Goal: Information Seeking & Learning: Learn about a topic

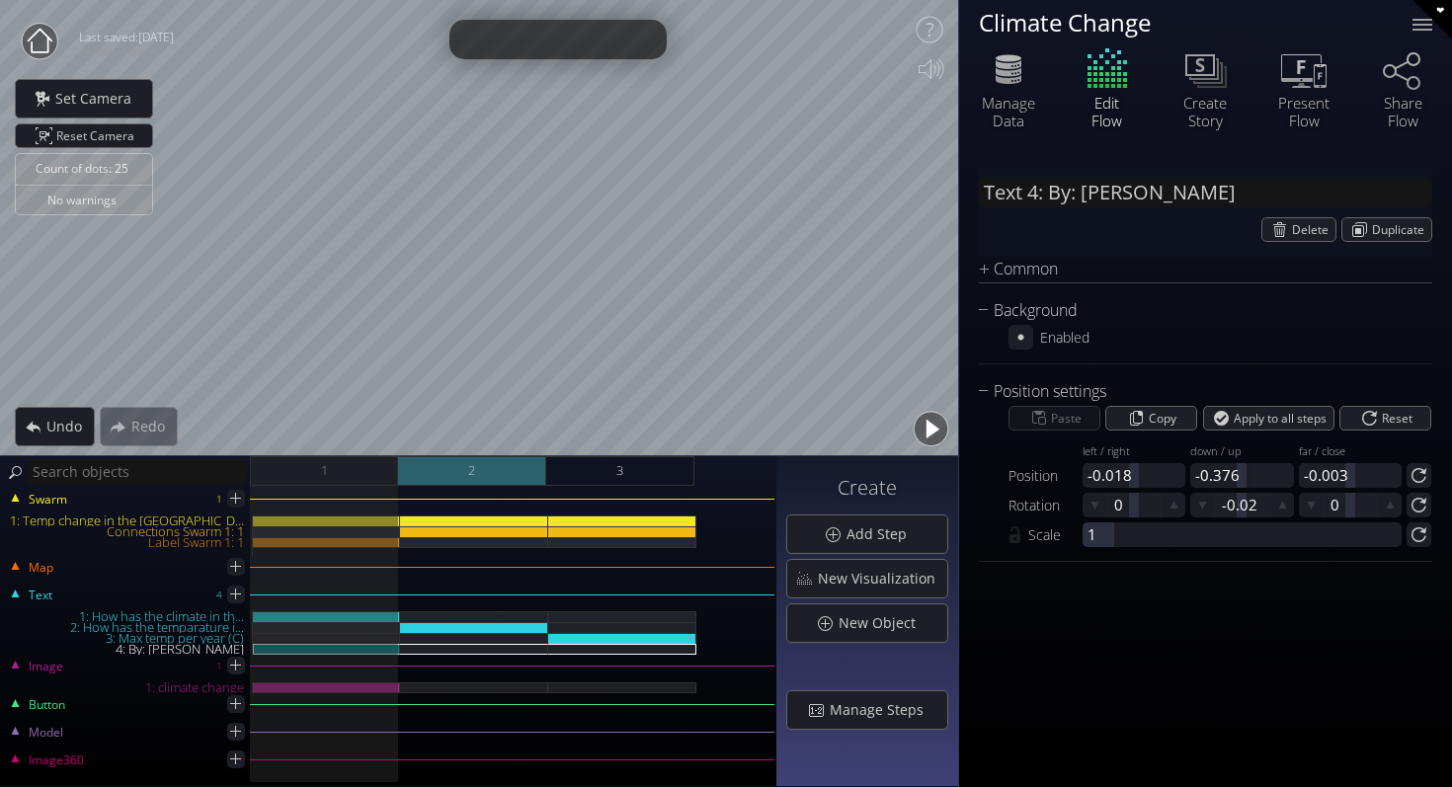
click at [514, 459] on div "2" at bounding box center [472, 471] width 148 height 30
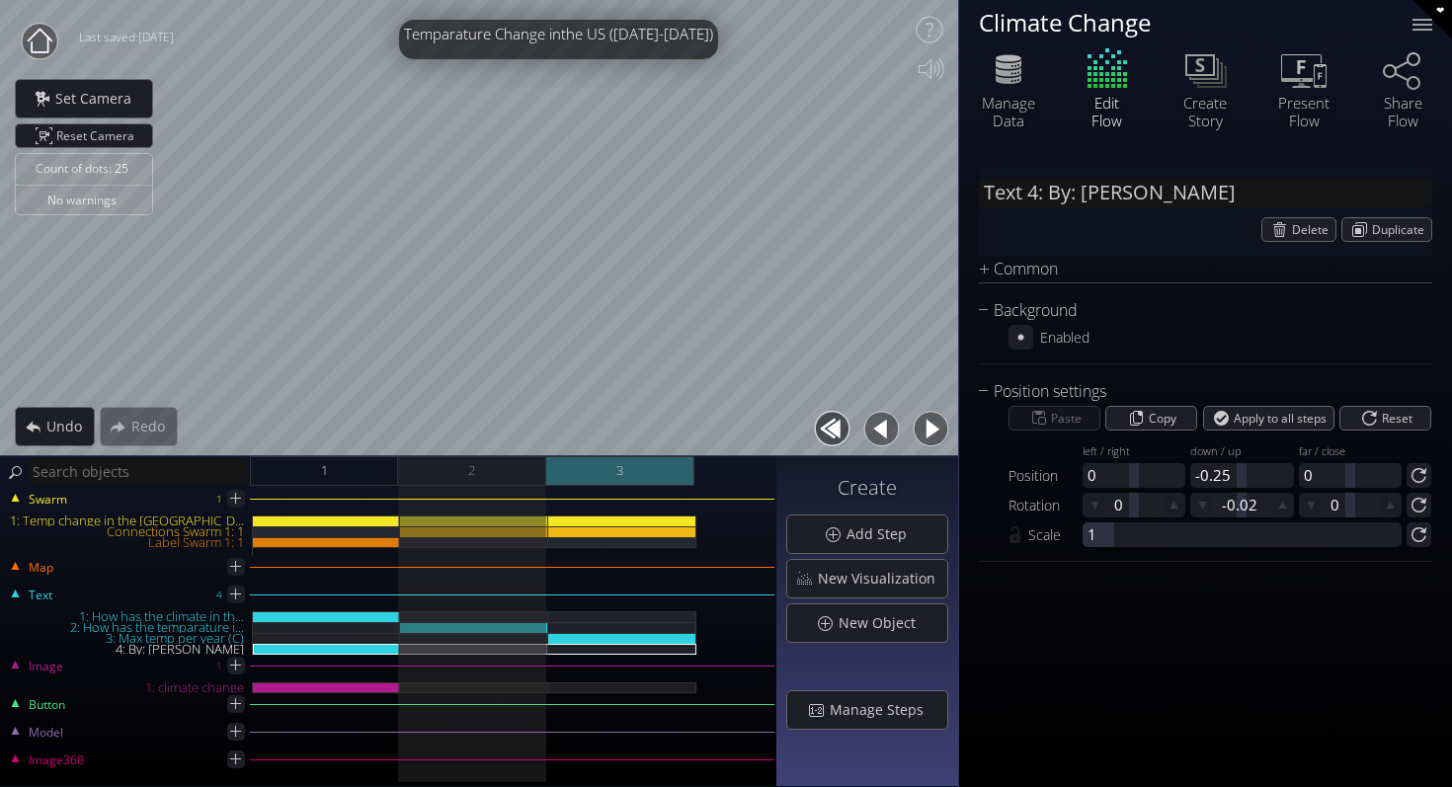
click at [646, 475] on div "3" at bounding box center [620, 471] width 148 height 30
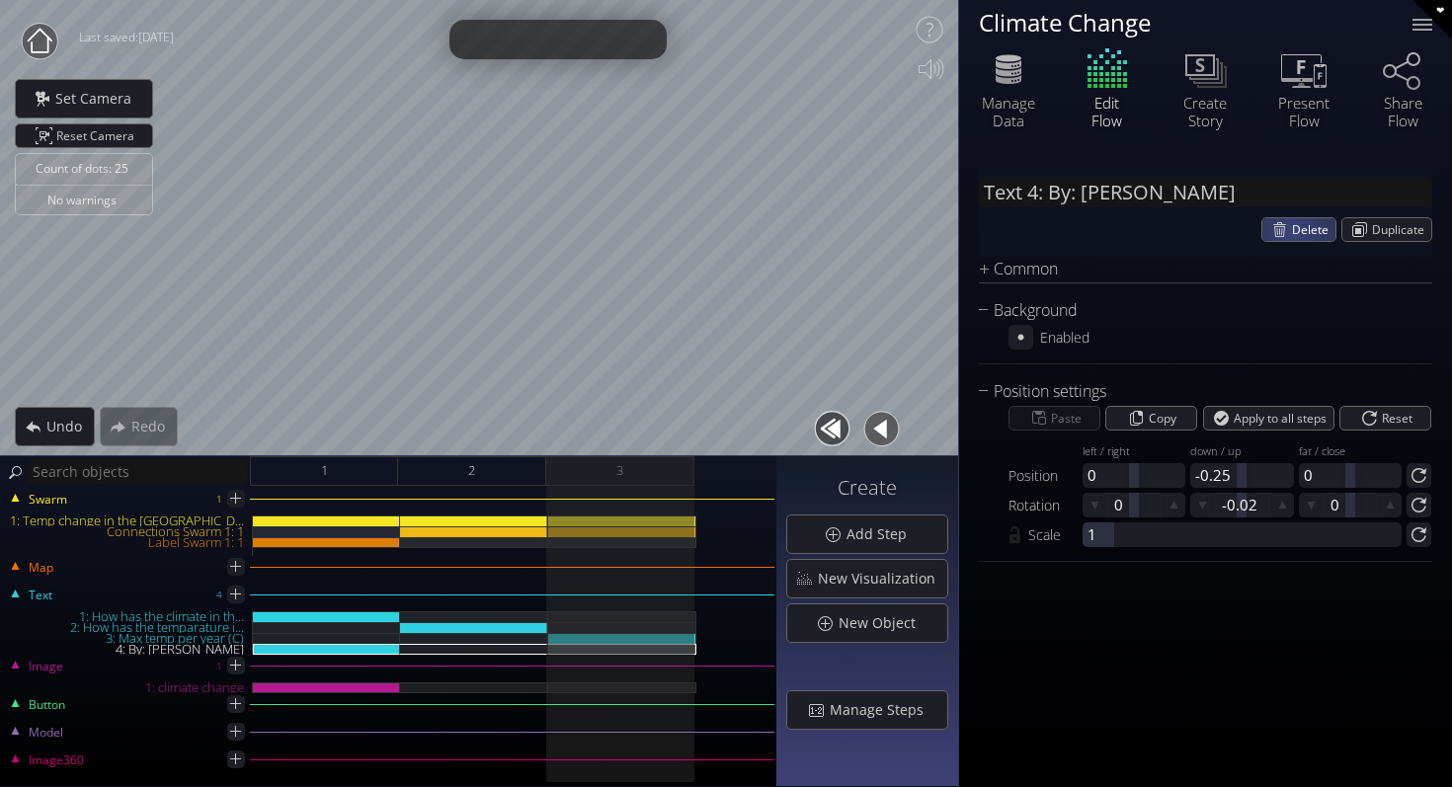
click at [1290, 229] on div "Delete" at bounding box center [1298, 229] width 73 height 23
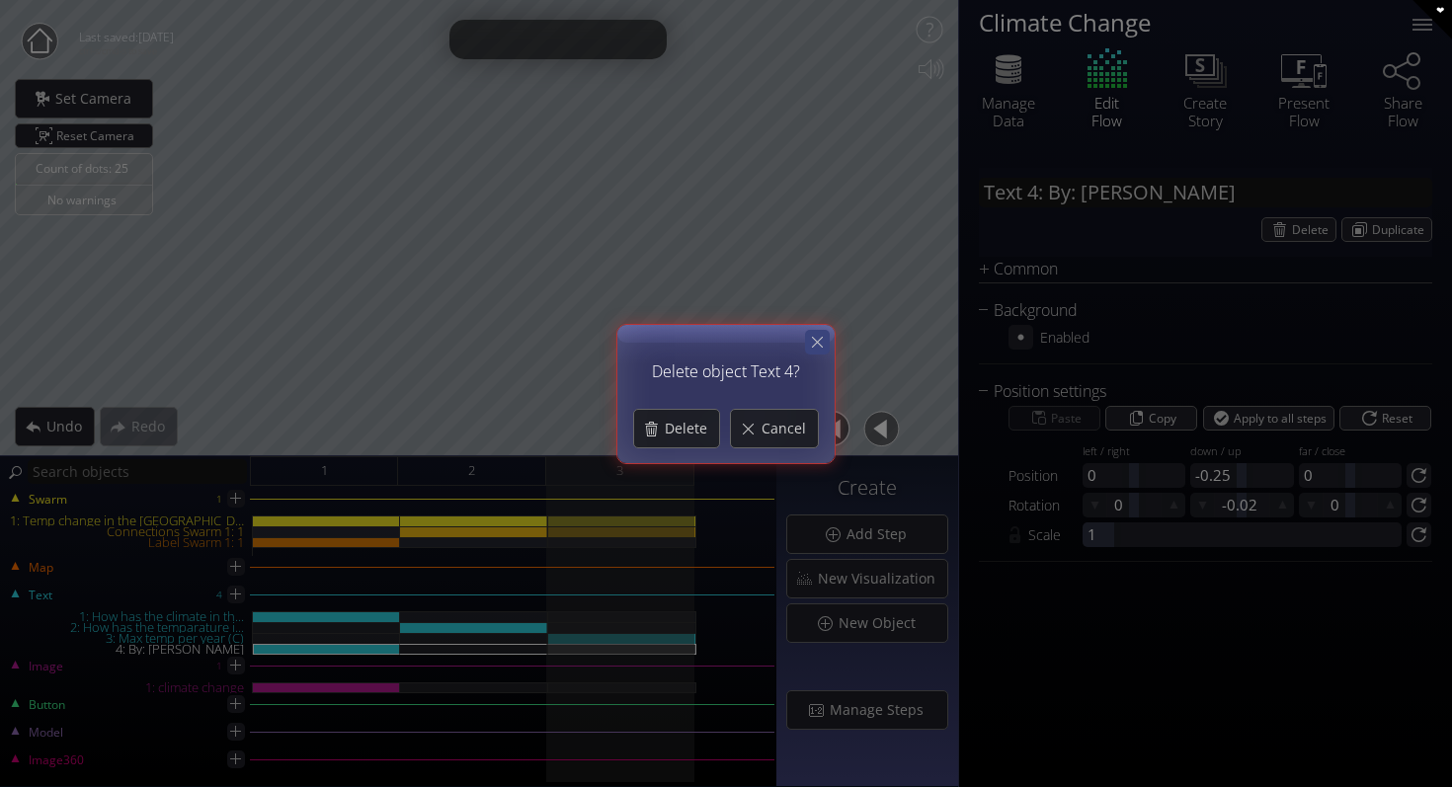
click at [814, 337] on icon at bounding box center [817, 342] width 11 height 11
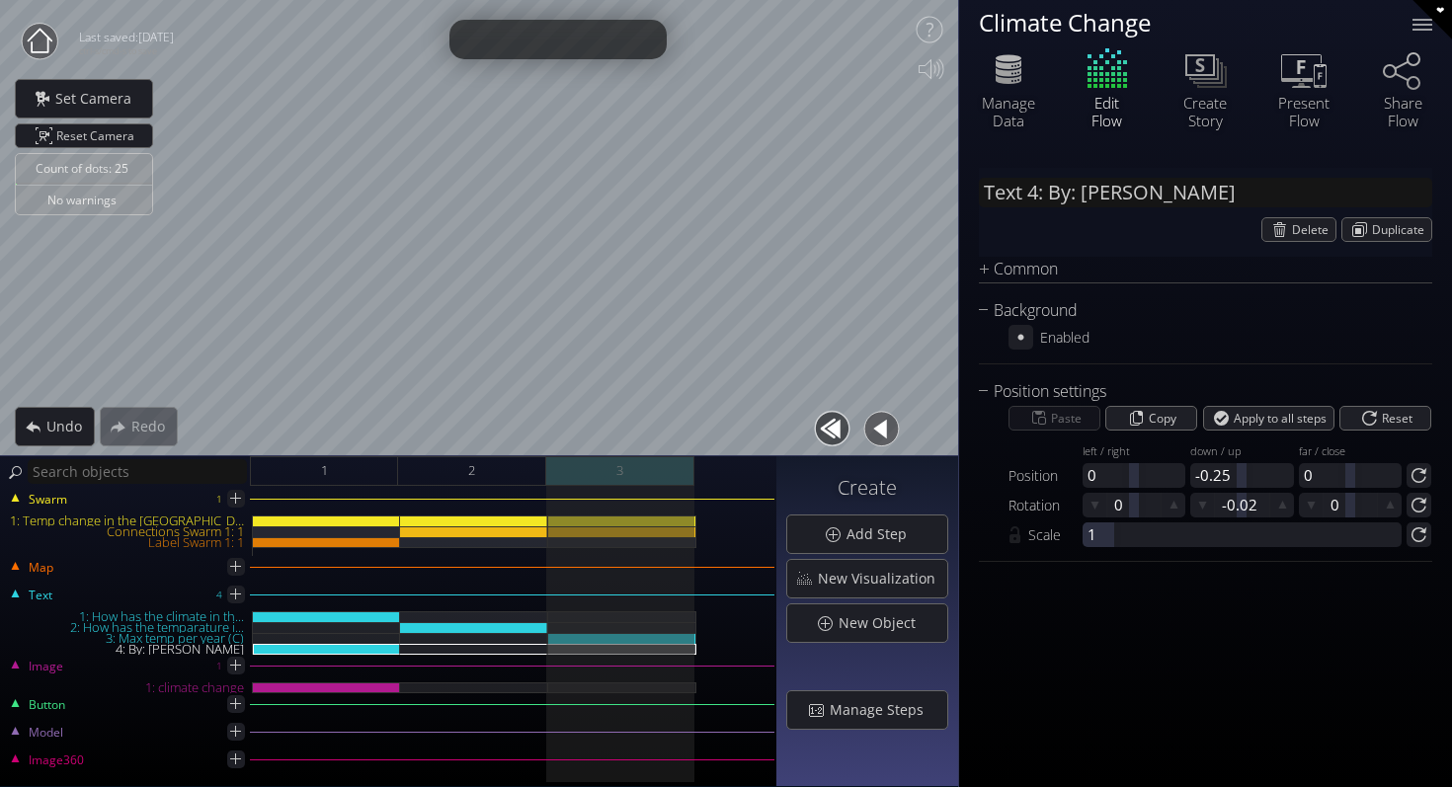
click at [649, 477] on div "3" at bounding box center [620, 471] width 148 height 30
click at [648, 508] on div "Swarm 1 1: Temp change in the US Connections Swarm 1: 1 Label Swarm 1: 1" at bounding box center [388, 529] width 772 height 54
click at [648, 513] on div "Swarm 1 1: Temp change in the US Connections Swarm 1: 1 Label Swarm 1: 1" at bounding box center [388, 529] width 772 height 54
click at [658, 496] on div "Swarm 1 1: Temp change in the US Connections Swarm 1: 1 Label Swarm 1: 1 Map Te…" at bounding box center [388, 636] width 776 height 301
click at [656, 512] on div "Swarm 1 1: Temp change in the US Connections Swarm 1: 1 Label Swarm 1: 1" at bounding box center [388, 529] width 772 height 54
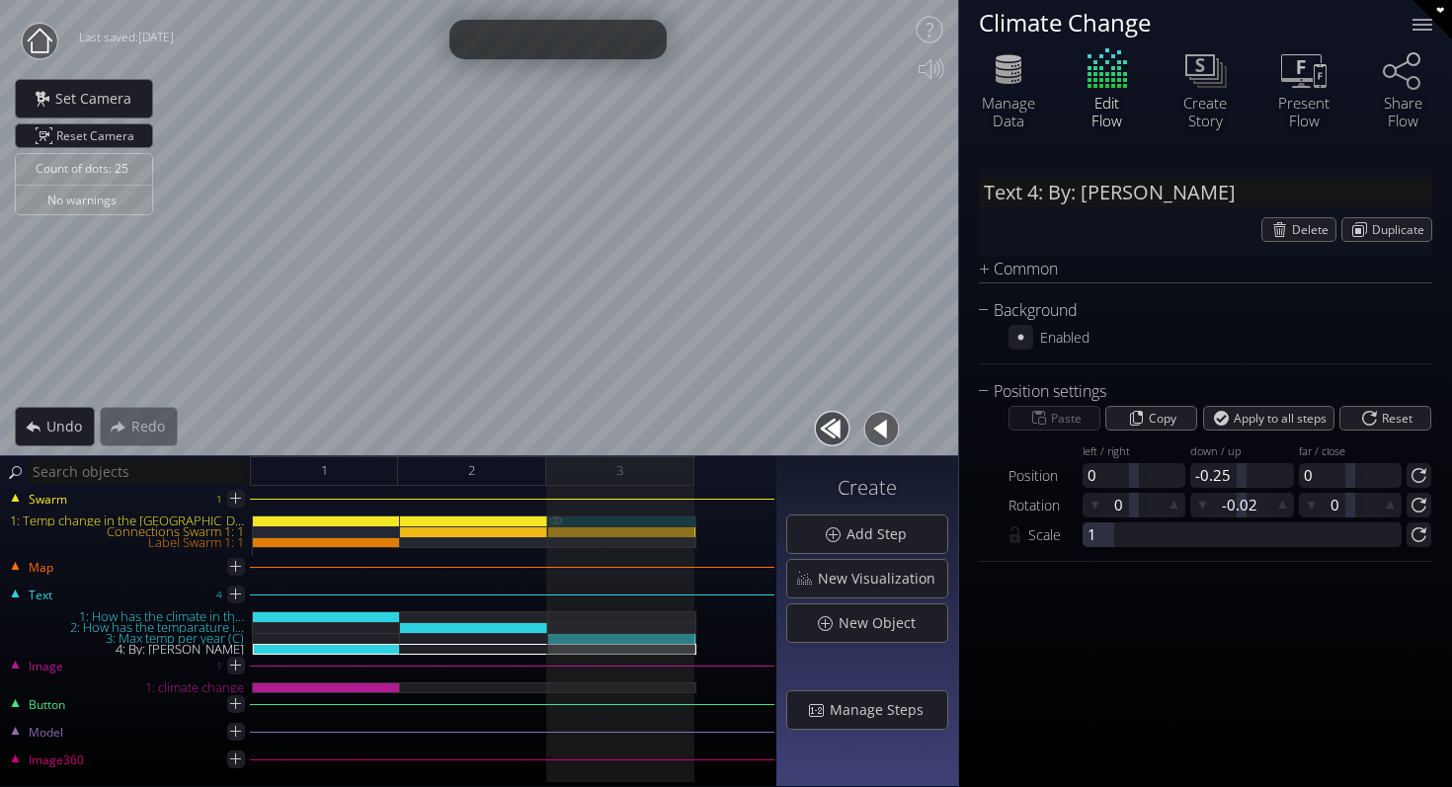
click at [656, 521] on div "1: Temp change in the US" at bounding box center [622, 520] width 148 height 11
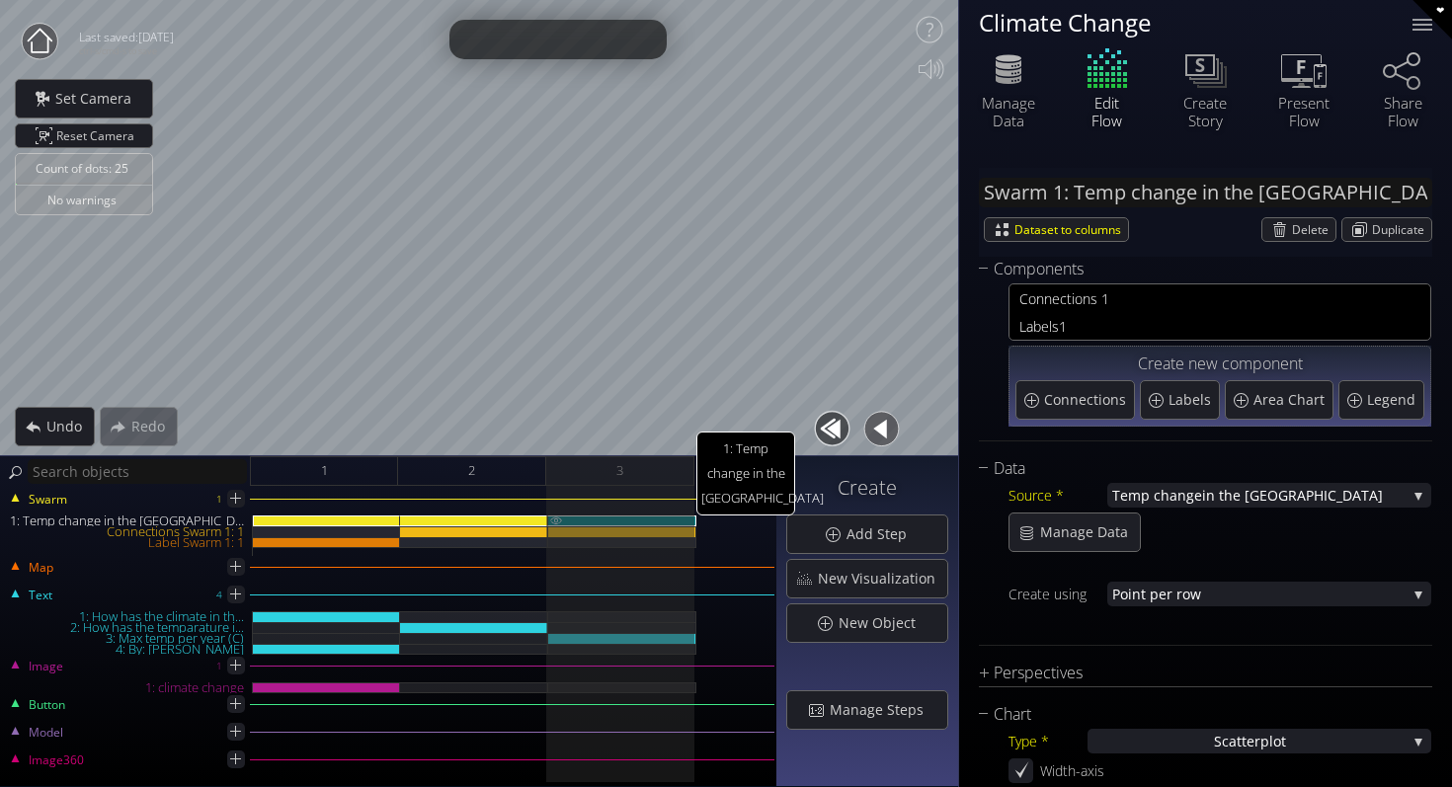
click at [656, 521] on div "1: Temp change in the US" at bounding box center [622, 520] width 148 height 11
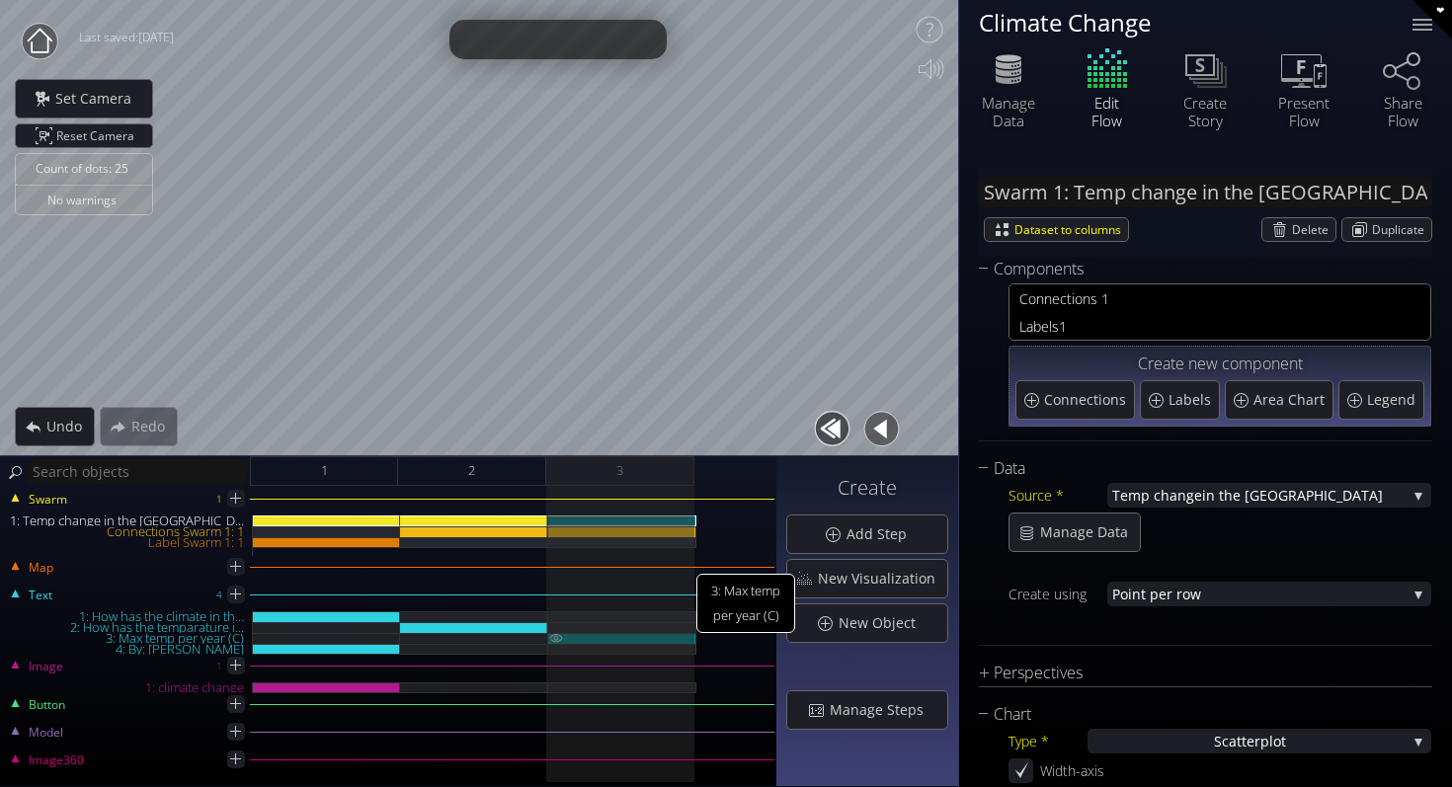
click at [652, 634] on div "3: Max temp per year (C)" at bounding box center [622, 638] width 148 height 11
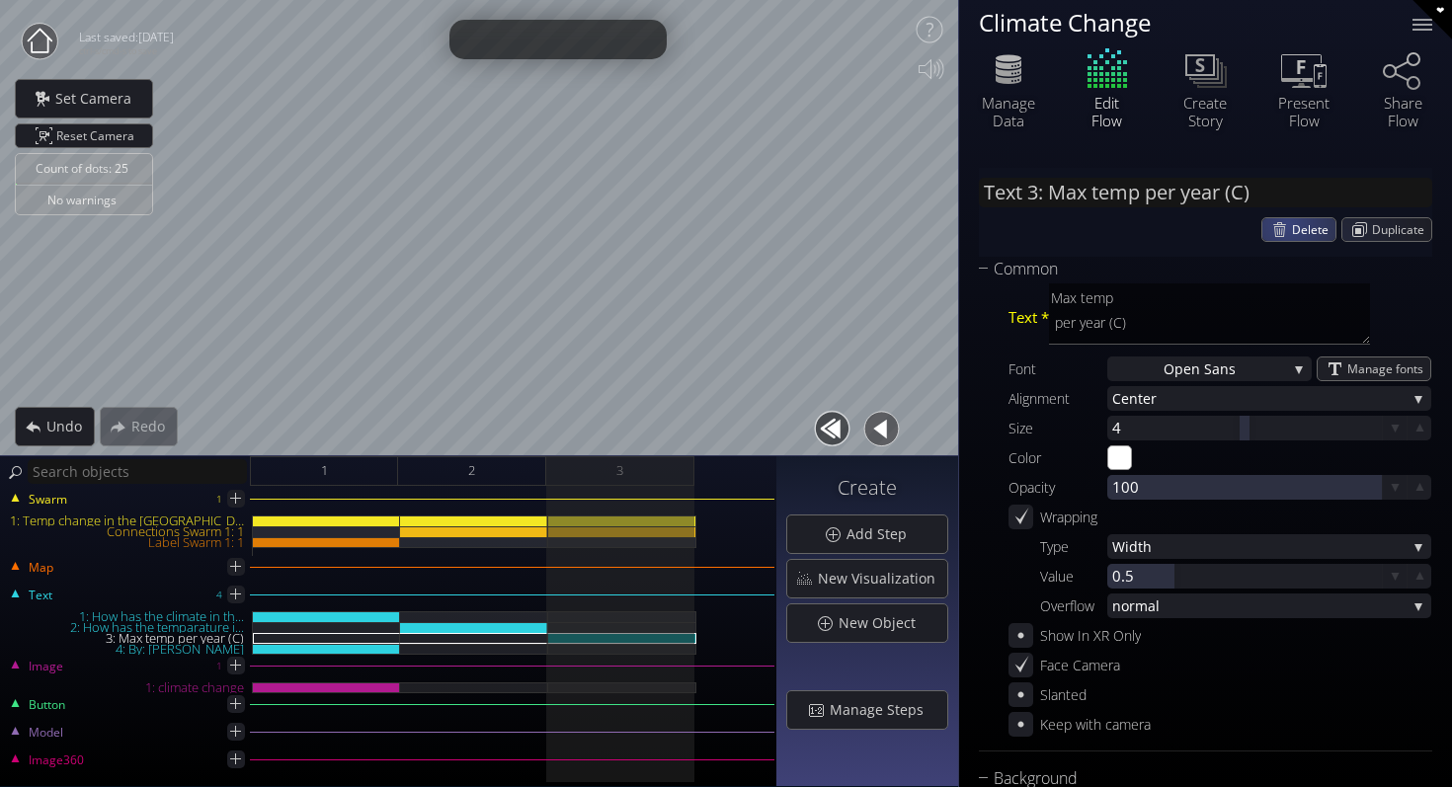
click at [1274, 221] on div "Delete" at bounding box center [1298, 229] width 73 height 23
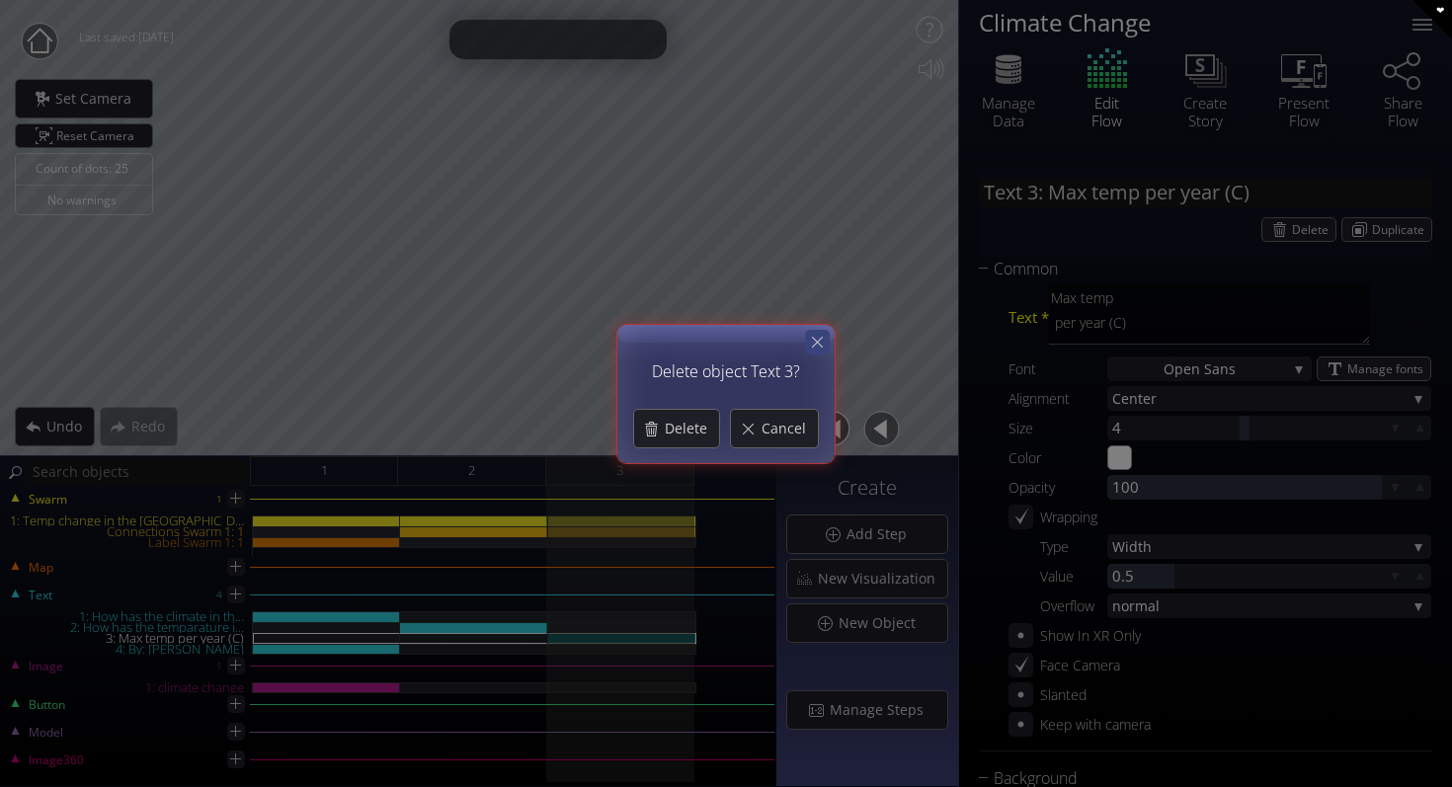
click at [820, 346] on icon at bounding box center [817, 342] width 11 height 11
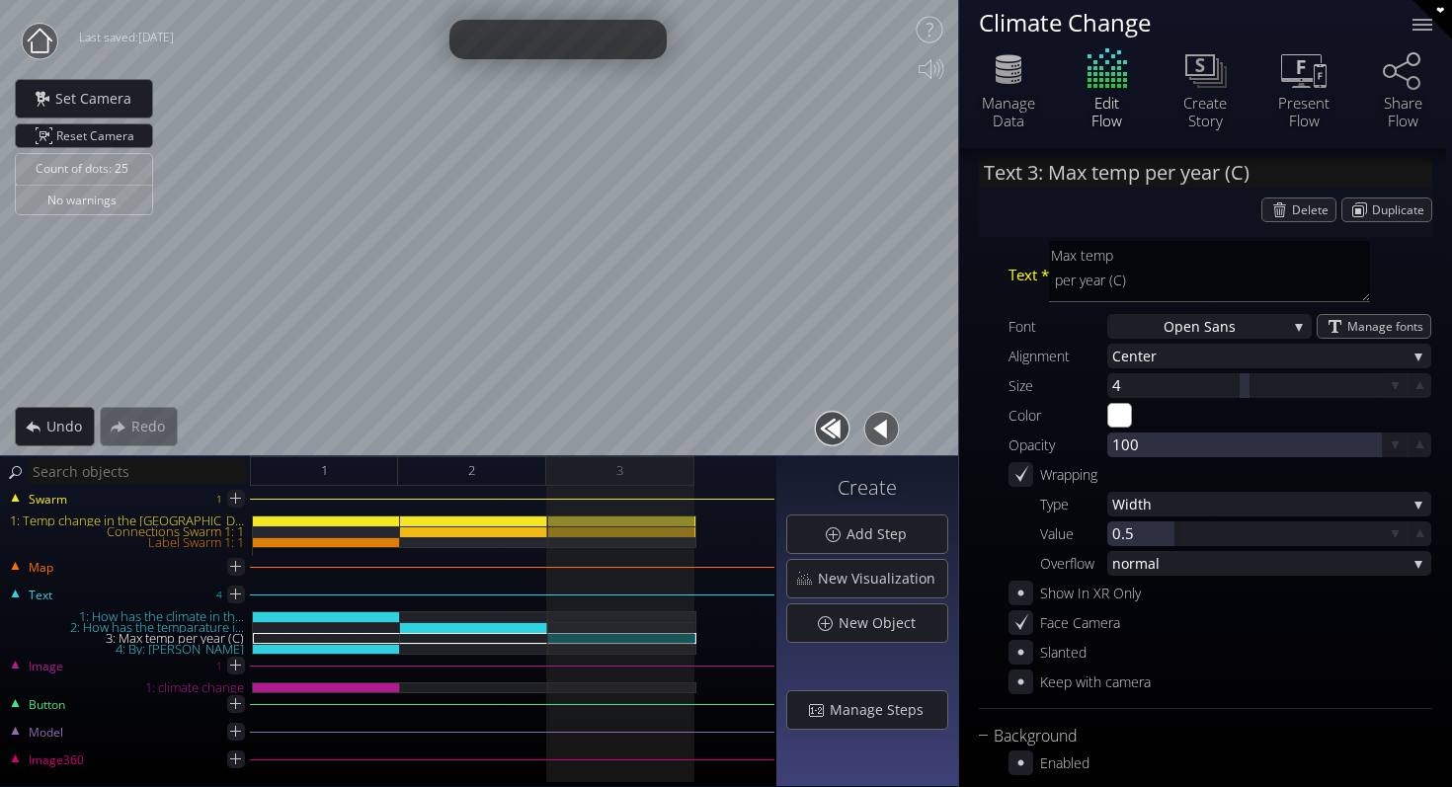
scroll to position [55, 0]
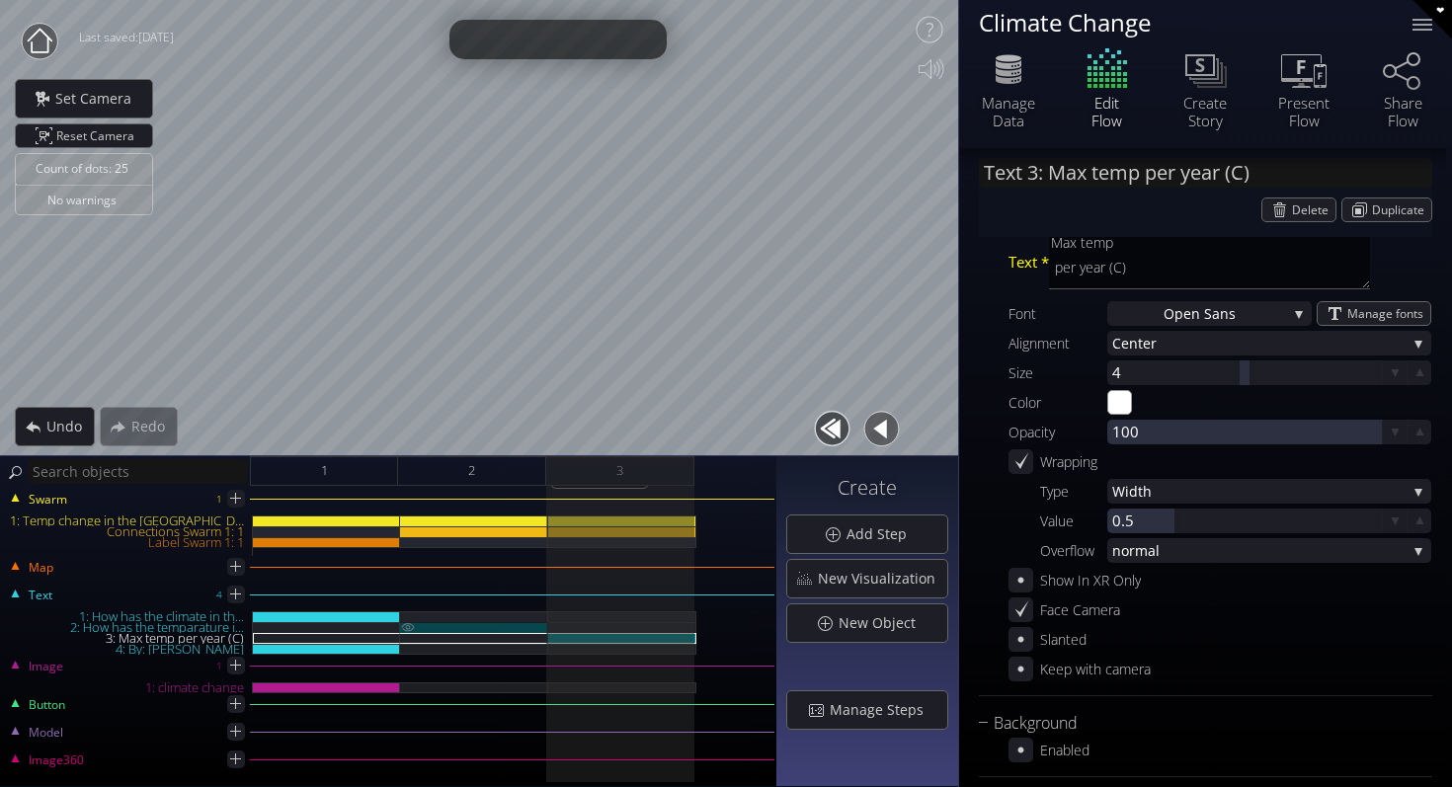
click at [505, 624] on div "2: How has the temparature i..." at bounding box center [474, 627] width 148 height 11
type input "Text 2: How has the temparature i..."
type textarea "How has the temparature increased over the past 25 years?"
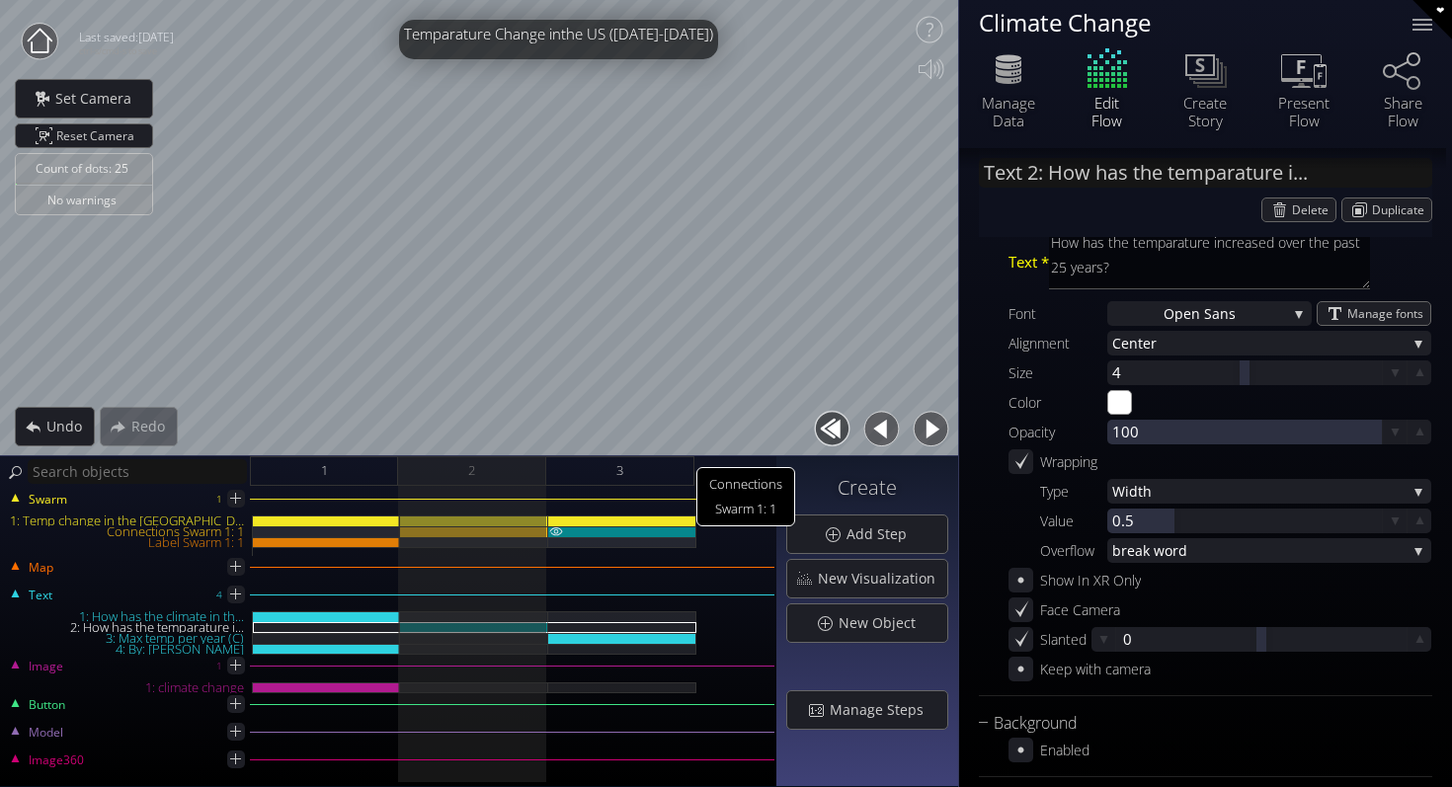
click at [635, 526] on div "Connections Swarm 1: 1" at bounding box center [622, 531] width 148 height 11
type input "Swarm 1: Connections 1"
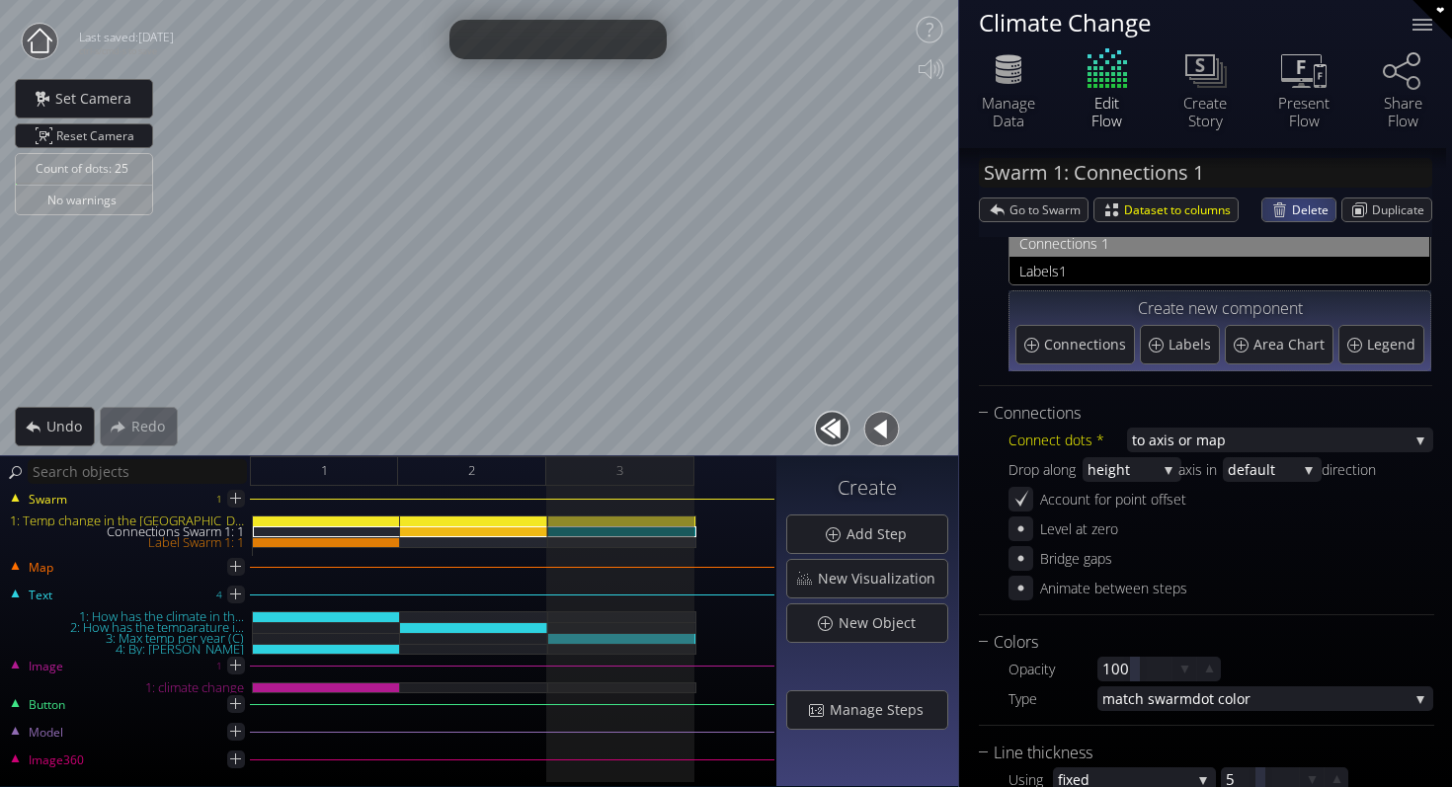
click at [1296, 212] on span "Delete" at bounding box center [1313, 209] width 43 height 23
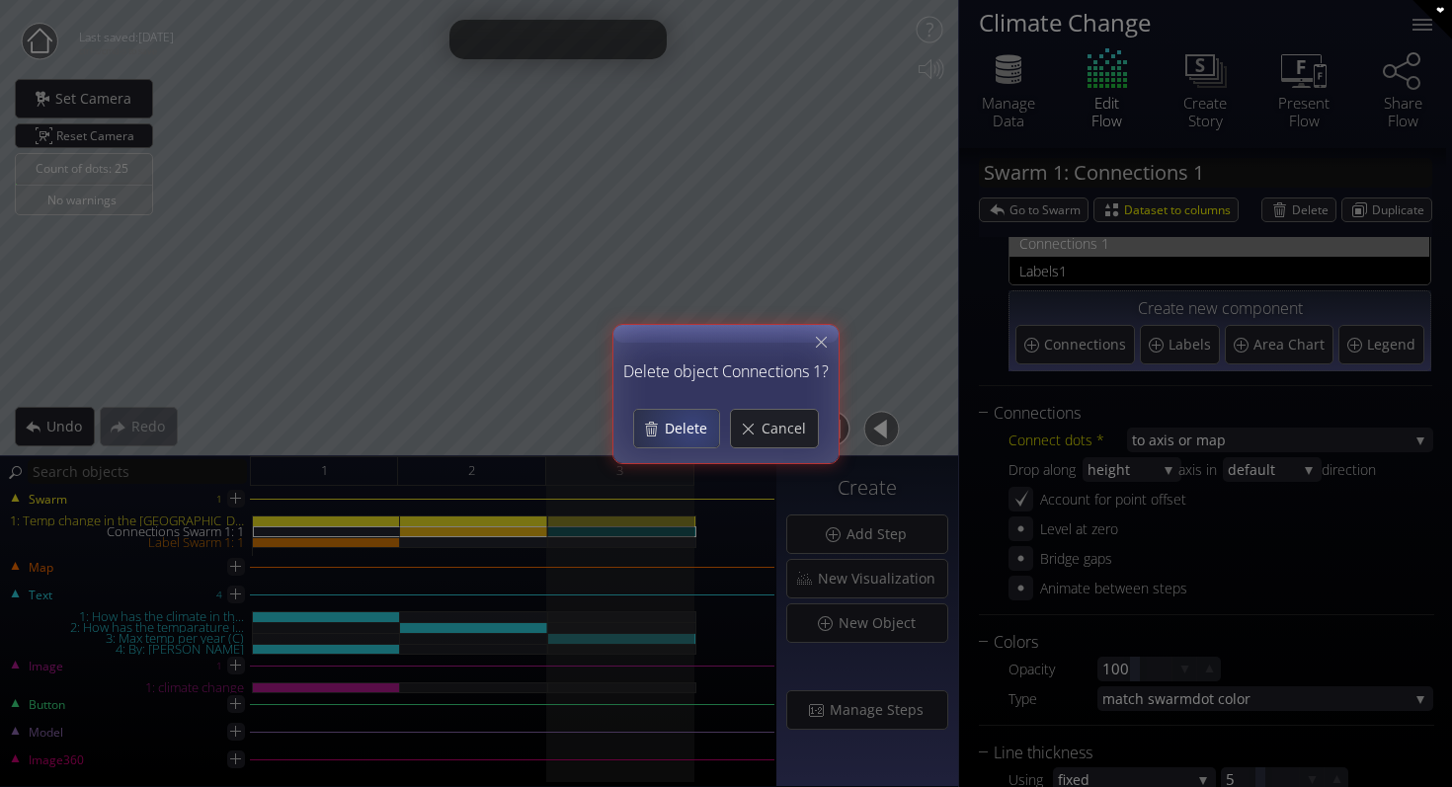
click at [693, 428] on span "Delete" at bounding box center [691, 429] width 55 height 20
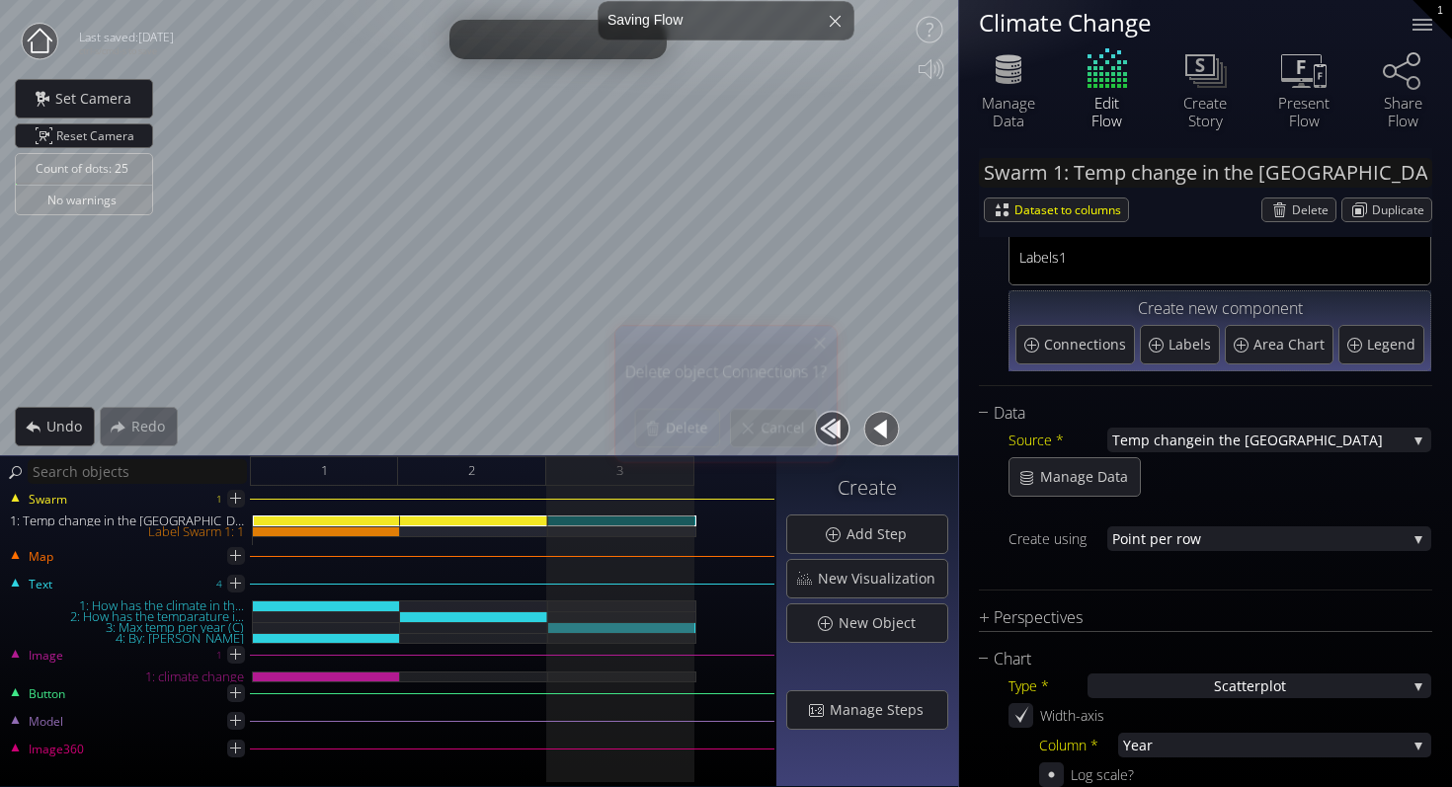
scroll to position [0, 0]
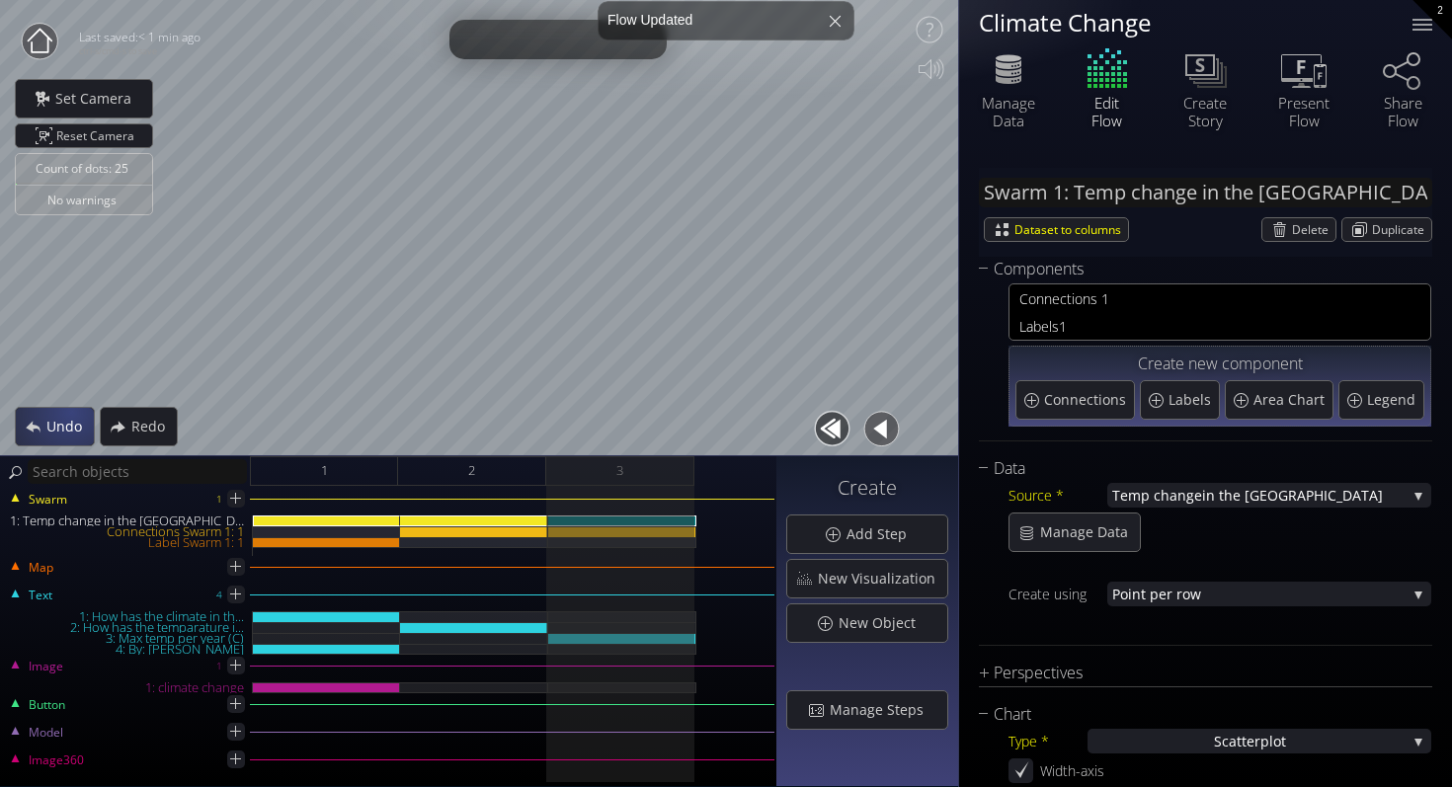
click at [42, 425] on div "Undo" at bounding box center [55, 427] width 78 height 38
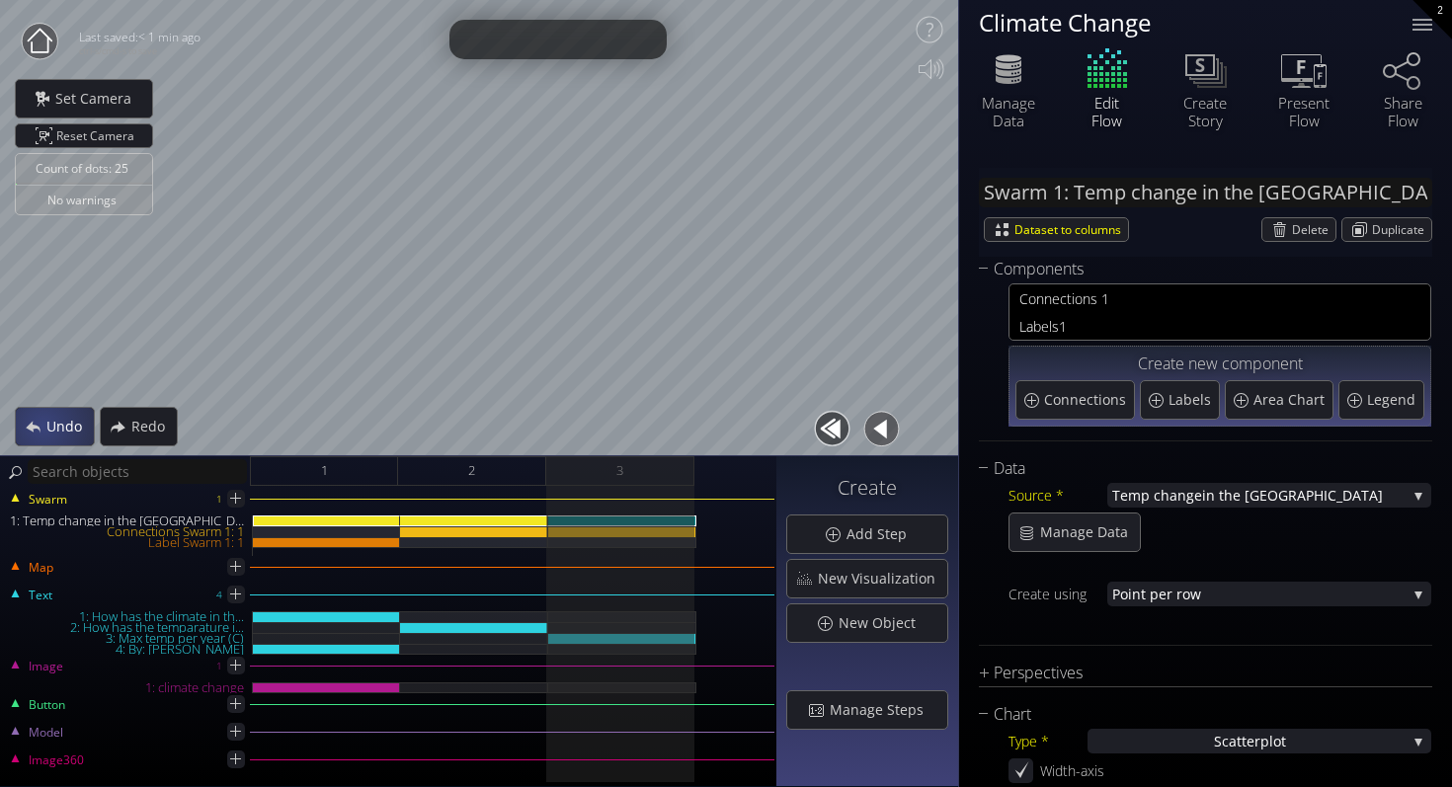
click at [42, 425] on div "Undo" at bounding box center [55, 427] width 78 height 38
click at [59, 424] on span "Undo" at bounding box center [69, 427] width 48 height 20
click at [42, 416] on div "Undo" at bounding box center [55, 427] width 78 height 38
click at [42, 416] on div "Undo" at bounding box center [54, 427] width 77 height 38
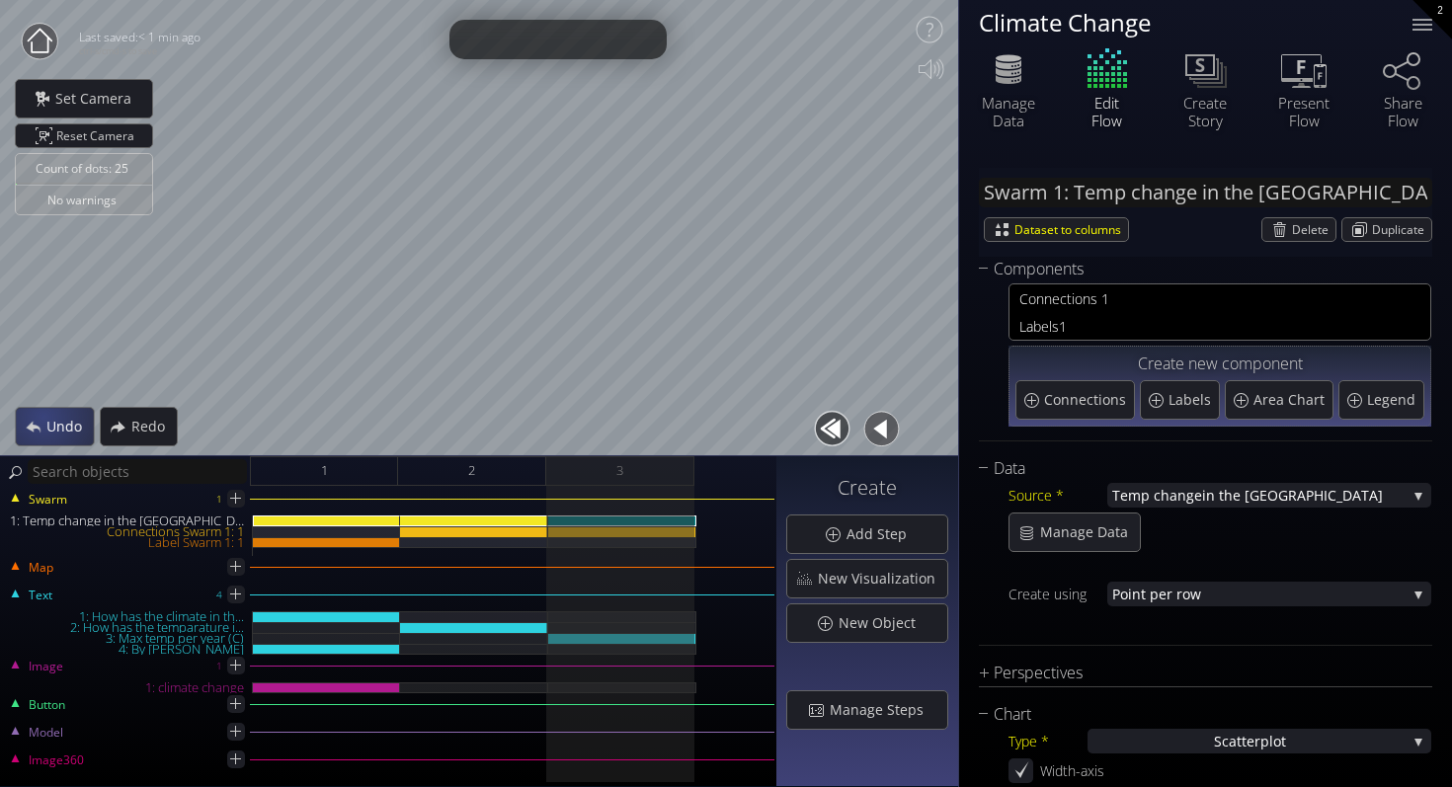
click at [42, 416] on div "Undo" at bounding box center [54, 427] width 77 height 38
click at [42, 416] on div "Undo" at bounding box center [55, 427] width 78 height 38
click at [588, 531] on div "Connections Swarm 1: 1" at bounding box center [622, 531] width 148 height 11
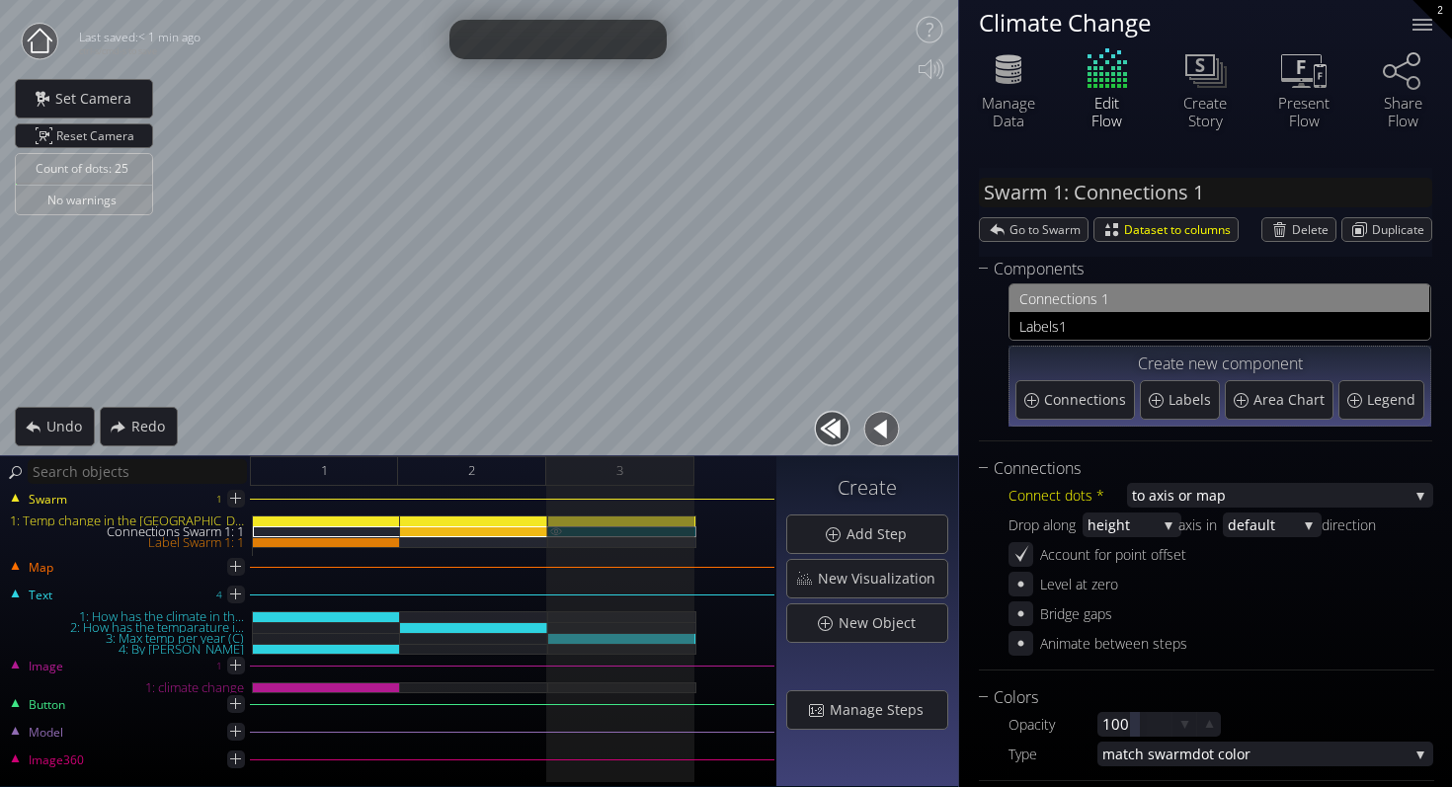
click at [557, 532] on img at bounding box center [556, 530] width 16 height 9
click at [628, 475] on div "3" at bounding box center [620, 471] width 148 height 30
click at [614, 519] on div "1: Temp change in the US" at bounding box center [622, 520] width 148 height 11
type input "Swarm 1: Temp change in the US"
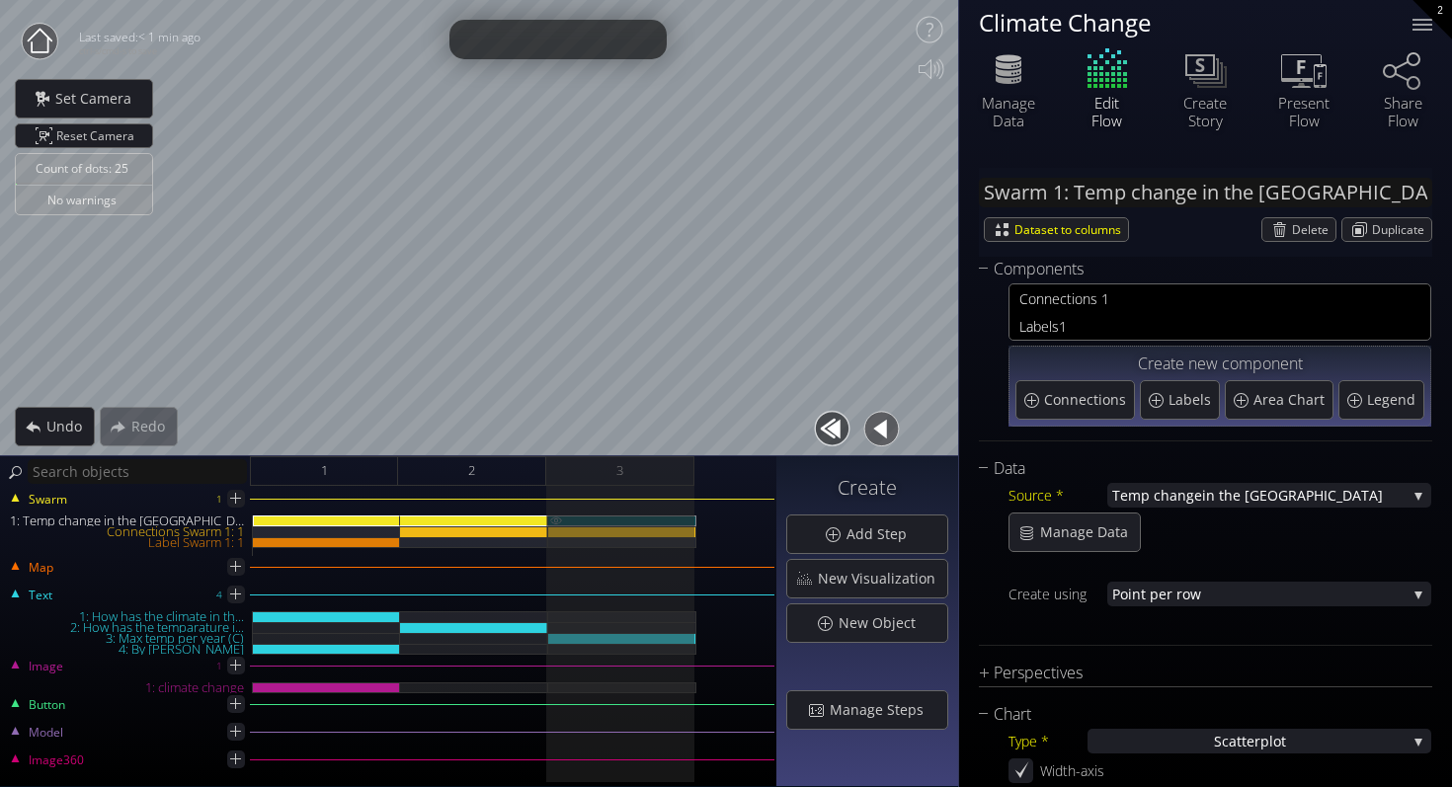
click at [554, 518] on img at bounding box center [556, 519] width 16 height 9
click at [558, 521] on img at bounding box center [556, 519] width 16 height 9
click at [1278, 232] on div "Delete" at bounding box center [1298, 229] width 73 height 23
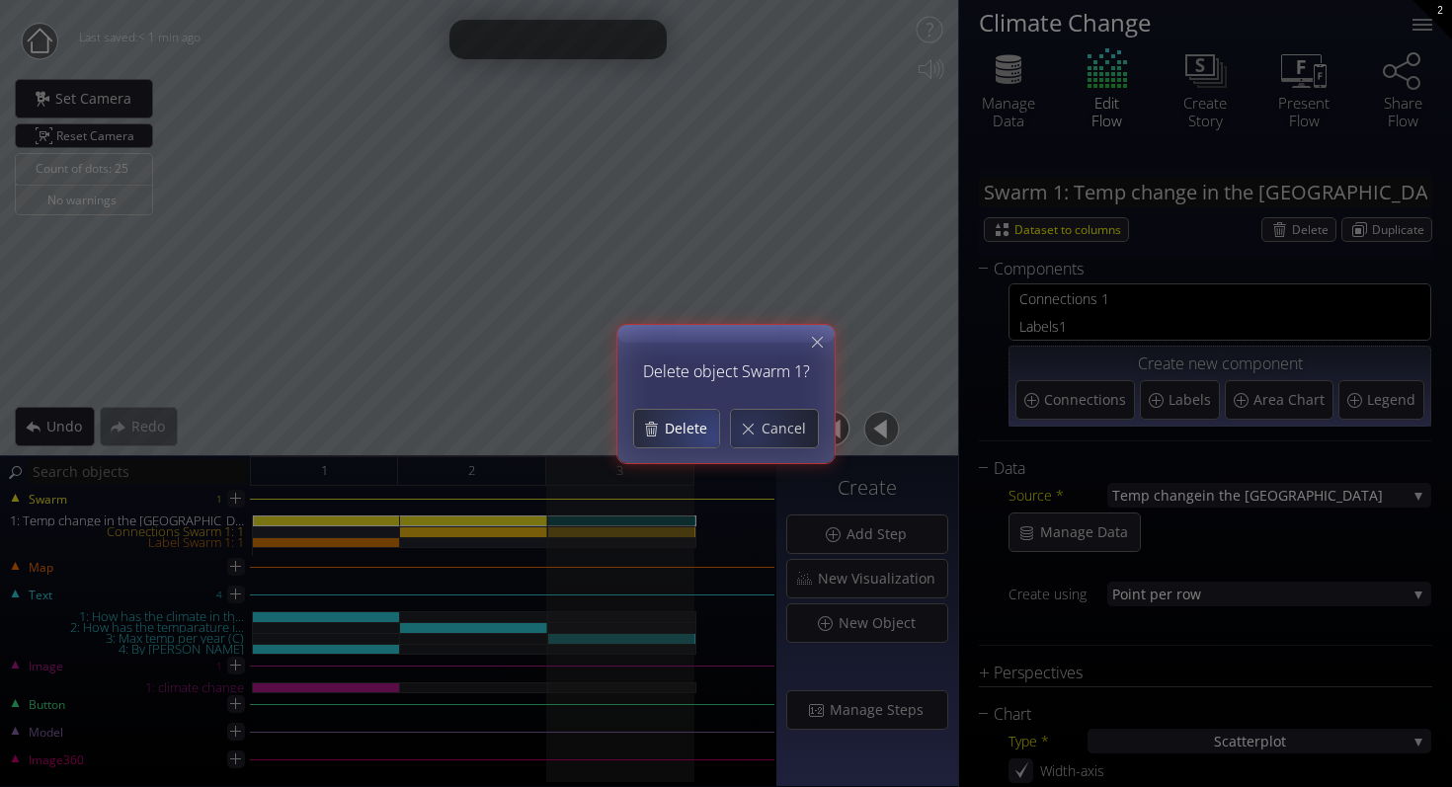
click at [678, 428] on span "Delete" at bounding box center [691, 429] width 55 height 20
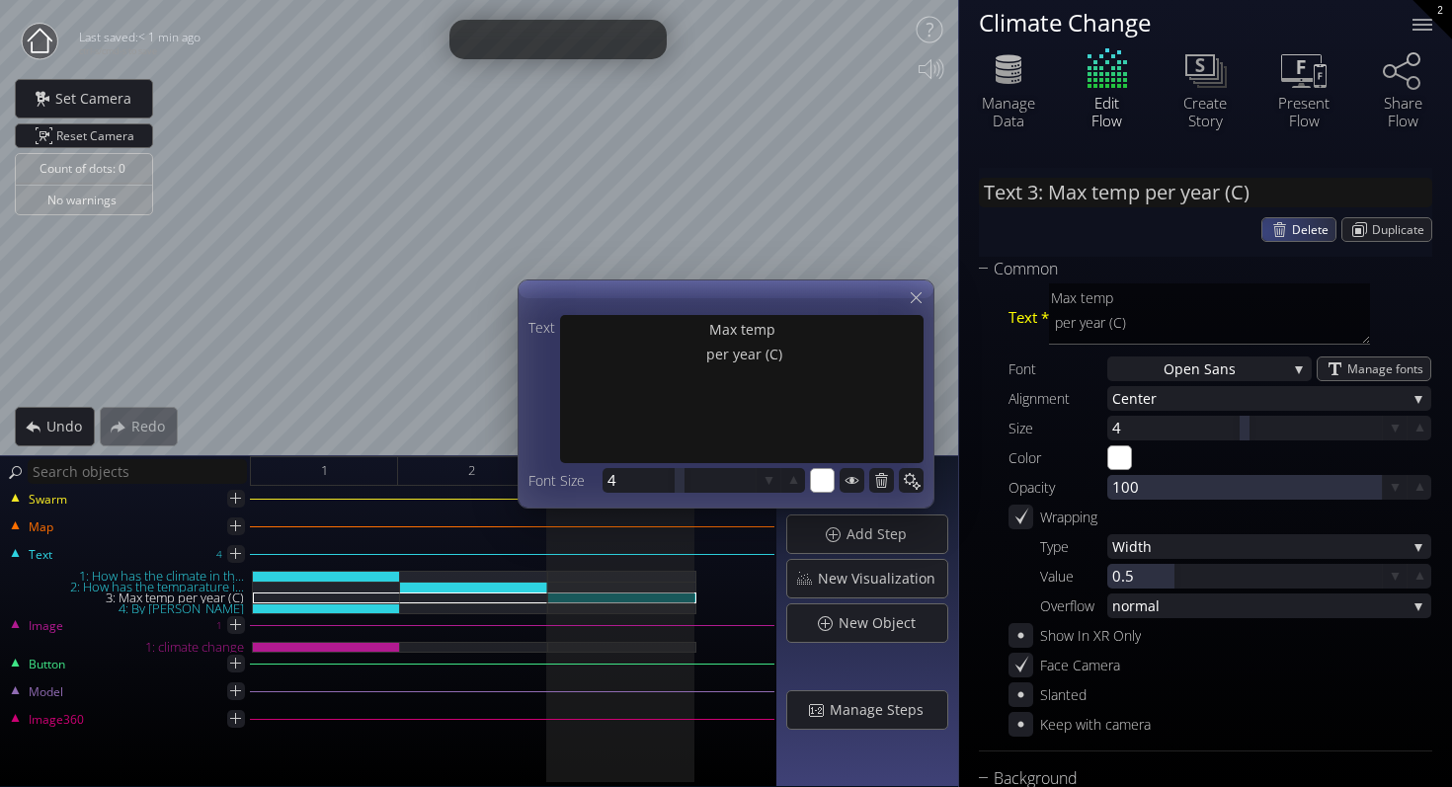
click at [1271, 229] on div "Delete" at bounding box center [1298, 229] width 73 height 23
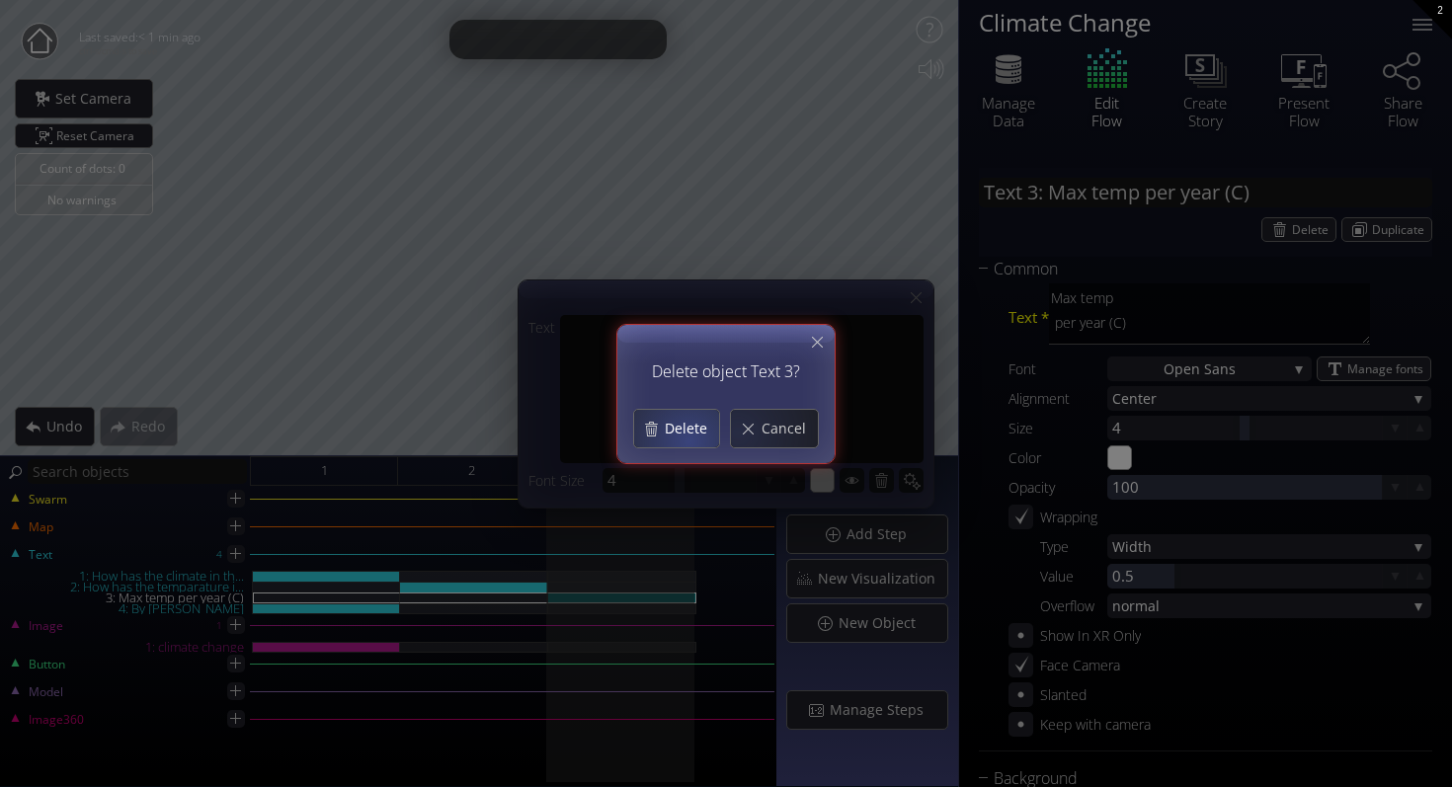
click at [682, 441] on div "Delete" at bounding box center [676, 429] width 85 height 38
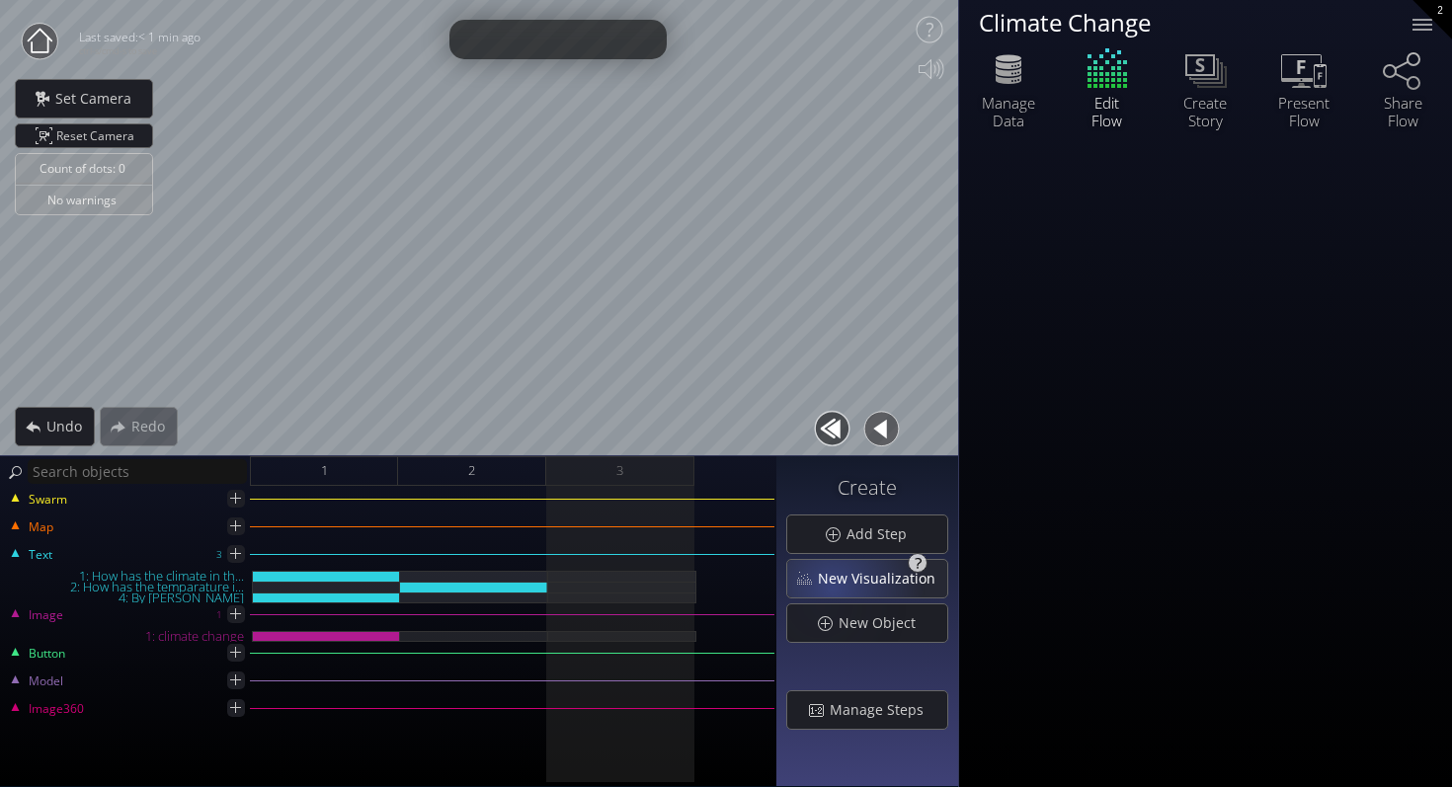
click at [835, 587] on span "New Visualization" at bounding box center [882, 579] width 130 height 20
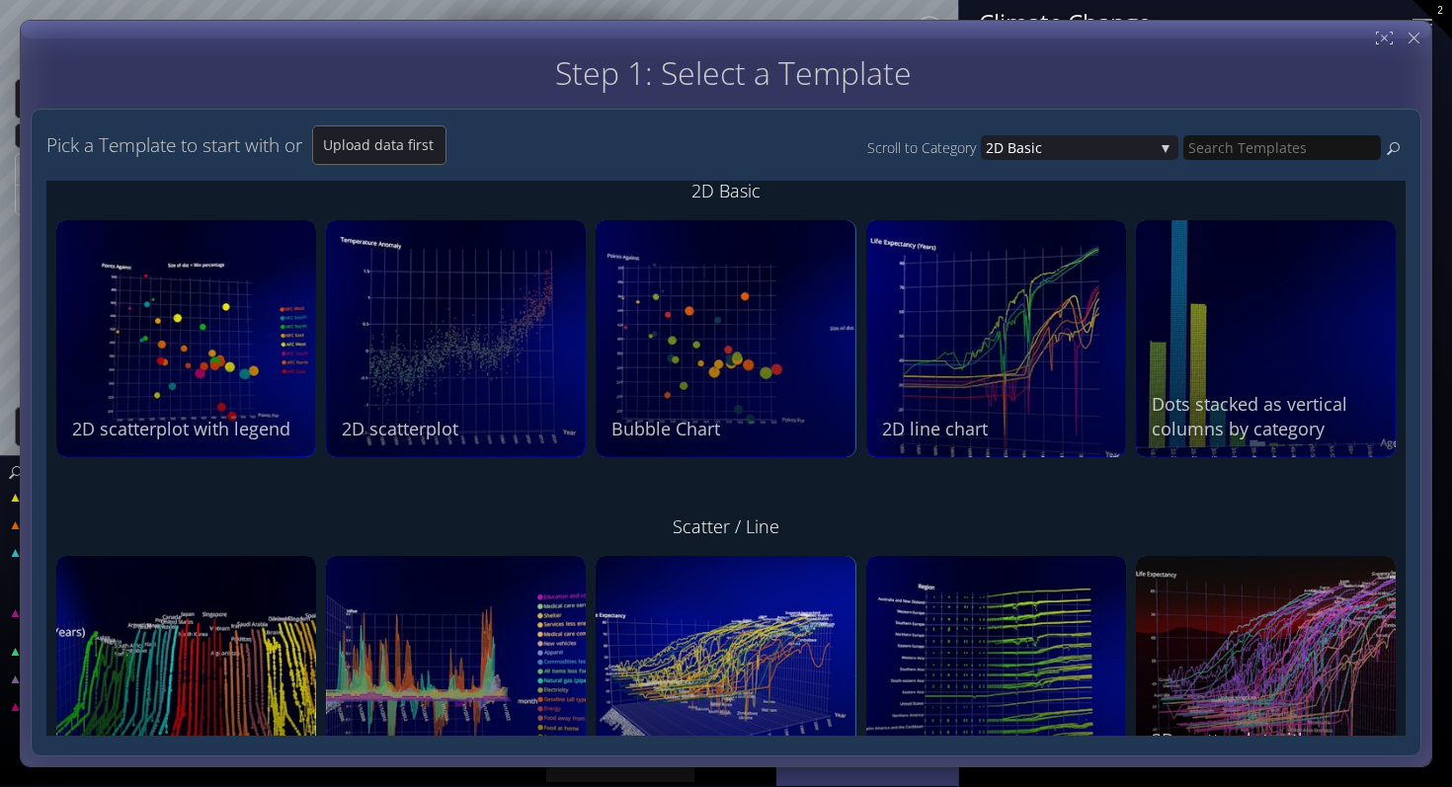
scroll to position [19, 0]
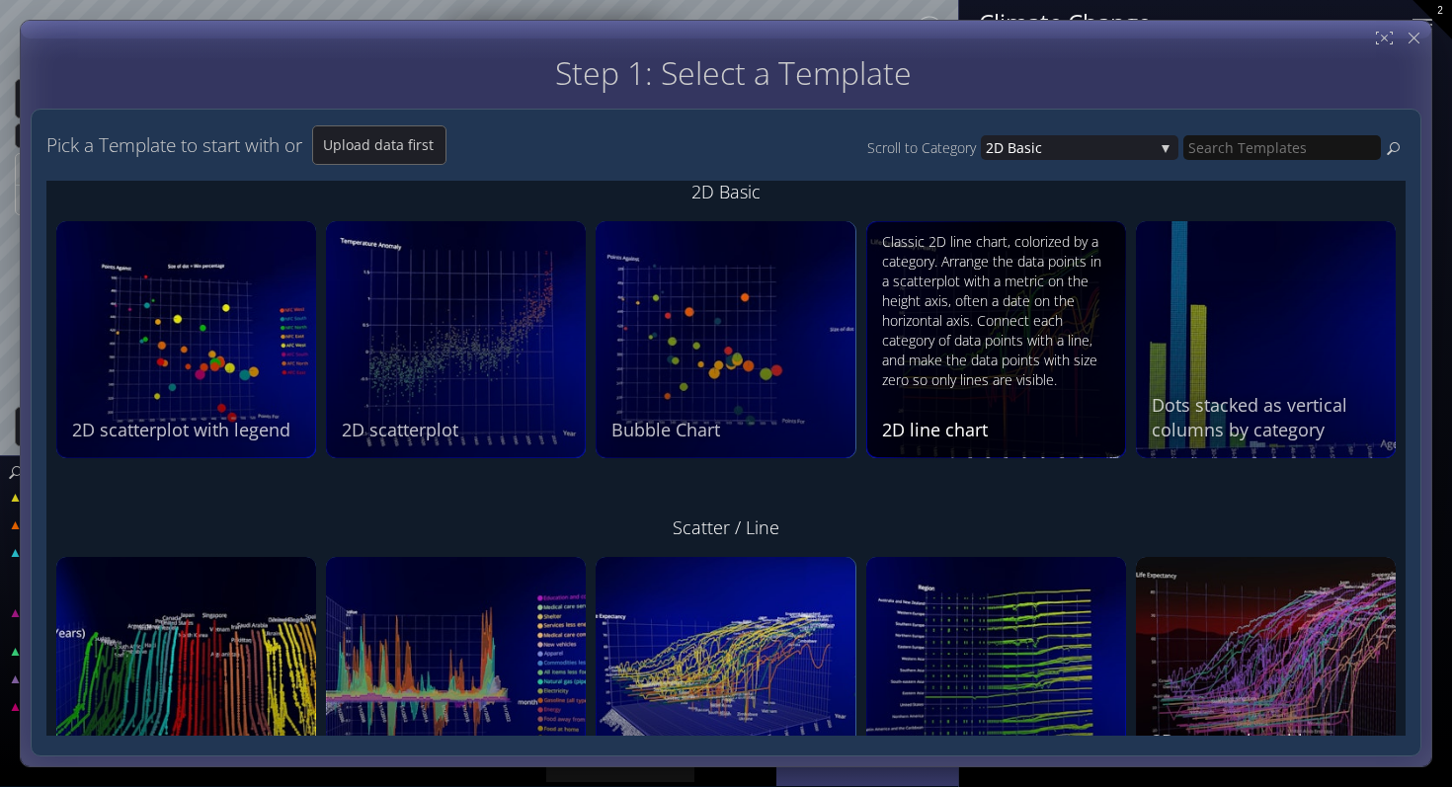
click at [984, 361] on div "Classic 2D line chart, colorized by a category. Arrange the data points in a sc…" at bounding box center [998, 311] width 233 height 158
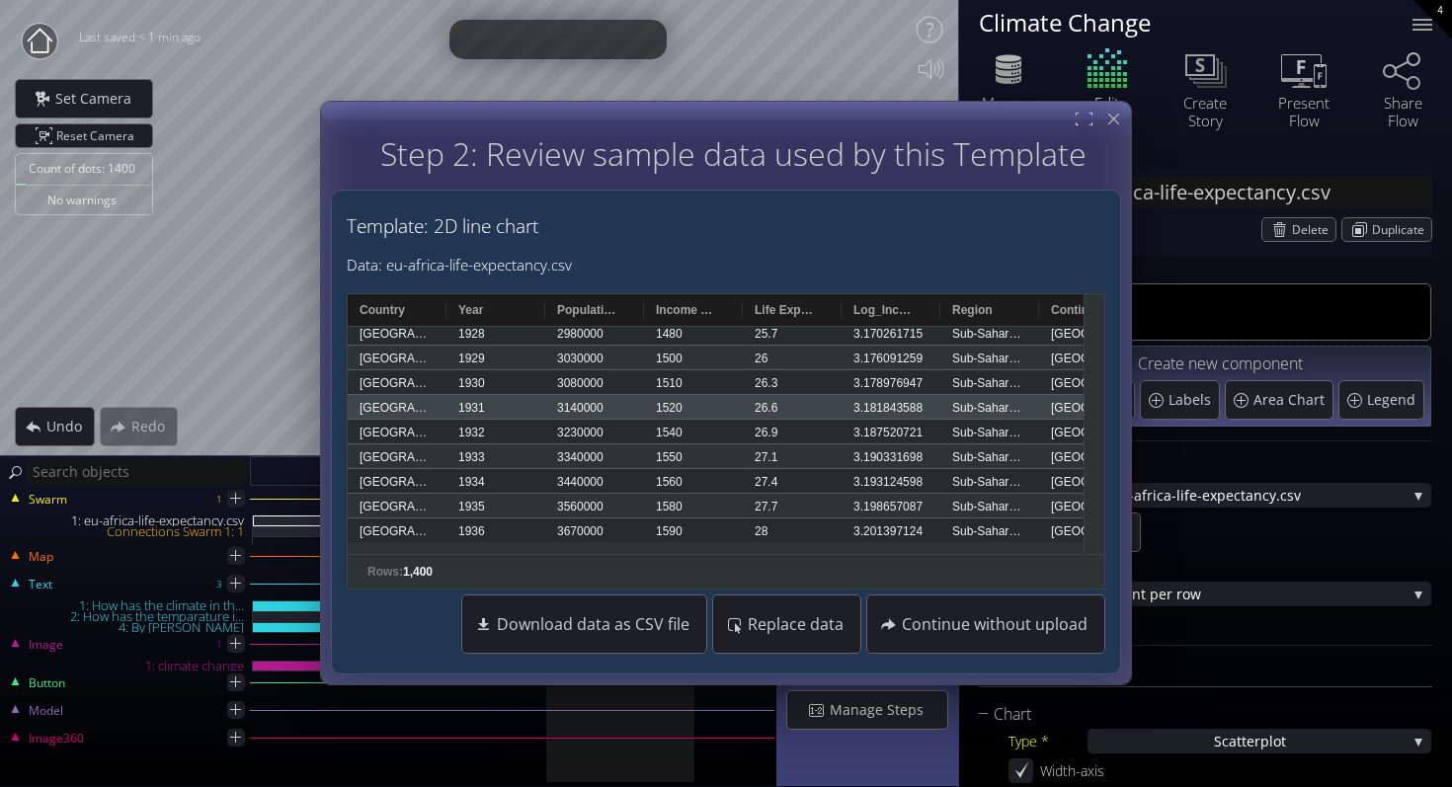
scroll to position [1275, 0]
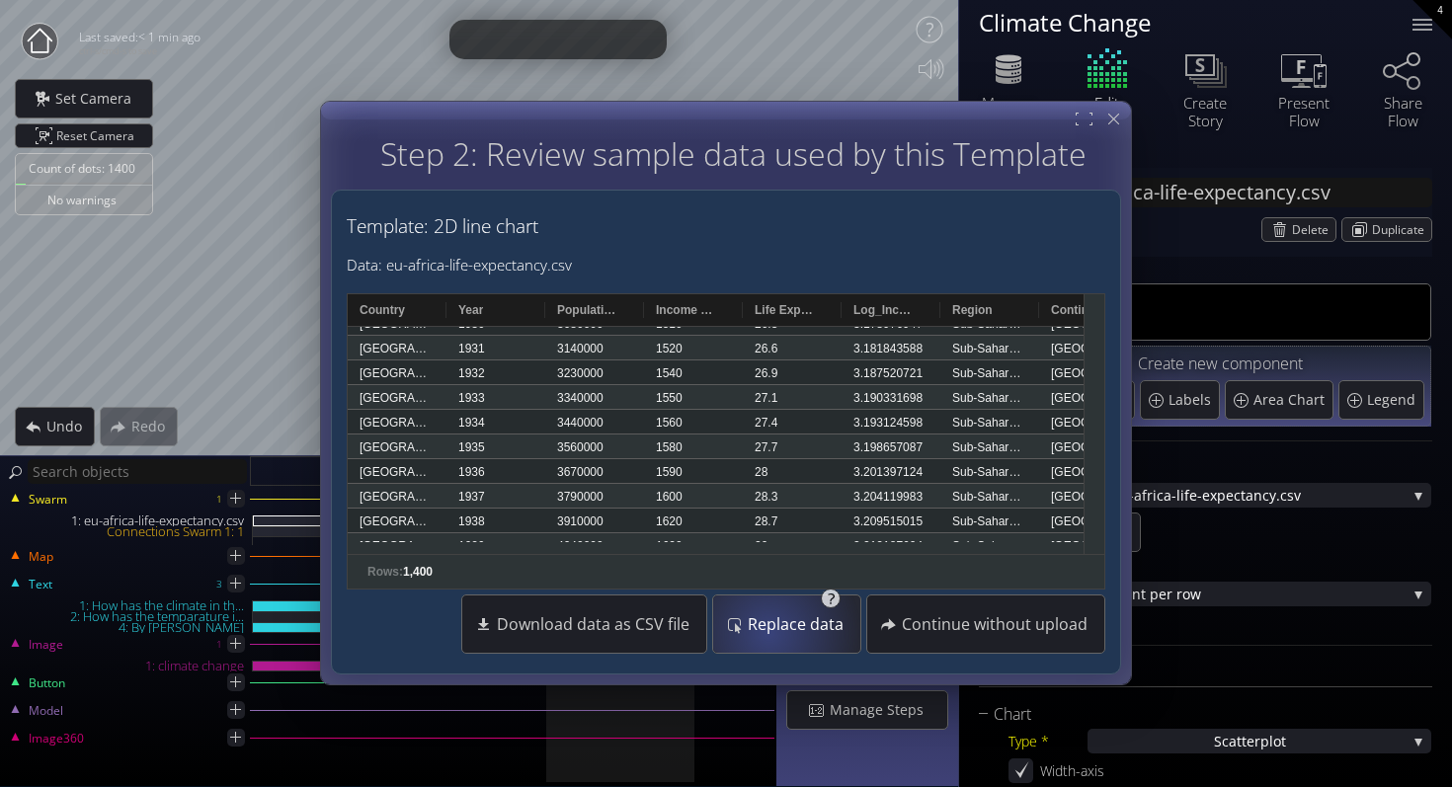
click at [772, 633] on span "Replace data" at bounding box center [801, 625] width 109 height 20
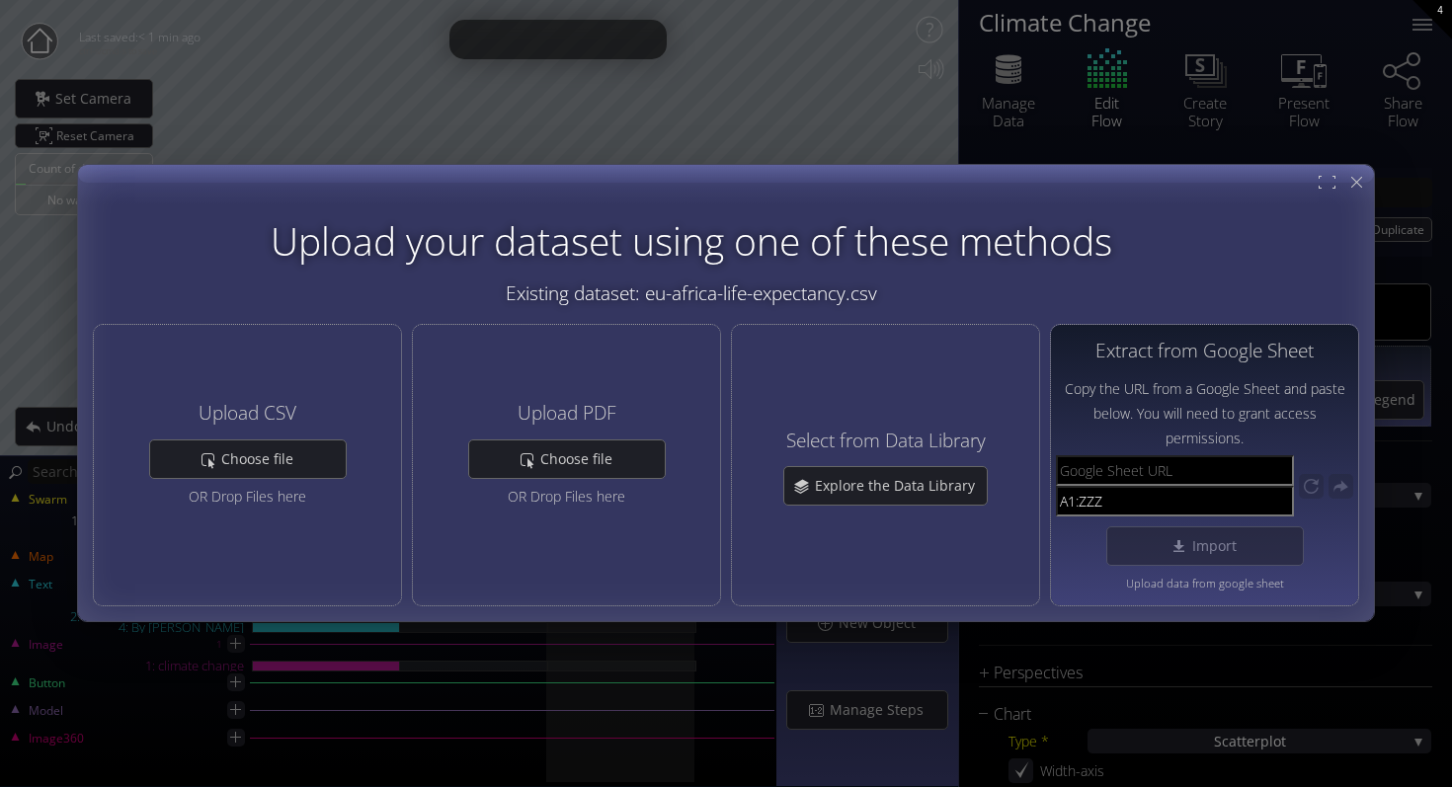
click at [1109, 477] on input "text" at bounding box center [1175, 471] width 238 height 31
paste input "https://docs.google.com/spreadsheets/d/1xh5AjmBsU4hjqDE7P9hCqUCYm9qoclLxcJO1KkU…"
type input "https://docs.google.com/spreadsheets/d/1xh5AjmBsU4hjqDE7P9hCqUCYm9qoclLxcJO1KkU…"
click at [1195, 547] on span "Import" at bounding box center [1219, 547] width 57 height 20
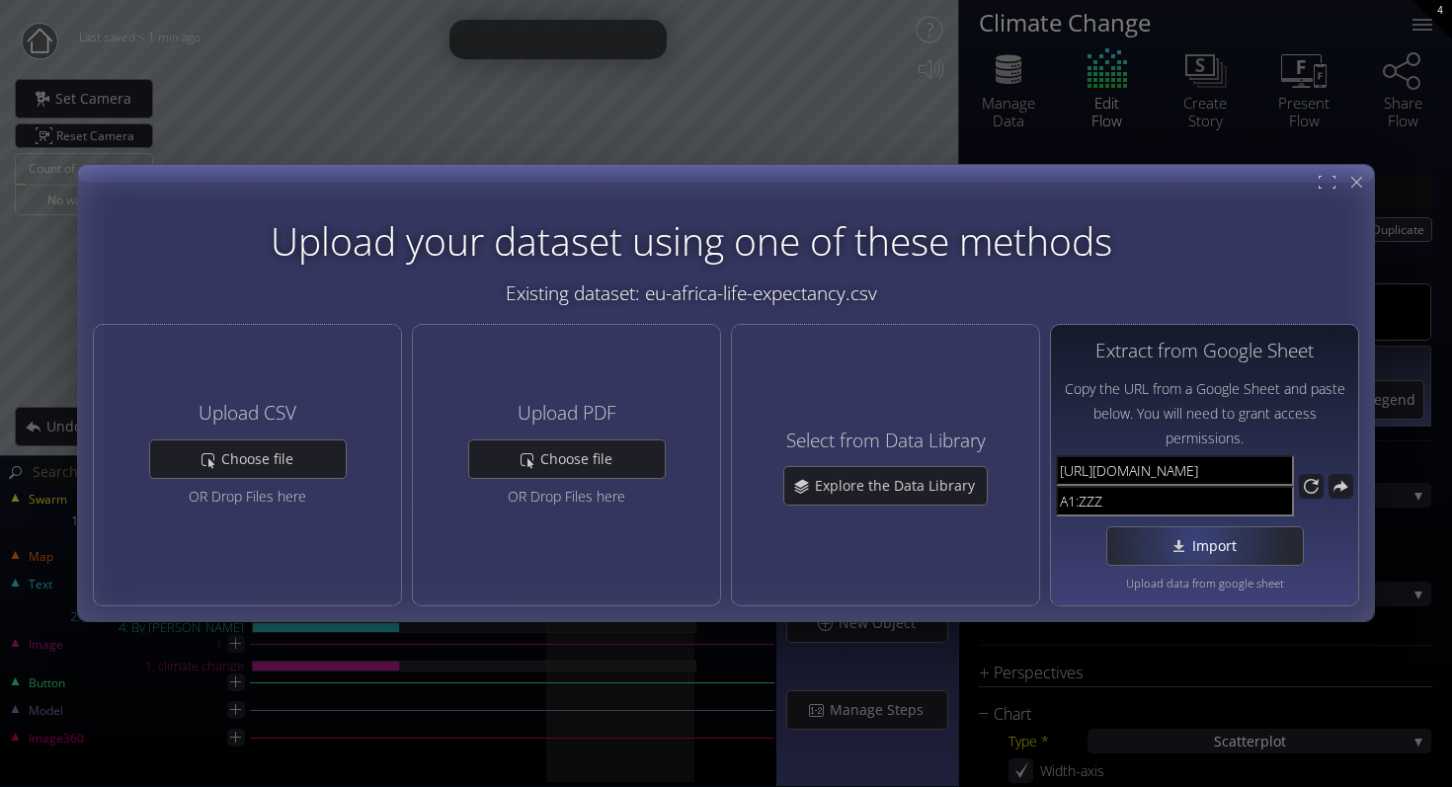
scroll to position [0, 0]
type input "Swarm 1: undefined"
type input "[URL][DOMAIN_NAME]"
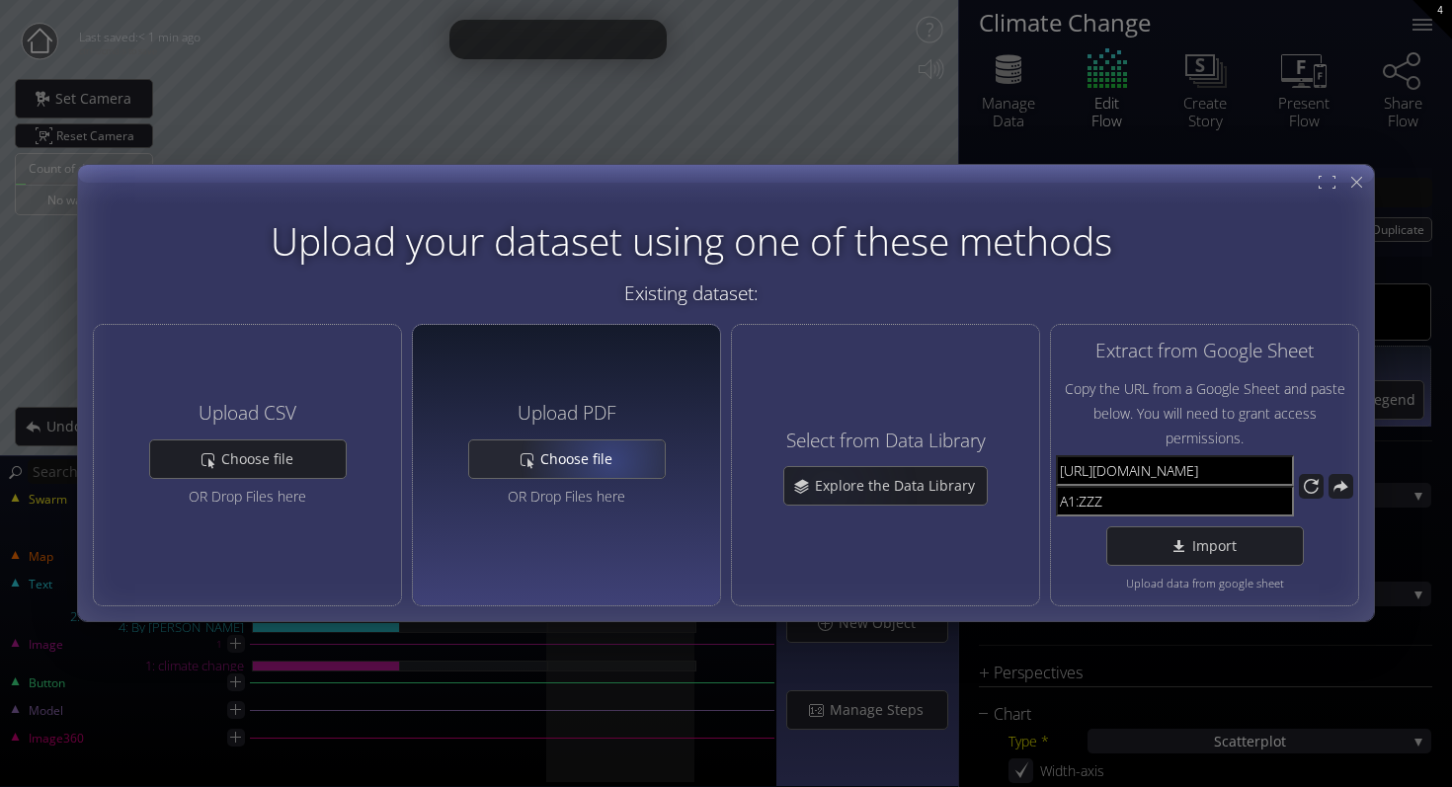
click at [305, 459] on span "Choose file" at bounding box center [262, 459] width 85 height 20
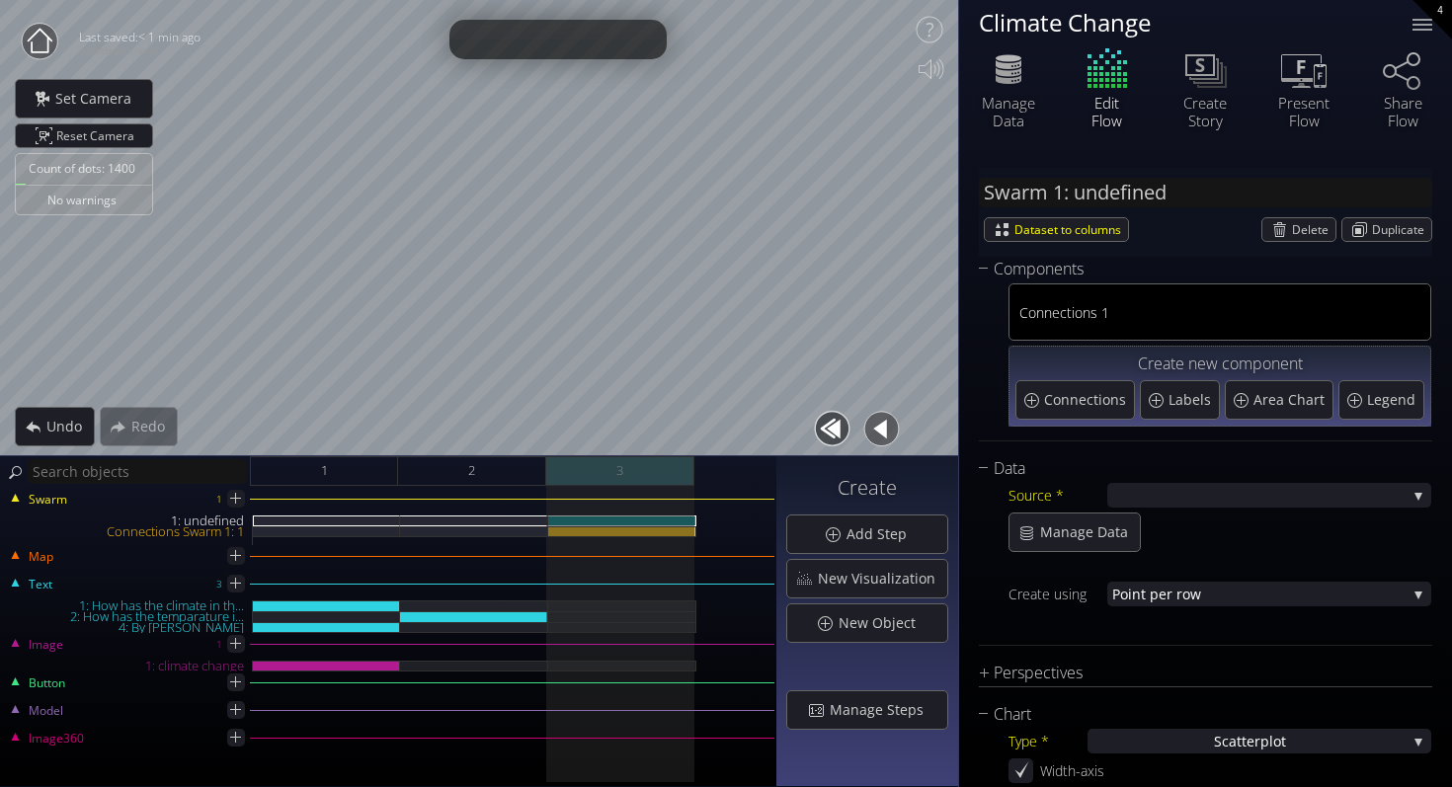
click at [647, 476] on div "3" at bounding box center [620, 471] width 148 height 30
click at [55, 433] on span "Undo" at bounding box center [69, 427] width 48 height 20
click at [647, 520] on div "1: undefined" at bounding box center [622, 520] width 148 height 11
click at [1283, 233] on div "Delete" at bounding box center [1298, 229] width 73 height 23
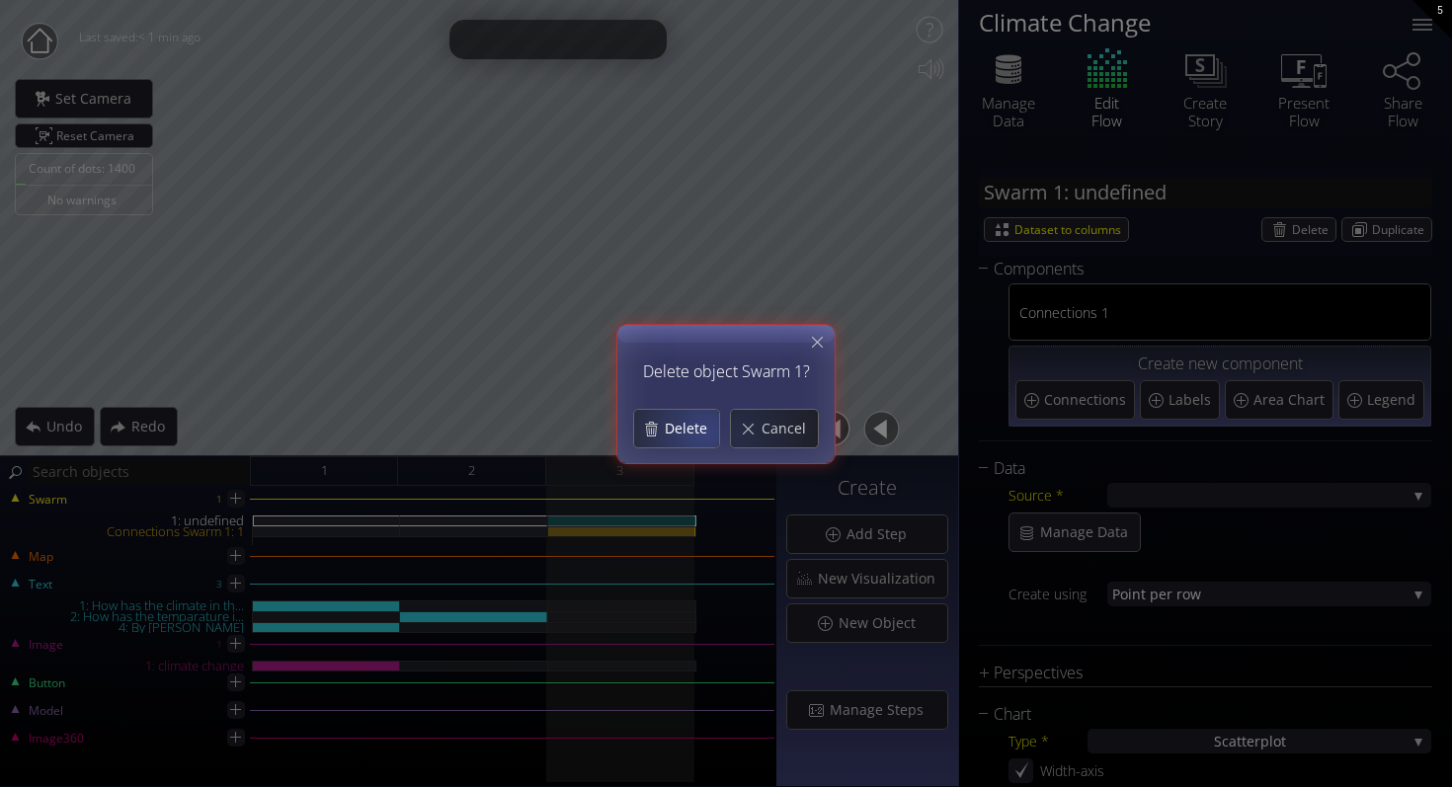
click at [700, 431] on span "Delete" at bounding box center [691, 429] width 55 height 20
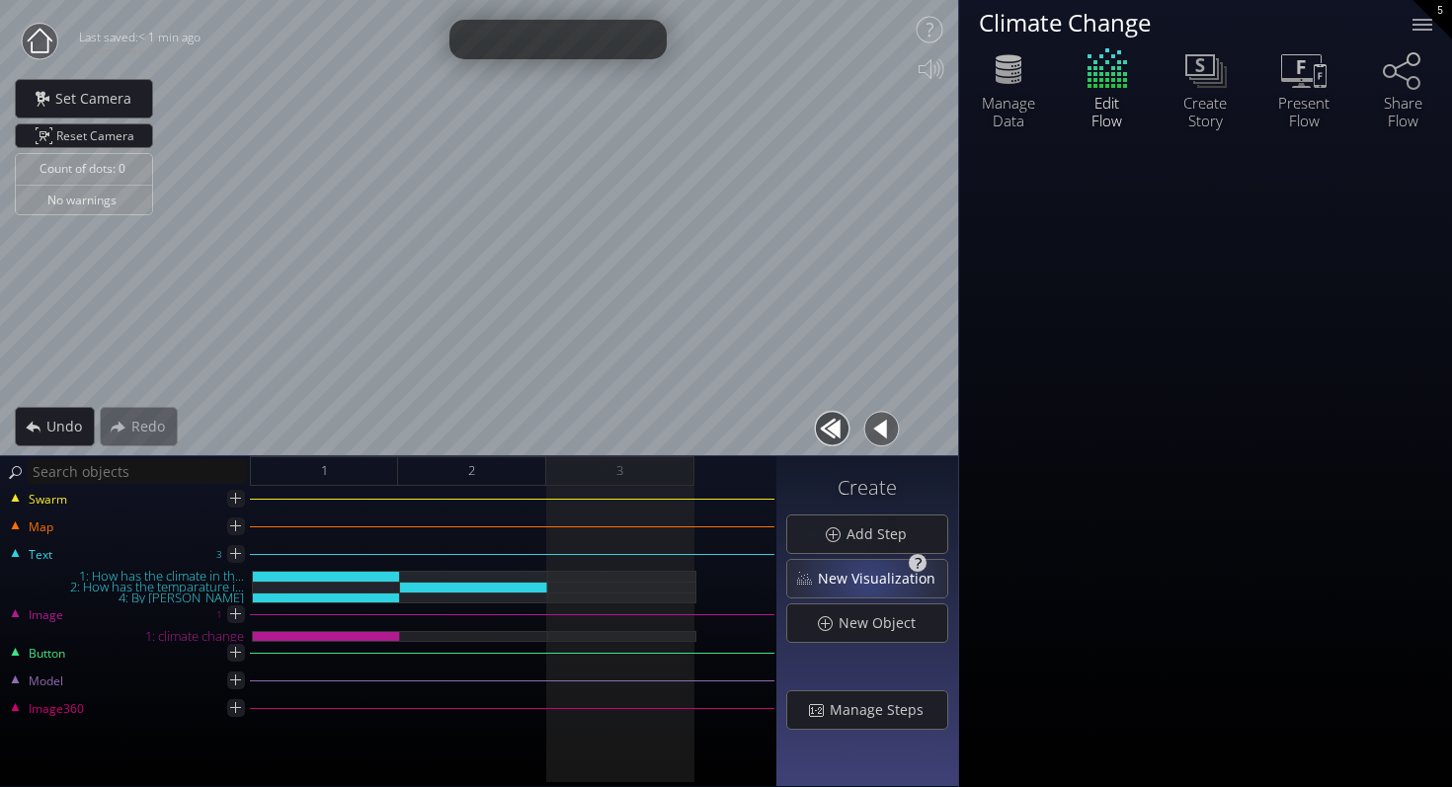
click at [874, 579] on span "New Visualization" at bounding box center [882, 579] width 130 height 20
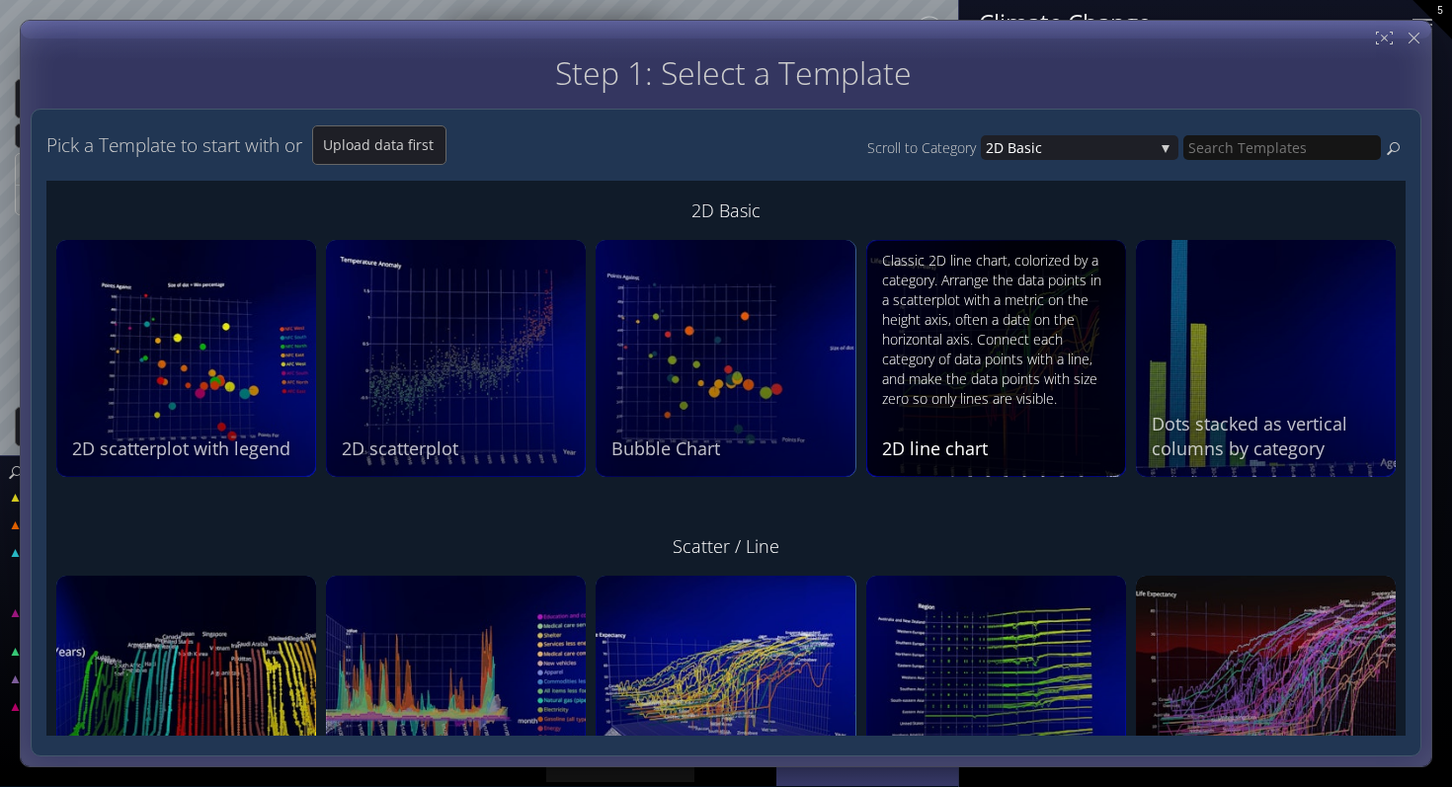
click at [944, 386] on div "Classic 2D line chart, colorized by a category. Arrange the data points in a sc…" at bounding box center [998, 330] width 233 height 158
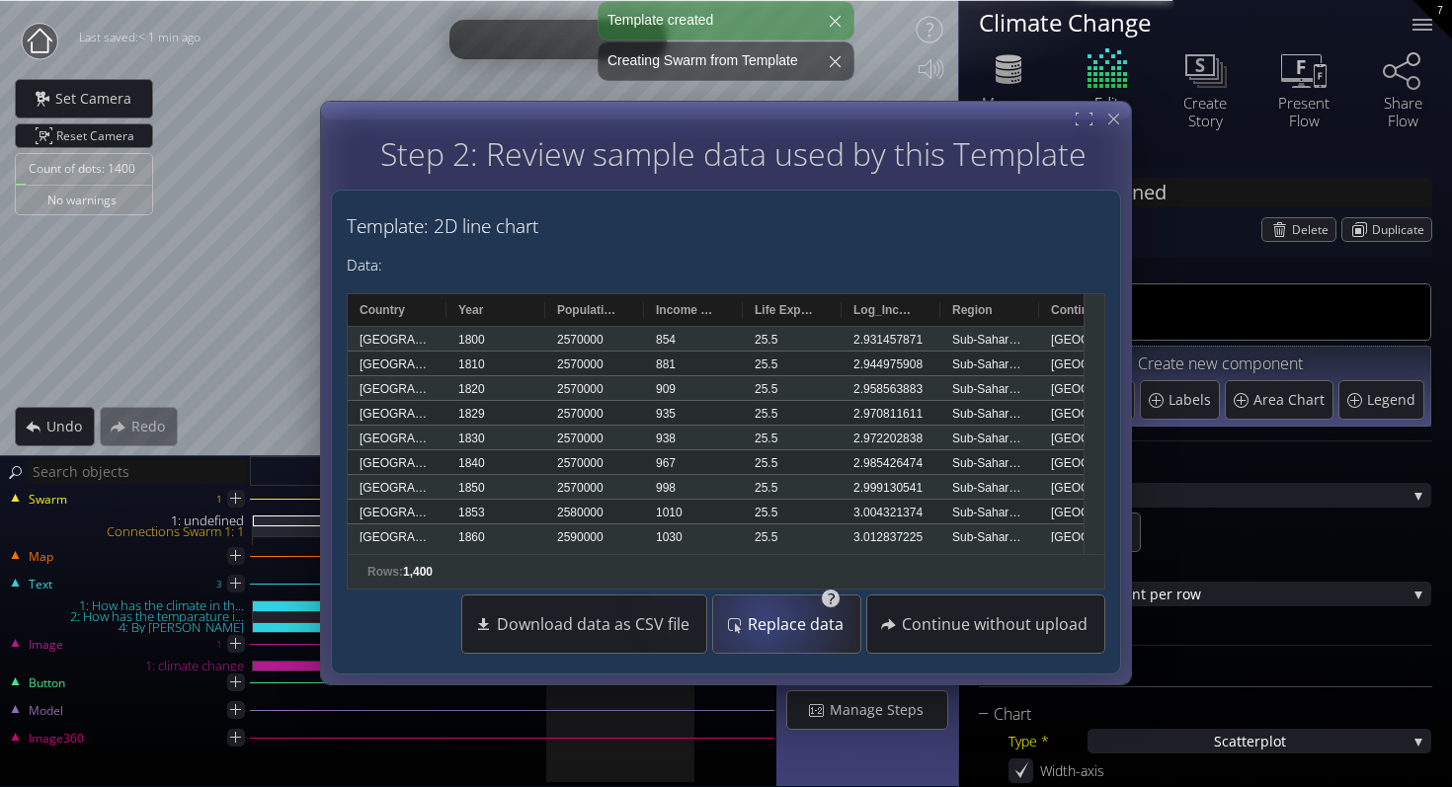
click at [770, 621] on span "Replace data" at bounding box center [801, 625] width 109 height 20
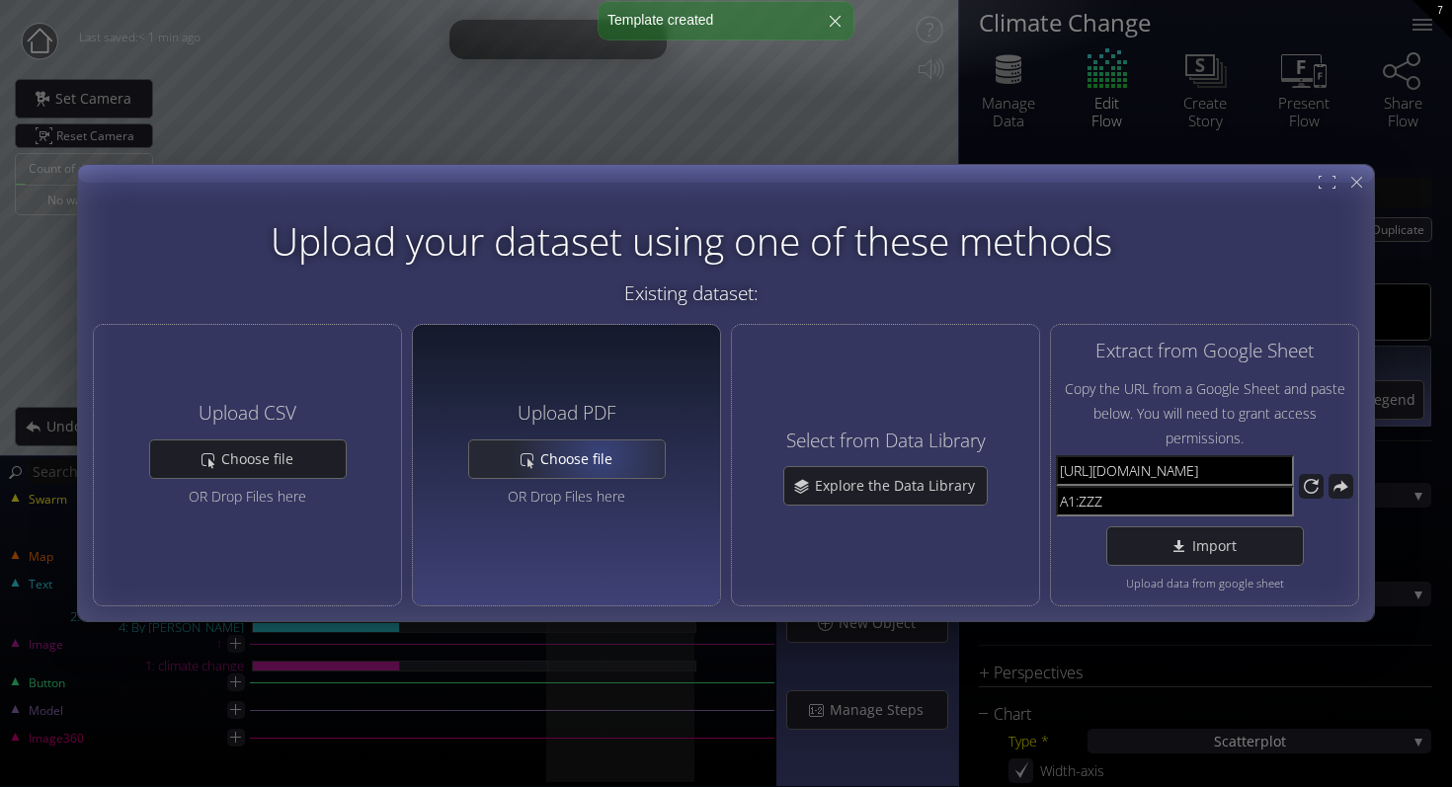
click at [305, 456] on span "Choose file" at bounding box center [262, 459] width 85 height 20
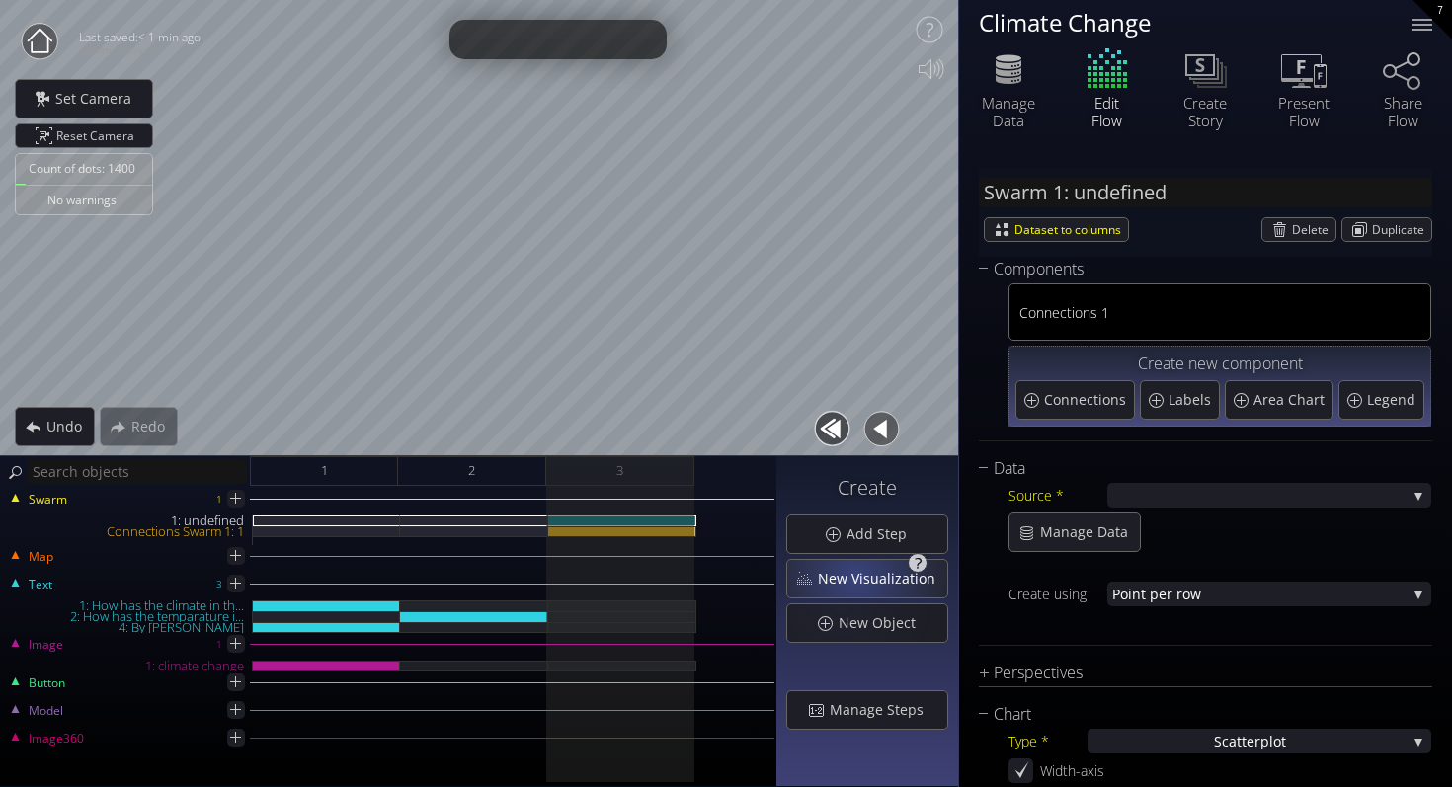
click at [860, 574] on span "New Visualization" at bounding box center [882, 579] width 130 height 20
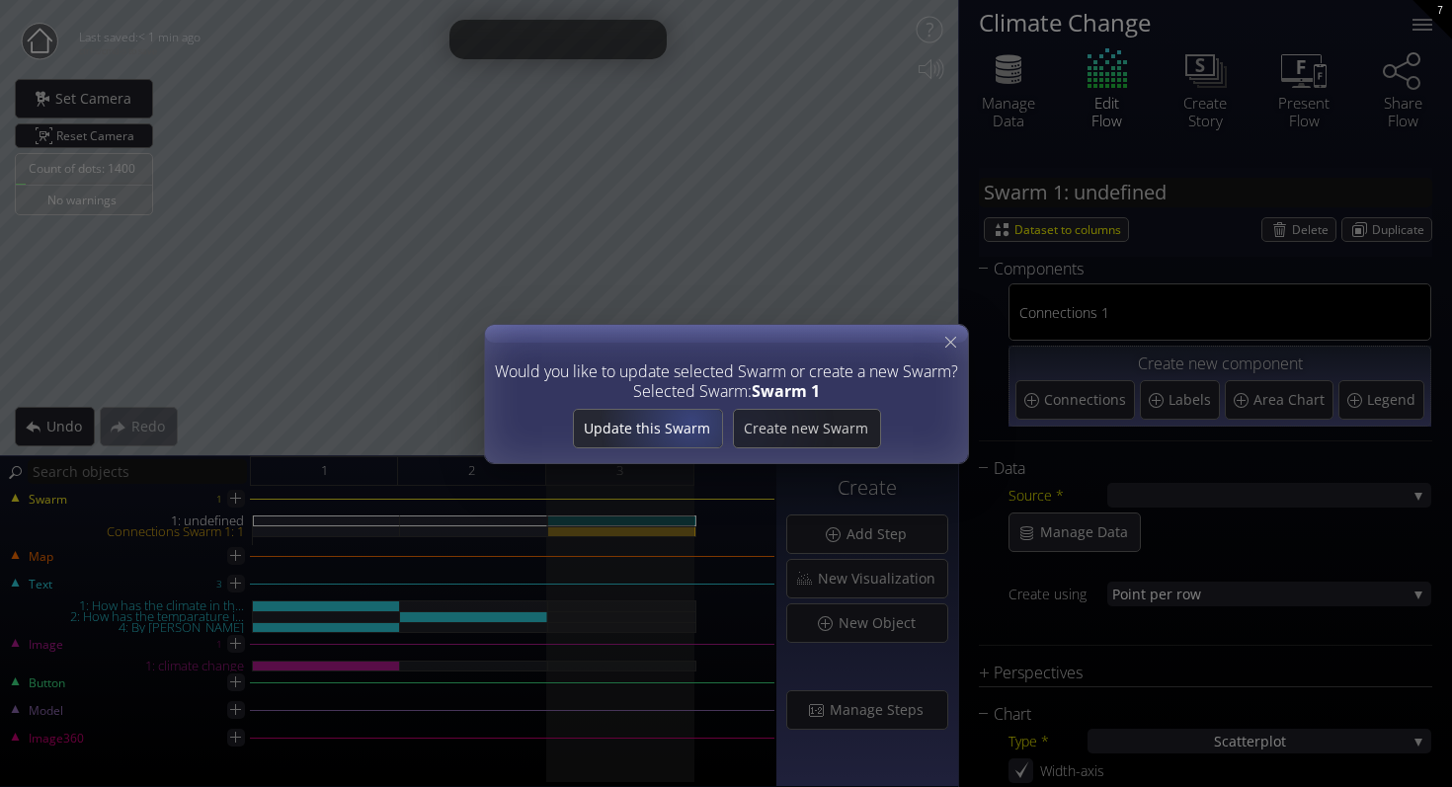
click at [691, 437] on span "Update this Swarm" at bounding box center [647, 429] width 148 height 20
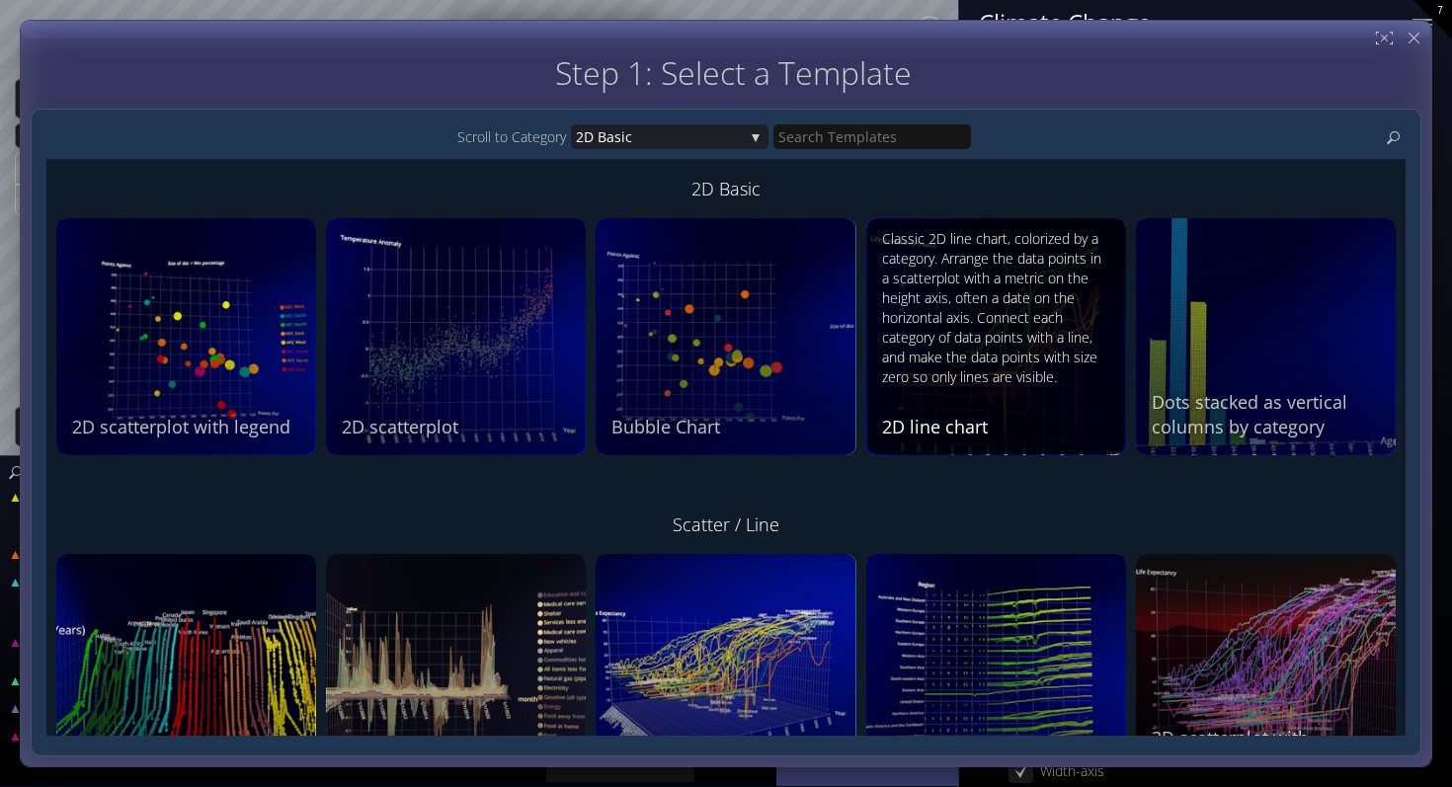
click at [980, 348] on div "Classic 2D line chart, colorized by a category. Arrange the data points in a sc…" at bounding box center [998, 308] width 233 height 158
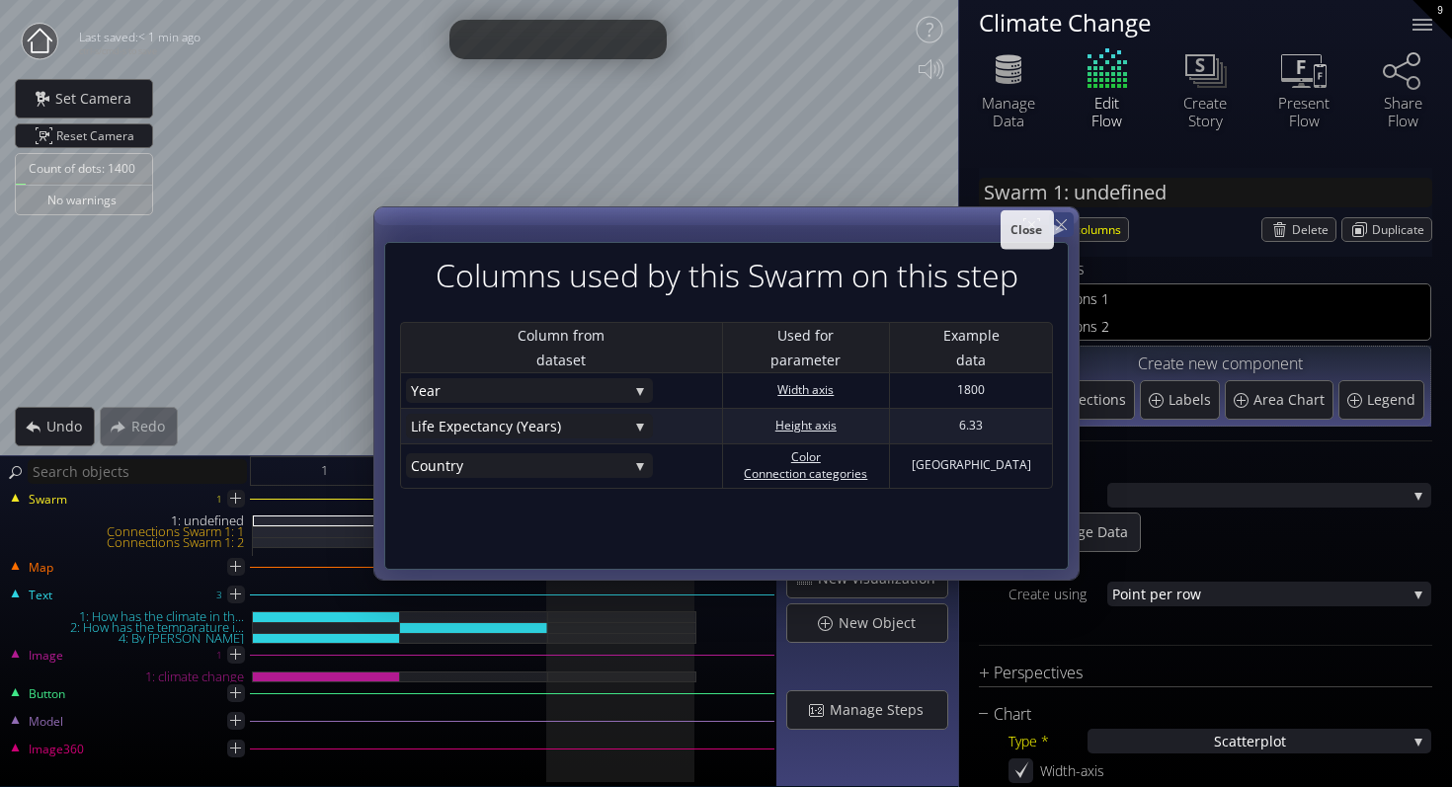
click at [1055, 220] on icon at bounding box center [1061, 224] width 19 height 19
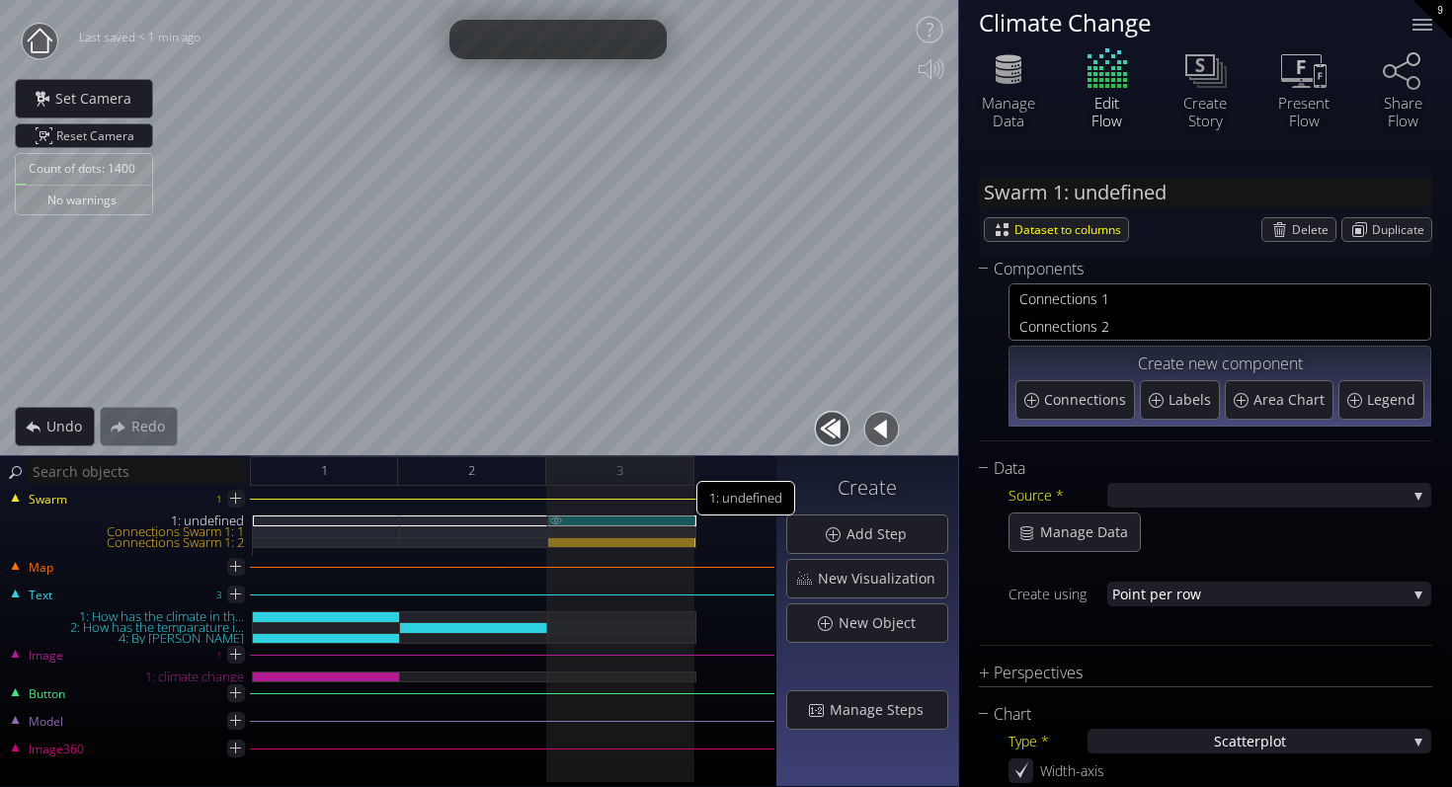
click at [661, 523] on div "1: undefined" at bounding box center [622, 520] width 148 height 11
click at [1292, 234] on span "Delete" at bounding box center [1313, 229] width 43 height 23
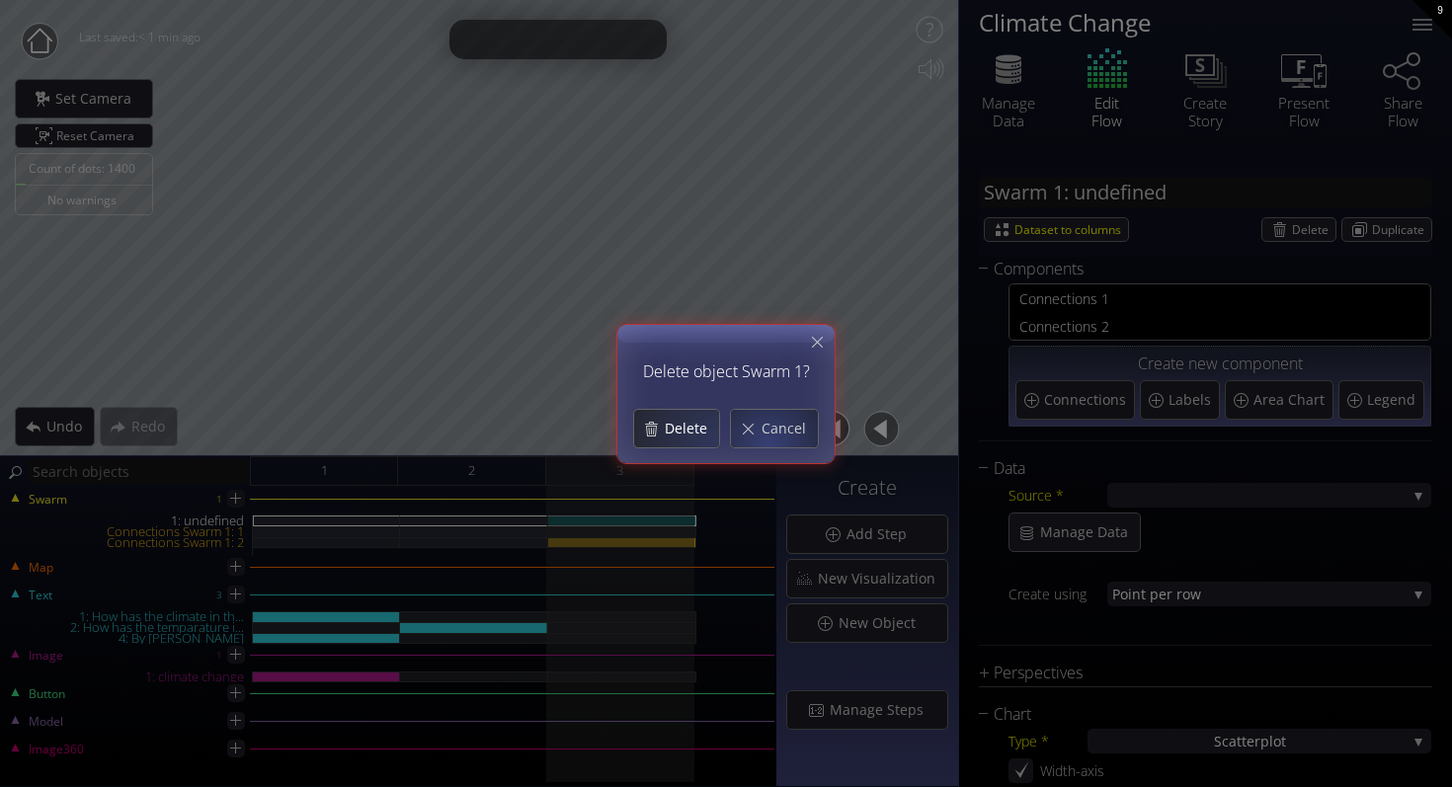
click at [682, 437] on div "Delete" at bounding box center [676, 429] width 85 height 38
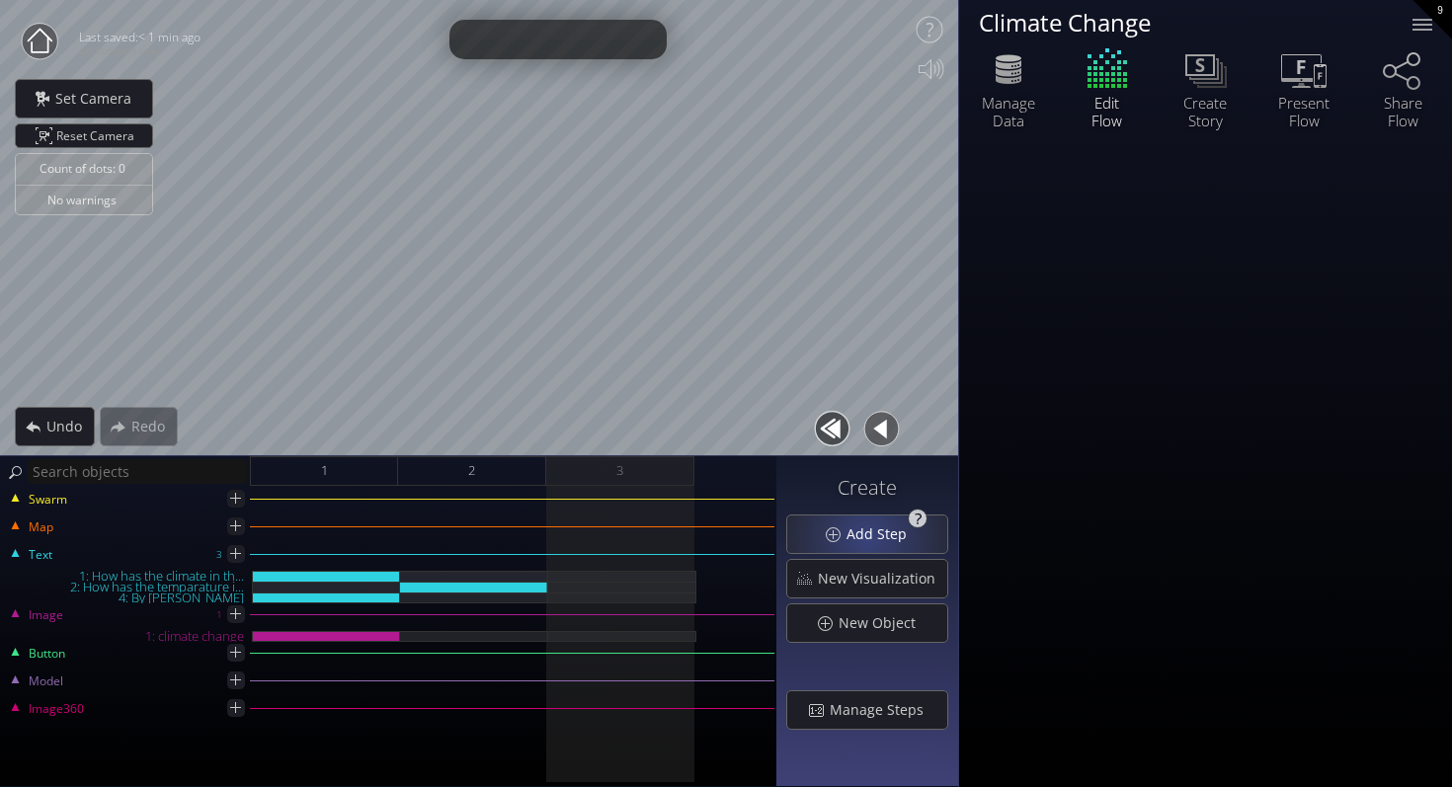
click at [871, 537] on span "Add Step" at bounding box center [881, 534] width 73 height 20
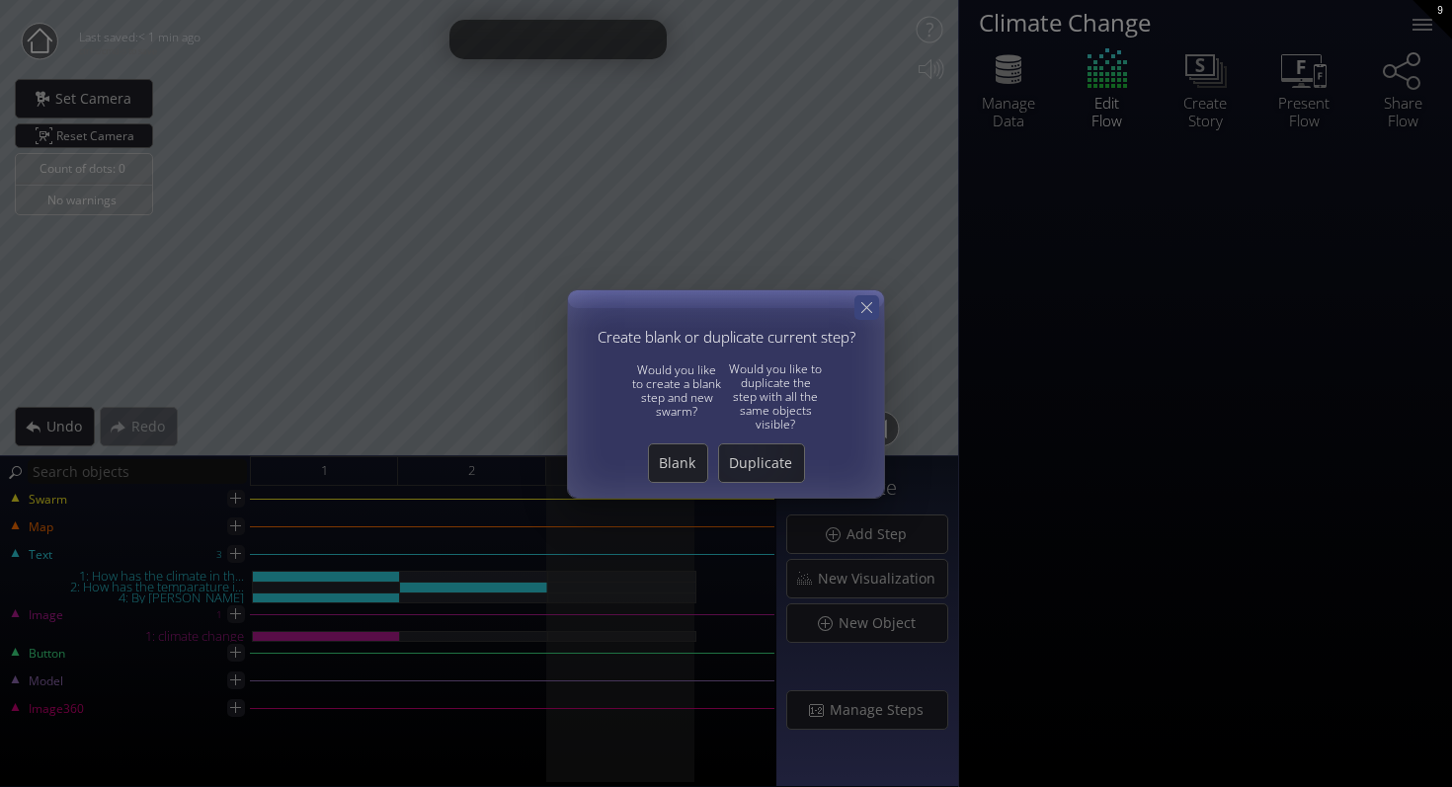
click at [856, 304] on div at bounding box center [866, 307] width 25 height 25
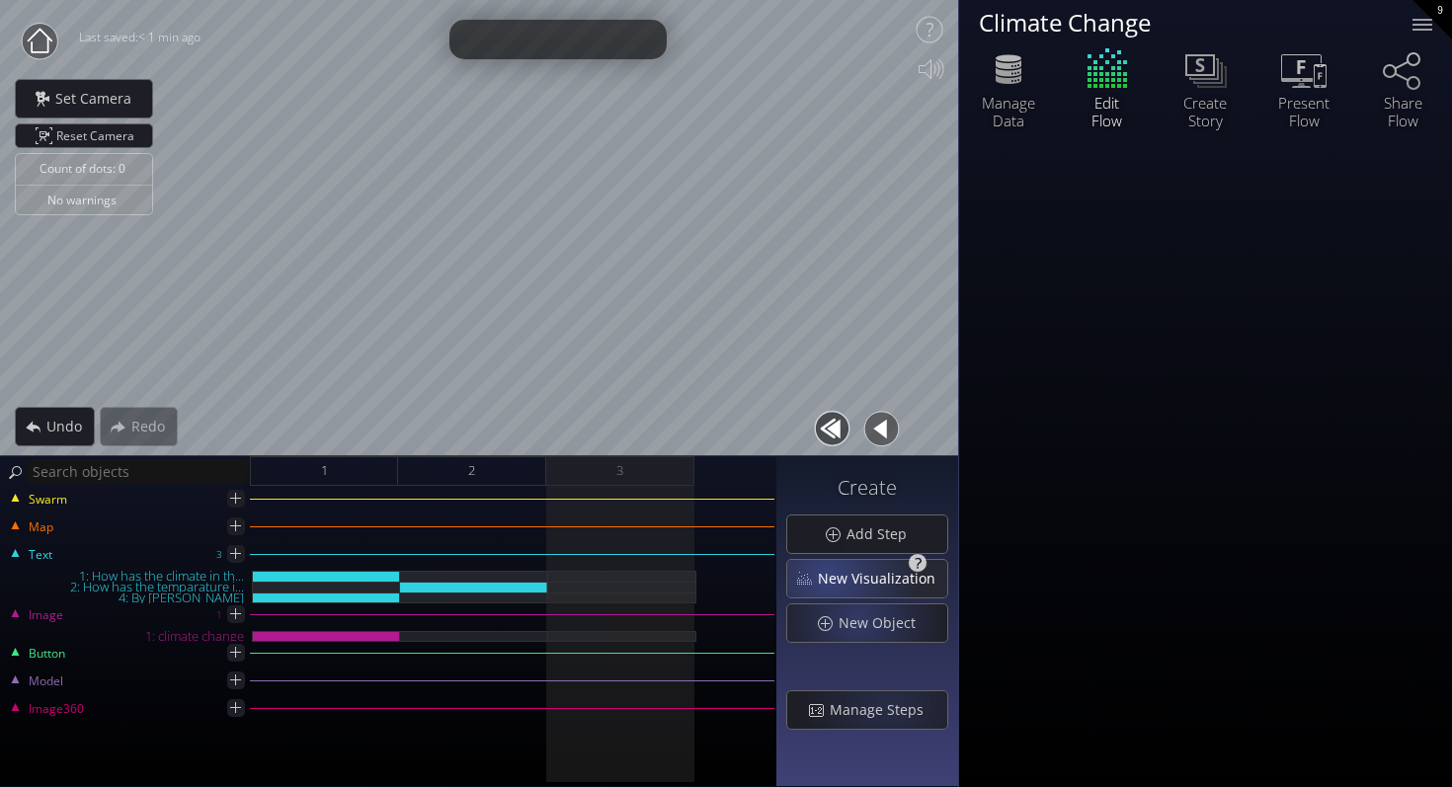
click at [883, 583] on span "New Visualization" at bounding box center [882, 579] width 130 height 20
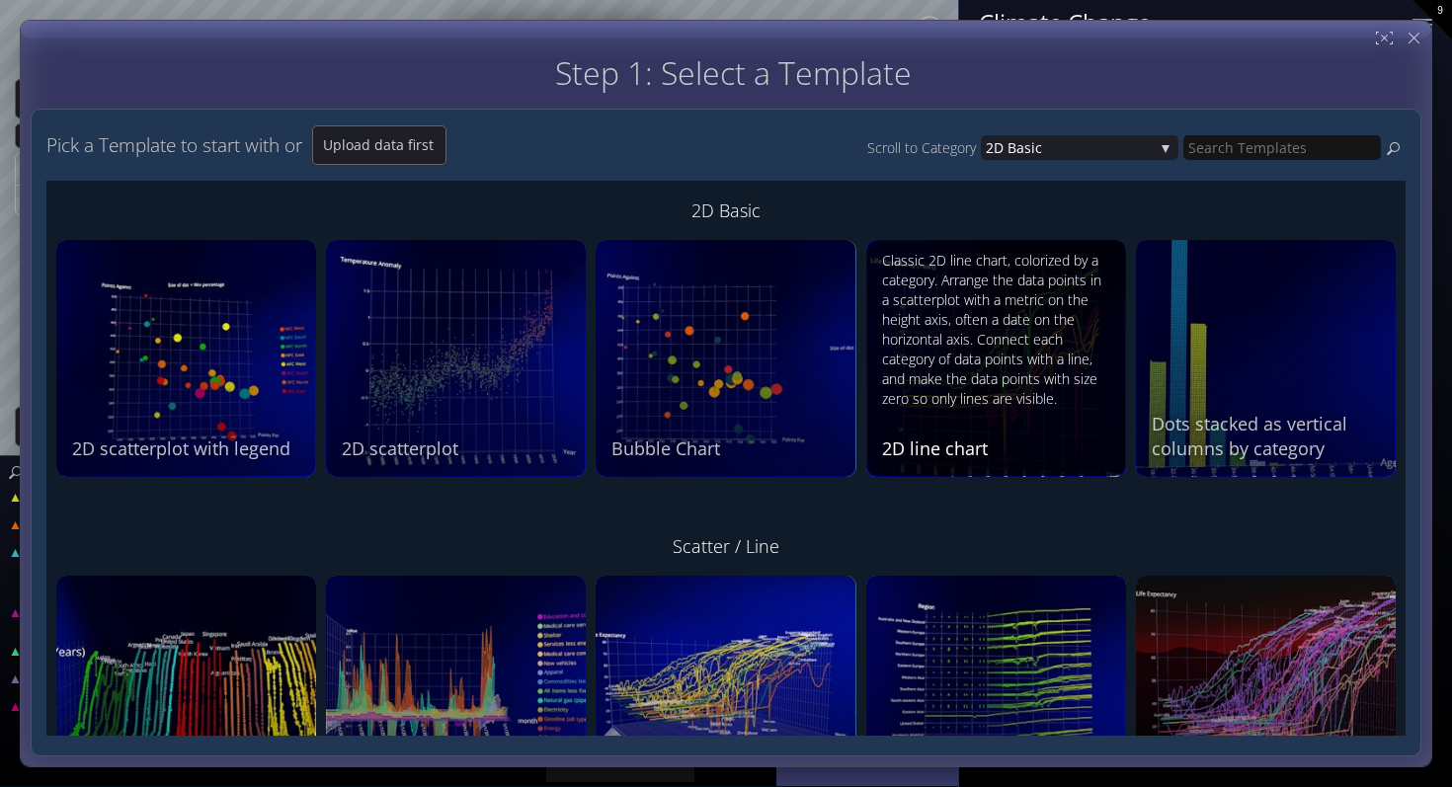
click at [982, 342] on div "Classic 2D line chart, colorized by a category. Arrange the data points in a sc…" at bounding box center [998, 330] width 233 height 158
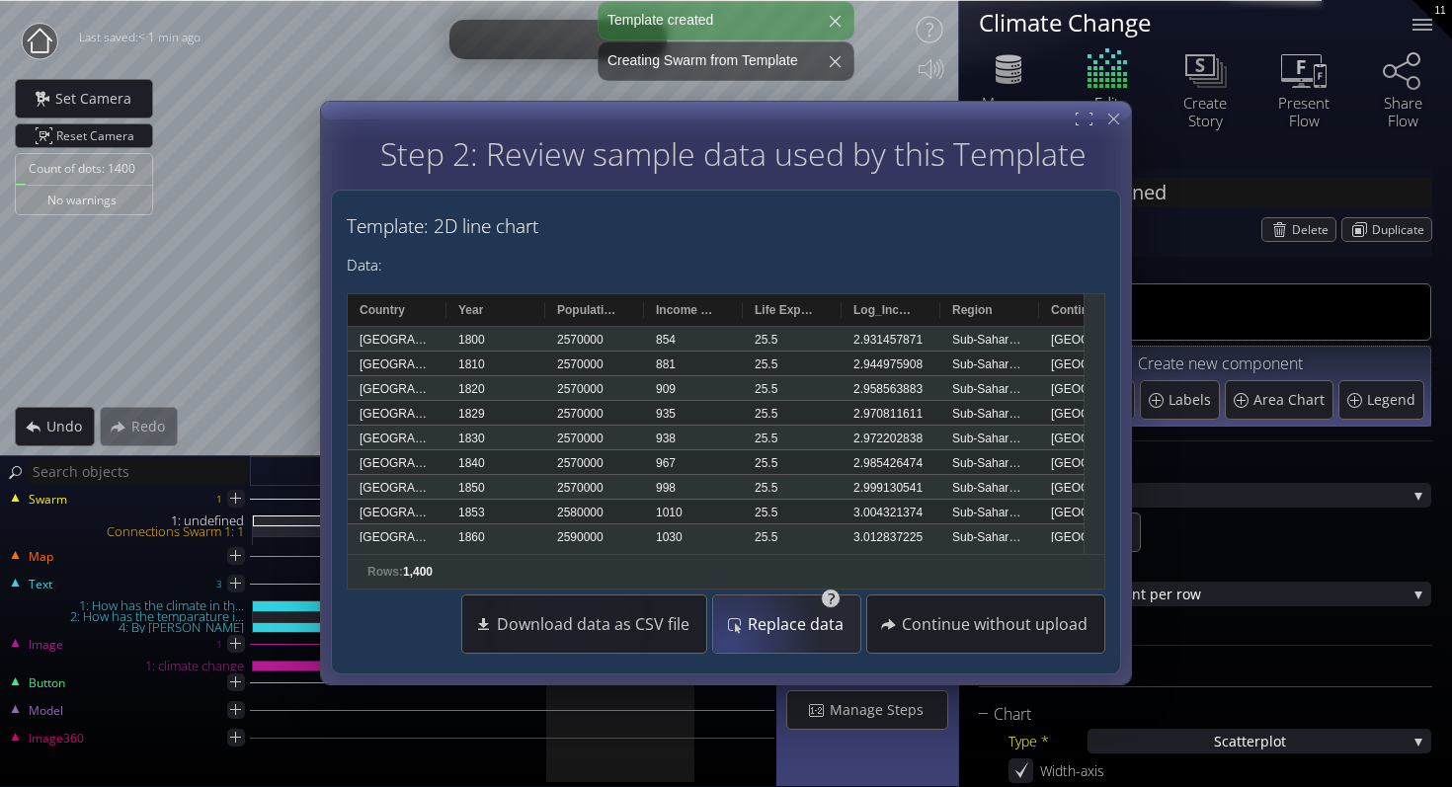
click at [741, 629] on div "Replace data" at bounding box center [786, 624] width 138 height 57
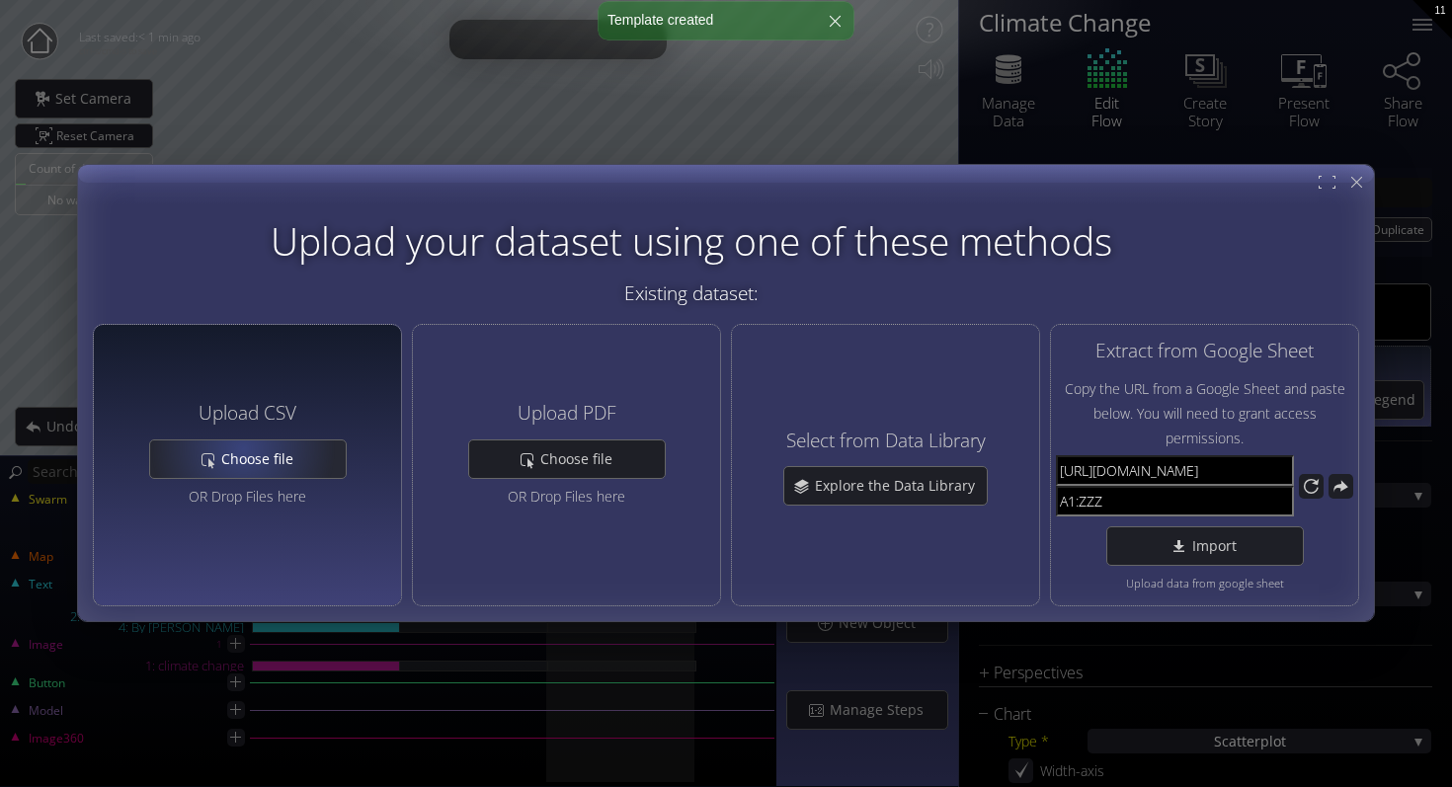
click at [234, 454] on span "Choose file" at bounding box center [262, 459] width 85 height 20
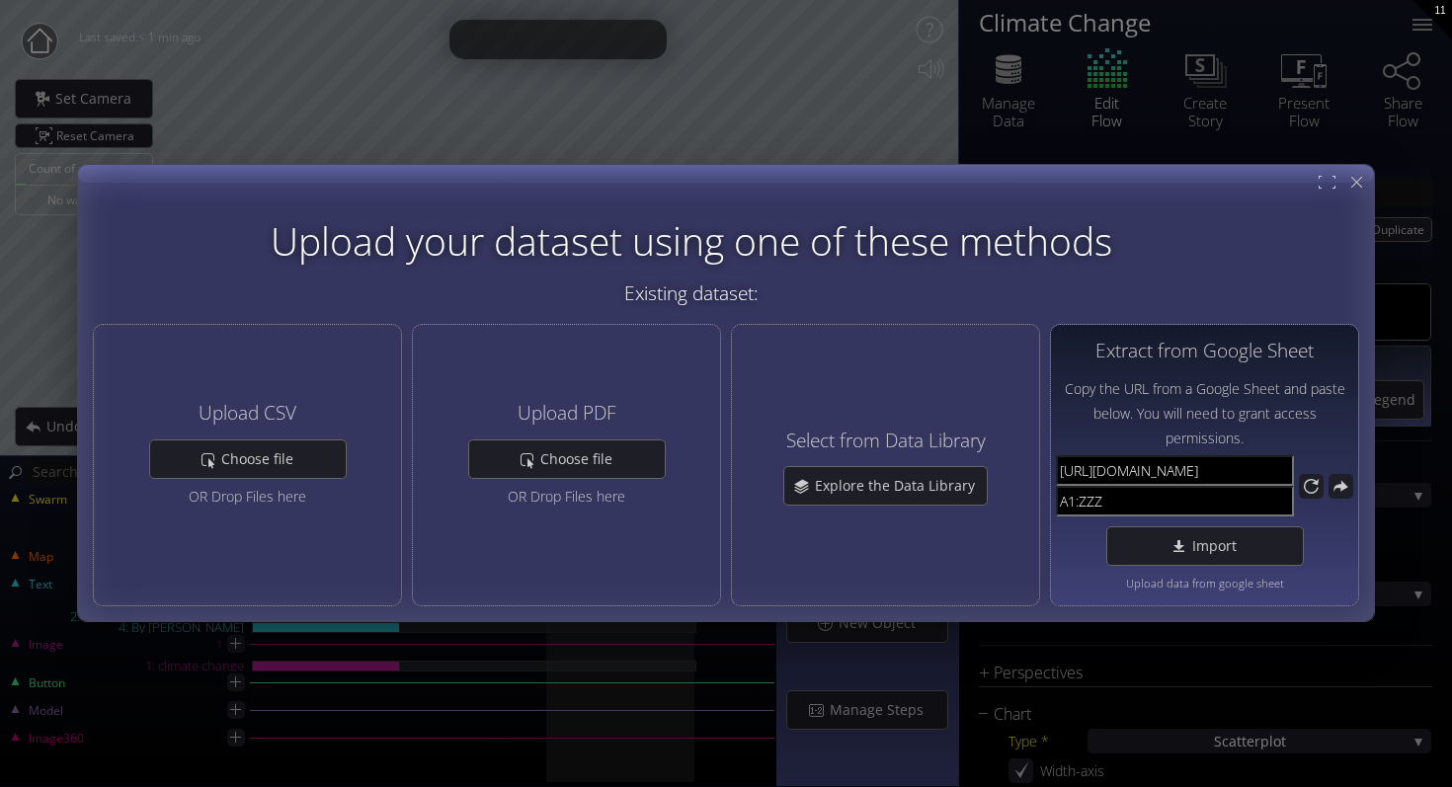
click at [1189, 473] on input "[URL][DOMAIN_NAME]" at bounding box center [1175, 471] width 238 height 31
click at [1112, 498] on input "A1:ZZZ" at bounding box center [1175, 502] width 238 height 31
click at [1129, 475] on input "[URL][DOMAIN_NAME]" at bounding box center [1175, 471] width 238 height 31
click at [1137, 548] on div "Import" at bounding box center [1205, 547] width 196 height 38
click at [1308, 484] on icon at bounding box center [1310, 486] width 17 height 17
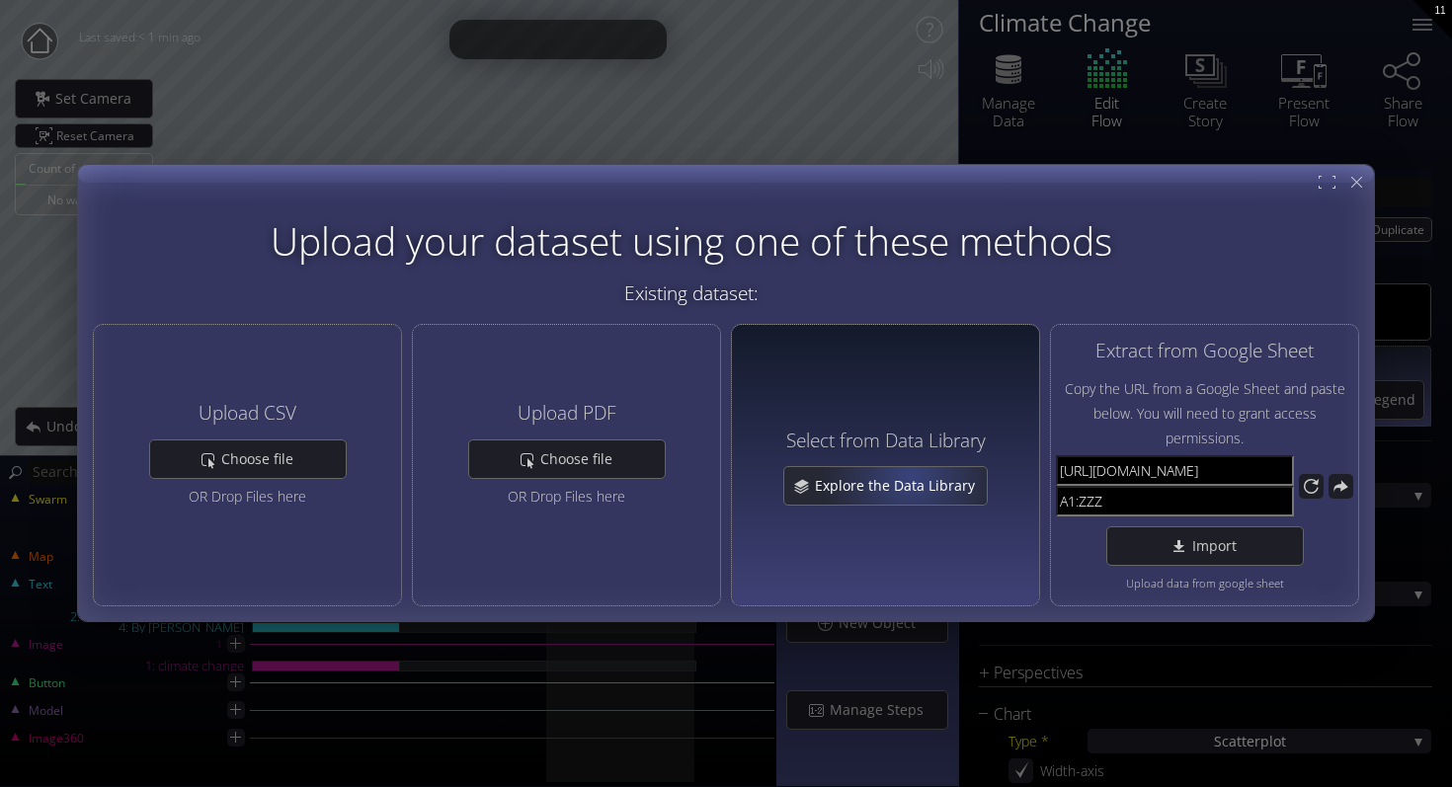
click at [910, 477] on span "Explore the Data Library" at bounding box center [900, 487] width 173 height 20
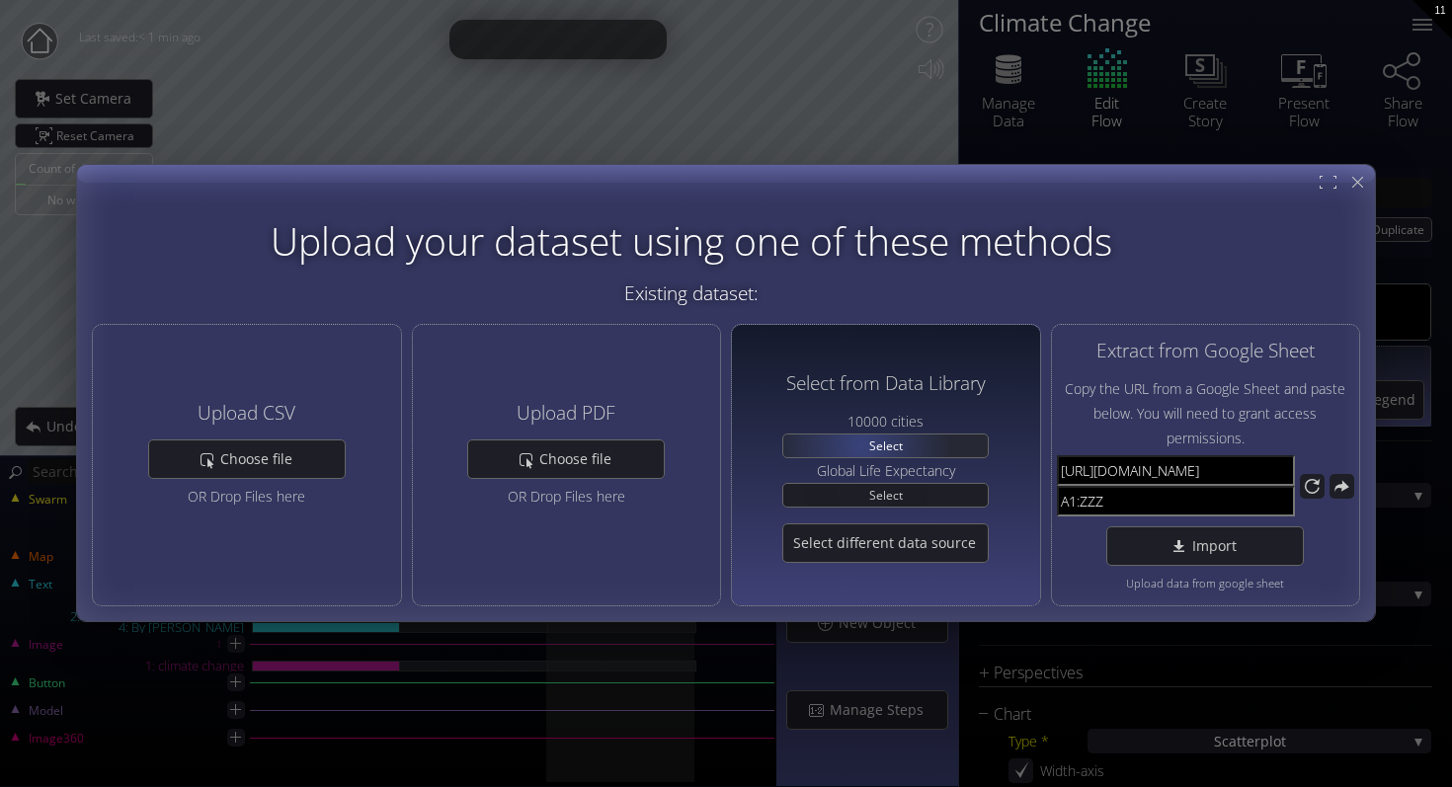
click at [864, 444] on span "Select" at bounding box center [885, 446] width 47 height 23
type input "Swarm 1: 10000 cities"
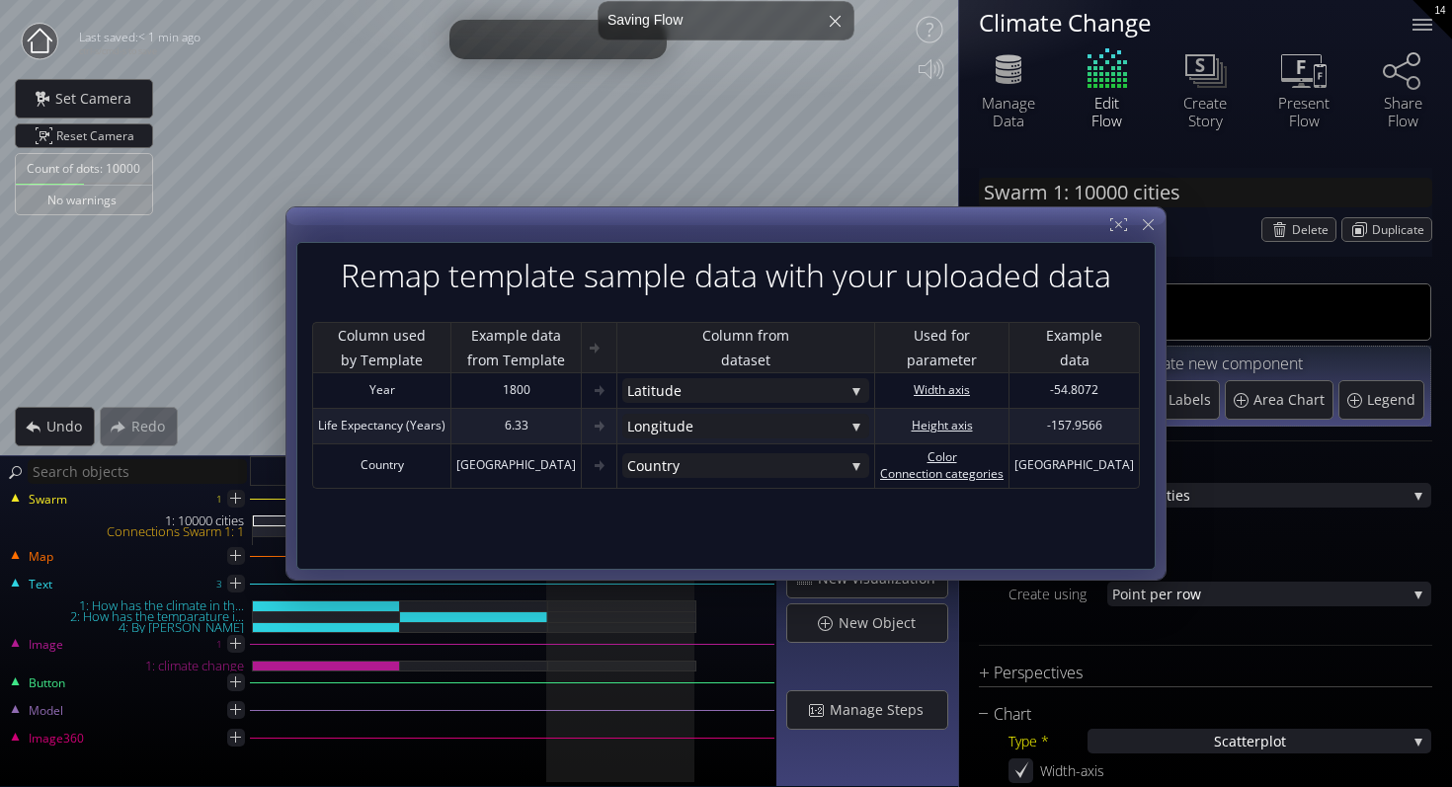
click at [944, 543] on div "Remap template sample data with your uploaded data Column used by Template Exam…" at bounding box center [725, 406] width 859 height 328
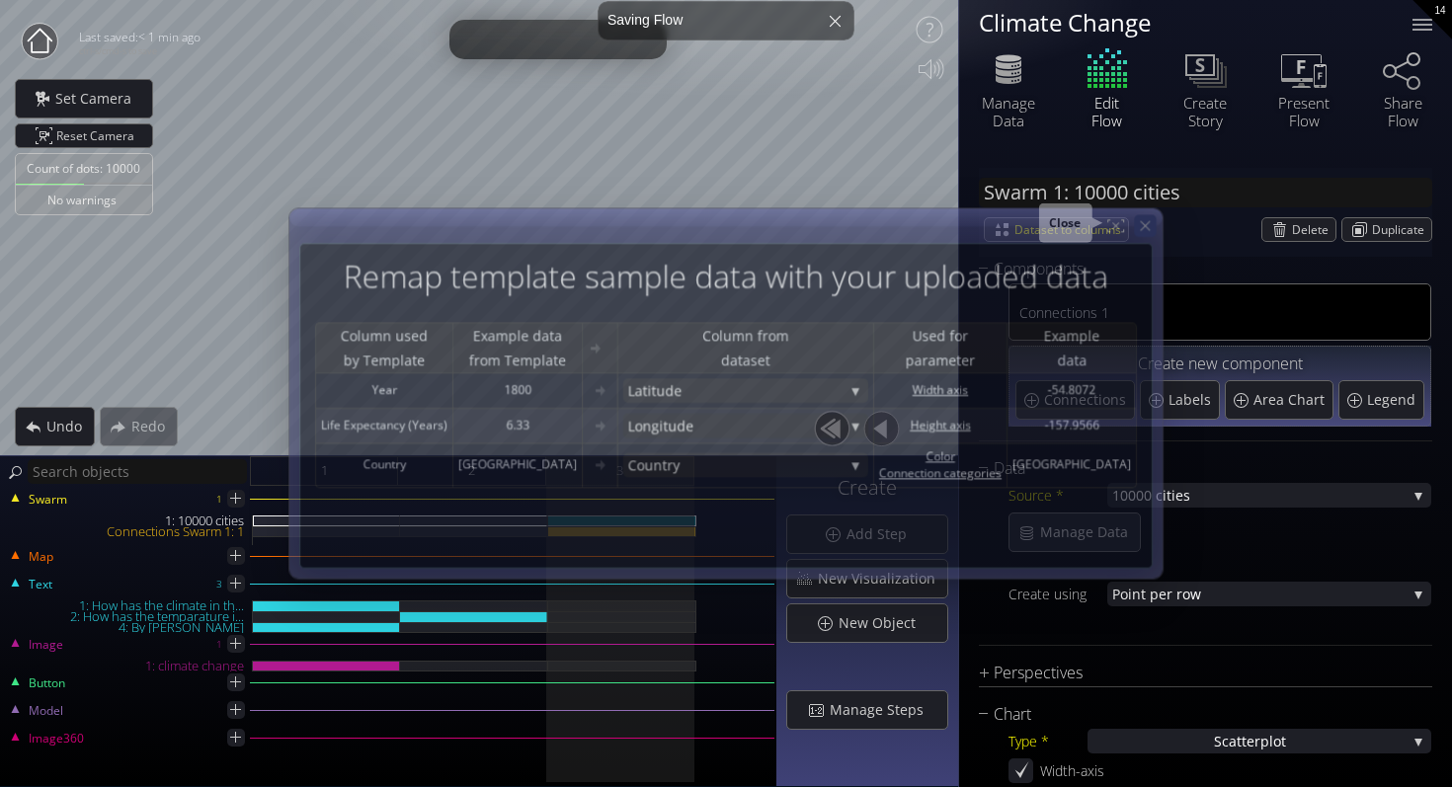
click at [1137, 221] on icon at bounding box center [1145, 225] width 17 height 17
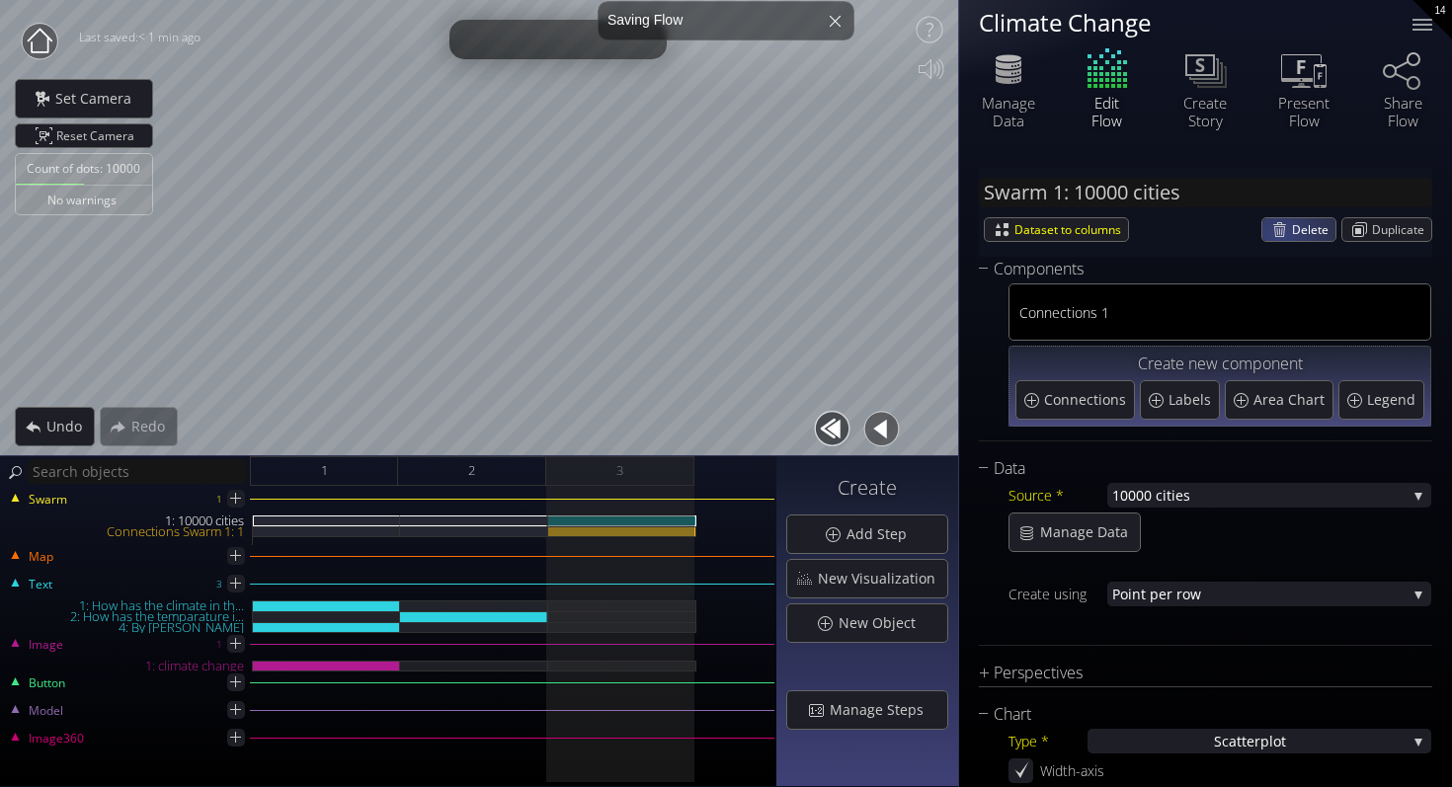
click at [1274, 238] on div "Delete" at bounding box center [1298, 229] width 73 height 23
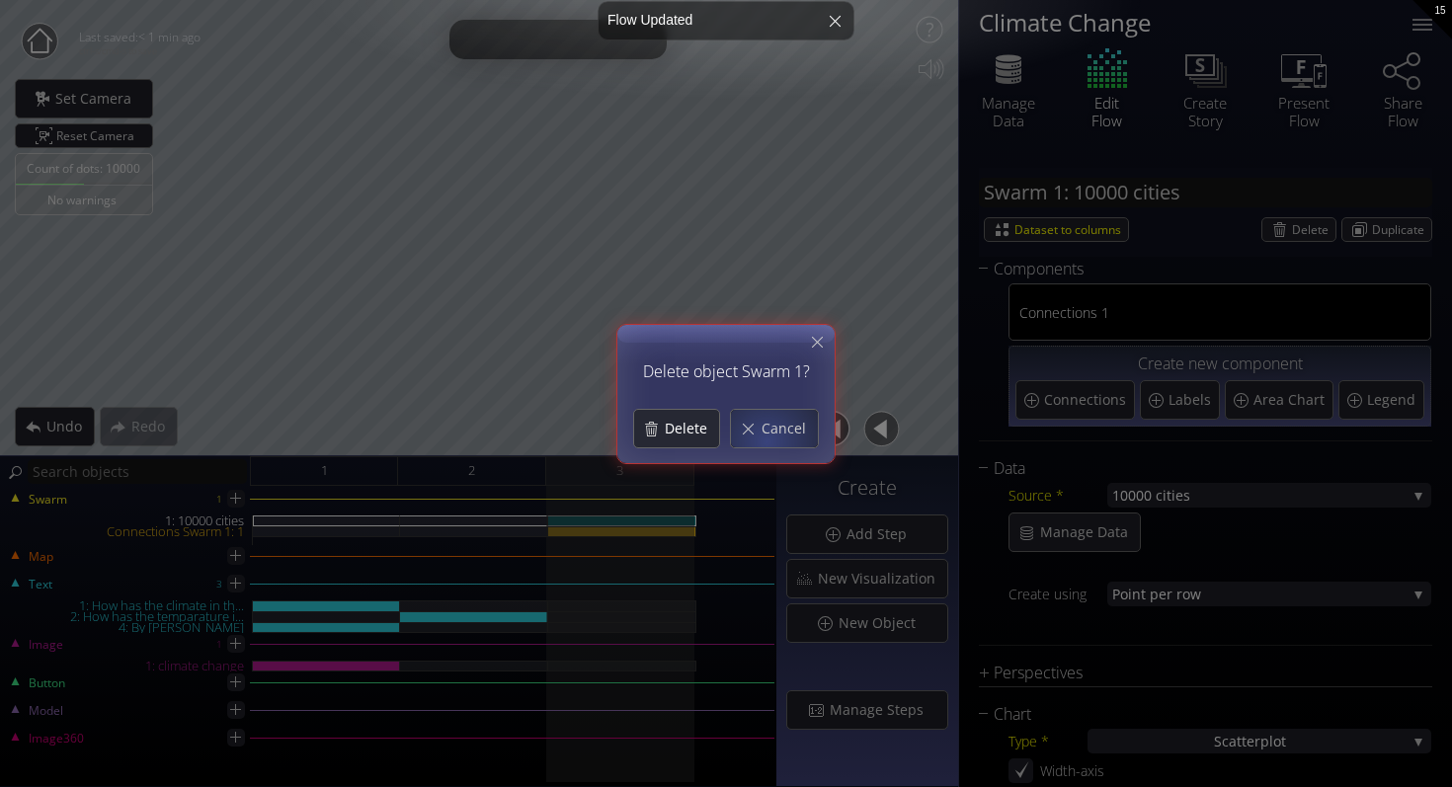
click at [700, 435] on span "Delete" at bounding box center [691, 429] width 55 height 20
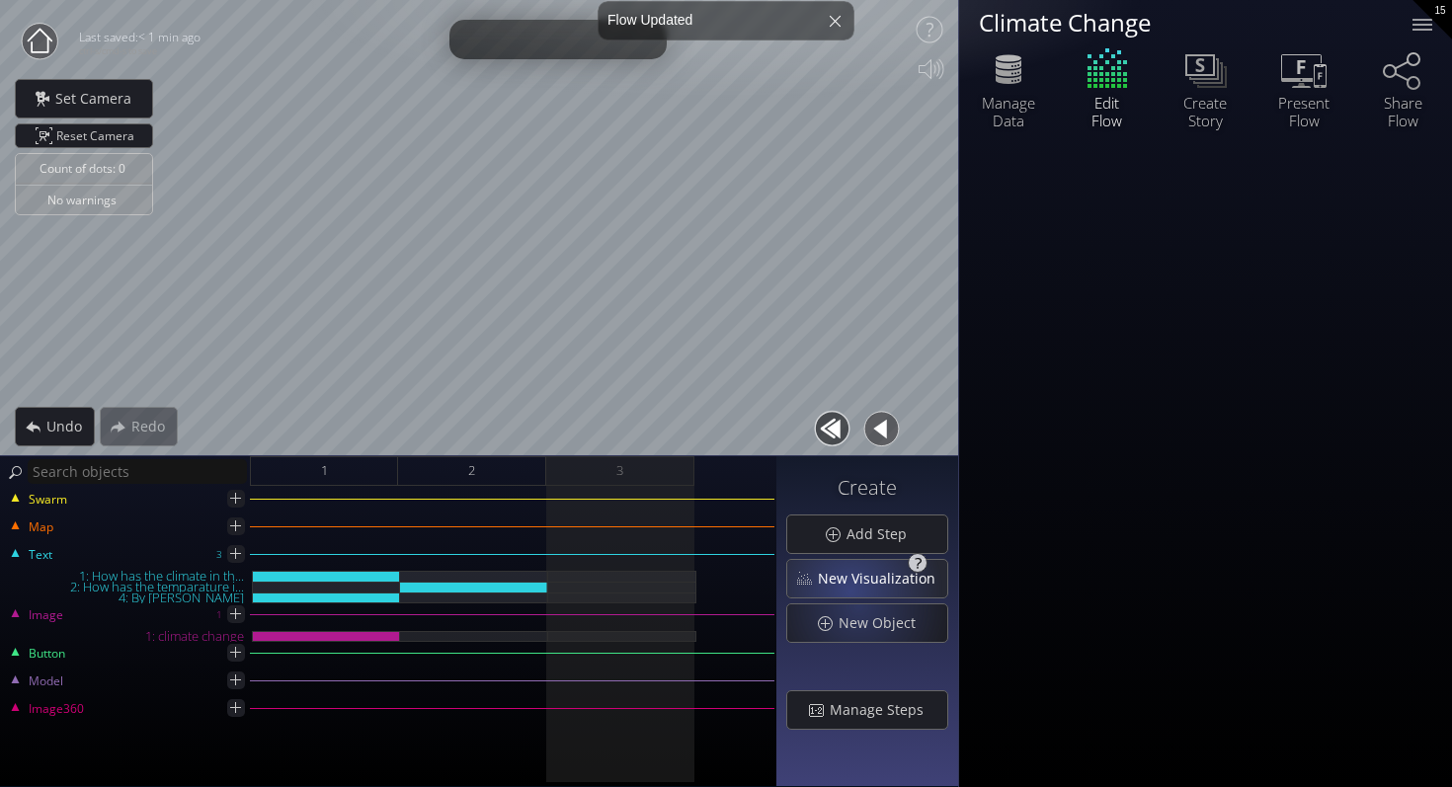
click at [881, 575] on span "New Visualization" at bounding box center [882, 579] width 130 height 20
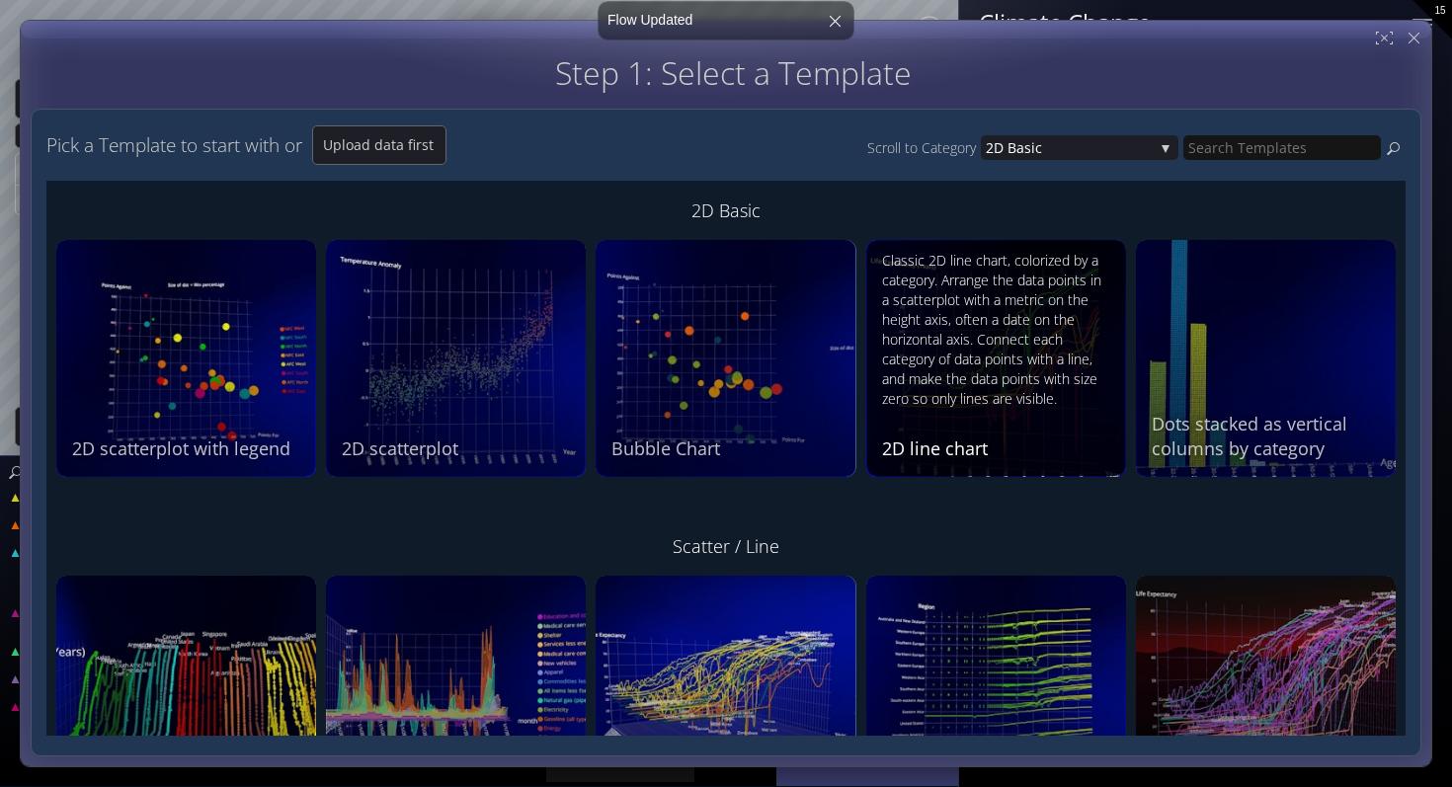
click at [1095, 323] on div "Classic 2D line chart, colorized by a category. Arrange the data points in a sc…" at bounding box center [998, 330] width 233 height 158
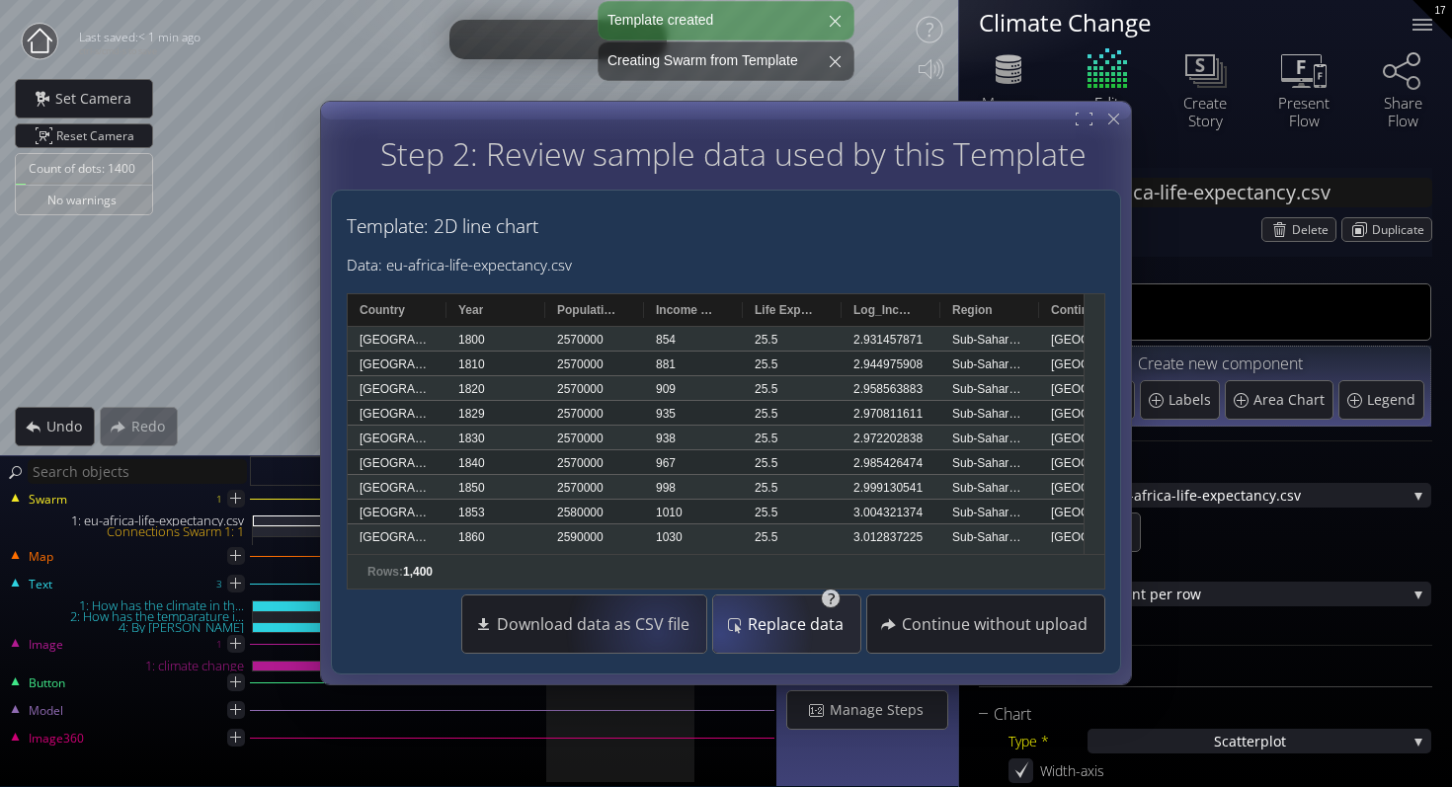
click at [727, 629] on div "Replace data" at bounding box center [786, 624] width 138 height 57
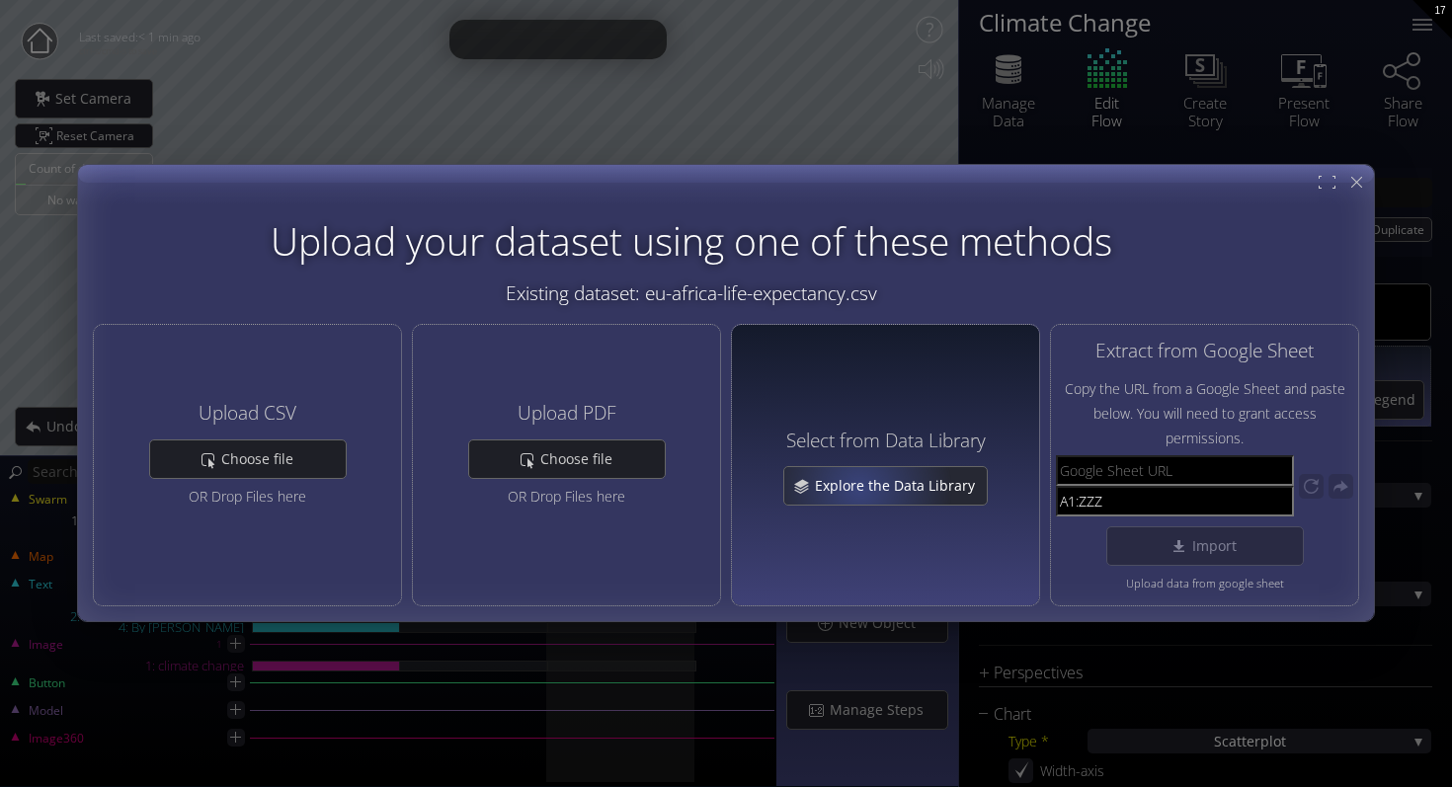
click at [859, 489] on span "Explore the Data Library" at bounding box center [900, 487] width 173 height 20
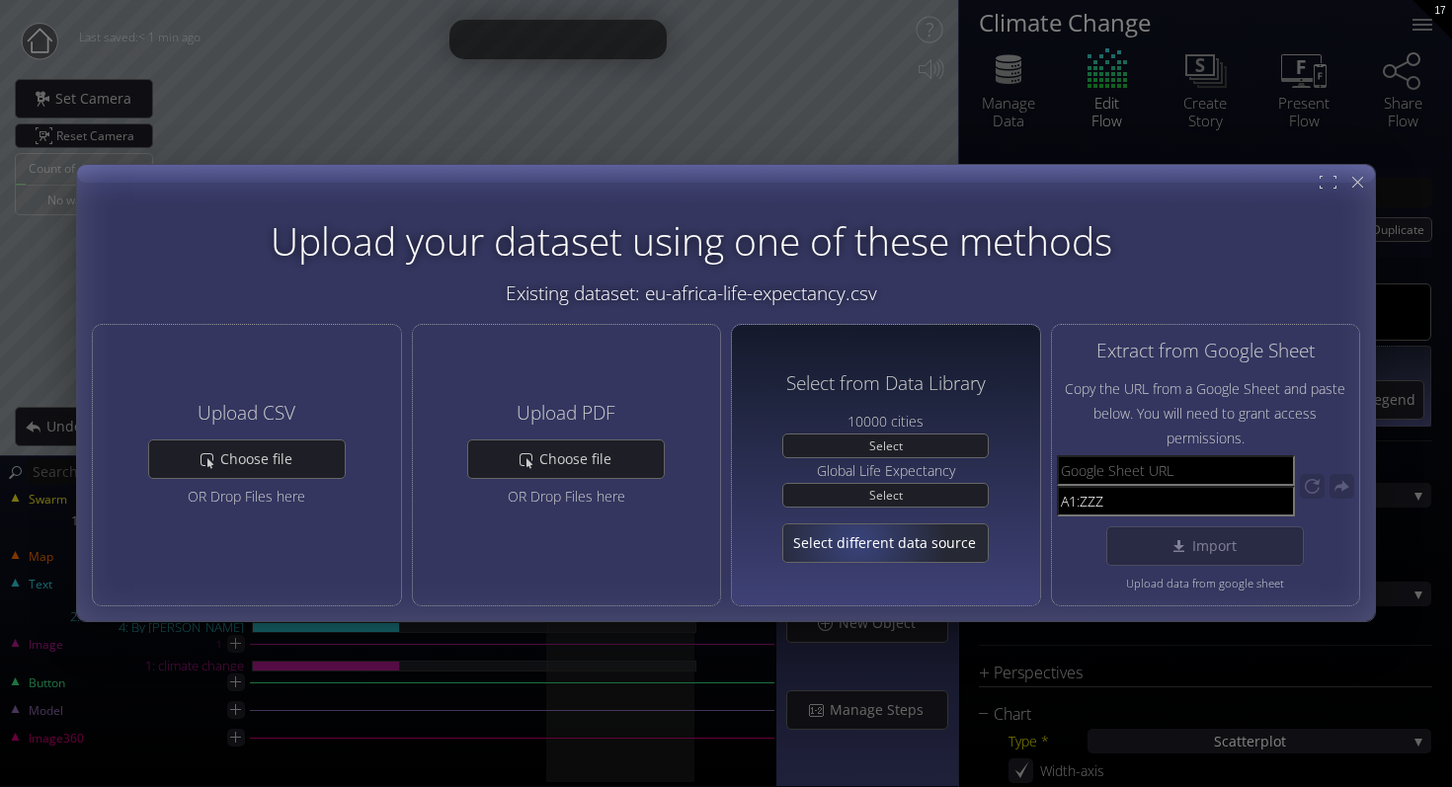
click at [861, 542] on span "Select different data source" at bounding box center [885, 544] width 204 height 20
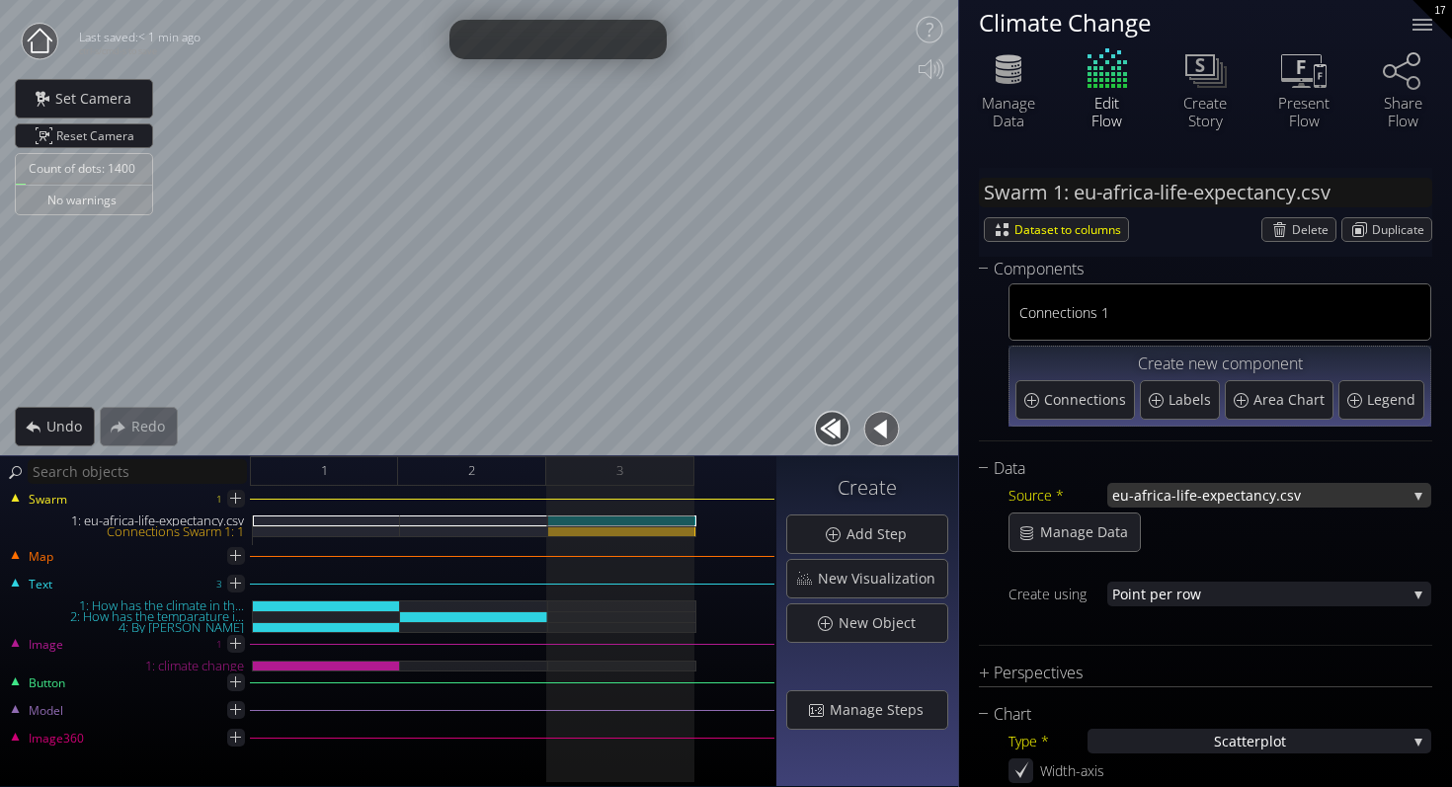
click at [1244, 490] on span "ctancy.csv" at bounding box center [1319, 495] width 173 height 25
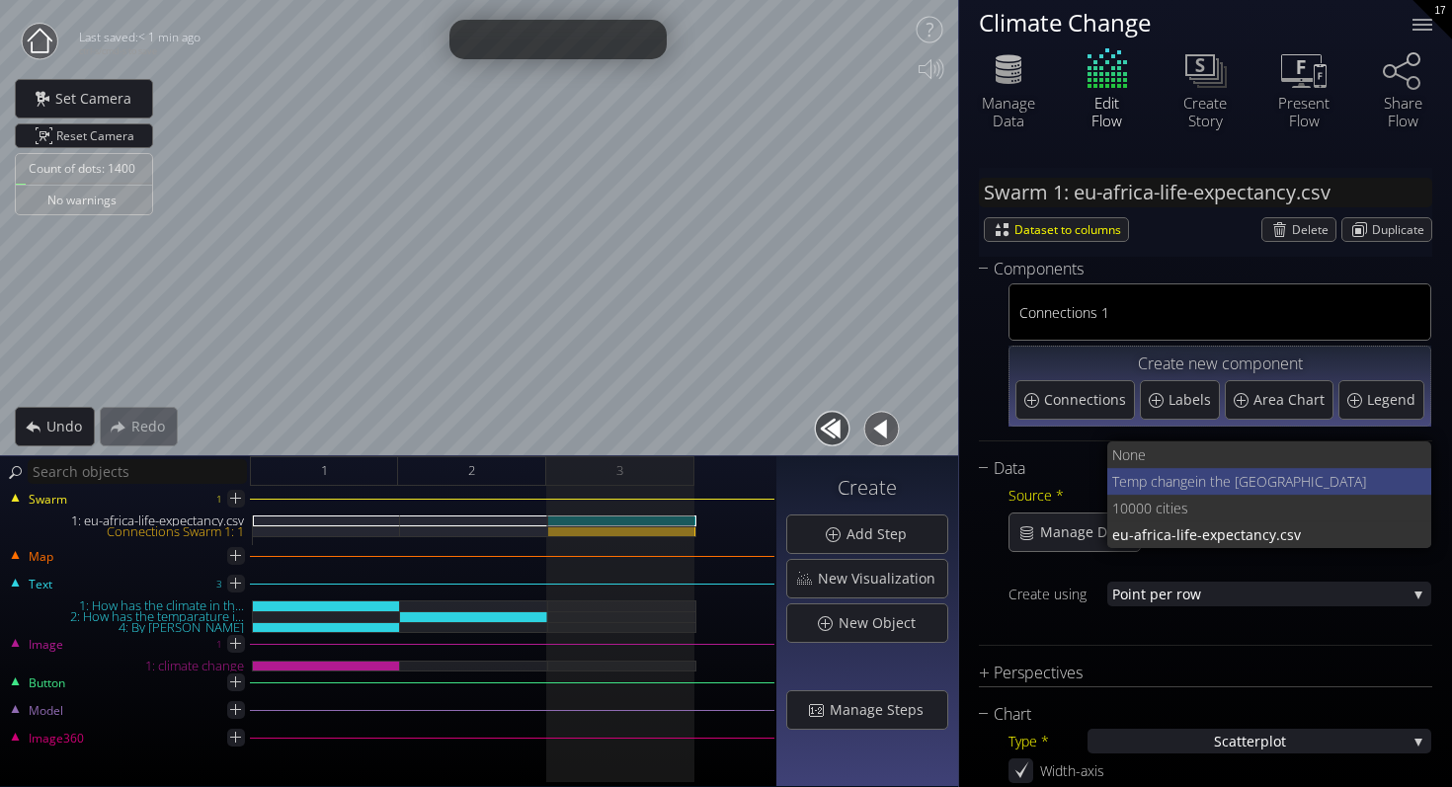
click at [1250, 487] on span "in the US" at bounding box center [1305, 481] width 221 height 27
type input "Swarm 1: Temp change in the US"
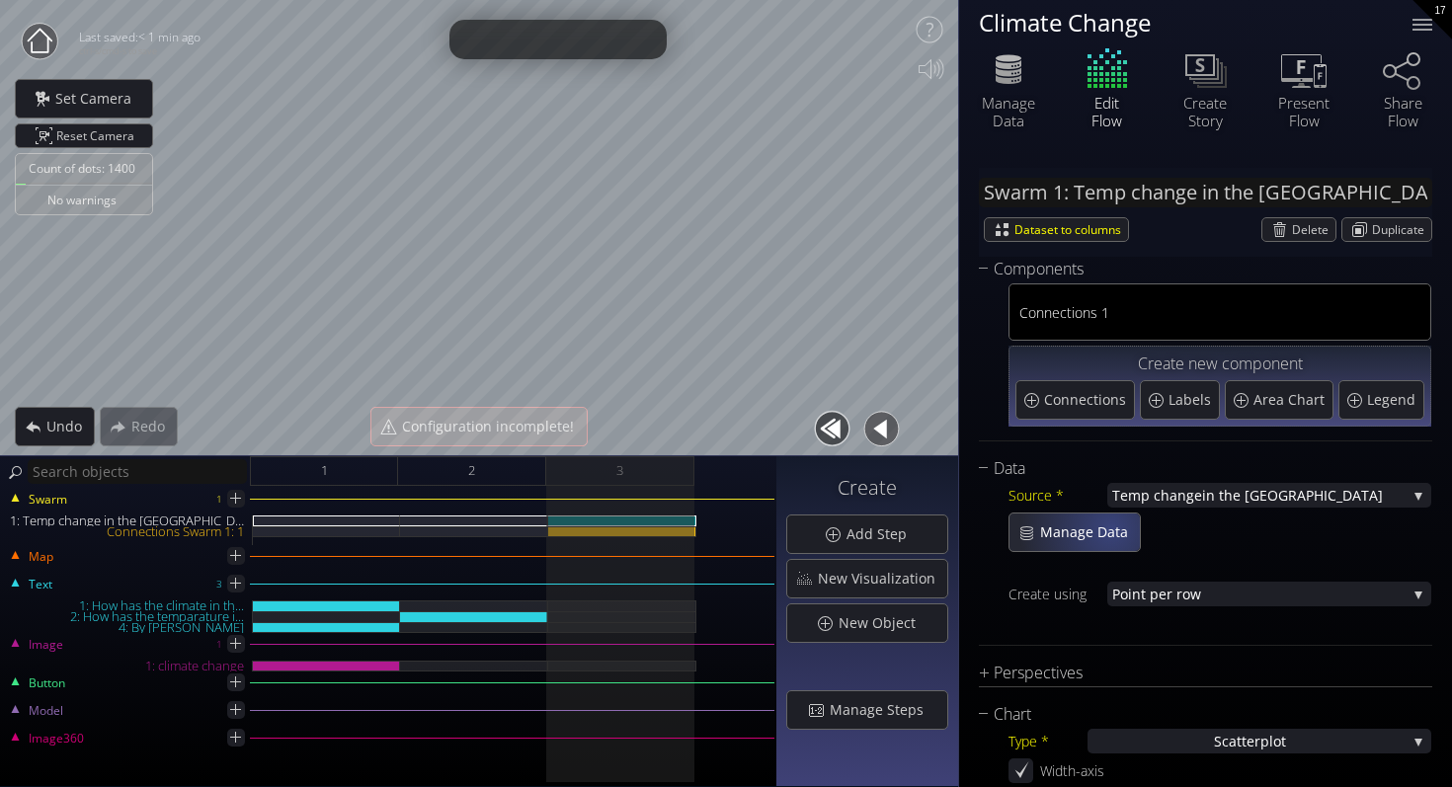
click at [1110, 528] on span "Manage Data" at bounding box center [1089, 532] width 101 height 20
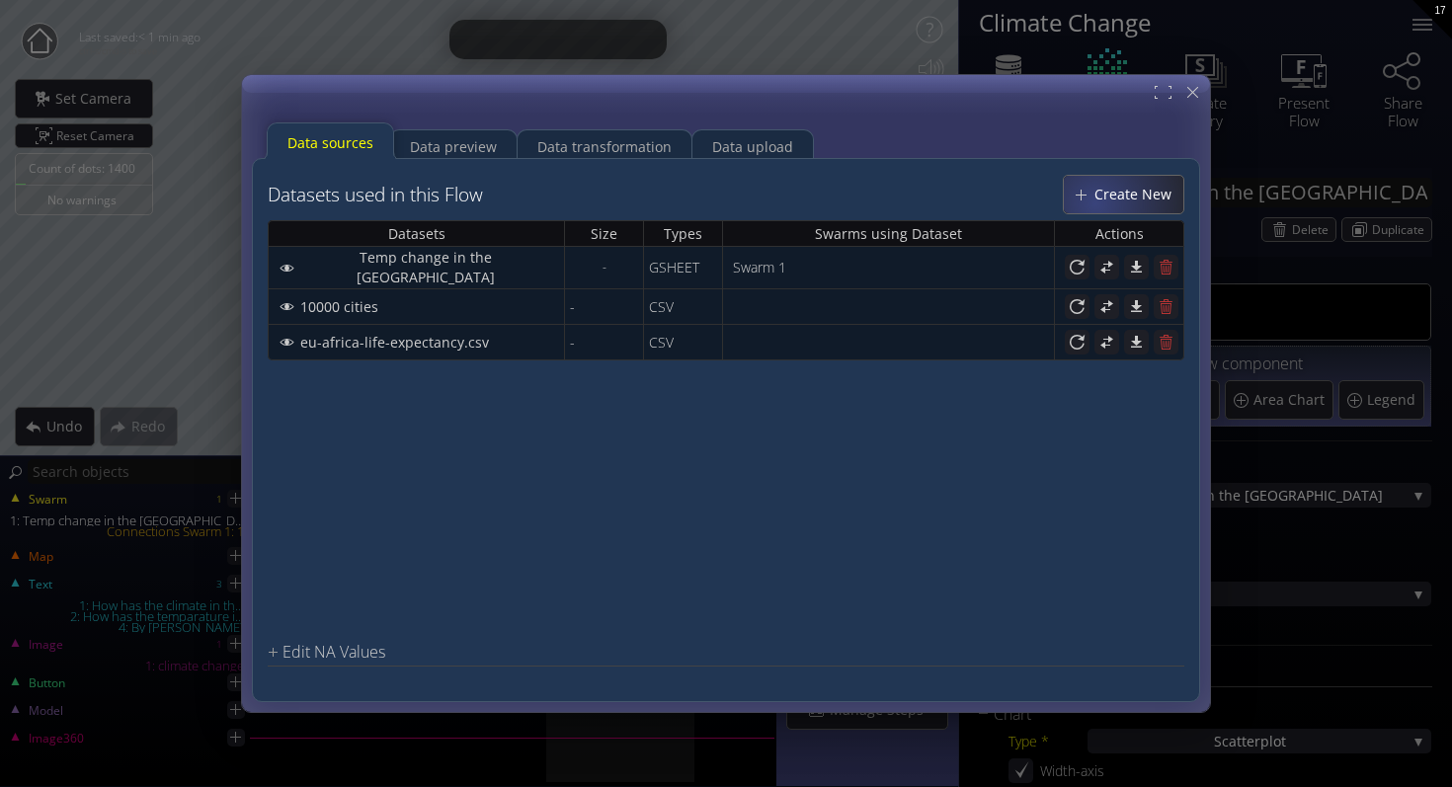
click at [1092, 179] on div "Create New" at bounding box center [1122, 195] width 119 height 38
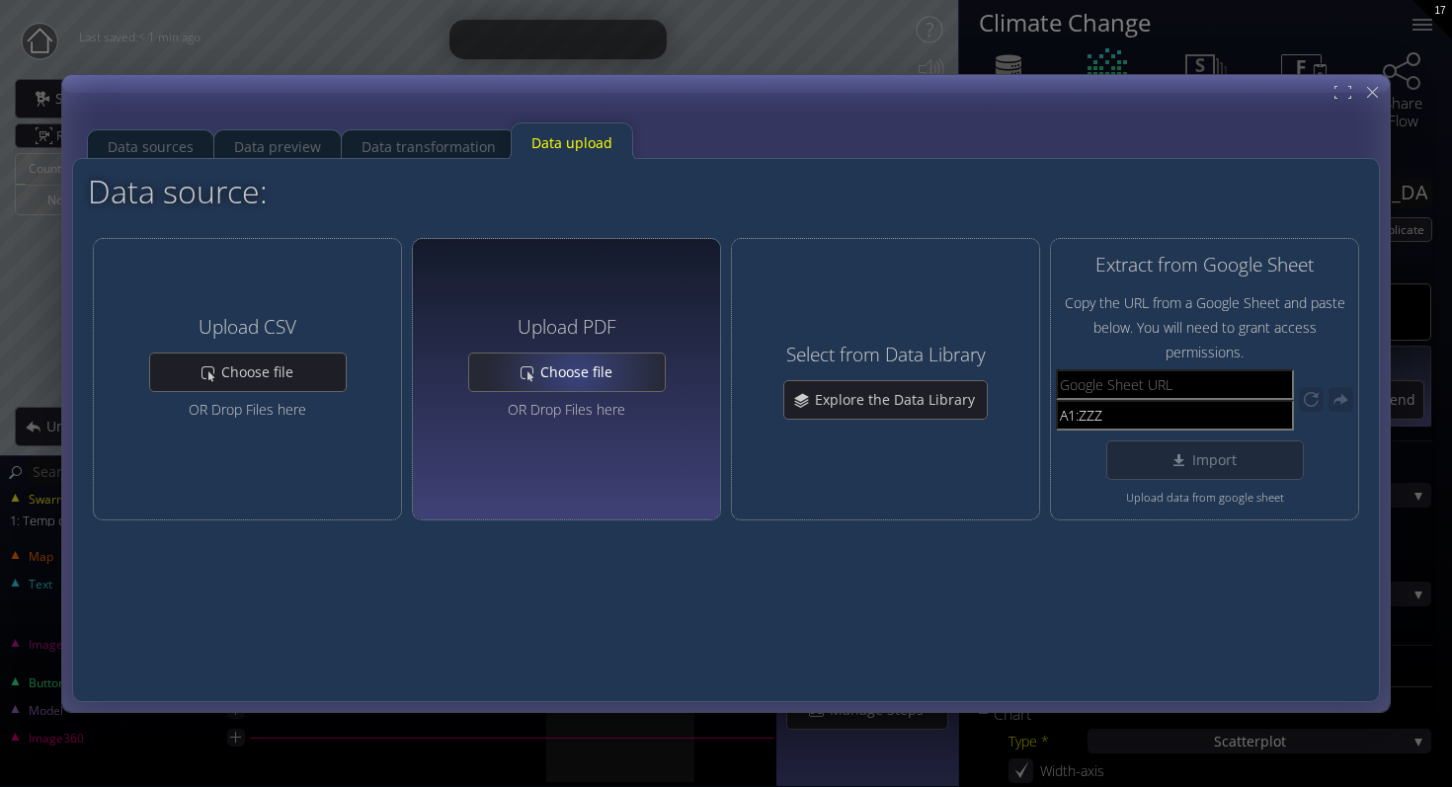
click at [305, 376] on span "Choose file" at bounding box center [262, 372] width 85 height 20
click at [588, 393] on div "Upload PDF Choose file OR Drop Files here Untitled spreadsheet - Sheet1.pdf" at bounding box center [566, 379] width 197 height 150
click at [606, 425] on span "Untitled spreadsheet - Sheet1.pdf" at bounding box center [566, 437] width 171 height 25
click at [615, 484] on div "Upload PDF Choose file OR Drop Files here Untitled spreadsheet - Sheet1.pdf" at bounding box center [566, 379] width 197 height 271
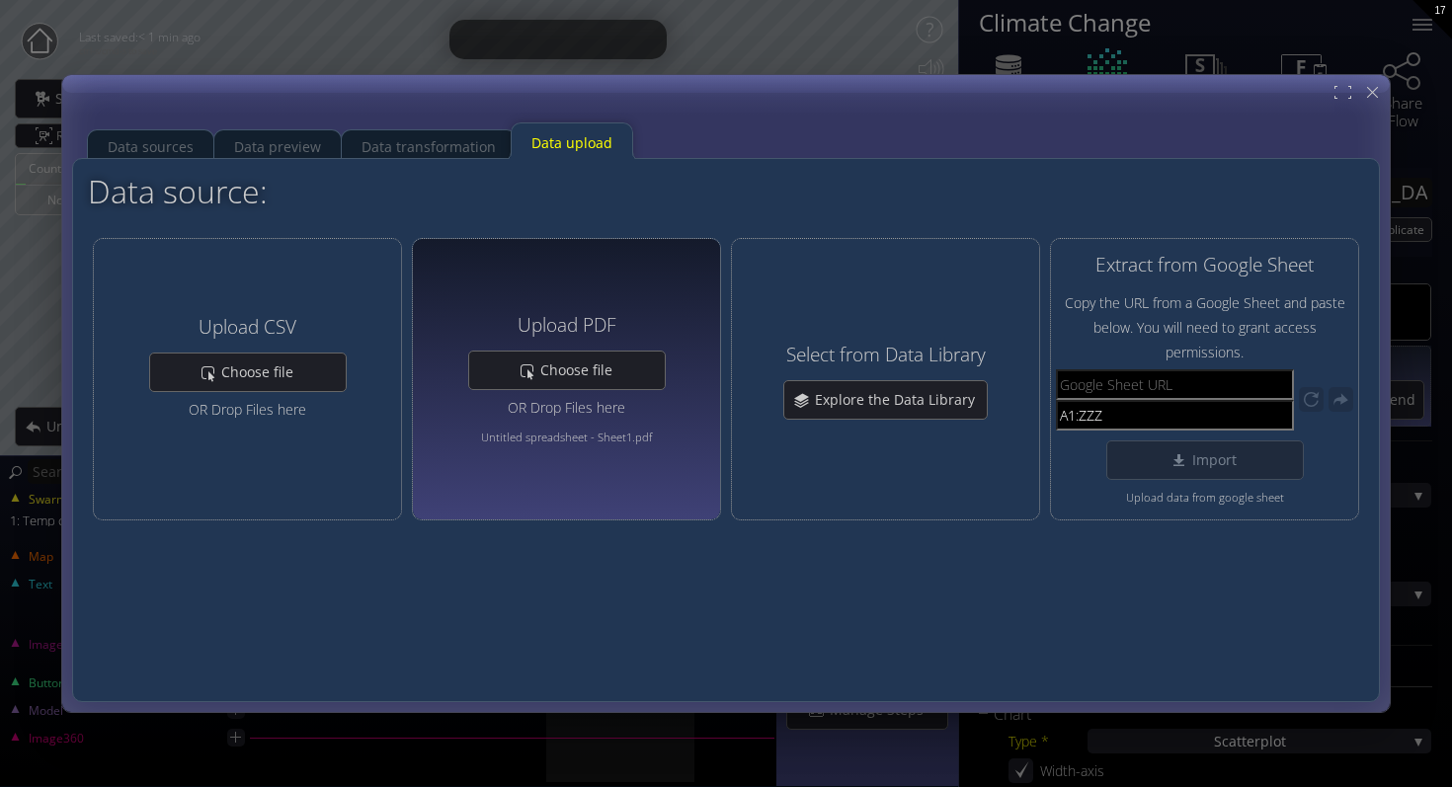
click at [602, 268] on div "Upload PDF Choose file OR Drop Files here Untitled spreadsheet - Sheet1.pdf" at bounding box center [566, 379] width 197 height 271
drag, startPoint x: 592, startPoint y: 365, endPoint x: 551, endPoint y: 287, distance: 88.3
click at [551, 287] on div "Upload PDF Choose file OR Drop Files here Untitled spreadsheet - Sheet1.pdf" at bounding box center [566, 379] width 197 height 271
drag, startPoint x: 551, startPoint y: 287, endPoint x: 605, endPoint y: 318, distance: 62.3
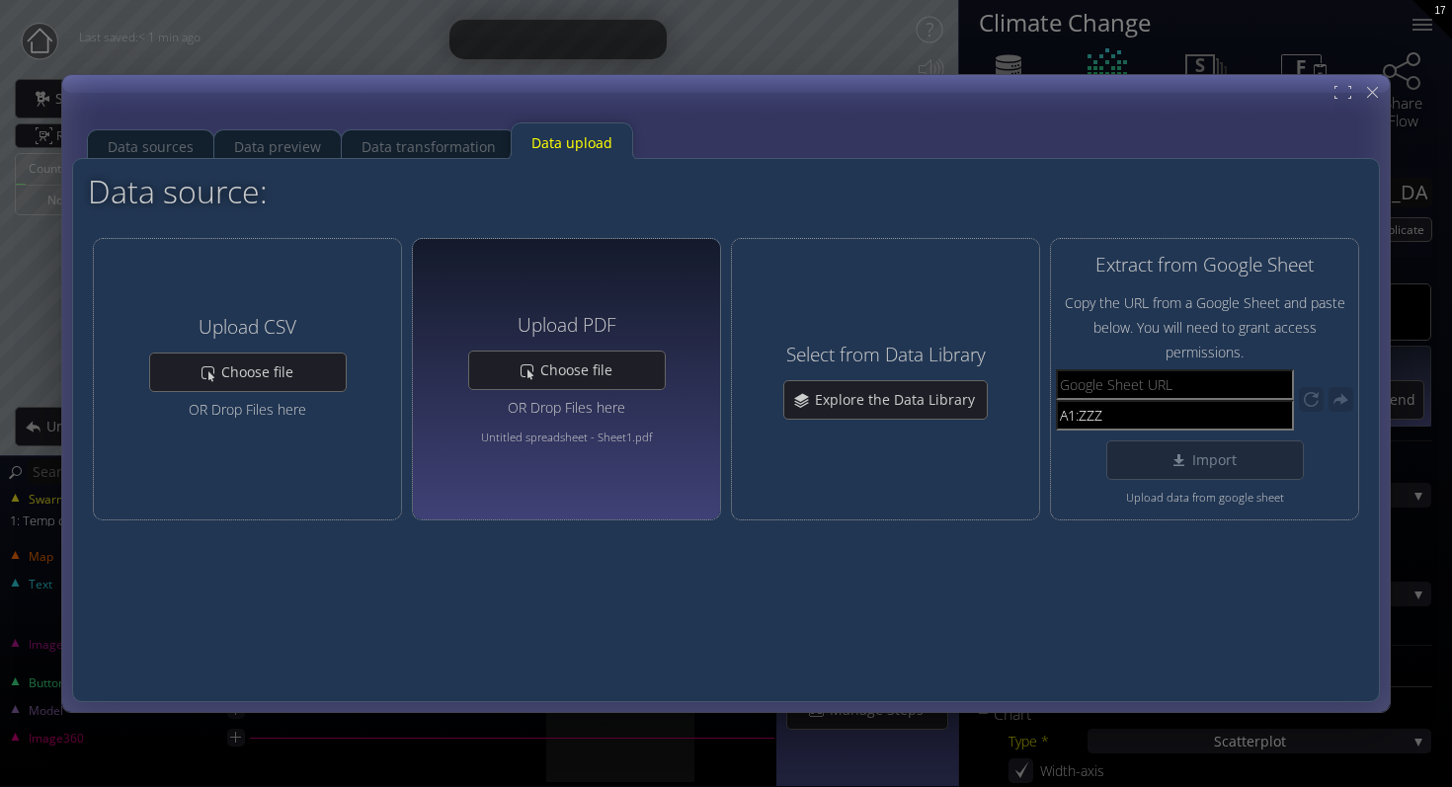
click at [591, 327] on div "Upload PDF Choose file OR Drop Files here Untitled spreadsheet - Sheet1.pdf" at bounding box center [566, 379] width 197 height 271
click at [606, 318] on h4 "Upload PDF" at bounding box center [566, 325] width 99 height 21
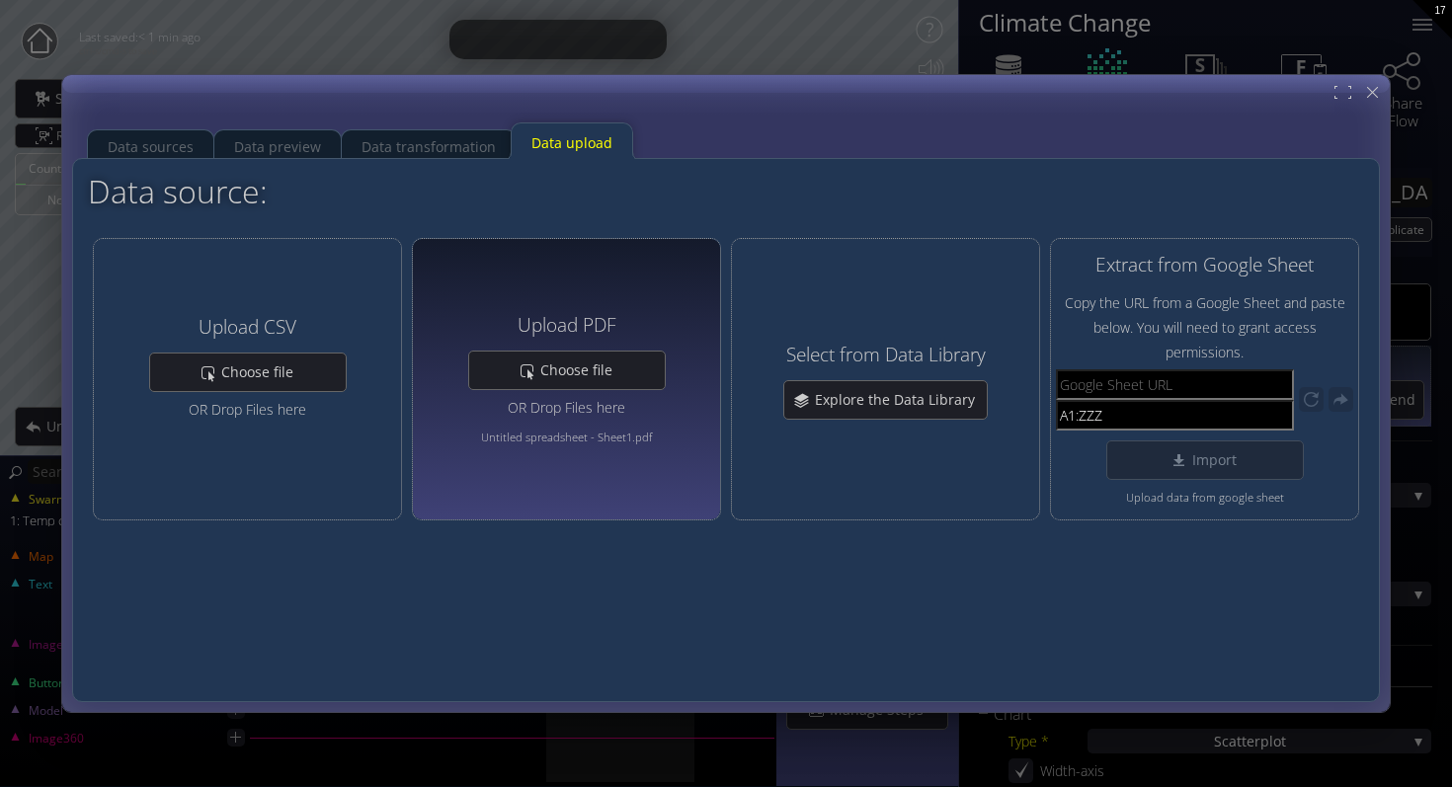
click at [606, 318] on h4 "Upload PDF" at bounding box center [566, 325] width 99 height 21
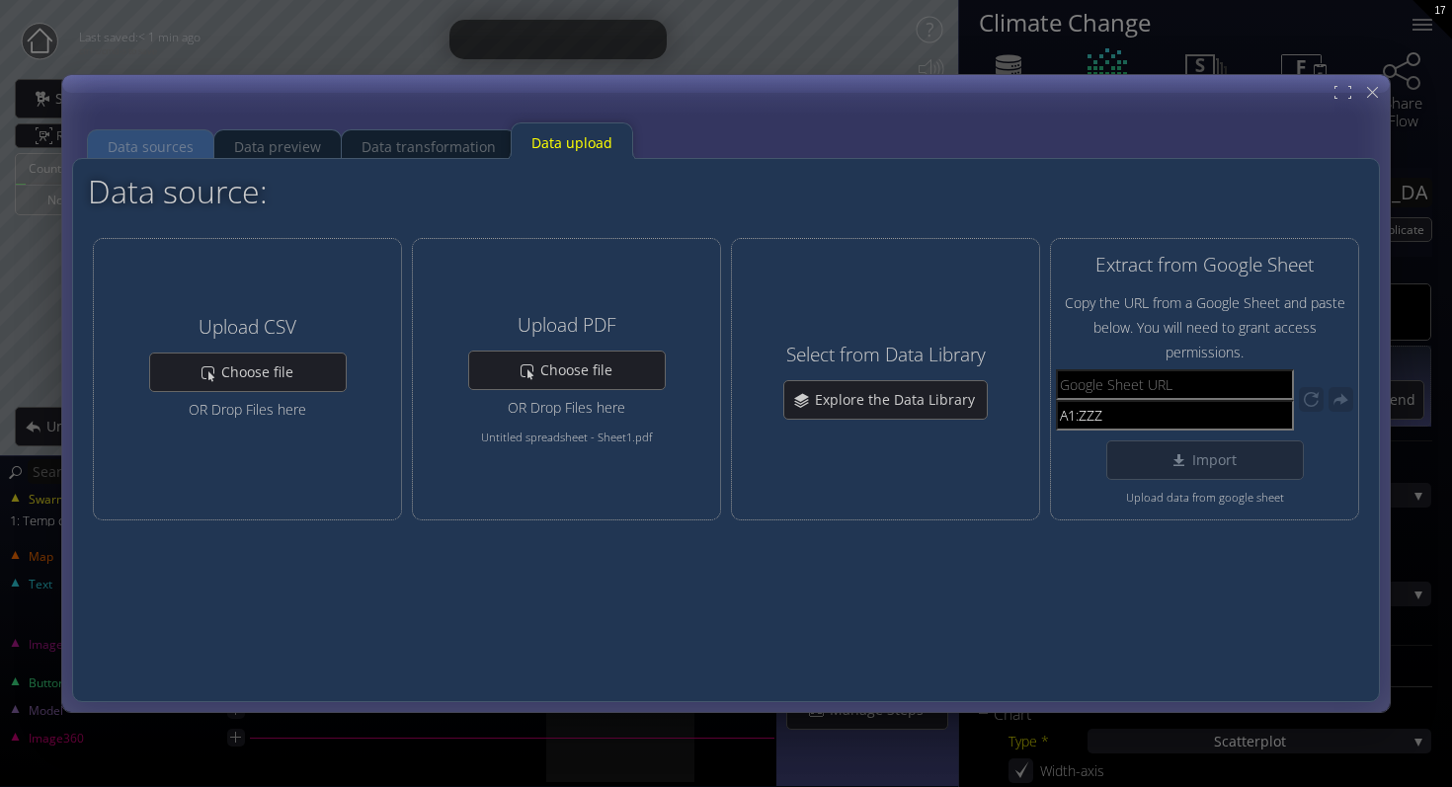
click at [170, 140] on div "Data sources" at bounding box center [151, 147] width 86 height 38
click at [415, 133] on div "Data transformation" at bounding box center [428, 147] width 134 height 38
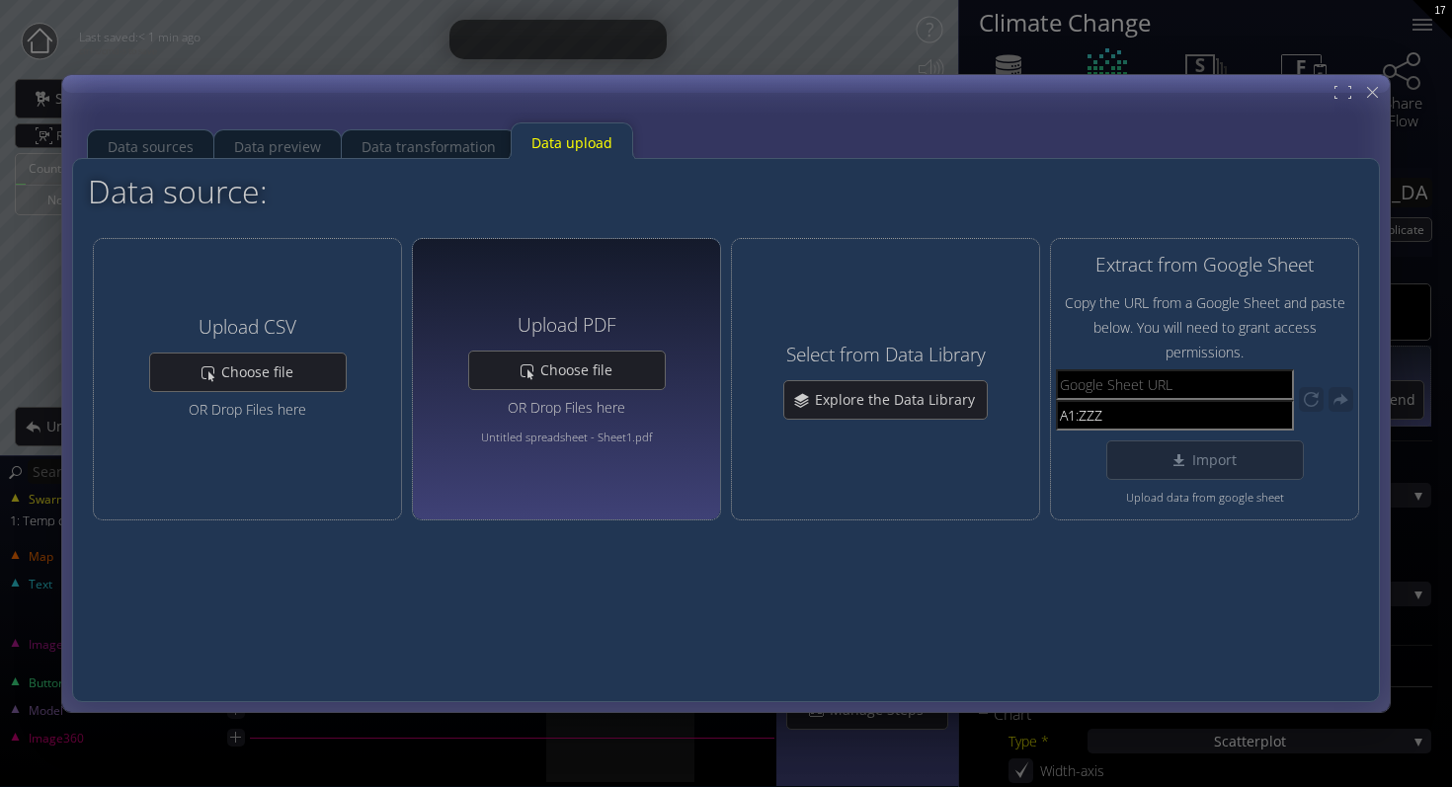
click at [545, 267] on div "Upload PDF Choose file OR Drop Files here Untitled spreadsheet - Sheet1.pdf" at bounding box center [566, 379] width 197 height 271
click at [346, 375] on div "Choose file" at bounding box center [248, 373] width 196 height 38
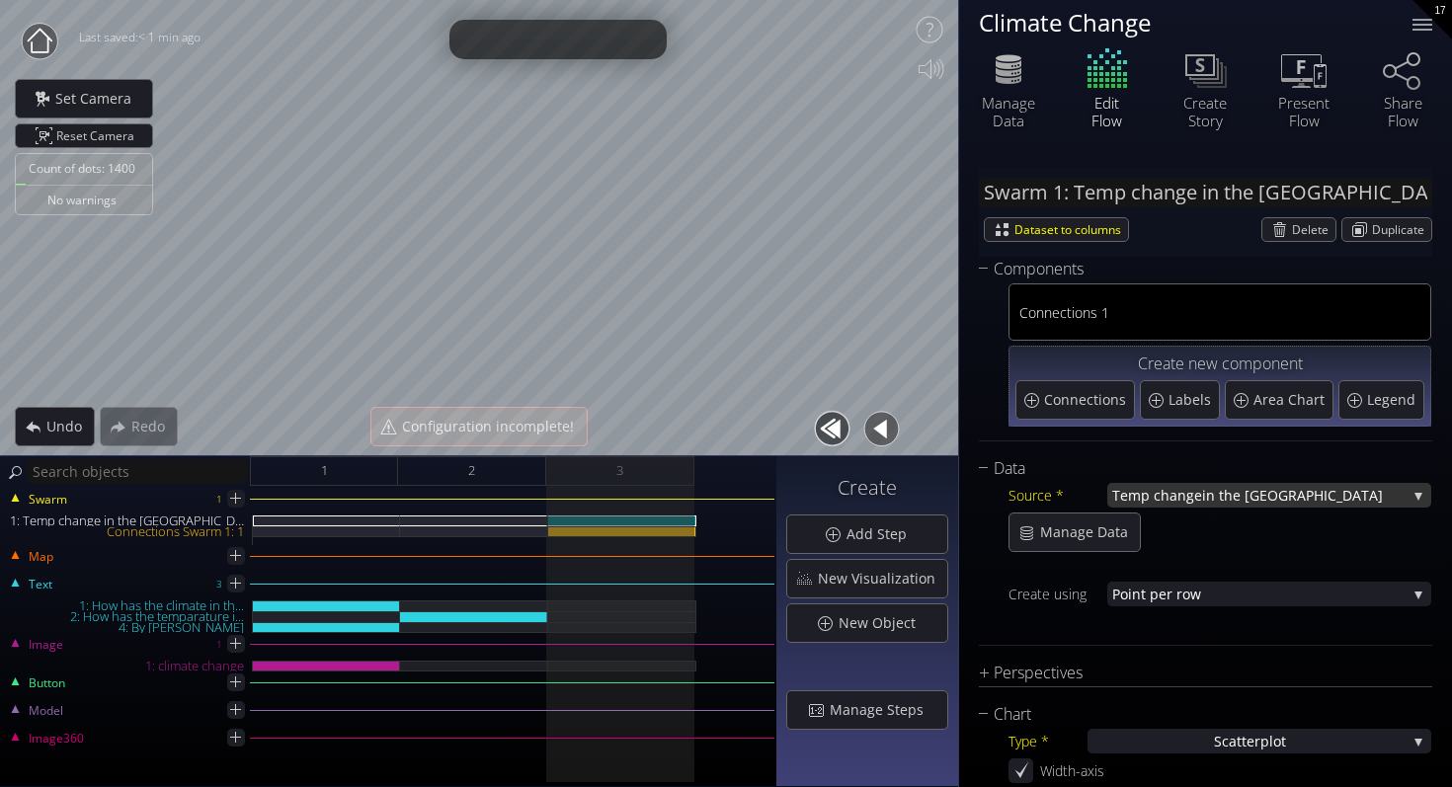
click at [1177, 505] on span "Temp change" at bounding box center [1157, 495] width 90 height 25
click at [1067, 538] on span "Manage Data" at bounding box center [1089, 532] width 101 height 20
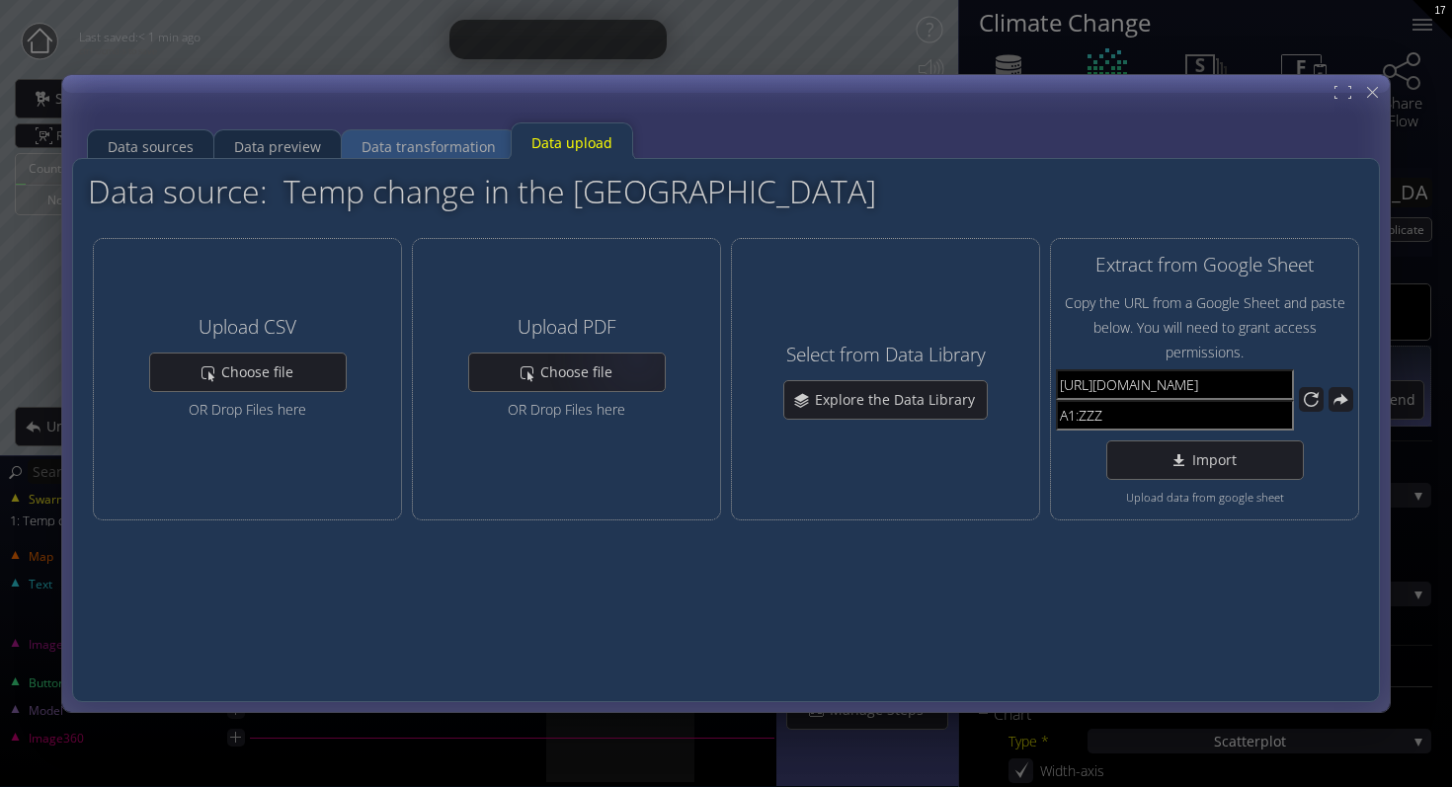
click at [433, 142] on div "Data transformation" at bounding box center [428, 147] width 134 height 38
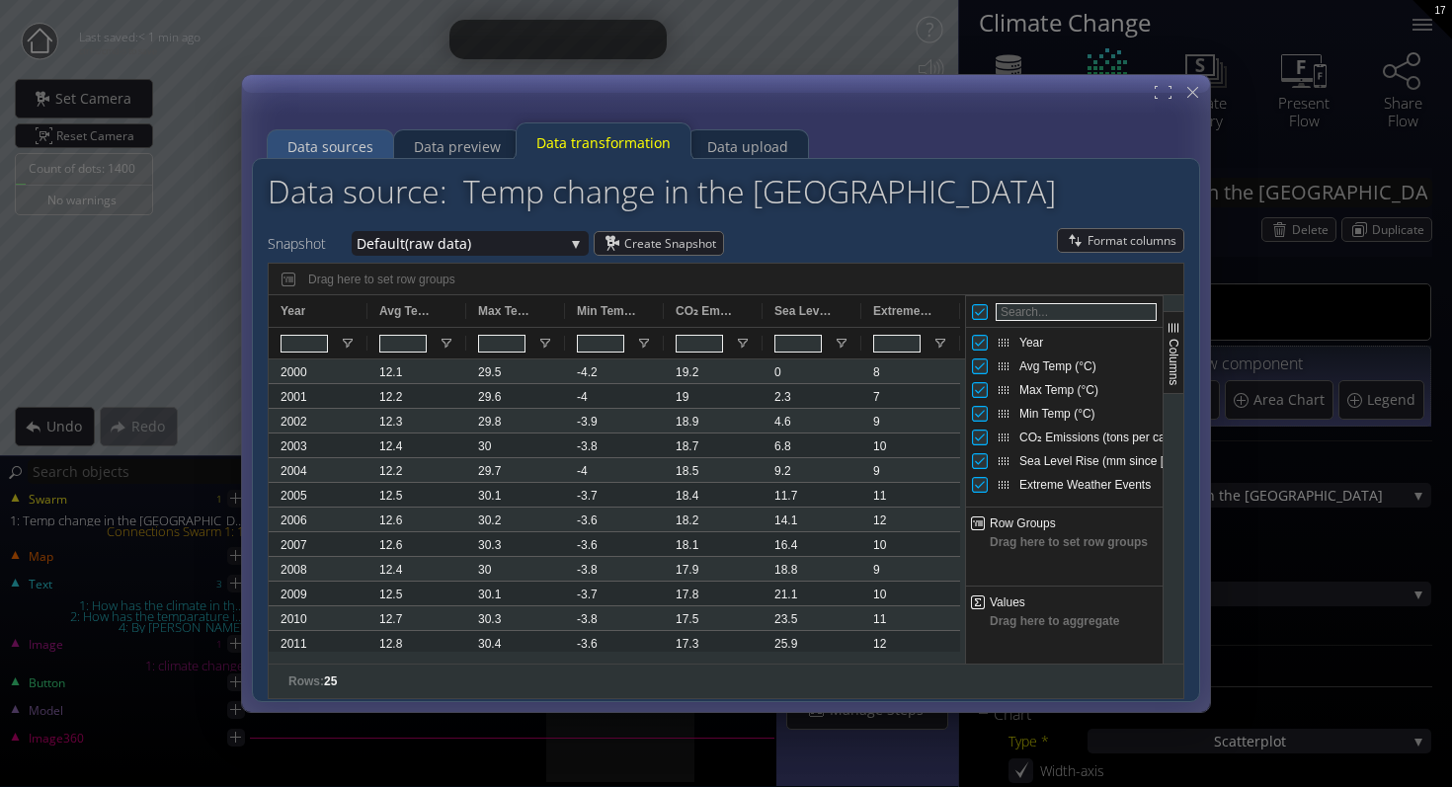
click at [281, 142] on div "Data sources" at bounding box center [330, 146] width 125 height 39
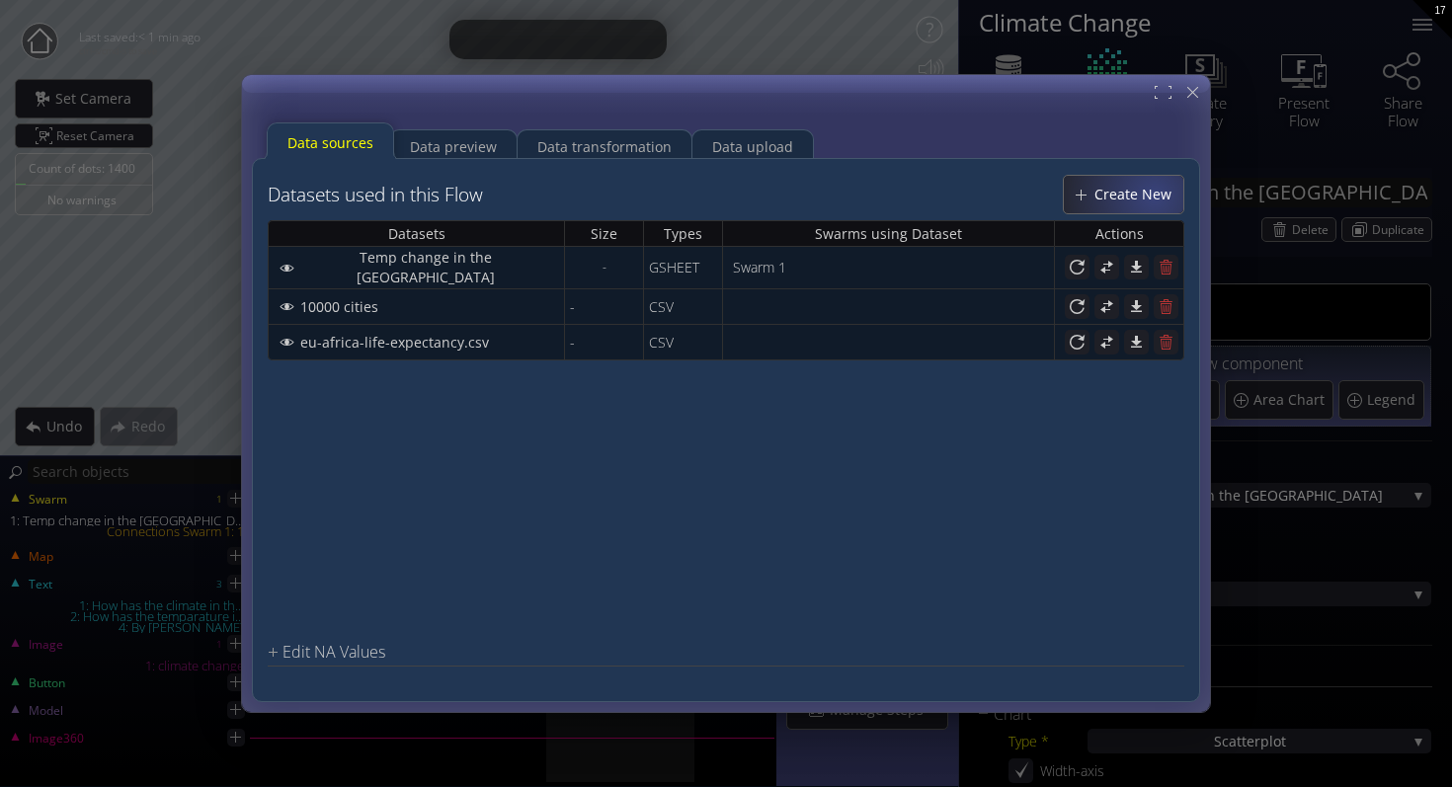
click at [1153, 194] on span "Create New" at bounding box center [1138, 195] width 90 height 20
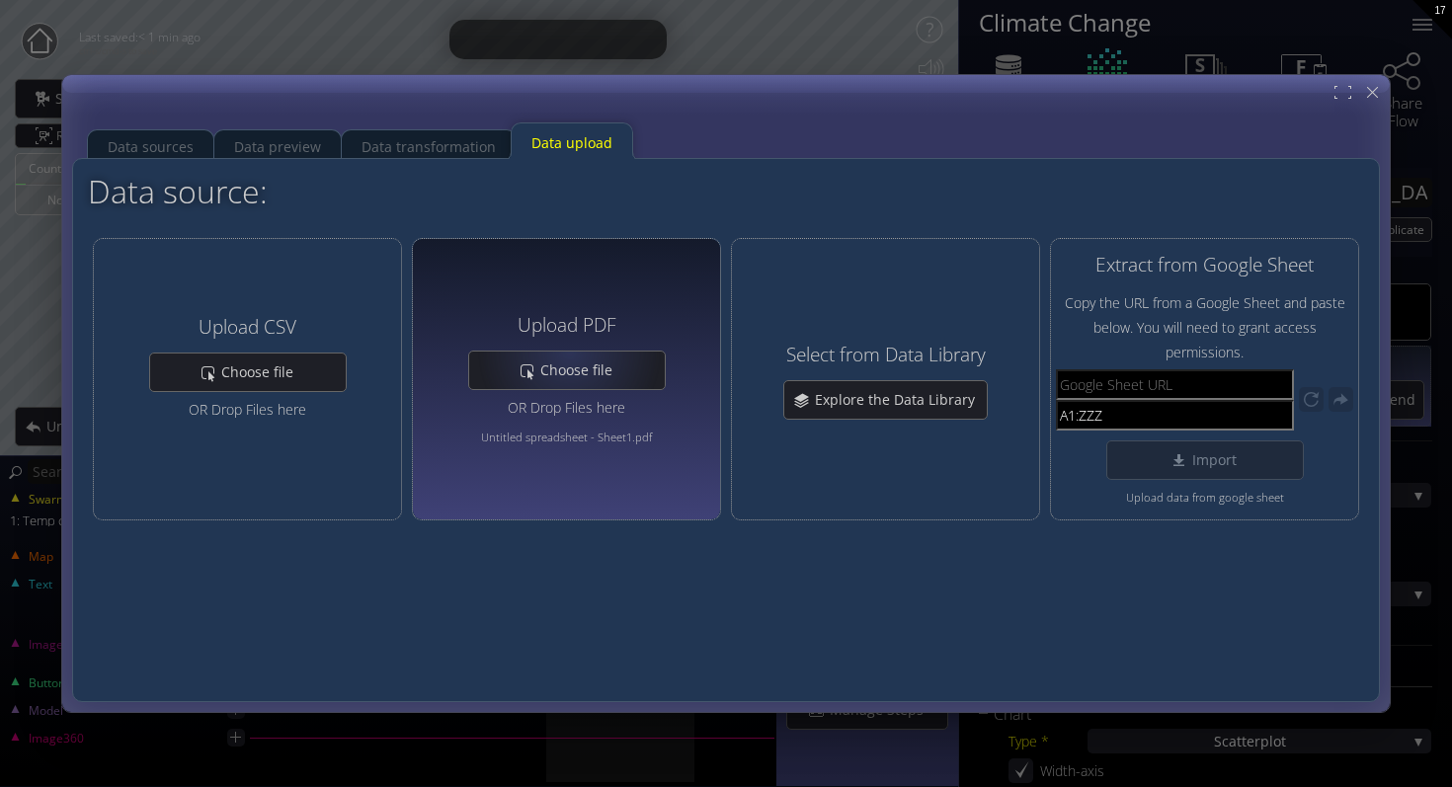
click at [654, 276] on div "Upload PDF Choose file OR Drop Files here Untitled spreadsheet - Sheet1.pdf" at bounding box center [566, 379] width 197 height 271
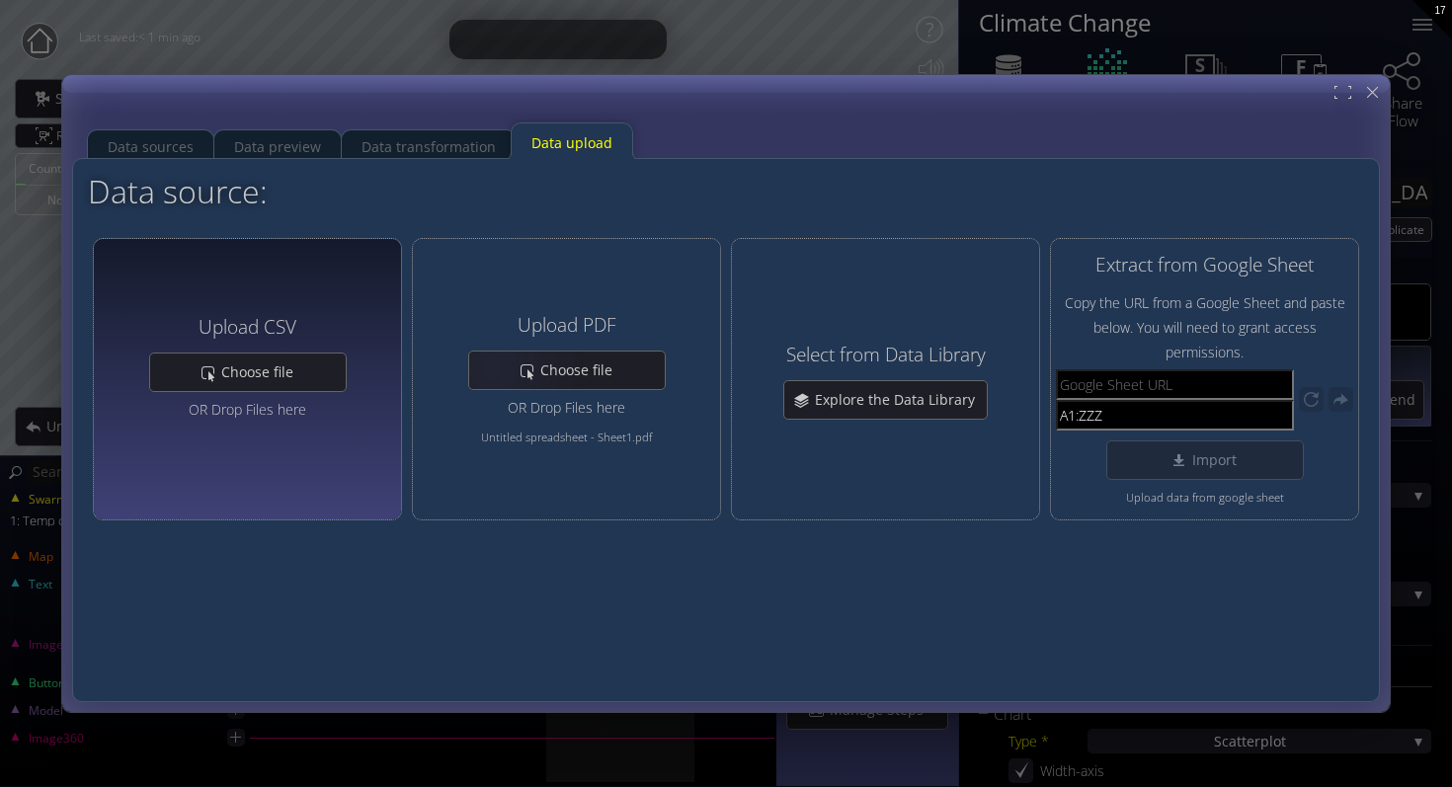
click at [230, 278] on div "Upload CSV Choose file OR Drop Files here" at bounding box center [247, 379] width 197 height 271
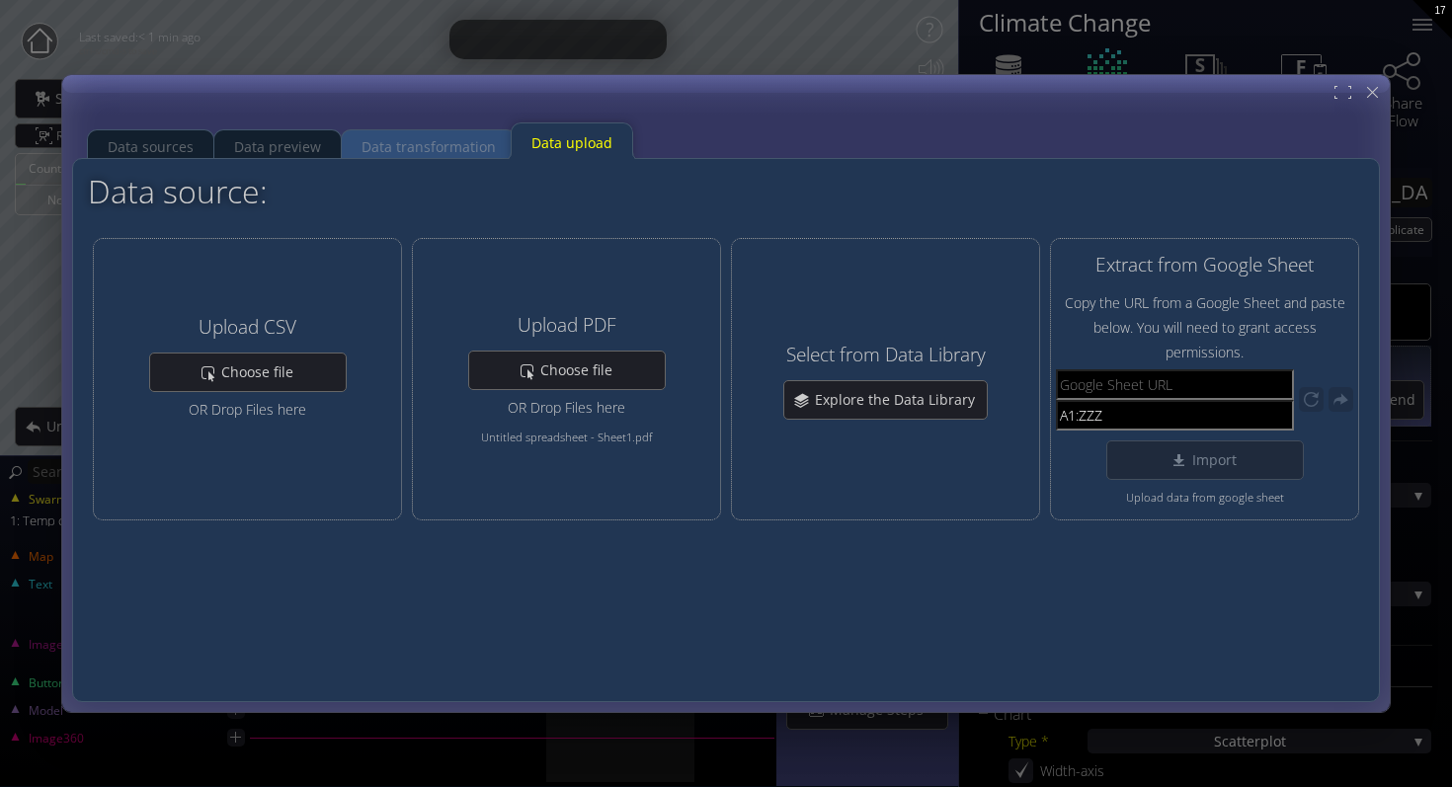
click at [381, 147] on div "Data transformation" at bounding box center [428, 147] width 134 height 38
click at [153, 149] on div "Data sources" at bounding box center [151, 147] width 86 height 38
click at [285, 148] on div "Data preview" at bounding box center [277, 147] width 87 height 38
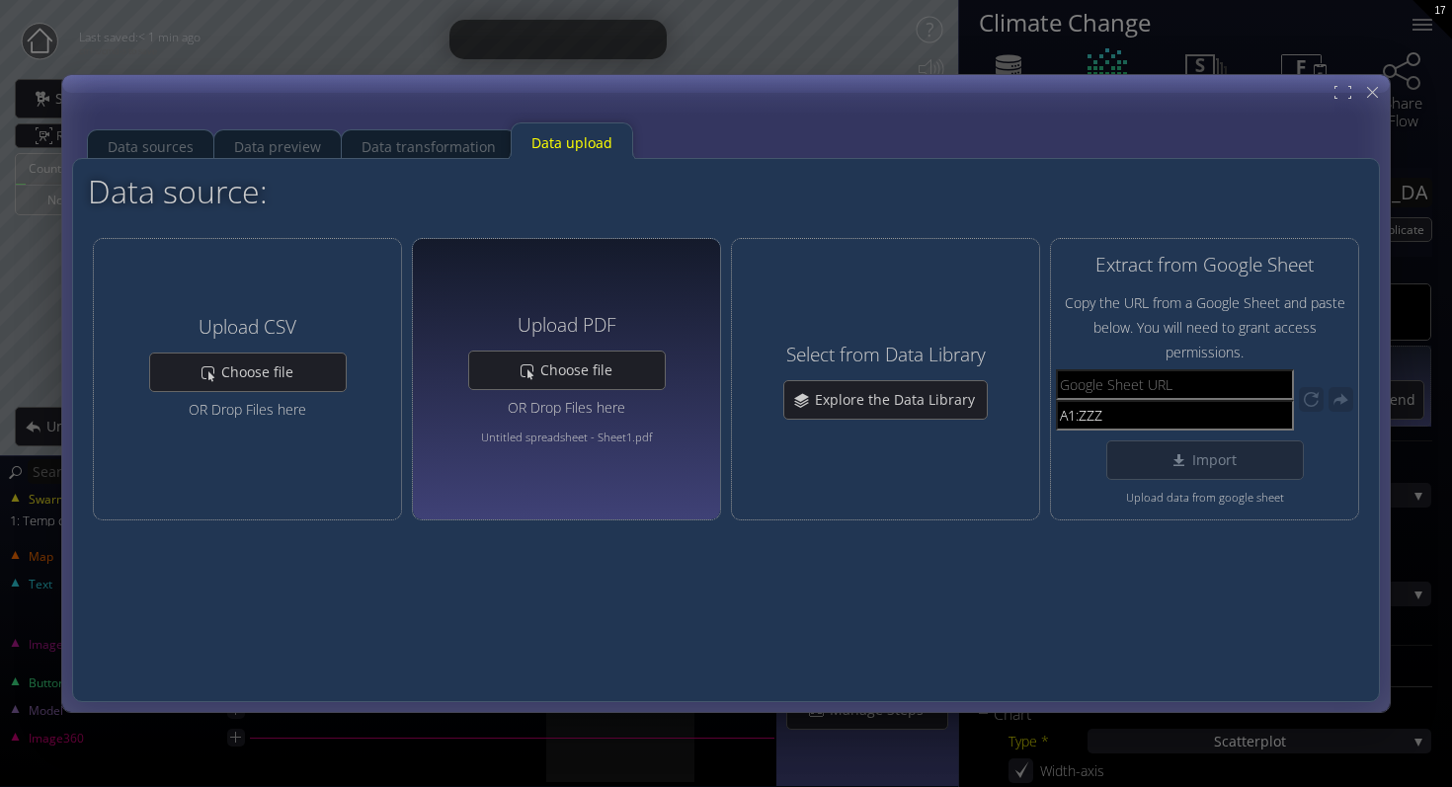
click at [678, 453] on div "Upload PDF Choose file OR Drop Files here Untitled spreadsheet - Sheet1.pdf" at bounding box center [566, 379] width 309 height 282
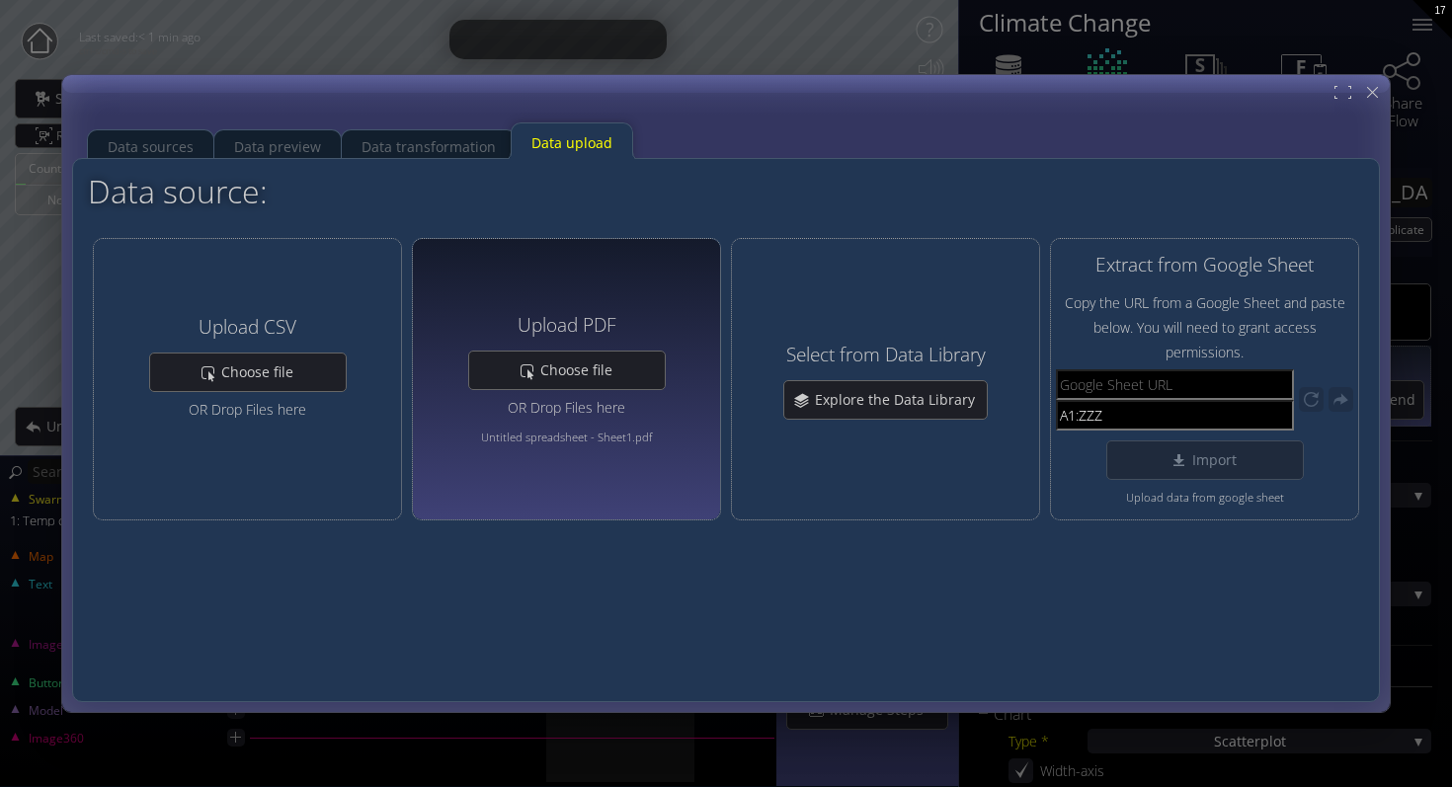
click at [678, 453] on div "Upload PDF Choose file OR Drop Files here Untitled spreadsheet - Sheet1.pdf" at bounding box center [566, 379] width 309 height 282
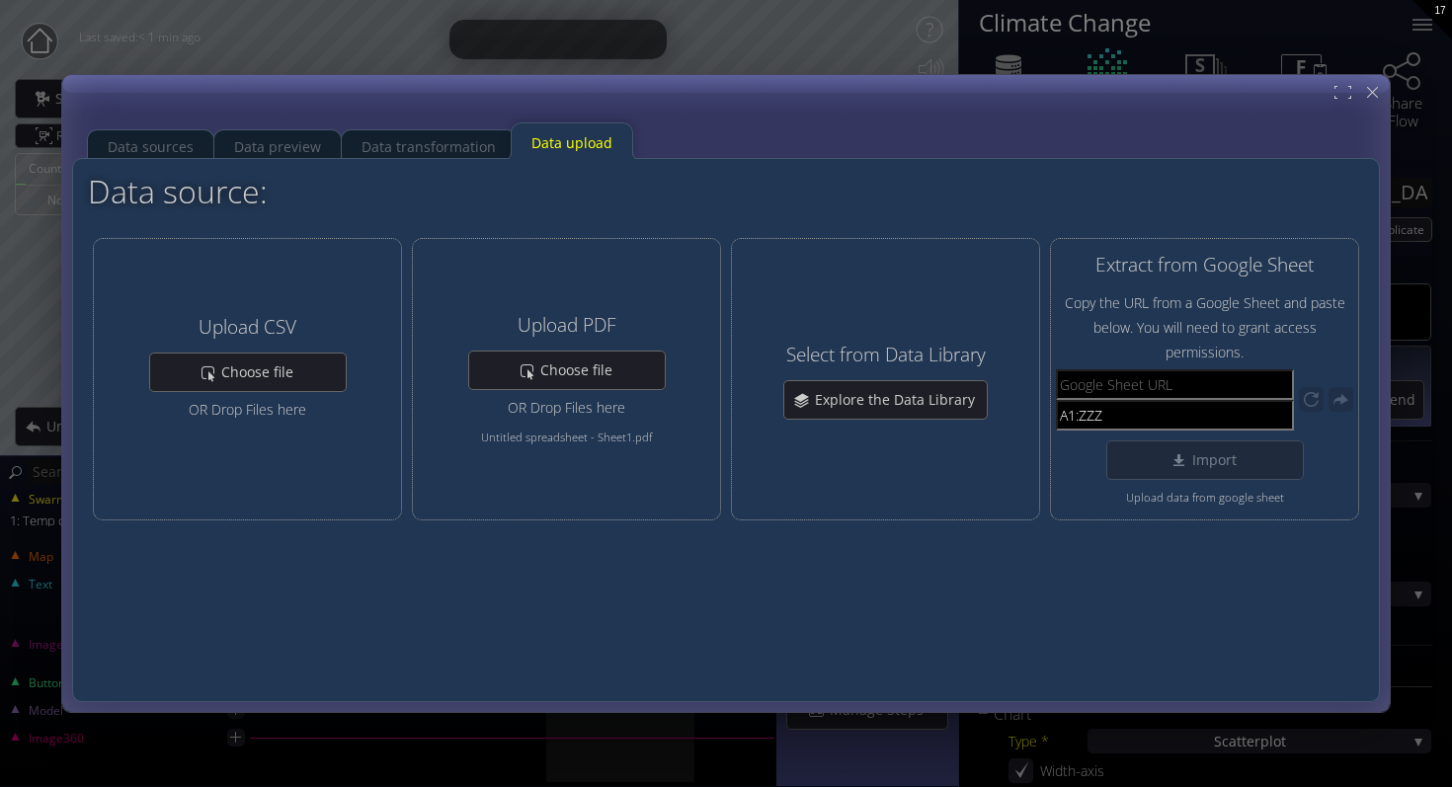
drag, startPoint x: 678, startPoint y: 453, endPoint x: 1304, endPoint y: 163, distance: 690.1
click at [1315, 204] on div "Data source: Help Upload CSV Choose file OR Drop Files here Upload PDF Choose f…" at bounding box center [726, 430] width 1276 height 512
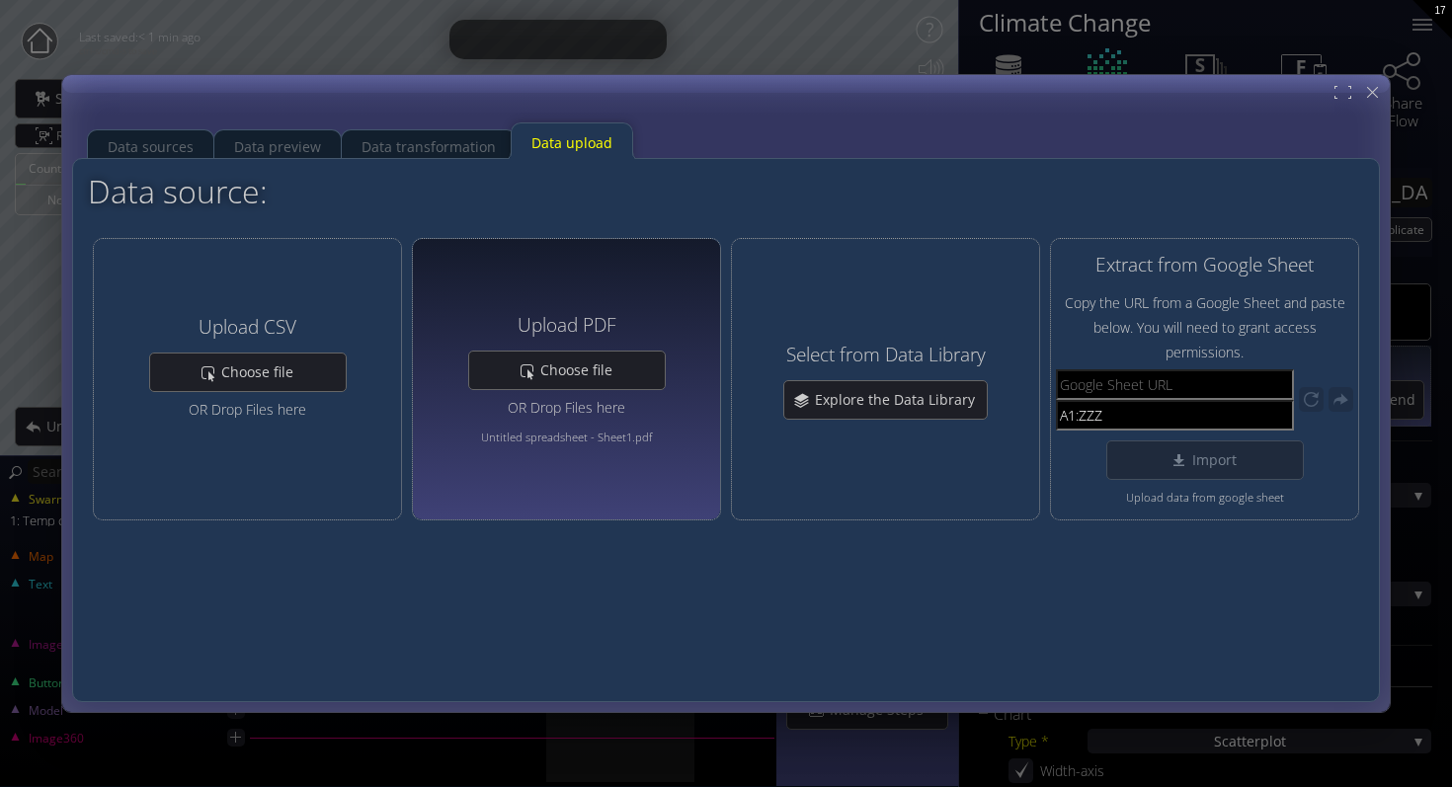
click at [615, 486] on div "Upload PDF Choose file OR Drop Files here Untitled spreadsheet - Sheet1.pdf" at bounding box center [566, 379] width 197 height 271
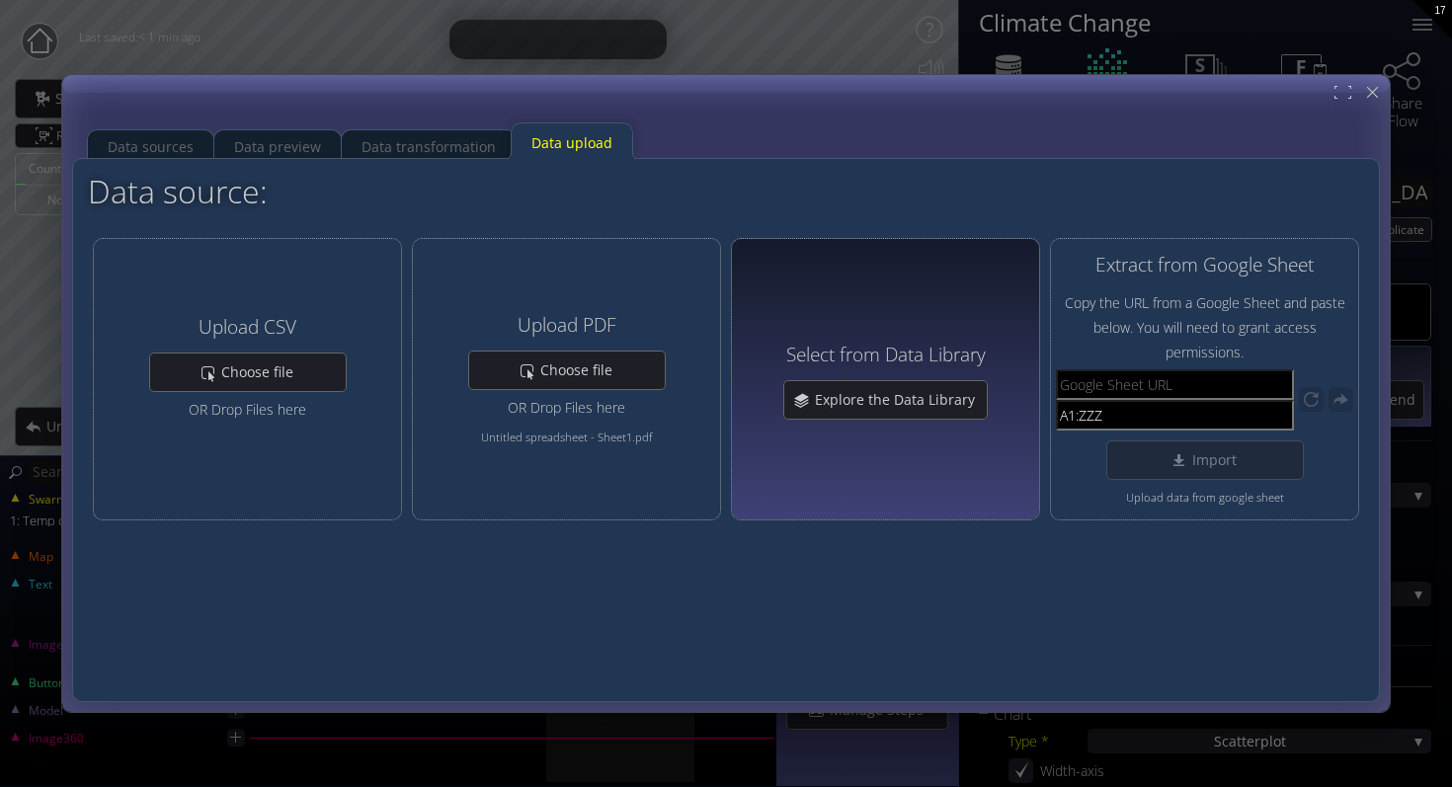
click at [813, 471] on div "Select from Data Library Explore the Data Library" at bounding box center [885, 379] width 309 height 282
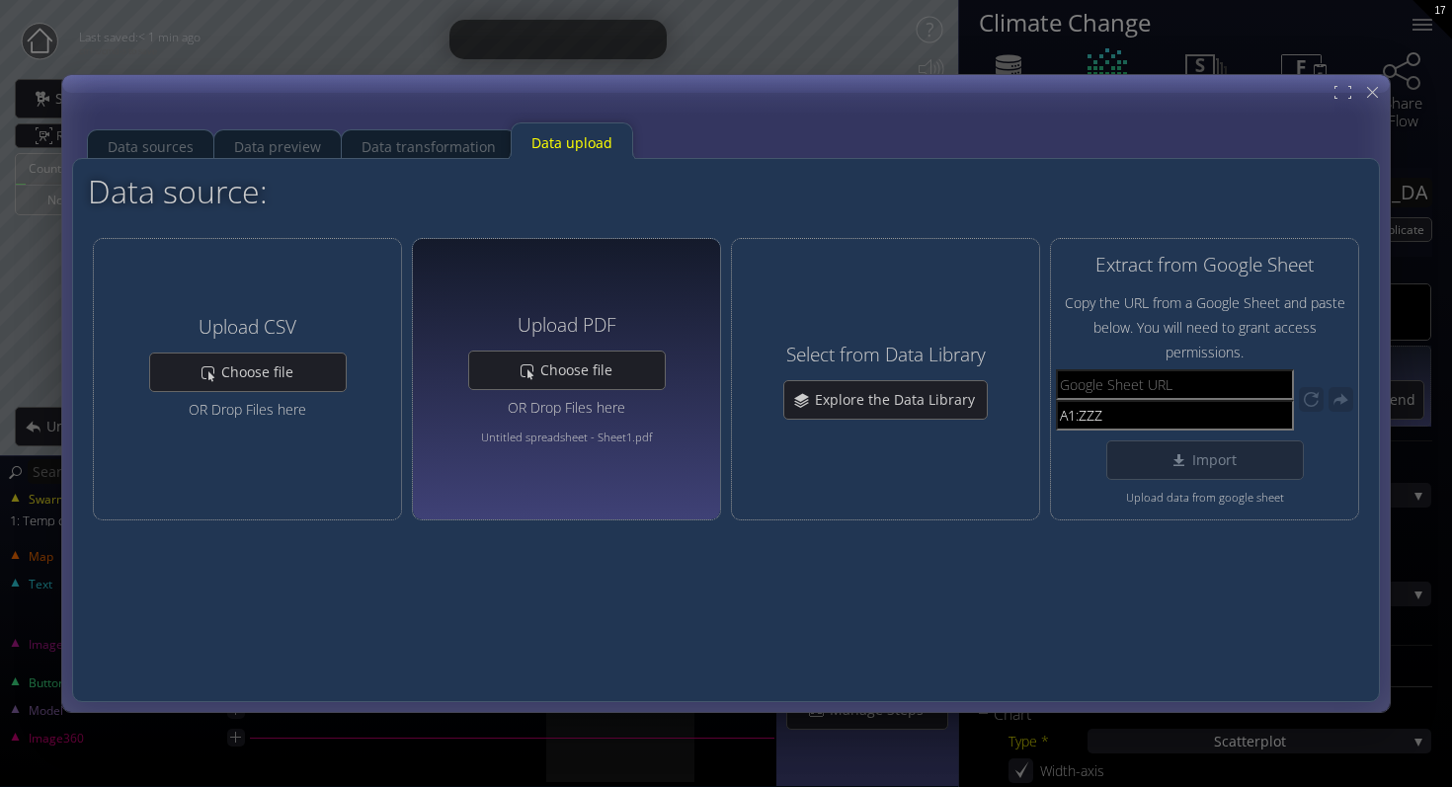
click at [582, 490] on div "Upload PDF Choose file OR Drop Files here Untitled spreadsheet - Sheet1.pdf" at bounding box center [566, 379] width 197 height 271
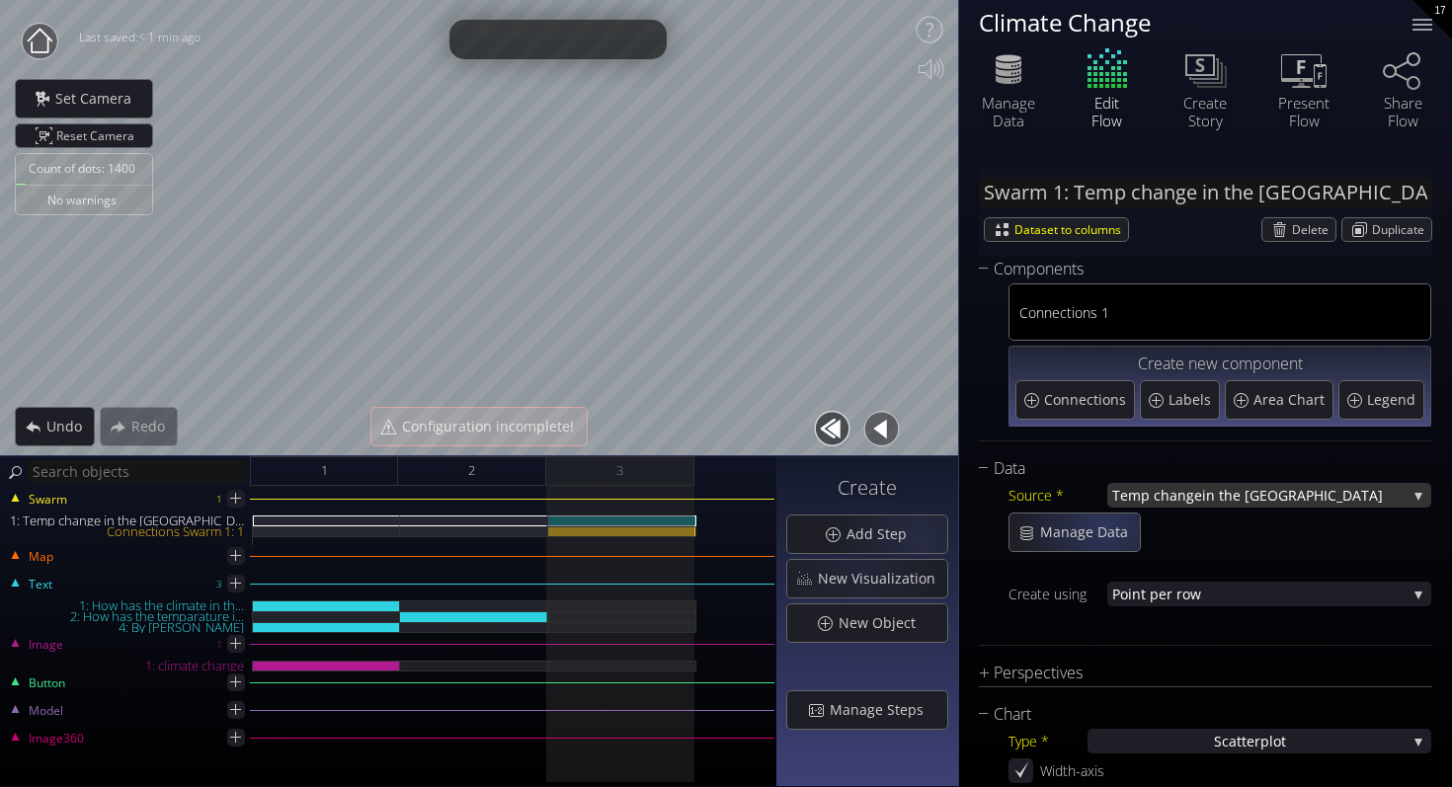
click at [1210, 491] on span "in the US" at bounding box center [1304, 495] width 204 height 25
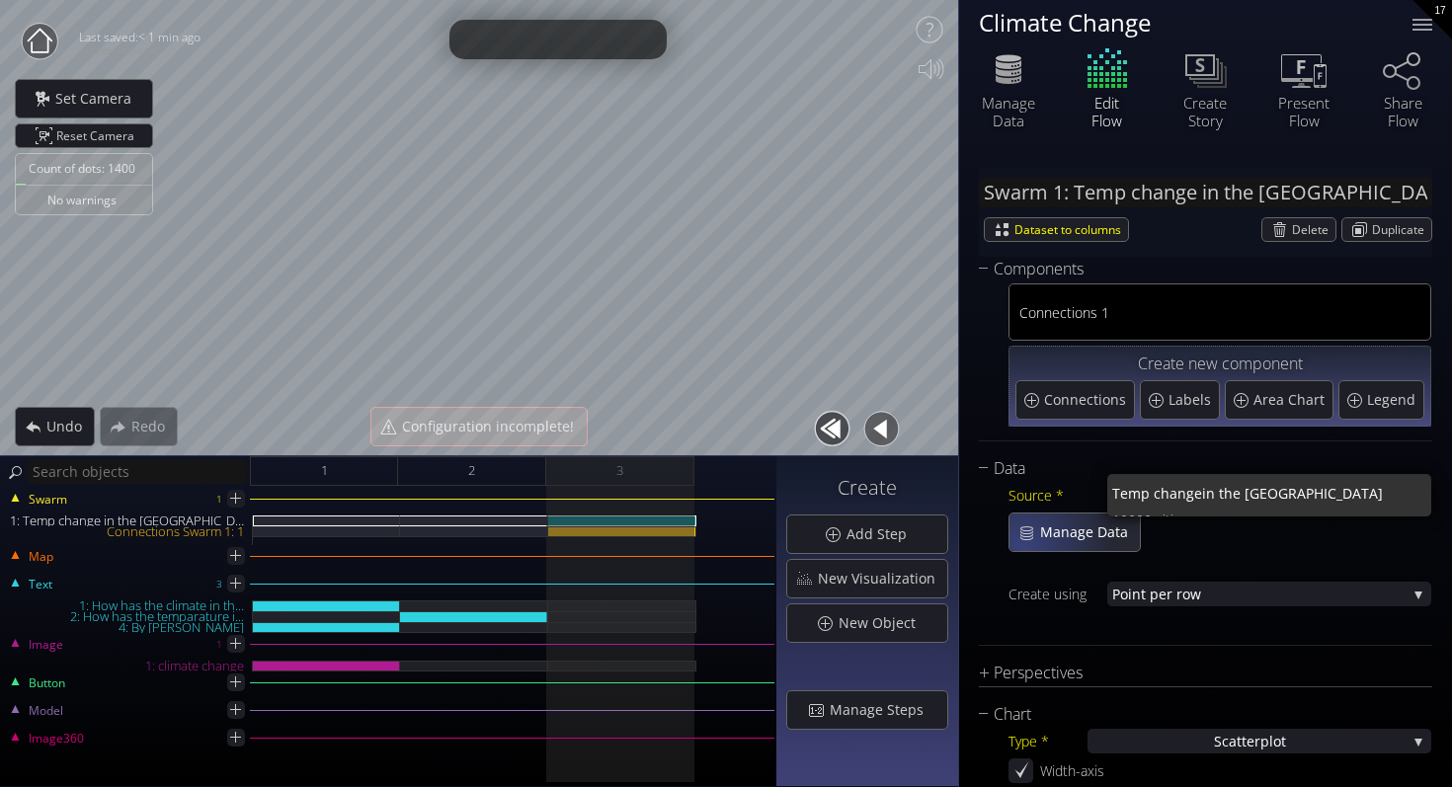
click at [1020, 546] on div "Manage Data" at bounding box center [1074, 532] width 130 height 38
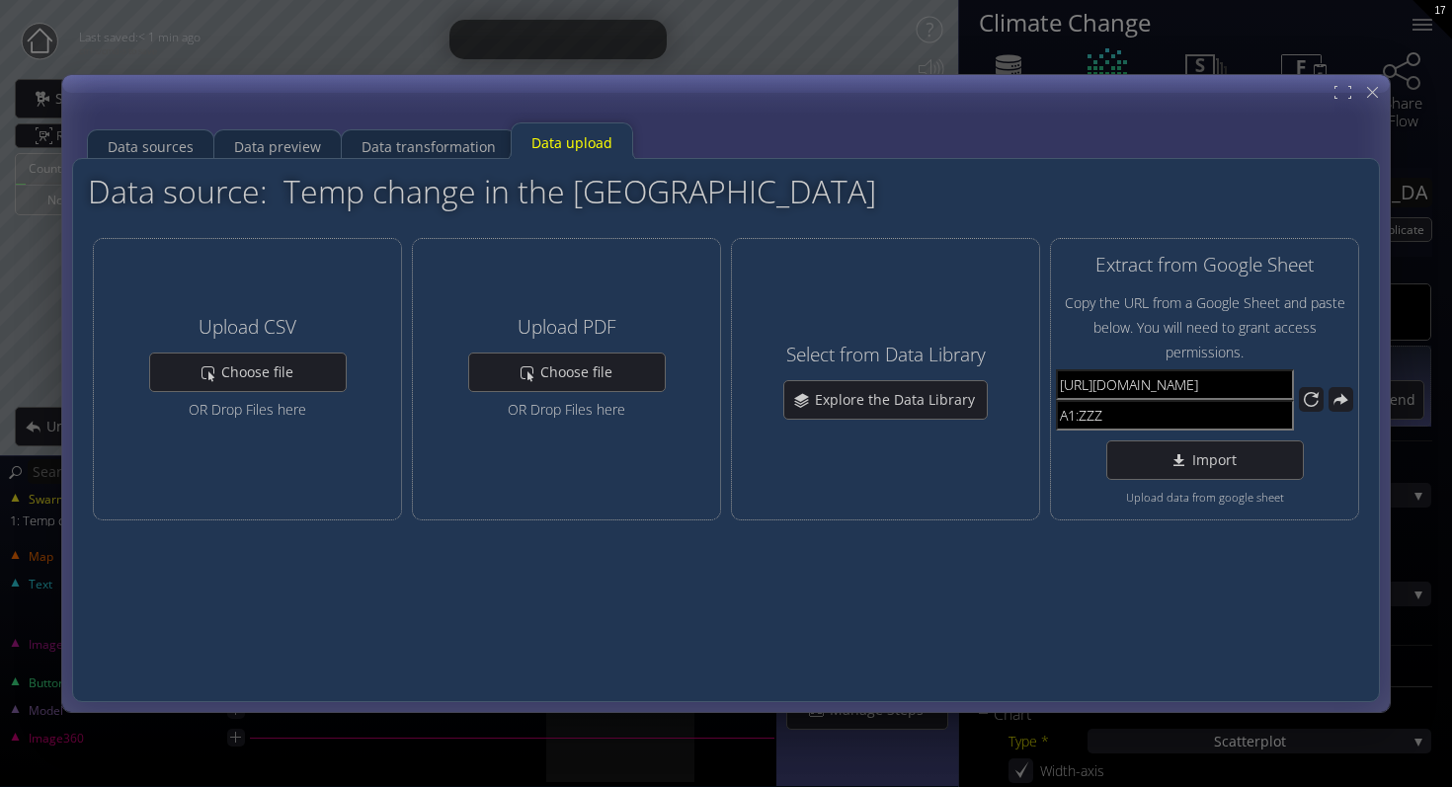
click at [169, 159] on div "Datasets used in this Flow Create New Datasets Size Types Swarms using Dataset …" at bounding box center [725, 430] width 1307 height 544
click at [169, 151] on div "Data sources" at bounding box center [151, 147] width 86 height 38
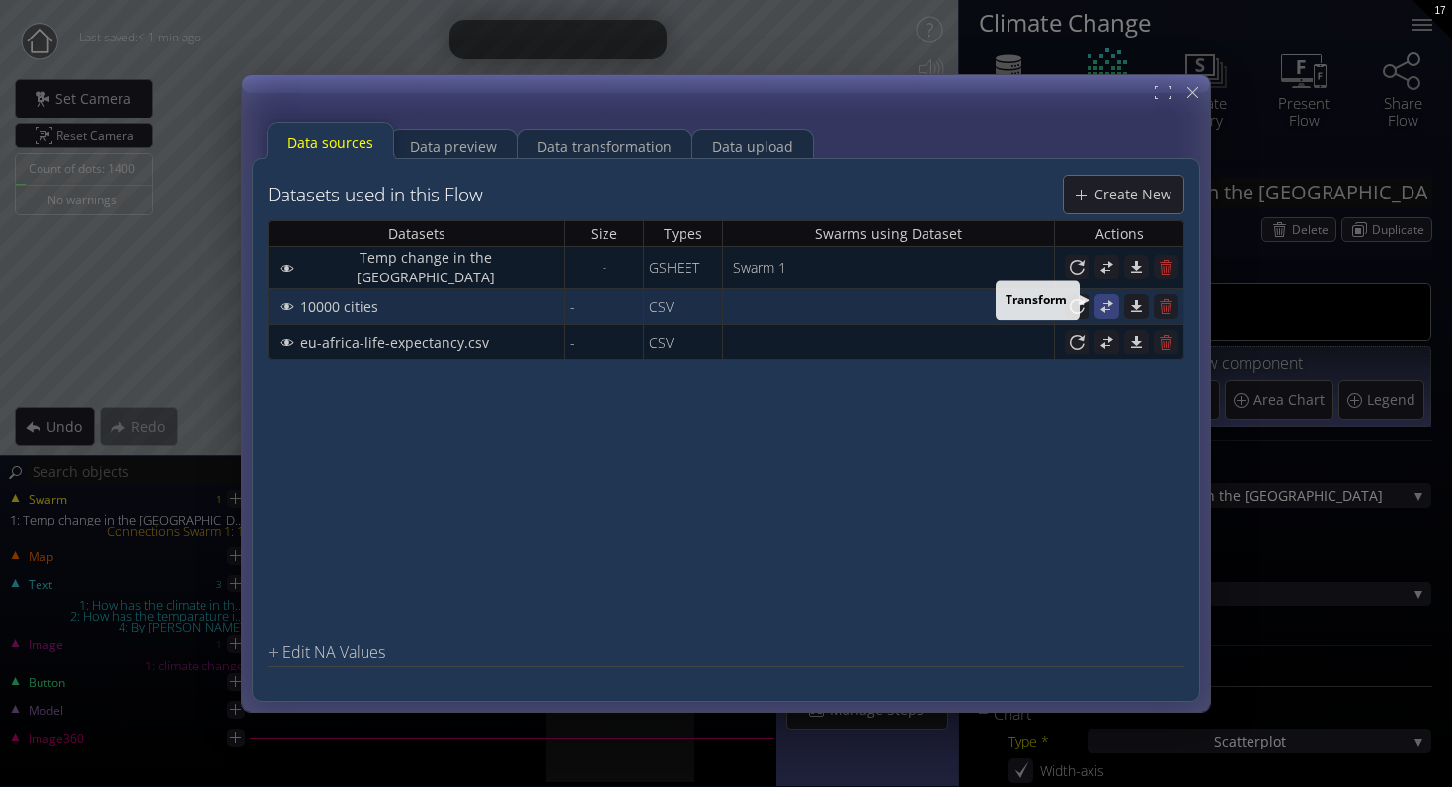
click at [1111, 297] on icon at bounding box center [1106, 306] width 19 height 19
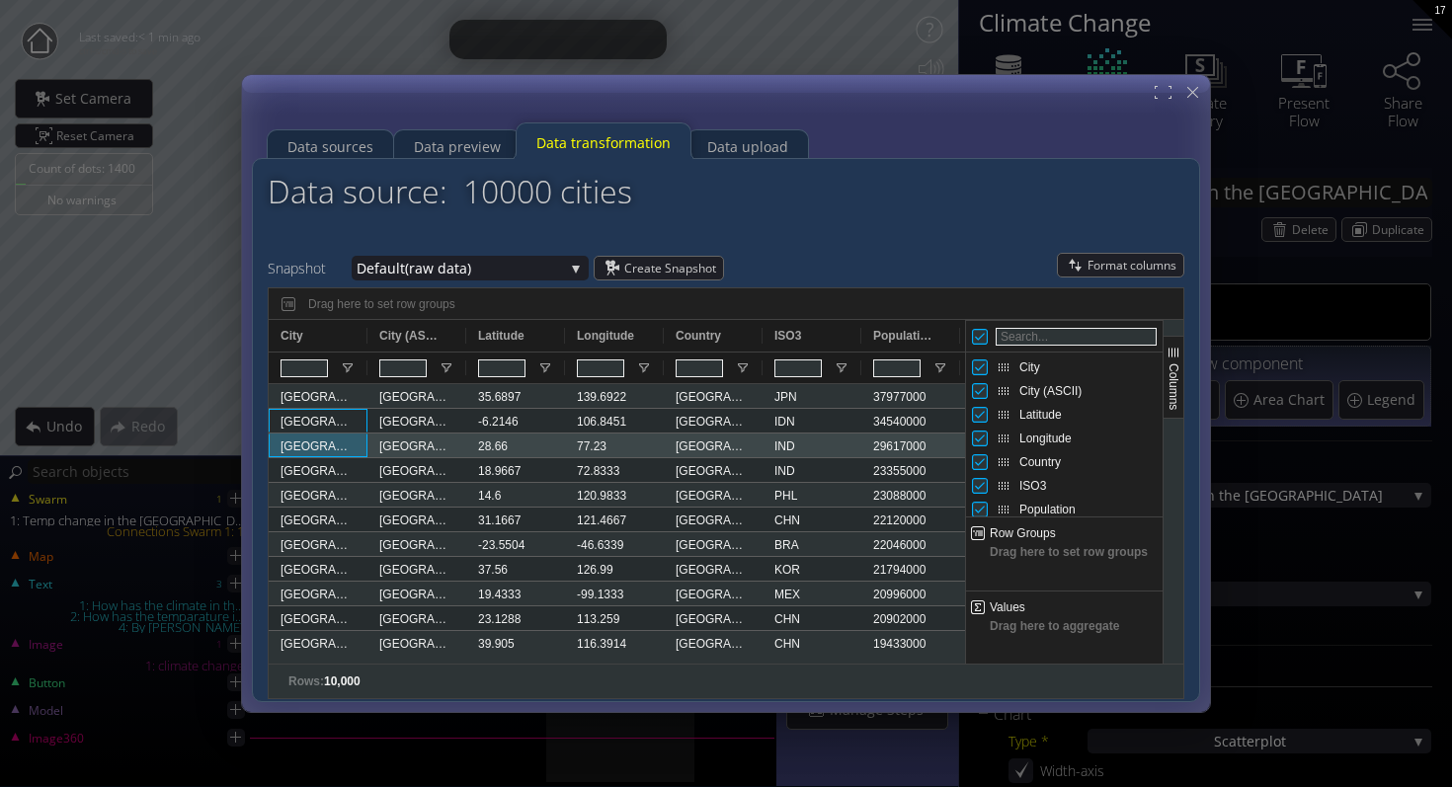
drag, startPoint x: 322, startPoint y: 411, endPoint x: 271, endPoint y: 435, distance: 57.0
click at [311, 371] on input "City Filter Input" at bounding box center [303, 368] width 47 height 18
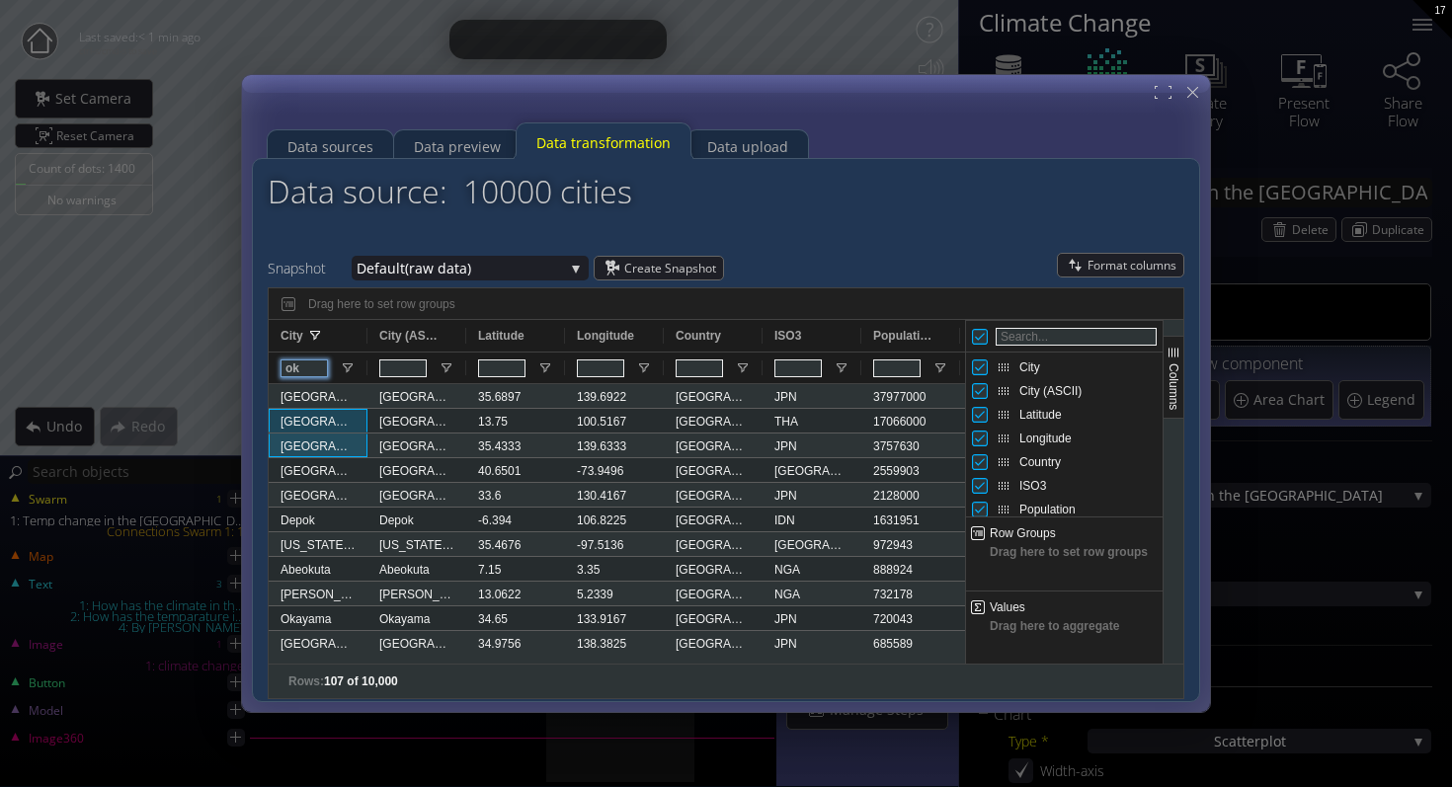
type input "ok"
click at [311, 159] on div "Datasets used in this Flow Create New Datasets Size Types Swarms using Dataset …" at bounding box center [726, 430] width 948 height 544
click at [333, 129] on div "Data sources" at bounding box center [330, 147] width 86 height 38
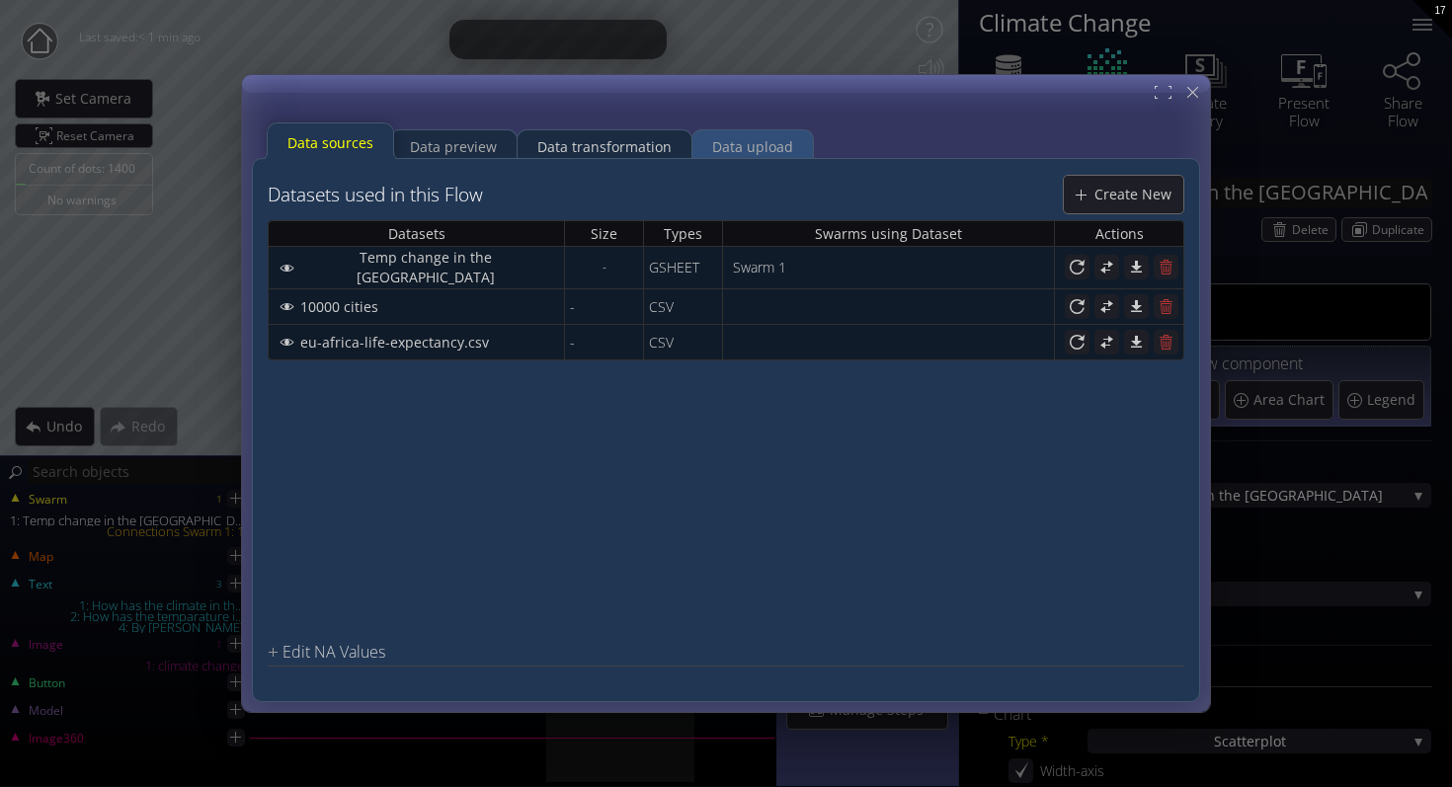
click at [698, 148] on div "Data upload" at bounding box center [752, 146] width 120 height 39
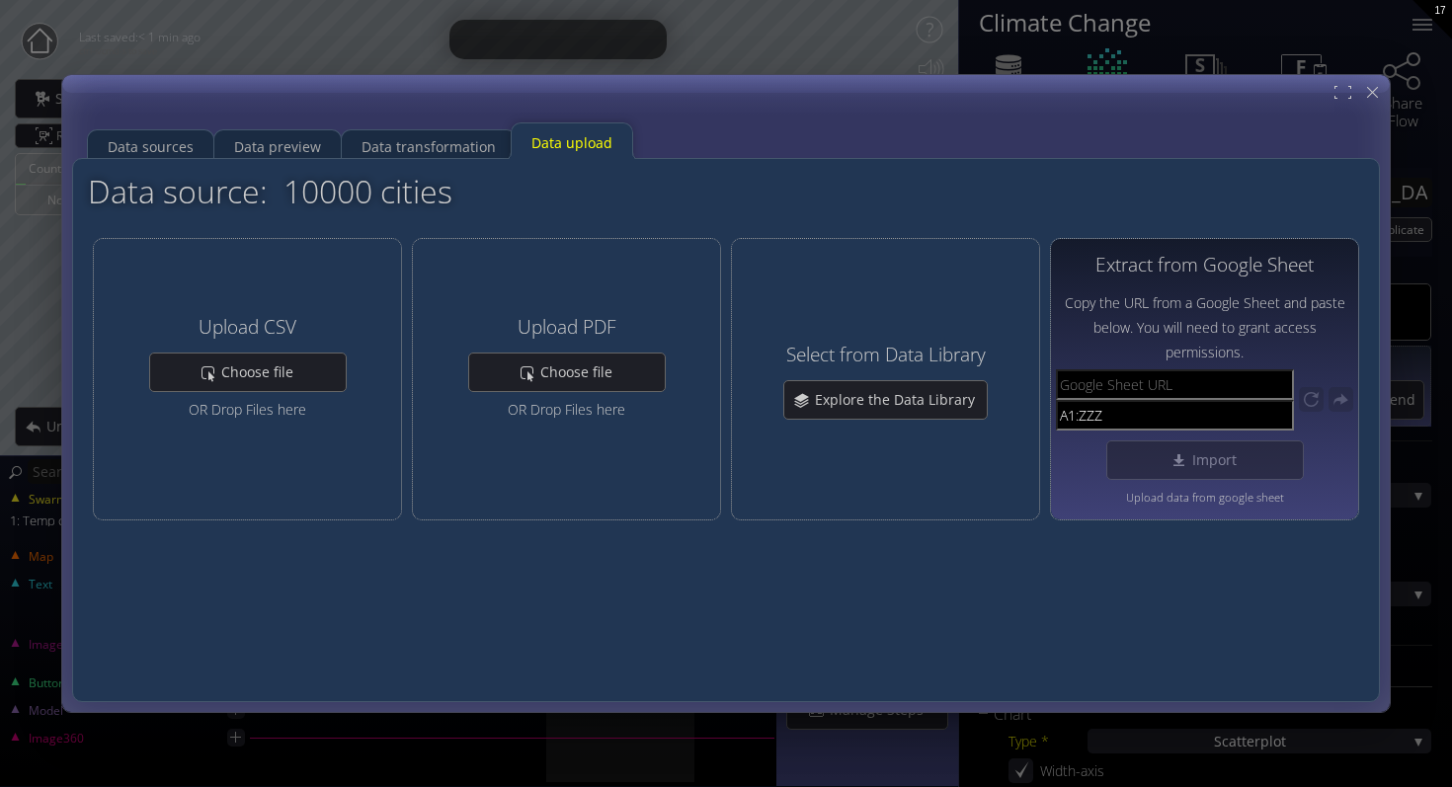
click at [1208, 382] on input "text" at bounding box center [1175, 384] width 238 height 31
paste input "https://docs.google.com/spreadsheets/d/1xh5AjmBsU4hjqDE7P9hCqUCYm9qoclLxcJO1KkU…"
click at [1204, 469] on div "Import" at bounding box center [1205, 460] width 196 height 38
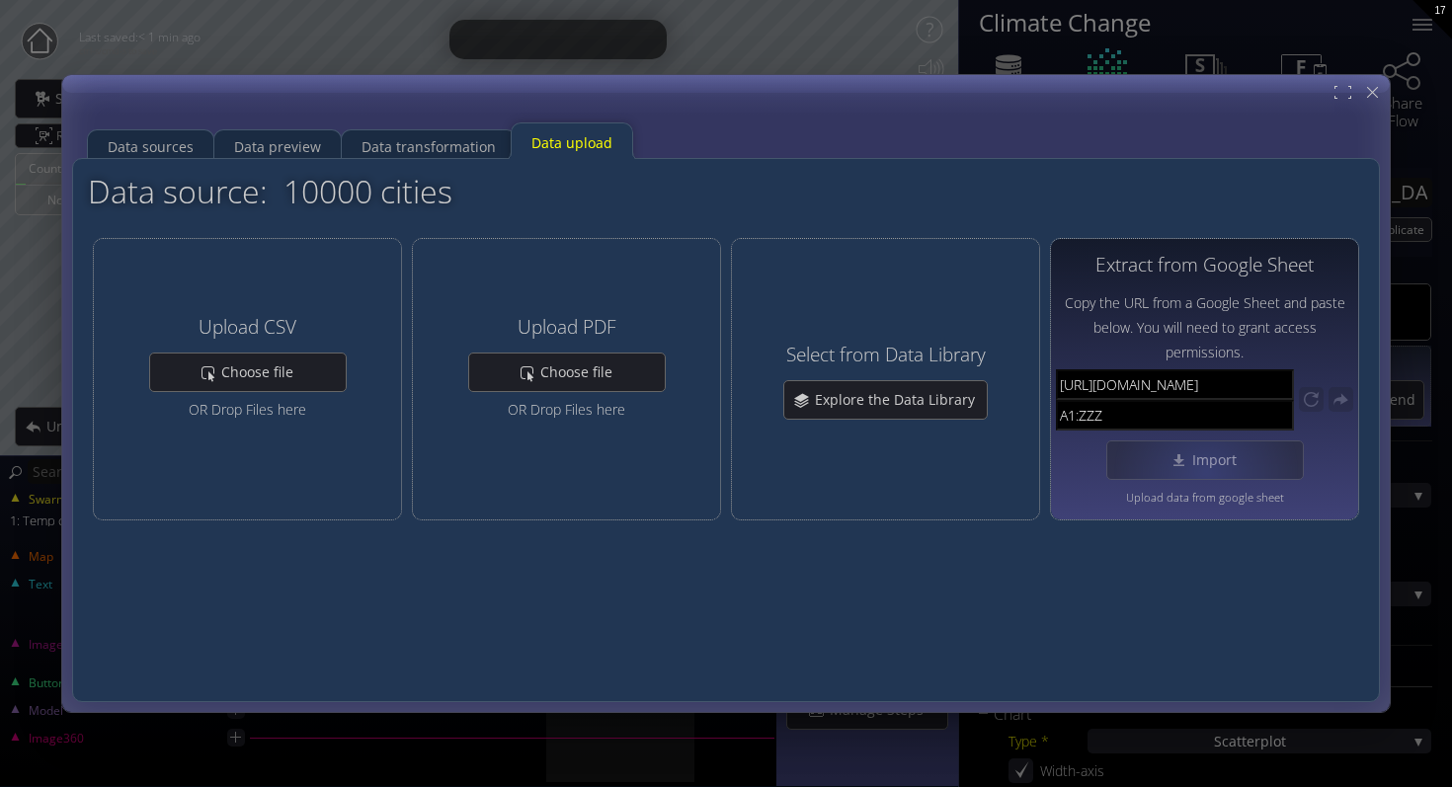
type input "[URL][DOMAIN_NAME]"
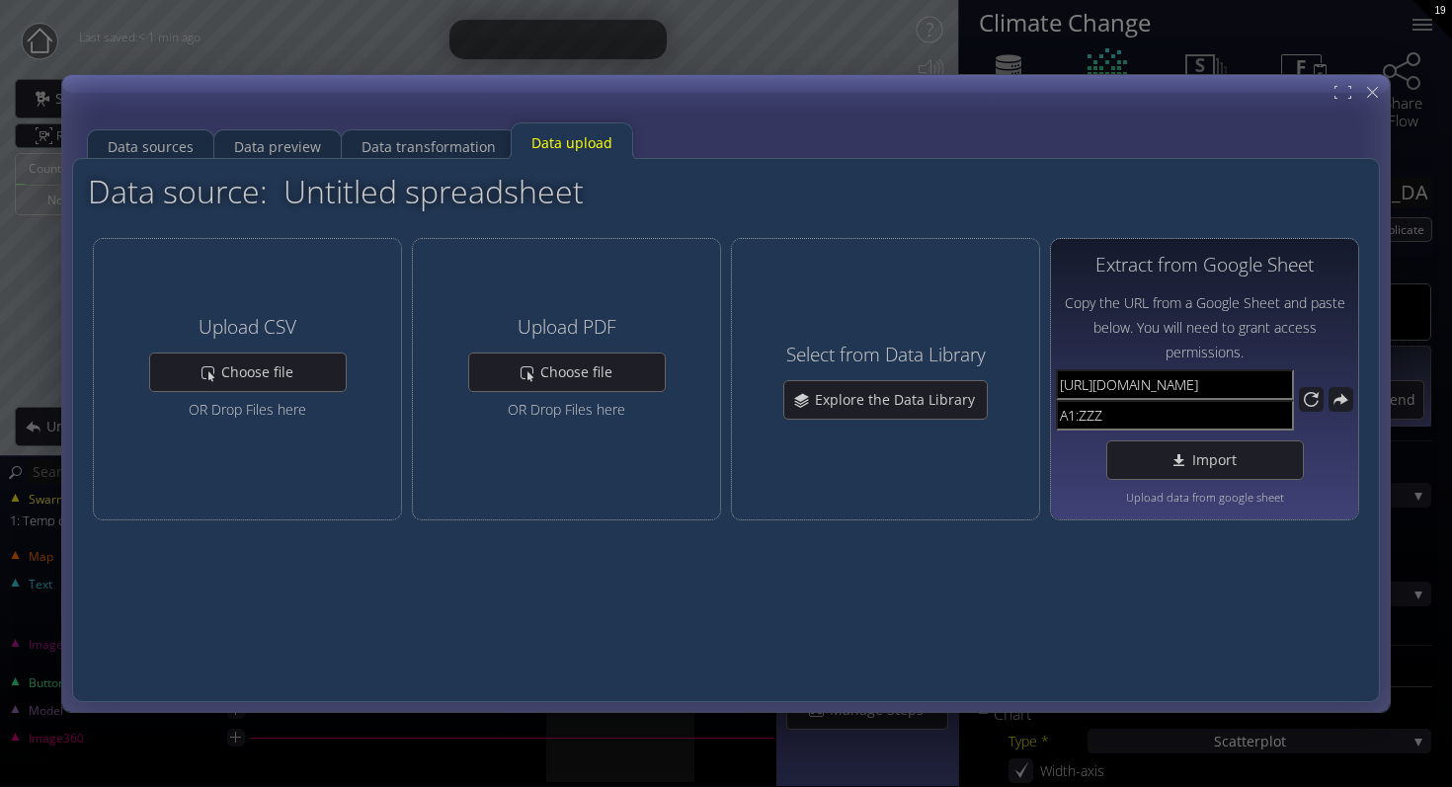
click at [1092, 280] on div "Extract from Google Sheet" at bounding box center [1204, 264] width 297 height 41
click at [1146, 445] on div "Import" at bounding box center [1205, 460] width 196 height 38
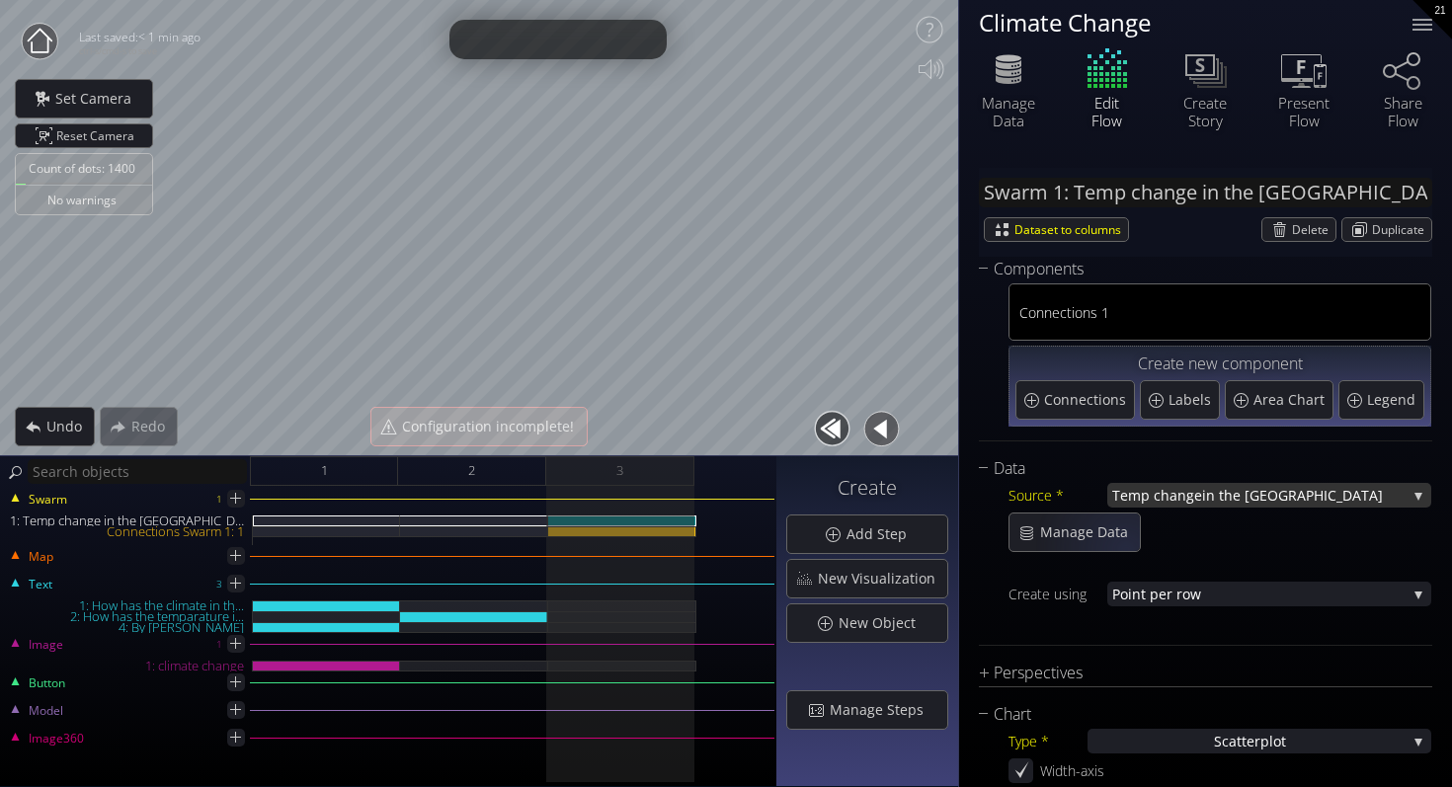
click at [1196, 504] on span "Temp change" at bounding box center [1157, 495] width 90 height 25
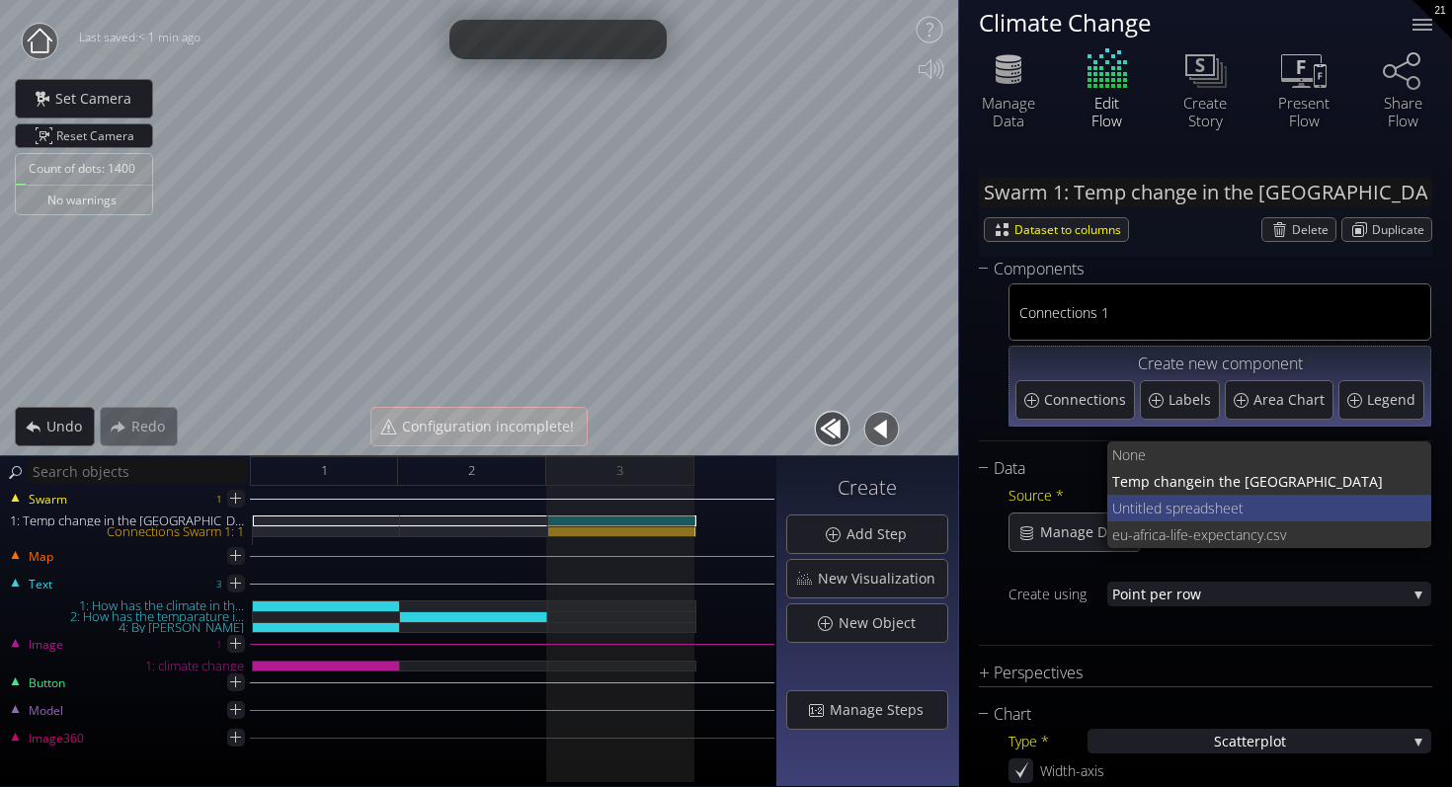
click at [1168, 516] on span "Untitled s" at bounding box center [1142, 508] width 60 height 27
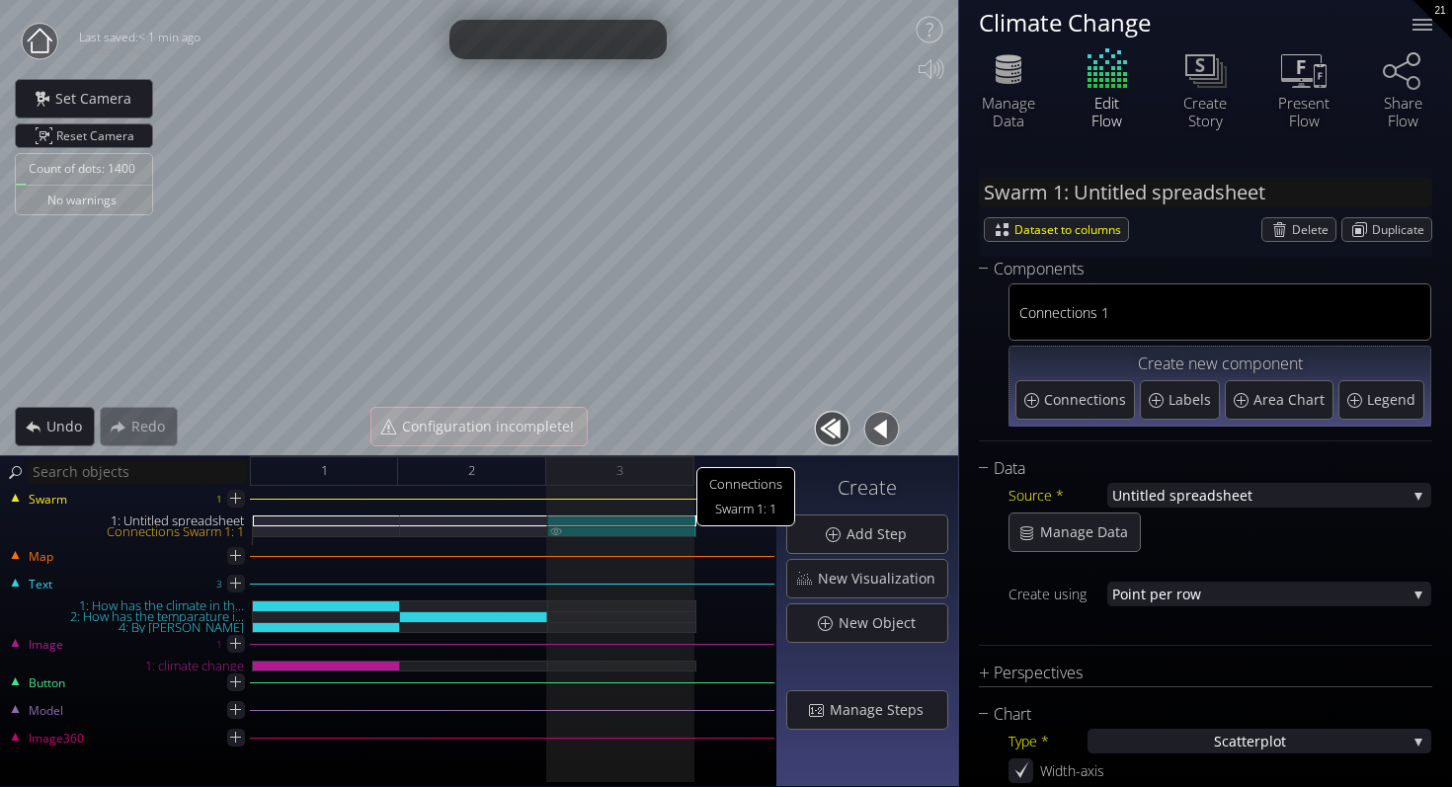
click at [623, 526] on div "Connections Swarm 1: 1" at bounding box center [622, 531] width 148 height 11
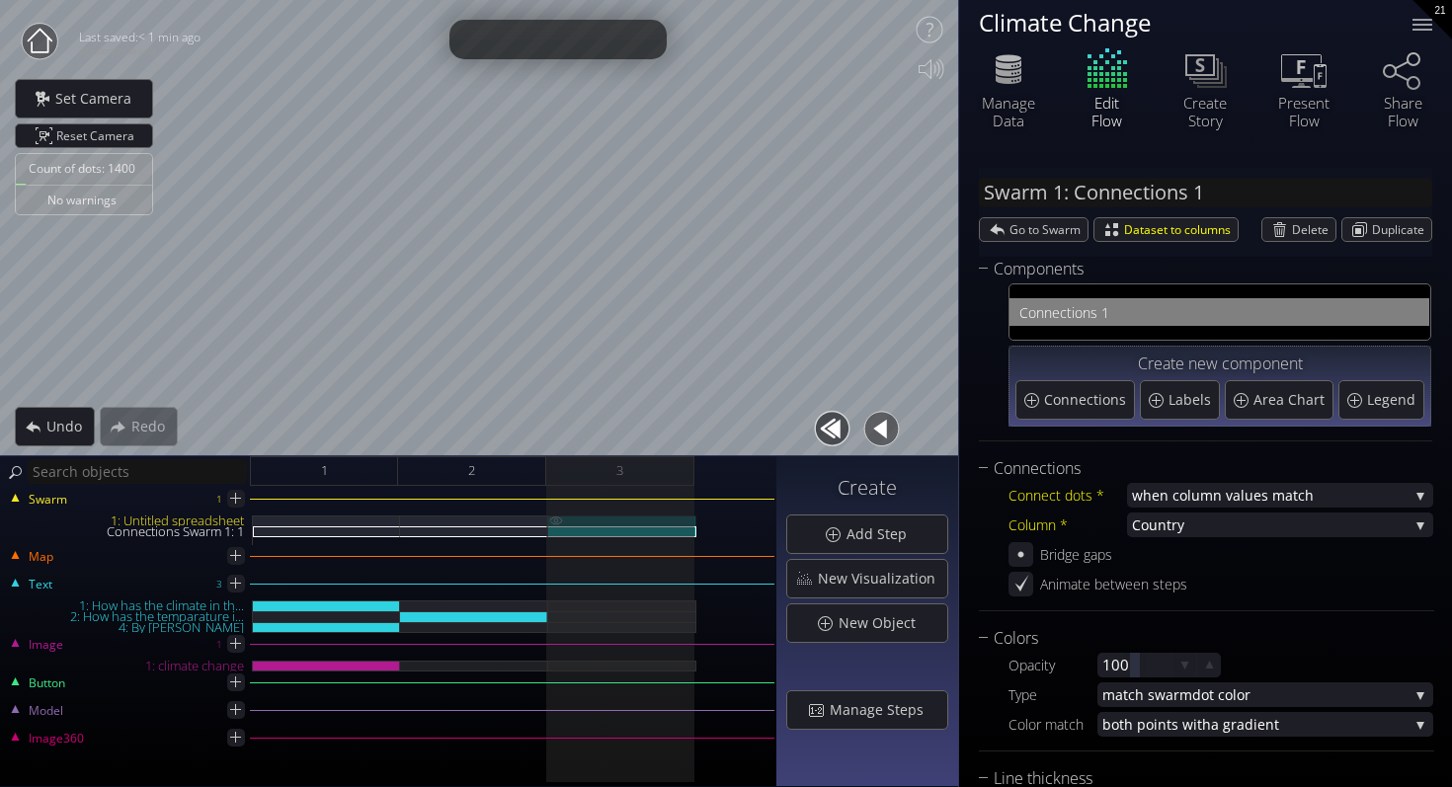
click at [631, 515] on div "1: Untitled spreadsheet" at bounding box center [622, 520] width 148 height 11
type input "Swarm 1: Untitled spreadsheet"
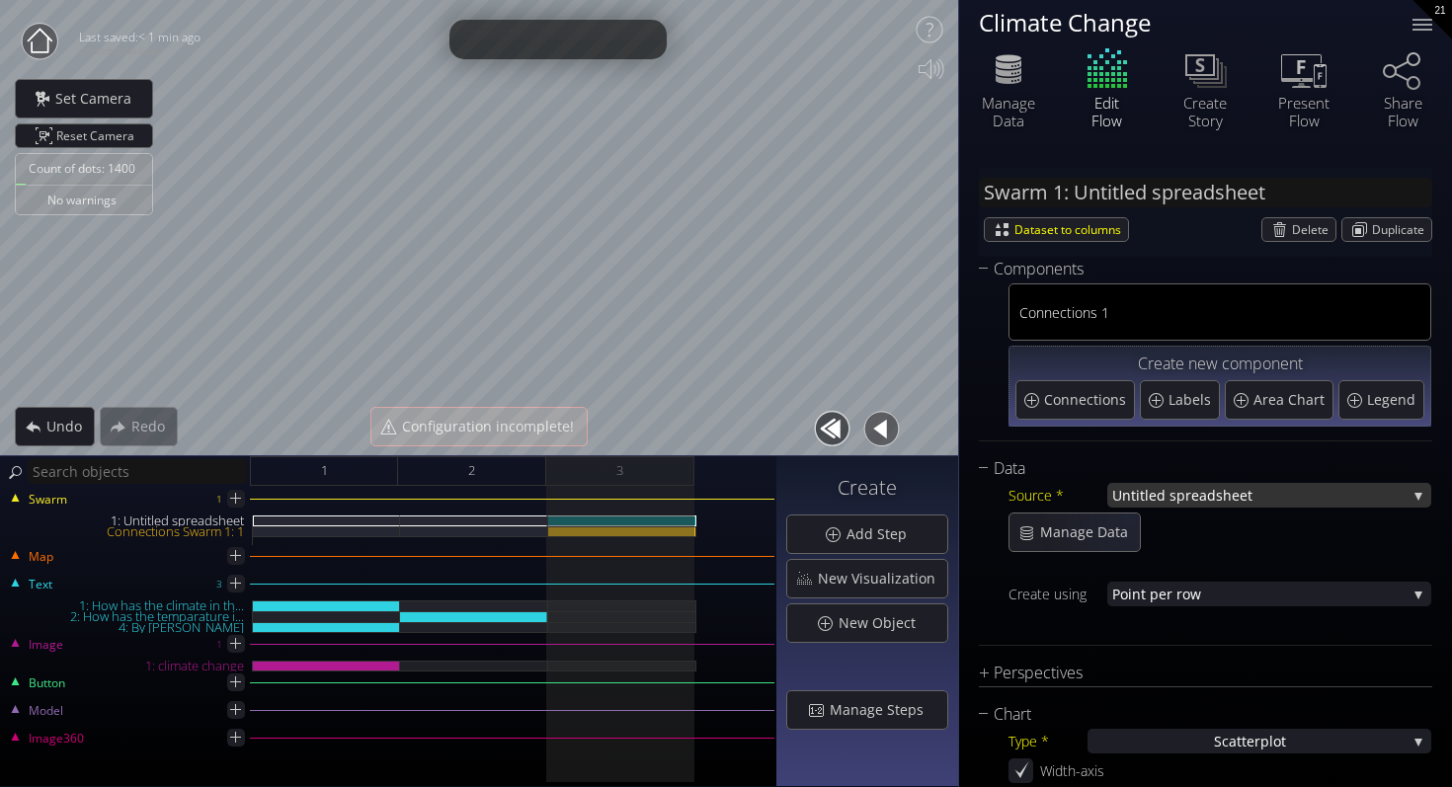
click at [1185, 500] on span "preadsheet" at bounding box center [1291, 495] width 230 height 25
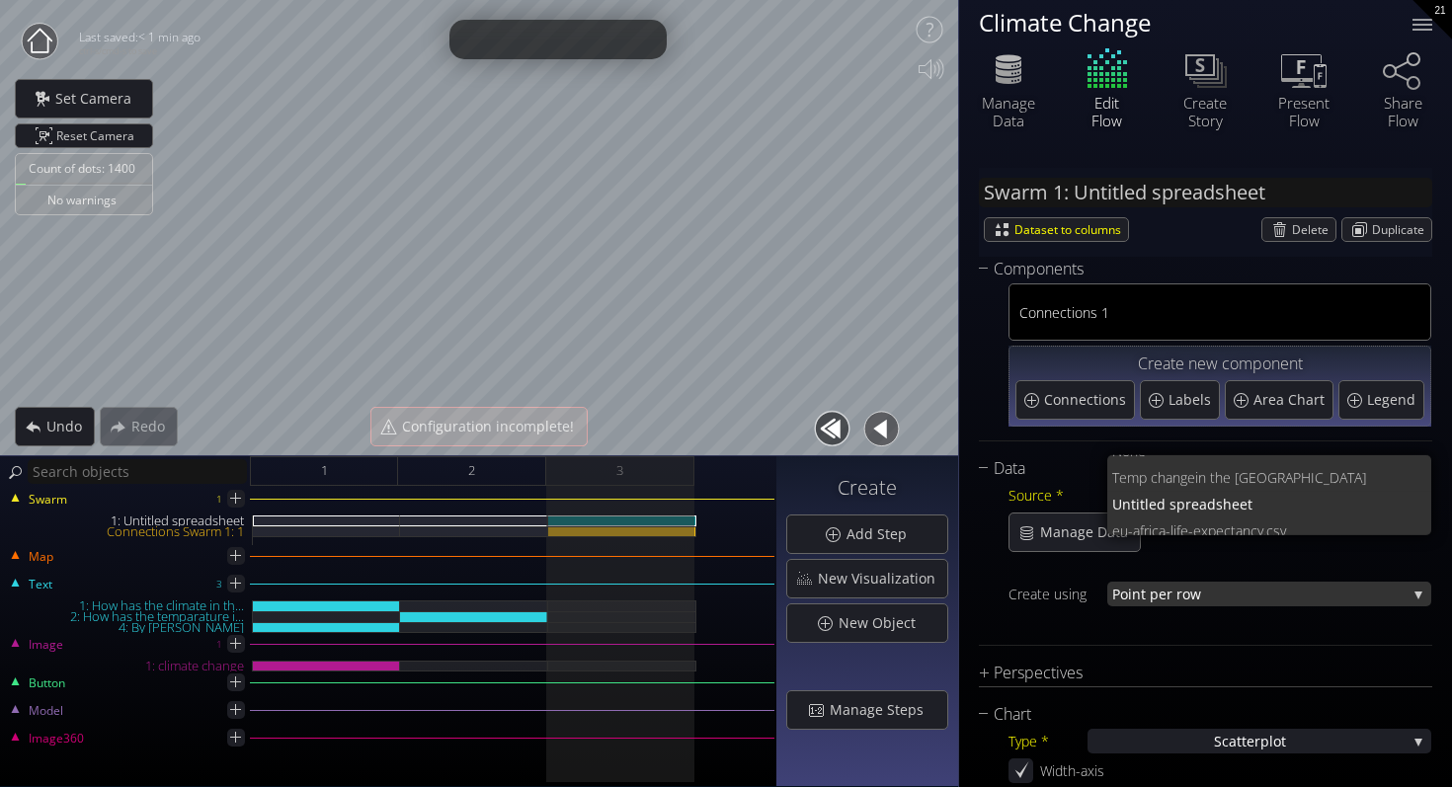
click at [1130, 591] on span "Poi" at bounding box center [1122, 594] width 20 height 25
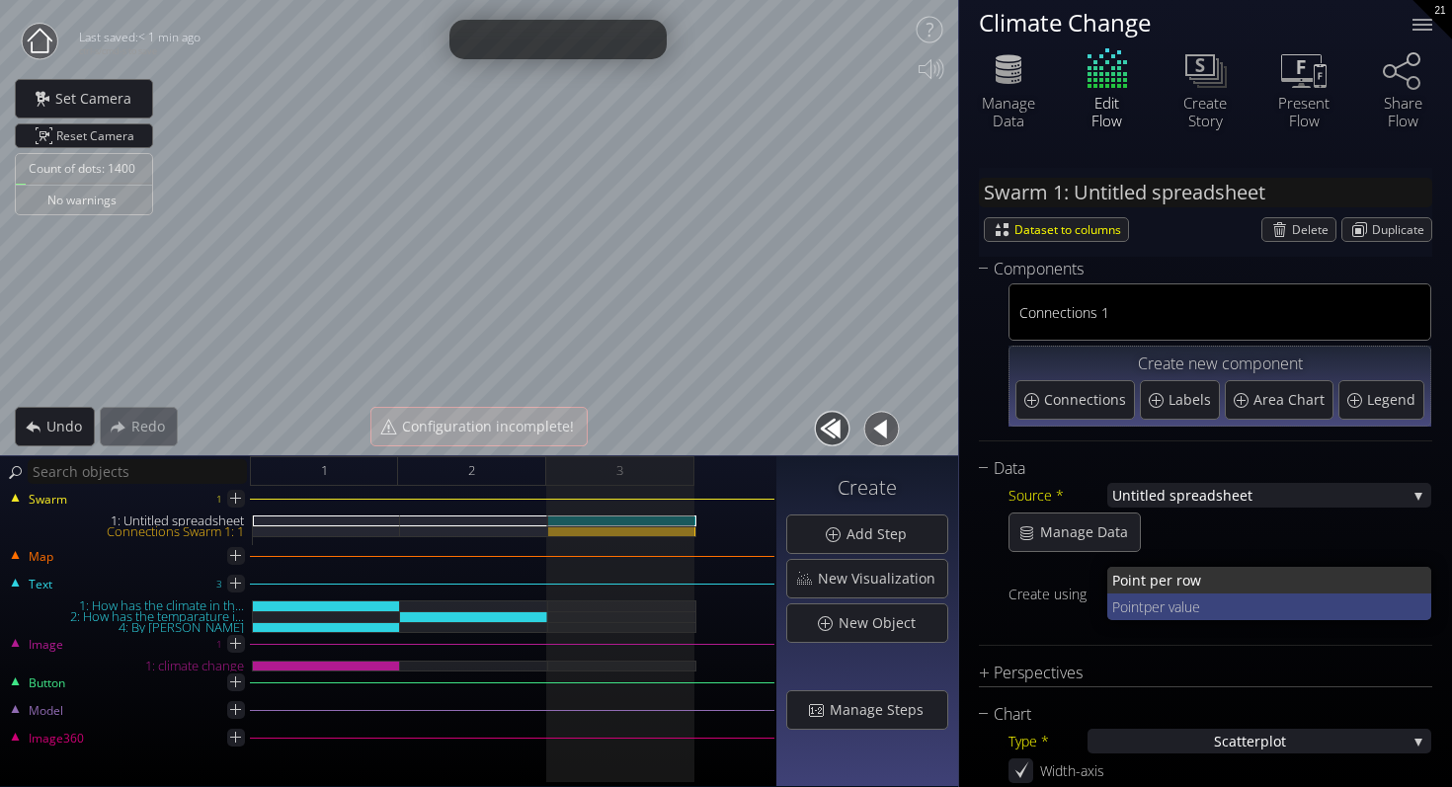
click at [1151, 614] on span "per value" at bounding box center [1279, 606] width 273 height 27
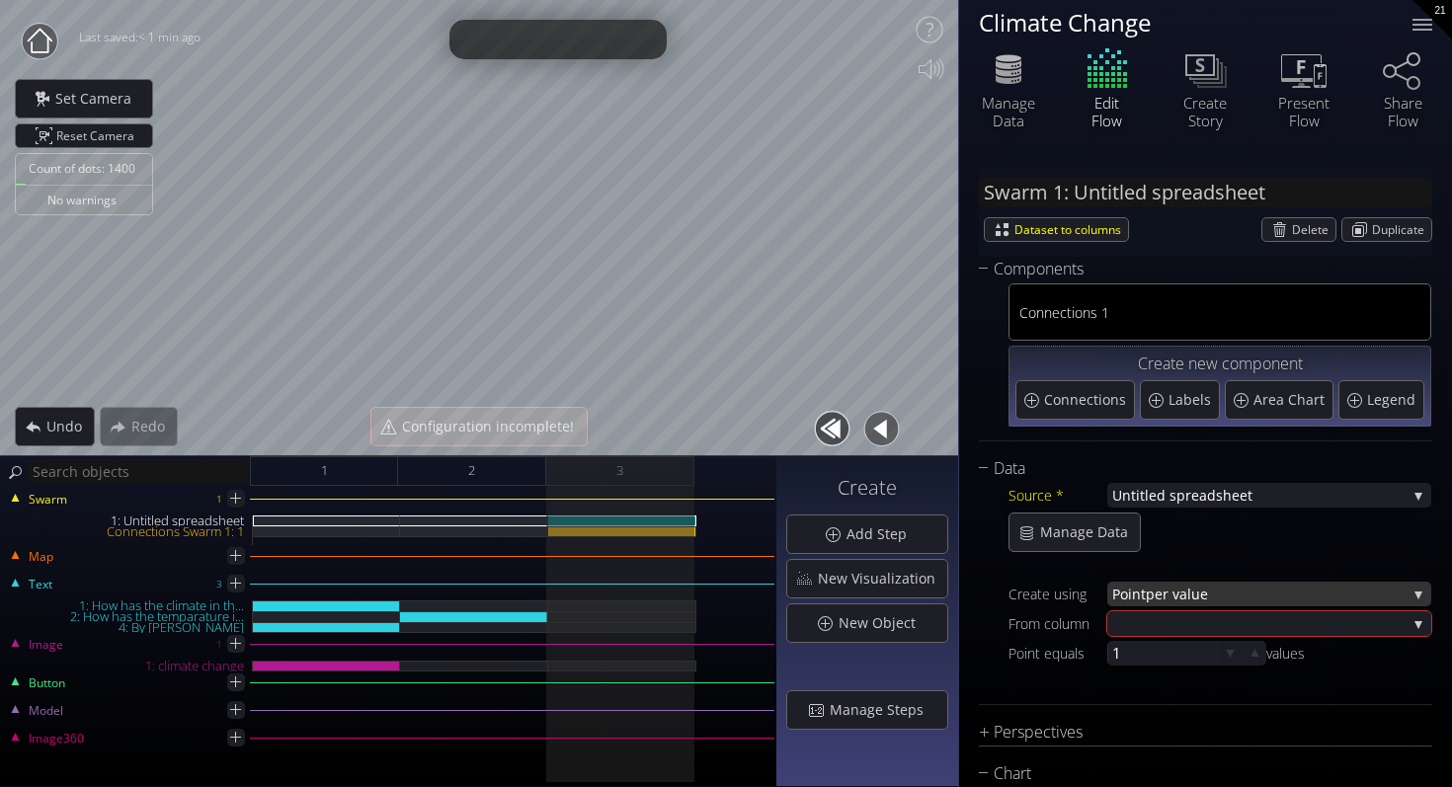
click at [1192, 591] on span "per value" at bounding box center [1275, 594] width 261 height 25
click at [1201, 613] on span "per value" at bounding box center [1280, 606] width 271 height 27
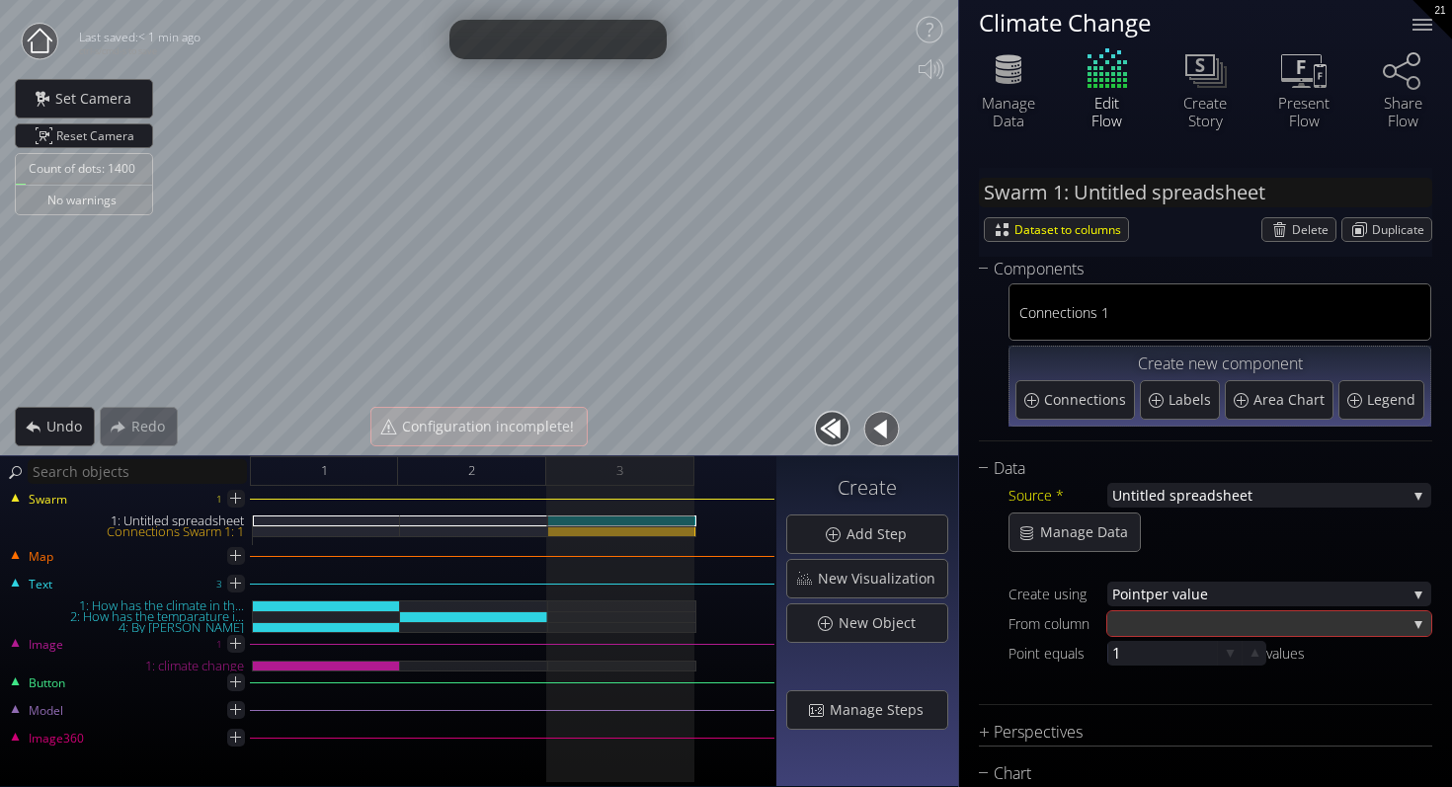
click at [1201, 613] on div at bounding box center [1259, 623] width 294 height 25
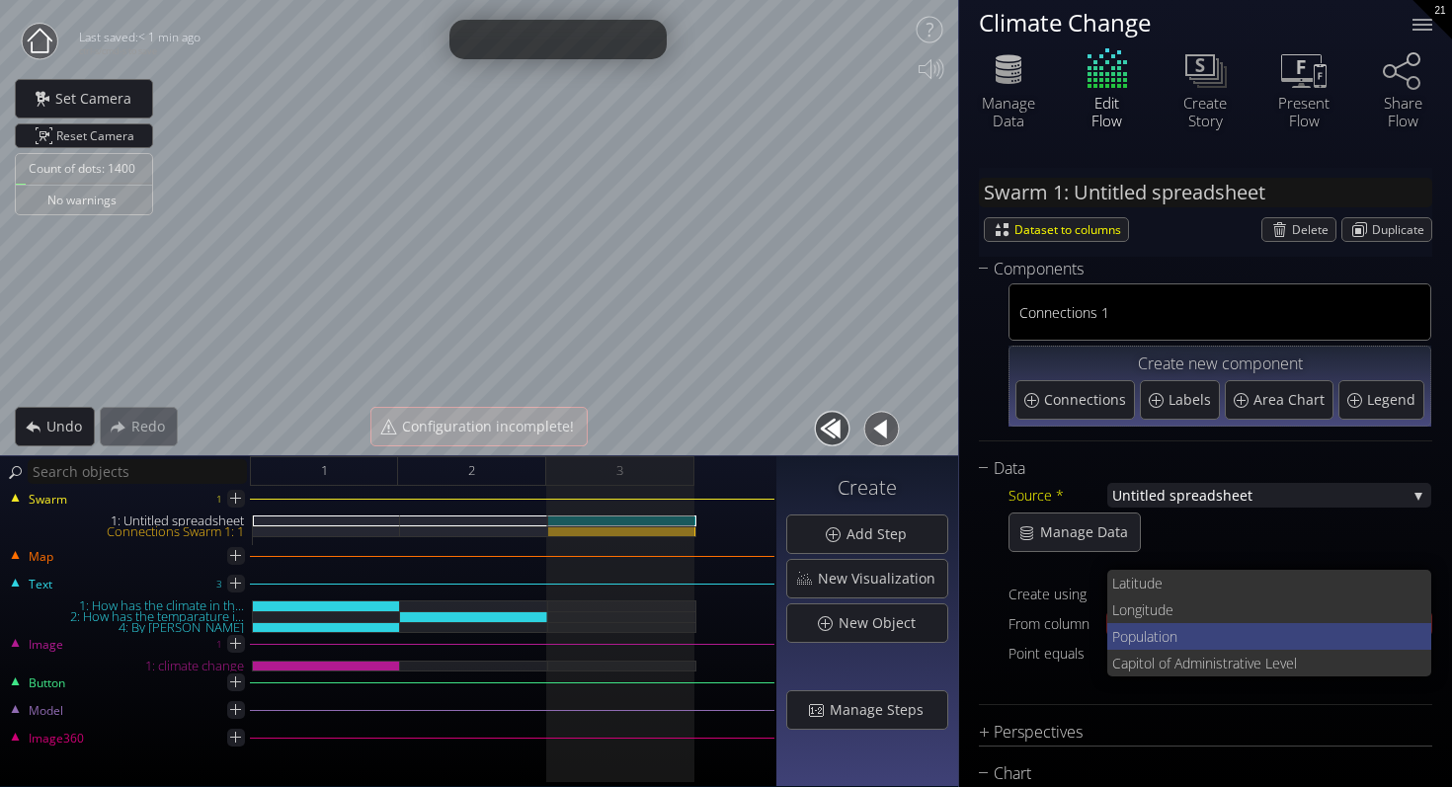
click at [1201, 629] on span "Population" at bounding box center [1264, 636] width 304 height 27
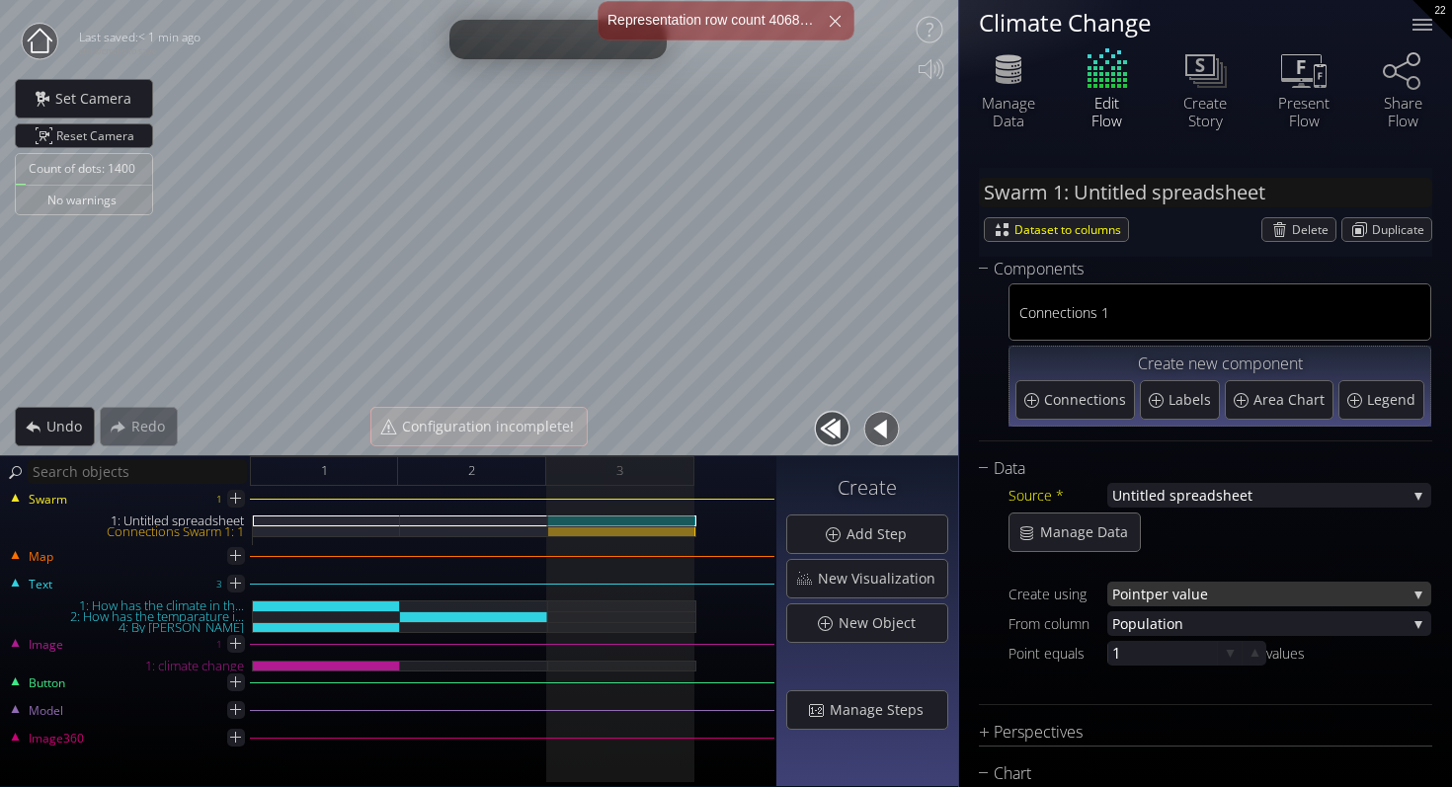
click at [1179, 605] on span "per value" at bounding box center [1275, 594] width 261 height 25
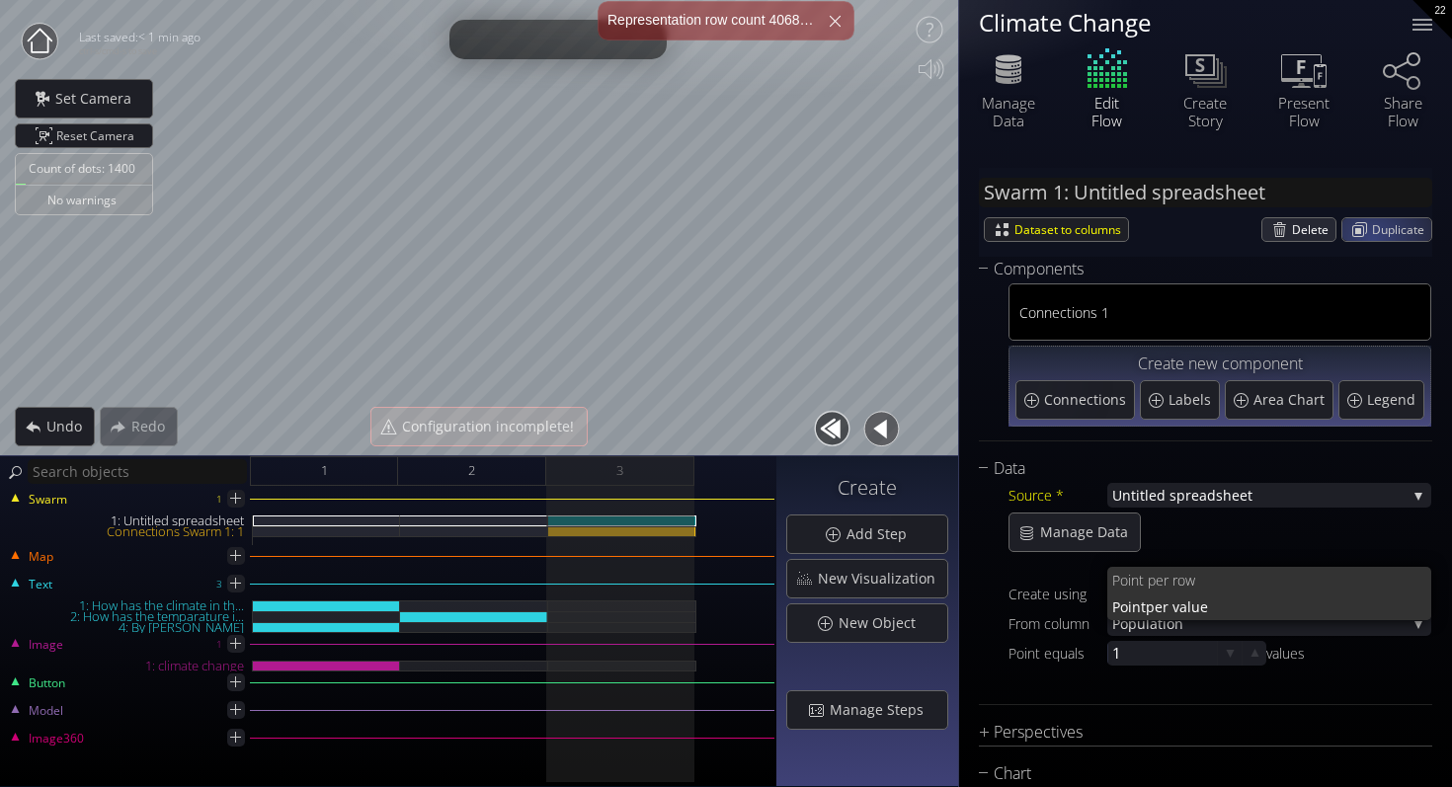
click at [1283, 225] on div "Delete" at bounding box center [1298, 229] width 73 height 23
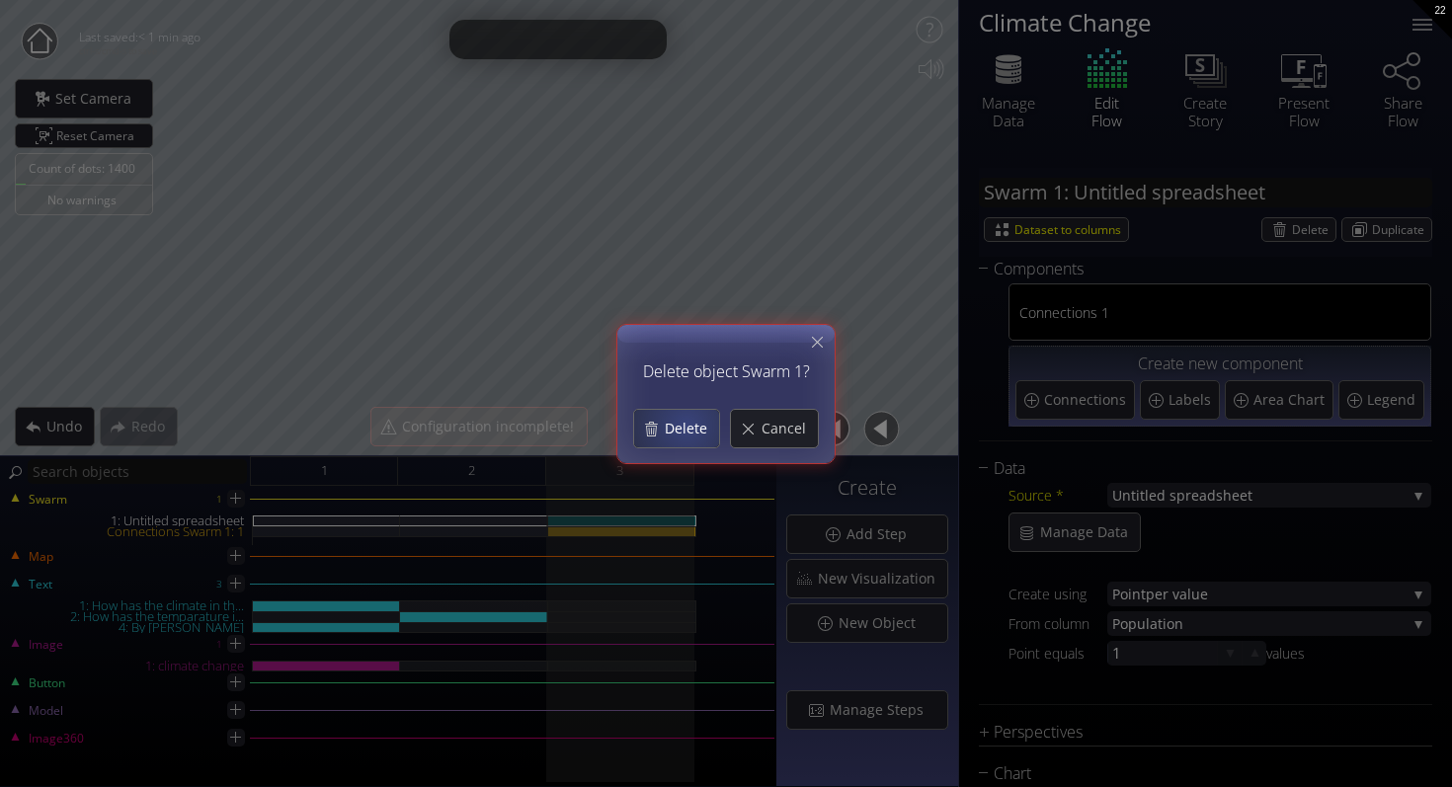
click at [690, 434] on span "Delete" at bounding box center [691, 429] width 55 height 20
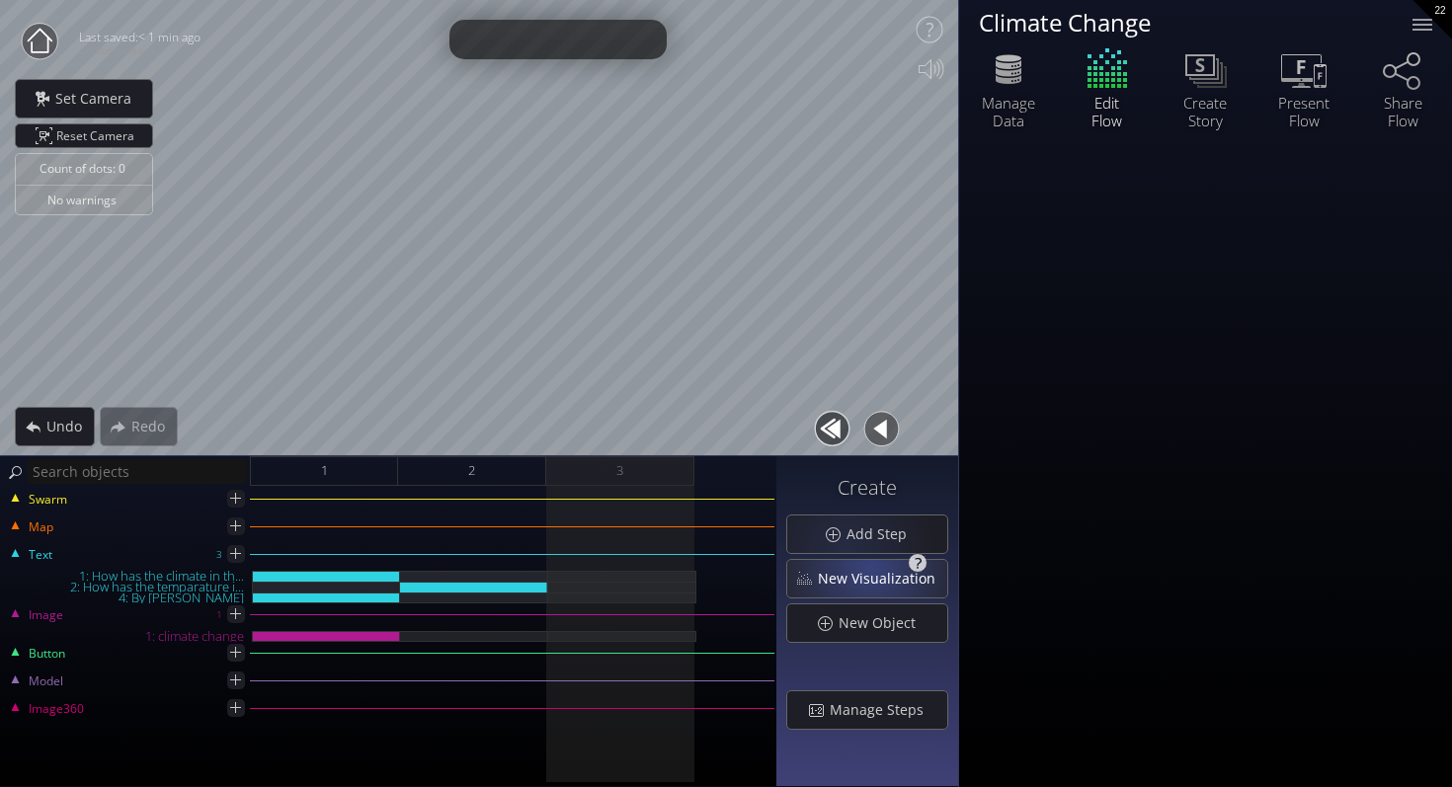
click at [878, 569] on span "New Visualization" at bounding box center [882, 579] width 130 height 20
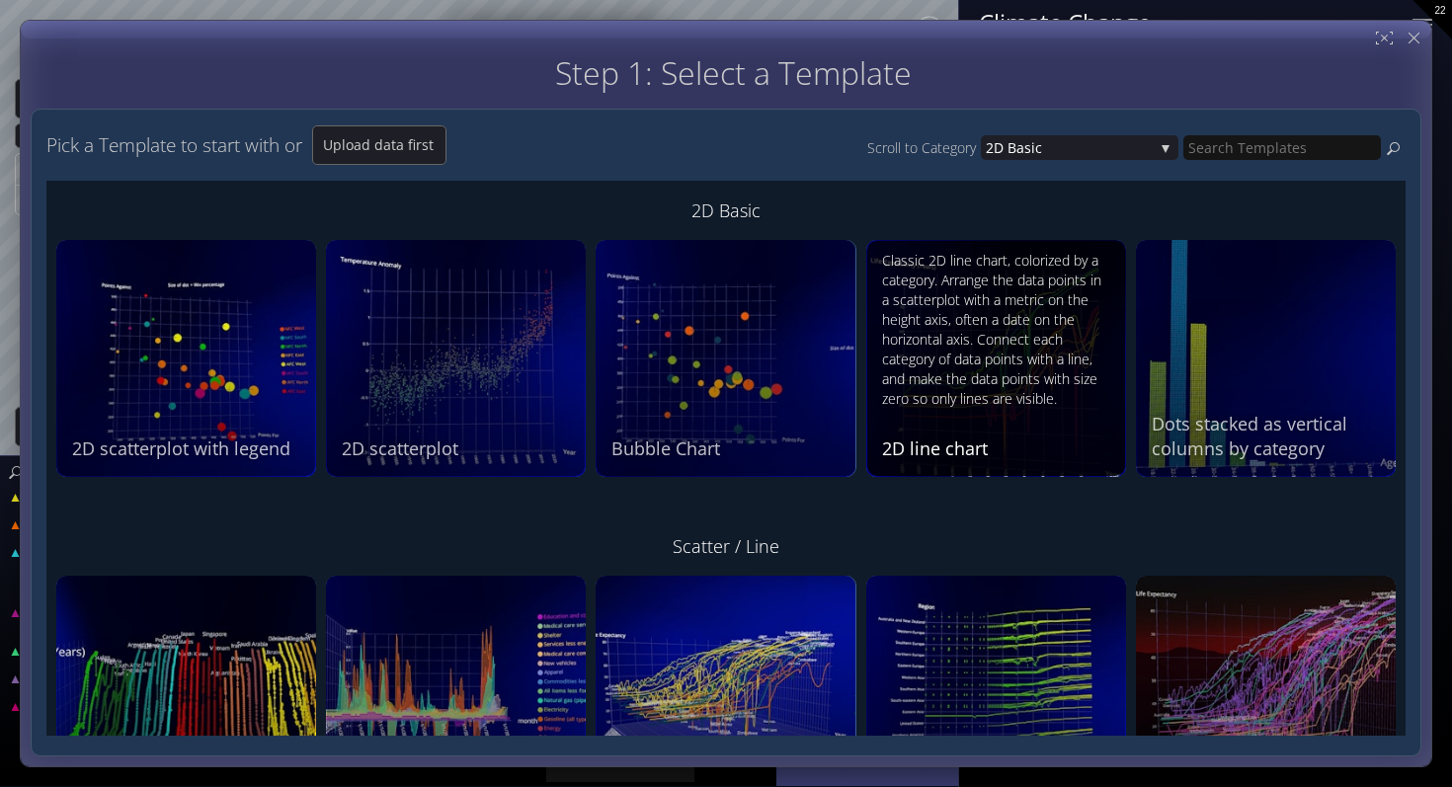
click at [1050, 372] on div "Classic 2D line chart, colorized by a category. Arrange the data points in a sc…" at bounding box center [998, 330] width 233 height 158
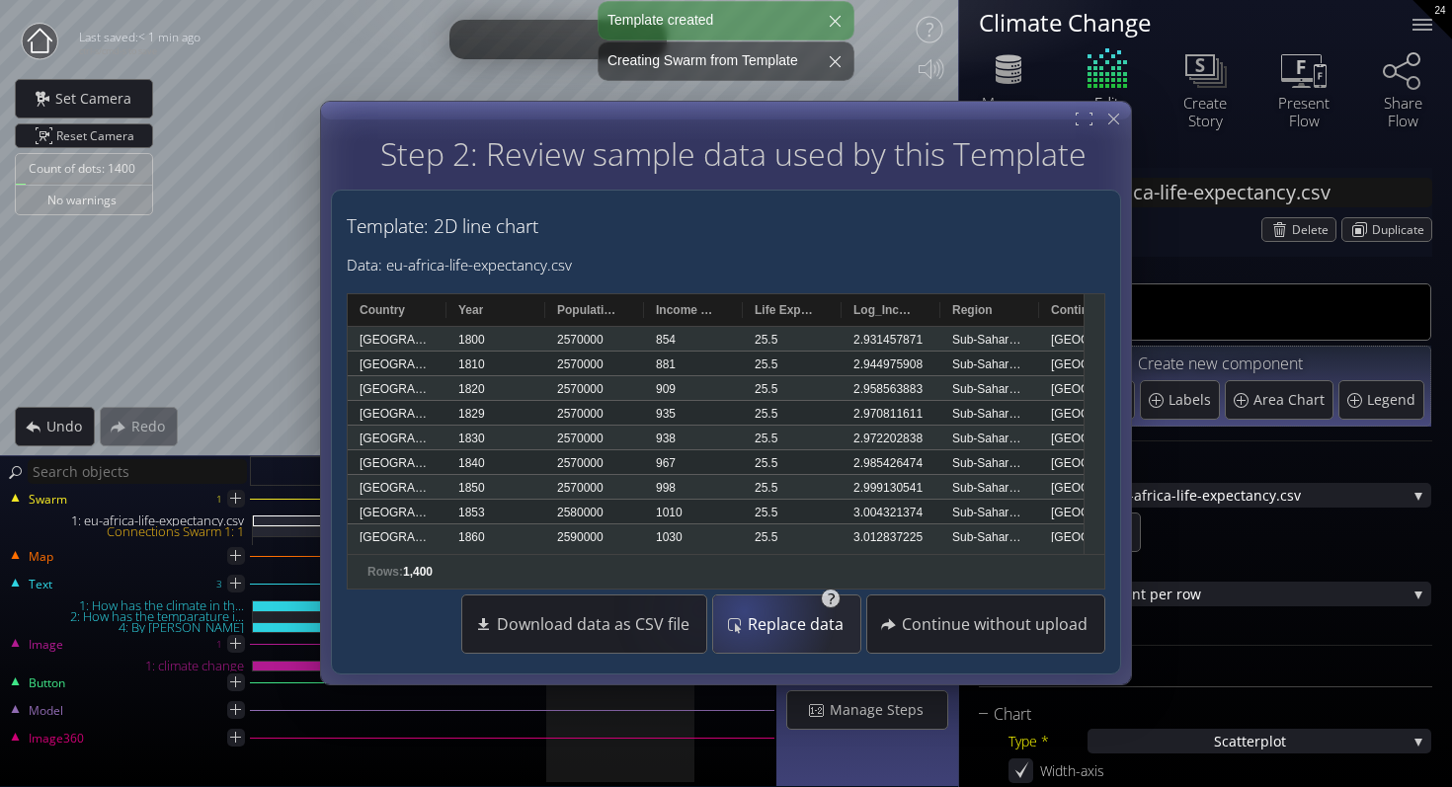
click at [763, 615] on span "Replace data" at bounding box center [801, 625] width 109 height 20
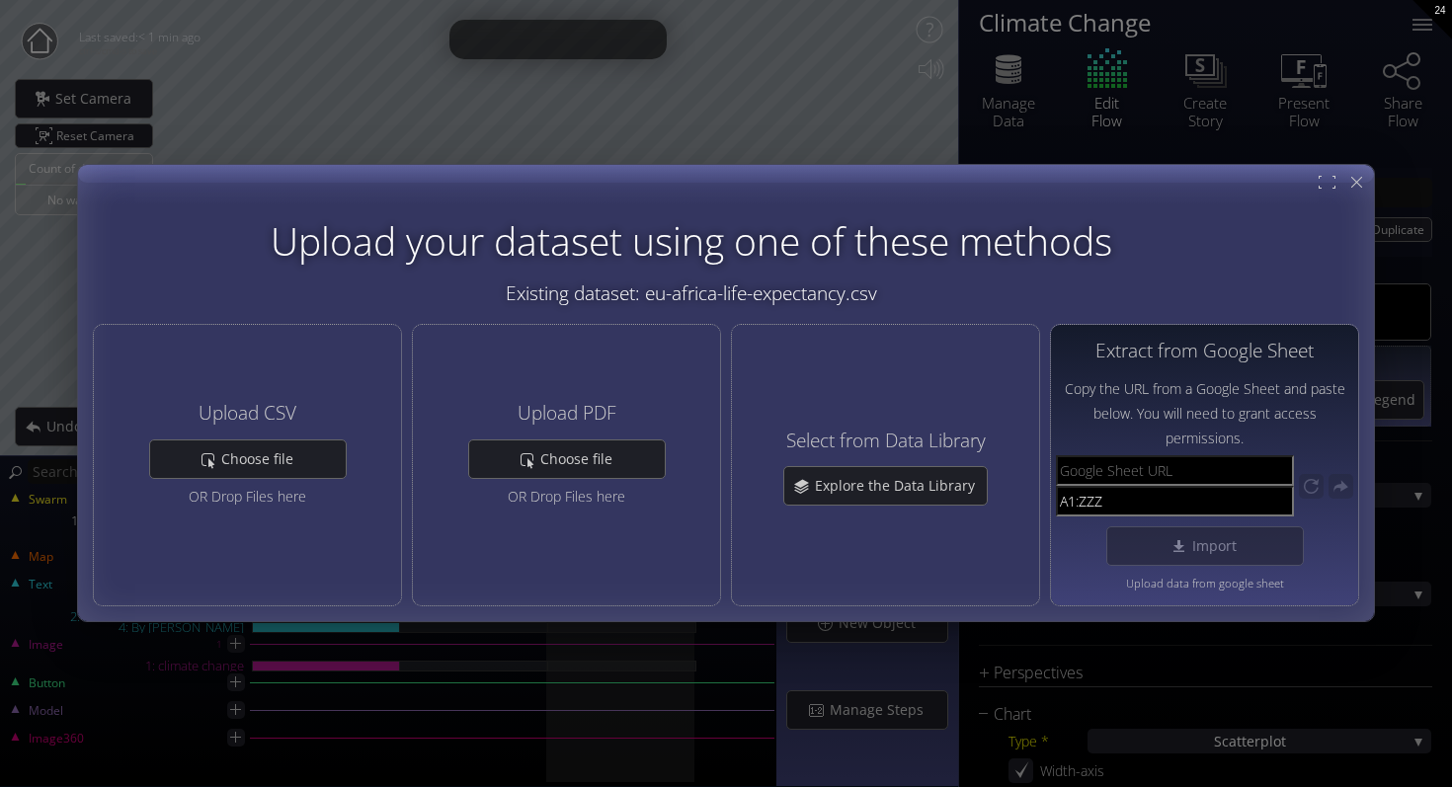
click at [1176, 474] on input "text" at bounding box center [1175, 471] width 238 height 31
paste input "https://docs.google.com/spreadsheets/d/1xh5AjmBsU4hjqDE7P9hCqUCYm9qoclLxcJO1KkU…"
type input "https://docs.google.com/spreadsheets/d/1xh5AjmBsU4hjqDE7P9hCqUCYm9qoclLxcJO1KkU…"
click at [1220, 548] on span "Import" at bounding box center [1219, 547] width 57 height 20
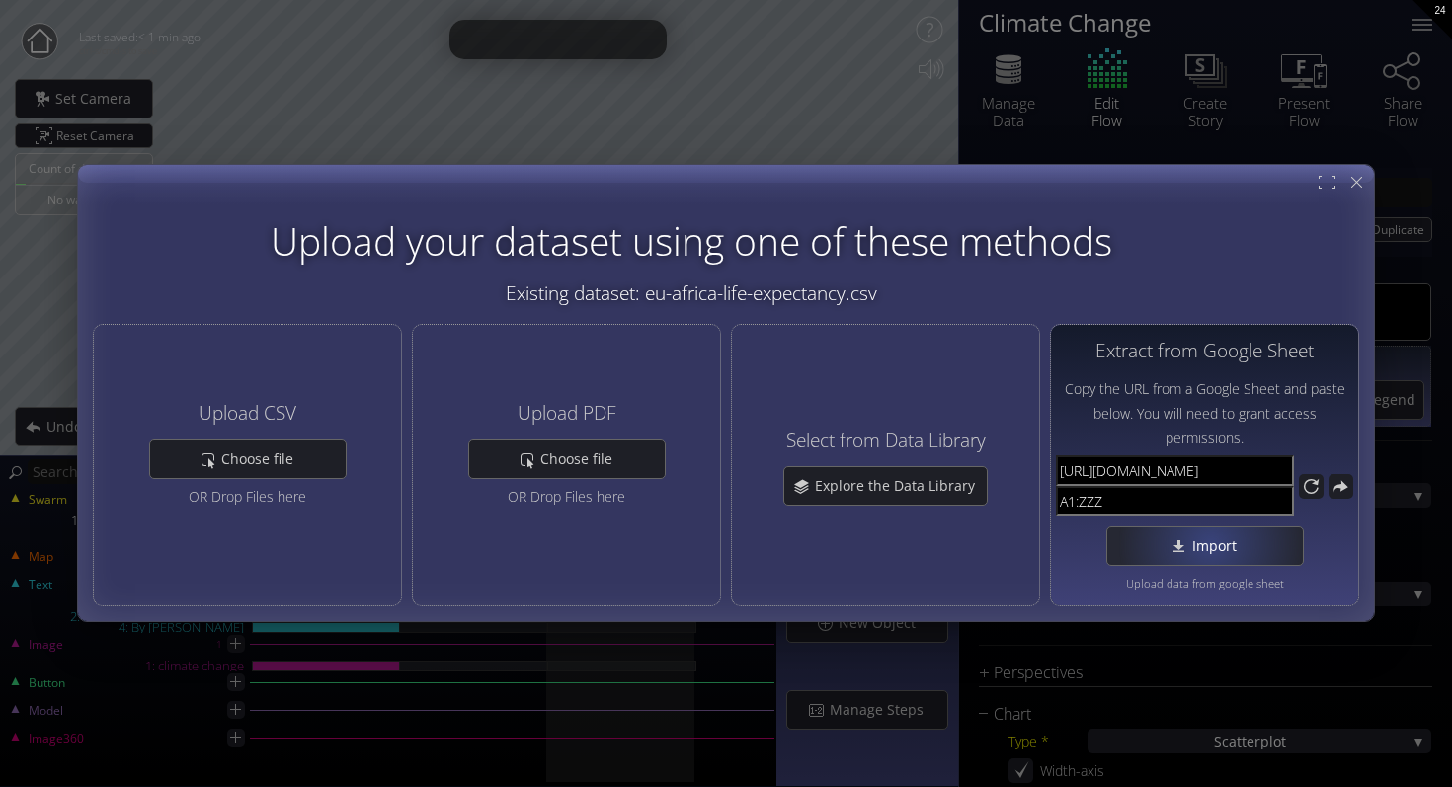
scroll to position [0, 0]
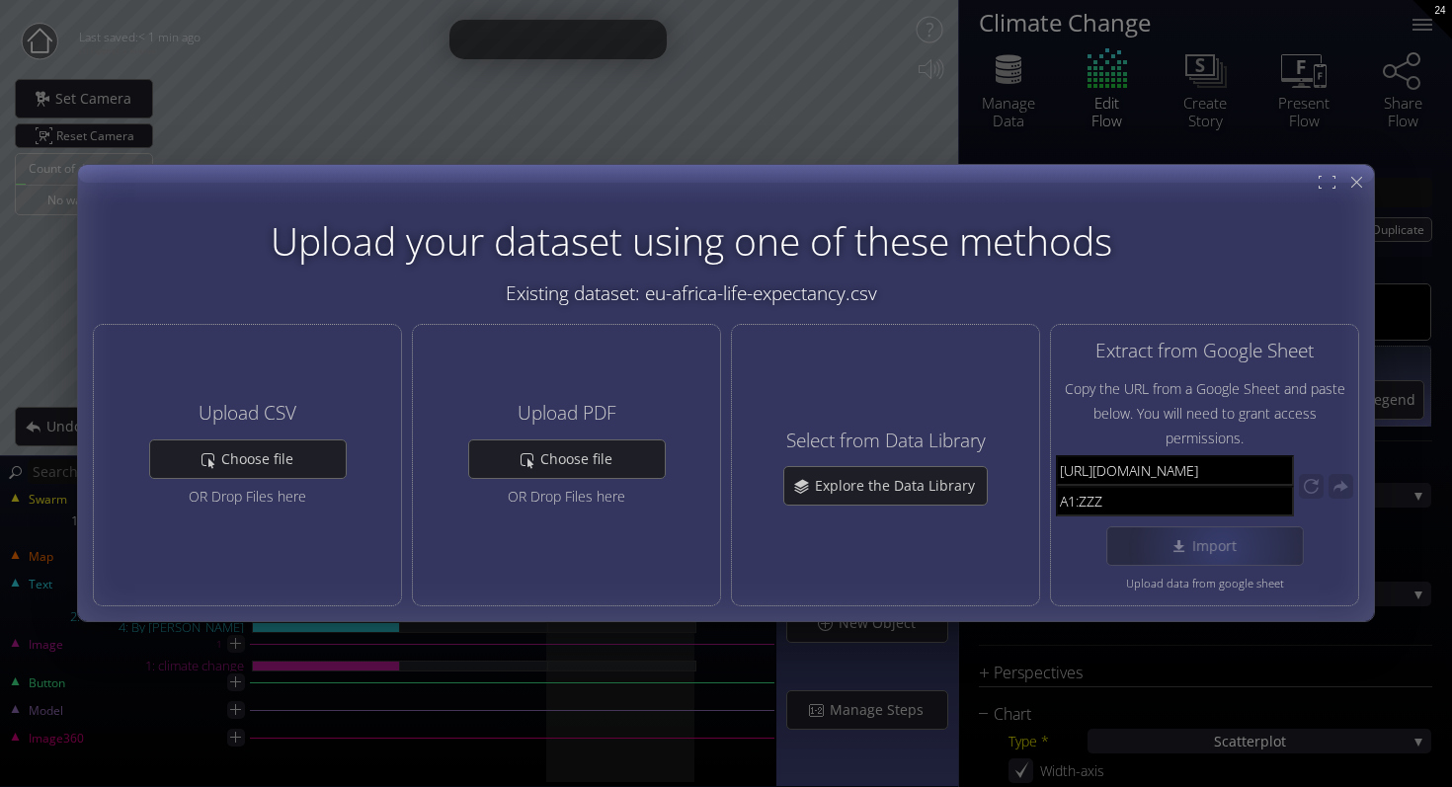
type input "Swarm 1: Untitled spreadsheet"
type input "[URL][DOMAIN_NAME]"
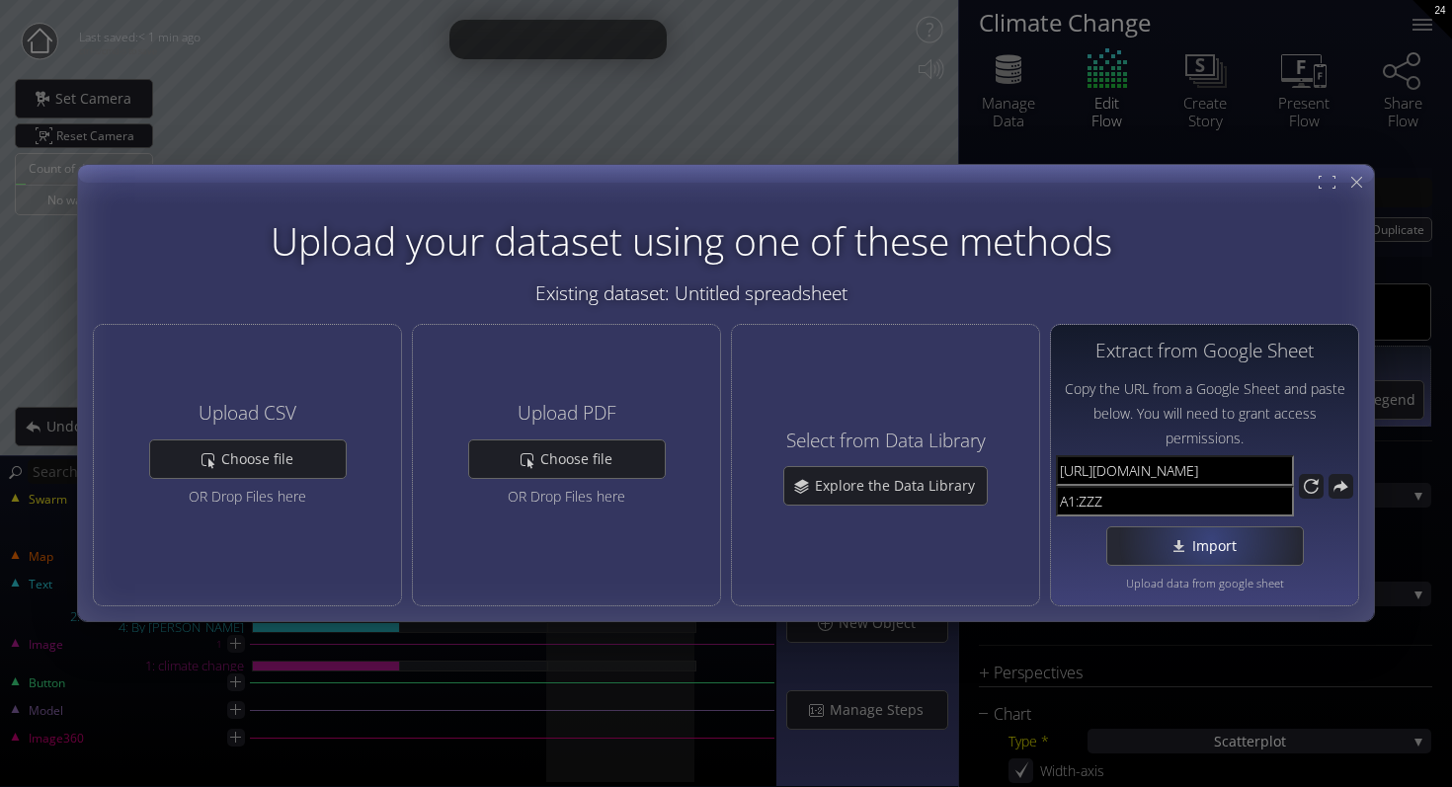
click at [1210, 539] on span "Import" at bounding box center [1219, 547] width 57 height 20
click at [1191, 487] on input "A1:ZZZ" at bounding box center [1175, 502] width 238 height 31
click at [1204, 483] on input "[URL][DOMAIN_NAME]" at bounding box center [1175, 471] width 238 height 31
click at [1204, 468] on input "[URL][DOMAIN_NAME]" at bounding box center [1175, 471] width 238 height 31
click at [1129, 543] on div "Import" at bounding box center [1205, 547] width 196 height 38
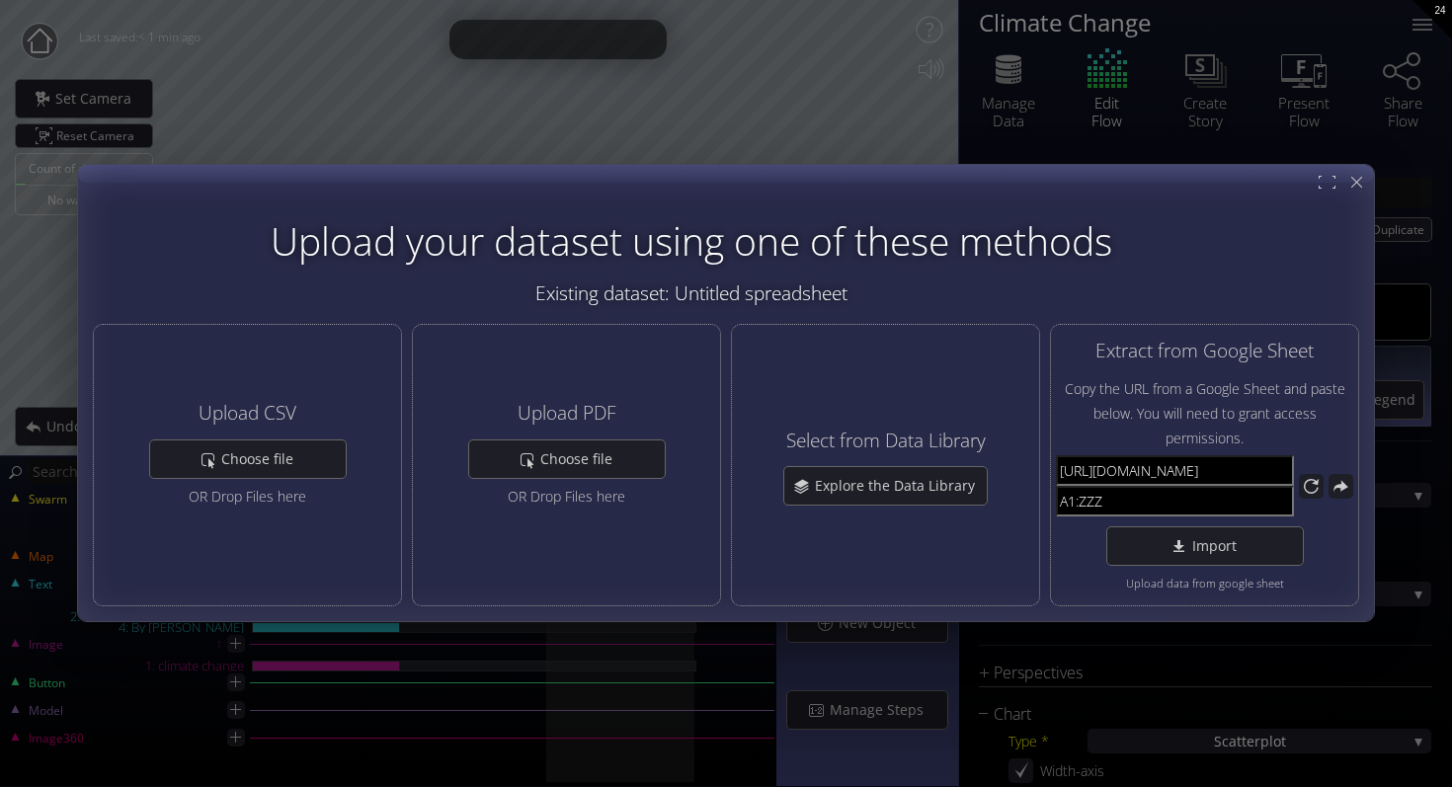
click at [1347, 195] on div at bounding box center [726, 393] width 1296 height 456
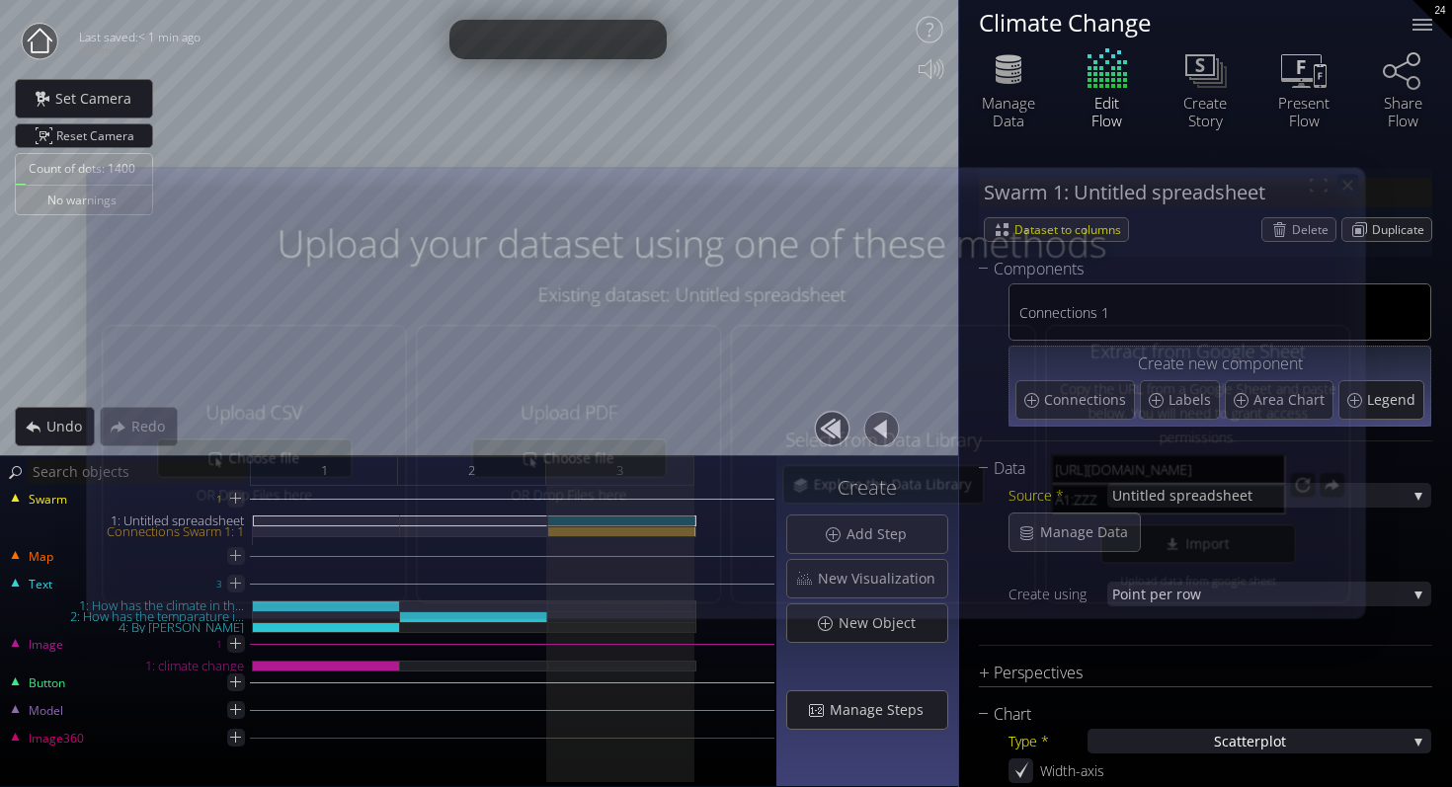
click at [1353, 186] on icon at bounding box center [1347, 186] width 17 height 17
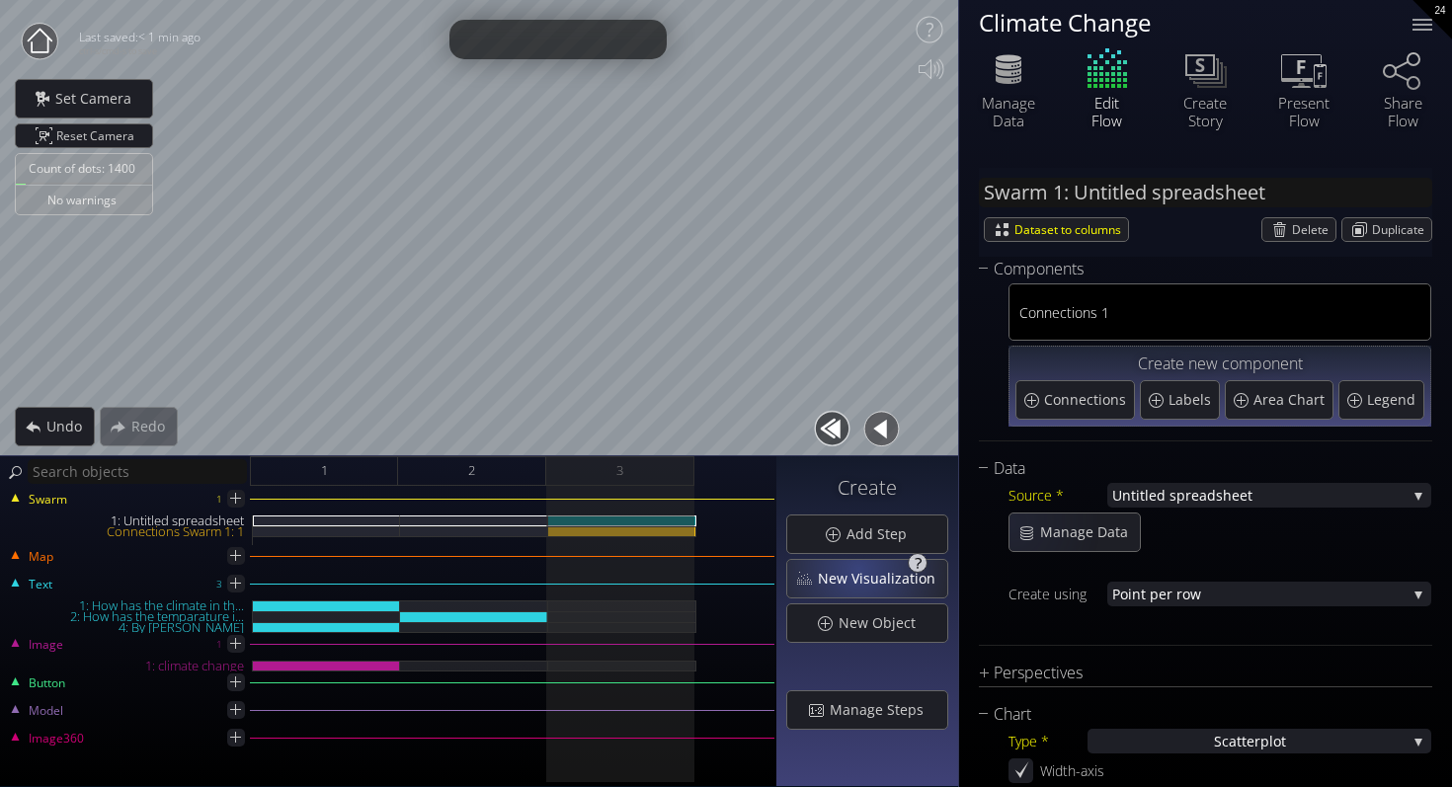
click at [846, 563] on div "New Visualization" at bounding box center [867, 579] width 160 height 38
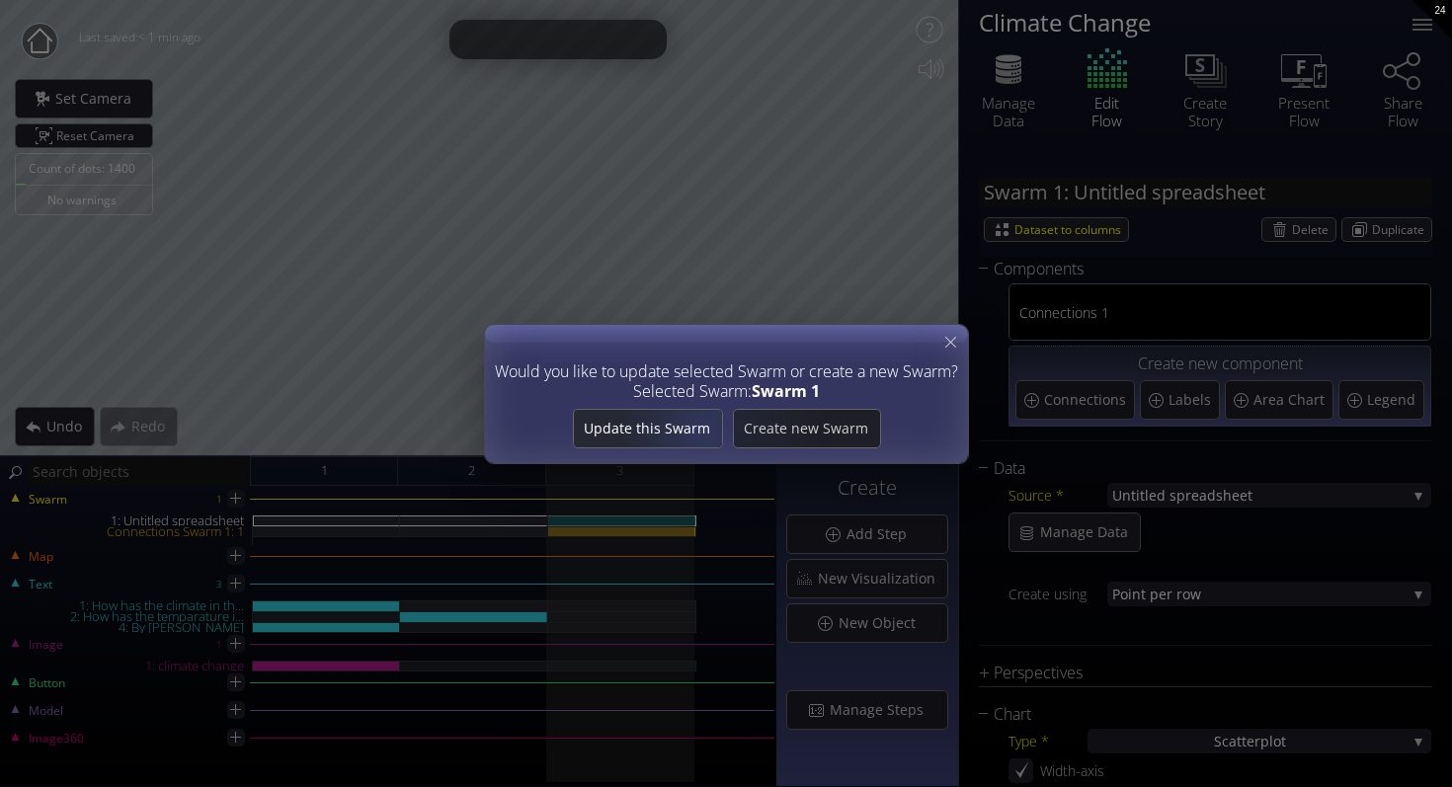
click at [648, 431] on span "Update this Swarm" at bounding box center [647, 429] width 148 height 20
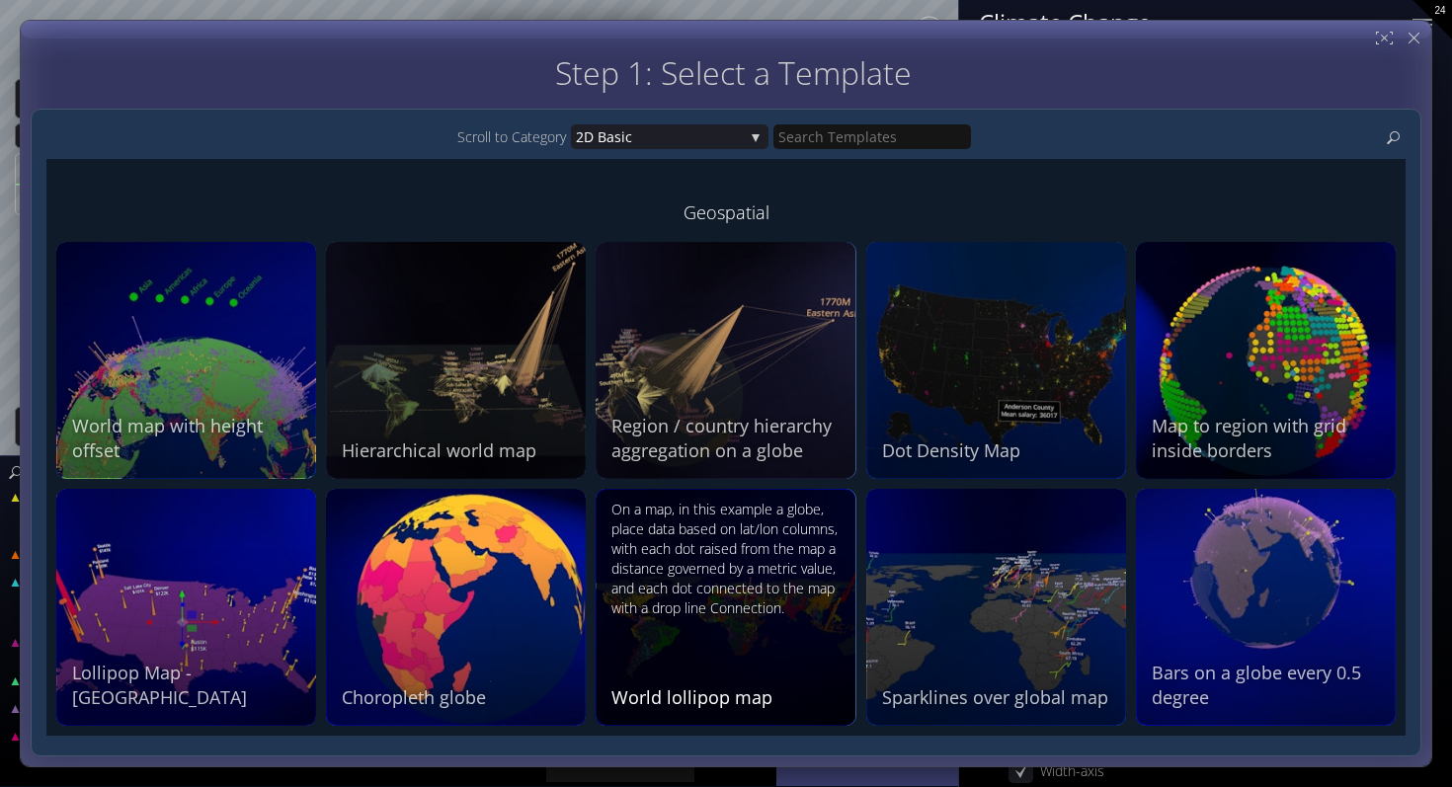
scroll to position [1875, 0]
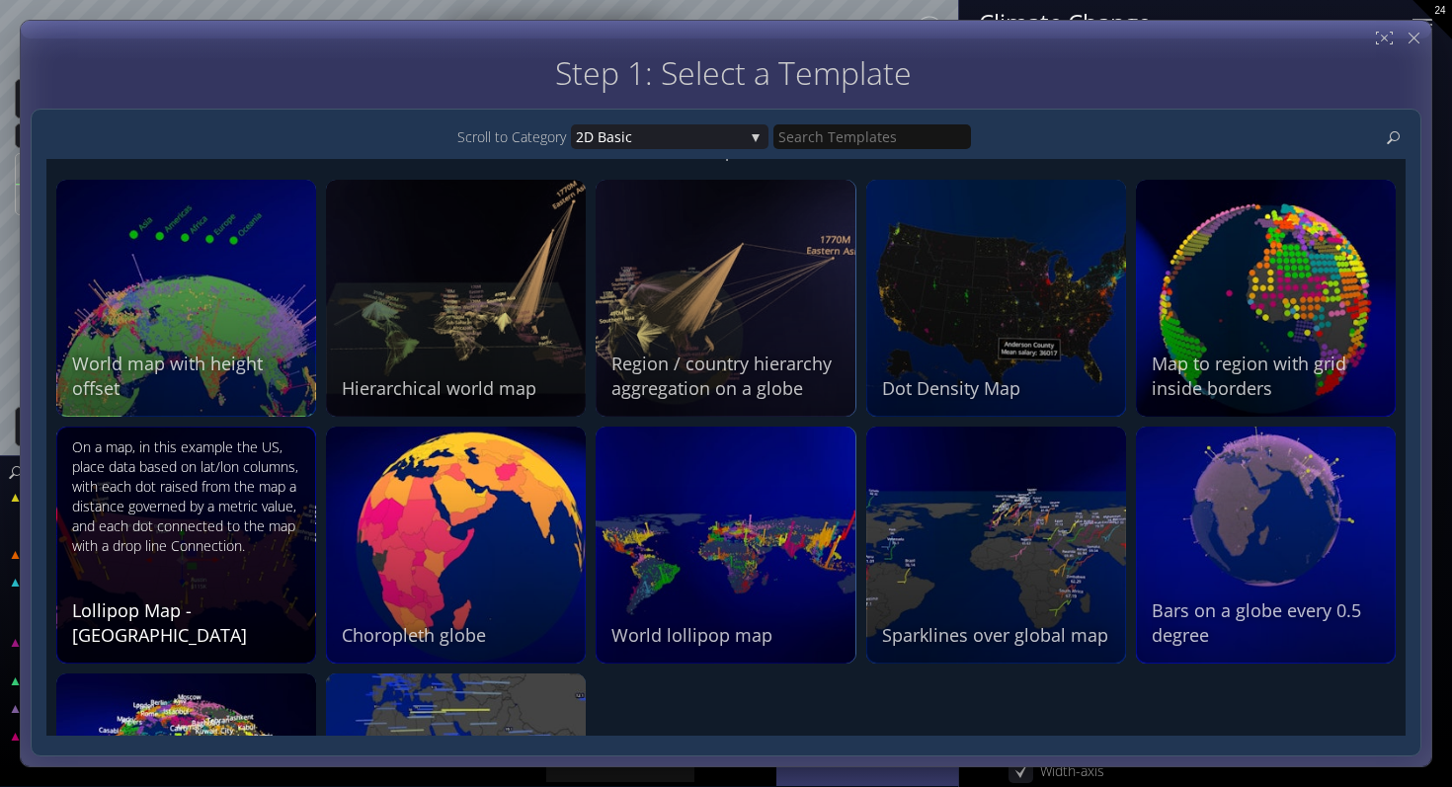
drag, startPoint x: 803, startPoint y: 683, endPoint x: 284, endPoint y: 595, distance: 525.8
click at [284, 595] on div "2D Basic The 2D scatterplot displays the values of two numeric columns as a set…" at bounding box center [725, 447] width 1359 height 577
click at [252, 515] on div "On a map, in this example the US, place data based on lat/lon columns, with eac…" at bounding box center [188, 496] width 233 height 118
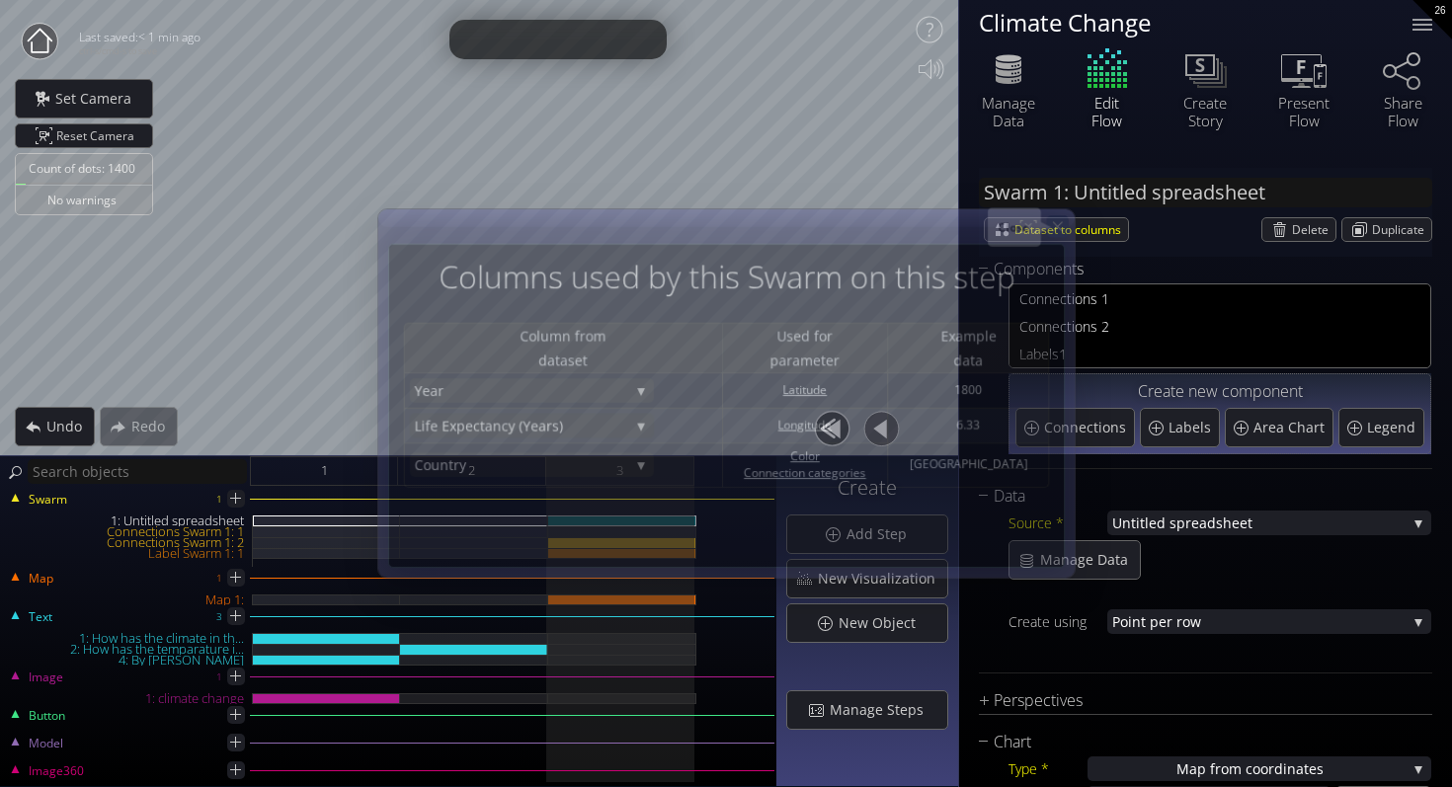
click at [1056, 227] on icon at bounding box center [1057, 227] width 10 height 10
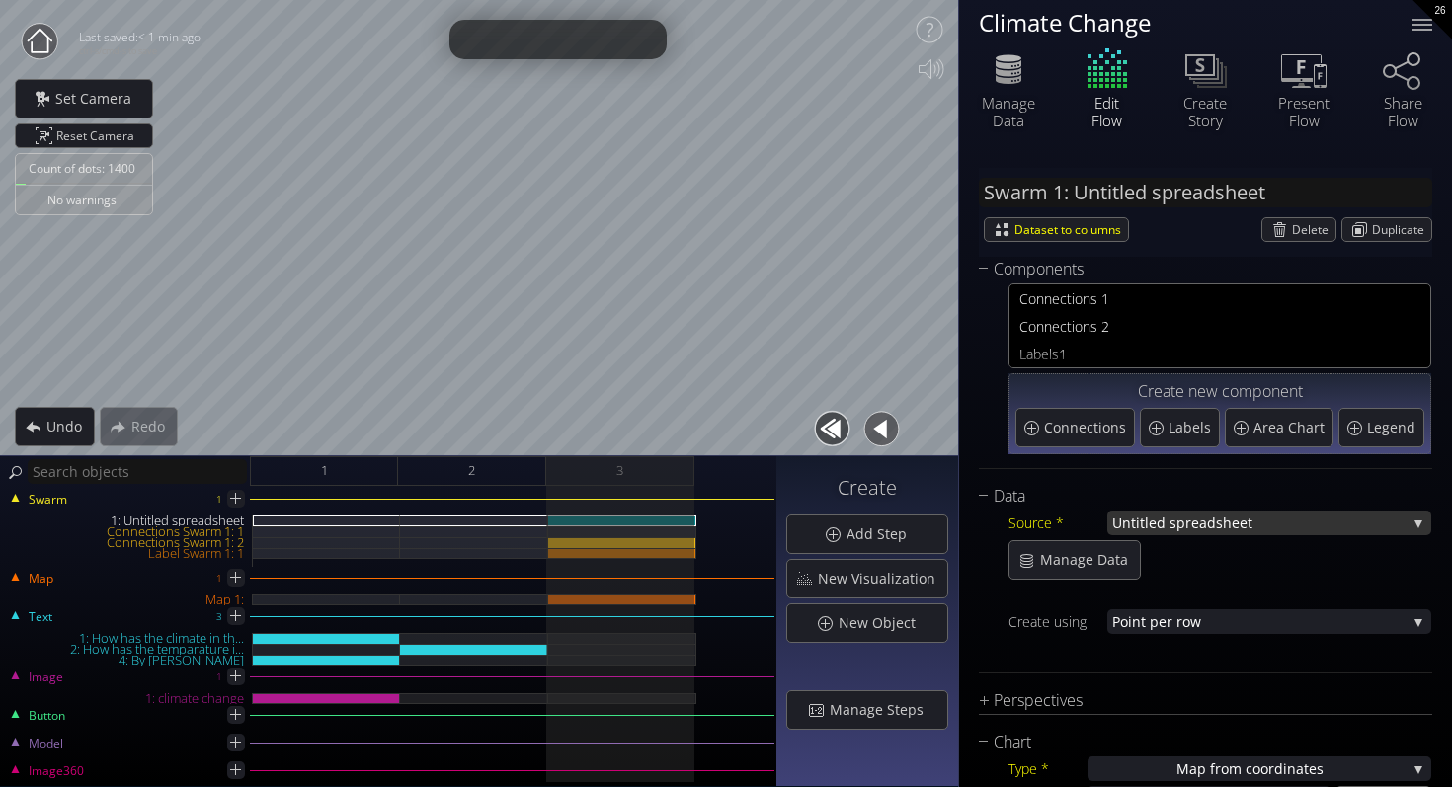
click at [1177, 517] on span "preadsheet" at bounding box center [1291, 523] width 230 height 25
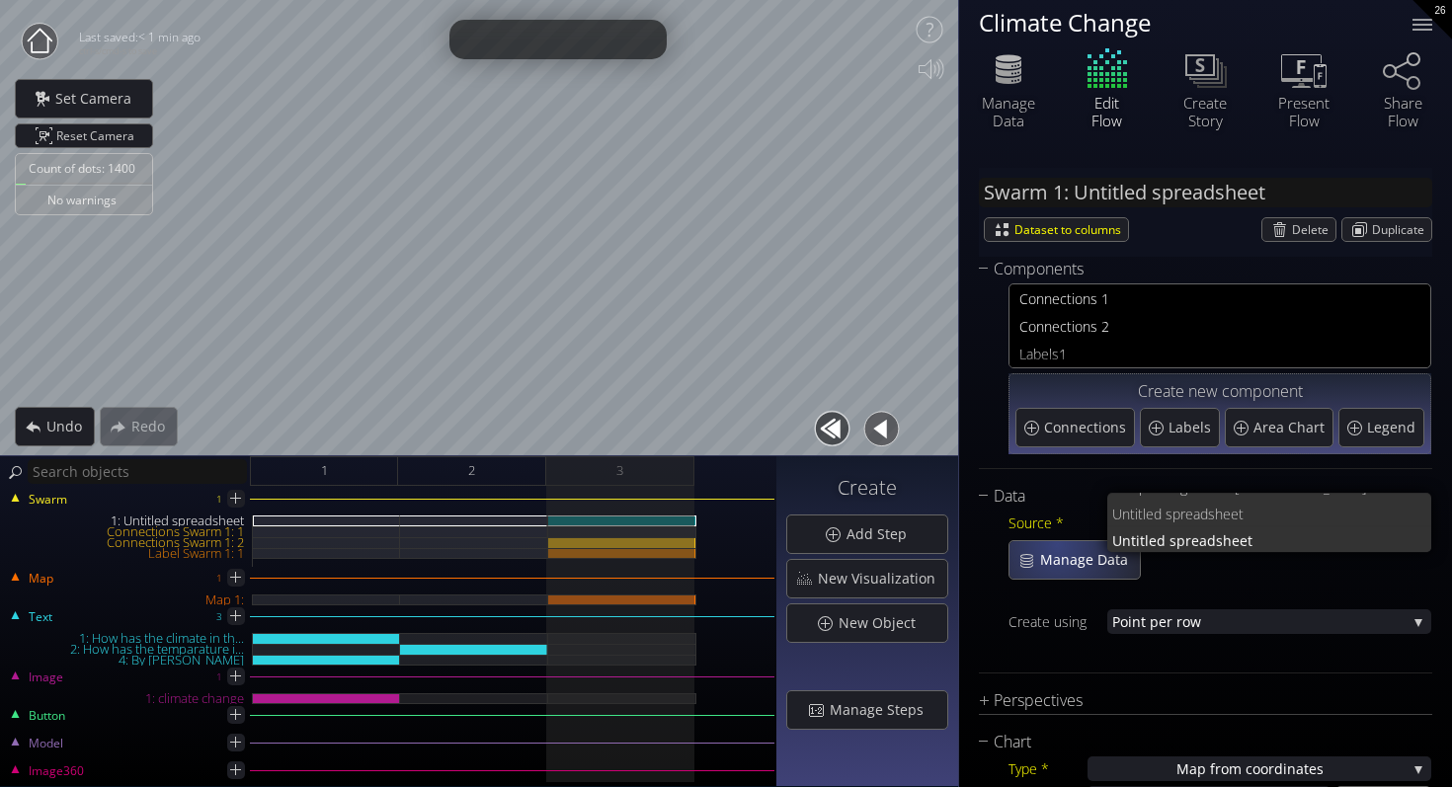
click at [1056, 546] on div "Manage Data" at bounding box center [1074, 560] width 130 height 38
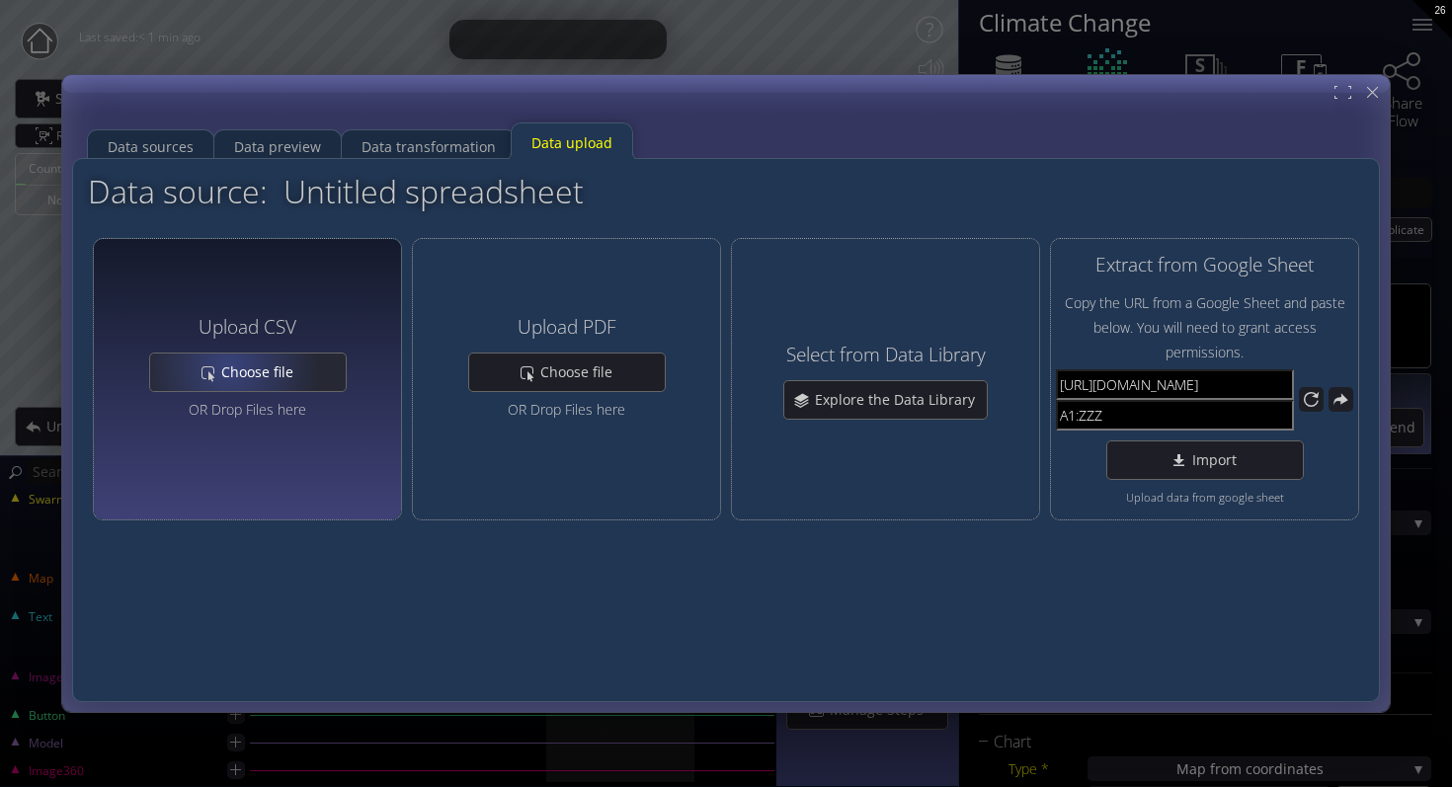
click at [225, 370] on span "Choose file" at bounding box center [262, 372] width 85 height 20
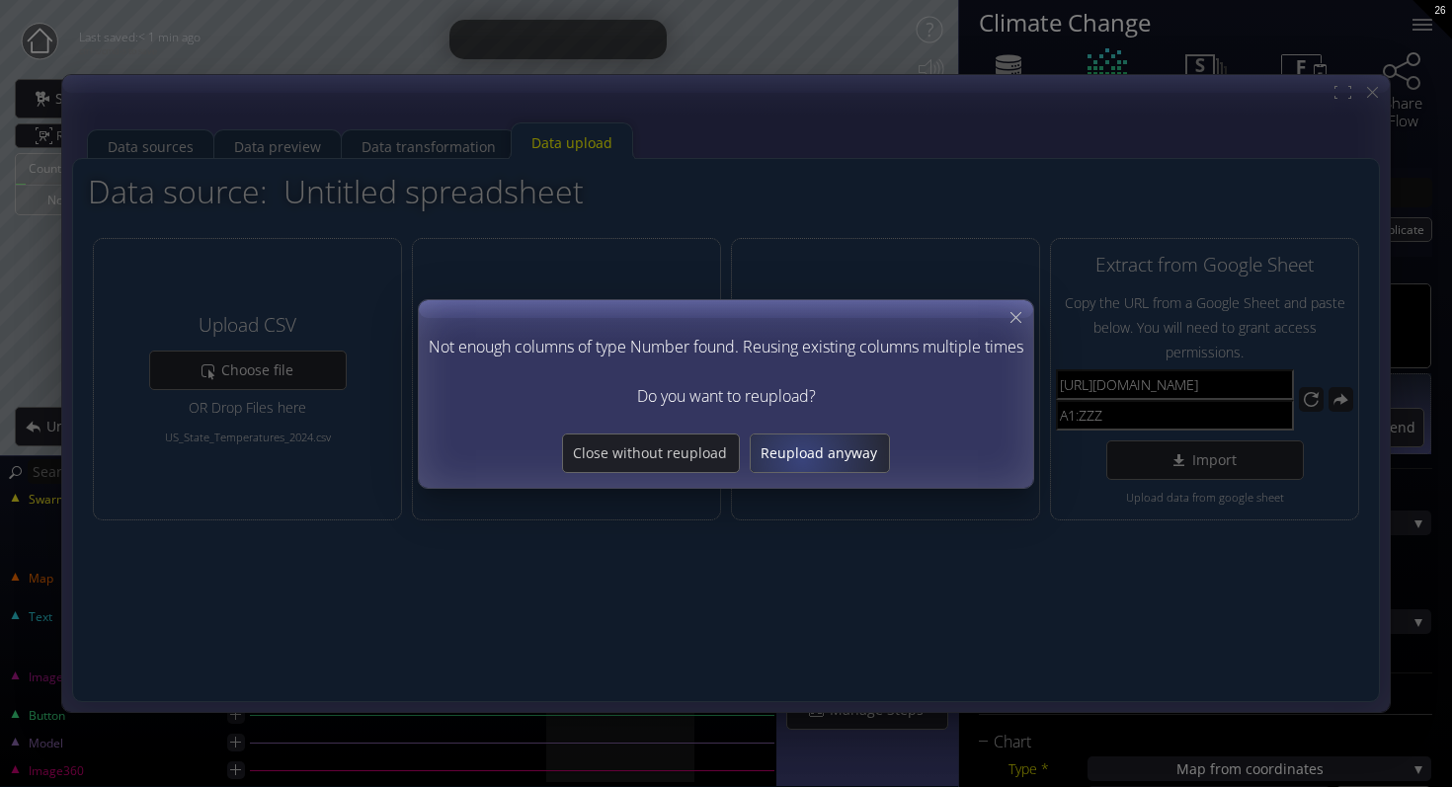
click at [801, 458] on span "Reupload anyway" at bounding box center [819, 453] width 138 height 20
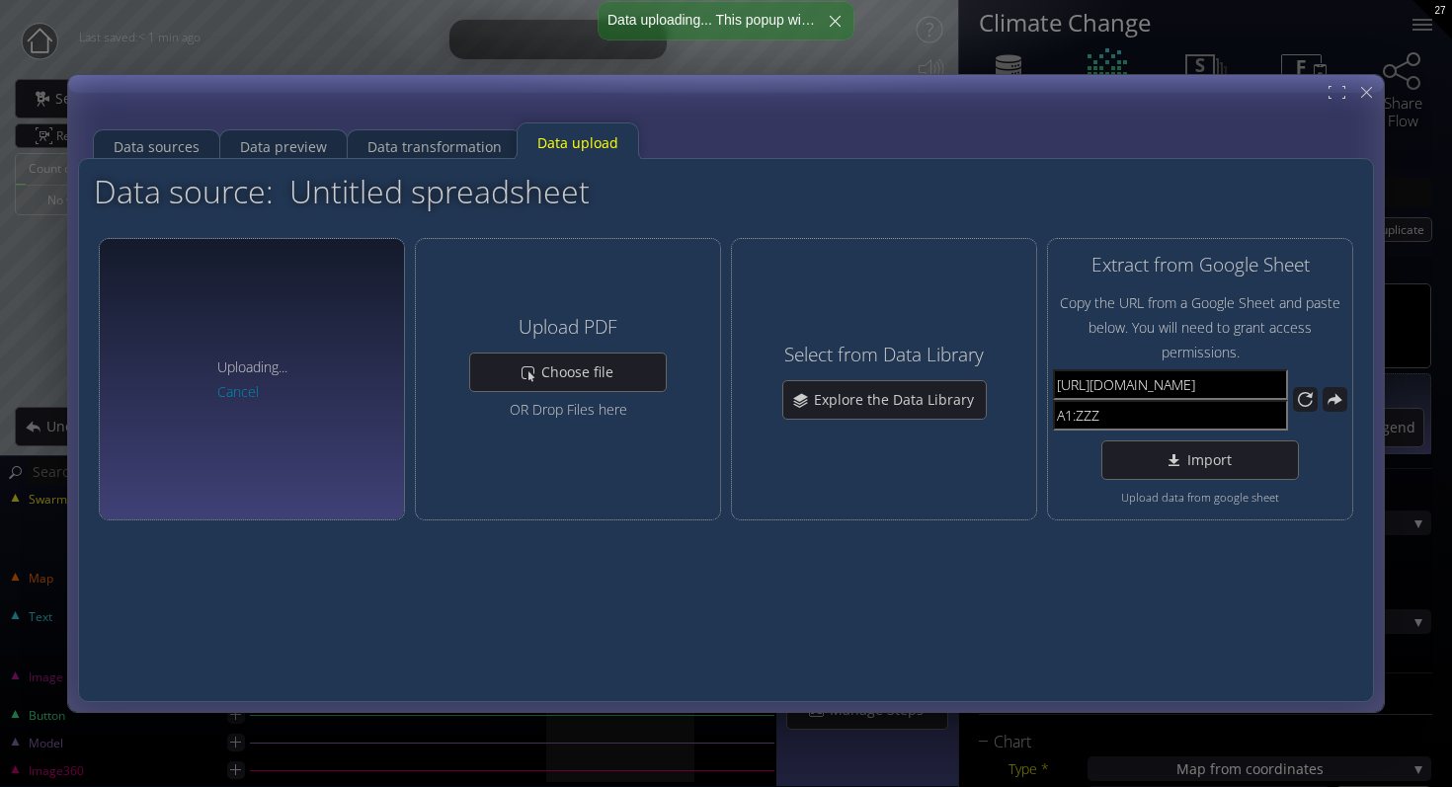
type input "Swarm 1: US_State_Temperatures_2024.csv"
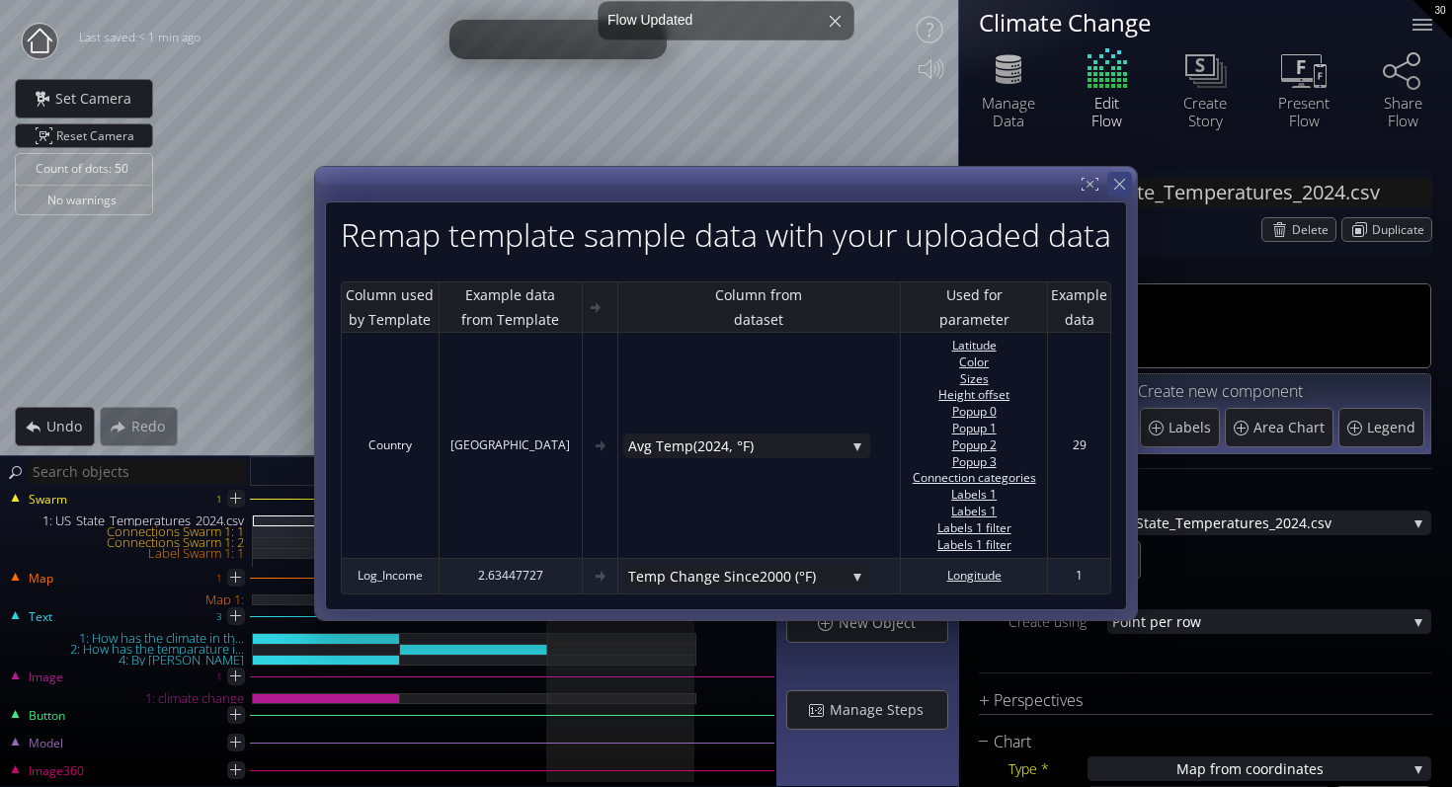
click at [1113, 181] on icon at bounding box center [1119, 184] width 19 height 19
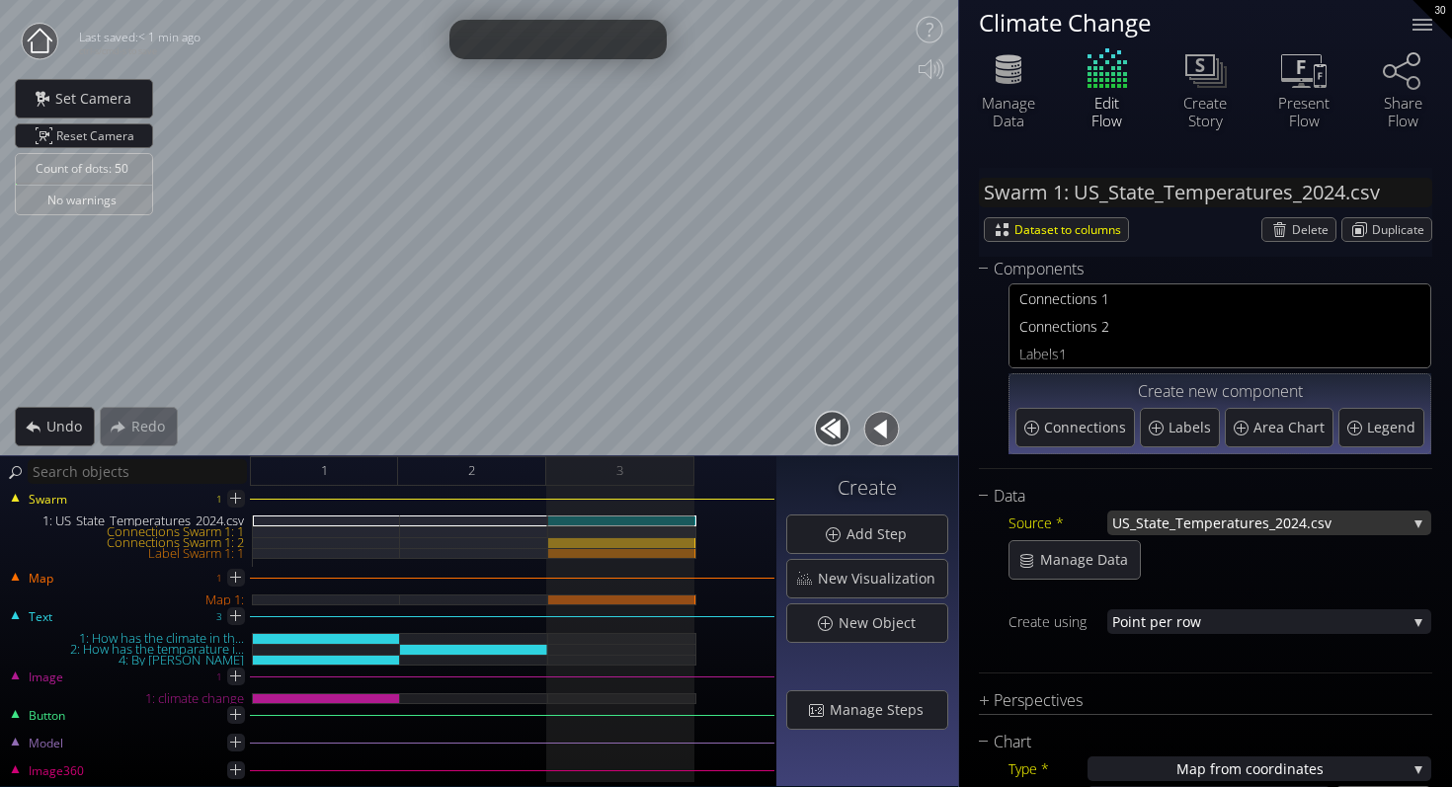
click at [1182, 519] on span "US_State_Temperature" at bounding box center [1187, 523] width 150 height 25
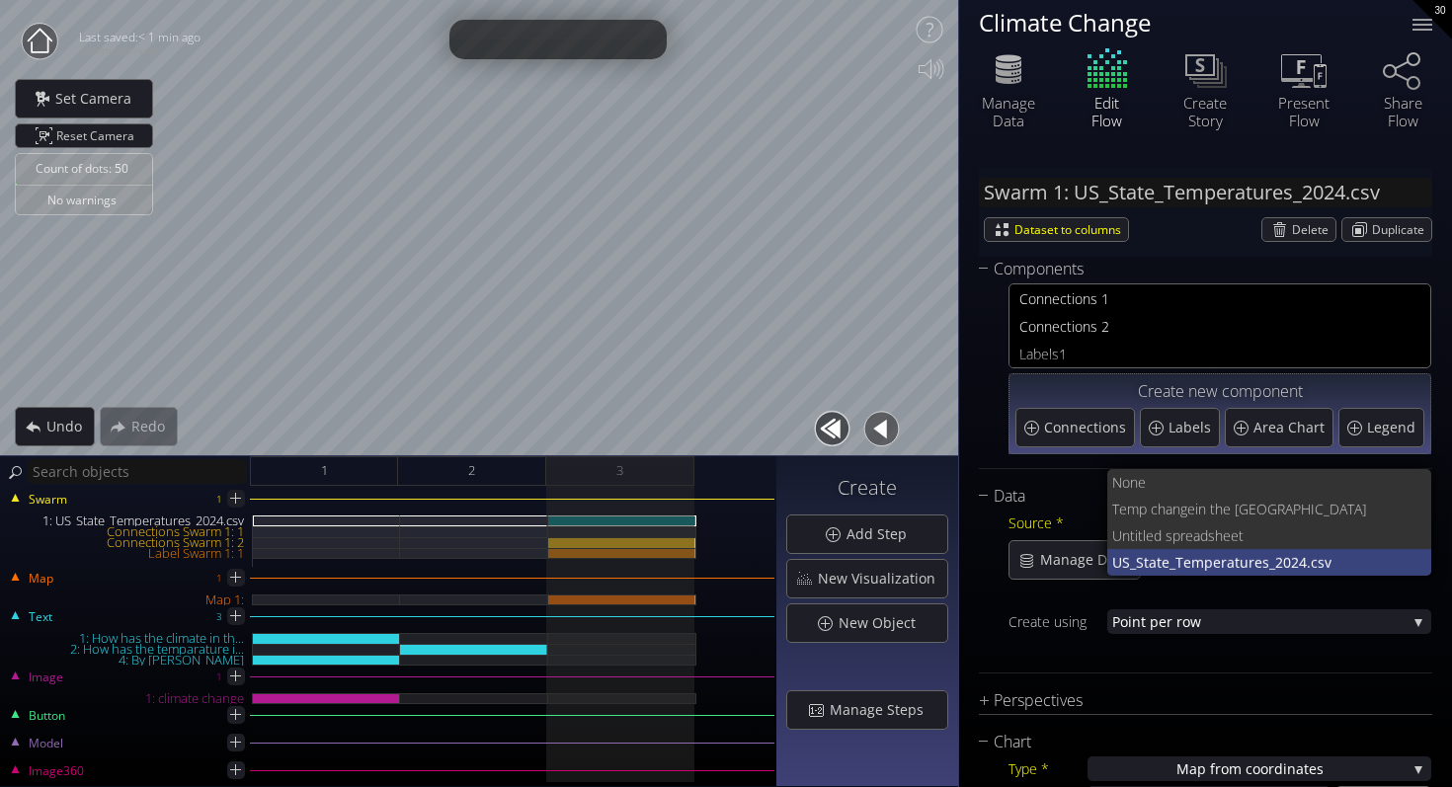
click at [1172, 560] on span "US_State_Temperature" at bounding box center [1187, 562] width 150 height 27
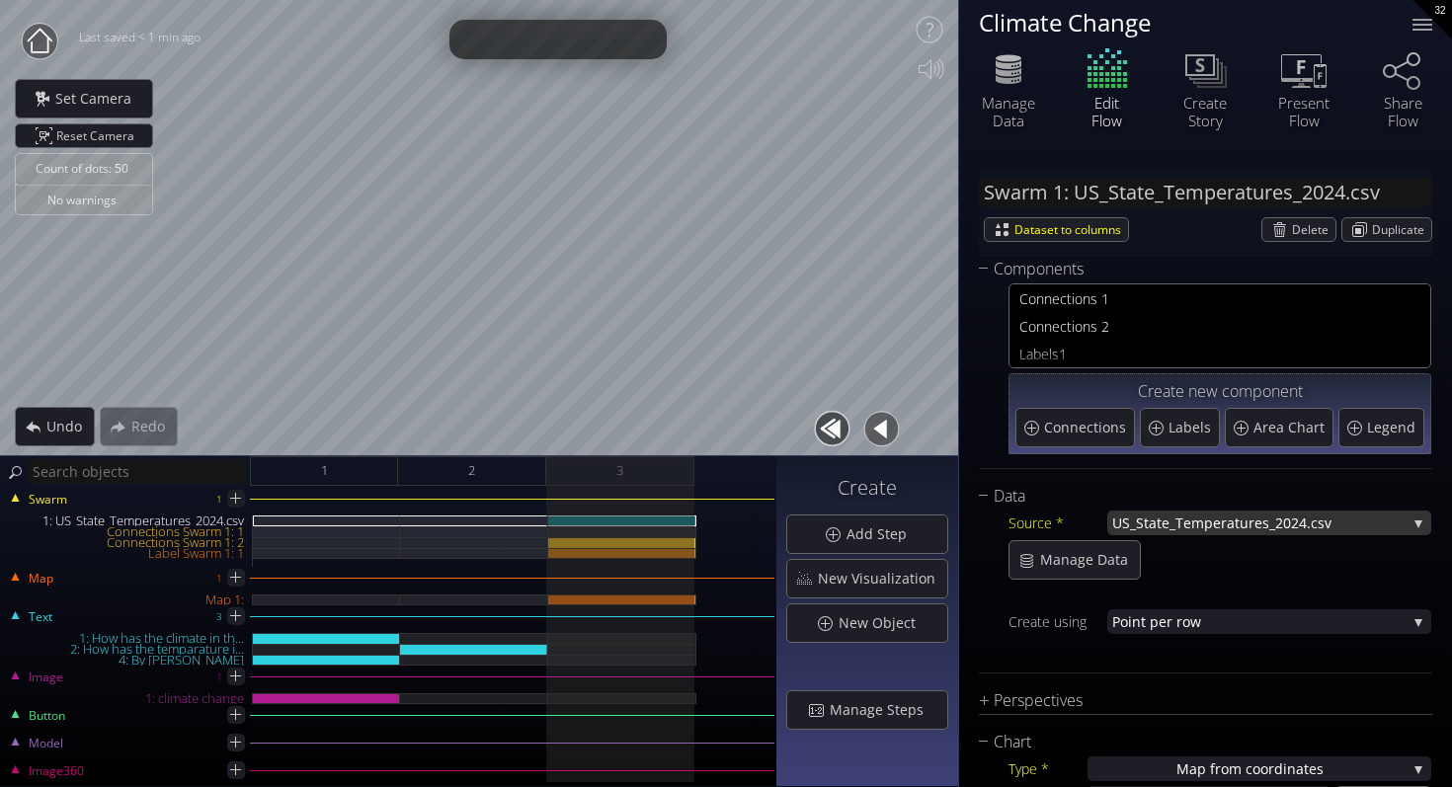
click at [1277, 526] on span "s_2024.csv" at bounding box center [1334, 523] width 144 height 25
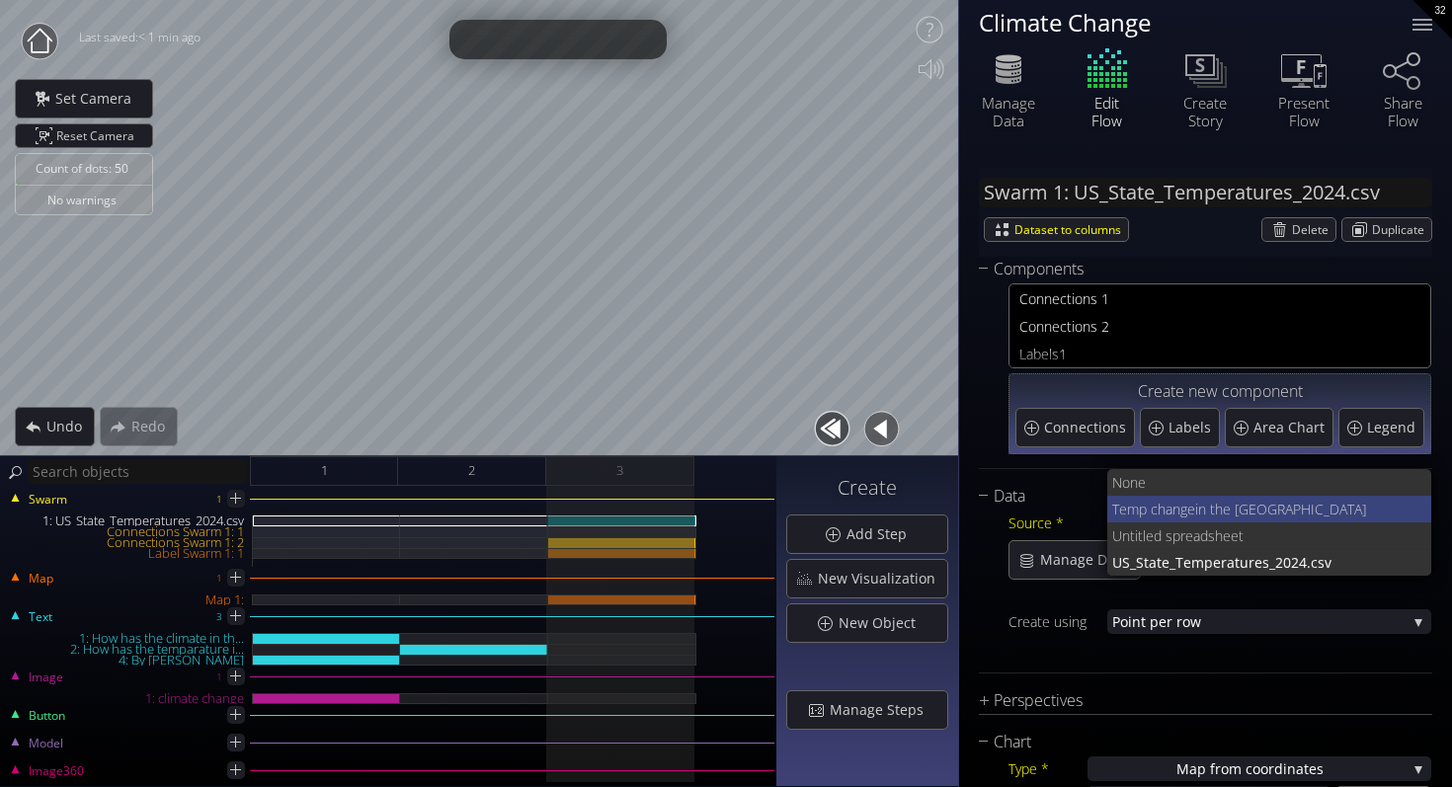
click at [1267, 498] on span "in the US" at bounding box center [1305, 509] width 221 height 27
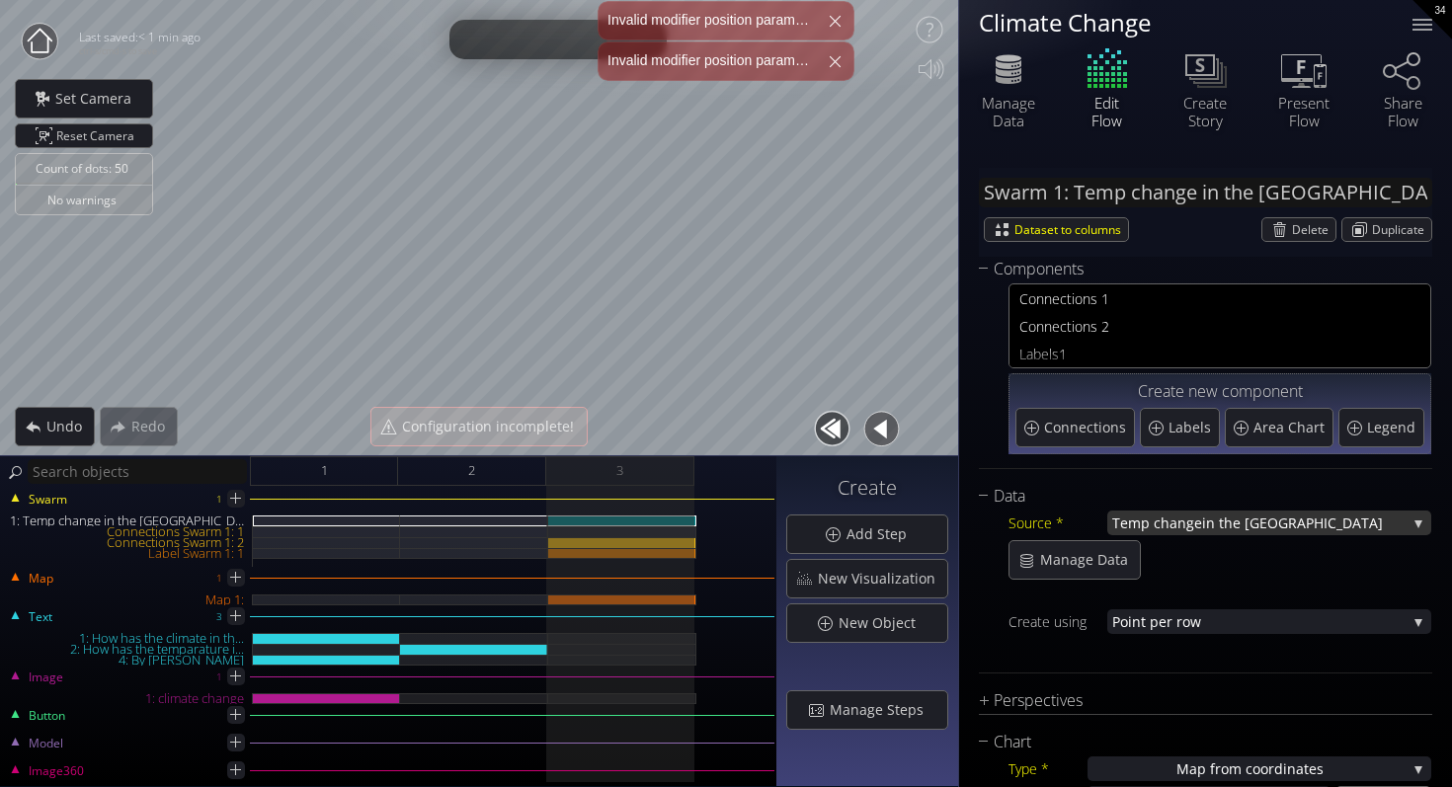
click at [1244, 524] on span "in the US" at bounding box center [1304, 523] width 204 height 25
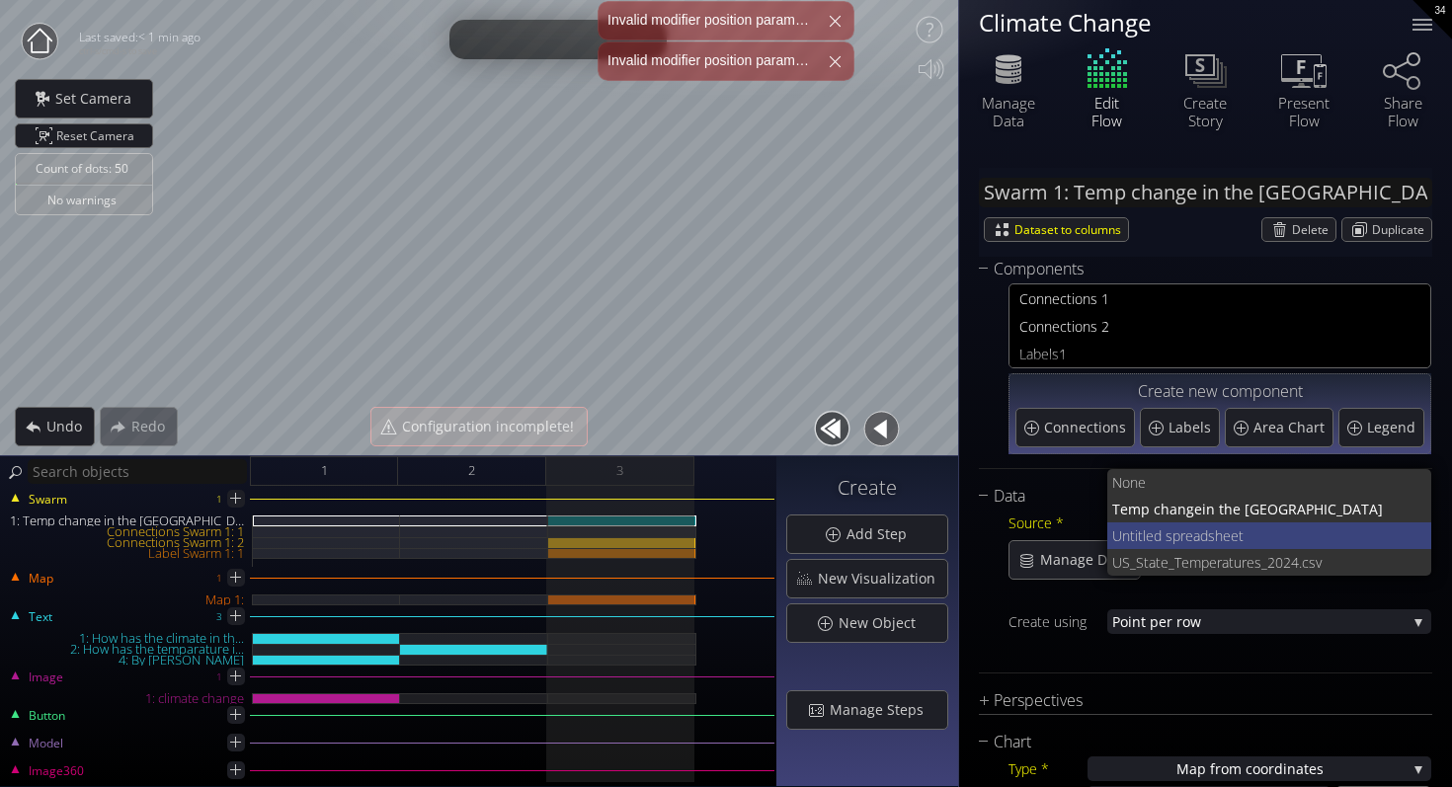
click at [1217, 538] on span "preadsheet" at bounding box center [1294, 535] width 244 height 27
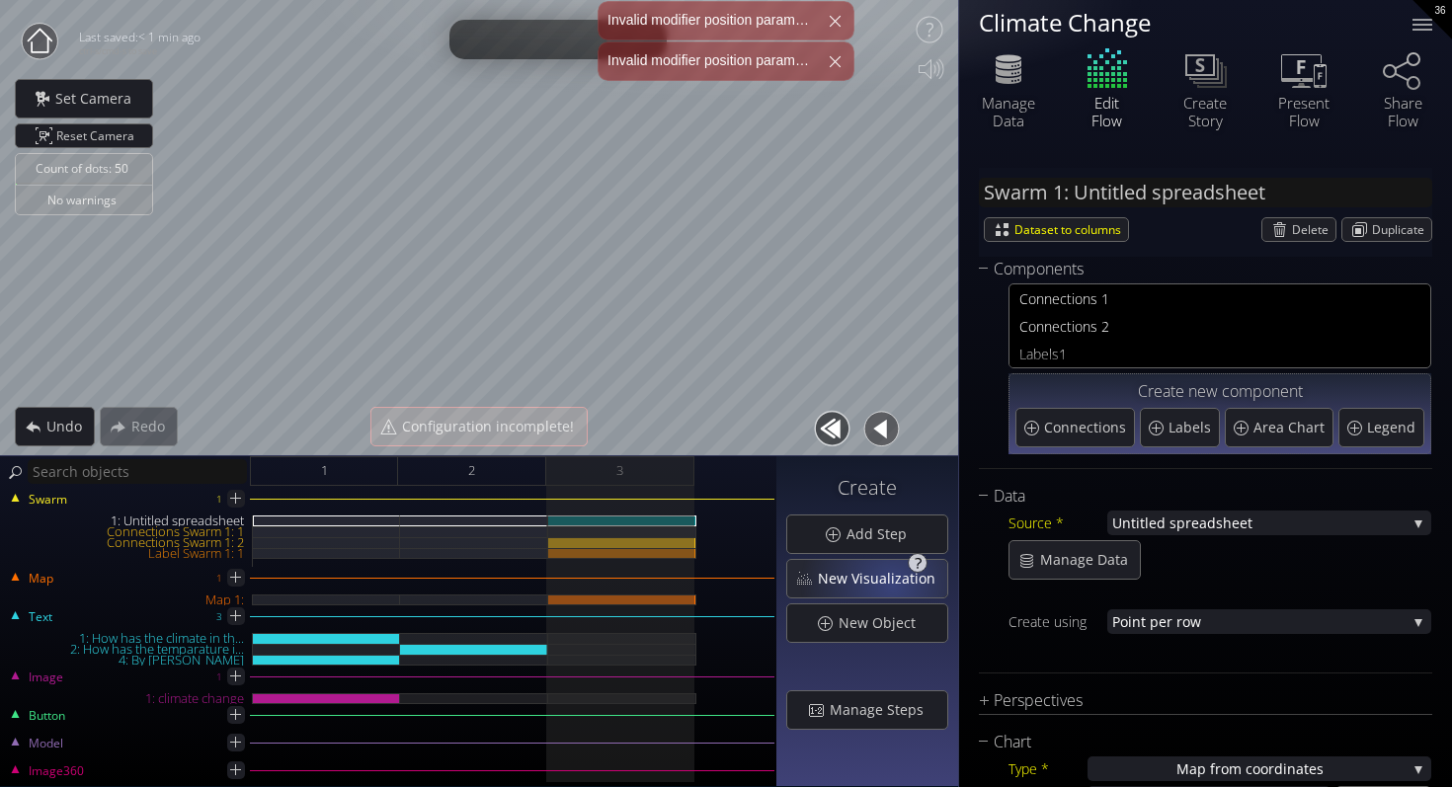
click at [896, 584] on span "New Visualization" at bounding box center [882, 579] width 130 height 20
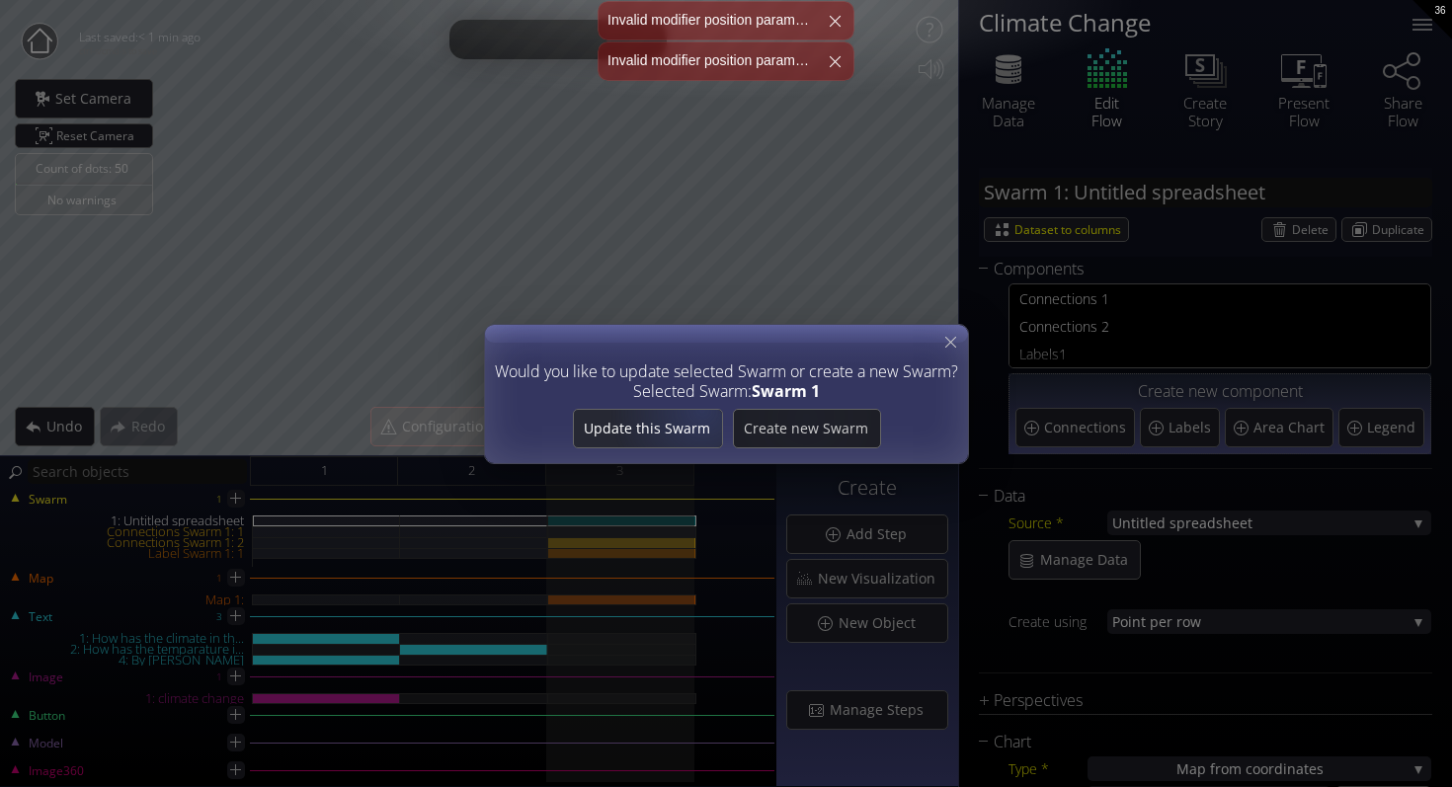
click at [669, 426] on span "Update this Swarm" at bounding box center [647, 429] width 148 height 20
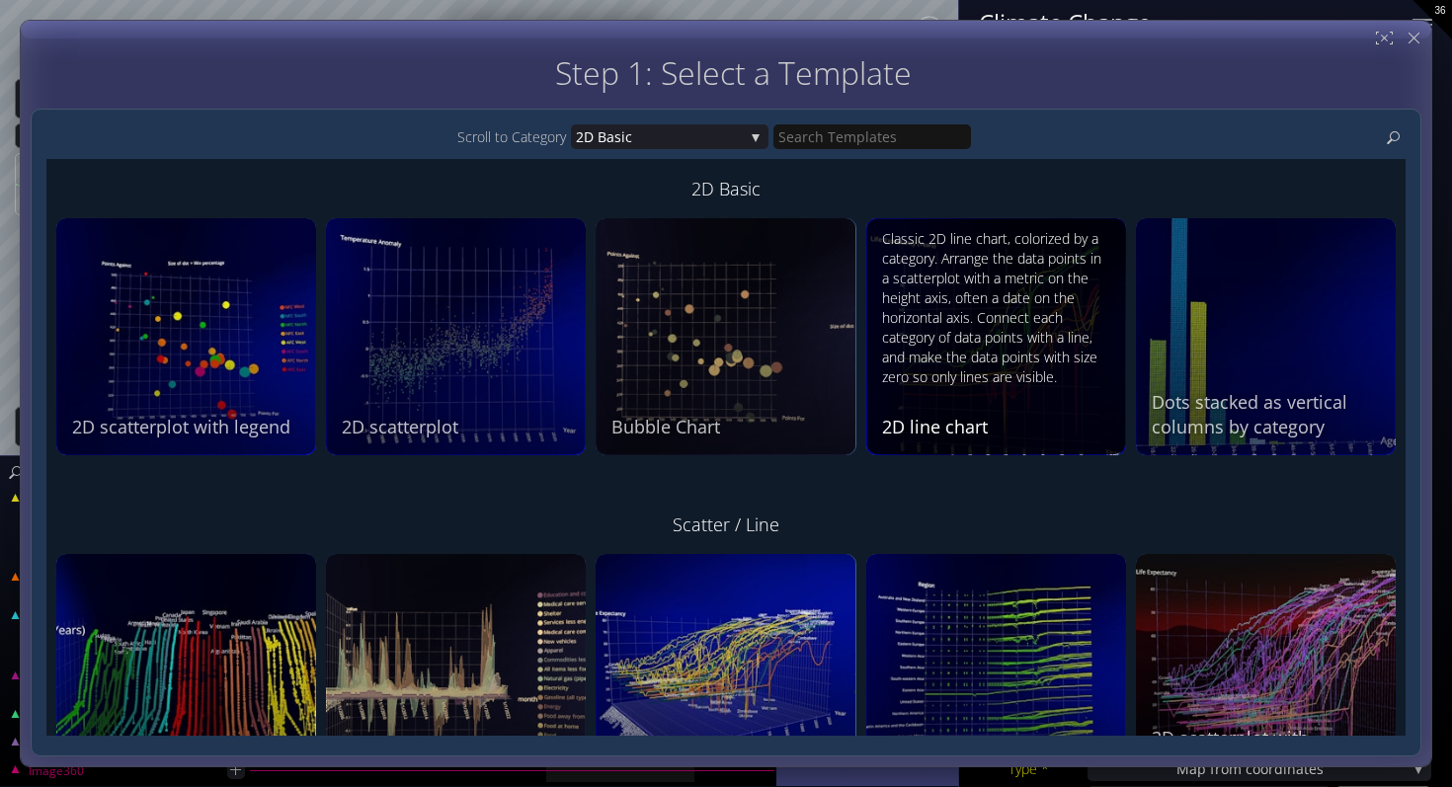
click at [1013, 358] on div "Classic 2D line chart, colorized by a category. Arrange the data points in a sc…" at bounding box center [998, 308] width 233 height 158
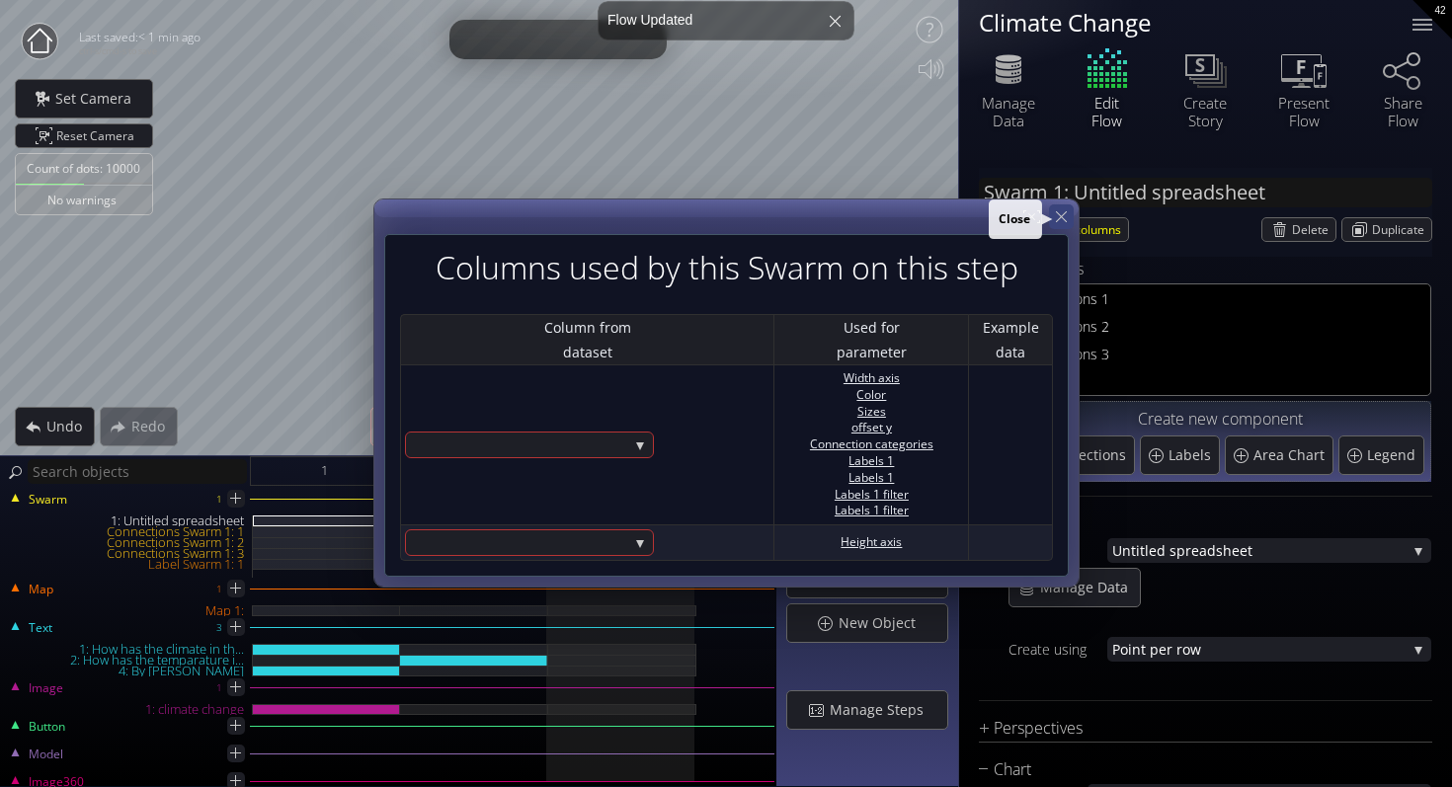
click at [1058, 214] on icon at bounding box center [1061, 216] width 19 height 19
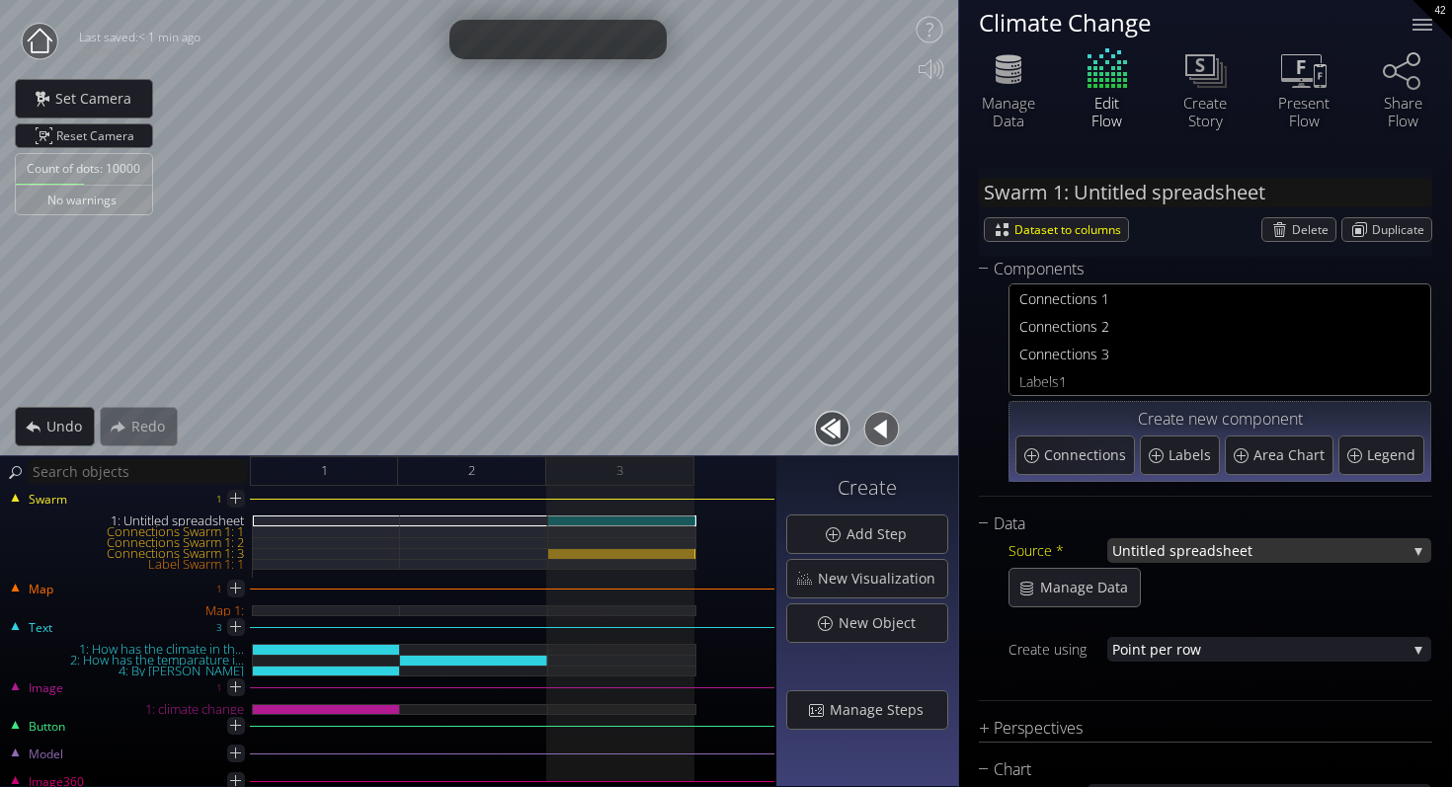
click at [1140, 553] on span "Untitled s" at bounding box center [1144, 550] width 64 height 25
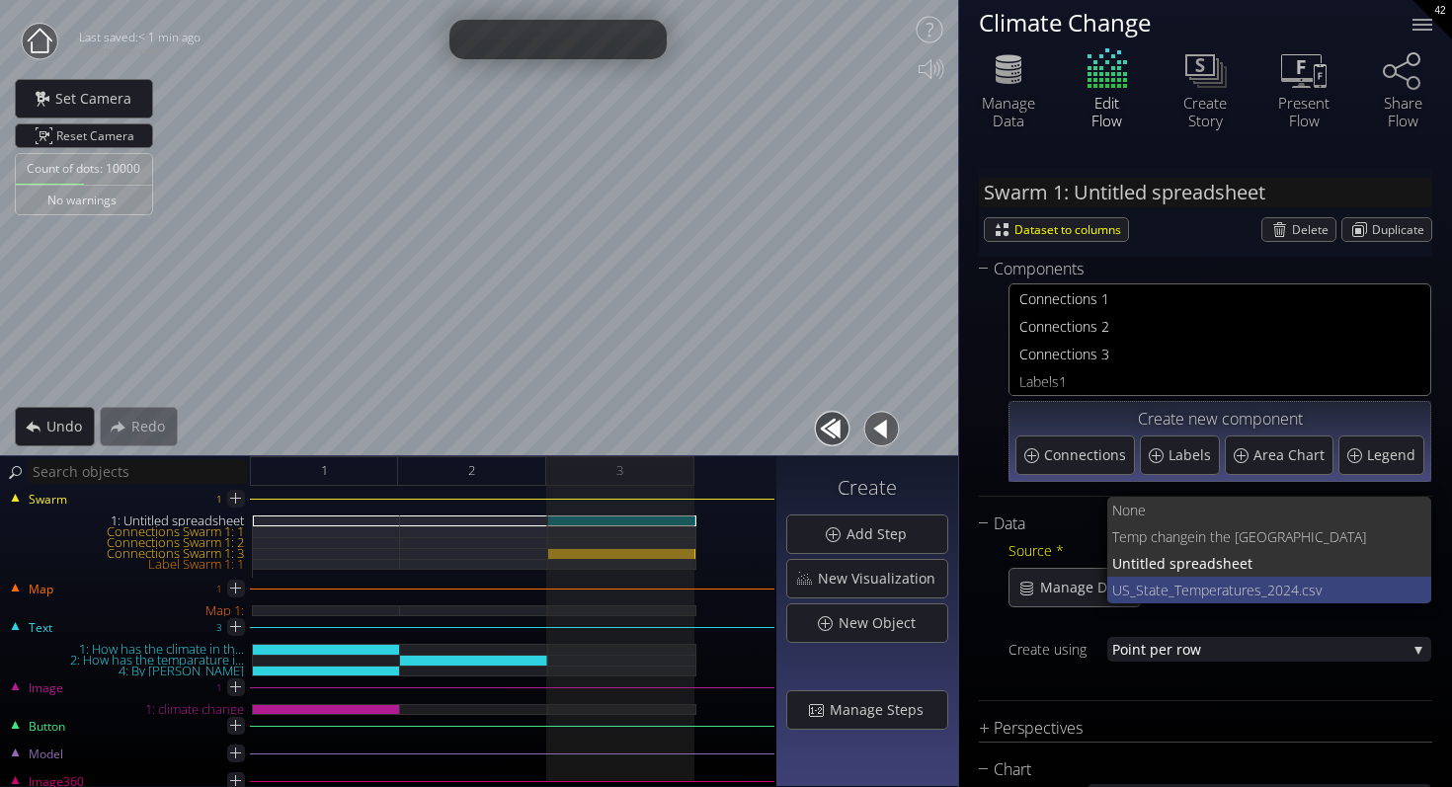
click at [1145, 579] on span "US_State_Temperature" at bounding box center [1183, 590] width 142 height 27
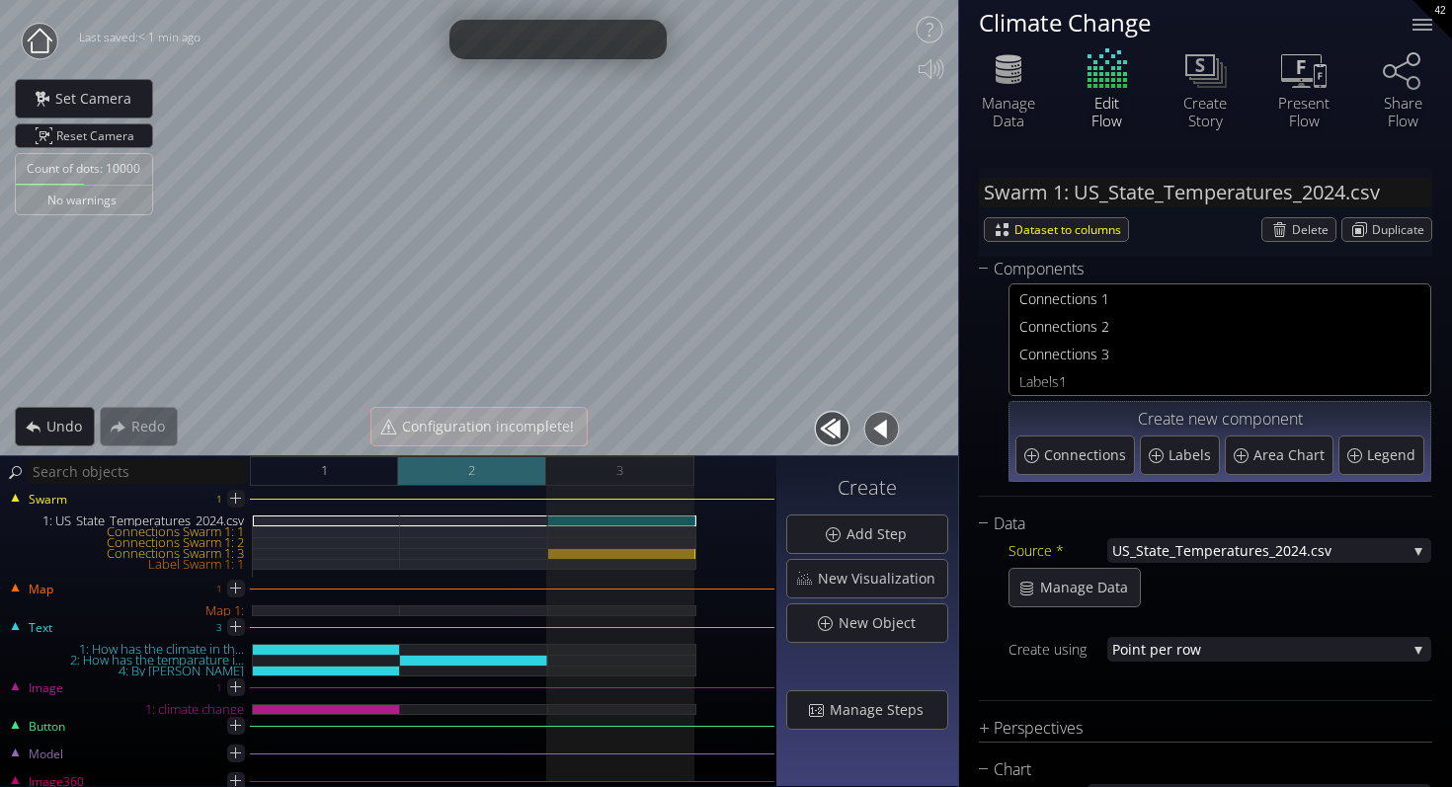
click at [489, 472] on div "2" at bounding box center [472, 471] width 148 height 30
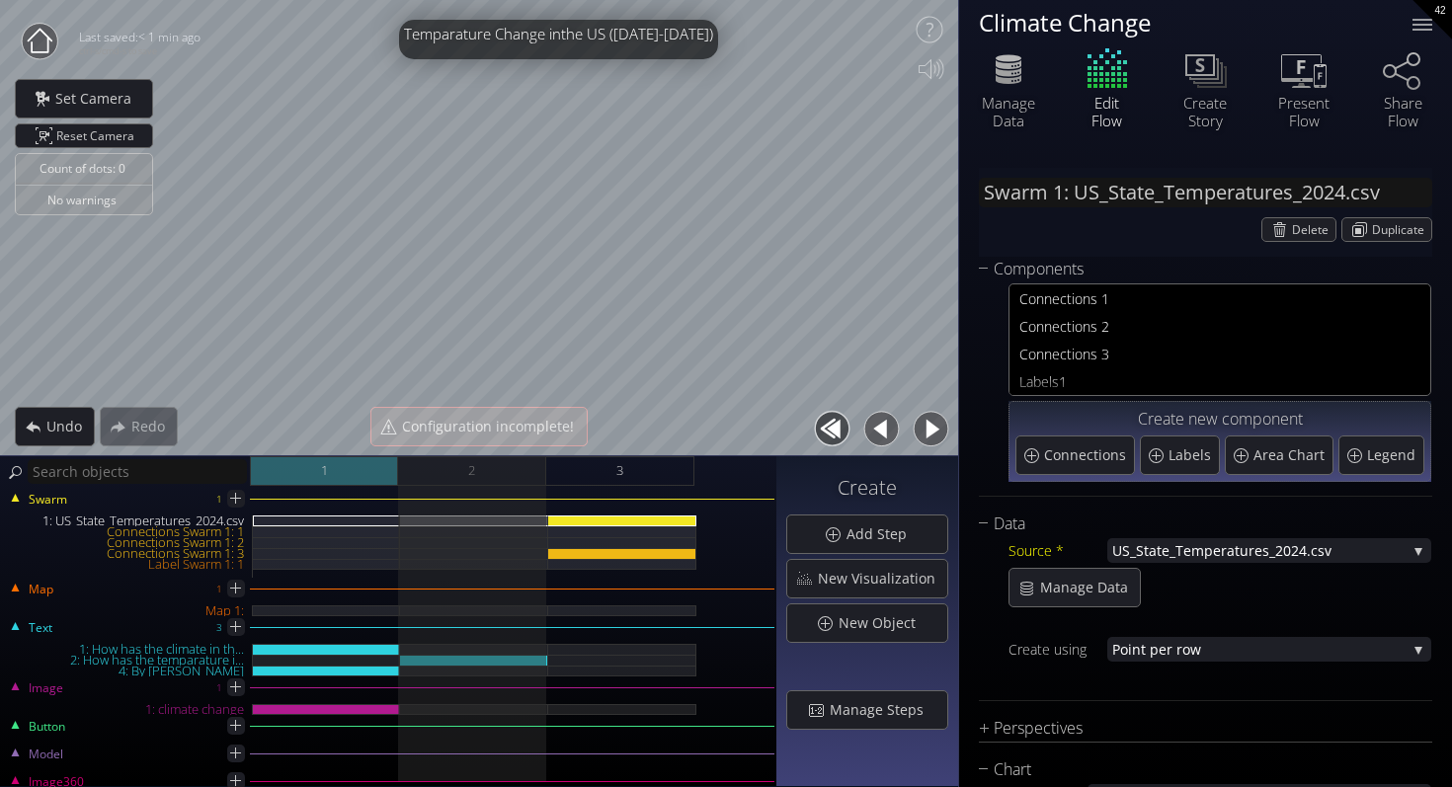
click at [360, 463] on div "1" at bounding box center [324, 471] width 148 height 30
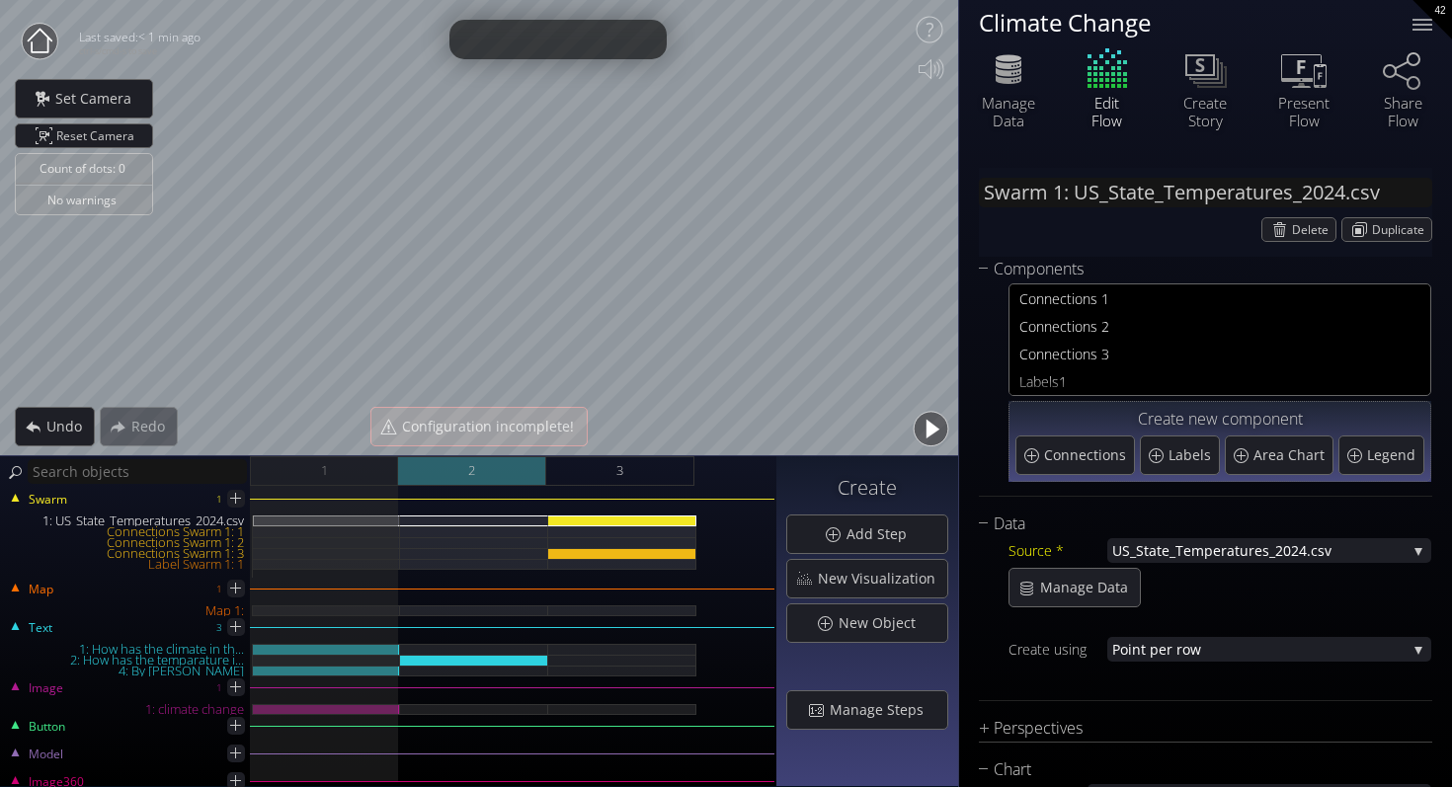
click at [498, 468] on div "2" at bounding box center [472, 471] width 148 height 30
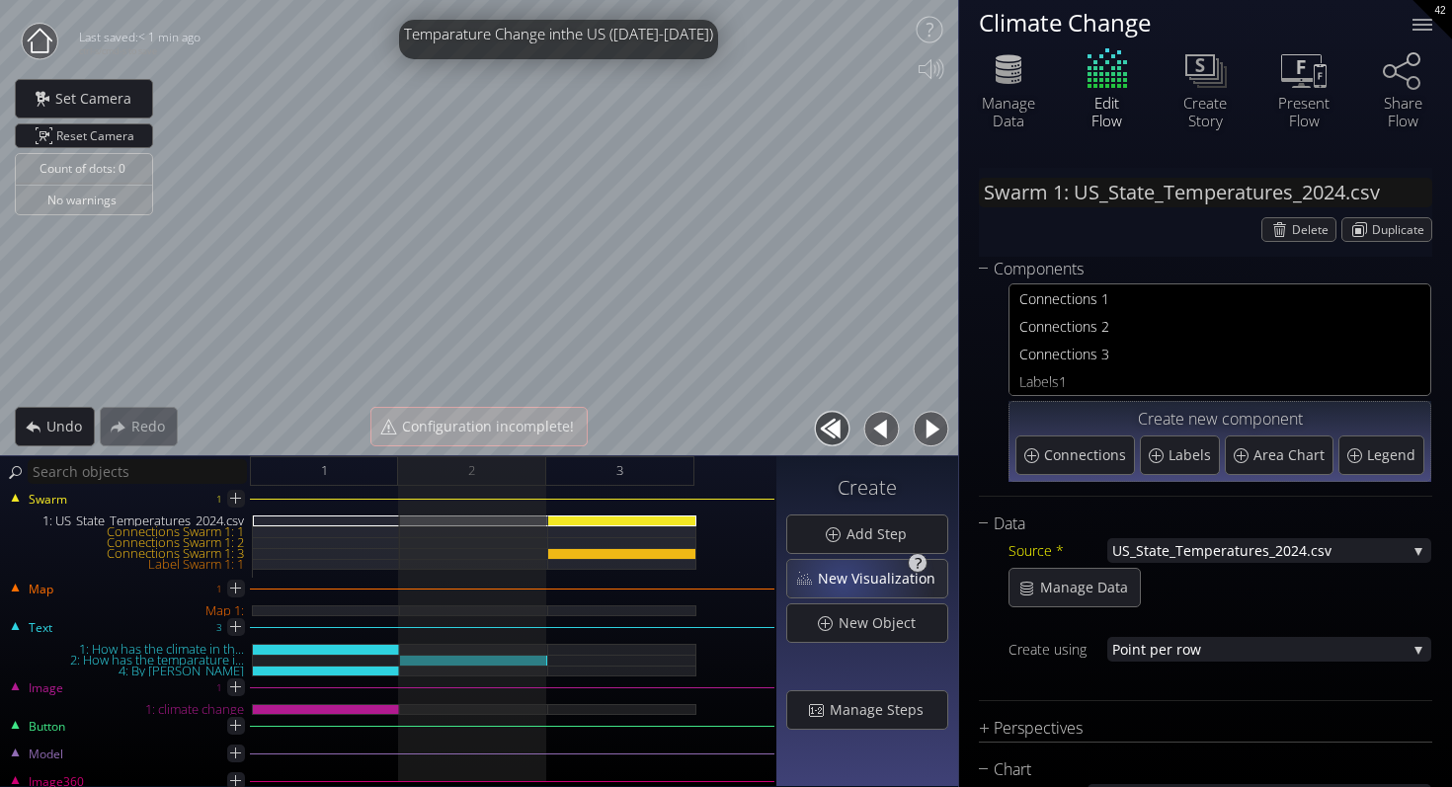
click at [846, 581] on span "New Visualization" at bounding box center [882, 579] width 130 height 20
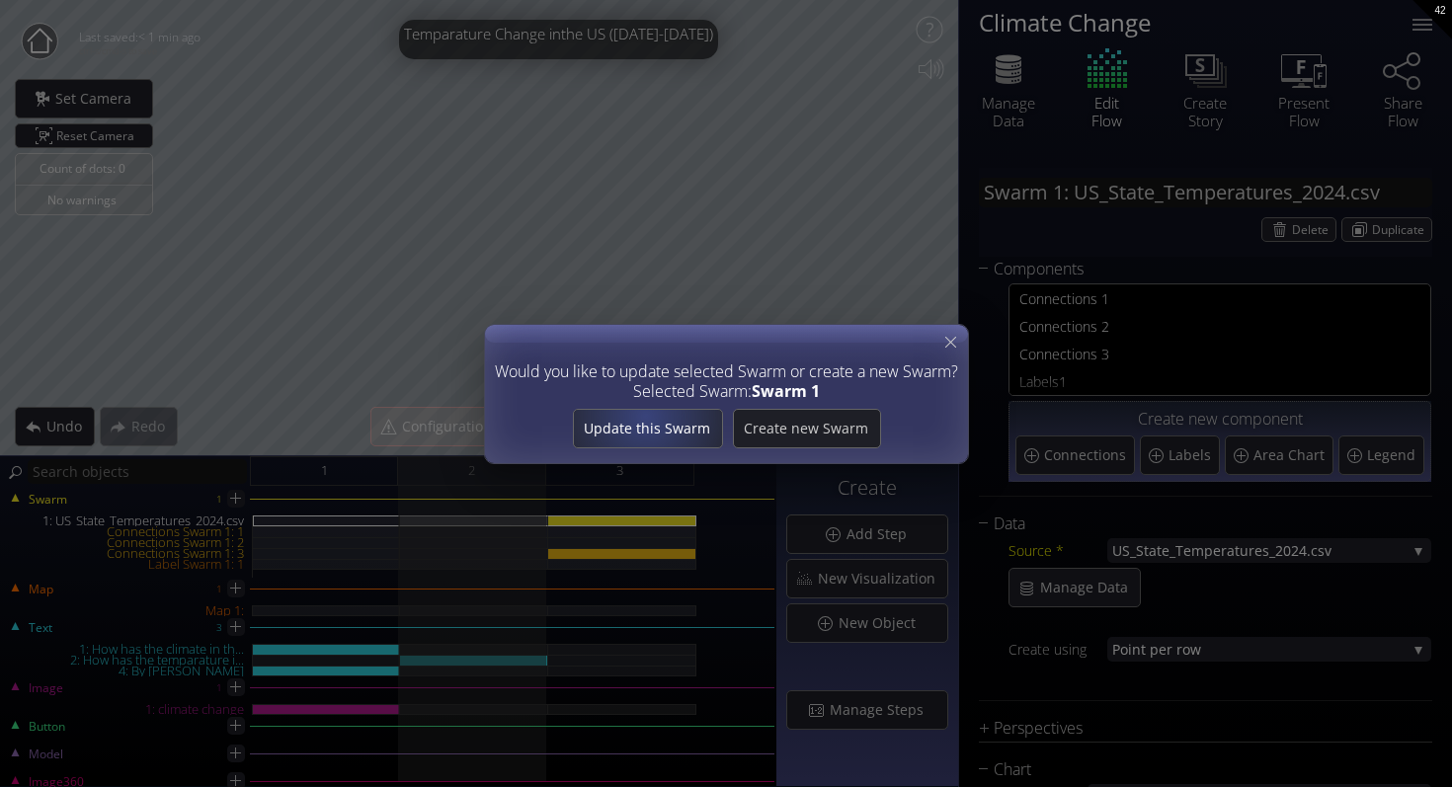
click at [638, 416] on div "Update this Swarm" at bounding box center [647, 429] width 148 height 38
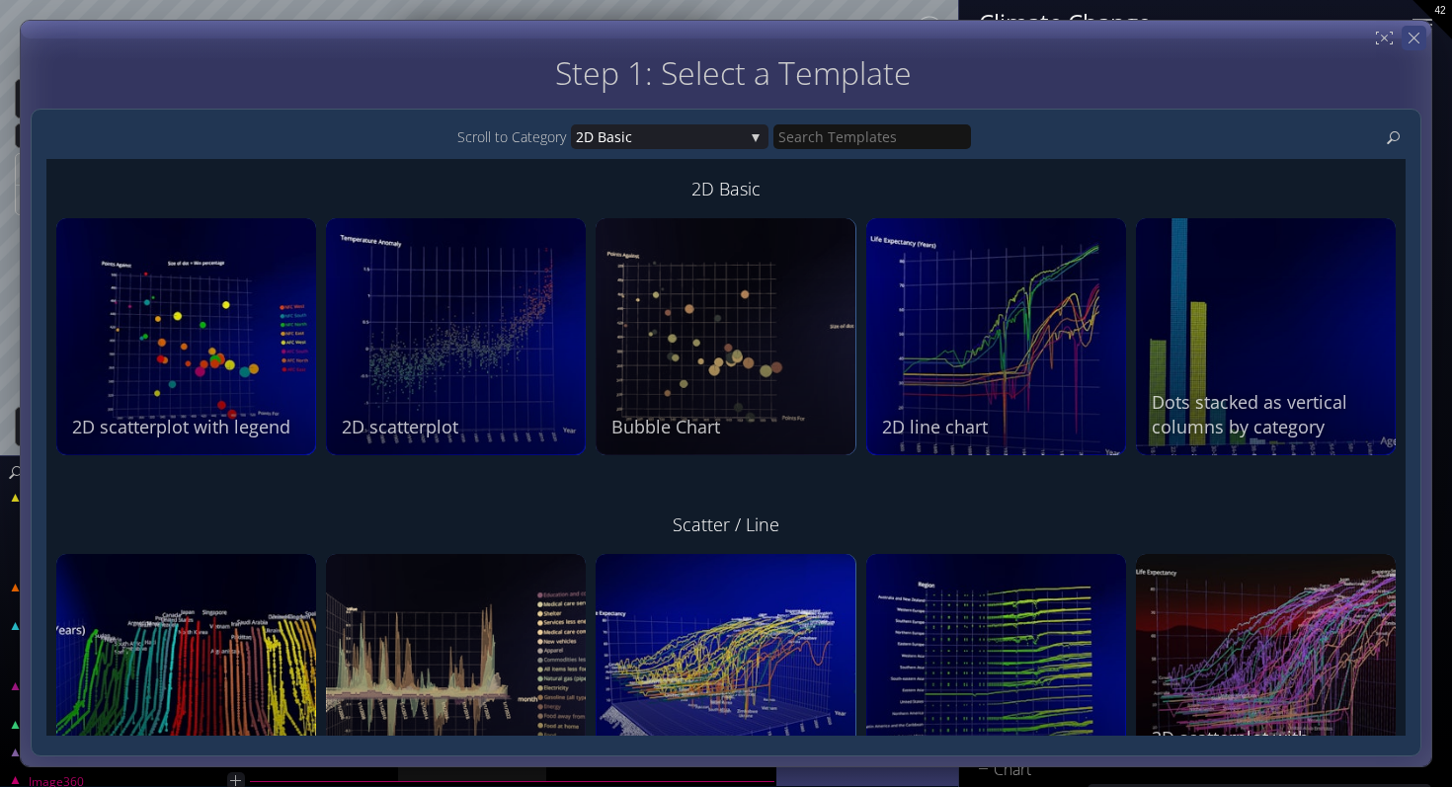
click at [1413, 44] on icon at bounding box center [1413, 38] width 19 height 19
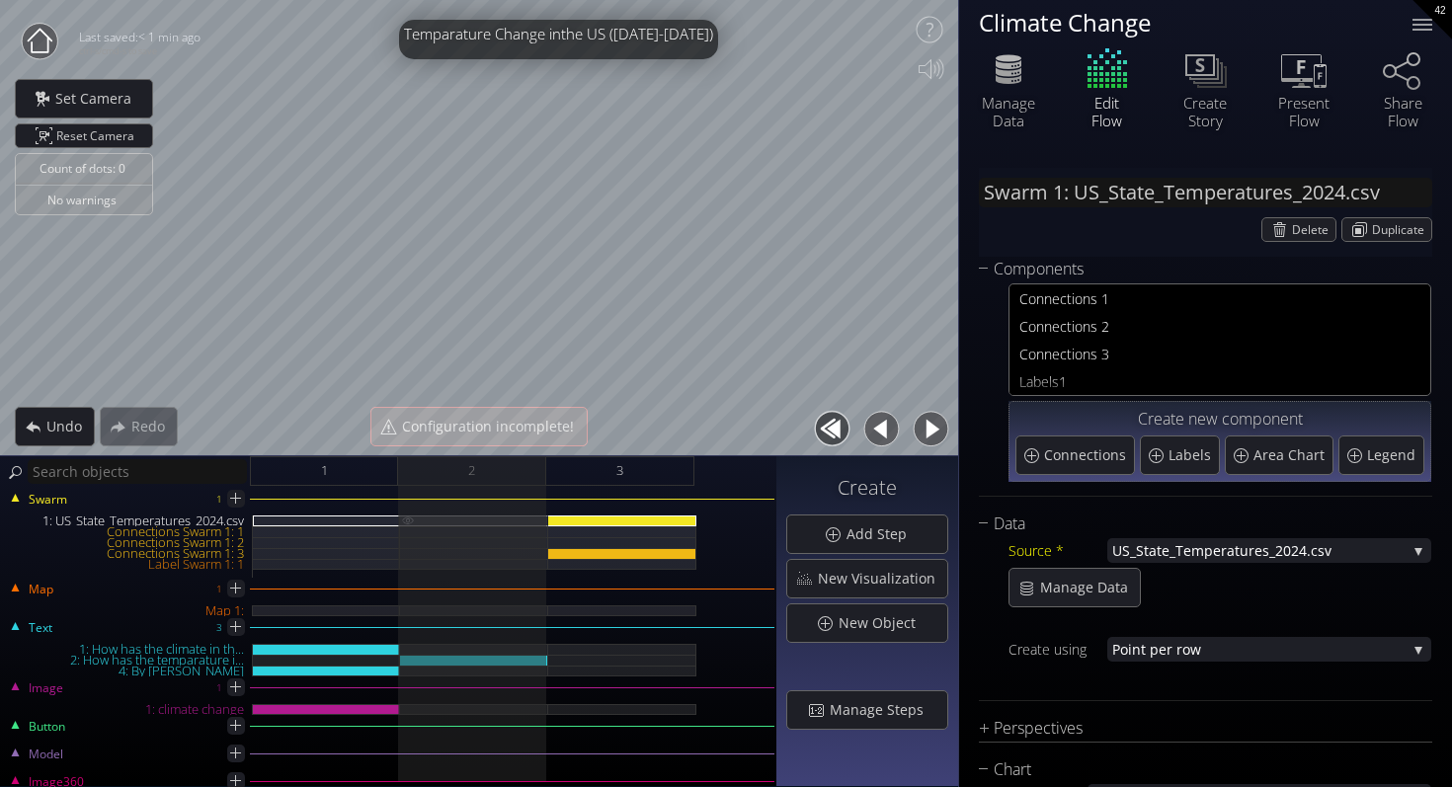
click at [408, 519] on img at bounding box center [408, 519] width 16 height 9
click at [407, 530] on img at bounding box center [408, 531] width 16 height 10
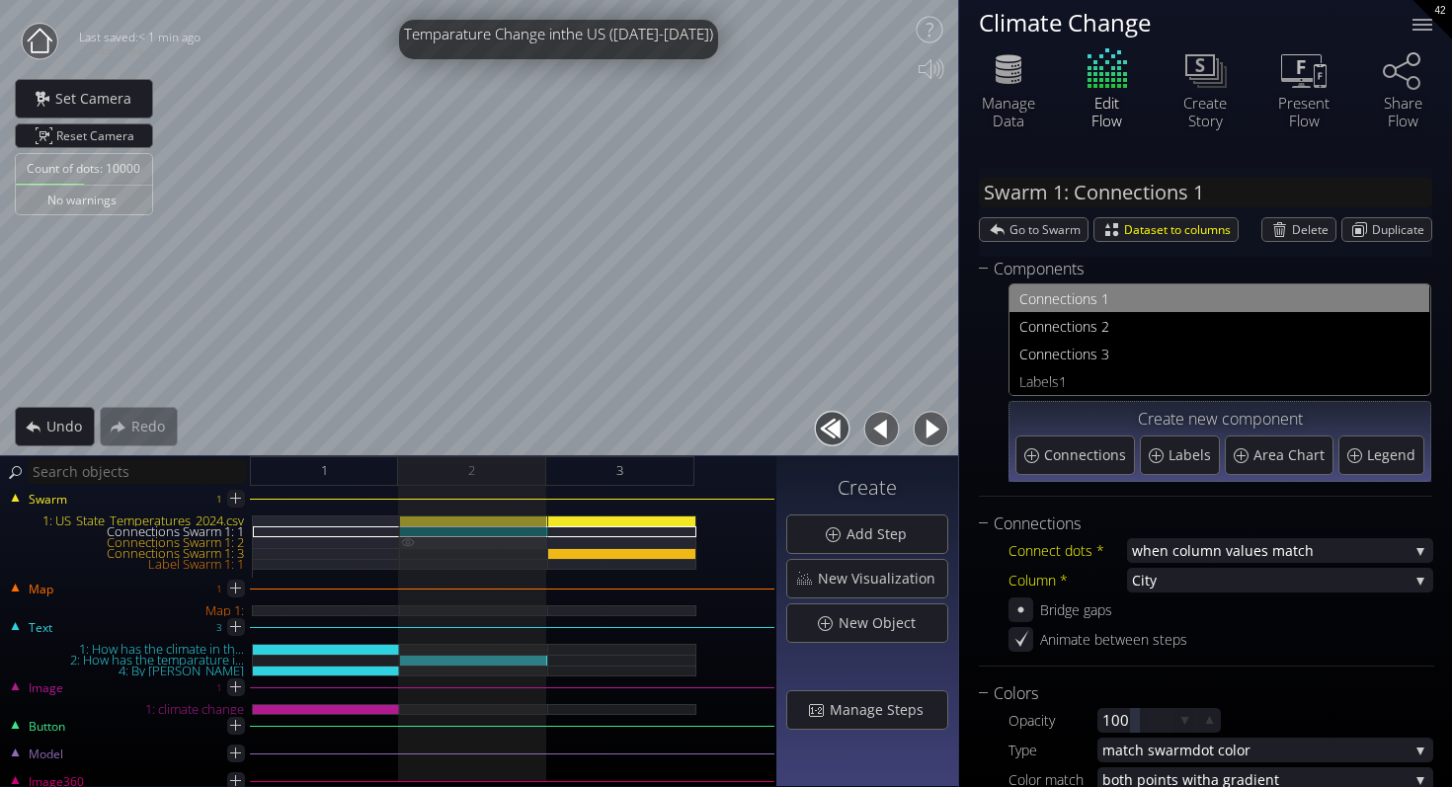
click at [407, 540] on img at bounding box center [408, 542] width 16 height 10
type input "Swarm 1: Connections 2"
type input "white triangle png.png"
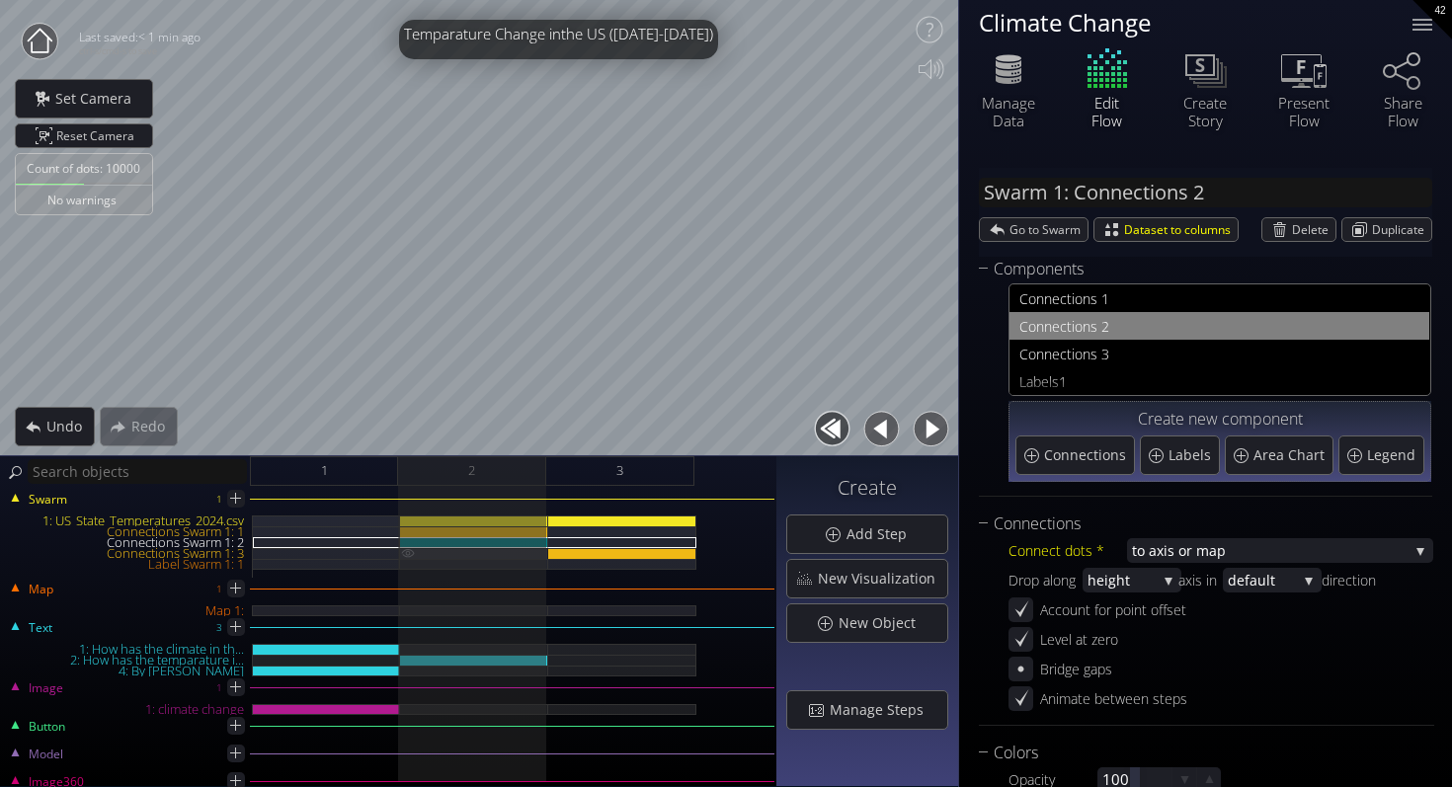
click at [407, 553] on img at bounding box center [408, 553] width 16 height 10
type input "Swarm 1: Connections 3"
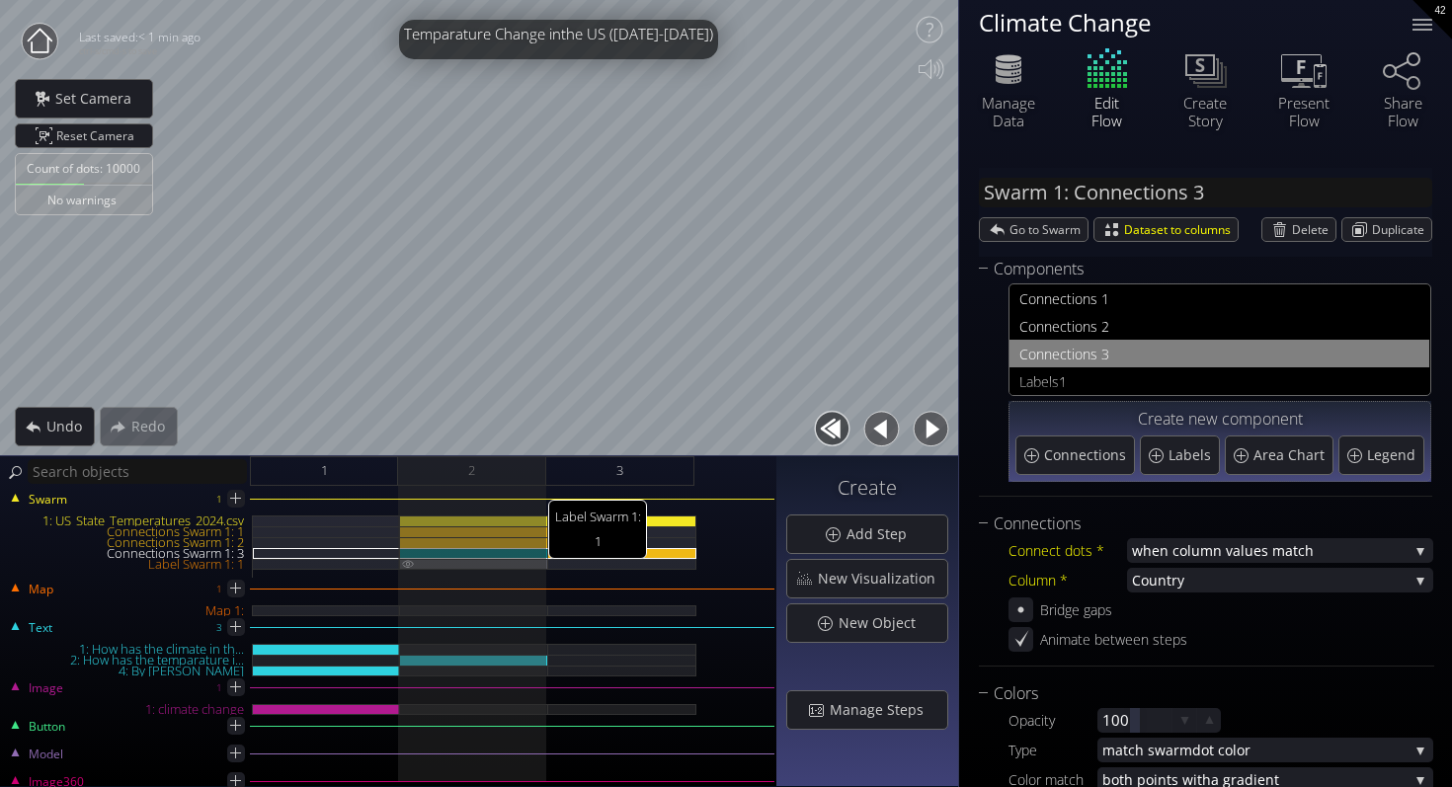
click at [407, 561] on img at bounding box center [408, 563] width 16 height 9
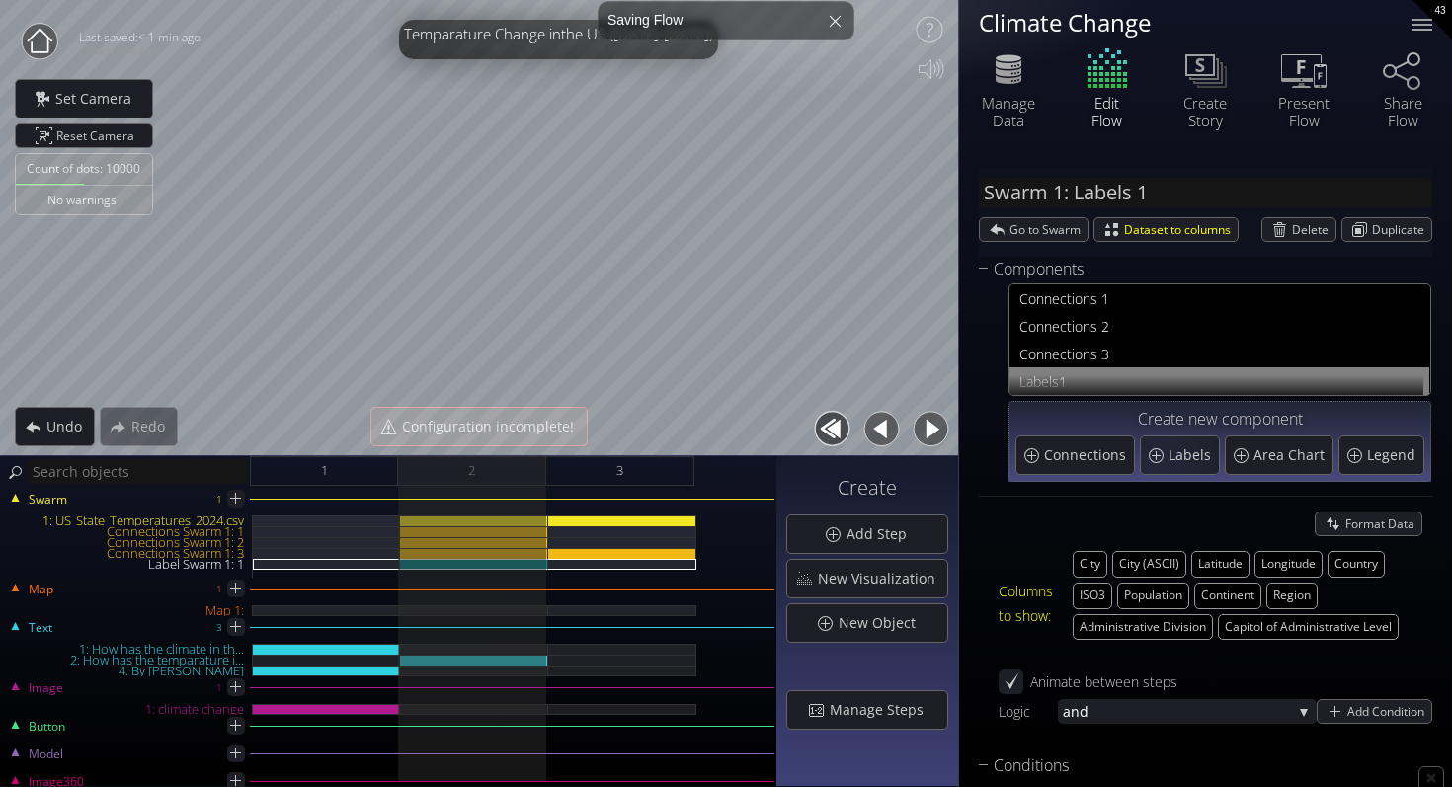
click at [1013, 528] on div "Format Data" at bounding box center [1204, 524] width 433 height 25
click at [1031, 517] on div "Format Data" at bounding box center [1204, 524] width 433 height 25
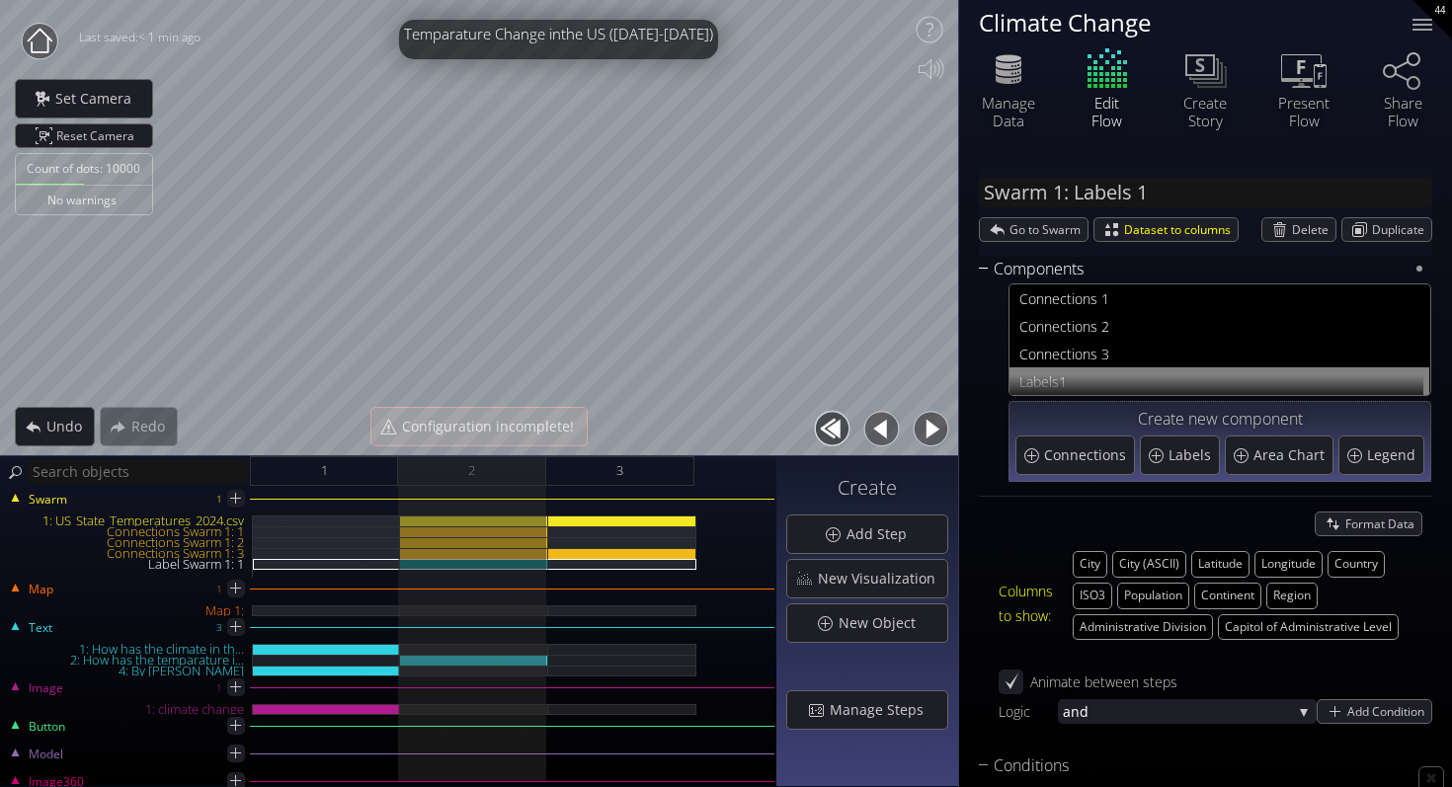
click at [1128, 257] on div "Components" at bounding box center [1193, 269] width 429 height 25
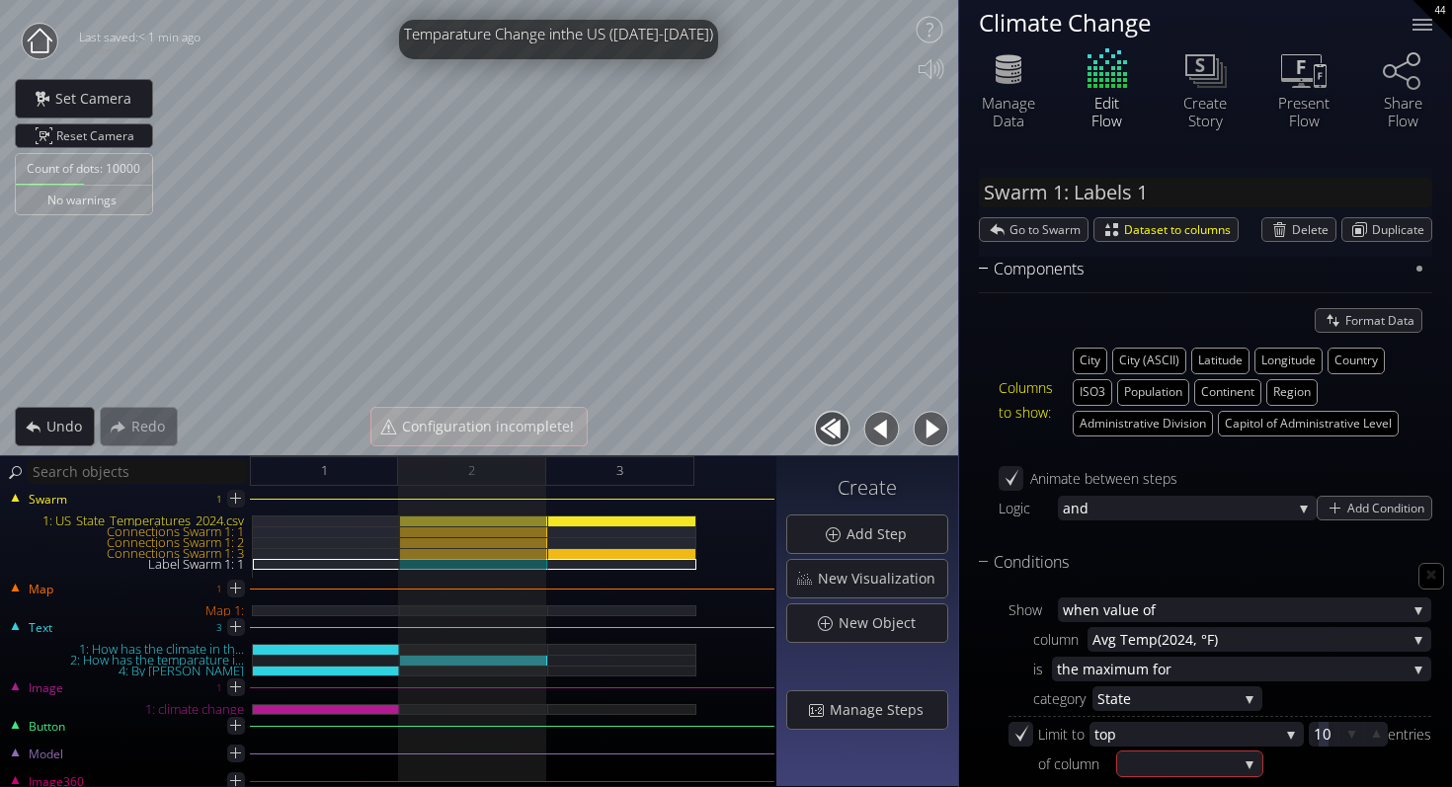
click at [1123, 270] on div "Components" at bounding box center [1193, 269] width 429 height 25
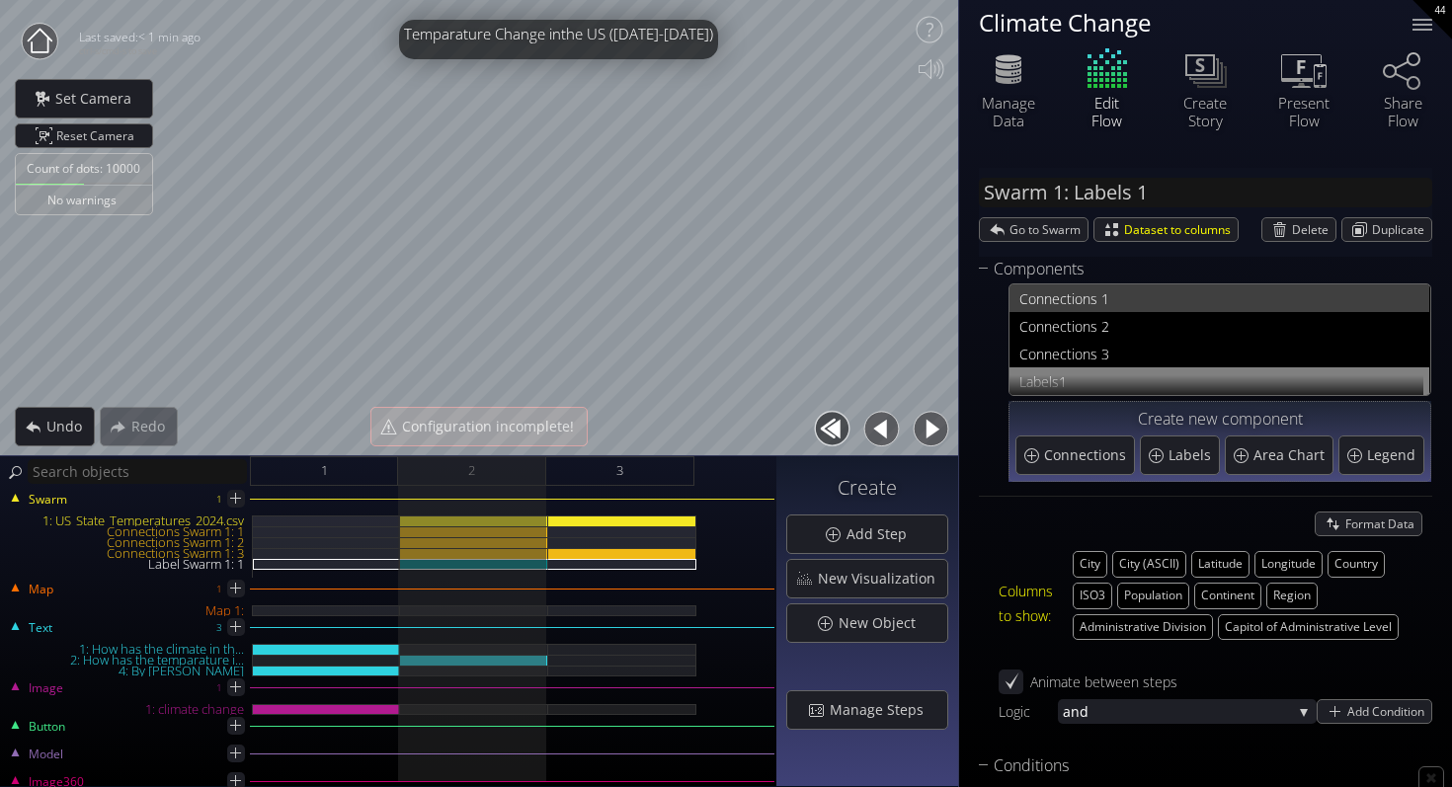
click at [1060, 303] on span "nections 1" at bounding box center [1231, 298] width 375 height 25
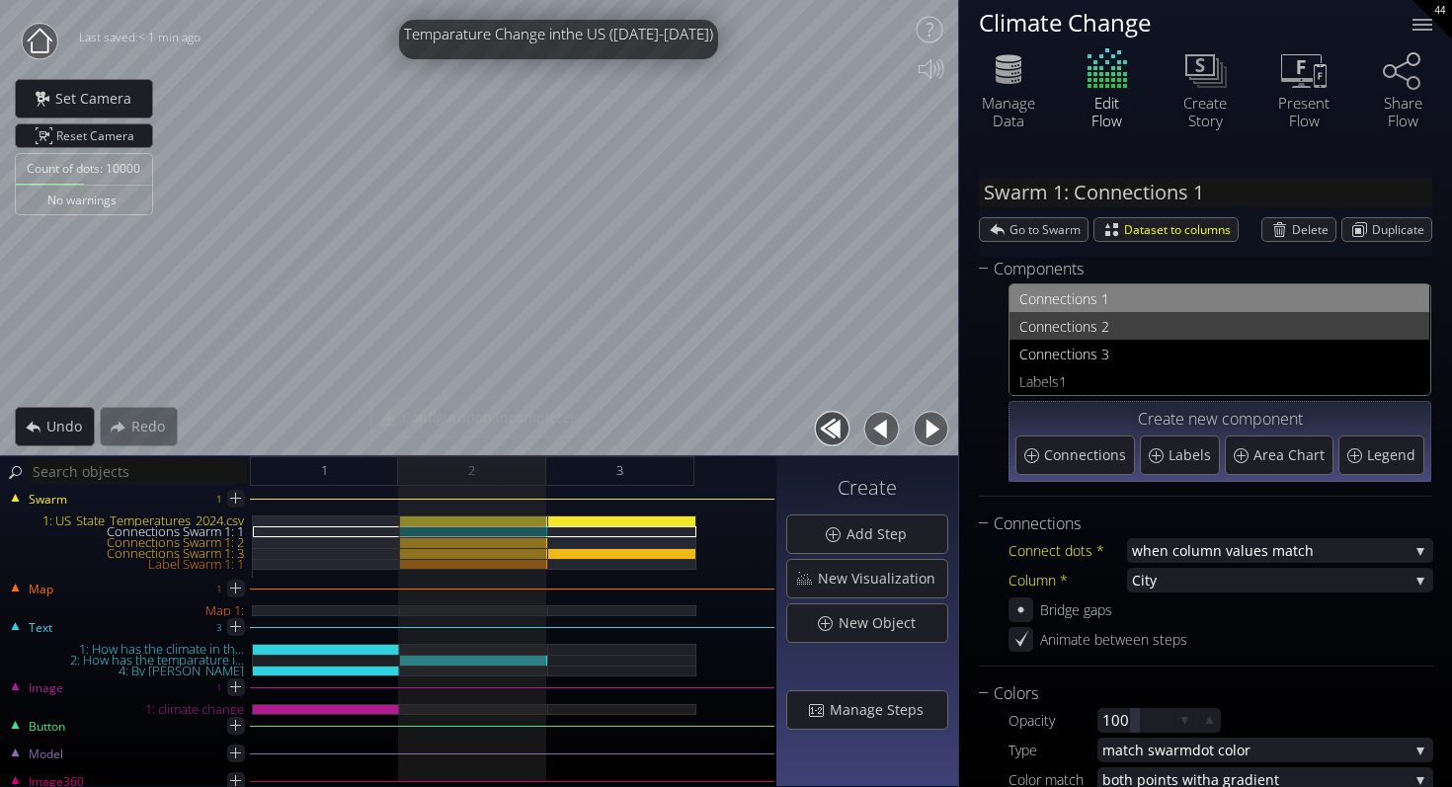
click at [1070, 314] on span "nections 2" at bounding box center [1231, 326] width 375 height 25
type input "Swarm 1: Connections 2"
type input "white triangle png.png"
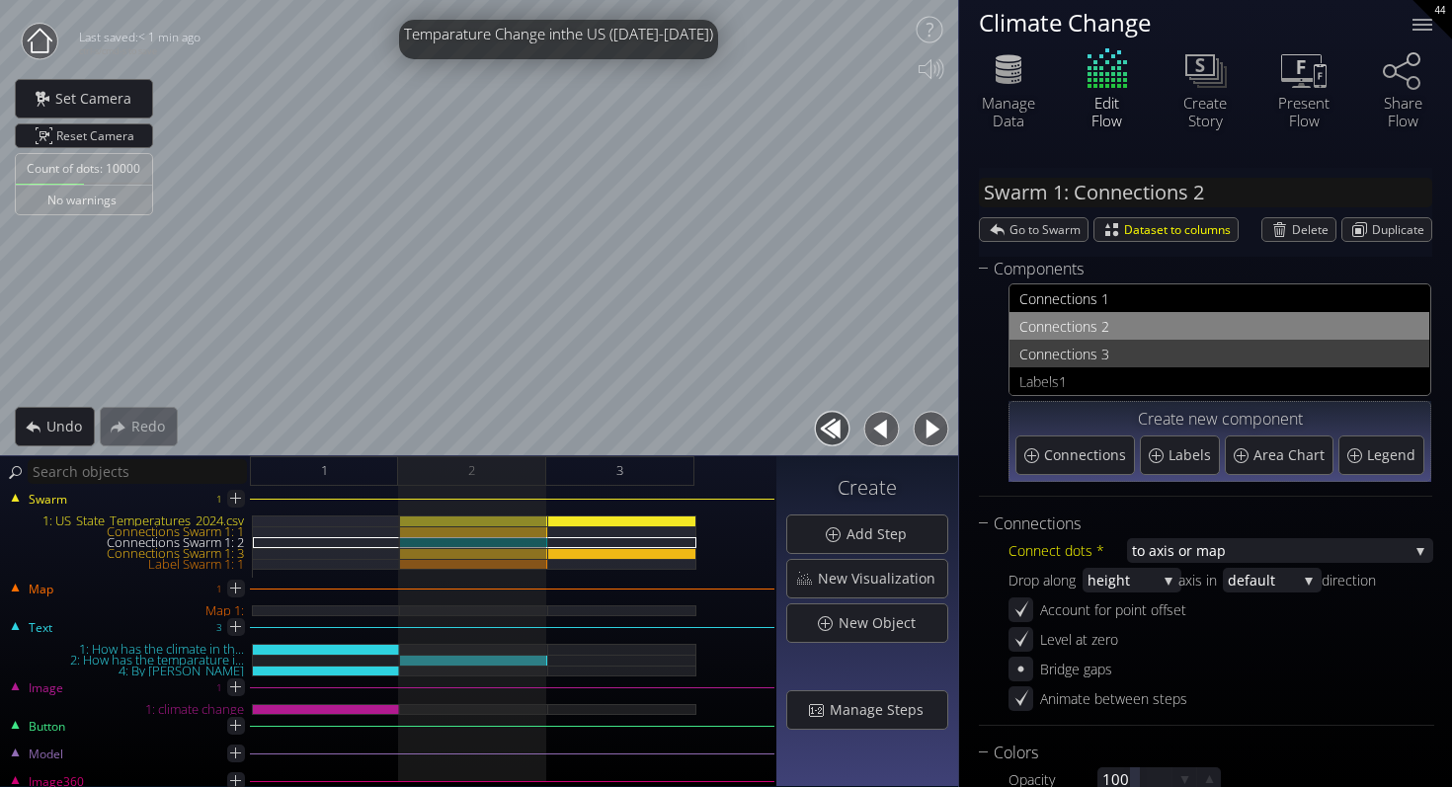
click at [1070, 351] on span "nections 3" at bounding box center [1231, 354] width 375 height 25
type input "Swarm 1: Connections 3"
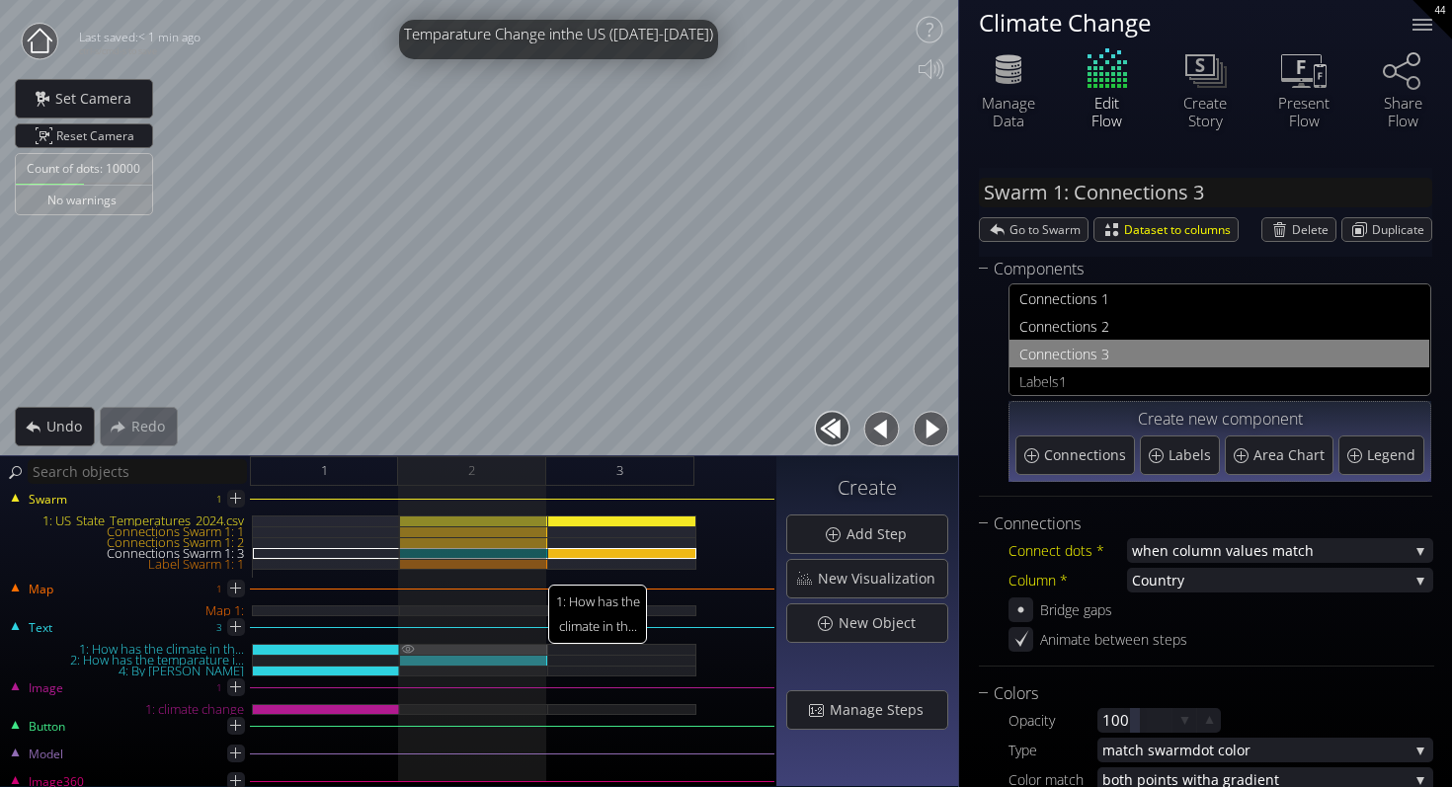
click at [406, 646] on img at bounding box center [408, 649] width 16 height 10
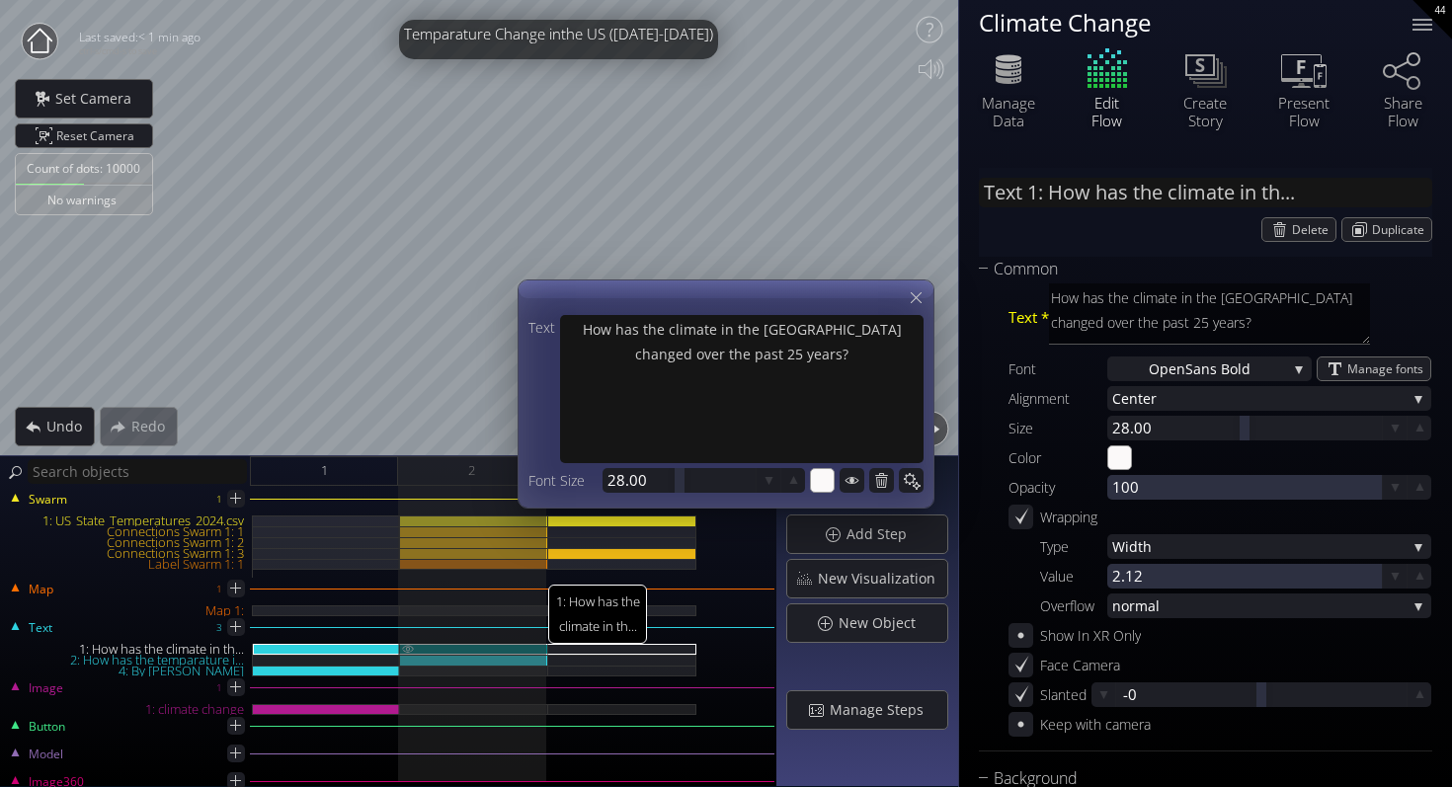
click at [406, 646] on img at bounding box center [408, 648] width 16 height 9
click at [404, 666] on img at bounding box center [408, 670] width 16 height 9
type input "Text 4: By Safa Abd"
type textarea "By Safa Abd"
type input "#ffffff"
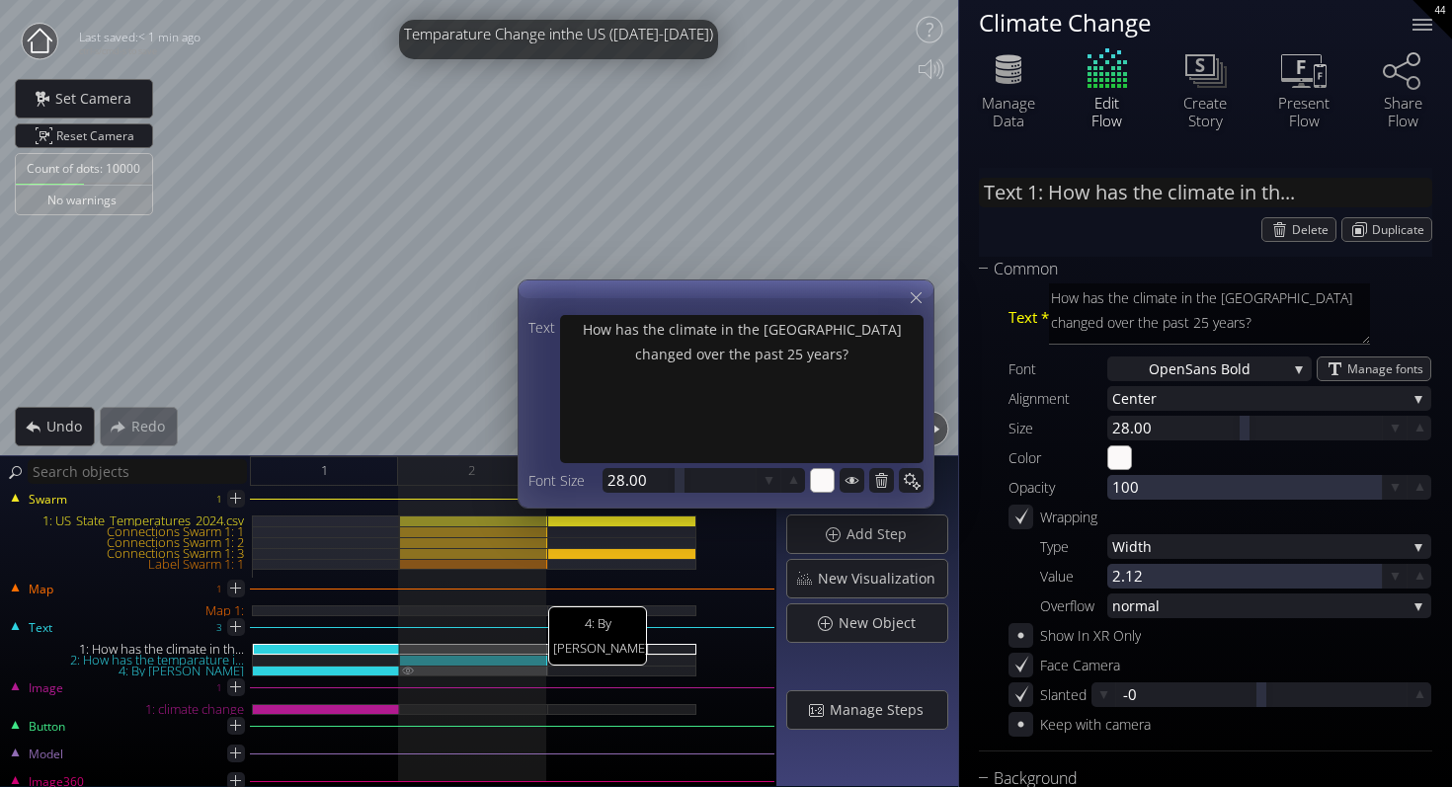
type textarea "By Safa Abd"
type input "#ffffff"
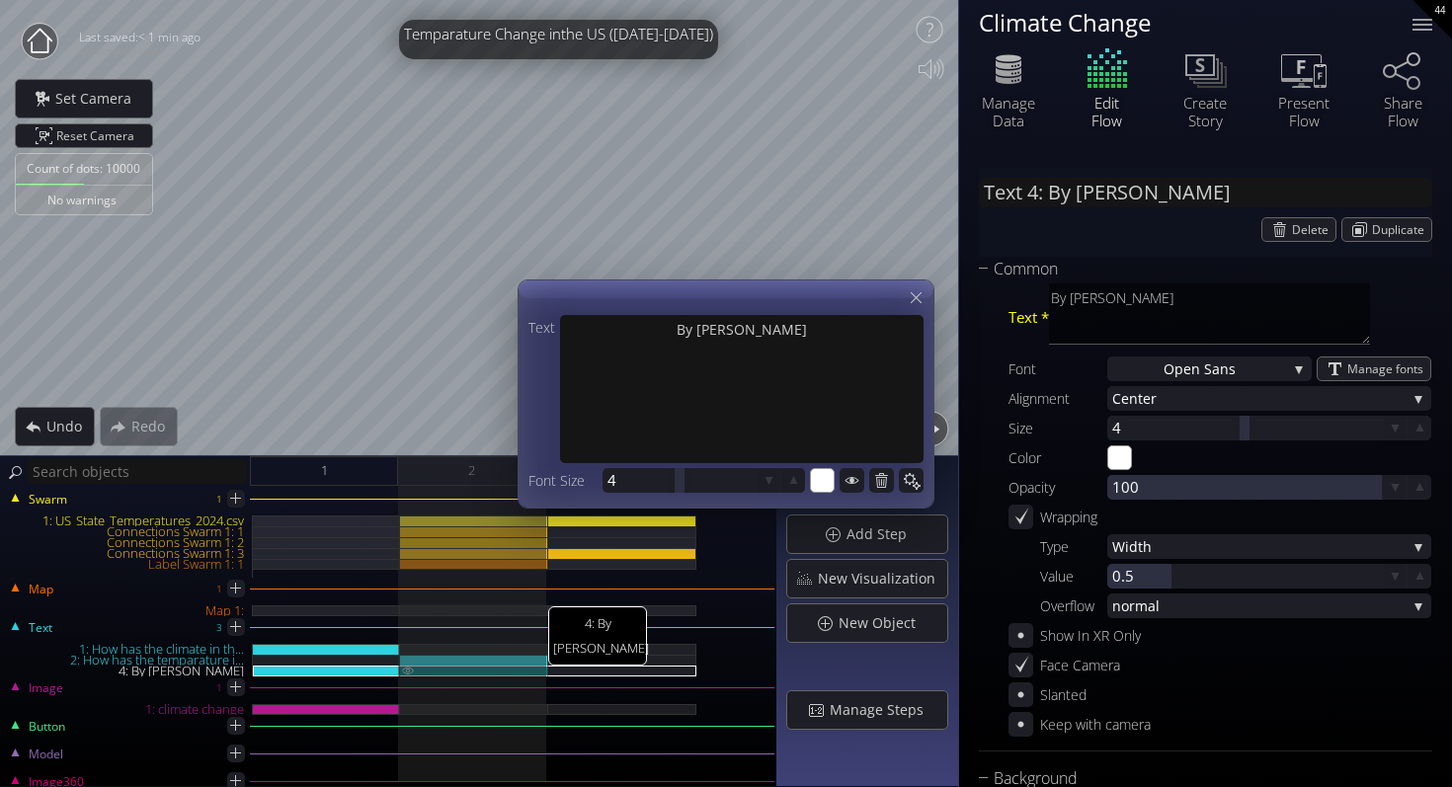
click at [404, 666] on img at bounding box center [408, 670] width 16 height 9
click at [355, 468] on div "1" at bounding box center [324, 471] width 148 height 30
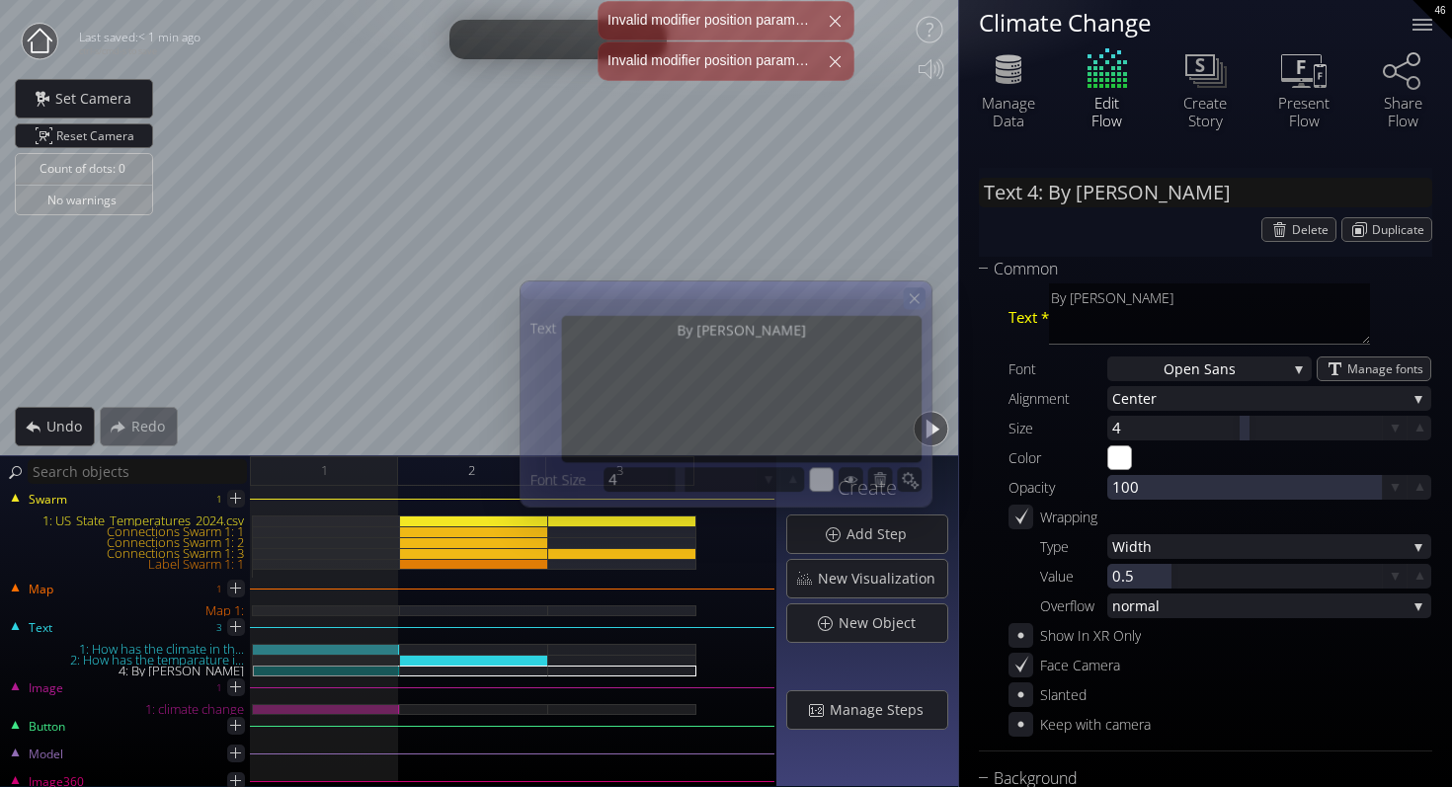
click at [915, 295] on icon at bounding box center [914, 297] width 17 height 17
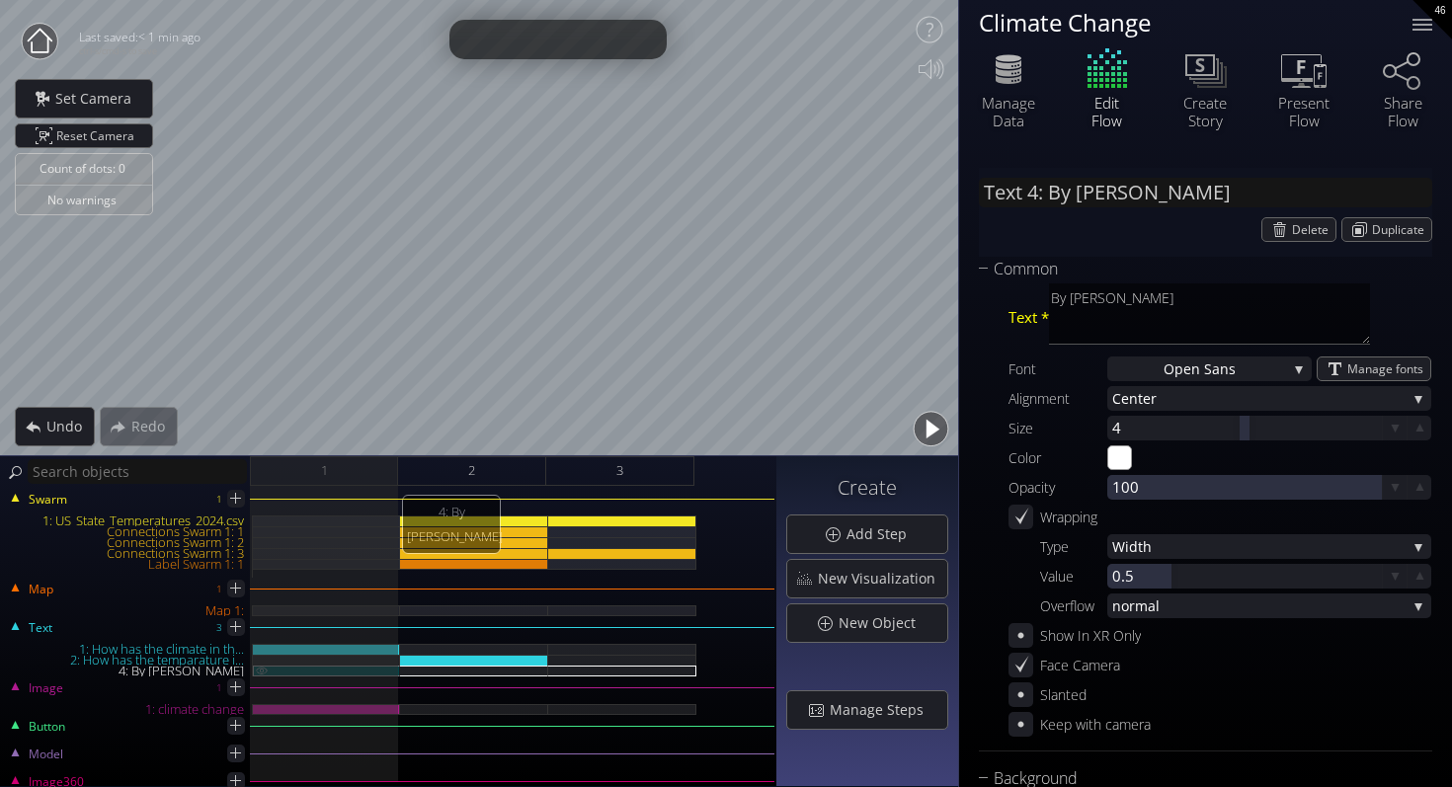
click at [264, 671] on img at bounding box center [262, 670] width 16 height 9
click at [1146, 280] on div "Common" at bounding box center [1193, 269] width 429 height 25
click at [1146, 303] on textarea "By Safa Abd" at bounding box center [1209, 313] width 321 height 61
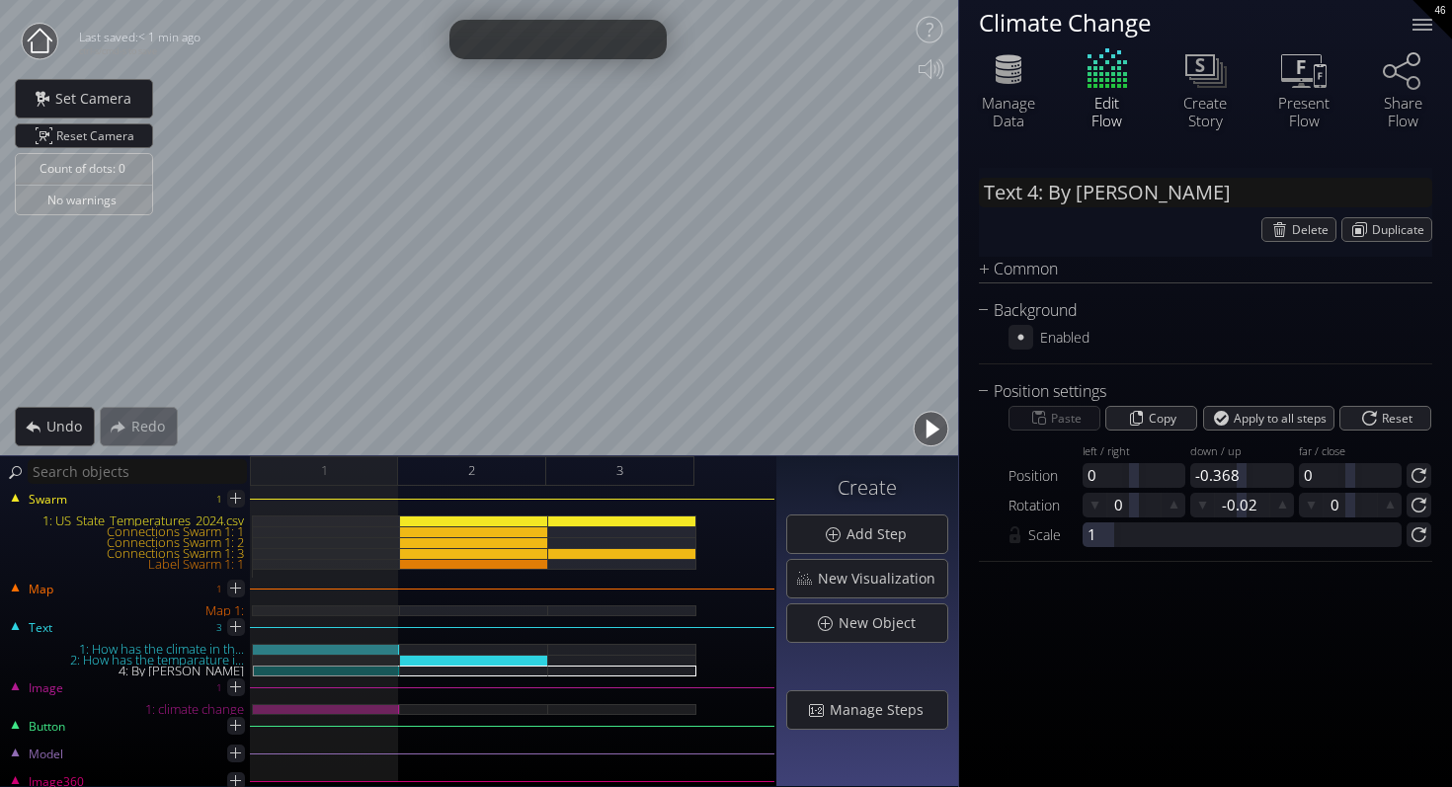
type input "Text 4: By Safa Abdi"
type textarea "By Safa Abdi"
type input "Text 4: By Safa Abdia"
type textarea "By Safa Abdia"
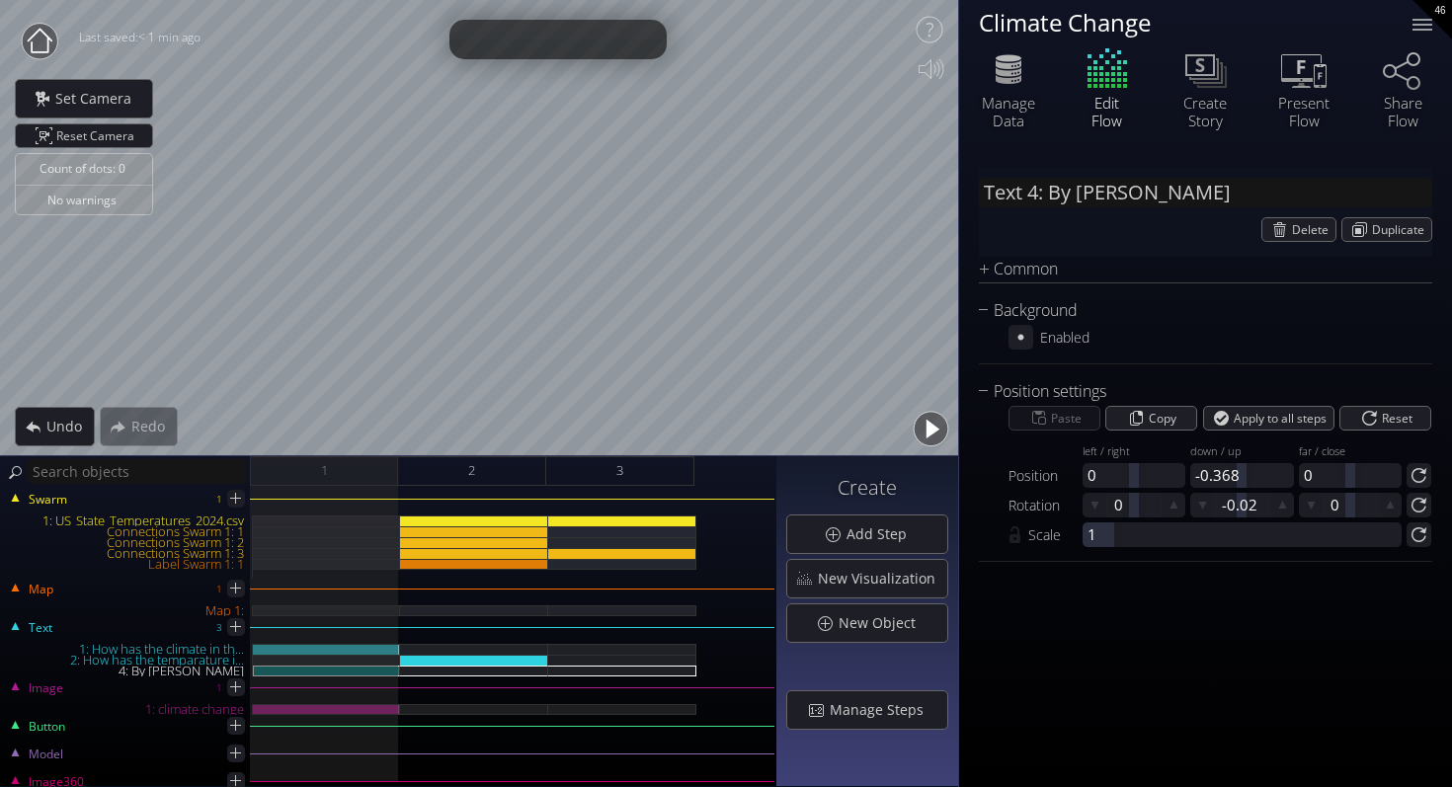
type input "Text 4: By Safa Abdian"
type textarea "By Safa Abdian"
type input "Text 4: By [PERSON_NAME]"
type textarea "By [PERSON_NAME]"
click at [869, 567] on div "New Visualization" at bounding box center [867, 579] width 160 height 38
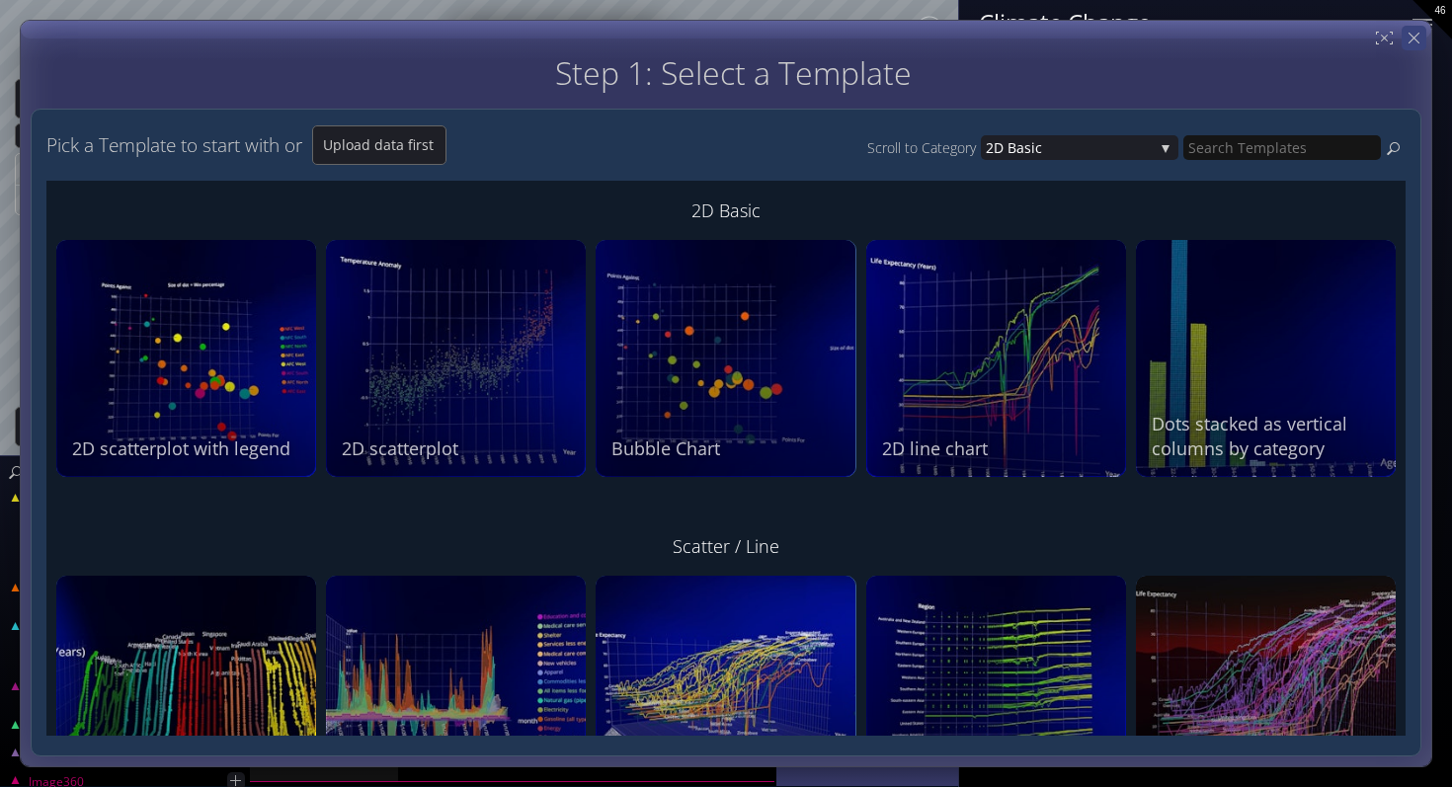
click at [1416, 41] on icon at bounding box center [1413, 38] width 19 height 19
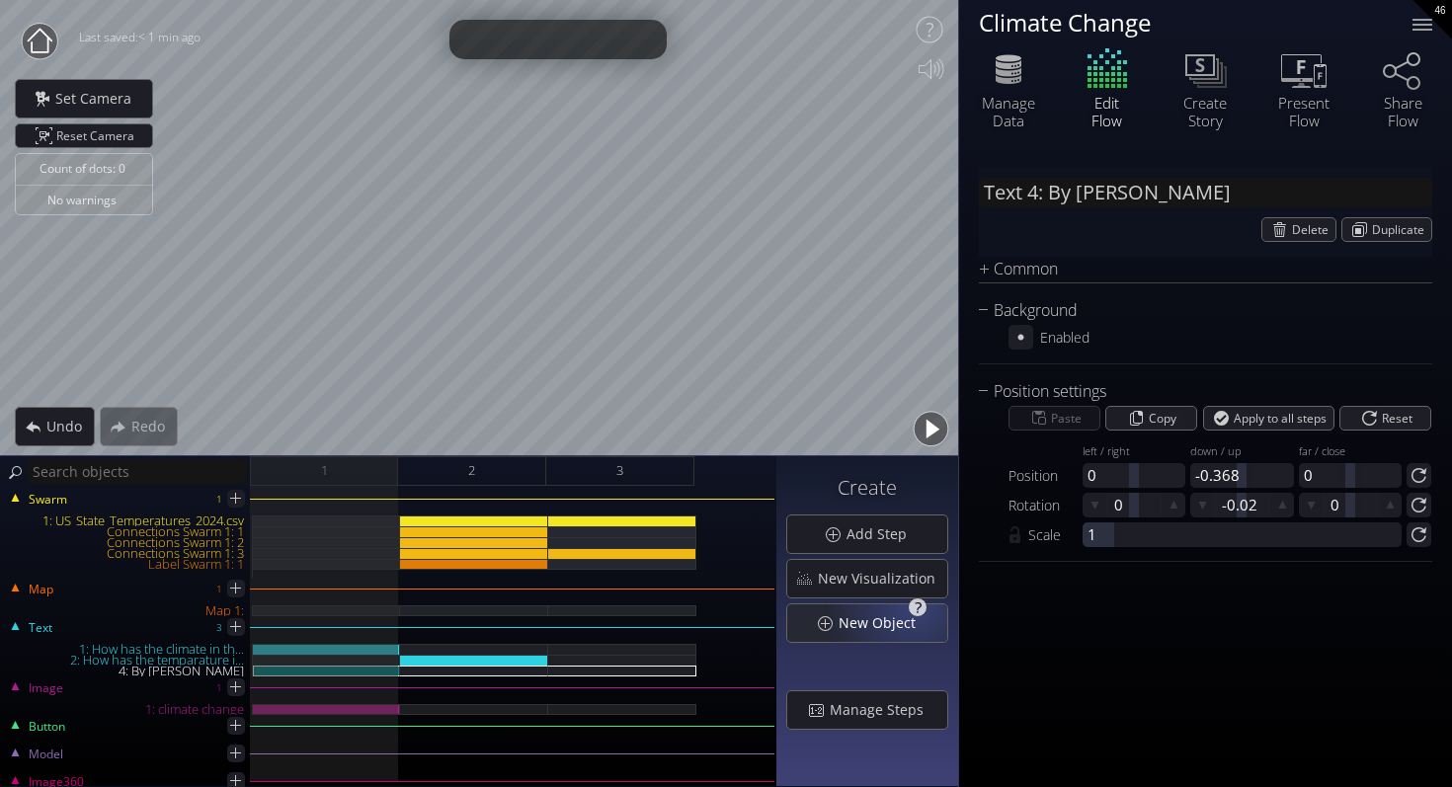
click at [898, 603] on div "New Object" at bounding box center [867, 622] width 162 height 39
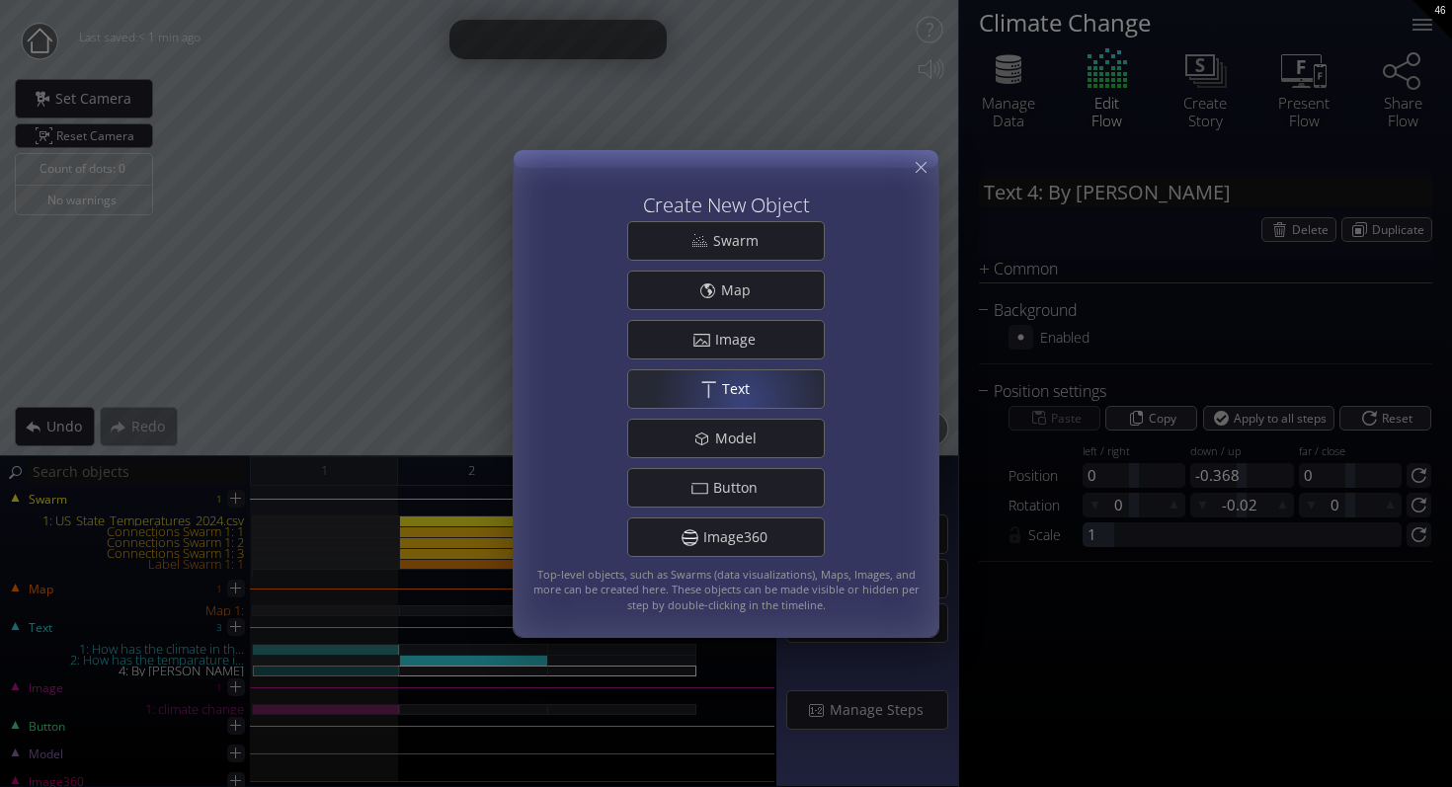
click at [744, 397] on span "Text" at bounding box center [741, 389] width 40 height 20
type input "Text 5: New Text 5"
type textarea "New Text 5"
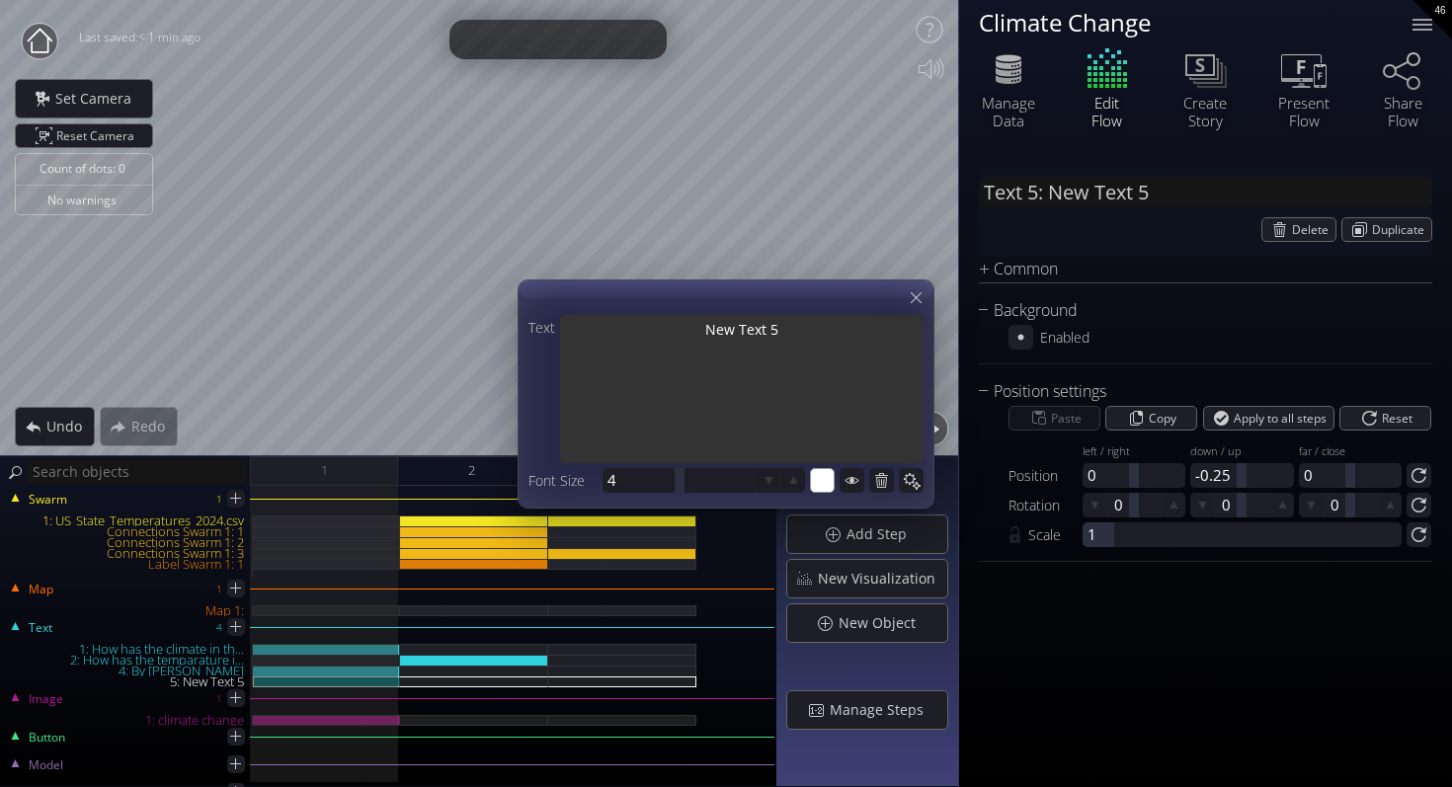
drag, startPoint x: 795, startPoint y: 343, endPoint x: 573, endPoint y: 295, distance: 227.2
click at [573, 295] on div "Text New Text 5 Font Size 4 #ffffff" at bounding box center [725, 393] width 417 height 229
type input "Text 5: C"
type textarea "C"
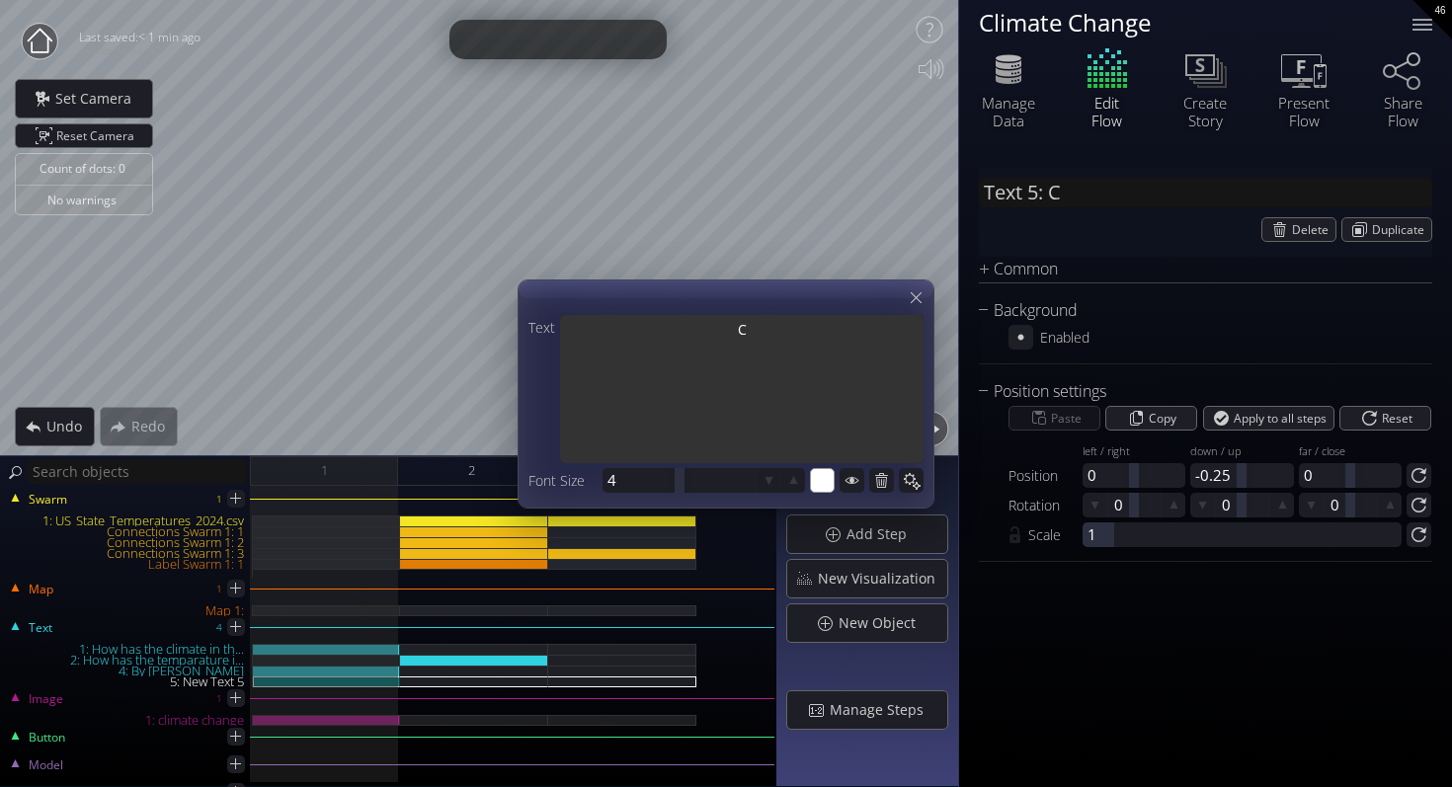
type input "Text 5: Cl"
type textarea "Cl"
type input "Text 5: Cli"
type textarea "Cli"
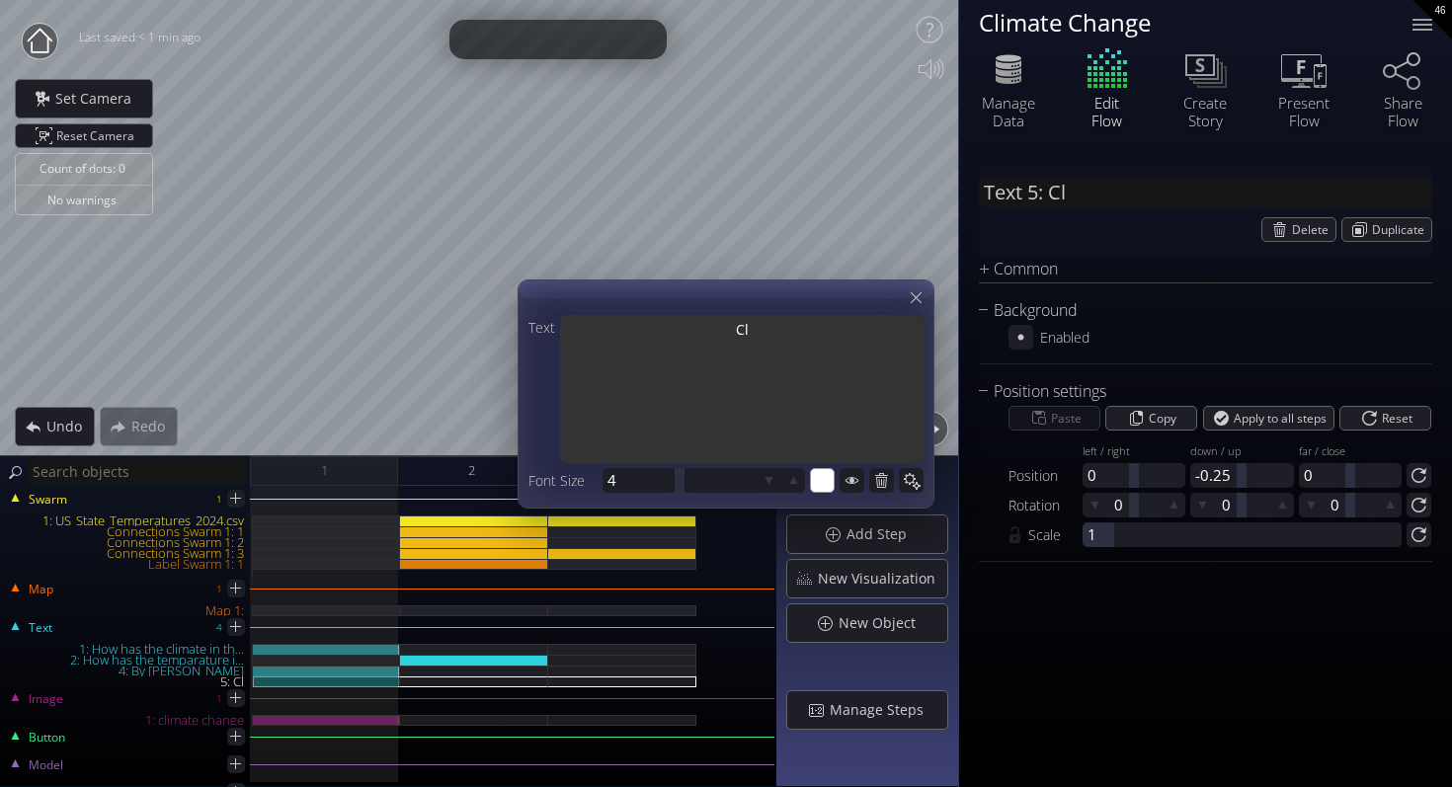
type textarea "Cli"
type input "Text 5: Clim"
type textarea "Clim"
type input "Text 5: Clima"
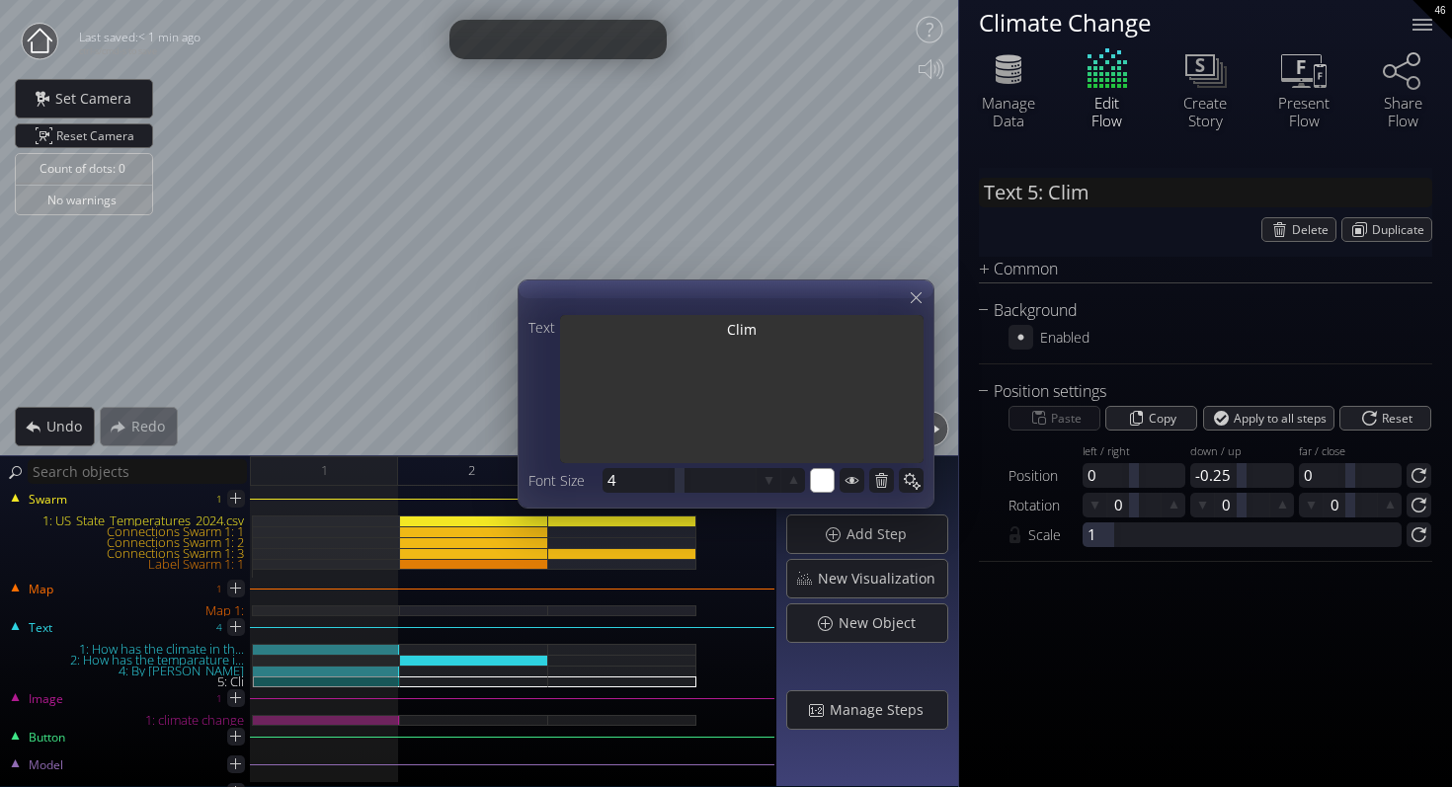
type textarea "Clima"
type input "Text 5: Clim"
type textarea "Clim"
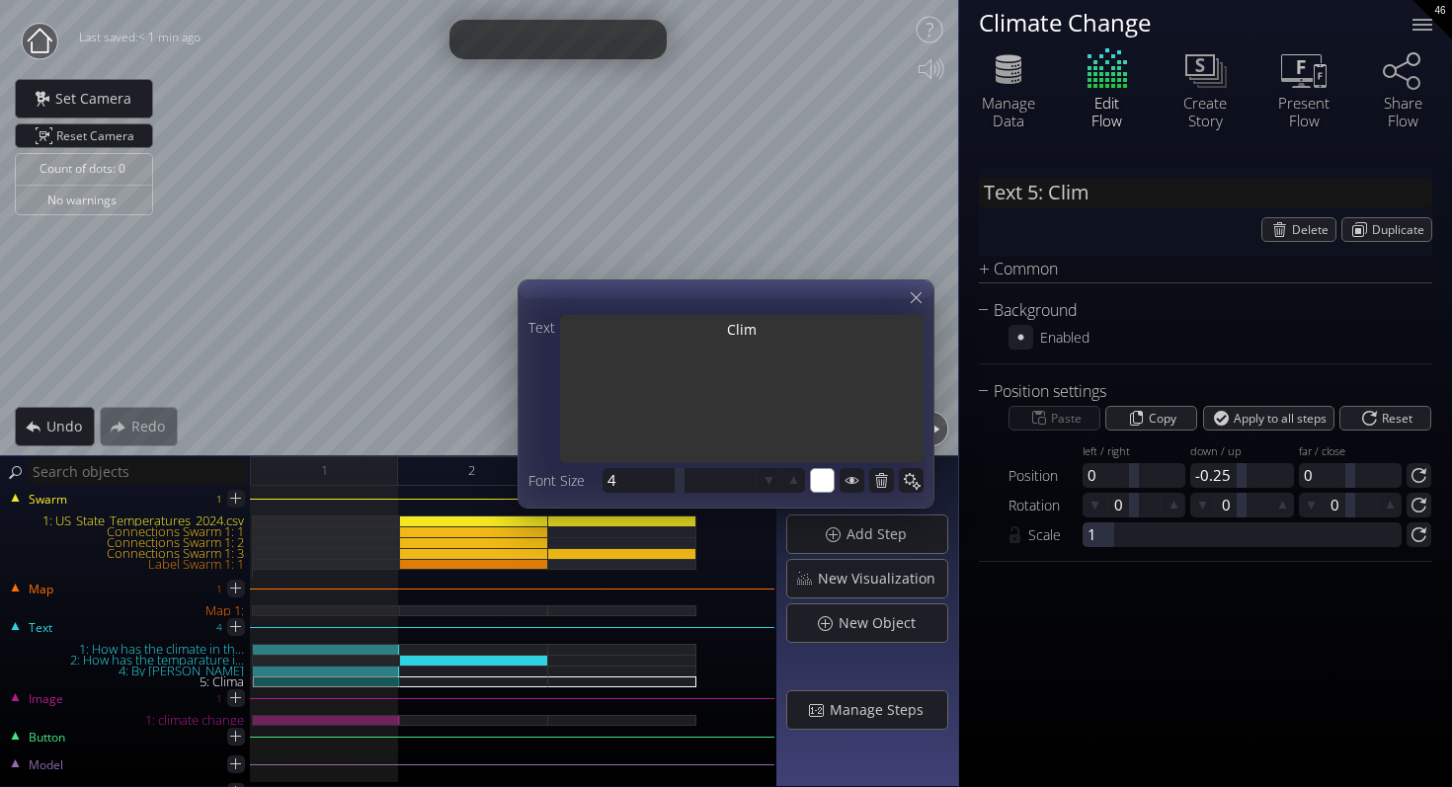
type input "Text 5: Cli"
type textarea "Cli"
type input "Text 5: Cl"
type textarea "Cl"
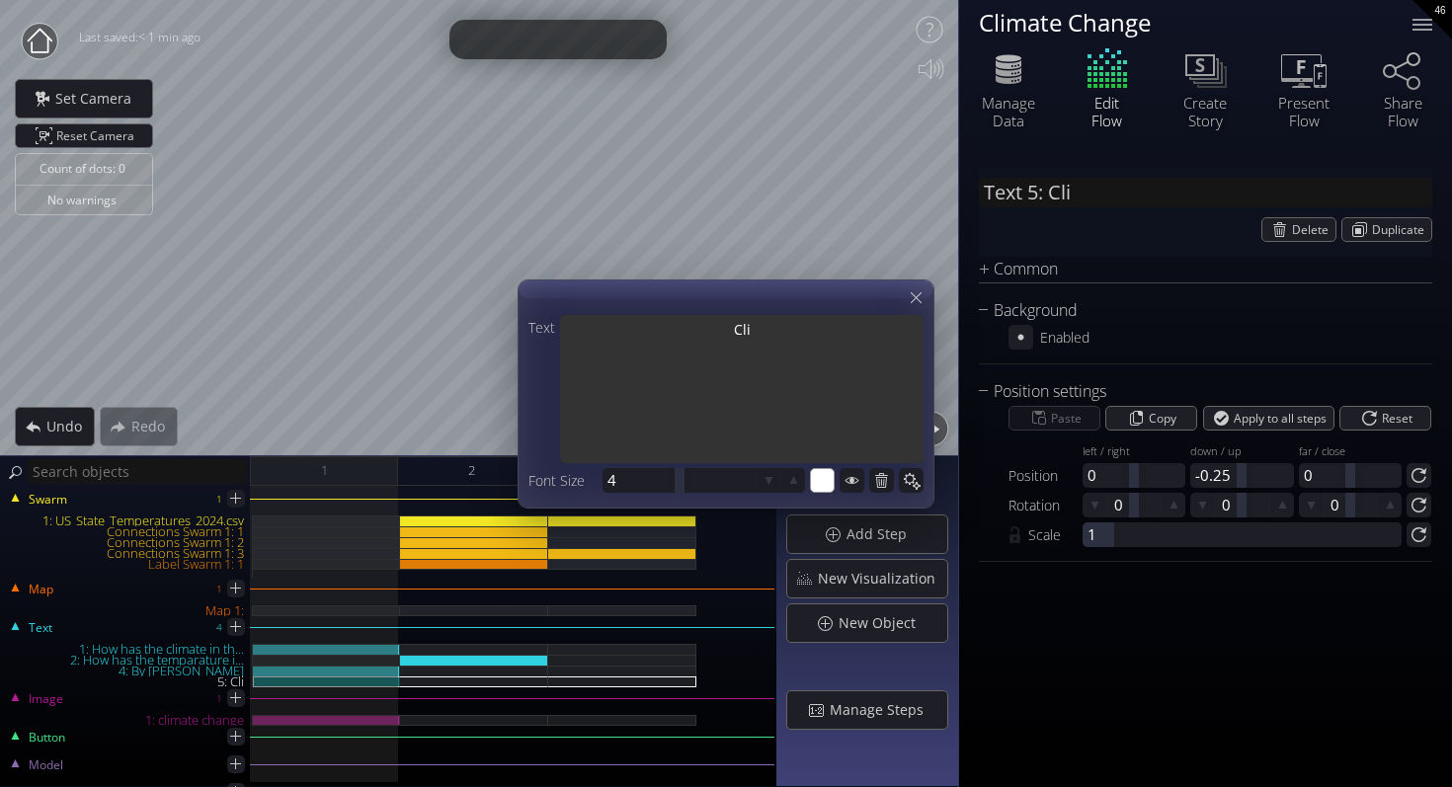
type textarea "Cl"
type input "Text 5: C"
type textarea "C"
type input "Text 5: H"
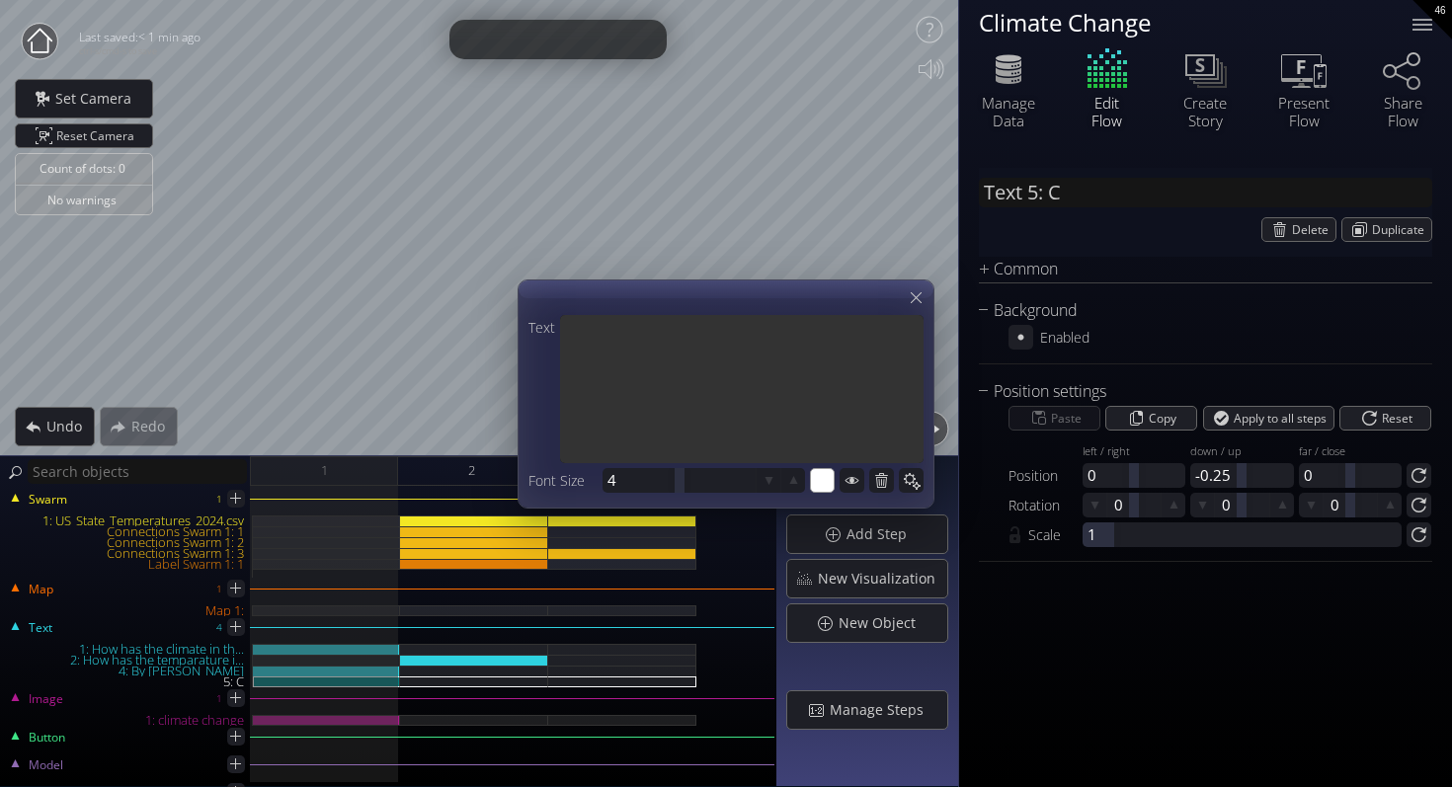
type textarea "H"
type input "Text 5: Ho"
type textarea "Ho"
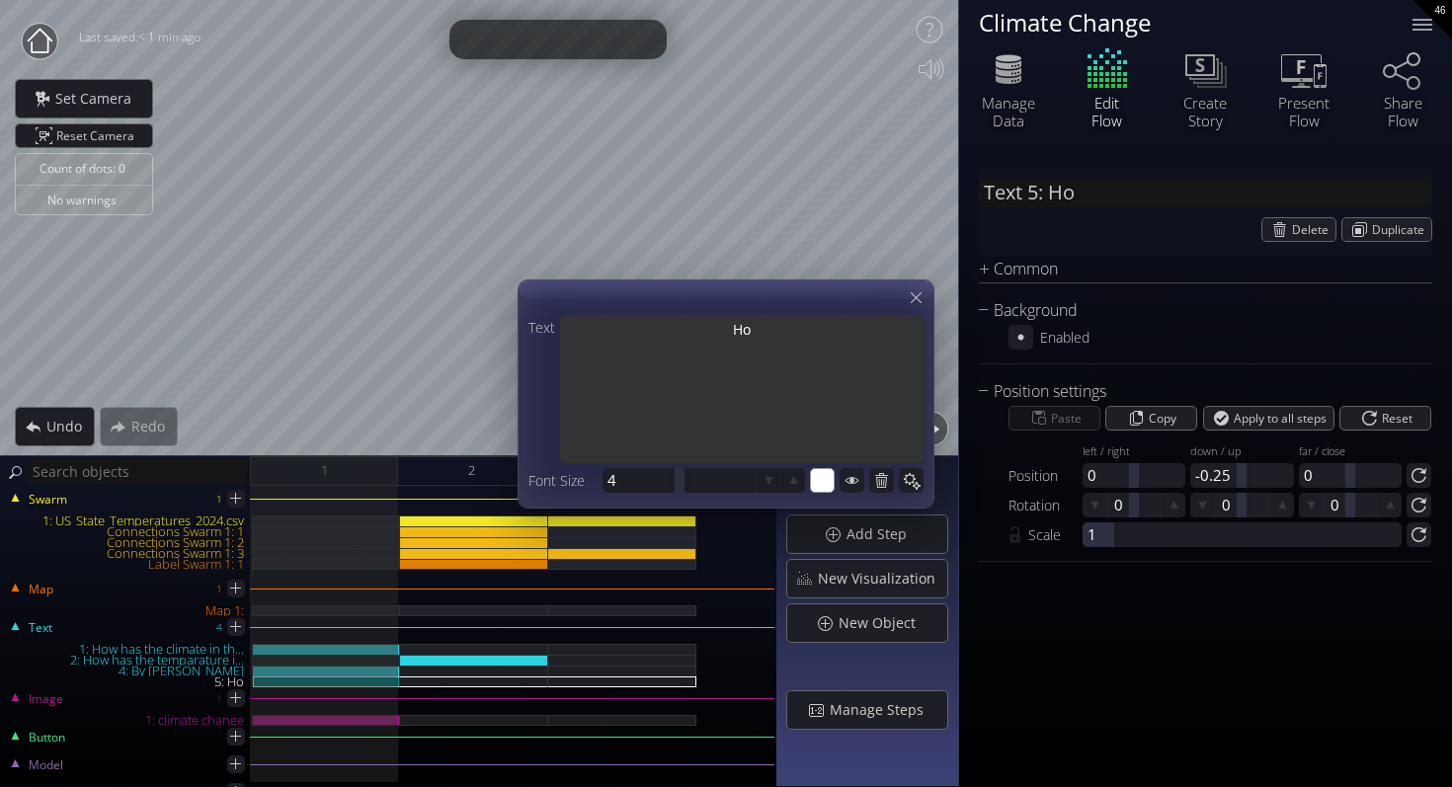
type input "Text 5: How"
type textarea "How"
type input "Text 5: How"
type textarea "How"
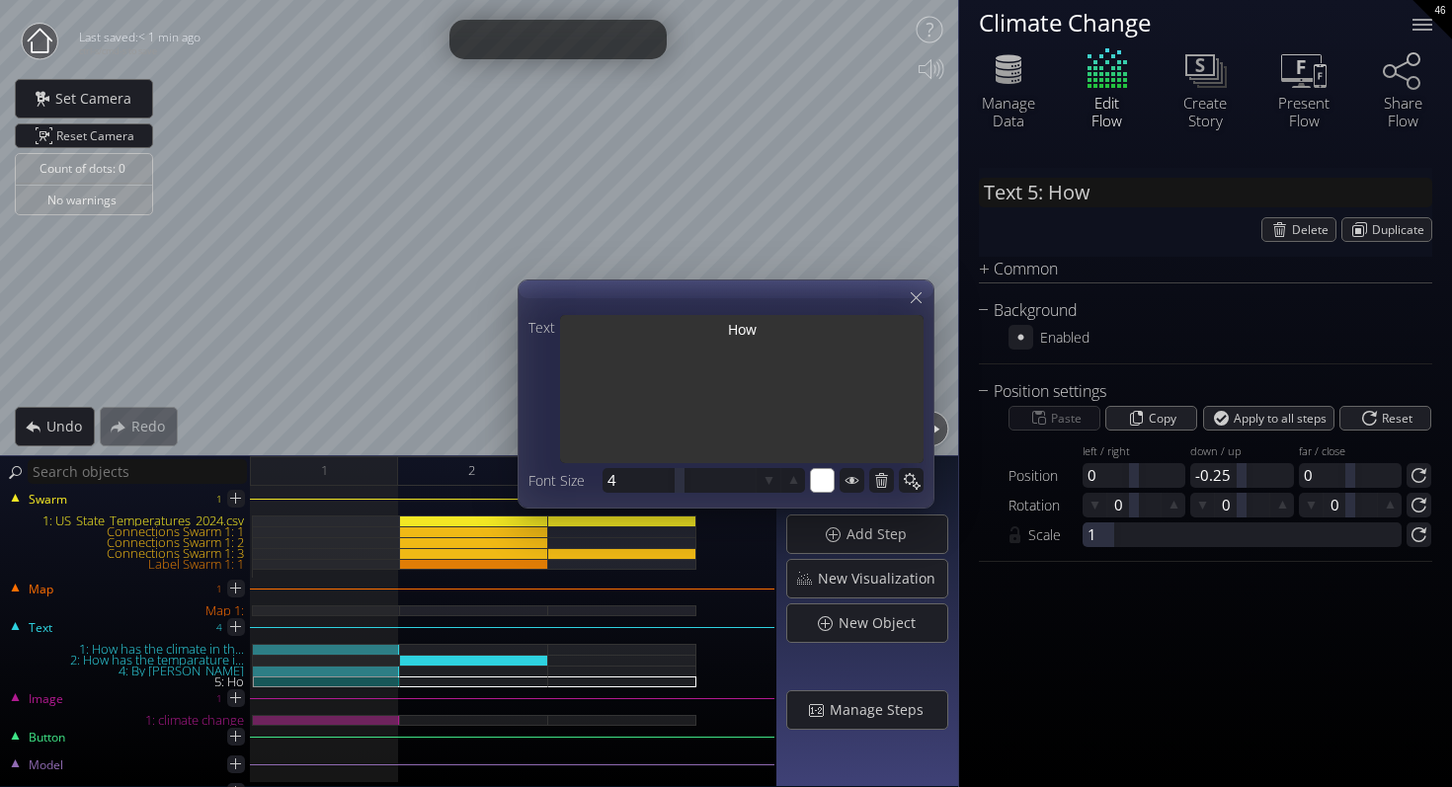
type textarea "How"
type input "Text 5: How b"
type textarea "How b"
type input "Text 5: How ba"
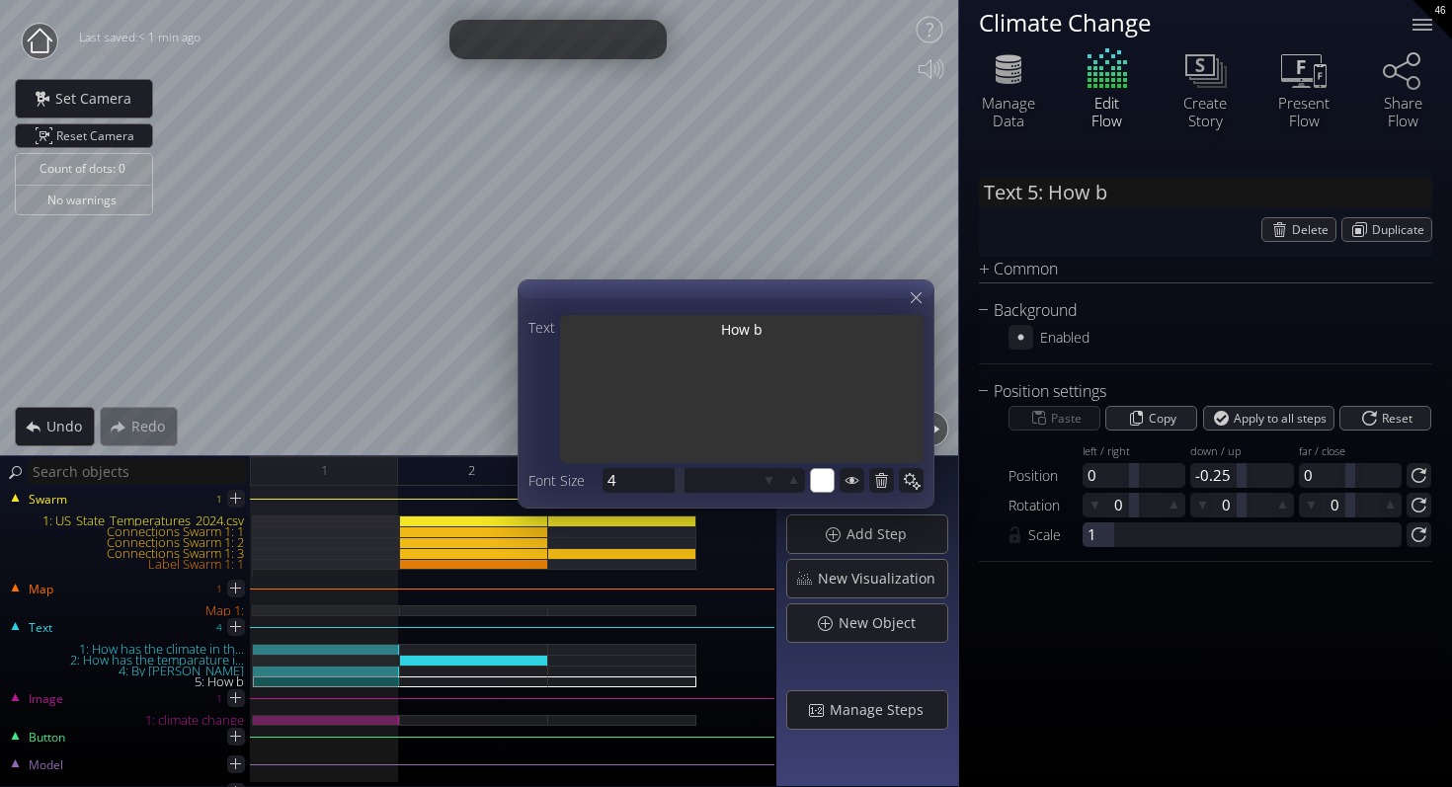
type textarea "How ba"
type input "Text 5: How bad"
type textarea "How bad"
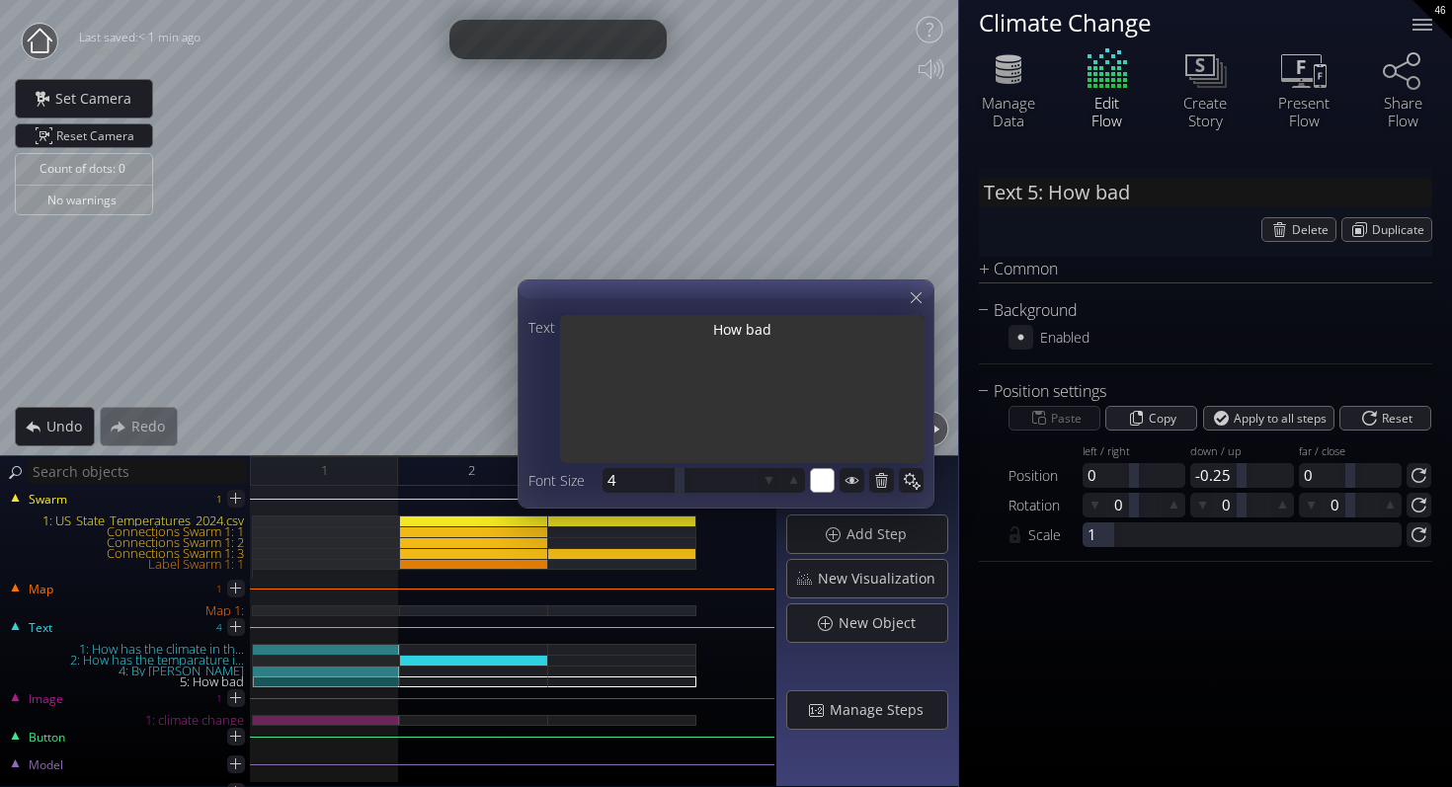
type input "Text 5: How ba"
type textarea "How ba"
type input "Text 5: How b"
type textarea "How b"
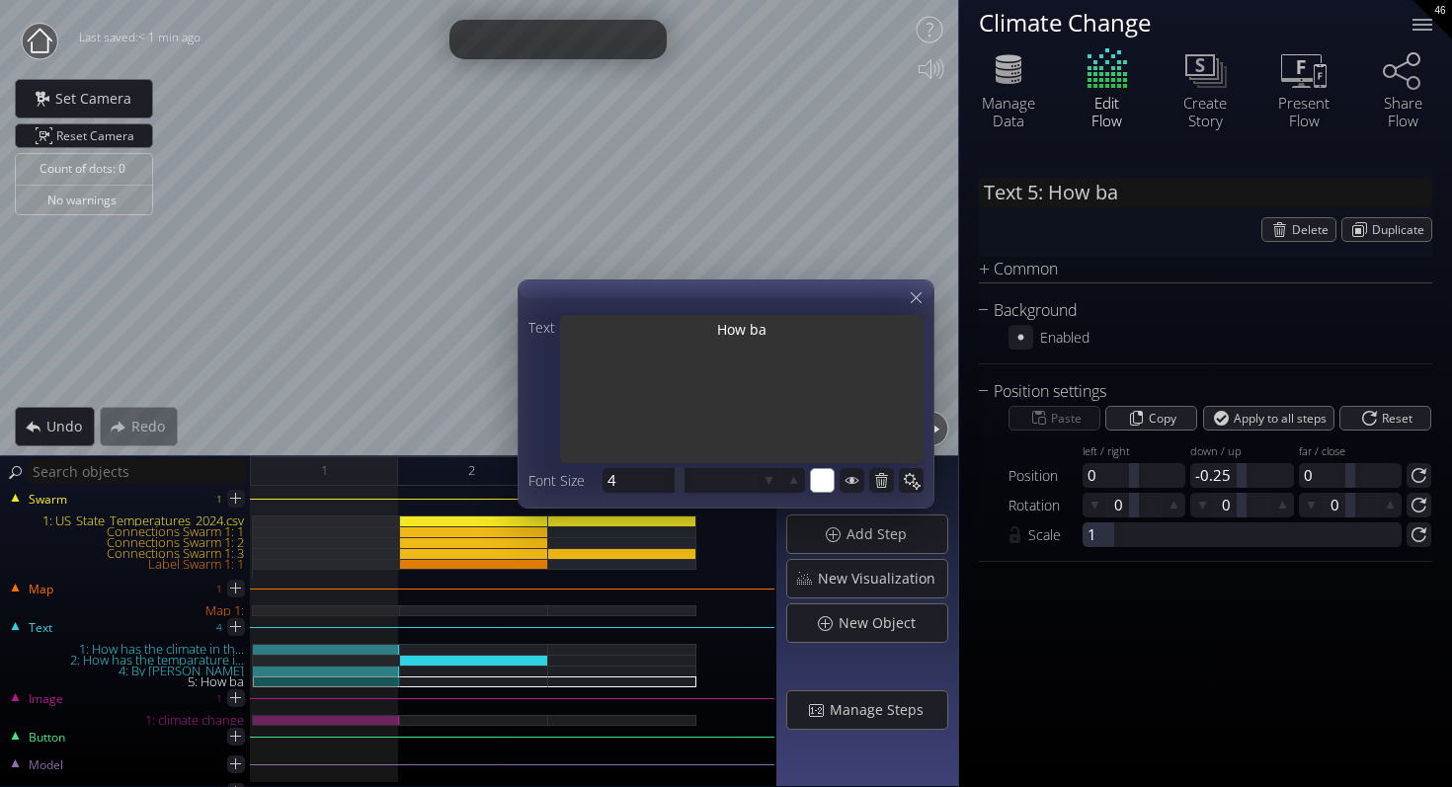
type textarea "How b"
type input "Text 5: How"
type textarea "How"
type input "Text 5: How"
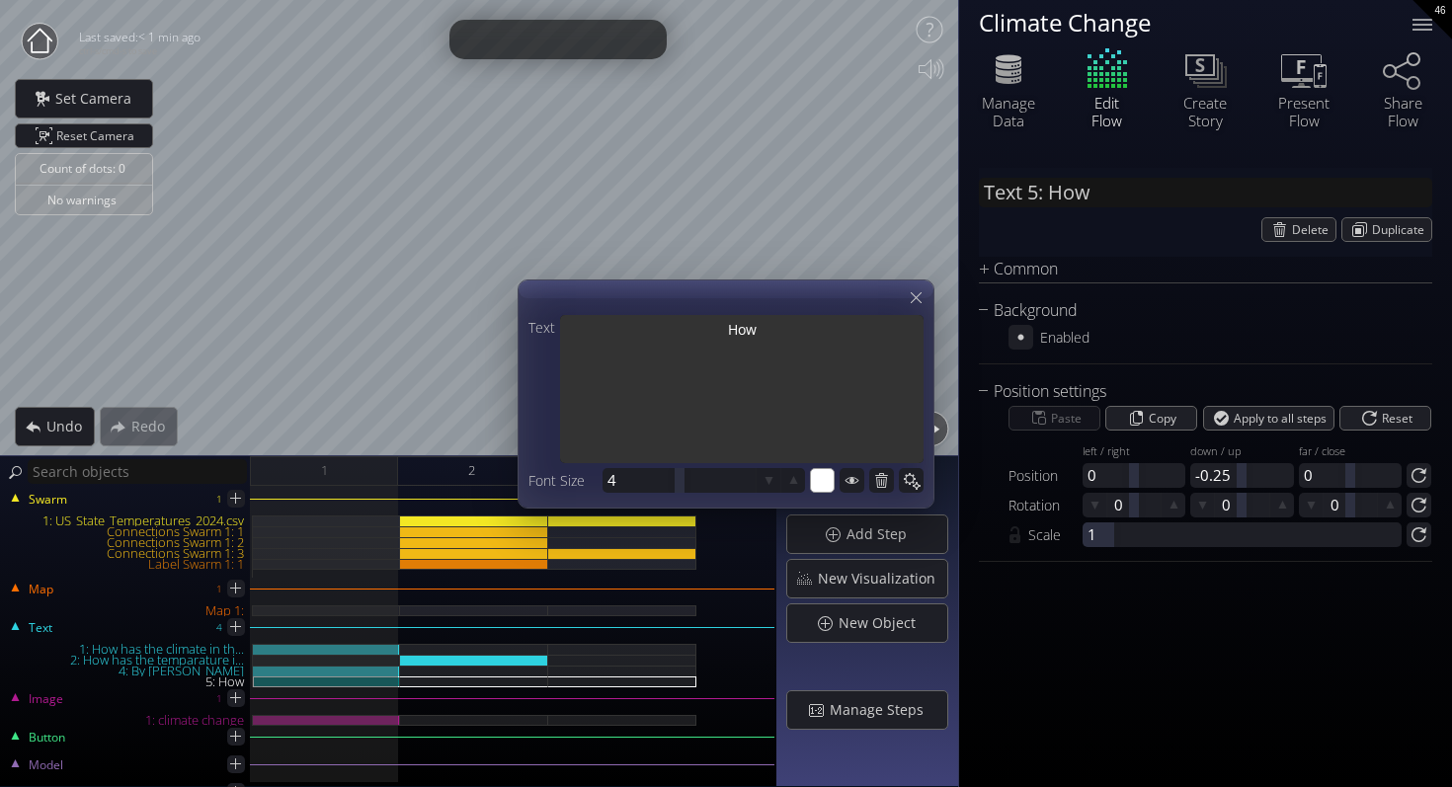
type textarea "How"
type input "Text 5: Ho"
type textarea "Ho"
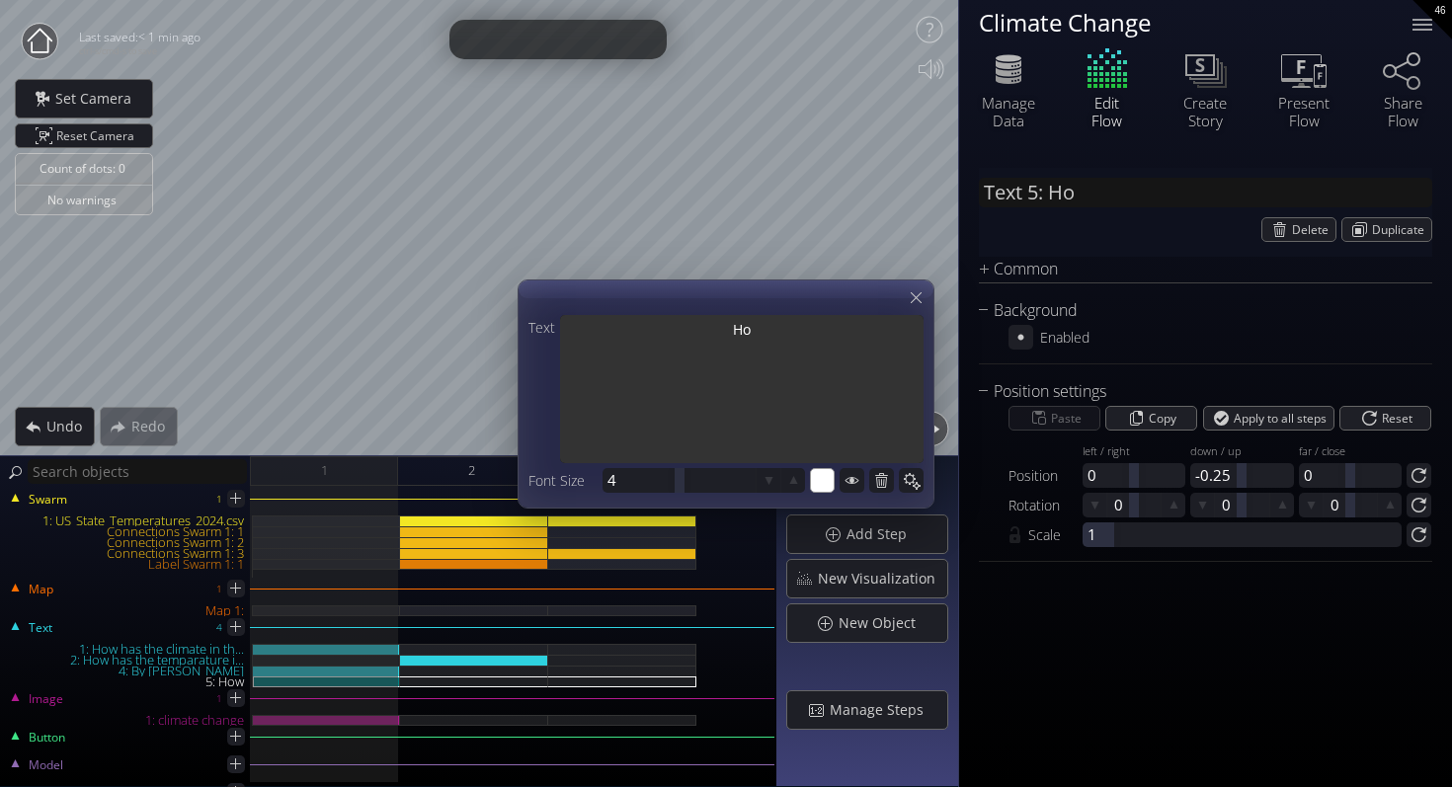
type input "Text 5: H"
type textarea "H"
type input "Text 5: C"
type textarea "C"
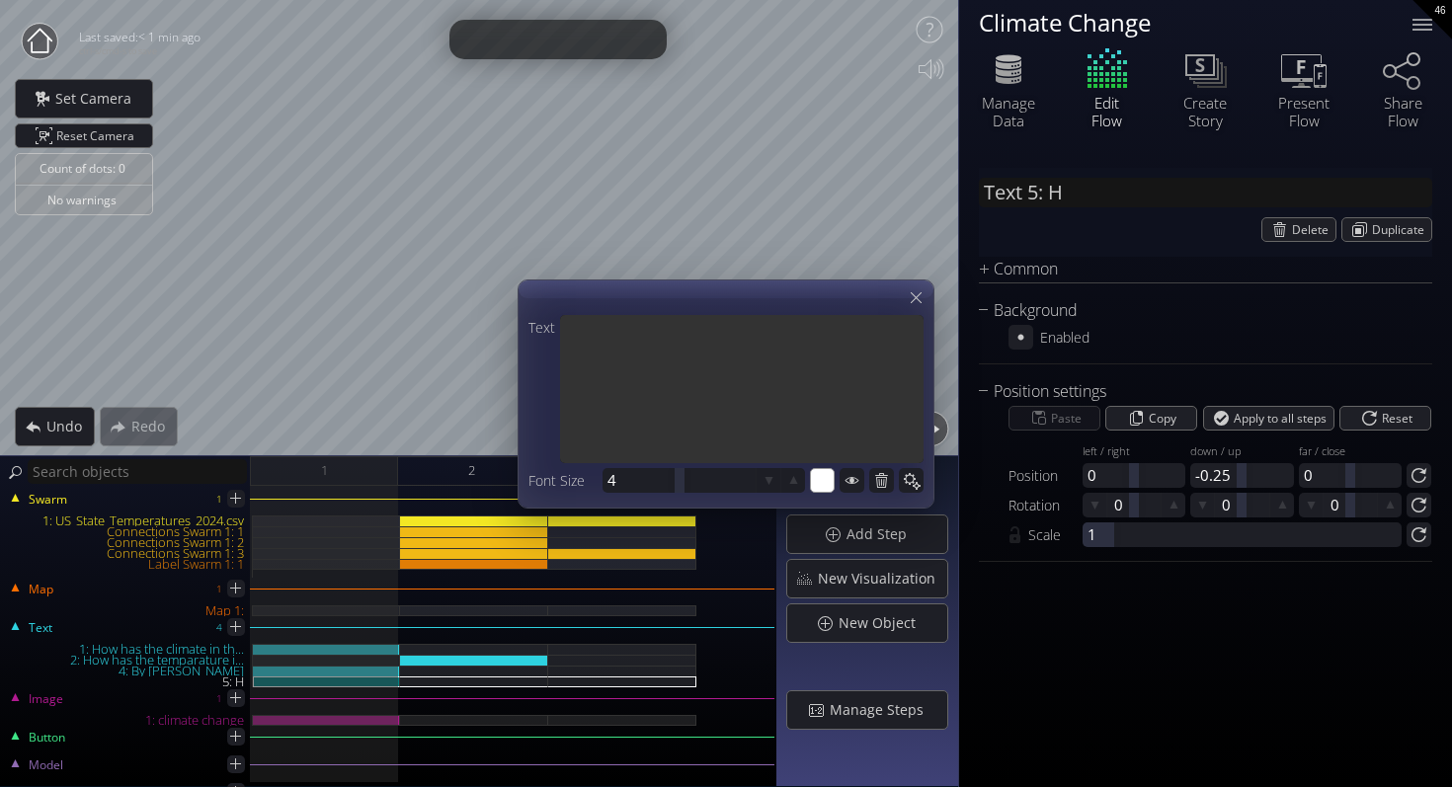
type textarea "C"
type input "Text 5: Cl"
type textarea "Cl"
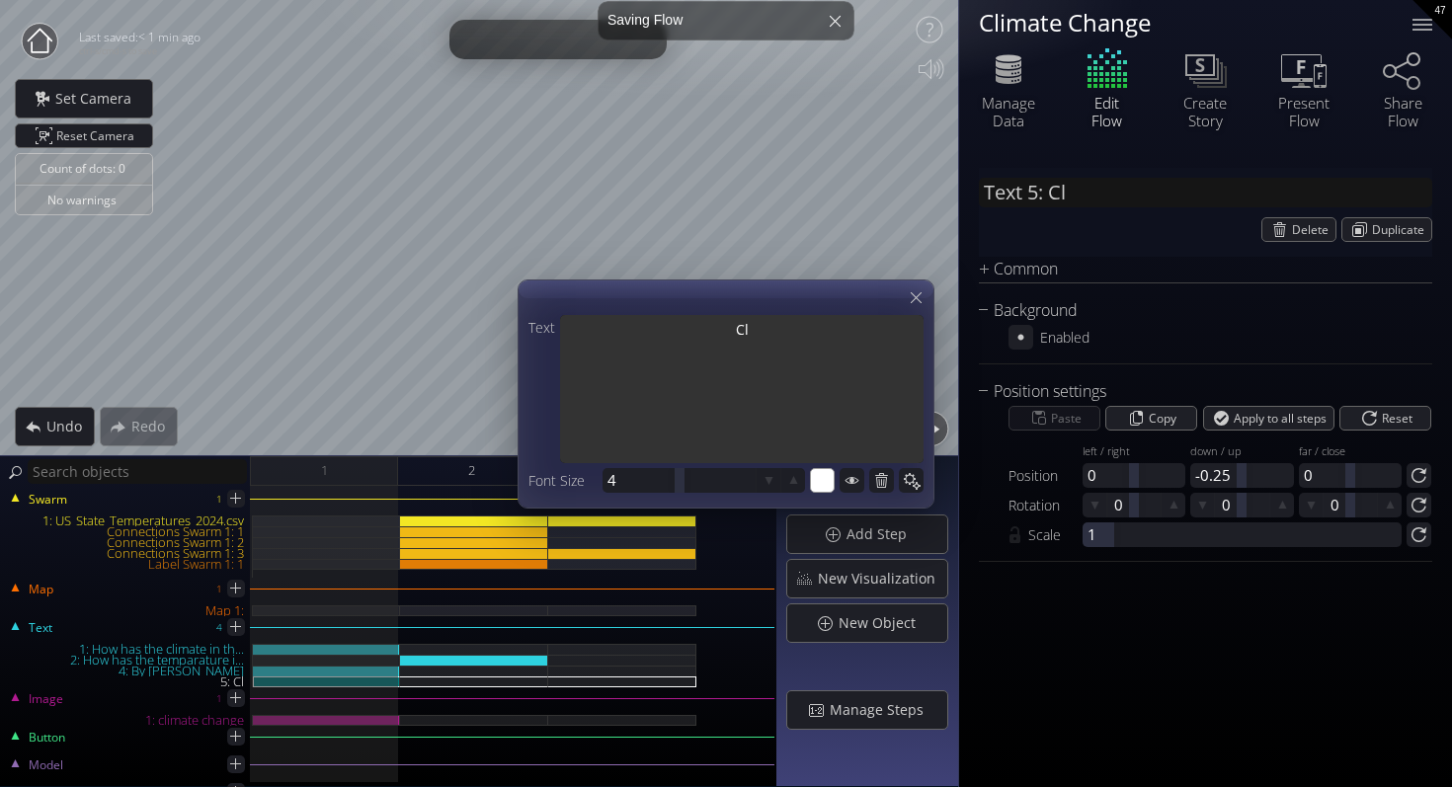
type input "Text 5: Cli"
type textarea "Cli"
type input "Text 5: Clim"
type textarea "Clim"
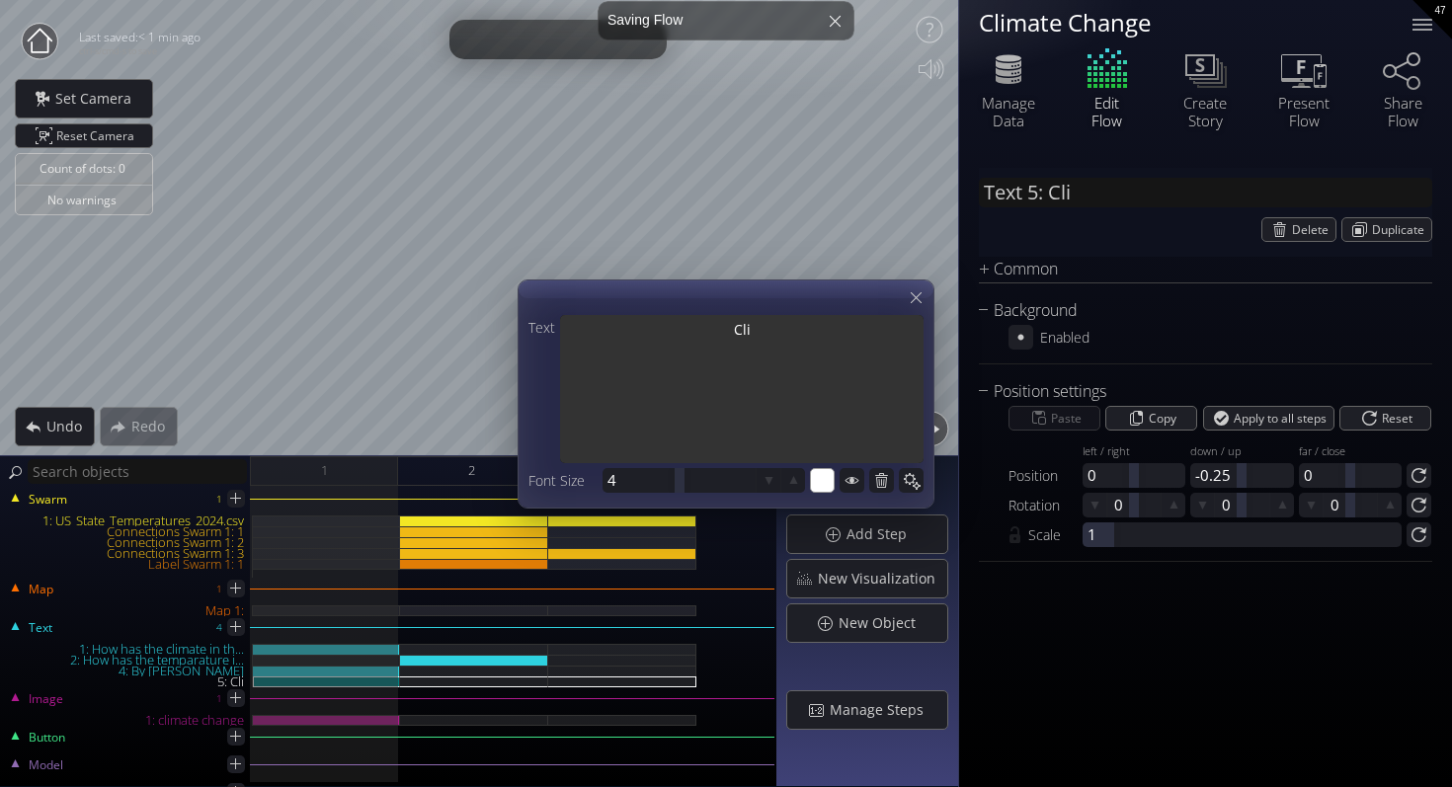
type textarea "Clim"
type input "Text 5: Clima"
type textarea "Clima"
type input "Text 5: Climat"
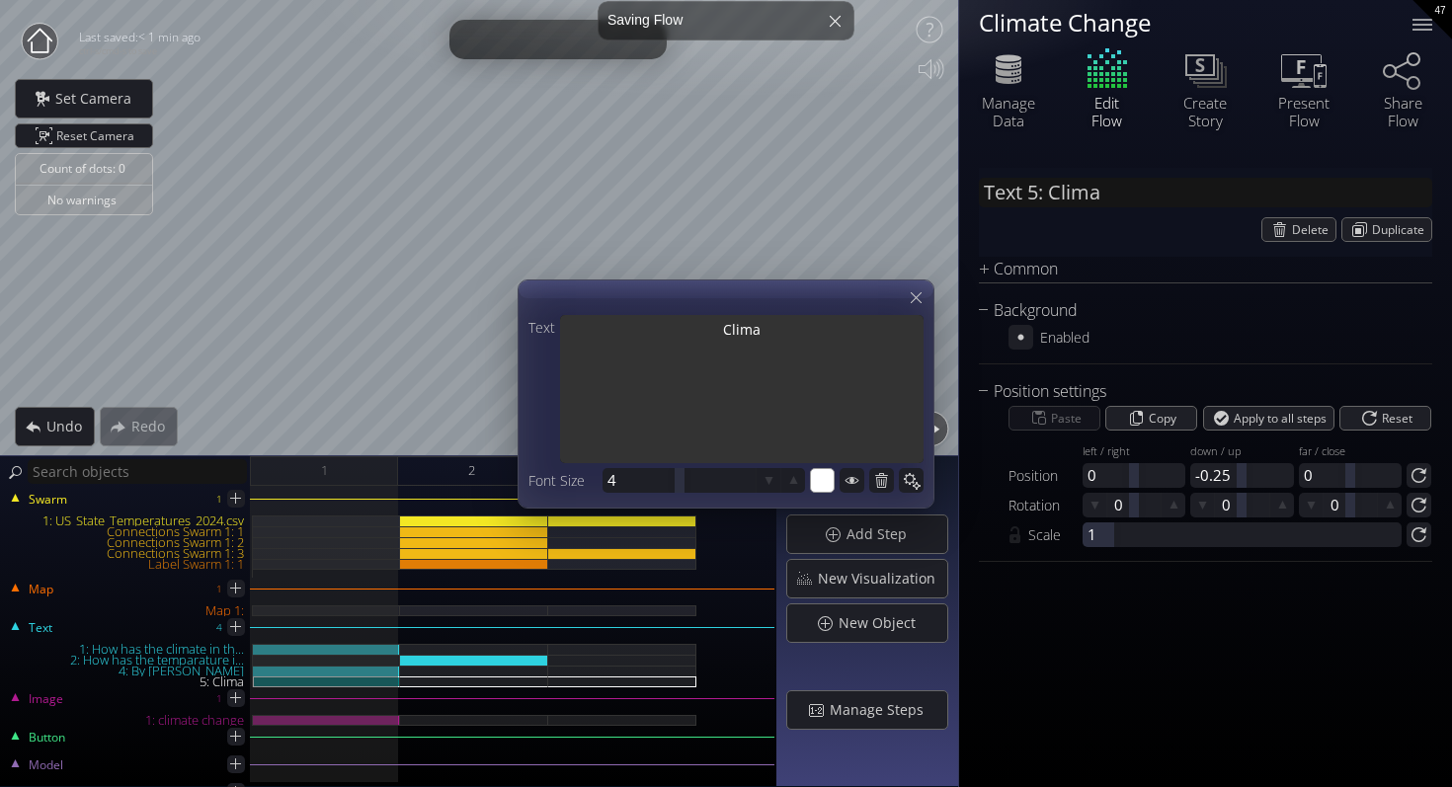
type textarea "Climat"
type input "Text 5: Climate"
type textarea "Climate"
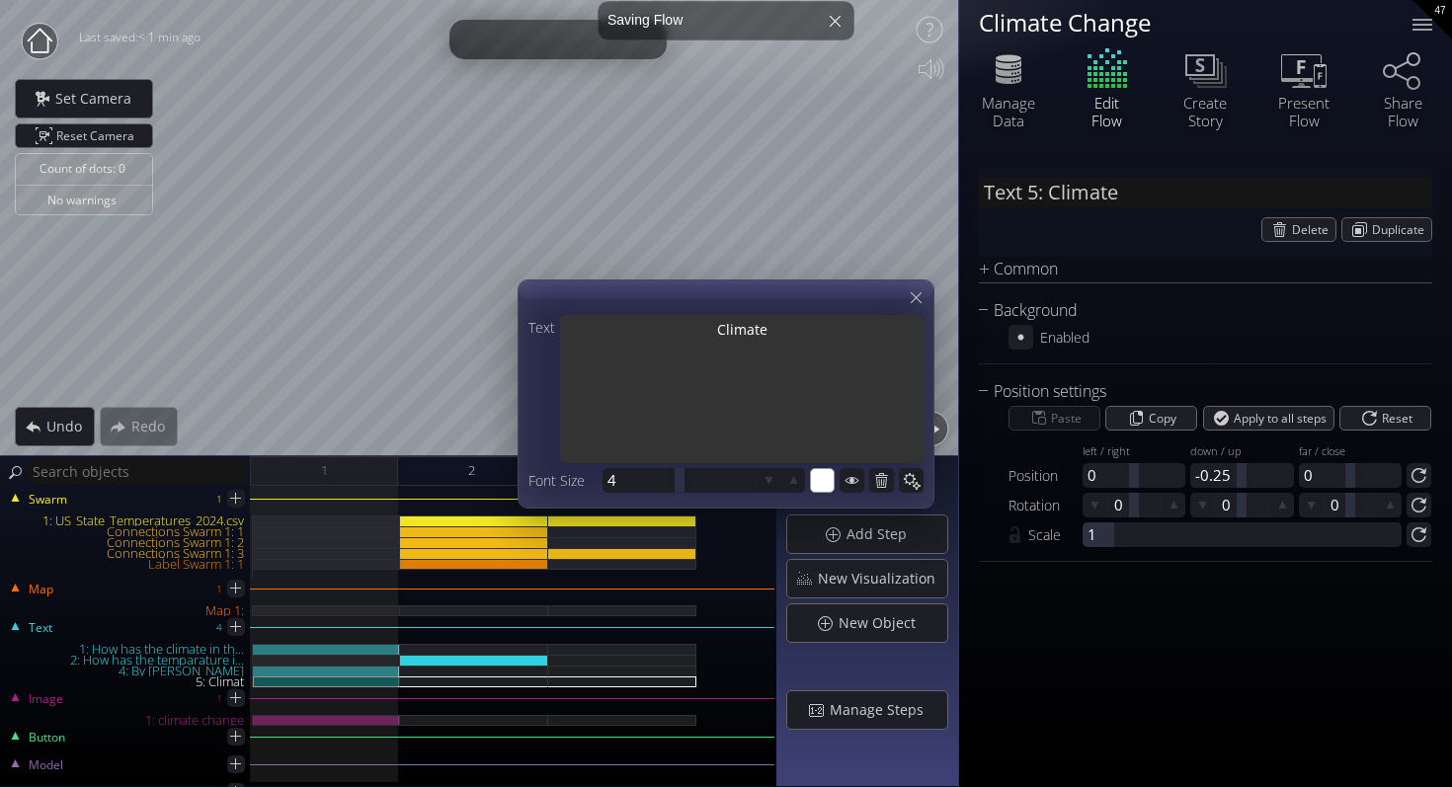
type input "Text 5: Climate"
type textarea "Climate"
type input "Text 5: Climate C"
type textarea "Climate C"
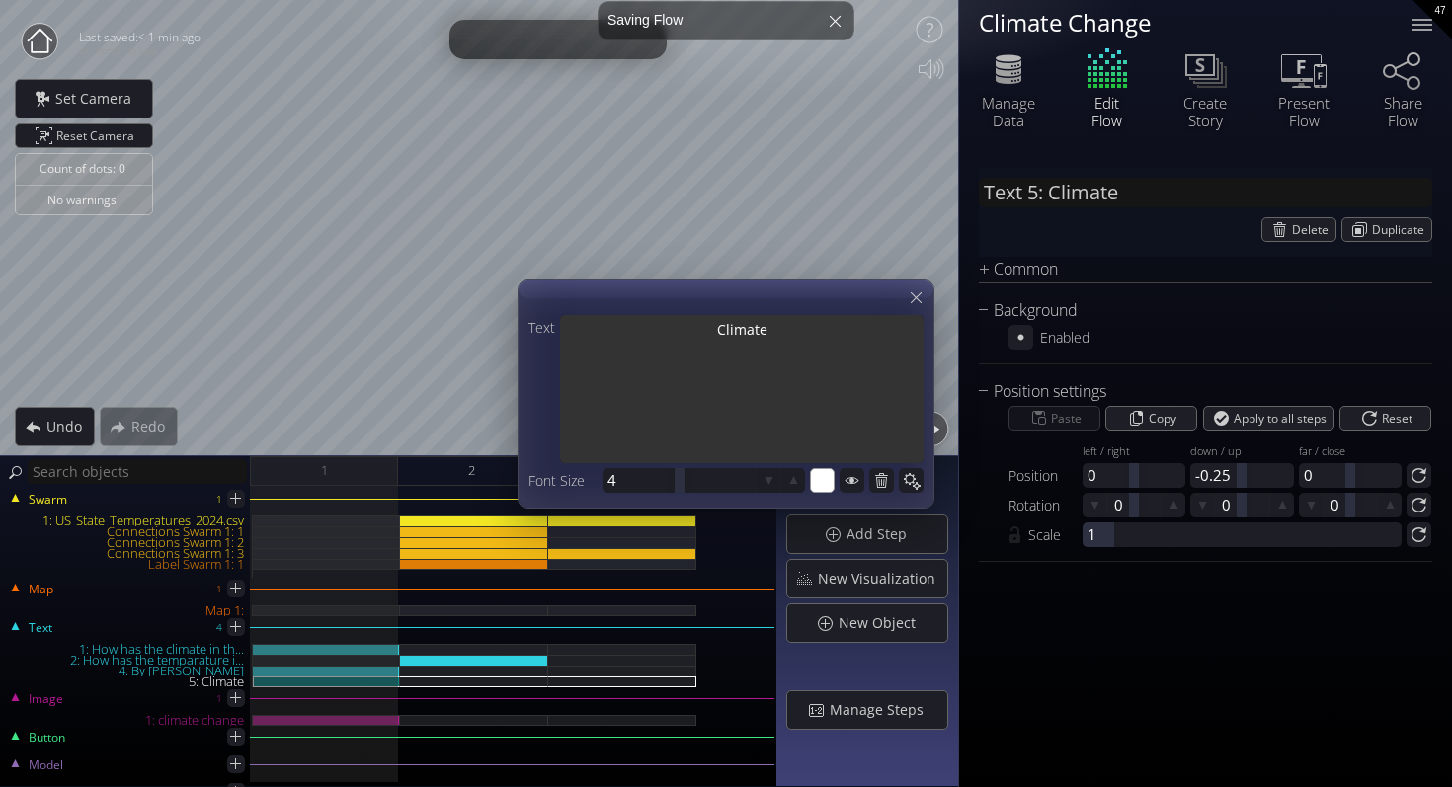
type textarea "Climate C"
type input "Text 5: Climate Ch"
type textarea "Climate Ch"
type input "Text 5: Climate Cha"
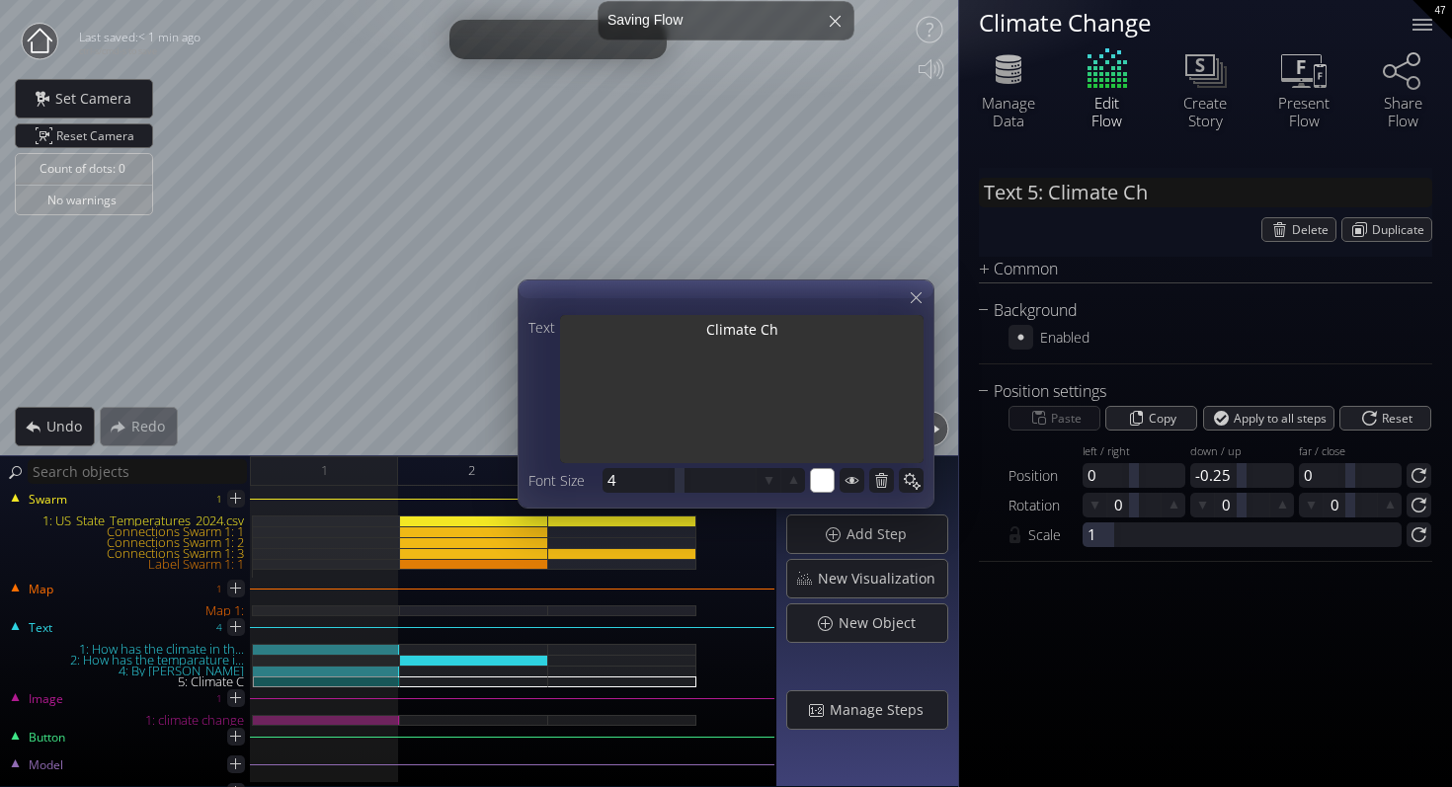
type textarea "Climate Cha"
type input "Text 5: Climate Chan"
type textarea "Climate Chan"
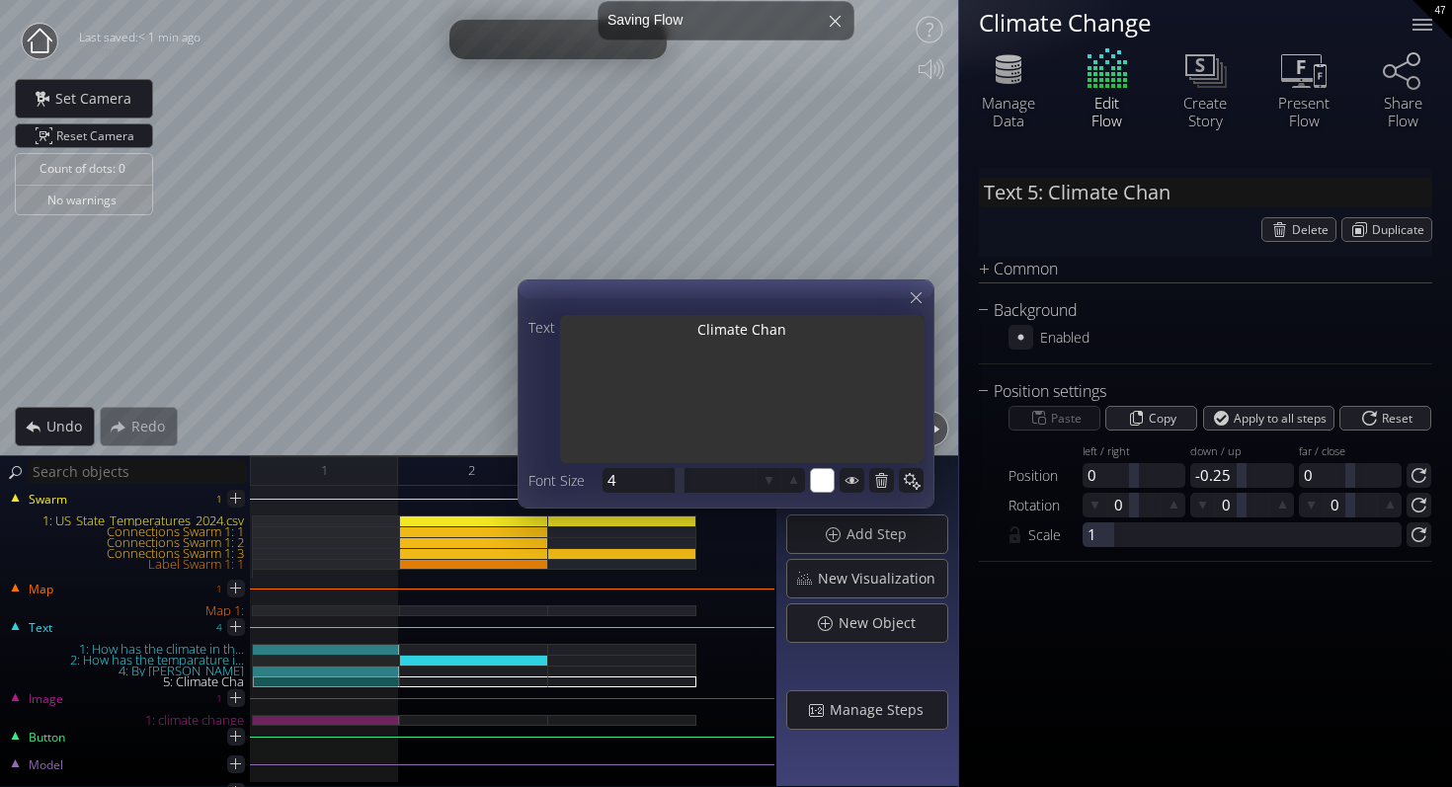
type input "Text 5: Climate Chang"
type textarea "Climate Chang"
type input "Text 5: Climate Change"
type textarea "Climate Change"
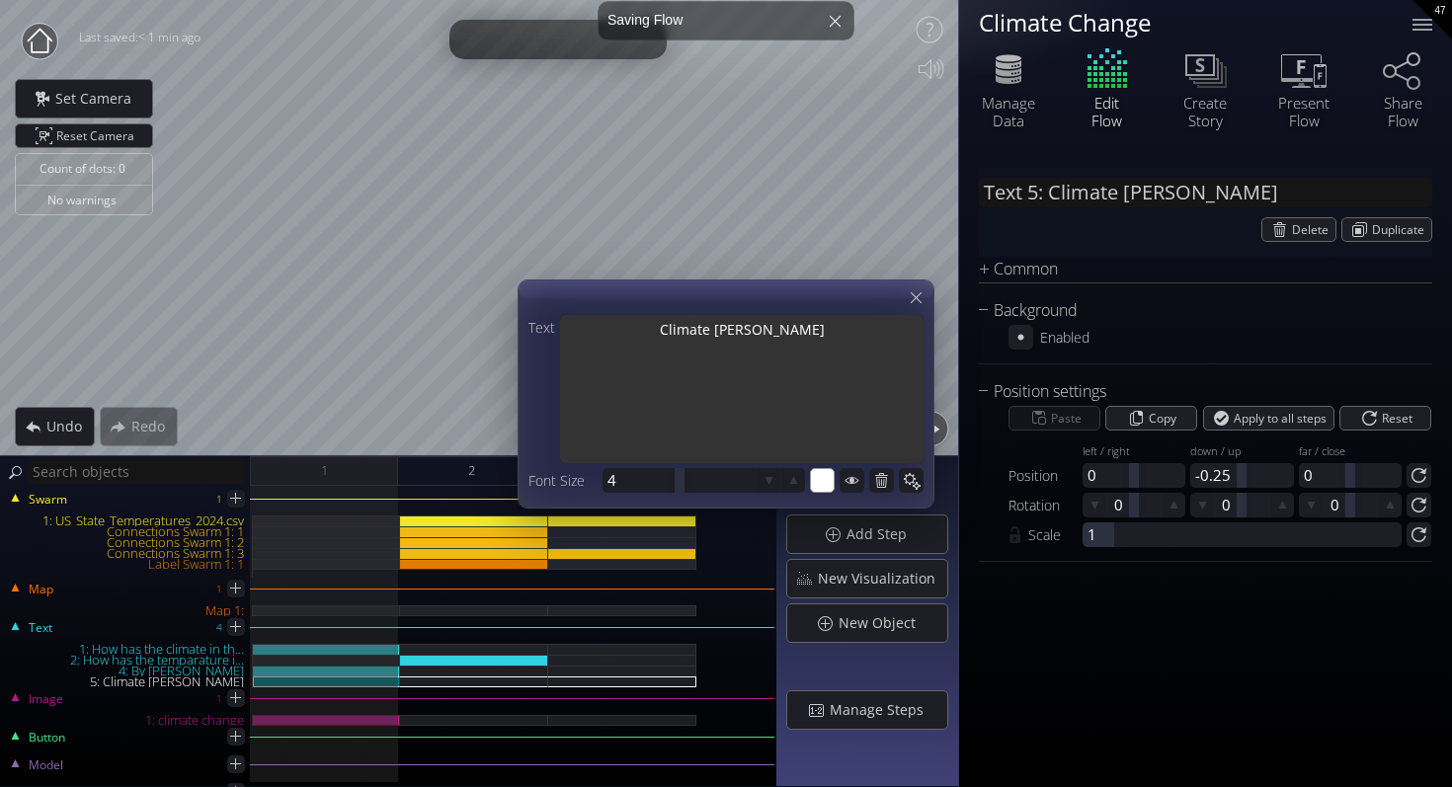
type textarea "Climate Change"
type input "Text 5: Climate Change"
type textarea "Climate Change"
type input "Text 5: Climate Change a"
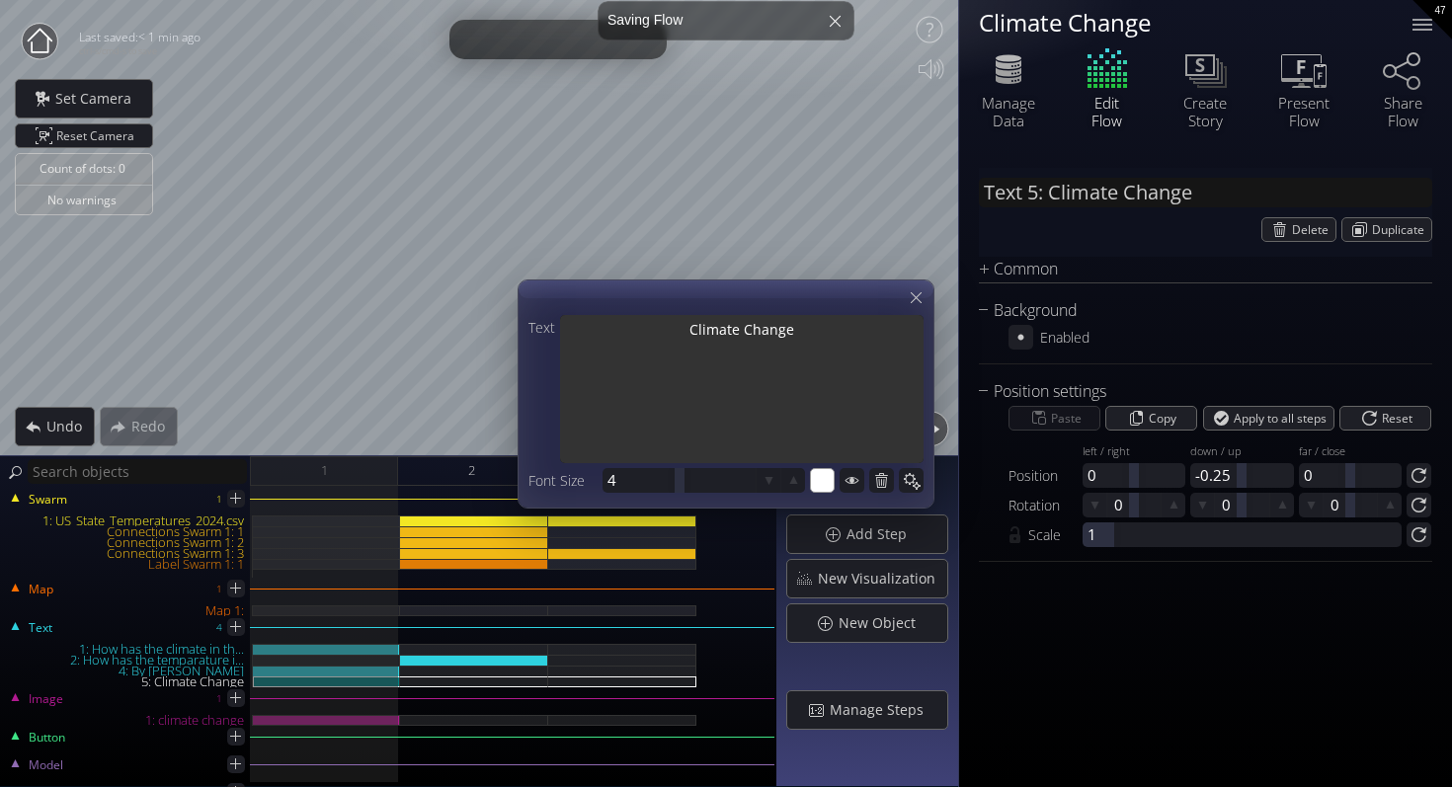
type textarea "Climate Change a"
type input "Text 5: Climate Change an"
type textarea "Climate Change an"
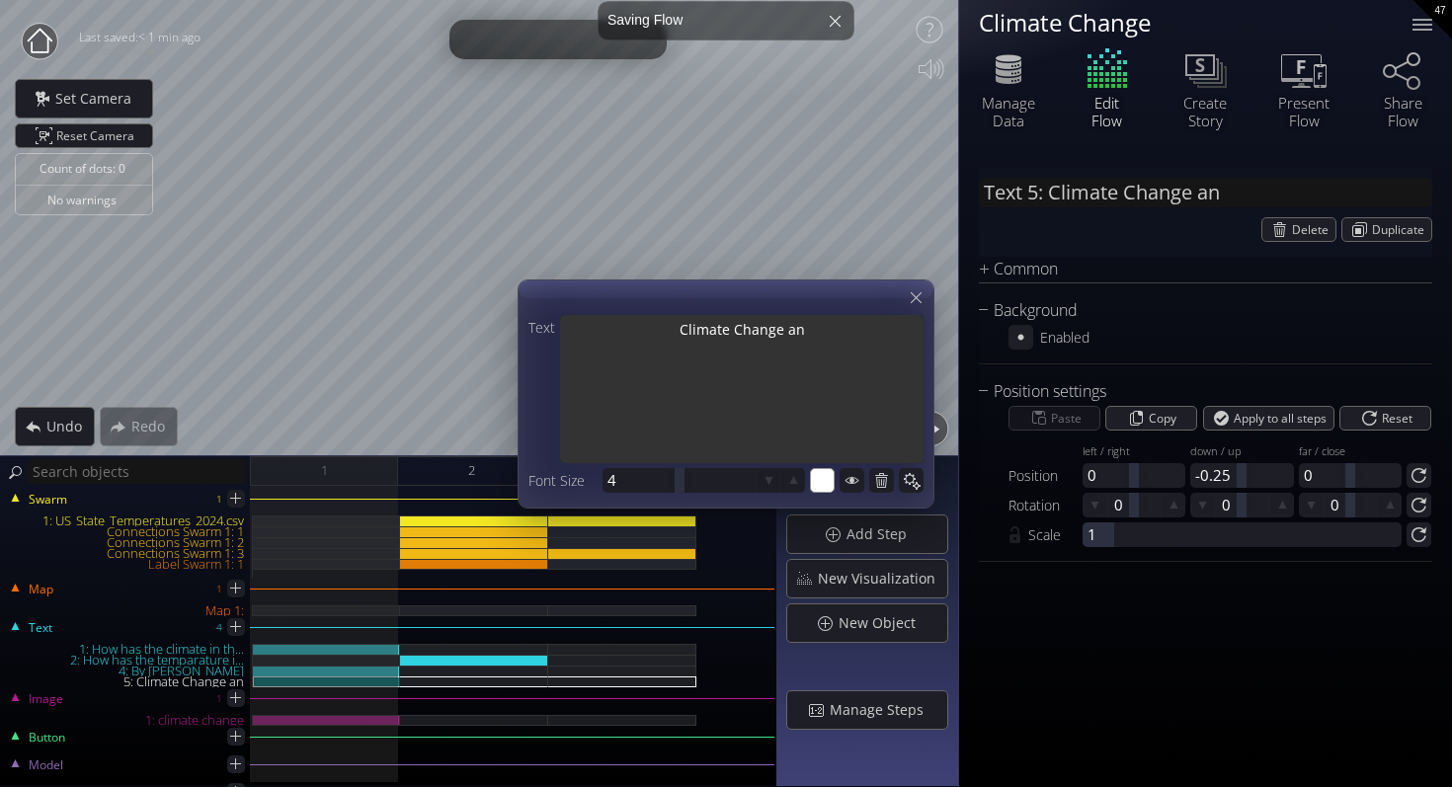
type input "Text 5: Climate Change and"
type textarea "Climate Change and"
type input "Text 5: Climate Change and"
type textarea "Climate Change and"
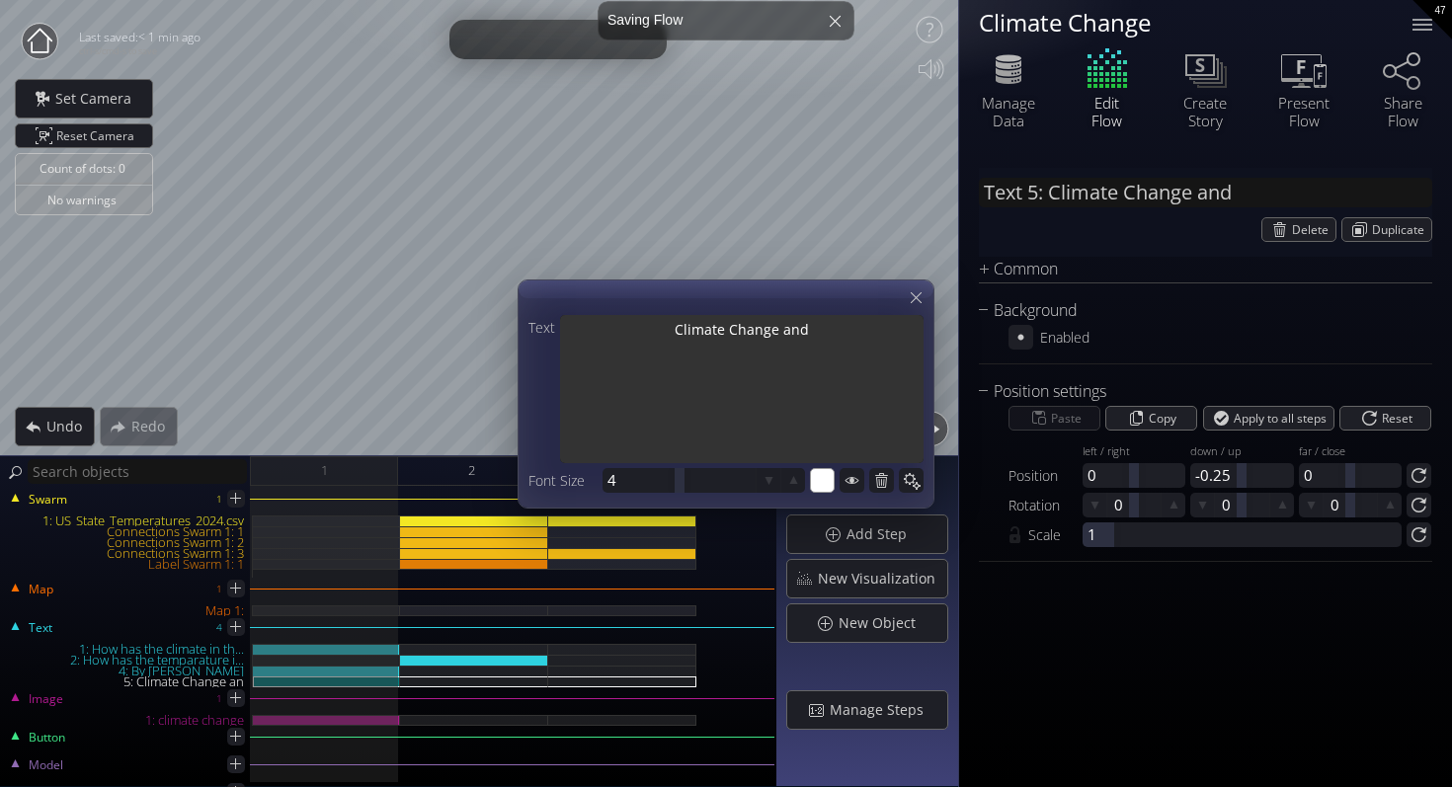
type textarea "Climate Change and"
type input "Text 5: Climate Change and i"
type textarea "Climate Change and i"
type input "Text 5: Climate Change and it"
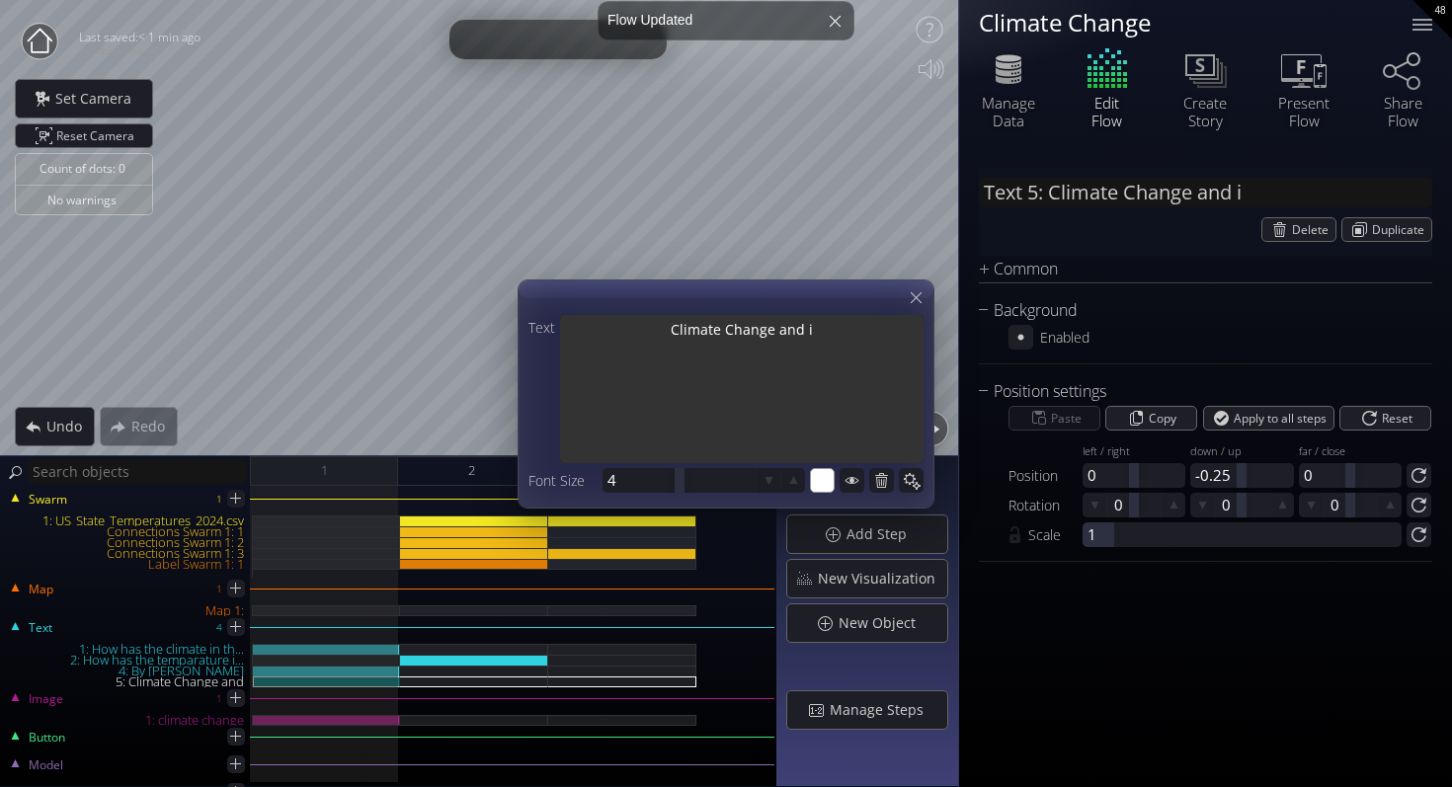
type textarea "Climate Change and it"
type input "Text 5: Climate Change and its"
type textarea "Climate Change and its"
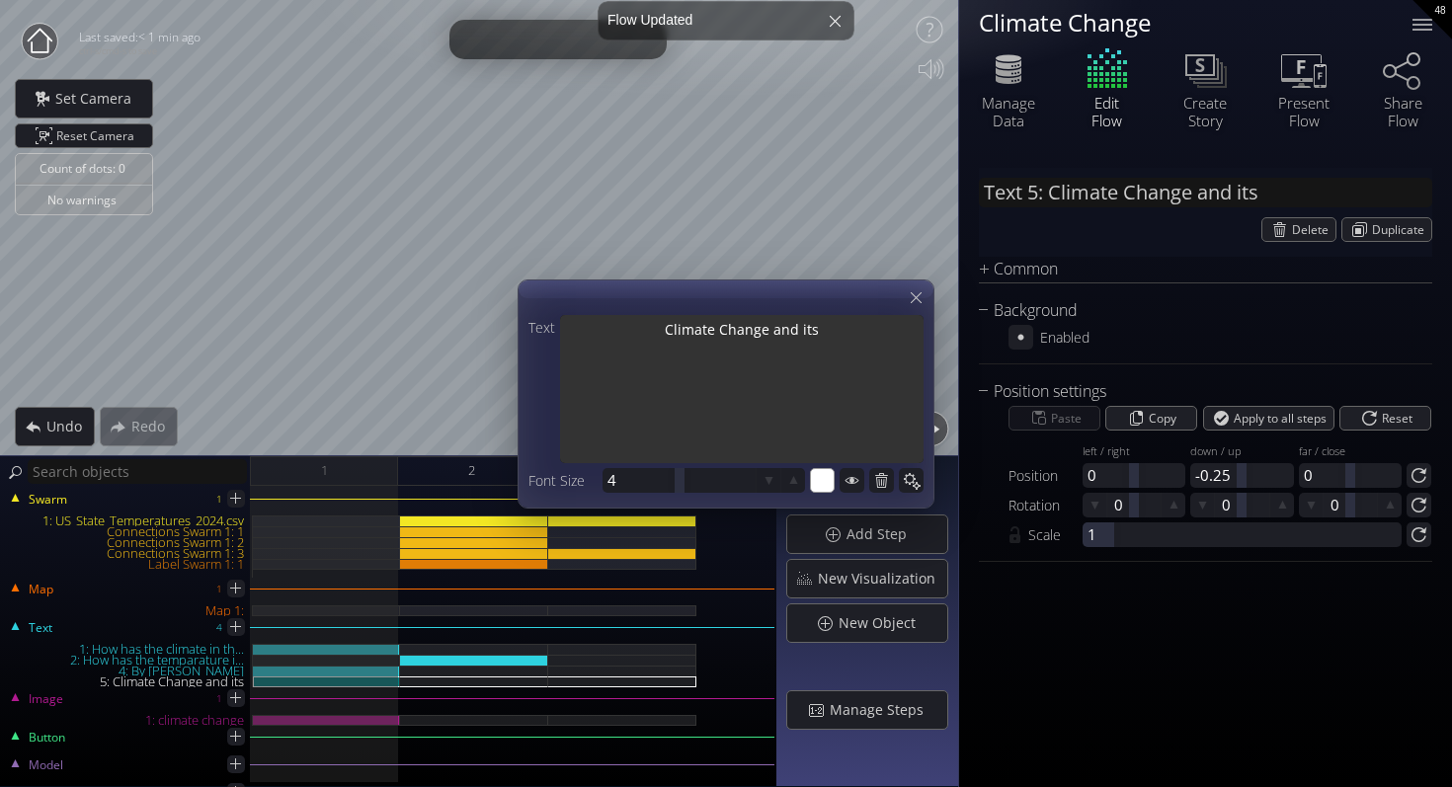
type input "Text 5: Climate Change and its"
type textarea "Climate Change and its"
type input "Text 5: Climate Change and its"
type textarea "Climate Change and its"
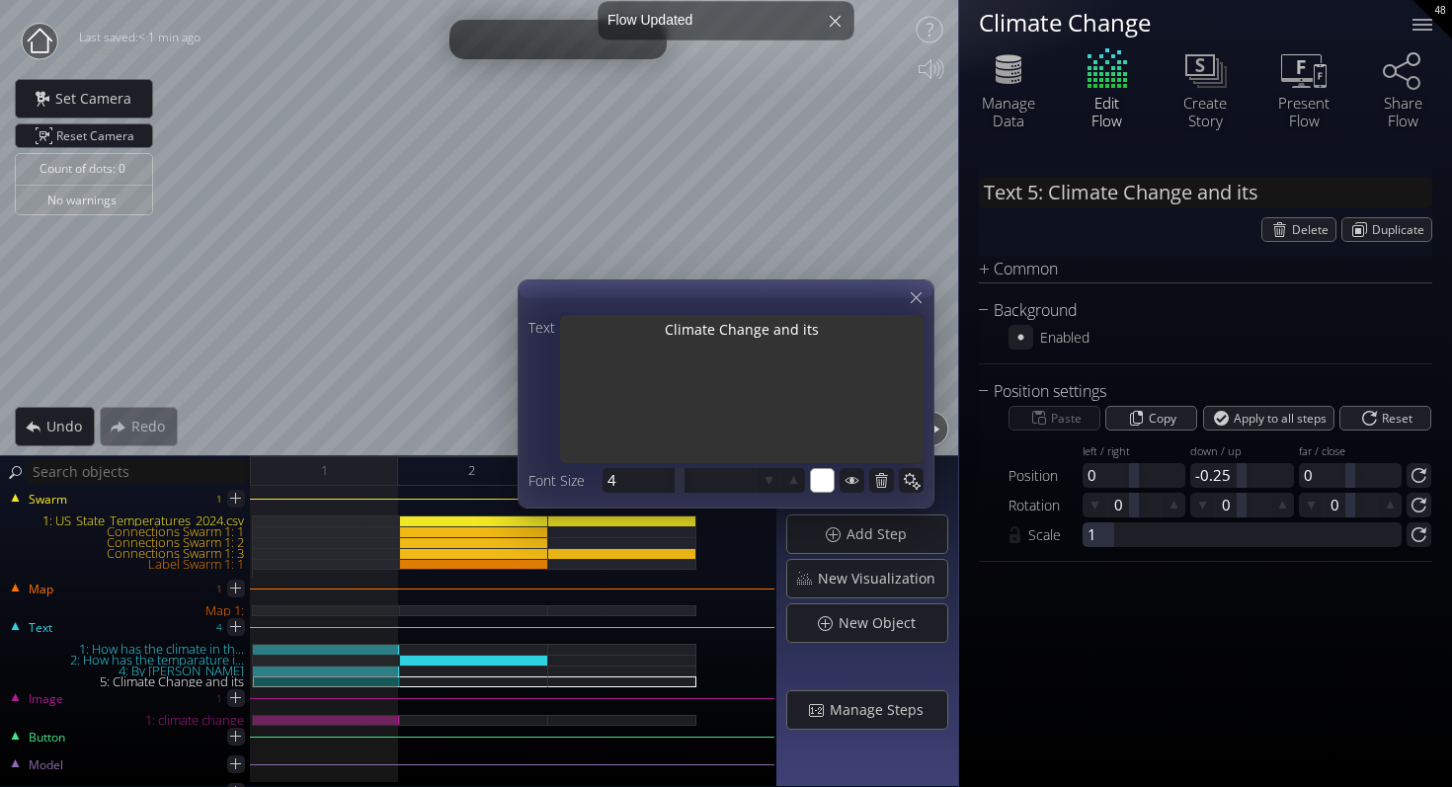
type textarea "Climate Change and its"
type input "Text 5: Climate Change and it"
type textarea "Climate Change and it"
type input "Text 5: Climate Change and i"
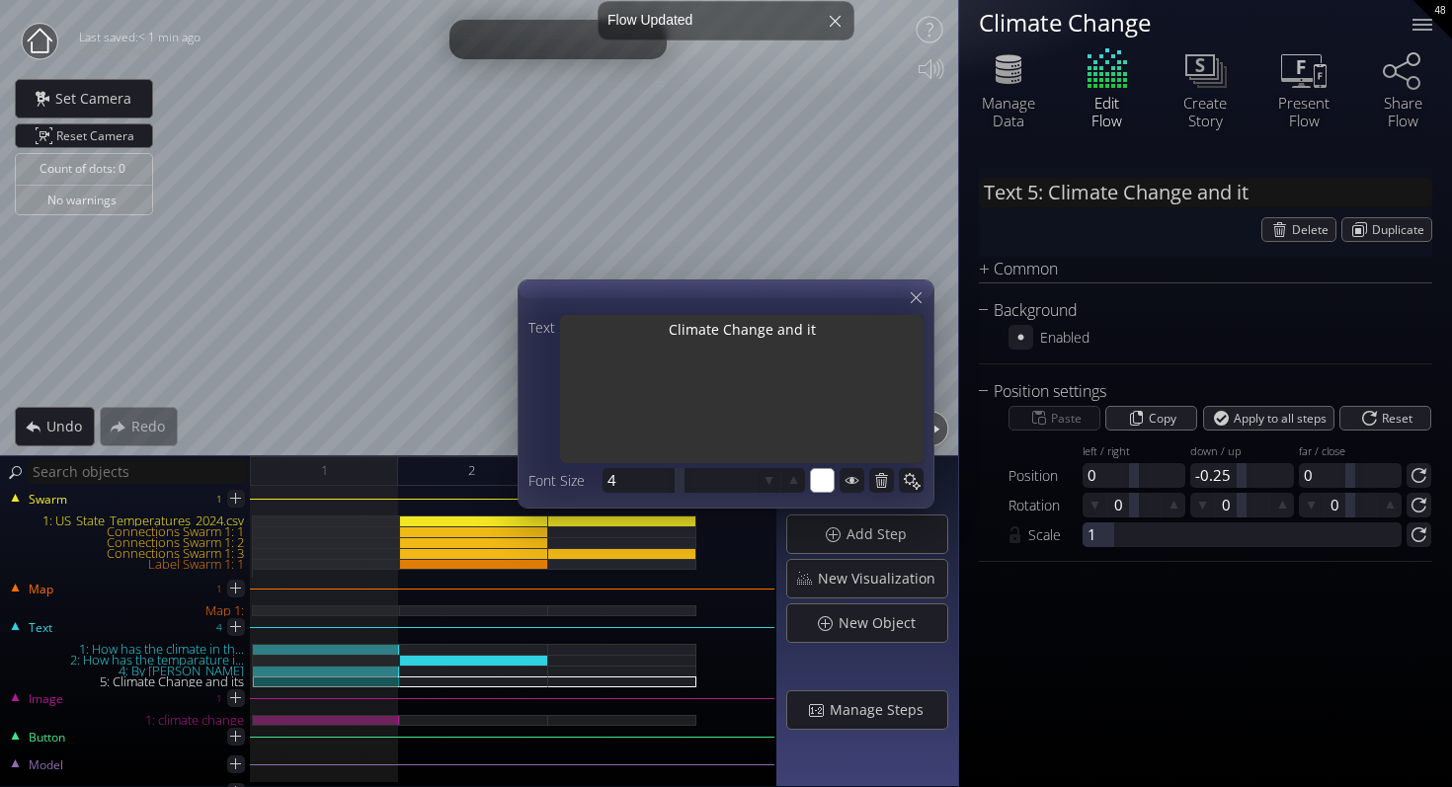
type textarea "Climate Change and i"
type input "Text 5: Climate Change and"
type textarea "Climate Change and"
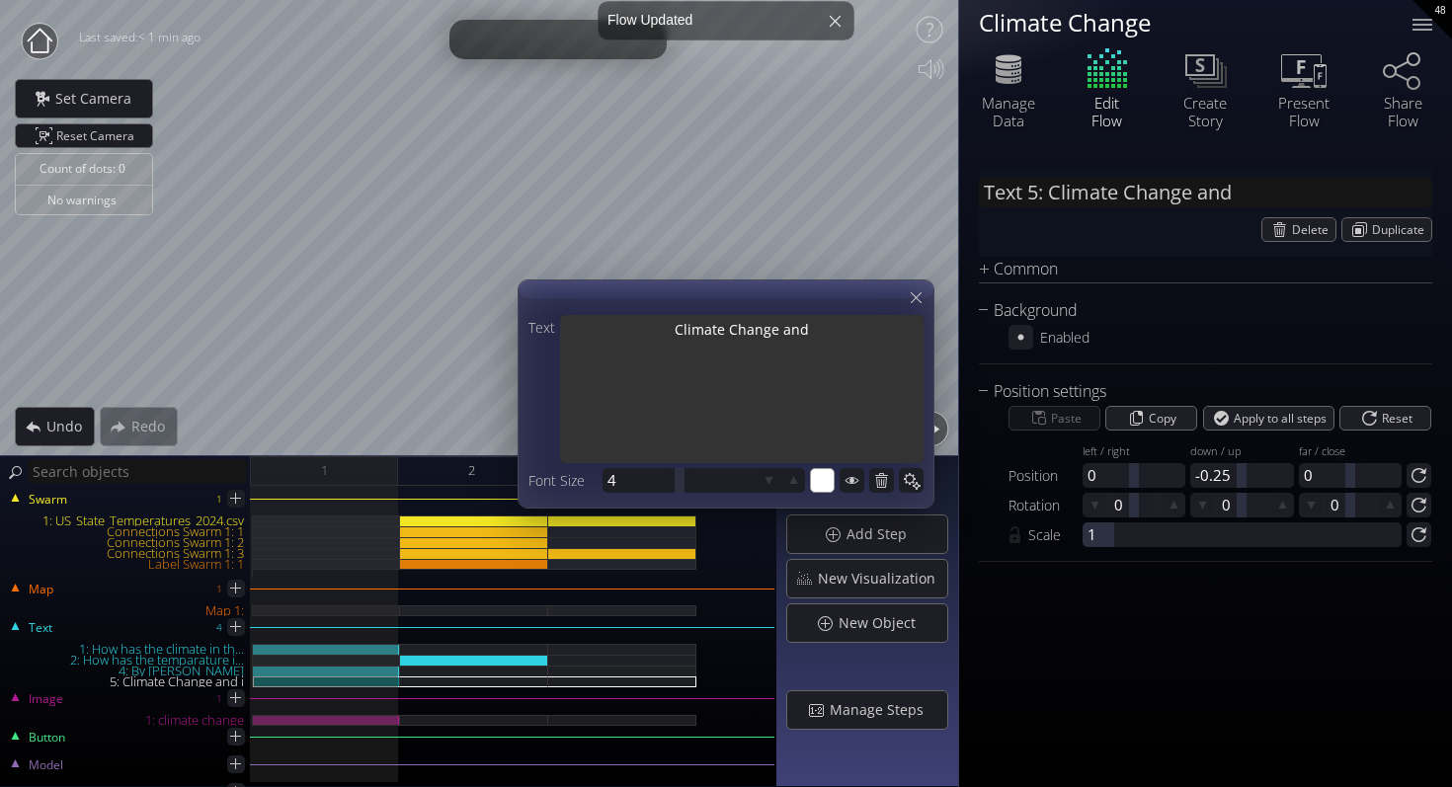
type input "Text 5: Climate Change and"
type textarea "Climate Change and"
type input "Text 5: Climate Change an"
type textarea "Climate Change an"
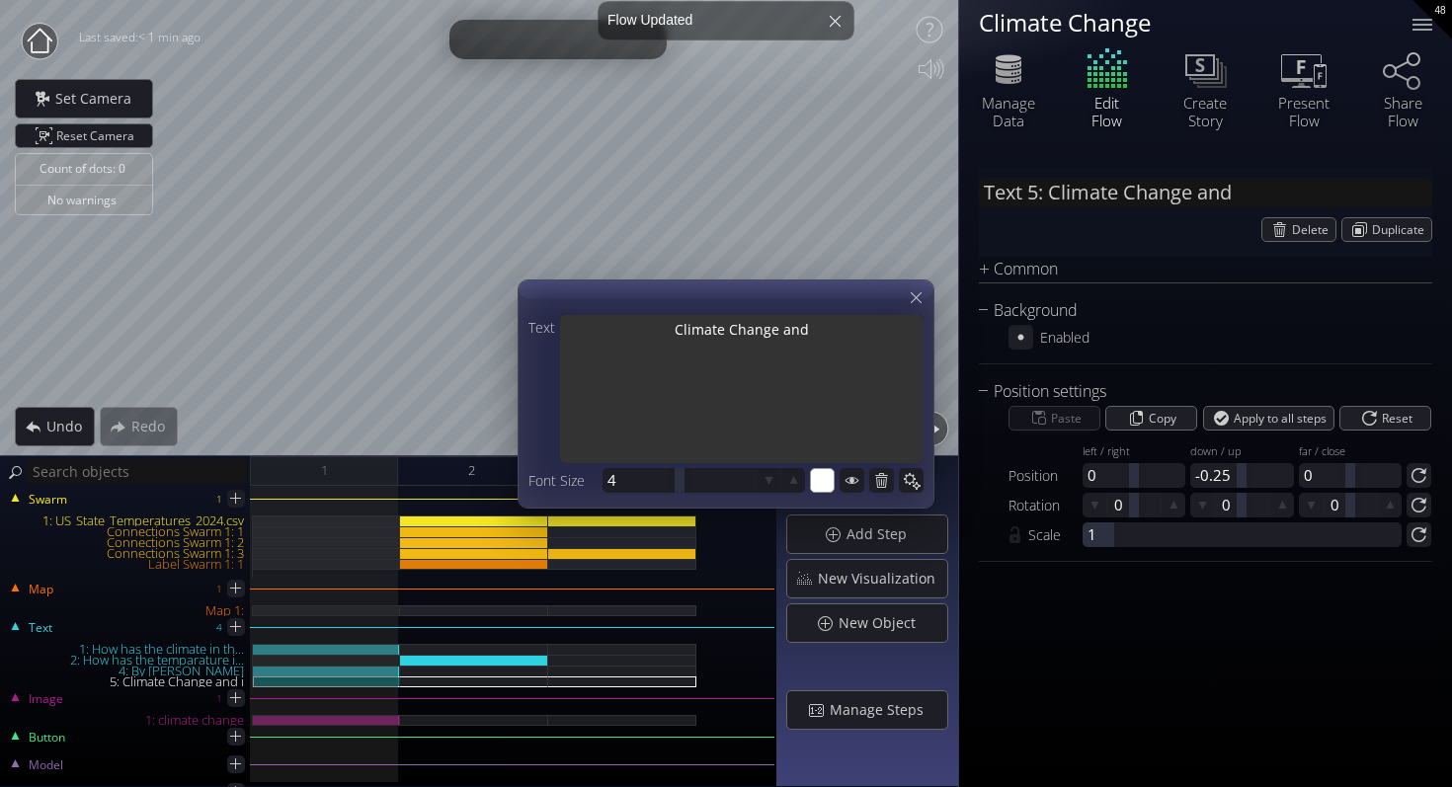
type textarea "Climate Change an"
type input "Text 5: Climate Change a"
type textarea "Climate Change a"
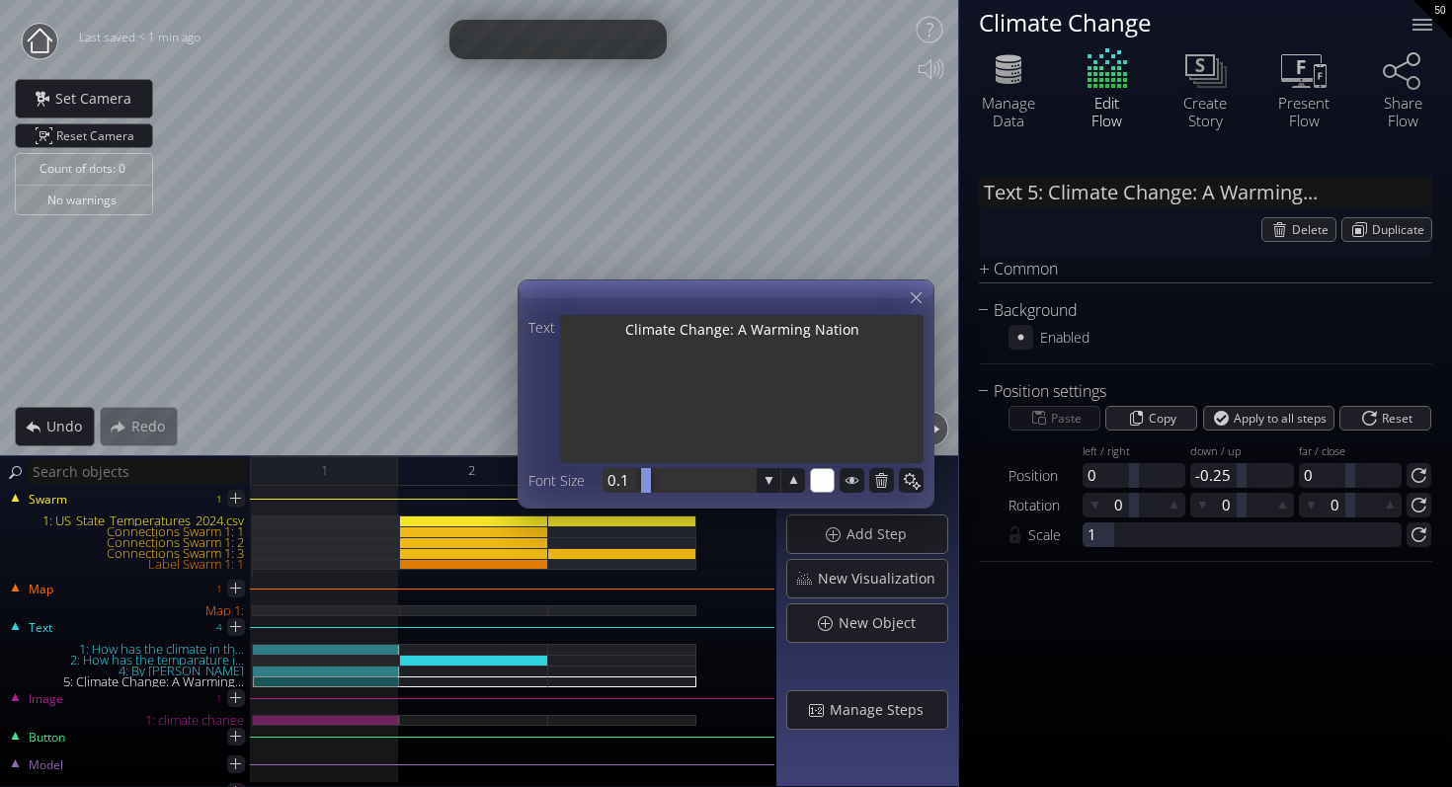
drag, startPoint x: 679, startPoint y: 484, endPoint x: 646, endPoint y: 487, distance: 33.7
click at [646, 487] on div at bounding box center [646, 480] width 10 height 25
drag, startPoint x: 680, startPoint y: 484, endPoint x: 636, endPoint y: 484, distance: 44.4
click at [636, 484] on div at bounding box center [637, 480] width 10 height 25
click at [636, 484] on div at bounding box center [678, 480] width 153 height 25
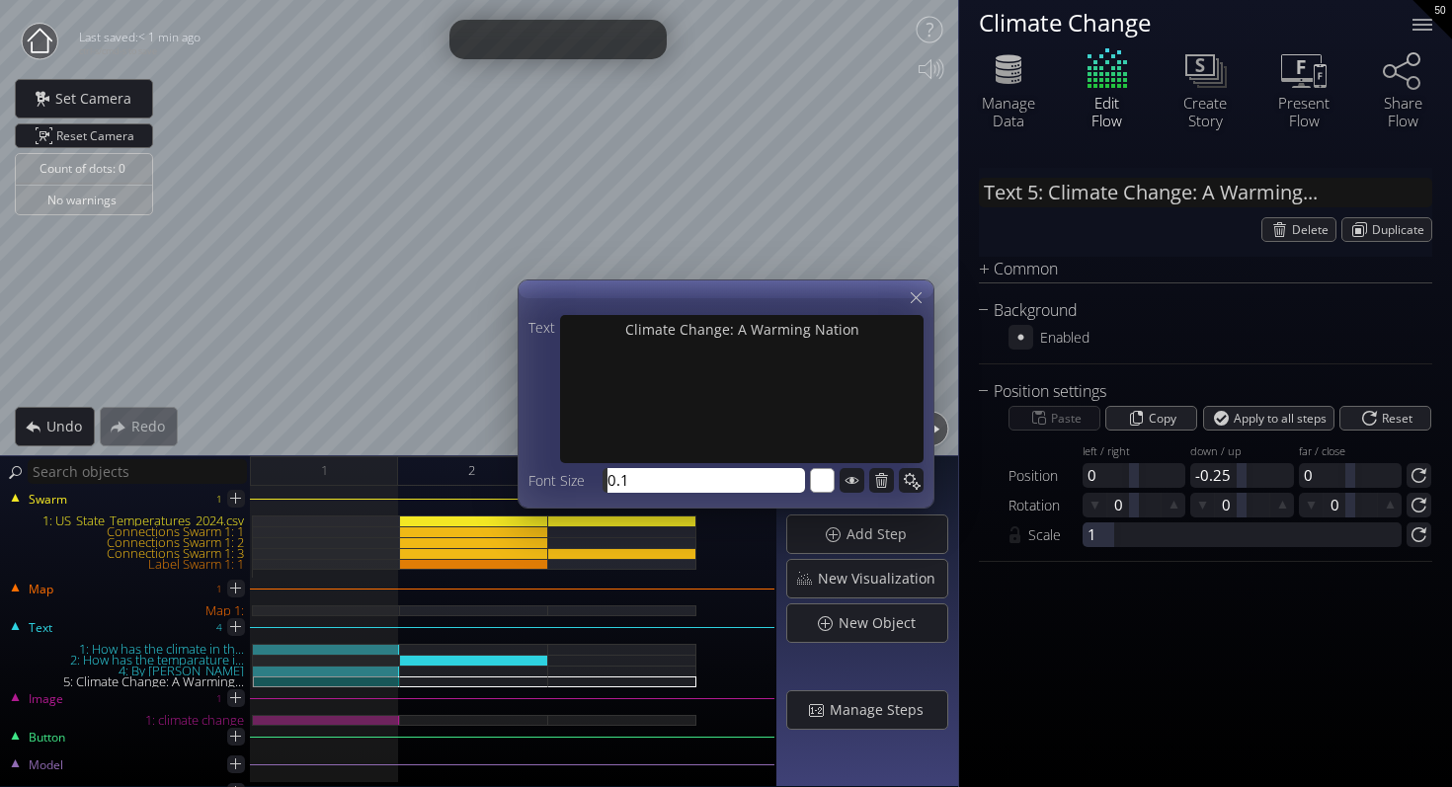
click at [617, 484] on input "0.1" at bounding box center [708, 480] width 202 height 25
drag, startPoint x: 644, startPoint y: 485, endPoint x: 565, endPoint y: 485, distance: 79.0
click at [565, 485] on div "Font Size 0.1 0.11" at bounding box center [666, 480] width 276 height 25
click at [627, 478] on div at bounding box center [678, 480] width 153 height 25
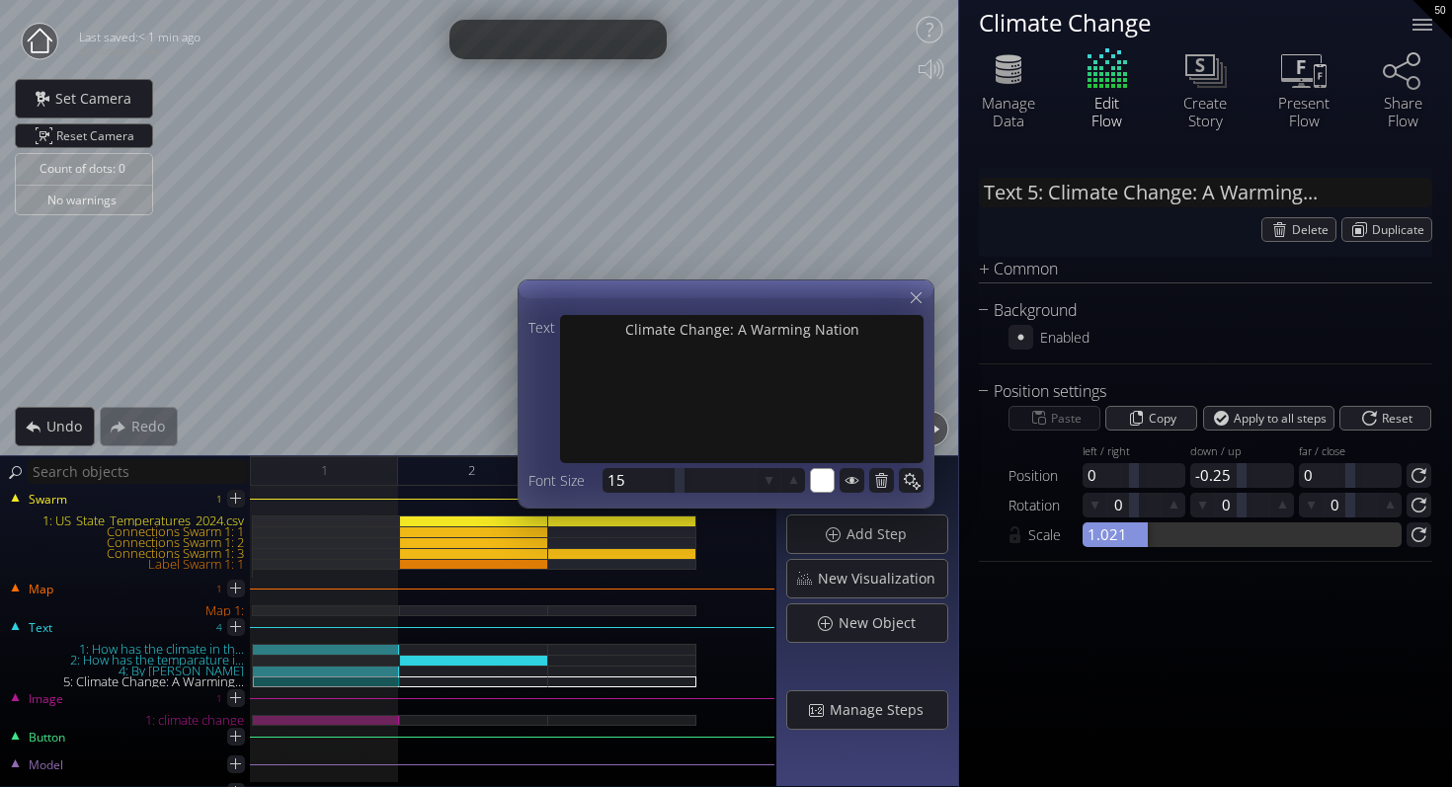
drag, startPoint x: 1095, startPoint y: 538, endPoint x: 1143, endPoint y: 524, distance: 50.3
click at [1144, 524] on div at bounding box center [1241, 534] width 319 height 25
click at [920, 293] on icon at bounding box center [915, 297] width 19 height 19
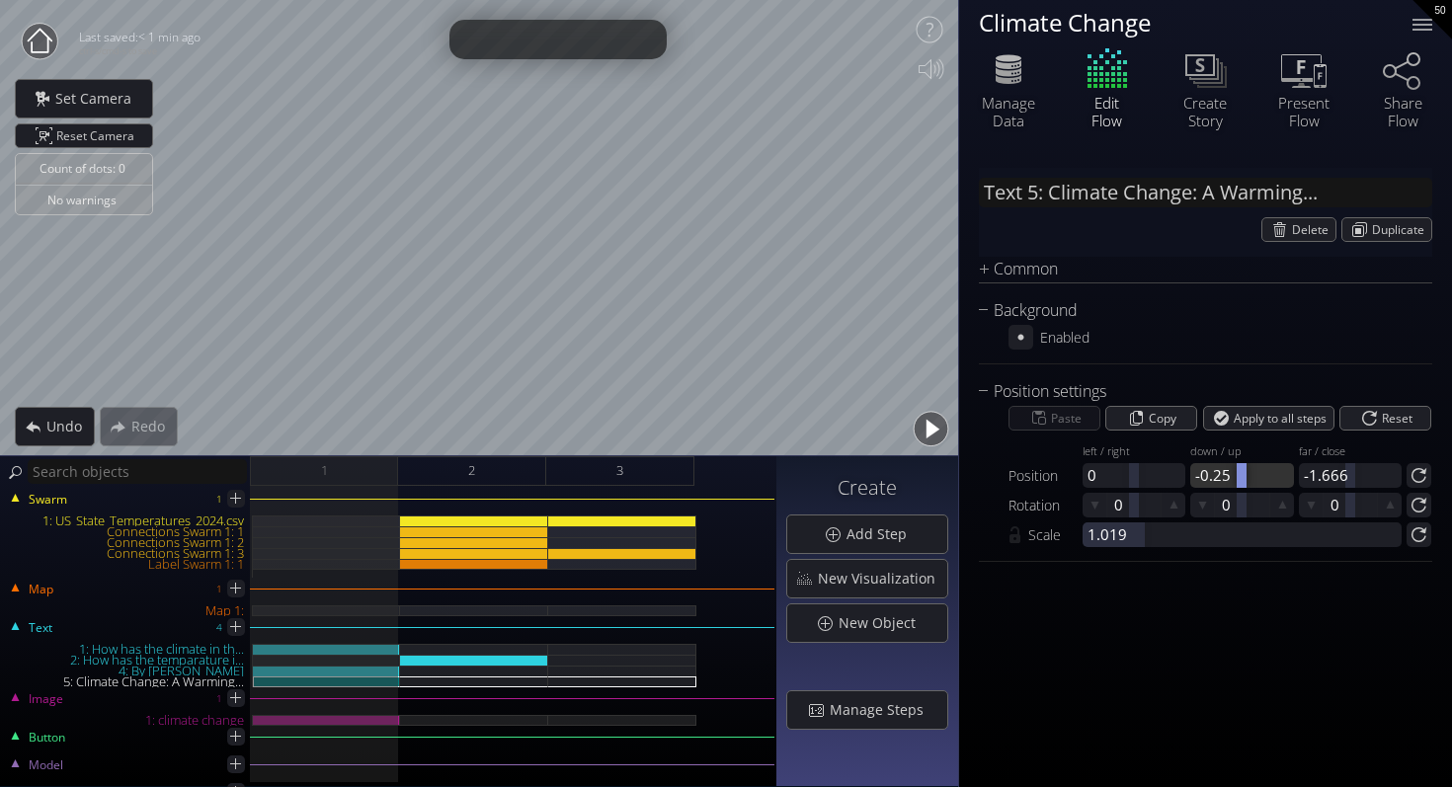
click at [1242, 481] on div at bounding box center [1241, 475] width 10 height 25
click at [1090, 698] on div "Text 5: Climate Change: A Warming... Delete Duplicate Common Text * Climate Cha…" at bounding box center [1205, 467] width 493 height 639
drag, startPoint x: 1245, startPoint y: 478, endPoint x: 1151, endPoint y: 490, distance: 94.6
click at [1151, 490] on div "Paste Copy Apply to all steps Reset Position left / right 0 down / up -0.044 -0…" at bounding box center [1205, 475] width 453 height 143
click at [1287, 504] on icon at bounding box center [1282, 505] width 19 height 19
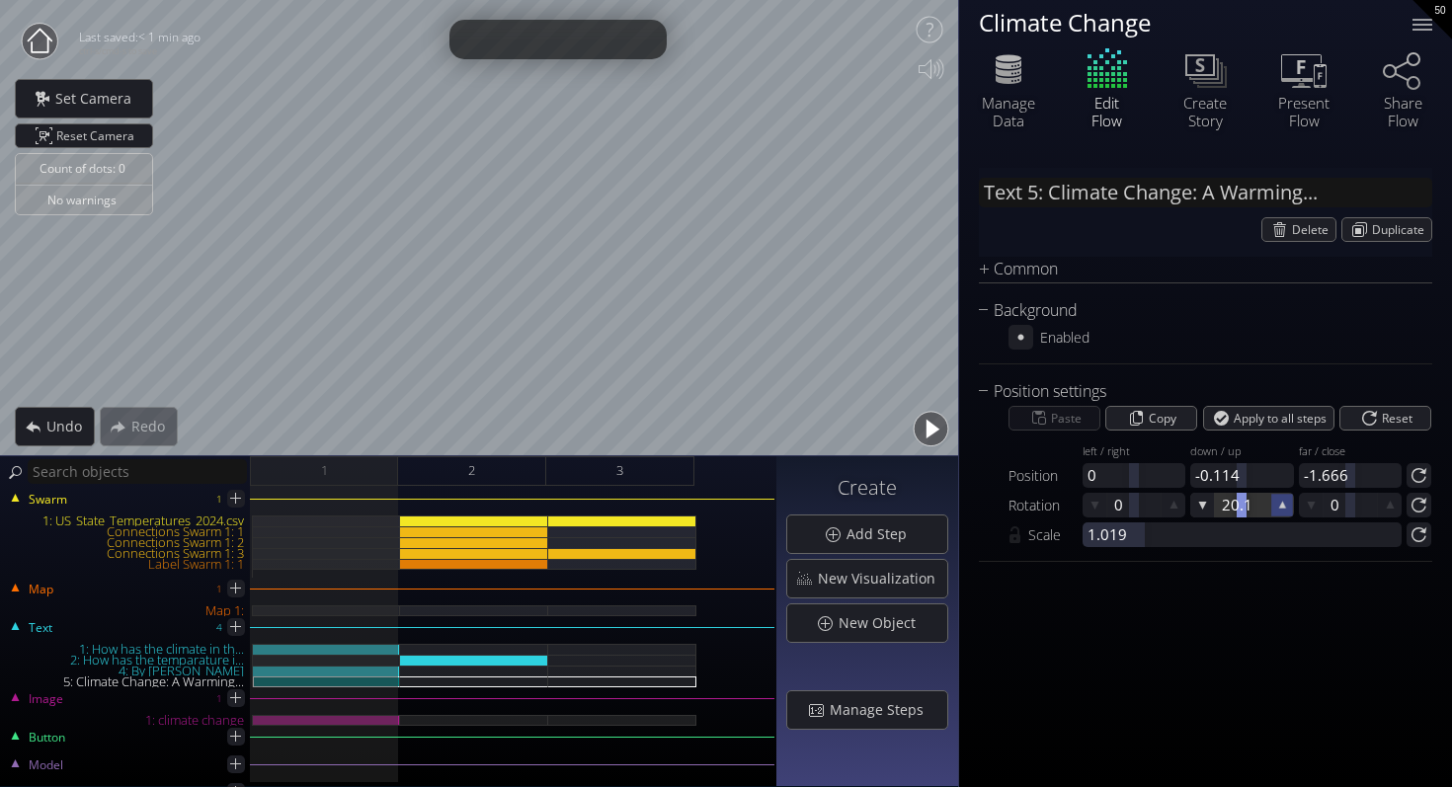
click at [1287, 504] on icon at bounding box center [1282, 505] width 17 height 17
drag, startPoint x: 1136, startPoint y: 481, endPoint x: 1007, endPoint y: 483, distance: 128.4
click at [1006, 483] on div "Paste Copy Apply to all steps Reset Position left / right -1.262 down / up -0.1…" at bounding box center [1205, 475] width 453 height 143
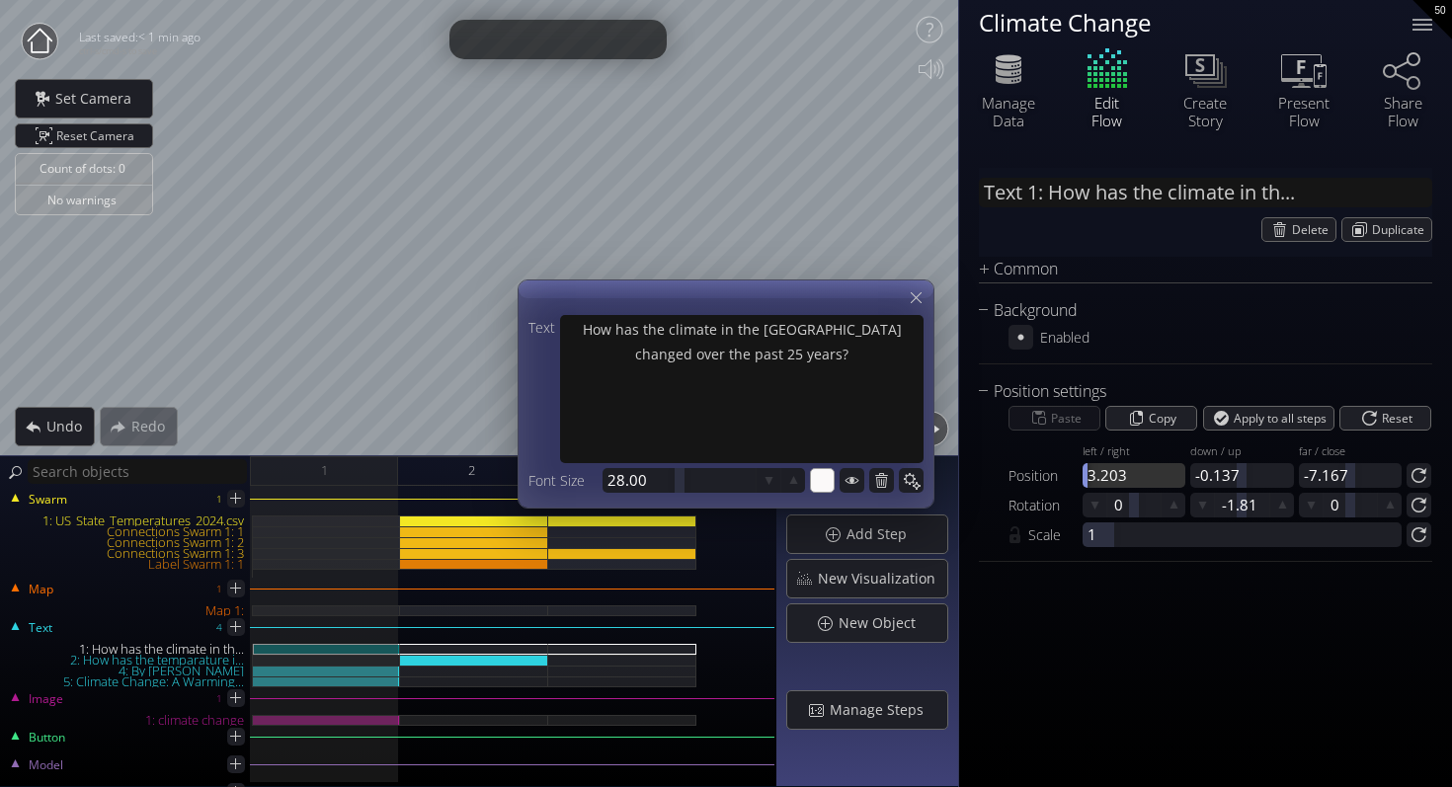
drag, startPoint x: 1131, startPoint y: 476, endPoint x: 1078, endPoint y: 470, distance: 52.7
click at [1078, 470] on div "Position left / right 3.203" at bounding box center [1096, 461] width 177 height 52
click at [912, 298] on icon at bounding box center [915, 297] width 19 height 19
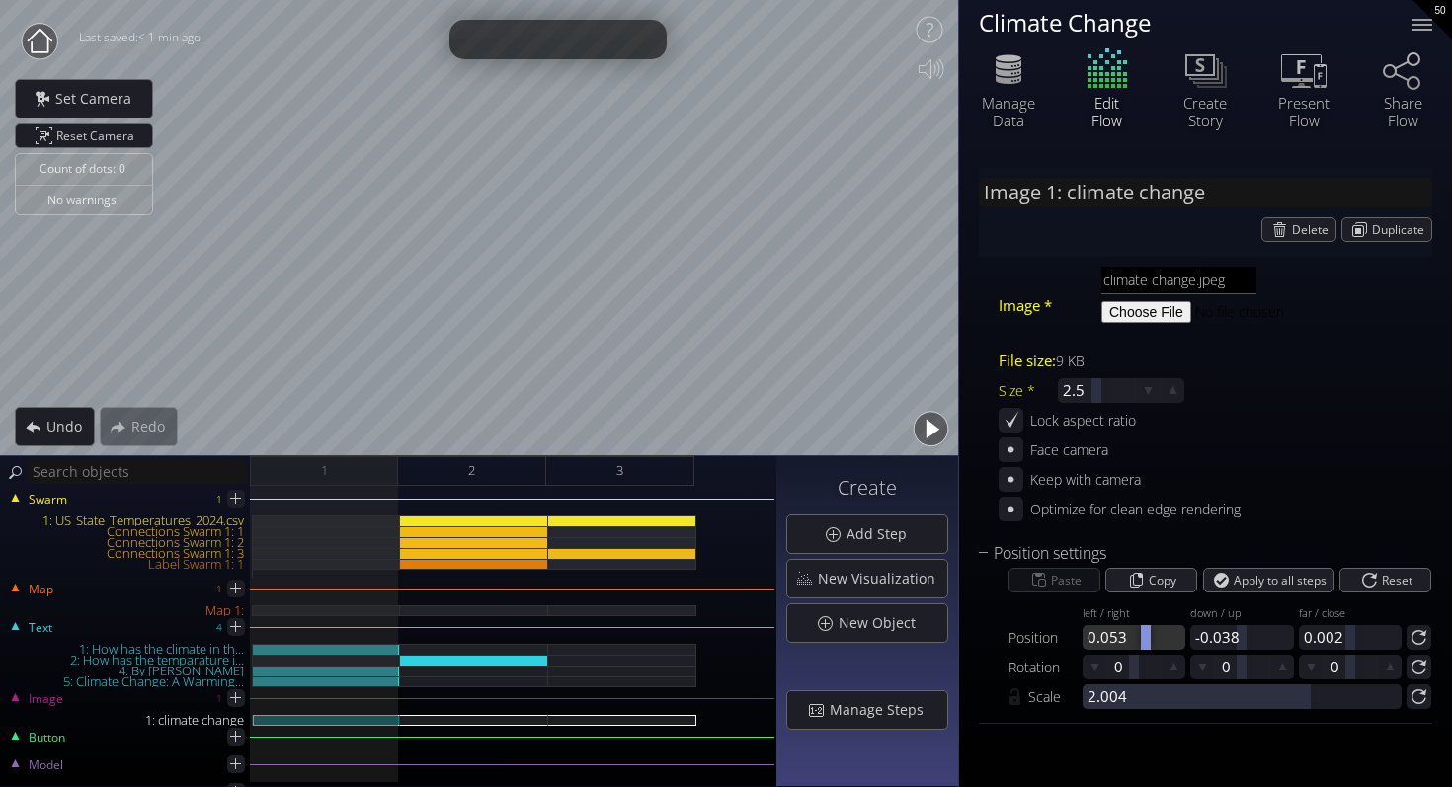
drag, startPoint x: 1133, startPoint y: 640, endPoint x: 1145, endPoint y: 638, distance: 13.0
click at [1145, 638] on div at bounding box center [1146, 637] width 10 height 25
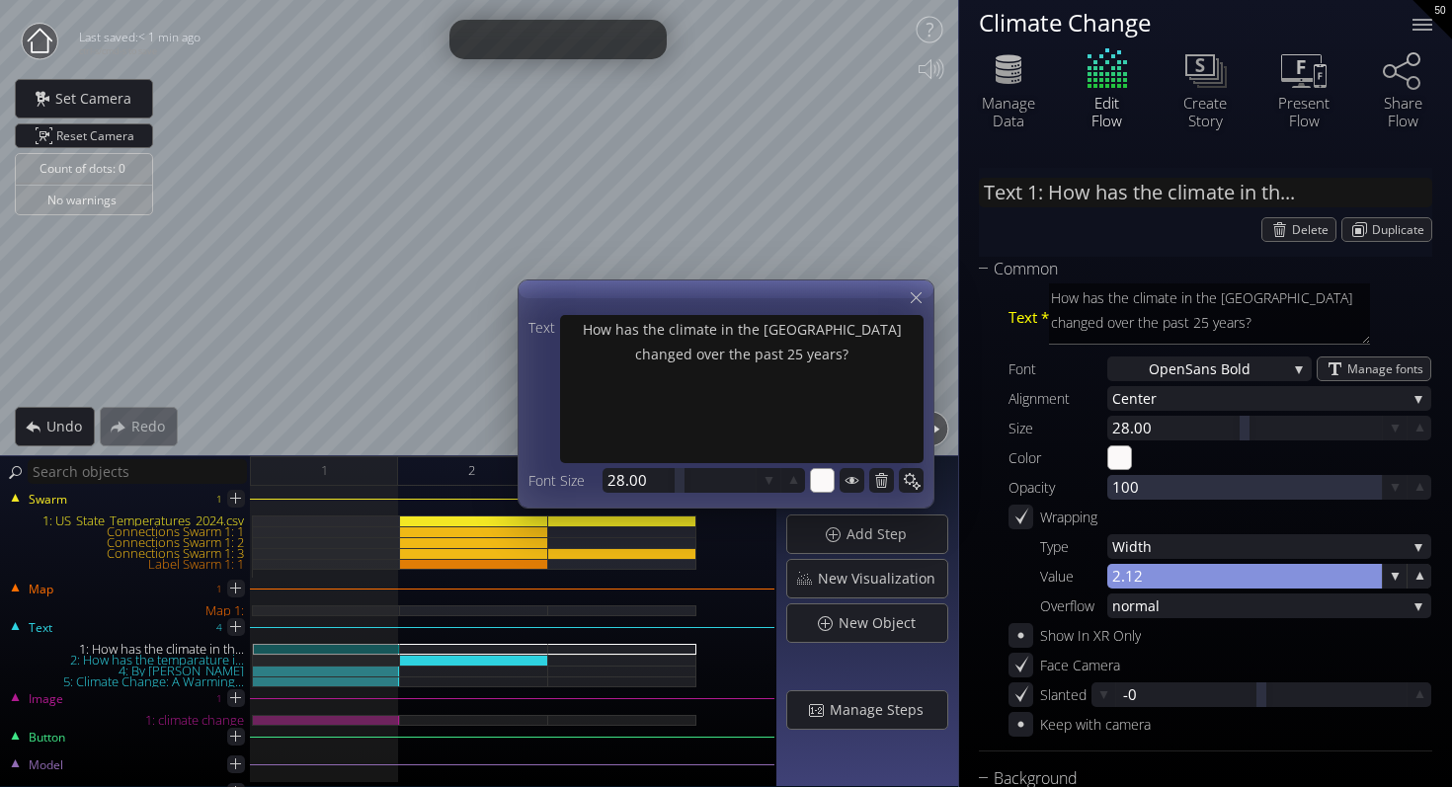
scroll to position [277, 0]
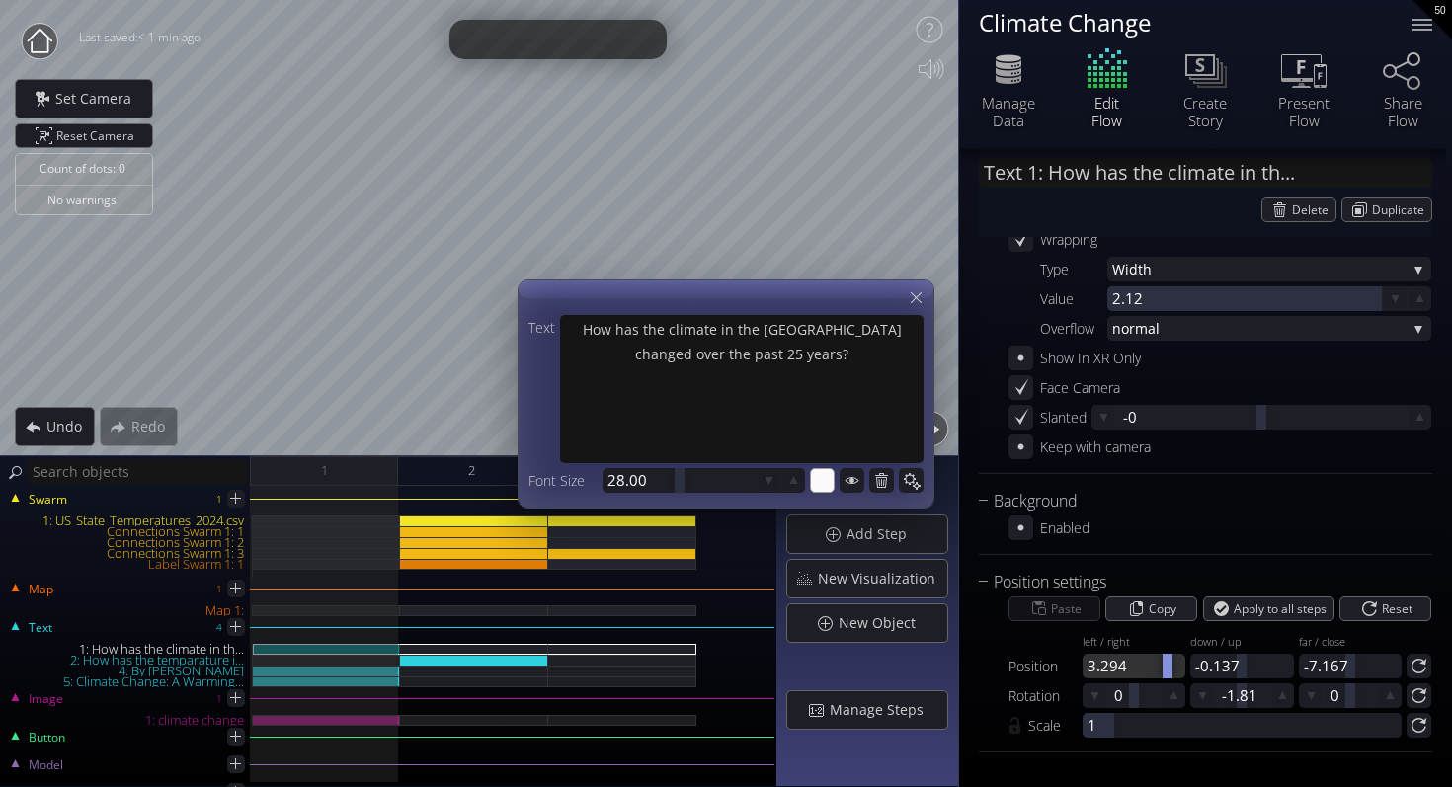
drag, startPoint x: 1131, startPoint y: 667, endPoint x: 1162, endPoint y: 668, distance: 31.6
click at [1163, 668] on div at bounding box center [1167, 666] width 10 height 25
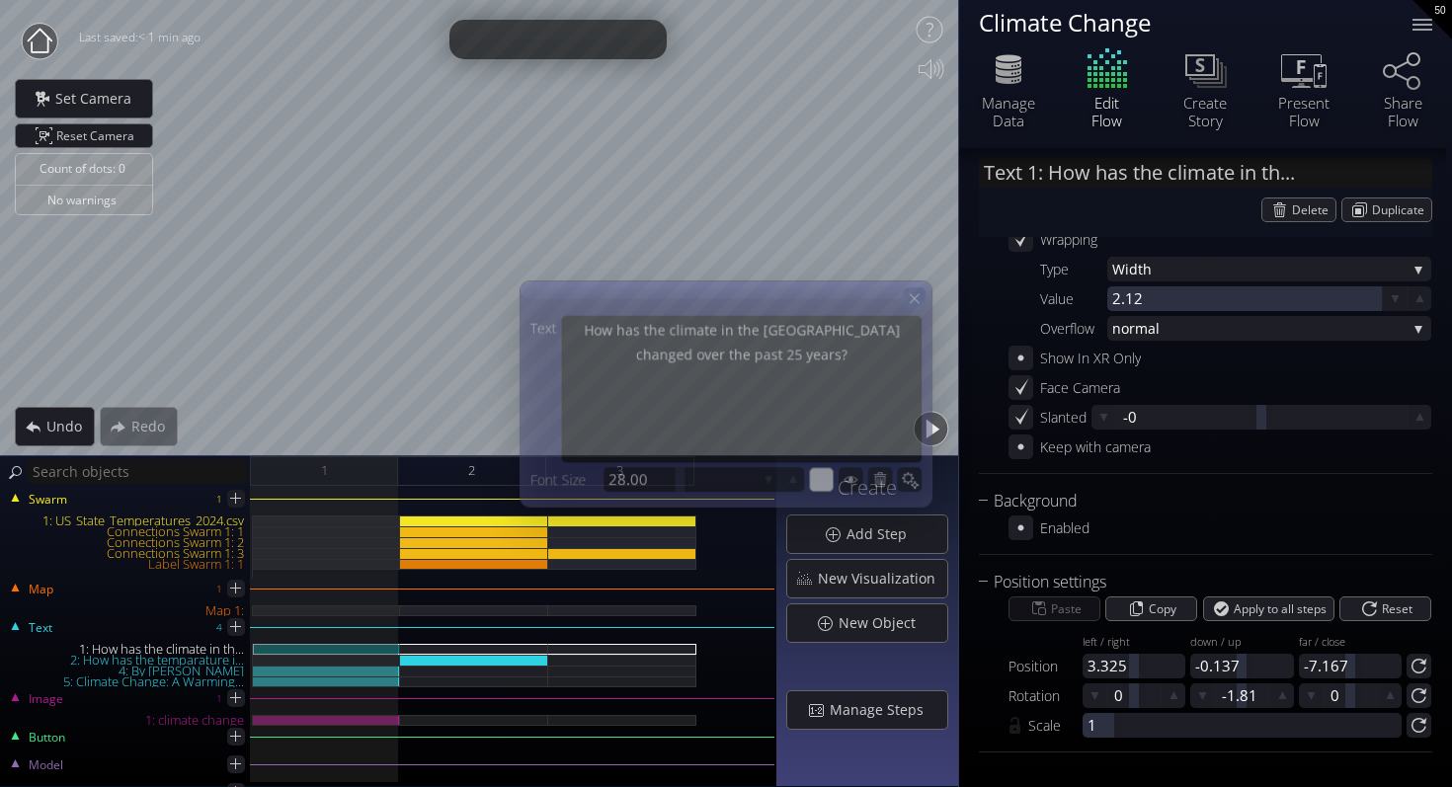
click at [921, 291] on icon at bounding box center [914, 297] width 17 height 17
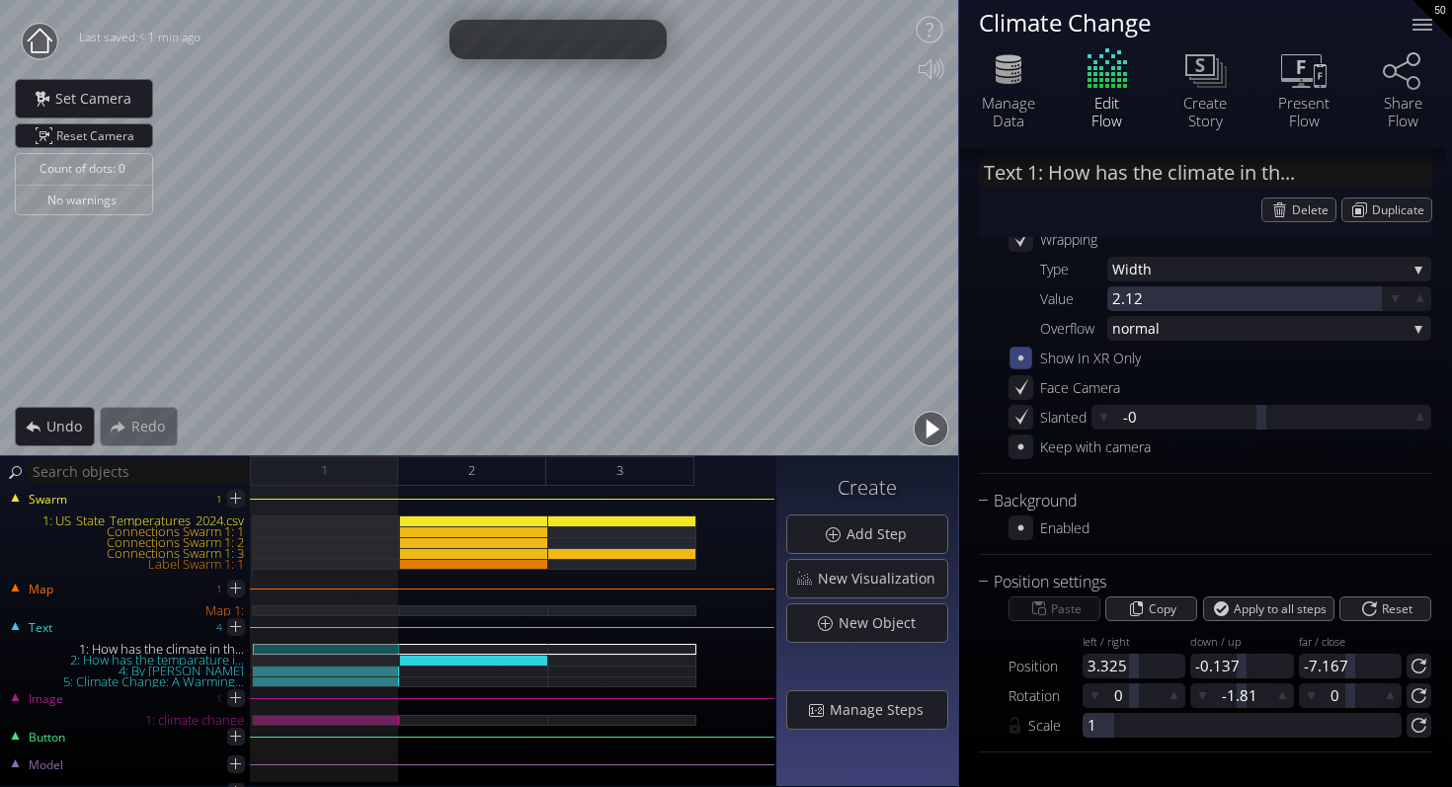
click at [1015, 350] on icon at bounding box center [1020, 358] width 17 height 17
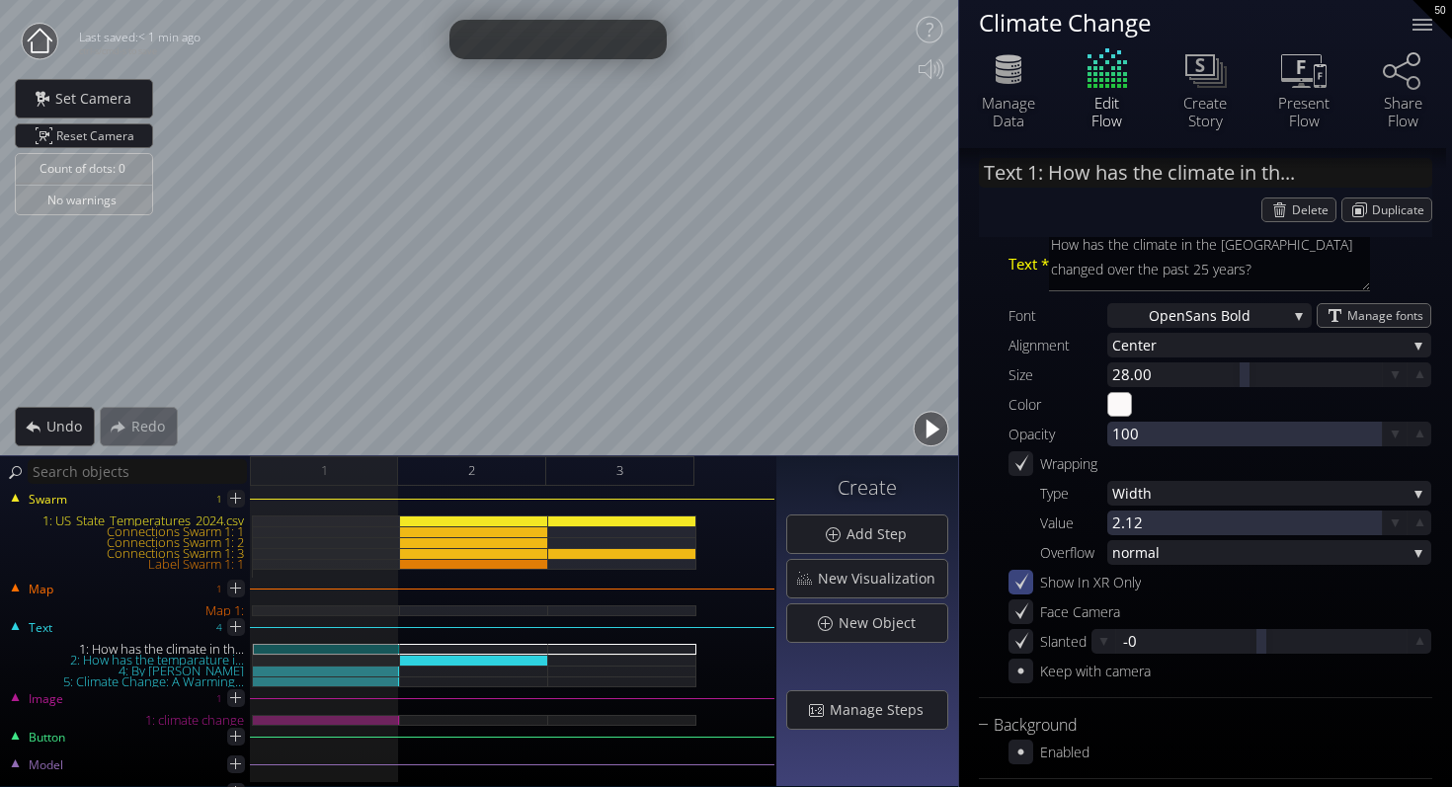
scroll to position [56, 0]
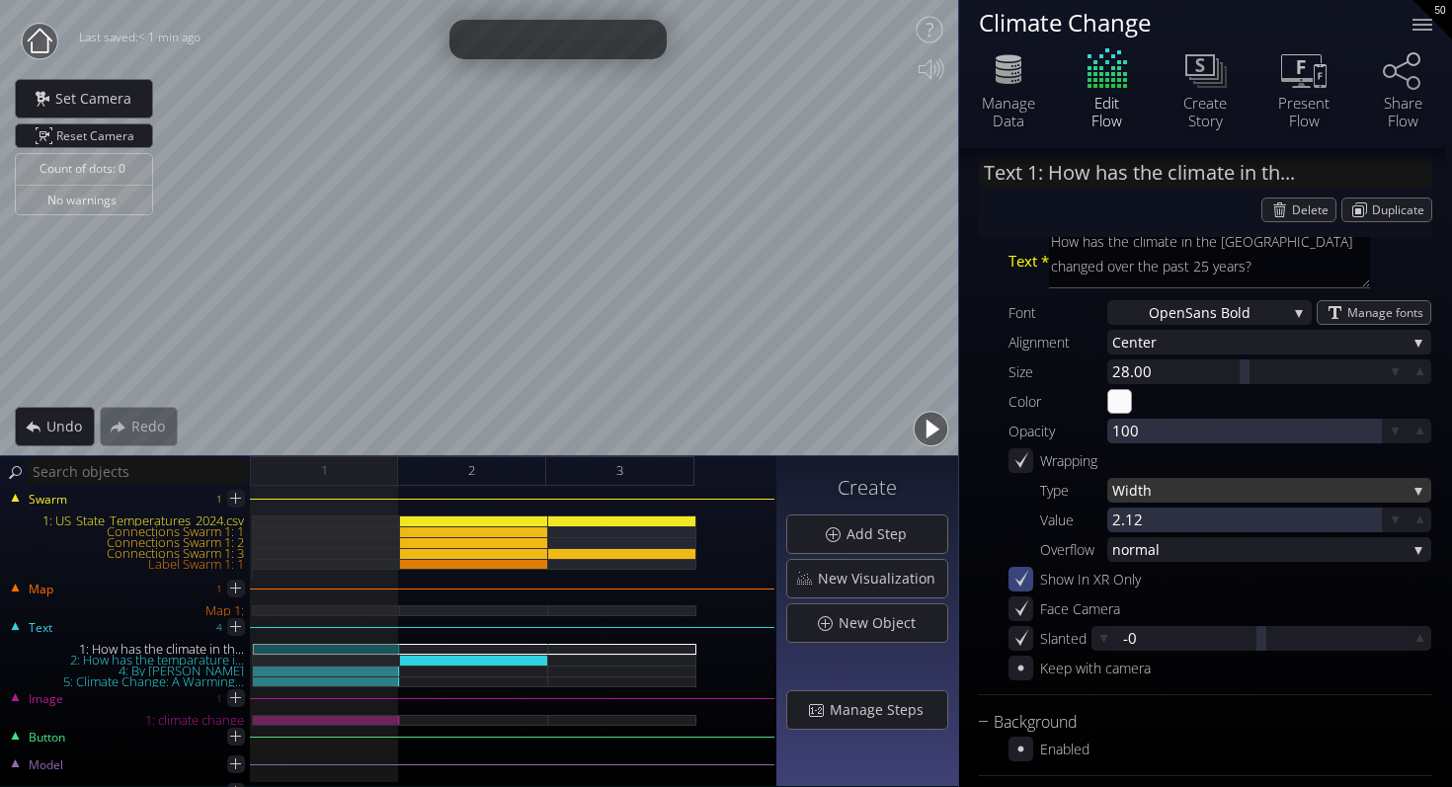
click at [1256, 495] on span "Width" at bounding box center [1259, 490] width 294 height 25
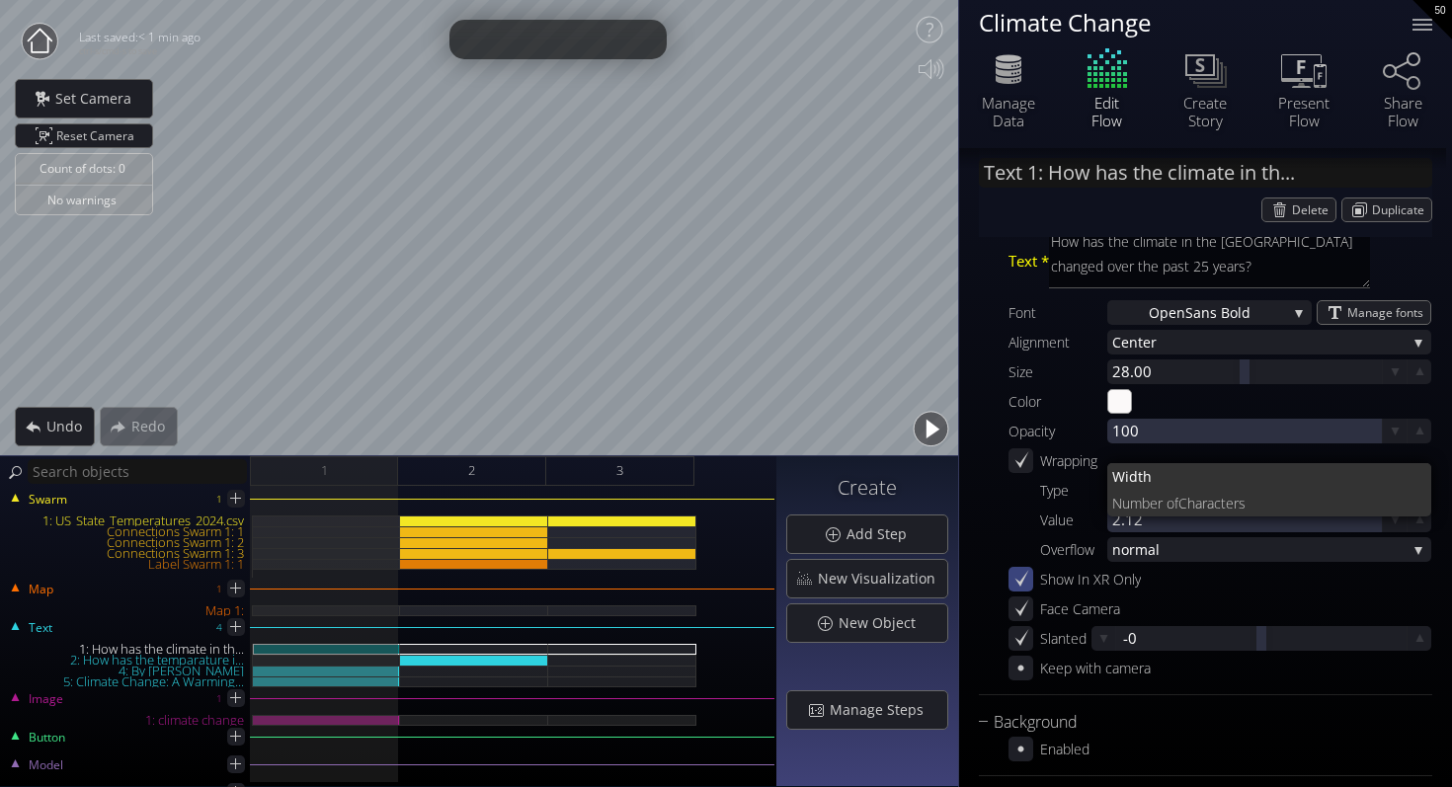
click at [1237, 453] on div "Wrapping" at bounding box center [1219, 460] width 423 height 25
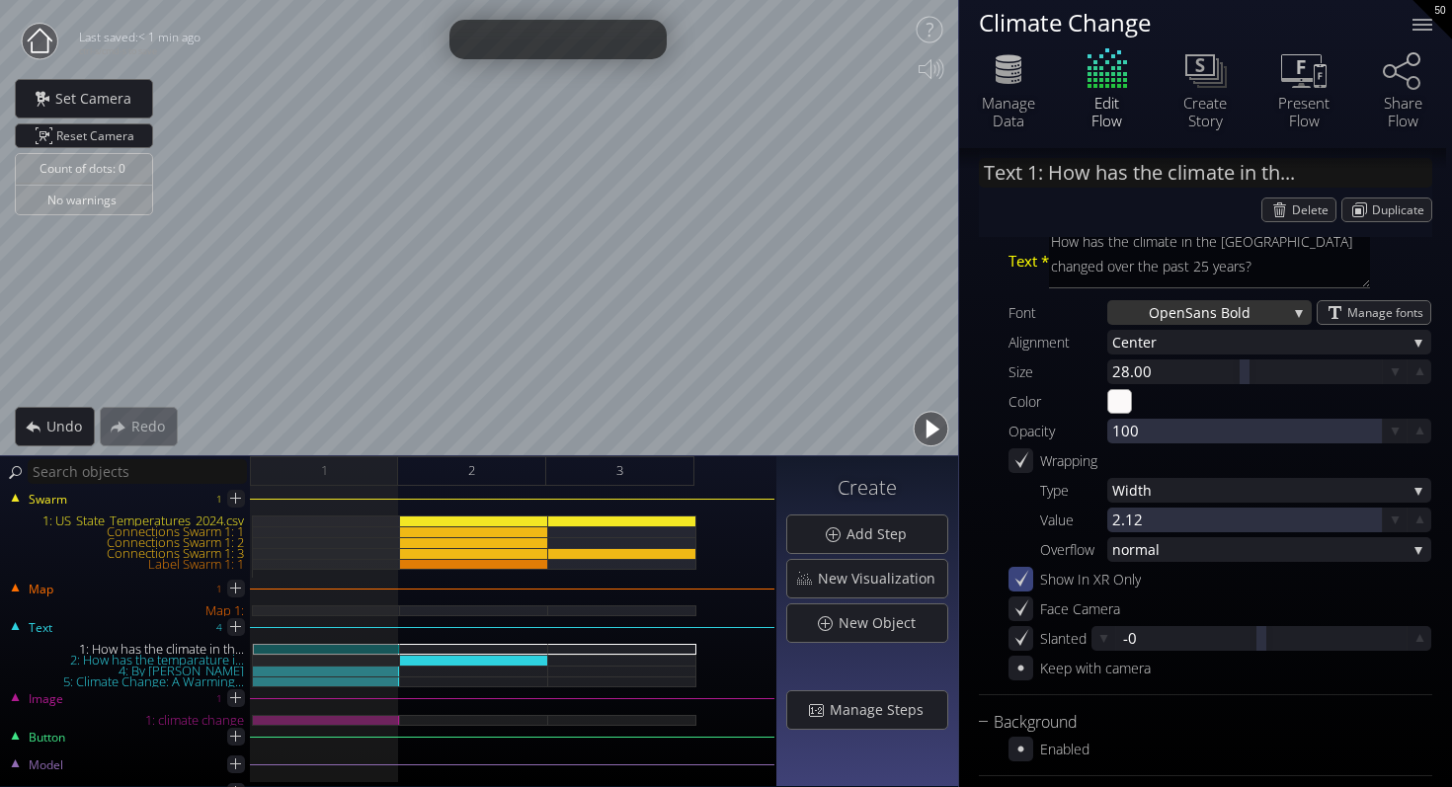
click at [1197, 308] on span "Sans Bold" at bounding box center [1217, 312] width 65 height 25
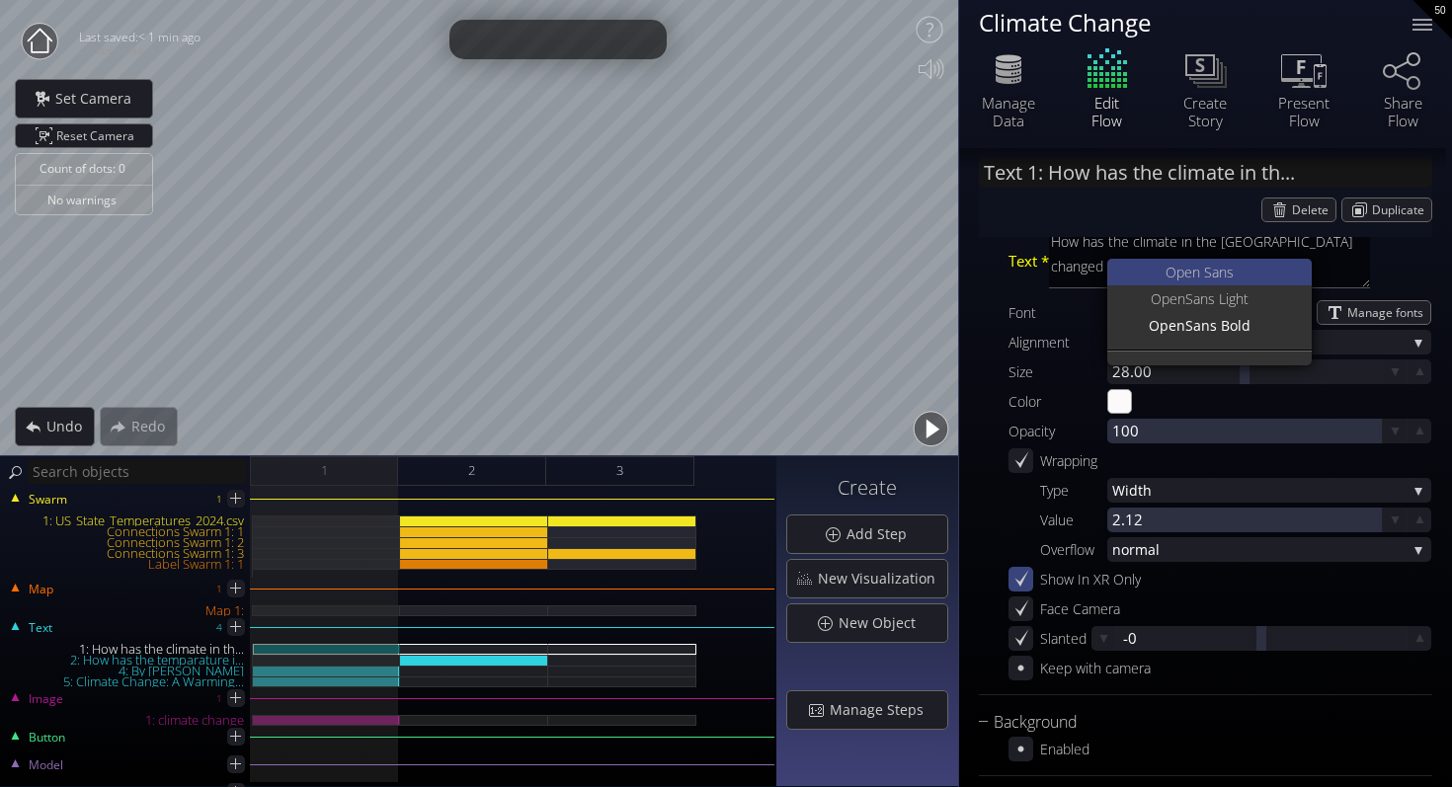
click at [1214, 268] on span "Open San" at bounding box center [1195, 272] width 61 height 27
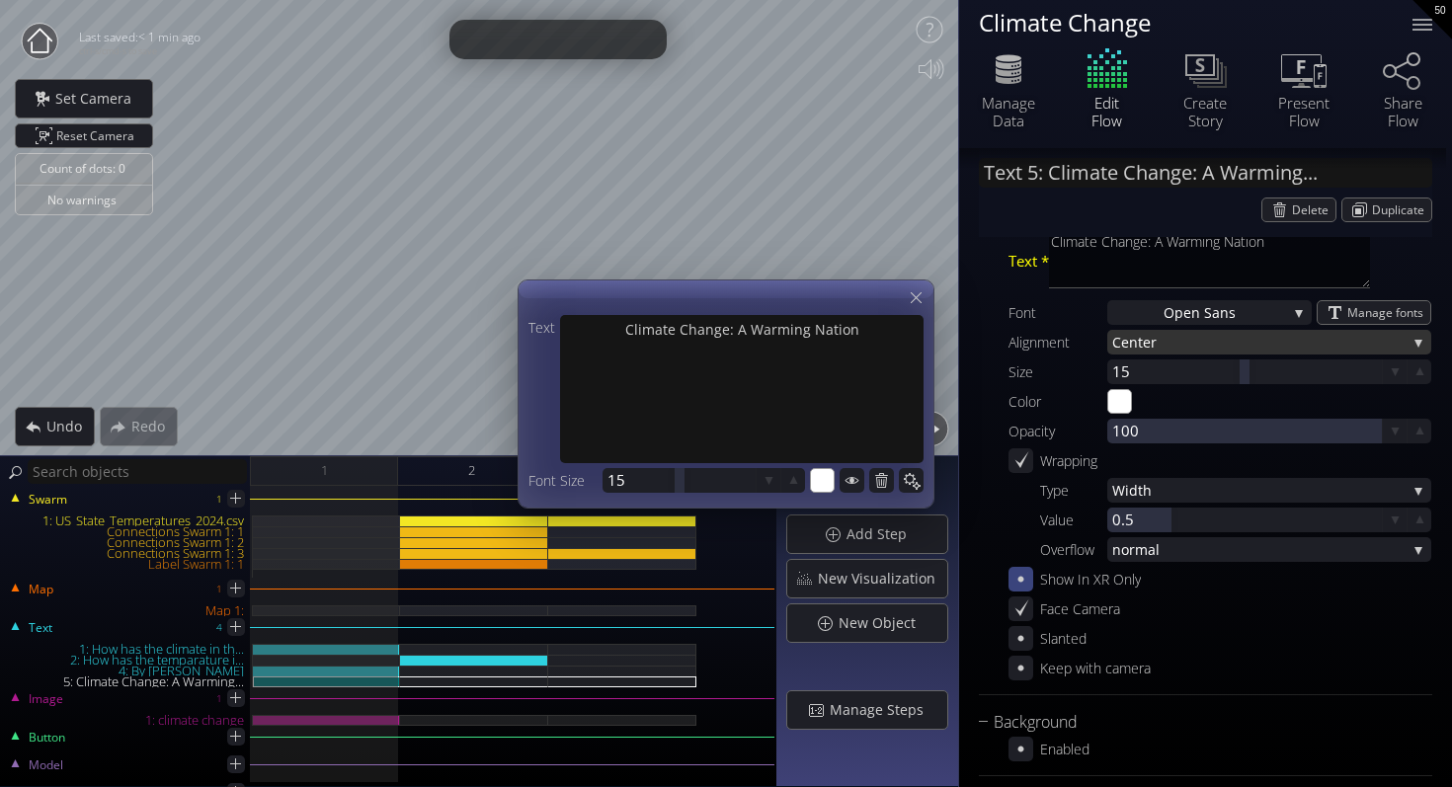
click at [1179, 349] on span "nter" at bounding box center [1267, 342] width 277 height 25
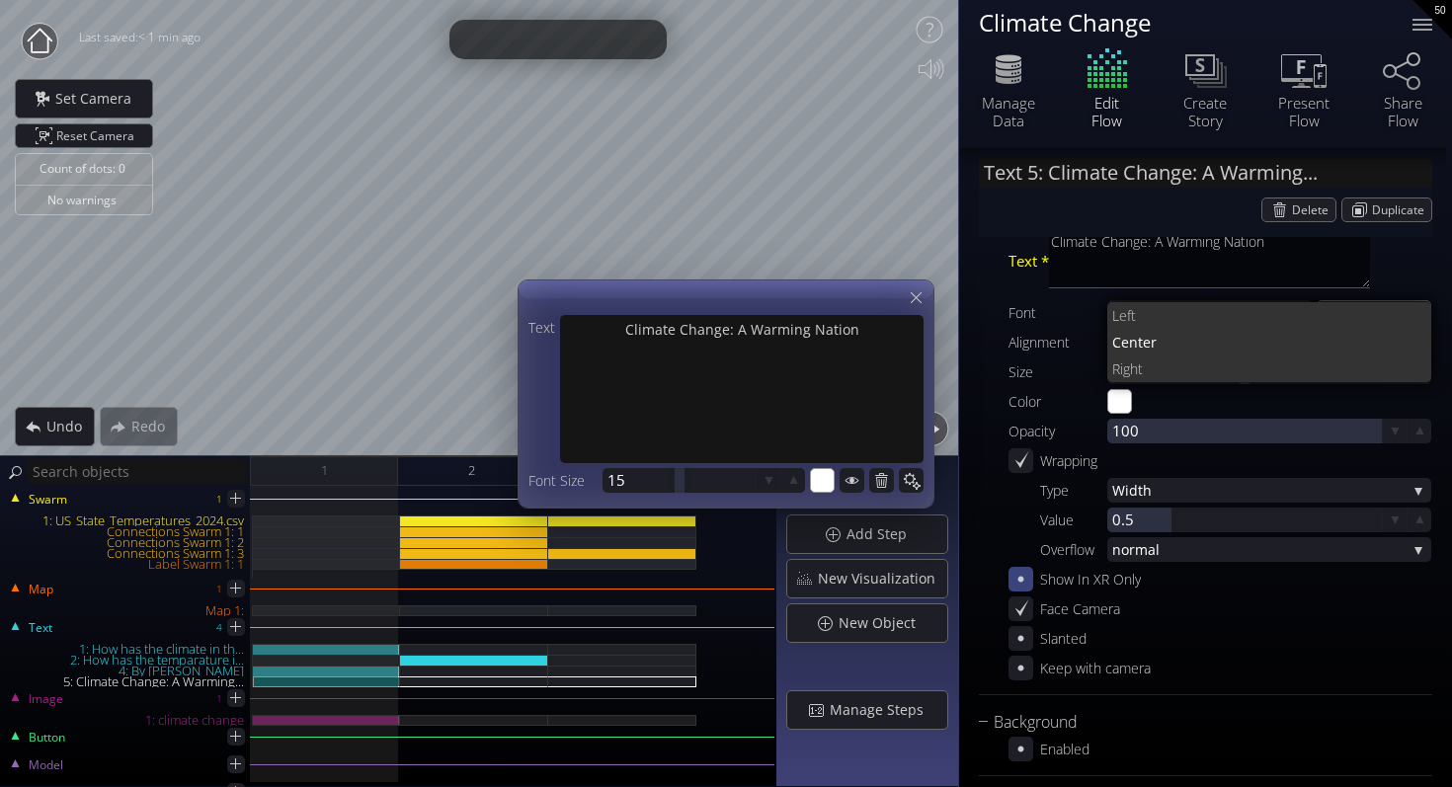
click at [1169, 416] on div "Text * Climate Change: A Warming Nation Font Open San s Open San s Open Sans Li…" at bounding box center [1205, 452] width 453 height 455
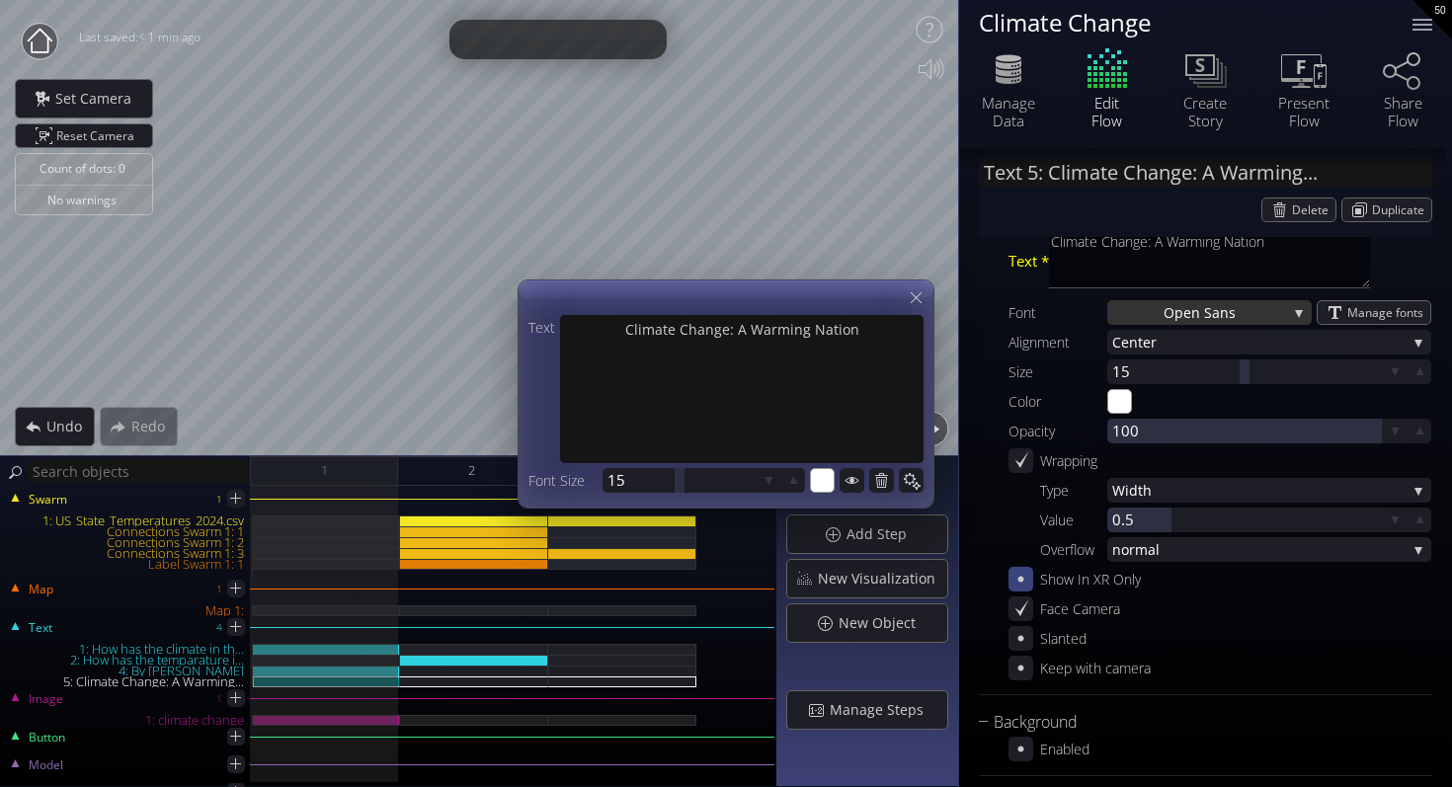
click at [1179, 303] on span "Open San" at bounding box center [1195, 312] width 65 height 25
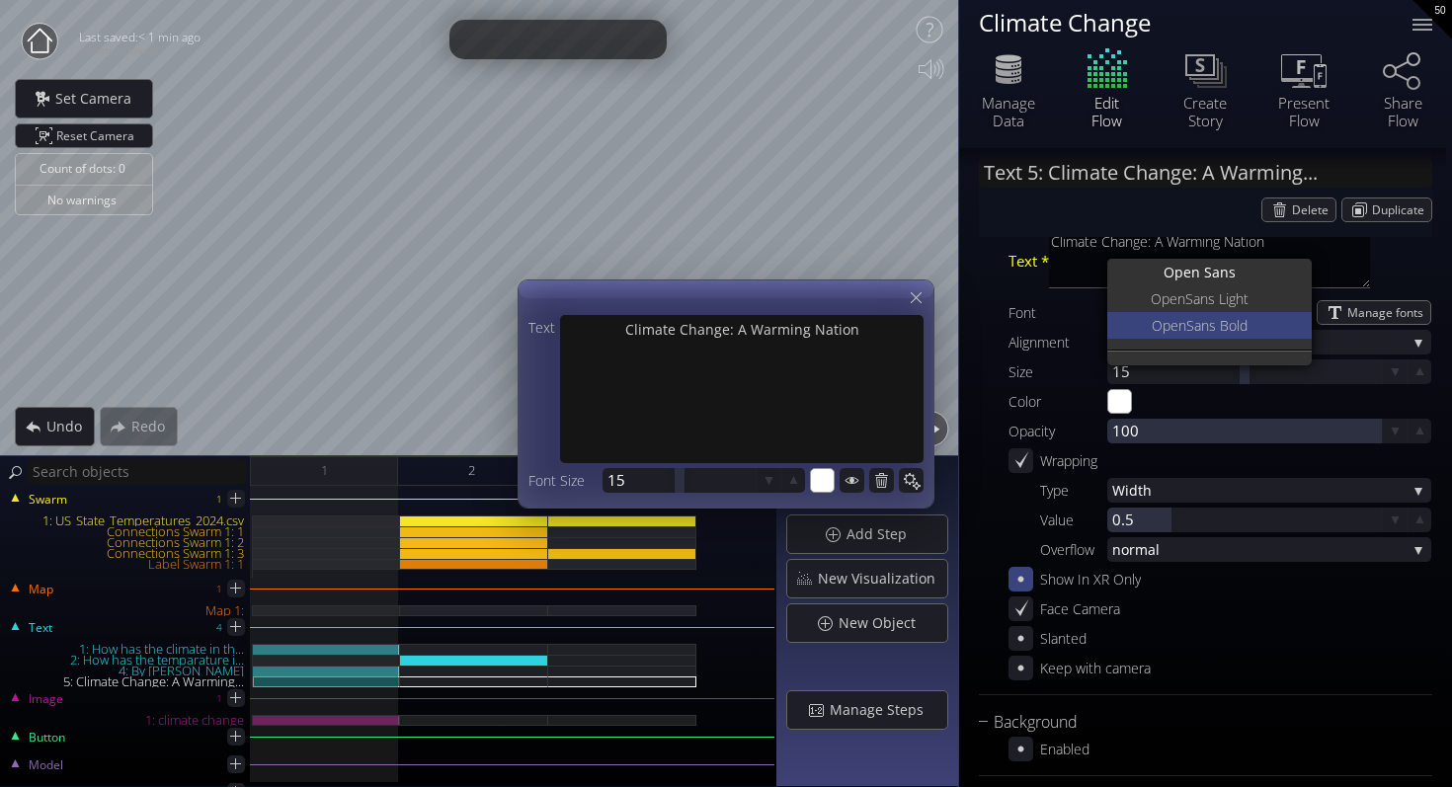
click at [1178, 321] on span "Open" at bounding box center [1168, 325] width 35 height 27
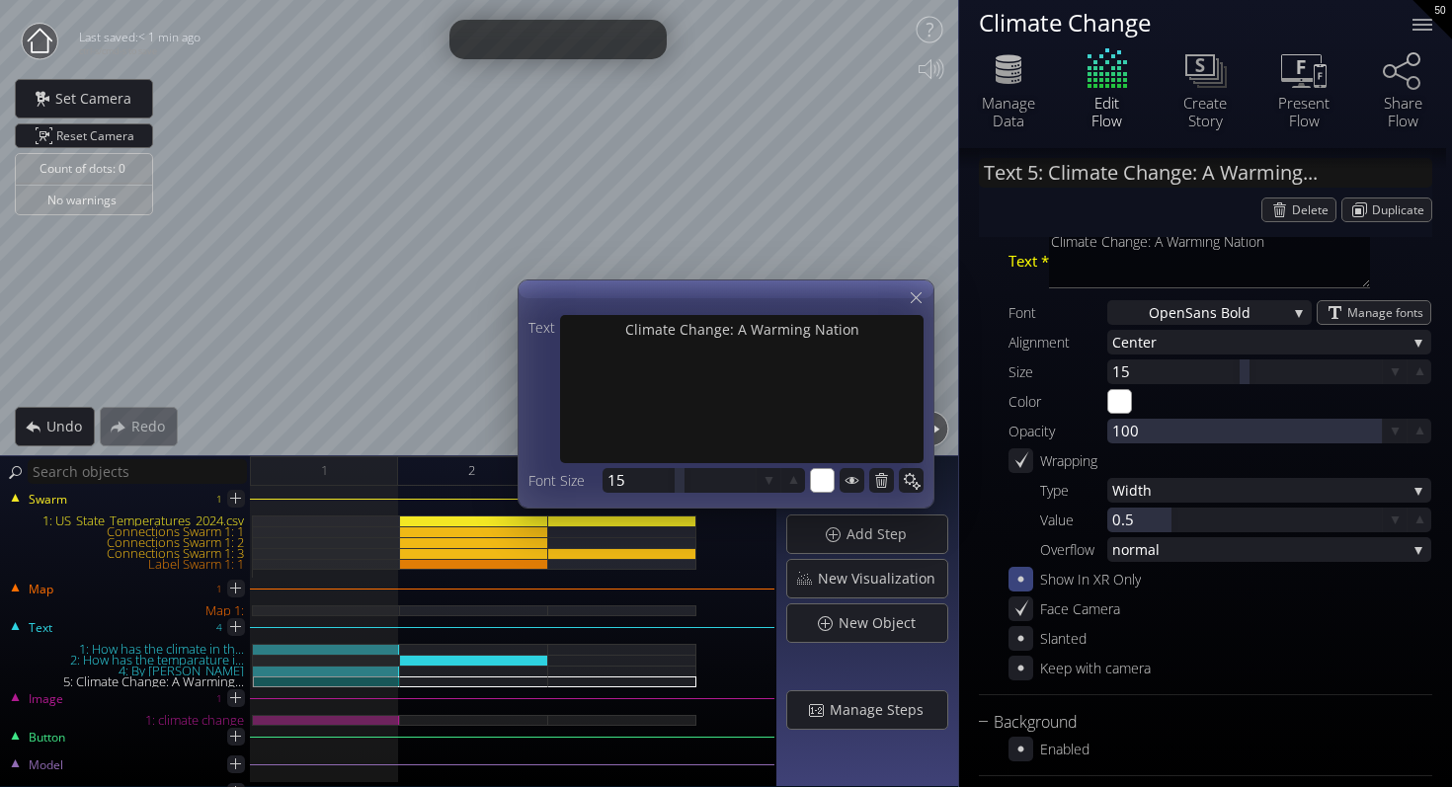
click at [1208, 606] on div "Face Camera" at bounding box center [1219, 608] width 423 height 25
click at [923, 304] on icon at bounding box center [915, 297] width 19 height 19
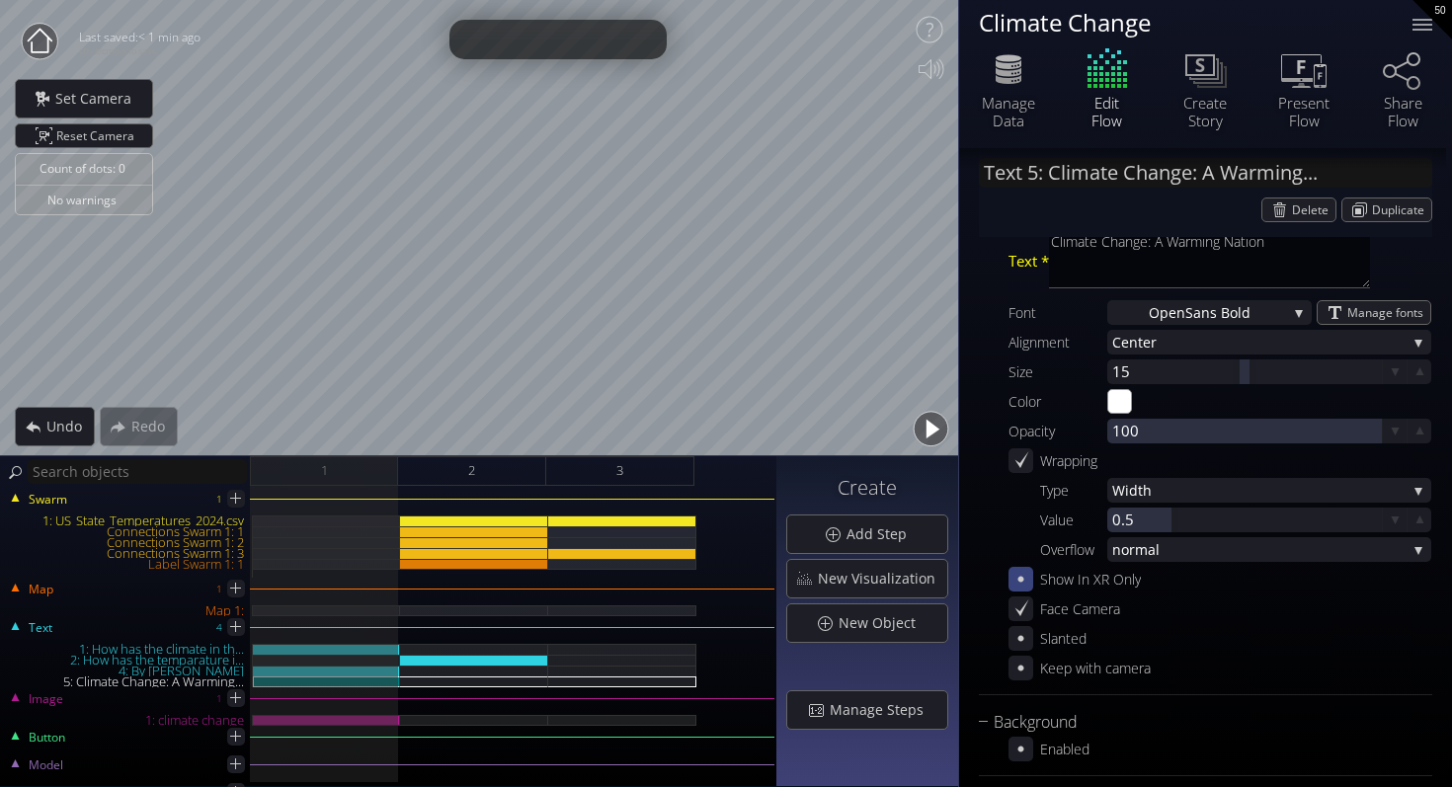
scroll to position [277, 0]
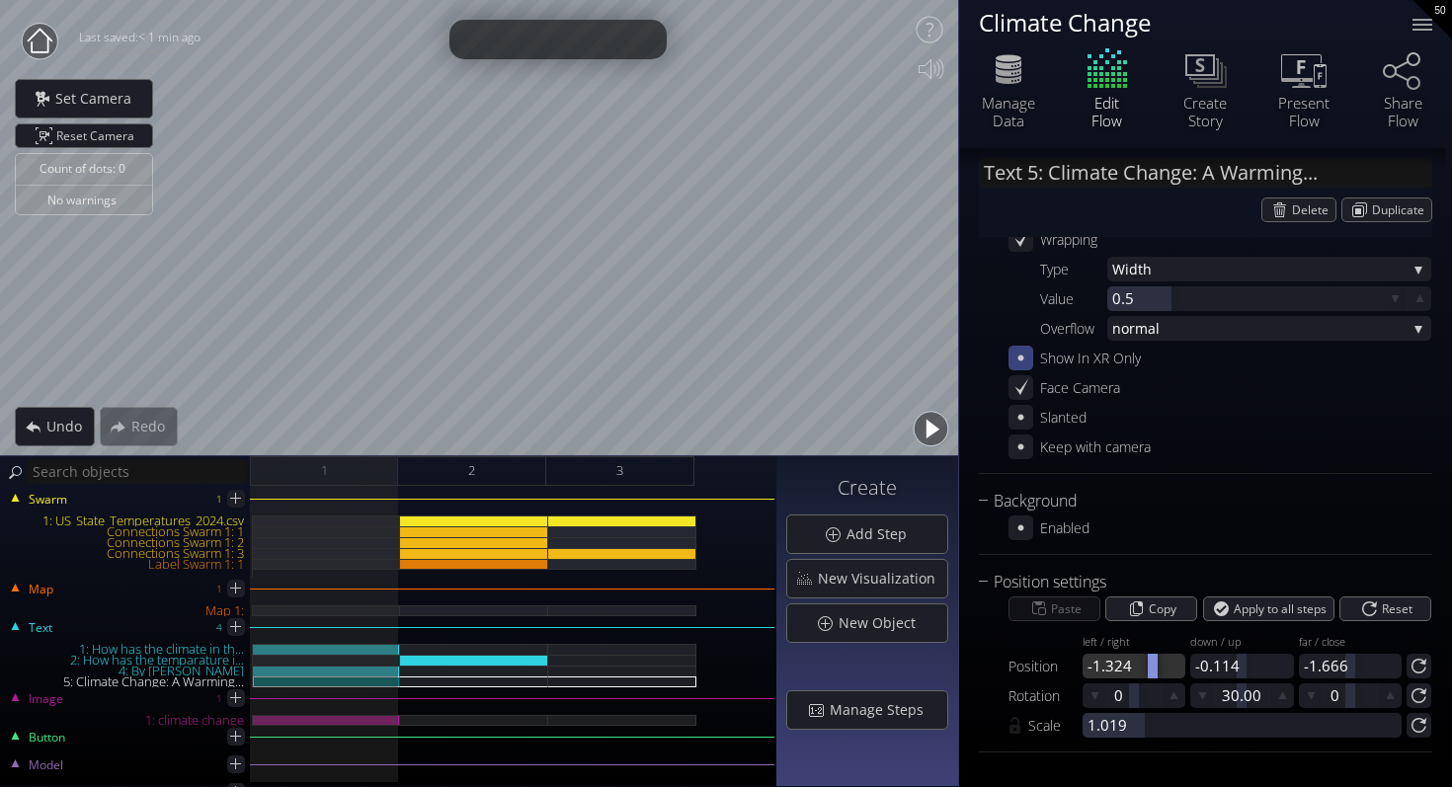
drag, startPoint x: 1131, startPoint y: 662, endPoint x: 1150, endPoint y: 662, distance: 19.7
click at [1151, 662] on div at bounding box center [1152, 666] width 10 height 25
drag, startPoint x: 1235, startPoint y: 665, endPoint x: 1266, endPoint y: 663, distance: 30.7
click at [1267, 663] on div at bounding box center [1271, 666] width 10 height 25
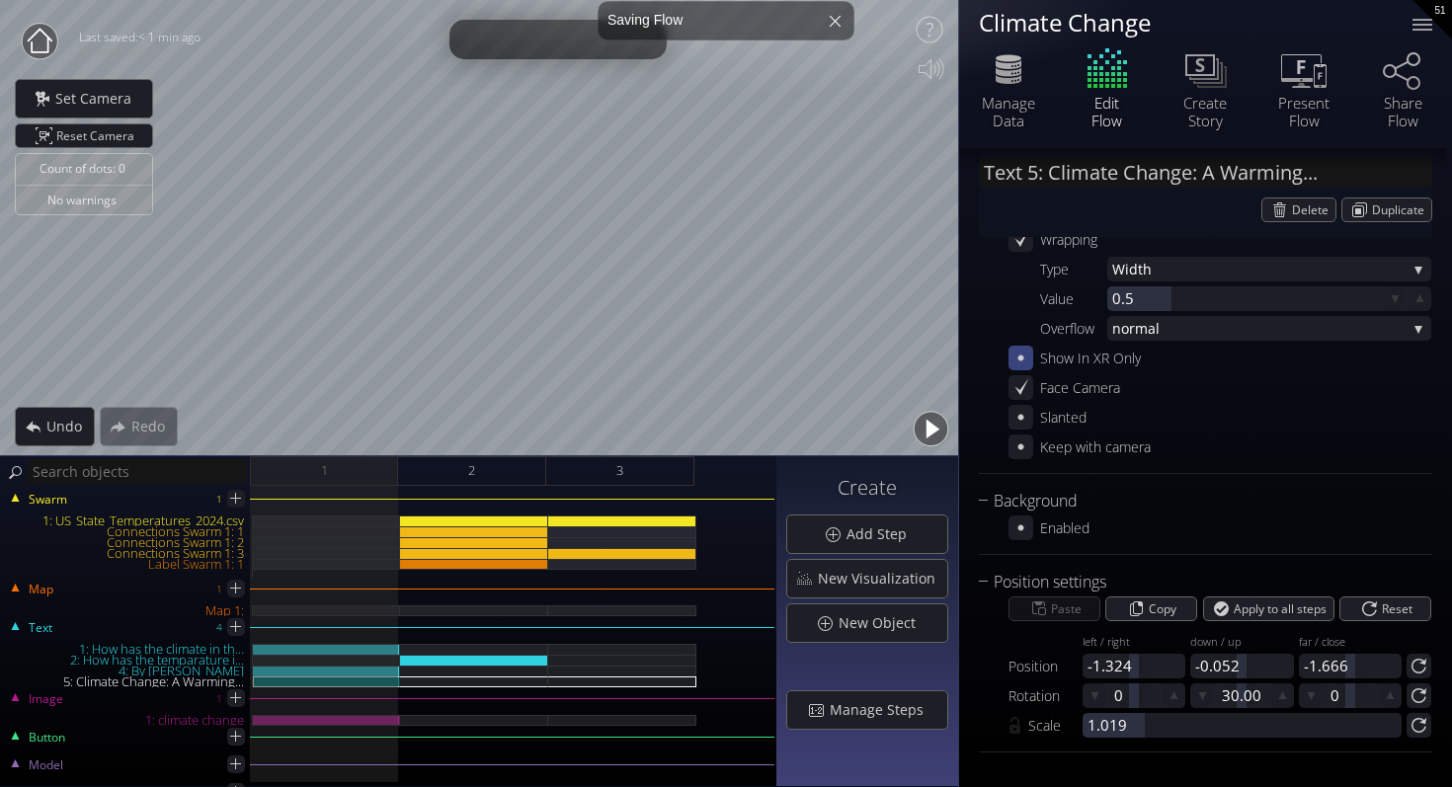
click at [938, 430] on button "button" at bounding box center [930, 429] width 44 height 44
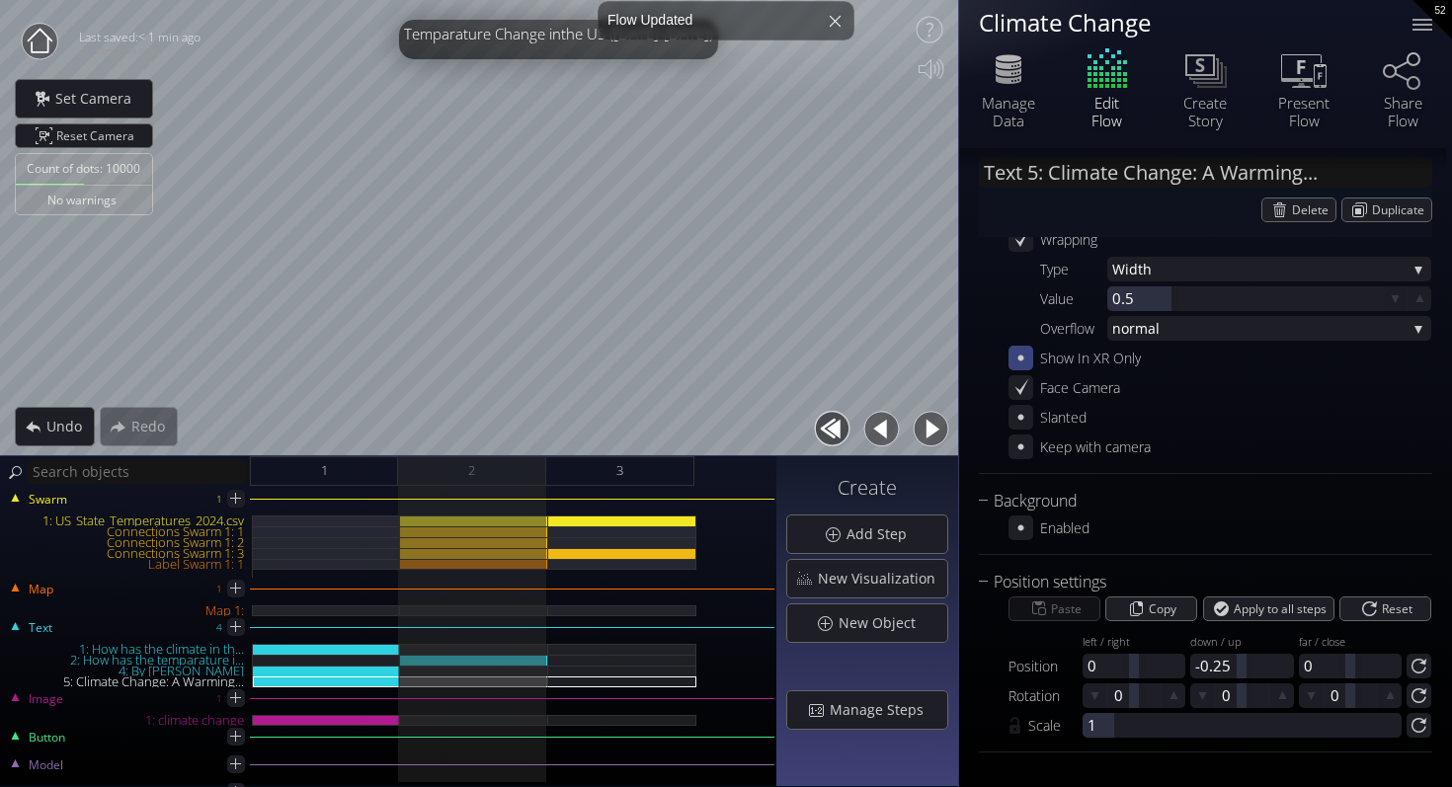
click at [828, 437] on button "button" at bounding box center [832, 429] width 44 height 44
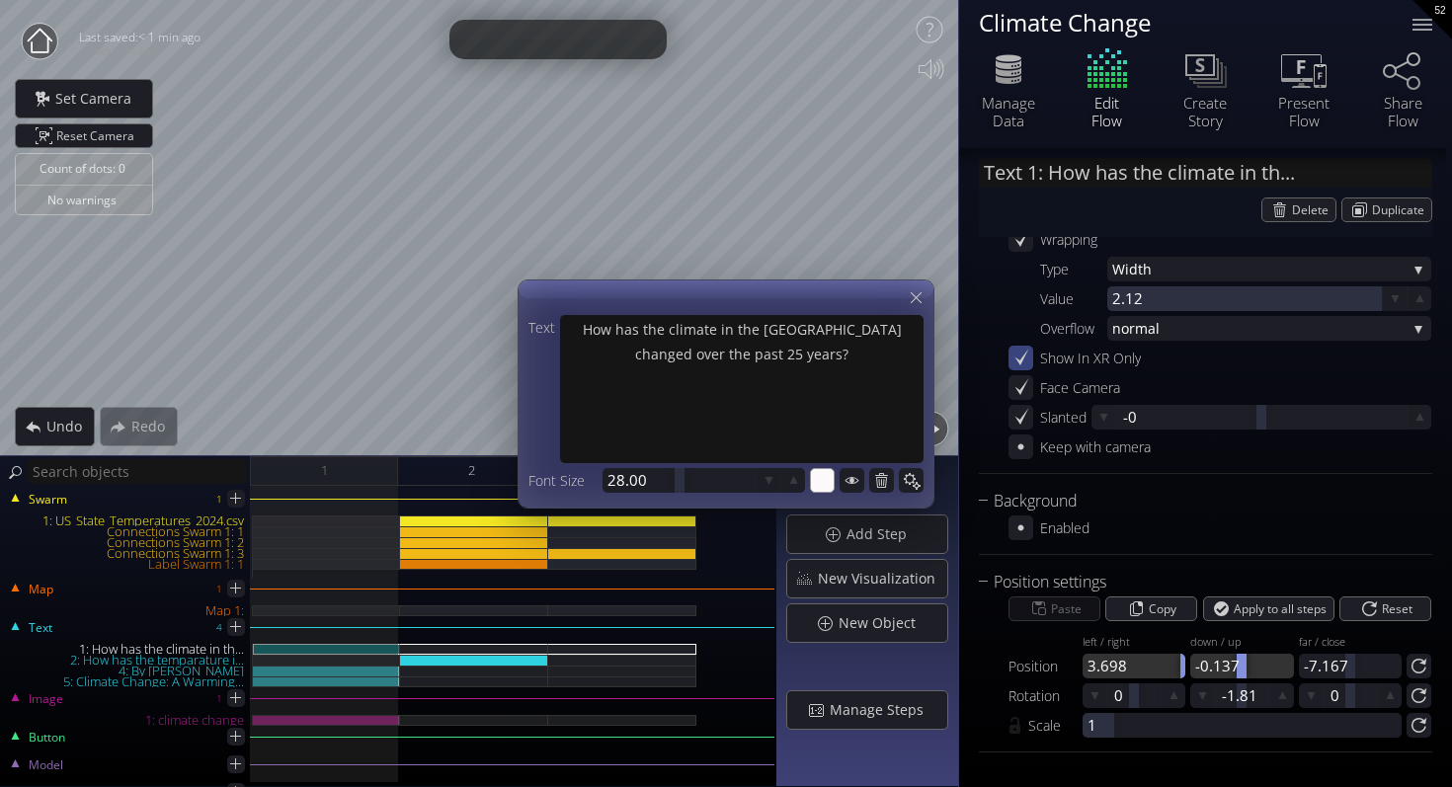
drag, startPoint x: 1131, startPoint y: 671, endPoint x: 1189, endPoint y: 668, distance: 58.4
click at [1189, 668] on div "Position left / right 3.698 down / up -0.137 -0.25 far / close -7.167" at bounding box center [1219, 652] width 423 height 52
click at [916, 296] on icon at bounding box center [915, 297] width 19 height 19
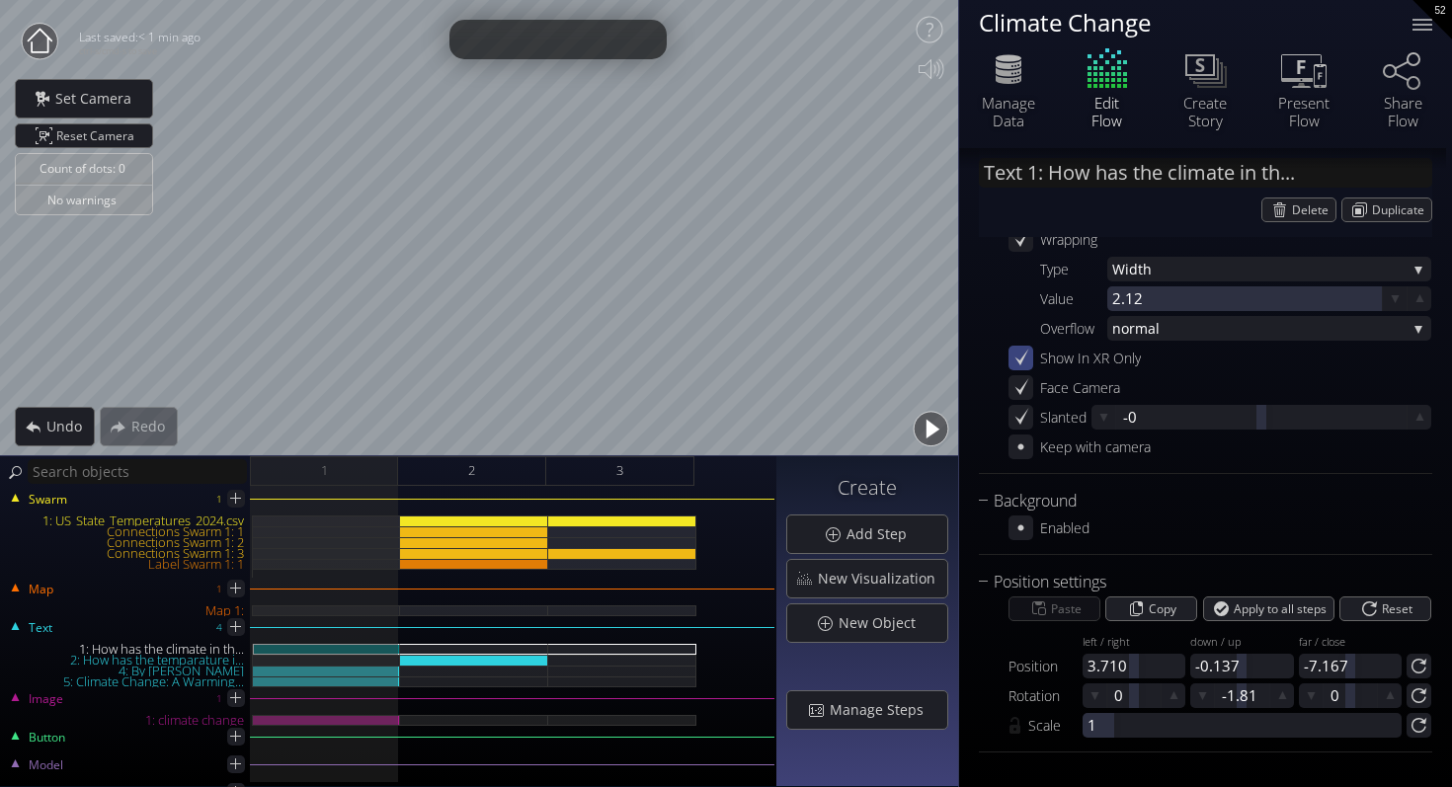
click at [1135, 516] on div "Enabled" at bounding box center [1219, 527] width 423 height 25
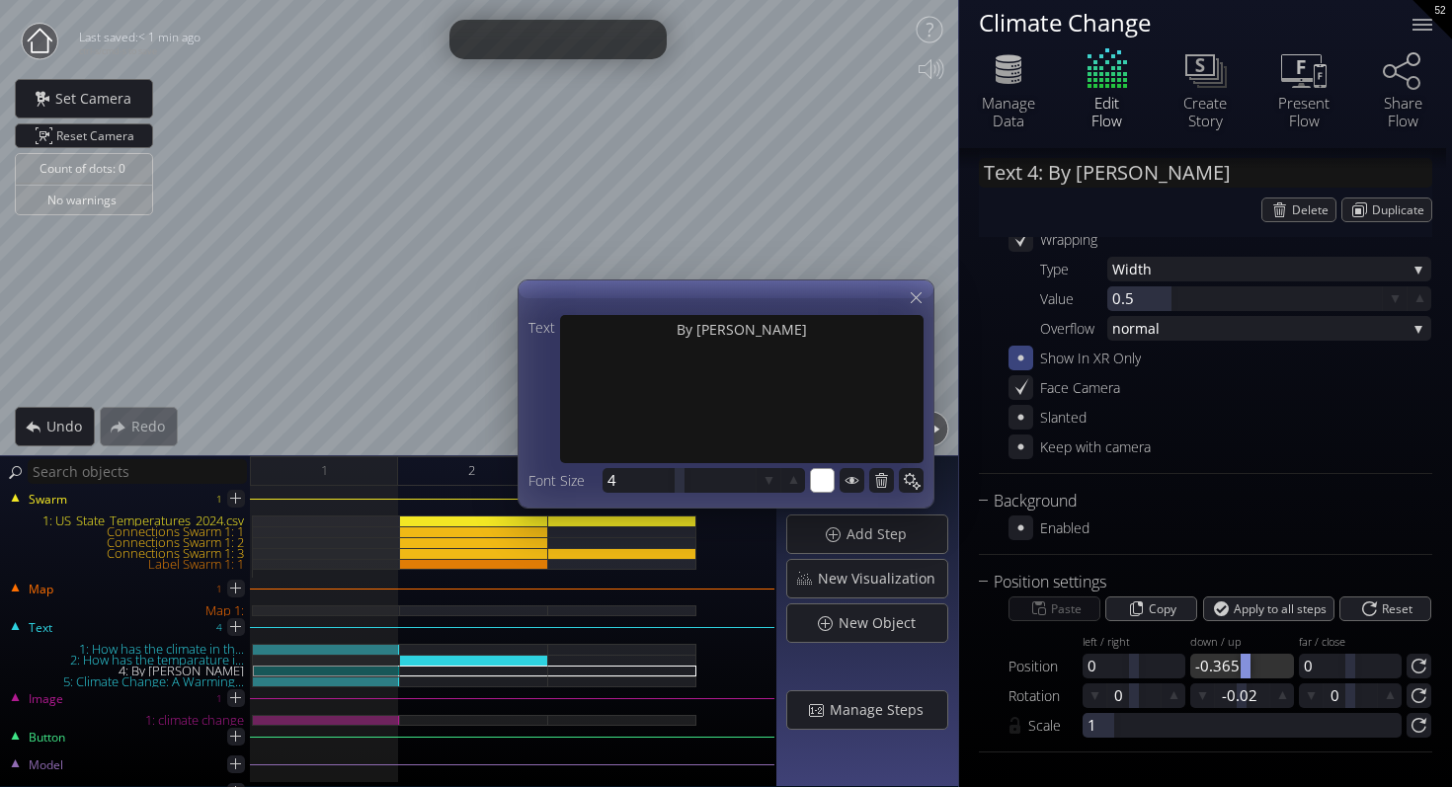
click at [1240, 670] on div at bounding box center [1245, 666] width 10 height 25
click at [1241, 669] on div at bounding box center [1241, 666] width 10 height 25
click at [1138, 669] on div at bounding box center [1142, 666] width 10 height 25
drag, startPoint x: 680, startPoint y: 477, endPoint x: 670, endPoint y: 479, distance: 11.0
click at [670, 479] on div at bounding box center [671, 480] width 10 height 25
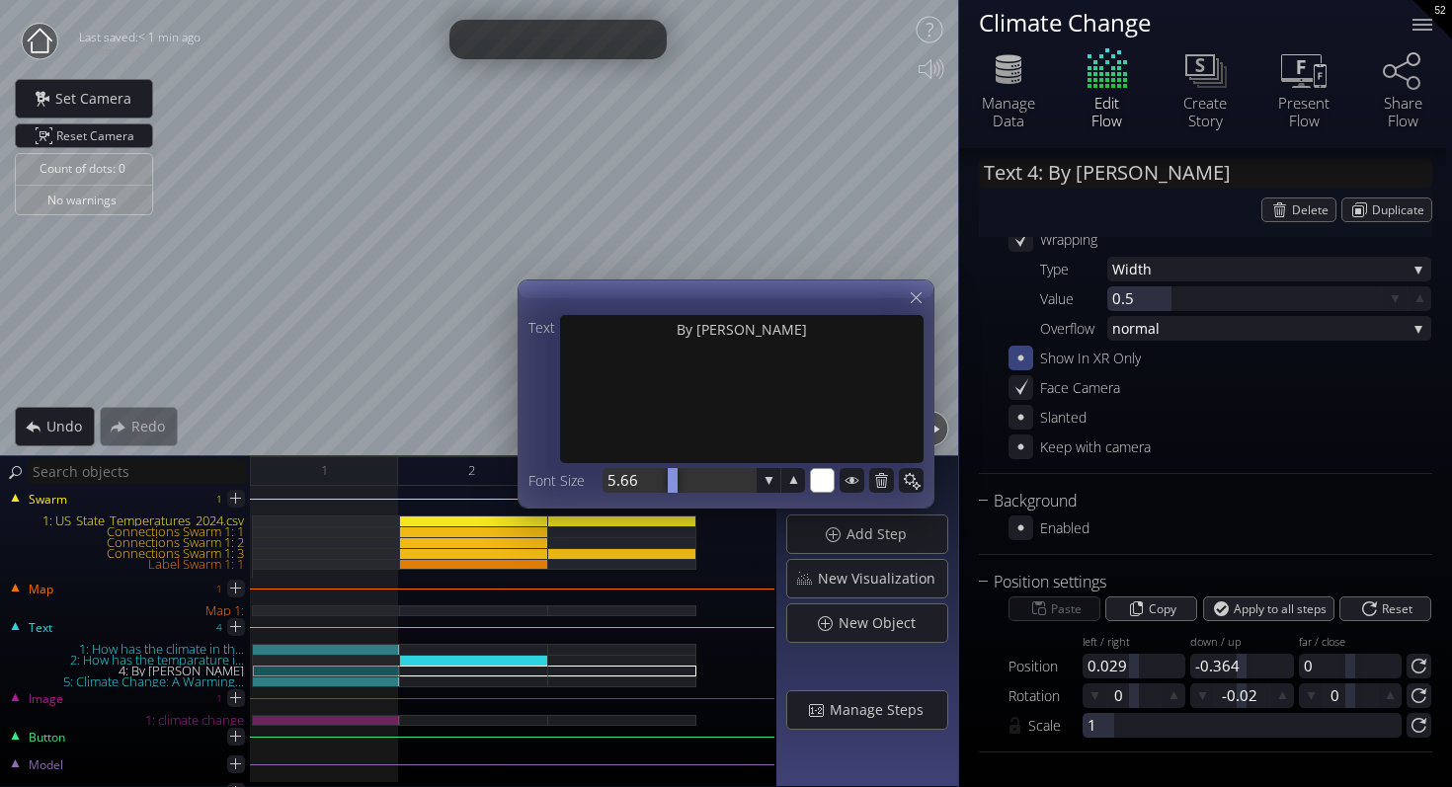
click at [672, 484] on div at bounding box center [673, 480] width 10 height 25
click at [915, 300] on icon at bounding box center [915, 297] width 19 height 19
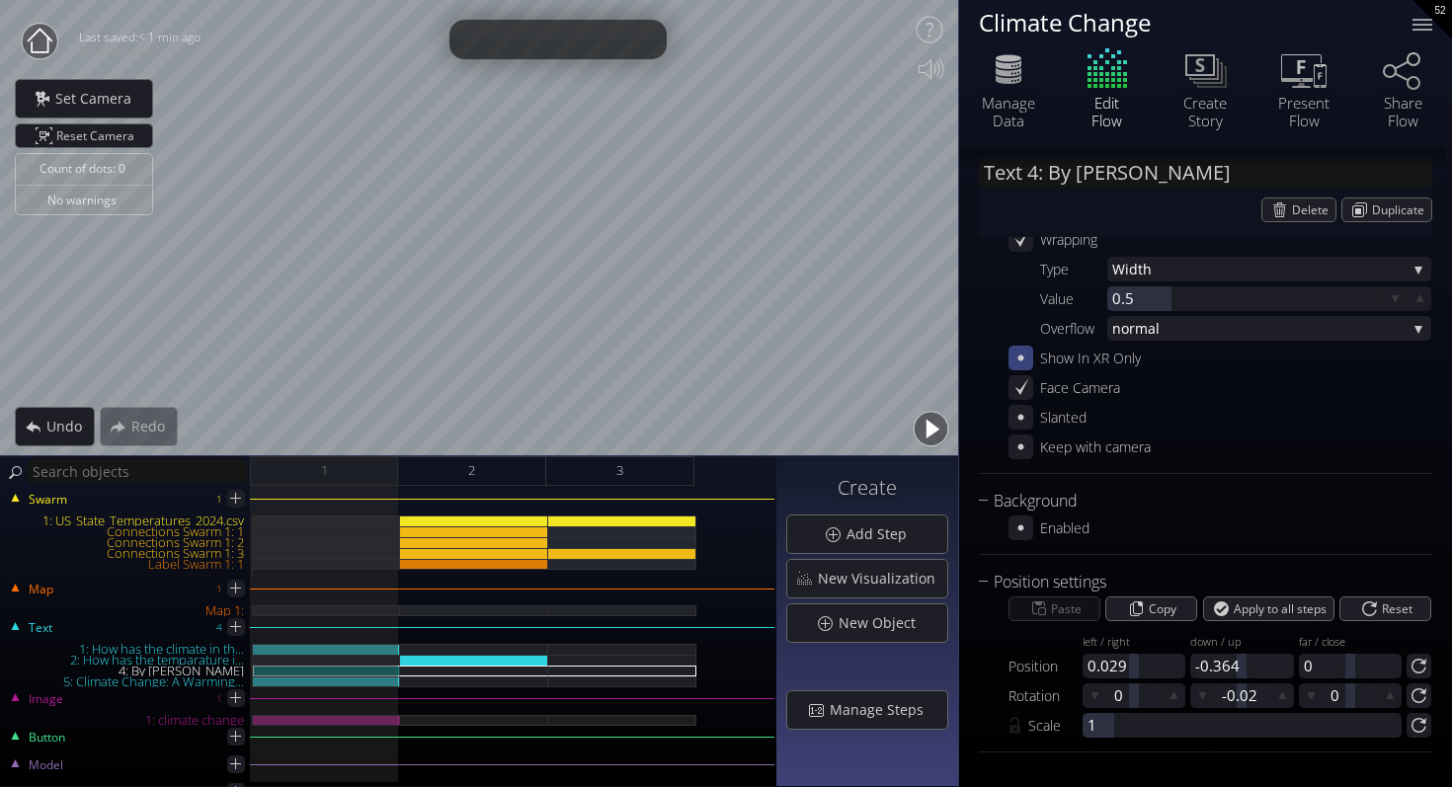
click at [937, 431] on button "button" at bounding box center [930, 429] width 44 height 44
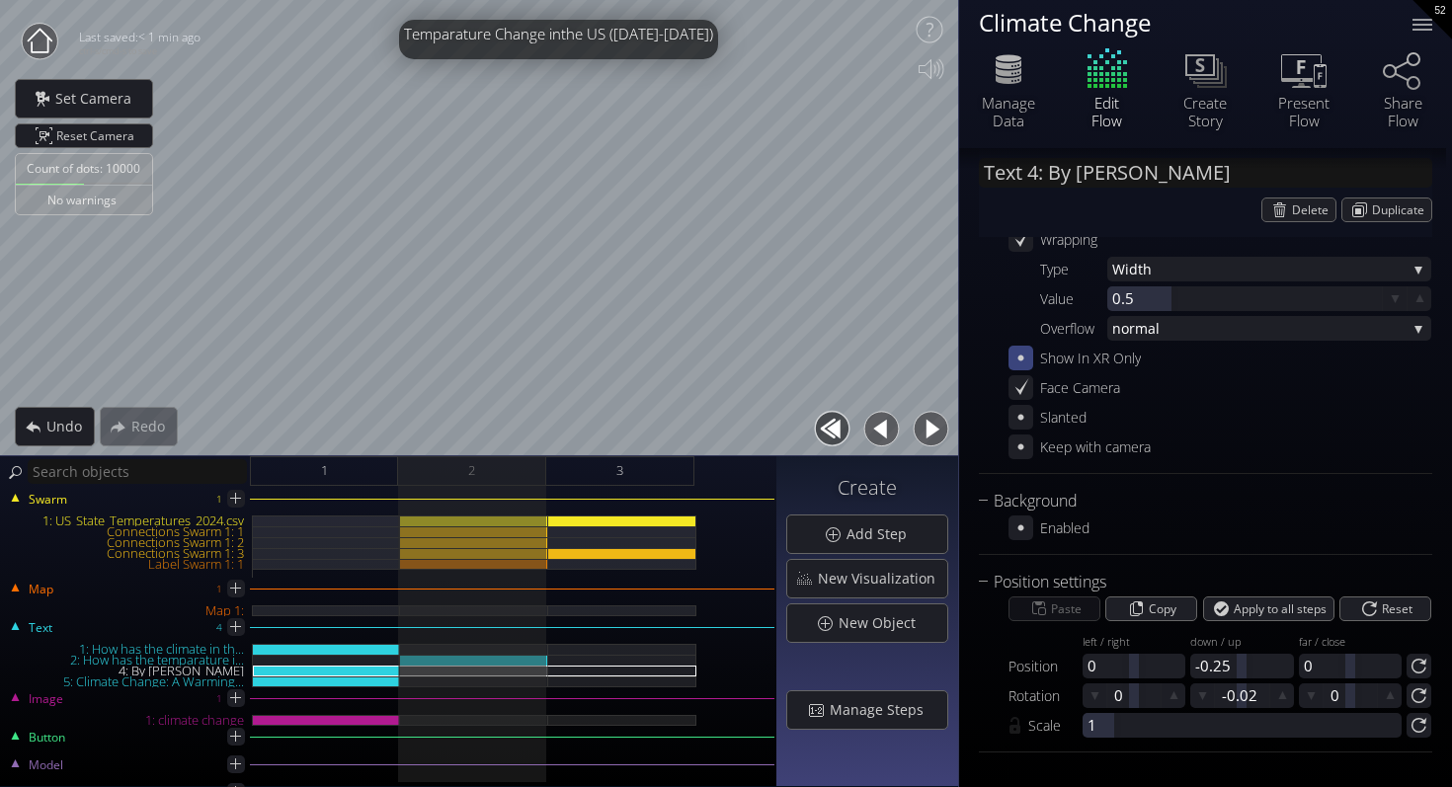
click at [824, 433] on button "button" at bounding box center [832, 429] width 44 height 44
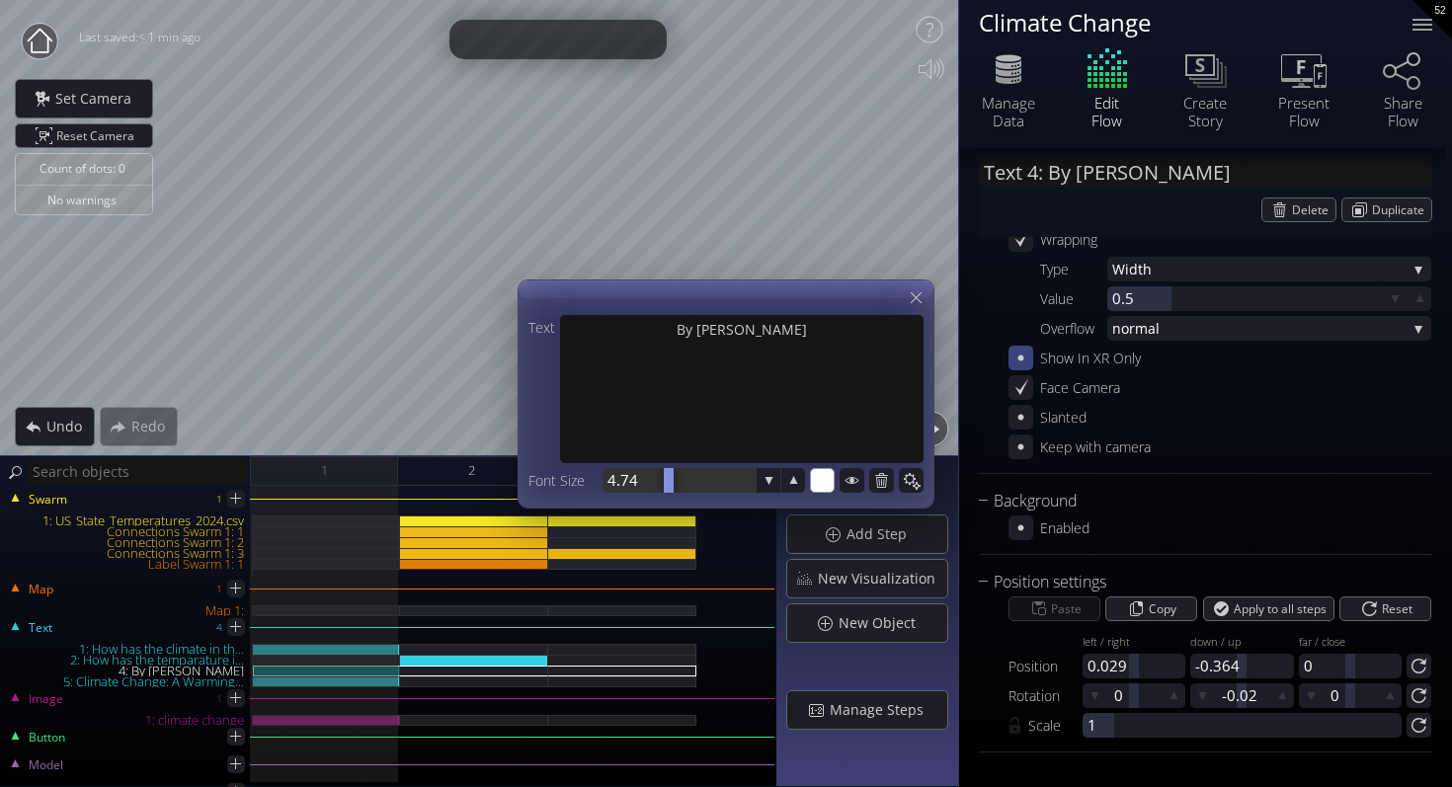
click at [669, 481] on div at bounding box center [669, 480] width 10 height 25
click at [1141, 671] on div at bounding box center [1142, 666] width 10 height 25
click at [925, 303] on div at bounding box center [916, 297] width 25 height 25
click at [685, 489] on div at bounding box center [685, 480] width 10 height 25
click at [916, 295] on icon at bounding box center [915, 297] width 19 height 19
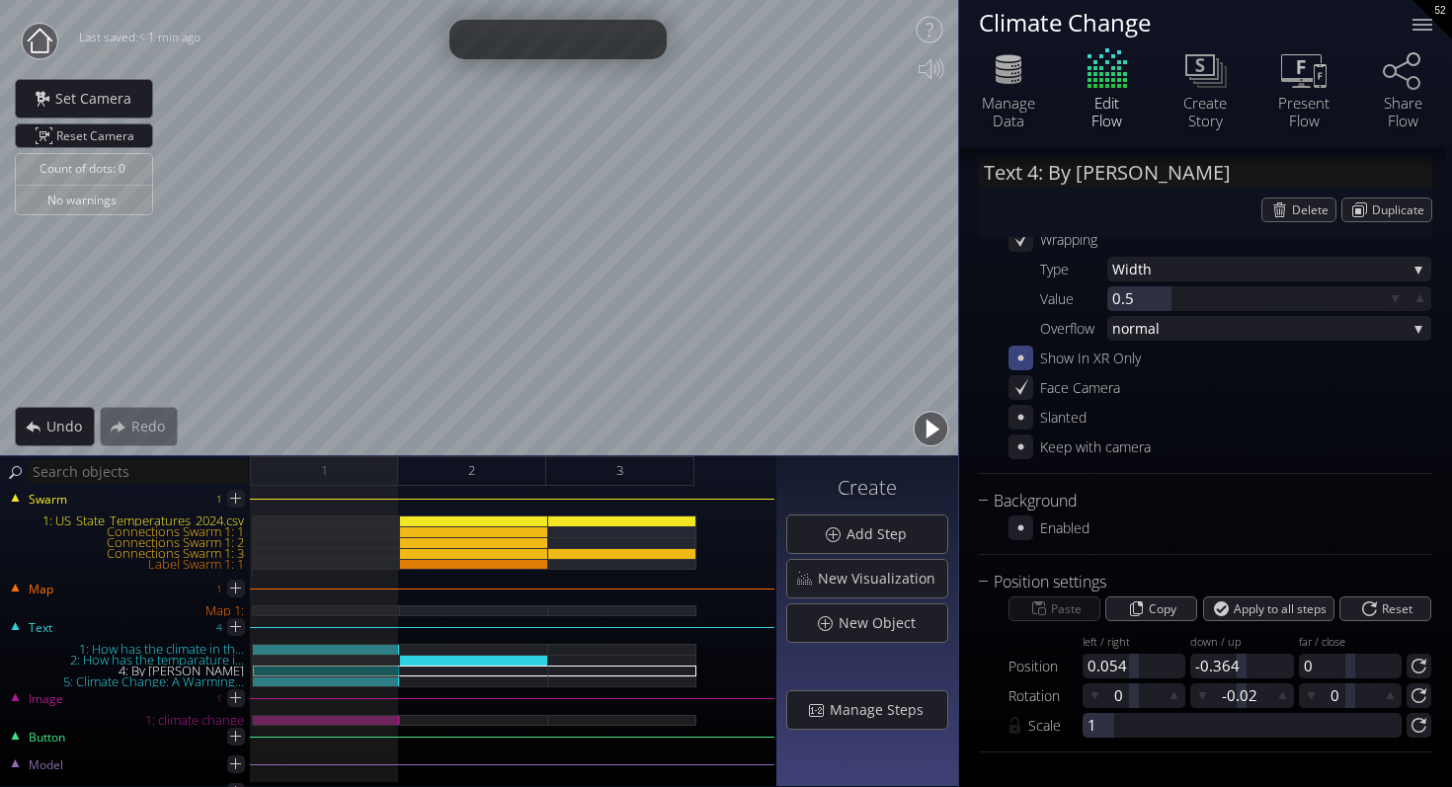
click at [928, 427] on button "button" at bounding box center [930, 429] width 44 height 44
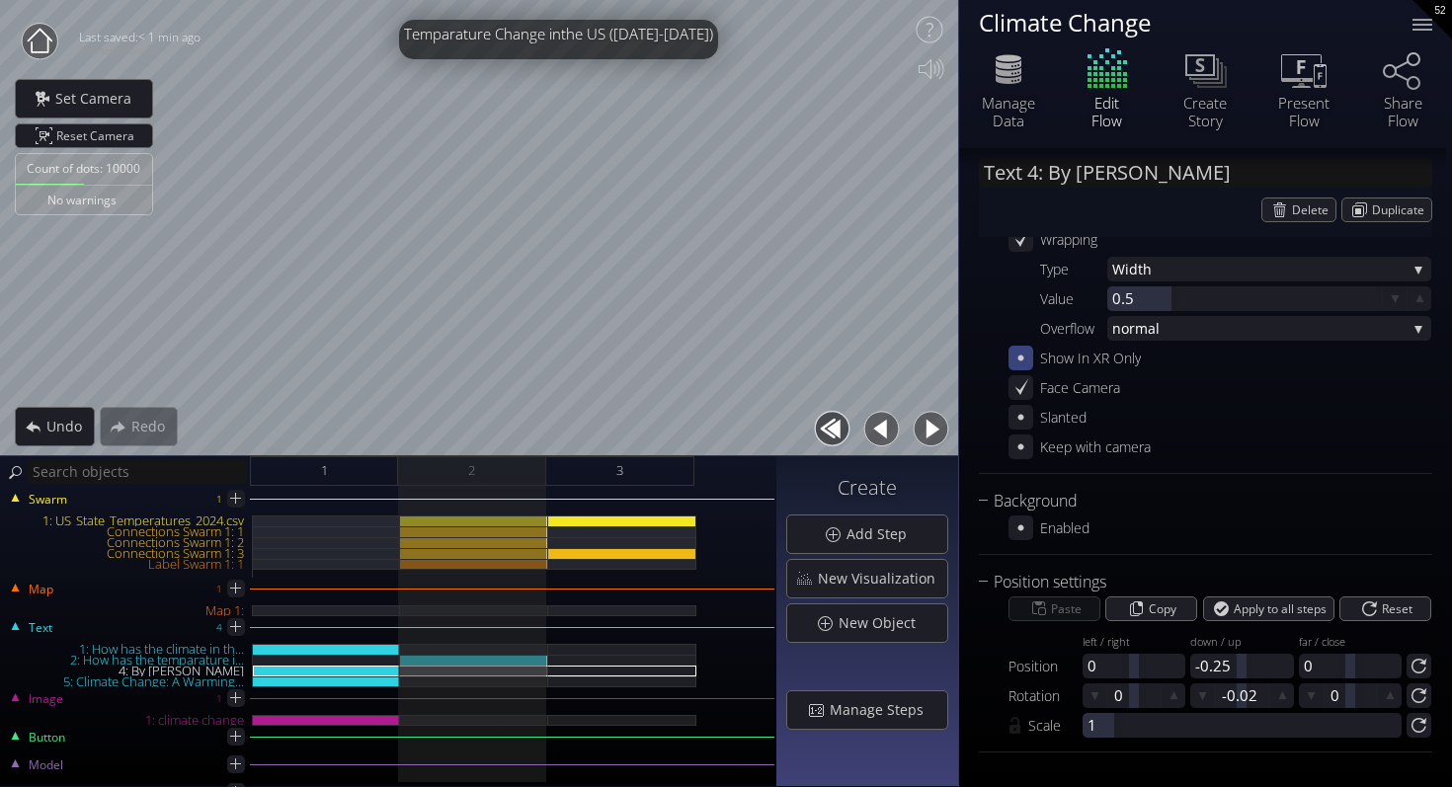
click at [921, 431] on button "button" at bounding box center [930, 429] width 44 height 44
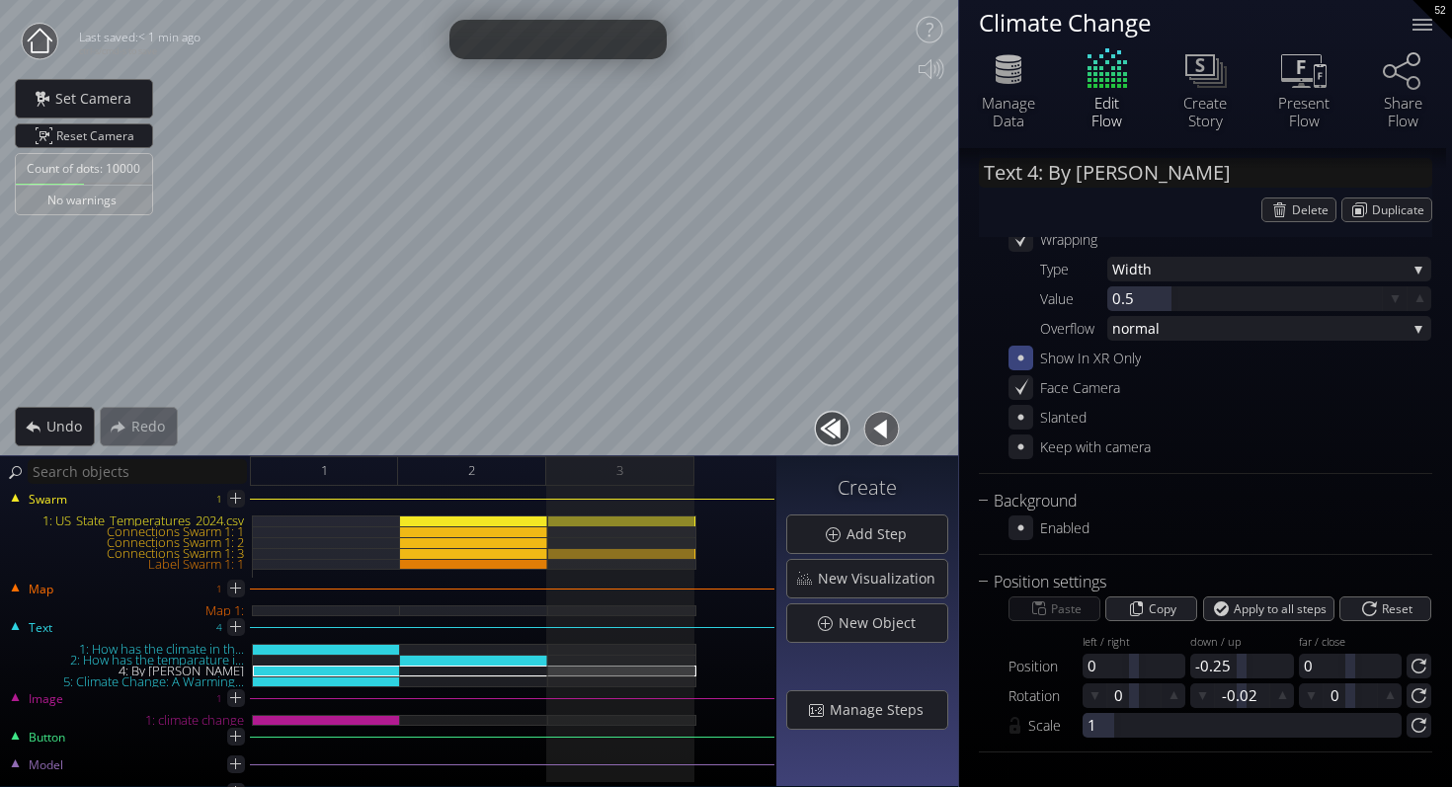
click at [880, 432] on button "button" at bounding box center [881, 429] width 44 height 44
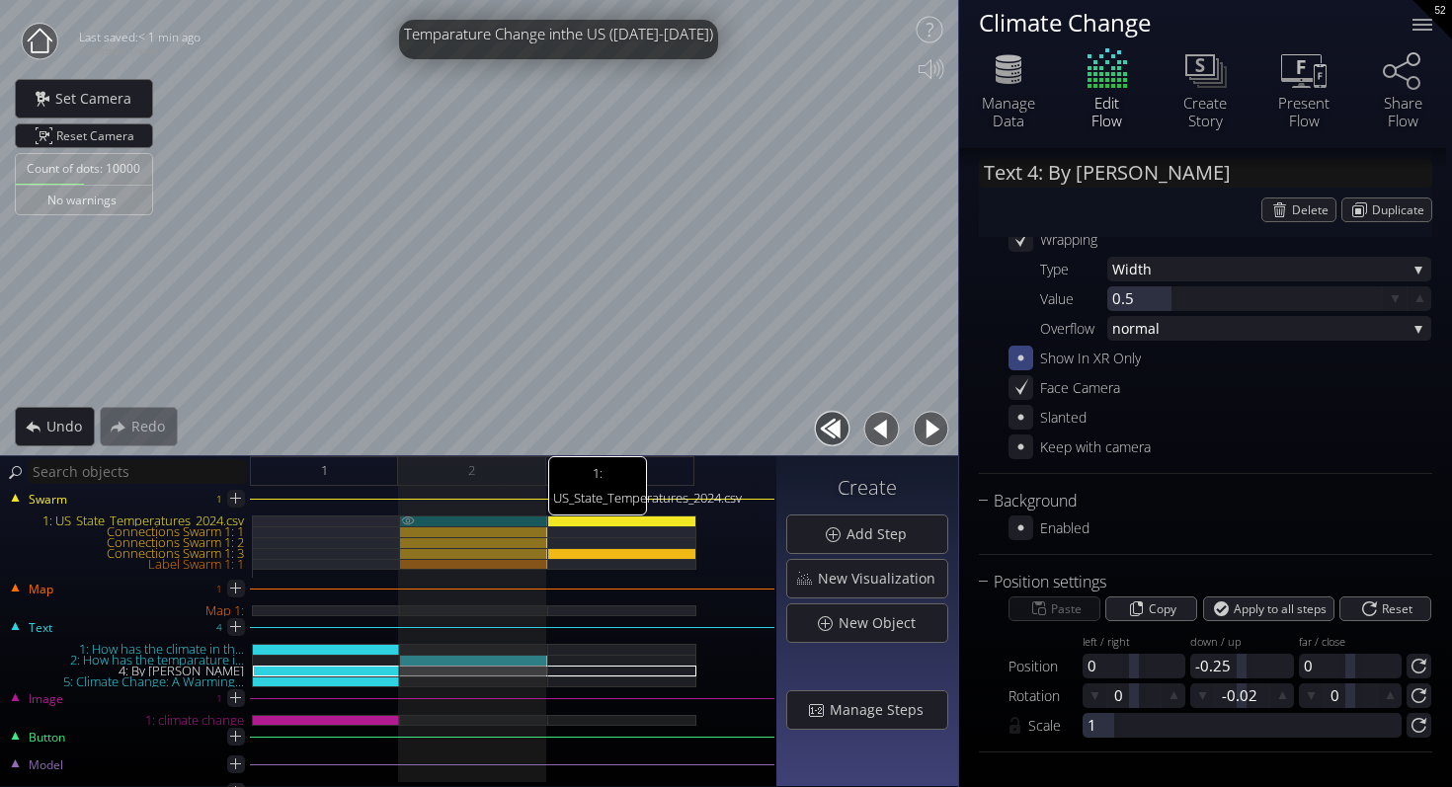
click at [408, 521] on img at bounding box center [408, 520] width 16 height 10
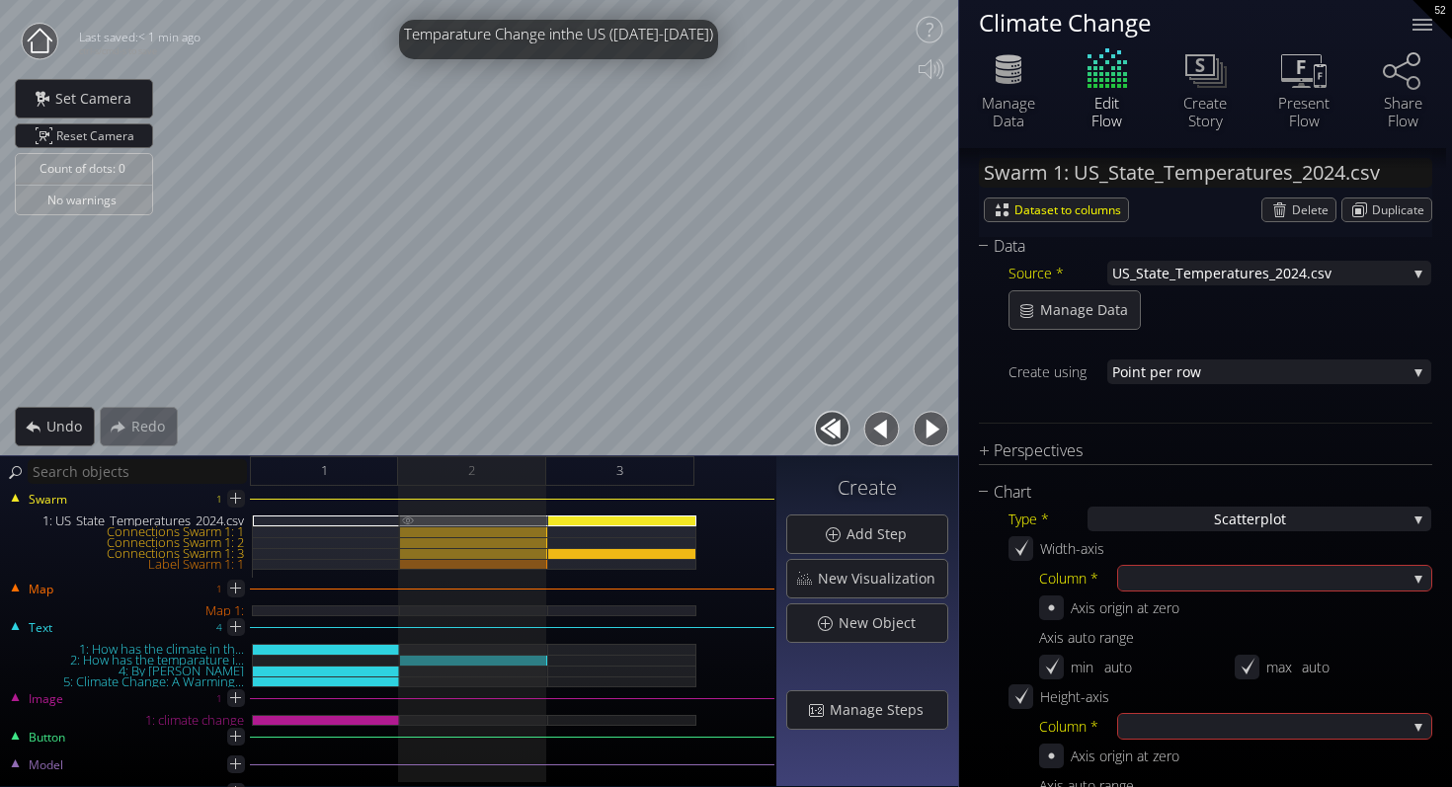
scroll to position [2028, 0]
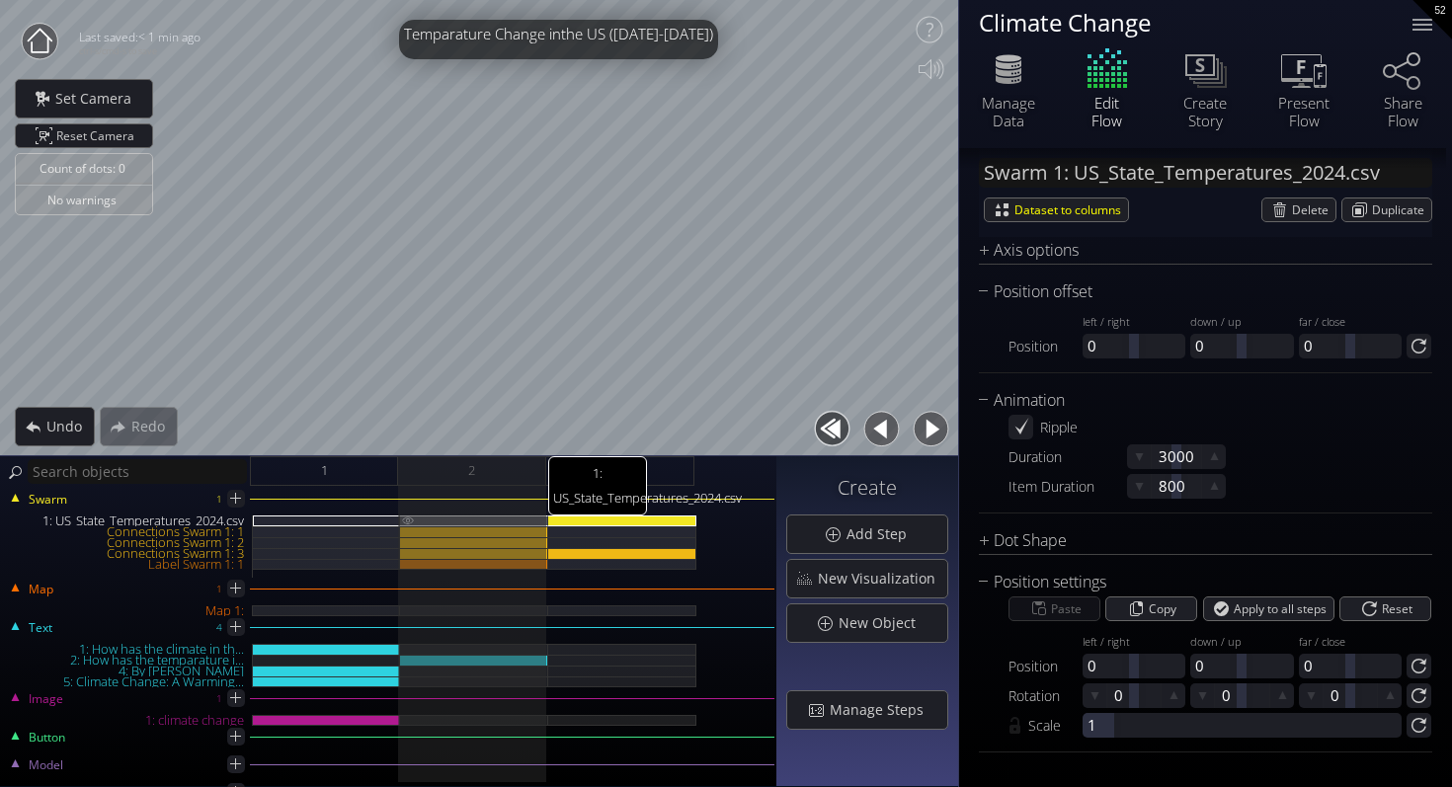
click at [408, 521] on img at bounding box center [408, 519] width 16 height 9
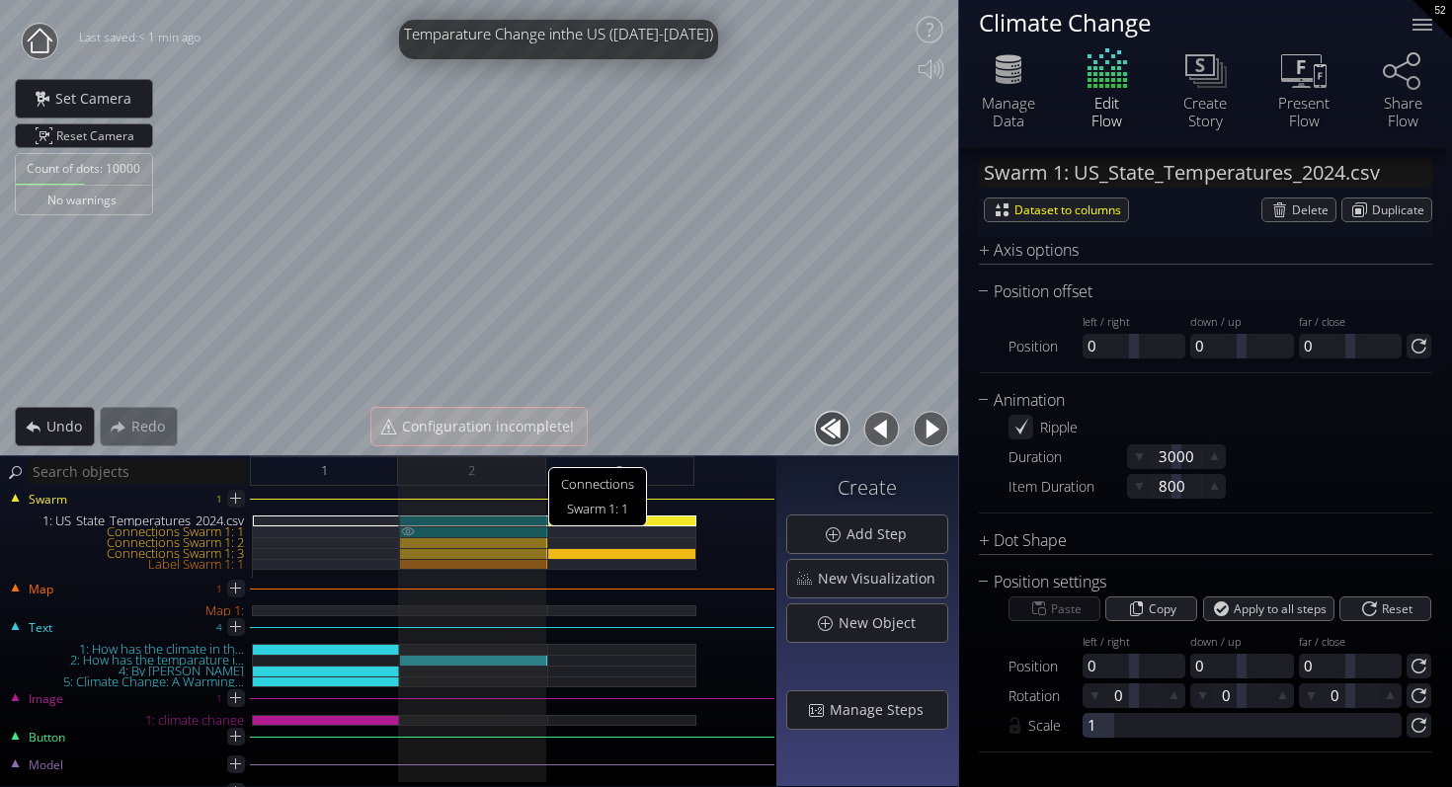
click at [407, 531] on img at bounding box center [408, 531] width 16 height 10
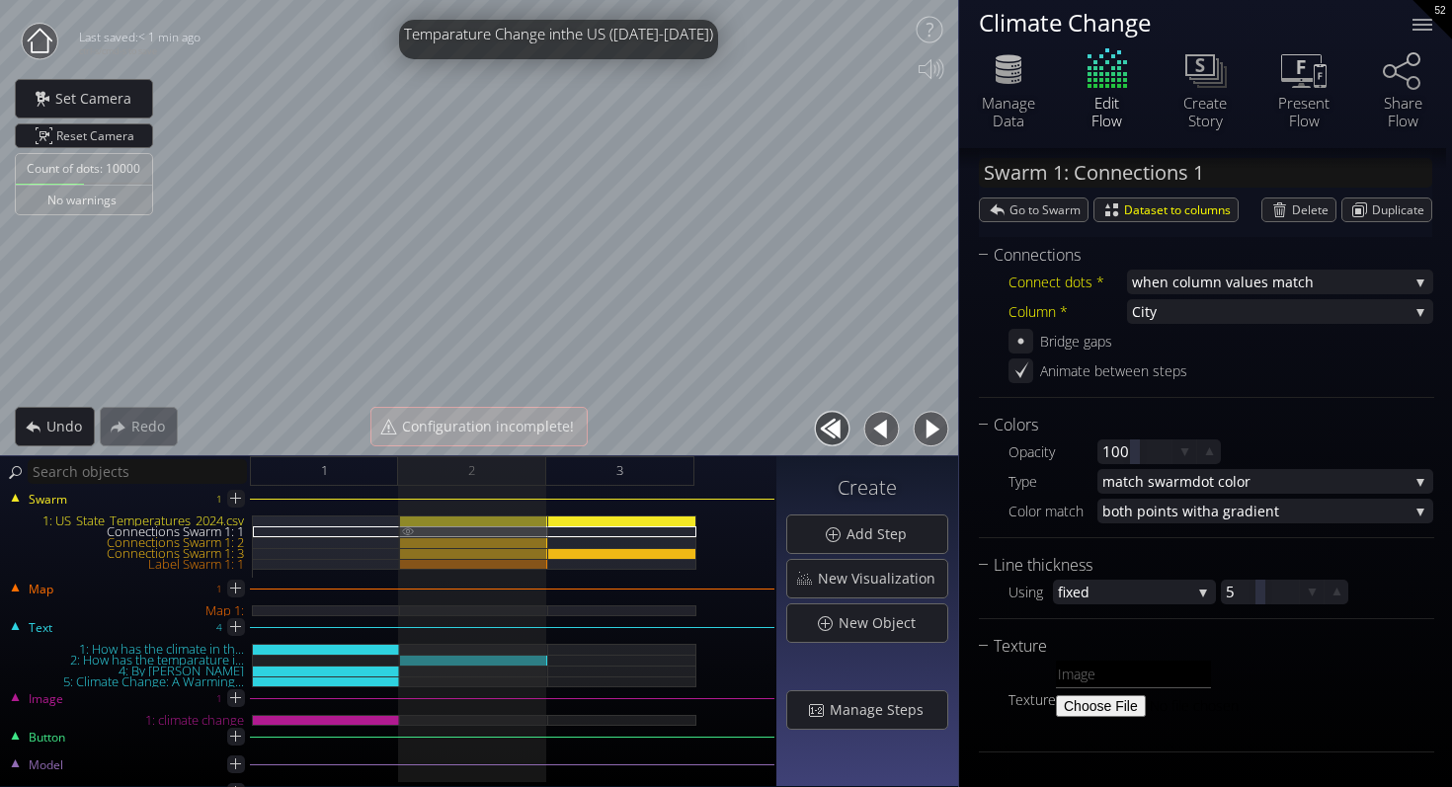
scroll to position [269, 0]
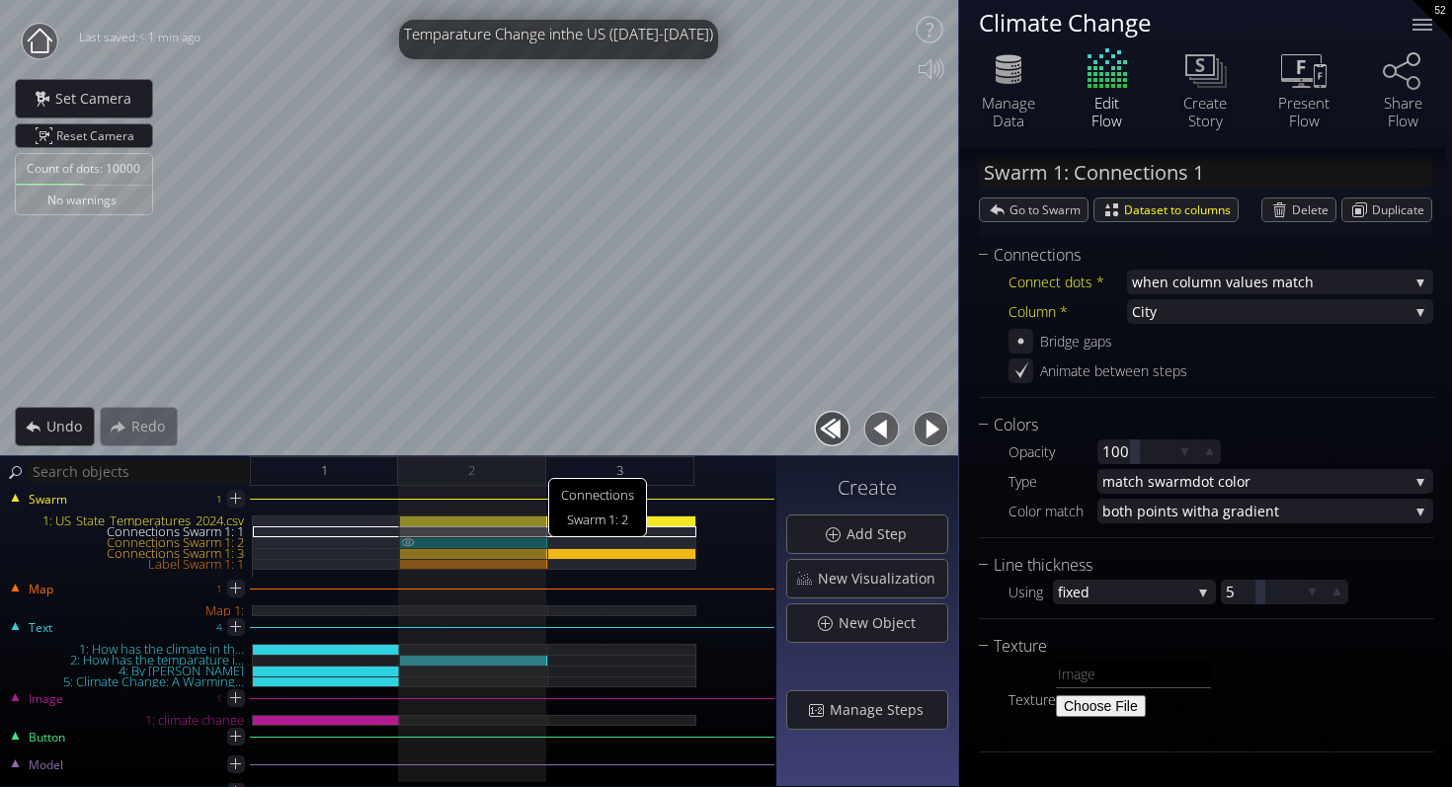
click at [407, 540] on img at bounding box center [408, 542] width 16 height 10
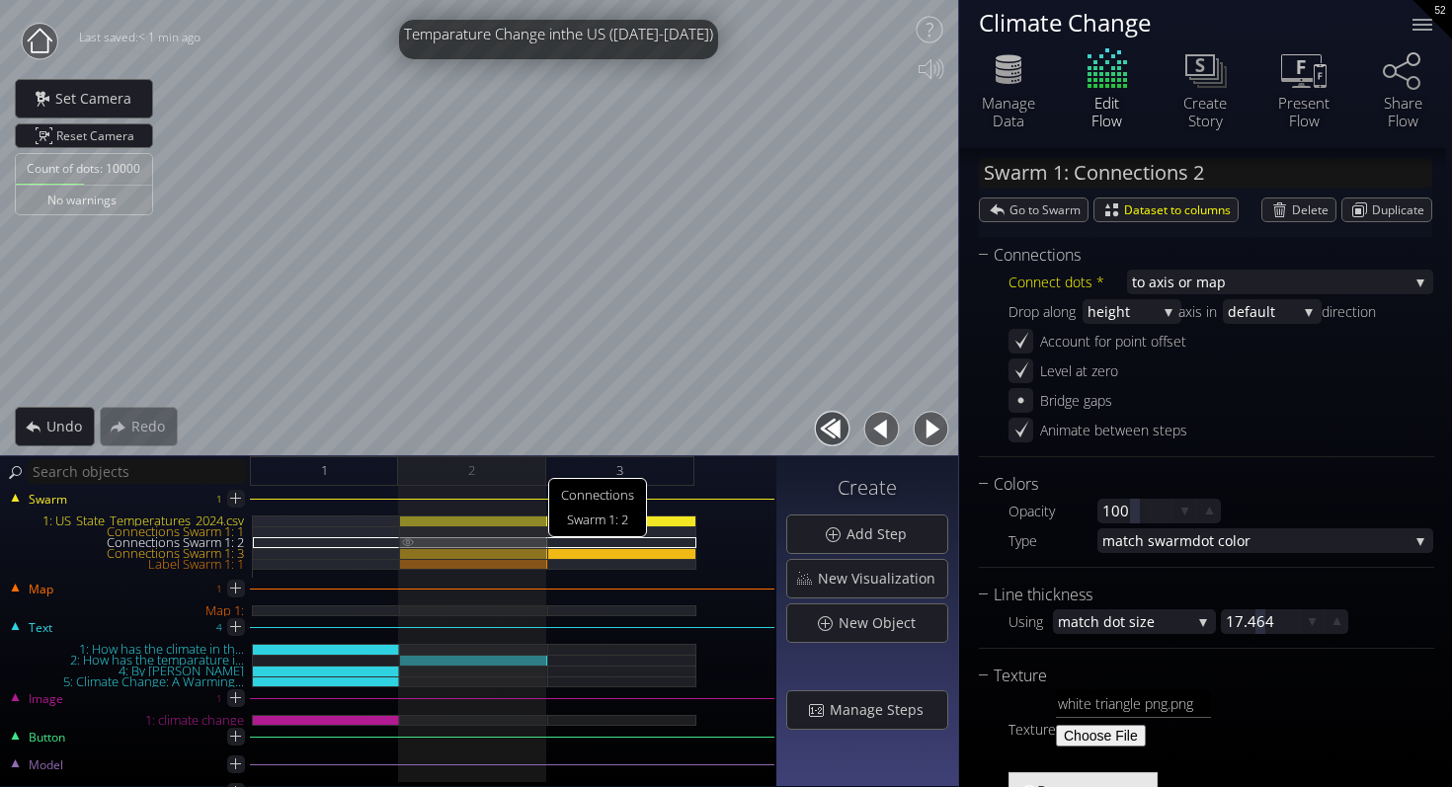
click at [407, 542] on img at bounding box center [408, 541] width 16 height 9
click at [407, 530] on img at bounding box center [408, 531] width 16 height 10
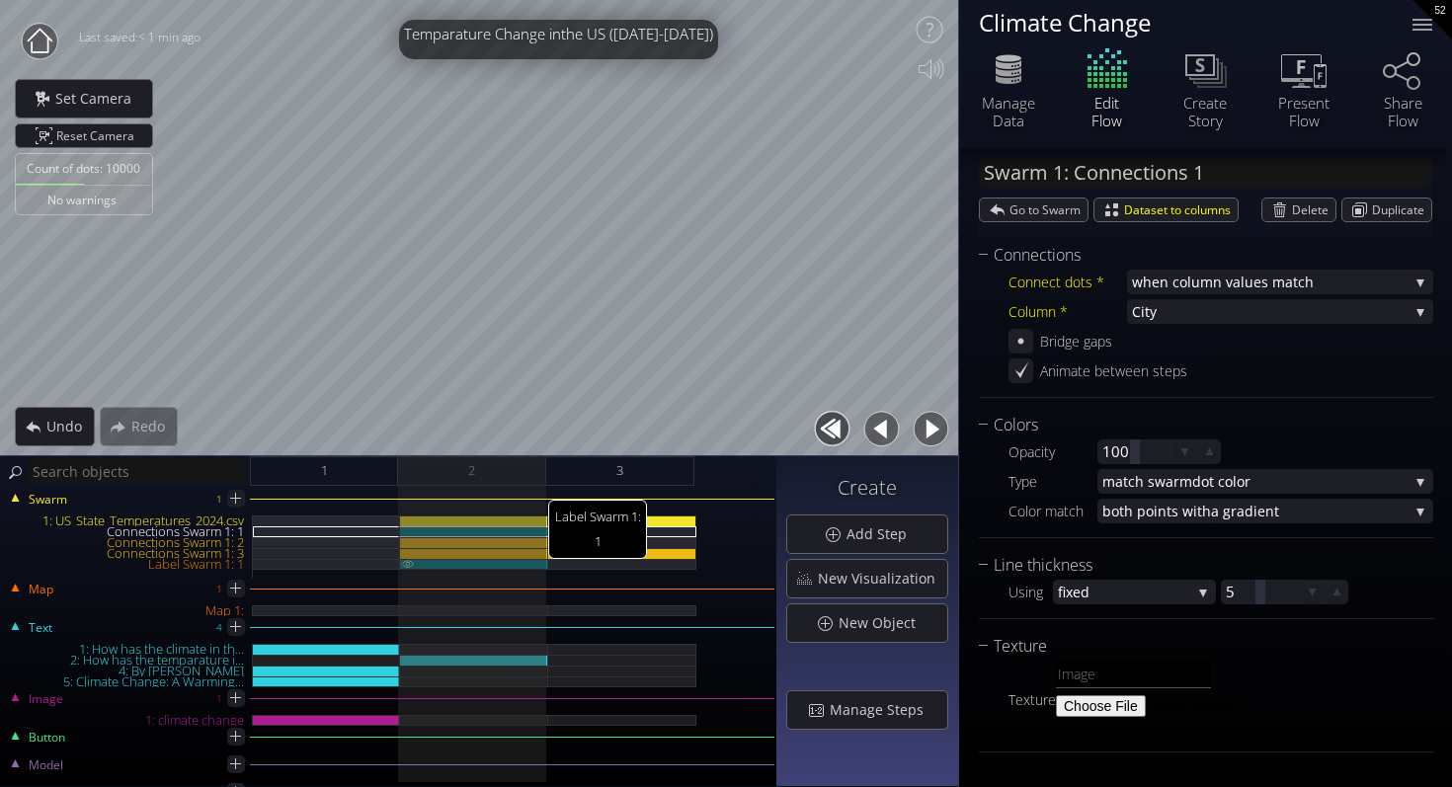
click at [406, 564] on img at bounding box center [408, 563] width 16 height 9
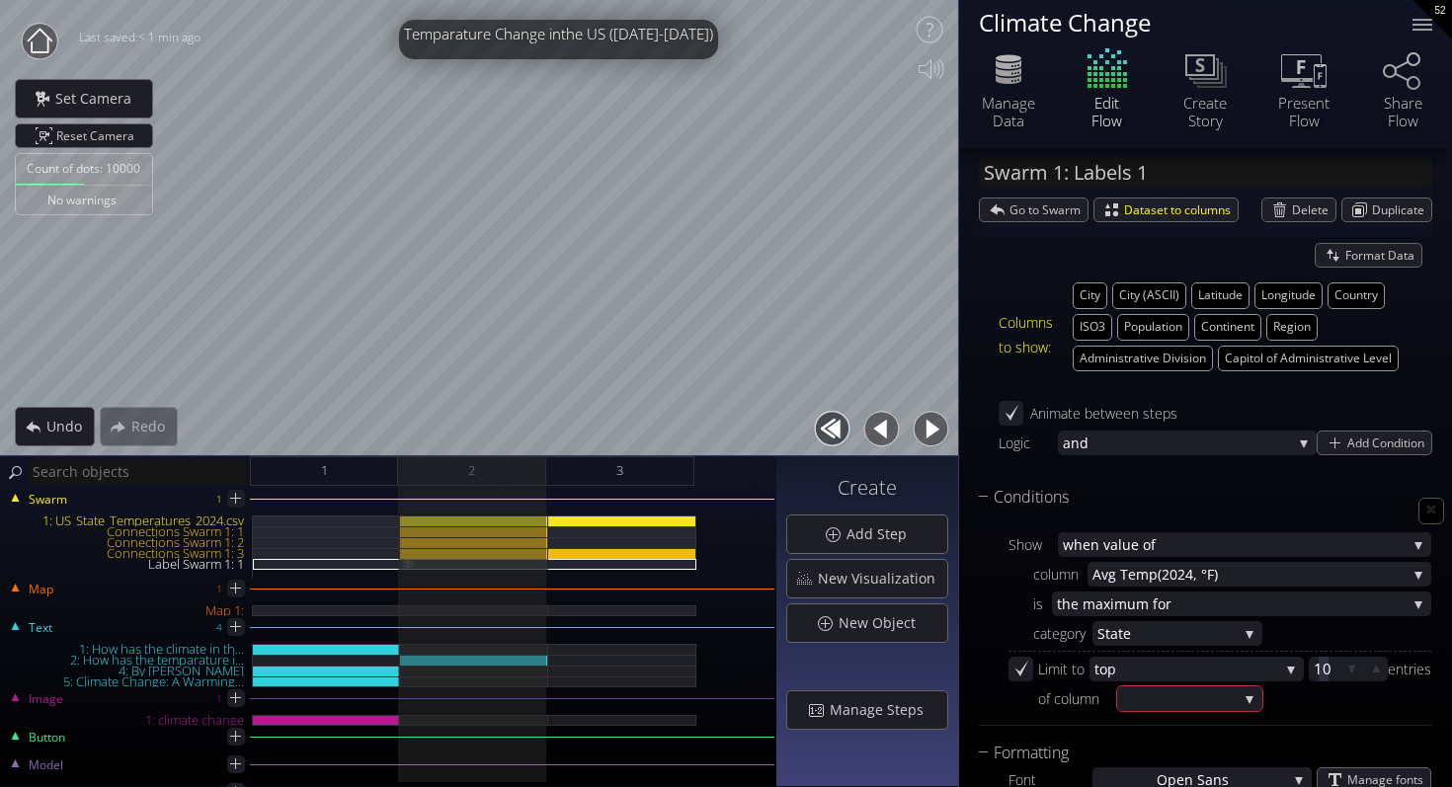
click at [406, 564] on img at bounding box center [408, 563] width 16 height 9
click at [407, 563] on img at bounding box center [408, 563] width 16 height 9
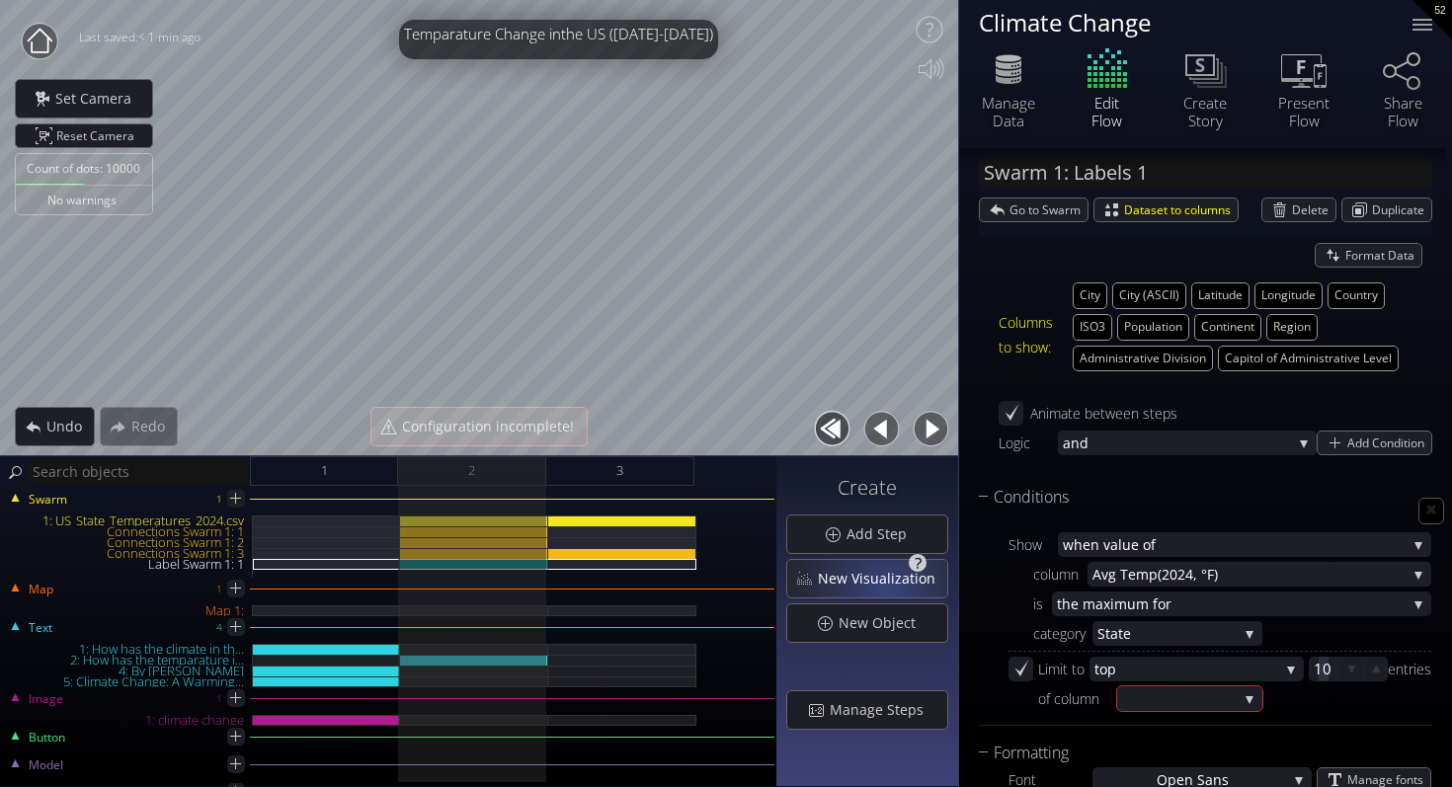
click at [886, 585] on span "New Visualization" at bounding box center [882, 579] width 130 height 20
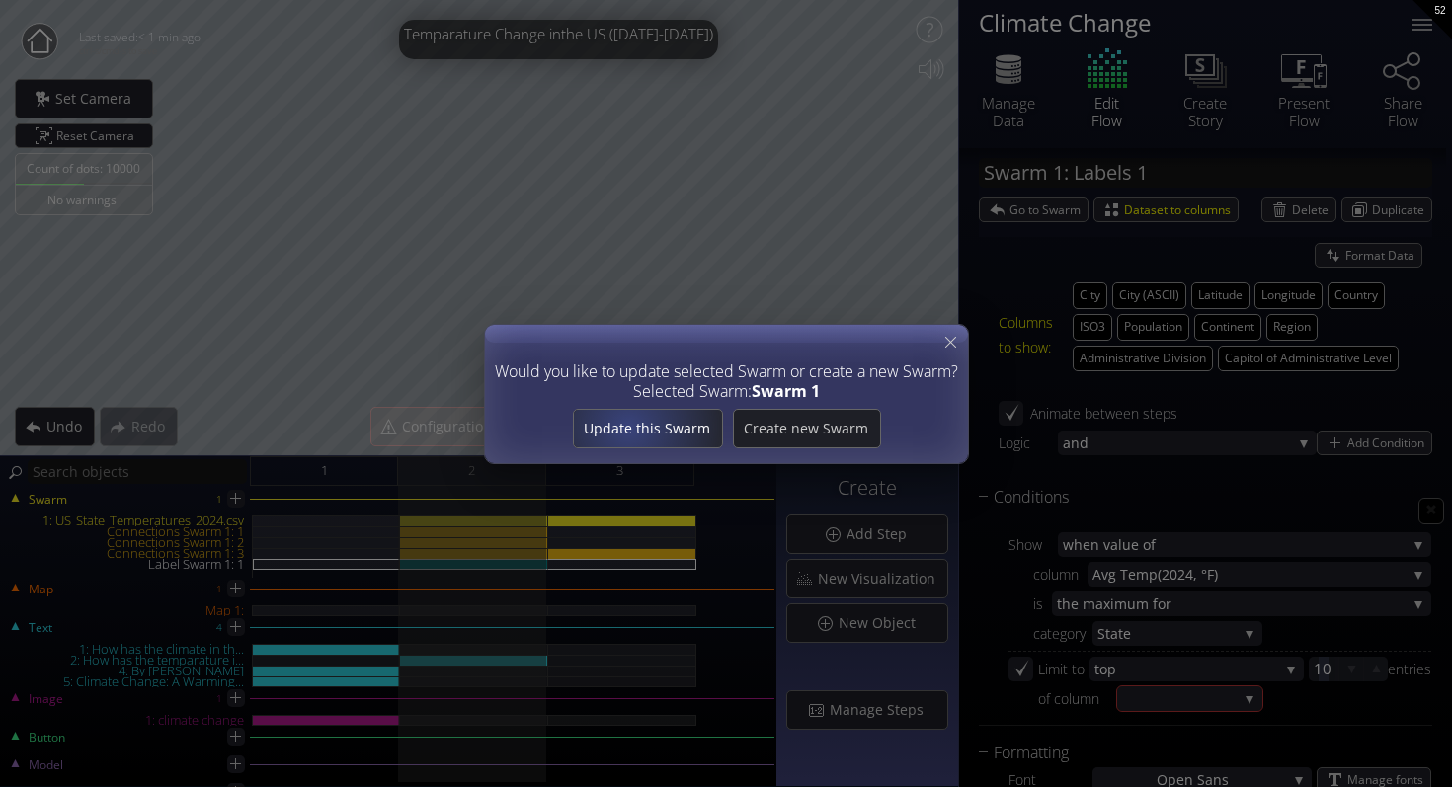
click at [632, 425] on span "Update this Swarm" at bounding box center [647, 429] width 148 height 20
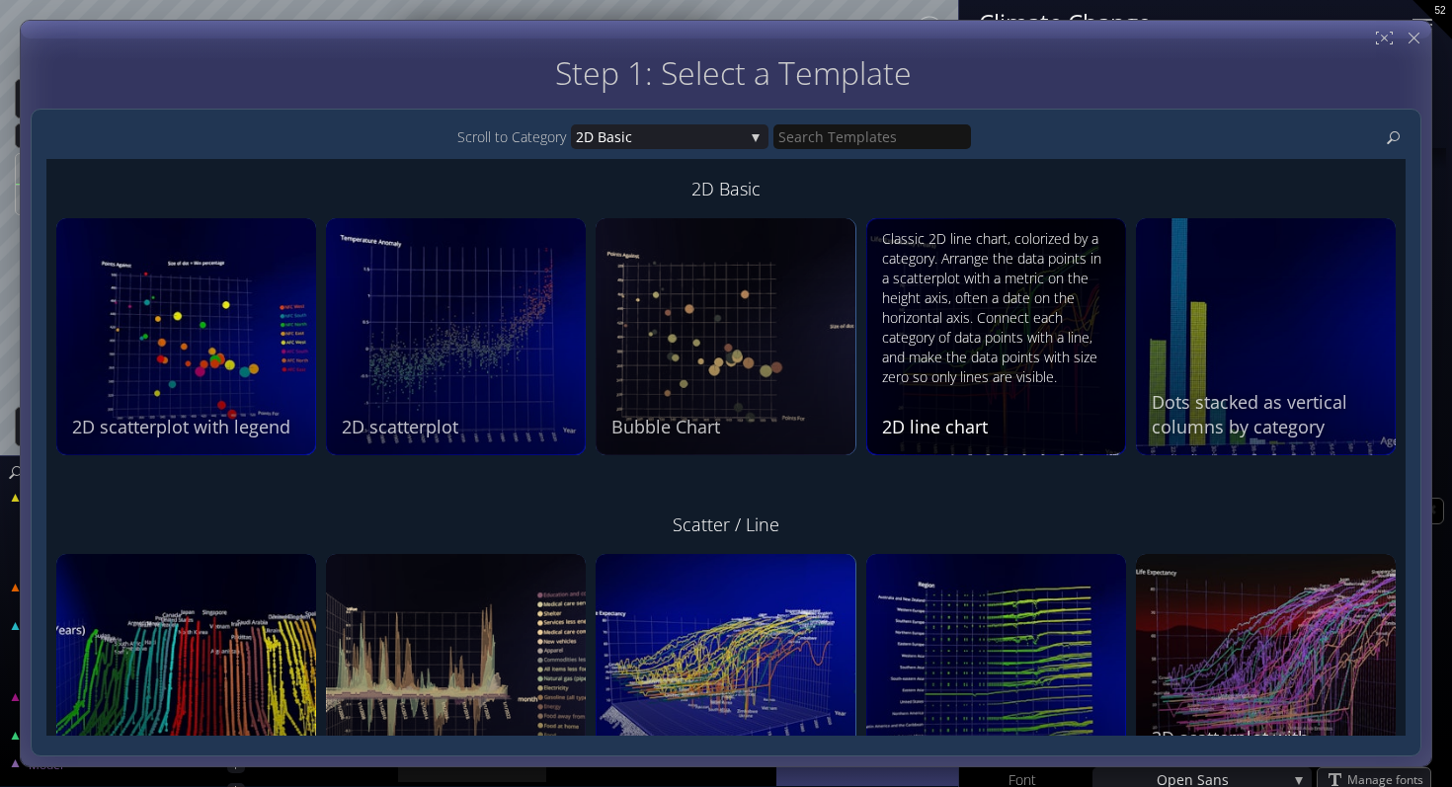
click at [1046, 295] on div "Classic 2D line chart, colorized by a category. Arrange the data points in a sc…" at bounding box center [998, 308] width 233 height 158
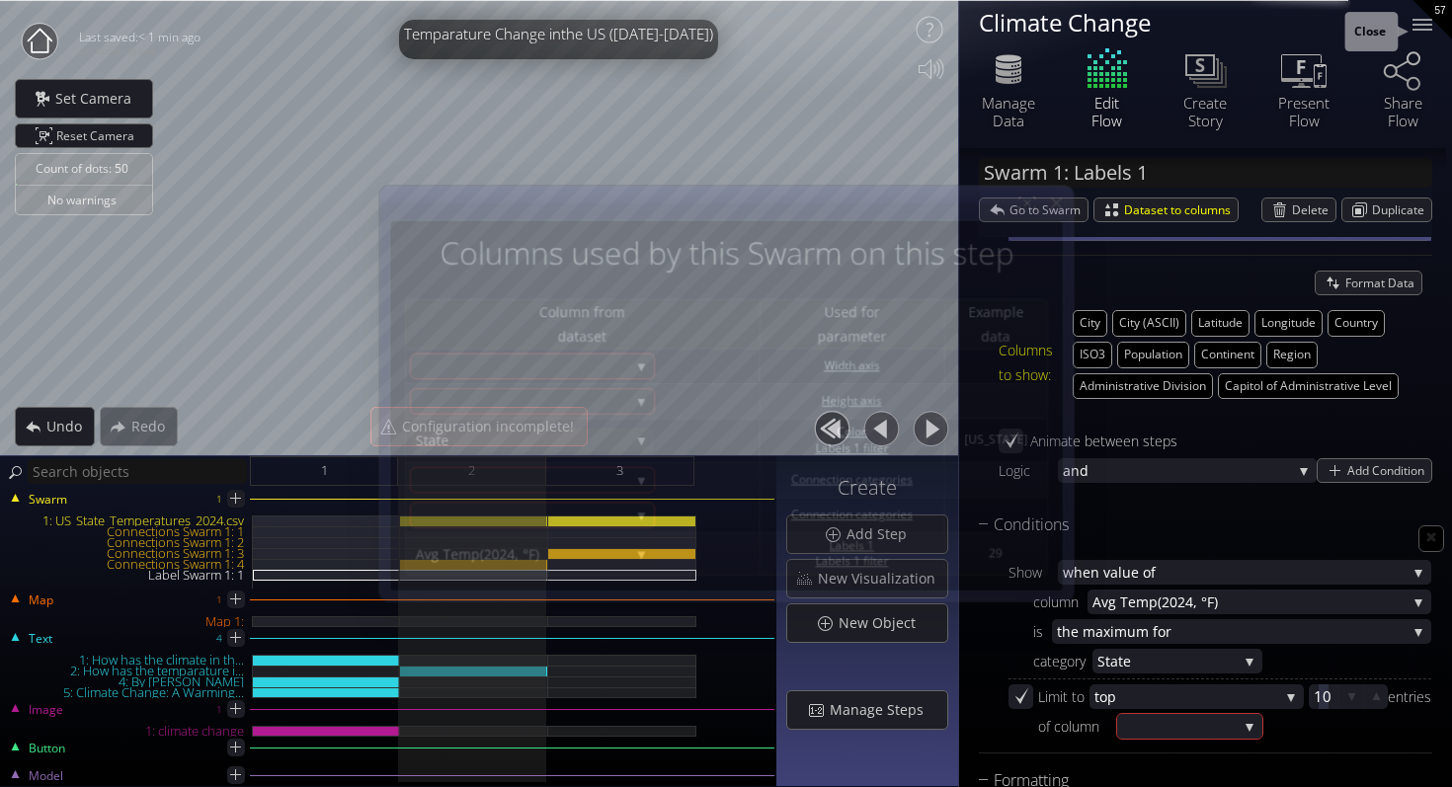
scroll to position [286, 0]
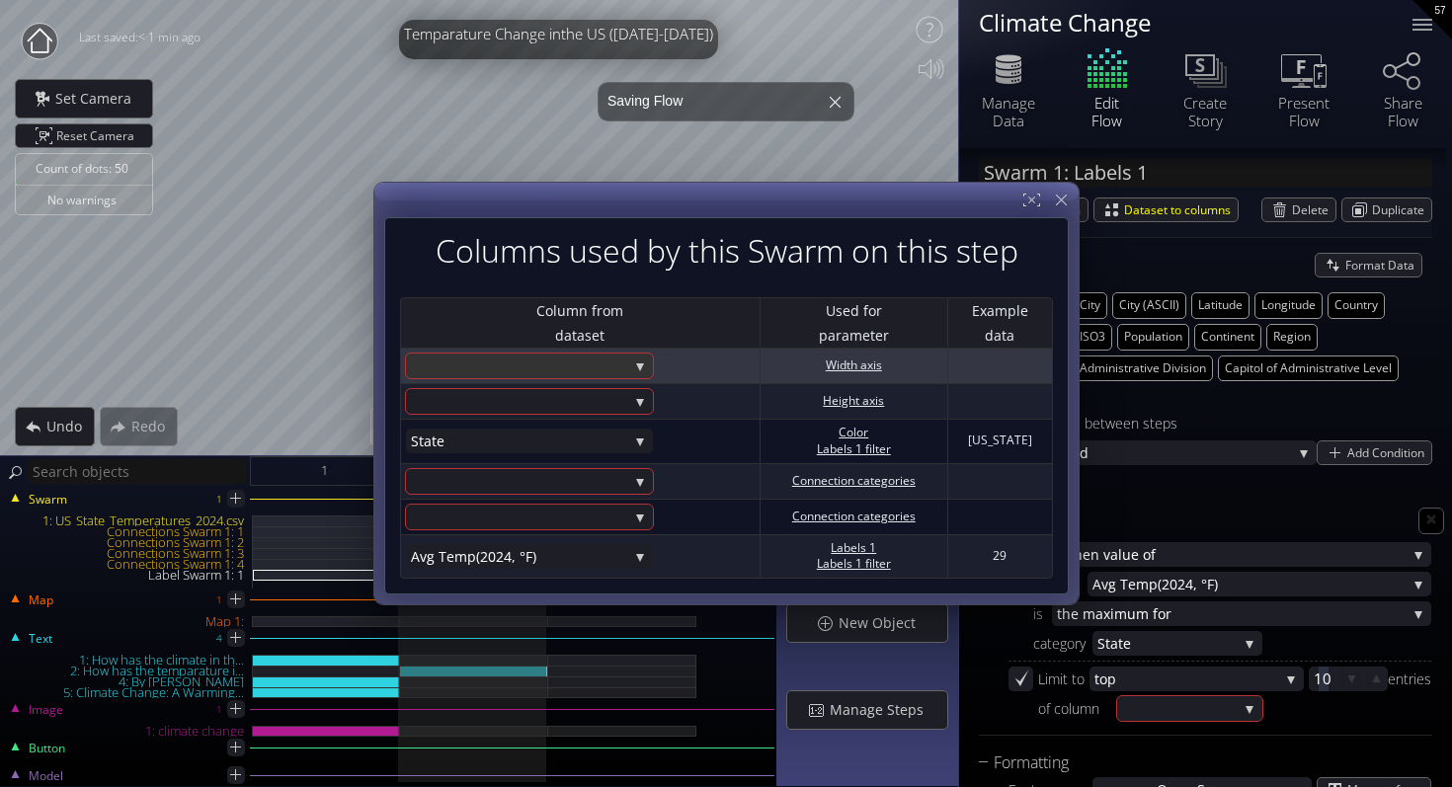
click at [591, 364] on div at bounding box center [519, 366] width 217 height 25
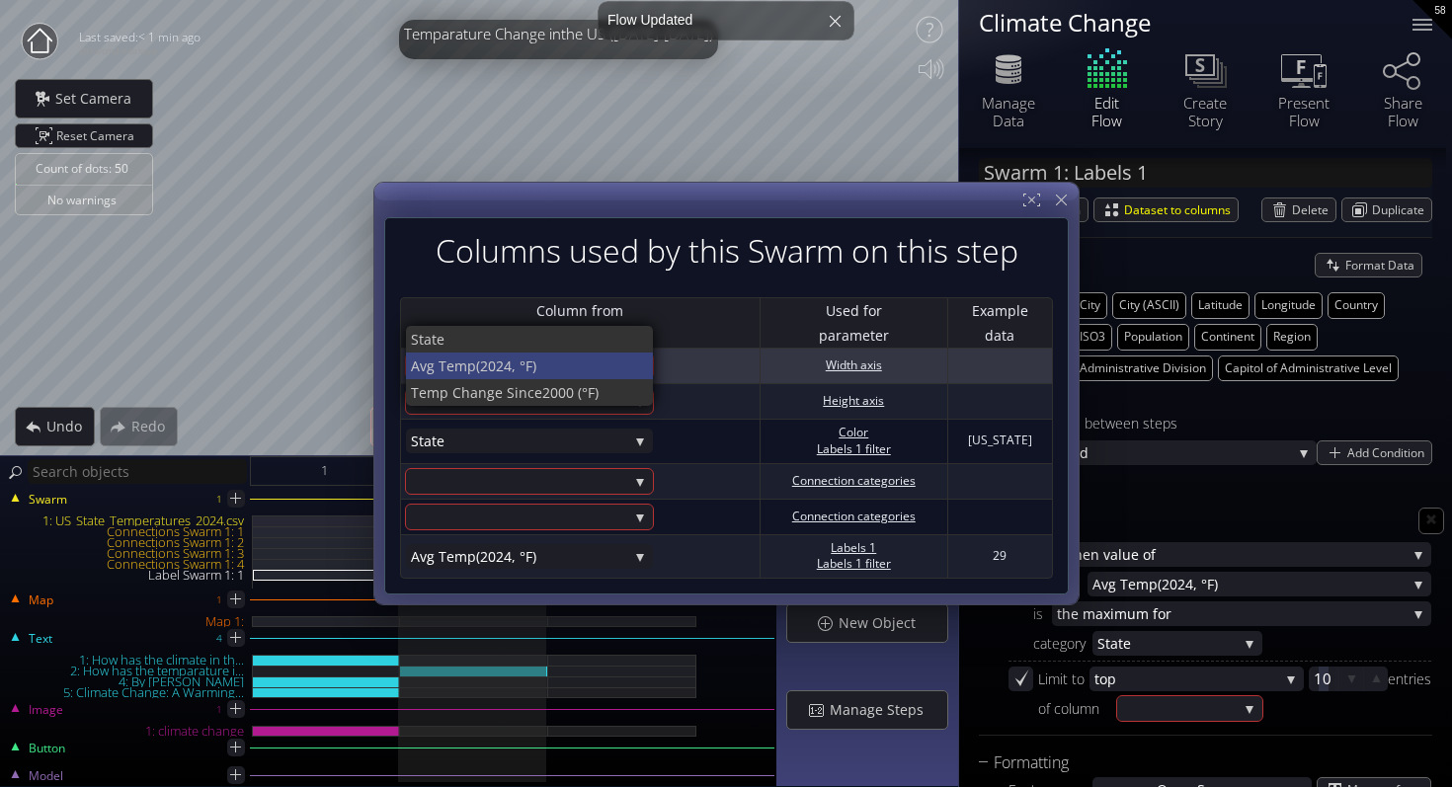
click at [591, 365] on span "(2024, °F)" at bounding box center [557, 366] width 162 height 27
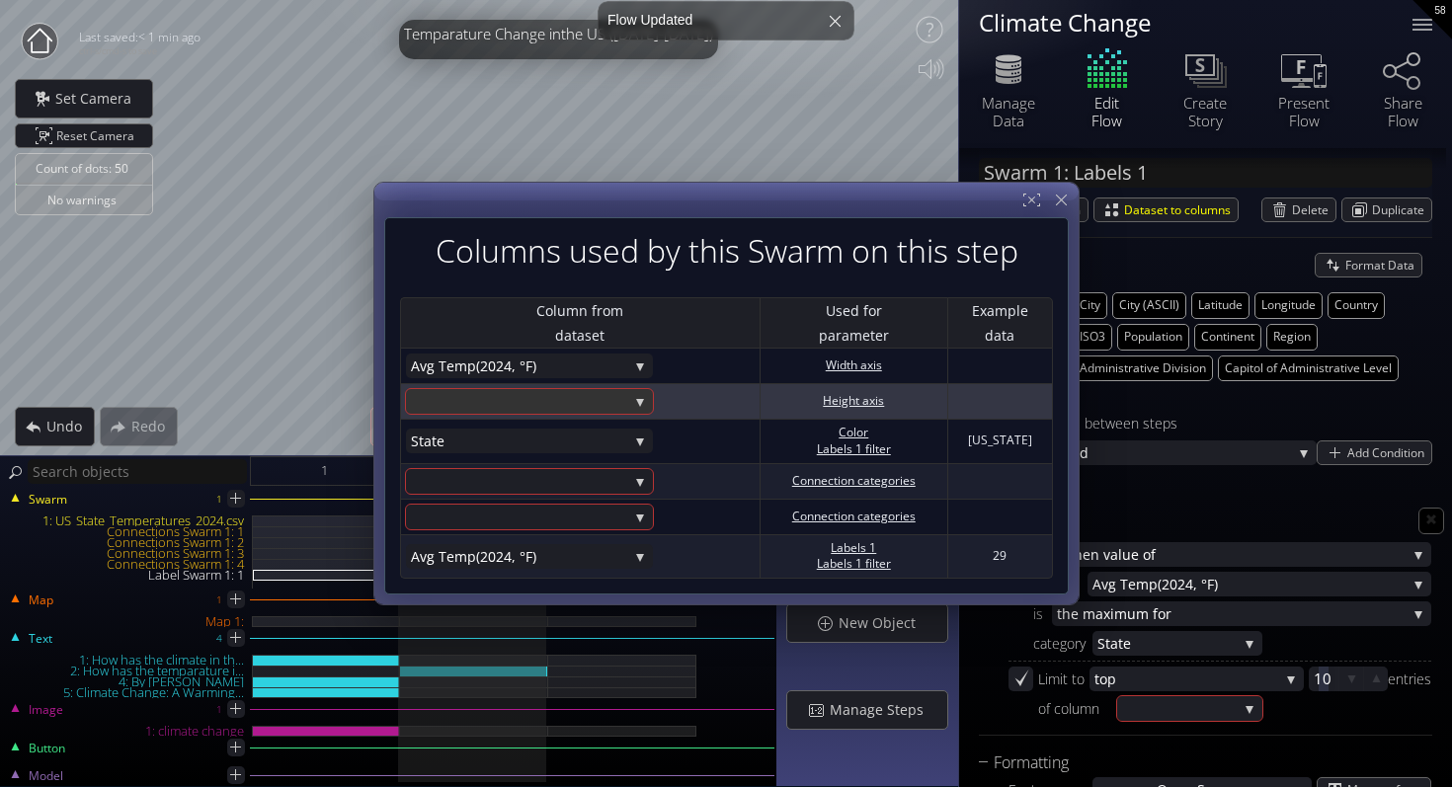
click at [598, 399] on div at bounding box center [519, 401] width 217 height 25
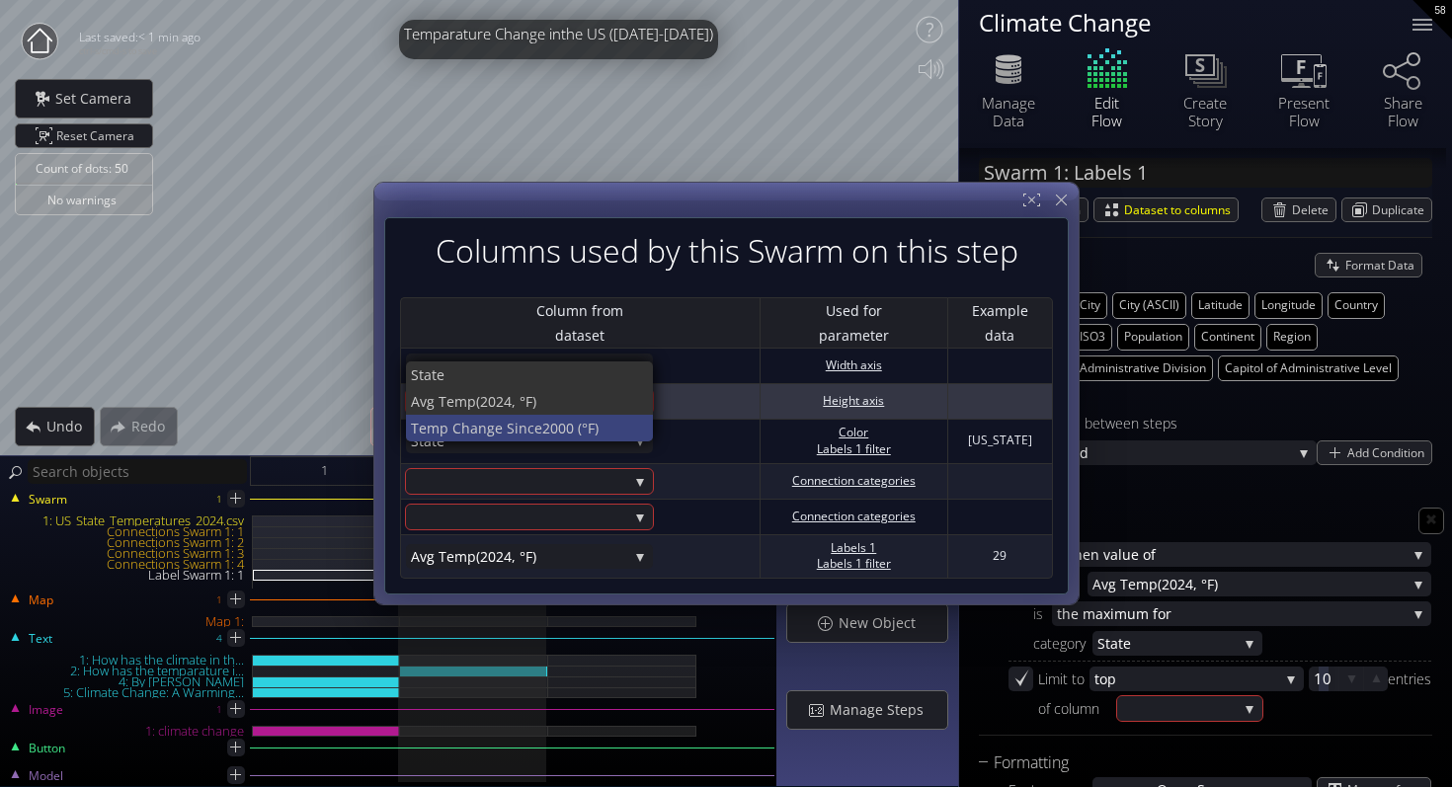
click at [597, 423] on span "2000 (°F)" at bounding box center [590, 428] width 96 height 27
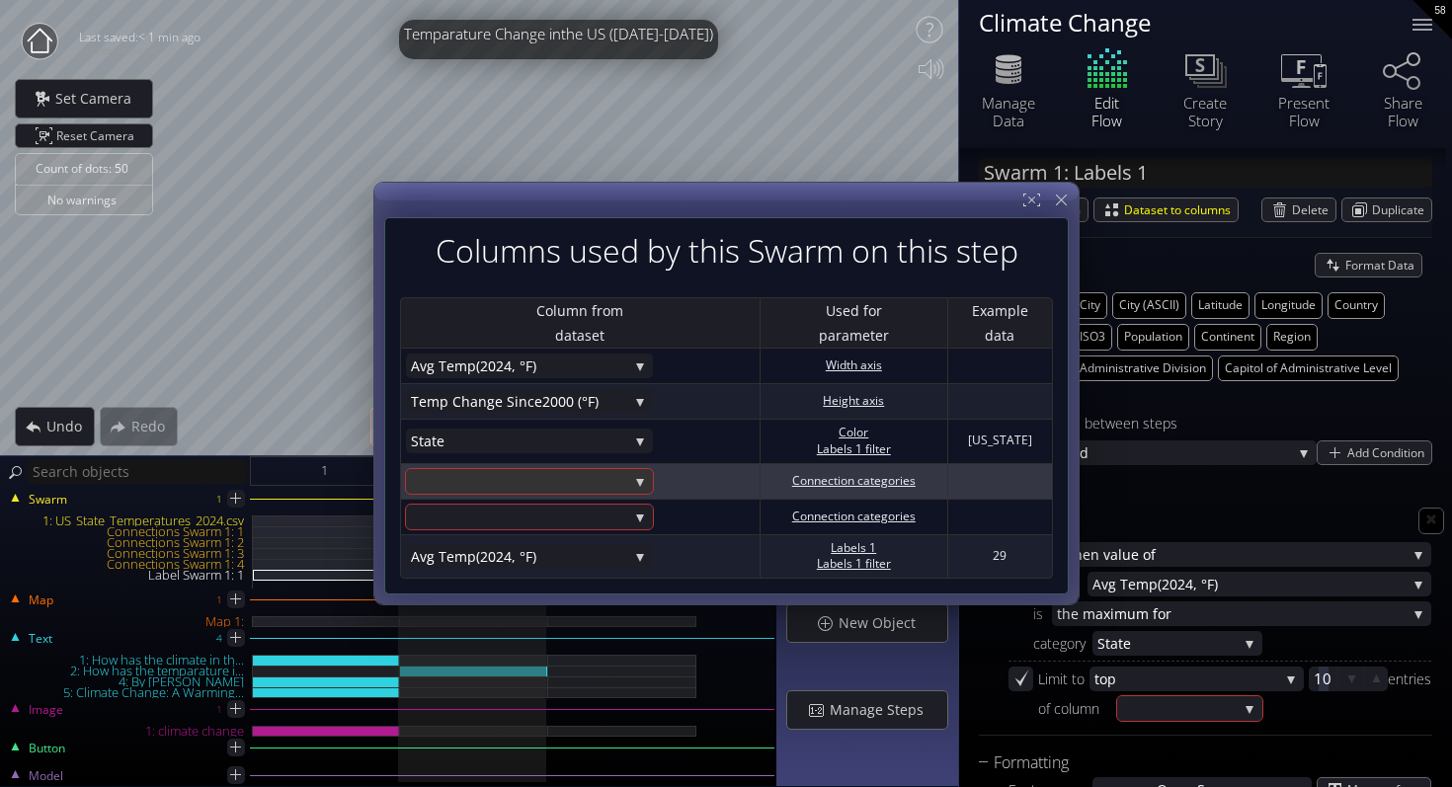
click at [569, 476] on div at bounding box center [519, 481] width 217 height 25
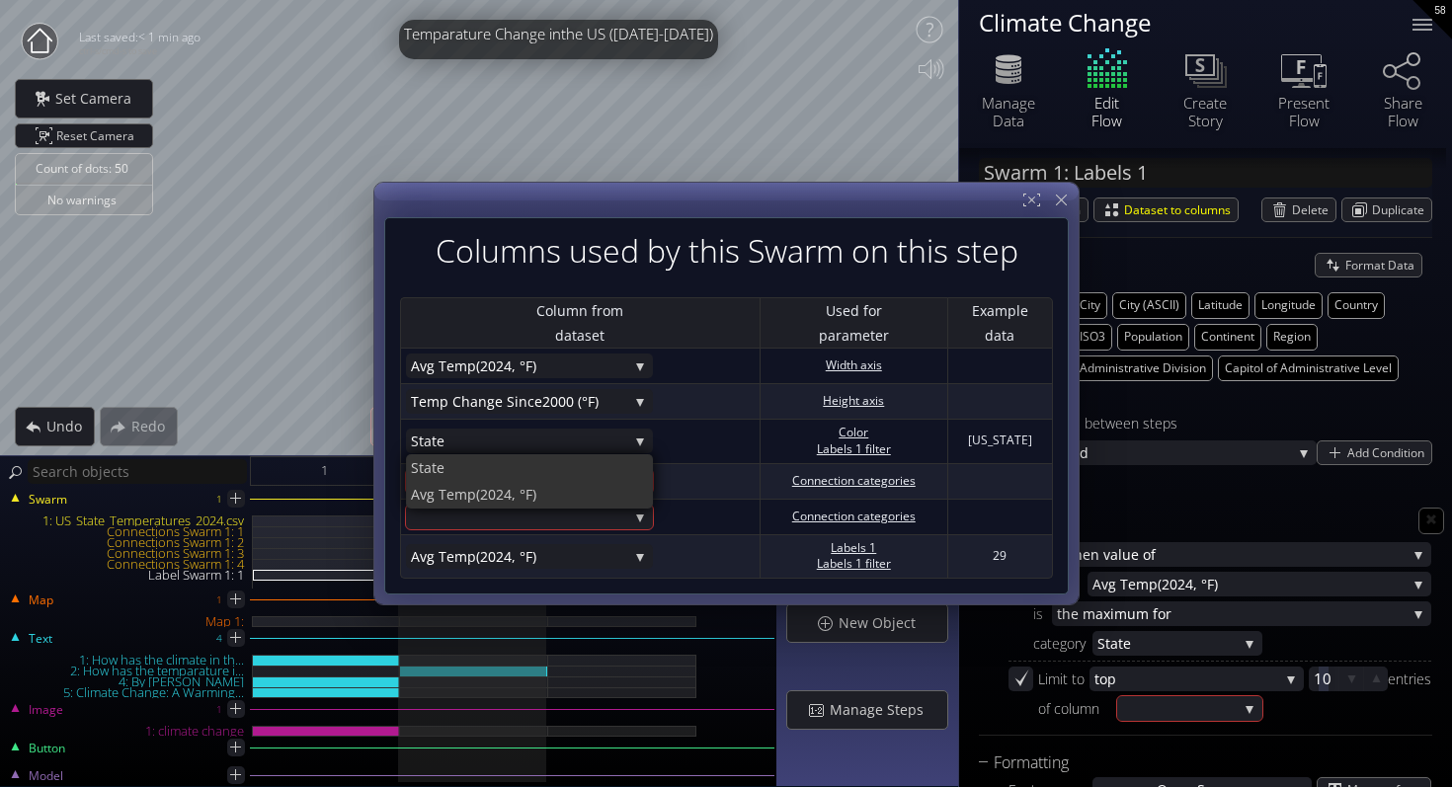
click at [1060, 224] on div "Columns used by this Swarm on this step Column from dataset Used for parameter …" at bounding box center [726, 405] width 684 height 377
click at [1063, 207] on icon at bounding box center [1061, 200] width 19 height 19
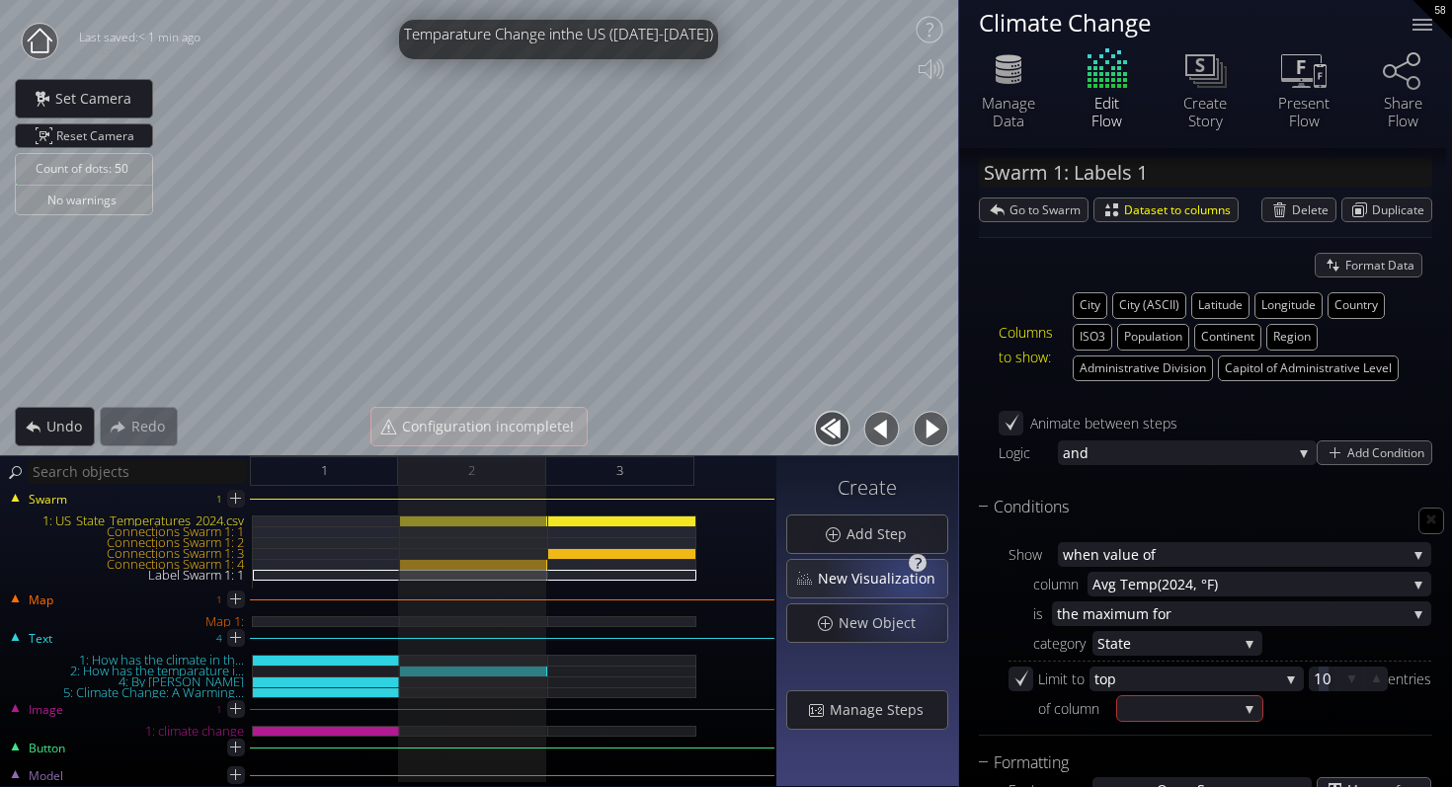
click at [914, 569] on span "New Visualization" at bounding box center [882, 579] width 130 height 20
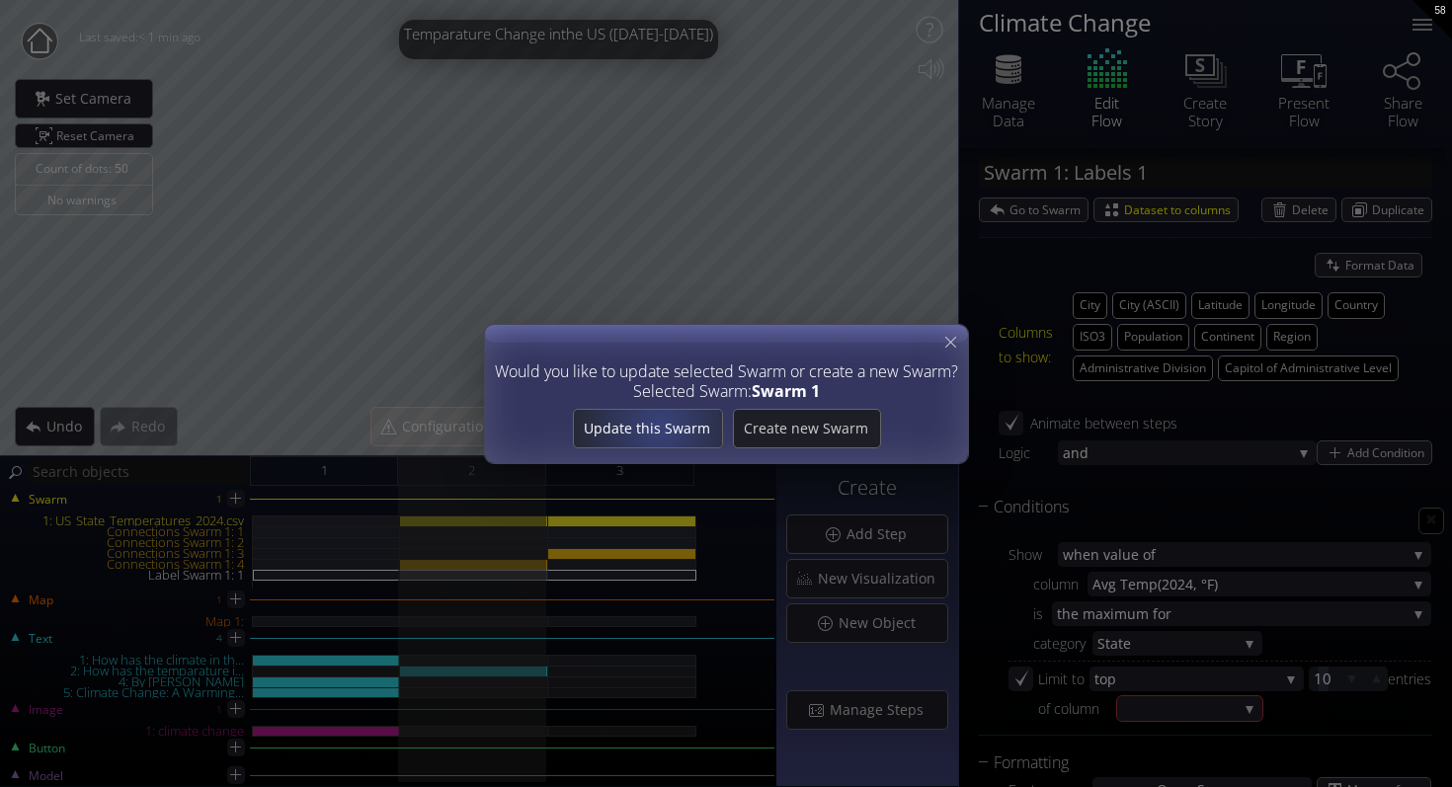
click at [661, 425] on span "Update this Swarm" at bounding box center [647, 429] width 148 height 20
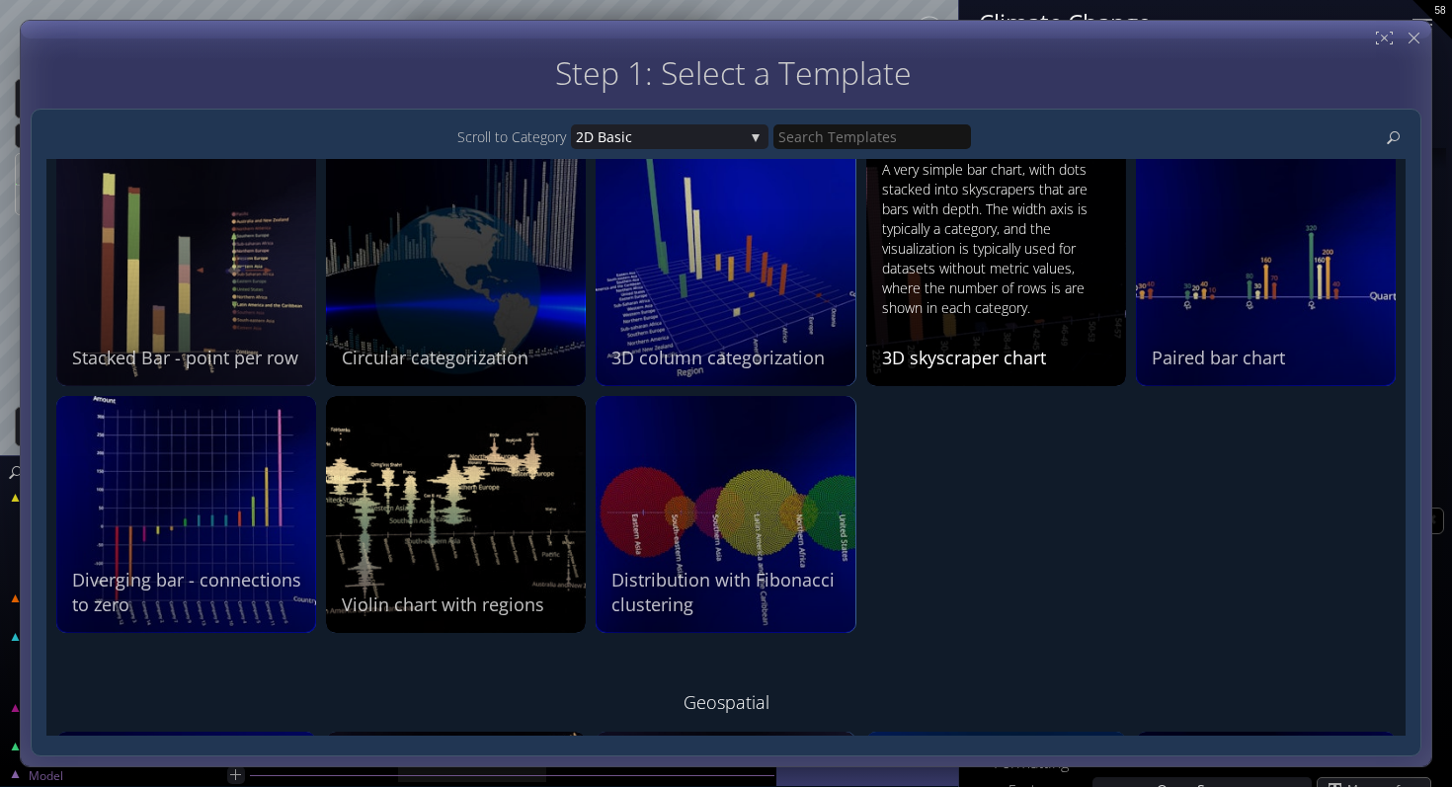
scroll to position [1315, 0]
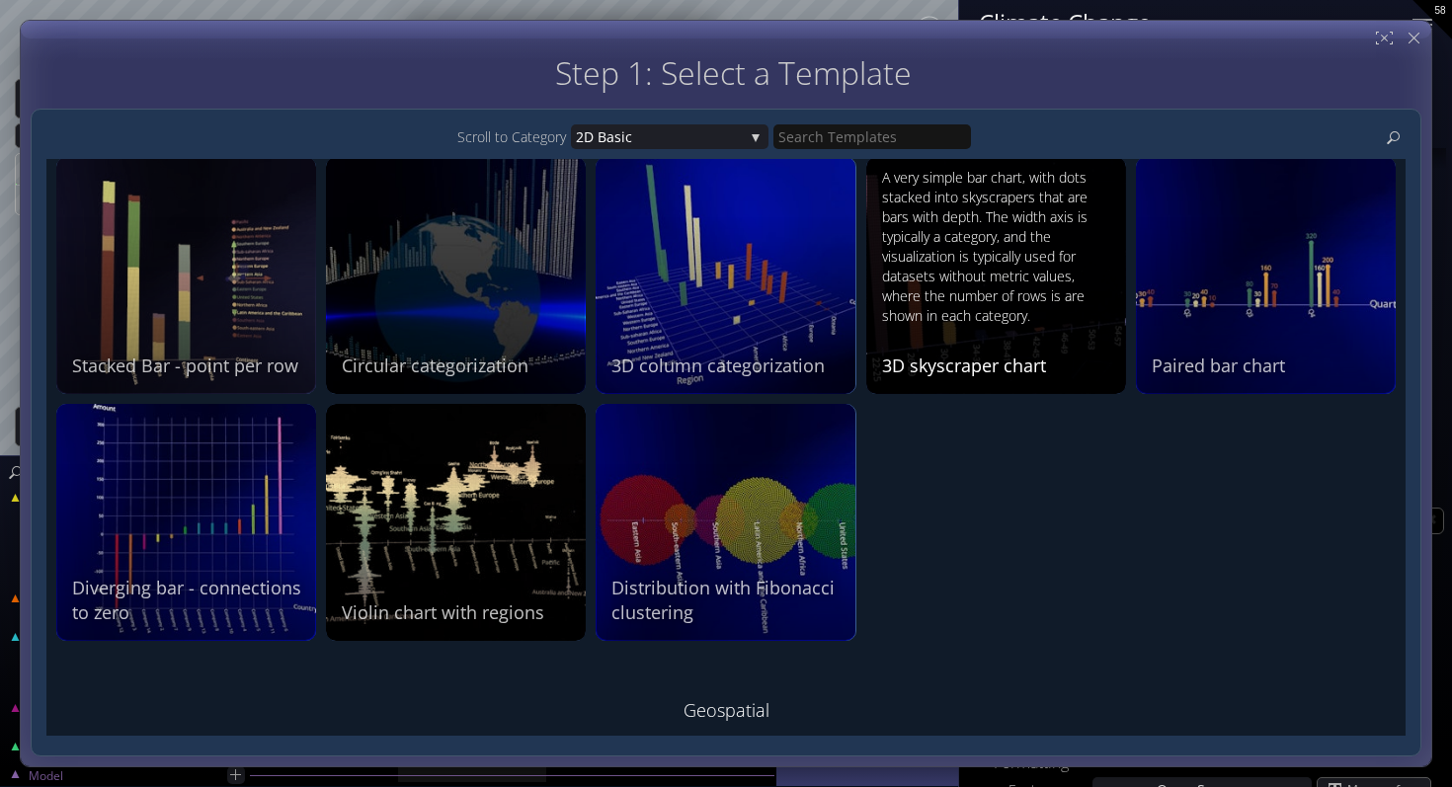
click at [978, 278] on div "A very simple bar chart, with dots stacked into skyscrapers that are bars with …" at bounding box center [998, 247] width 233 height 158
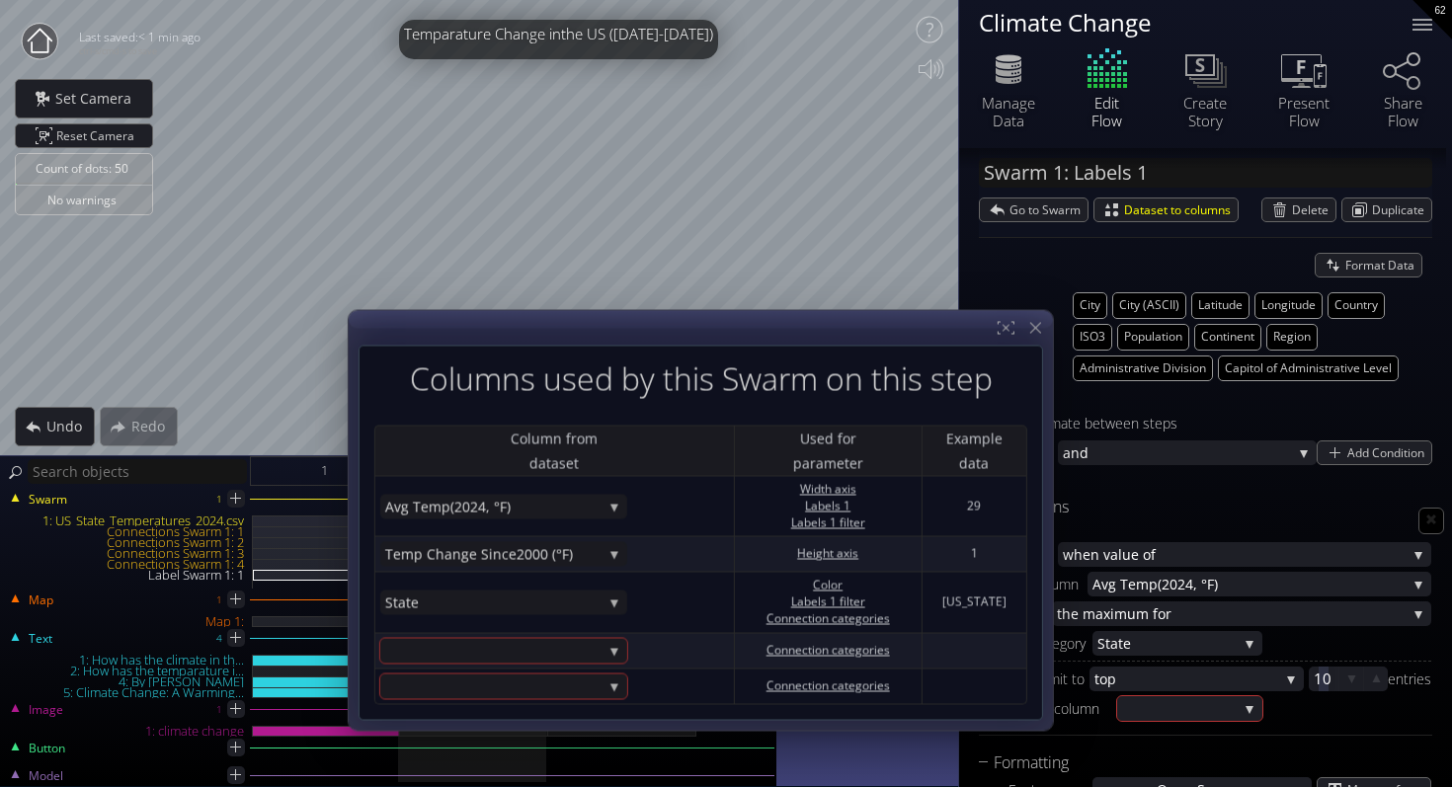
drag, startPoint x: 879, startPoint y: 200, endPoint x: 841, endPoint y: 229, distance: 47.2
click at [841, 311] on div at bounding box center [700, 521] width 704 height 420
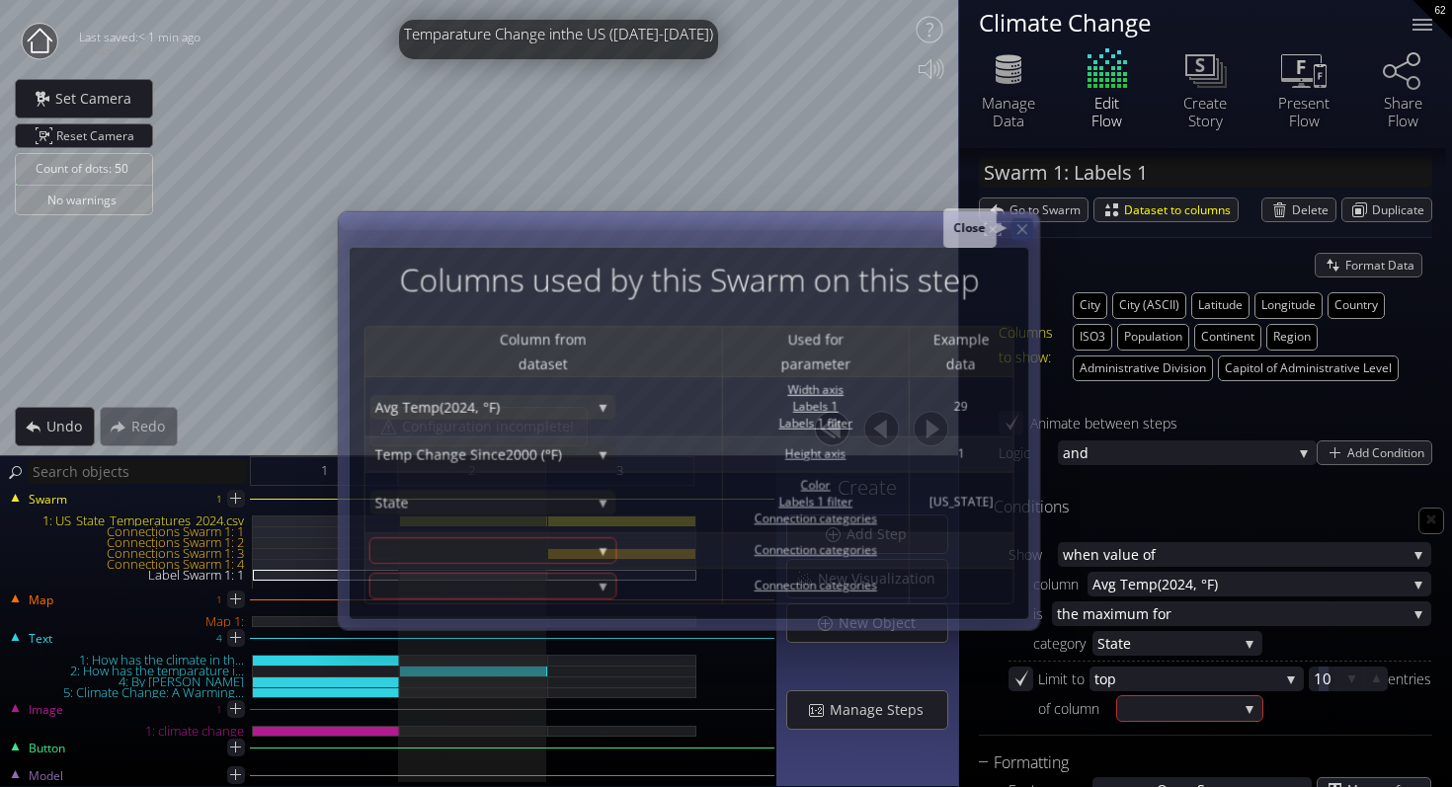
click at [1028, 233] on div at bounding box center [1021, 229] width 22 height 22
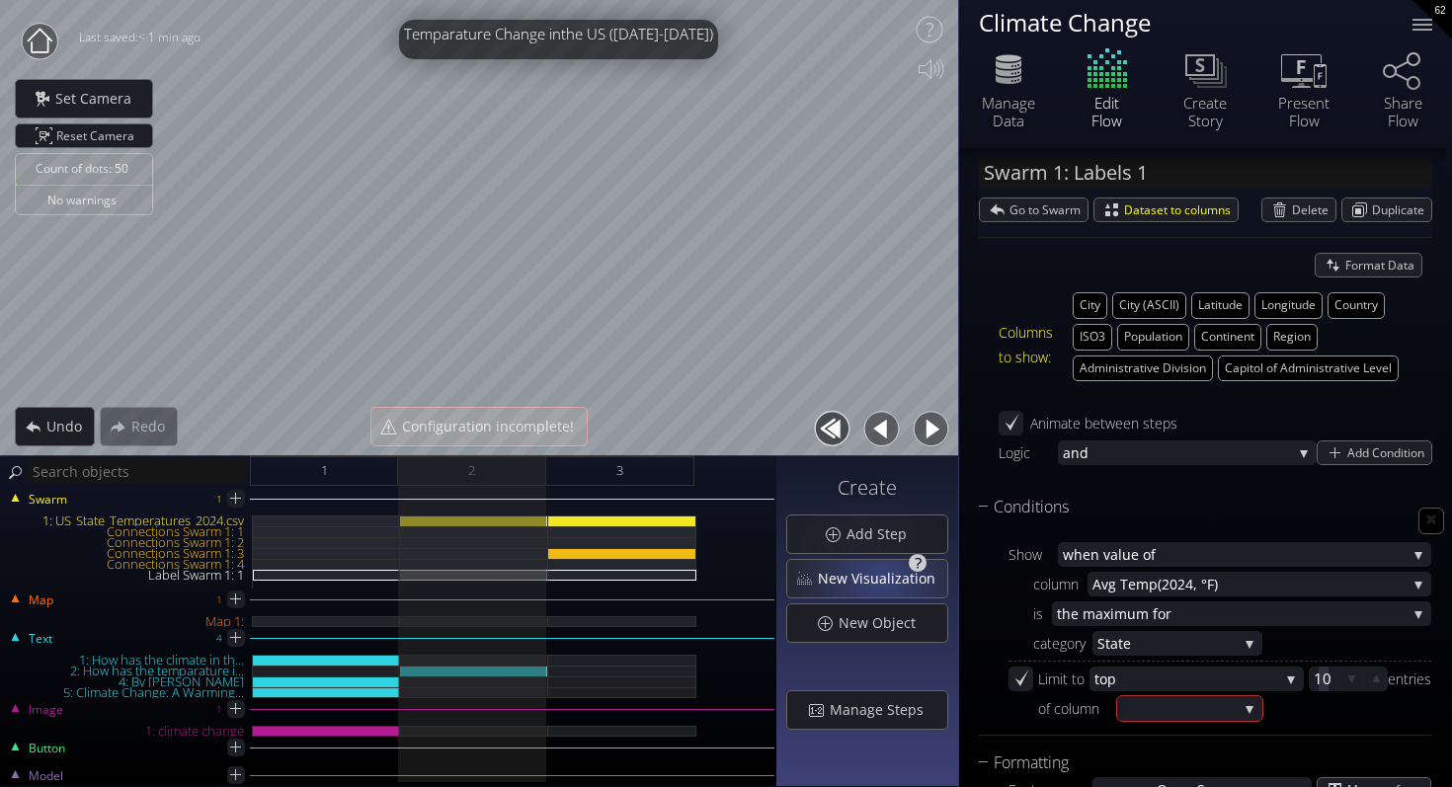
click at [887, 579] on span "New Visualization" at bounding box center [882, 579] width 130 height 20
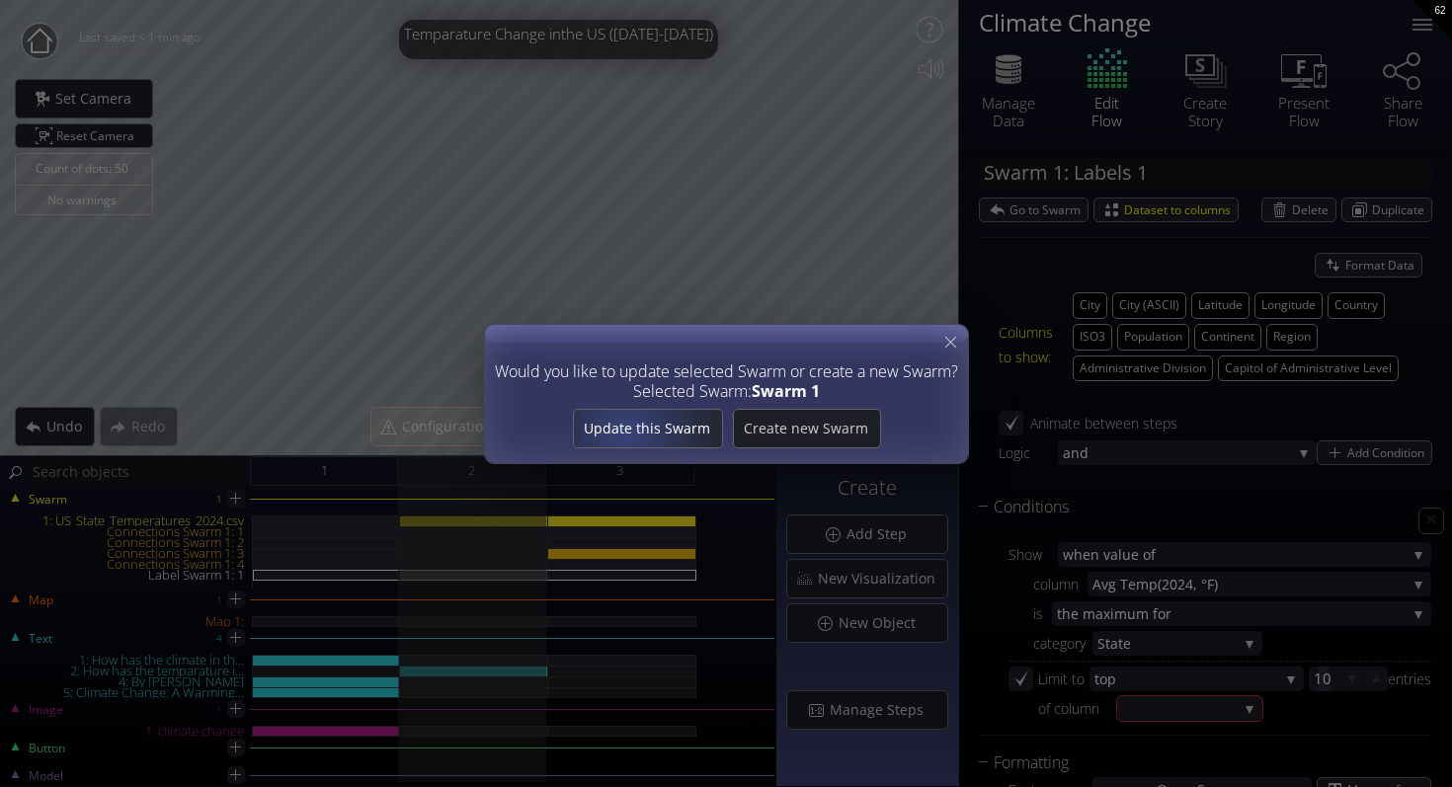
click at [634, 433] on span "Update this Swarm" at bounding box center [647, 429] width 148 height 20
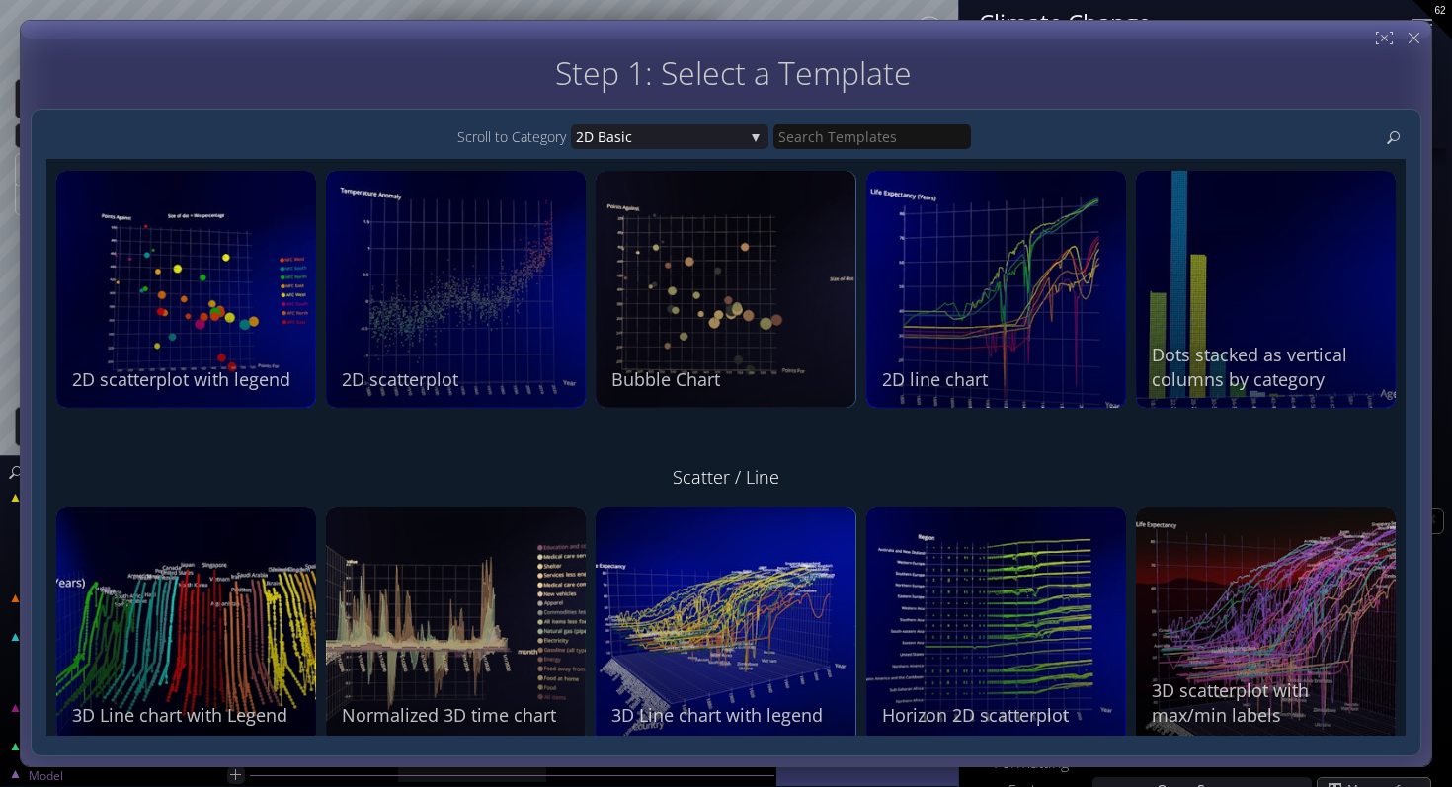
scroll to position [0, 0]
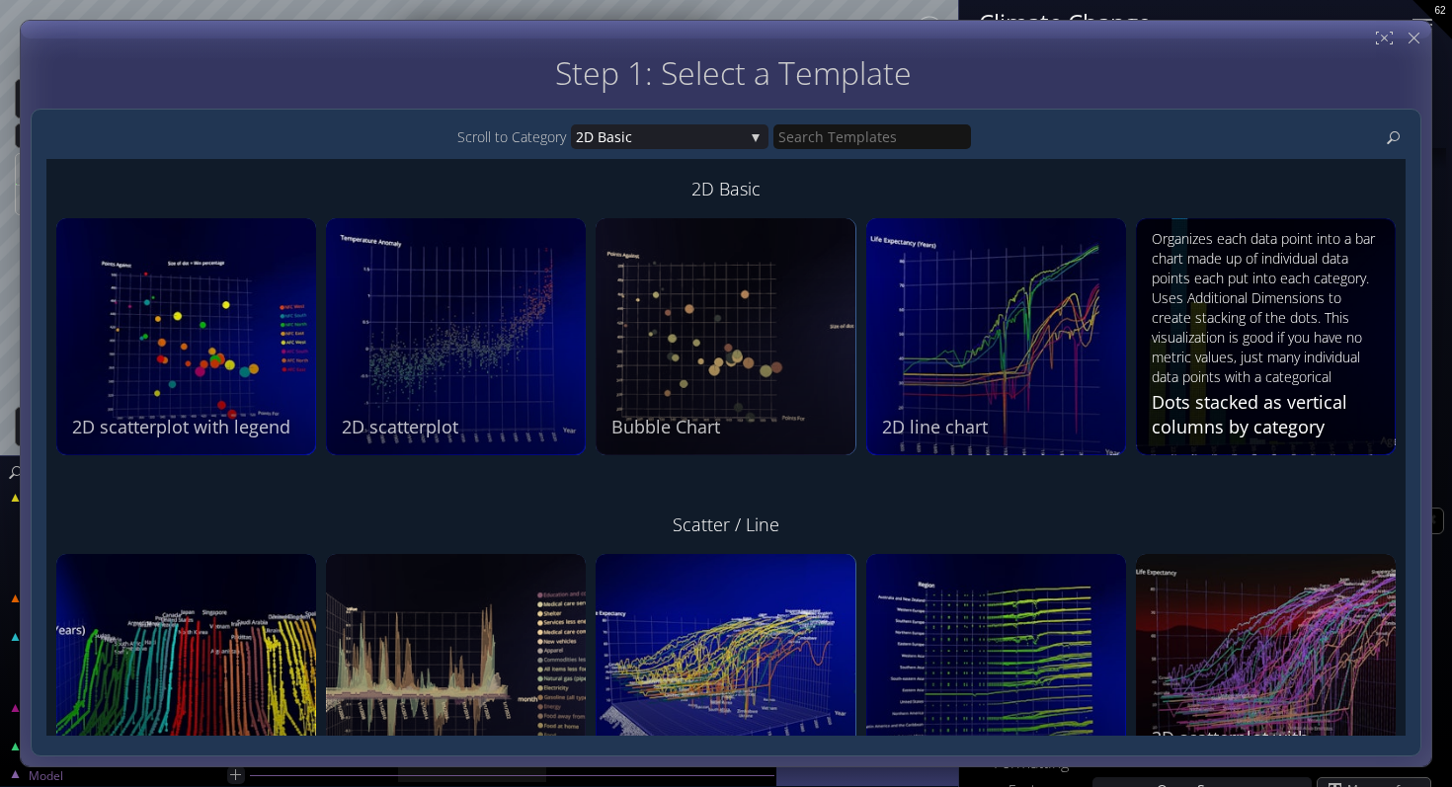
click at [1277, 326] on div "Organizes each data point into a bar chart made up of individual data points ea…" at bounding box center [1267, 307] width 233 height 156
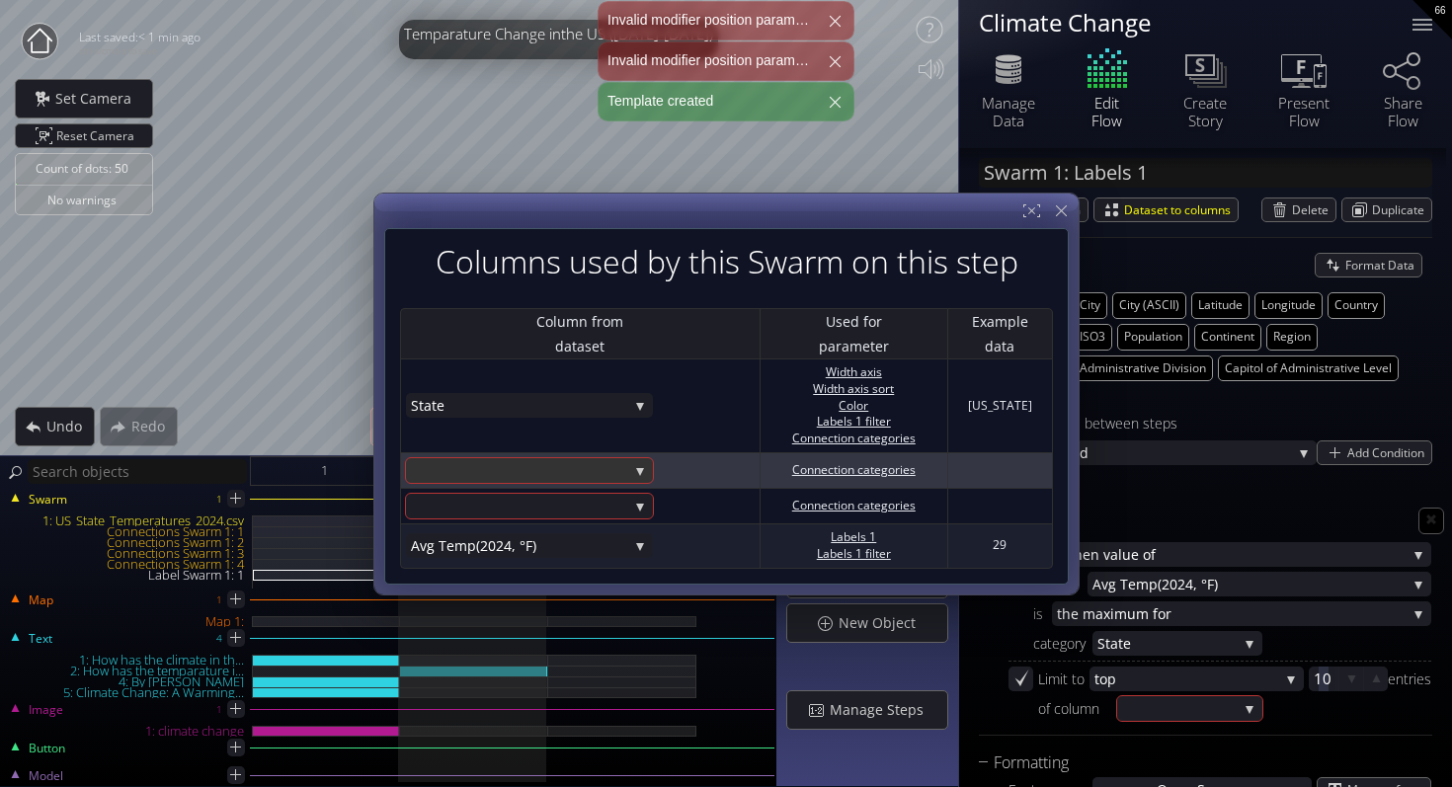
click at [578, 476] on div at bounding box center [519, 470] width 217 height 25
click at [578, 476] on div "State Avg Temp (2024, °F) Temp Change Since 2000 (°F)" at bounding box center [529, 497] width 247 height 80
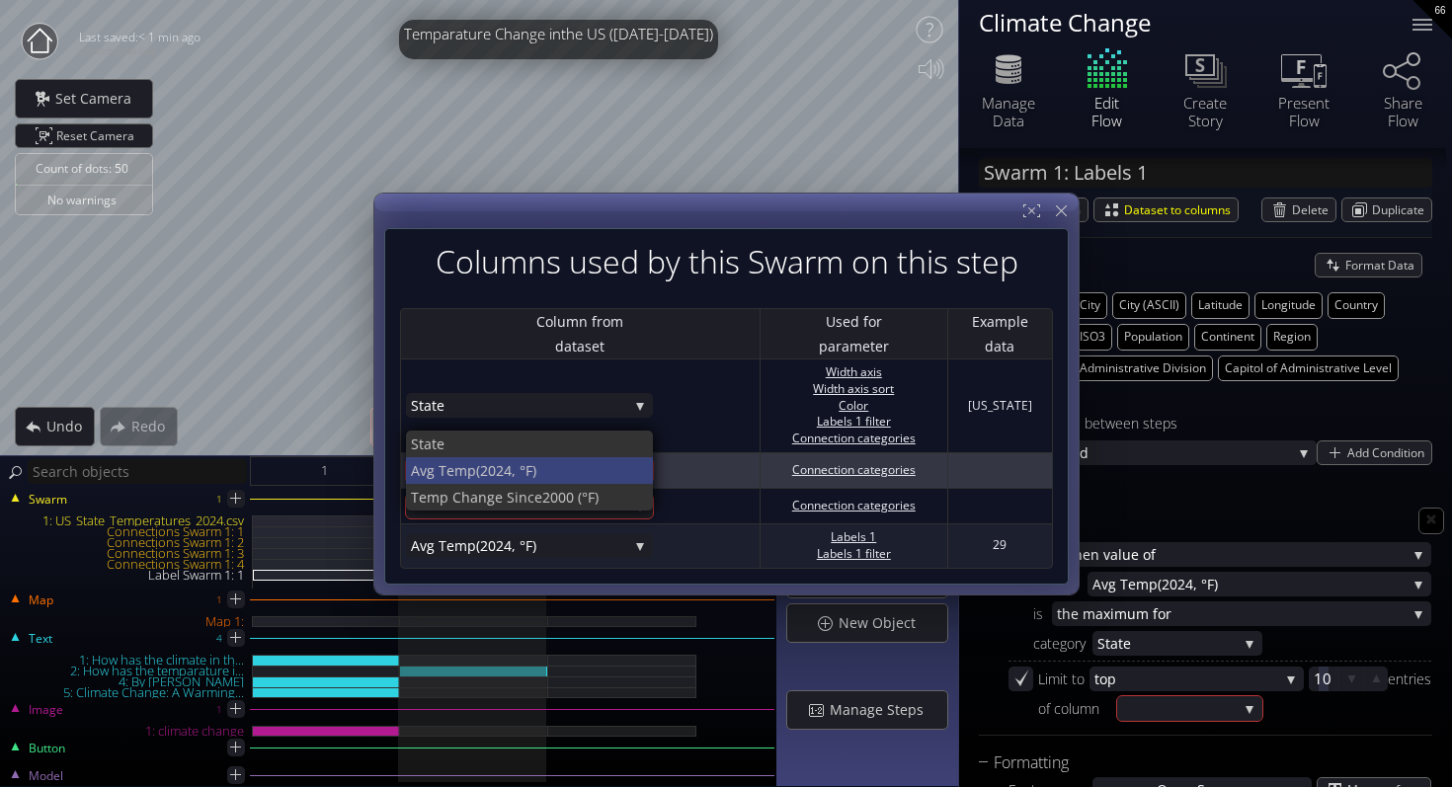
click at [555, 475] on span "(2024, °F)" at bounding box center [557, 470] width 162 height 27
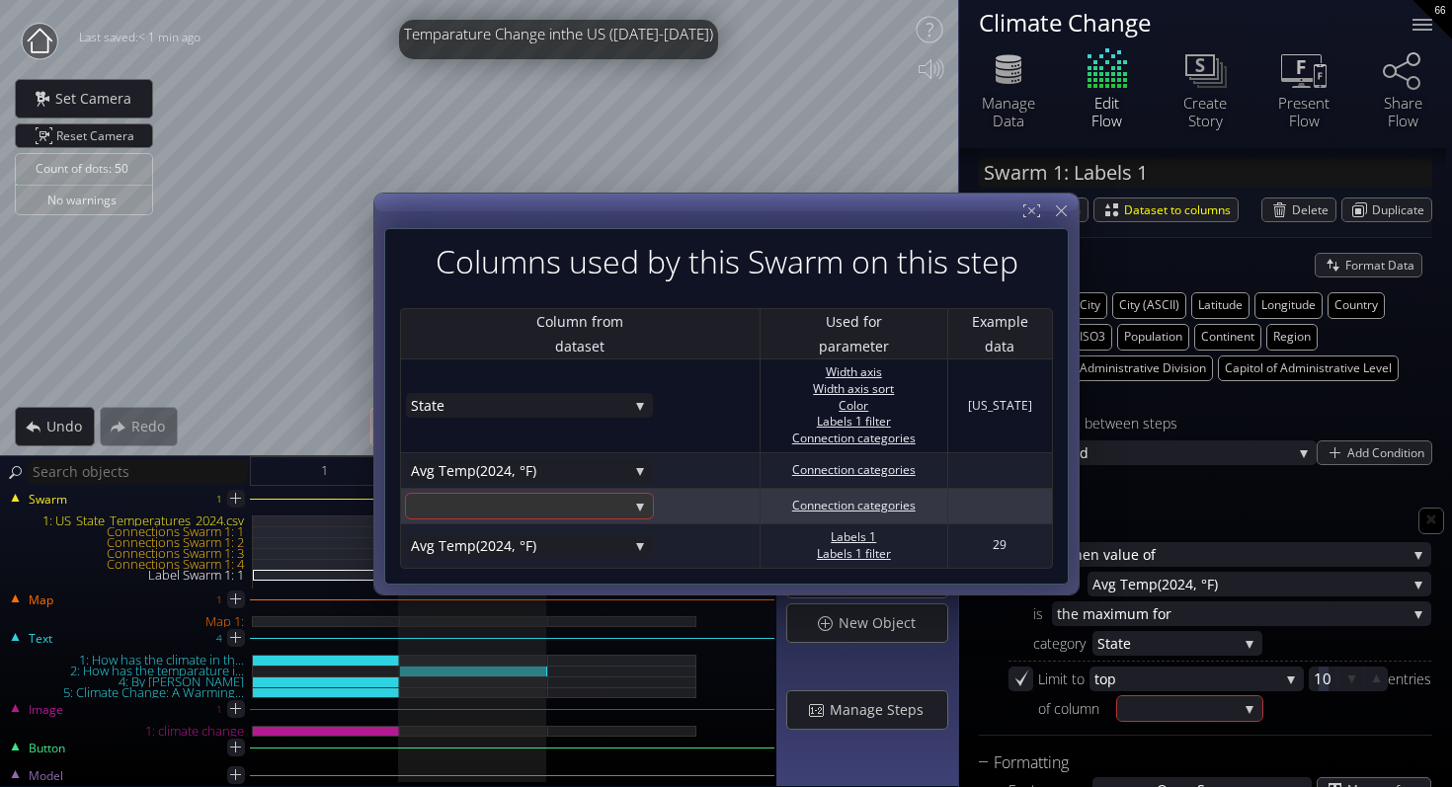
click at [553, 505] on div at bounding box center [519, 506] width 217 height 25
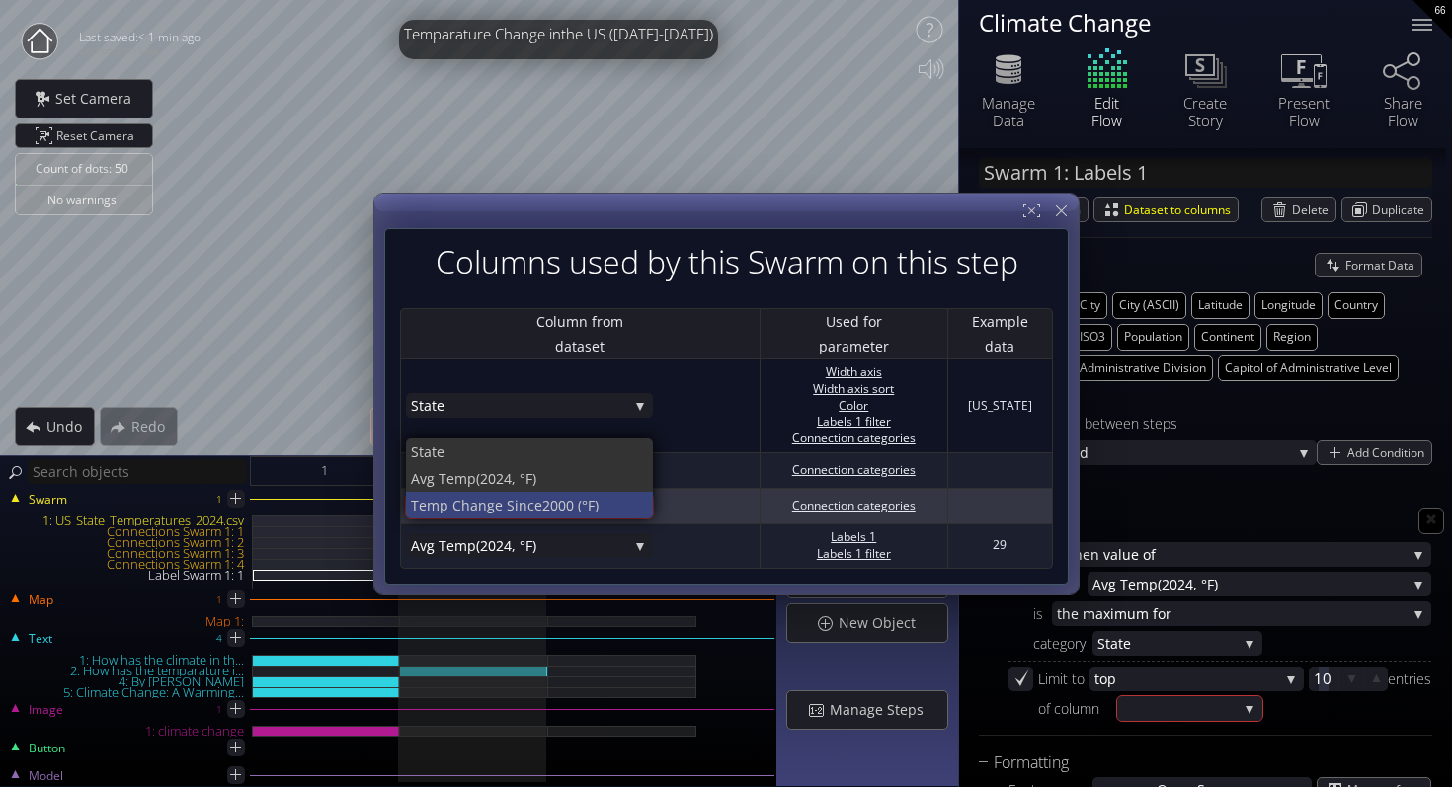
click at [532, 496] on span "Temp Change Since" at bounding box center [476, 505] width 131 height 27
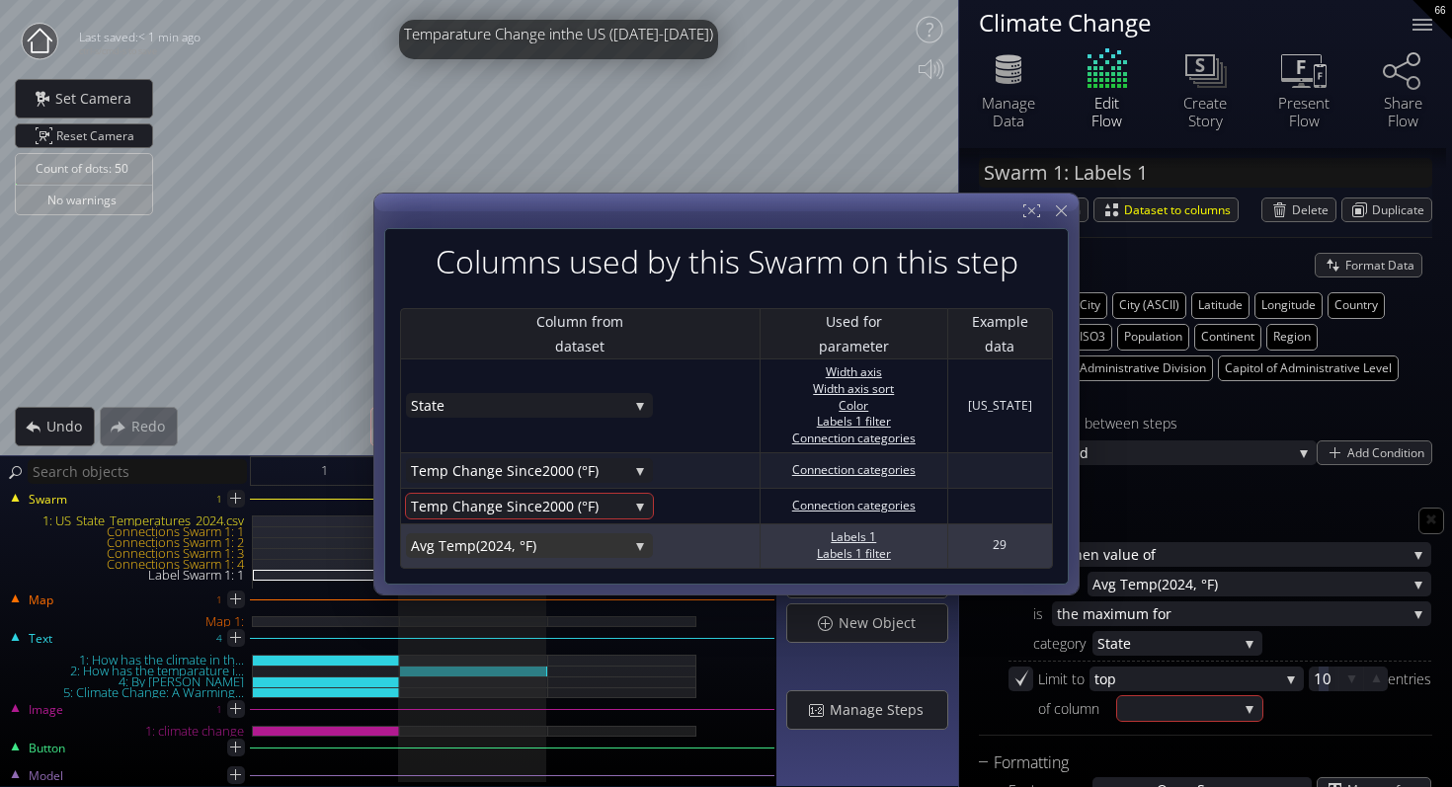
click at [531, 537] on span "(2024, °F)" at bounding box center [552, 545] width 152 height 25
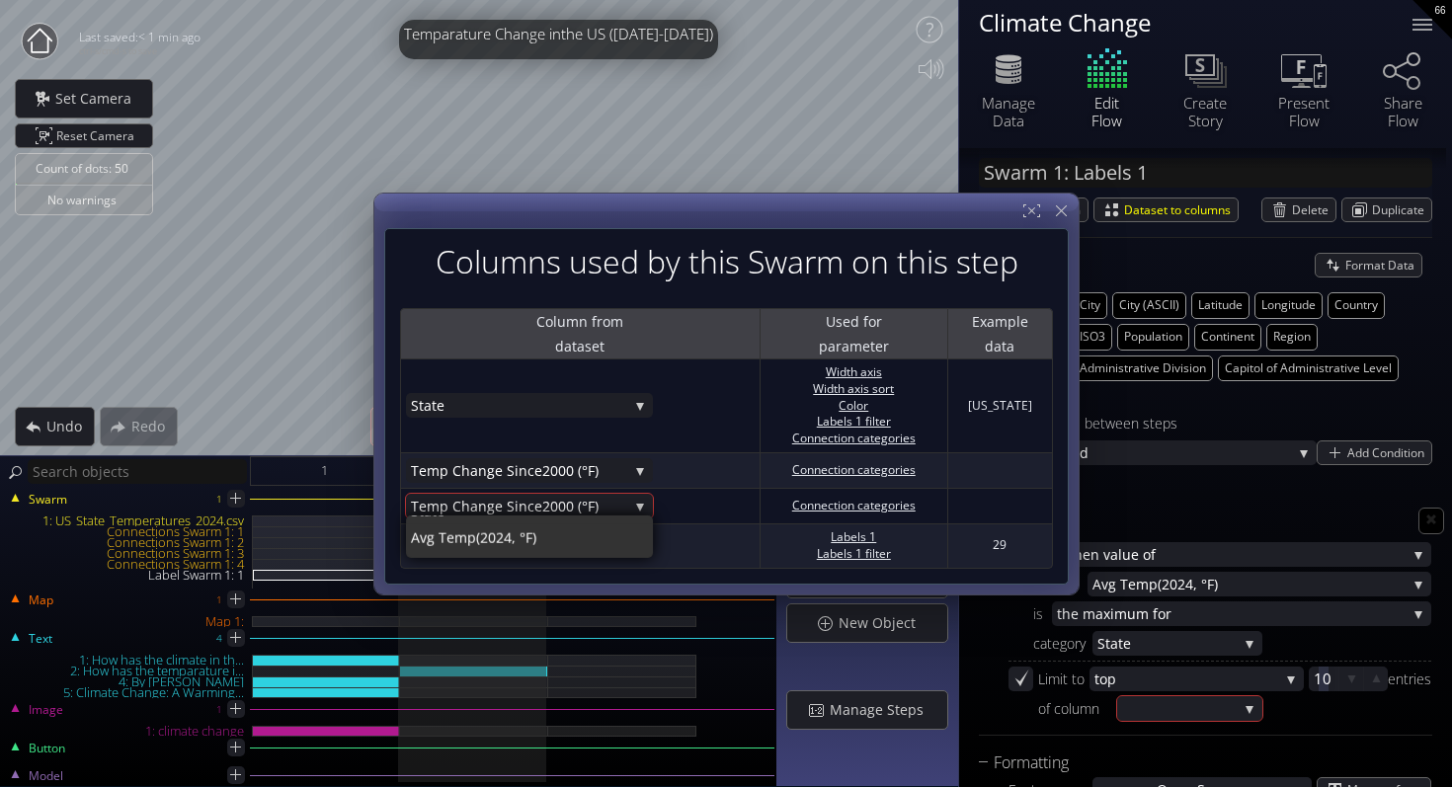
click at [626, 354] on th "Column from dataset" at bounding box center [579, 333] width 359 height 51
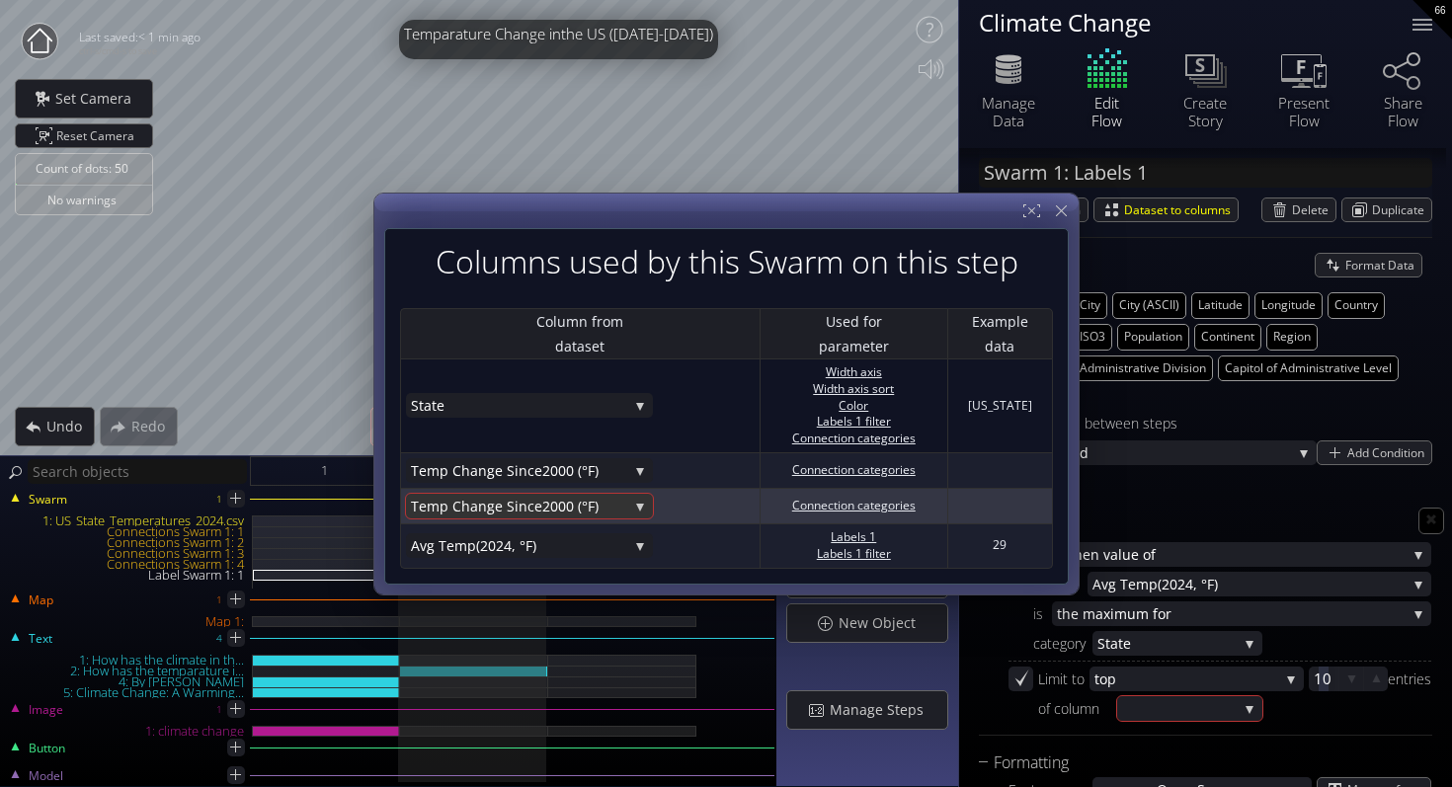
click at [597, 502] on span "2000 (°F)" at bounding box center [585, 506] width 86 height 25
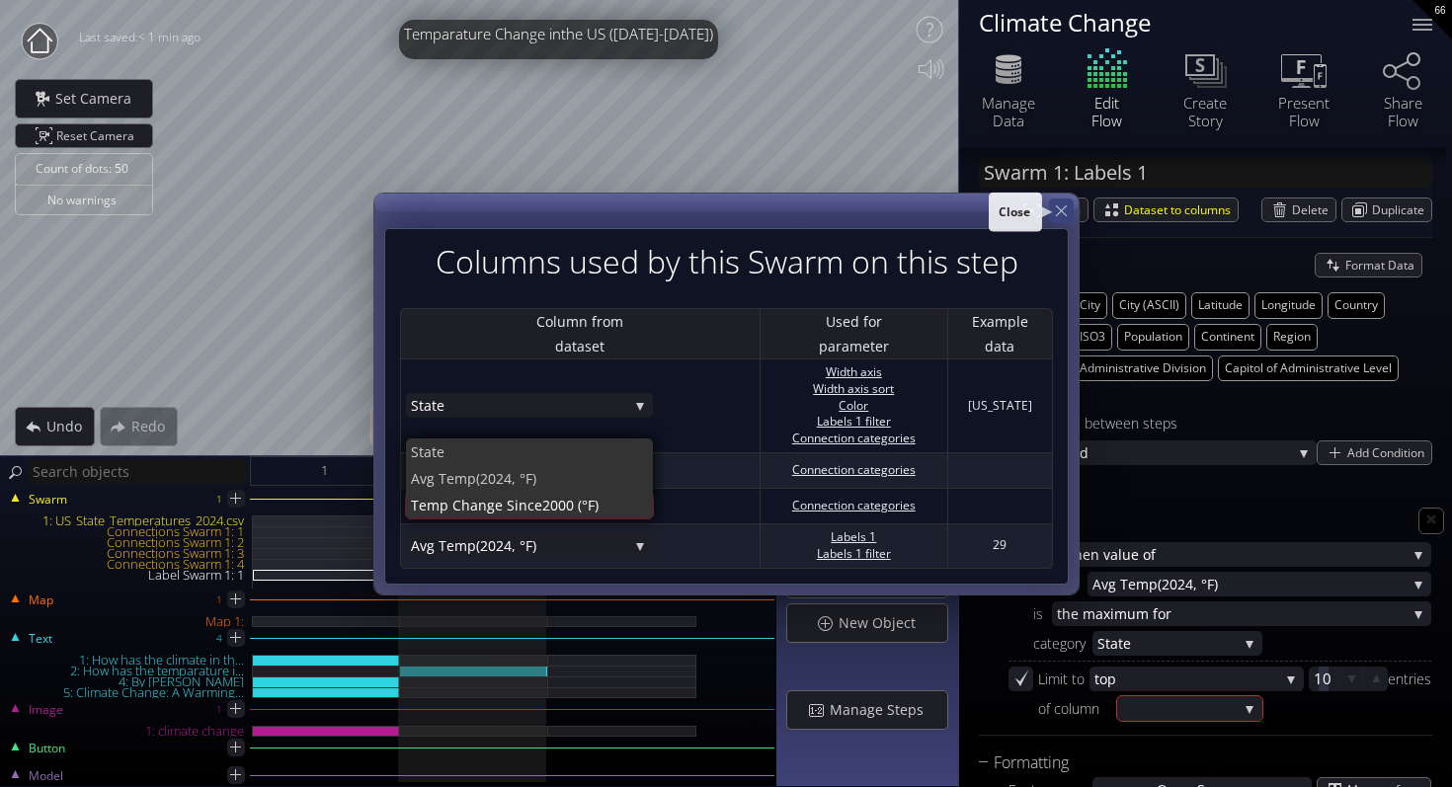
click at [1060, 211] on icon at bounding box center [1061, 210] width 19 height 19
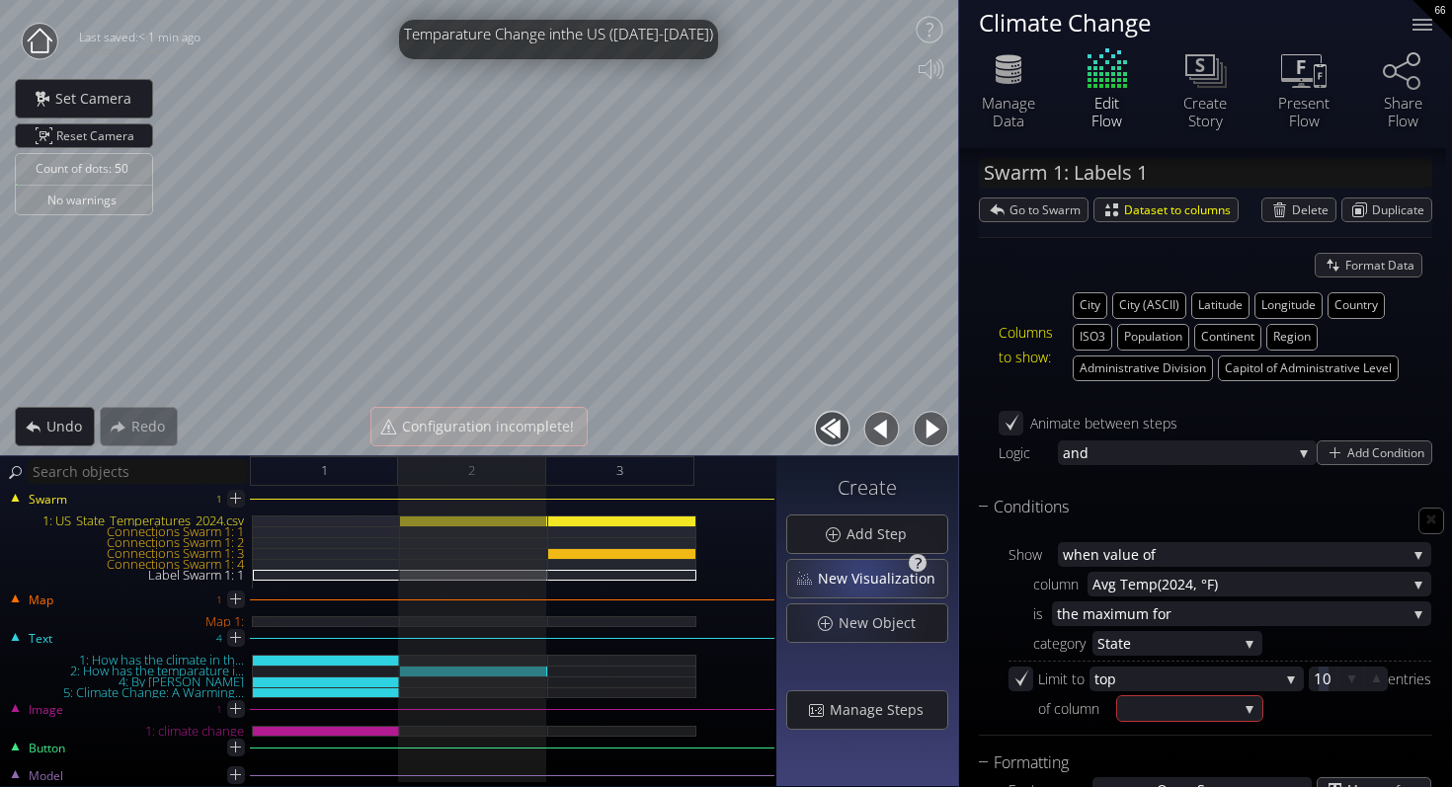
click at [859, 570] on span "New Visualization" at bounding box center [882, 579] width 130 height 20
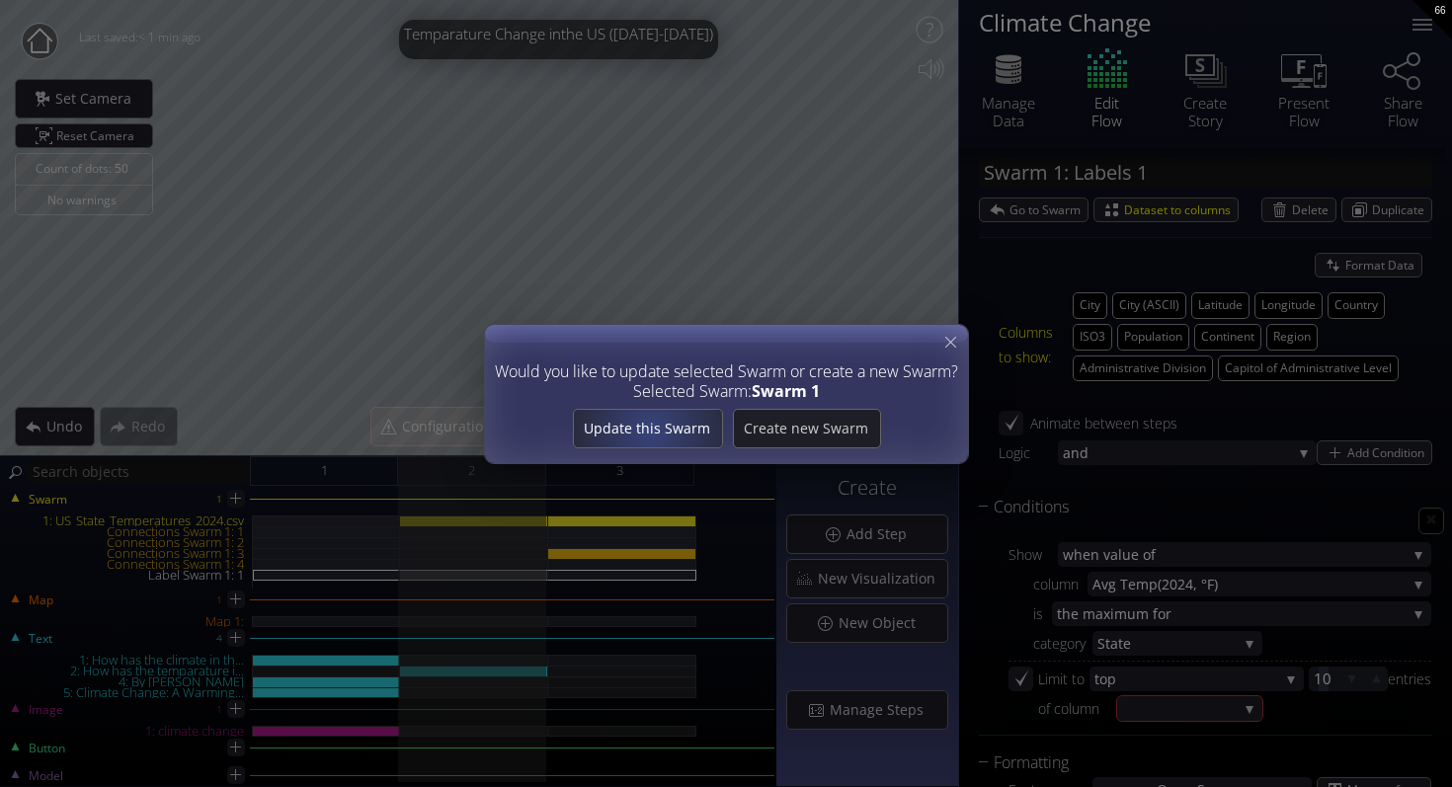
click at [661, 433] on span "Update this Swarm" at bounding box center [647, 429] width 148 height 20
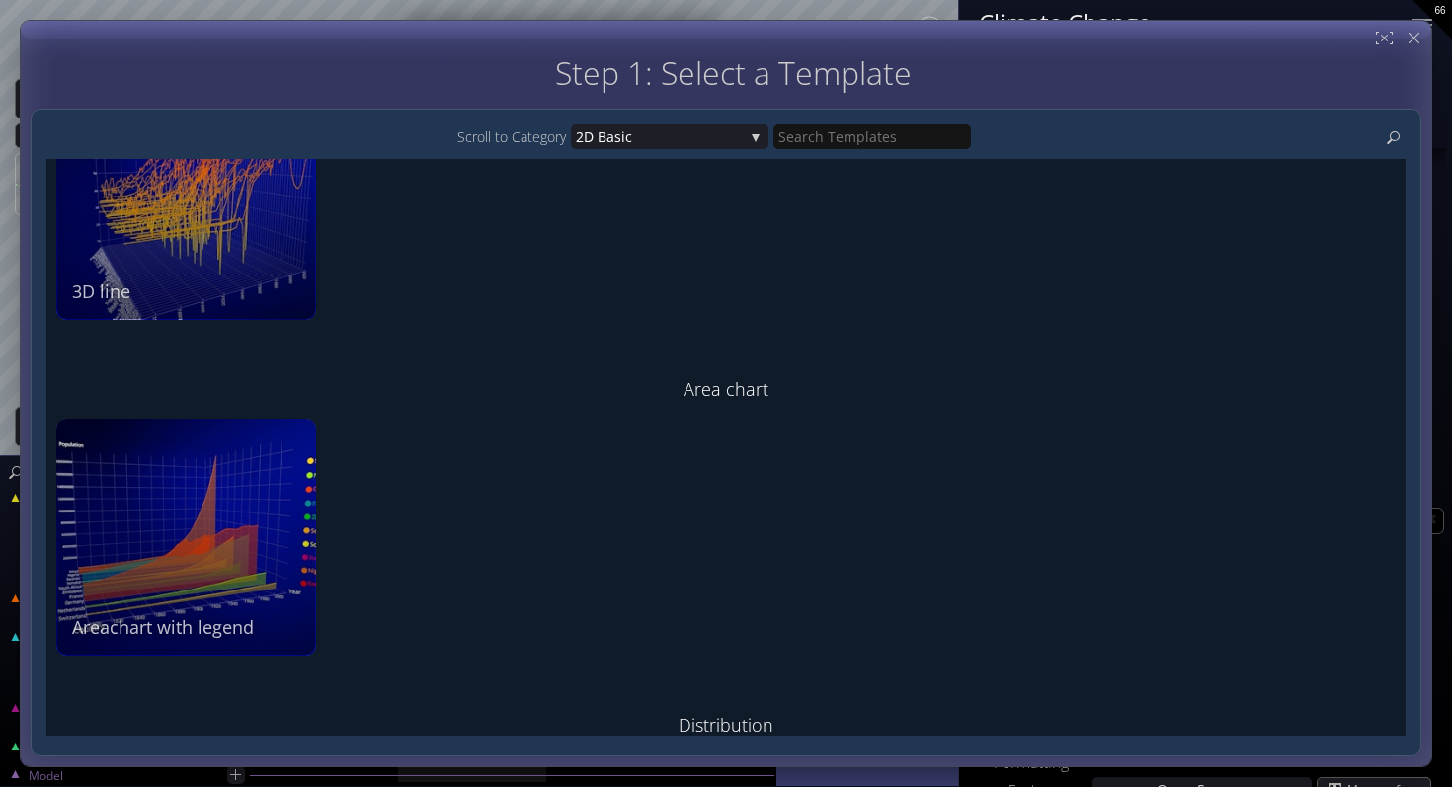
scroll to position [717, 0]
click at [710, 134] on span "ic" at bounding box center [682, 136] width 122 height 25
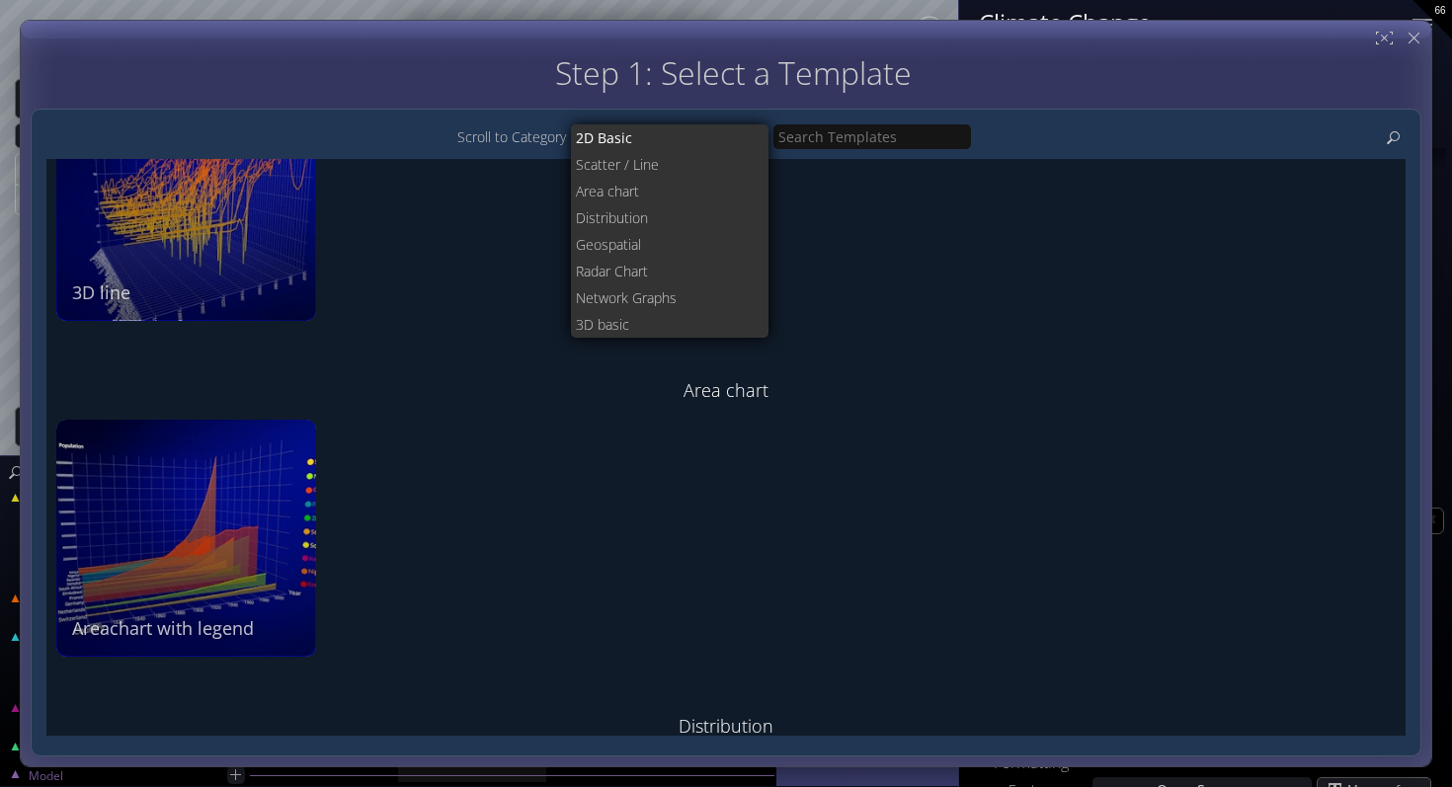
click at [881, 281] on div "2D Basic The 2D scatterplot displays the values of two numeric columns as a set…" at bounding box center [725, 447] width 1359 height 577
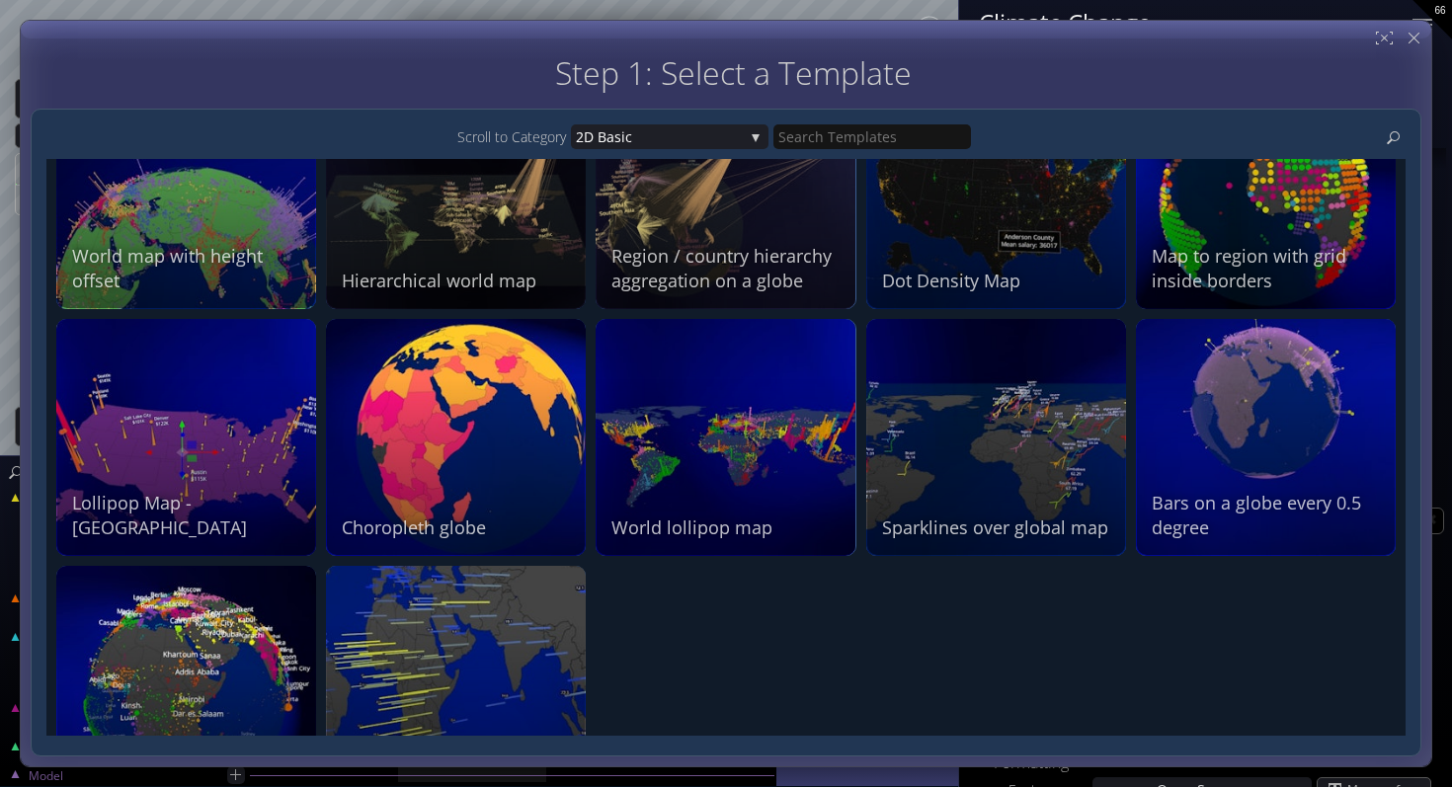
scroll to position [2042, 0]
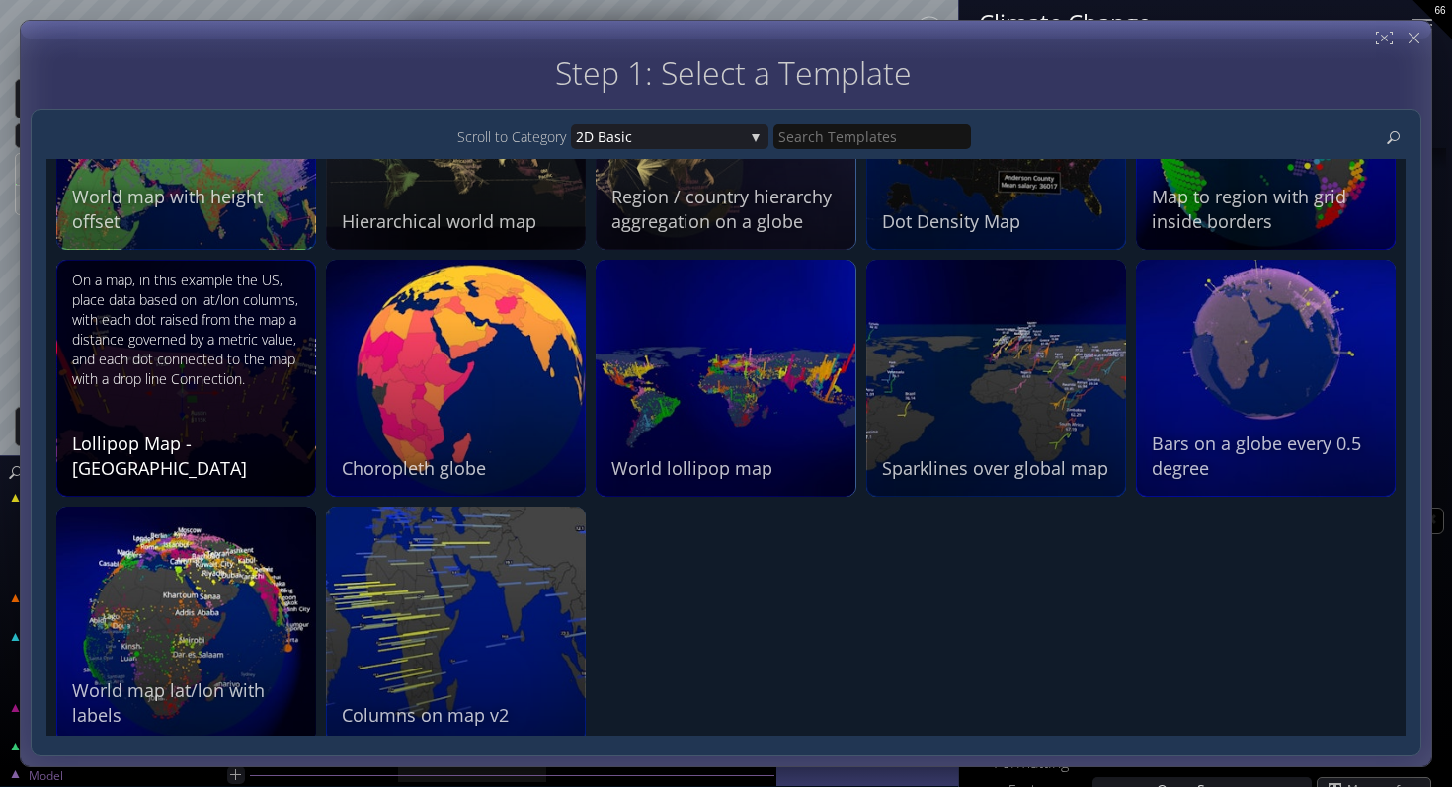
click at [153, 348] on div "On a map, in this example the US, place data based on lat/lon columns, with eac…" at bounding box center [188, 330] width 233 height 118
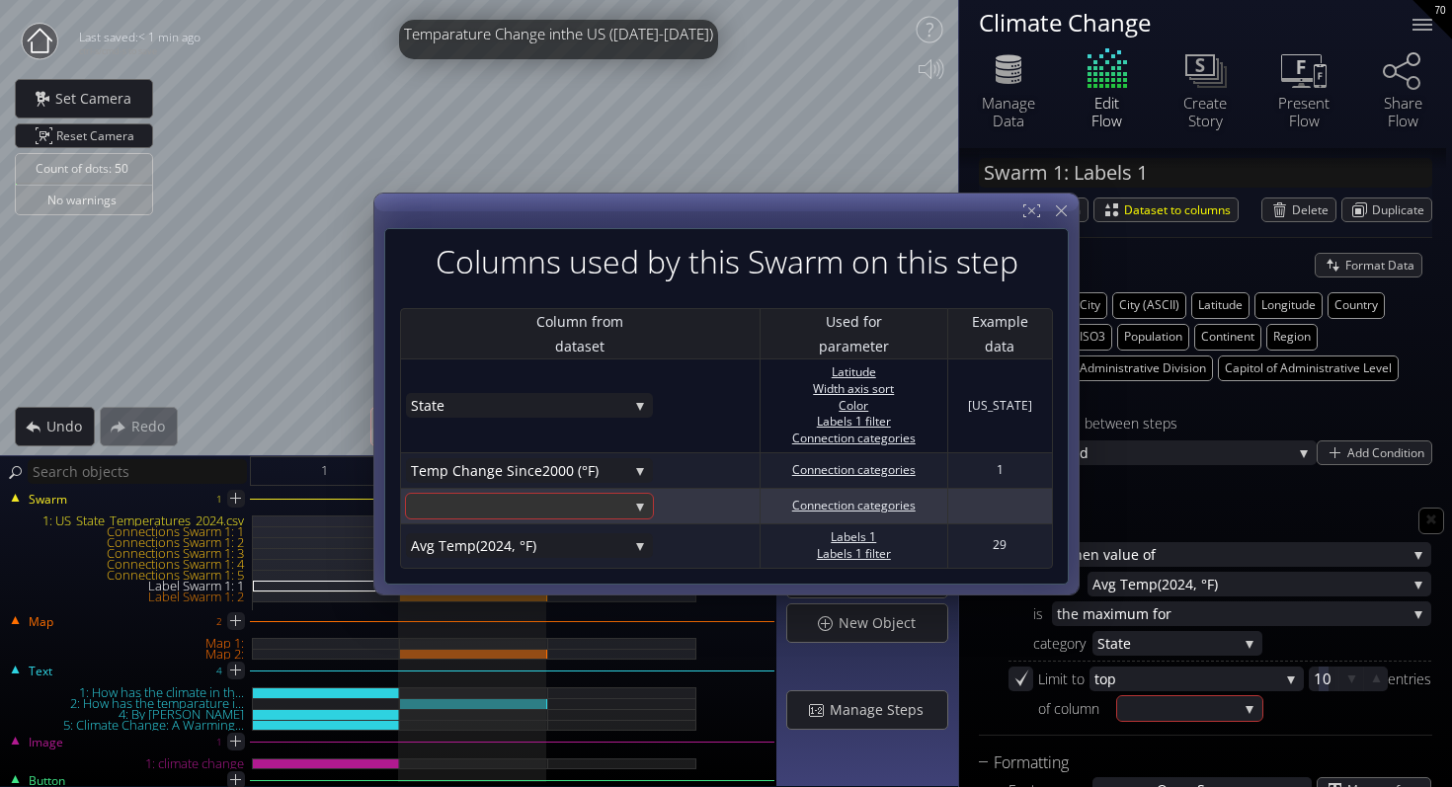
click at [587, 509] on div at bounding box center [519, 506] width 217 height 25
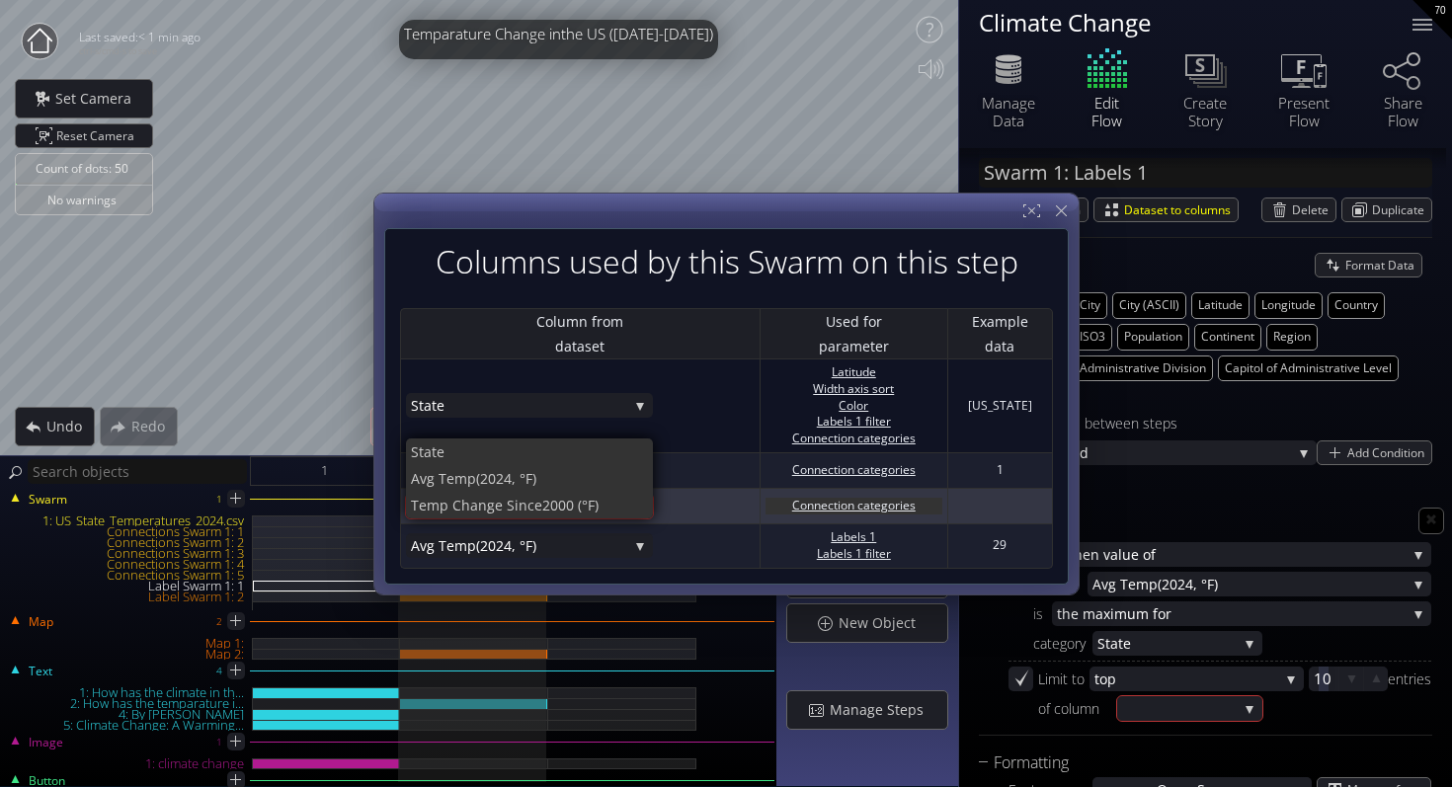
click at [896, 509] on div "Connection categories" at bounding box center [852, 506] width 177 height 17
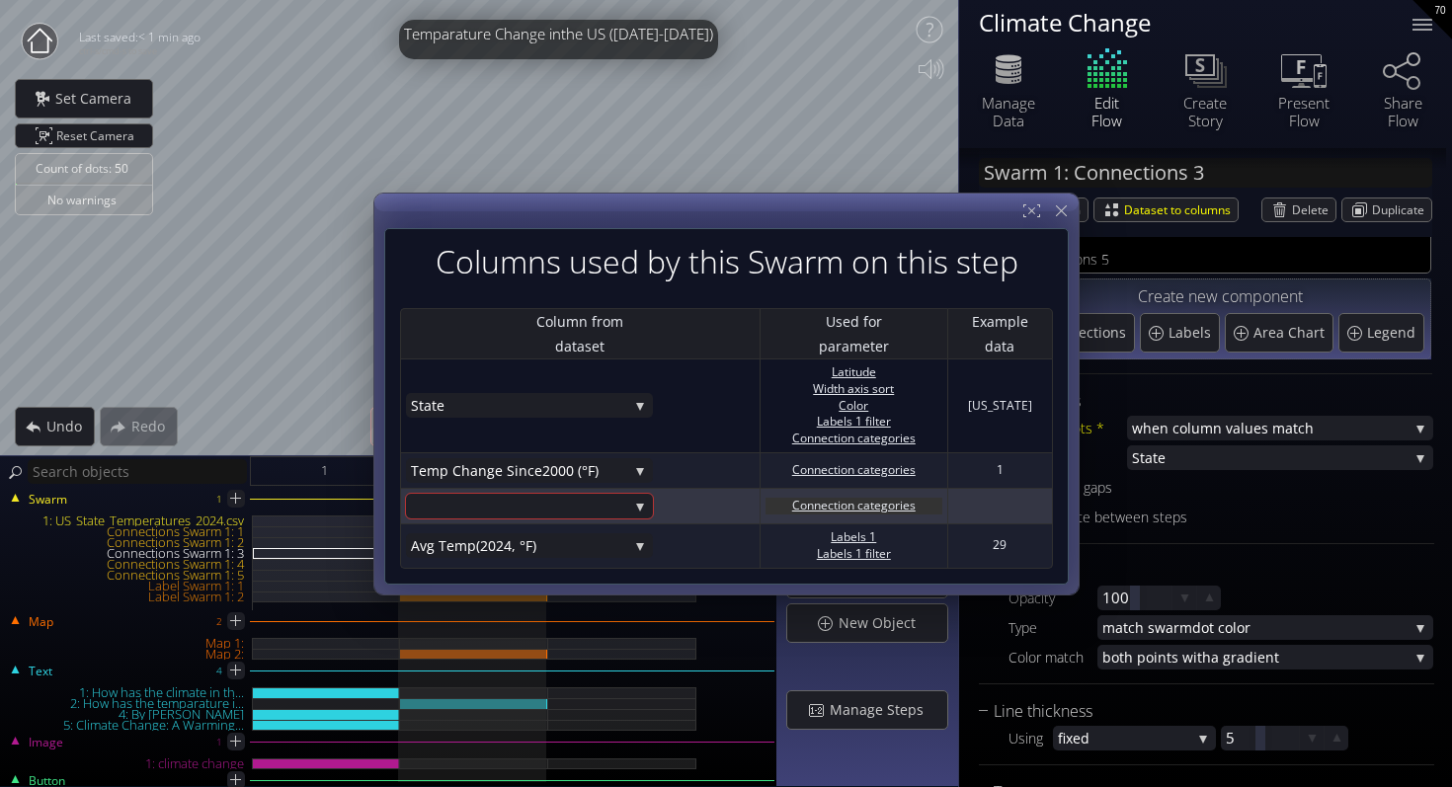
scroll to position [140, 0]
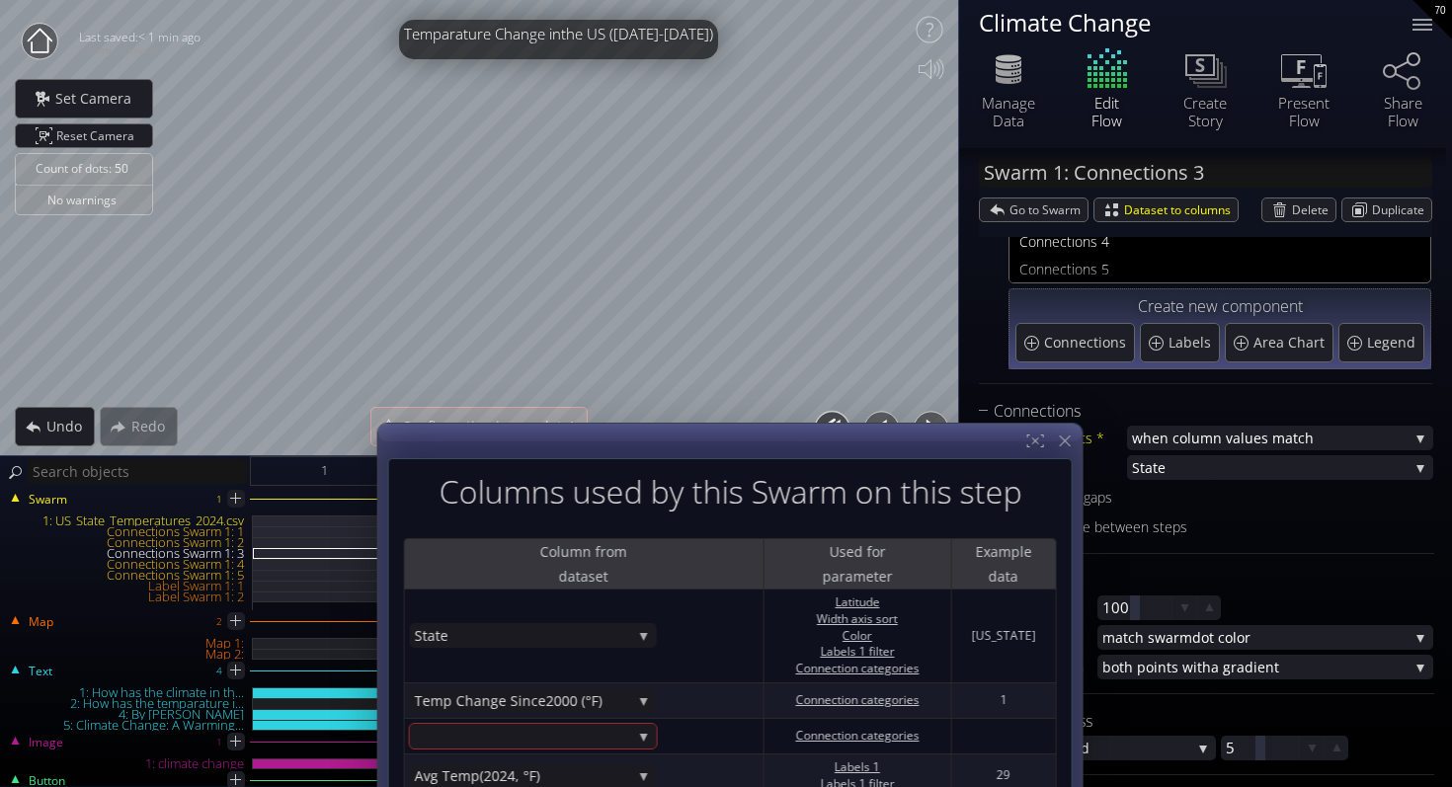
drag, startPoint x: 679, startPoint y: 210, endPoint x: 683, endPoint y: 572, distance: 361.4
click at [683, 572] on div at bounding box center [729, 624] width 704 height 401
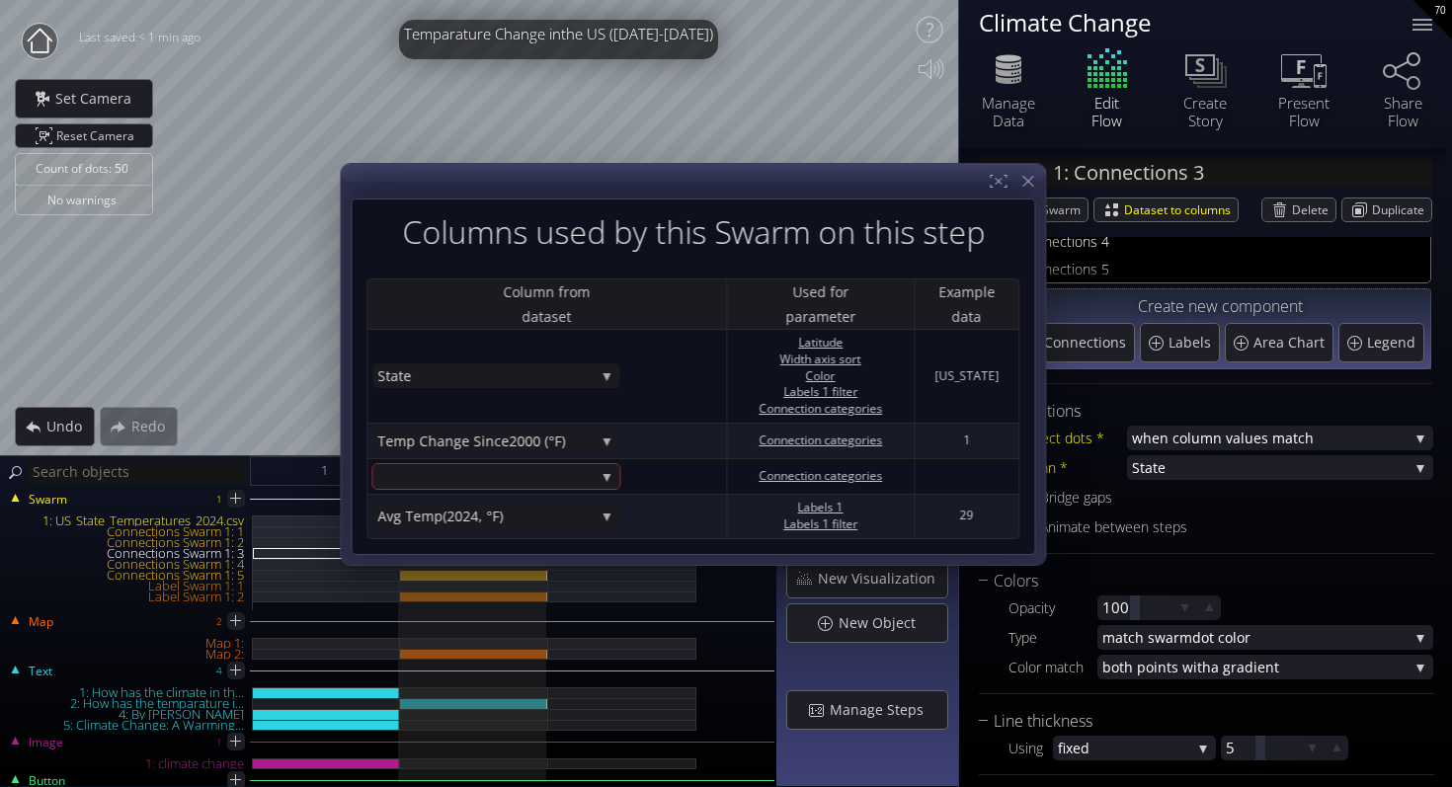
drag, startPoint x: 714, startPoint y: 393, endPoint x: 676, endPoint y: 173, distance: 223.4
click at [676, 173] on div at bounding box center [693, 364] width 704 height 401
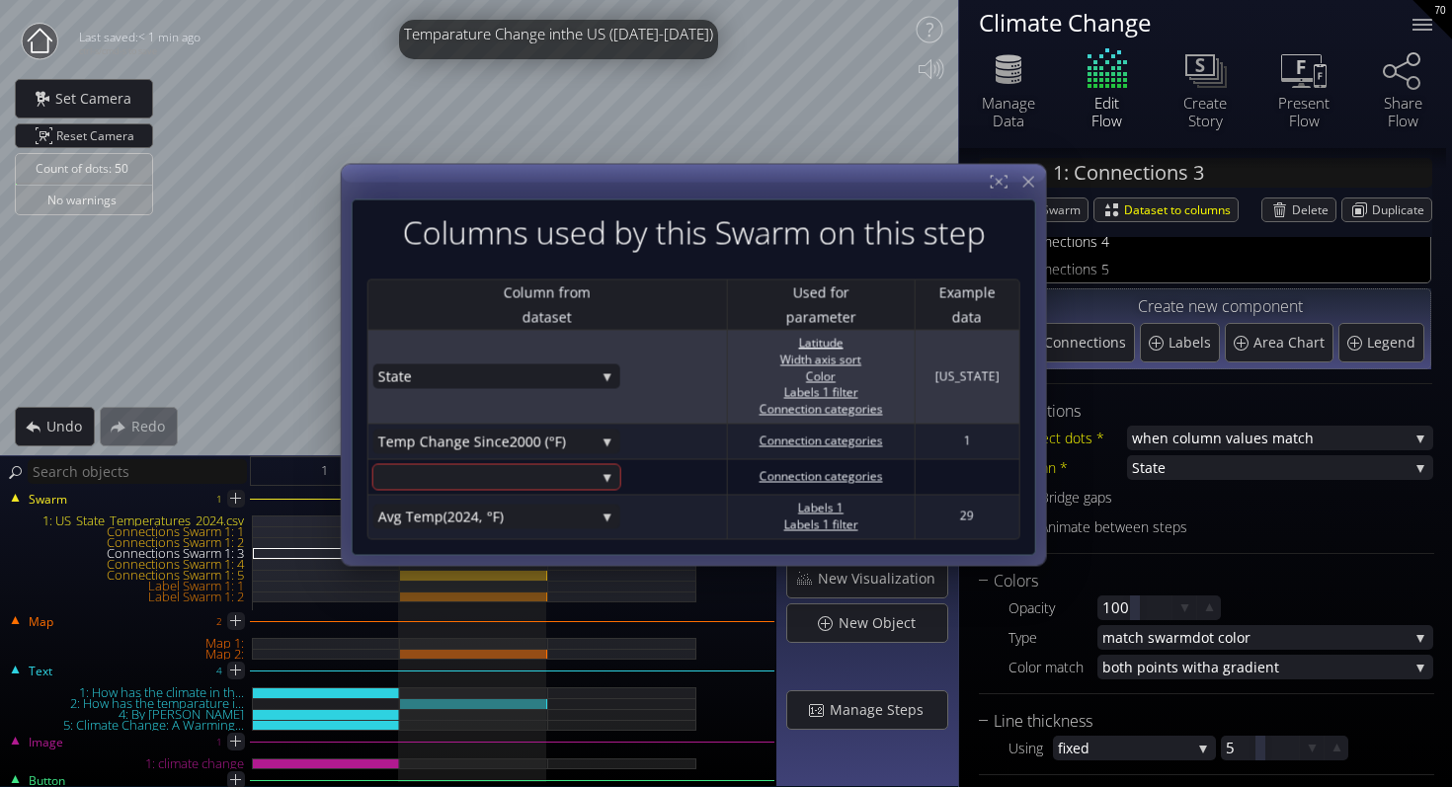
click at [953, 362] on td "Alabama" at bounding box center [966, 377] width 106 height 94
click at [479, 376] on span "State" at bounding box center [485, 376] width 217 height 25
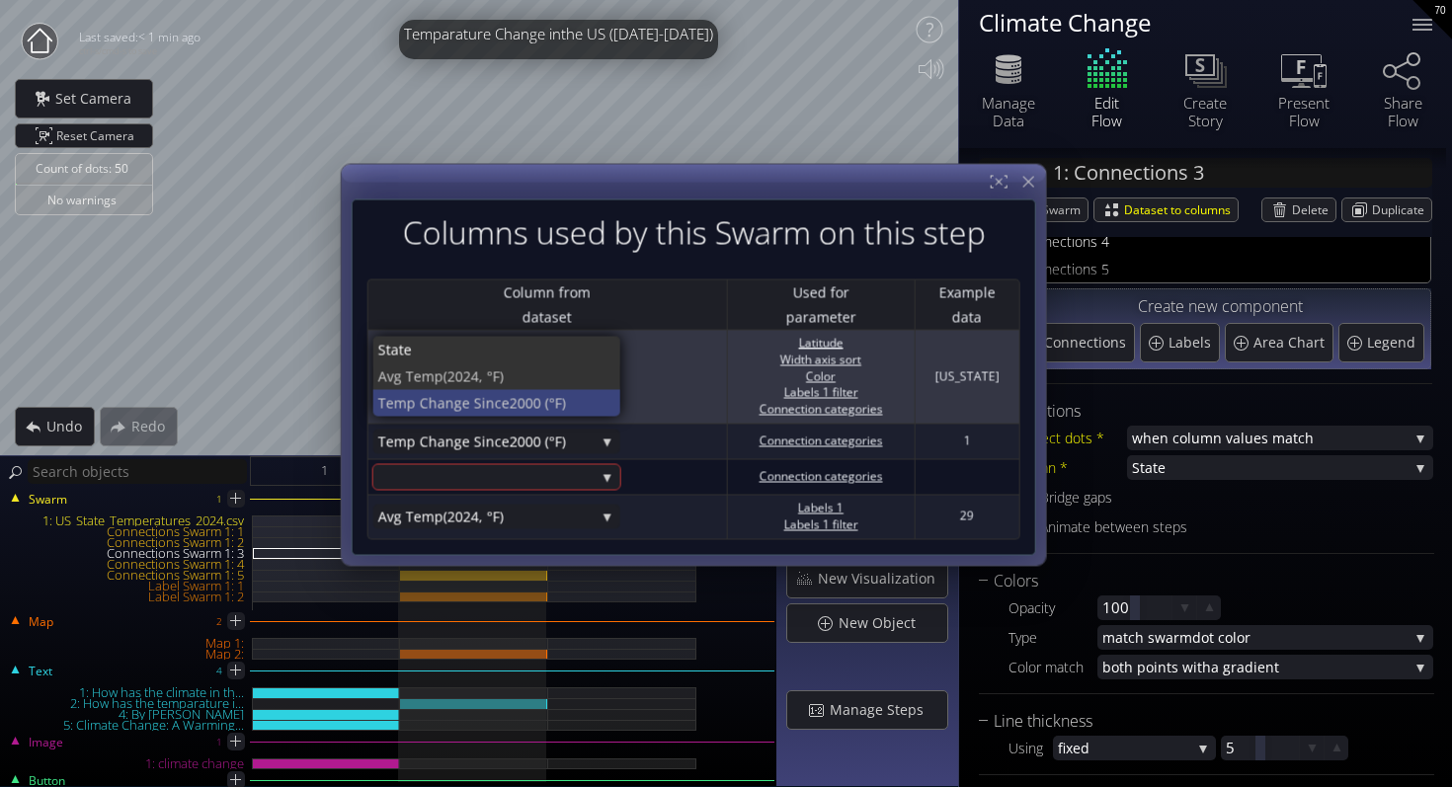
click at [487, 398] on span "Temp Change Since" at bounding box center [442, 403] width 131 height 27
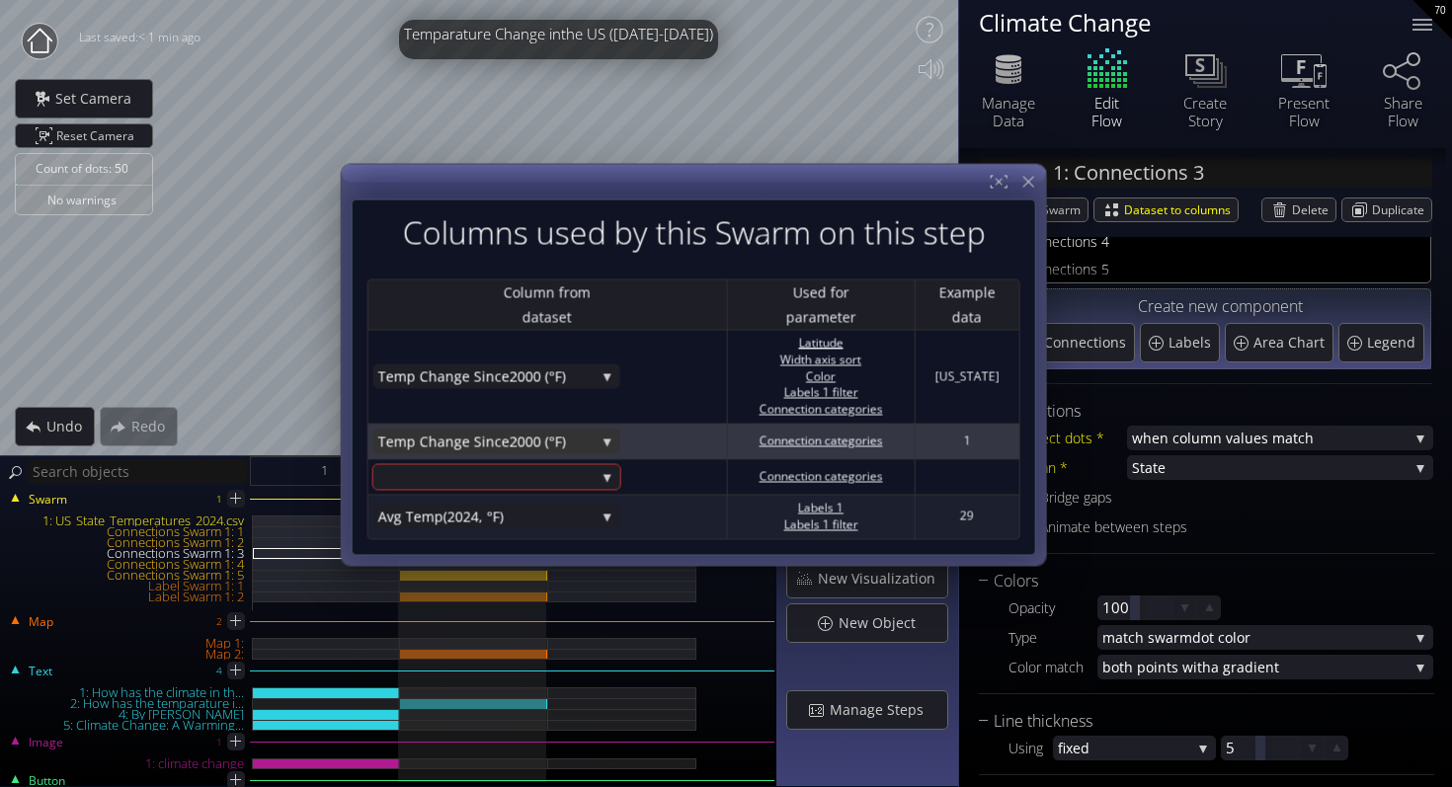
click at [500, 446] on span "Temp Change Since" at bounding box center [442, 441] width 131 height 25
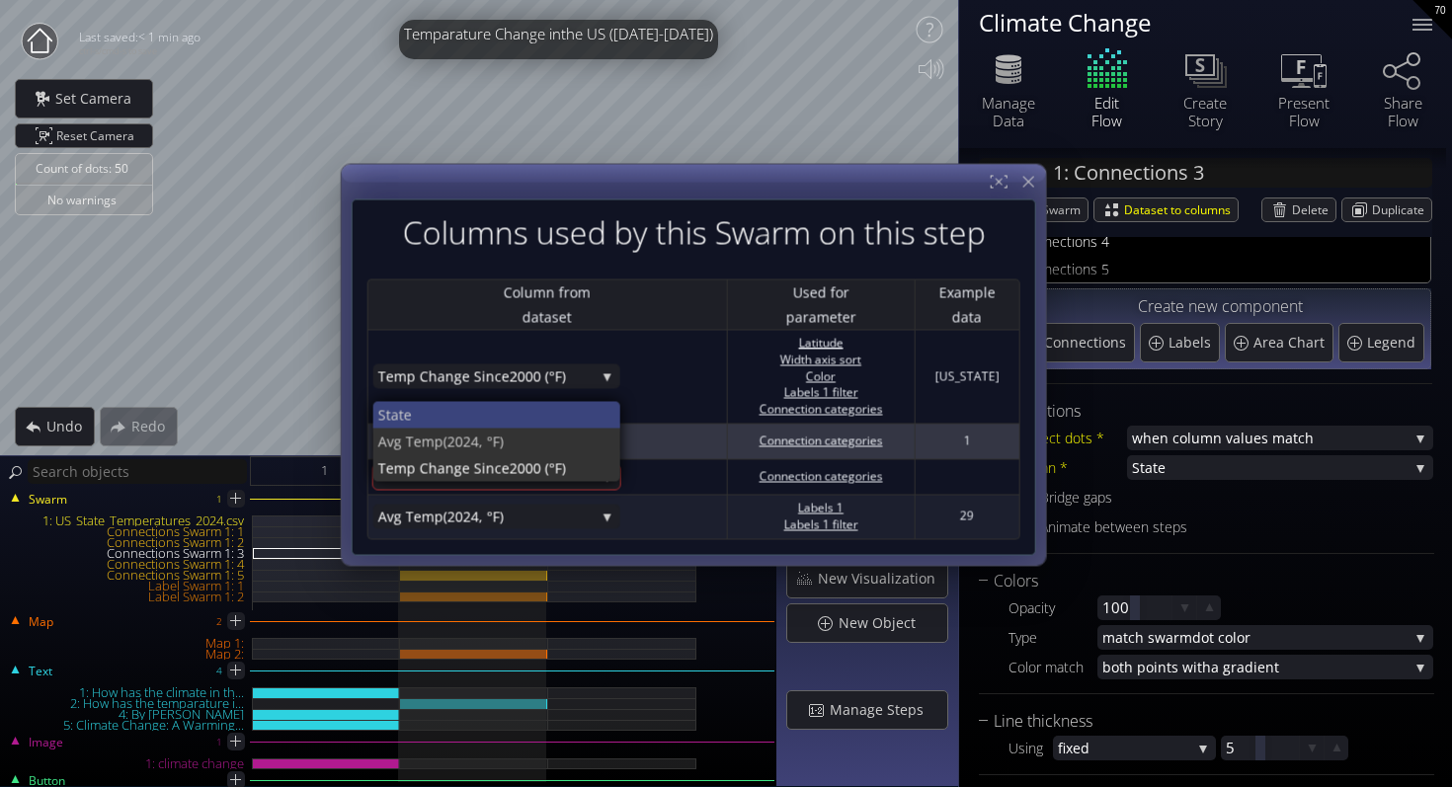
click at [505, 407] on span "State" at bounding box center [490, 414] width 227 height 27
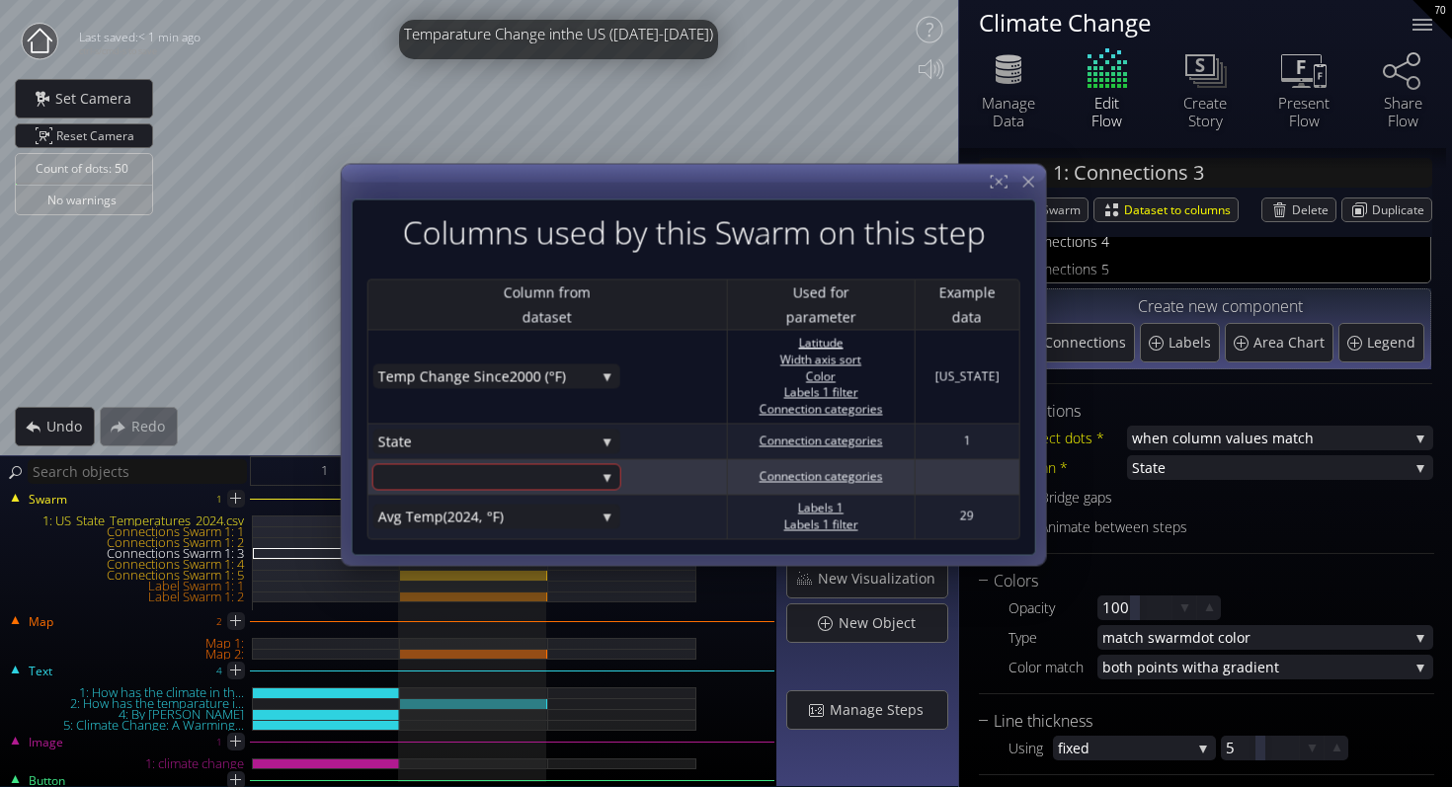
click at [678, 469] on category "State Avg Temp (2024, °F) Temp Change Since 2000 (°F)" at bounding box center [546, 476] width 349 height 25
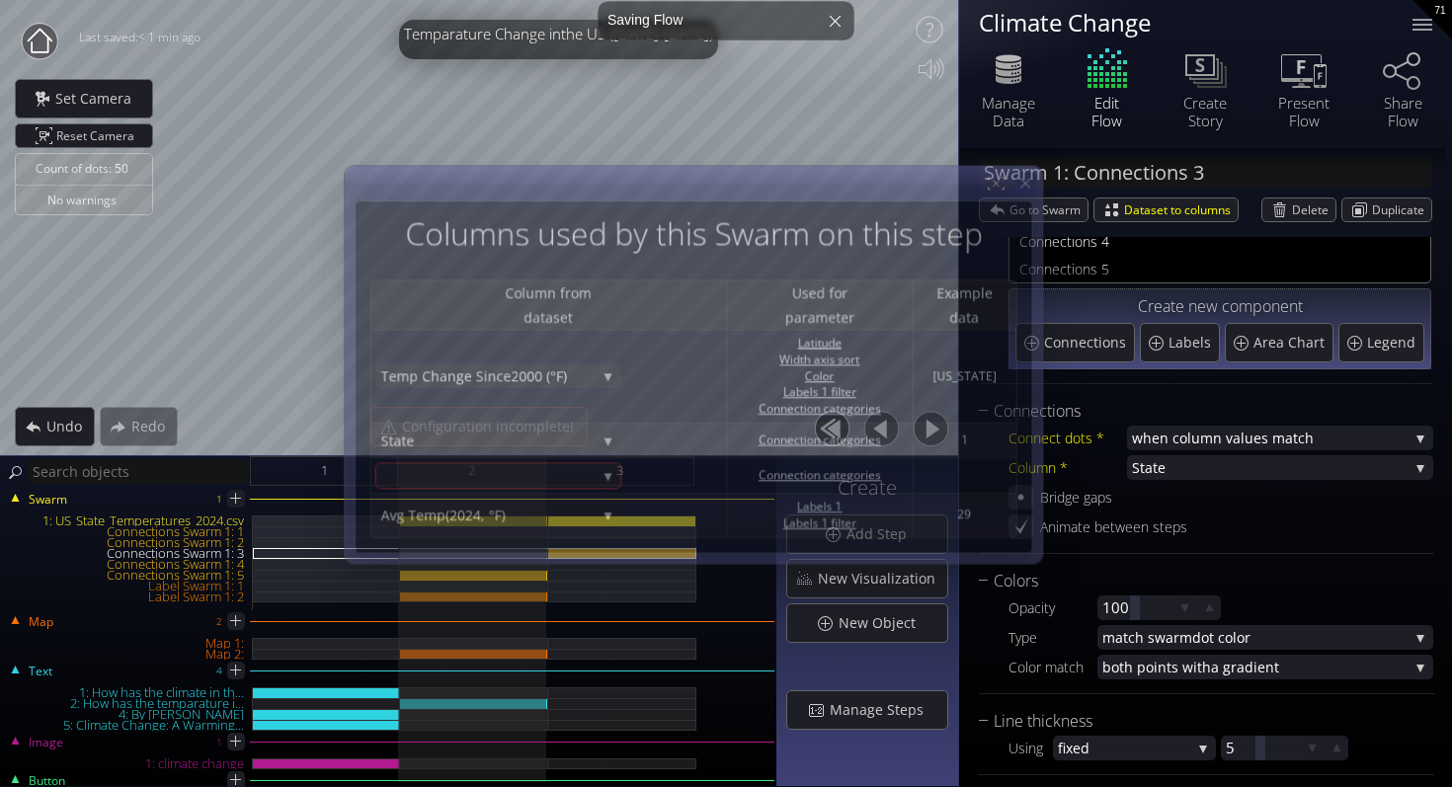
click at [1035, 175] on div at bounding box center [1024, 183] width 22 height 22
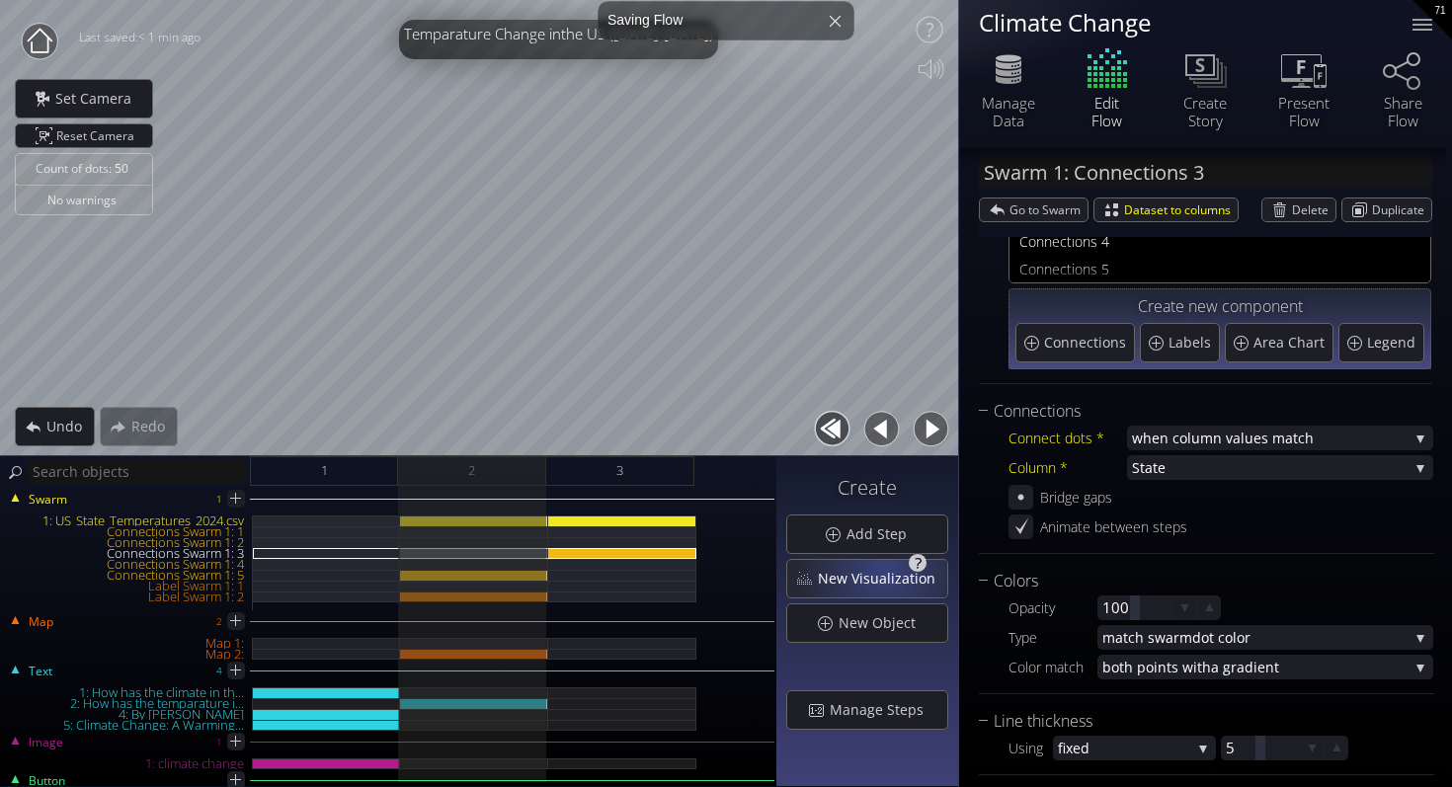
click at [889, 573] on span "New Visualization" at bounding box center [882, 579] width 130 height 20
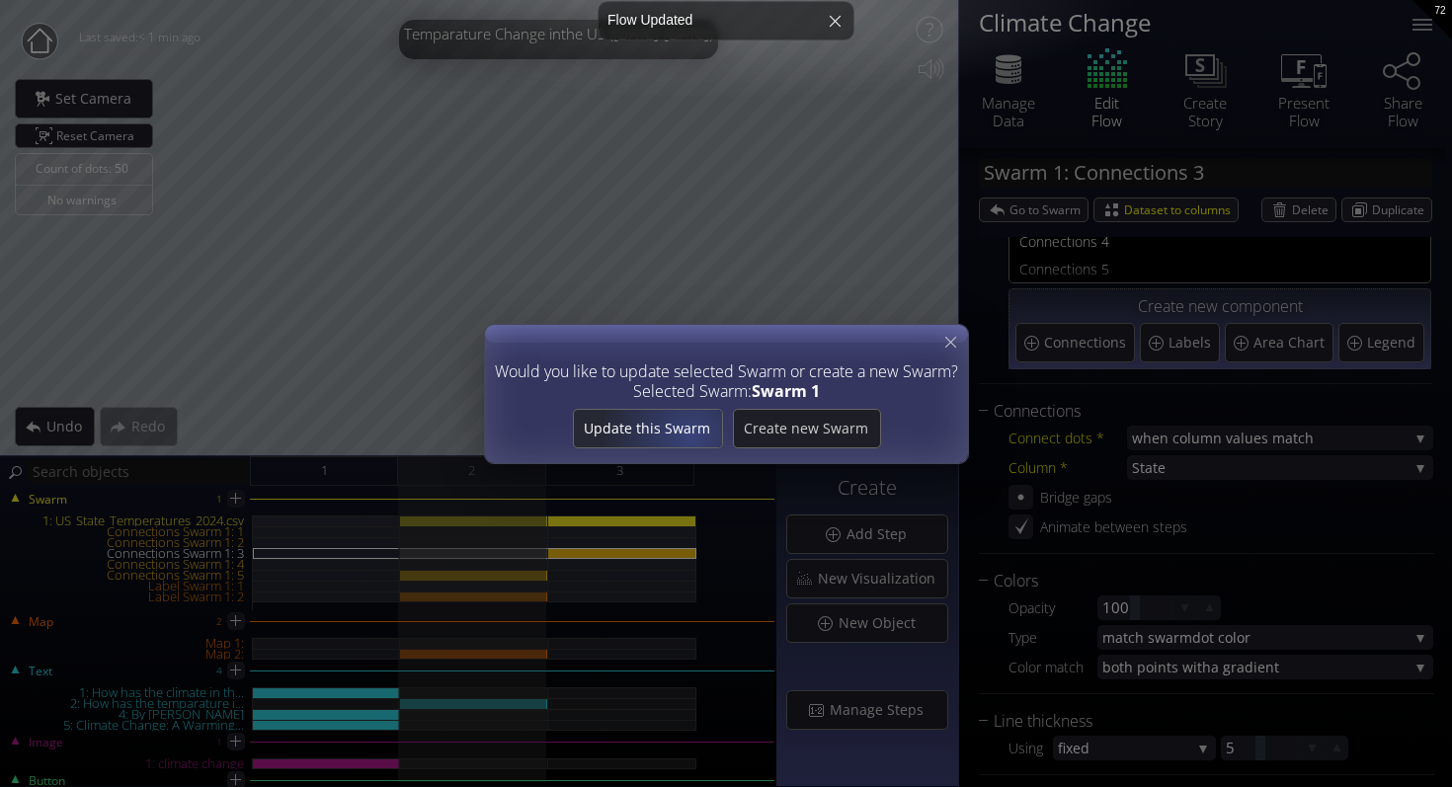
click at [691, 434] on span "Update this Swarm" at bounding box center [647, 429] width 148 height 20
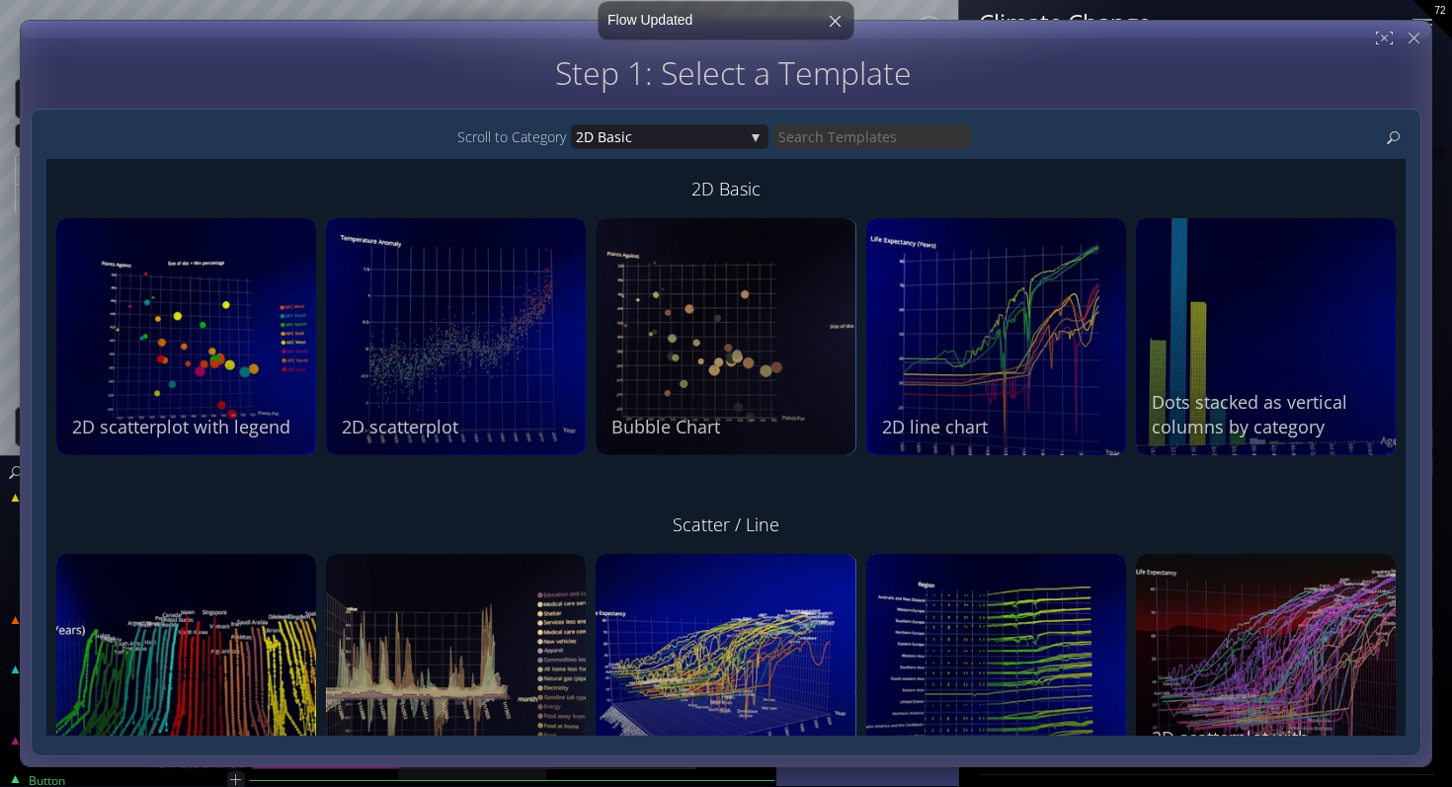
click at [864, 137] on input "text" at bounding box center [871, 136] width 197 height 25
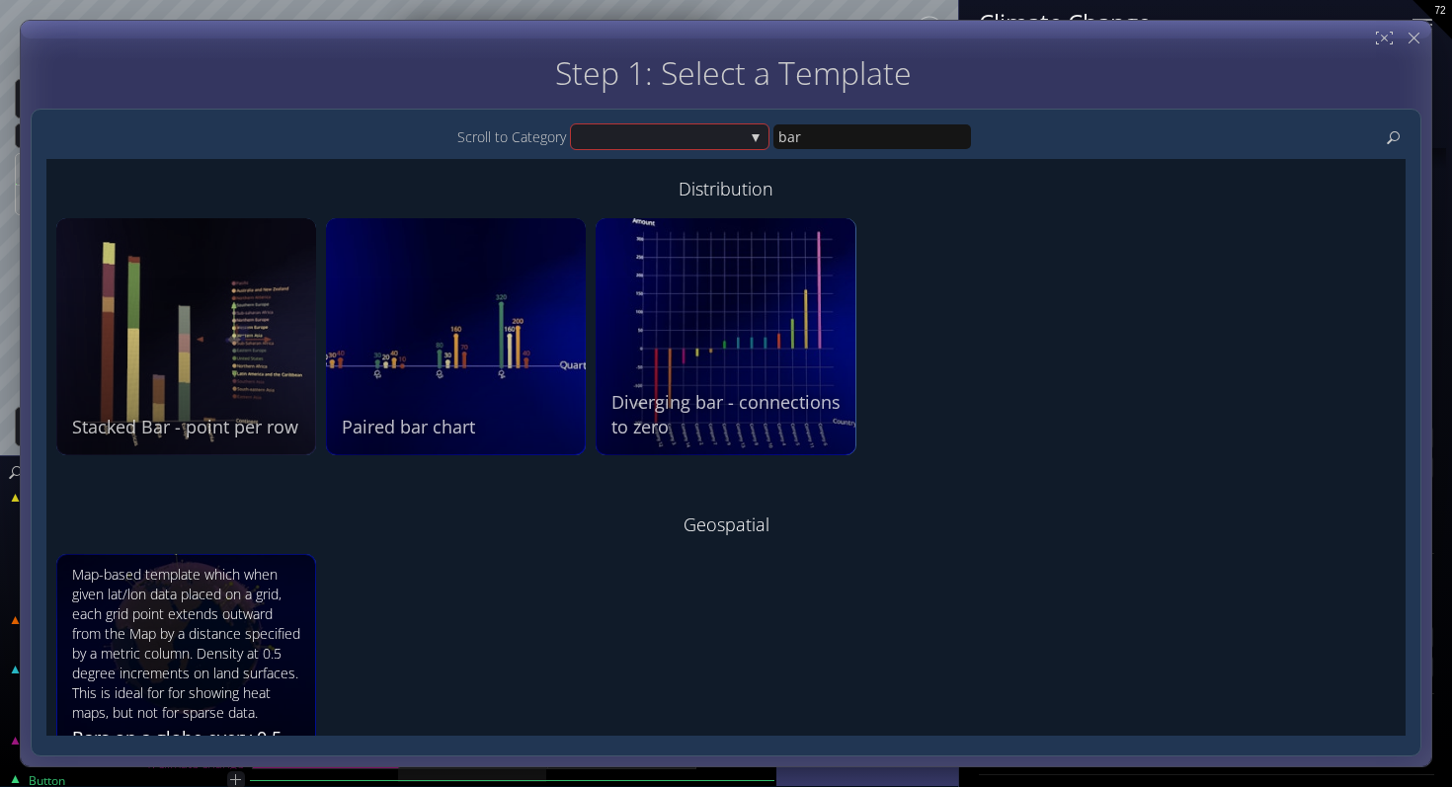
scroll to position [22, 0]
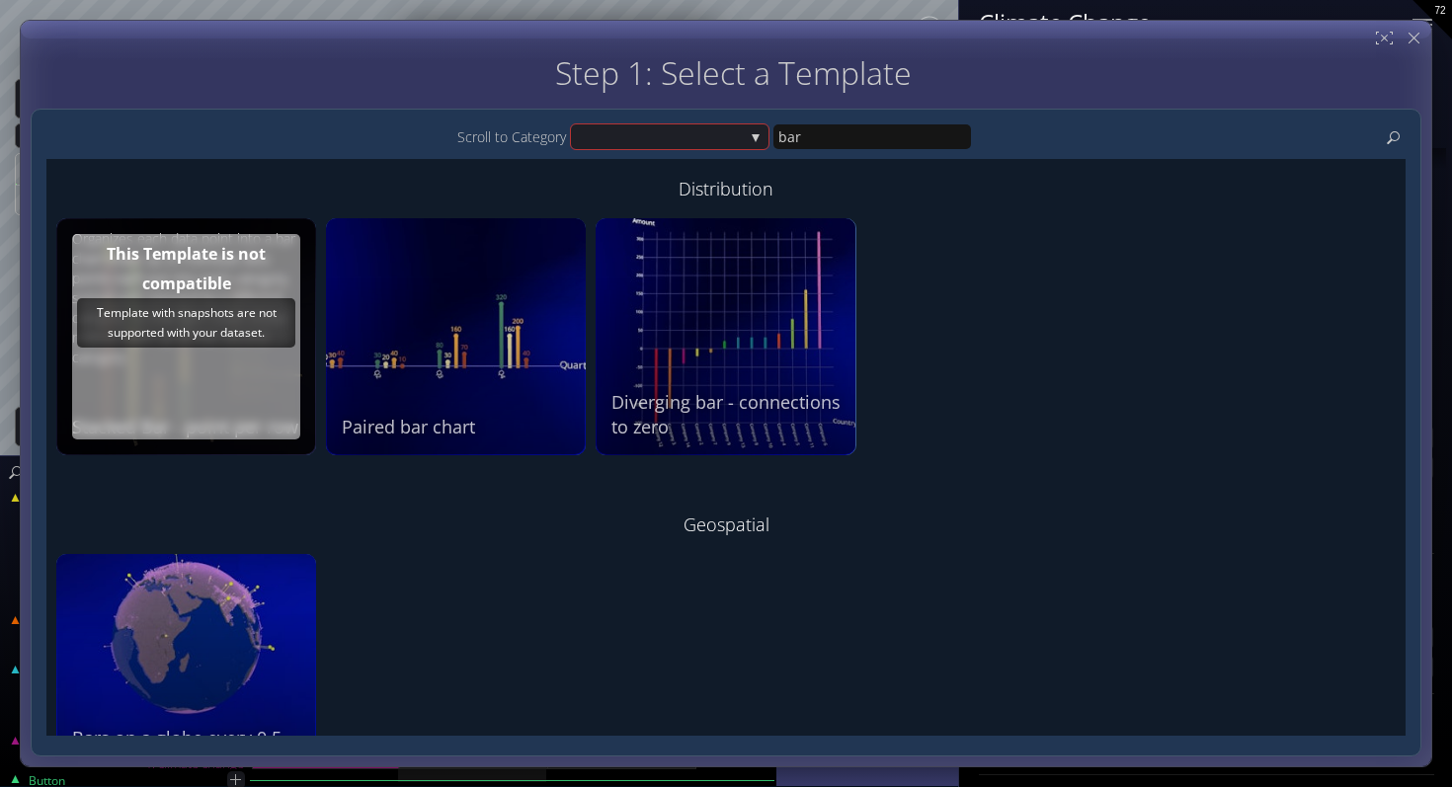
type input "bar"
click at [233, 285] on div "This Template is not compatible" at bounding box center [186, 268] width 218 height 59
click at [194, 301] on div "Template with snapshots are not supported with your dataset." at bounding box center [186, 322] width 218 height 49
click at [72, 406] on div "This Template is not compatible Template with snapshots are not supported with …" at bounding box center [186, 336] width 228 height 205
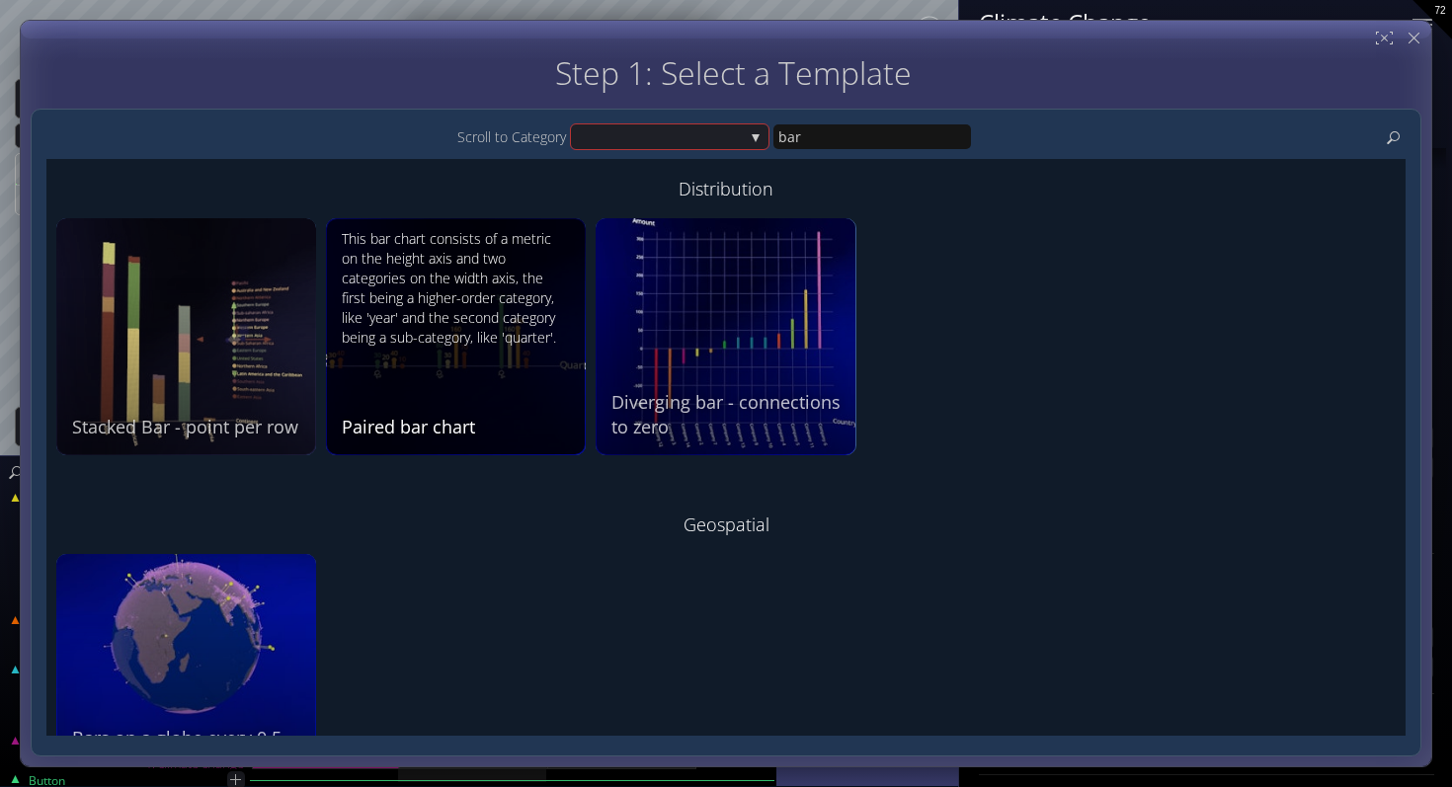
click at [525, 382] on div "This bar chart consists of a metric on the height axis and two categories on th…" at bounding box center [458, 334] width 233 height 210
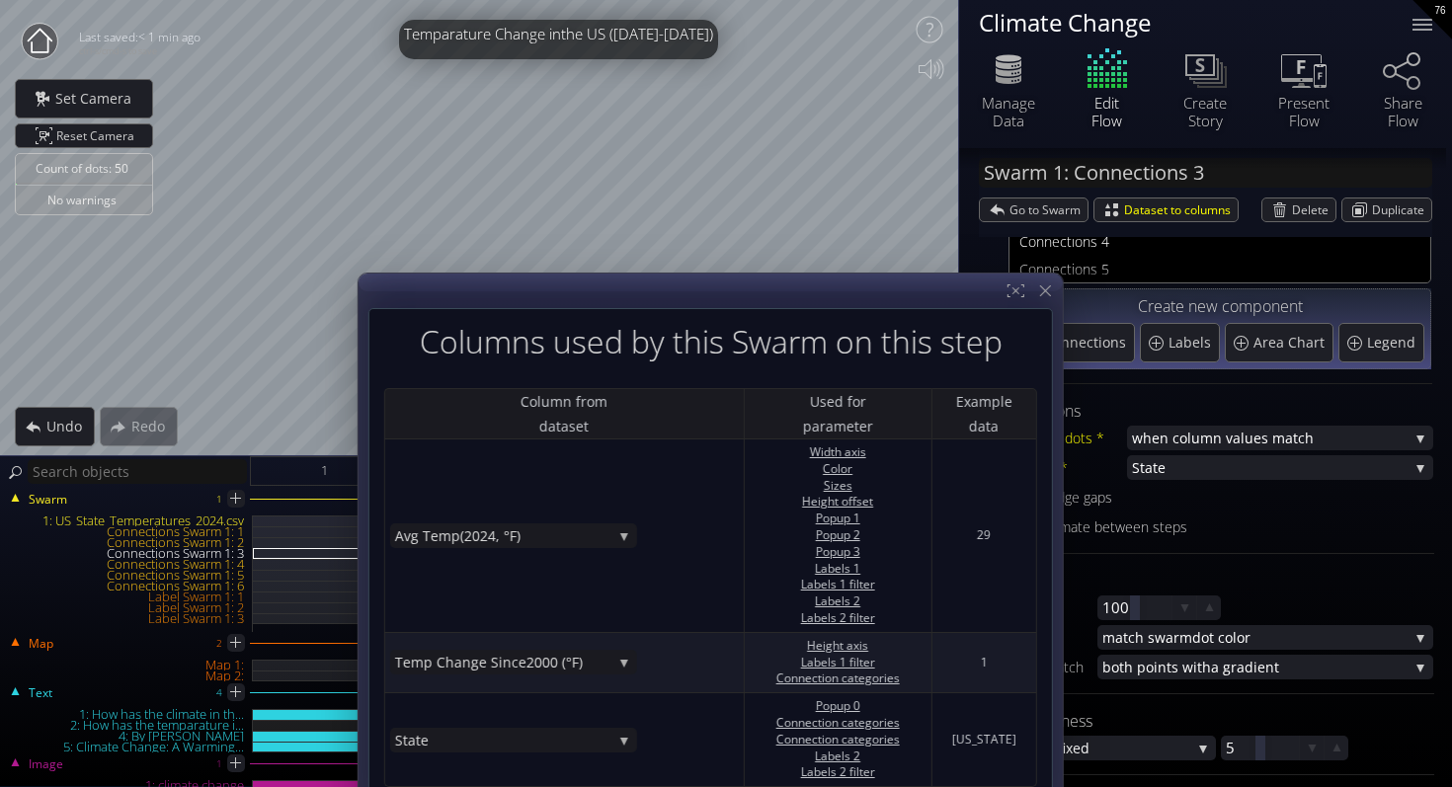
drag, startPoint x: 958, startPoint y: 134, endPoint x: 936, endPoint y: 364, distance: 231.1
click at [936, 364] on div at bounding box center [709, 543] width 704 height 539
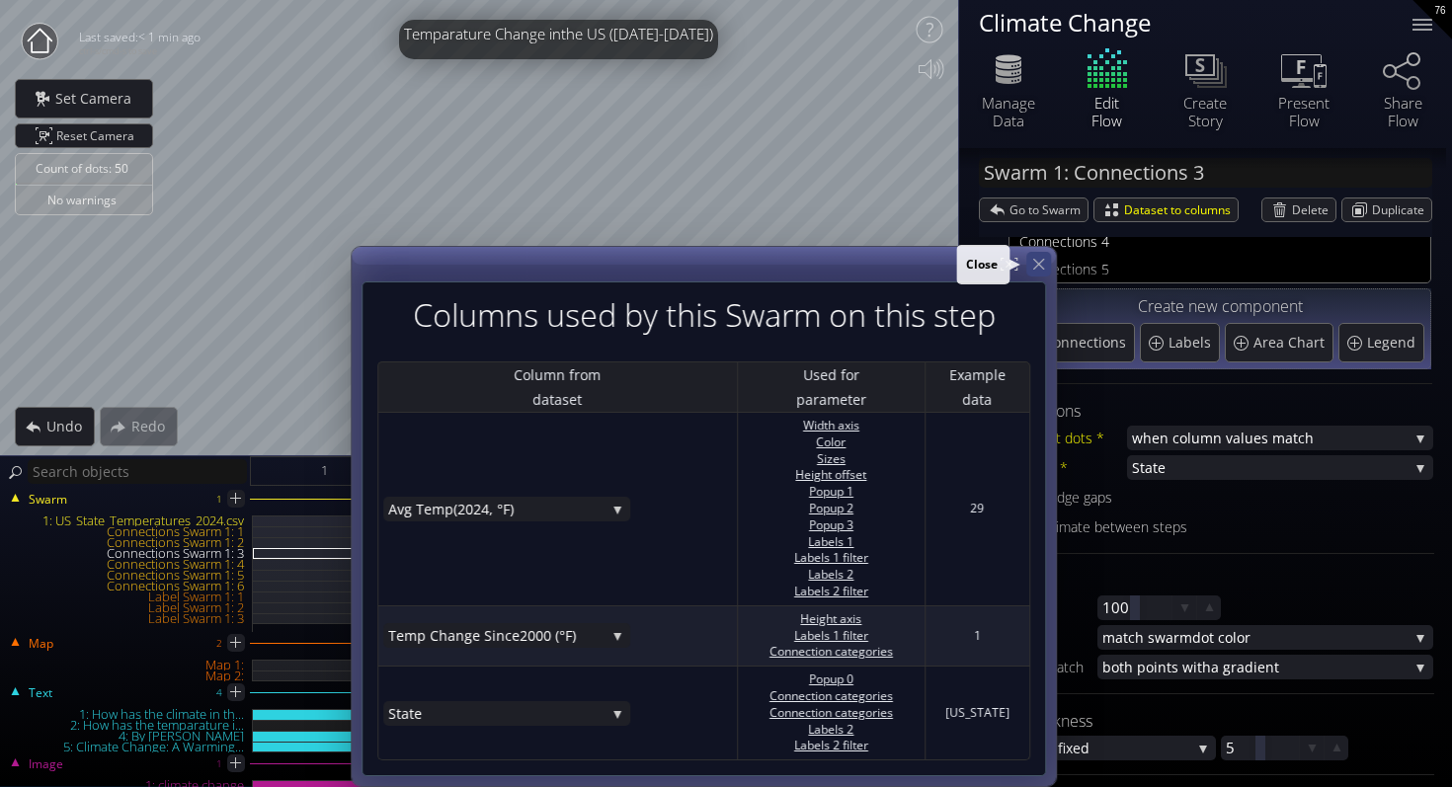
click at [1029, 259] on icon at bounding box center [1038, 264] width 19 height 19
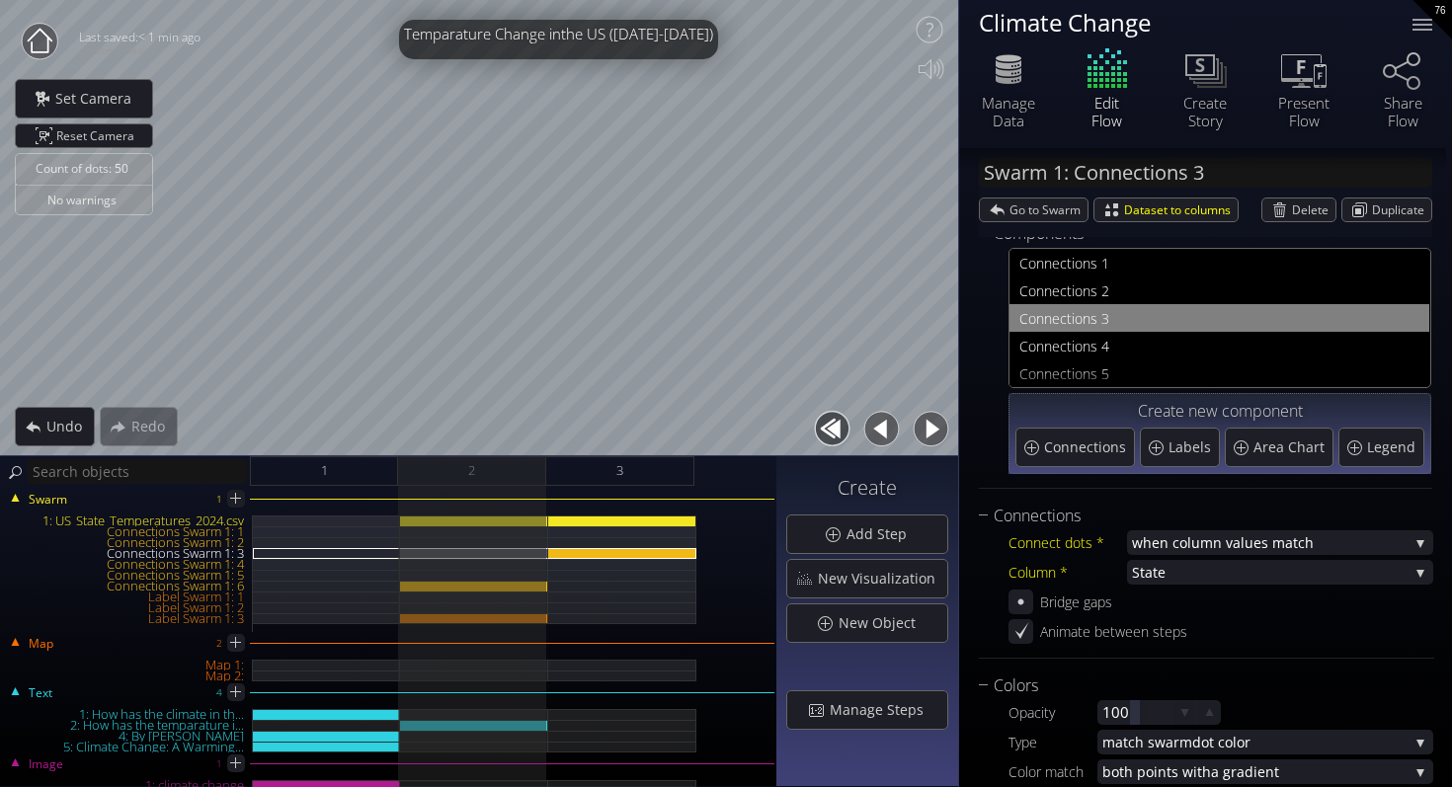
scroll to position [0, 0]
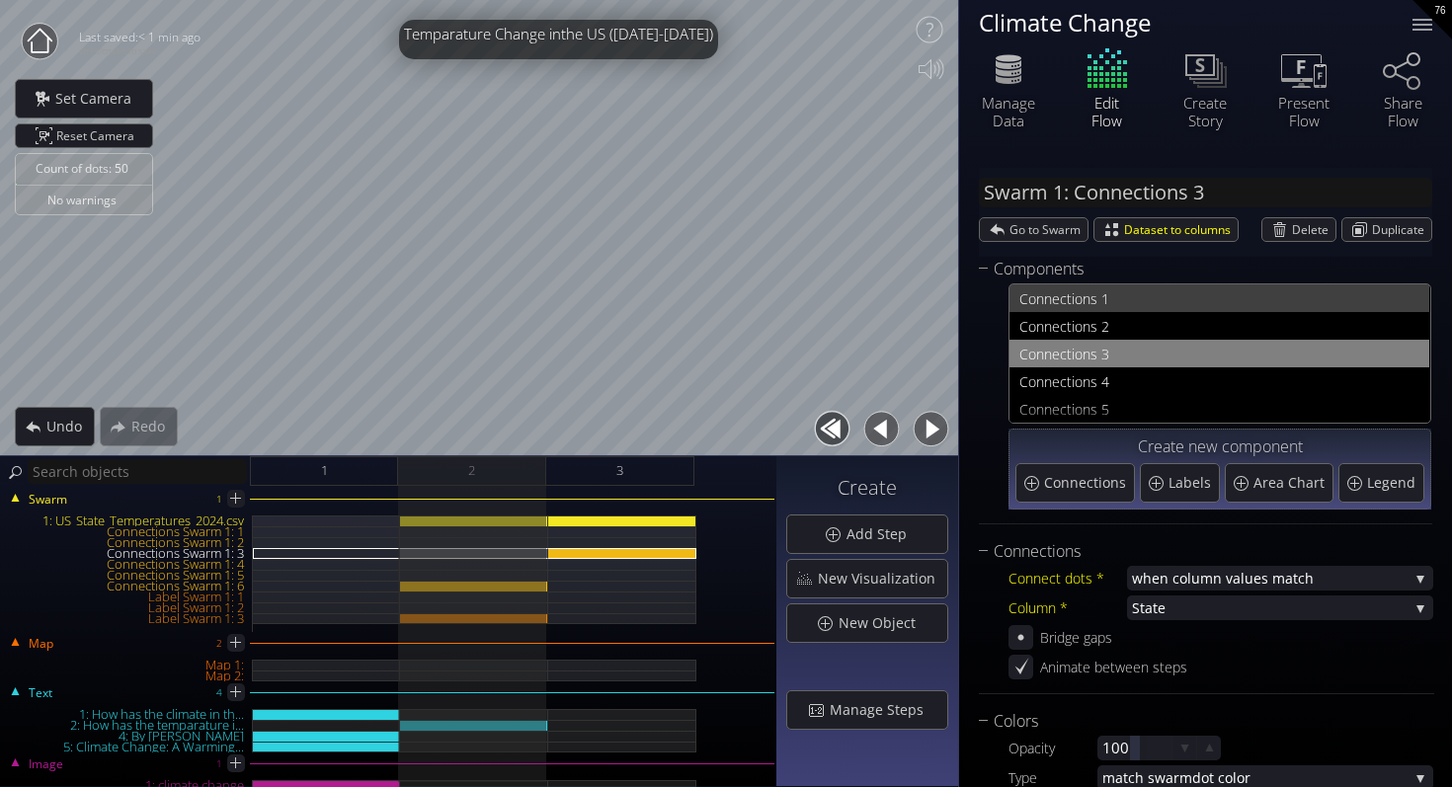
click at [1095, 288] on span "nections 1" at bounding box center [1231, 298] width 375 height 25
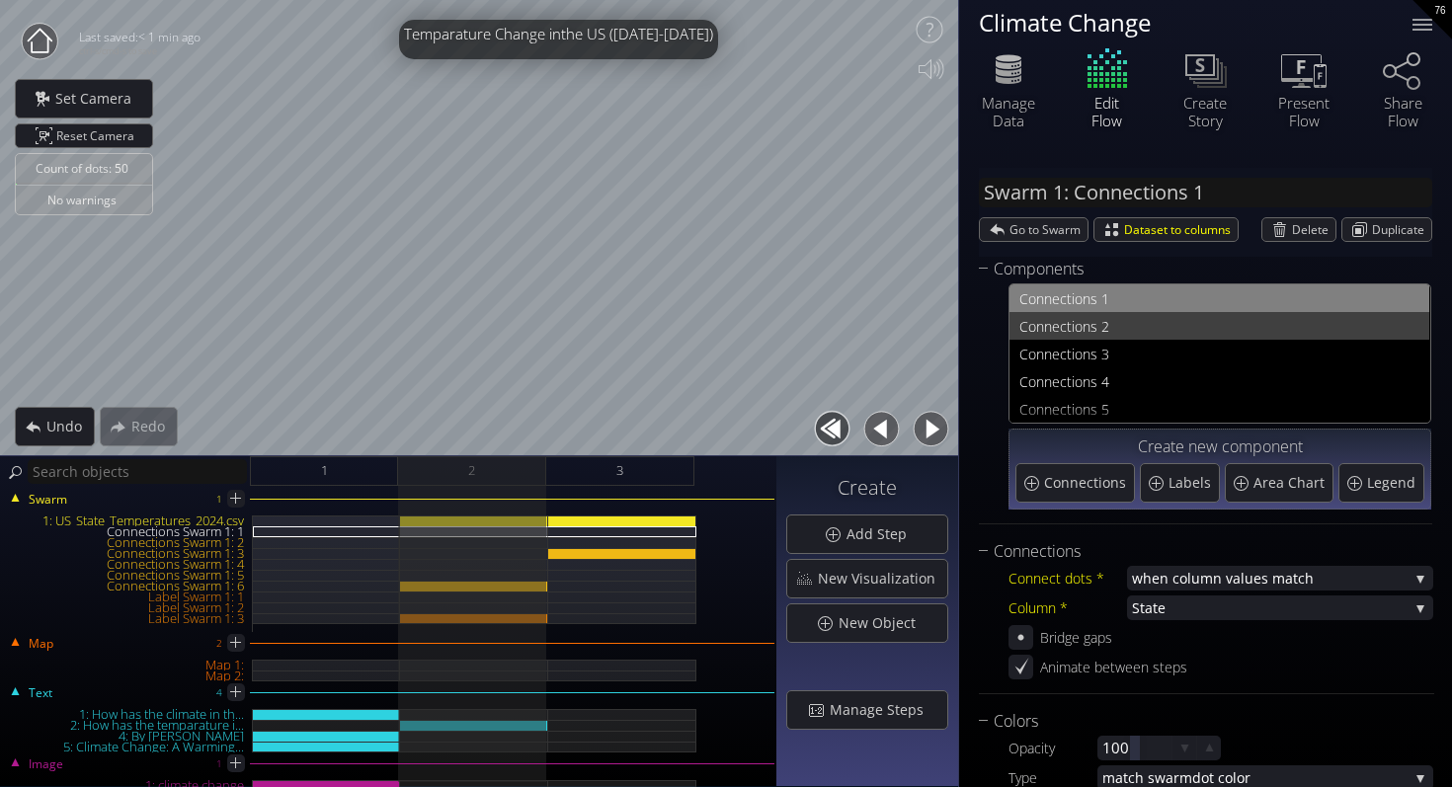
click at [1084, 327] on span "nections 2" at bounding box center [1231, 326] width 375 height 25
type input "Swarm 1: Connections 2"
type input "white triangle png.png"
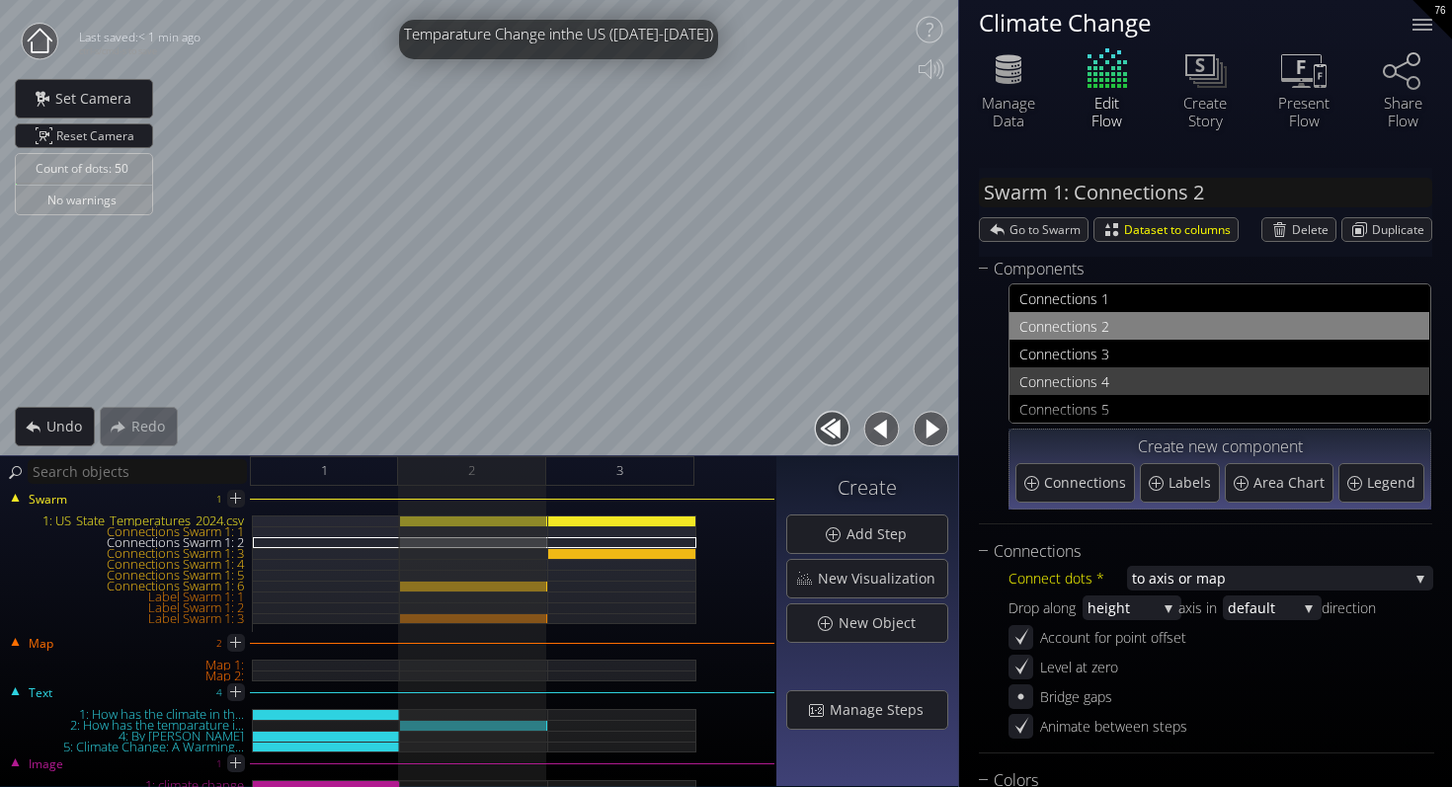
click at [1043, 378] on div "Con nections 4" at bounding box center [1219, 381] width 400 height 28
type input "Swarm 1: Connections 4"
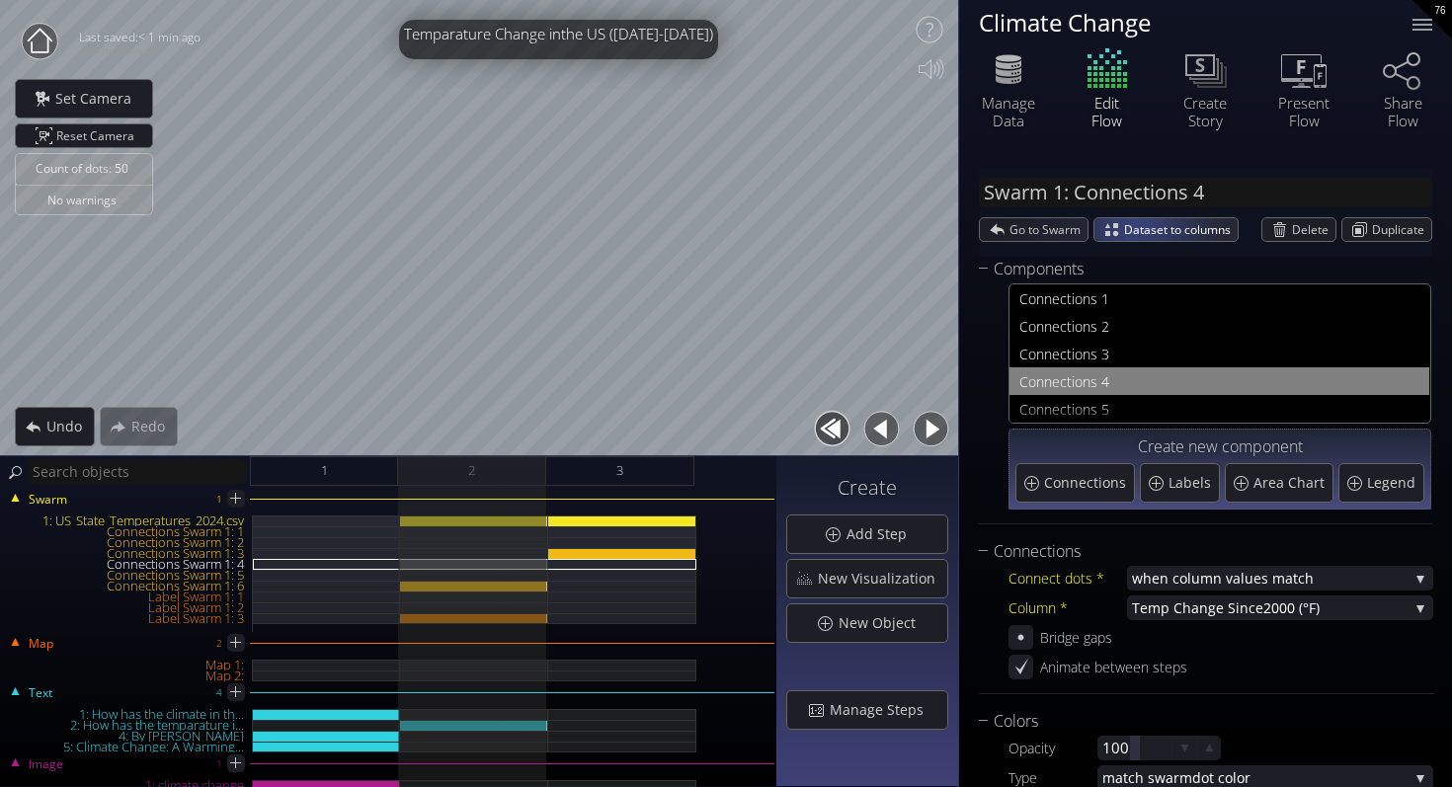
click at [1141, 222] on span "Dataset to columns" at bounding box center [1181, 229] width 114 height 23
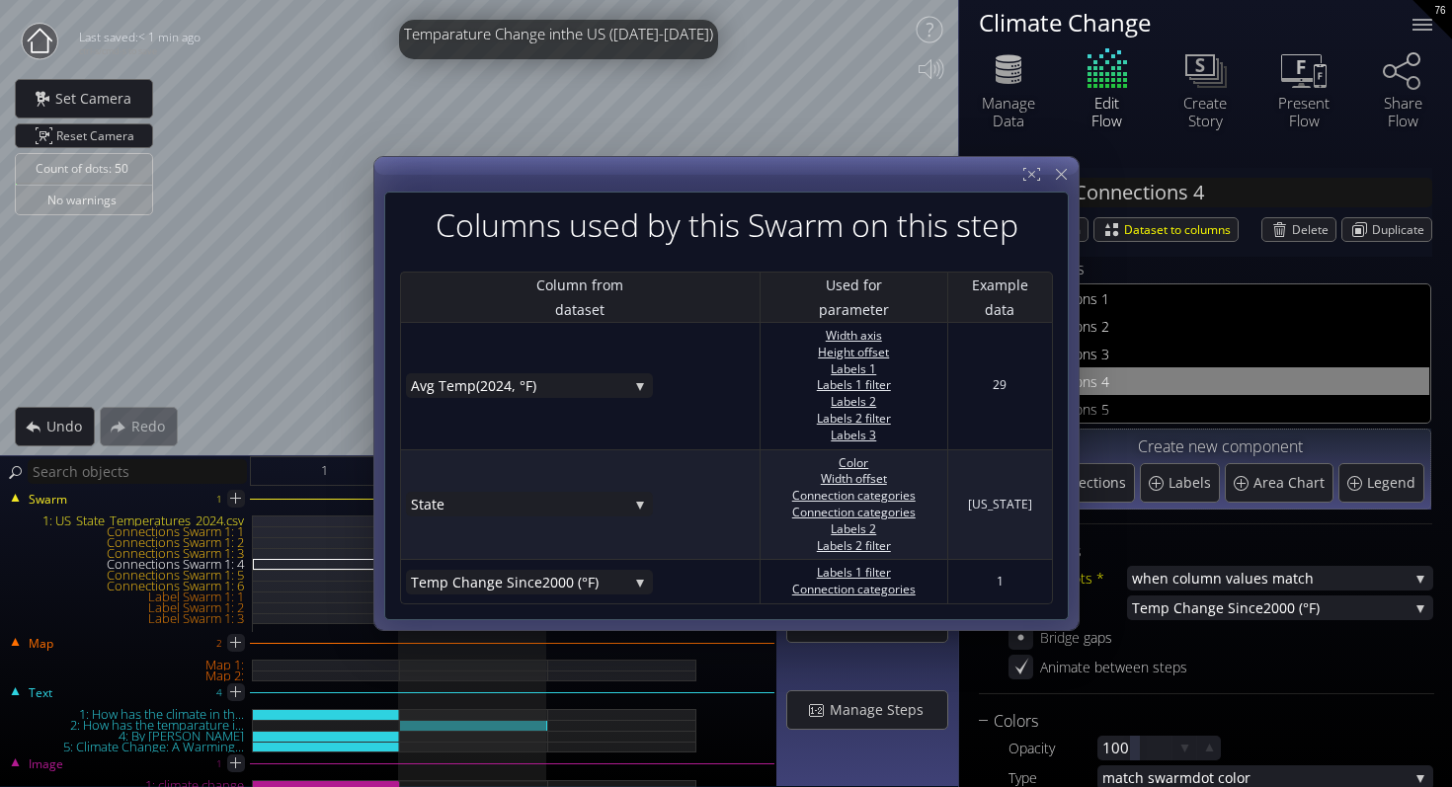
click at [1192, 682] on div "Connections Connect dots * when column va lues match when column va lues match …" at bounding box center [1206, 616] width 455 height 155
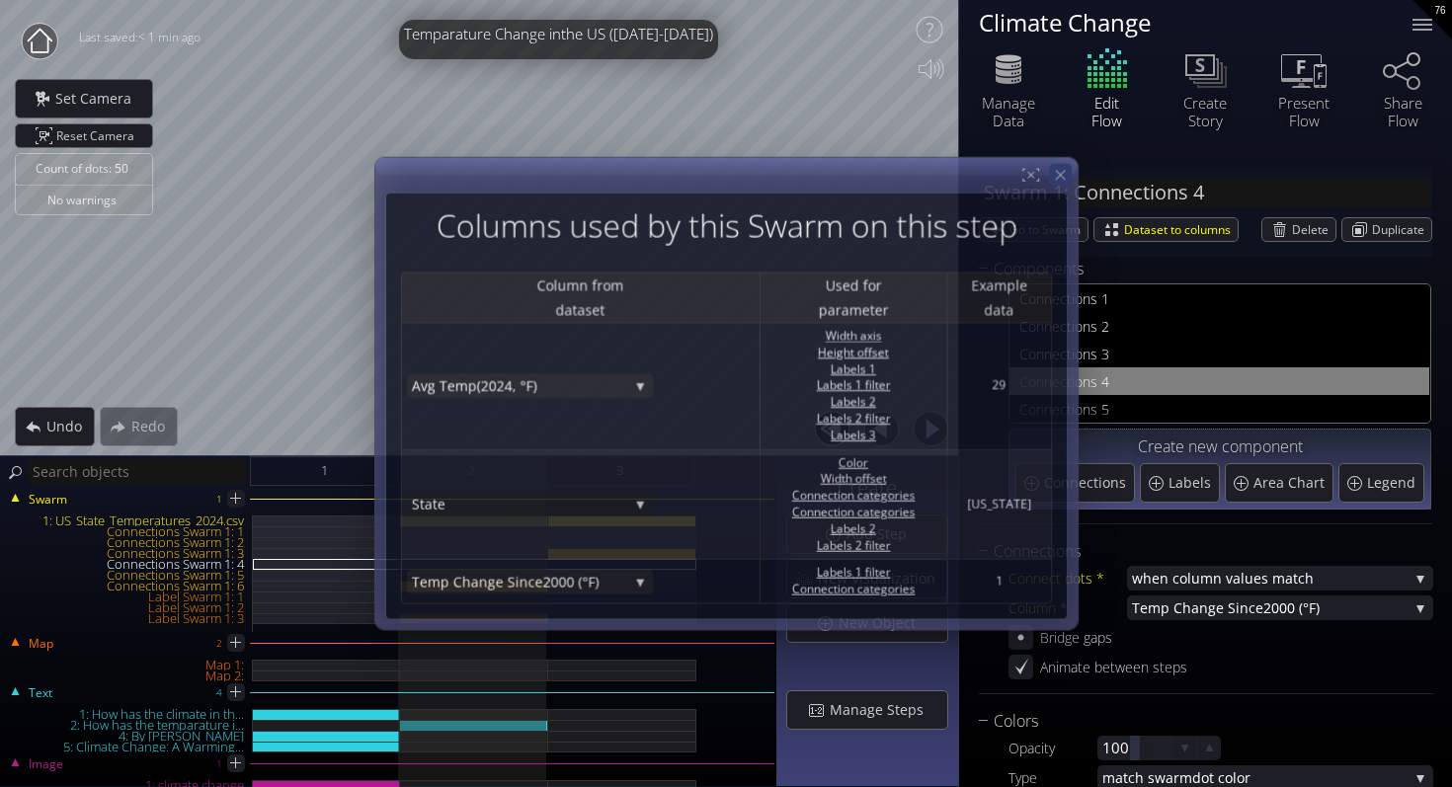
click at [1058, 175] on icon at bounding box center [1060, 175] width 17 height 17
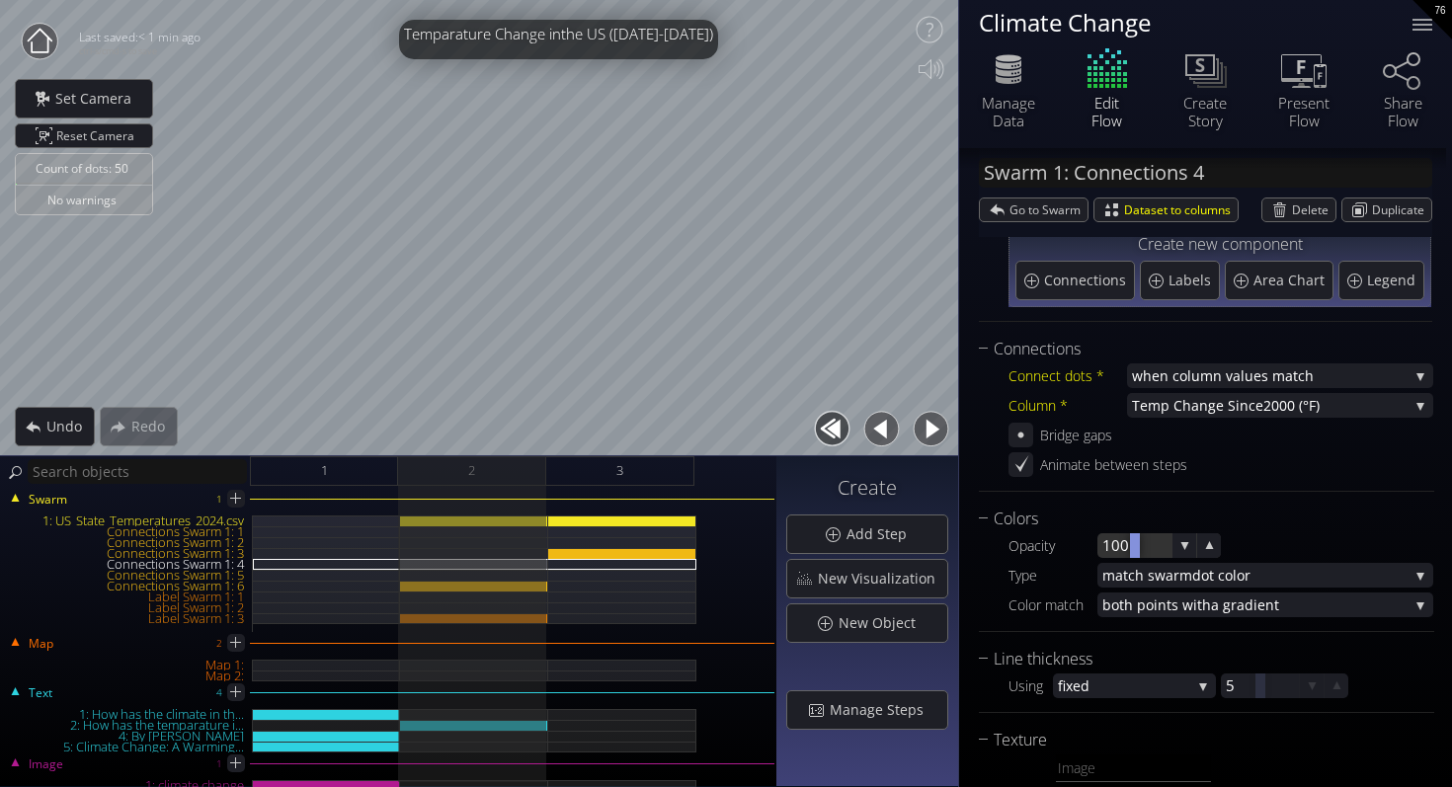
scroll to position [200, 0]
click at [1169, 384] on span "when column va" at bounding box center [1186, 377] width 109 height 25
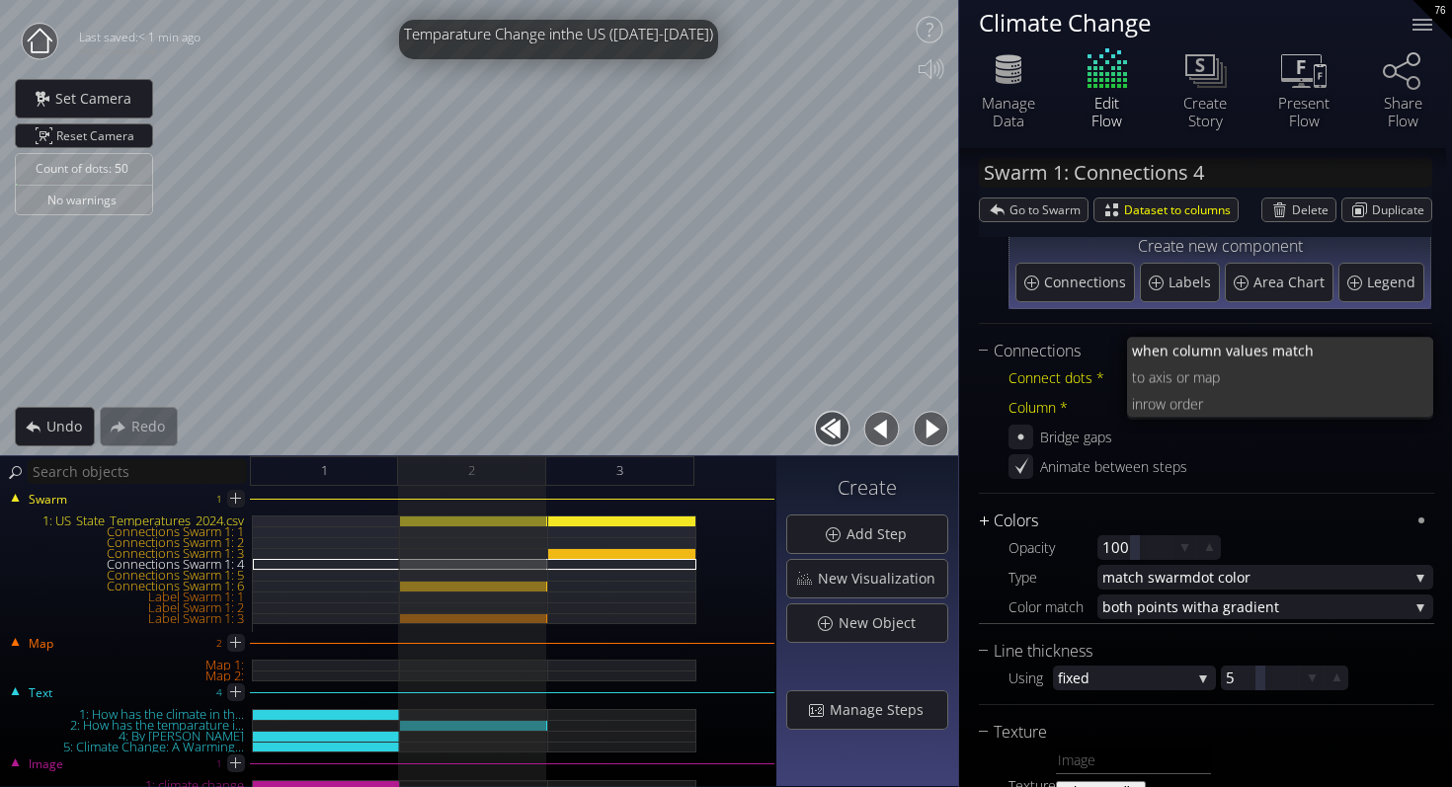
click at [1240, 521] on div "Colors" at bounding box center [1194, 521] width 431 height 25
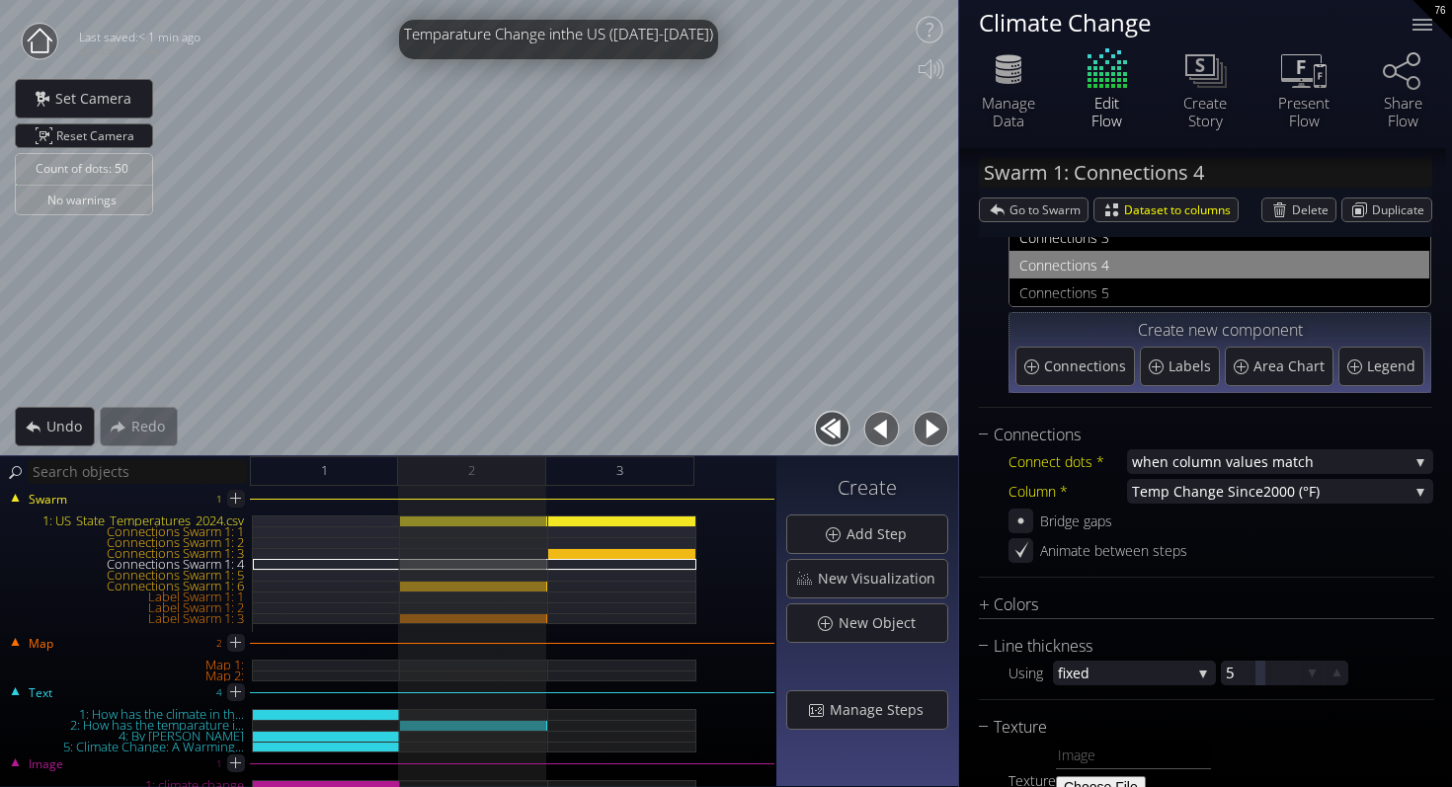
scroll to position [106, 0]
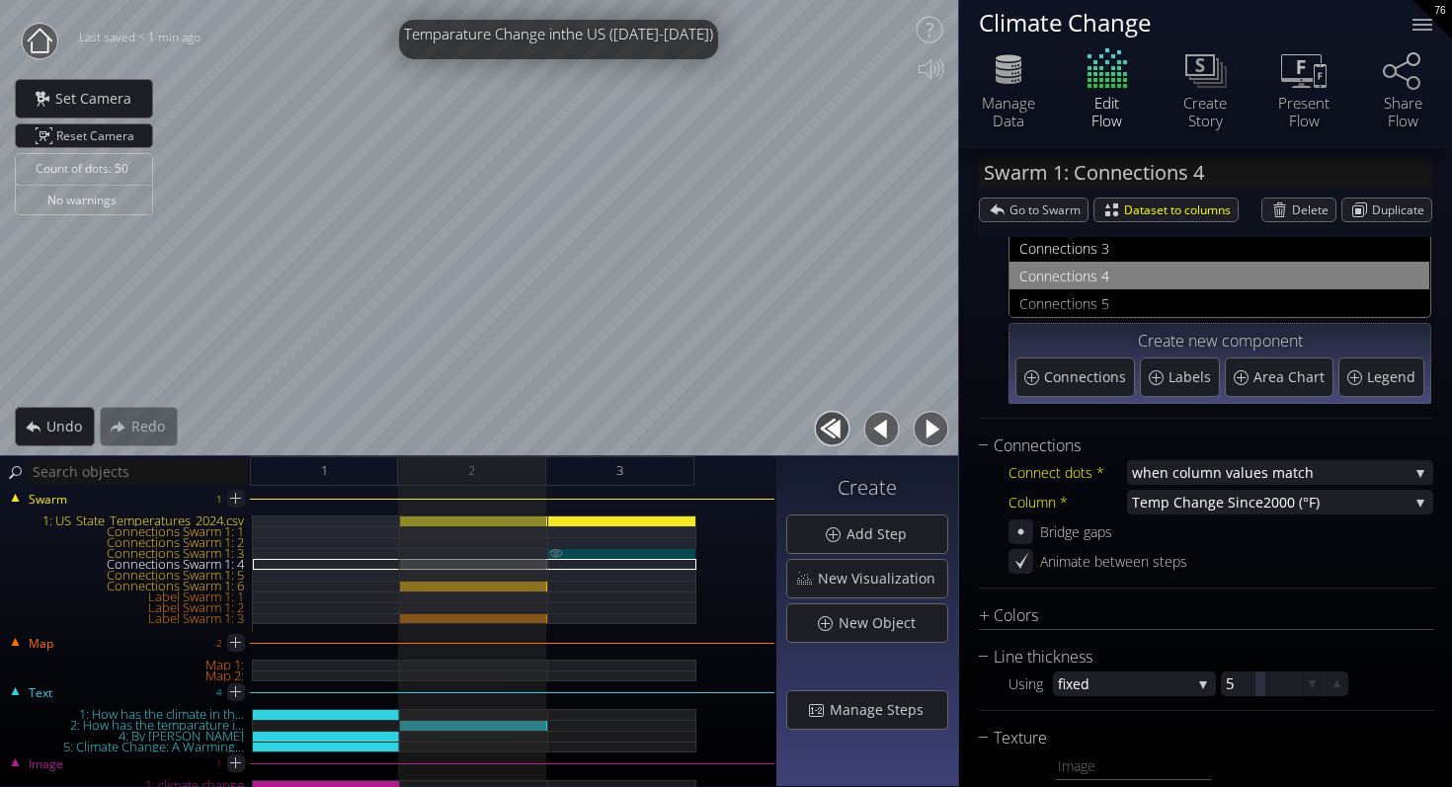
click at [662, 554] on div "Connections Swarm 1: 3" at bounding box center [622, 553] width 148 height 11
type input "Swarm 1: Connections 3"
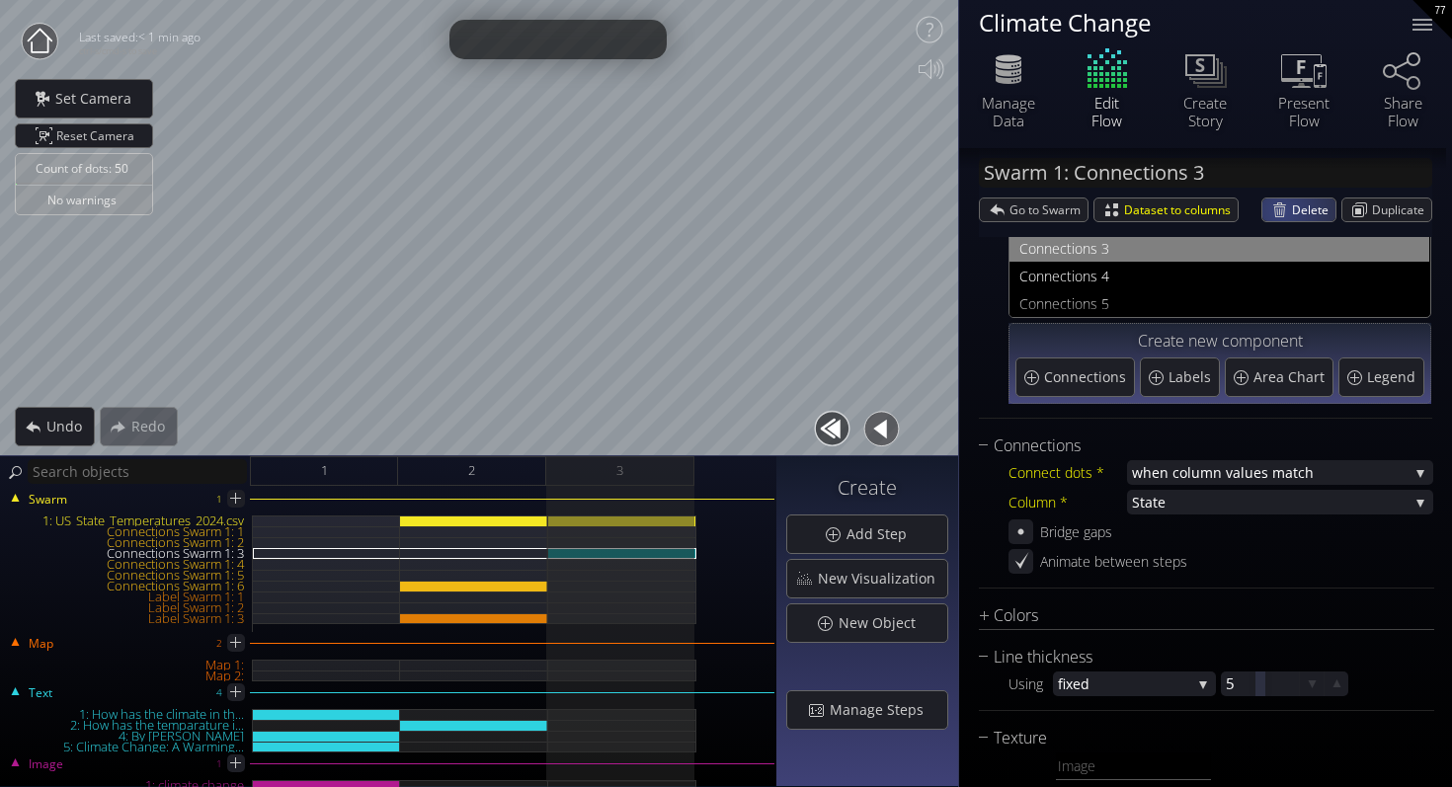
click at [1277, 208] on div "Delete" at bounding box center [1298, 209] width 73 height 23
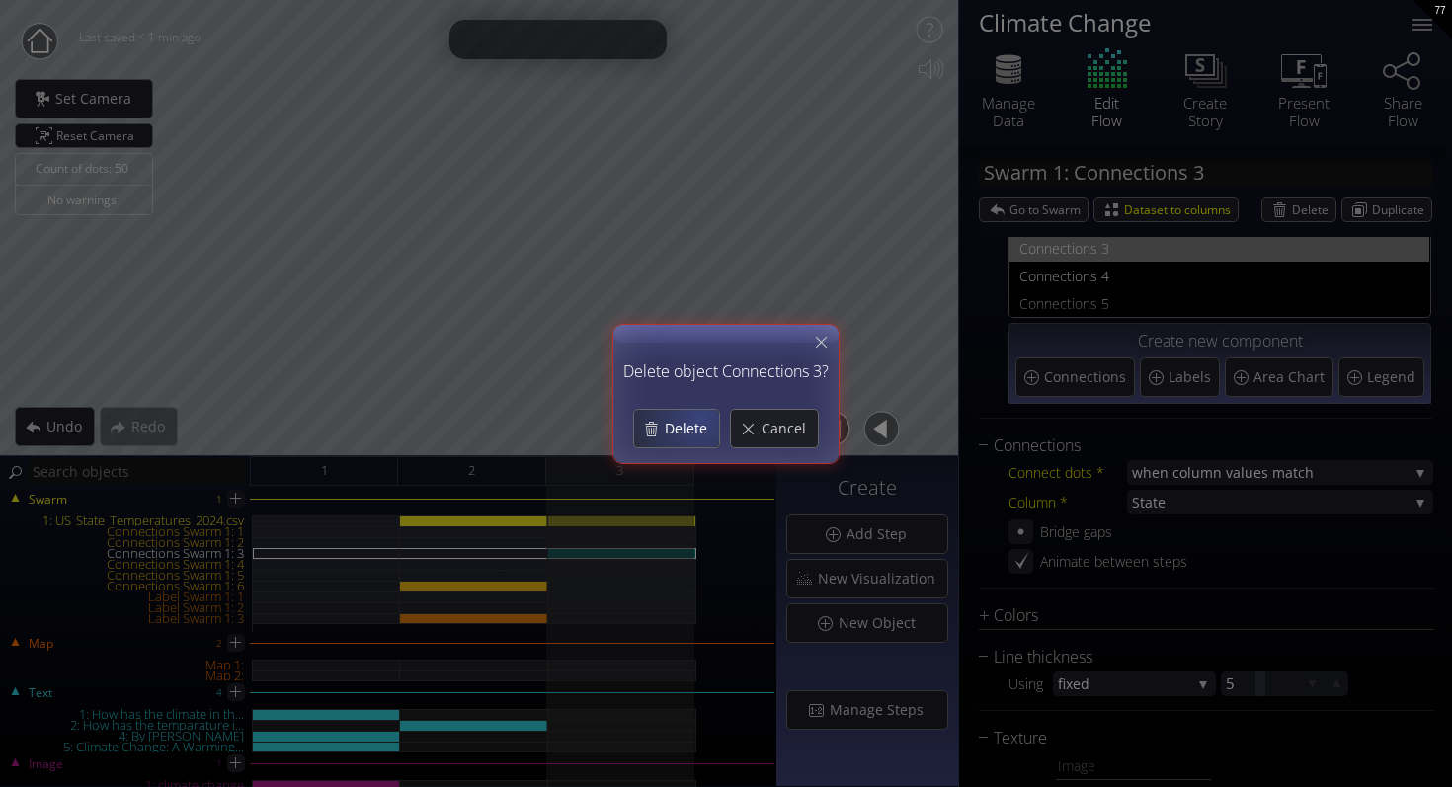
click at [701, 417] on div "Delete" at bounding box center [676, 429] width 85 height 38
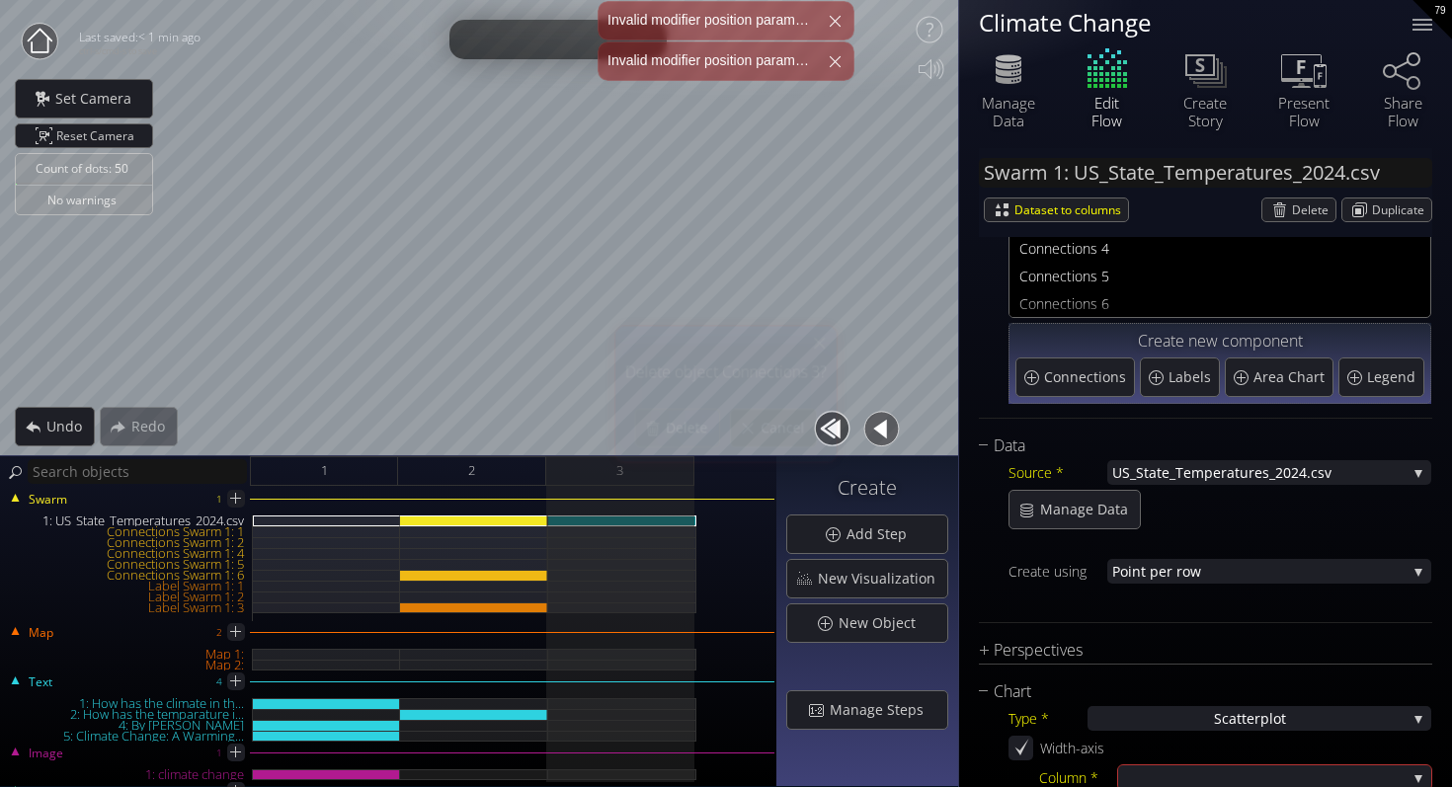
scroll to position [0, 0]
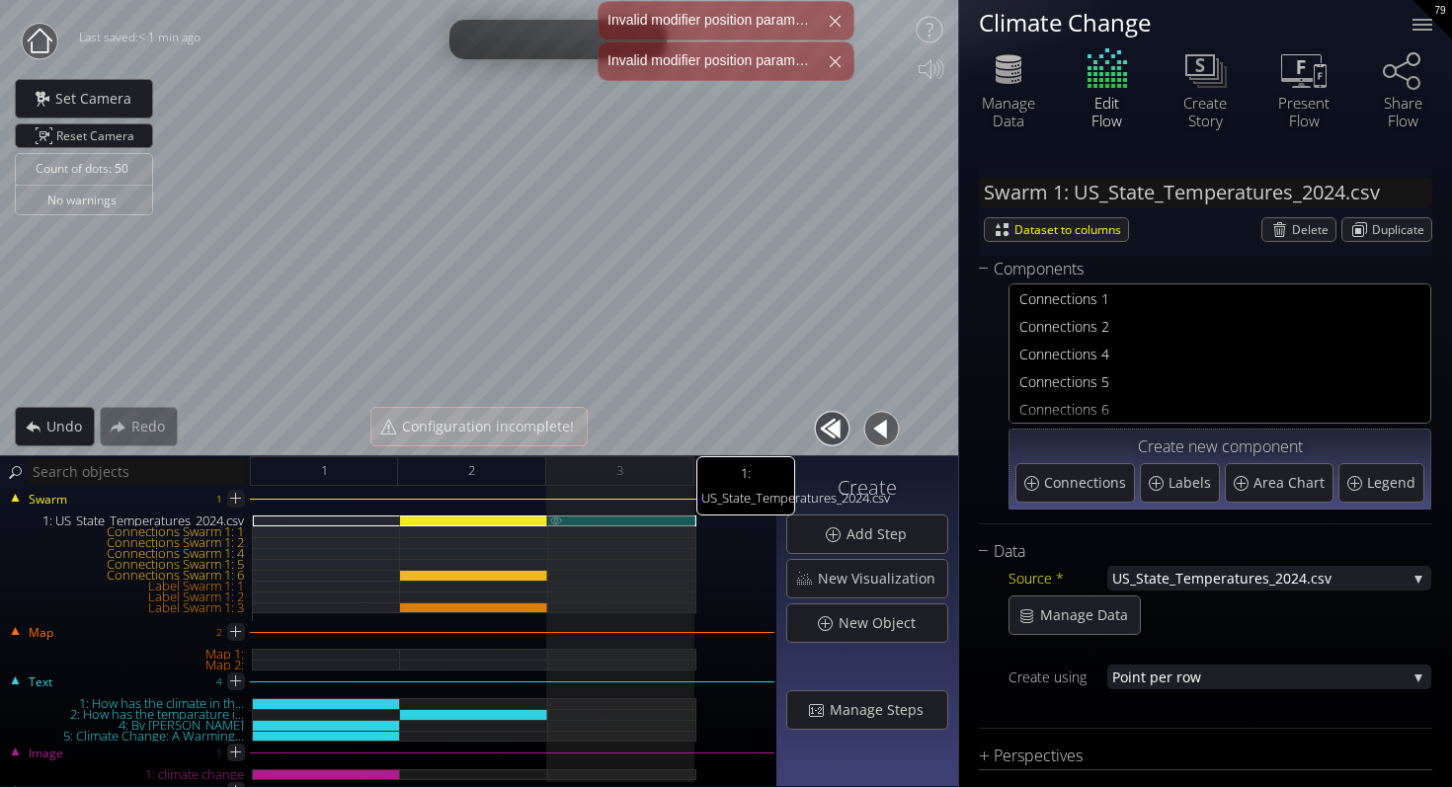
click at [586, 522] on div "1: US_State_Temperatures_2024.csv" at bounding box center [622, 520] width 148 height 11
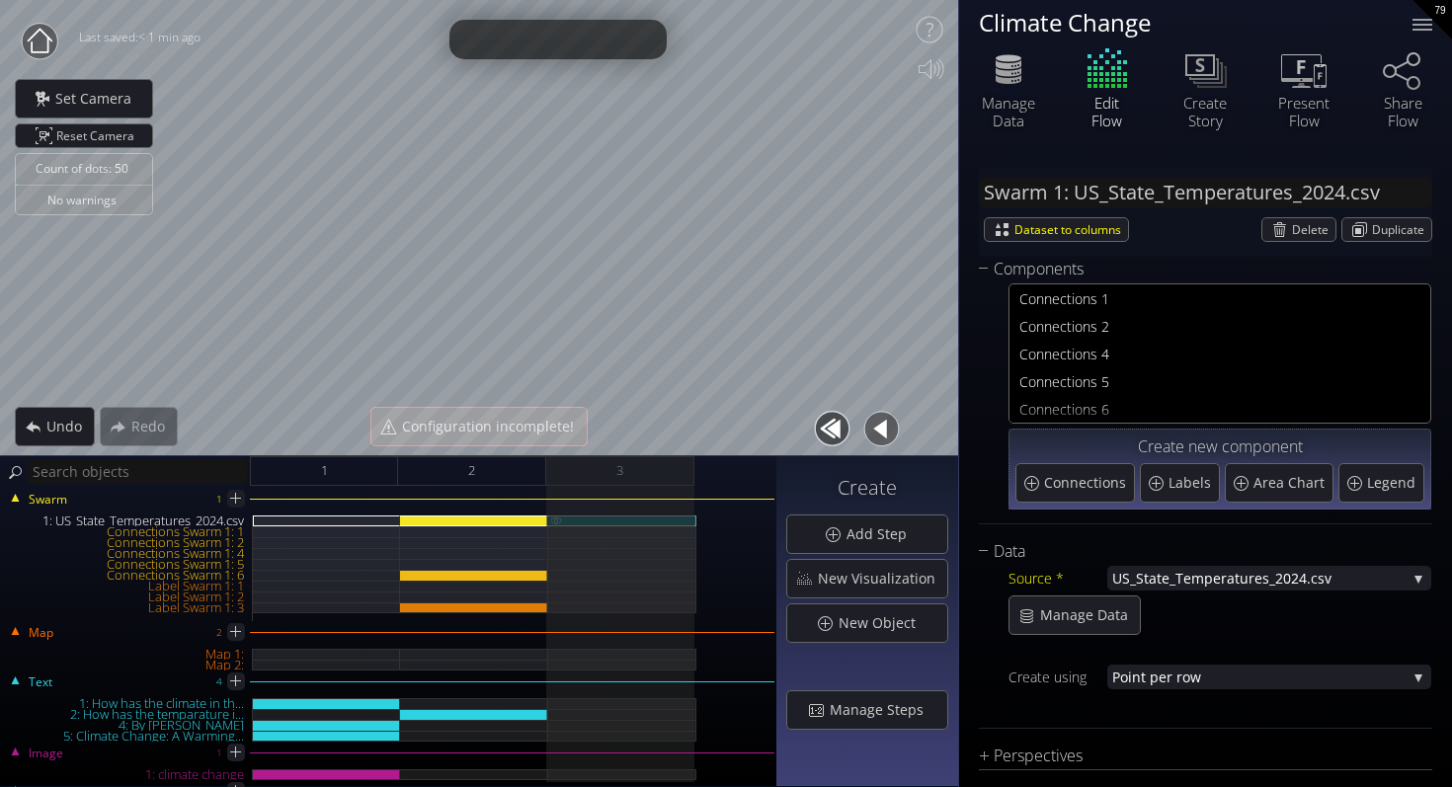
click at [586, 522] on div "1: US_State_Temperatures_2024.csv" at bounding box center [622, 520] width 148 height 11
click at [498, 518] on div "1: US_State_Temperatures_2024.csv" at bounding box center [474, 520] width 148 height 11
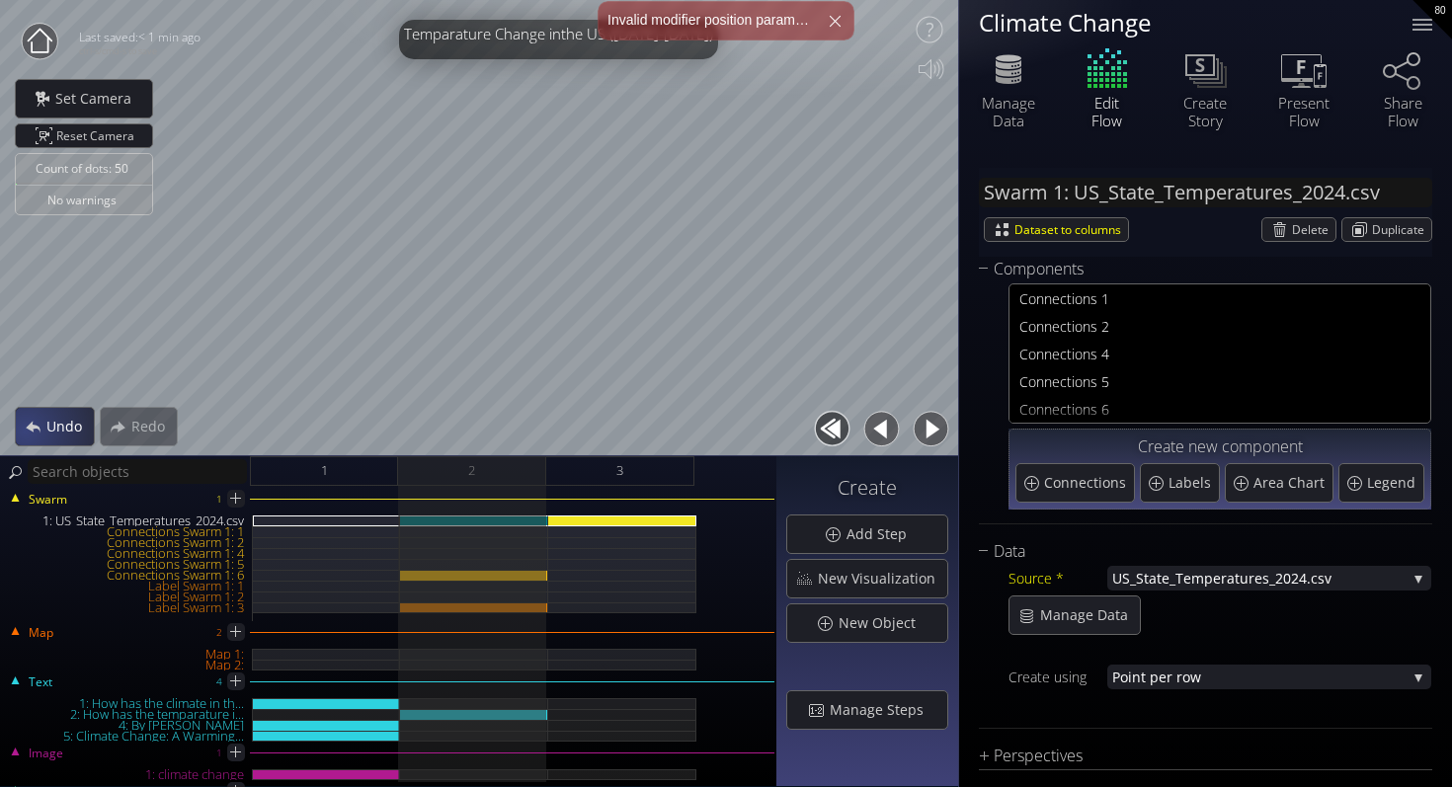
click at [28, 429] on div "Undo" at bounding box center [55, 427] width 78 height 38
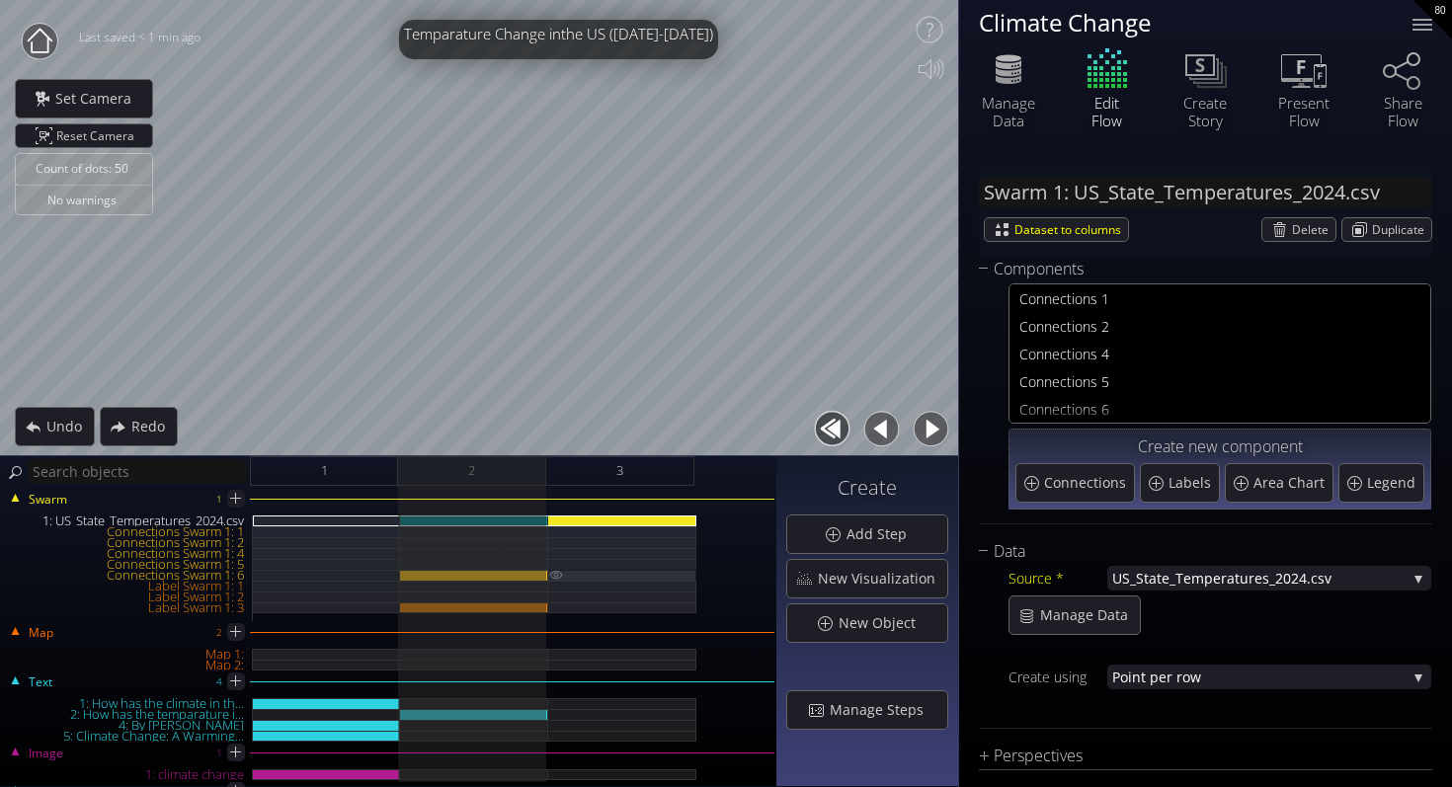
click at [554, 577] on img at bounding box center [556, 575] width 16 height 10
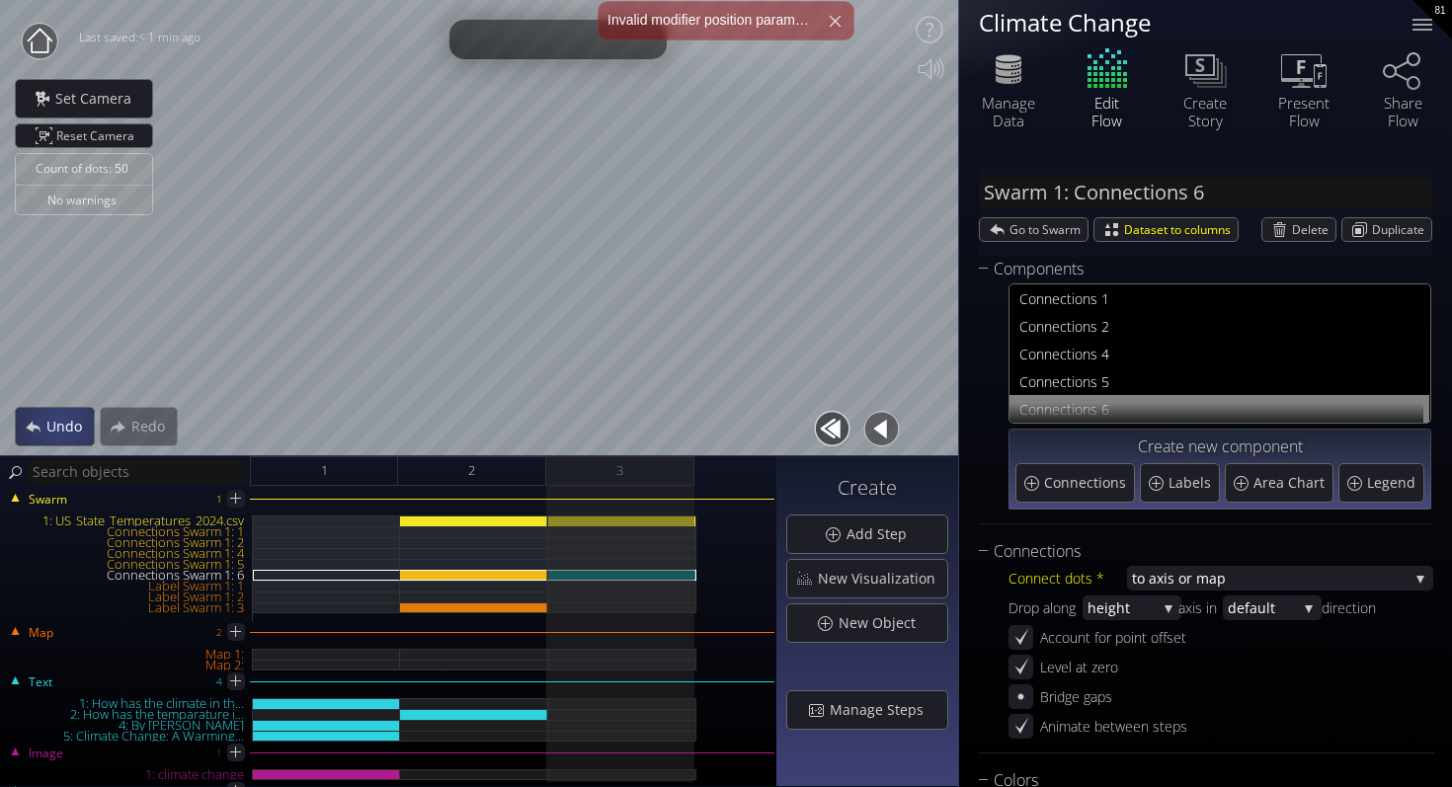
click at [63, 428] on span "Undo" at bounding box center [69, 427] width 48 height 20
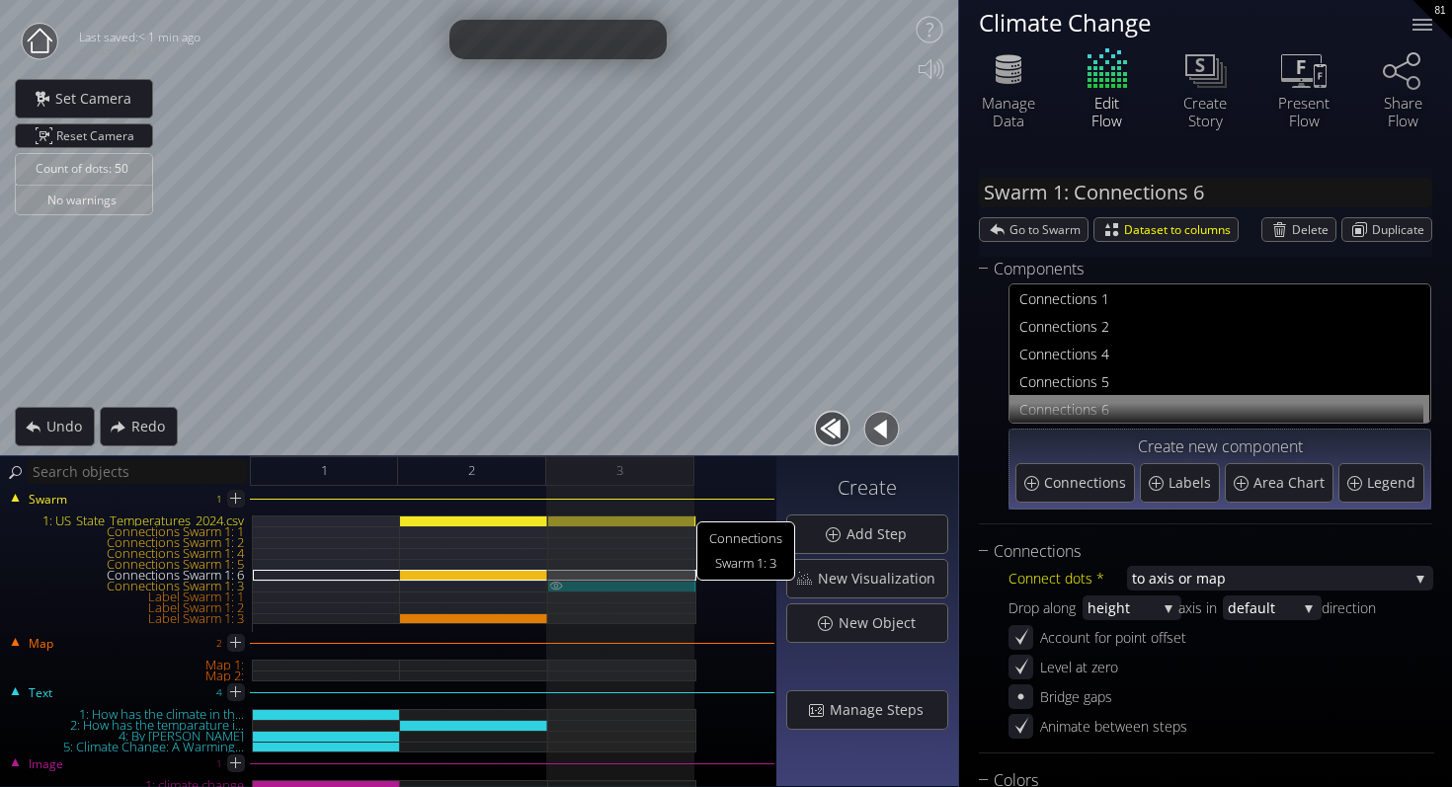
click at [610, 589] on div "Connections Swarm 1: 3" at bounding box center [622, 586] width 148 height 11
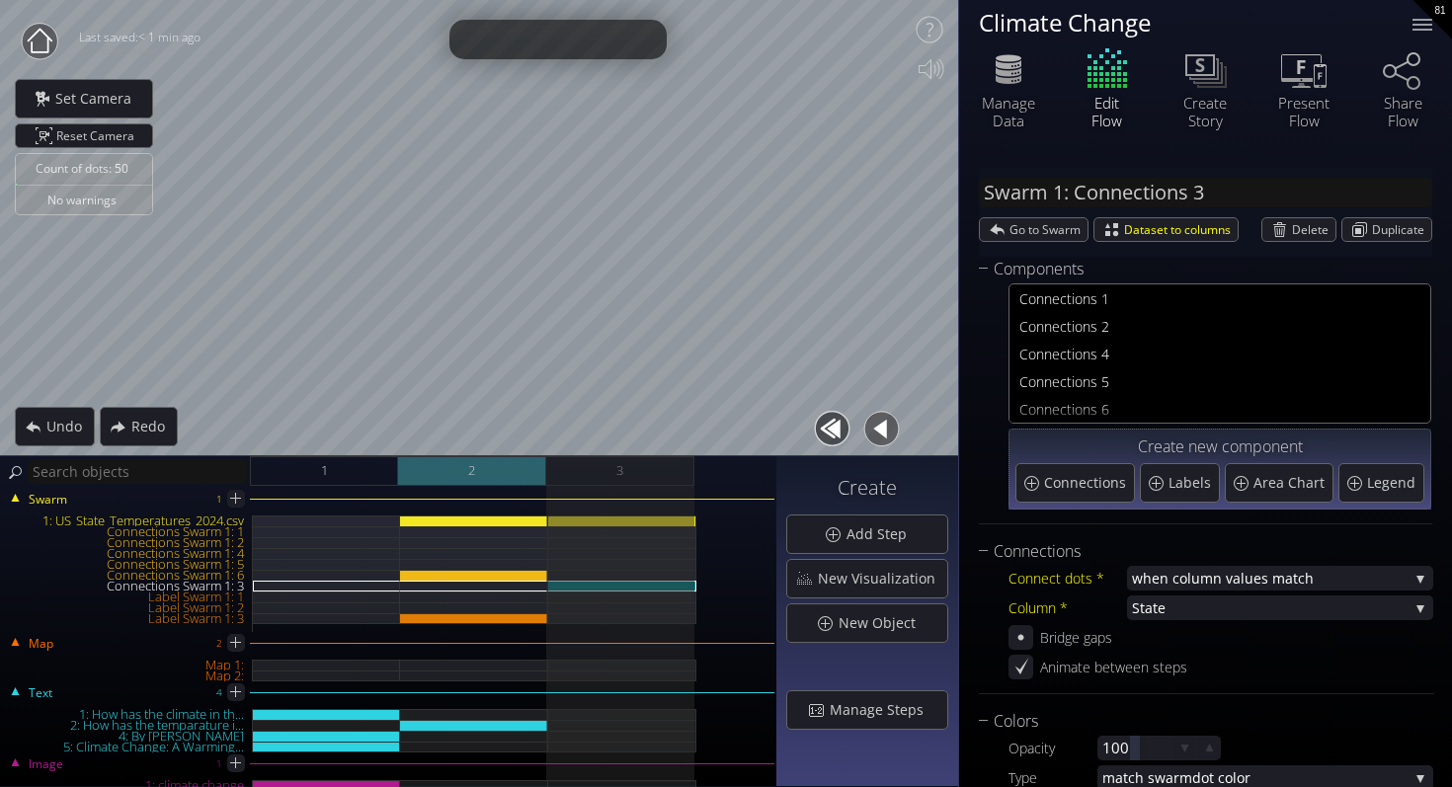
click at [496, 456] on div "2" at bounding box center [472, 471] width 148 height 30
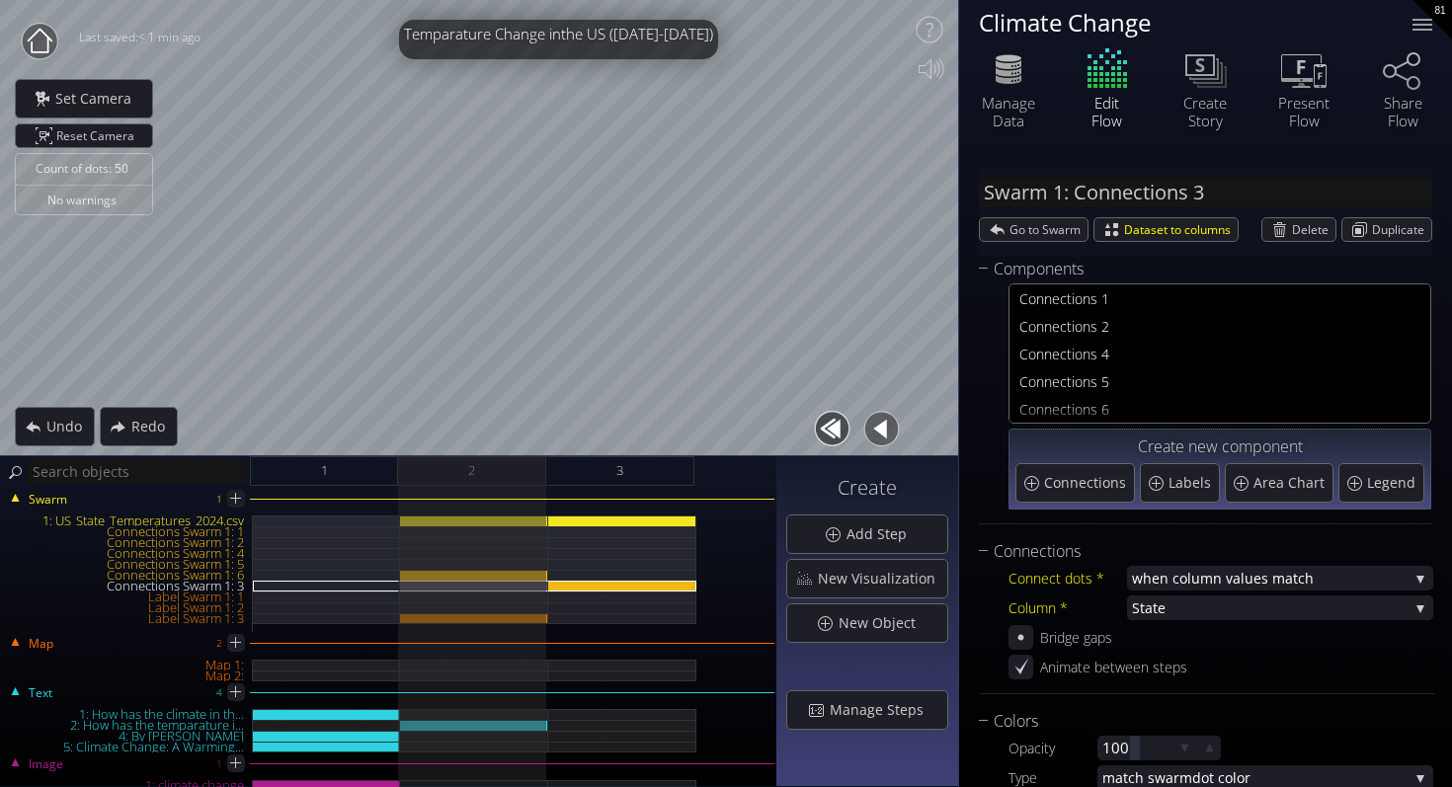
click at [631, 486] on div "Swarm 1 1: US_State_Temperatures_2024.csv Connections Swarm 1: 1 Connections Sw…" at bounding box center [388, 636] width 776 height 301
click at [316, 484] on div "1" at bounding box center [324, 471] width 148 height 30
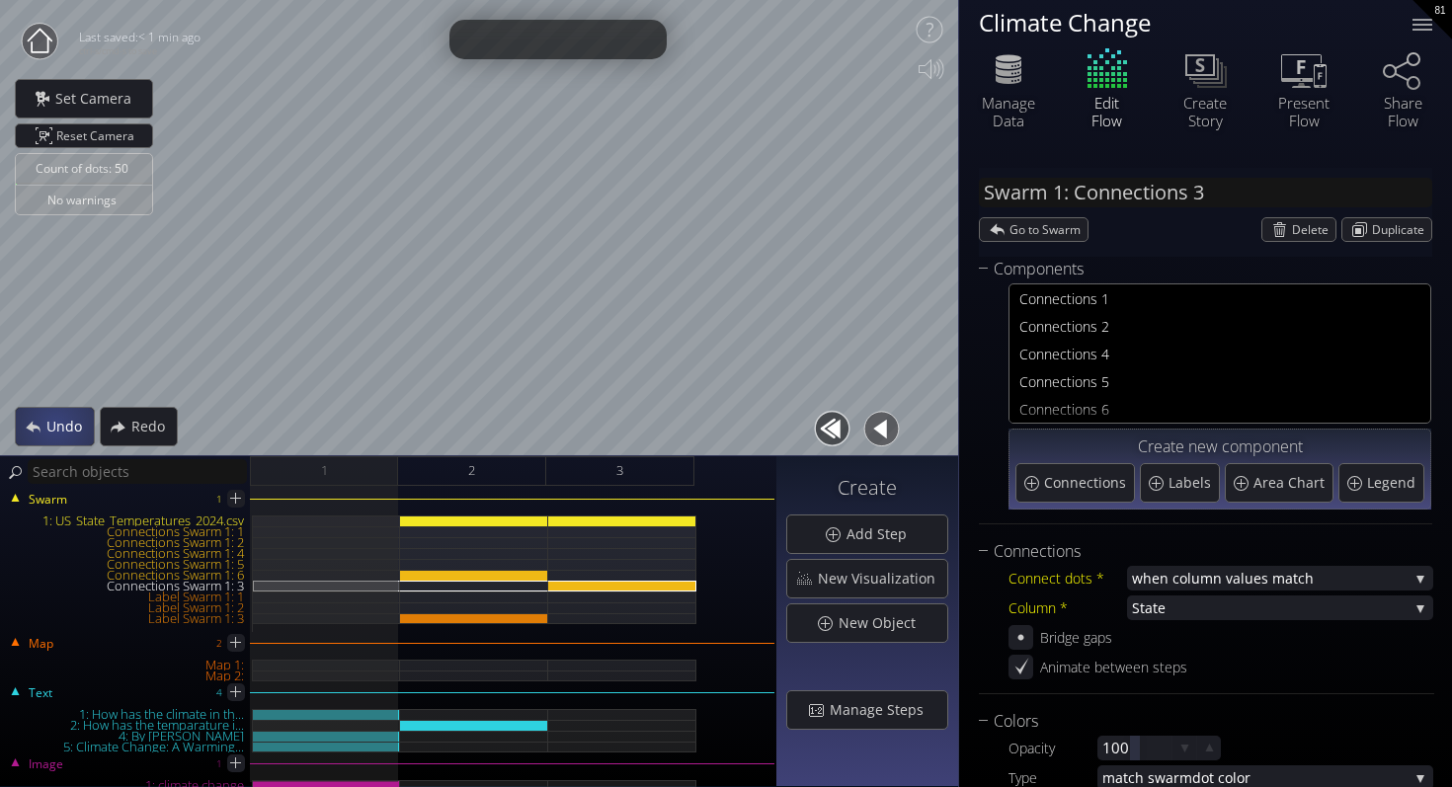
click at [55, 424] on span "Undo" at bounding box center [69, 427] width 48 height 20
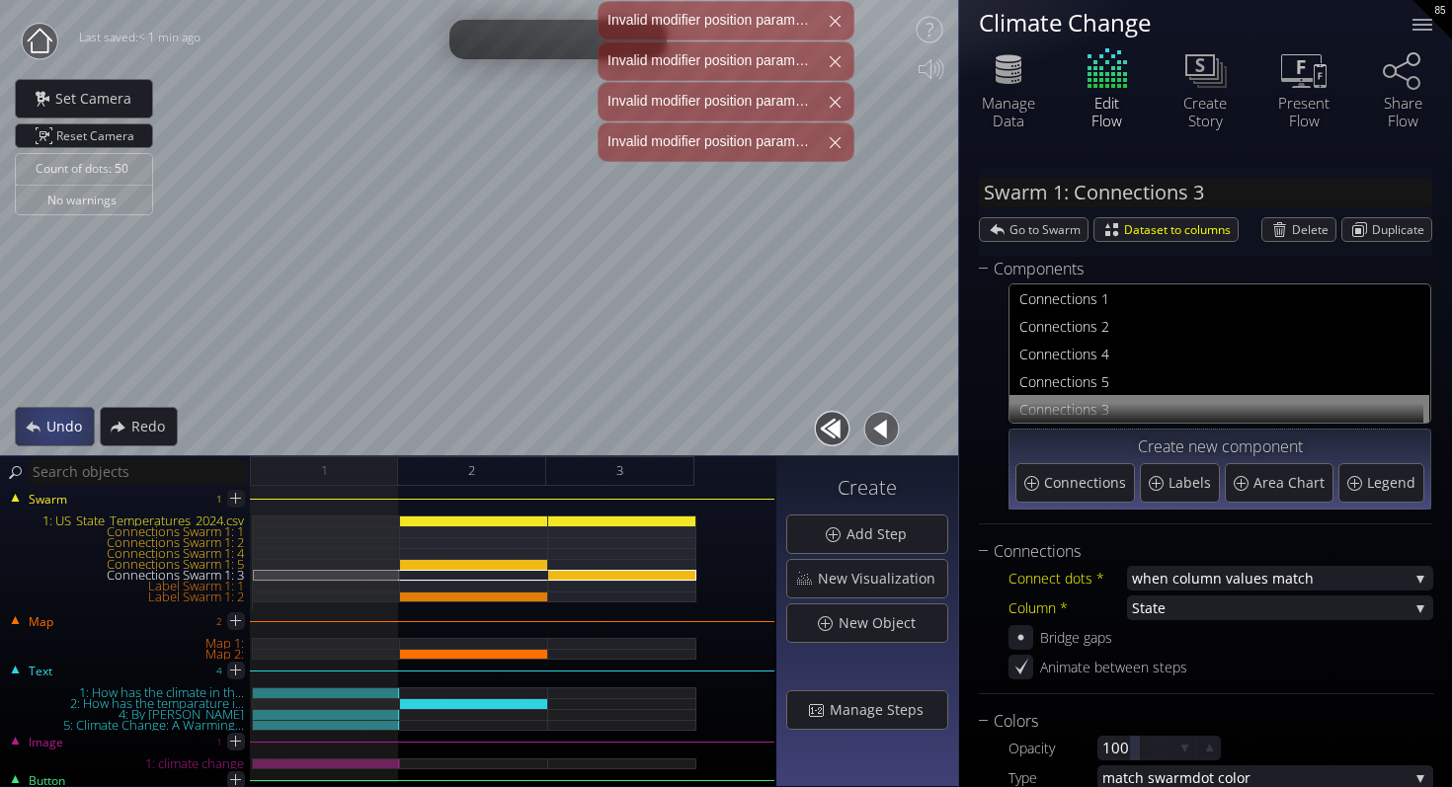
click at [55, 424] on span "Undo" at bounding box center [69, 427] width 48 height 20
click at [81, 435] on span "Undo" at bounding box center [69, 427] width 48 height 20
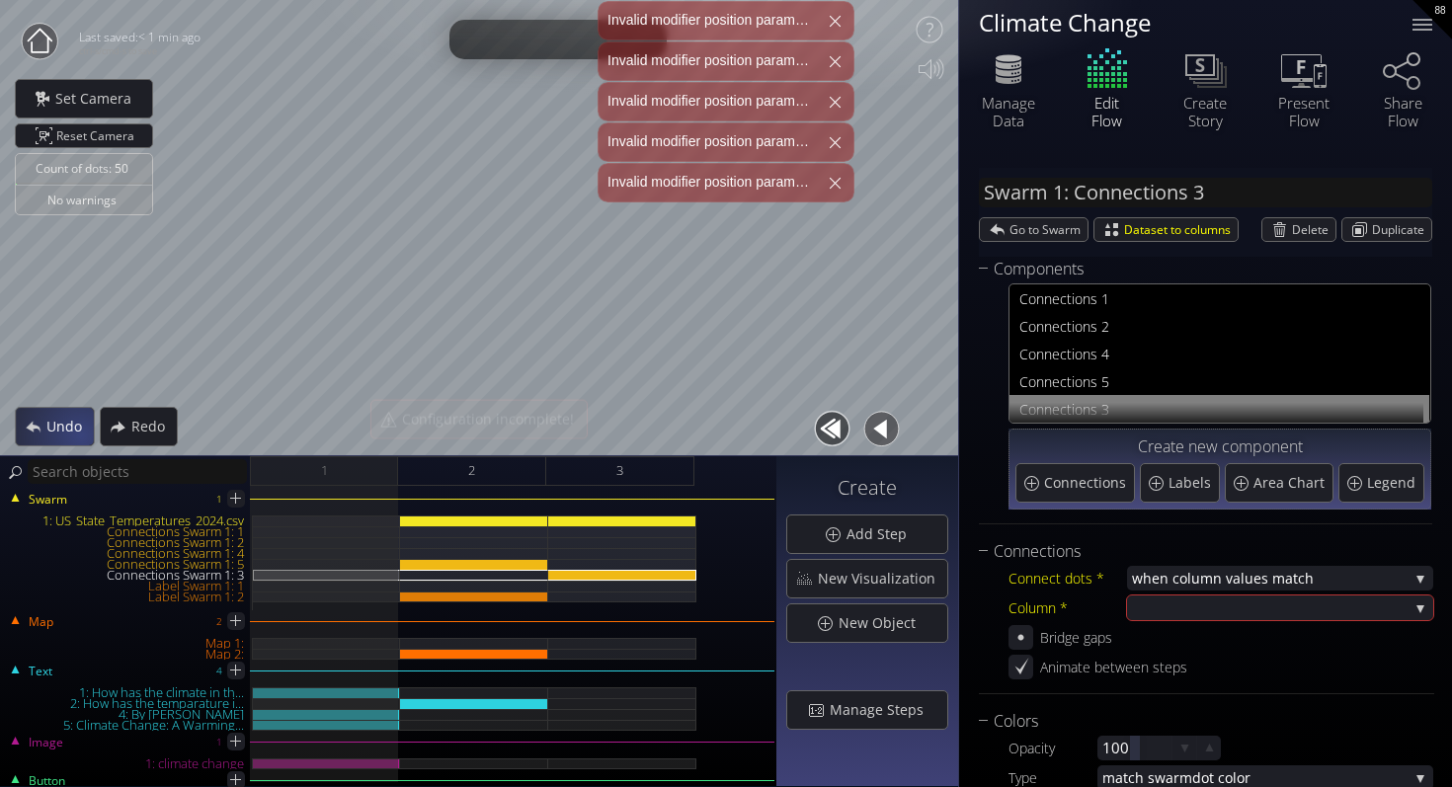
click at [81, 435] on span "Undo" at bounding box center [69, 427] width 48 height 20
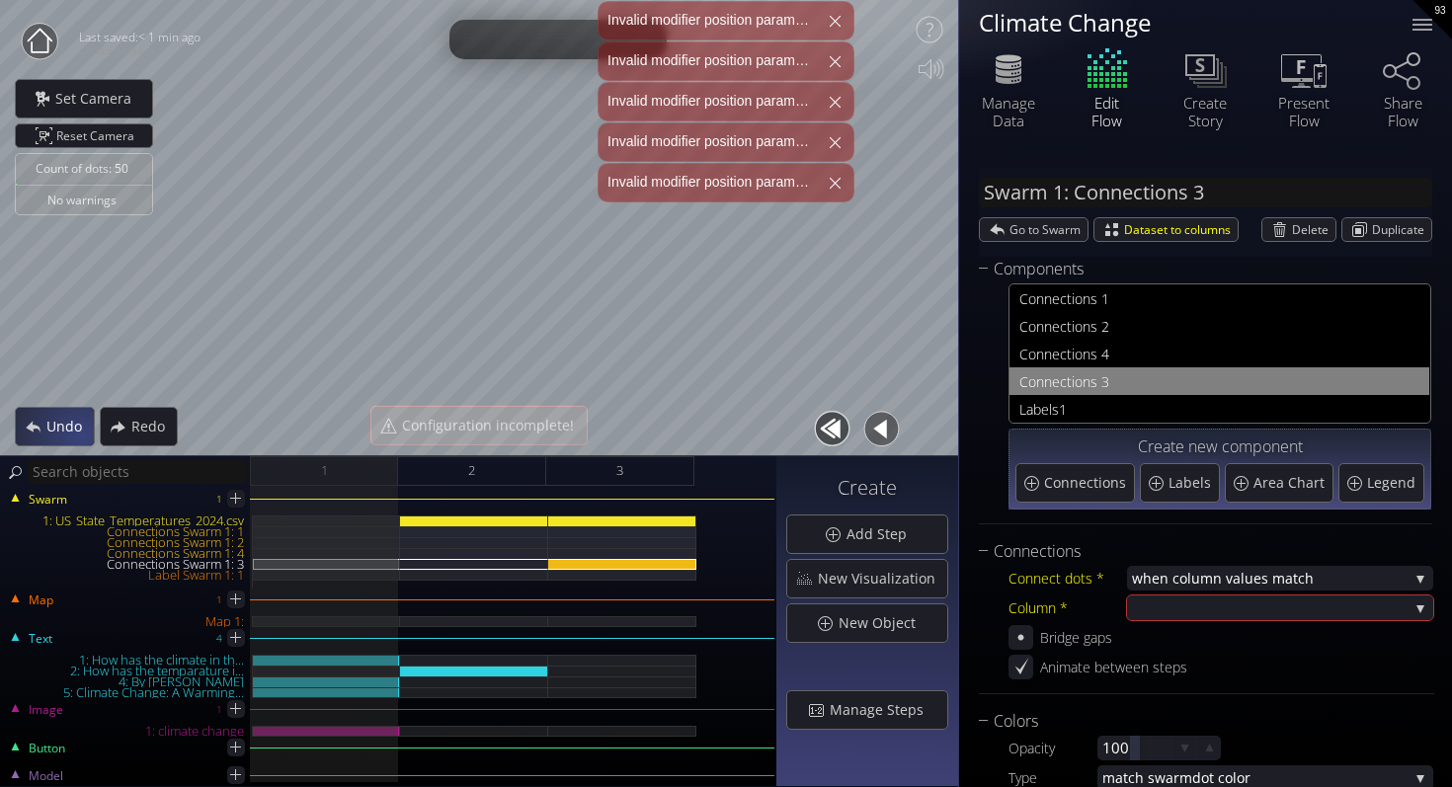
click at [81, 435] on span "Undo" at bounding box center [69, 427] width 48 height 20
click at [80, 435] on span "Undo" at bounding box center [69, 427] width 48 height 20
click at [330, 480] on div "1" at bounding box center [324, 471] width 148 height 30
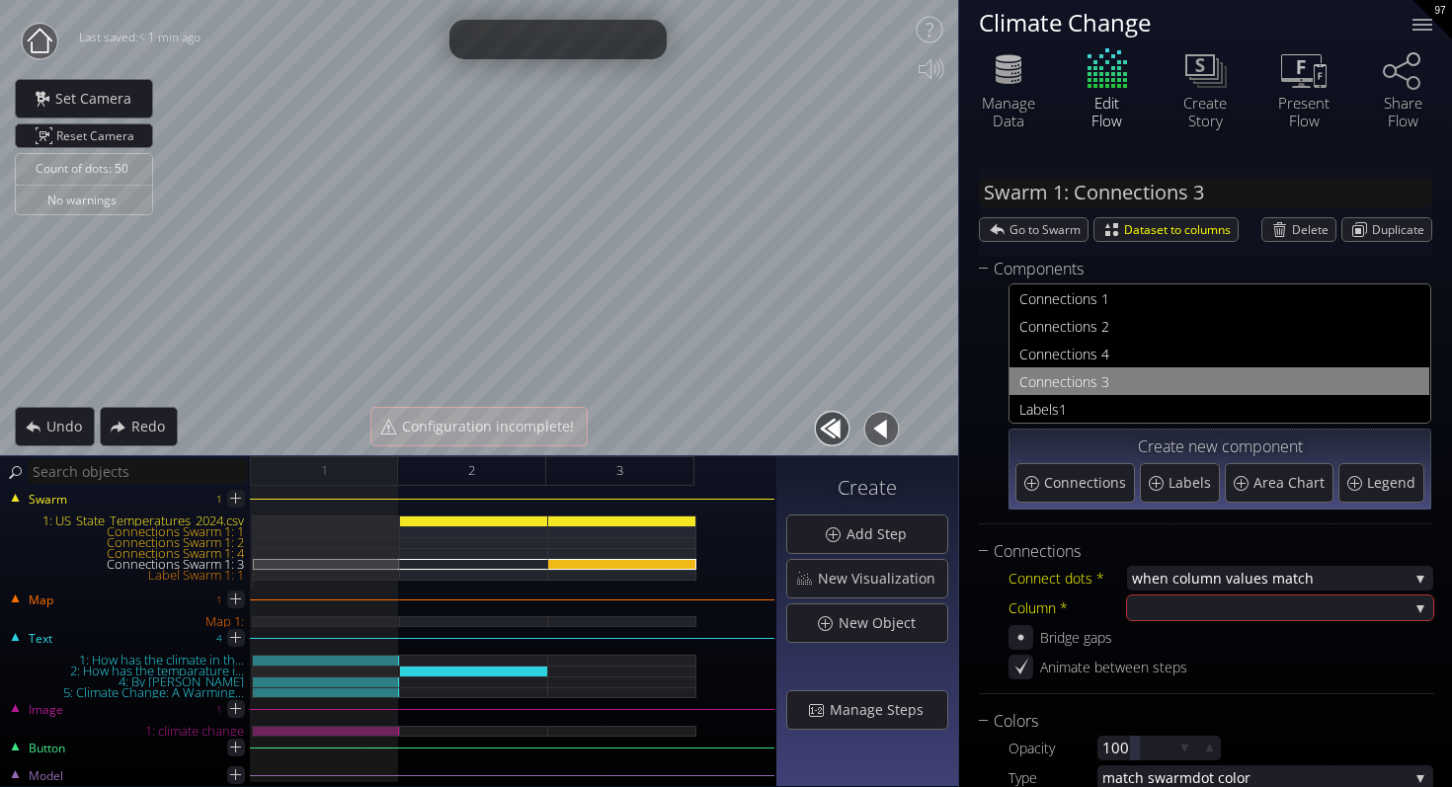
click at [840, 433] on button "button" at bounding box center [832, 429] width 44 height 44
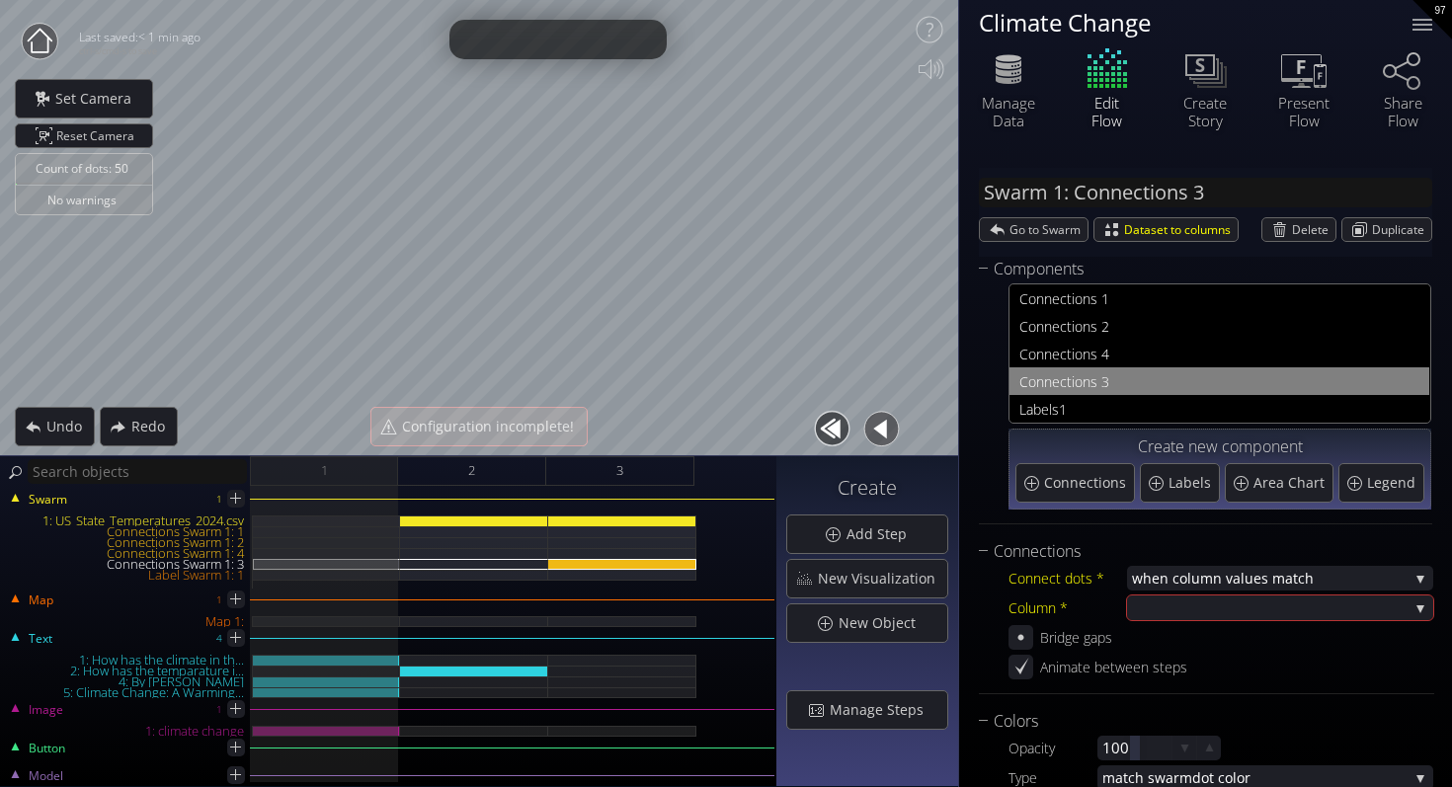
click at [840, 433] on button "button" at bounding box center [832, 429] width 44 height 44
click at [1186, 598] on div at bounding box center [1270, 607] width 276 height 25
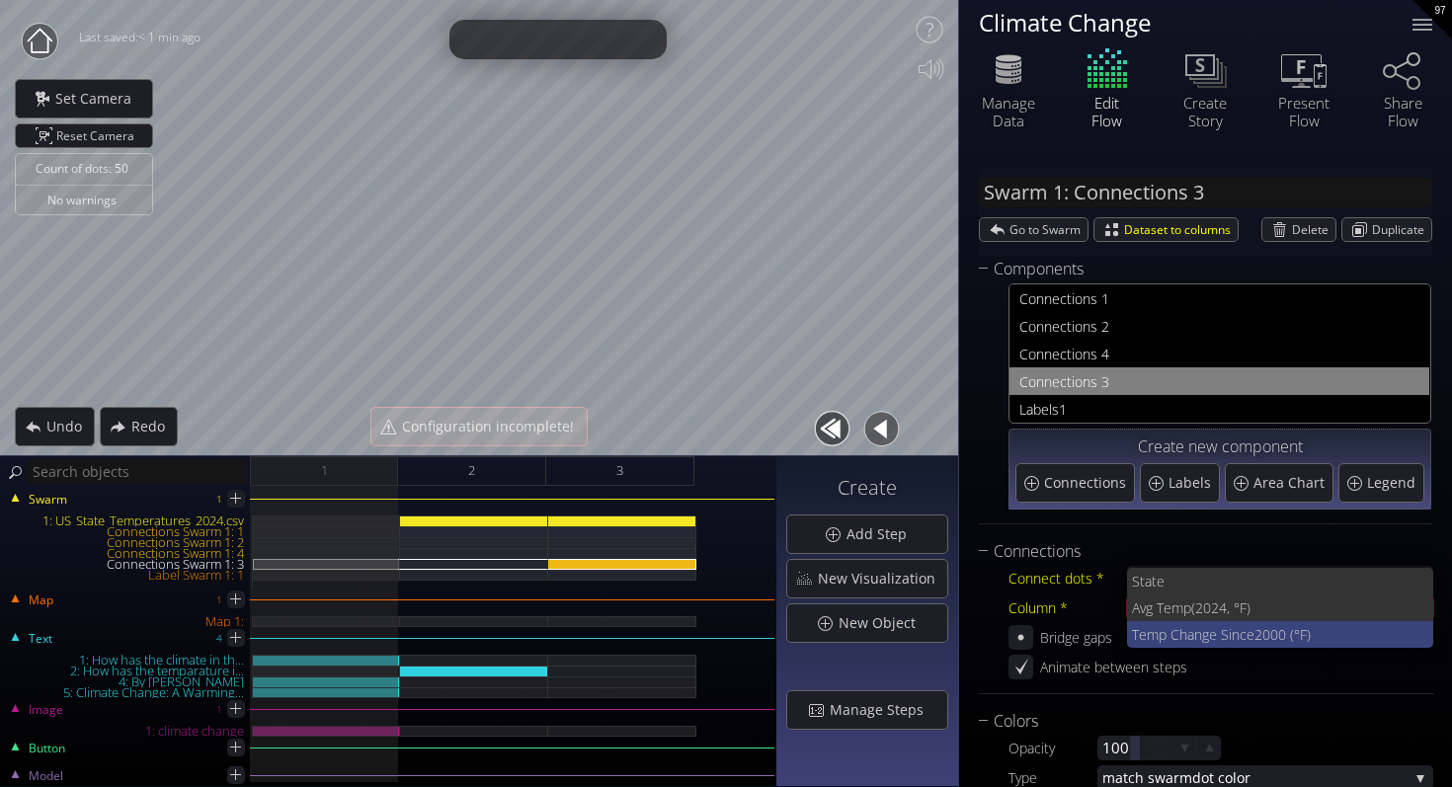
click at [1182, 622] on span "Temp Change Since" at bounding box center [1193, 634] width 122 height 27
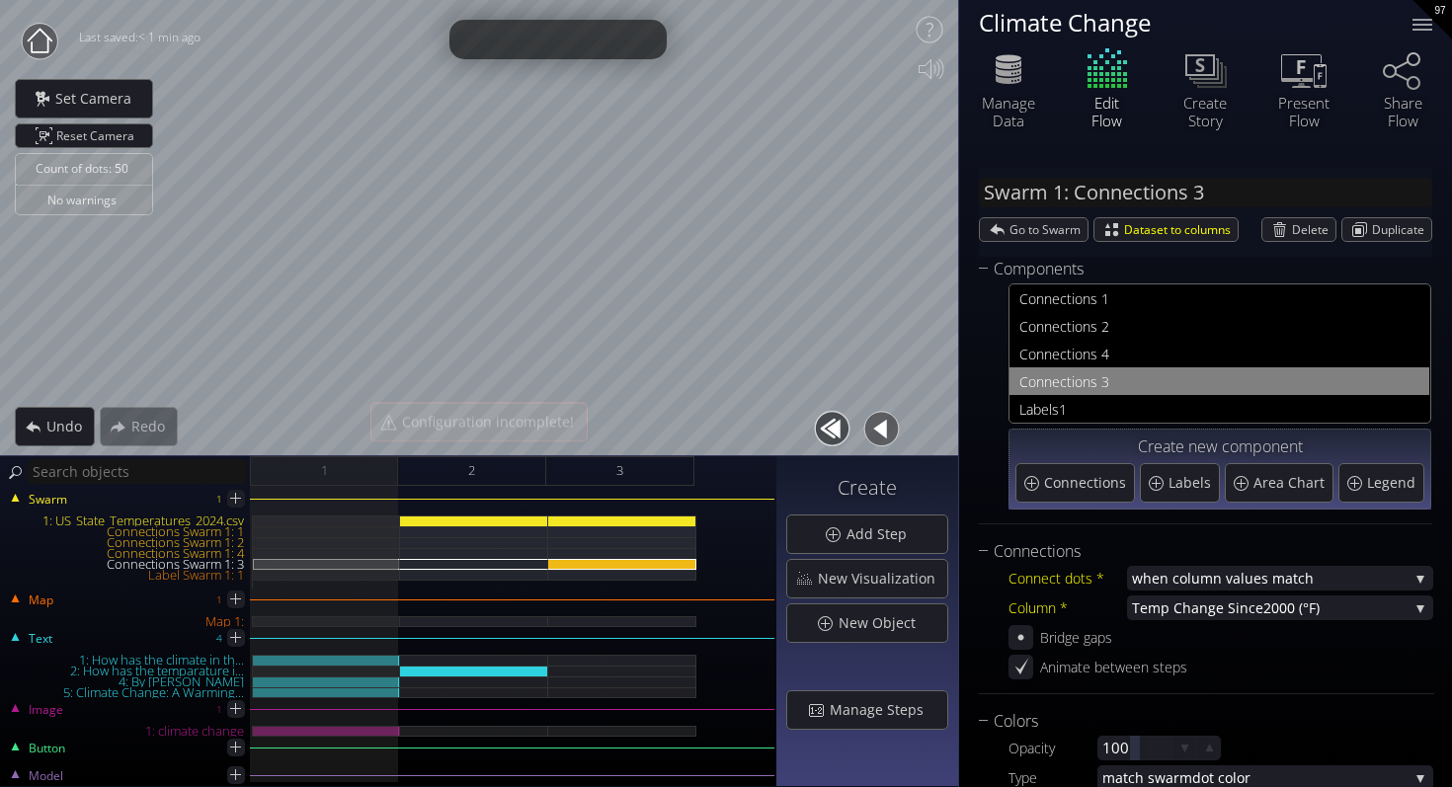
click at [1178, 640] on div "Bridge gaps" at bounding box center [1220, 637] width 425 height 25
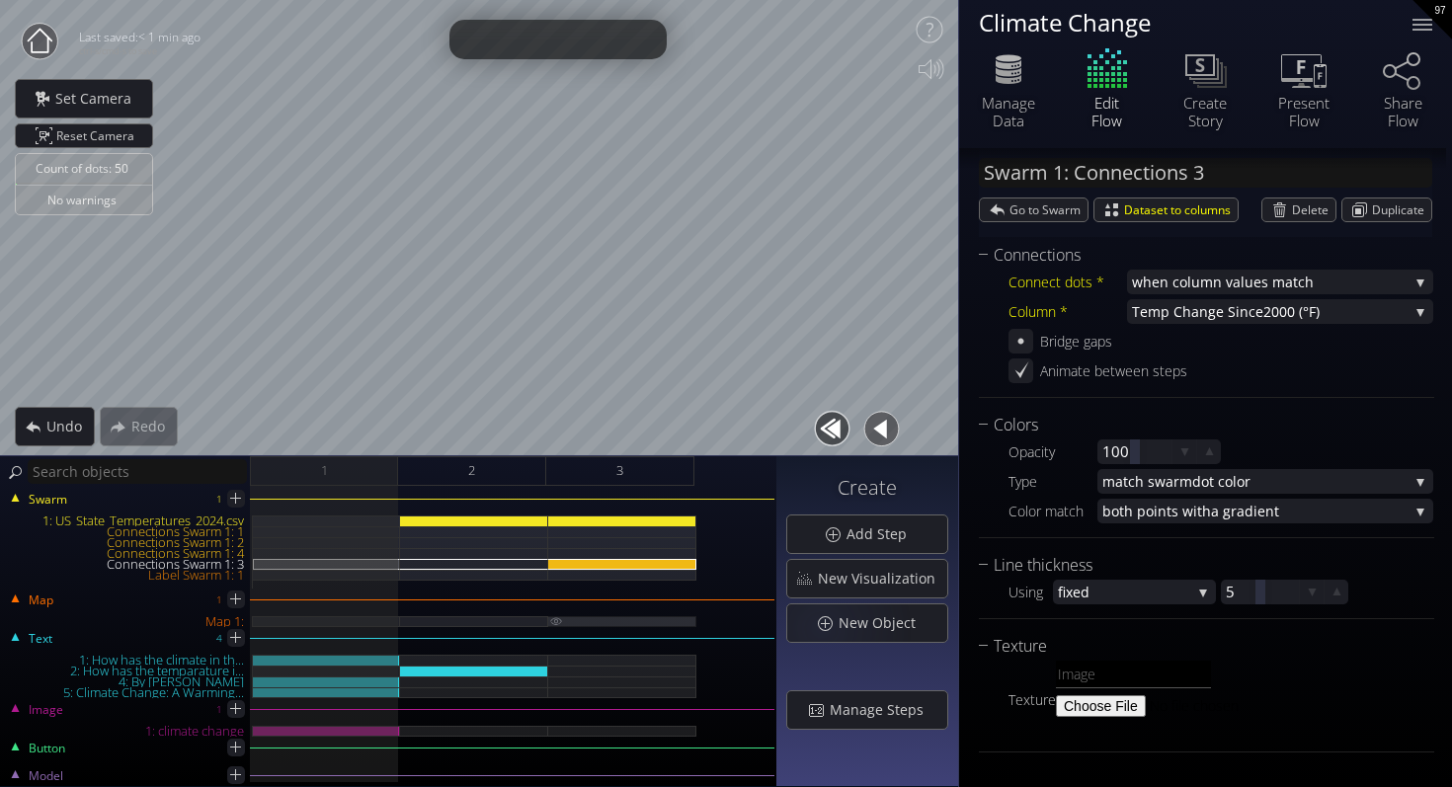
click at [655, 622] on div "Map 1:" at bounding box center [622, 621] width 148 height 11
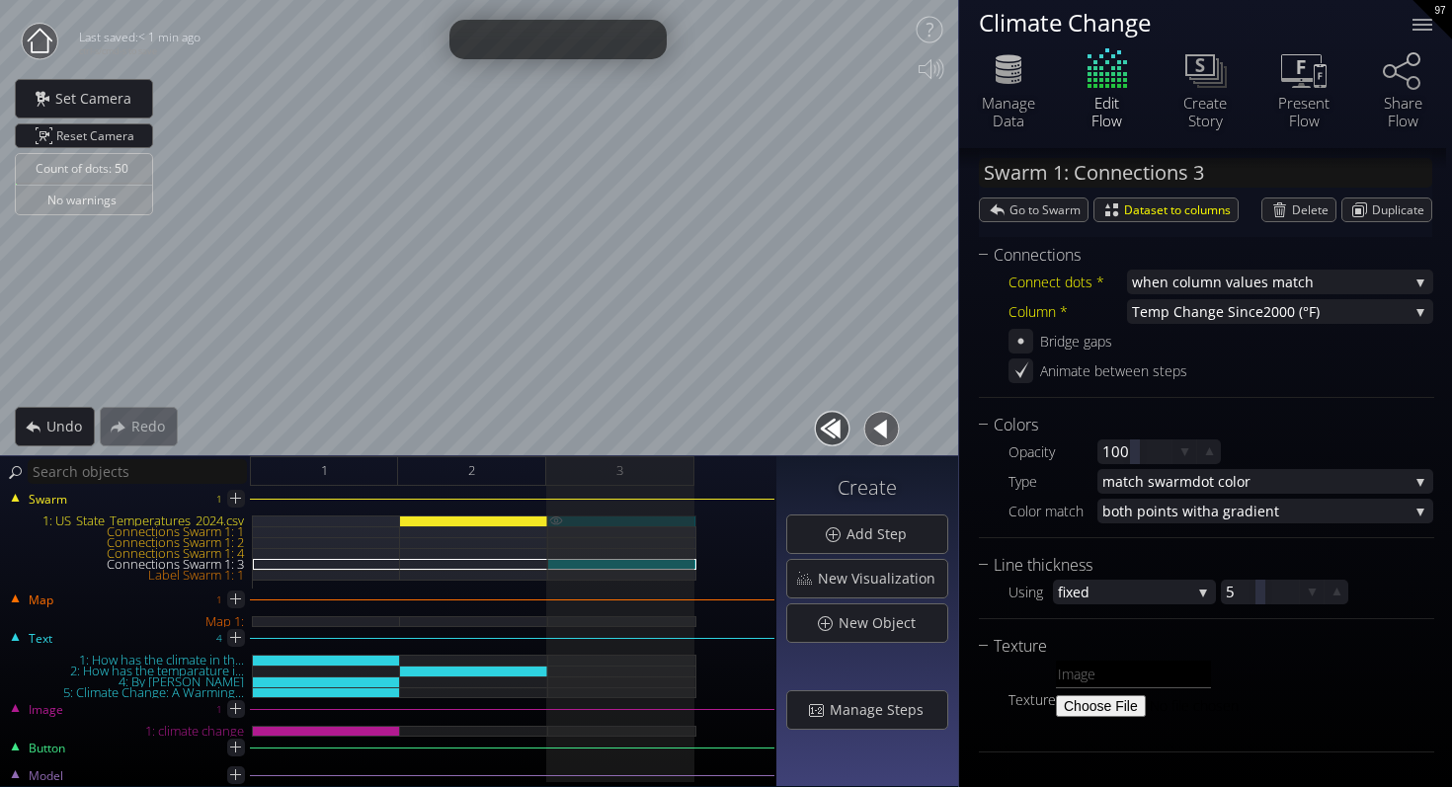
click at [651, 516] on div "1: US_State_Temperatures_2024.csv" at bounding box center [622, 520] width 148 height 11
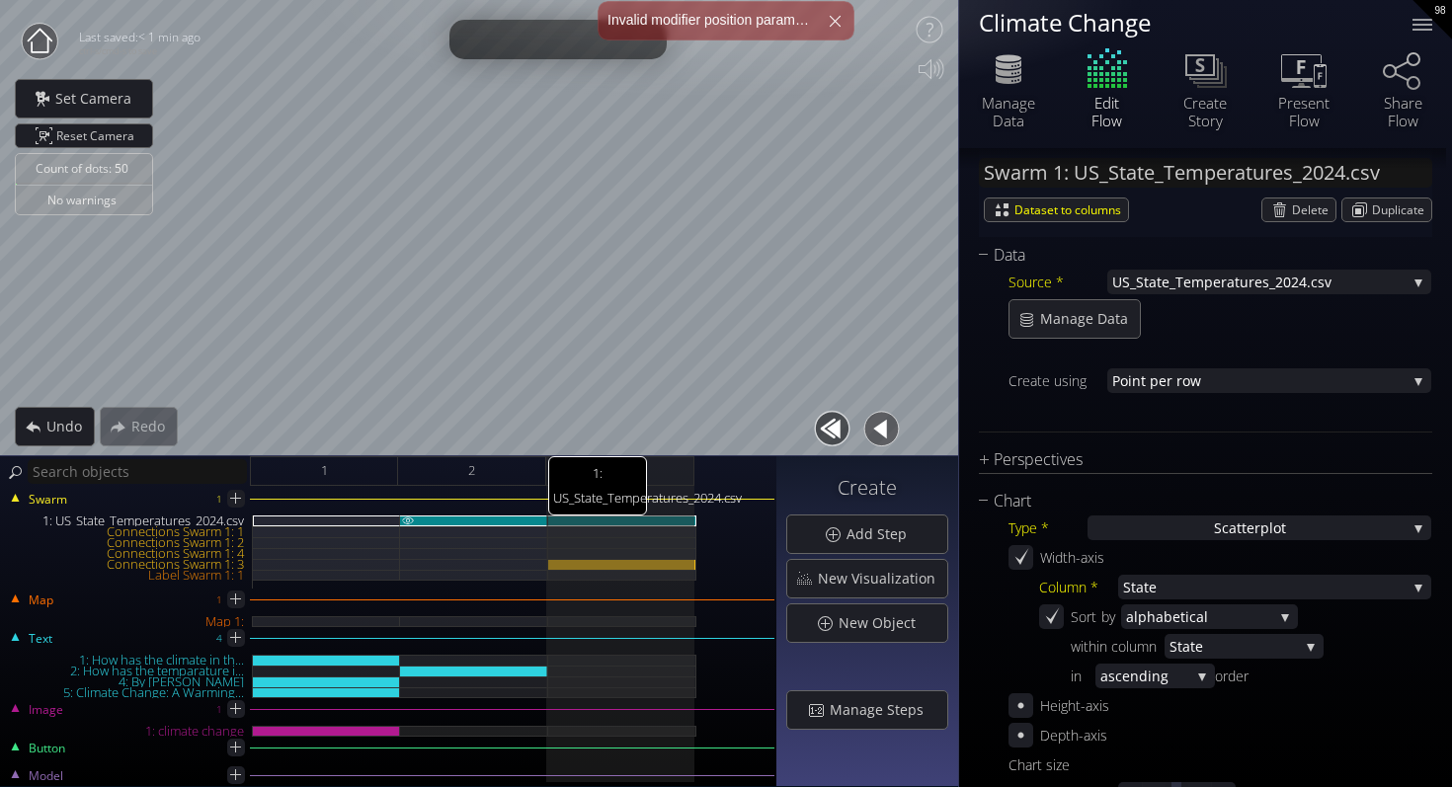
click at [511, 515] on div "1: US_State_Temperatures_2024.csv" at bounding box center [474, 520] width 148 height 11
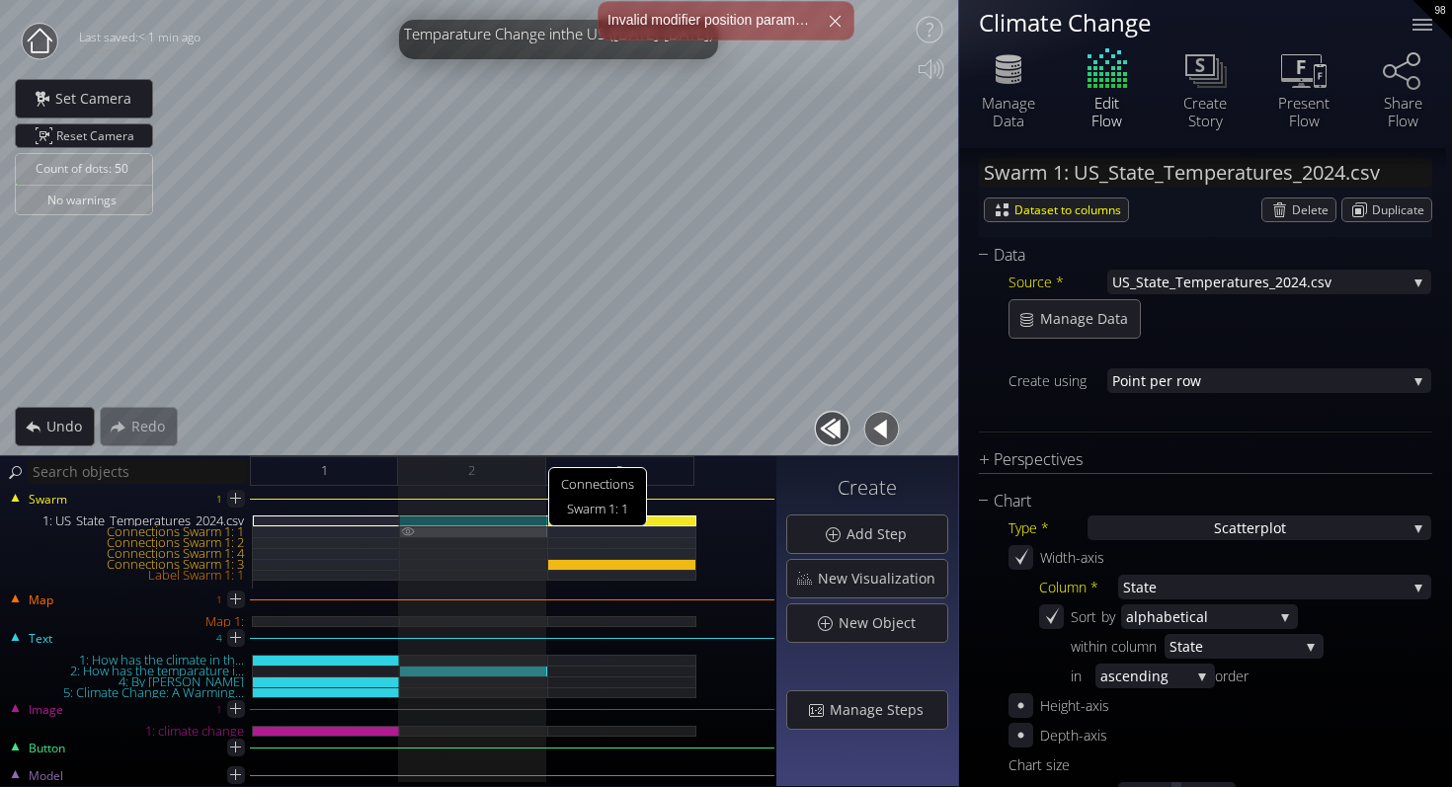
click at [404, 530] on img at bounding box center [408, 531] width 16 height 10
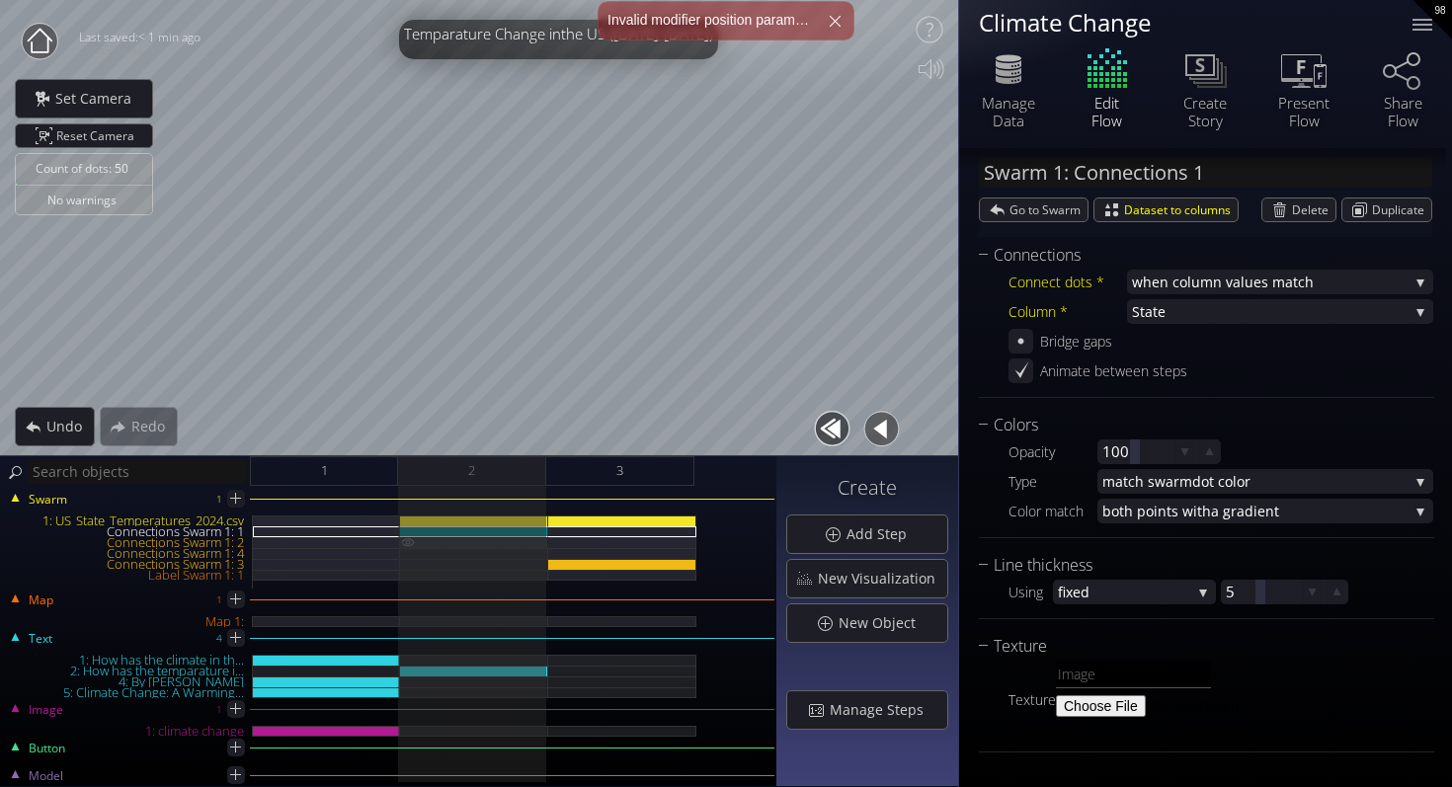
click at [404, 539] on img at bounding box center [408, 542] width 16 height 10
type input "Swarm 1: Connections 2"
type input "white triangle png.png"
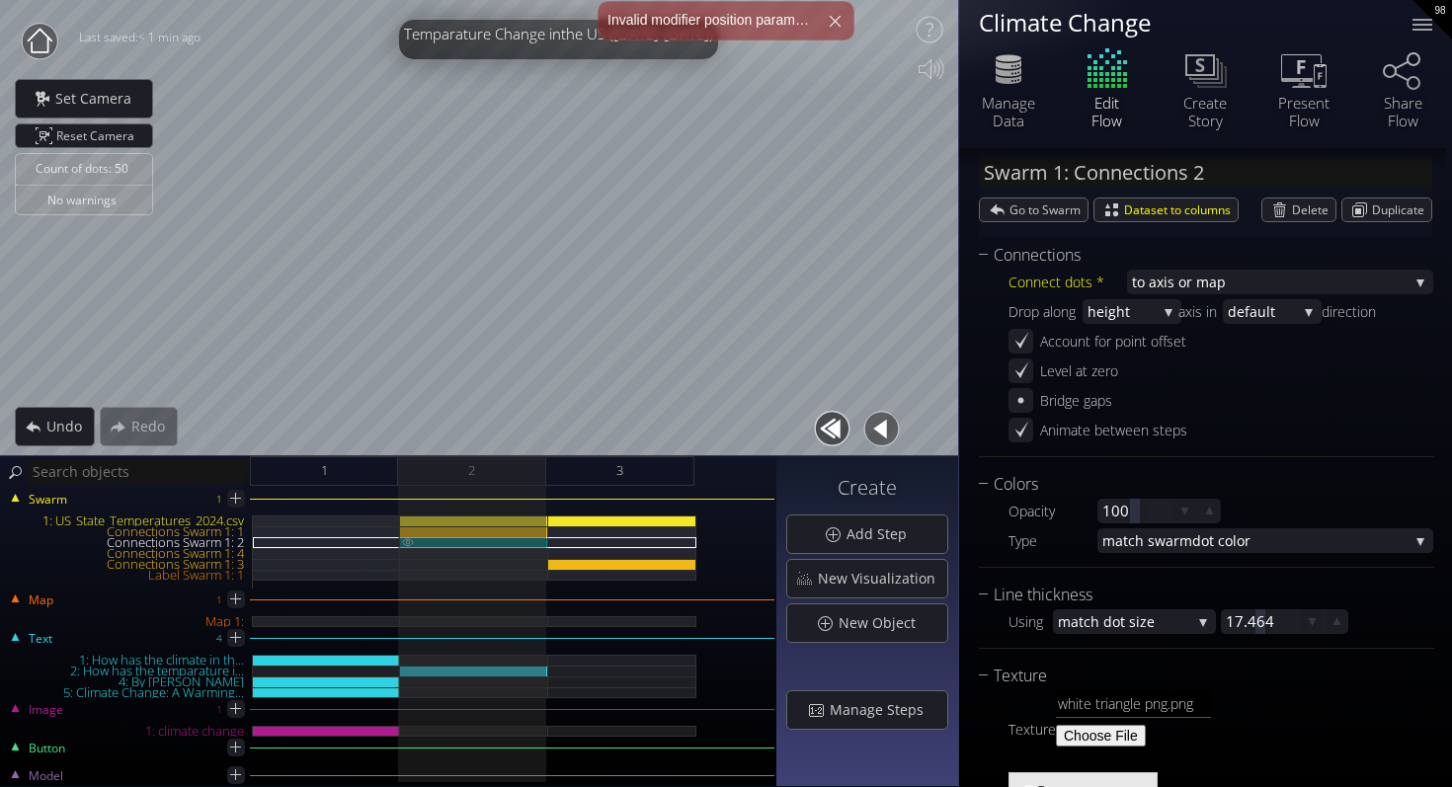
click at [404, 544] on img at bounding box center [408, 541] width 16 height 9
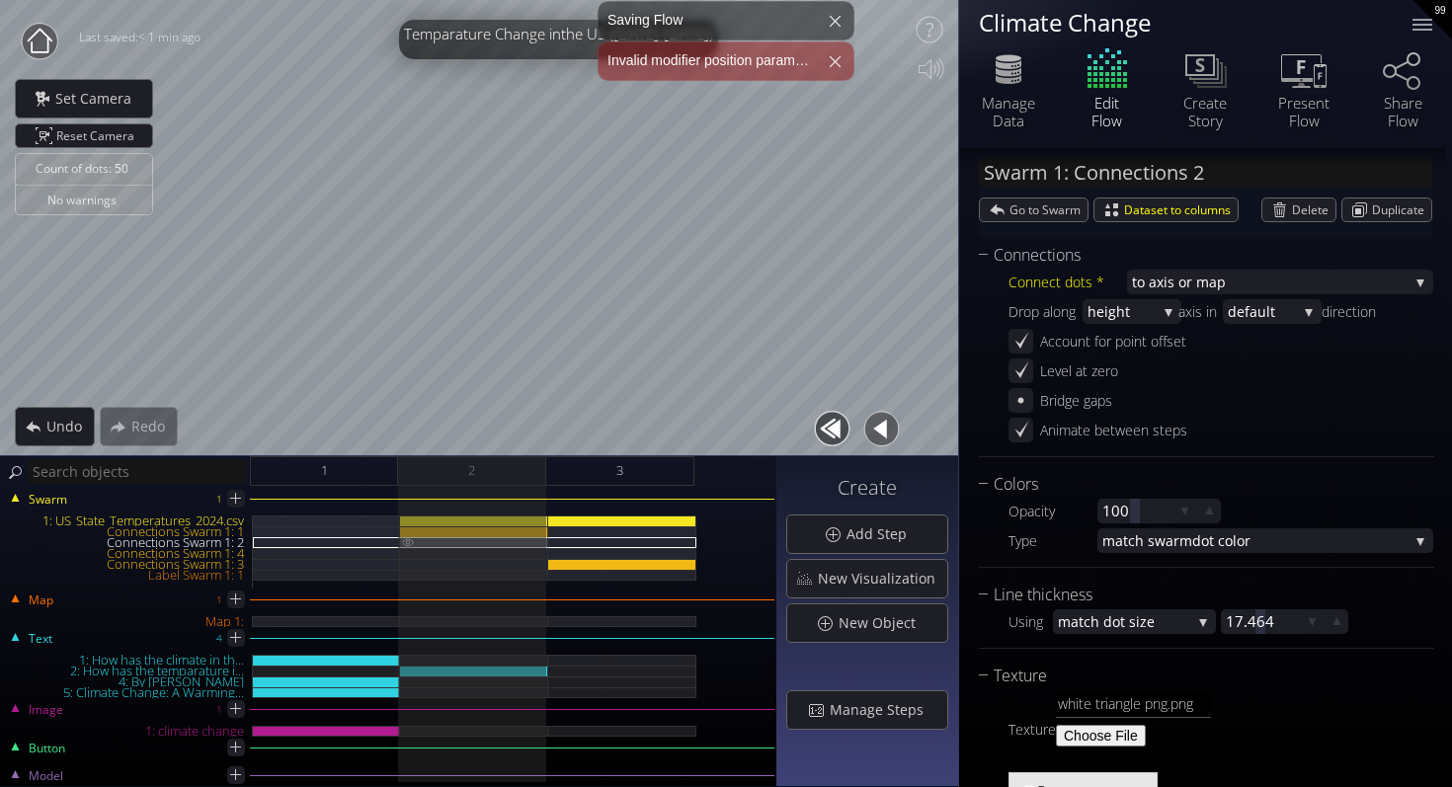
click at [404, 545] on img at bounding box center [408, 541] width 16 height 9
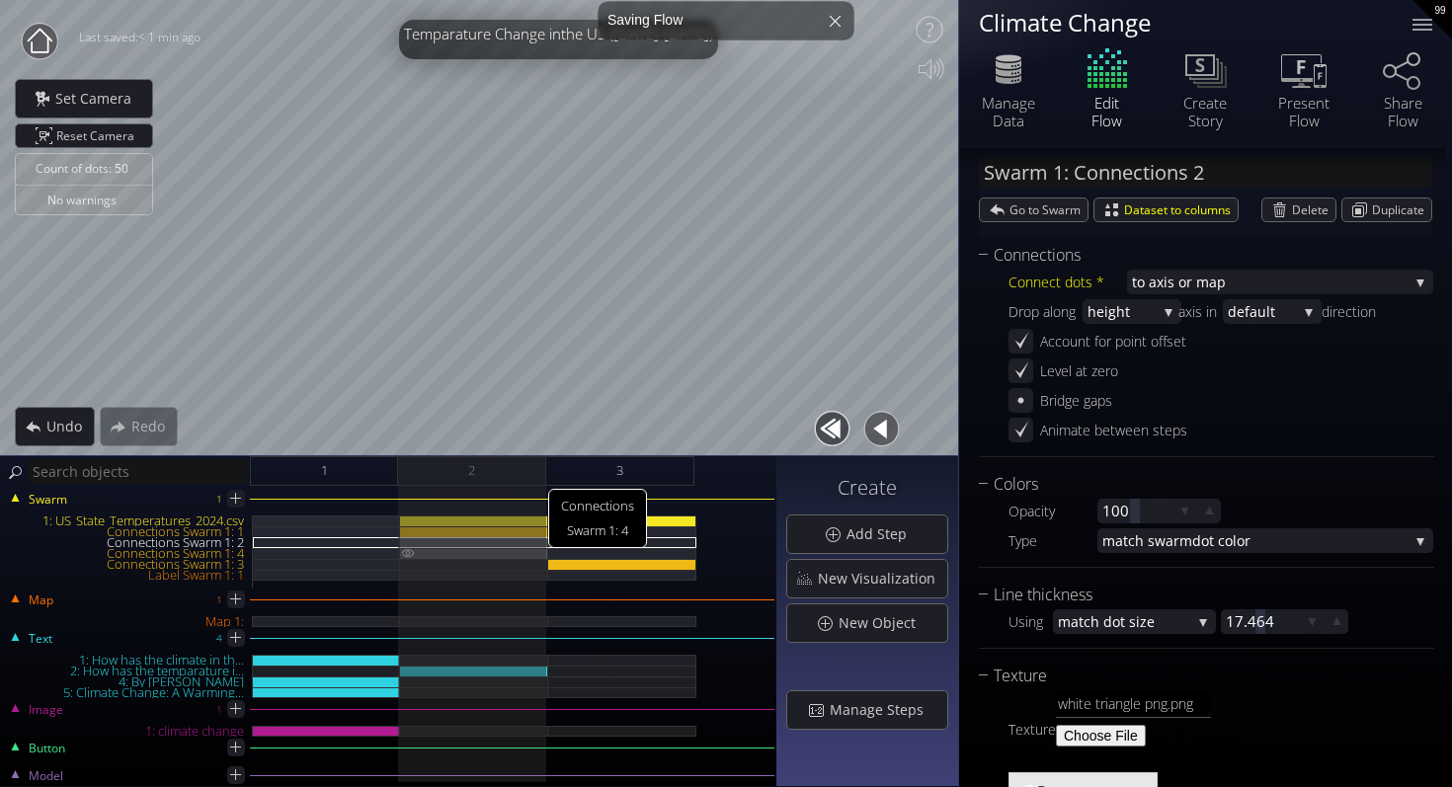
click at [410, 557] on img at bounding box center [408, 553] width 16 height 10
type input "Swarm 1: Connections 4"
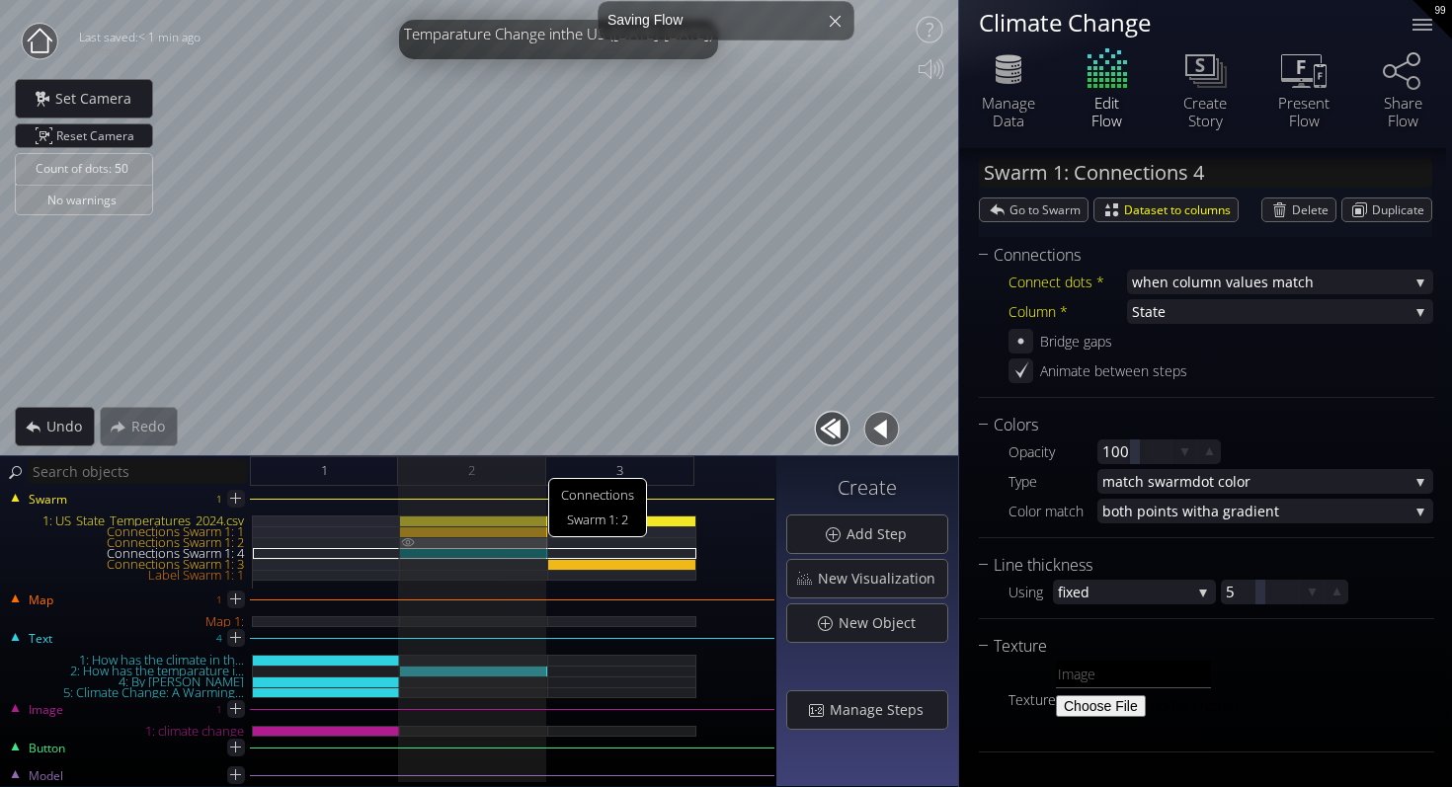
click at [409, 541] on img at bounding box center [408, 542] width 16 height 10
type input "Swarm 1: Connections 2"
type input "white triangle png.png"
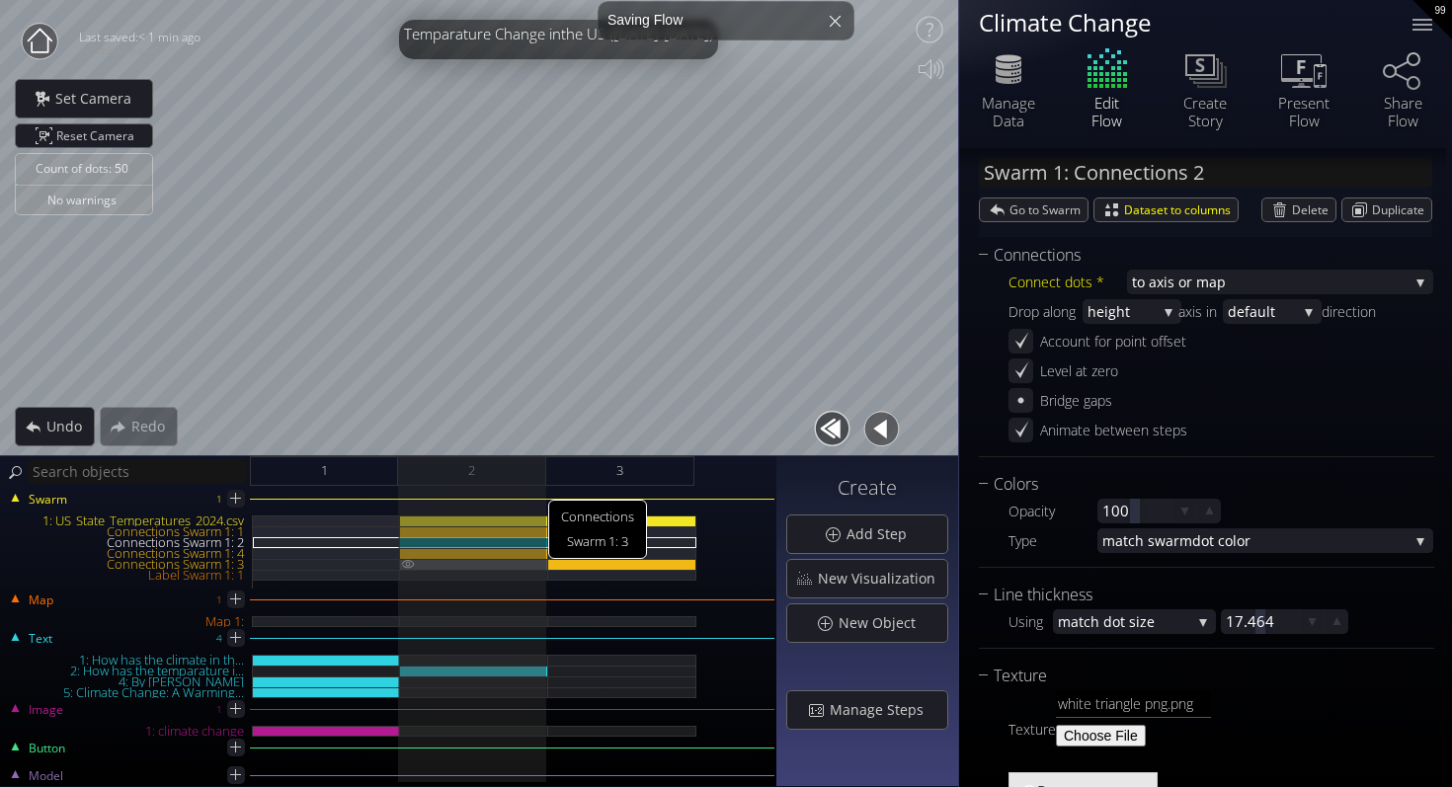
click at [407, 566] on img at bounding box center [408, 564] width 16 height 10
type input "Swarm 1: Connections 3"
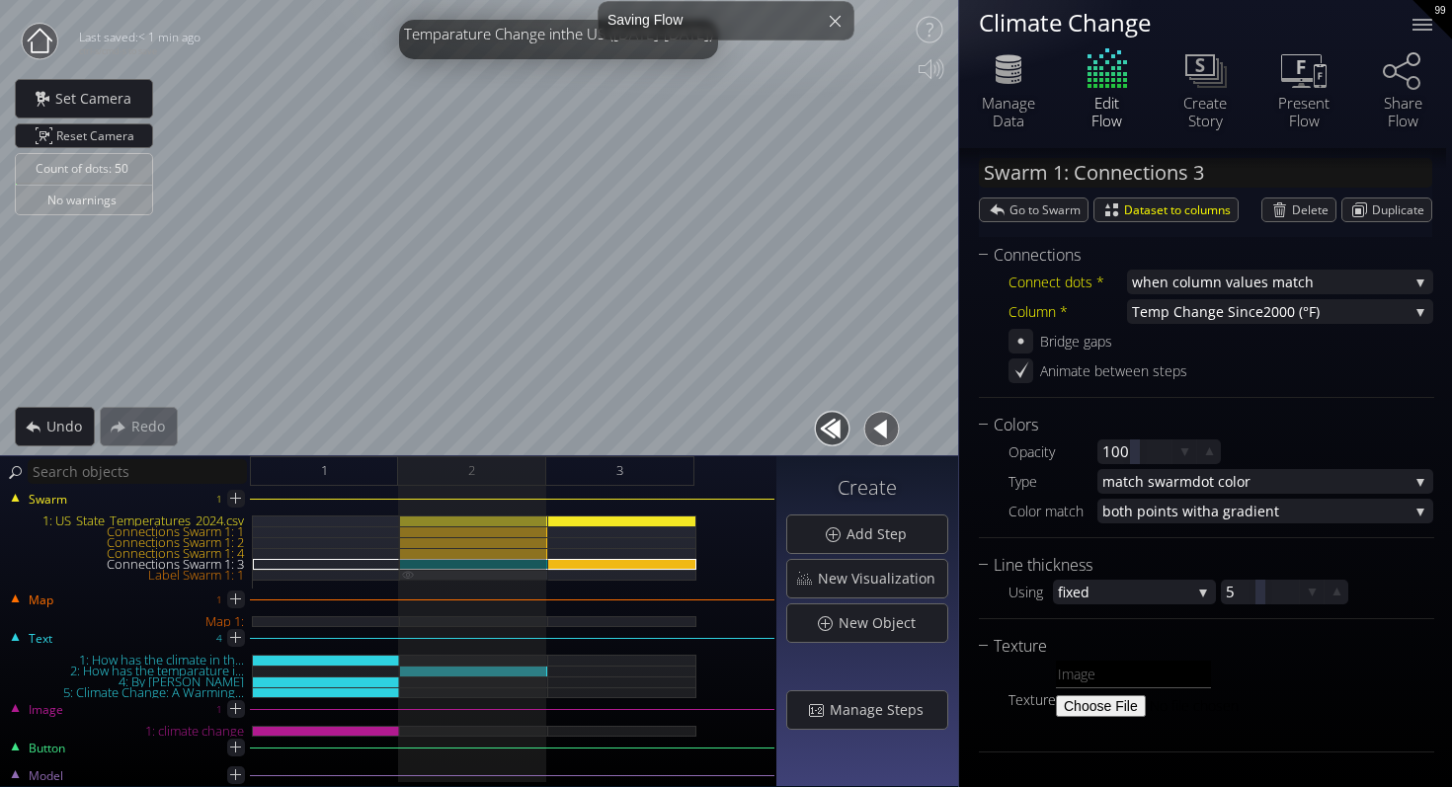
click at [407, 577] on img at bounding box center [408, 574] width 16 height 9
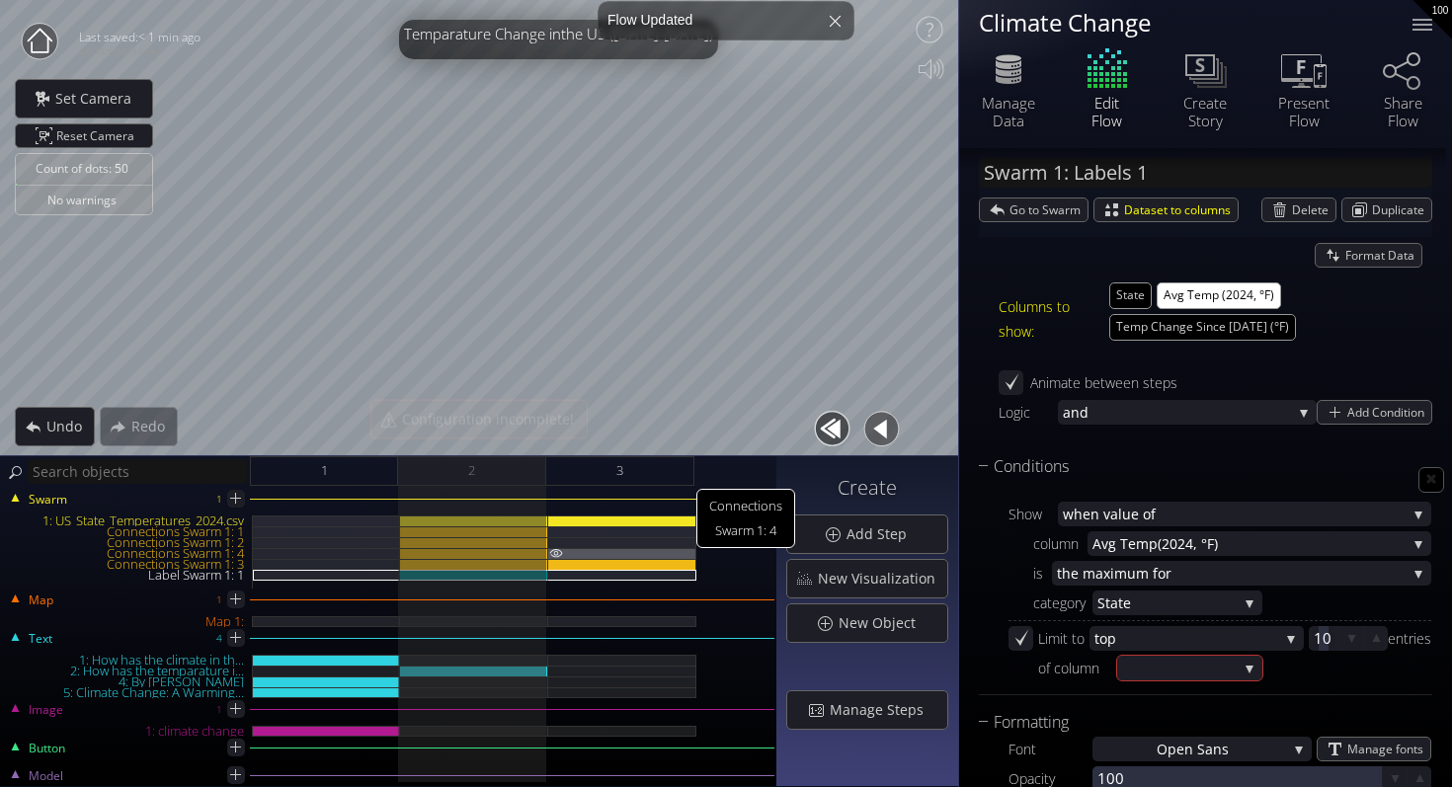
click at [551, 550] on img at bounding box center [556, 553] width 16 height 10
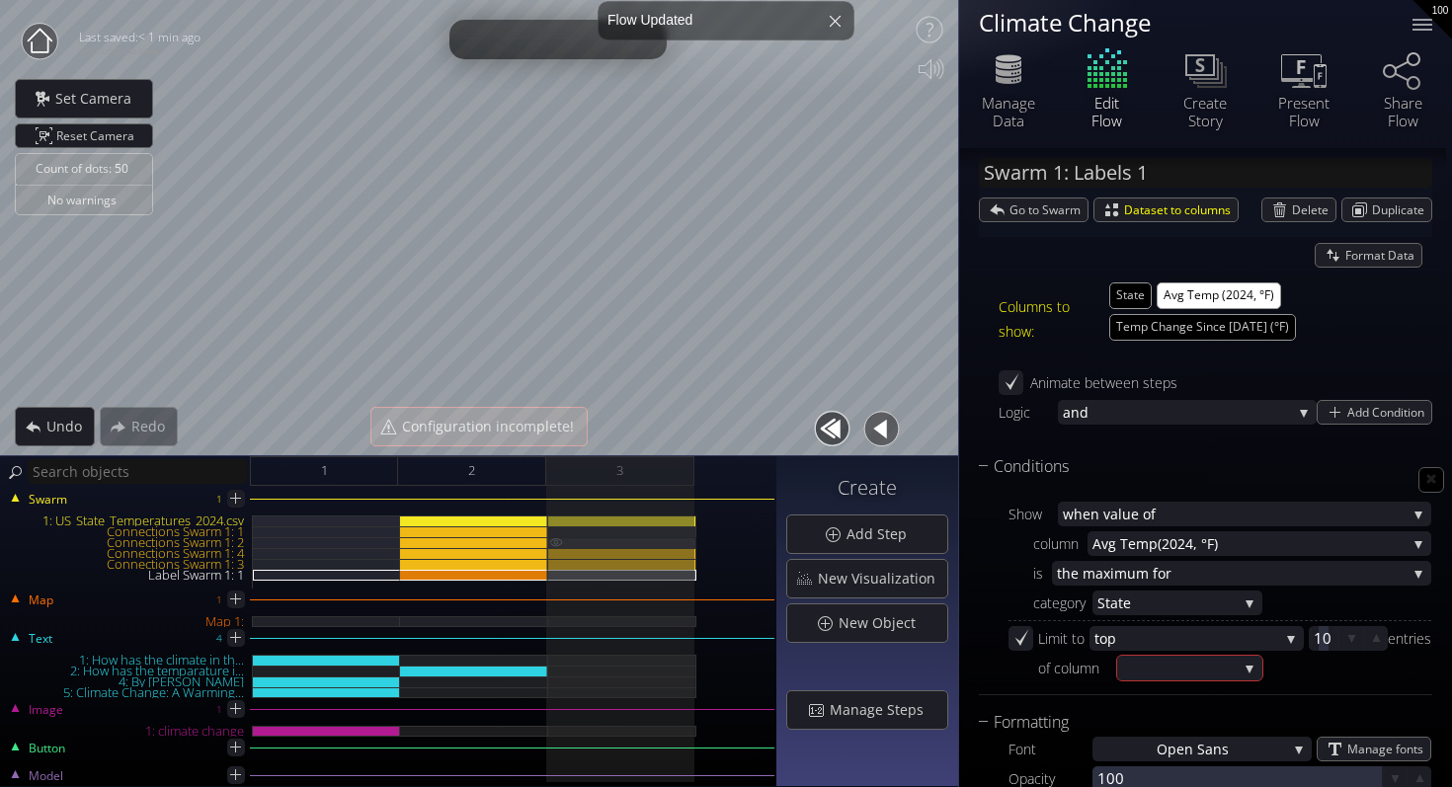
click at [551, 544] on img at bounding box center [556, 542] width 16 height 10
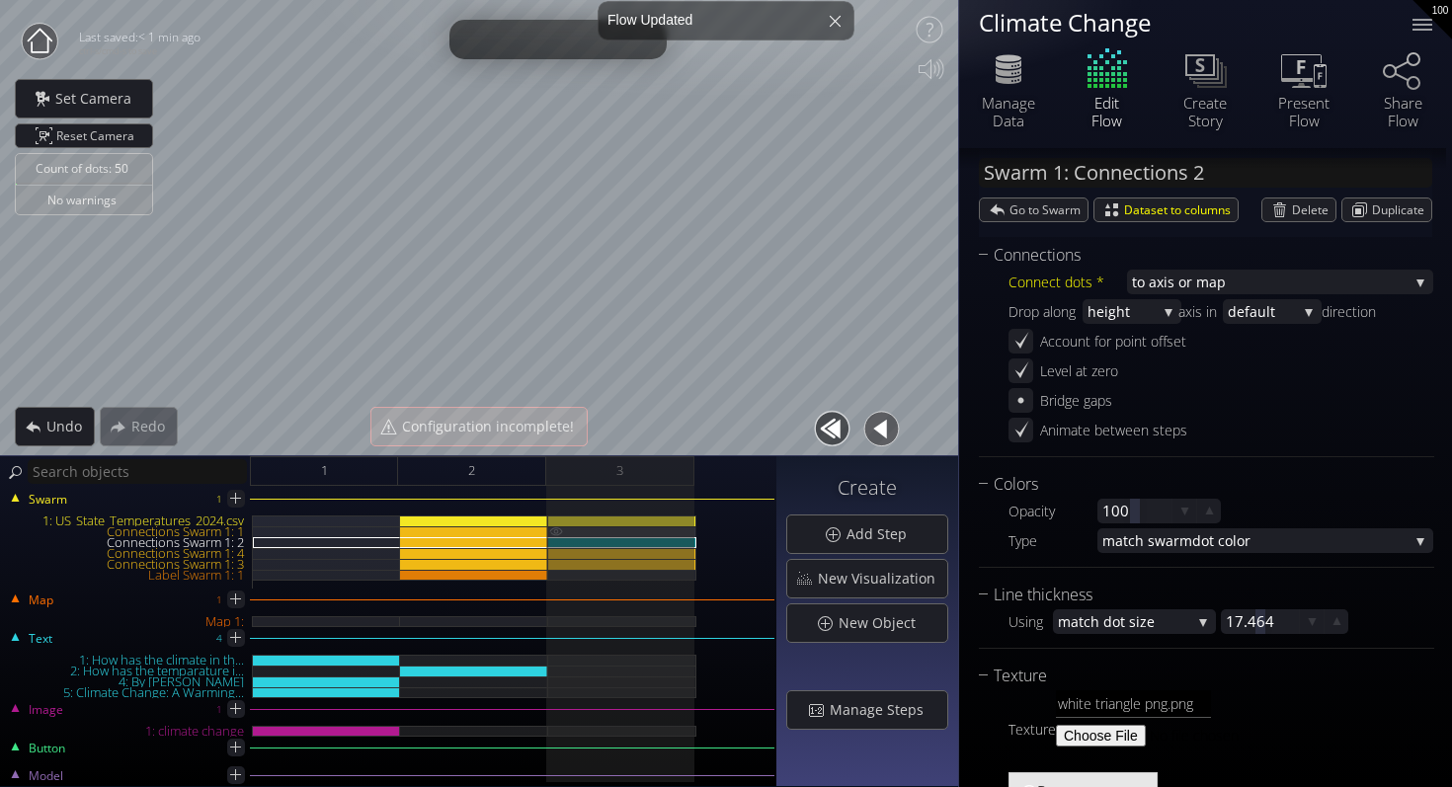
click at [552, 532] on img at bounding box center [556, 531] width 16 height 10
type input "Swarm 1: Connections 1"
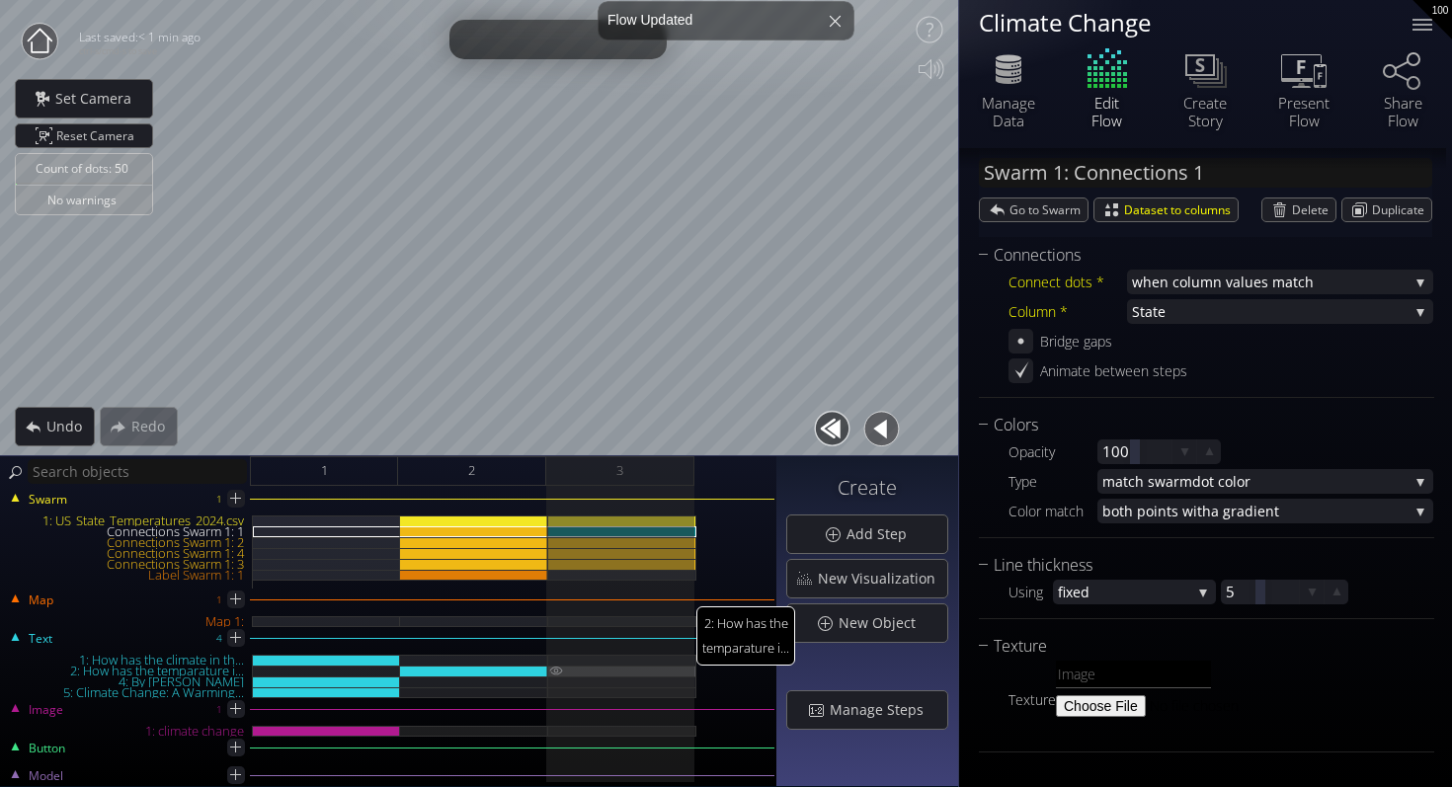
click at [553, 669] on img at bounding box center [556, 671] width 16 height 10
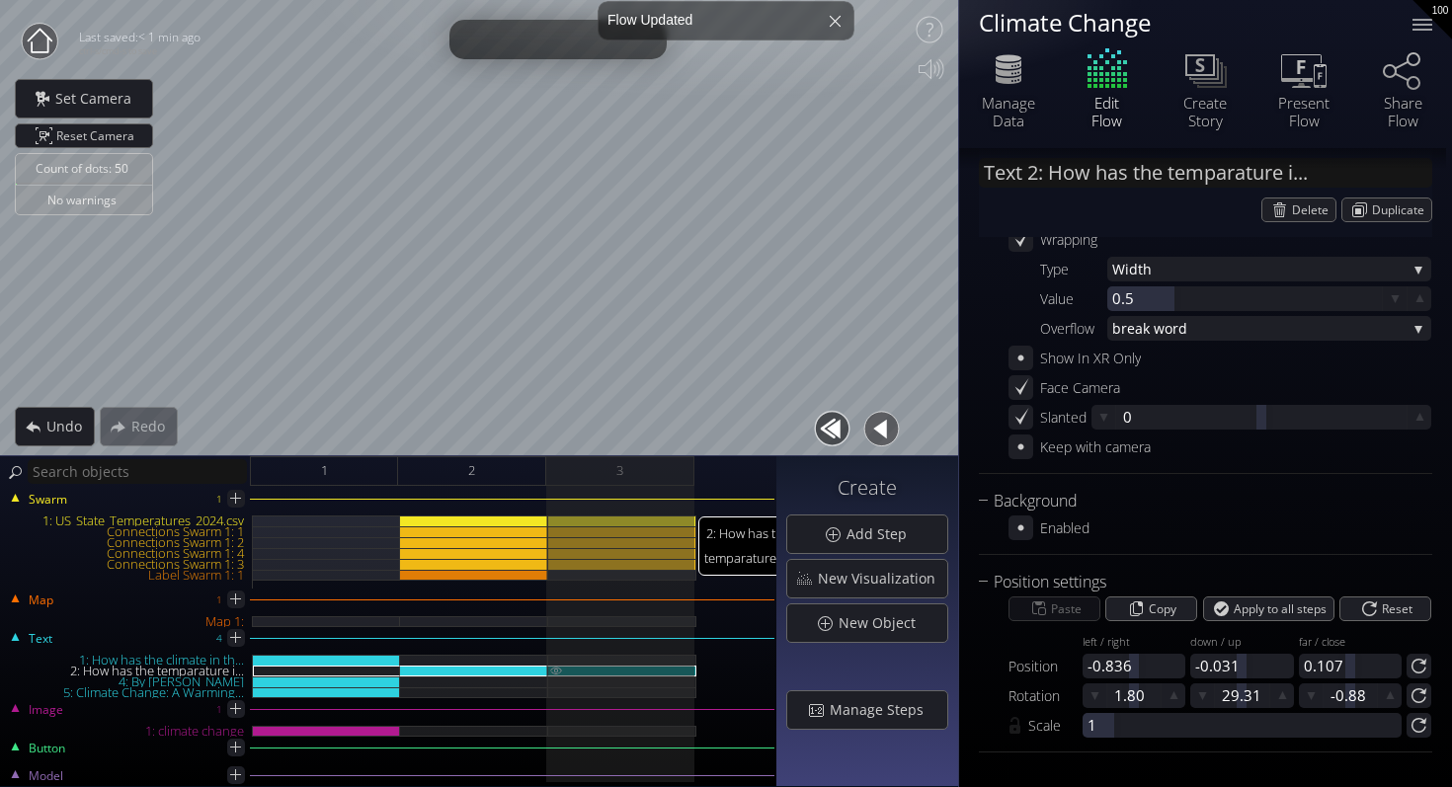
scroll to position [14, 0]
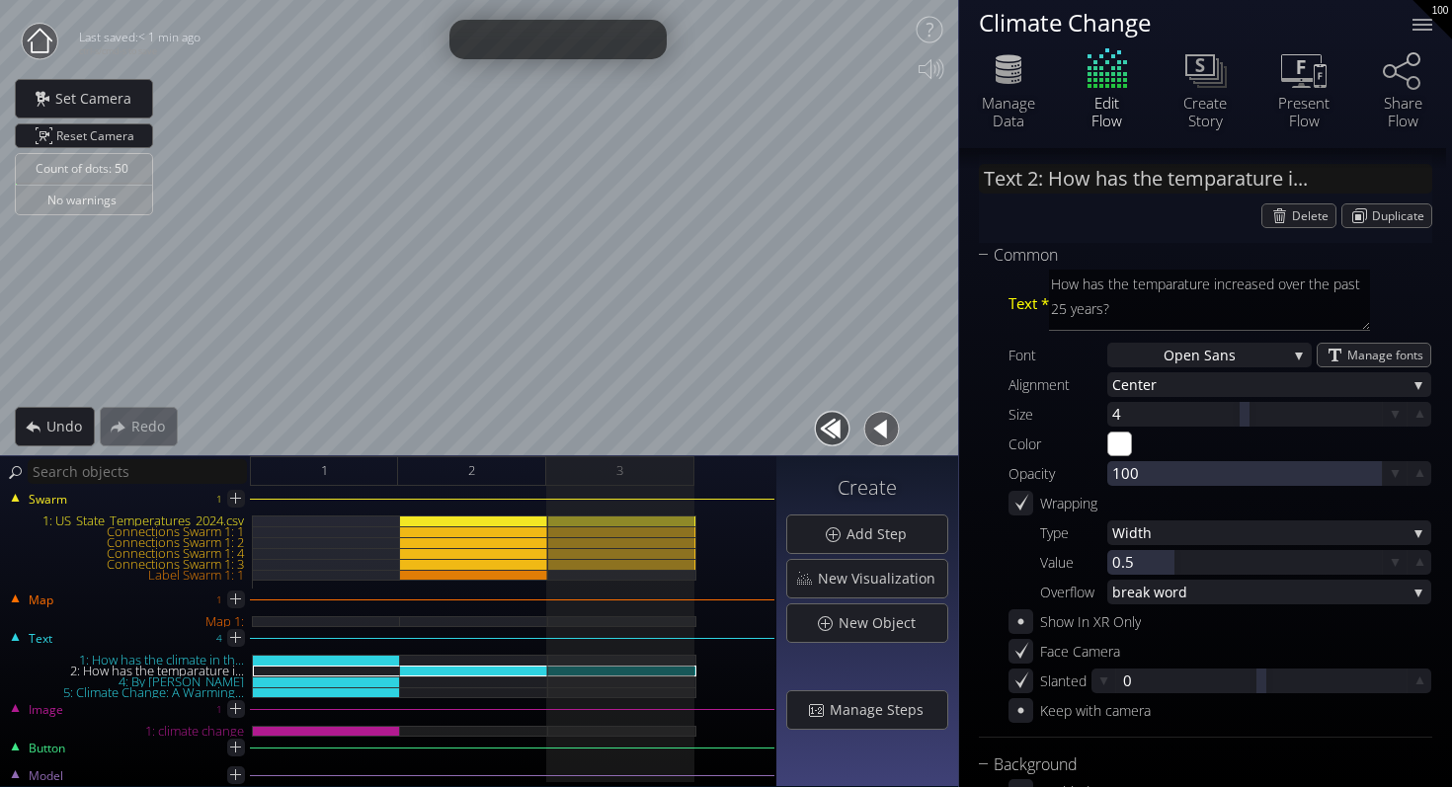
click at [554, 644] on div "Text 4 1: How has the climate in th... 2: How has the temparature i... 4: By Sa…" at bounding box center [388, 669] width 772 height 57
click at [554, 689] on img at bounding box center [556, 691] width 16 height 9
type input "Text 5: Climate Change: A Warming..."
type textarea "Climate Change: A Warming Nation"
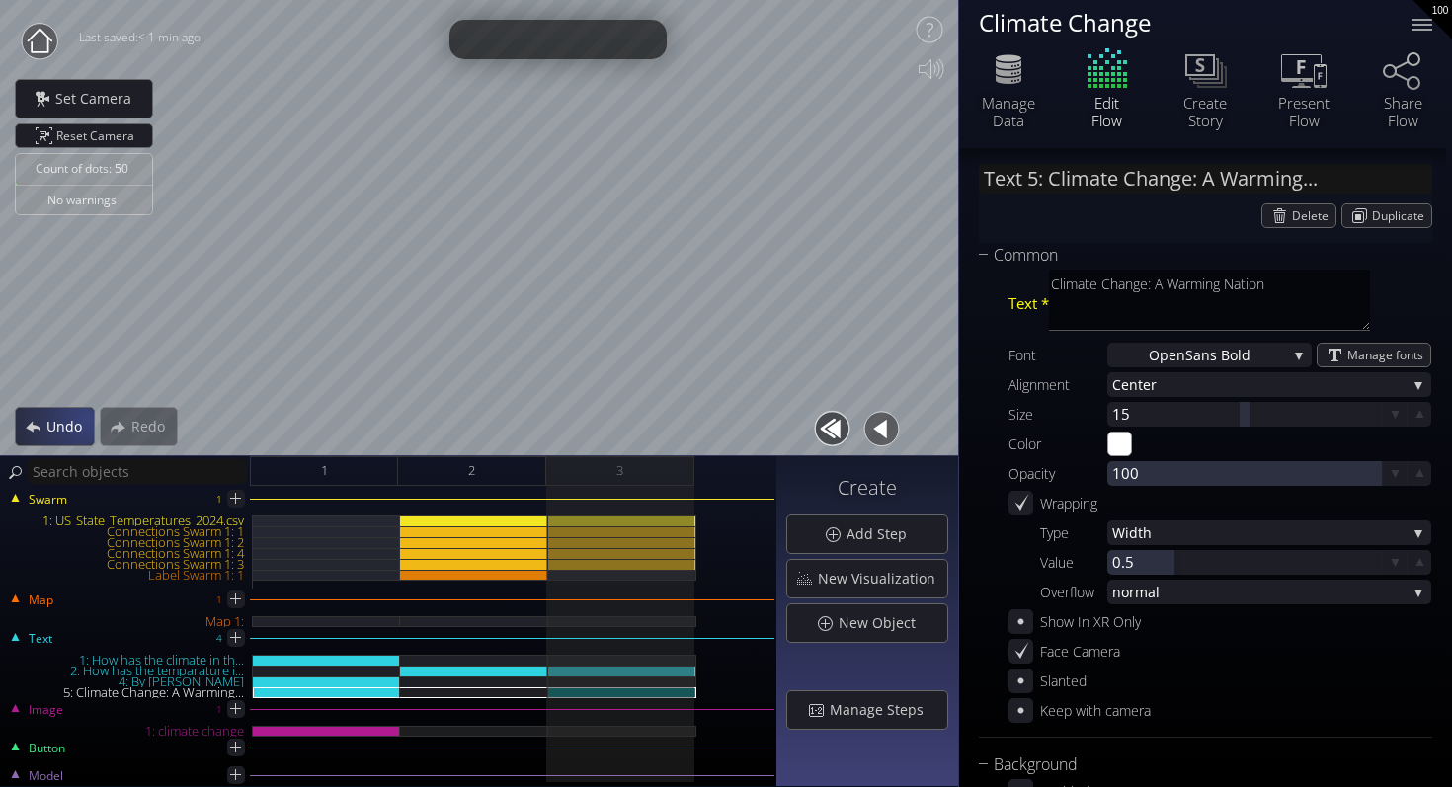
click at [48, 429] on span "Undo" at bounding box center [69, 427] width 48 height 20
click at [48, 429] on span "Undo" at bounding box center [68, 427] width 47 height 20
click at [48, 429] on span "Undo" at bounding box center [69, 427] width 48 height 20
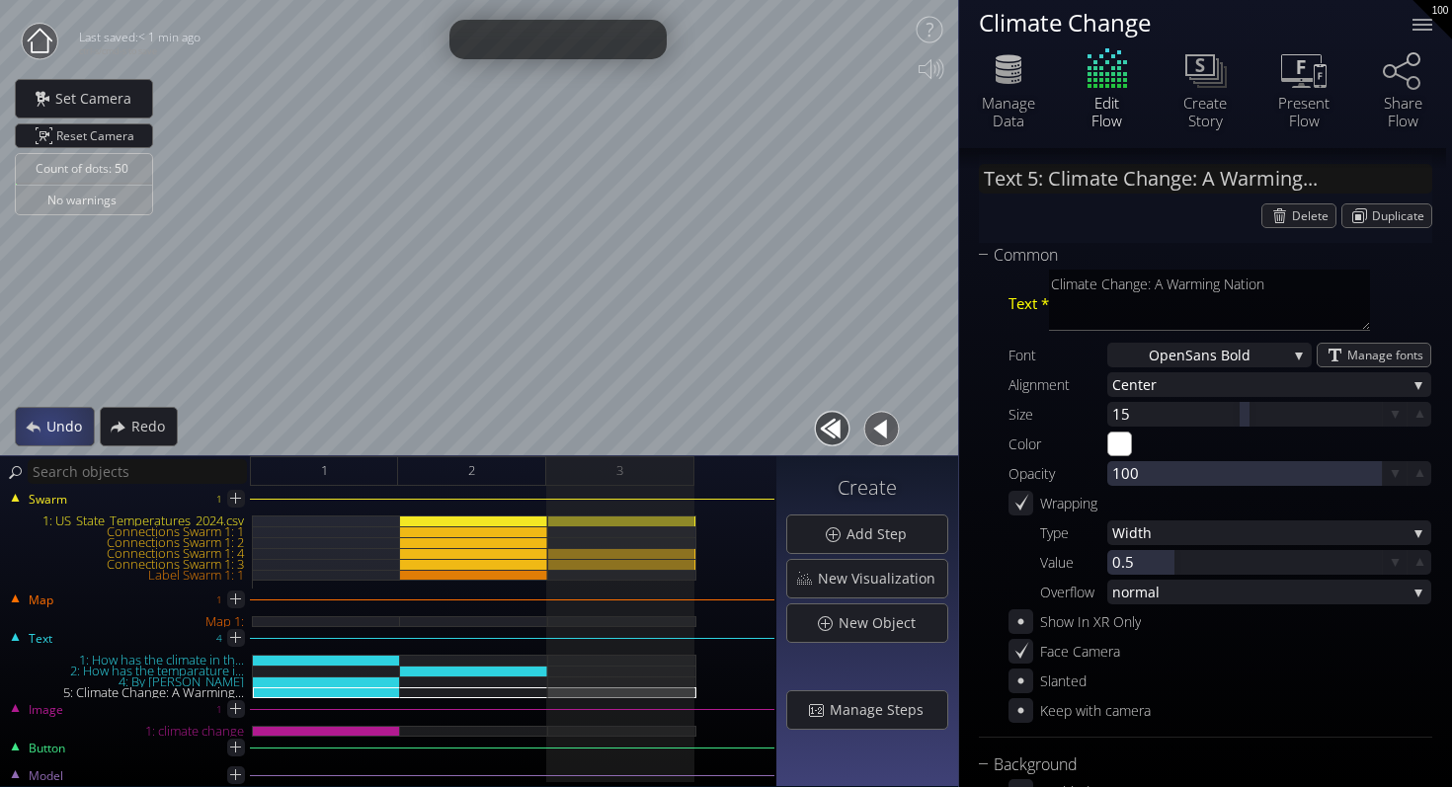
click at [48, 429] on span "Undo" at bounding box center [69, 427] width 48 height 20
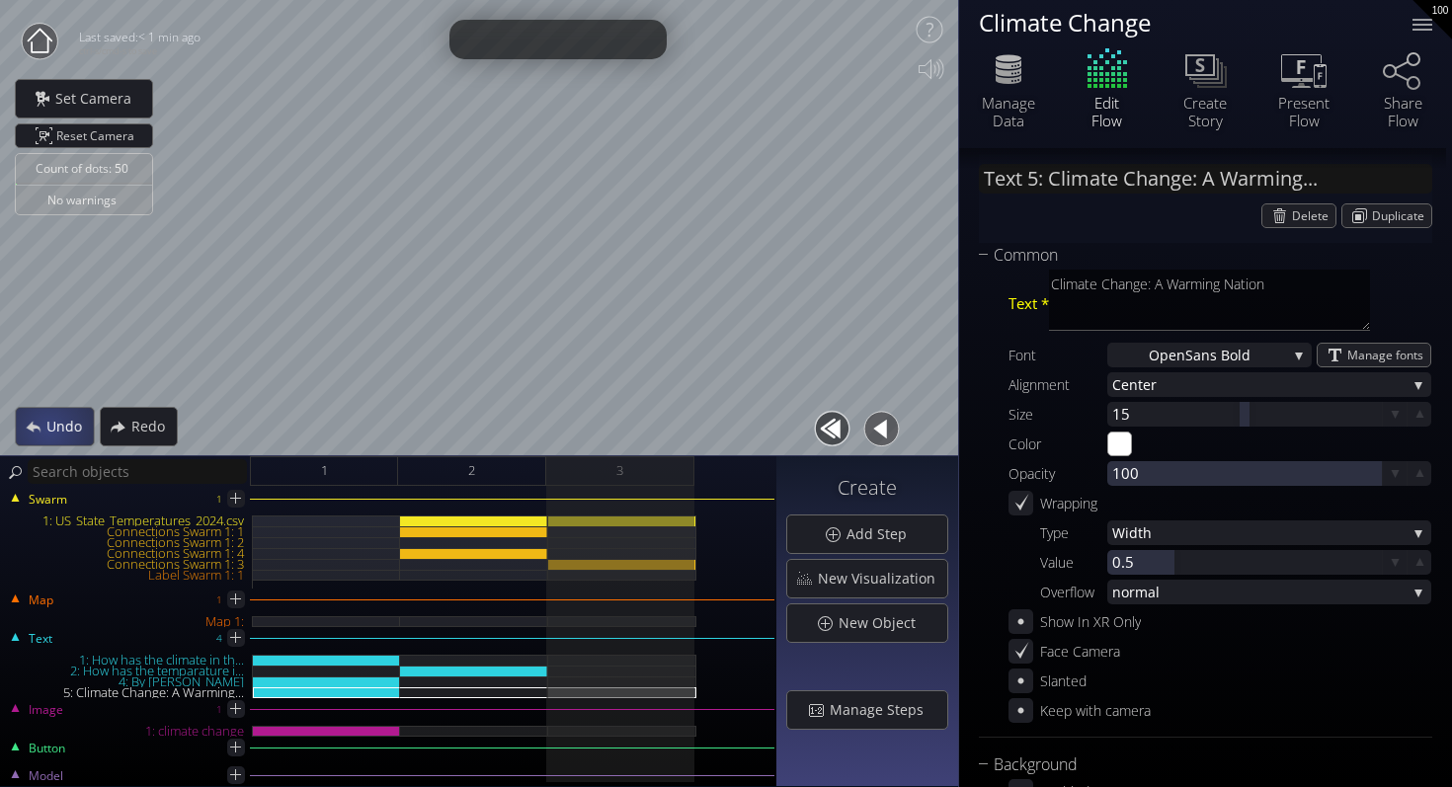
click at [48, 429] on span "Undo" at bounding box center [69, 427] width 48 height 20
click at [48, 429] on span "Undo" at bounding box center [68, 427] width 47 height 20
click at [48, 429] on span "Undo" at bounding box center [69, 427] width 48 height 20
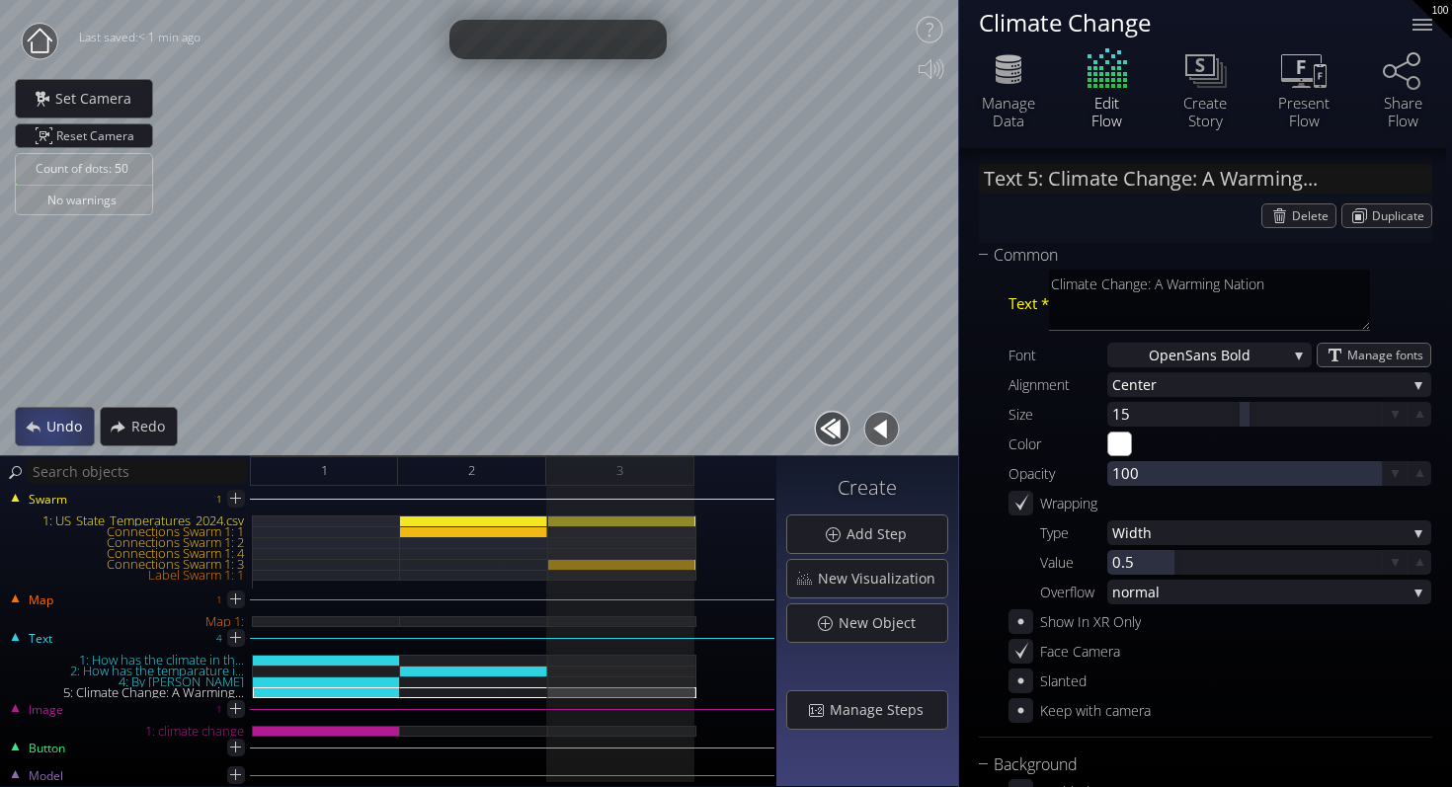
click at [48, 429] on span "Undo" at bounding box center [69, 427] width 48 height 20
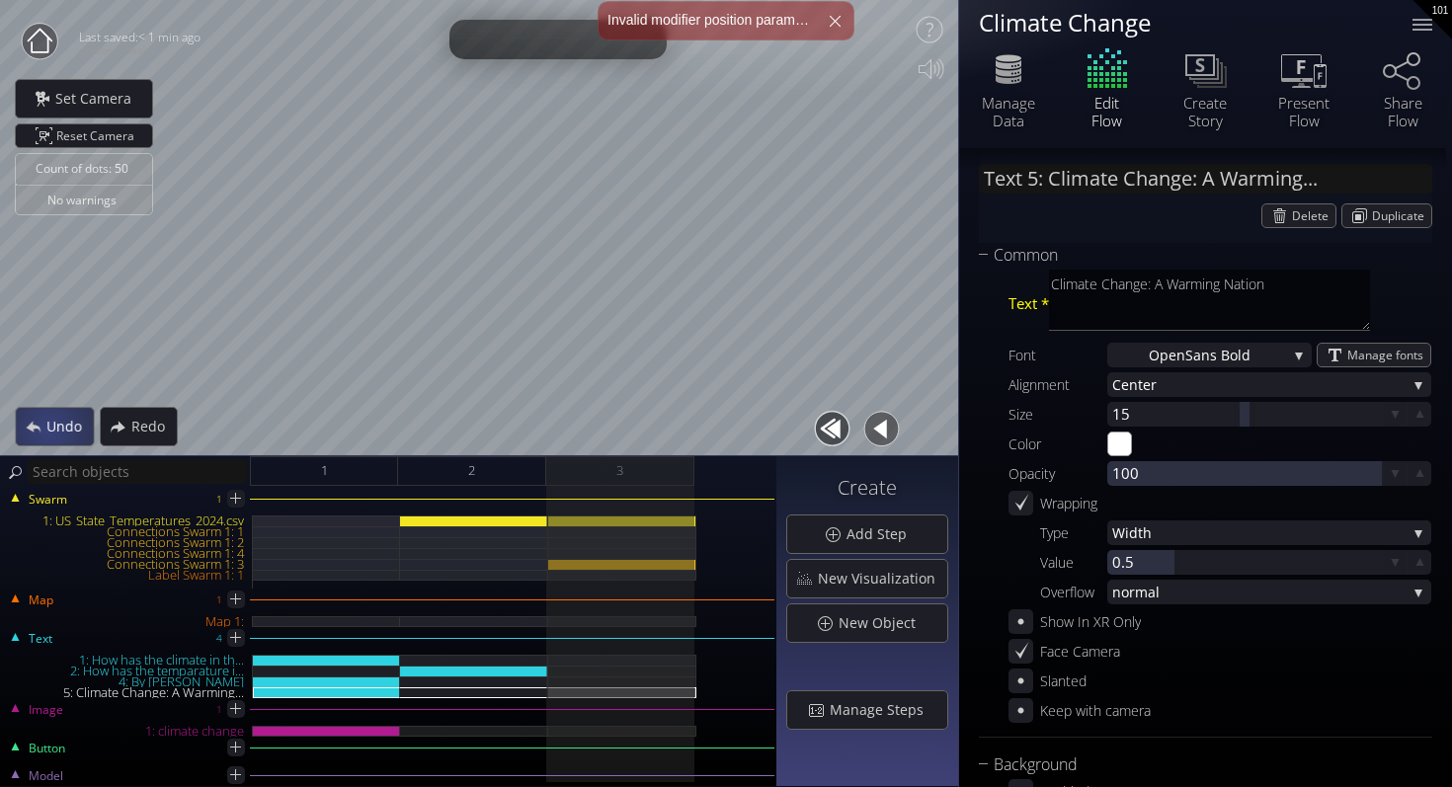
click at [48, 429] on span "Undo" at bounding box center [68, 427] width 47 height 20
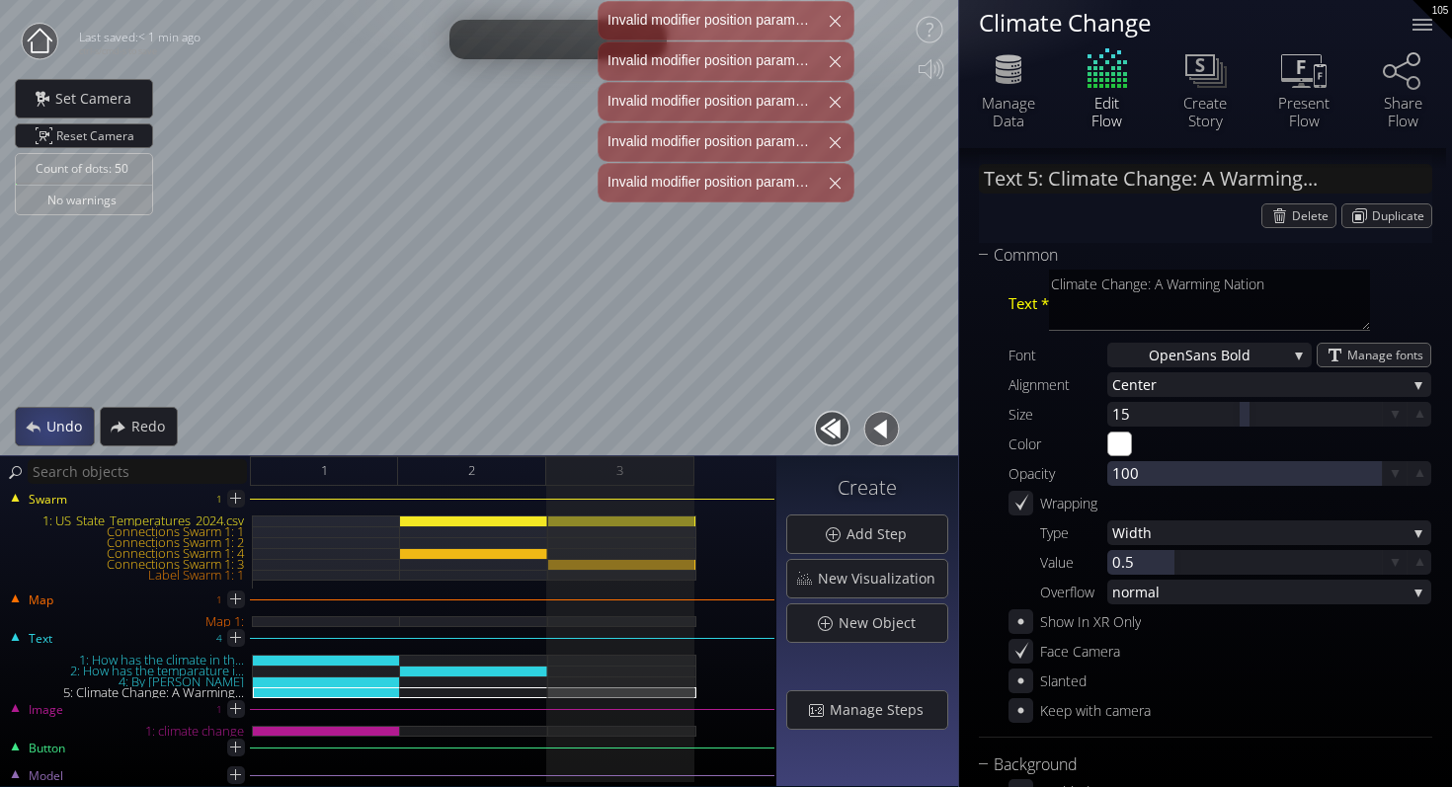
click at [48, 429] on span "Undo" at bounding box center [69, 427] width 48 height 20
type input "Swarm 1: US_State_Temperatures_2024.csv"
click at [48, 429] on span "Undo" at bounding box center [69, 427] width 48 height 20
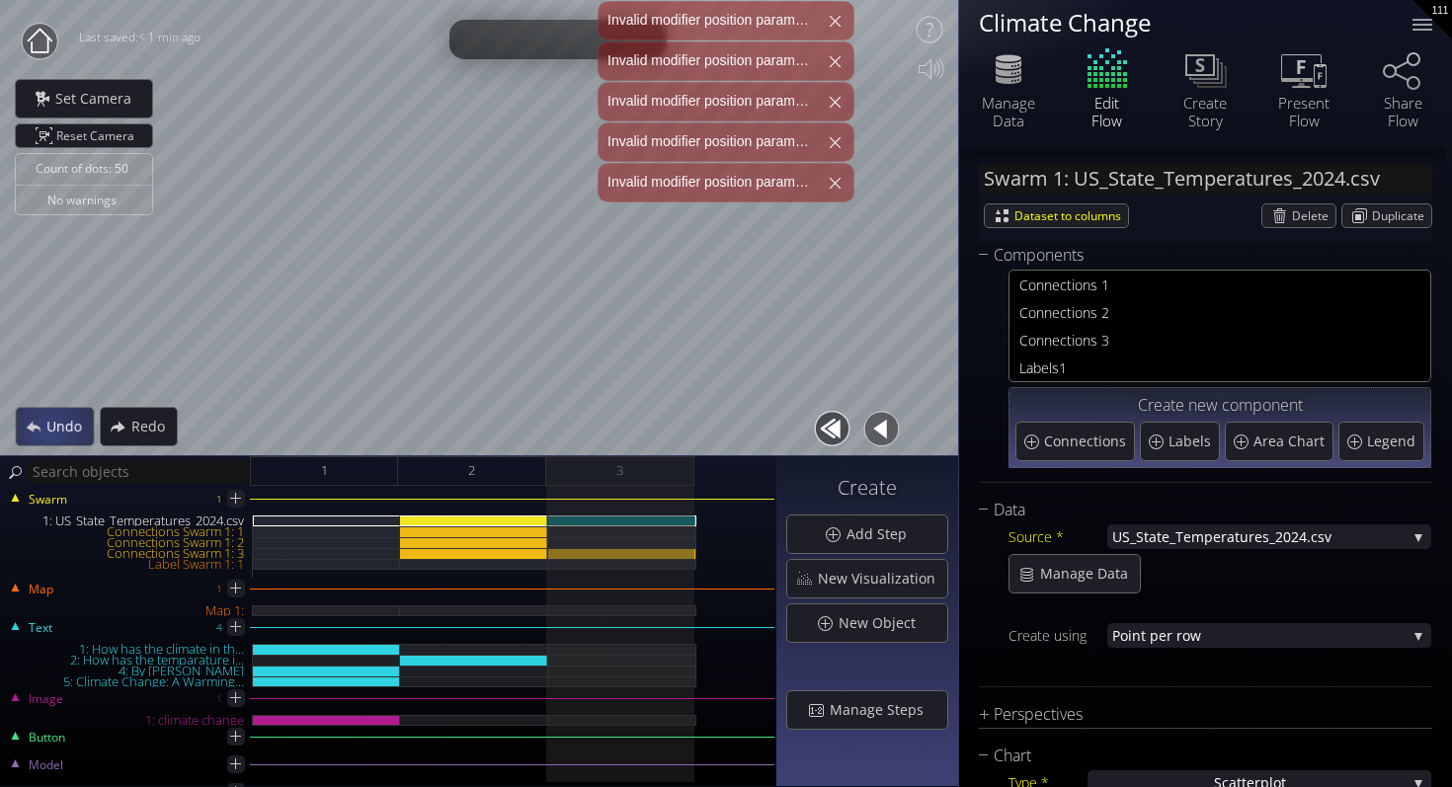
click at [48, 429] on span "Undo" at bounding box center [68, 427] width 47 height 20
click at [48, 429] on span "Undo" at bounding box center [69, 427] width 48 height 20
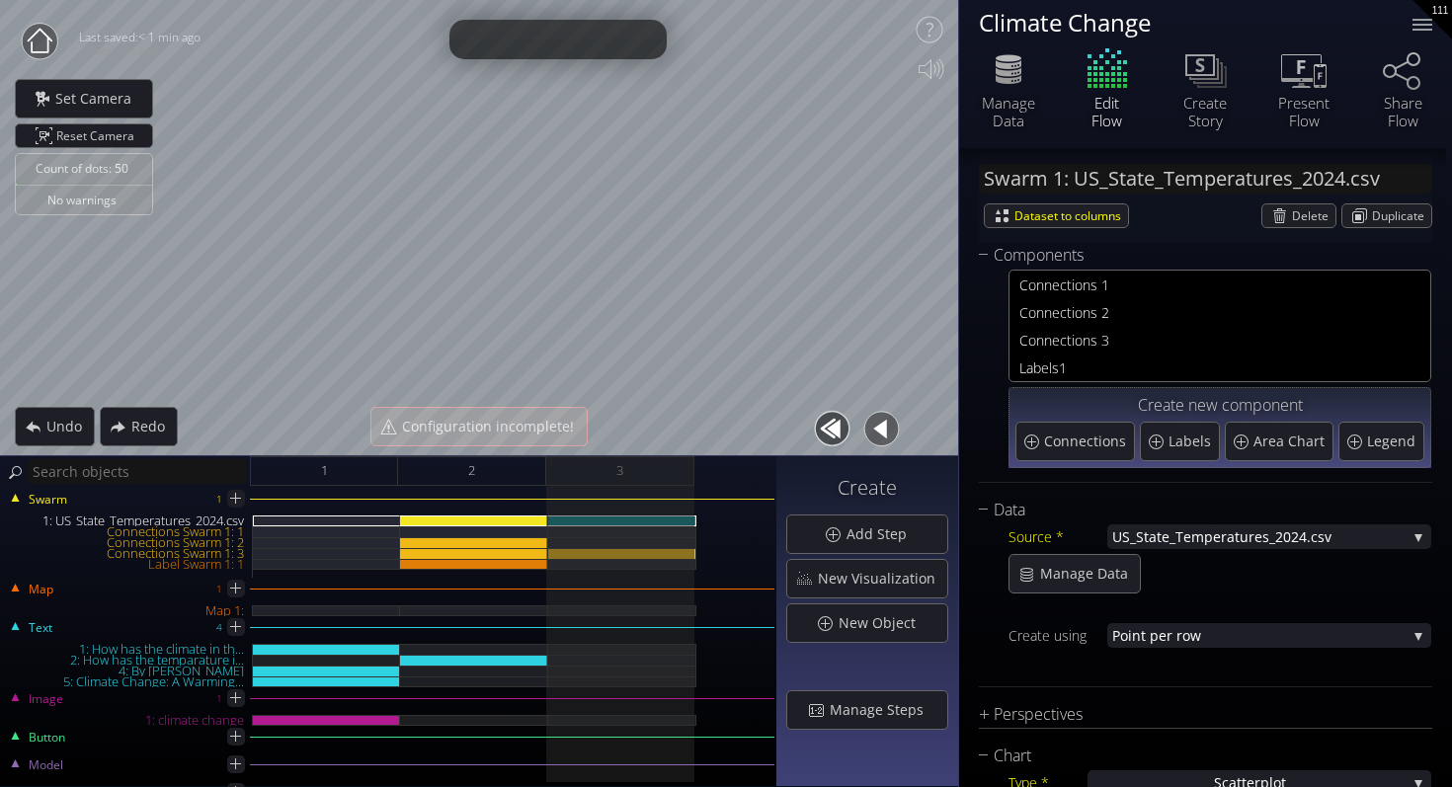
click at [40, 43] on circle at bounding box center [40, 42] width 36 height 36
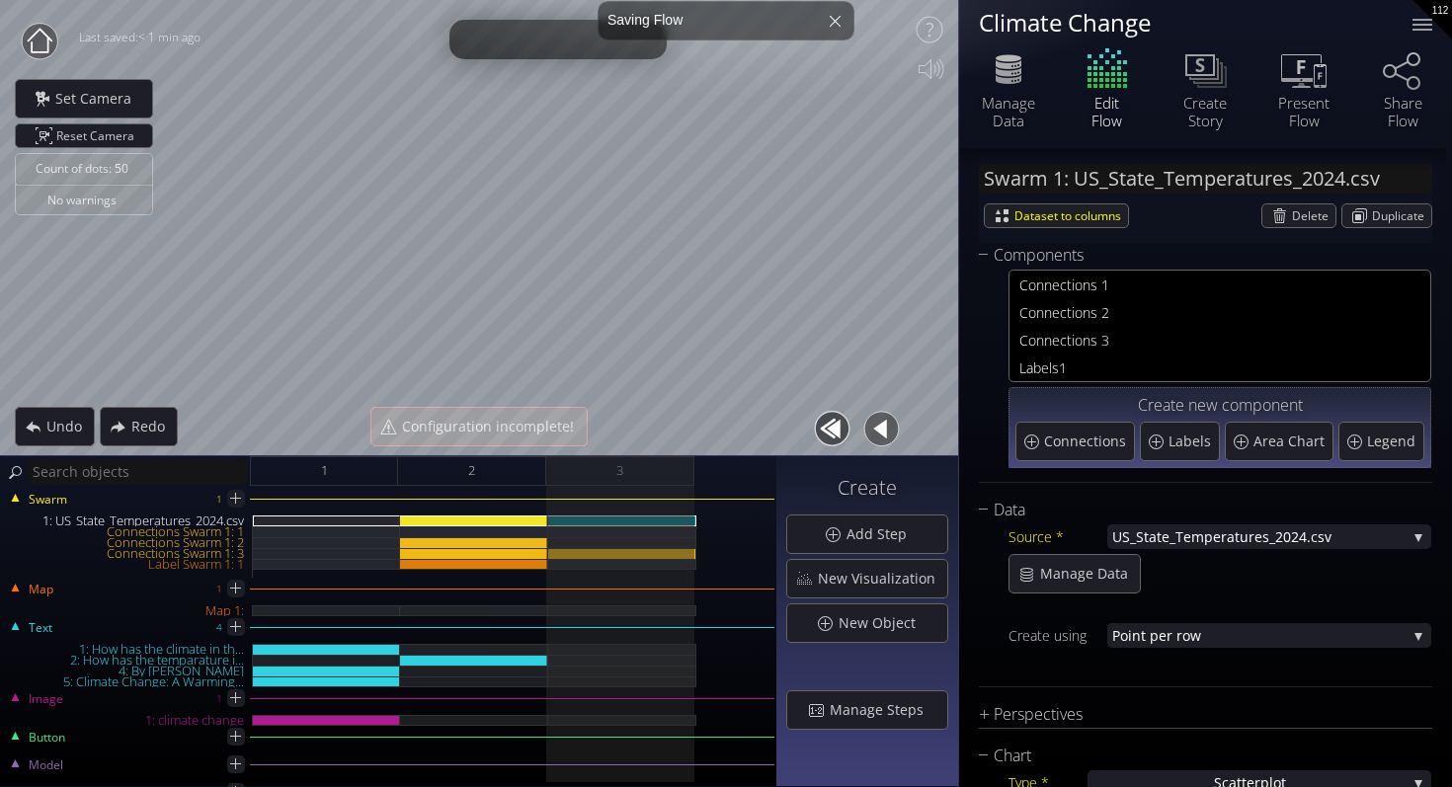
click at [40, 43] on circle at bounding box center [40, 42] width 36 height 36
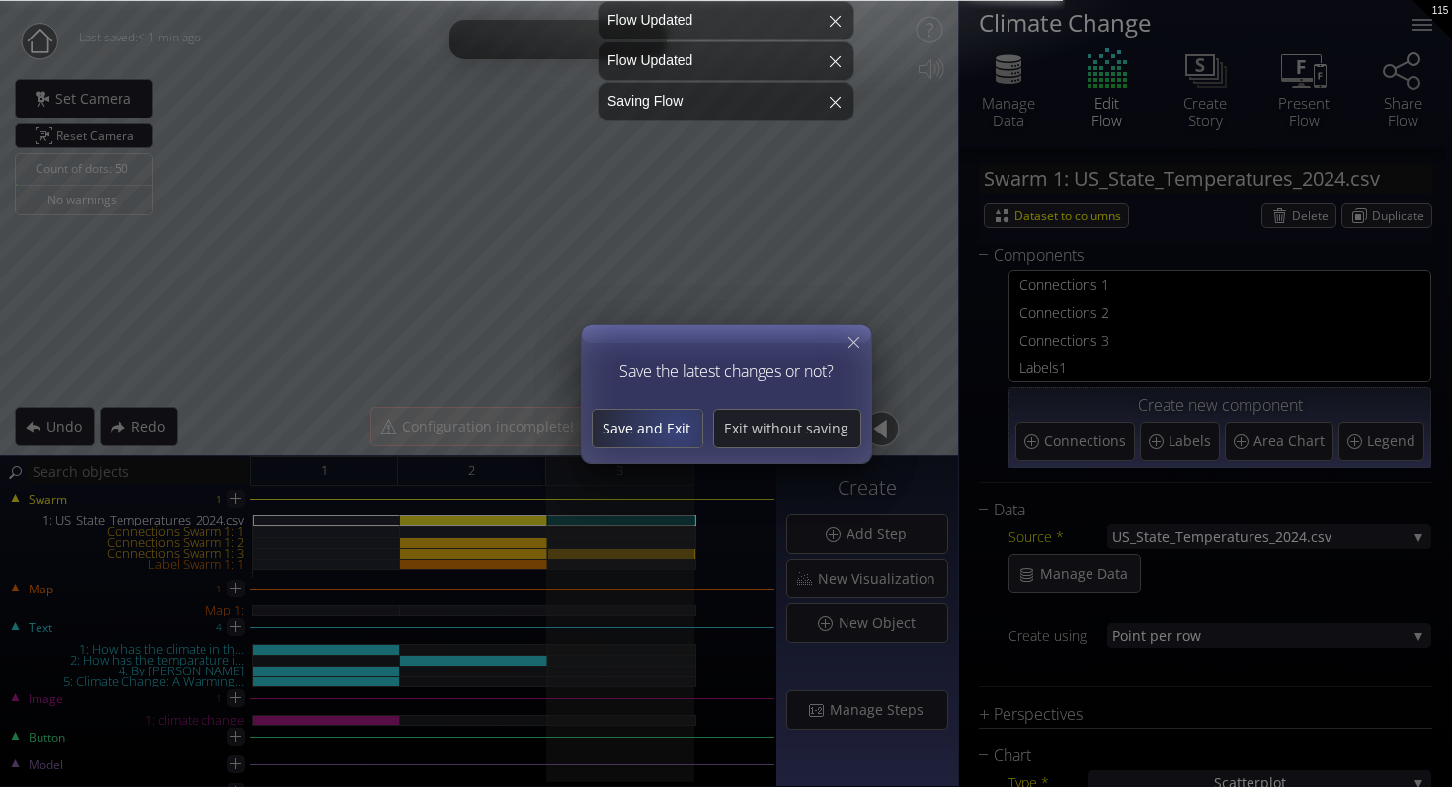
click at [661, 426] on span "Save and Exit" at bounding box center [647, 429] width 110 height 20
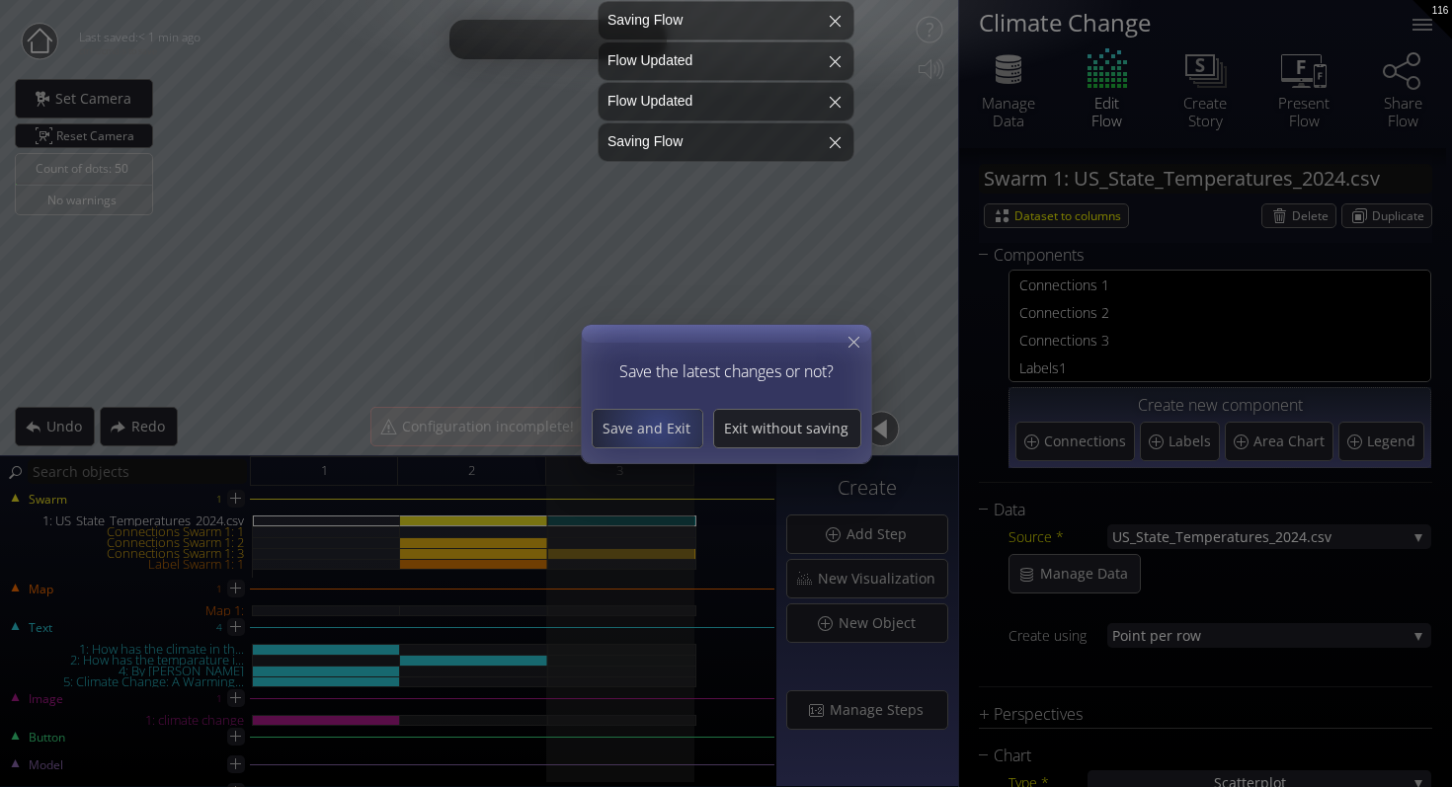
click at [661, 426] on span "Save and Exit" at bounding box center [647, 429] width 110 height 20
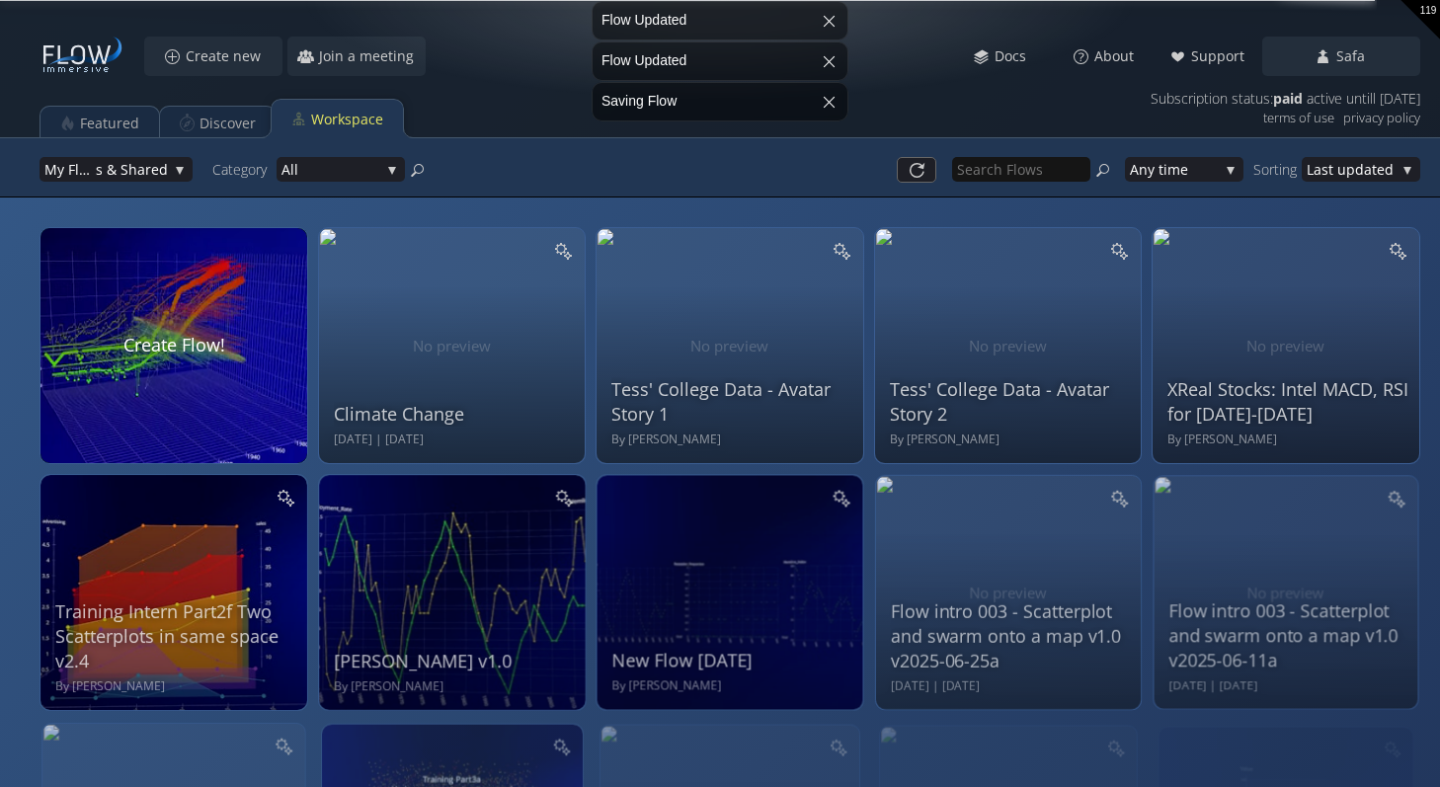
click at [445, 372] on div "Climate Change Mon Jun 23 2025 | Sun Aug 17 2025" at bounding box center [455, 343] width 242 height 210
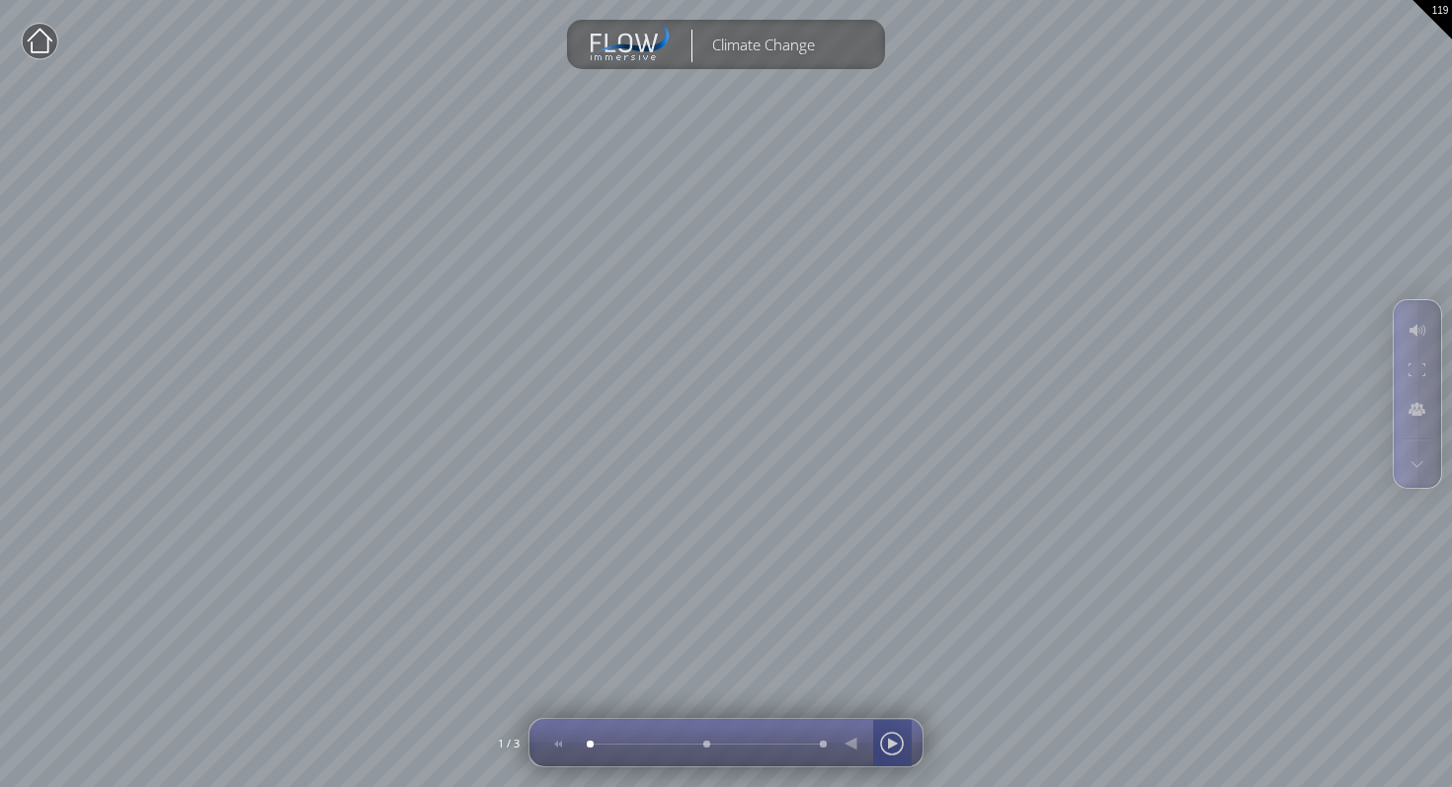
click at [887, 749] on div at bounding box center [892, 743] width 30 height 47
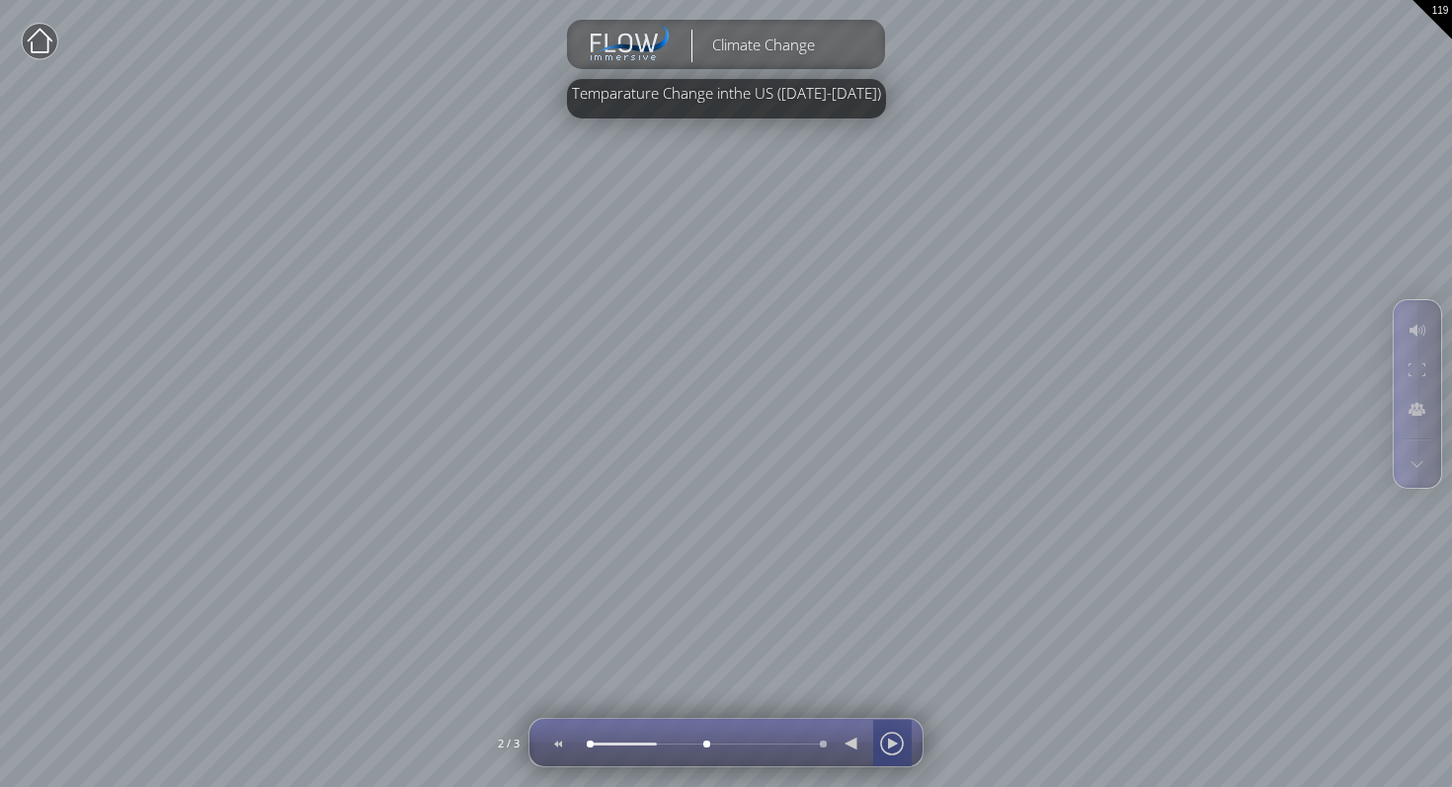
click at [887, 749] on div at bounding box center [892, 743] width 30 height 47
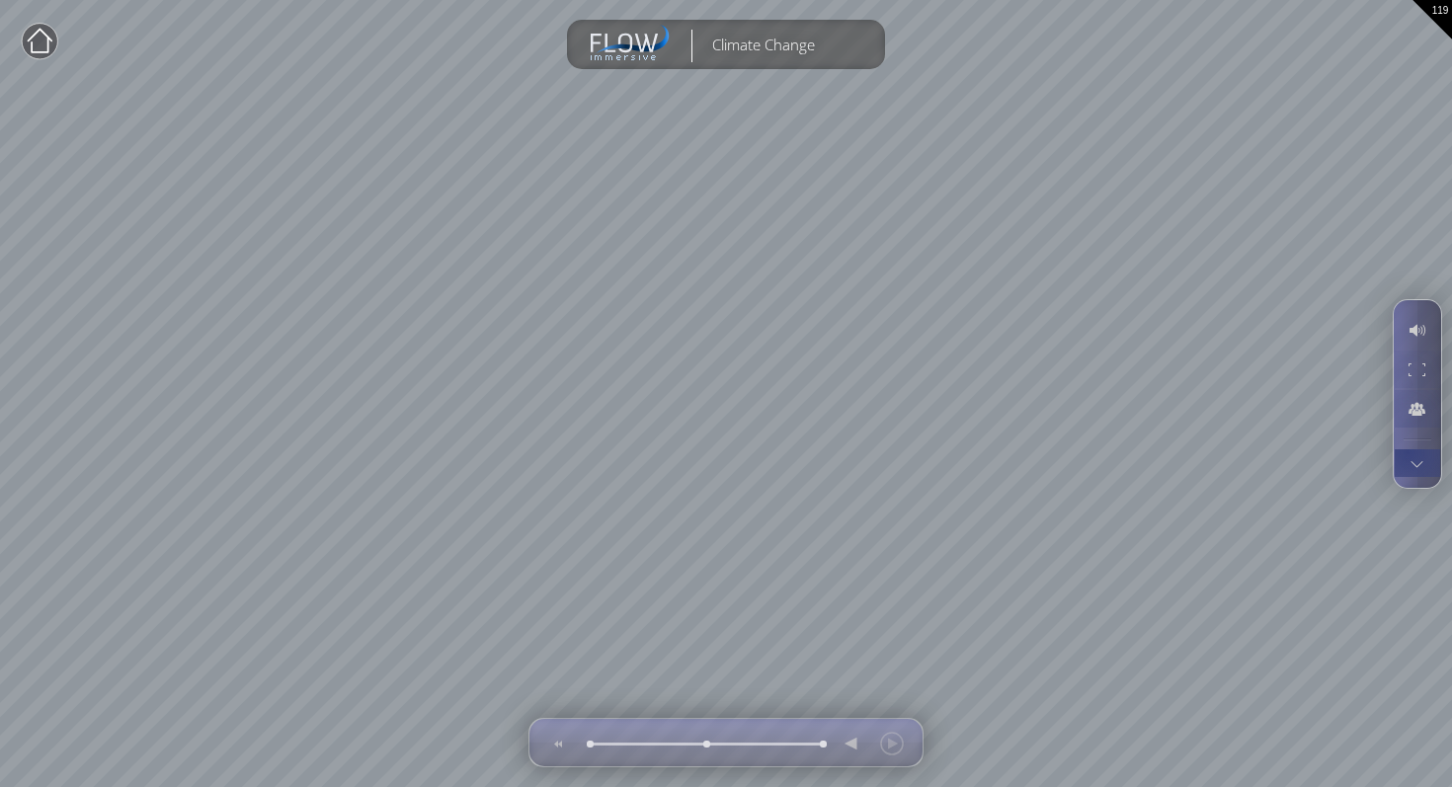
click at [1407, 471] on div at bounding box center [1416, 463] width 37 height 28
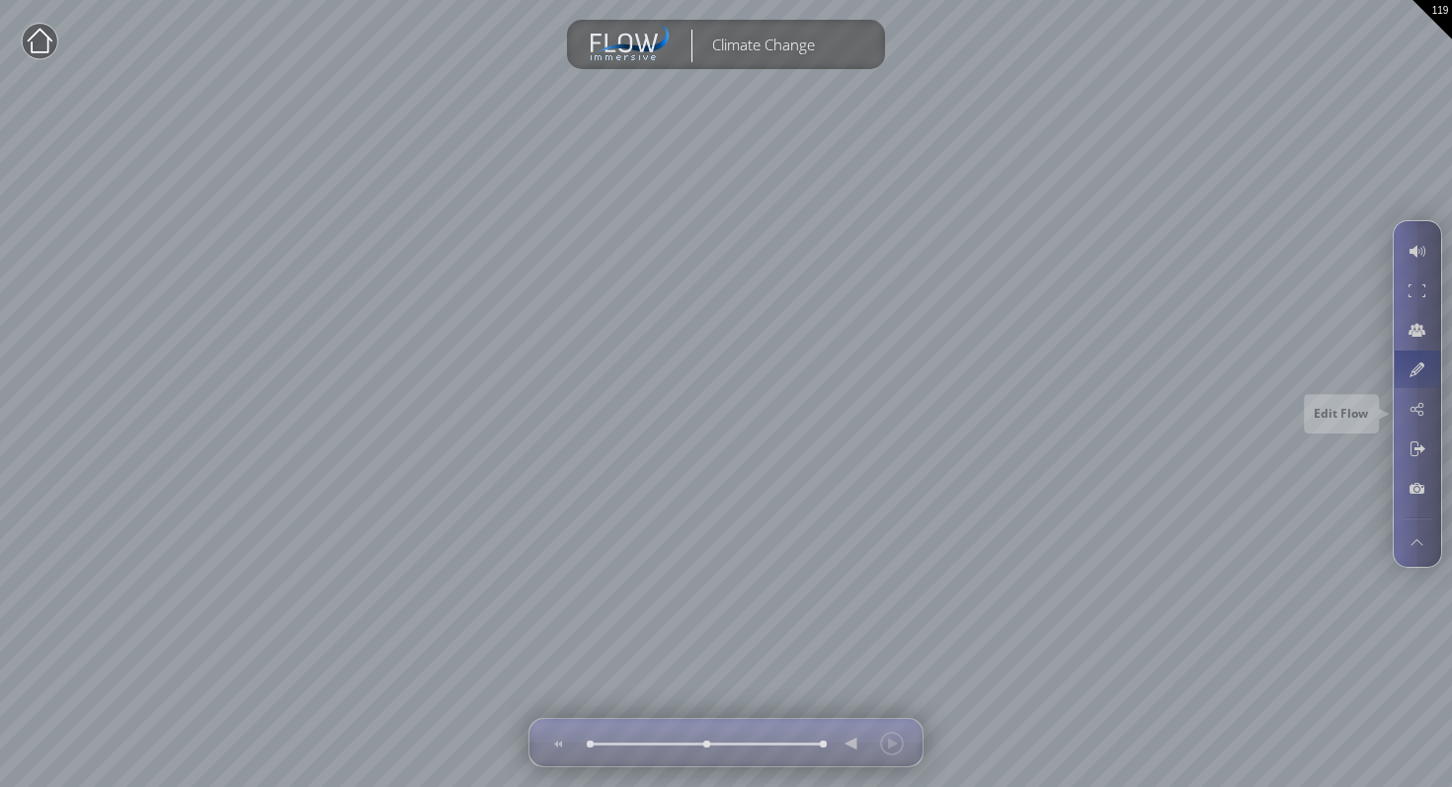
click at [1403, 372] on div at bounding box center [1416, 370] width 37 height 38
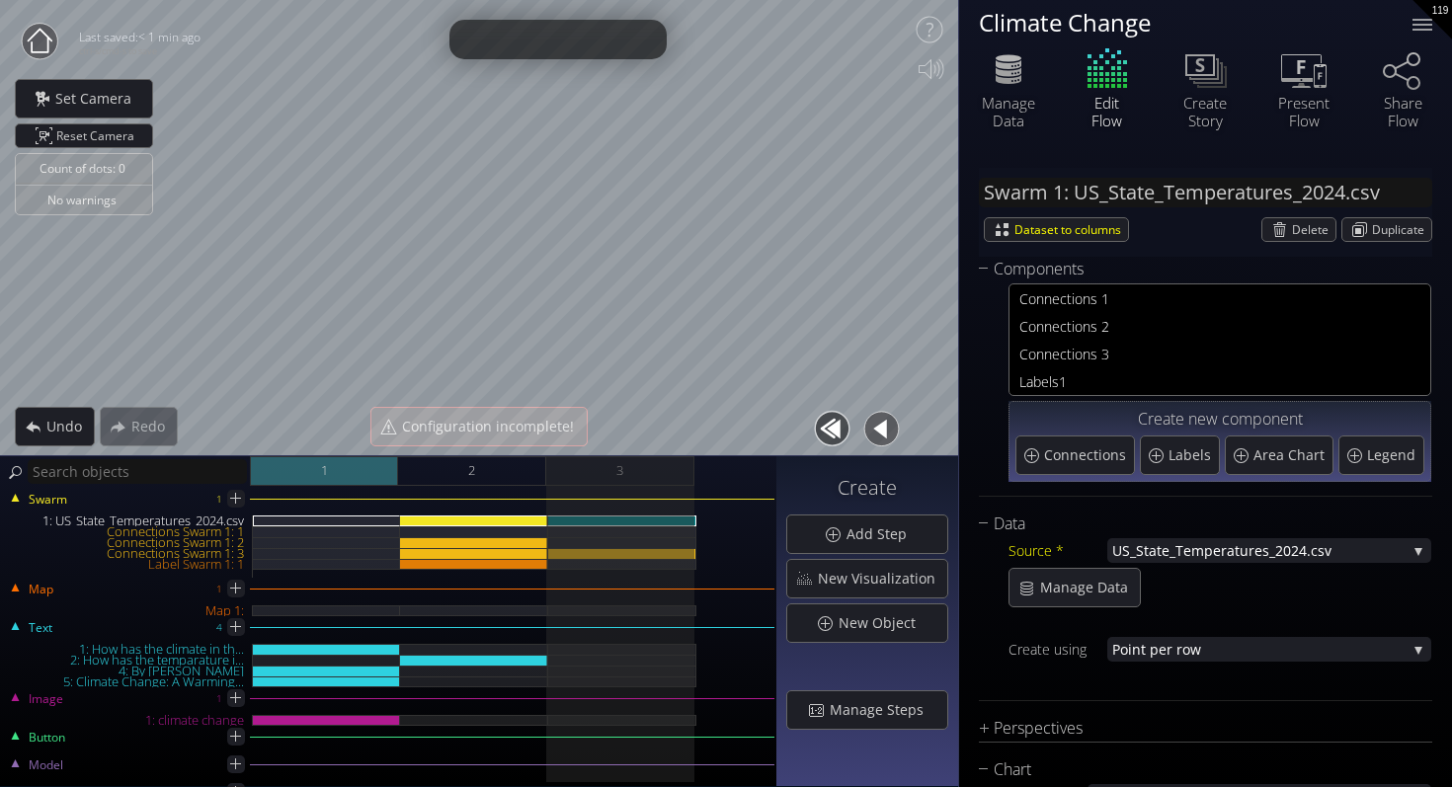
click at [279, 458] on div "1" at bounding box center [324, 471] width 148 height 30
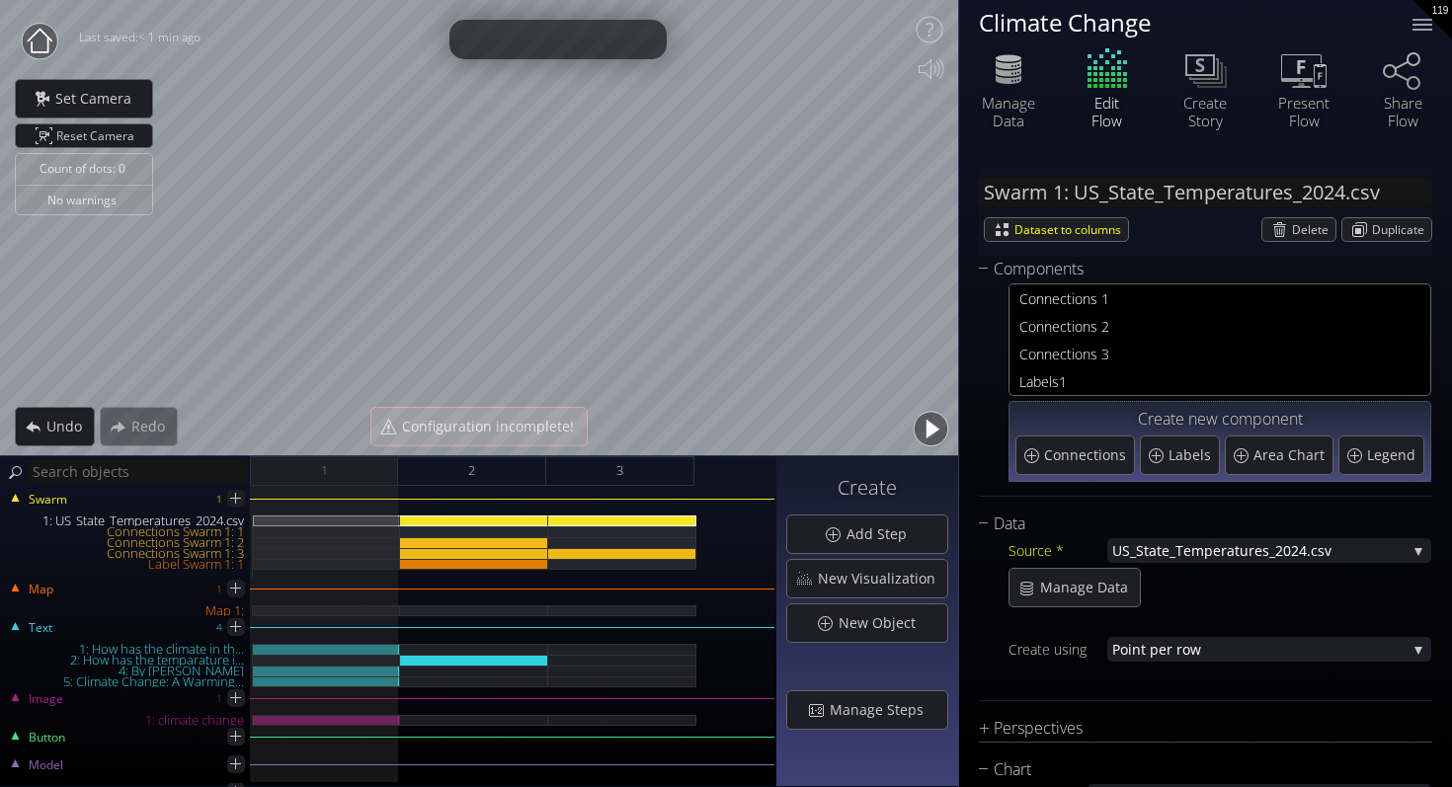
click at [920, 423] on button "button" at bounding box center [930, 429] width 44 height 44
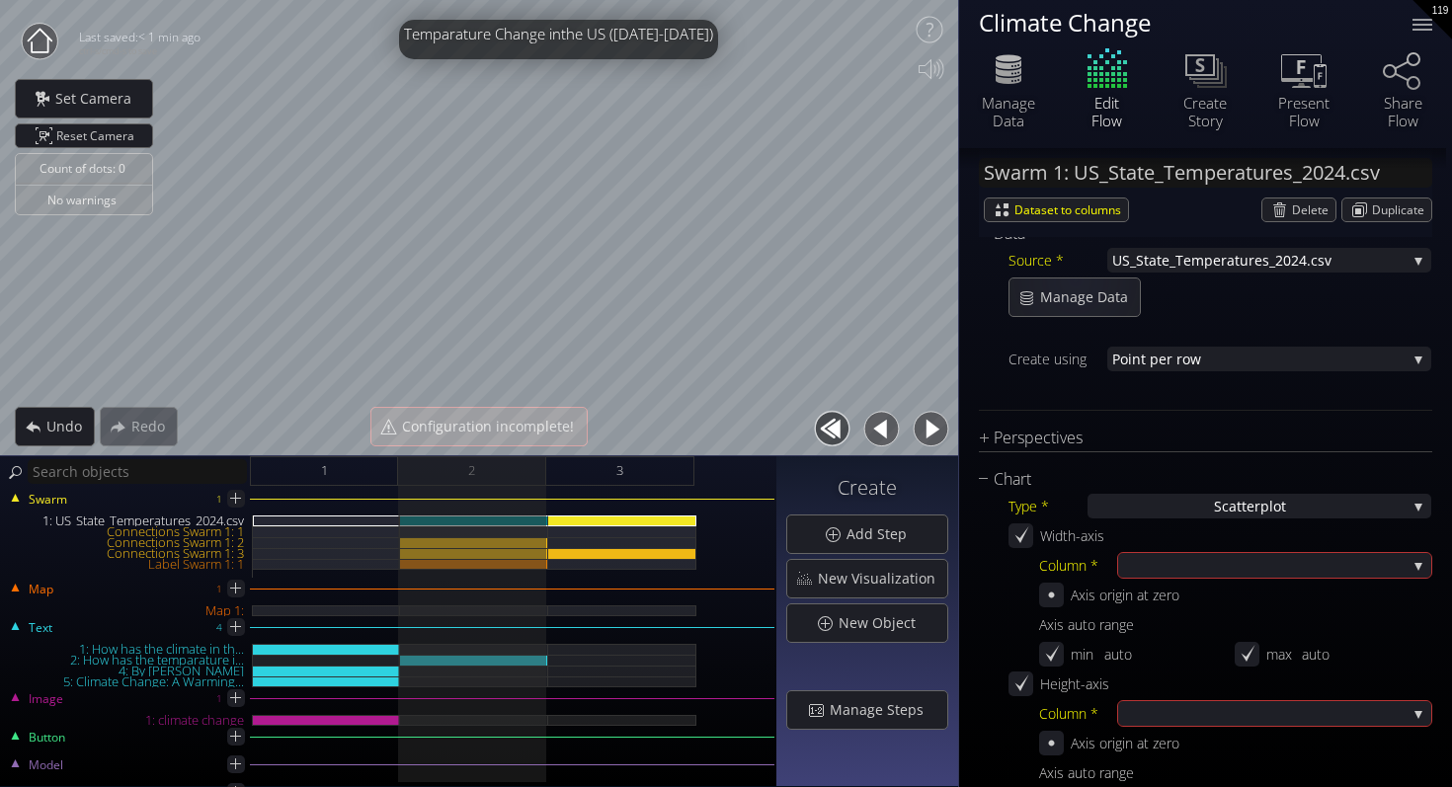
scroll to position [454, 0]
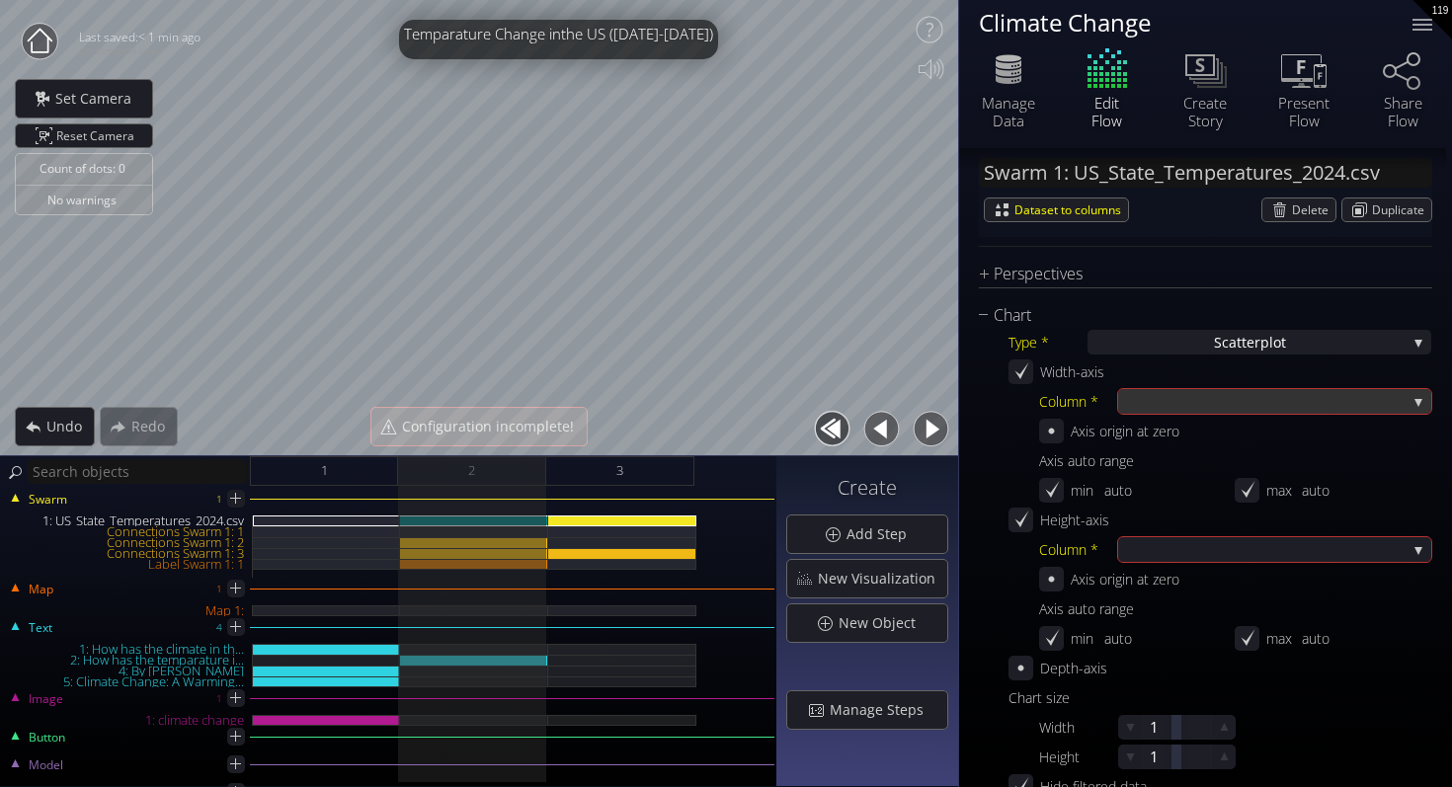
click at [1146, 406] on div at bounding box center [1264, 401] width 283 height 25
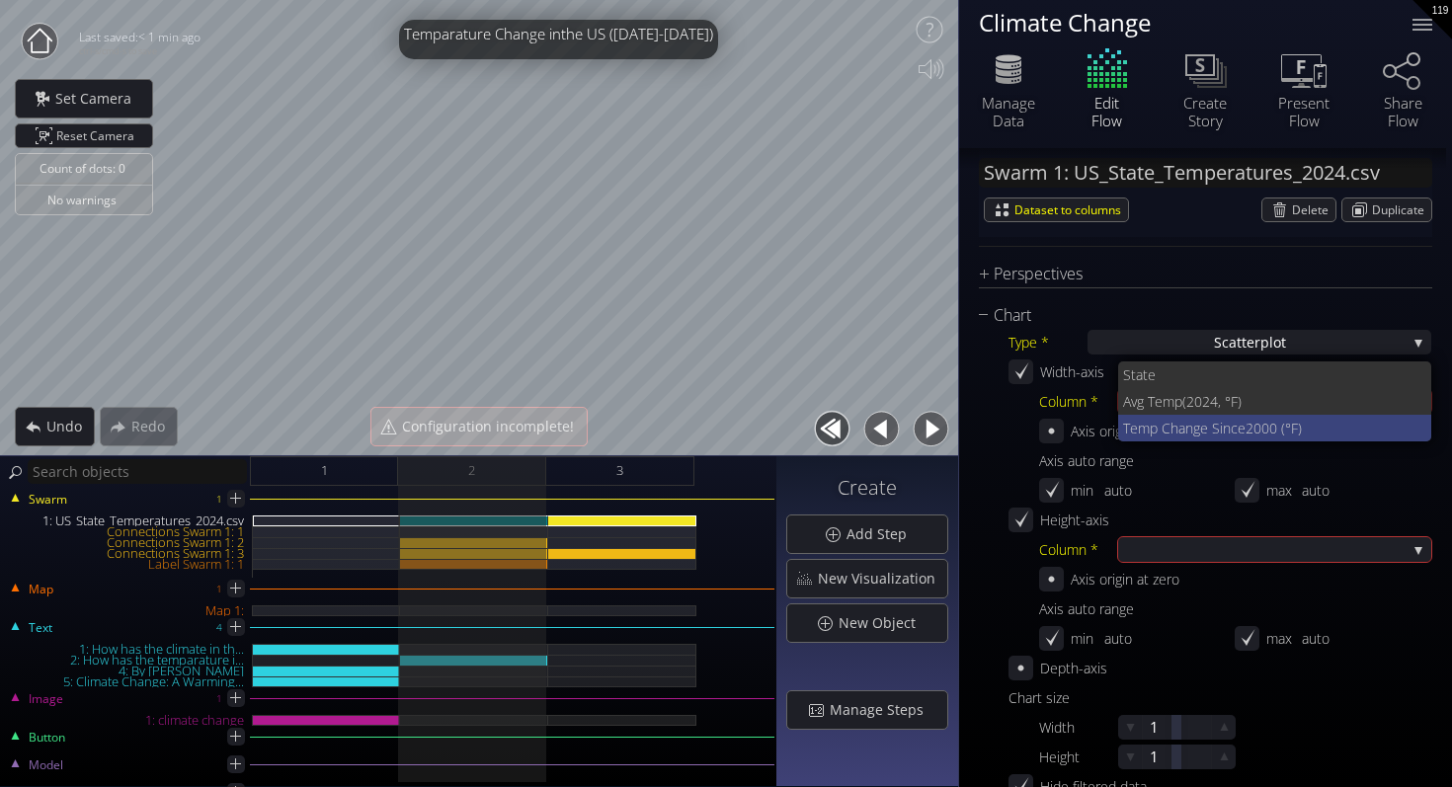
click at [1149, 431] on span "Temp Change Since" at bounding box center [1184, 428] width 122 height 27
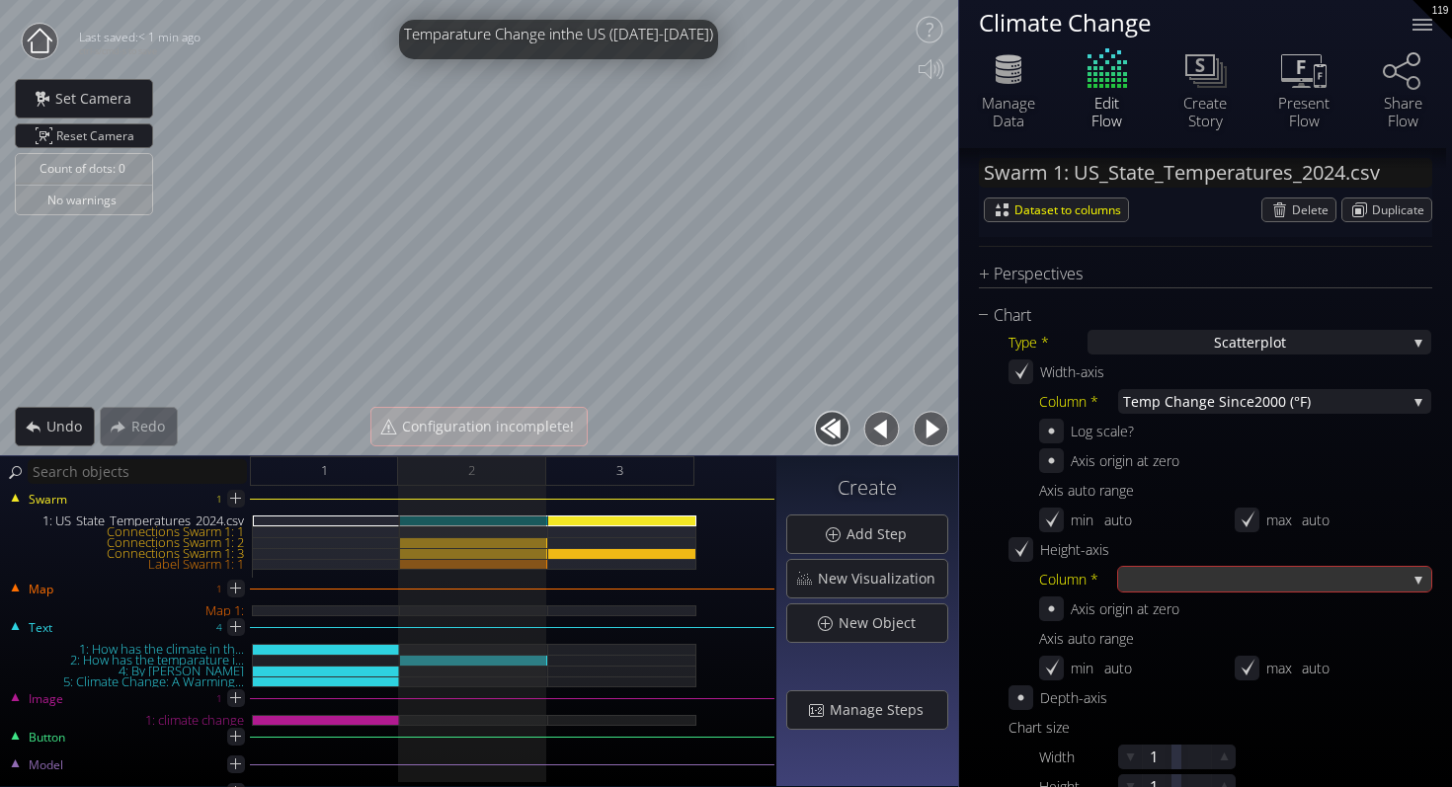
click at [1149, 587] on div at bounding box center [1264, 579] width 283 height 25
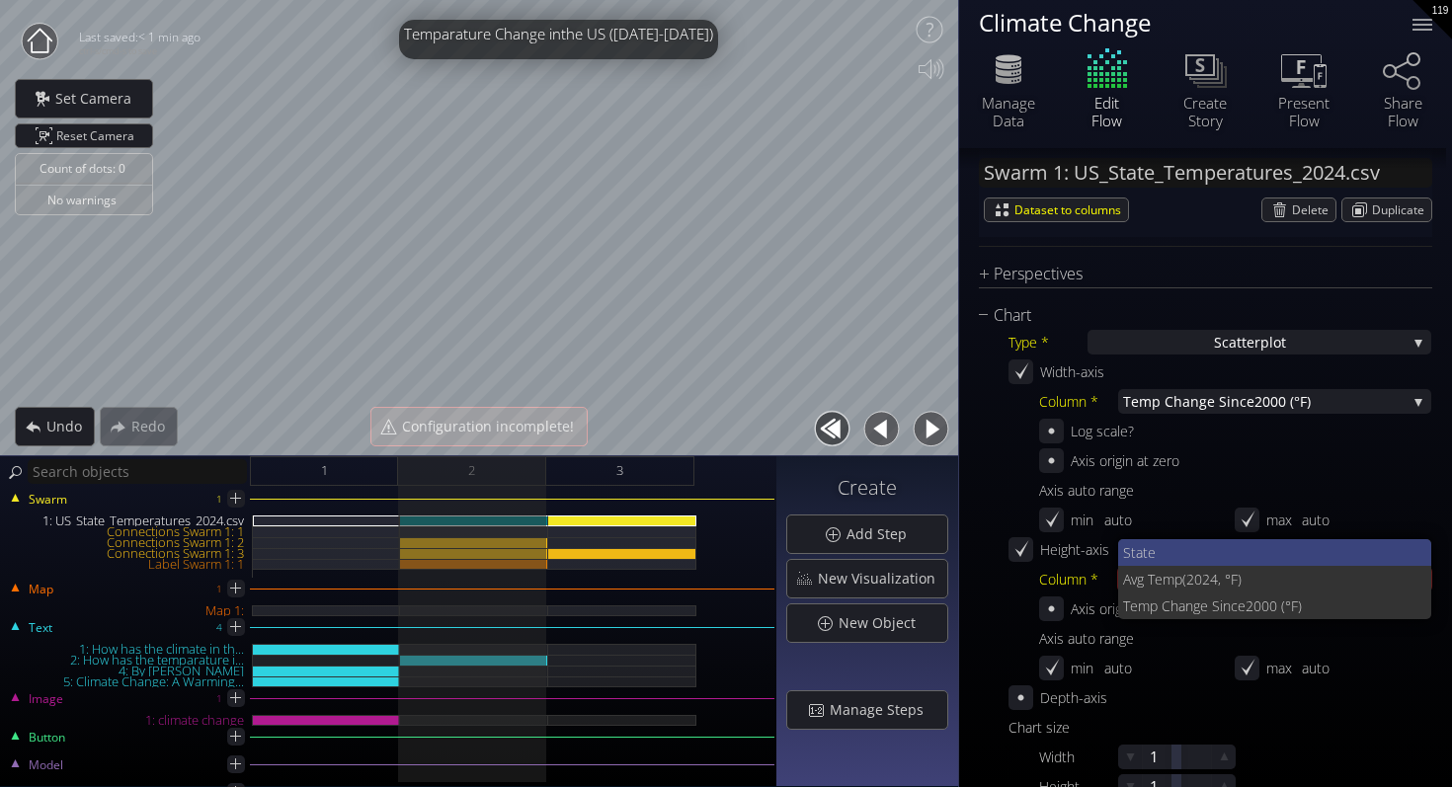
click at [1147, 562] on span "State" at bounding box center [1269, 552] width 293 height 27
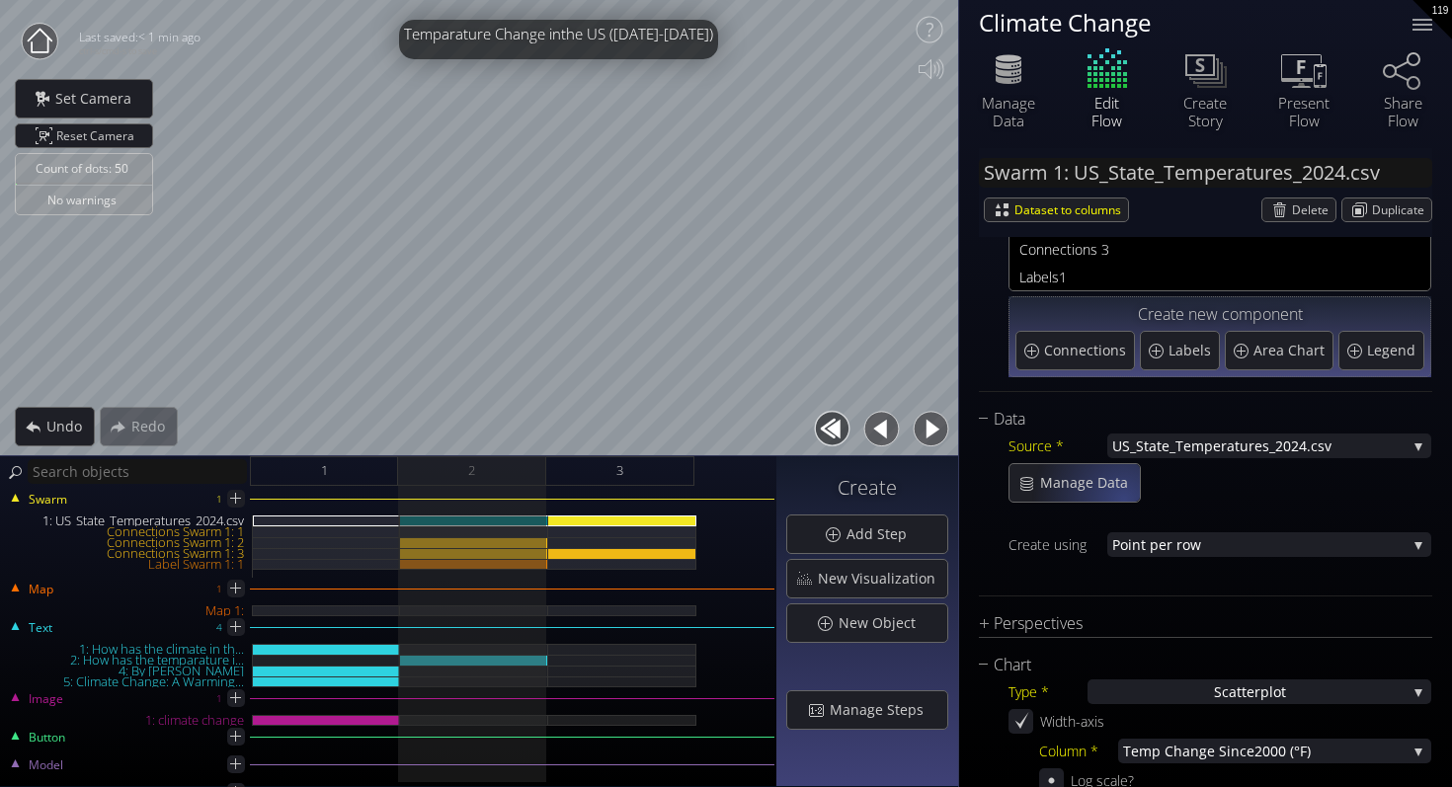
scroll to position [0, 0]
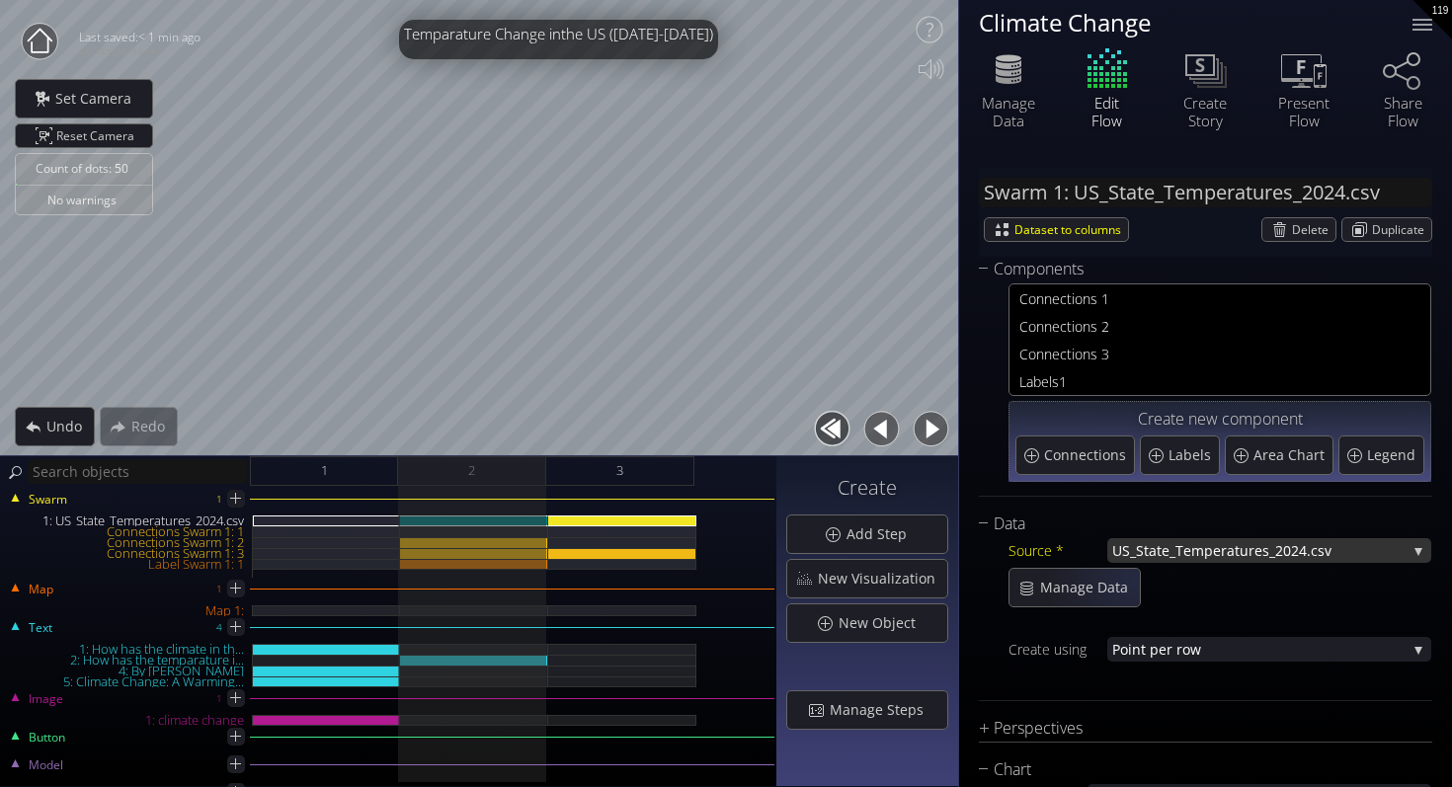
click at [1142, 547] on span "US_State_Temperature" at bounding box center [1187, 550] width 150 height 25
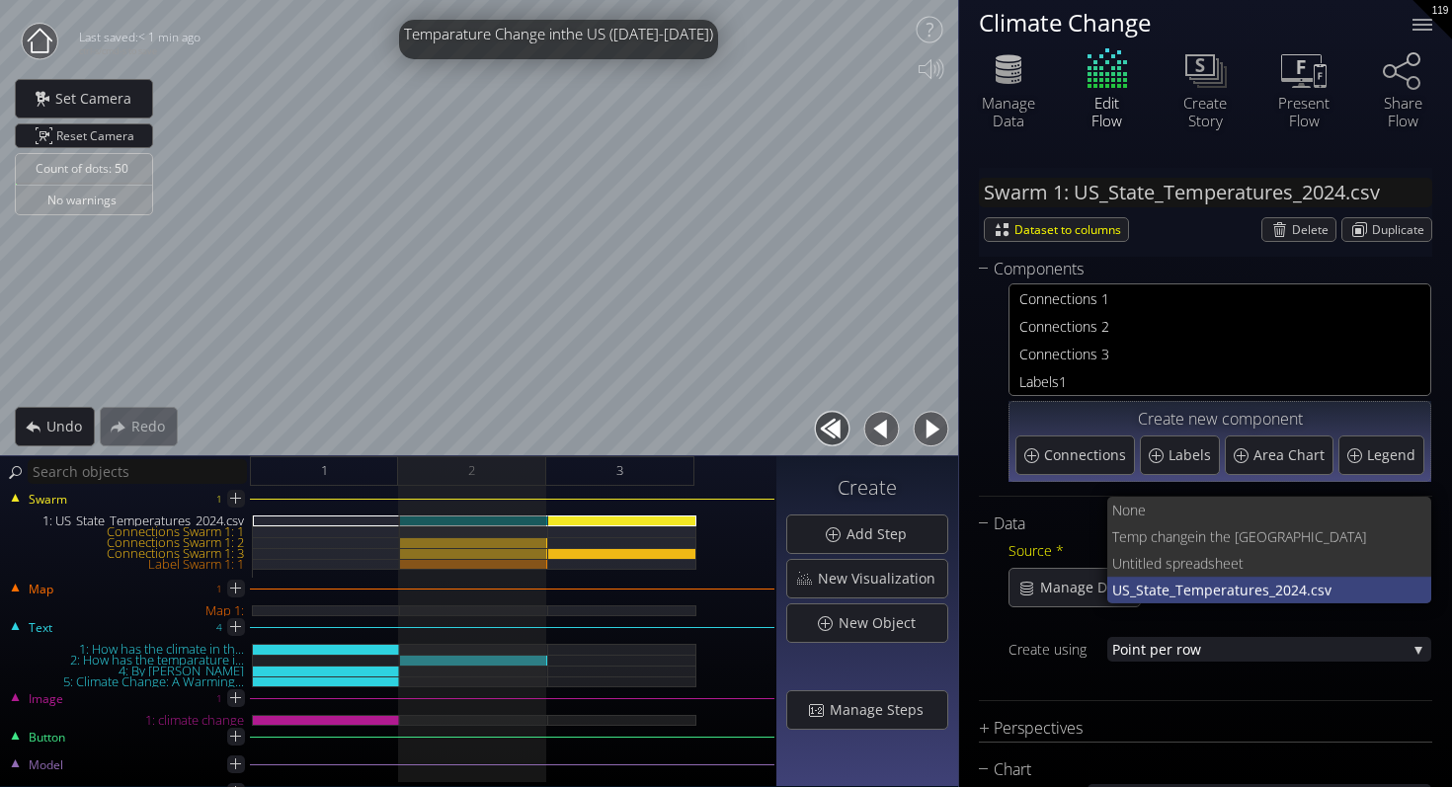
click at [1149, 590] on span "US_State_Temperature" at bounding box center [1187, 590] width 150 height 27
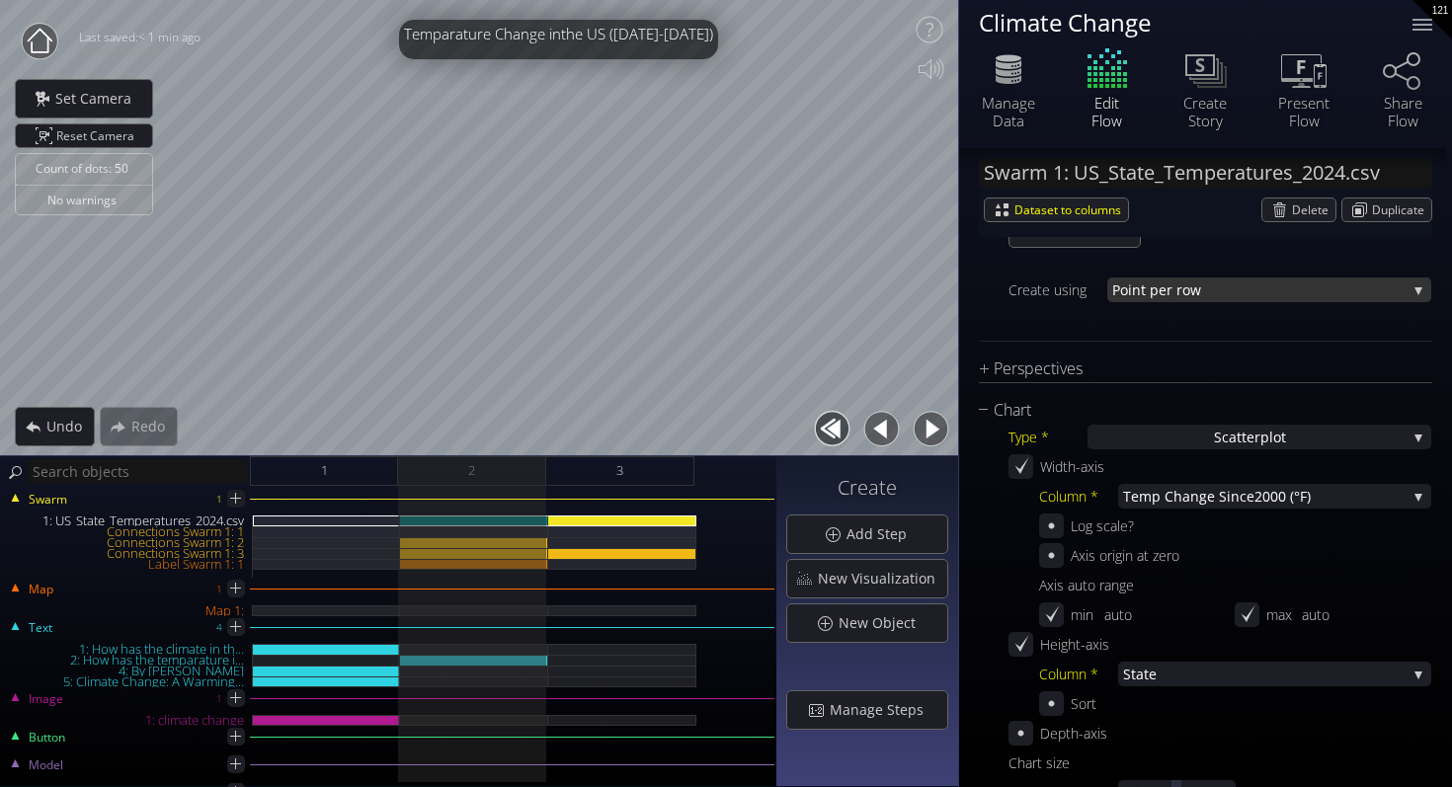
scroll to position [360, 0]
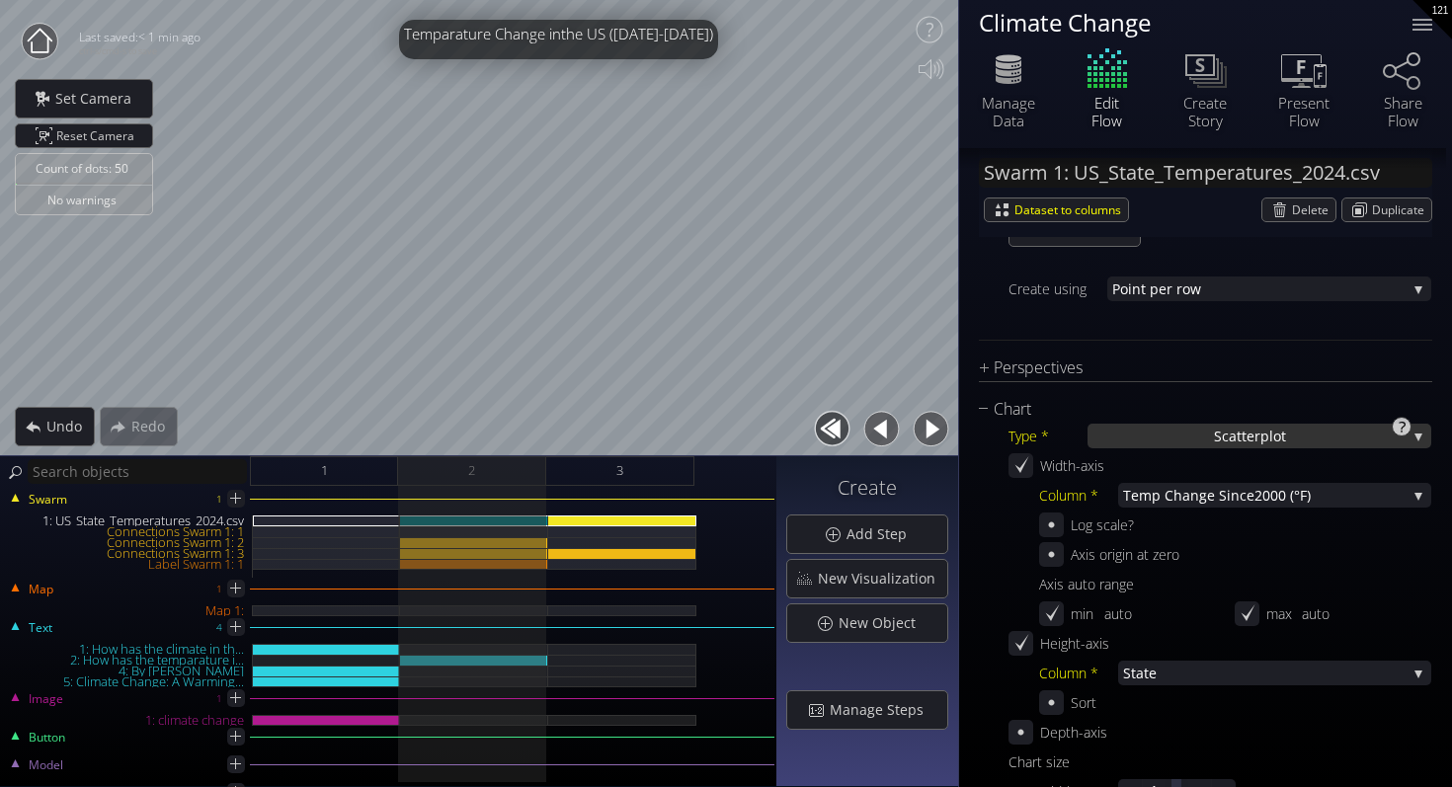
click at [1152, 435] on div "S catterplot" at bounding box center [1259, 436] width 344 height 25
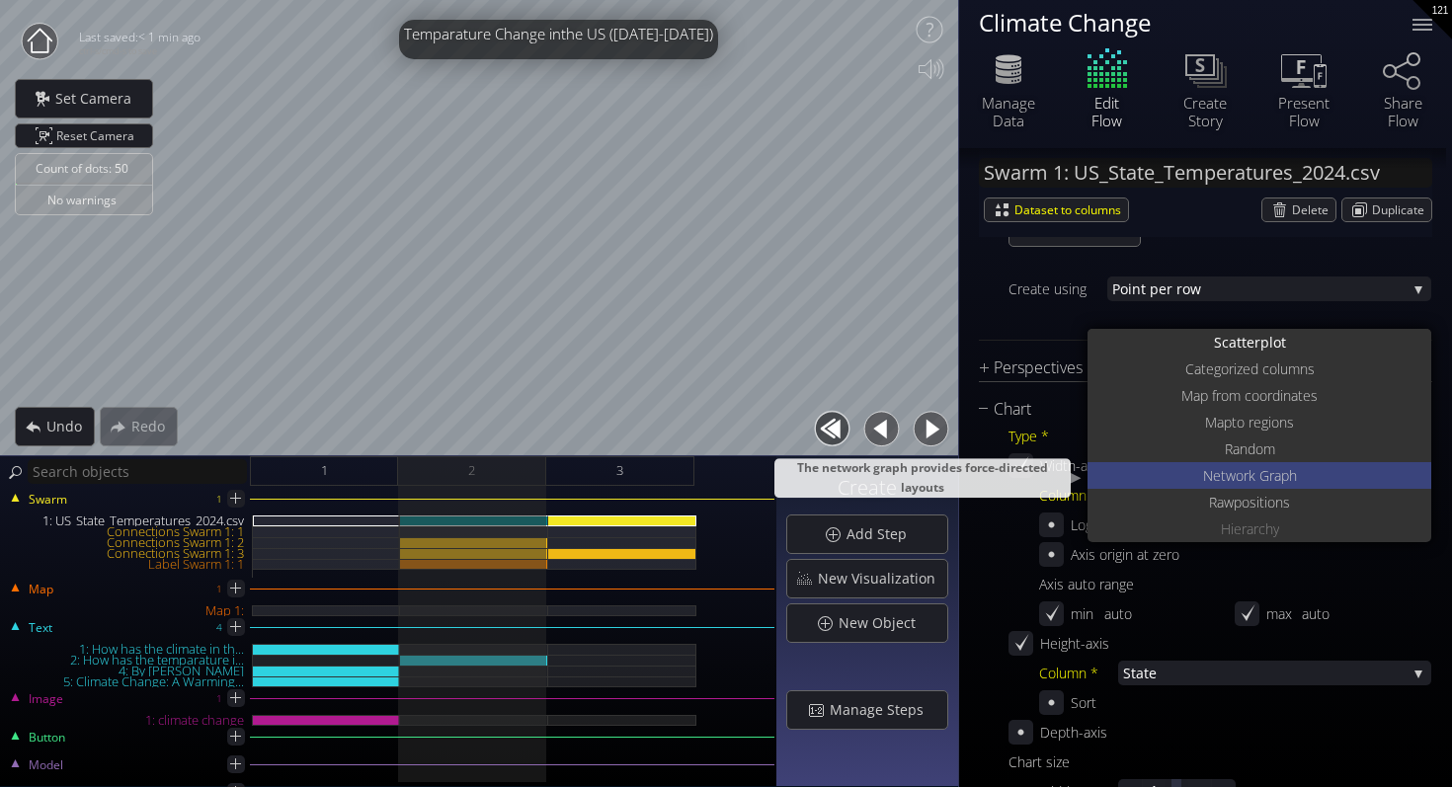
click at [1172, 470] on div "Net work Graph" at bounding box center [1261, 475] width 339 height 27
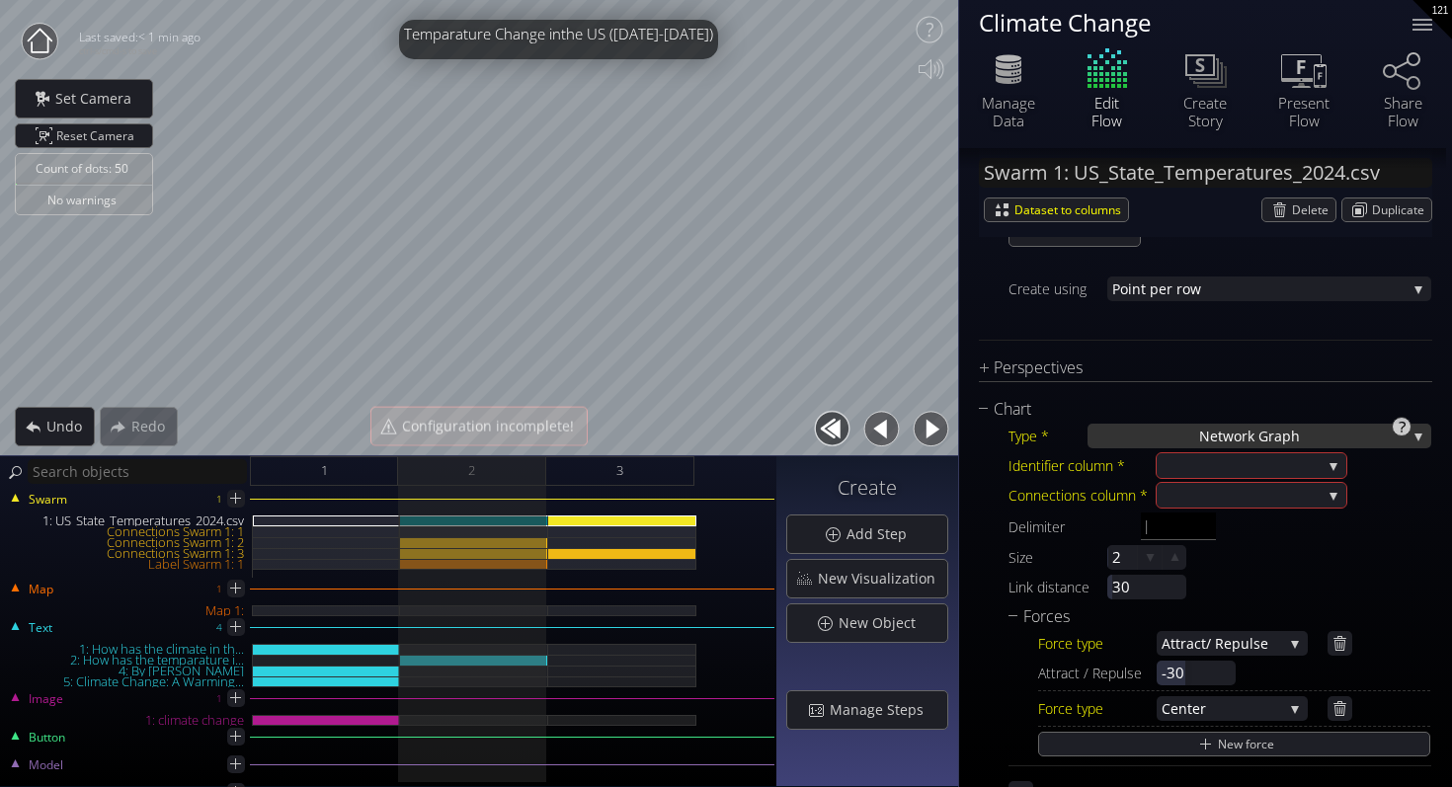
click at [1183, 432] on div "Net work Graph" at bounding box center [1259, 436] width 344 height 25
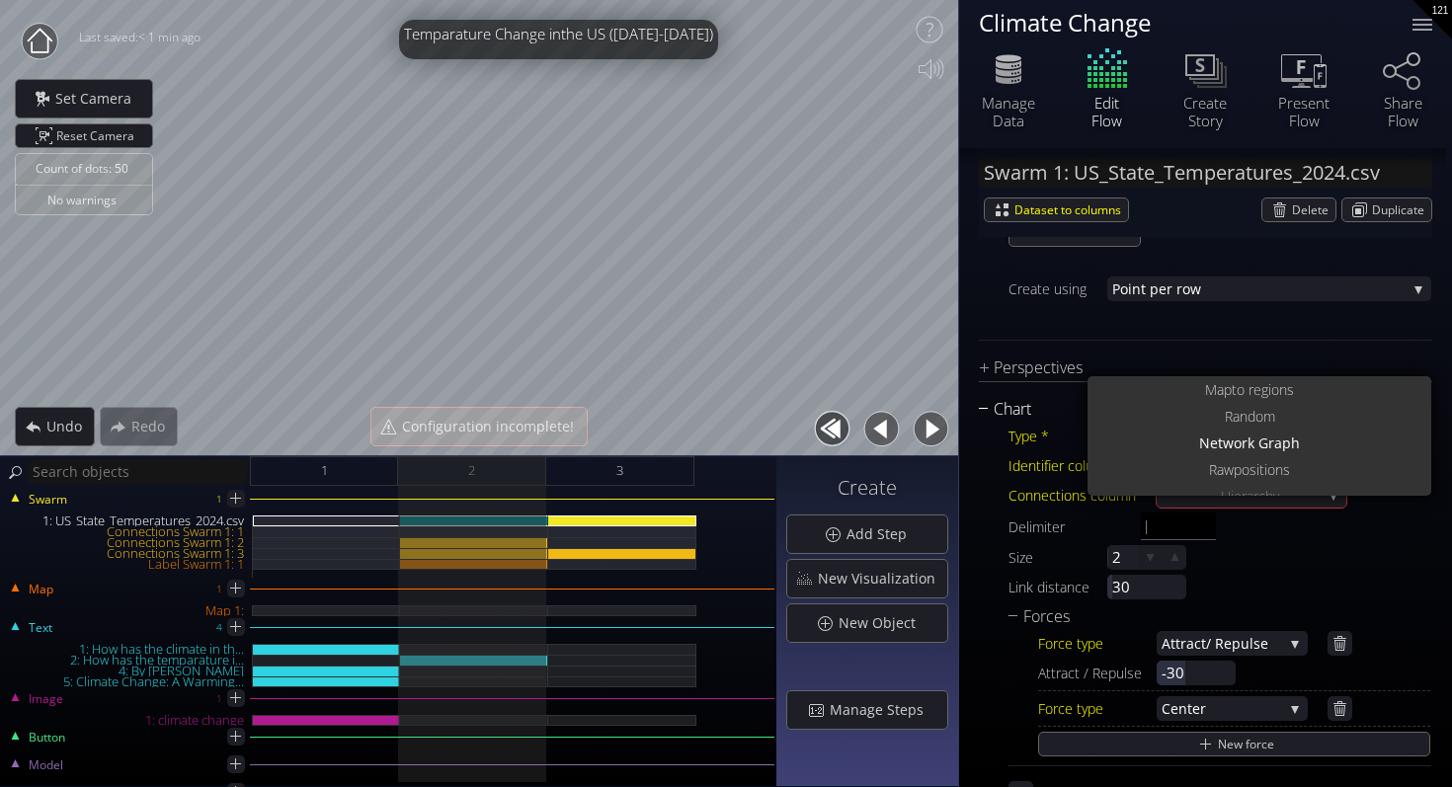
scroll to position [0, 0]
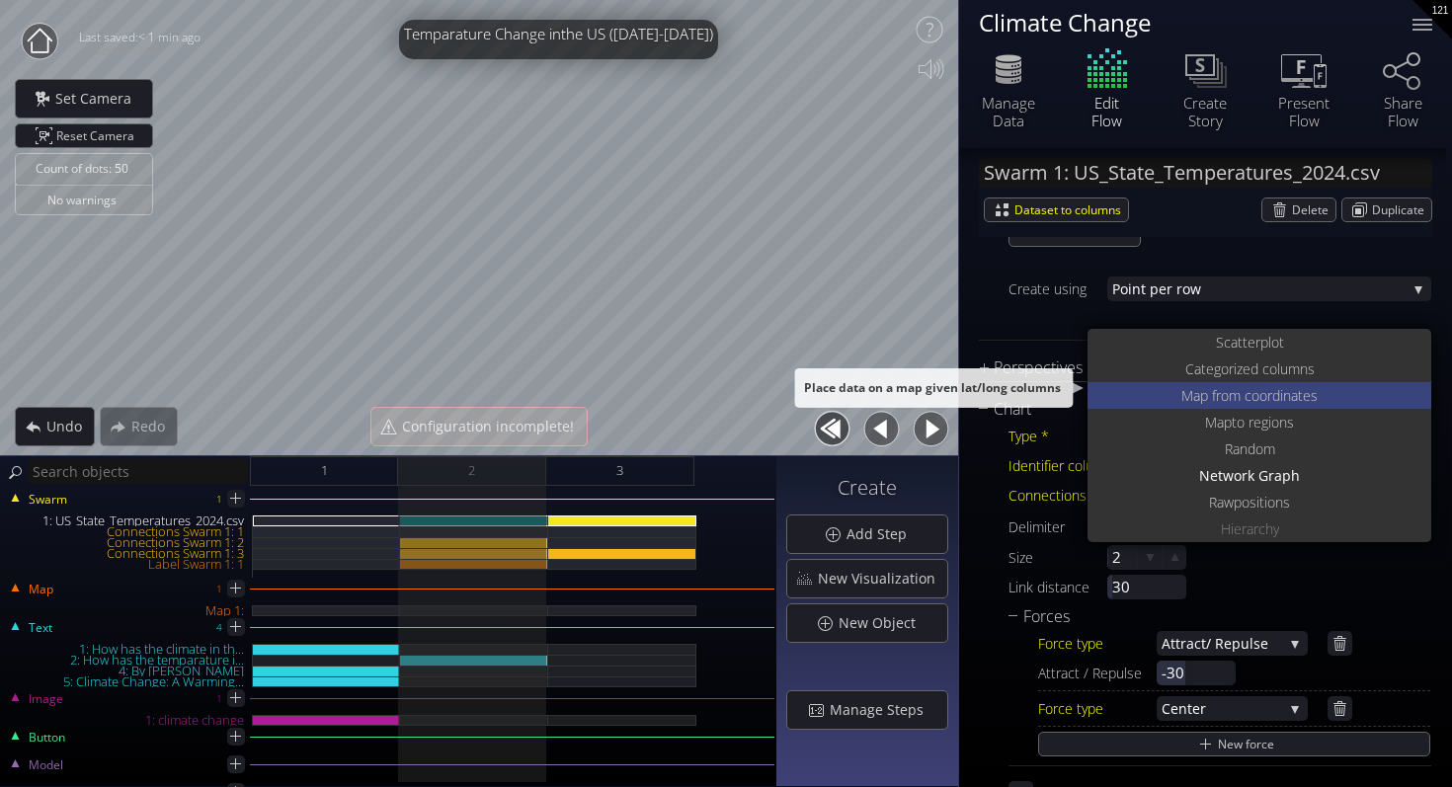
click at [1184, 401] on span "Map from c" at bounding box center [1216, 395] width 70 height 27
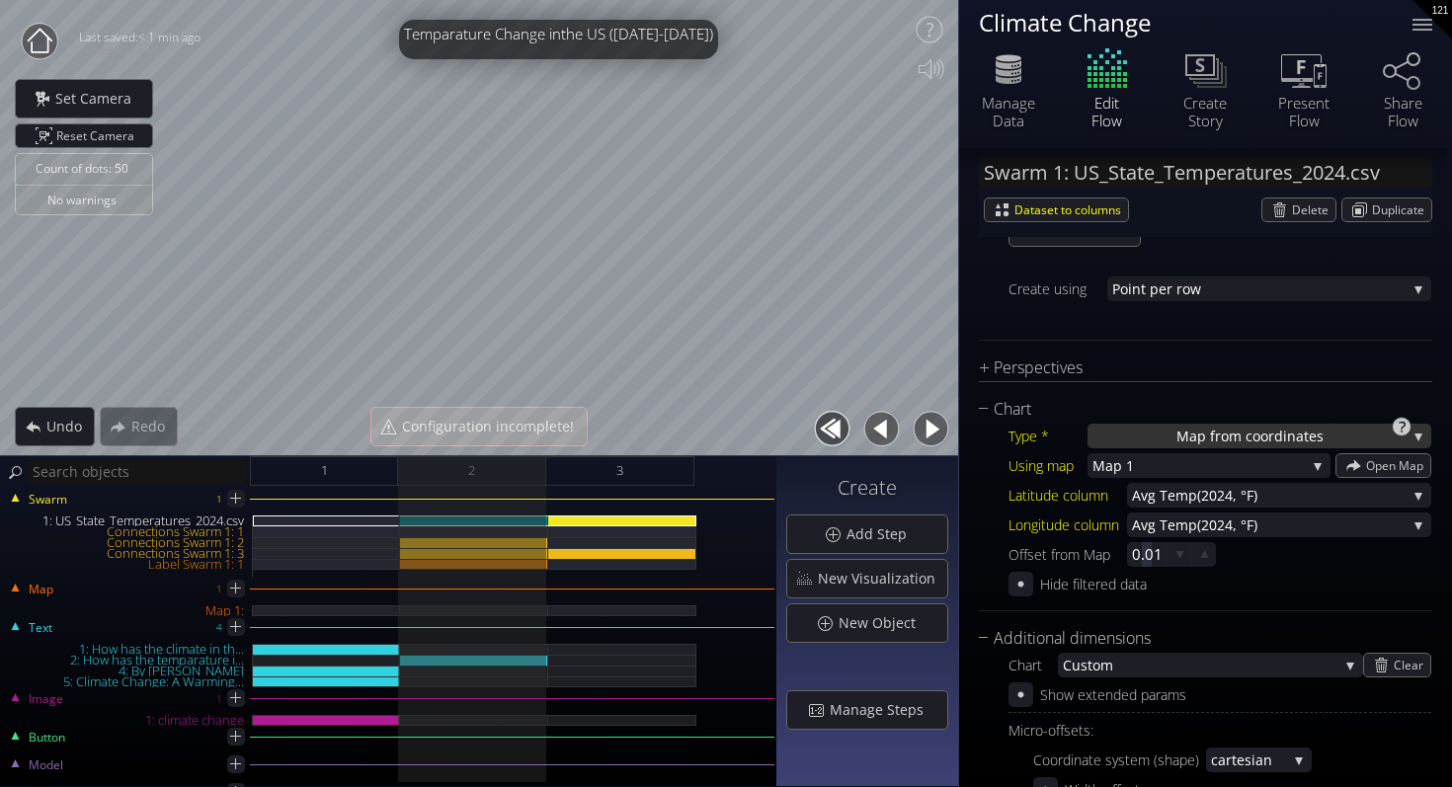
click at [1187, 433] on span "Map from c" at bounding box center [1214, 436] width 76 height 25
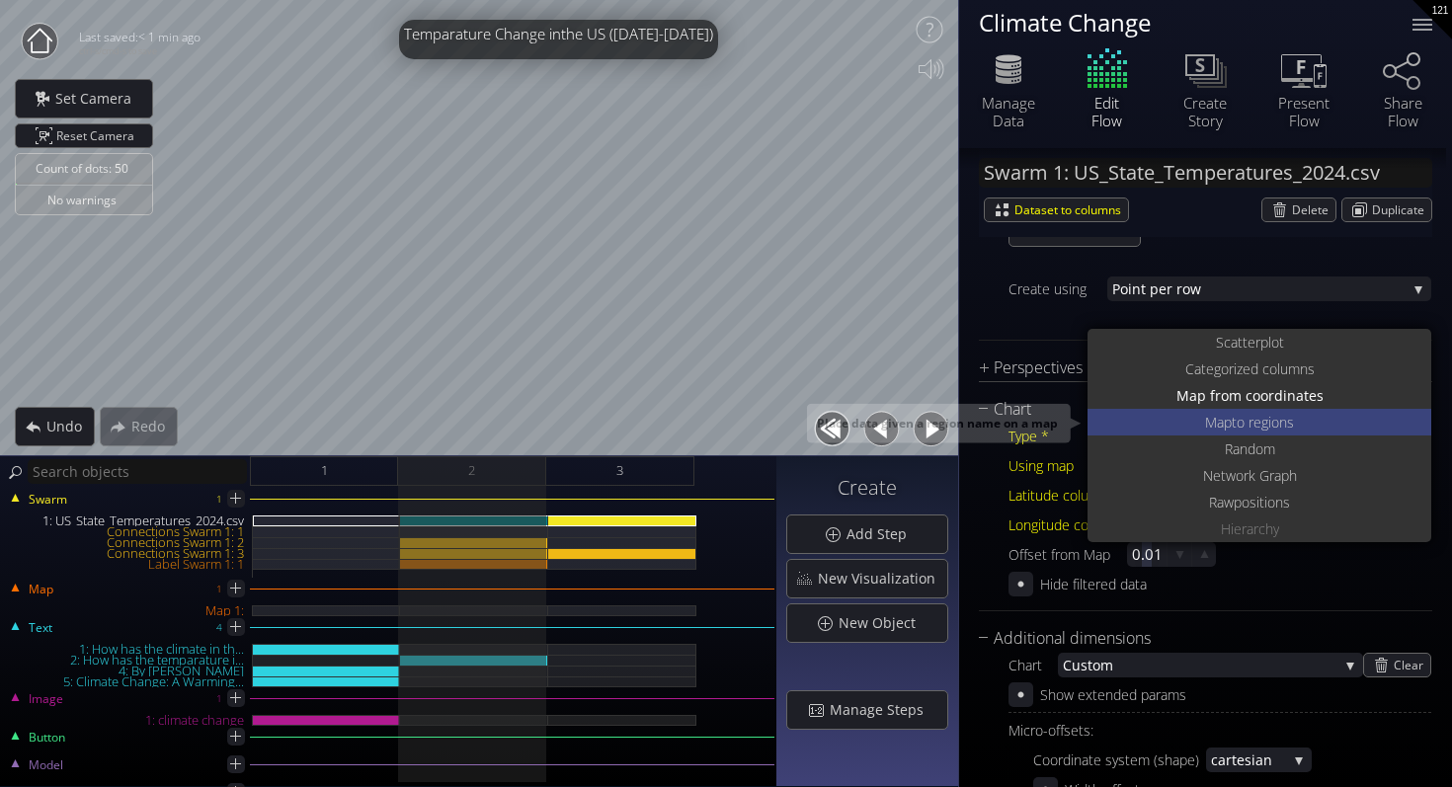
click at [1187, 430] on div "Map to regions" at bounding box center [1261, 422] width 339 height 27
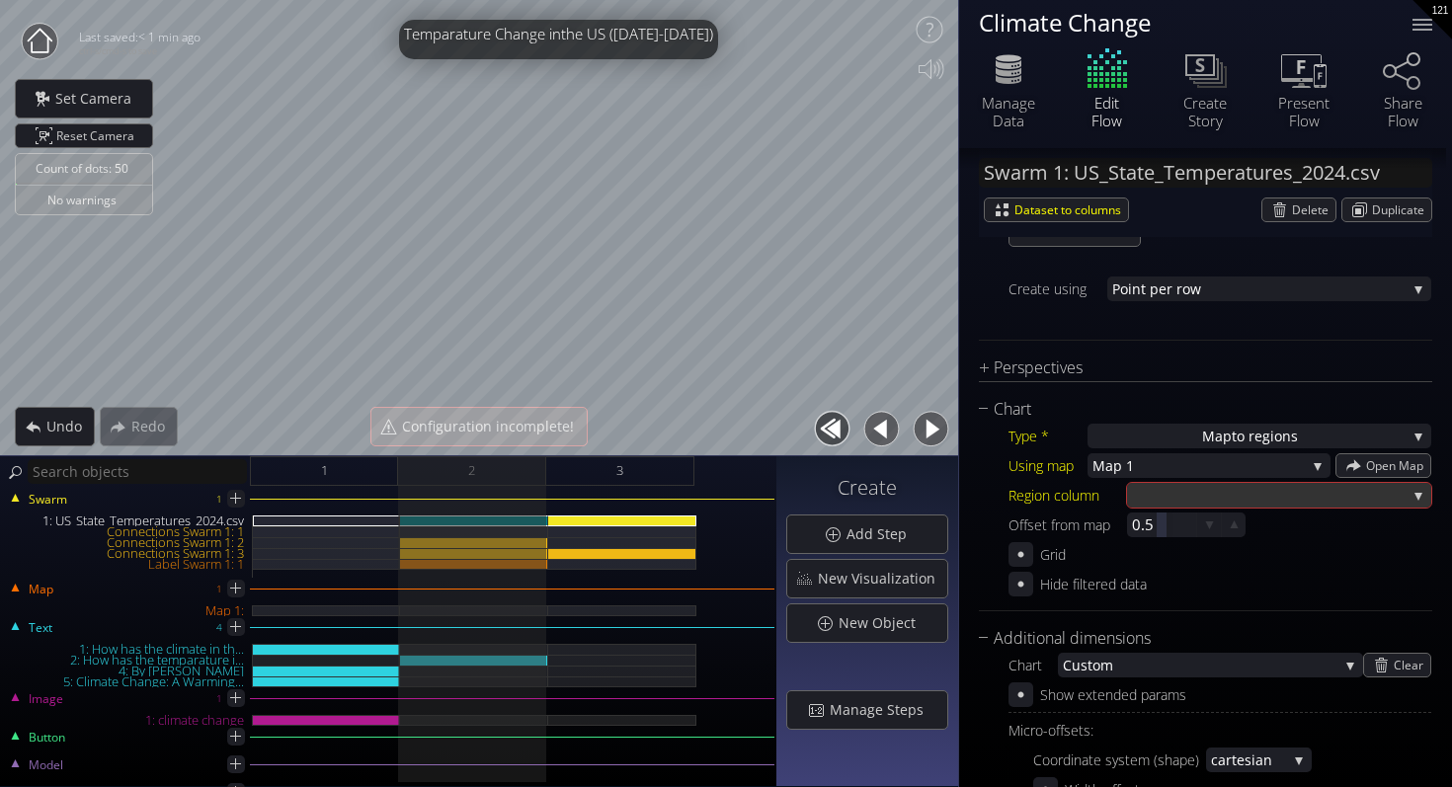
click at [1200, 482] on div "Using map Map 1 Map 1 Open Map Region column State Avg Temp (2024, °F) Temp Cha…" at bounding box center [1219, 510] width 423 height 114
click at [1200, 483] on div at bounding box center [1269, 495] width 275 height 25
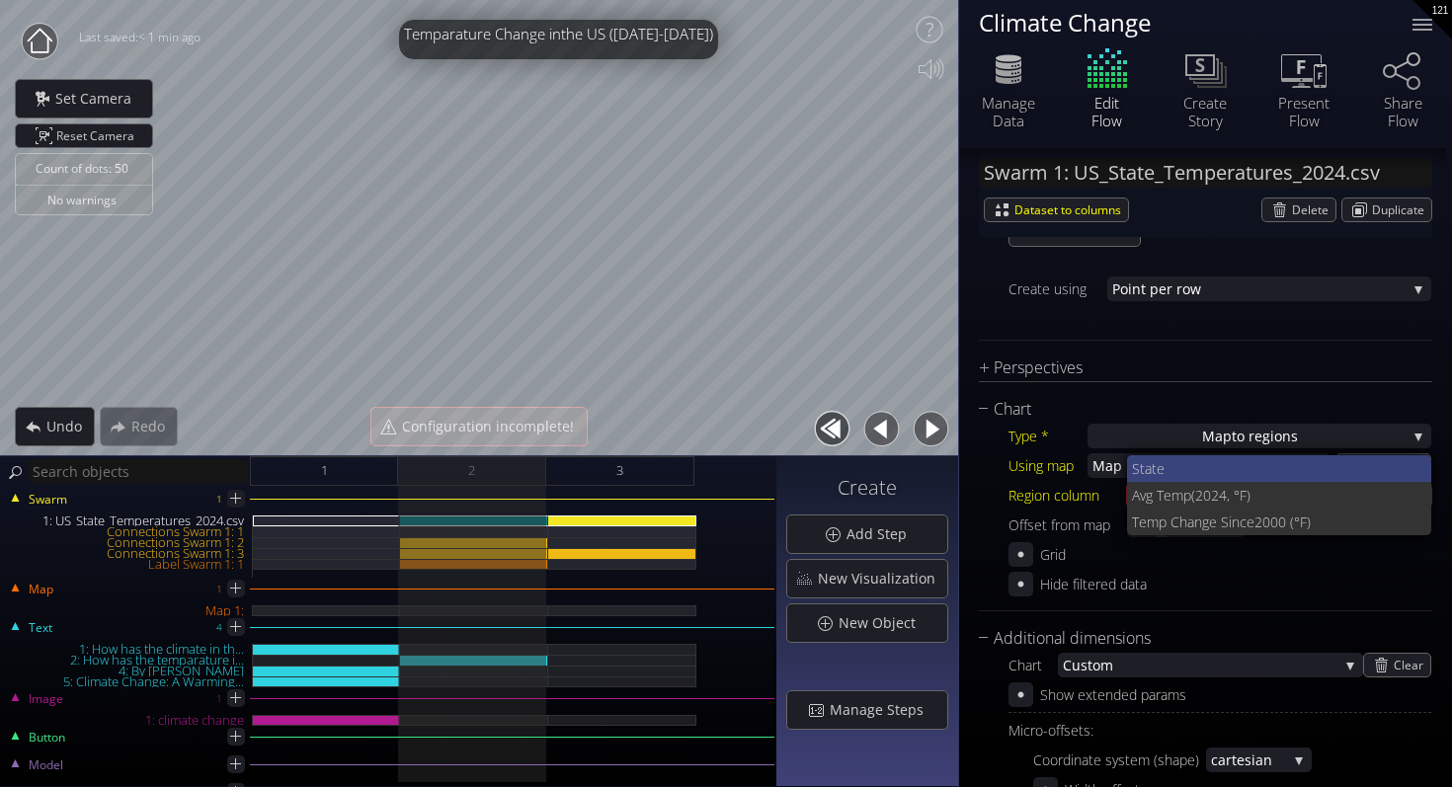
click at [1197, 473] on span "State" at bounding box center [1274, 468] width 284 height 27
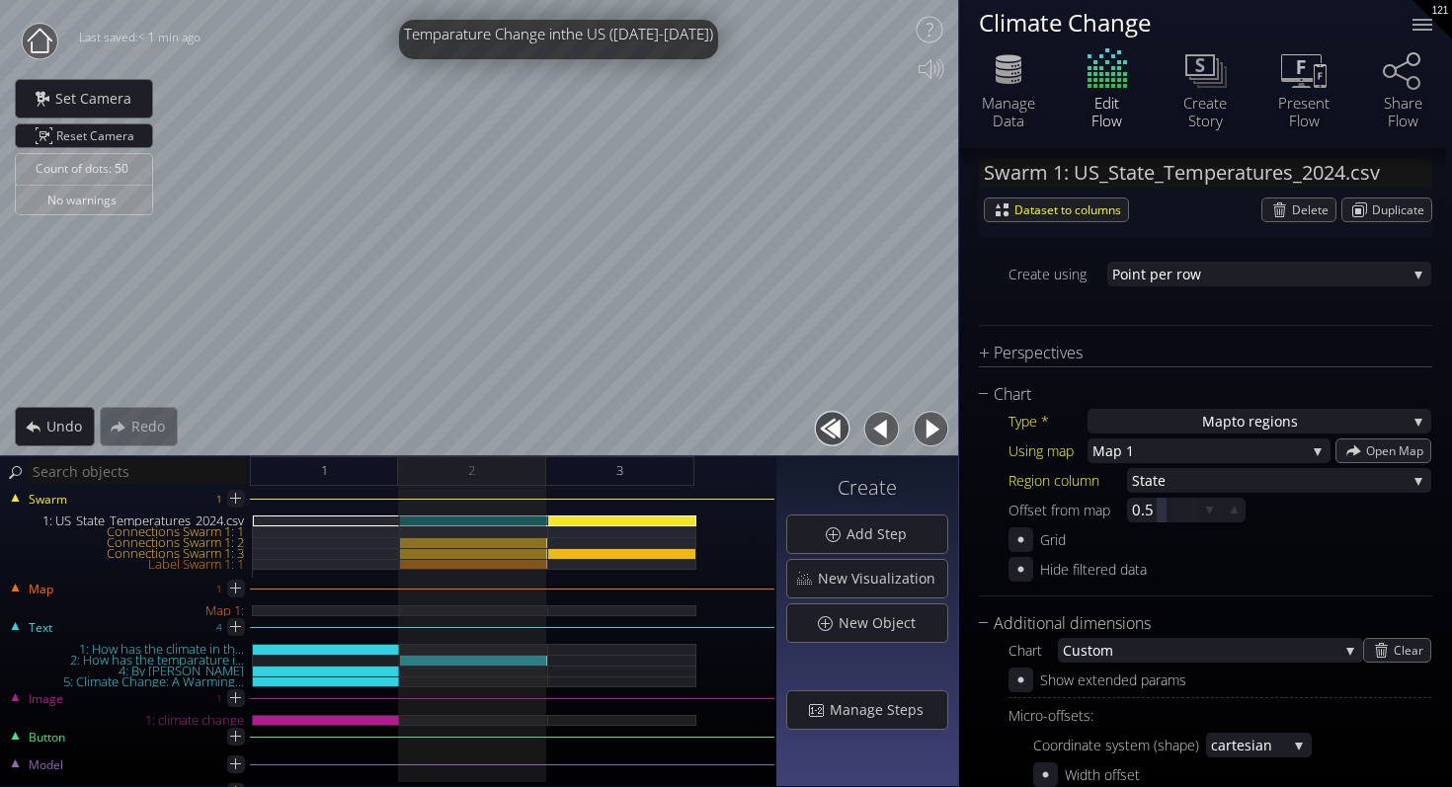
scroll to position [362, 0]
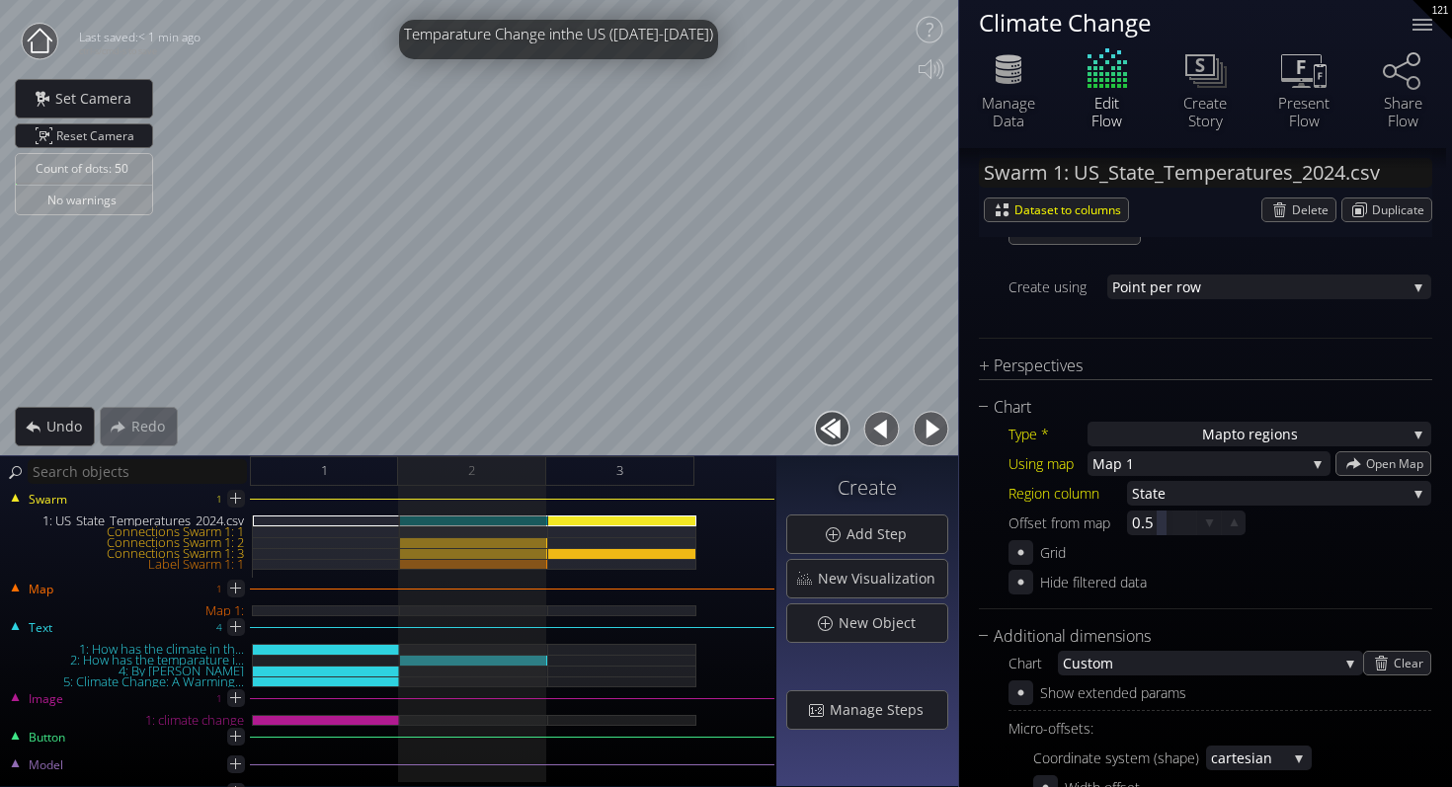
click at [1120, 450] on div "Type * Map to regions S catterplot Categoriz ed columns Map from c oordinates M…" at bounding box center [1205, 507] width 453 height 175
click at [1122, 440] on div "Map to regions" at bounding box center [1259, 434] width 344 height 25
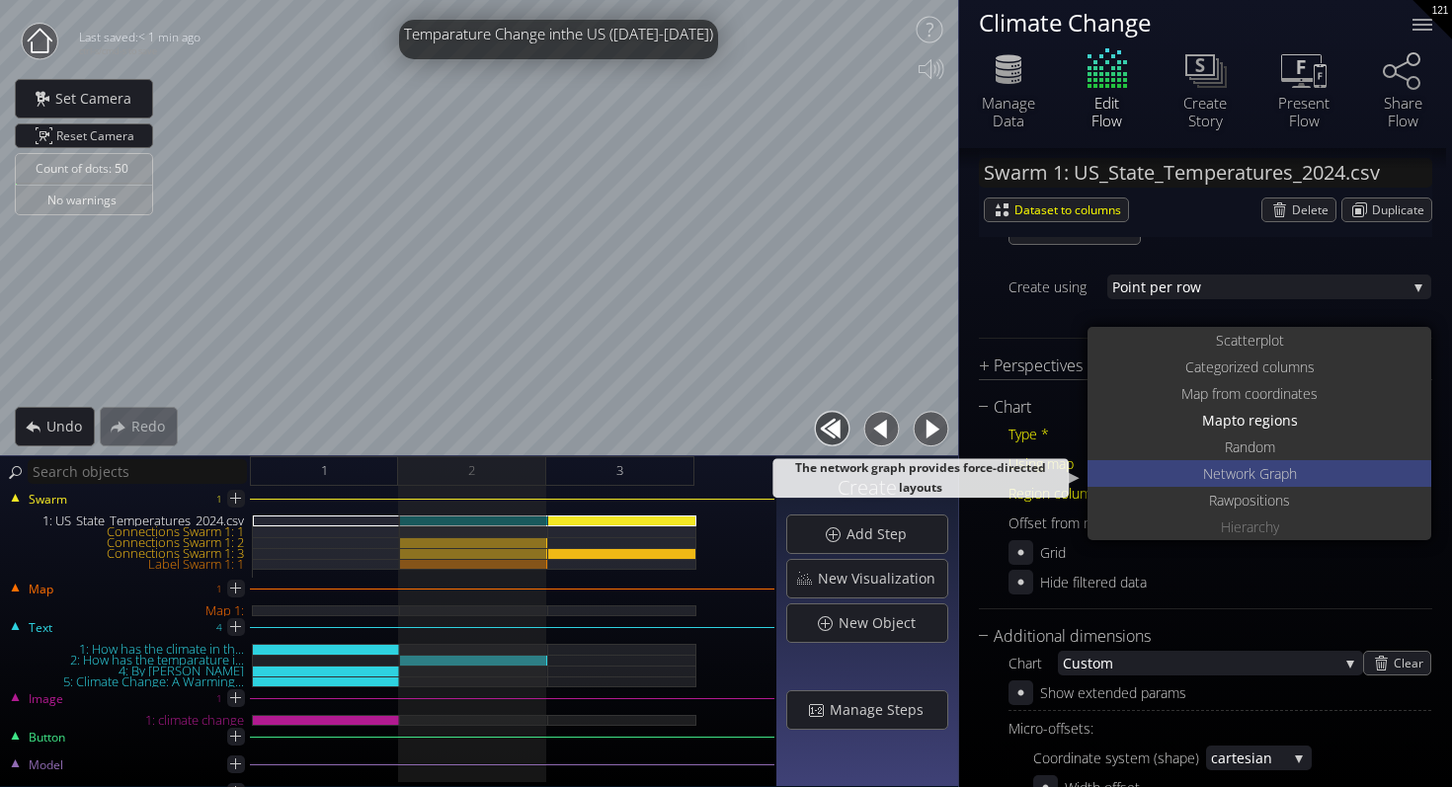
click at [1168, 463] on div "Net work Graph" at bounding box center [1261, 473] width 339 height 27
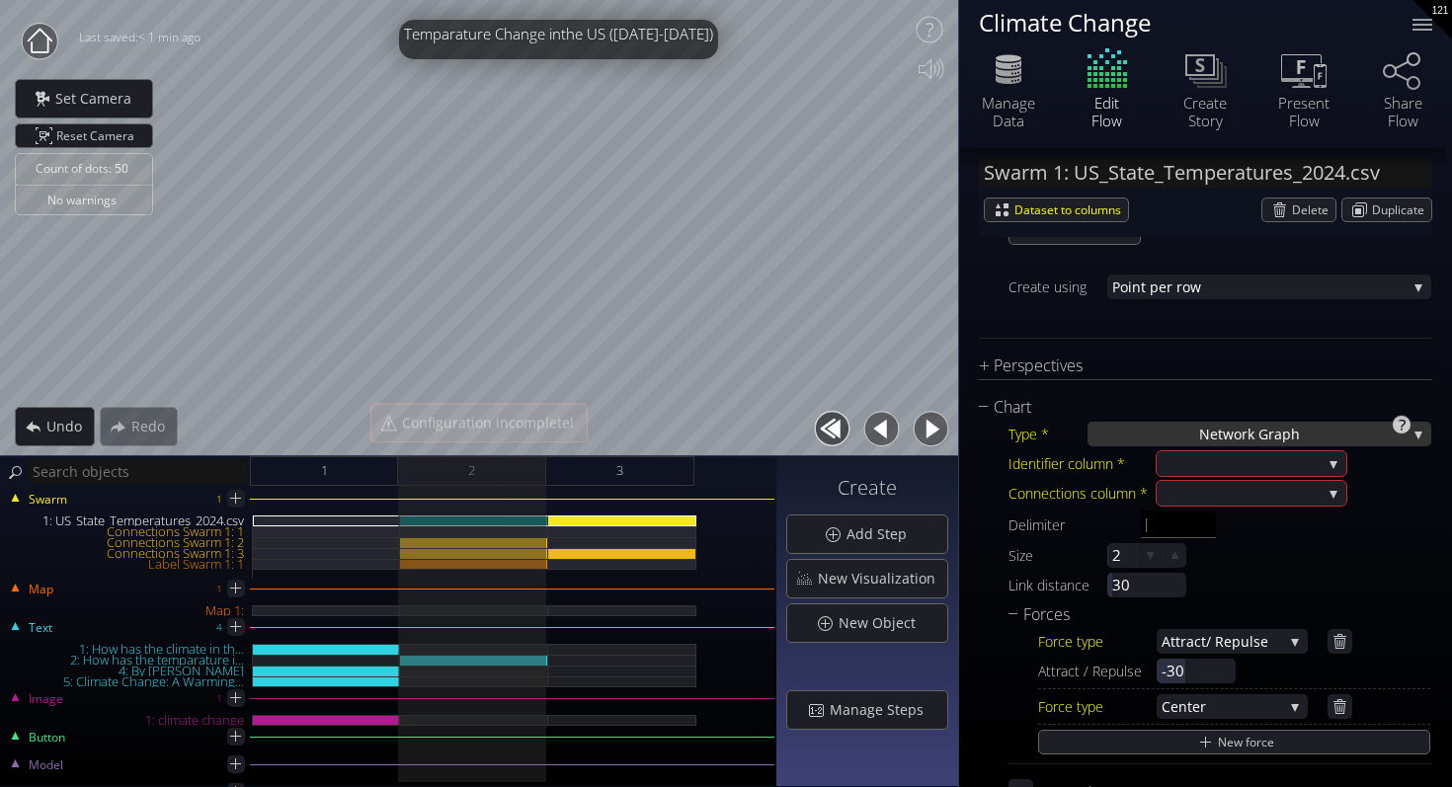
click at [1151, 432] on div "Net work Graph" at bounding box center [1259, 434] width 344 height 25
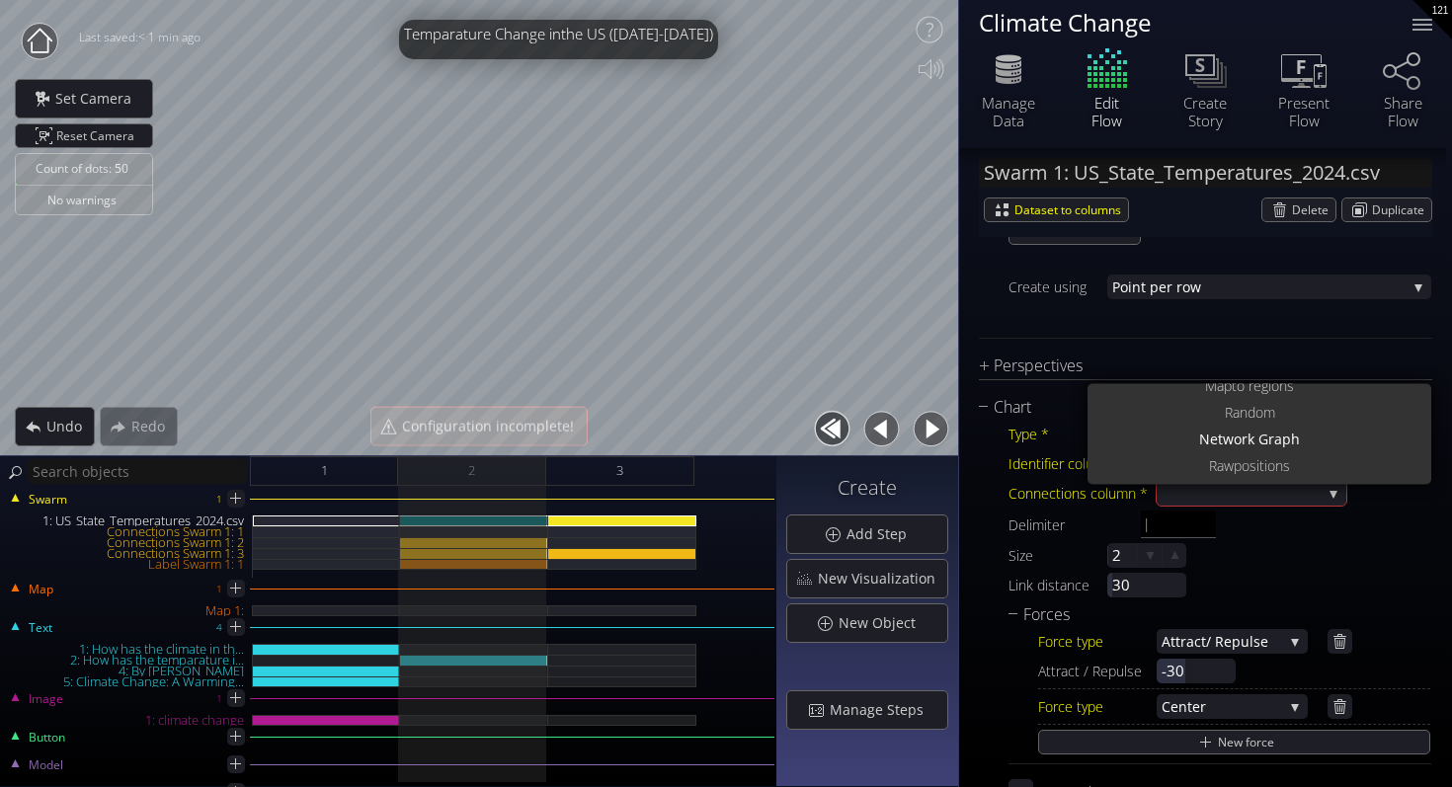
scroll to position [0, 0]
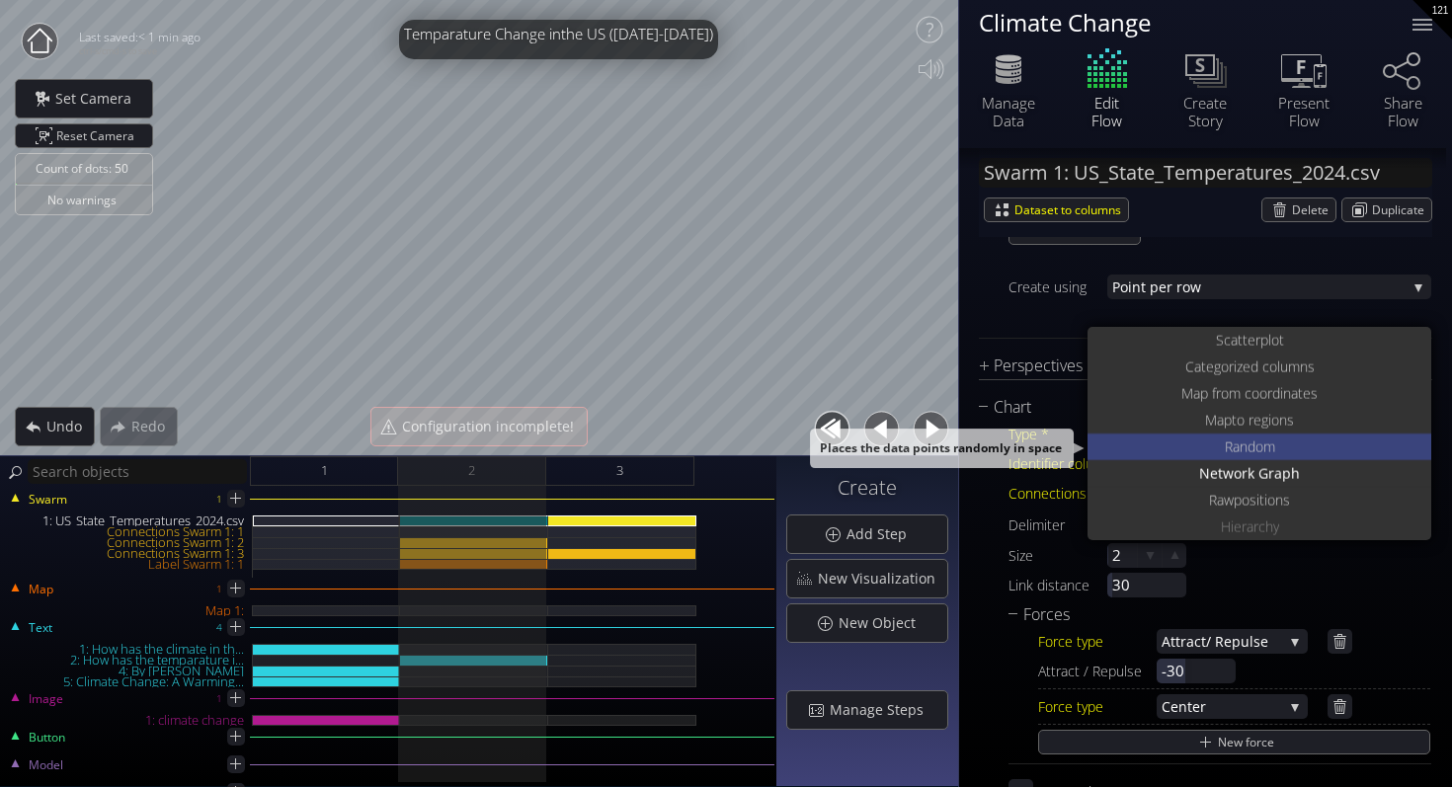
click at [1188, 440] on div "Ra ndom" at bounding box center [1261, 446] width 339 height 27
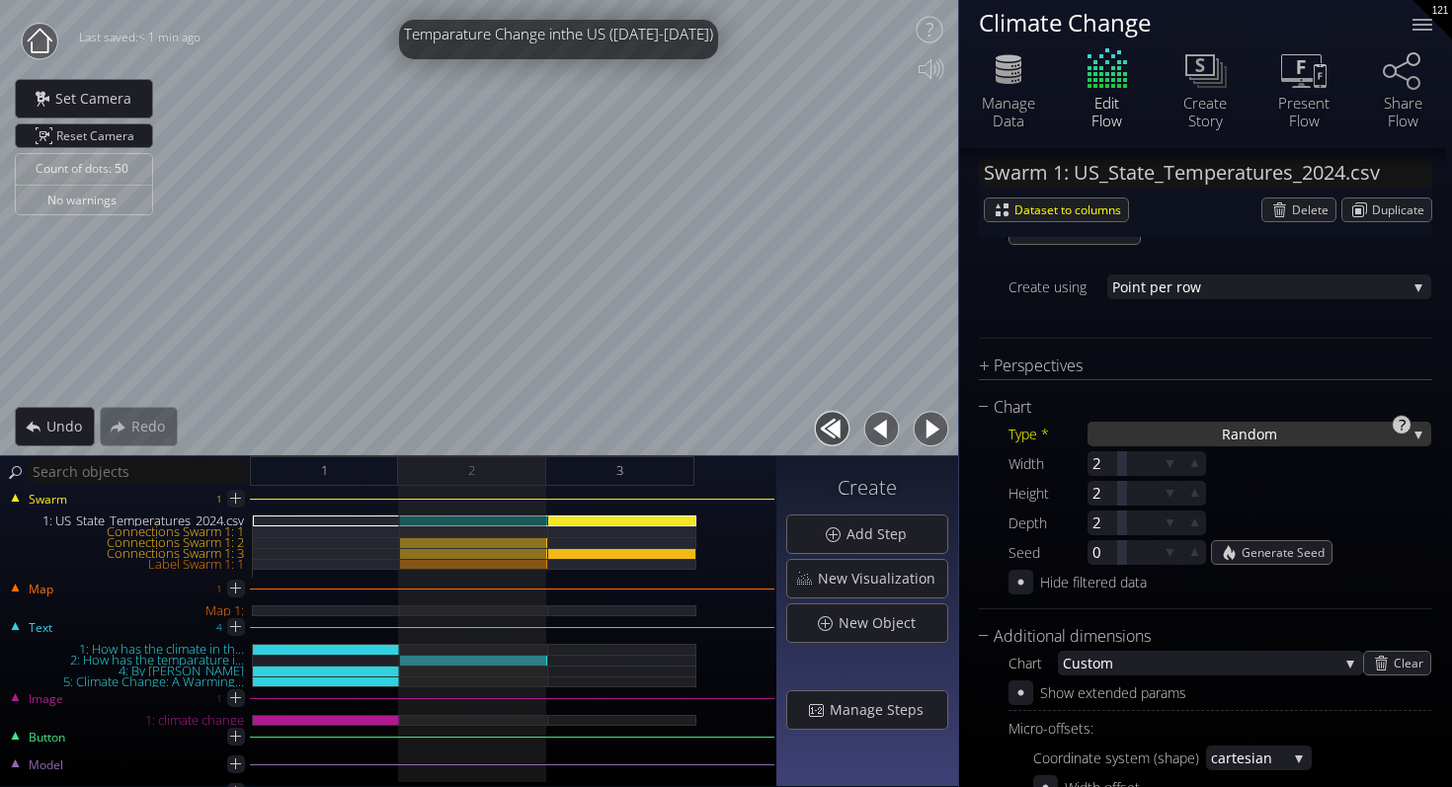
click at [1176, 434] on div "Ra ndom" at bounding box center [1259, 434] width 344 height 25
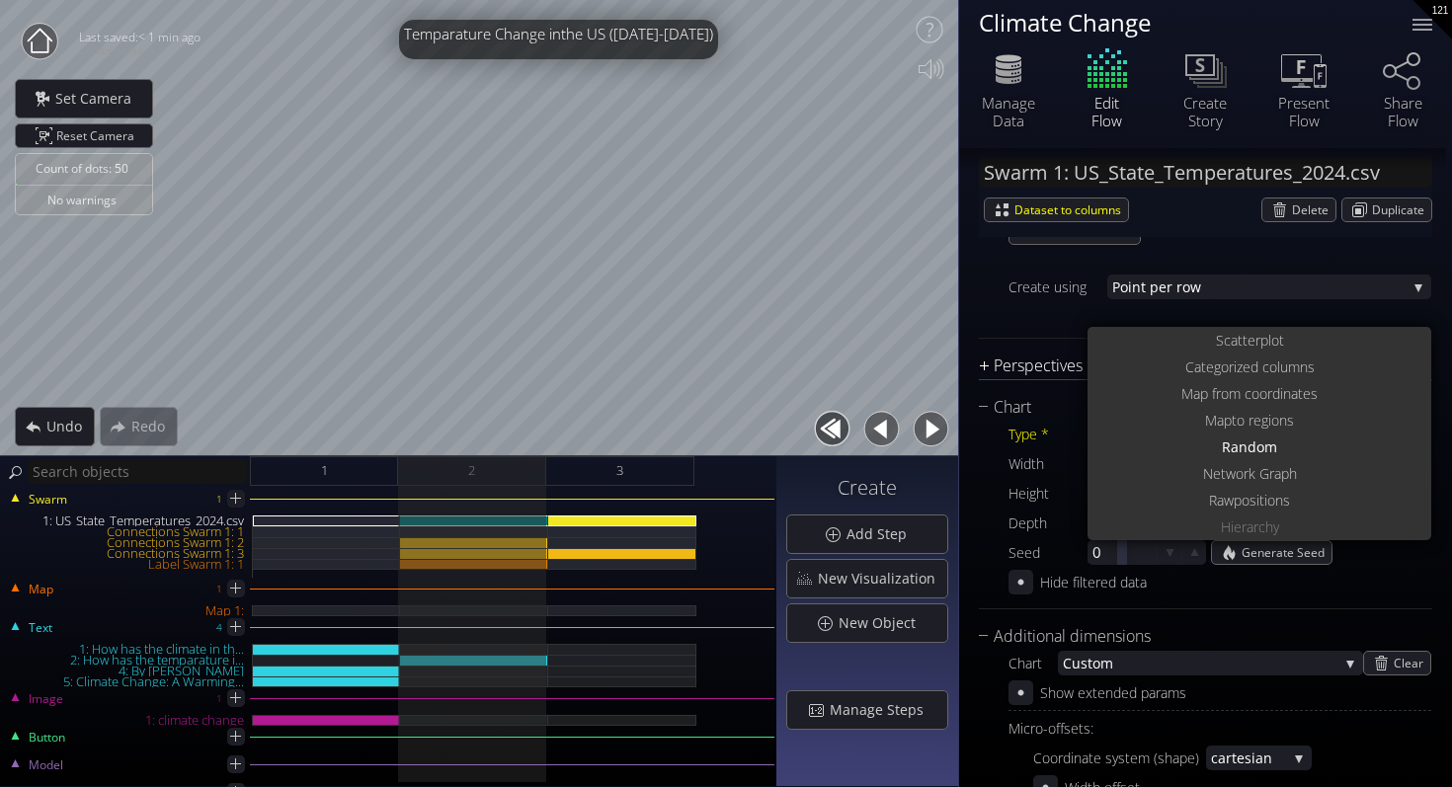
click at [1149, 369] on div "Categoriz ed columns" at bounding box center [1261, 367] width 339 height 27
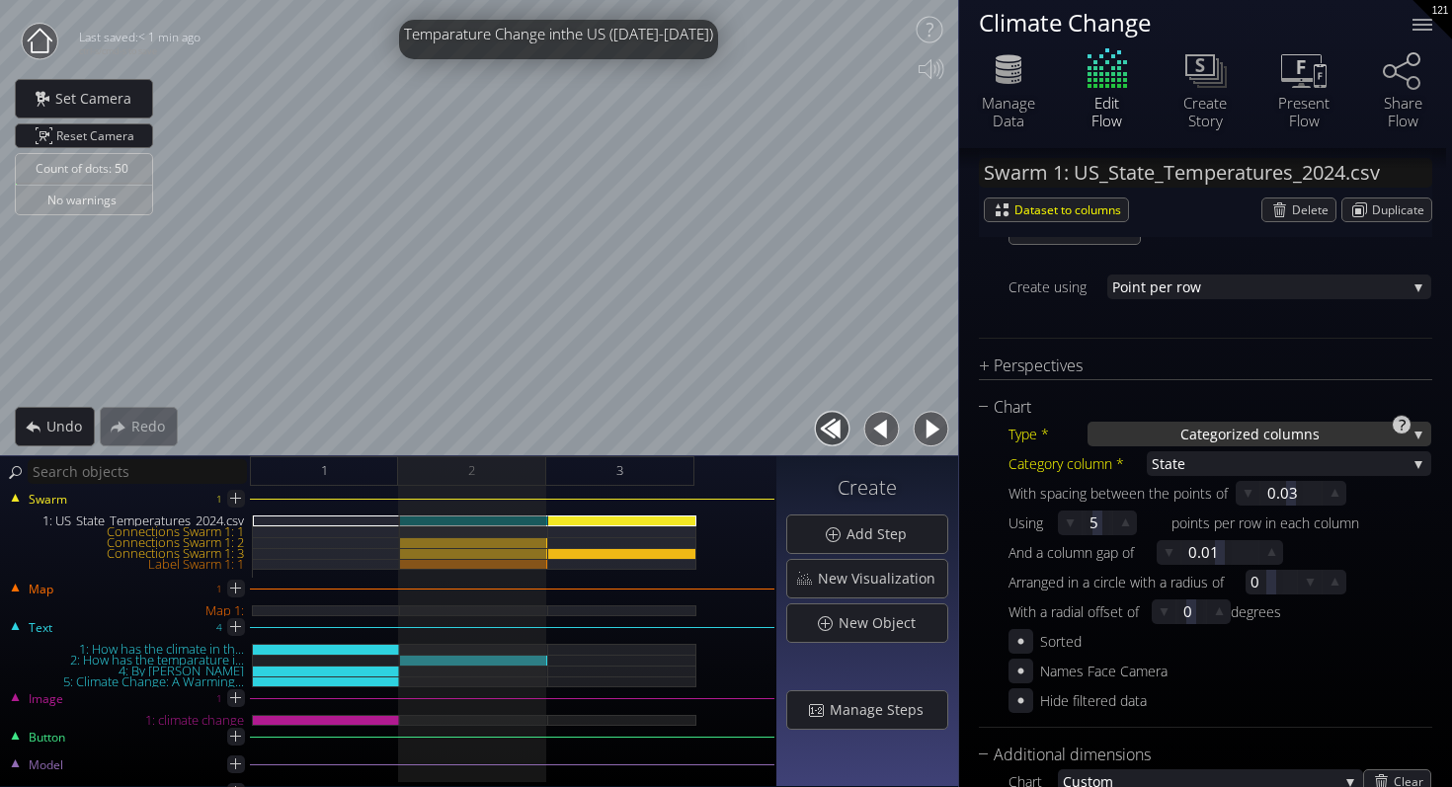
click at [1180, 432] on span "Categoriz" at bounding box center [1211, 434] width 62 height 25
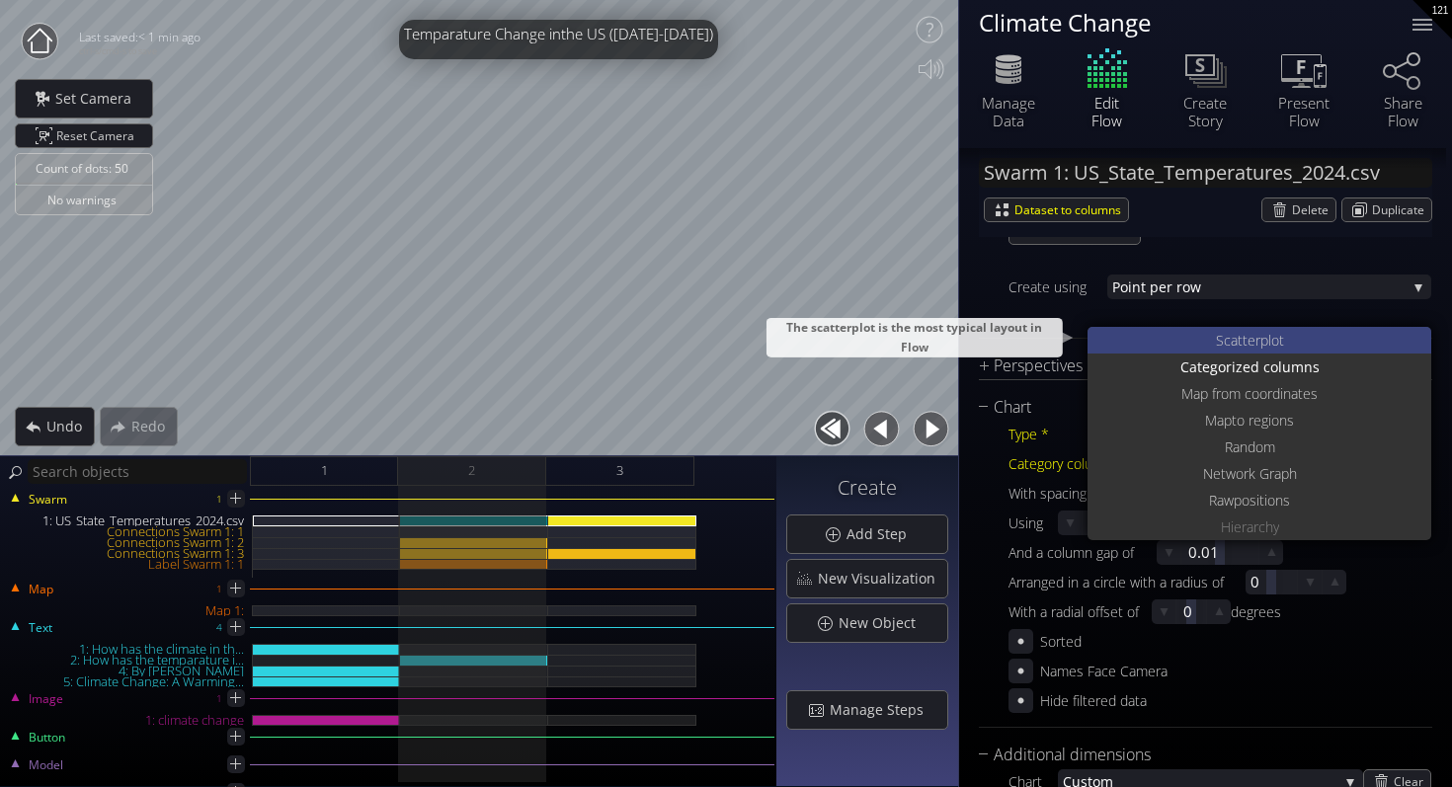
click at [1148, 345] on div "S catterplot" at bounding box center [1261, 340] width 339 height 27
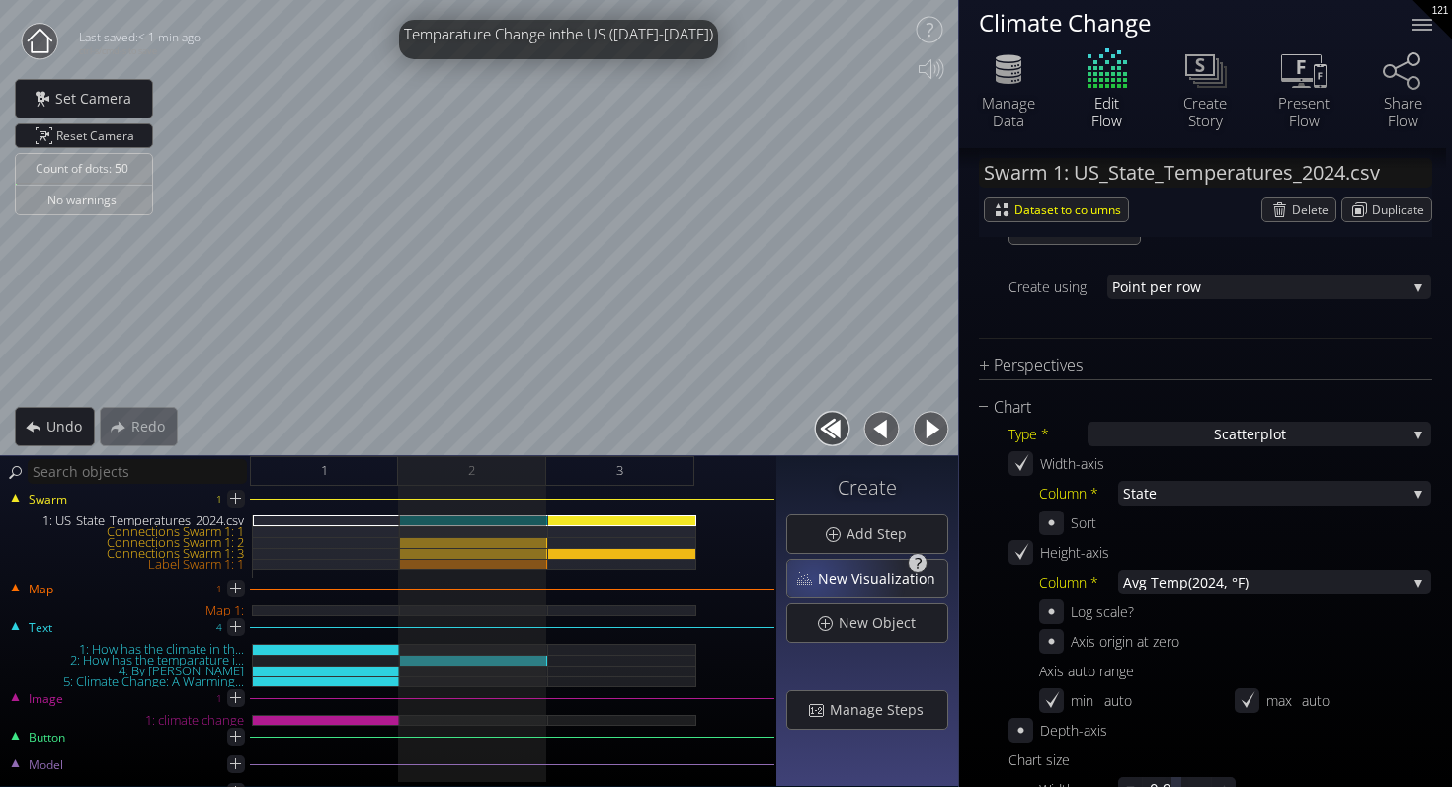
click at [816, 578] on div "New Visualization" at bounding box center [867, 579] width 160 height 38
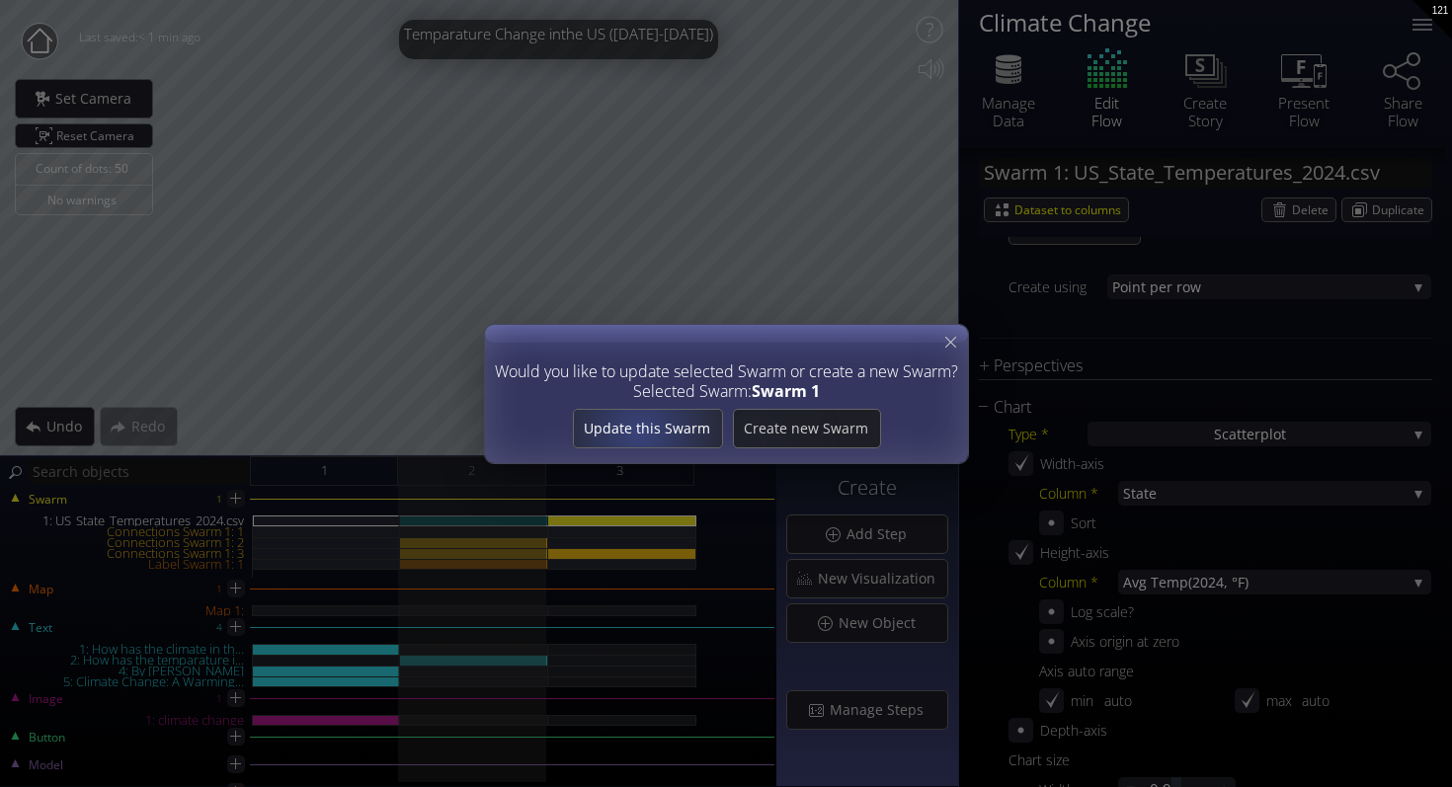
click at [639, 427] on span "Update this Swarm" at bounding box center [647, 429] width 148 height 20
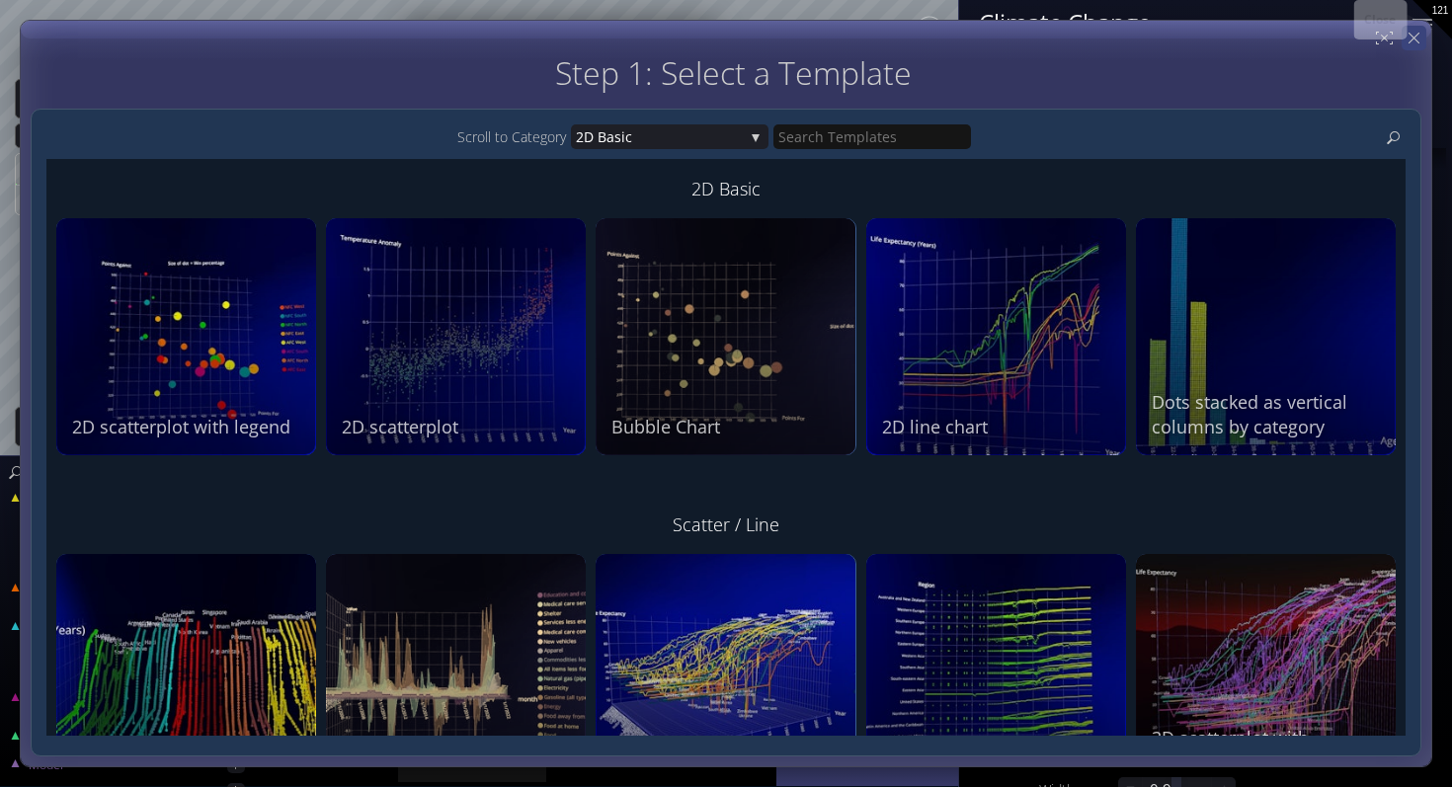
click at [1411, 36] on icon at bounding box center [1413, 38] width 19 height 19
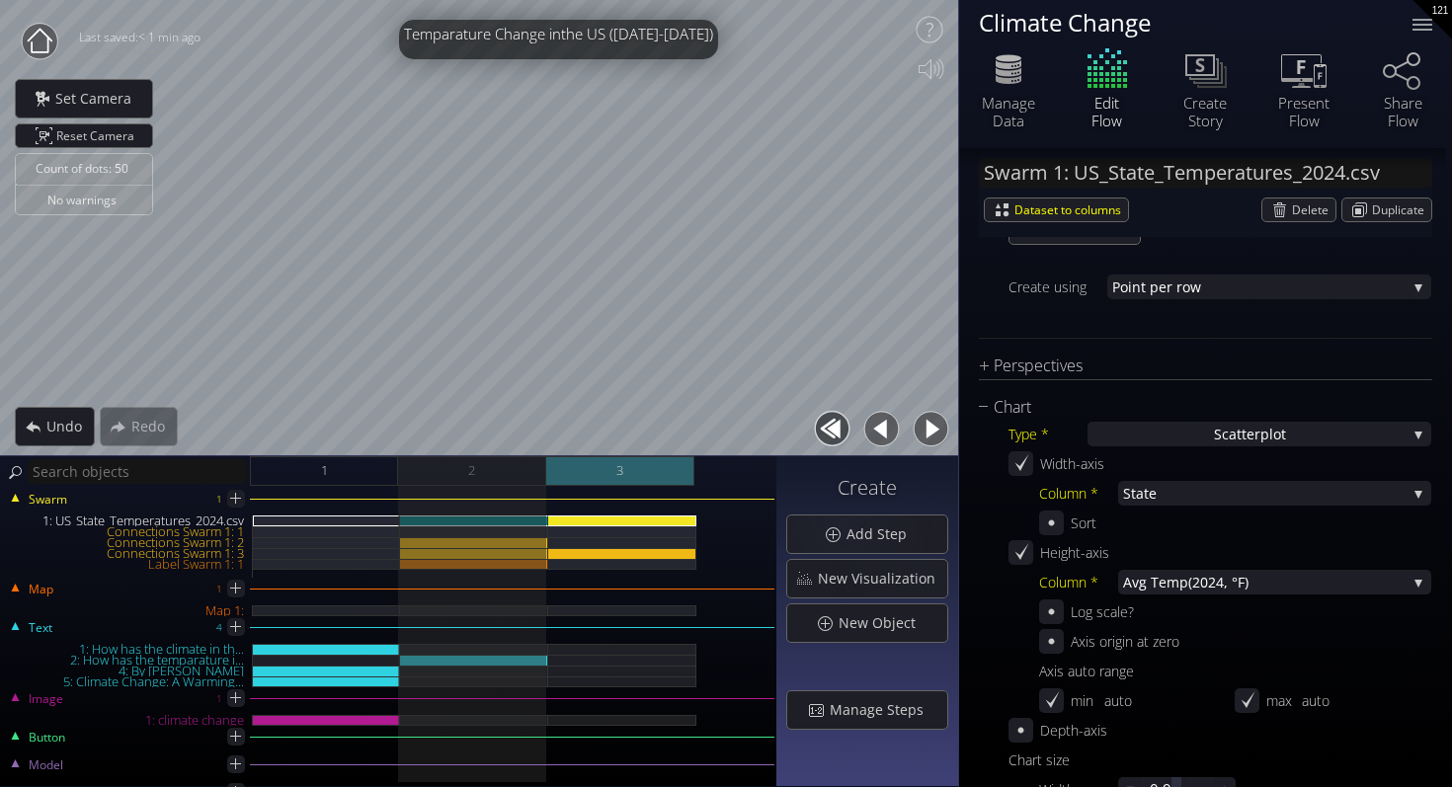
click at [681, 470] on div "3" at bounding box center [620, 471] width 148 height 30
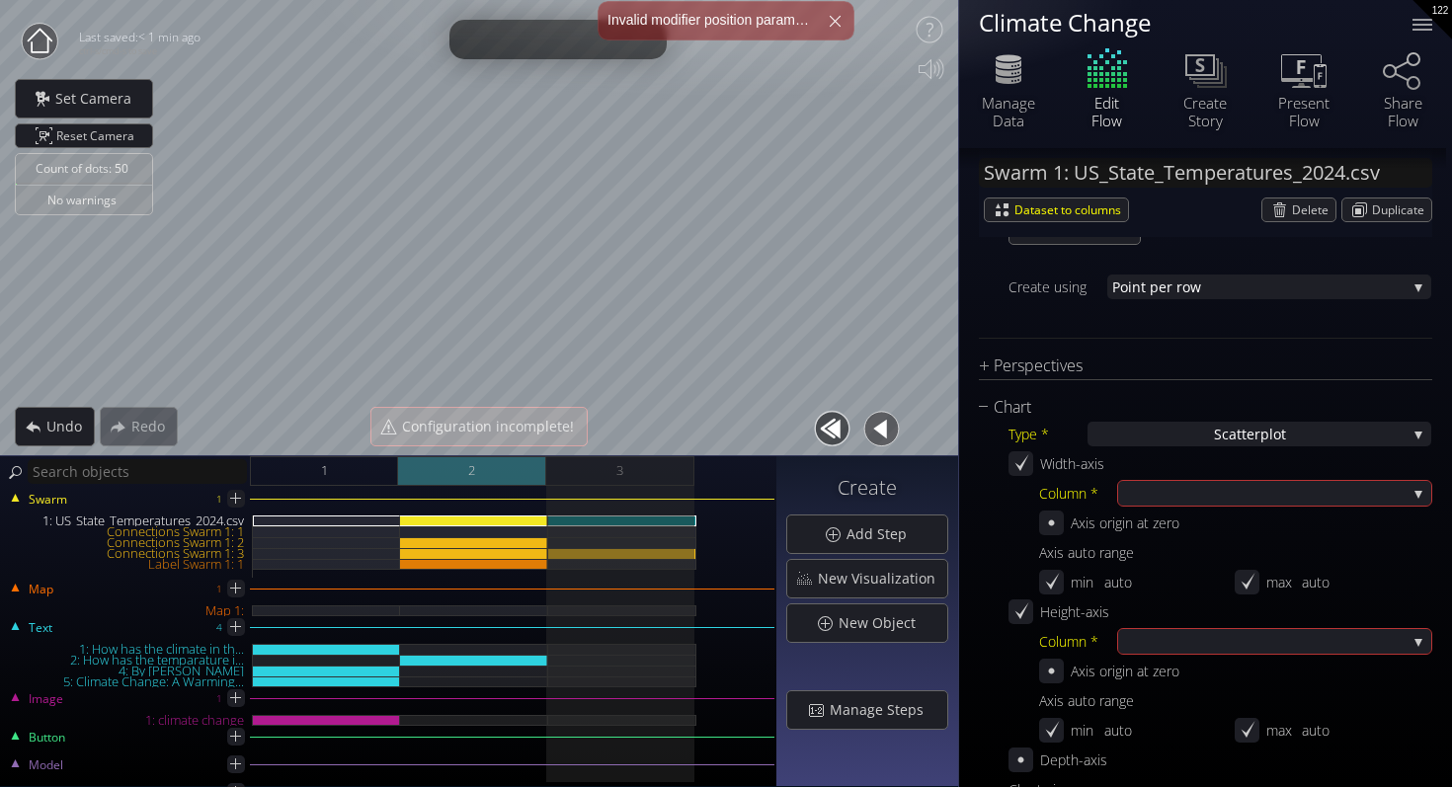
click at [509, 476] on div "2" at bounding box center [472, 471] width 148 height 30
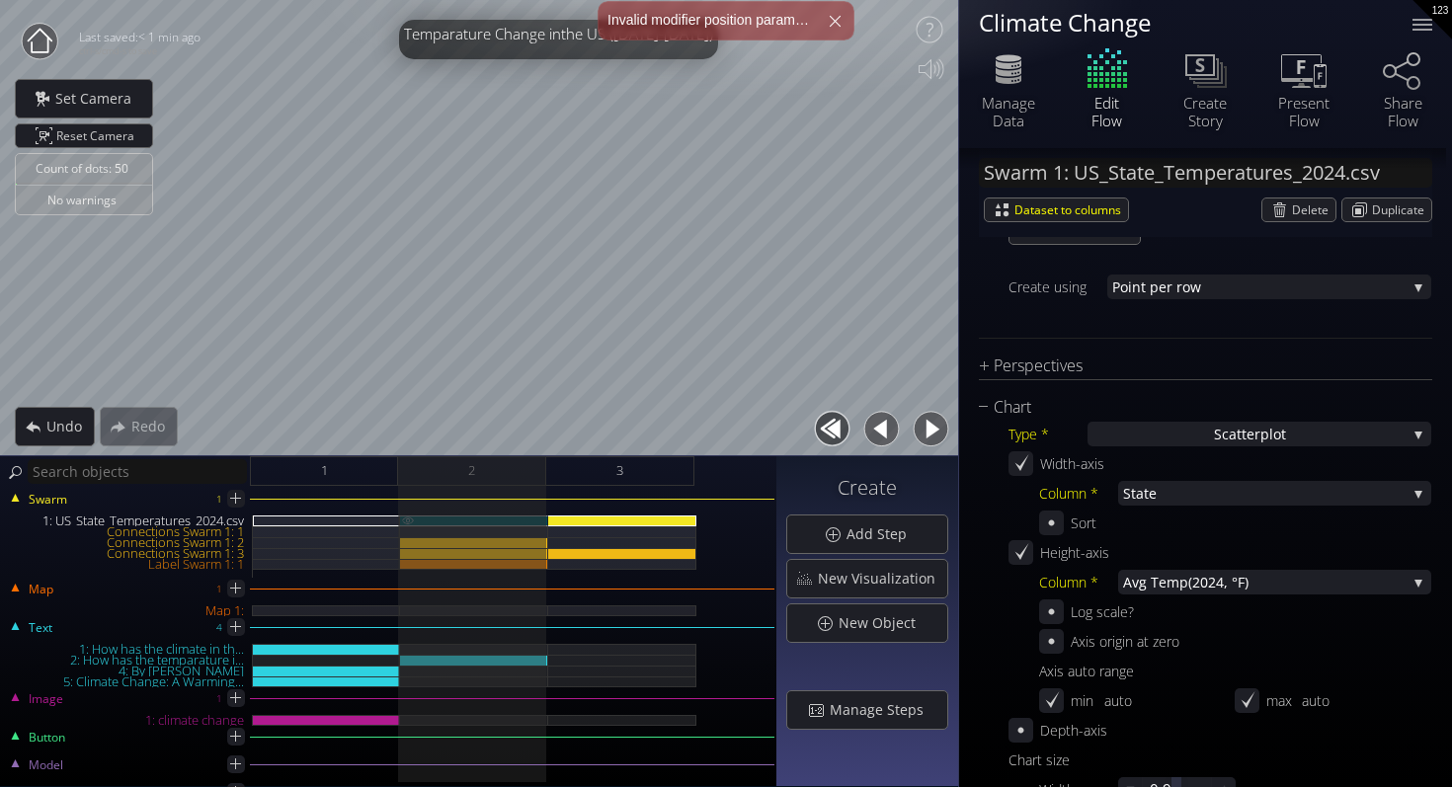
click at [408, 516] on img at bounding box center [408, 519] width 16 height 9
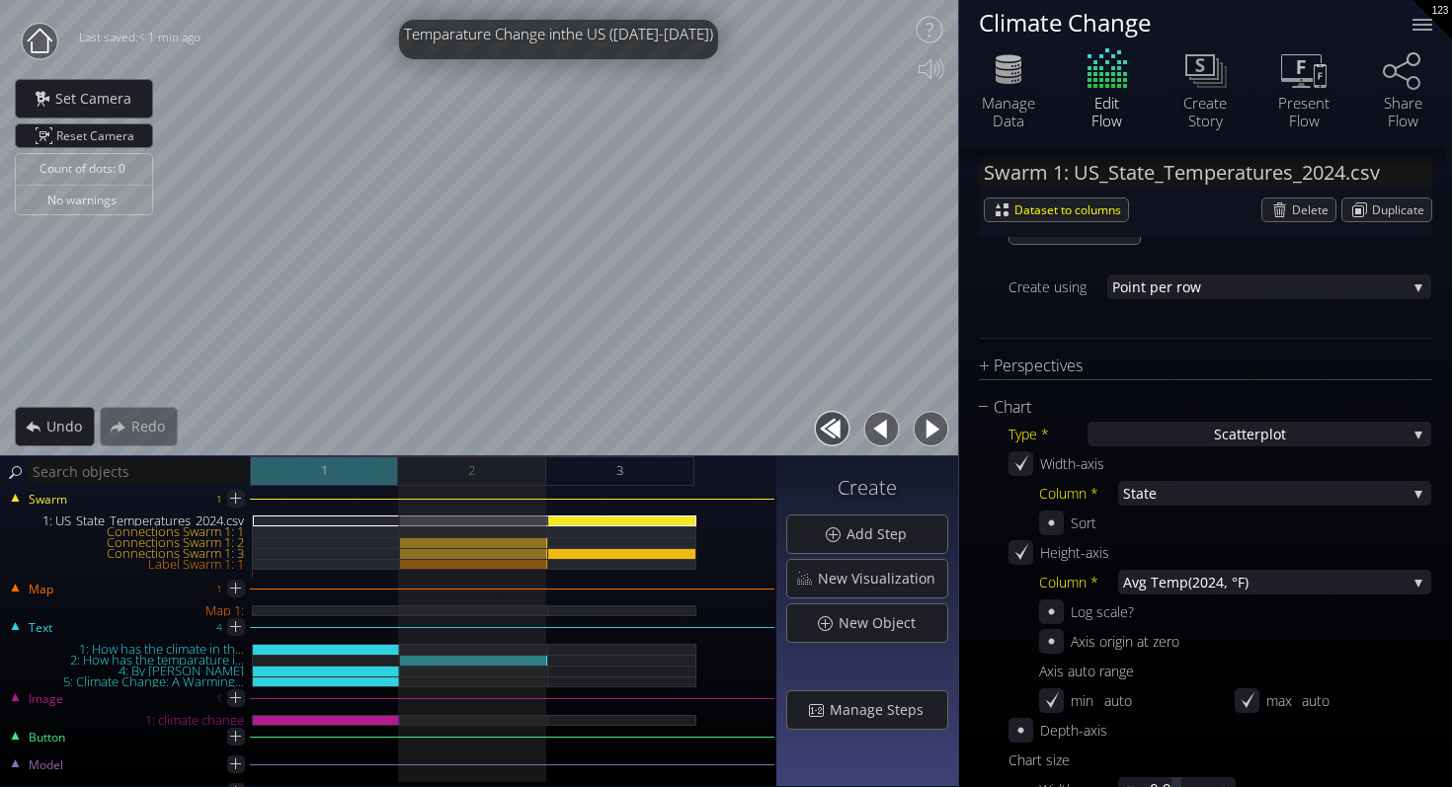
click at [355, 470] on div "1" at bounding box center [324, 471] width 148 height 30
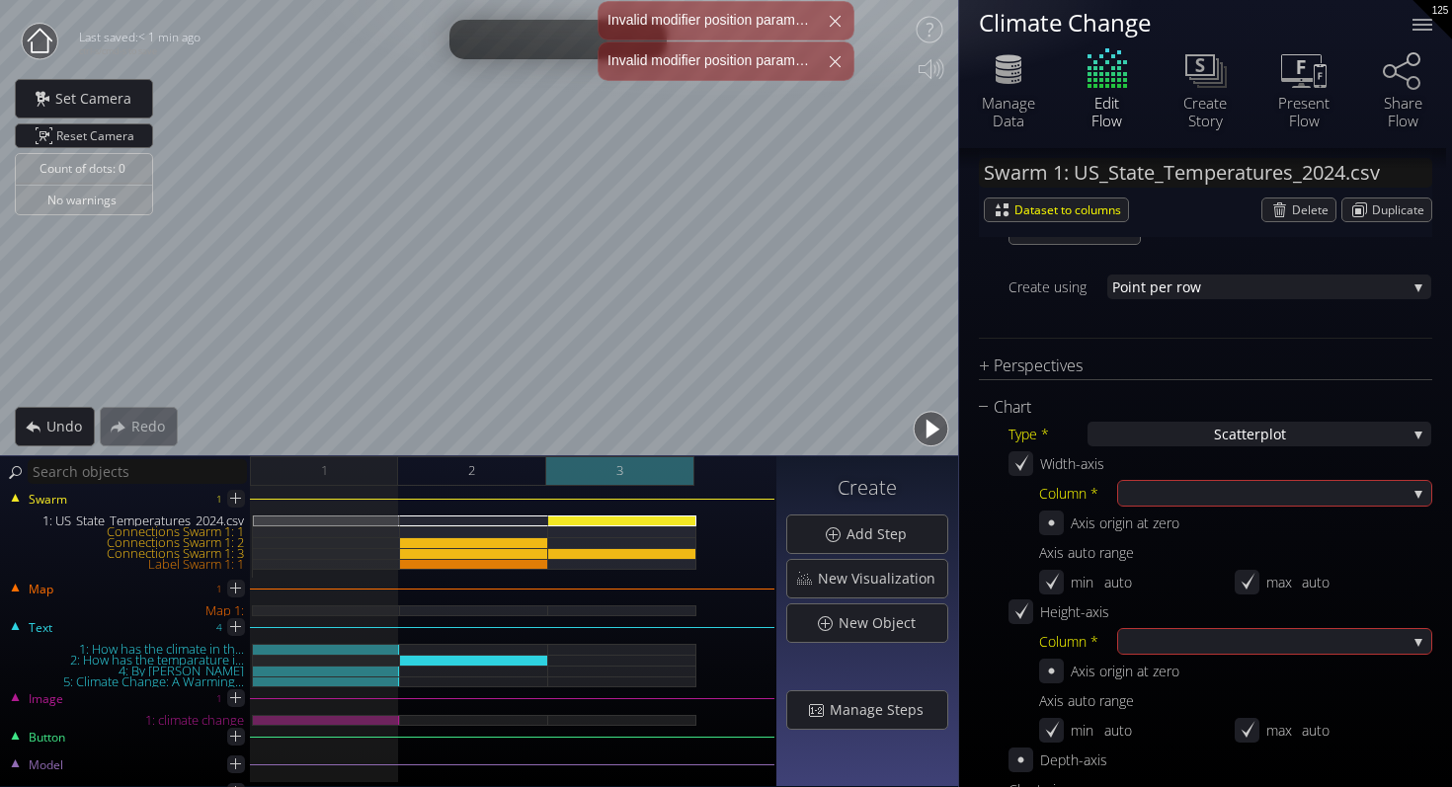
click at [572, 484] on div "3" at bounding box center [620, 471] width 148 height 30
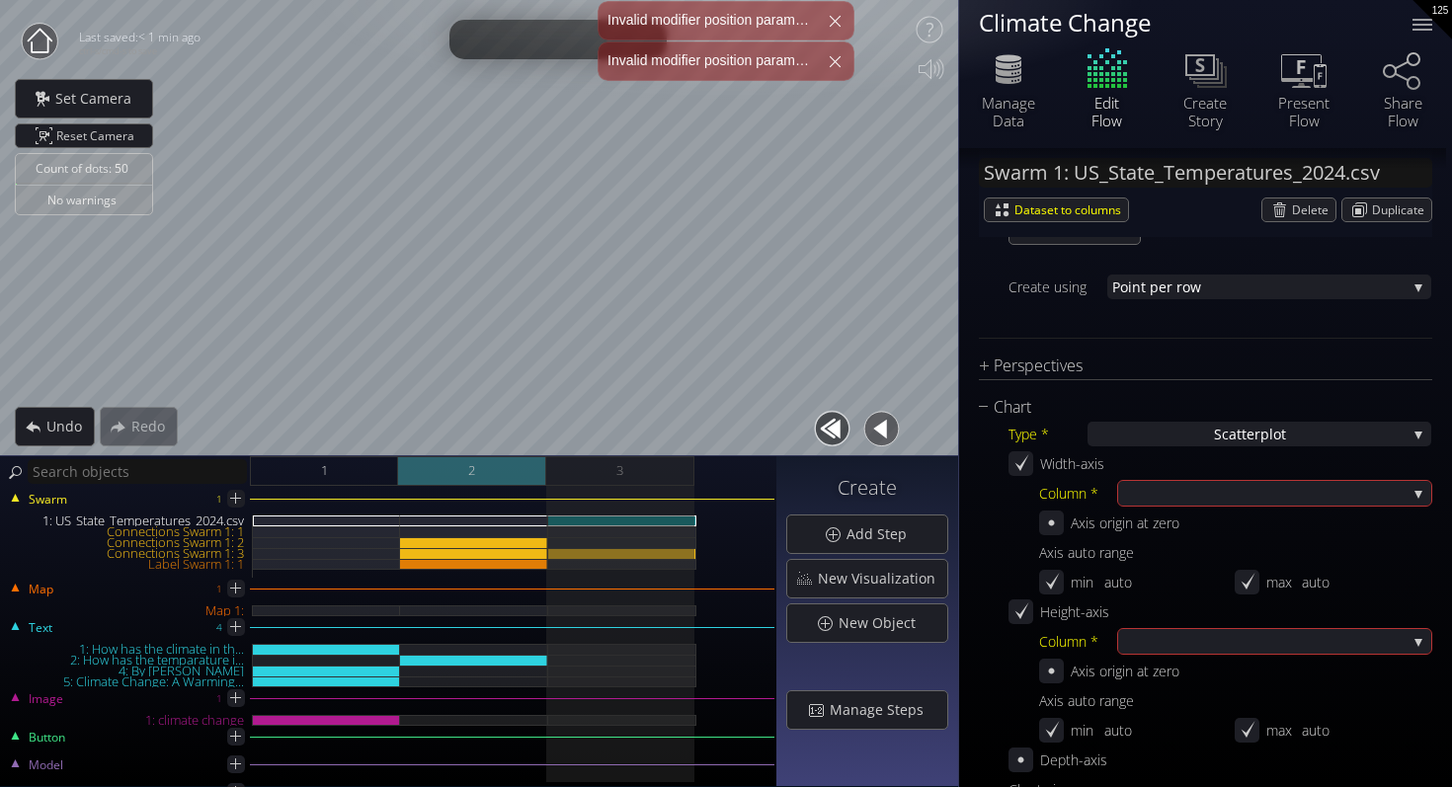
click at [520, 482] on div "2" at bounding box center [472, 471] width 148 height 30
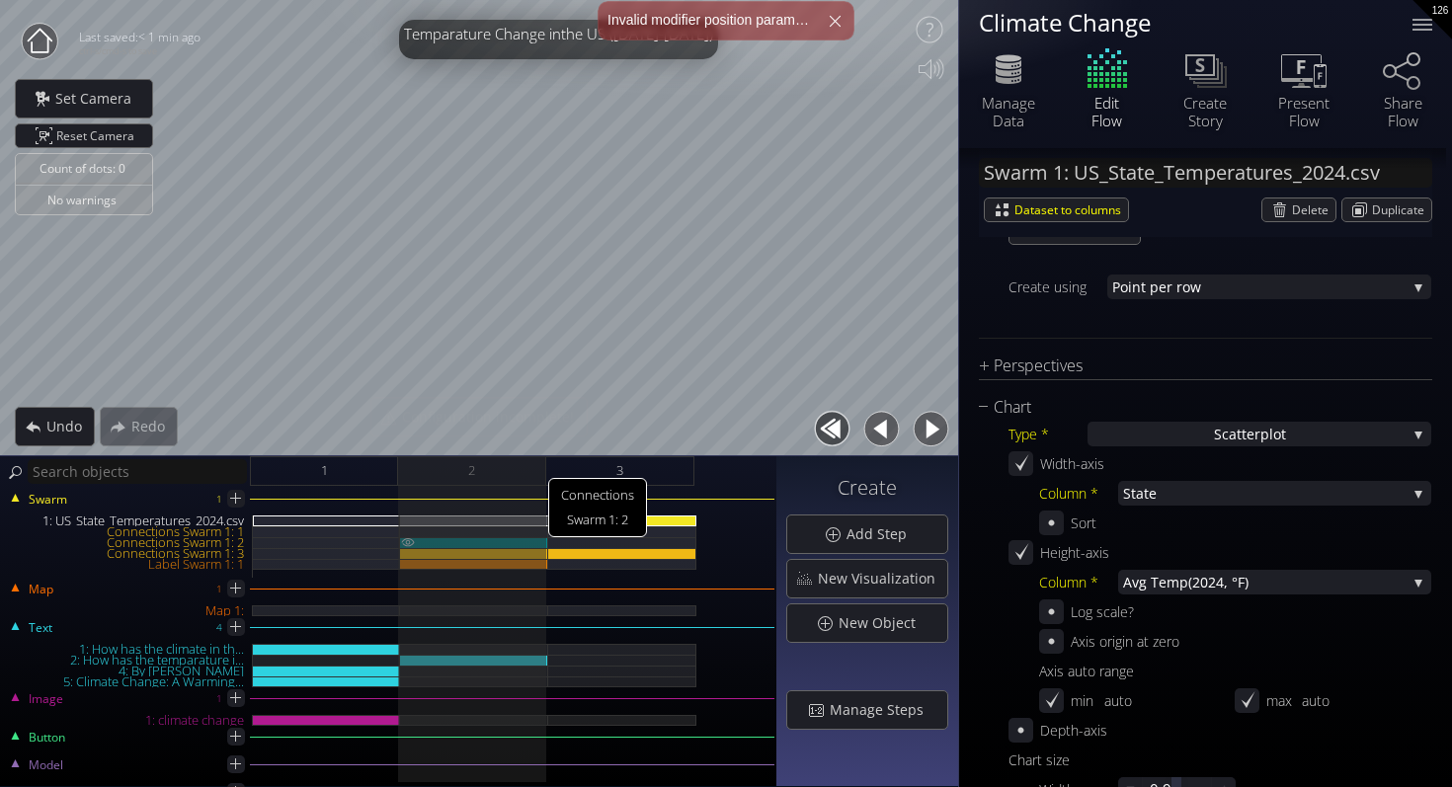
click at [405, 541] on img at bounding box center [408, 542] width 16 height 10
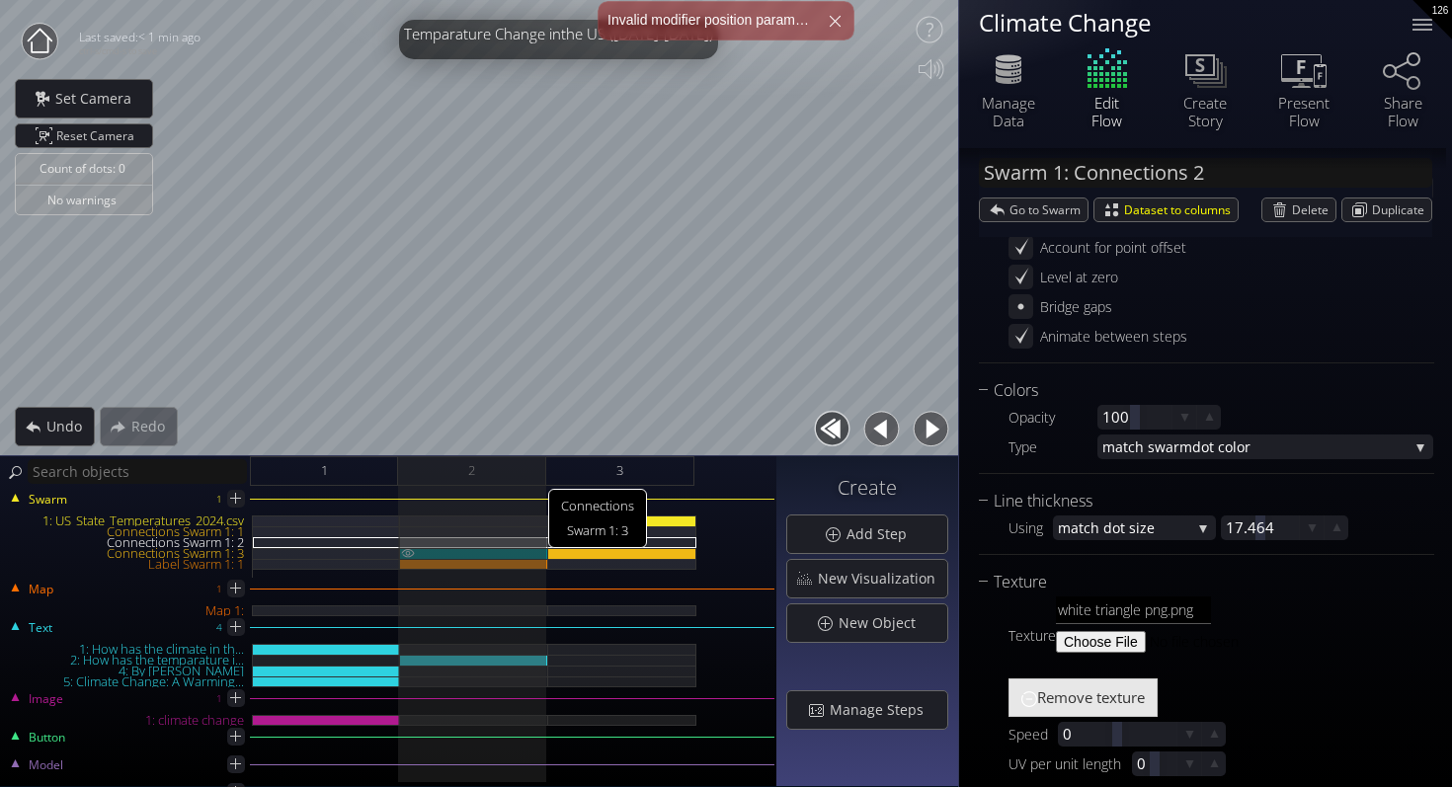
click at [408, 551] on img at bounding box center [408, 553] width 16 height 10
type input "Swarm 1: Connections 3"
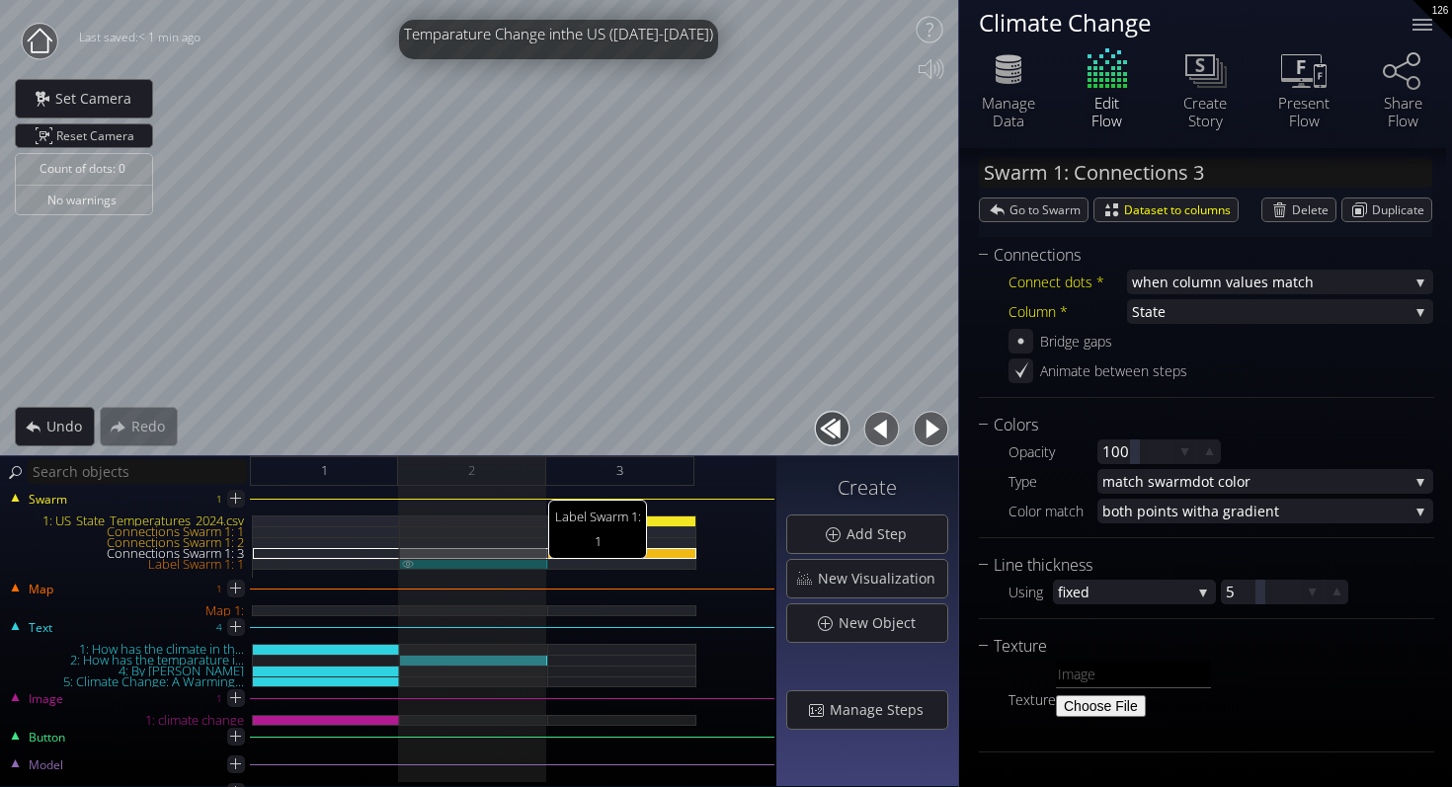
click at [408, 561] on img at bounding box center [408, 563] width 16 height 9
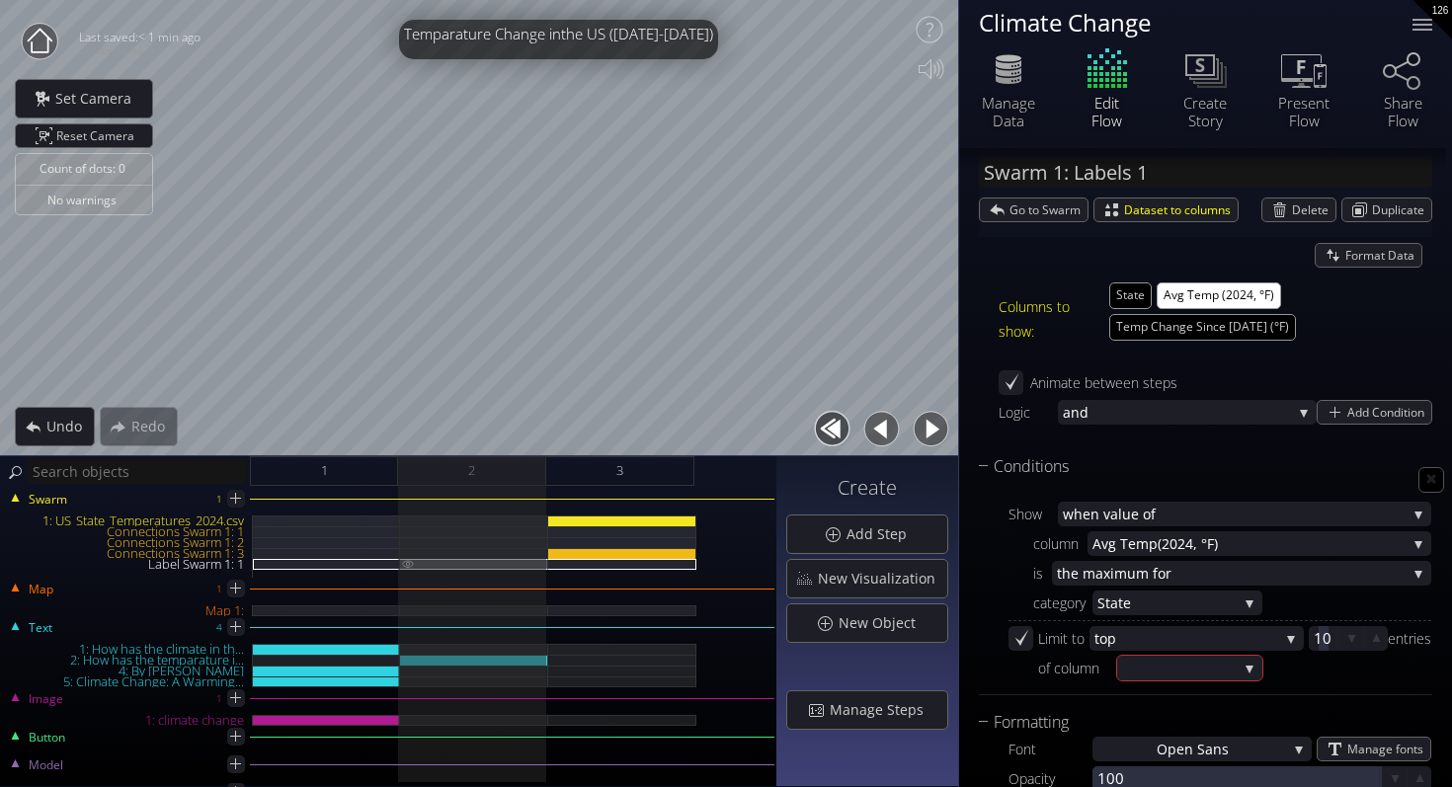
scroll to position [342, 0]
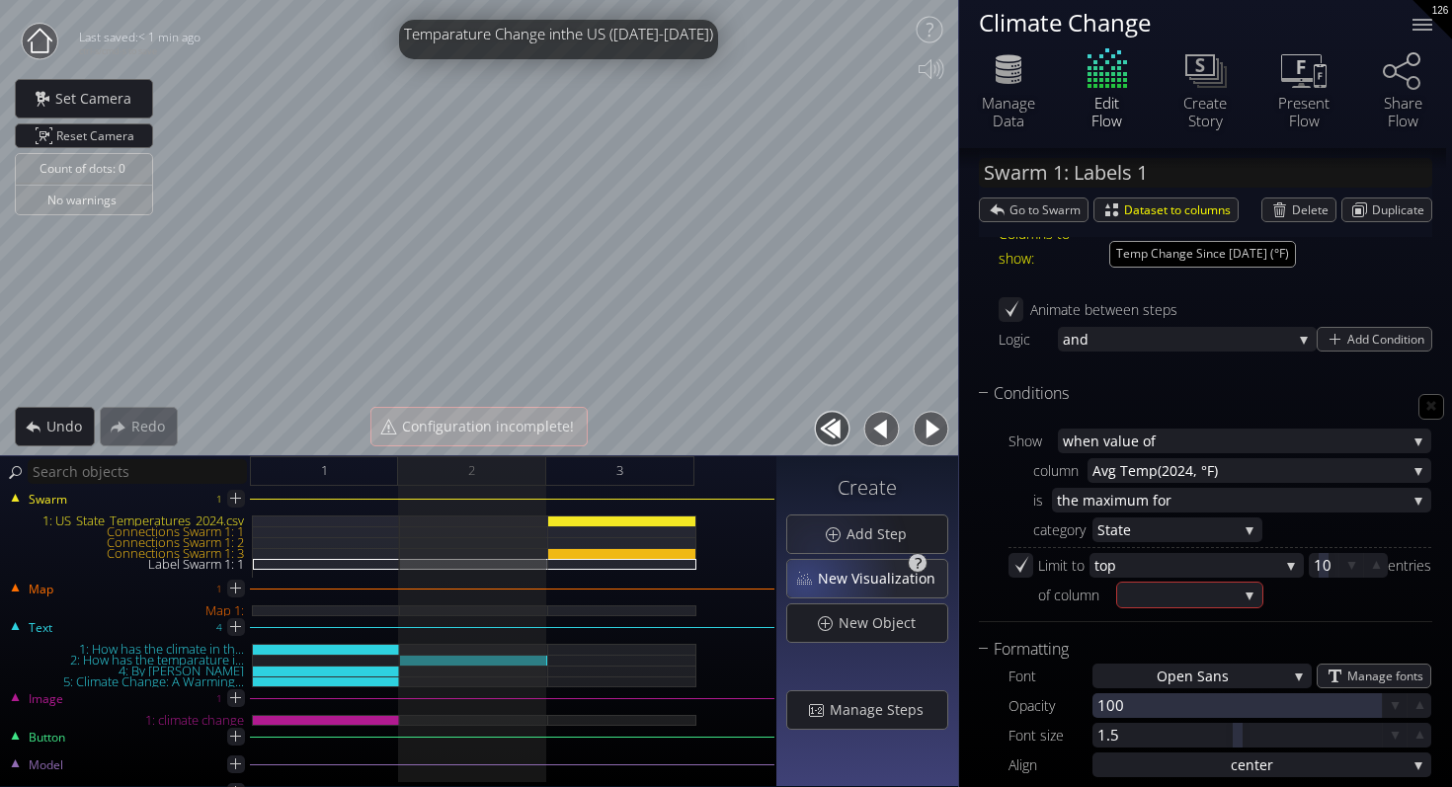
click at [812, 585] on div "New Visualization" at bounding box center [867, 579] width 160 height 38
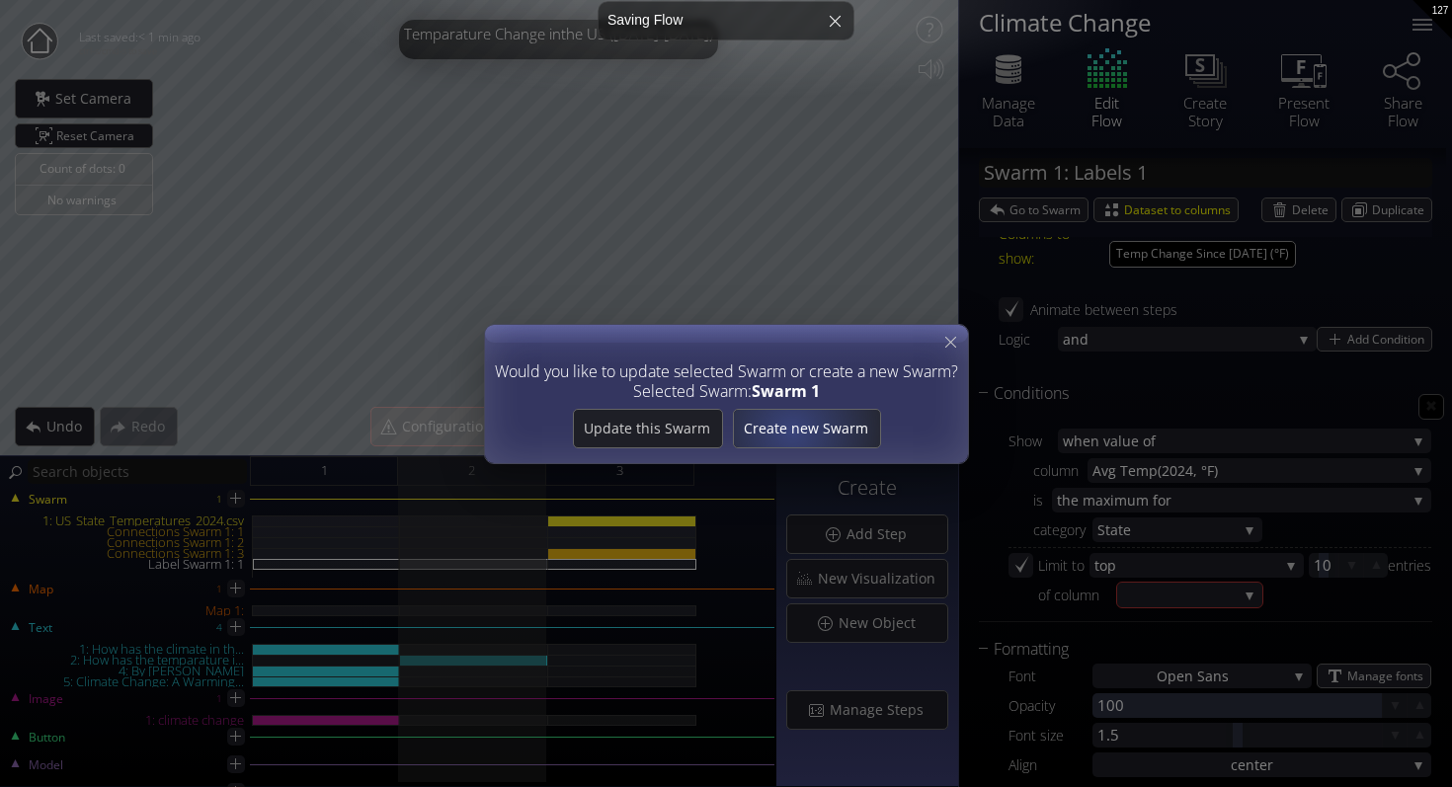
click at [790, 430] on span "Create new Swarm" at bounding box center [806, 429] width 146 height 20
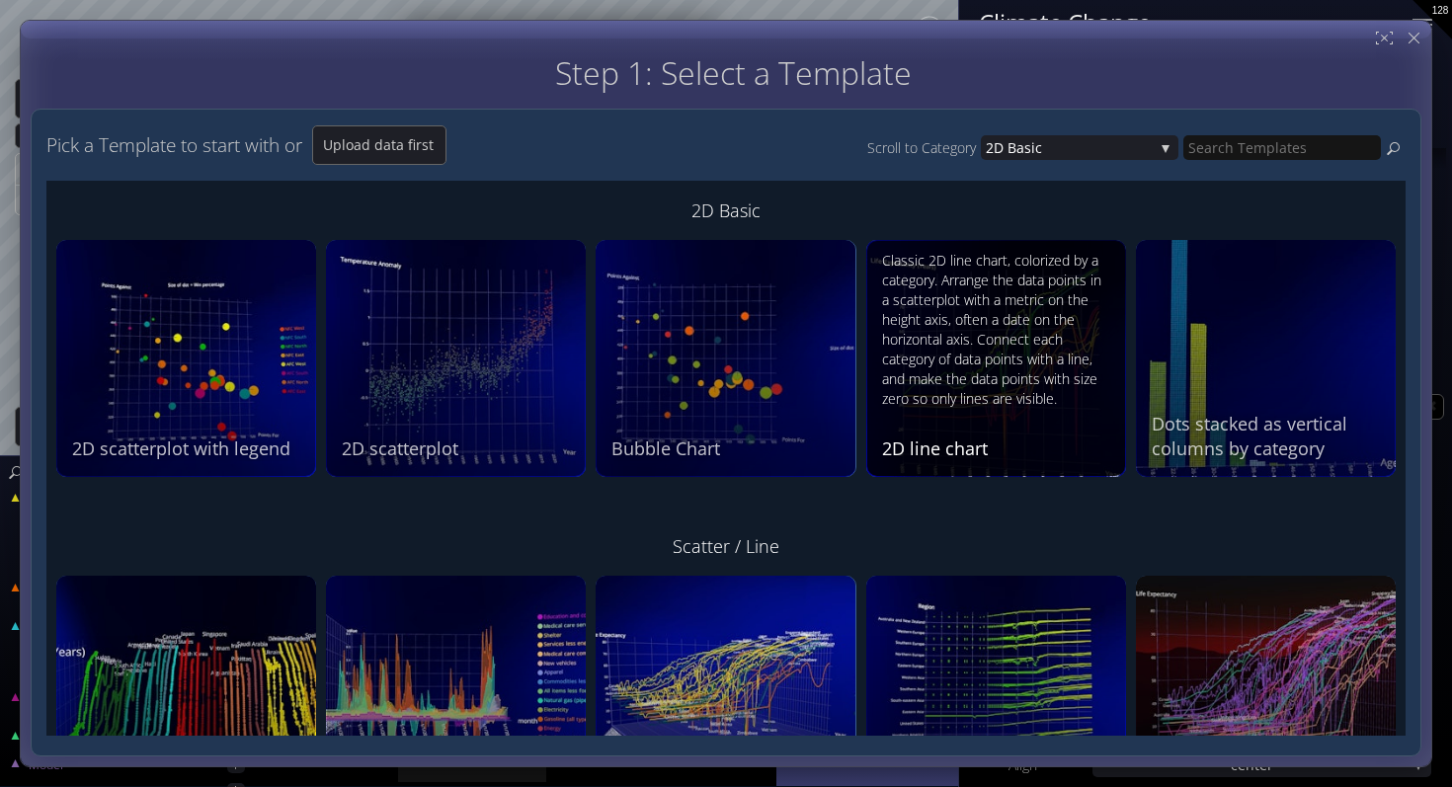
click at [931, 405] on div "Classic 2D line chart, colorized by a category. Arrange the data points in a sc…" at bounding box center [998, 330] width 233 height 158
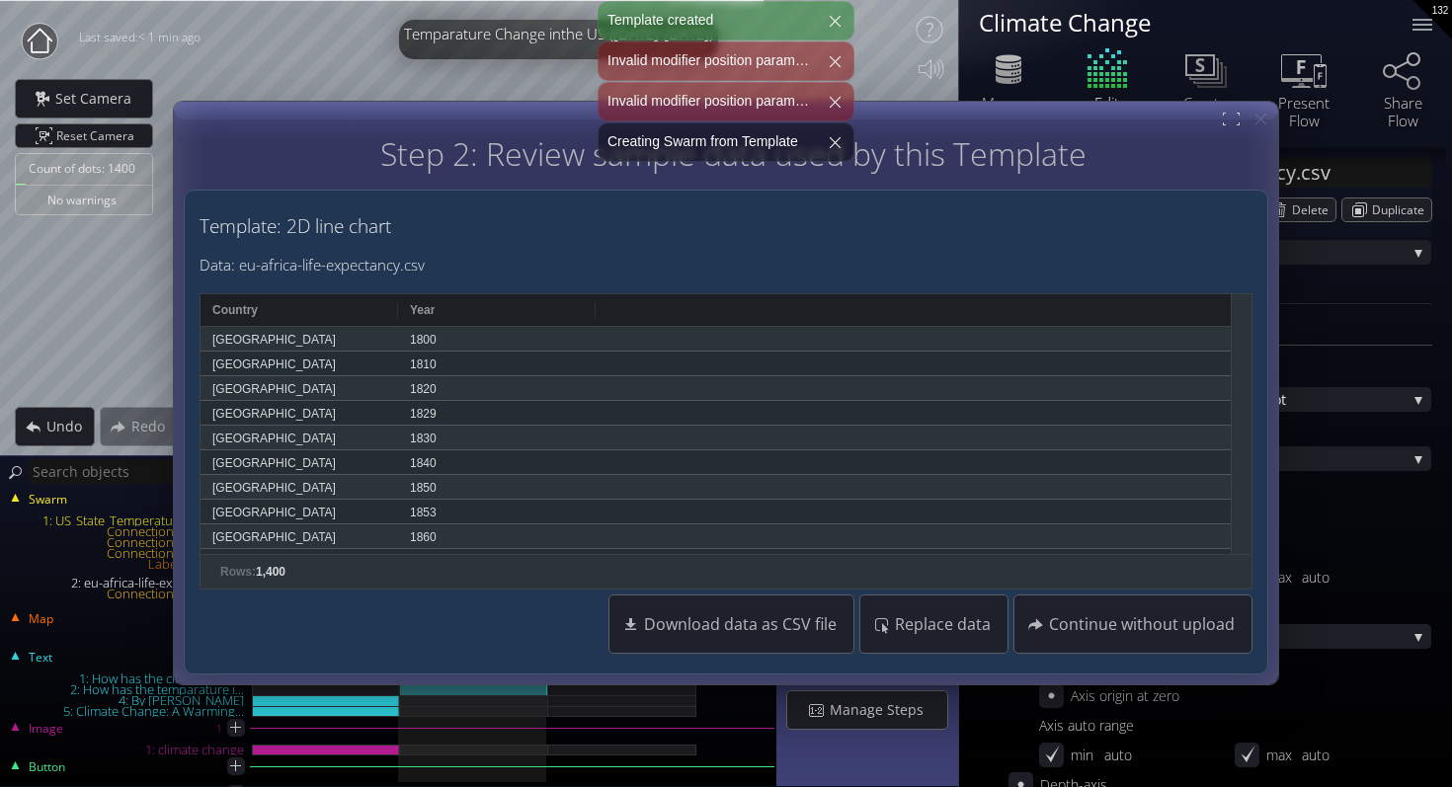
scroll to position [286, 0]
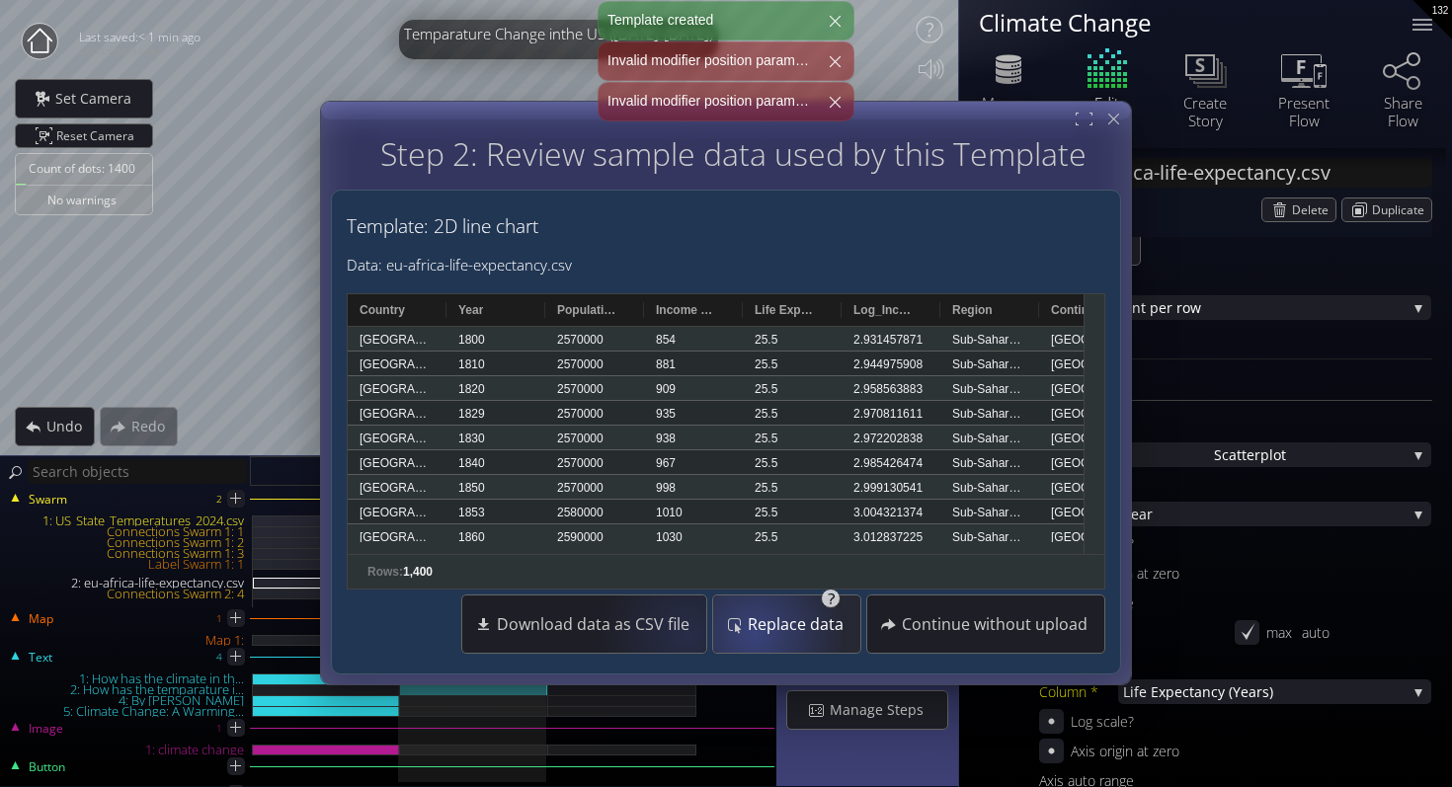
click at [768, 632] on span "Replace data" at bounding box center [801, 625] width 109 height 20
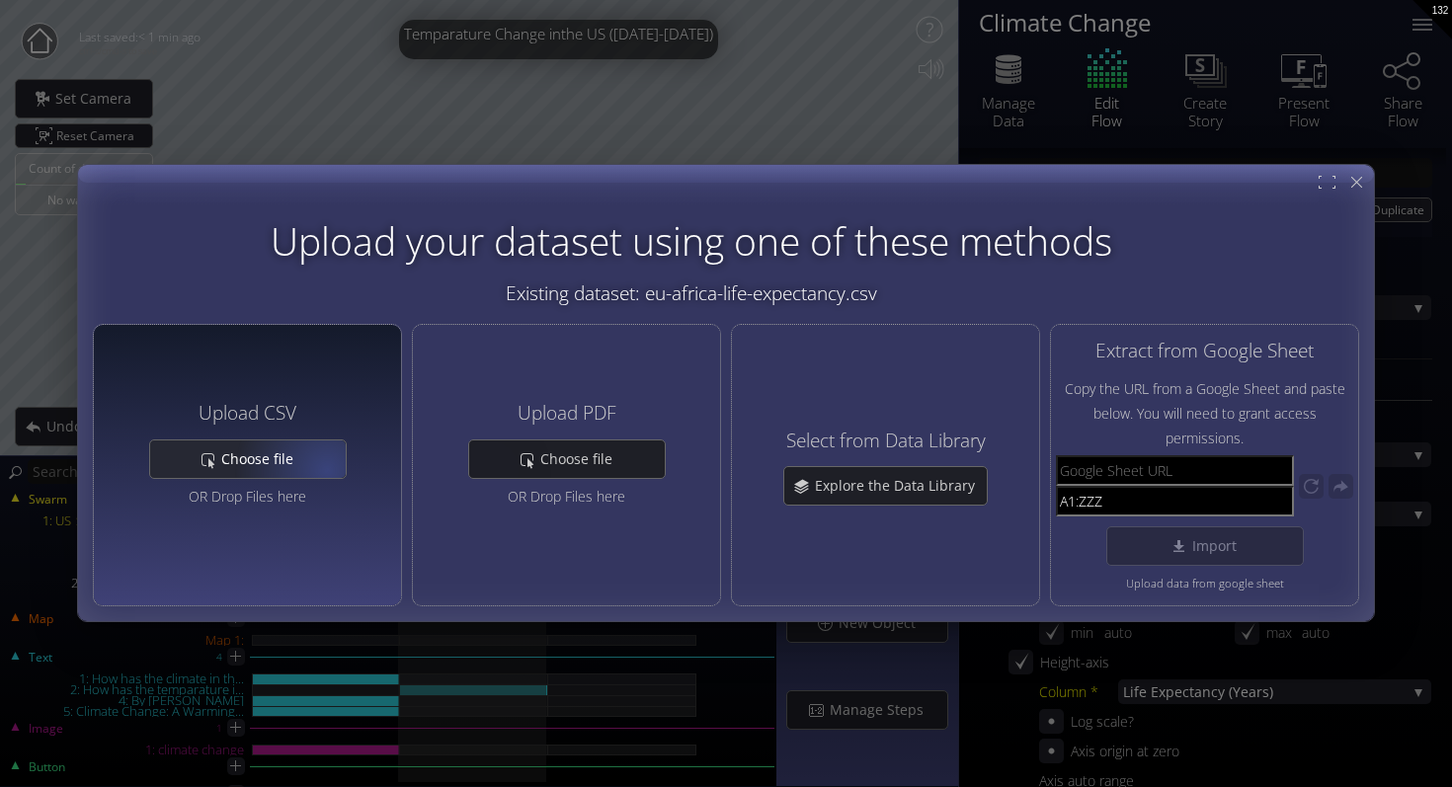
click at [294, 469] on div "Choose file" at bounding box center [248, 459] width 196 height 38
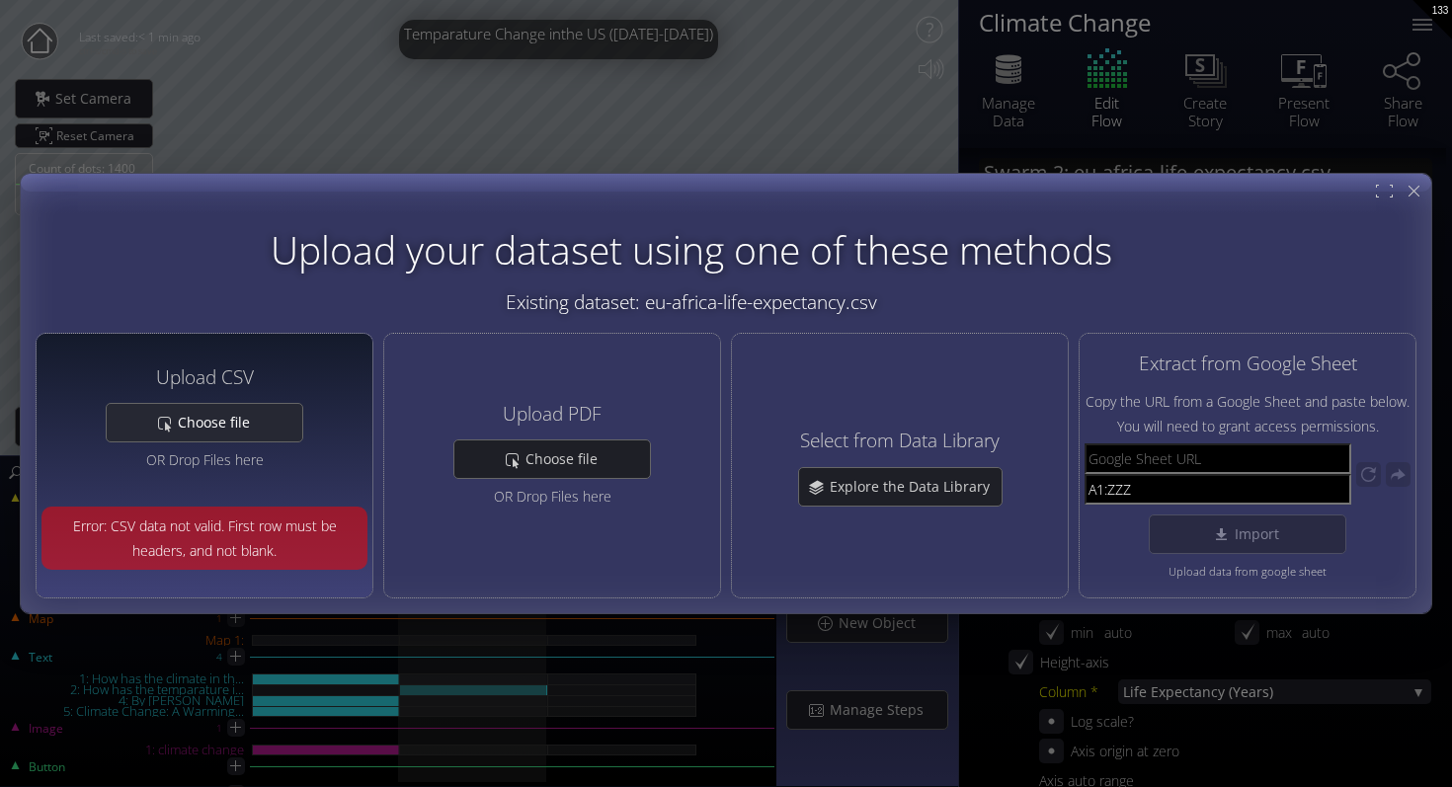
click at [262, 429] on div "Choose file" at bounding box center [205, 423] width 196 height 38
click at [263, 423] on div "Choose file" at bounding box center [205, 423] width 196 height 38
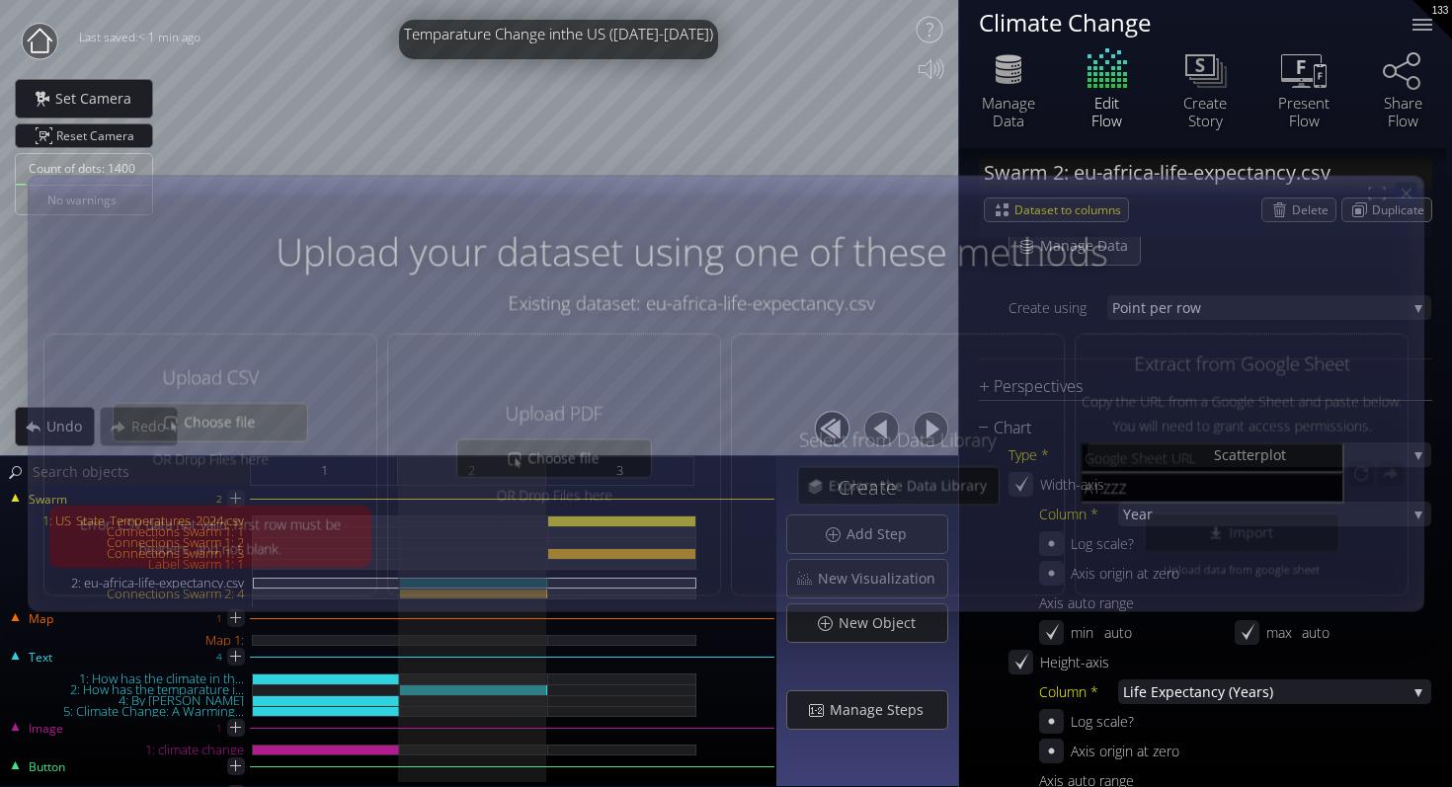
click at [1417, 194] on div at bounding box center [1406, 194] width 22 height 22
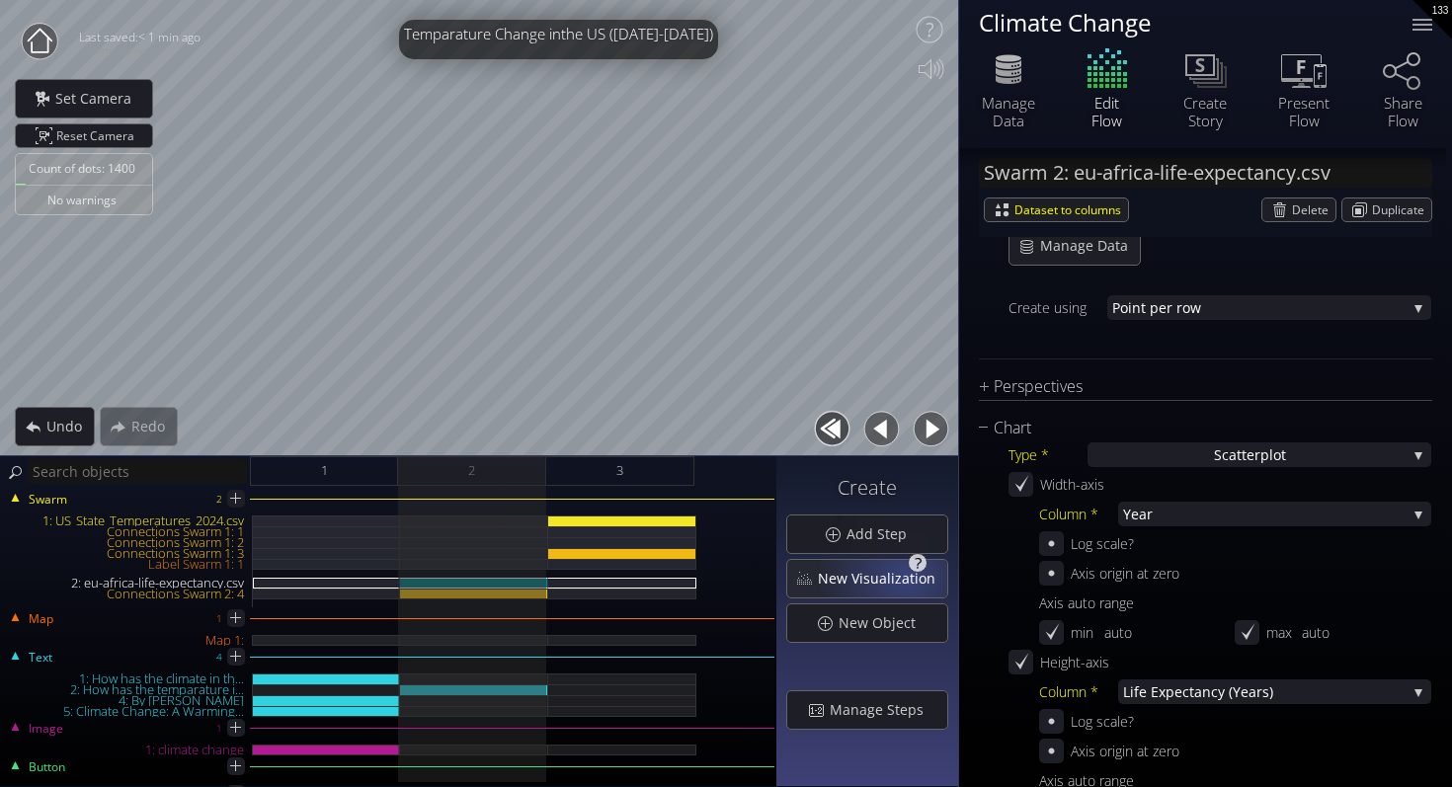
click at [909, 575] on span "New Visualization" at bounding box center [882, 579] width 130 height 20
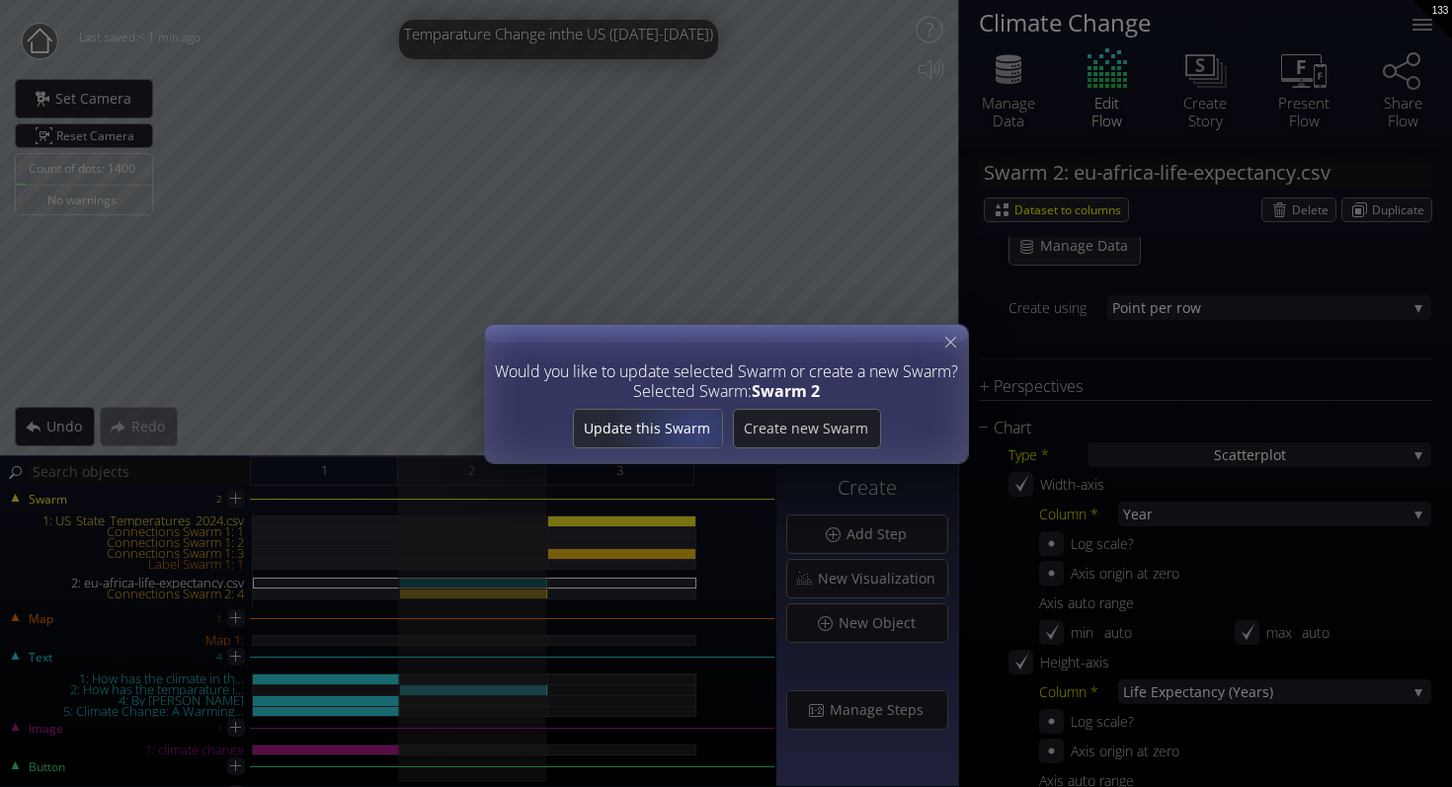
click at [701, 432] on span "Update this Swarm" at bounding box center [647, 429] width 148 height 20
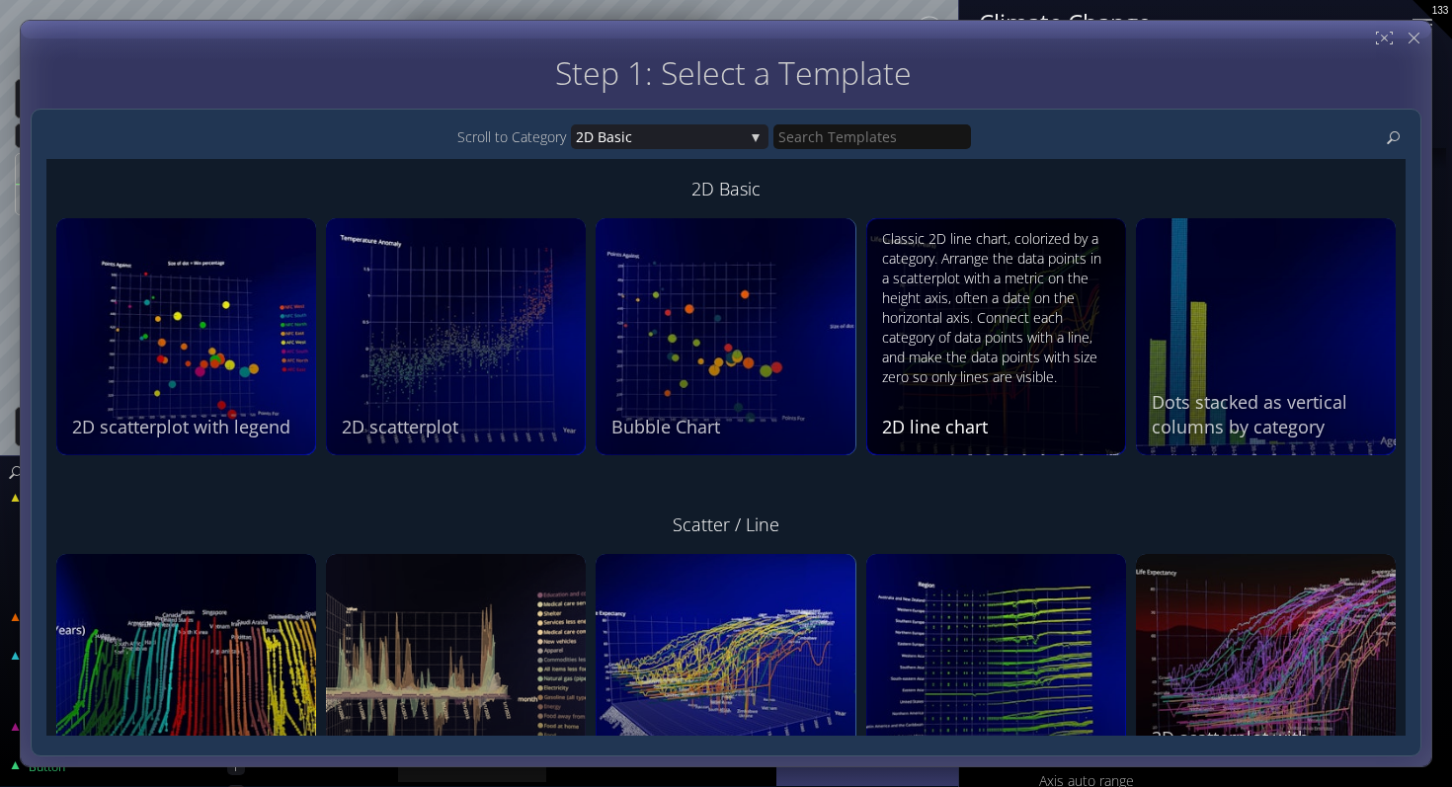
click at [955, 323] on div "Classic 2D line chart, colorized by a category. Arrange the data points in a sc…" at bounding box center [998, 308] width 233 height 158
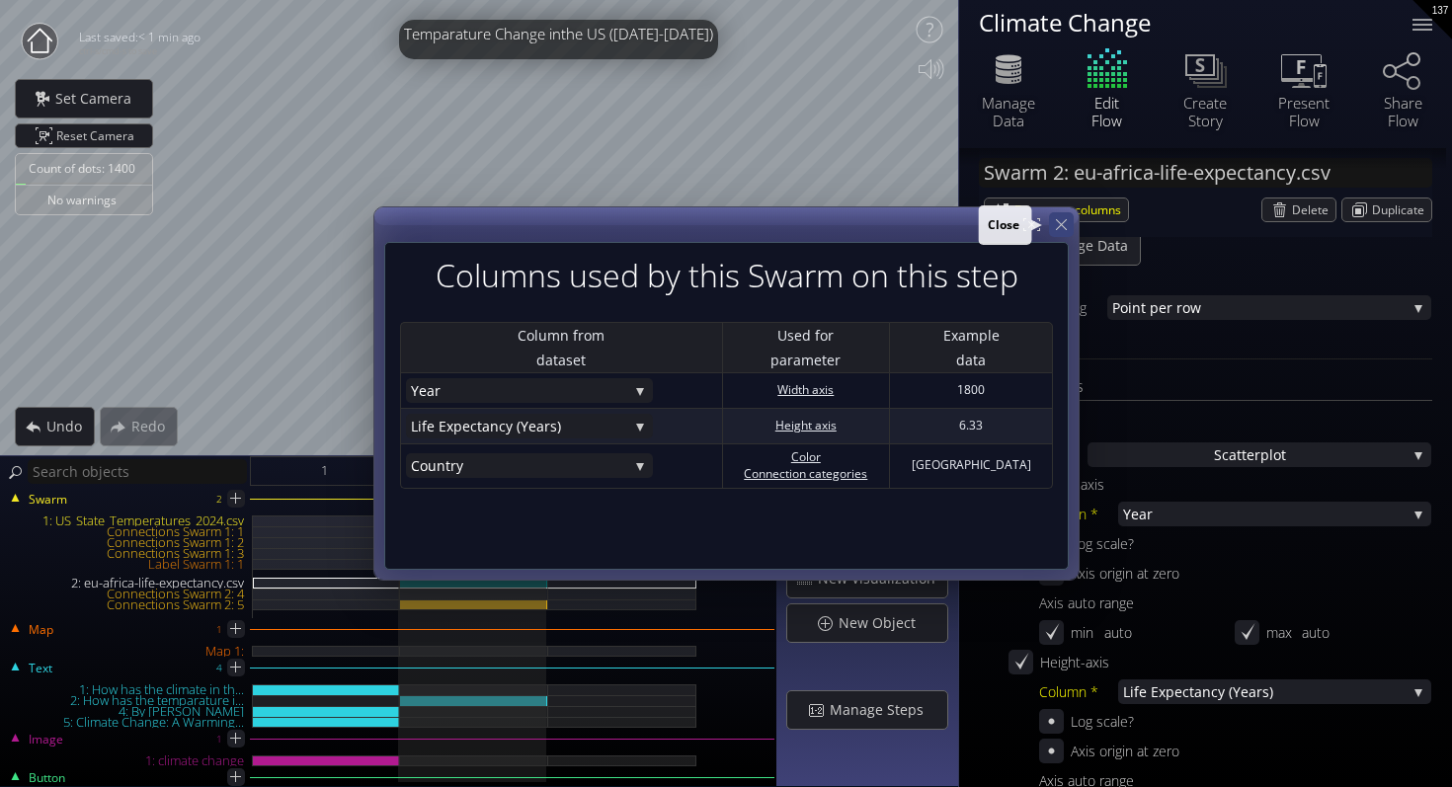
click at [1066, 229] on div at bounding box center [1061, 224] width 25 height 25
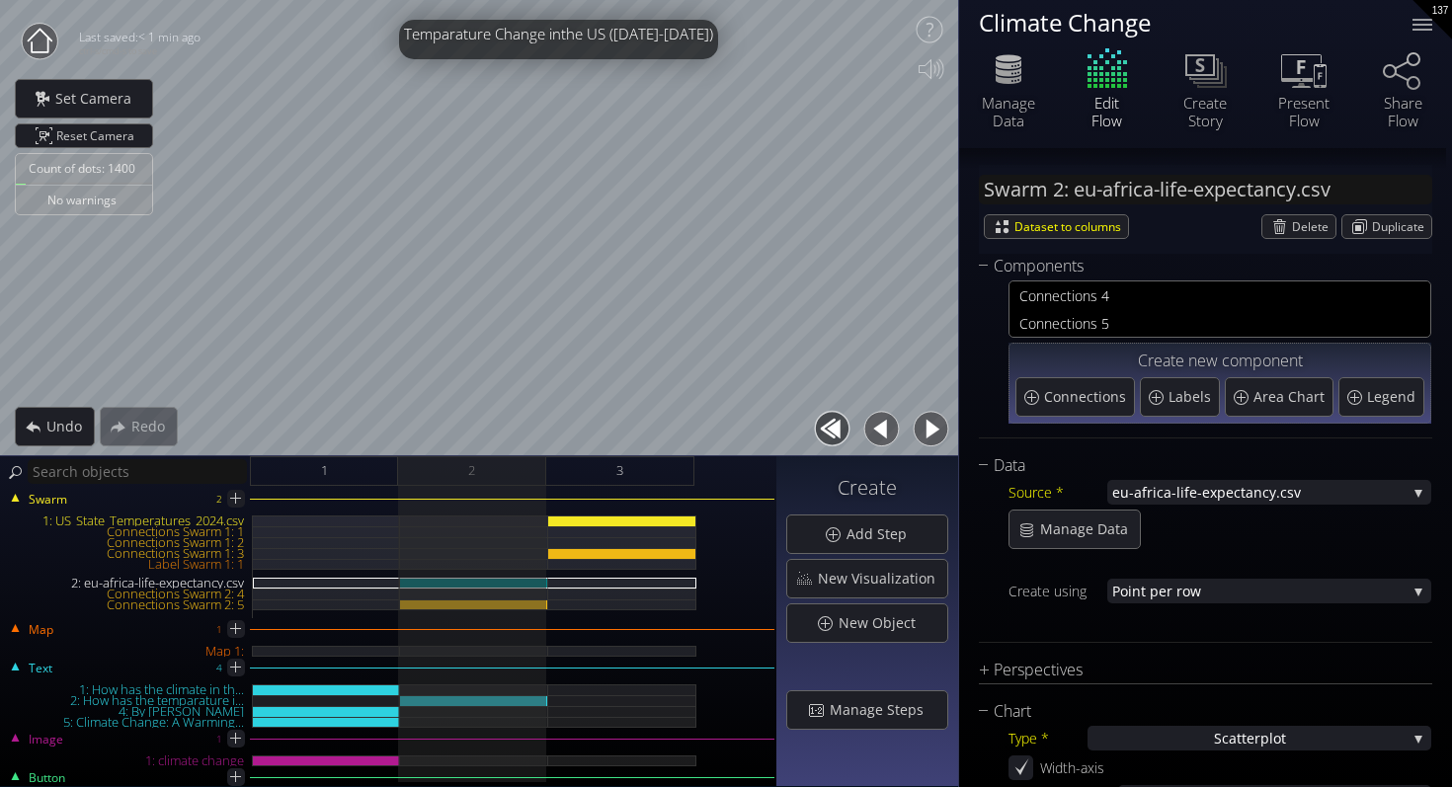
scroll to position [0, 0]
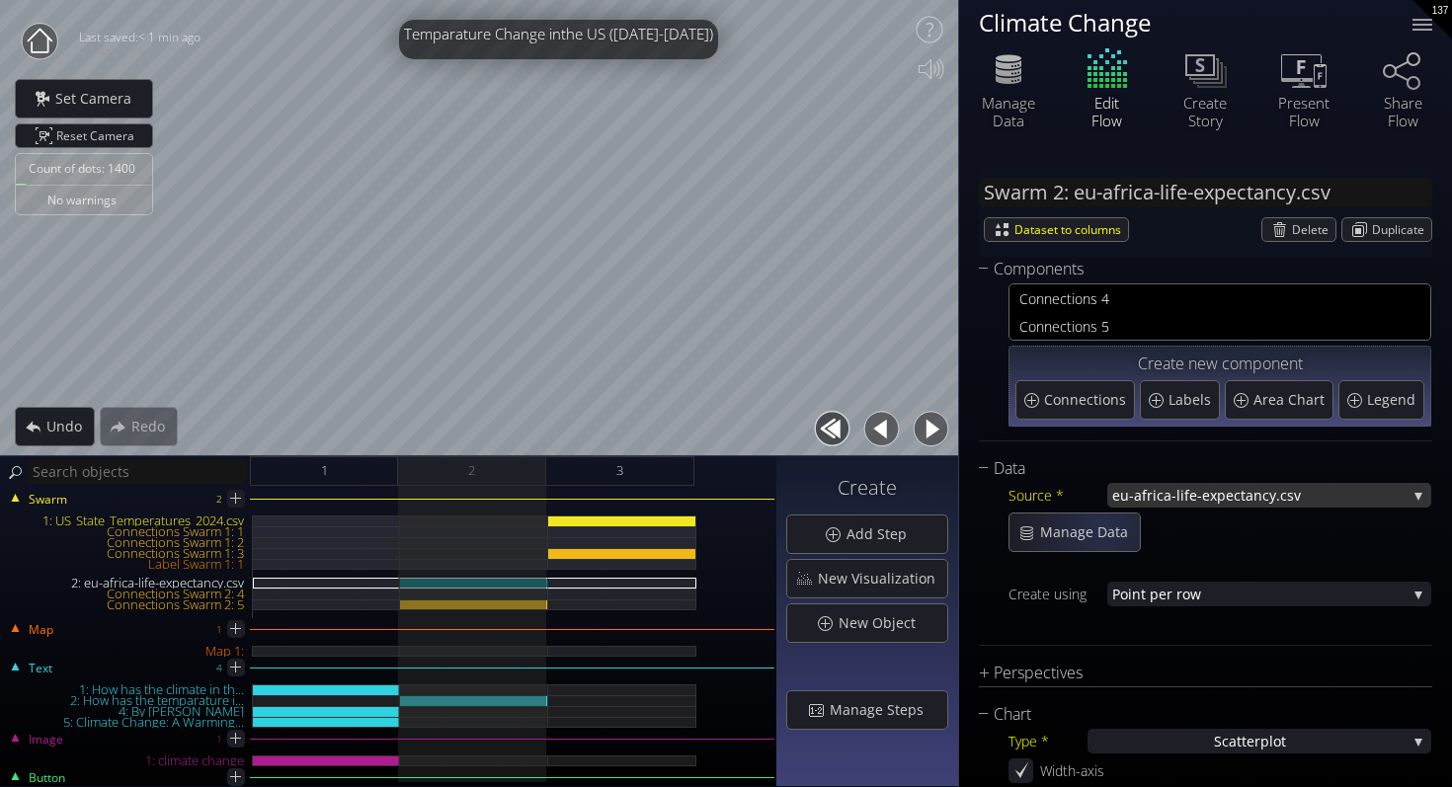
click at [1151, 501] on span "eu-africa-life-expe" at bounding box center [1172, 495] width 121 height 25
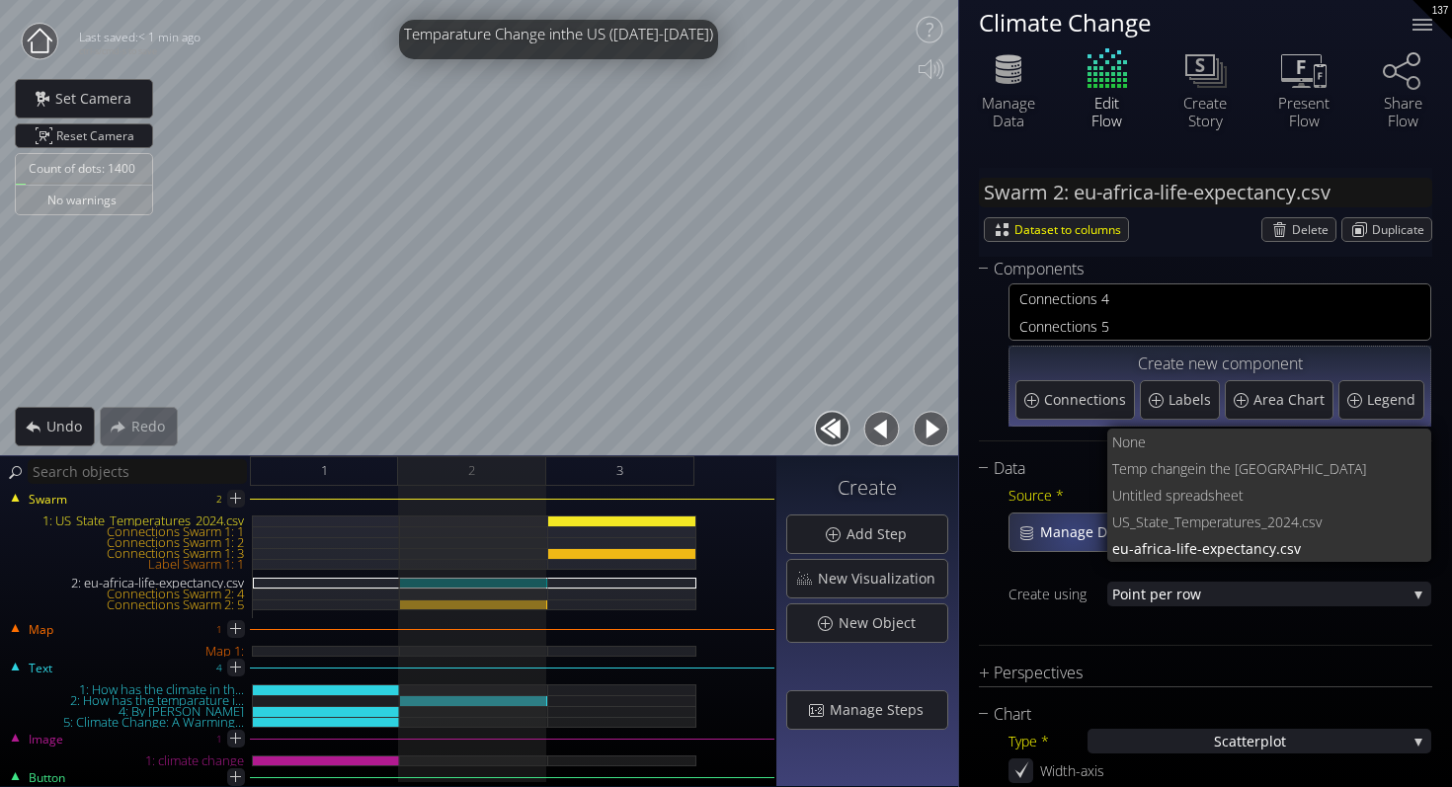
click at [1071, 535] on span "Manage Data" at bounding box center [1089, 532] width 101 height 20
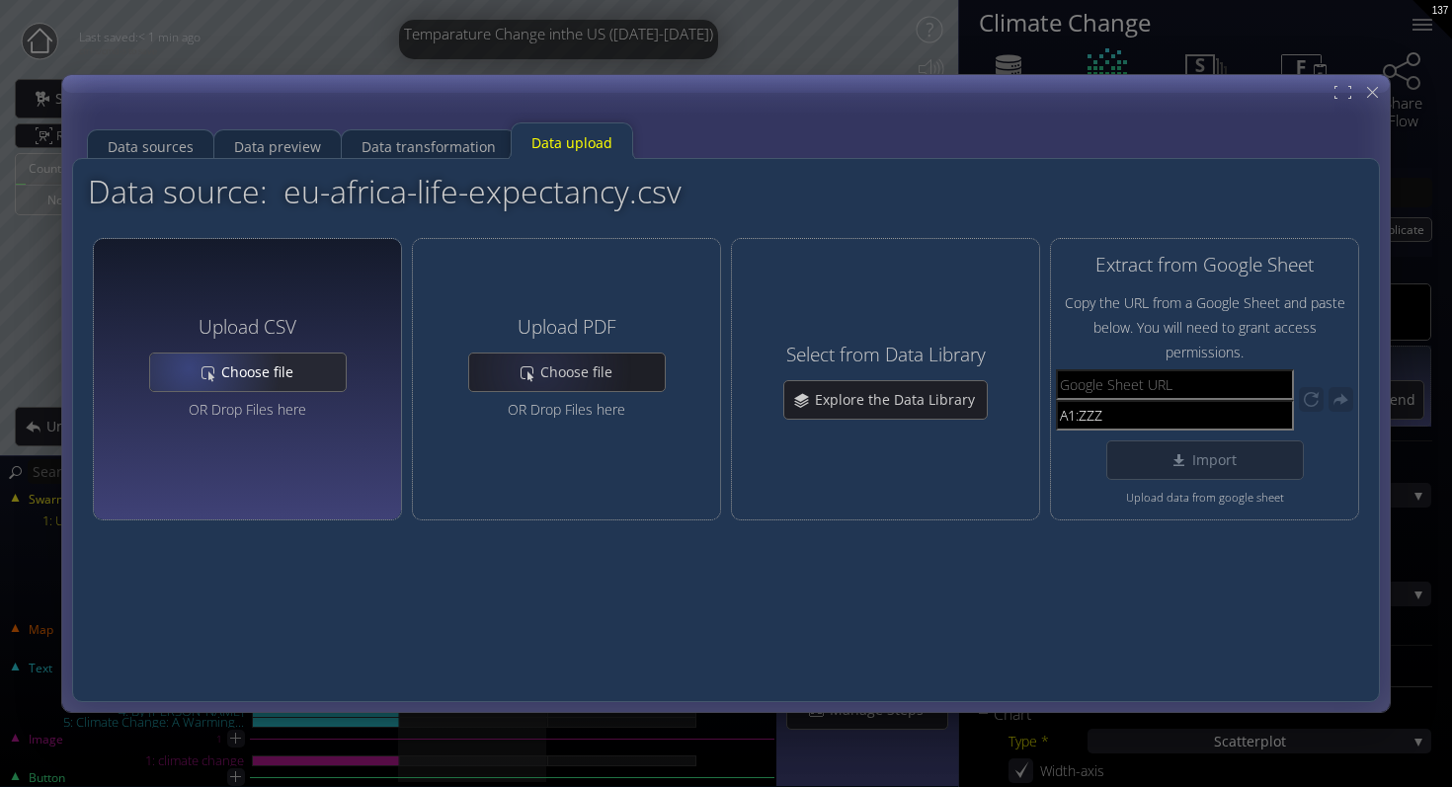
click at [176, 353] on div "Choose file" at bounding box center [247, 372] width 197 height 39
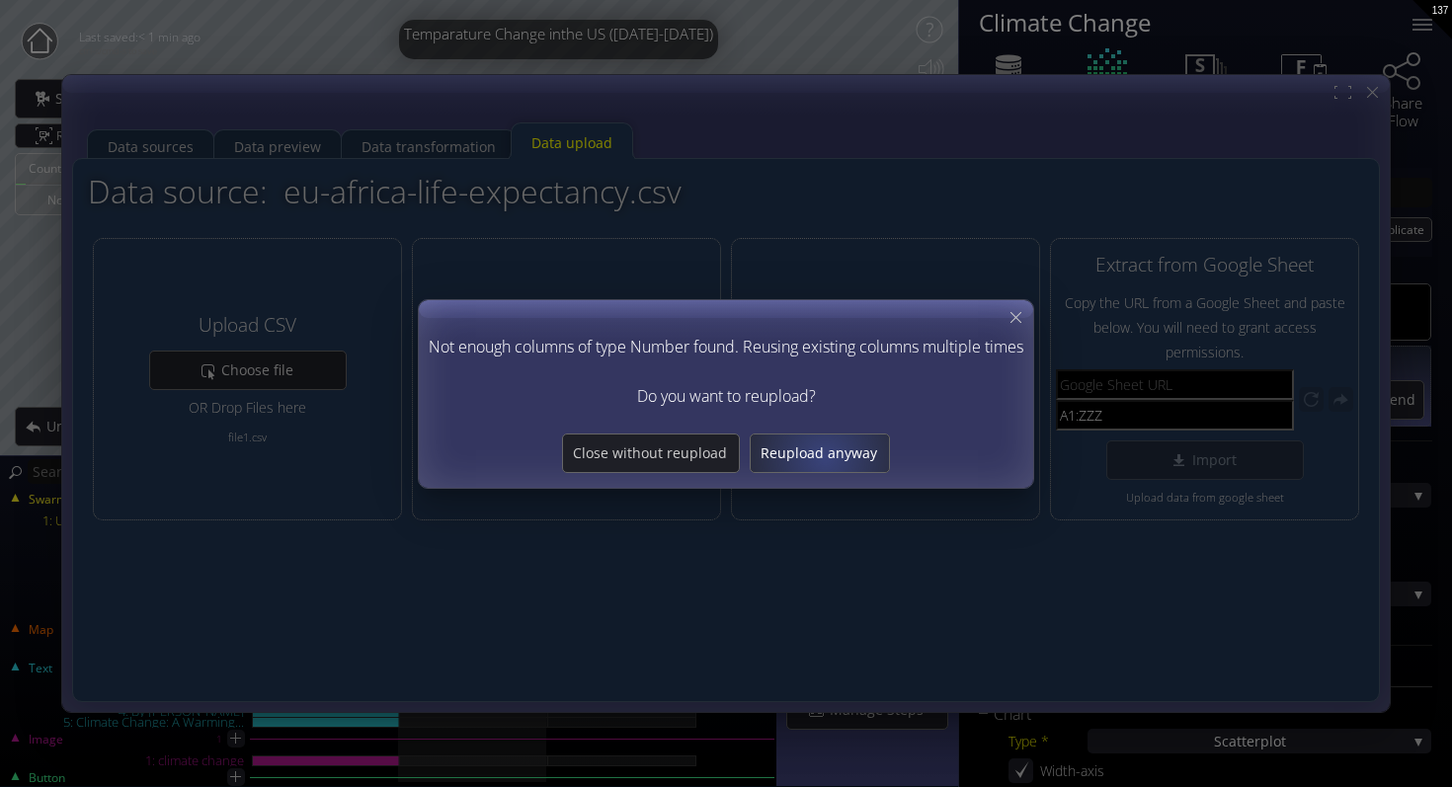
click at [824, 456] on span "Reupload anyway" at bounding box center [819, 453] width 138 height 20
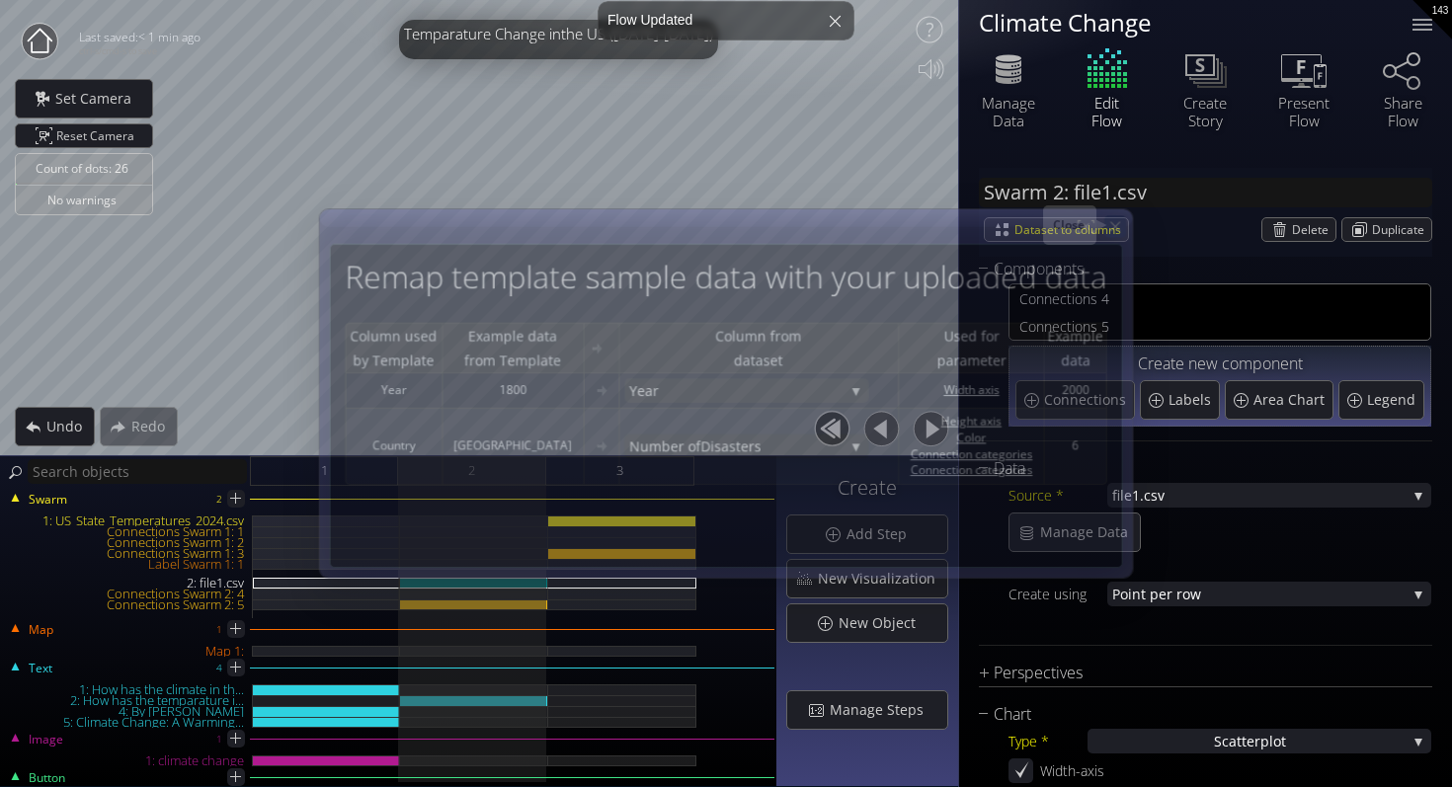
click at [1122, 229] on icon at bounding box center [1115, 226] width 17 height 17
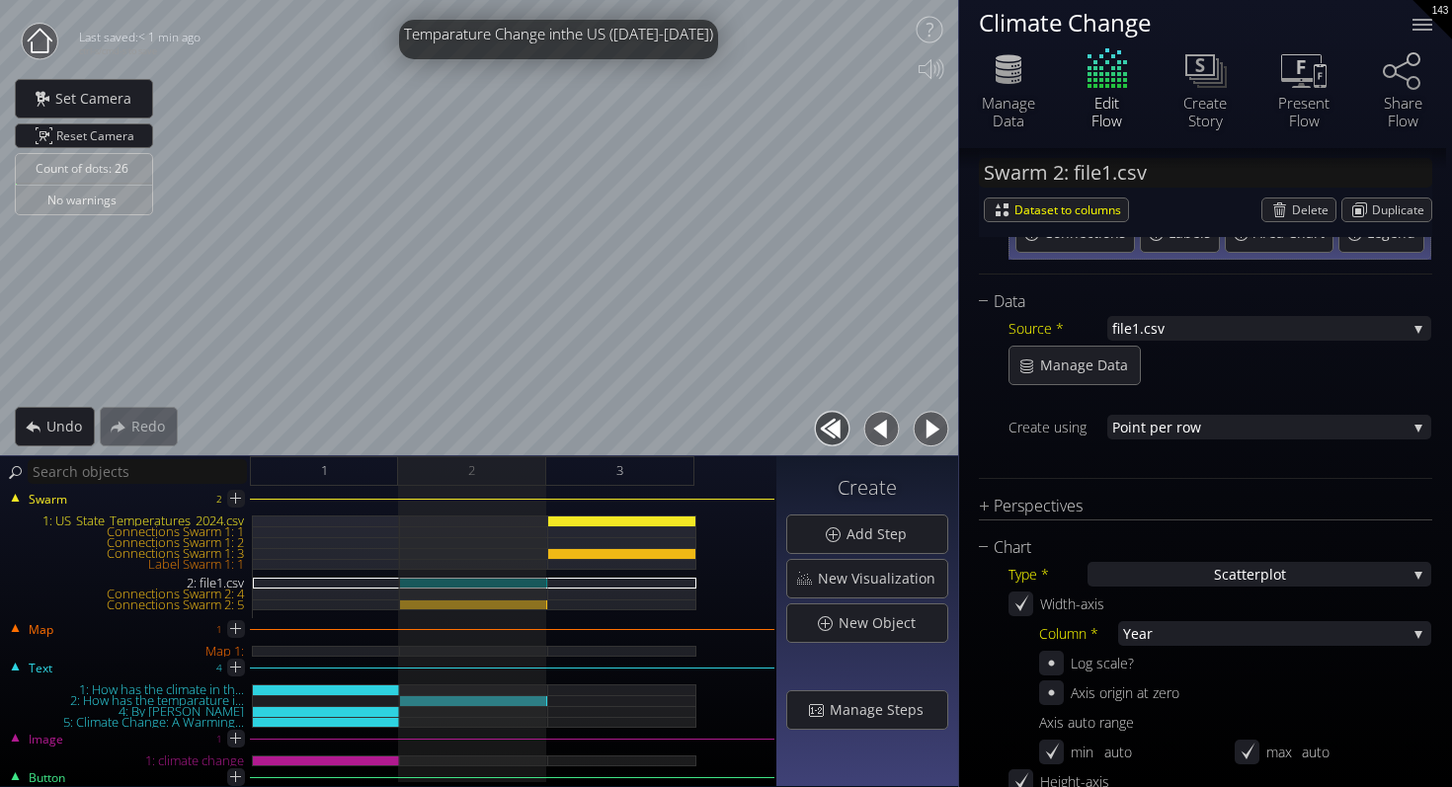
scroll to position [238, 0]
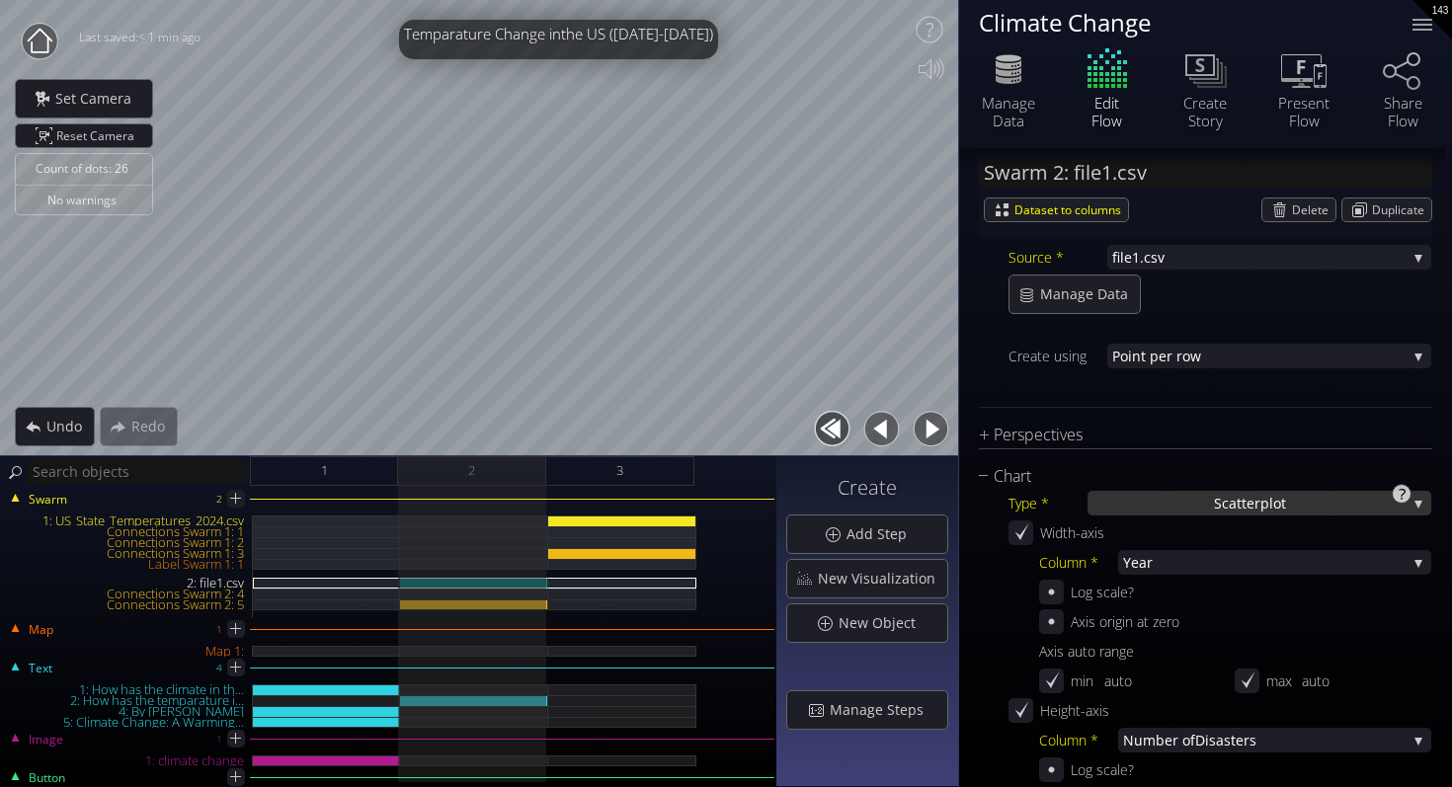
click at [1247, 506] on span "catterplot" at bounding box center [1253, 503] width 64 height 25
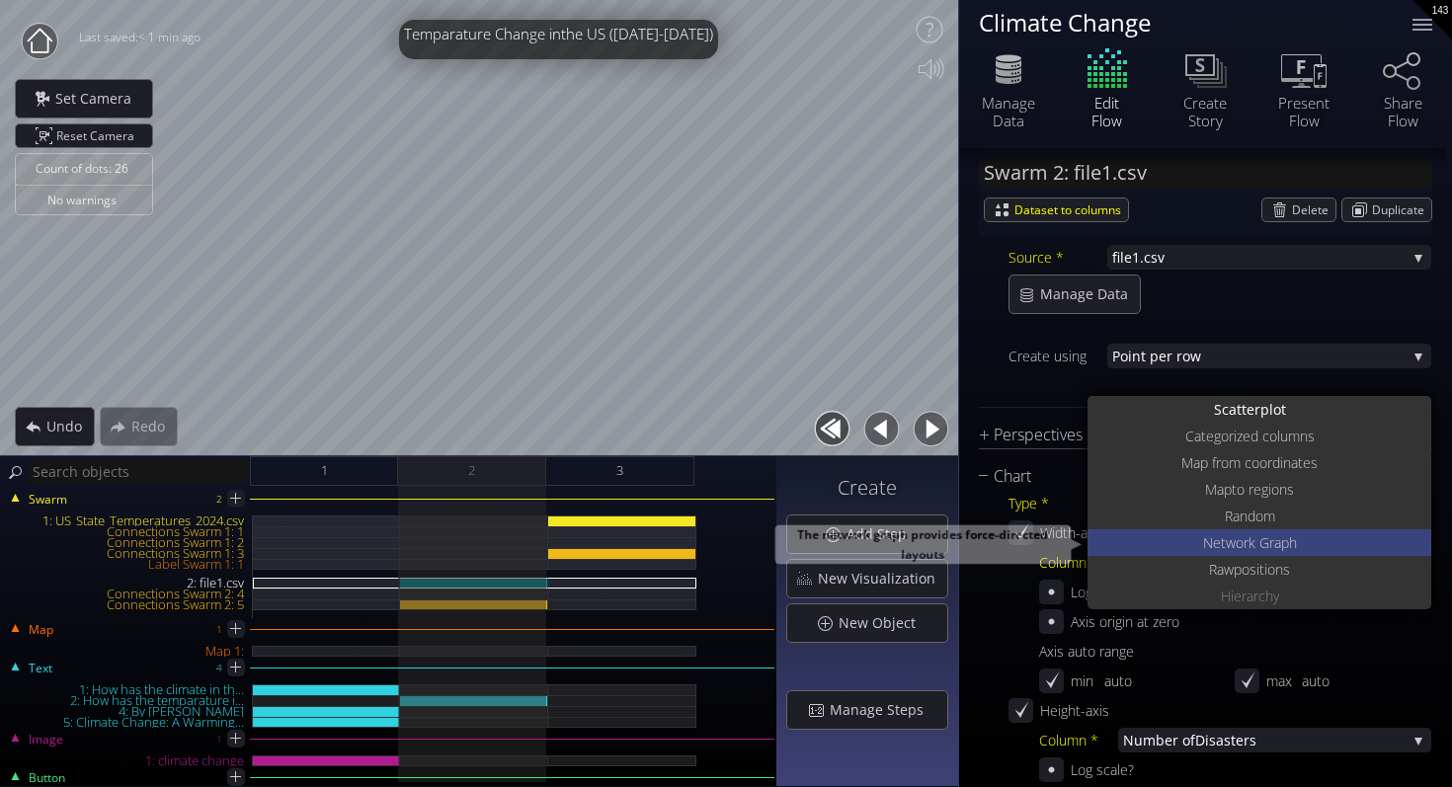
click at [1260, 547] on span "work Graph" at bounding box center [1260, 542] width 71 height 27
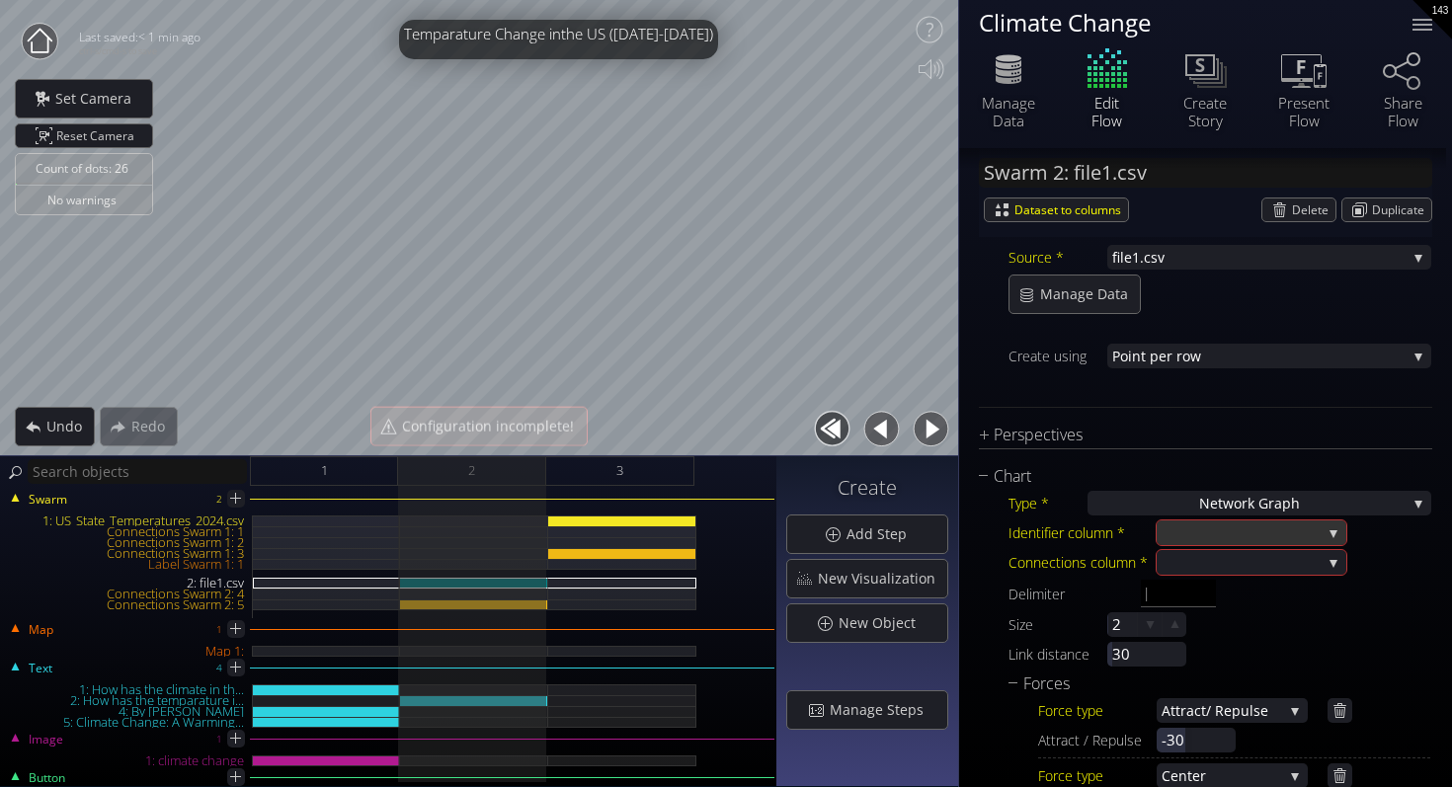
click at [1250, 532] on div at bounding box center [1241, 532] width 160 height 25
click at [1248, 520] on span "Year" at bounding box center [1246, 519] width 170 height 27
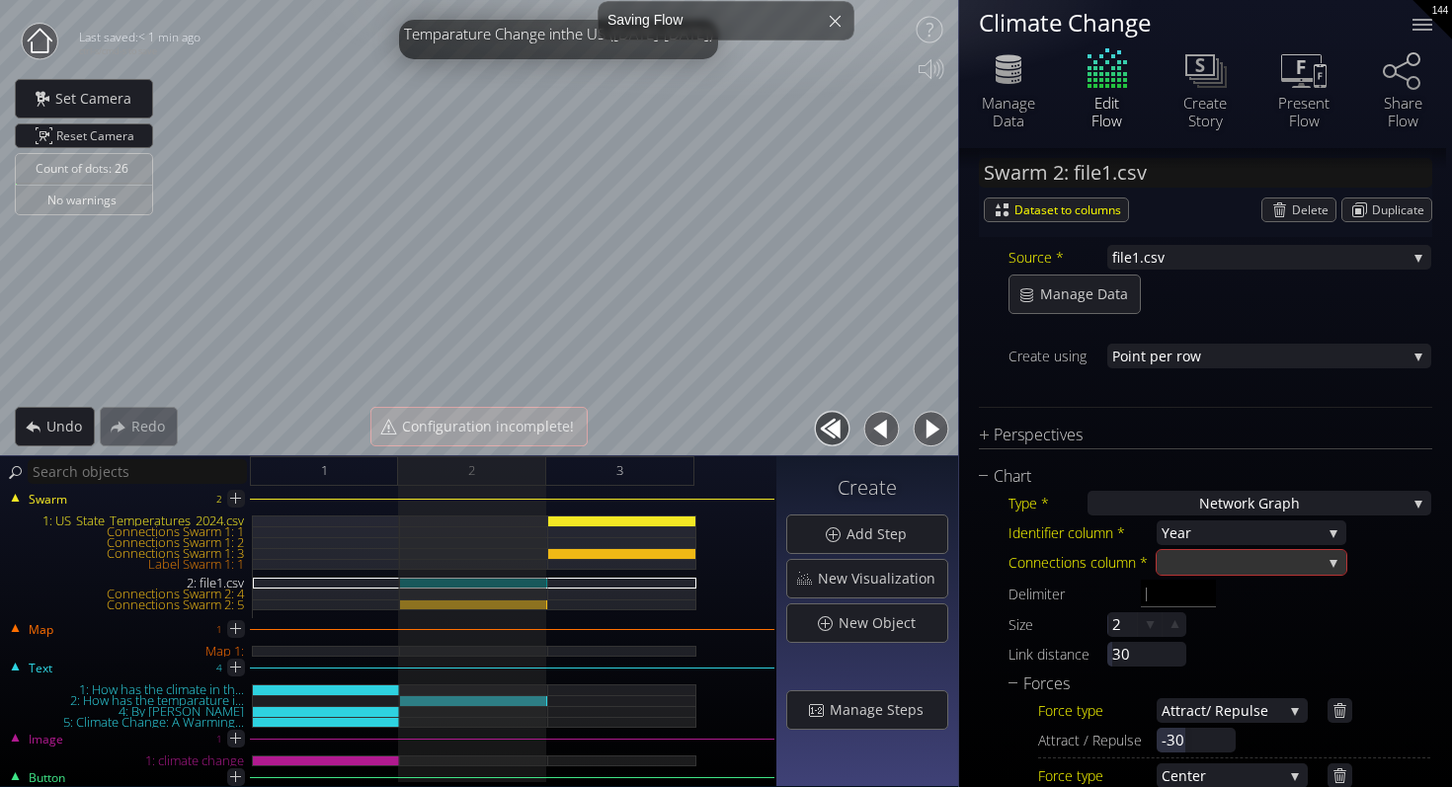
click at [1248, 561] on div at bounding box center [1241, 562] width 160 height 25
click at [1239, 584] on span "Disasters" at bounding box center [1279, 575] width 104 height 27
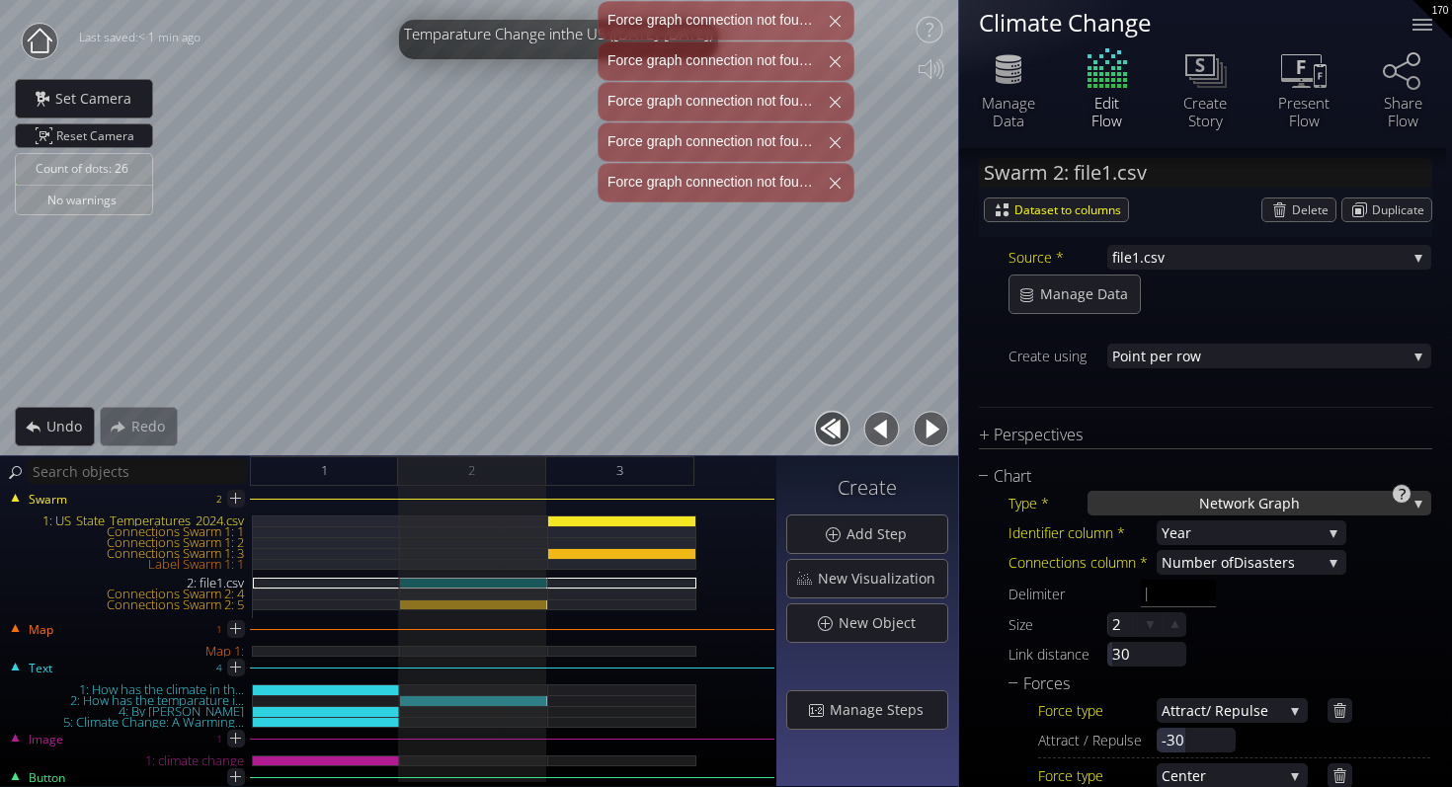
click at [1239, 512] on span "work Graph" at bounding box center [1260, 503] width 77 height 25
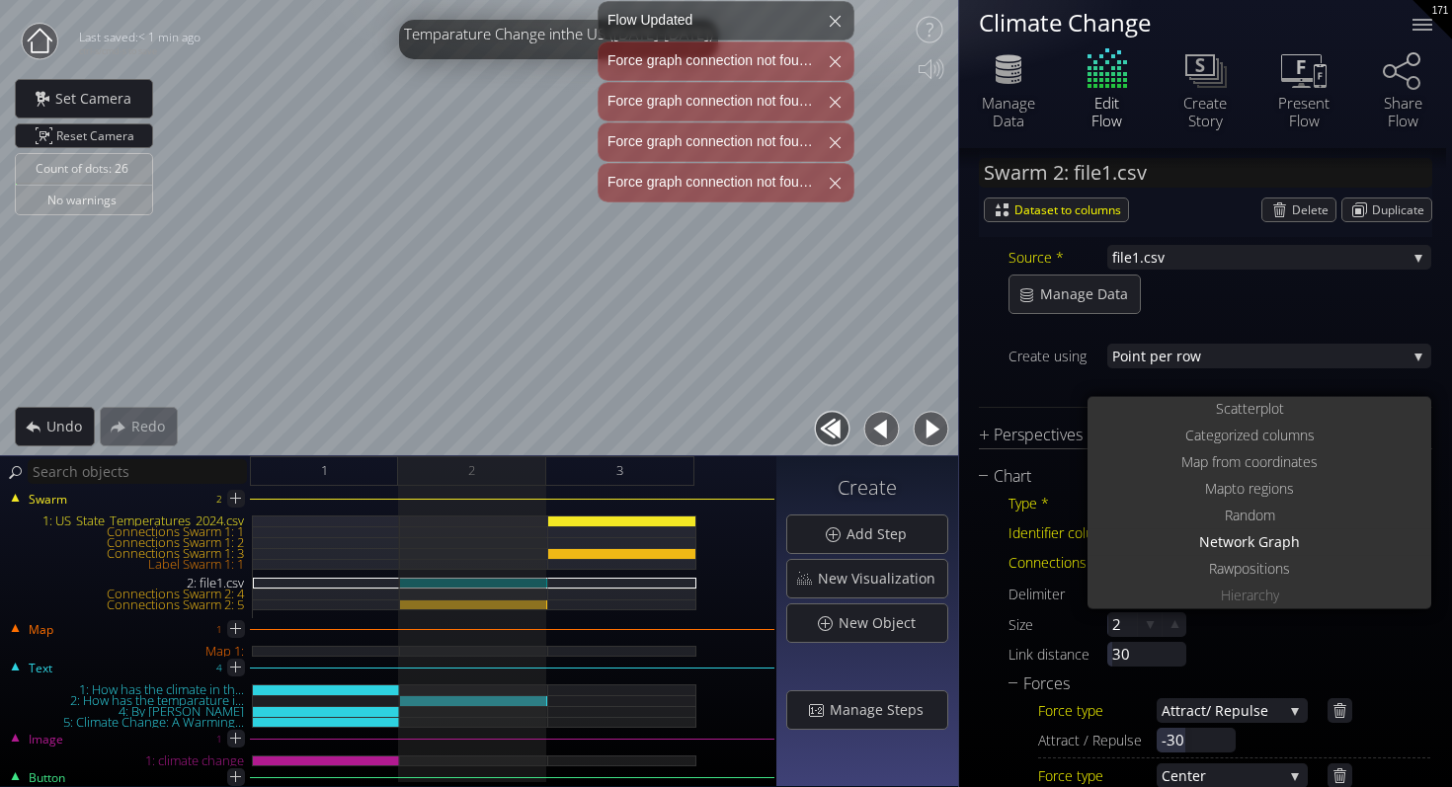
scroll to position [0, 0]
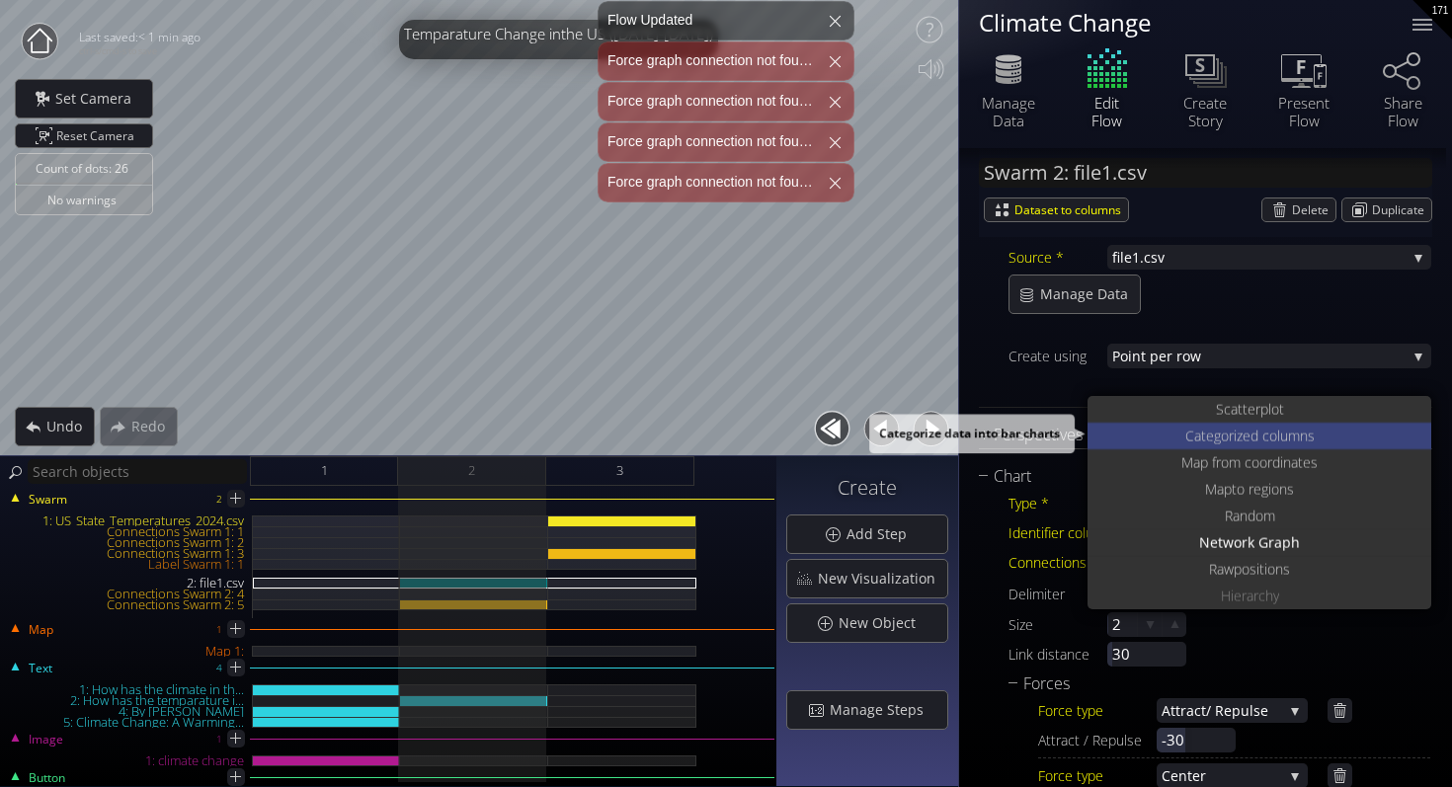
click at [1237, 434] on span "Categoriz" at bounding box center [1213, 436] width 57 height 27
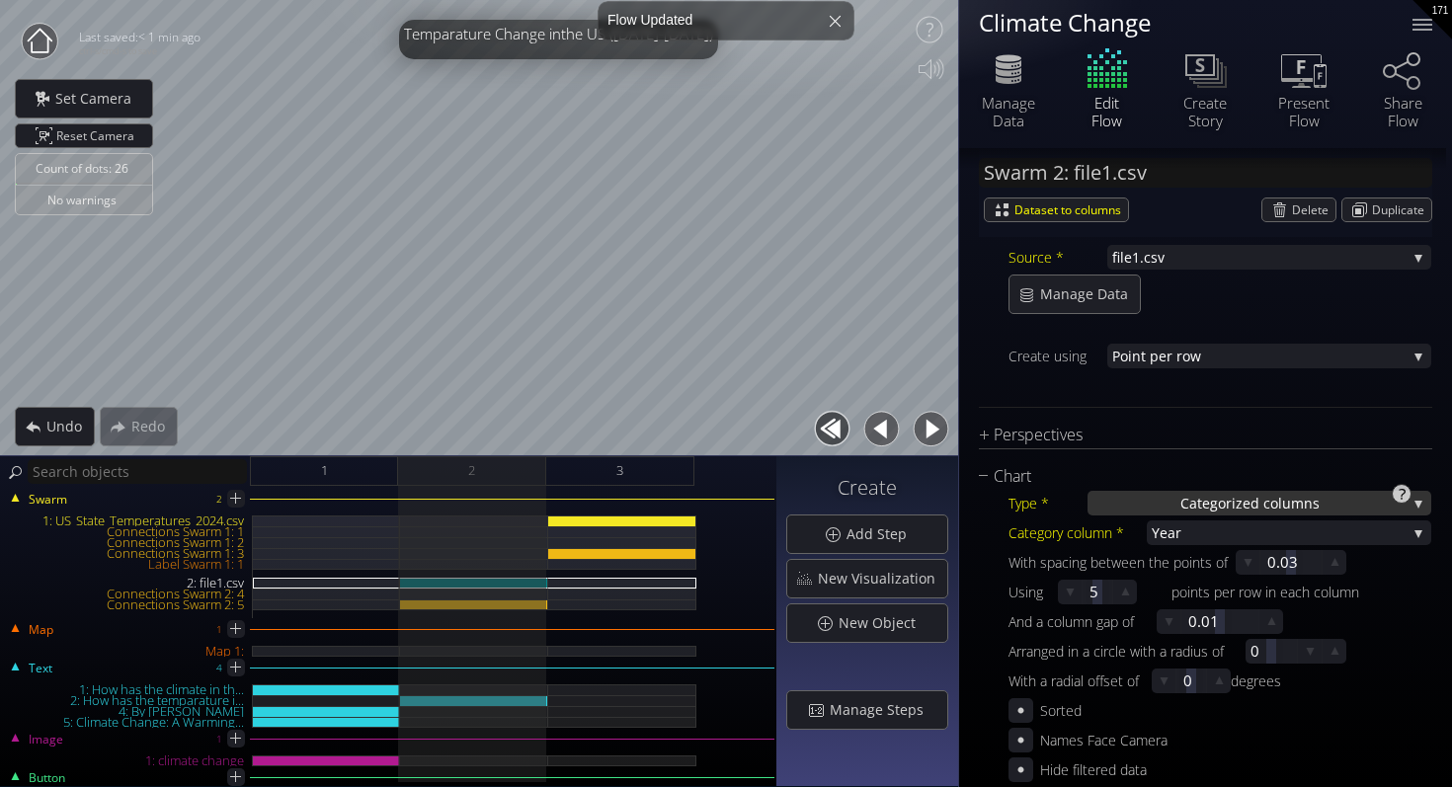
click at [1252, 510] on span "ed columns" at bounding box center [1280, 503] width 77 height 25
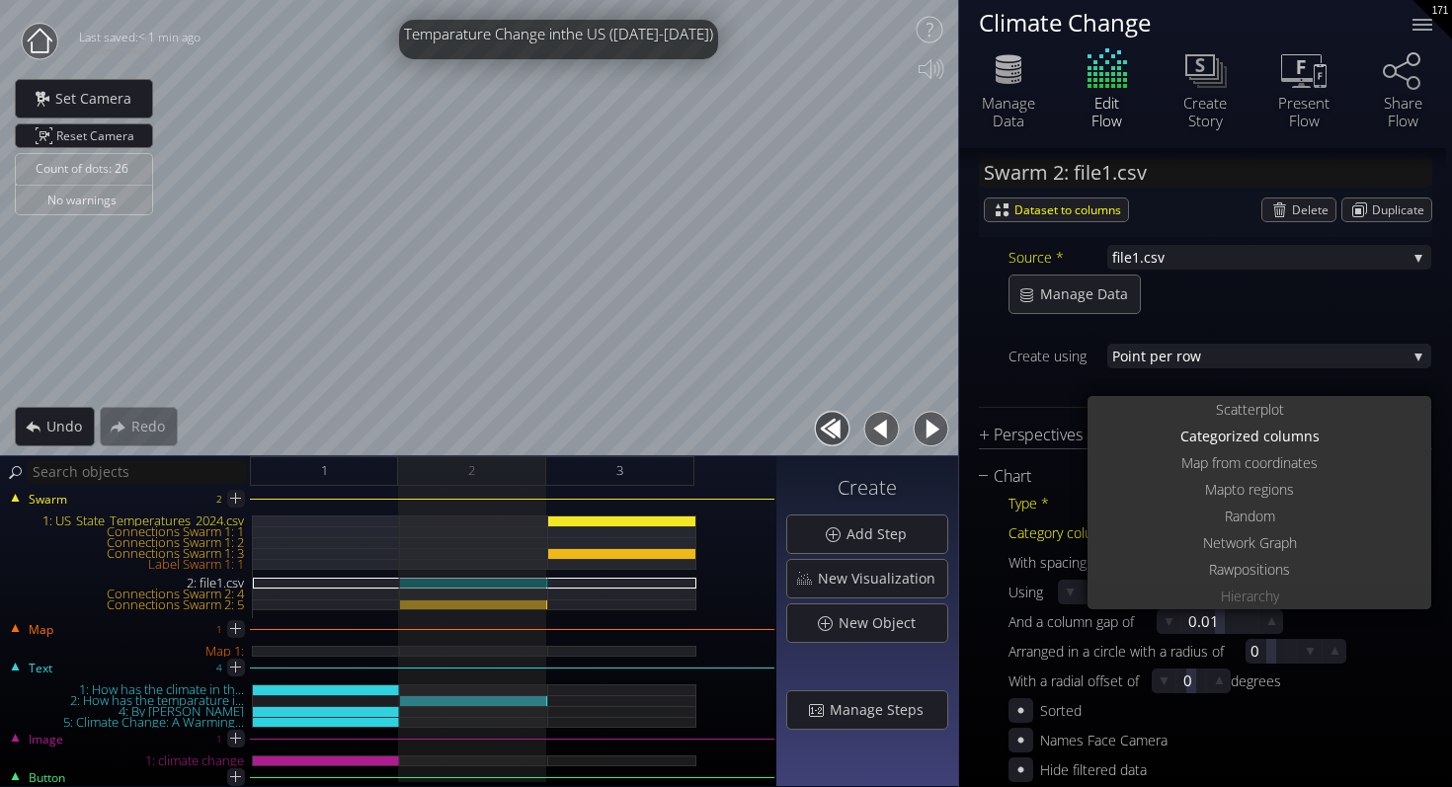
click at [1239, 596] on span "Hierarch" at bounding box center [1247, 596] width 52 height 27
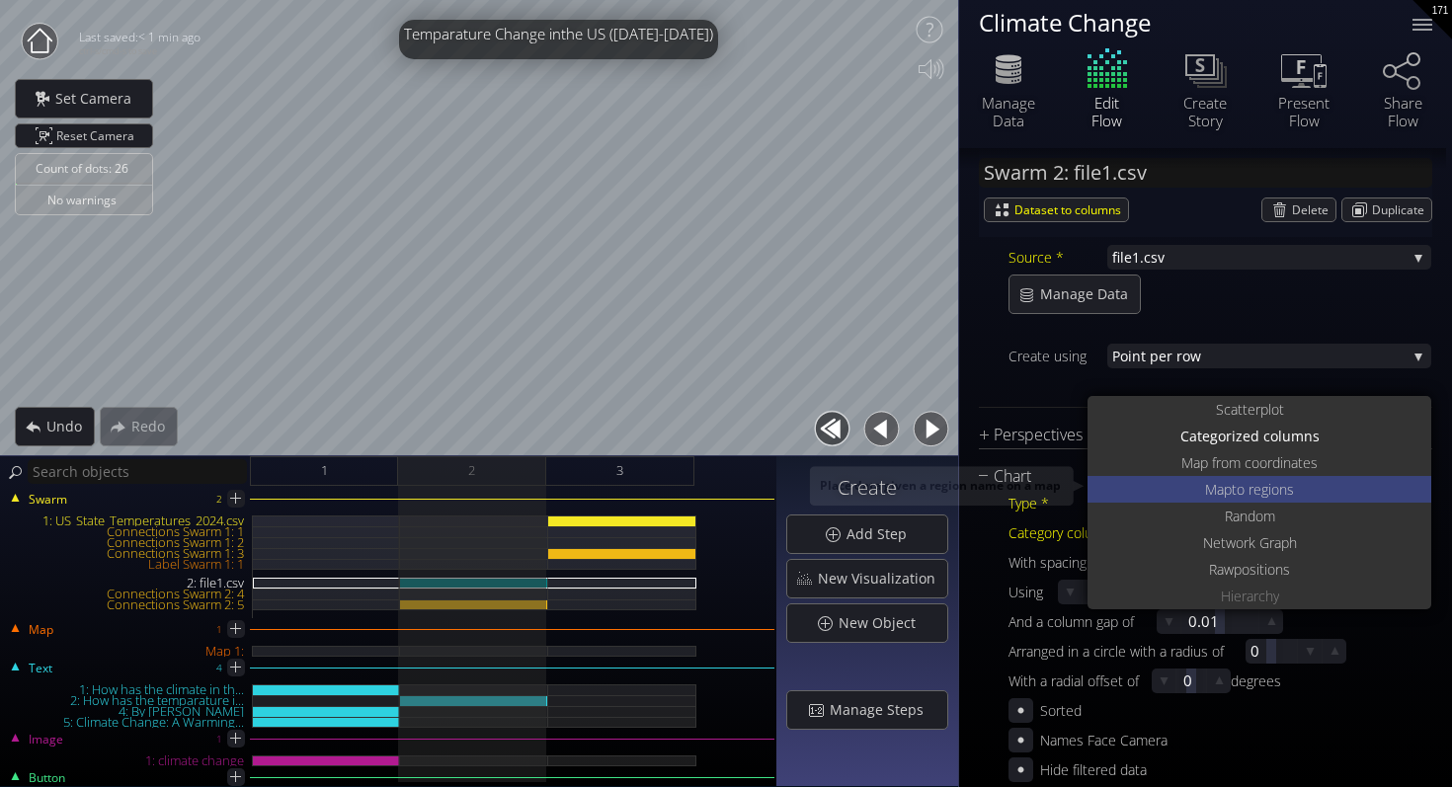
click at [1239, 497] on span "to regions" at bounding box center [1262, 489] width 62 height 27
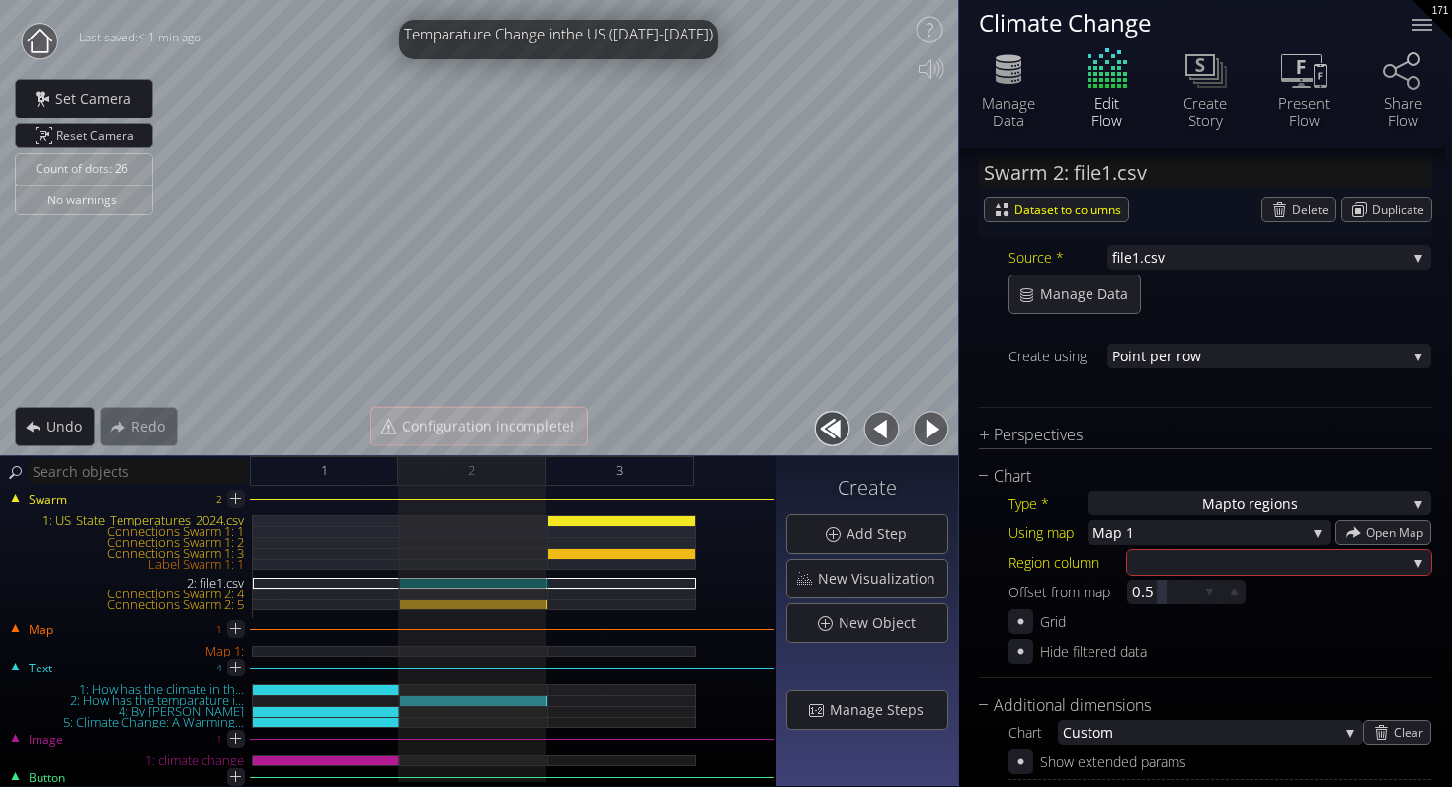
click at [1249, 515] on div "Type * Map to regions S catterplot Categoriz ed columns Map from c oordinates M…" at bounding box center [1205, 576] width 453 height 175
click at [1252, 503] on span "to regions" at bounding box center [1264, 503] width 66 height 25
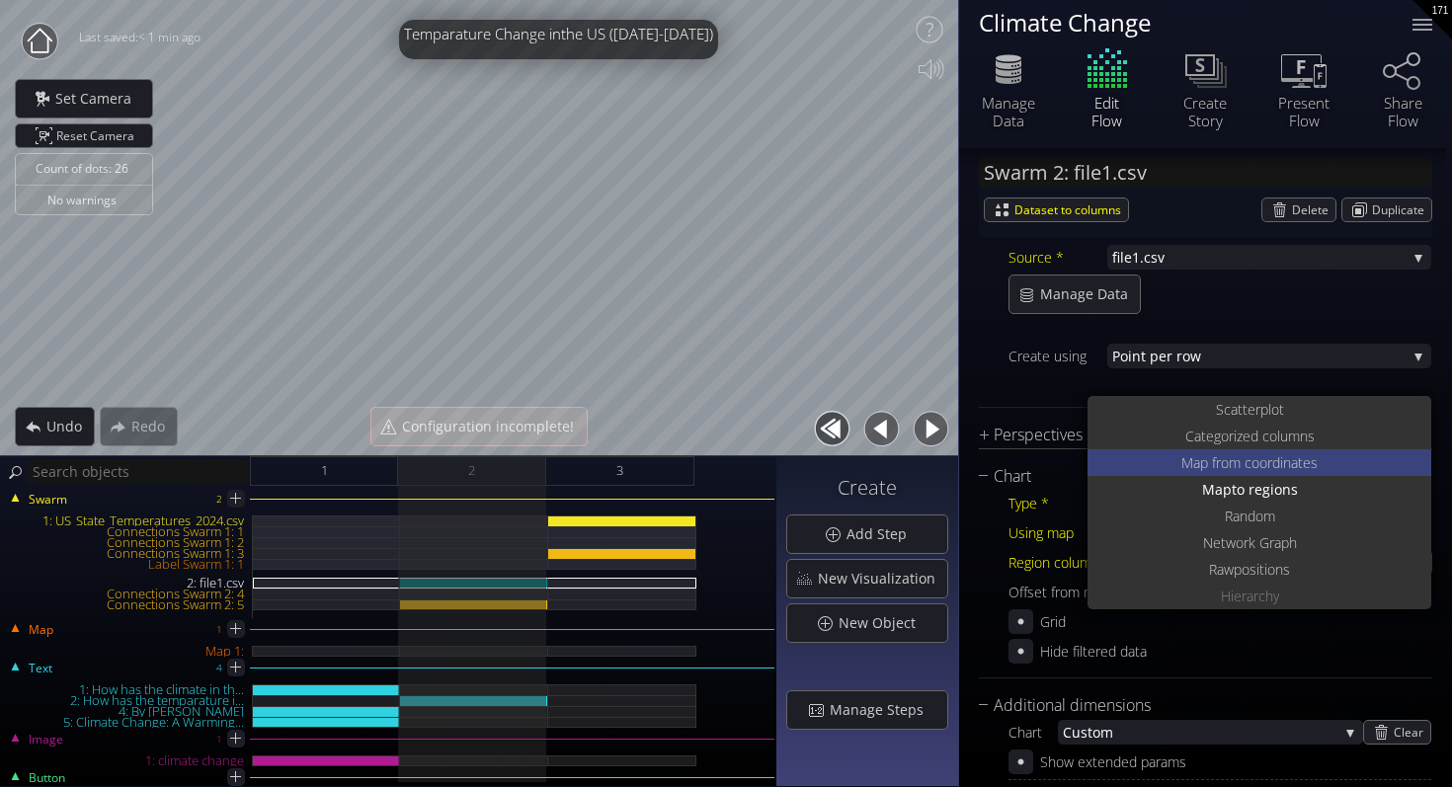
click at [1251, 460] on span "oordinates" at bounding box center [1284, 462] width 66 height 27
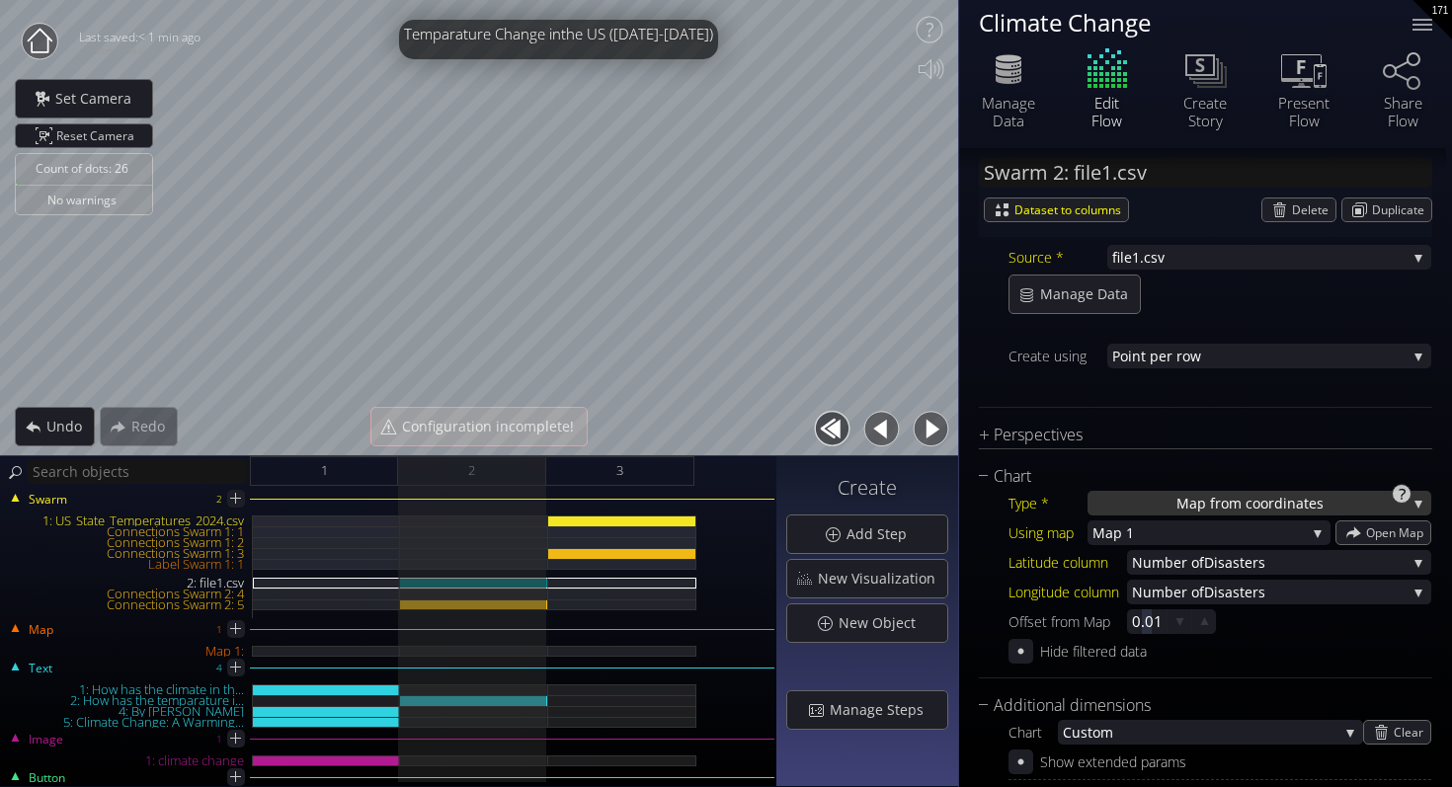
click at [1253, 507] on span "oordinates" at bounding box center [1287, 503] width 71 height 25
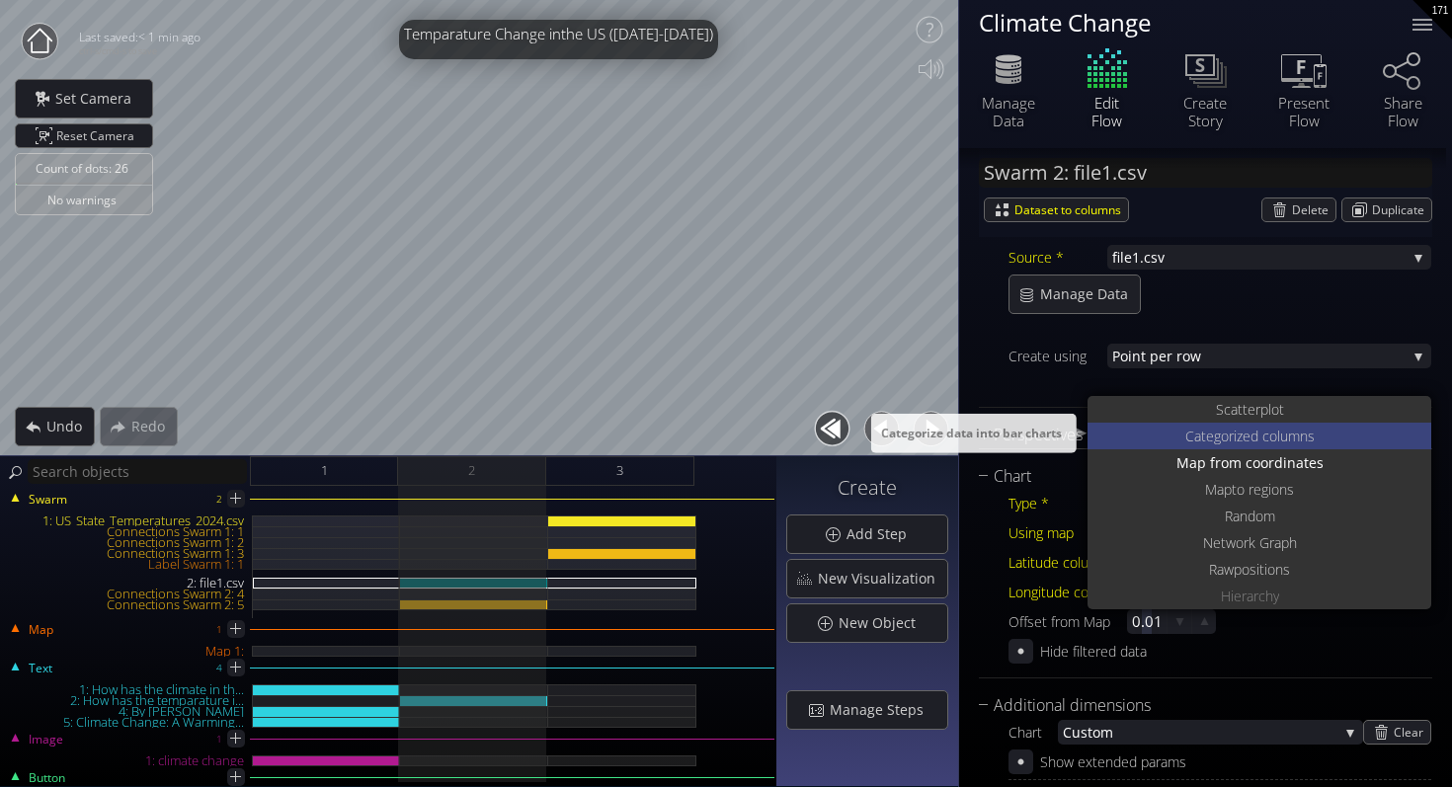
click at [1250, 438] on span "ed columns" at bounding box center [1278, 436] width 72 height 27
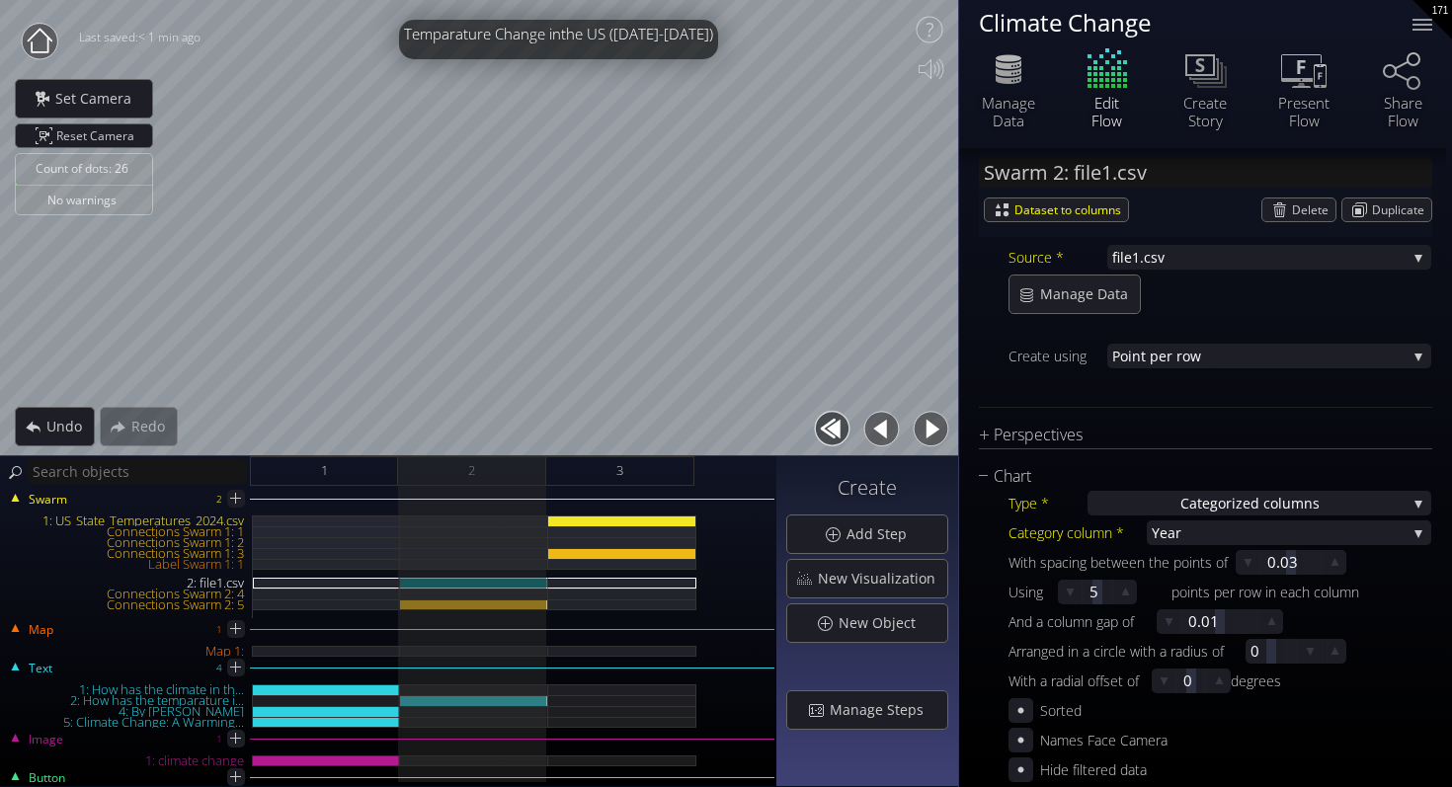
click at [1249, 515] on div "Type * Categoriz ed columns S catterplot Categoriz ed columns Map from c oordin…" at bounding box center [1205, 635] width 453 height 293
click at [1250, 541] on span "Year" at bounding box center [1278, 532] width 255 height 25
click at [1250, 541] on span "Disasters" at bounding box center [1317, 545] width 198 height 27
click at [1253, 512] on span "ed columns" at bounding box center [1280, 503] width 77 height 25
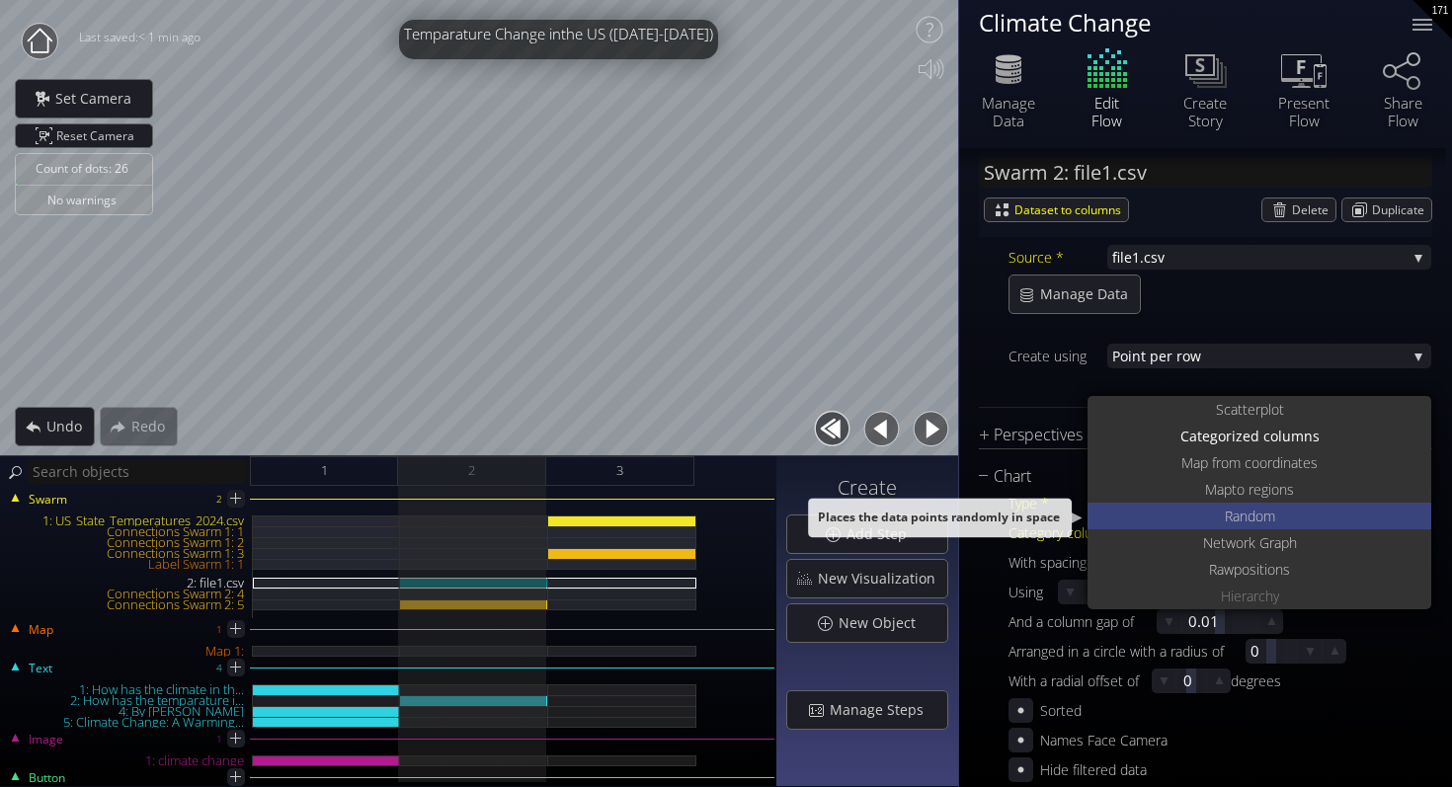
click at [1265, 515] on span "ndom" at bounding box center [1257, 516] width 36 height 27
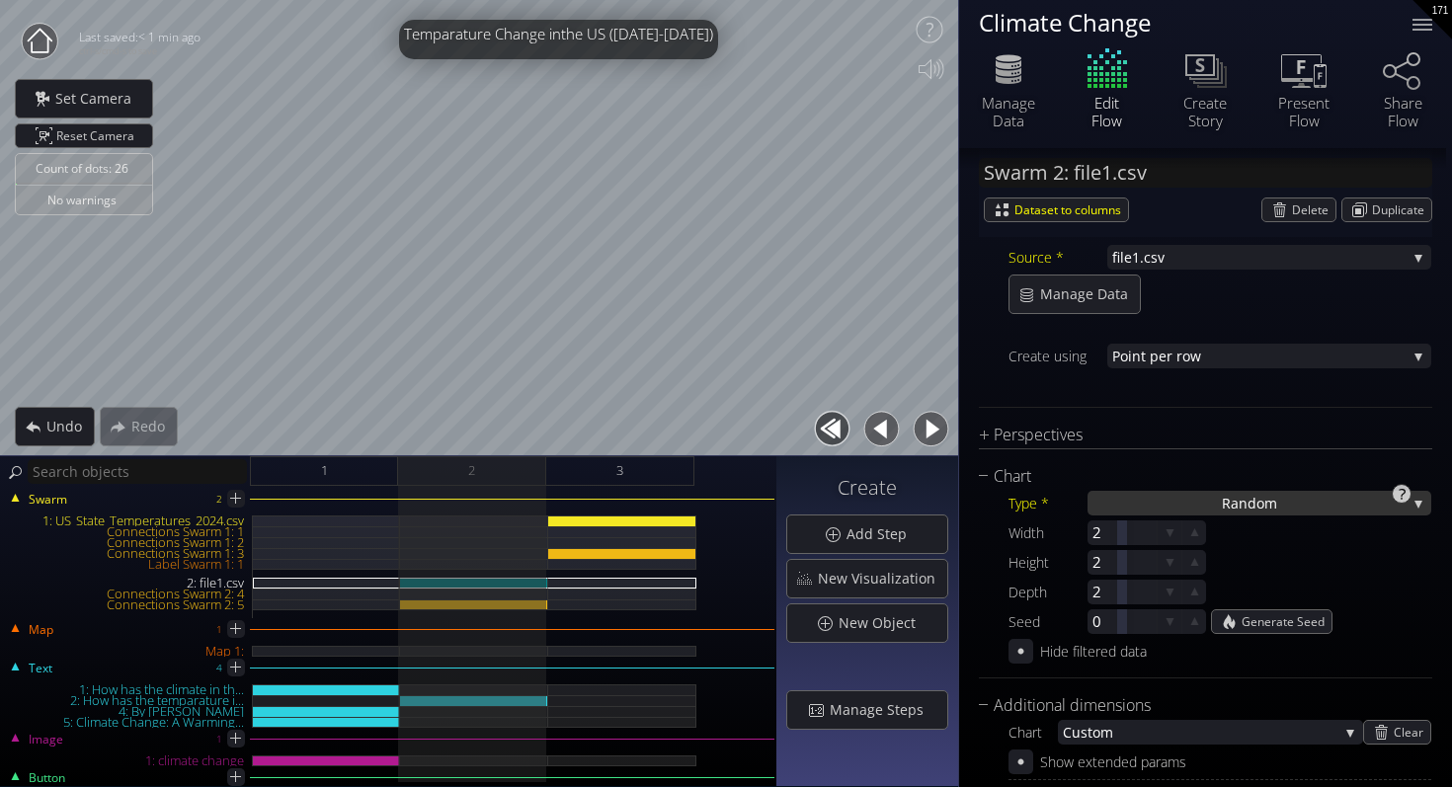
click at [1264, 500] on span "ndom" at bounding box center [1257, 503] width 39 height 25
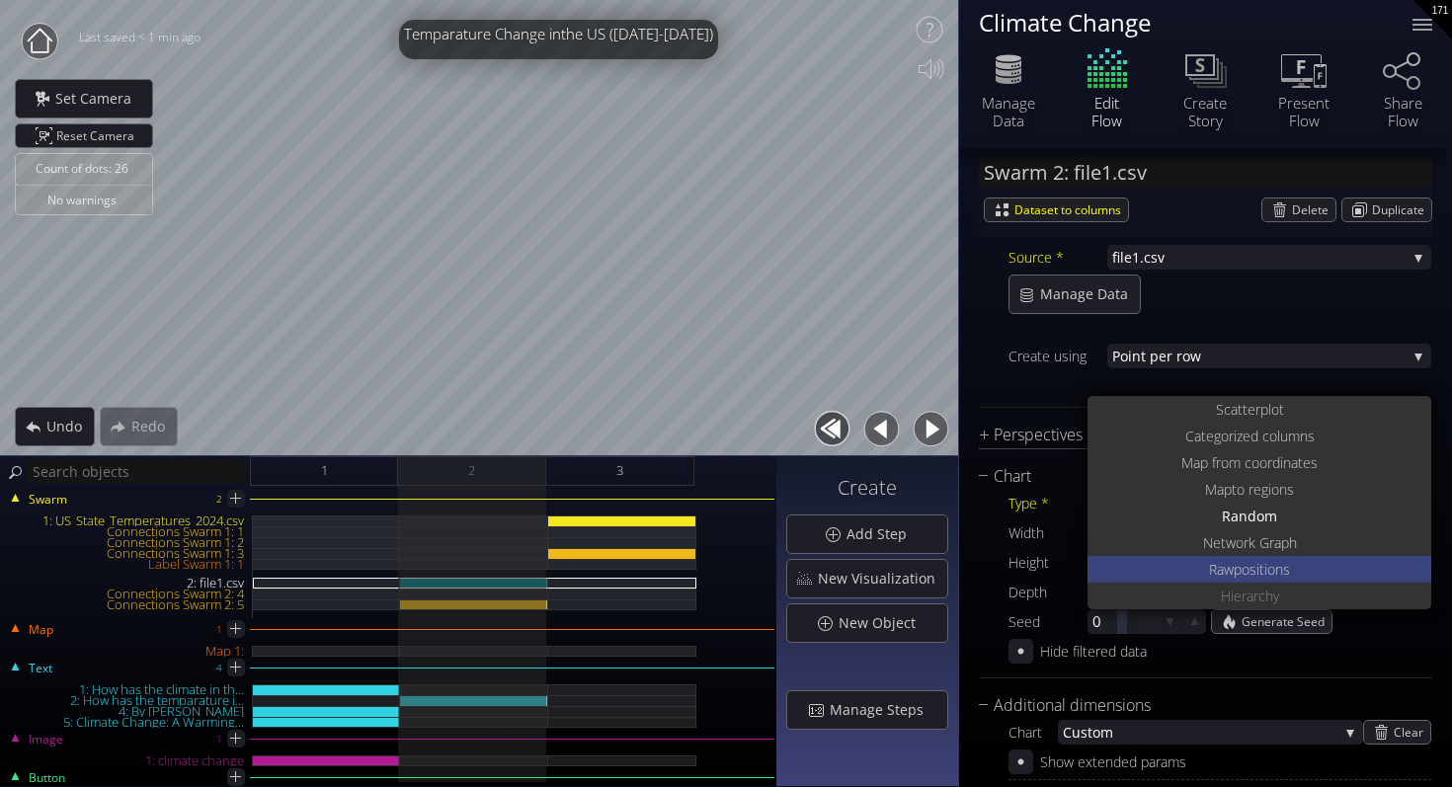
click at [1259, 561] on span "positions" at bounding box center [1261, 569] width 56 height 27
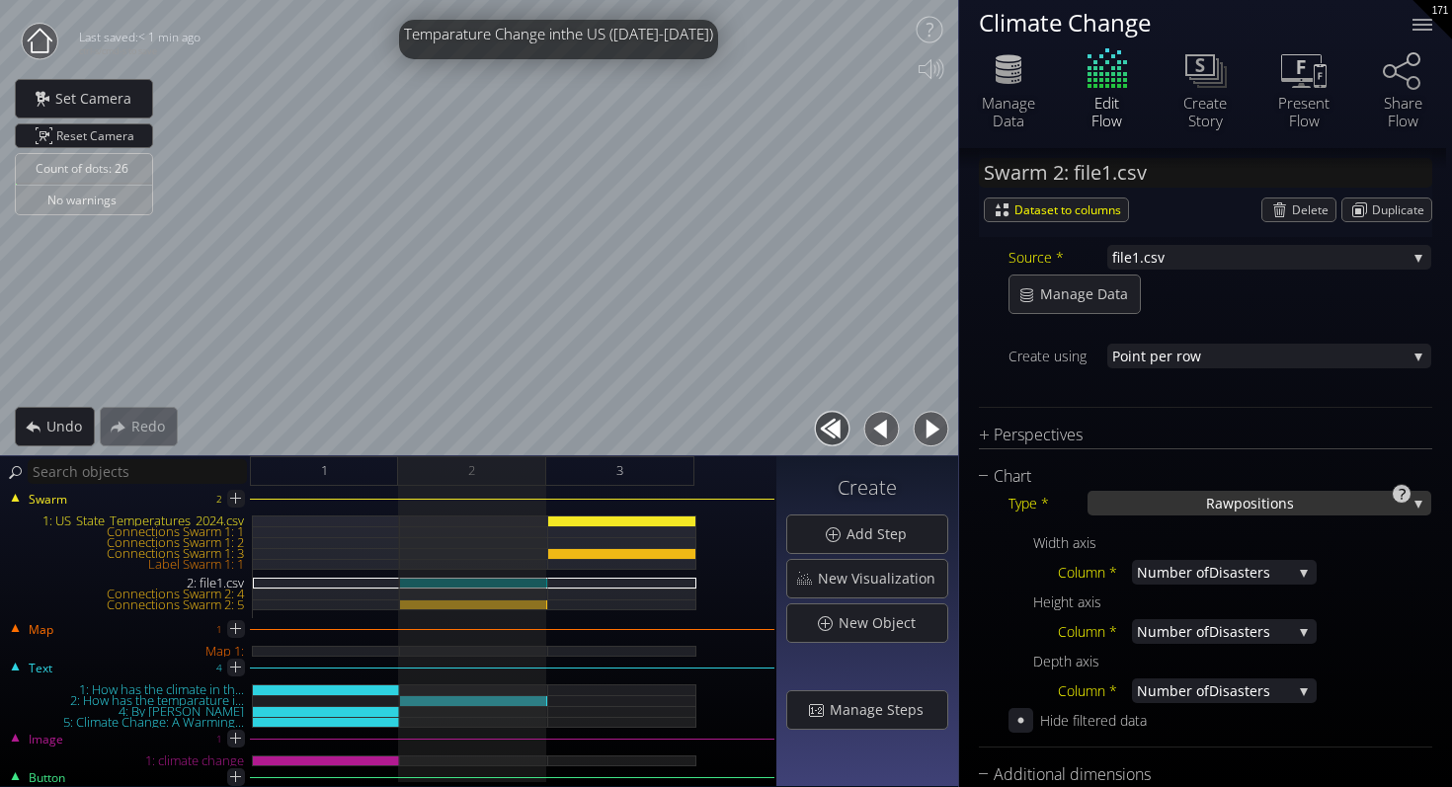
click at [1259, 508] on span "positions" at bounding box center [1263, 503] width 60 height 25
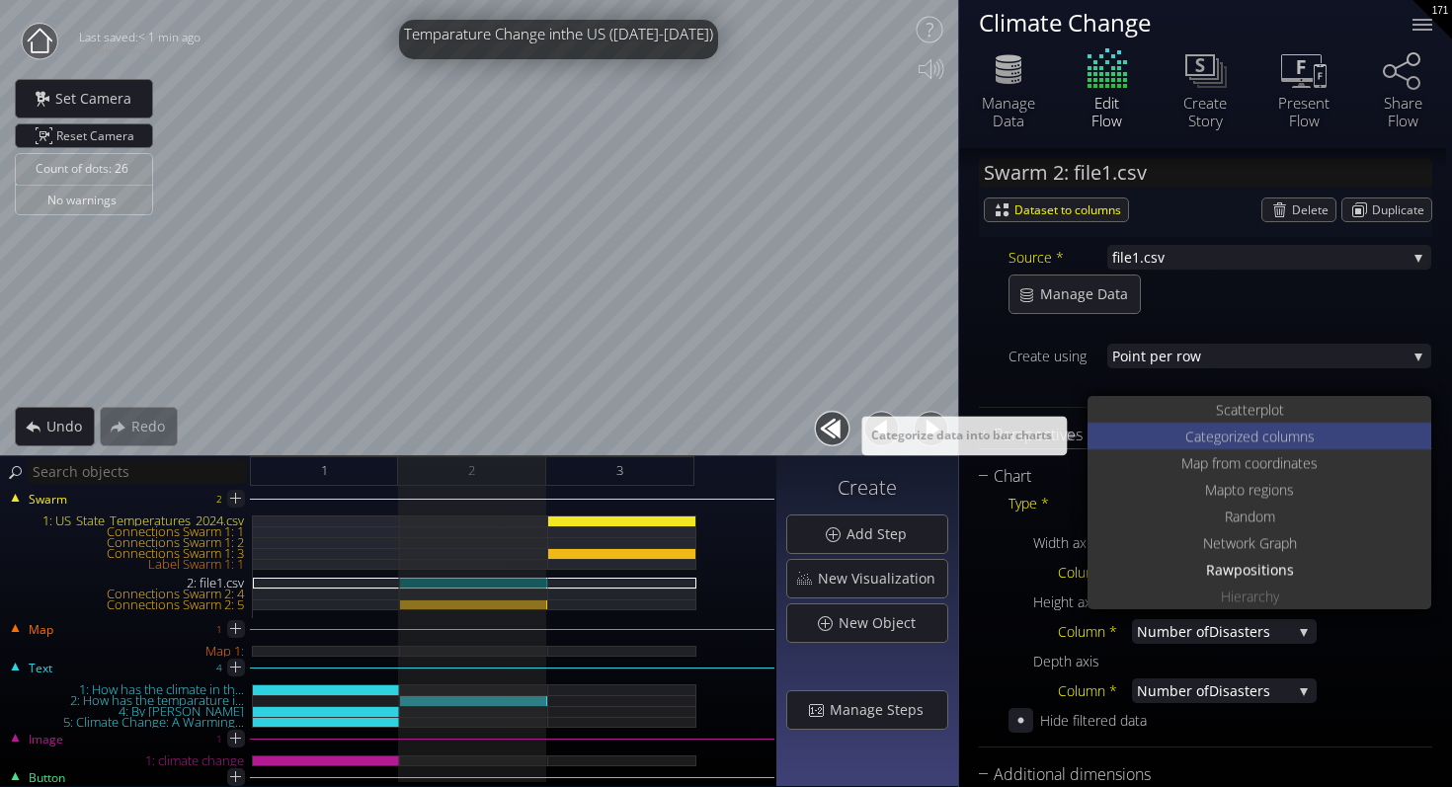
click at [1274, 438] on span "ed columns" at bounding box center [1278, 436] width 72 height 27
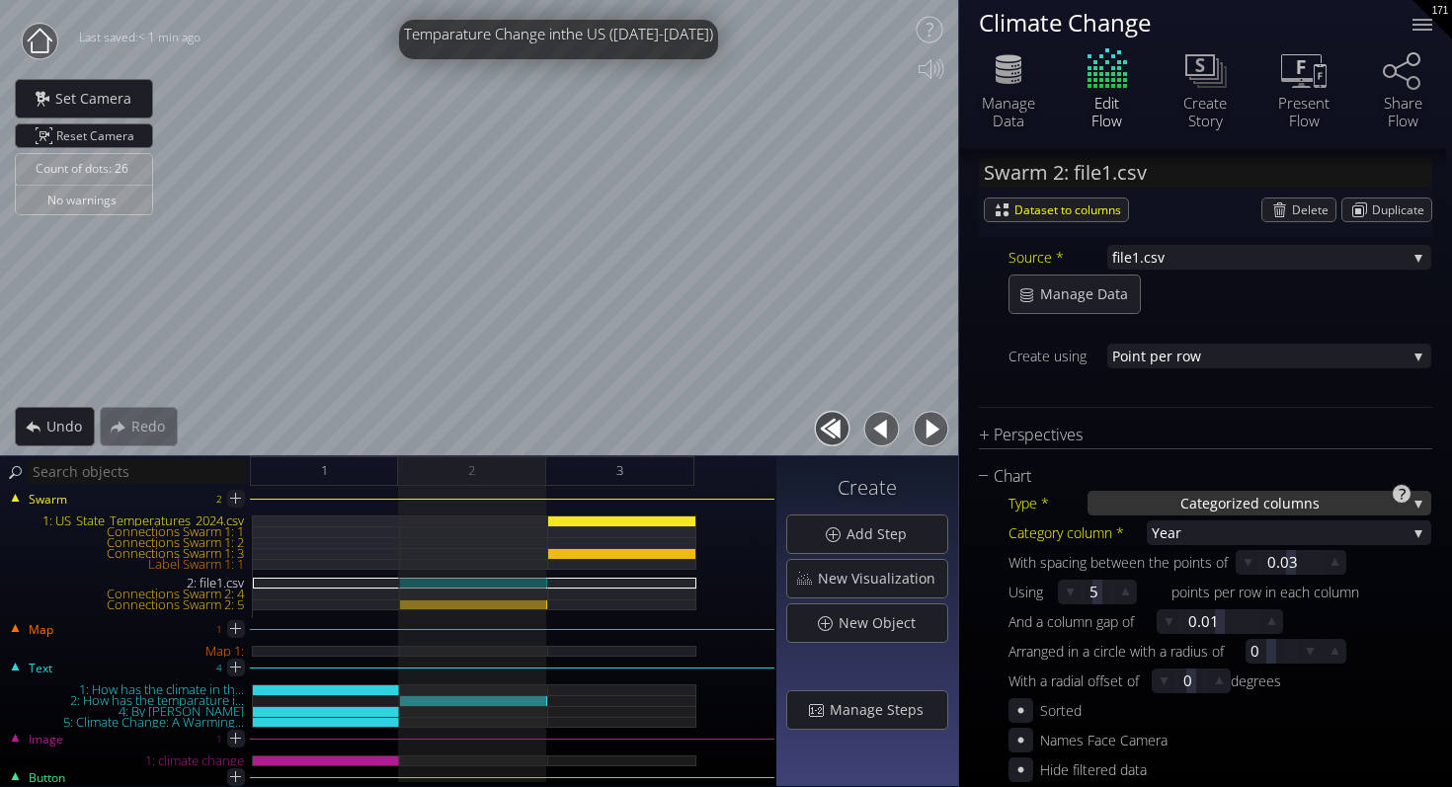
click at [1286, 510] on span "ed columns" at bounding box center [1280, 503] width 77 height 25
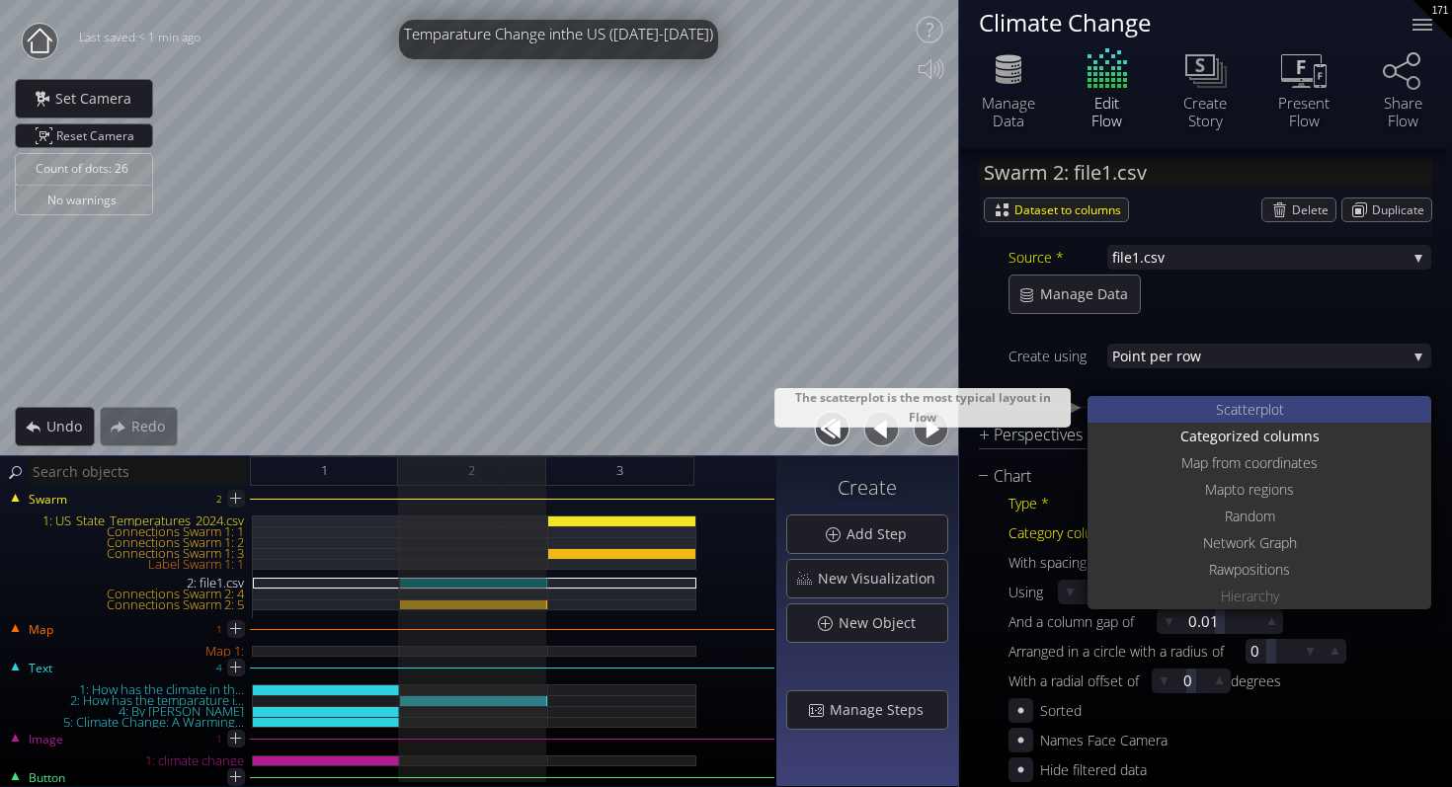
click at [1272, 416] on span "catterplot" at bounding box center [1253, 409] width 60 height 27
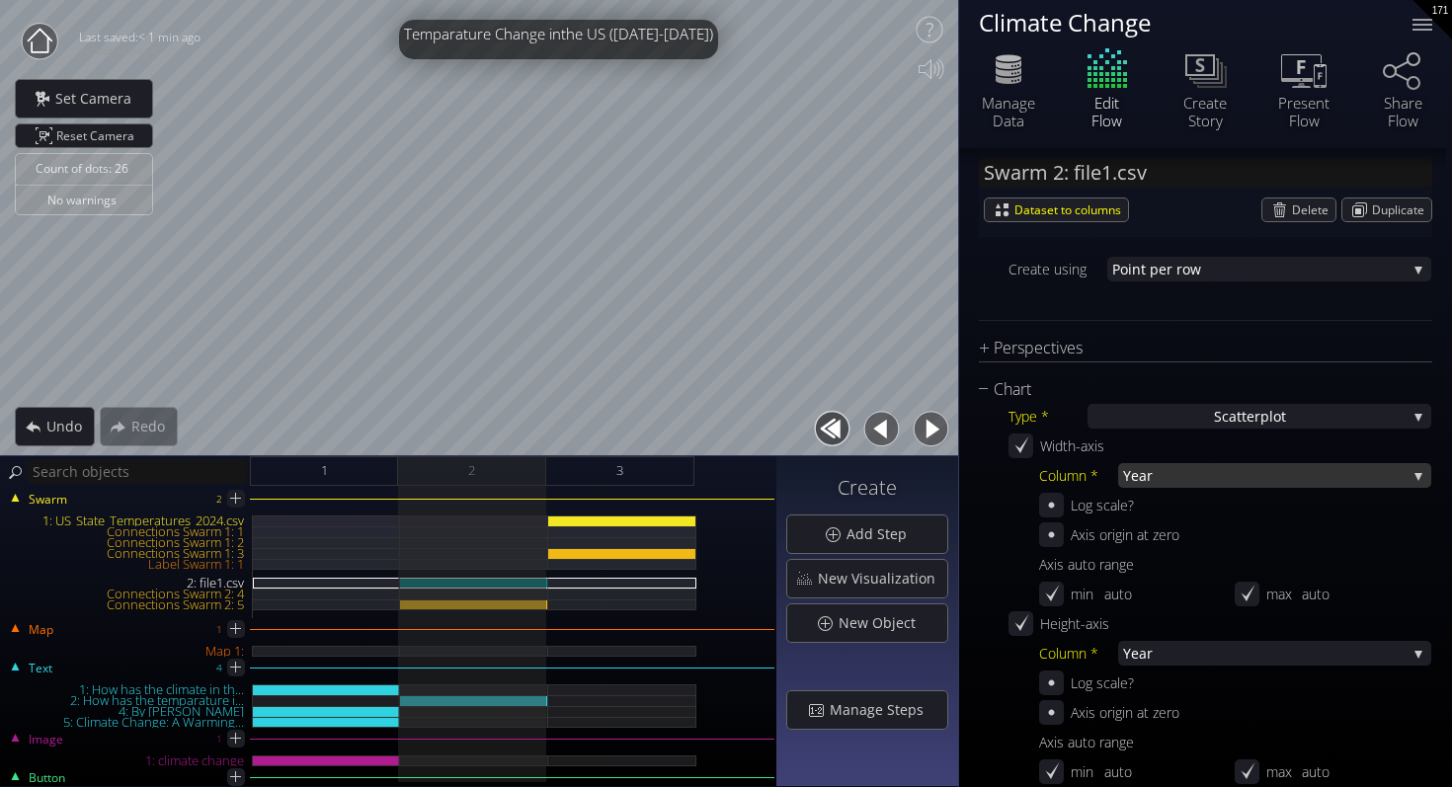
scroll to position [326, 0]
click at [1146, 476] on span "Year" at bounding box center [1264, 474] width 283 height 25
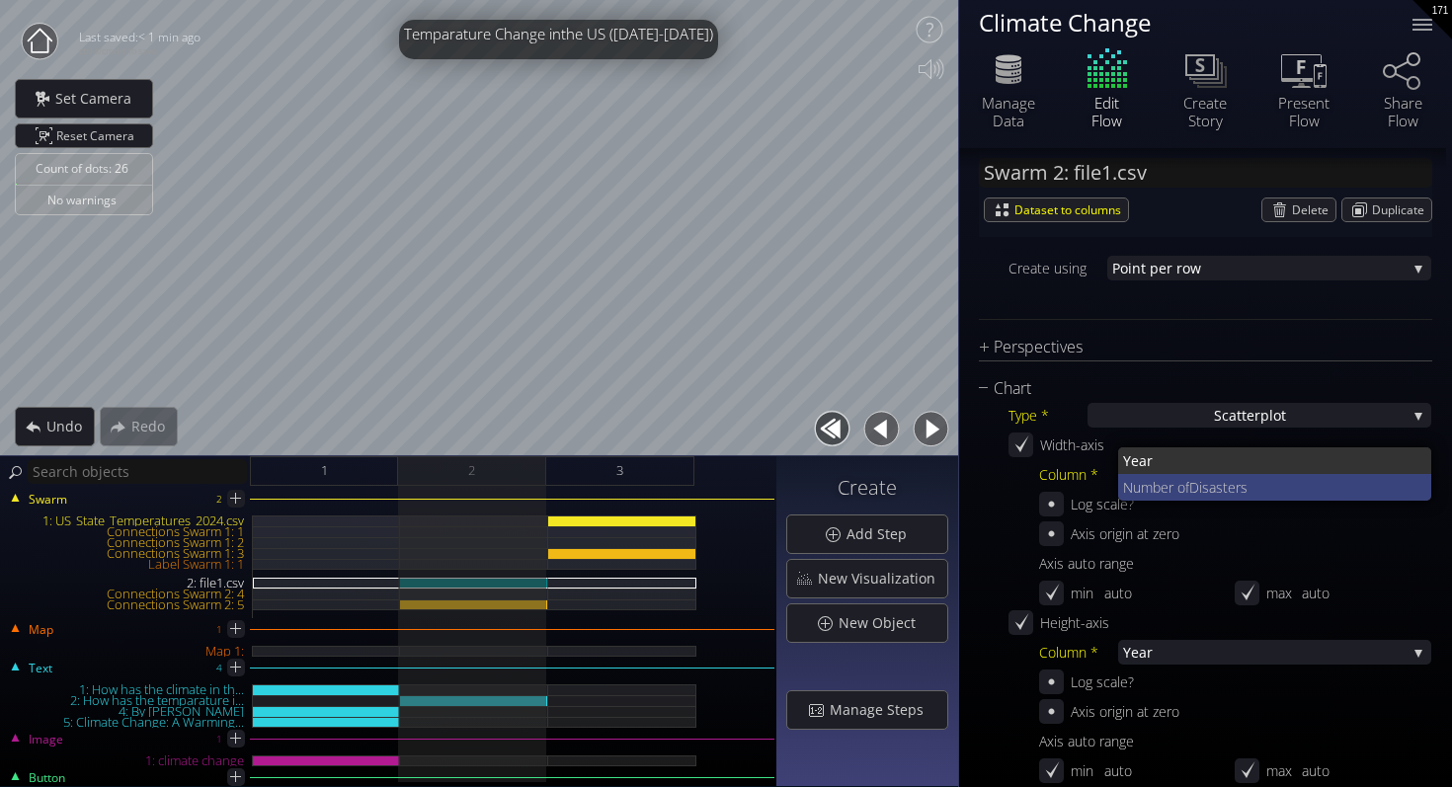
click at [1146, 485] on span "Number of" at bounding box center [1156, 487] width 66 height 27
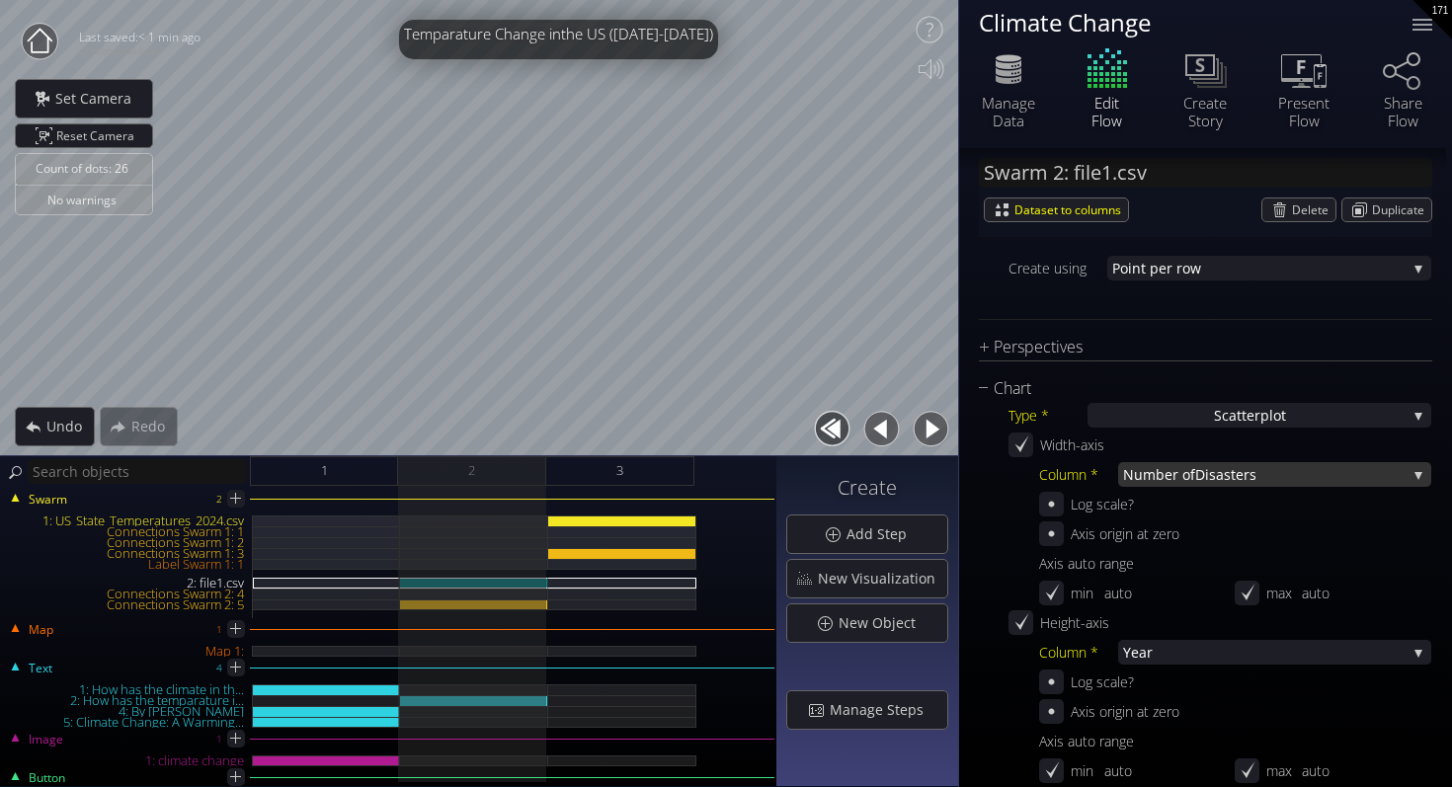
click at [1147, 481] on span "Number of" at bounding box center [1159, 474] width 72 height 25
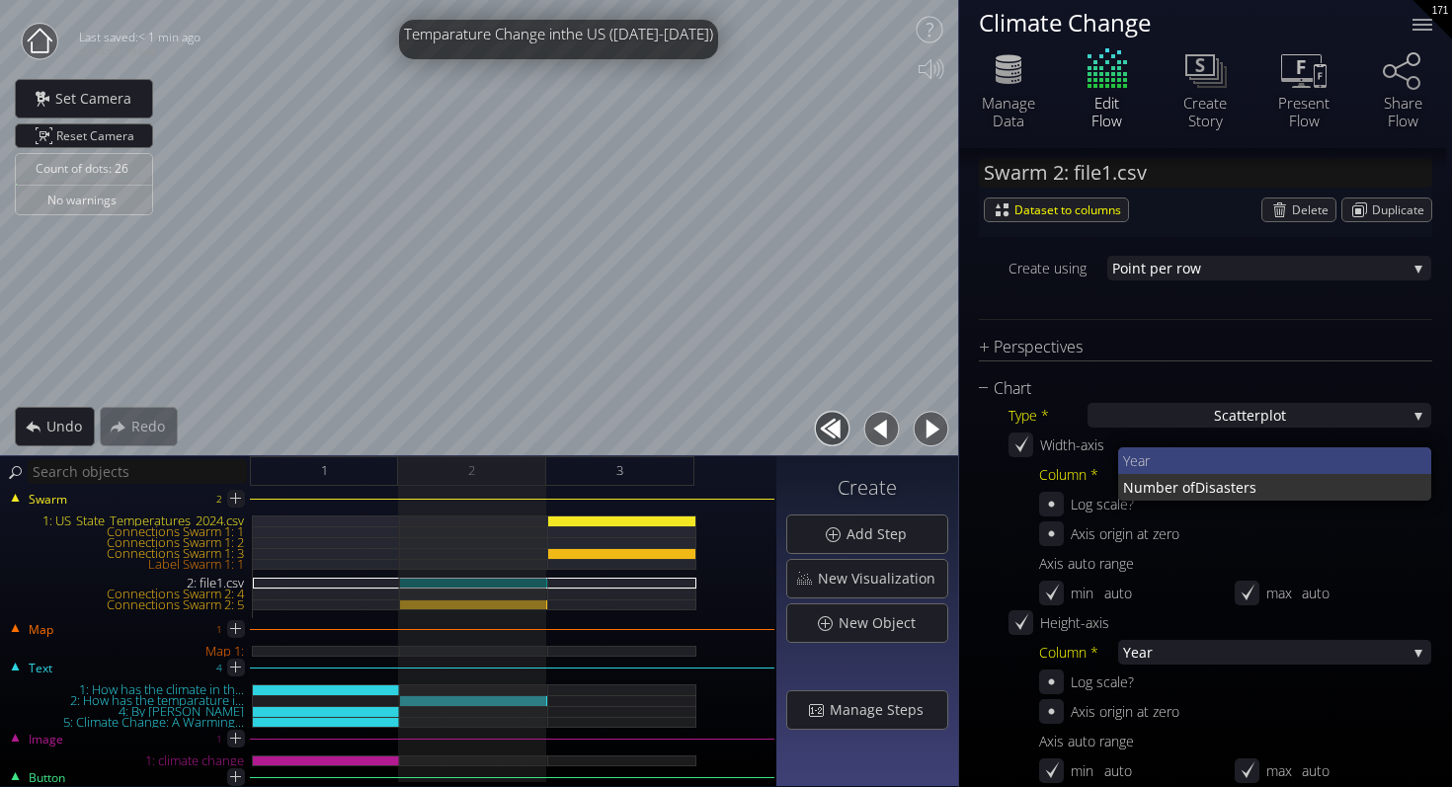
click at [1144, 460] on span "Year" at bounding box center [1269, 460] width 293 height 27
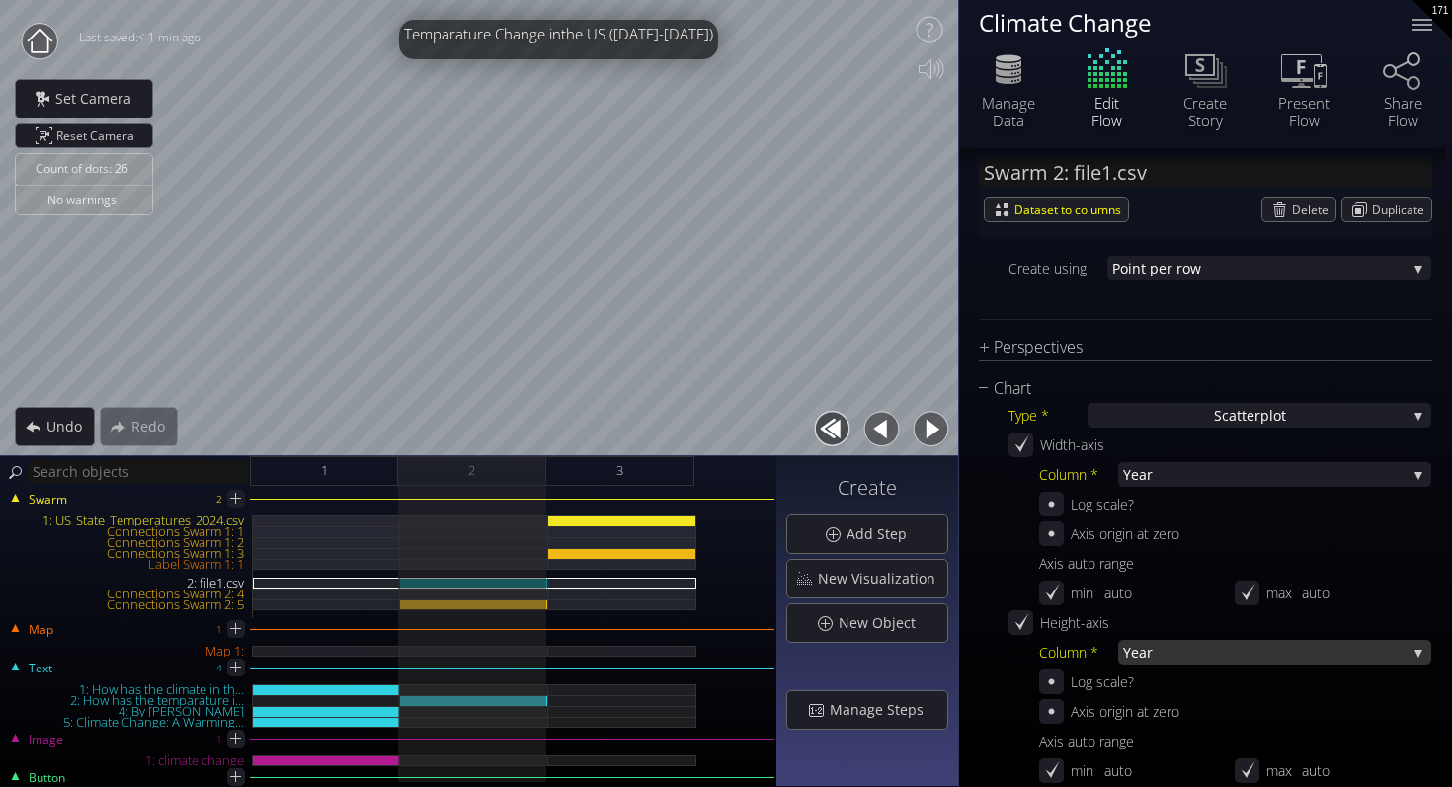
click at [1151, 657] on span "Year" at bounding box center [1264, 652] width 283 height 25
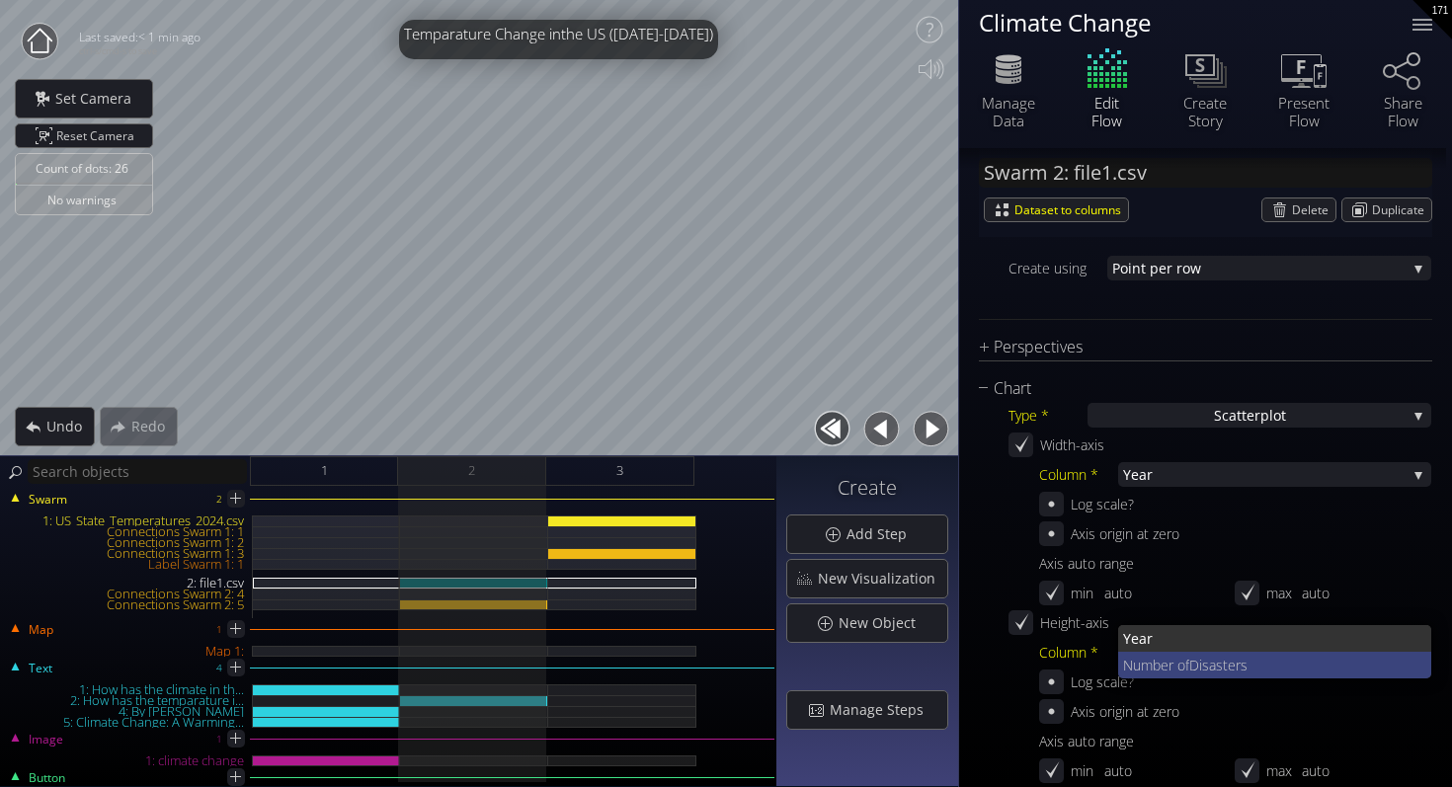
click at [1158, 666] on span "Number of" at bounding box center [1156, 665] width 66 height 27
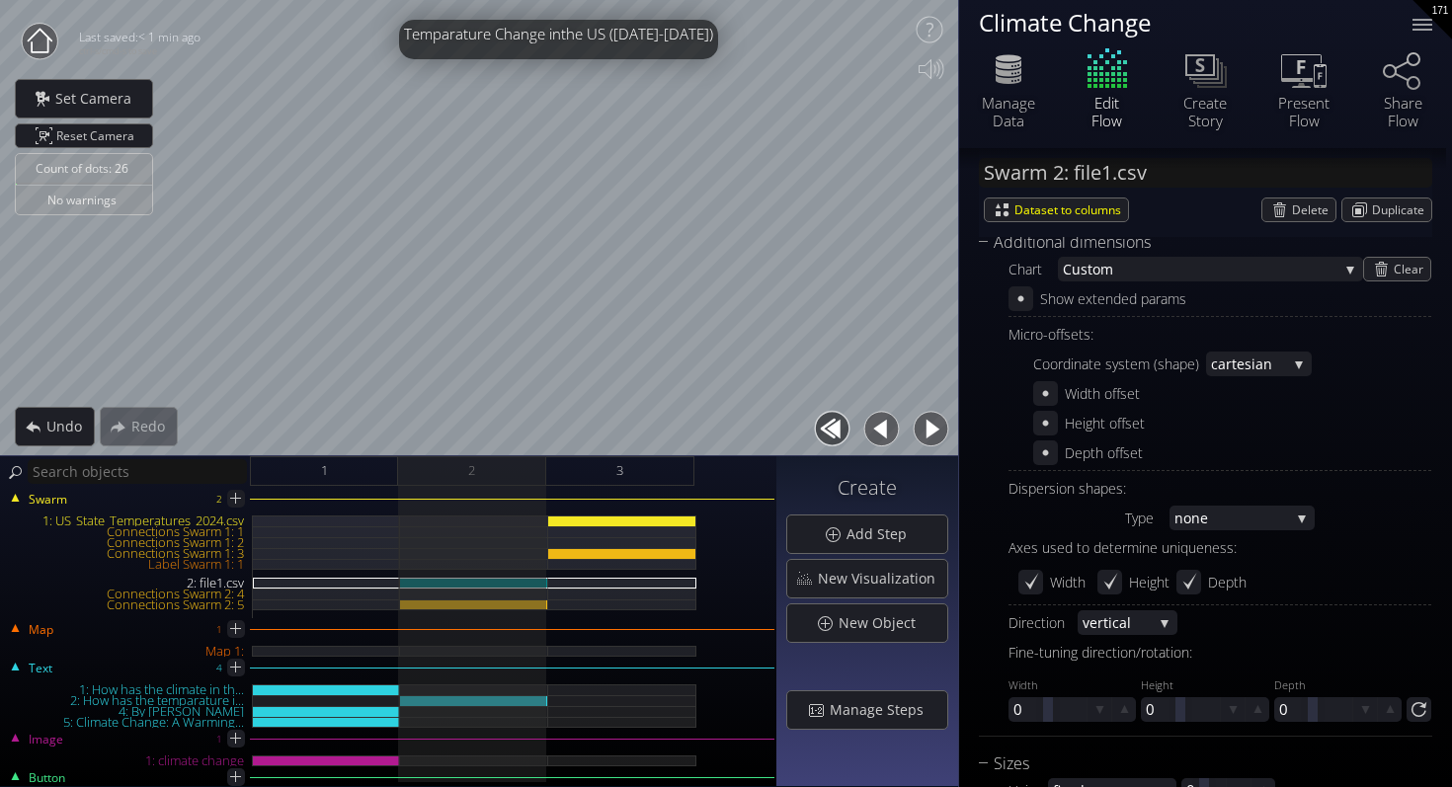
scroll to position [1075, 0]
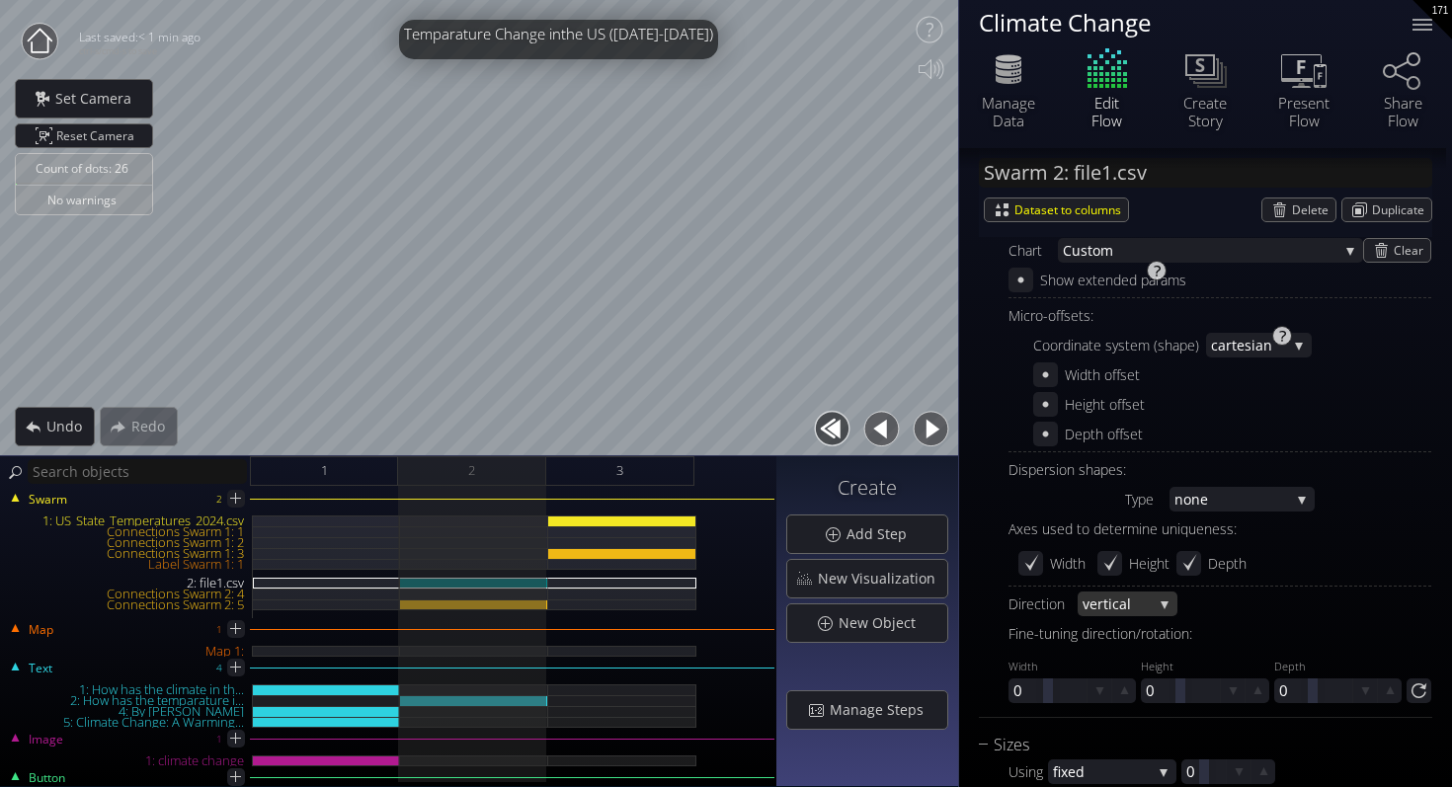
click at [1138, 595] on span "al" at bounding box center [1136, 603] width 34 height 25
click at [1110, 589] on span "horizontal" at bounding box center [1122, 590] width 80 height 27
click at [1110, 611] on span "horizontal" at bounding box center [1117, 603] width 70 height 25
click at [1106, 560] on span "vertic" at bounding box center [1099, 563] width 34 height 27
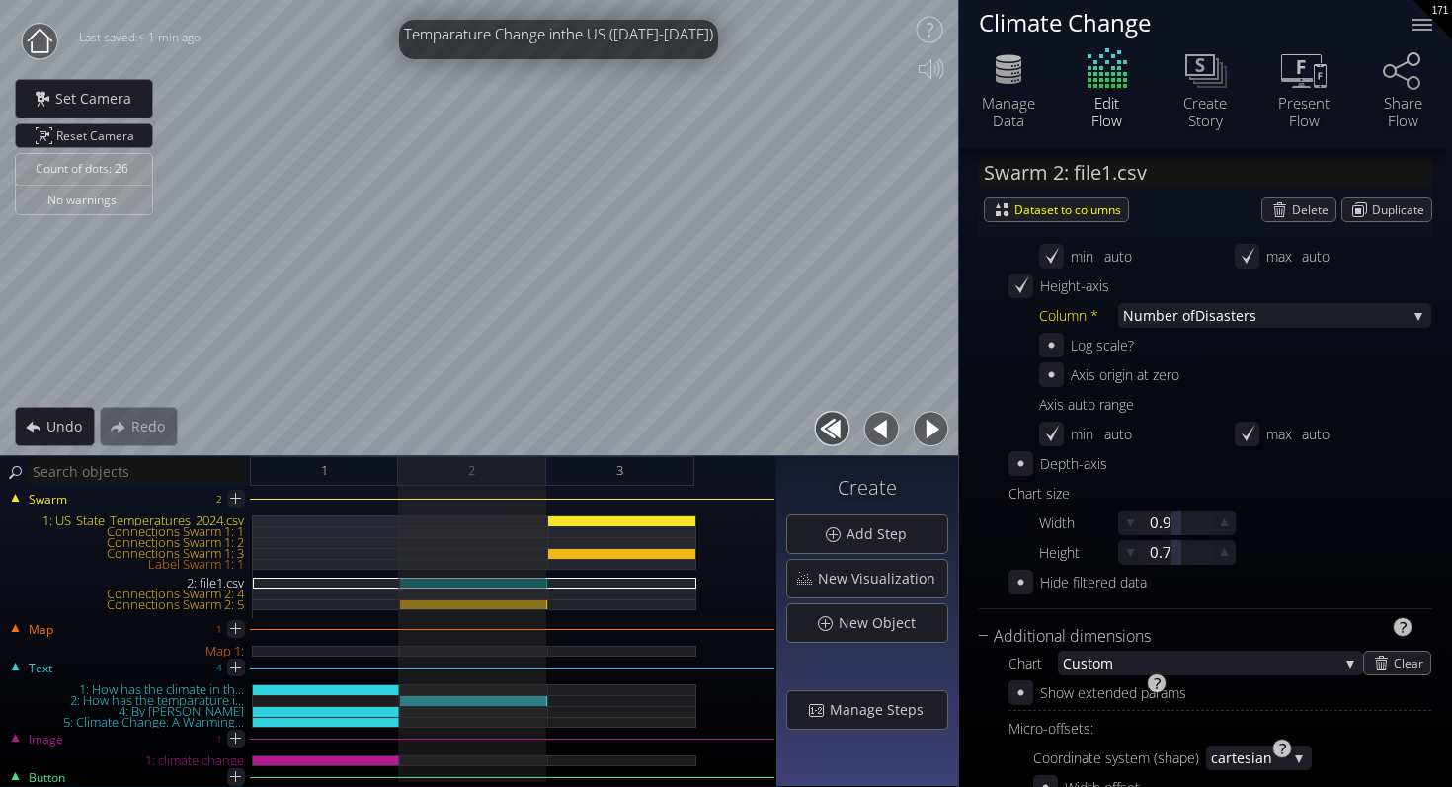
scroll to position [0, 0]
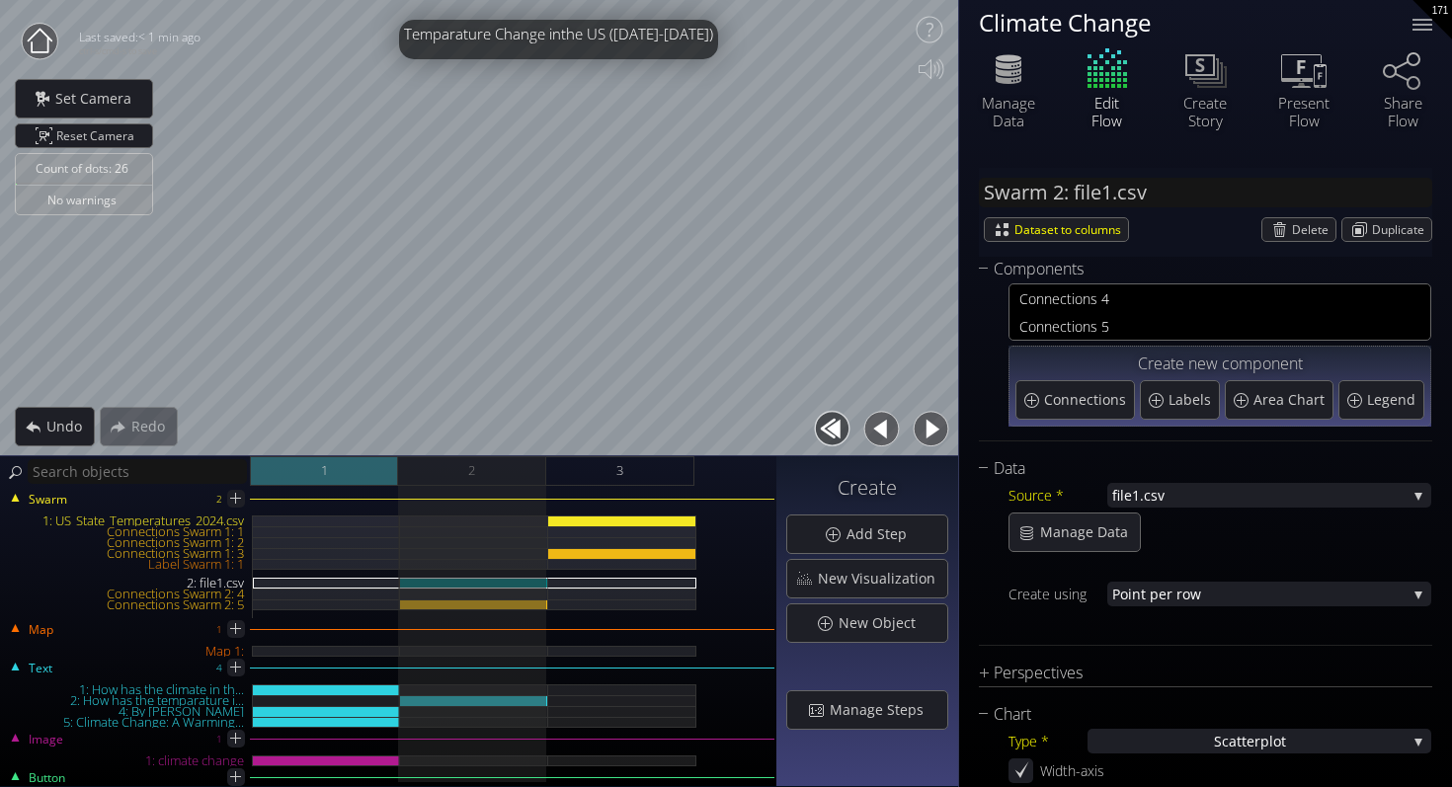
click at [381, 464] on div "1" at bounding box center [324, 471] width 148 height 30
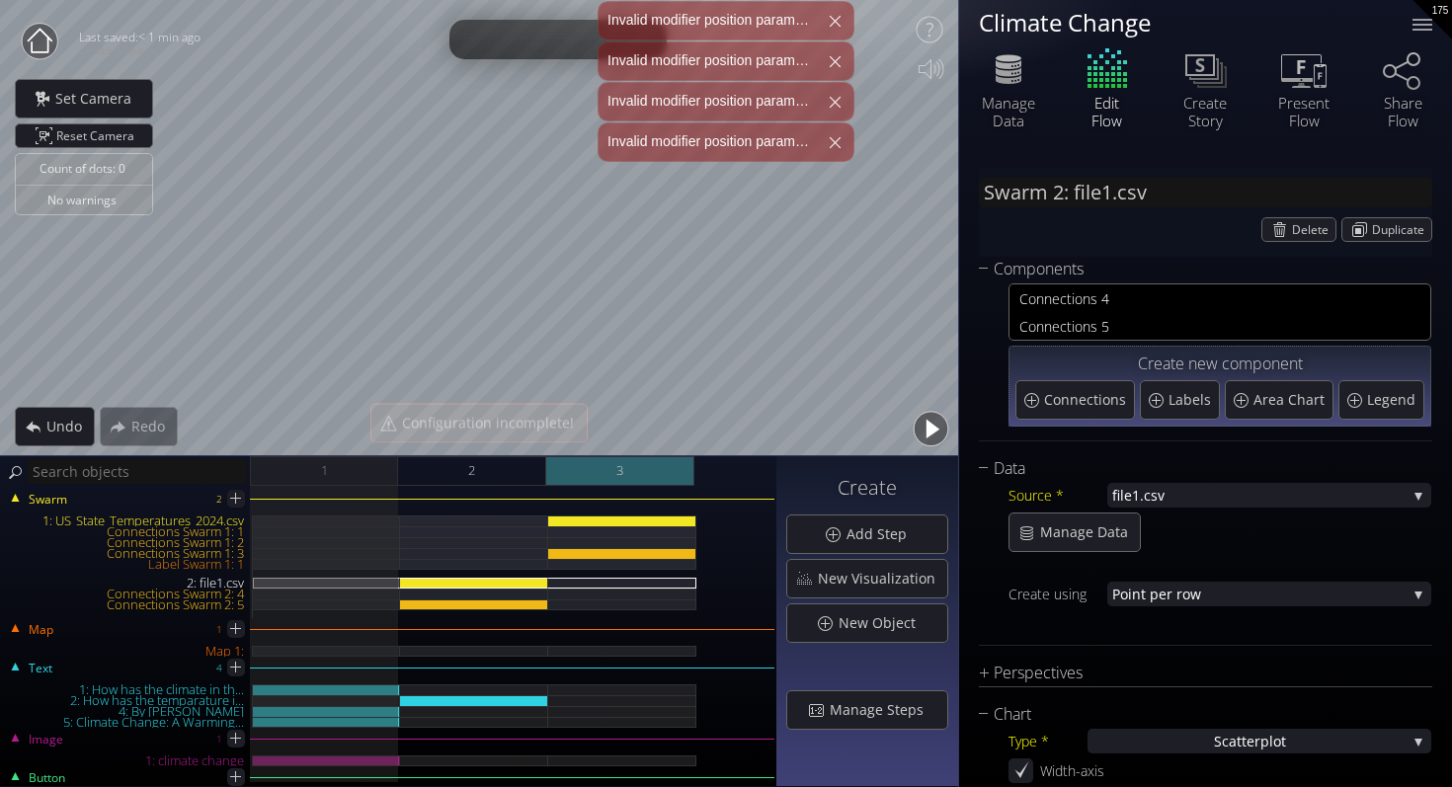
click at [591, 474] on div "3" at bounding box center [620, 471] width 148 height 30
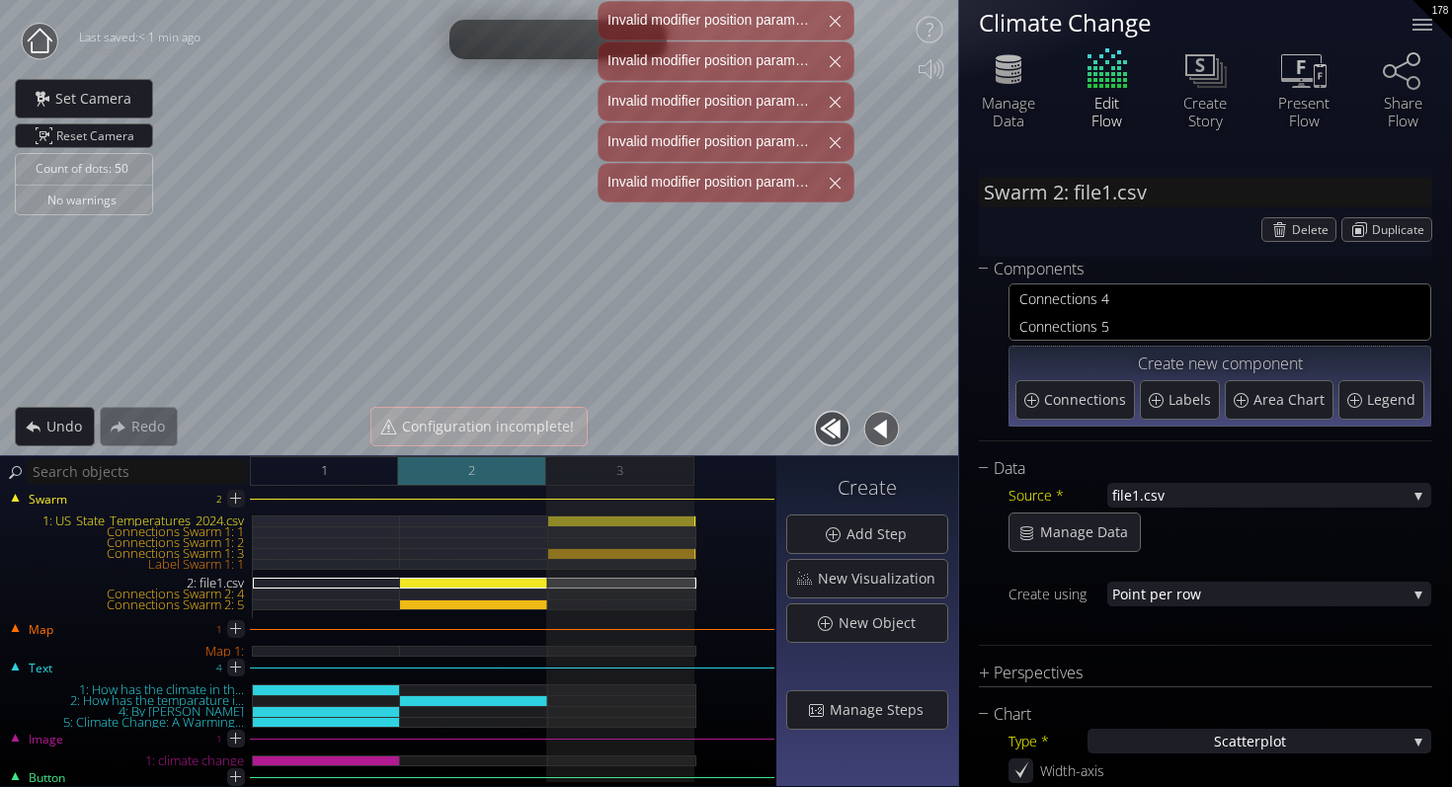
click at [526, 475] on div "2" at bounding box center [472, 471] width 148 height 30
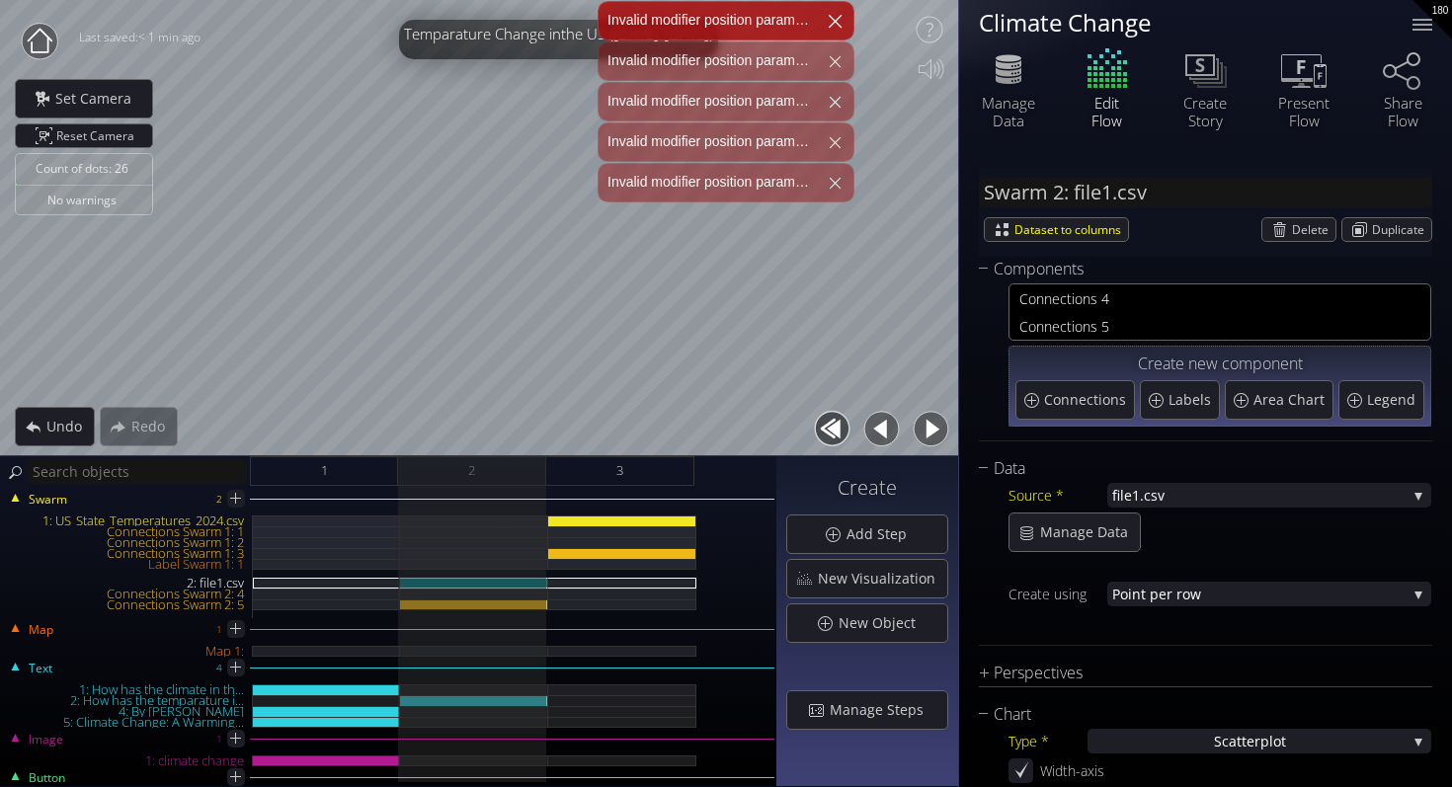
click at [829, 18] on div at bounding box center [834, 20] width 47 height 47
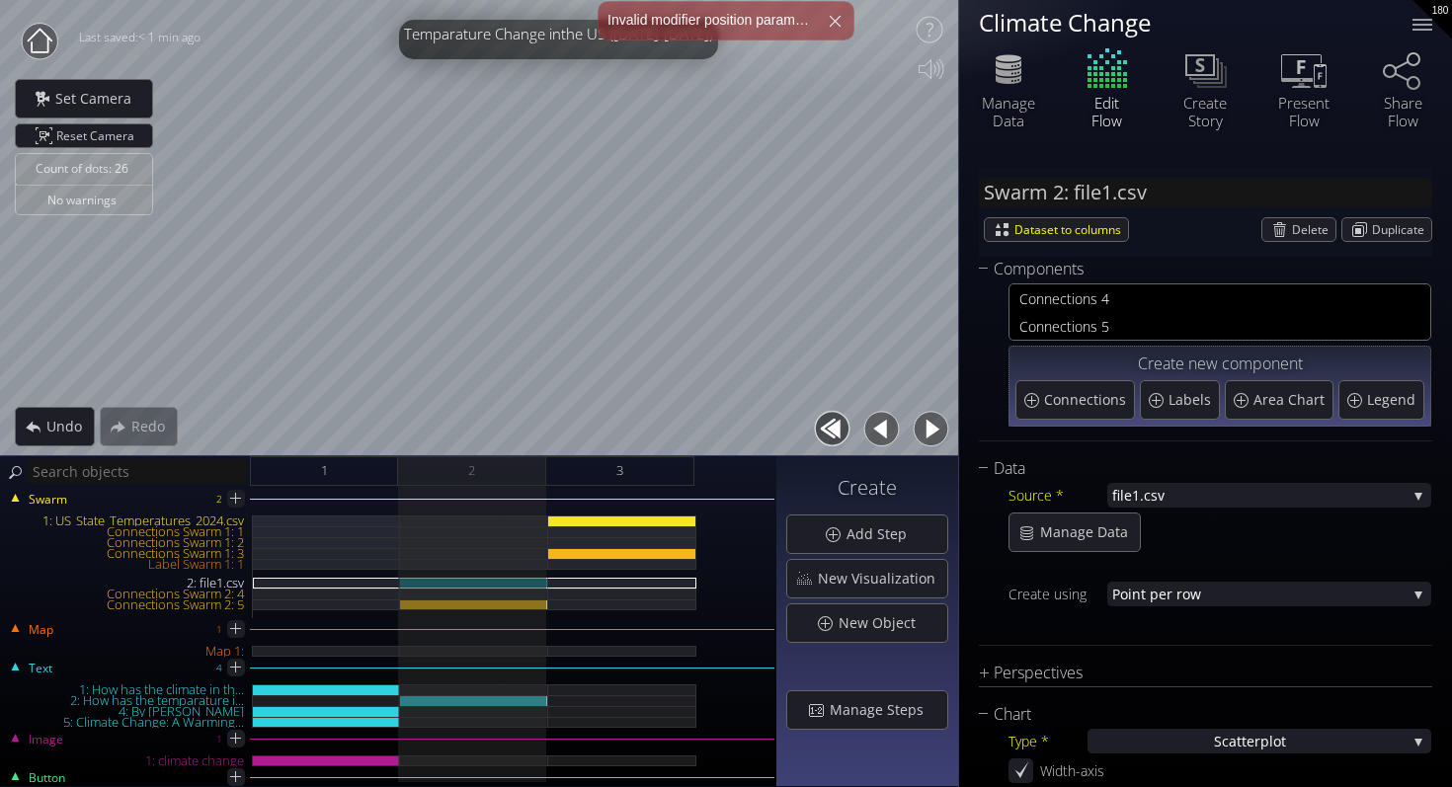
click at [829, 18] on div at bounding box center [834, 20] width 39 height 39
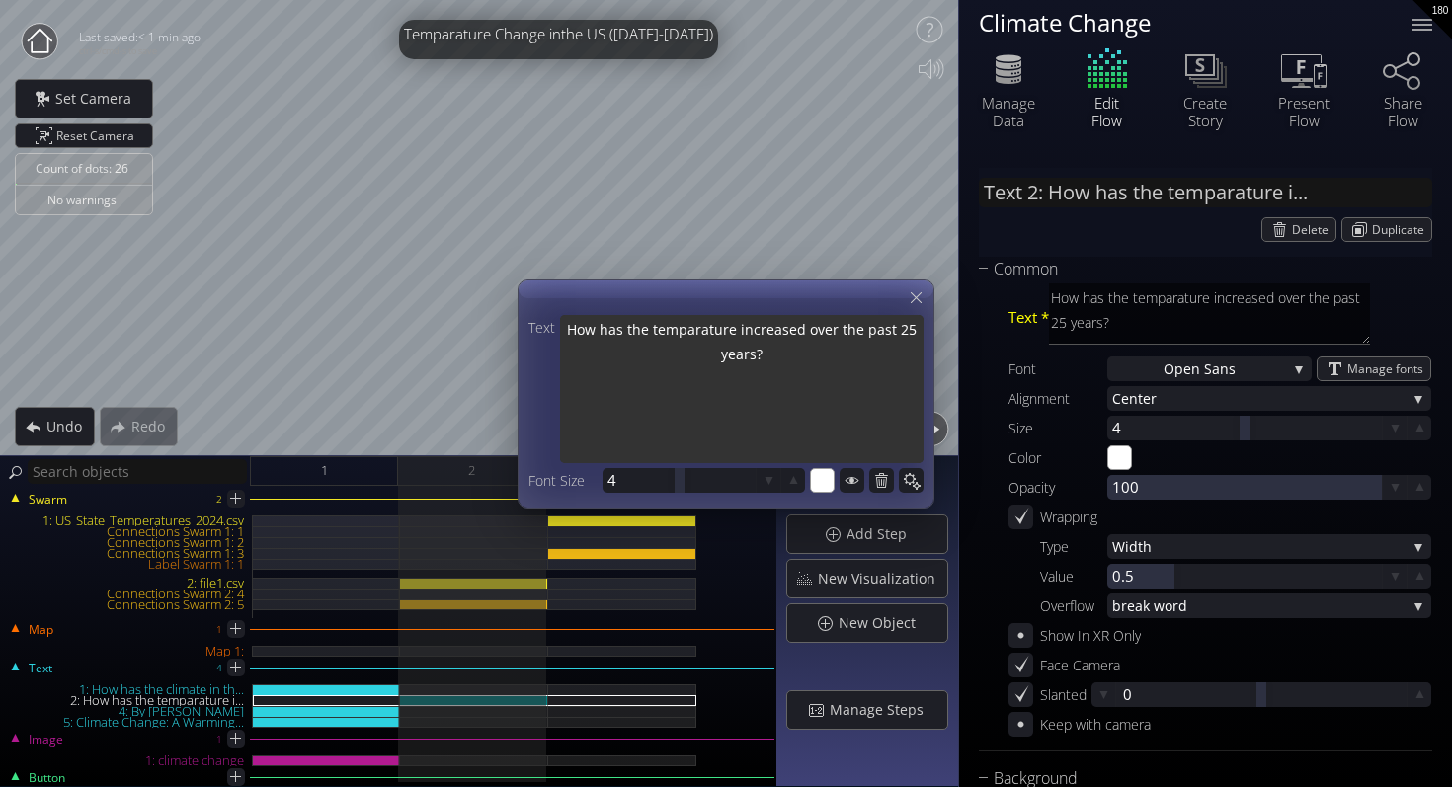
click at [647, 356] on textarea "How has the temparature increased over the past 25 years?" at bounding box center [741, 391] width 363 height 152
drag, startPoint x: 779, startPoint y: 355, endPoint x: 548, endPoint y: 327, distance: 232.8
click at [548, 327] on div "Text How has the temparature increased over the past 25 years?" at bounding box center [725, 389] width 395 height 148
type input "Text 2: H"
type textarea "H"
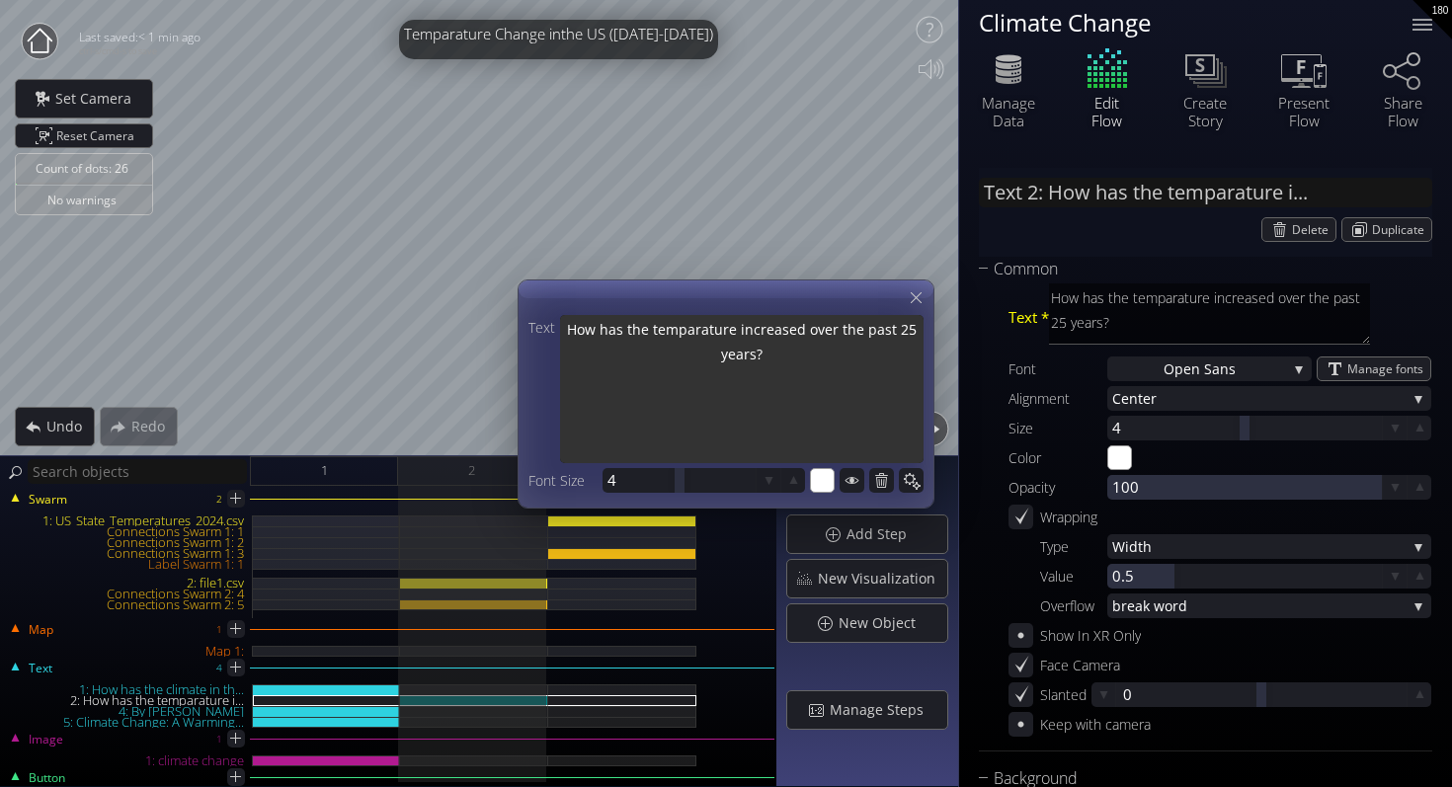
type textarea "H"
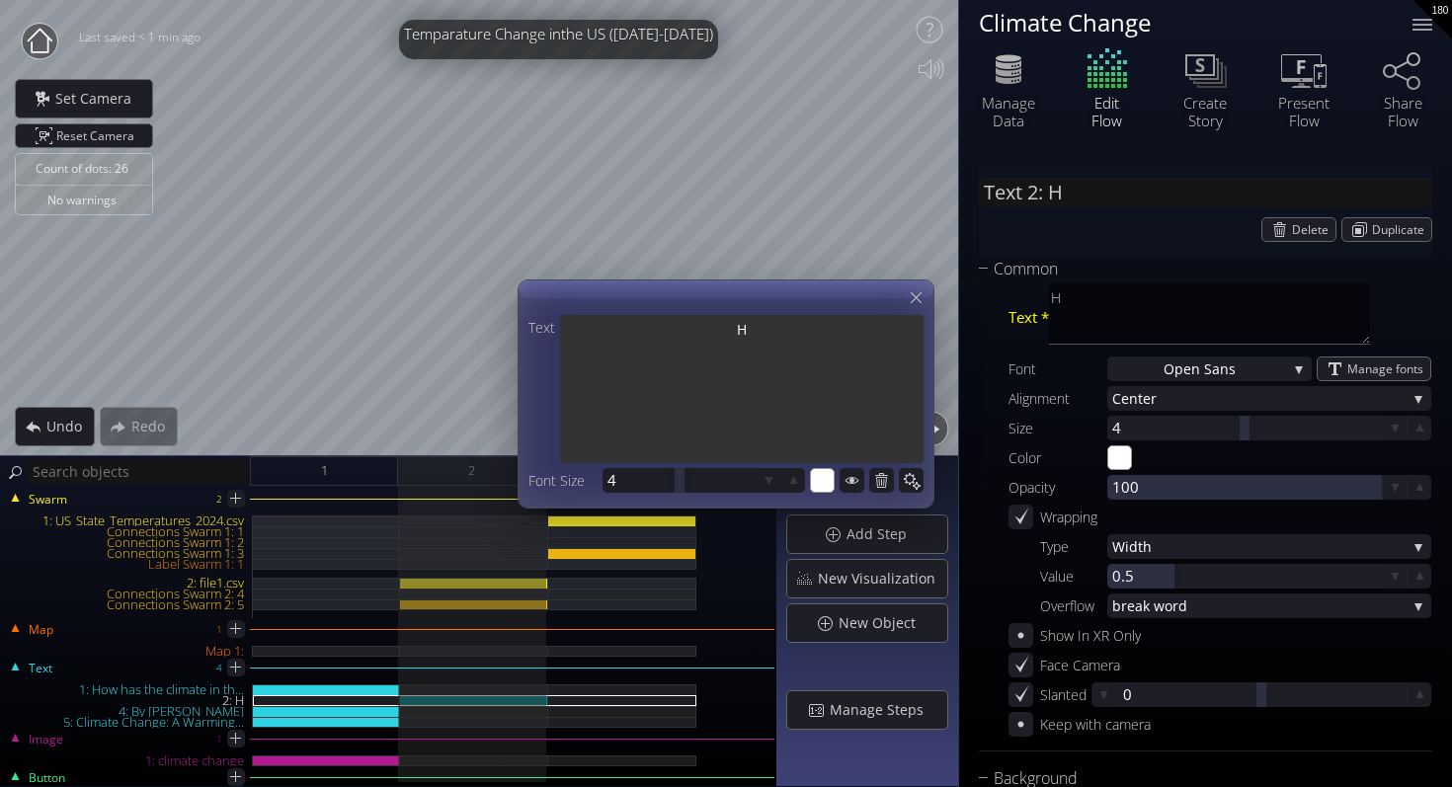
type input "Text 2: Ho"
type textarea "Ho"
type input "Text 2: How"
type textarea "How"
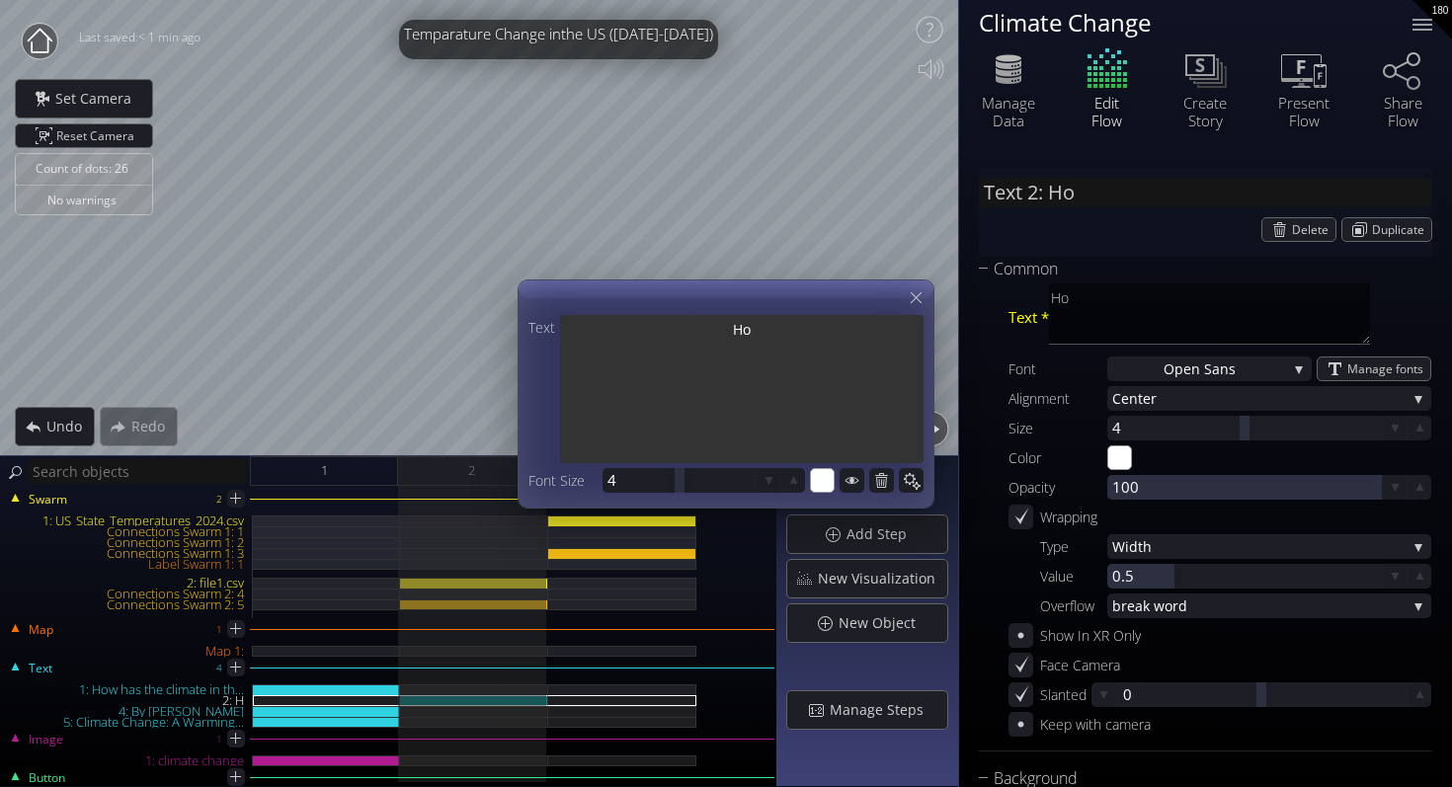
type textarea "How"
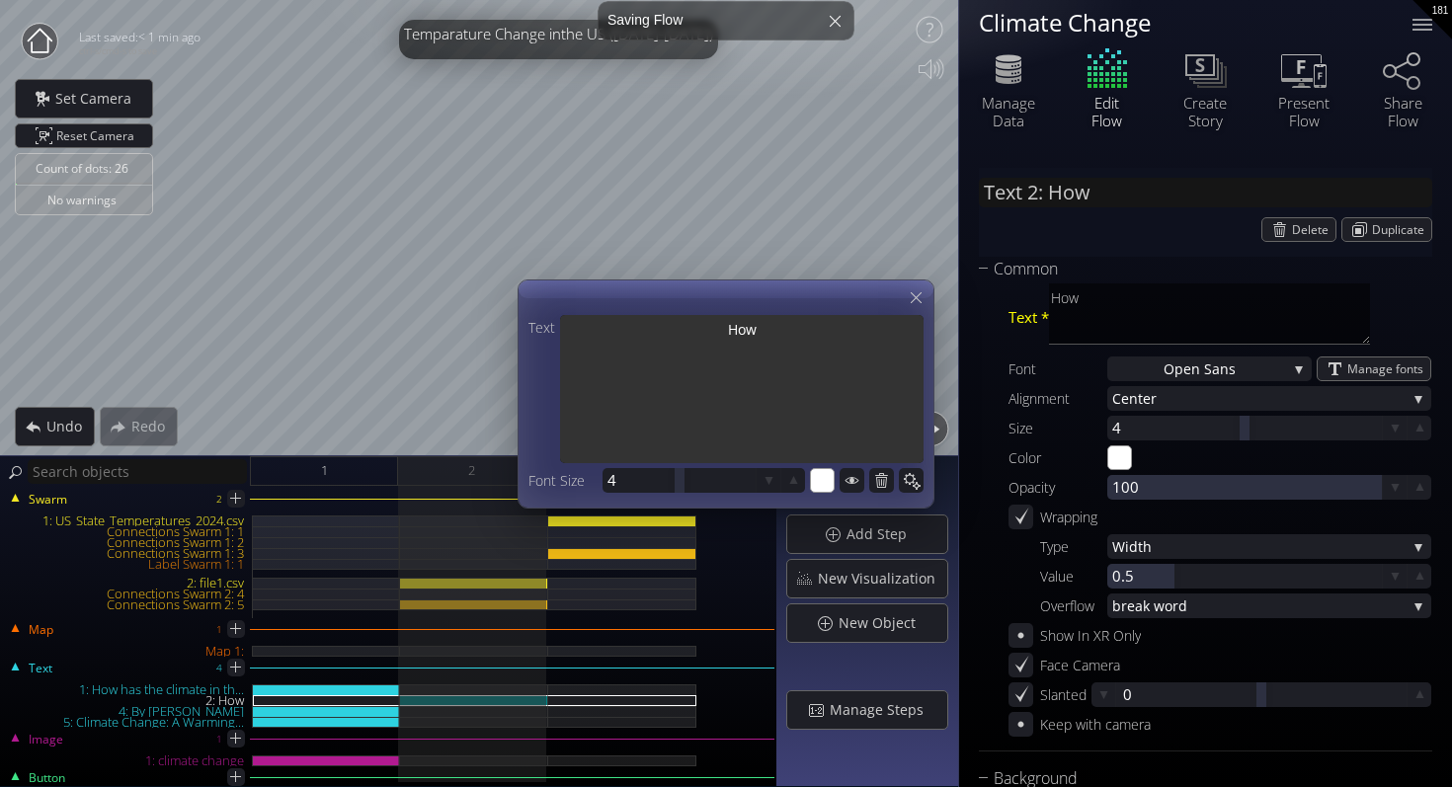
type input "Text 2: How"
type textarea "How"
type input "Text 2: How b"
type textarea "How b"
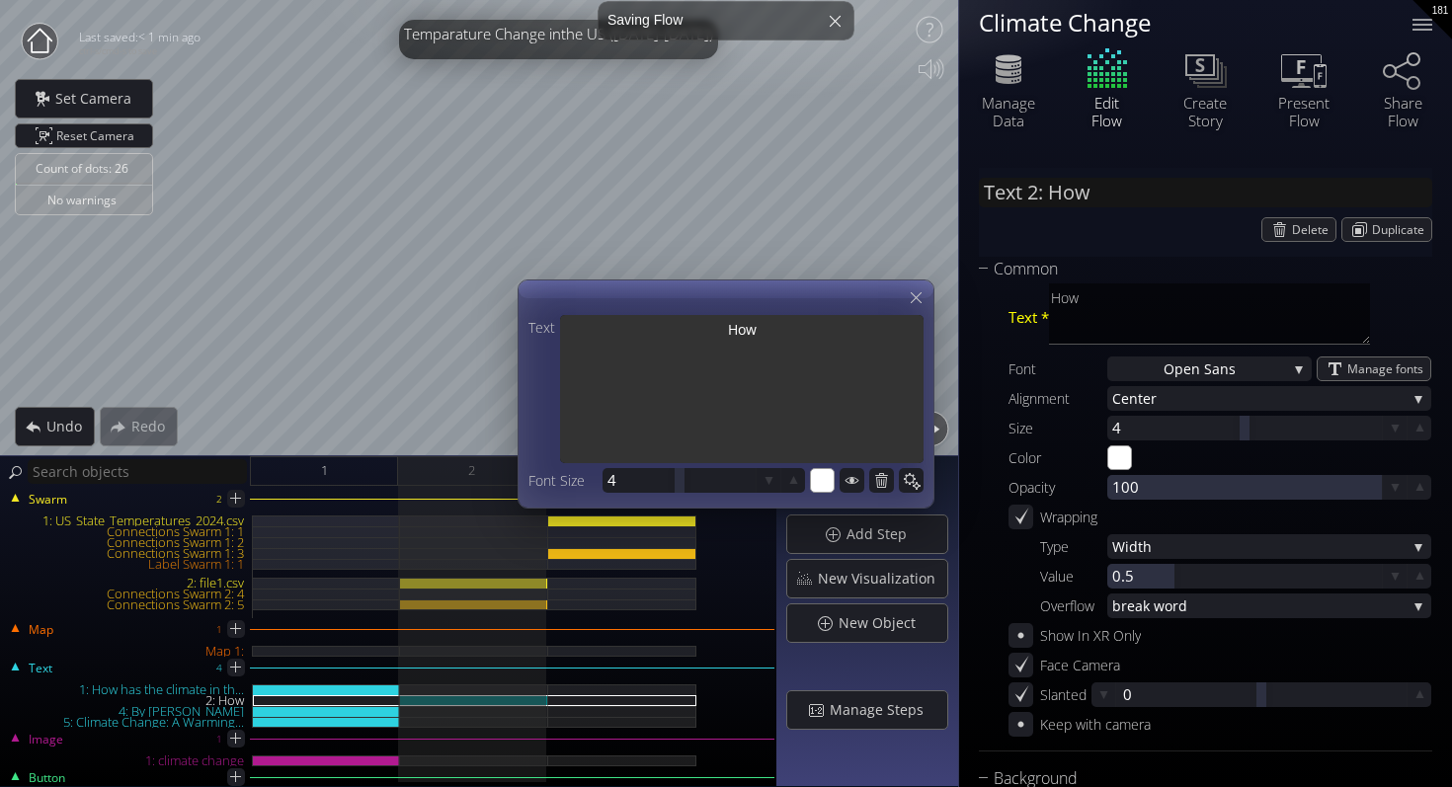
type textarea "How b"
type textarea "How ba"
type input "Text 2: How ba"
type textarea "How ba"
type input "Text 2: How bad"
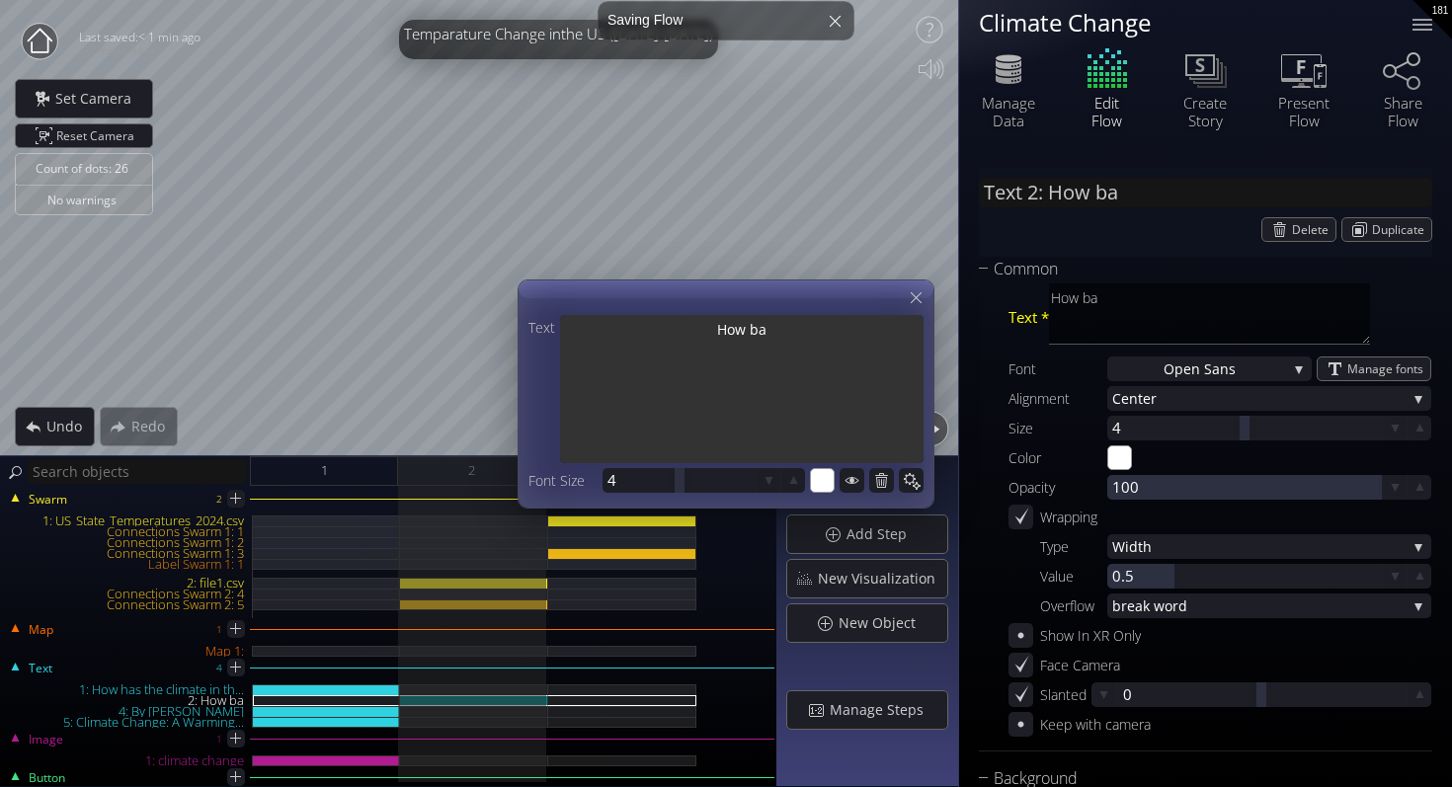
type textarea "How bad"
type input "Text 2: How bad"
type textarea "How bad"
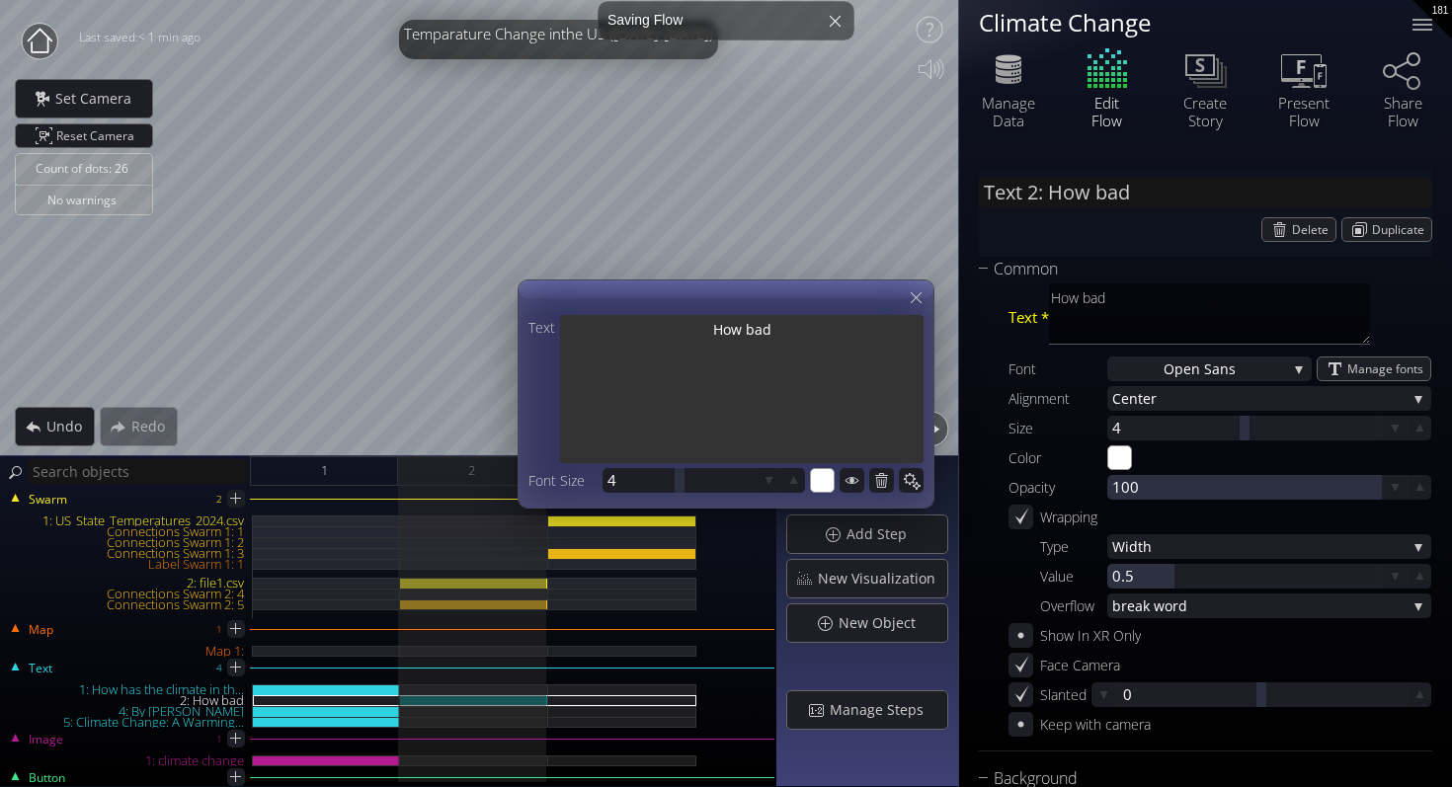
type input "Text 2: How bad"
type textarea "How bad"
type input "Text 2: How ba"
type textarea "How ba"
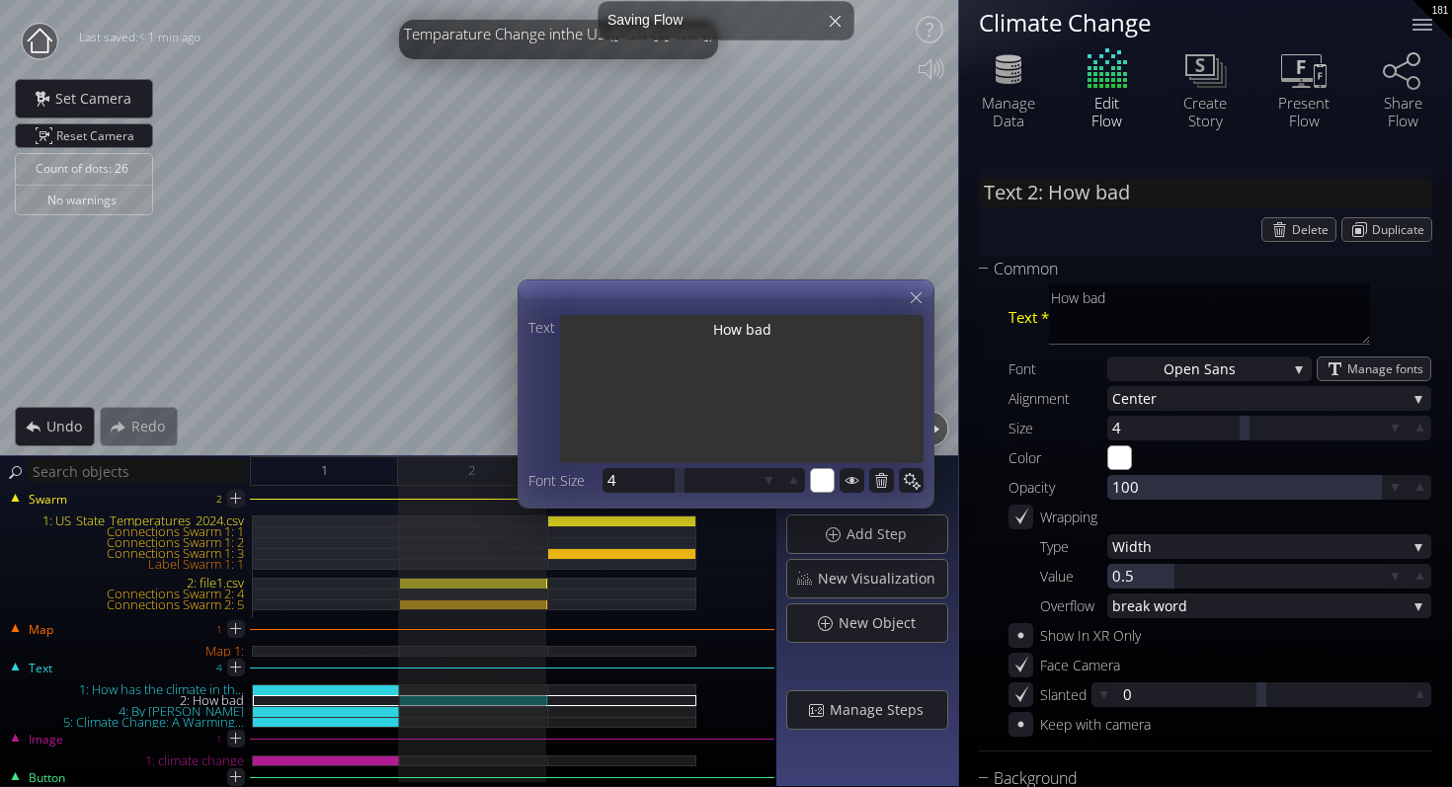
type textarea "How ba"
type input "Text 2: How b"
type textarea "How b"
type input "Text 2: How"
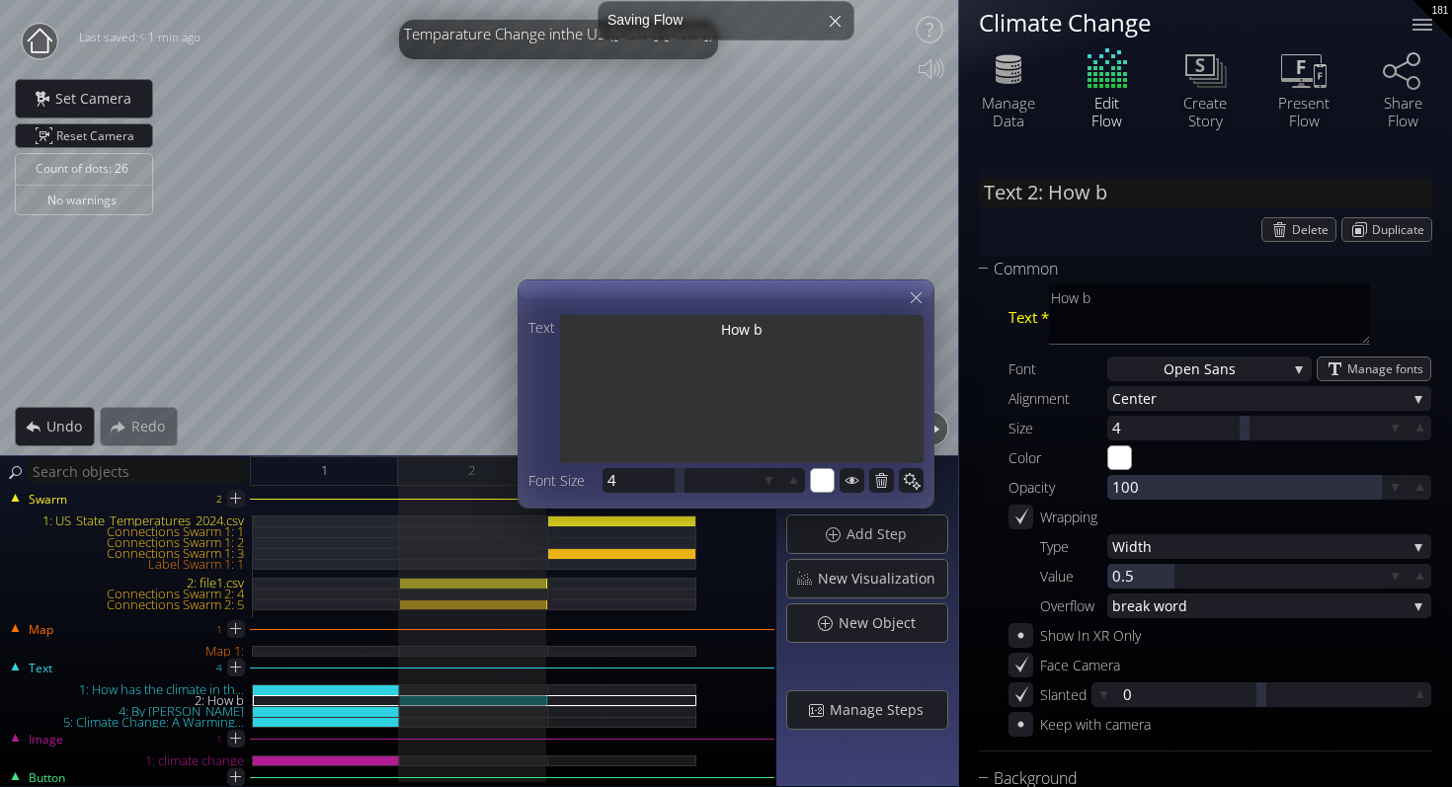
type textarea "How"
type input "Text 2: How m"
type textarea "How m"
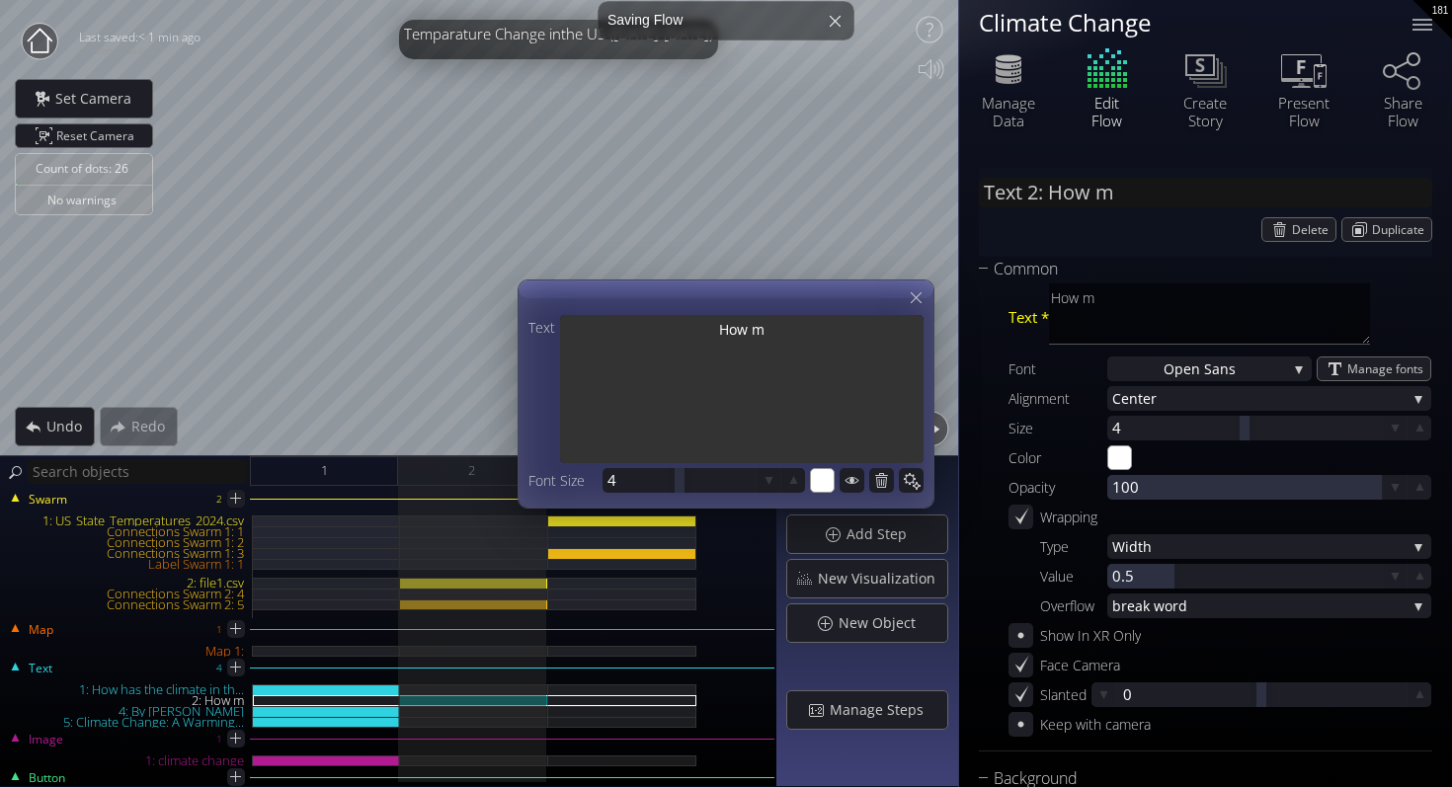
type input "Text 2: How ma"
type textarea "How ma"
type input "Text 2: How man"
type textarea "How man"
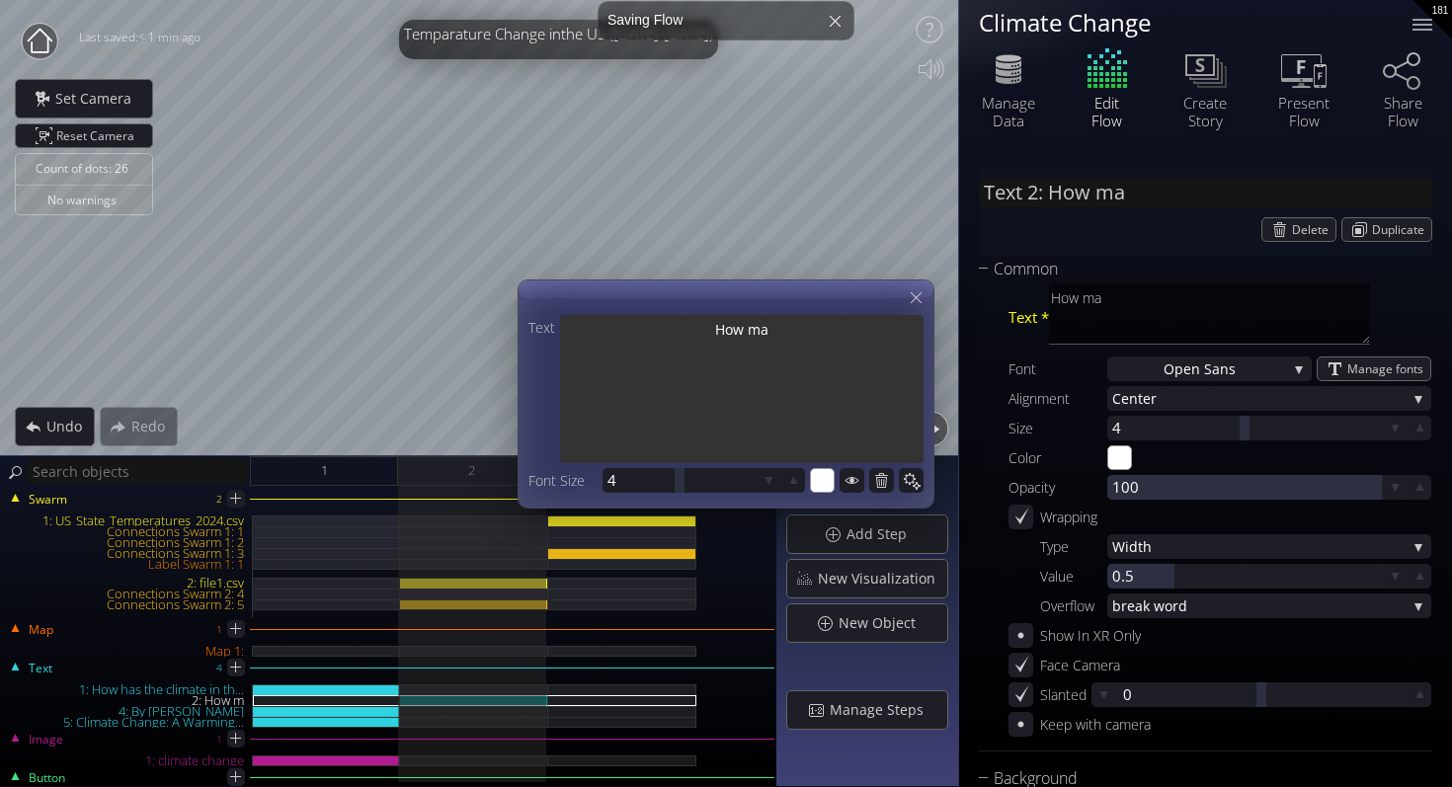
type textarea "How man"
type input "Text 2: How many"
type textarea "How many"
type input "Text 2: How many"
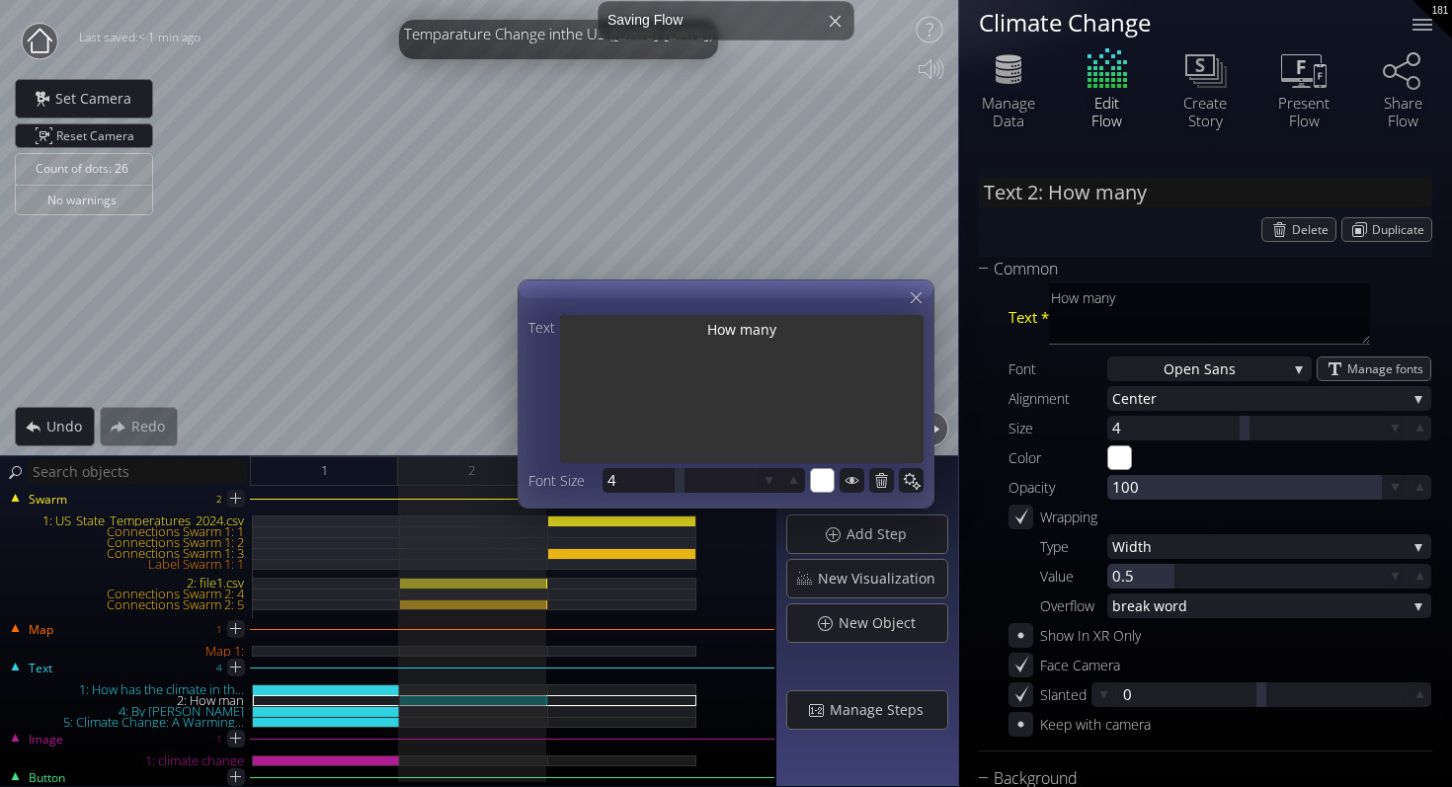
type textarea "How many"
type input "Text 2: How many d"
type textarea "How many d"
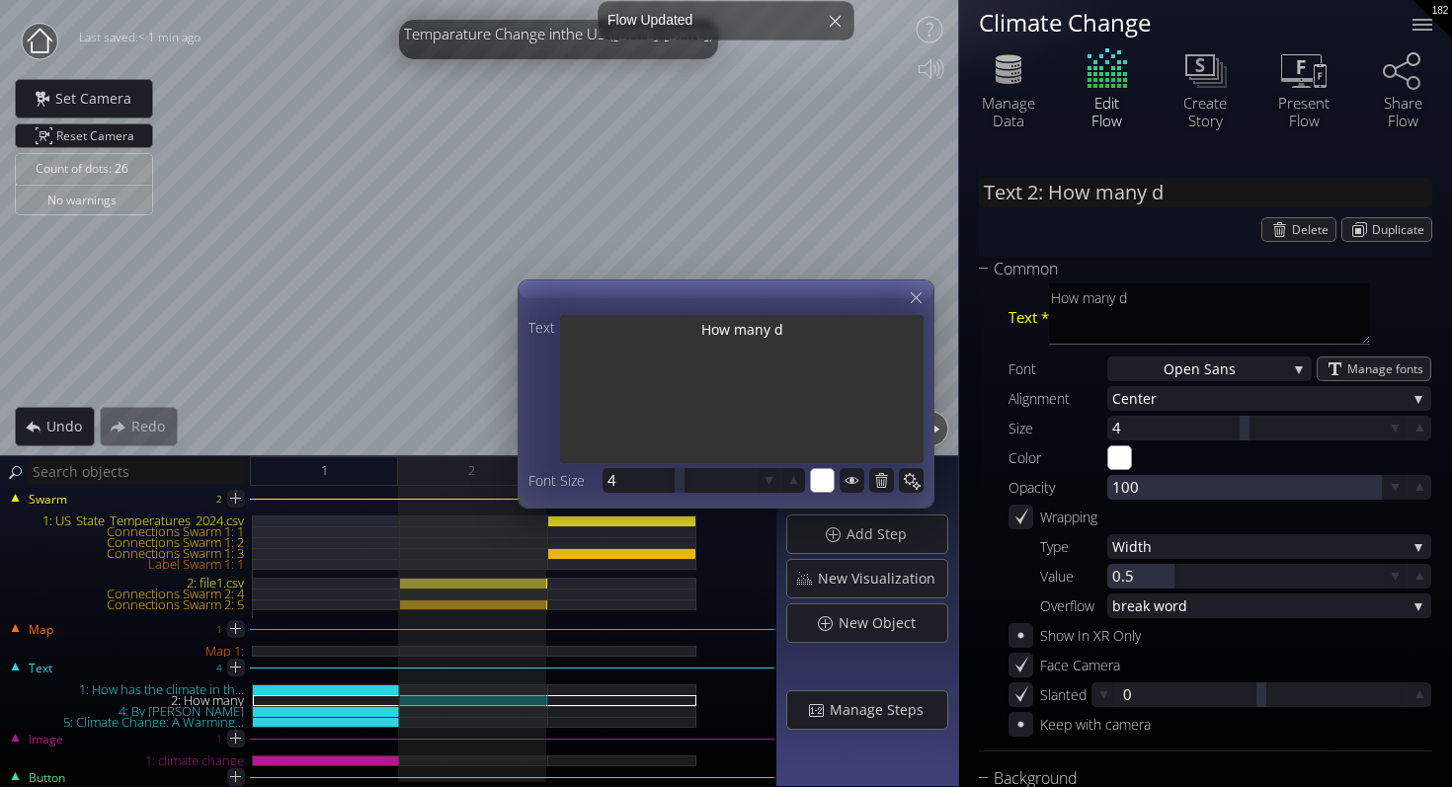
type input "Text 2: How many di"
type textarea "How many di"
type input "Text 2: How many dis"
type textarea "How many dis"
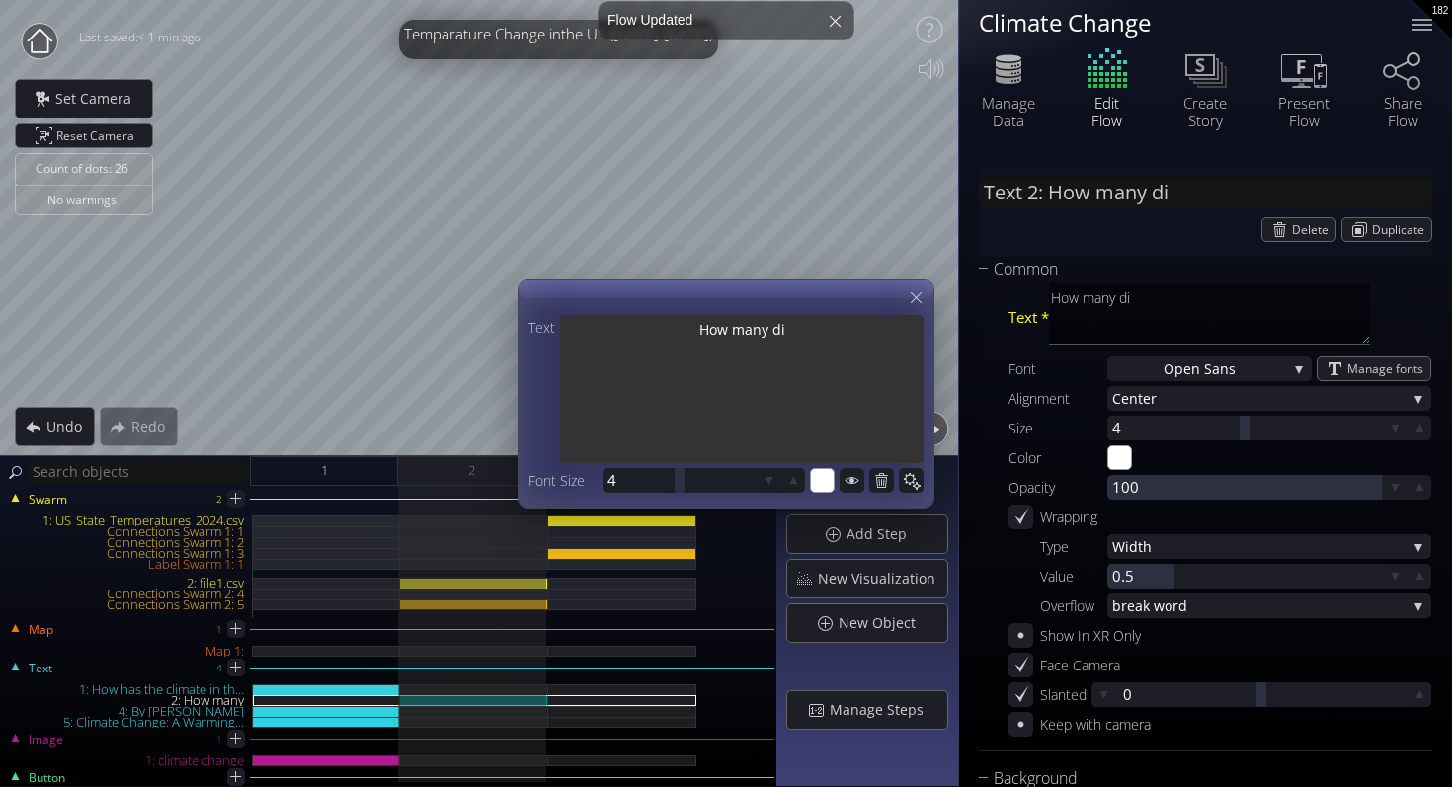
type textarea "How many dis"
type input "Text 2: How many disa"
type textarea "How many disa"
type input "Text 2: How many disas"
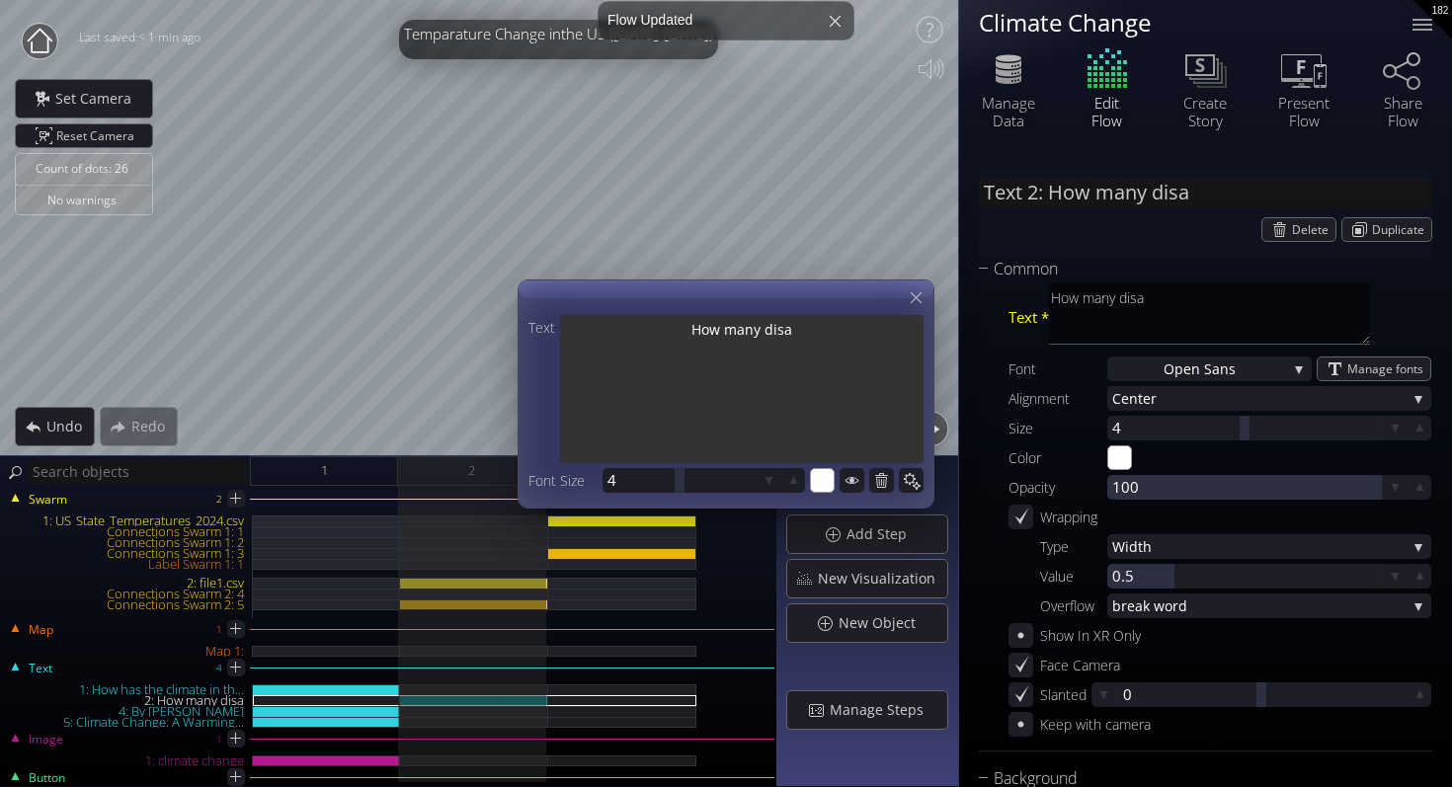
type textarea "How many disas"
type input "Text 2: How many disast"
type textarea "How many disast"
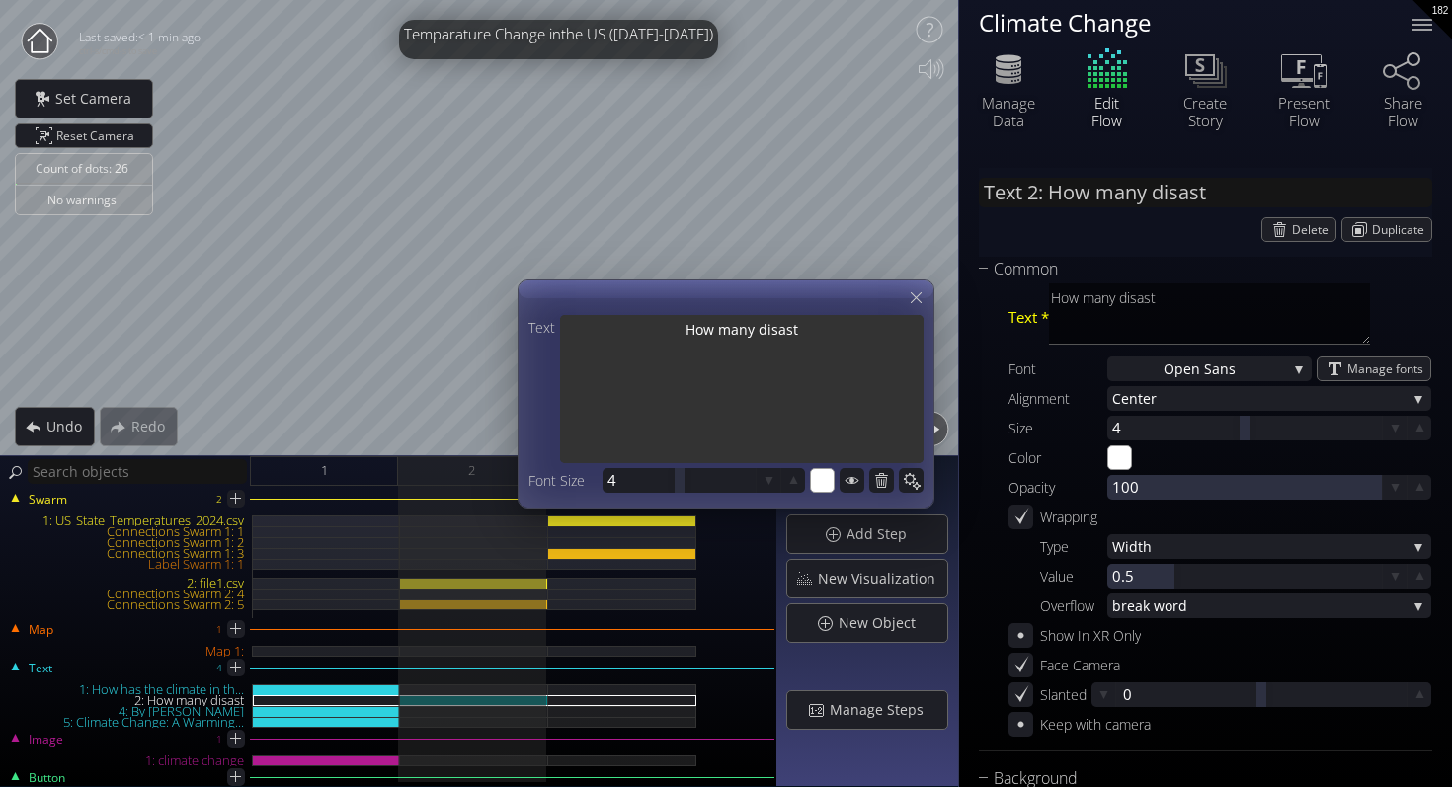
type input "Text 2: How many disaste"
type textarea "How many disaste"
type input "Text 2: How many disaster"
type textarea "How many disaster"
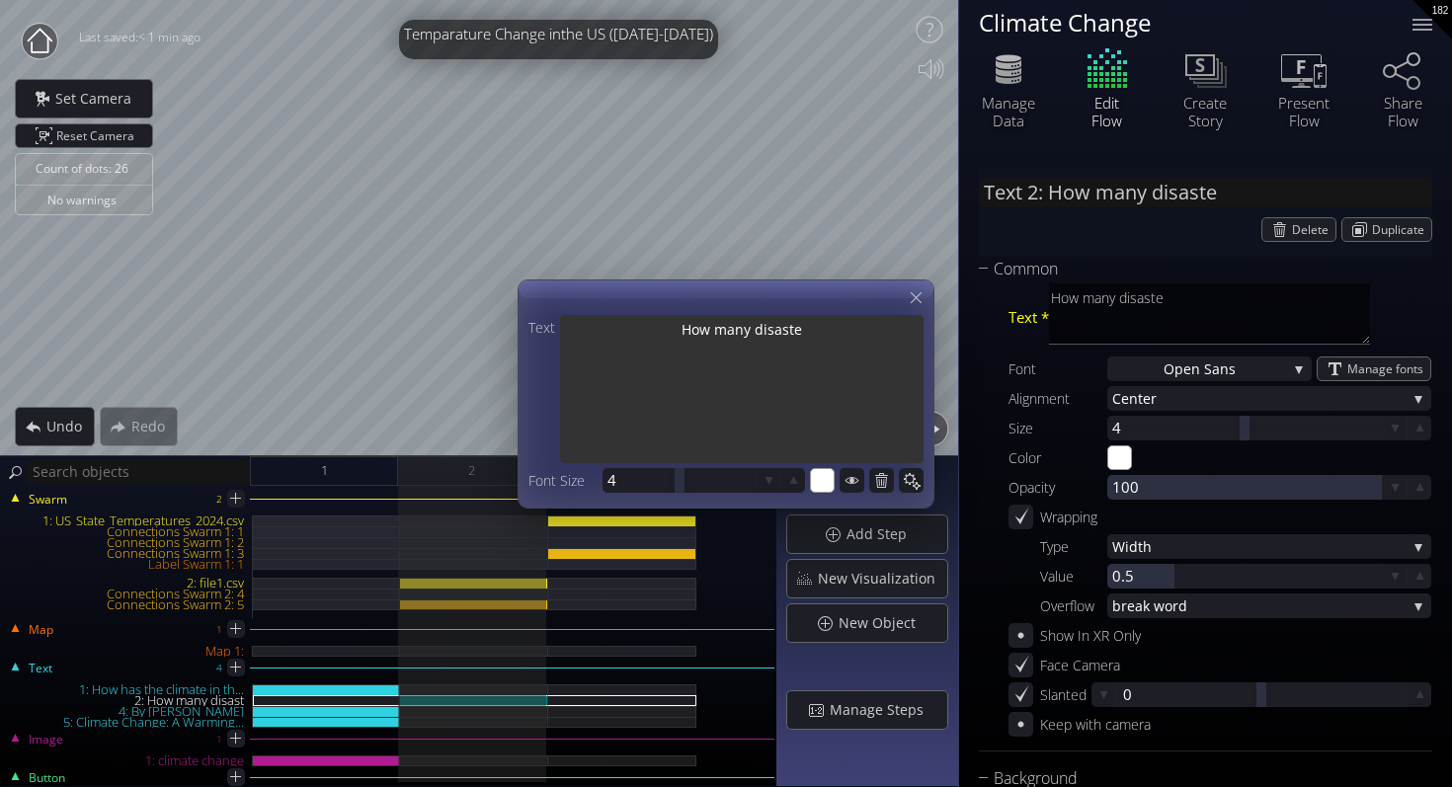
type textarea "How many disaster"
type input "Text 2: How many disasters"
type textarea "How many disasters"
type input "Text 2: How many disasters"
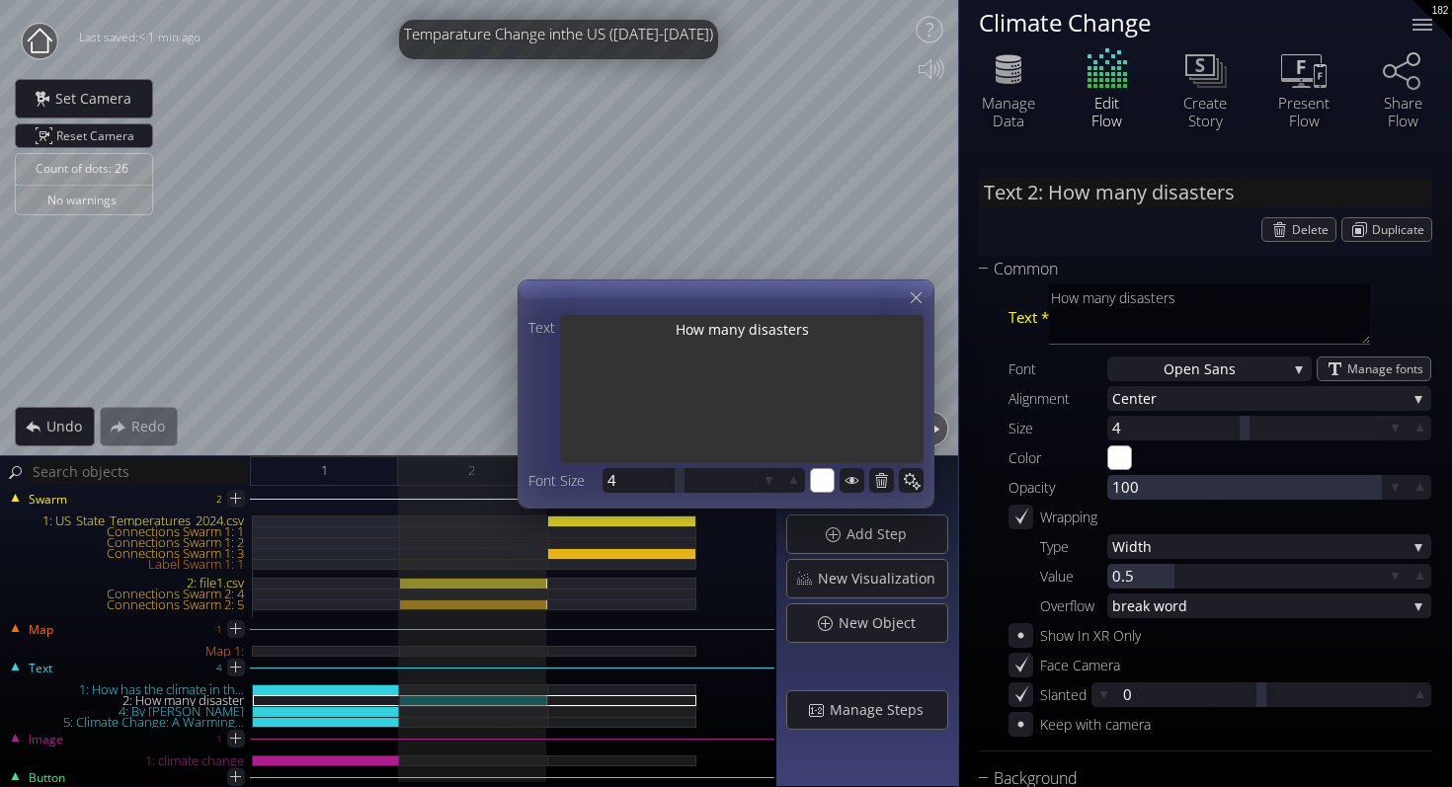
type textarea "How many disasters"
drag, startPoint x: 827, startPoint y: 328, endPoint x: 616, endPoint y: 328, distance: 211.3
click at [616, 328] on textarea "How many disasters" at bounding box center [741, 391] width 363 height 152
type input "Text 2: T"
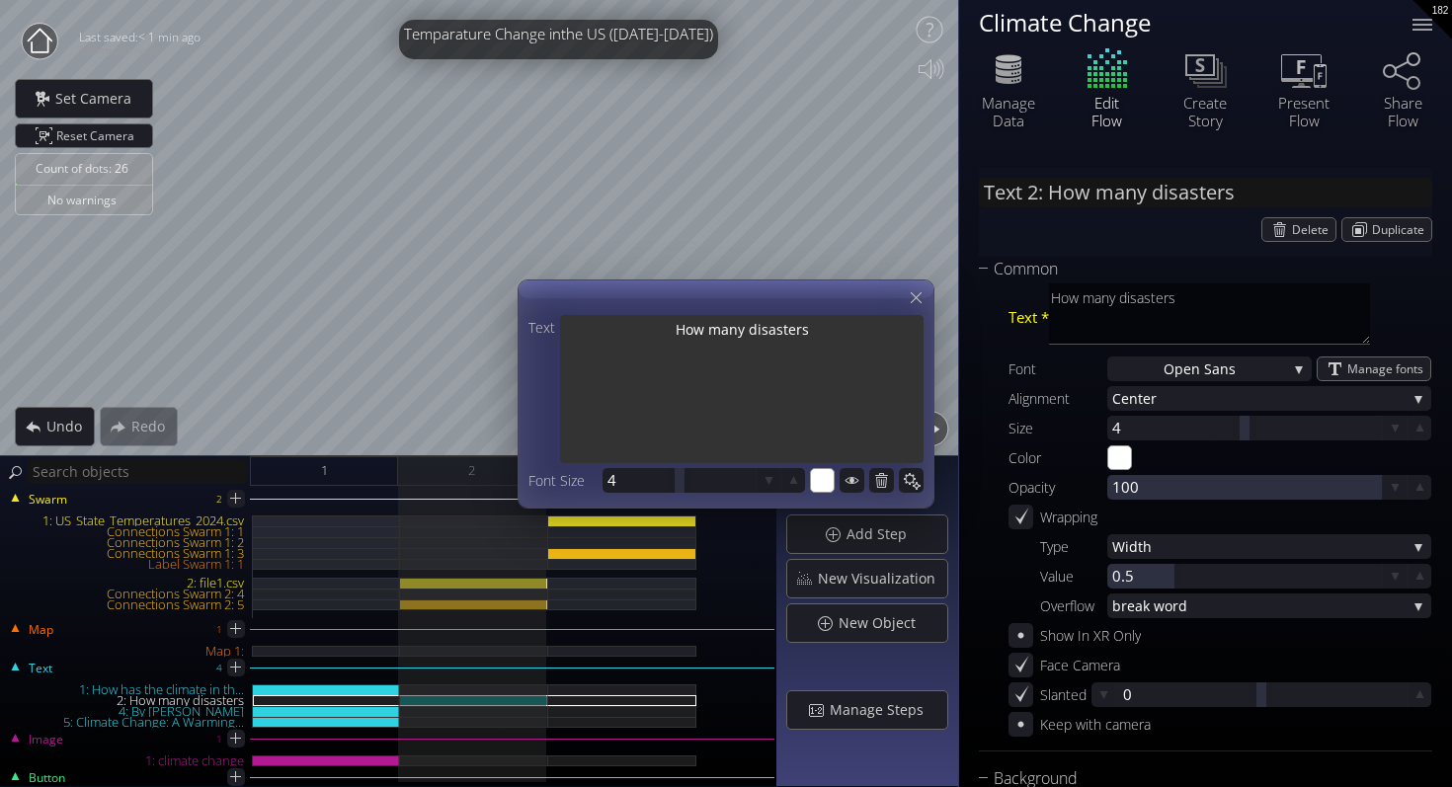
type textarea "T"
type input "Text 2: To"
type textarea "To"
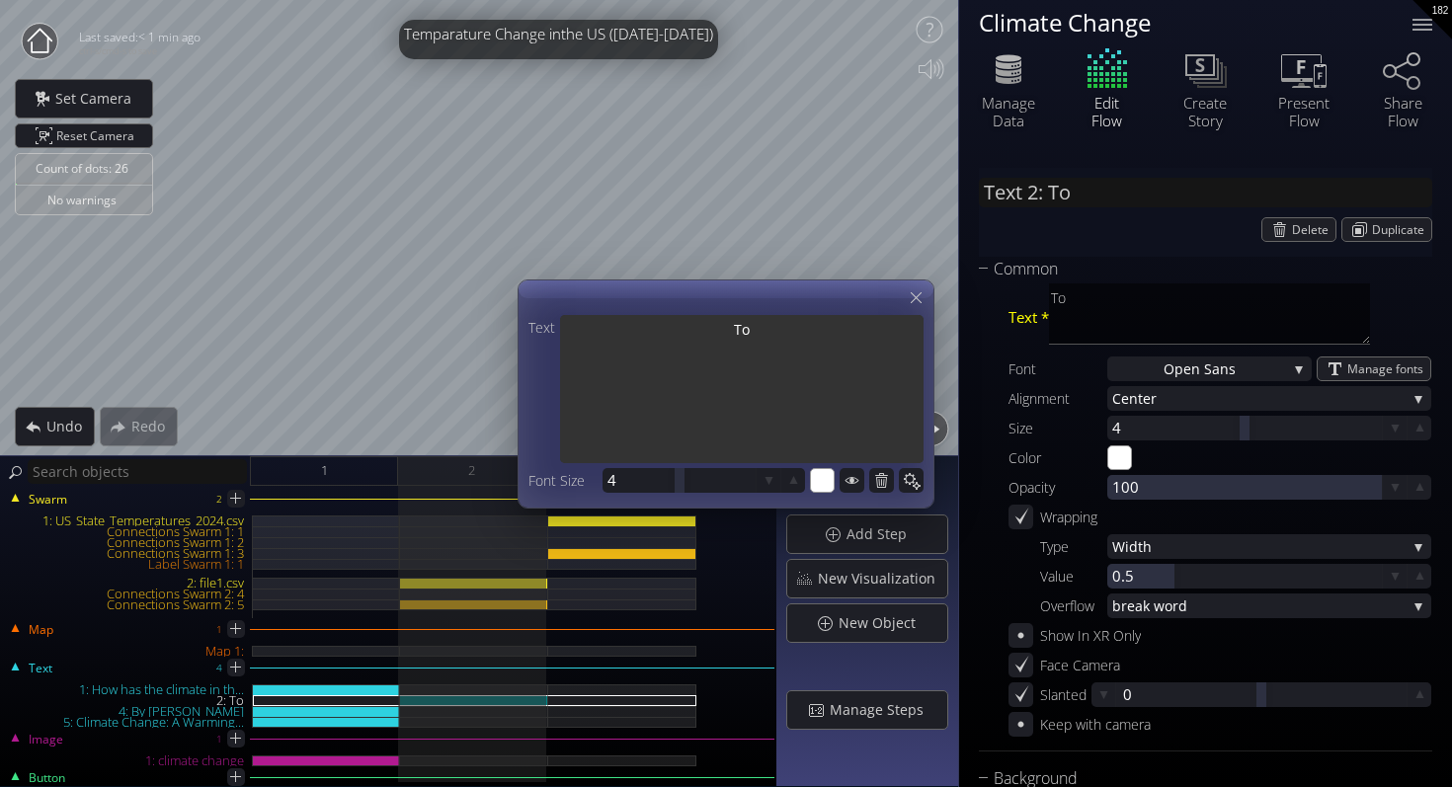
type input "Text 2: To"
type textarea "To"
type input "Text 2: To b"
type textarea "To b"
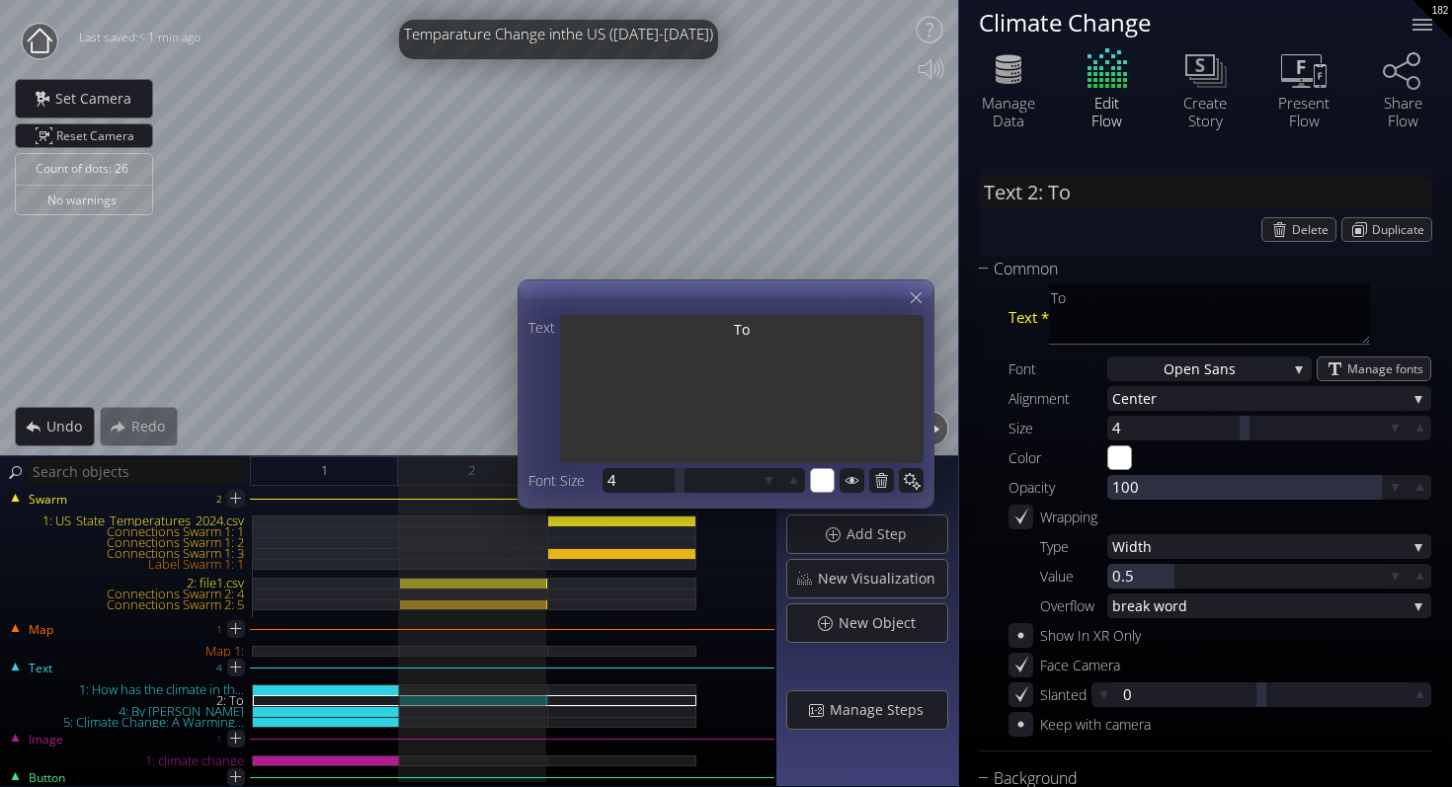
type textarea "To b"
type textarea "To be"
type input "Text 2: To be"
type textarea "To be"
type input "Text 2: To beg"
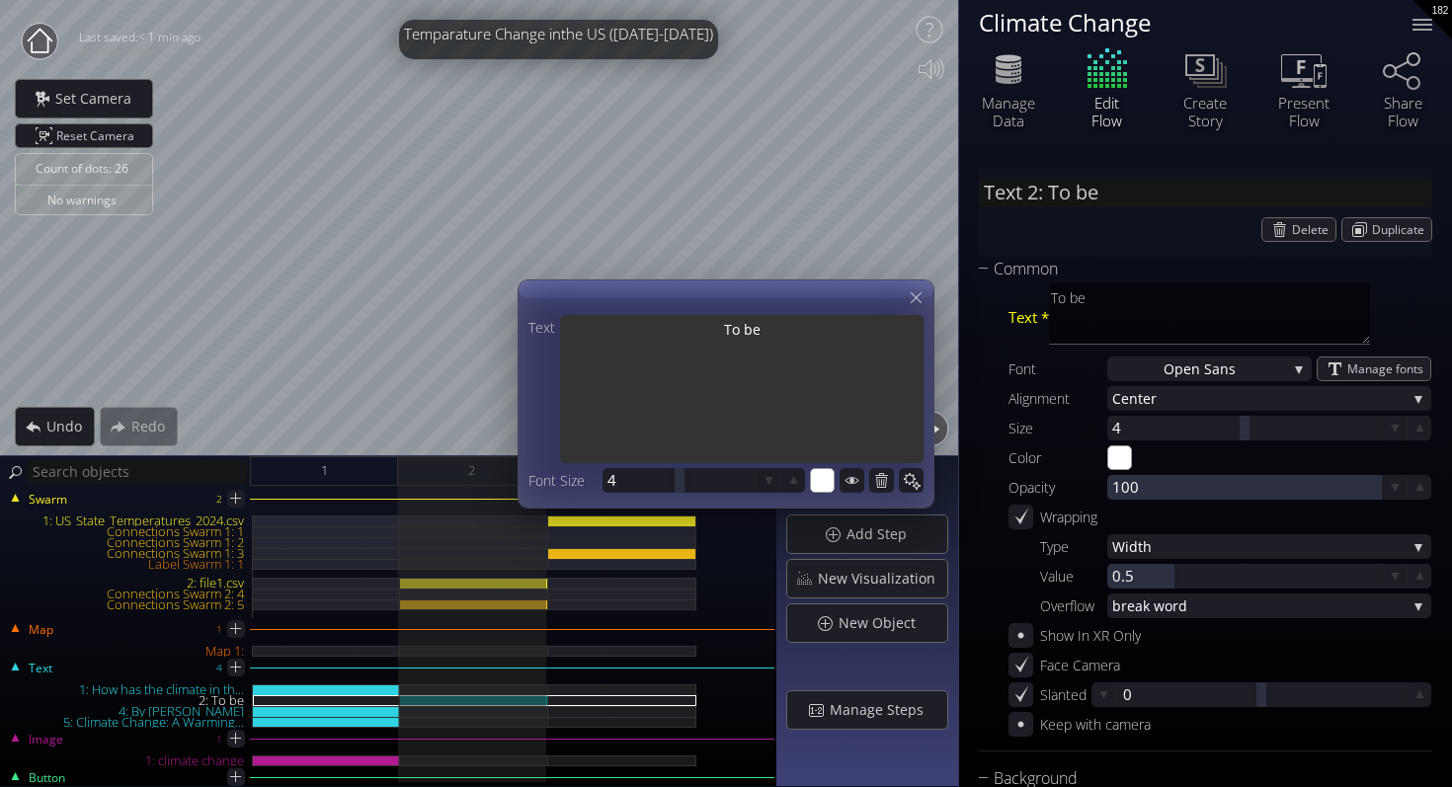
type textarea "To beg"
type input "Text 2: To begi"
type textarea "To begi"
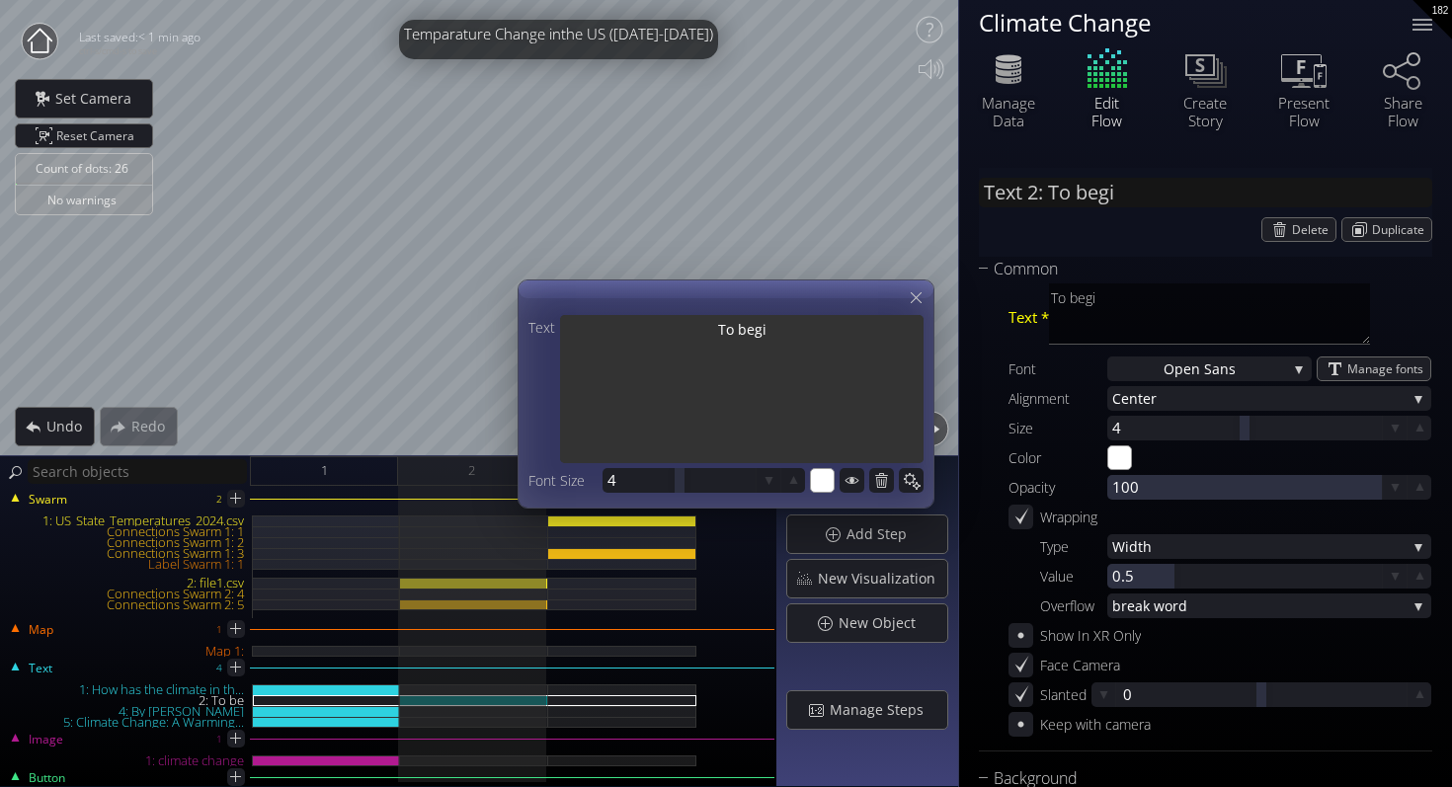
type input "Text 2: To begin"
type textarea "To begin"
type input "Text 2: To begin"
type textarea "To begin"
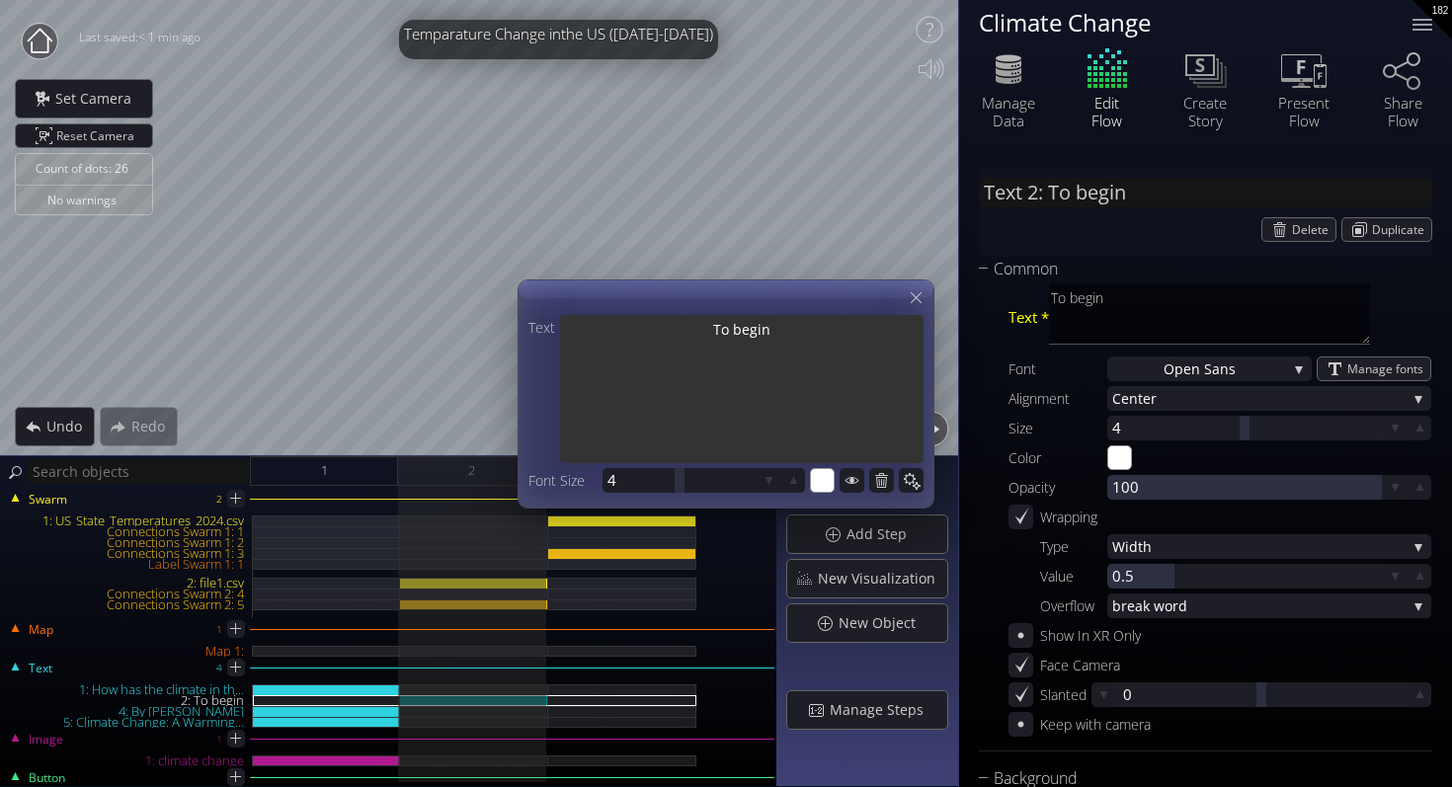
type textarea "To begin"
type input "Text 2: To begin w"
type textarea "To begin w"
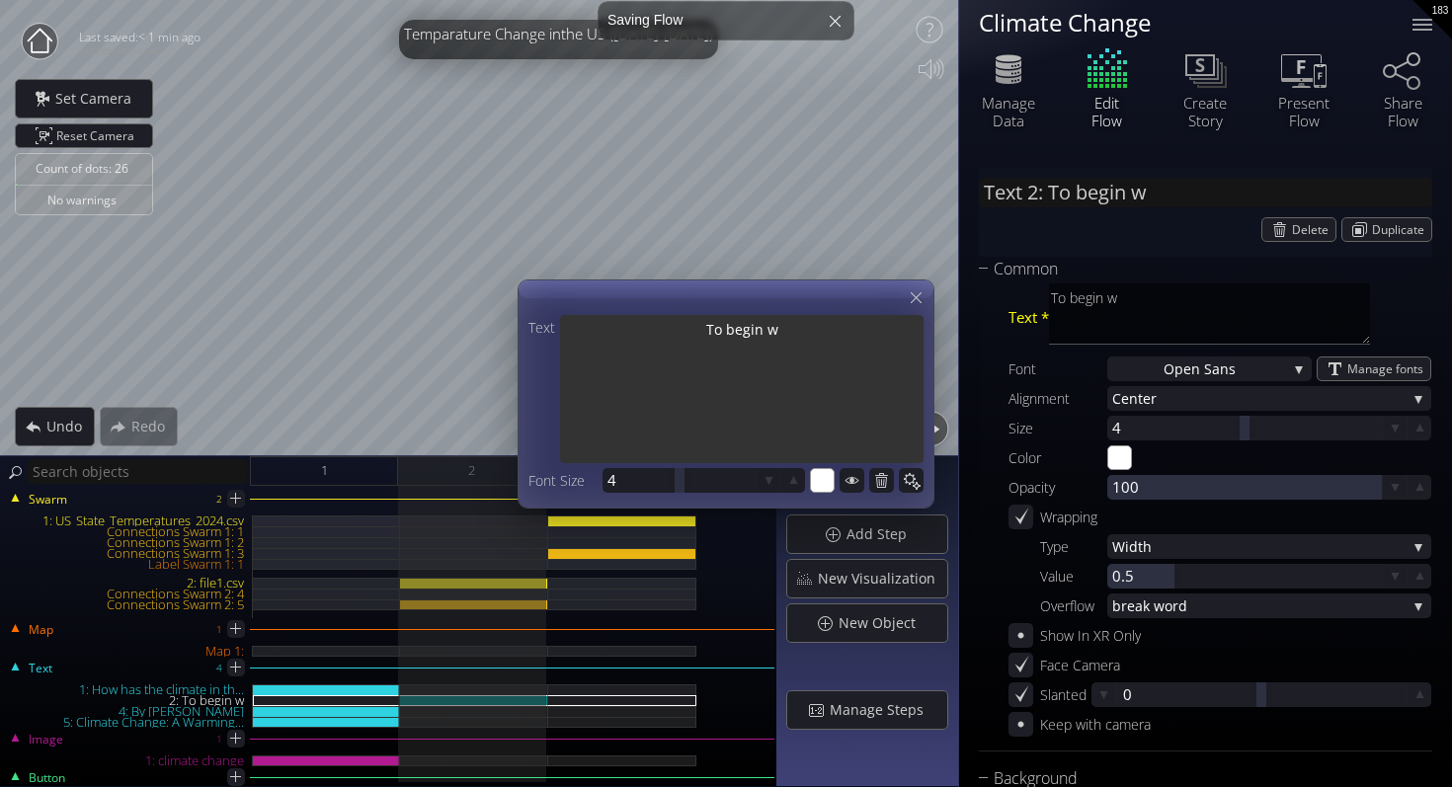
type input "Text 2: To begin"
type textarea "To begin"
type input "Text 2: To begin"
type textarea "To begin"
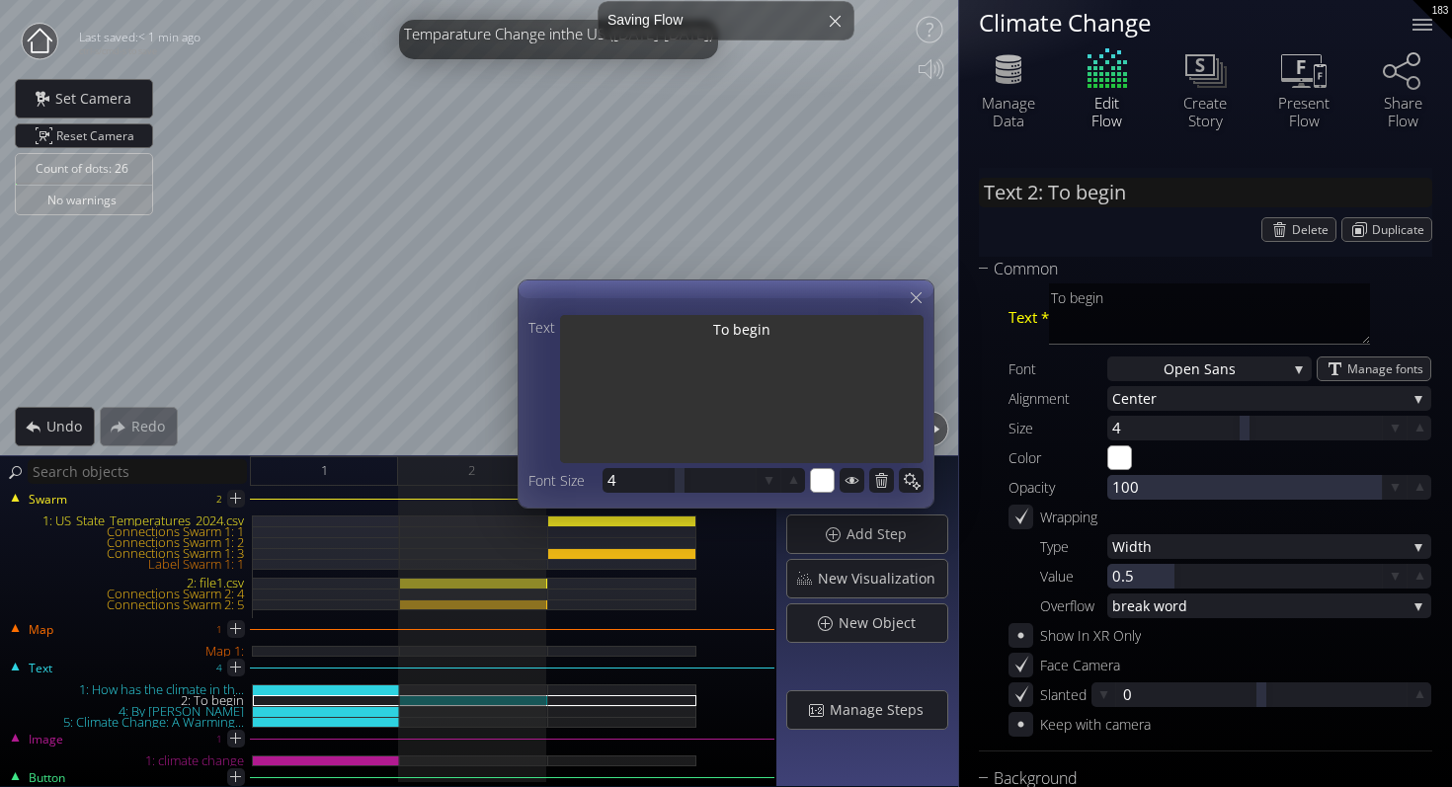
type textarea "To begin"
type input "Text 2: To begi"
type textarea "To begi"
type input "Text 2: To beg"
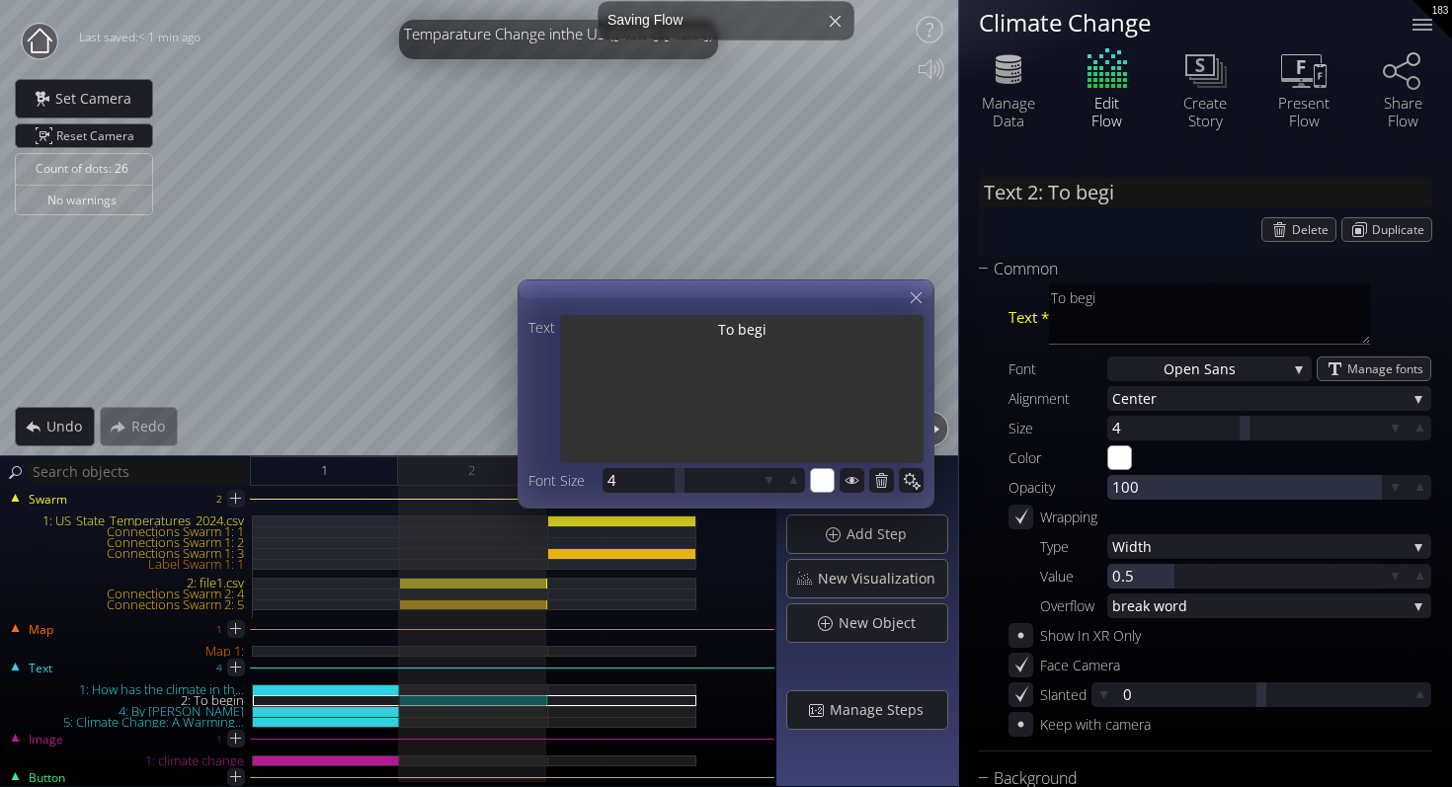
type textarea "To beg"
type input "Text 2: To begi"
type textarea "To begi"
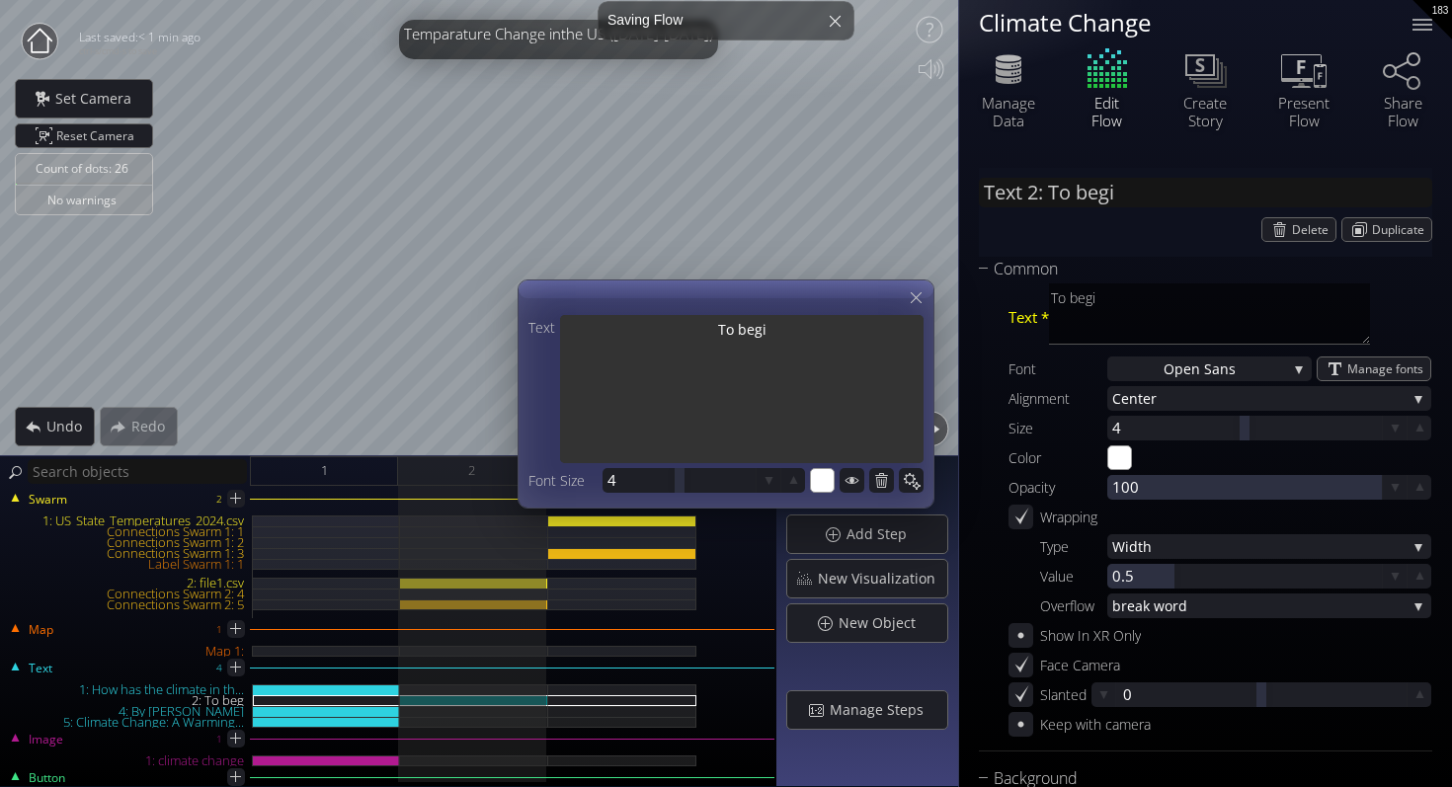
type textarea "To begin"
type input "Text 2: To begin"
type textarea "To begin"
type input "Text 2: To begin"
type textarea "To begin"
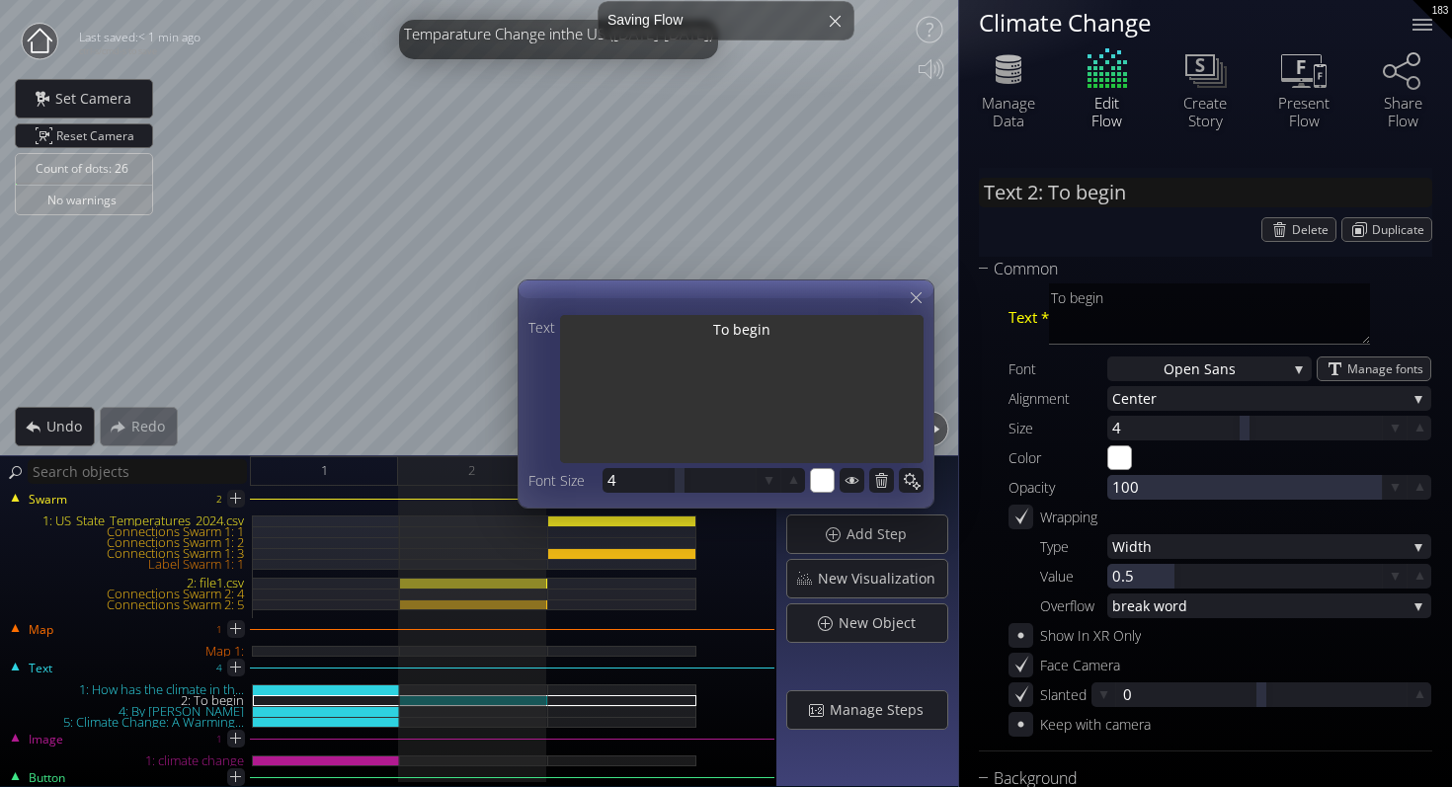
type textarea "To begin"
type input "Text 2: To begin w"
type textarea "To begin w"
type input "Text 2: To begin wi"
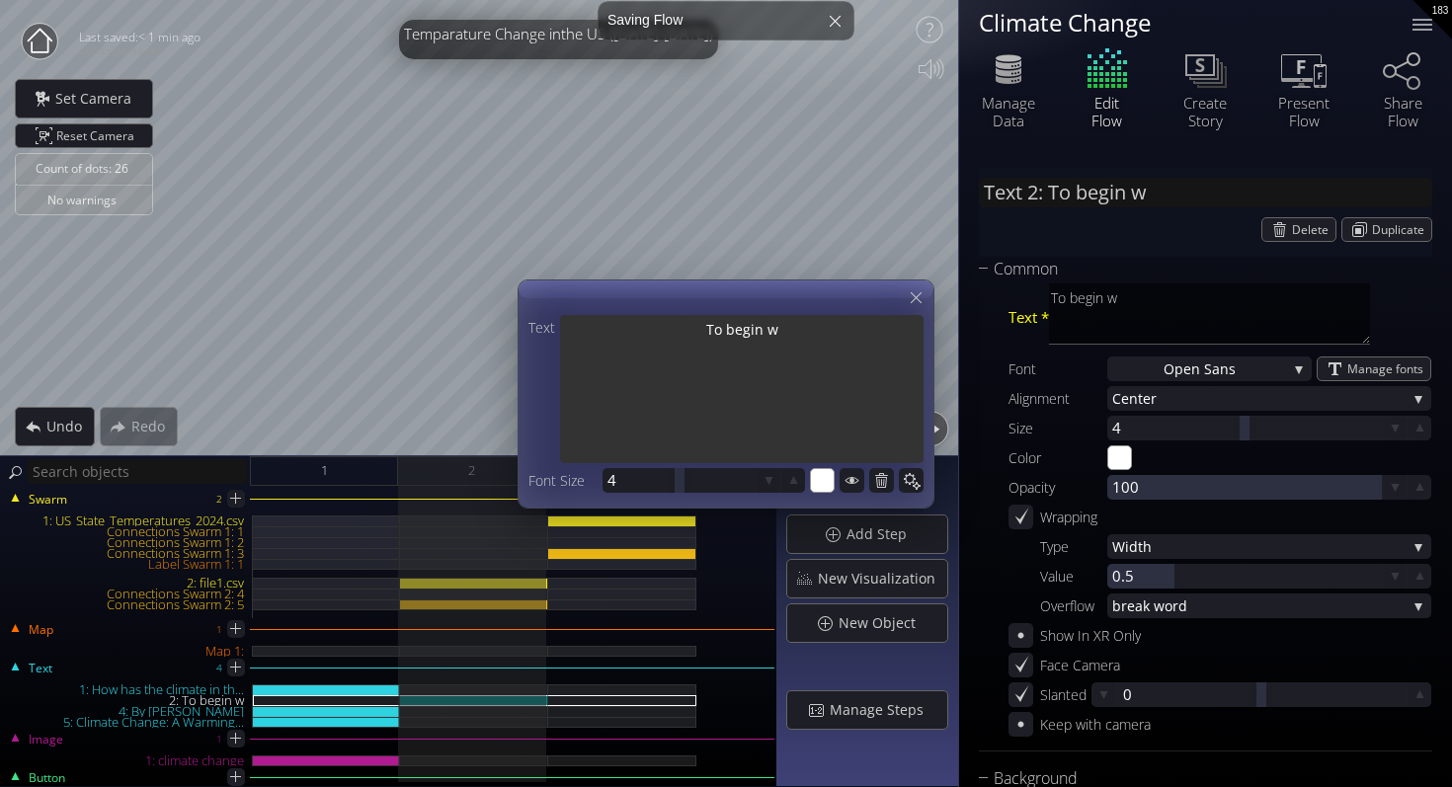
type textarea "To begin wi"
type input "Text 2: To begin wit"
type textarea "To begin wit"
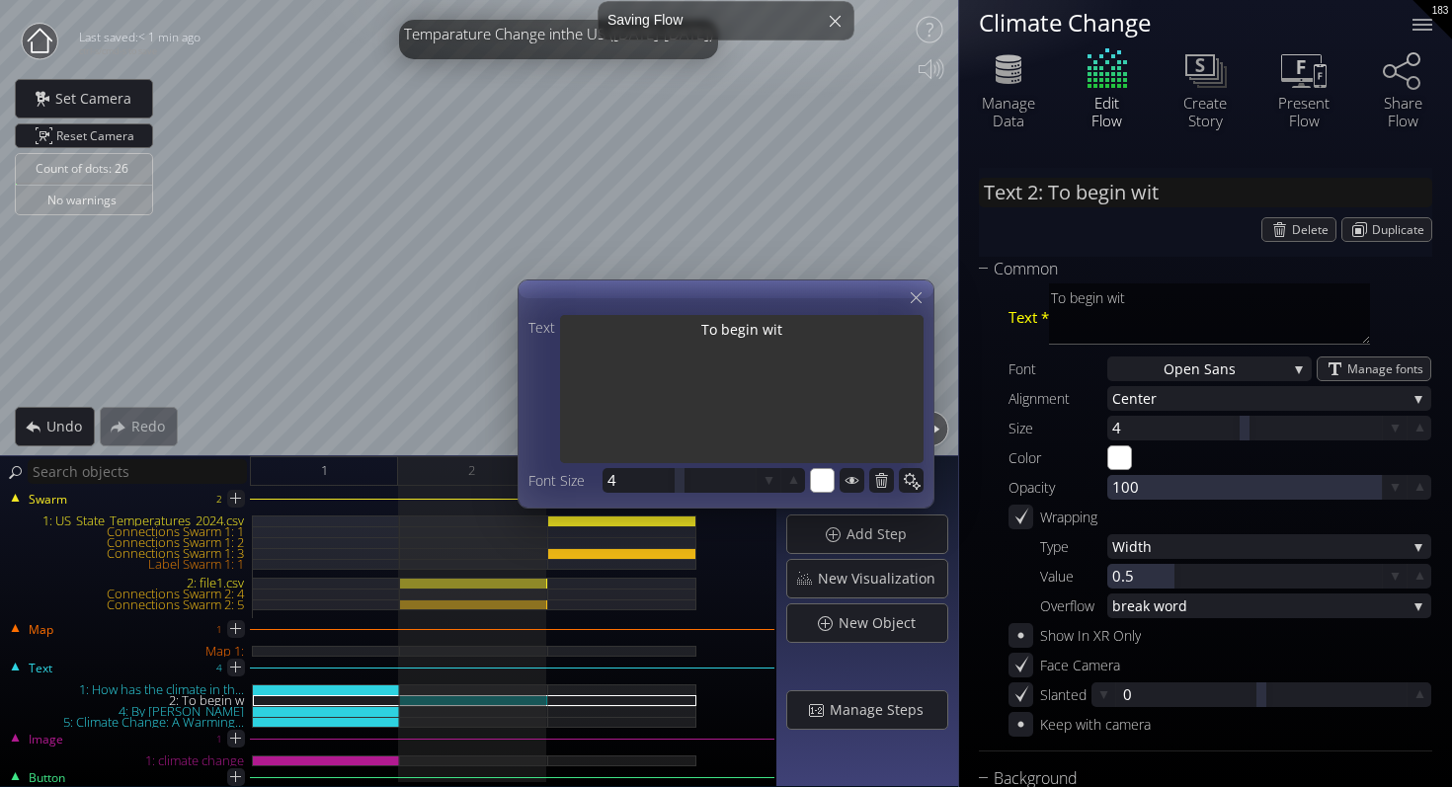
type input "Text 2: To begin with"
type textarea "To begin with"
type input "Text 2: To begin with,"
type textarea "To begin with,"
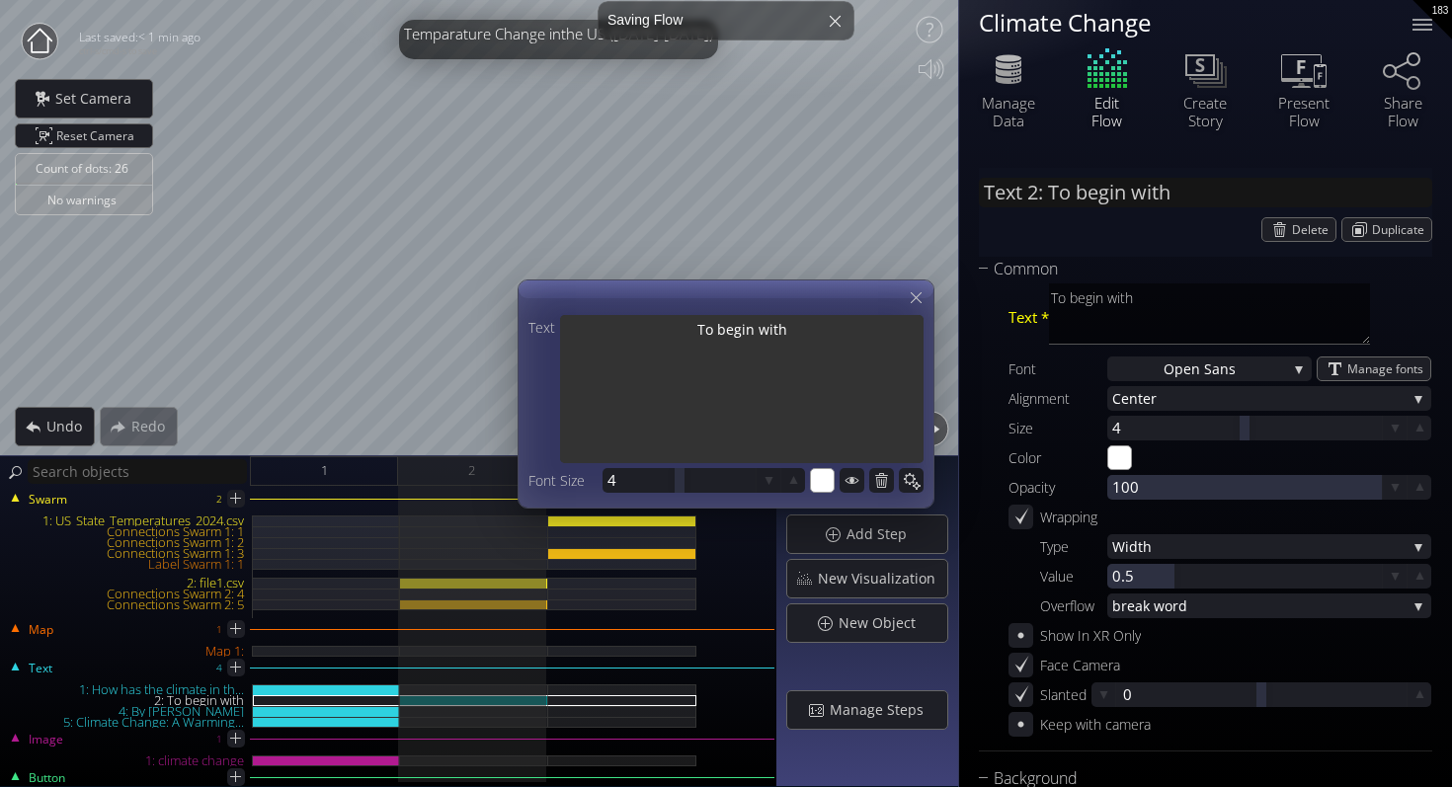
type textarea "To begin with,"
type input "Text 2: To begin with,"
type textarea "To begin with,"
type input "Text 2: To begin with, h"
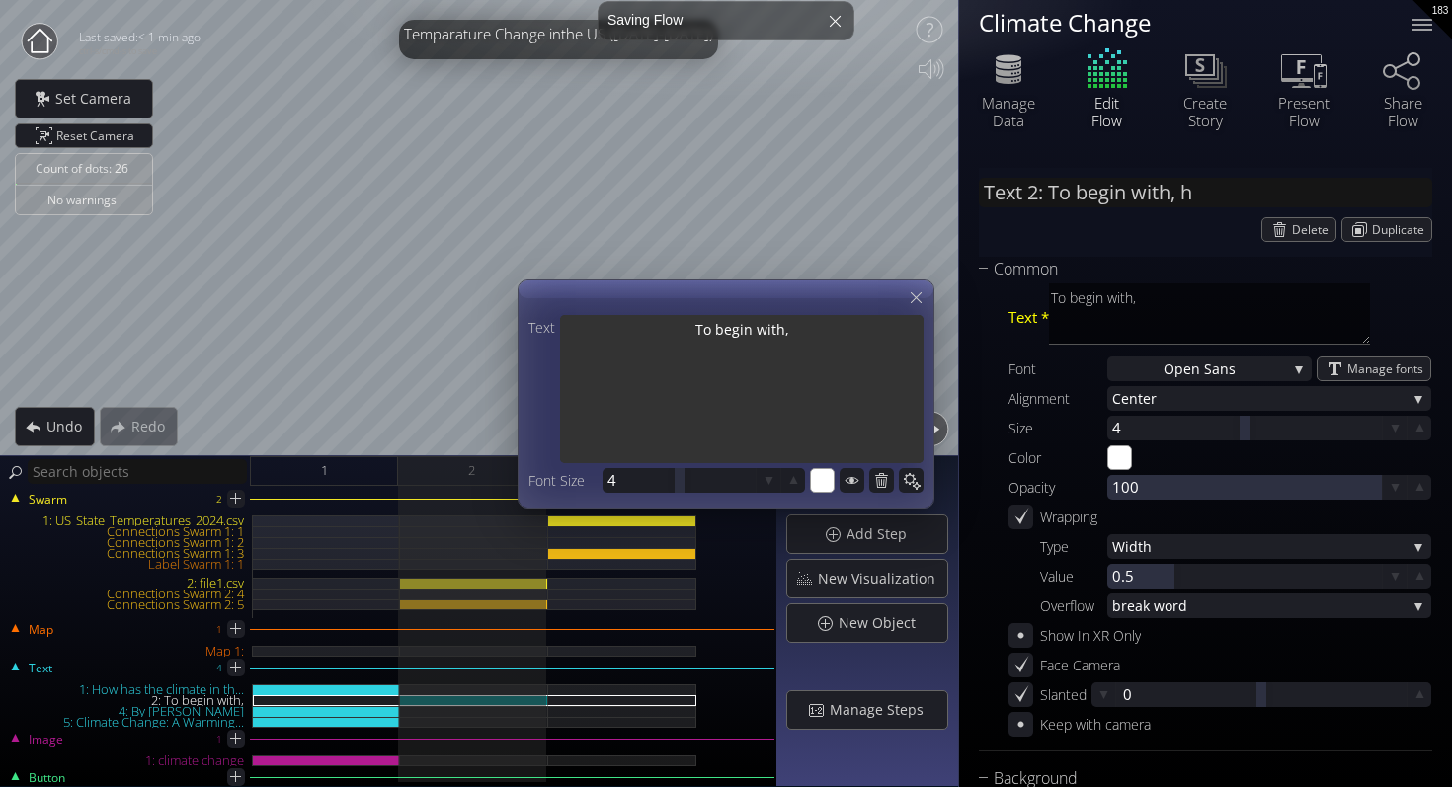
type textarea "To begin with, h"
type input "Text 2: To begin with, ho"
type textarea "To begin with, ho"
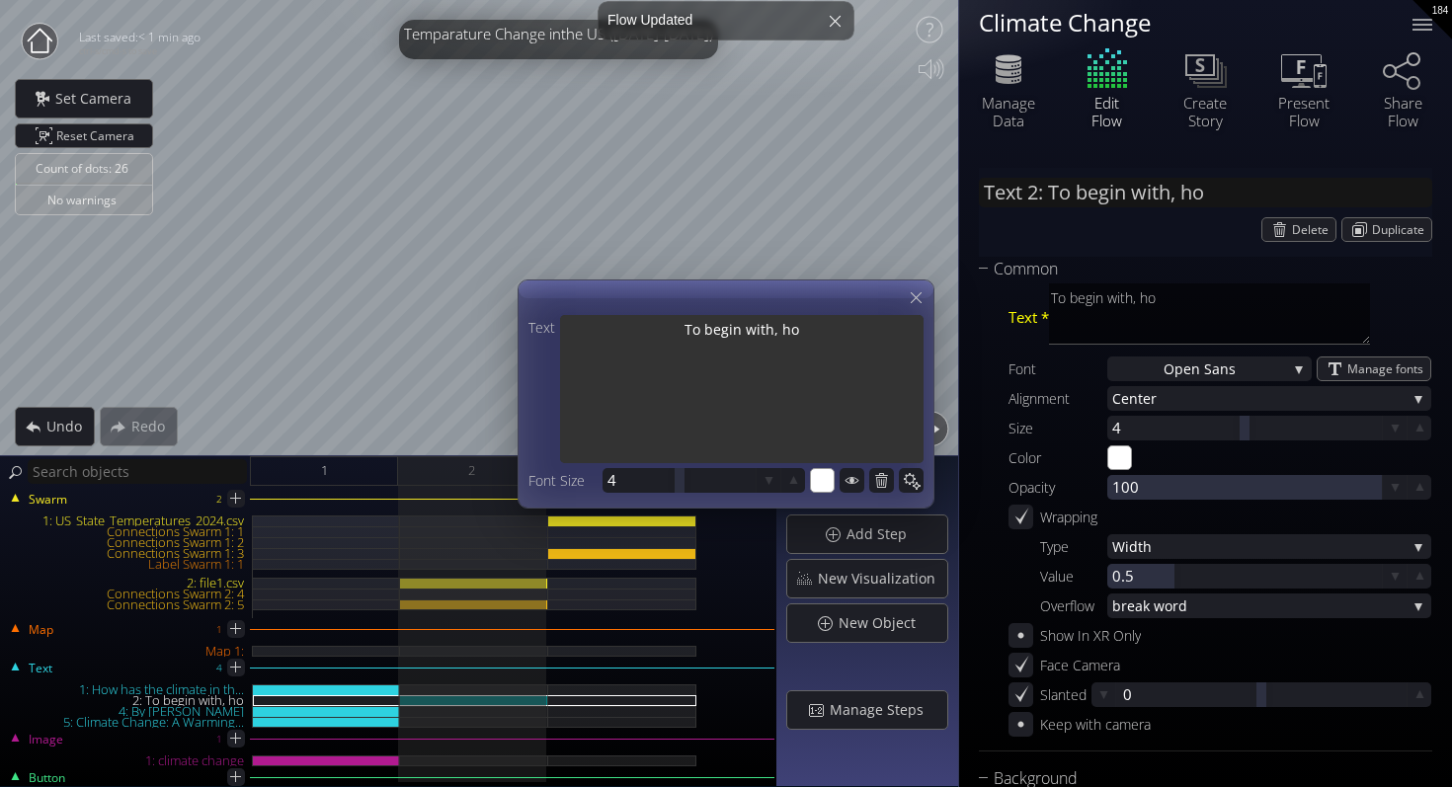
type input "Text 2: To begin with, how"
type textarea "To begin with, how"
type input "Text 2: To begin with, how"
type textarea "To begin with, how"
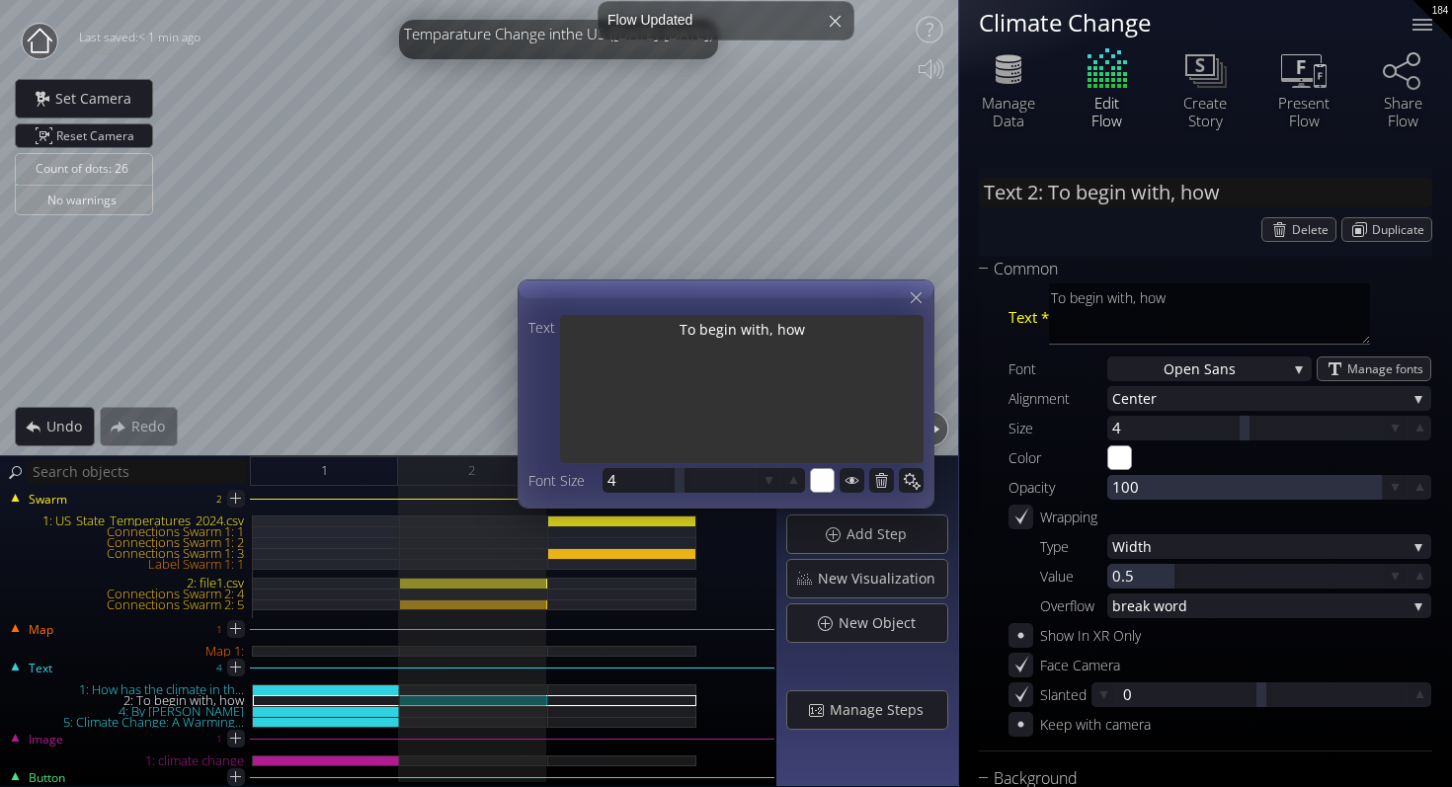
type textarea "To begin with, how"
type input "Text 2: To begin with, how b"
type textarea "To begin with, how b"
type input "Text 2: To begin with, how ba"
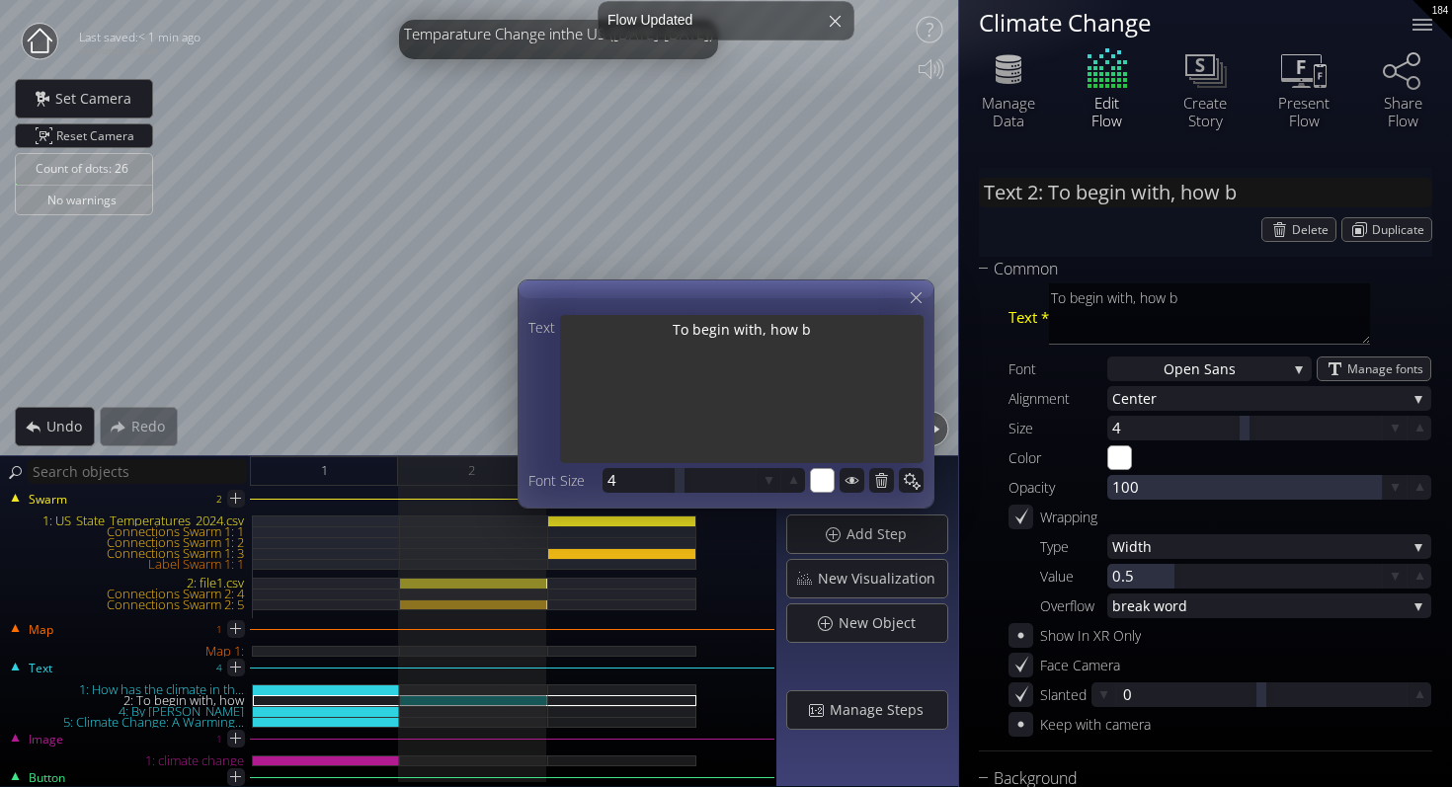
type textarea "To begin with, how ba"
type input "Text 2: To begin with, how bad"
type textarea "To begin with, how bad"
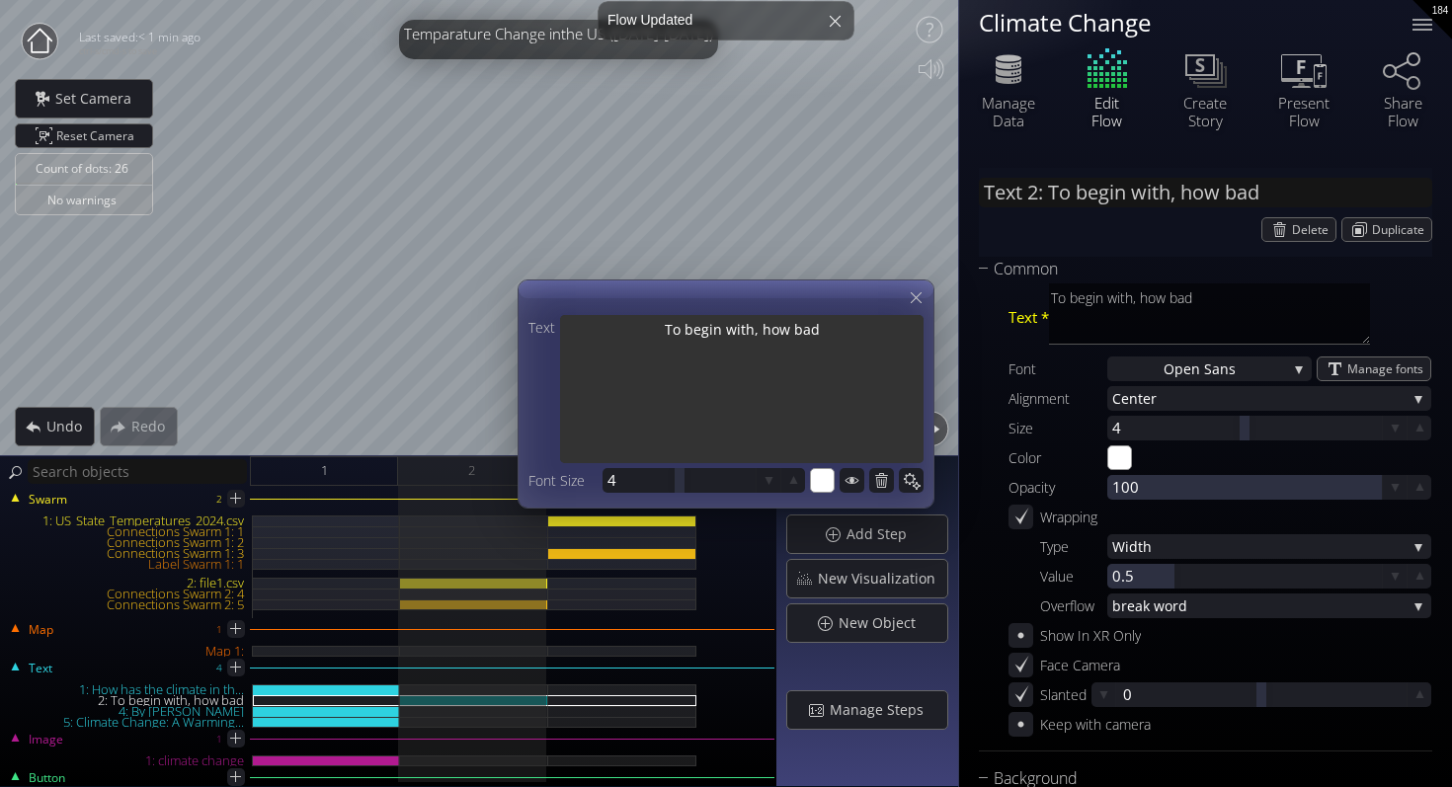
type input "Text 2: To begin with, how bad"
type textarea "To begin with, how bad"
type input "Text 2: To begin with, how bad i"
type textarea "To begin with, how bad i"
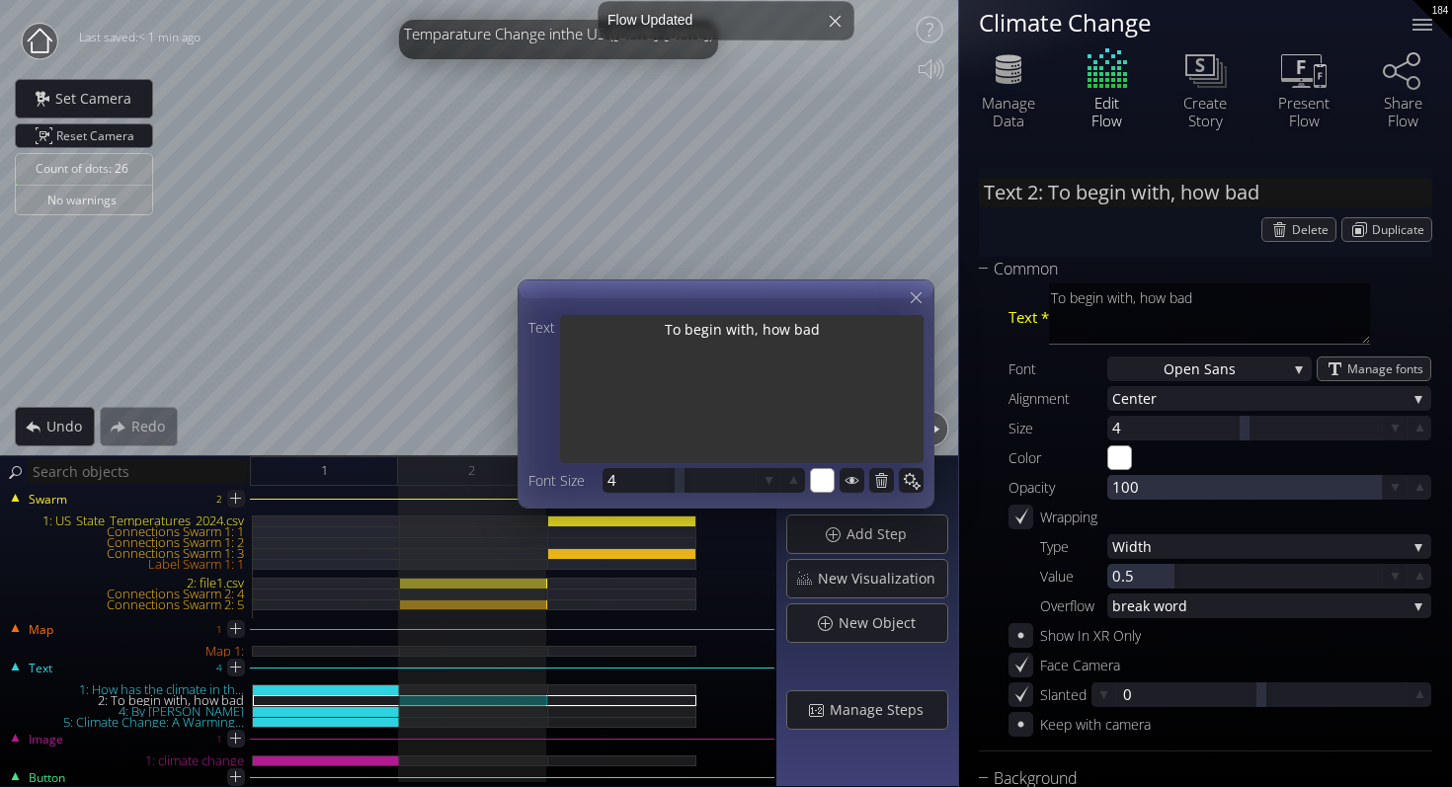
type textarea "To begin with, how bad i"
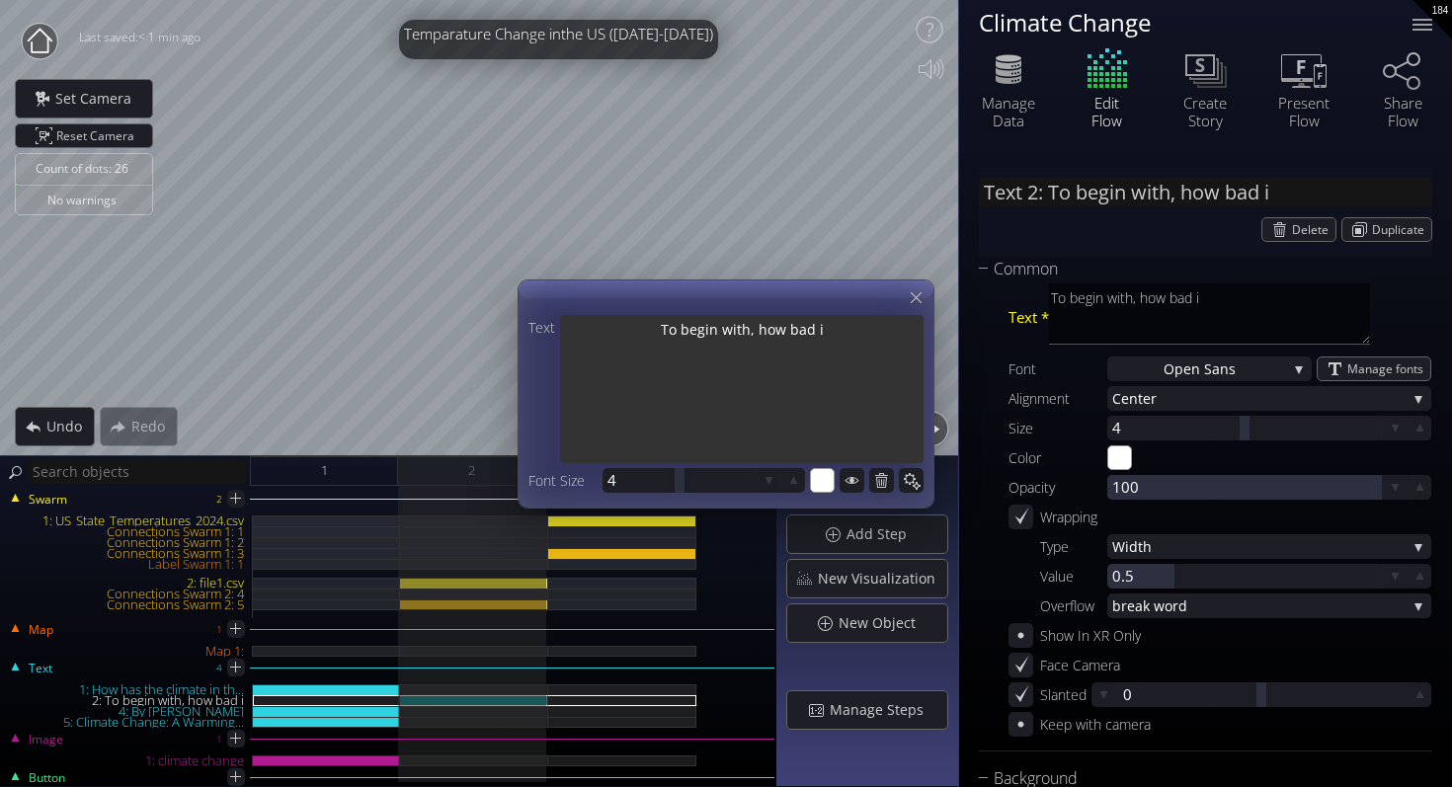
type input "Text 2: To begin with, how bad is"
type textarea "To begin with, how bad is"
click at [727, 332] on textarea "To begin with, how bad is climate change really?" at bounding box center [741, 391] width 363 height 152
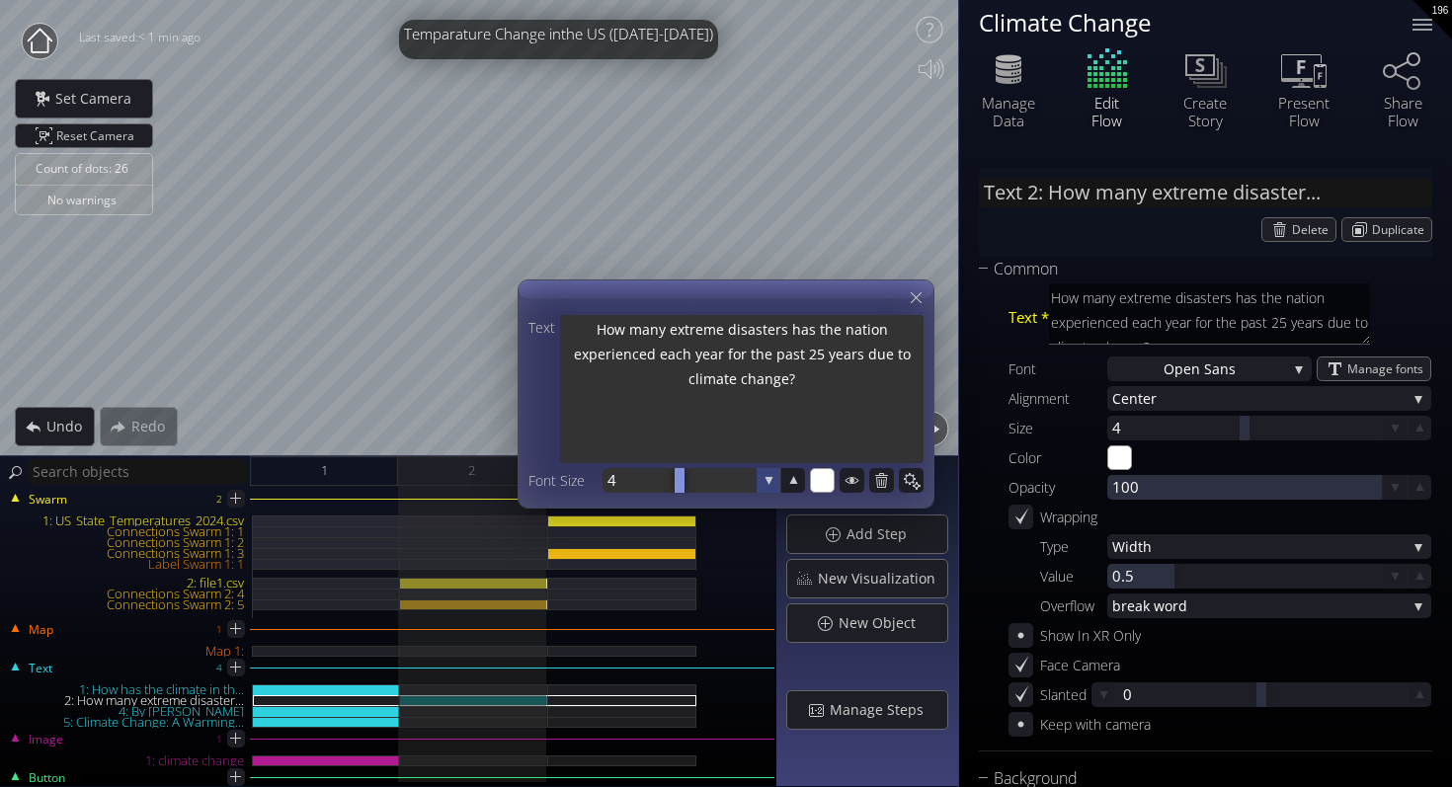
click at [769, 483] on icon at bounding box center [768, 480] width 19 height 19
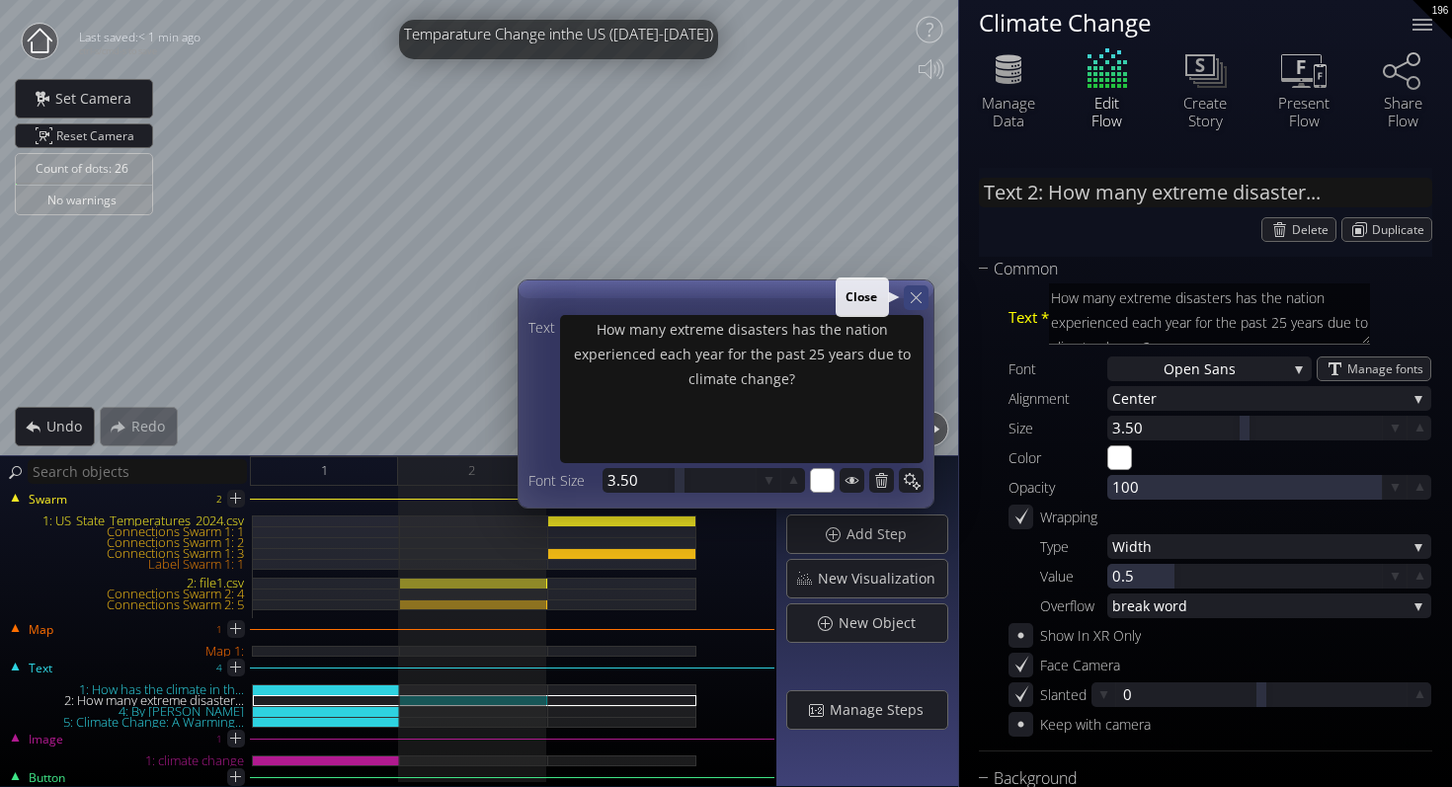
click at [919, 295] on icon at bounding box center [915, 297] width 19 height 19
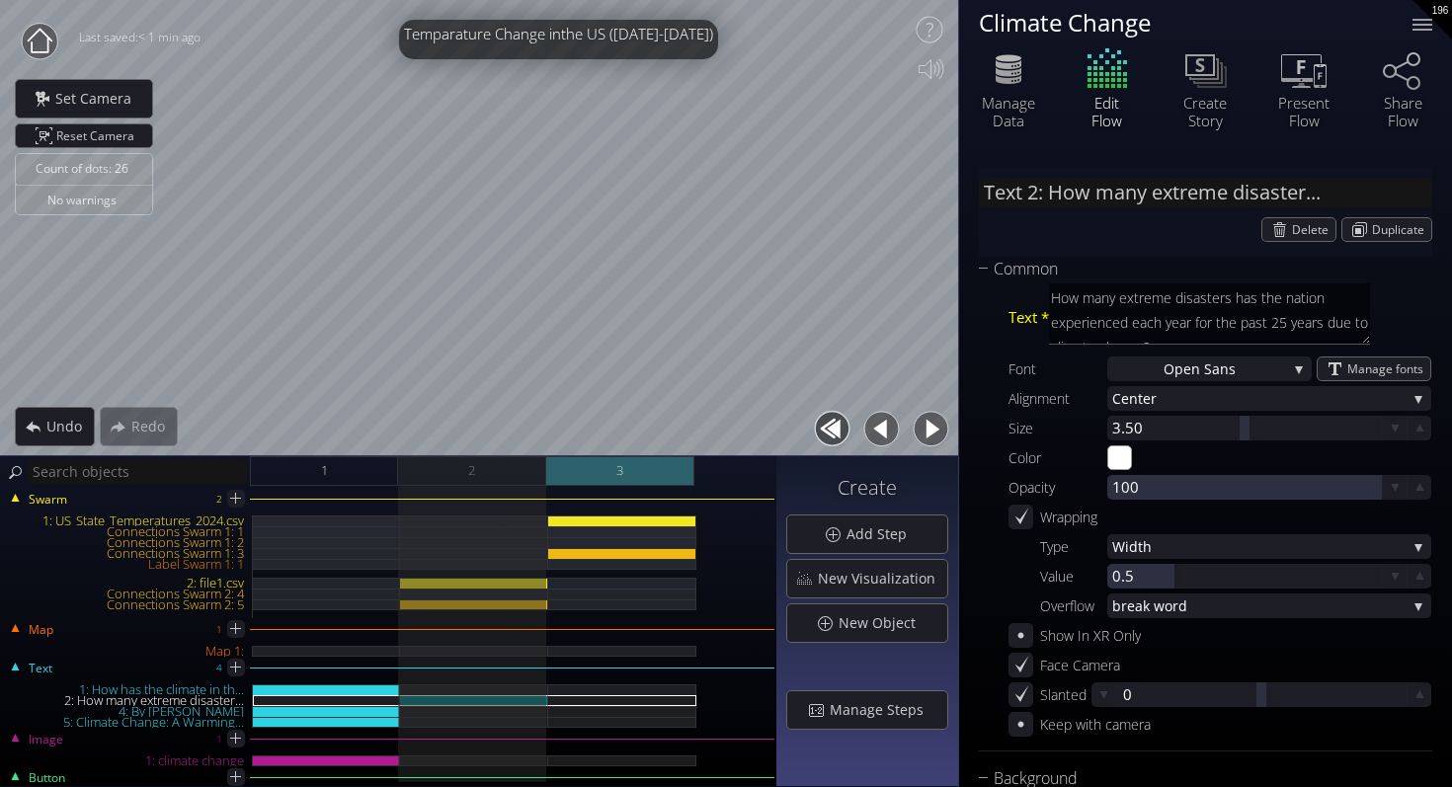
click at [663, 474] on div "3" at bounding box center [620, 471] width 148 height 30
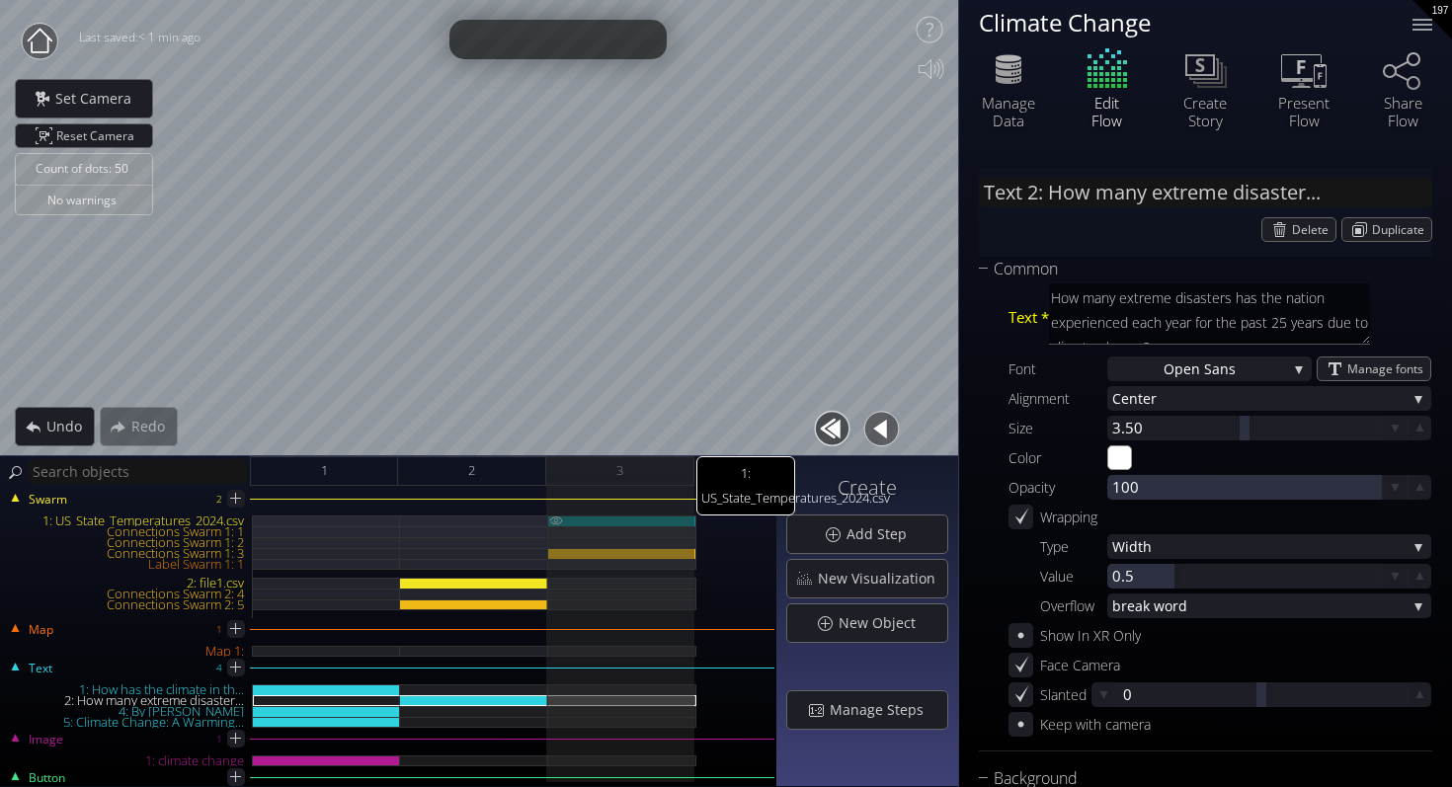
click at [638, 520] on div "1: US_State_Temperatures_2024.csv" at bounding box center [622, 520] width 148 height 11
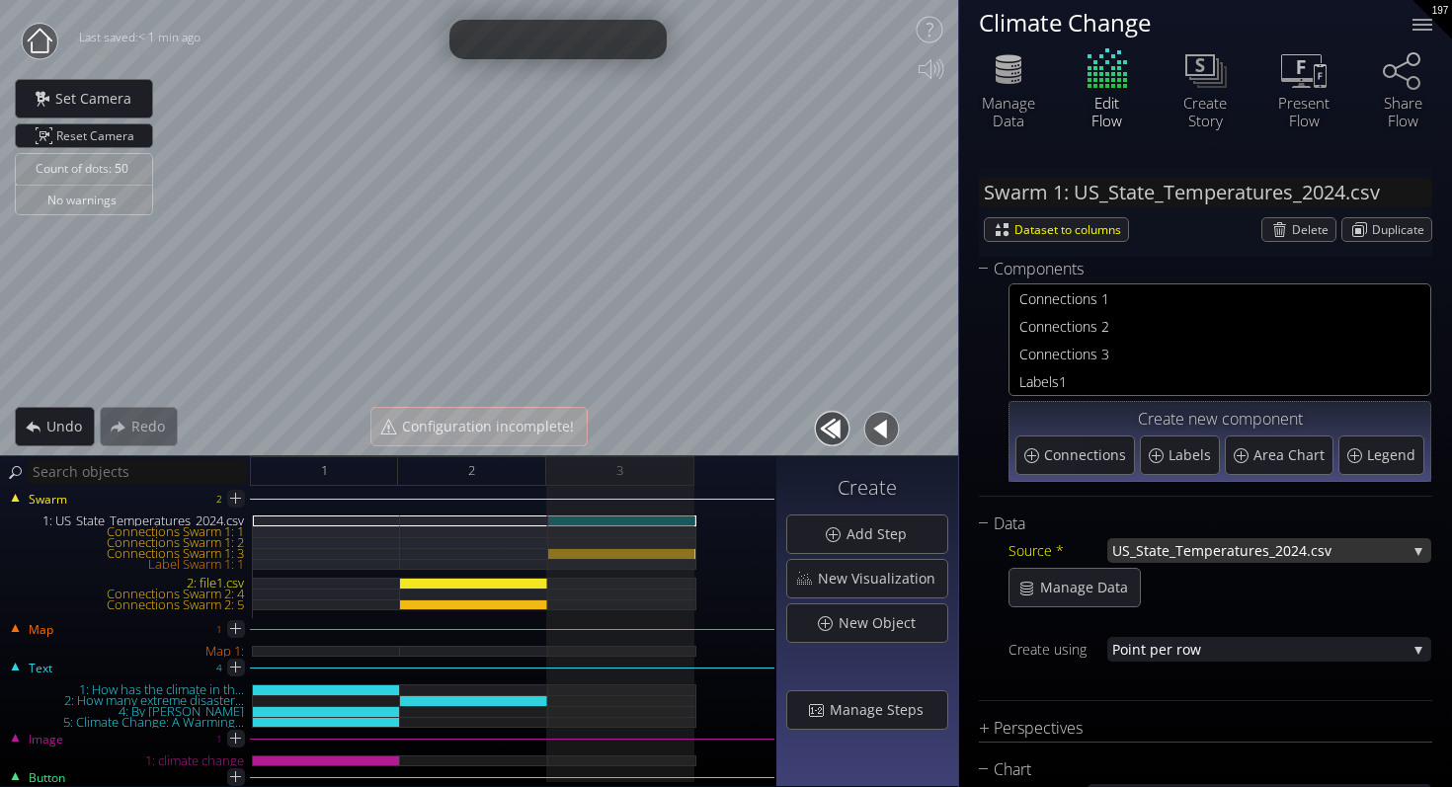
click at [1174, 558] on span "US_State_Temperature" at bounding box center [1187, 550] width 150 height 25
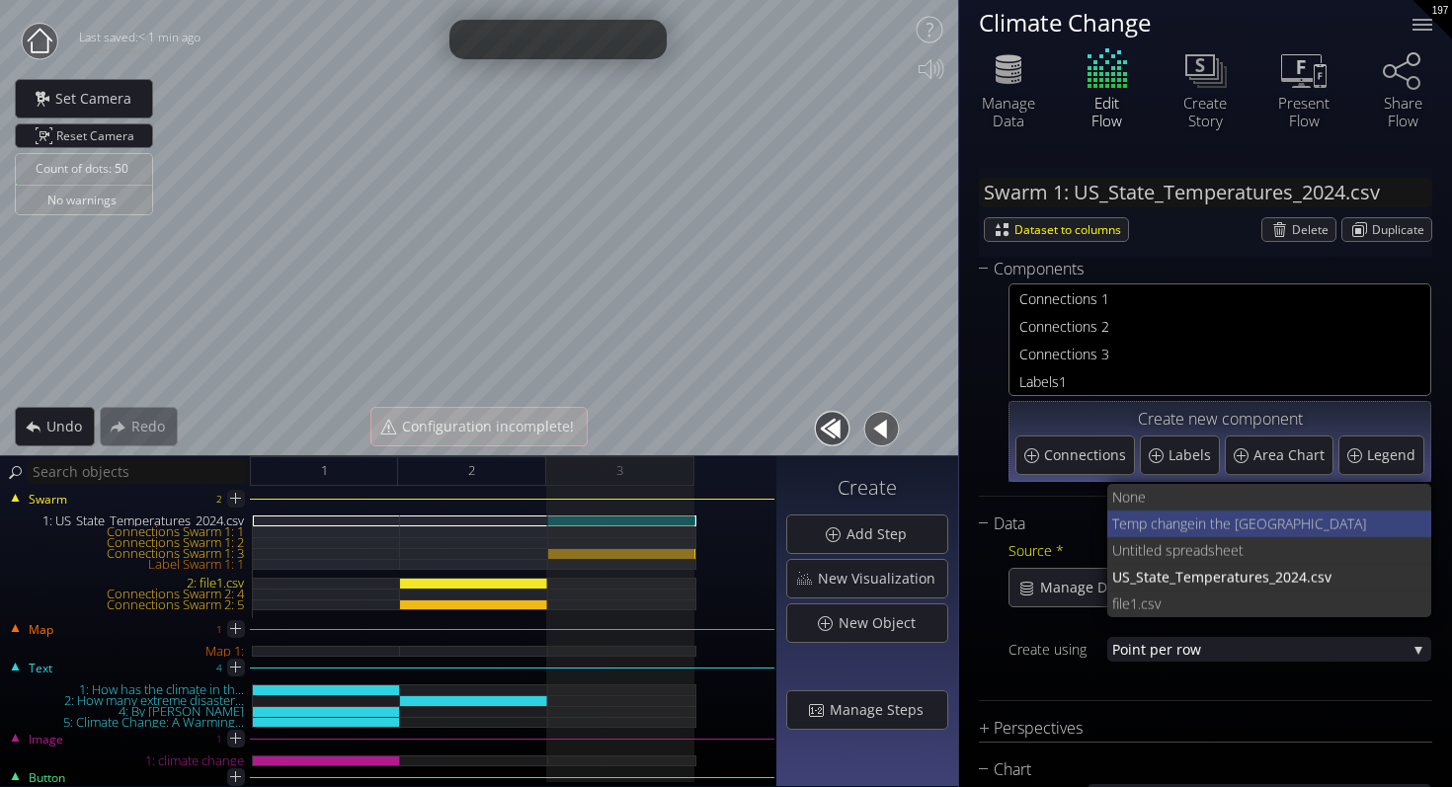
click at [1182, 527] on span "Temp change" at bounding box center [1153, 524] width 83 height 27
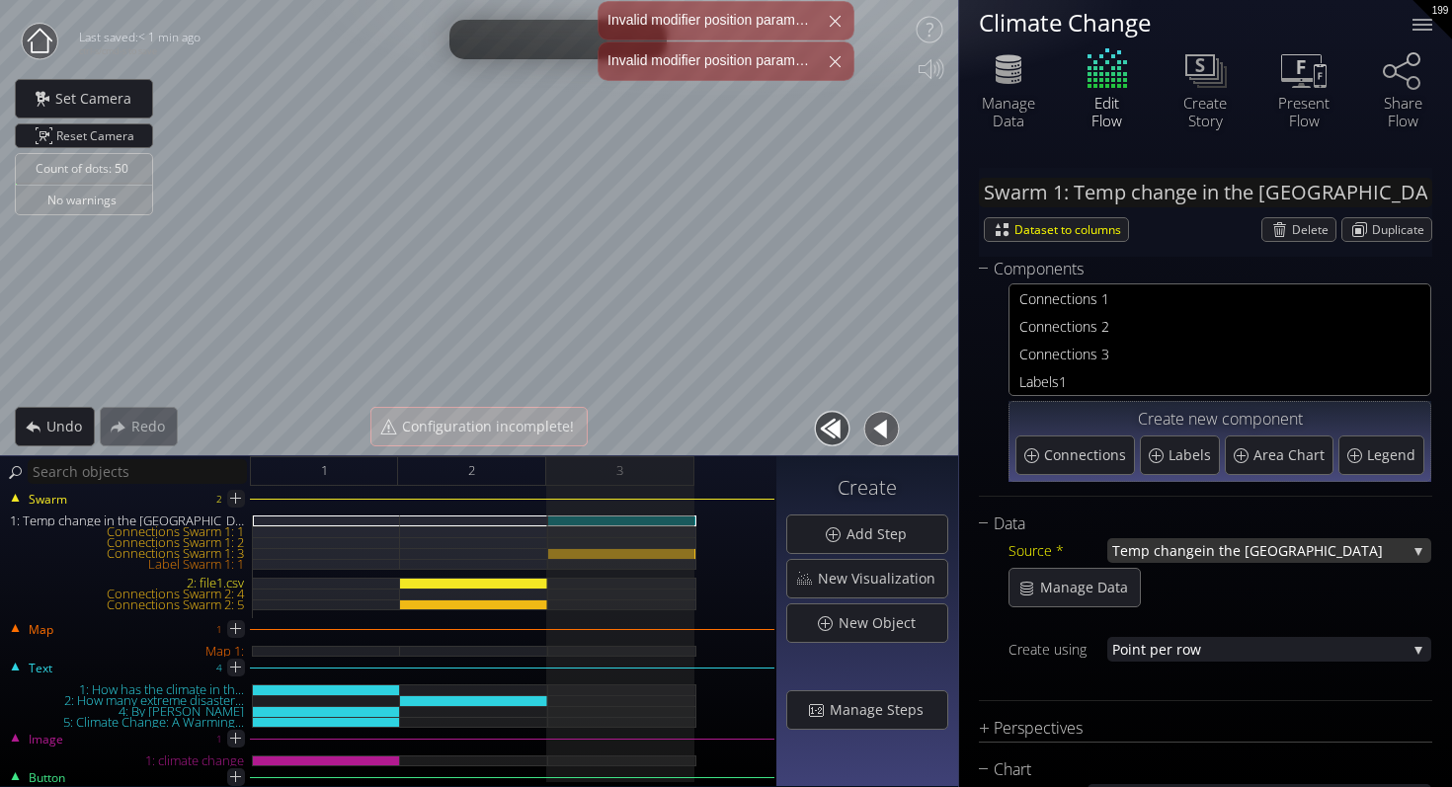
click at [1198, 549] on span "Temp change" at bounding box center [1157, 550] width 90 height 25
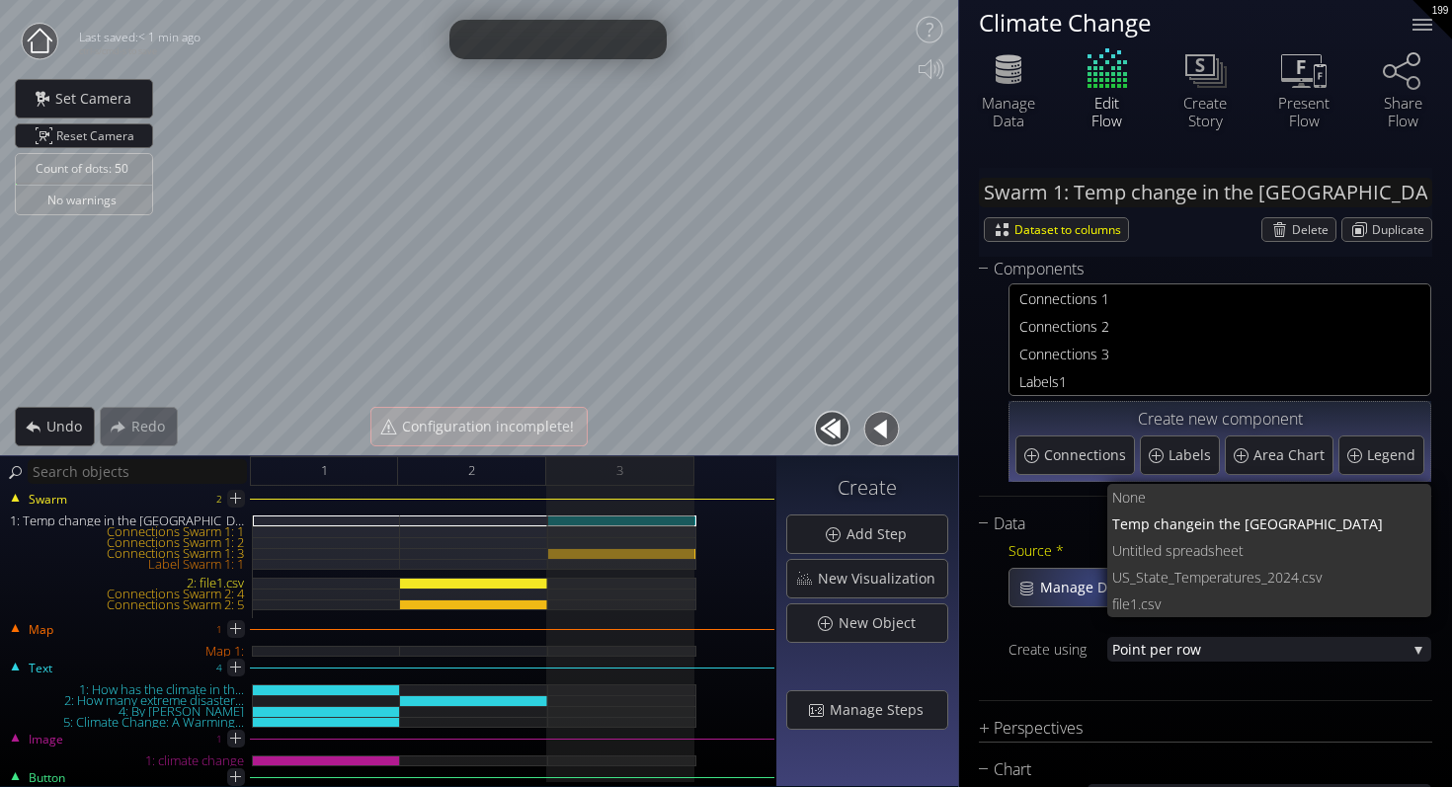
click at [1054, 590] on span "Manage Data" at bounding box center [1089, 588] width 101 height 20
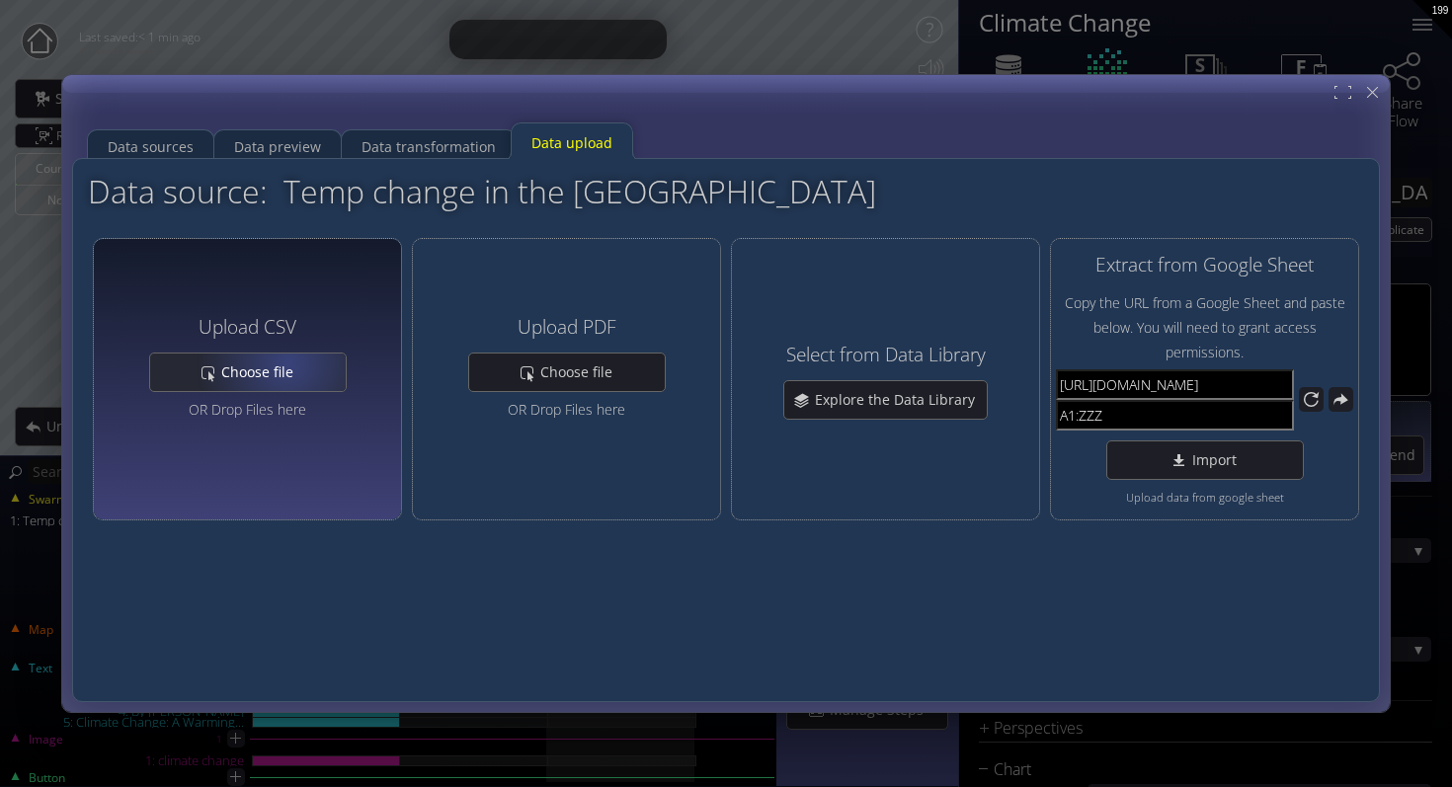
click at [287, 363] on span "Choose file" at bounding box center [262, 372] width 85 height 20
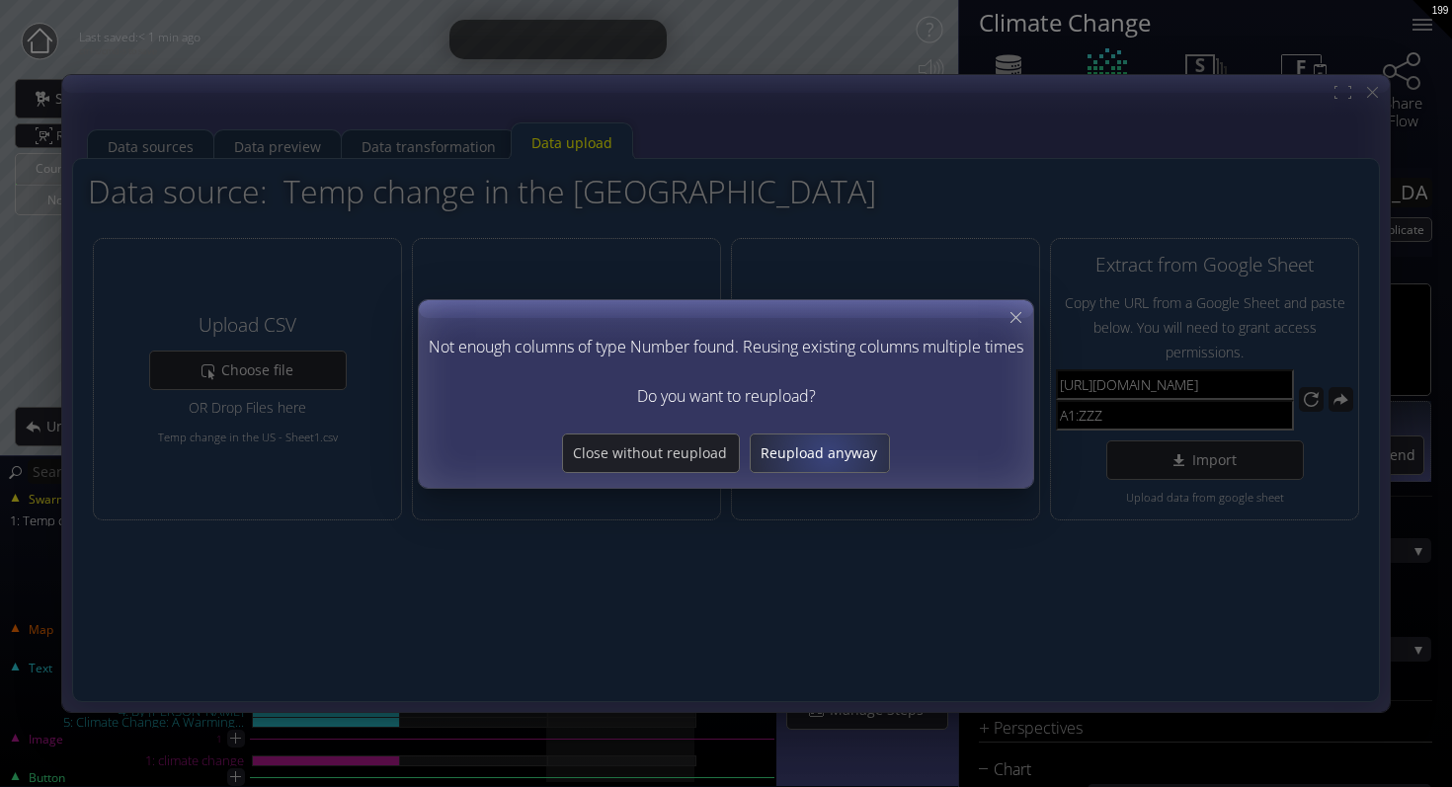
click at [826, 453] on span "Reupload anyway" at bounding box center [819, 453] width 138 height 20
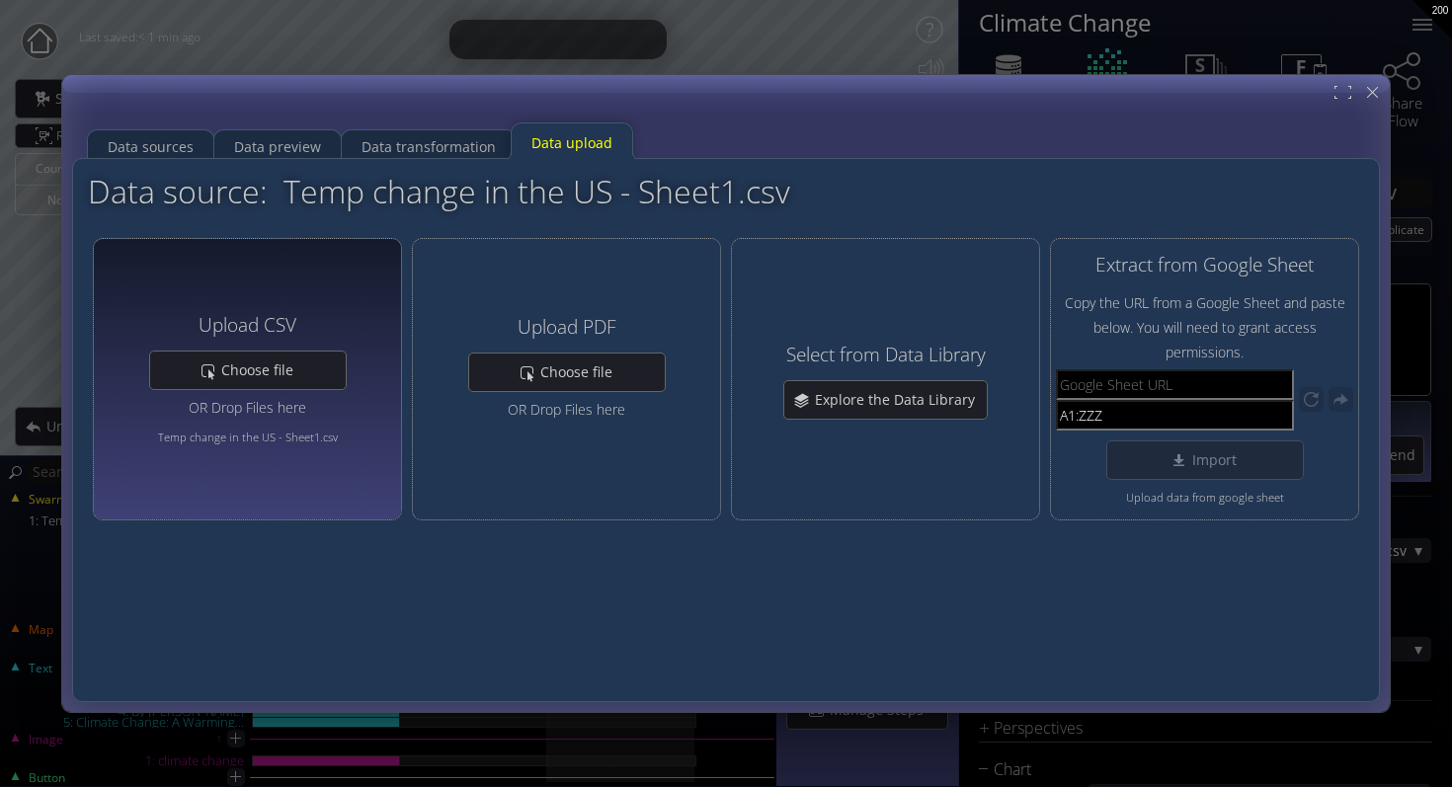
click at [319, 339] on div "Upload CSV" at bounding box center [247, 324] width 197 height 41
click at [248, 373] on span "Choose file" at bounding box center [262, 370] width 85 height 20
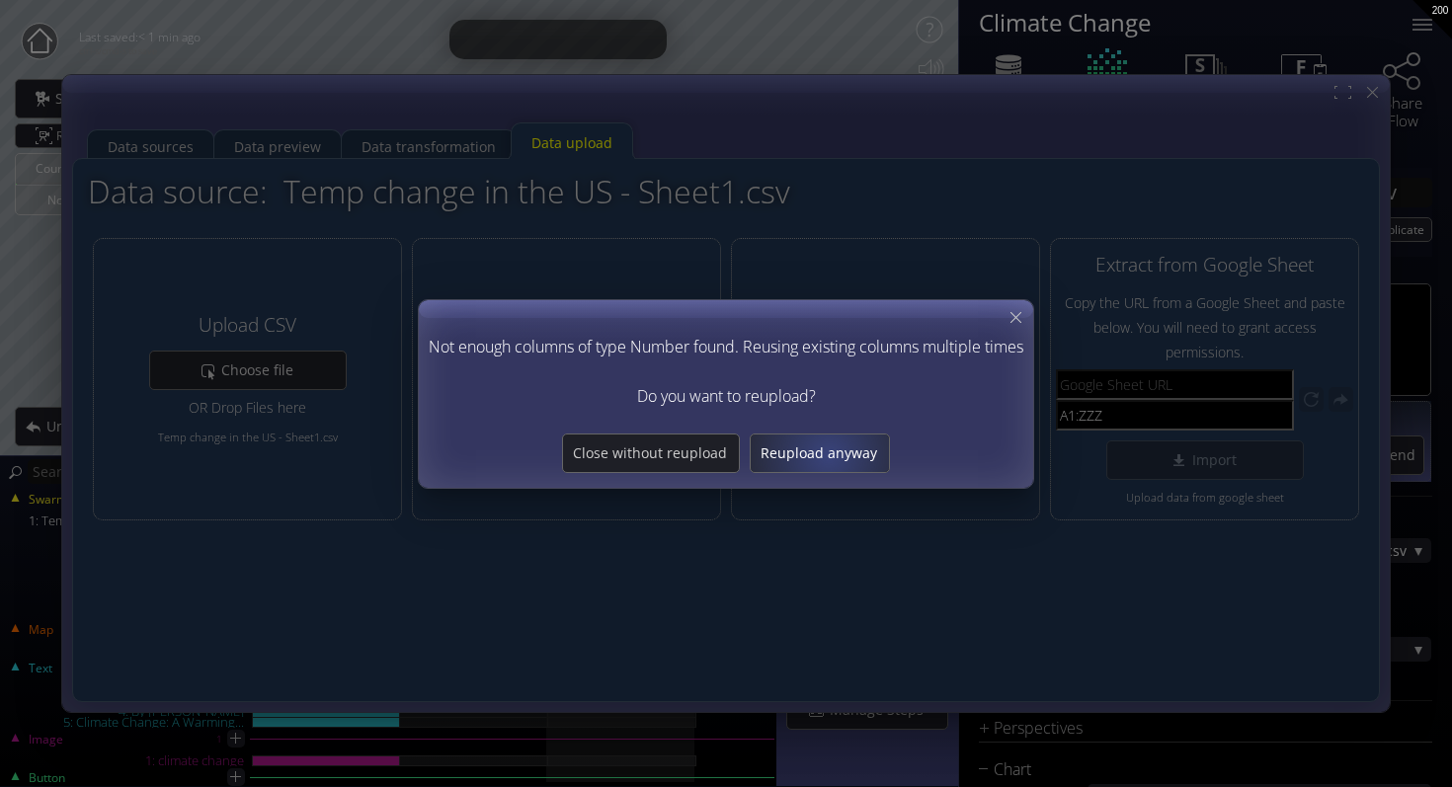
click at [827, 454] on span "Reupload anyway" at bounding box center [819, 453] width 138 height 20
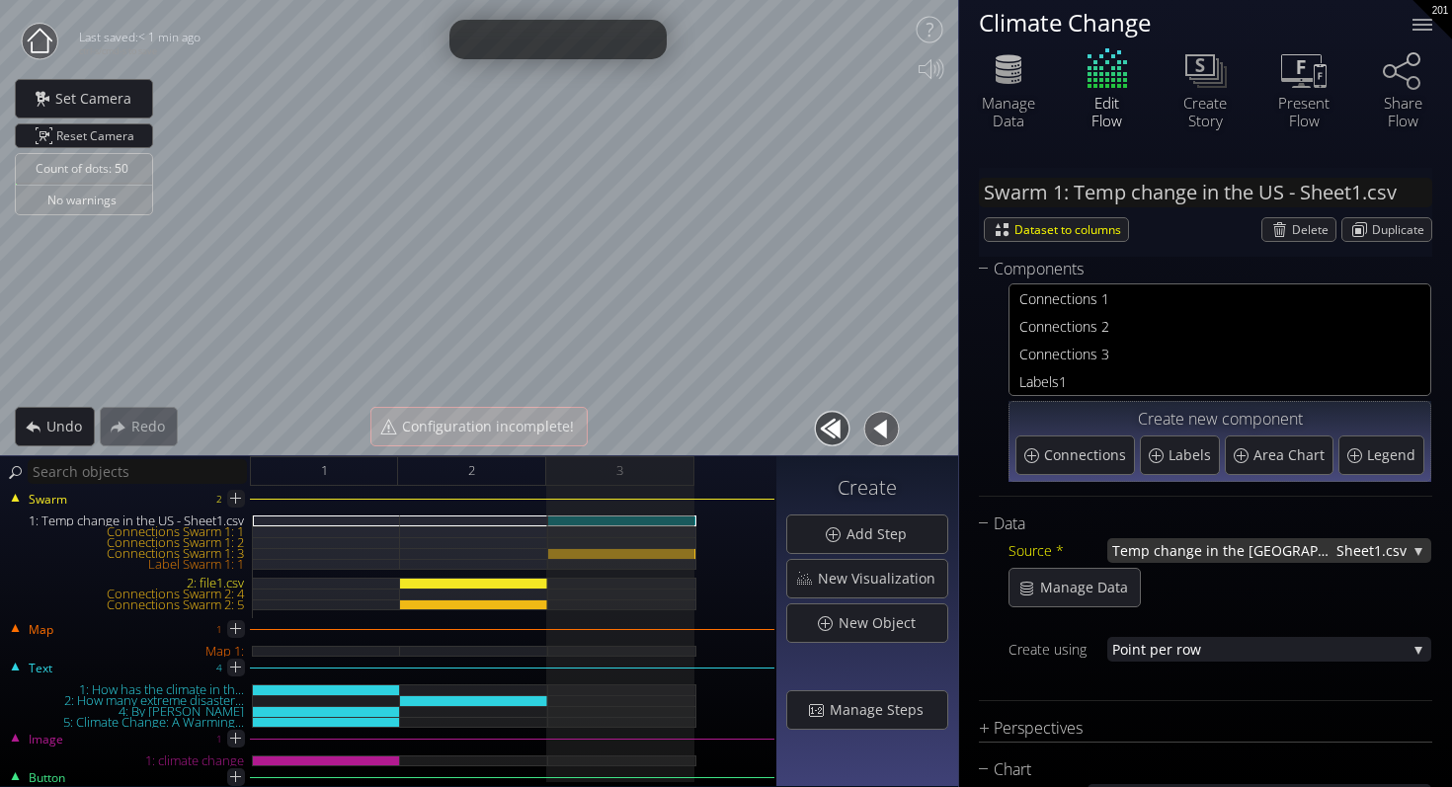
click at [1245, 546] on span "Temp change in the [GEOGRAPHIC_DATA] -" at bounding box center [1224, 550] width 224 height 25
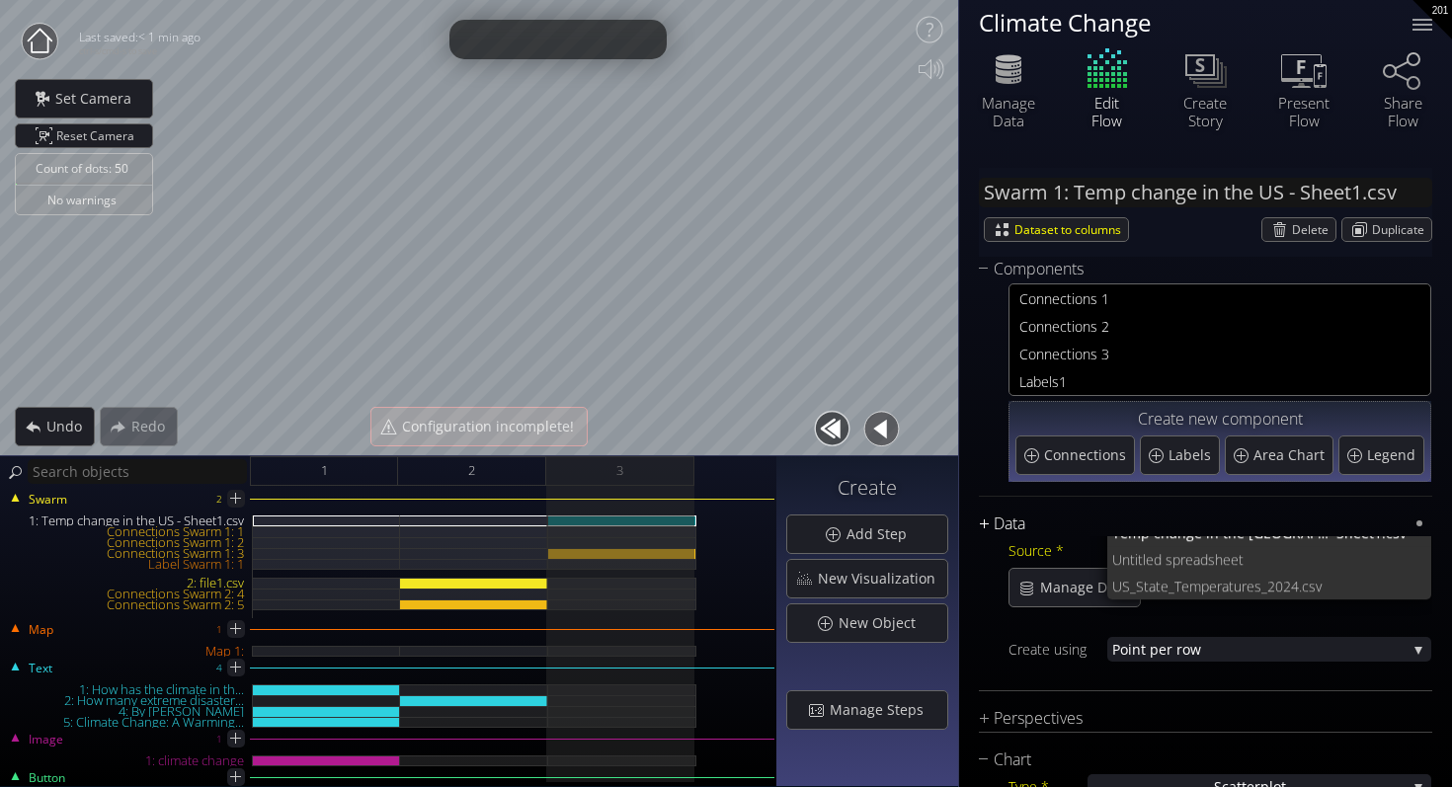
click at [1081, 530] on div "Data" at bounding box center [1193, 524] width 429 height 25
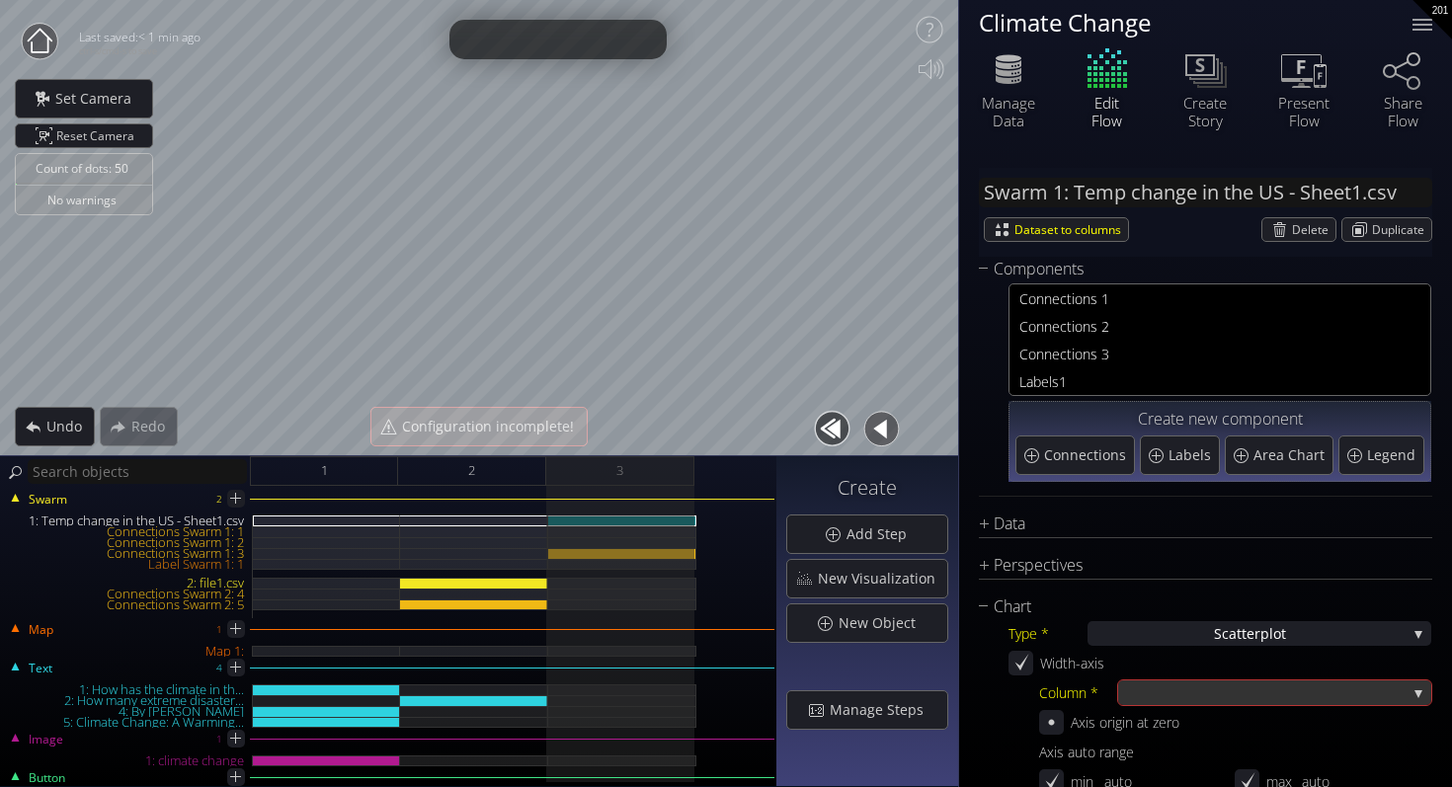
click at [1207, 693] on div at bounding box center [1264, 692] width 283 height 25
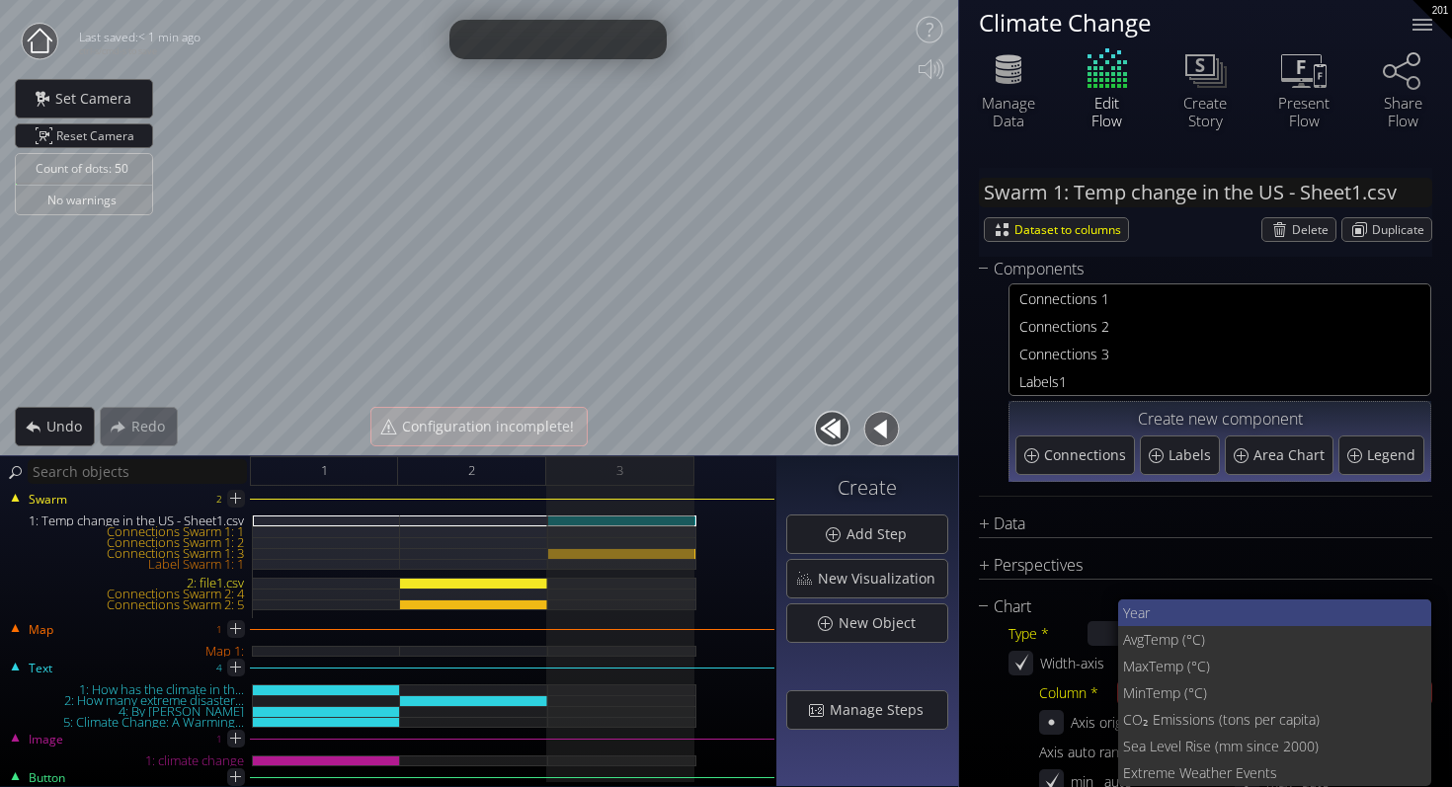
click at [1177, 609] on span "Year" at bounding box center [1269, 612] width 293 height 27
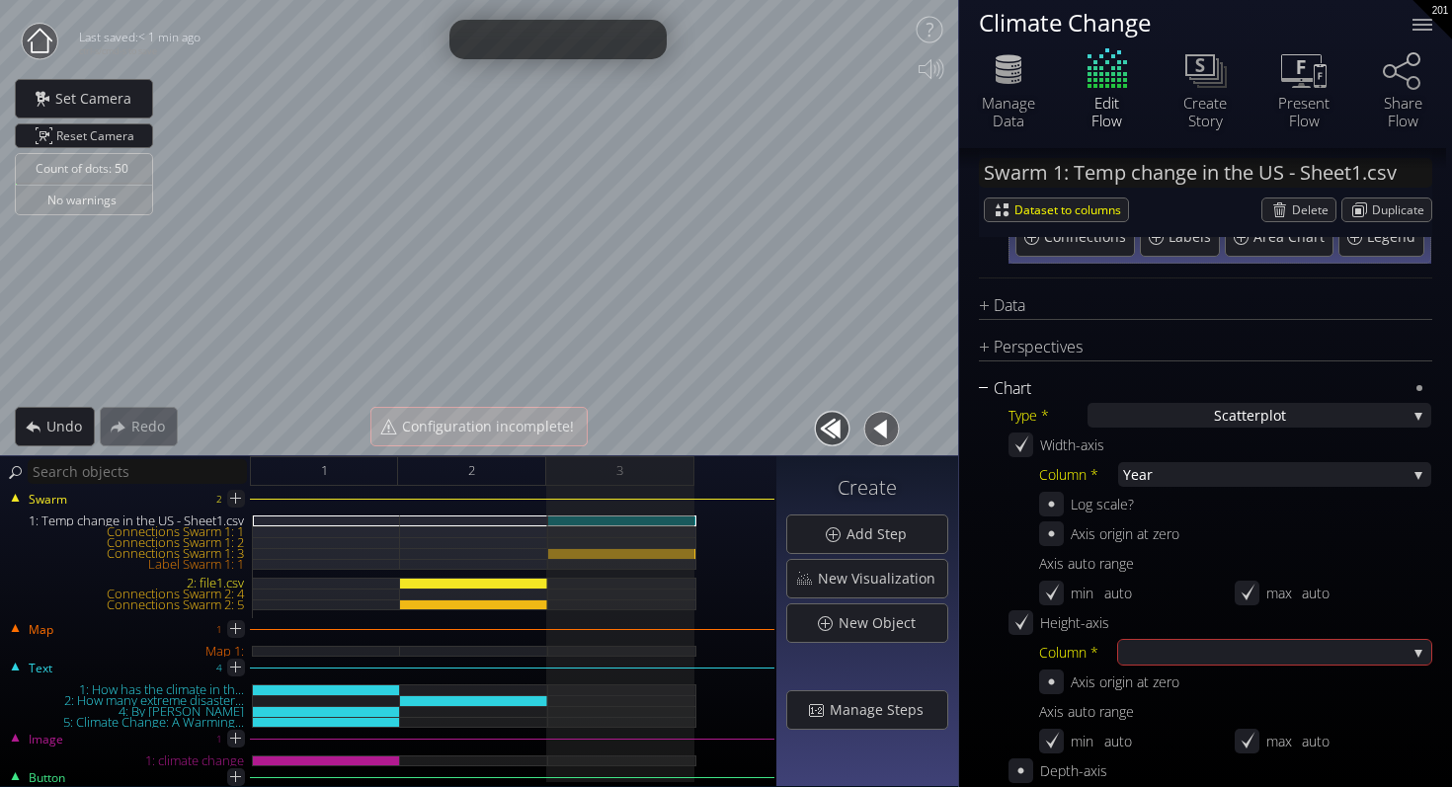
scroll to position [237, 0]
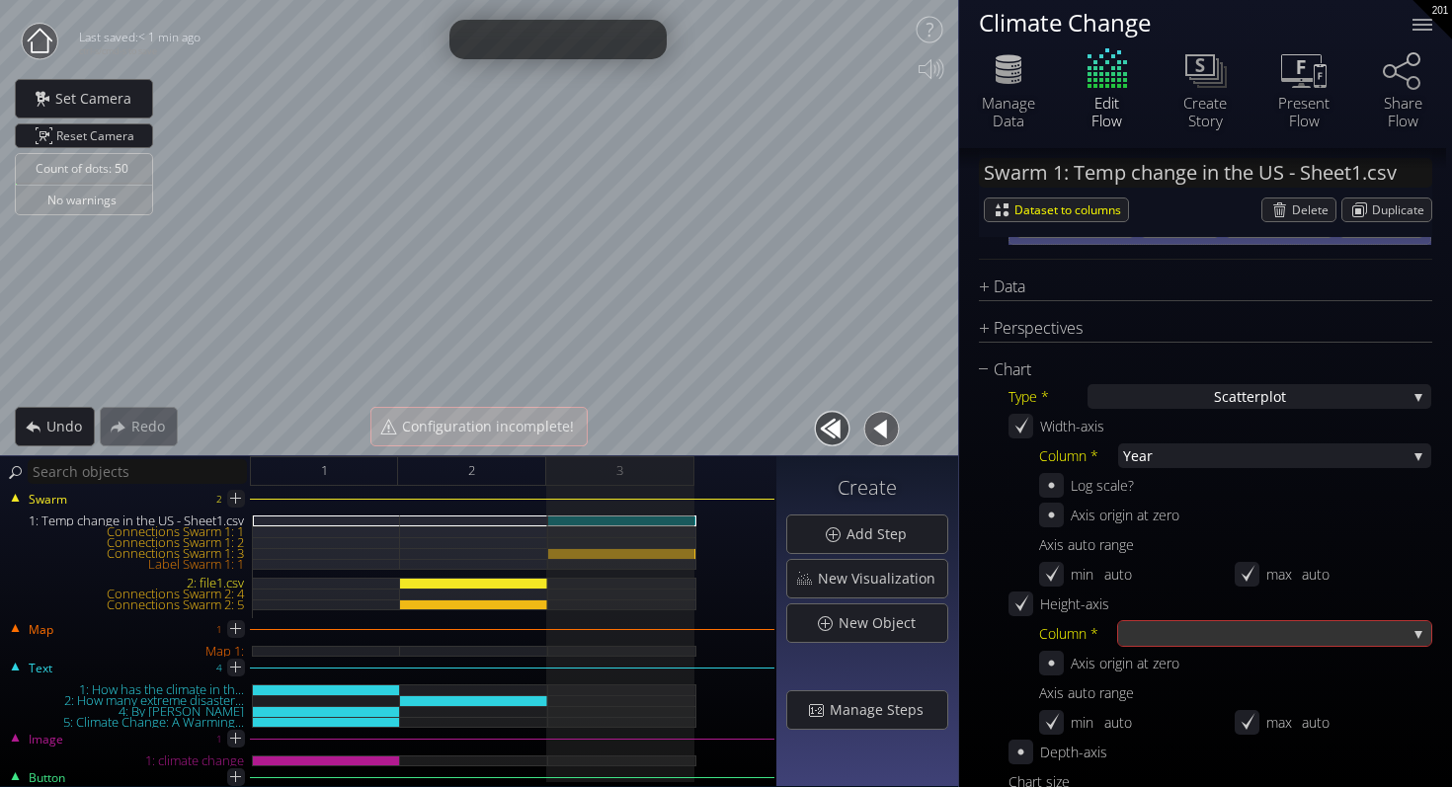
click at [1184, 628] on div at bounding box center [1264, 633] width 283 height 25
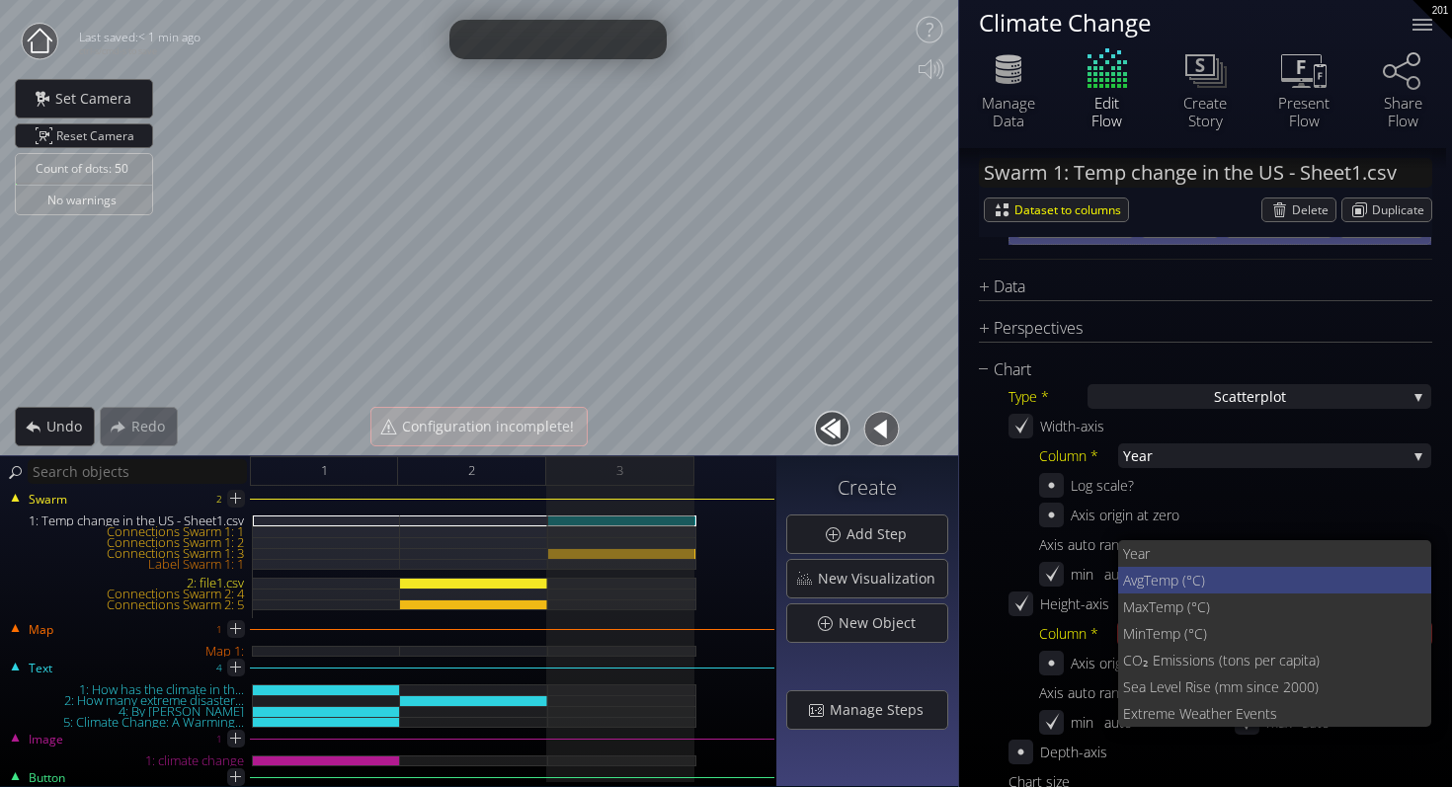
click at [1194, 587] on span "Temp (°C)" at bounding box center [1279, 580] width 273 height 27
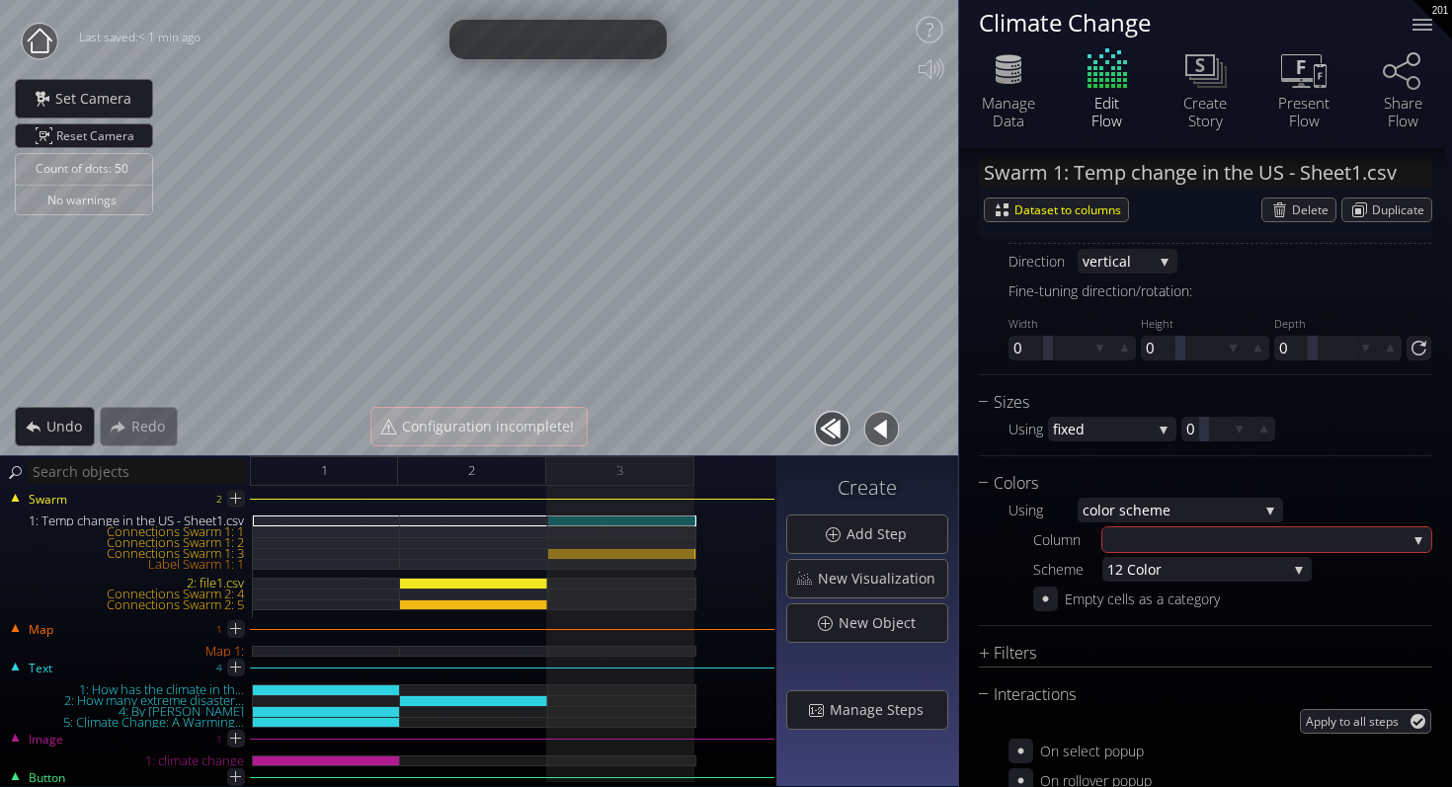
scroll to position [1319, 0]
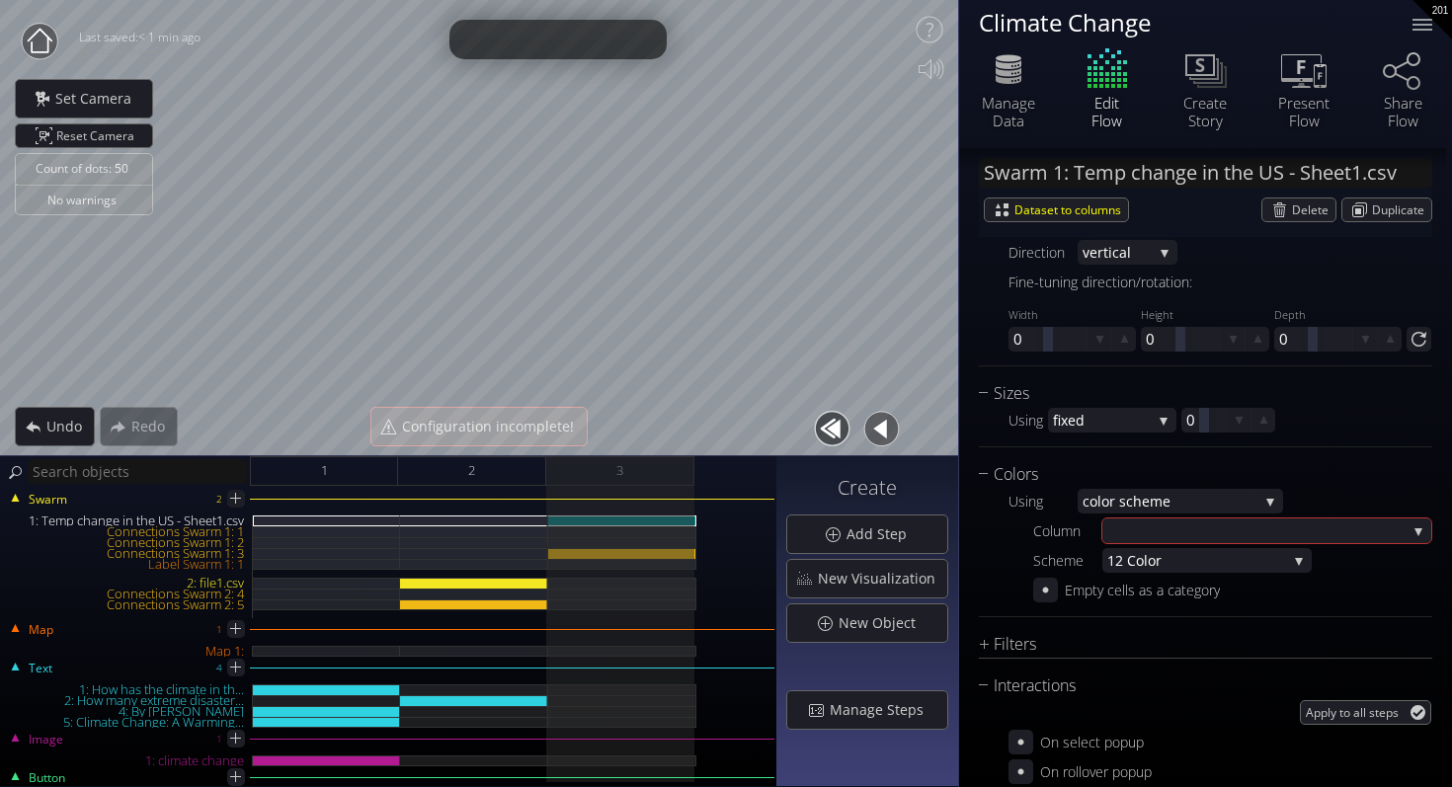
click at [1197, 514] on div "Using co lor scheme fixed grad ient scale co lor scheme by hex values in column…" at bounding box center [1219, 546] width 423 height 114
click at [1197, 520] on div at bounding box center [1256, 530] width 299 height 25
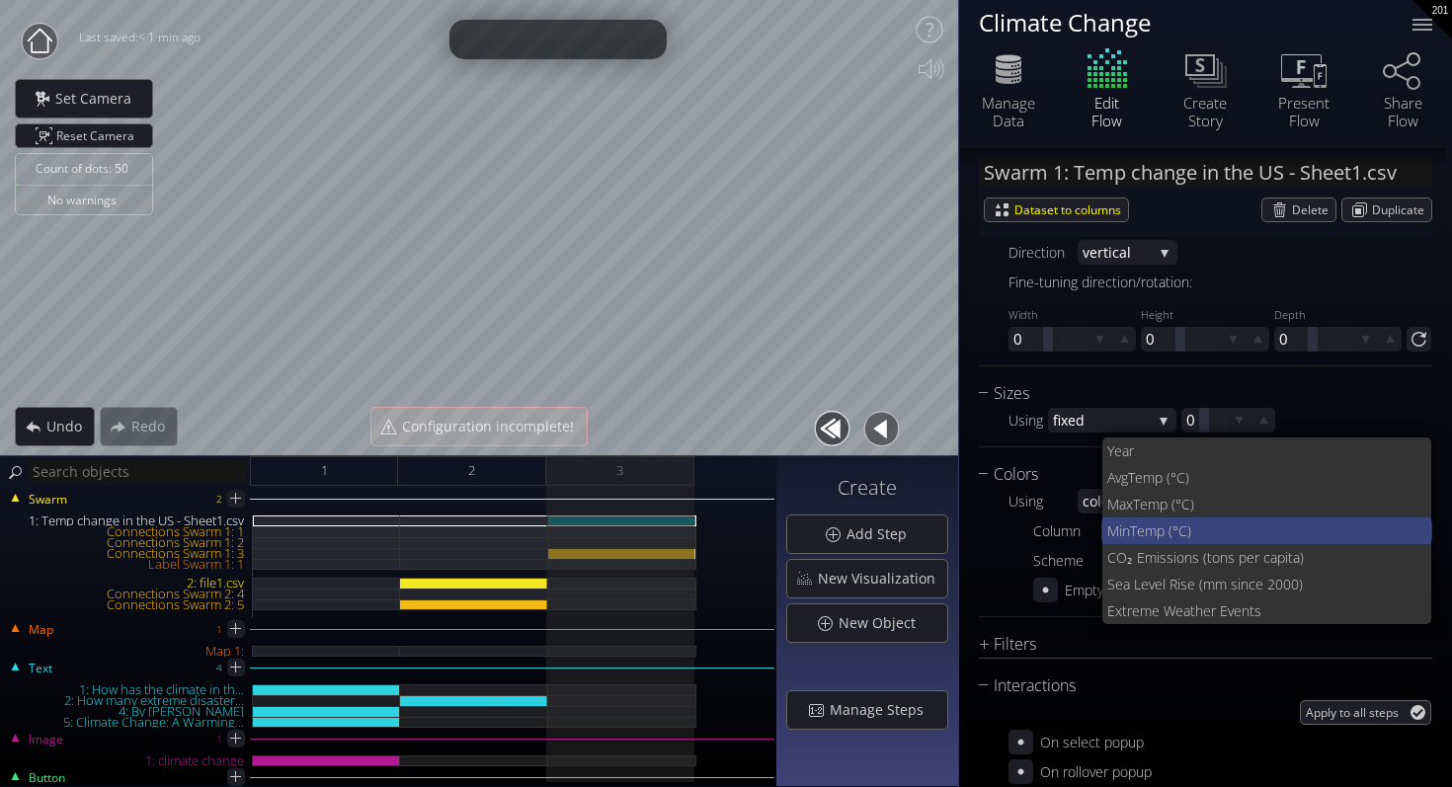
click at [1197, 520] on span "Temp (°C)" at bounding box center [1273, 530] width 286 height 27
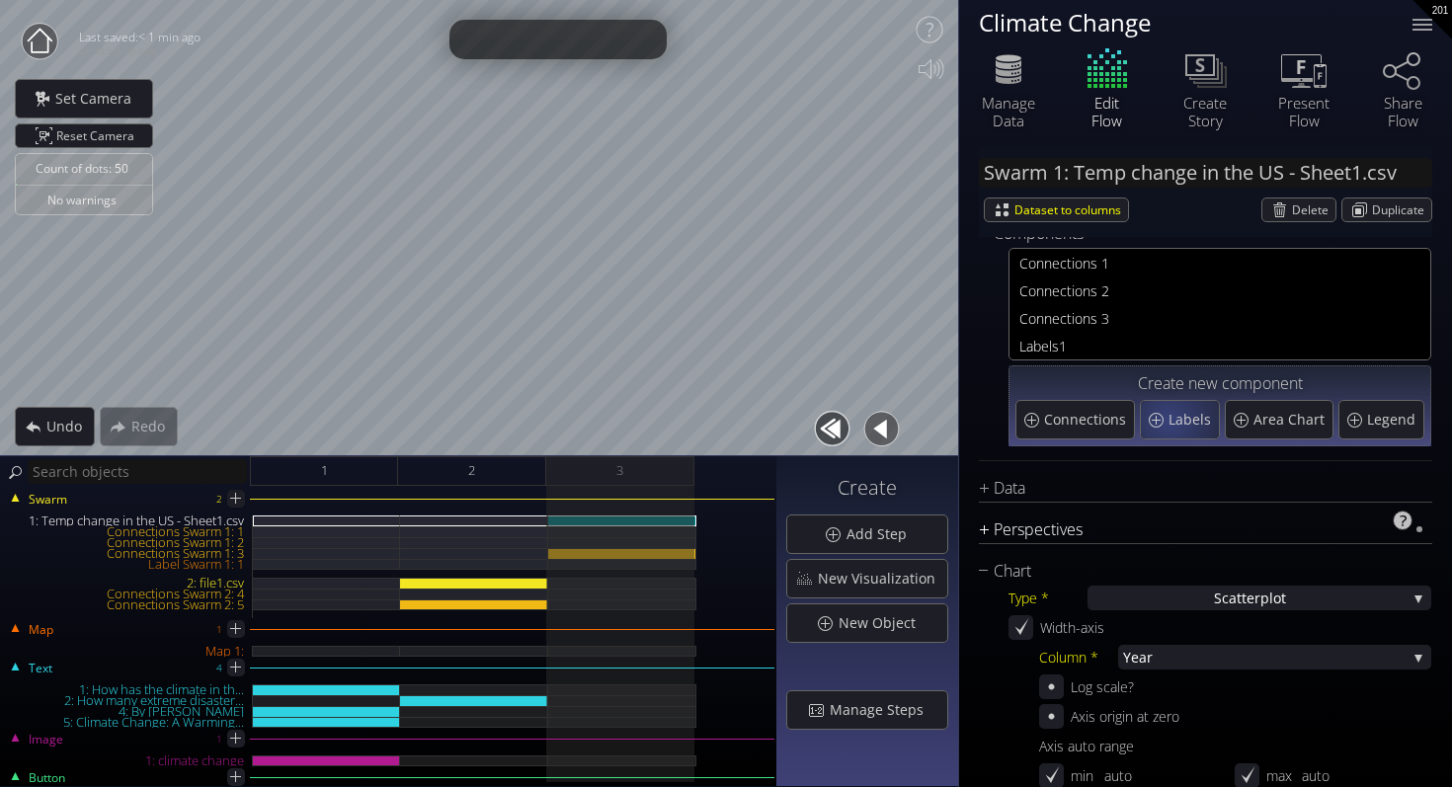
scroll to position [0, 0]
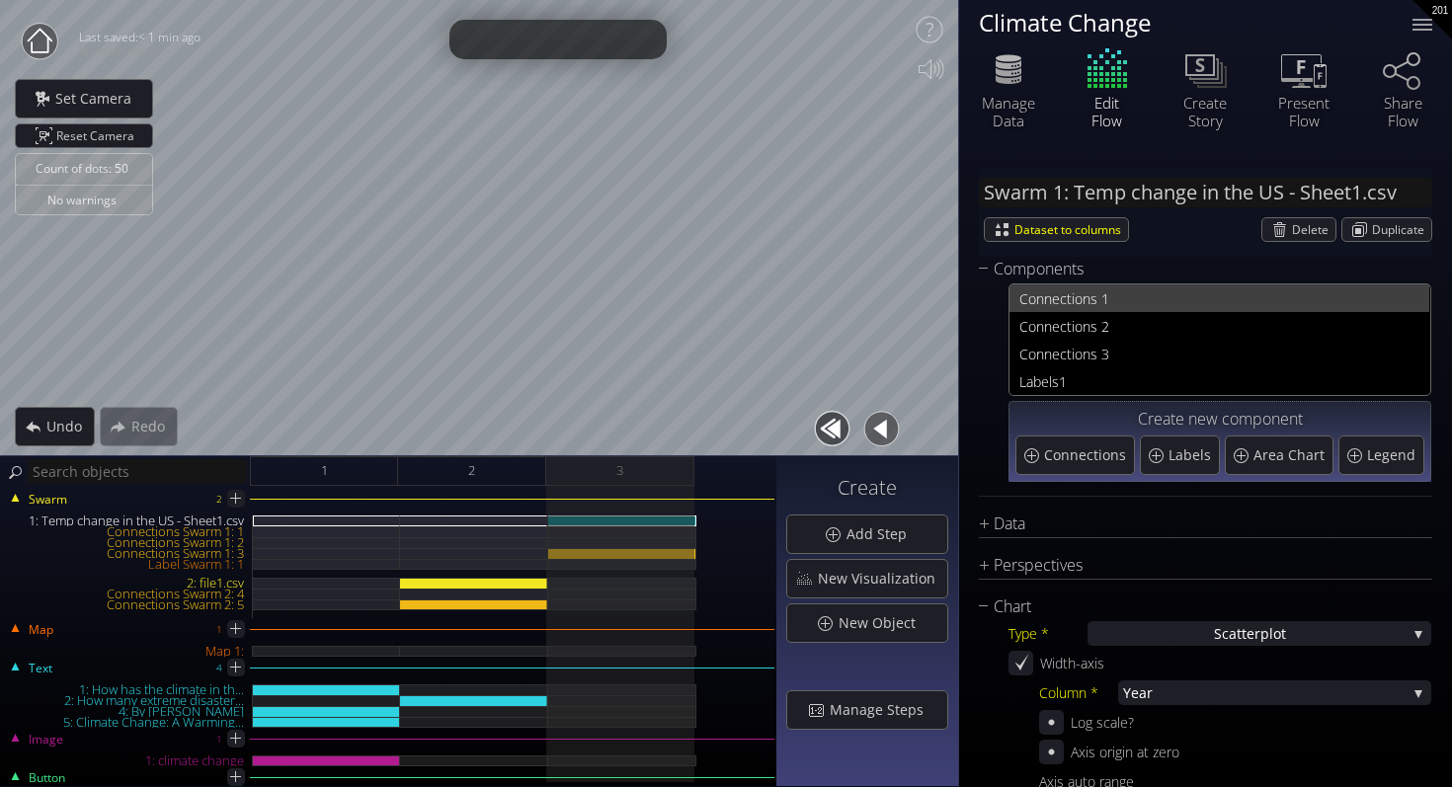
click at [1090, 307] on span "nections 1" at bounding box center [1231, 298] width 375 height 25
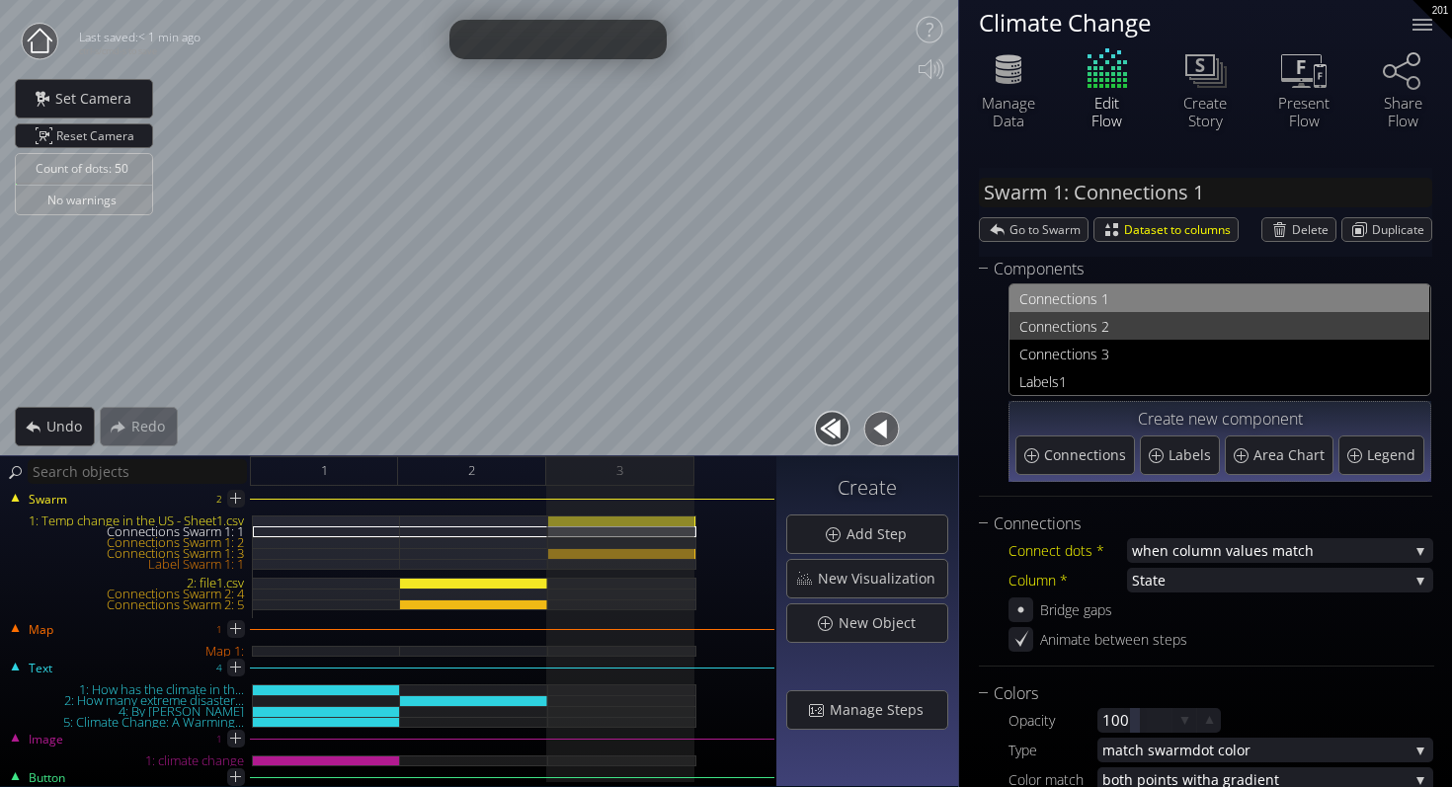
click at [1093, 329] on span "nections 2" at bounding box center [1231, 326] width 375 height 25
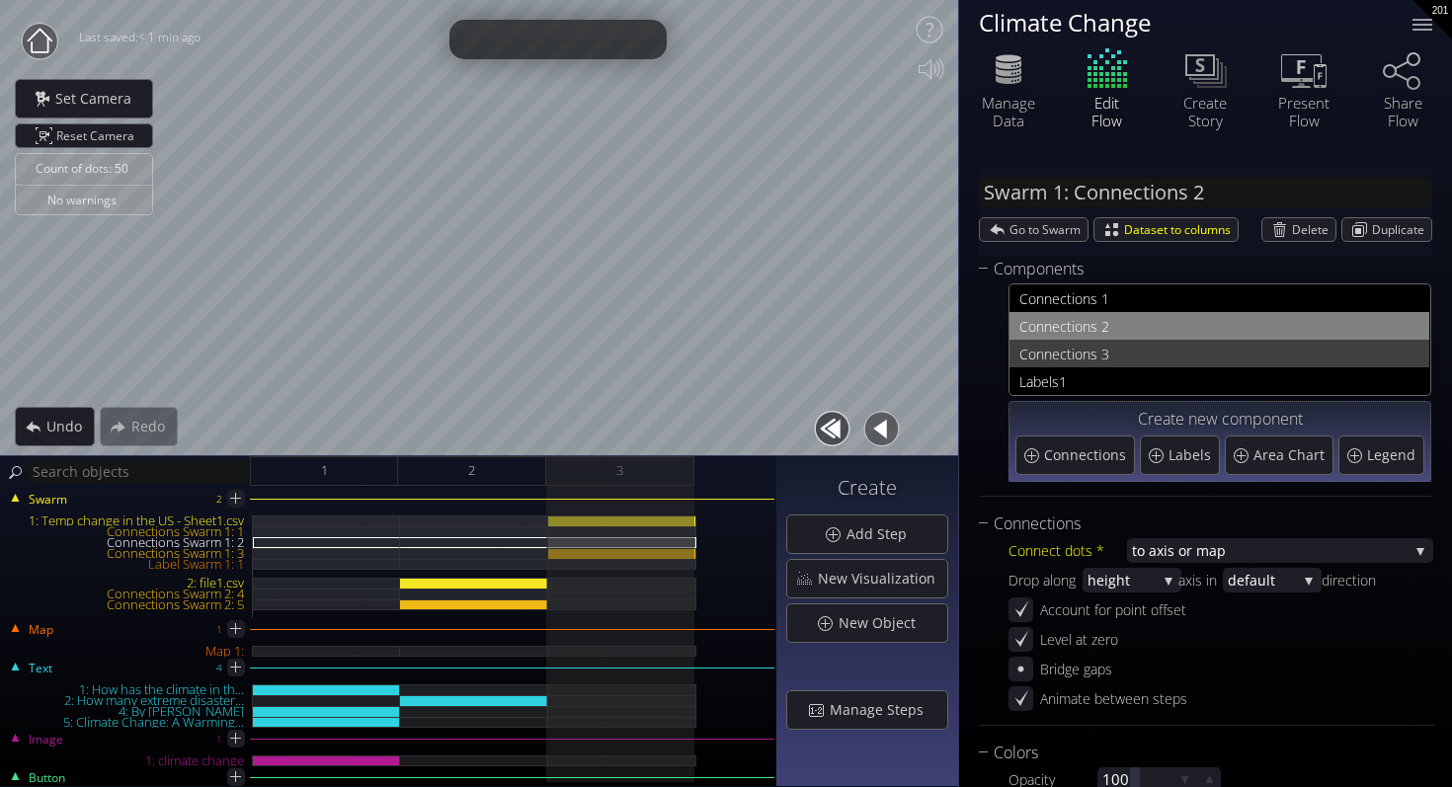
click at [1093, 356] on span "nections 3" at bounding box center [1231, 354] width 375 height 25
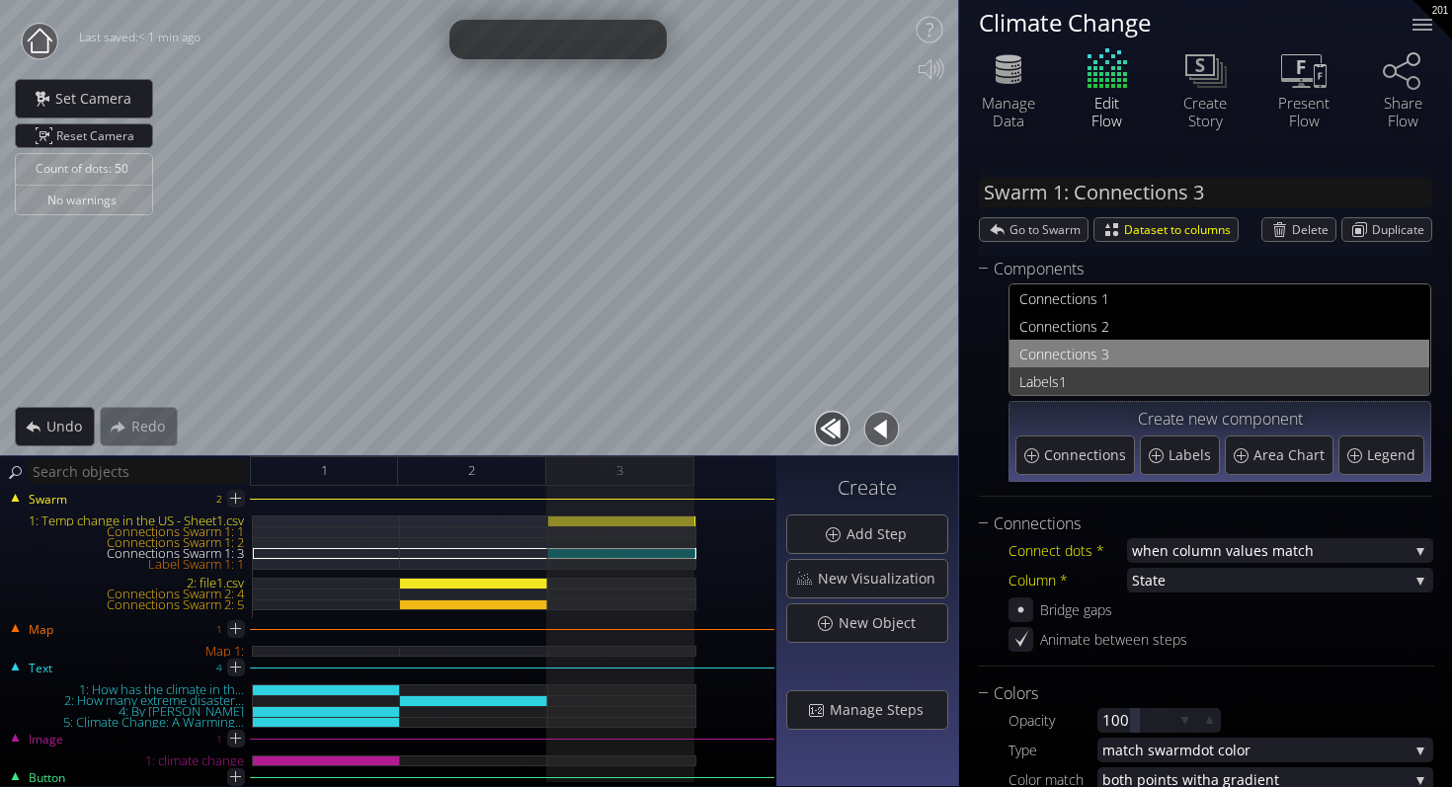
click at [1093, 382] on span "1" at bounding box center [1239, 381] width 360 height 25
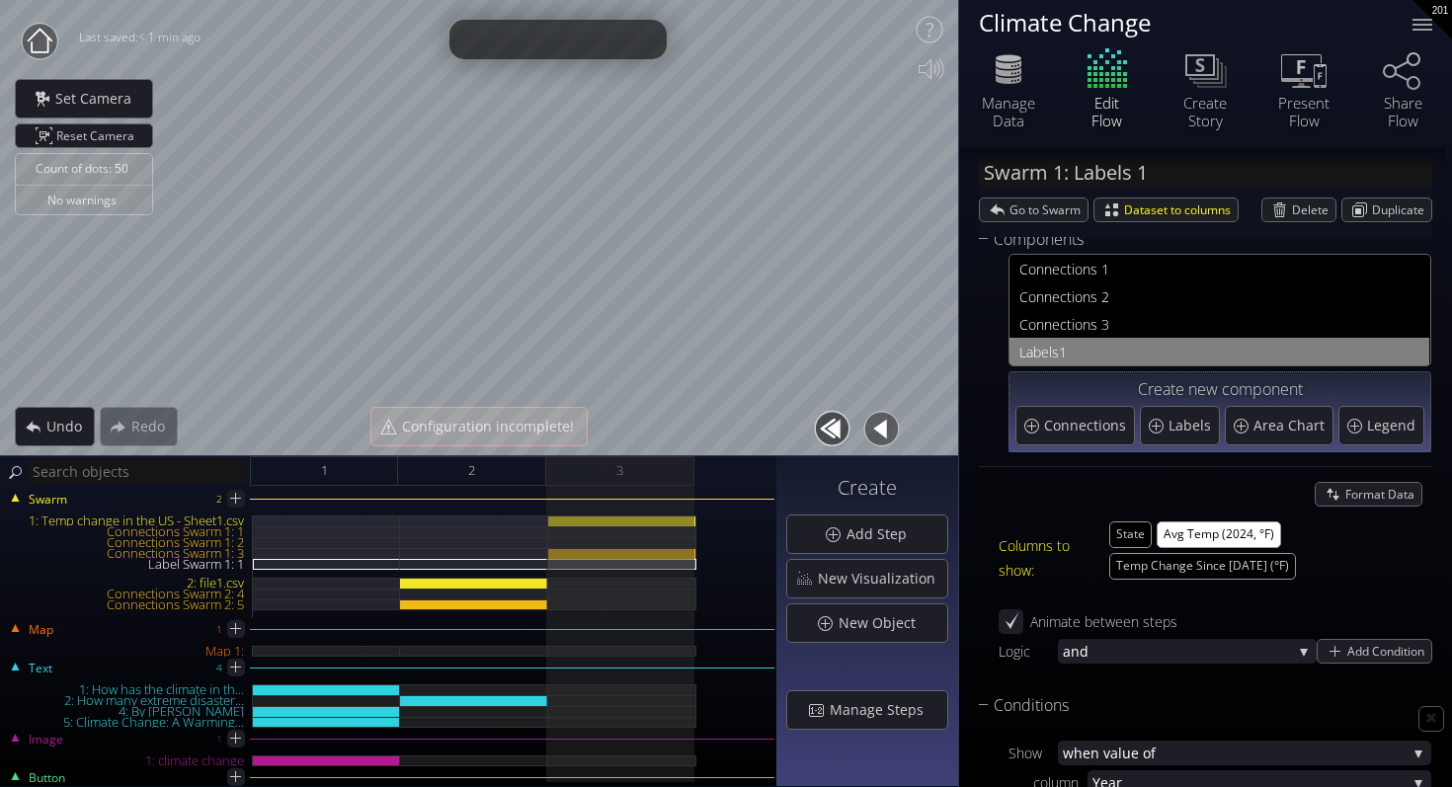
scroll to position [31, 0]
click at [639, 517] on div "1: Temp change in the US - Sheet1.csv" at bounding box center [622, 520] width 148 height 11
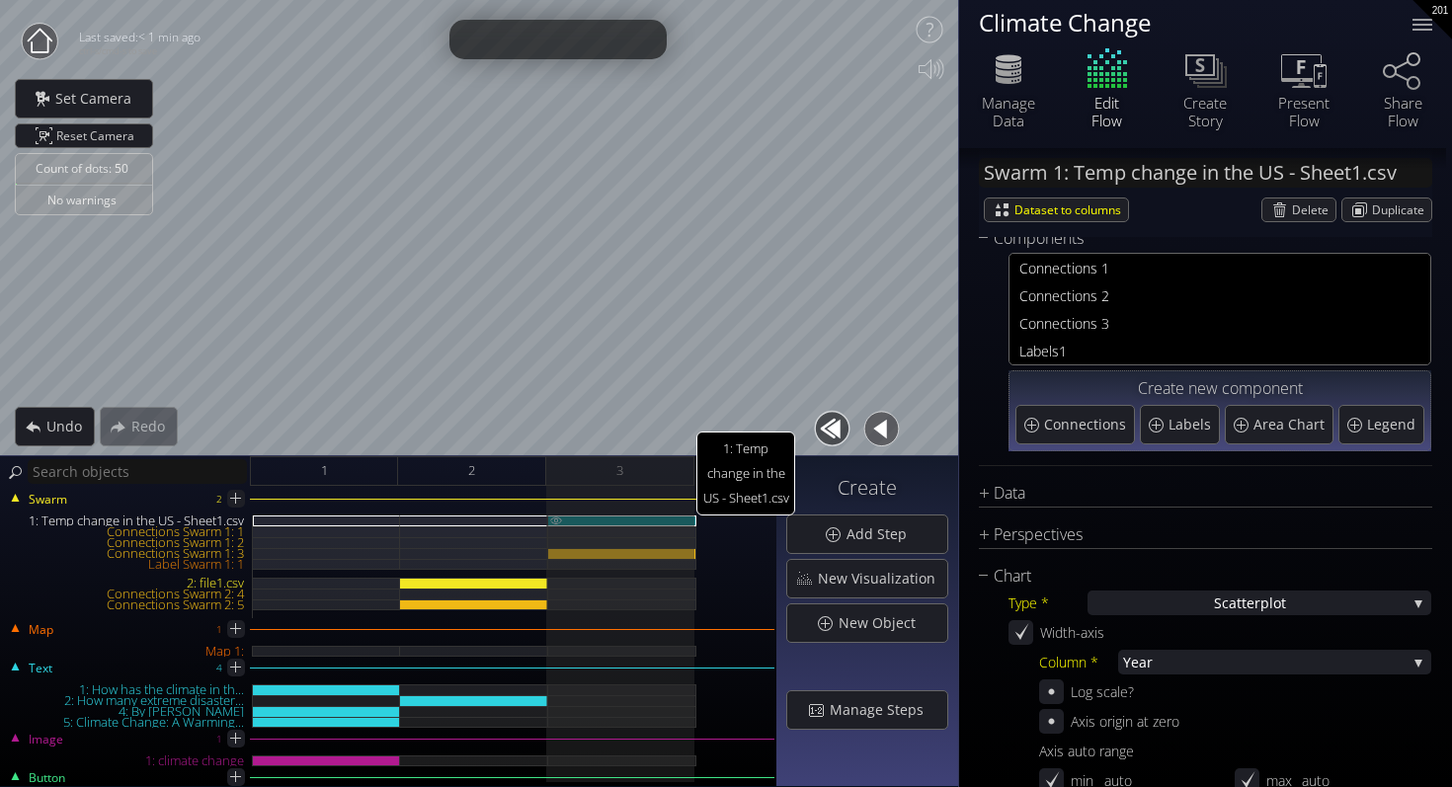
click at [554, 517] on img at bounding box center [556, 519] width 16 height 9
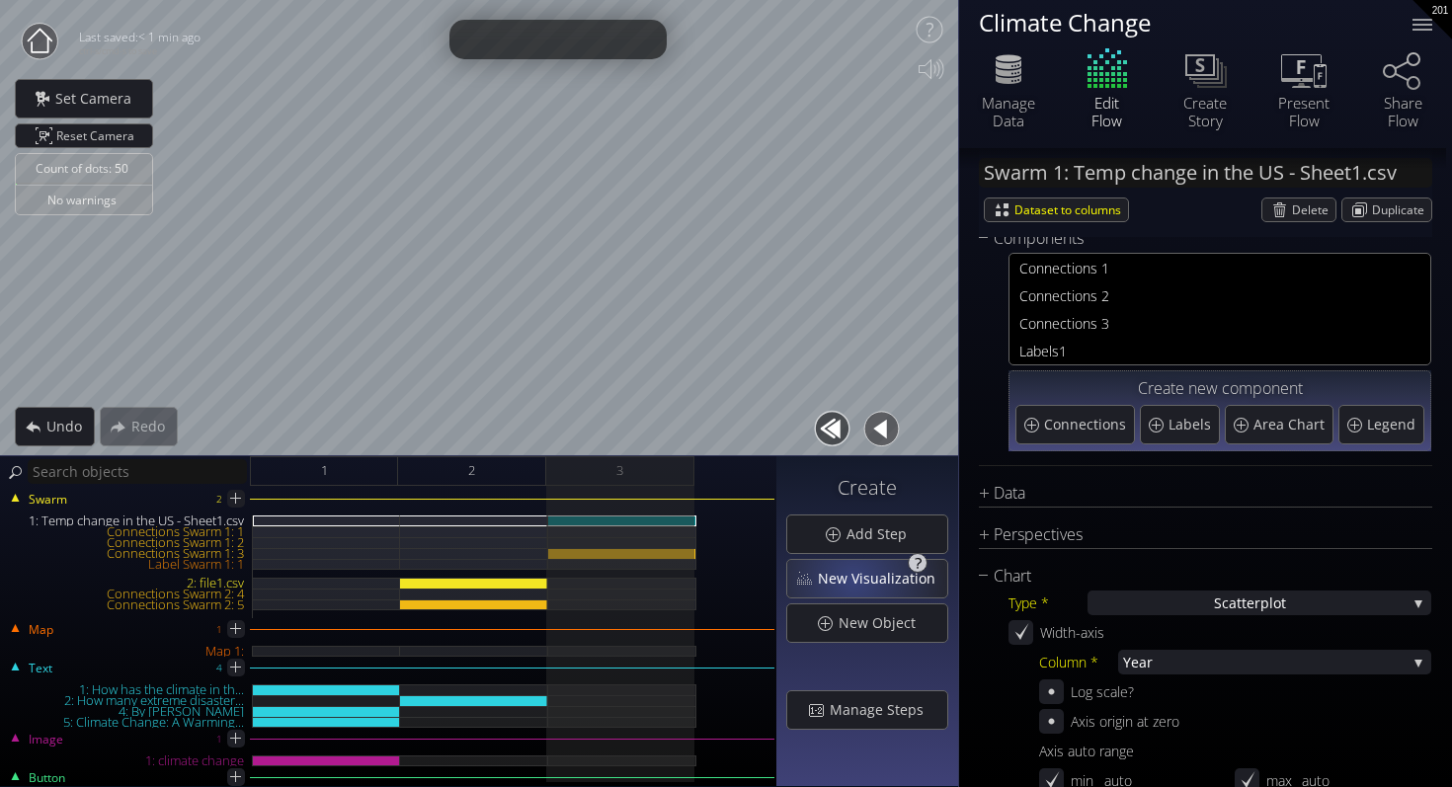
click at [858, 580] on span "New Visualization" at bounding box center [882, 579] width 130 height 20
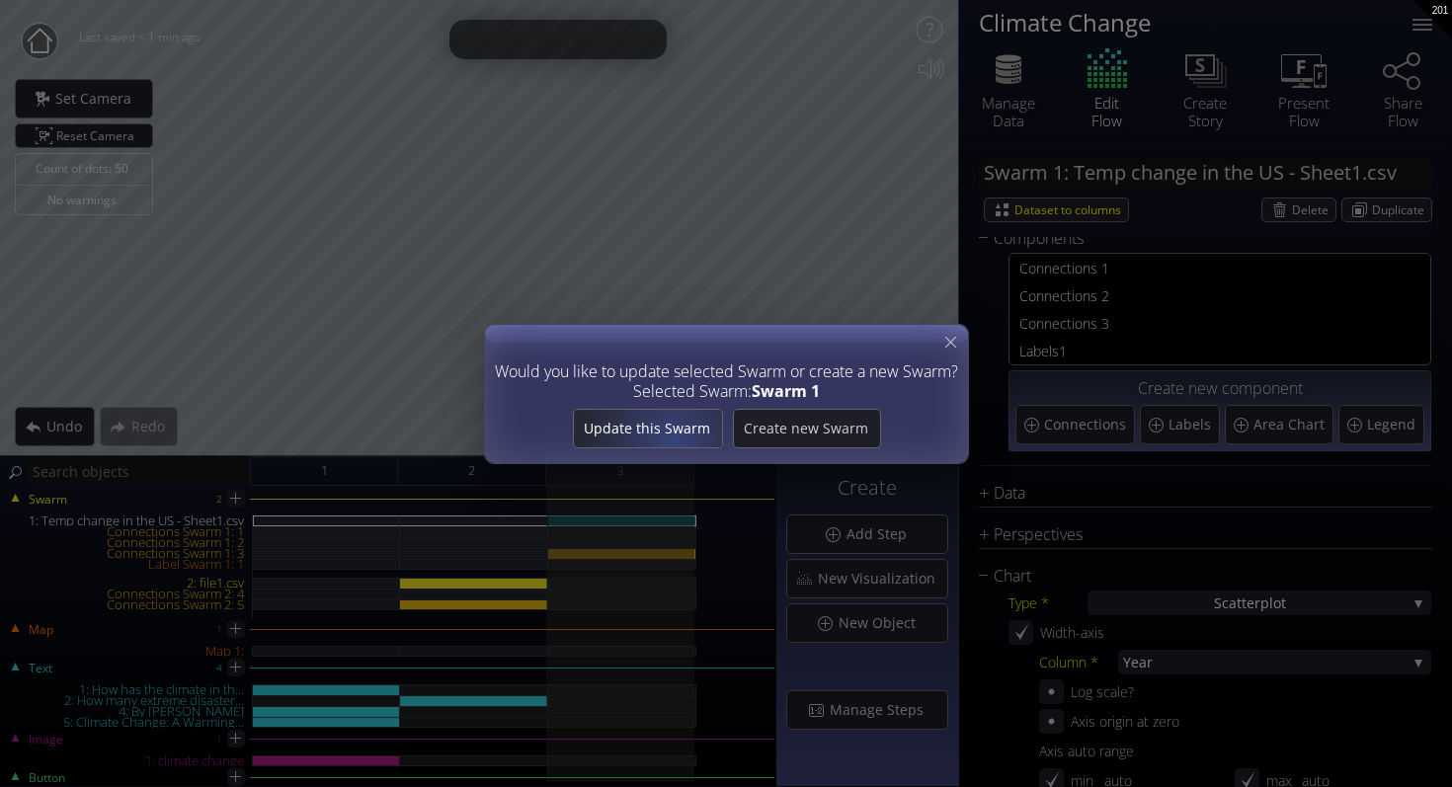
click at [684, 433] on span "Update this Swarm" at bounding box center [647, 429] width 148 height 20
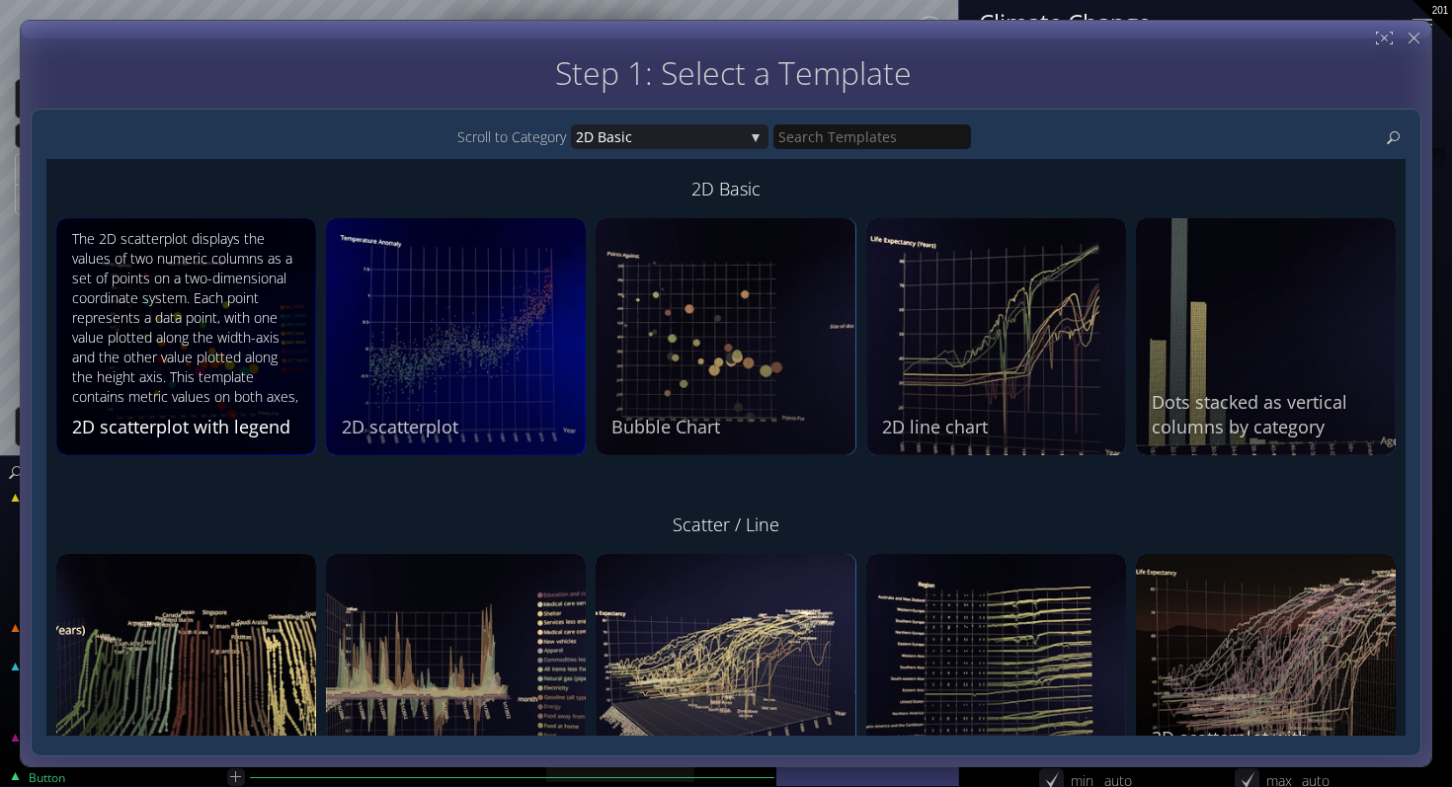
click at [165, 335] on div "The 2D scatterplot displays the values of two numeric columns as a set of point…" at bounding box center [188, 319] width 233 height 181
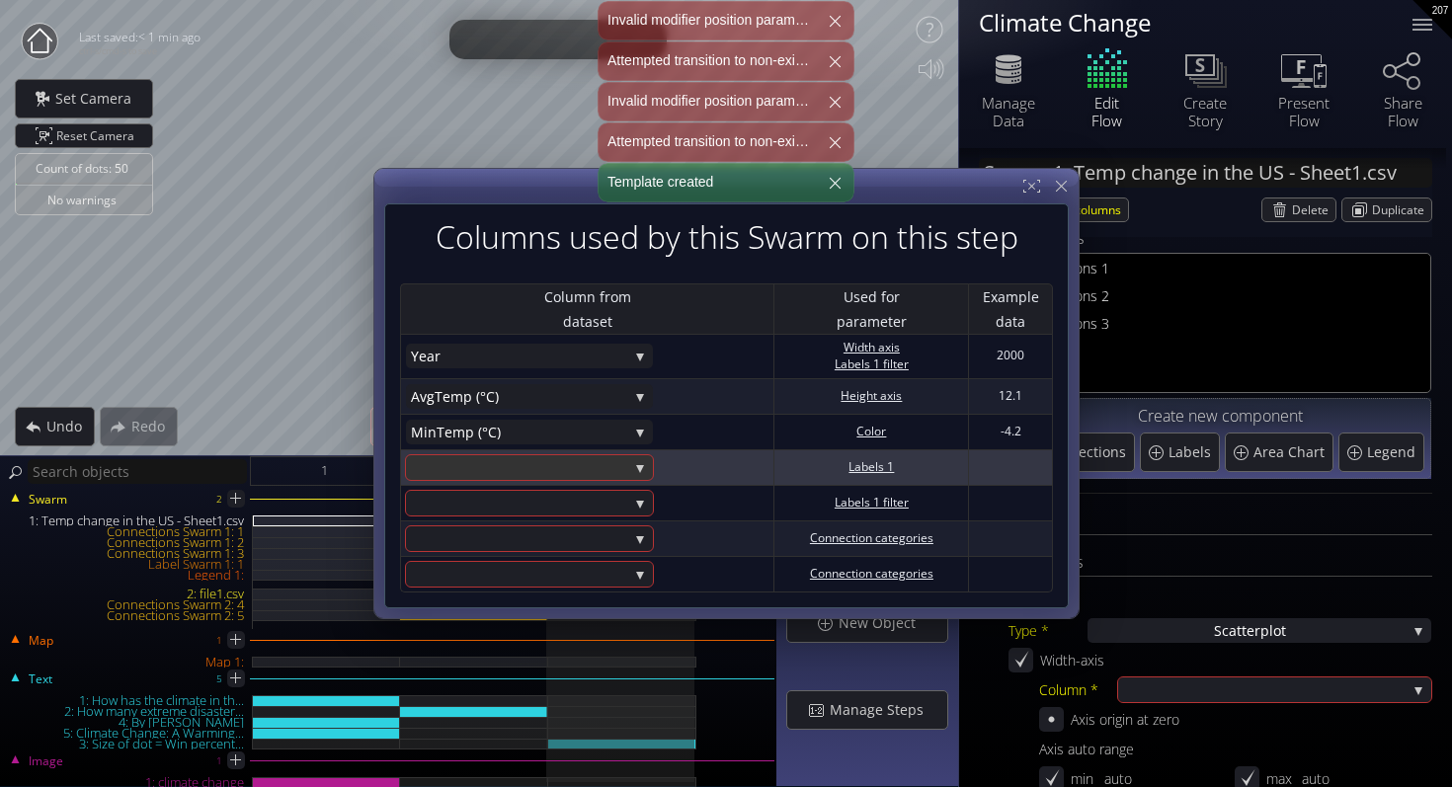
click at [525, 471] on div at bounding box center [519, 467] width 217 height 25
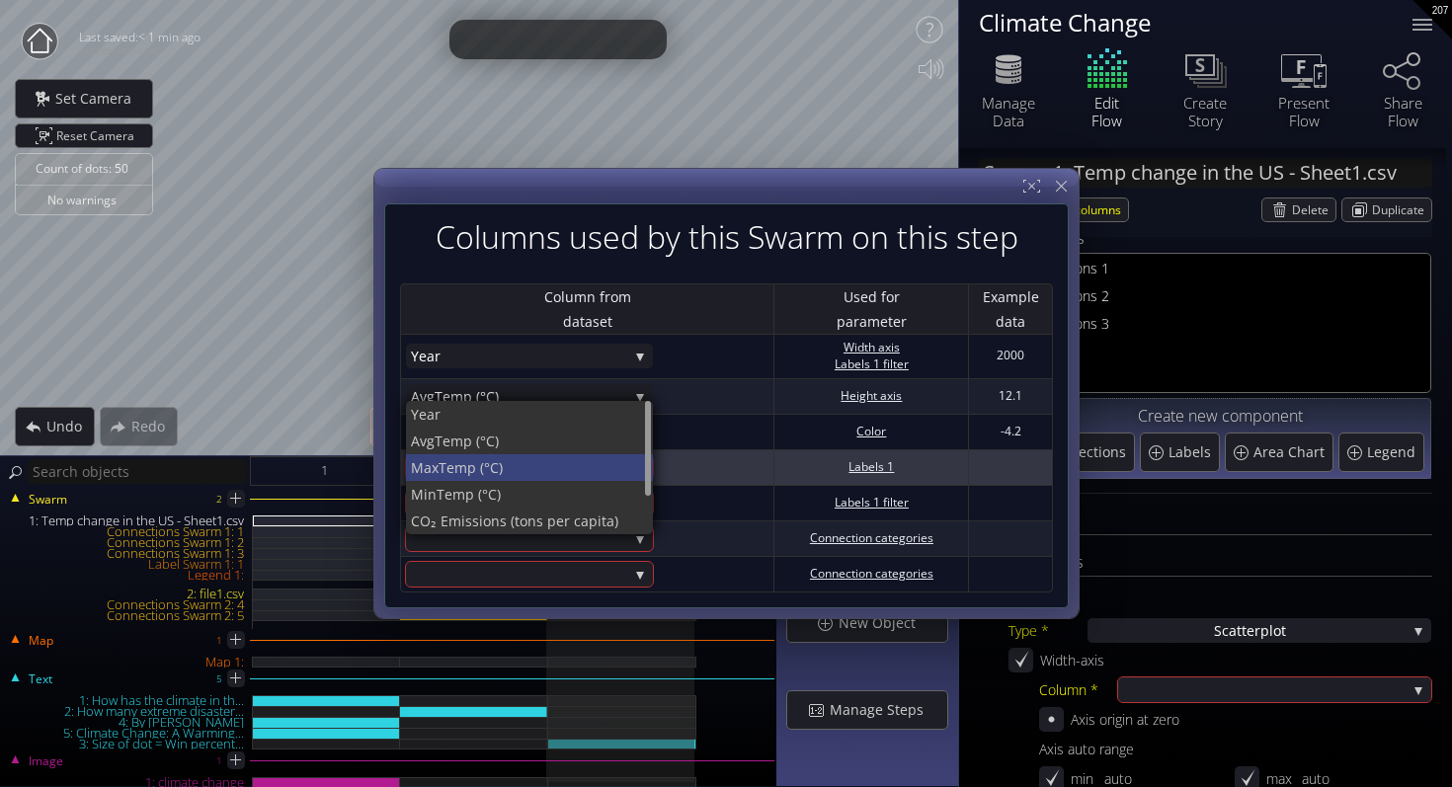
scroll to position [12, 0]
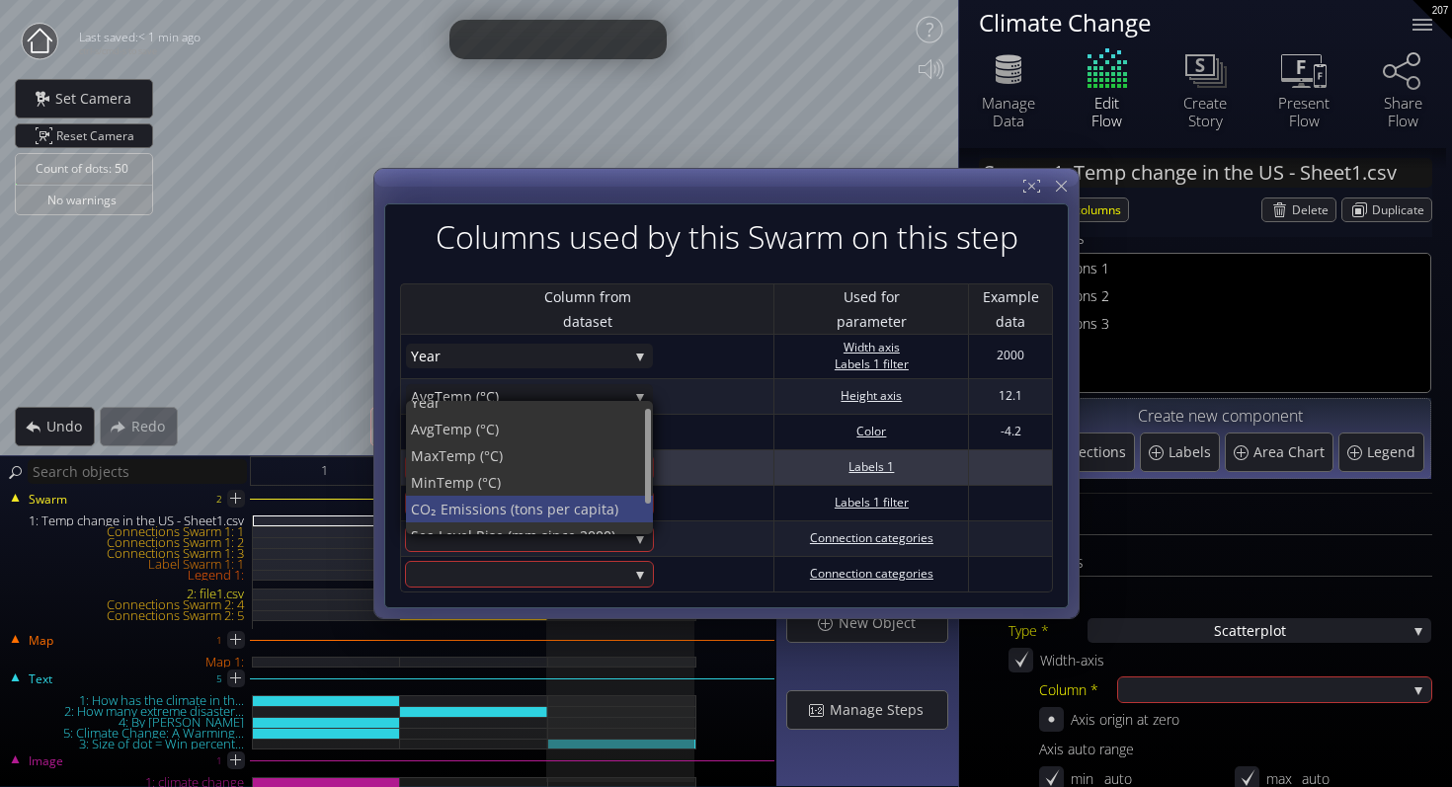
click at [565, 509] on span "er capita)" at bounding box center [597, 509] width 82 height 27
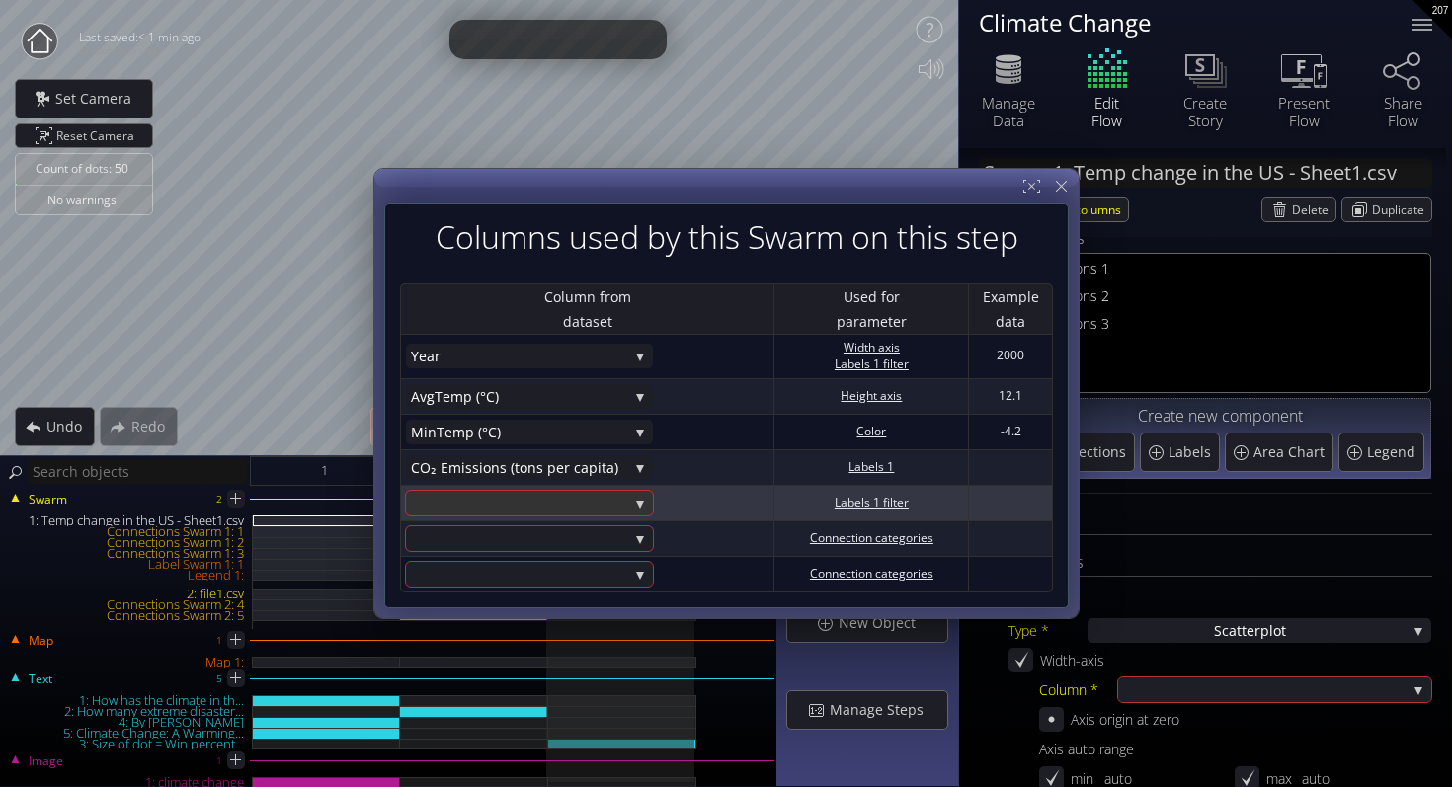
click at [538, 498] on div at bounding box center [519, 503] width 217 height 25
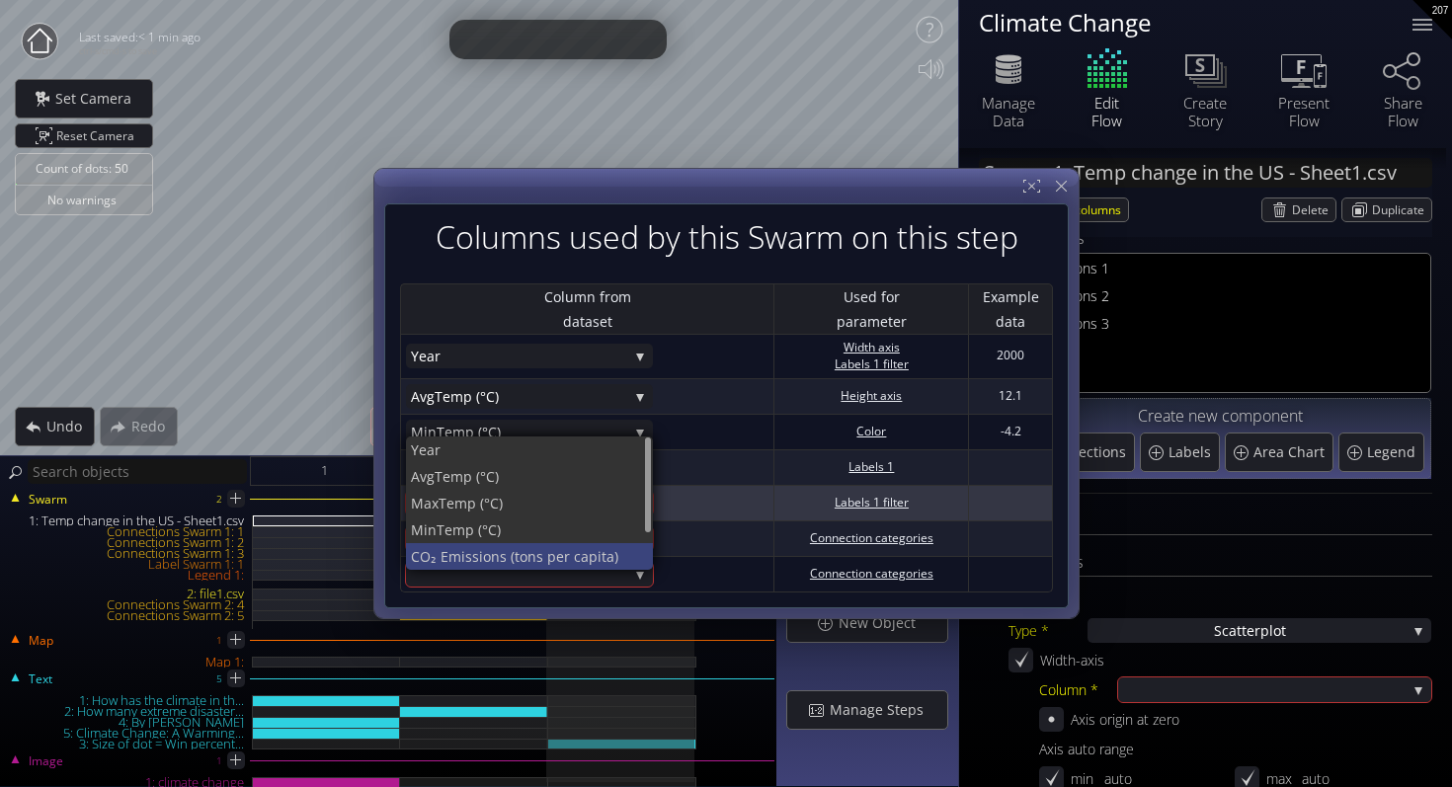
scroll to position [50, 0]
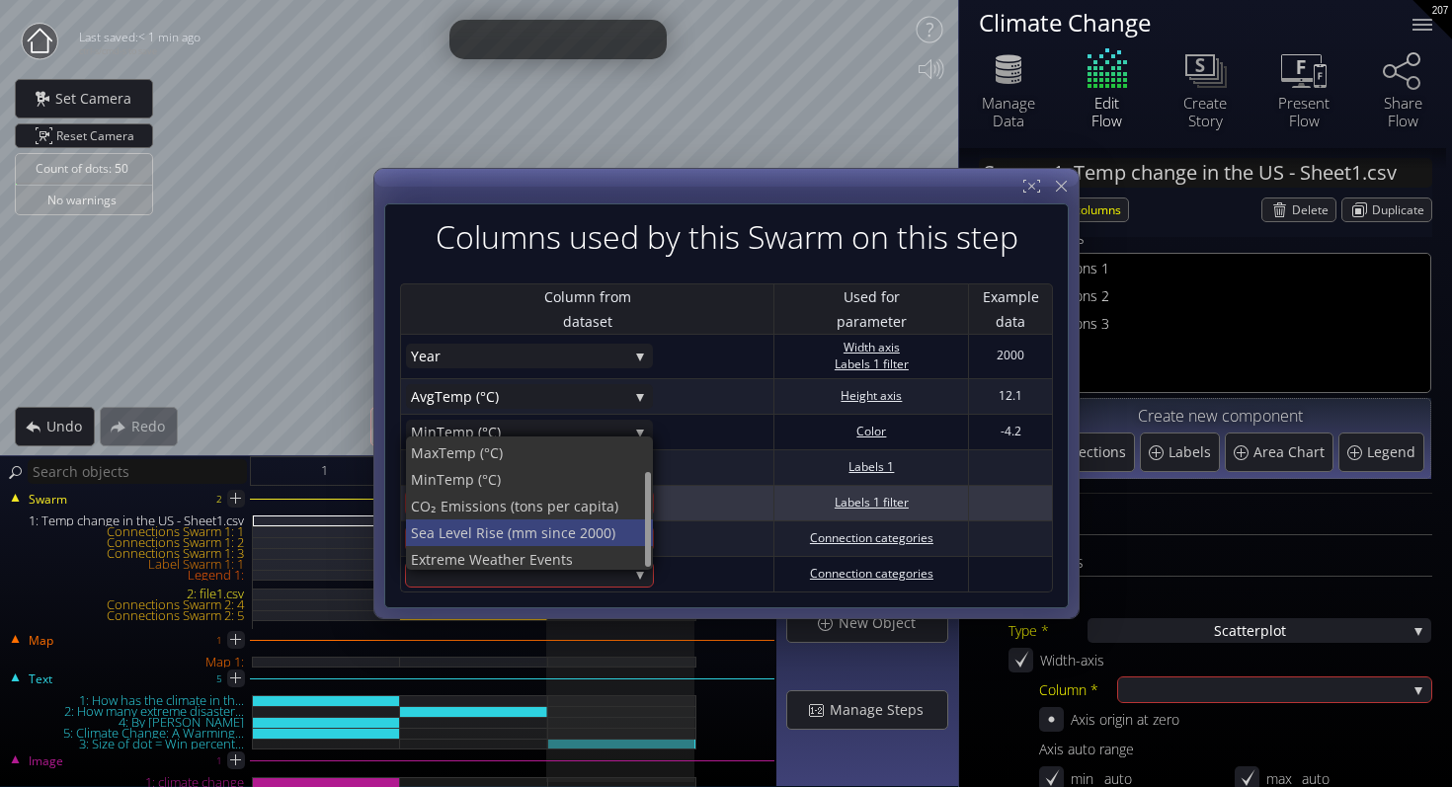
click at [522, 536] on span "Sea Level Rise (mm s" at bounding box center [479, 532] width 137 height 27
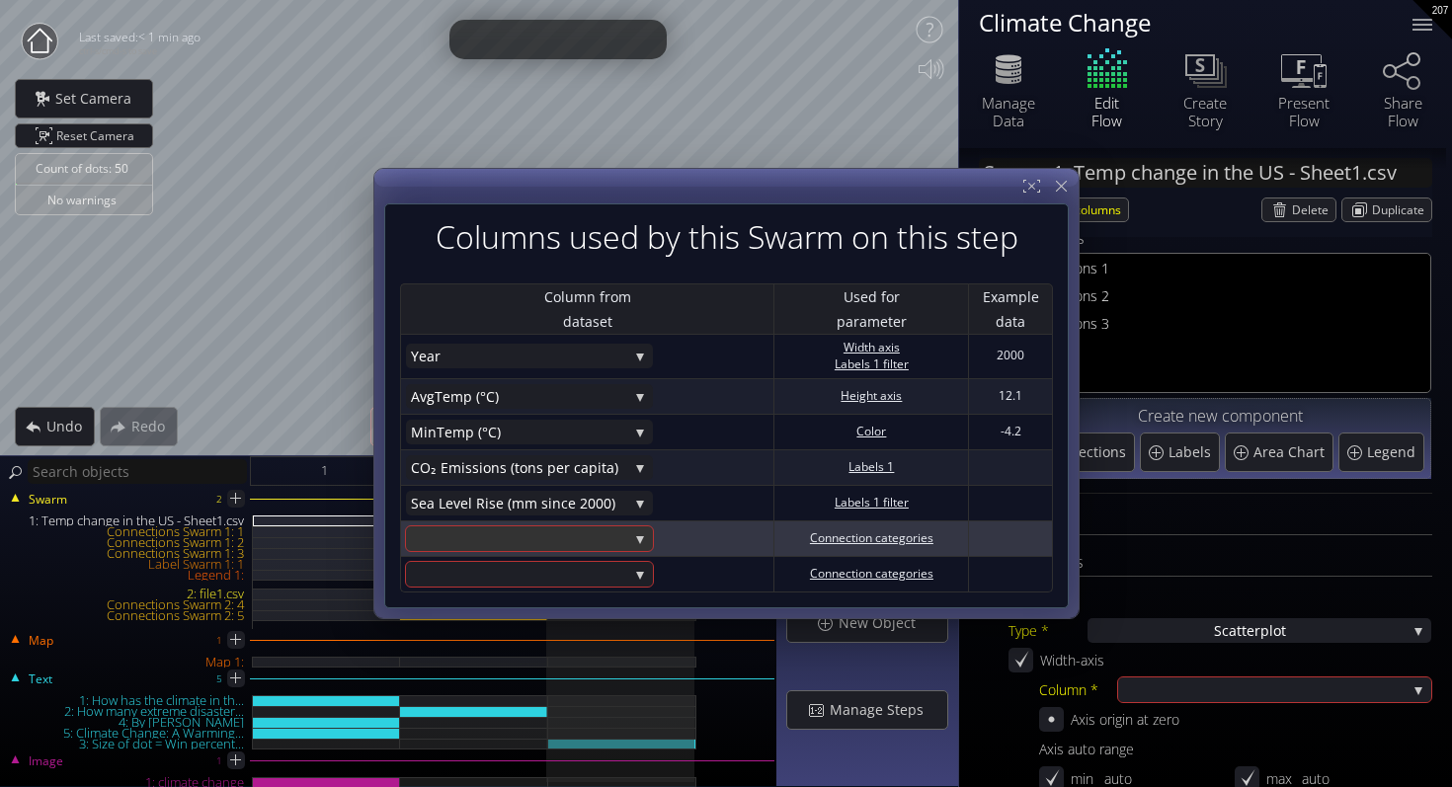
click at [516, 540] on div at bounding box center [519, 538] width 217 height 25
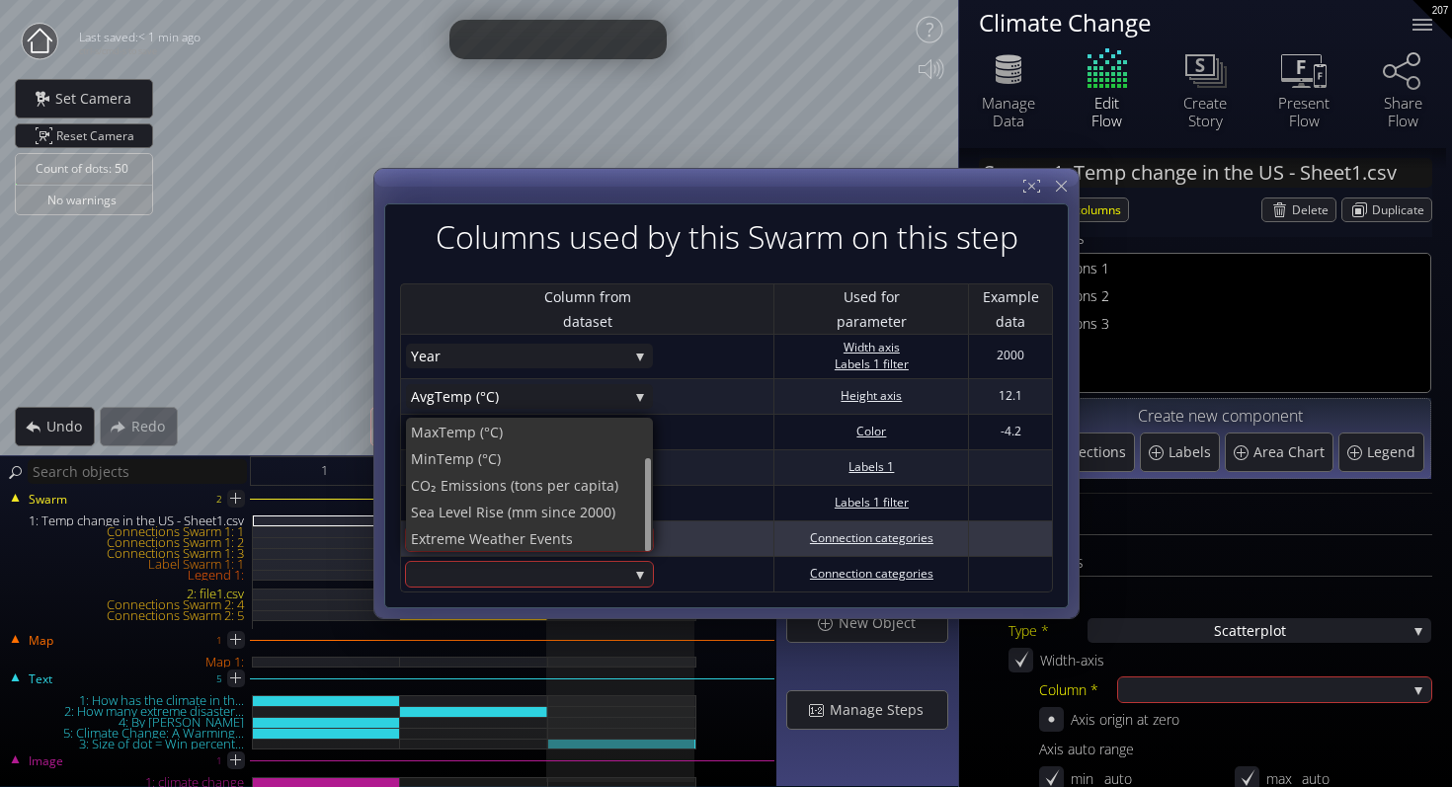
scroll to position [54, 0]
click at [500, 512] on span "Sea Level Rise (mm s" at bounding box center [479, 510] width 137 height 27
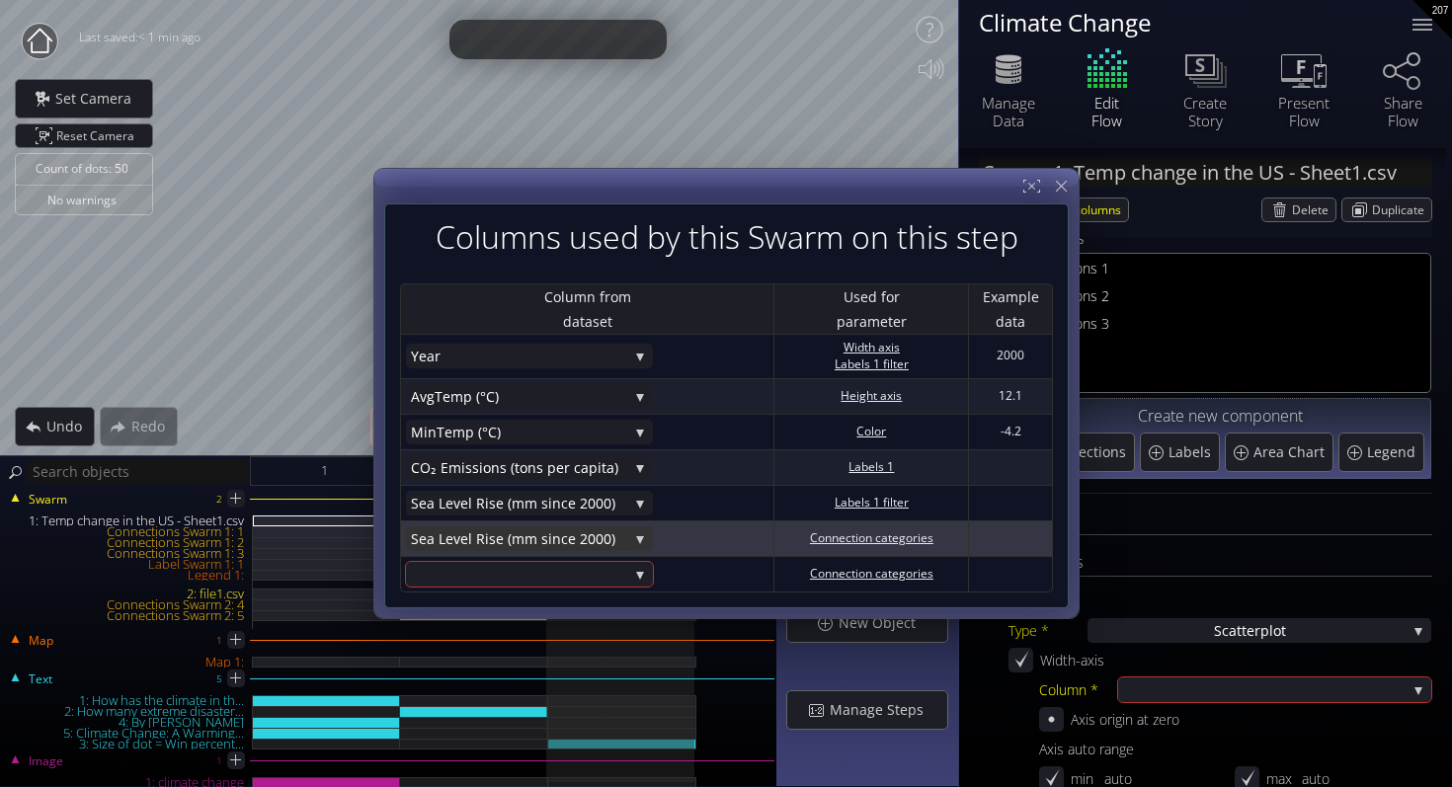
click at [499, 543] on span "Sea Level Rise (mm s" at bounding box center [479, 538] width 137 height 25
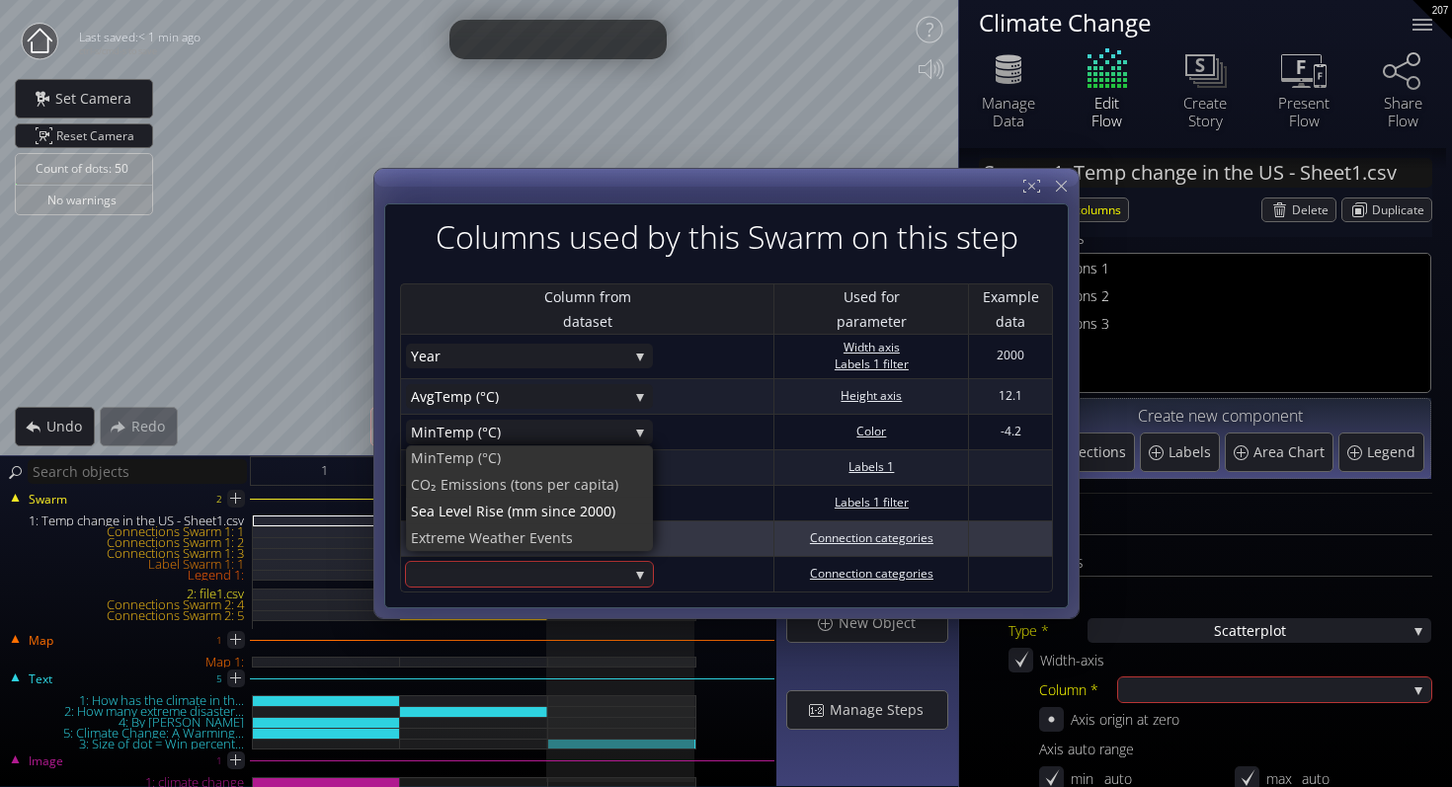
scroll to position [53, 0]
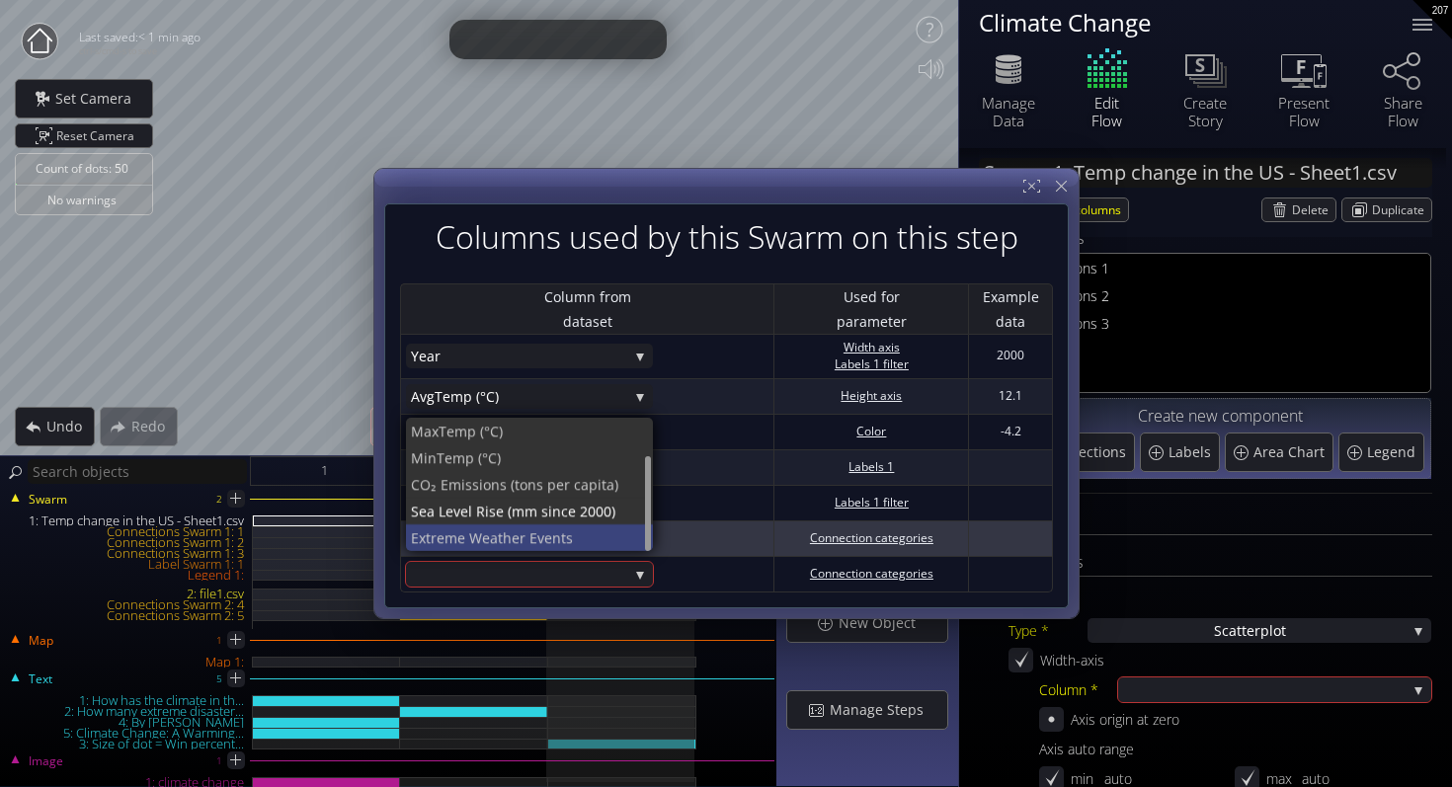
click at [498, 529] on span "Extreme Weat" at bounding box center [457, 537] width 92 height 27
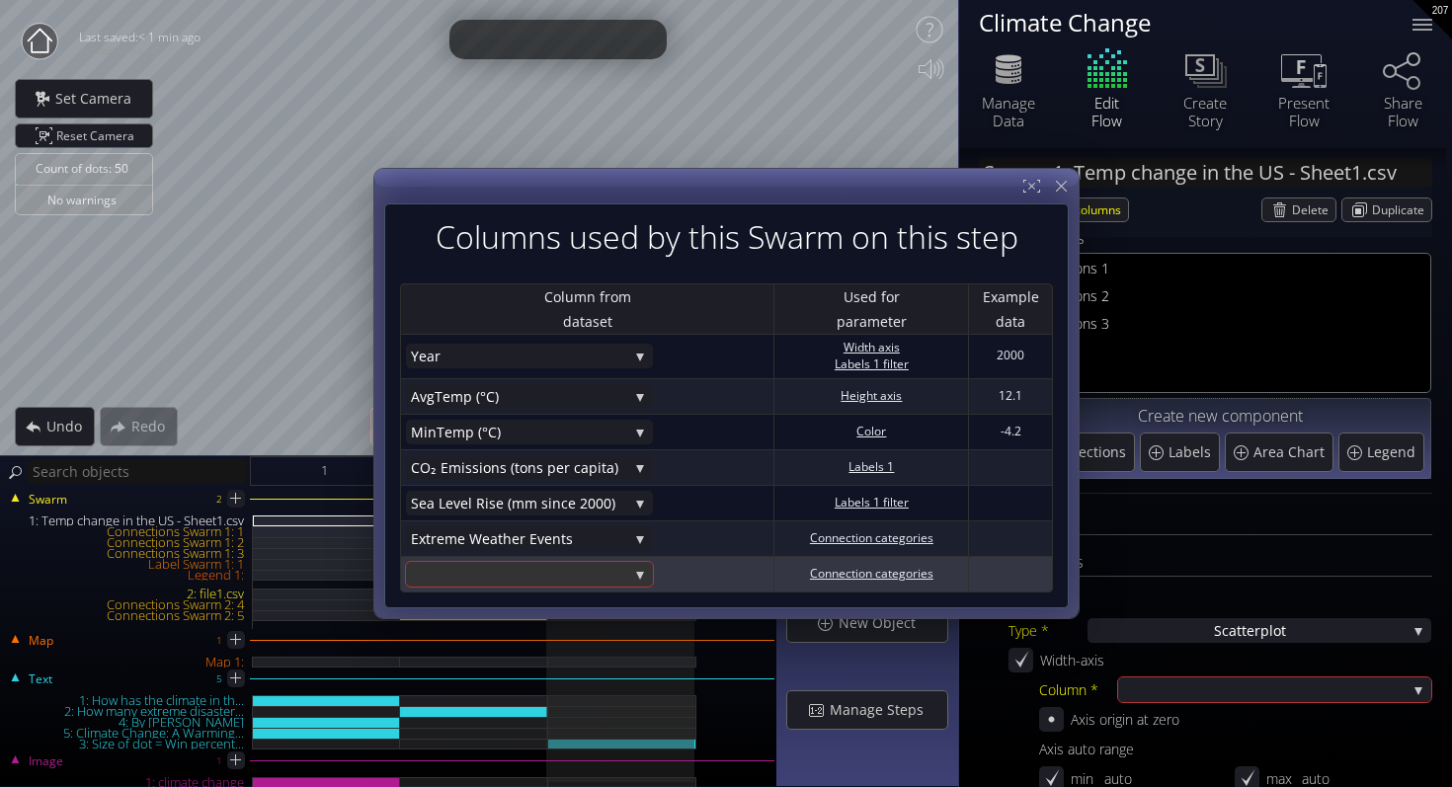
click at [498, 572] on div at bounding box center [519, 574] width 217 height 25
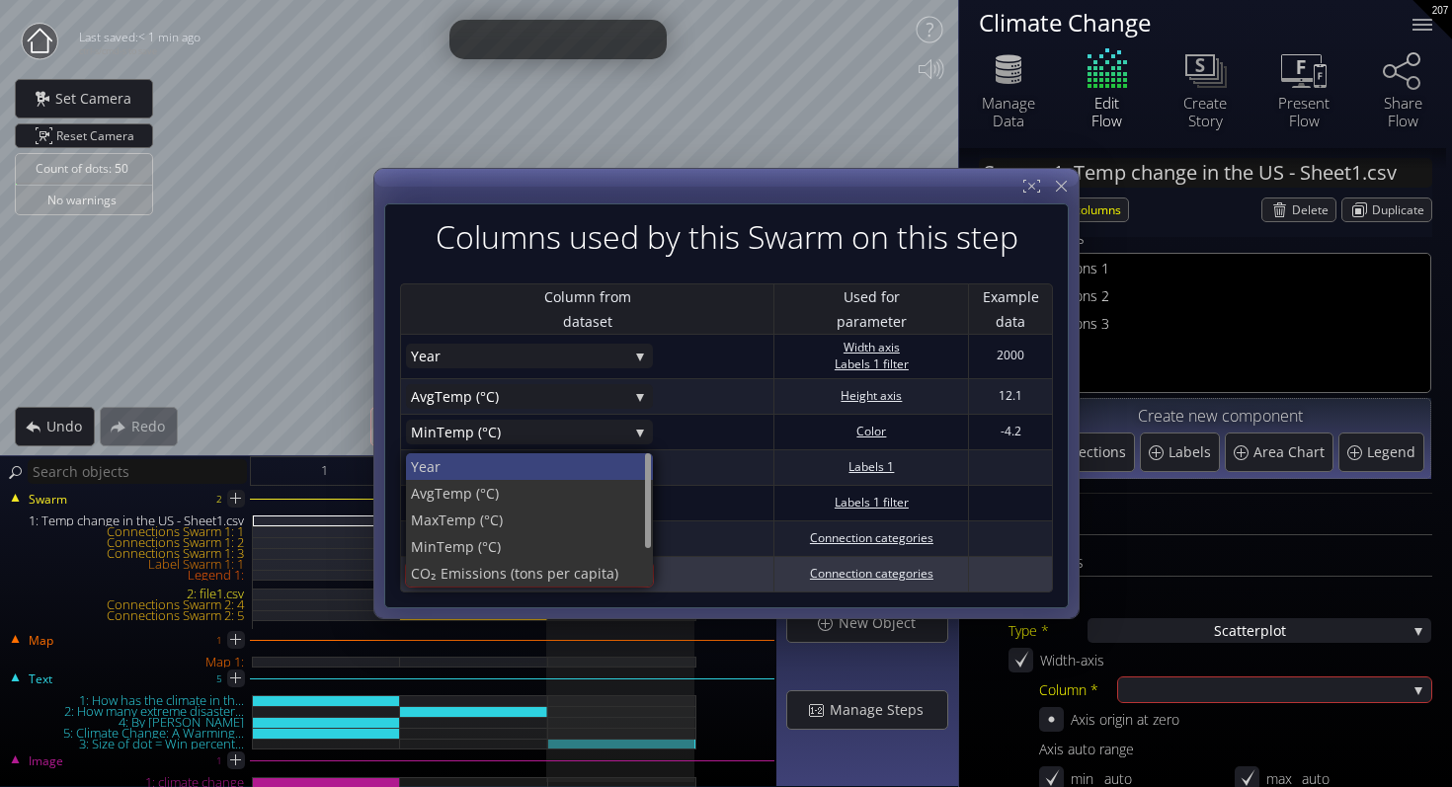
click at [496, 472] on span "Year" at bounding box center [524, 466] width 227 height 27
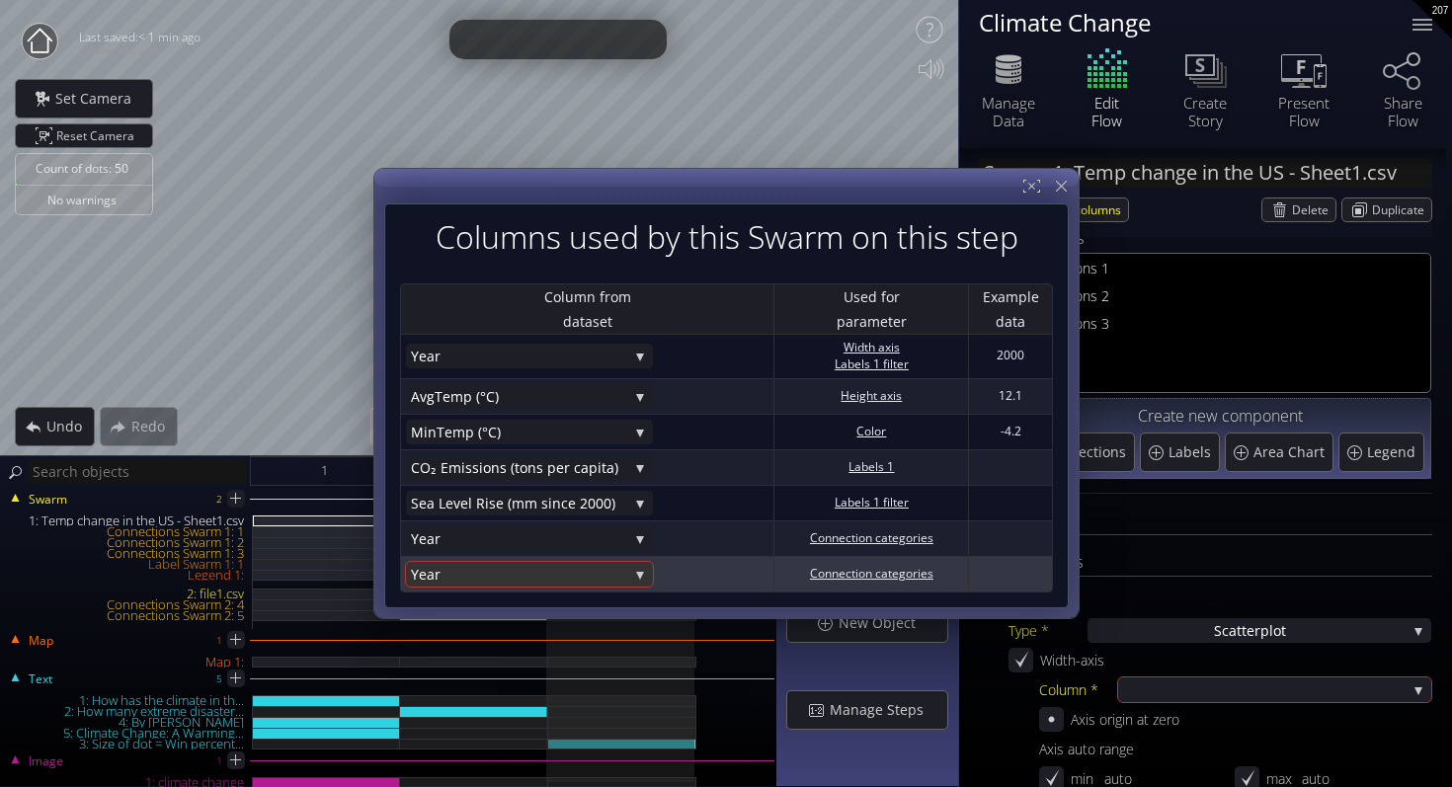
click at [604, 575] on span "Year" at bounding box center [519, 574] width 217 height 25
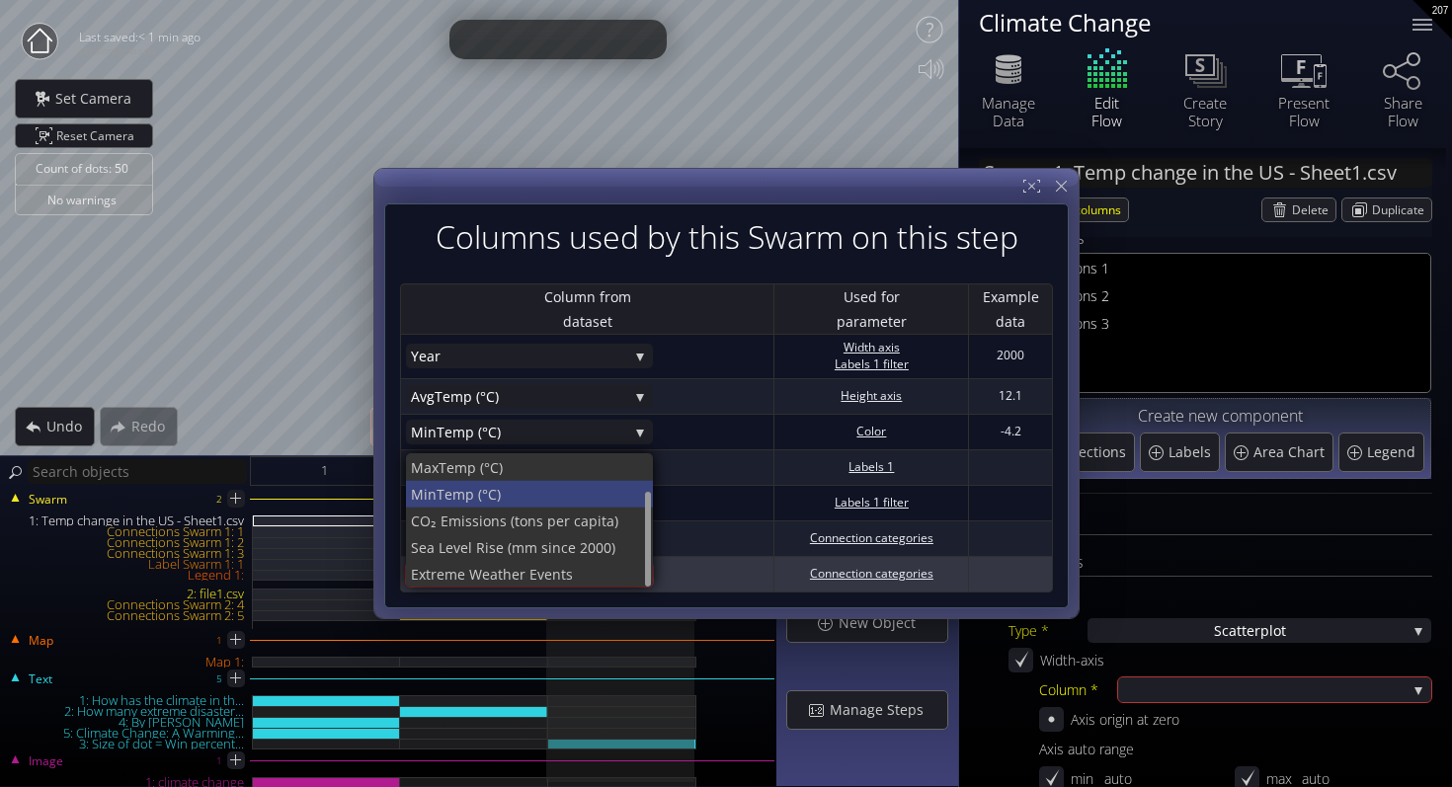
scroll to position [54, 0]
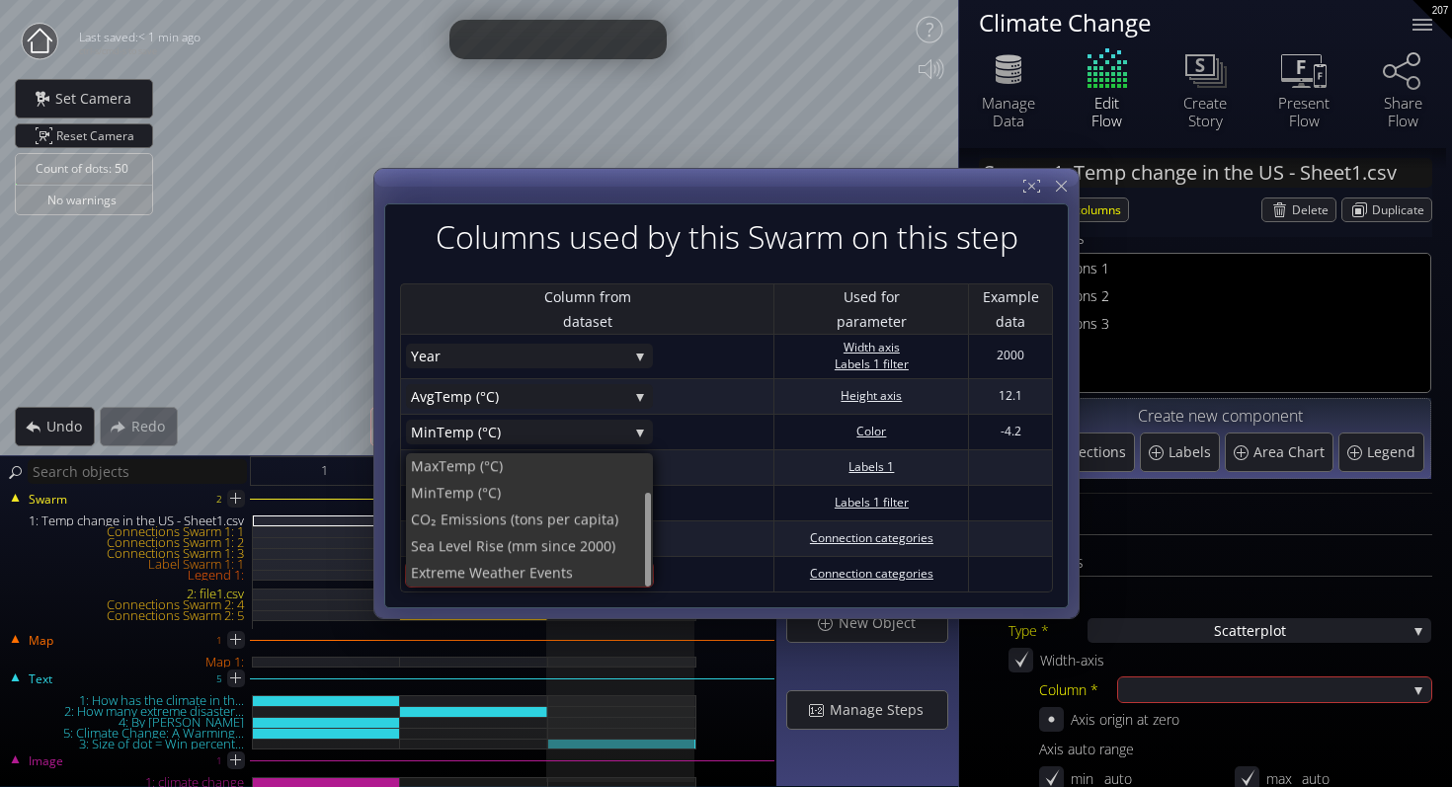
click at [1051, 236] on div "Columns used by this Swarm on this step" at bounding box center [726, 236] width 653 height 35
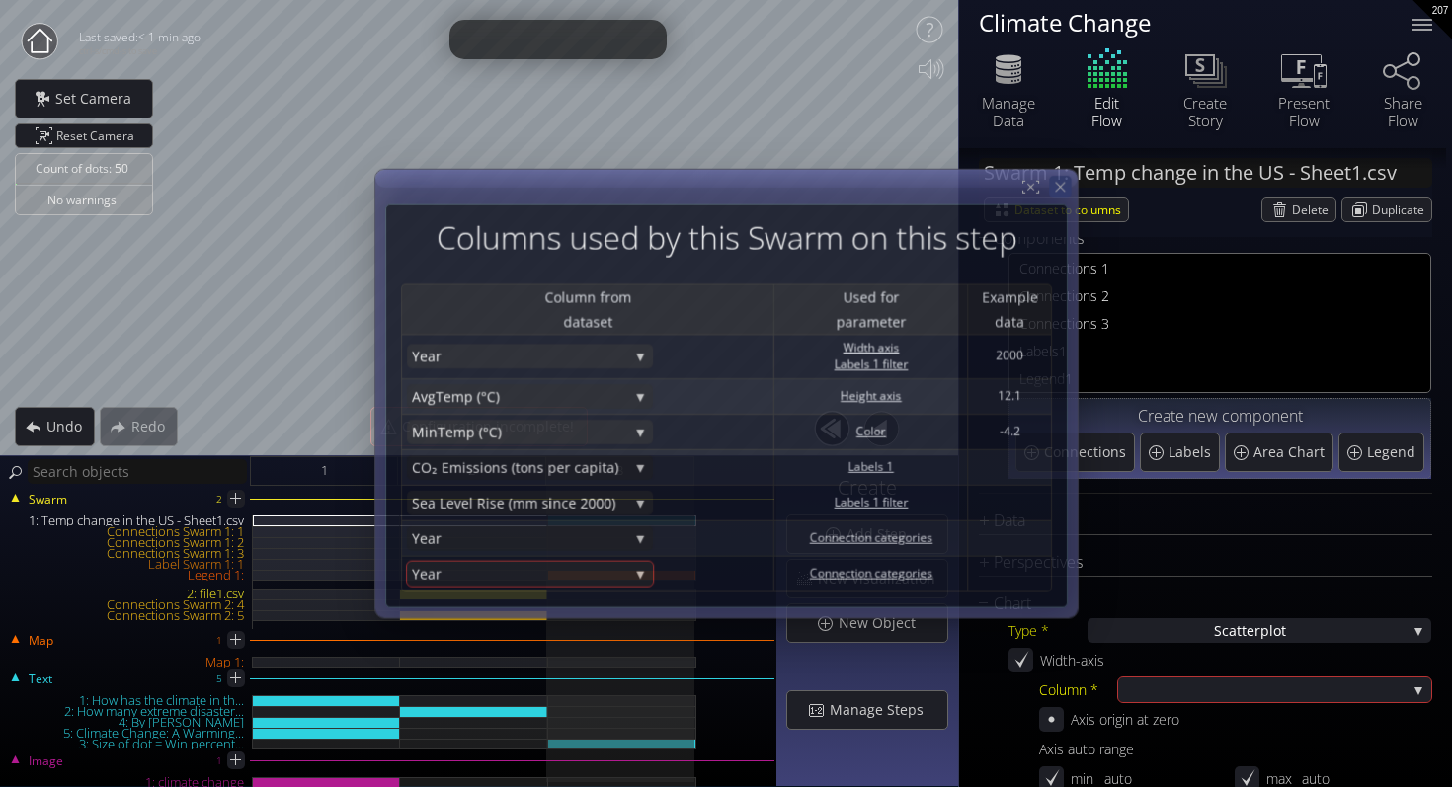
click at [1062, 192] on icon at bounding box center [1059, 187] width 17 height 17
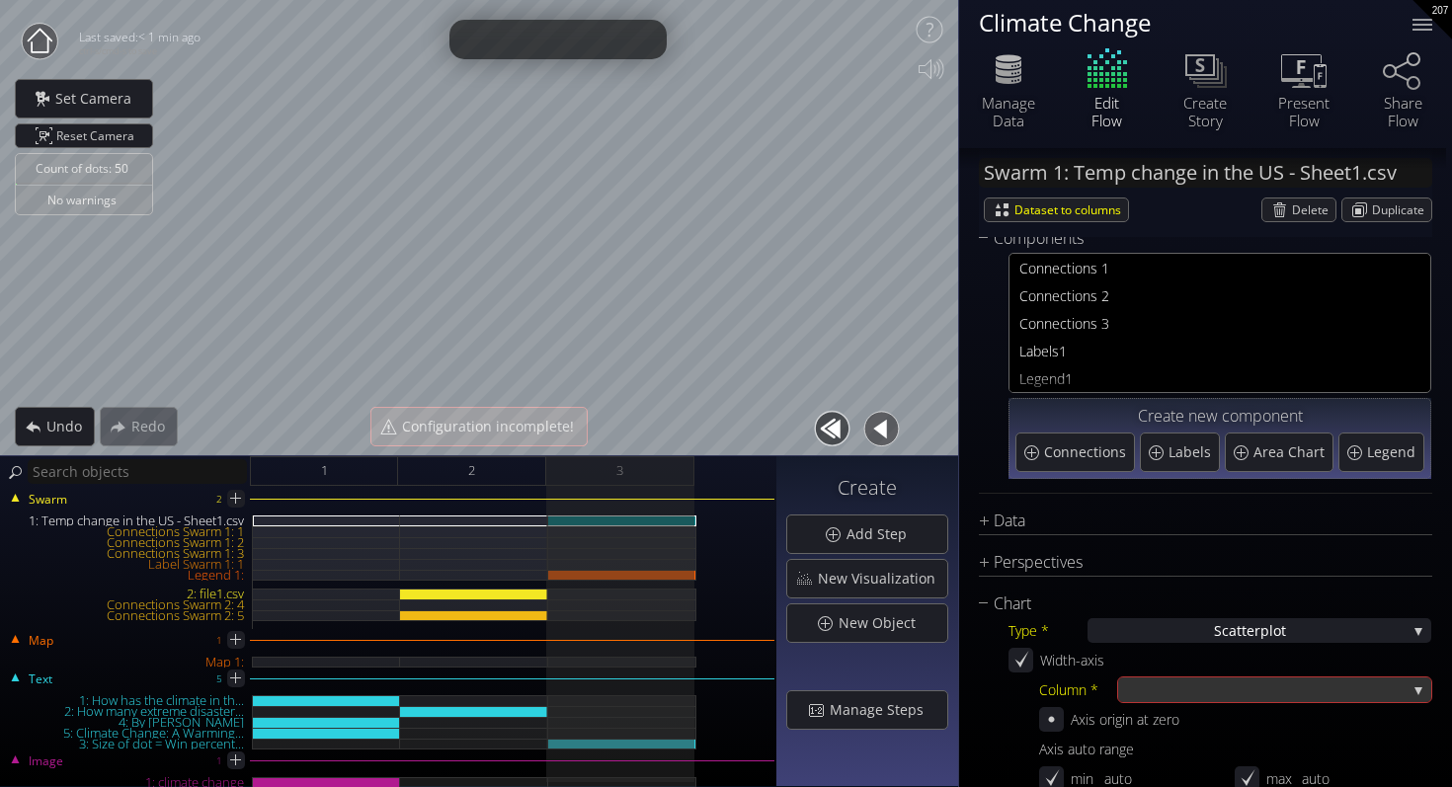
click at [1178, 686] on div at bounding box center [1264, 689] width 283 height 25
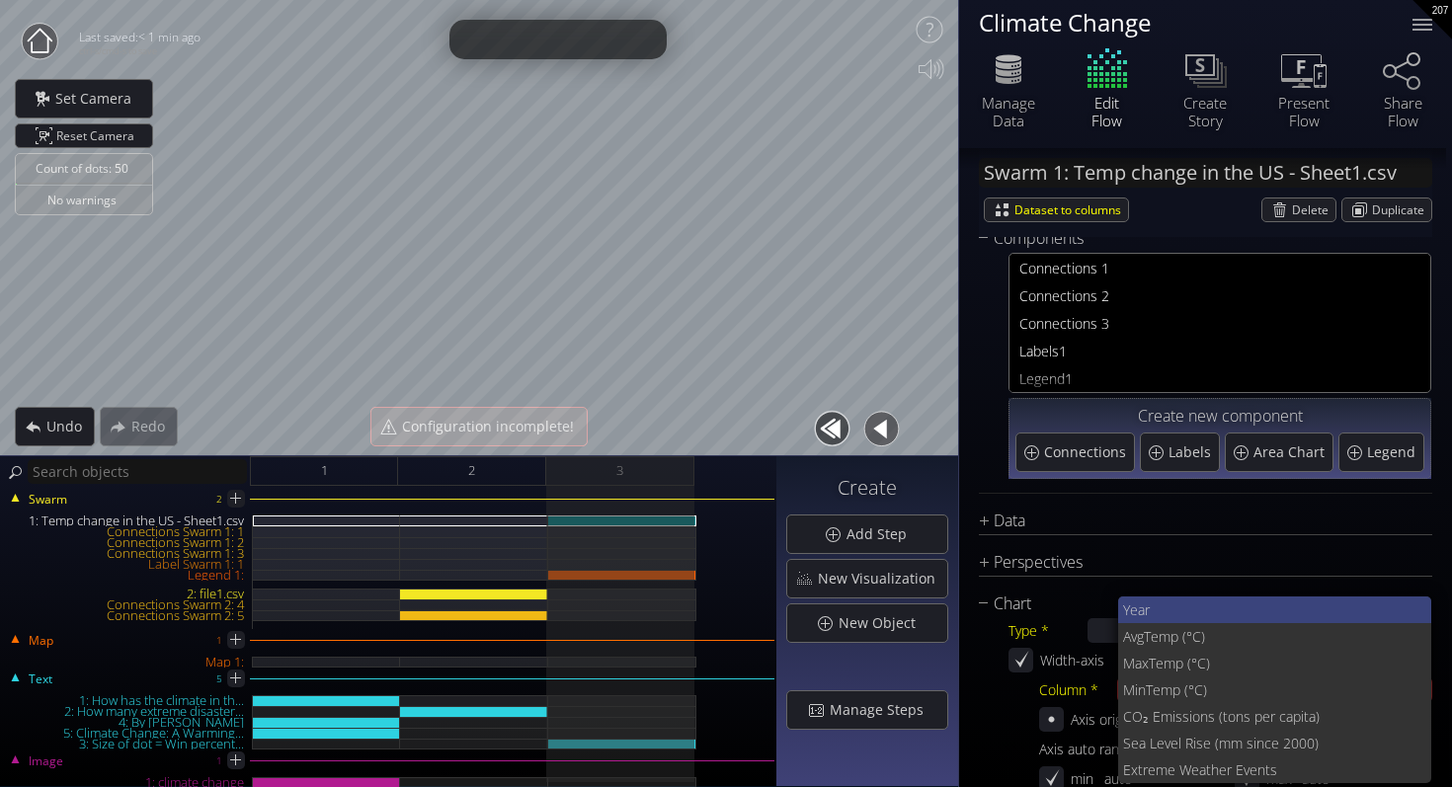
click at [1178, 612] on span "Year" at bounding box center [1269, 609] width 293 height 27
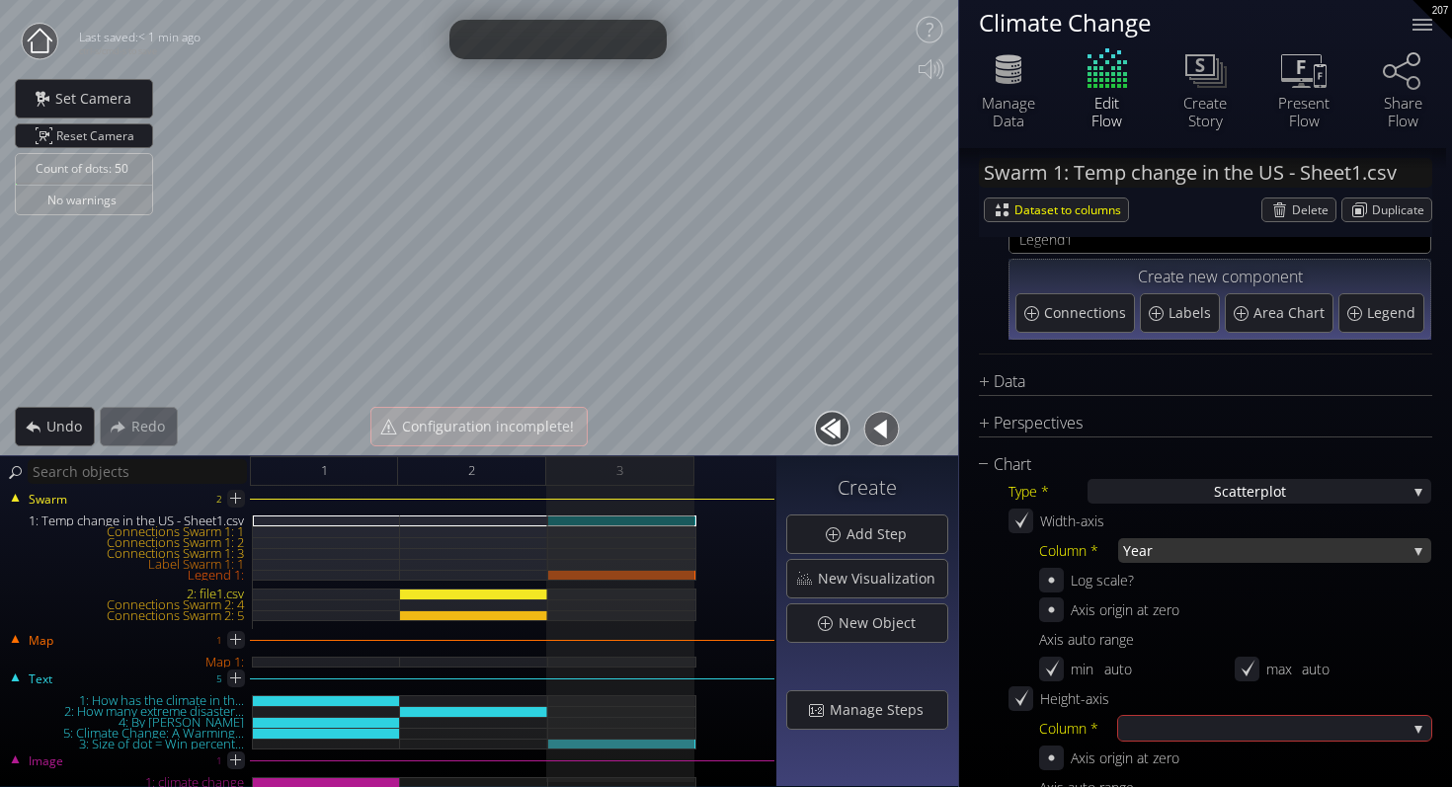
scroll to position [171, 0]
click at [1197, 500] on div "S catterplot" at bounding box center [1259, 490] width 344 height 25
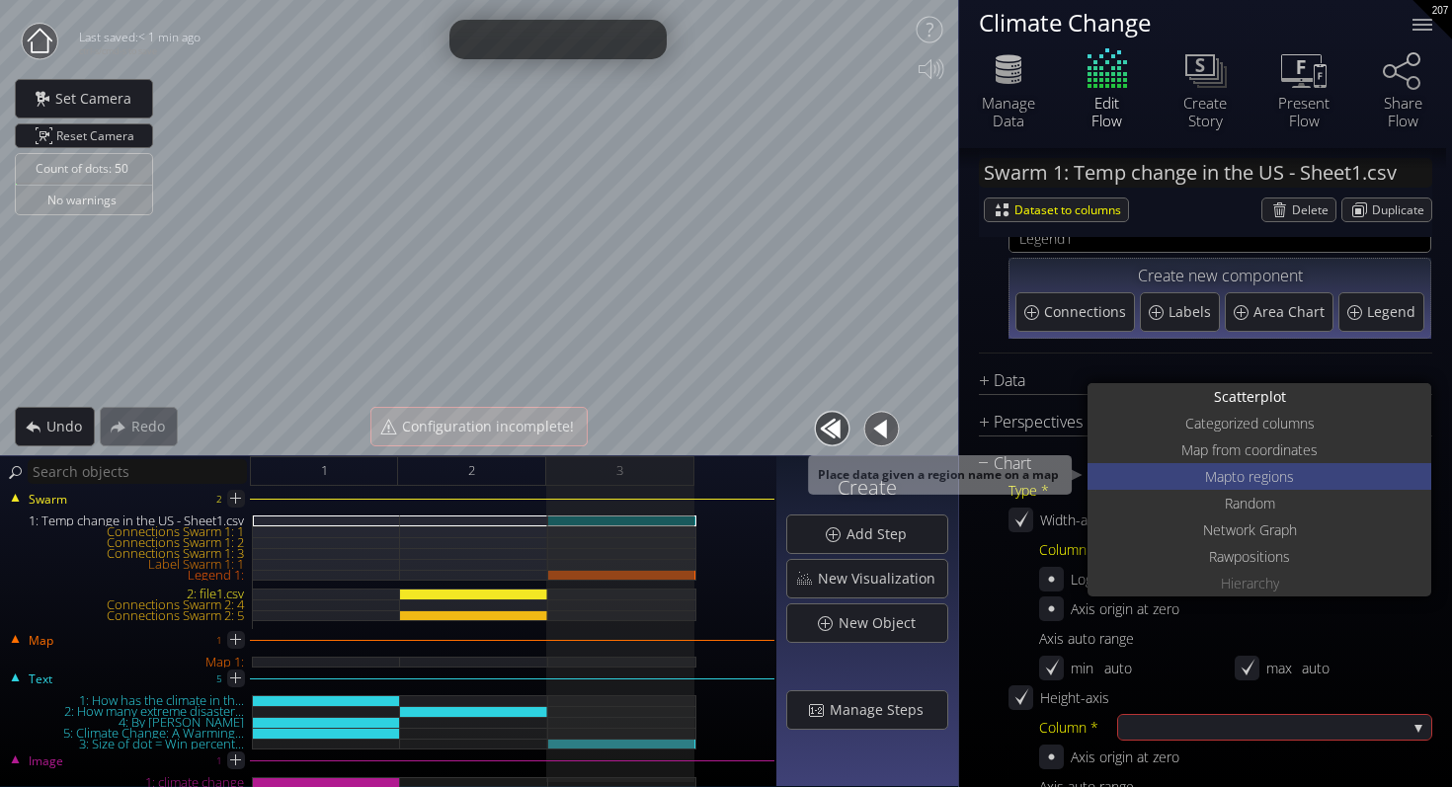
click at [1205, 479] on span "Map" at bounding box center [1218, 476] width 27 height 27
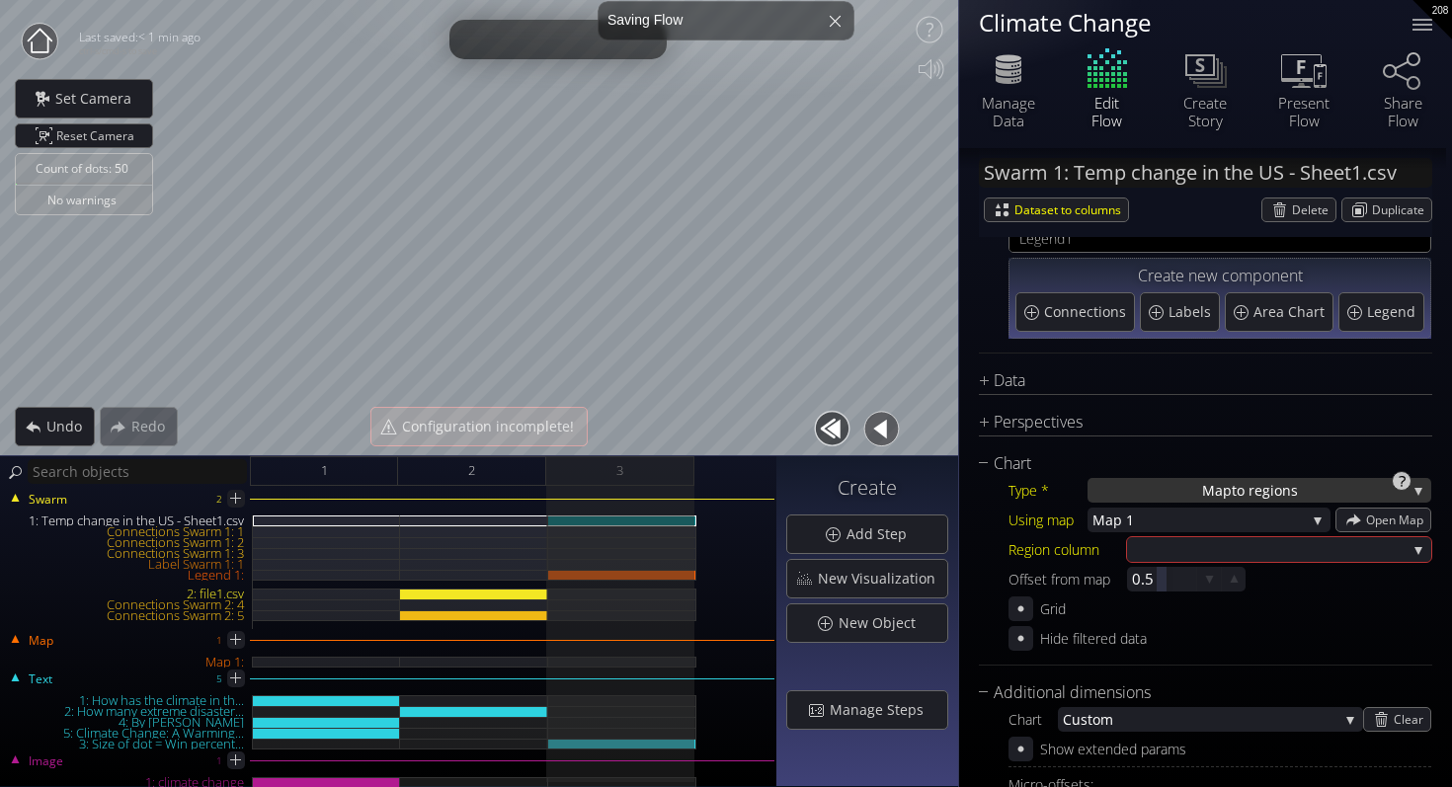
click at [1204, 489] on span "Map" at bounding box center [1217, 490] width 30 height 25
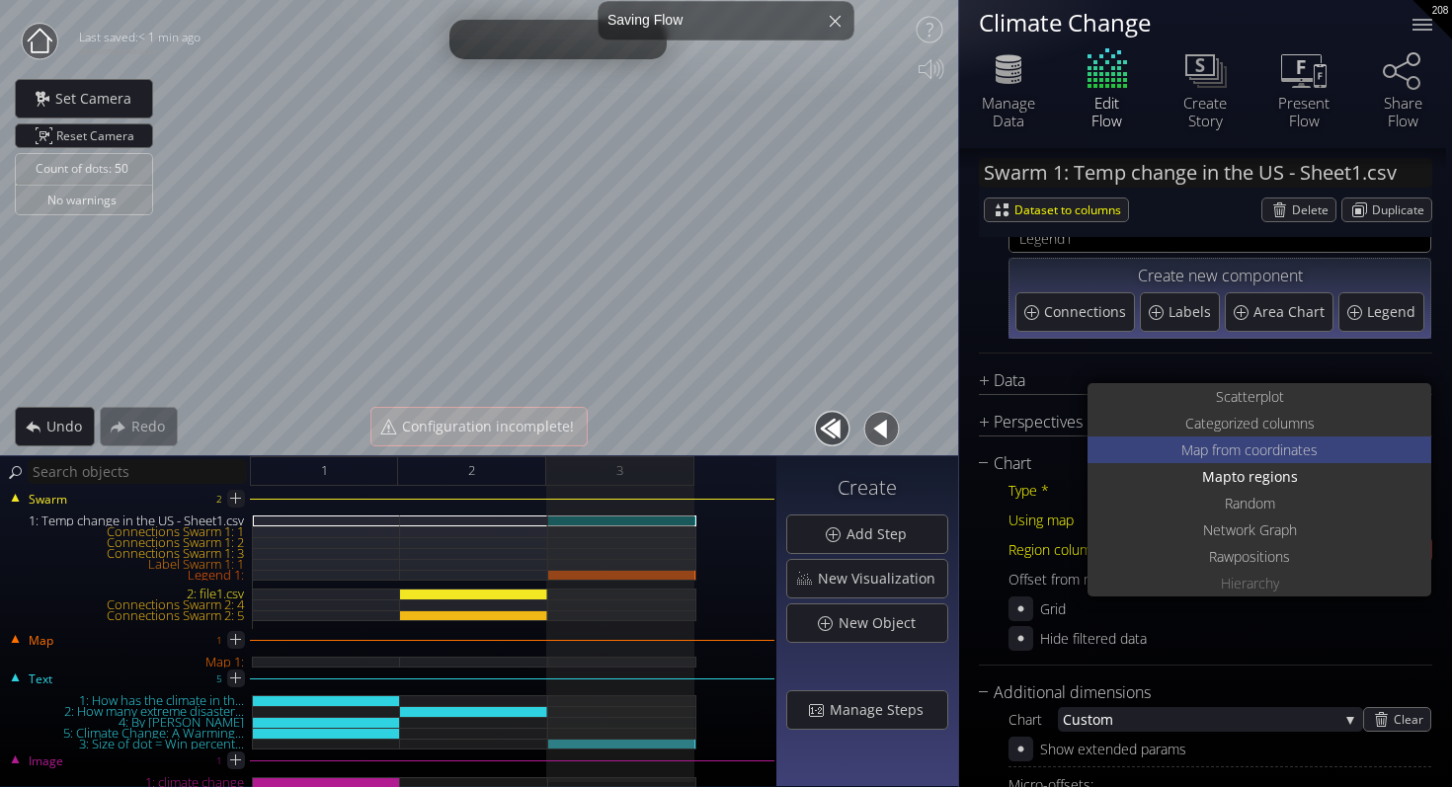
click at [1213, 439] on span "Map from c" at bounding box center [1216, 449] width 70 height 27
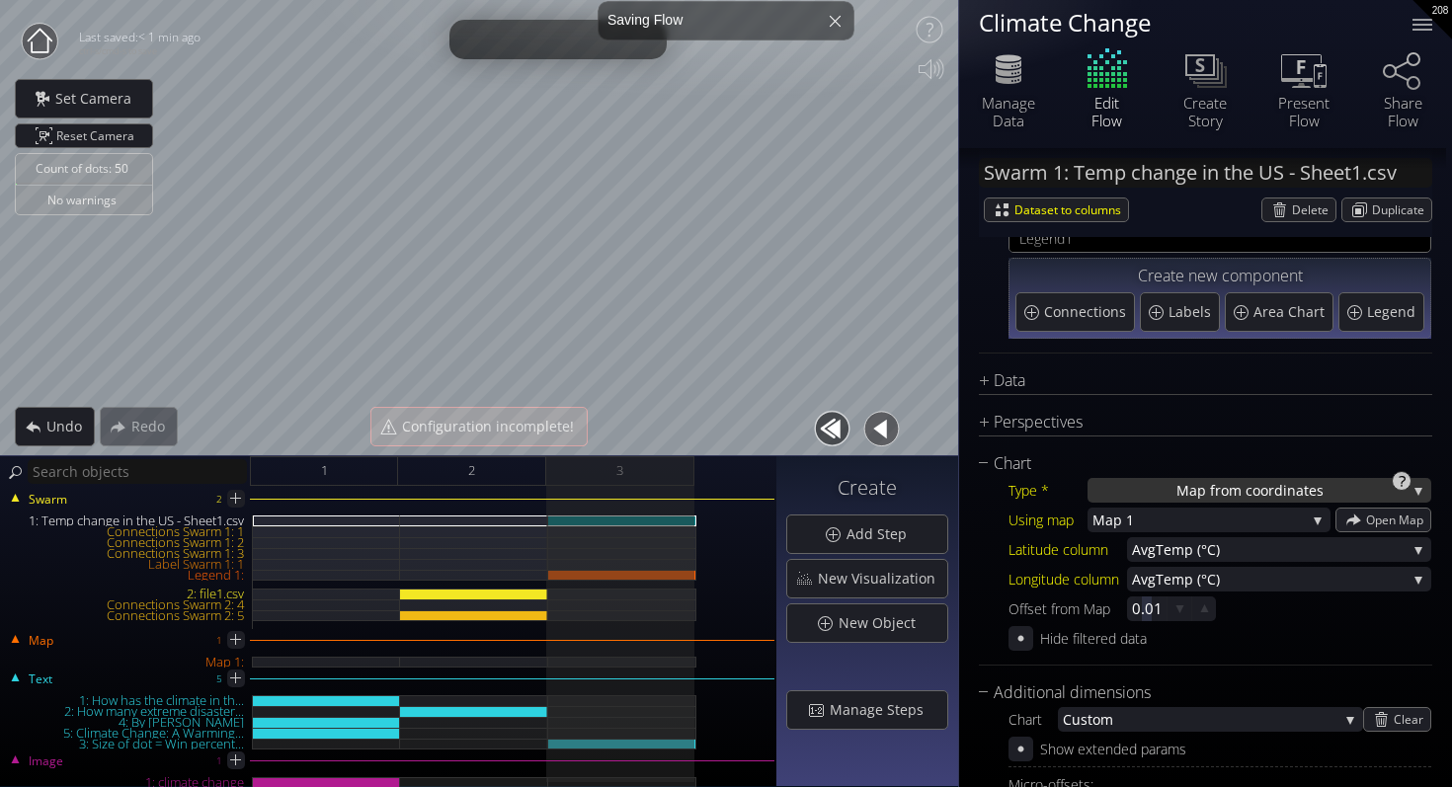
click at [1221, 495] on span "Map from c" at bounding box center [1214, 490] width 76 height 25
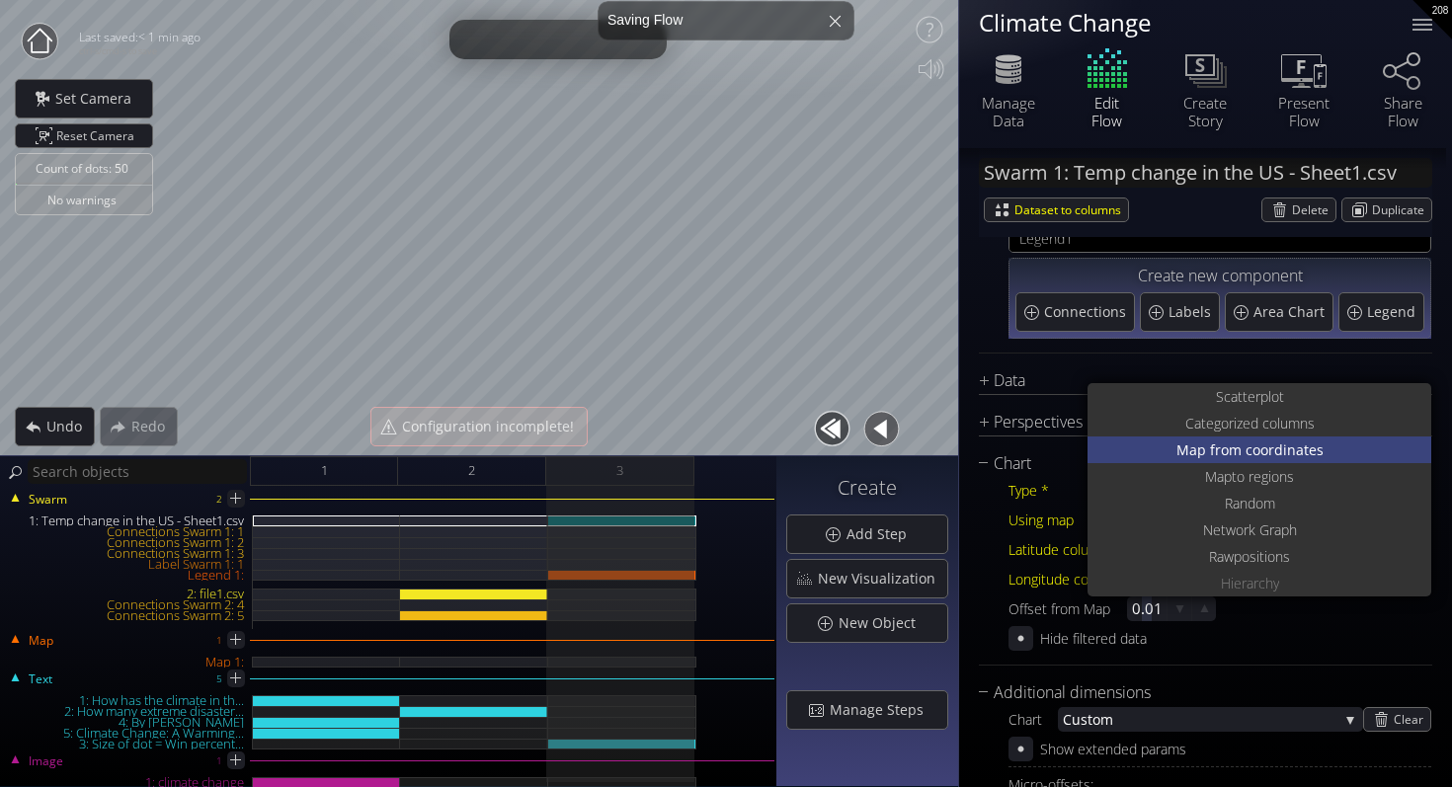
click at [1225, 436] on span "Map from c" at bounding box center [1214, 449] width 76 height 27
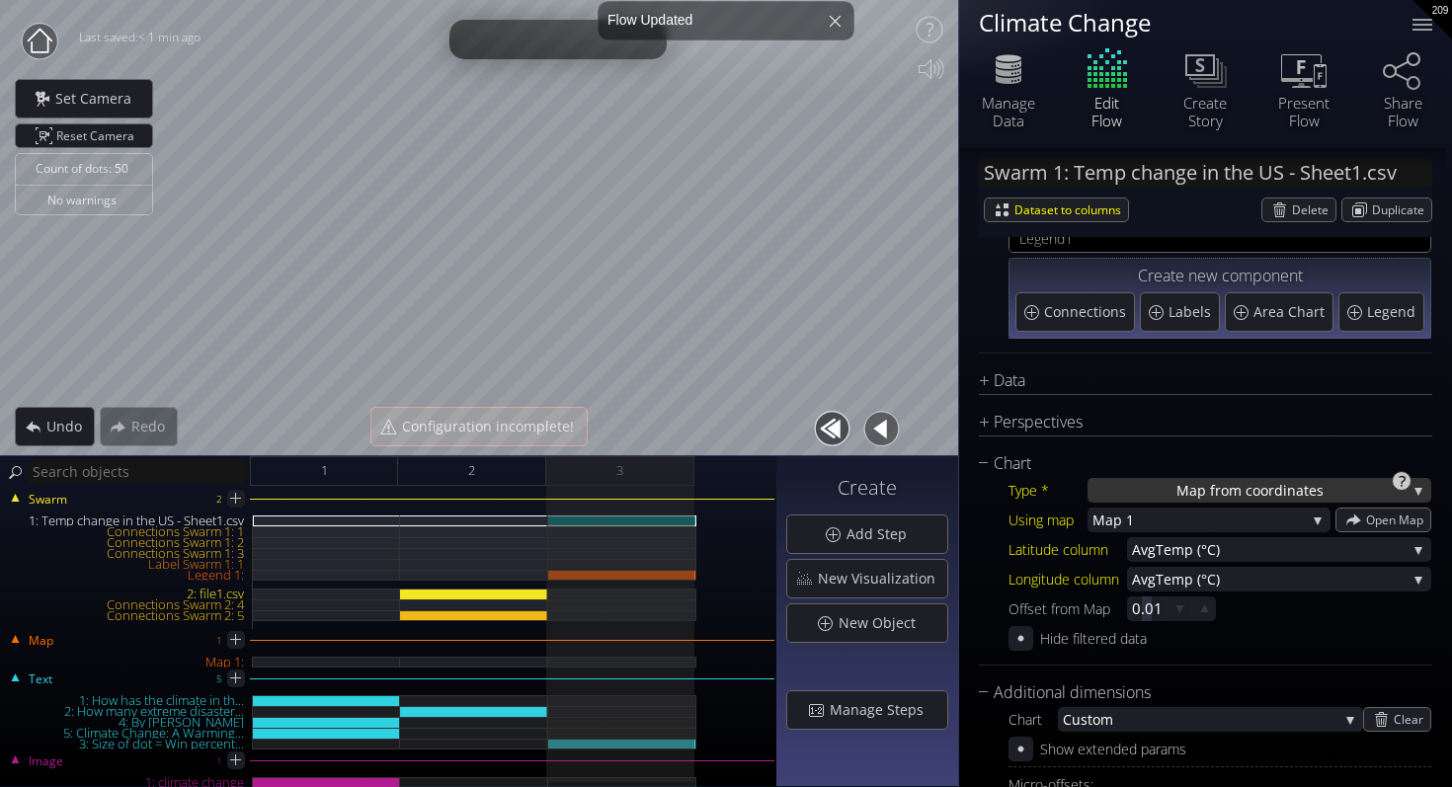
click at [1221, 487] on span "Map from c" at bounding box center [1214, 490] width 76 height 25
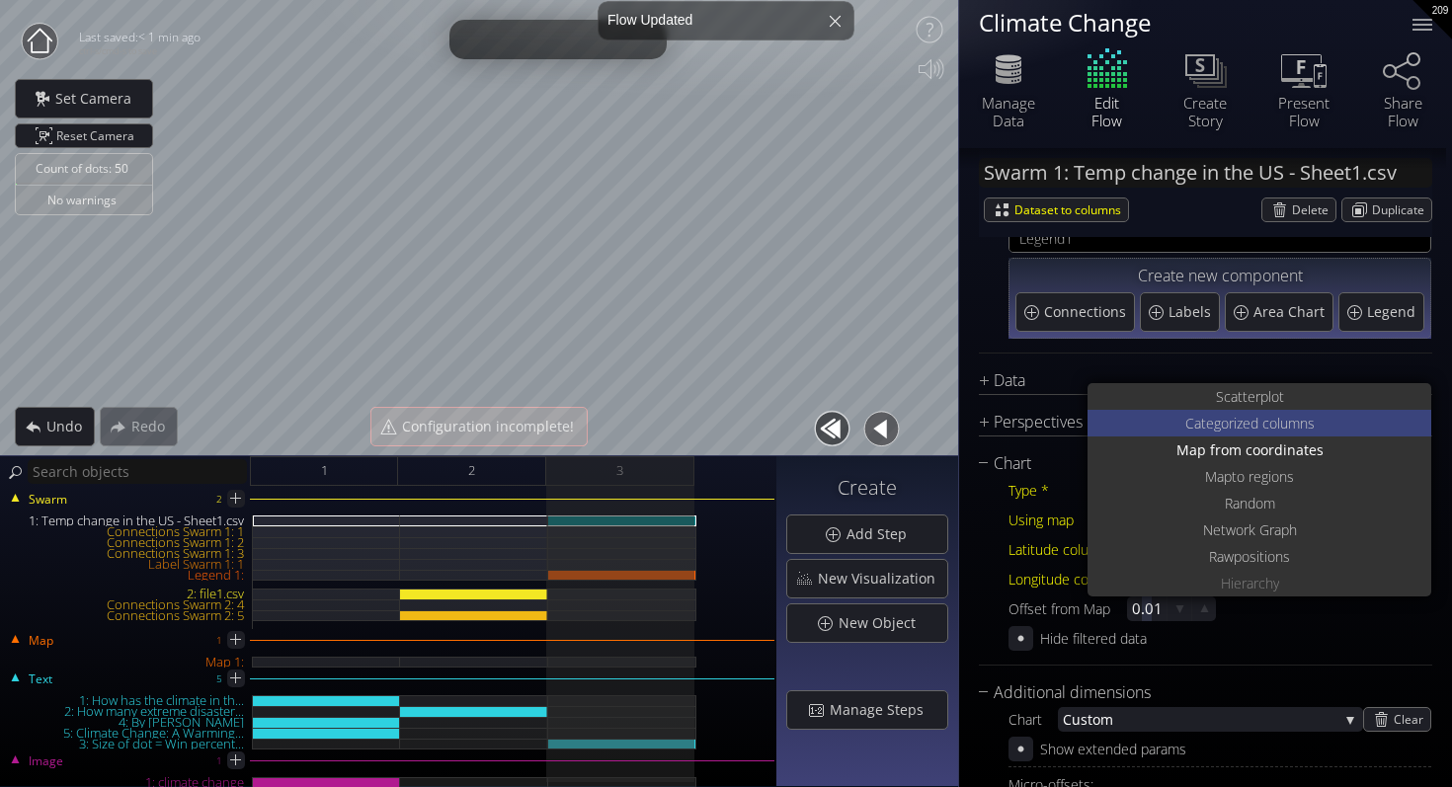
click at [1224, 426] on span "Categoriz" at bounding box center [1213, 423] width 57 height 27
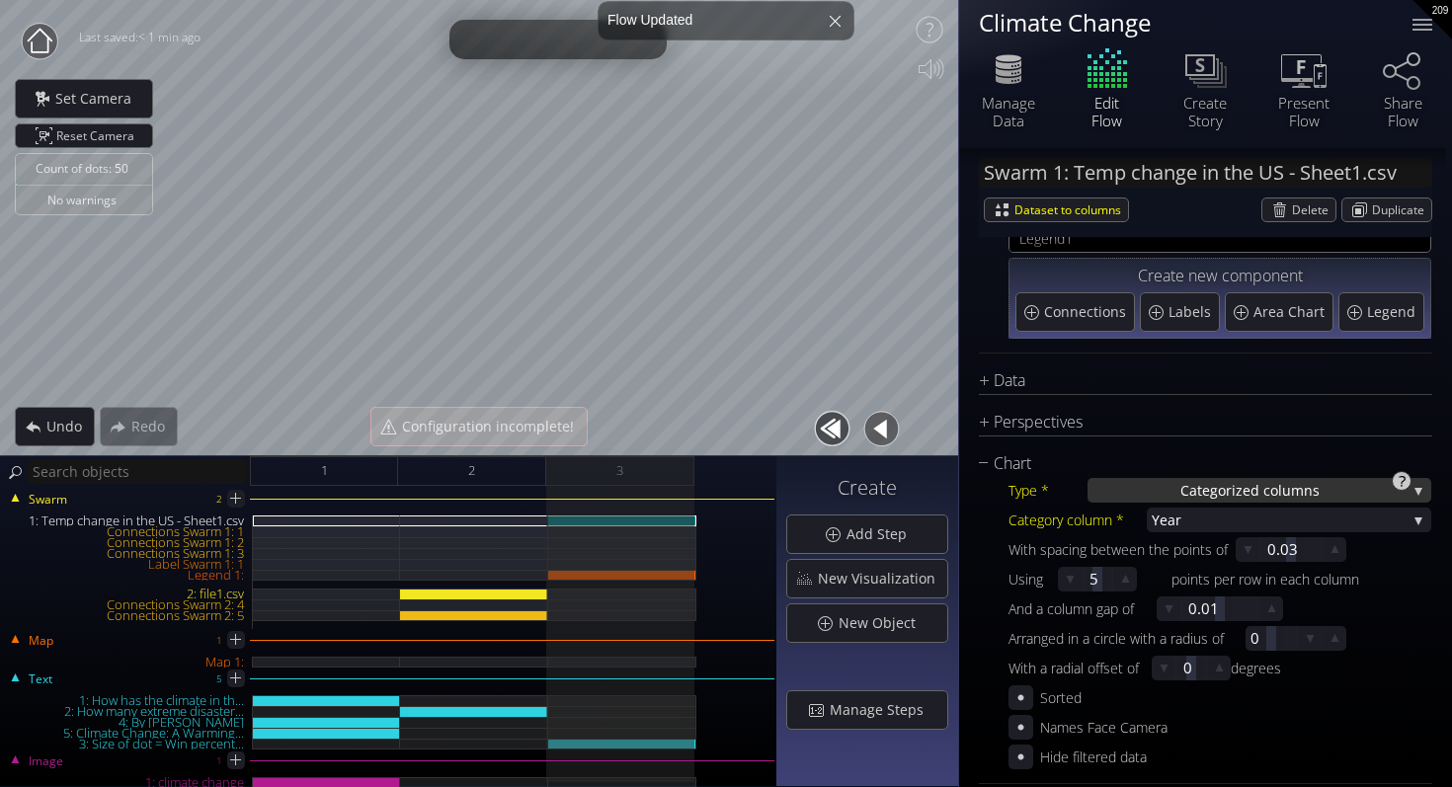
click at [1222, 497] on span "Categoriz" at bounding box center [1211, 490] width 62 height 25
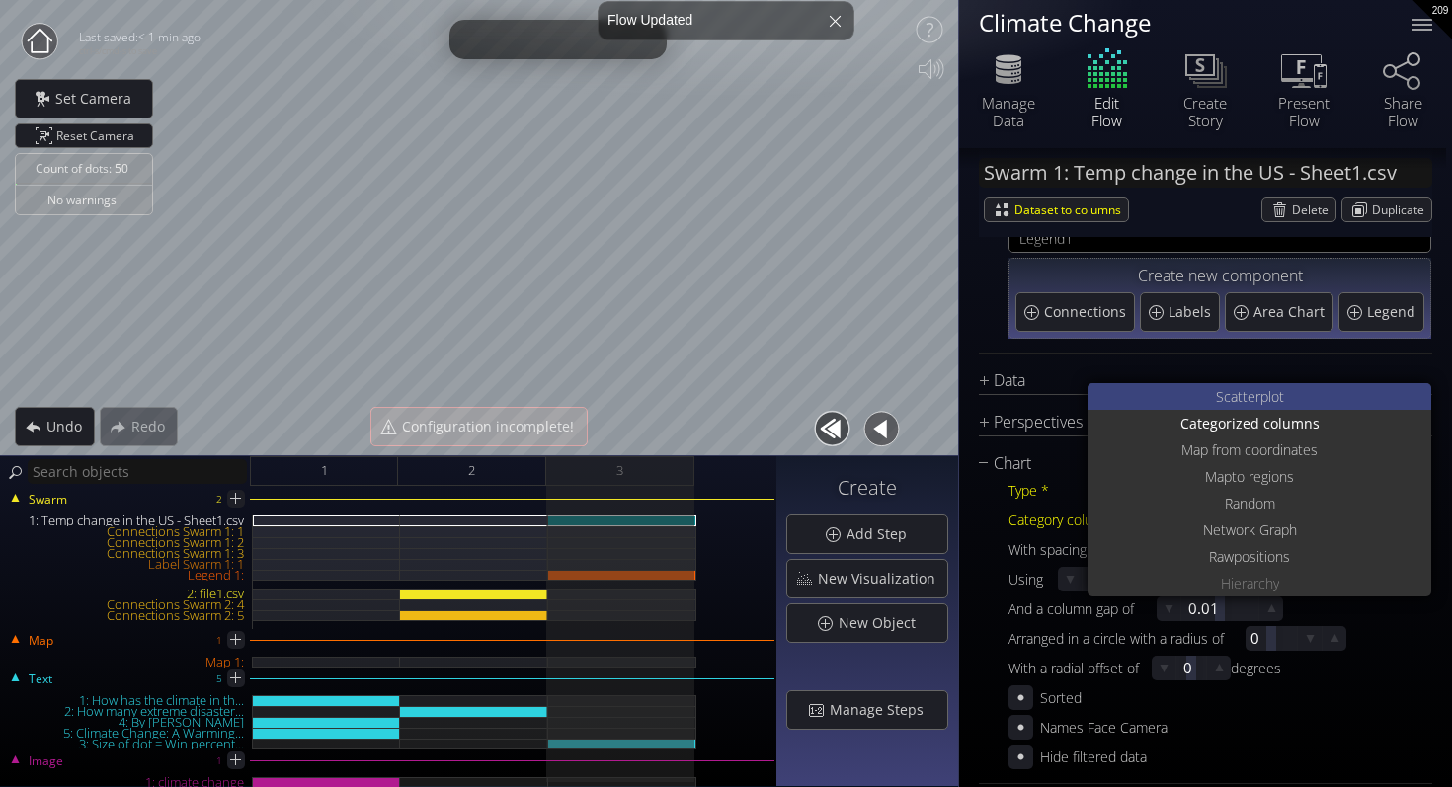
click at [1239, 394] on span "catterplot" at bounding box center [1253, 396] width 60 height 27
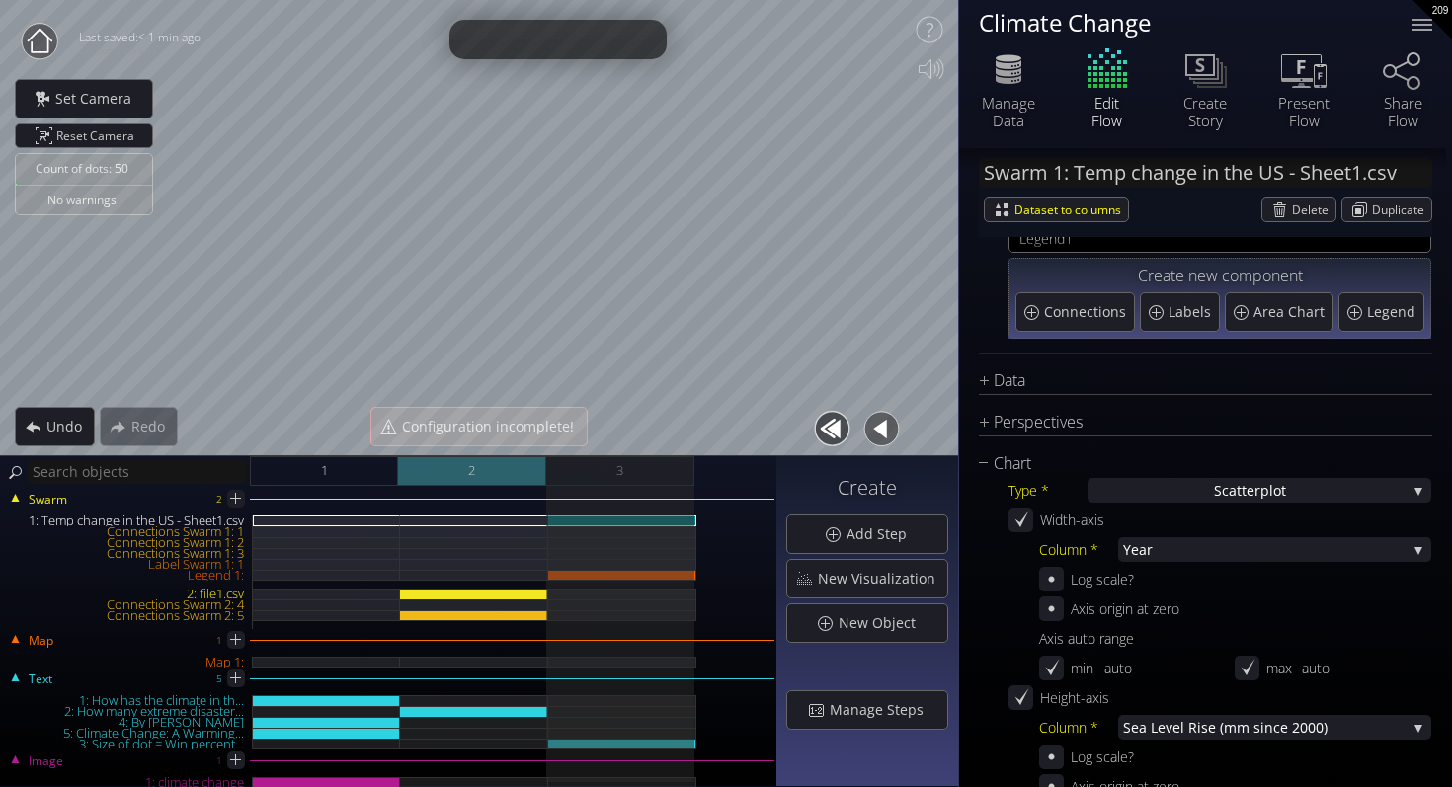
click at [496, 470] on div "2" at bounding box center [472, 471] width 148 height 30
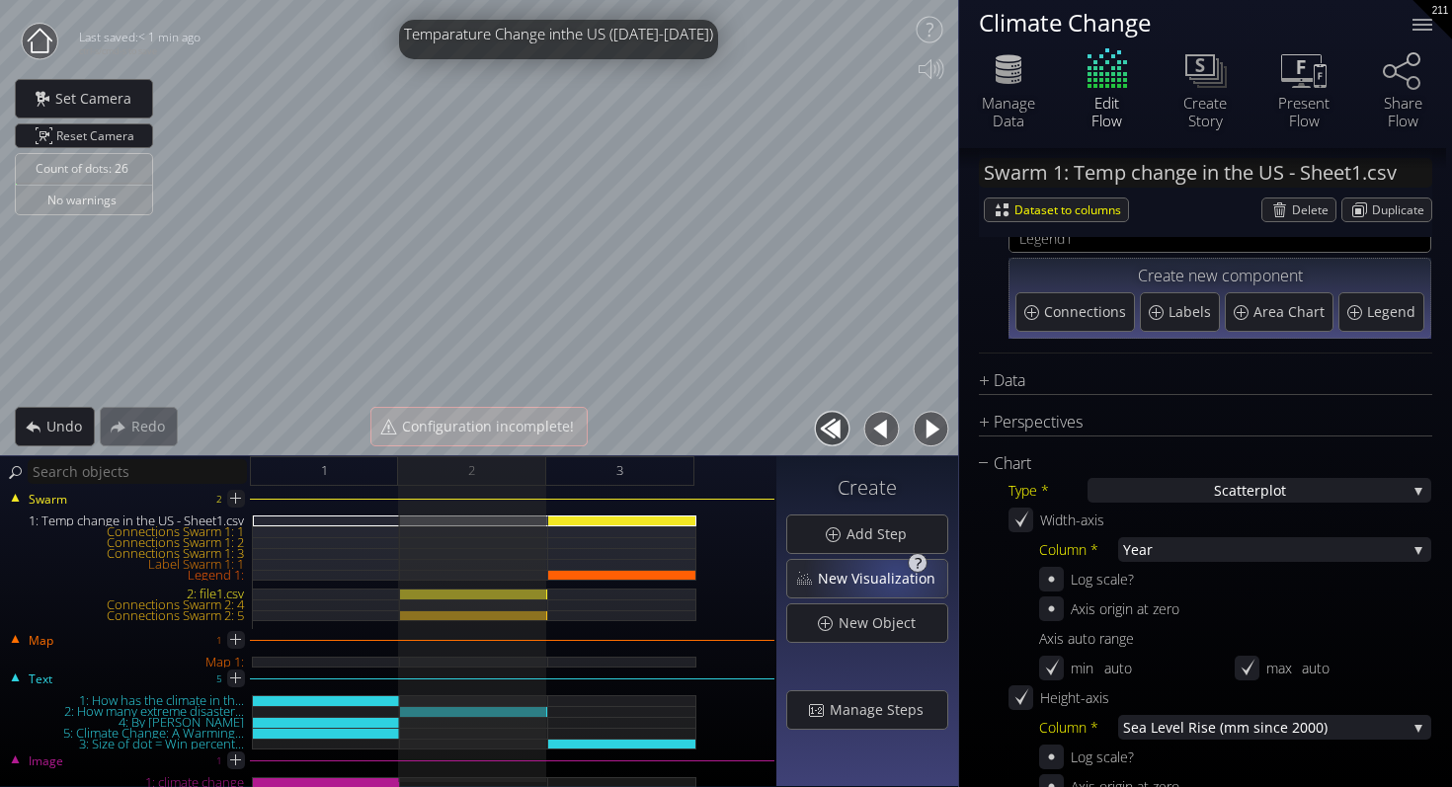
click at [899, 574] on span "New Visualization" at bounding box center [882, 579] width 130 height 20
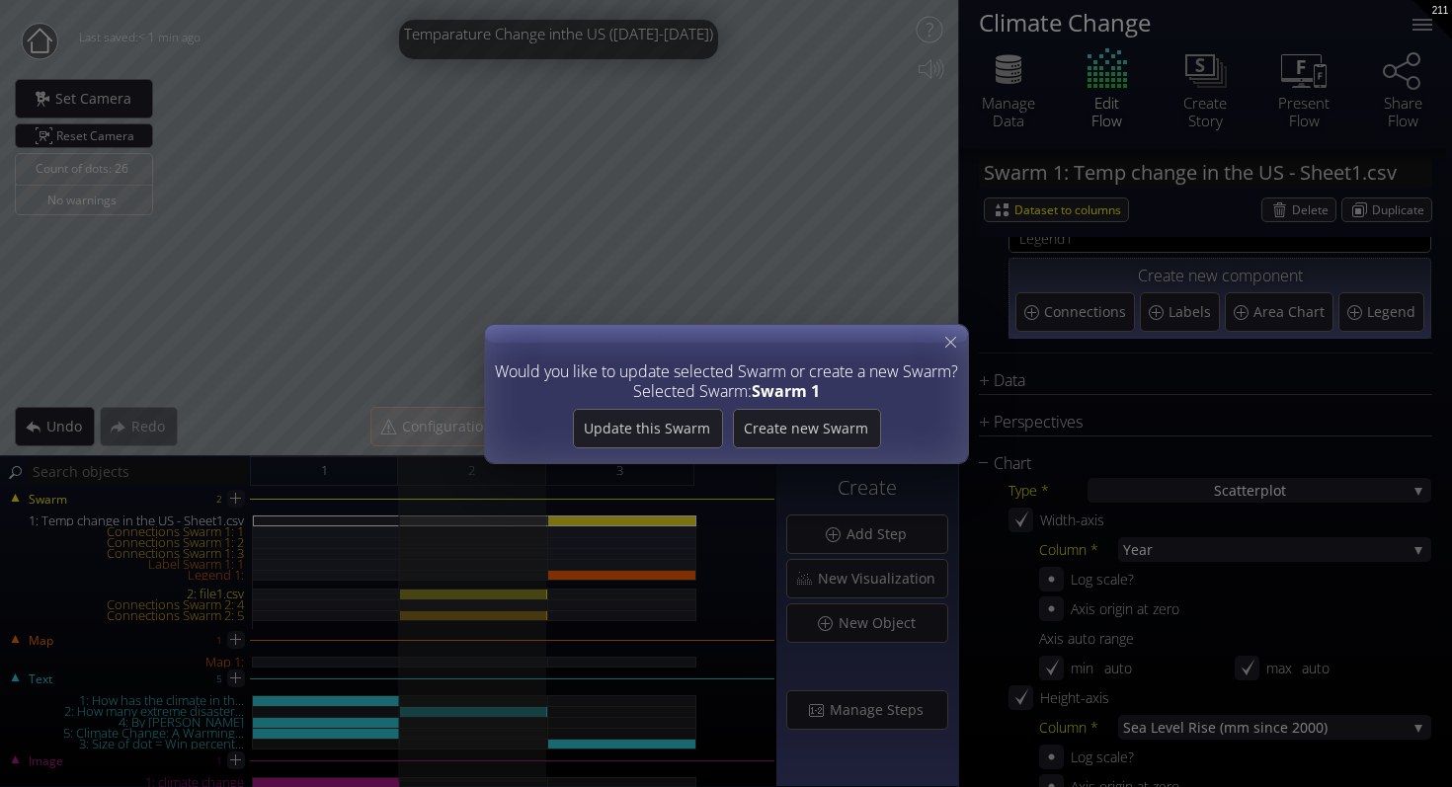
click at [1143, 489] on div "Would you like to update selected Swarm or create a new Swarm? Selected Swarm: …" at bounding box center [726, 393] width 1452 height 787
click at [683, 433] on span "Update this Swarm" at bounding box center [647, 429] width 148 height 20
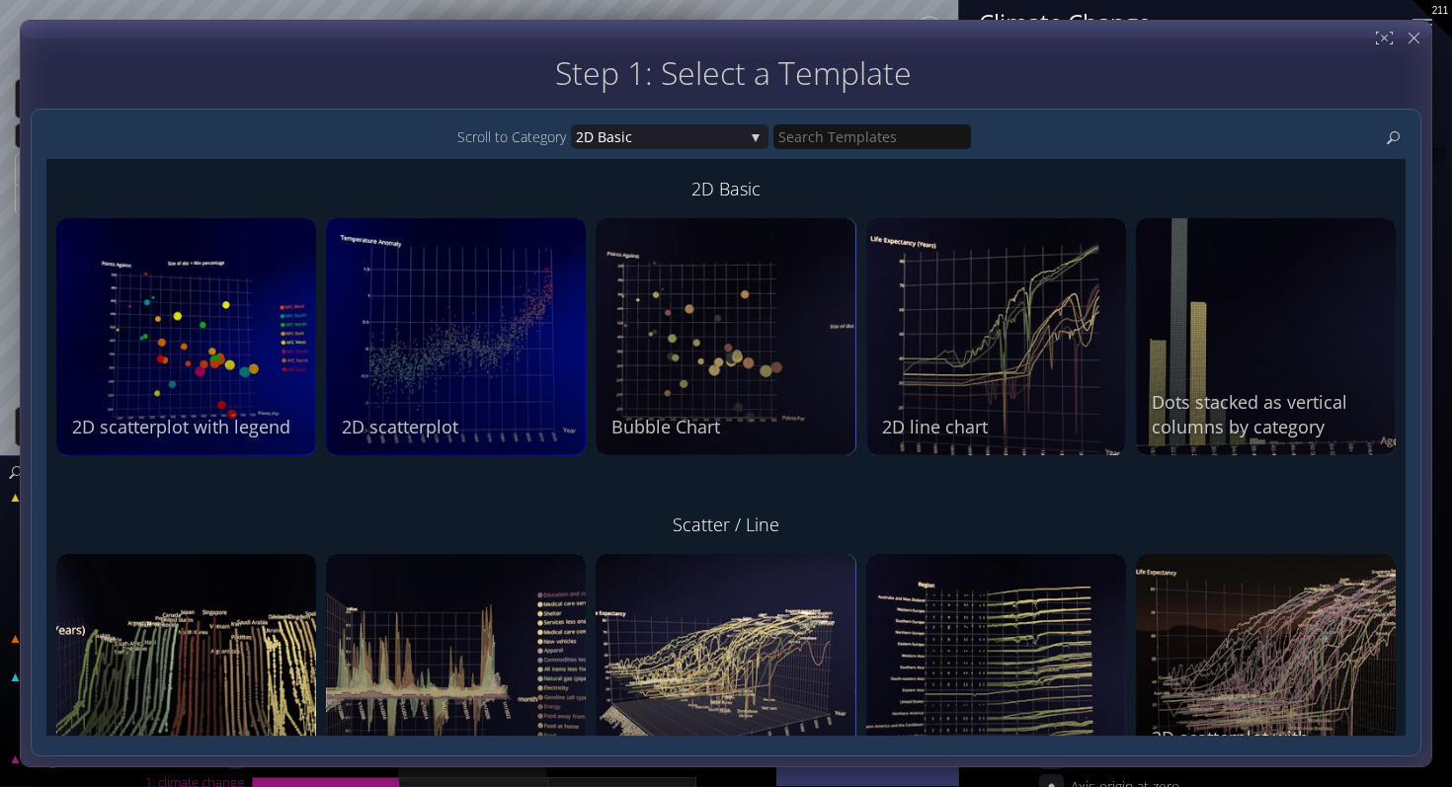
click at [1426, 32] on div at bounding box center [726, 394] width 1410 height 746
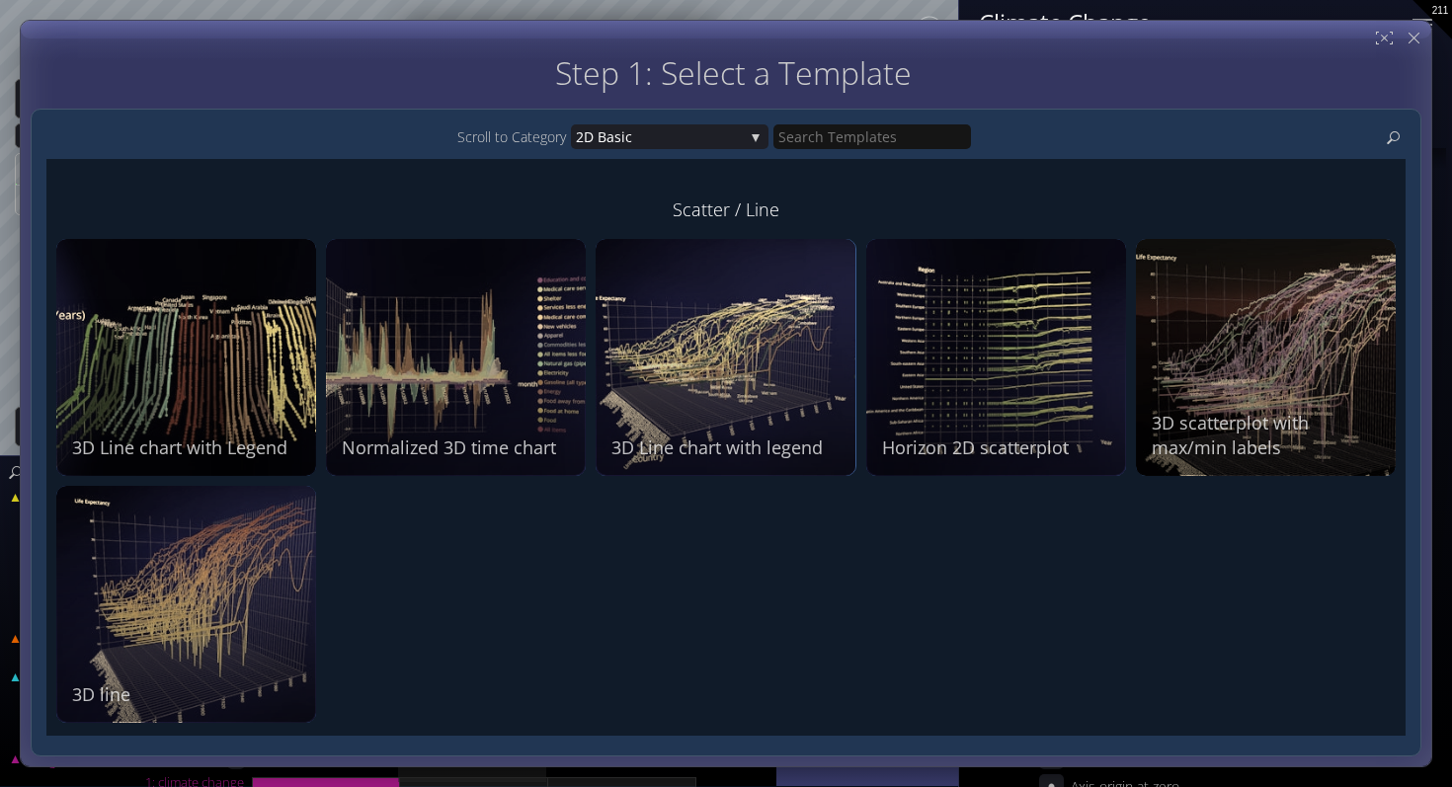
scroll to position [0, 0]
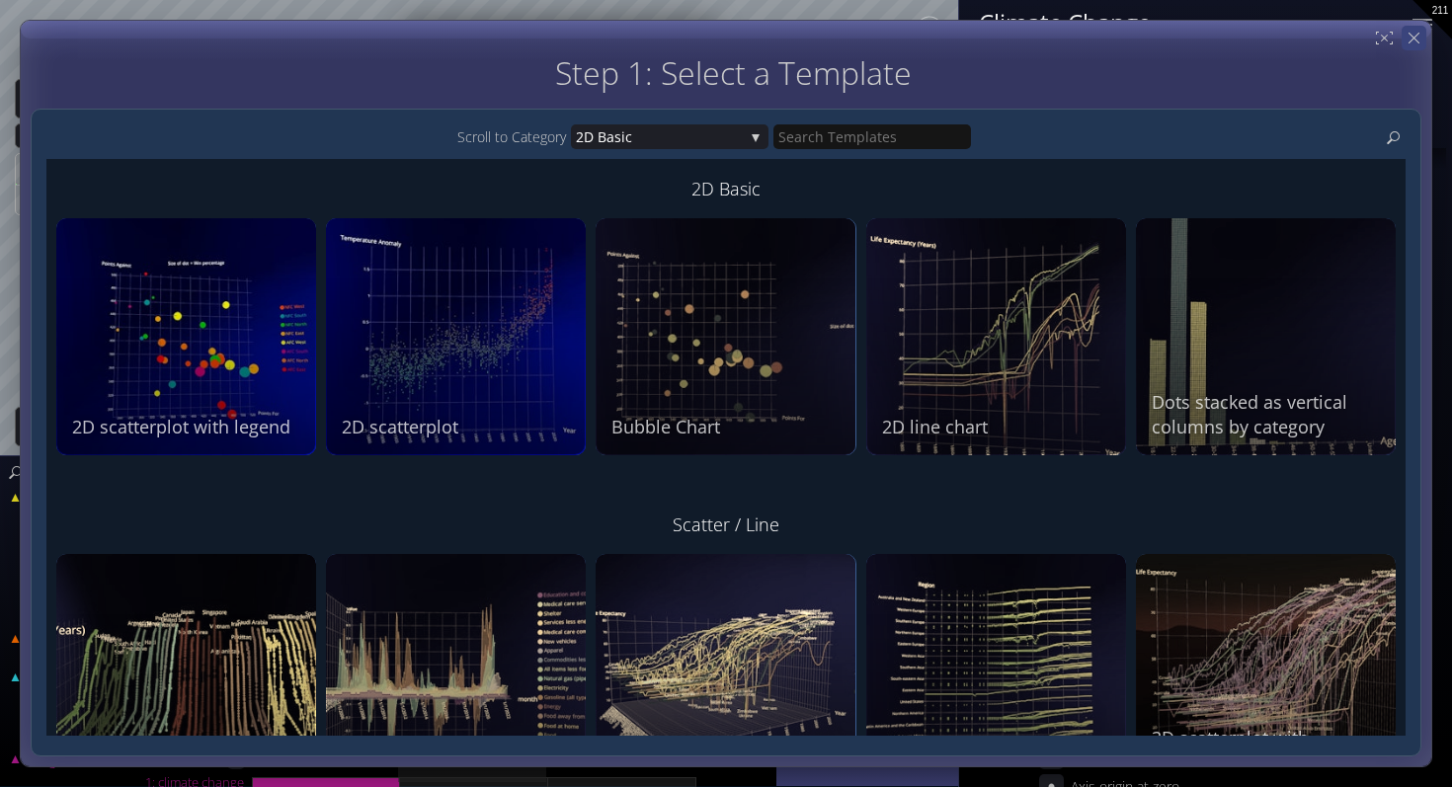
click at [1412, 39] on icon at bounding box center [1413, 38] width 19 height 19
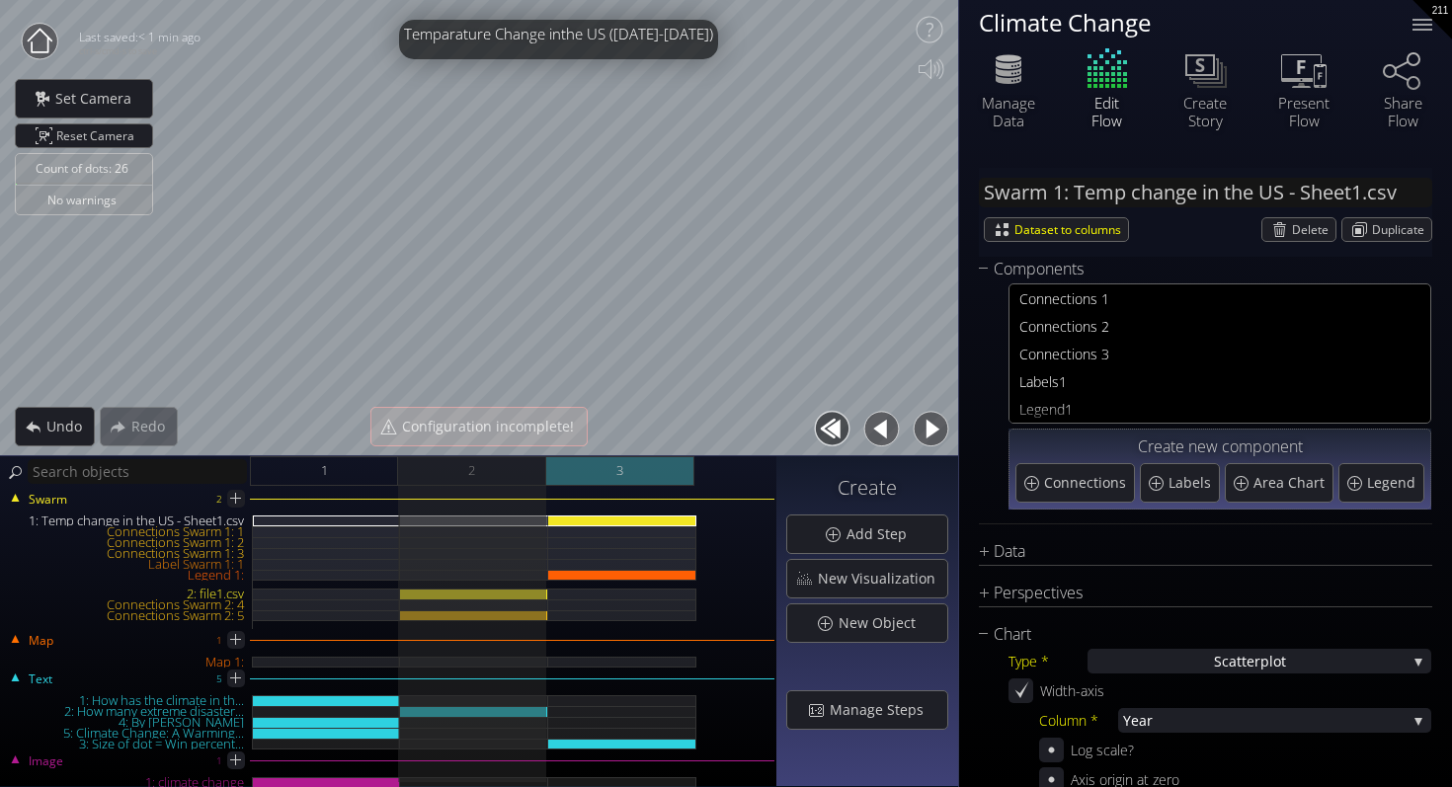
click at [651, 460] on div "3" at bounding box center [620, 471] width 148 height 30
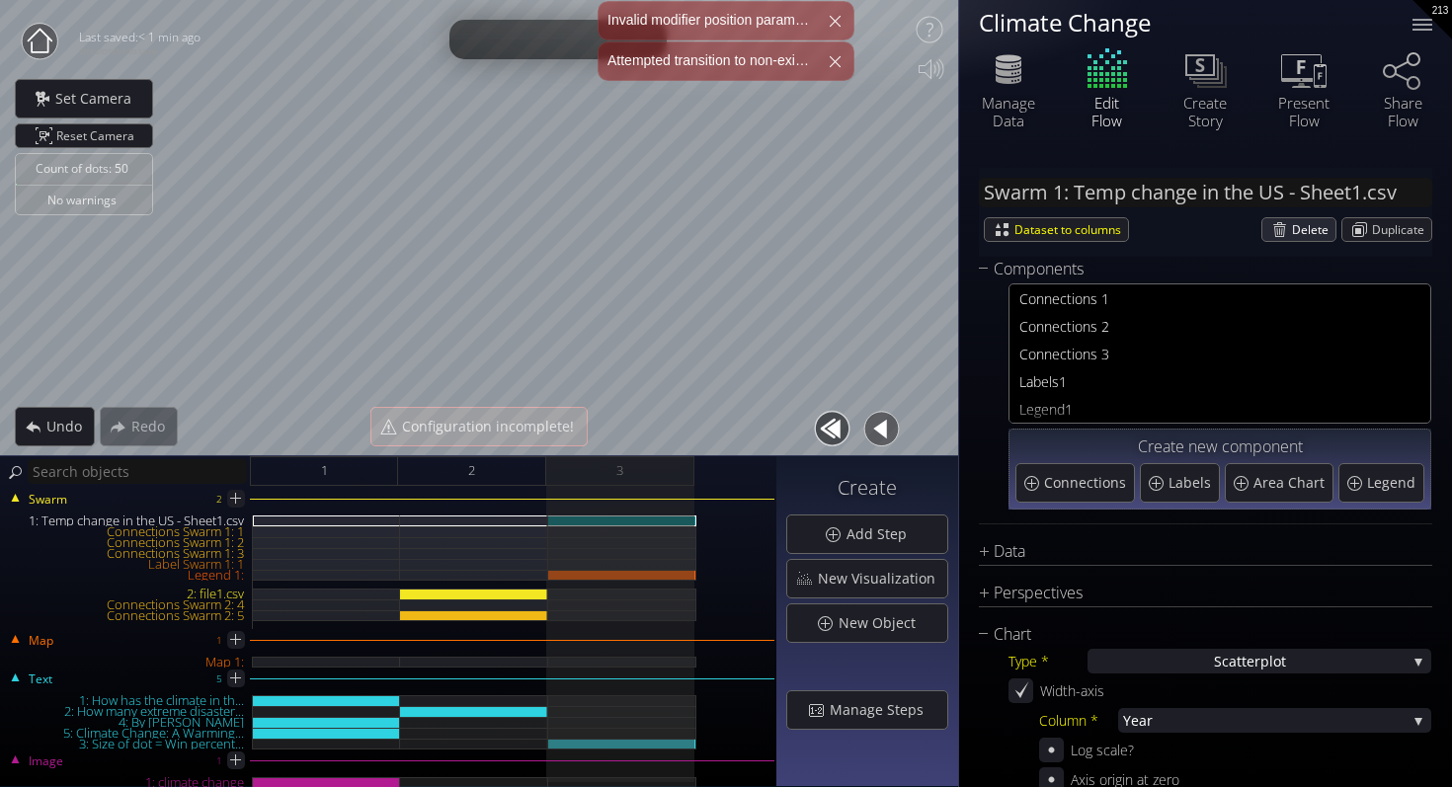
click at [1292, 224] on span "Delete" at bounding box center [1313, 229] width 43 height 23
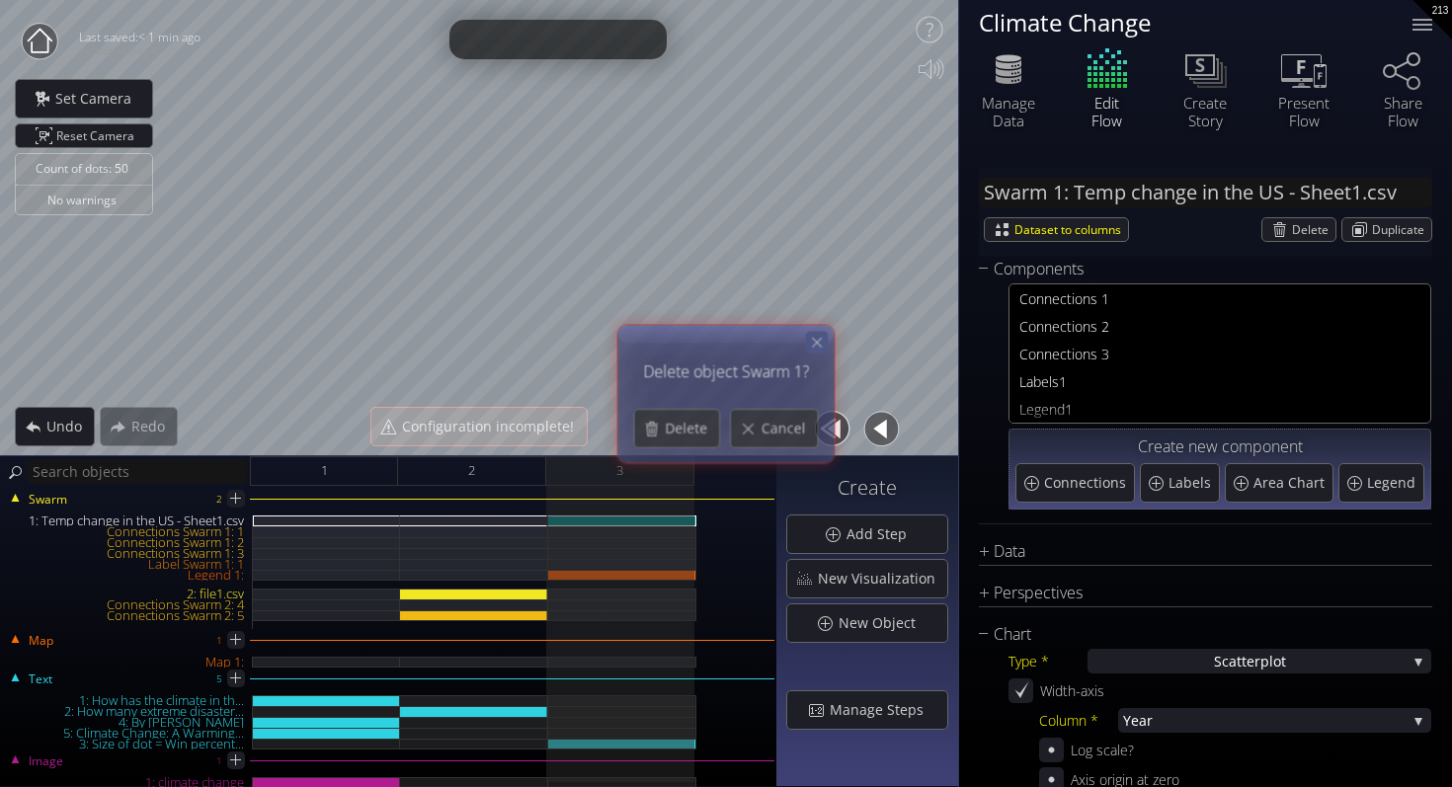
click at [816, 340] on icon at bounding box center [817, 342] width 17 height 17
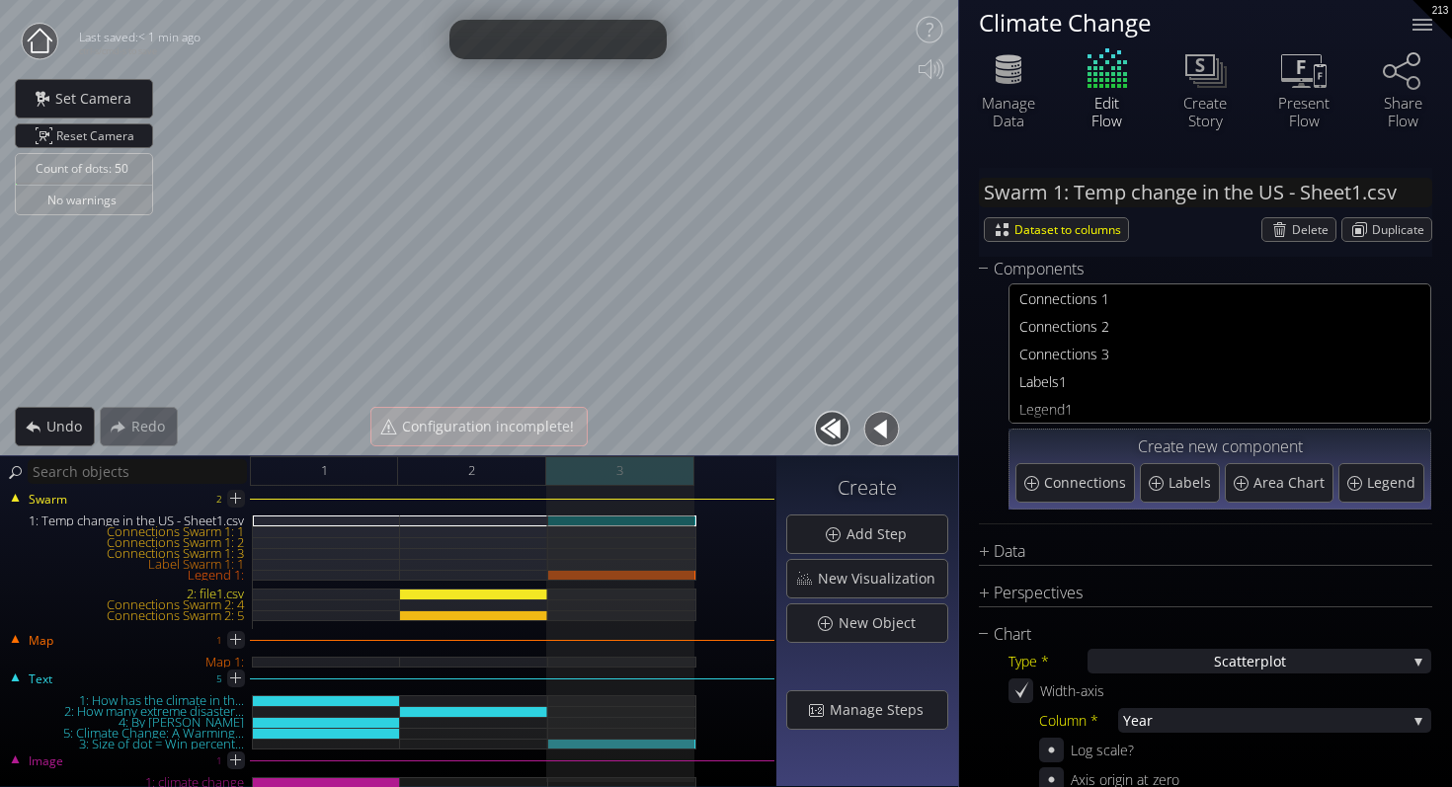
click at [660, 479] on div "3" at bounding box center [620, 471] width 148 height 30
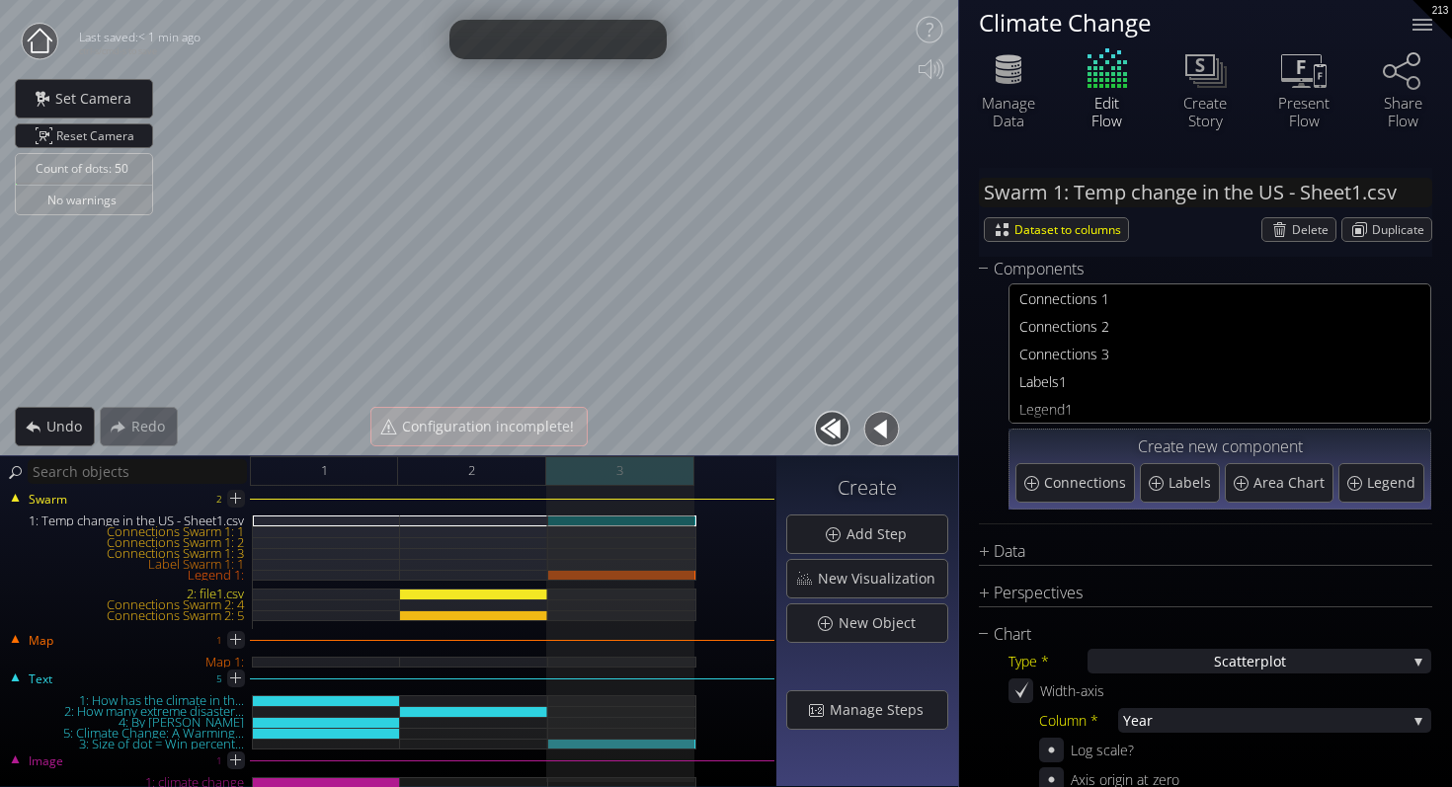
click at [660, 480] on div "3" at bounding box center [620, 471] width 148 height 30
click at [504, 472] on div "2" at bounding box center [472, 471] width 148 height 30
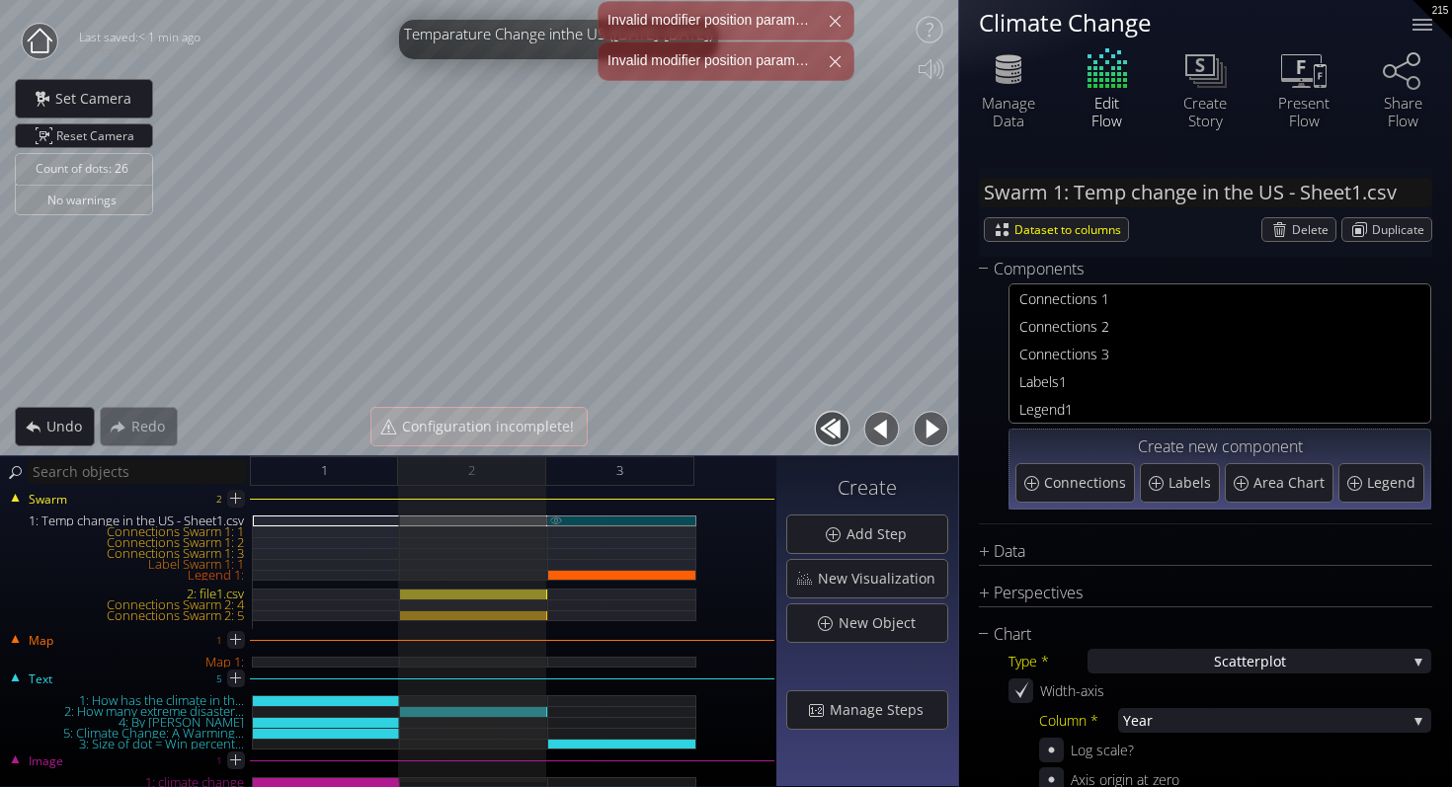
click at [592, 519] on div "1: Temp change in the US - Sheet1.csv" at bounding box center [622, 520] width 148 height 11
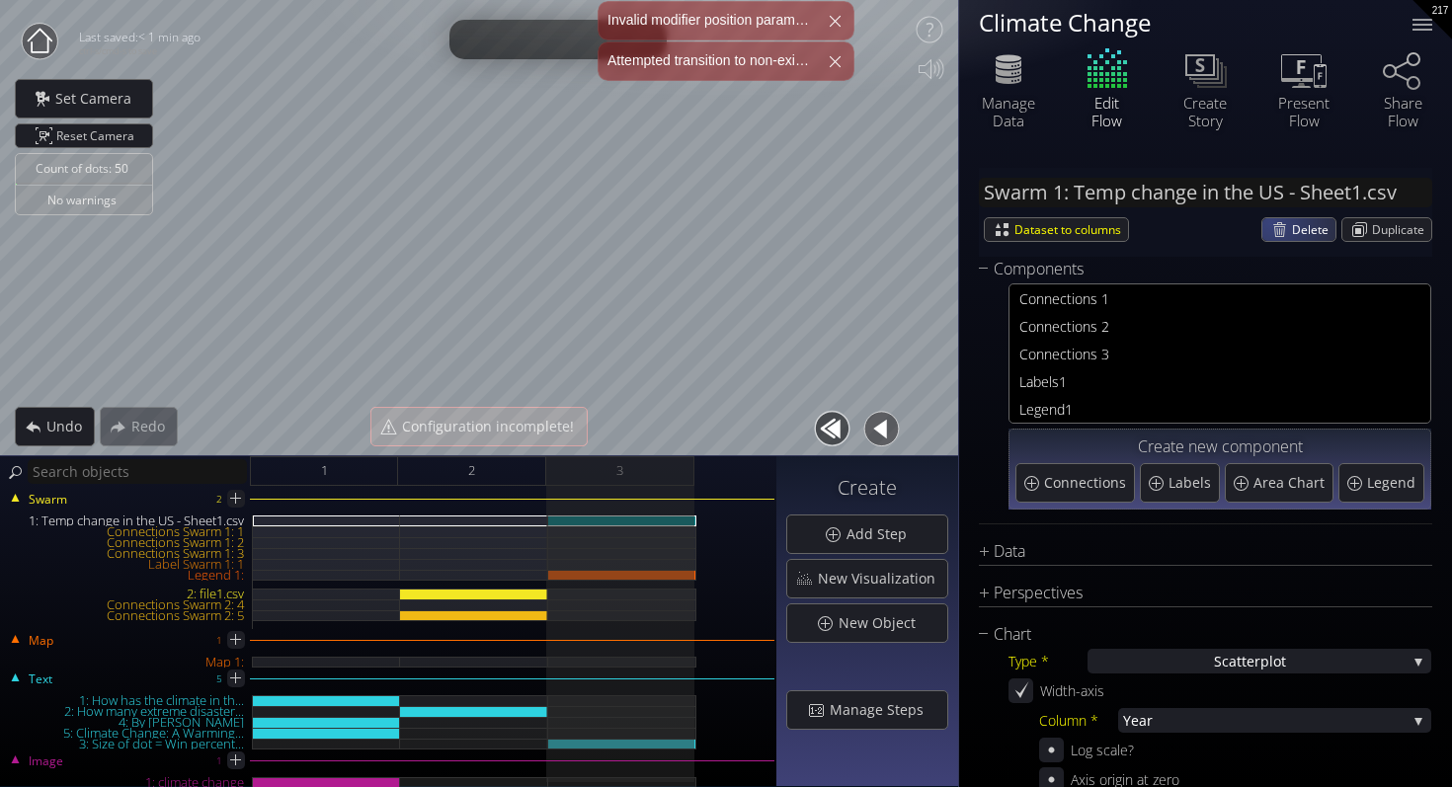
click at [1275, 226] on div "Delete" at bounding box center [1298, 229] width 73 height 23
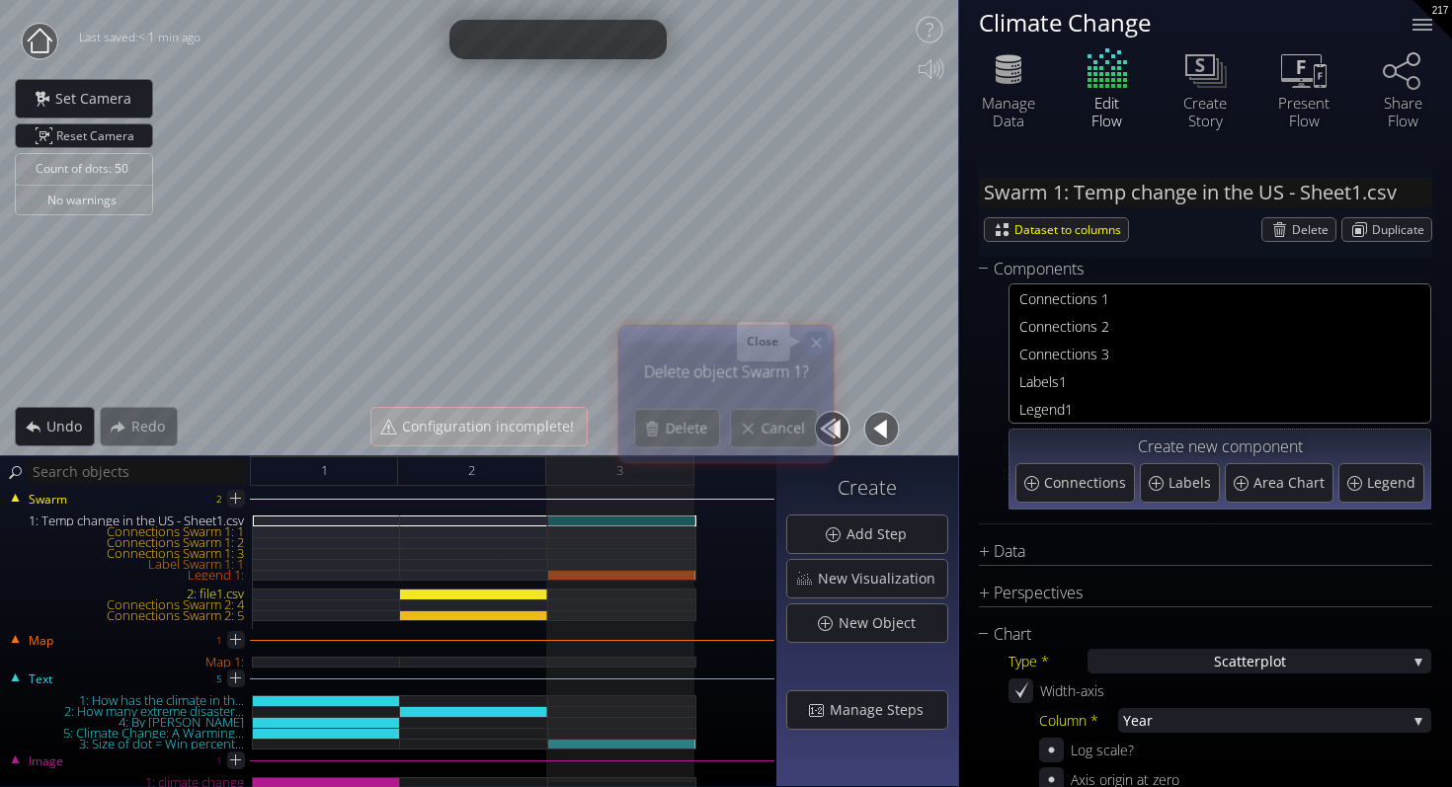
click at [813, 343] on icon at bounding box center [816, 342] width 17 height 17
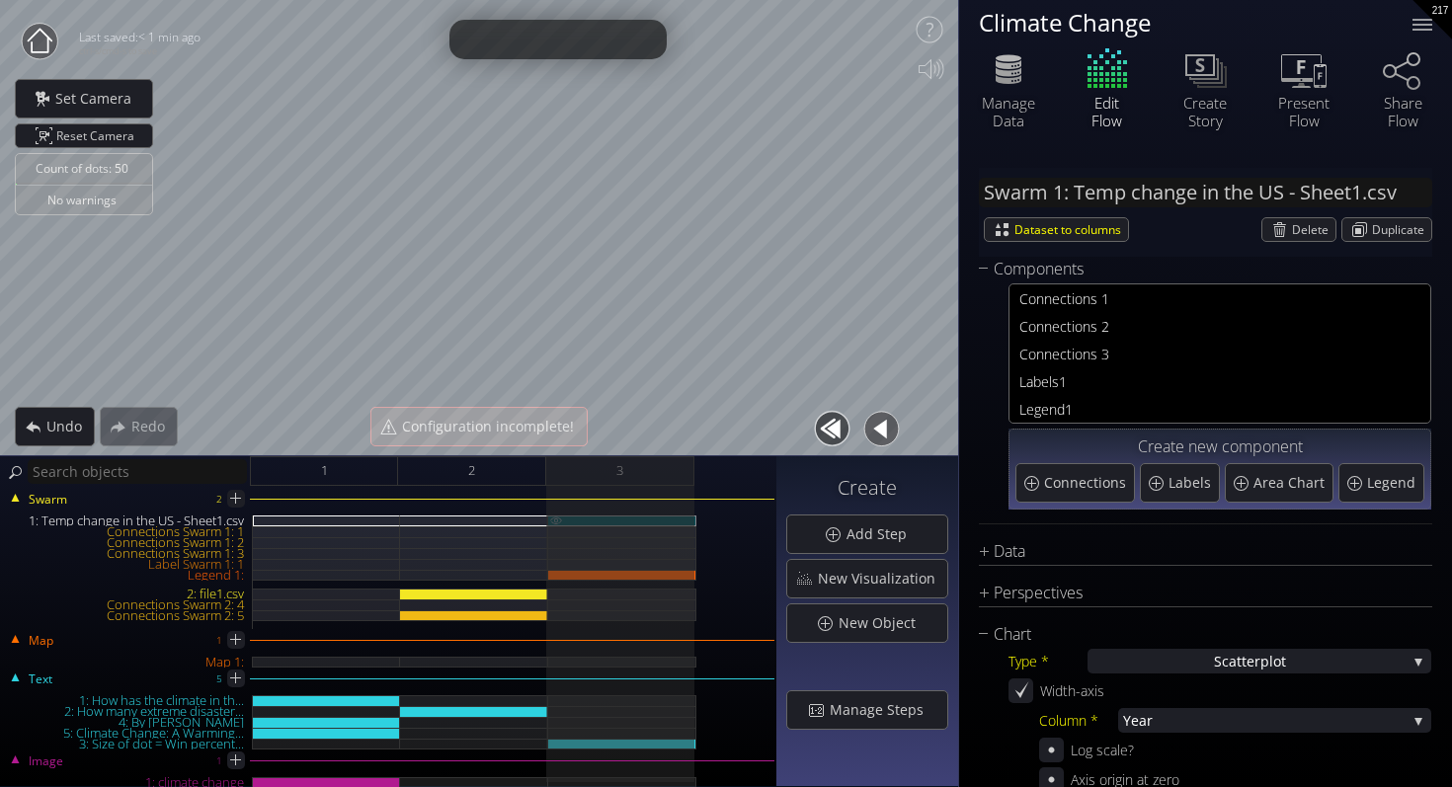
click at [681, 520] on div "1: Temp change in the US - Sheet1.csv" at bounding box center [622, 520] width 148 height 11
click at [663, 515] on div "1: Temp change in the US - Sheet1.csv" at bounding box center [622, 520] width 148 height 11
click at [1275, 236] on div "Delete" at bounding box center [1298, 229] width 73 height 23
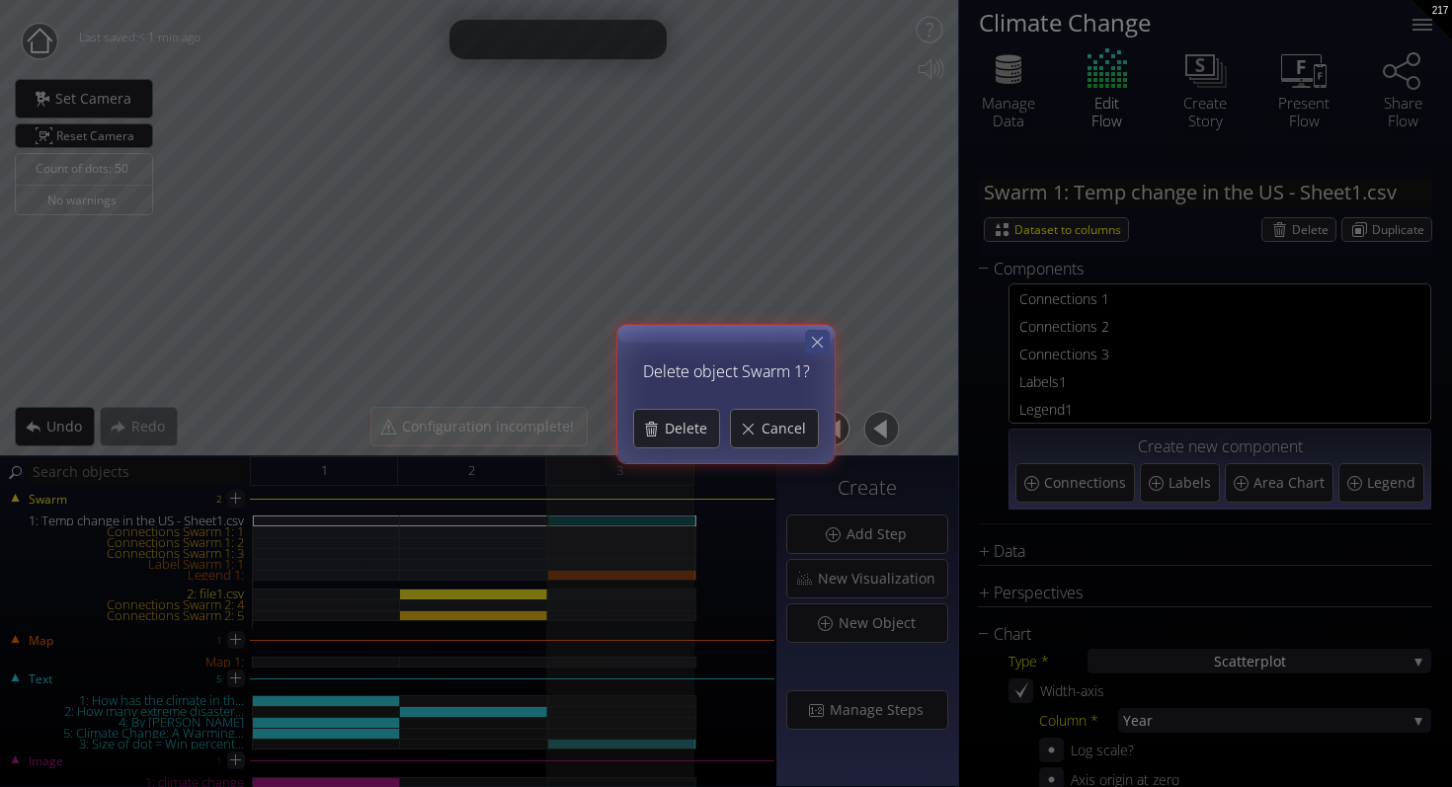
click at [819, 337] on icon at bounding box center [817, 342] width 19 height 19
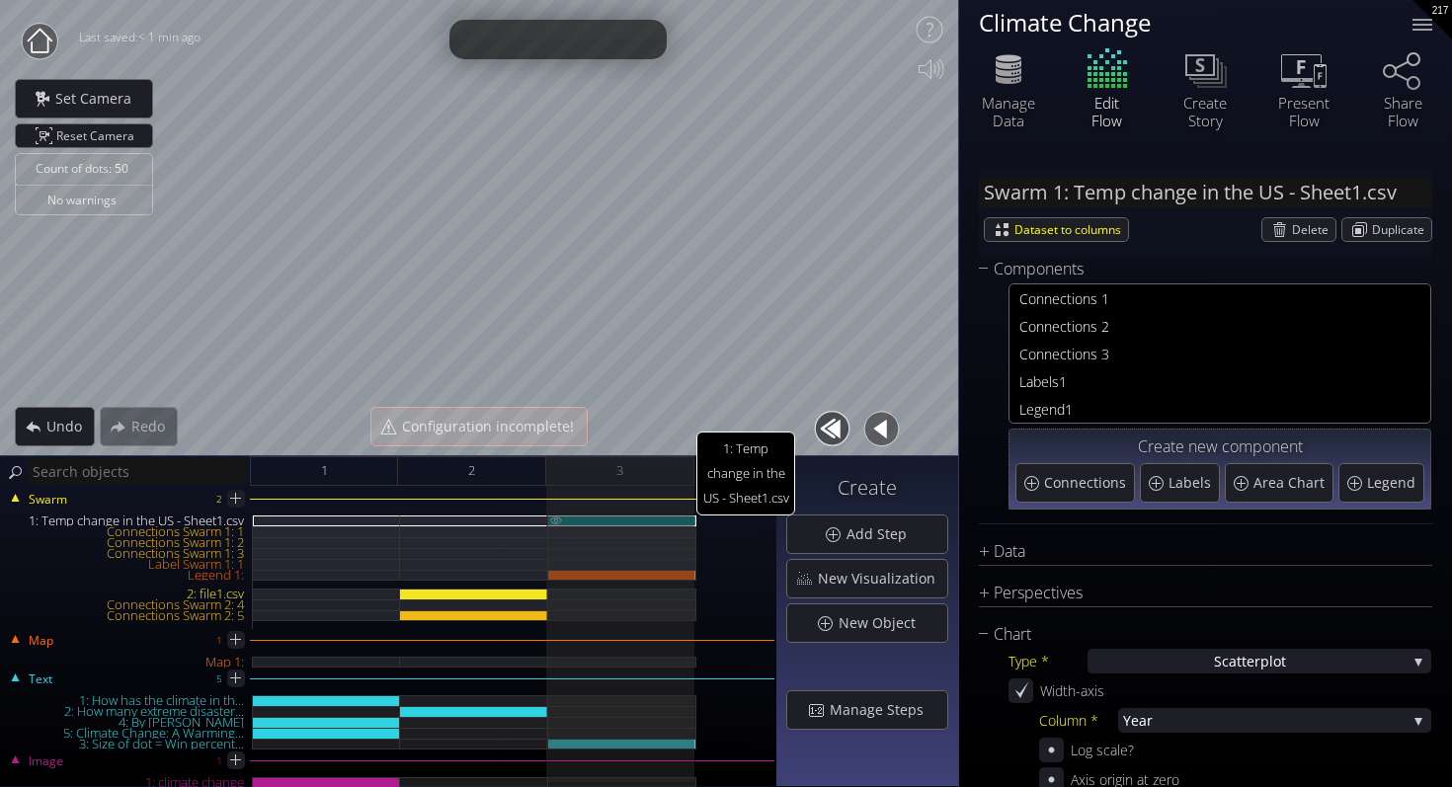
click at [555, 519] on img at bounding box center [556, 519] width 16 height 9
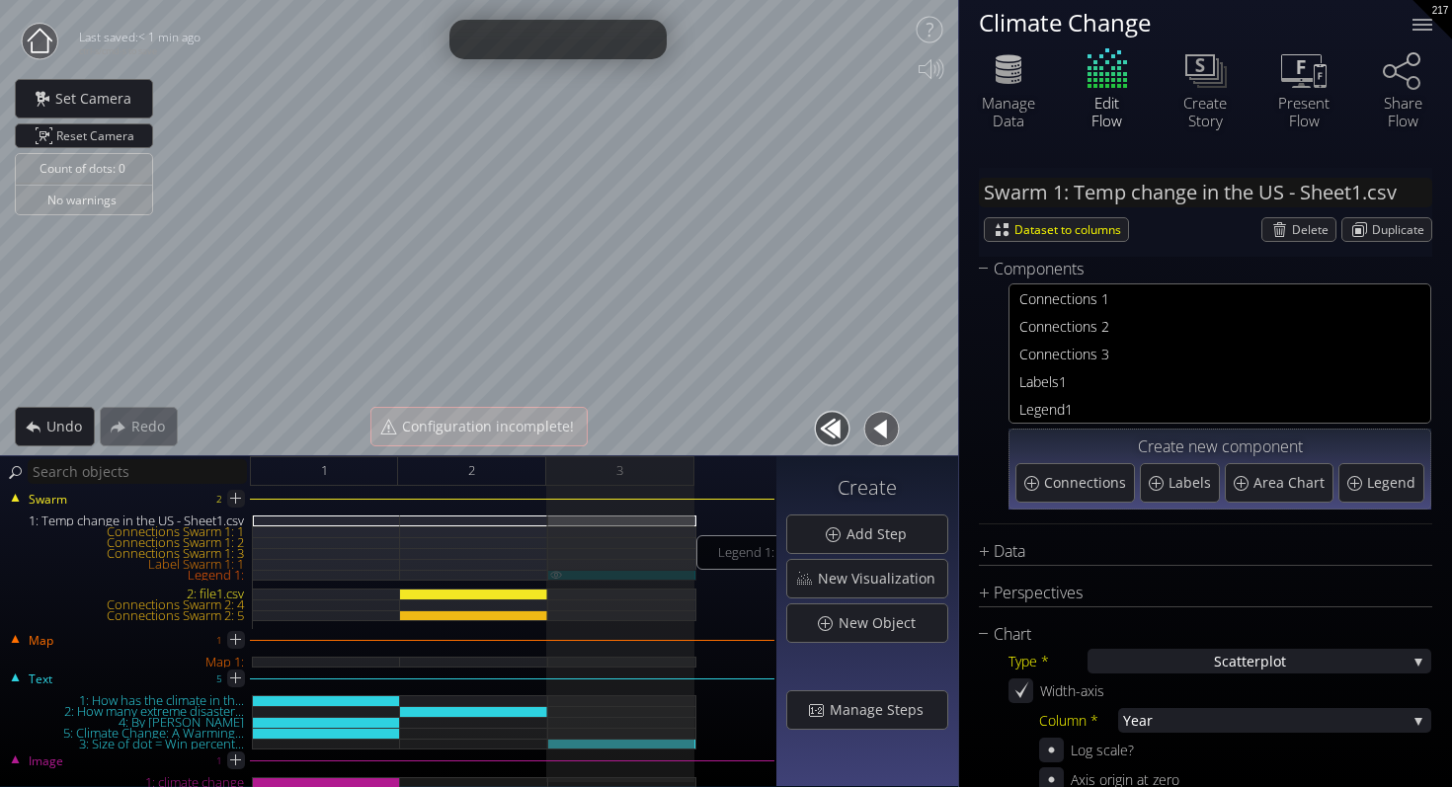
click at [575, 574] on div "Legend 1:" at bounding box center [622, 575] width 148 height 11
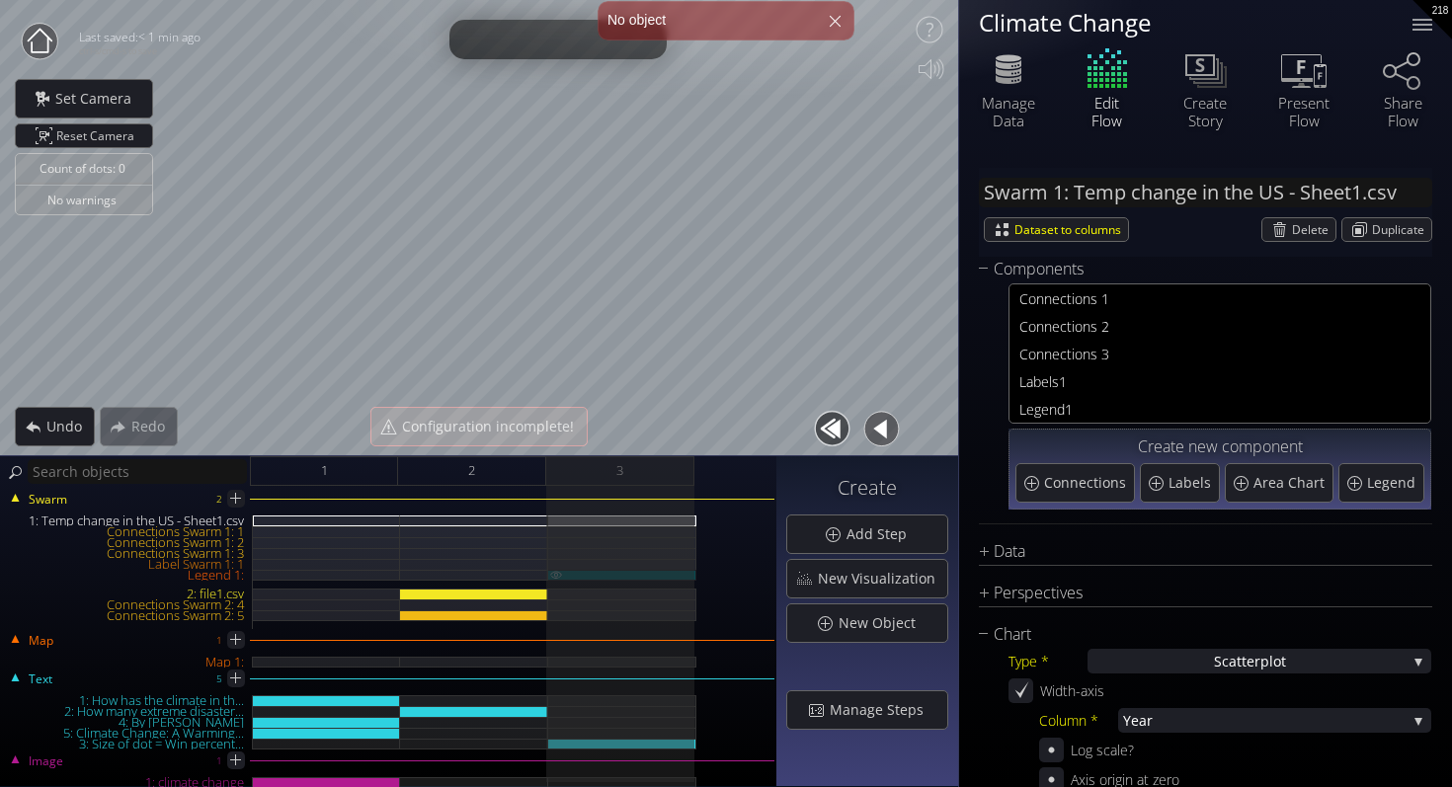
click at [554, 575] on img at bounding box center [556, 574] width 16 height 9
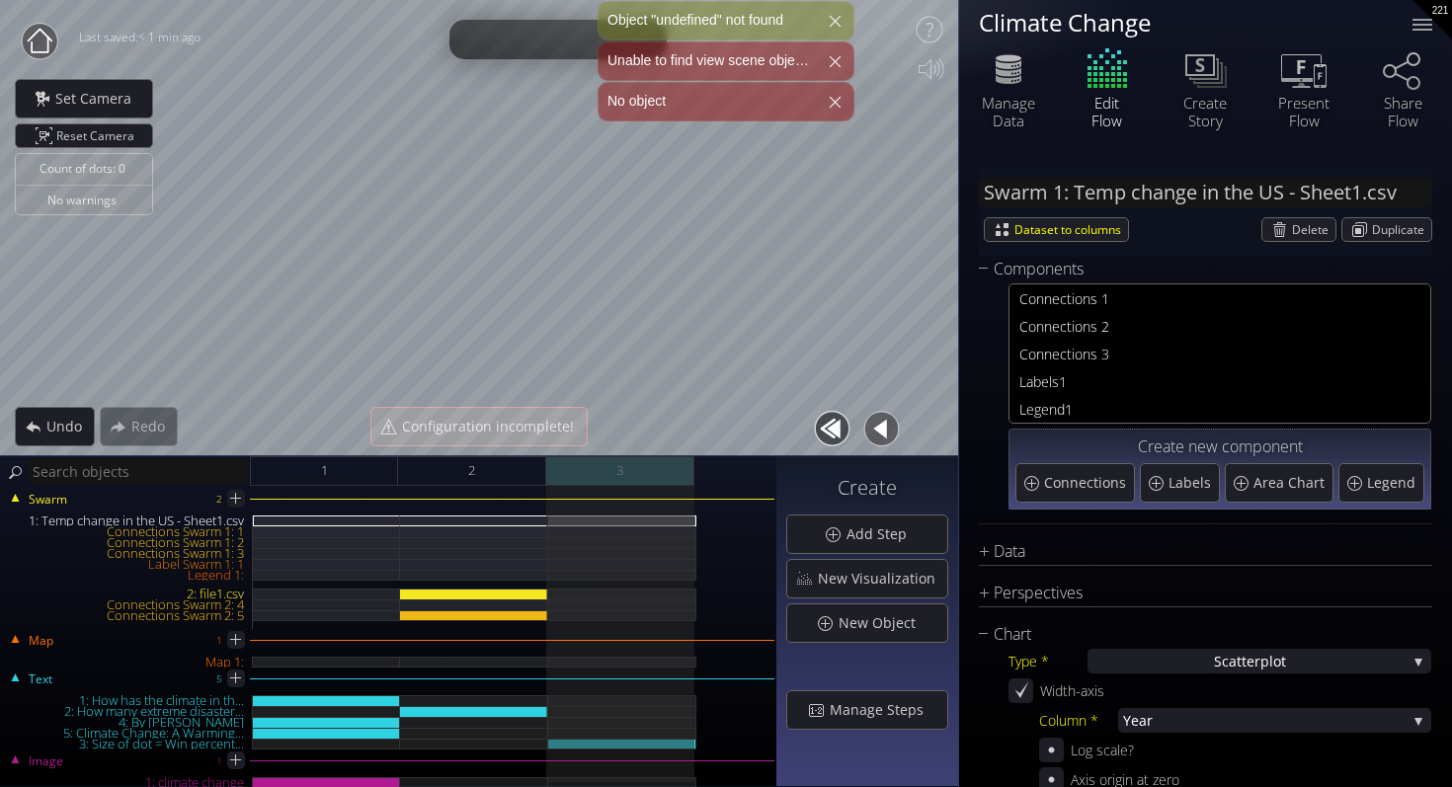
click at [669, 482] on div "3" at bounding box center [620, 471] width 148 height 30
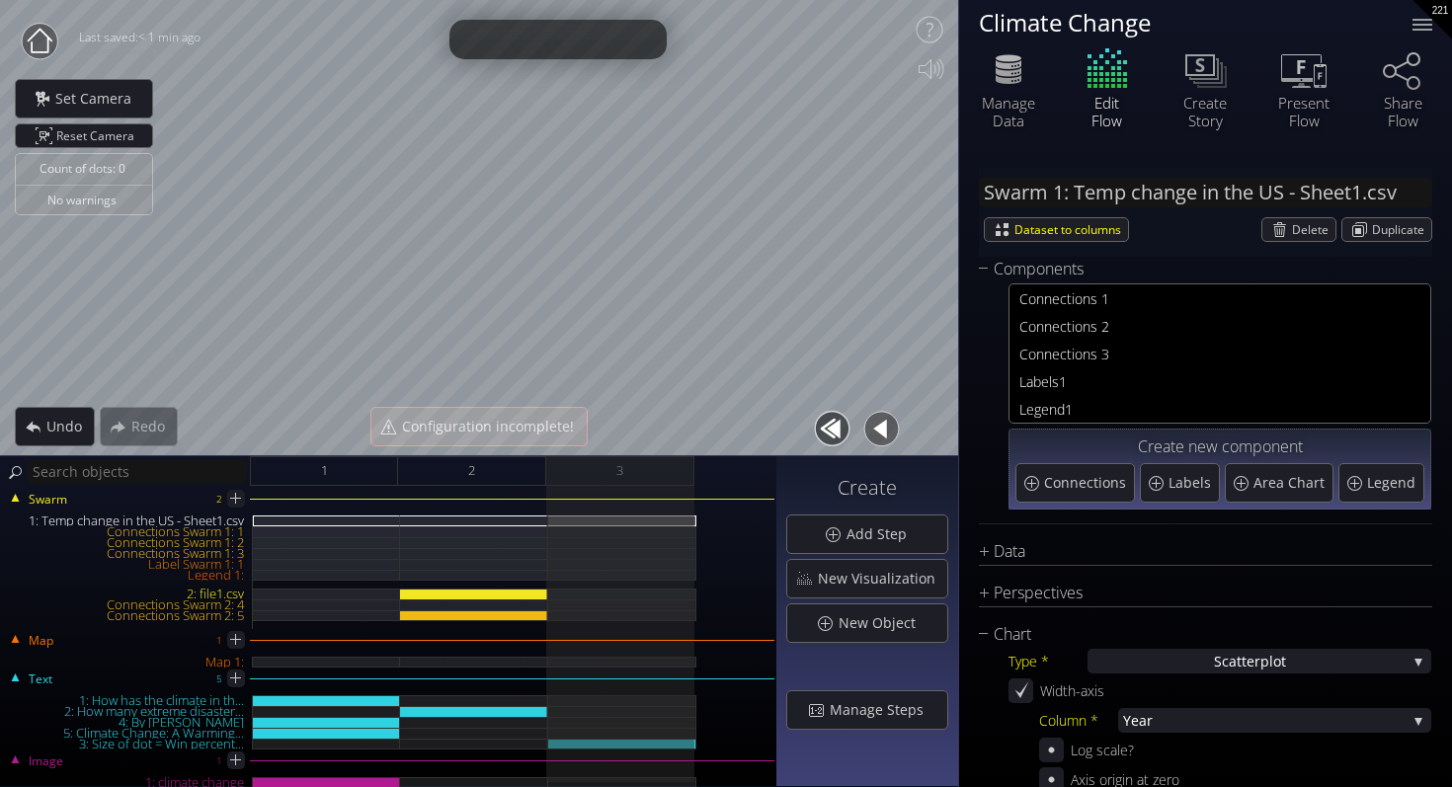
click at [633, 748] on div "Swarm 2 1: Temp change in the US - Sheet1.csv Connections Swarm 1: 1 Connection…" at bounding box center [388, 636] width 776 height 301
click at [631, 739] on div "3: Size of dot = Win percent..." at bounding box center [622, 744] width 148 height 11
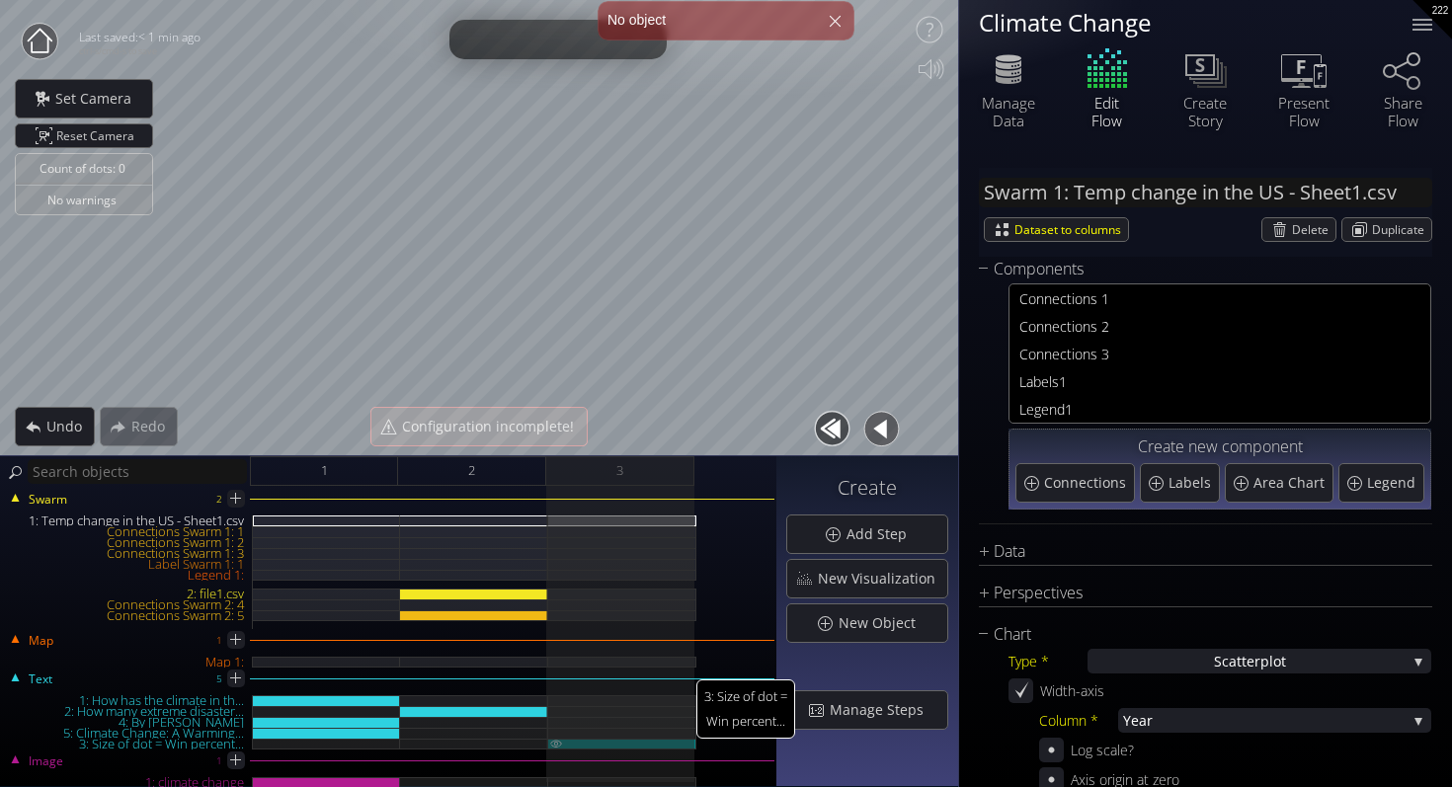
click at [555, 739] on img at bounding box center [556, 743] width 16 height 9
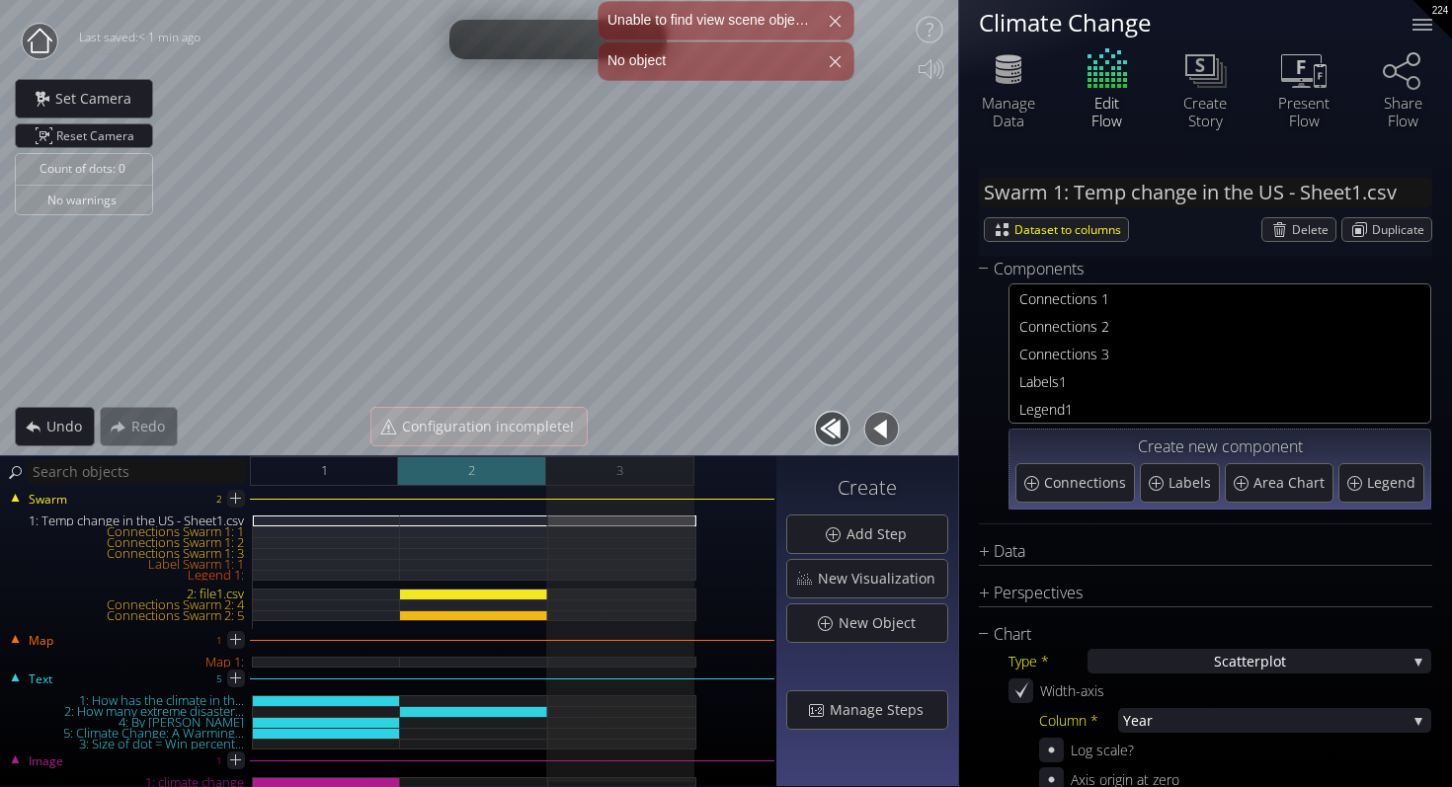
click at [493, 470] on div "2" at bounding box center [472, 471] width 148 height 30
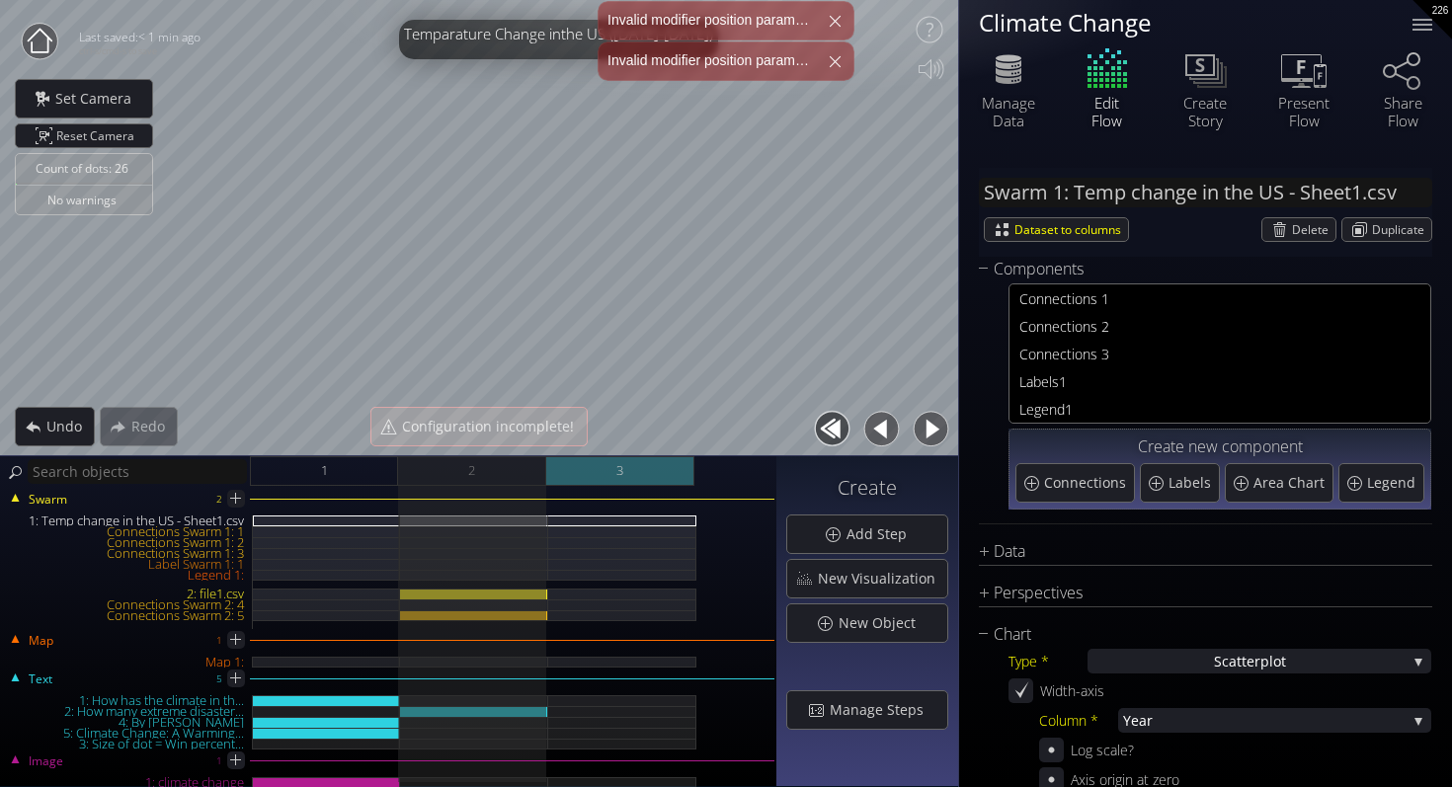
click at [660, 472] on div "3" at bounding box center [620, 471] width 148 height 30
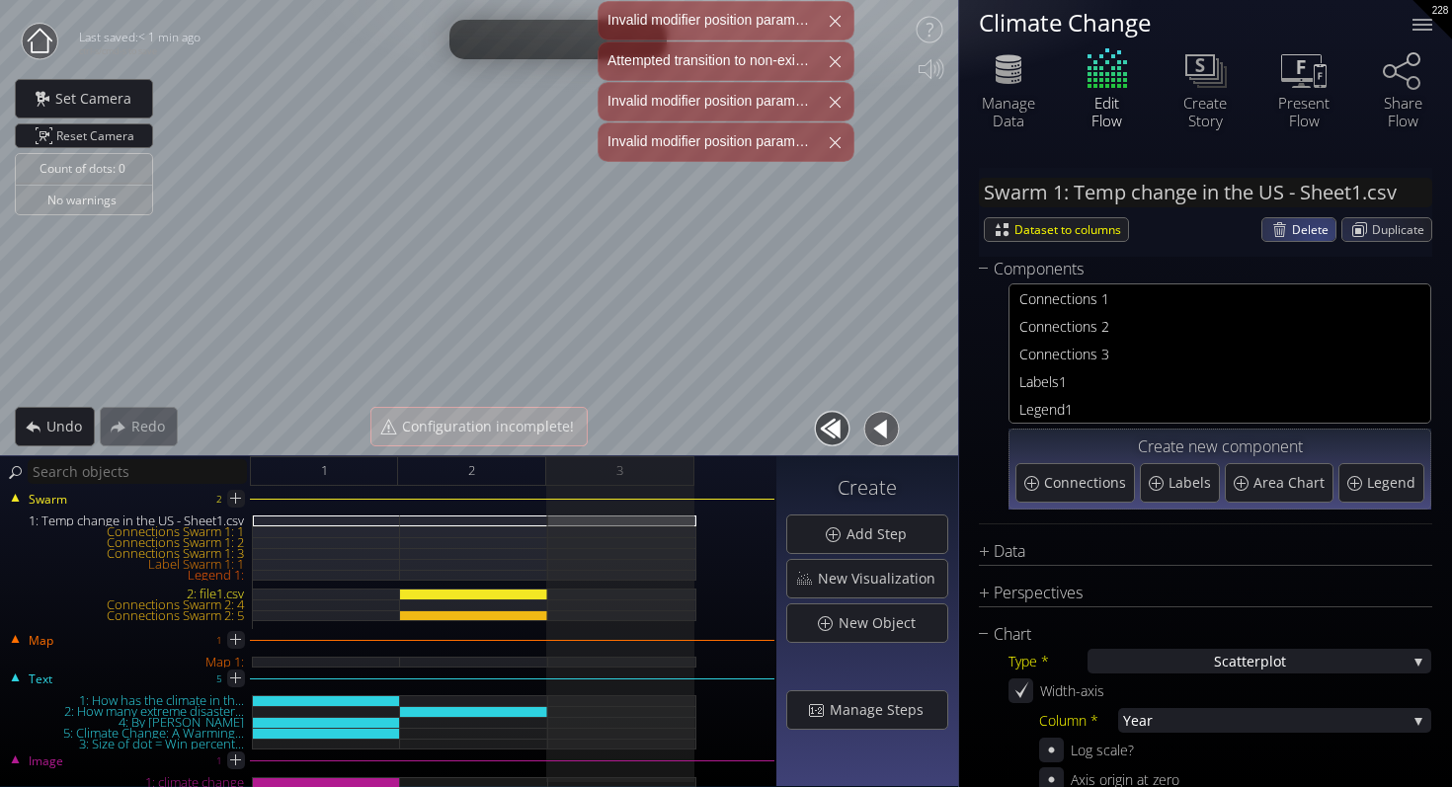
click at [1308, 232] on span "Delete" at bounding box center [1313, 229] width 43 height 23
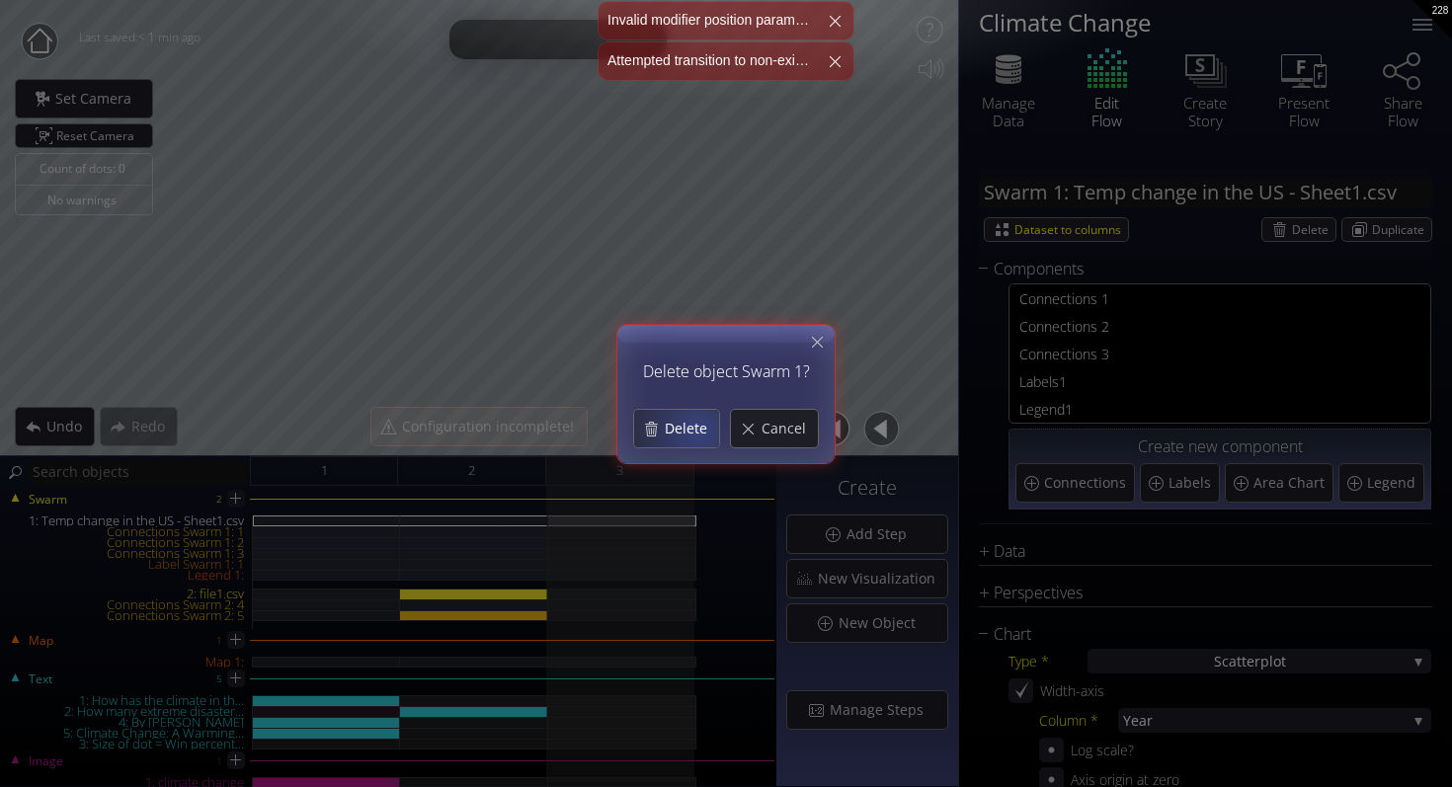
click at [697, 431] on span "Delete" at bounding box center [691, 429] width 55 height 20
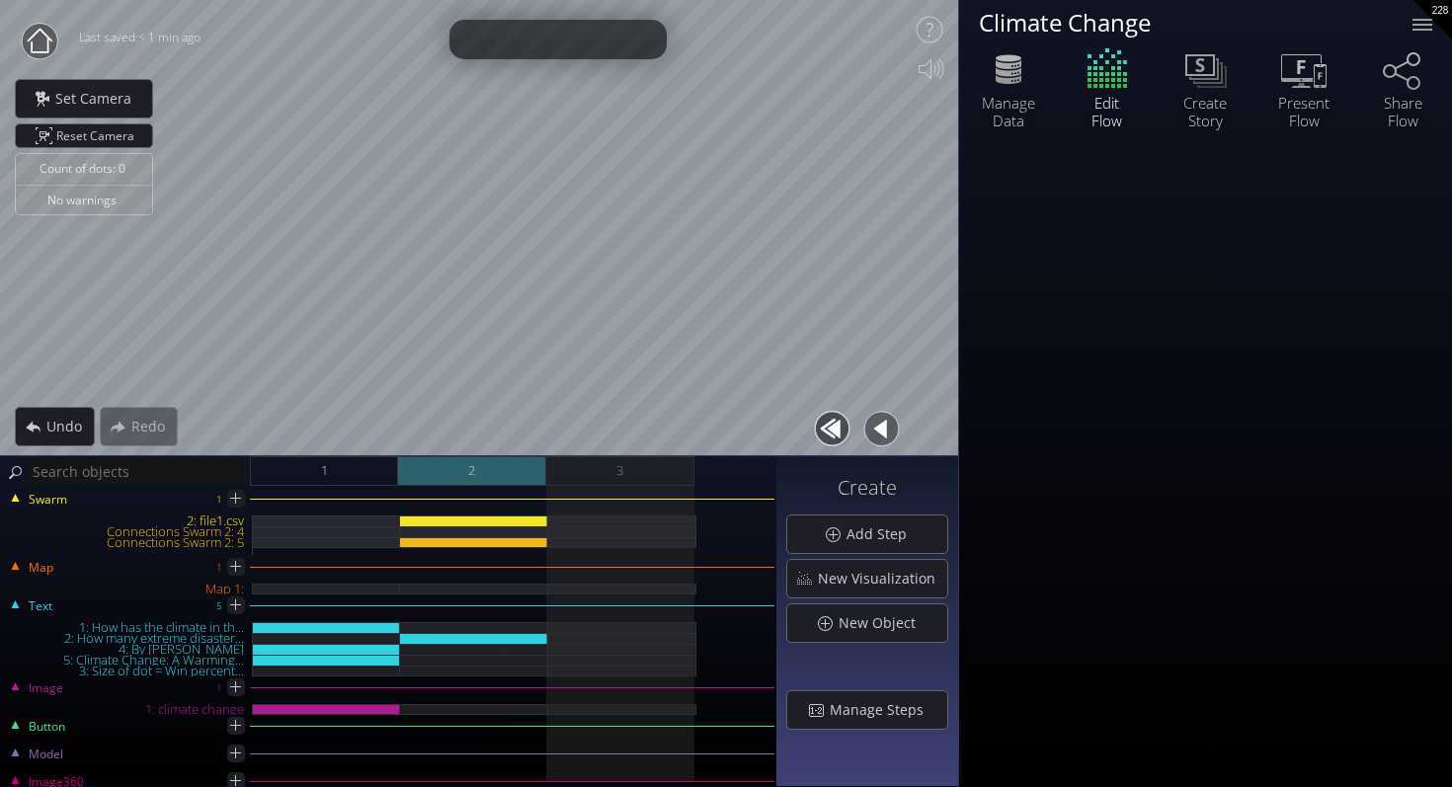
click at [509, 472] on div "2" at bounding box center [472, 471] width 148 height 30
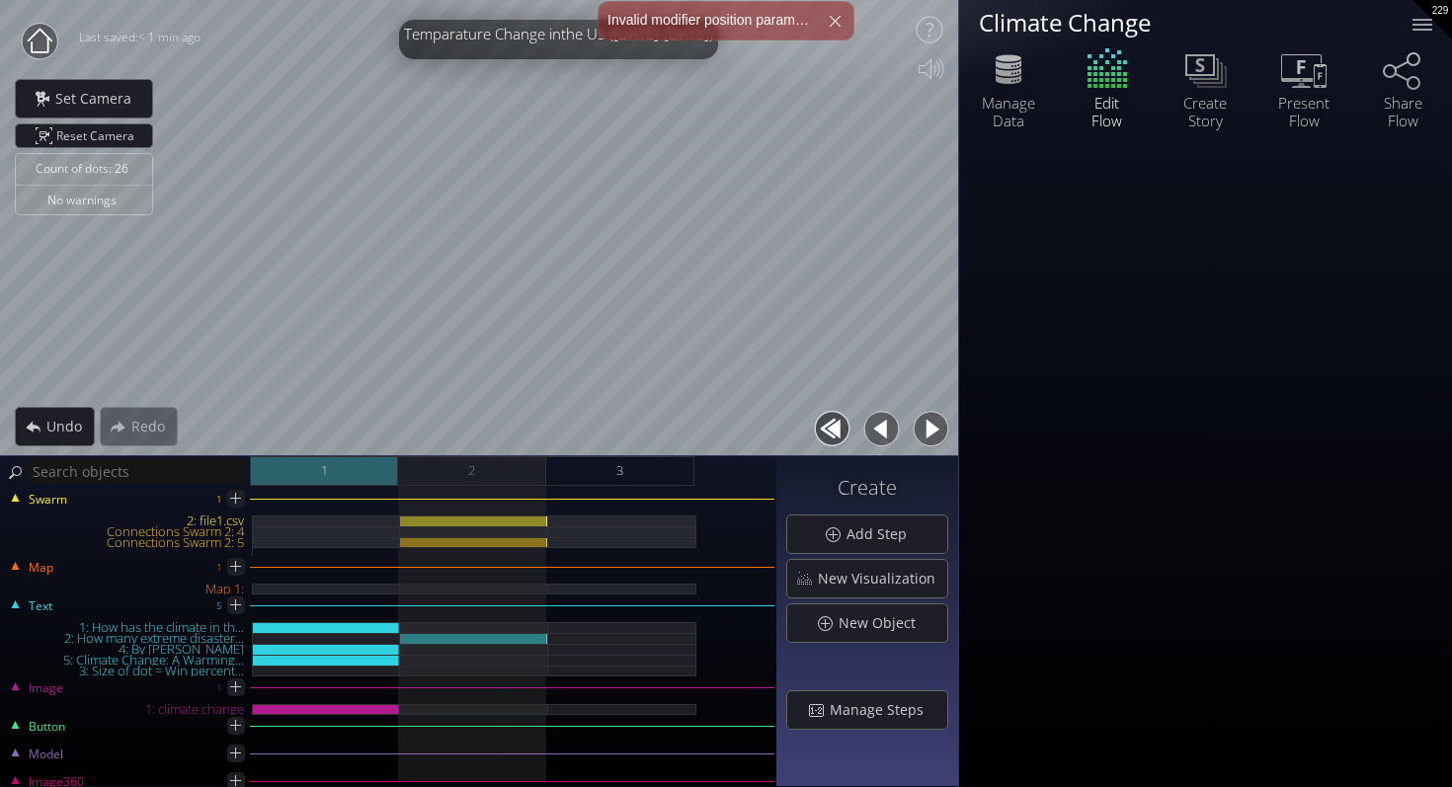
click at [342, 469] on div "1" at bounding box center [324, 471] width 148 height 30
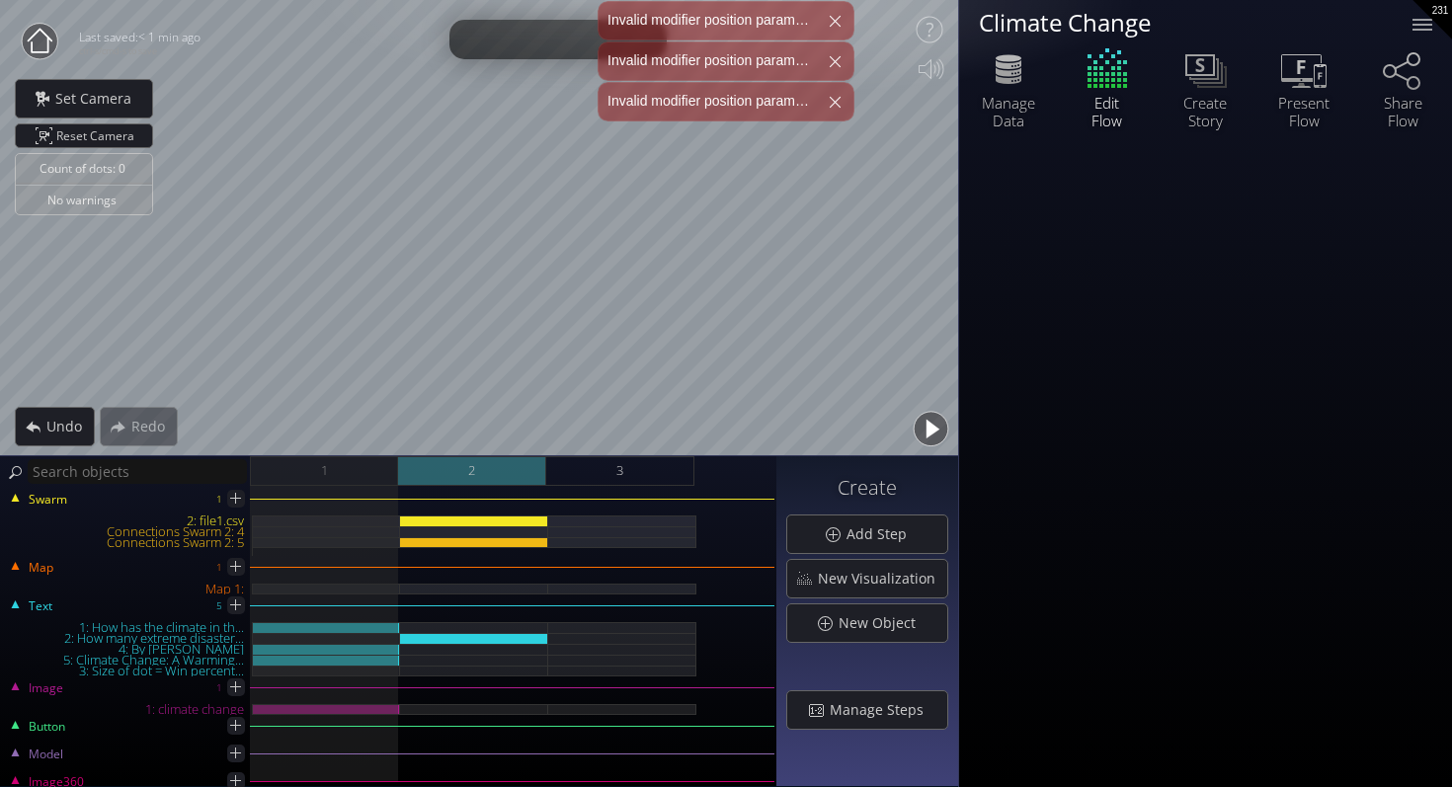
click at [528, 470] on div "2" at bounding box center [472, 471] width 148 height 30
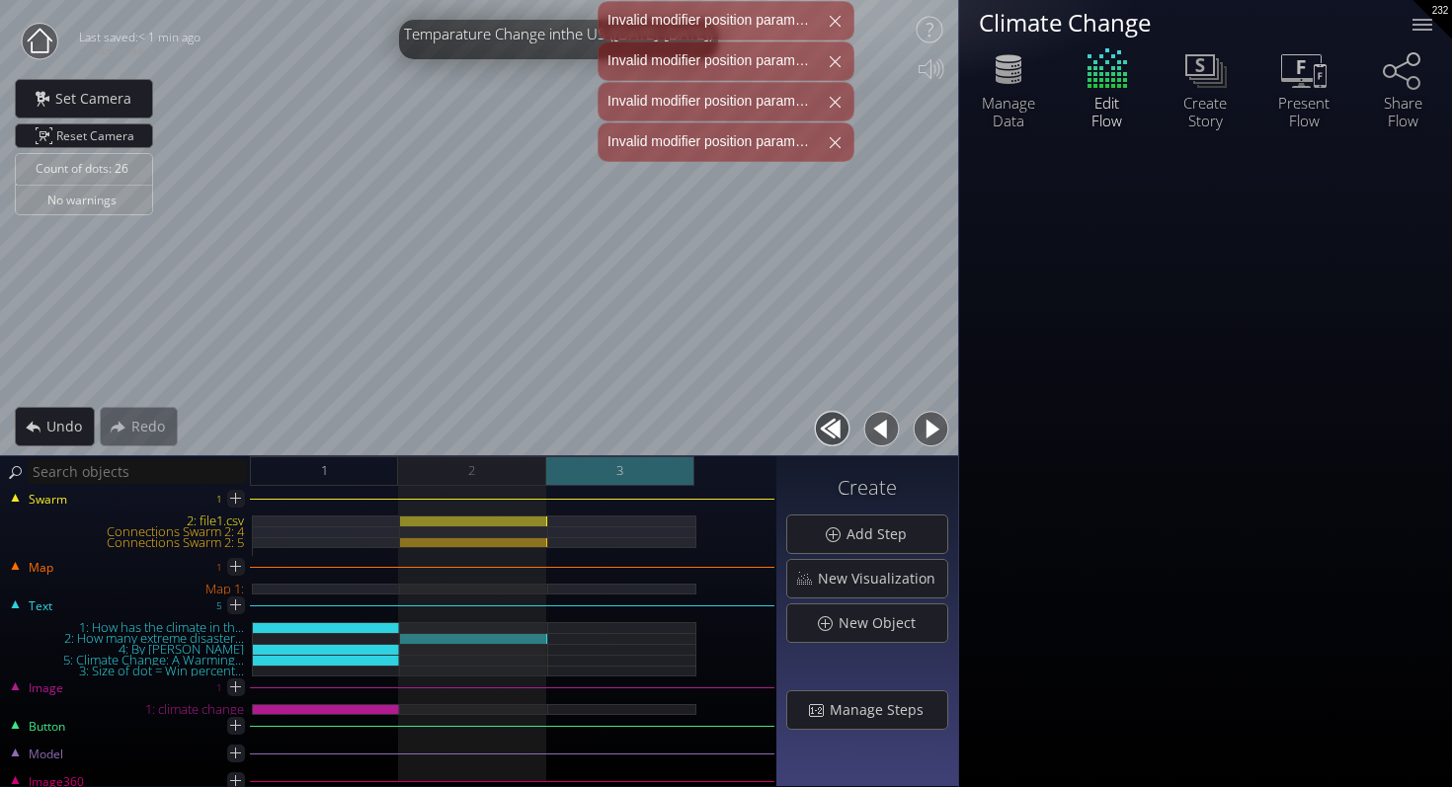
click at [623, 466] on div "3" at bounding box center [620, 471] width 148 height 30
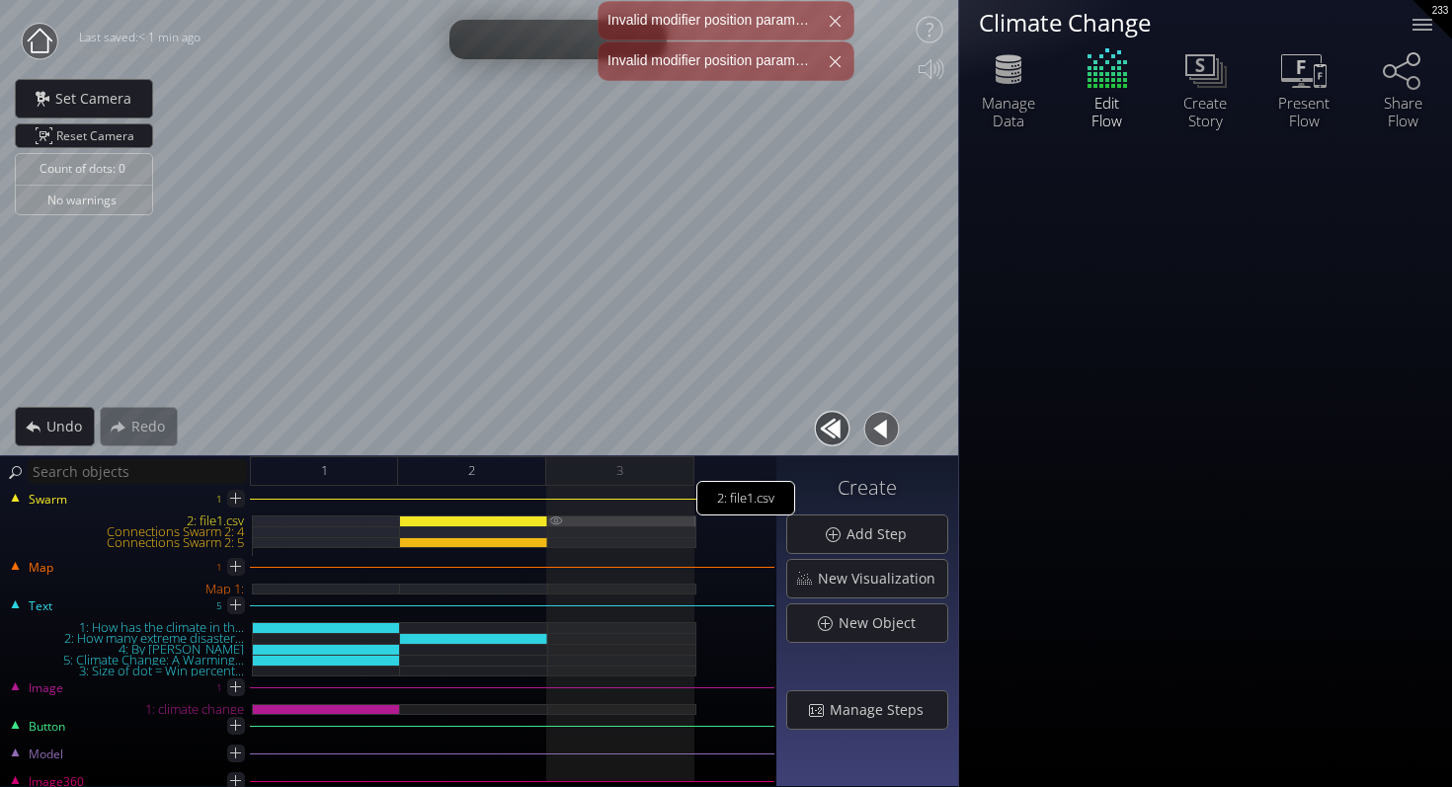
click at [597, 515] on div "2: file1.csv" at bounding box center [622, 520] width 148 height 11
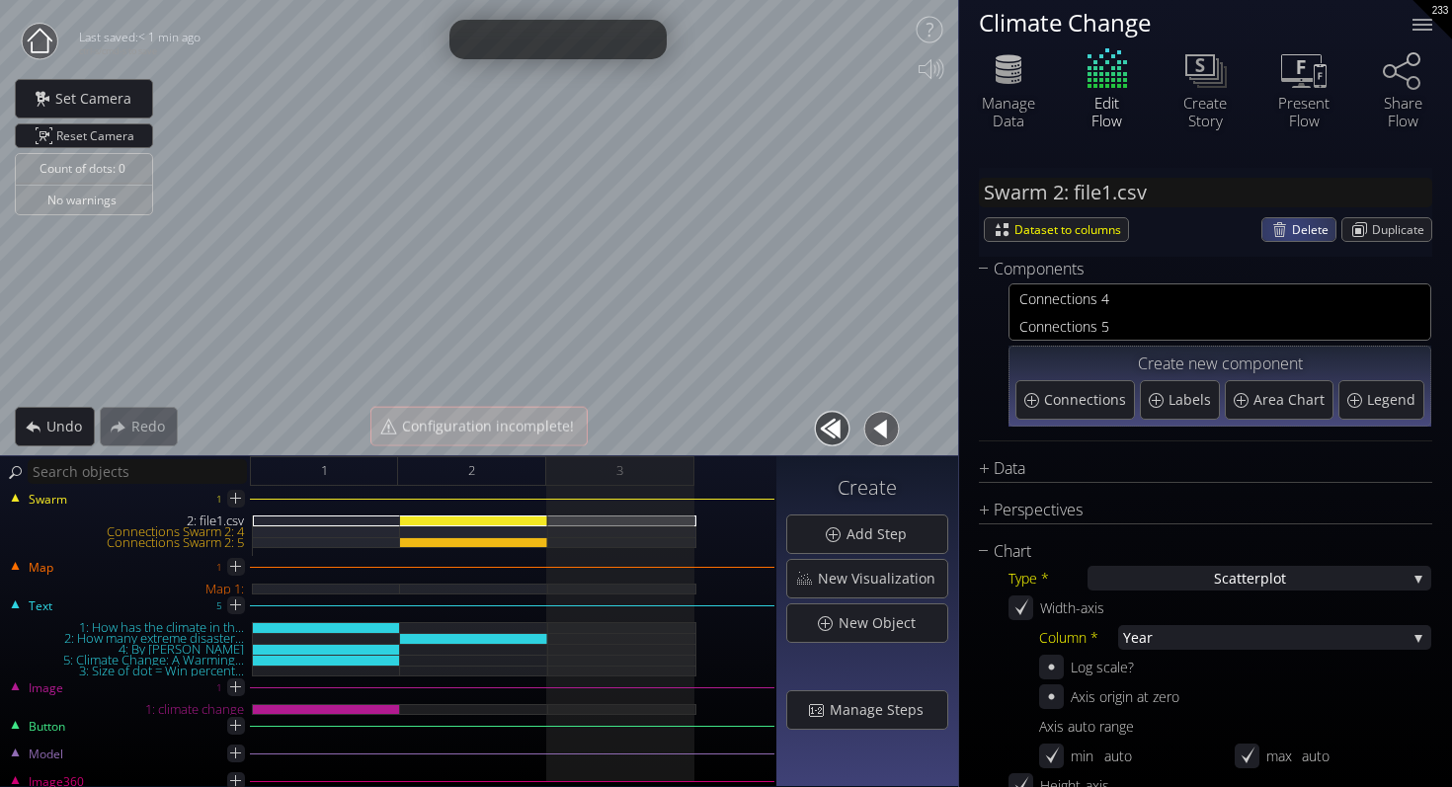
click at [1292, 227] on span "Delete" at bounding box center [1313, 229] width 43 height 23
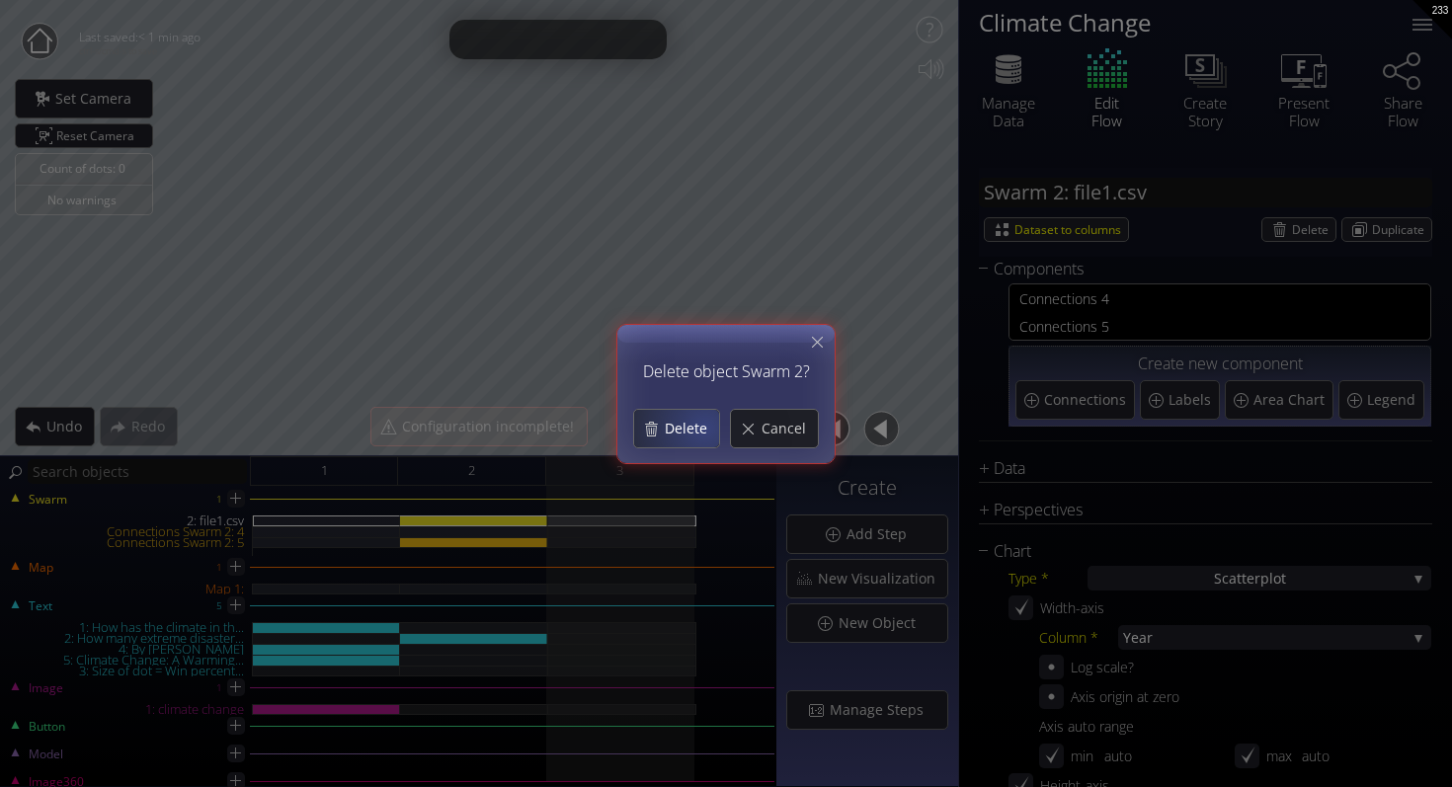
click at [689, 423] on span "Delete" at bounding box center [691, 429] width 55 height 20
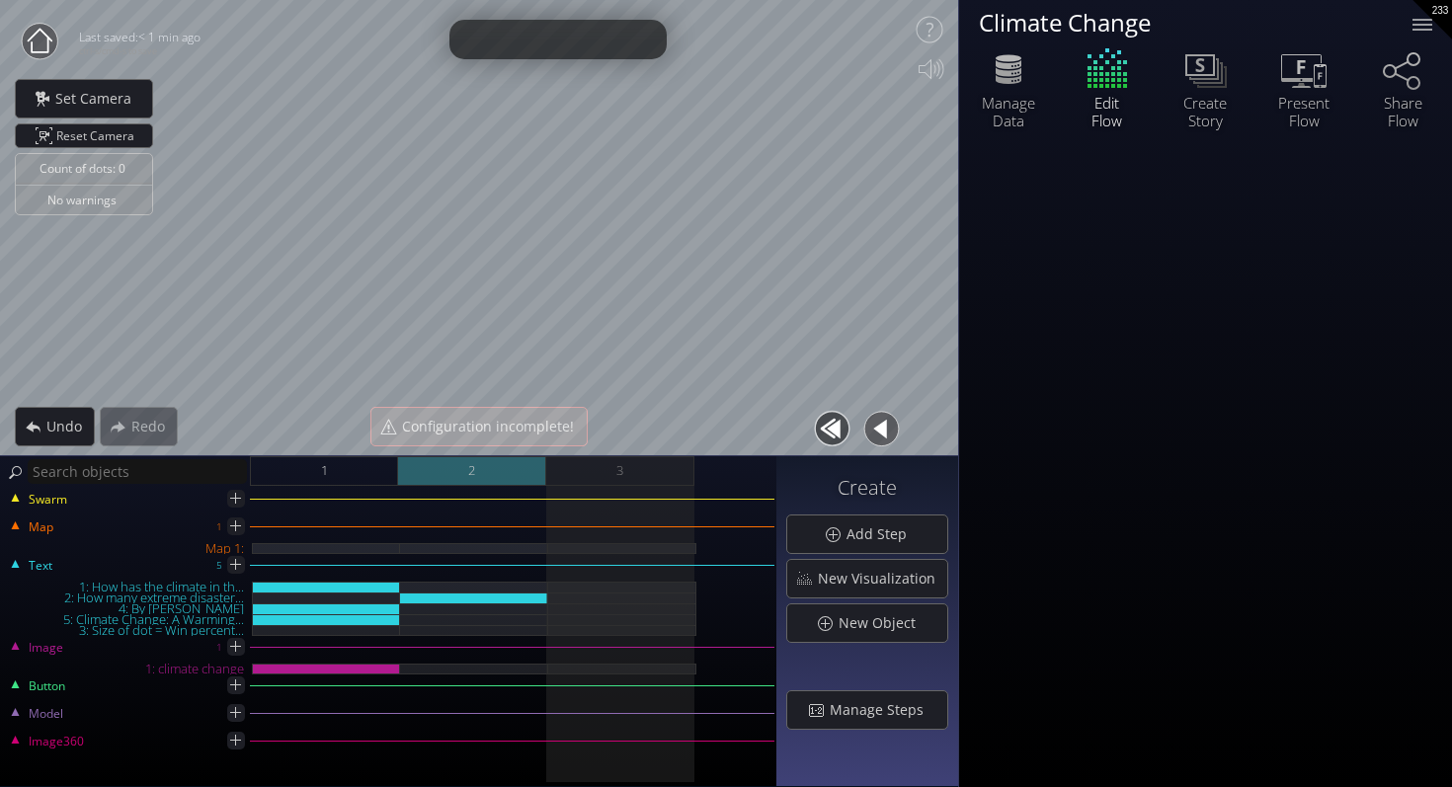
click at [504, 470] on div "2" at bounding box center [472, 471] width 148 height 30
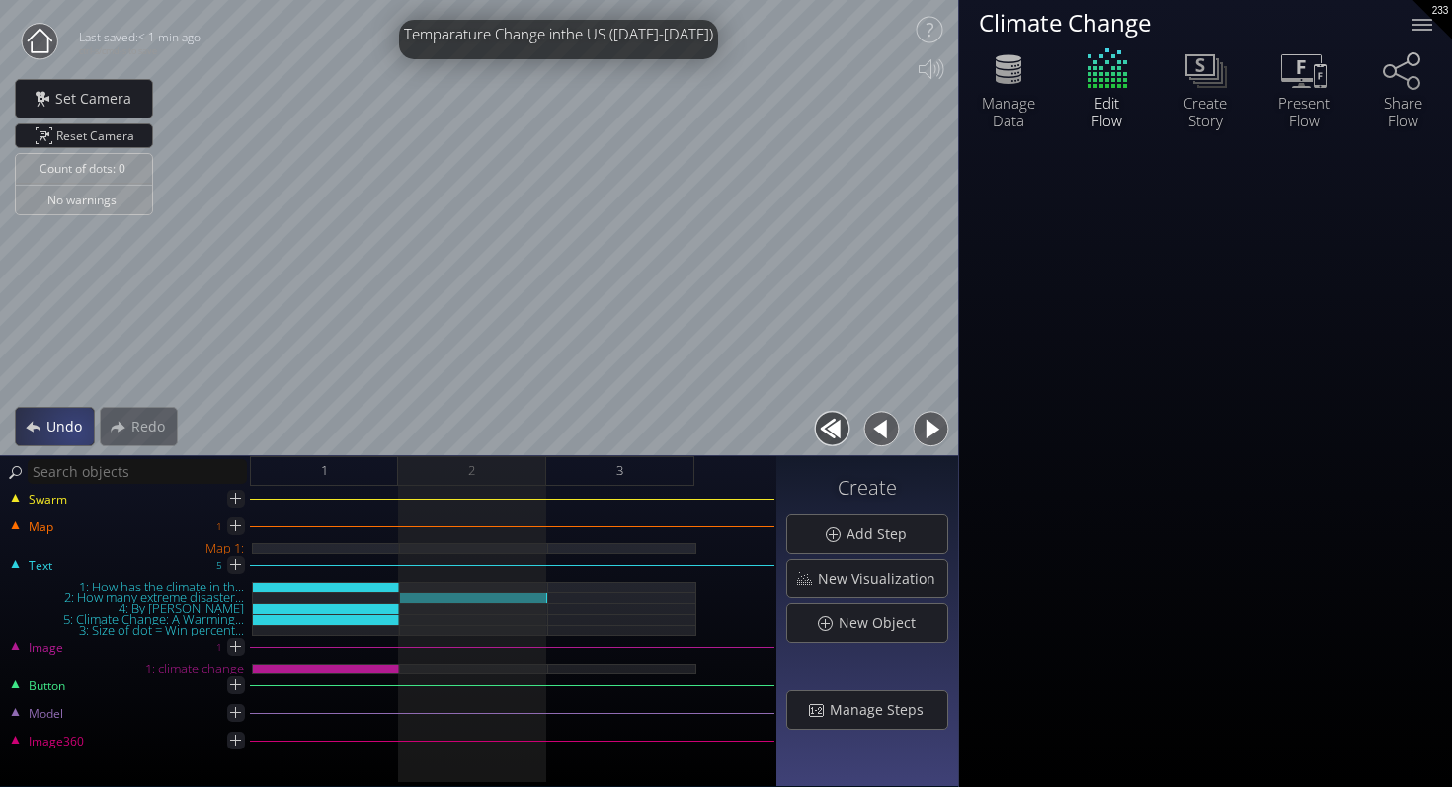
click at [62, 425] on span "Undo" at bounding box center [69, 427] width 48 height 20
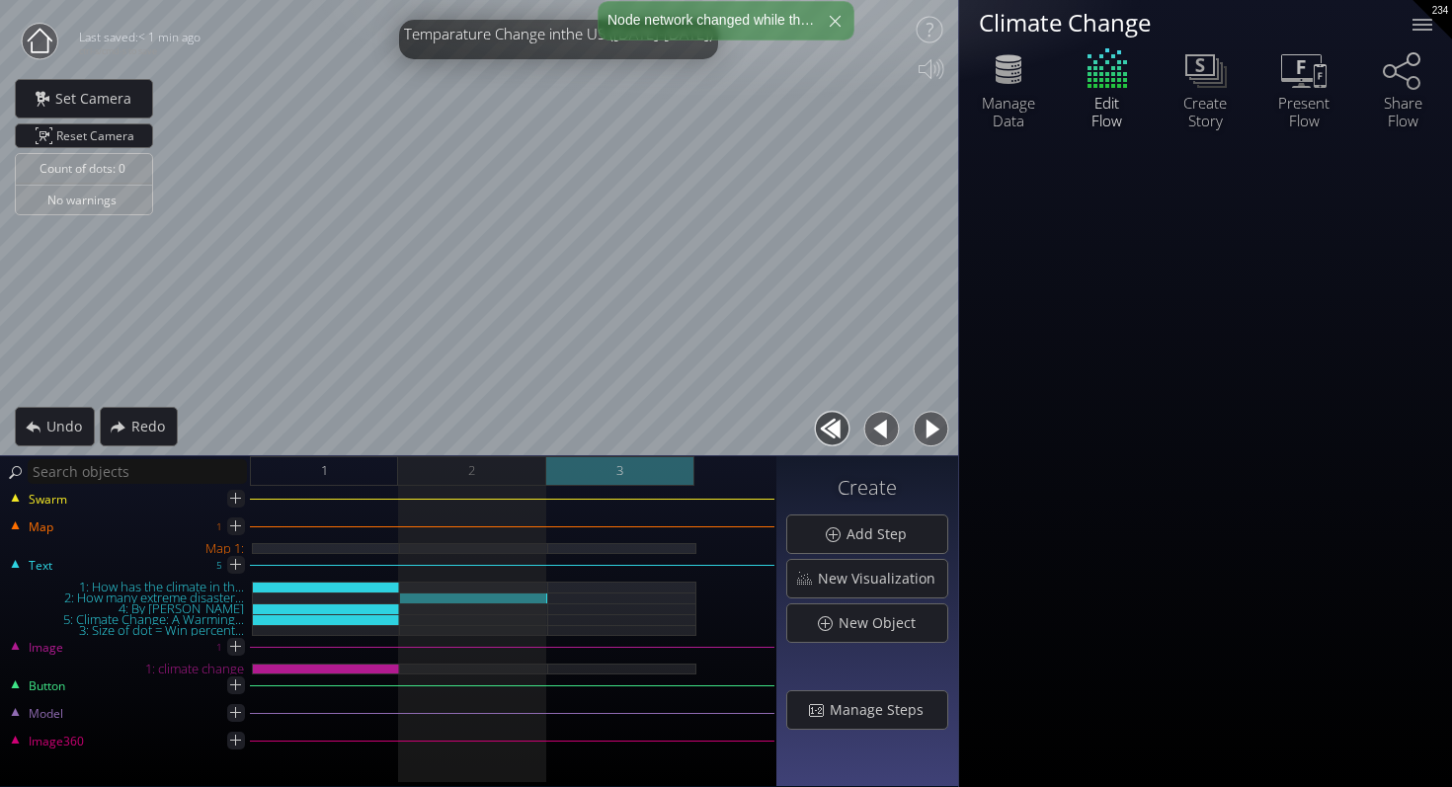
click at [641, 476] on div "3" at bounding box center [620, 471] width 148 height 30
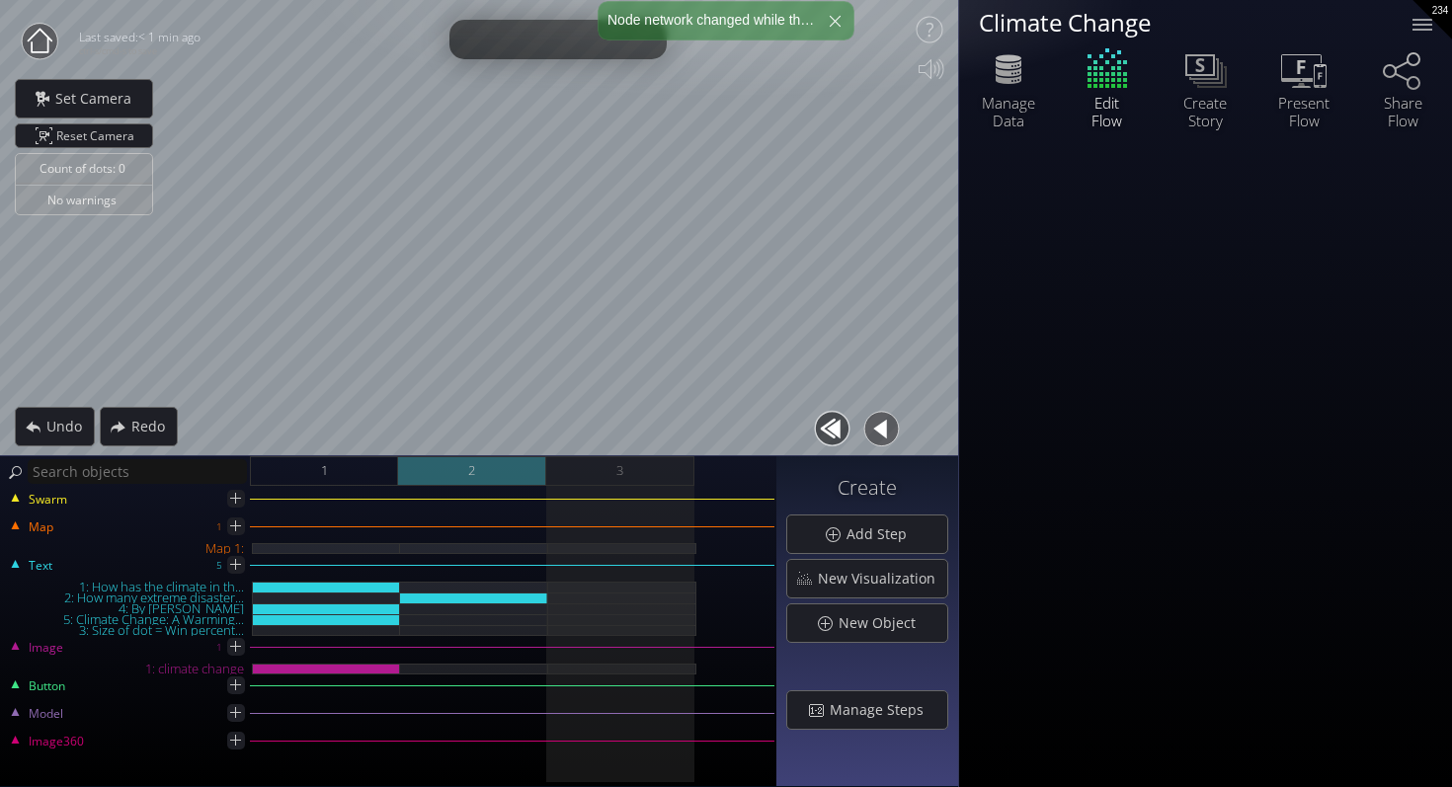
click at [521, 469] on div "2" at bounding box center [472, 471] width 148 height 30
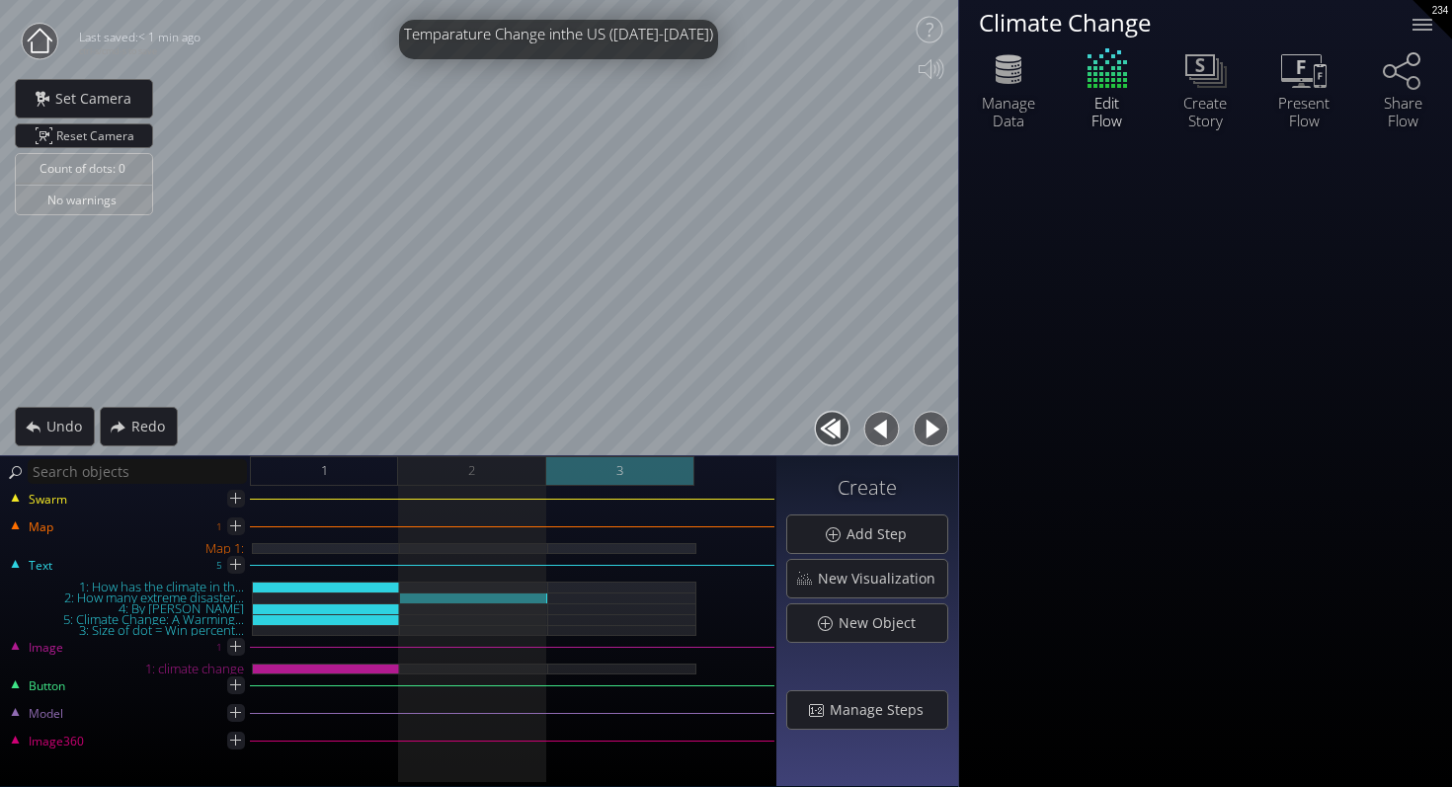
click at [629, 469] on div "3" at bounding box center [620, 471] width 148 height 30
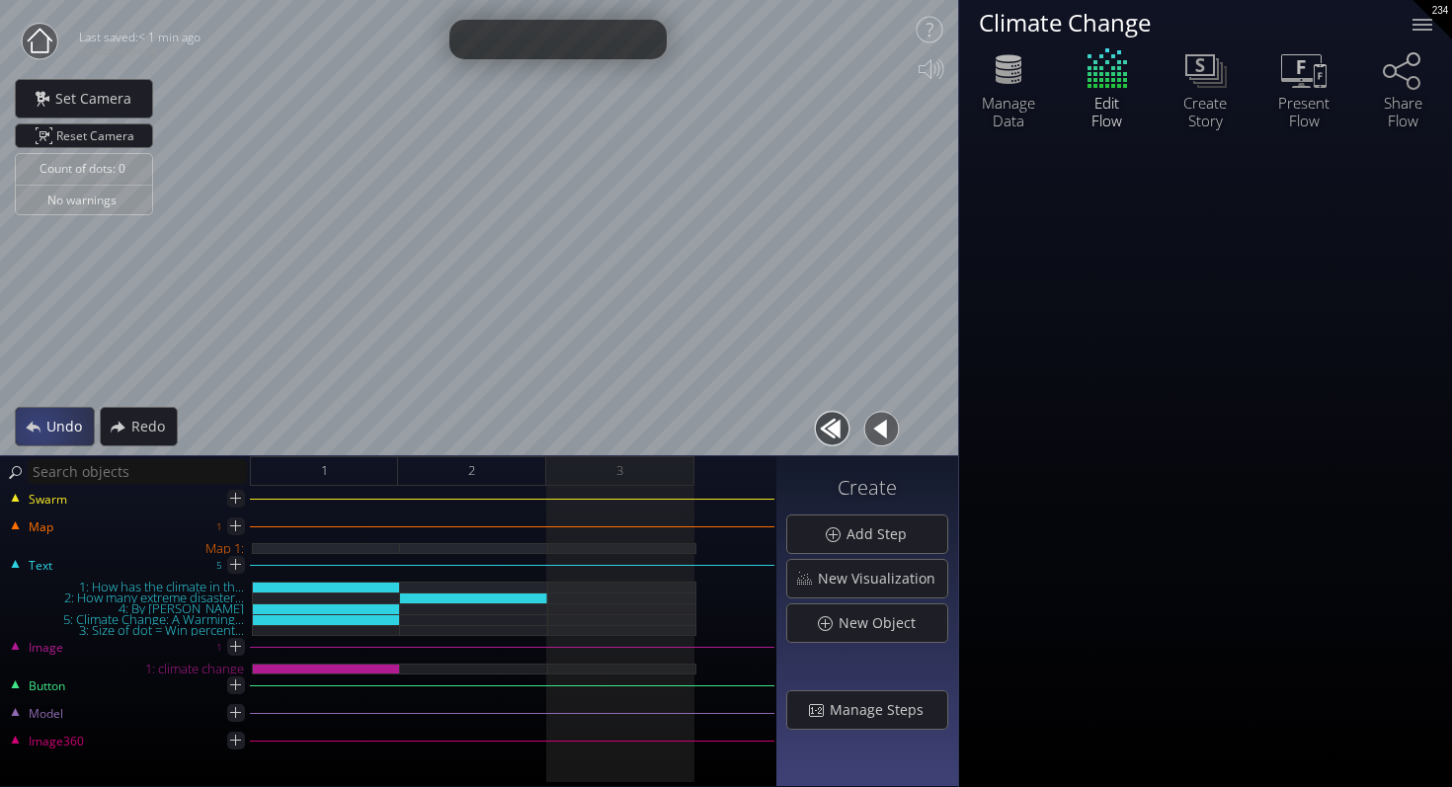
click at [33, 424] on div "Undo" at bounding box center [55, 427] width 78 height 38
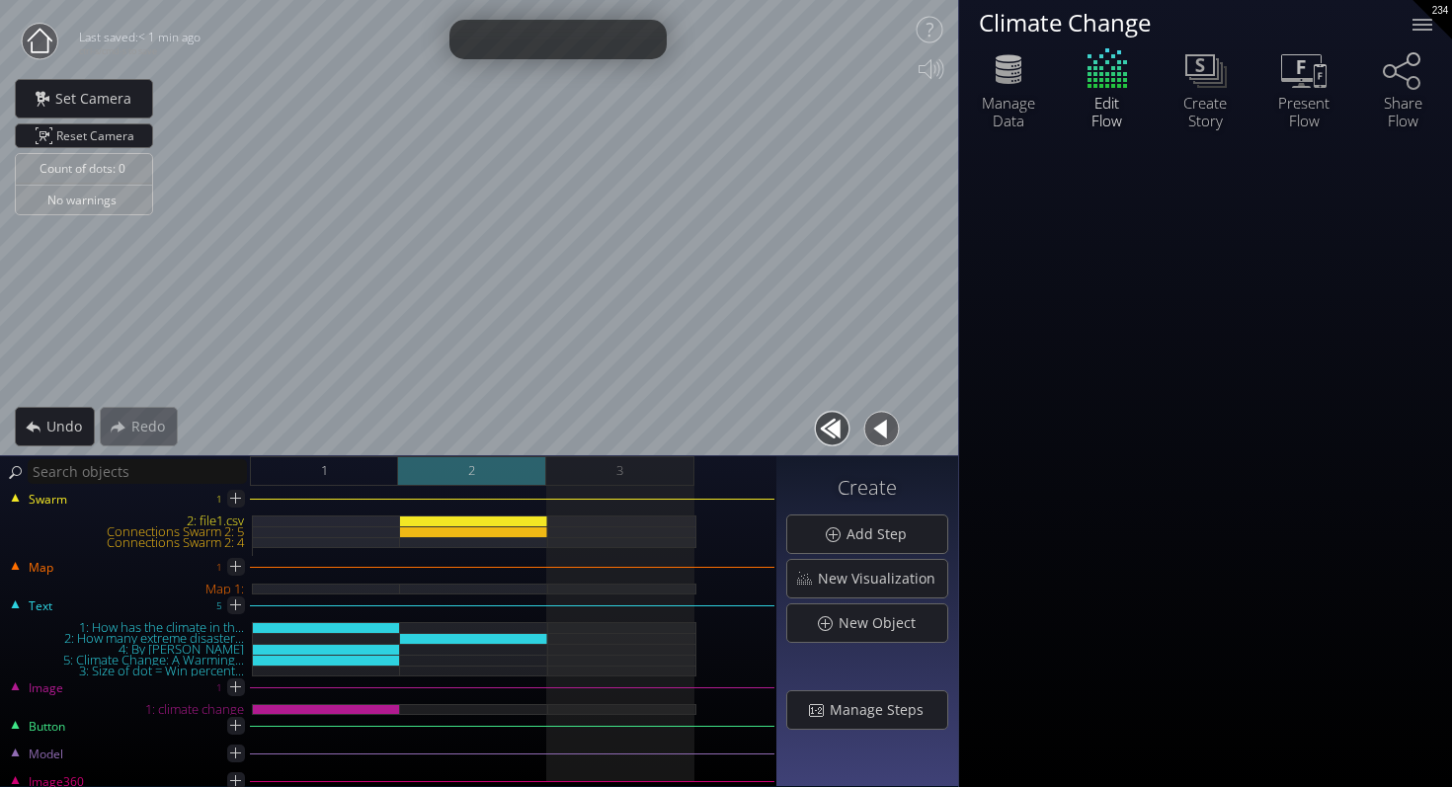
click at [536, 470] on div "2" at bounding box center [472, 471] width 148 height 30
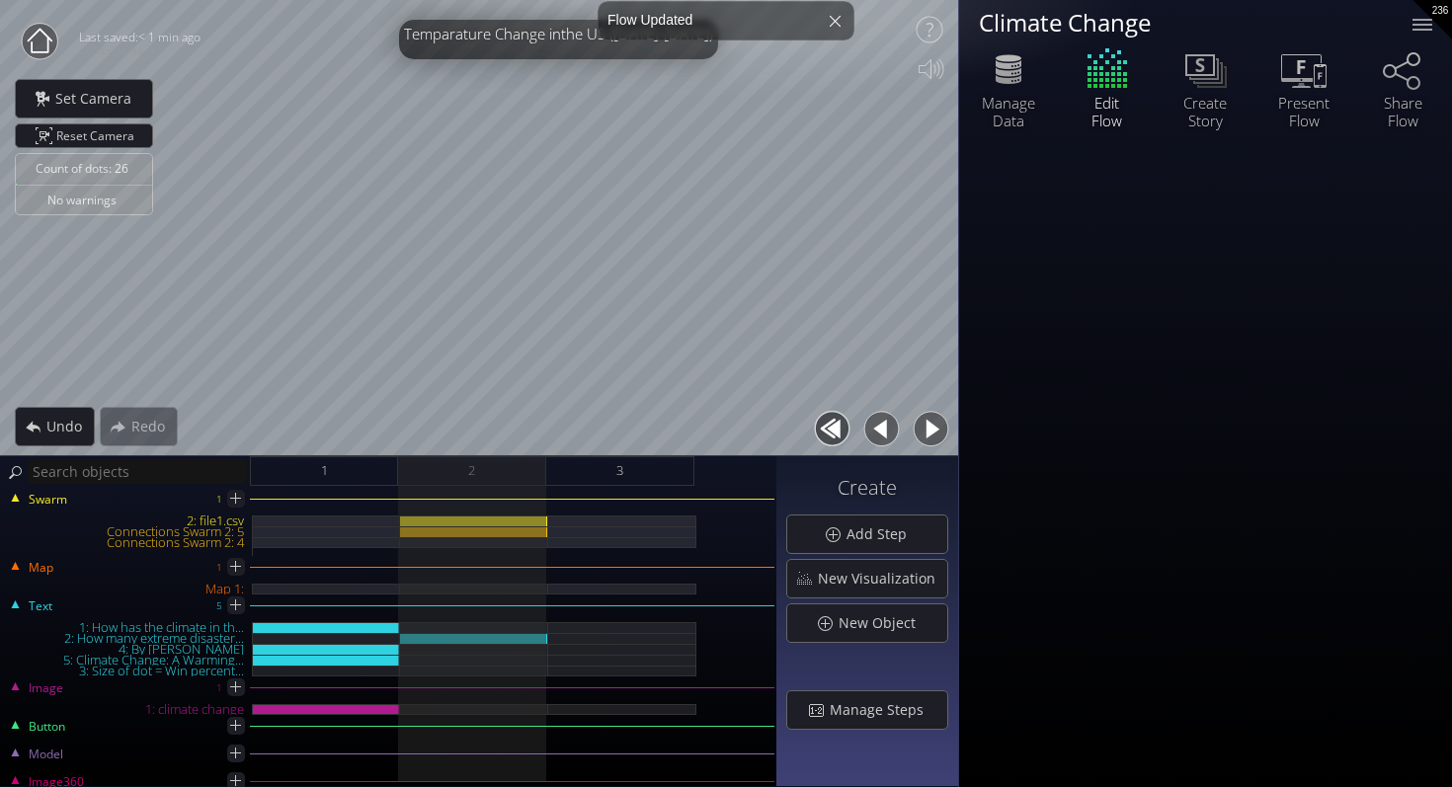
click at [497, 511] on div "Swarm 1 2: file1.csv Connections Swarm 2: 5 Connections Swarm 2: 4" at bounding box center [388, 529] width 772 height 54
click at [505, 517] on div at bounding box center [474, 520] width 148 height 11
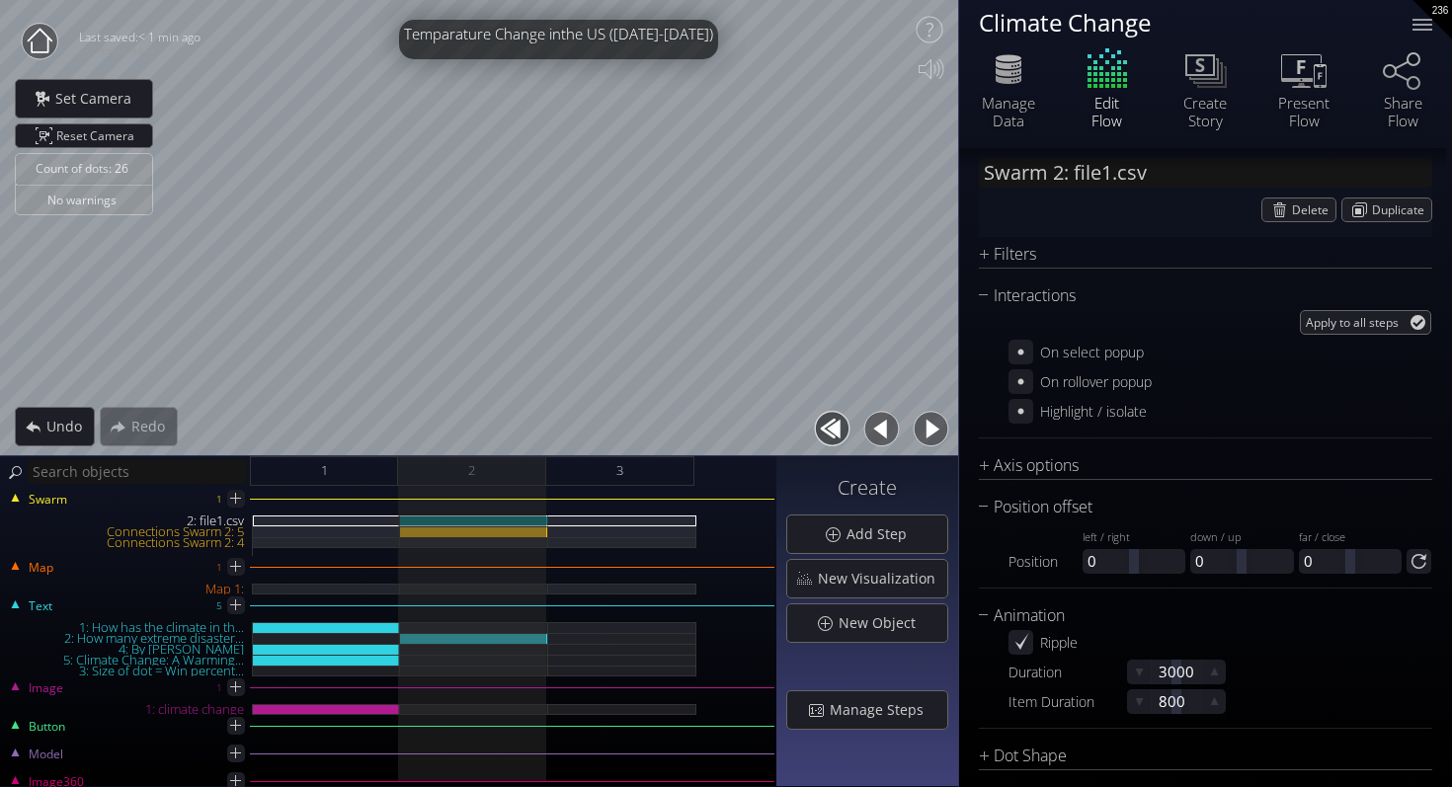
scroll to position [1869, 0]
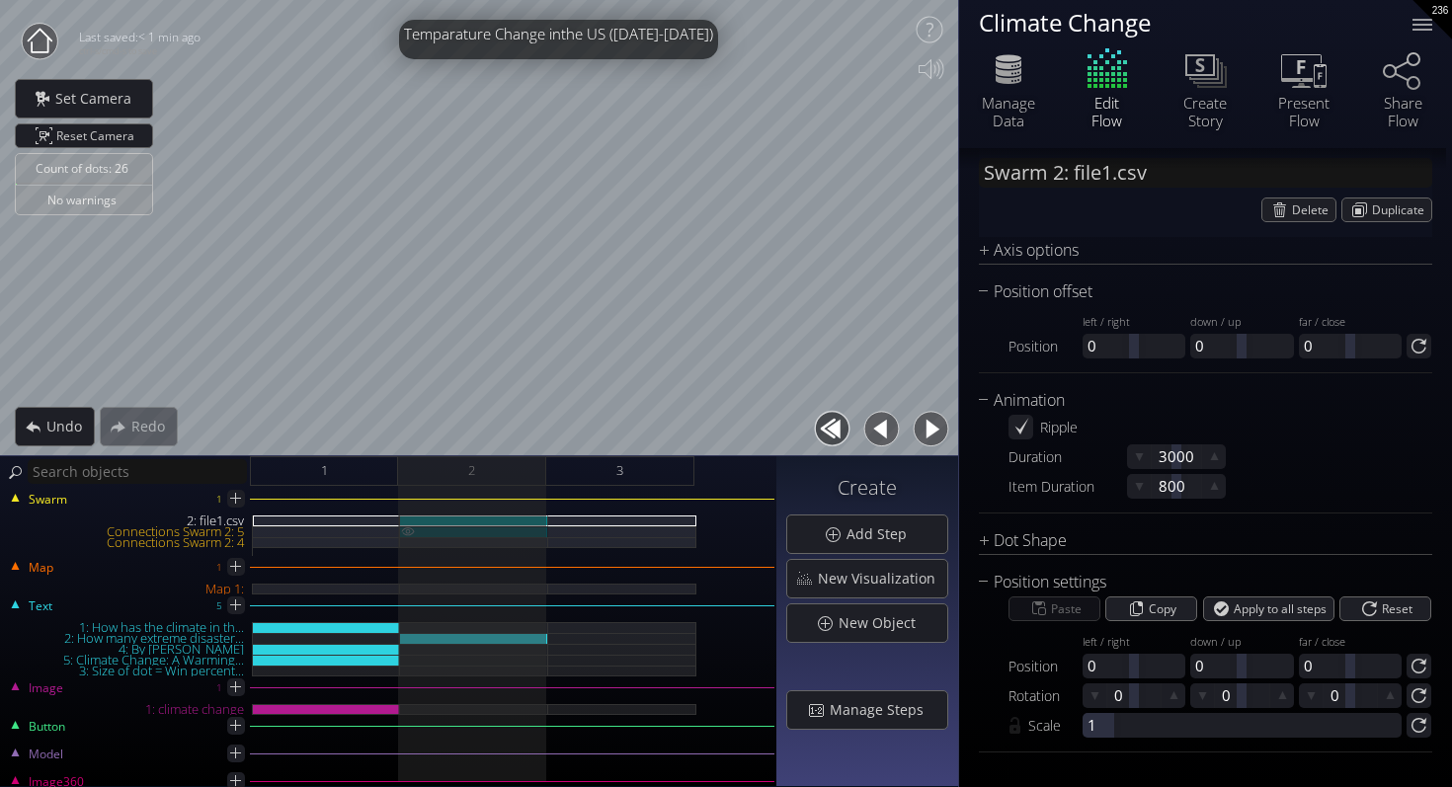
click at [514, 527] on div "Connections Swarm 2: 5" at bounding box center [474, 531] width 148 height 11
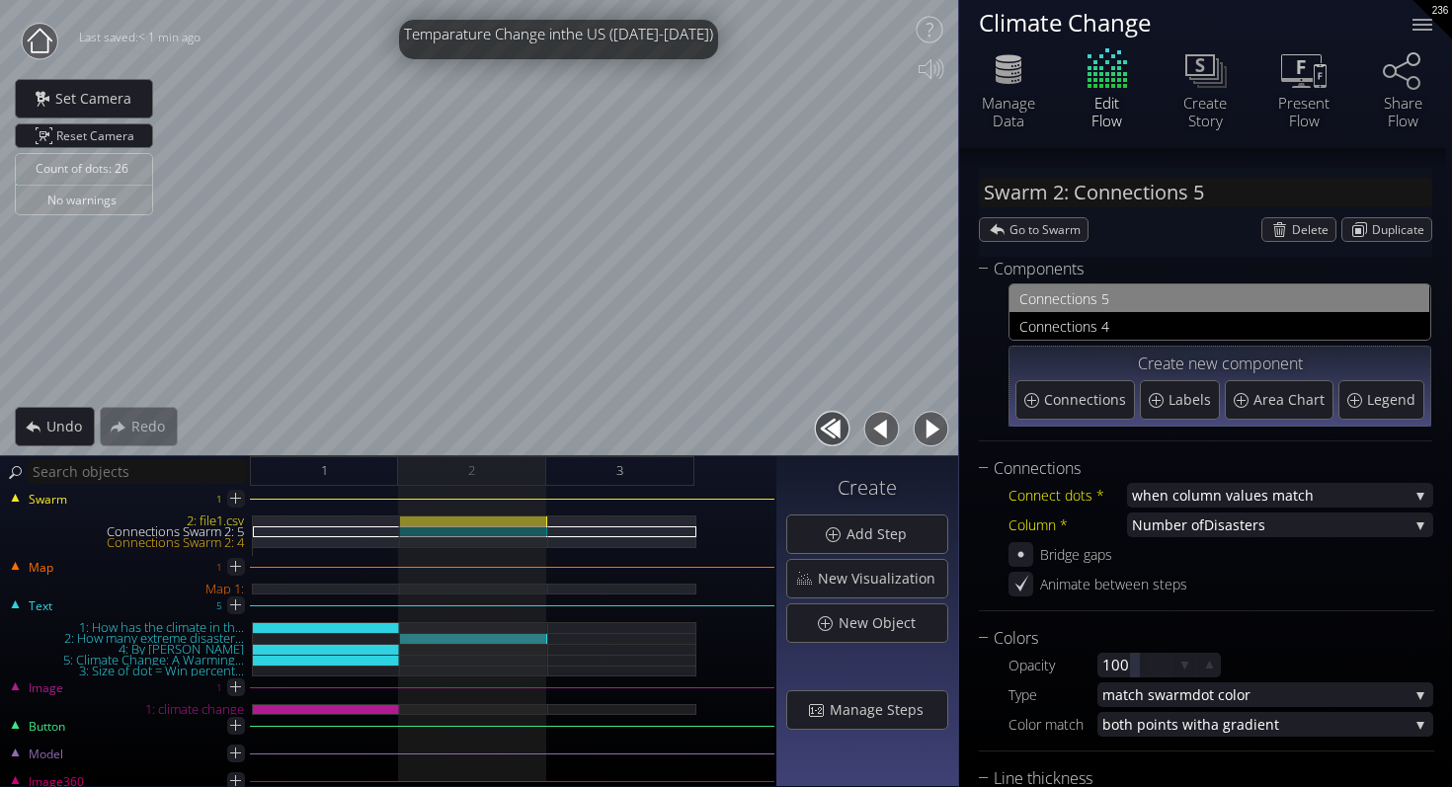
scroll to position [213, 0]
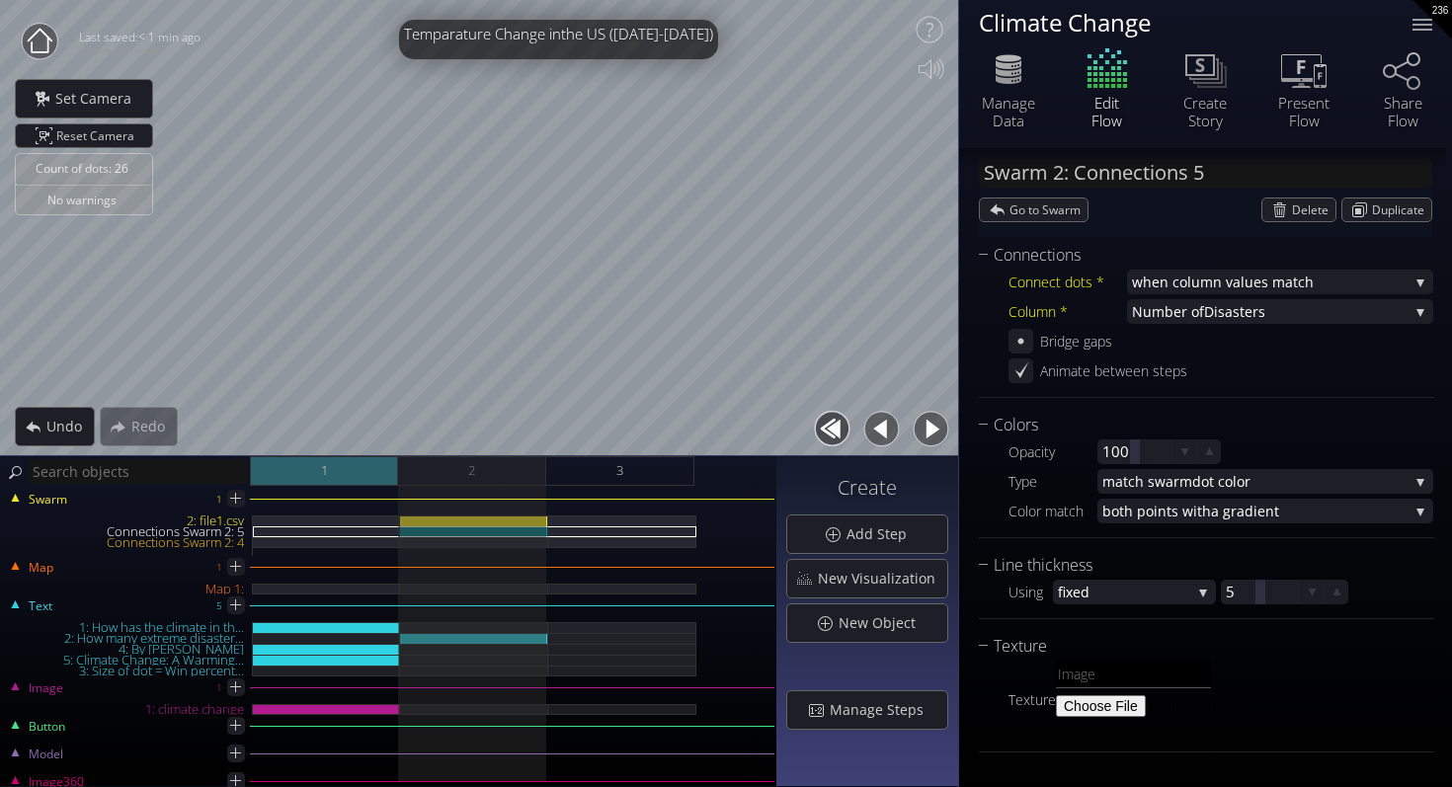
click at [335, 474] on div "1" at bounding box center [324, 471] width 148 height 30
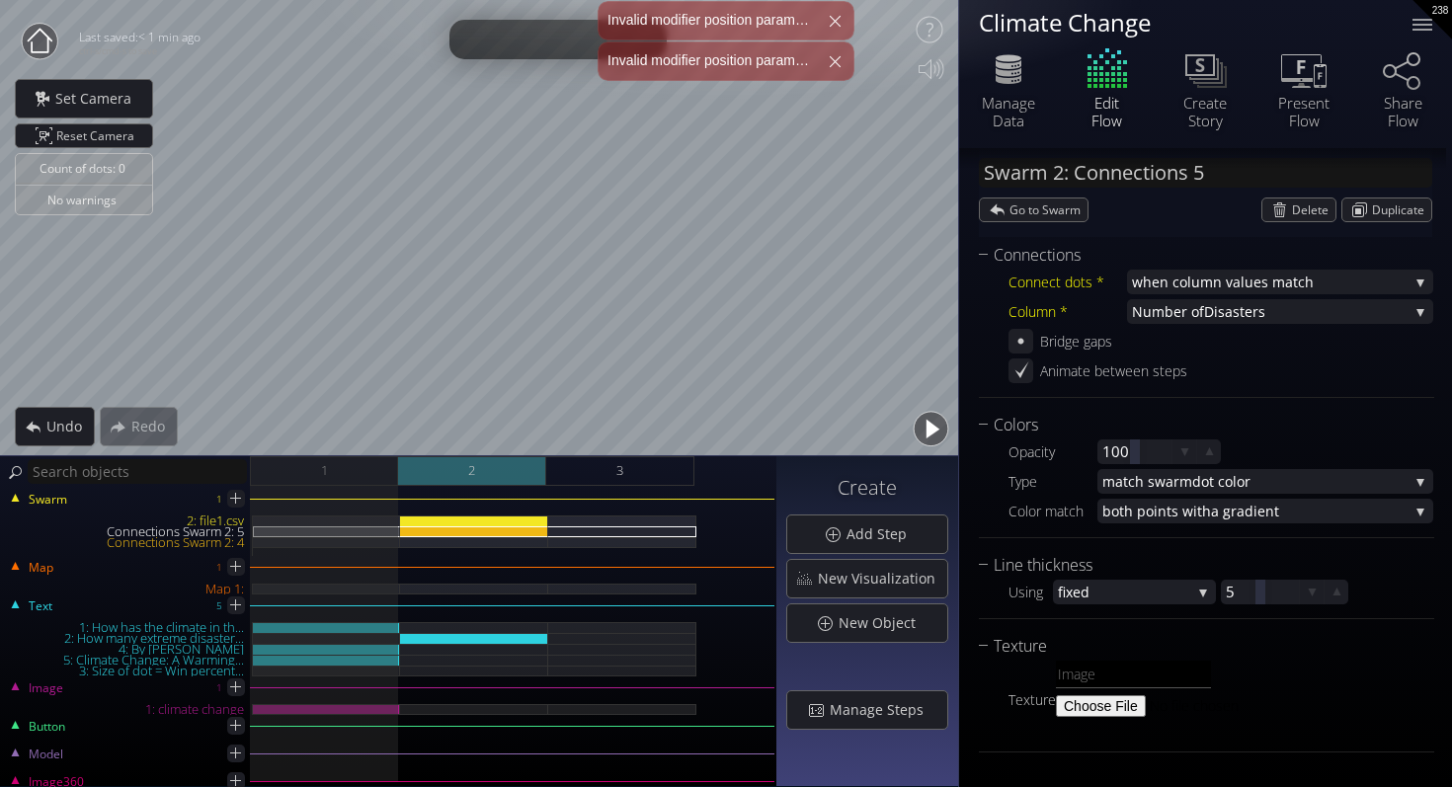
click at [527, 475] on div "2" at bounding box center [472, 471] width 148 height 30
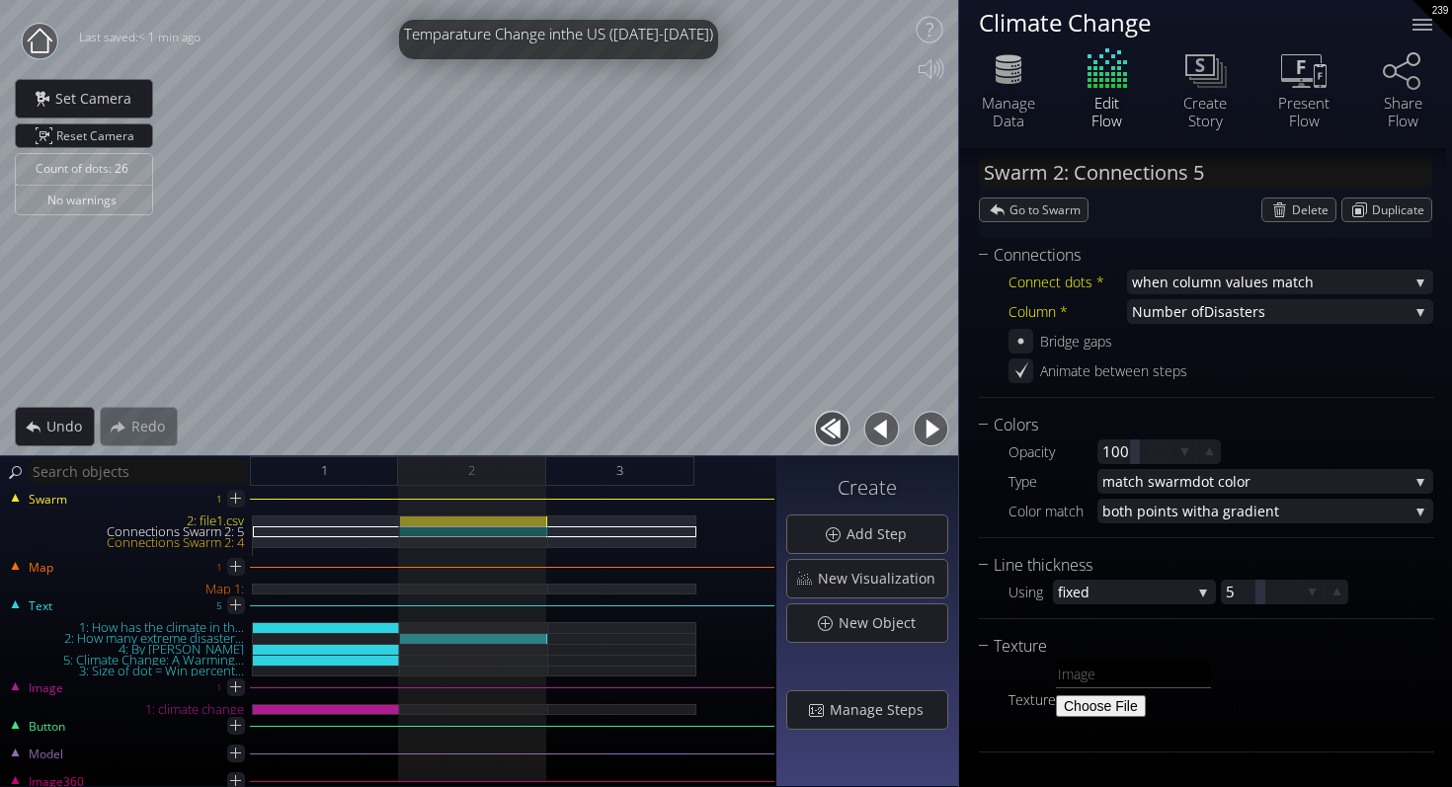
scroll to position [0, 0]
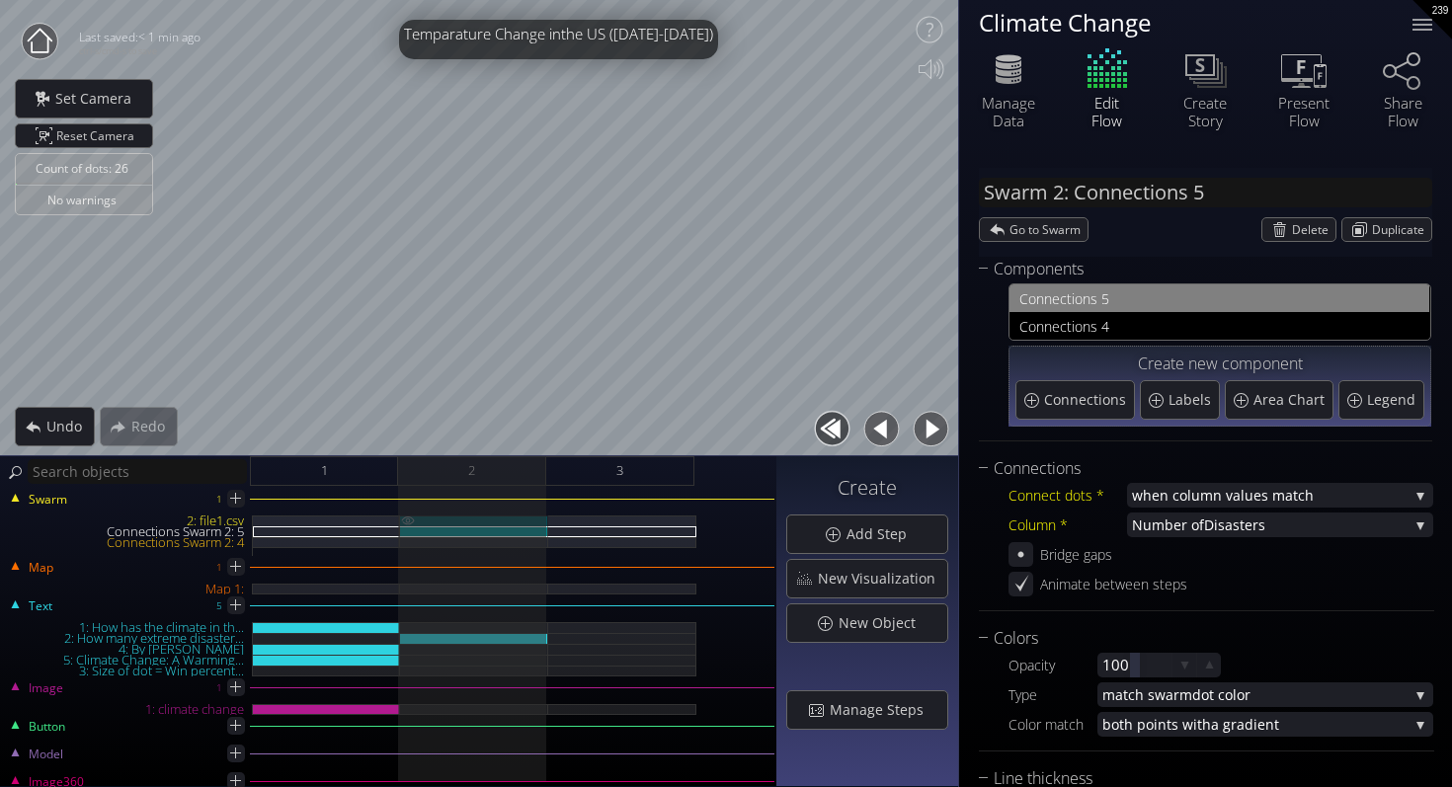
click at [496, 524] on div "2: file1.csv" at bounding box center [474, 520] width 148 height 11
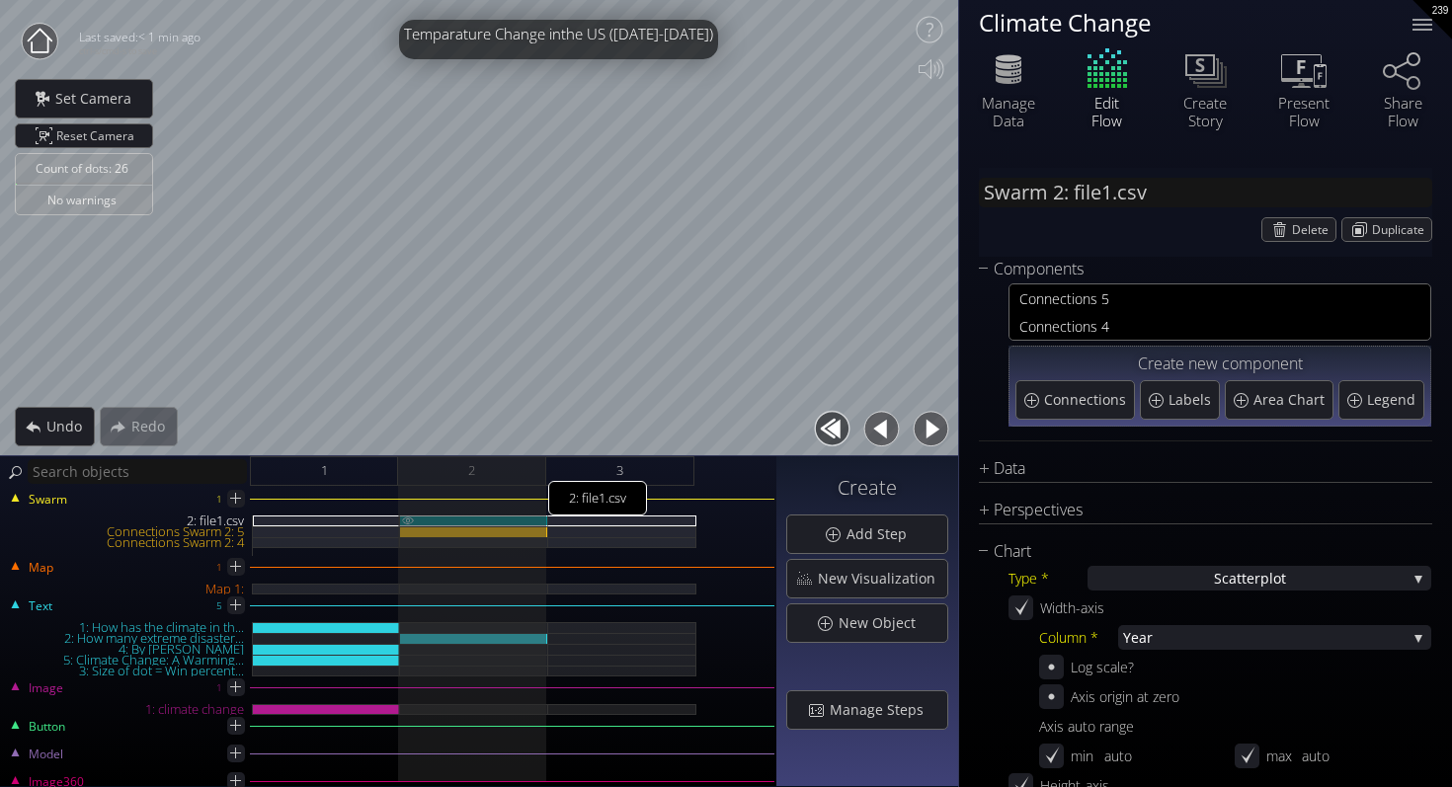
click at [499, 520] on div "2: file1.csv" at bounding box center [474, 520] width 148 height 11
click at [642, 472] on div "3" at bounding box center [620, 471] width 148 height 30
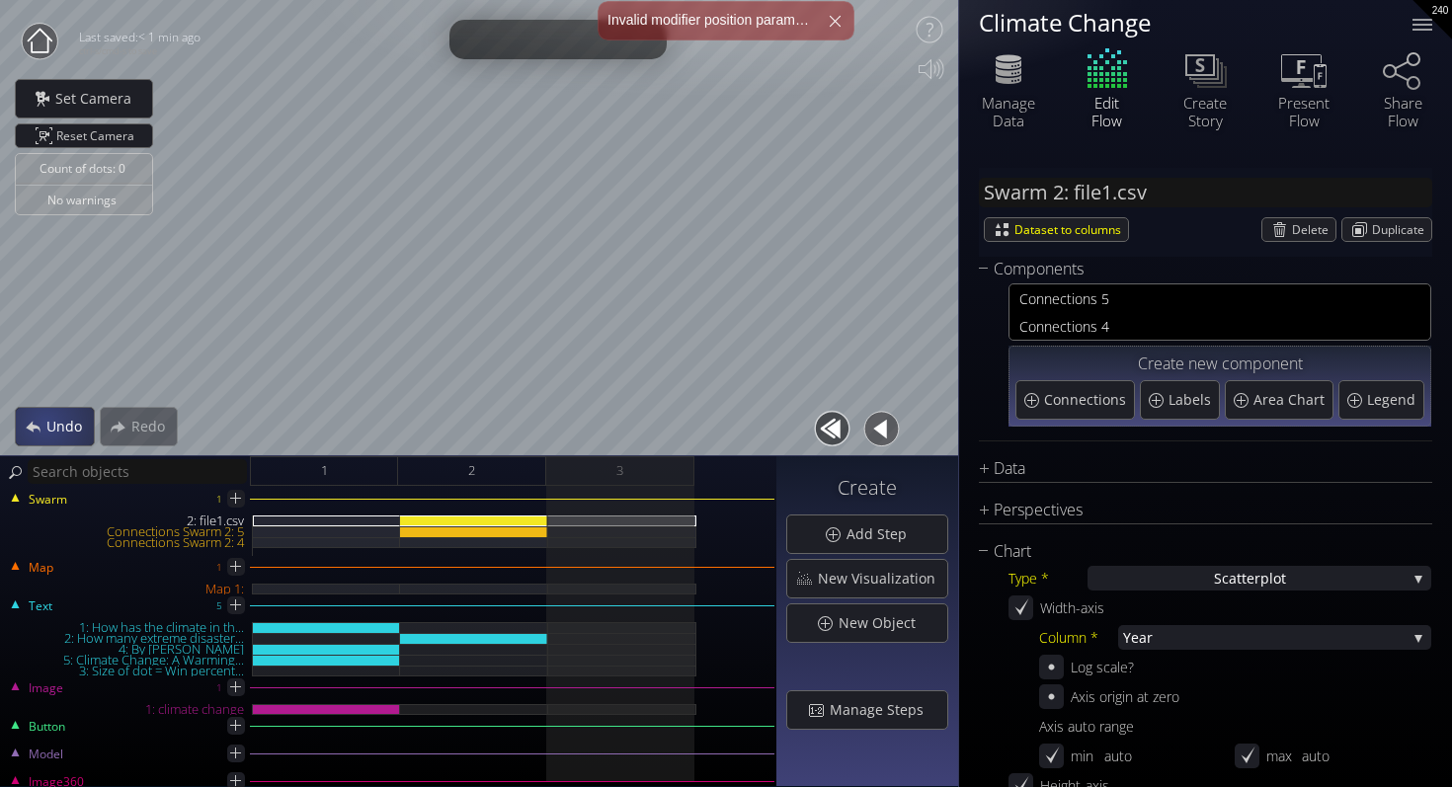
click at [22, 417] on div "Undo" at bounding box center [55, 427] width 78 height 38
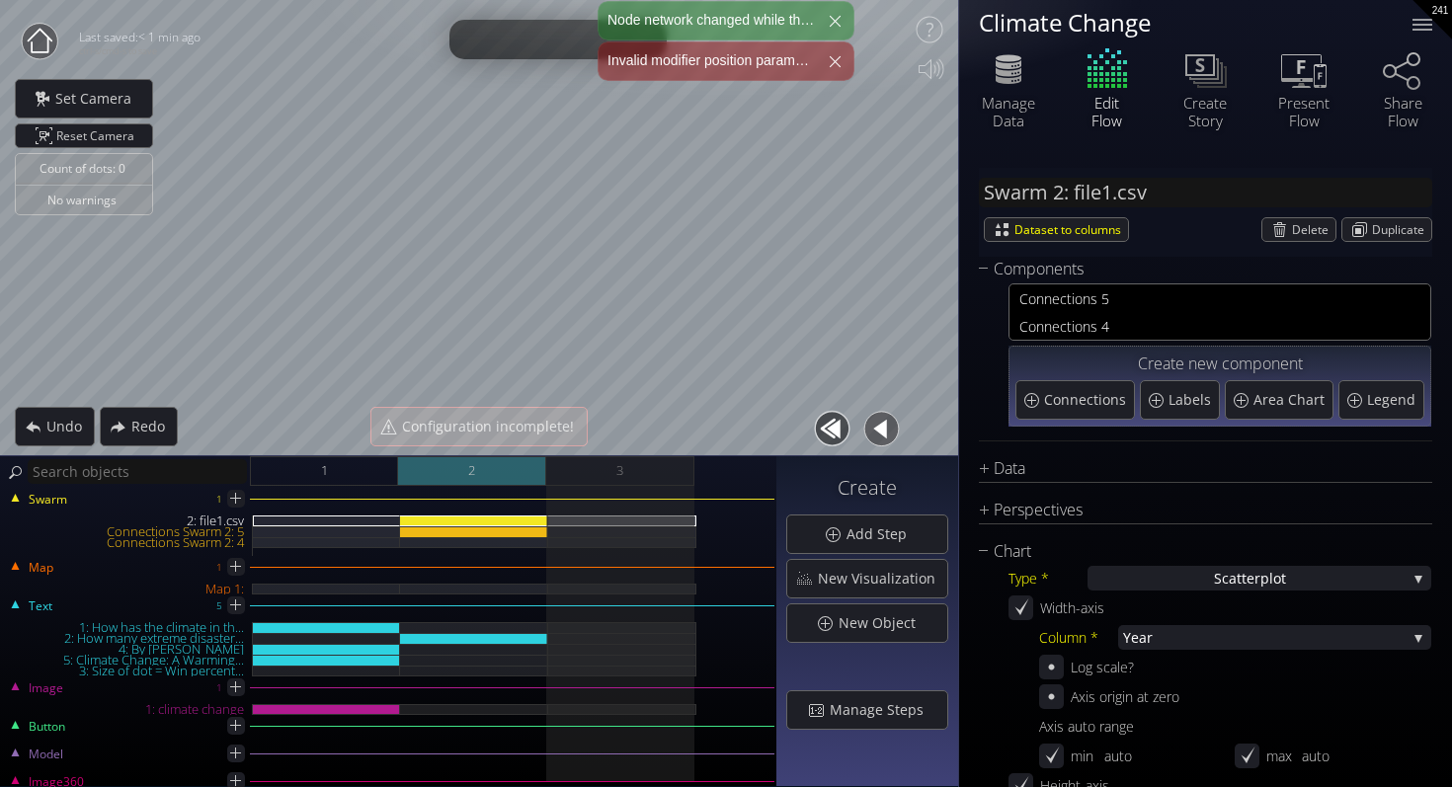
click at [422, 470] on div "2" at bounding box center [472, 471] width 148 height 30
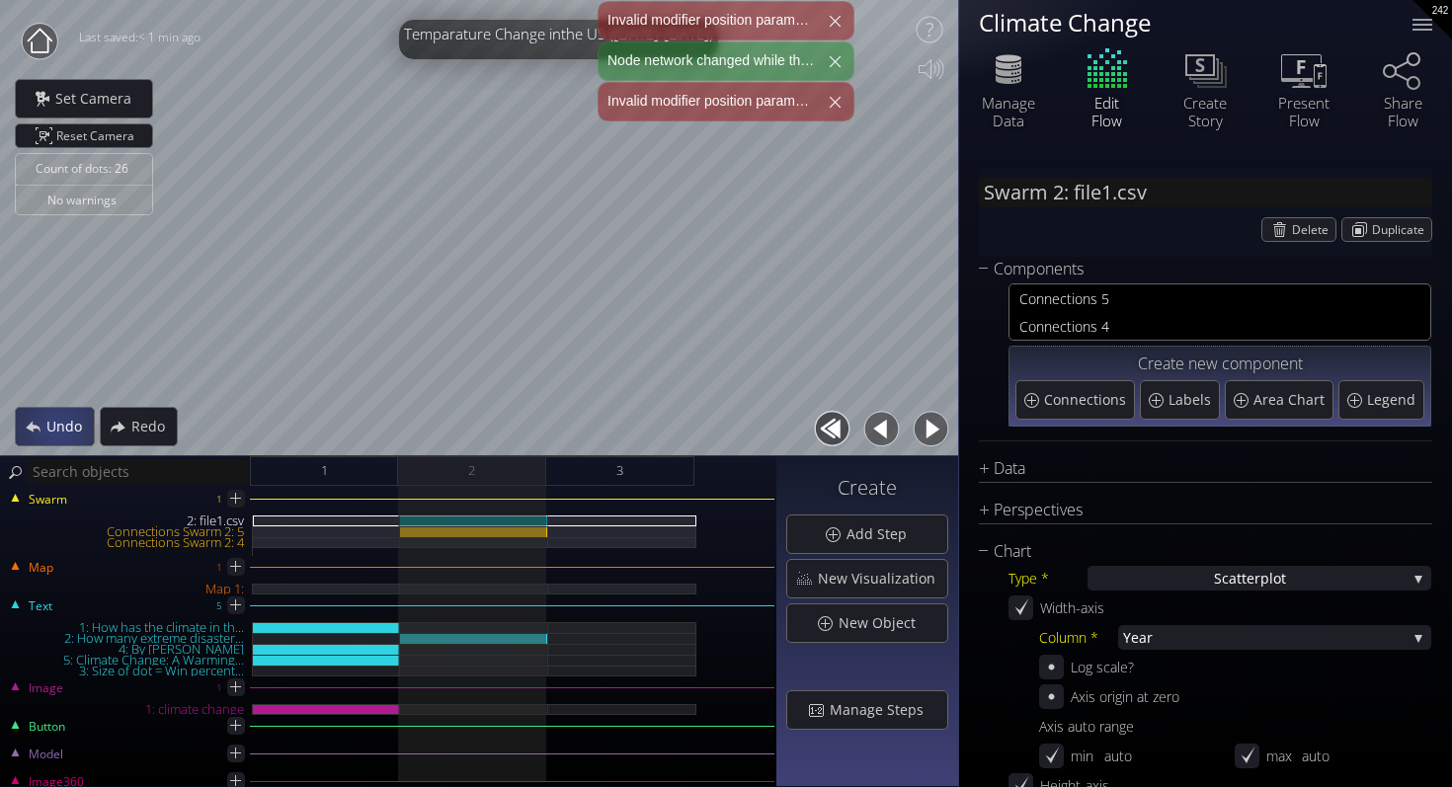
click at [55, 429] on span "Undo" at bounding box center [69, 427] width 48 height 20
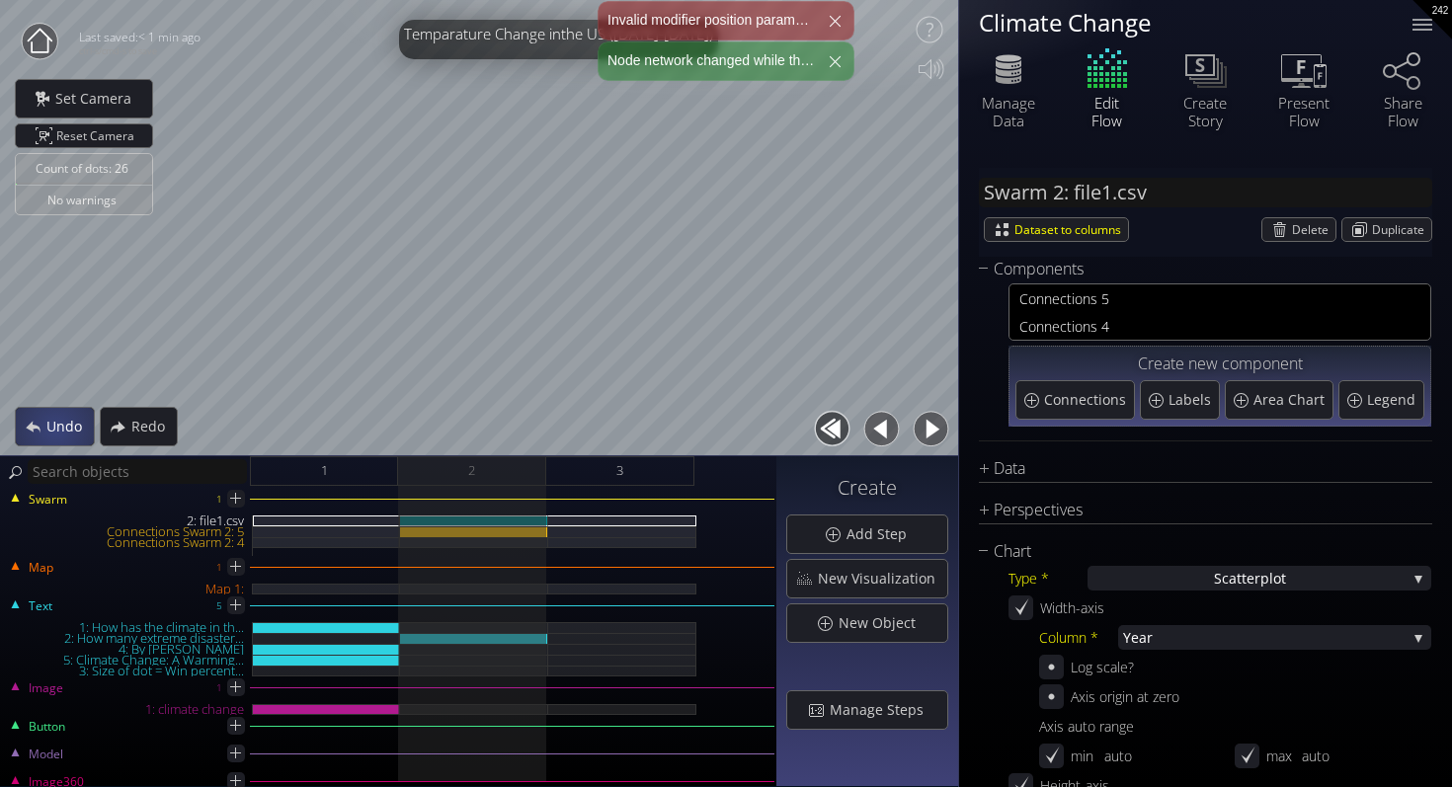
click at [55, 429] on span "Undo" at bounding box center [69, 427] width 48 height 20
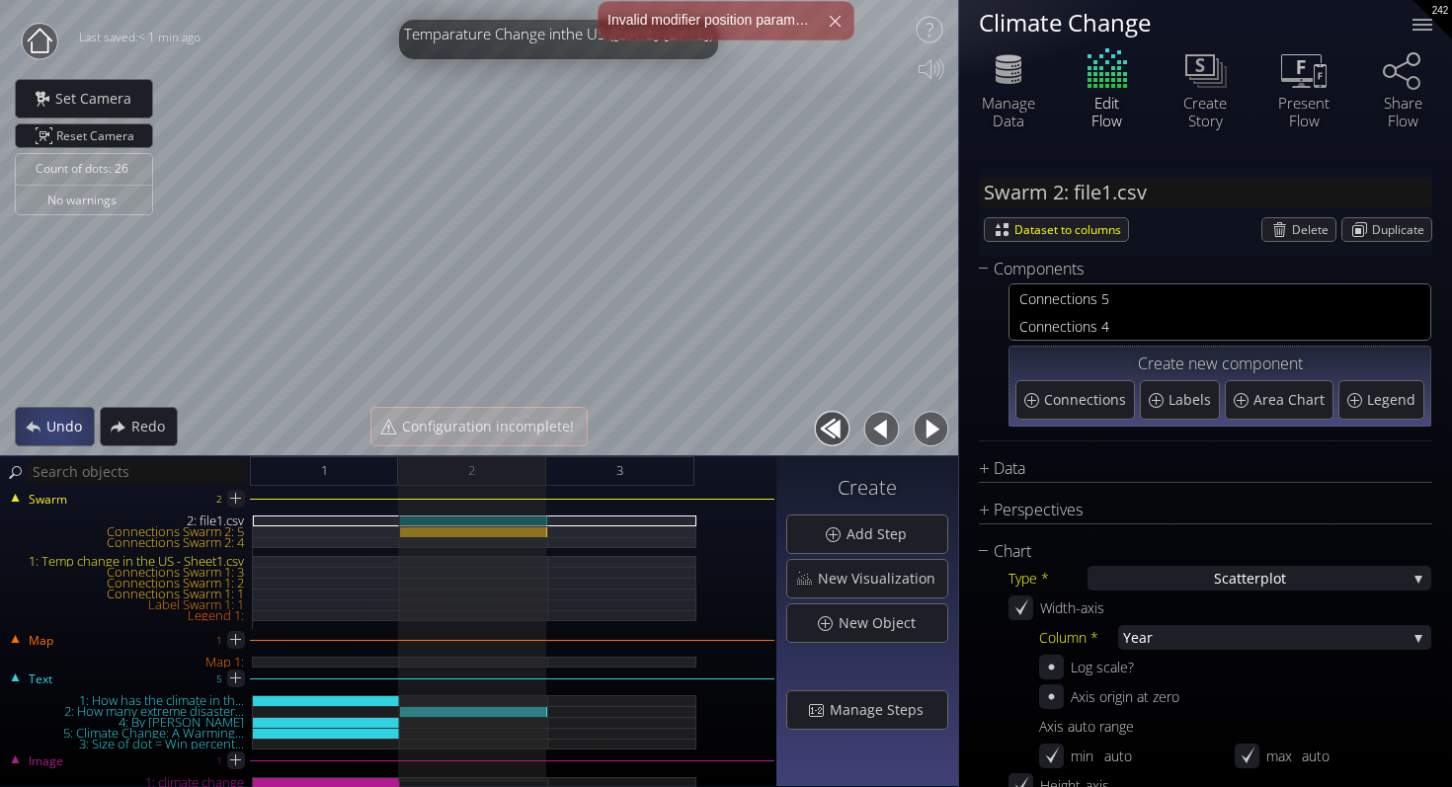
click at [55, 429] on span "Undo" at bounding box center [69, 427] width 48 height 20
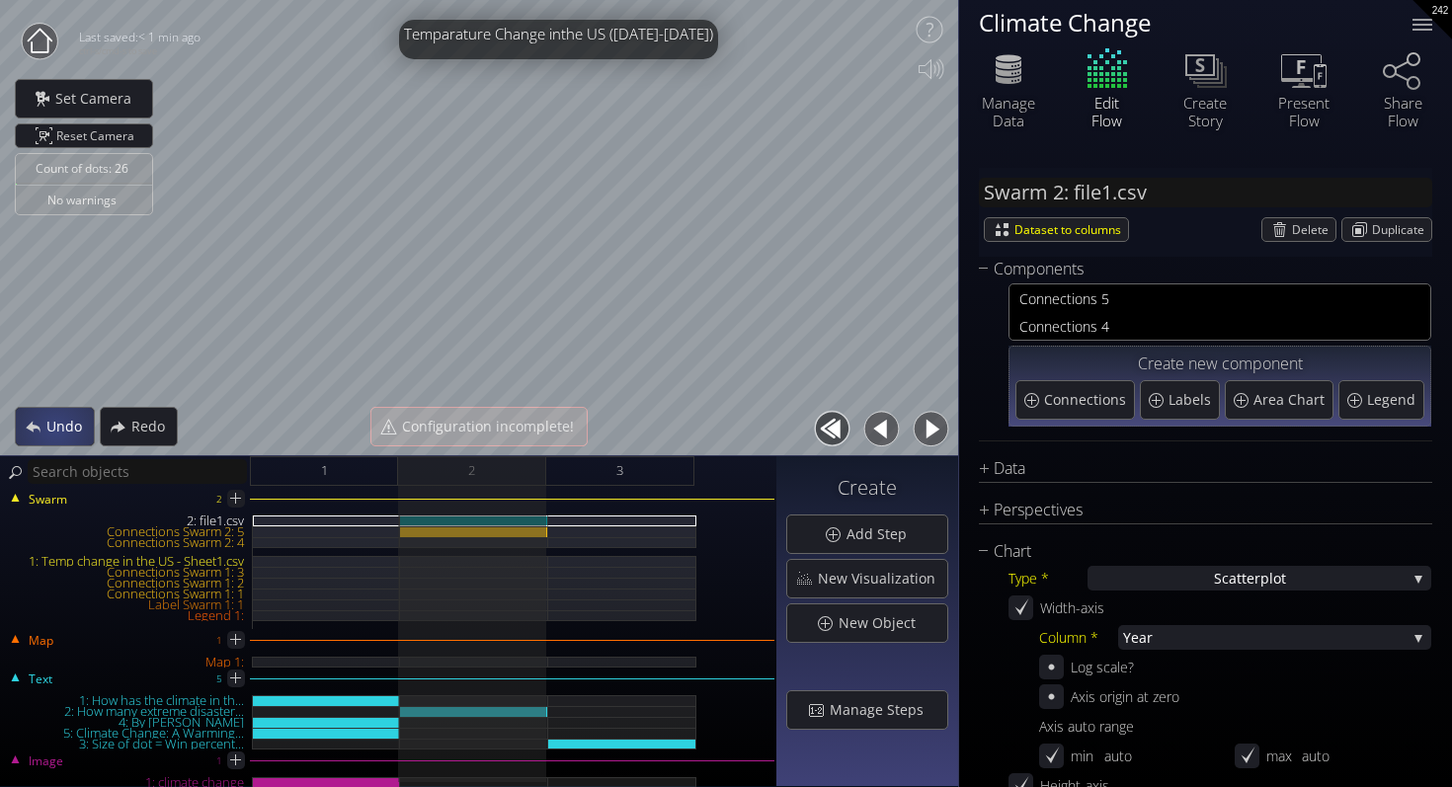
click at [55, 429] on span "Undo" at bounding box center [69, 427] width 48 height 20
click at [596, 468] on div "3" at bounding box center [620, 471] width 148 height 30
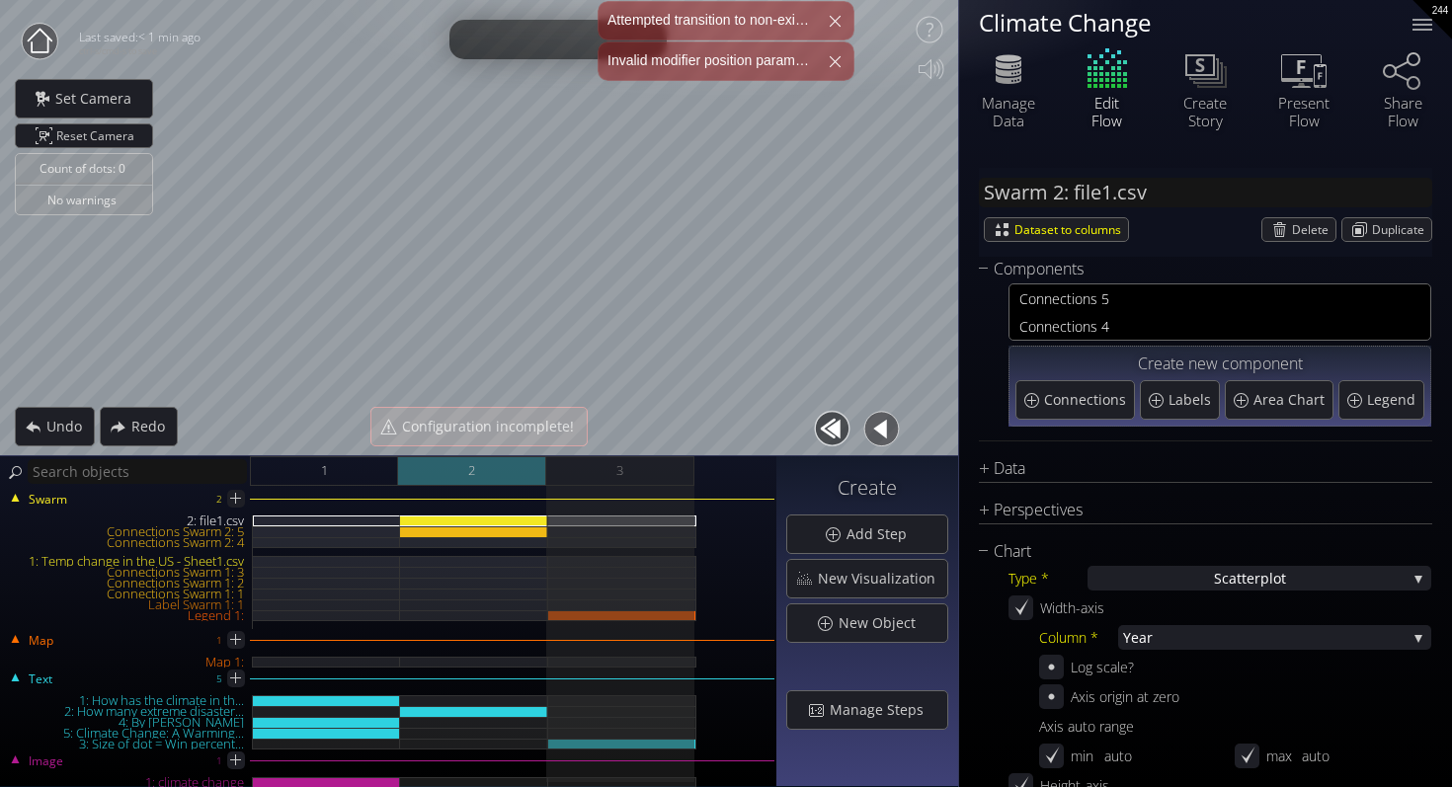
click at [511, 468] on div "2" at bounding box center [472, 471] width 148 height 30
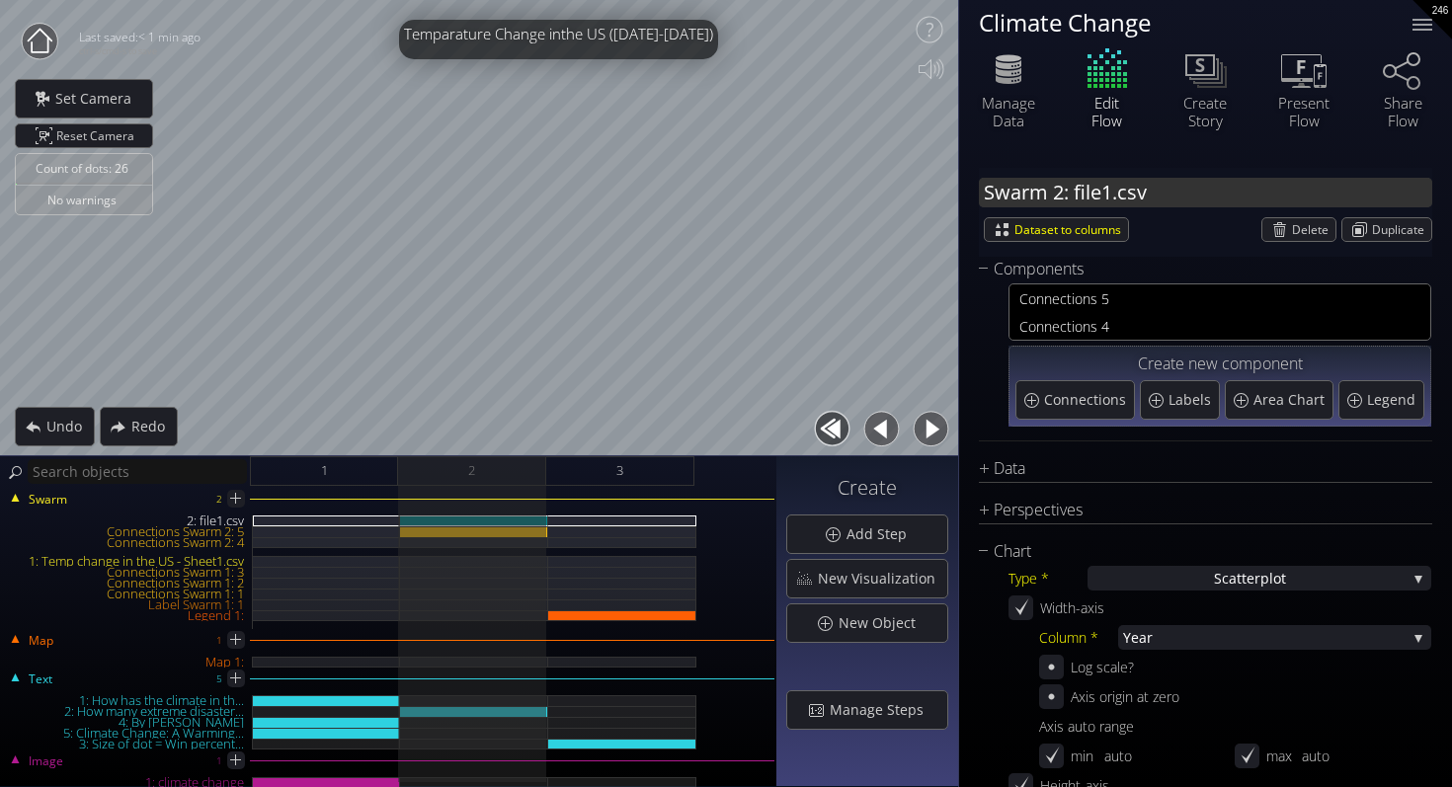
click at [1106, 192] on input "Swarm 2: file1.csv" at bounding box center [1205, 193] width 453 height 30
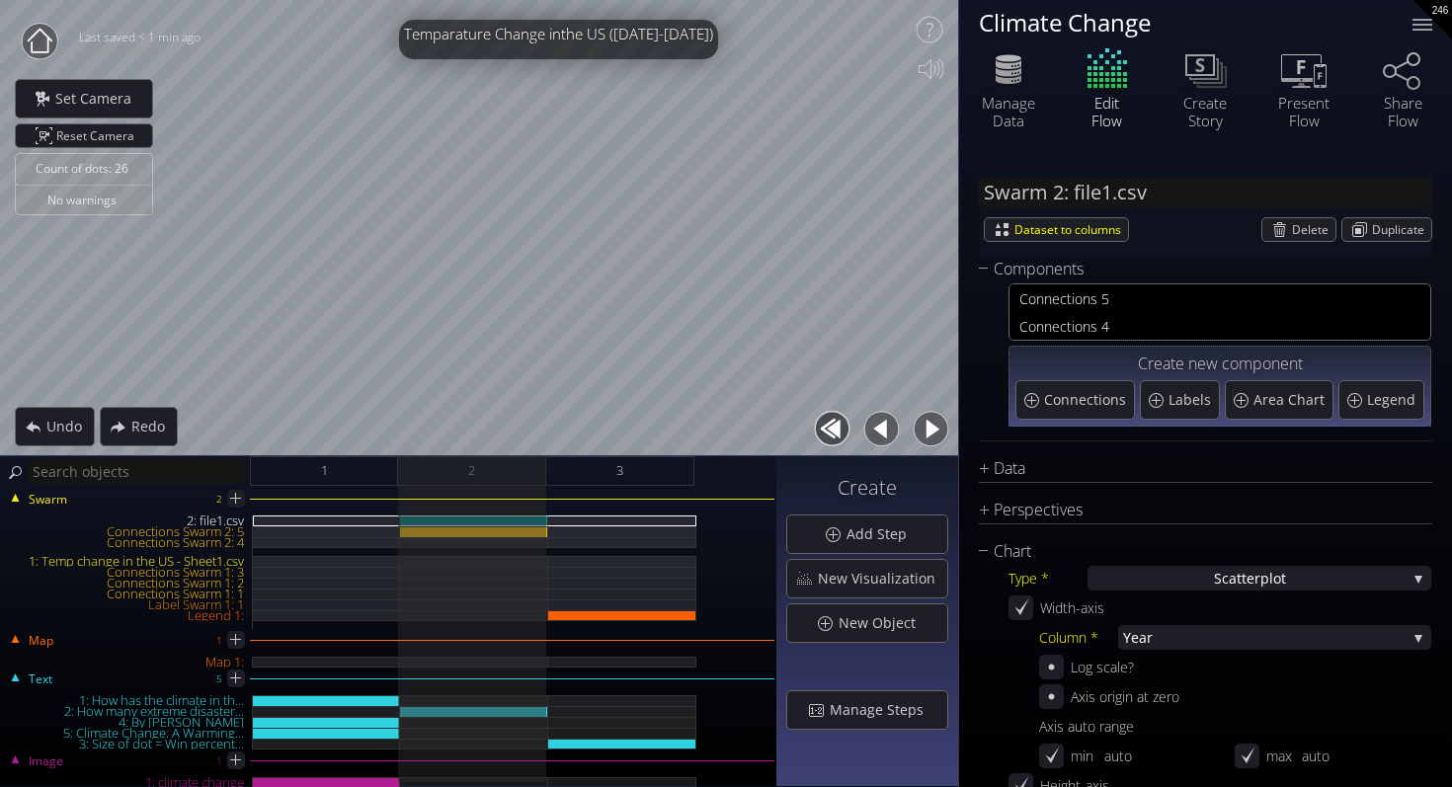
click at [1082, 481] on div "Data Source * file1.cs v None Temp change in the US - Sheet1.csv Untitled s pre…" at bounding box center [1205, 469] width 453 height 27
click at [990, 465] on div "Data" at bounding box center [1193, 468] width 429 height 25
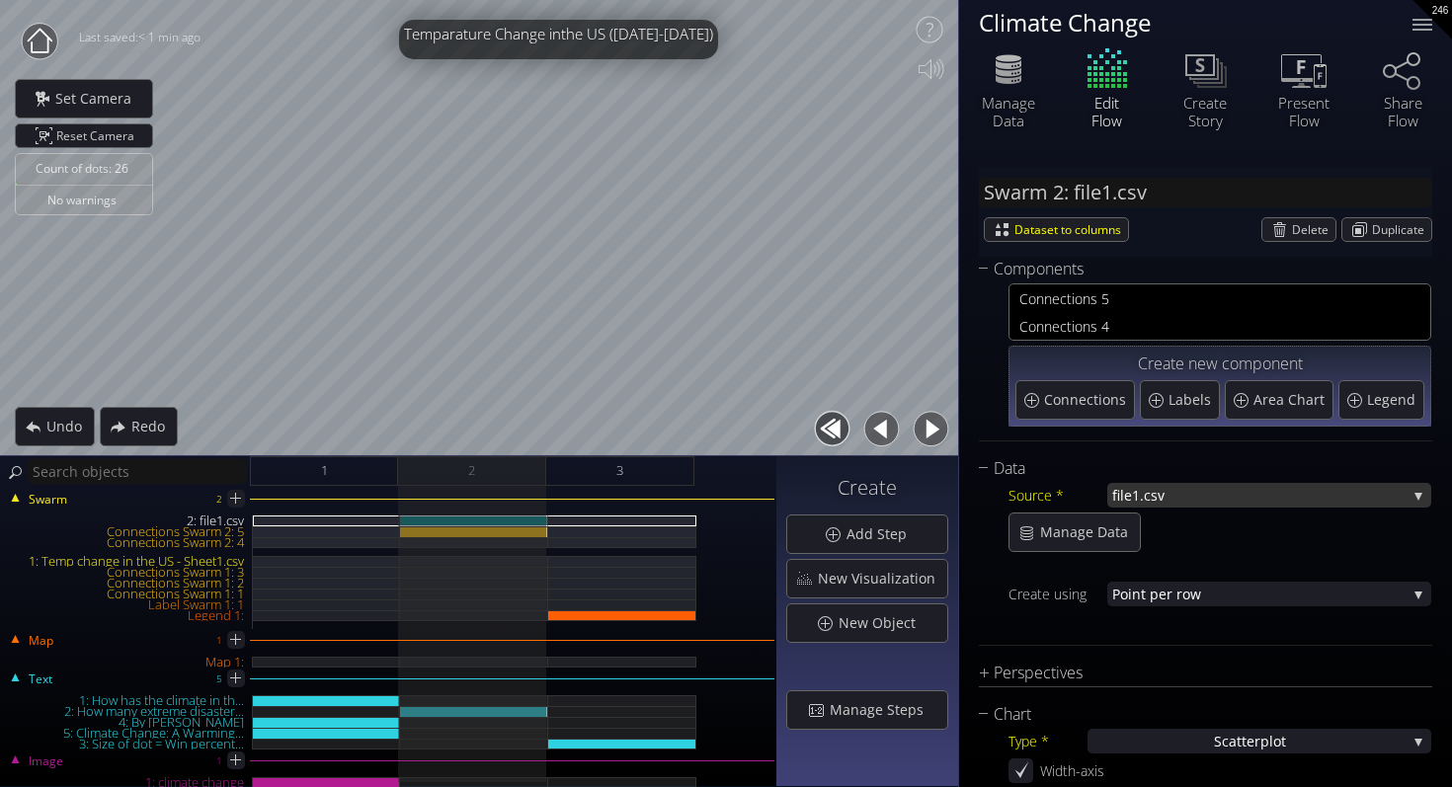
click at [1164, 490] on span "v" at bounding box center [1281, 495] width 249 height 25
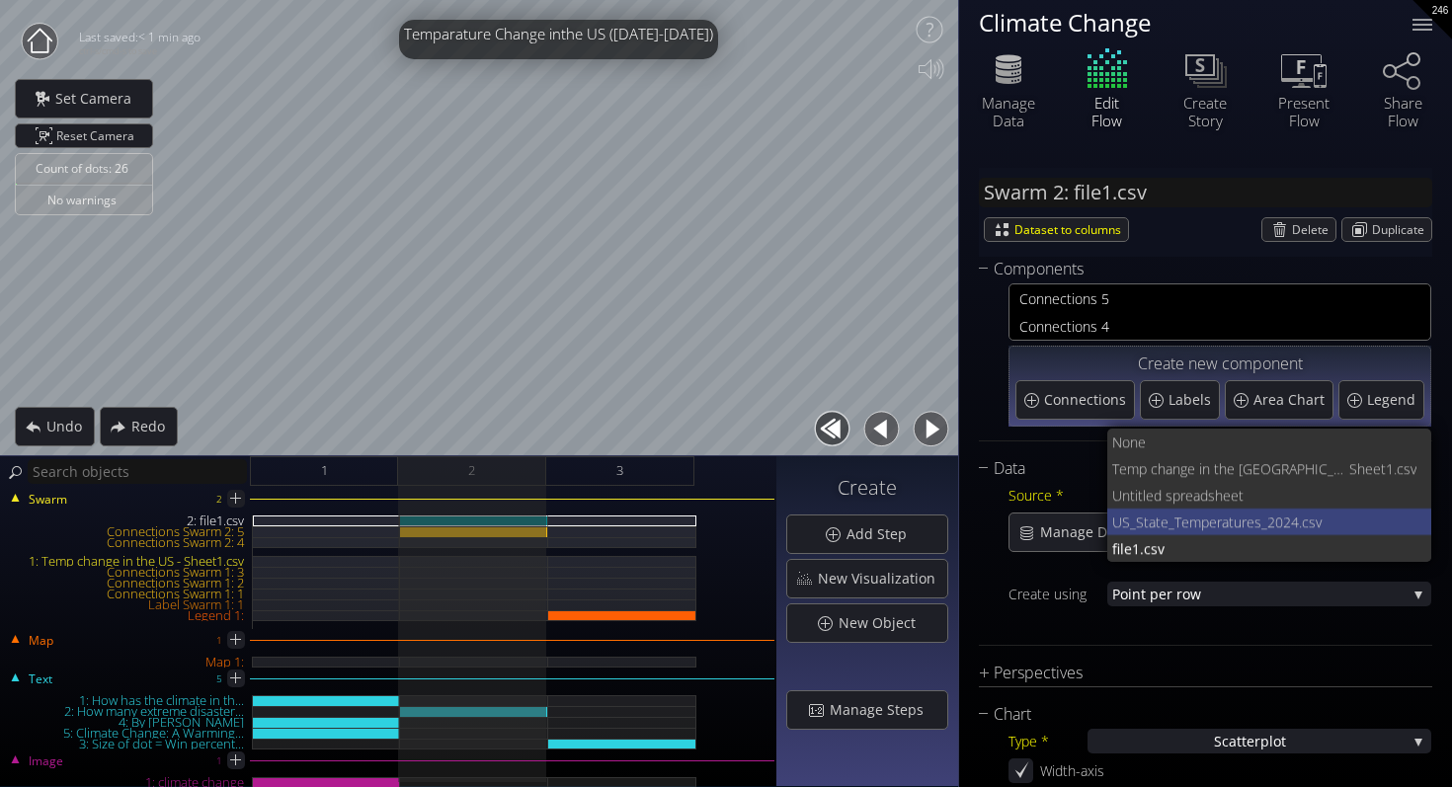
click at [1177, 524] on span "US_State_Temperature" at bounding box center [1183, 522] width 142 height 27
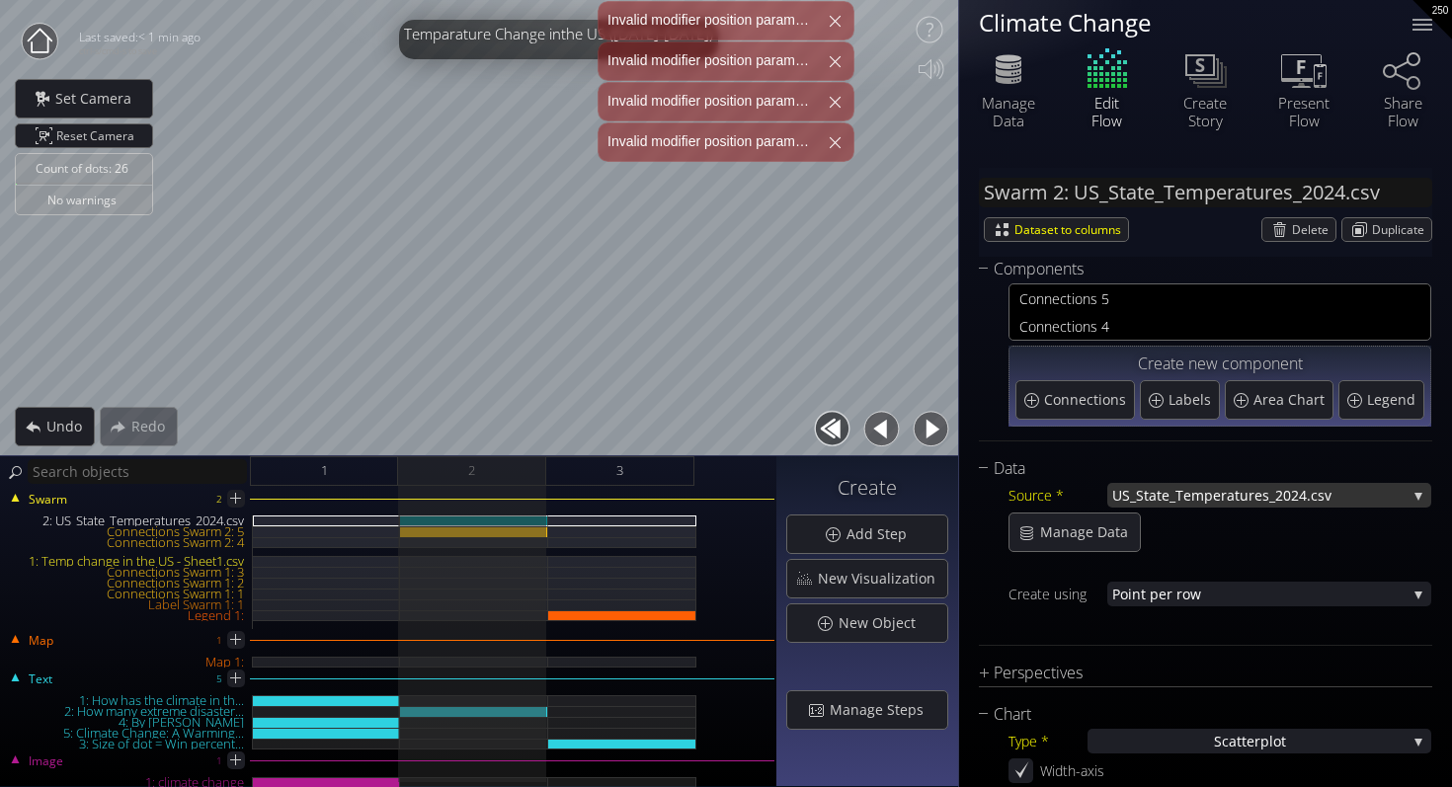
click at [1145, 495] on span "US_State_Temperature" at bounding box center [1187, 495] width 150 height 25
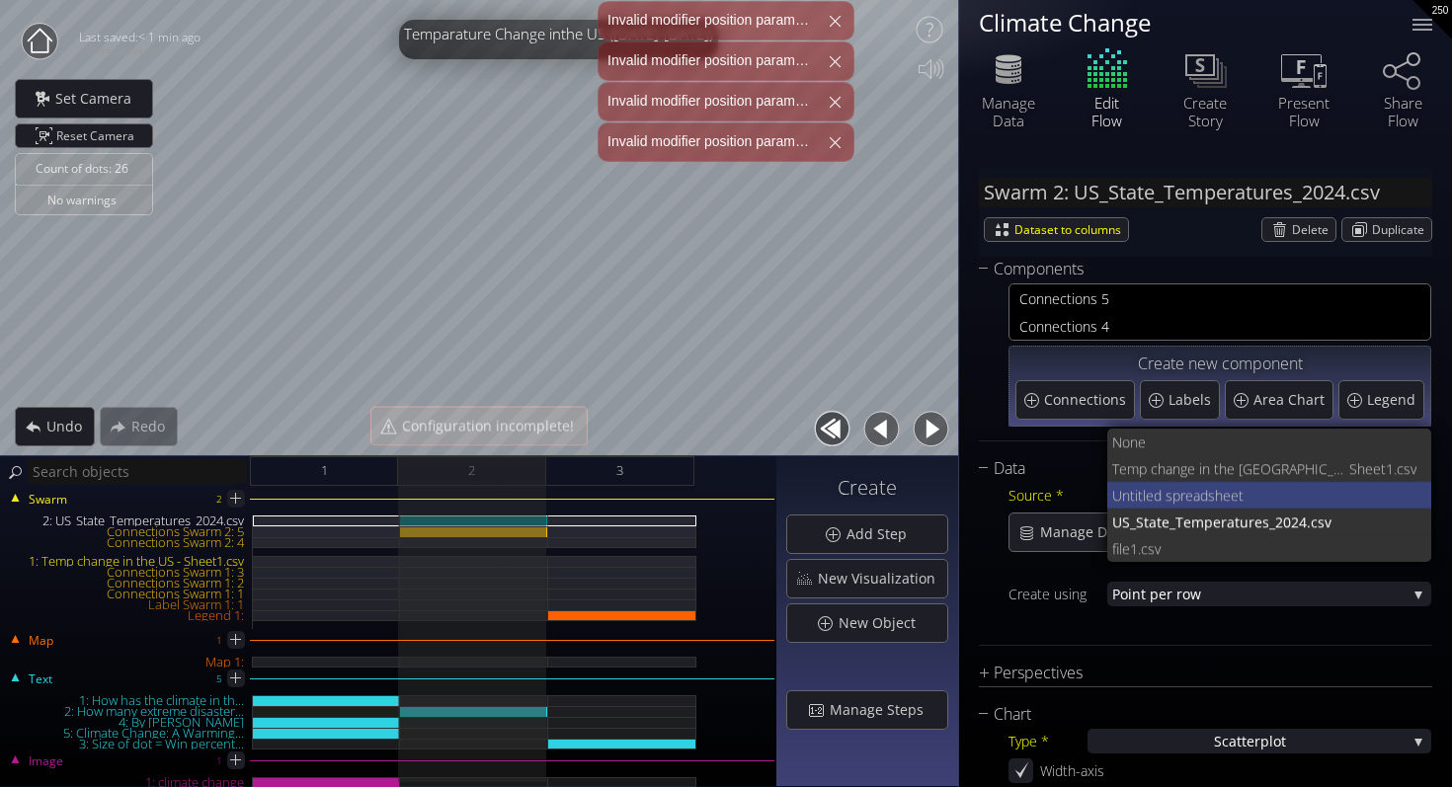
click at [1145, 493] on span "Untitled s" at bounding box center [1142, 495] width 60 height 27
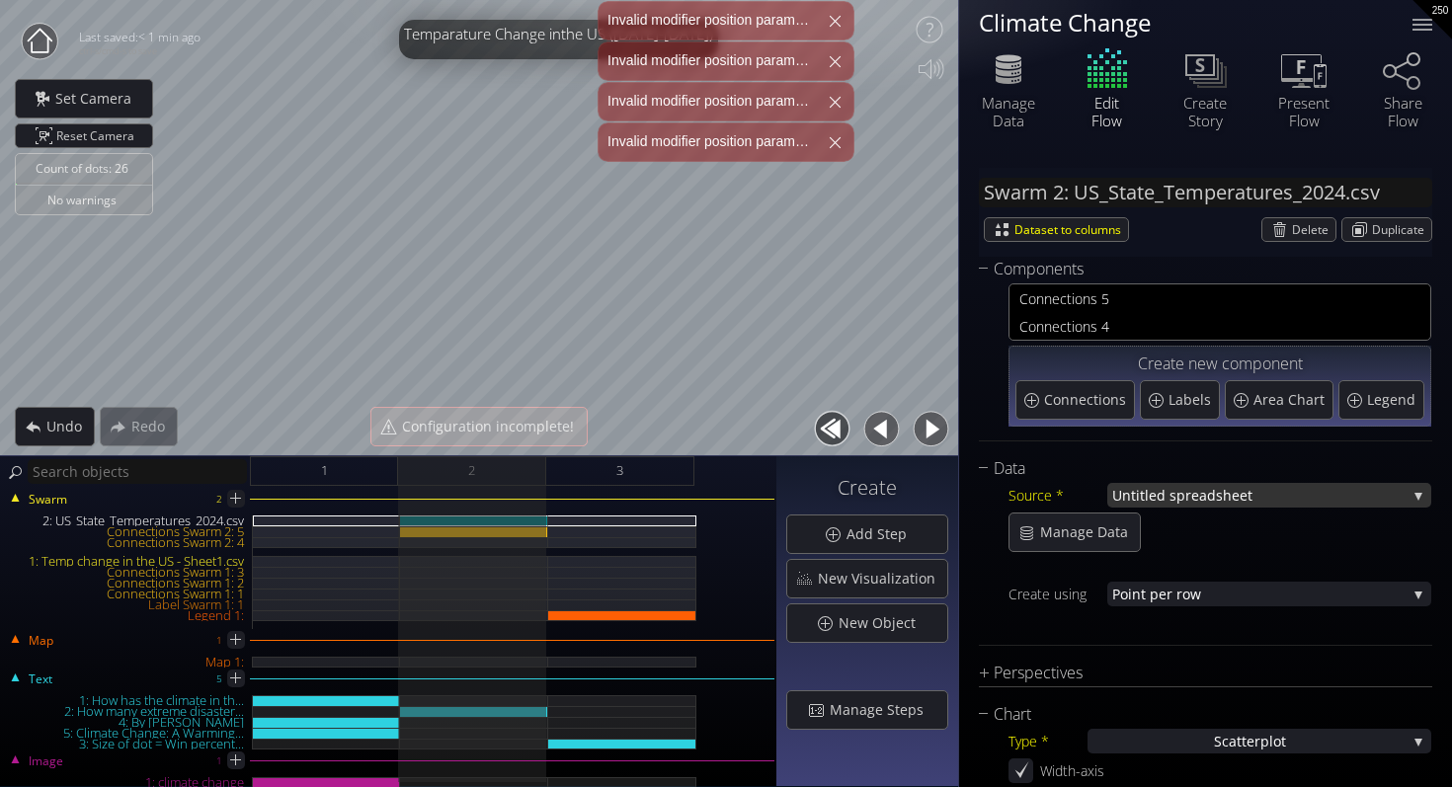
click at [1162, 490] on span "Untitled s" at bounding box center [1144, 495] width 64 height 25
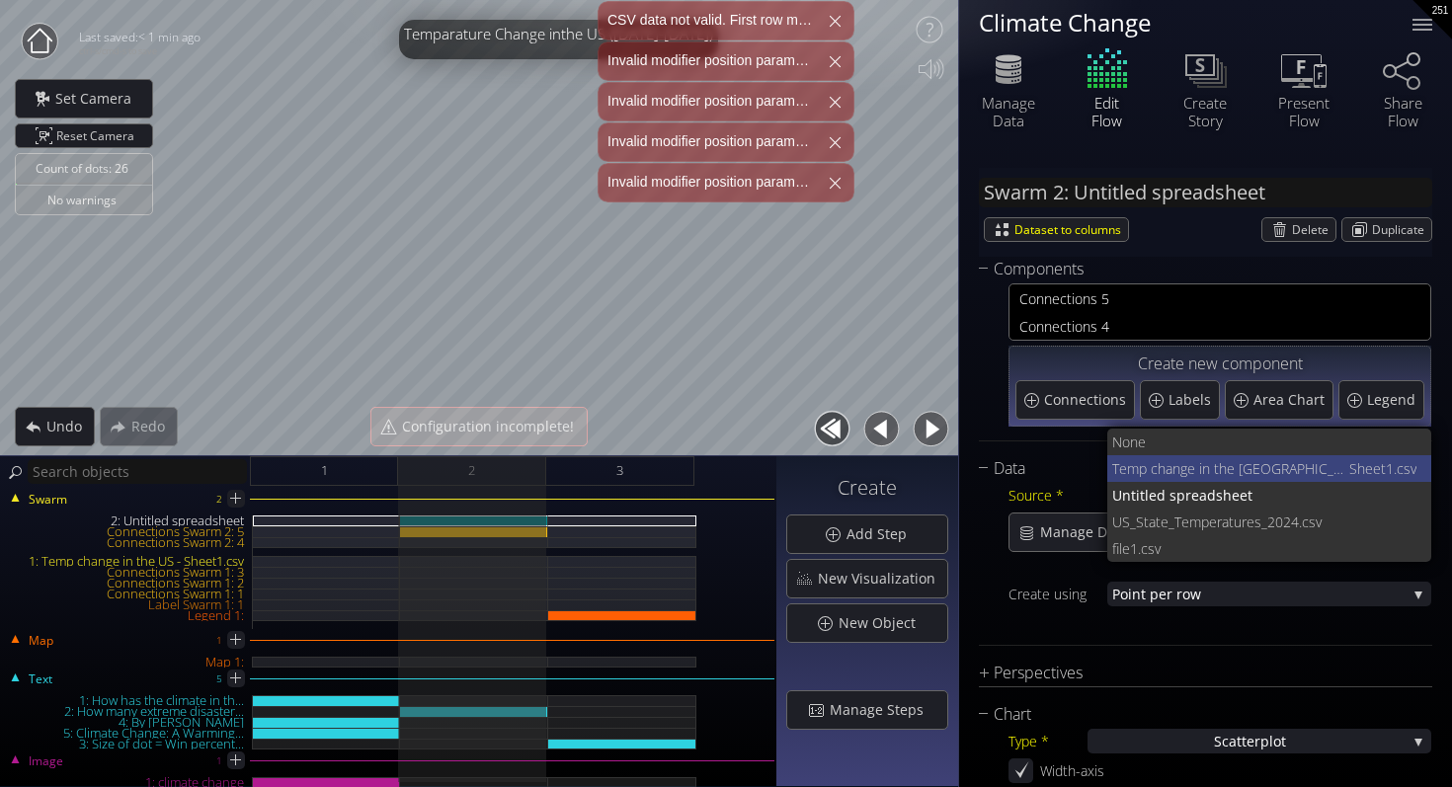
click at [1169, 469] on span "Temp change in the [GEOGRAPHIC_DATA] -" at bounding box center [1230, 468] width 237 height 27
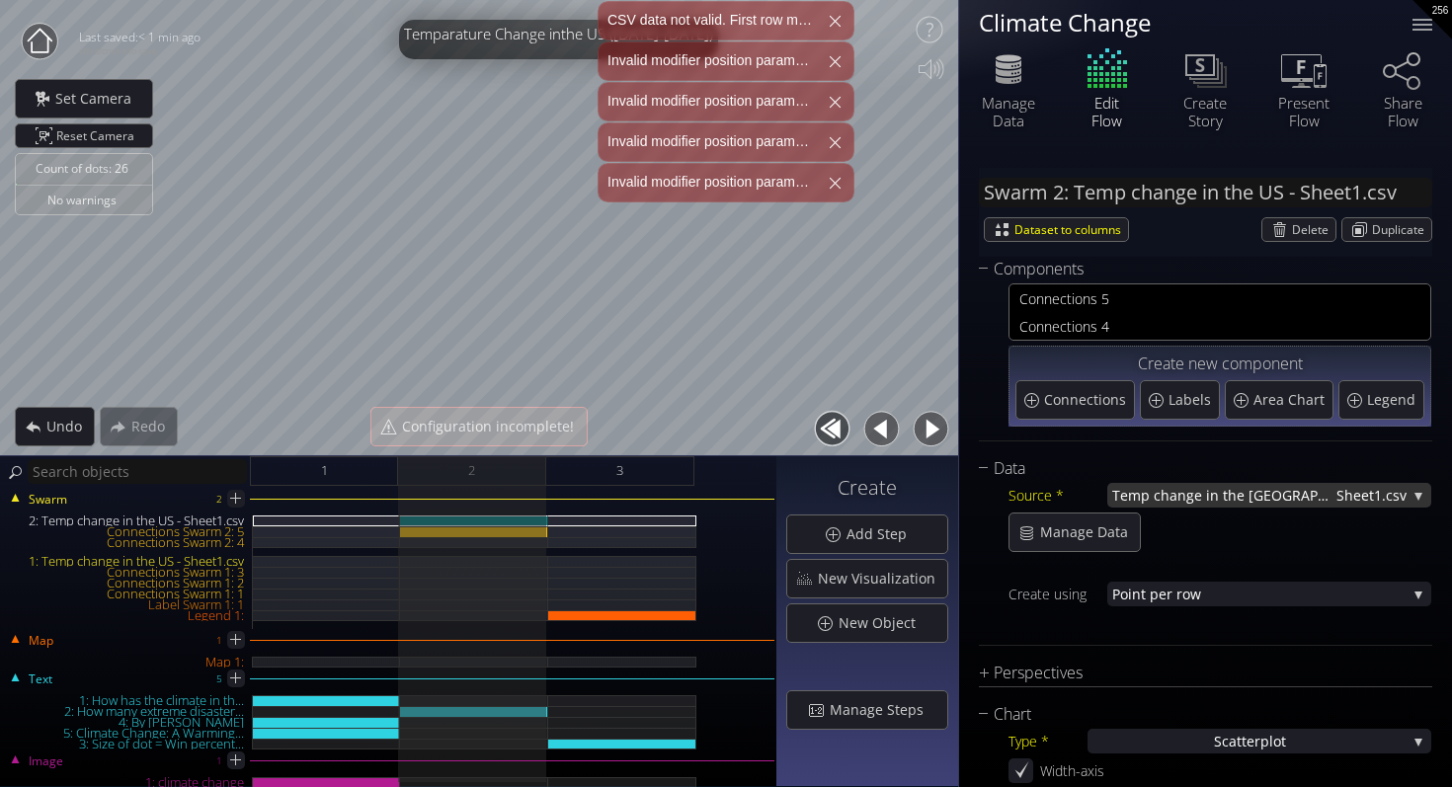
click at [1178, 495] on span "Temp change in the [GEOGRAPHIC_DATA] -" at bounding box center [1224, 495] width 224 height 25
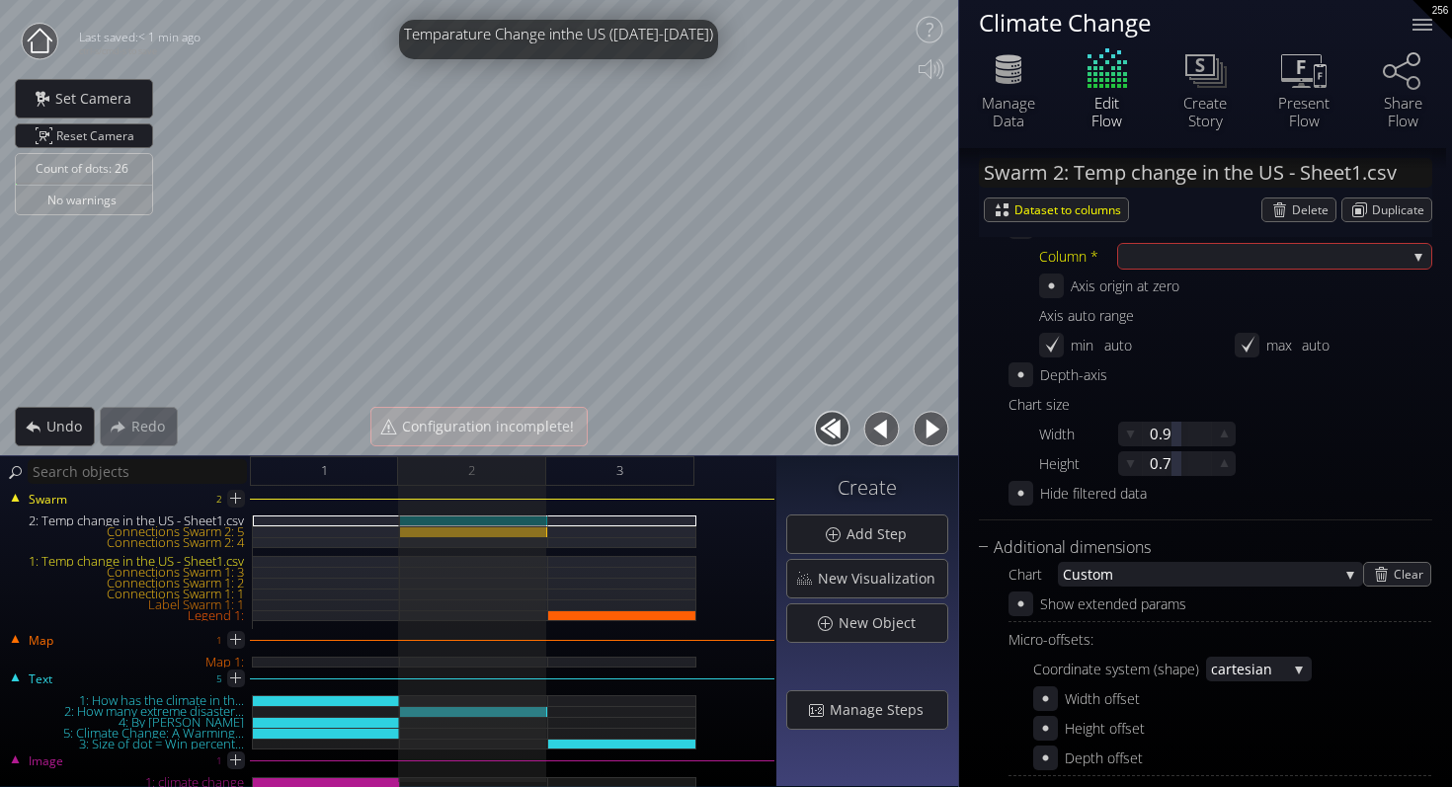
scroll to position [687, 0]
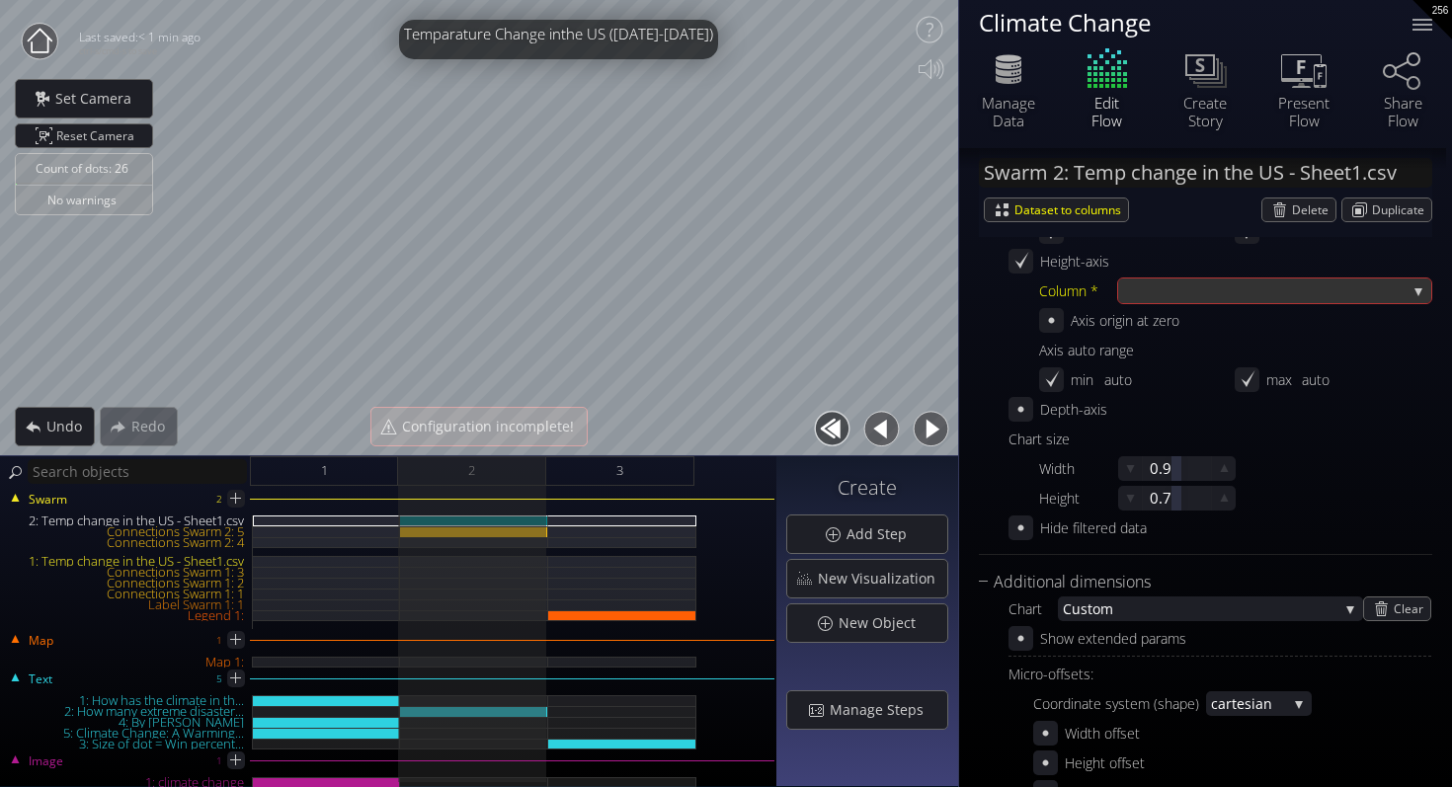
click at [1177, 281] on div at bounding box center [1264, 290] width 283 height 25
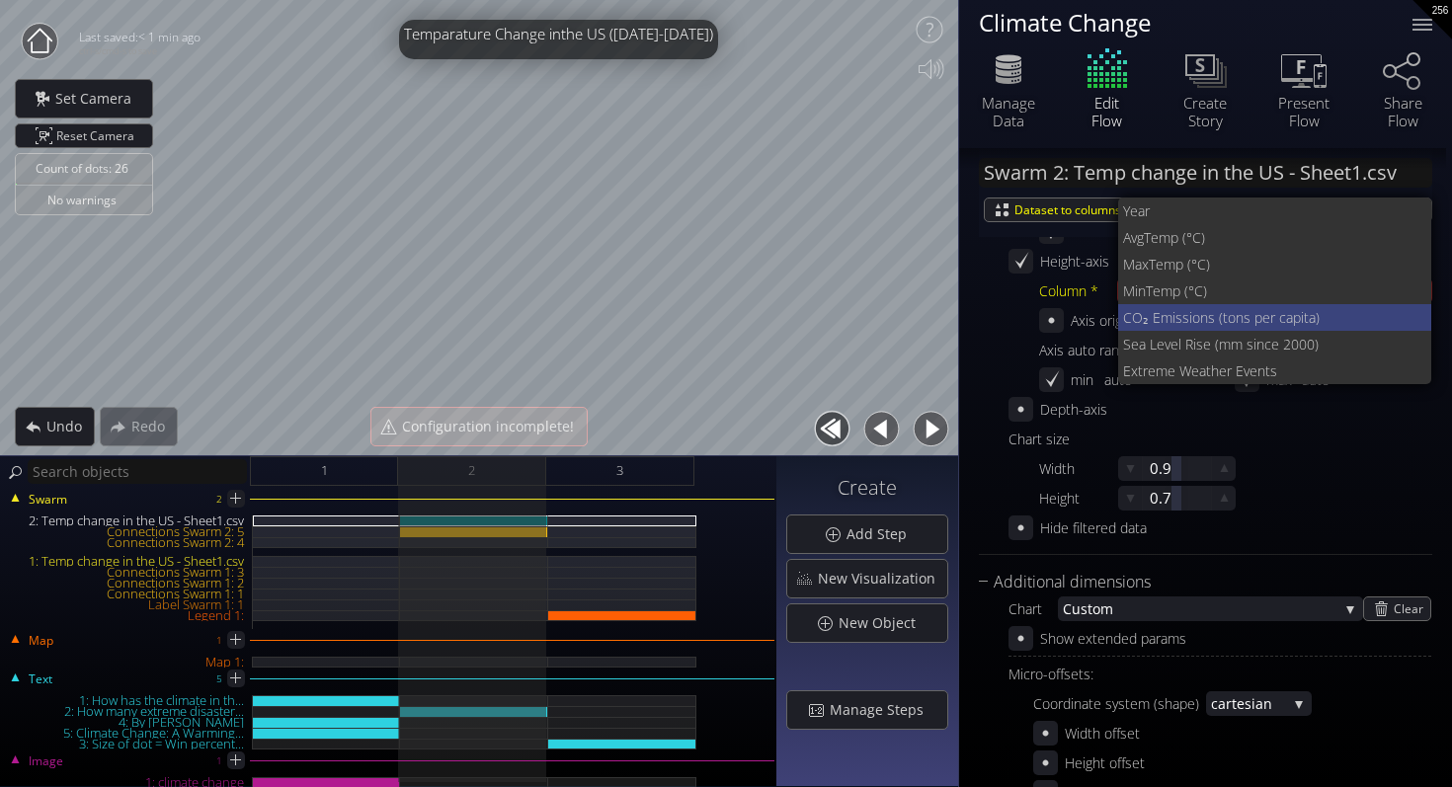
click at [1176, 308] on span "CO₂ Emissions (tons p" at bounding box center [1192, 317] width 139 height 27
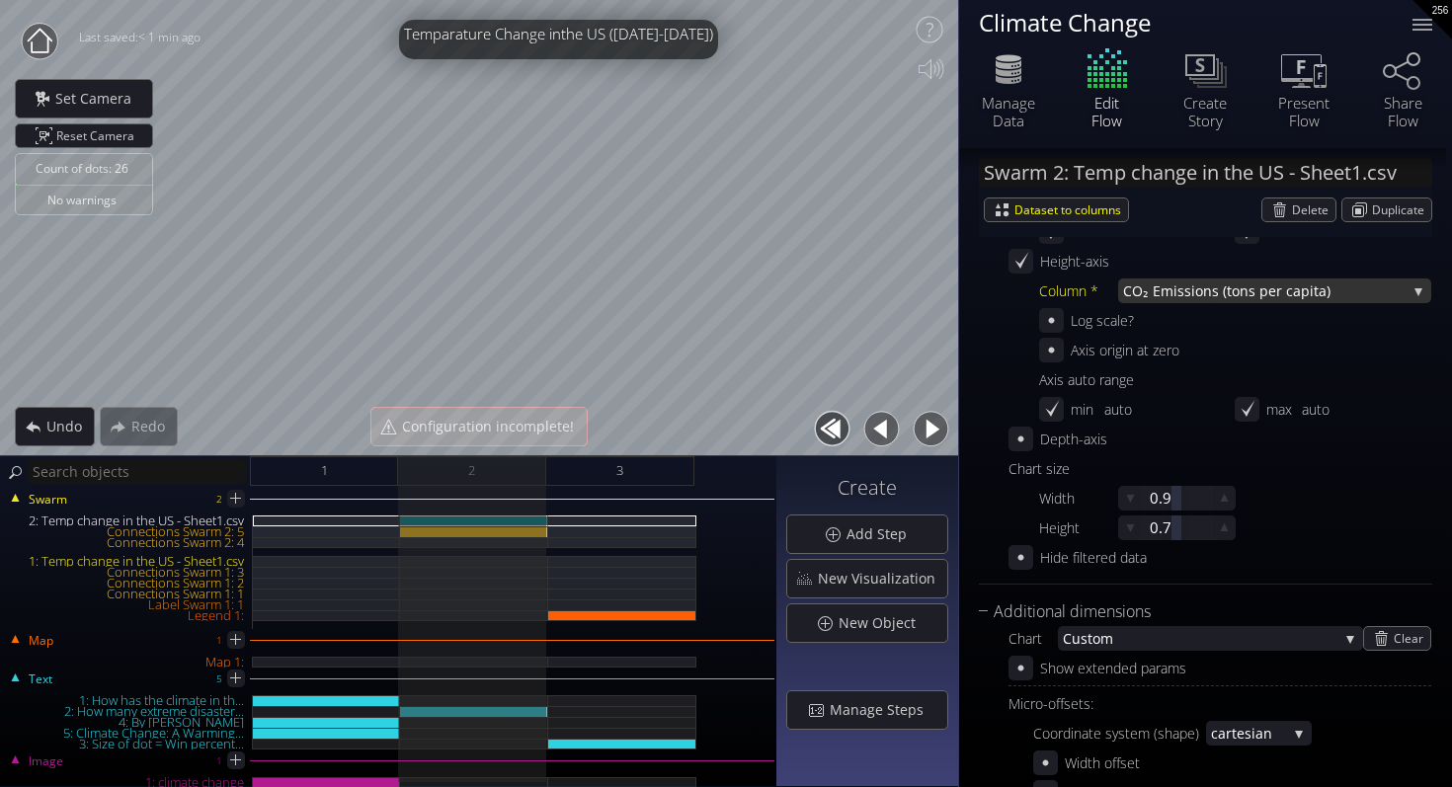
click at [1178, 298] on span "CO₂ Emissions (tons p" at bounding box center [1195, 290] width 145 height 25
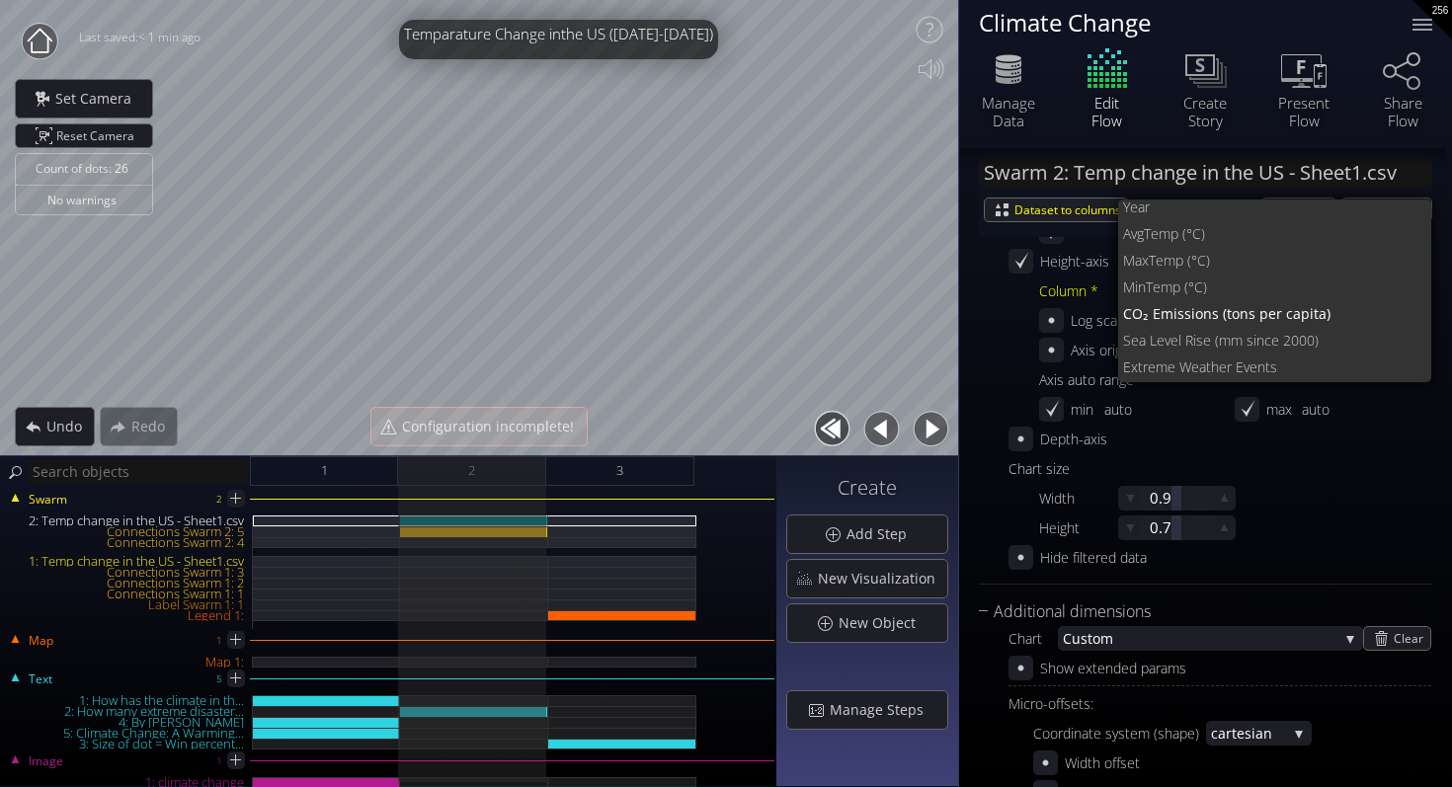
scroll to position [0, 0]
click at [1186, 210] on span "Year" at bounding box center [1269, 210] width 293 height 27
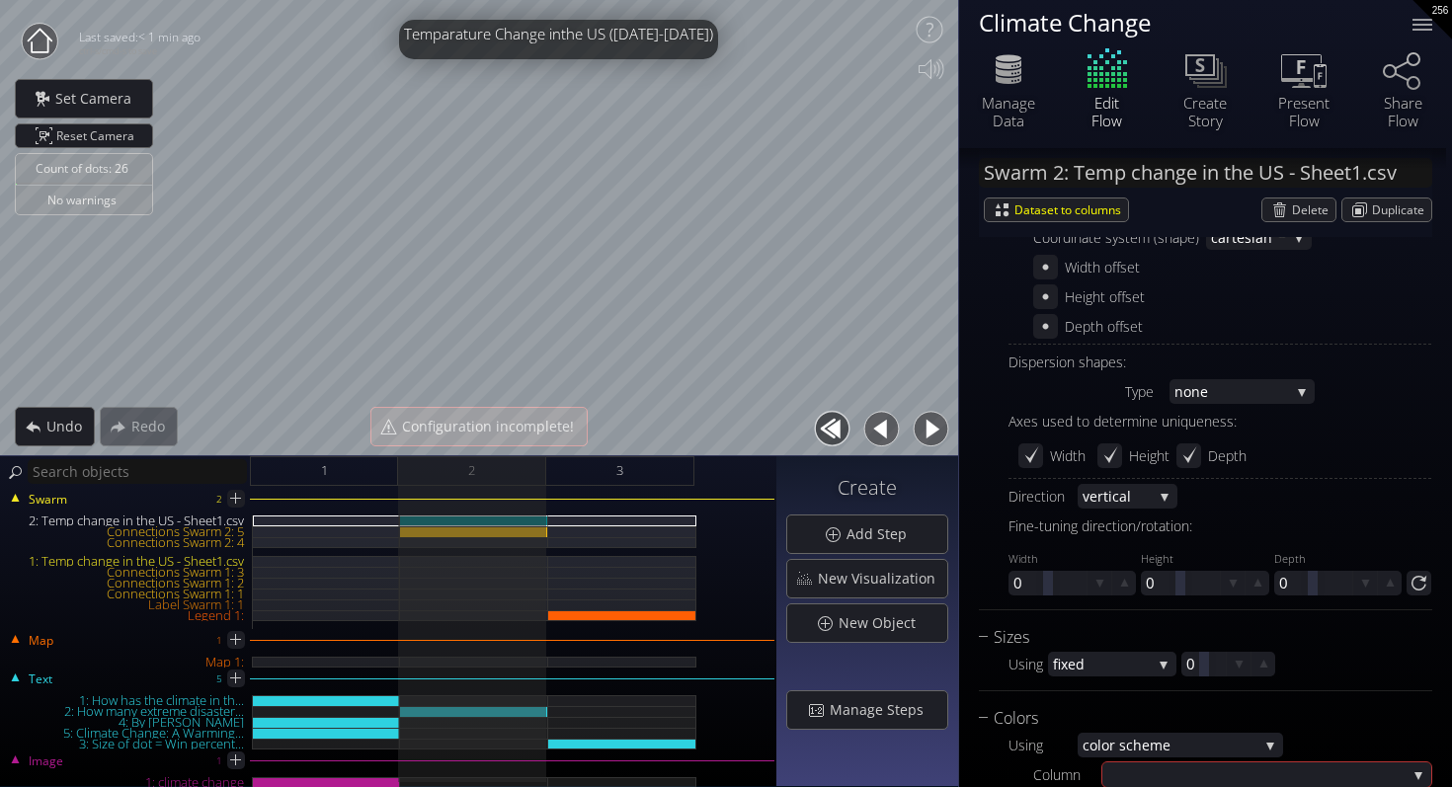
scroll to position [1246, 0]
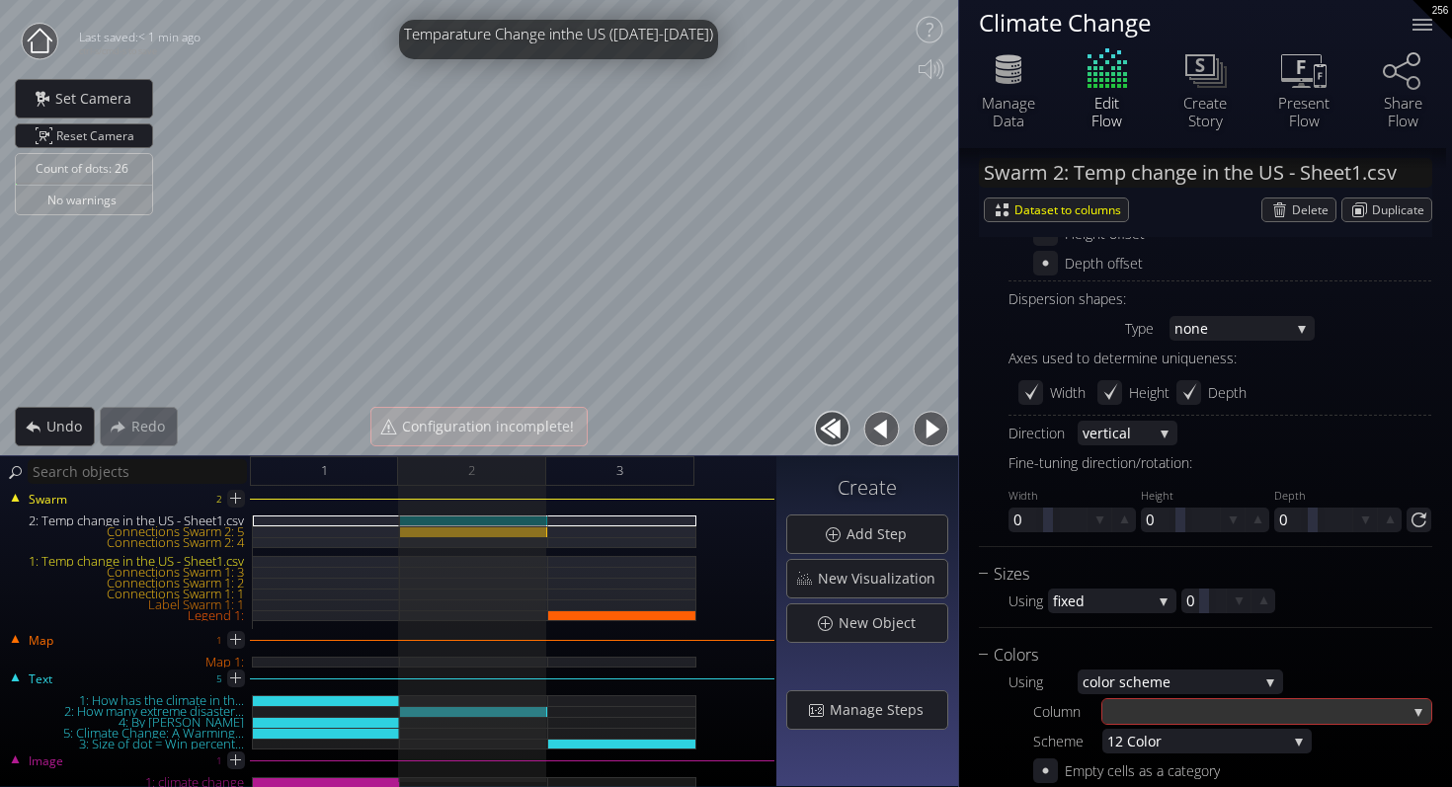
click at [1162, 705] on div at bounding box center [1256, 711] width 299 height 25
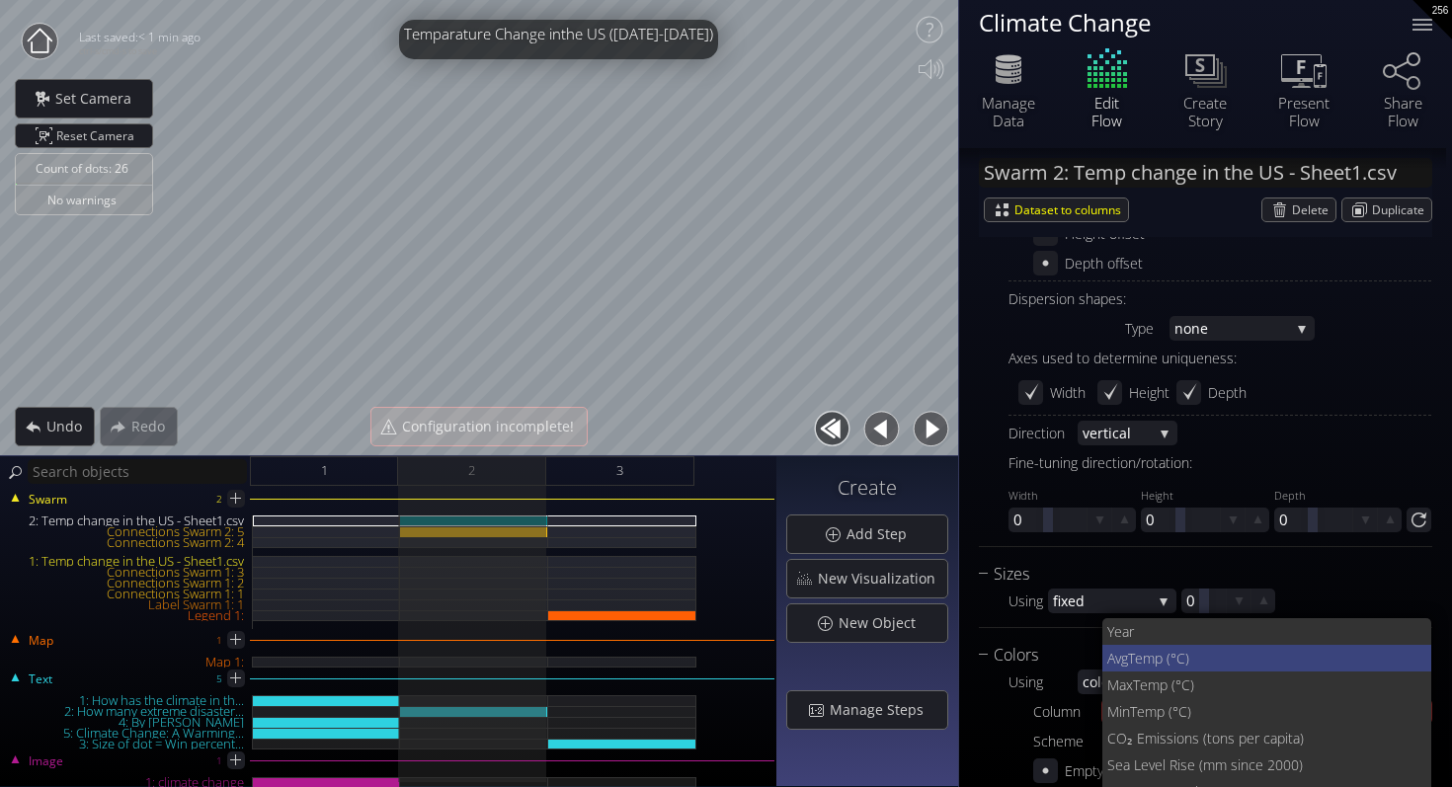
click at [1196, 662] on span "Temp (°C)" at bounding box center [1272, 658] width 288 height 27
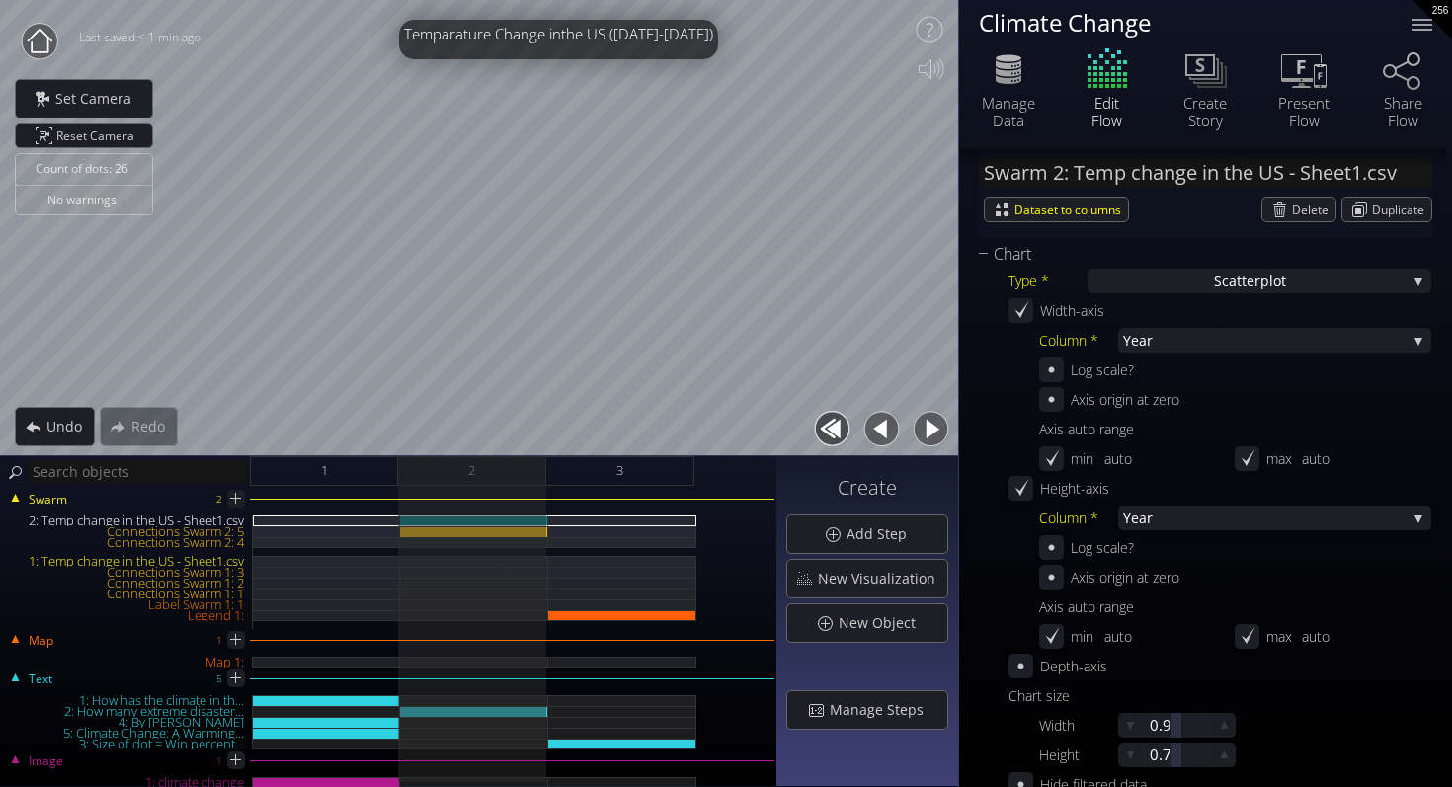
scroll to position [455, 0]
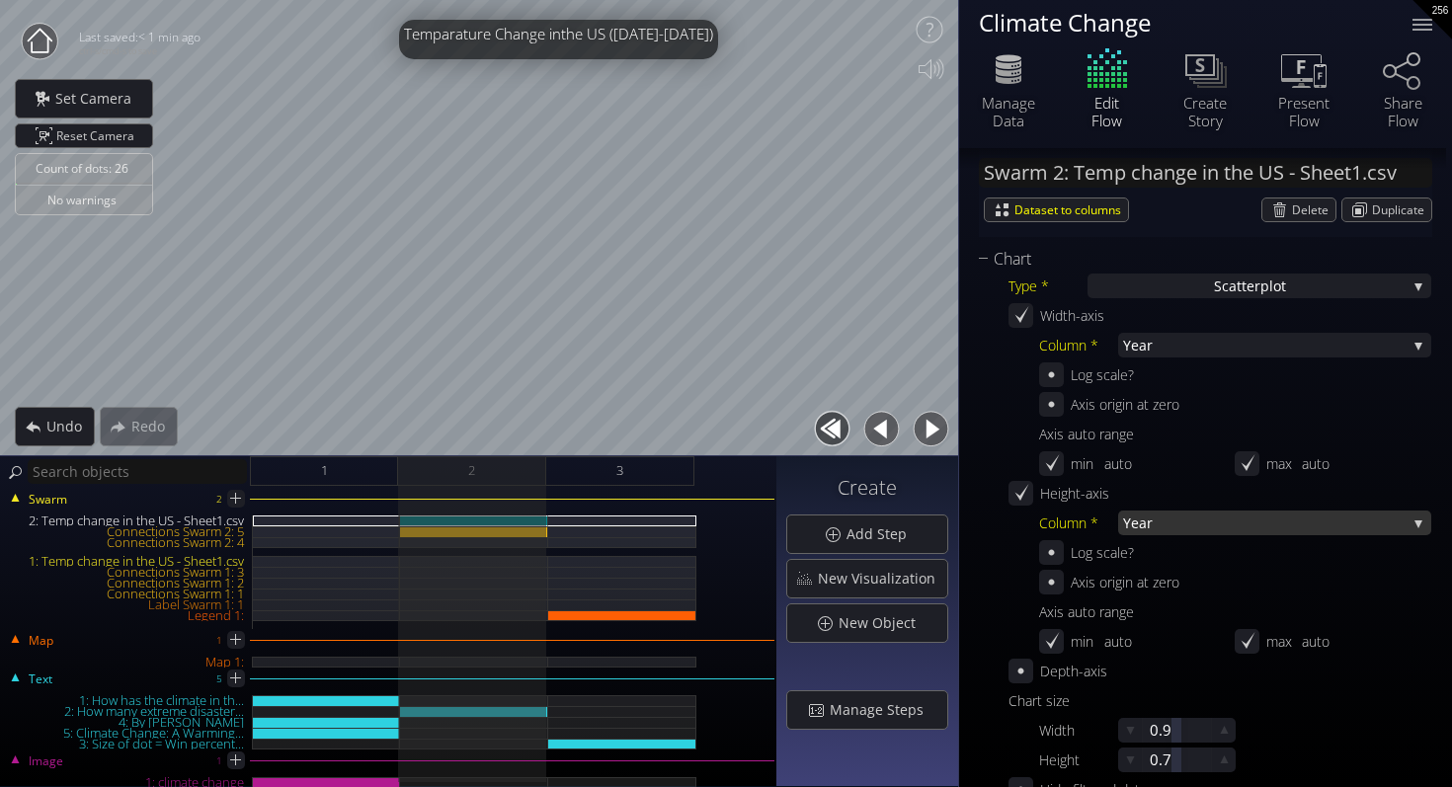
click at [1174, 524] on span "Year" at bounding box center [1264, 523] width 283 height 25
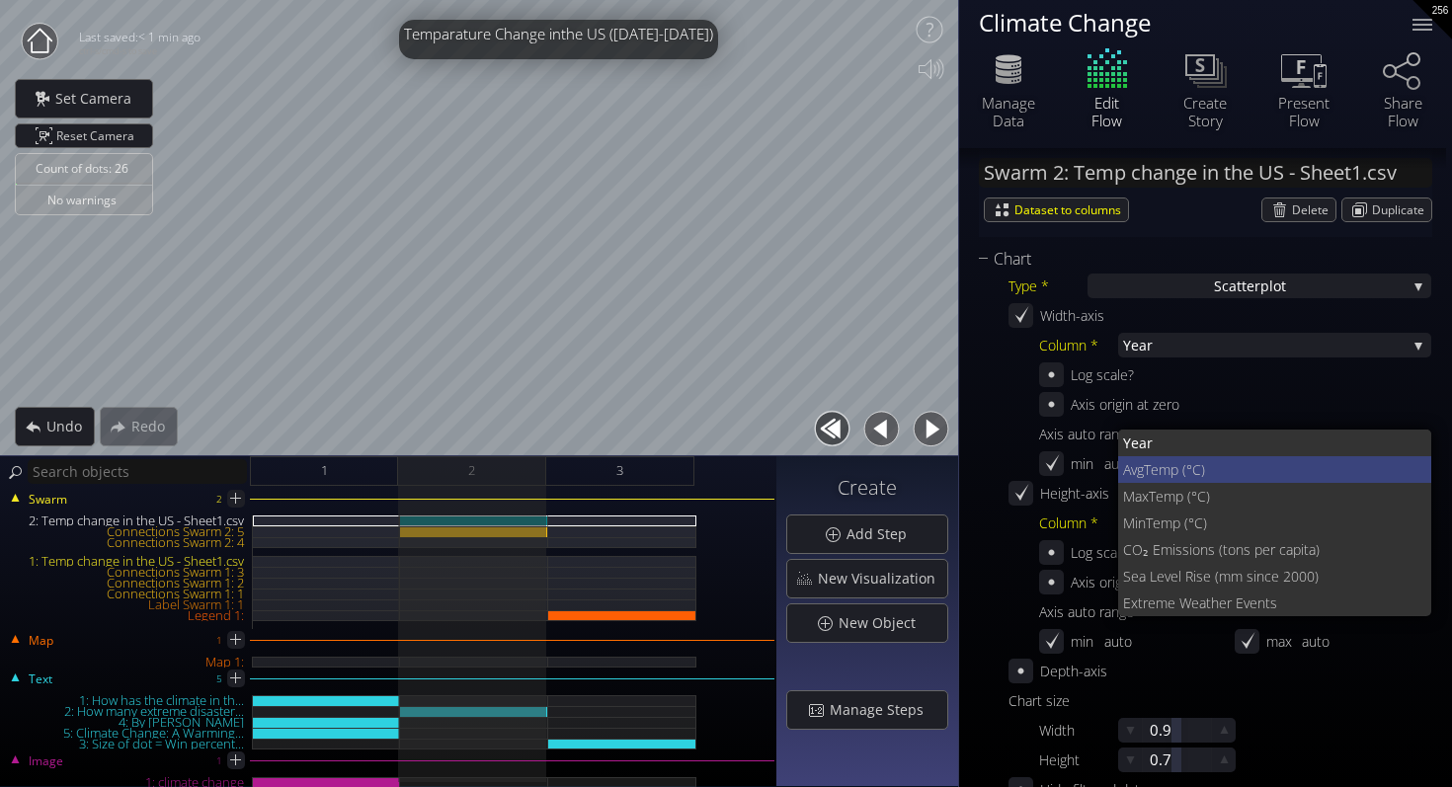
click at [1174, 464] on span "Temp (°C)" at bounding box center [1279, 469] width 273 height 27
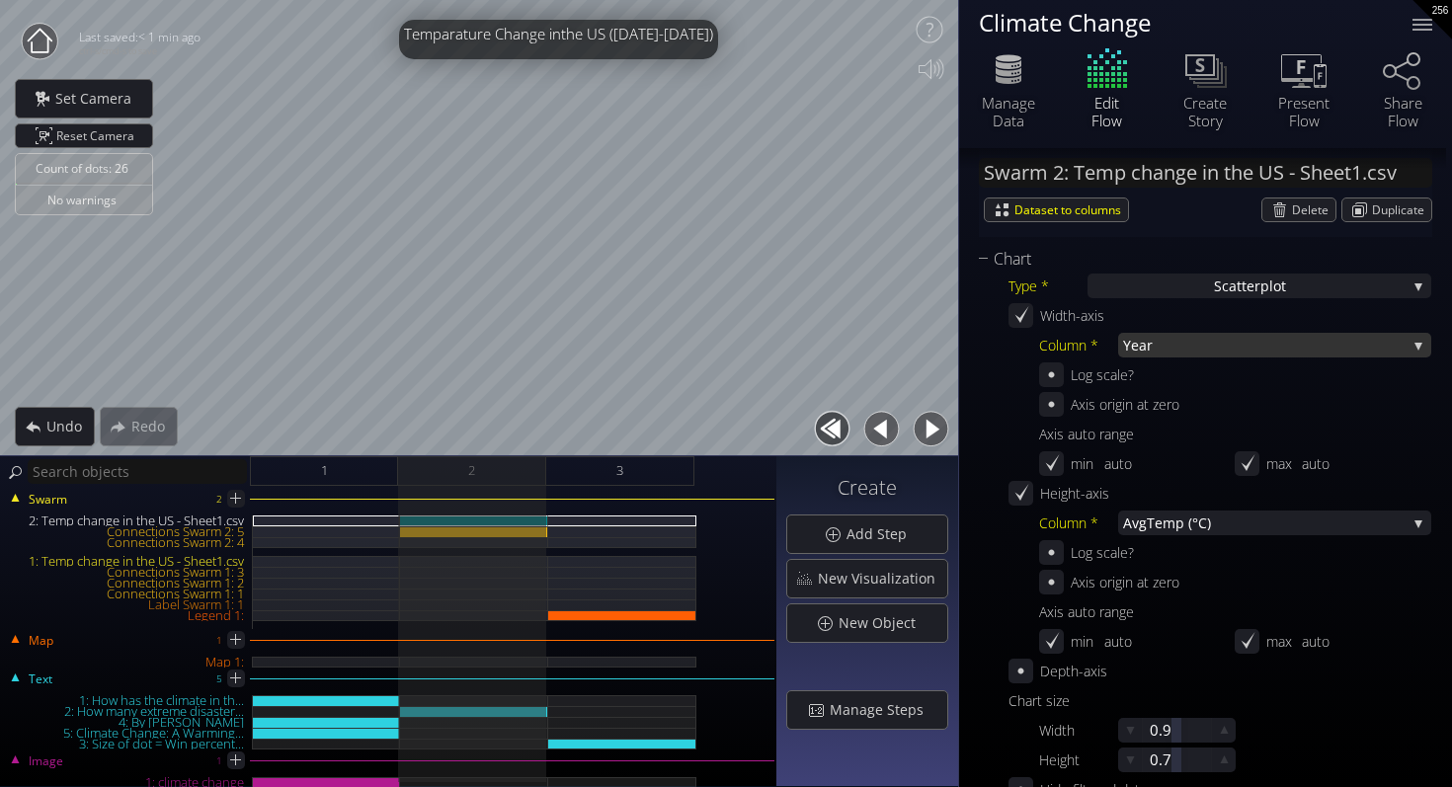
click at [1192, 345] on span "Year" at bounding box center [1264, 345] width 283 height 25
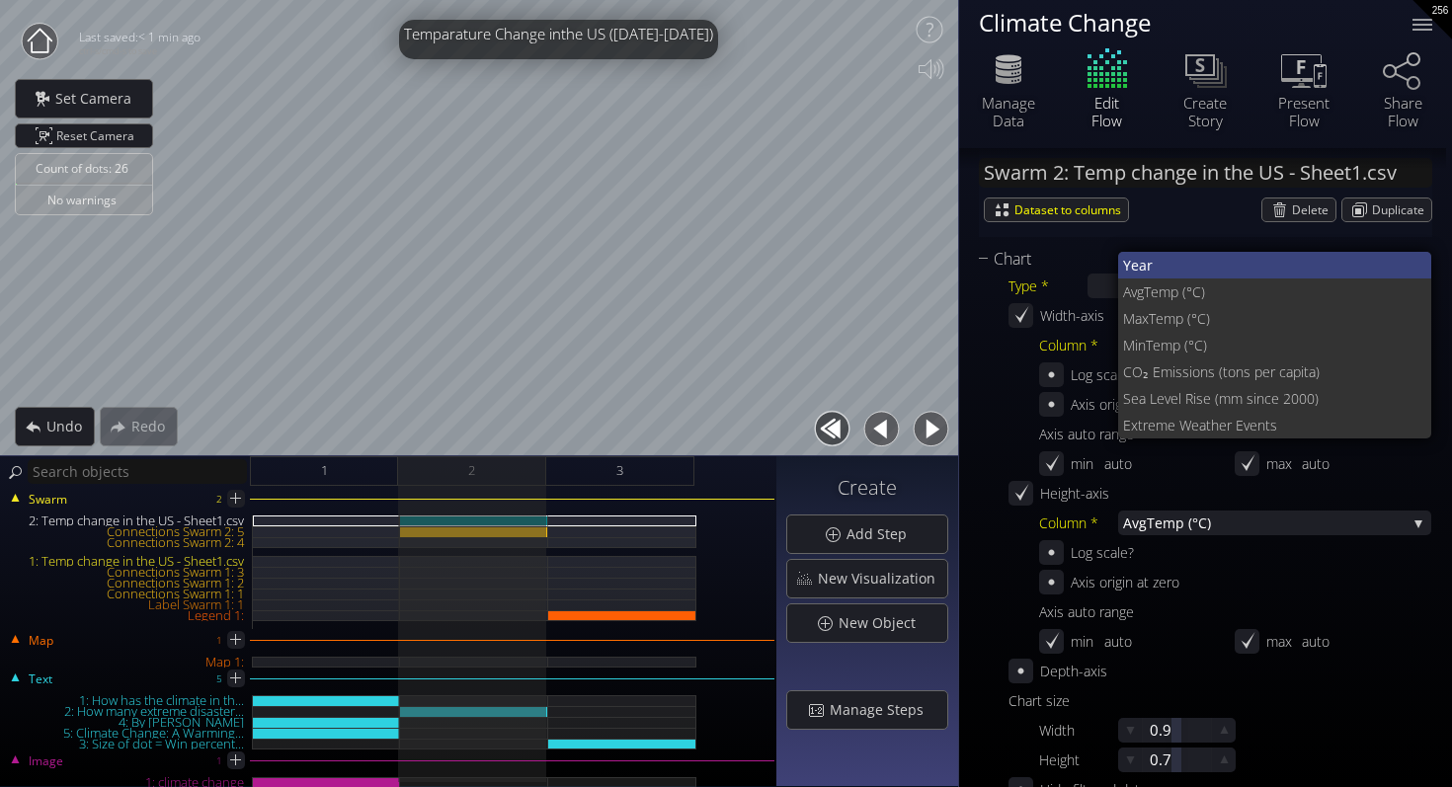
click at [1184, 263] on span "Year" at bounding box center [1269, 265] width 293 height 27
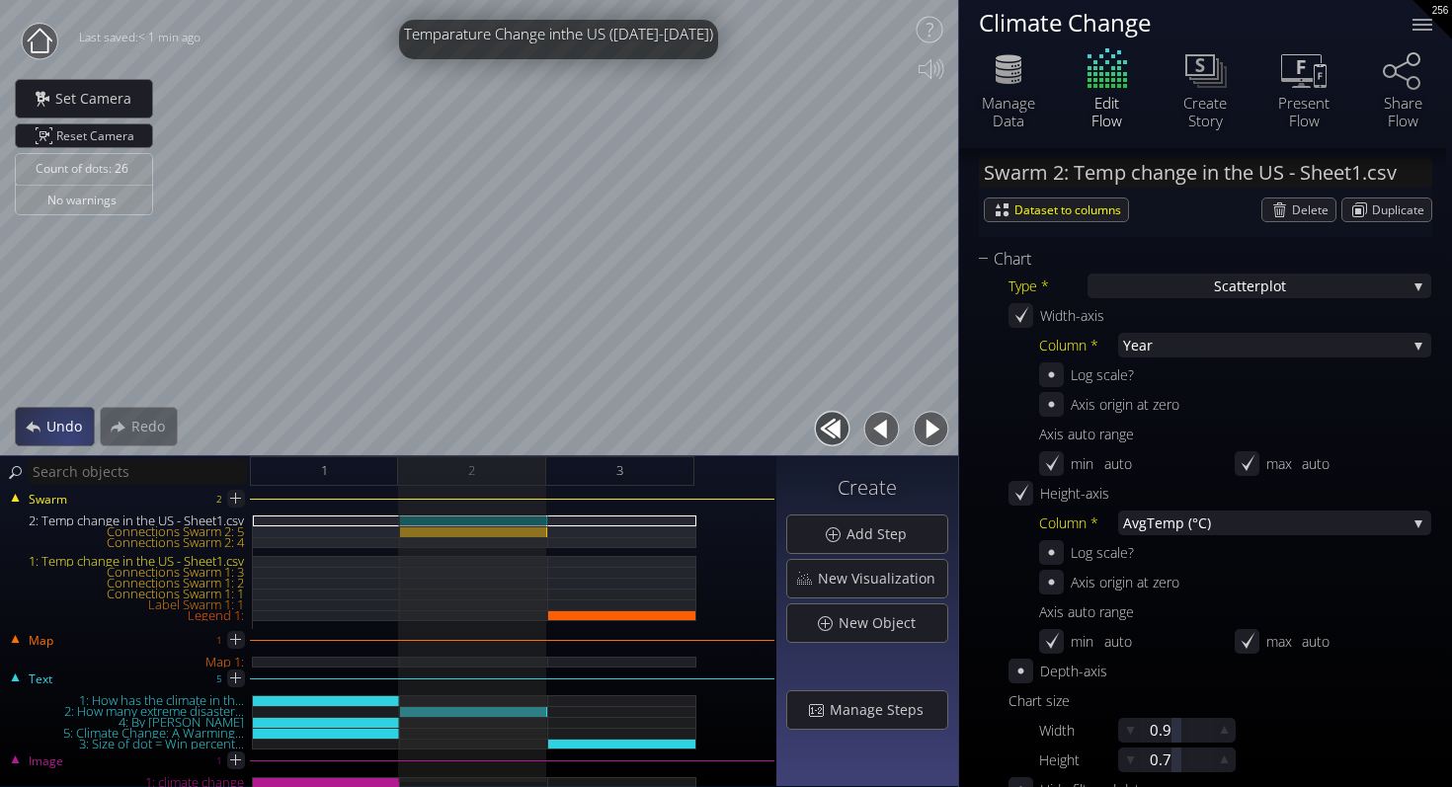
click at [58, 444] on div "Undo" at bounding box center [55, 427] width 78 height 38
click at [59, 421] on span "Undo" at bounding box center [69, 427] width 48 height 20
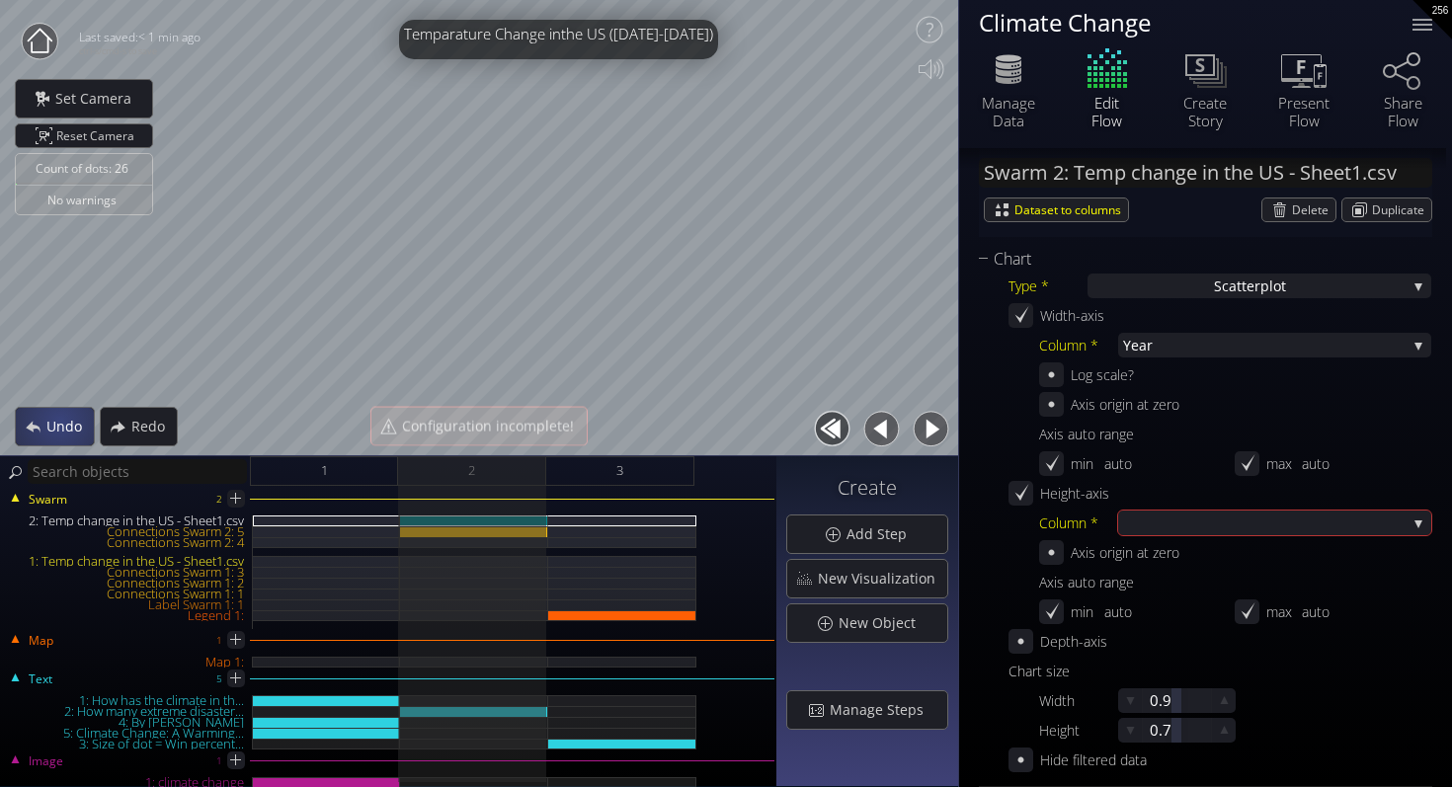
click at [59, 421] on span "Undo" at bounding box center [69, 427] width 48 height 20
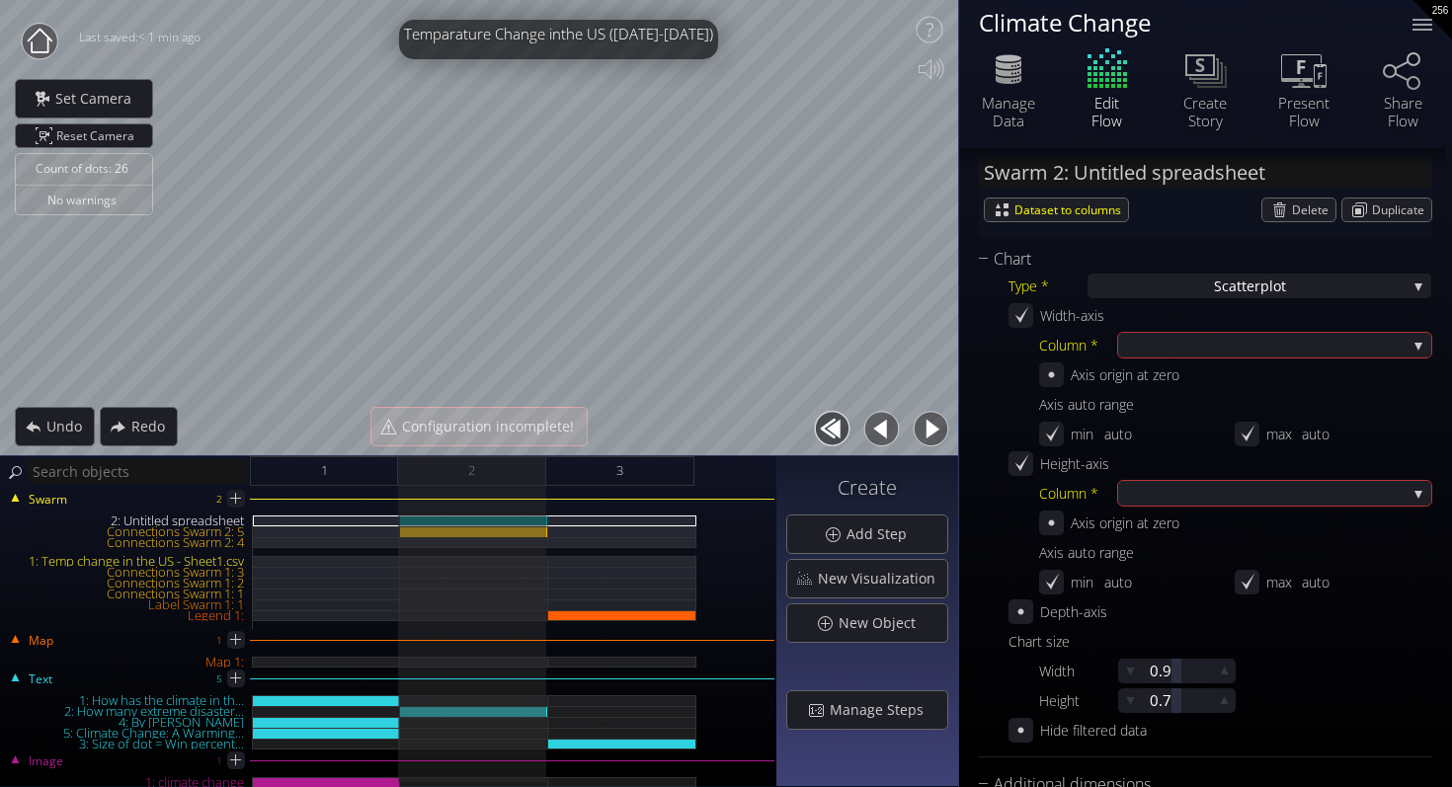
click at [1160, 425] on div "auto" at bounding box center [1169, 434] width 130 height 25
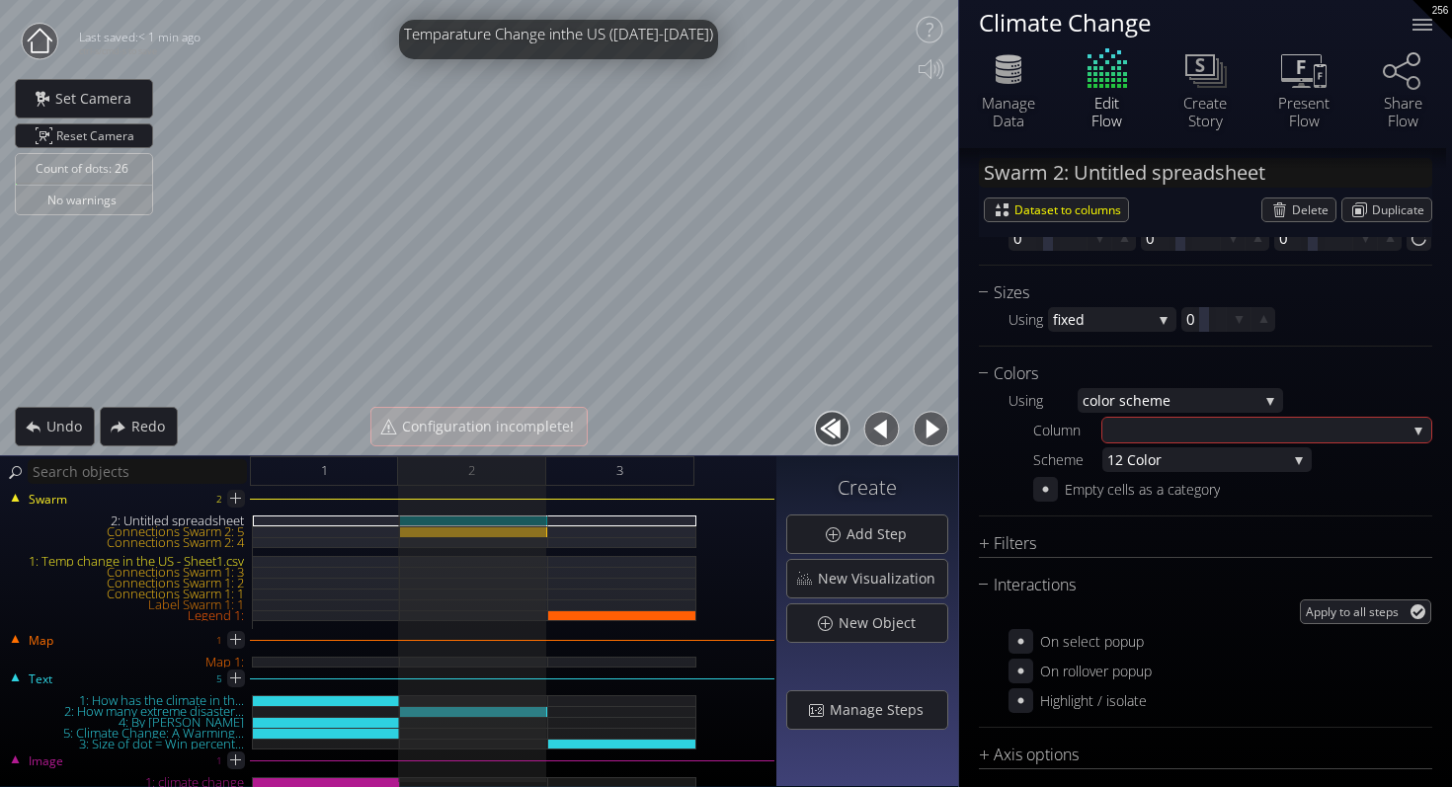
scroll to position [1470, 0]
click at [1160, 427] on div at bounding box center [1256, 428] width 299 height 25
click at [1162, 427] on div at bounding box center [1256, 428] width 299 height 25
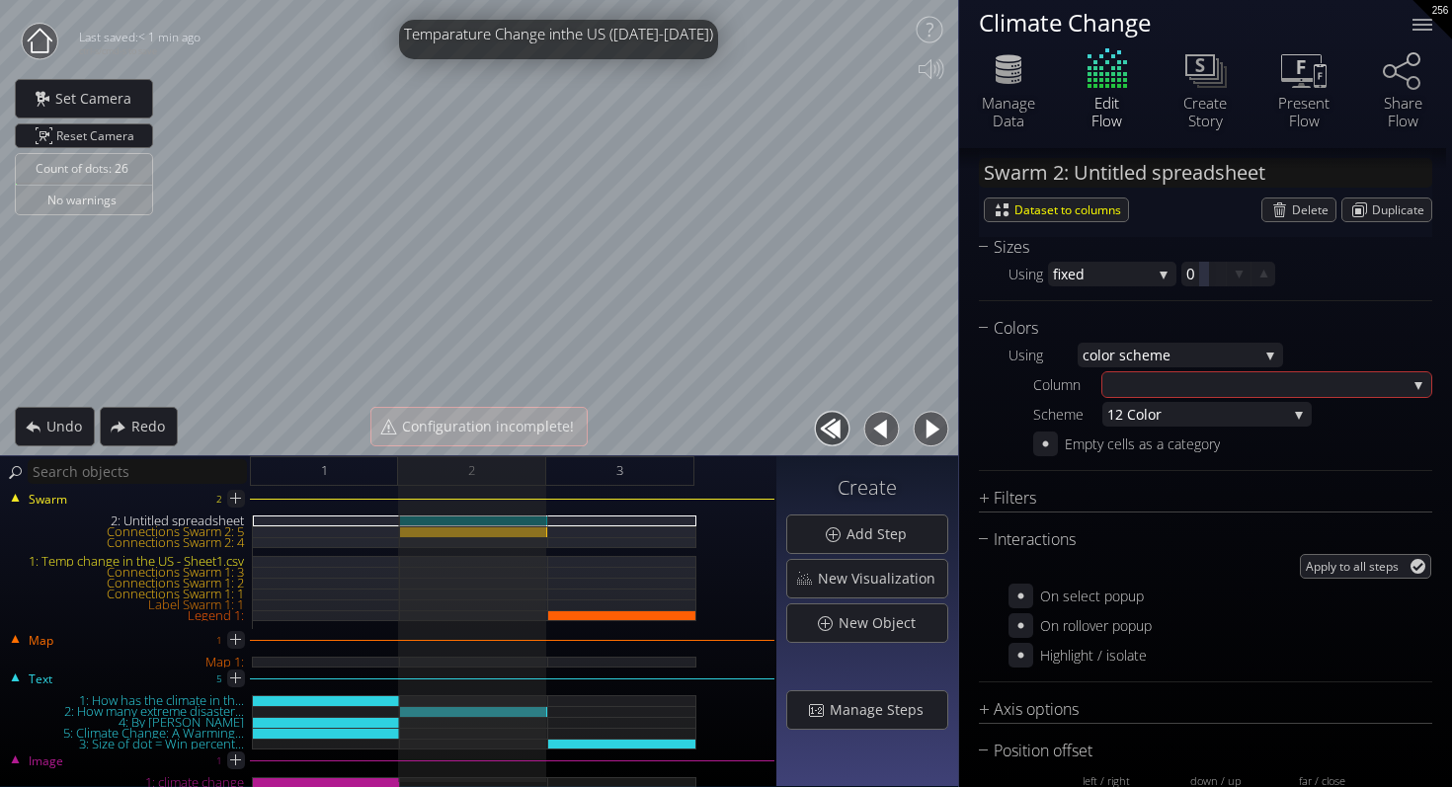
scroll to position [1506, 0]
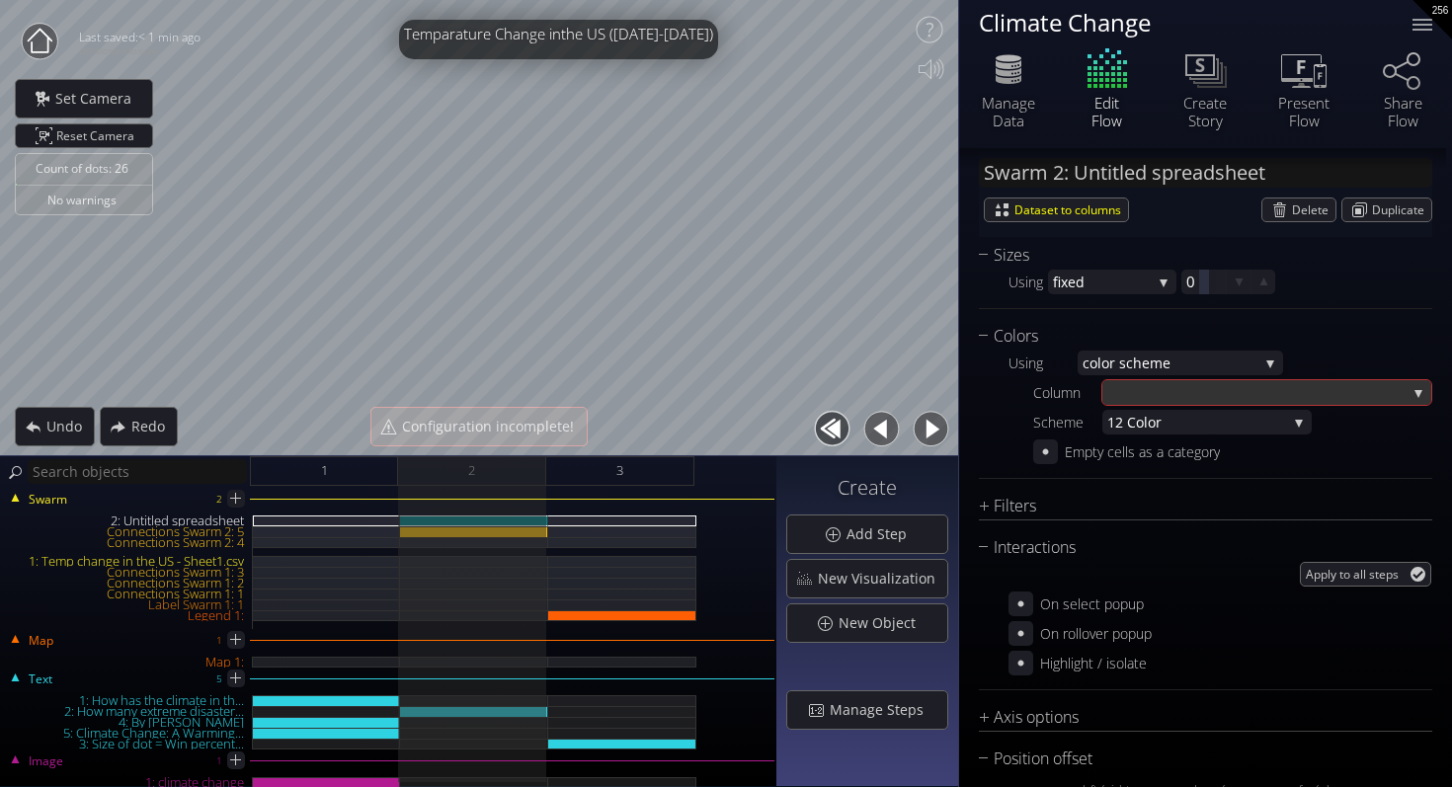
click at [1401, 393] on div at bounding box center [1266, 392] width 329 height 25
click at [1414, 389] on div at bounding box center [1266, 392] width 329 height 25
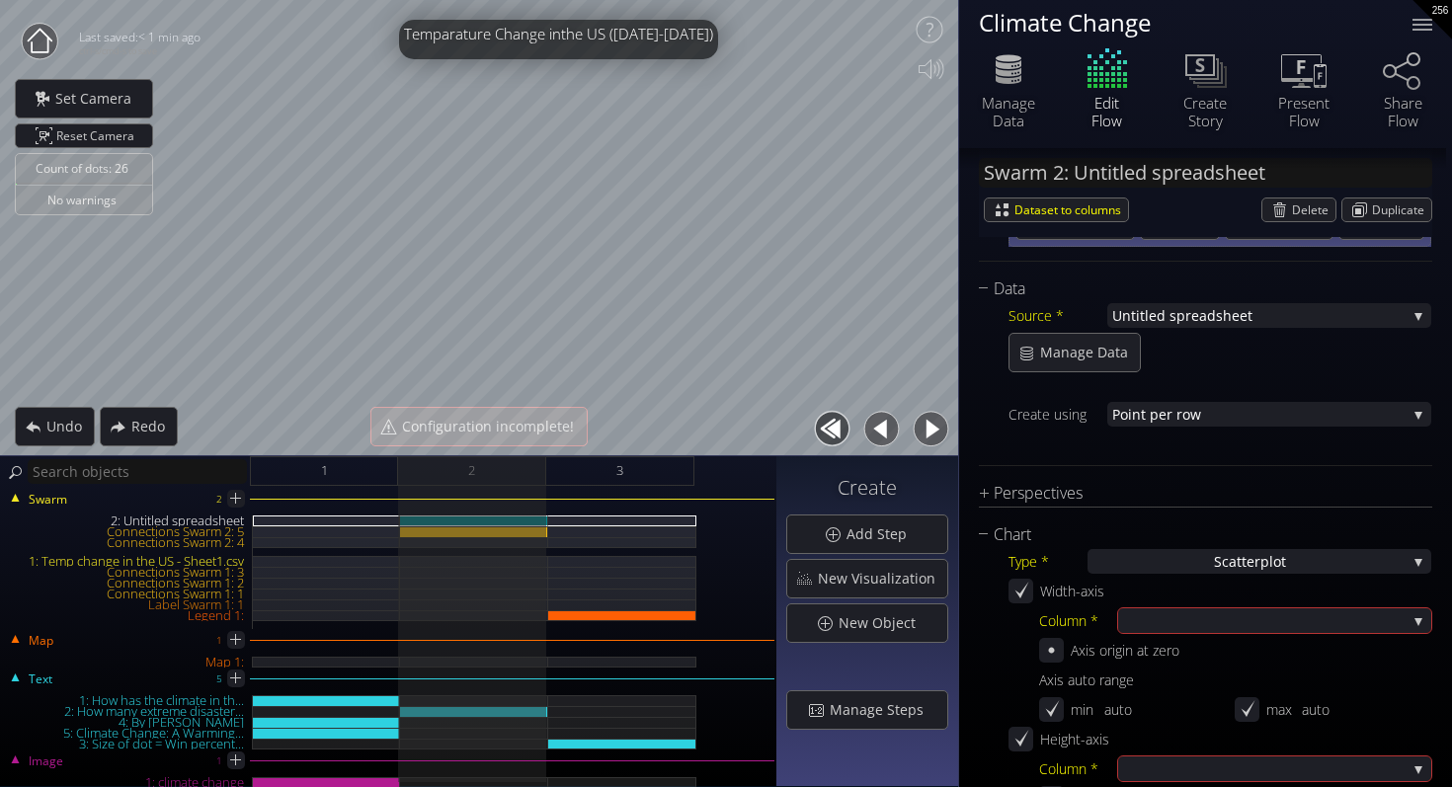
scroll to position [0, 0]
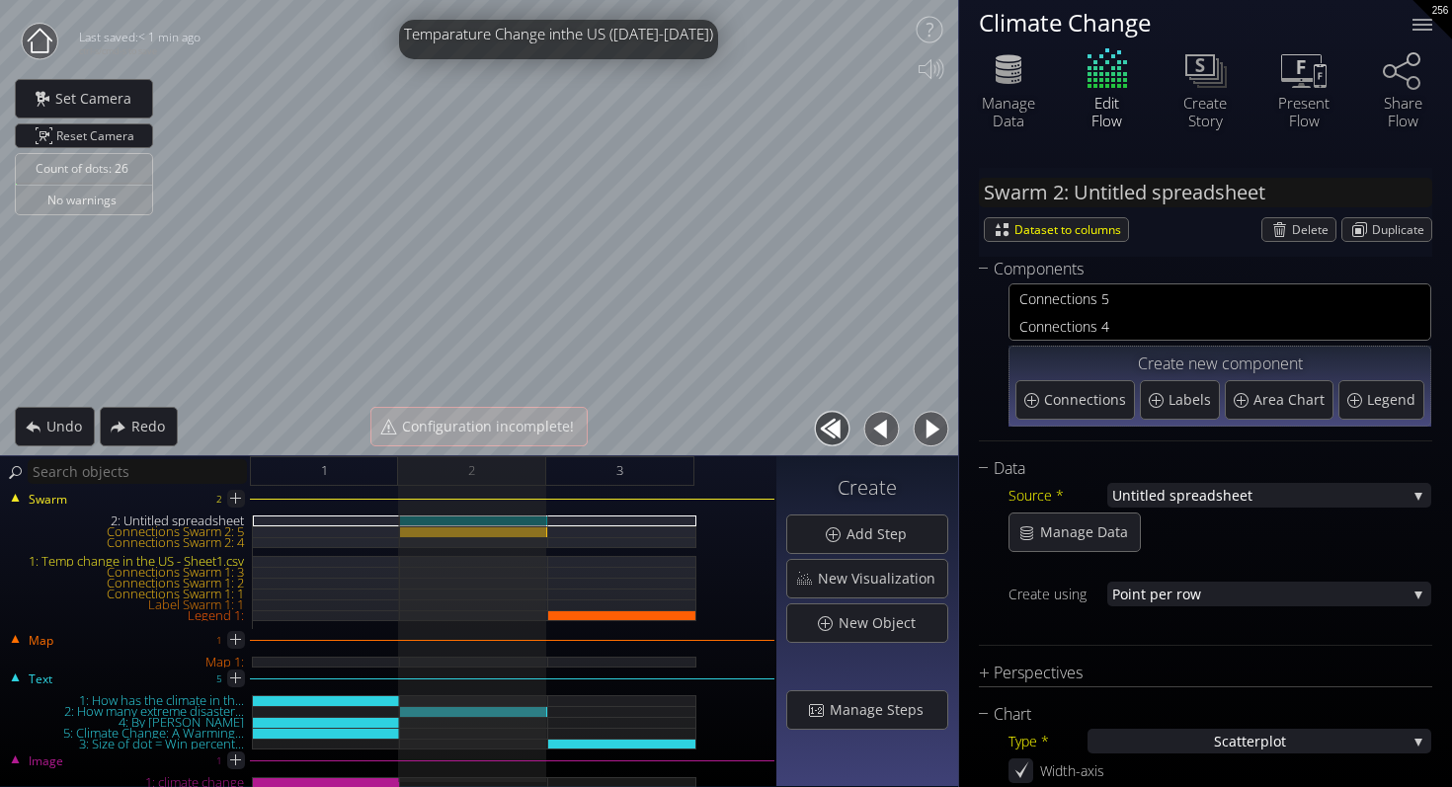
click at [1228, 513] on div "Manage Data" at bounding box center [1219, 531] width 423 height 39
click at [1230, 493] on span "preadsheet" at bounding box center [1291, 495] width 230 height 25
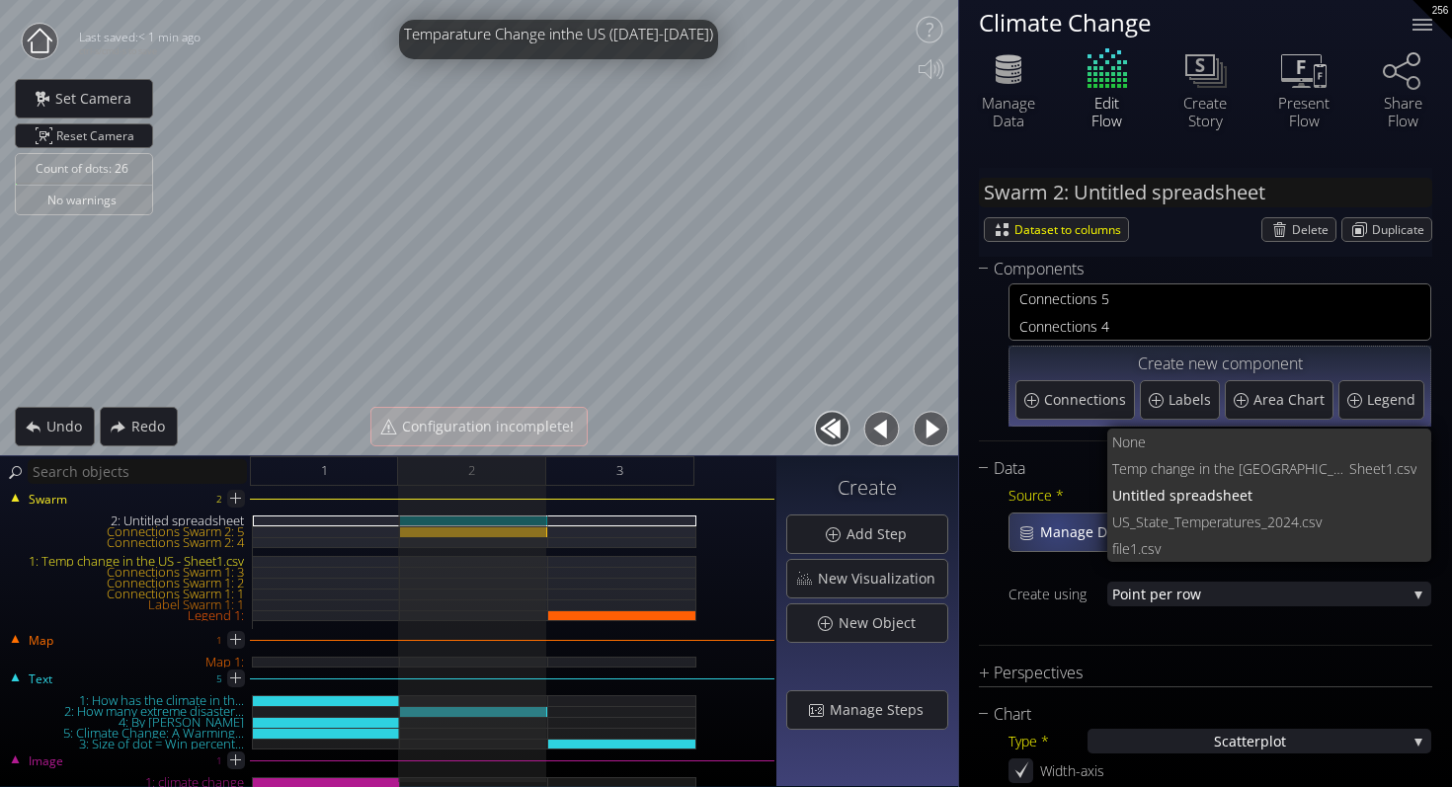
click at [1057, 527] on span "Manage Data" at bounding box center [1089, 532] width 101 height 20
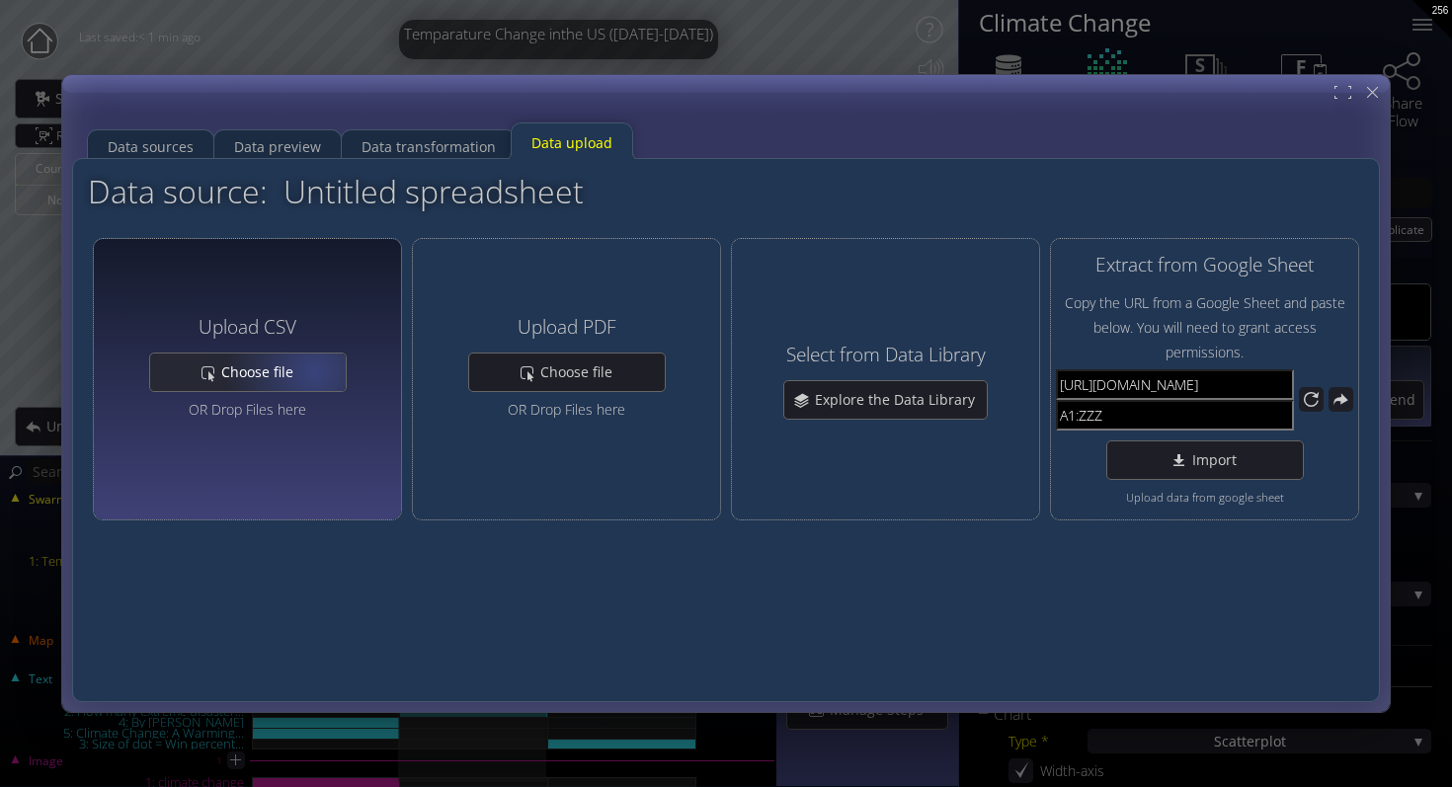
click at [303, 370] on span "Choose file" at bounding box center [262, 372] width 85 height 20
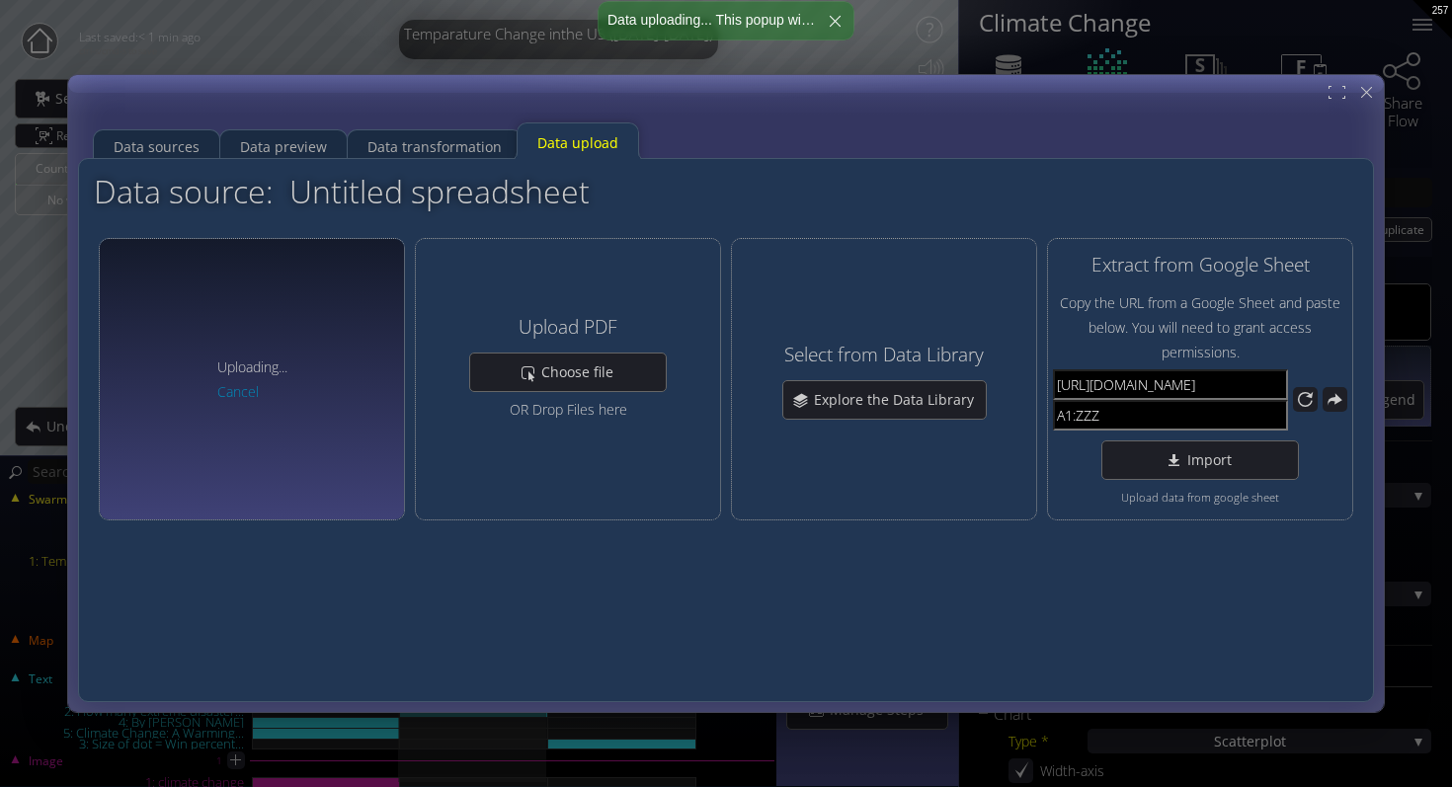
type input "Swarm 2: file1.csv"
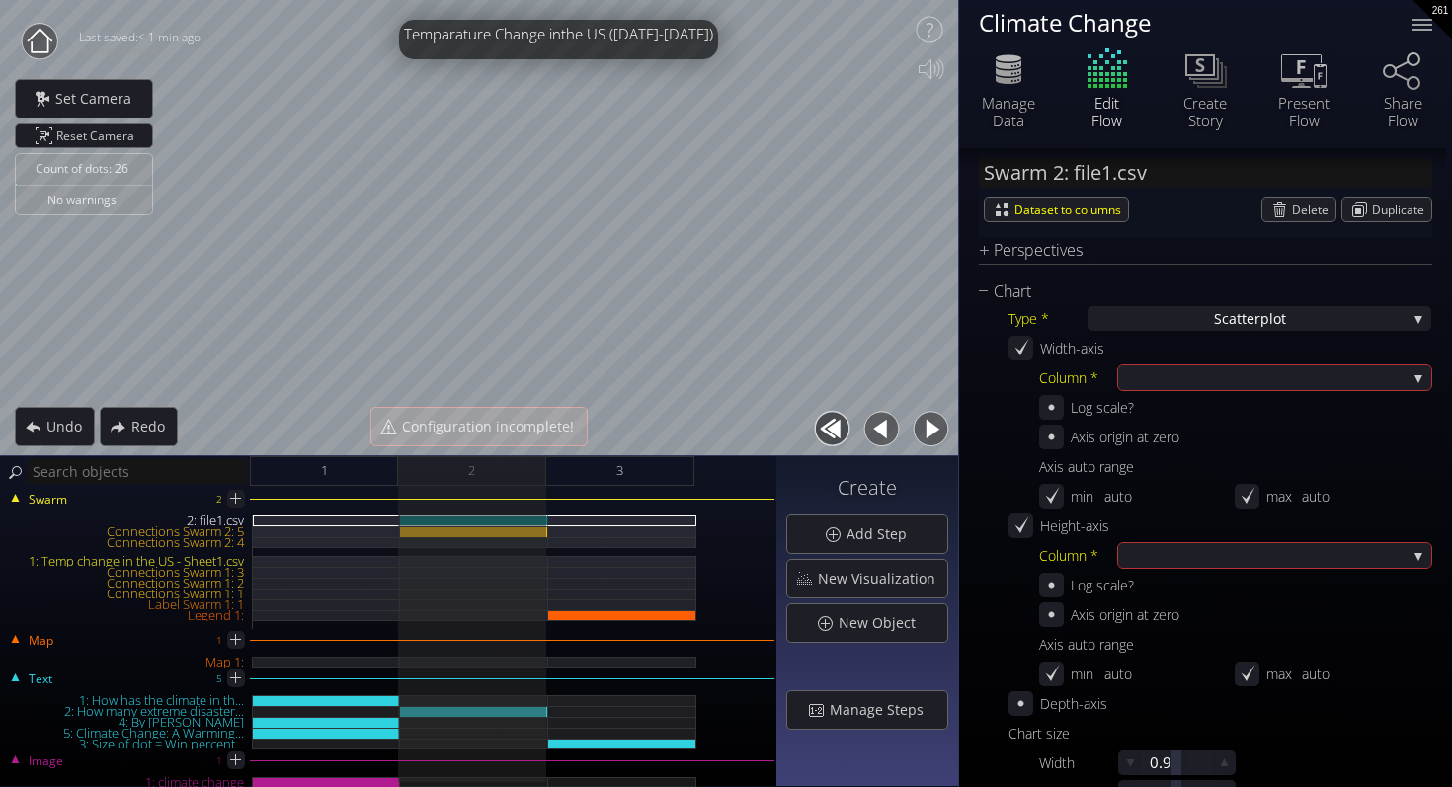
scroll to position [417, 0]
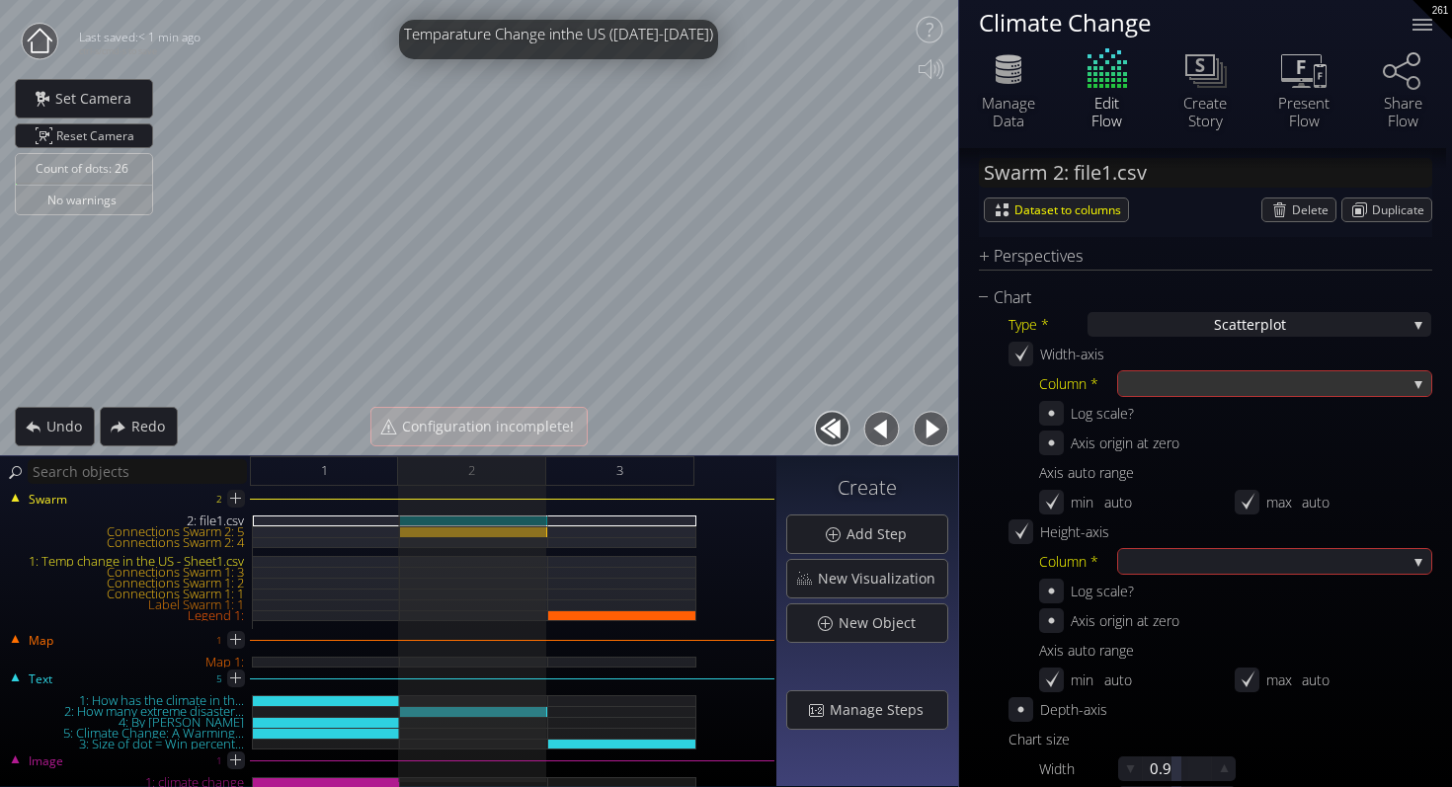
click at [1180, 388] on div at bounding box center [1264, 383] width 283 height 25
click at [1375, 387] on div at bounding box center [1266, 383] width 283 height 25
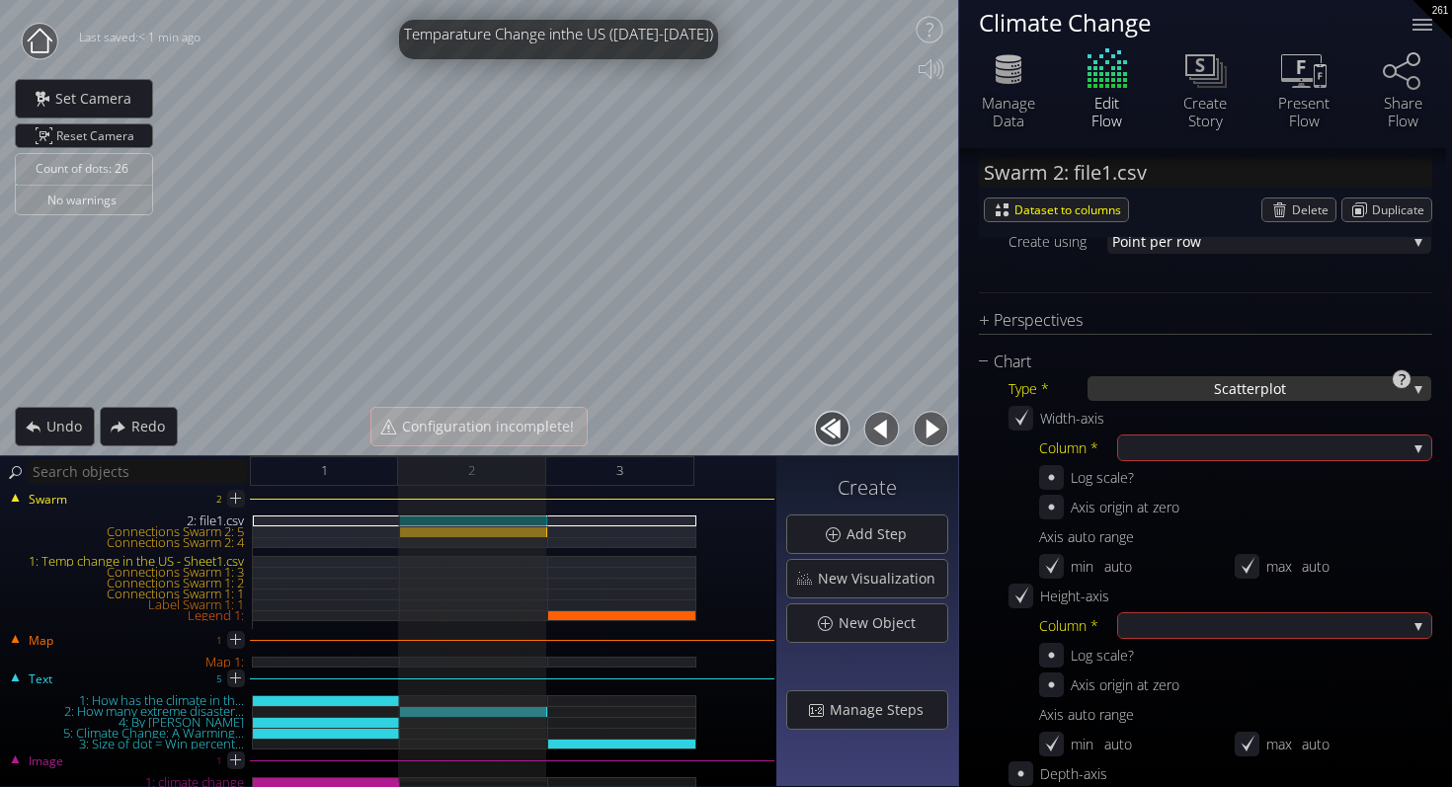
click at [1347, 378] on div "S catterplot" at bounding box center [1259, 388] width 344 height 25
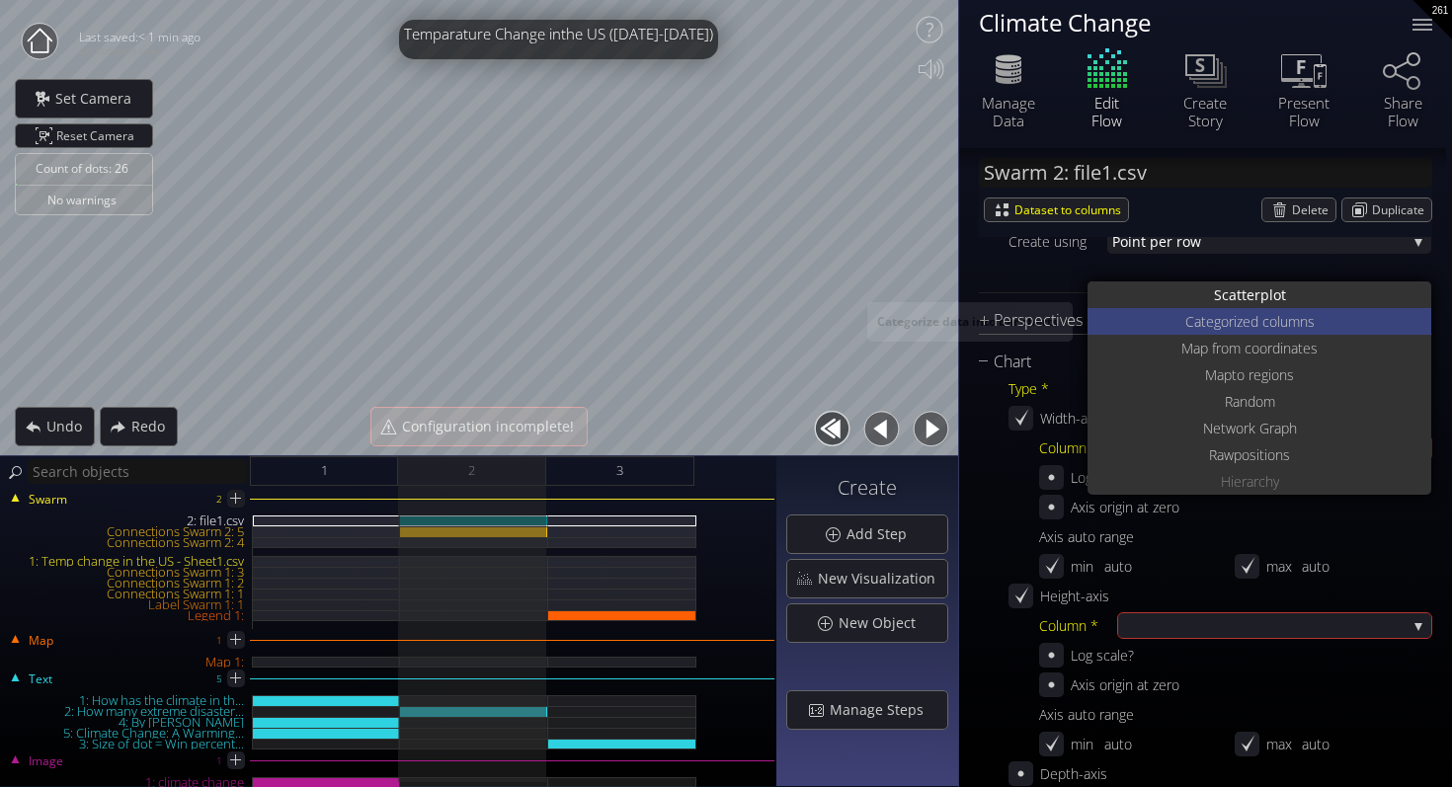
click at [1271, 313] on span "ed columns" at bounding box center [1278, 321] width 72 height 27
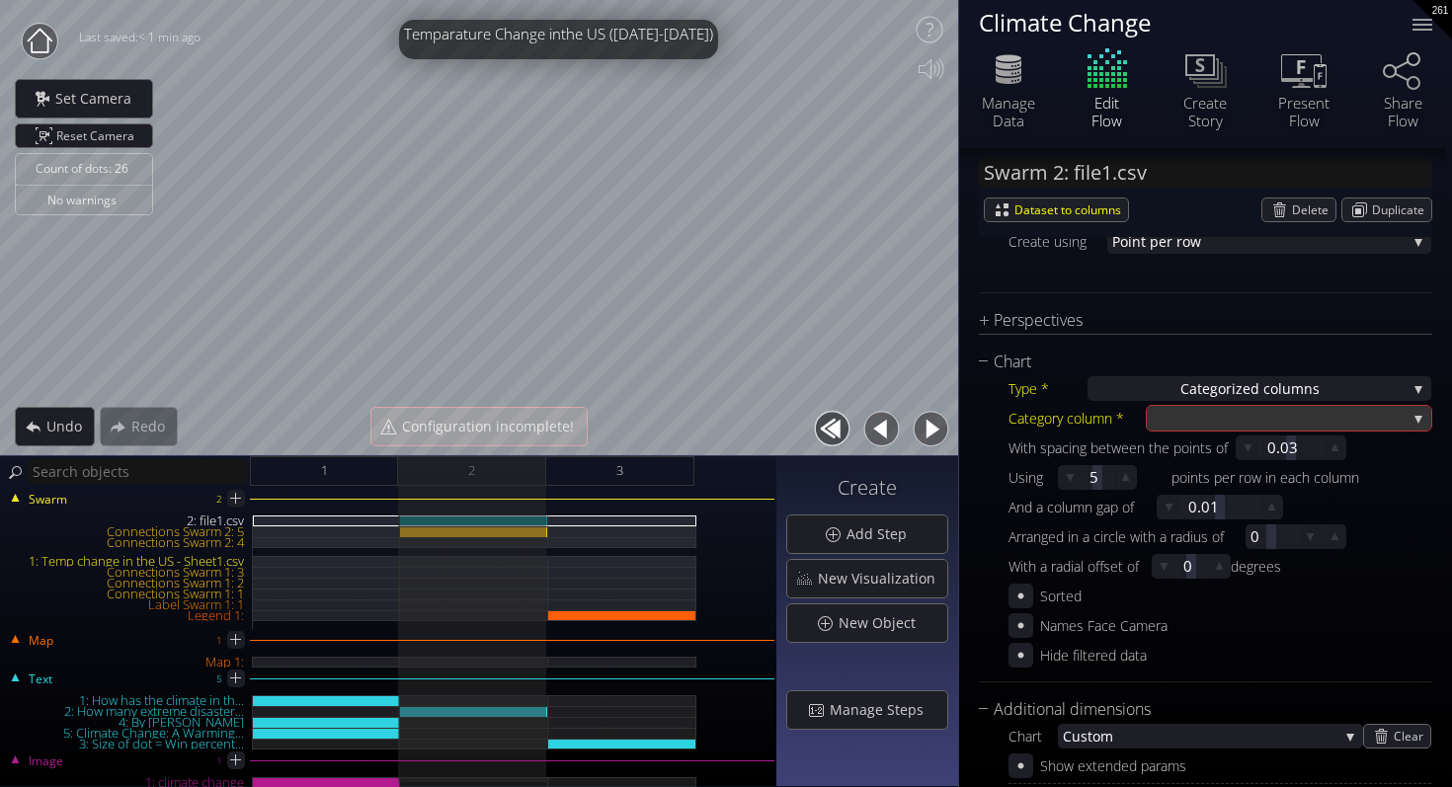
click at [1302, 405] on div "Type * Categoriz ed columns S catterplot Categoriz ed columns Map from c oordin…" at bounding box center [1205, 520] width 453 height 293
click at [1306, 412] on div at bounding box center [1278, 418] width 255 height 25
click at [1306, 412] on div at bounding box center [1275, 418] width 255 height 25
click at [1306, 412] on div at bounding box center [1281, 418] width 255 height 25
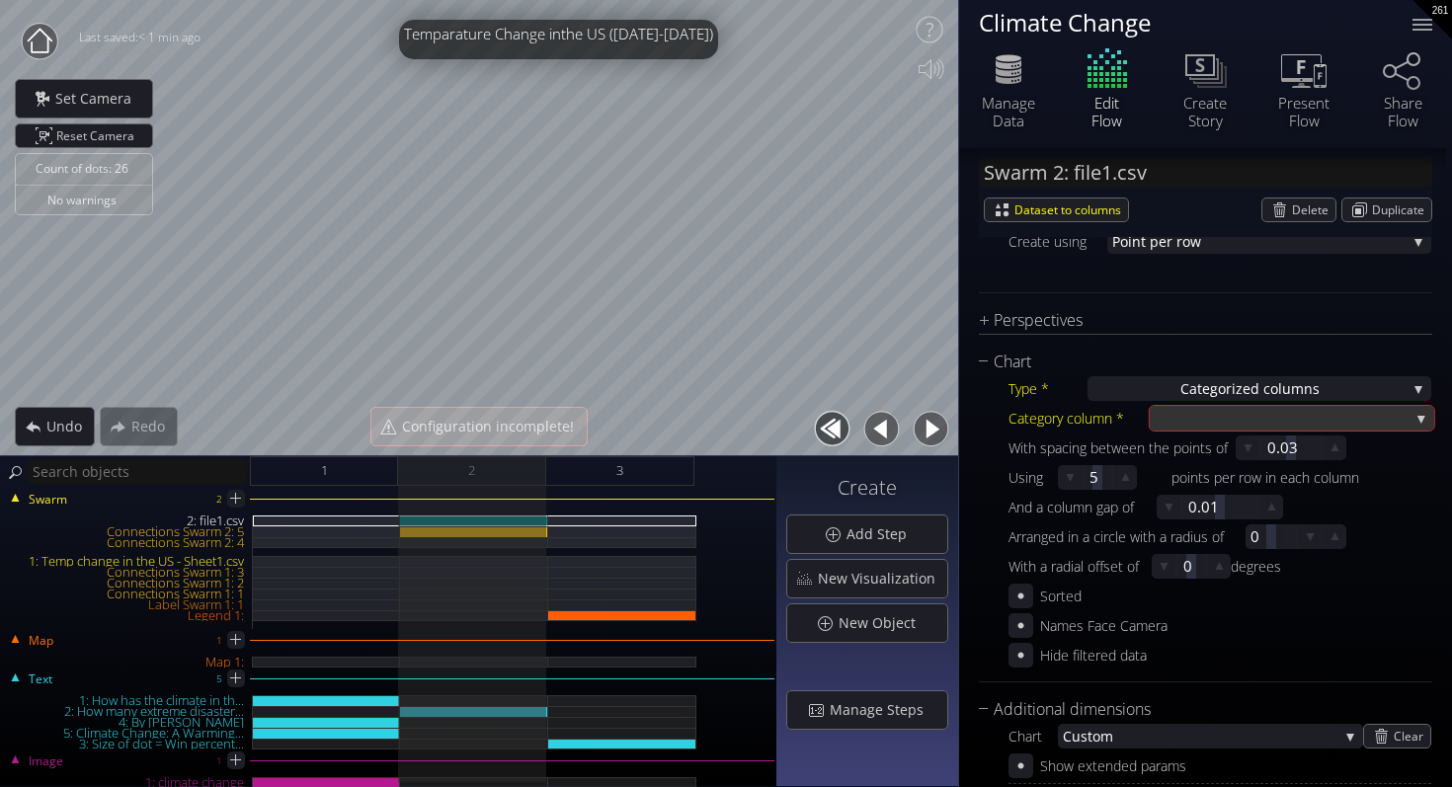
click at [1306, 412] on div at bounding box center [1281, 418] width 255 height 25
click at [1306, 412] on div at bounding box center [1276, 418] width 255 height 25
click at [1306, 412] on div at bounding box center [1280, 418] width 255 height 25
click at [1313, 412] on div at bounding box center [1277, 418] width 255 height 25
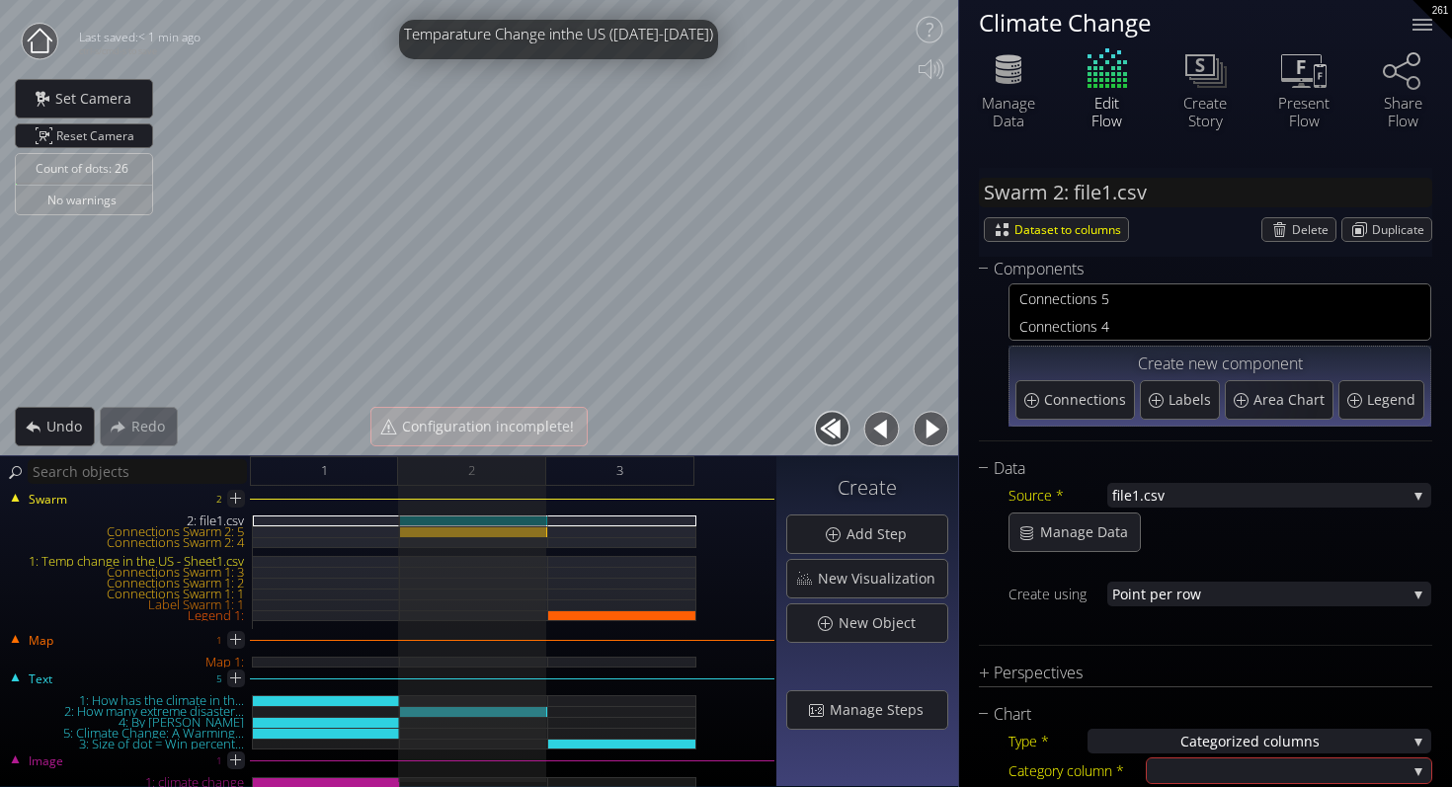
scroll to position [1, 0]
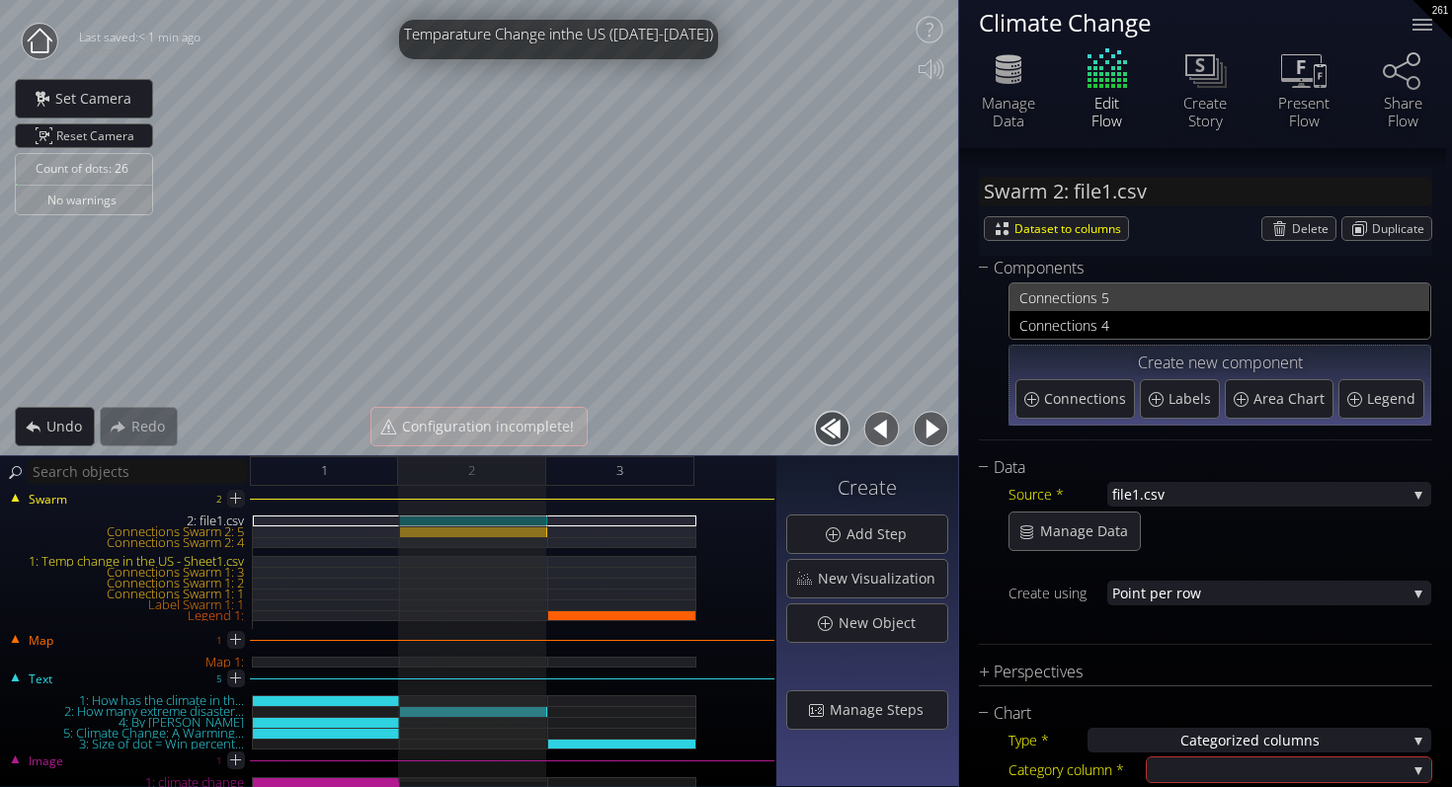
click at [1140, 286] on span "nections 5" at bounding box center [1231, 297] width 375 height 25
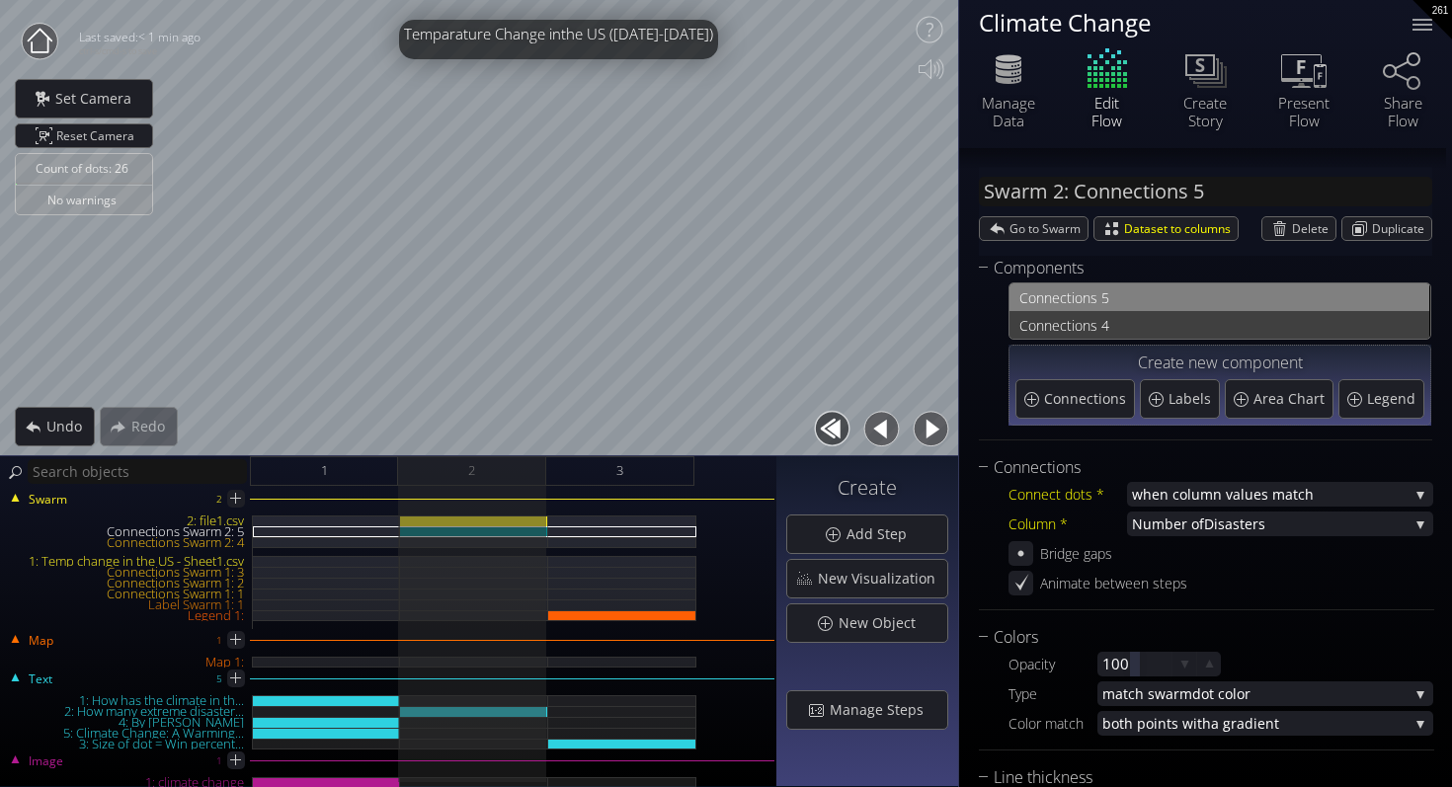
click at [1115, 316] on span "nections 4" at bounding box center [1231, 325] width 375 height 25
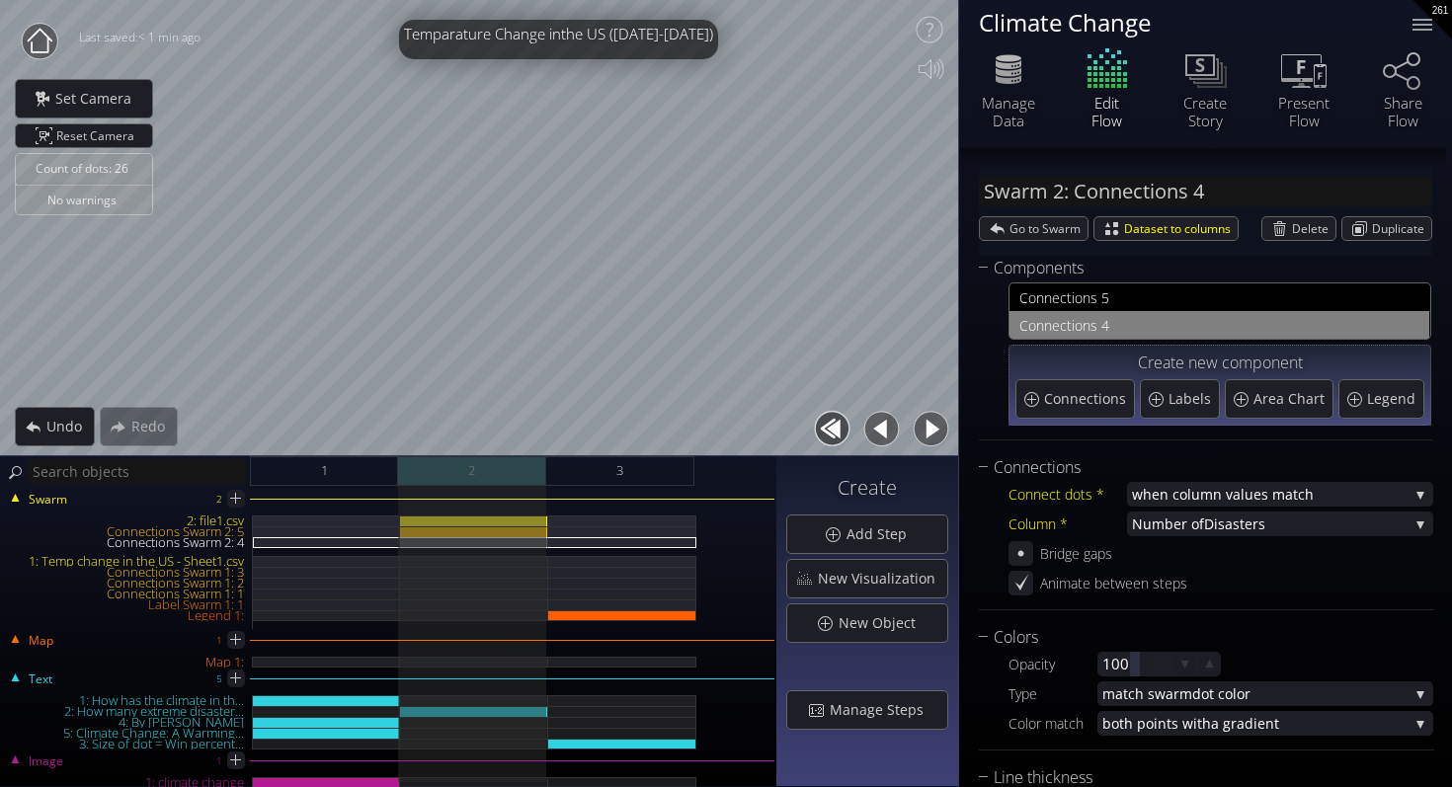
click at [505, 479] on div "2" at bounding box center [472, 471] width 148 height 30
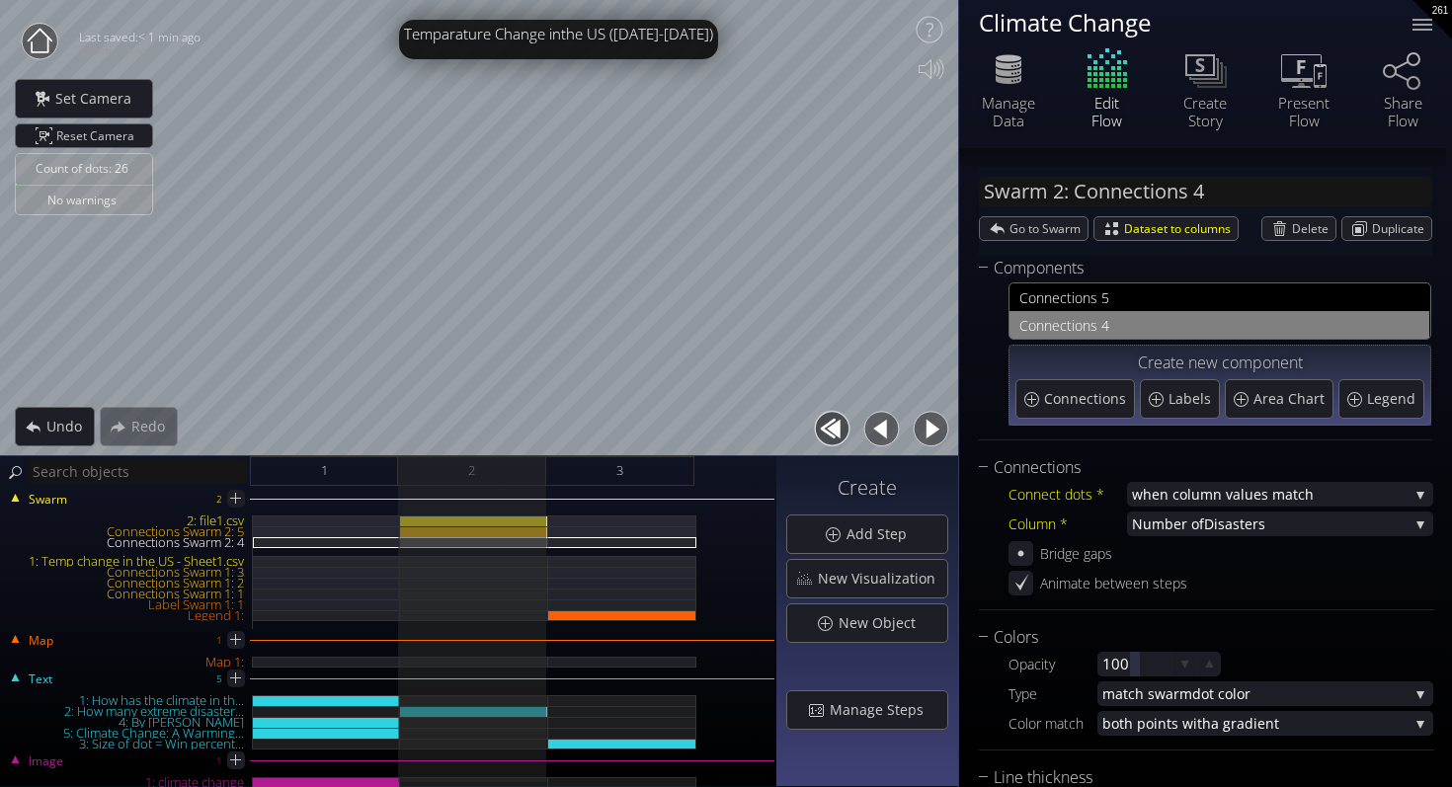
click at [547, 90] on div "Count of dots: 26 No warnings Close Calibrate to floor or table Close Tap anywh…" at bounding box center [479, 228] width 958 height 456
click at [552, 25] on div at bounding box center [558, 39] width 319 height 39
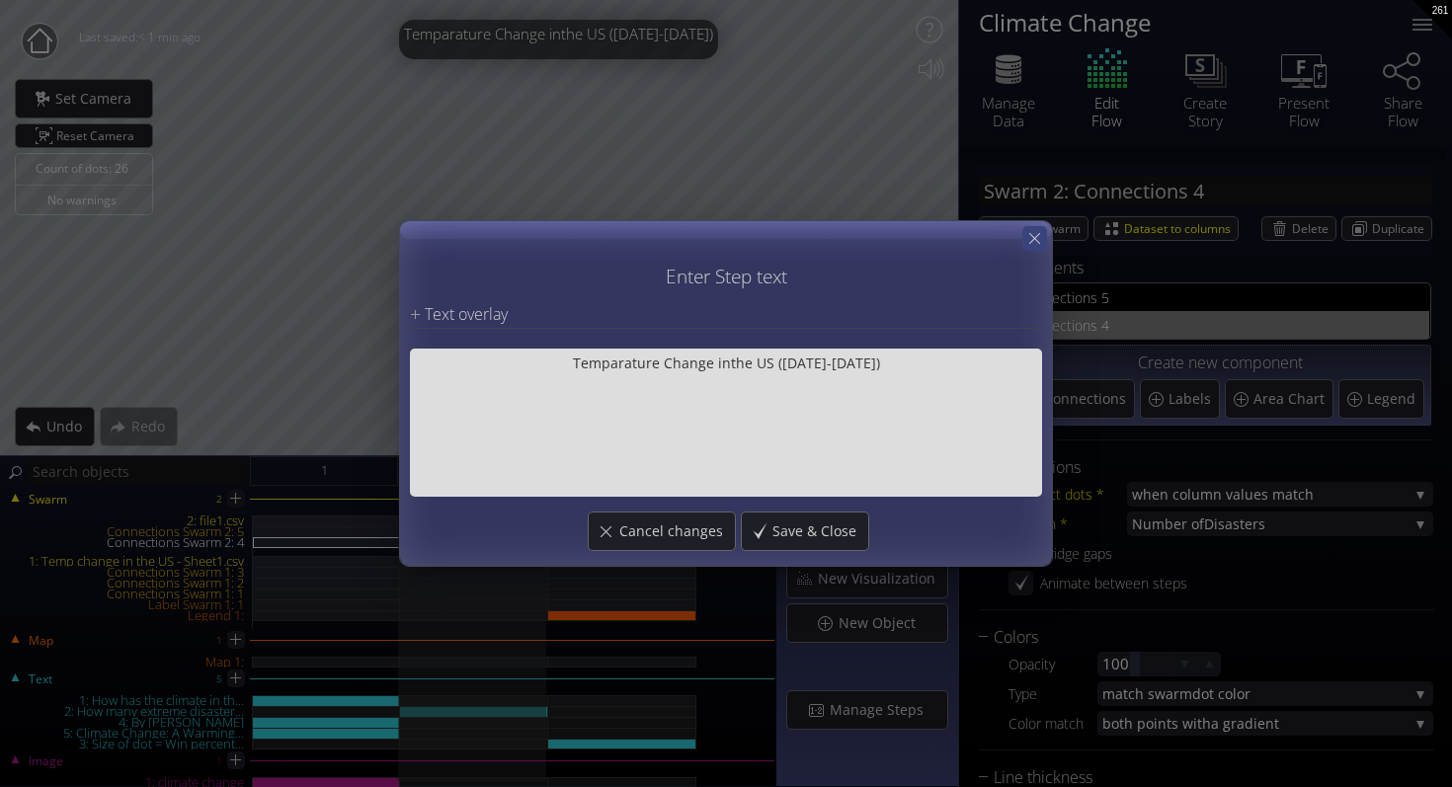
click at [1035, 246] on icon at bounding box center [1034, 238] width 19 height 19
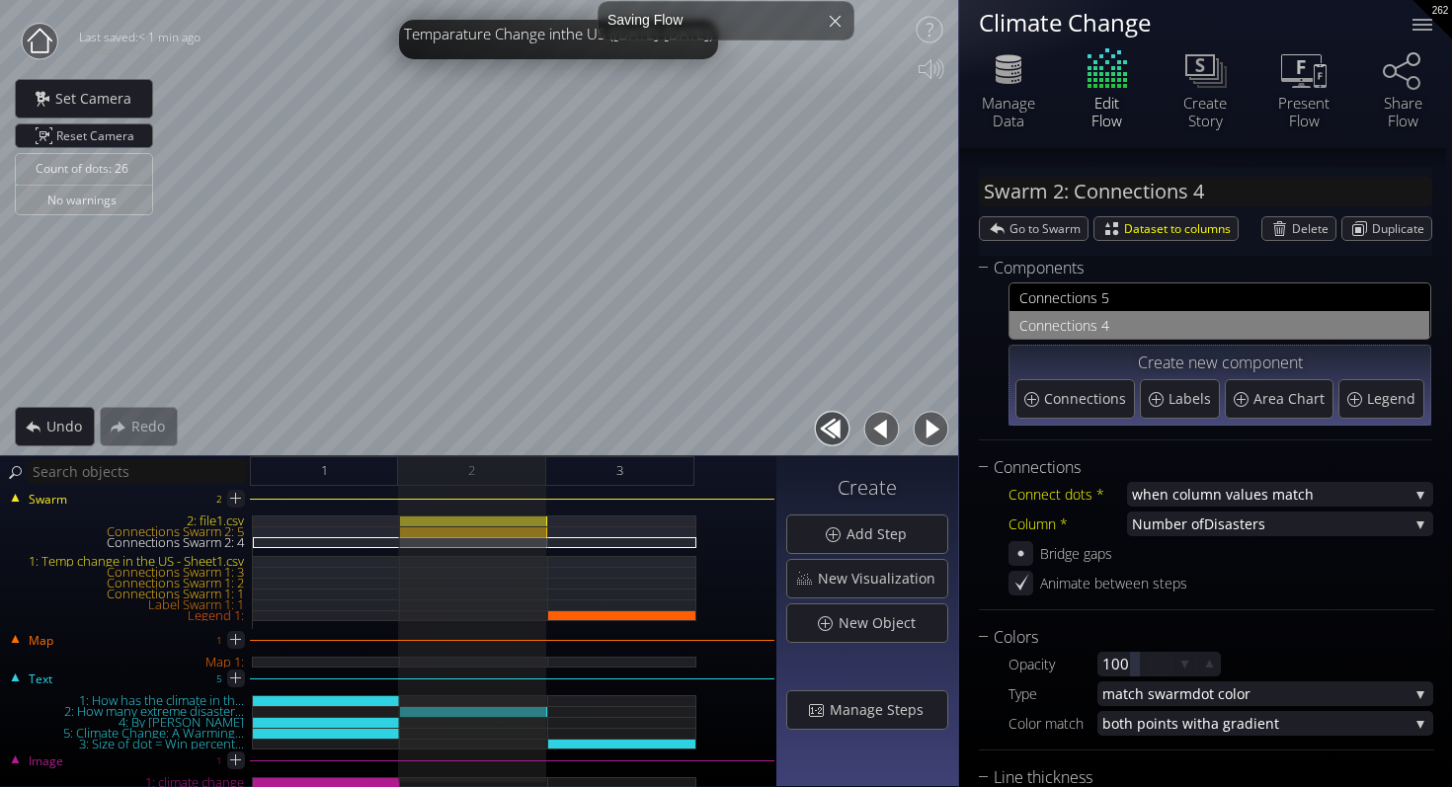
click at [501, 34] on div at bounding box center [558, 39] width 319 height 39
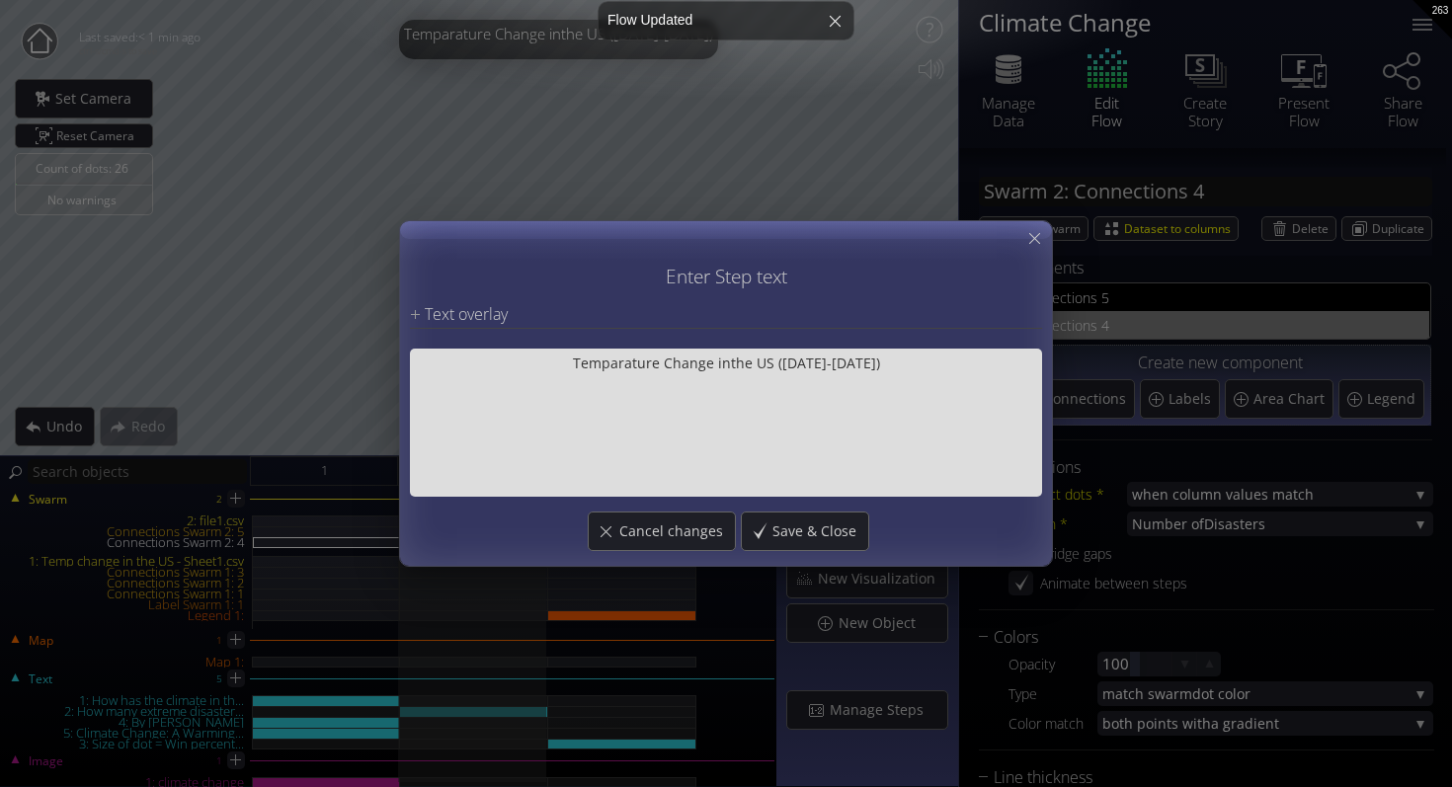
click at [1057, 247] on div "Enter Step text Text overlay Step overlay when in meetings Text alignment left …" at bounding box center [726, 393] width 1452 height 787
click at [1029, 235] on icon at bounding box center [1034, 238] width 19 height 19
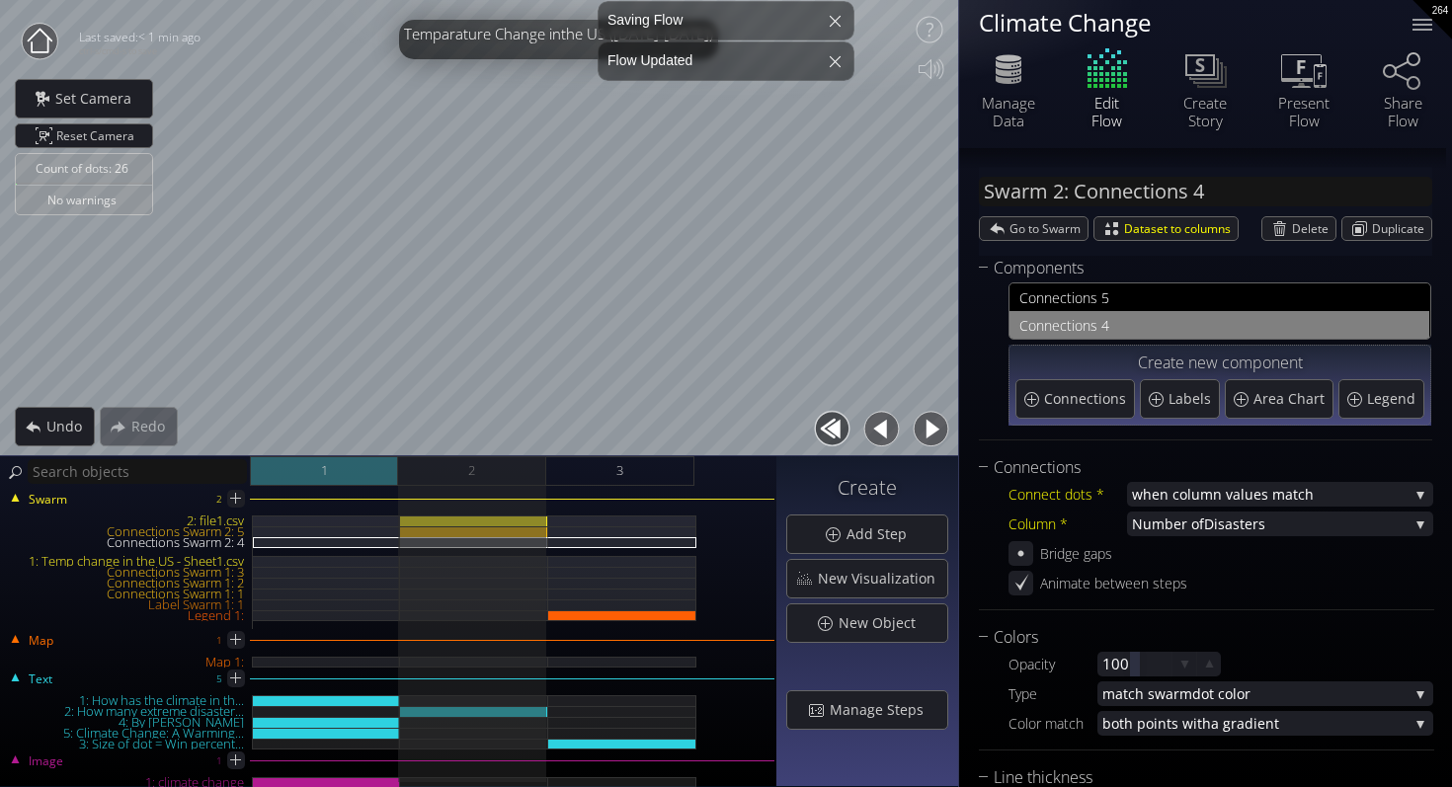
click at [359, 467] on div "1" at bounding box center [324, 471] width 148 height 30
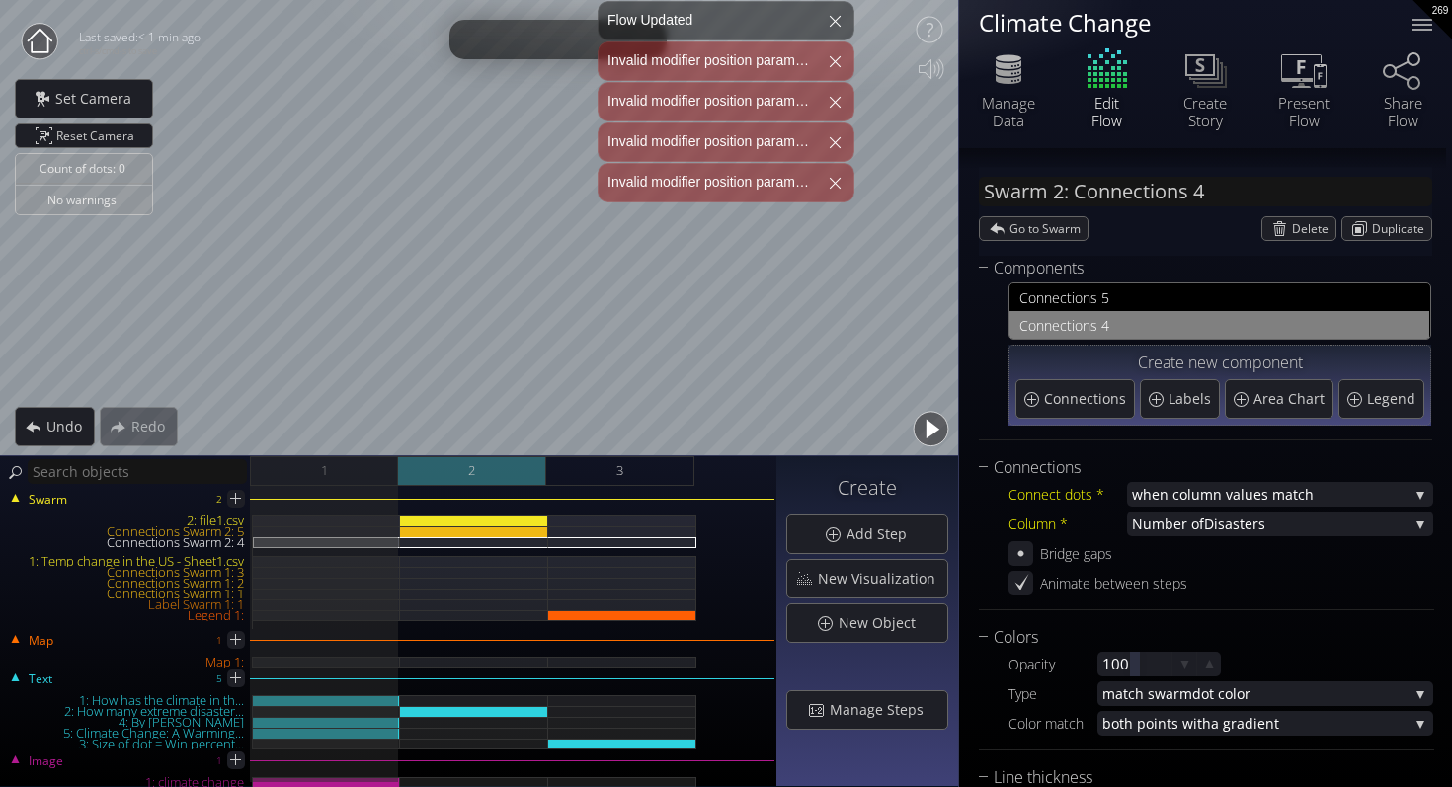
click at [473, 469] on span "2" at bounding box center [471, 470] width 7 height 25
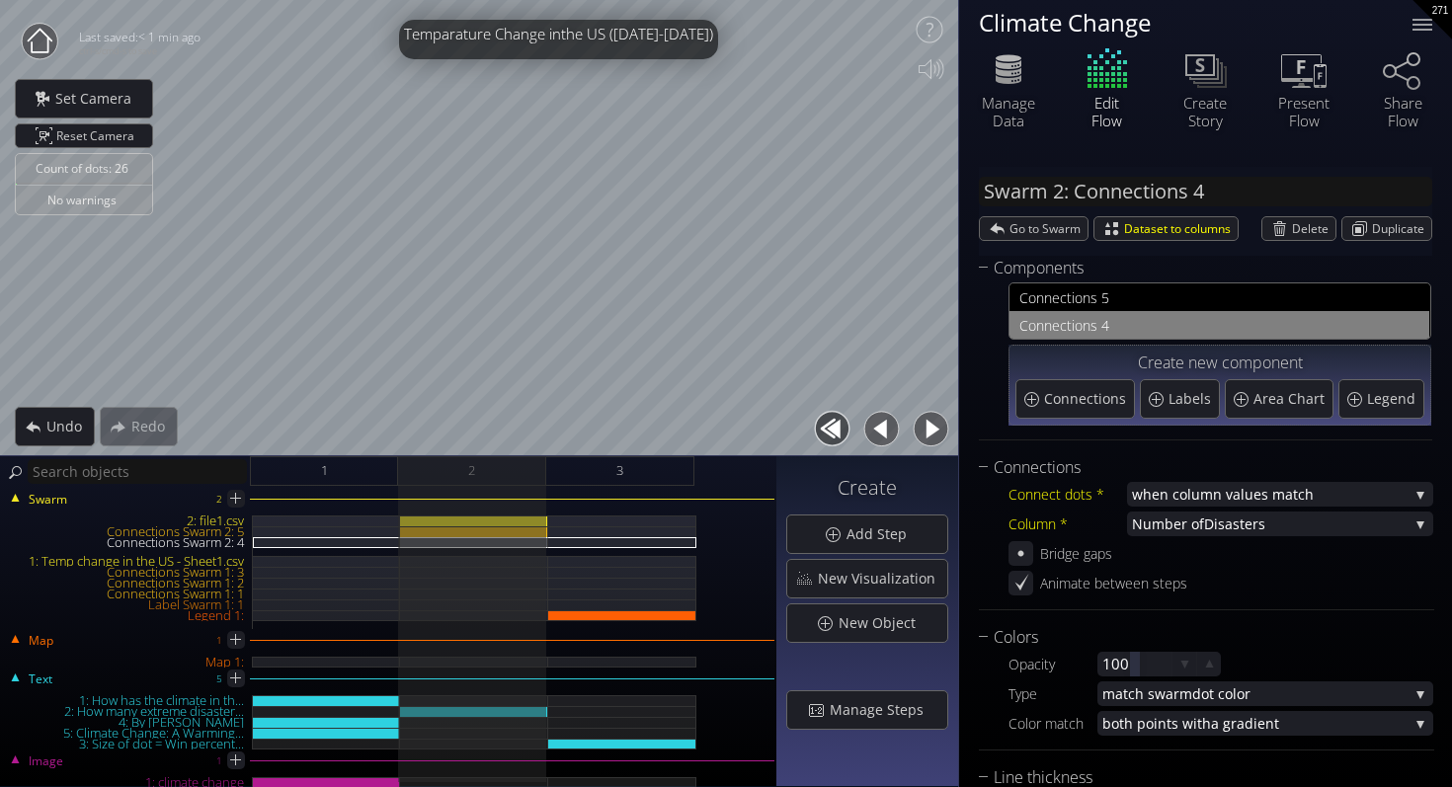
scroll to position [0, 0]
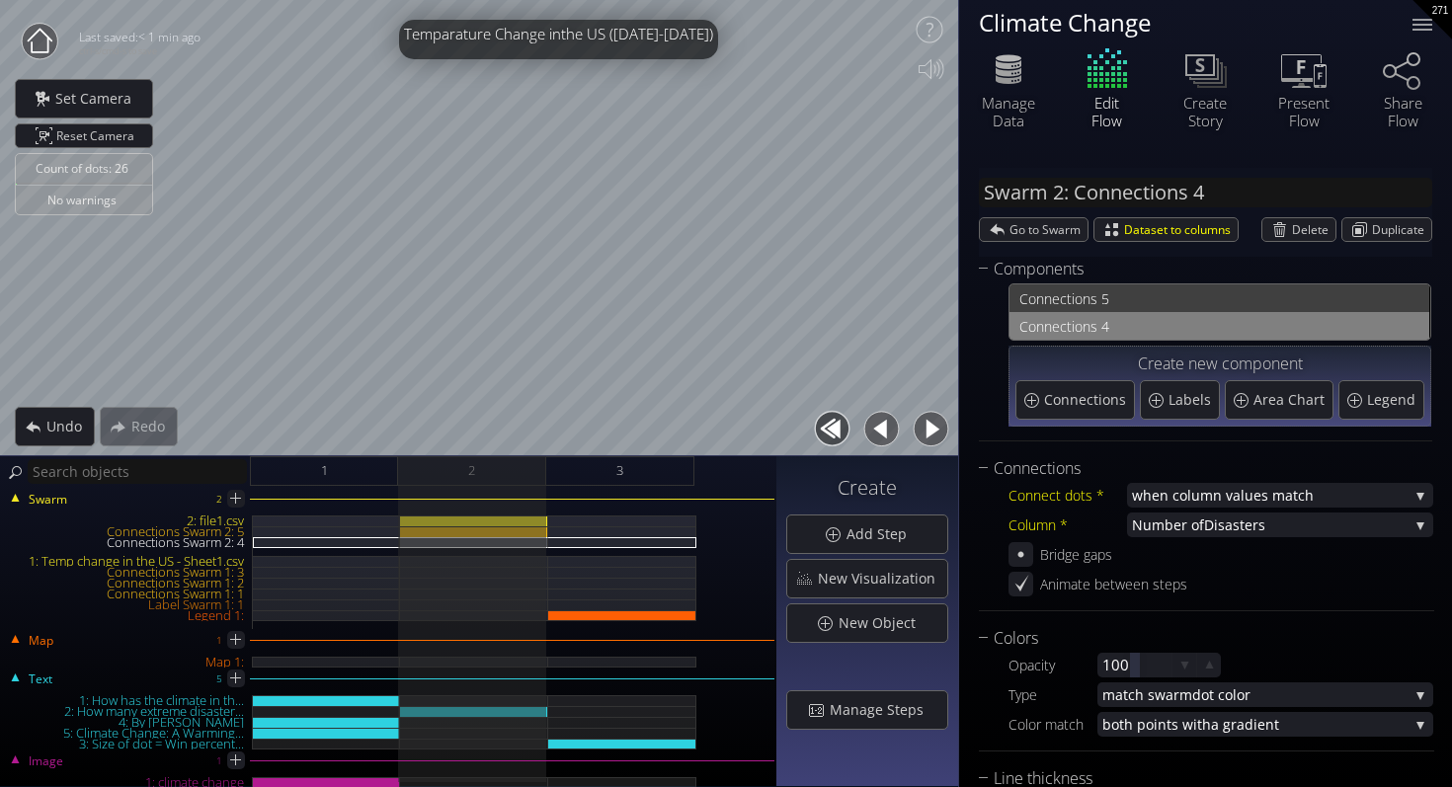
click at [1165, 300] on span "nections 5" at bounding box center [1231, 298] width 375 height 25
type input "Swarm 2: Connections 5"
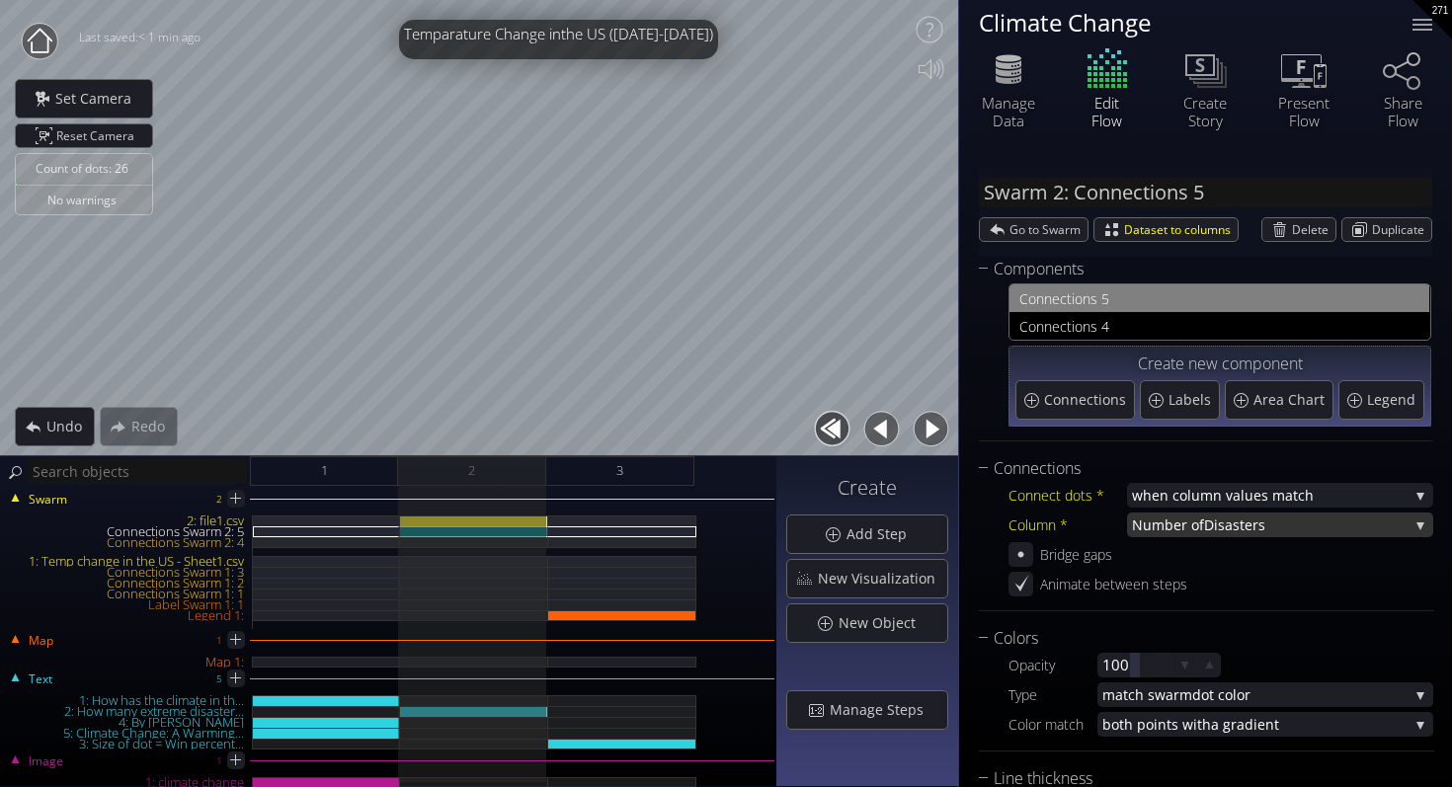
click at [1204, 527] on span "Disasters" at bounding box center [1306, 524] width 204 height 25
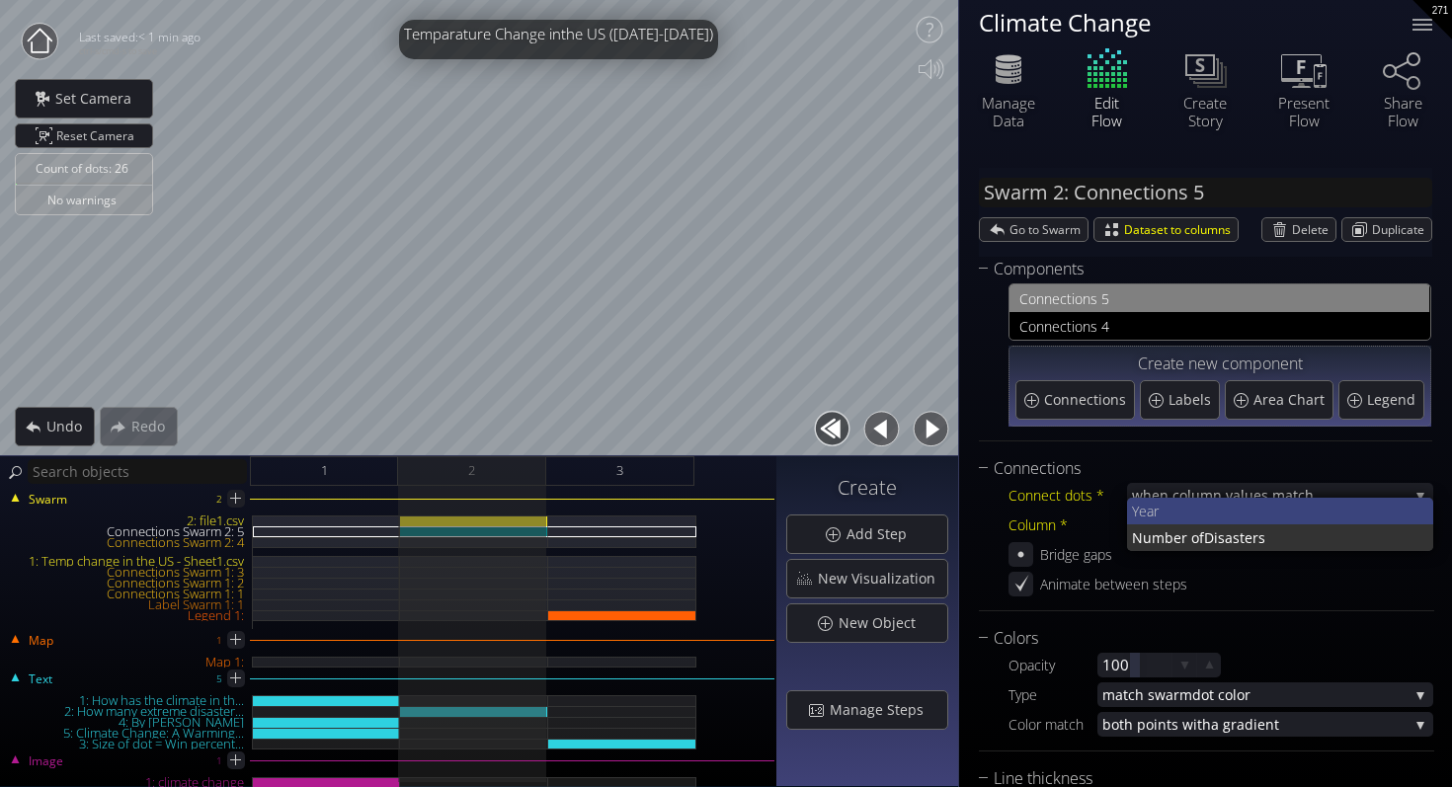
click at [1209, 513] on span "Year" at bounding box center [1275, 511] width 286 height 27
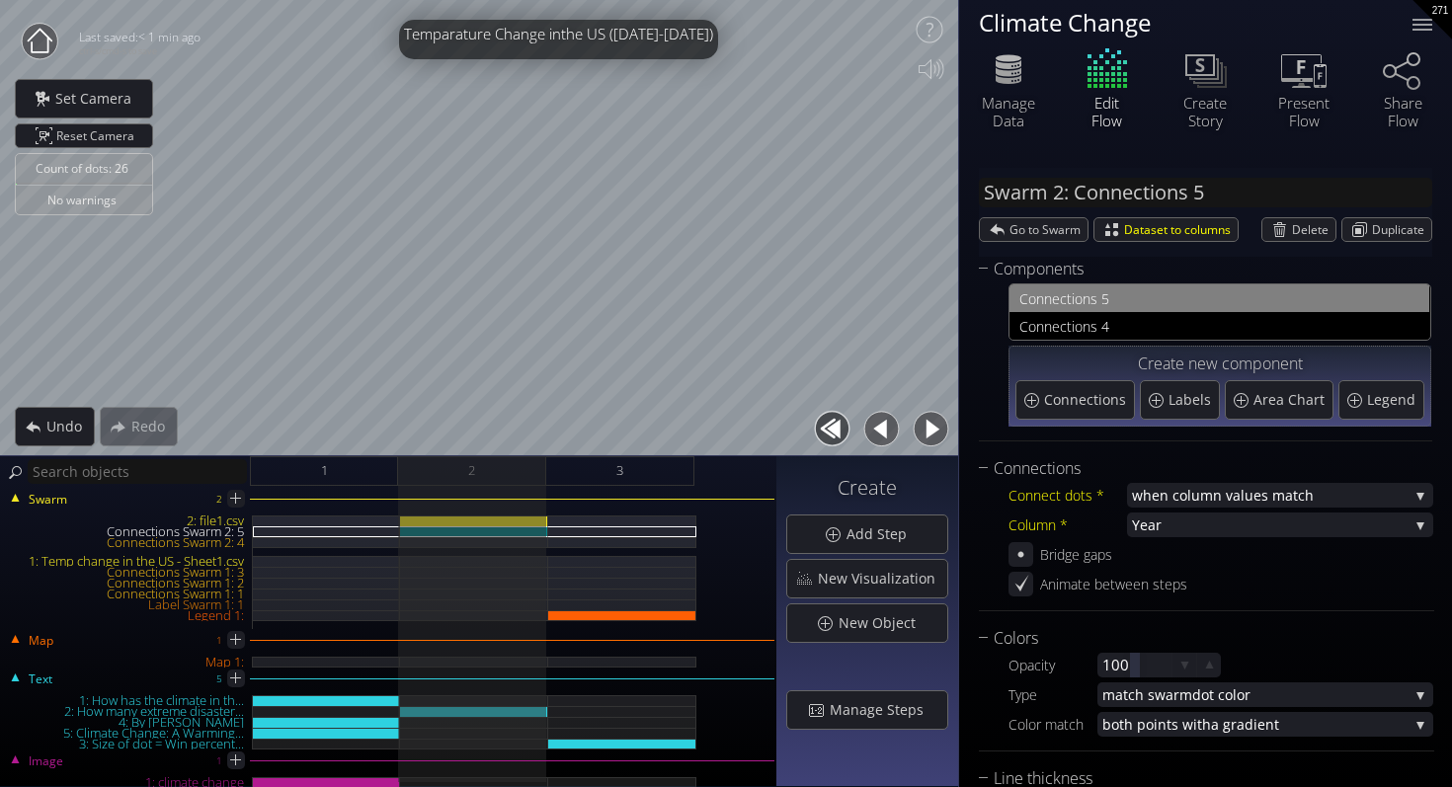
click at [1214, 559] on div "Bridge gaps" at bounding box center [1220, 554] width 425 height 25
click at [1222, 490] on span "when column va" at bounding box center [1186, 495] width 109 height 25
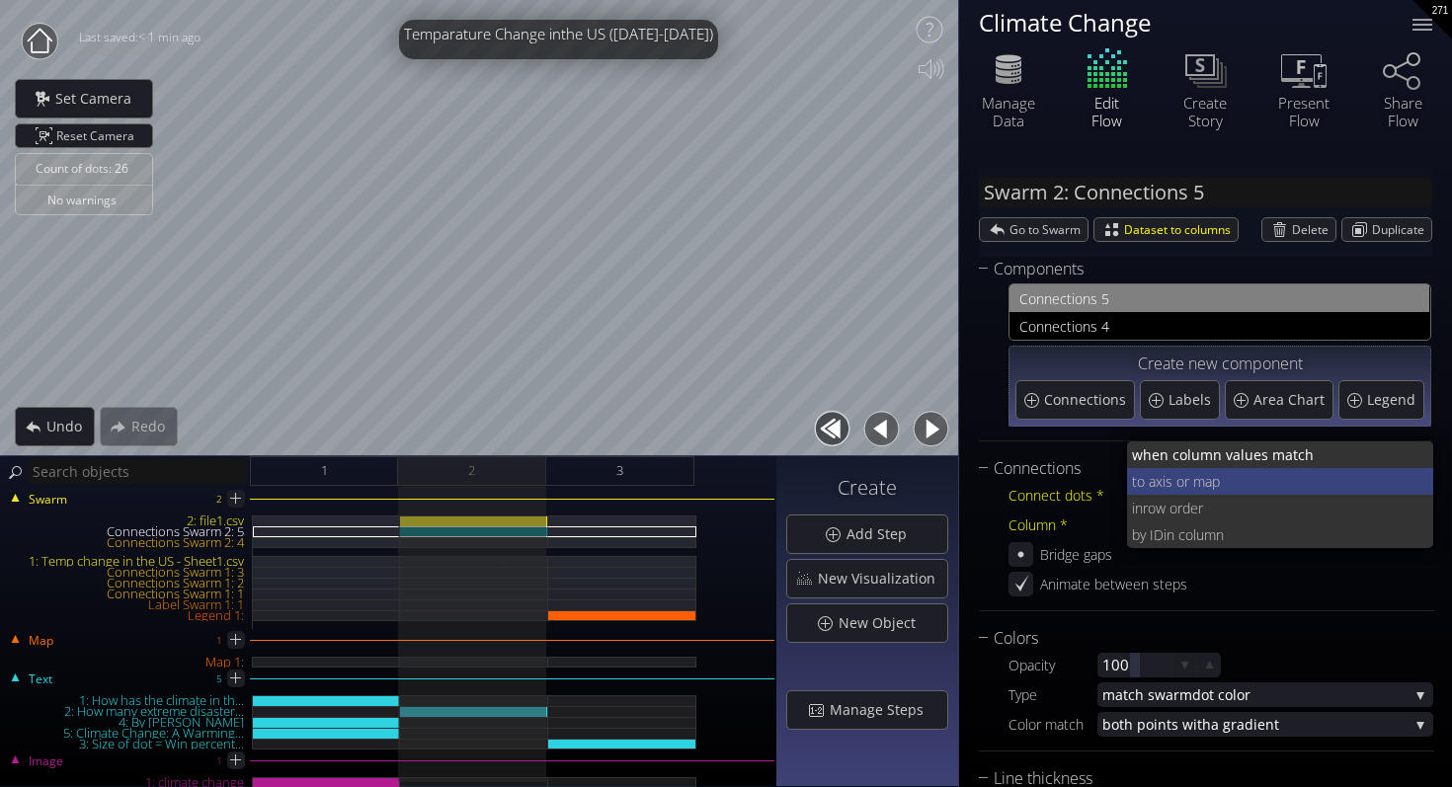
click at [1217, 486] on span "xis or map" at bounding box center [1286, 481] width 263 height 27
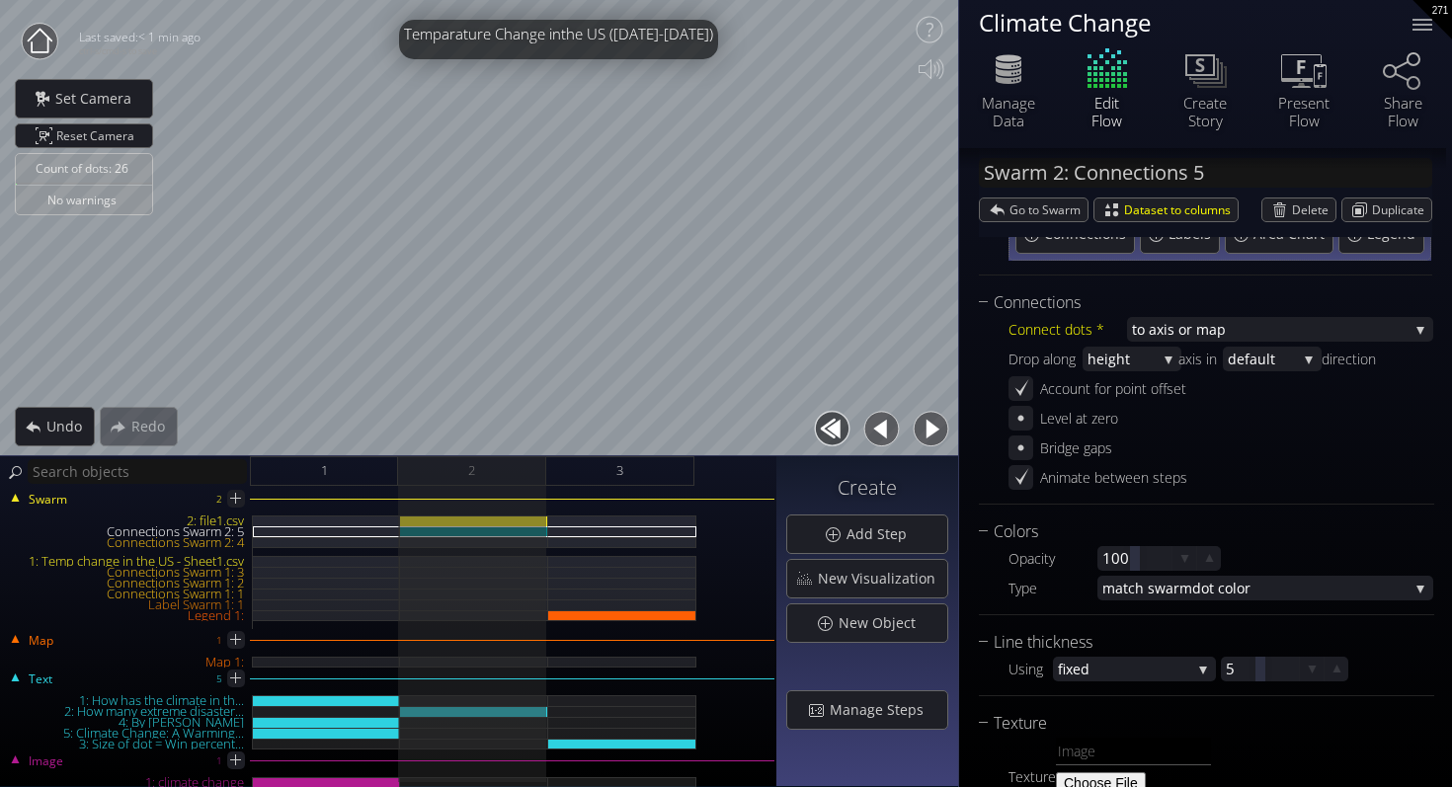
scroll to position [217, 0]
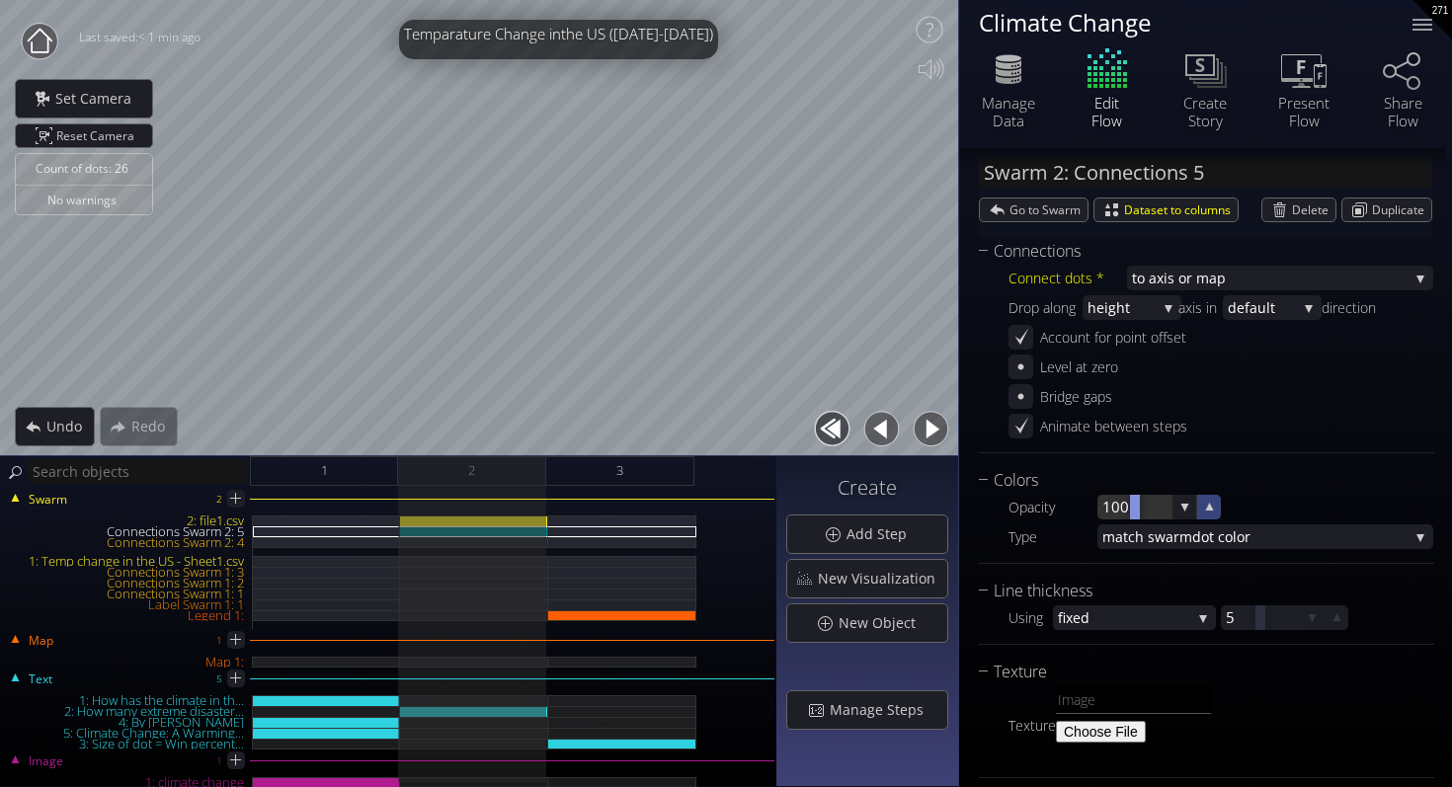
click at [1209, 508] on icon at bounding box center [1210, 507] width 8 height 8
click at [1209, 508] on icon at bounding box center [1209, 506] width 7 height 7
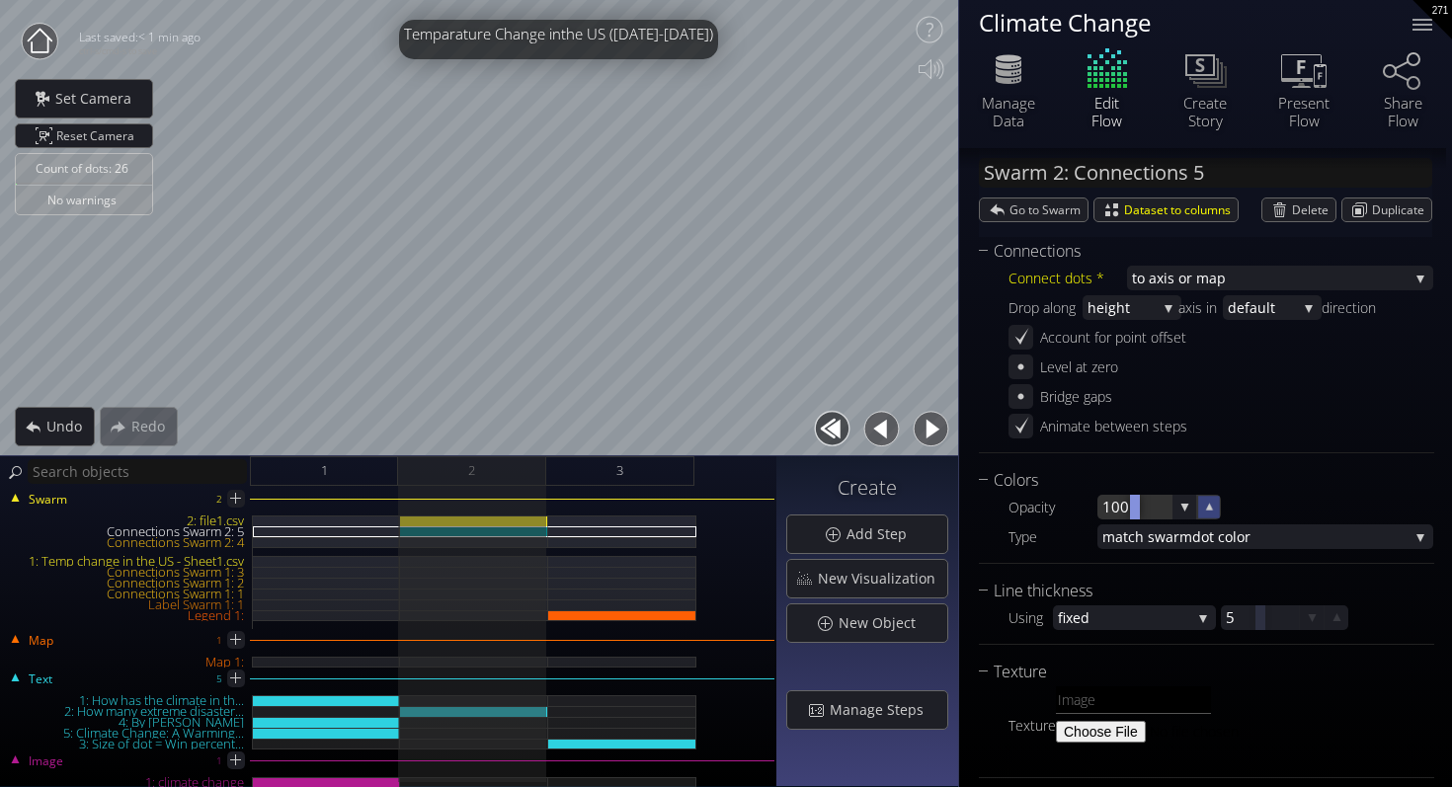
click at [1209, 508] on icon at bounding box center [1209, 506] width 7 height 7
click at [1208, 531] on span "dot color" at bounding box center [1300, 536] width 216 height 25
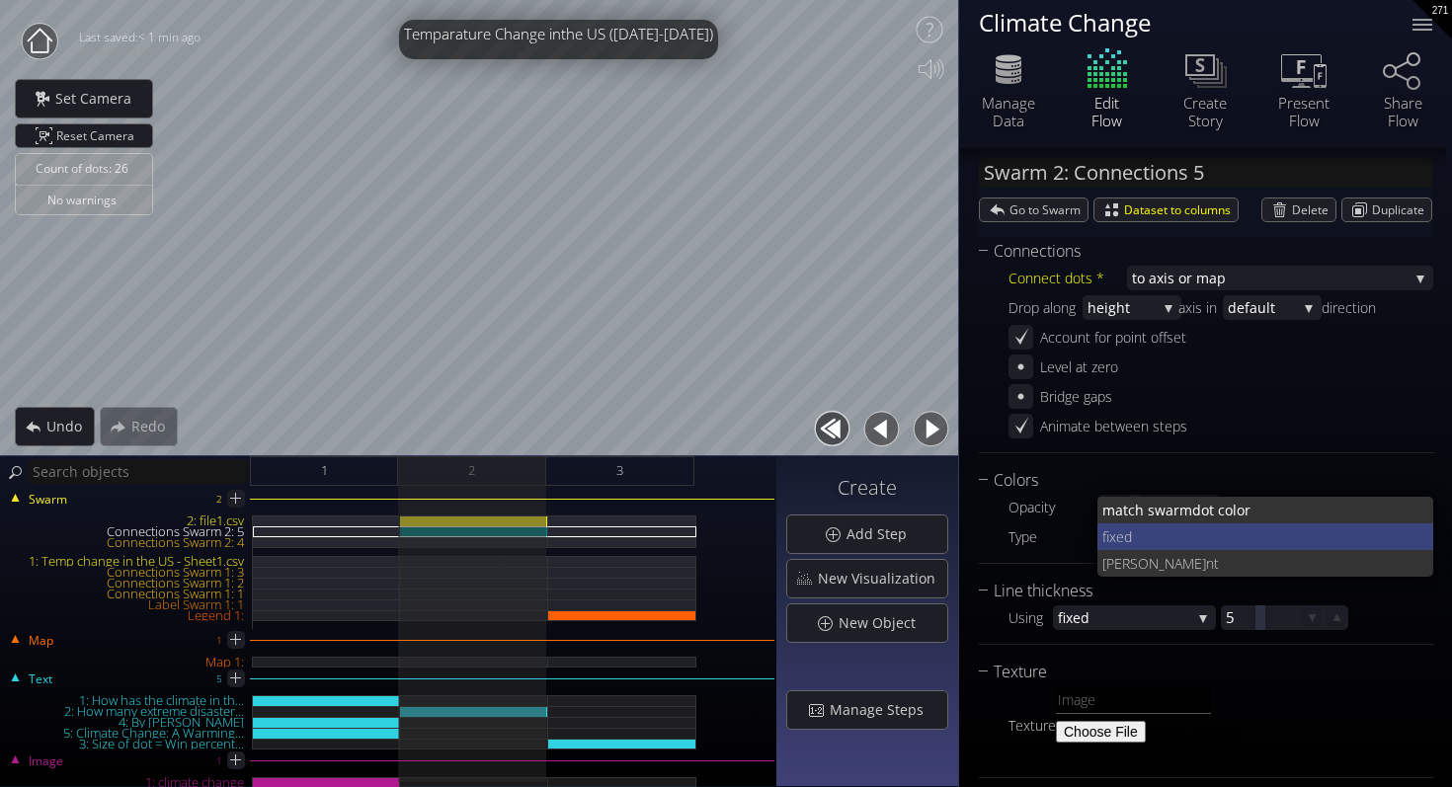
click at [1208, 531] on span "fixed" at bounding box center [1260, 536] width 316 height 27
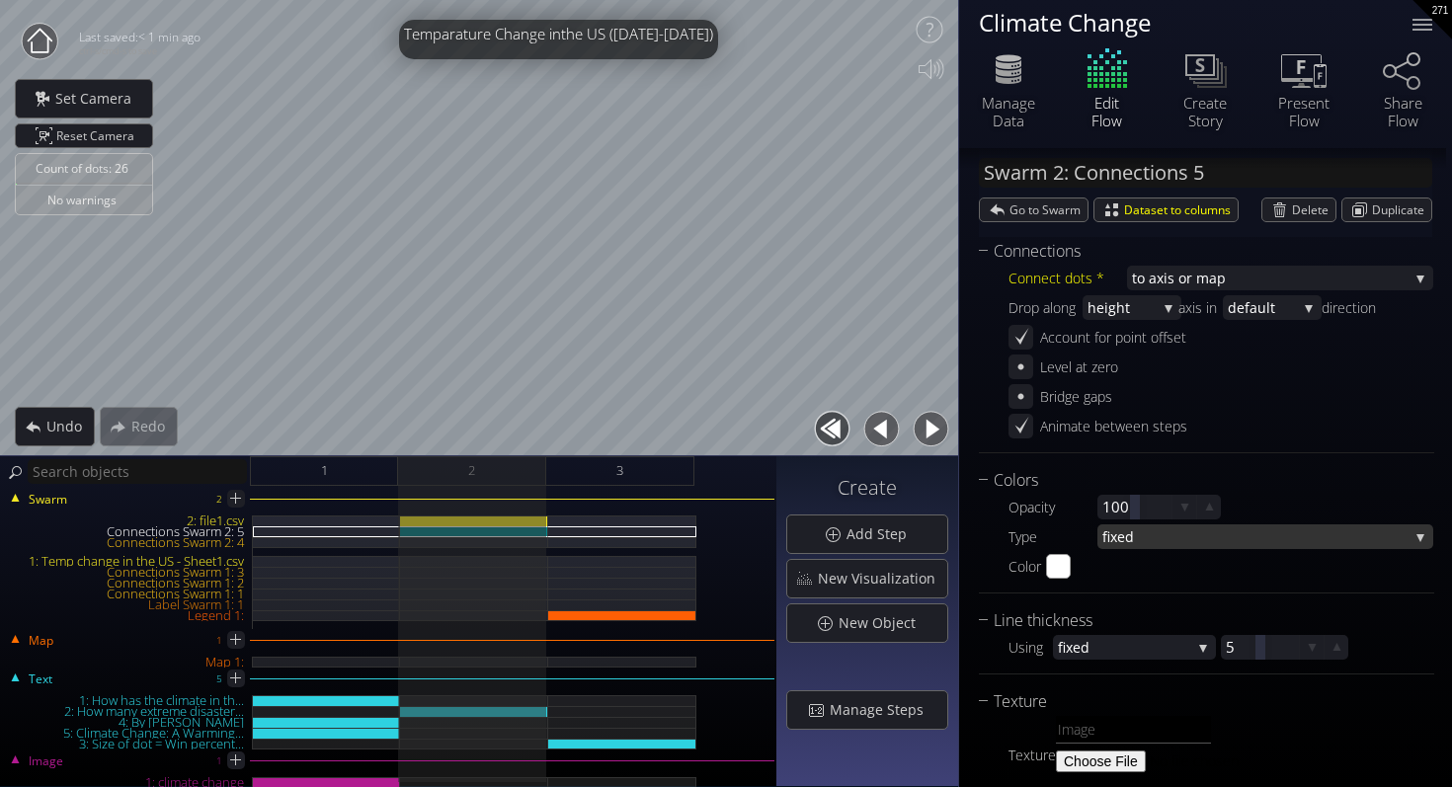
click at [1210, 531] on span "fixed" at bounding box center [1255, 536] width 306 height 25
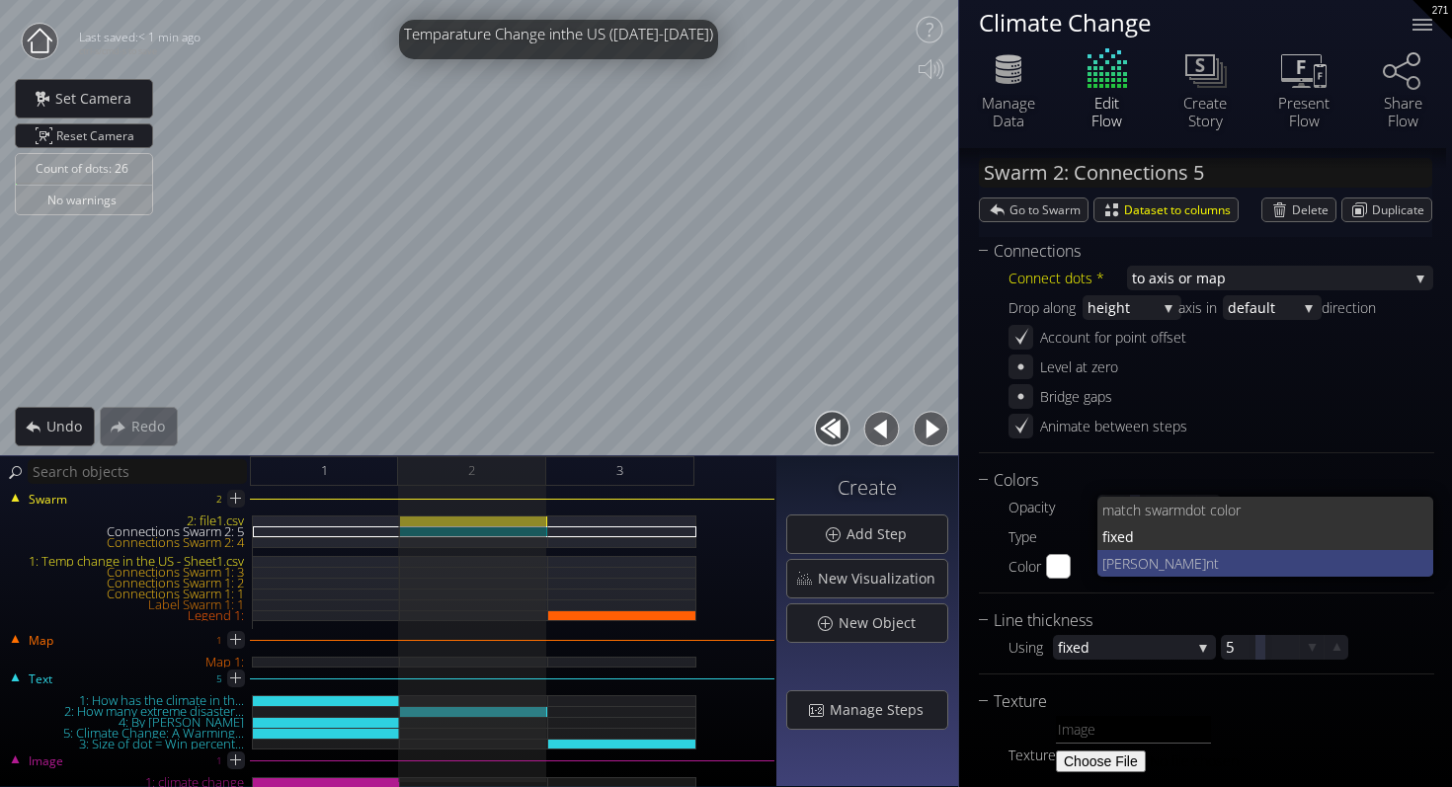
click at [1206, 567] on span "nt" at bounding box center [1312, 563] width 212 height 27
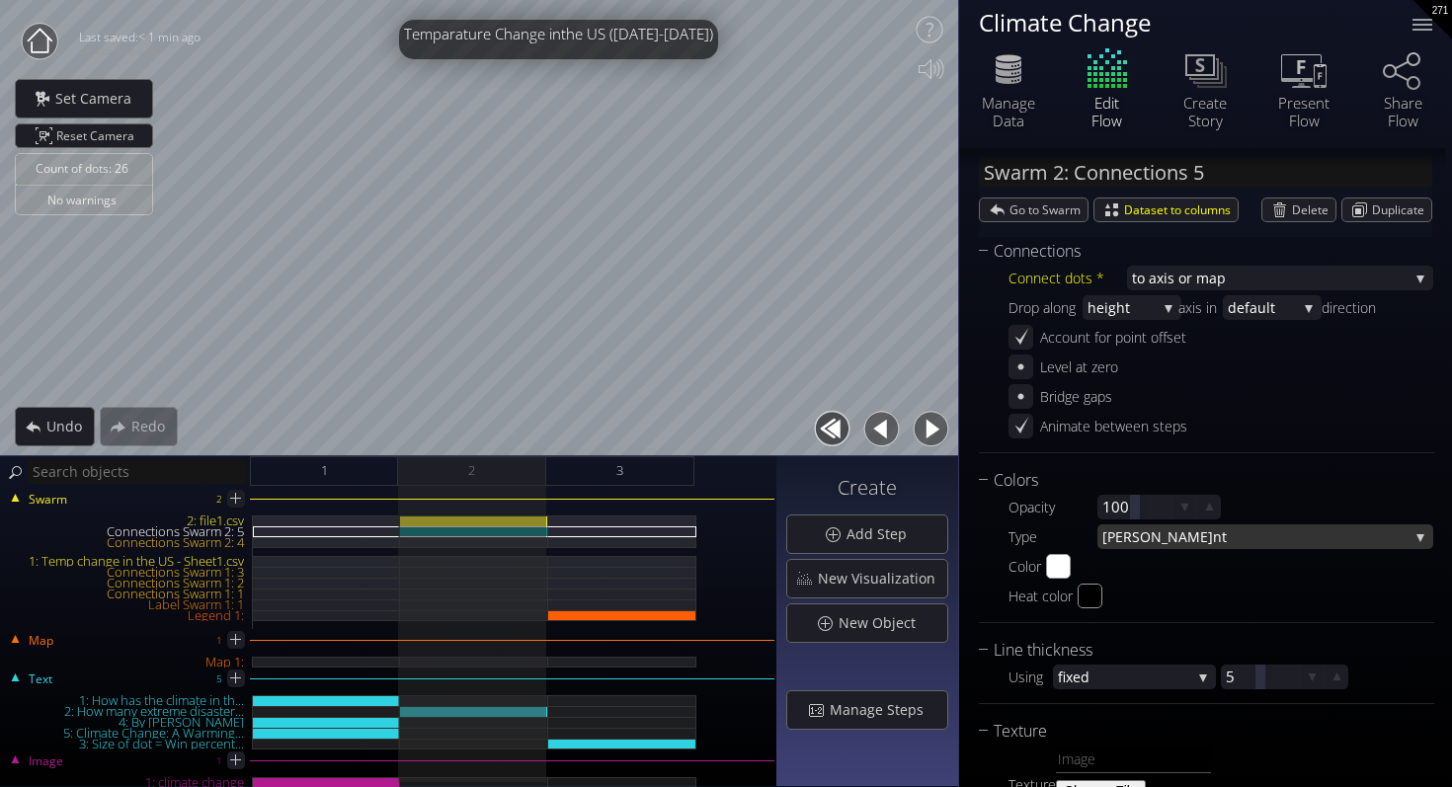
click at [1213, 537] on span "nt" at bounding box center [1311, 536] width 196 height 25
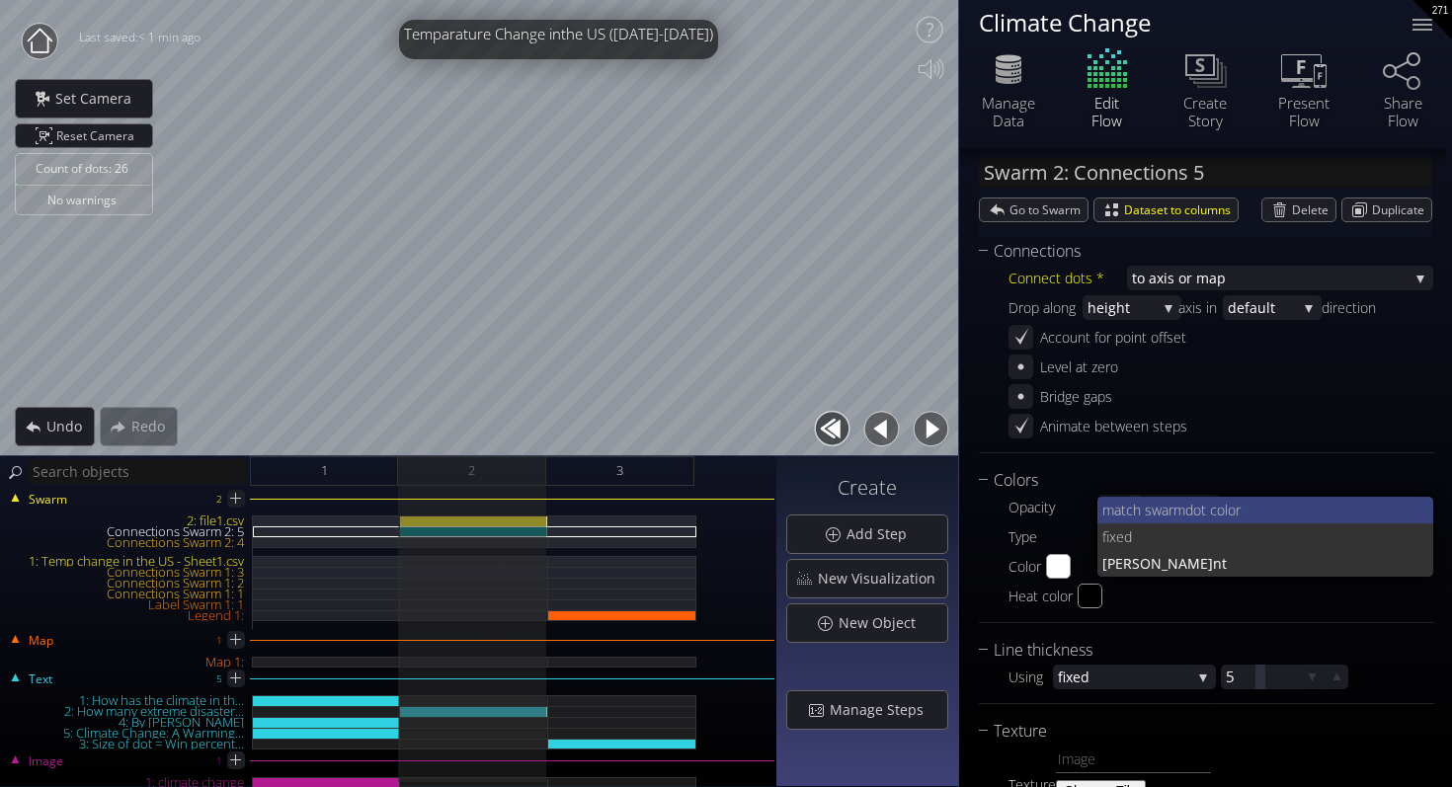
click at [1204, 512] on span "dot color" at bounding box center [1301, 510] width 233 height 27
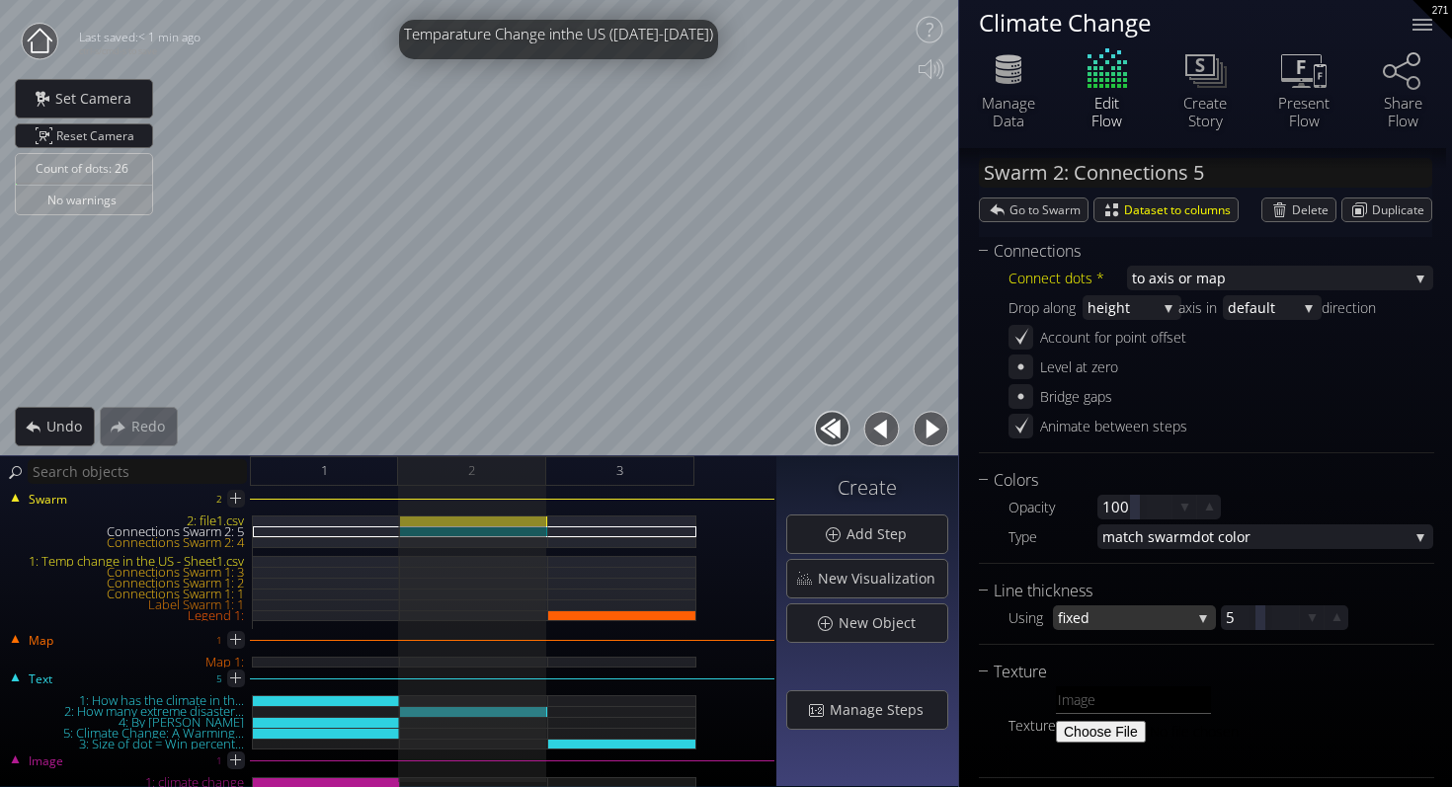
click at [1103, 613] on span "fixed" at bounding box center [1124, 617] width 133 height 25
click at [1115, 627] on span "h dot size" at bounding box center [1144, 630] width 113 height 27
click at [1126, 609] on span "h dot size" at bounding box center [1140, 617] width 101 height 25
click at [1127, 601] on span "fixed" at bounding box center [1129, 604] width 143 height 27
click at [1338, 621] on icon at bounding box center [1336, 617] width 19 height 19
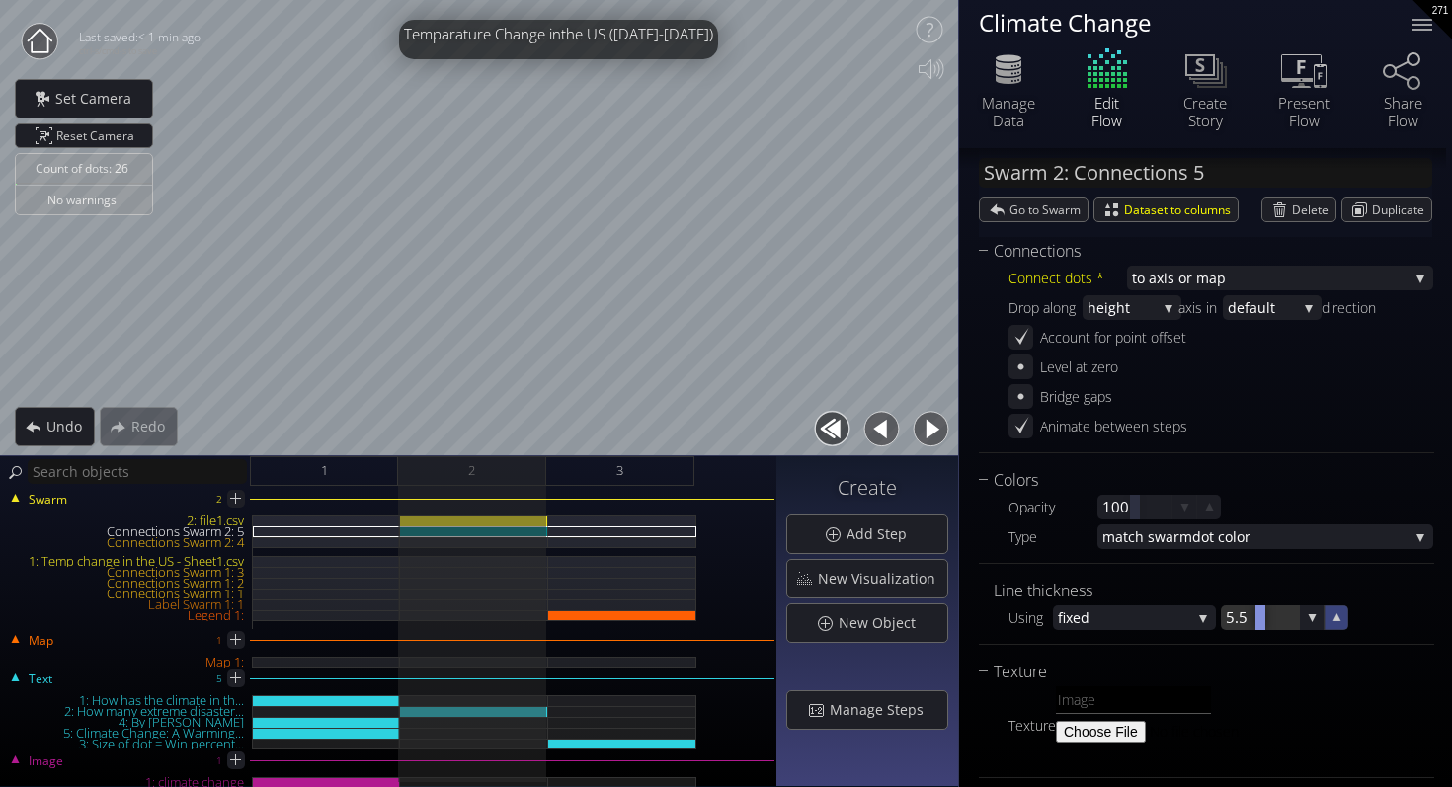
click at [1338, 621] on icon at bounding box center [1336, 617] width 18 height 18
click at [1338, 621] on icon at bounding box center [1336, 617] width 17 height 17
click at [1338, 621] on icon at bounding box center [1336, 617] width 18 height 18
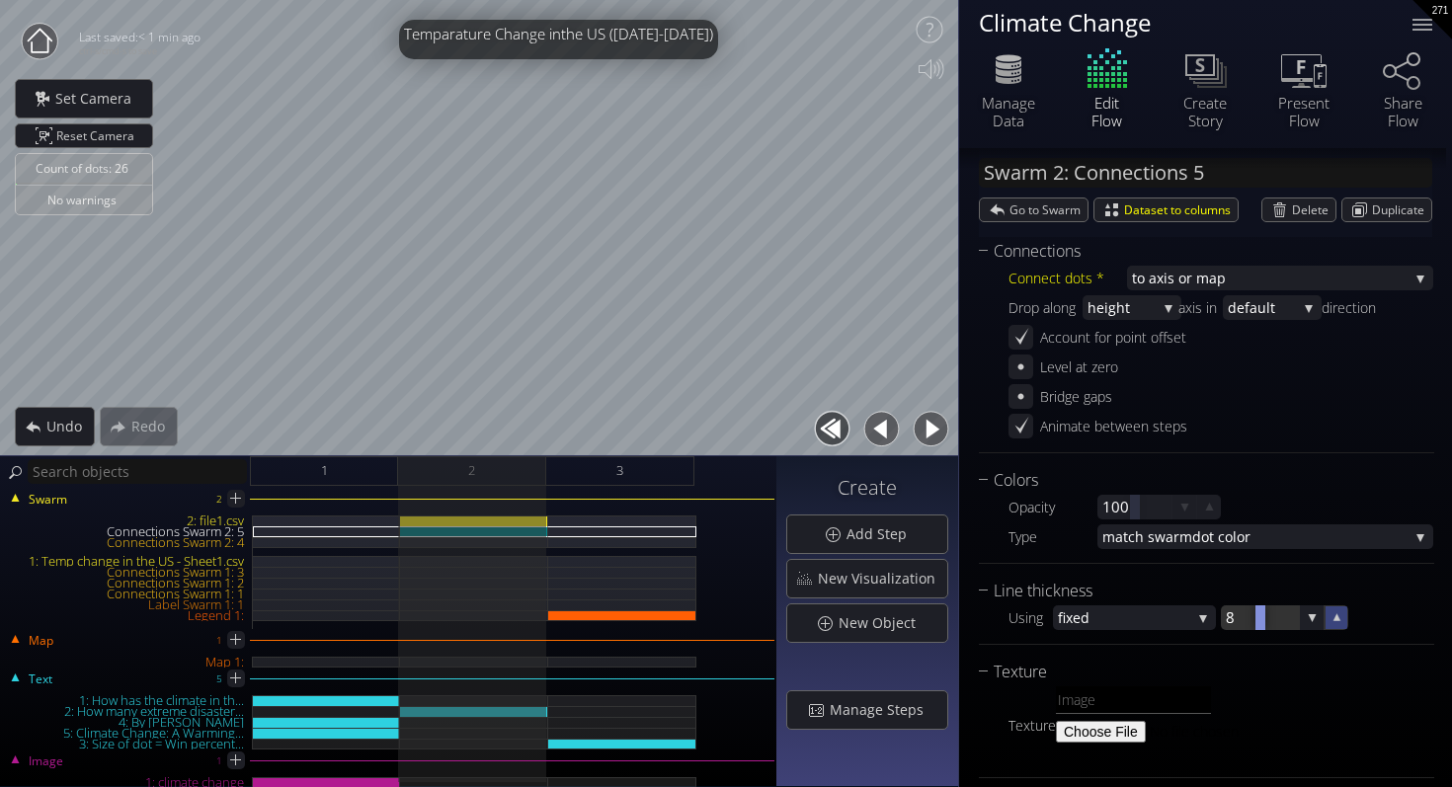
click at [1338, 621] on icon at bounding box center [1336, 617] width 17 height 17
click at [1338, 621] on icon at bounding box center [1337, 618] width 18 height 18
click at [1338, 621] on icon at bounding box center [1336, 617] width 17 height 17
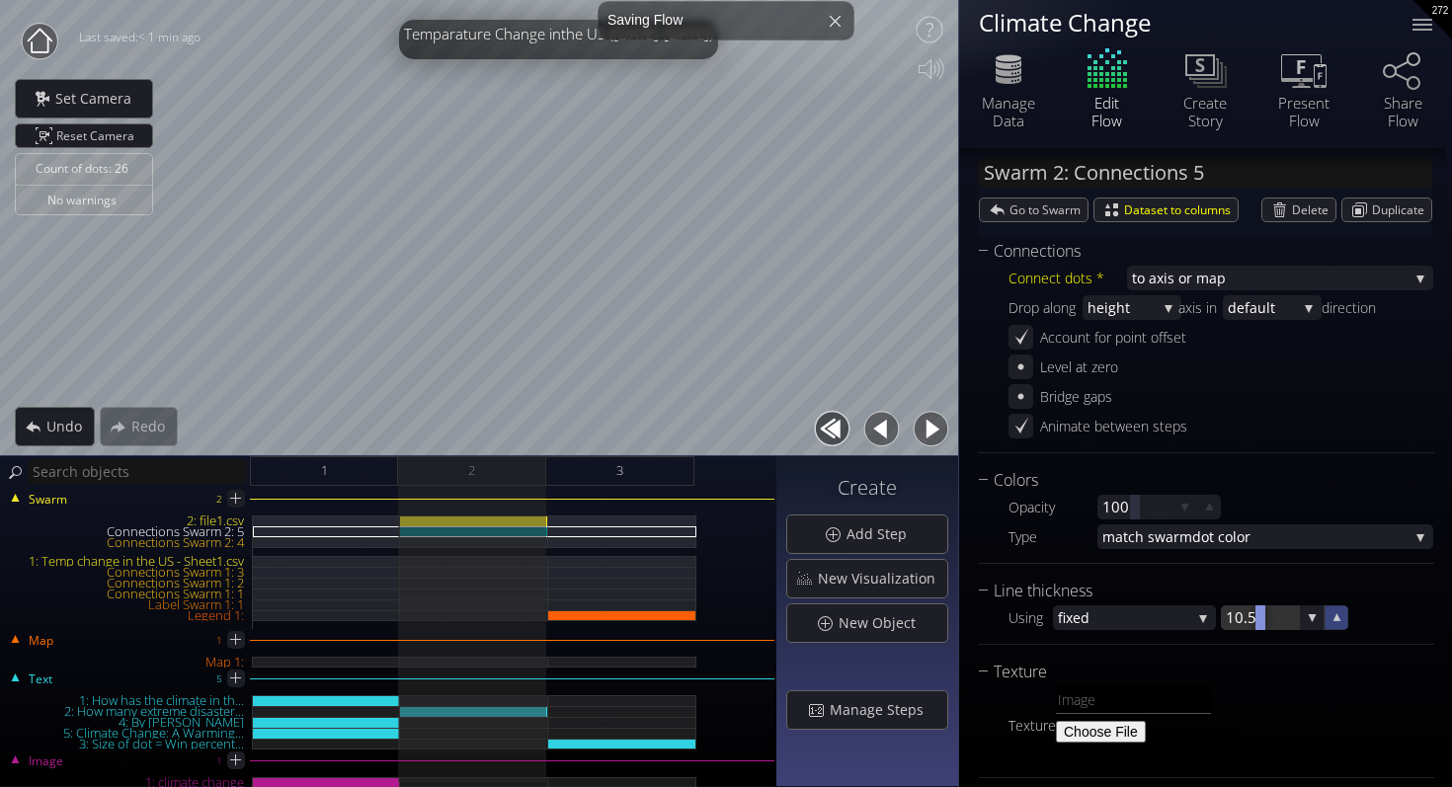
click at [1338, 621] on icon at bounding box center [1336, 617] width 18 height 18
click at [1338, 621] on icon at bounding box center [1336, 617] width 17 height 17
click at [1338, 623] on icon at bounding box center [1336, 617] width 17 height 17
click at [1338, 625] on icon at bounding box center [1336, 617] width 17 height 17
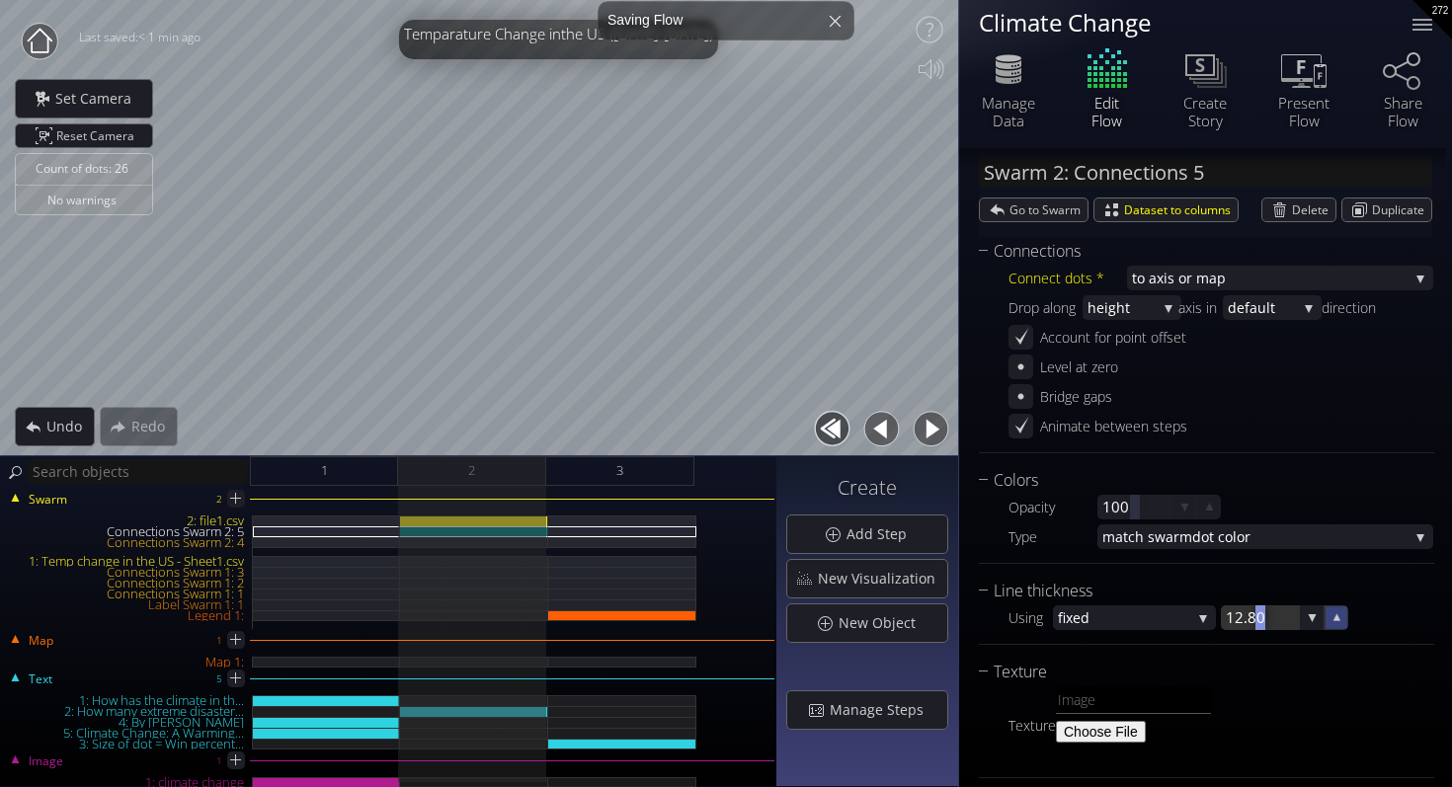
click at [1338, 625] on icon at bounding box center [1336, 617] width 17 height 17
click at [1338, 625] on icon at bounding box center [1336, 617] width 18 height 18
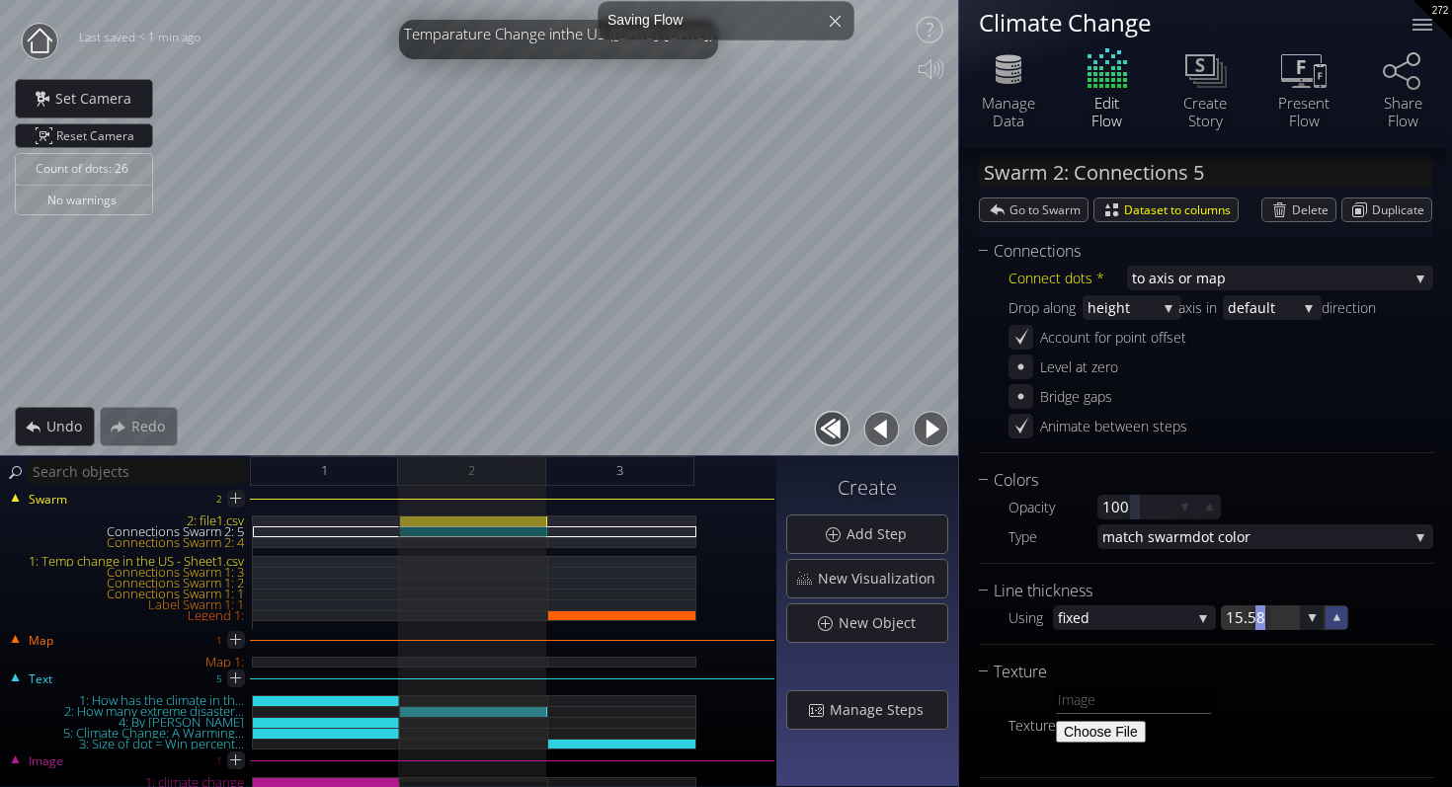
click at [1338, 625] on icon at bounding box center [1336, 617] width 17 height 17
click at [1303, 622] on icon at bounding box center [1311, 617] width 17 height 17
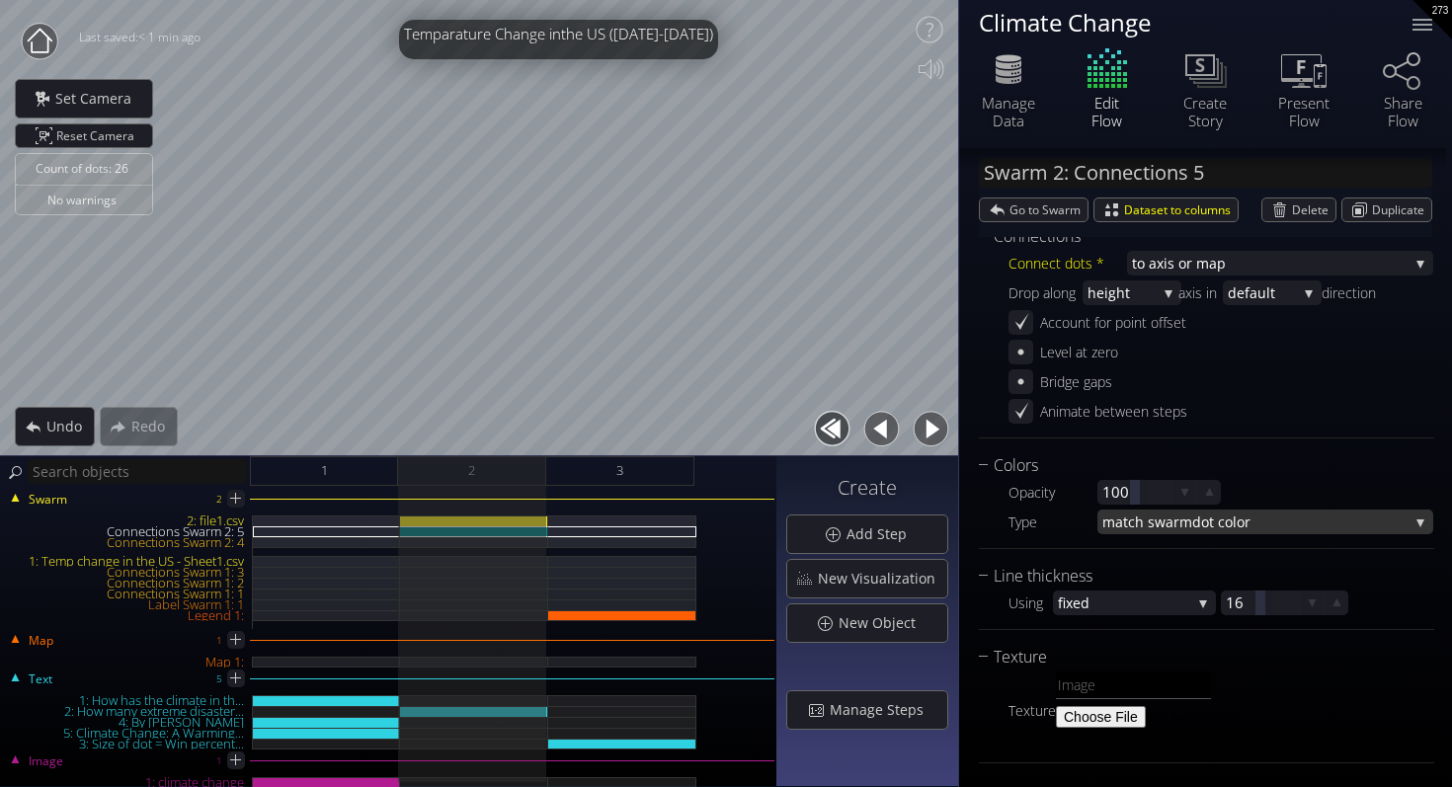
scroll to position [231, 0]
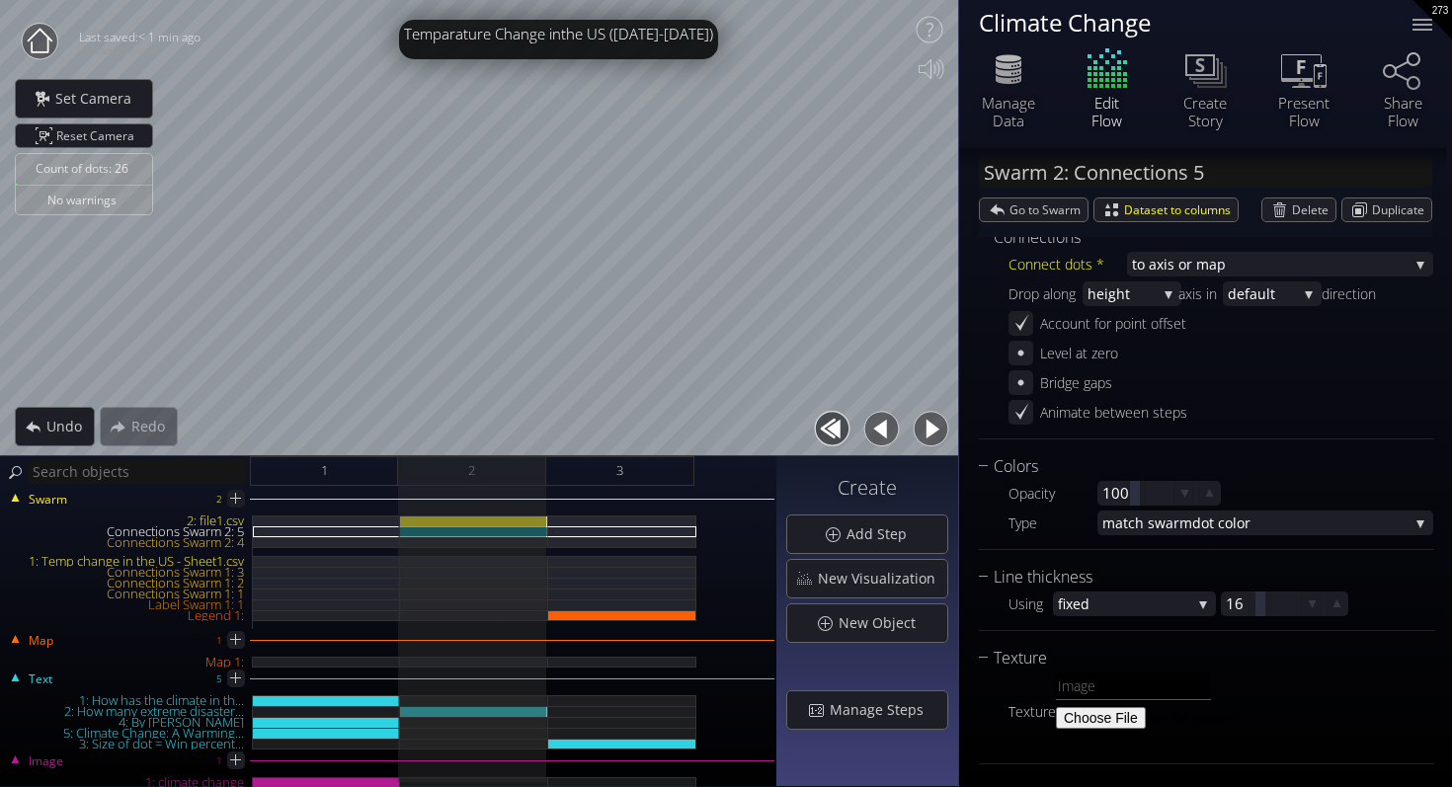
click at [560, 40] on div at bounding box center [558, 39] width 319 height 39
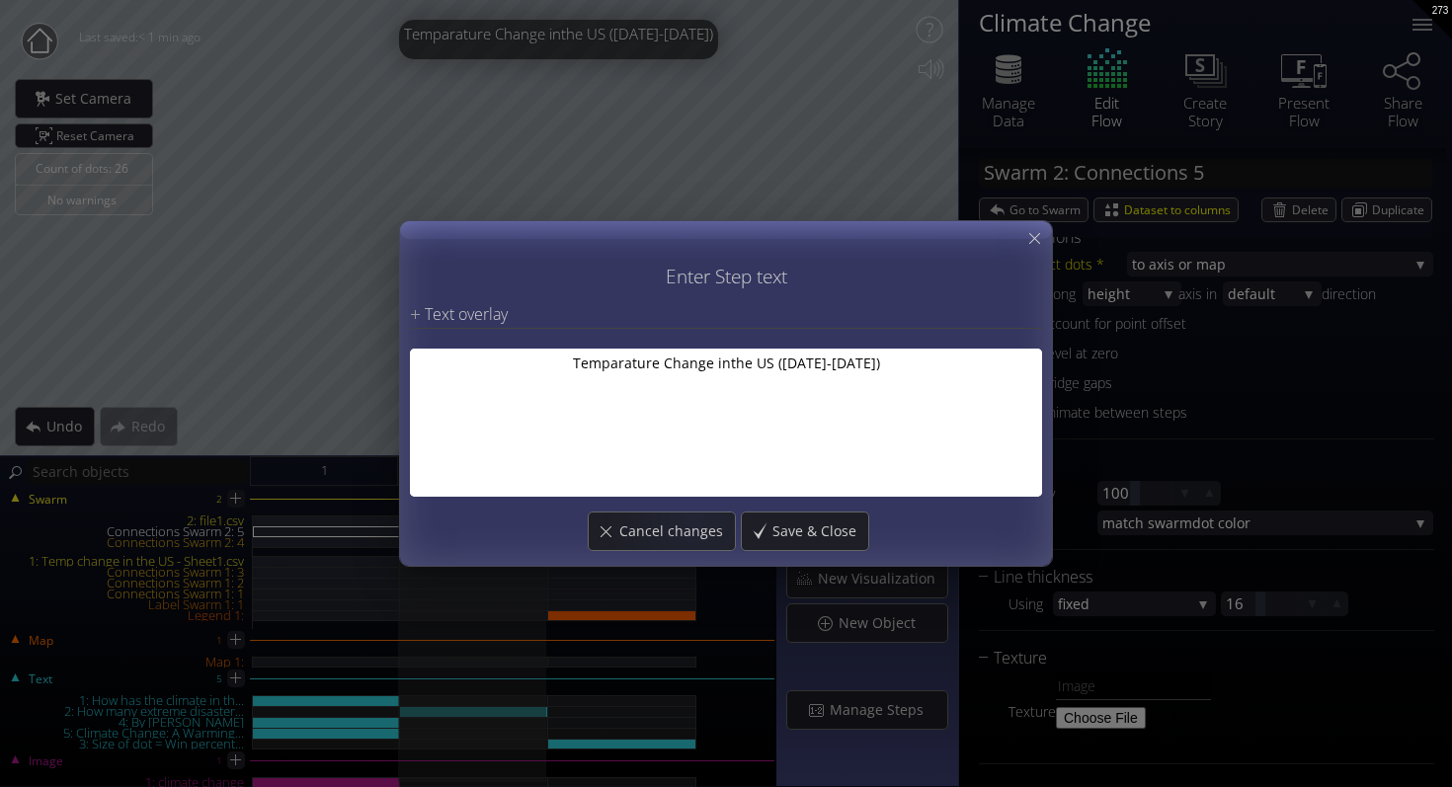
click at [734, 429] on textarea "Temparature Change inthe US (2000-2025)" at bounding box center [726, 425] width 632 height 152
drag, startPoint x: 893, startPoint y: 363, endPoint x: 533, endPoint y: 369, distance: 359.5
click at [533, 369] on textarea "Temparature Change inthe US (2000-2025)" at bounding box center [726, 425] width 632 height 152
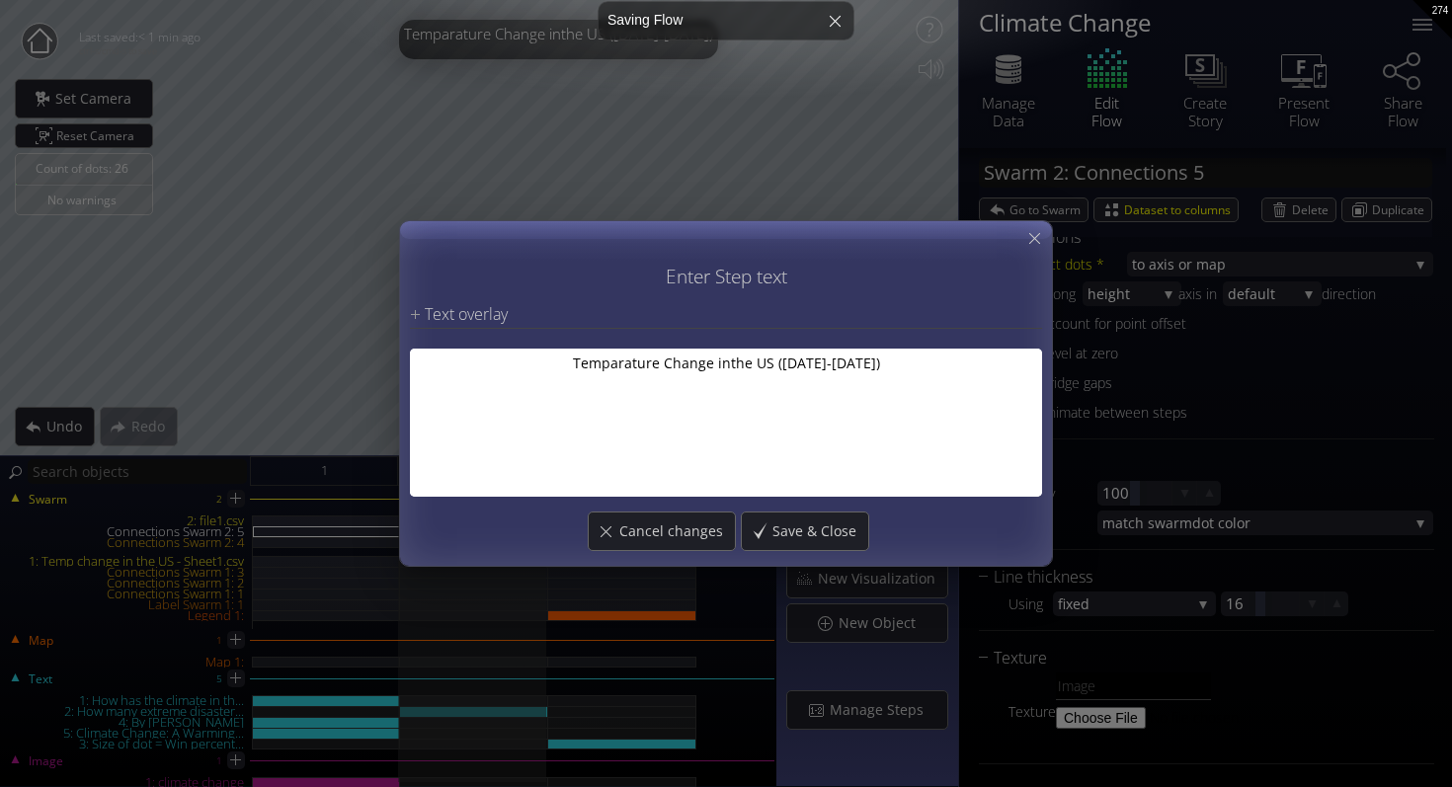
drag, startPoint x: 783, startPoint y: 363, endPoint x: 738, endPoint y: 363, distance: 45.4
click at [738, 363] on textarea "Temparature Change inthe US (2000-2025)" at bounding box center [726, 425] width 632 height 152
drag, startPoint x: 724, startPoint y: 365, endPoint x: 446, endPoint y: 362, distance: 277.5
click at [446, 362] on textarea "Temparature Change in the US (2000-2025)" at bounding box center [726, 425] width 632 height 152
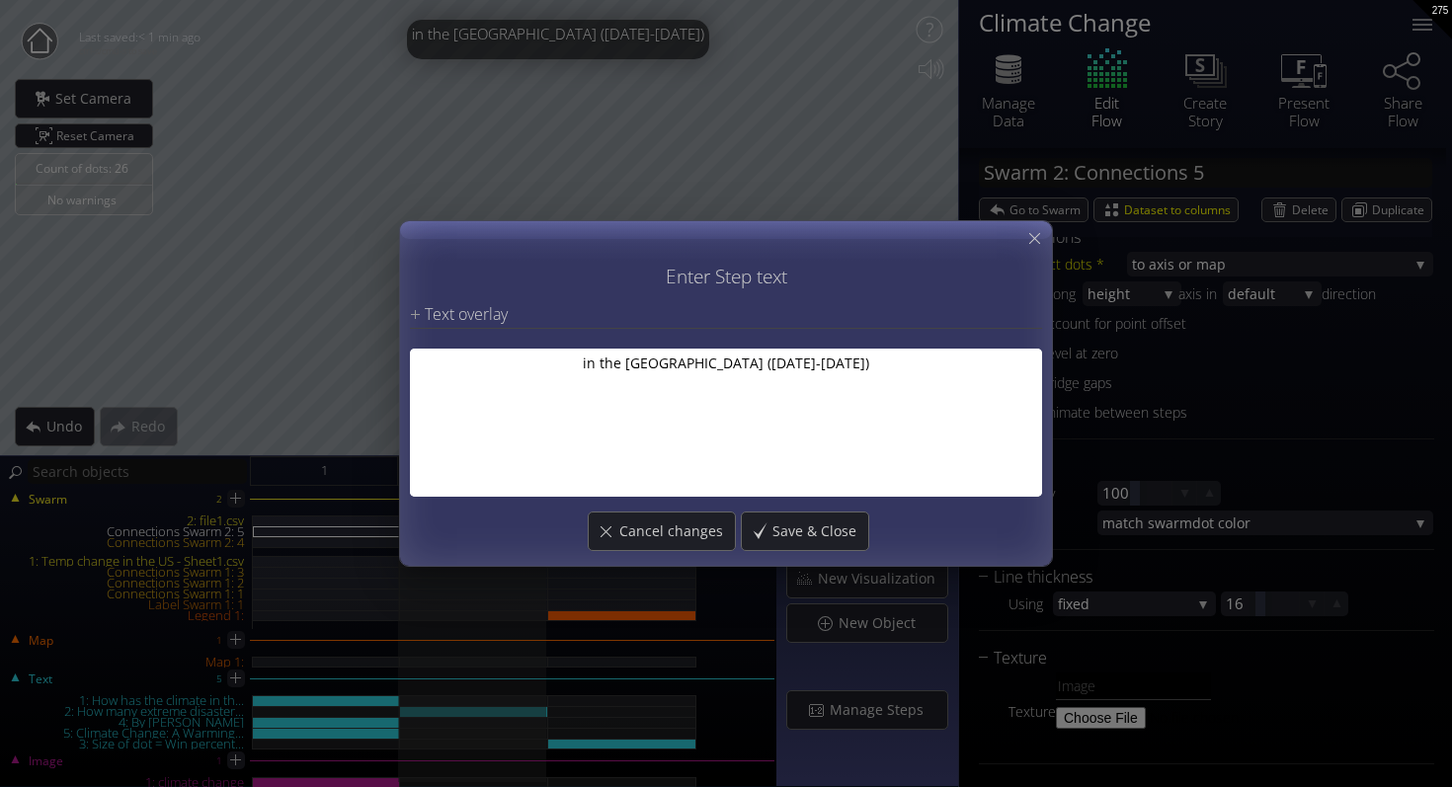
click at [650, 368] on textarea "in the US (2000-2025)" at bounding box center [726, 425] width 632 height 152
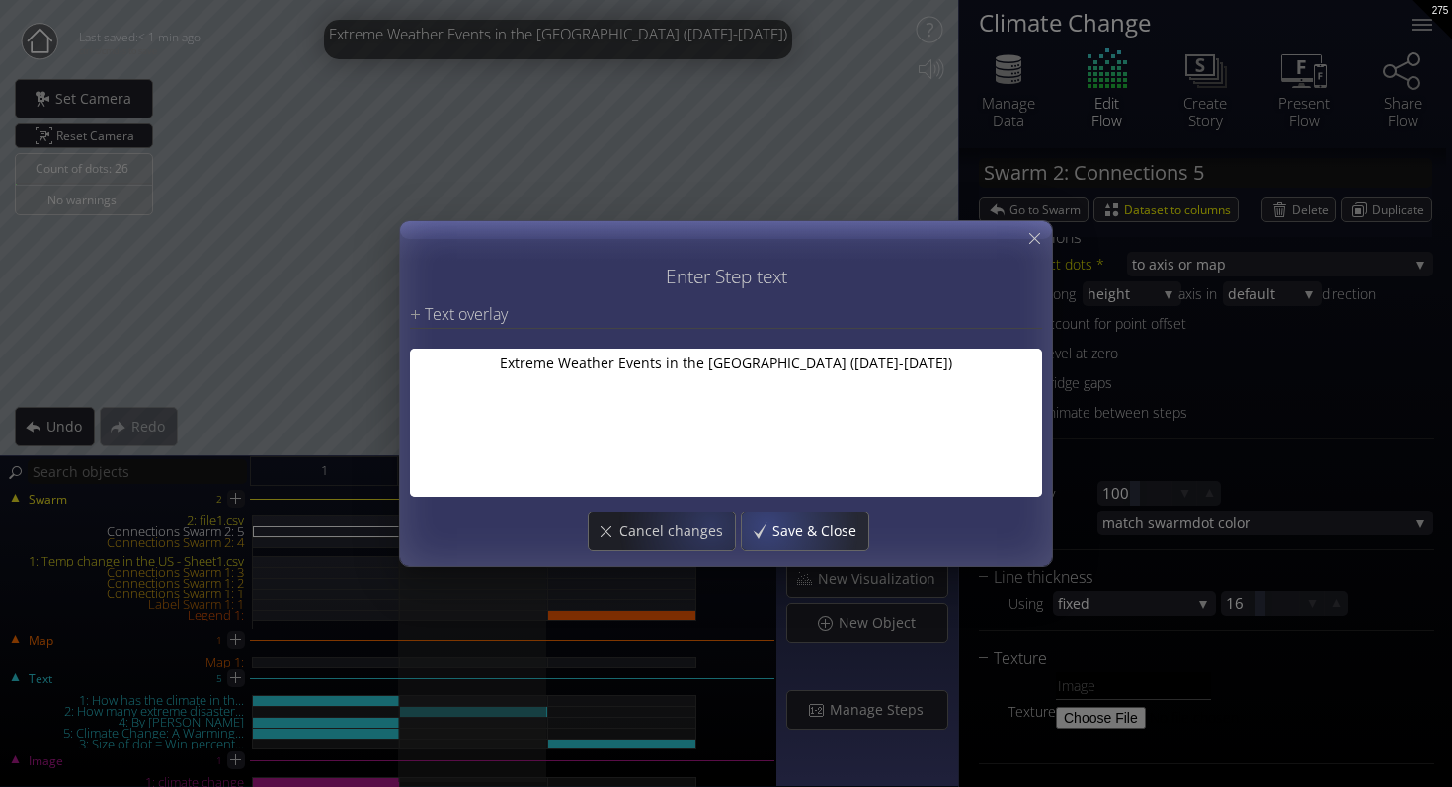
type textarea "Extreme Weather Events in the US (2000-2025)"
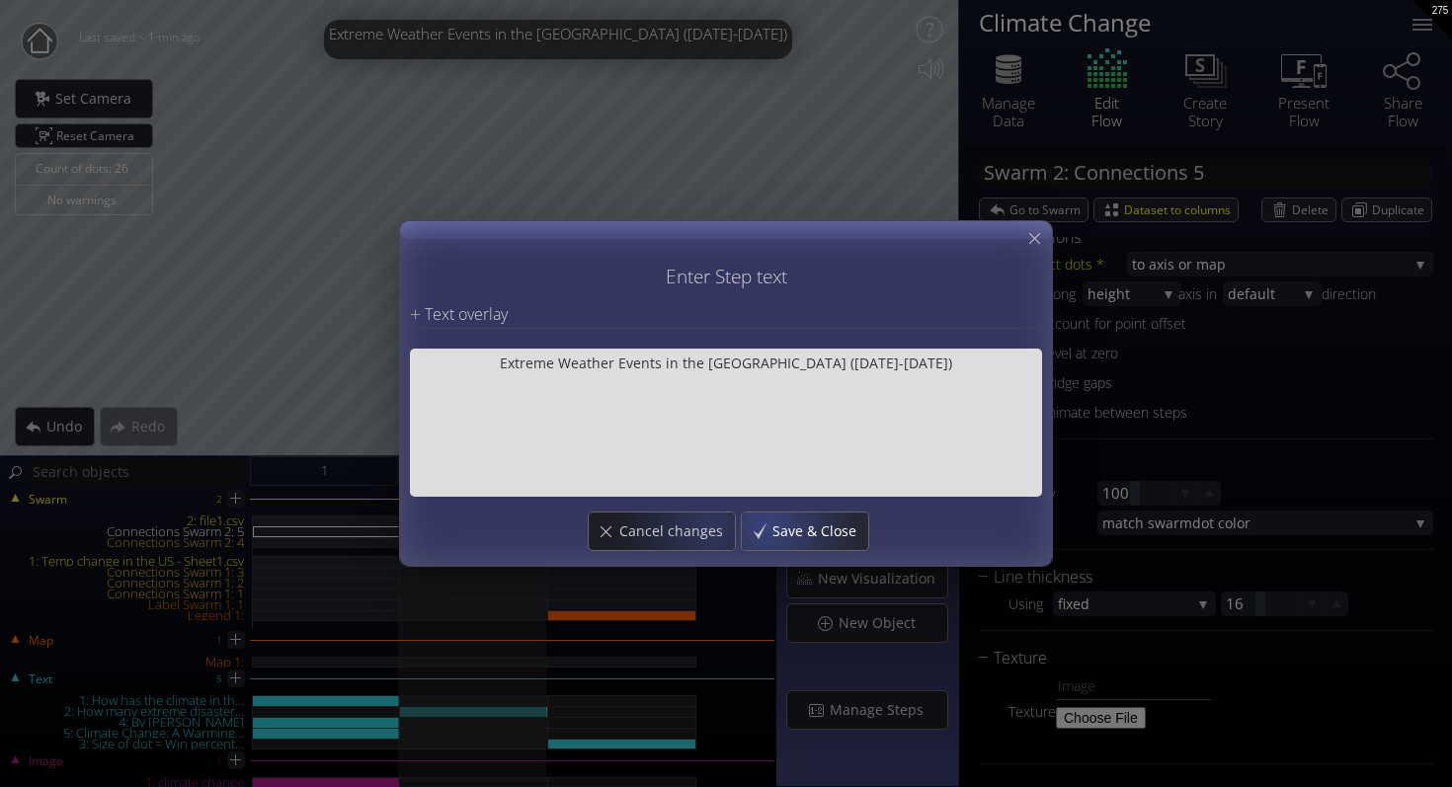
click at [793, 525] on span "Save & Close" at bounding box center [819, 531] width 97 height 20
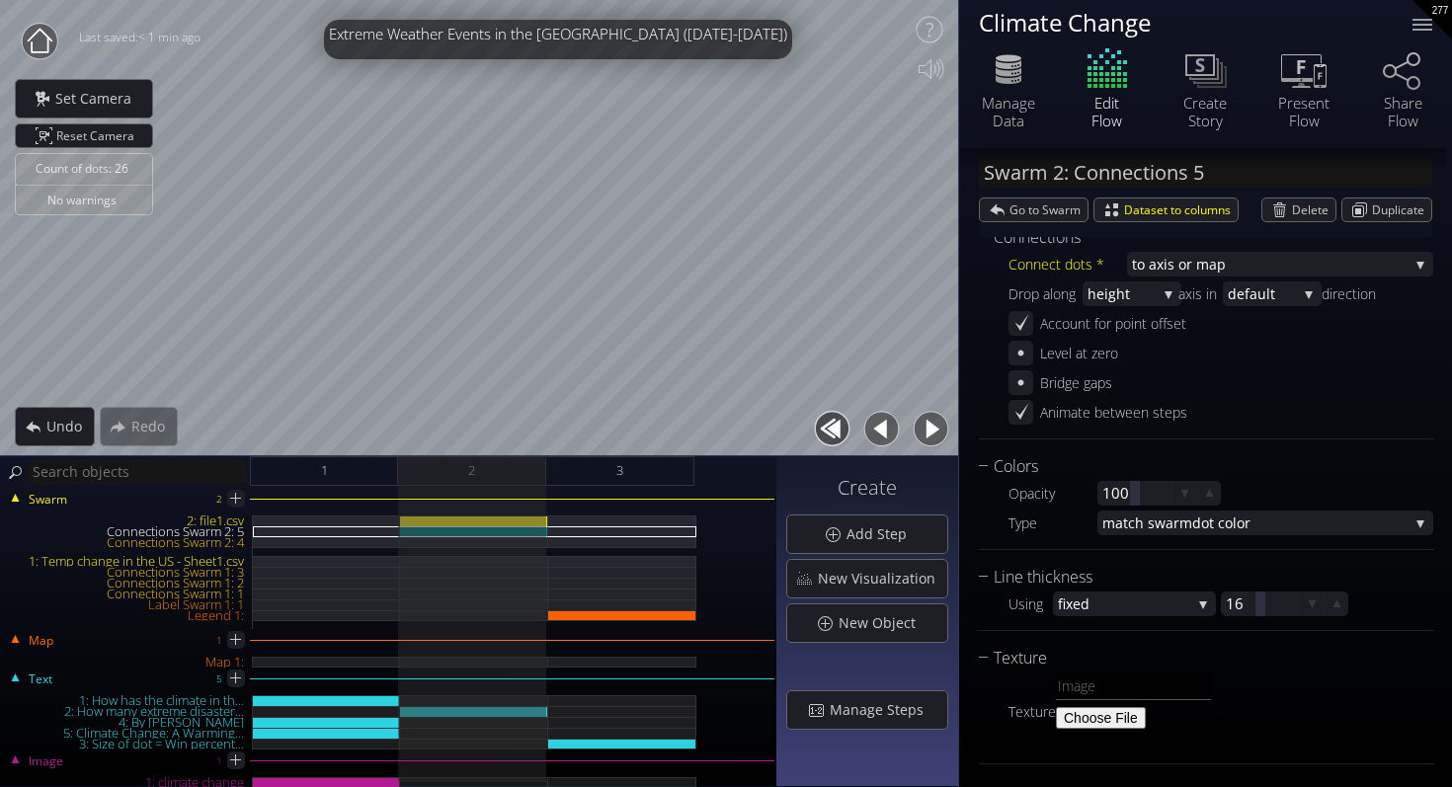
click at [835, 430] on button "button" at bounding box center [832, 429] width 44 height 44
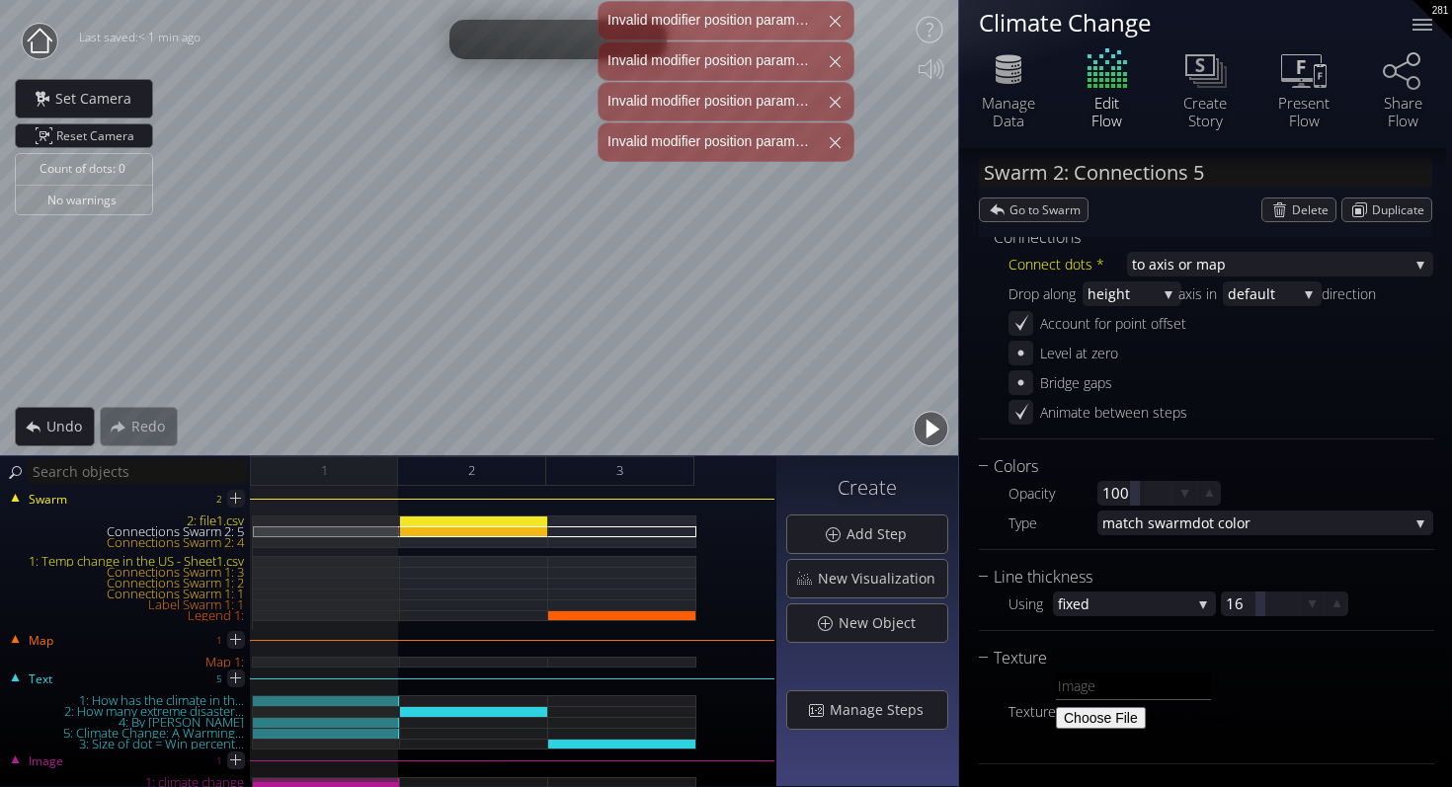
click at [934, 426] on button "button" at bounding box center [930, 429] width 44 height 44
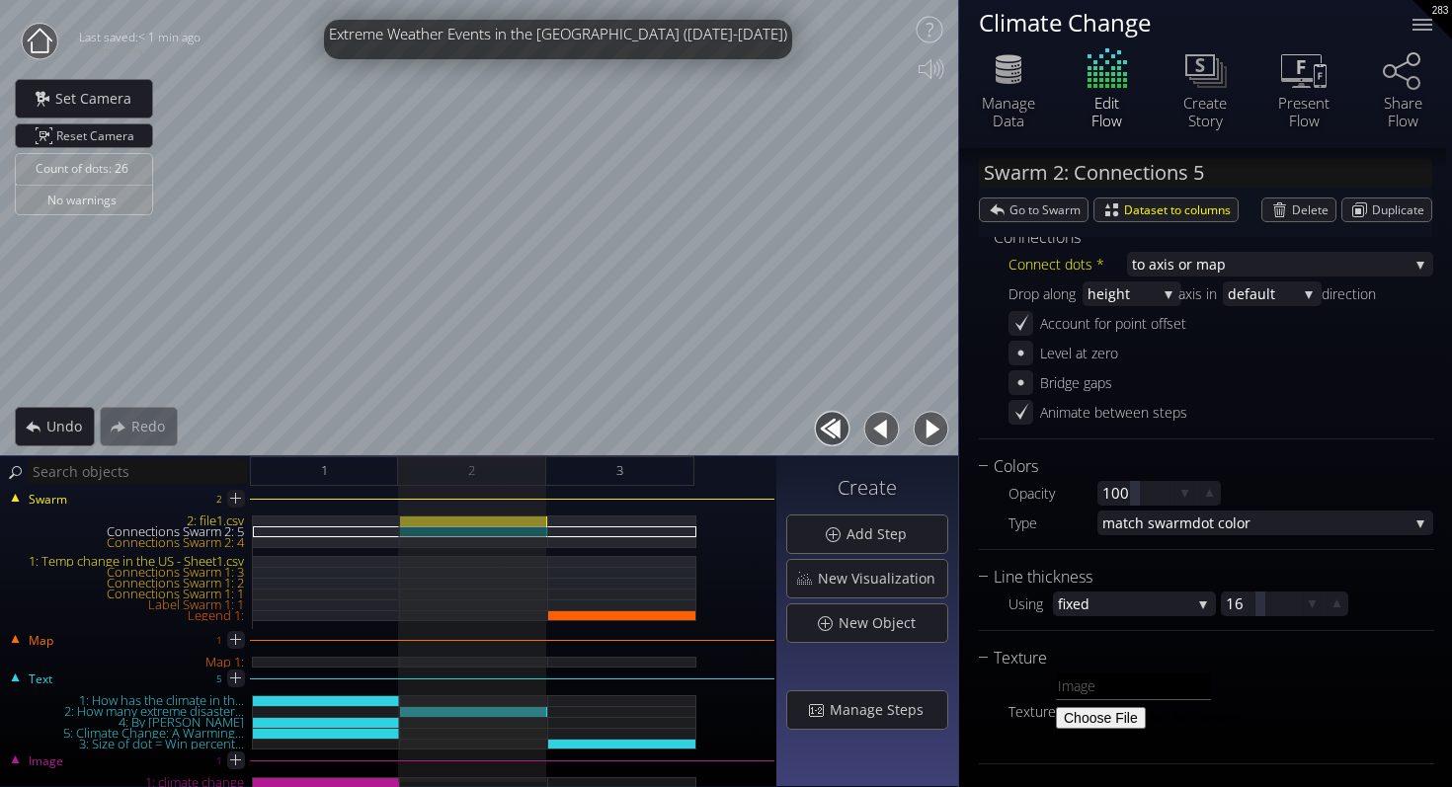
click at [873, 430] on button "button" at bounding box center [881, 429] width 44 height 44
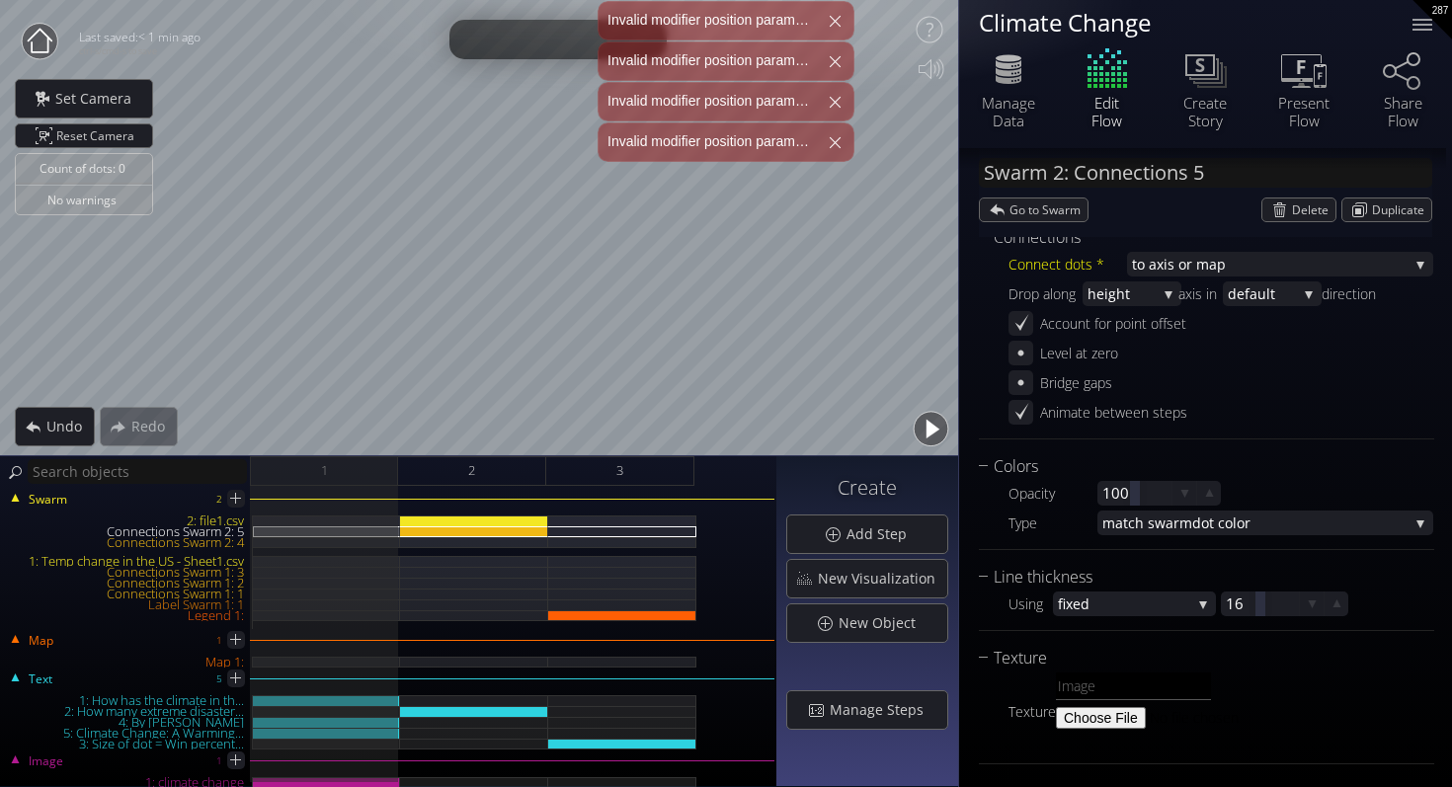
click at [925, 429] on button "button" at bounding box center [930, 429] width 44 height 44
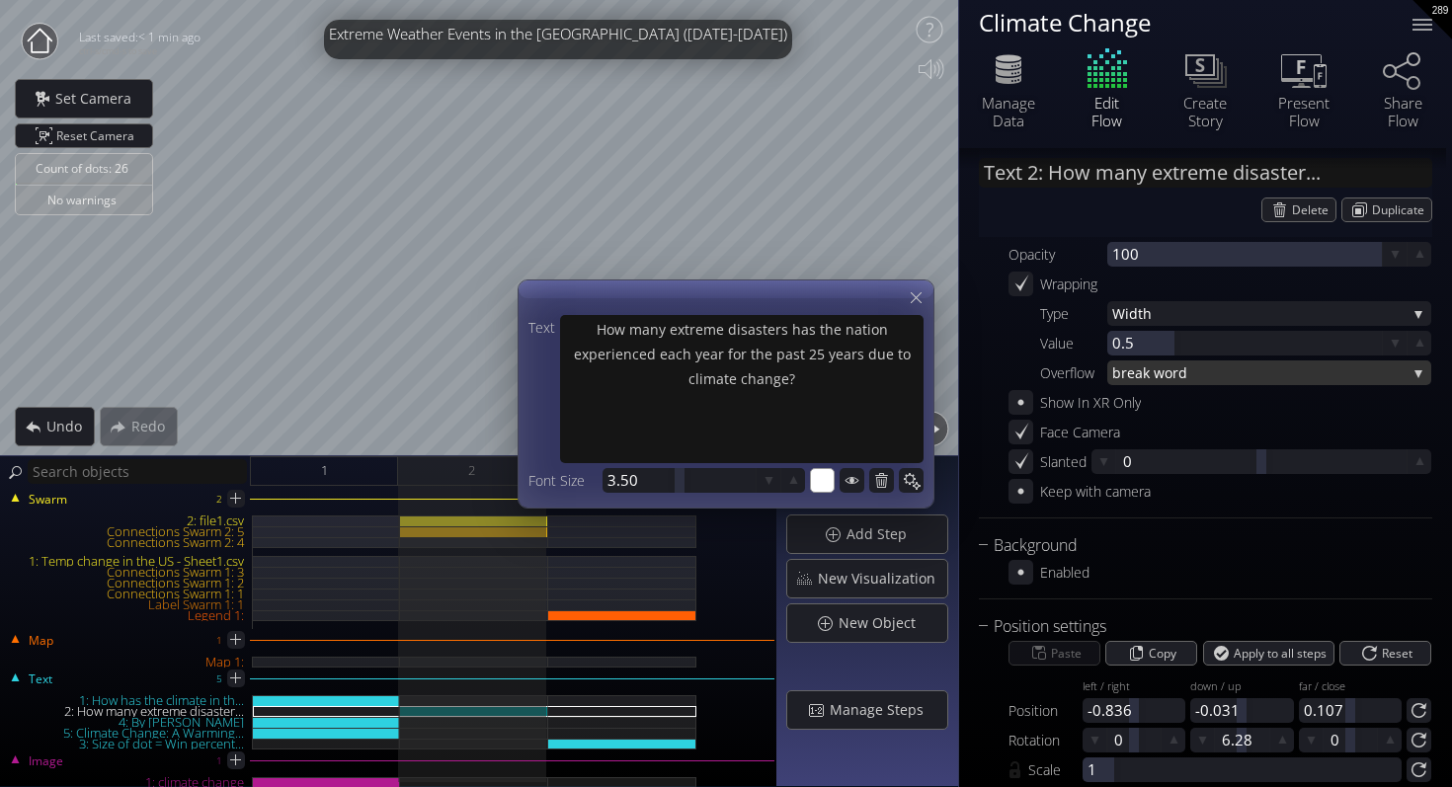
scroll to position [277, 0]
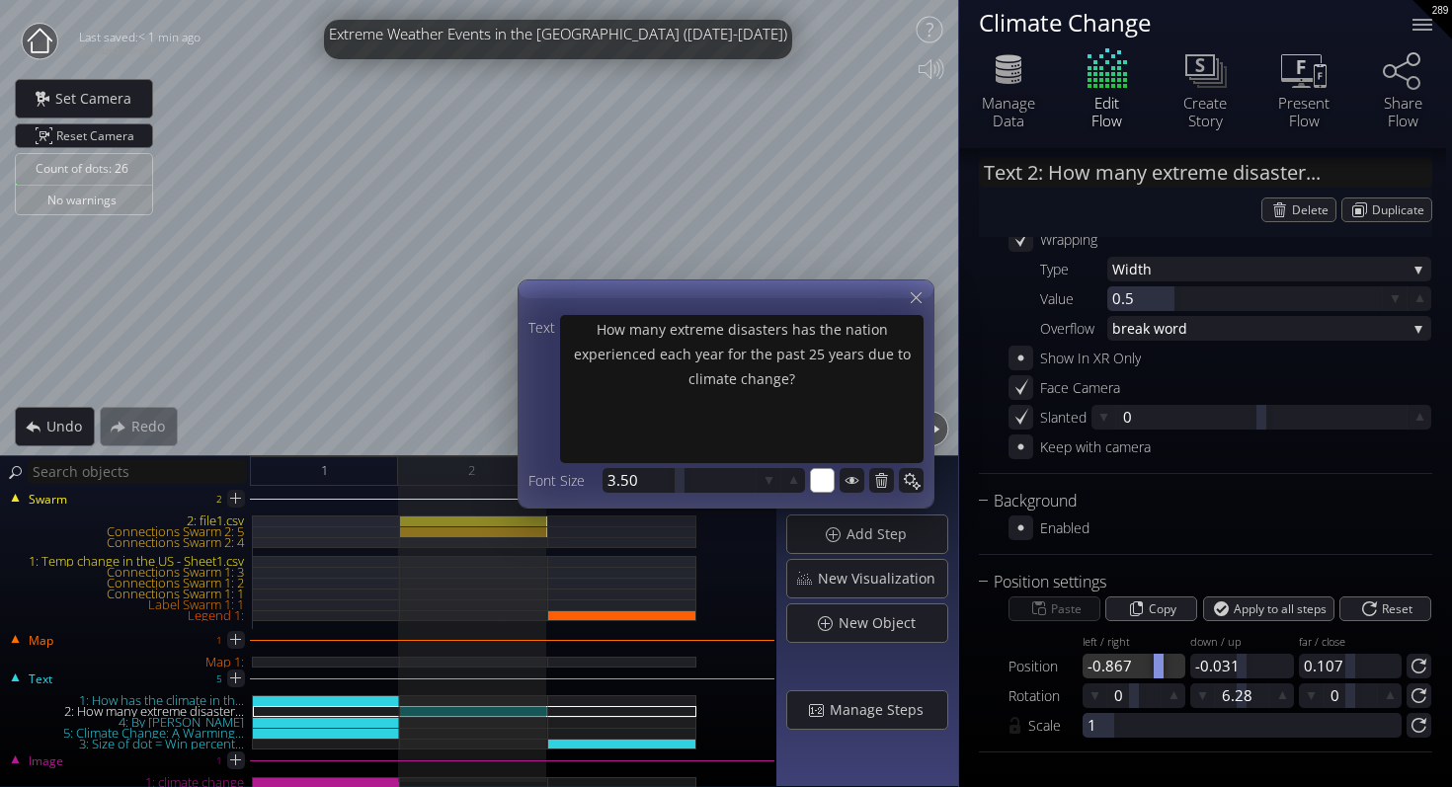
drag, startPoint x: 1132, startPoint y: 670, endPoint x: 1157, endPoint y: 670, distance: 25.7
click at [1157, 670] on div at bounding box center [1158, 666] width 10 height 25
drag, startPoint x: 1234, startPoint y: 695, endPoint x: 1220, endPoint y: 696, distance: 14.8
click at [1220, 696] on div at bounding box center [1222, 695] width 10 height 25
drag, startPoint x: 1235, startPoint y: 696, endPoint x: 1323, endPoint y: 705, distance: 88.3
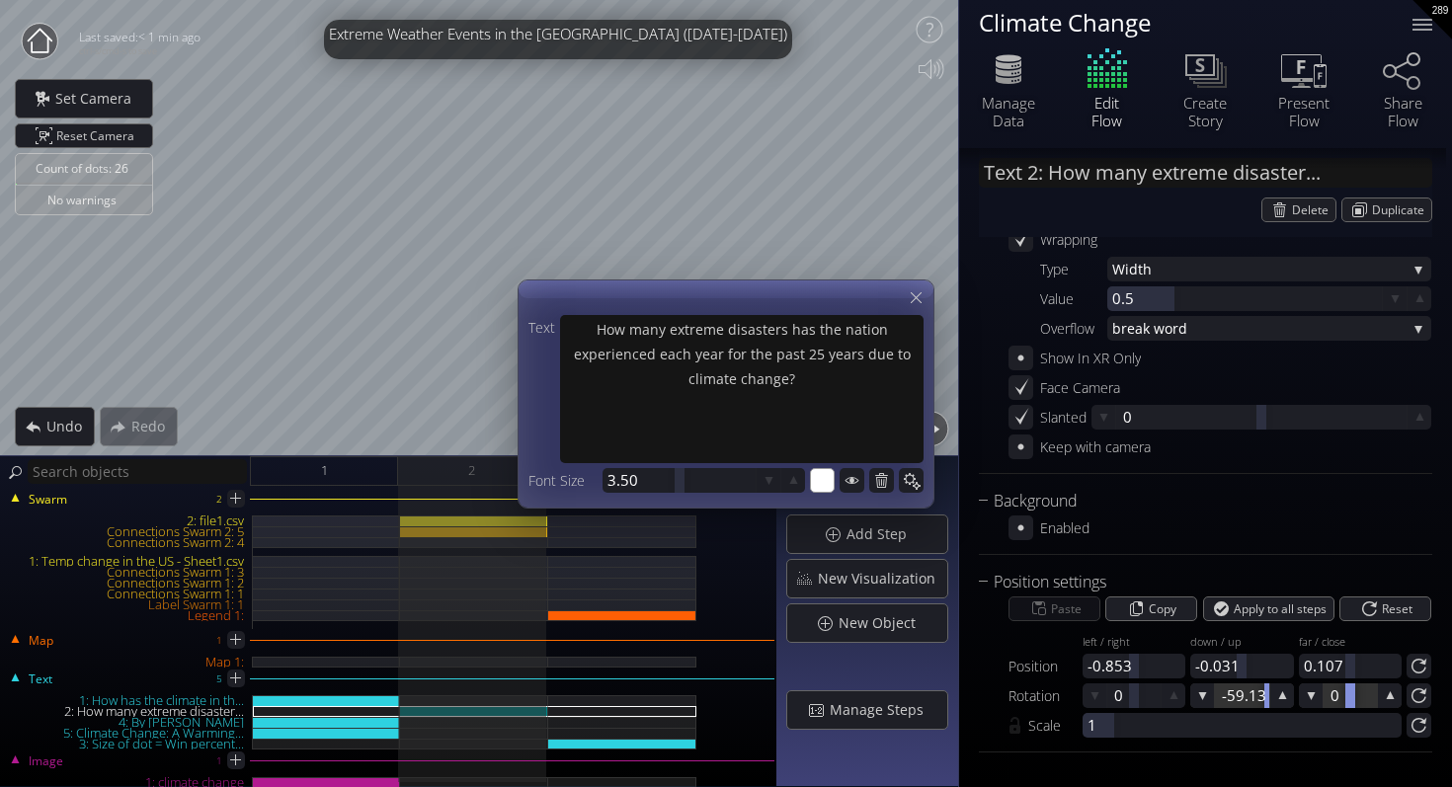
click at [1324, 706] on div "Rotation 0 -59.13 0" at bounding box center [1219, 695] width 423 height 25
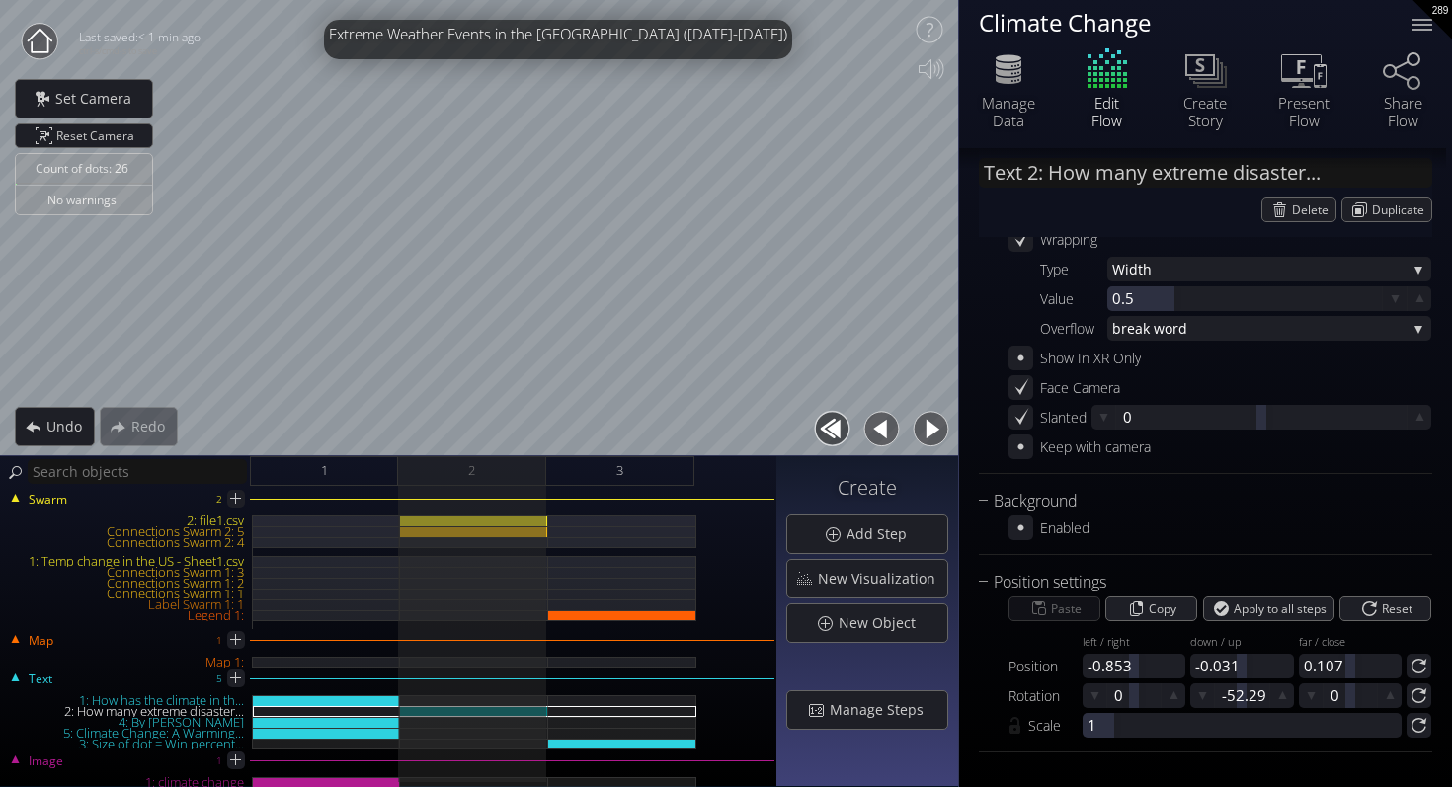
click at [872, 429] on button "button" at bounding box center [881, 429] width 44 height 44
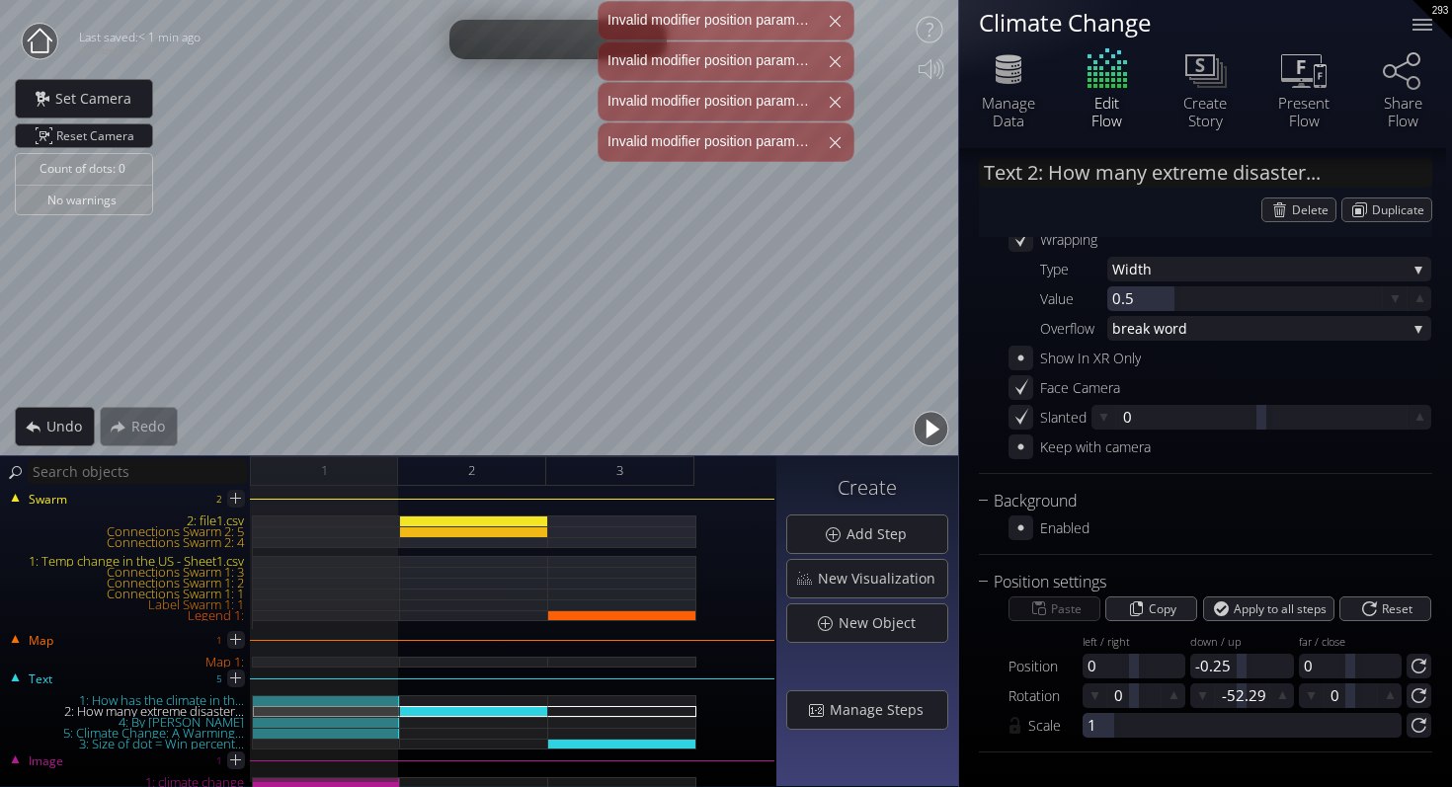
click at [929, 430] on button "button" at bounding box center [930, 429] width 44 height 44
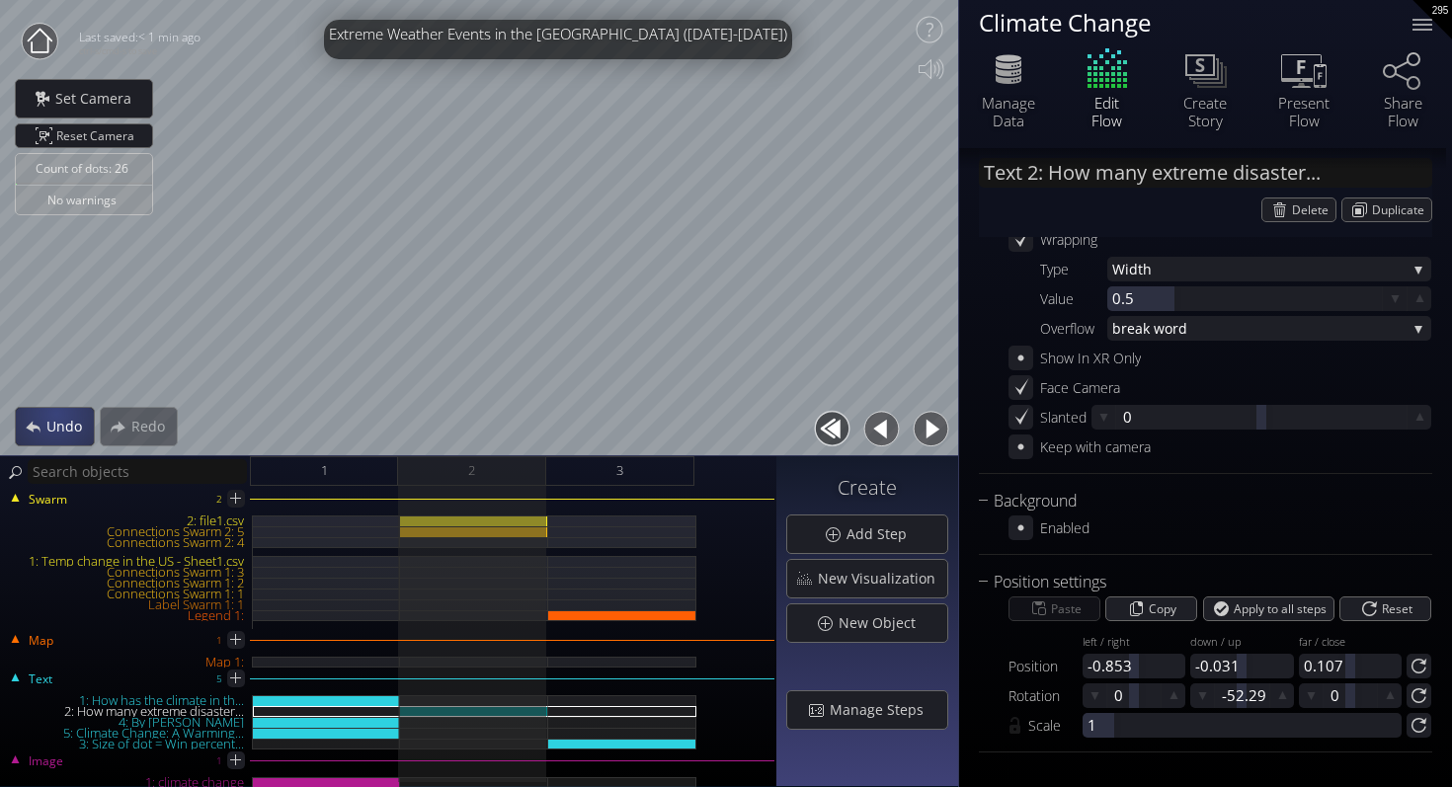
click at [50, 417] on span "Undo" at bounding box center [69, 427] width 48 height 20
click at [878, 424] on button "button" at bounding box center [881, 429] width 44 height 44
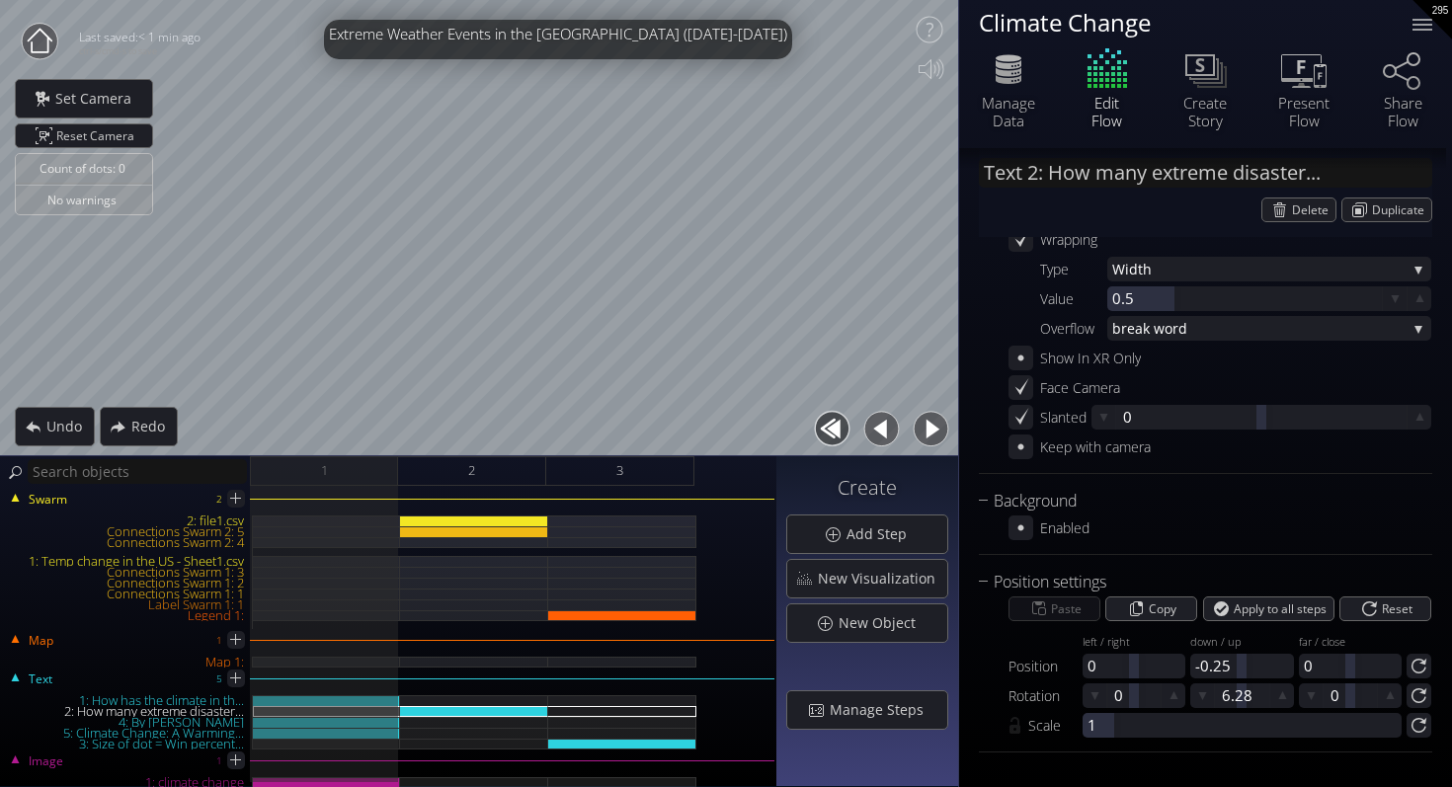
click at [922, 426] on button "button" at bounding box center [930, 429] width 44 height 44
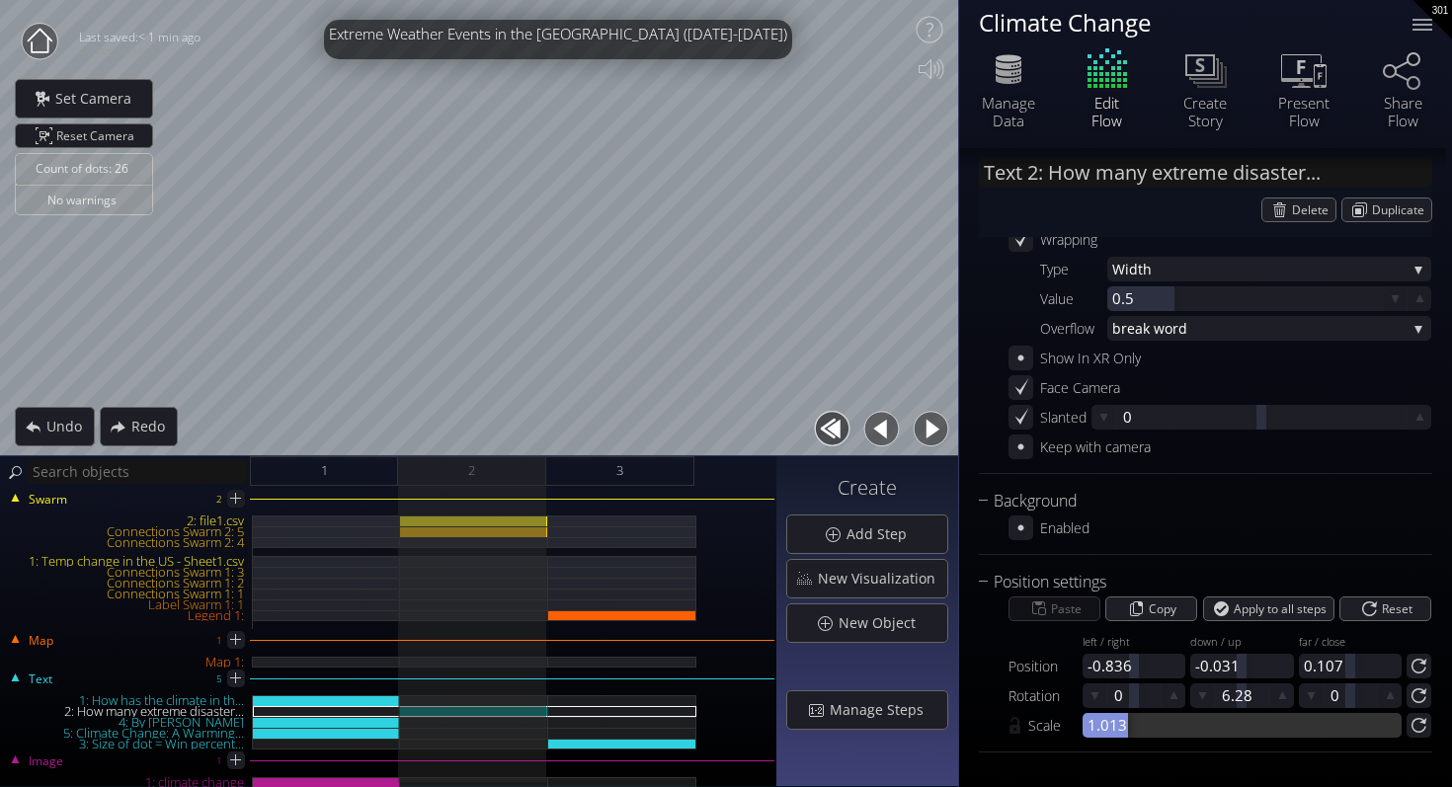
drag, startPoint x: 1096, startPoint y: 728, endPoint x: 1130, endPoint y: 722, distance: 34.1
click at [1129, 722] on div at bounding box center [1241, 725] width 319 height 25
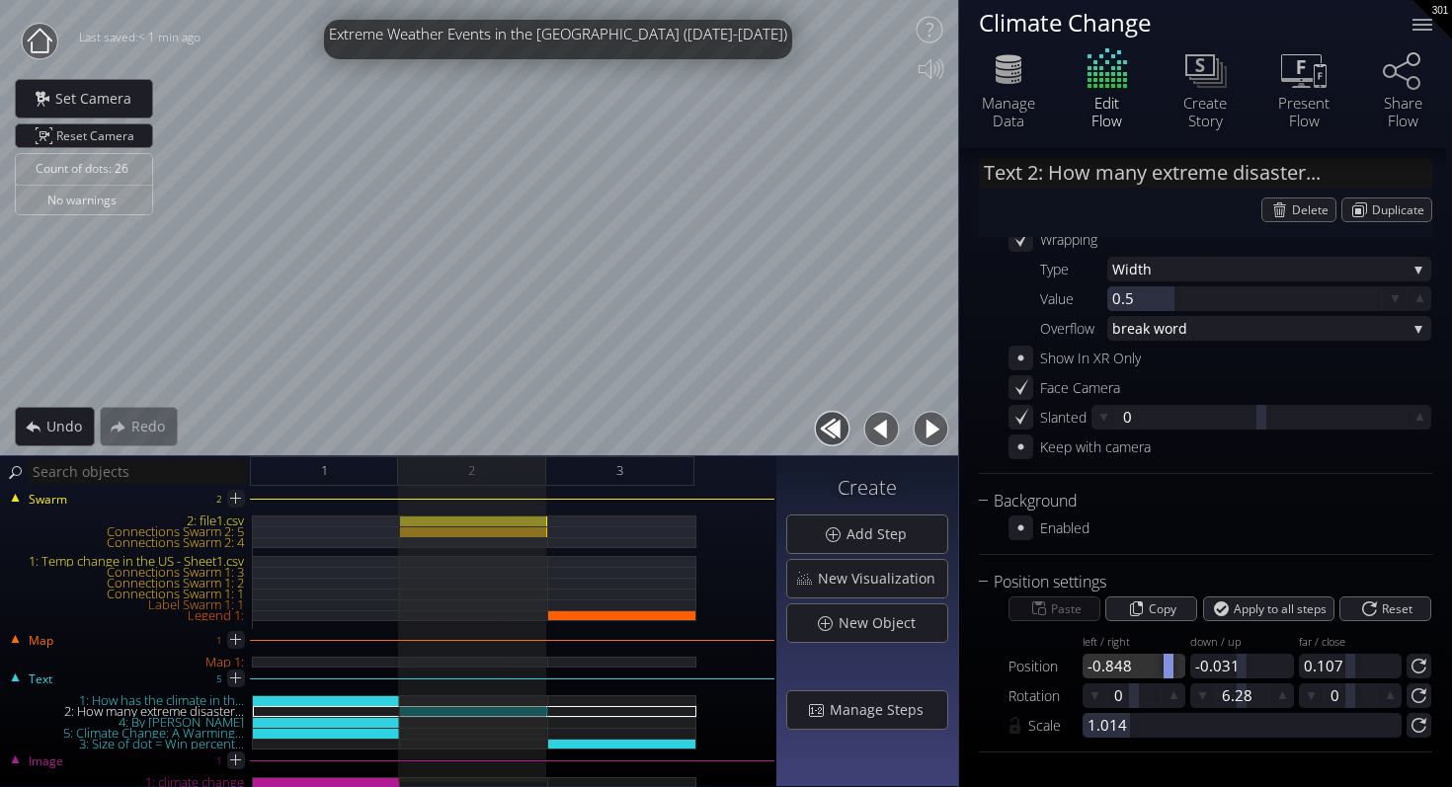
drag, startPoint x: 1127, startPoint y: 670, endPoint x: 1164, endPoint y: 666, distance: 37.7
click at [1164, 666] on div at bounding box center [1133, 666] width 103 height 25
drag, startPoint x: 1126, startPoint y: 667, endPoint x: 1156, endPoint y: 667, distance: 30.6
click at [1156, 667] on div at bounding box center [1133, 666] width 103 height 25
click at [869, 531] on span "Add Step" at bounding box center [881, 534] width 73 height 20
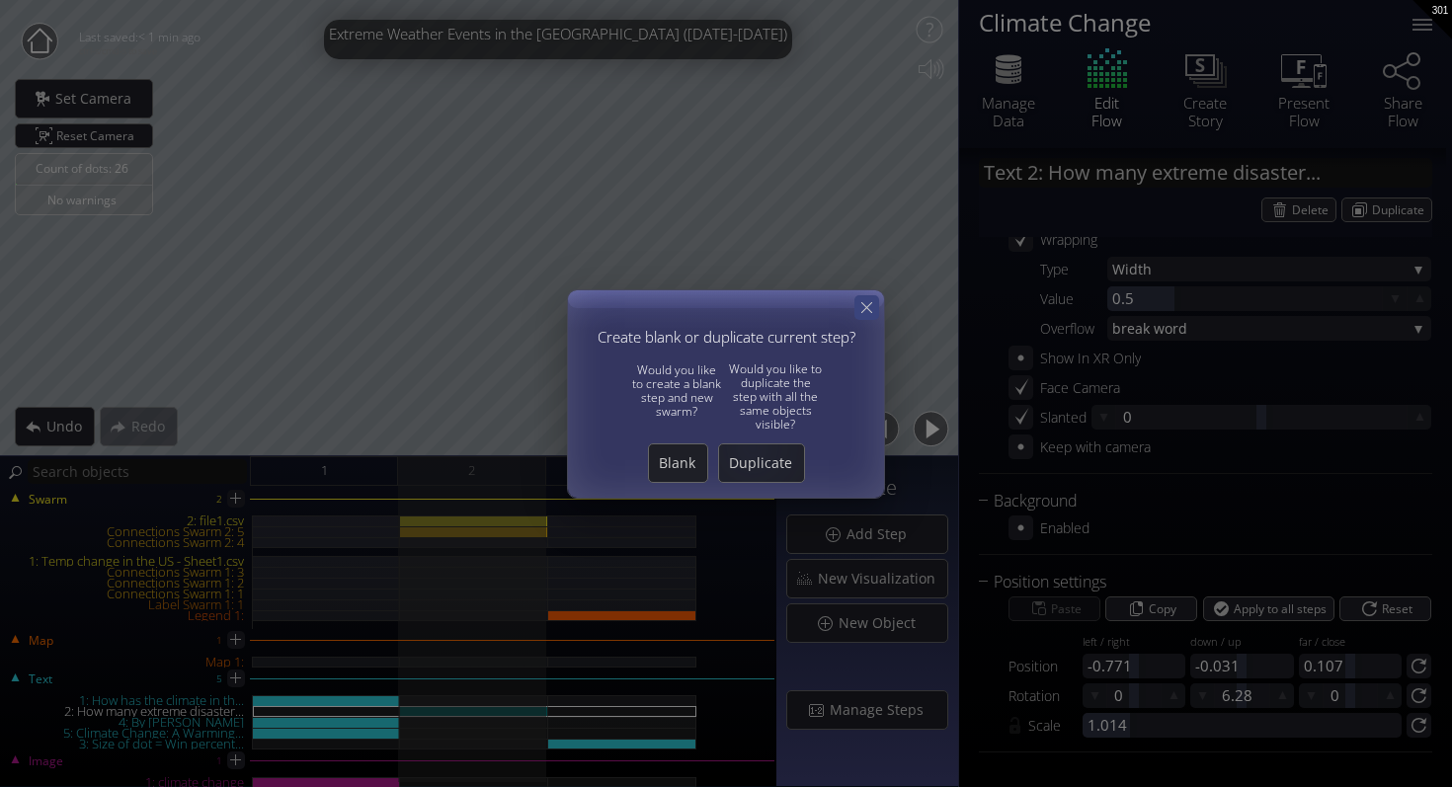
click at [858, 300] on icon at bounding box center [866, 307] width 19 height 19
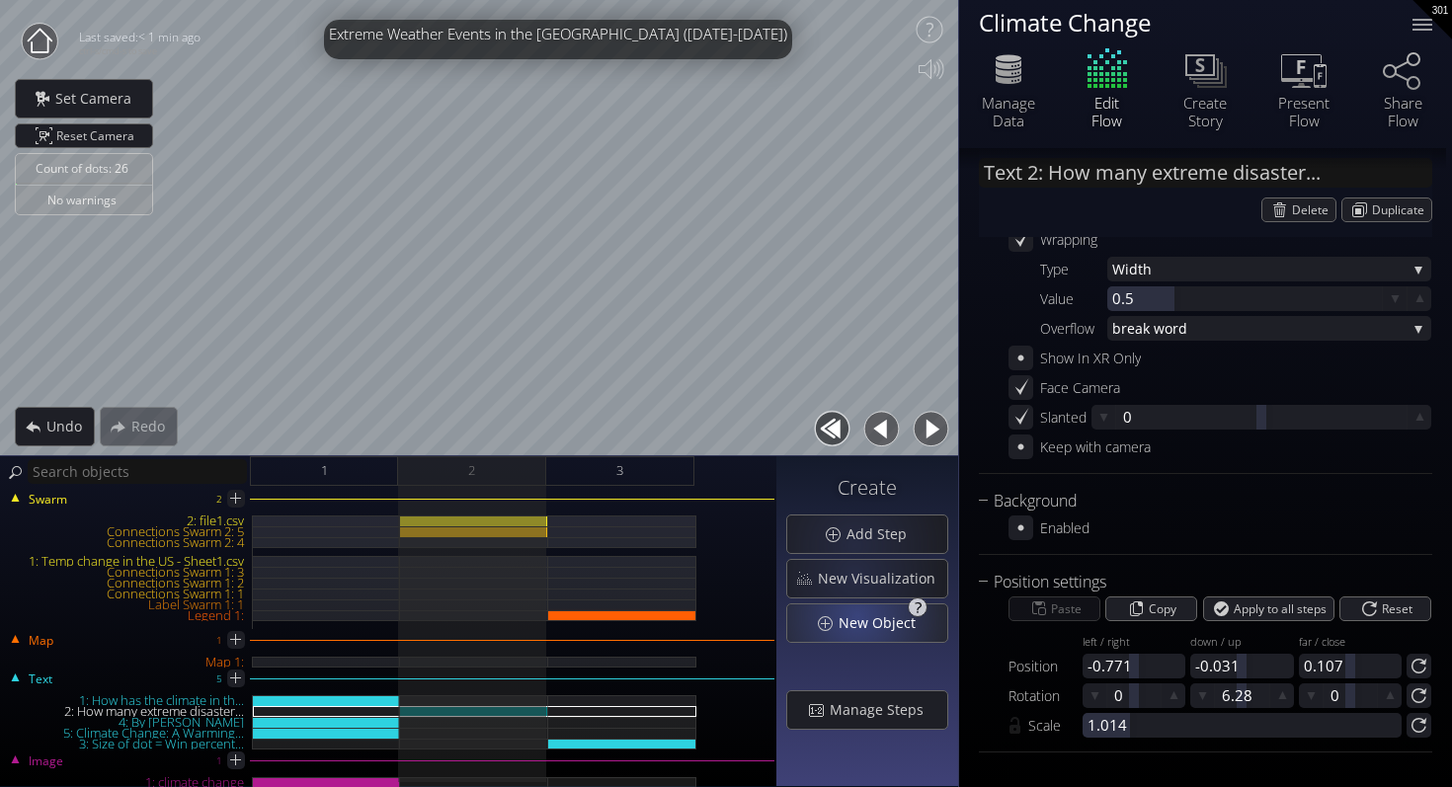
click at [861, 619] on span "New Object" at bounding box center [882, 623] width 90 height 20
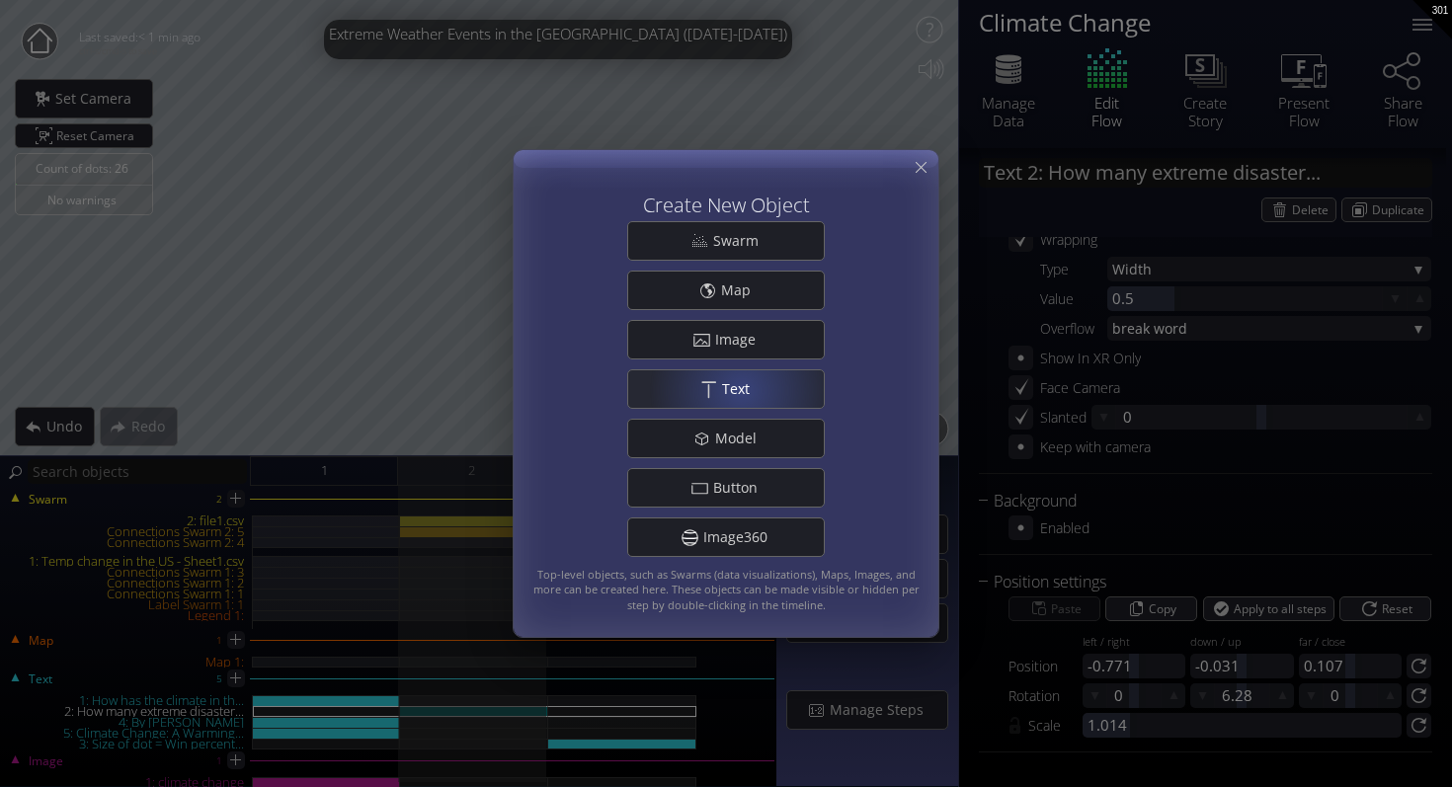
click at [741, 389] on span "Text" at bounding box center [741, 389] width 40 height 20
type input "Text 6: New Text 6"
type textarea "New Text 6"
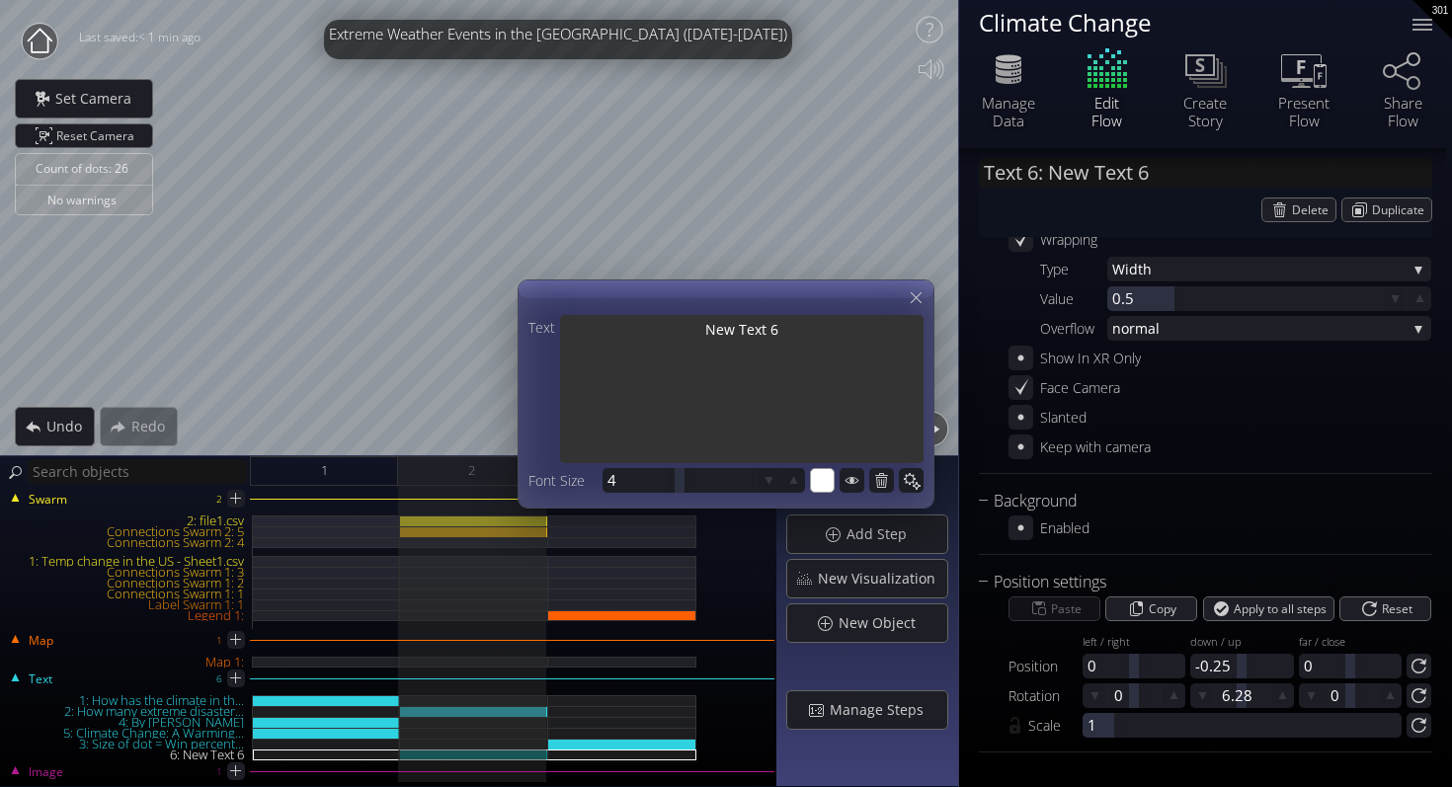
drag, startPoint x: 801, startPoint y: 334, endPoint x: 660, endPoint y: 334, distance: 141.2
click at [660, 334] on textarea "New Text 6" at bounding box center [741, 391] width 363 height 152
type input "Text 6: B"
type textarea "B"
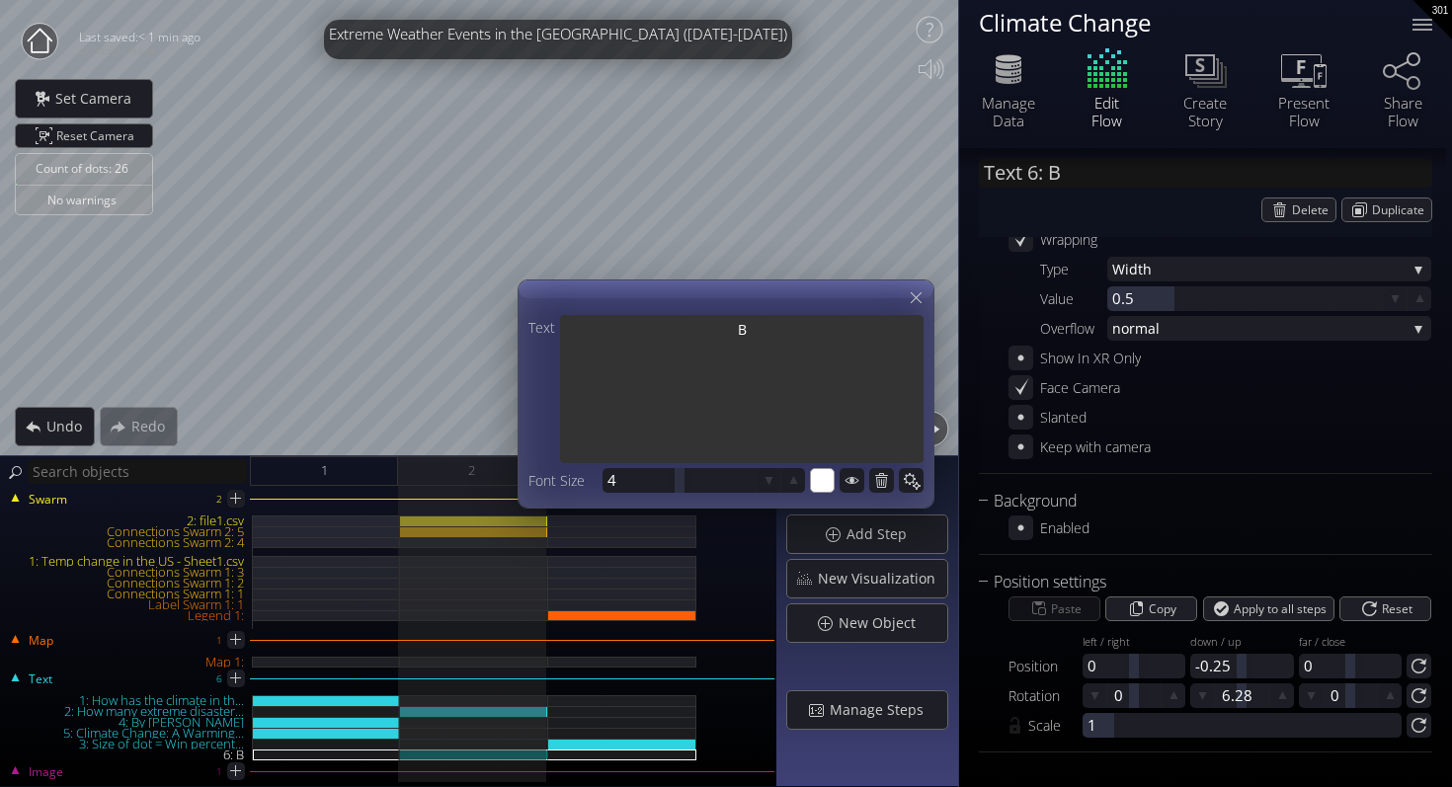
type input "Text 6: Ba"
type textarea "Ba"
type input "Text 6: Bas"
type textarea "Bas"
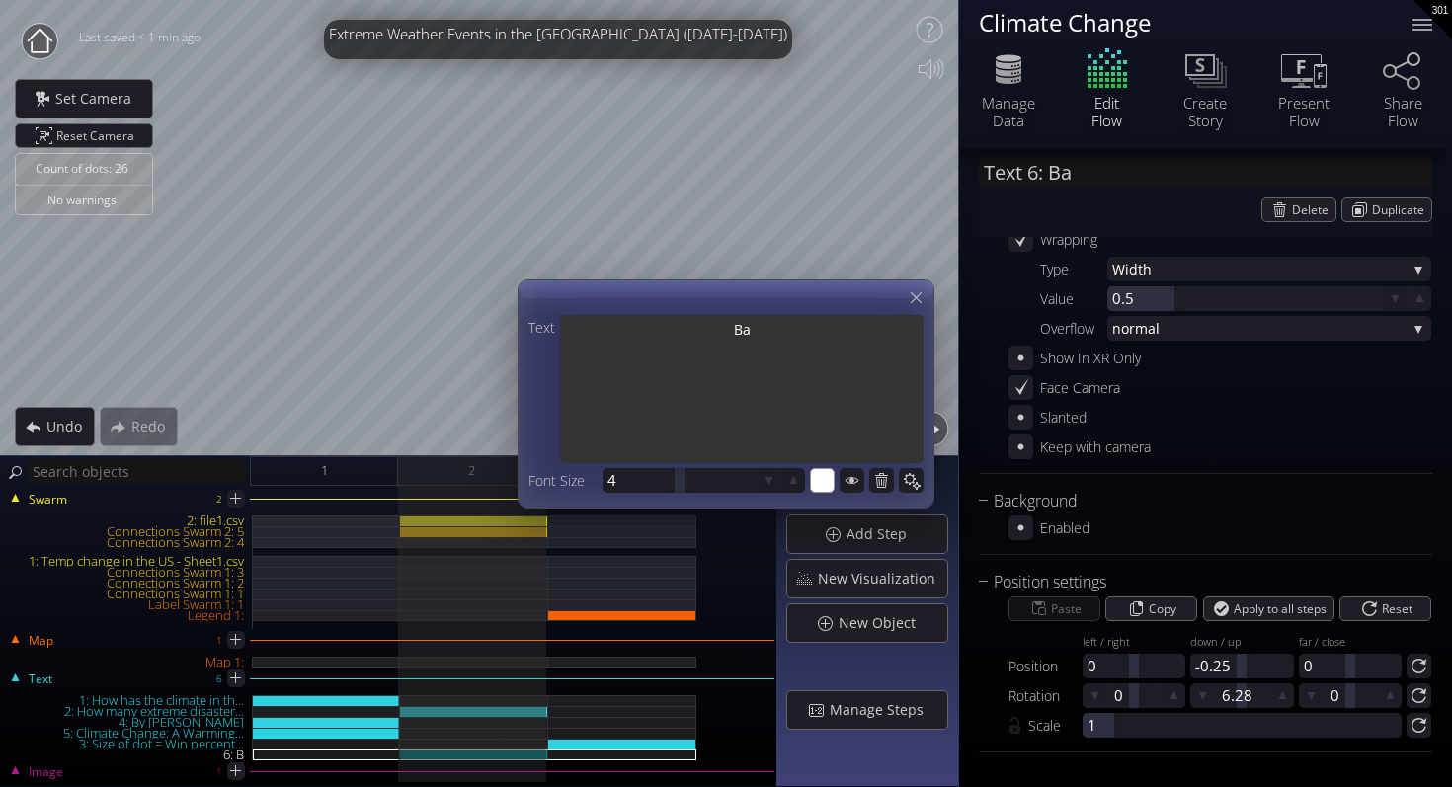
type textarea "Bas"
type input "Text 6: Base"
type textarea "Base"
type input "Text 6: Based"
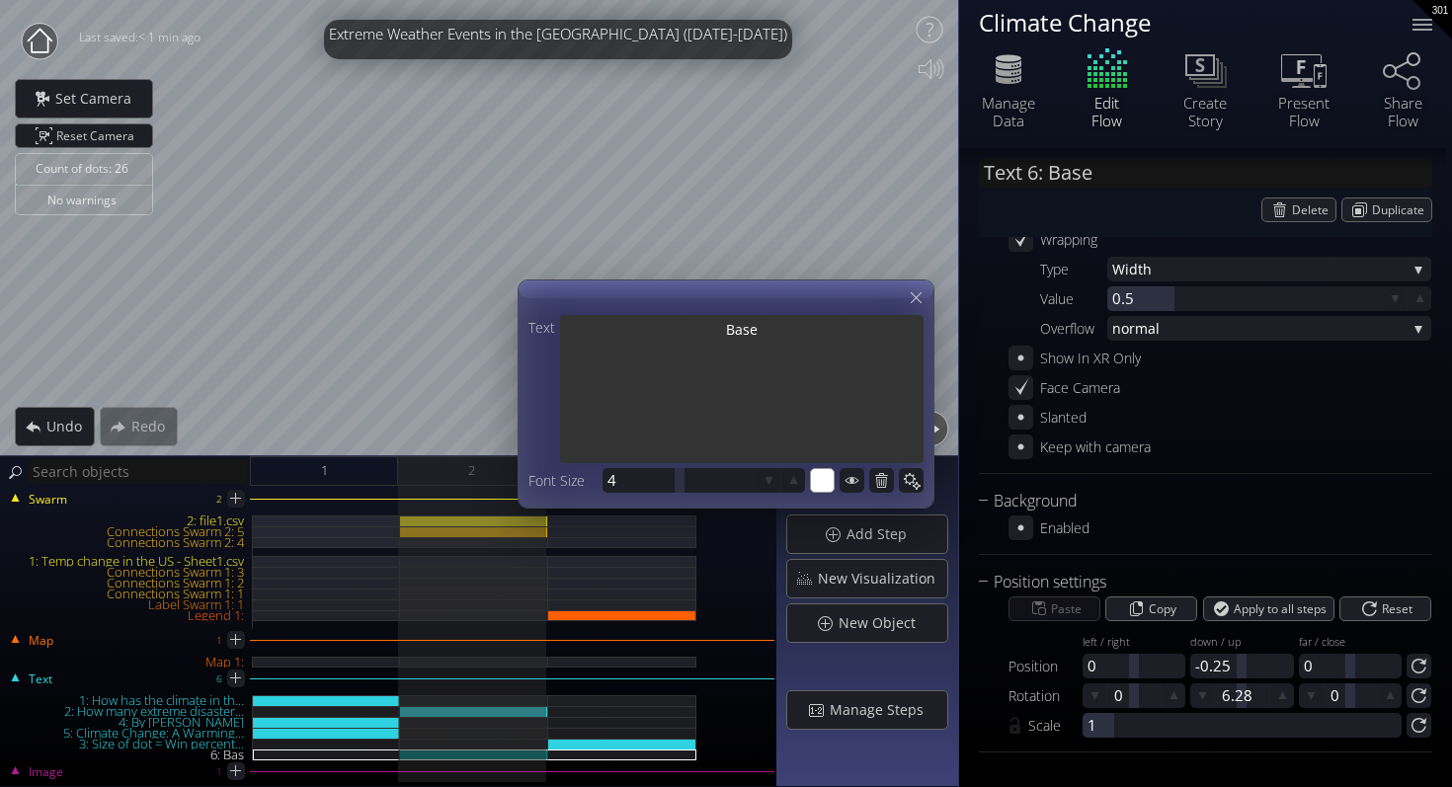
type textarea "Based"
type input "Text 6: Based"
type textarea "Based"
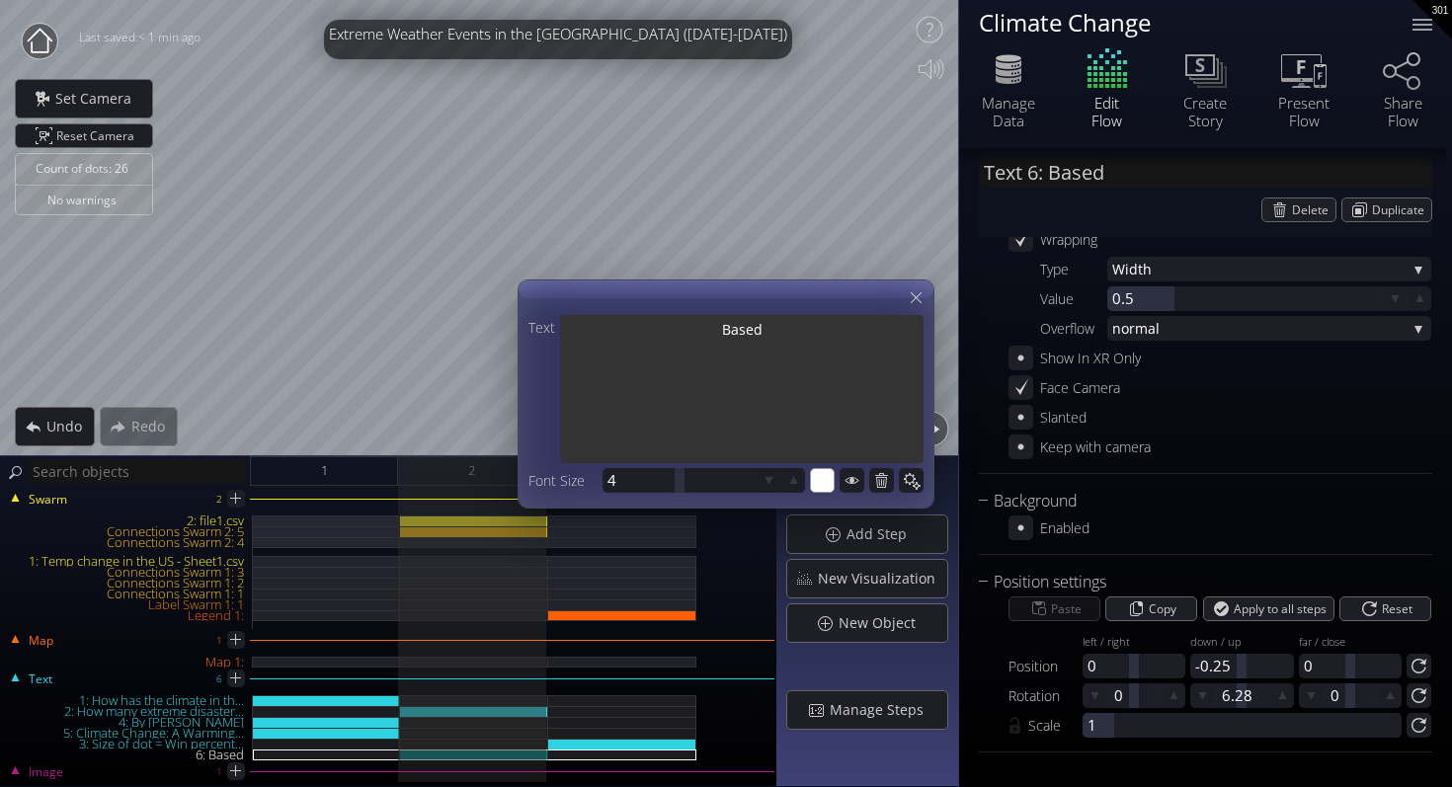
type input "Text 6: Based o"
type textarea "Based o"
type textarea "Based on"
type input "Text 6: Based on"
type textarea "Based on"
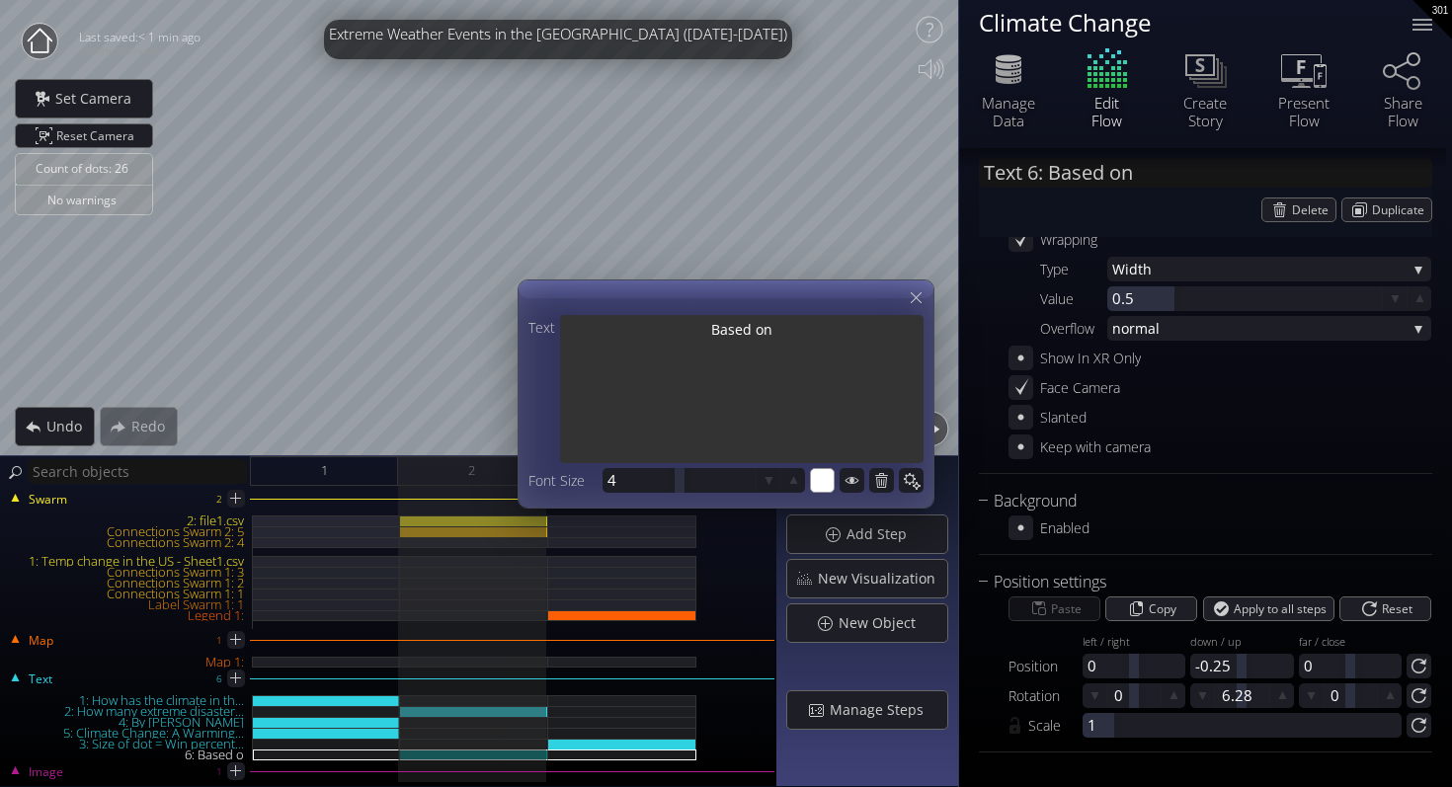
type input "Text 6: Based on"
type textarea "Based on"
type textarea "Based on t"
type input "Text 6: Based on t"
type textarea "Based on t"
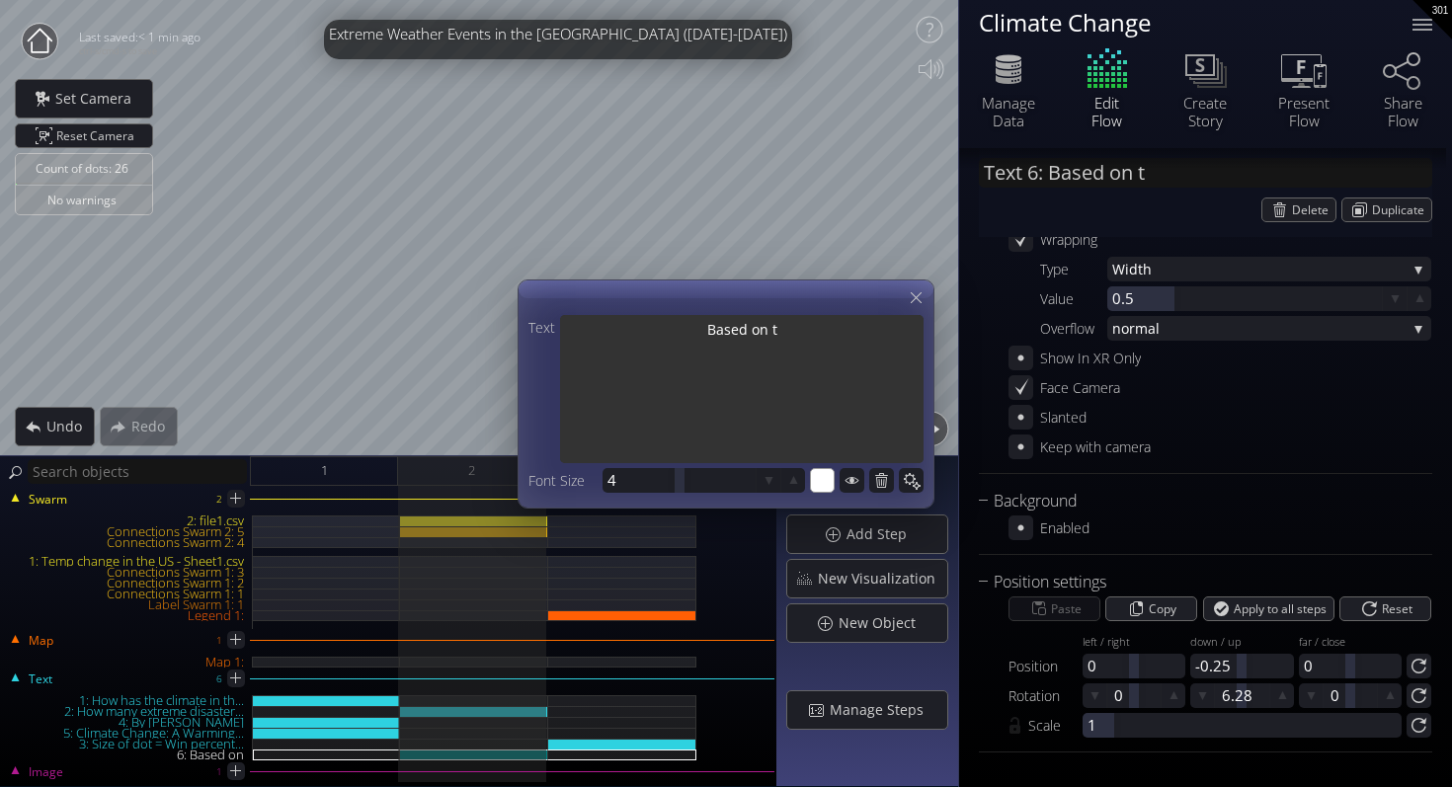
type input "Text 6: Based on th"
type textarea "Based on th"
type textarea "Based on the"
type input "Text 6: Based on the"
type textarea "Based on the"
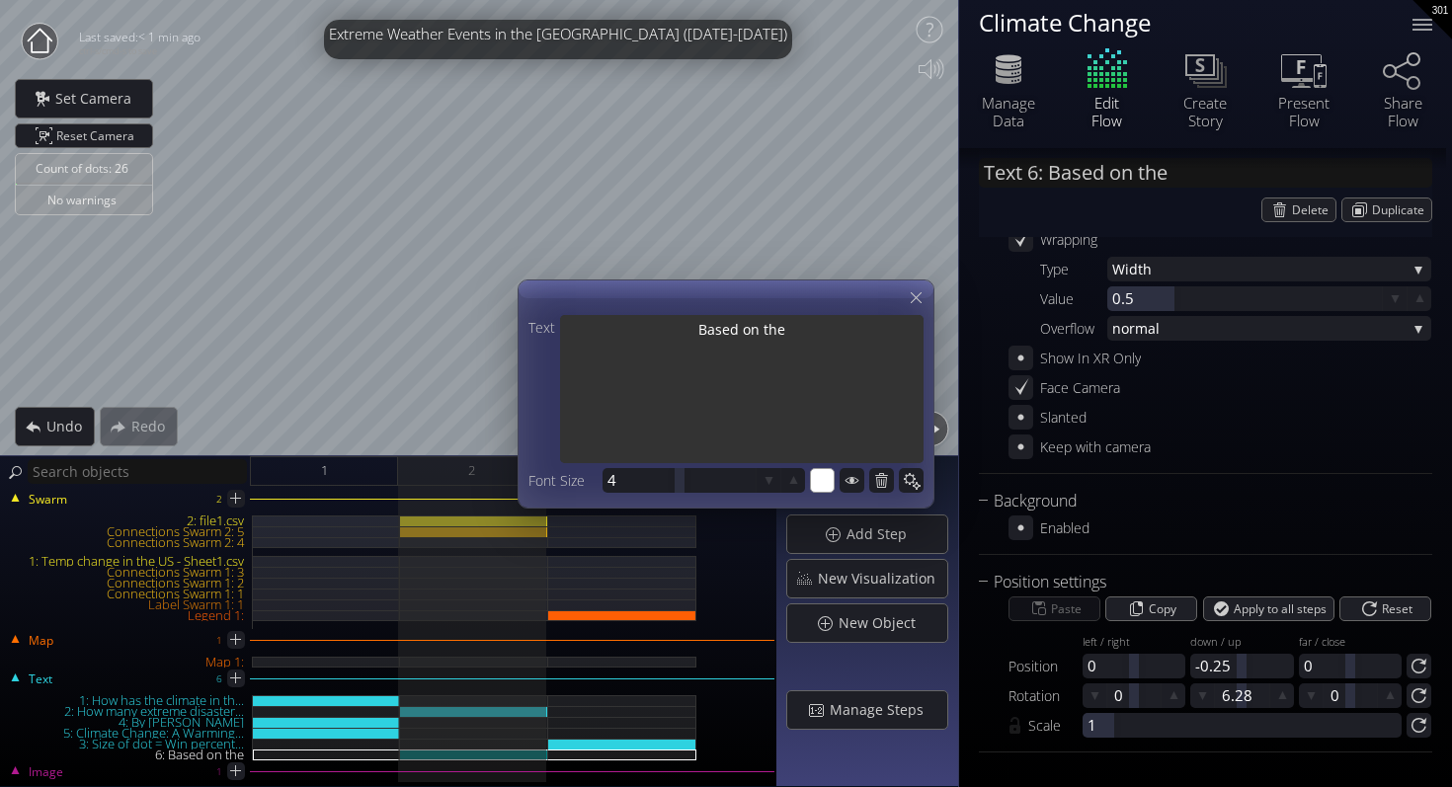
type input "Text 6: Based on the"
type textarea "Based on the"
type input "Text 6: Based on the g"
type textarea "Based on the g"
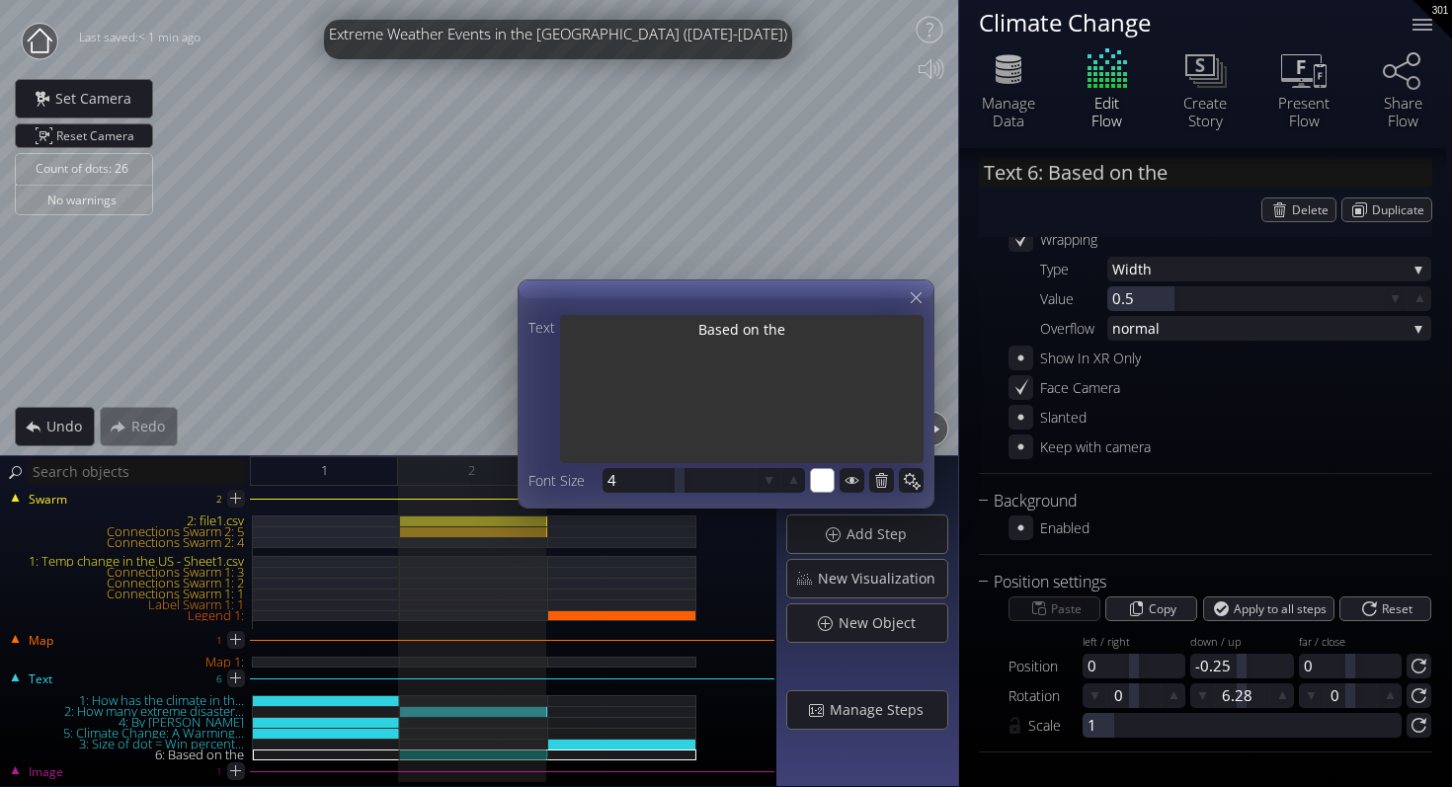
type textarea "Based on the g"
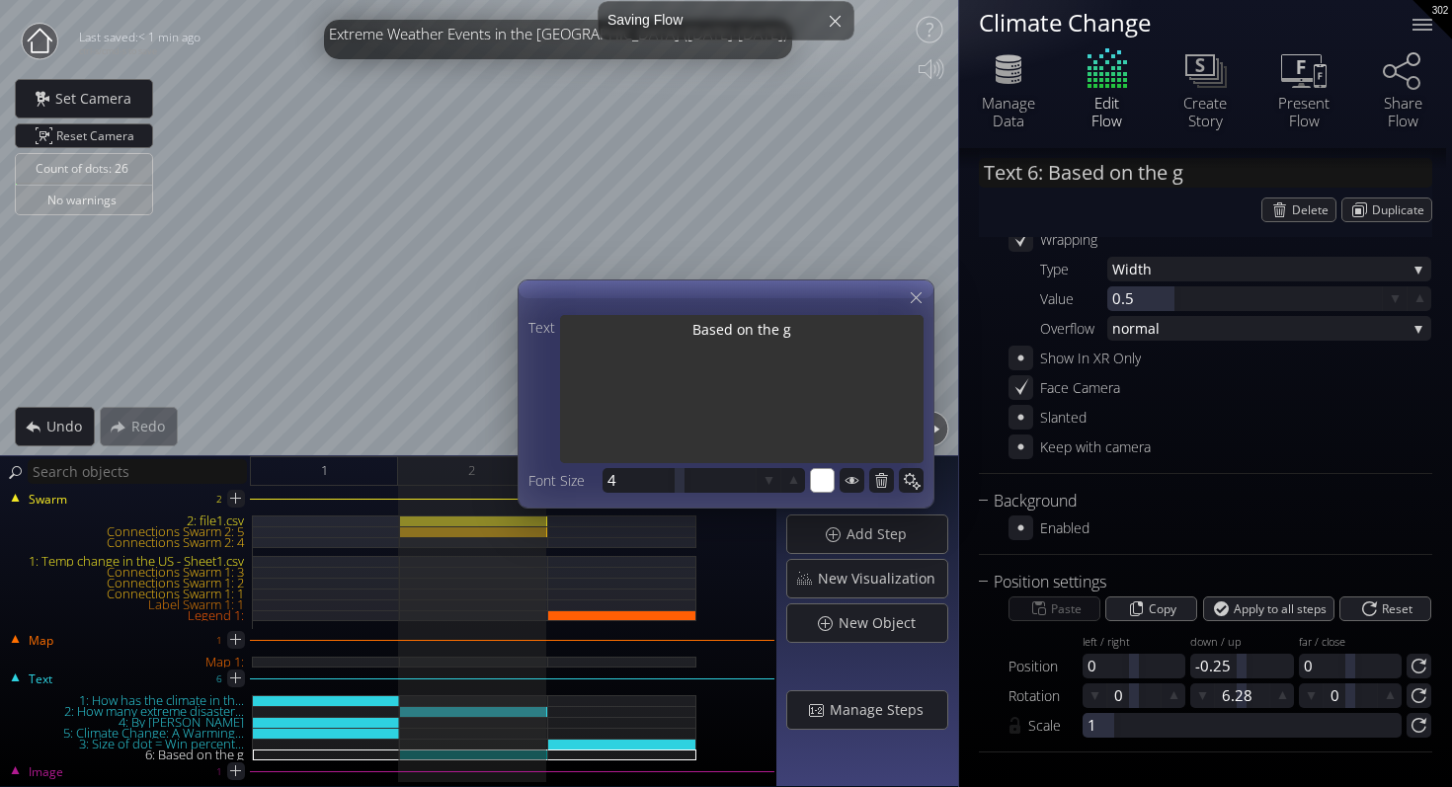
type input "Text 6: Based on the gr"
type textarea "Based on the gr"
type input "Text 6: Based on the gra"
type textarea "Based on the gra"
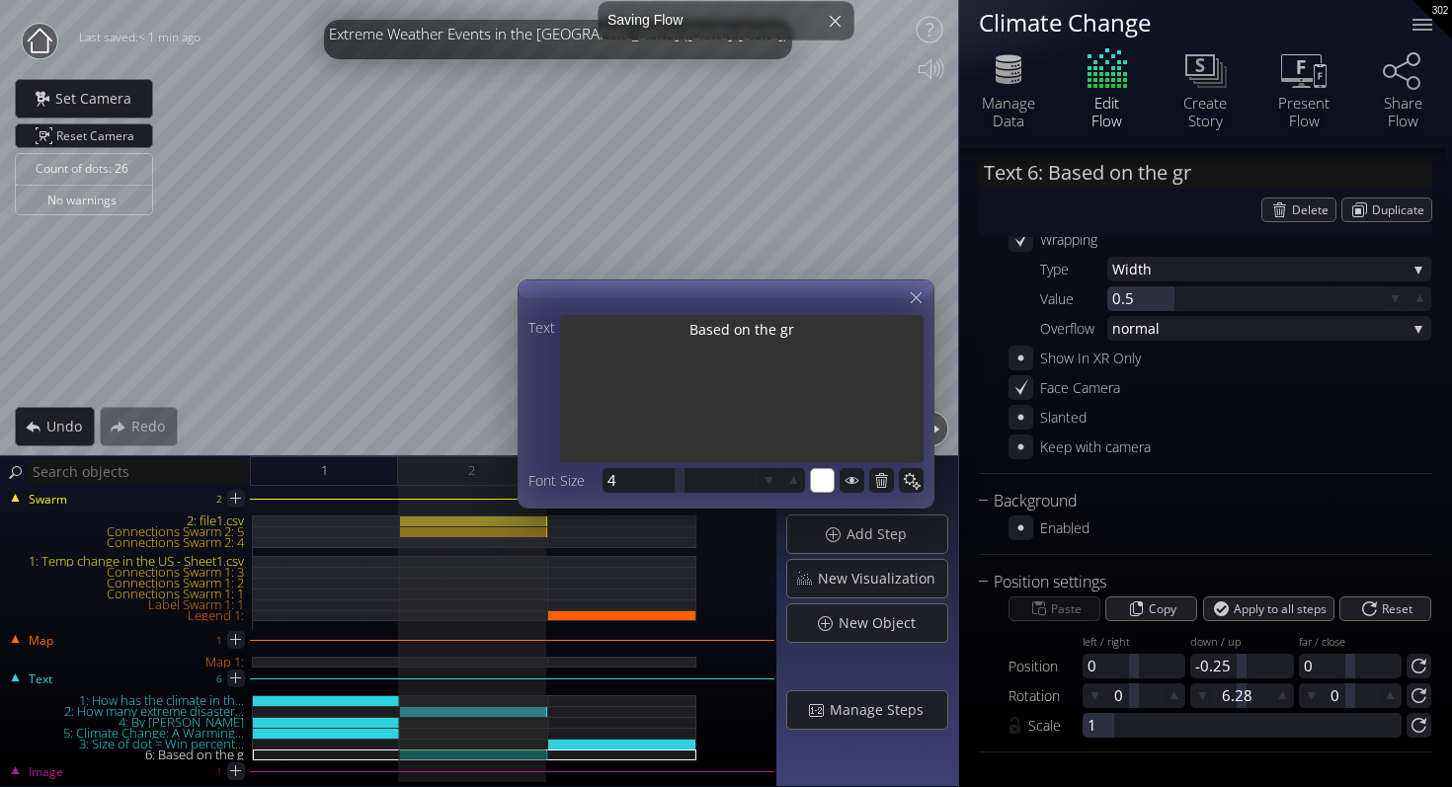
type textarea "Based on the gra"
type input "Text 6: Based on the grap"
type textarea "Based on the grap"
type input "Text 6: Based on the graph"
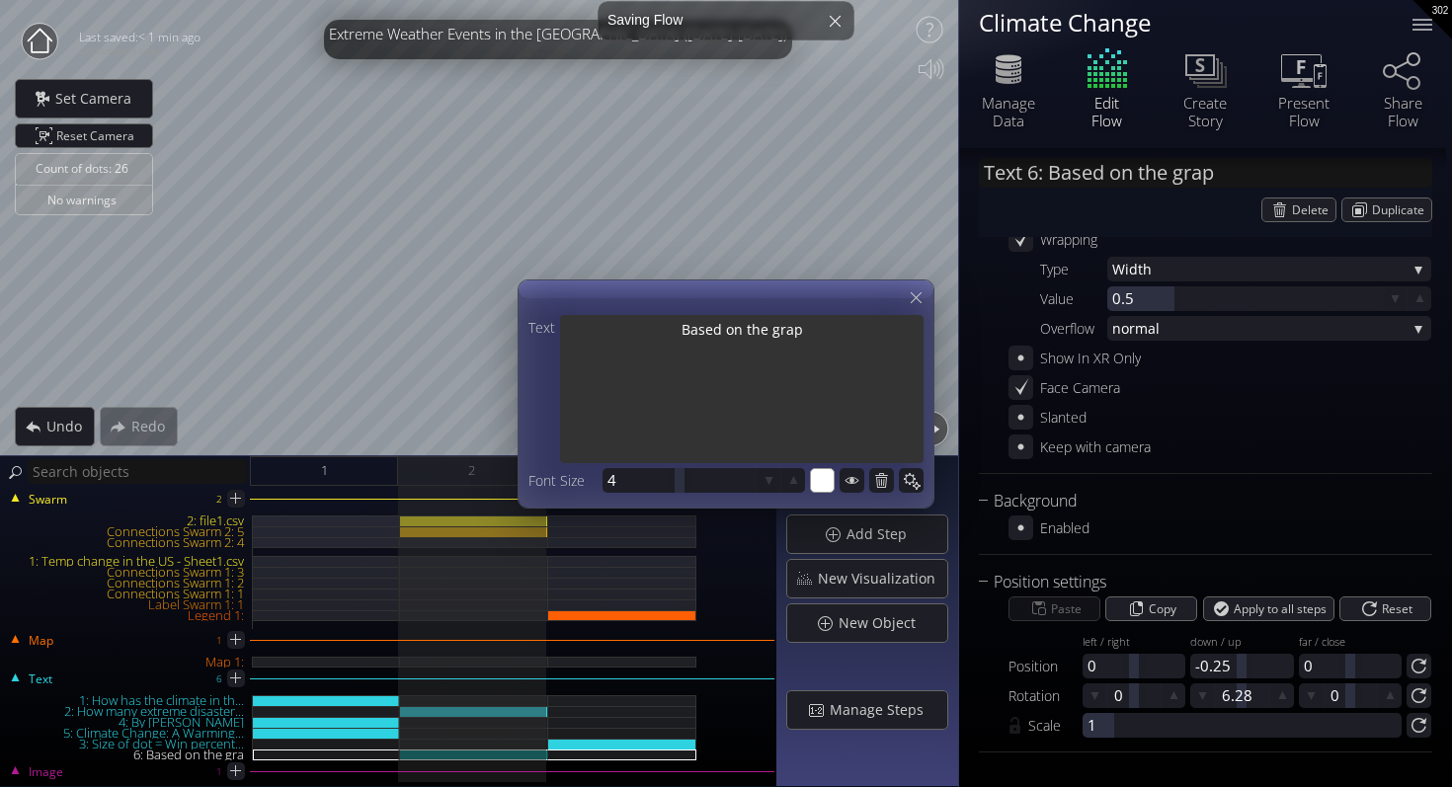
type textarea "Based on the graph"
type input "Text 6: Based on the graph,"
type textarea "Based on the graph,"
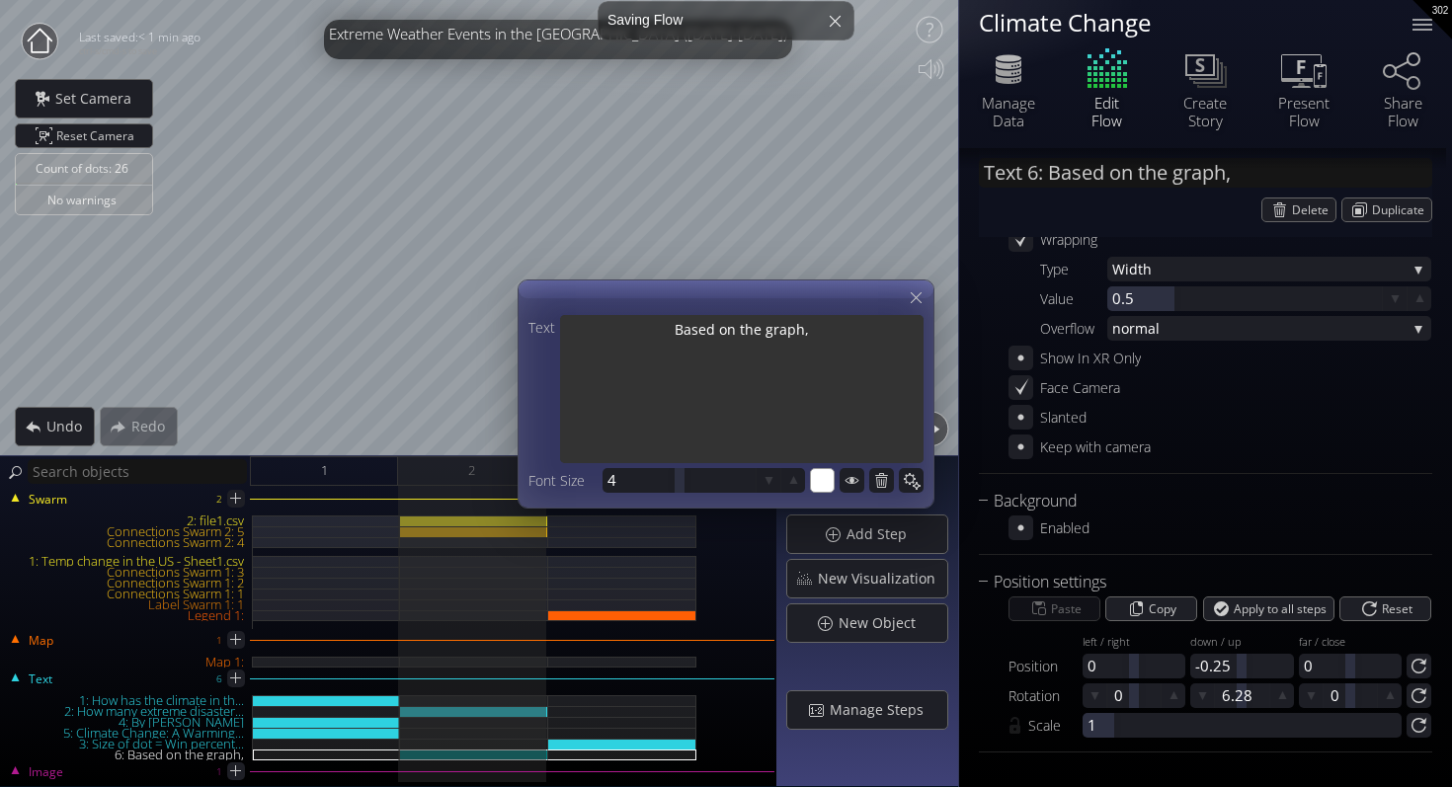
type input "Text 6: Based on the graph,"
type textarea "Based on the graph,"
type textarea "Based on the graph, w"
type input "Text 6: Based on the graph, w"
type textarea "Based on the graph, w"
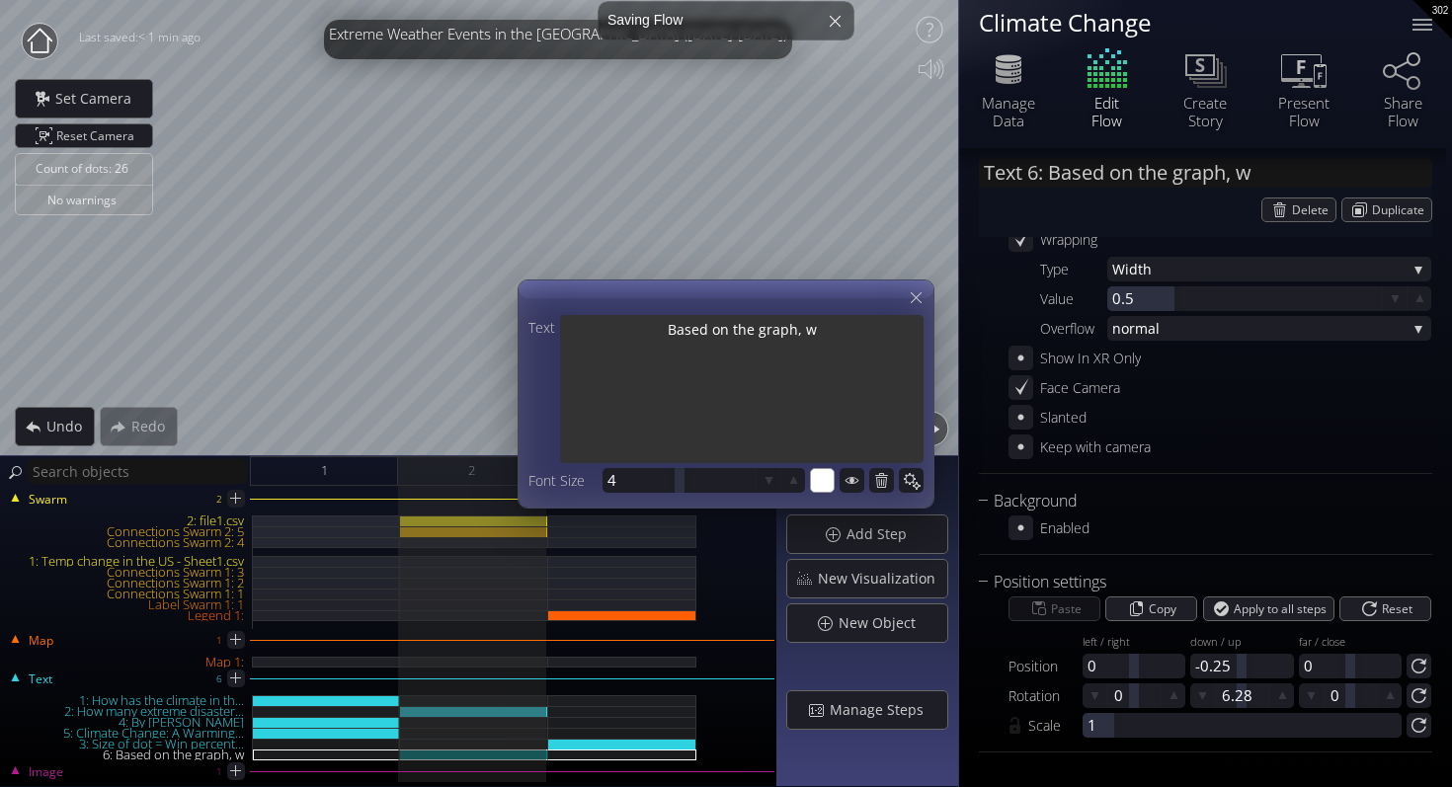
type input "Text 6: Based on the graph, we"
type textarea "Based on the graph, we"
type input "Text 6: Based on the graph, we"
type textarea "Based on the graph, we"
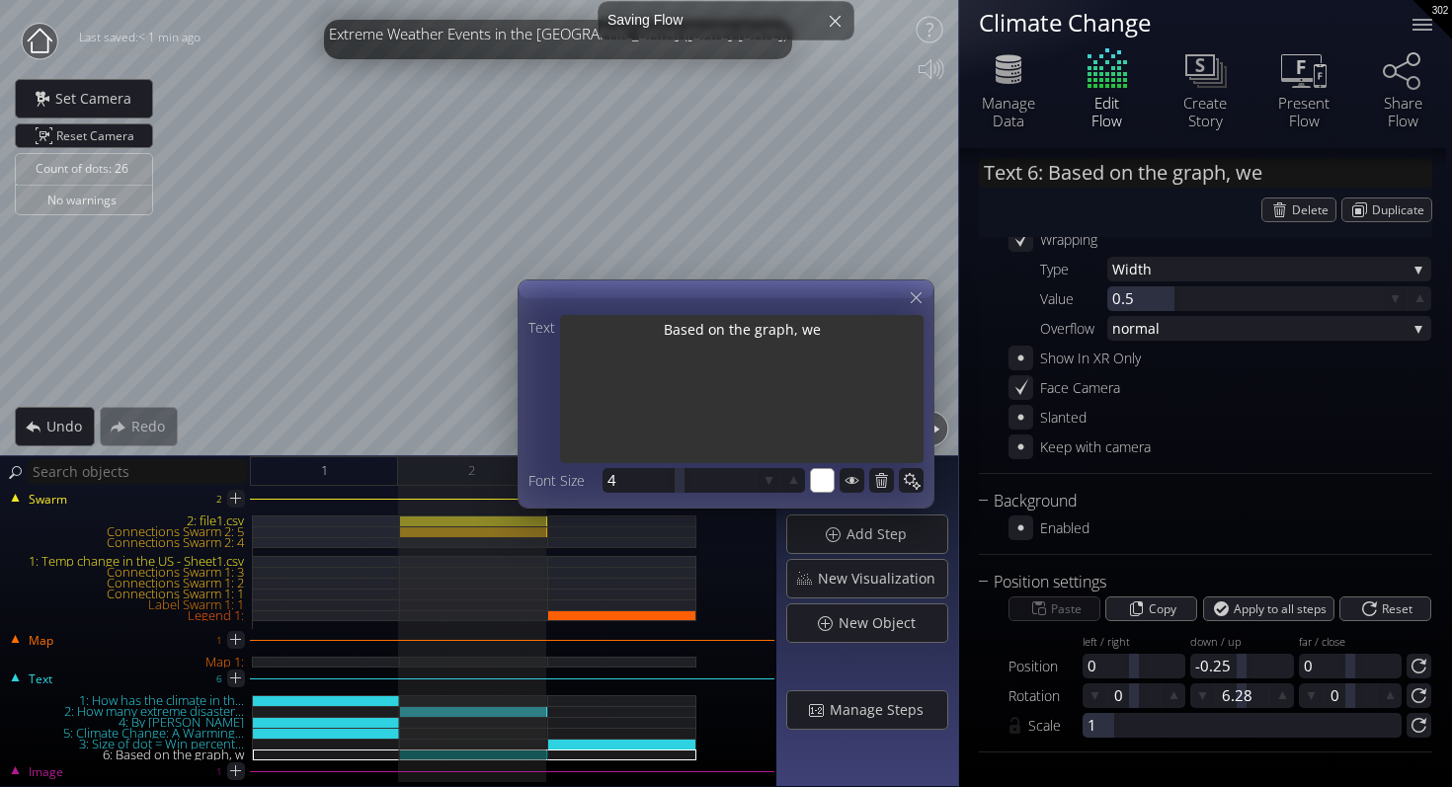
type textarea "Based on the graph, we"
type input "Text 6: Based on the graph, we c"
type textarea "Based on the graph, we c"
type input "Text 6: Based on the graph, we ca"
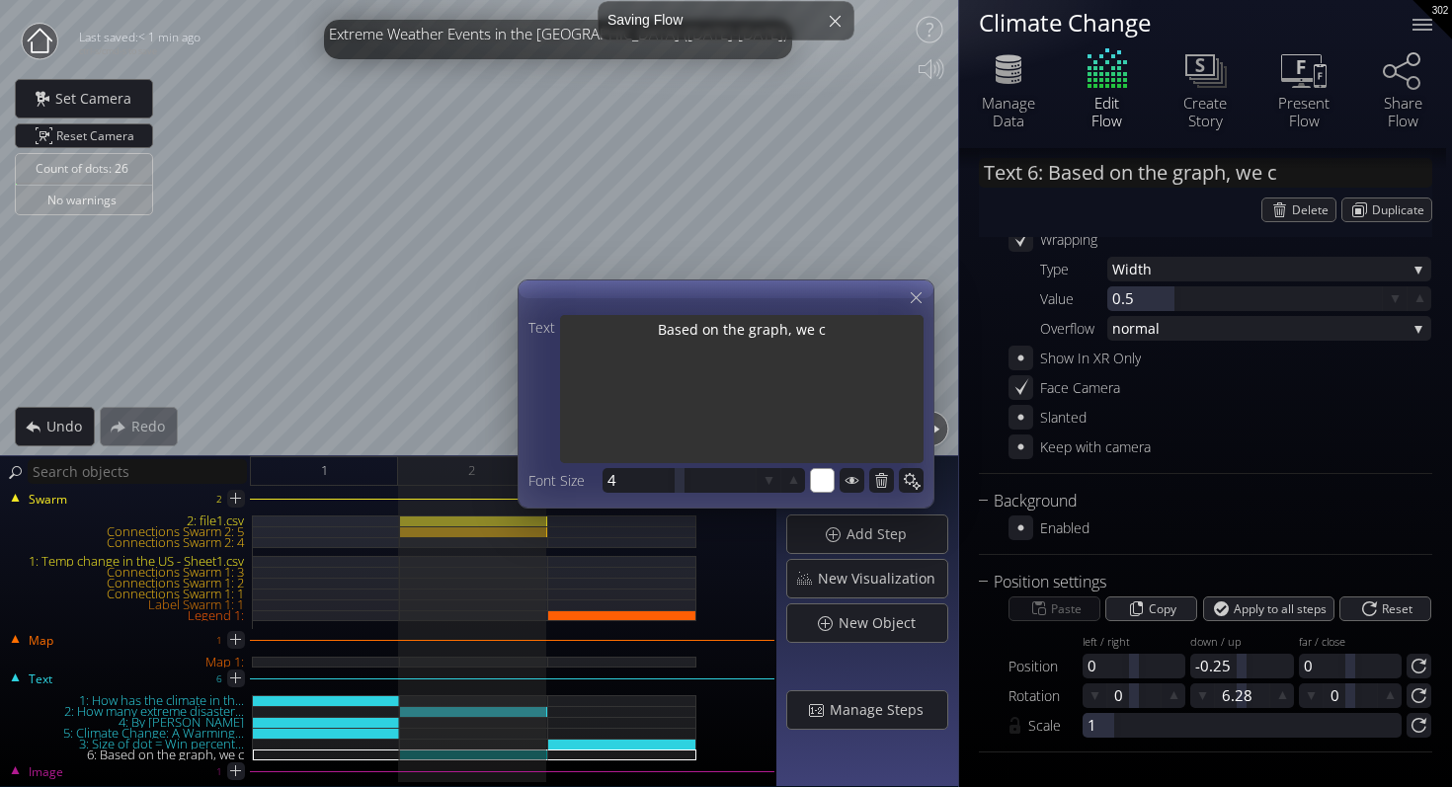
type textarea "Based on the graph, we ca"
type input "Text 6: Based on the graph, we ca..."
type textarea "Based on the graph, we can"
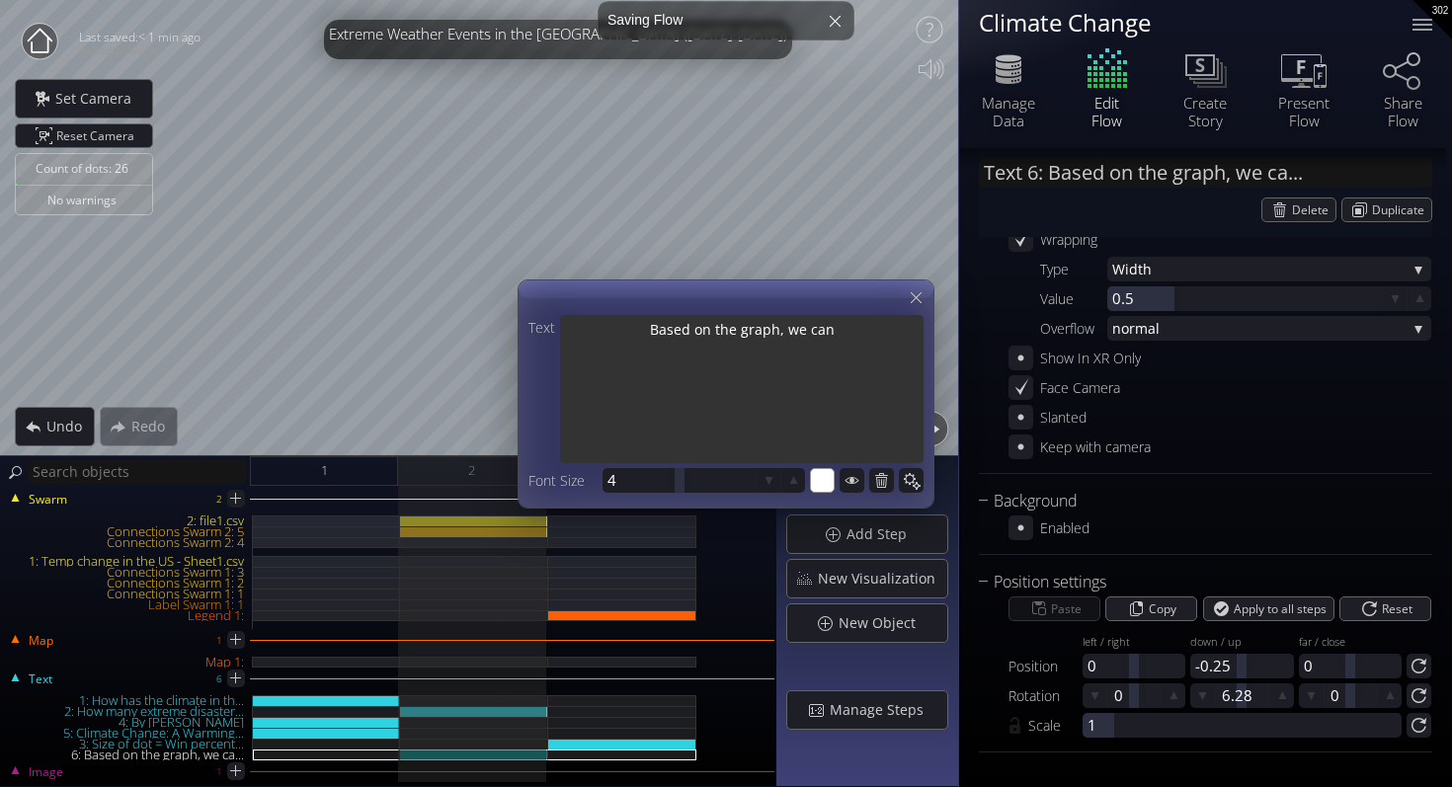
type textarea "Based on the graph, we can"
type textarea "Based on the graph, we can s"
type textarea "Based on the graph, we can se"
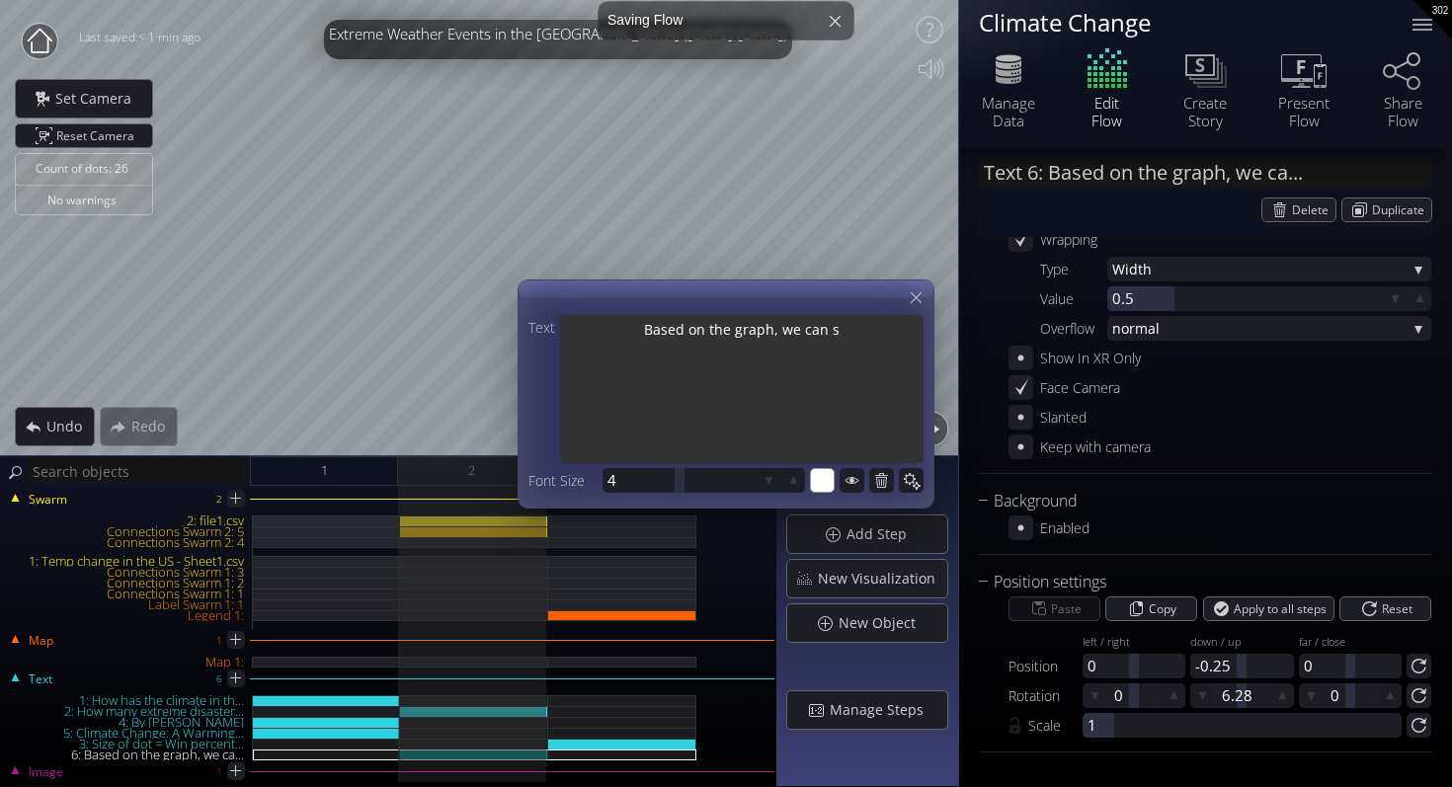
type textarea "Based on the graph, we can se"
type textarea "Based on the graph, we can see"
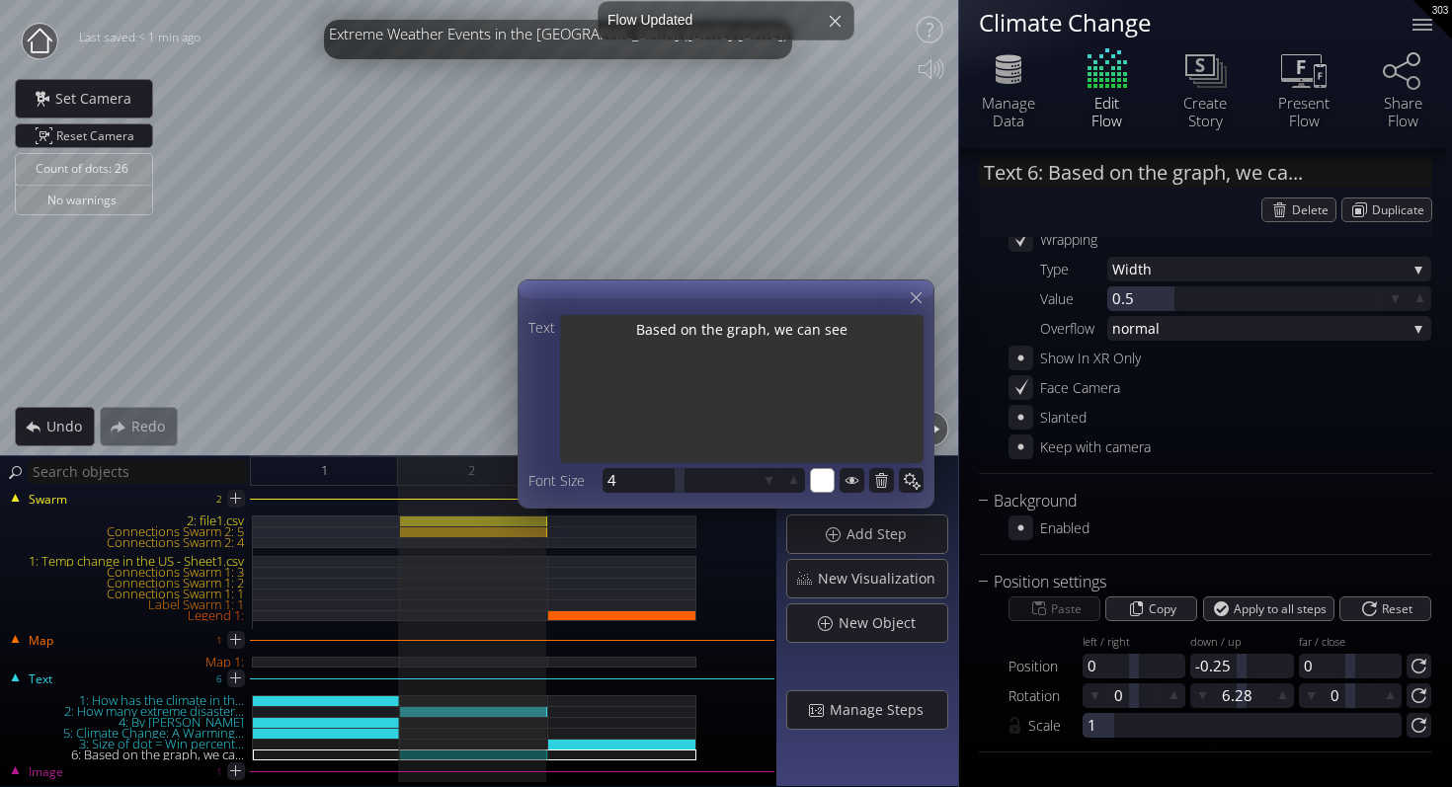
type textarea "Based on the graph, we can see t"
type textarea "Based on the graph, we can see th"
type textarea "Based on the graph, we can see tha"
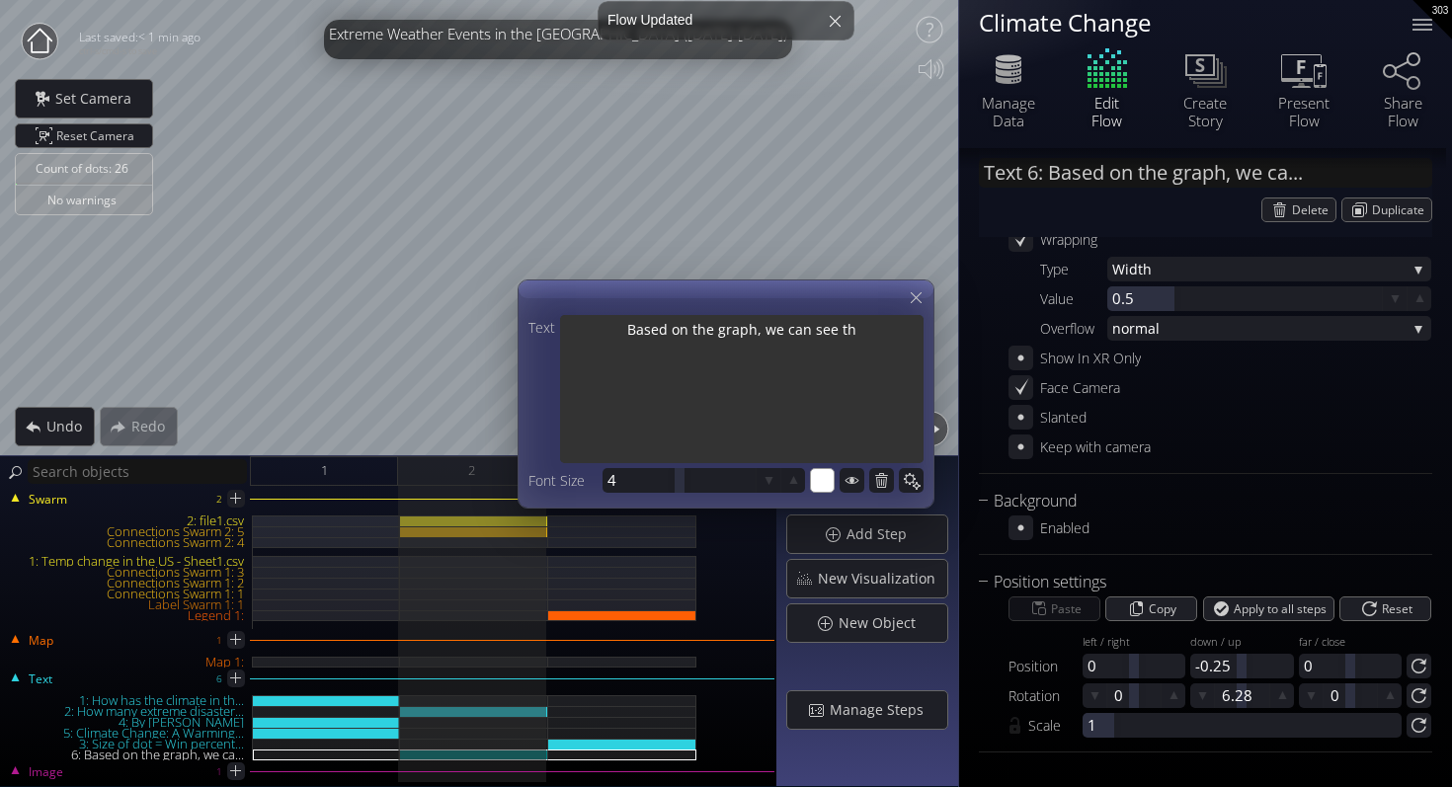
type textarea "Based on the graph, we can see tha"
type textarea "Based on the graph, we can see that"
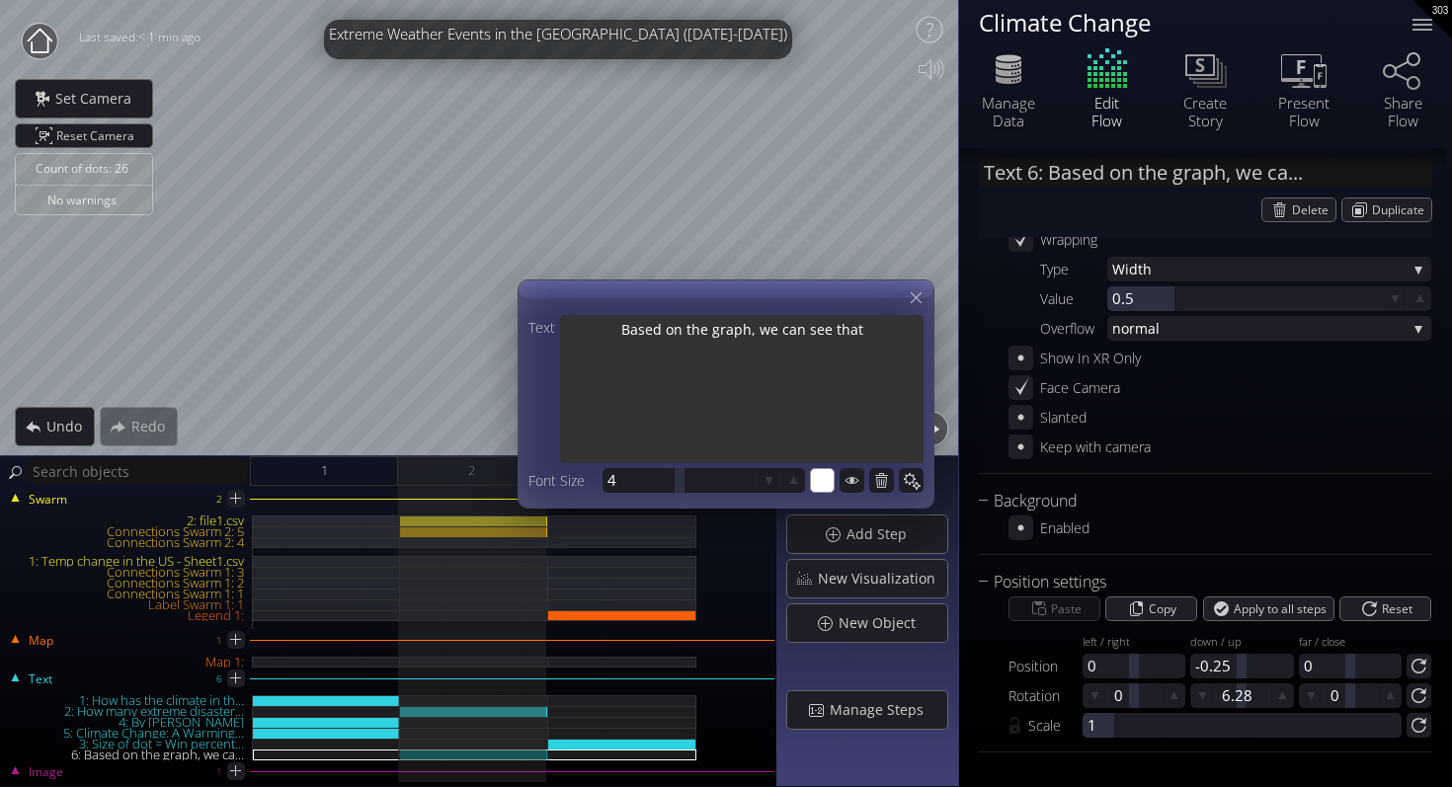
type textarea "Based on the graph, we can see that t"
type textarea "Based on the graph, we can see that th"
type textarea "Based on the graph, we can see that the"
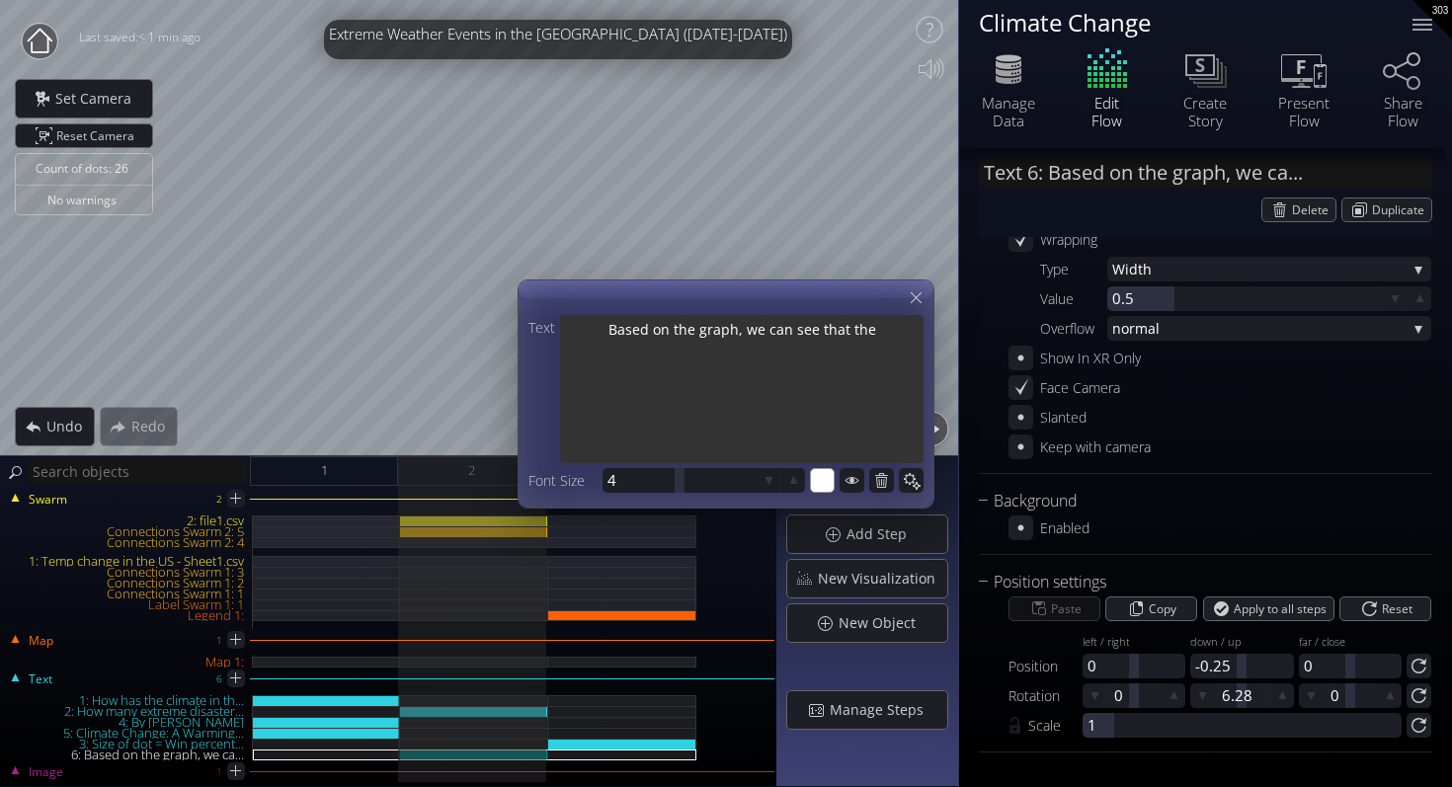
type textarea "Based on the graph, we can see that the"
type textarea "Based on the graph, we can see that the n"
type textarea "Based on the graph, we can see that the nu"
type textarea "Based on the graph, we can see that the num,"
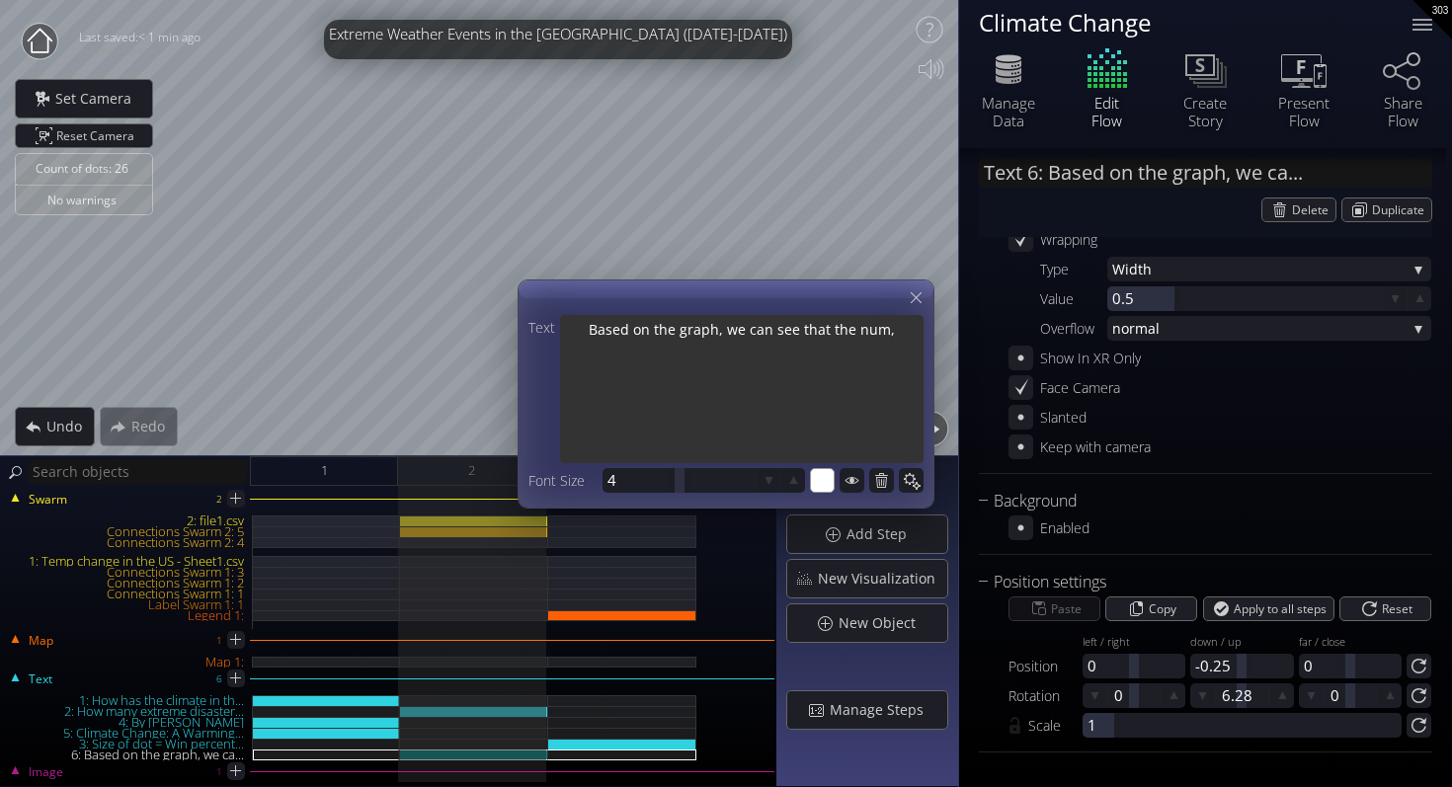
type textarea "Based on the graph, we can see that the num,b"
type textarea "Based on the graph, we can see that the num,"
type textarea "Based on the graph, we can see that the num"
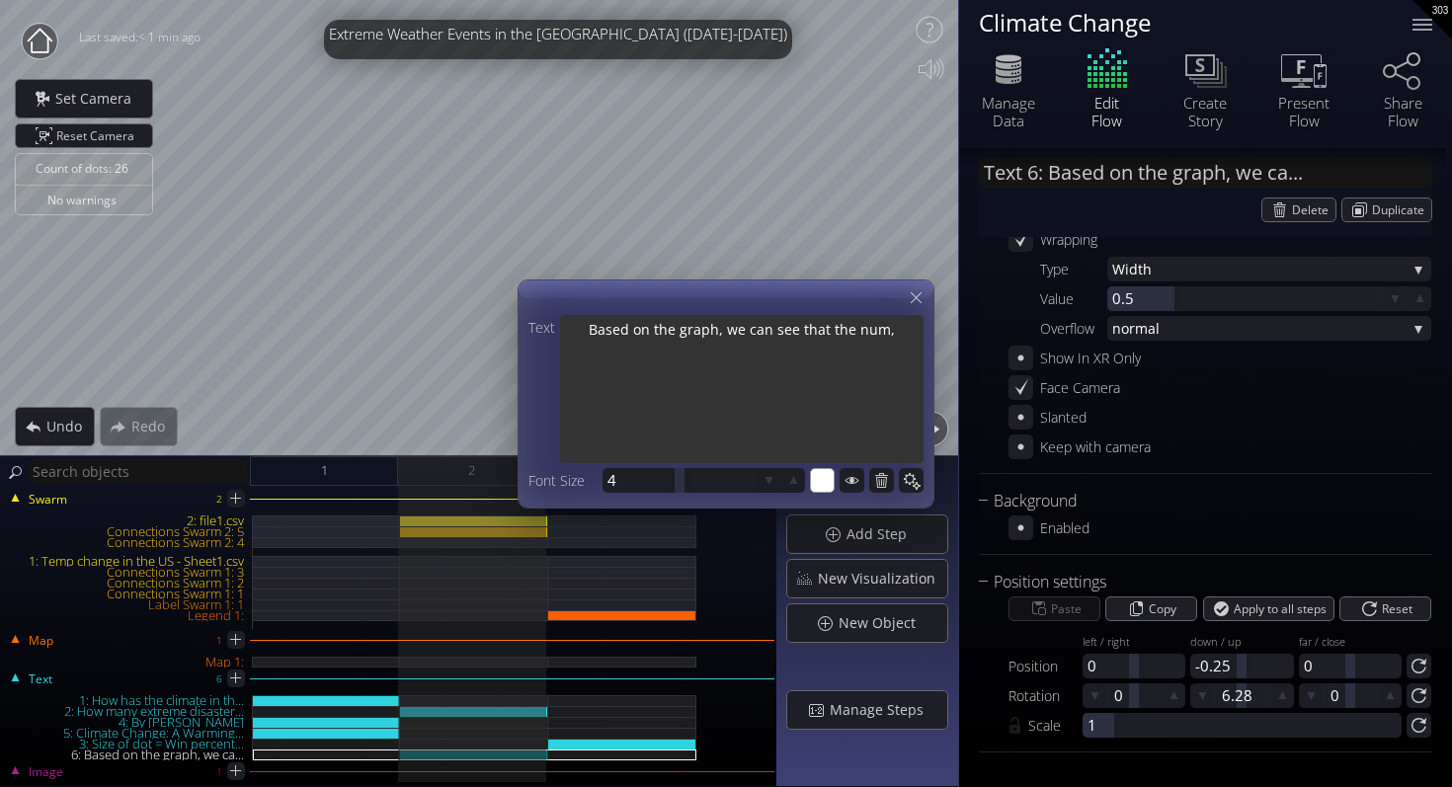
type textarea "Based on the graph, we can see that the num"
type textarea "Based on the graph, we can see that the numb"
type textarea "Based on the graph, we can see that the numbe"
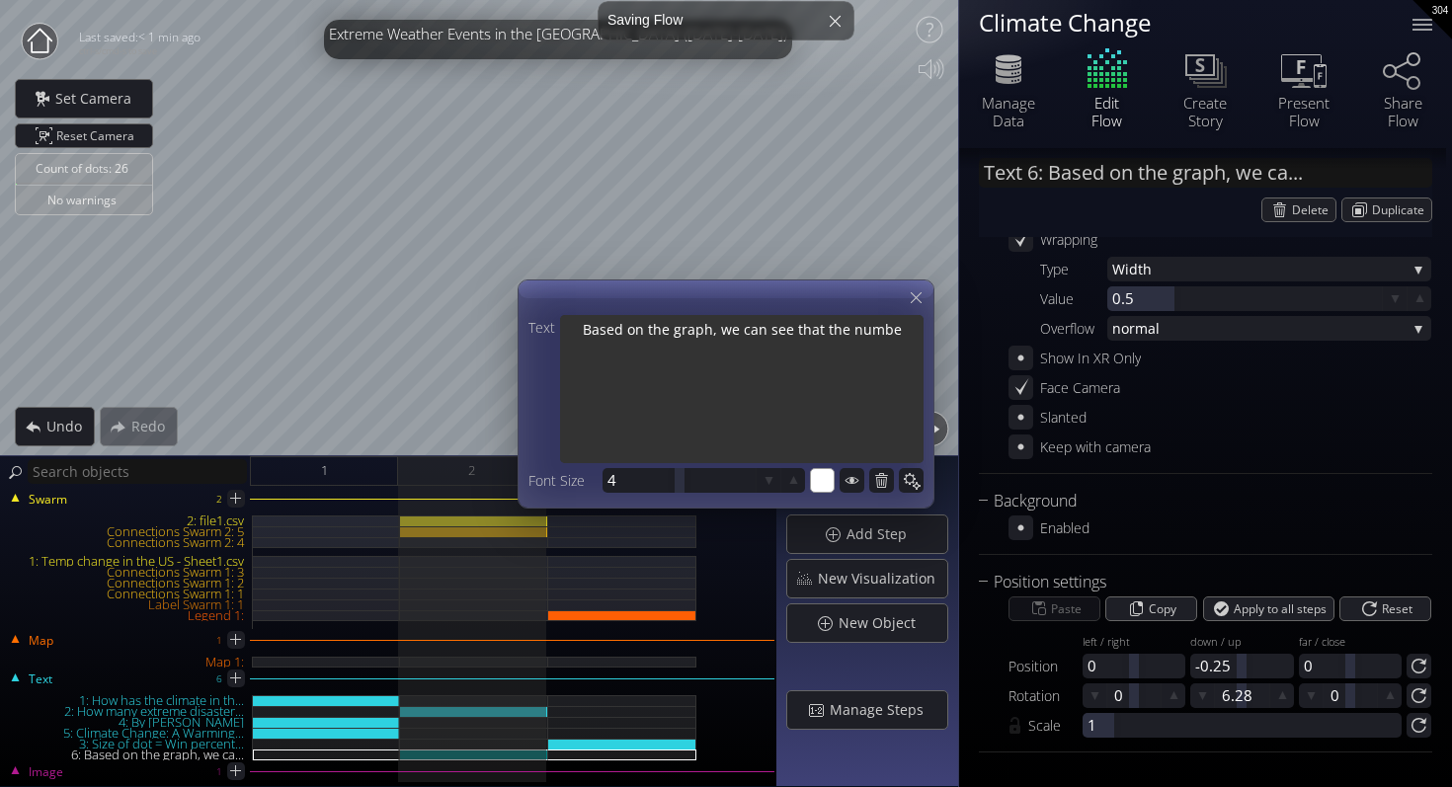
type textarea "Based on the graph, we can see that the number"
type textarea "Based on the graph, we can see that the number o"
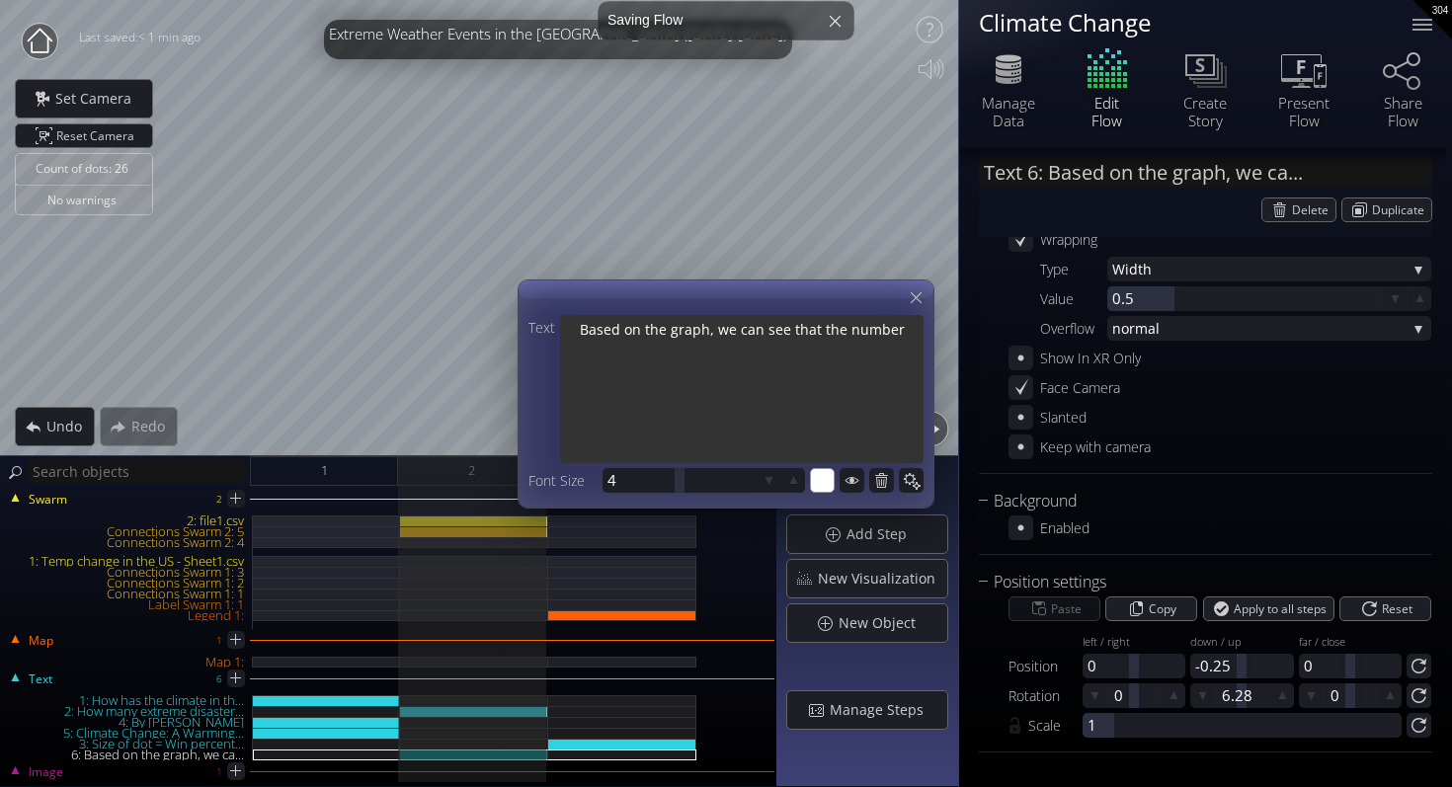
type textarea "Based on the graph, we can see that the number o"
type textarea "Based on the graph, we can see that the number of"
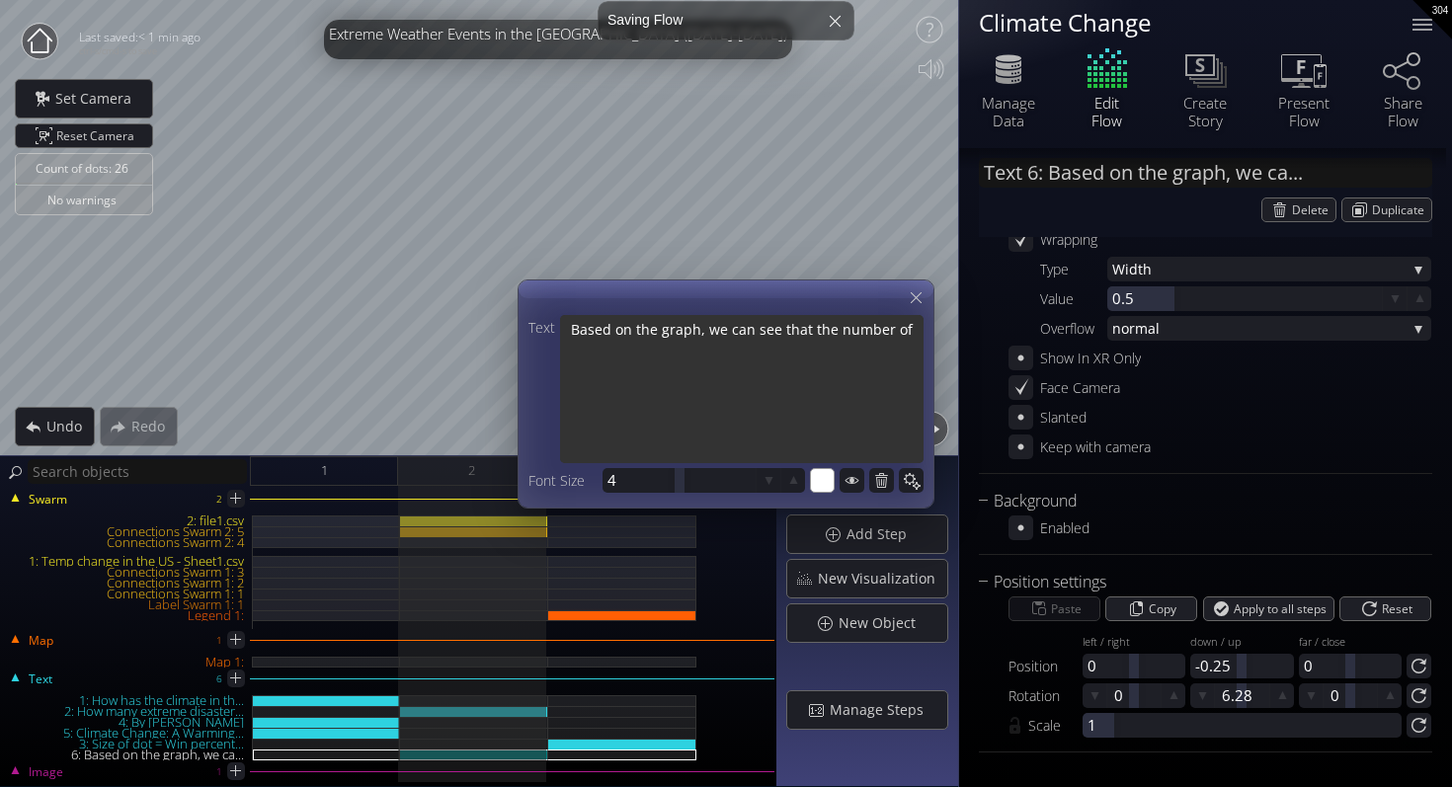
type textarea "Based on the graph, we can see that the number of n"
type textarea "Based on the graph, we can see that the number of na"
type textarea "Based on the graph, we can see that the number of nat"
type textarea "Based on the graph, we can see that the number of natr"
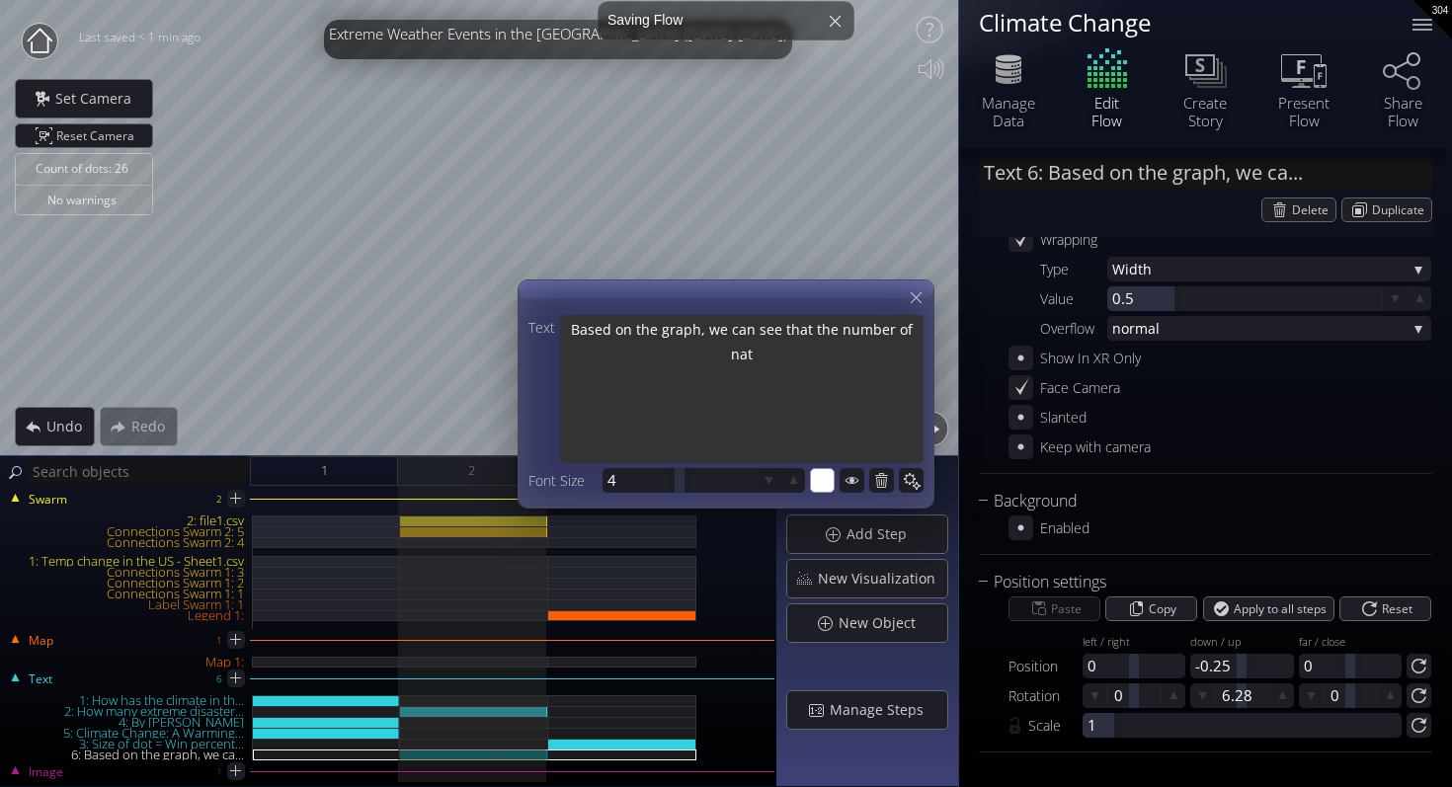
type textarea "Based on the graph, we can see that the number of natr"
type textarea "Based on the graph, we can see that the number of natru"
type textarea "Based on the graph, we can see that the number of natrua"
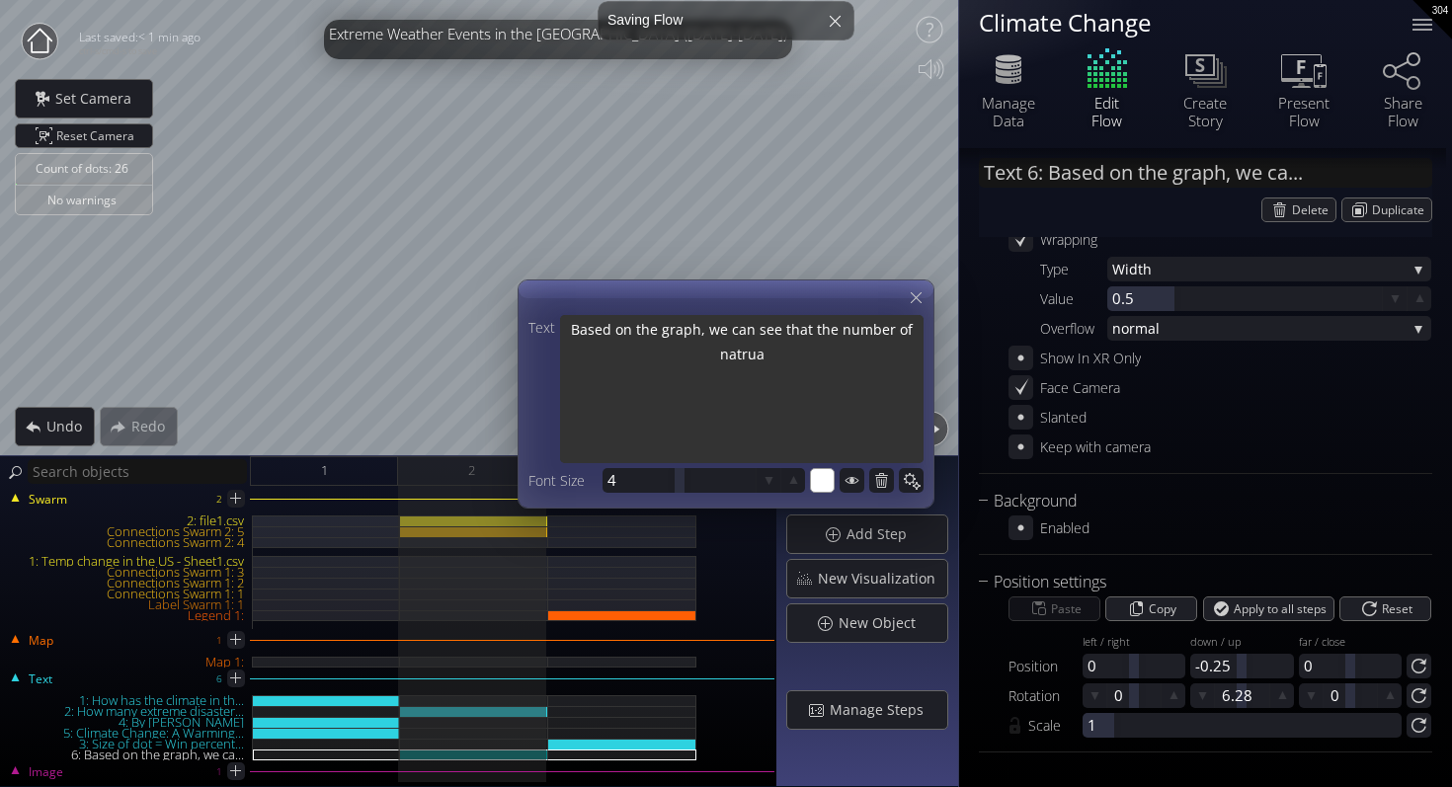
type textarea "Based on the graph, we can see that the number of natrual"
type textarea "Based on the graph, we can see that the number of natrua"
type textarea "Based on the graph, we can see that the number of natru"
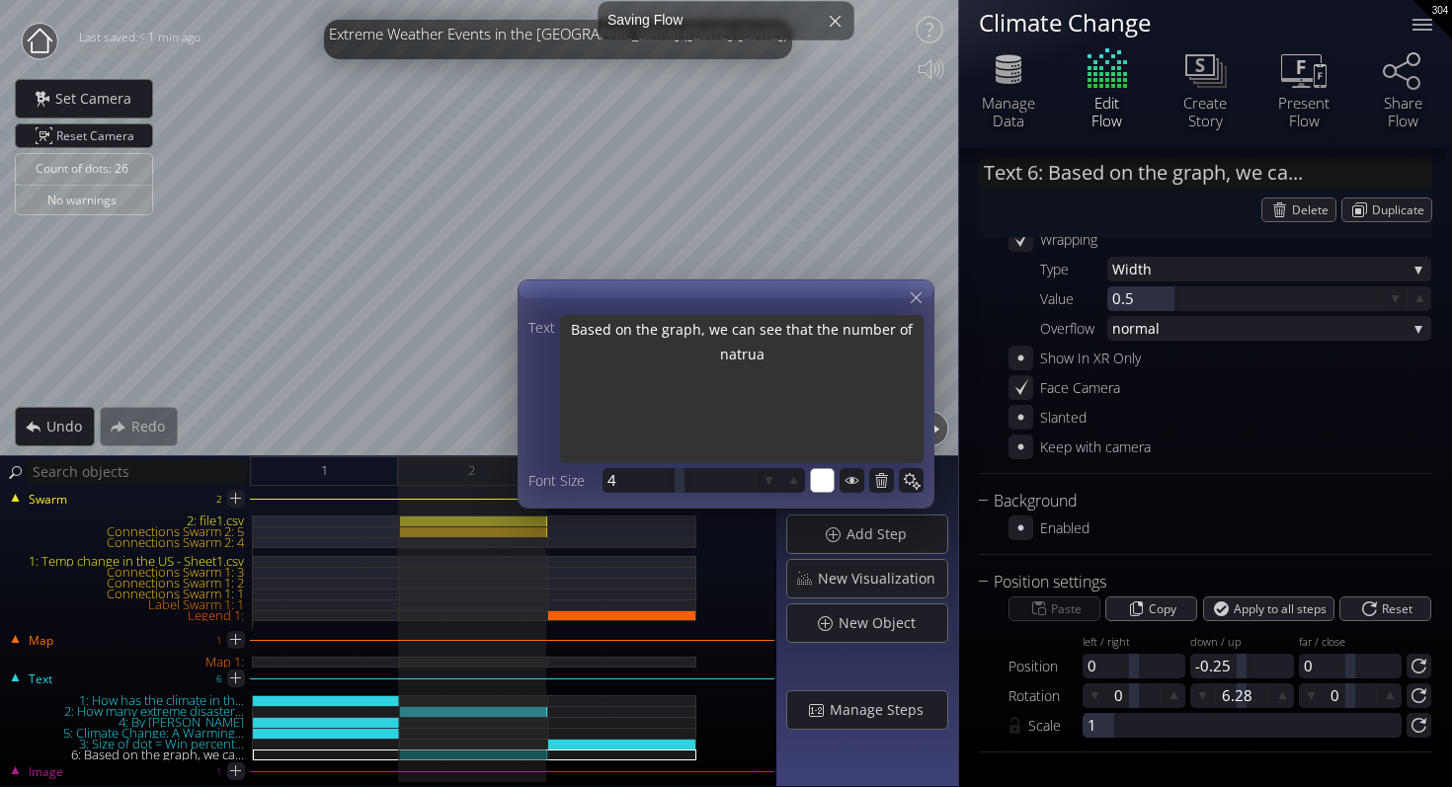
type textarea "Based on the graph, we can see that the number of natru"
type textarea "Based on the graph, we can see that the number of natr"
type textarea "Based on the graph, we can see that the number of nat"
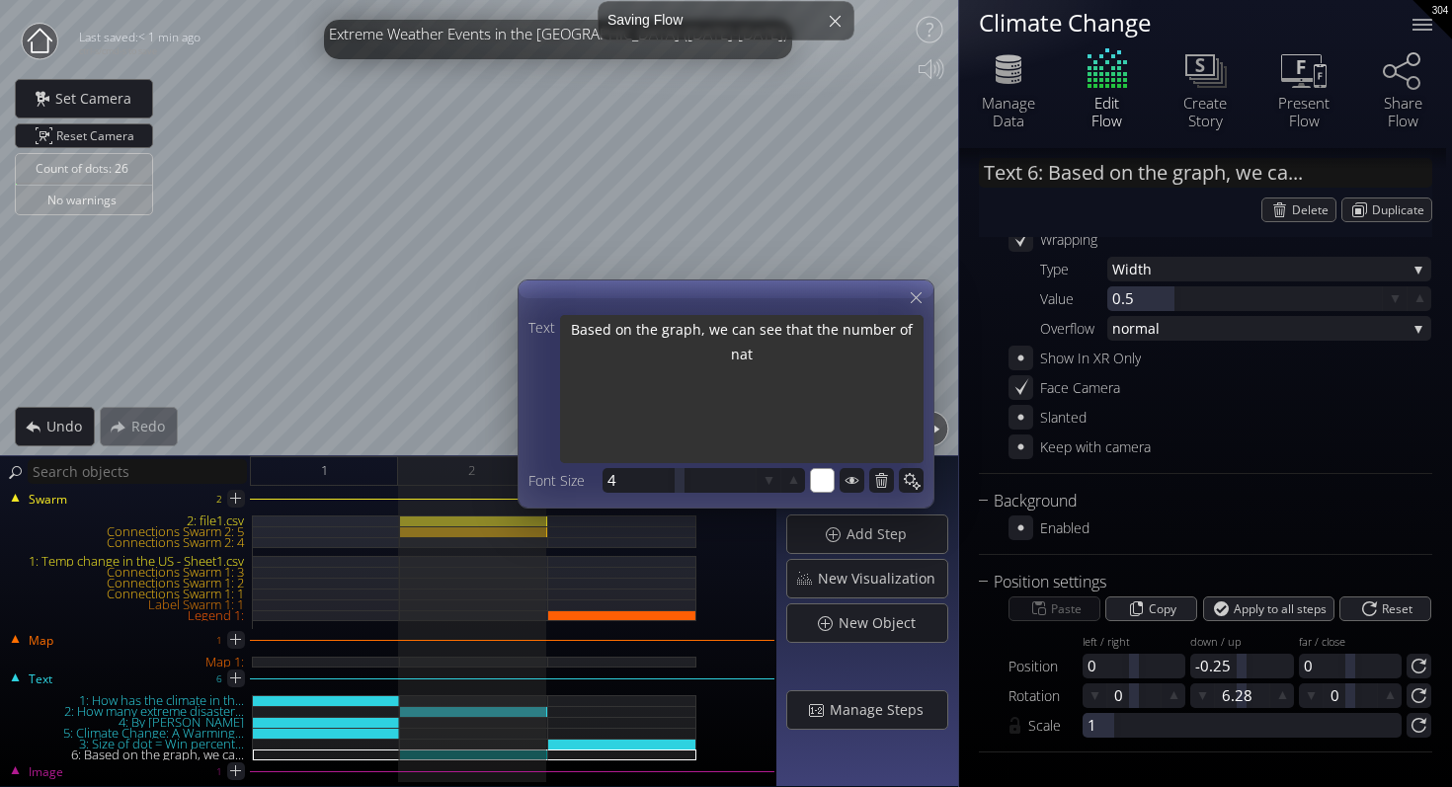
type textarea "Based on the graph, we can see that the number of natu"
type textarea "Based on the graph, we can see that the number of natur"
type textarea "Based on the graph, we can see that the number of natu"
type textarea "Based on the graph, we can see that the number of nat"
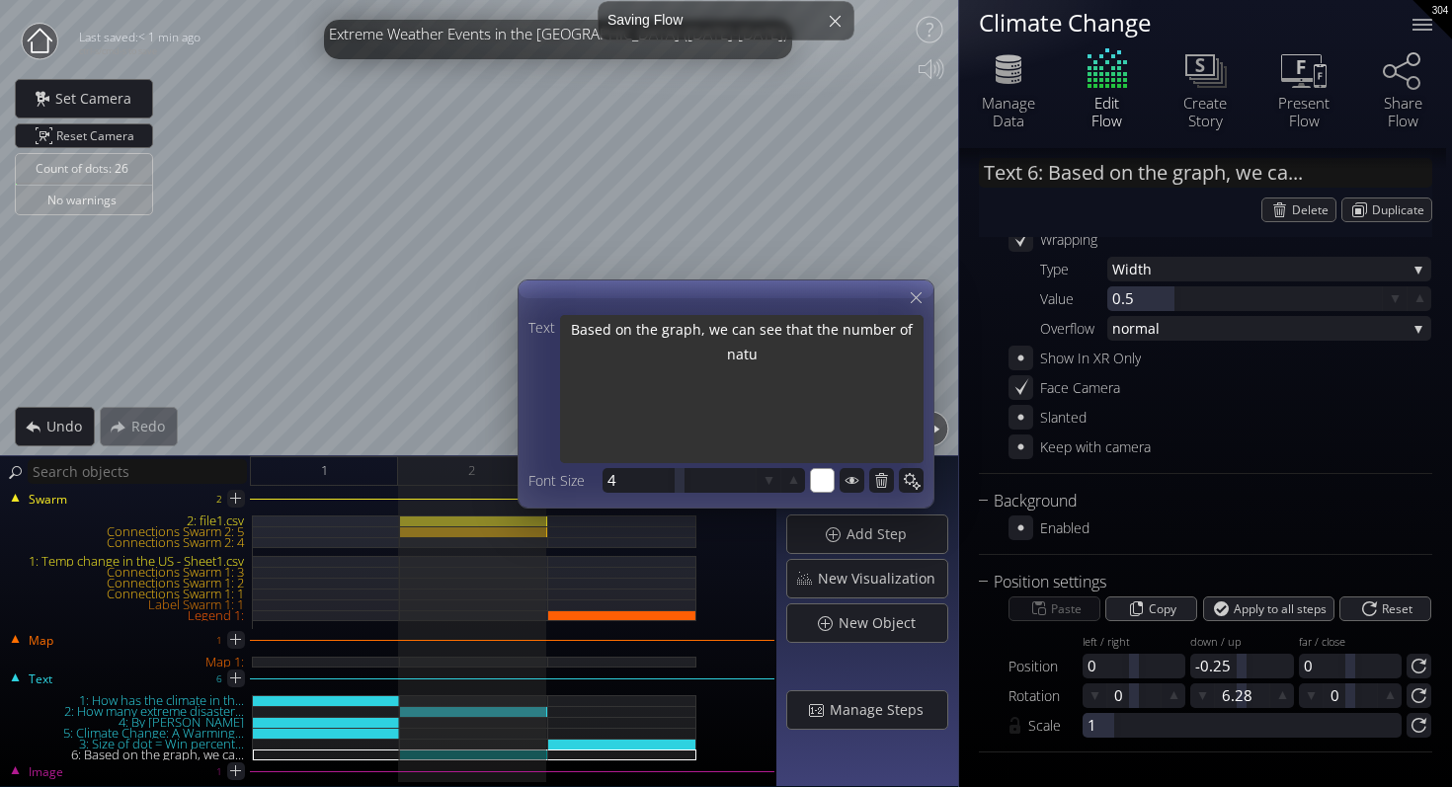
type textarea "Based on the graph, we can see that the number of nat"
type textarea "Based on the graph, we can see that the number of na"
type textarea "Based on the graph, we can see that the number of n"
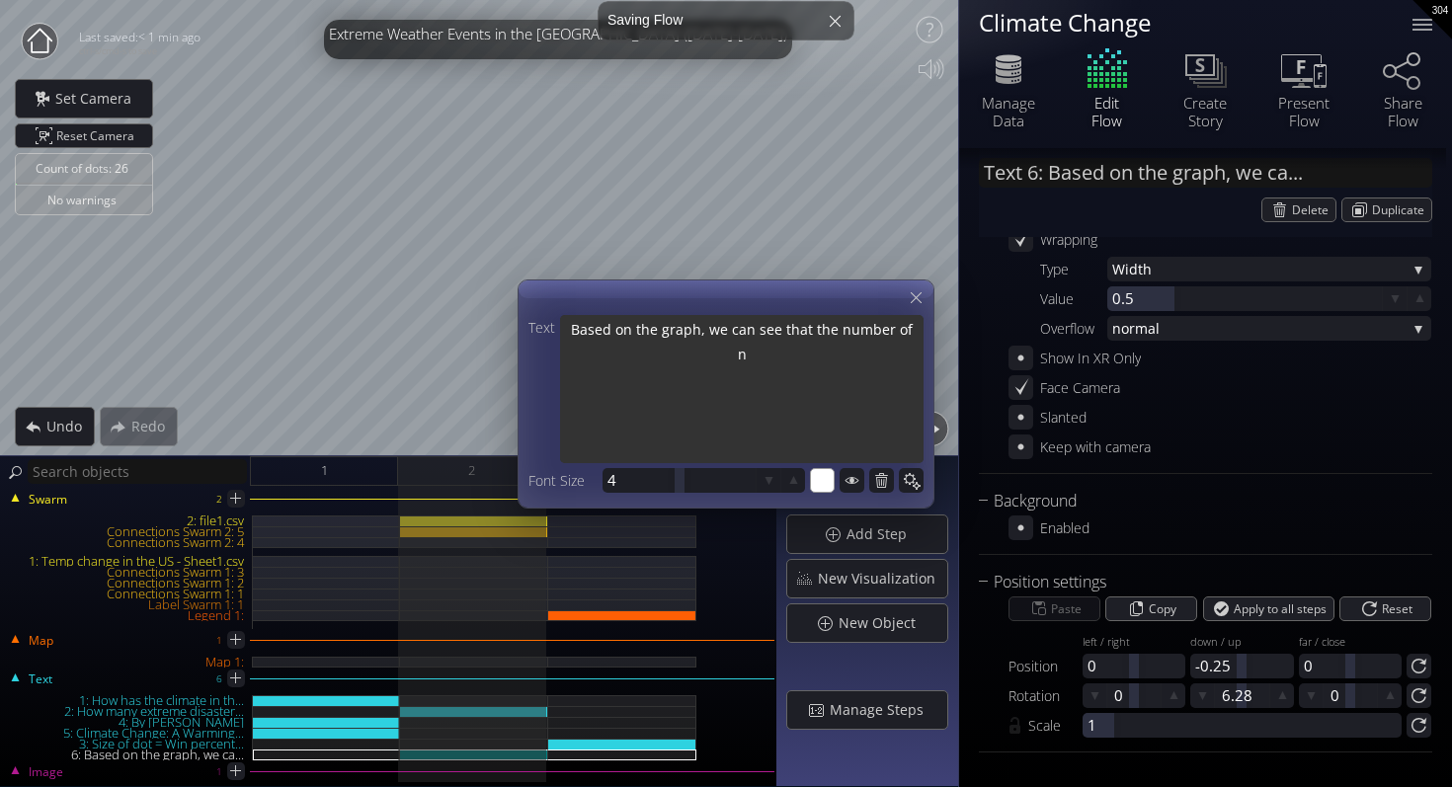
type textarea "Based on the graph, we can see that the number of"
type textarea "Based on the graph, we can see that the number of d"
type textarea "Based on the graph, we can see that the number of di"
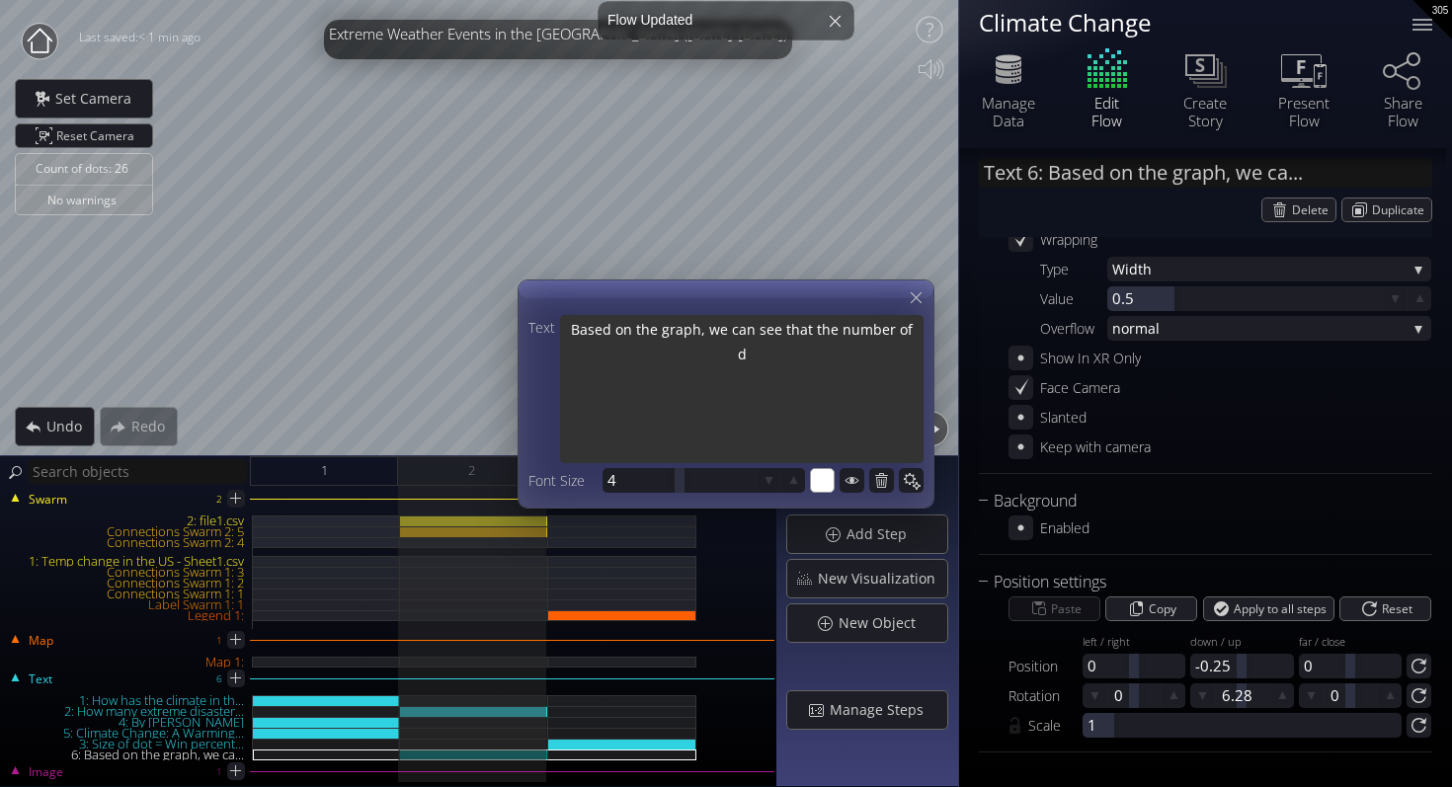
type textarea "Based on the graph, we can see that the number of di"
type textarea "Based on the graph, we can see that the number of dis"
type textarea "Based on the graph, we can see that the number of disa"
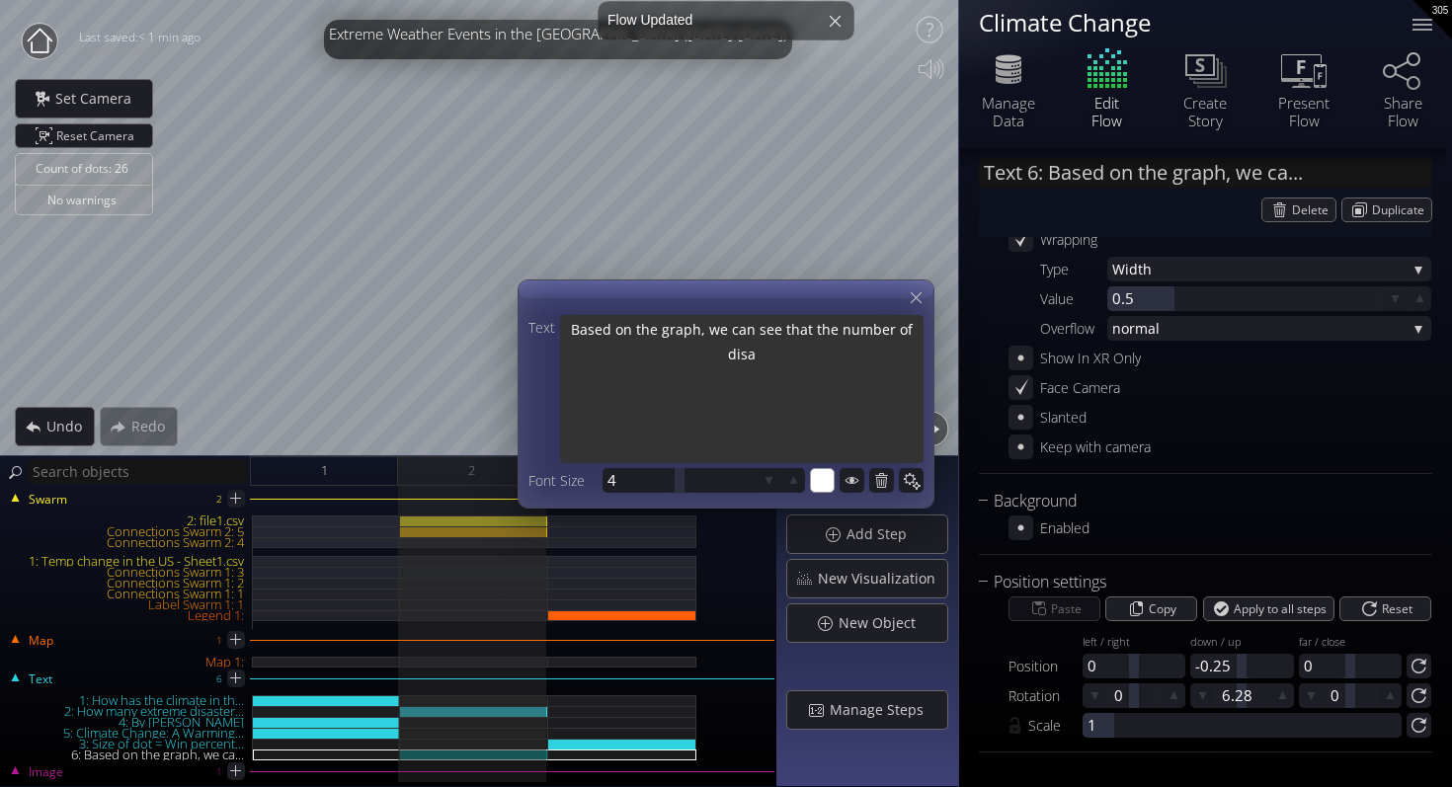
type textarea "Based on the graph, we can see that the number of disas"
type textarea "Based on the graph, we can see that the number of disast"
type textarea "Based on the graph, we can see that the number of disaste"
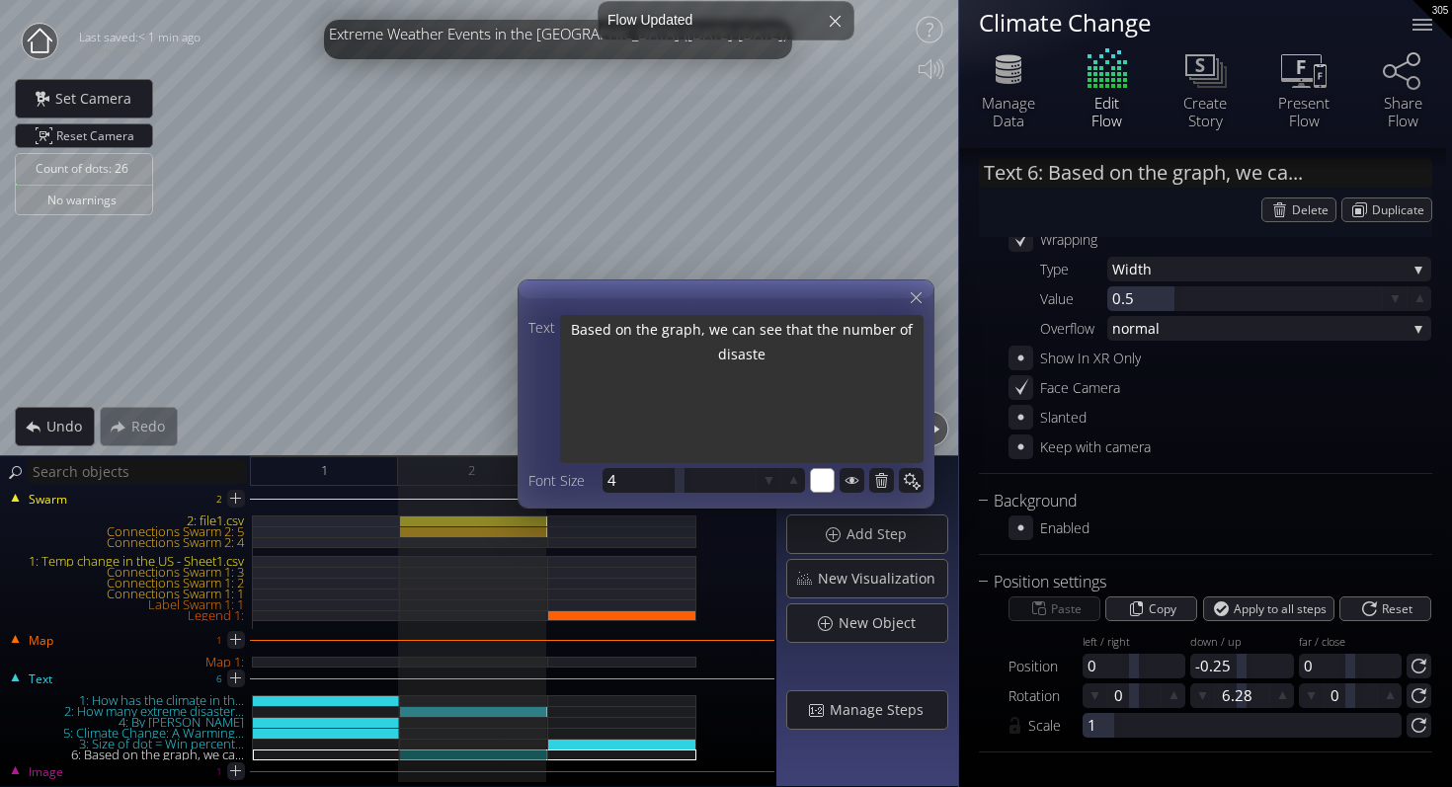
type textarea "Based on the graph, we can see that the number of disaster"
type textarea "Based on the graph, we can see that the number of disastert"
type textarea "Based on the graph, we can see that the number of disasterts"
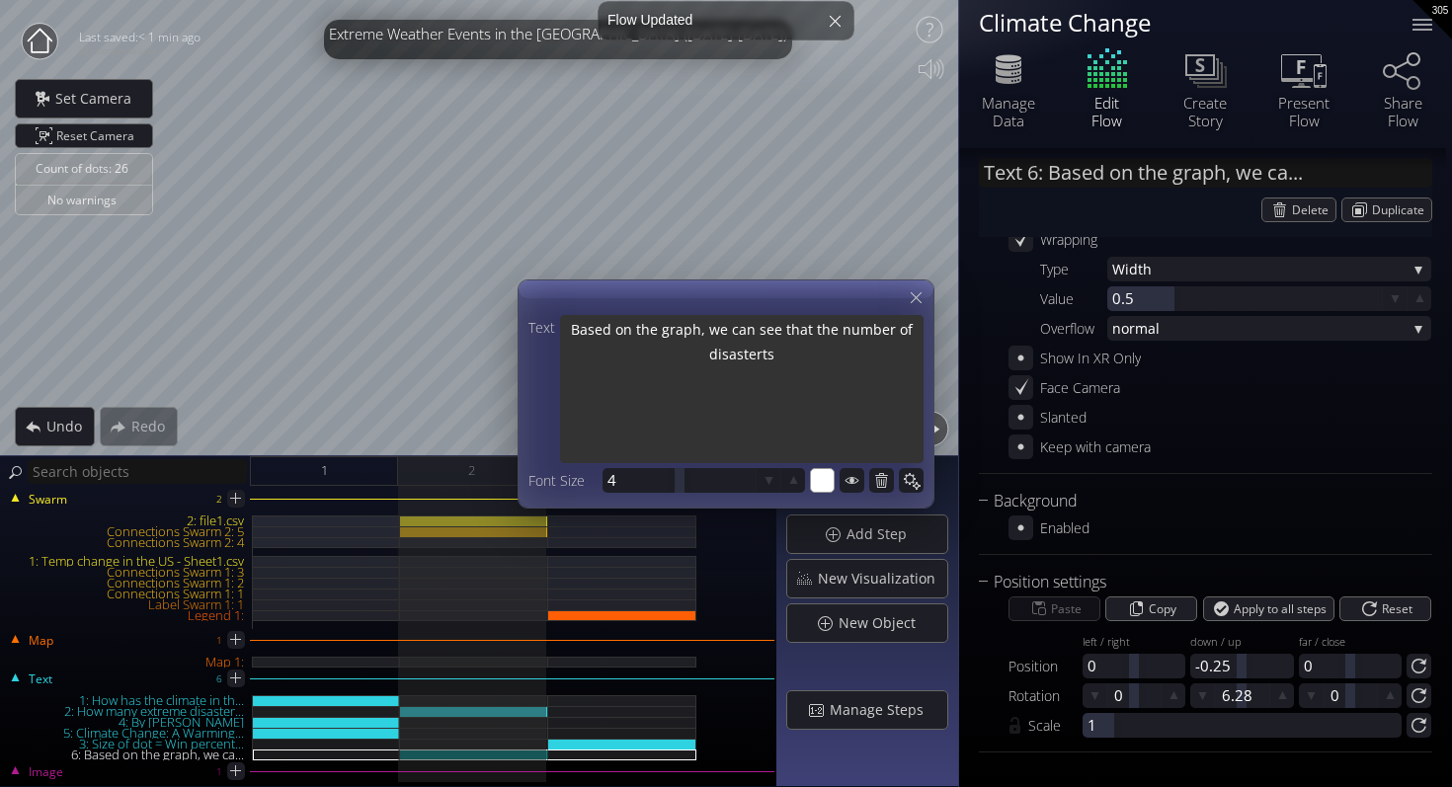
type textarea "Based on the graph, we can see that the number of disasterts"
type textarea "Based on the graph, we can see that the number of disastert"
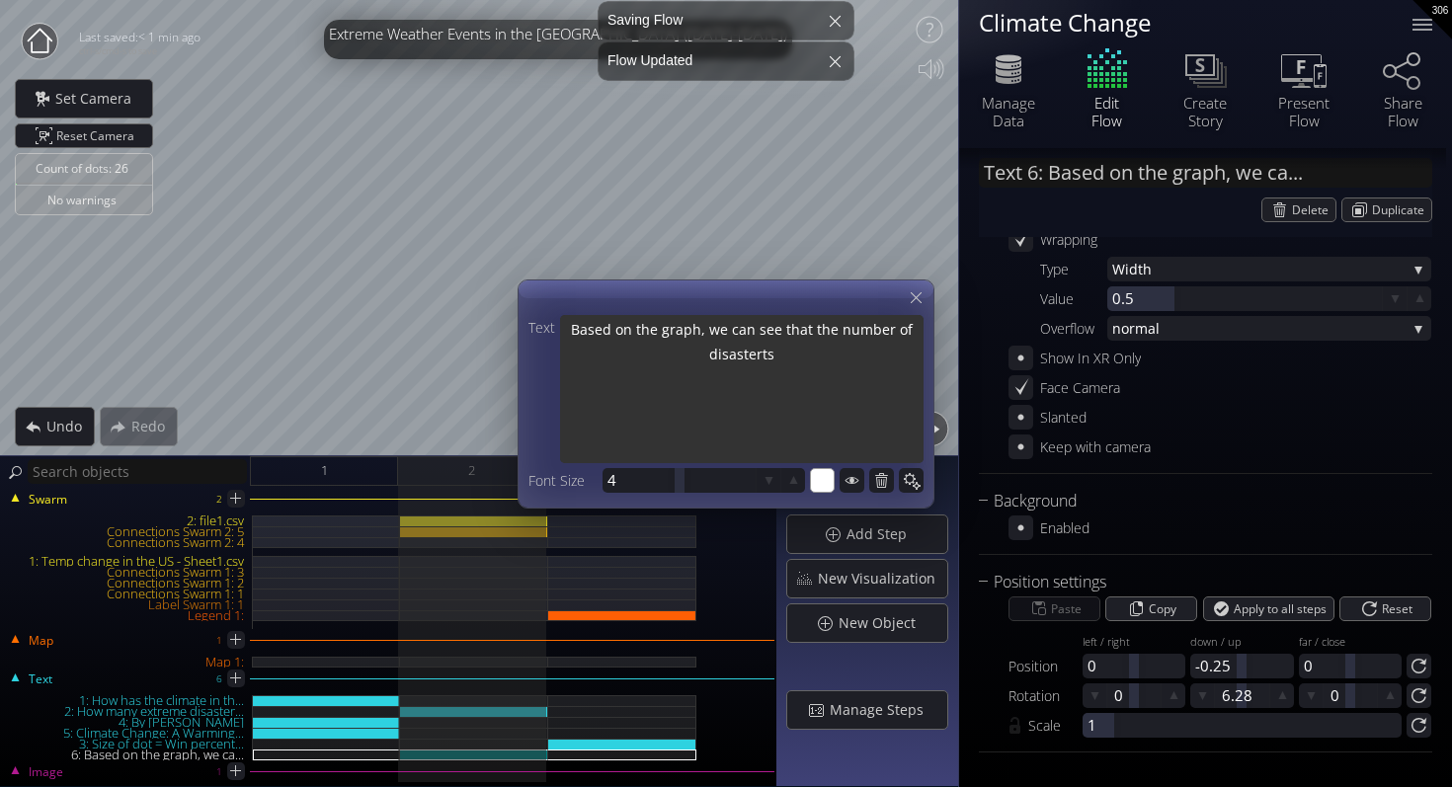
type textarea "Based on the graph, we can see that the number of disastert"
type textarea "Based on the graph, we can see that the number of disaster"
type textarea "Based on the graph, we can see that the number of disasters"
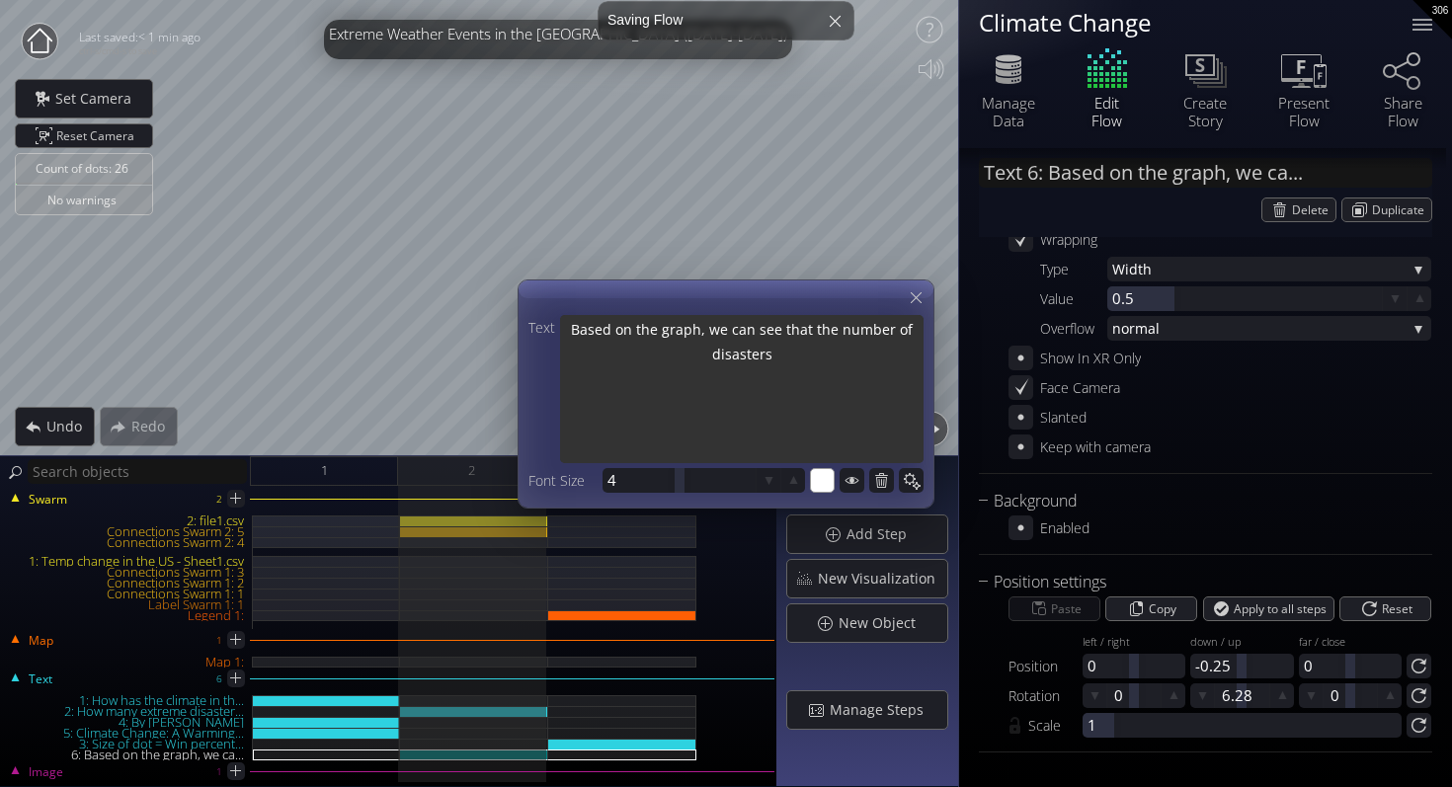
type textarea "Based on the graph, we can see that the number of disasters"
type textarea "Based on the graph, we can see that the number of disasters i"
type textarea "Based on the graph, we can see that the number of disasters in"
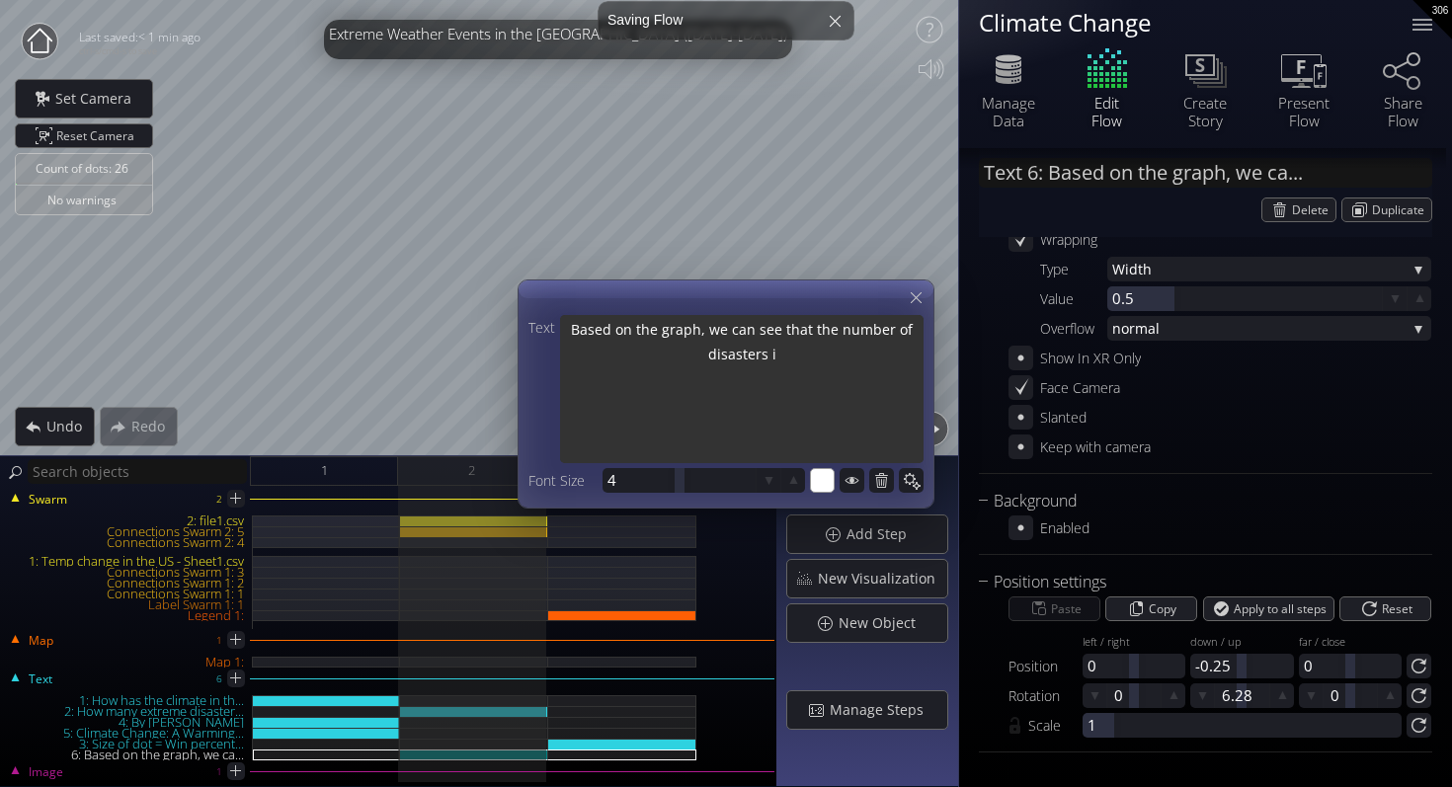
type textarea "Based on the graph, we can see that the number of disasters in"
type textarea "Based on the graph, we can see that the number of disasters in t"
type textarea "Based on the graph, we can see that the number of disasters in th"
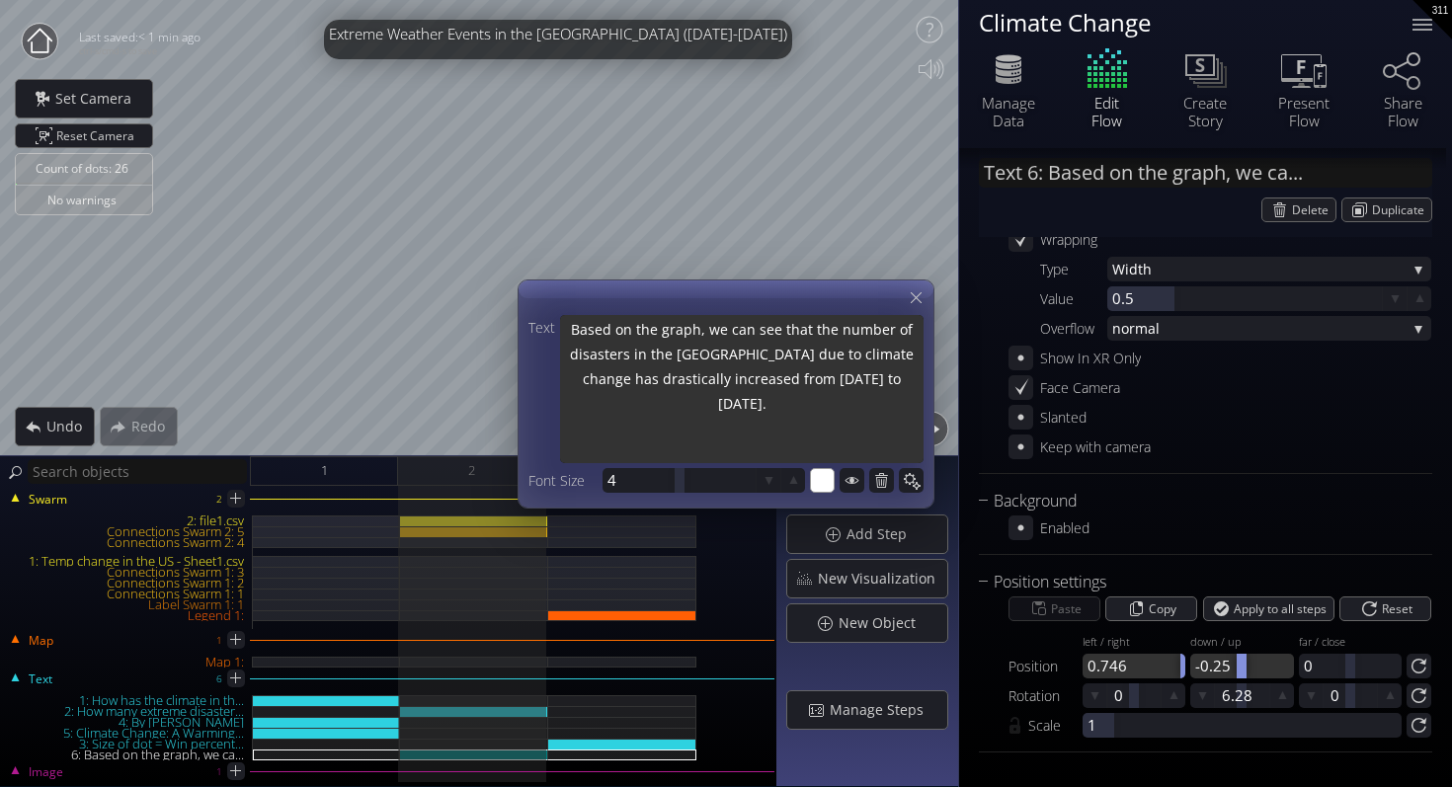
drag, startPoint x: 1130, startPoint y: 670, endPoint x: 1273, endPoint y: 676, distance: 143.3
click at [1273, 676] on div "Position left / right 0.746 down / up -0.25 far / close 0" at bounding box center [1219, 652] width 423 height 52
drag, startPoint x: 1239, startPoint y: 666, endPoint x: 1223, endPoint y: 650, distance: 22.3
click at [1223, 650] on div "down / up -0.020" at bounding box center [1241, 652] width 103 height 52
drag, startPoint x: 1106, startPoint y: 720, endPoint x: 1093, endPoint y: 738, distance: 21.9
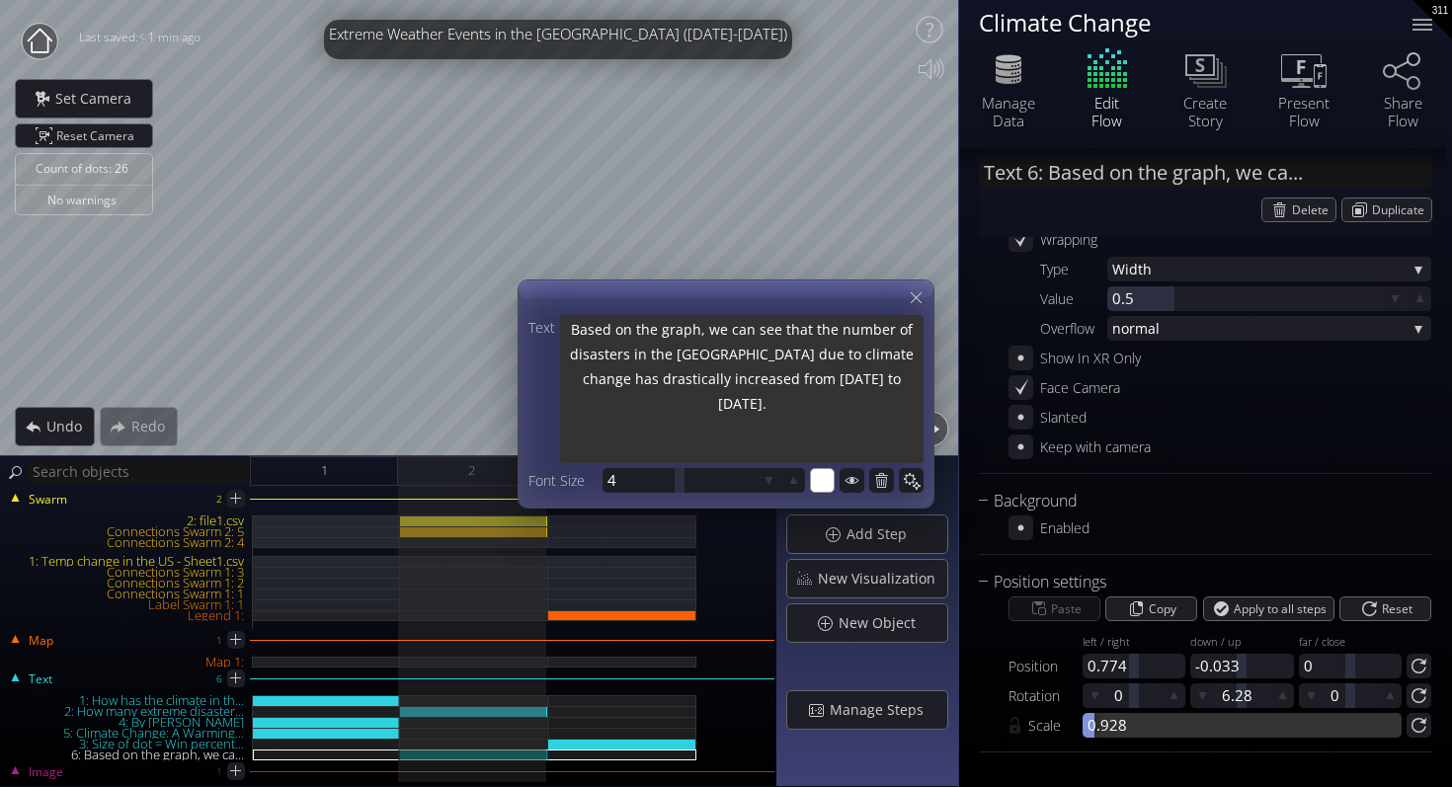
click at [1093, 738] on div "Position settings Paste Copy Apply to all steps Reset Position left / right 0.7…" at bounding box center [1205, 661] width 453 height 183
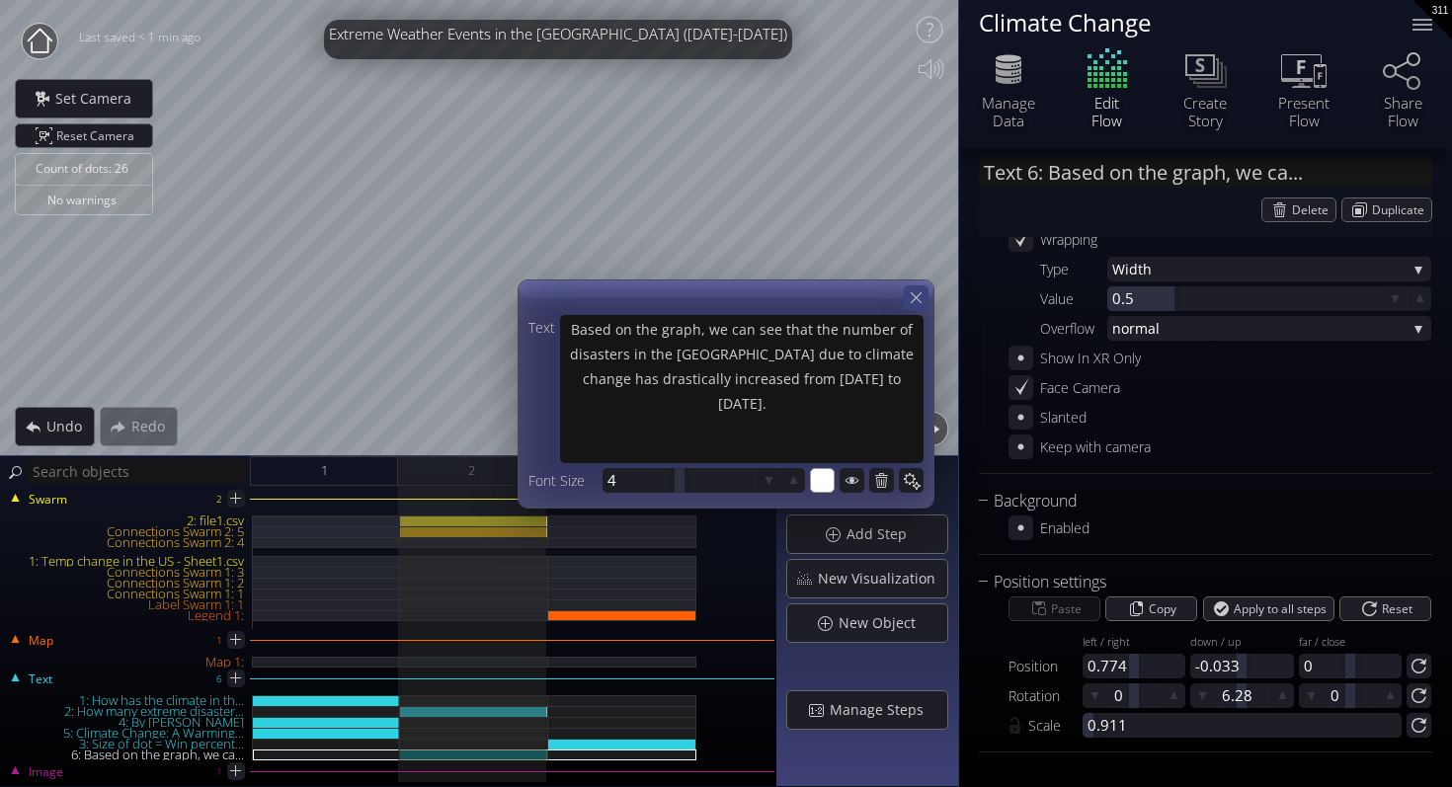
click at [916, 295] on icon at bounding box center [915, 297] width 19 height 19
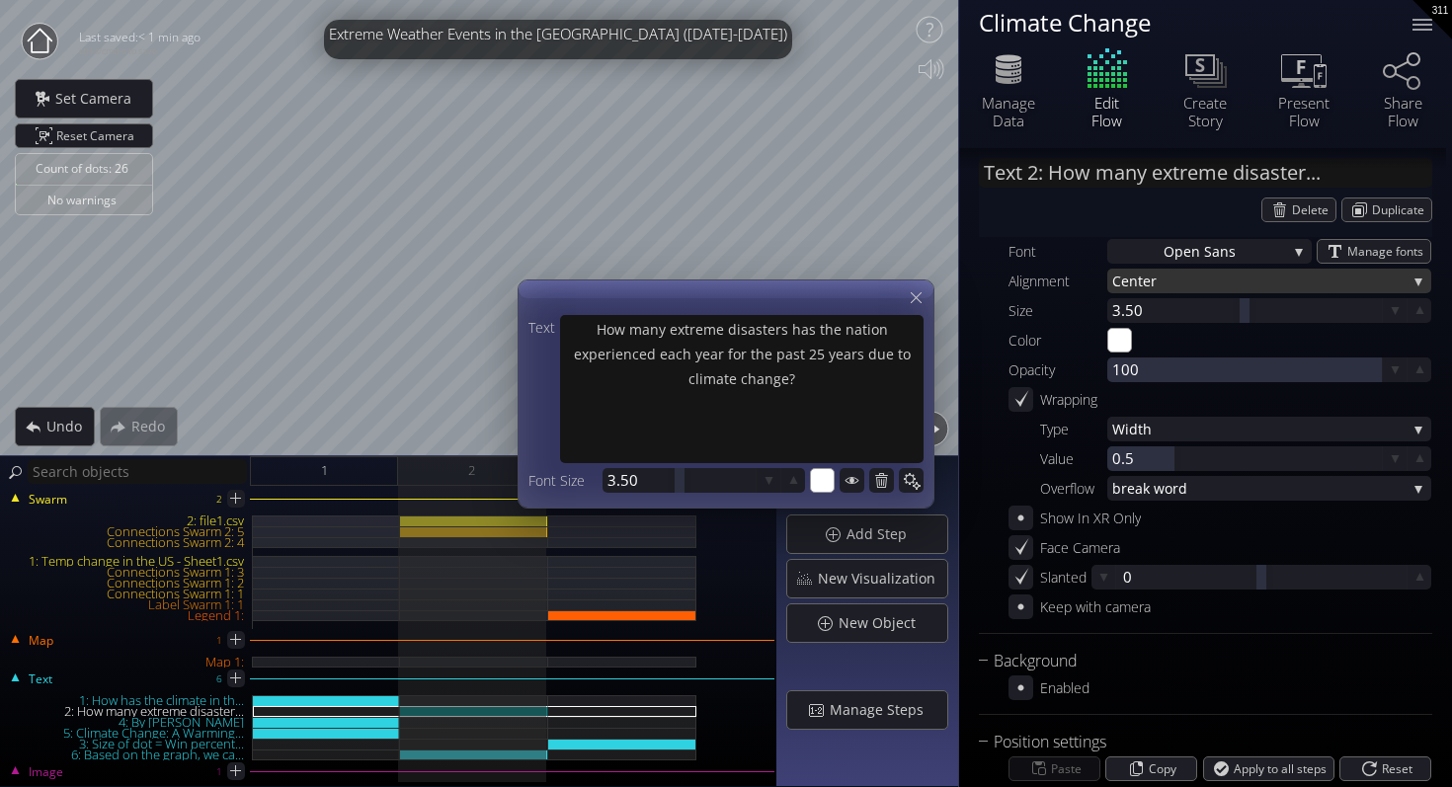
scroll to position [114, 0]
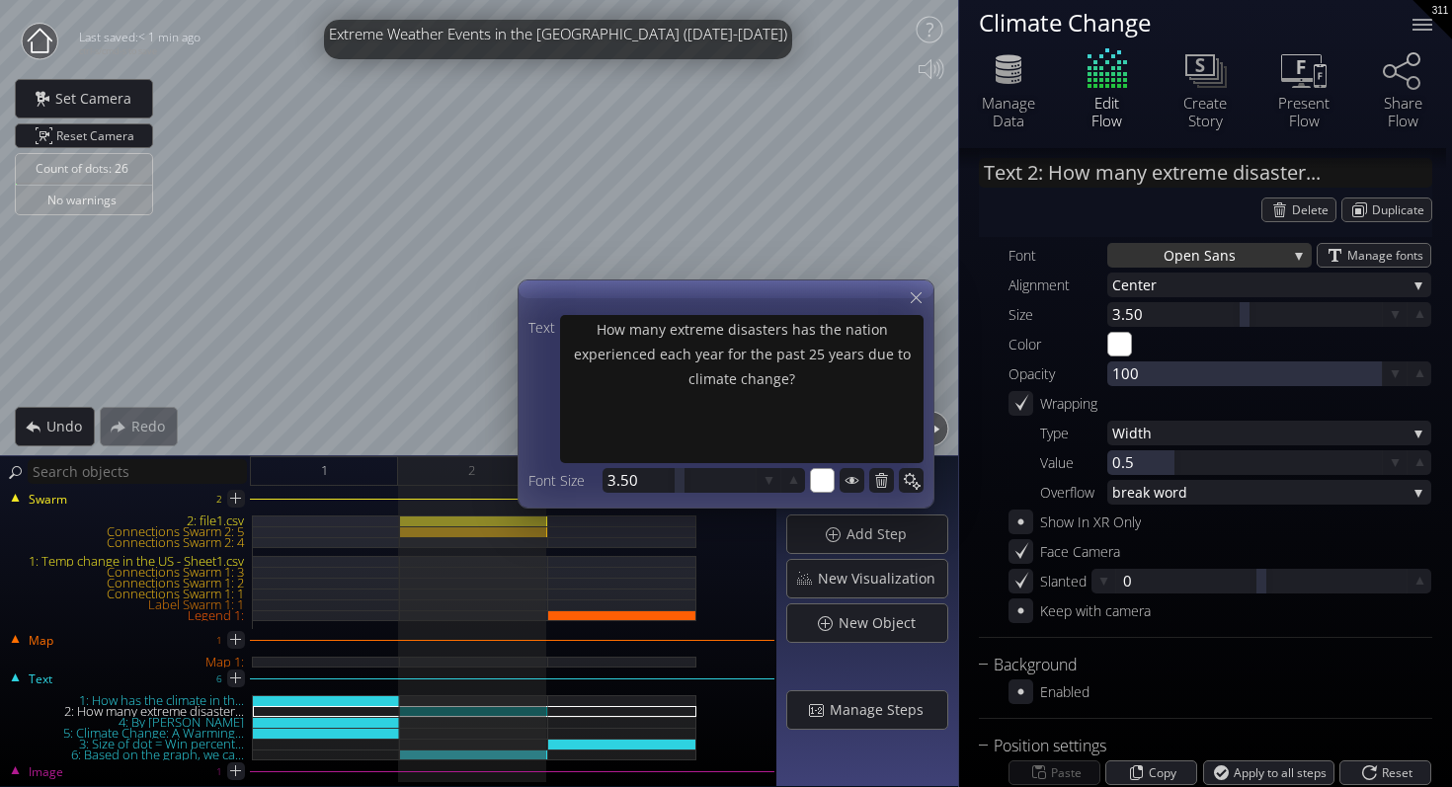
click at [1177, 252] on span "Open San" at bounding box center [1195, 255] width 65 height 25
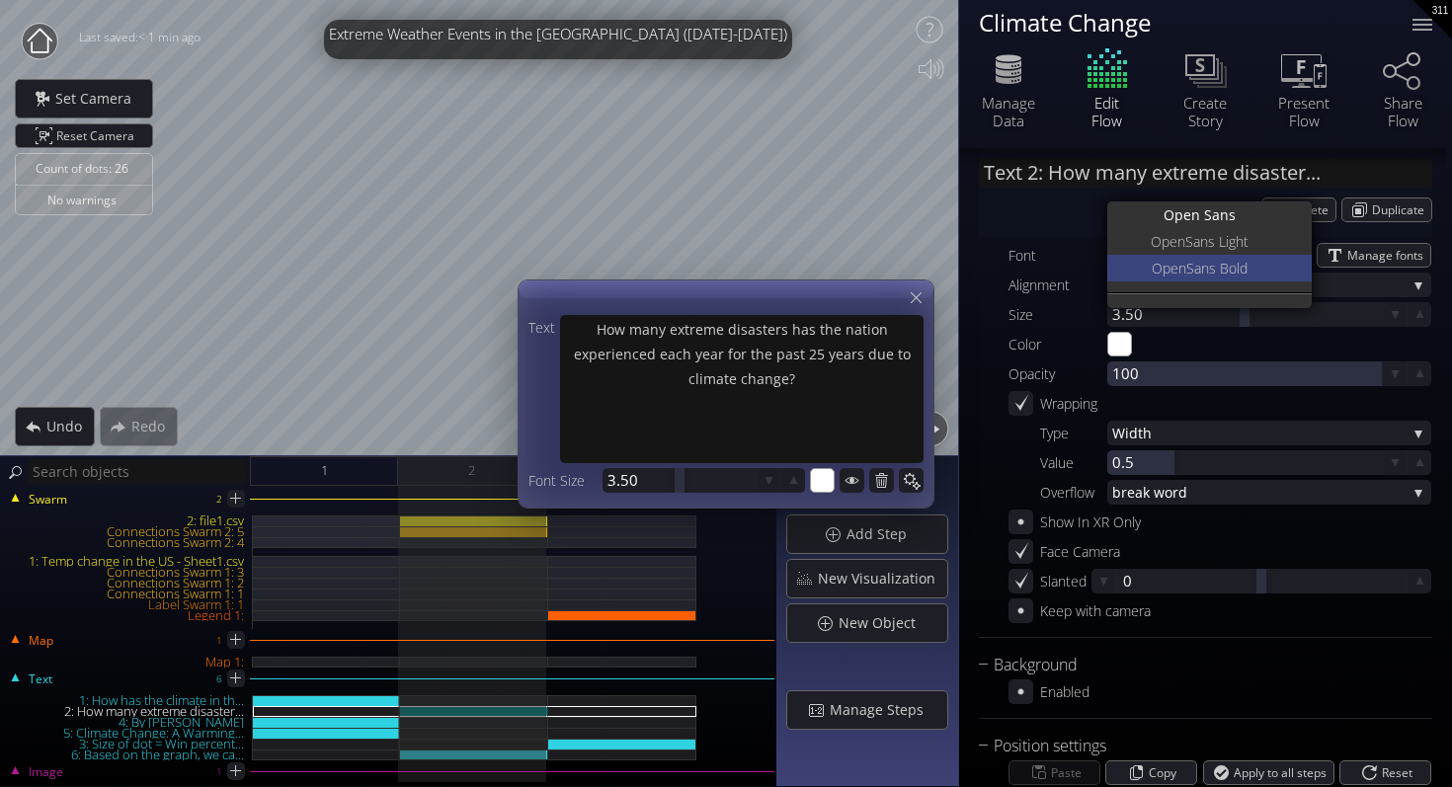
click at [1207, 265] on span "Sans Bold" at bounding box center [1216, 268] width 61 height 27
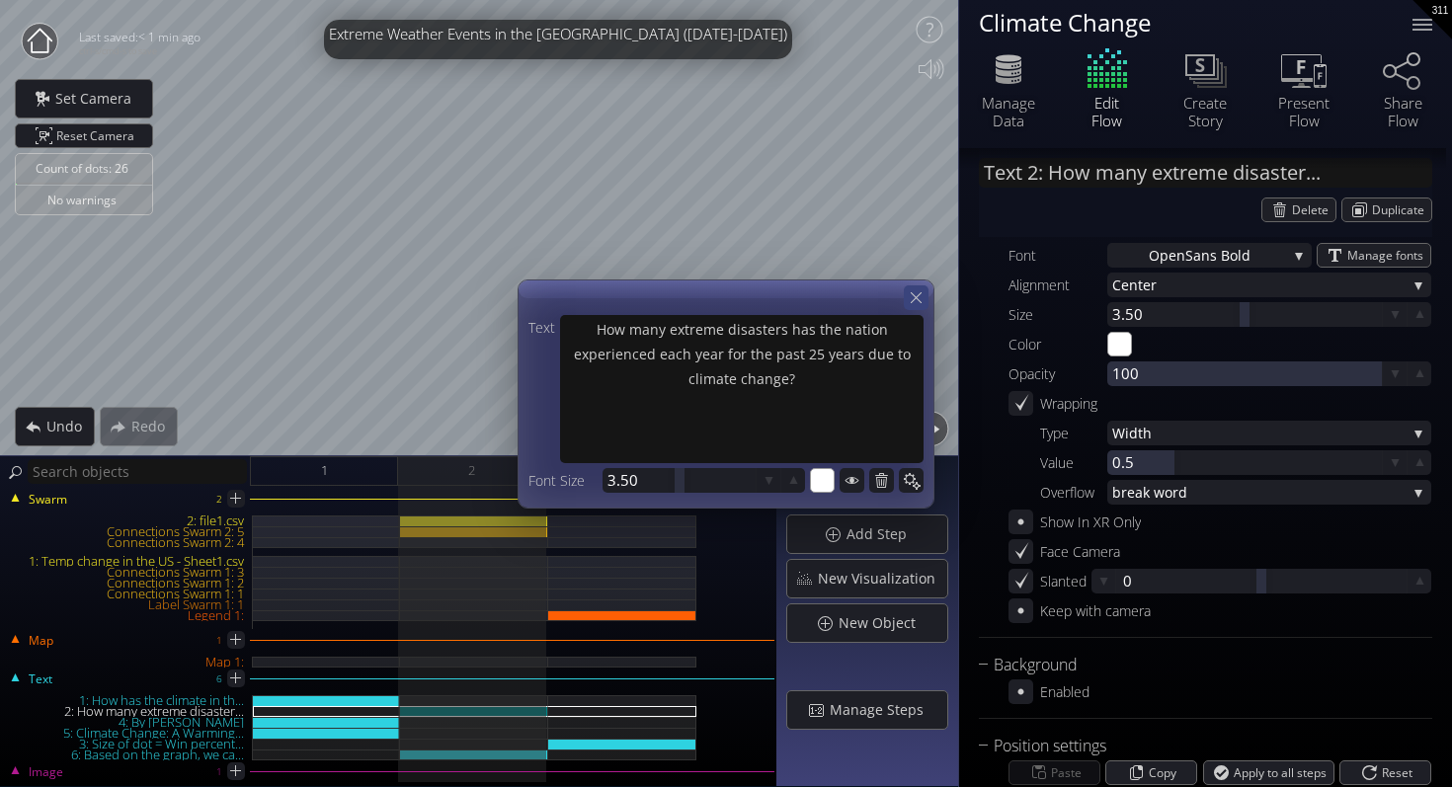
click at [912, 296] on icon at bounding box center [915, 297] width 19 height 19
drag, startPoint x: 1256, startPoint y: 584, endPoint x: 1284, endPoint y: 587, distance: 27.8
click at [1285, 588] on div at bounding box center [1290, 581] width 10 height 25
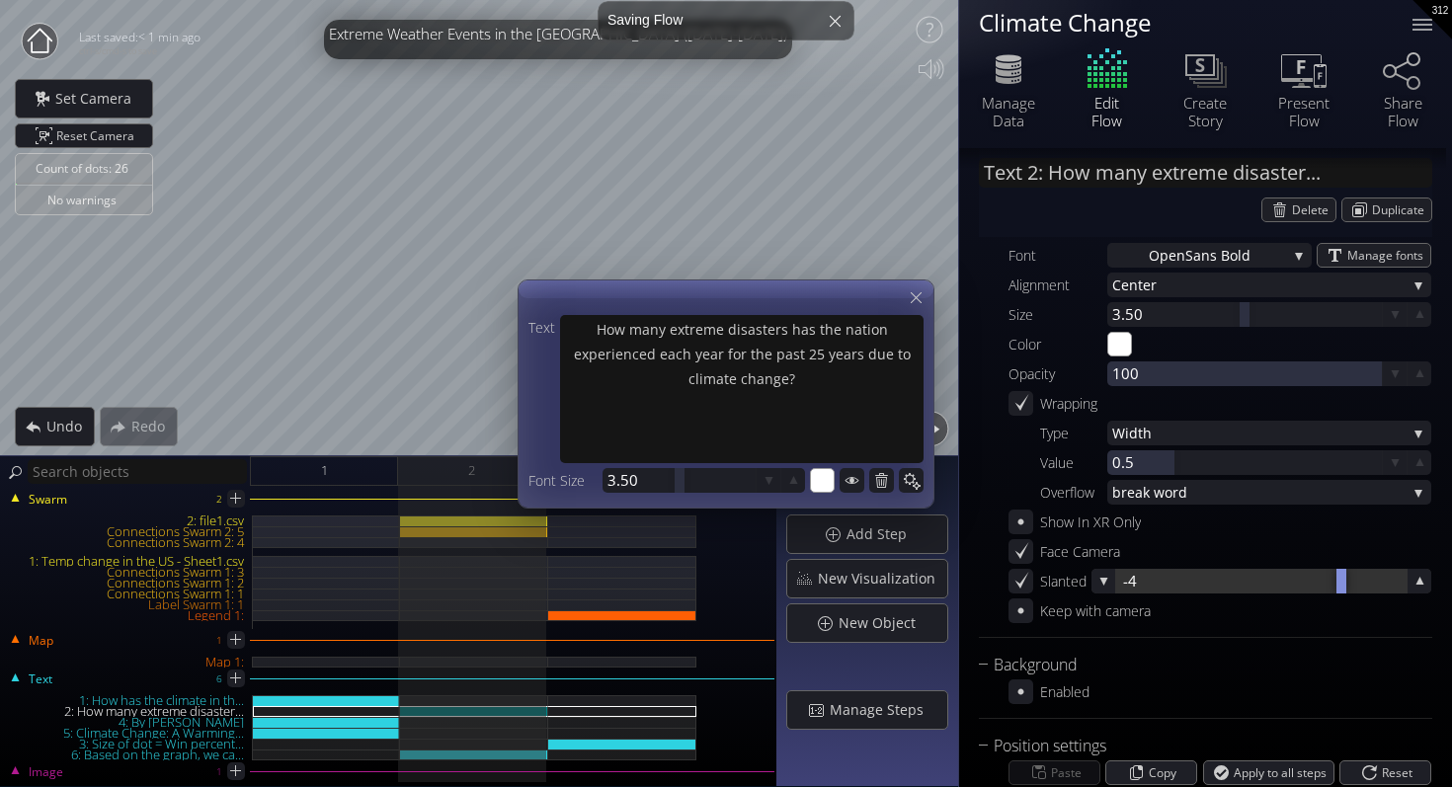
drag, startPoint x: 1246, startPoint y: 579, endPoint x: 1354, endPoint y: 583, distance: 107.7
click at [1355, 583] on div at bounding box center [1261, 581] width 290 height 25
drag, startPoint x: 1258, startPoint y: 588, endPoint x: 1451, endPoint y: 580, distance: 192.7
click at [1451, 580] on div "Text 2: How many extreme disaster... Delete Duplicate Common Text * How many ex…" at bounding box center [1205, 467] width 493 height 639
click at [1112, 585] on div at bounding box center [1103, 581] width 25 height 25
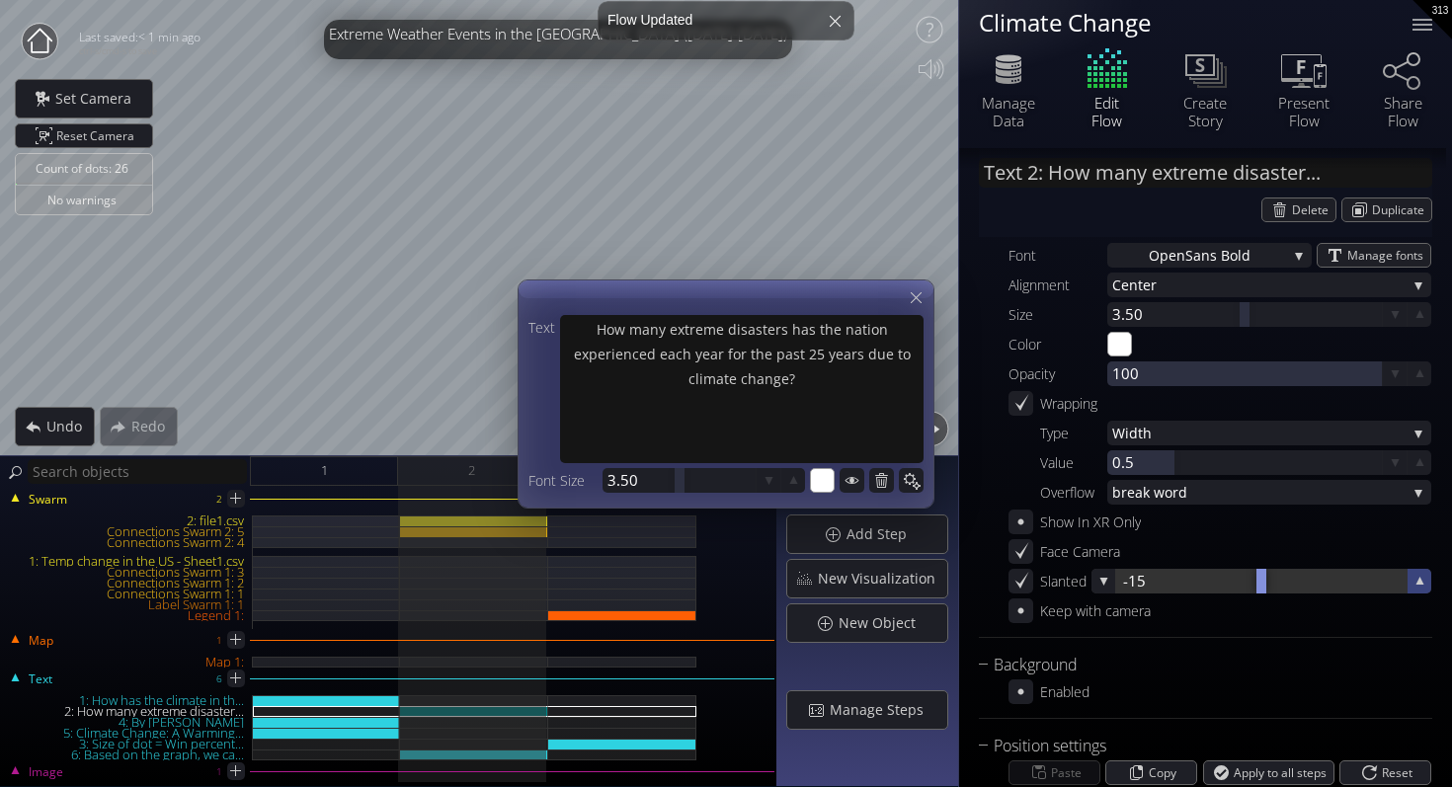
click at [1410, 583] on icon at bounding box center [1419, 581] width 19 height 19
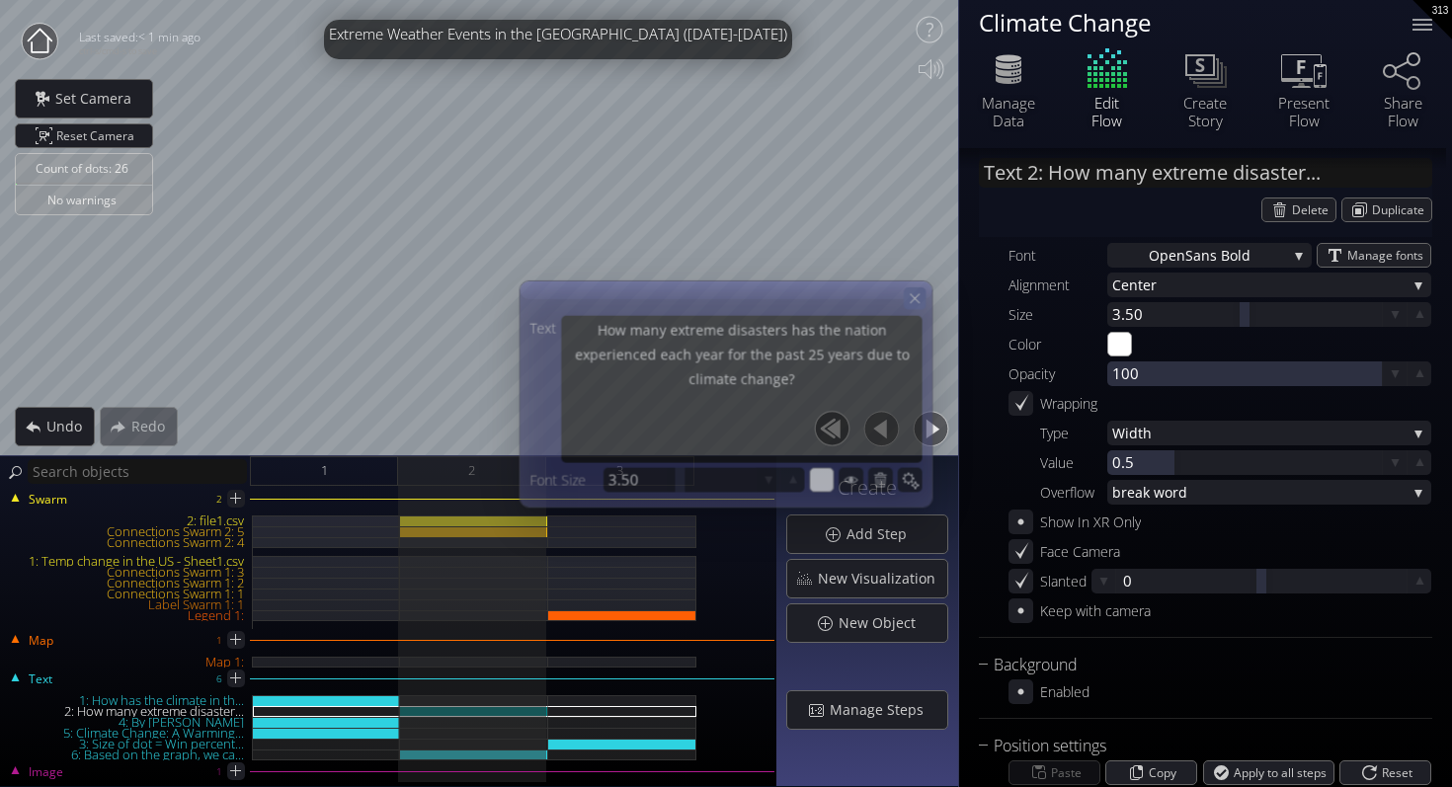
click at [922, 306] on div at bounding box center [915, 298] width 22 height 22
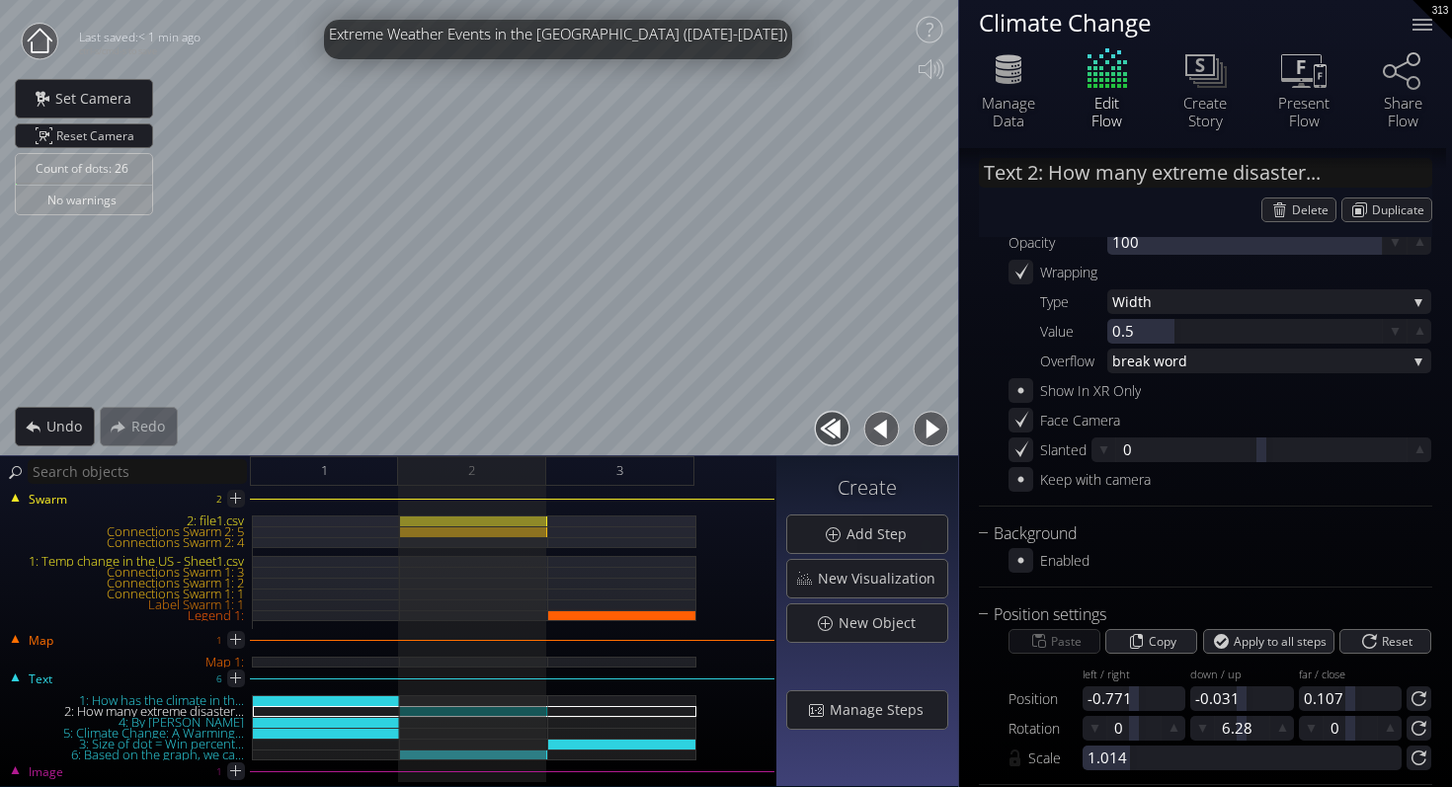
scroll to position [277, 0]
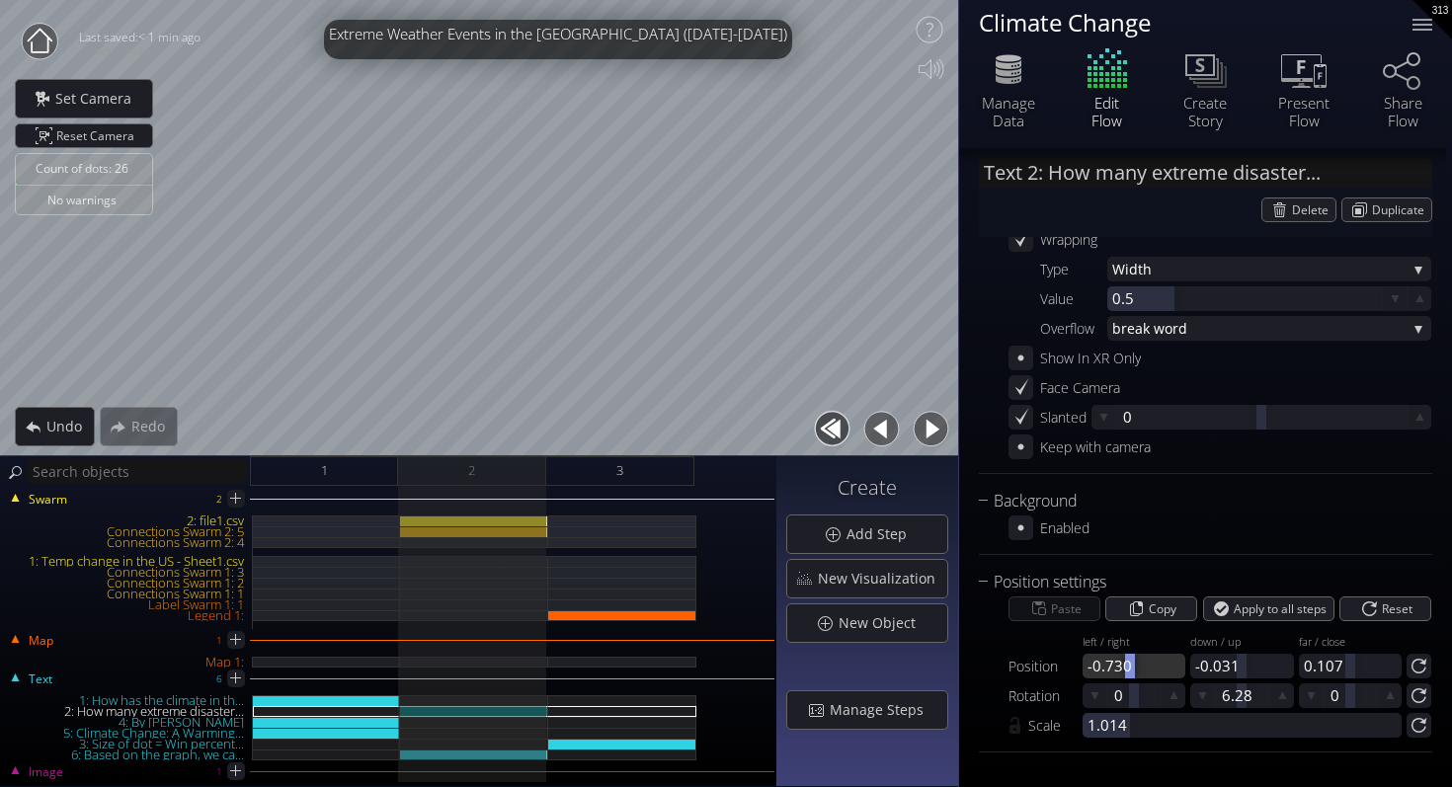
click at [1129, 663] on div at bounding box center [1130, 666] width 10 height 25
click at [1129, 663] on div at bounding box center [1134, 666] width 10 height 25
drag, startPoint x: 1234, startPoint y: 663, endPoint x: 1260, endPoint y: 659, distance: 26.0
click at [1260, 659] on div at bounding box center [1263, 666] width 10 height 25
drag, startPoint x: 1233, startPoint y: 667, endPoint x: 1244, endPoint y: 667, distance: 10.9
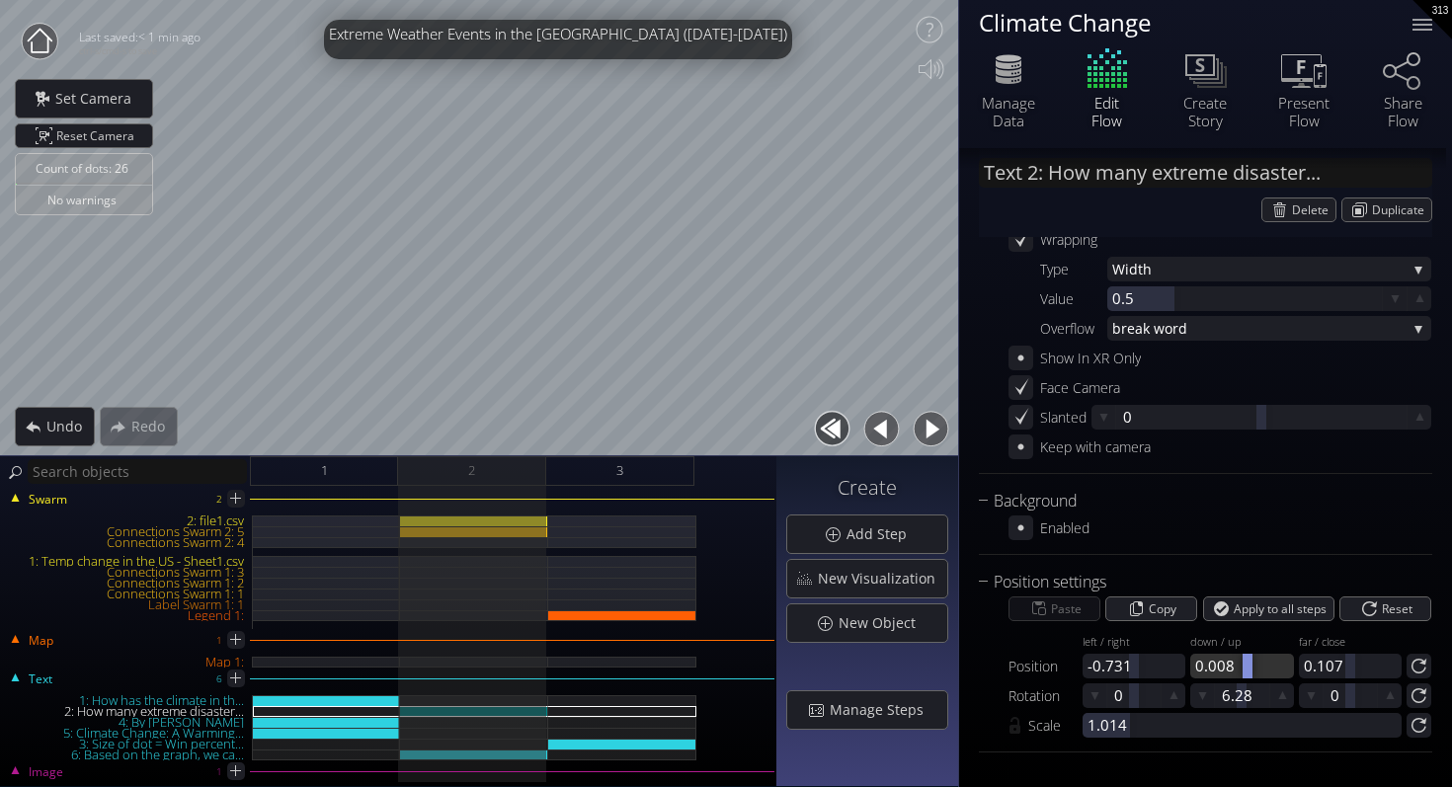
click at [1244, 667] on div at bounding box center [1247, 666] width 10 height 25
click at [1244, 667] on div at bounding box center [1241, 666] width 103 height 25
click at [835, 425] on button "button" at bounding box center [832, 429] width 44 height 44
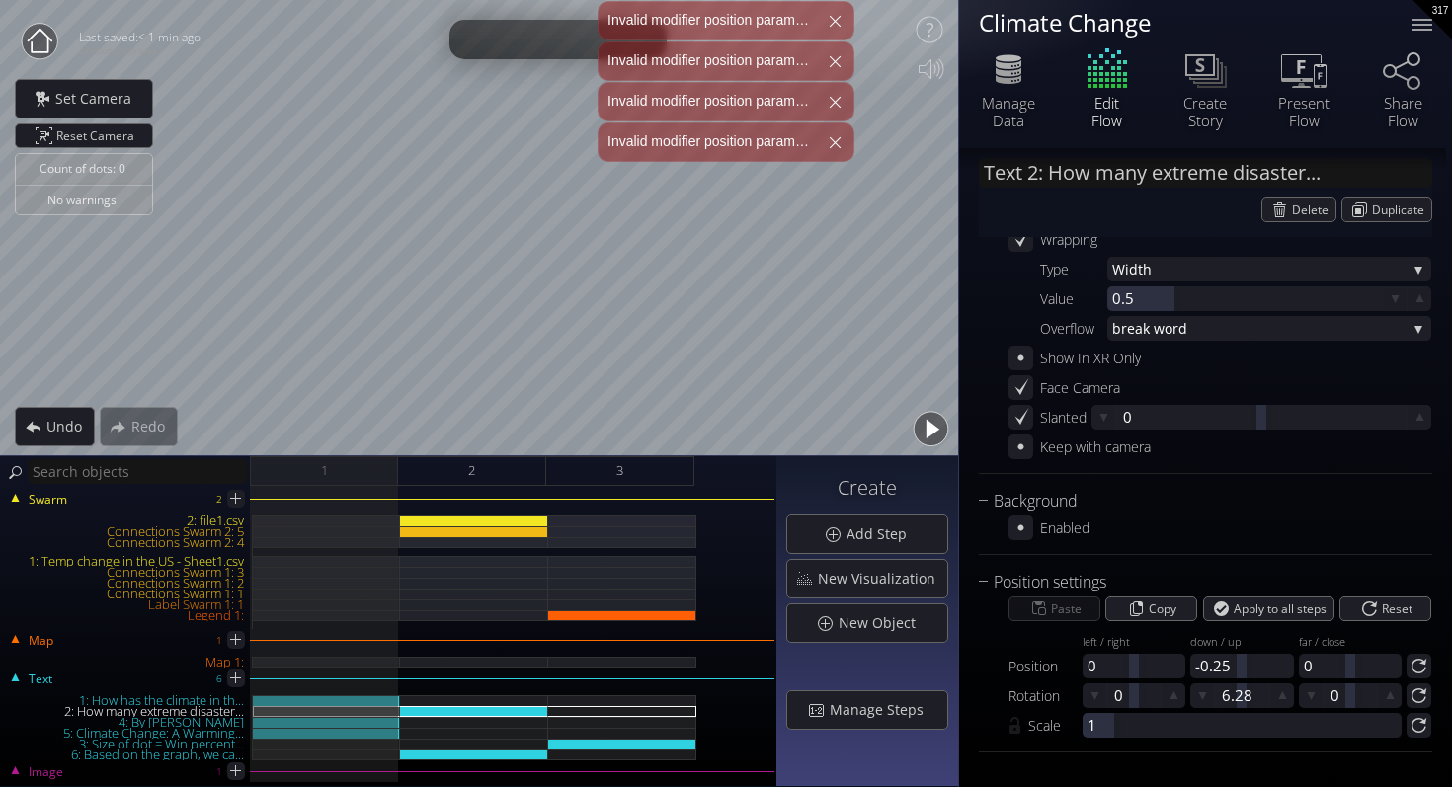
click at [918, 426] on button "button" at bounding box center [930, 429] width 44 height 44
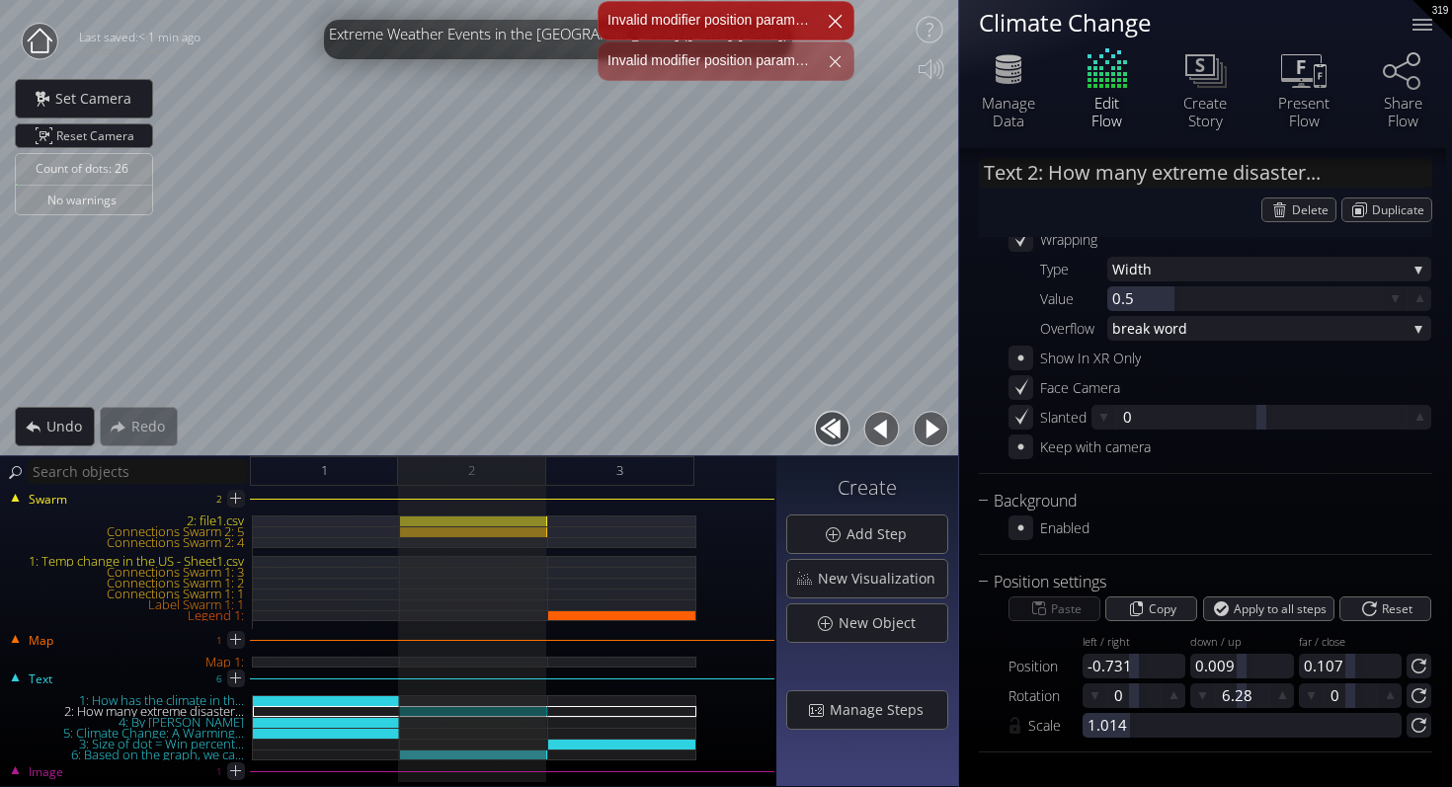
click at [833, 16] on div at bounding box center [834, 20] width 47 height 47
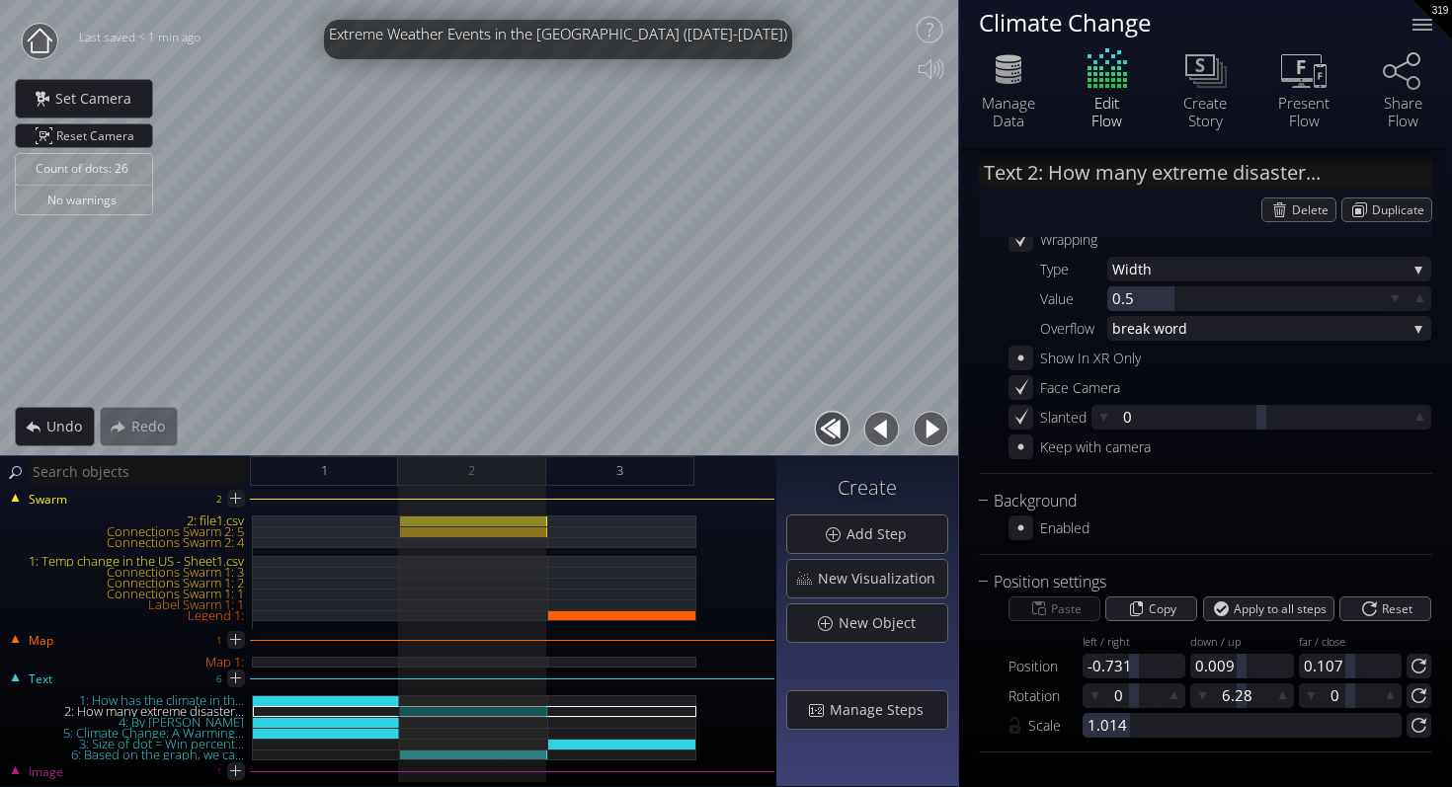
click at [865, 421] on button "button" at bounding box center [881, 429] width 44 height 44
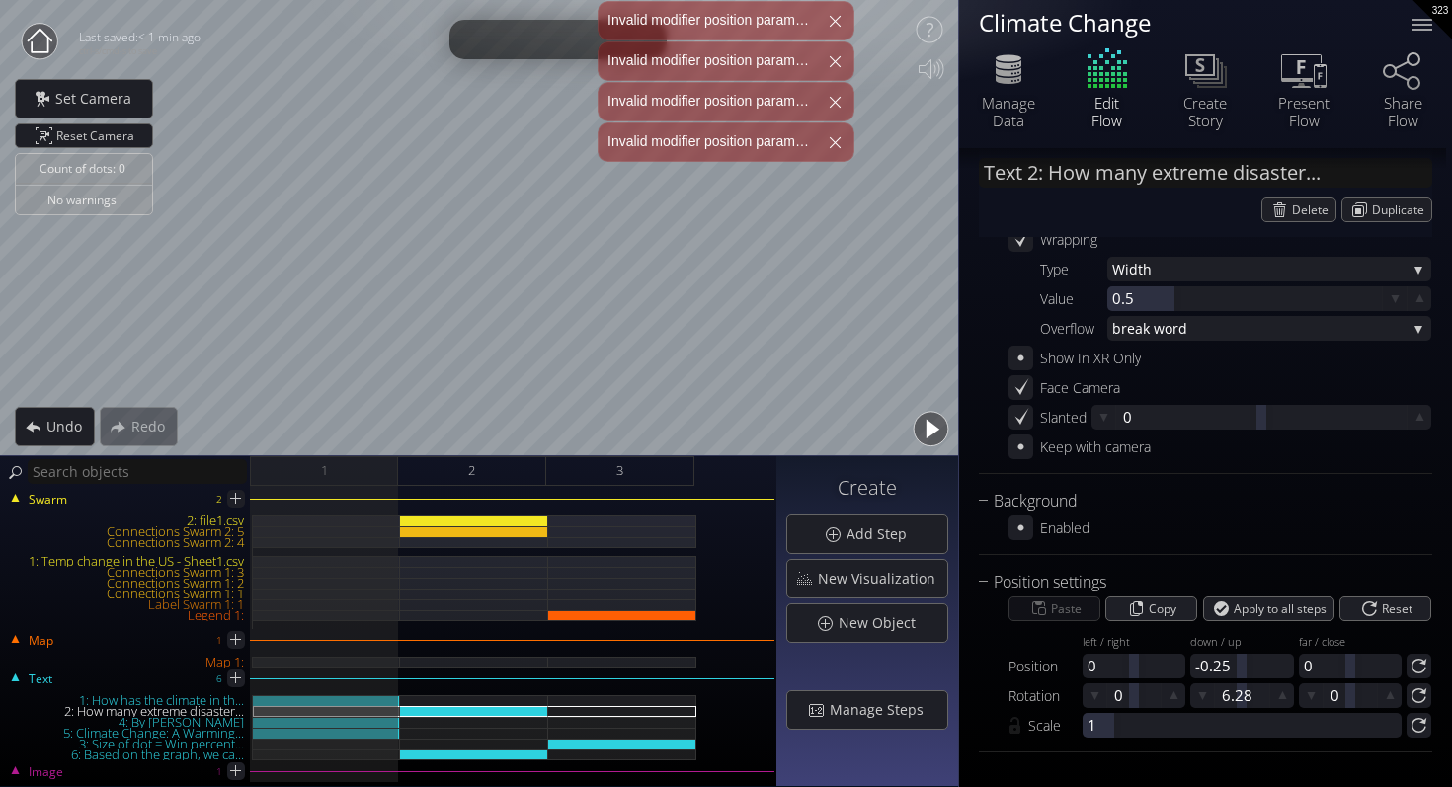
click at [933, 425] on button "button" at bounding box center [930, 429] width 44 height 44
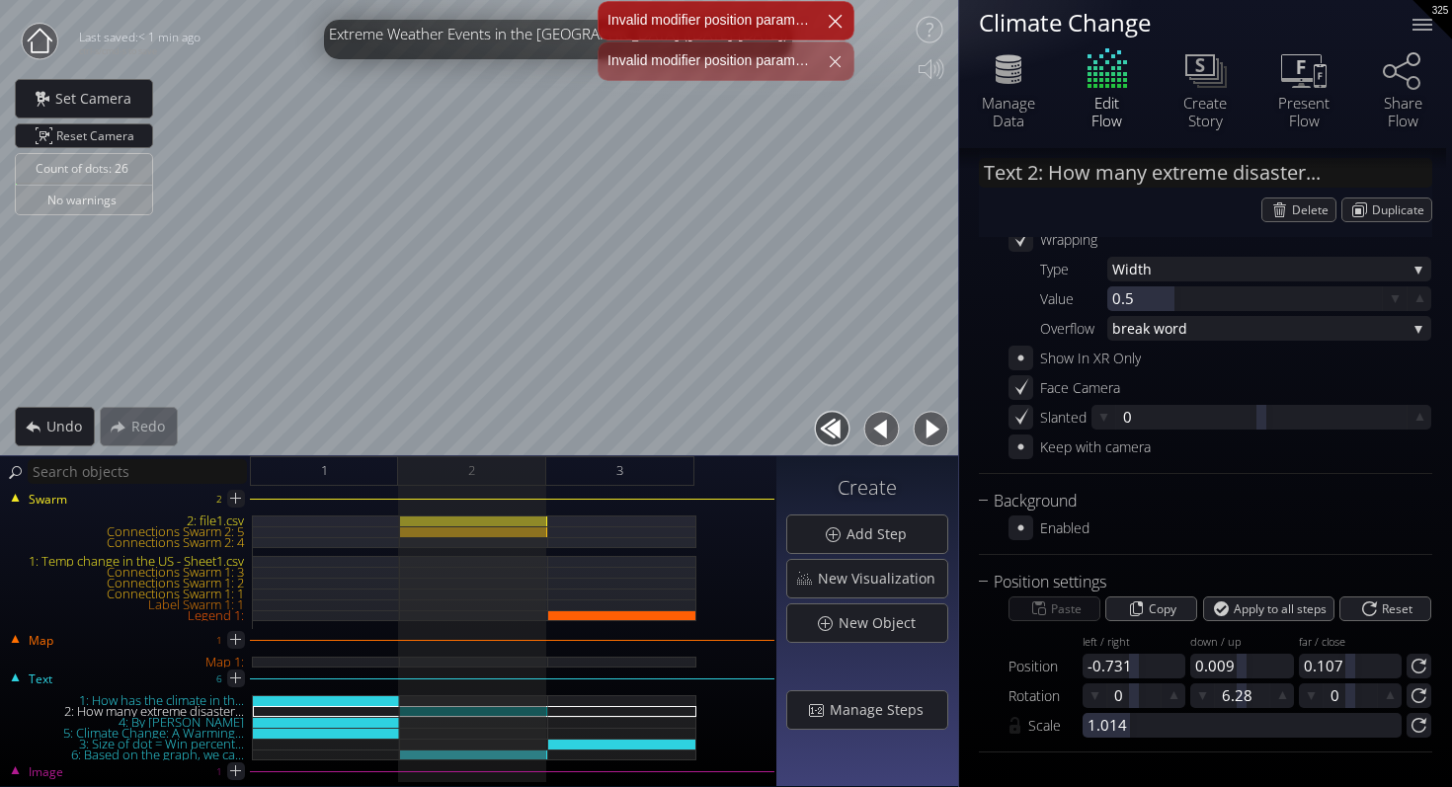
click at [836, 19] on div at bounding box center [834, 20] width 47 height 47
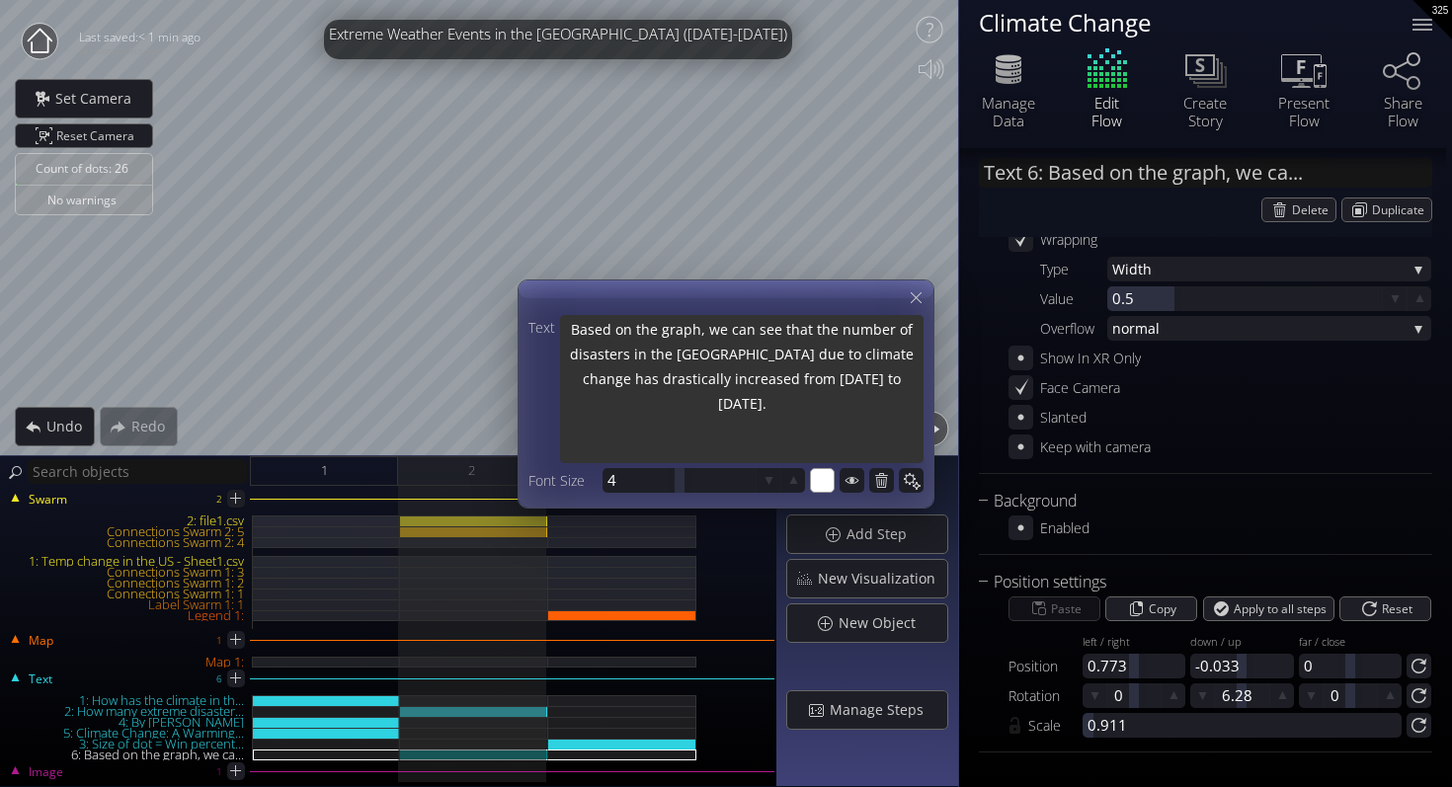
click at [873, 375] on textarea "Based on the graph, we can see that the number of disasters in the US due to cl…" at bounding box center [741, 391] width 363 height 152
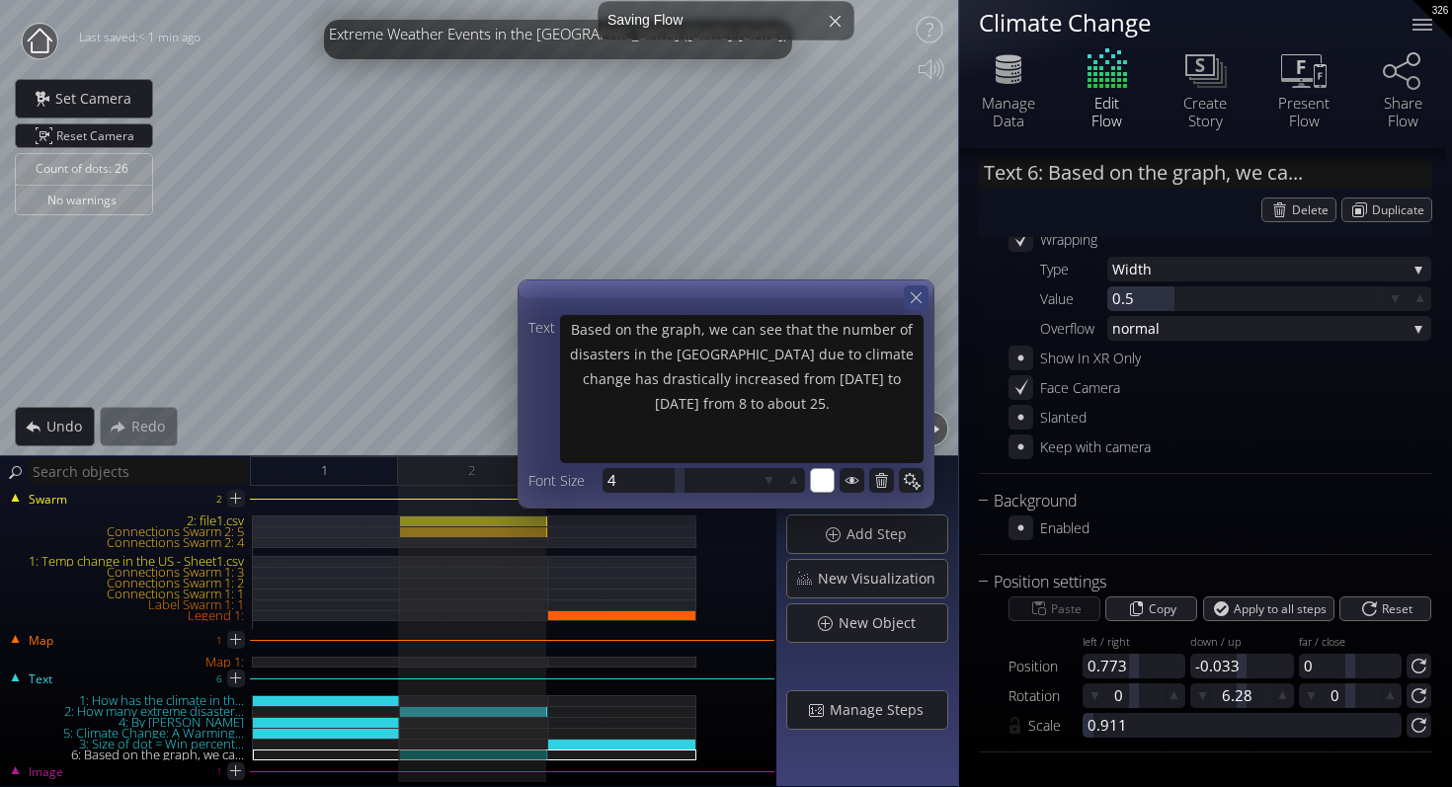
click at [907, 299] on icon at bounding box center [915, 297] width 19 height 19
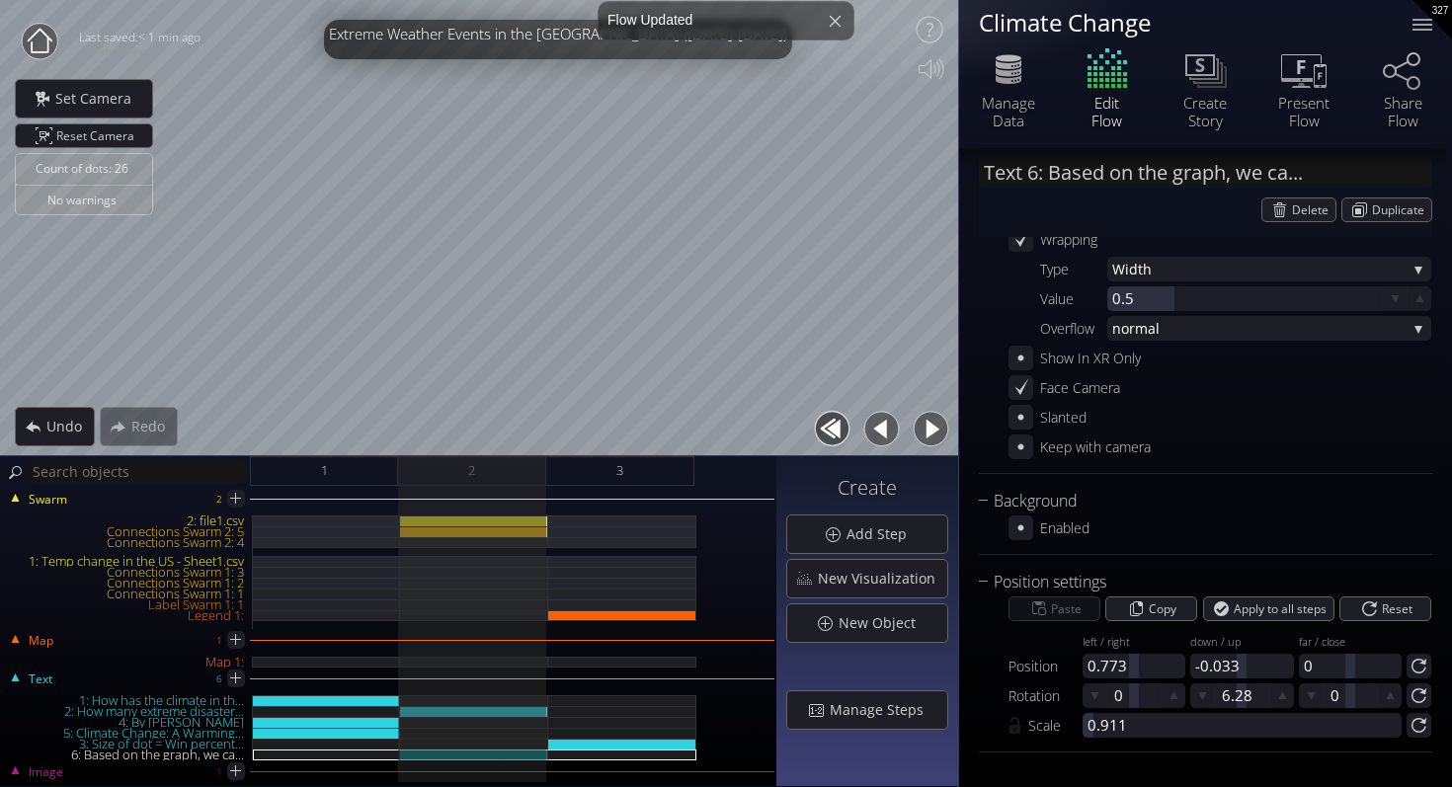
click at [938, 434] on button "button" at bounding box center [930, 429] width 44 height 44
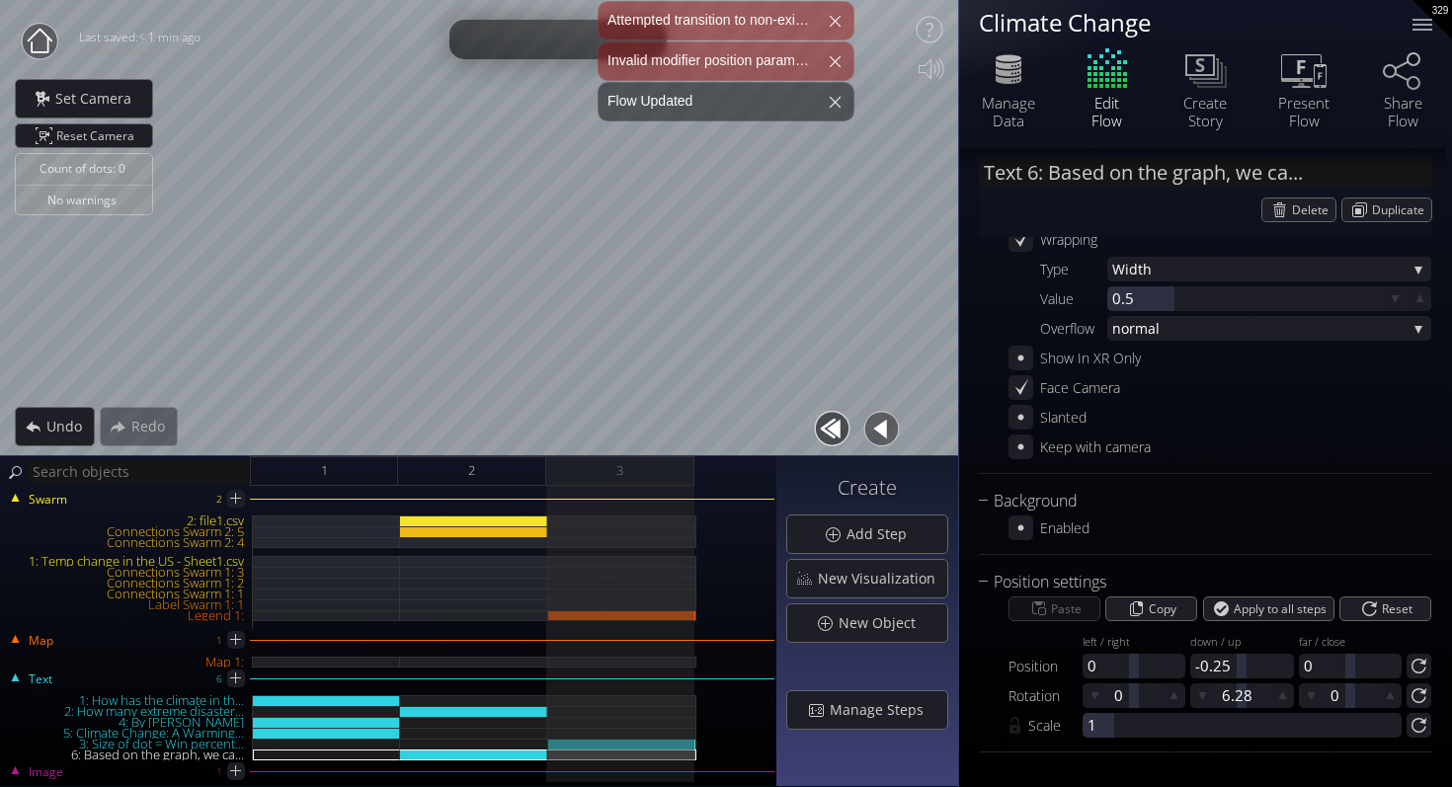
click at [878, 420] on button "button" at bounding box center [881, 429] width 44 height 44
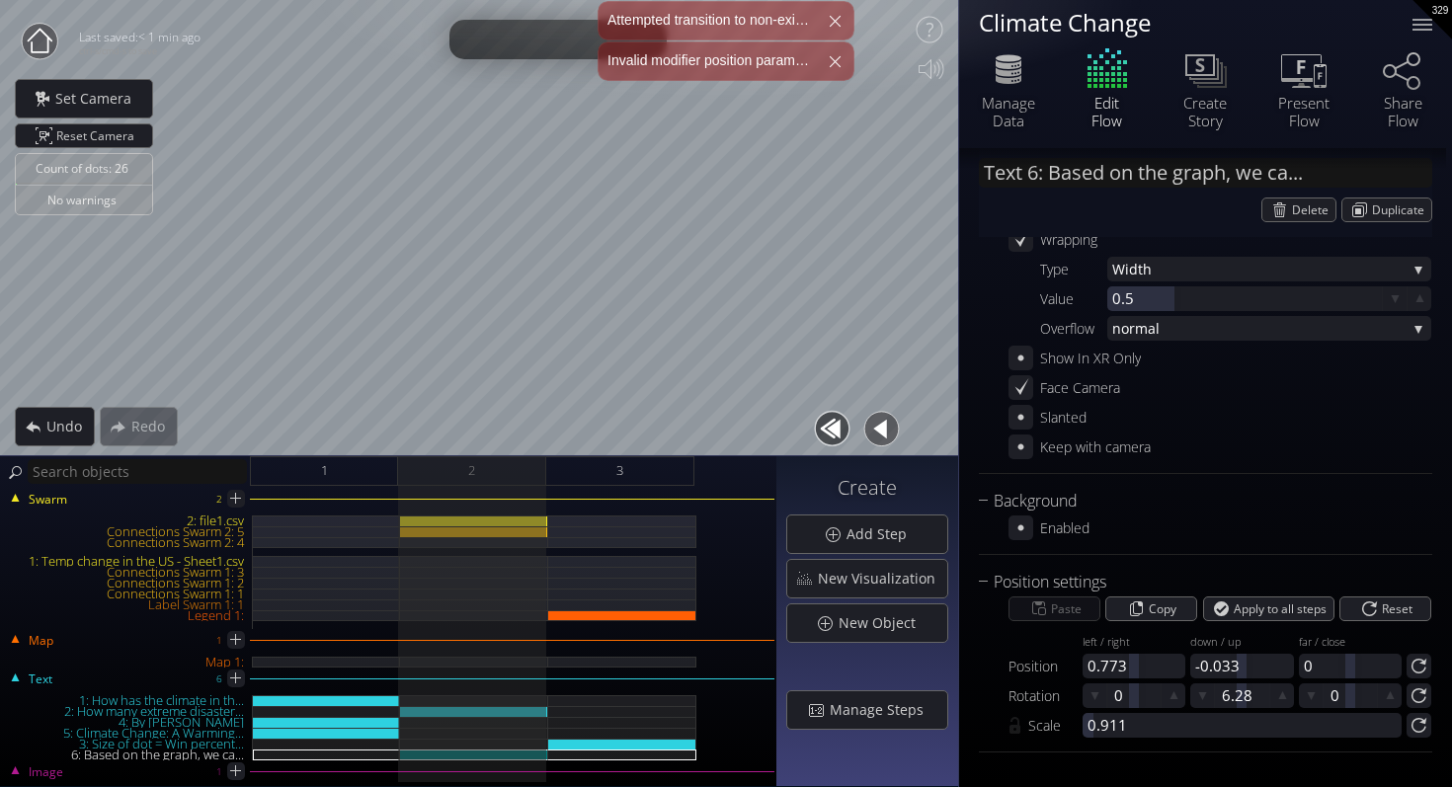
click at [878, 420] on button "button" at bounding box center [881, 429] width 44 height 44
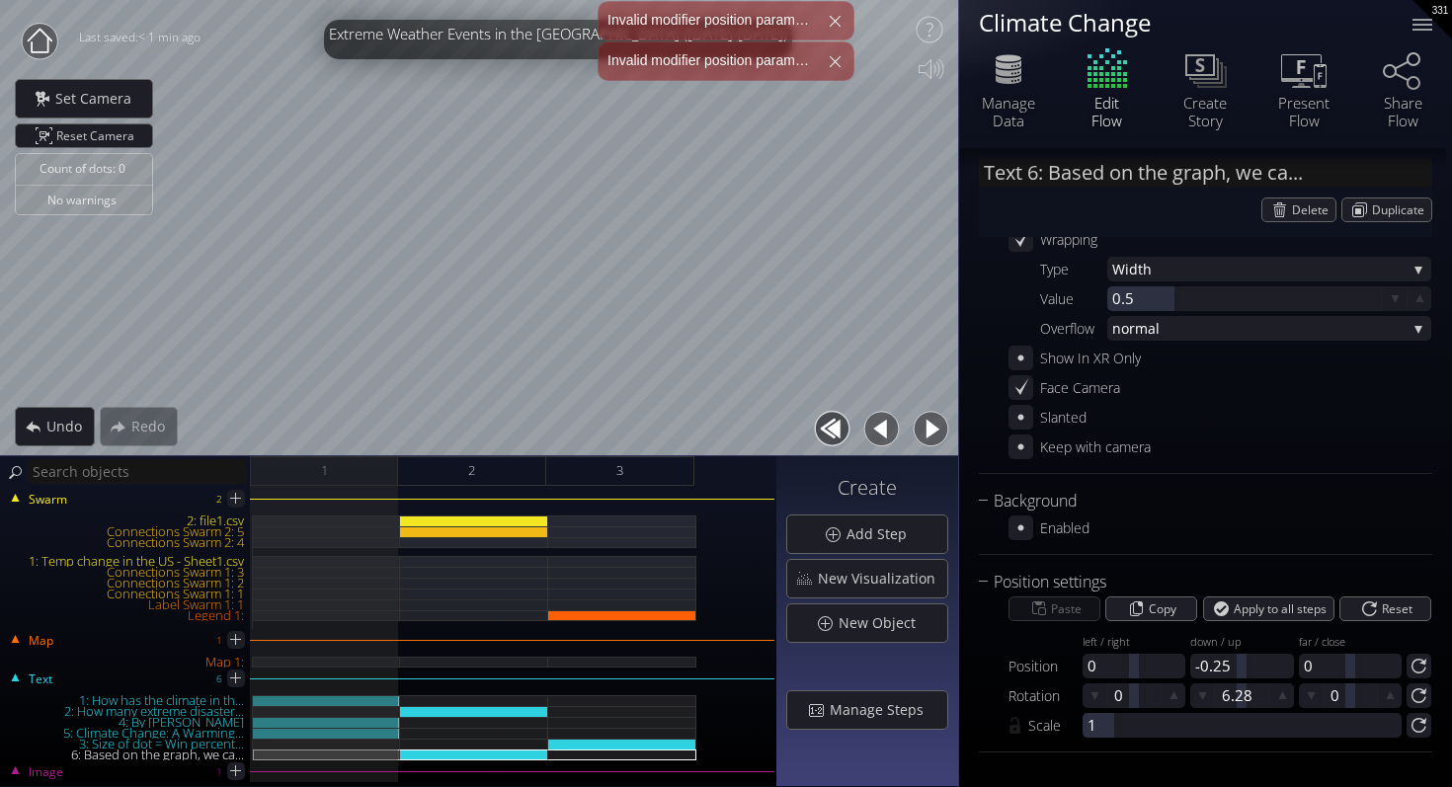
click at [903, 423] on button "button" at bounding box center [881, 429] width 44 height 44
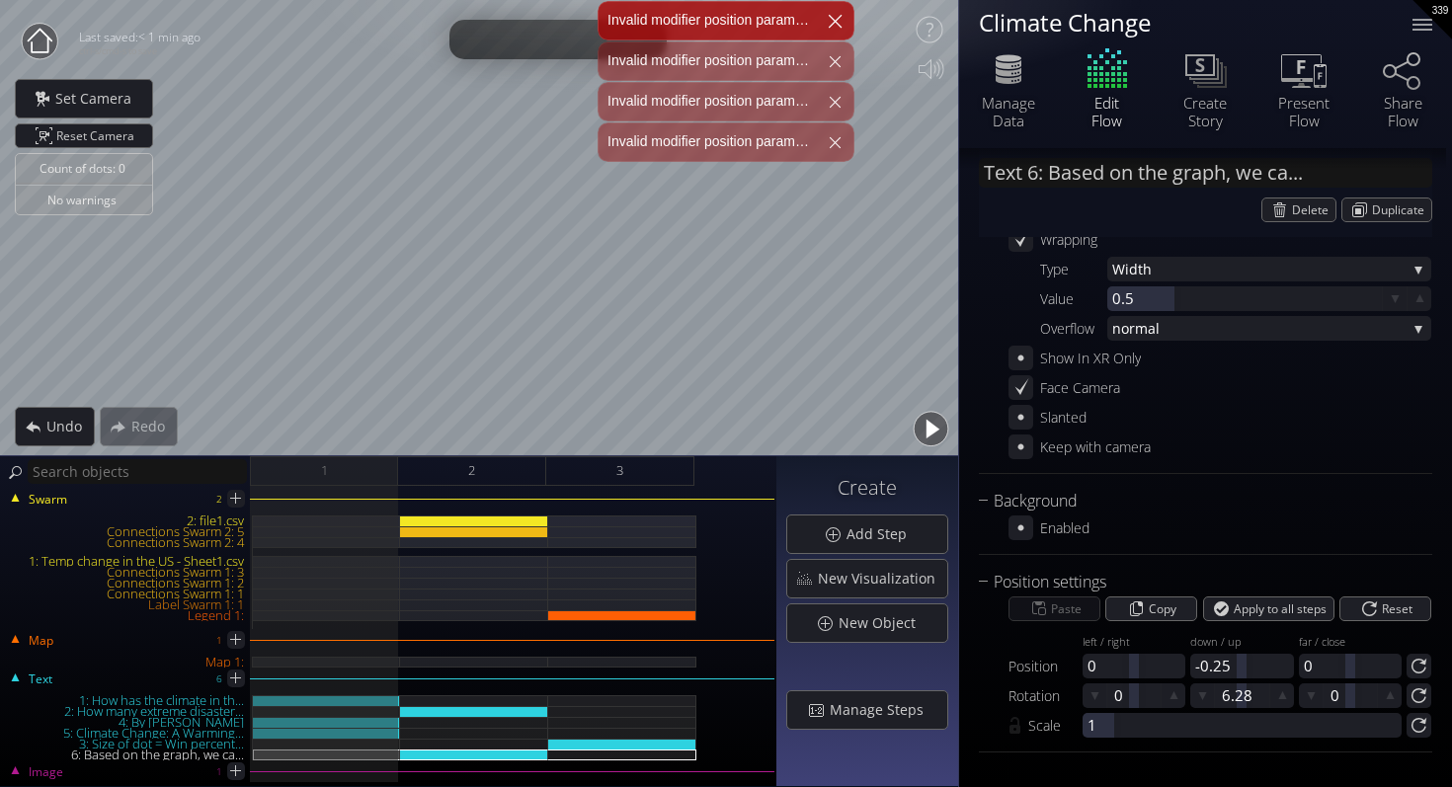
click at [842, 15] on div at bounding box center [834, 20] width 47 height 47
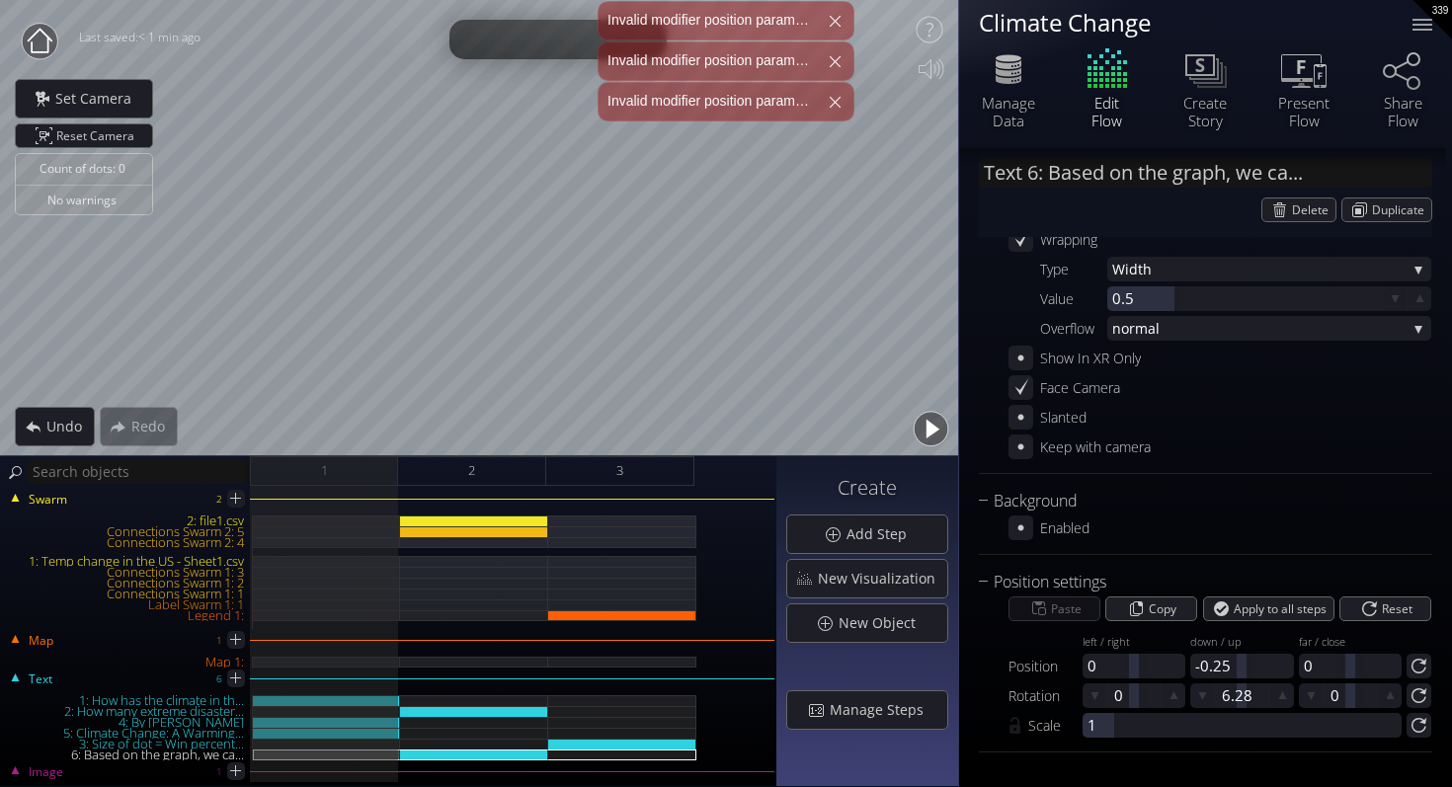
click at [842, 15] on div at bounding box center [834, 20] width 39 height 39
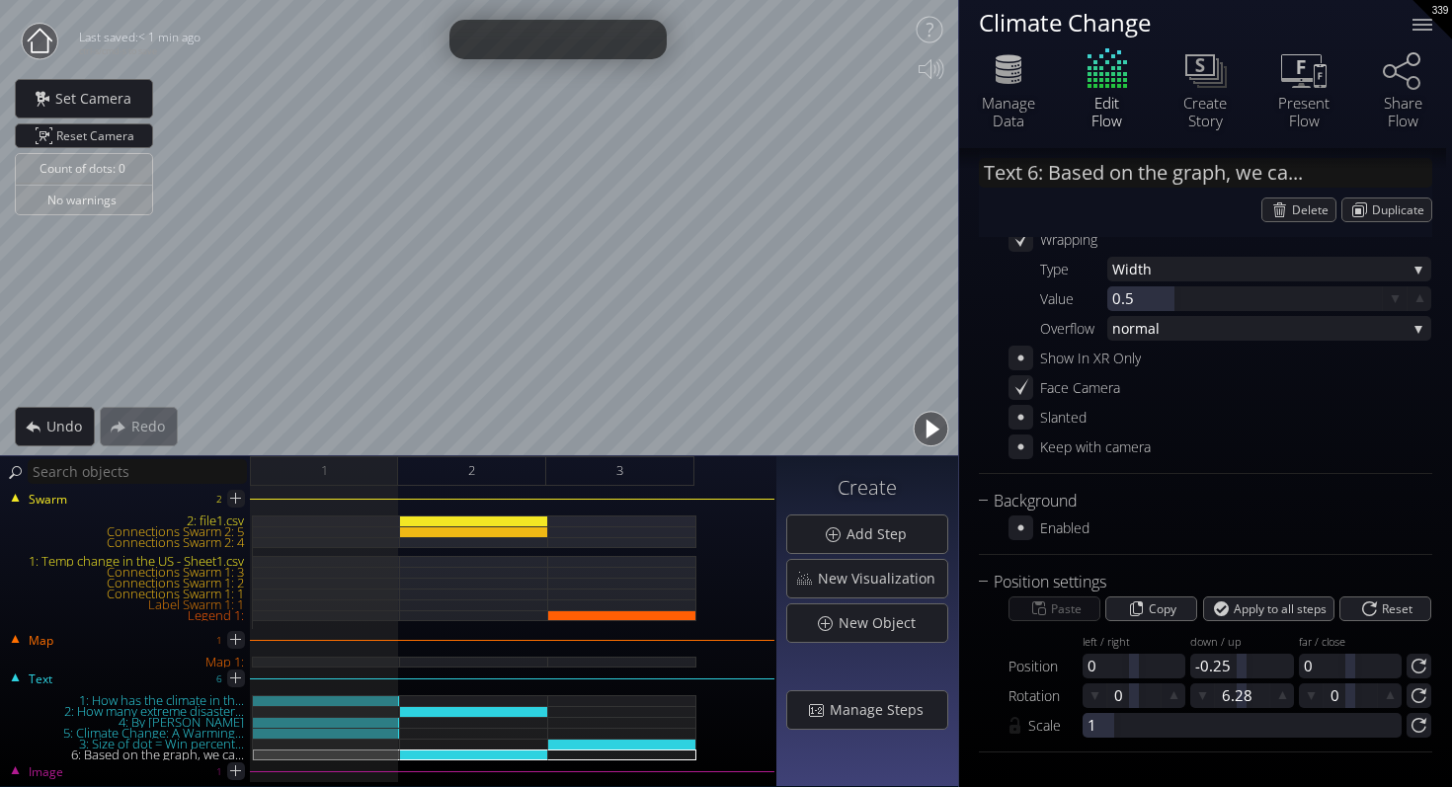
click at [921, 414] on button "button" at bounding box center [930, 429] width 44 height 44
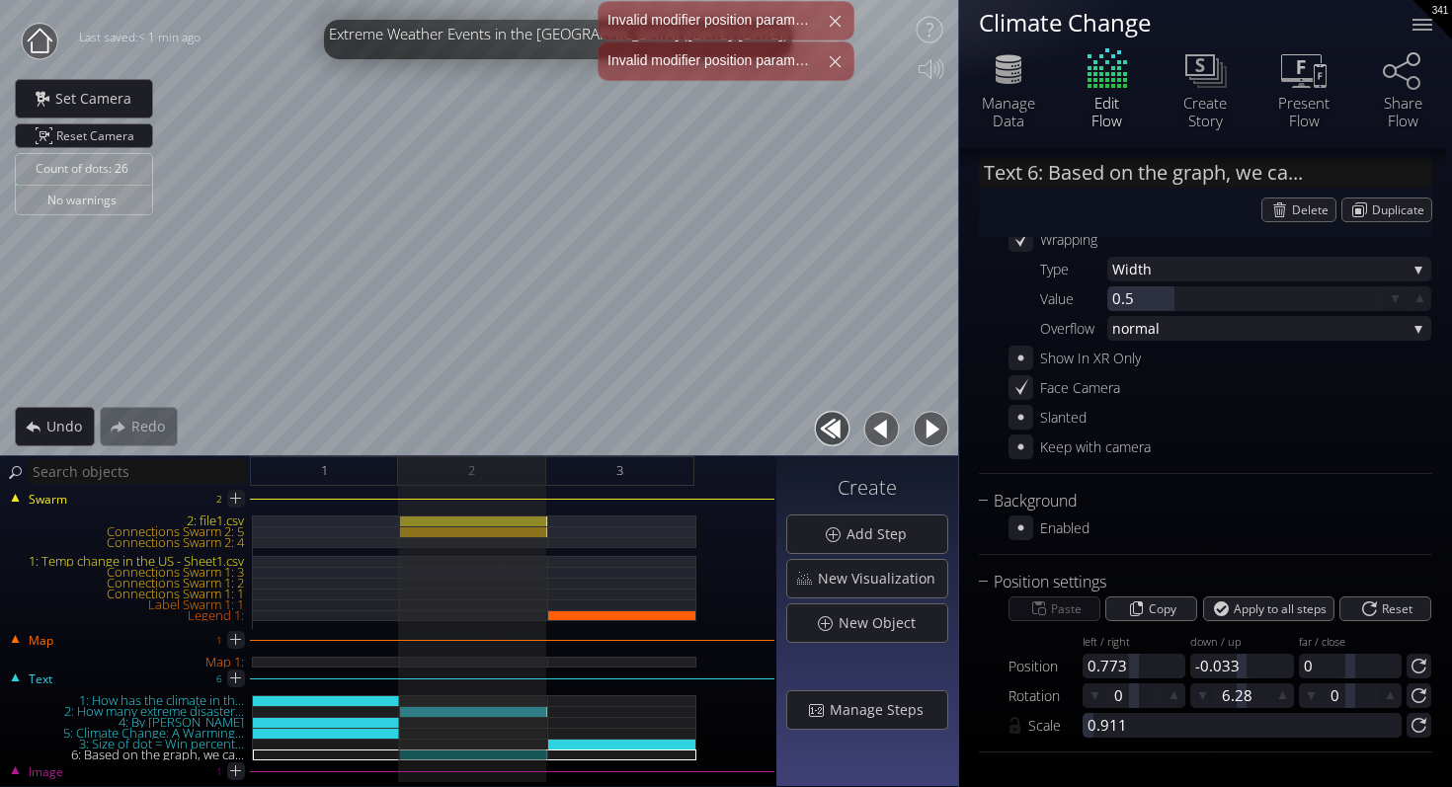
click at [926, 418] on button "button" at bounding box center [930, 429] width 44 height 44
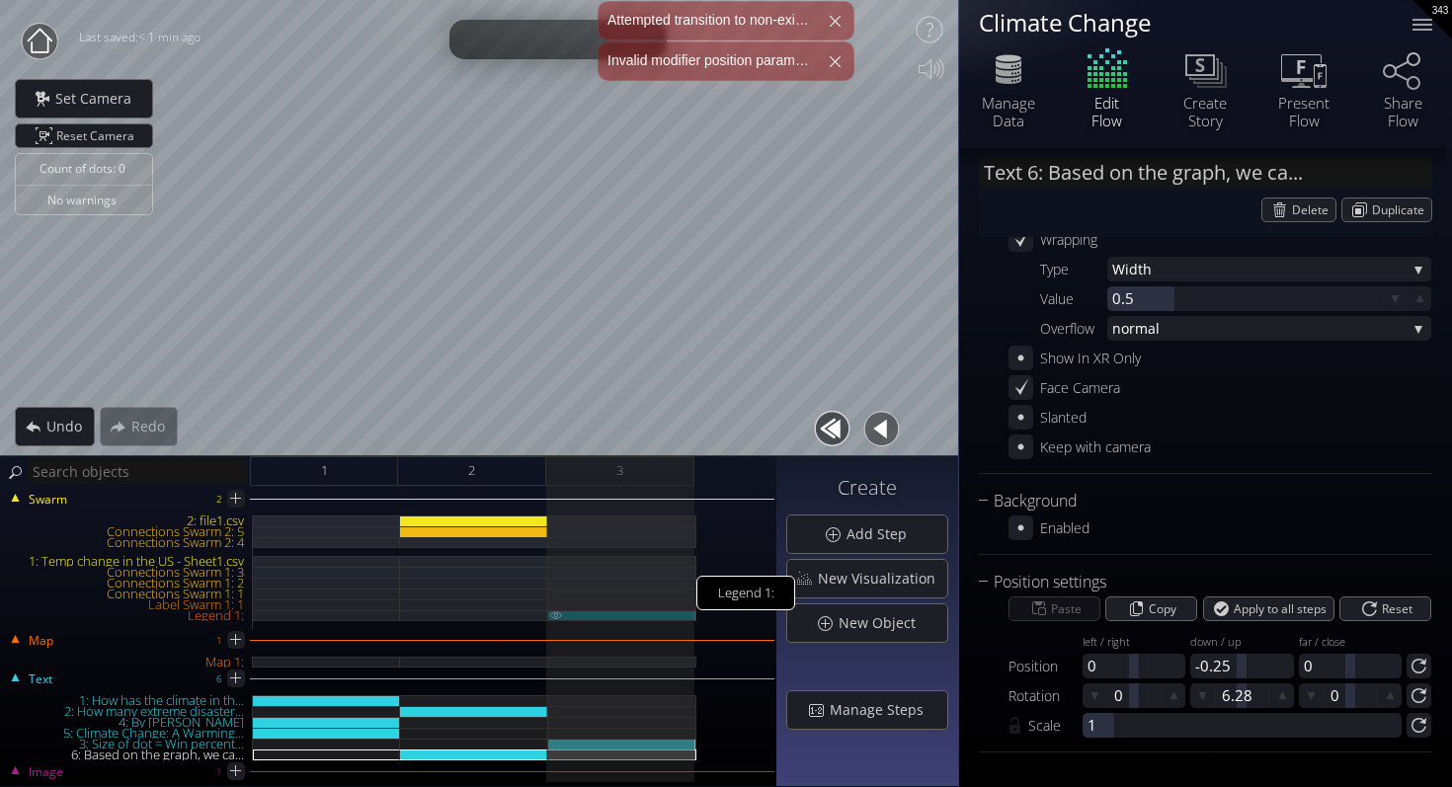
click at [633, 612] on div "Legend 1:" at bounding box center [622, 615] width 148 height 11
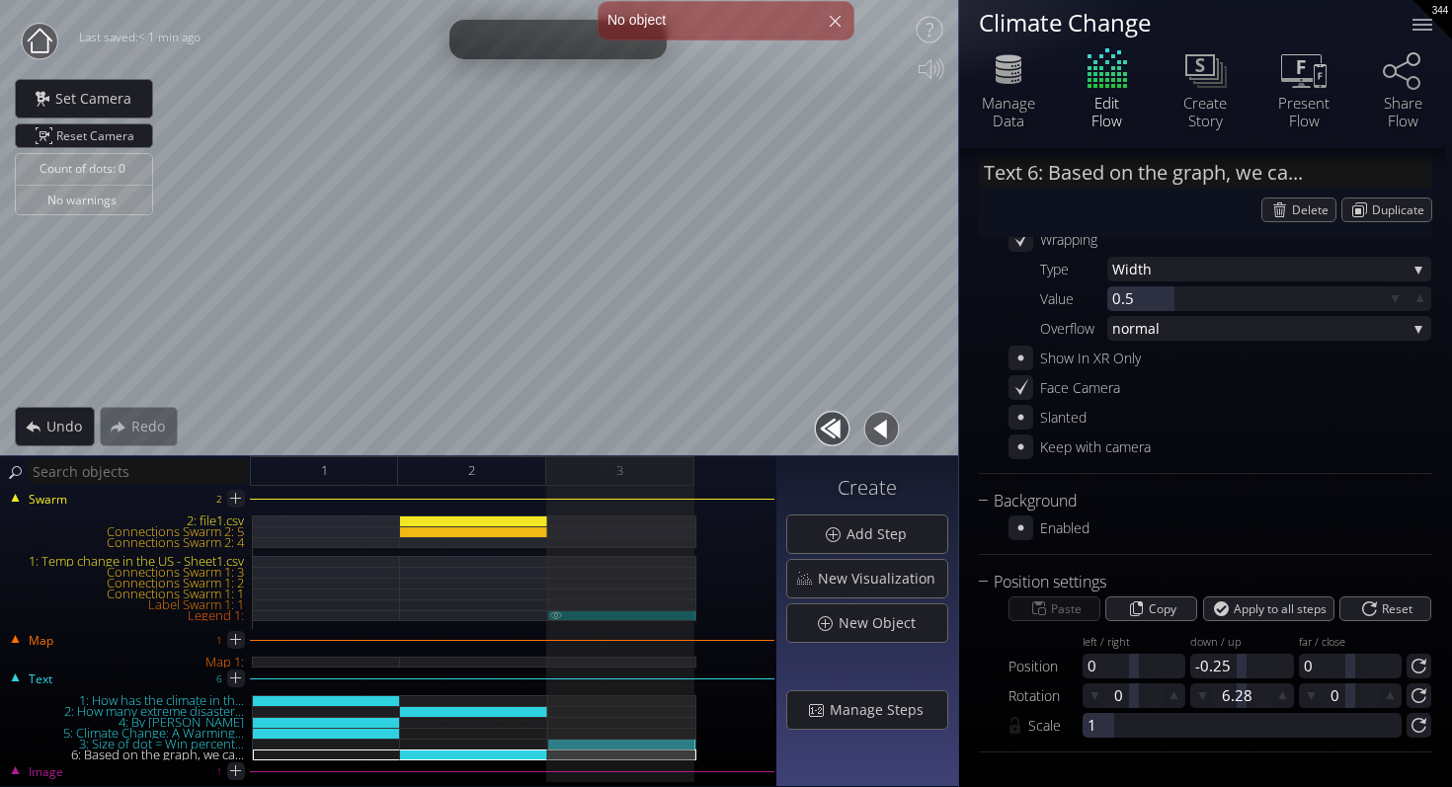
click at [622, 617] on div at bounding box center [622, 615] width 148 height 11
click at [1305, 198] on span "Delete" at bounding box center [1313, 209] width 43 height 23
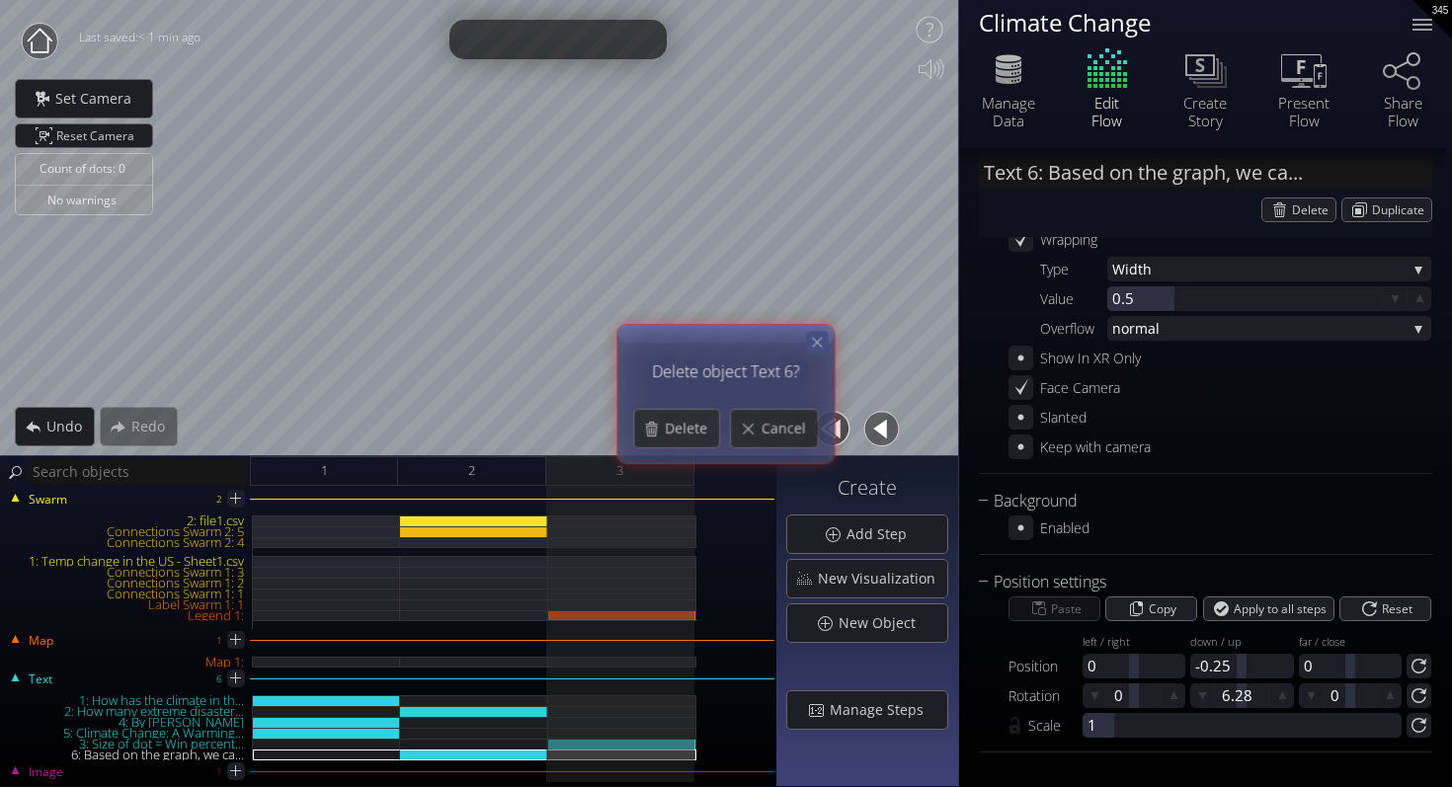
click at [821, 345] on icon at bounding box center [817, 342] width 17 height 17
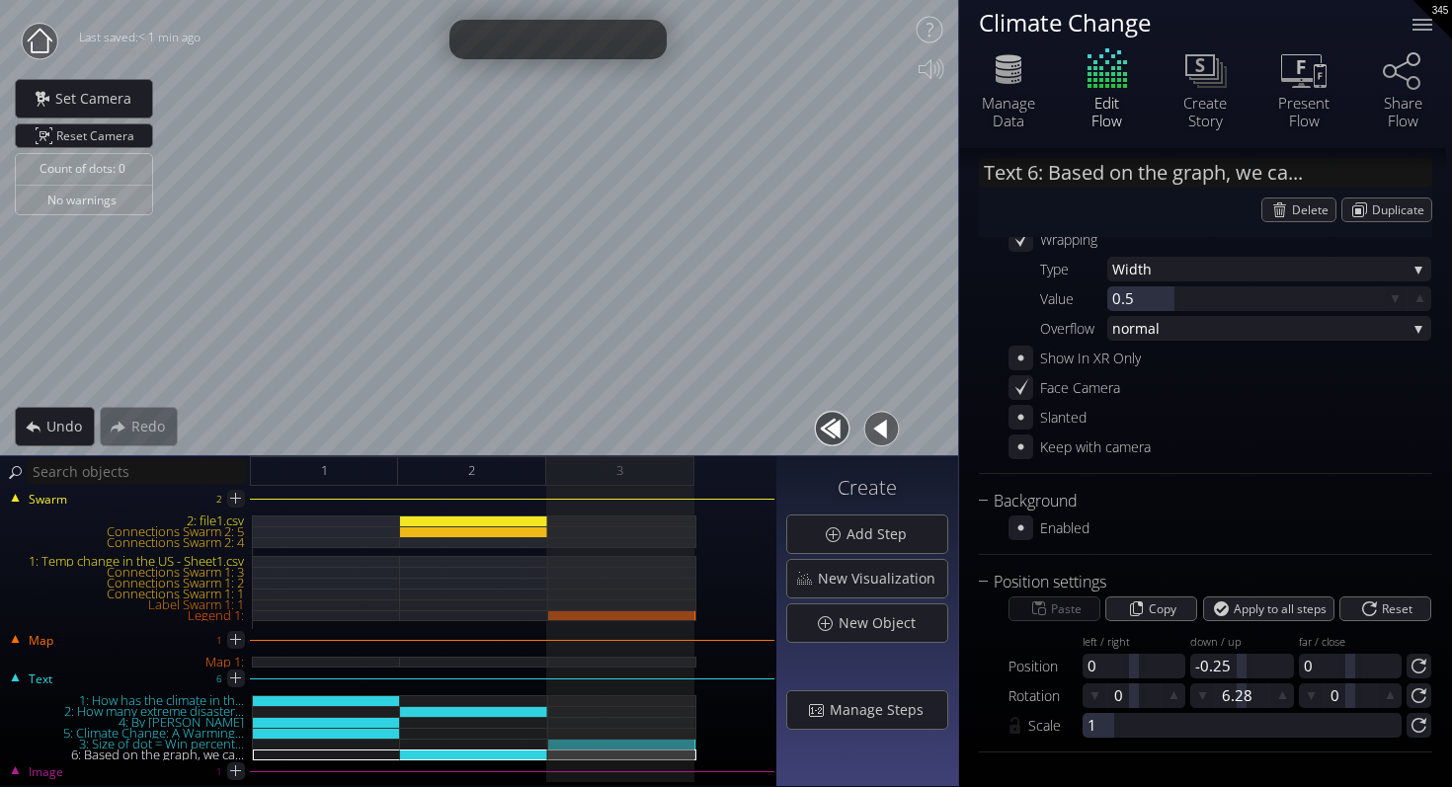
click at [609, 508] on div "Swarm 2 2: file1.csv Connections Swarm 2: 5 Connections Swarm 2: 4 1: Temp chan…" at bounding box center [388, 565] width 772 height 127
click at [609, 512] on div "Swarm 2 2: file1.csv Connections Swarm 2: 5 Connections Swarm 2: 4 1: Temp chan…" at bounding box center [388, 565] width 772 height 127
click at [614, 515] on div at bounding box center [622, 520] width 148 height 11
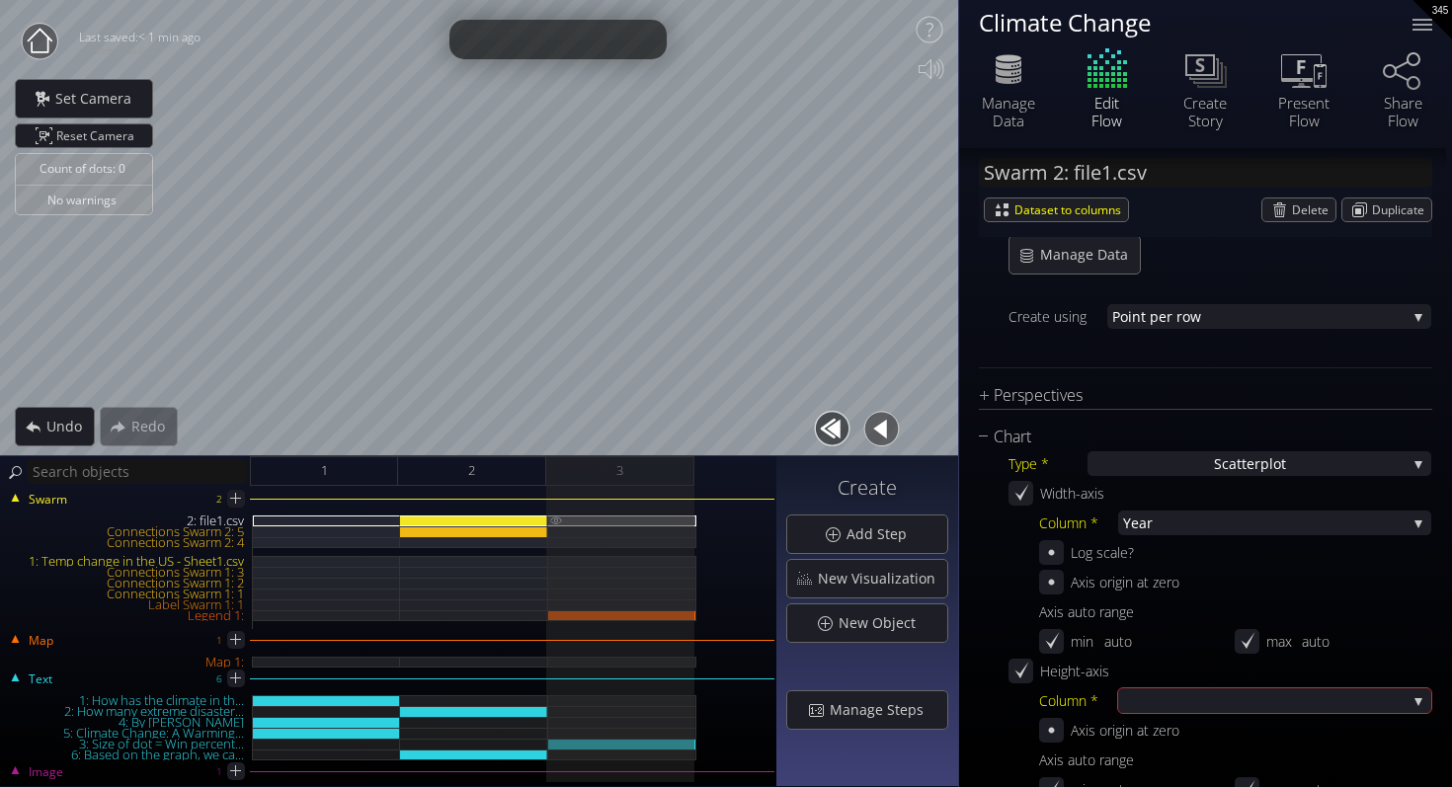
scroll to position [2003, 0]
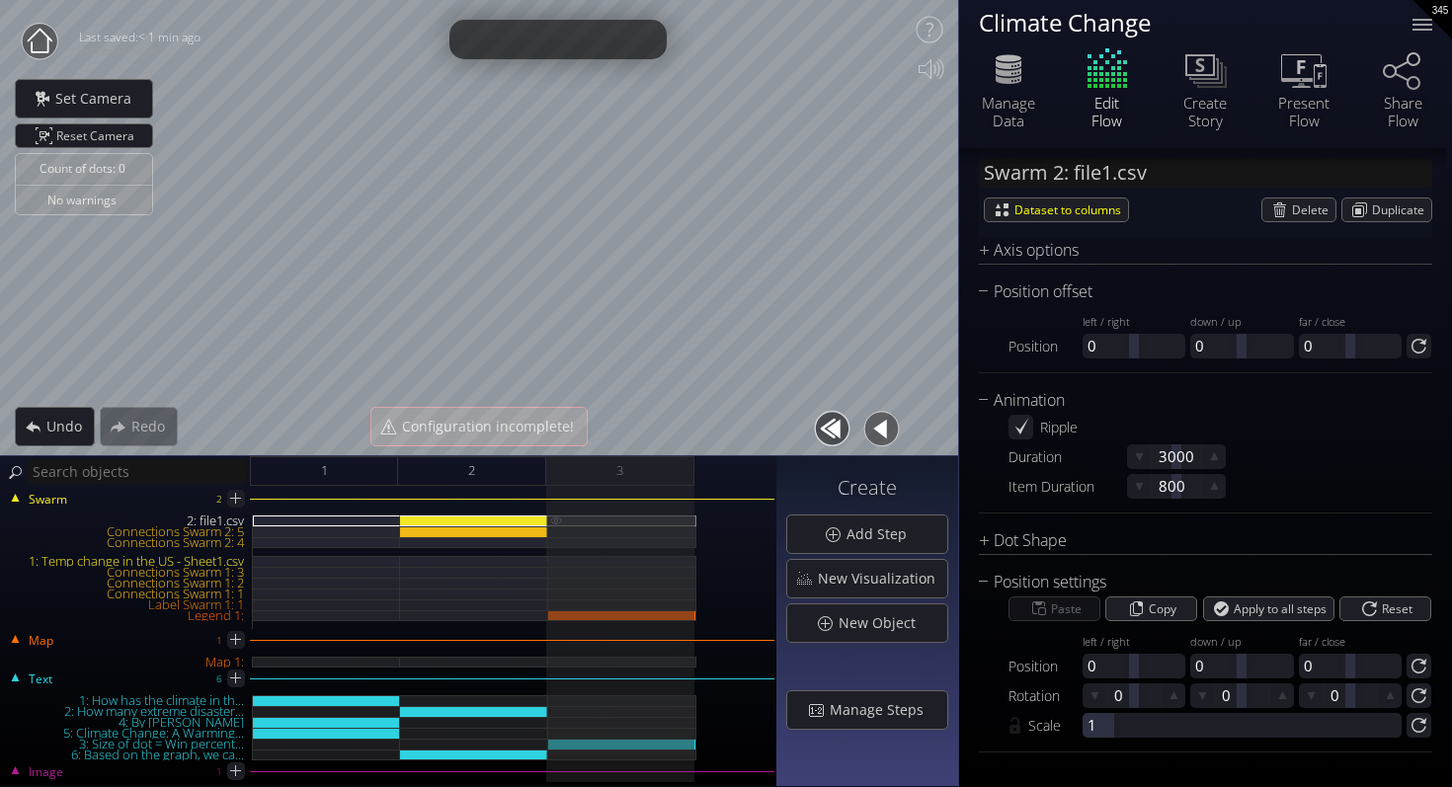
click at [552, 518] on img at bounding box center [556, 519] width 16 height 9
click at [552, 530] on img at bounding box center [556, 531] width 16 height 10
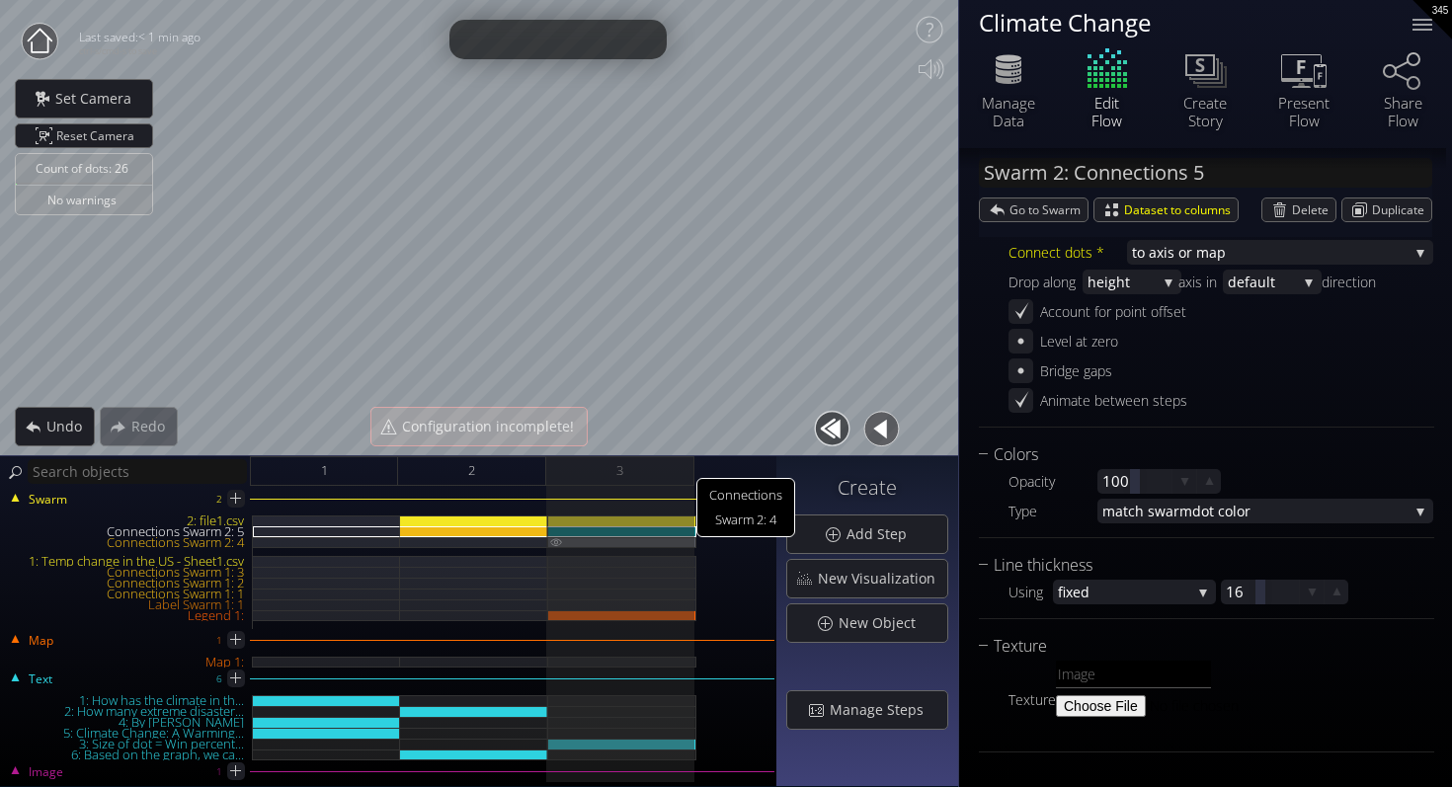
click at [557, 545] on img at bounding box center [556, 541] width 16 height 9
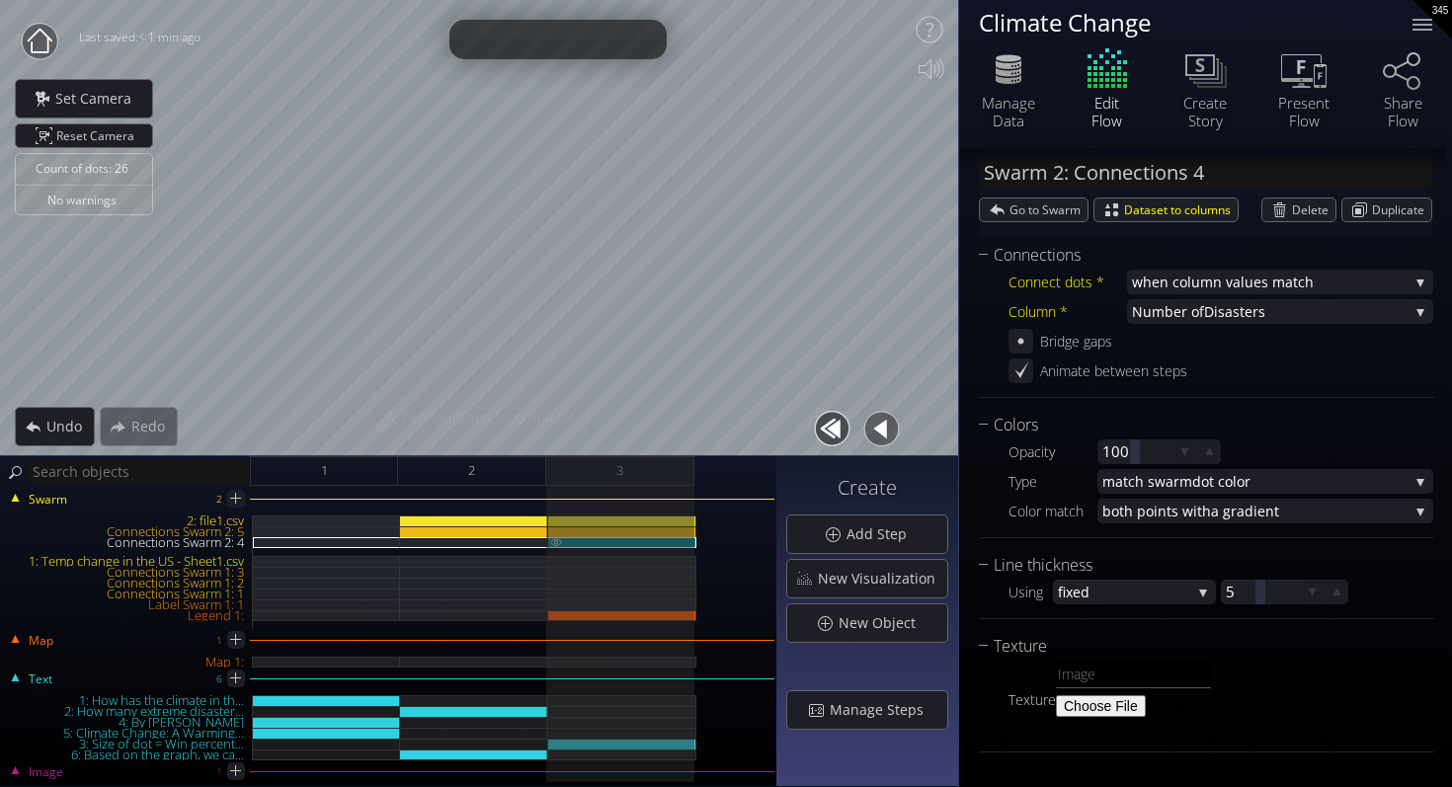
scroll to position [184, 0]
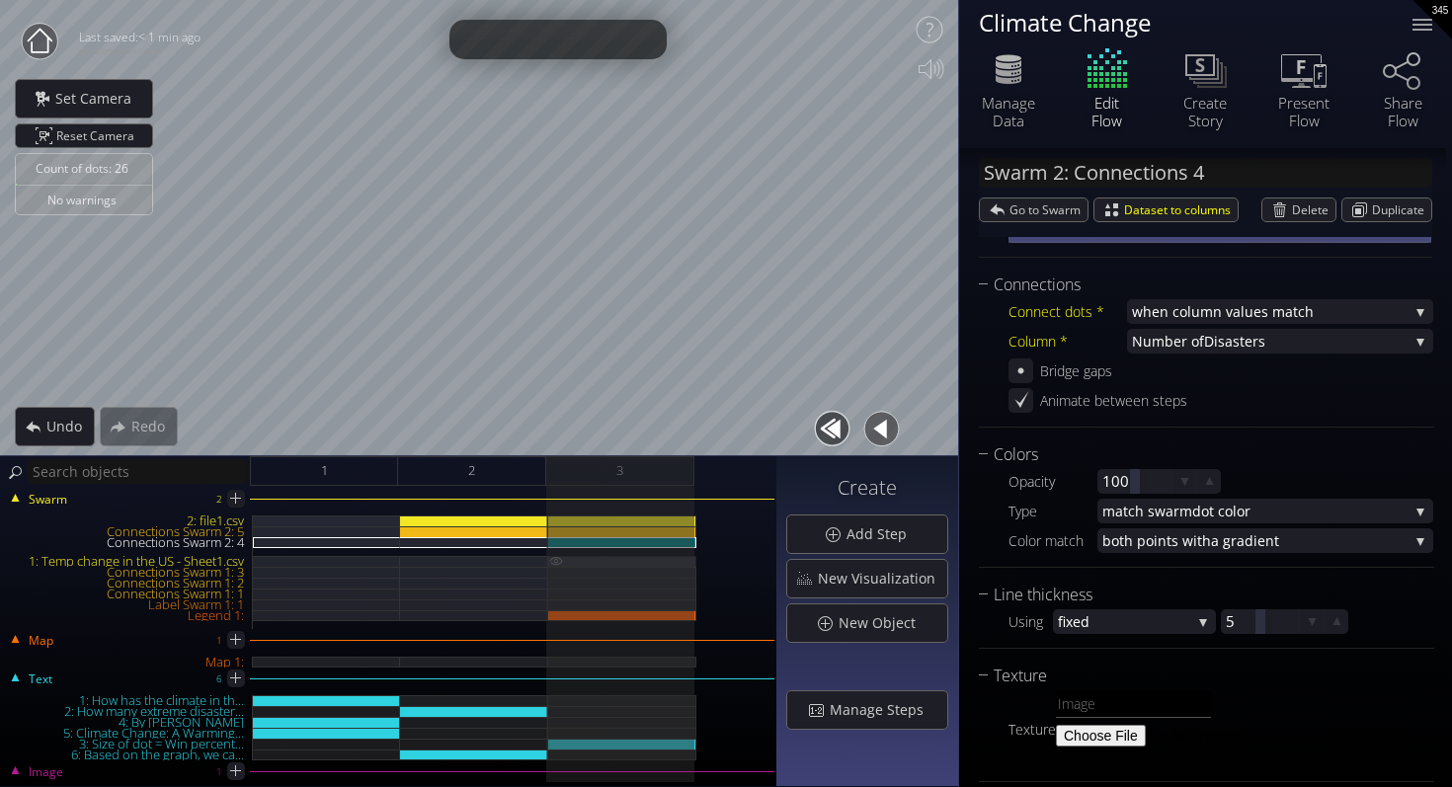
click at [555, 555] on button at bounding box center [556, 560] width 16 height 10
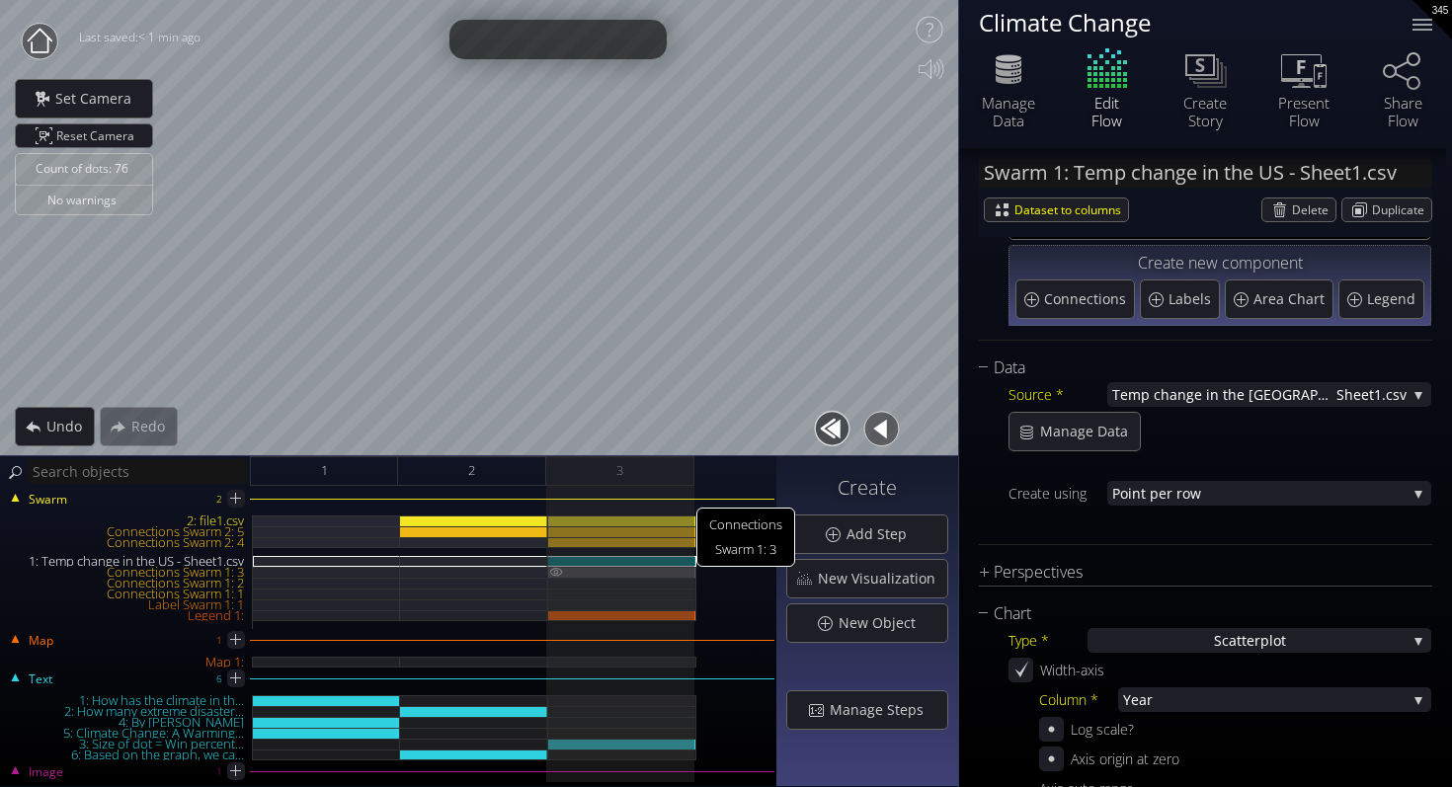
click at [555, 571] on img at bounding box center [556, 572] width 16 height 10
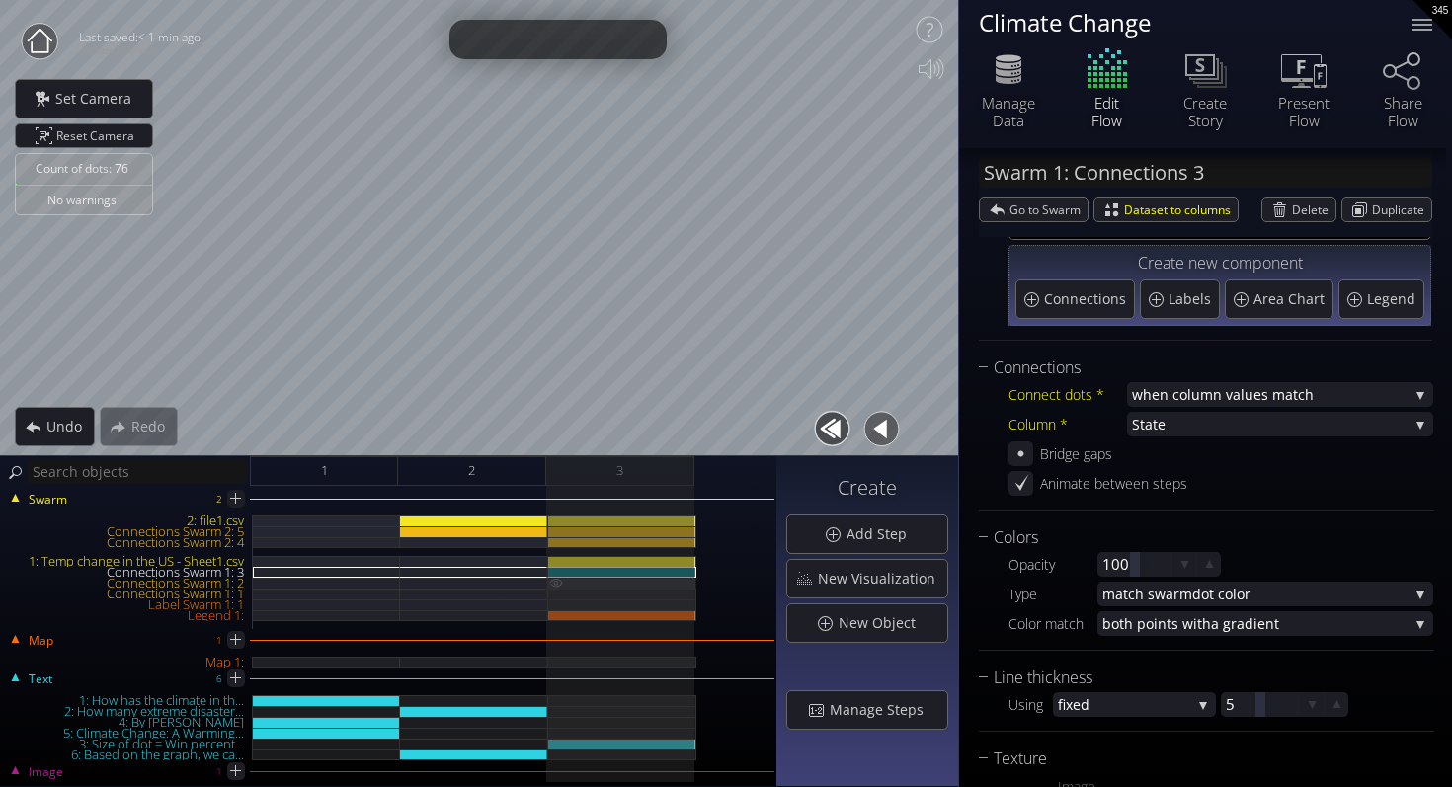
click at [555, 581] on img at bounding box center [556, 583] width 16 height 10
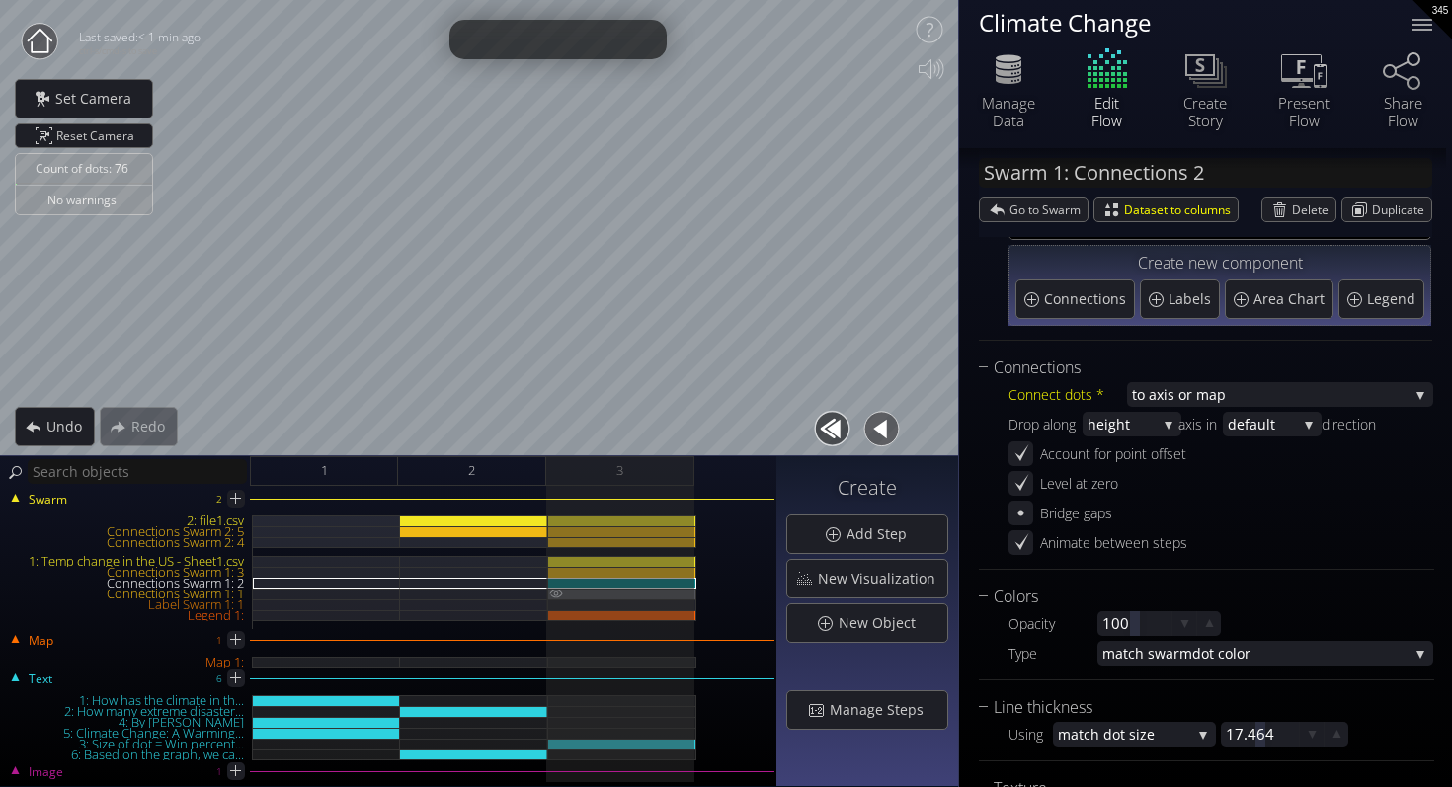
click at [555, 592] on img at bounding box center [556, 594] width 16 height 10
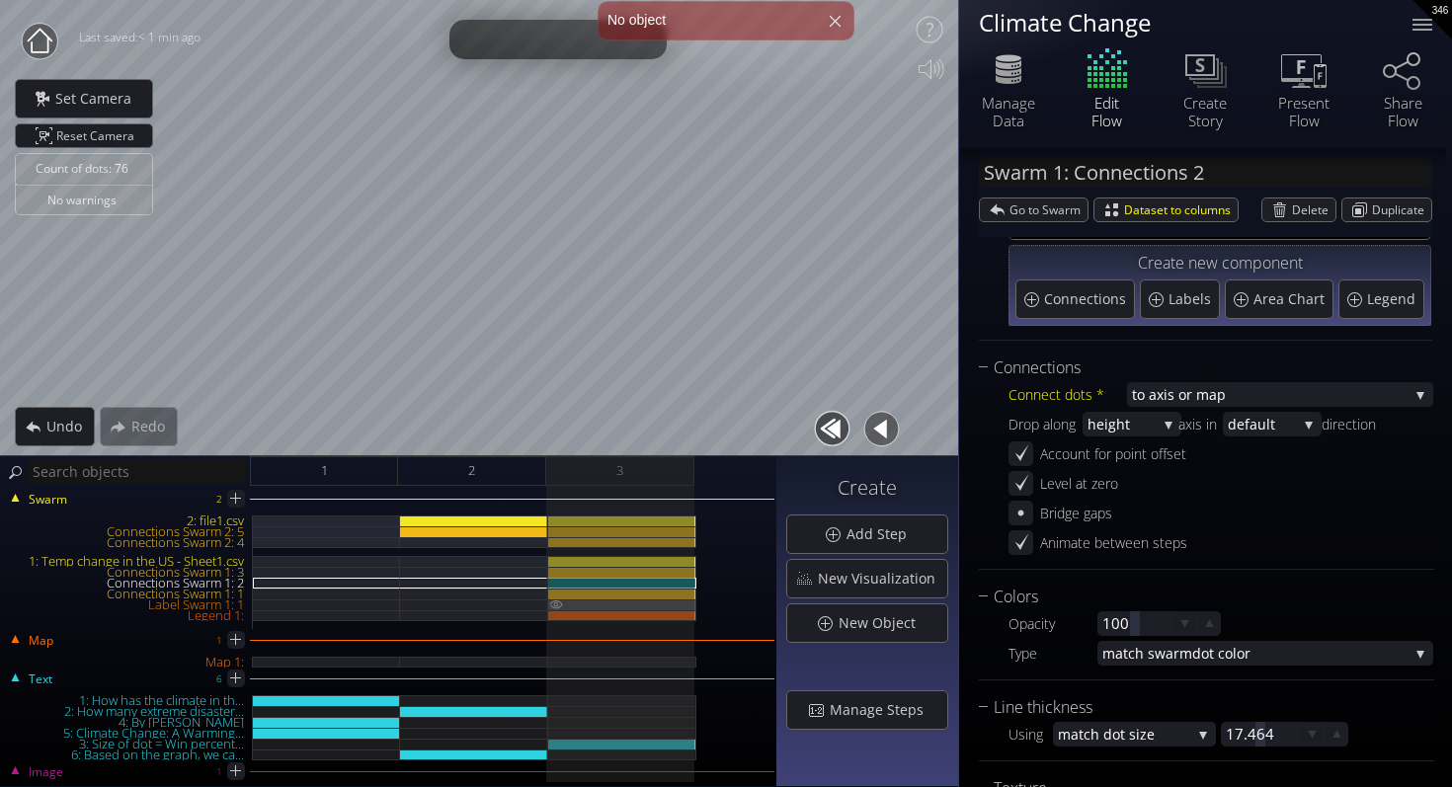
click at [555, 607] on img at bounding box center [556, 604] width 16 height 10
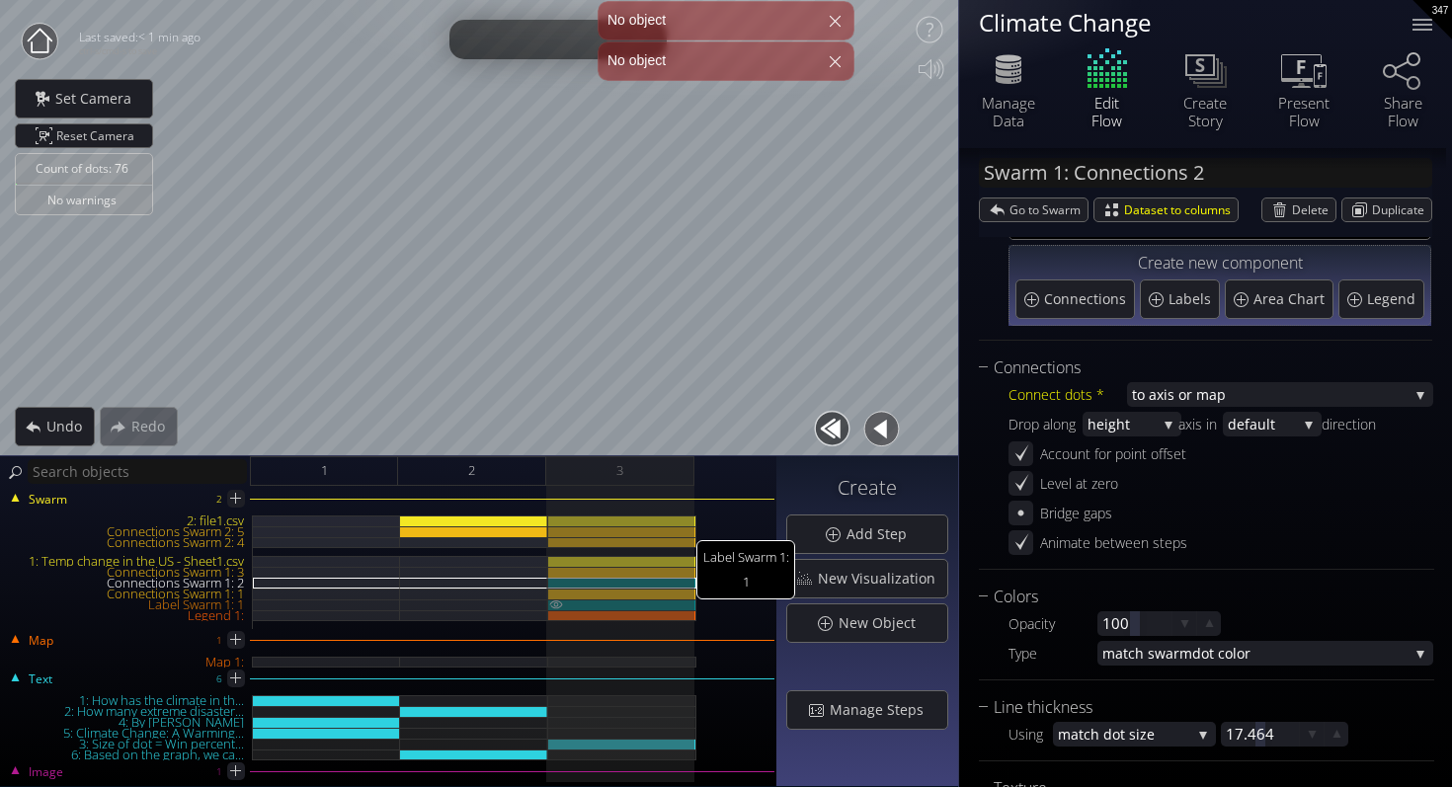
click at [555, 603] on img at bounding box center [556, 604] width 16 height 10
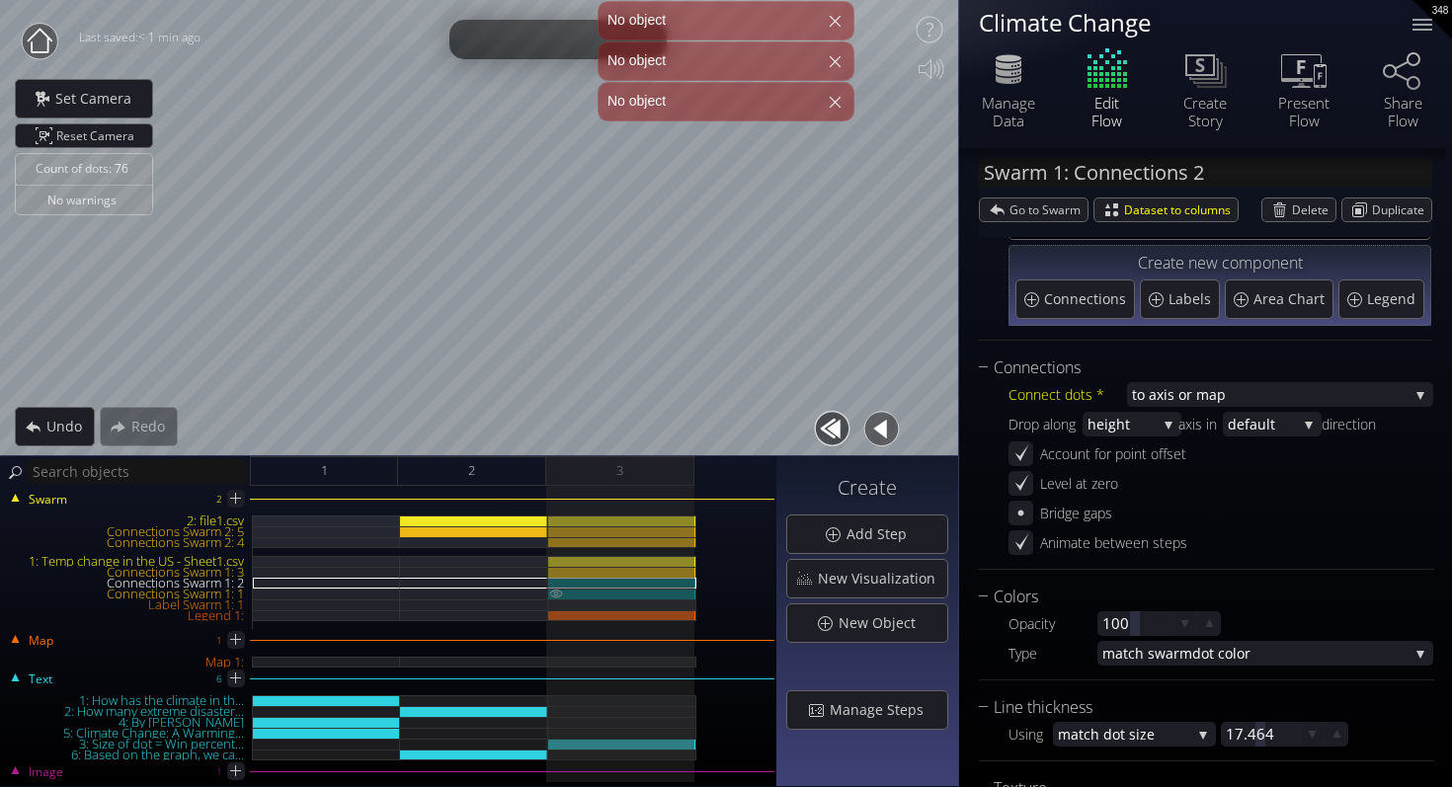
click at [555, 592] on img at bounding box center [556, 594] width 16 height 10
click at [555, 578] on img at bounding box center [556, 582] width 16 height 9
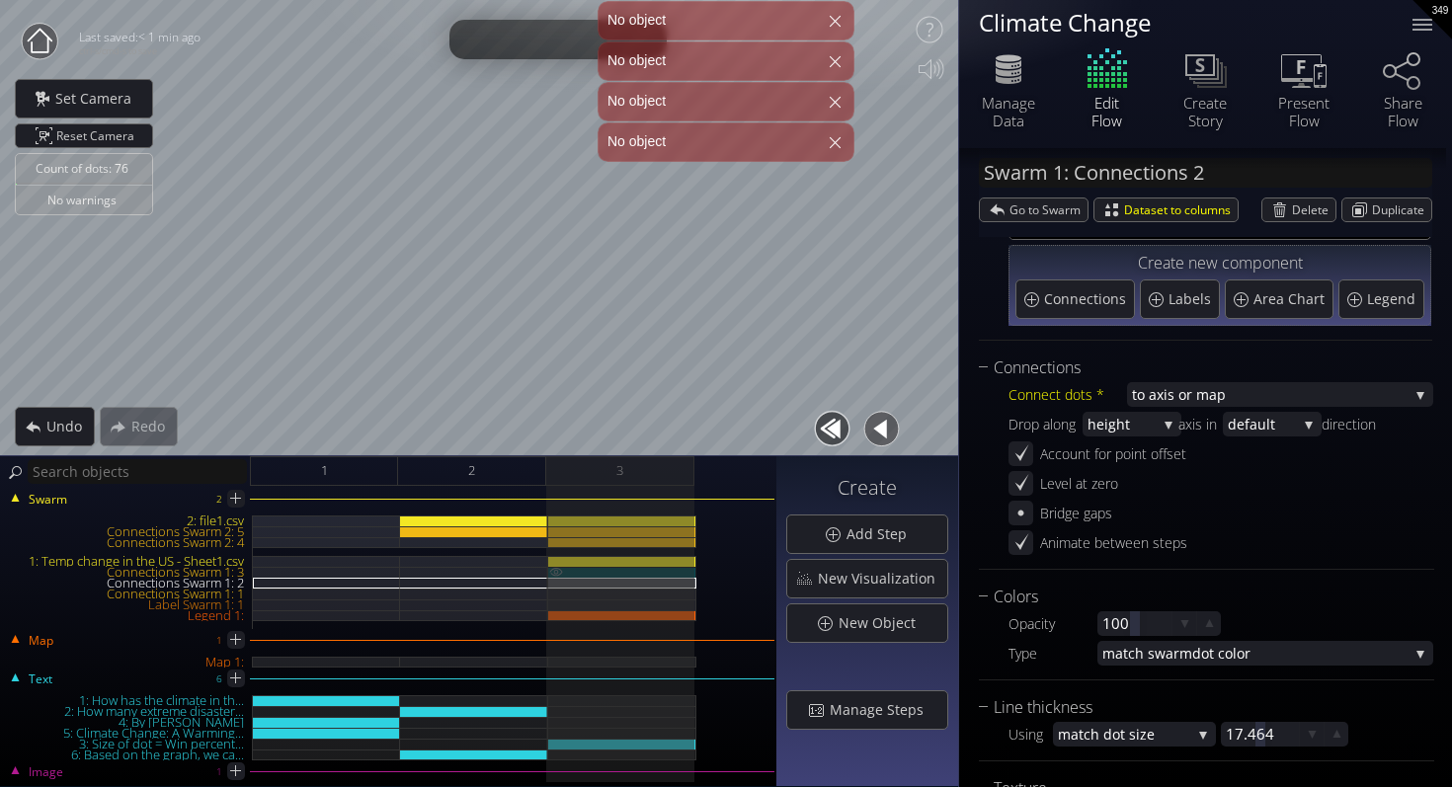
click at [555, 570] on img at bounding box center [556, 572] width 16 height 10
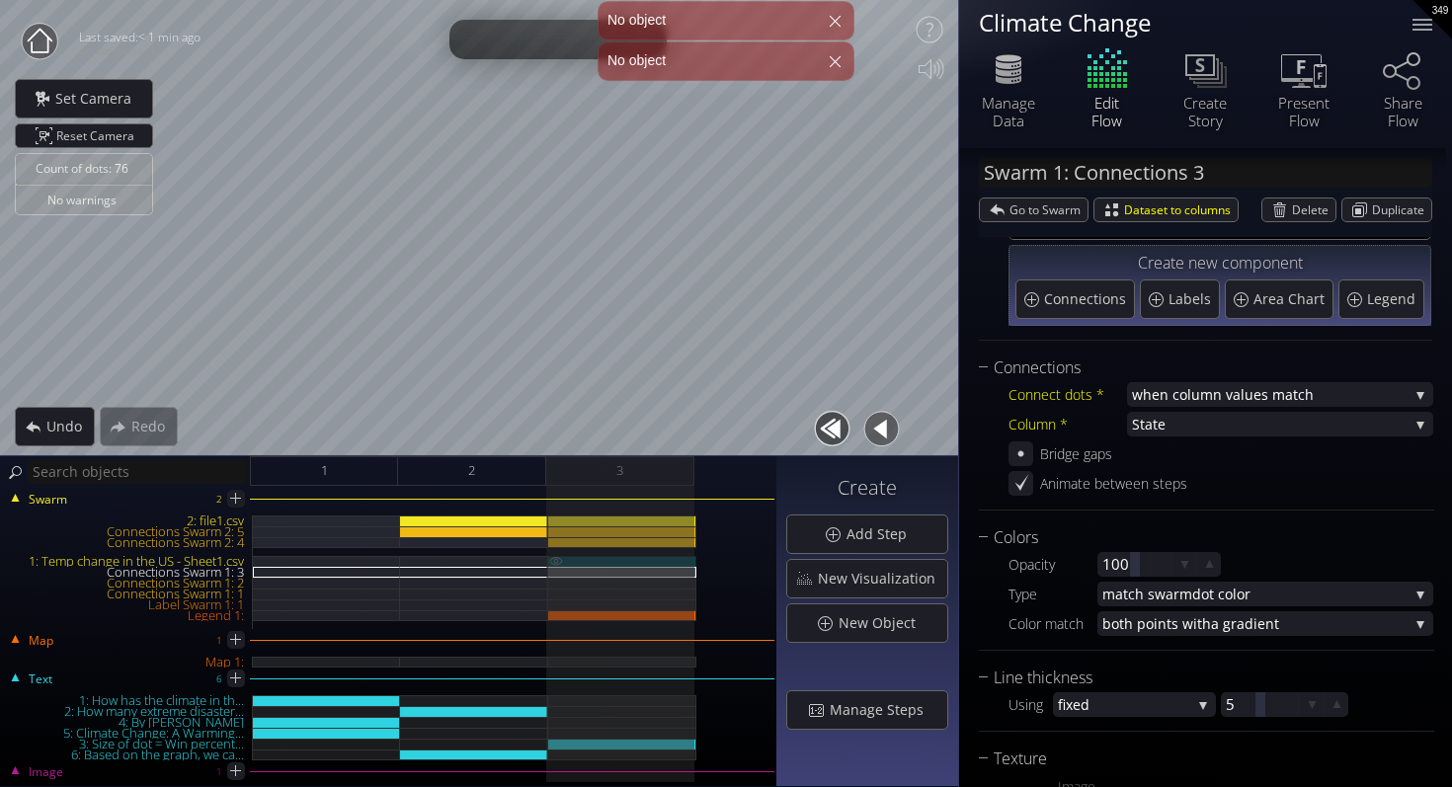
click at [557, 563] on img at bounding box center [556, 561] width 16 height 10
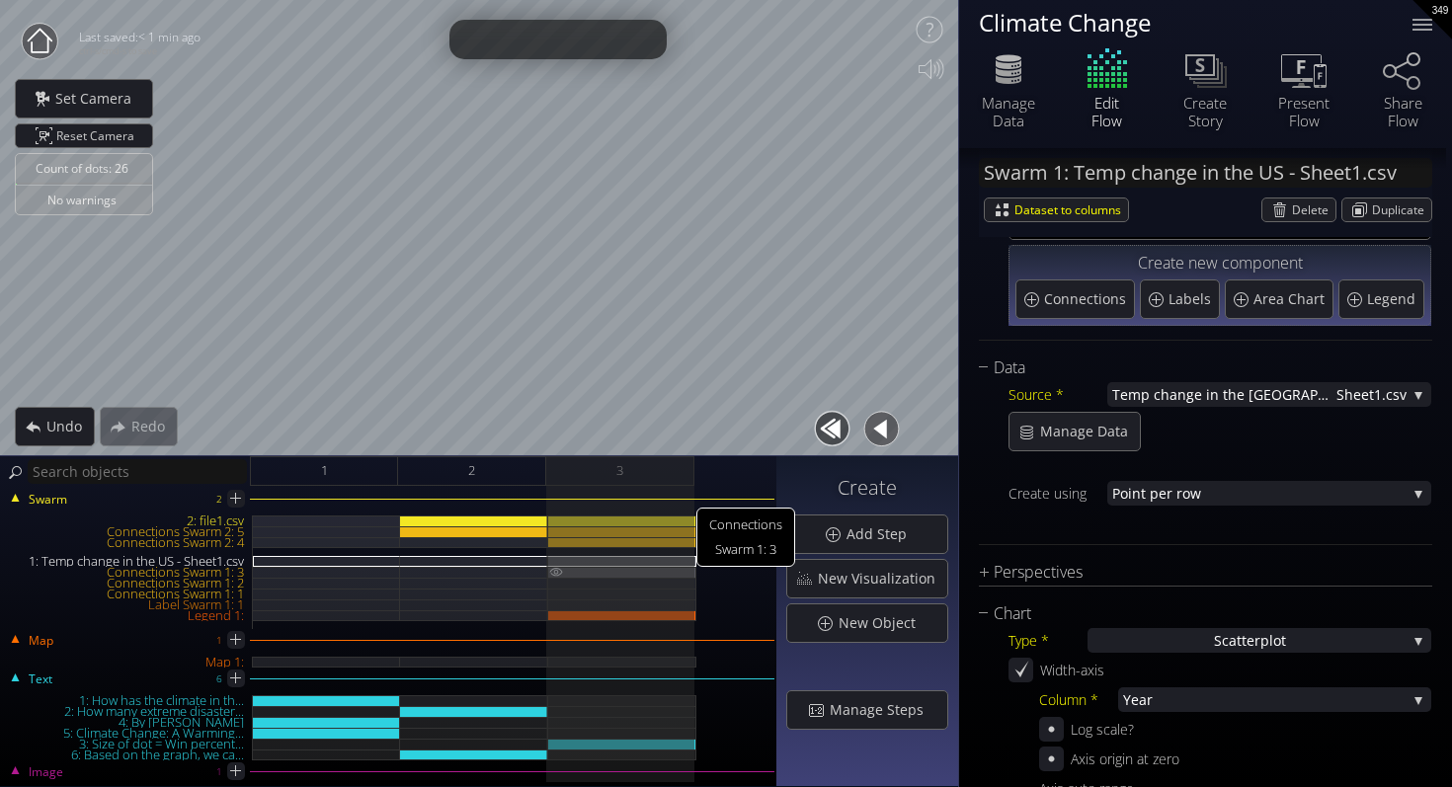
click at [553, 568] on img at bounding box center [556, 572] width 16 height 10
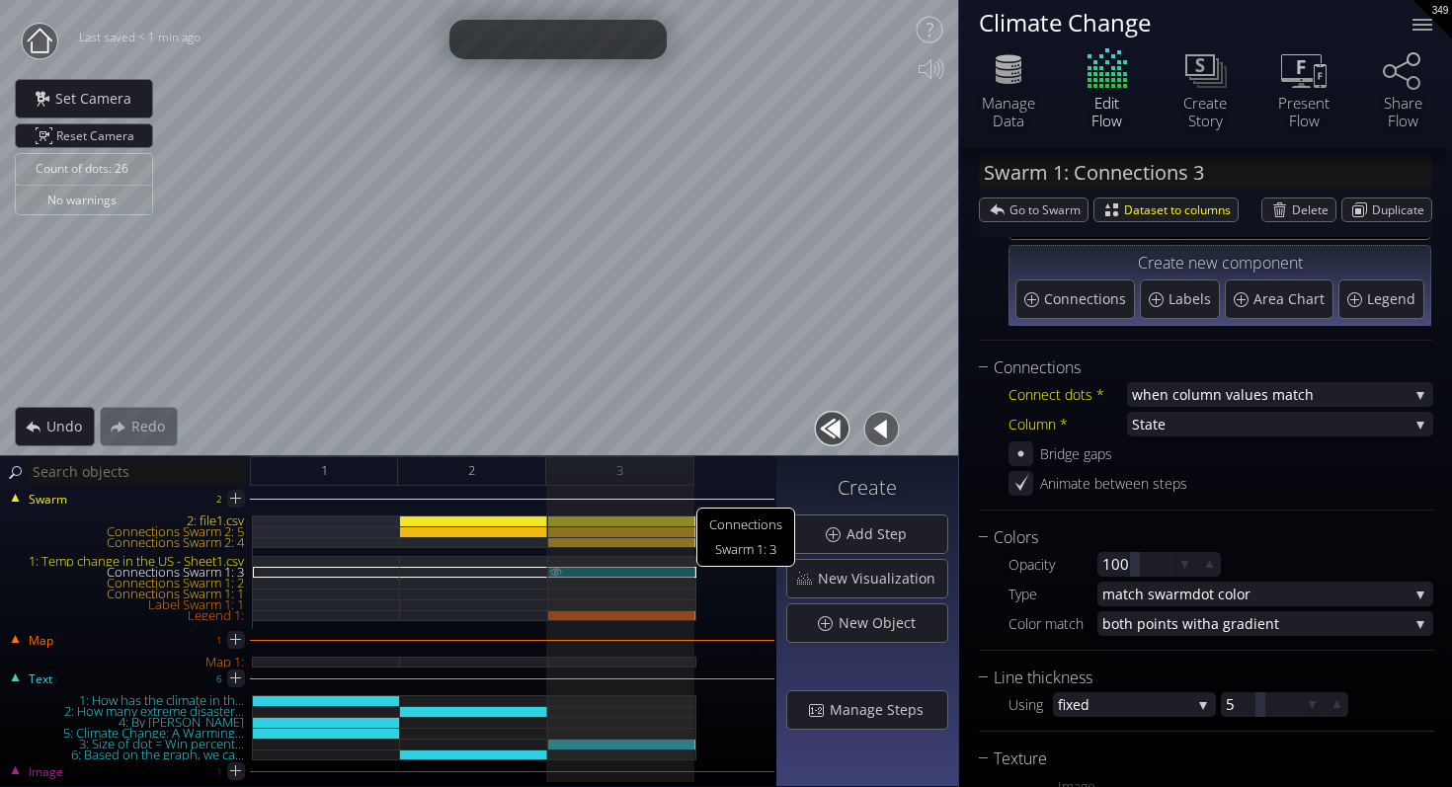
click at [554, 569] on img at bounding box center [556, 571] width 16 height 9
click at [555, 537] on img at bounding box center [556, 541] width 16 height 9
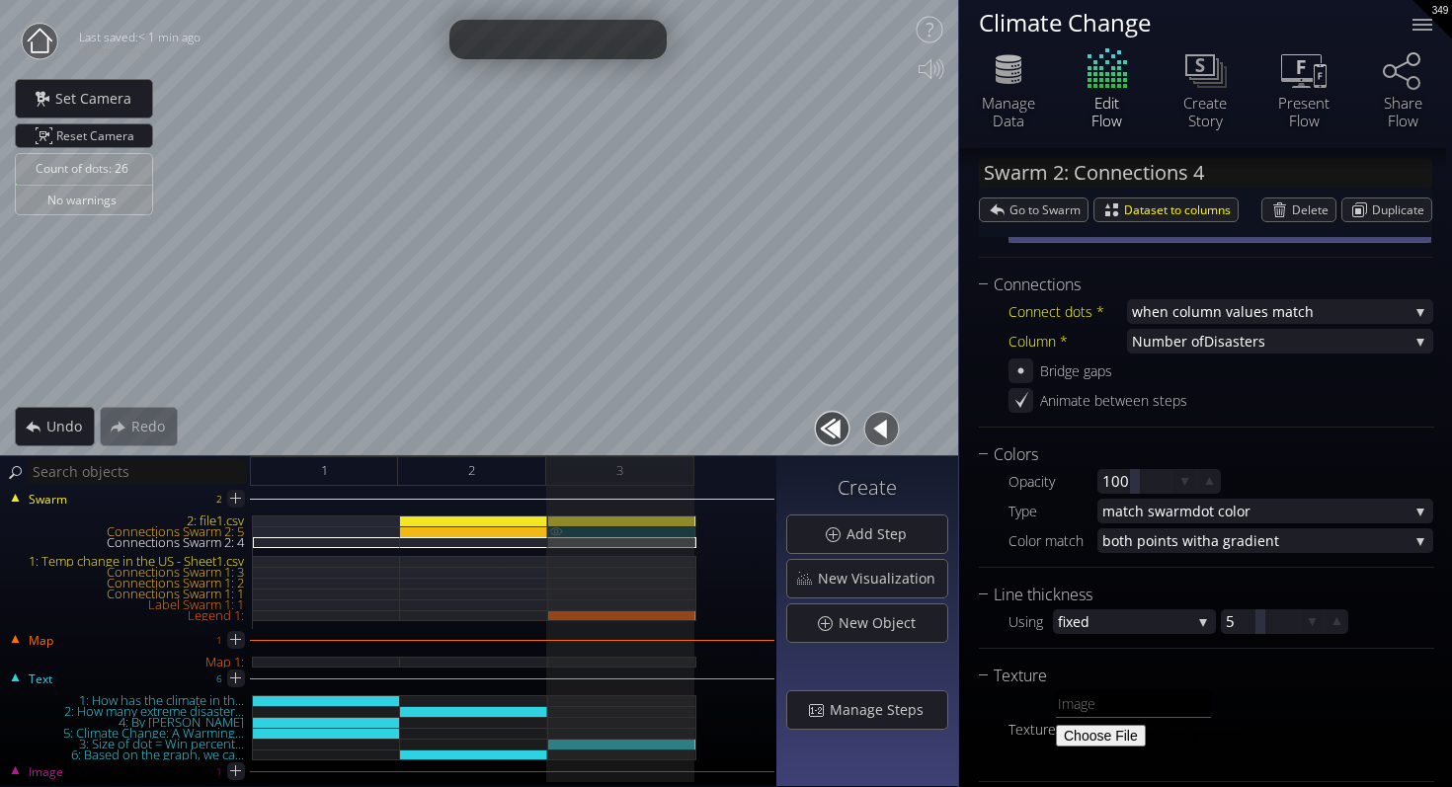
click at [554, 530] on img at bounding box center [556, 531] width 16 height 10
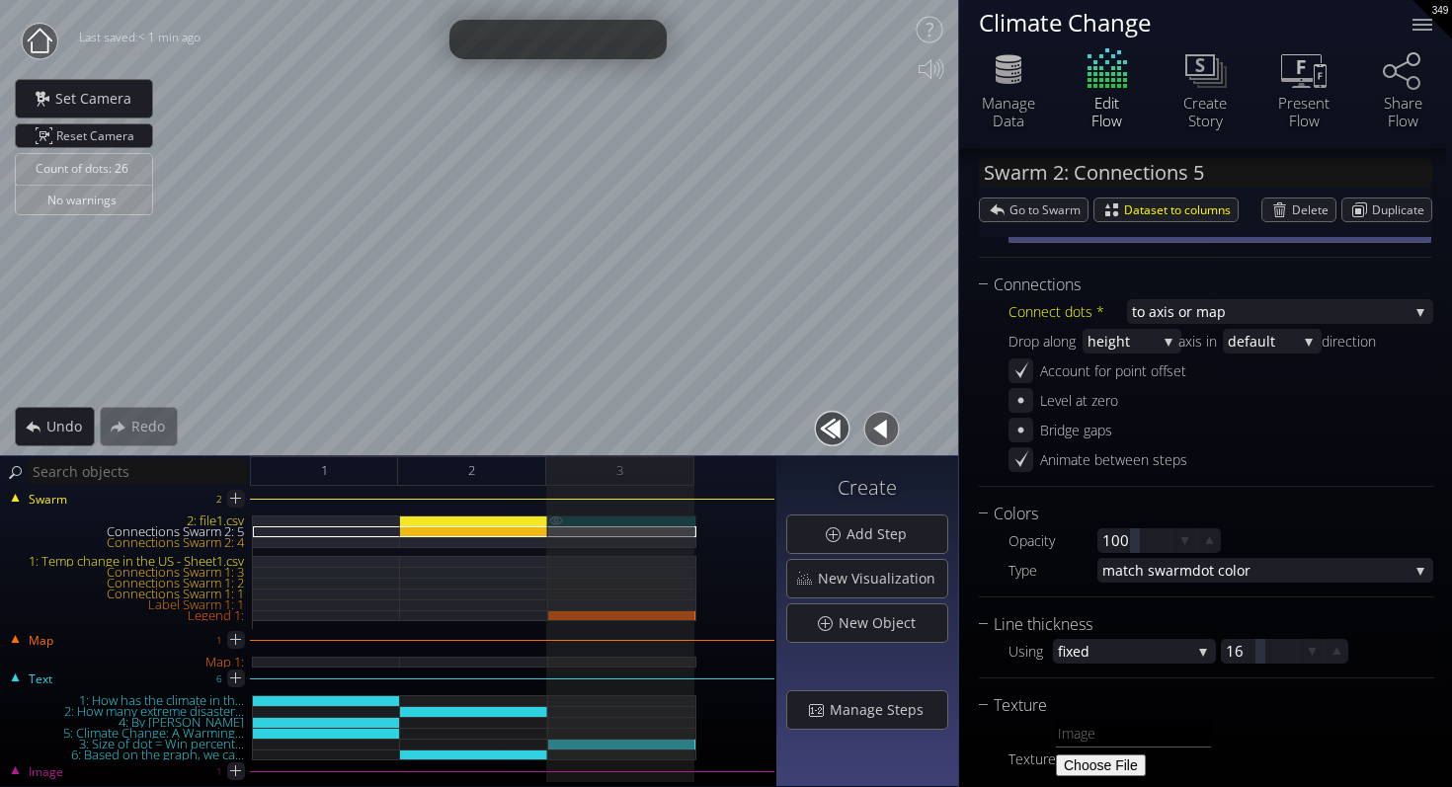
click at [552, 518] on img at bounding box center [556, 520] width 16 height 10
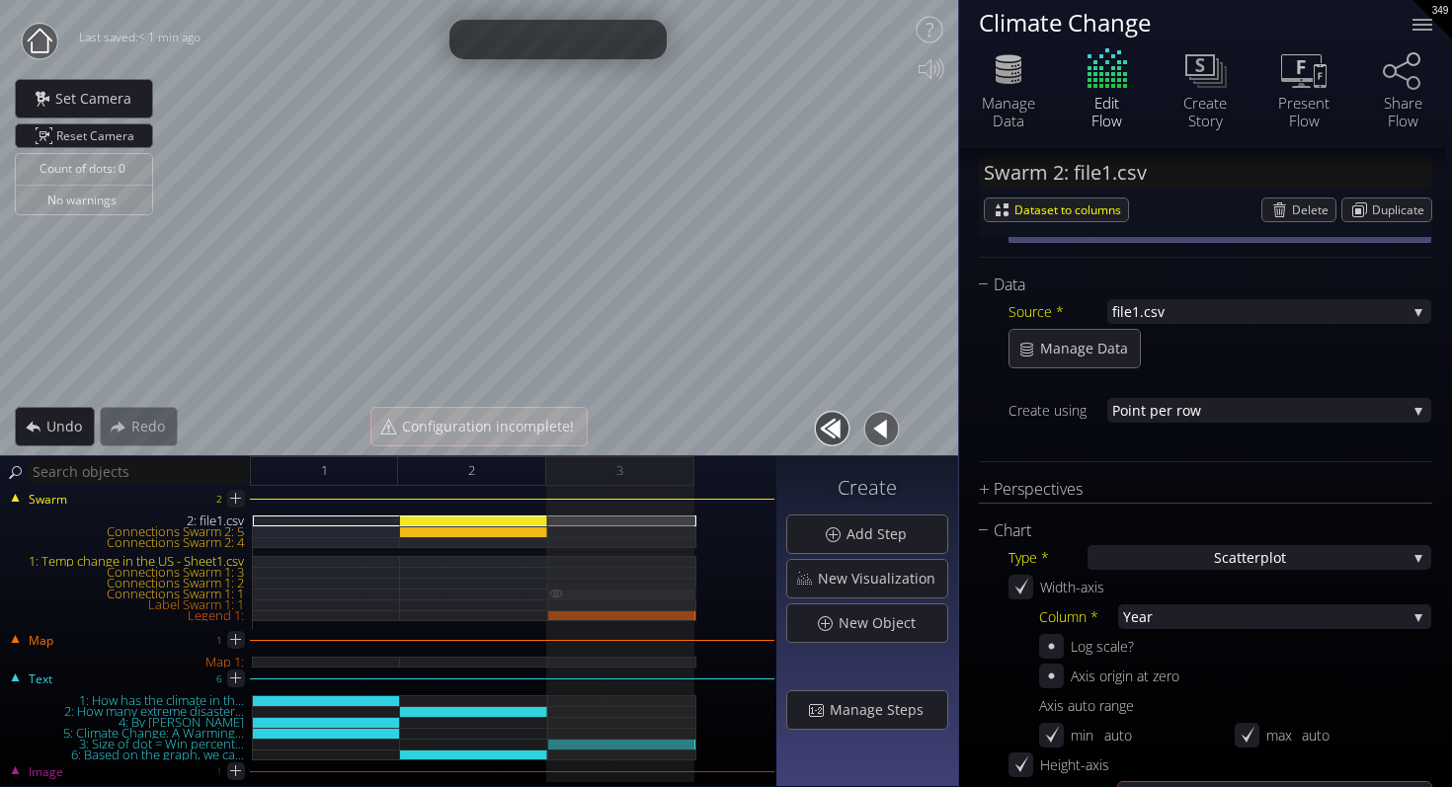
click at [558, 589] on img at bounding box center [556, 594] width 16 height 10
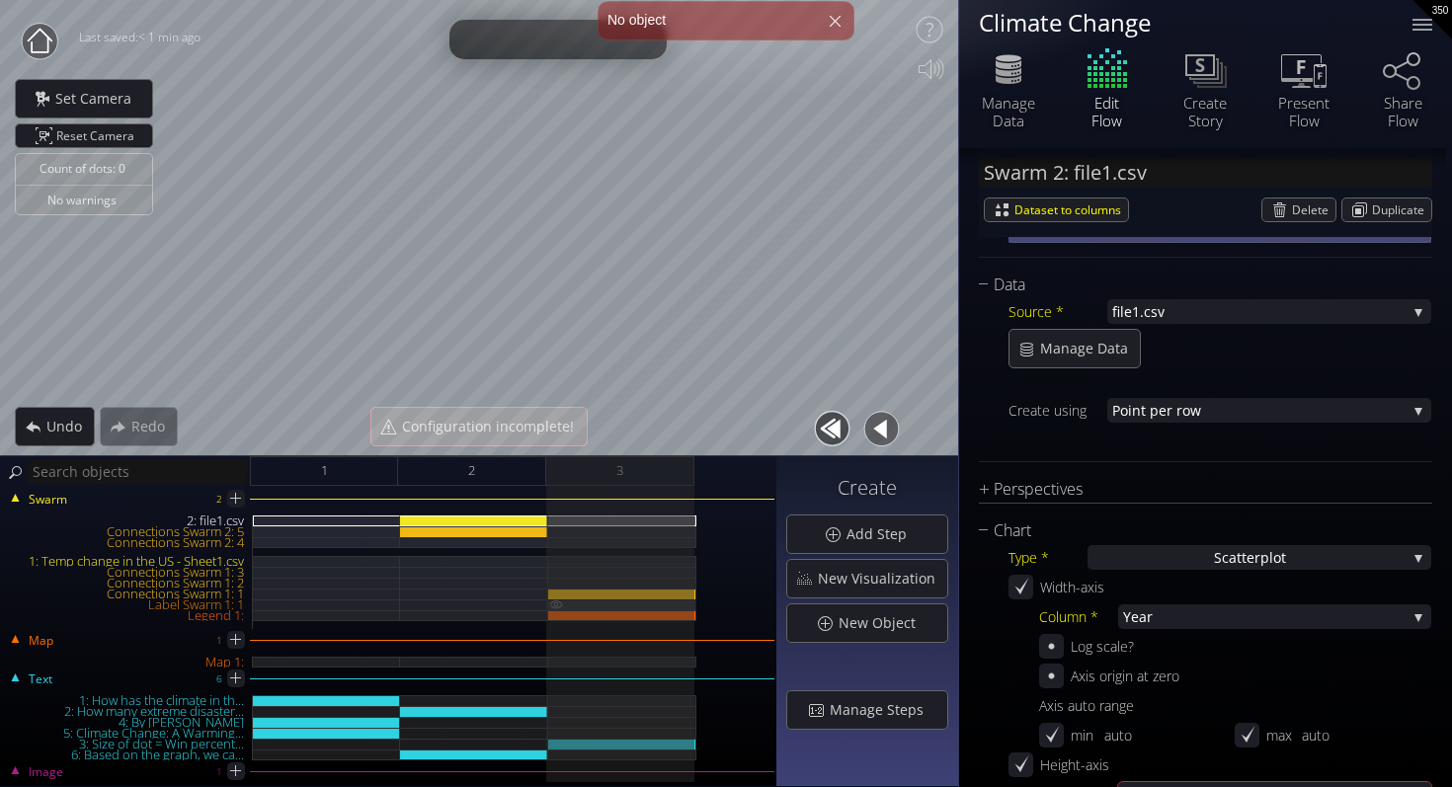
click at [554, 602] on img at bounding box center [556, 604] width 16 height 10
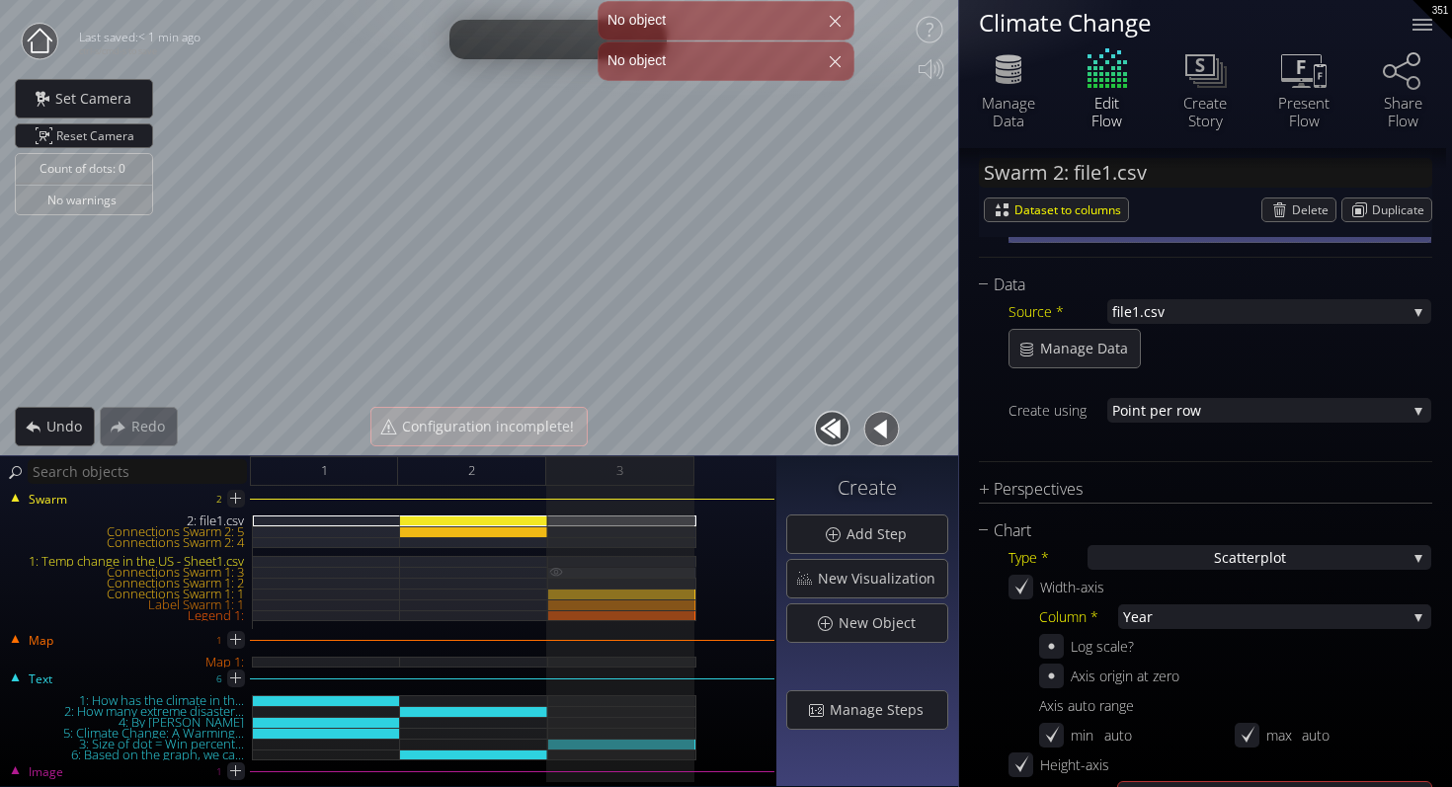
click at [552, 572] on img at bounding box center [556, 572] width 16 height 10
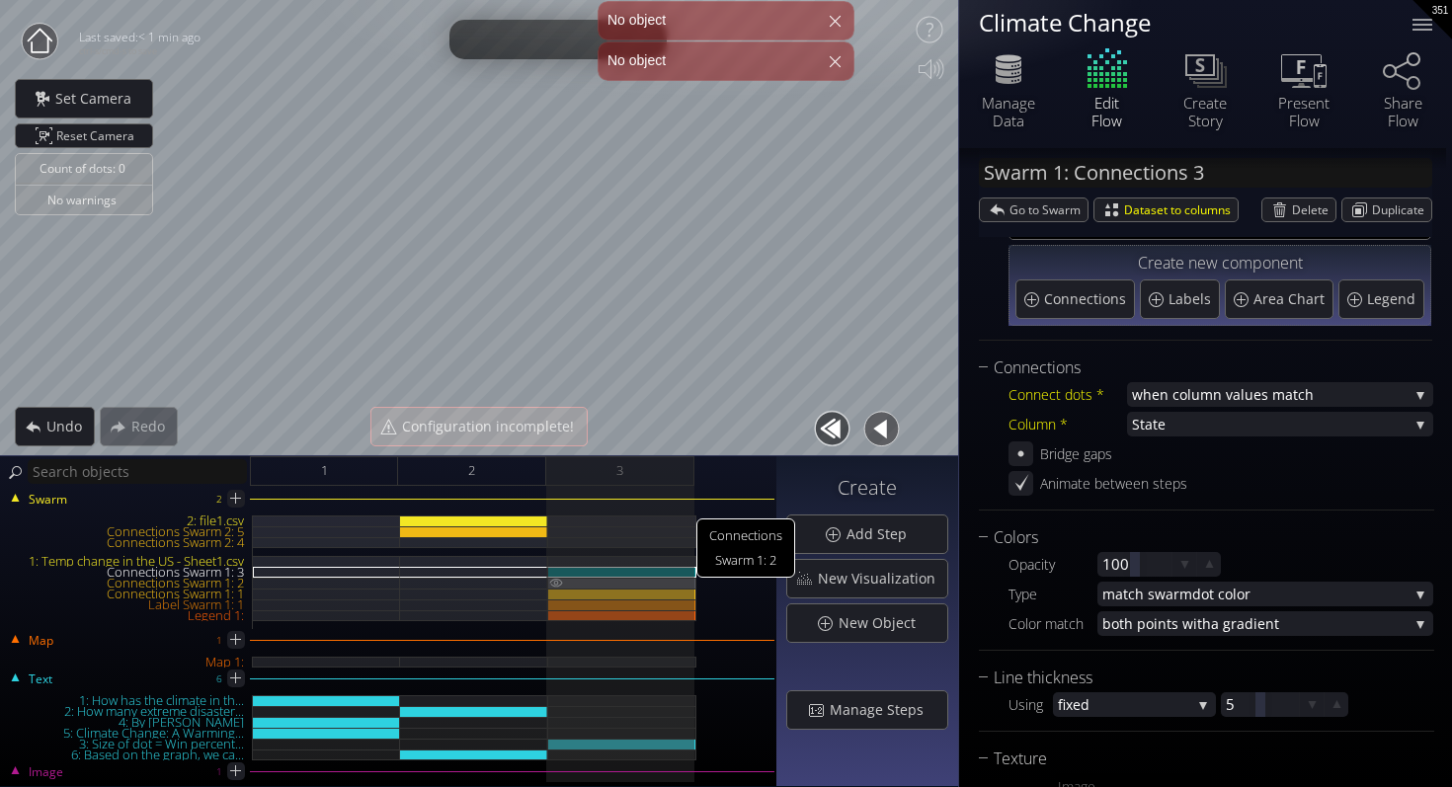
click at [553, 579] on img at bounding box center [556, 583] width 16 height 10
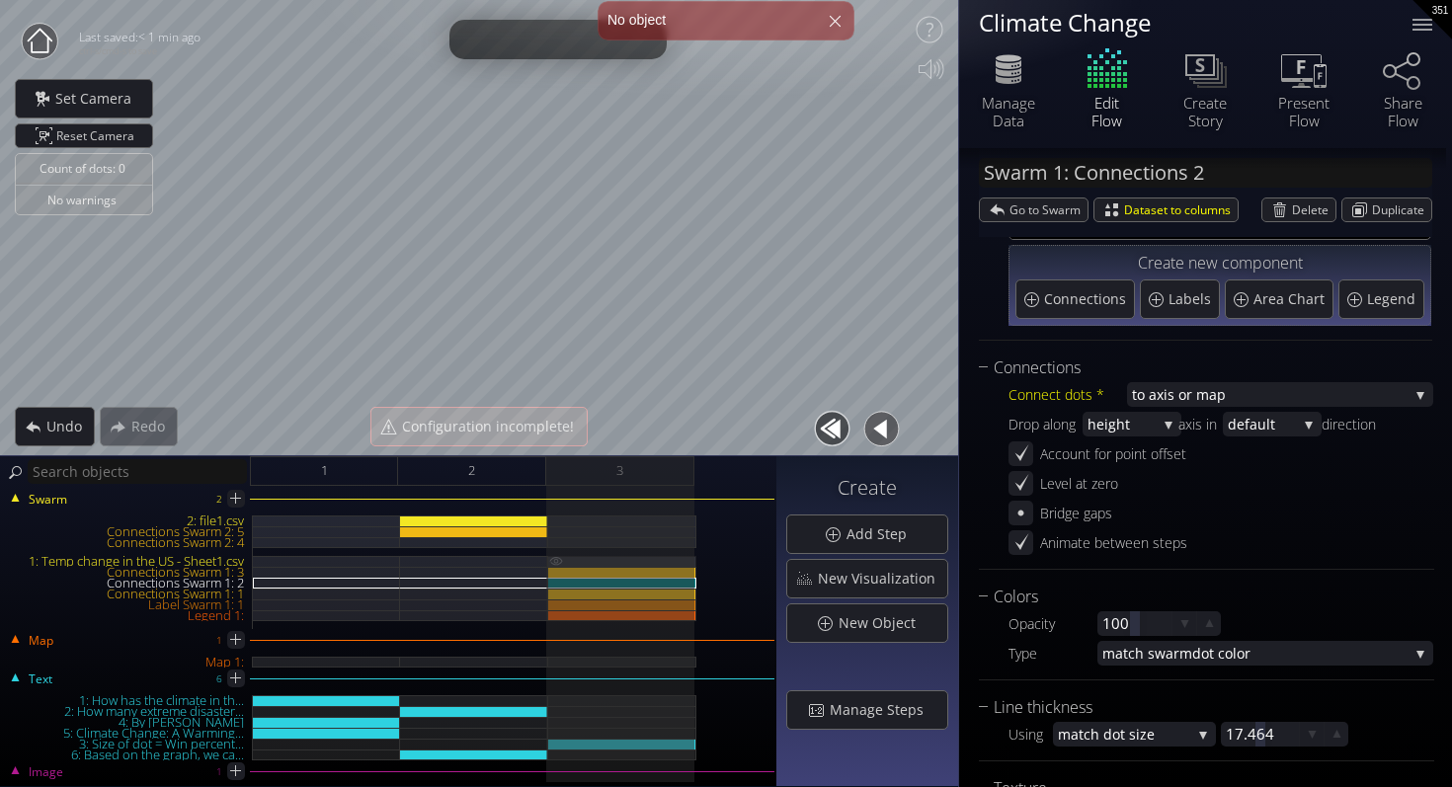
click at [553, 560] on img at bounding box center [556, 561] width 16 height 10
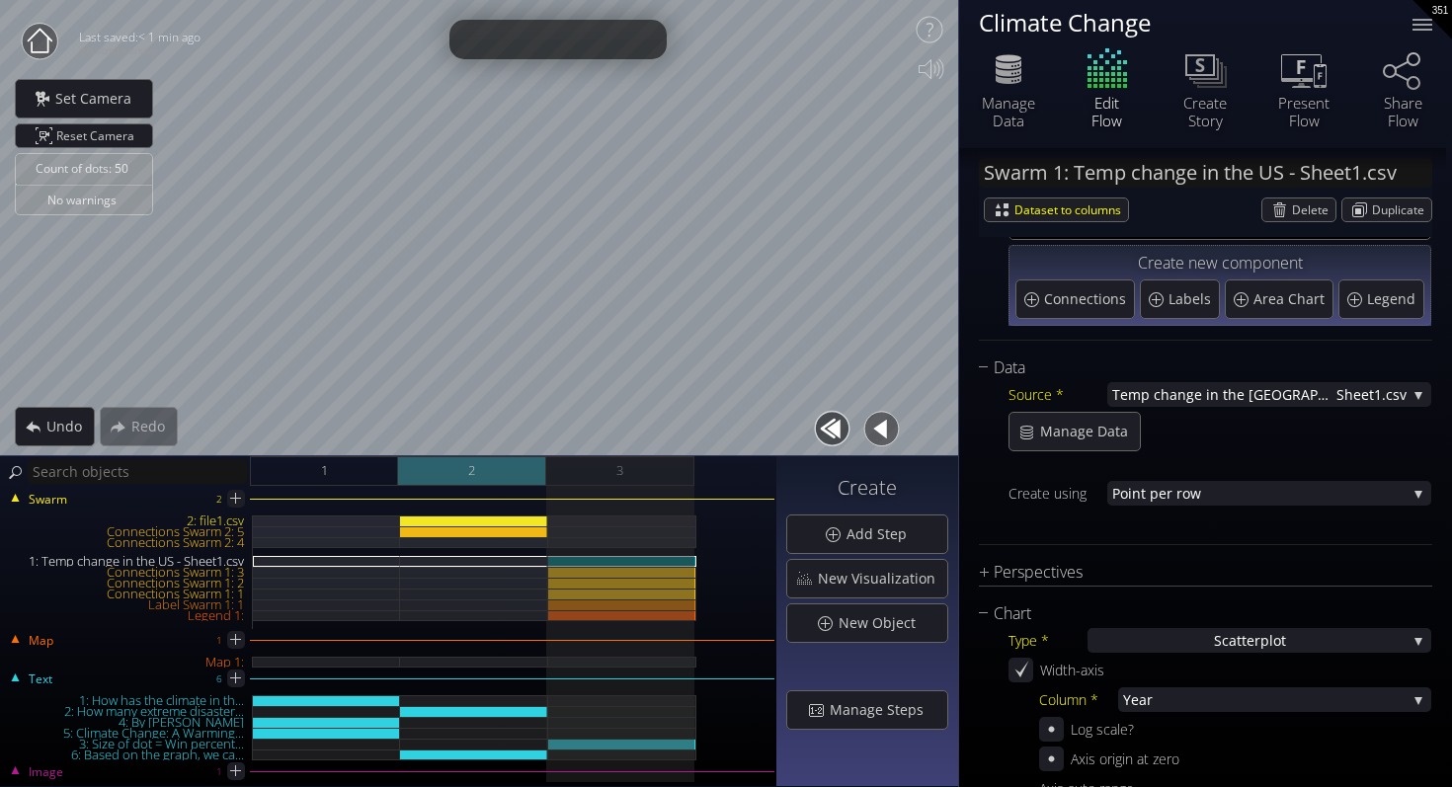
click at [530, 469] on div "2" at bounding box center [472, 471] width 148 height 30
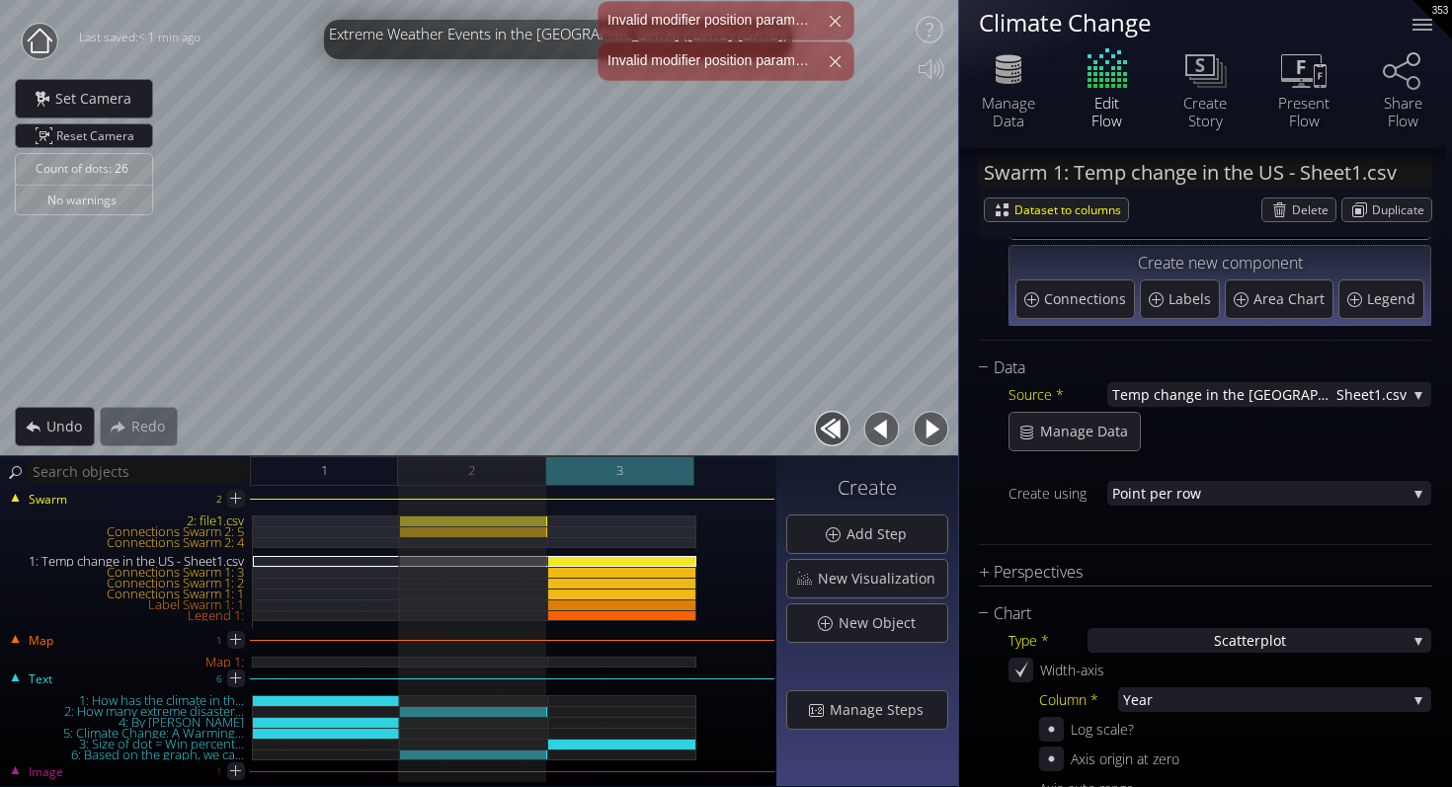
drag, startPoint x: 521, startPoint y: 469, endPoint x: 683, endPoint y: 469, distance: 161.9
click at [684, 469] on div "1 2 3" at bounding box center [513, 471] width 526 height 30
drag, startPoint x: 497, startPoint y: 467, endPoint x: 666, endPoint y: 464, distance: 168.9
click at [667, 465] on div "1 2 3" at bounding box center [513, 471] width 526 height 30
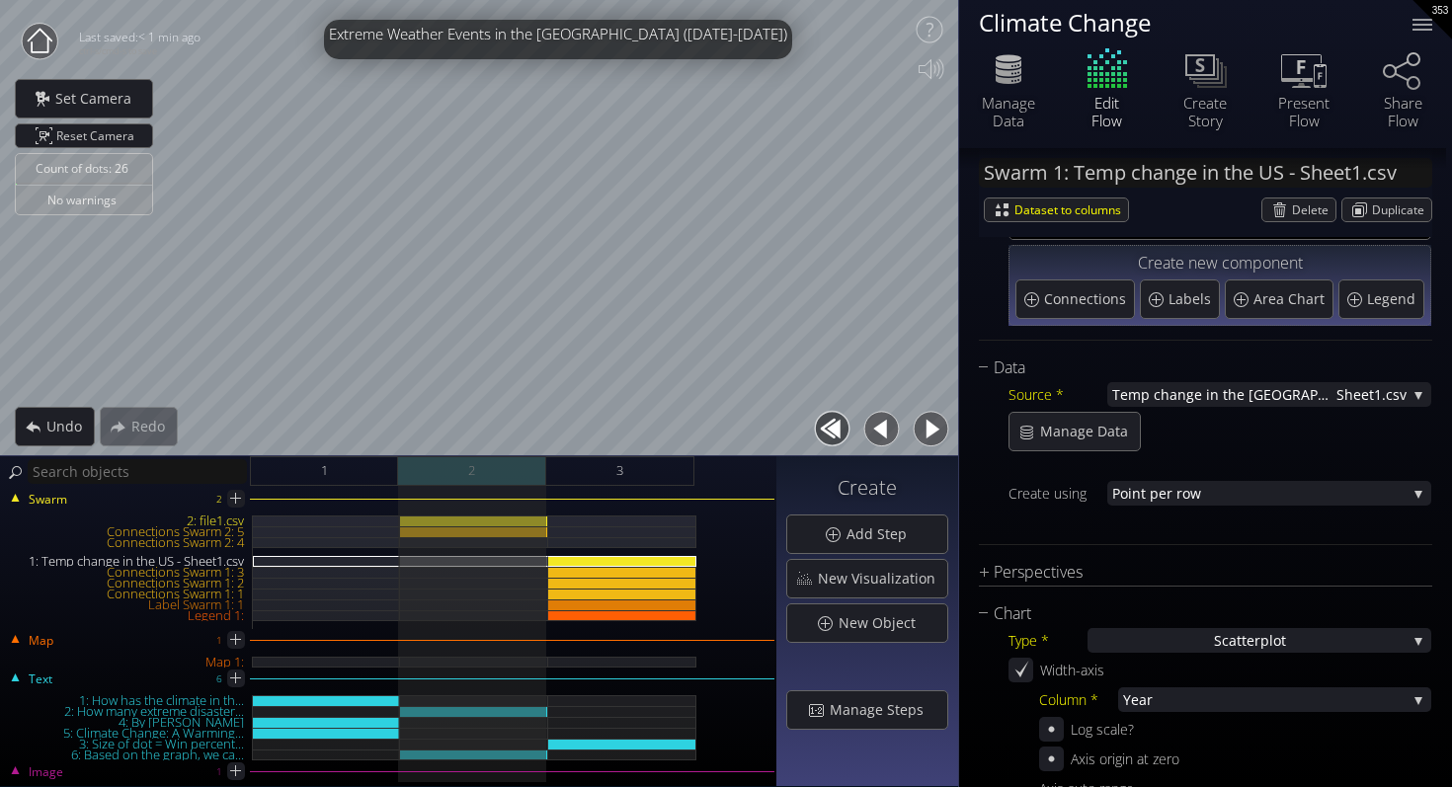
click at [520, 464] on div "2" at bounding box center [472, 471] width 148 height 30
click at [597, 467] on div "3" at bounding box center [620, 471] width 148 height 30
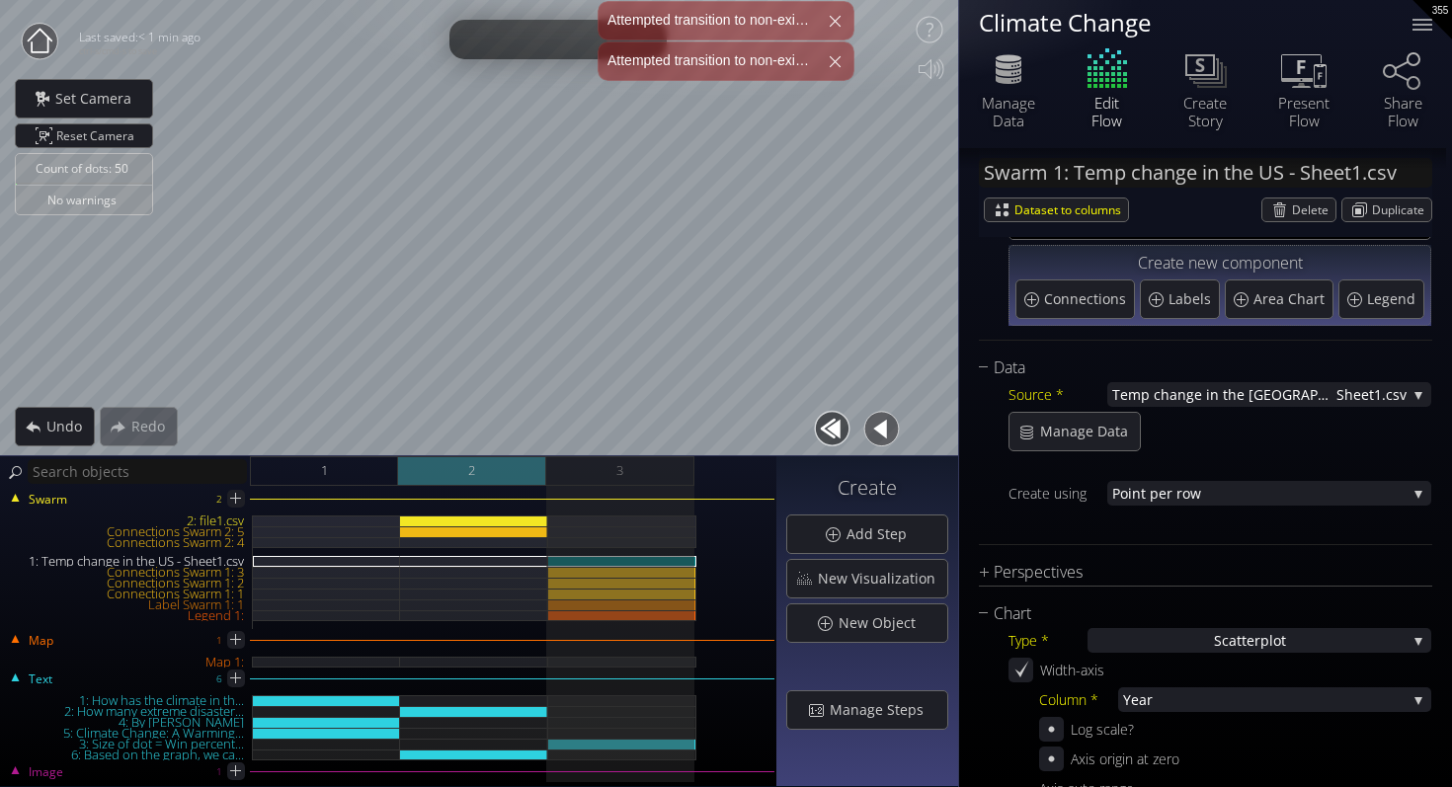
click at [539, 468] on div "2" at bounding box center [472, 471] width 148 height 30
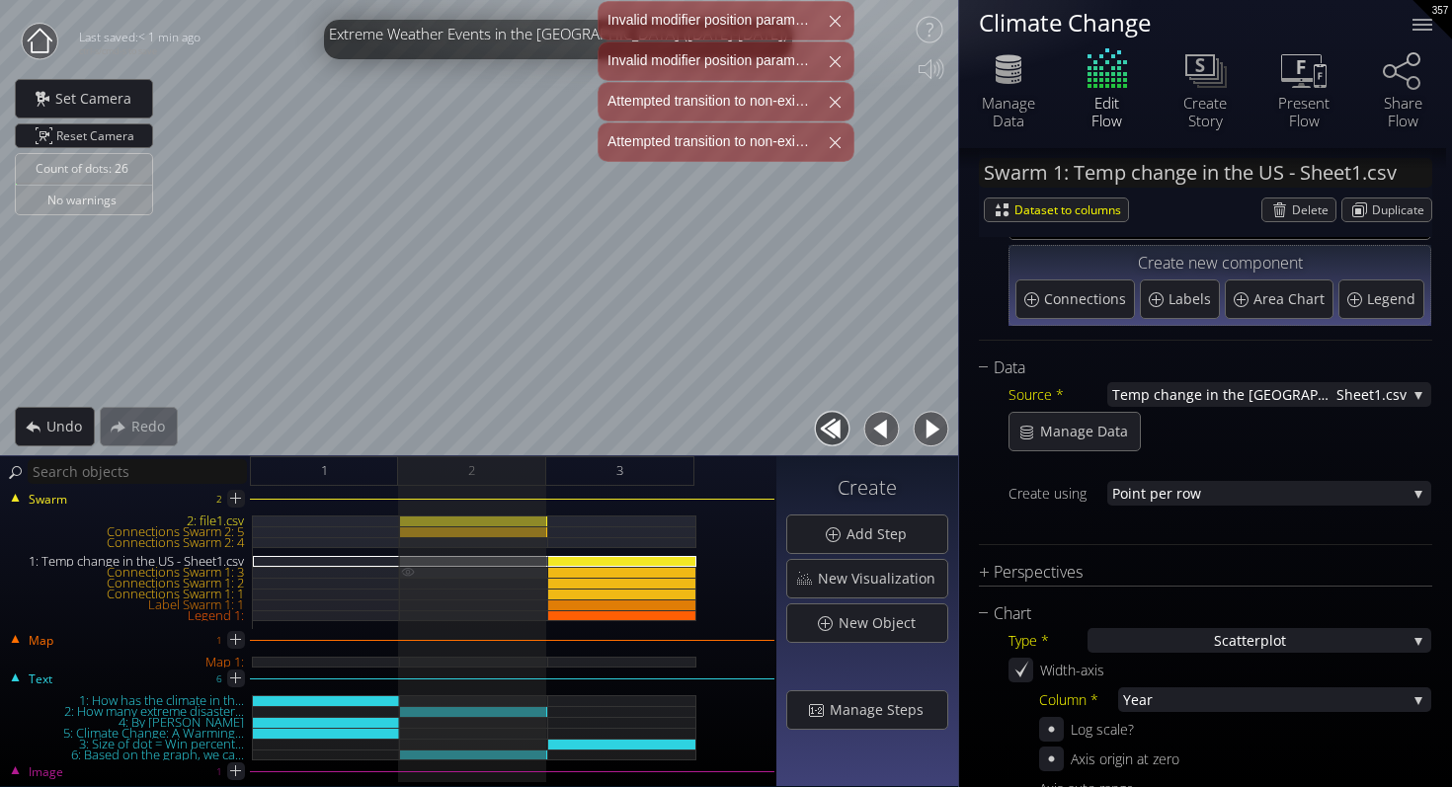
click at [410, 567] on img at bounding box center [408, 572] width 16 height 10
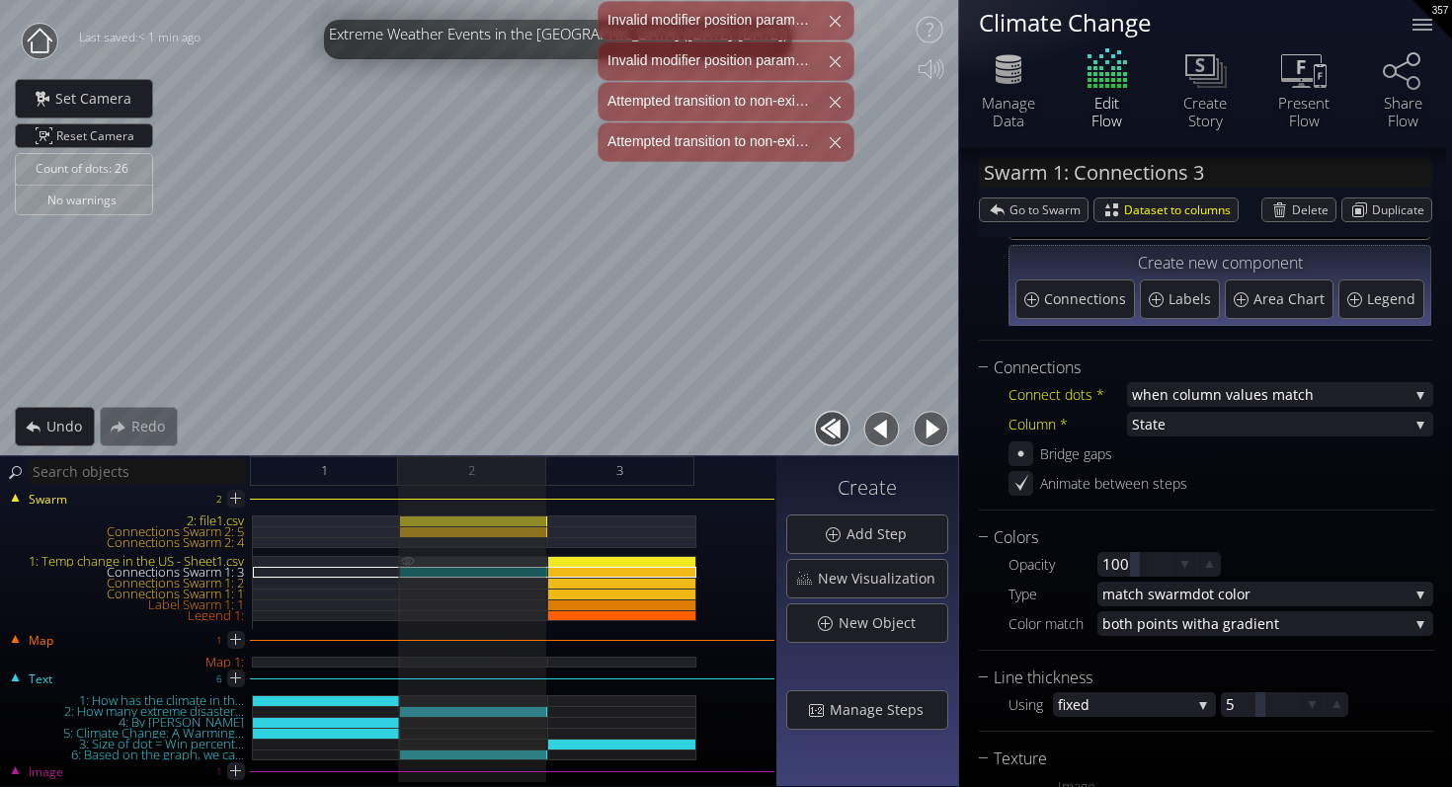
click at [410, 562] on img at bounding box center [408, 561] width 16 height 10
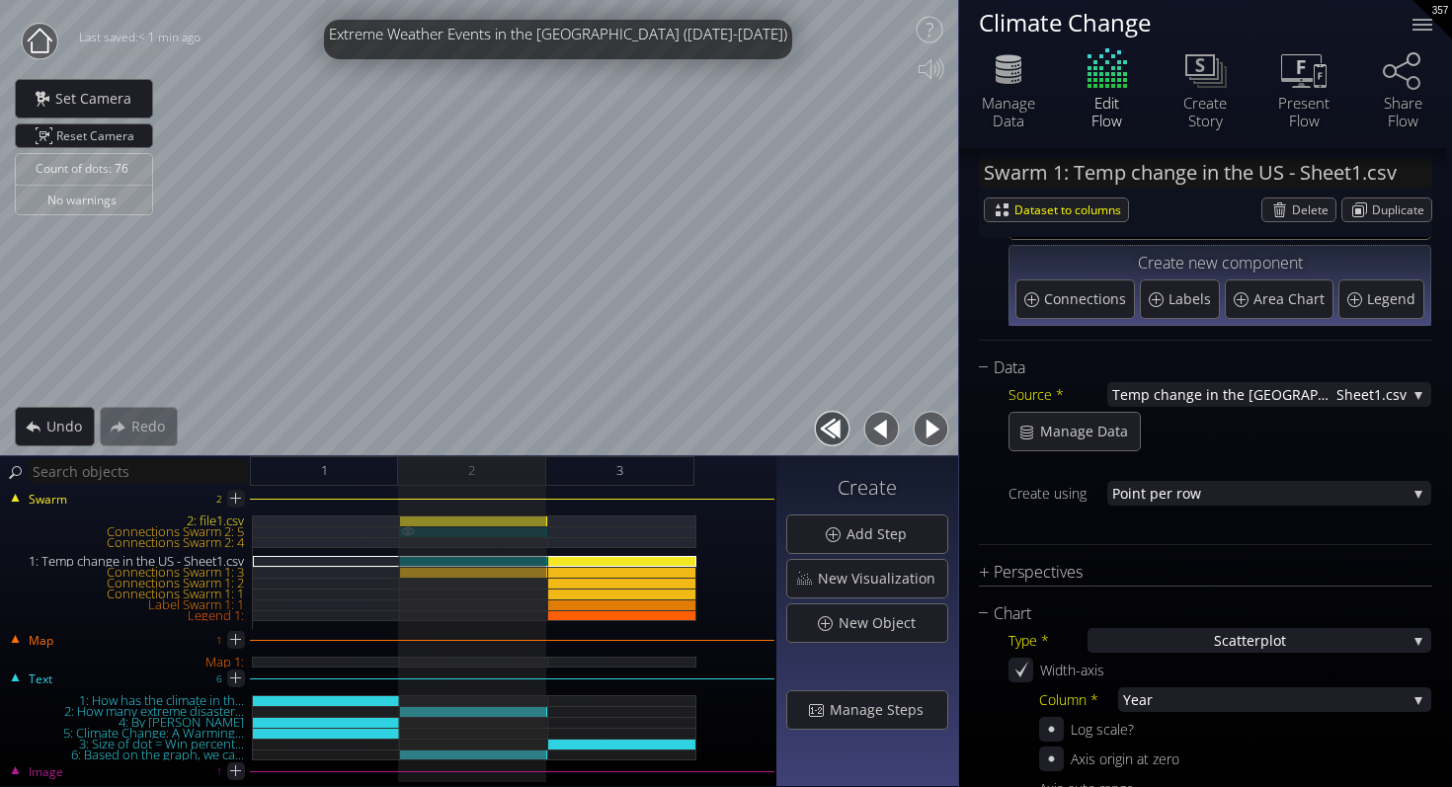
click at [404, 528] on img at bounding box center [408, 531] width 16 height 10
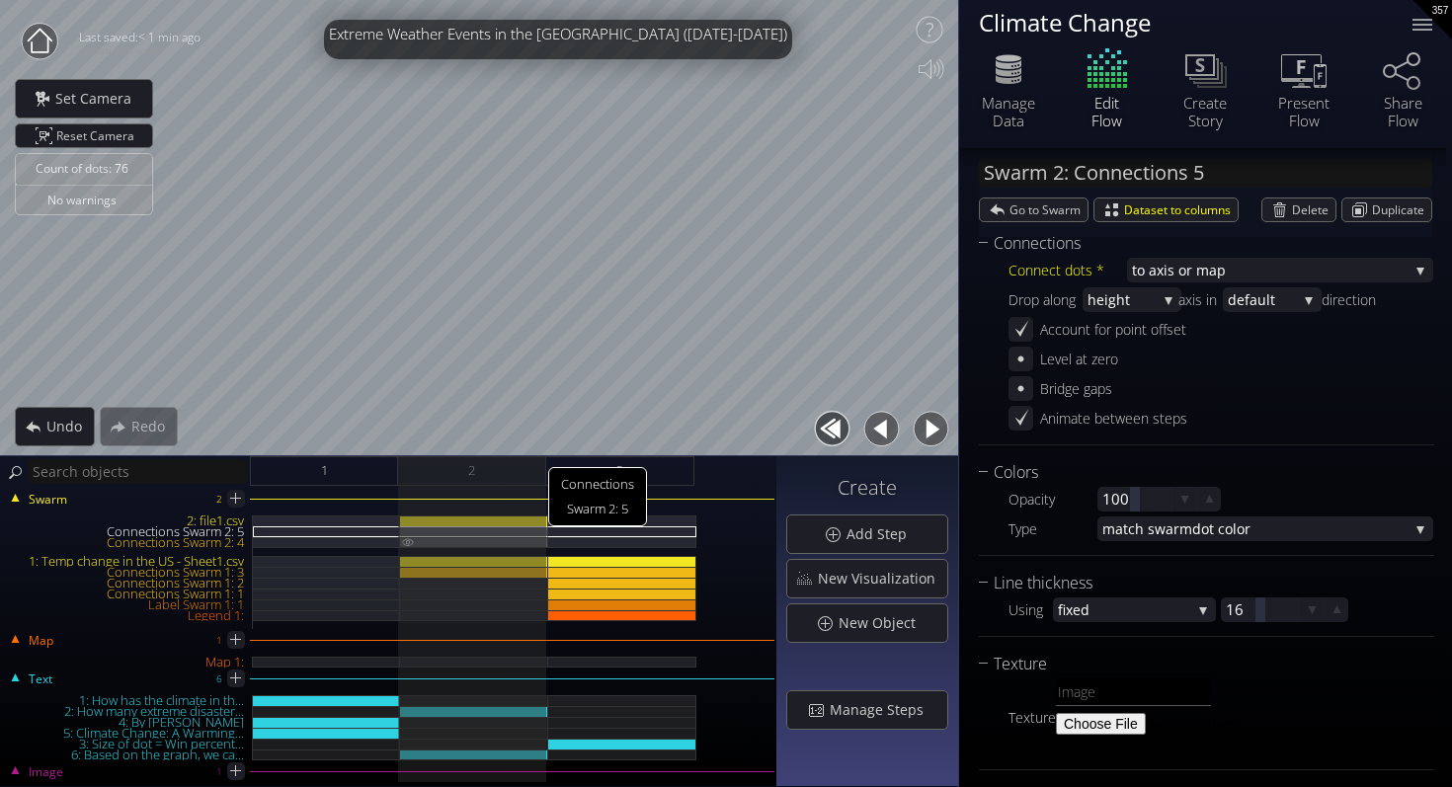
click at [407, 537] on img at bounding box center [408, 541] width 16 height 9
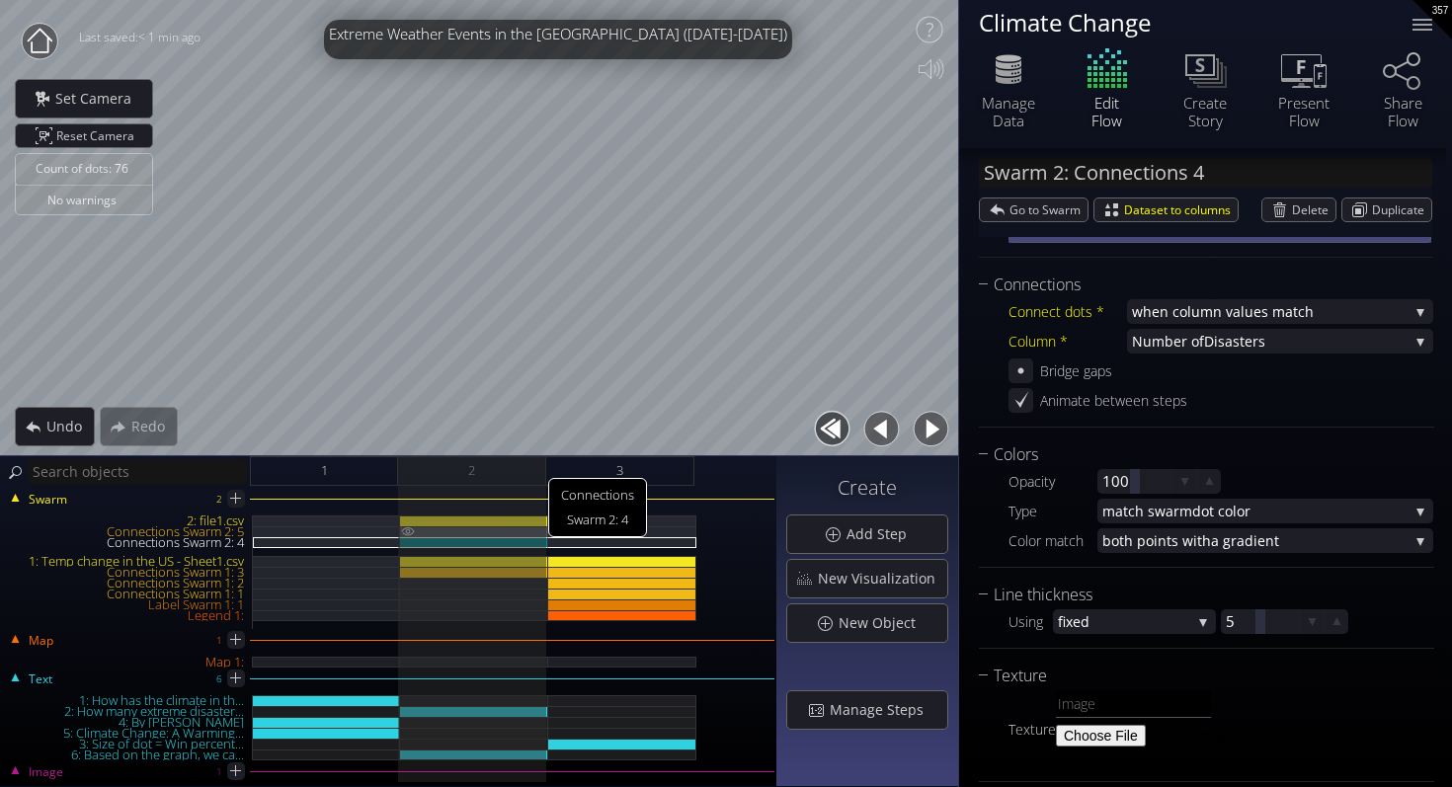
click at [407, 532] on img at bounding box center [408, 531] width 16 height 10
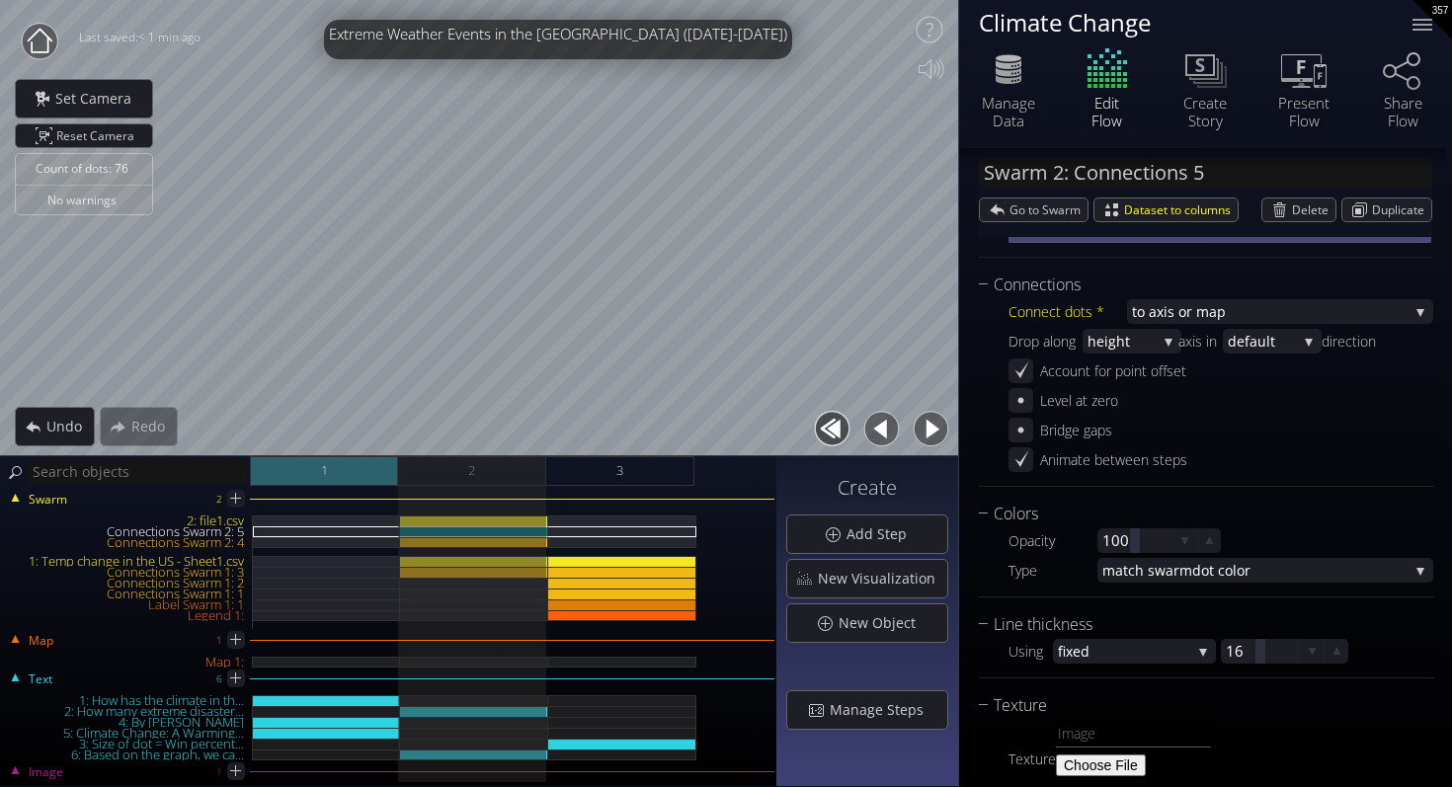
click at [358, 461] on div "1" at bounding box center [324, 471] width 148 height 30
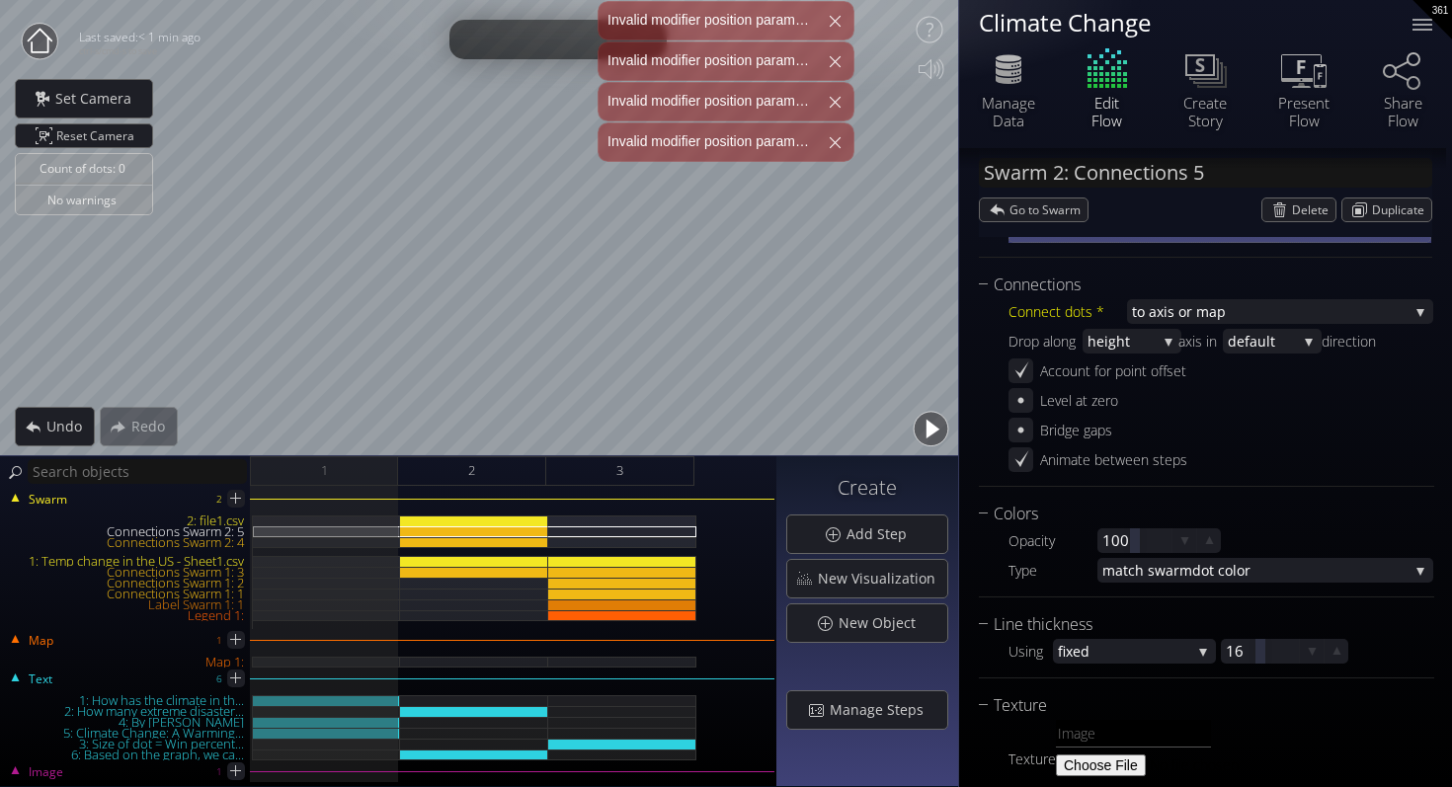
click at [936, 429] on button "button" at bounding box center [930, 429] width 44 height 44
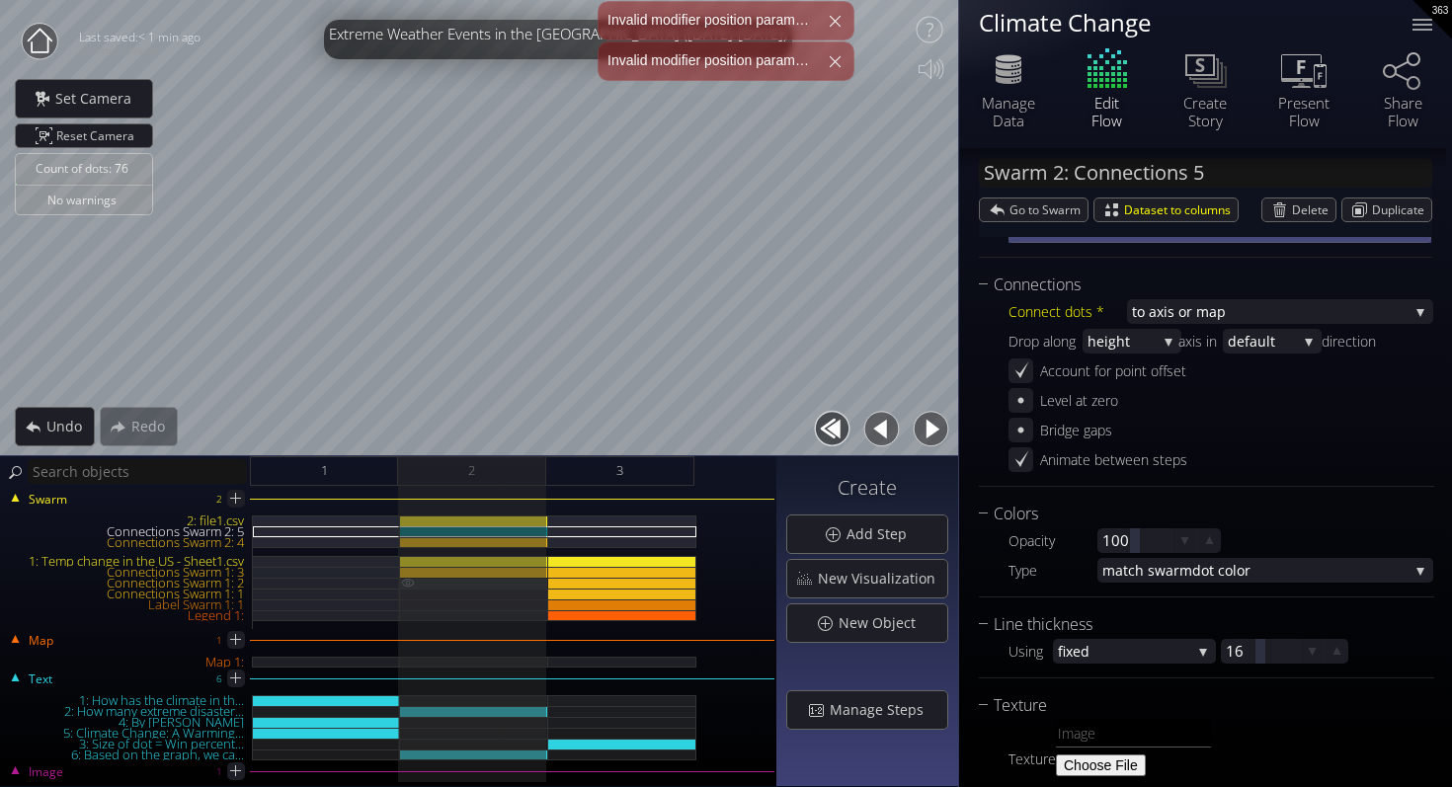
click at [407, 583] on img at bounding box center [408, 583] width 16 height 10
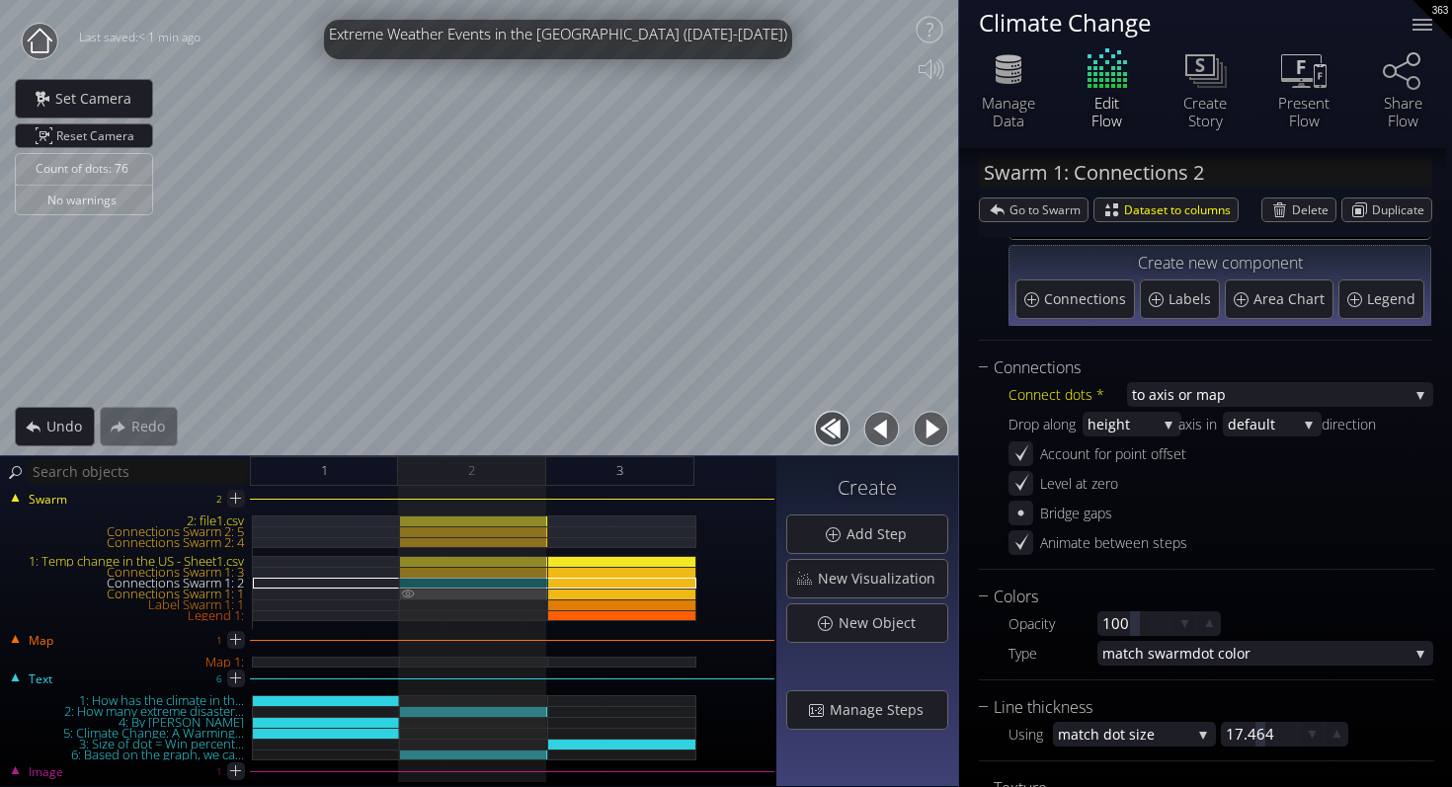
click at [407, 594] on img at bounding box center [408, 594] width 16 height 10
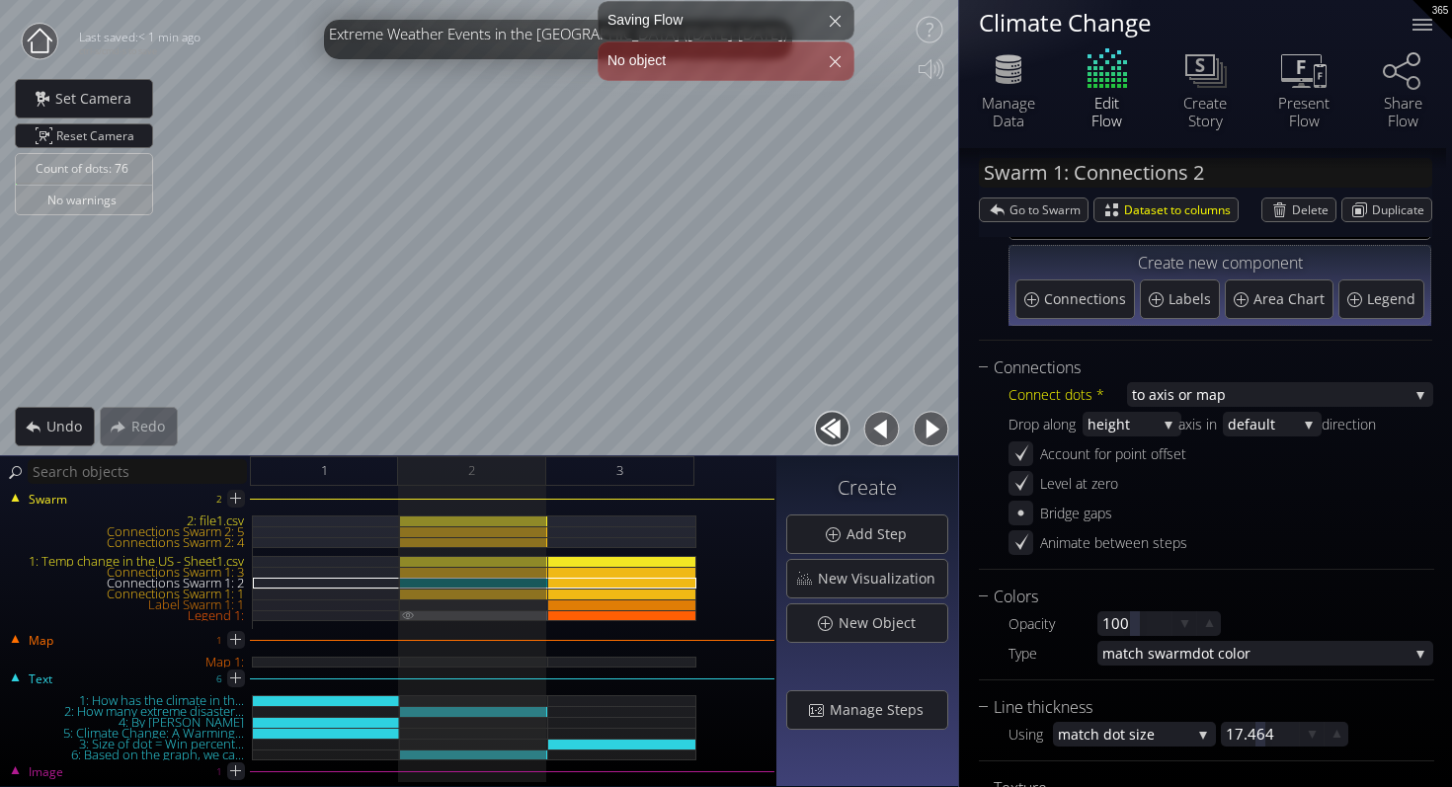
click at [407, 611] on img at bounding box center [408, 614] width 16 height 9
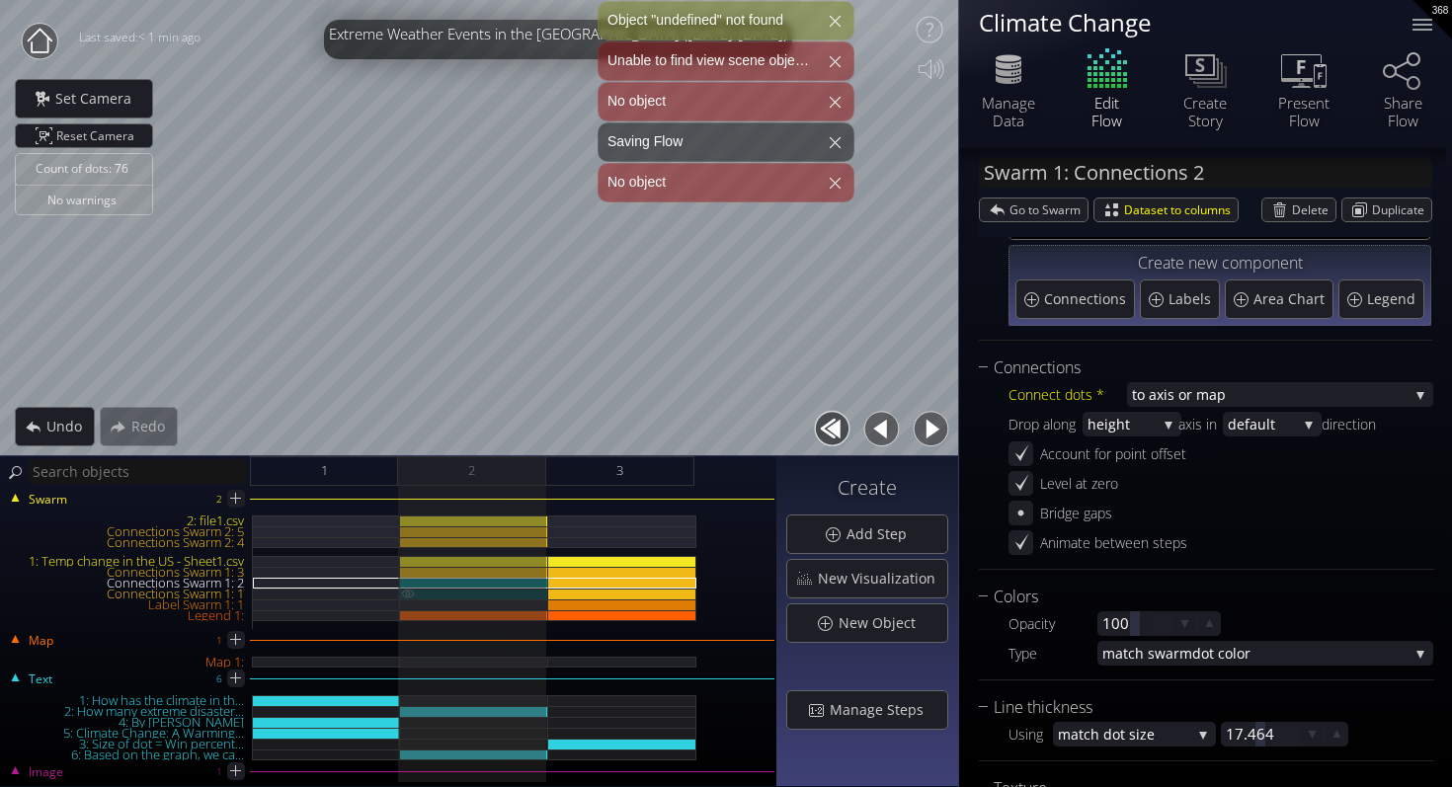
click at [407, 592] on img at bounding box center [408, 594] width 16 height 10
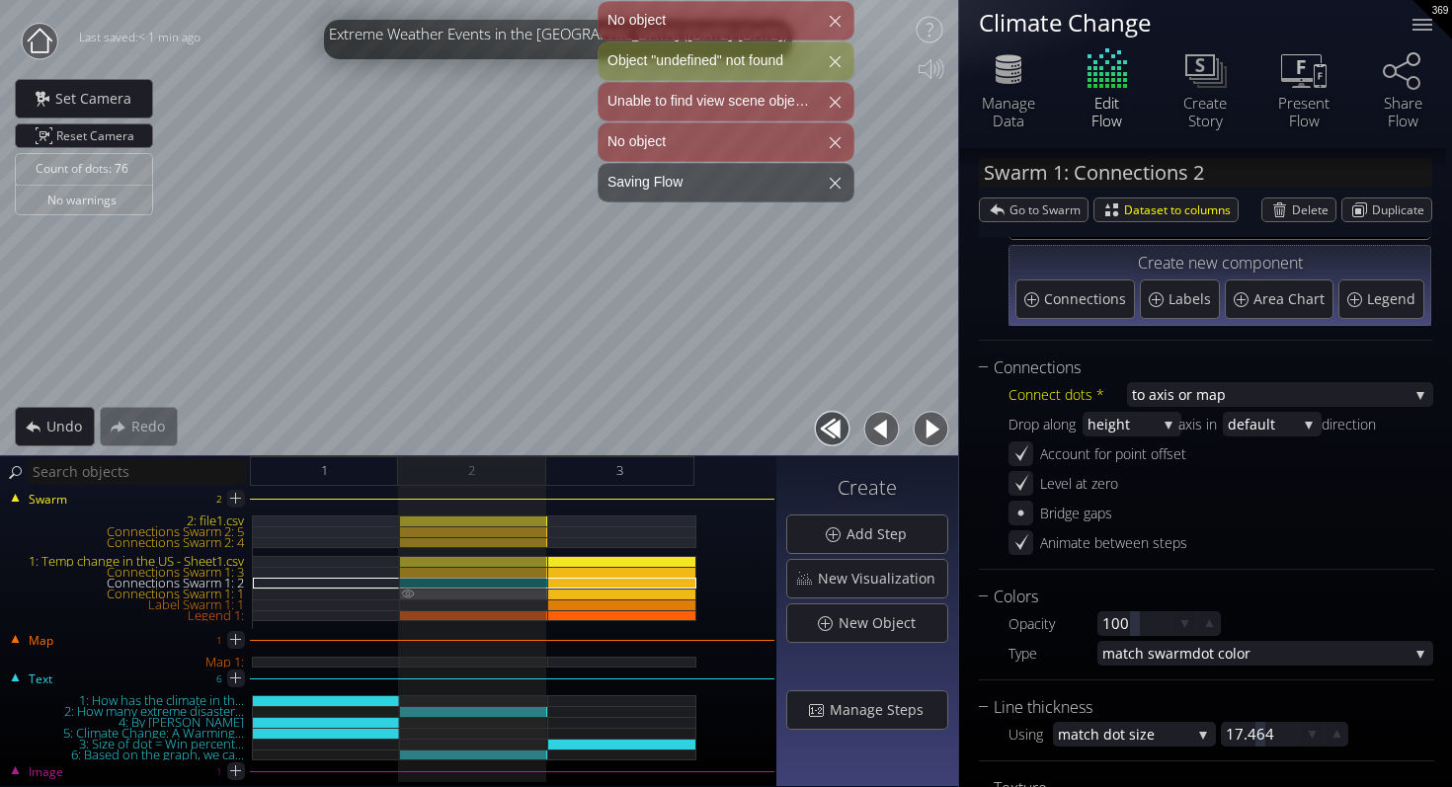
click at [407, 597] on img at bounding box center [408, 594] width 16 height 10
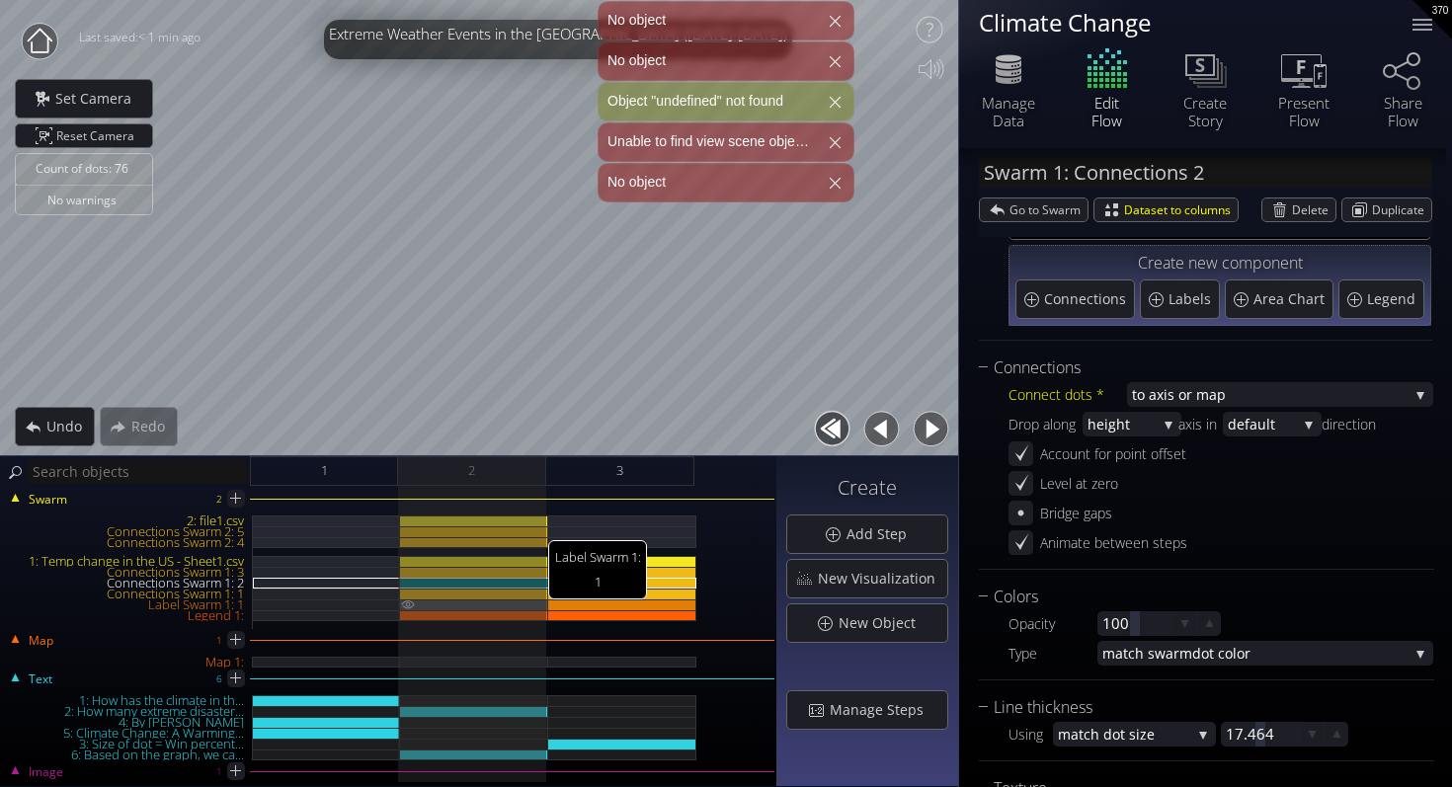
click at [407, 603] on img at bounding box center [408, 604] width 16 height 10
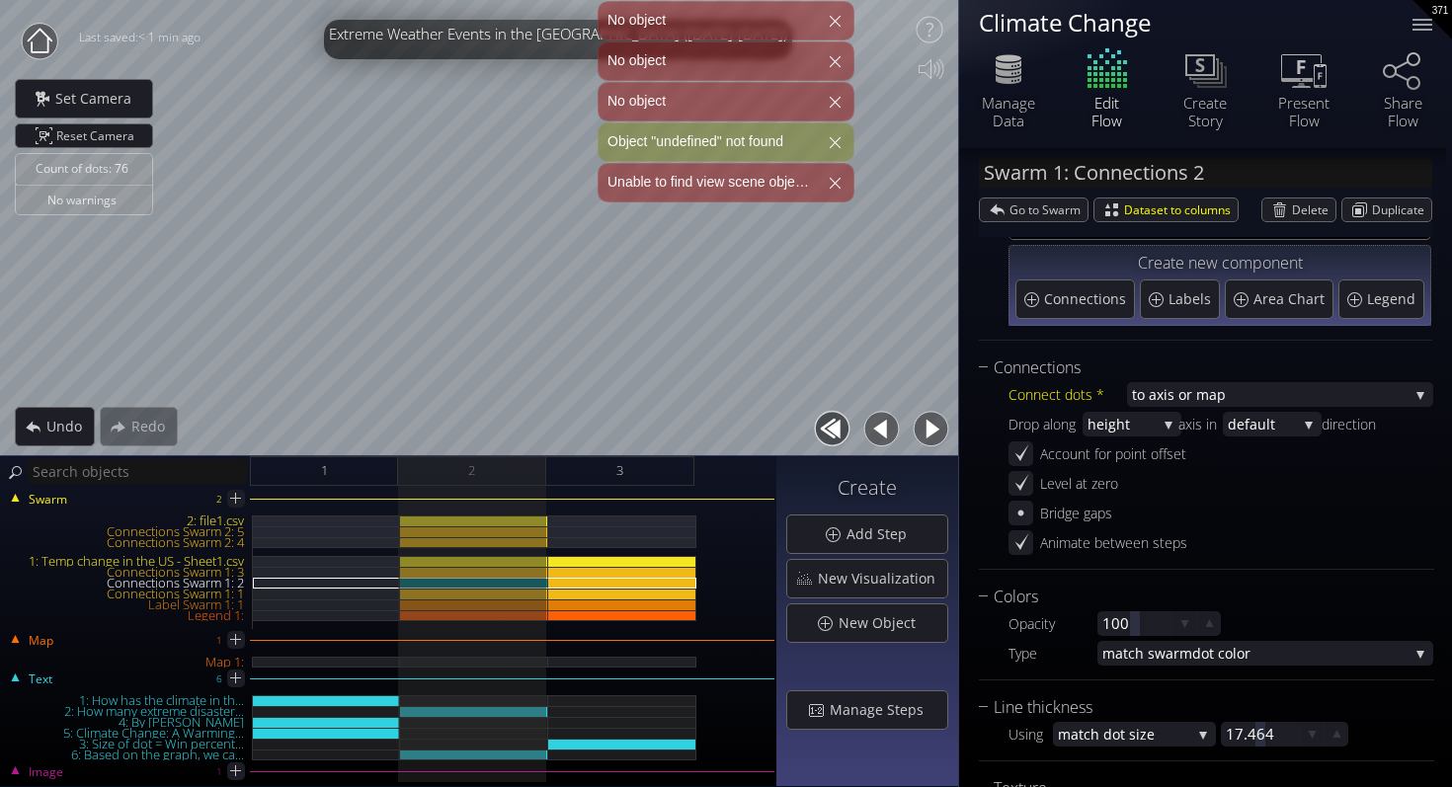
click at [402, 688] on div "Text 6 1: How has the climate in th... 2: How many extreme disaster... 4: By Sa…" at bounding box center [388, 720] width 772 height 79
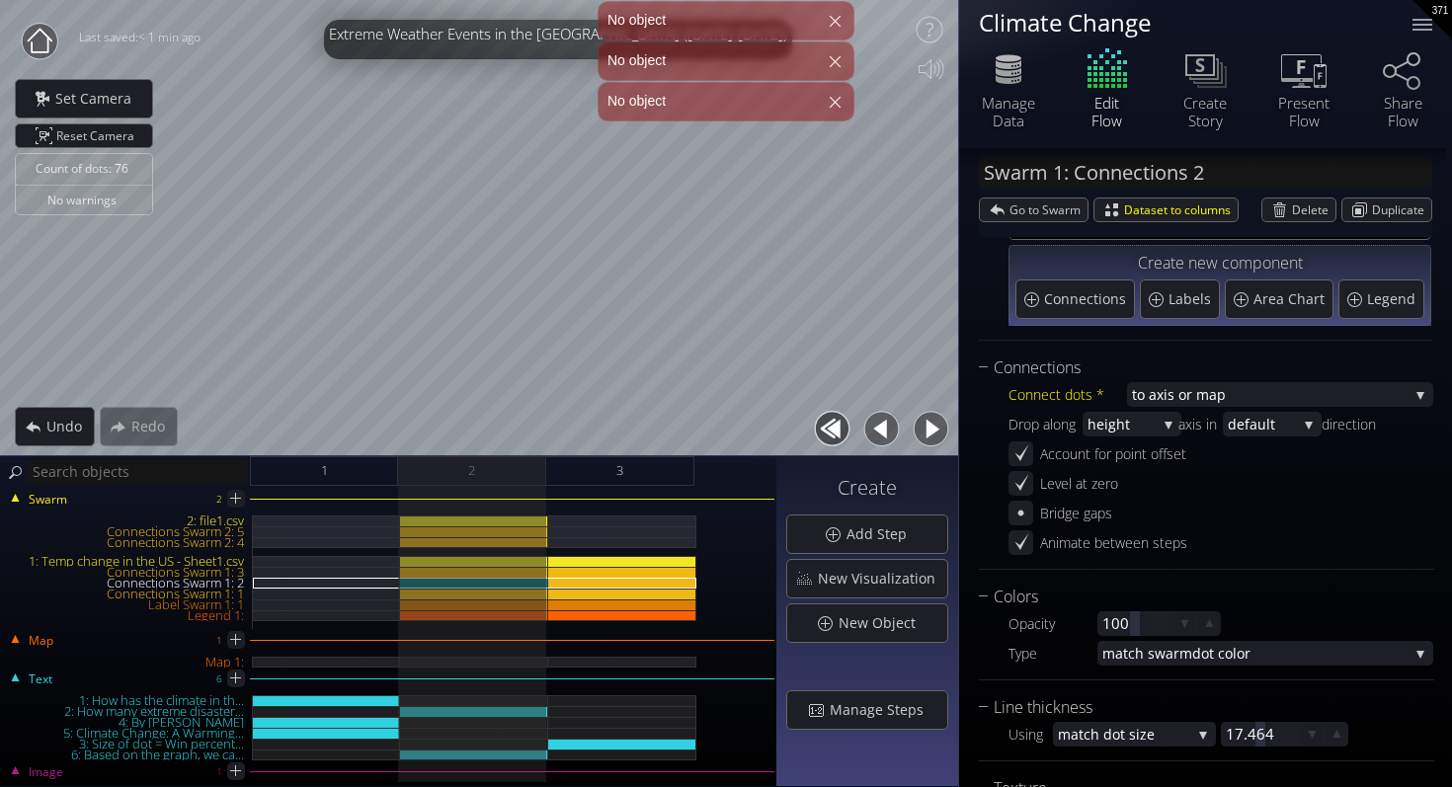
click at [406, 689] on div "Text 6 1: How has the climate in th... 2: How many extreme disaster... 4: By Sa…" at bounding box center [388, 720] width 772 height 79
click at [406, 704] on img at bounding box center [408, 700] width 16 height 10
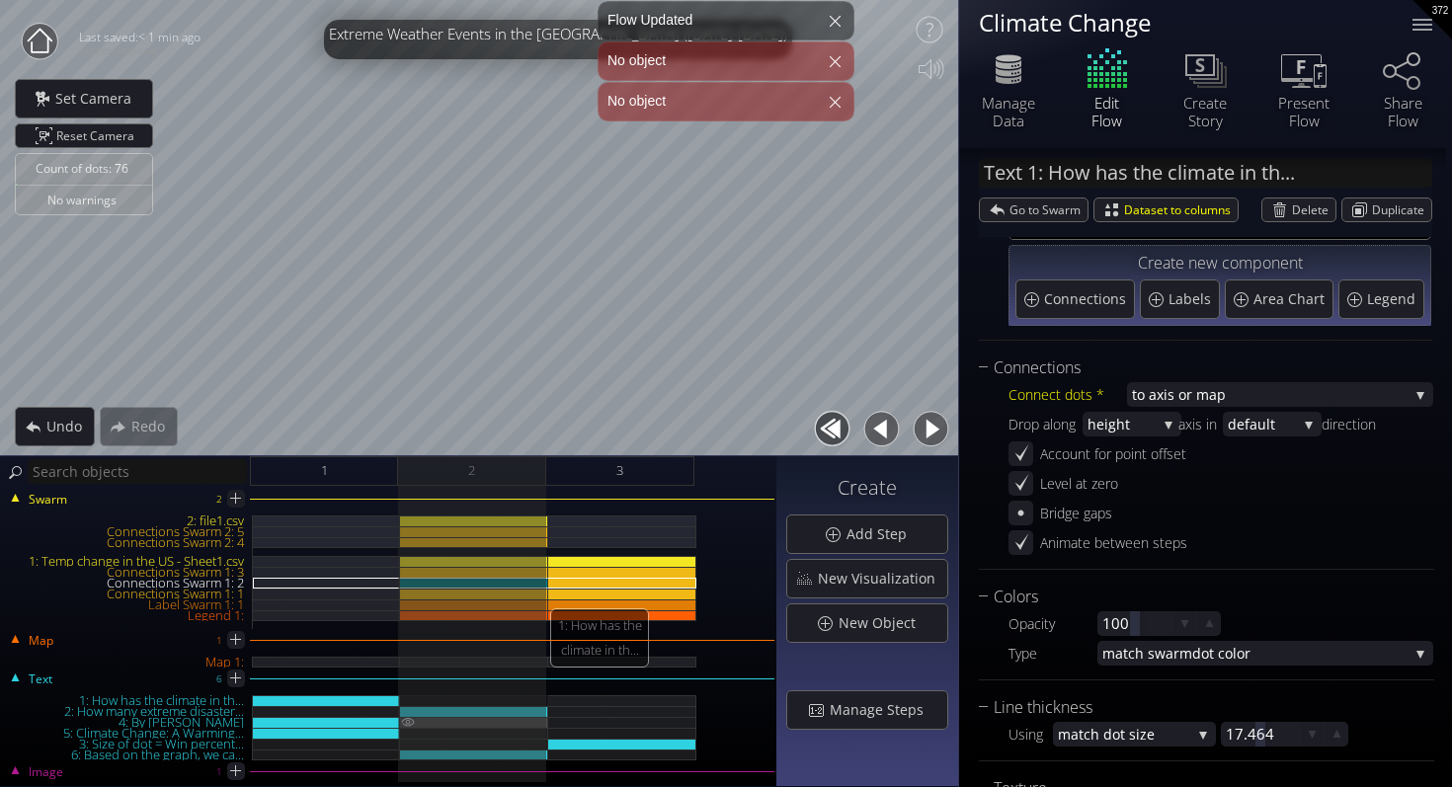
scroll to position [0, 0]
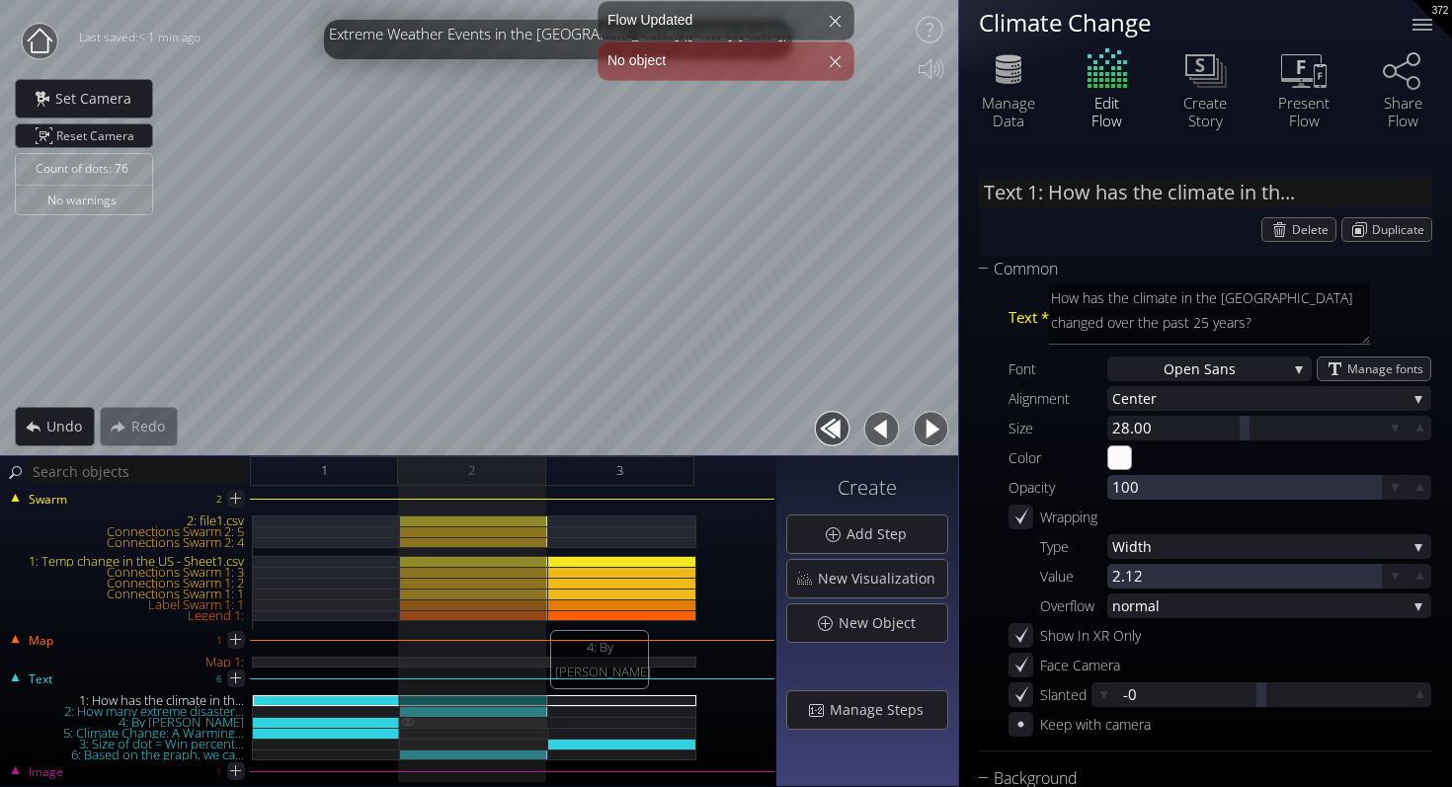
click at [406, 726] on img at bounding box center [408, 722] width 16 height 10
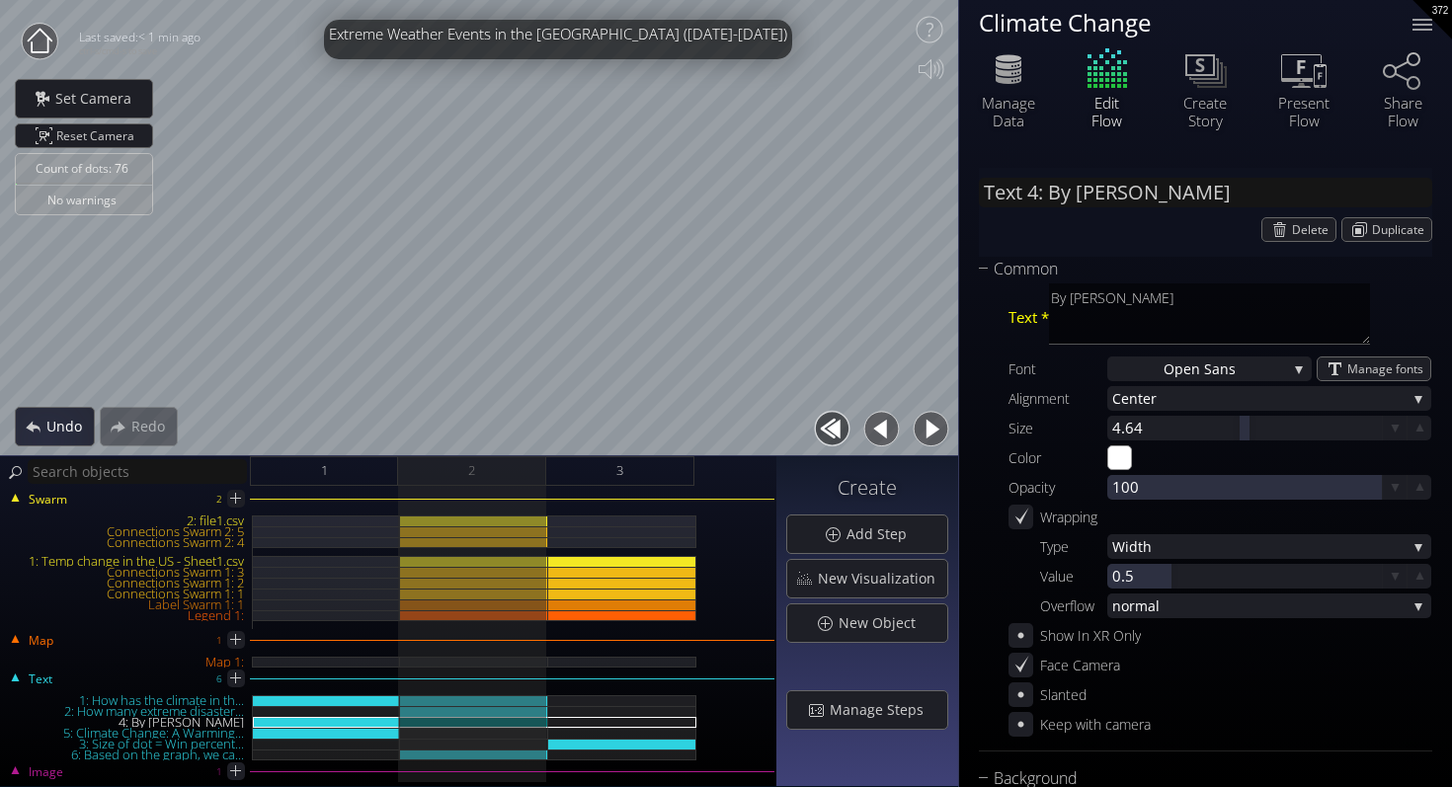
click at [48, 435] on span "Undo" at bounding box center [69, 427] width 48 height 20
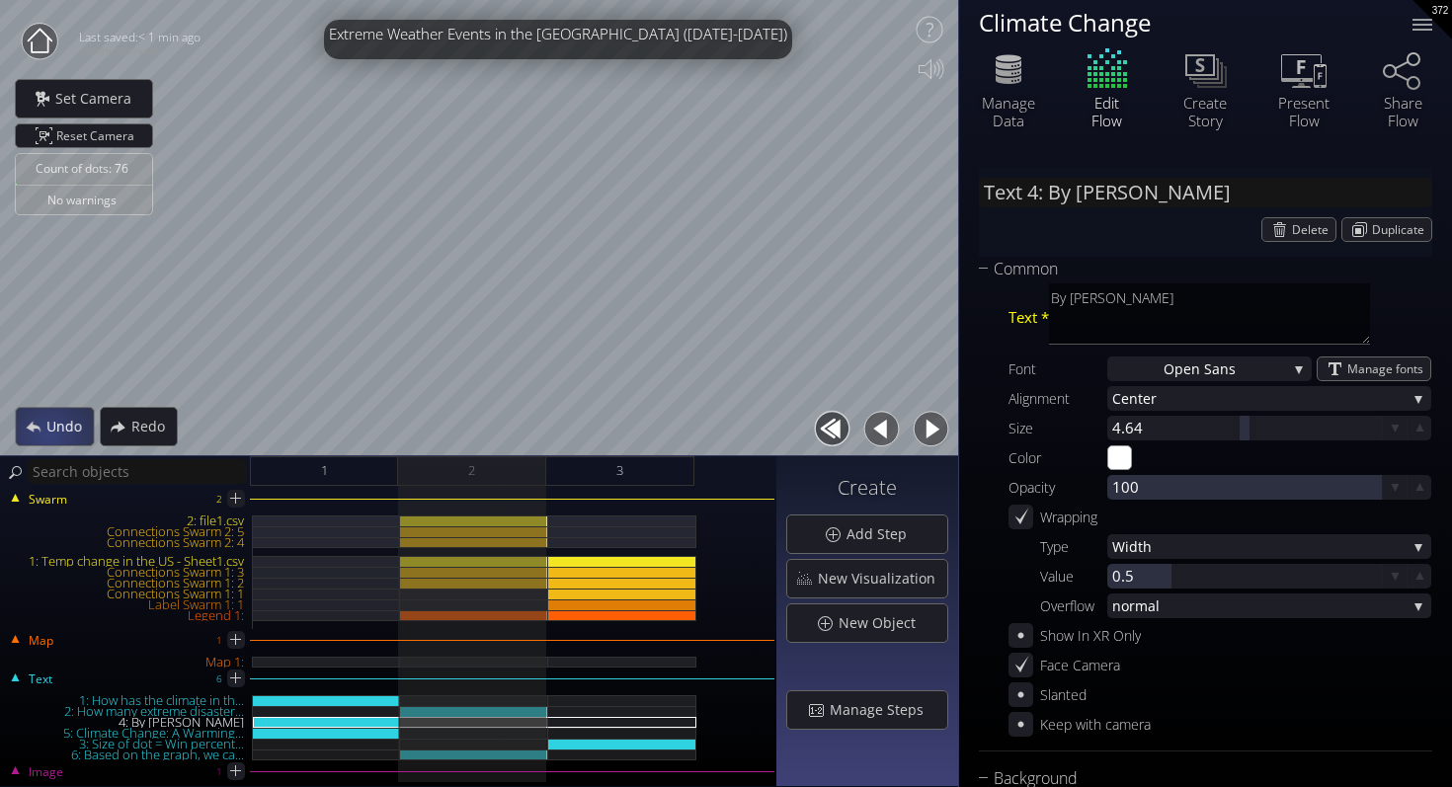
click at [48, 435] on span "Undo" at bounding box center [68, 427] width 47 height 20
click at [48, 435] on span "Undo" at bounding box center [69, 427] width 48 height 20
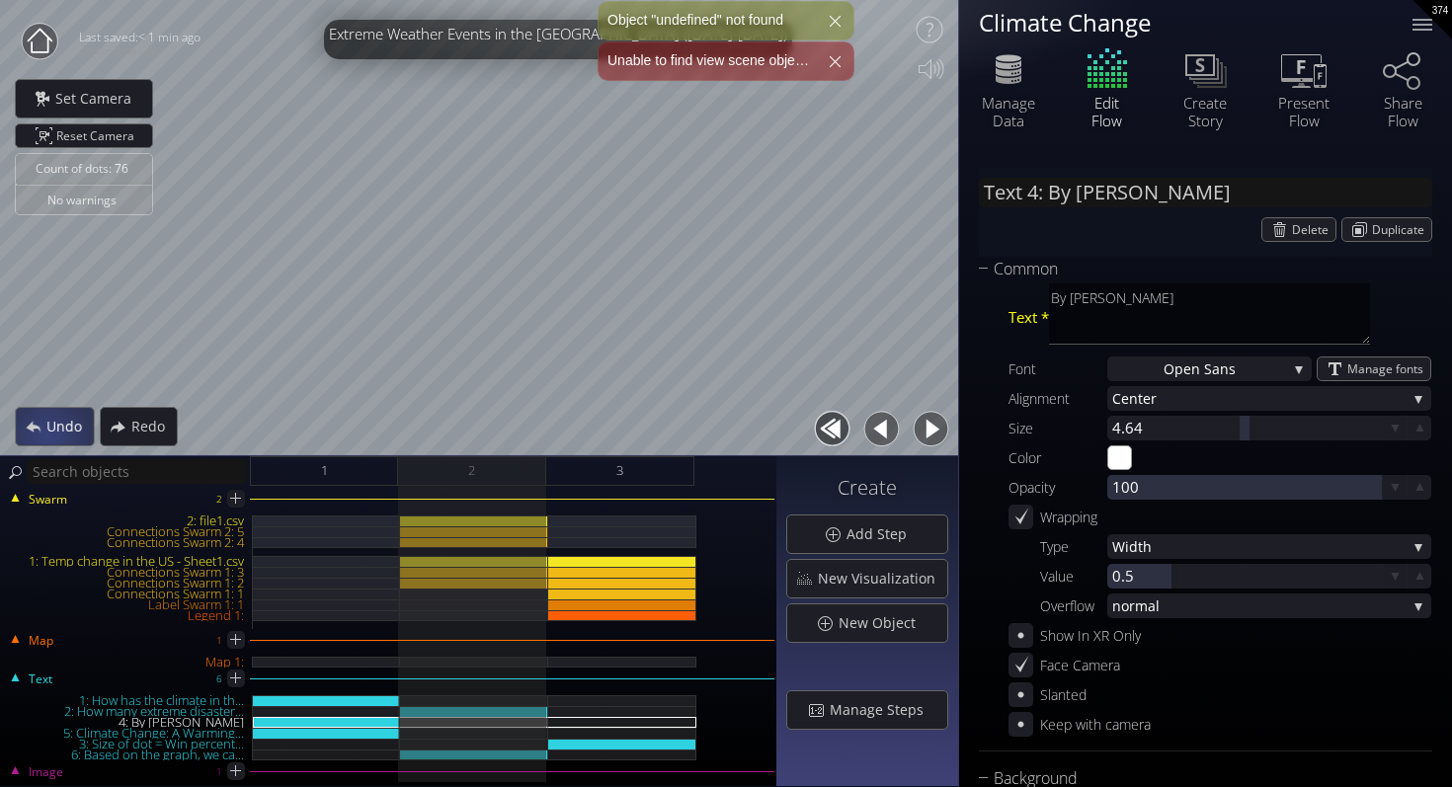
click at [48, 435] on span "Undo" at bounding box center [69, 427] width 48 height 20
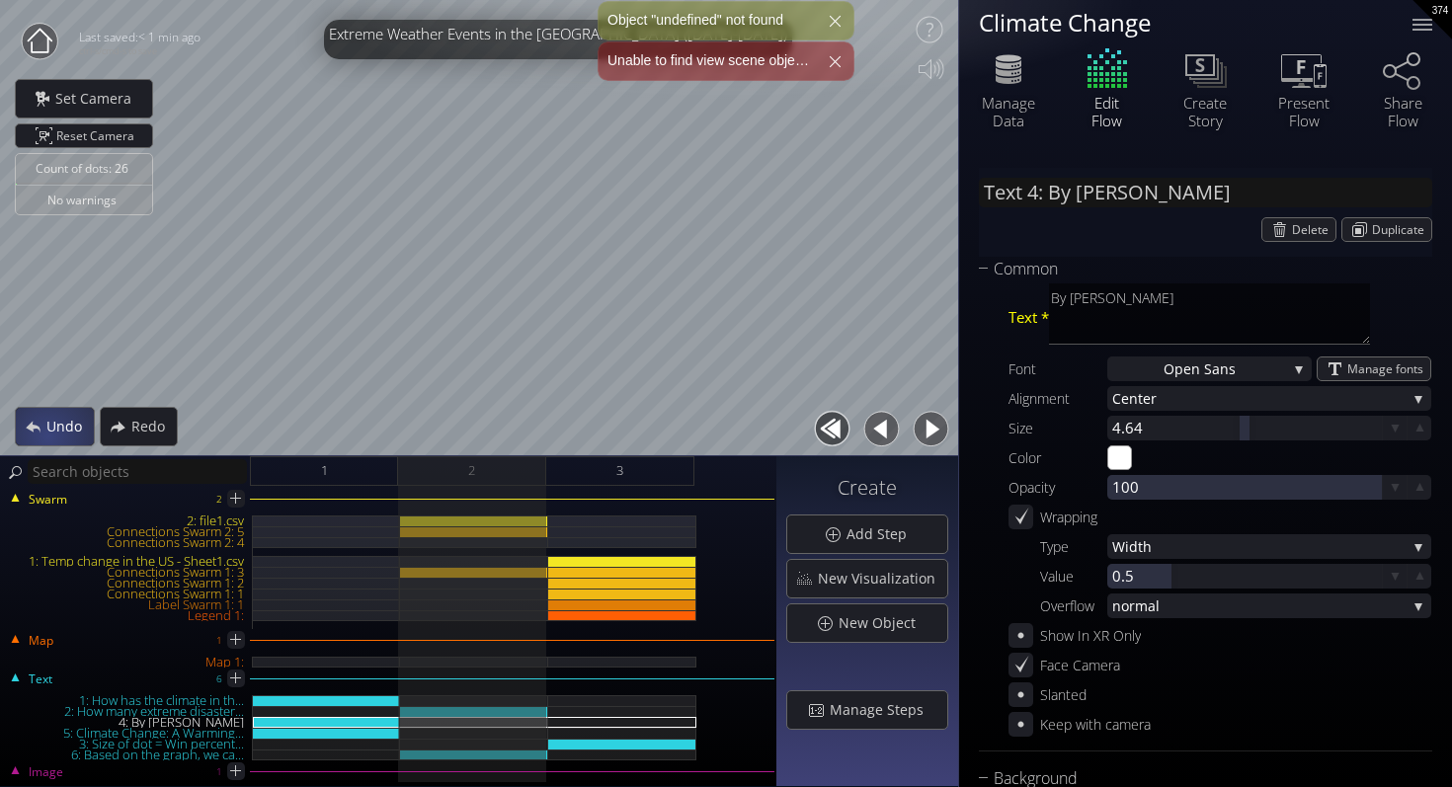
click at [48, 435] on span "Undo" at bounding box center [69, 427] width 48 height 20
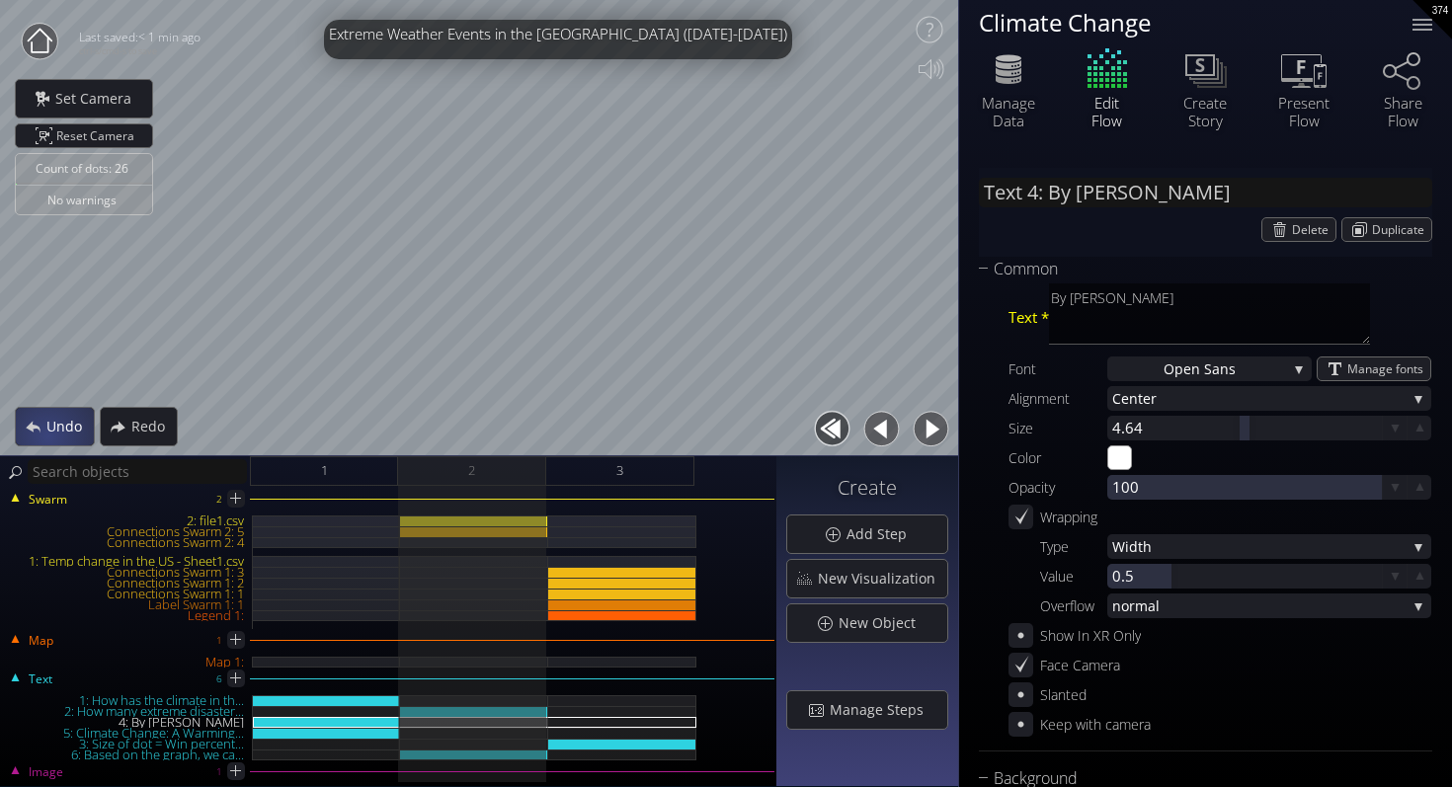
click at [48, 435] on span "Undo" at bounding box center [69, 427] width 48 height 20
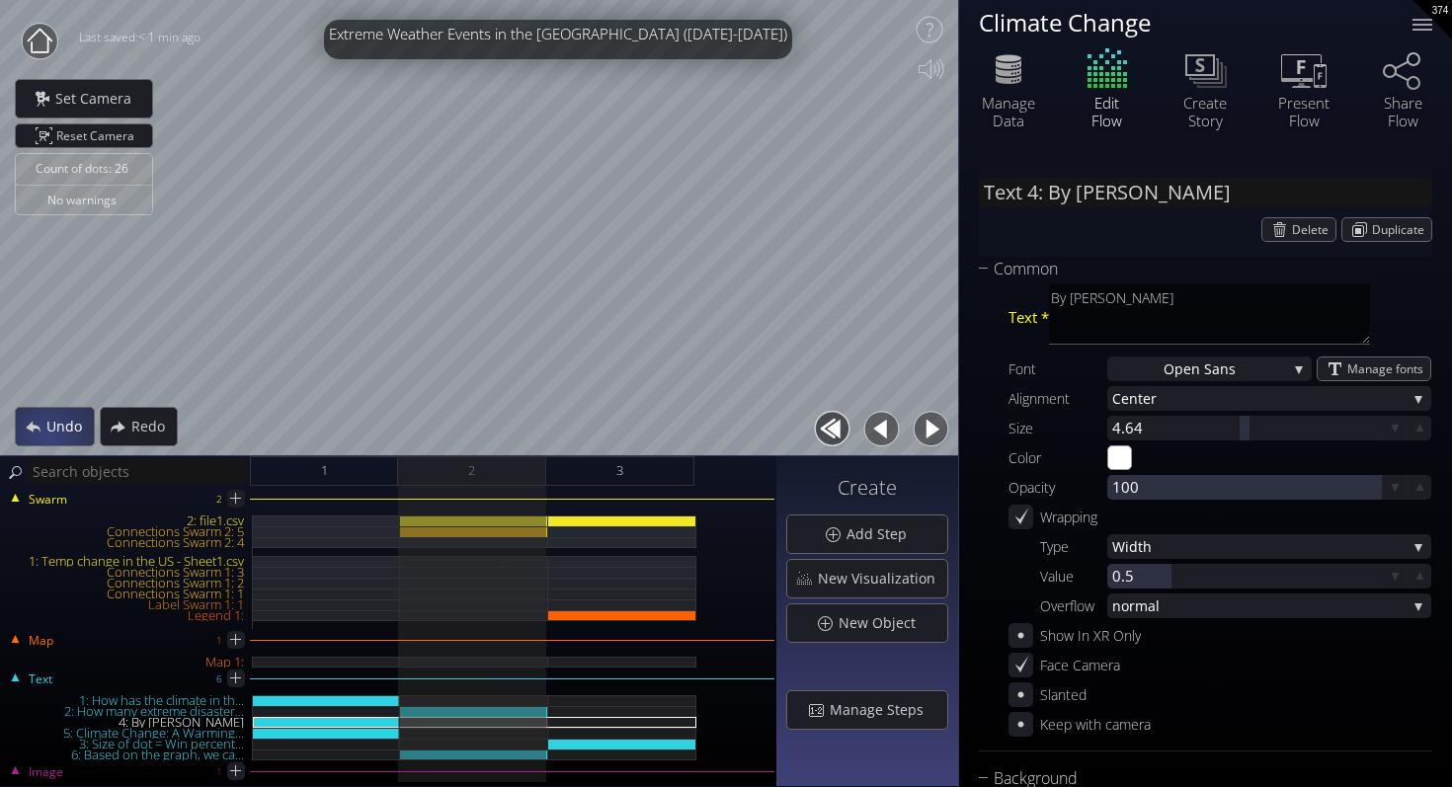
click at [48, 435] on span "Undo" at bounding box center [69, 427] width 48 height 20
click at [429, 470] on div "2" at bounding box center [472, 471] width 148 height 30
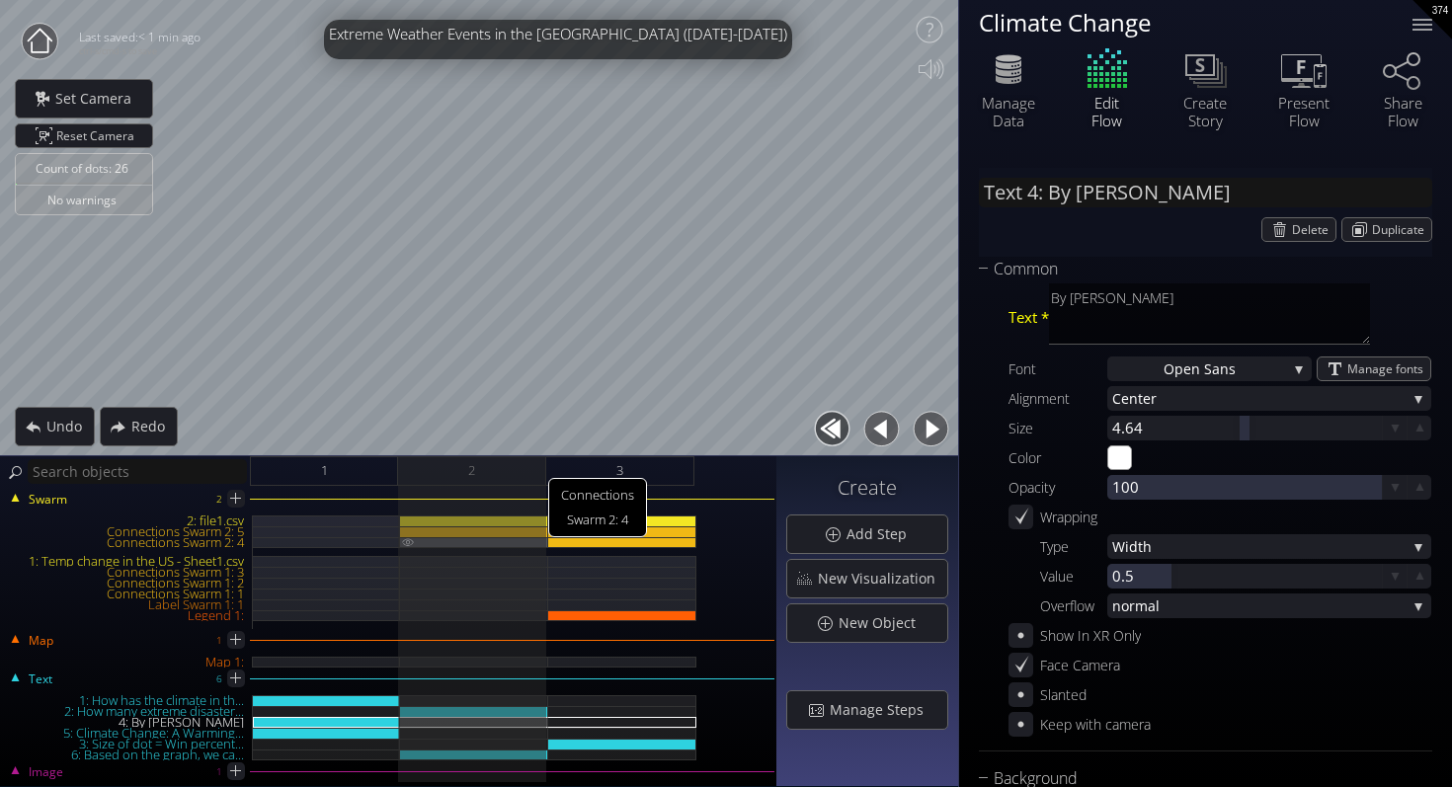
click at [408, 541] on img at bounding box center [408, 541] width 16 height 9
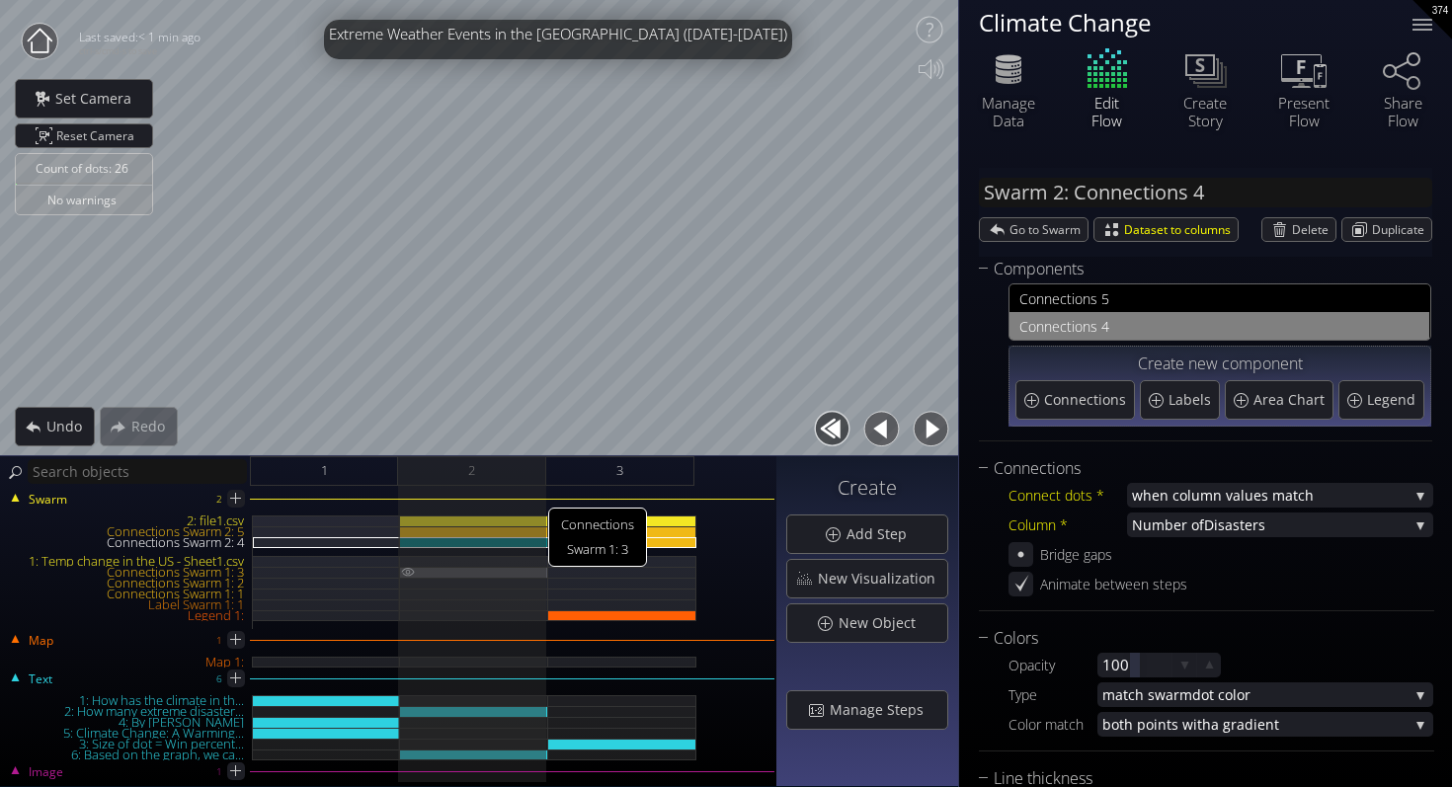
click at [407, 570] on img at bounding box center [408, 572] width 16 height 10
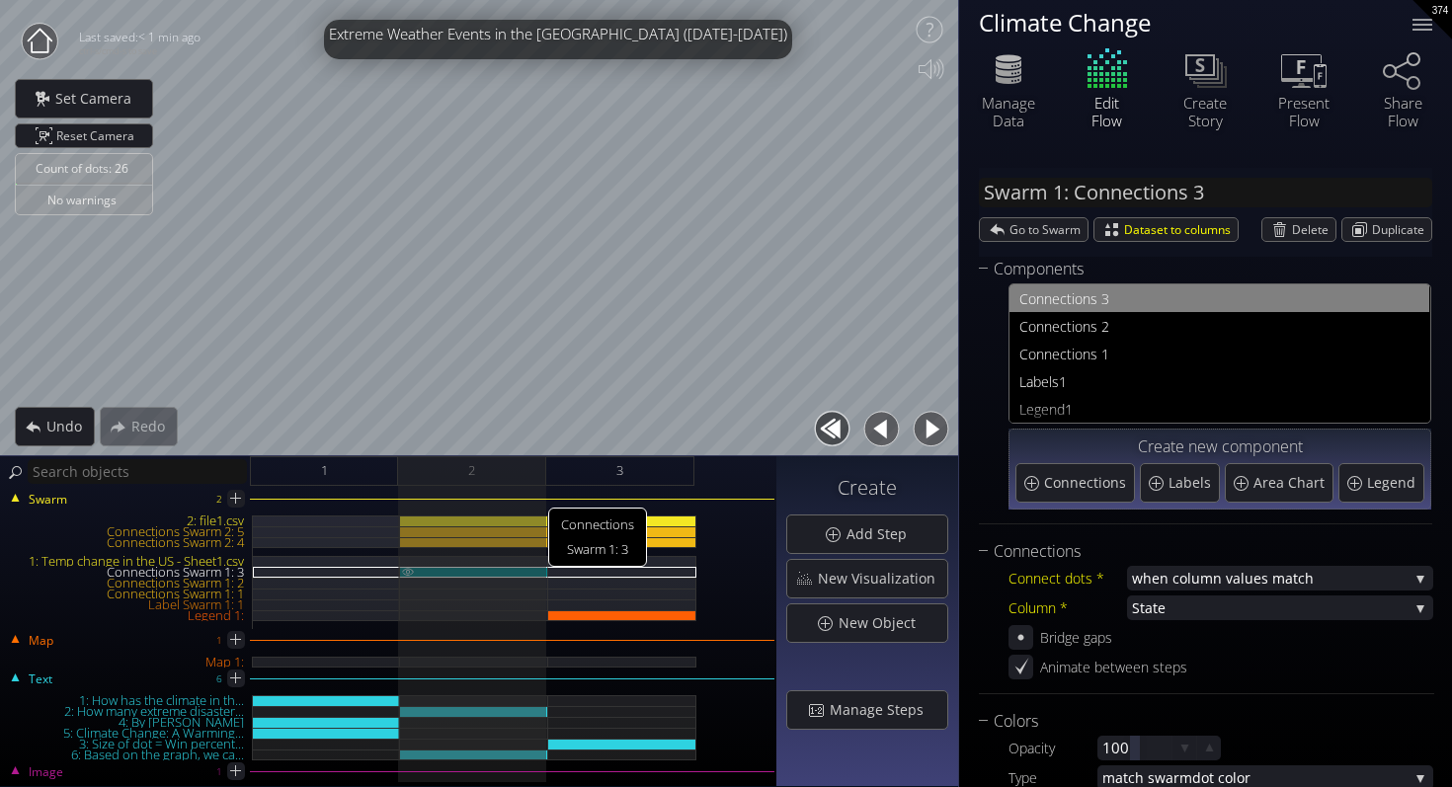
click at [407, 567] on img at bounding box center [408, 571] width 16 height 9
click at [408, 562] on img at bounding box center [408, 561] width 16 height 10
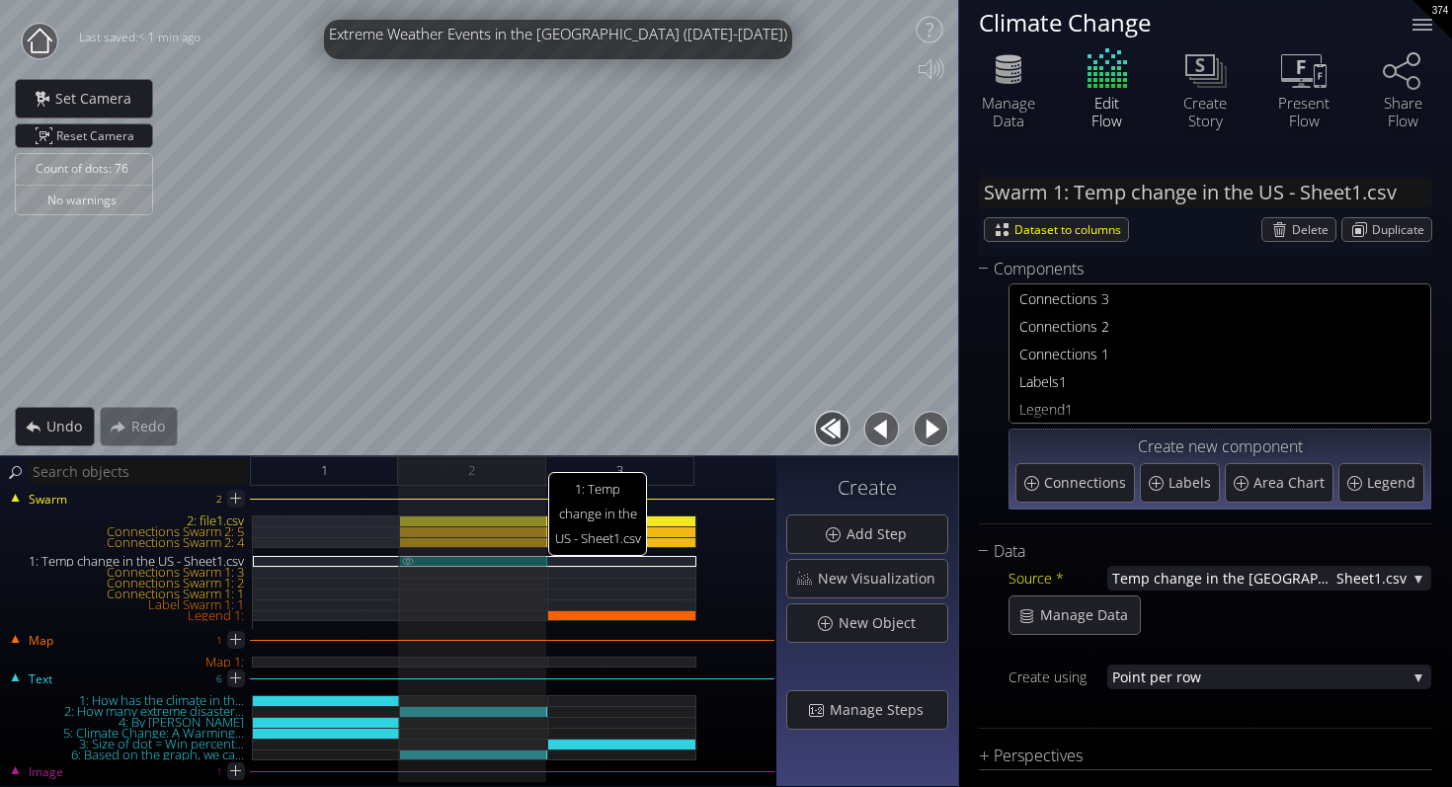
click at [408, 562] on img at bounding box center [408, 560] width 16 height 9
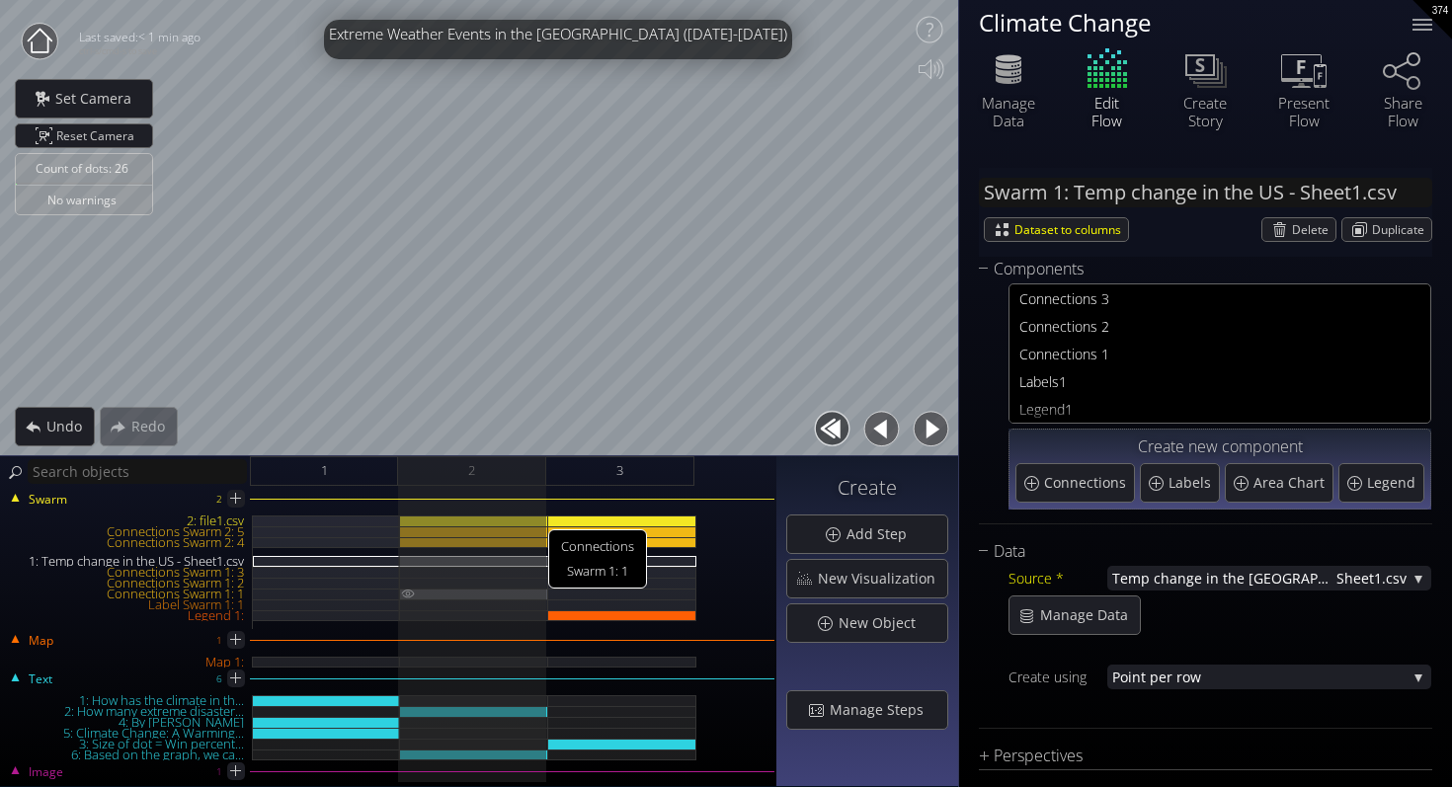
click at [407, 596] on img at bounding box center [408, 594] width 16 height 10
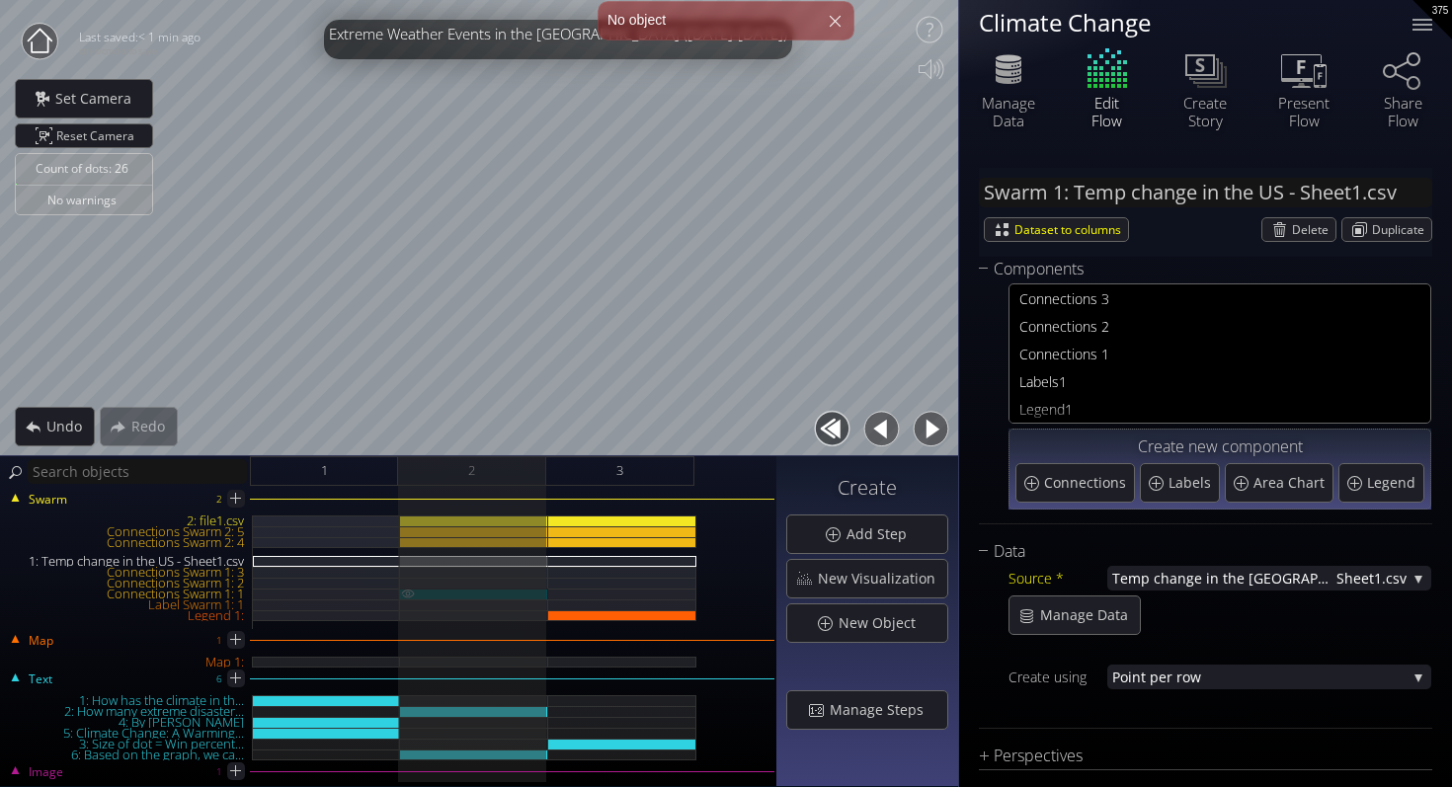
click at [407, 594] on img at bounding box center [408, 594] width 16 height 10
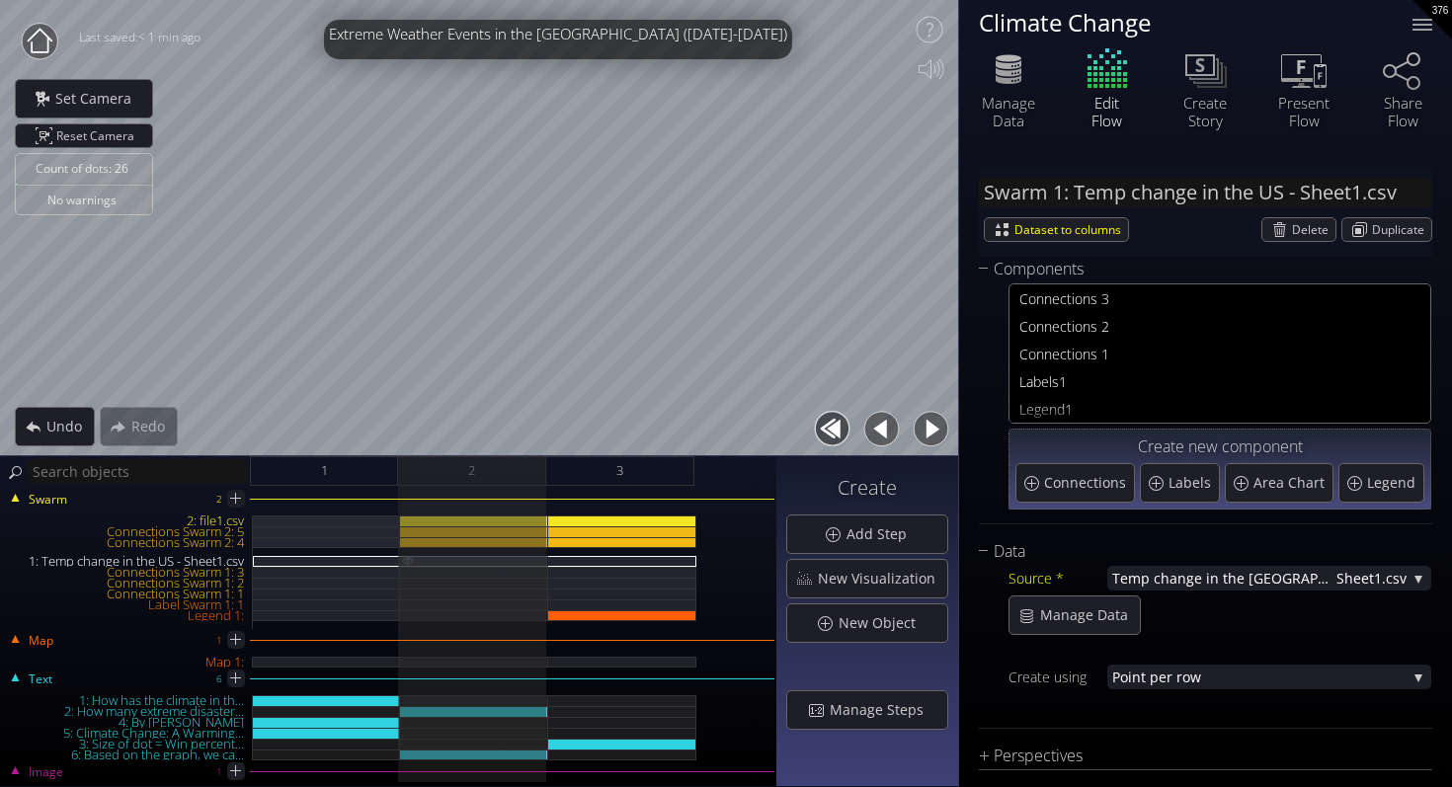
click at [405, 559] on img at bounding box center [408, 560] width 16 height 9
click at [508, 517] on div "2: file1.csv" at bounding box center [474, 520] width 148 height 11
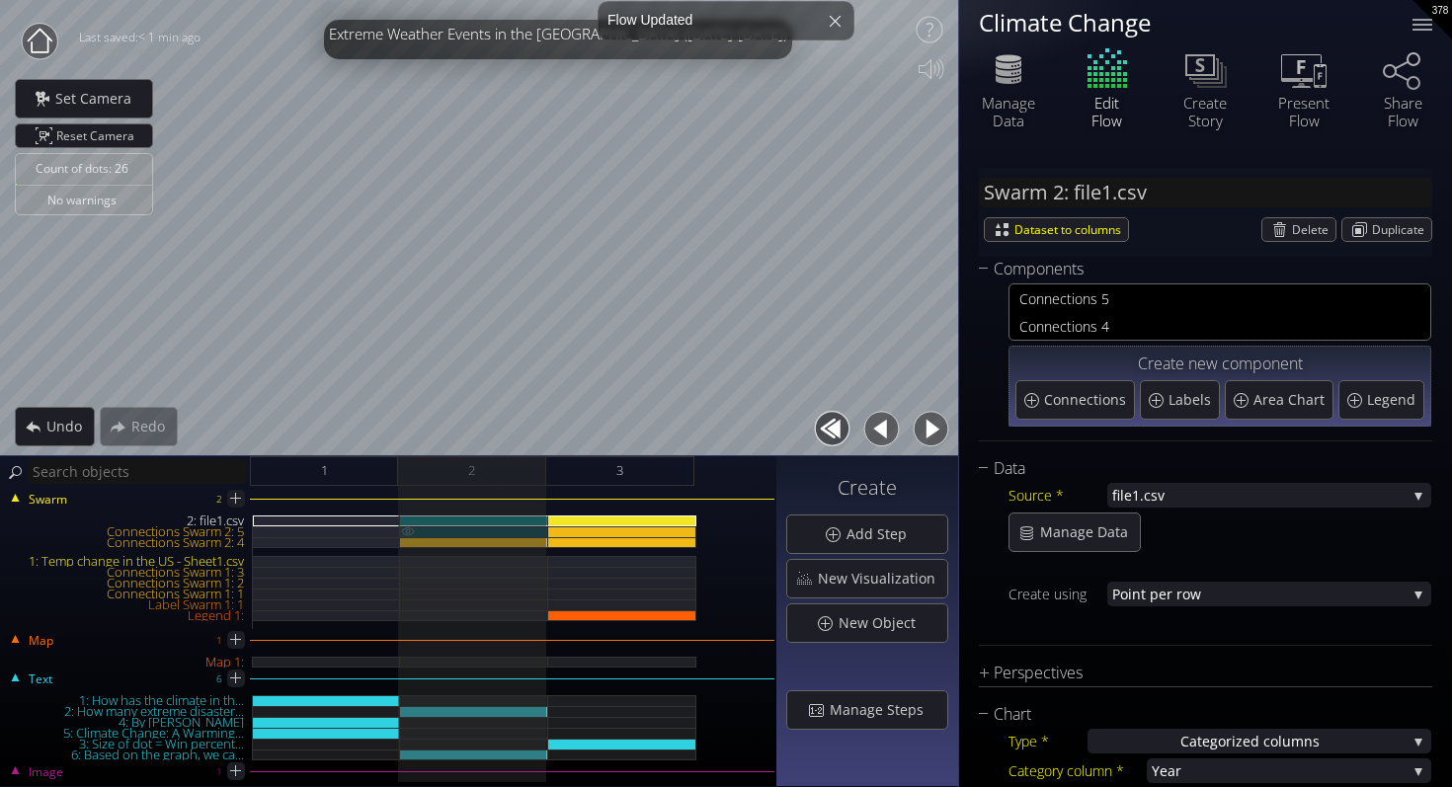
click at [500, 530] on div "Connections Swarm 2: 5" at bounding box center [474, 531] width 148 height 11
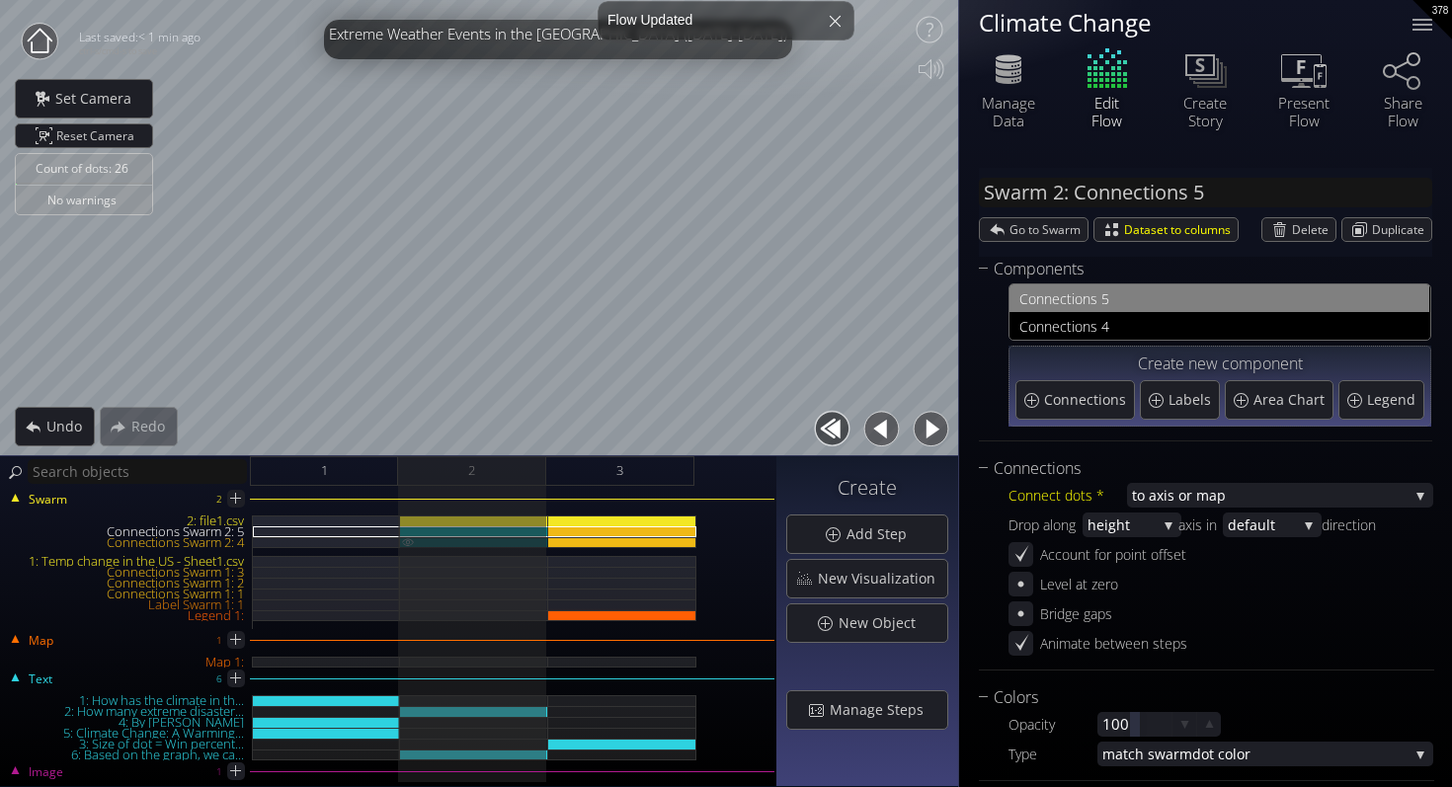
click at [502, 540] on div "Connections Swarm 2: 4" at bounding box center [474, 542] width 148 height 11
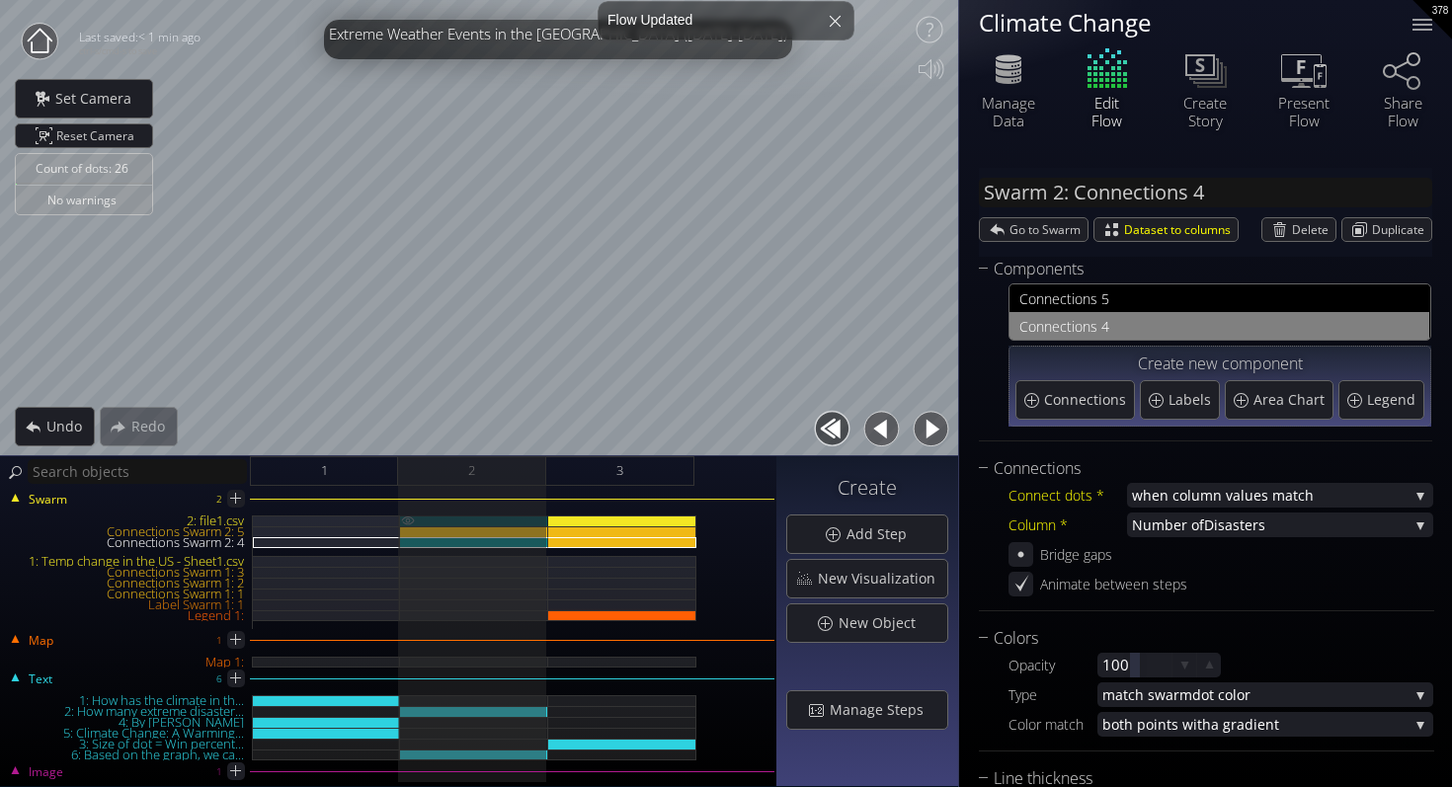
click at [482, 518] on div "2: file1.csv" at bounding box center [474, 520] width 148 height 11
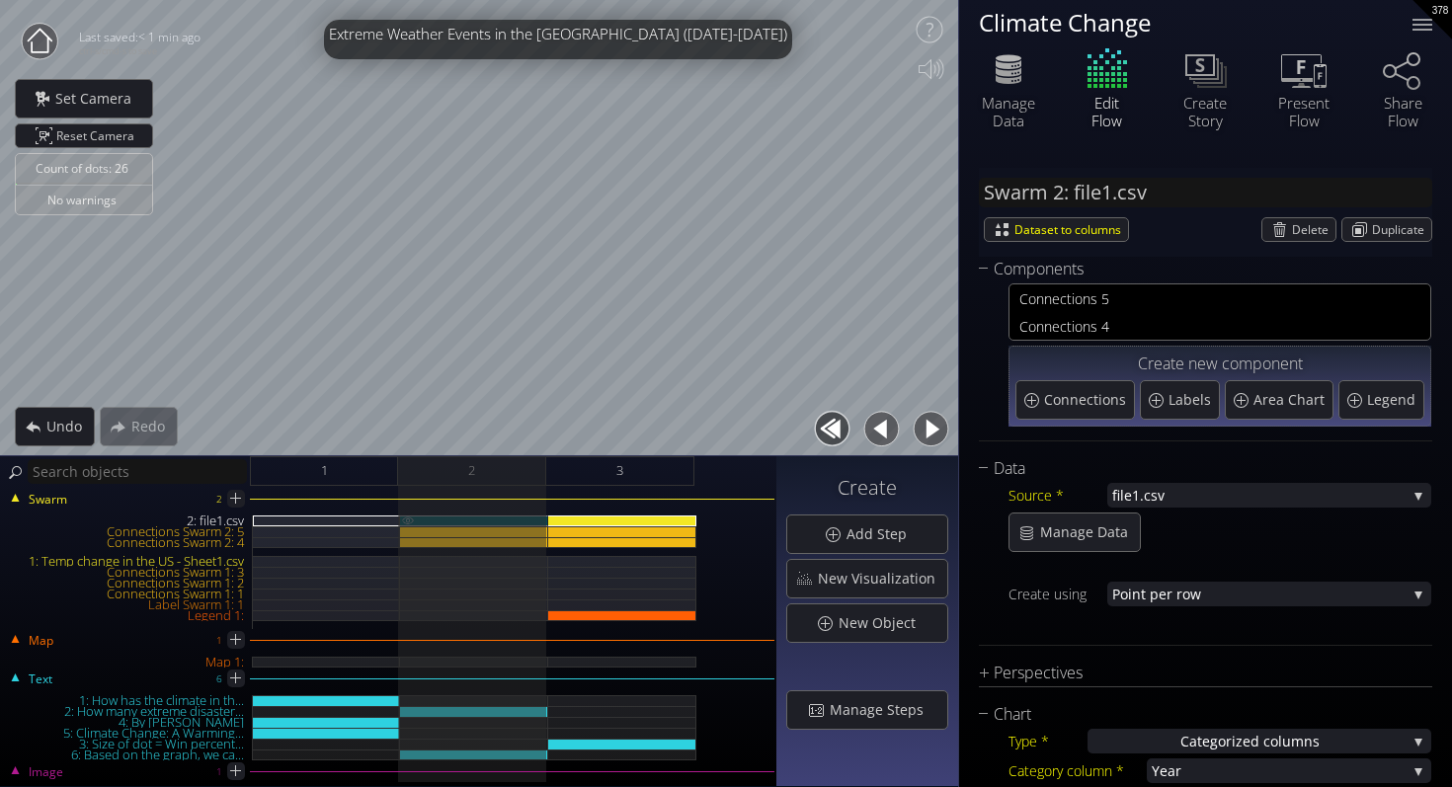
click at [409, 518] on img at bounding box center [408, 519] width 16 height 9
click at [406, 521] on img at bounding box center [408, 519] width 16 height 9
click at [435, 552] on div at bounding box center [474, 572] width 148 height 114
click at [435, 563] on div "1: Temp change in the US - Sheet1.csv" at bounding box center [474, 561] width 148 height 11
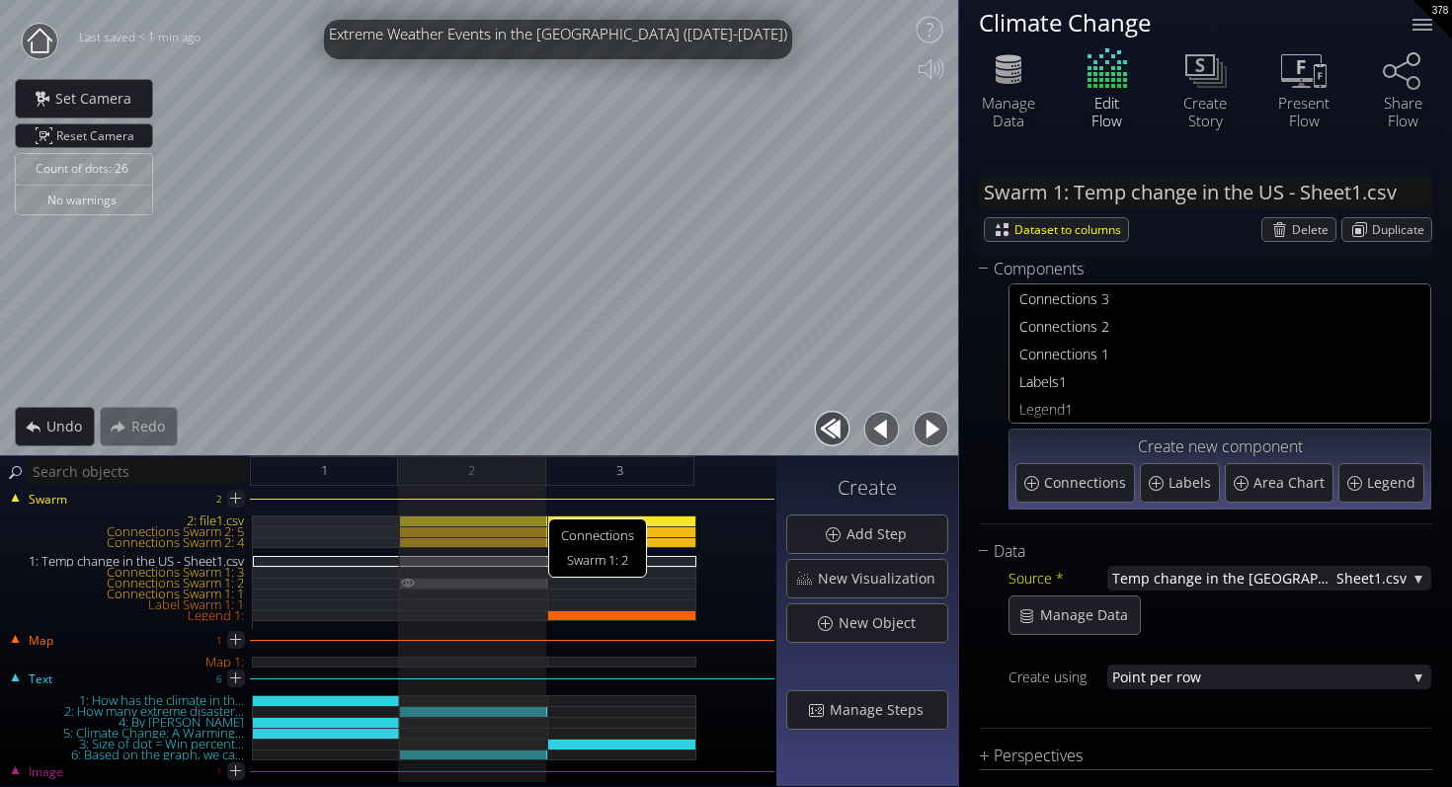
click at [446, 582] on div "Connections Swarm 1: 2" at bounding box center [474, 583] width 148 height 11
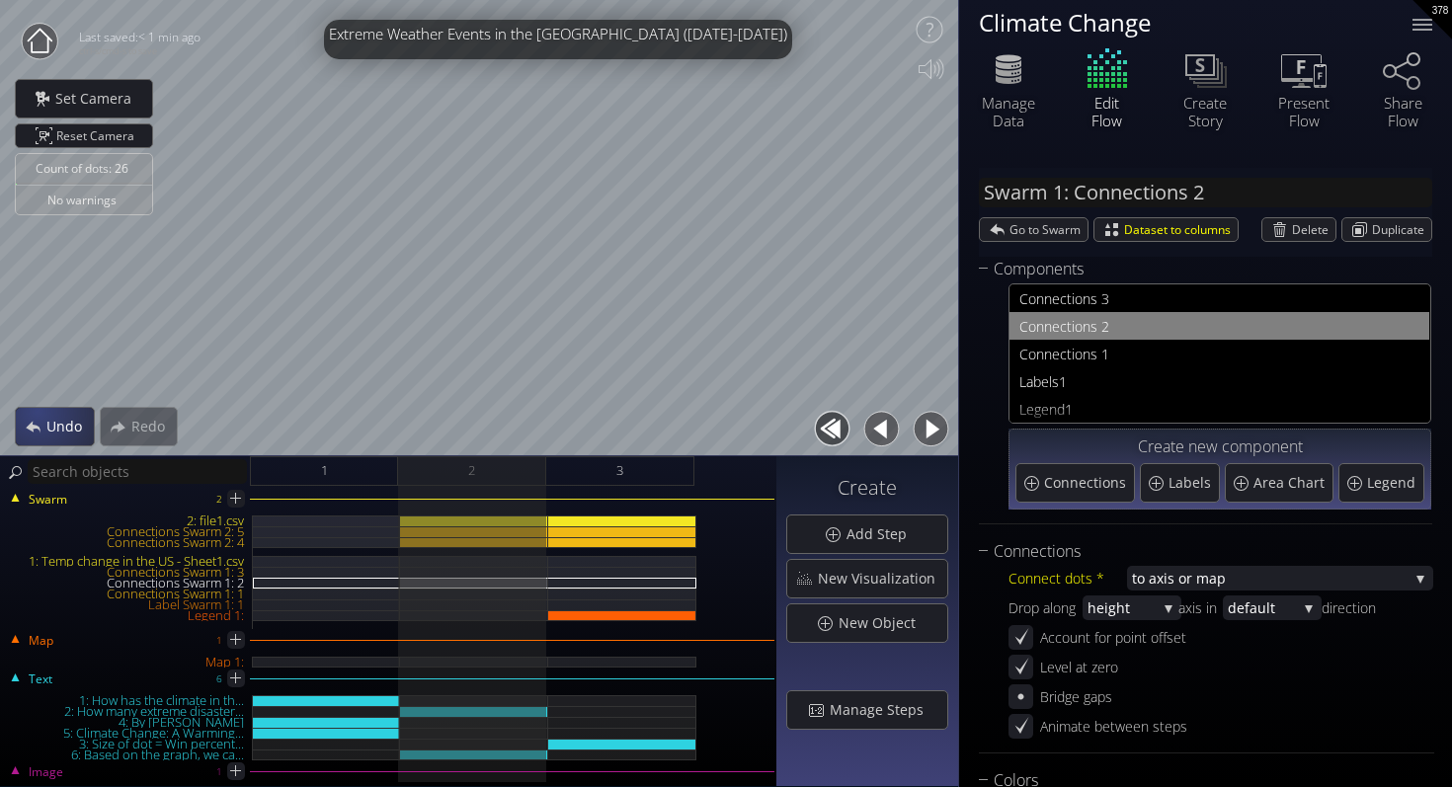
click at [49, 425] on span "Undo" at bounding box center [69, 427] width 48 height 20
click at [49, 425] on span "Undo" at bounding box center [68, 427] width 47 height 20
click at [49, 425] on span "Undo" at bounding box center [69, 427] width 48 height 20
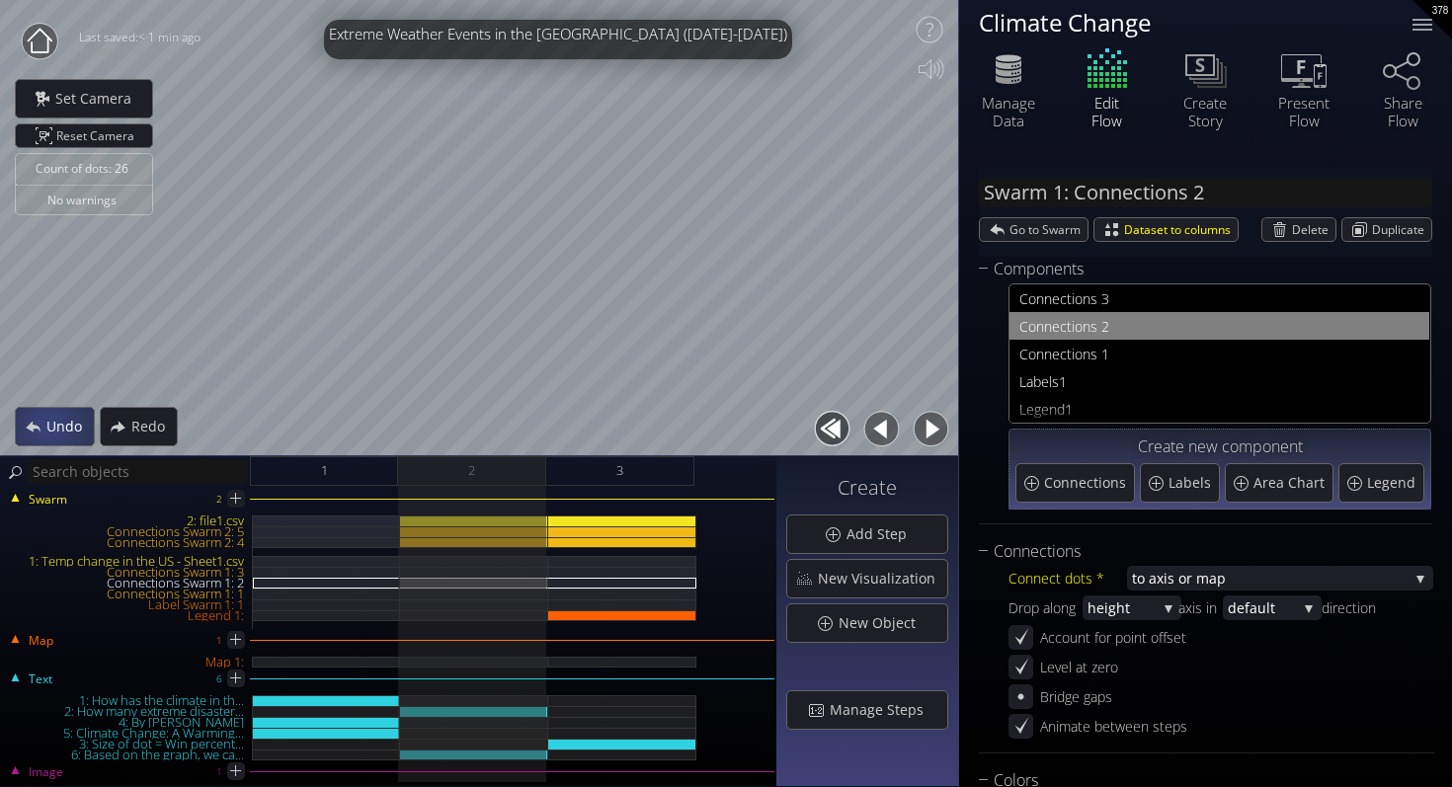
click at [49, 425] on span "Undo" at bounding box center [69, 427] width 48 height 20
click at [49, 427] on span "Undo" at bounding box center [69, 427] width 48 height 20
click at [136, 424] on span "Redo" at bounding box center [153, 427] width 46 height 20
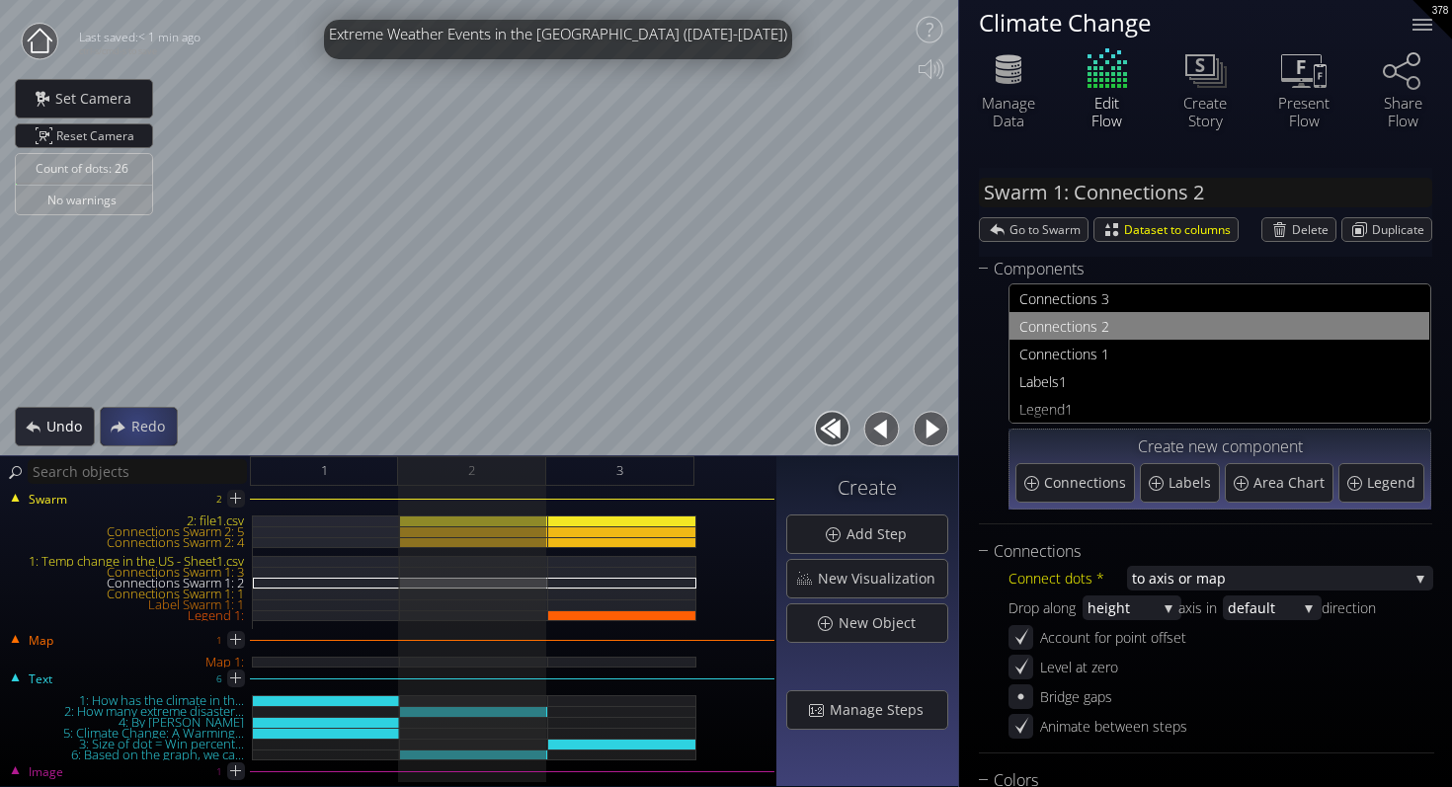
click at [52, 433] on span "Undo" at bounding box center [69, 427] width 48 height 20
click at [52, 433] on span "Undo" at bounding box center [68, 427] width 47 height 20
click at [52, 433] on span "Undo" at bounding box center [69, 427] width 48 height 20
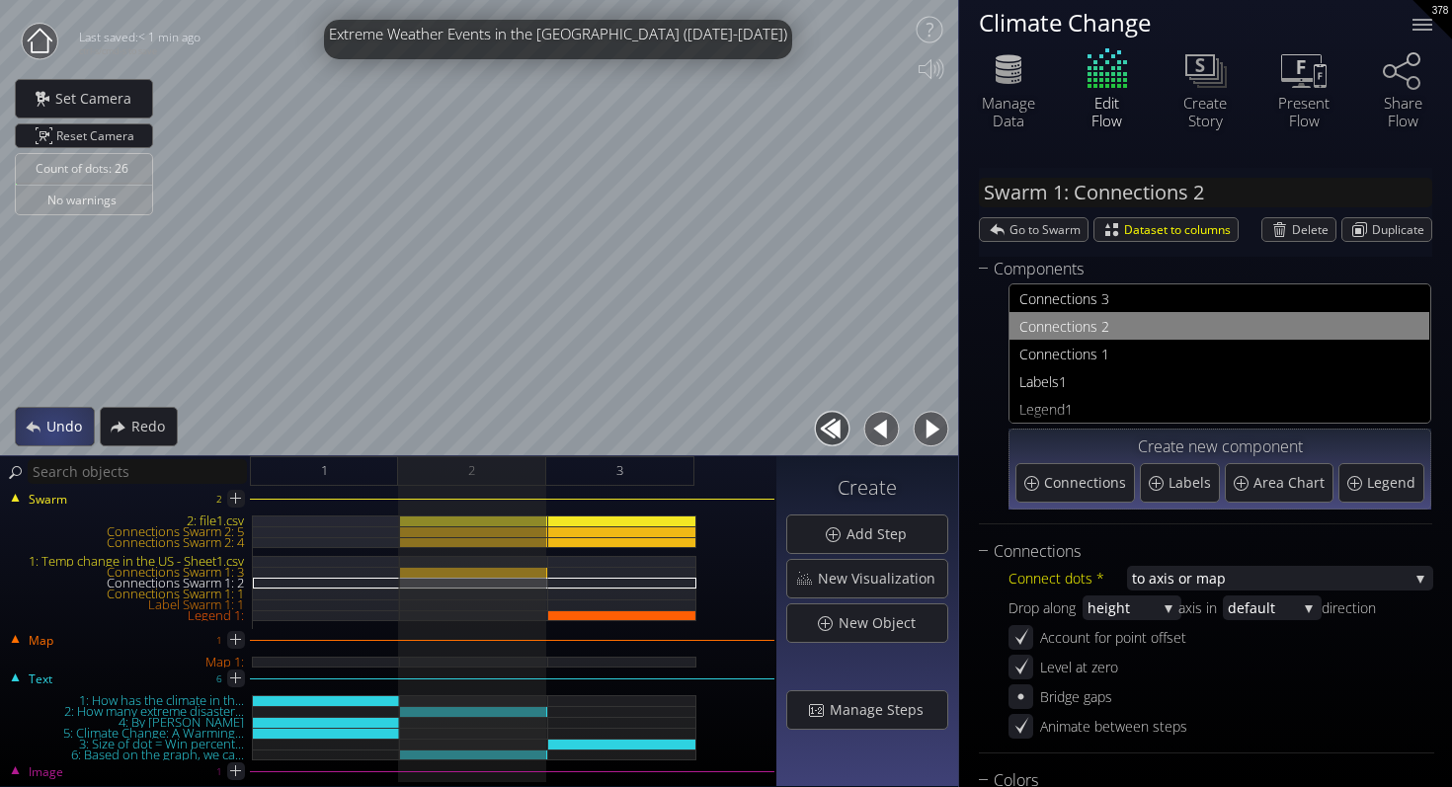
click at [52, 433] on span "Undo" at bounding box center [69, 427] width 48 height 20
click at [51, 433] on span "Undo" at bounding box center [69, 427] width 48 height 20
click at [50, 433] on span "Undo" at bounding box center [69, 427] width 48 height 20
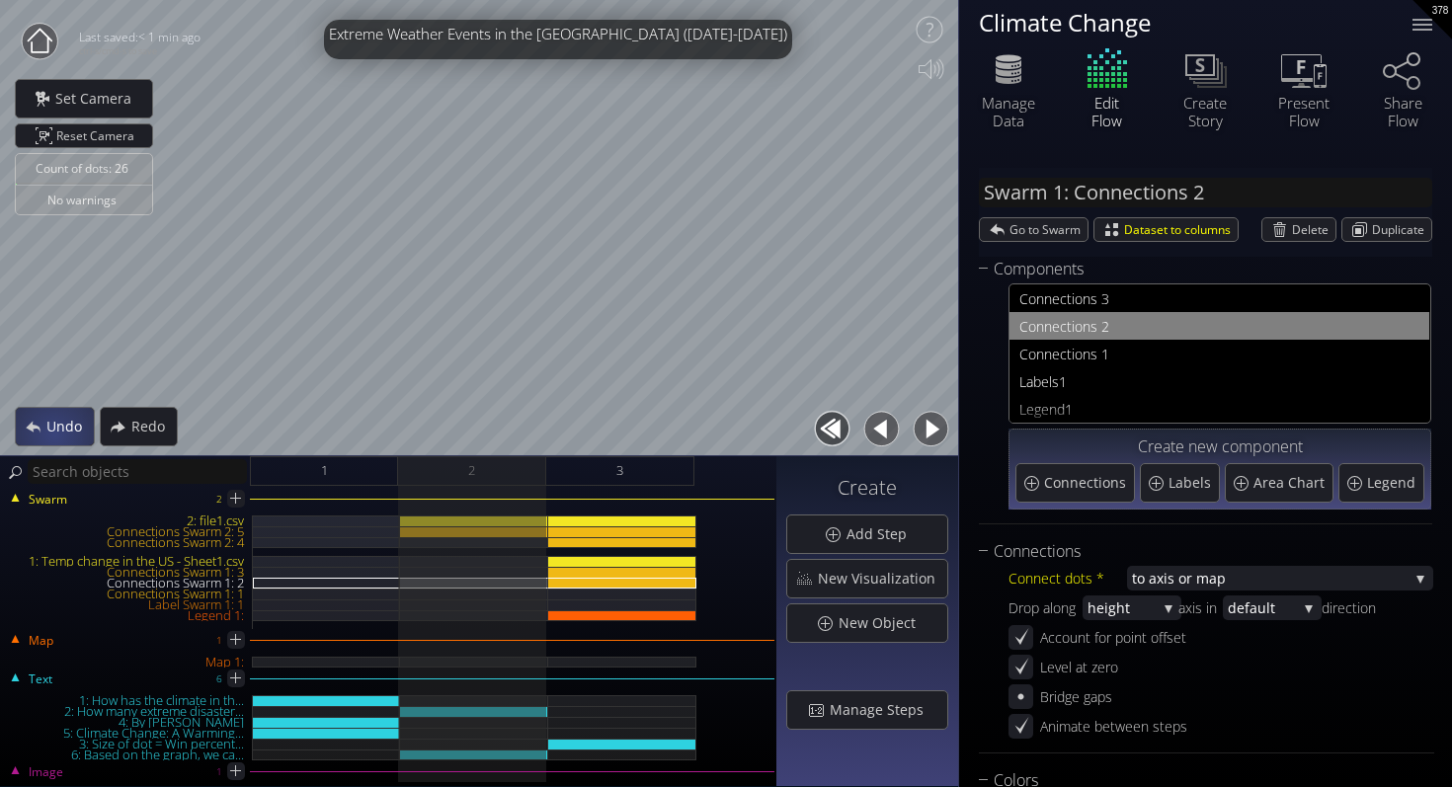
click at [50, 433] on span "Undo" at bounding box center [69, 427] width 48 height 20
click at [65, 418] on span "Undo" at bounding box center [69, 427] width 48 height 20
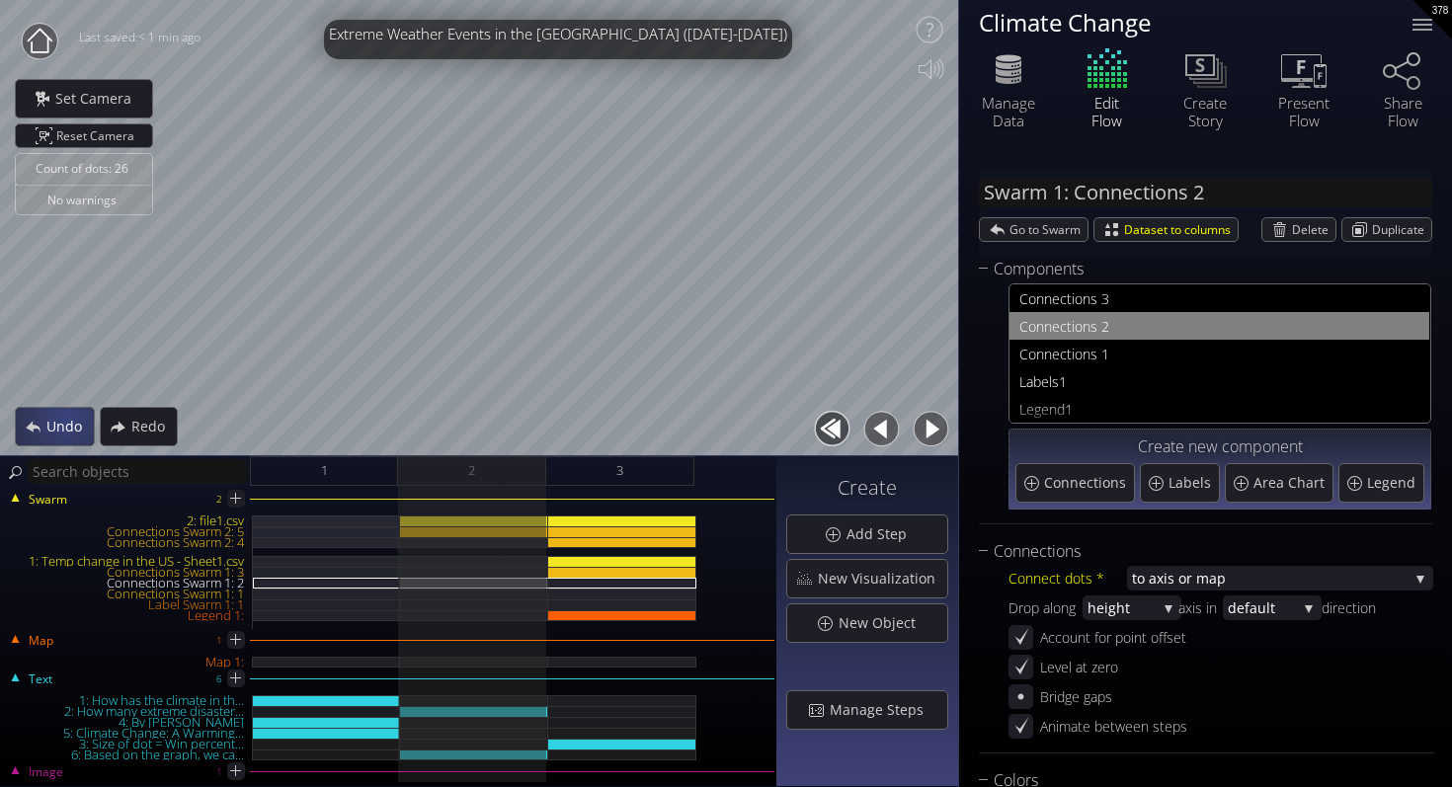
click at [65, 418] on span "Undo" at bounding box center [69, 427] width 48 height 20
click at [65, 418] on span "Undo" at bounding box center [68, 427] width 47 height 20
click at [65, 418] on span "Undo" at bounding box center [69, 427] width 48 height 20
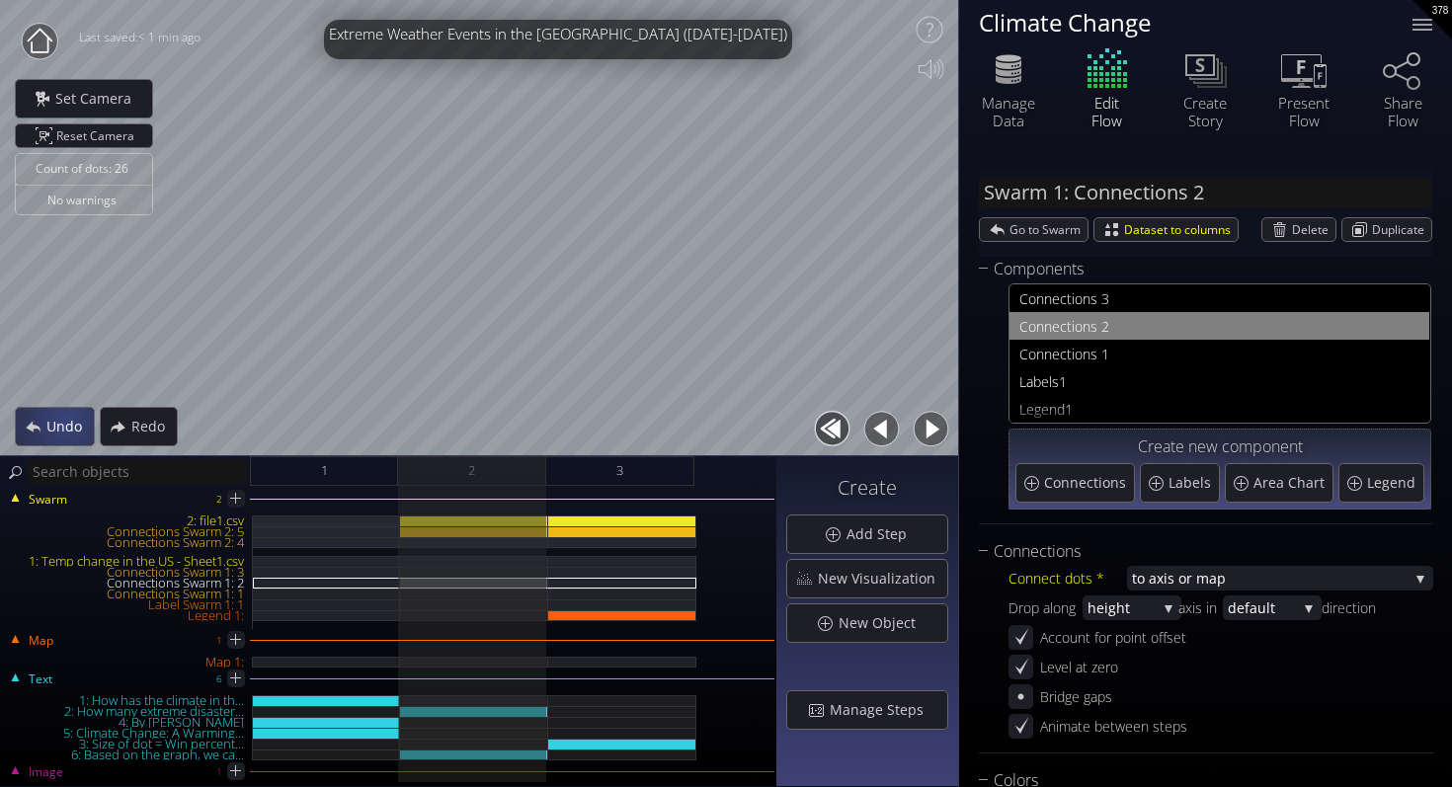
click at [65, 418] on span "Undo" at bounding box center [69, 427] width 48 height 20
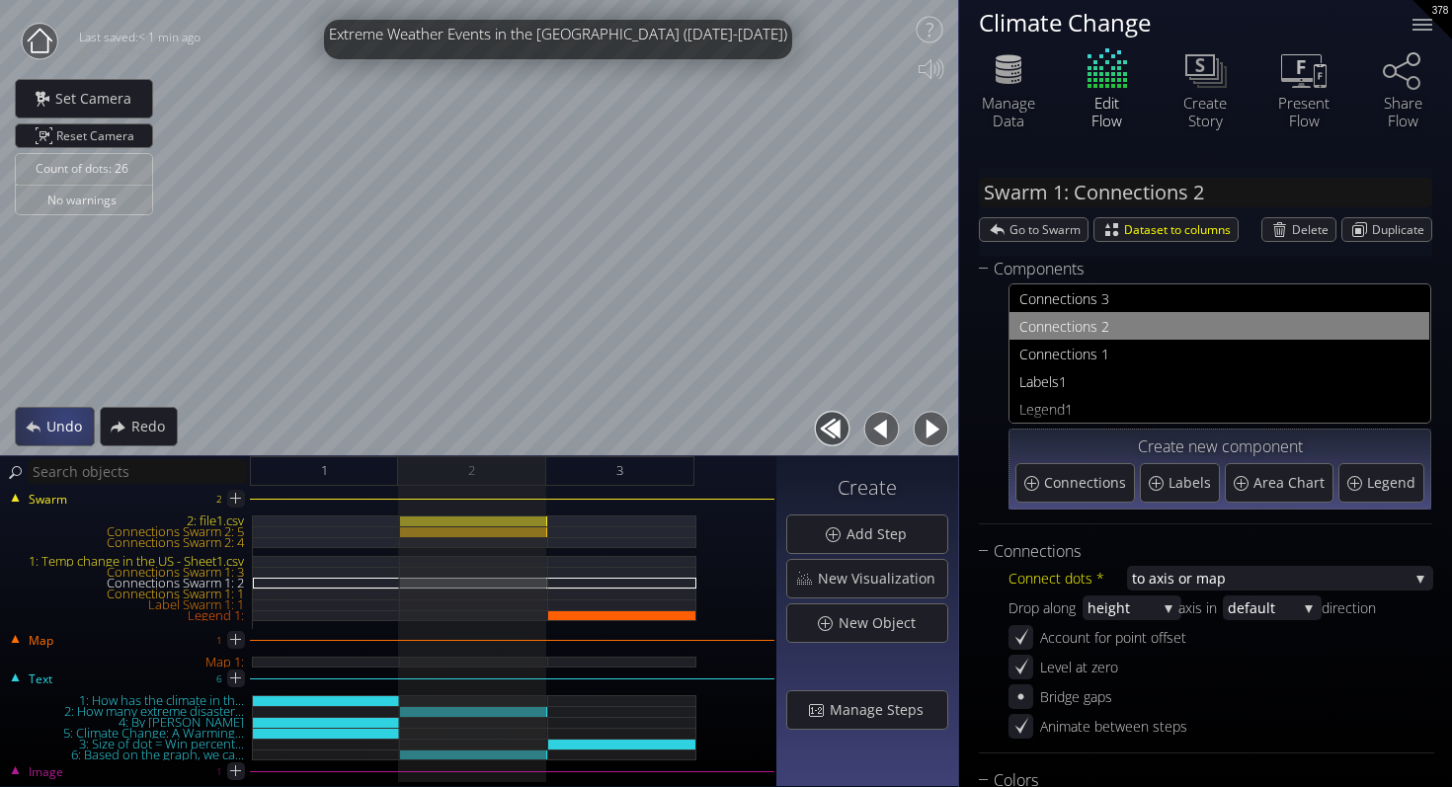
click at [65, 418] on span "Undo" at bounding box center [69, 427] width 48 height 20
click at [128, 426] on div "Redo" at bounding box center [139, 427] width 76 height 38
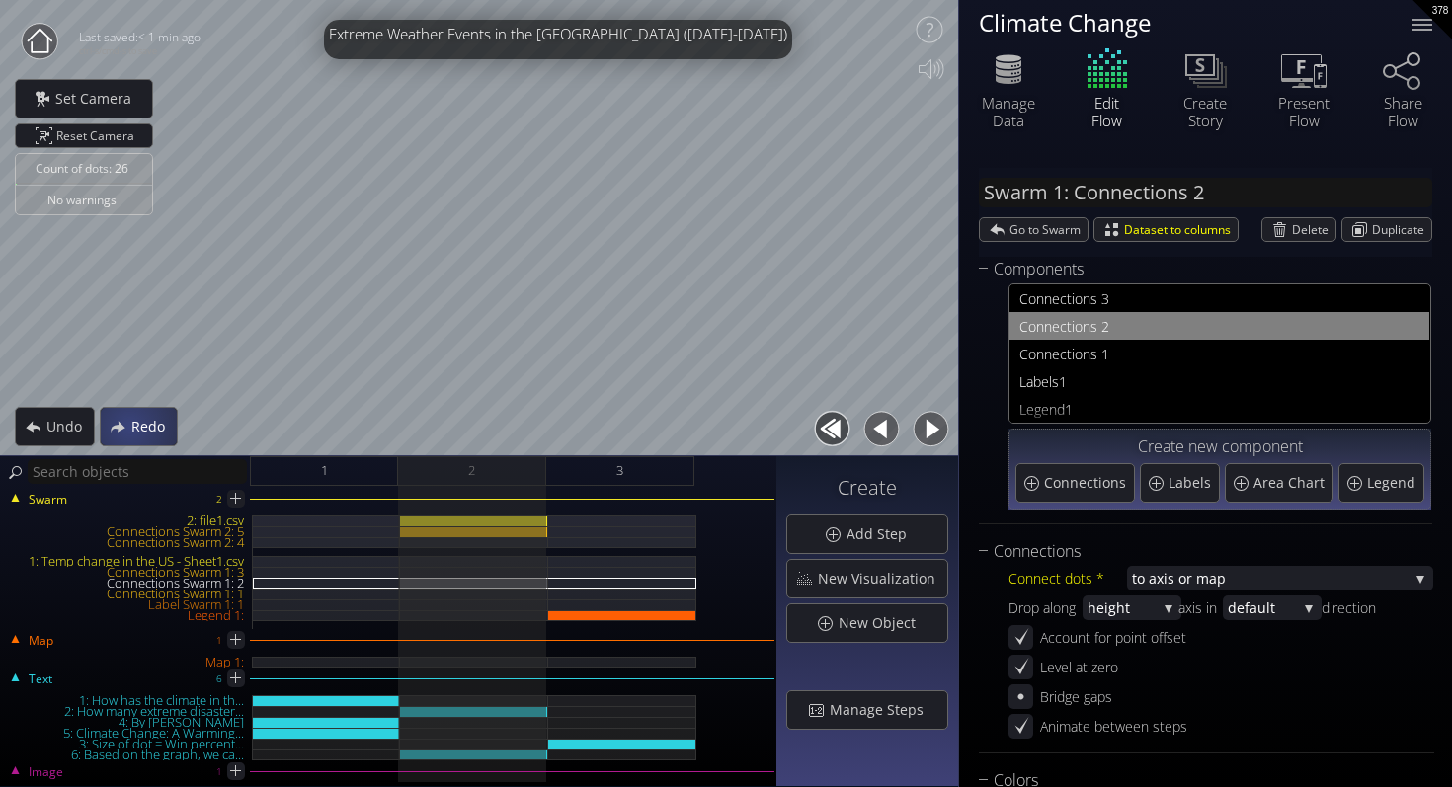
click at [128, 426] on div "Redo" at bounding box center [139, 427] width 76 height 38
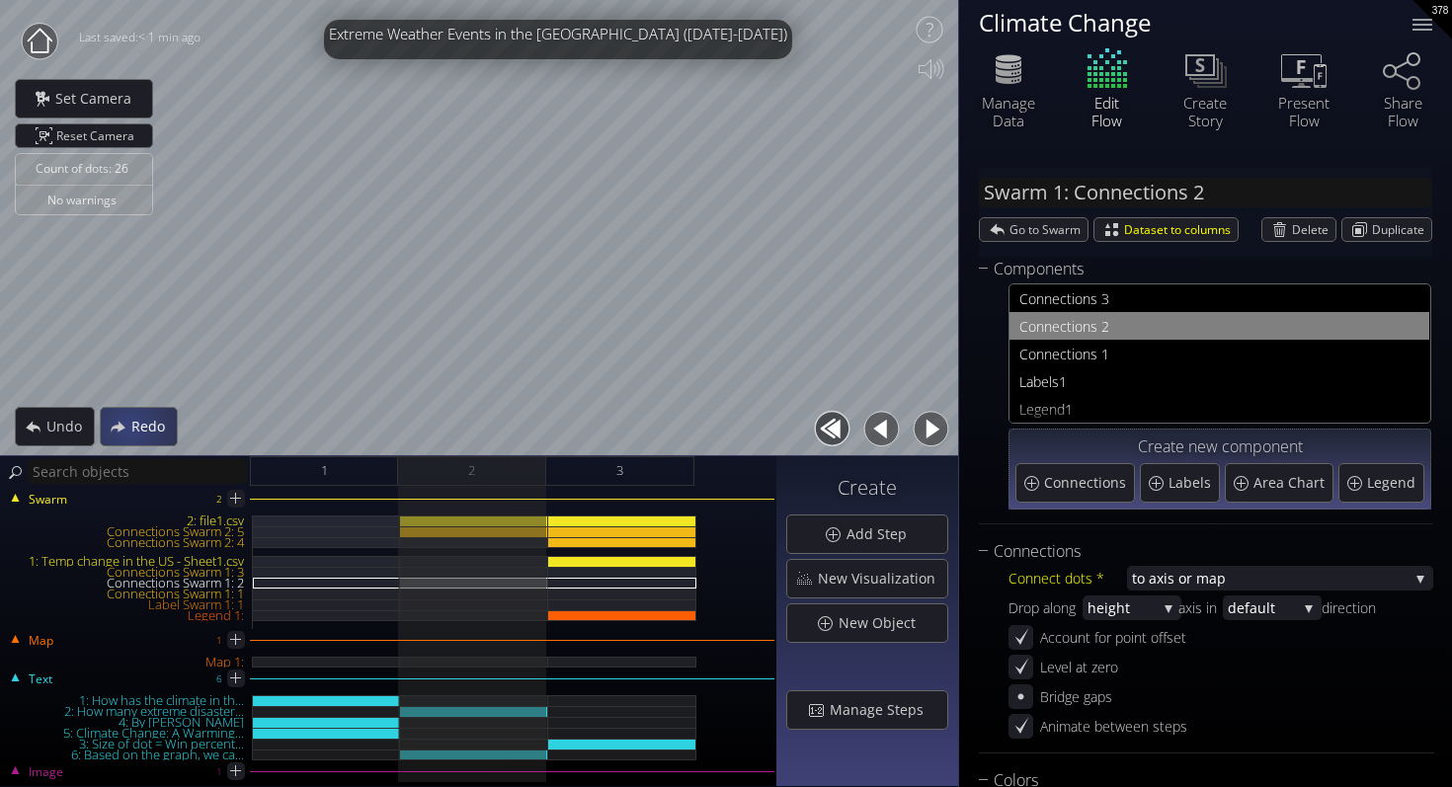
click at [128, 426] on div "Redo" at bounding box center [139, 427] width 76 height 38
click at [128, 426] on div "Redo" at bounding box center [138, 427] width 75 height 38
click at [564, 486] on div "Swarm 2 2: file1.csv Connections Swarm 2: 5 Connections Swarm 2: 4 1: Temp chan…" at bounding box center [388, 636] width 776 height 301
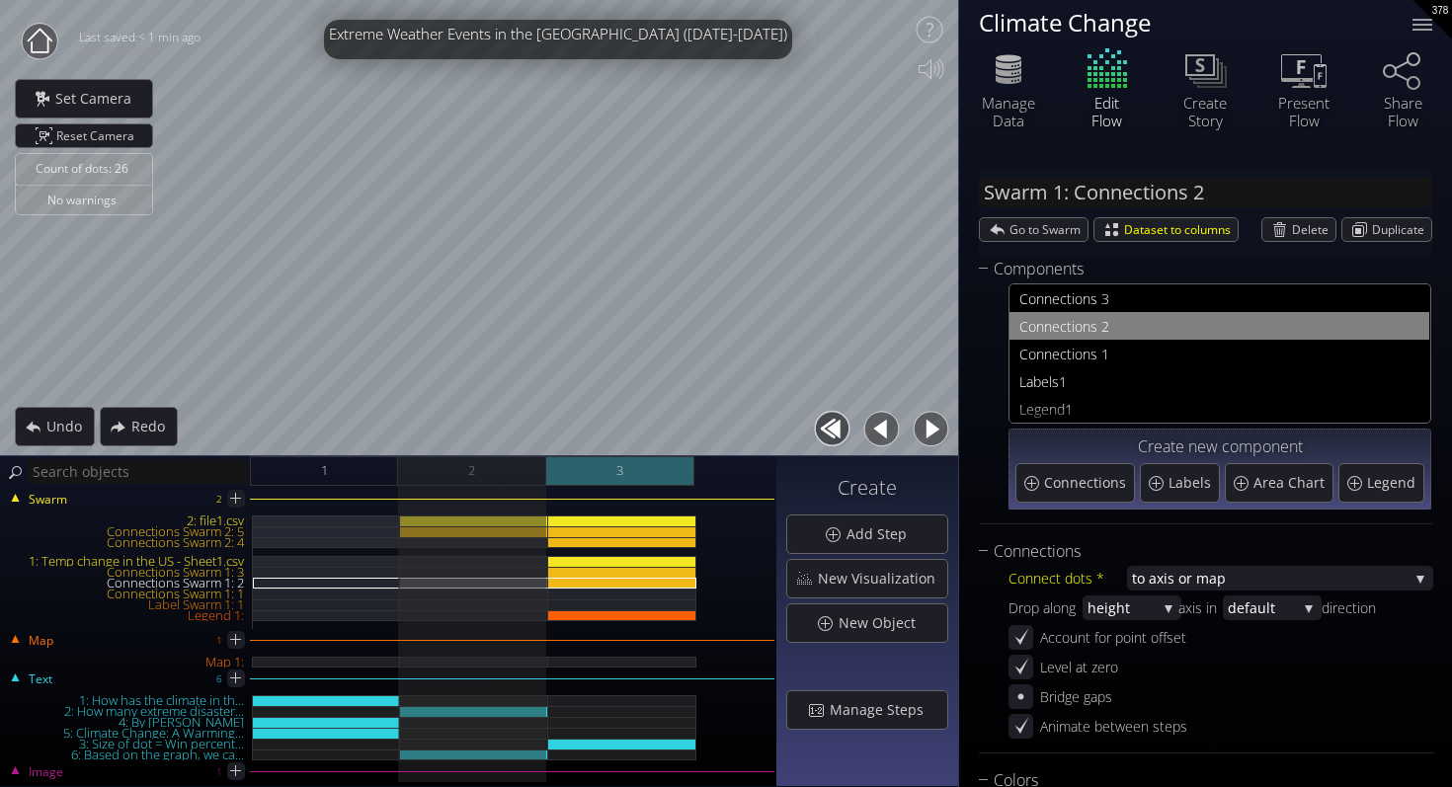
click at [575, 479] on div "3" at bounding box center [620, 471] width 148 height 30
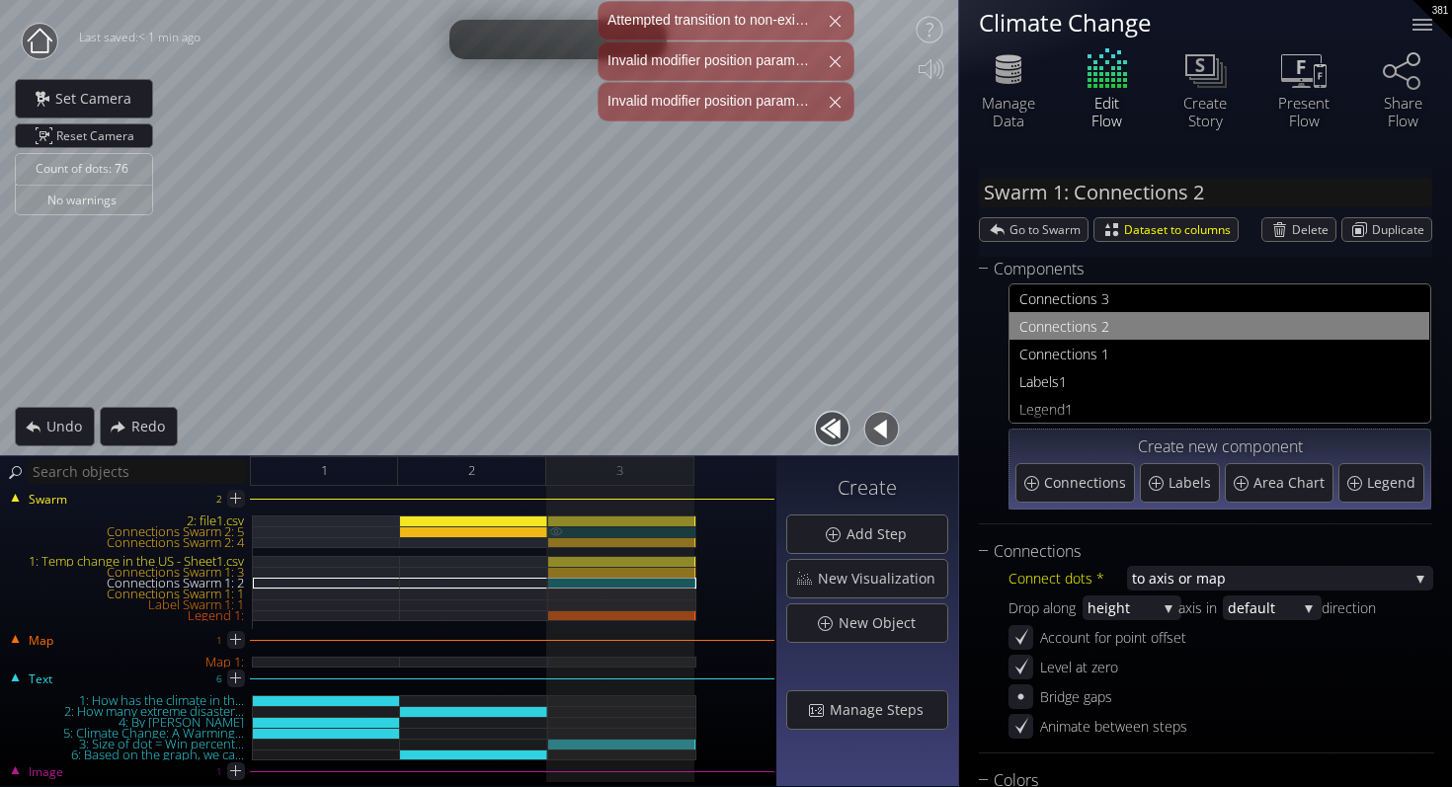
click at [553, 532] on img at bounding box center [556, 531] width 16 height 10
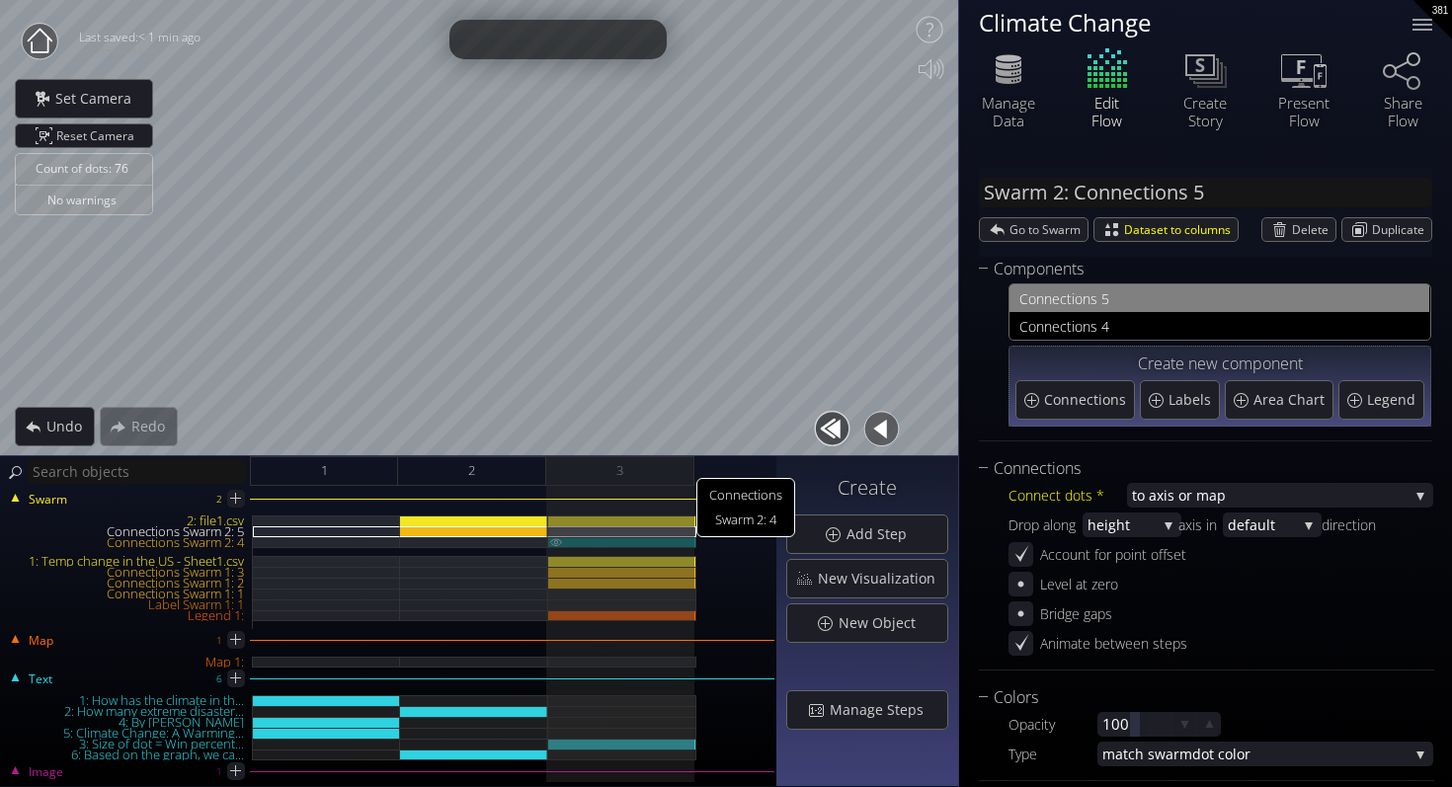
click at [554, 540] on img at bounding box center [556, 541] width 16 height 9
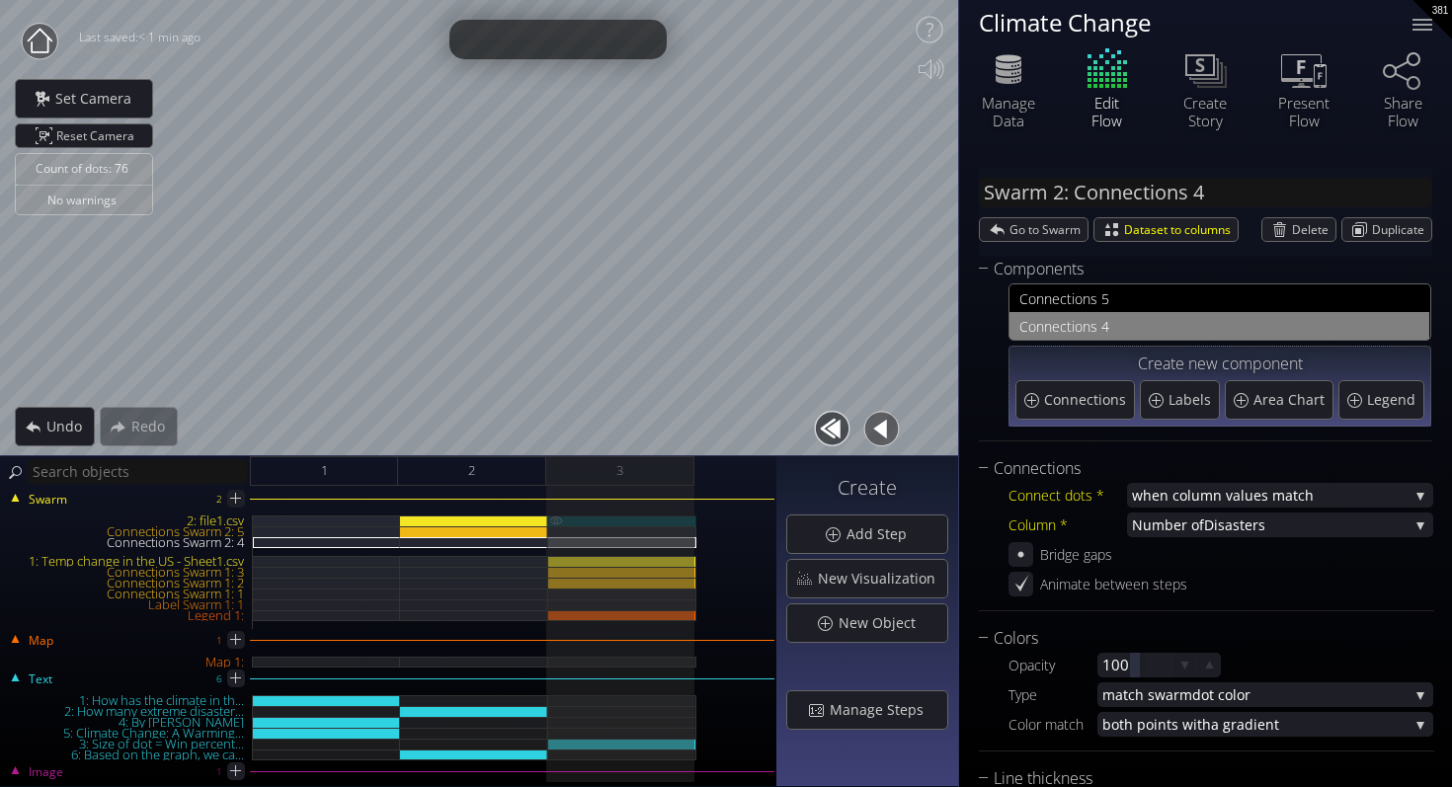
click at [554, 522] on img at bounding box center [556, 520] width 16 height 10
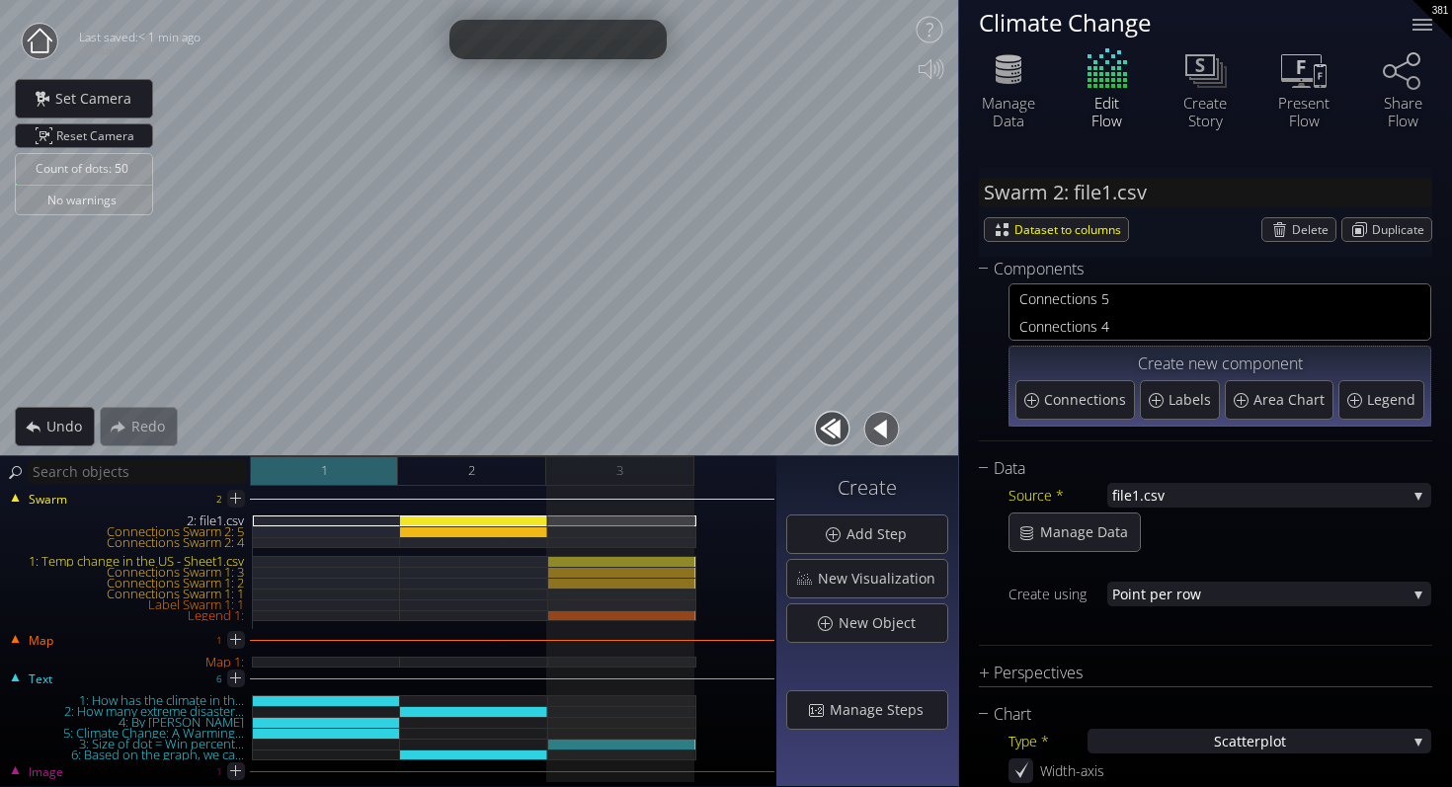
click at [301, 473] on div "1" at bounding box center [324, 471] width 148 height 30
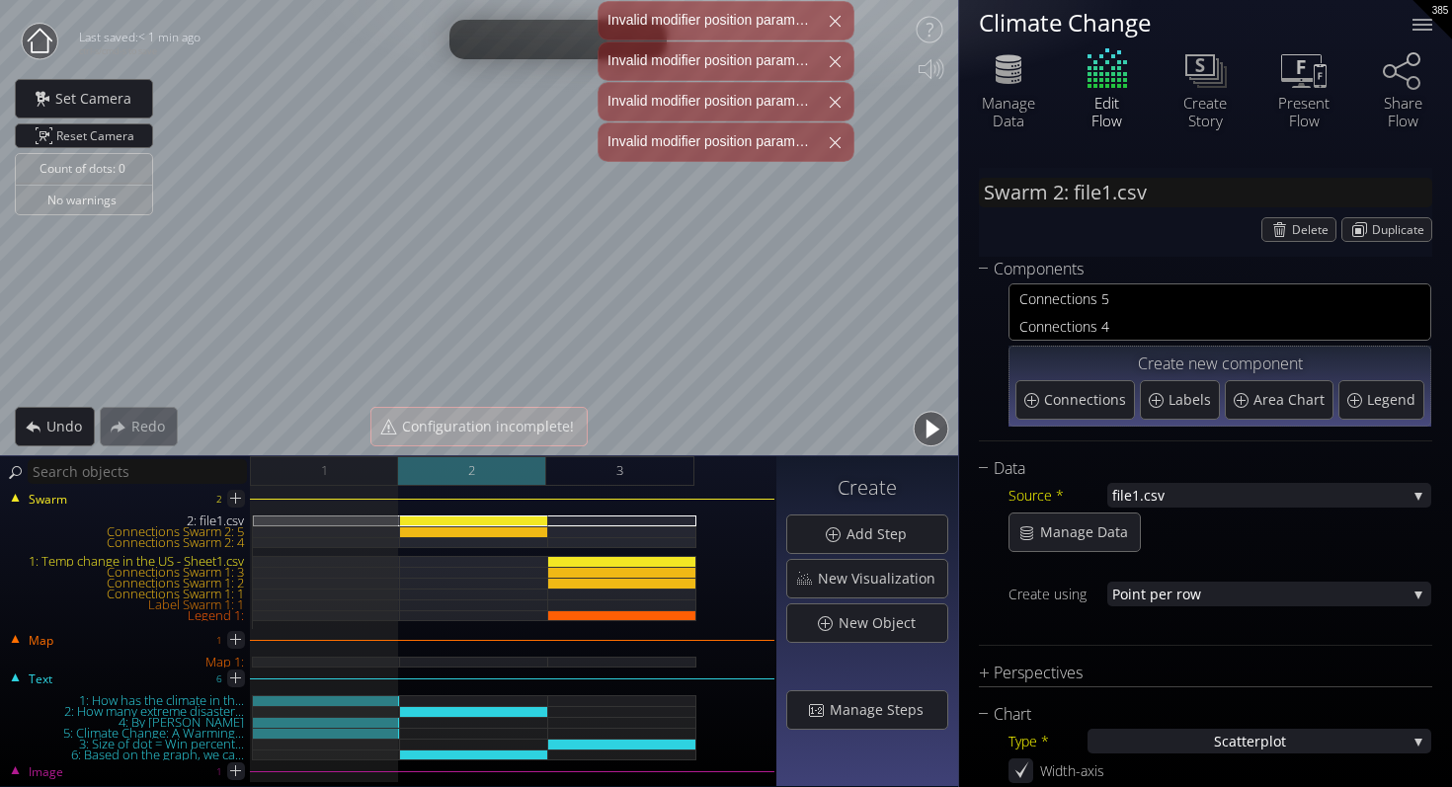
click at [430, 468] on div "2" at bounding box center [472, 471] width 148 height 30
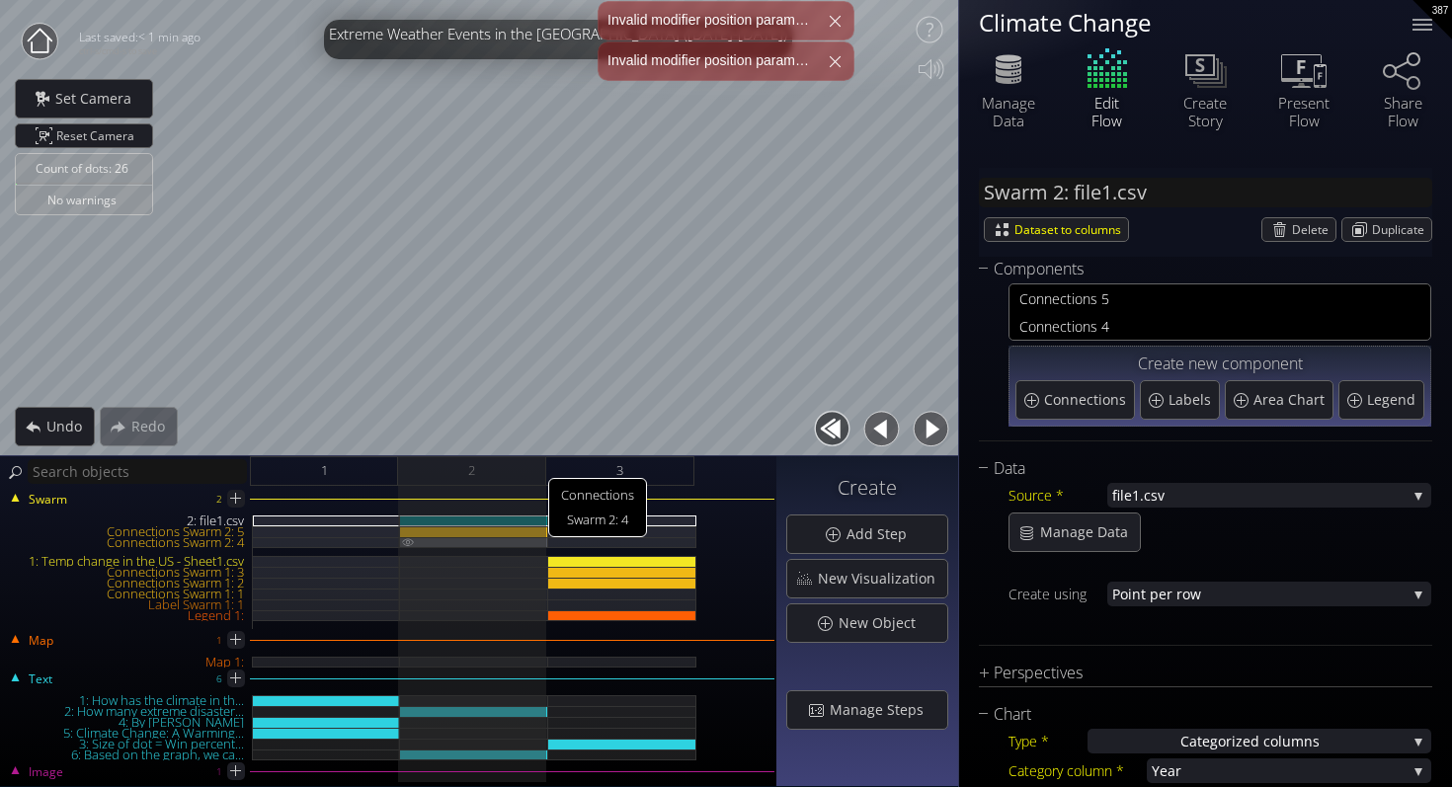
click at [406, 544] on img at bounding box center [408, 541] width 16 height 9
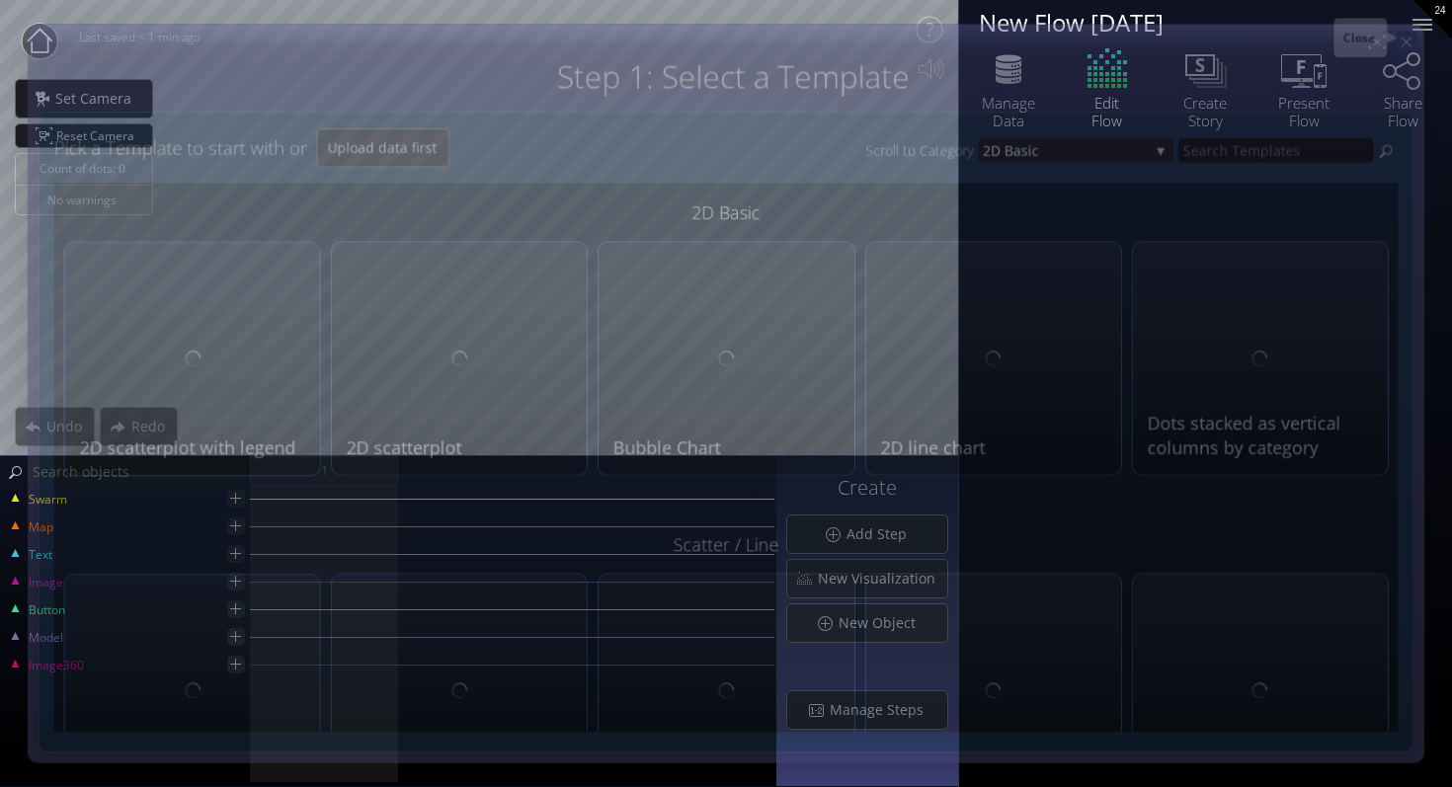
click at [1401, 39] on div at bounding box center [1406, 42] width 22 height 22
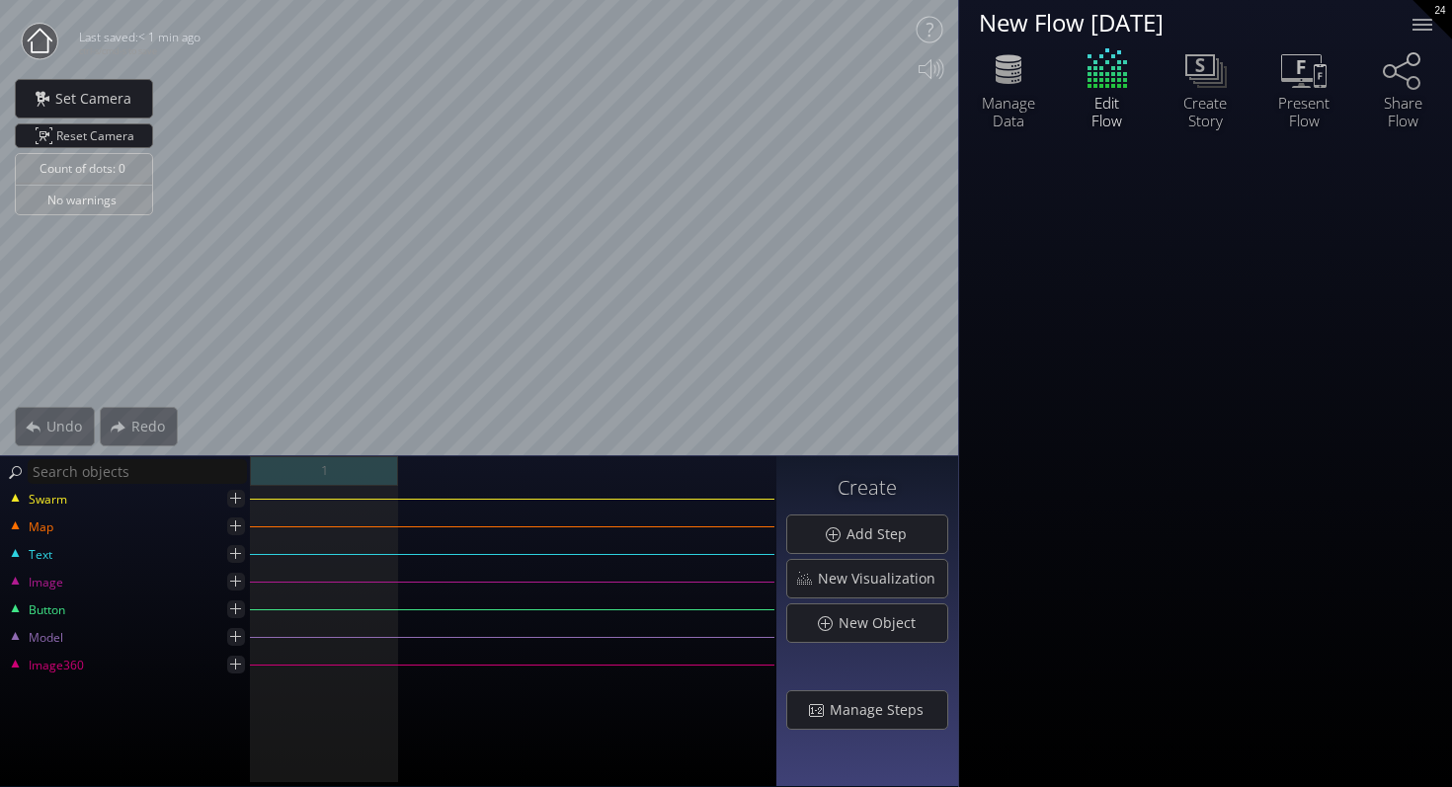
click at [364, 468] on div "1" at bounding box center [324, 471] width 148 height 30
click at [235, 551] on icon at bounding box center [235, 553] width 11 height 11
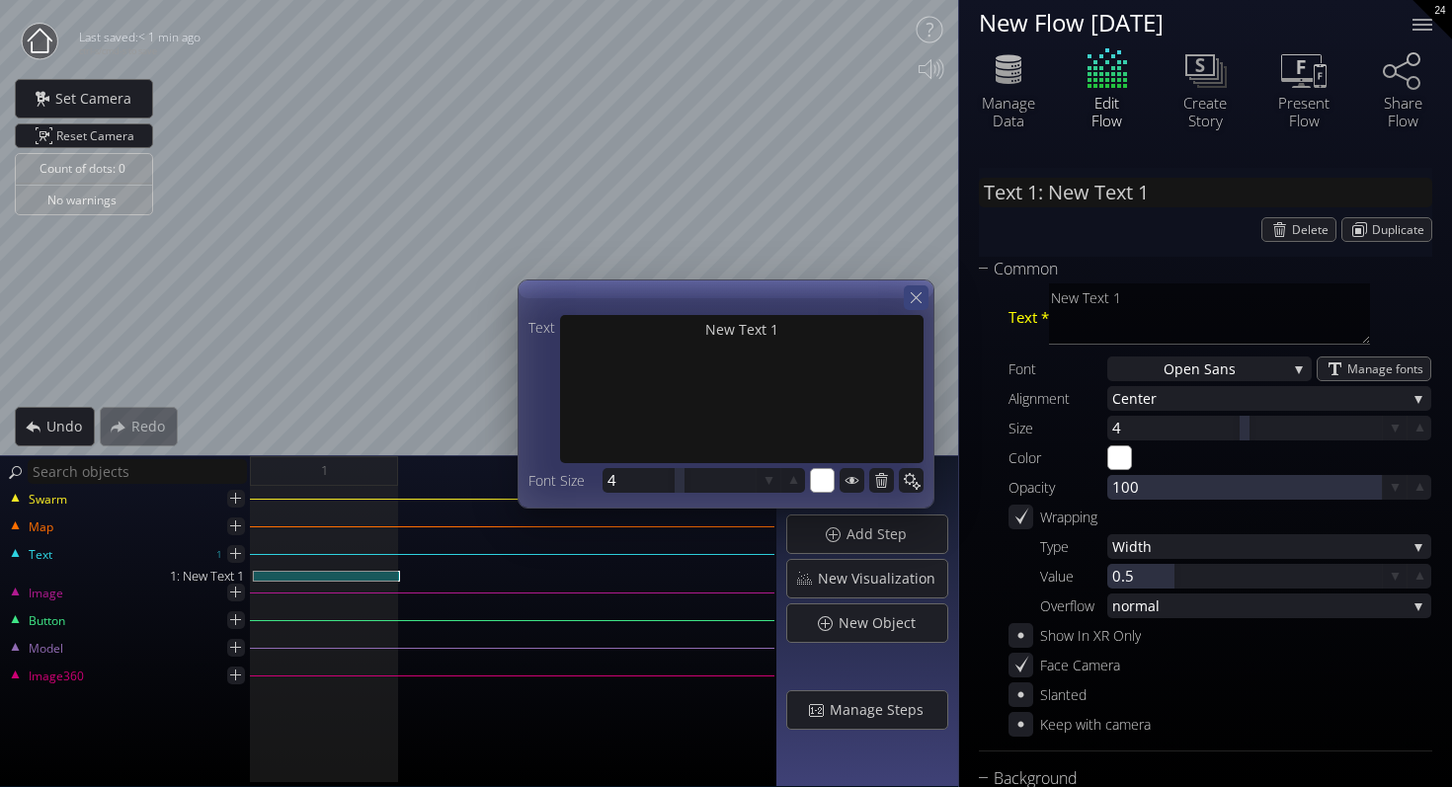
click at [912, 296] on icon at bounding box center [915, 297] width 19 height 19
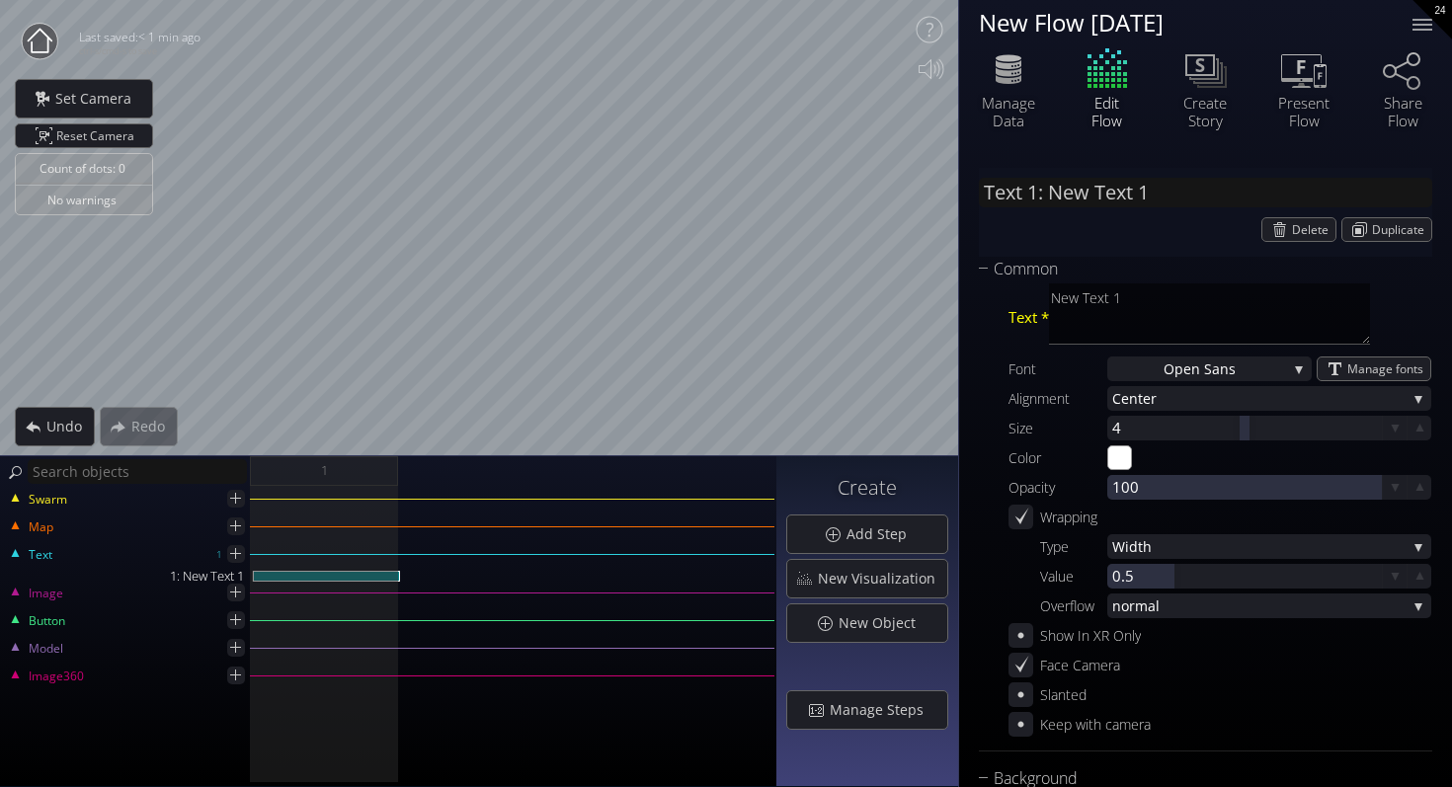
click at [440, 477] on div "1" at bounding box center [513, 471] width 526 height 30
click at [866, 533] on span "Add Step" at bounding box center [881, 534] width 73 height 20
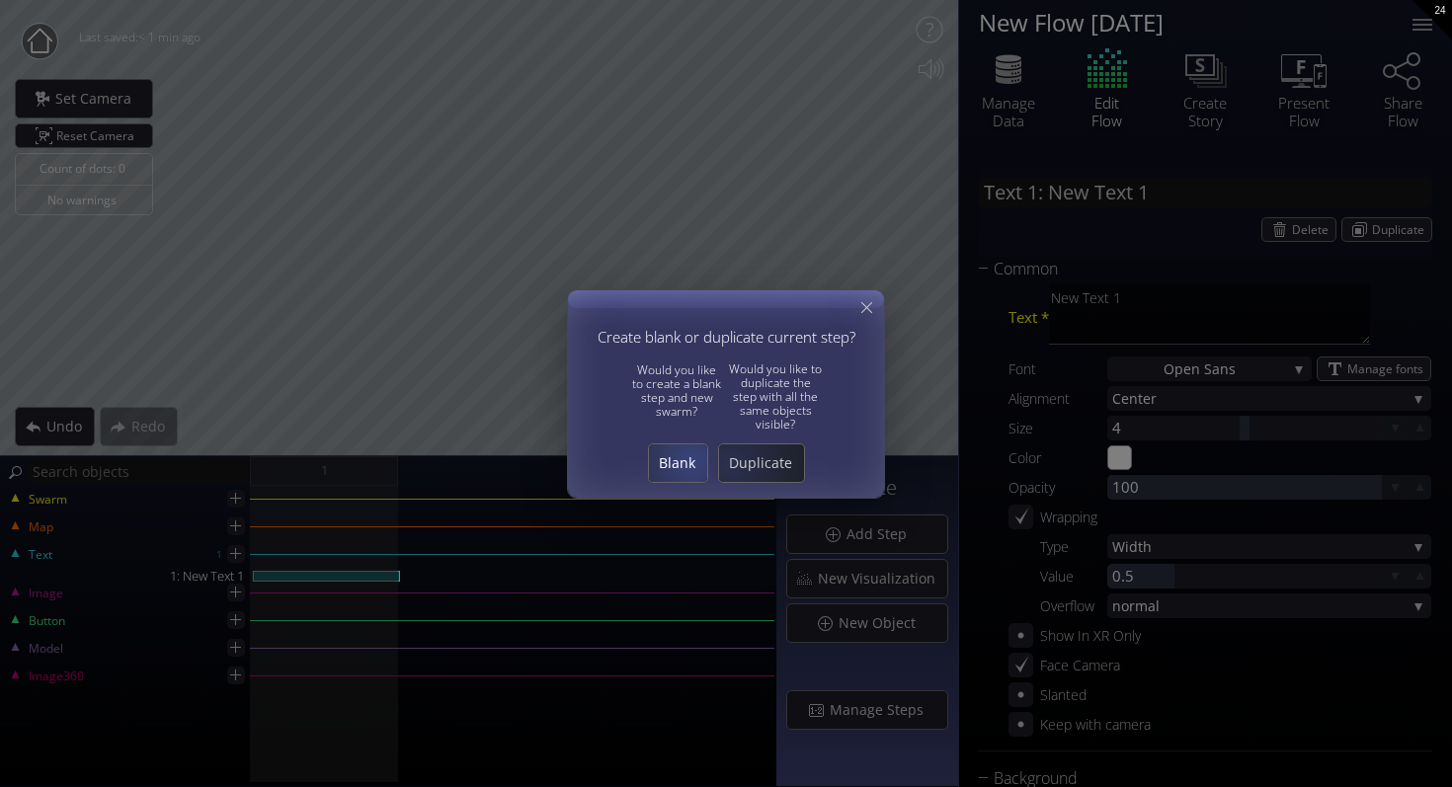
click at [687, 459] on span "Blank" at bounding box center [678, 463] width 58 height 20
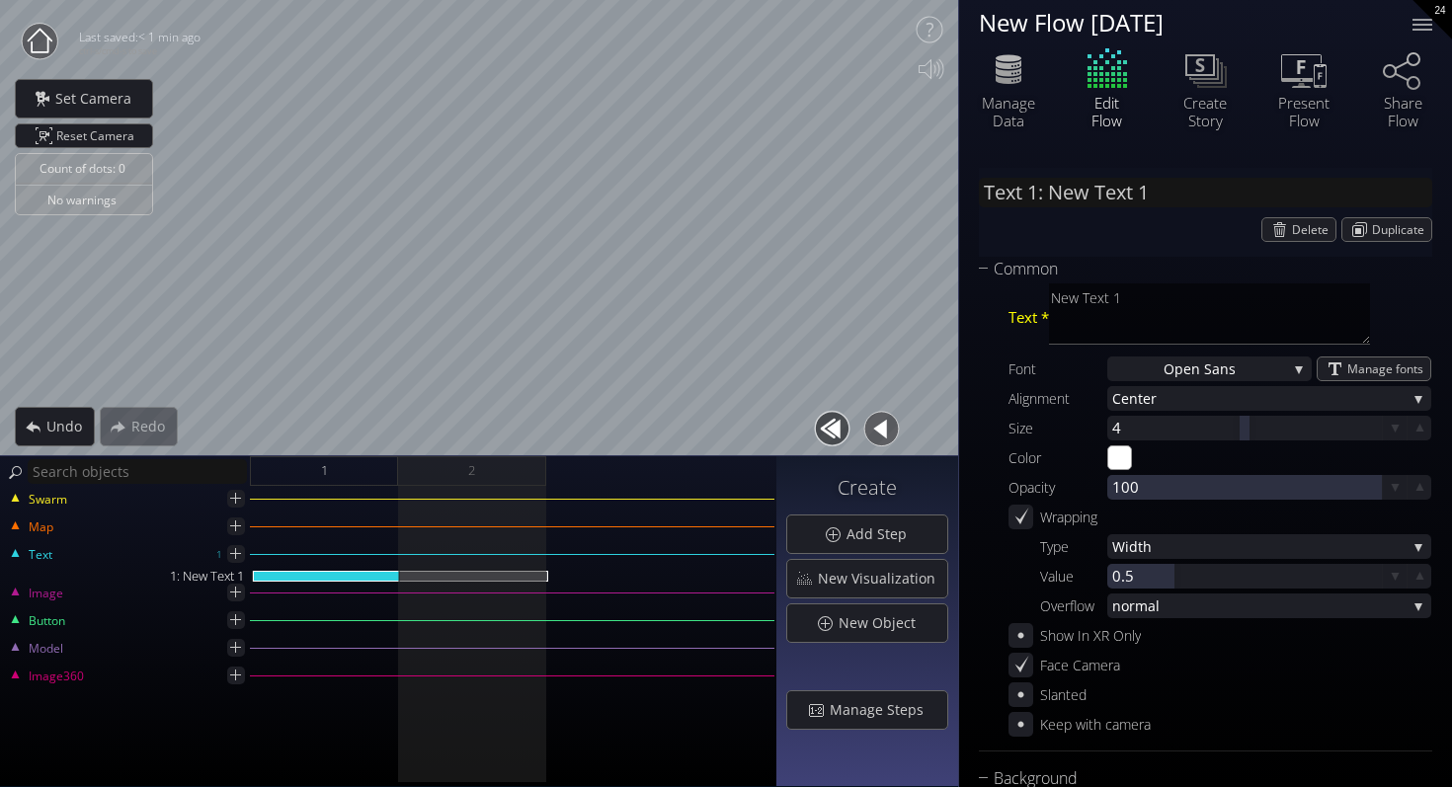
click at [450, 509] on div "Swarm" at bounding box center [388, 509] width 772 height 14
click at [446, 505] on div "Swarm" at bounding box center [388, 509] width 772 height 14
click at [238, 501] on icon at bounding box center [235, 498] width 19 height 19
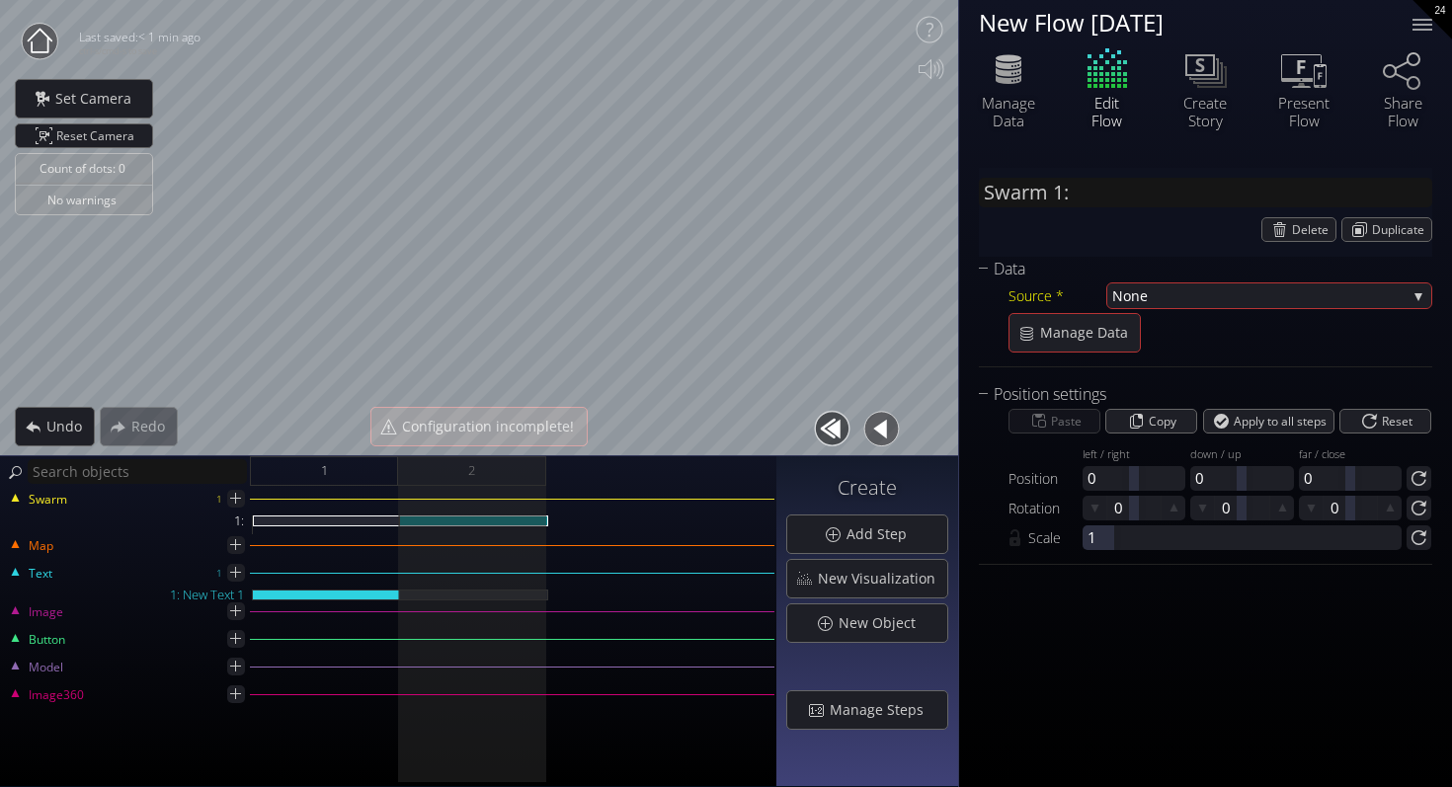
click at [482, 525] on div at bounding box center [474, 524] width 148 height 19
click at [471, 524] on div "1:" at bounding box center [474, 520] width 148 height 11
click at [854, 579] on span "New Visualization" at bounding box center [882, 579] width 130 height 20
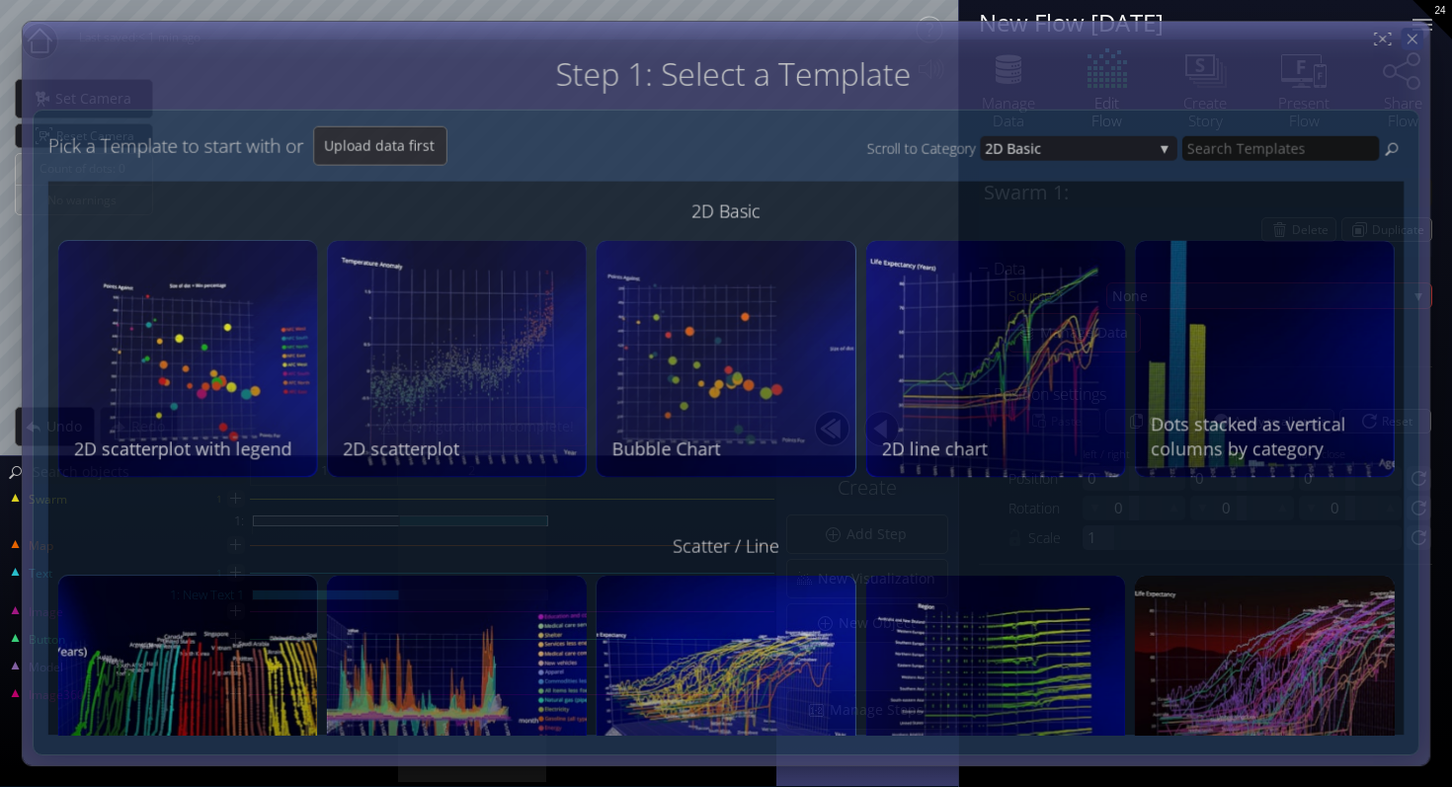
click at [1413, 34] on icon at bounding box center [1411, 39] width 17 height 17
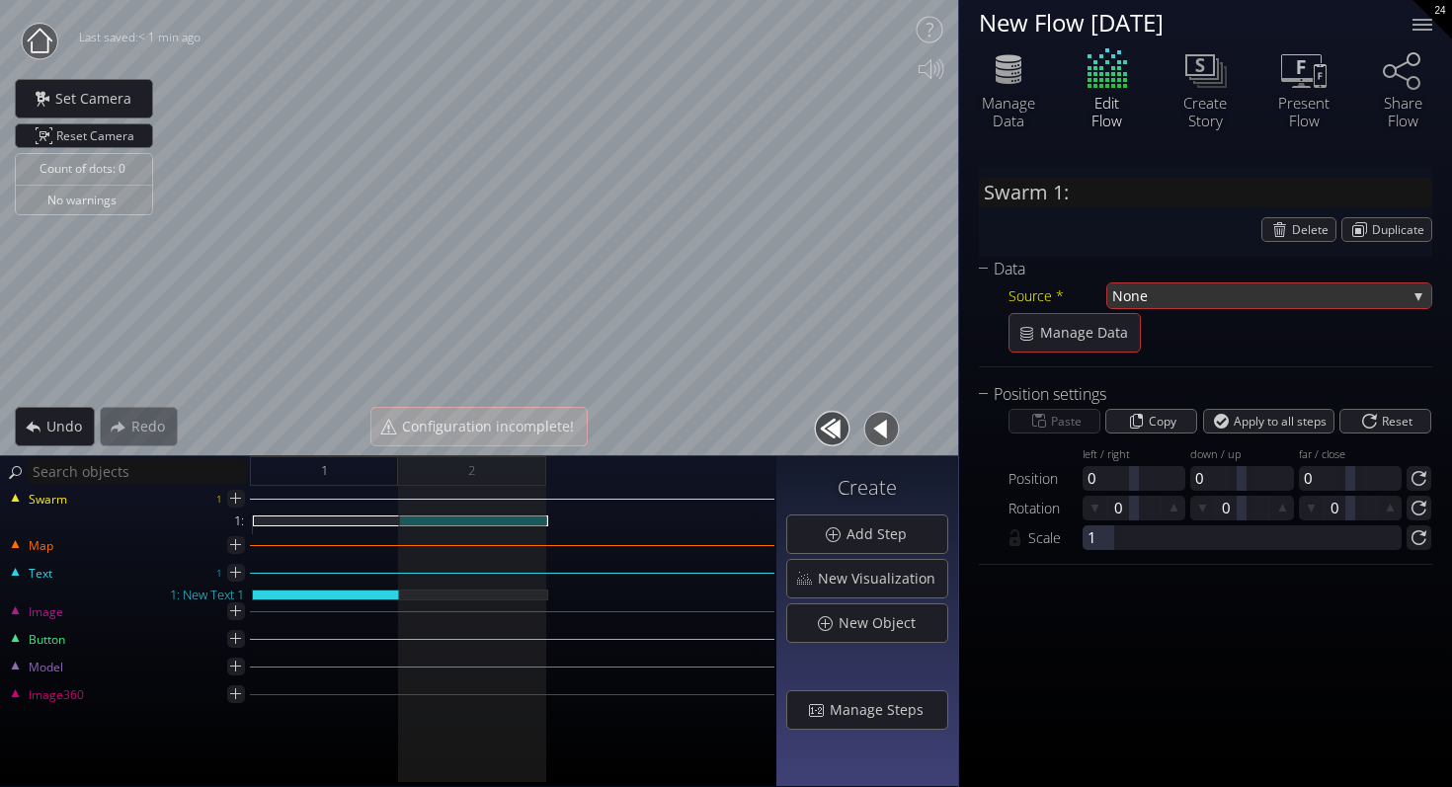
click at [1176, 294] on span "None" at bounding box center [1259, 295] width 294 height 25
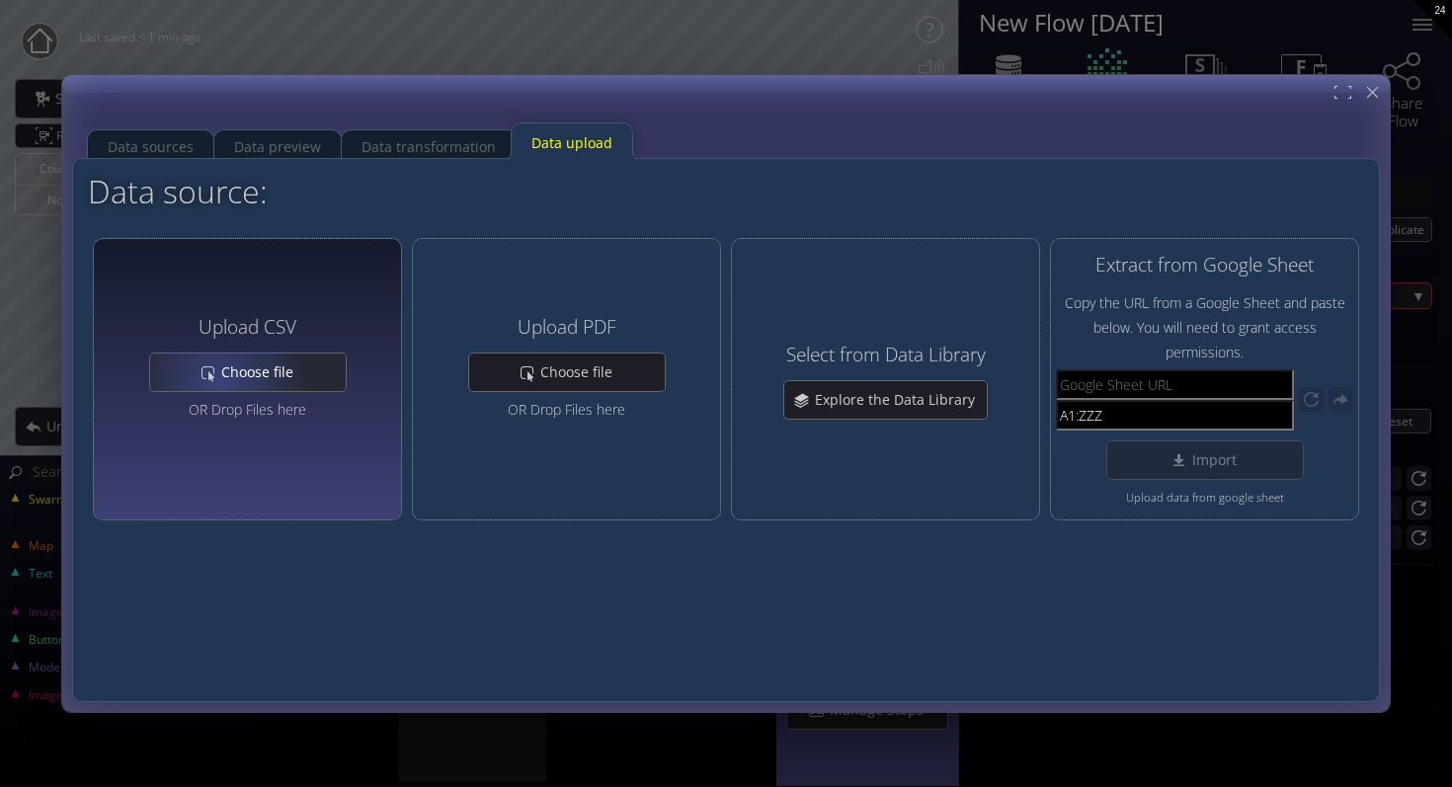
click at [242, 370] on span "Choose file" at bounding box center [262, 372] width 85 height 20
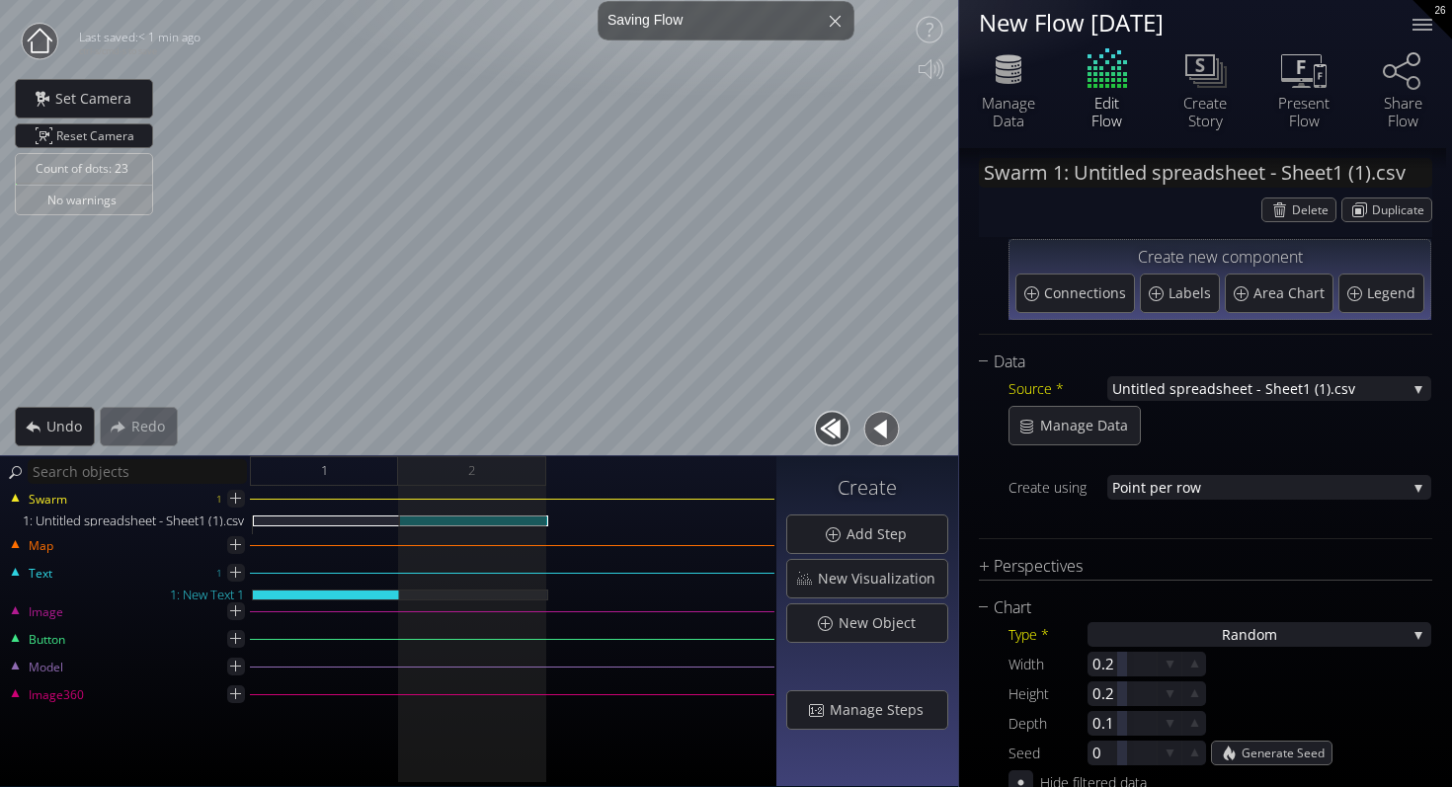
scroll to position [139, 0]
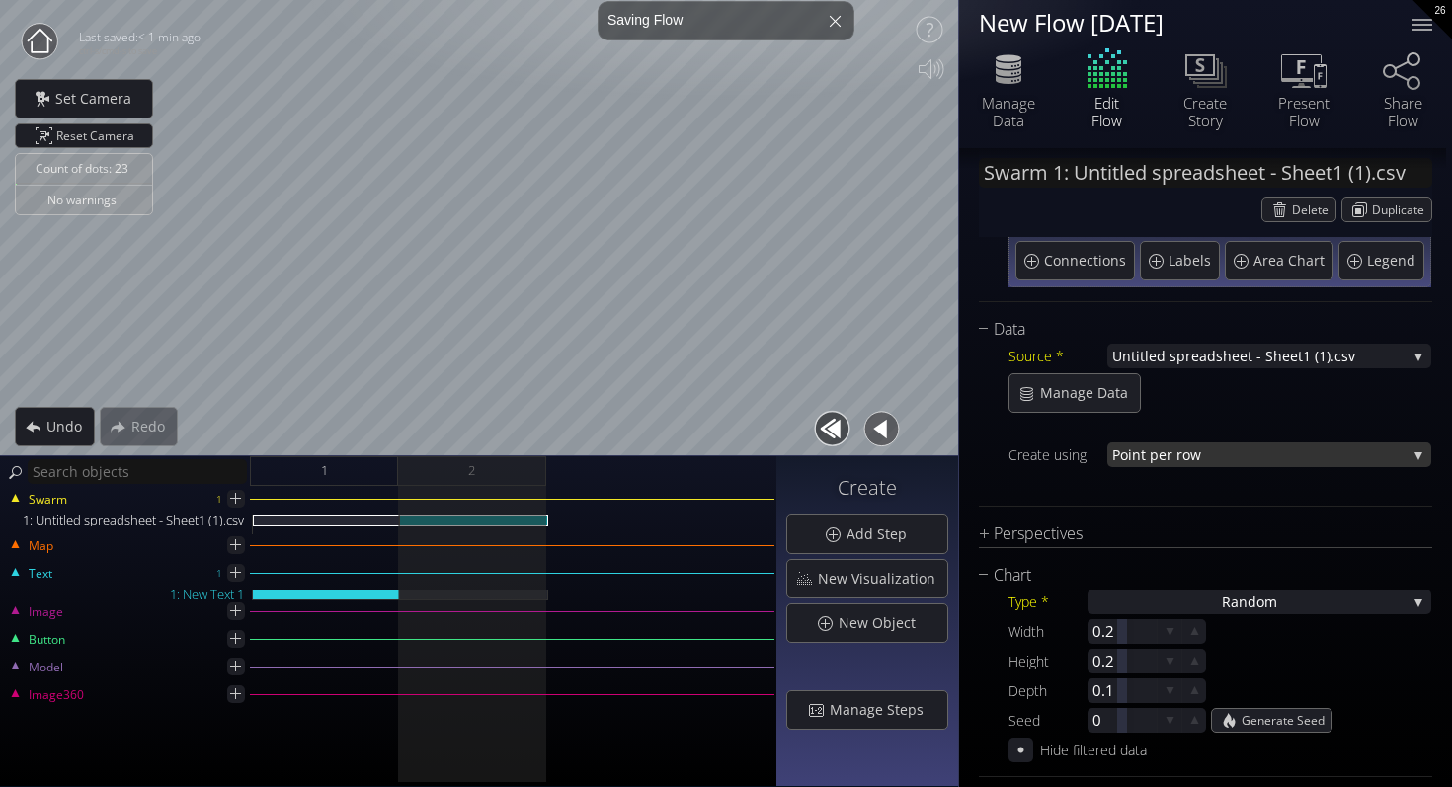
click at [1221, 446] on span "nt per row" at bounding box center [1269, 454] width 275 height 25
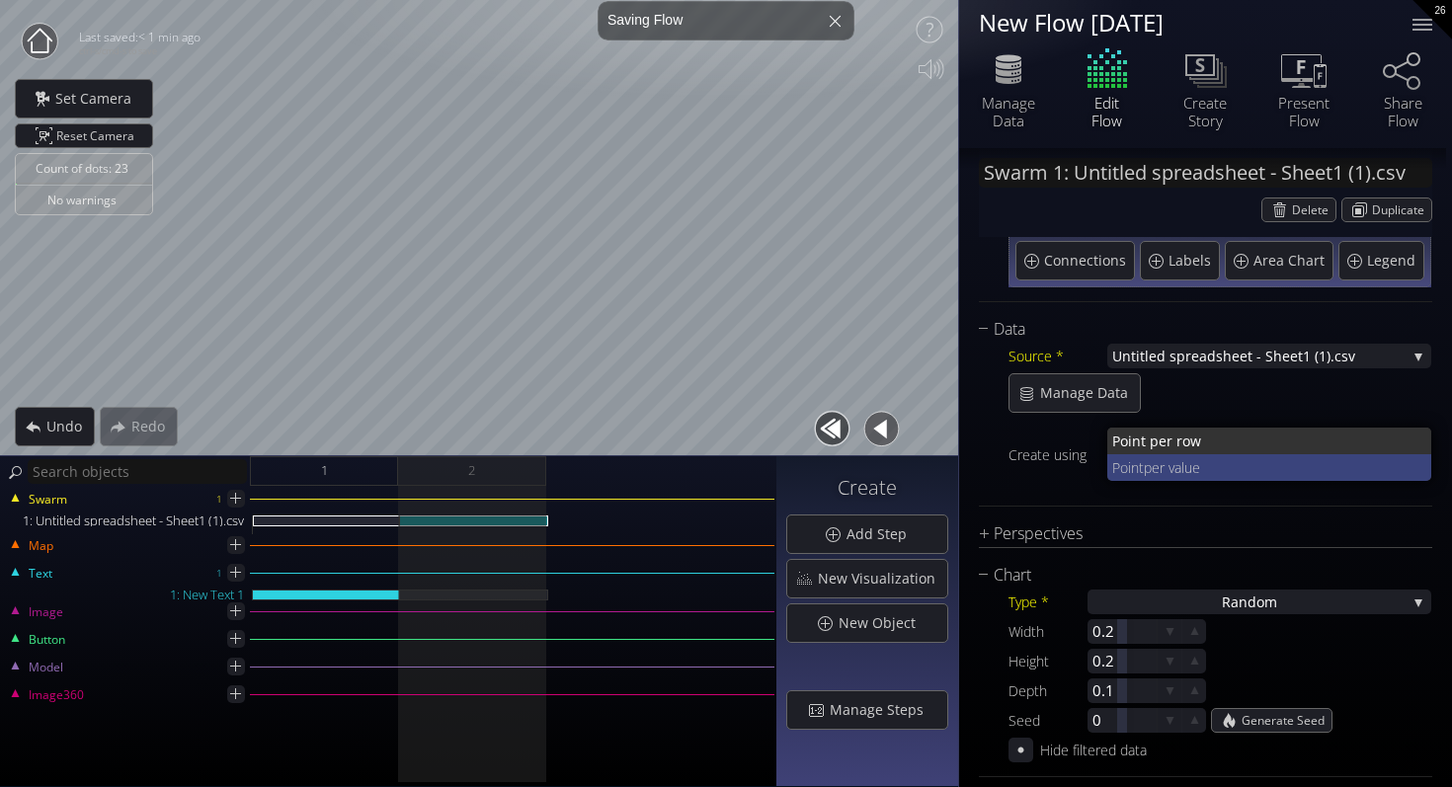
click at [1215, 465] on span "per value" at bounding box center [1279, 467] width 273 height 27
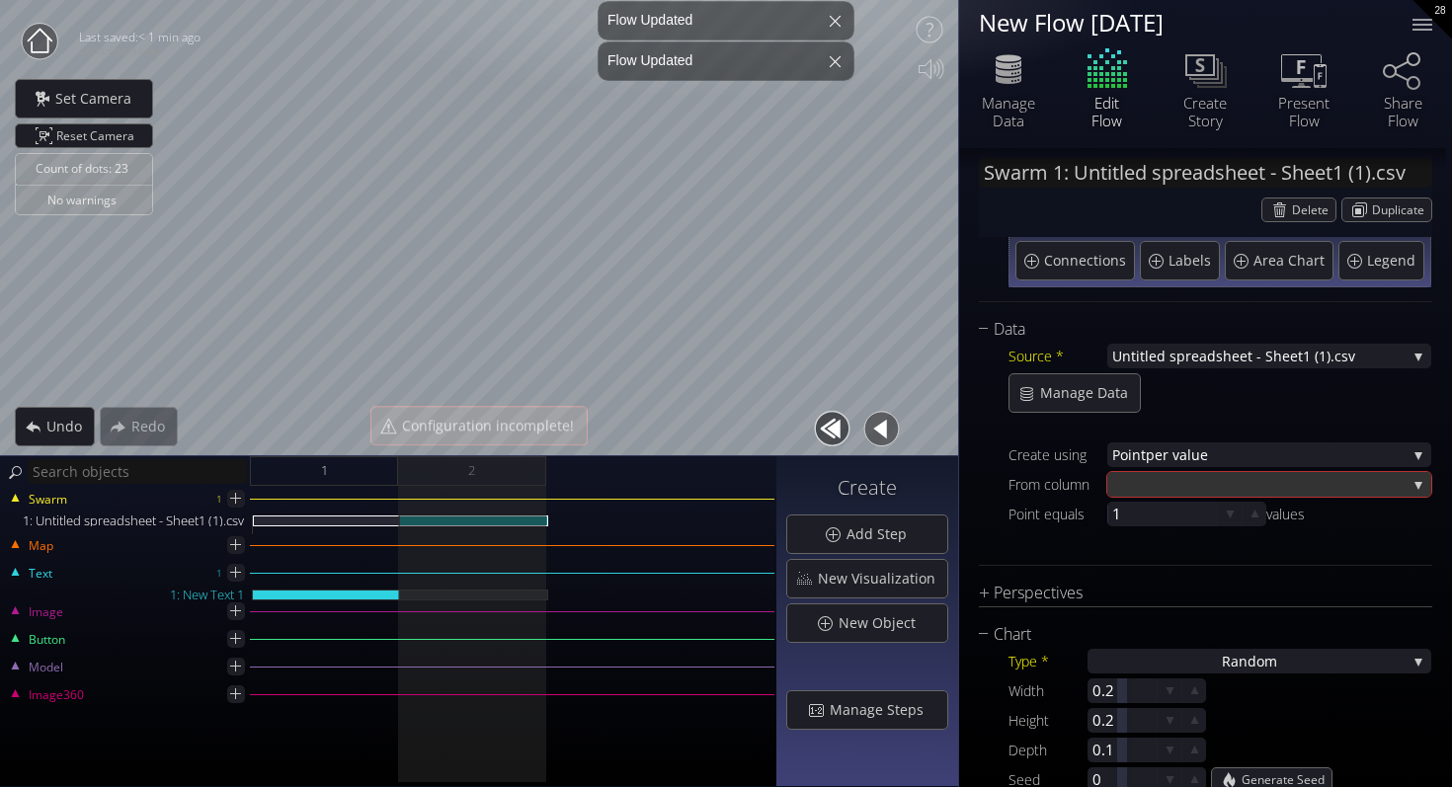
click at [1214, 477] on div at bounding box center [1259, 484] width 294 height 25
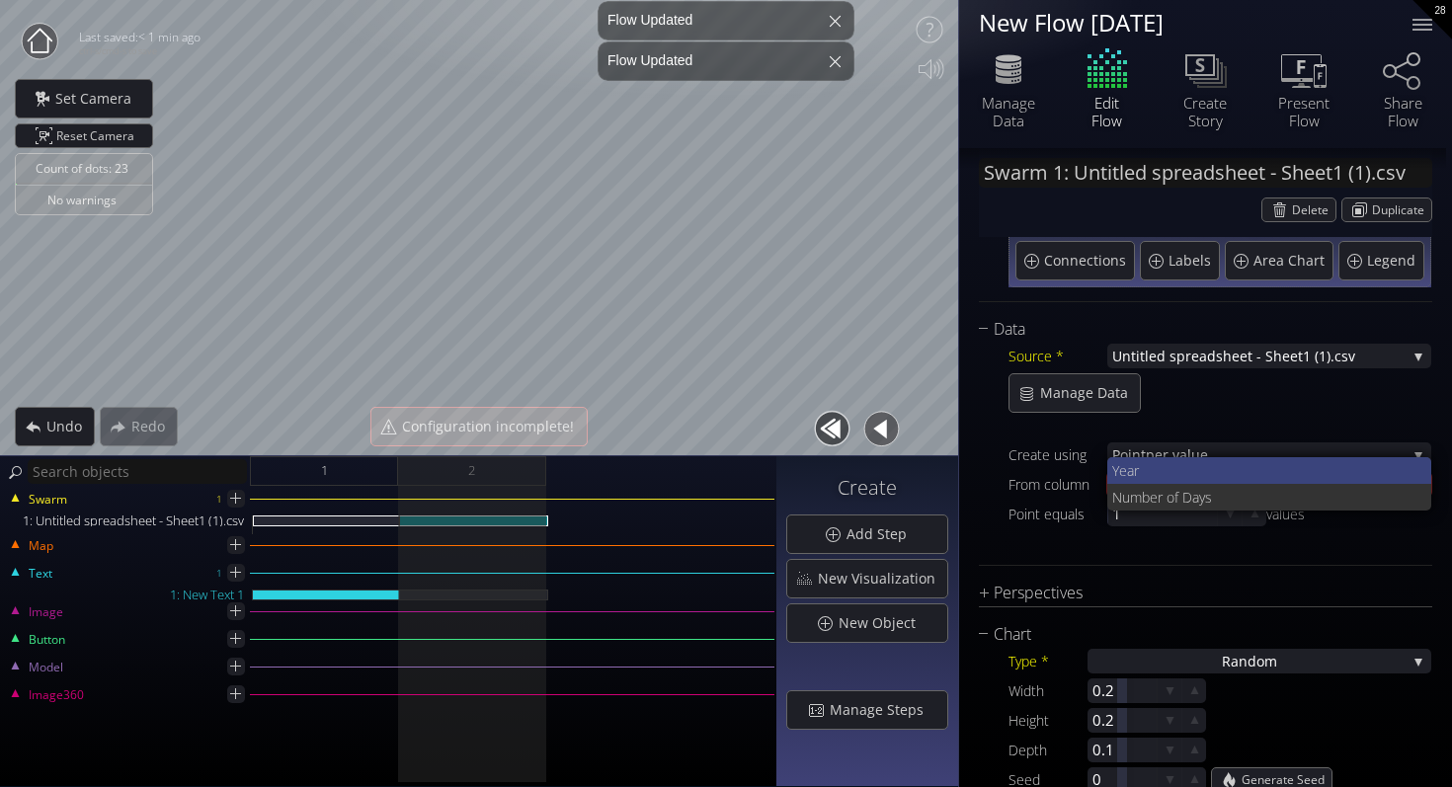
click at [1217, 481] on span "Year" at bounding box center [1264, 470] width 304 height 27
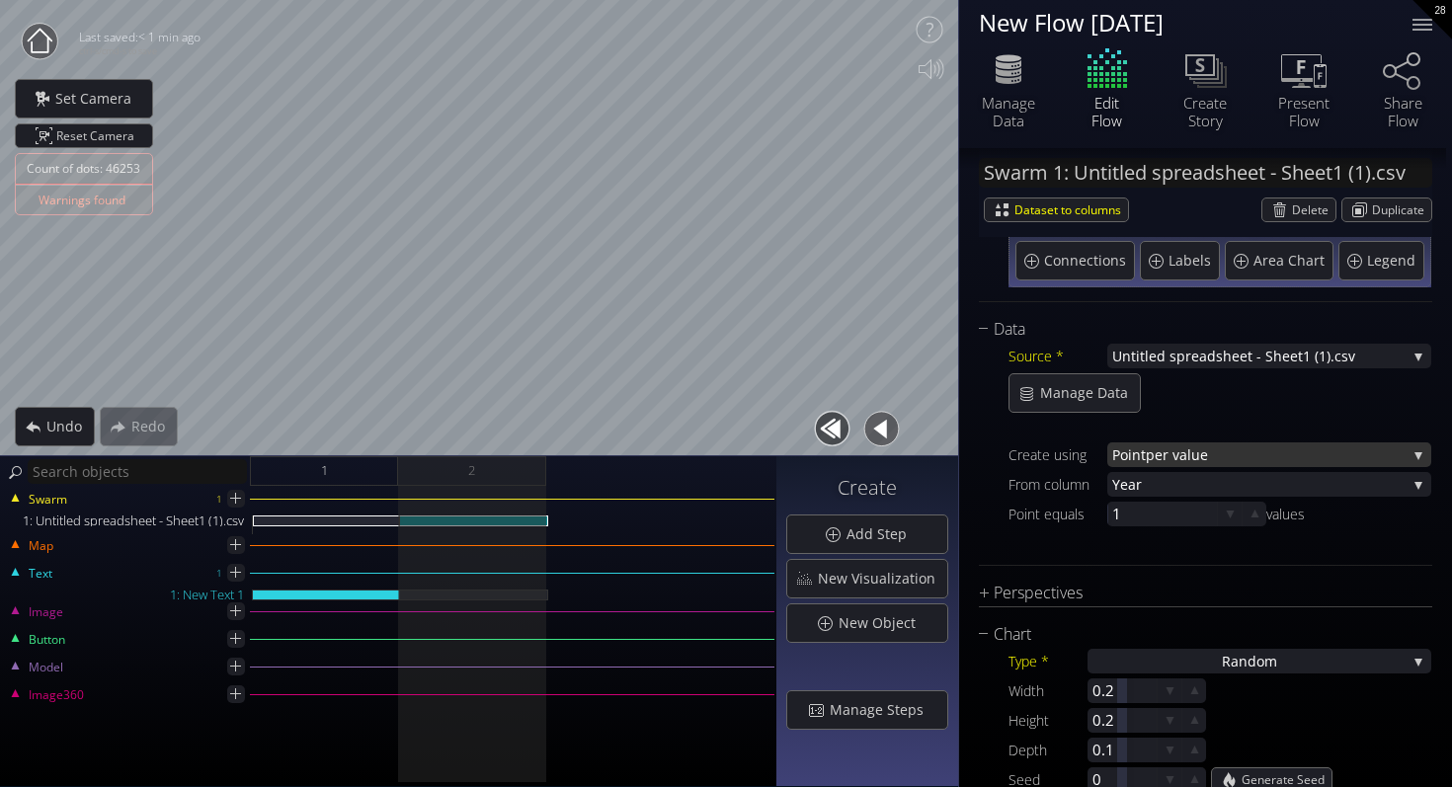
click at [1225, 453] on span "per value" at bounding box center [1275, 454] width 261 height 25
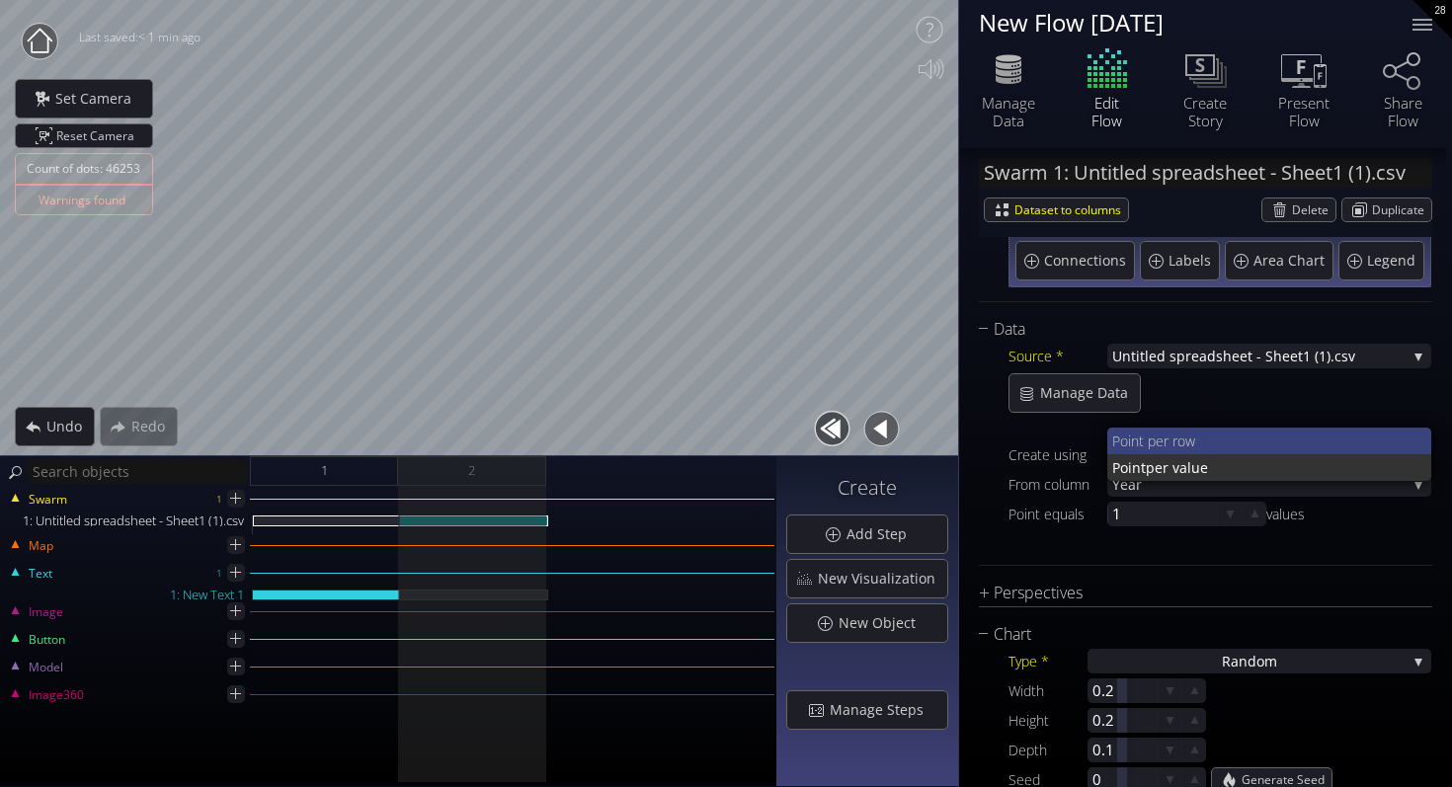
click at [1218, 434] on span "nt per row" at bounding box center [1273, 441] width 285 height 27
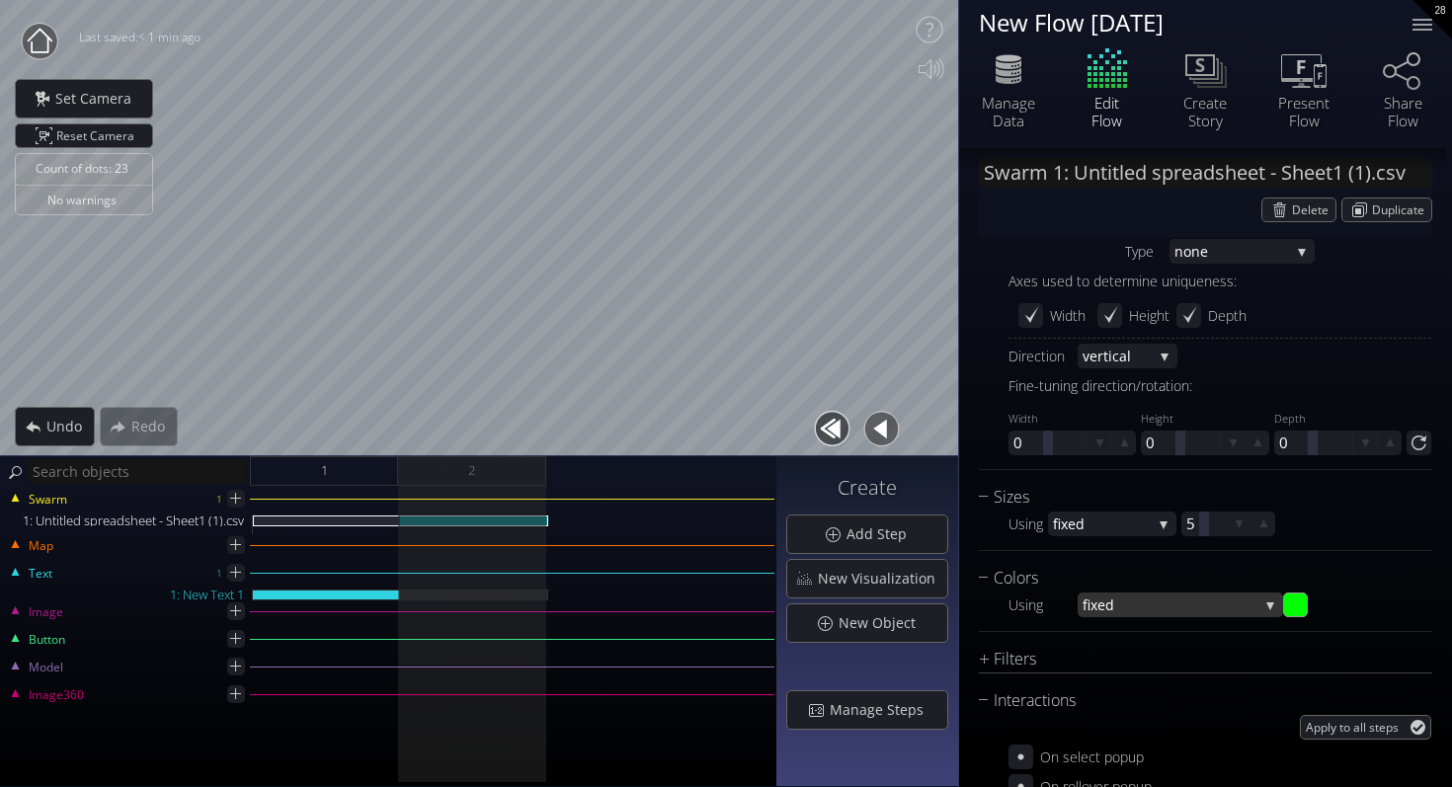
scroll to position [1215, 0]
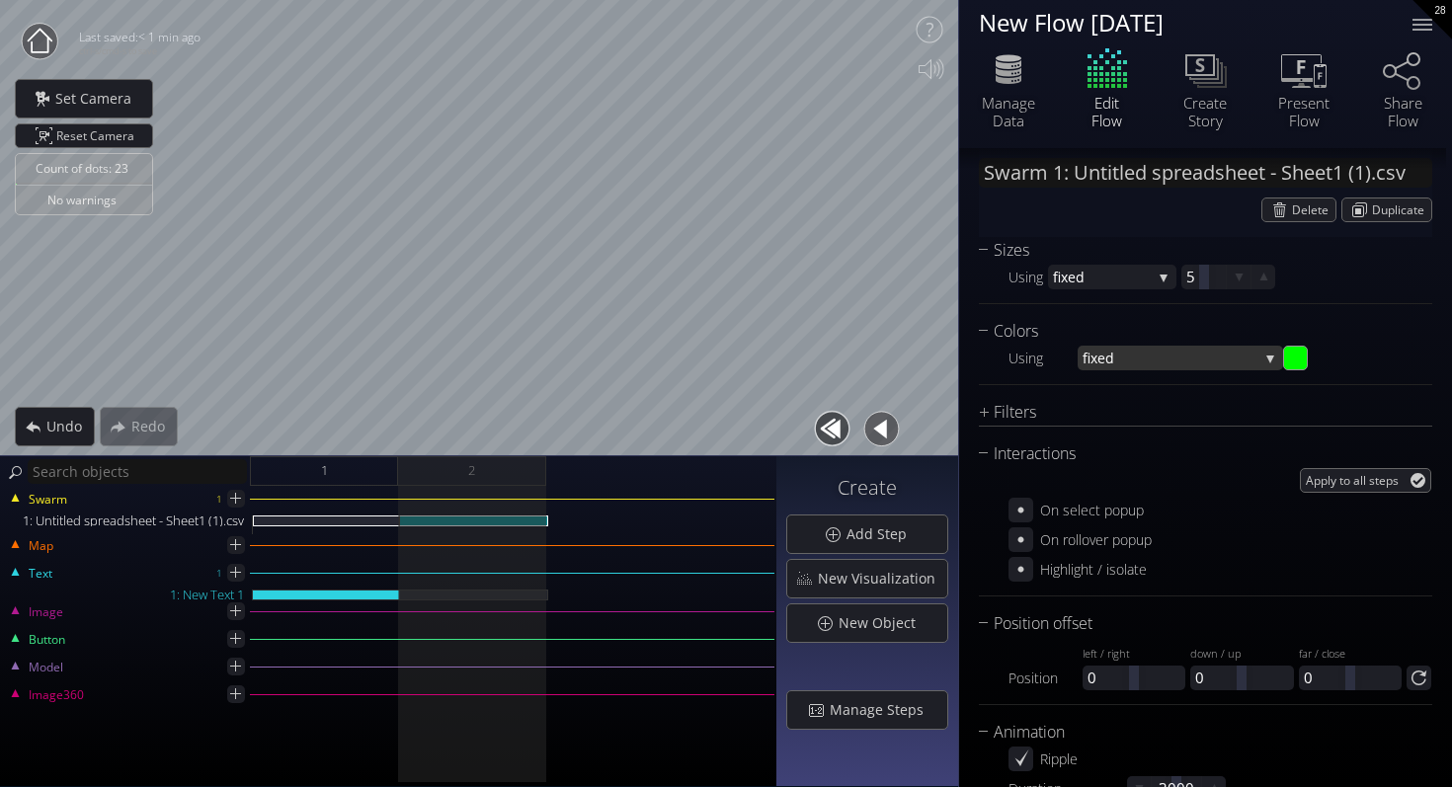
click at [1220, 358] on span "fixed" at bounding box center [1170, 358] width 176 height 25
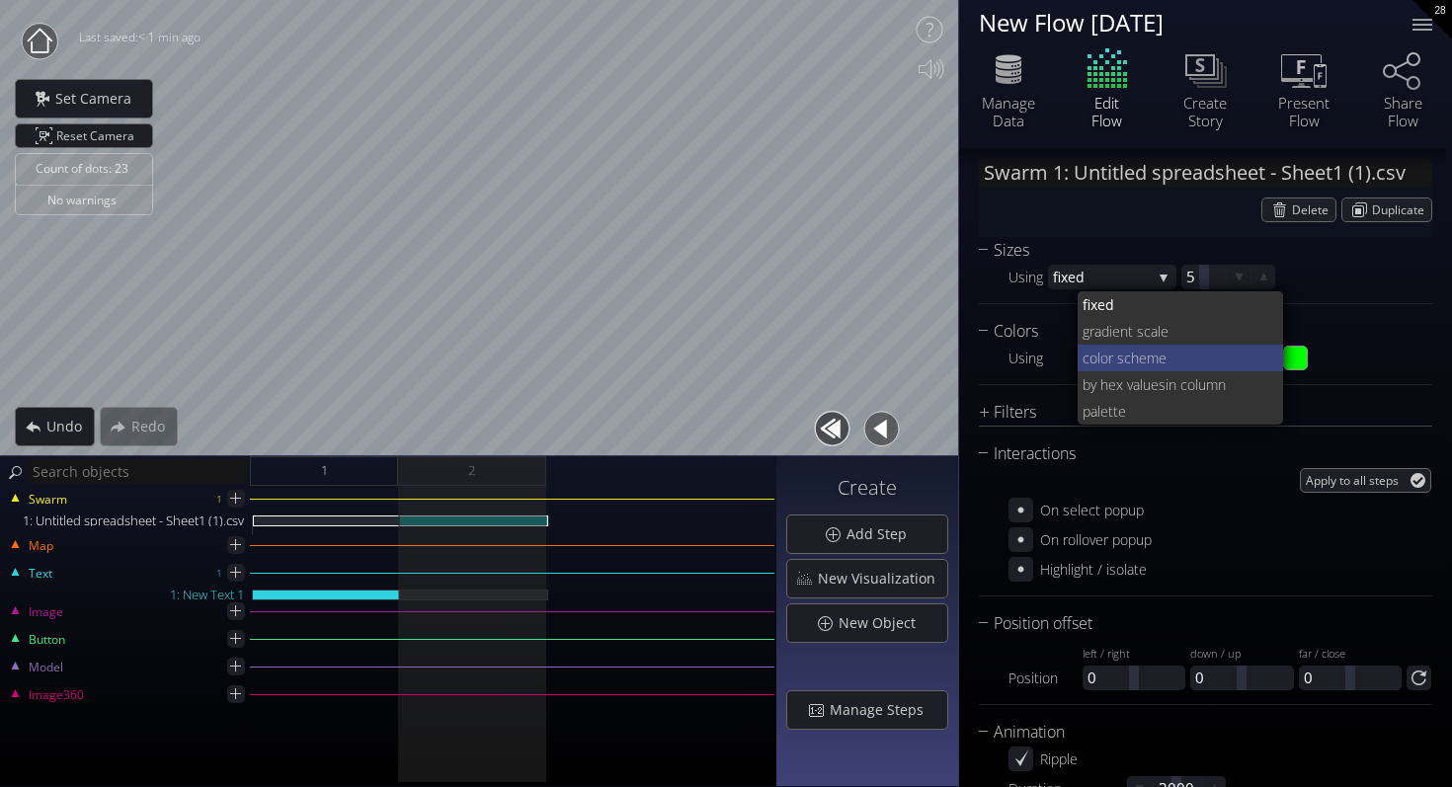
click at [1219, 363] on span "lor scheme" at bounding box center [1182, 358] width 171 height 27
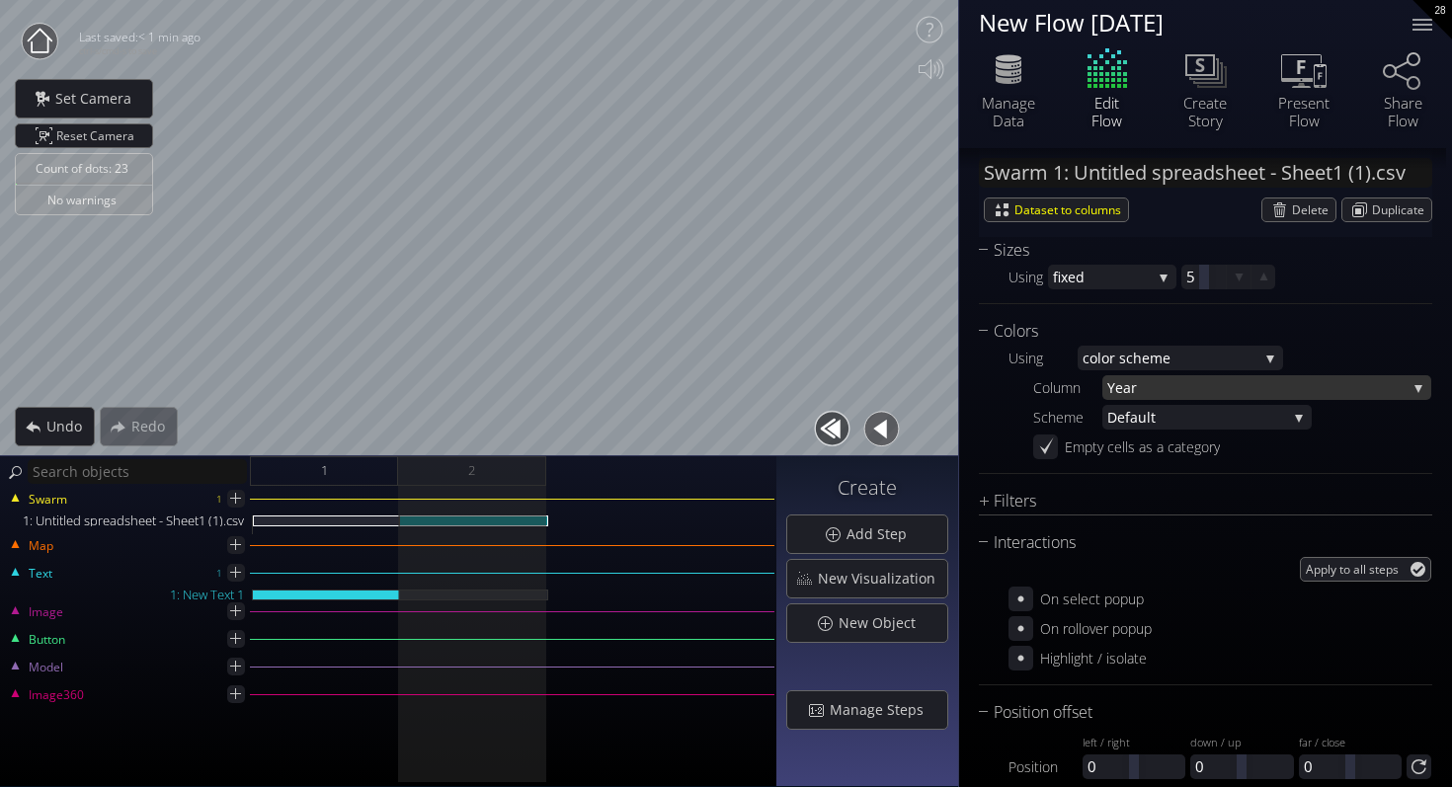
click at [1217, 396] on span "Year" at bounding box center [1256, 387] width 299 height 25
click at [1210, 485] on div "Perspectives Per spective 1 defa ult Per spective 1 New Perspective Chart Type …" at bounding box center [1205, 218] width 453 height 1544
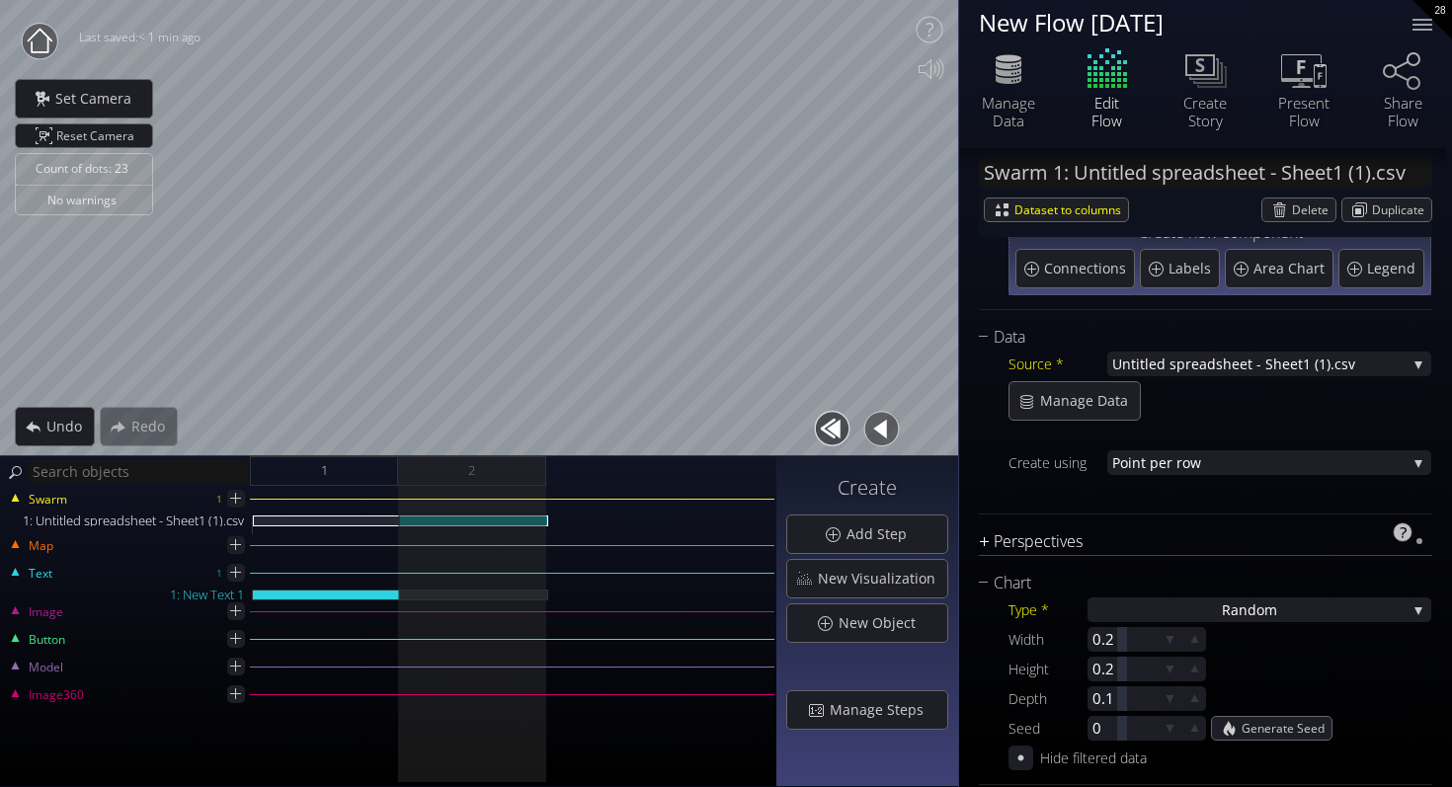
scroll to position [182, 0]
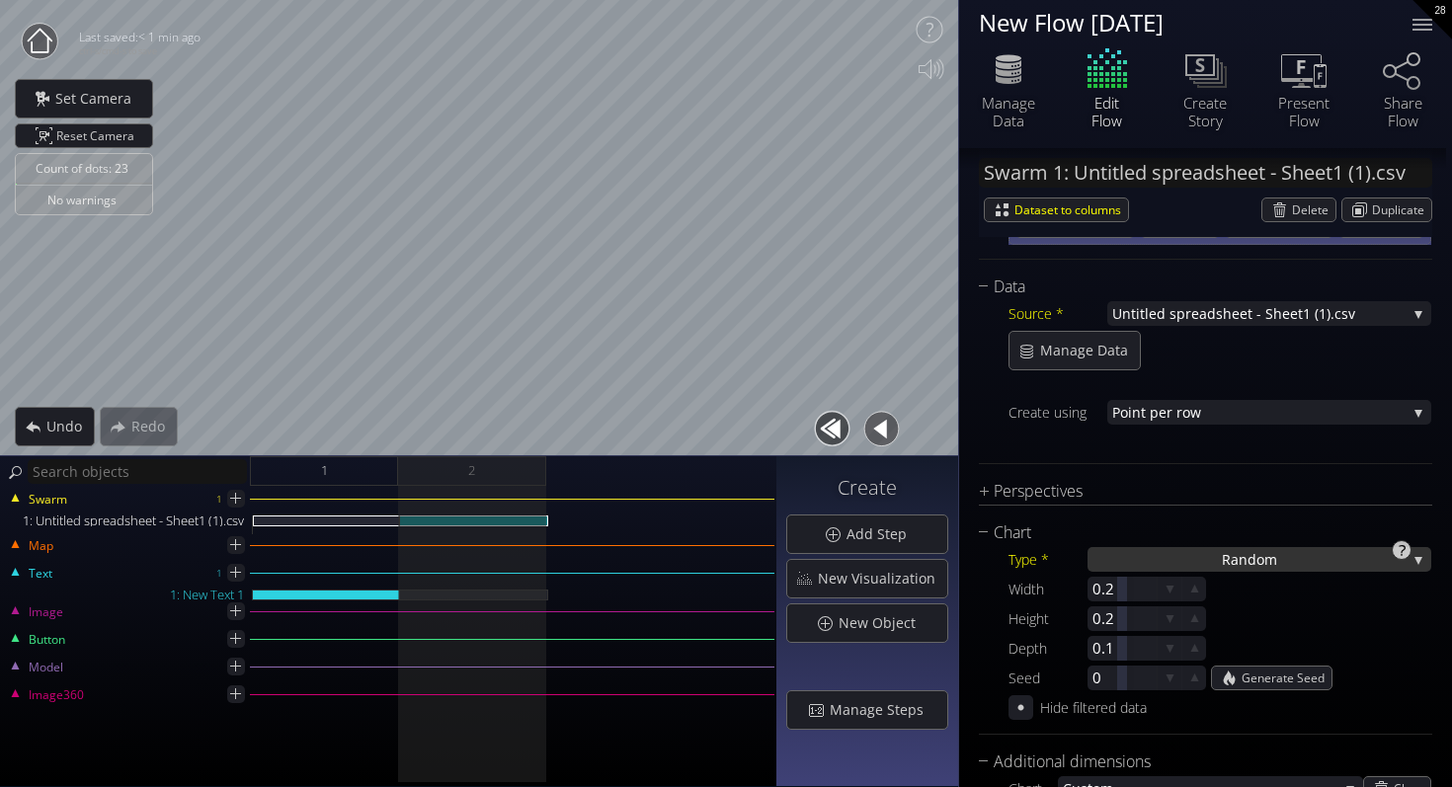
click at [1162, 568] on div "Ra ndom" at bounding box center [1259, 559] width 344 height 25
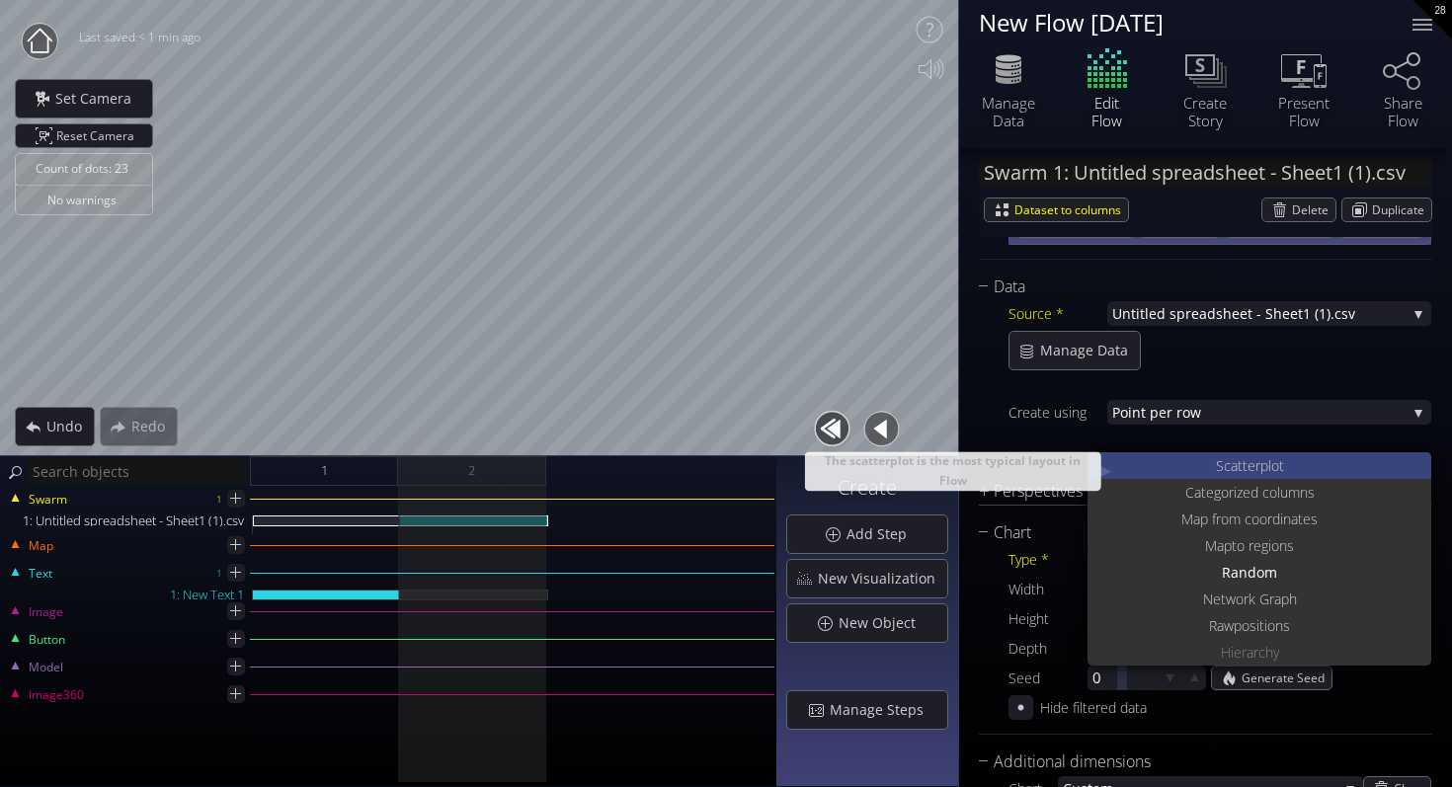
click at [1240, 463] on span "catterplot" at bounding box center [1253, 465] width 60 height 27
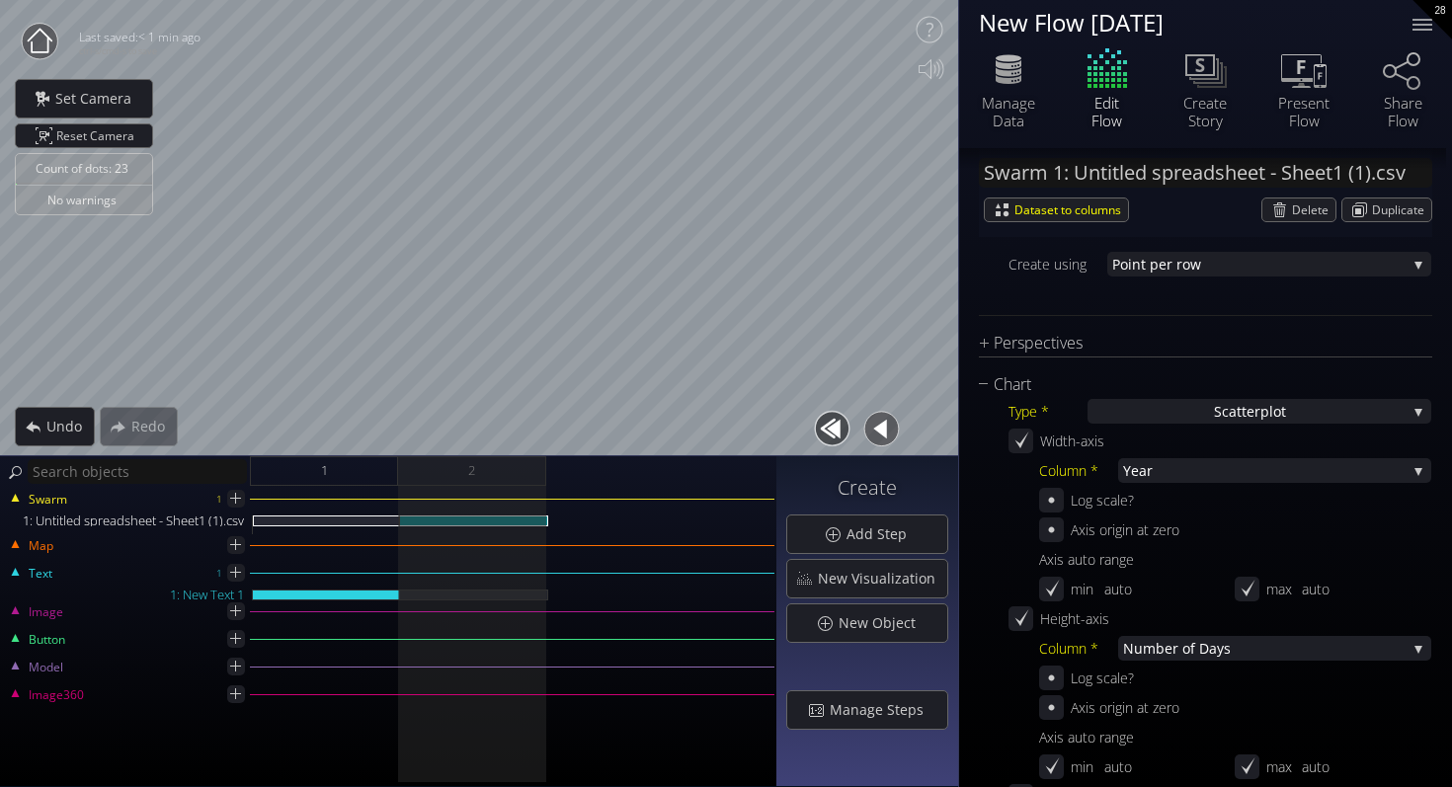
scroll to position [307, 0]
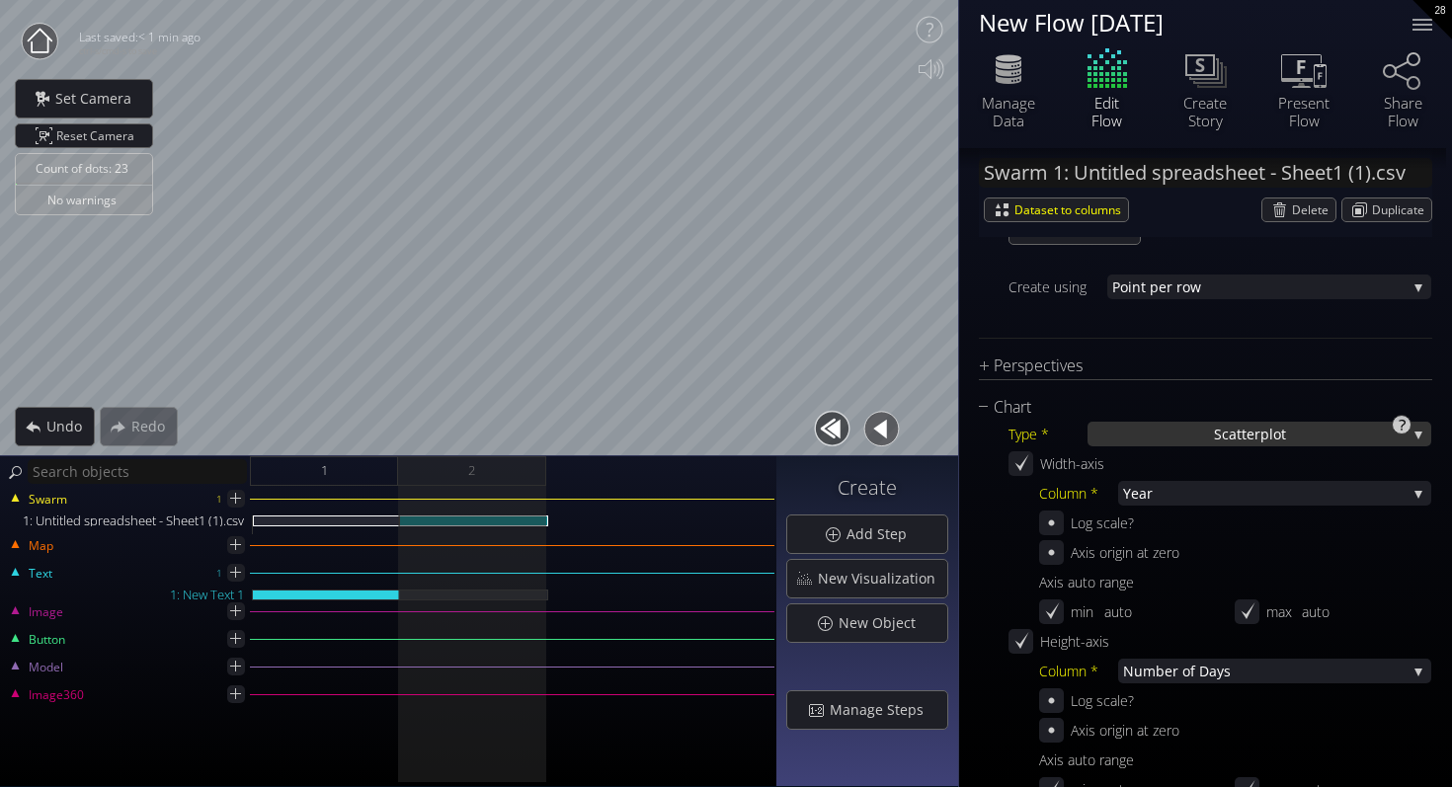
click at [1158, 442] on div "S catterplot" at bounding box center [1259, 434] width 344 height 25
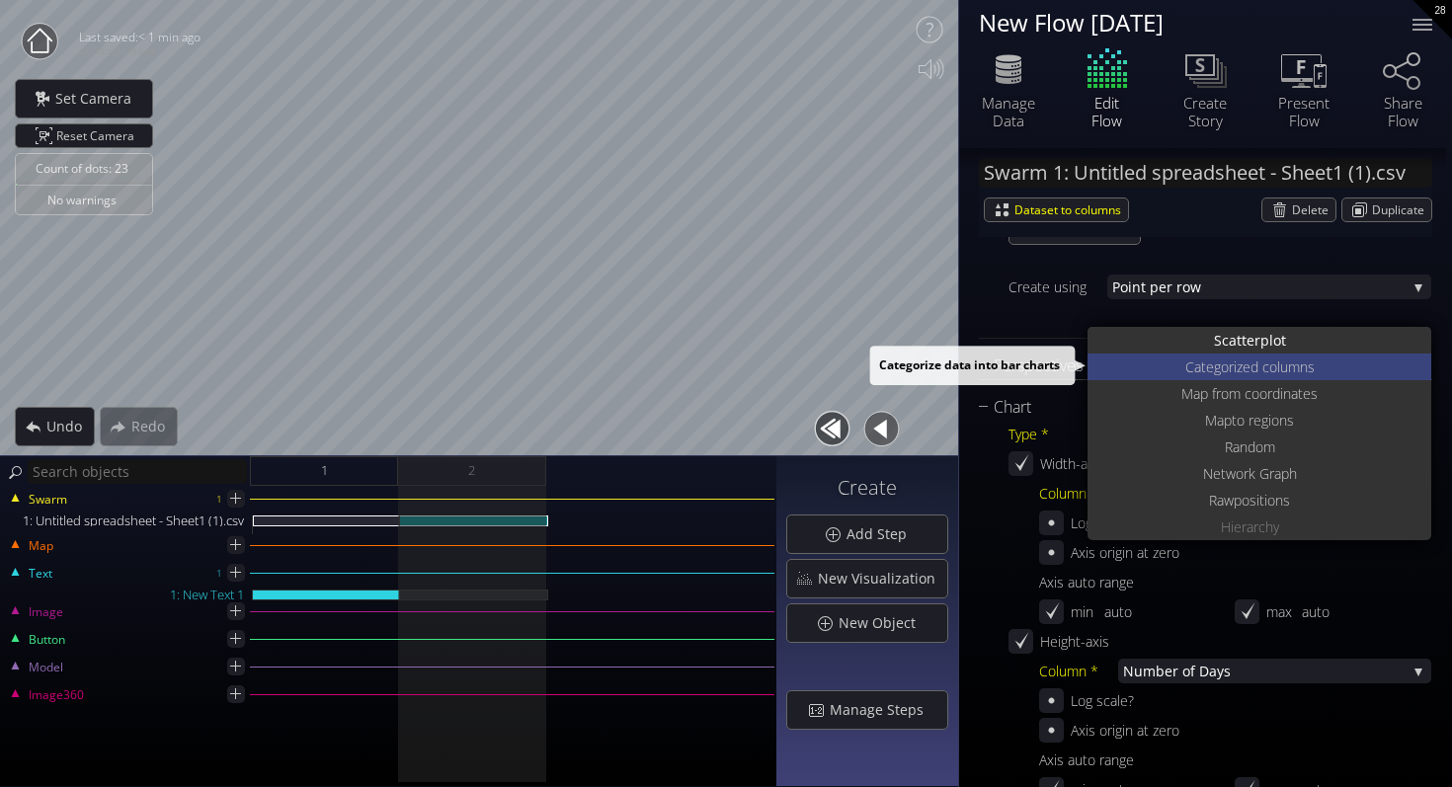
click at [1165, 369] on div "Categoriz ed columns" at bounding box center [1261, 367] width 339 height 27
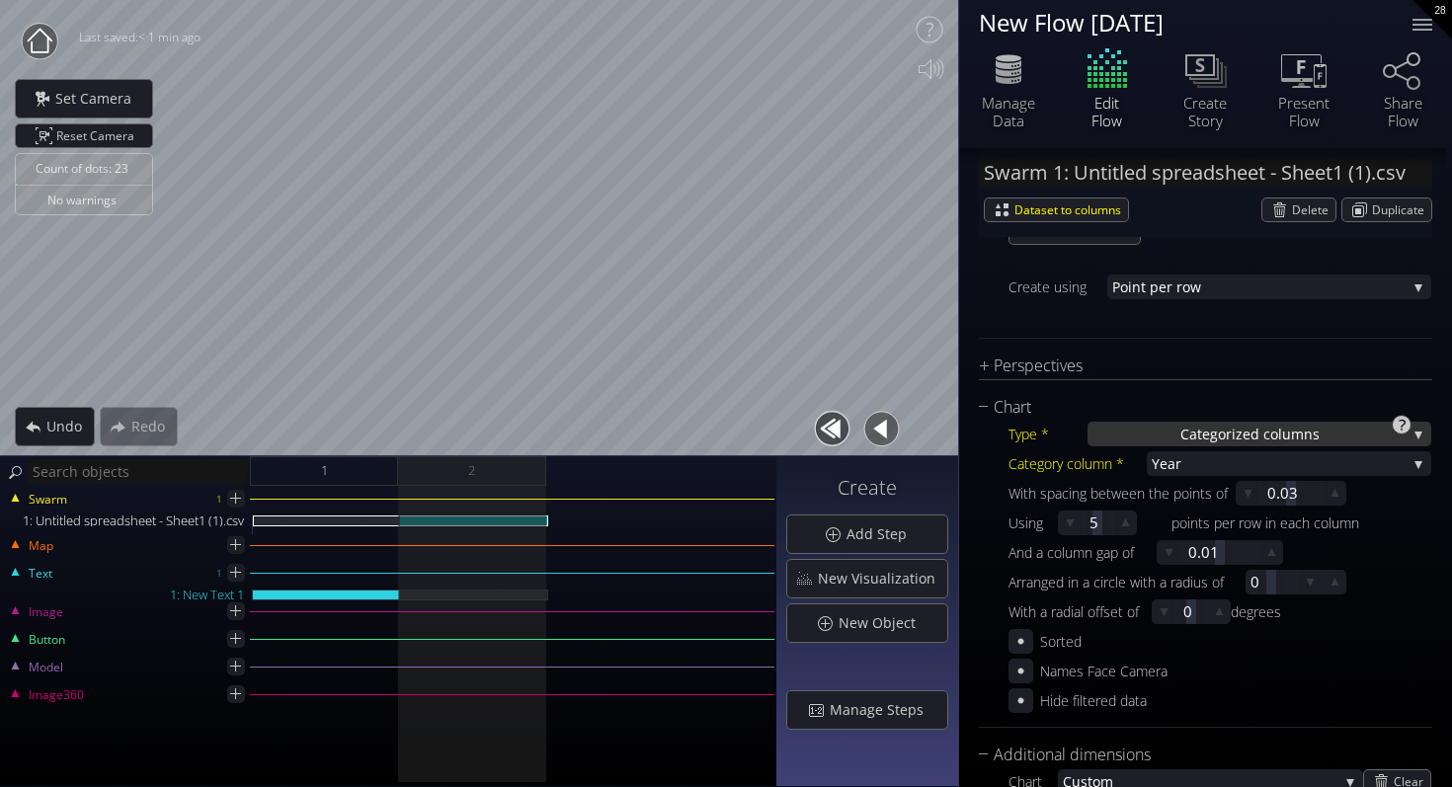
click at [1192, 441] on span "Categoriz" at bounding box center [1211, 434] width 62 height 25
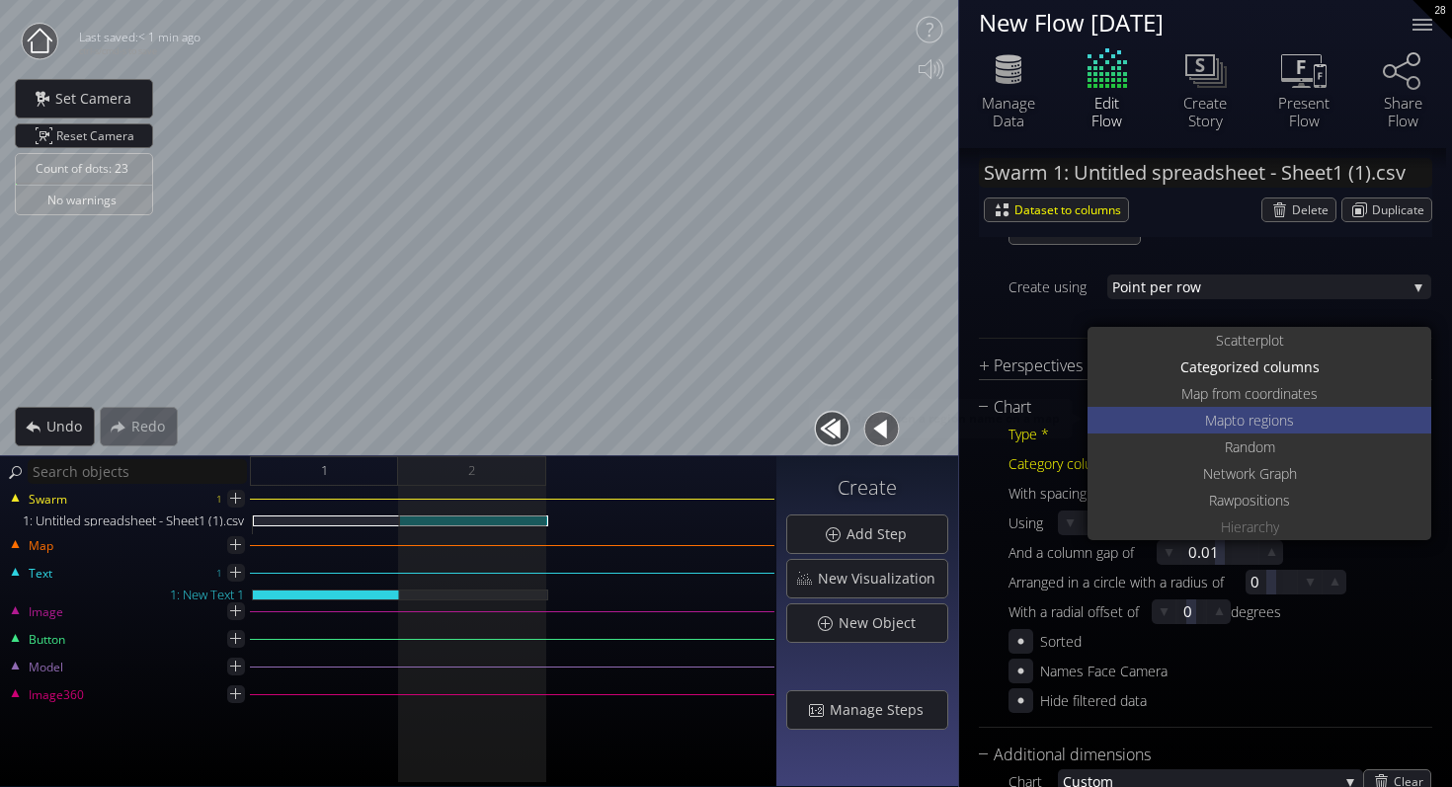
click at [1186, 416] on div "Map to regions" at bounding box center [1261, 420] width 339 height 27
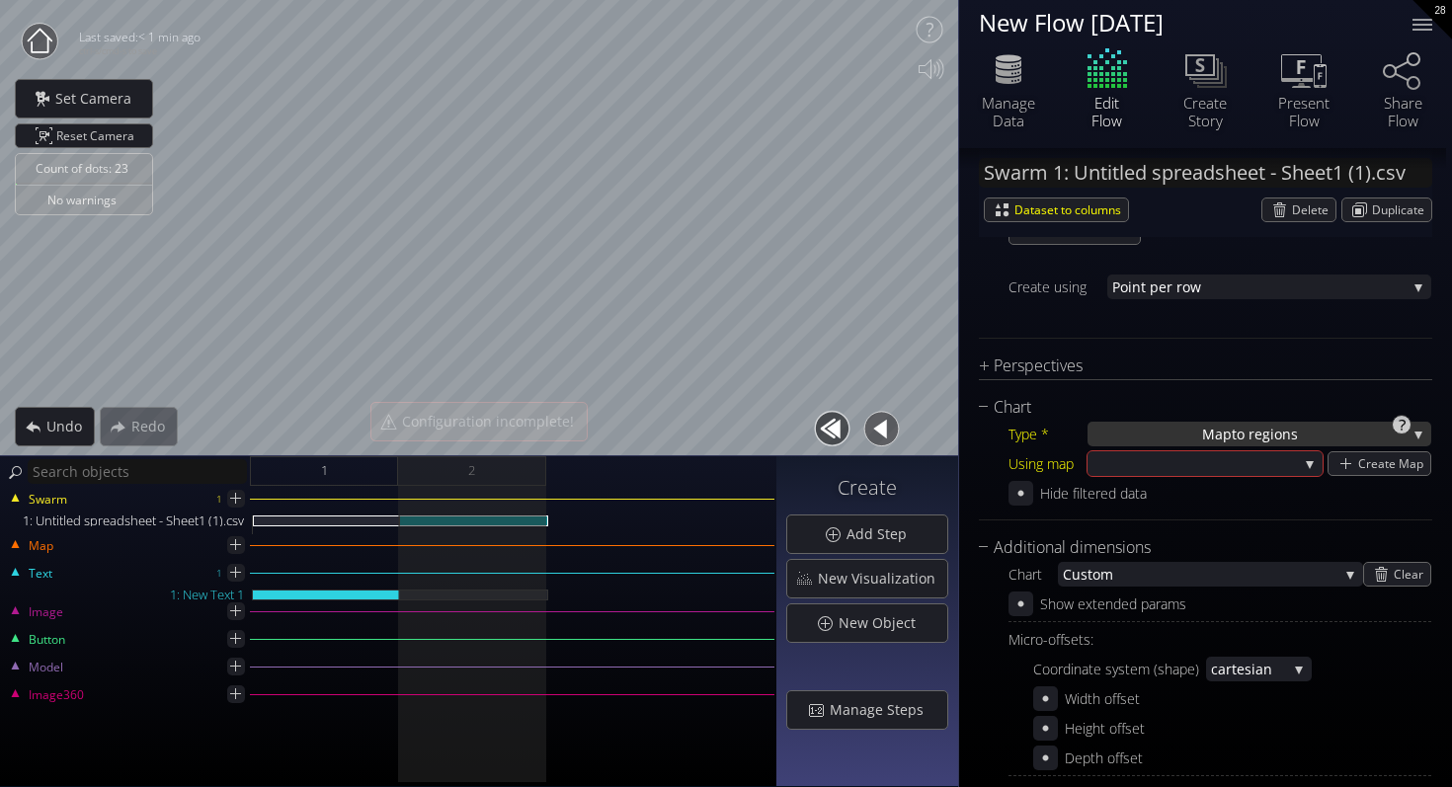
click at [1186, 424] on div "Map to regions" at bounding box center [1259, 434] width 344 height 25
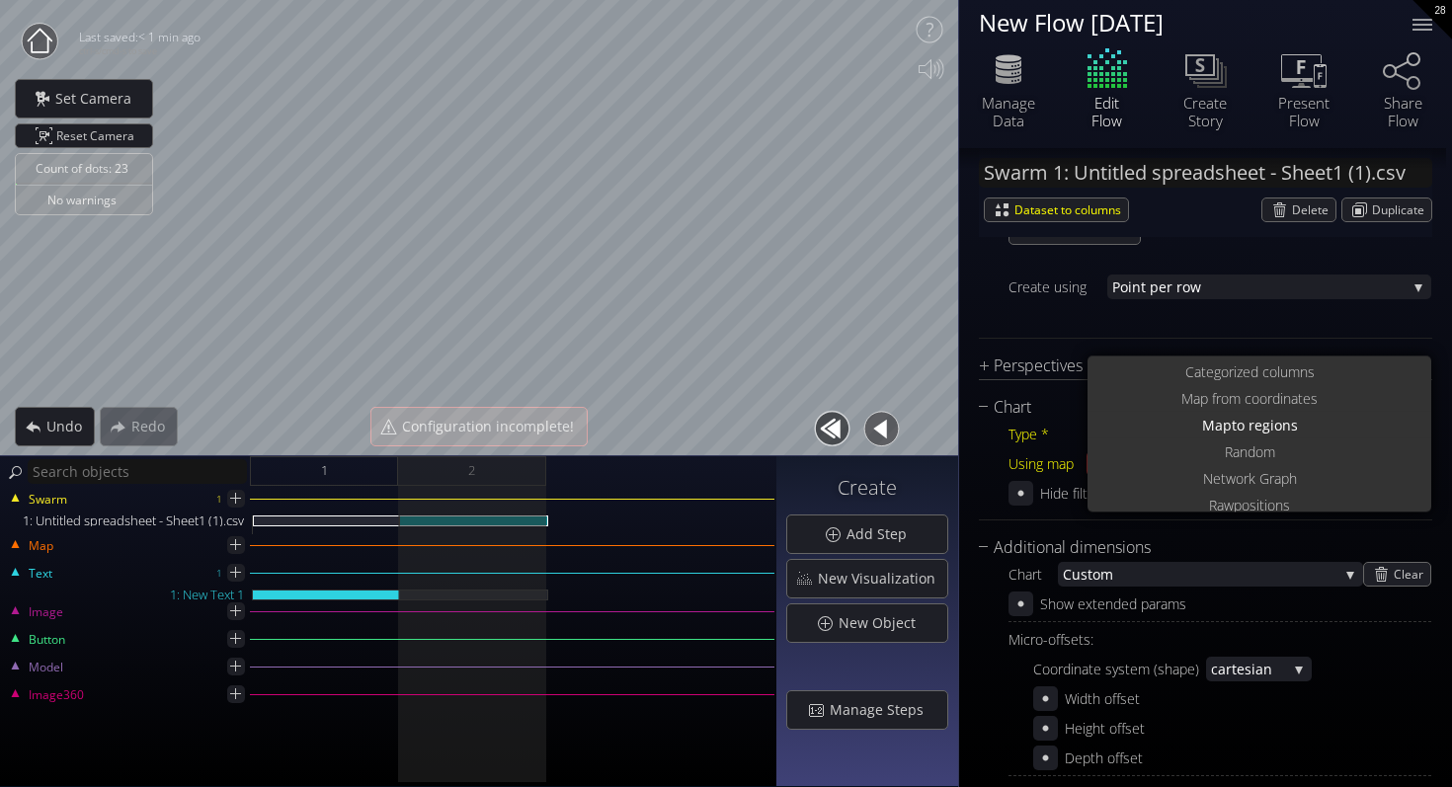
click at [1079, 441] on div "Type *" at bounding box center [1047, 434] width 79 height 25
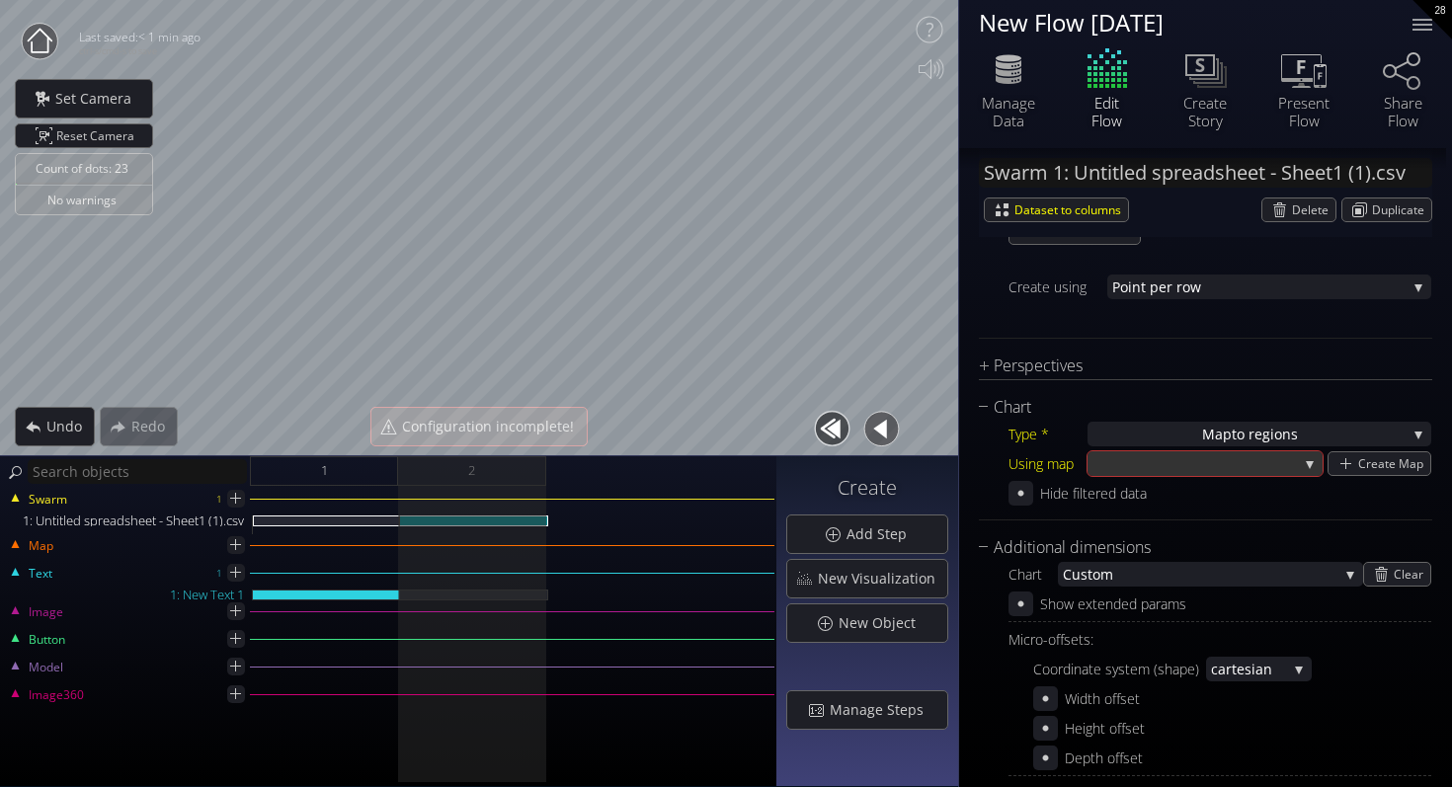
click at [1117, 458] on div at bounding box center [1194, 463] width 205 height 25
click at [1122, 474] on div at bounding box center [1194, 463] width 205 height 25
click at [1328, 459] on div "Create Map" at bounding box center [1379, 463] width 102 height 23
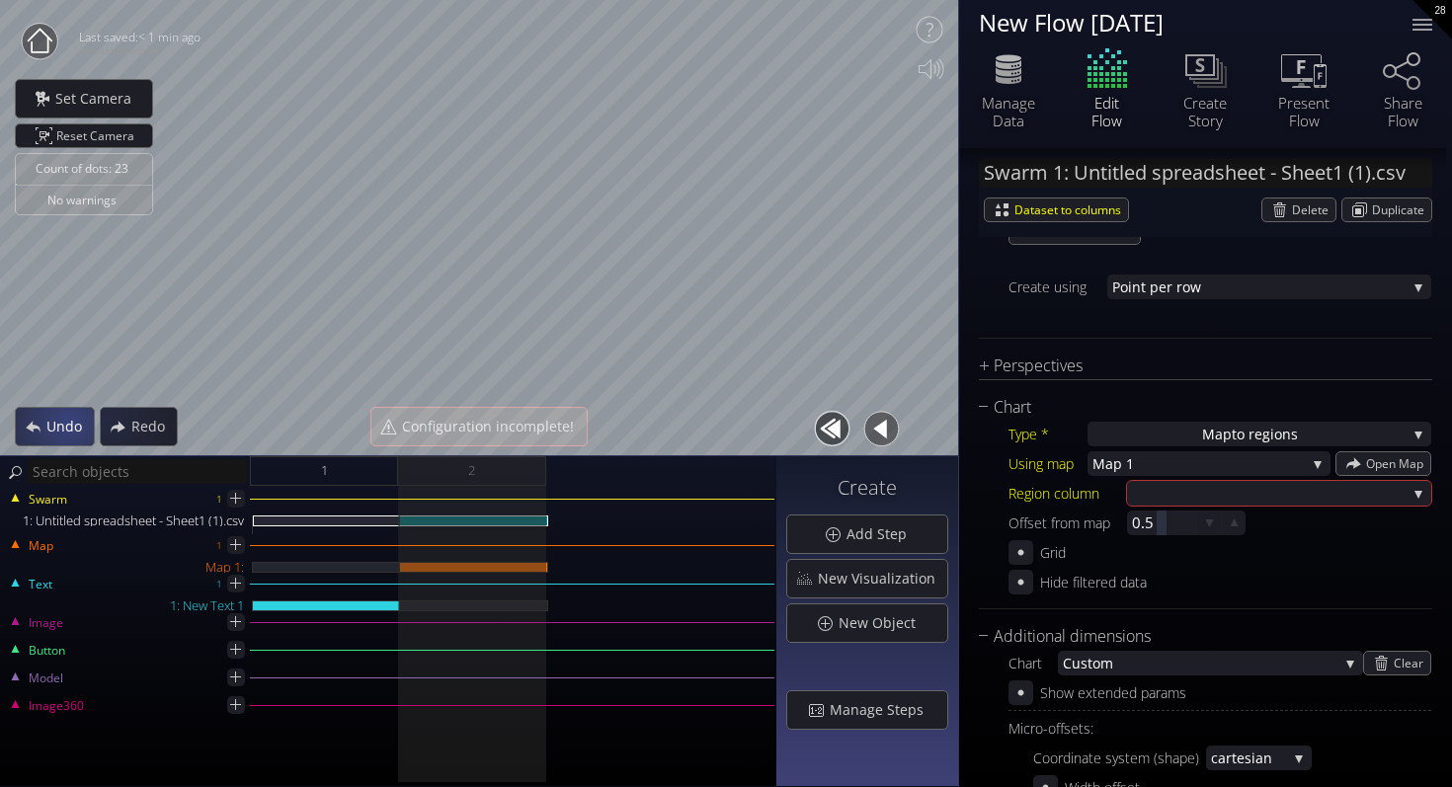
click at [58, 424] on span "Undo" at bounding box center [69, 427] width 48 height 20
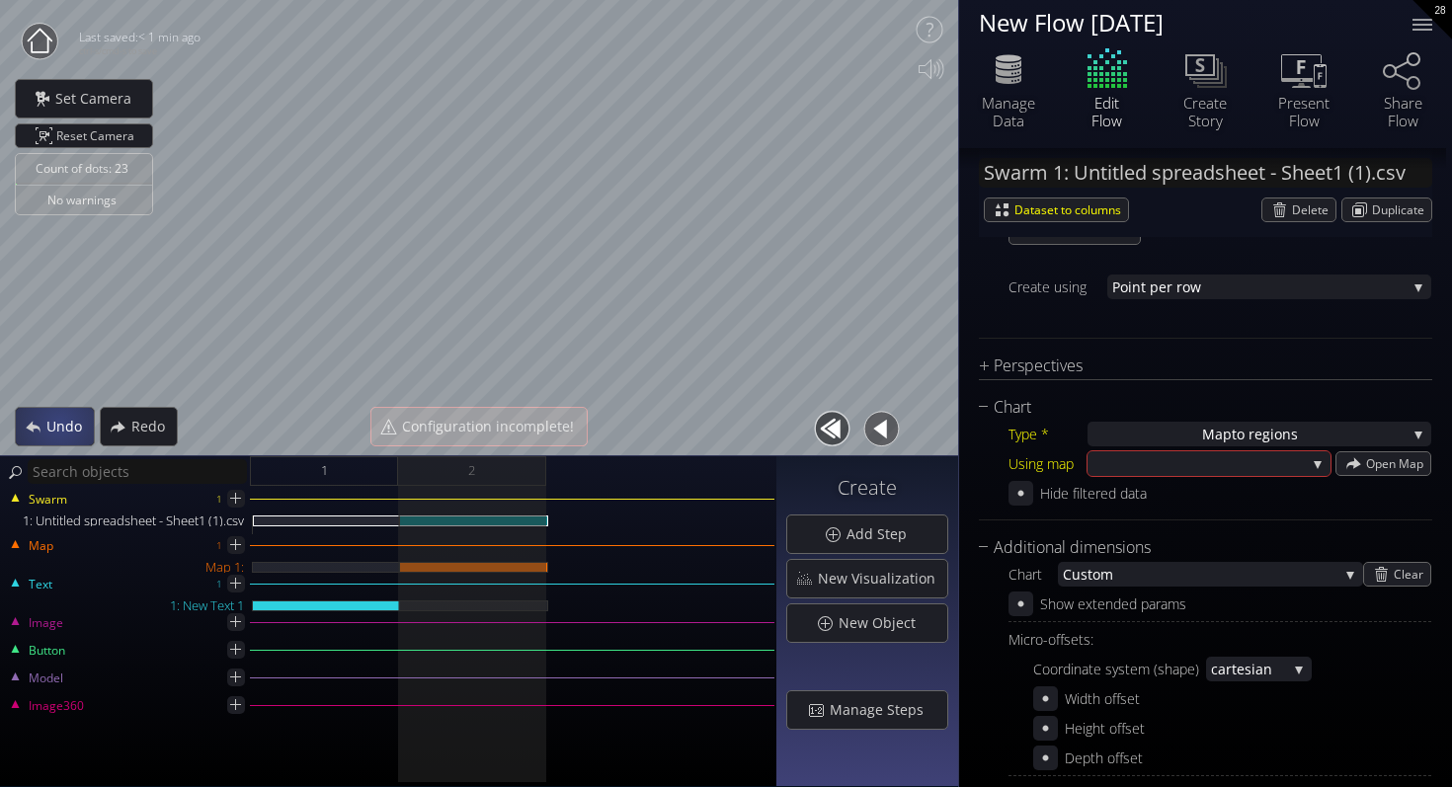
click at [58, 424] on span "Undo" at bounding box center [69, 427] width 48 height 20
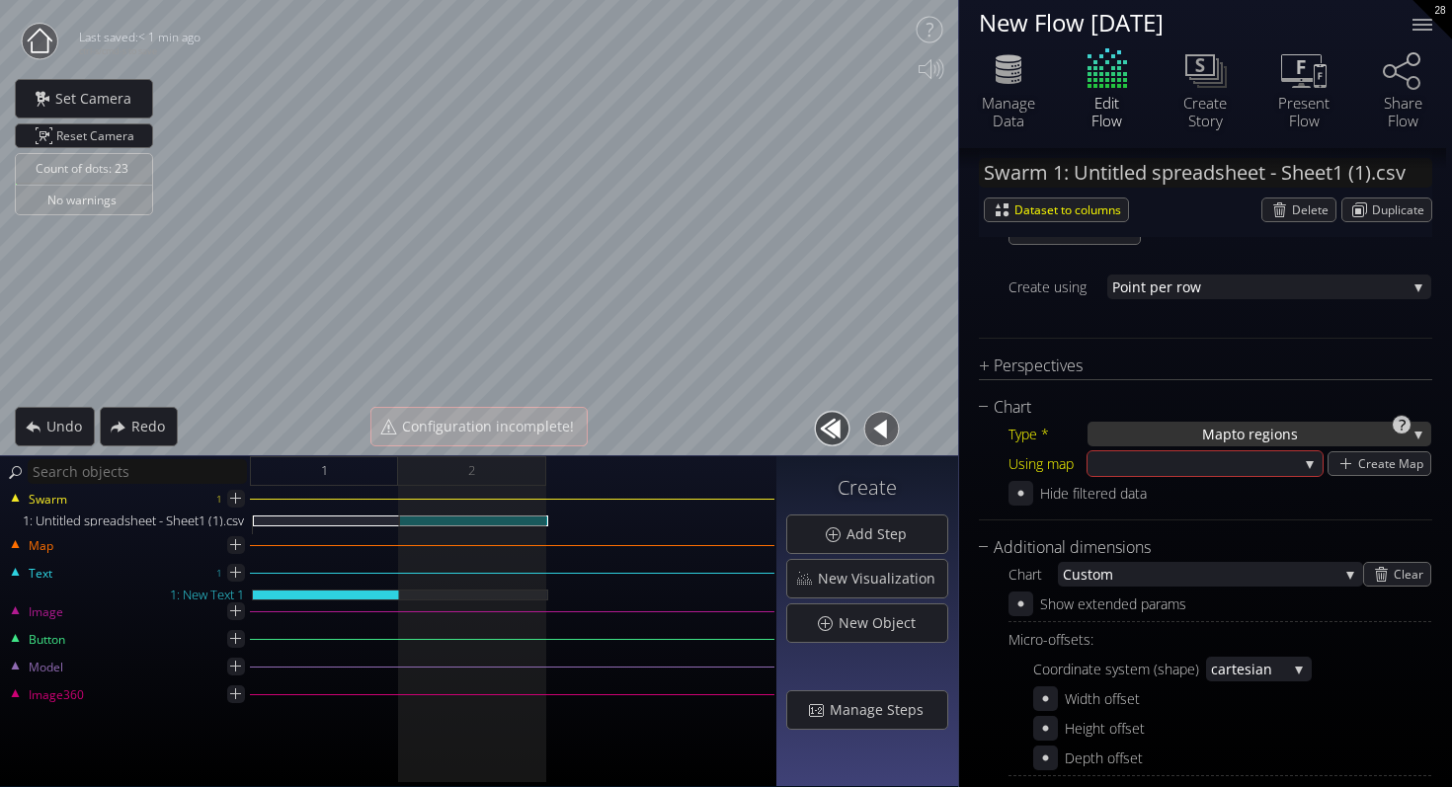
click at [1122, 435] on div "Map to regions" at bounding box center [1259, 434] width 344 height 25
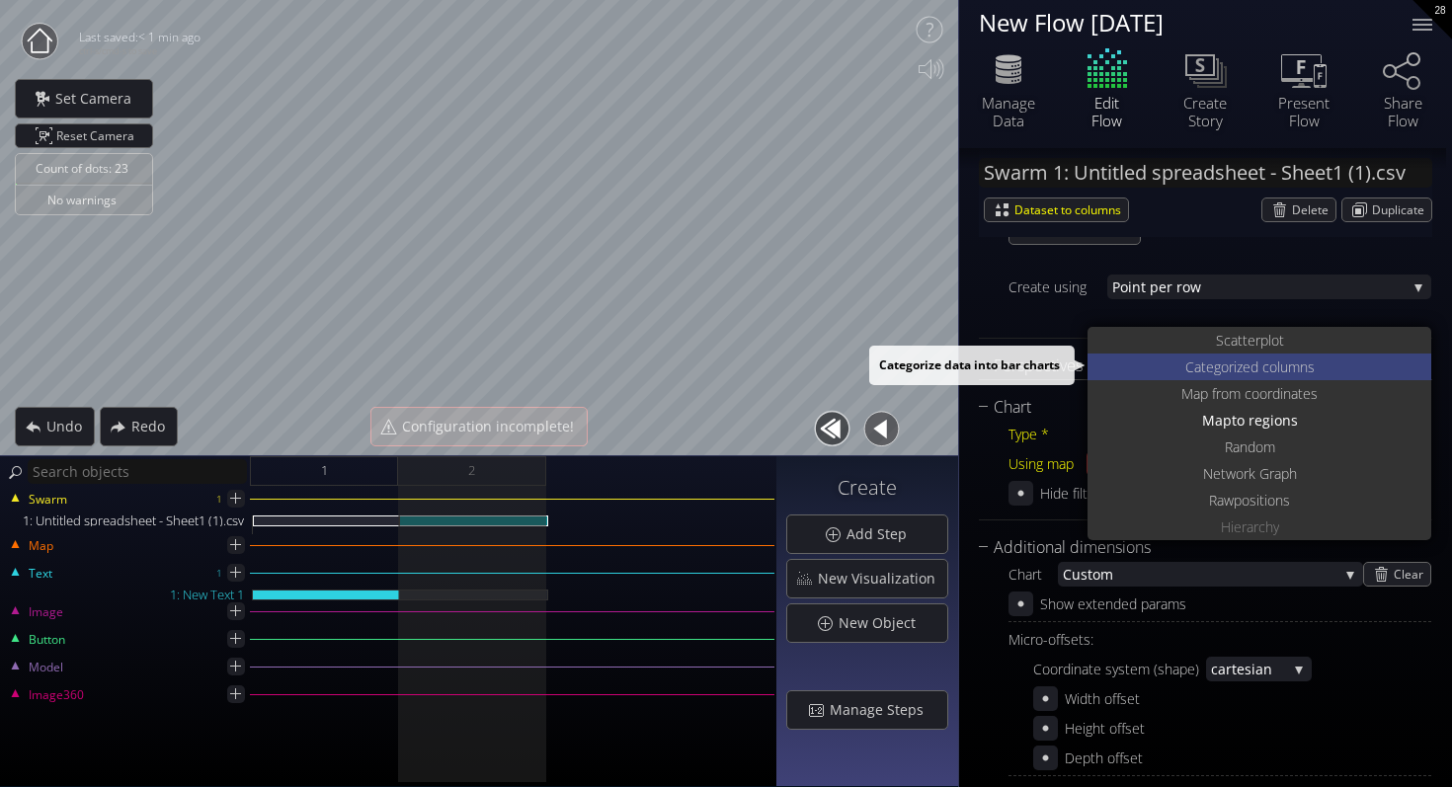
click at [1131, 360] on div "Categoriz ed columns" at bounding box center [1261, 367] width 339 height 27
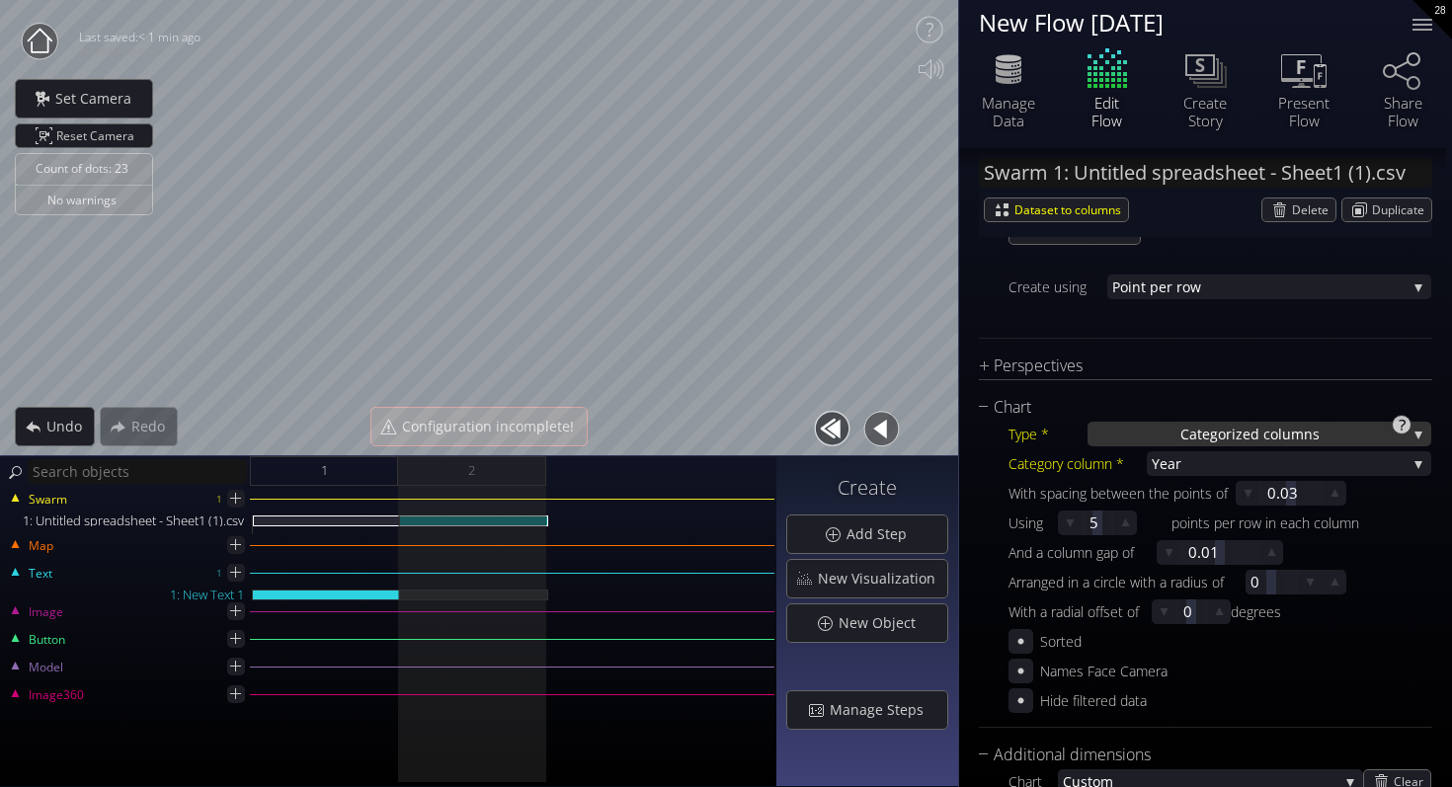
click at [1150, 432] on div "Categoriz ed columns" at bounding box center [1259, 434] width 344 height 25
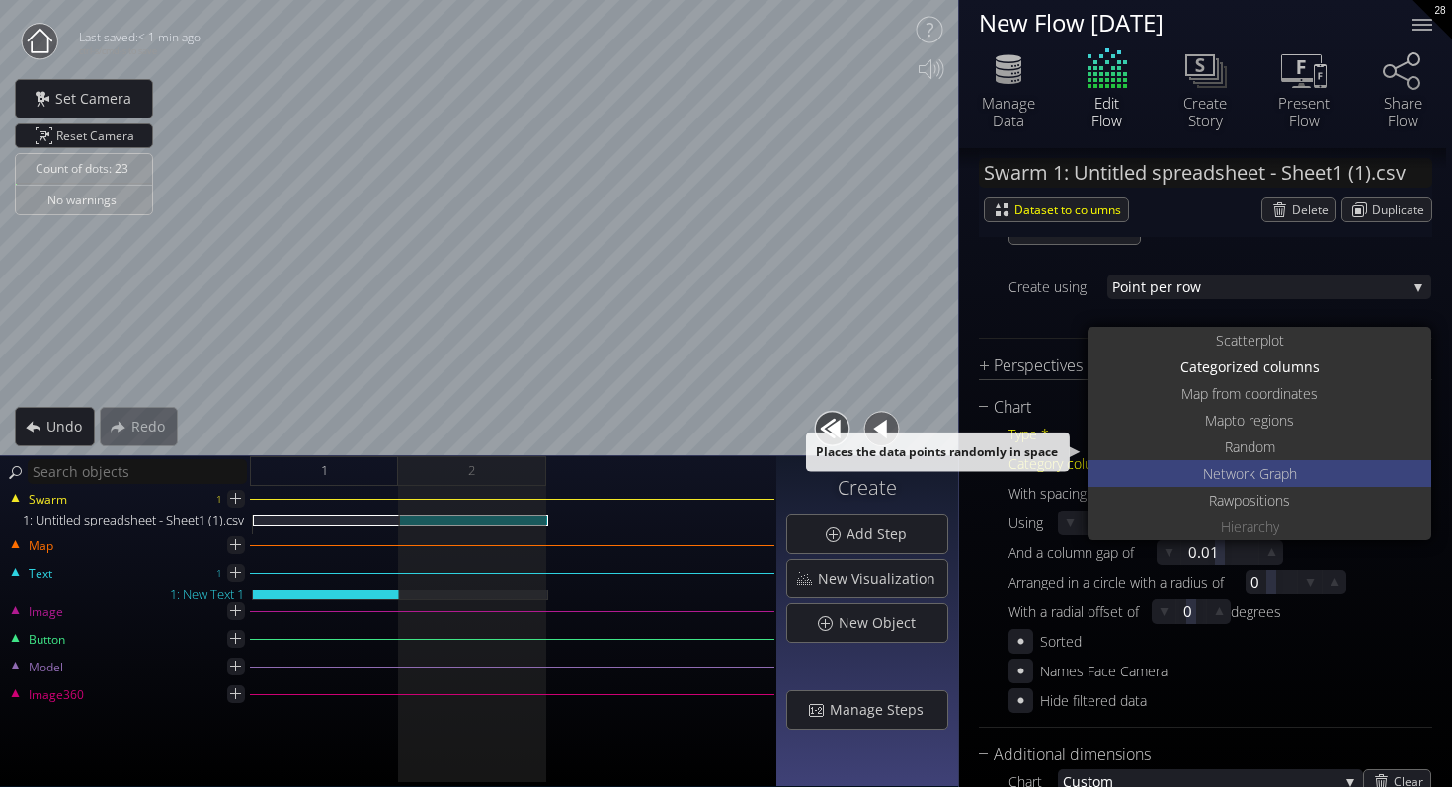
click at [1175, 462] on div "Net work Graph" at bounding box center [1261, 473] width 339 height 27
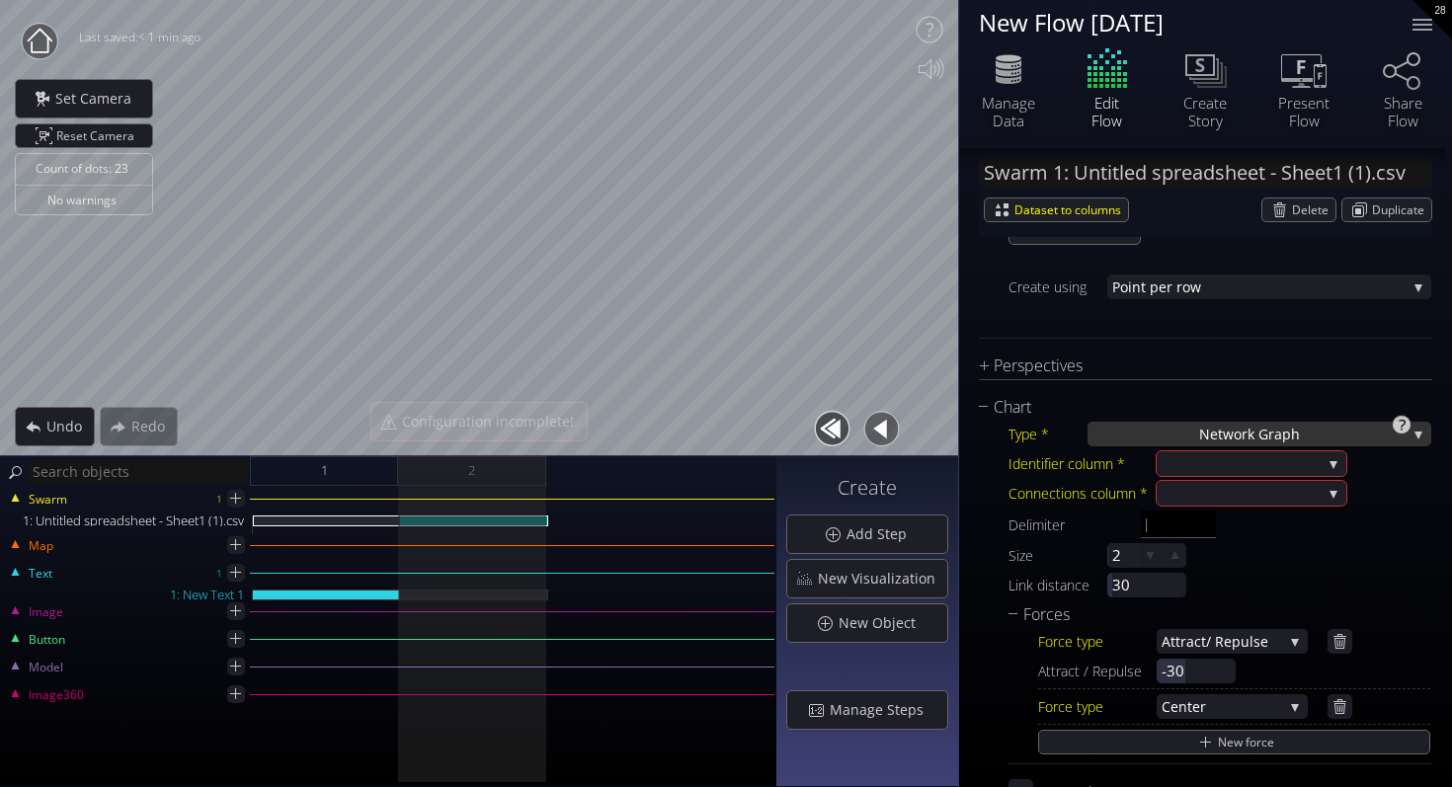
click at [1178, 430] on div "Net work Graph" at bounding box center [1259, 434] width 344 height 25
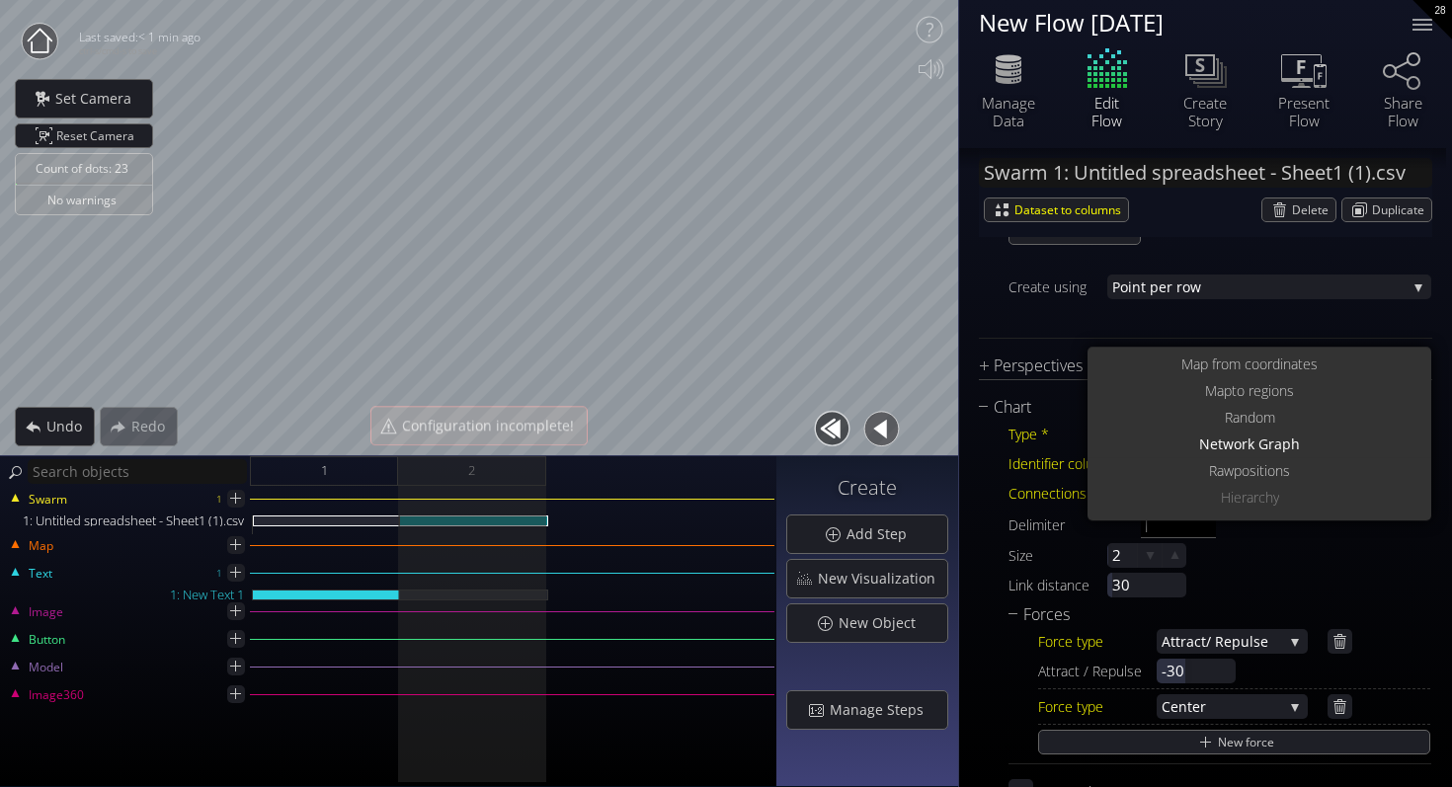
scroll to position [0, 0]
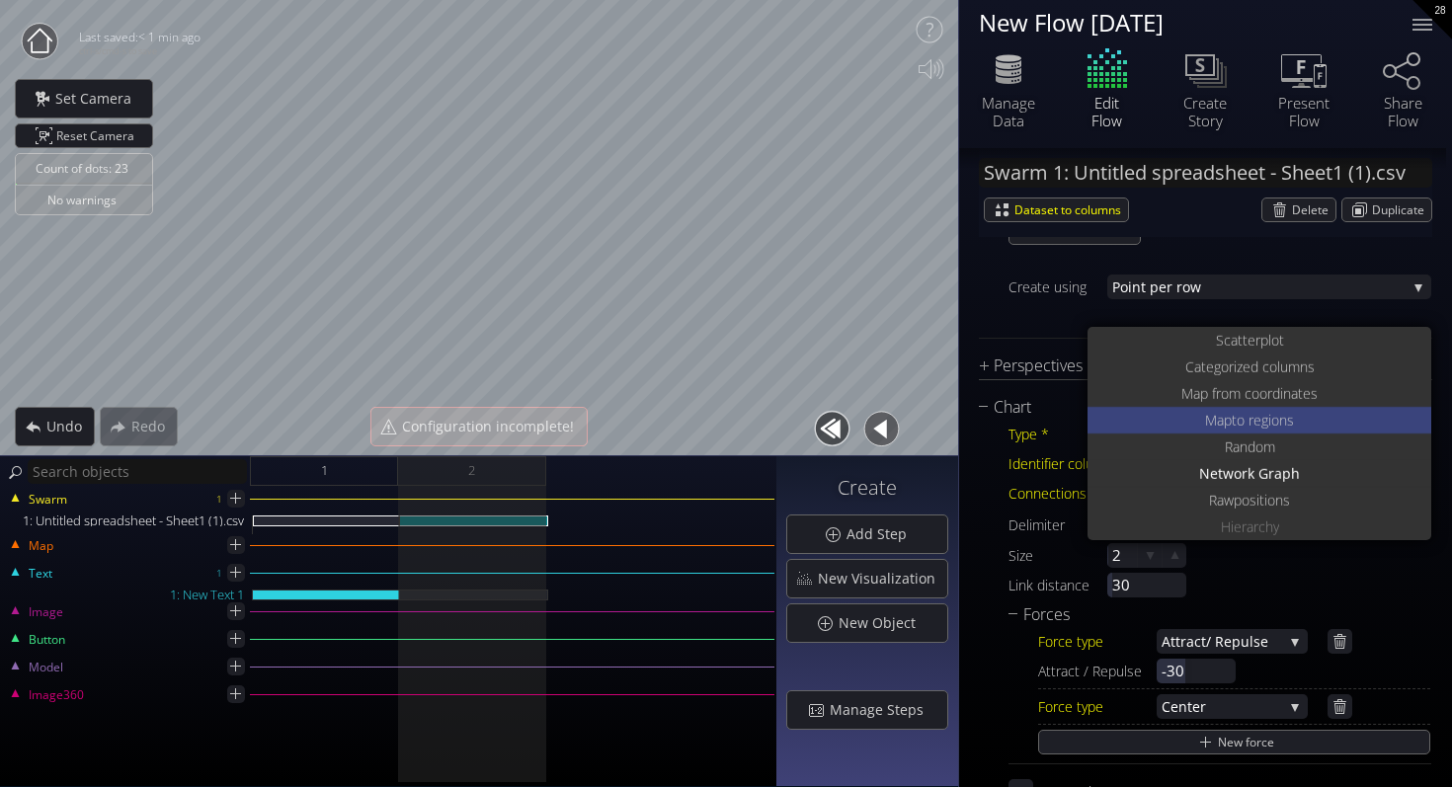
click at [1178, 430] on div "Map to regions" at bounding box center [1261, 420] width 339 height 27
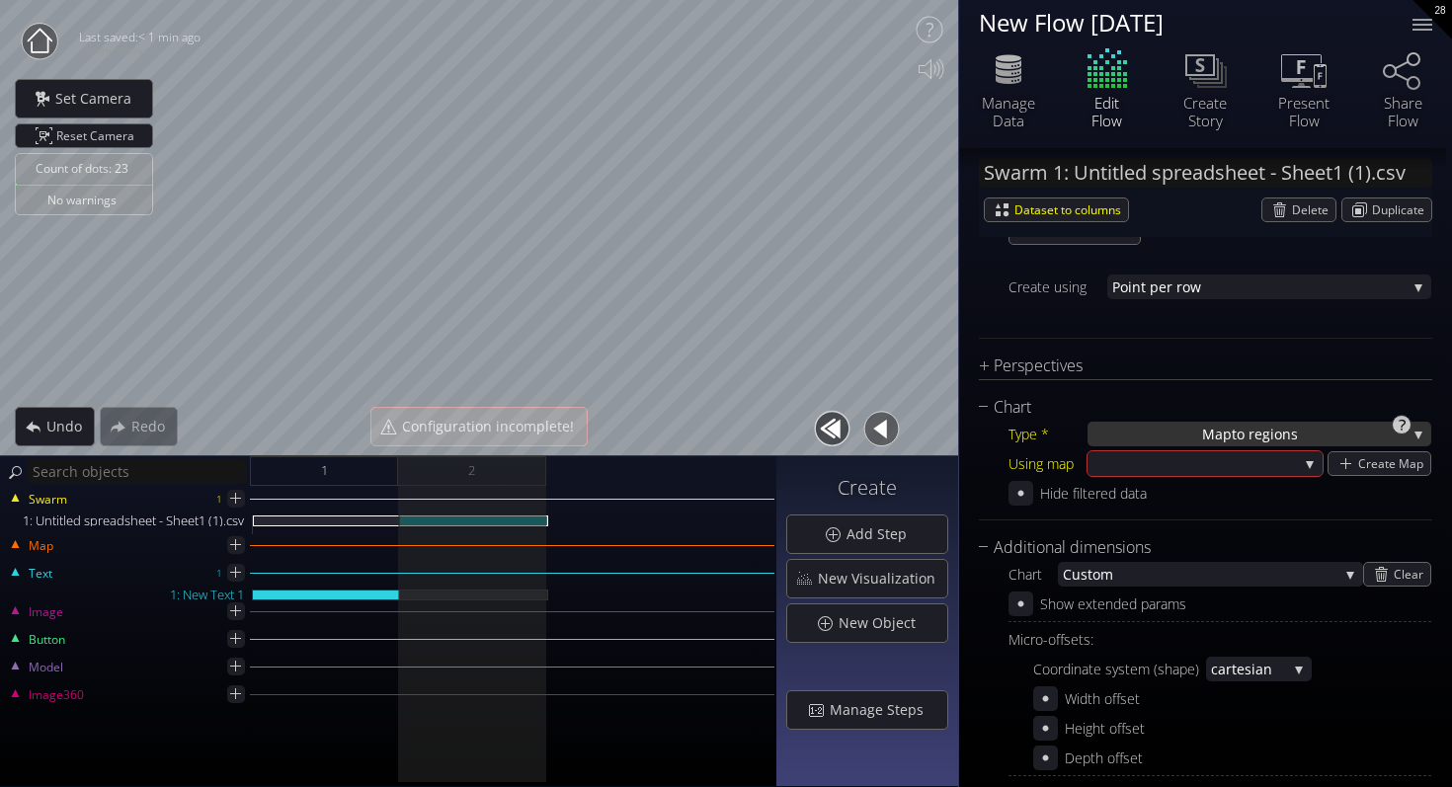
click at [1181, 437] on div "Map to regions" at bounding box center [1259, 434] width 344 height 25
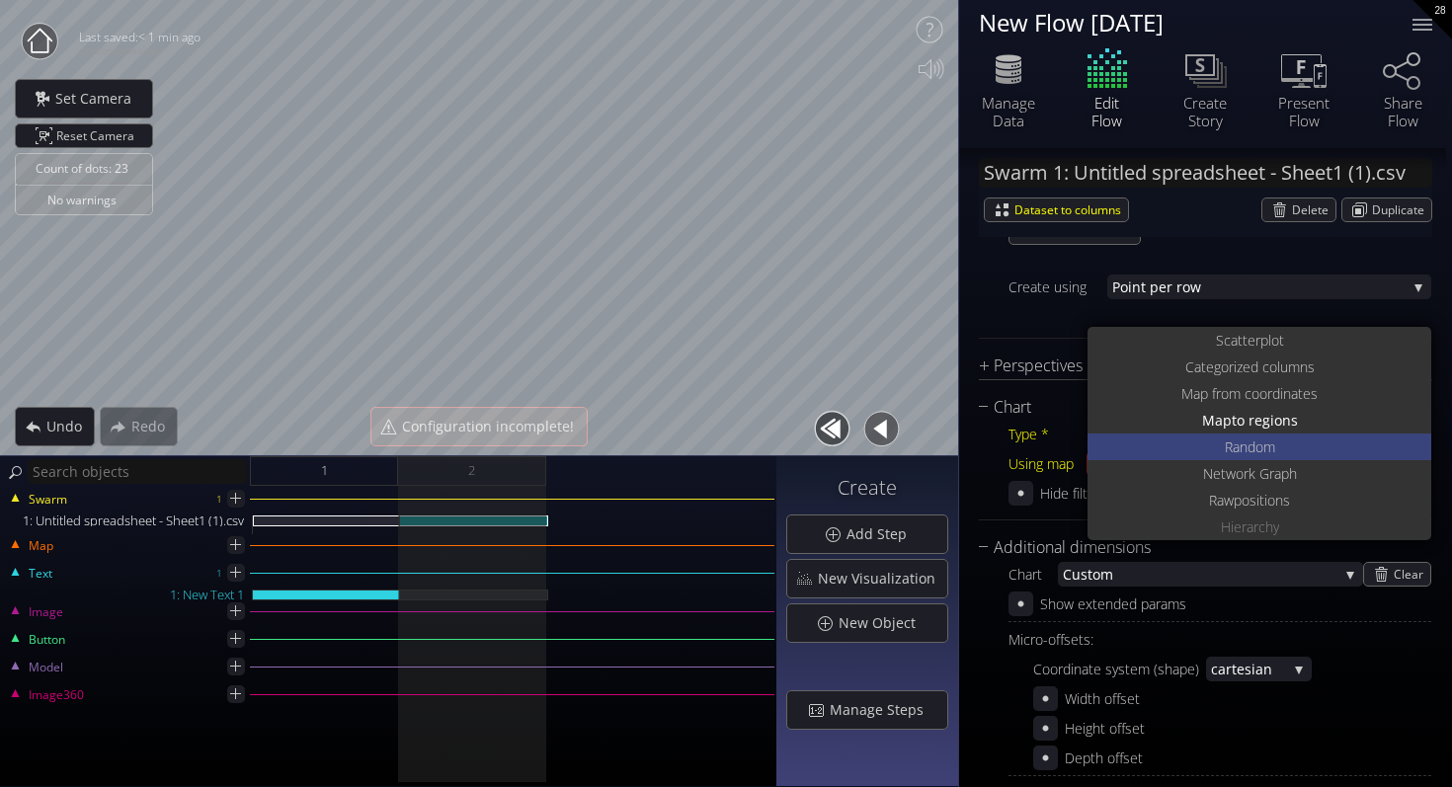
drag, startPoint x: 1182, startPoint y: 426, endPoint x: 1184, endPoint y: 444, distance: 18.9
click at [1183, 444] on div "S catterplot Categoriz ed columns Map from c oordinates Map to regions Ra ndom …" at bounding box center [1259, 433] width 344 height 213
click at [1187, 453] on div "Ra ndom" at bounding box center [1261, 446] width 339 height 27
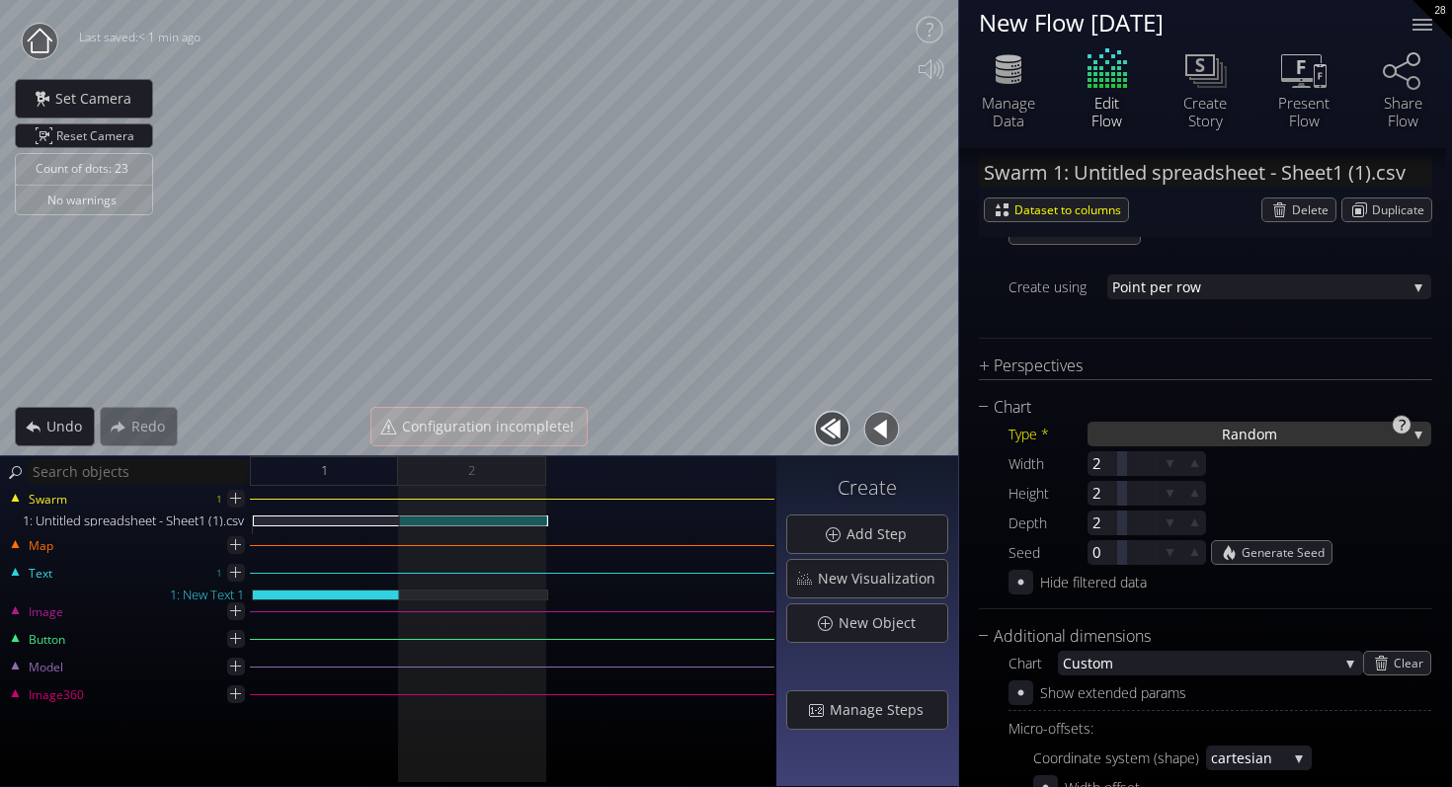
click at [1194, 440] on div "Ra ndom" at bounding box center [1259, 434] width 344 height 25
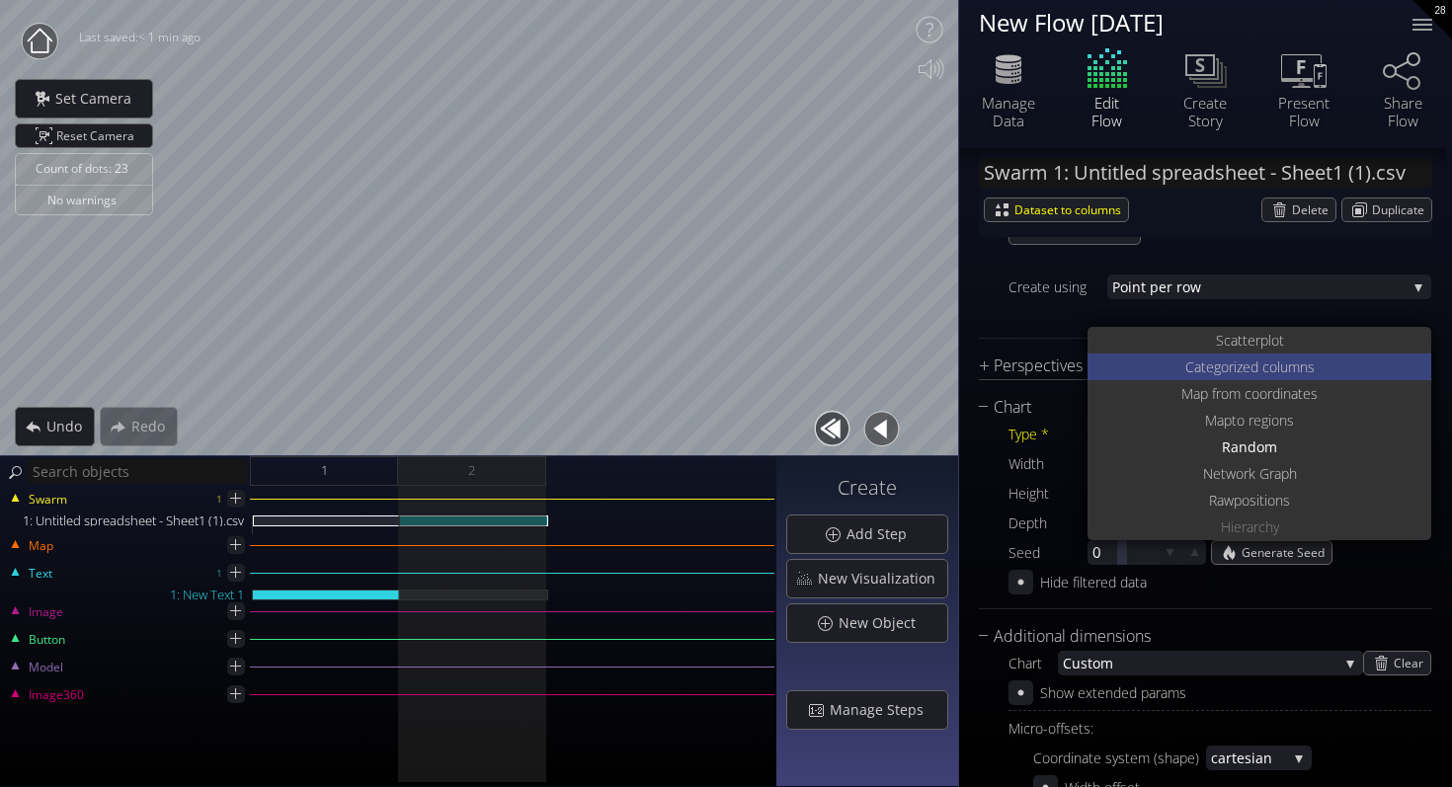
click at [1172, 363] on div "Categoriz ed columns" at bounding box center [1261, 367] width 339 height 27
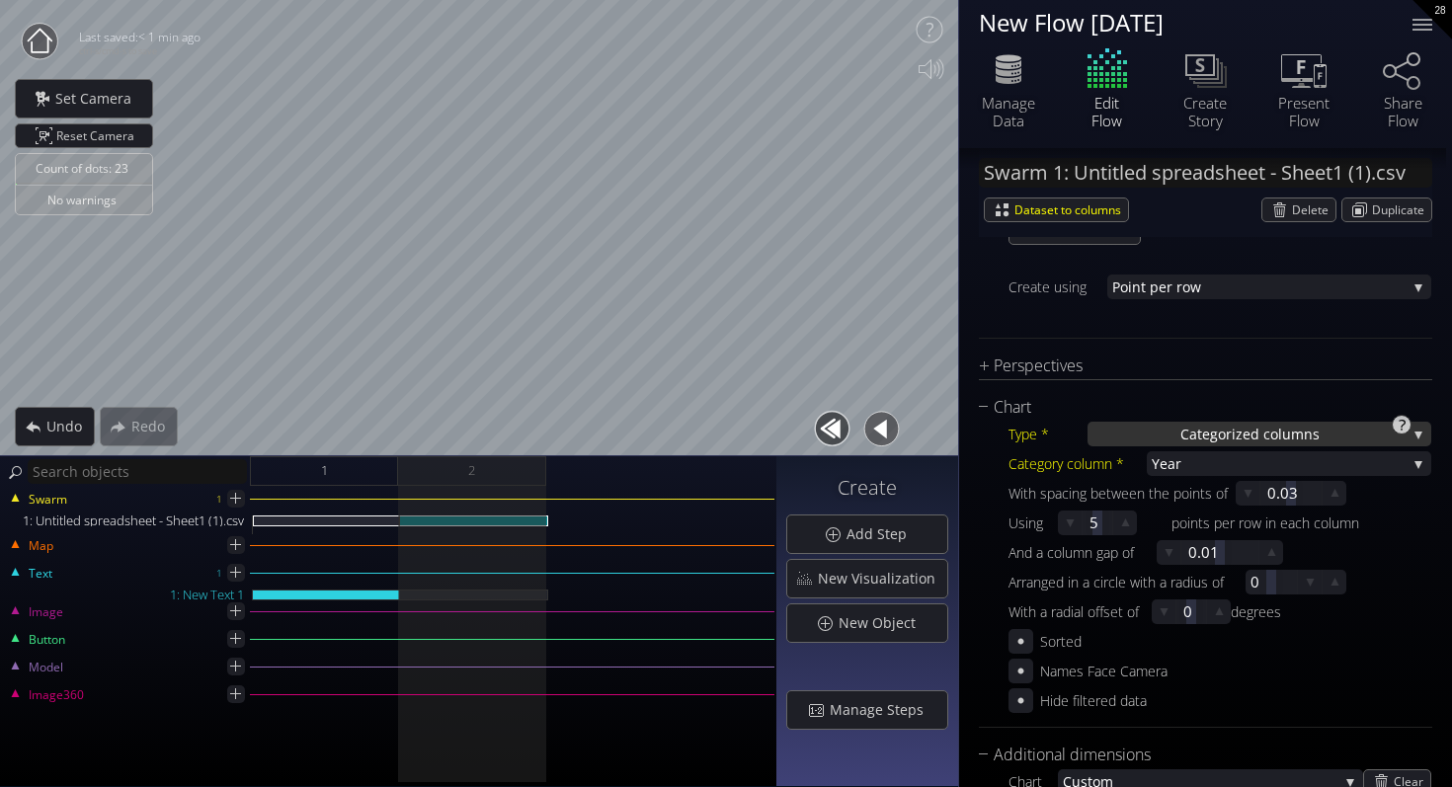
click at [1183, 430] on span "Categoriz" at bounding box center [1211, 434] width 62 height 25
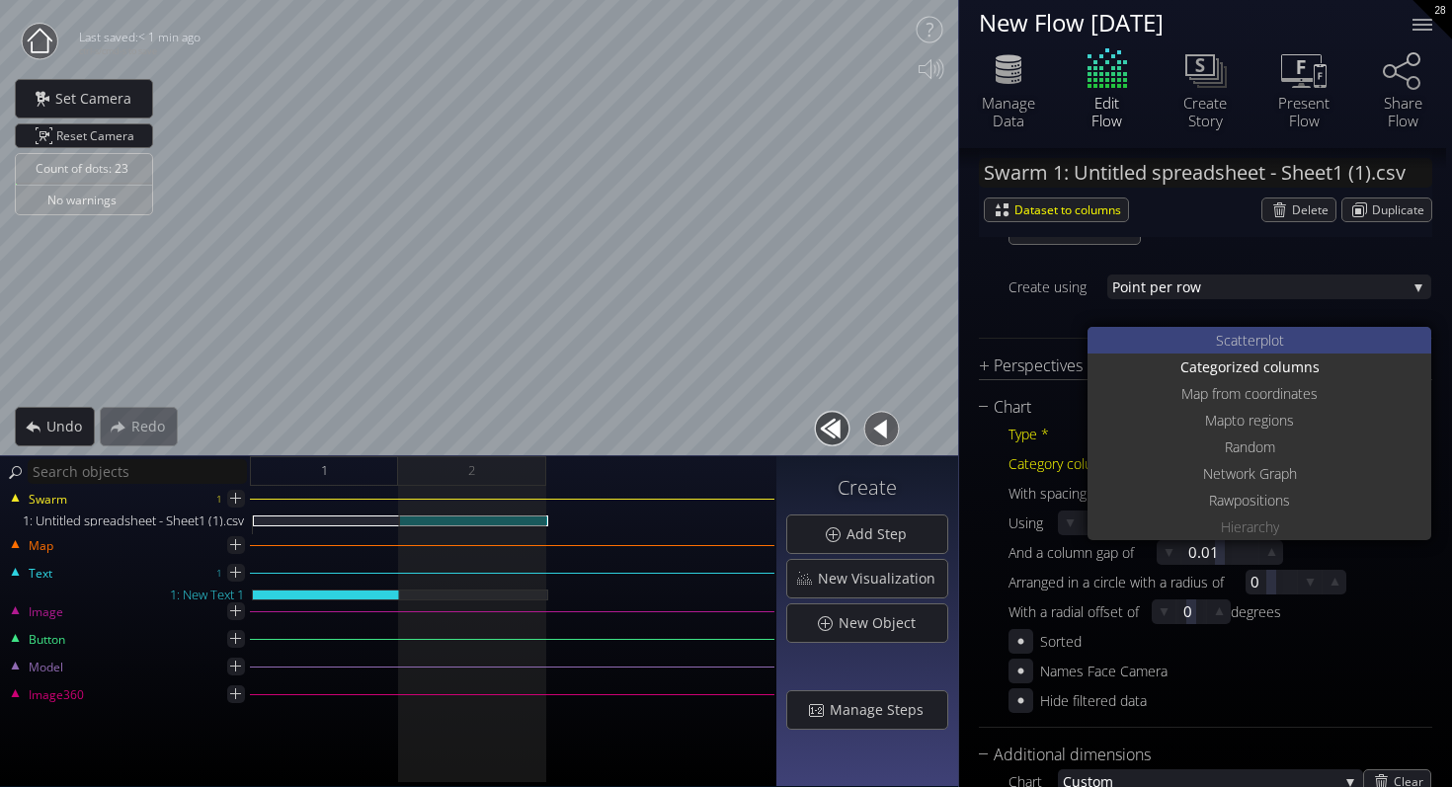
click at [1171, 351] on div "S catterplot" at bounding box center [1261, 340] width 339 height 27
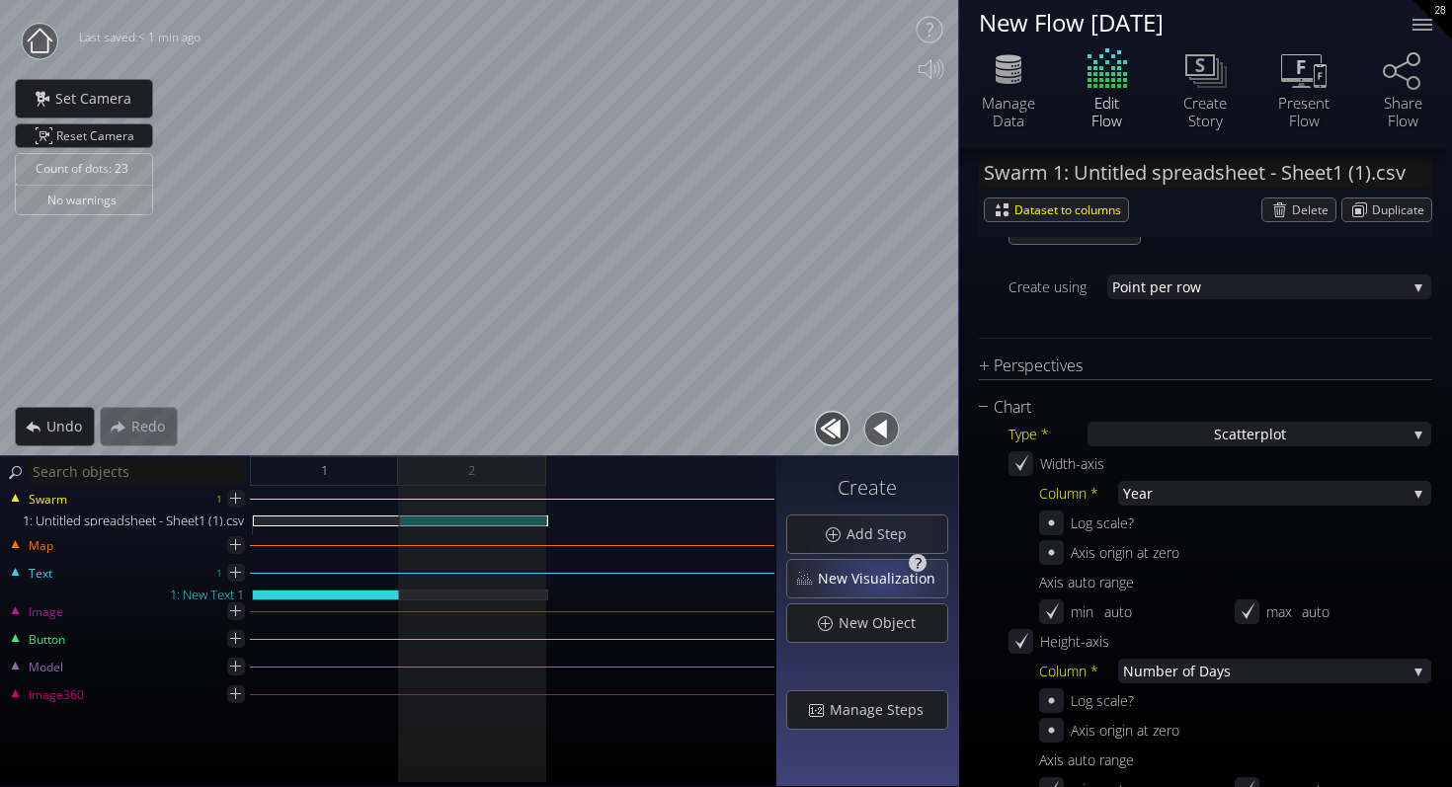
click at [880, 581] on span "New Visualization" at bounding box center [882, 579] width 130 height 20
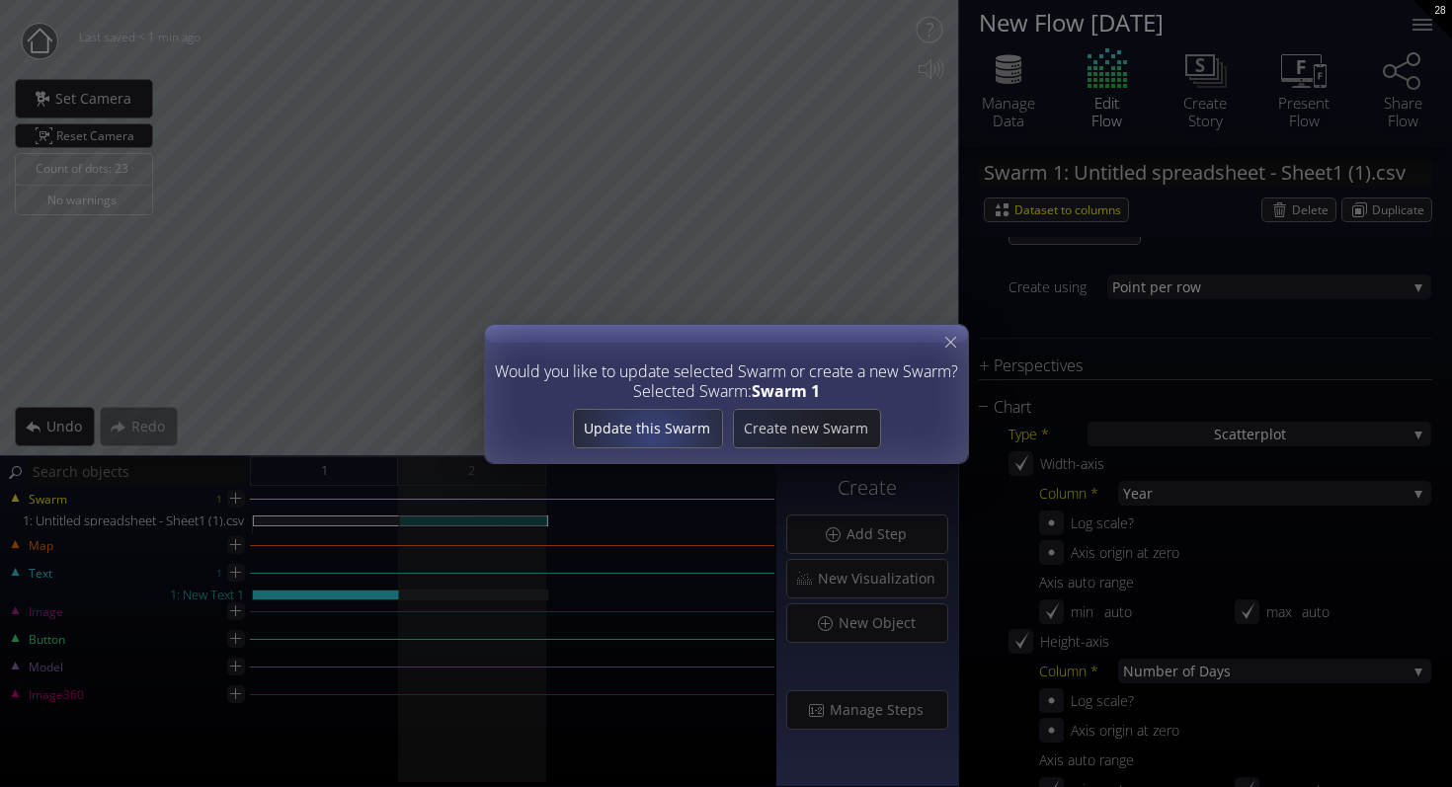
click at [641, 435] on span "Update this Swarm" at bounding box center [647, 429] width 148 height 20
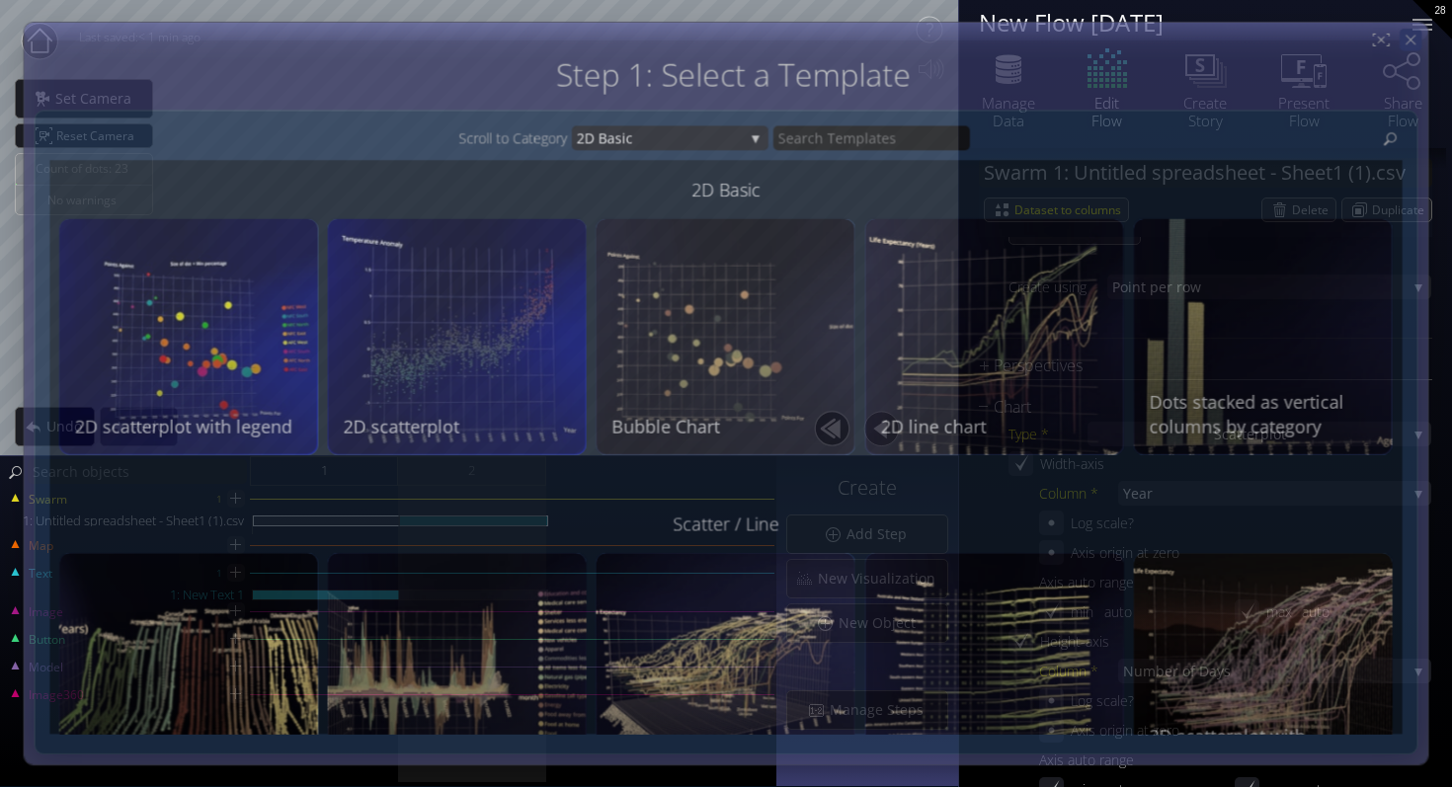
click at [1406, 46] on icon at bounding box center [1410, 40] width 17 height 17
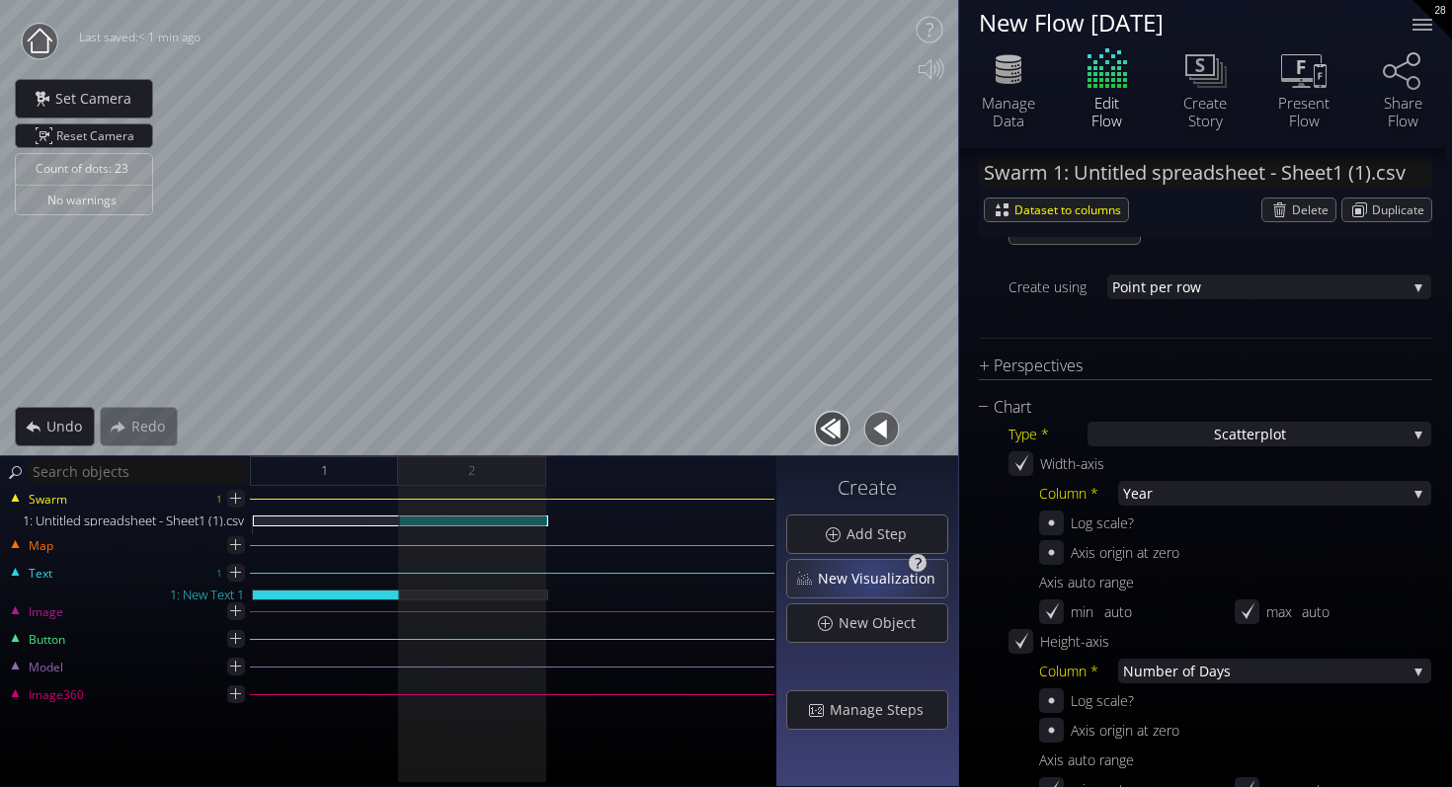
click at [875, 577] on span "New Visualization" at bounding box center [882, 579] width 130 height 20
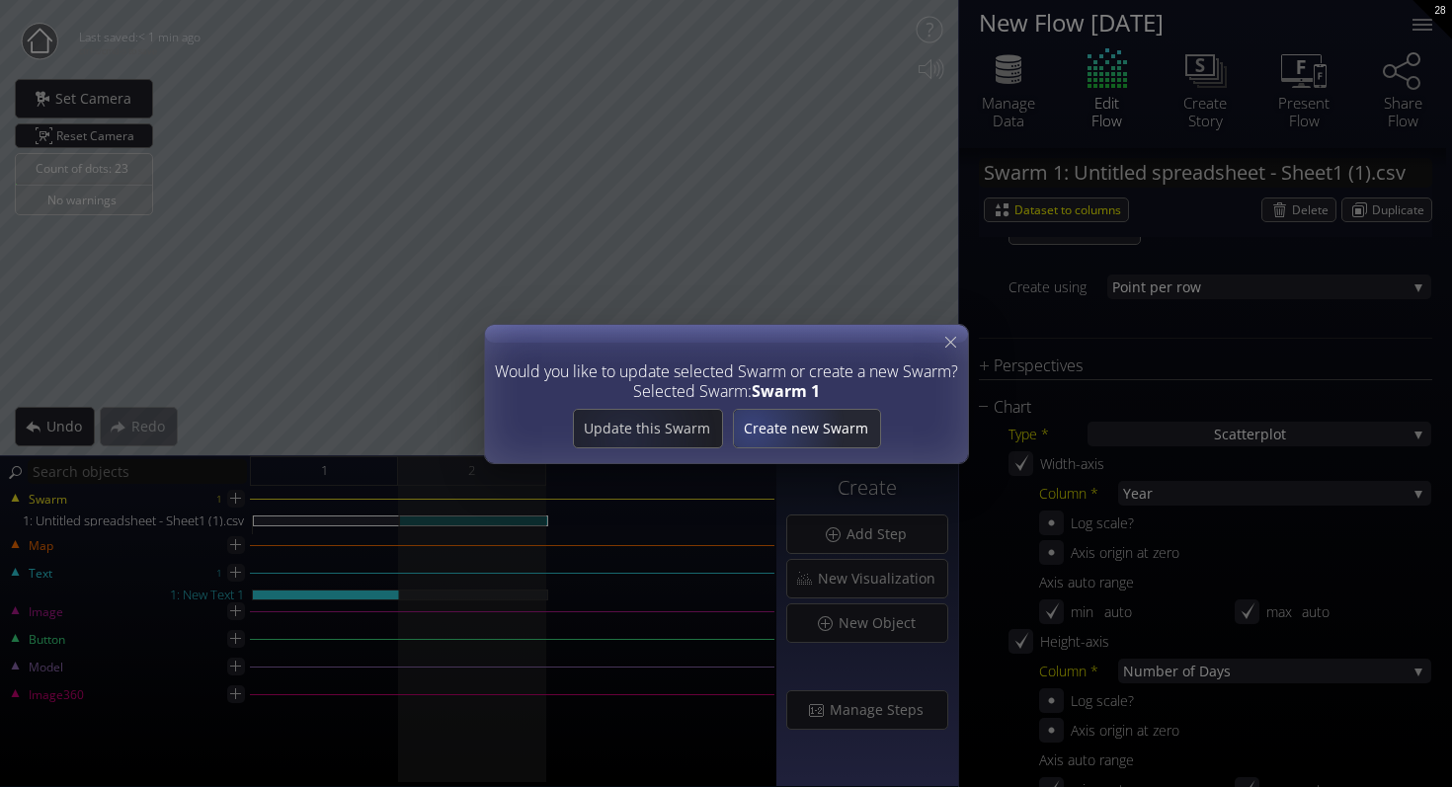
drag, startPoint x: 627, startPoint y: 437, endPoint x: 753, endPoint y: 427, distance: 126.9
click at [753, 427] on div "Update this Swarm Create new Swarm" at bounding box center [726, 428] width 463 height 39
click at [753, 427] on span "Create new Swarm" at bounding box center [806, 429] width 146 height 20
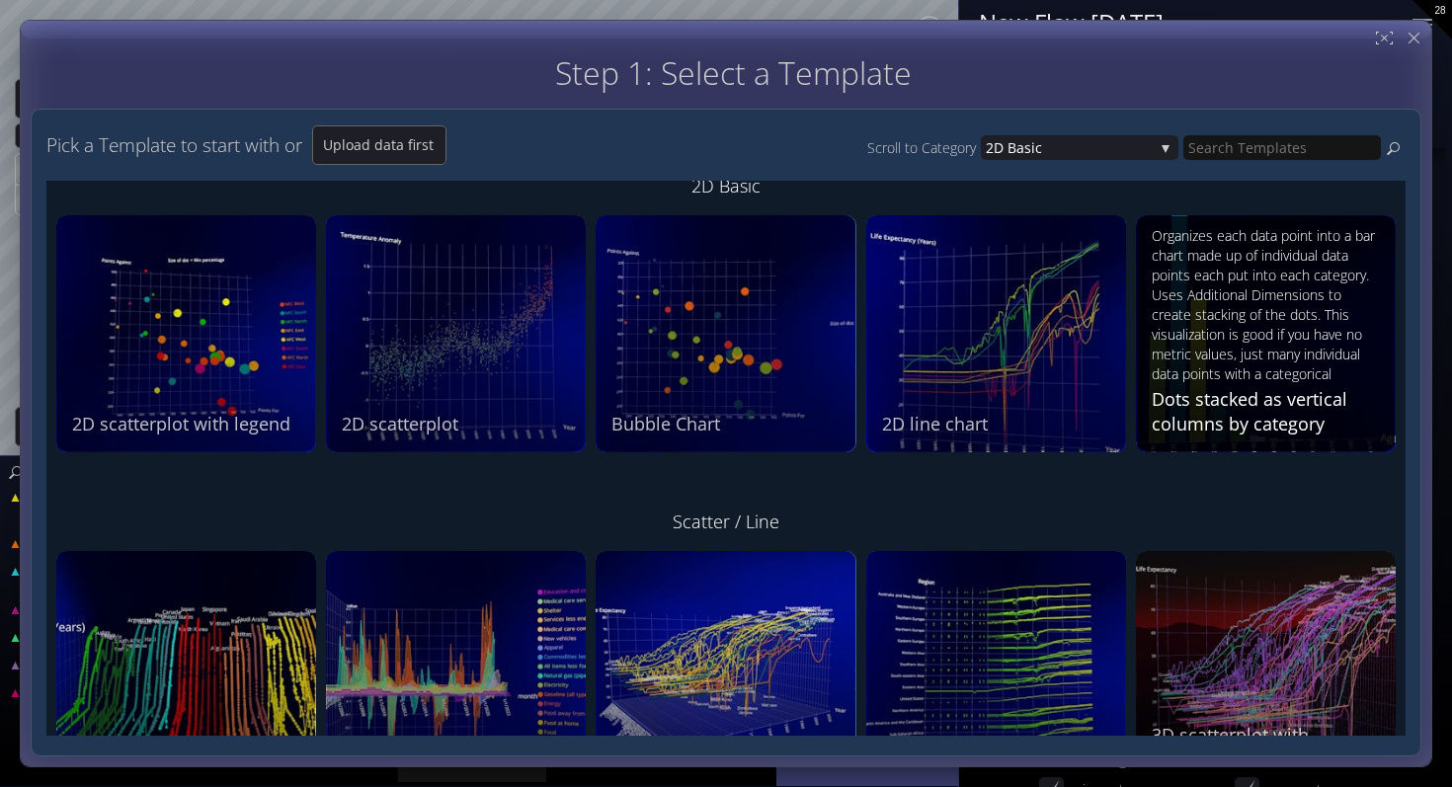
scroll to position [41, 0]
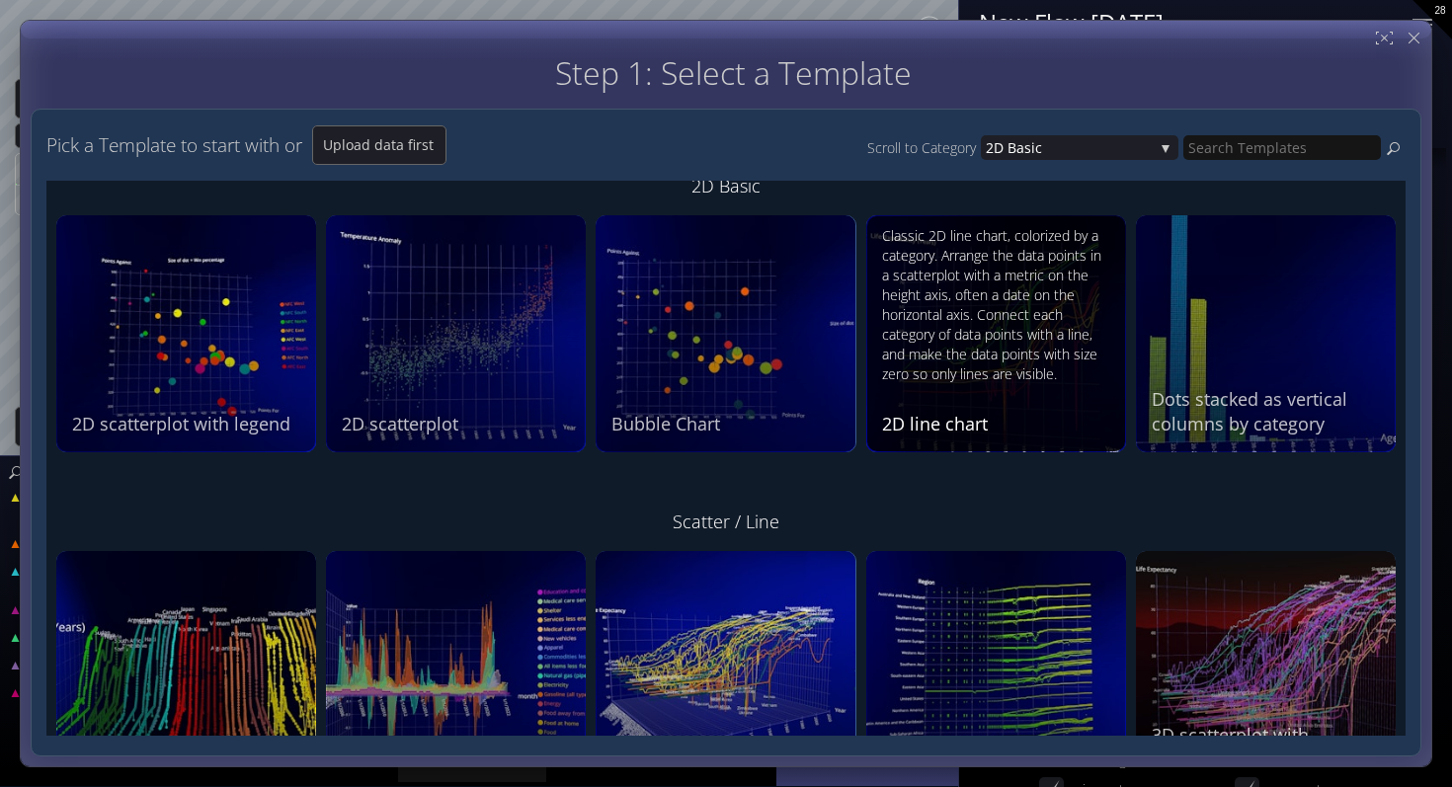
click at [949, 342] on div "Classic 2D line chart, colorized by a category. Arrange the data points in a sc…" at bounding box center [998, 305] width 233 height 158
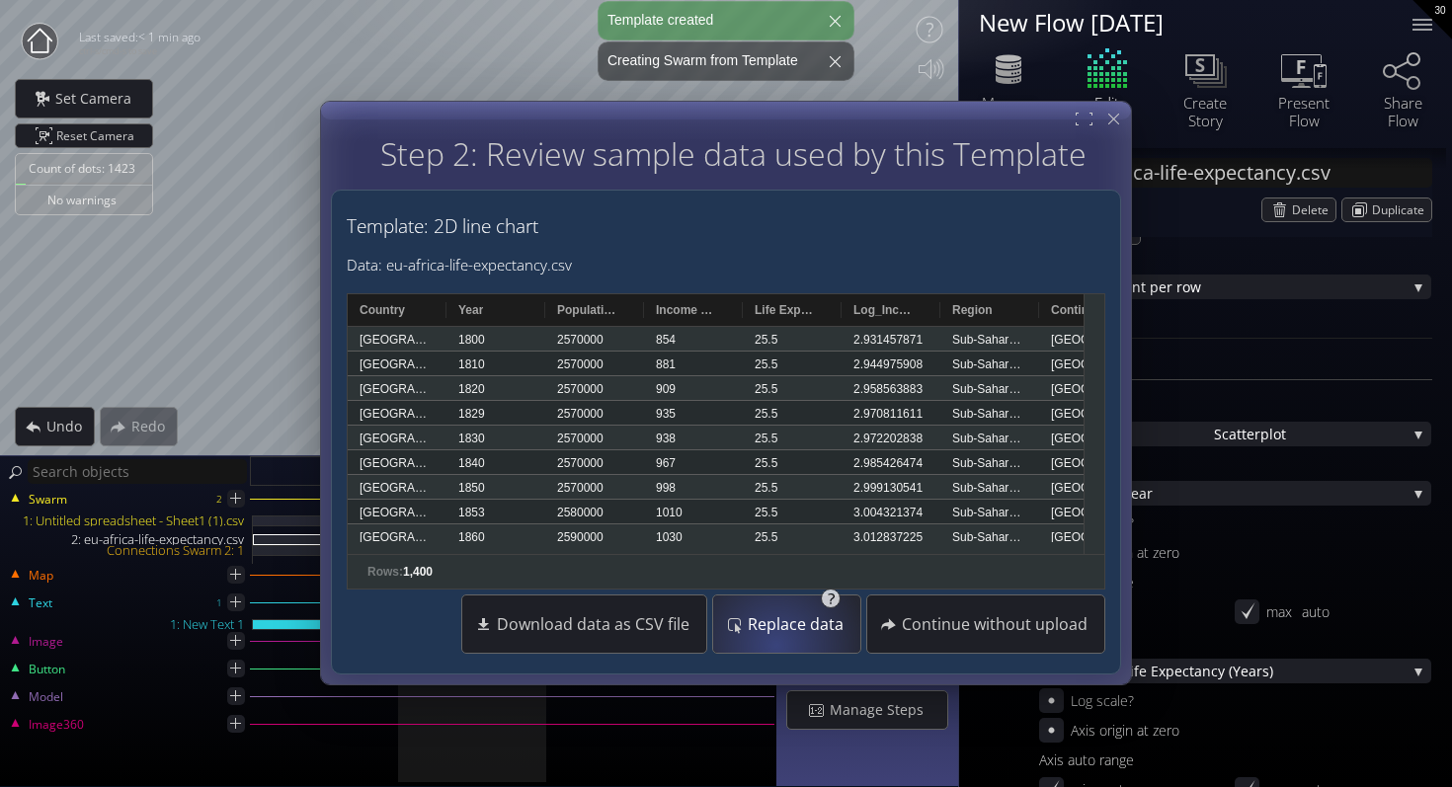
click at [778, 649] on div "Replace data" at bounding box center [786, 624] width 138 height 57
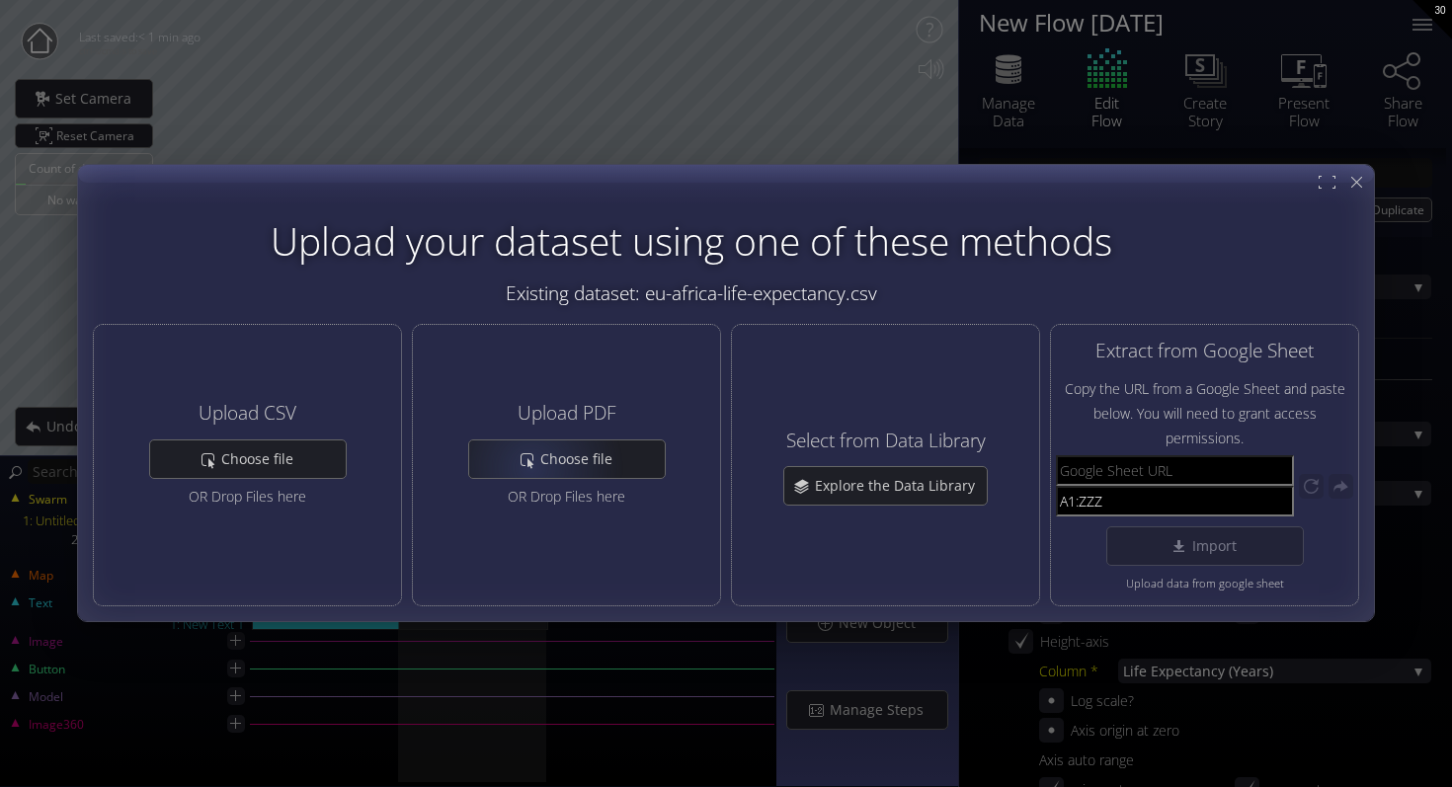
drag, startPoint x: 269, startPoint y: 481, endPoint x: 892, endPoint y: 198, distance: 684.1
click at [892, 198] on div "Upload your dataset using one of these methods Existing dataset: eu-africa-life…" at bounding box center [726, 393] width 1298 height 458
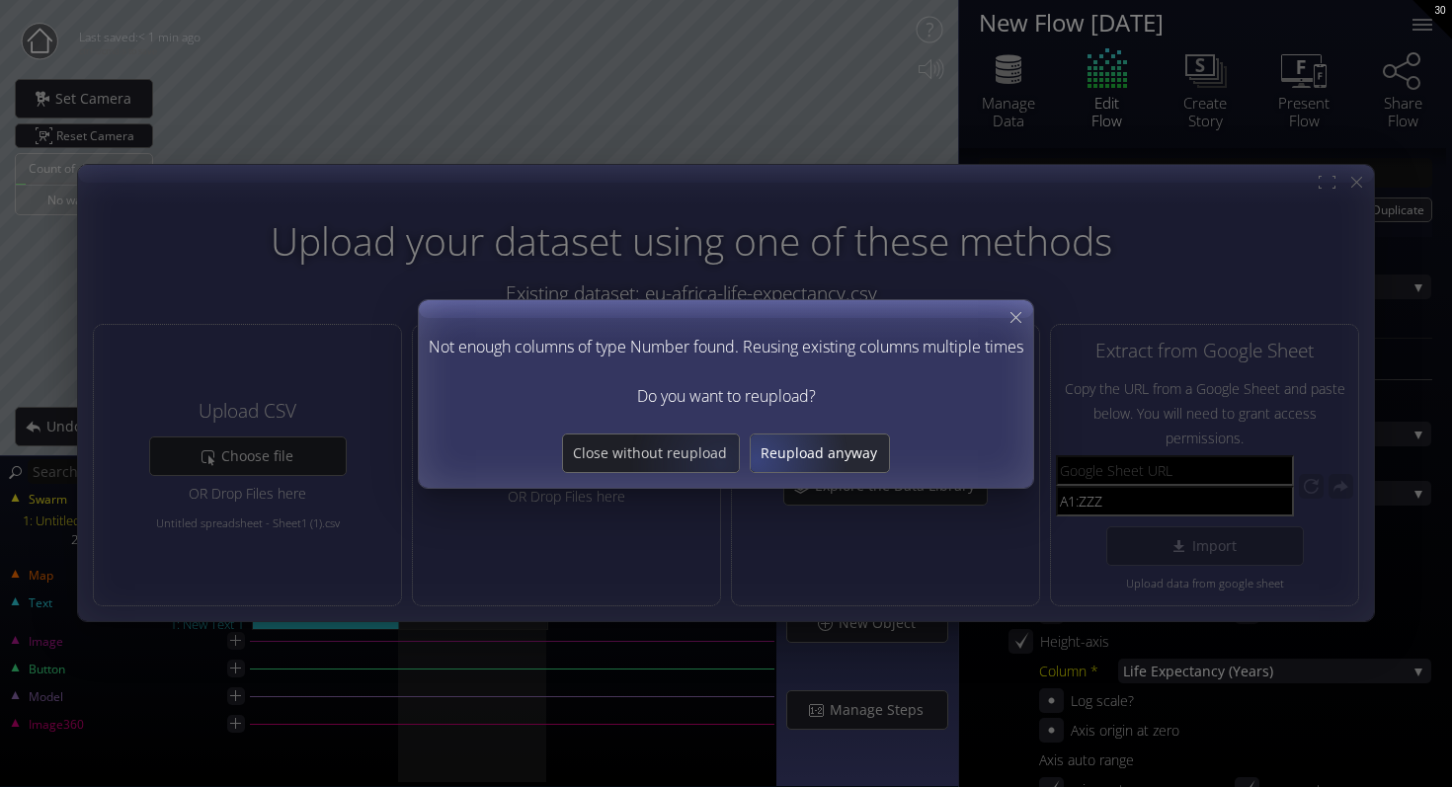
click at [758, 456] on span "Reupload anyway" at bounding box center [819, 453] width 138 height 20
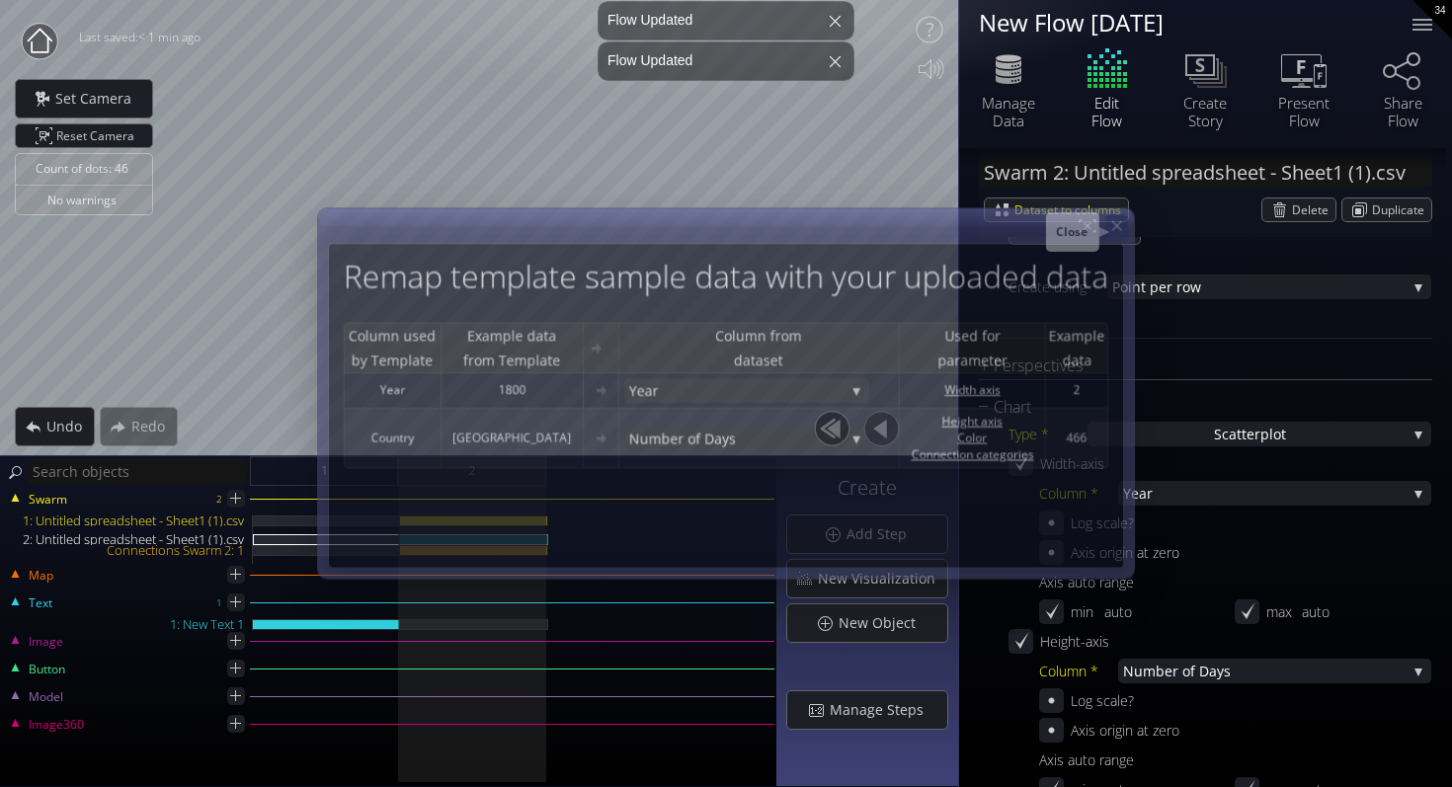
click at [1115, 221] on icon at bounding box center [1116, 225] width 17 height 17
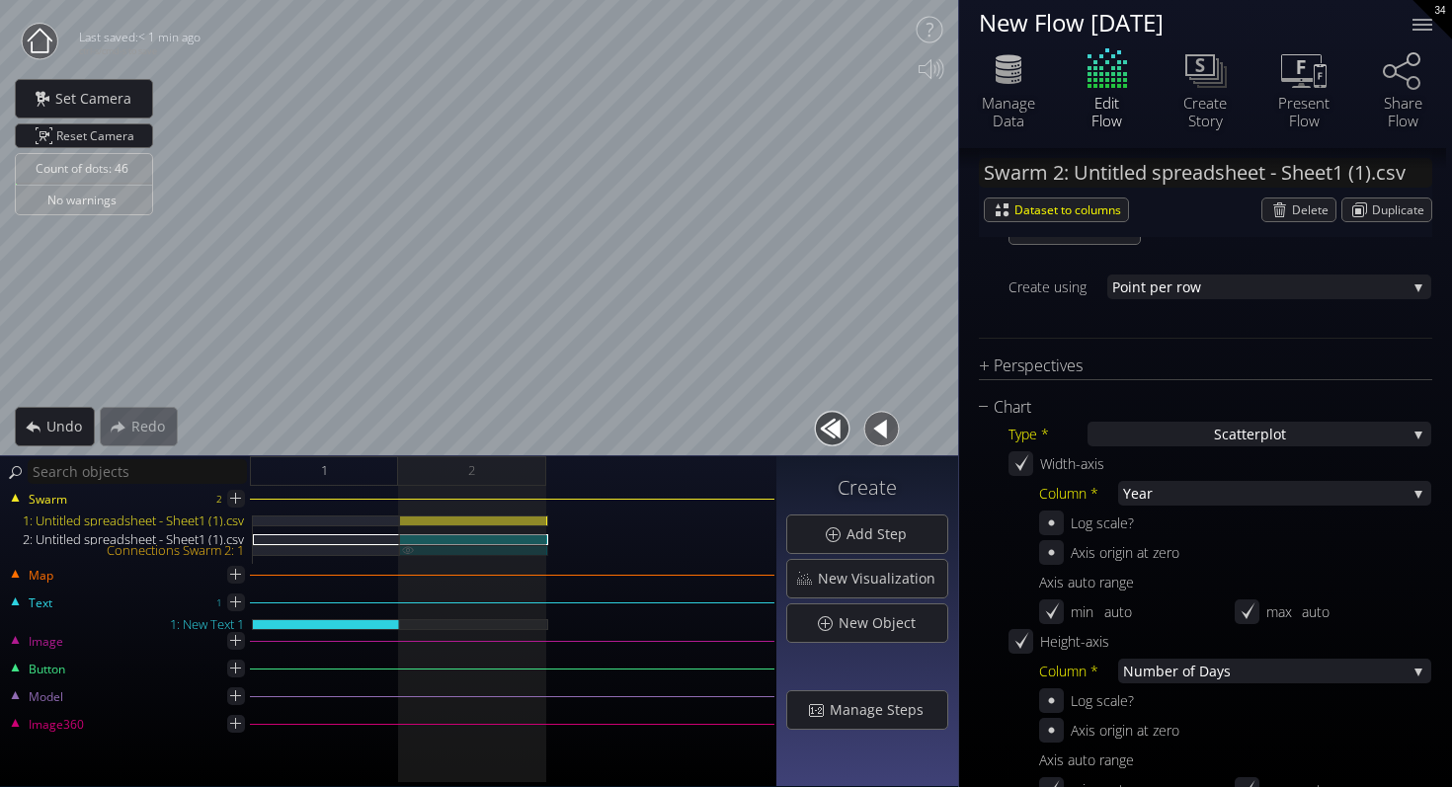
click at [404, 547] on img at bounding box center [408, 549] width 16 height 9
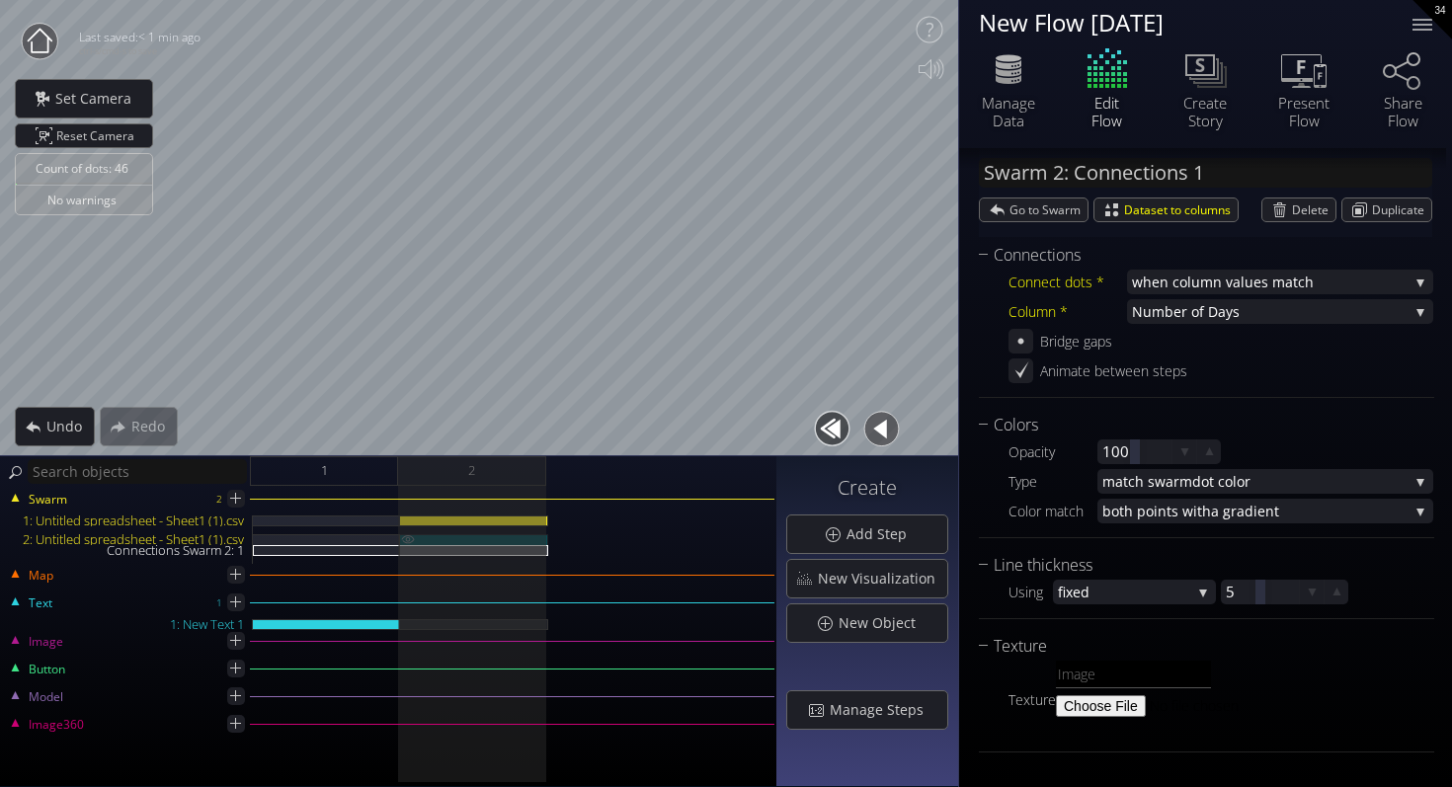
click at [407, 537] on img at bounding box center [408, 539] width 16 height 10
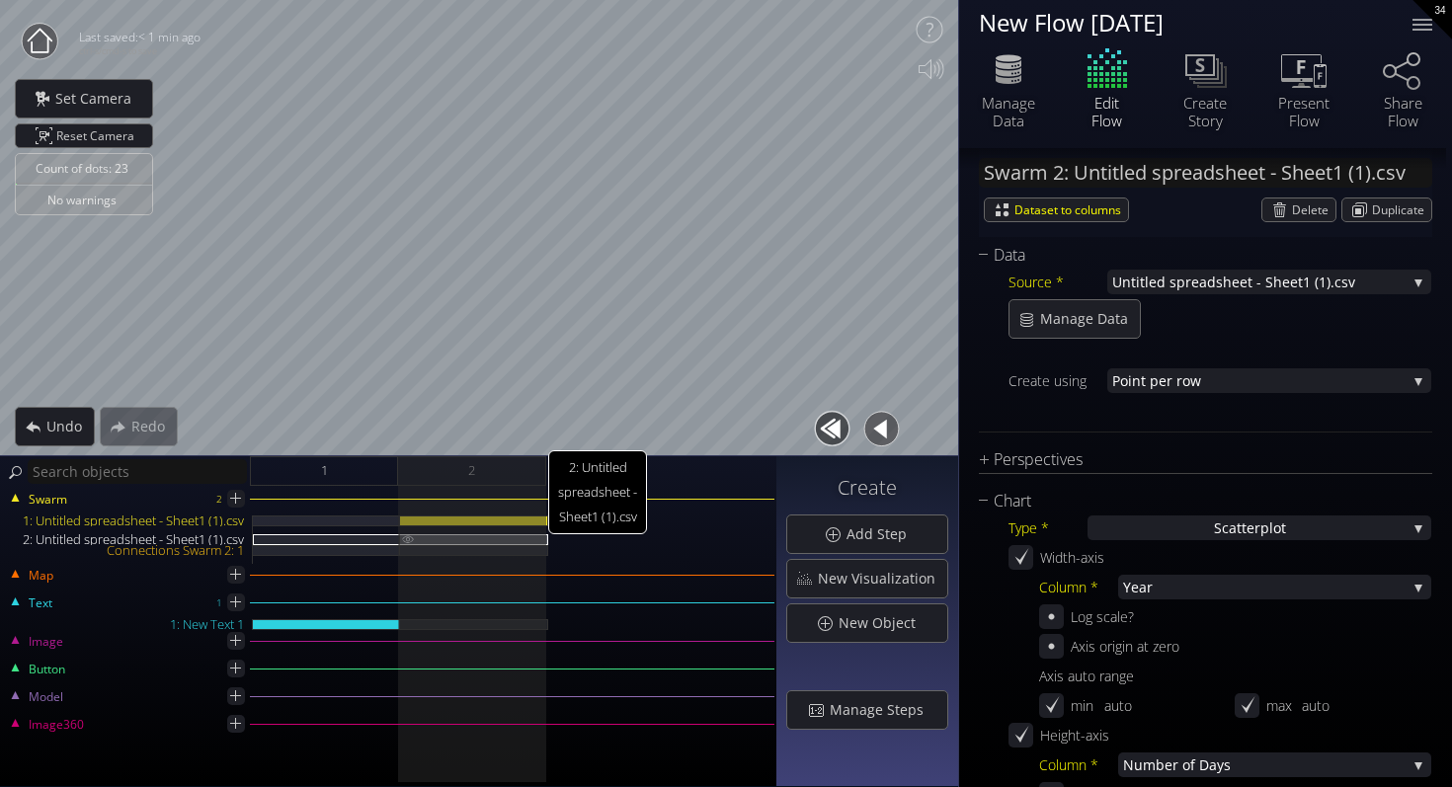
click at [407, 538] on img at bounding box center [408, 538] width 16 height 9
click at [405, 519] on img at bounding box center [408, 519] width 16 height 9
type input "Swarm 1: Untitled spreadsheet - Sheet1 (1).csv"
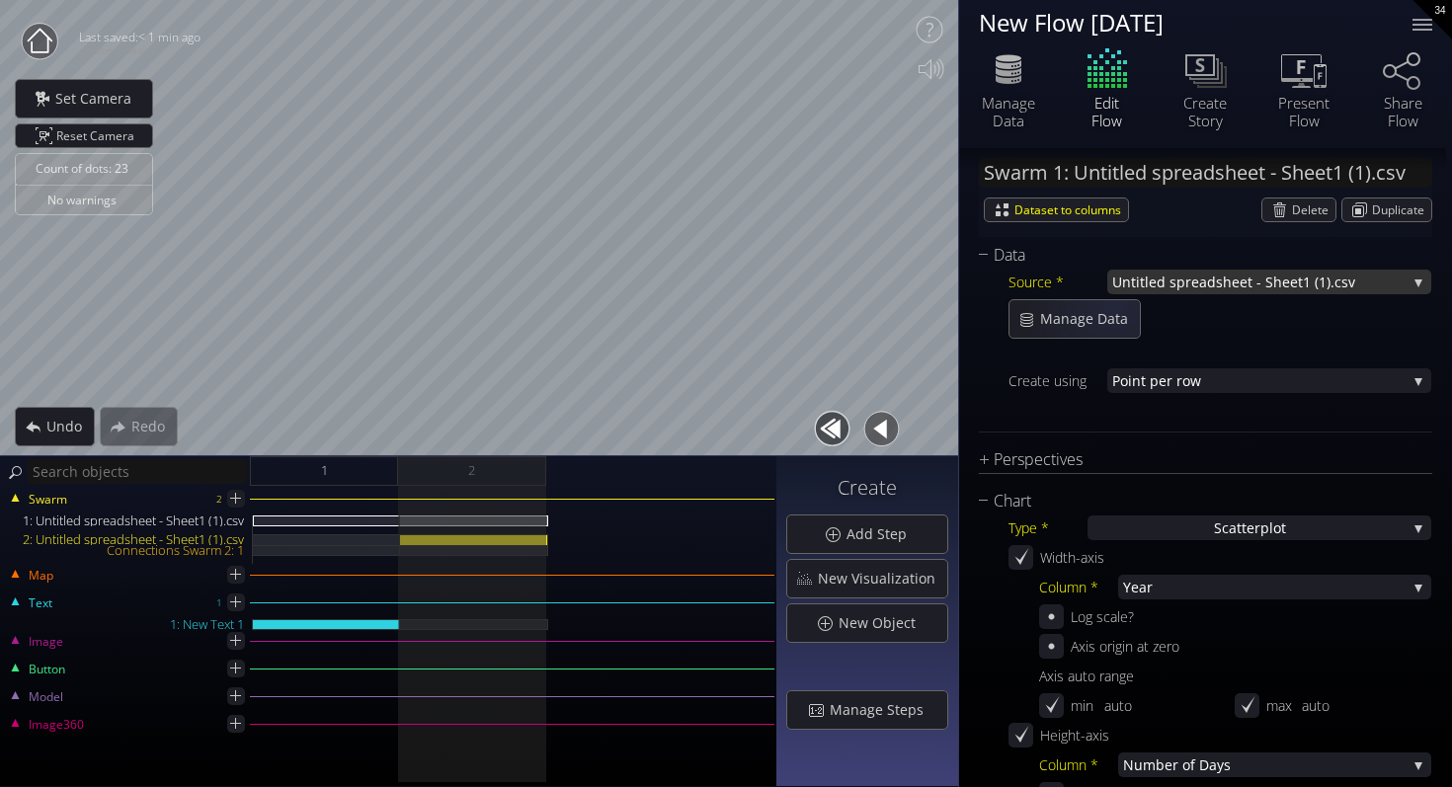
click at [1123, 282] on span "Untitled spreadsheet - Shee" at bounding box center [1205, 282] width 186 height 25
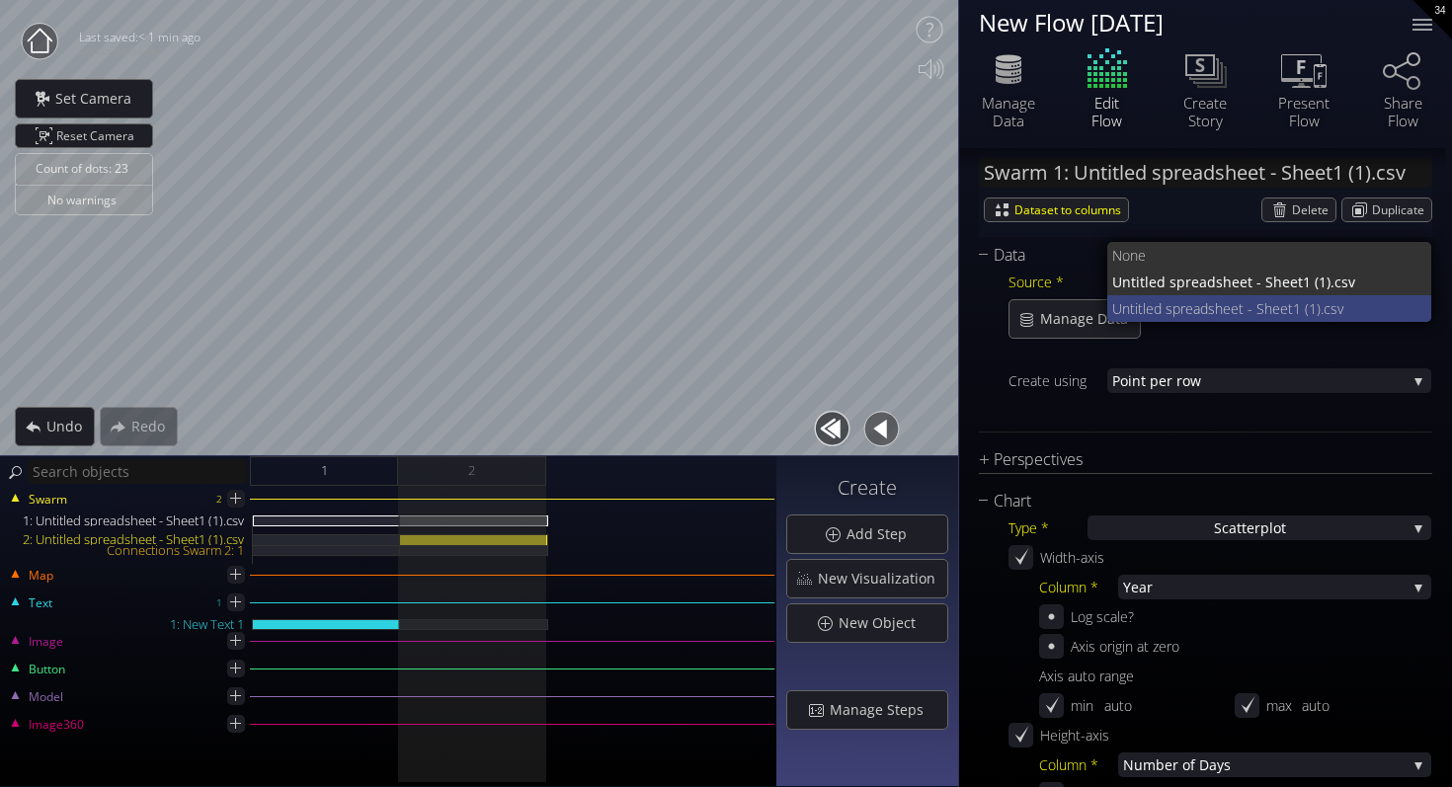
click at [1138, 304] on span "Untitled spreadsheet - Shee" at bounding box center [1200, 308] width 176 height 27
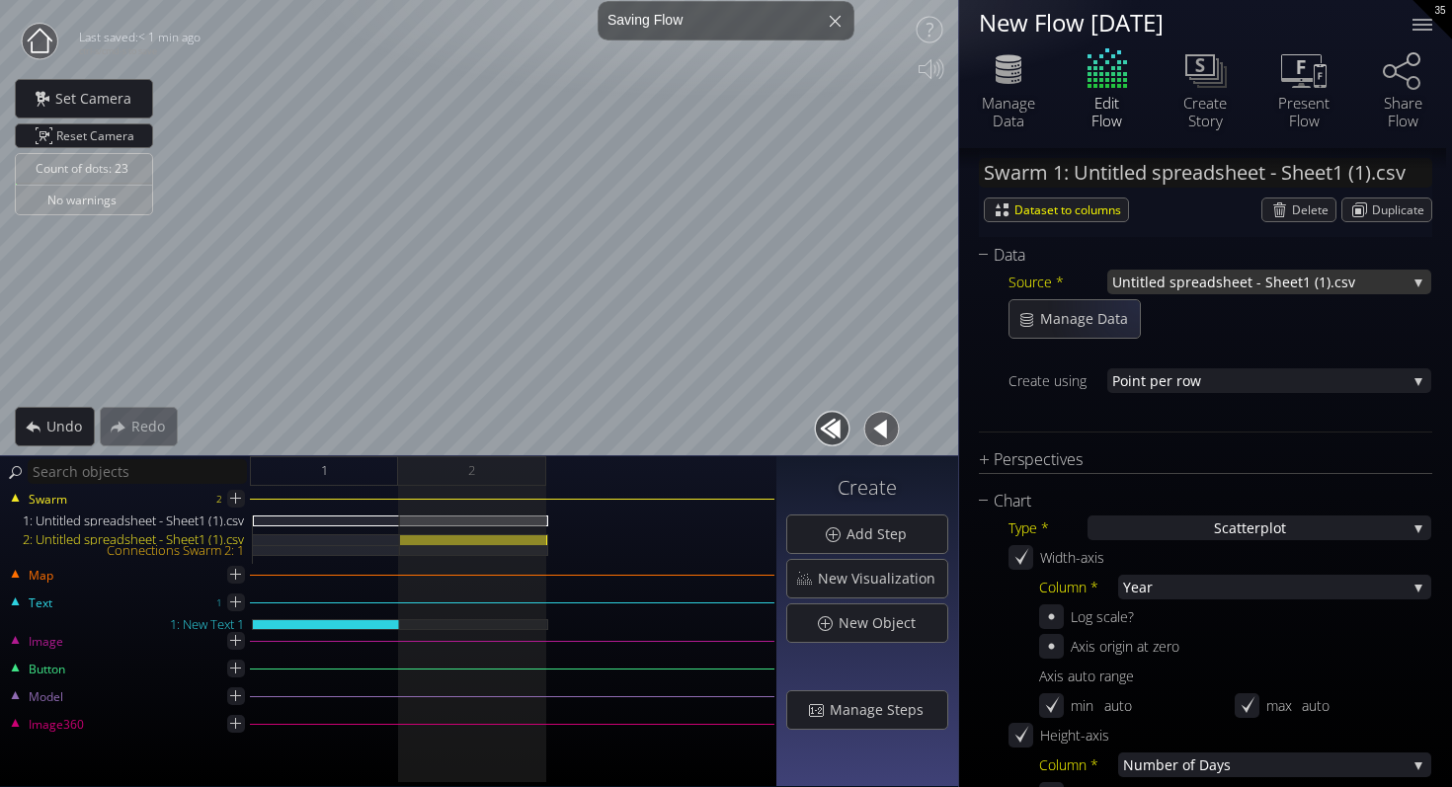
click at [1139, 284] on span "Untitled spreadsheet - Shee" at bounding box center [1205, 282] width 186 height 25
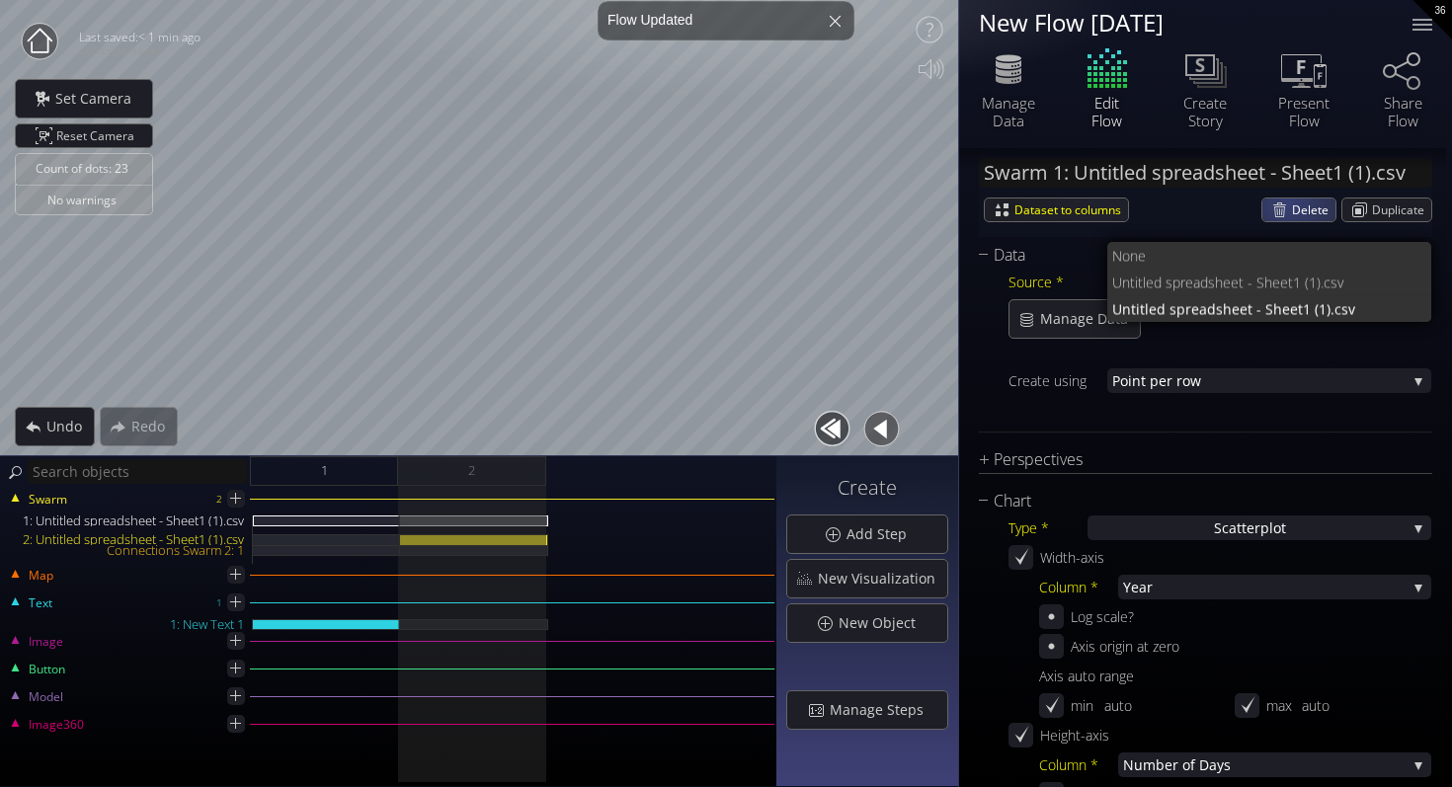
click at [1279, 211] on div "Delete" at bounding box center [1298, 209] width 73 height 23
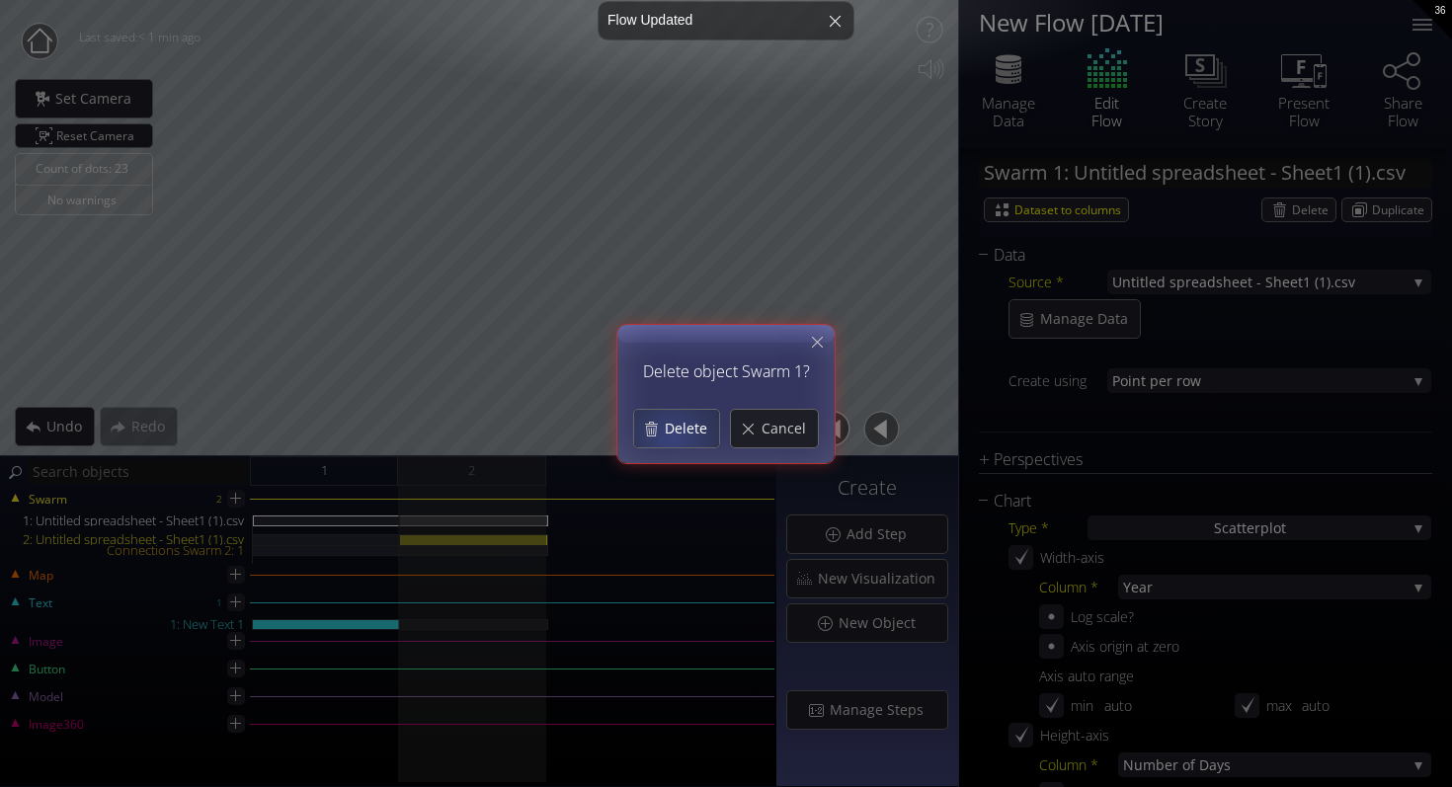
click at [670, 439] on div "Delete" at bounding box center [676, 429] width 85 height 38
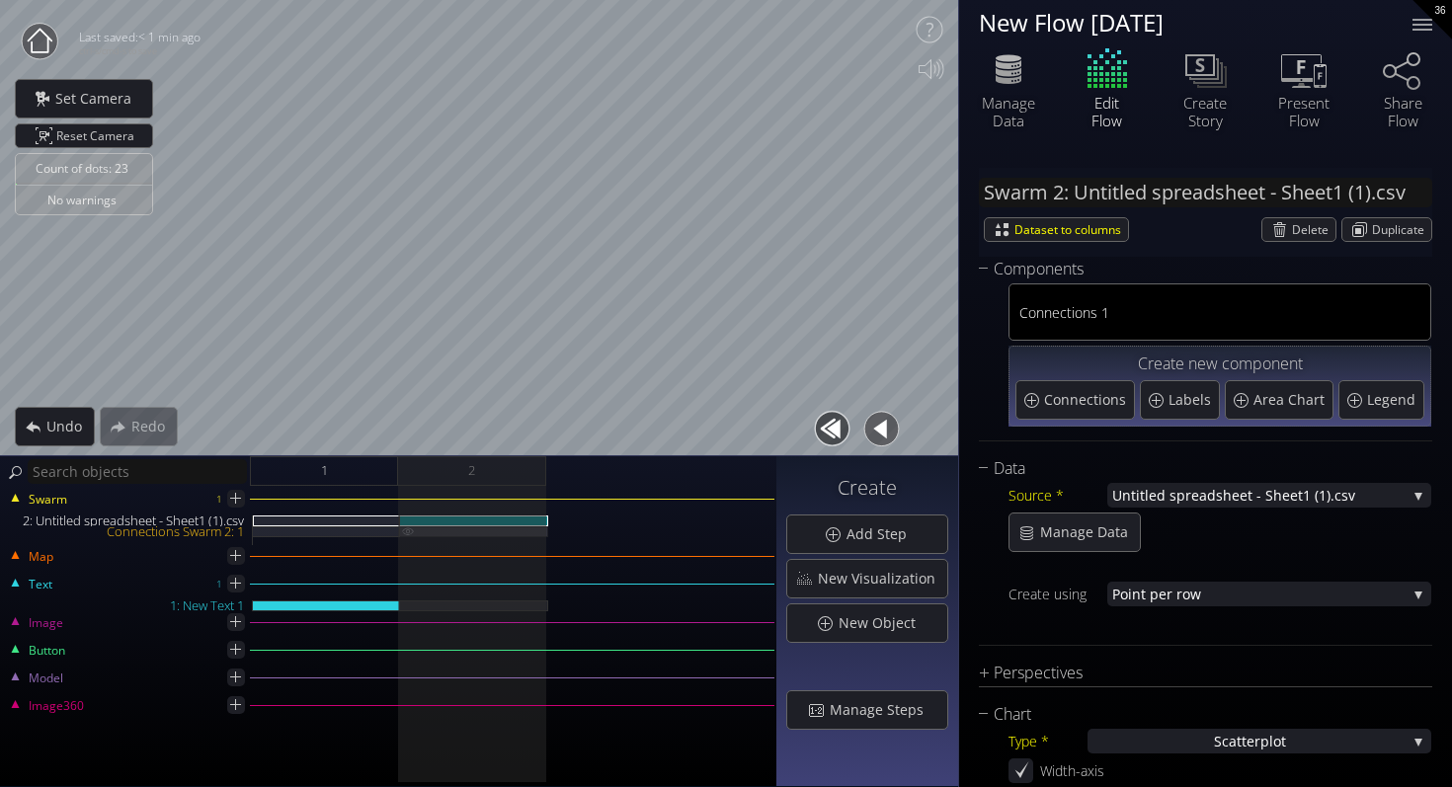
click at [406, 529] on img at bounding box center [408, 530] width 16 height 9
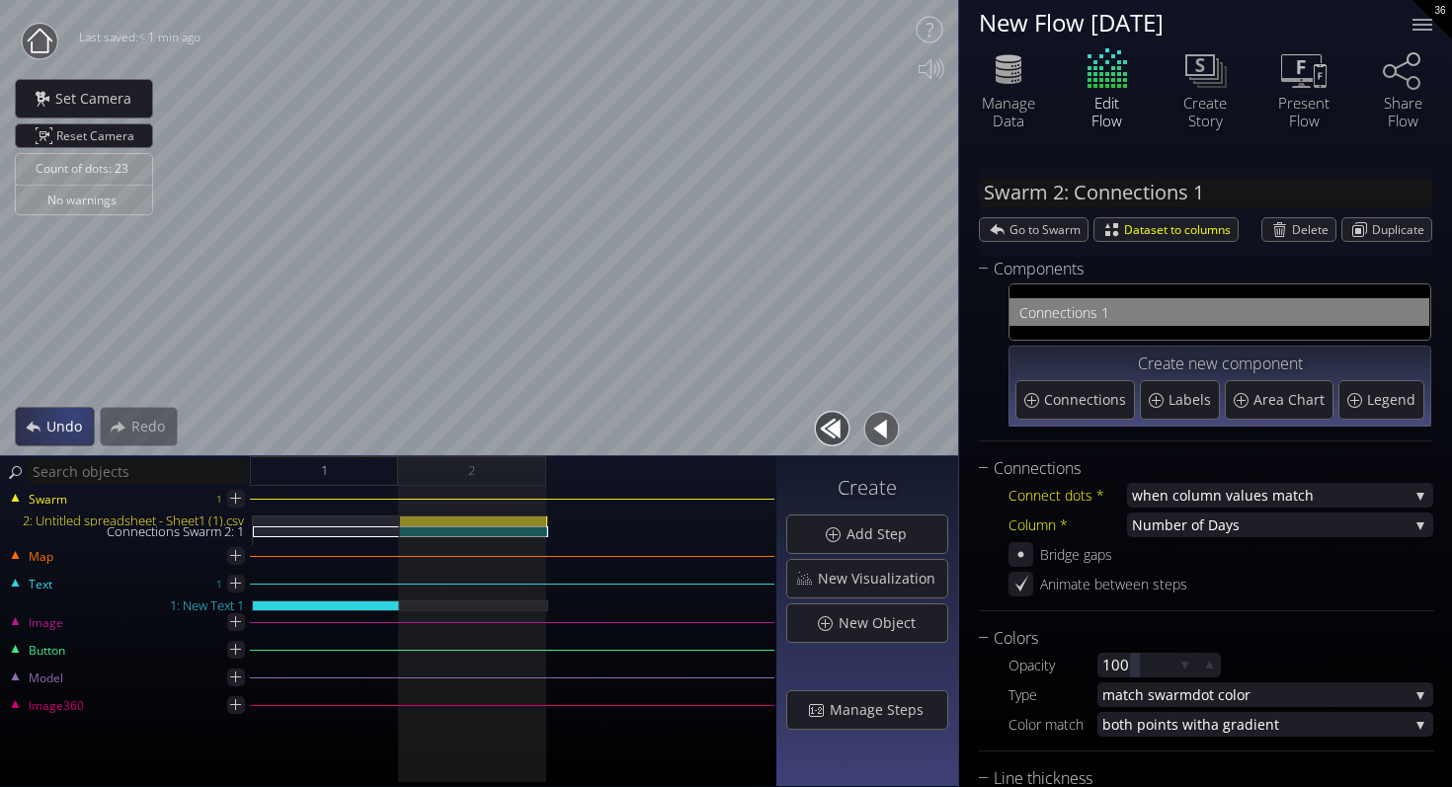
click at [23, 437] on div "Undo" at bounding box center [55, 427] width 78 height 38
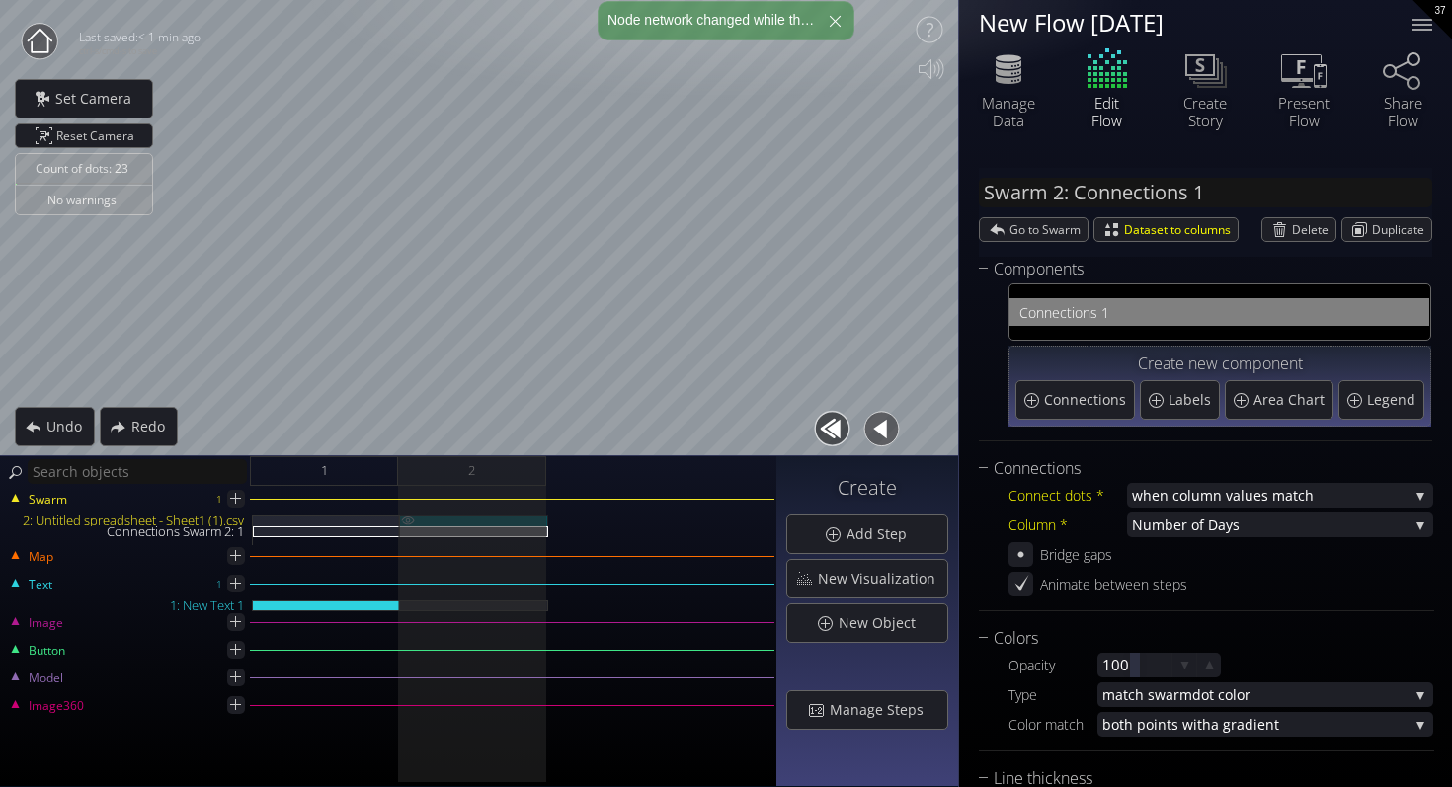
click at [408, 522] on img at bounding box center [408, 520] width 16 height 10
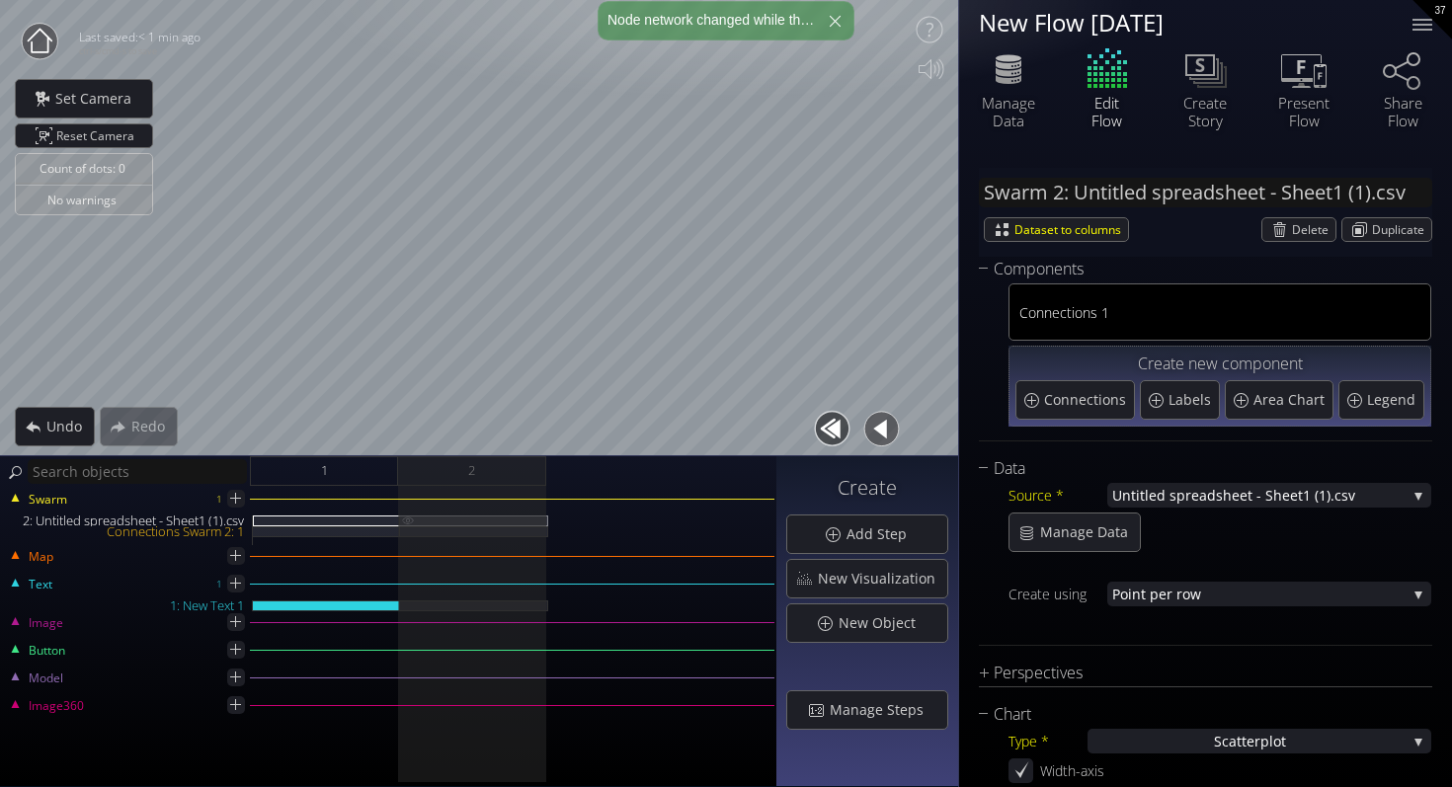
click at [409, 520] on img at bounding box center [408, 519] width 16 height 9
click at [409, 526] on img at bounding box center [408, 530] width 16 height 9
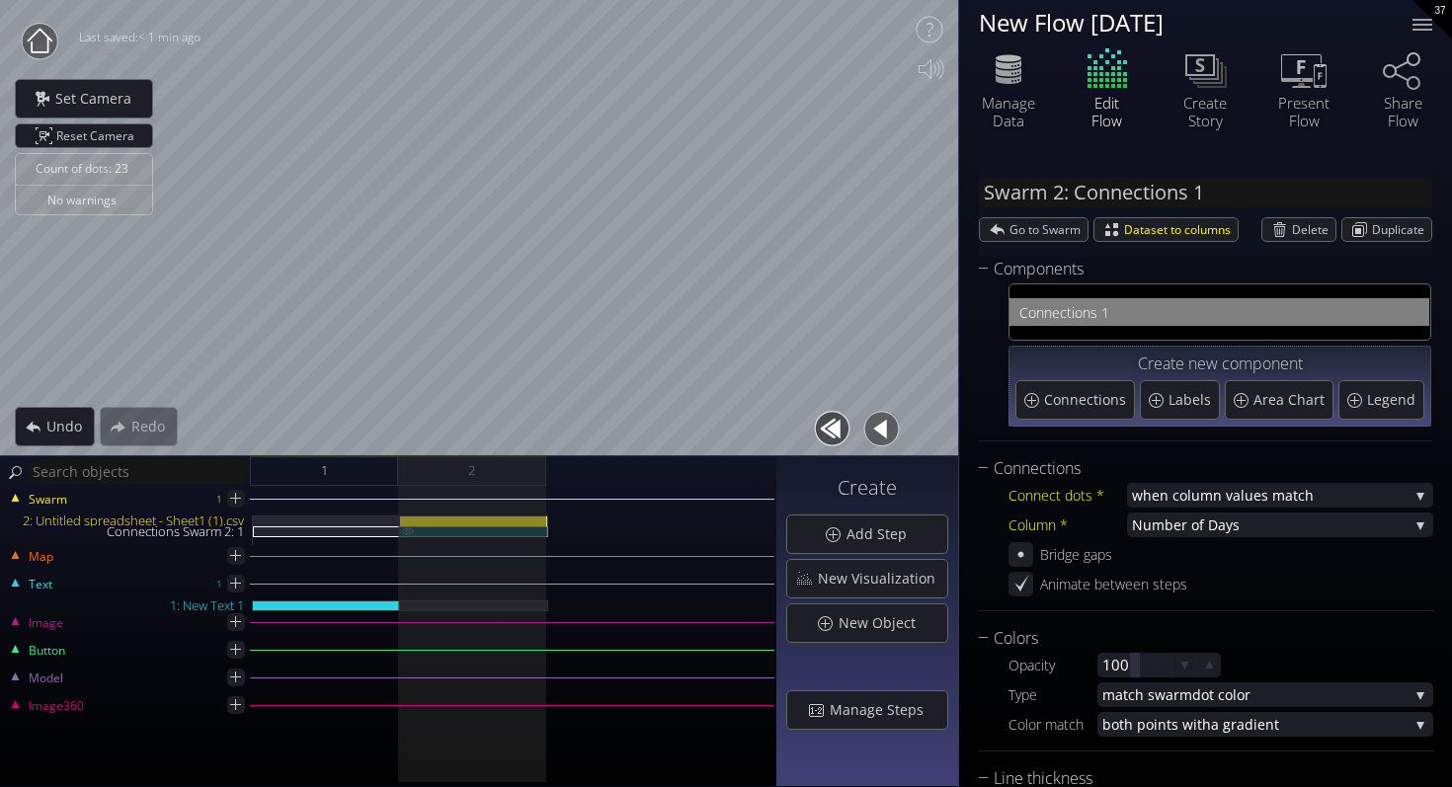
click at [408, 529] on img at bounding box center [408, 530] width 16 height 9
click at [408, 538] on div at bounding box center [474, 530] width 148 height 30
click at [408, 535] on div "Connections Swarm 2: 1" at bounding box center [474, 531] width 148 height 11
click at [466, 521] on div "2: Untitled spreadsheet - Sheet1 (1).csv" at bounding box center [474, 520] width 148 height 11
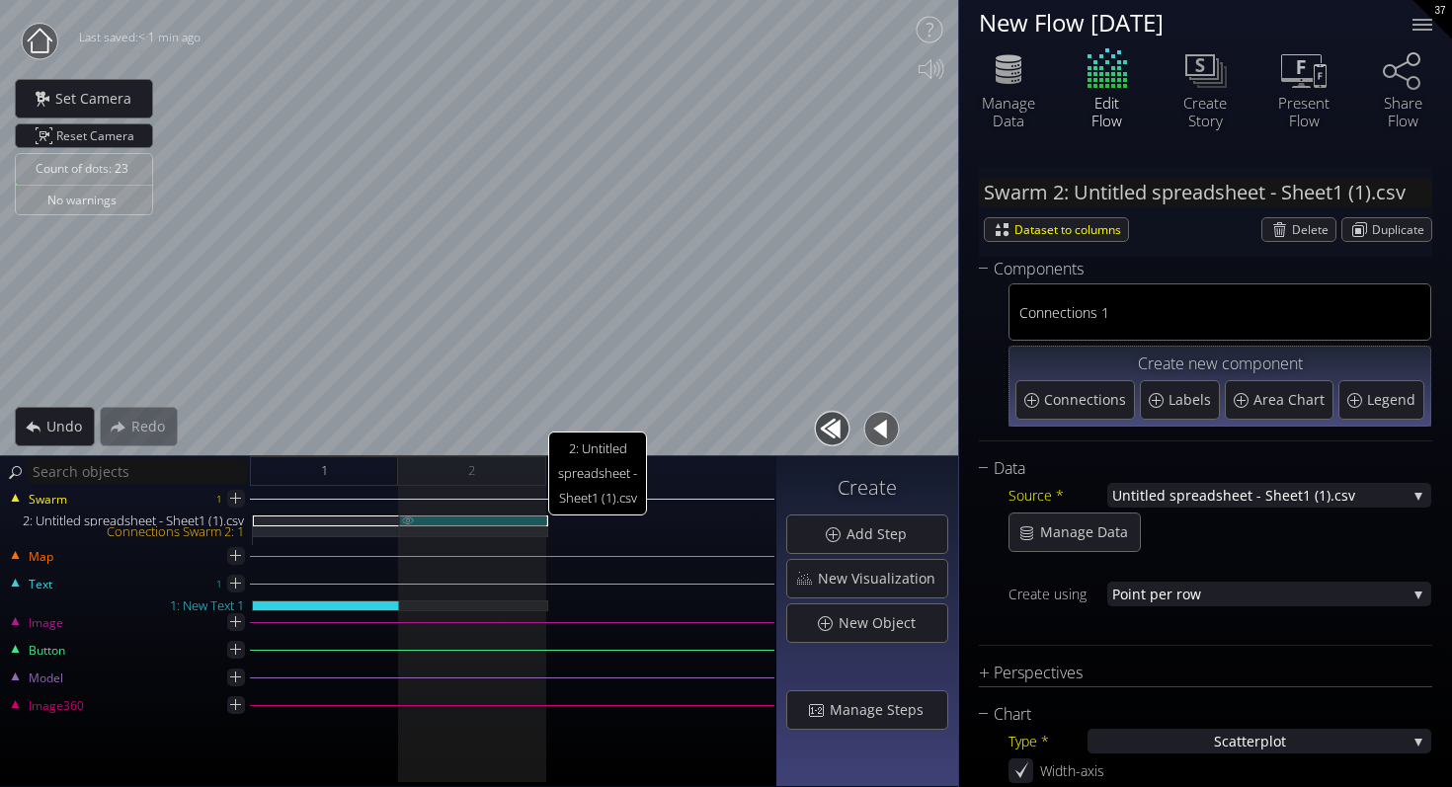
click at [466, 521] on div "2: Untitled spreadsheet - Sheet1 (1).csv" at bounding box center [474, 520] width 148 height 11
click at [420, 519] on div "2: Untitled spreadsheet - Sheet1 (1).csv" at bounding box center [474, 520] width 148 height 11
click at [315, 476] on div "1" at bounding box center [324, 471] width 148 height 30
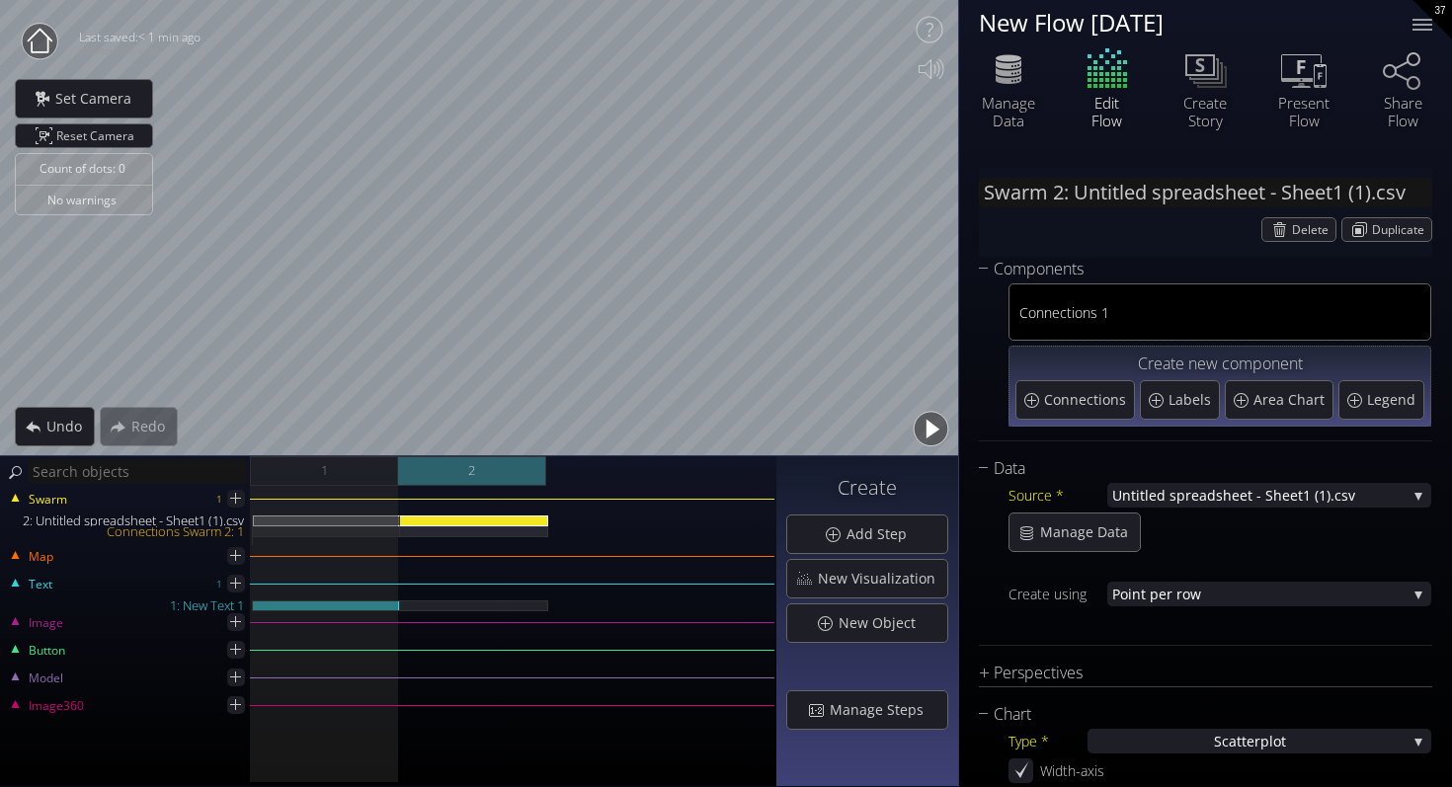
click at [418, 468] on div "2" at bounding box center [472, 471] width 148 height 30
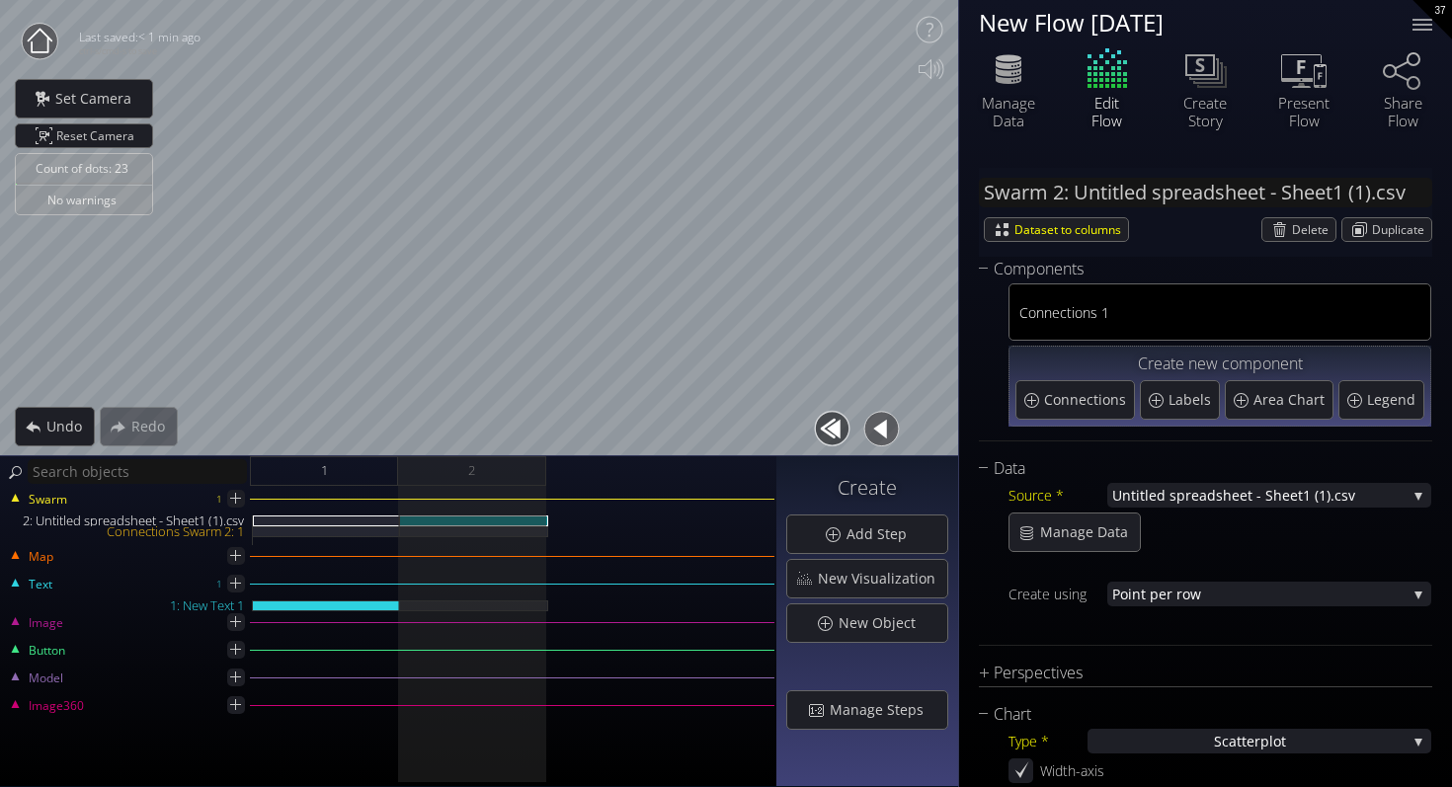
click at [163, 519] on div "2: Untitled spreadsheet - Sheet1 (1).csv" at bounding box center [127, 520] width 250 height 11
click at [410, 518] on img at bounding box center [408, 519] width 16 height 9
click at [410, 526] on img at bounding box center [408, 530] width 16 height 9
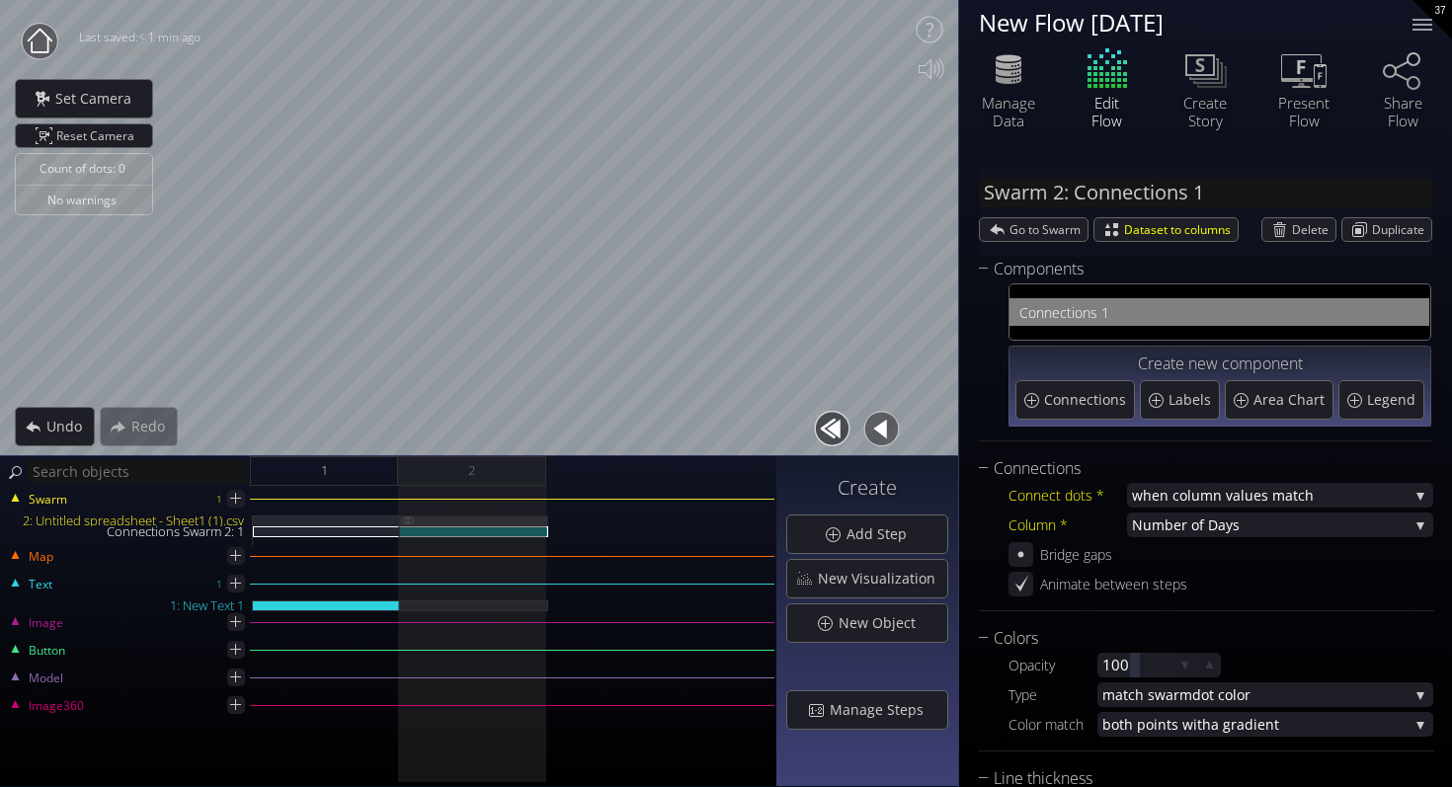
click at [409, 519] on img at bounding box center [408, 520] width 16 height 10
type input "Swarm 2: Untitled spreadsheet - Sheet1 (1).csv"
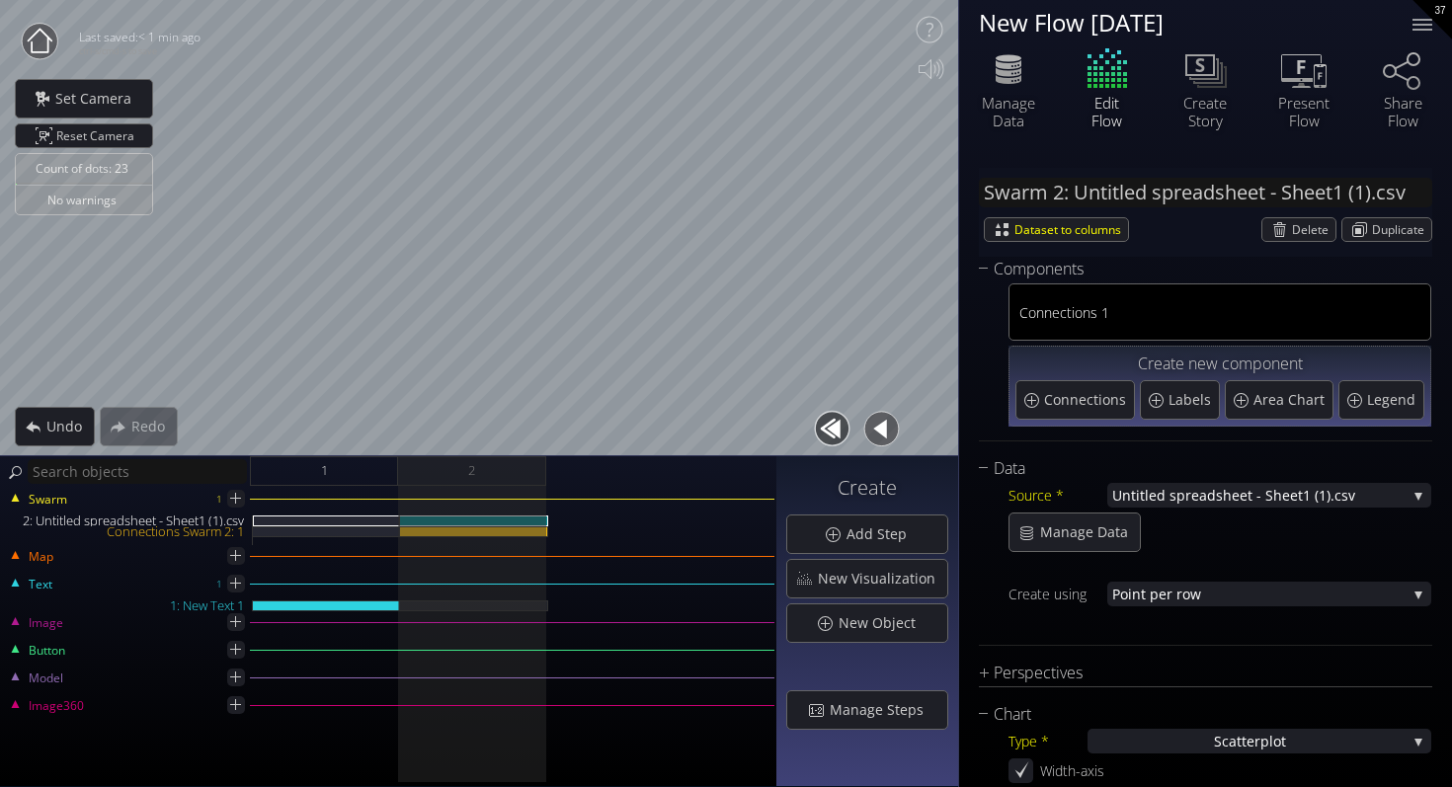
click at [407, 541] on div at bounding box center [474, 530] width 148 height 30
click at [407, 544] on div at bounding box center [474, 530] width 148 height 30
click at [403, 590] on div "Text 1 1: New Text 1" at bounding box center [388, 599] width 772 height 25
click at [1295, 233] on span "Delete" at bounding box center [1313, 229] width 43 height 23
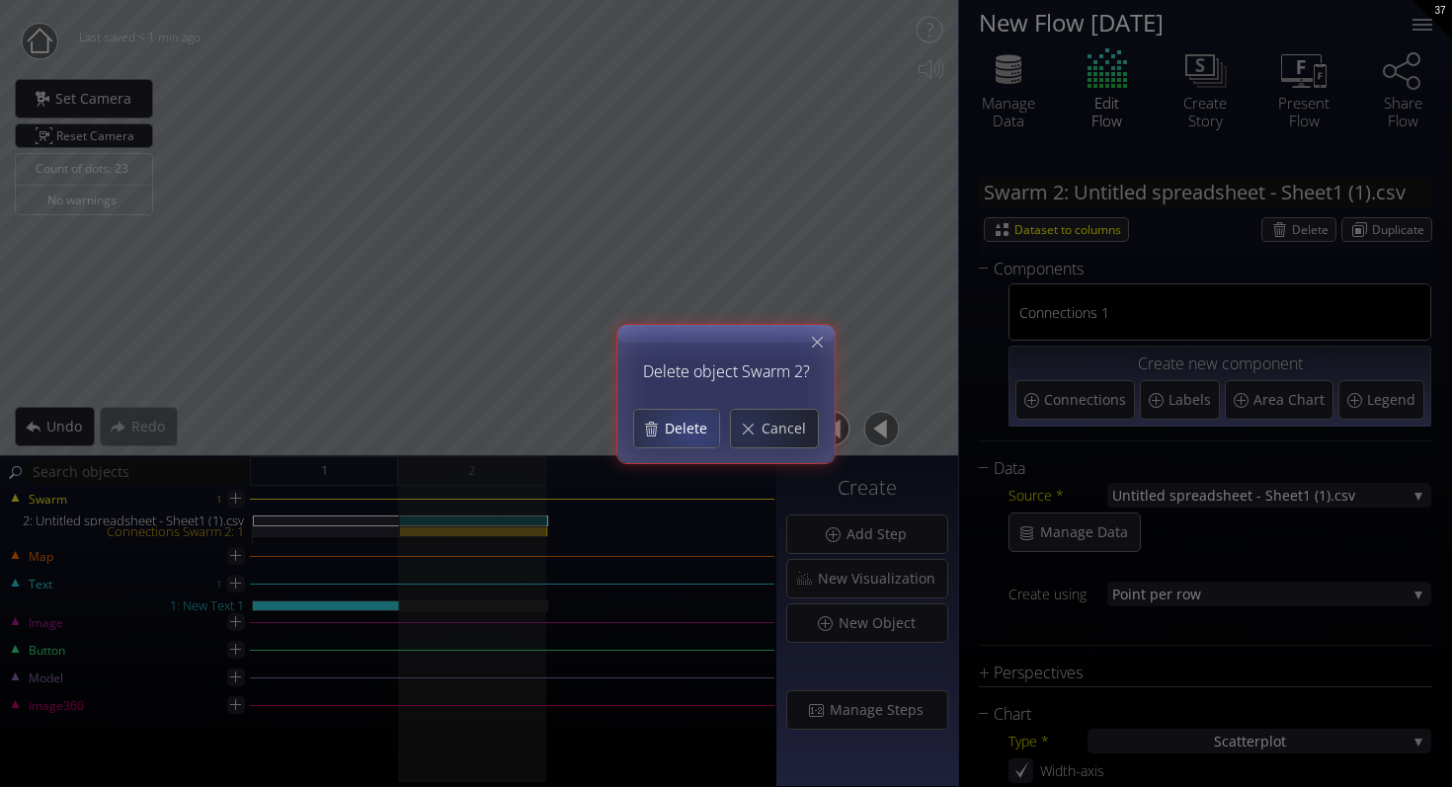
click at [681, 433] on span "Delete" at bounding box center [691, 429] width 55 height 20
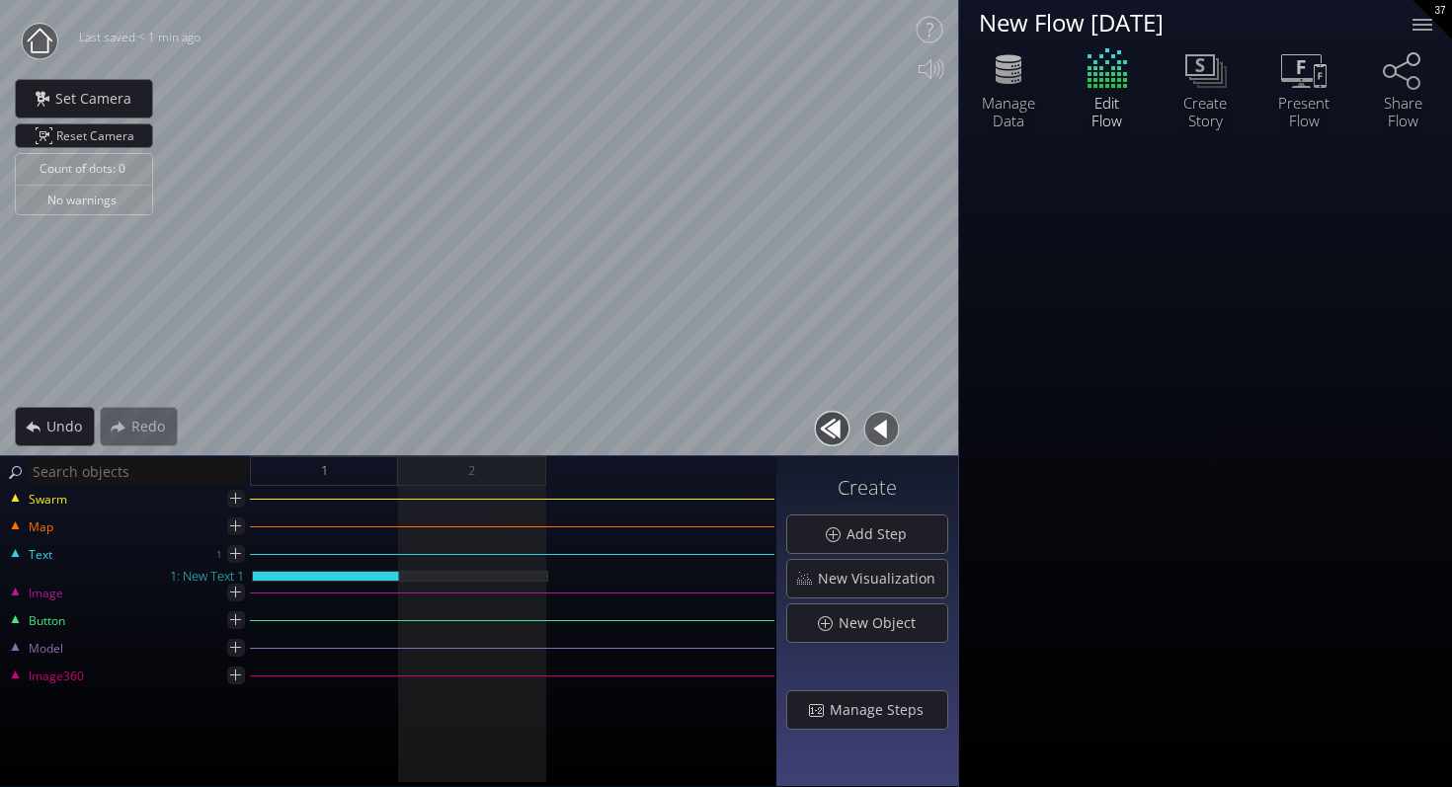
click at [434, 507] on div "Swarm" at bounding box center [388, 509] width 772 height 14
click at [478, 472] on div "2" at bounding box center [472, 471] width 148 height 30
click at [35, 501] on span "Swarm" at bounding box center [47, 500] width 39 height 18
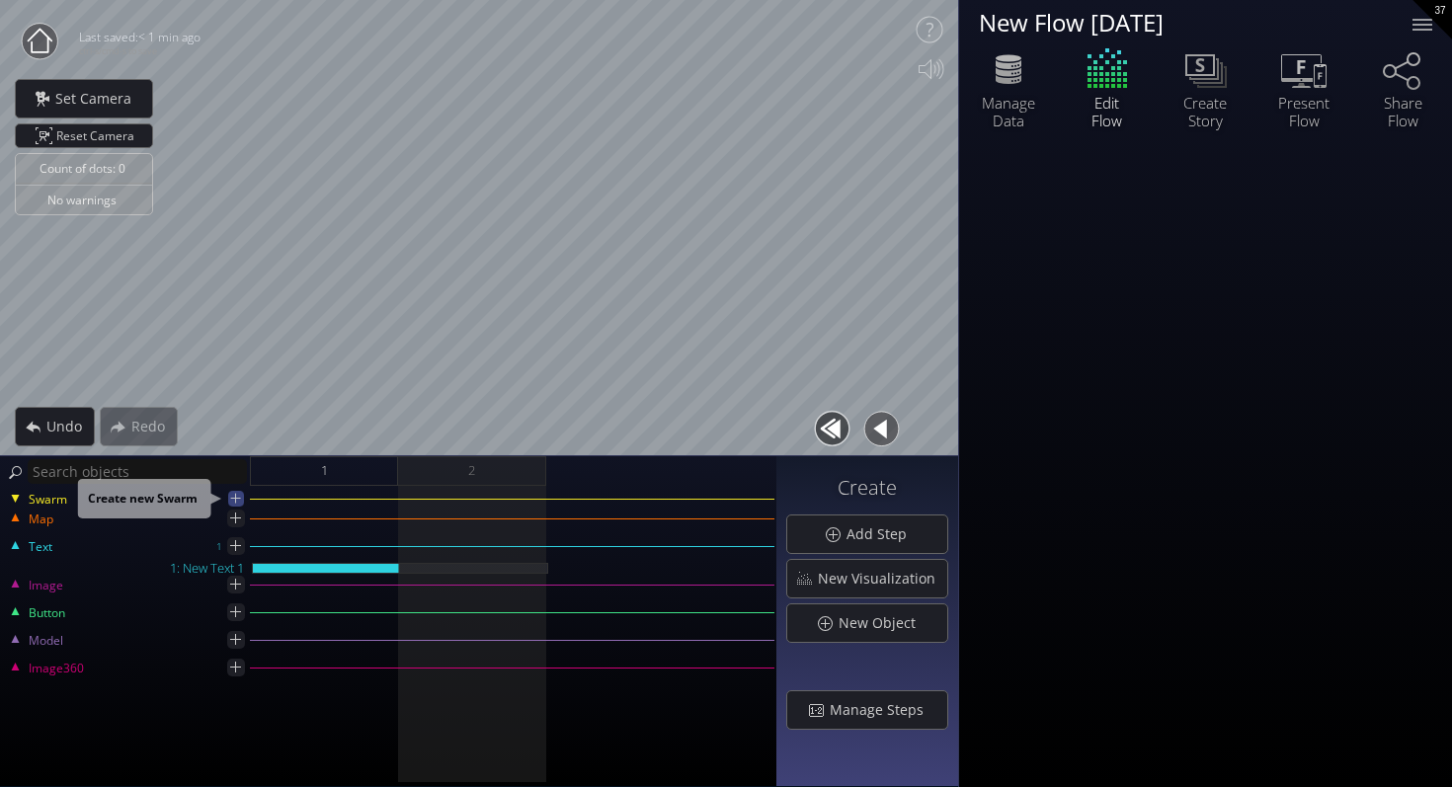
click at [233, 495] on icon at bounding box center [235, 498] width 17 height 17
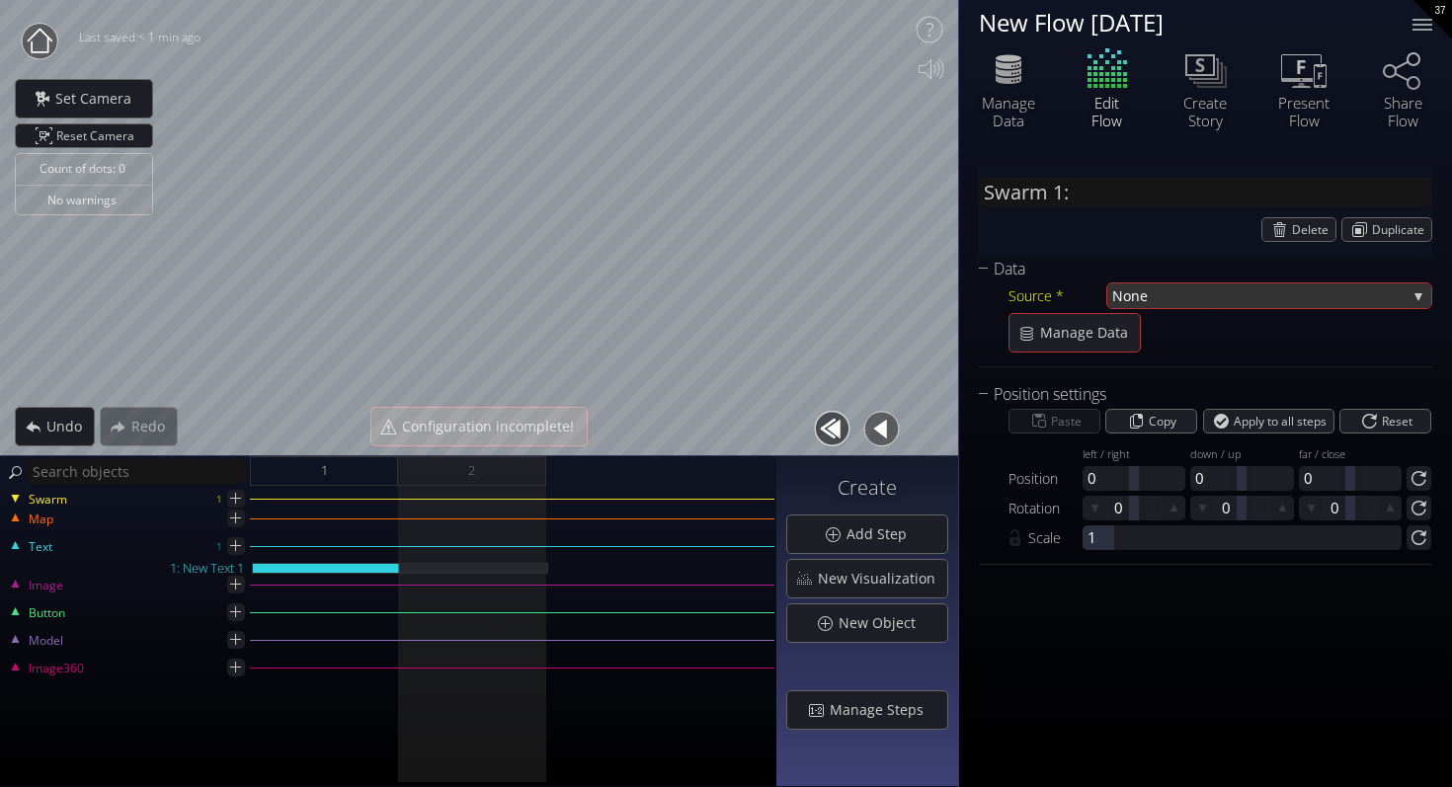
click at [1167, 286] on span "None" at bounding box center [1259, 295] width 294 height 25
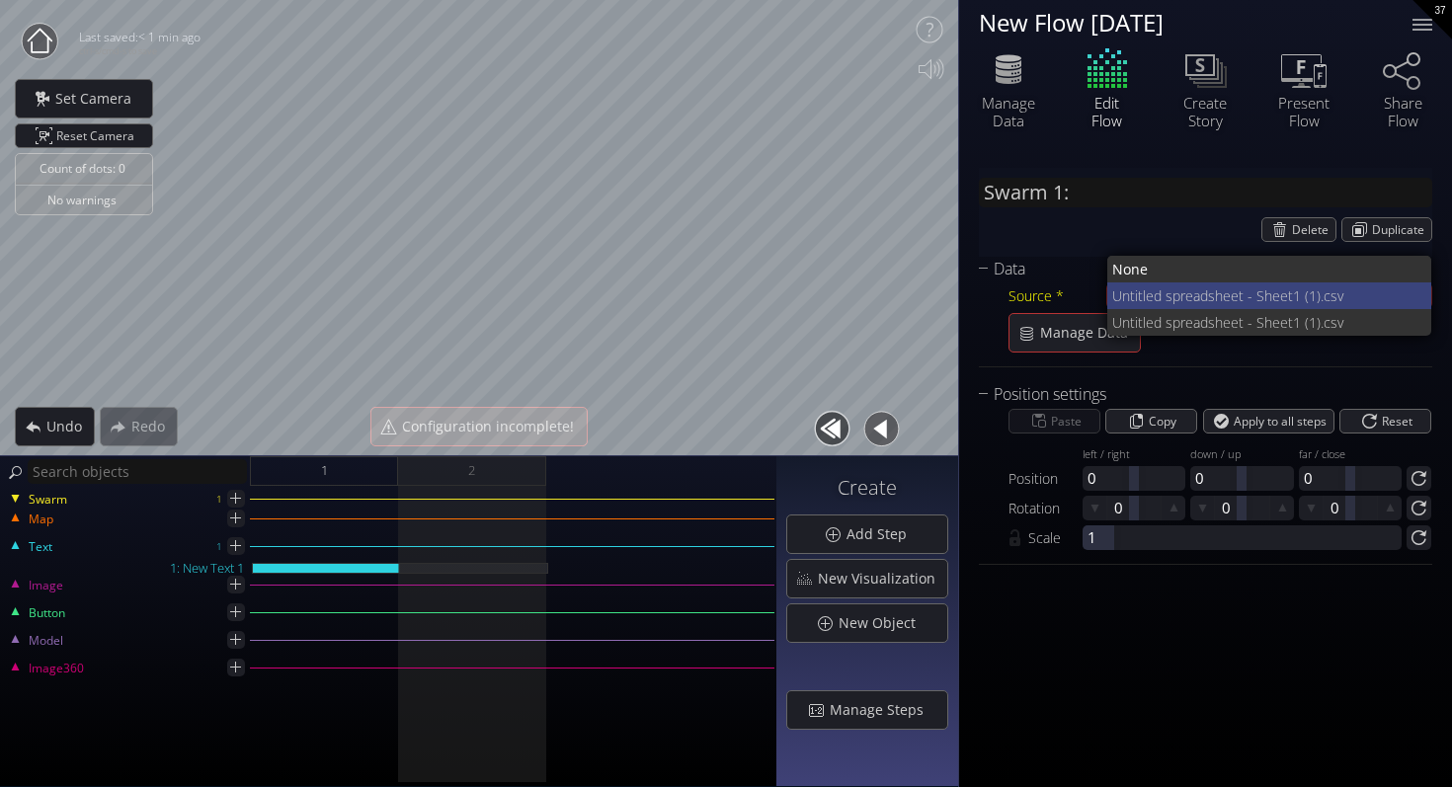
click at [1170, 307] on span "Untitled spreadsheet - Shee" at bounding box center [1200, 295] width 176 height 27
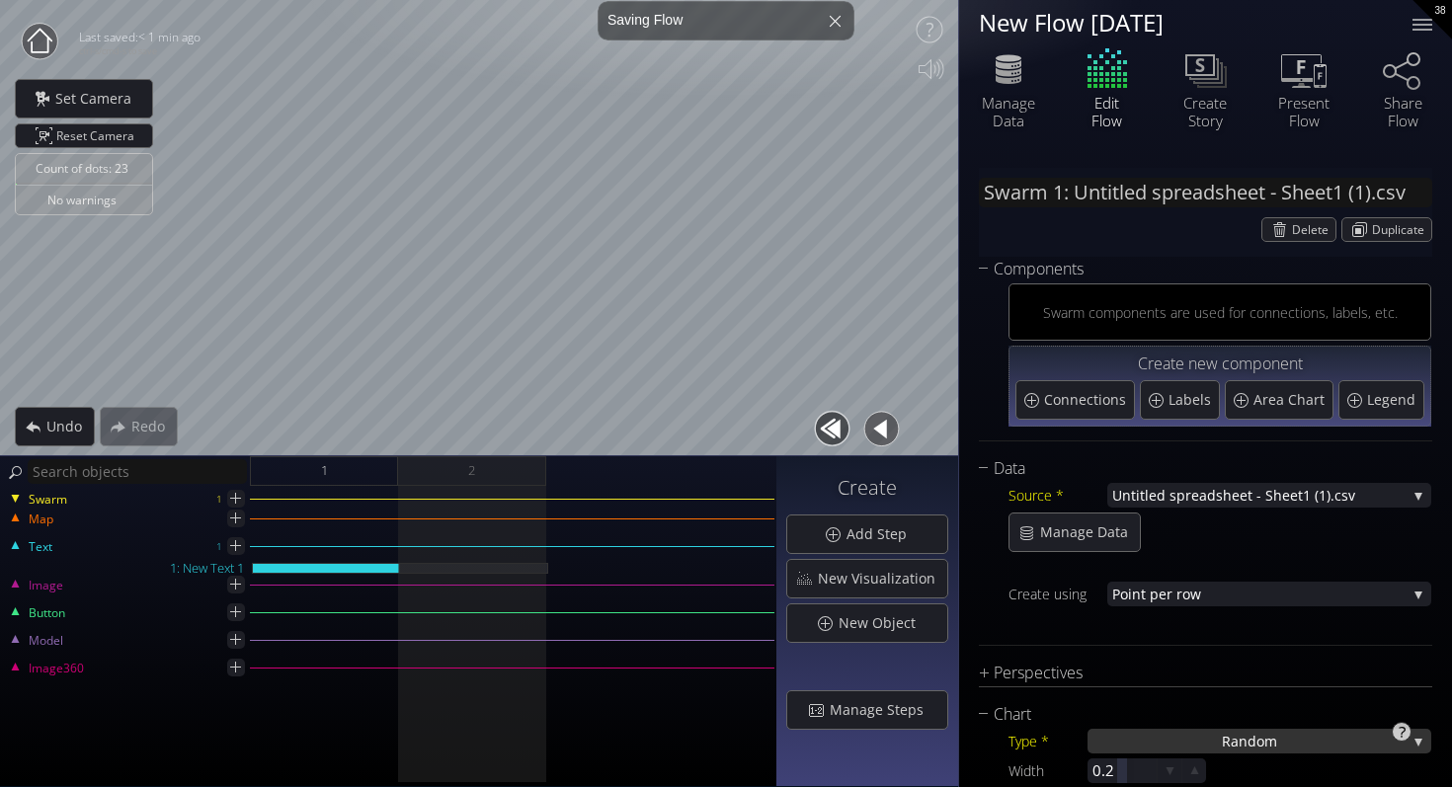
click at [1191, 742] on div "Ra ndom" at bounding box center [1259, 741] width 344 height 25
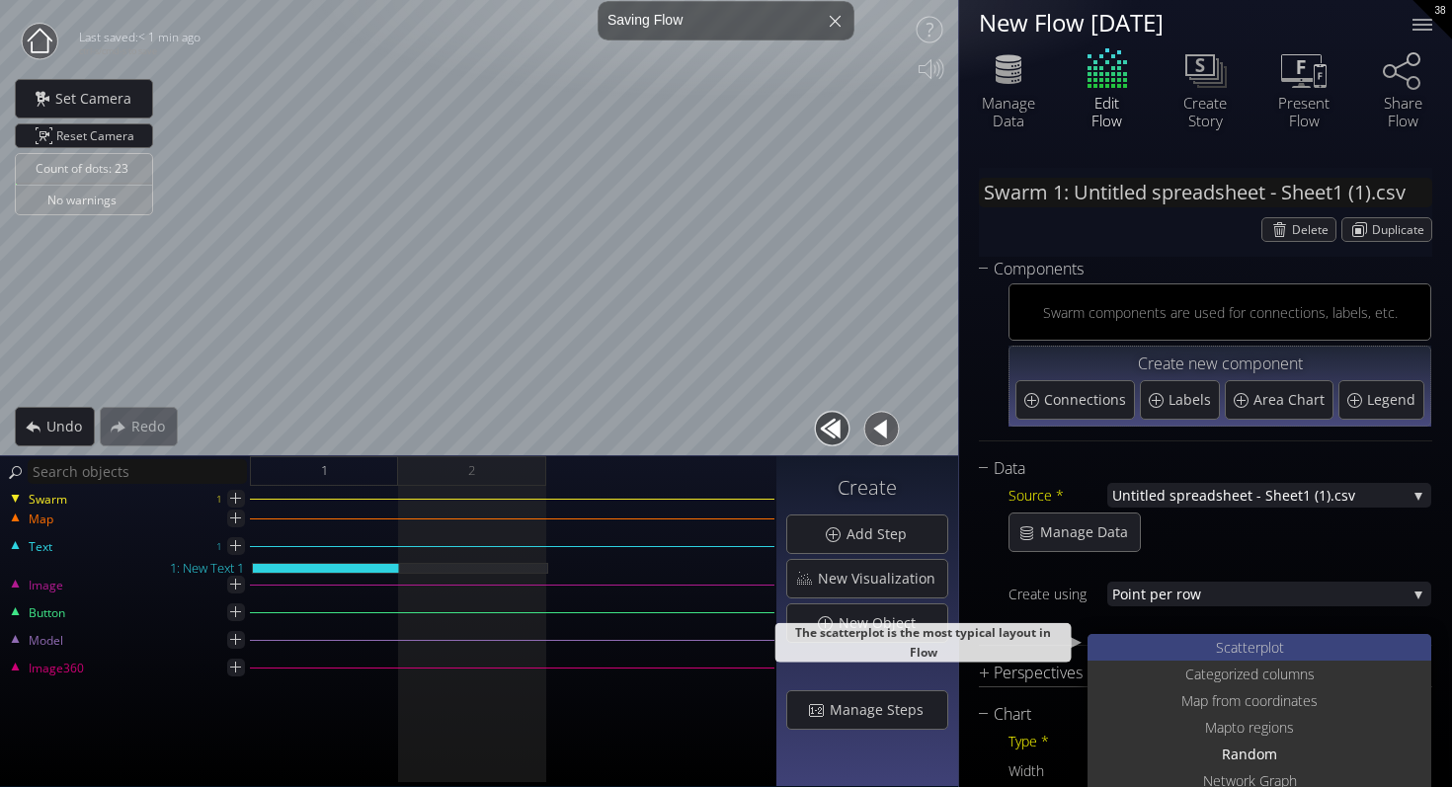
click at [1219, 642] on span "S" at bounding box center [1220, 647] width 8 height 27
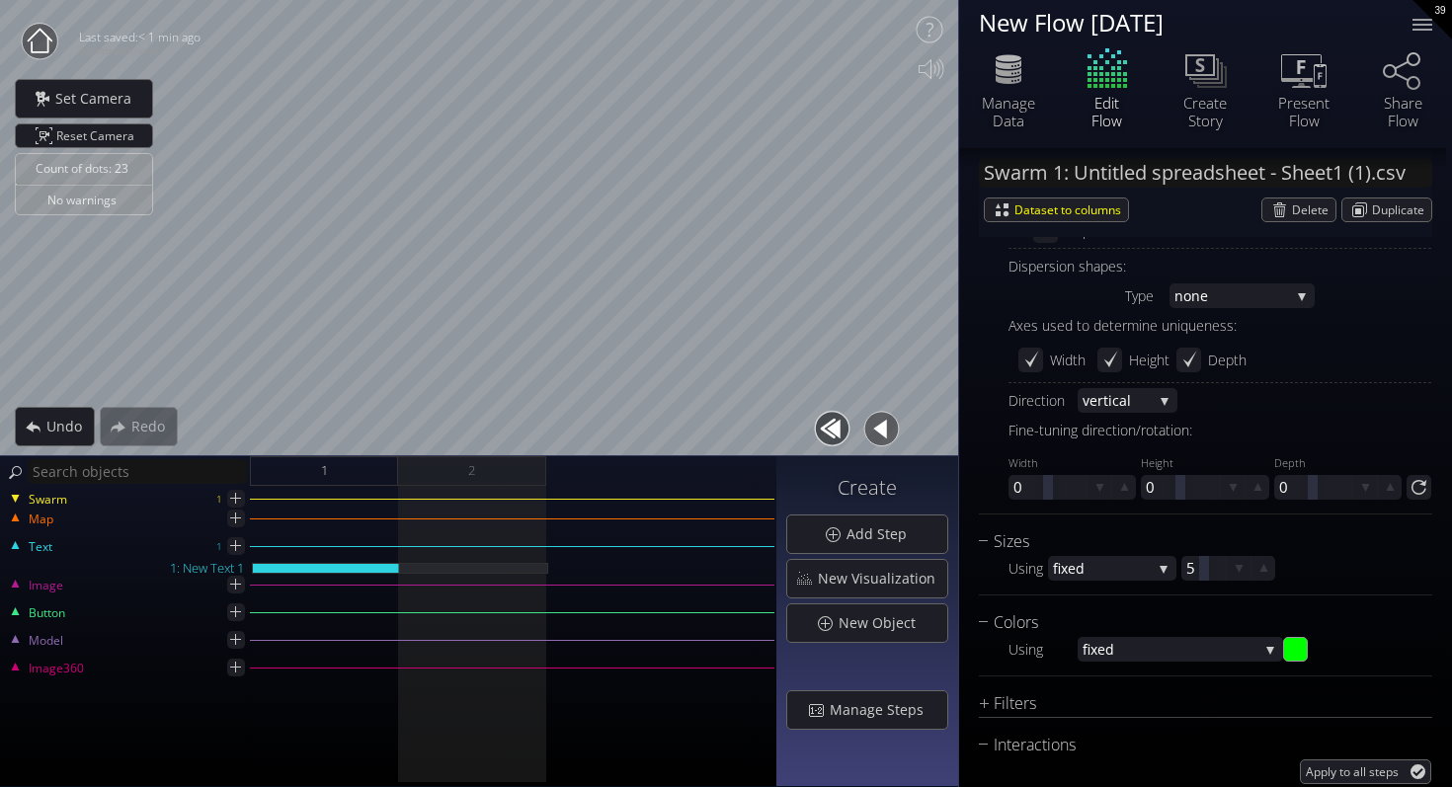
scroll to position [1359, 0]
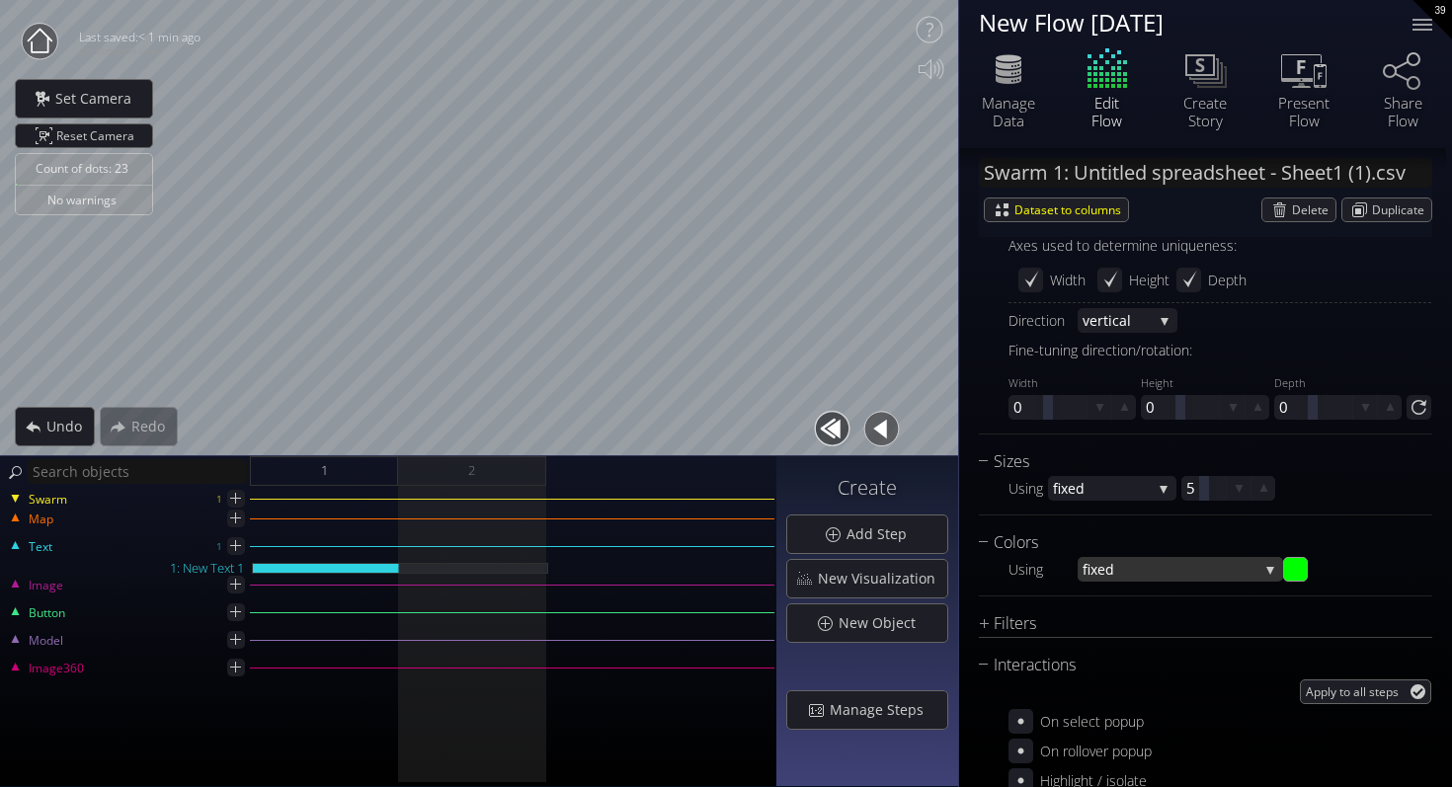
click at [1252, 577] on span "fixed" at bounding box center [1170, 569] width 176 height 25
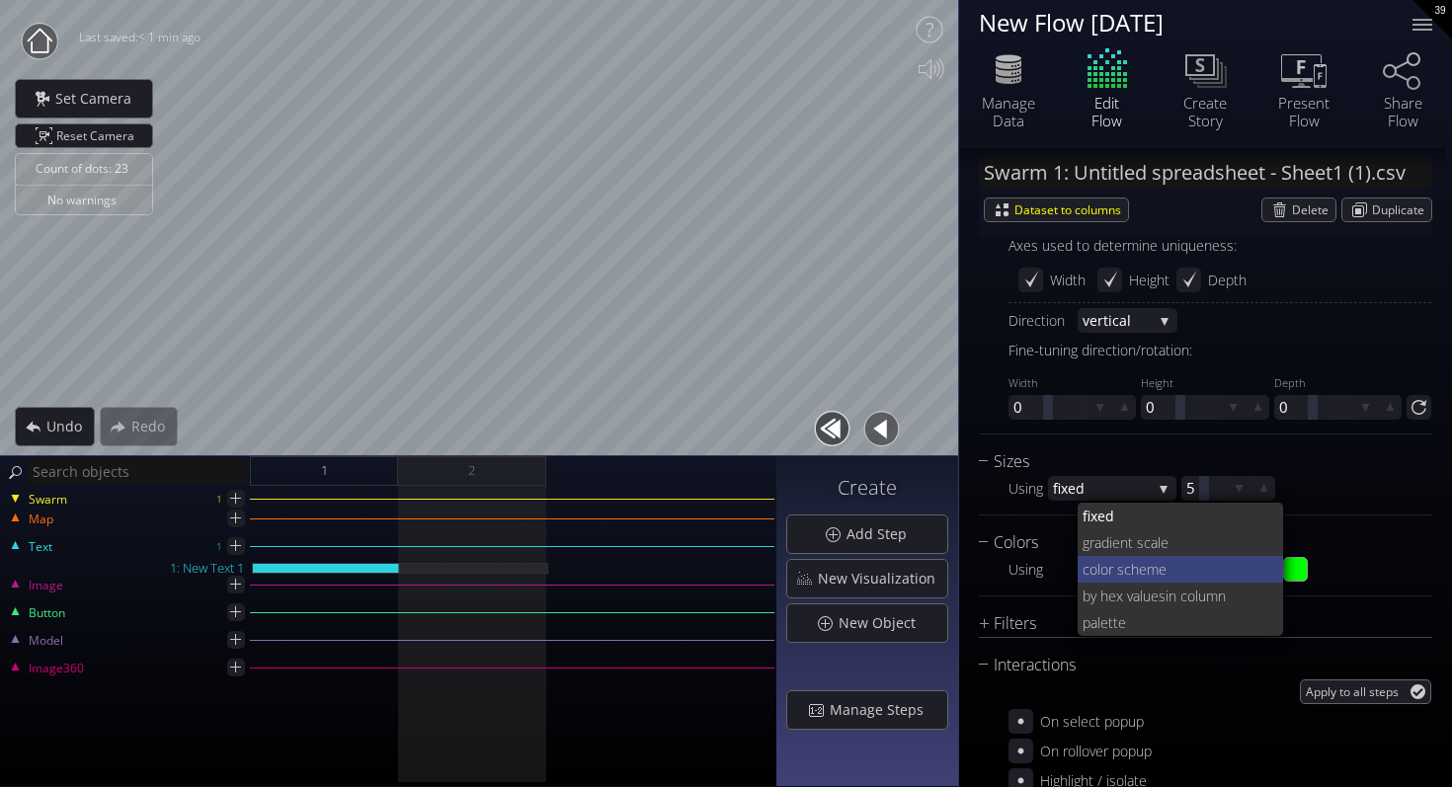
click at [1171, 573] on span "lor scheme" at bounding box center [1182, 569] width 171 height 27
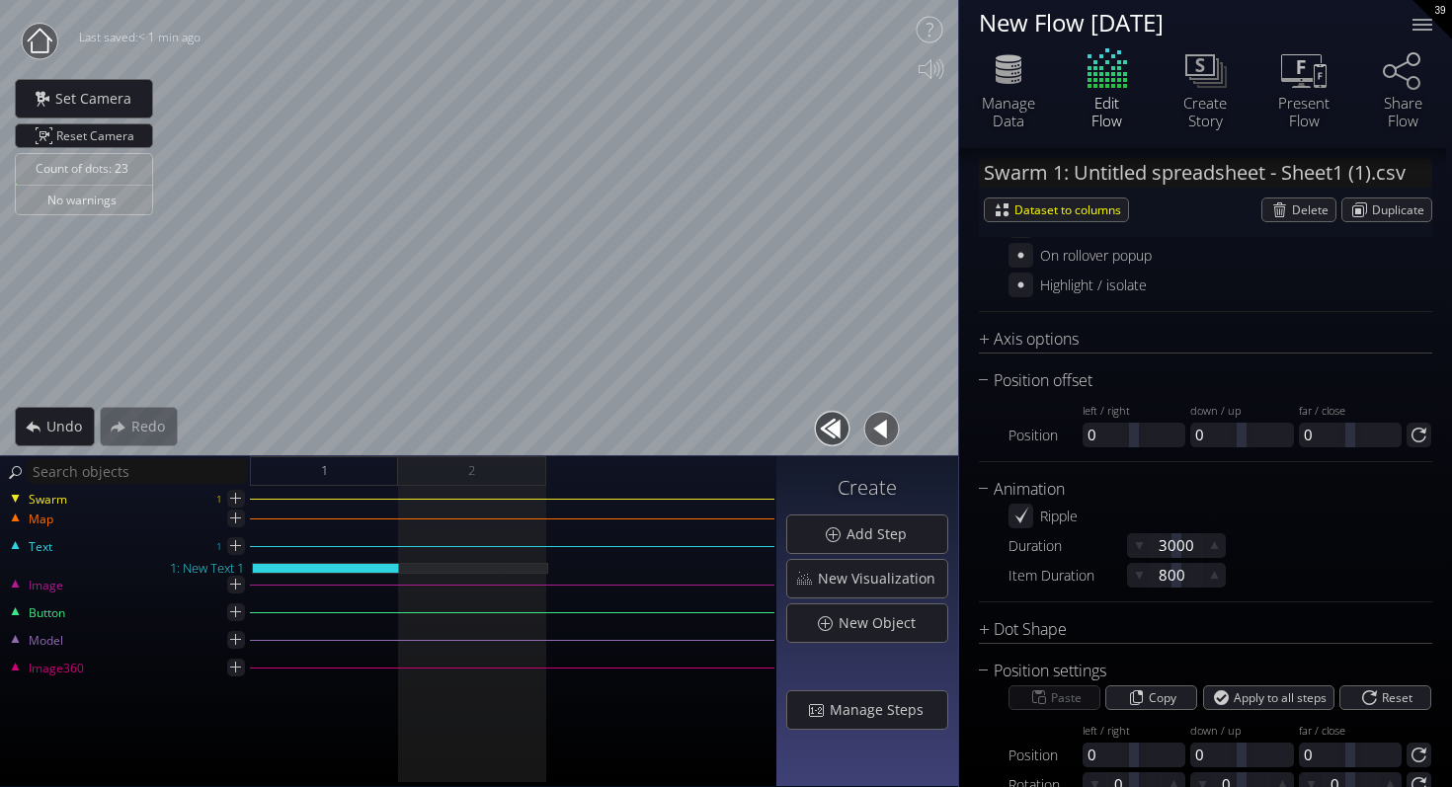
scroll to position [2032, 0]
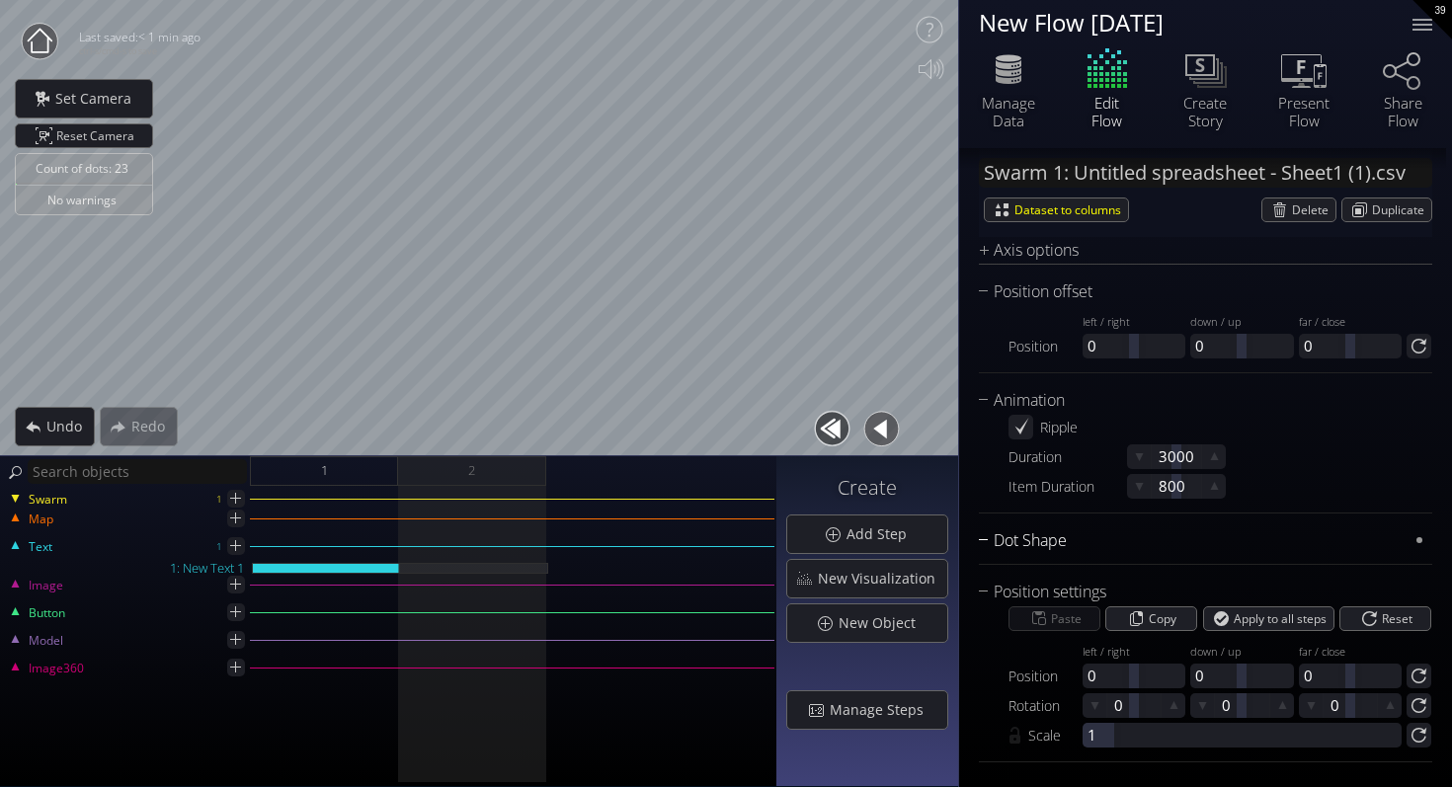
click at [1011, 546] on div "Dot Shape" at bounding box center [1193, 540] width 429 height 25
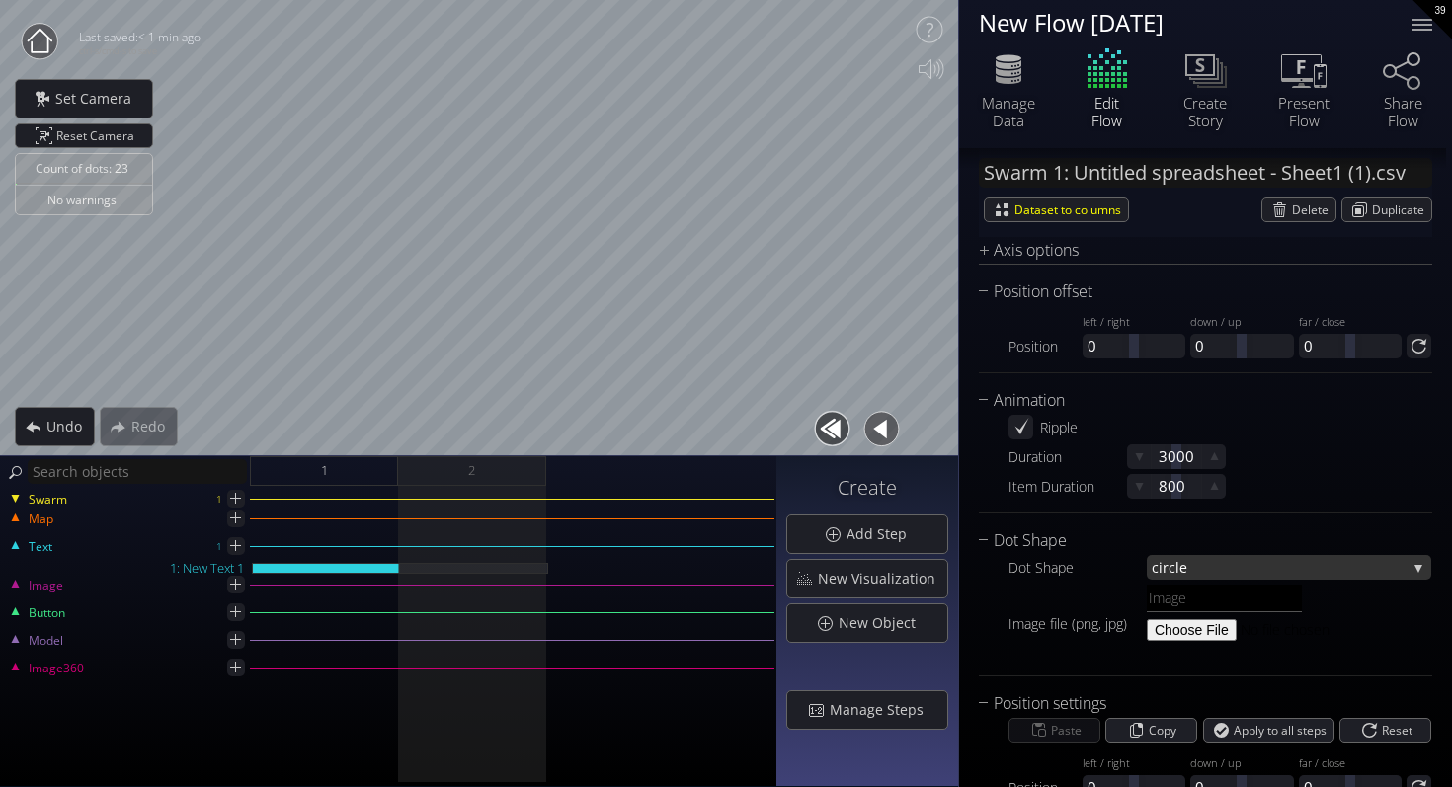
click at [1197, 566] on span "rcle" at bounding box center [1284, 567] width 244 height 25
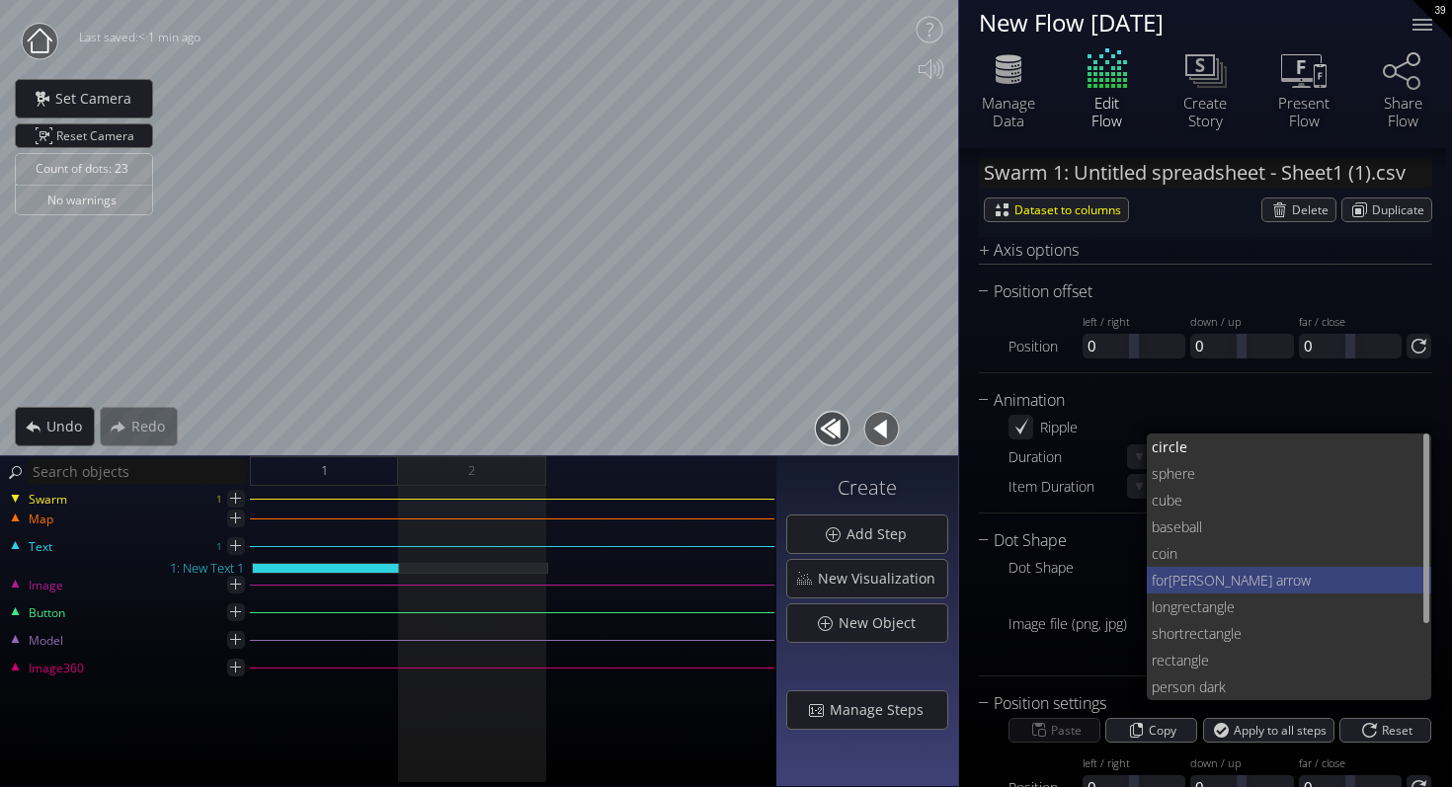
click at [1188, 585] on span "[PERSON_NAME] arrow" at bounding box center [1292, 580] width 248 height 27
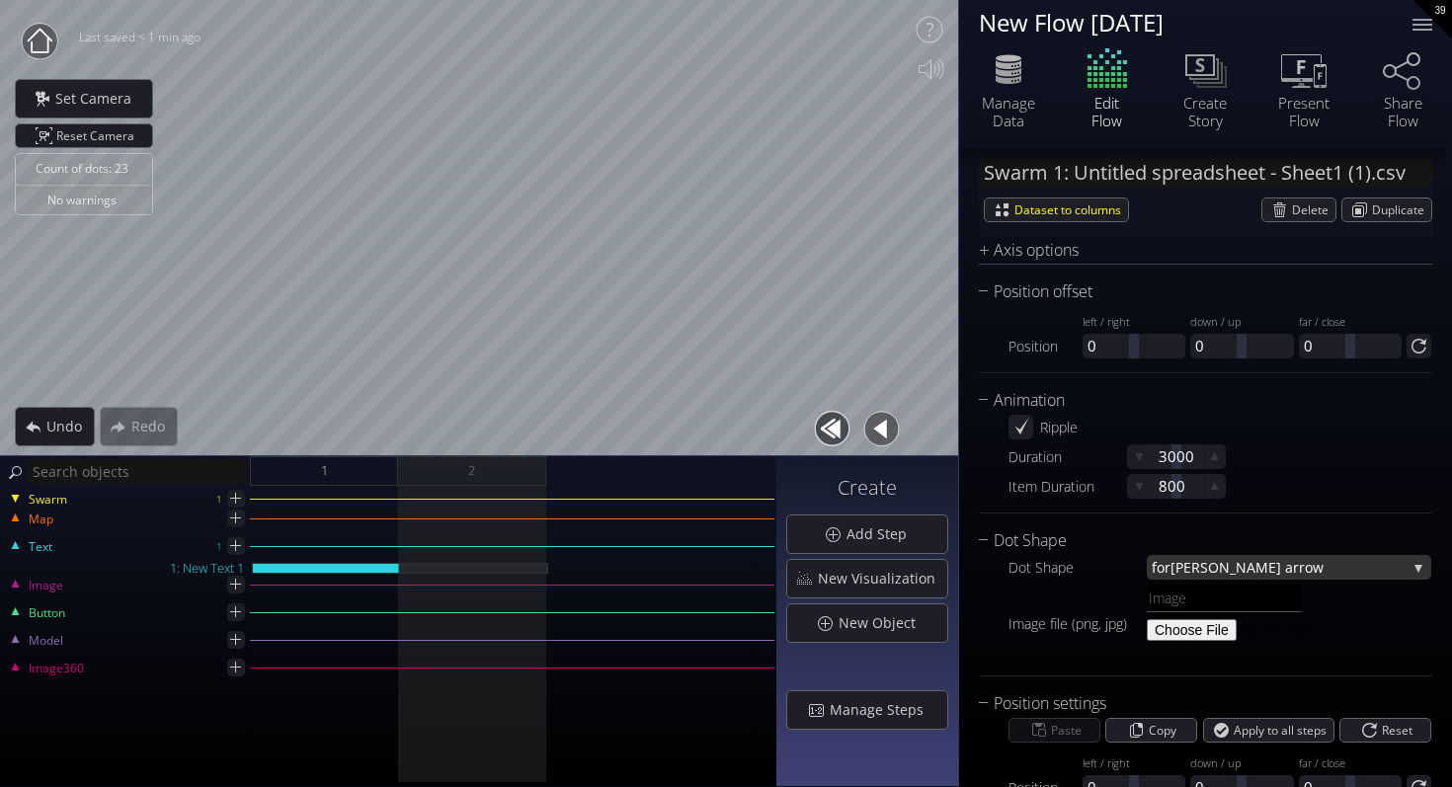
click at [1188, 563] on span "[PERSON_NAME] arrow" at bounding box center [1288, 567] width 236 height 25
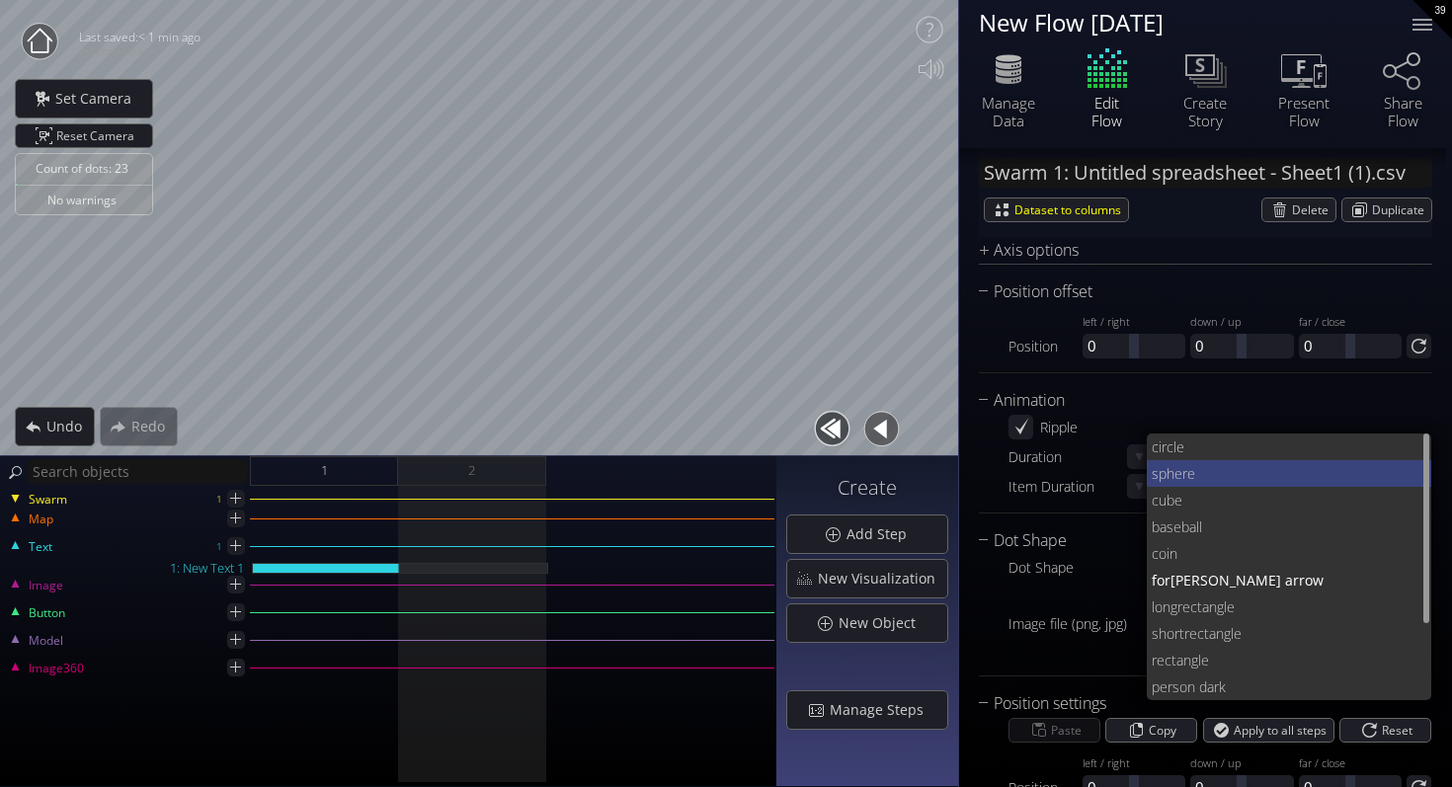
click at [1218, 470] on span "here" at bounding box center [1291, 473] width 250 height 27
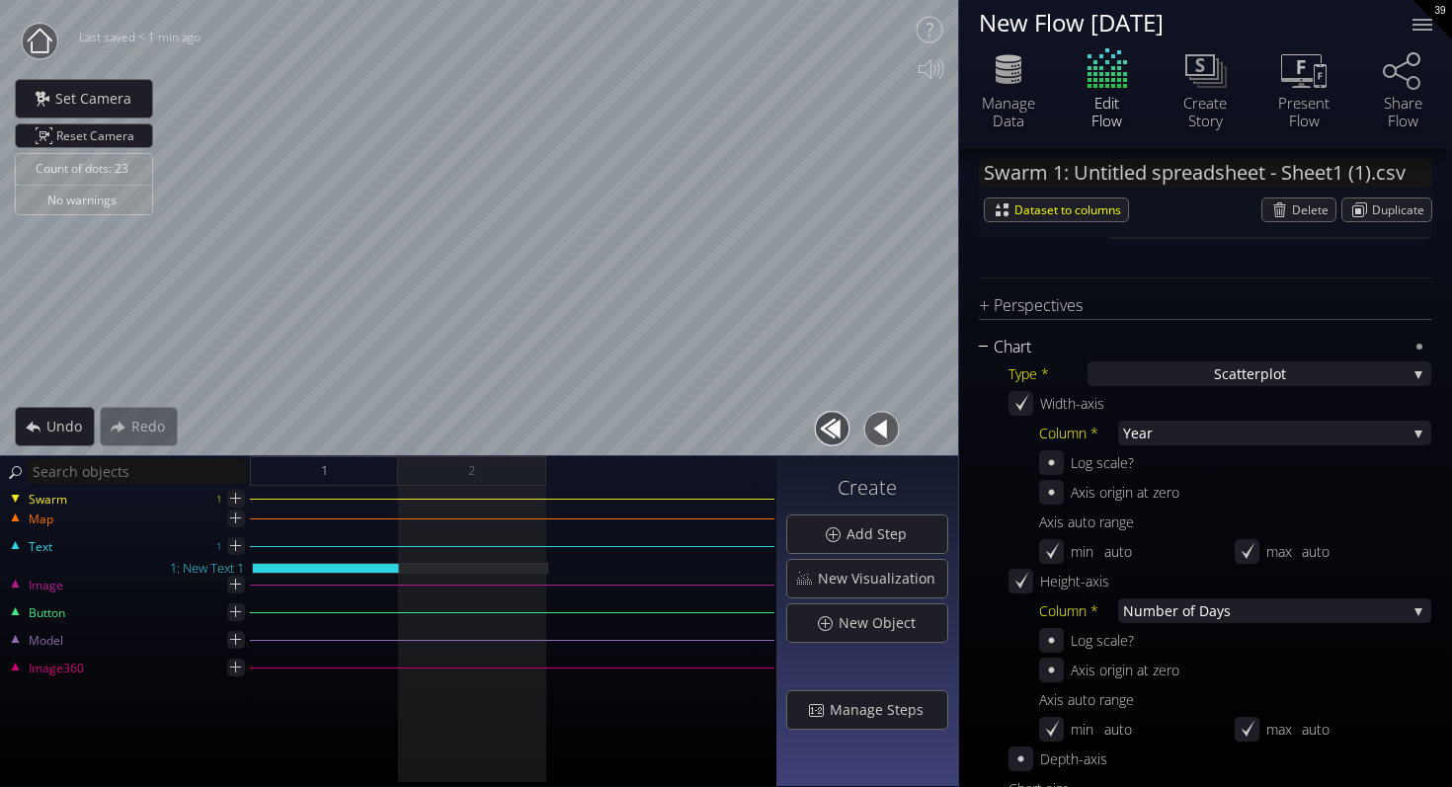
scroll to position [284, 0]
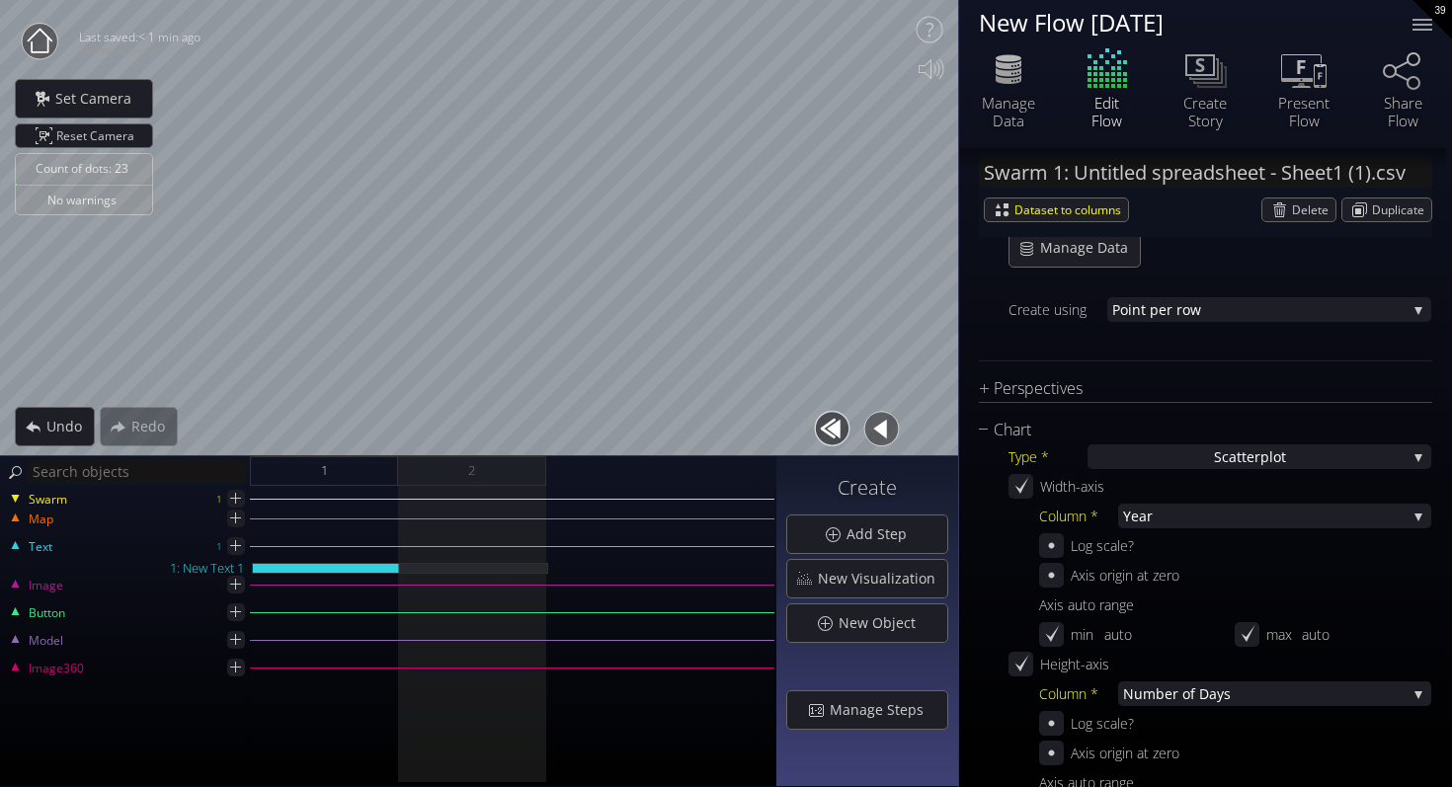
click at [523, 532] on div "Map" at bounding box center [388, 528] width 772 height 14
click at [445, 522] on div "Map" at bounding box center [388, 528] width 772 height 14
click at [444, 569] on div "1: New Text 1" at bounding box center [474, 568] width 148 height 11
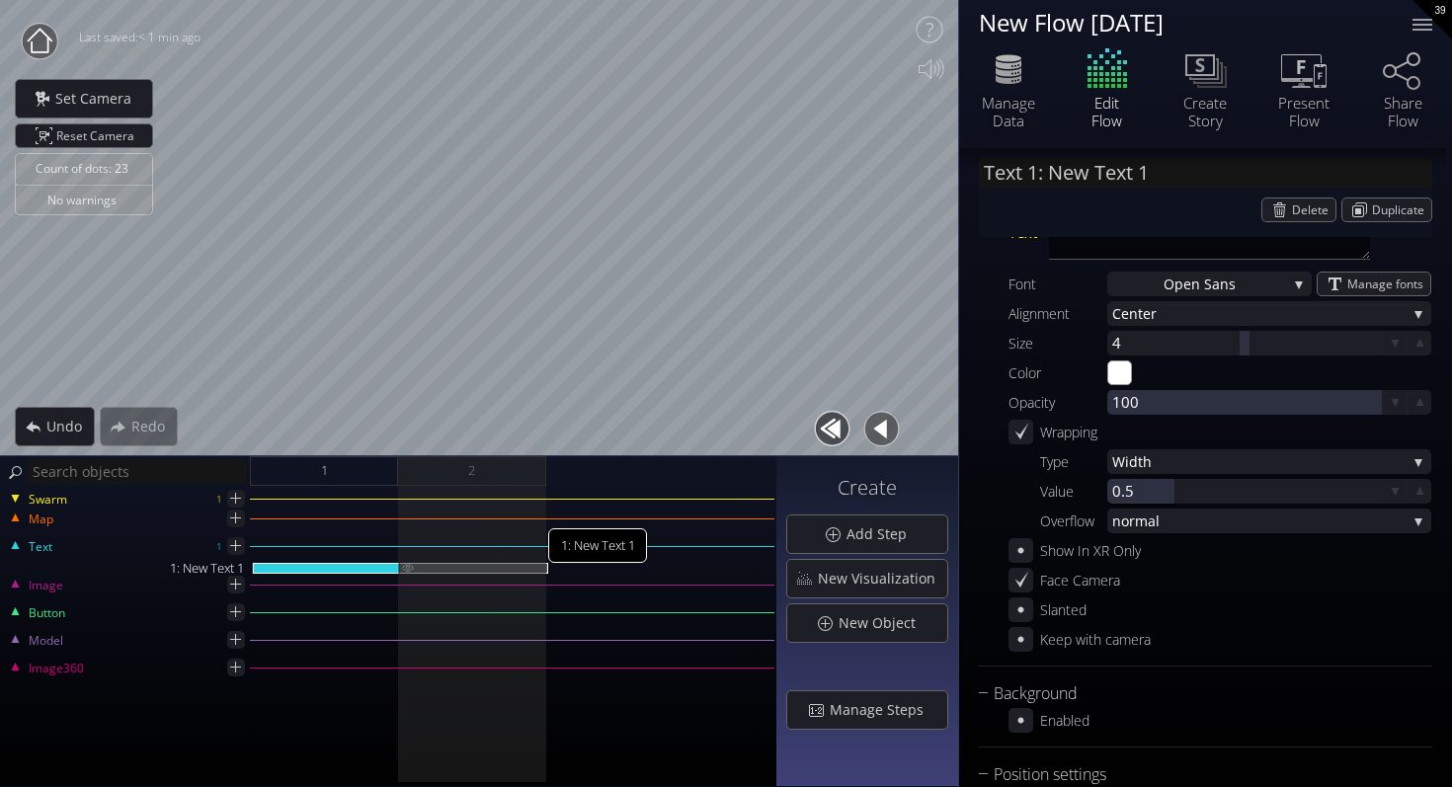
click at [407, 568] on img at bounding box center [408, 567] width 16 height 9
click at [410, 569] on img at bounding box center [408, 567] width 16 height 9
click at [329, 509] on div "Swarm 1 Map Text 1 1: New Text 1 Image Button Model Image360" at bounding box center [388, 636] width 776 height 301
click at [355, 472] on div "1" at bounding box center [324, 471] width 148 height 30
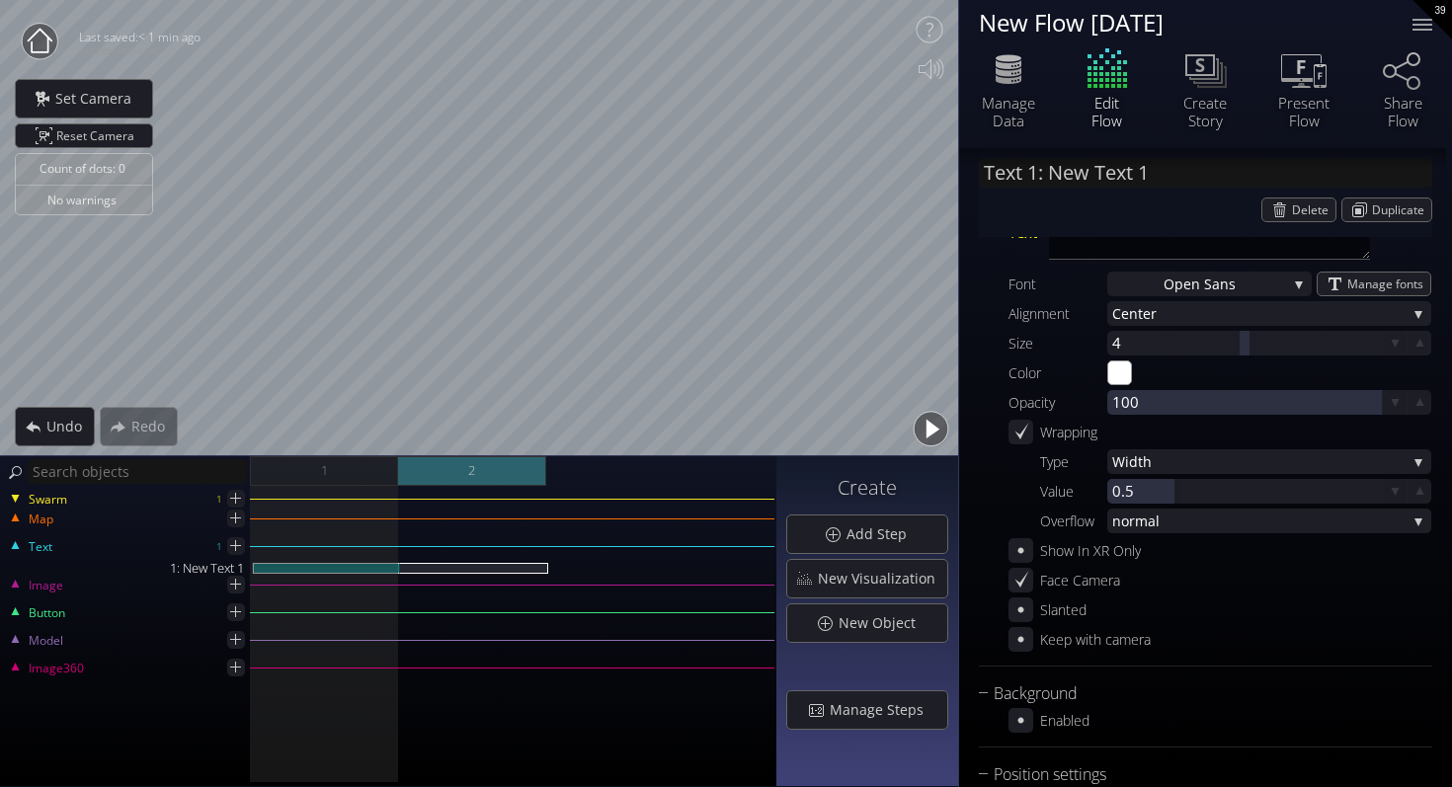
click at [442, 469] on div "2" at bounding box center [472, 471] width 148 height 30
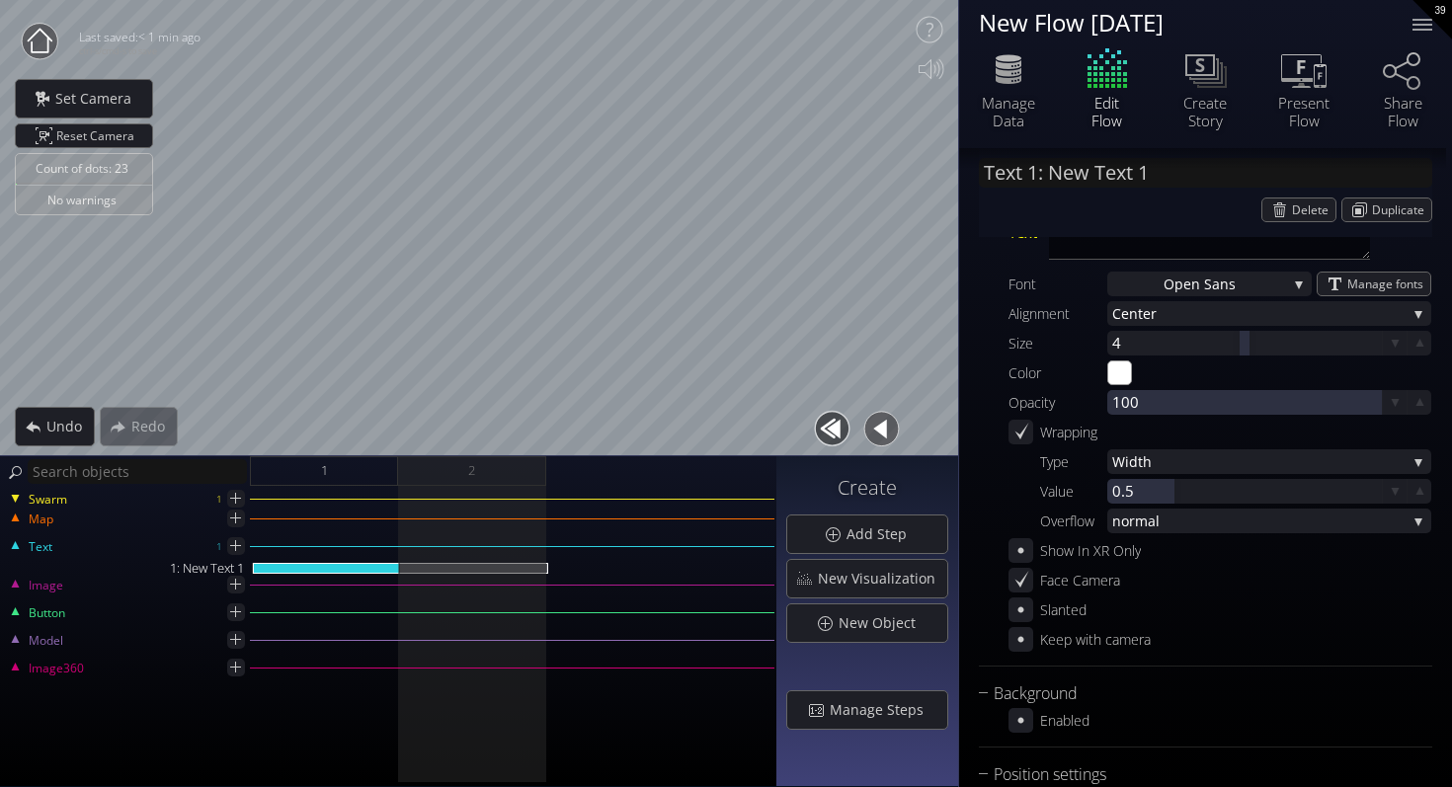
click at [413, 504] on div "Swarm 1 Map Text 1 1: New Text 1 Image Button Model Image360" at bounding box center [388, 636] width 776 height 301
click at [413, 509] on div "Swarm 1 Map Text 1 1: New Text 1 Image Button Model Image360" at bounding box center [388, 636] width 776 height 301
click at [397, 499] on div at bounding box center [512, 499] width 524 height 1
click at [852, 577] on span "New Visualization" at bounding box center [882, 579] width 130 height 20
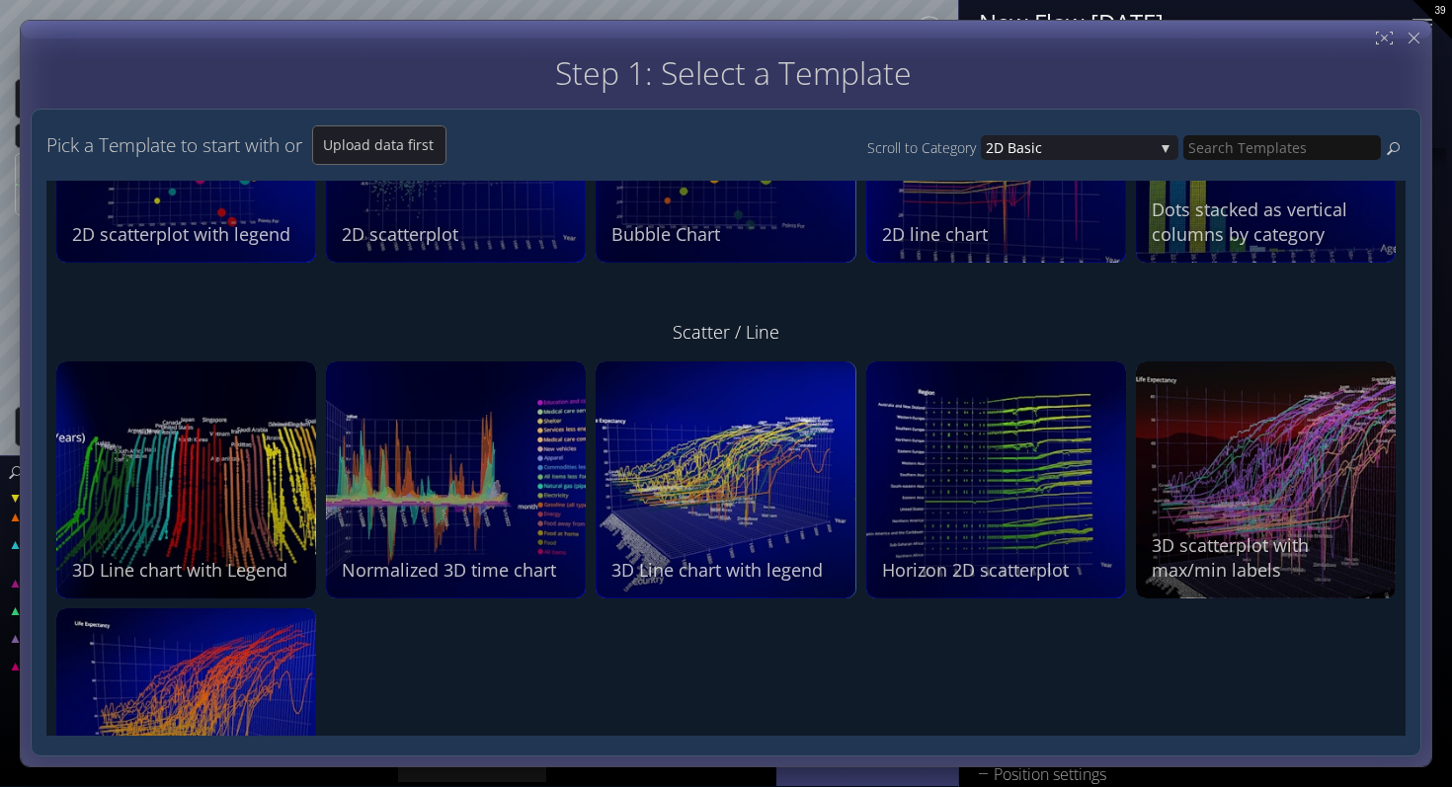
scroll to position [0, 0]
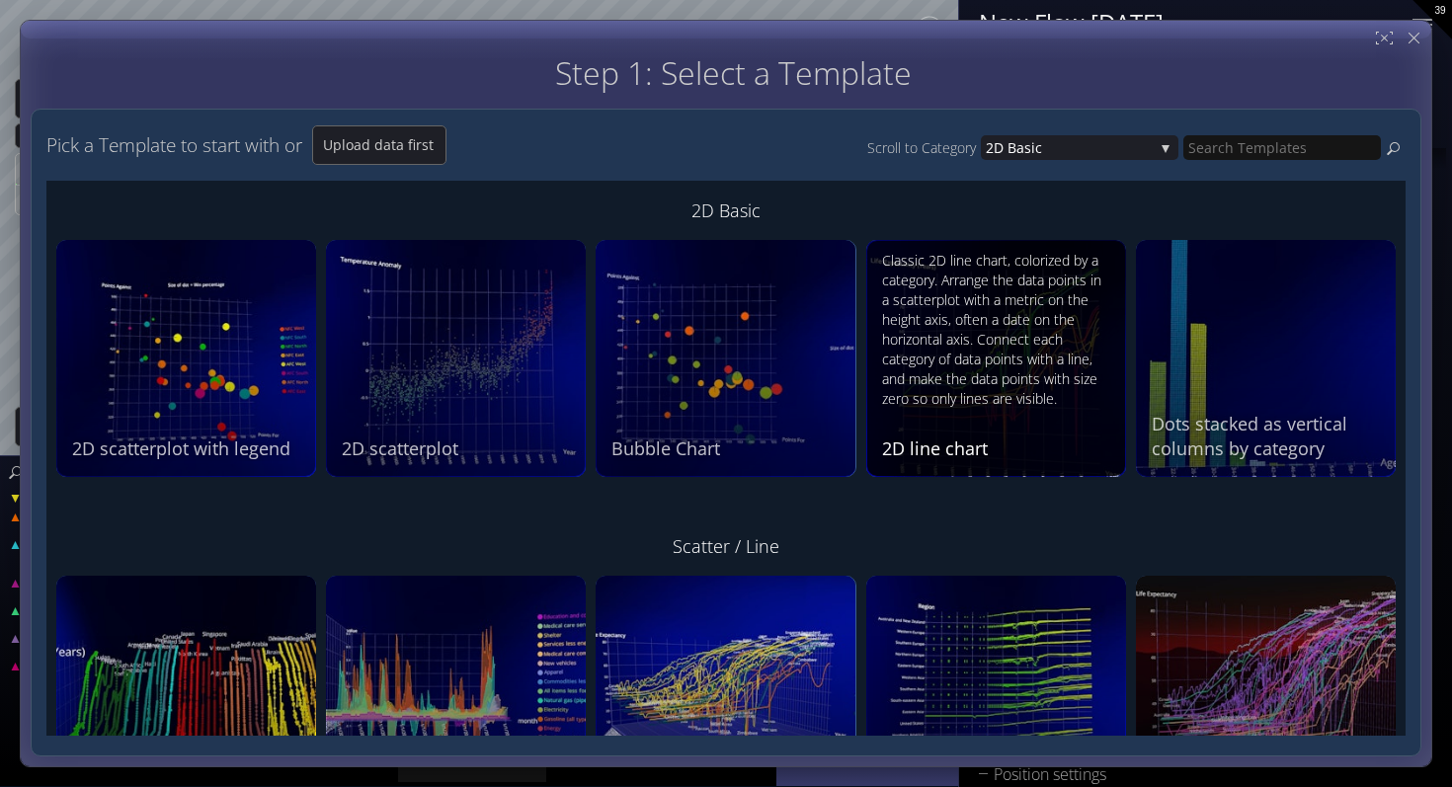
click at [1052, 361] on div "Classic 2D line chart, colorized by a category. Arrange the data points in a sc…" at bounding box center [998, 330] width 233 height 158
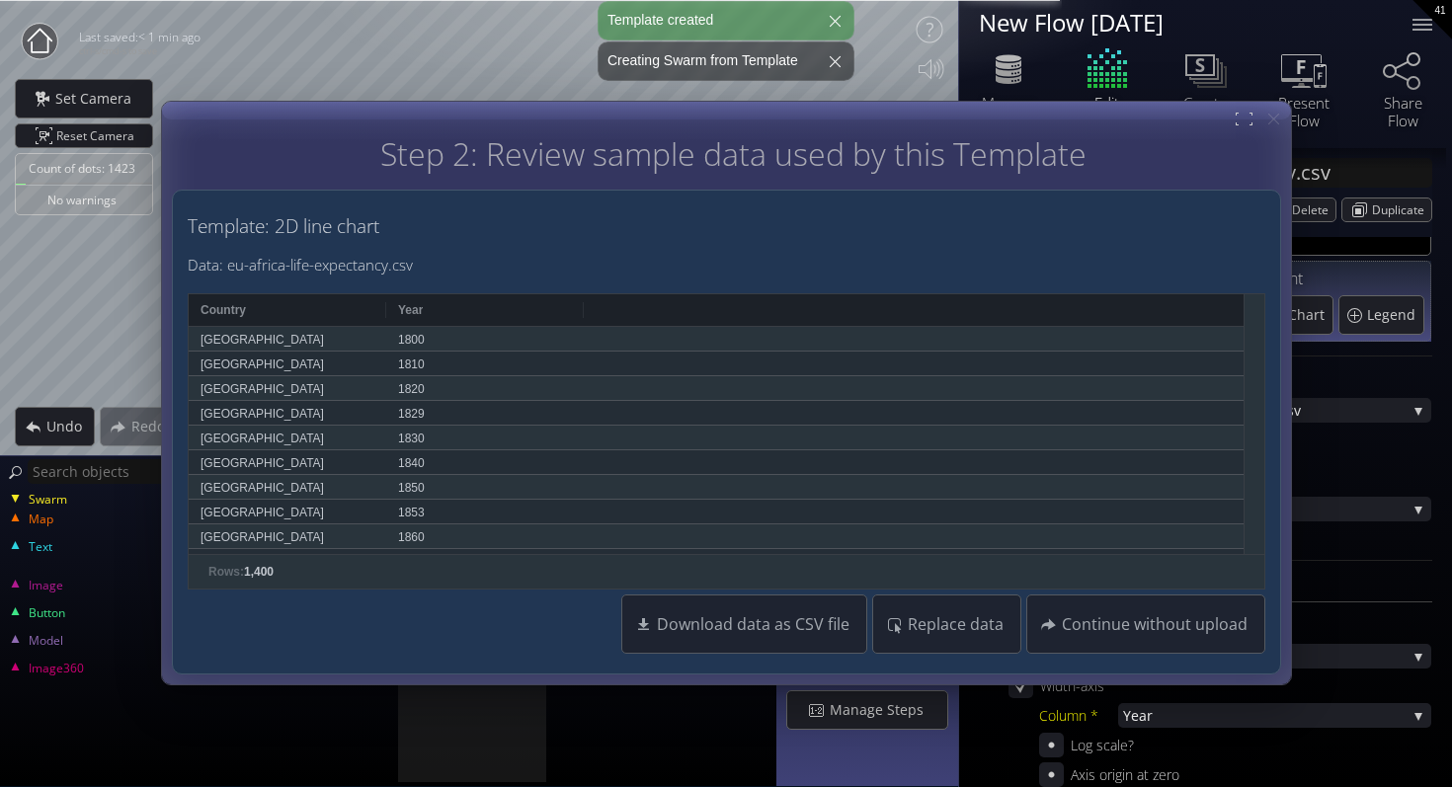
scroll to position [284, 0]
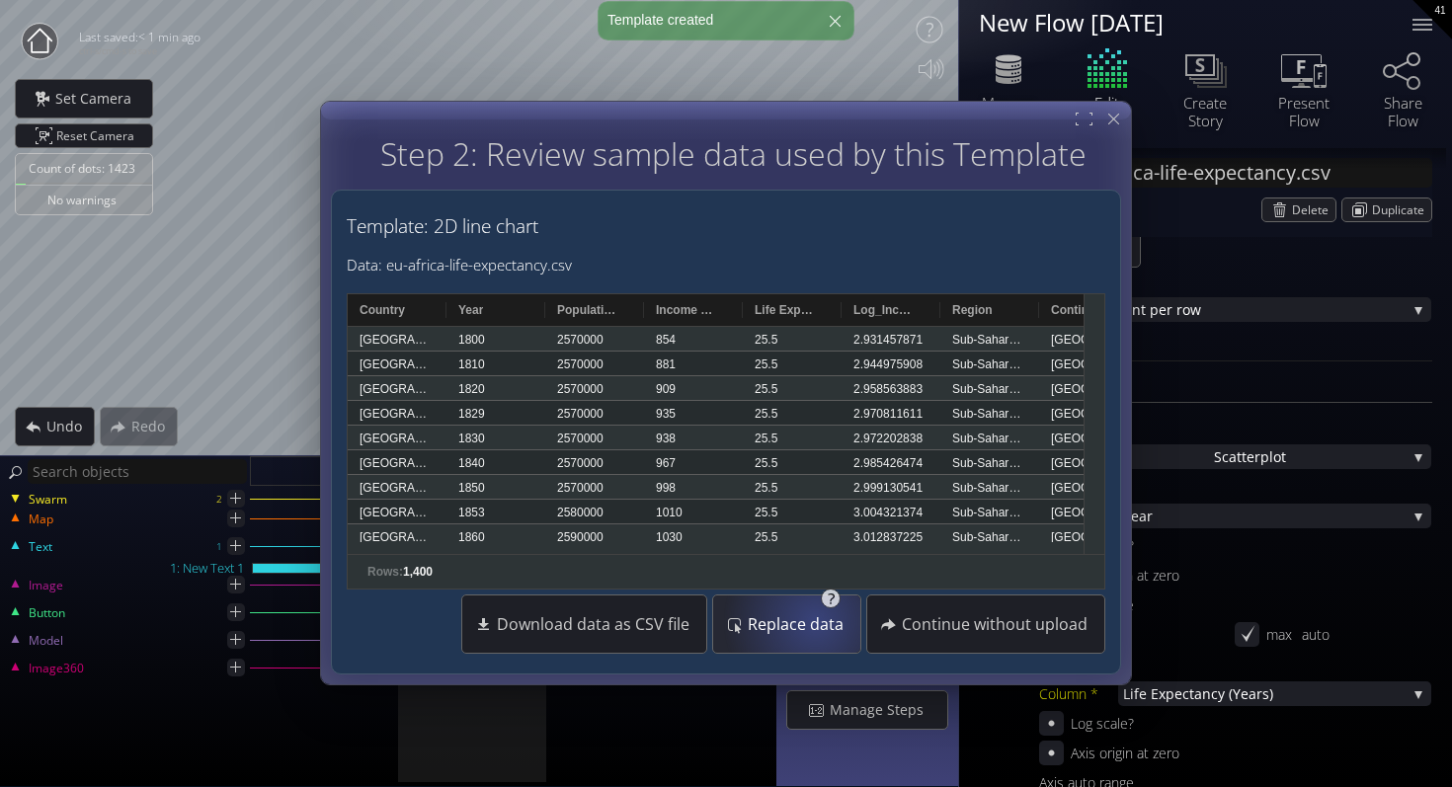
click at [822, 624] on span "Replace data" at bounding box center [801, 625] width 109 height 20
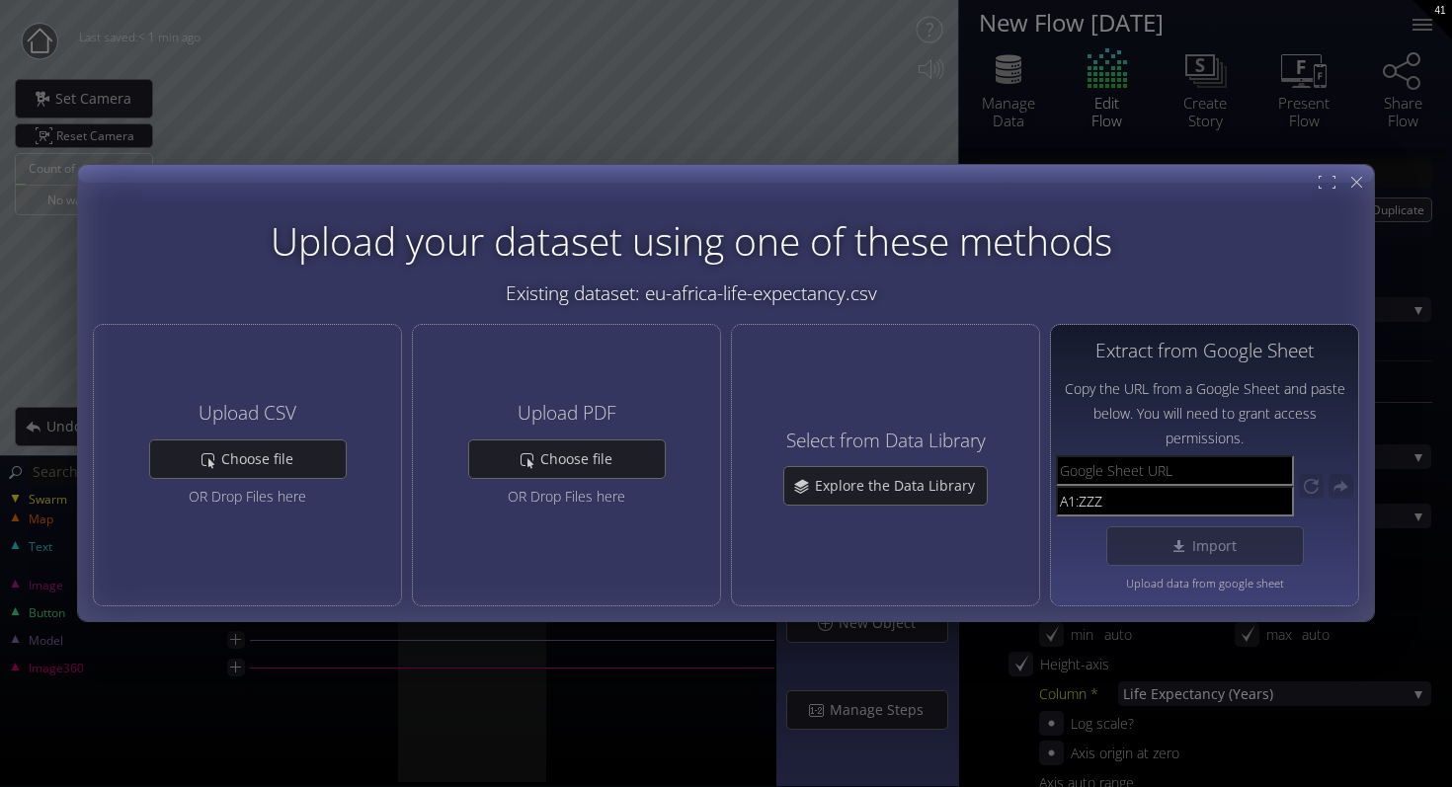
click at [1099, 475] on input "text" at bounding box center [1175, 471] width 238 height 31
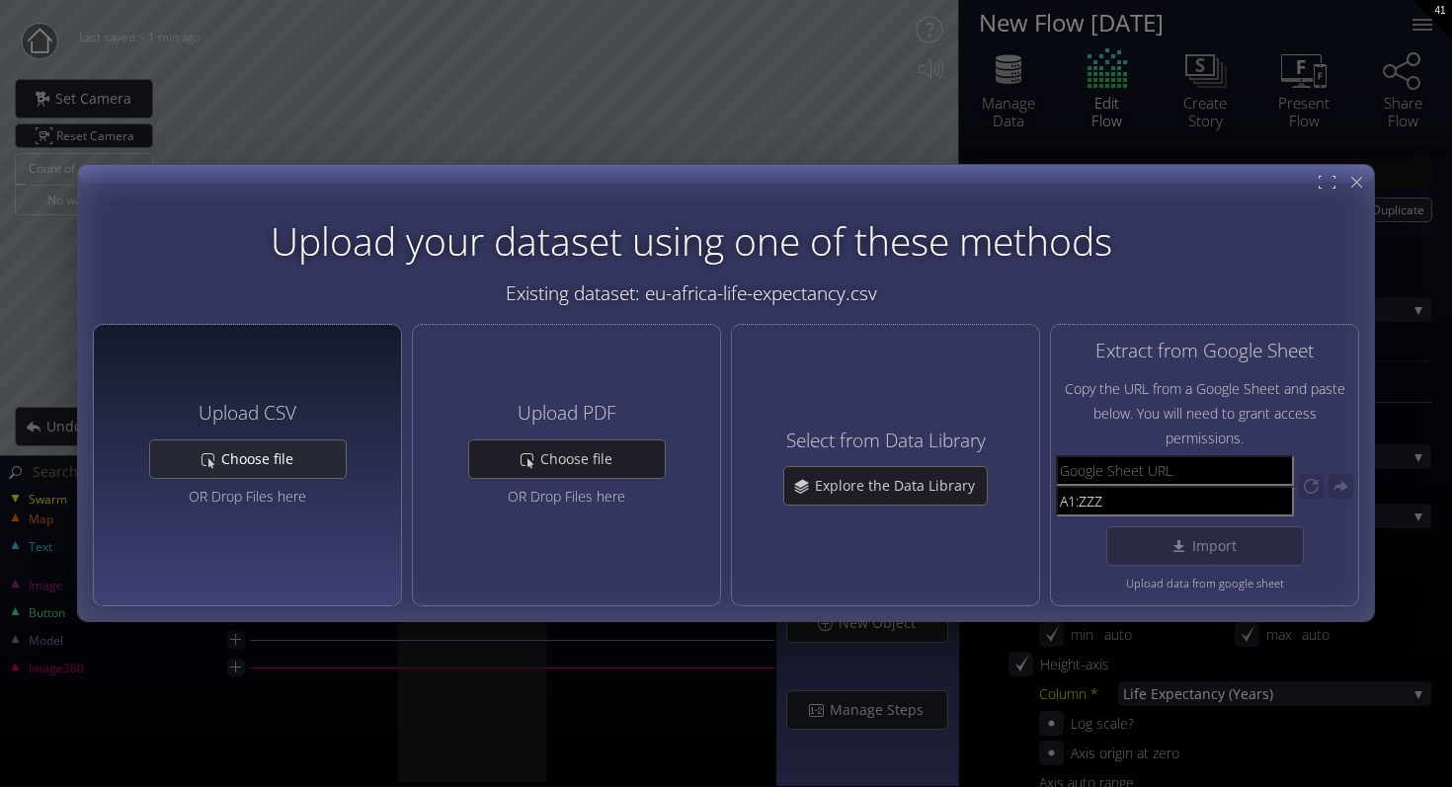
click at [248, 441] on div "Choose file" at bounding box center [248, 459] width 196 height 38
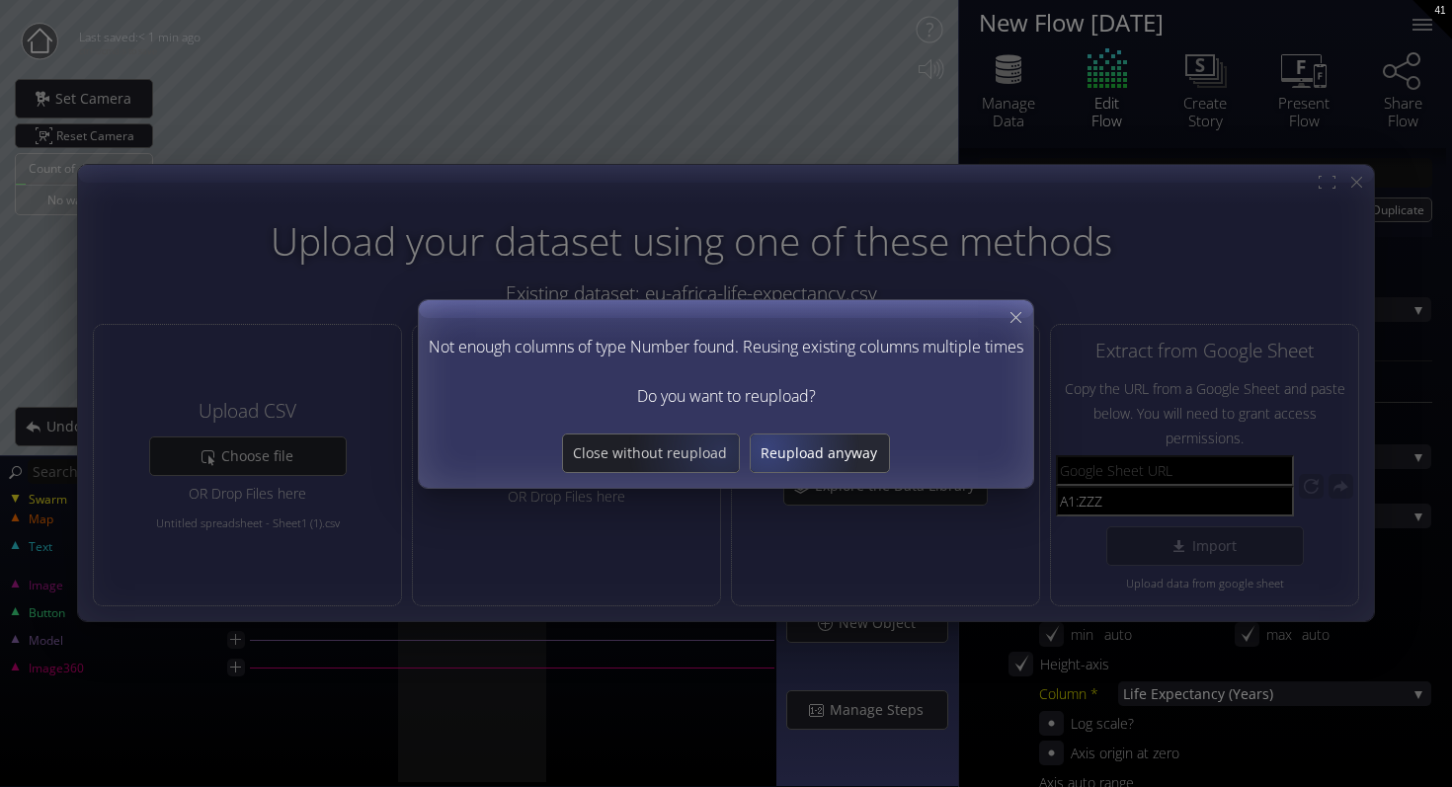
click at [774, 446] on span "Reupload anyway" at bounding box center [819, 453] width 138 height 20
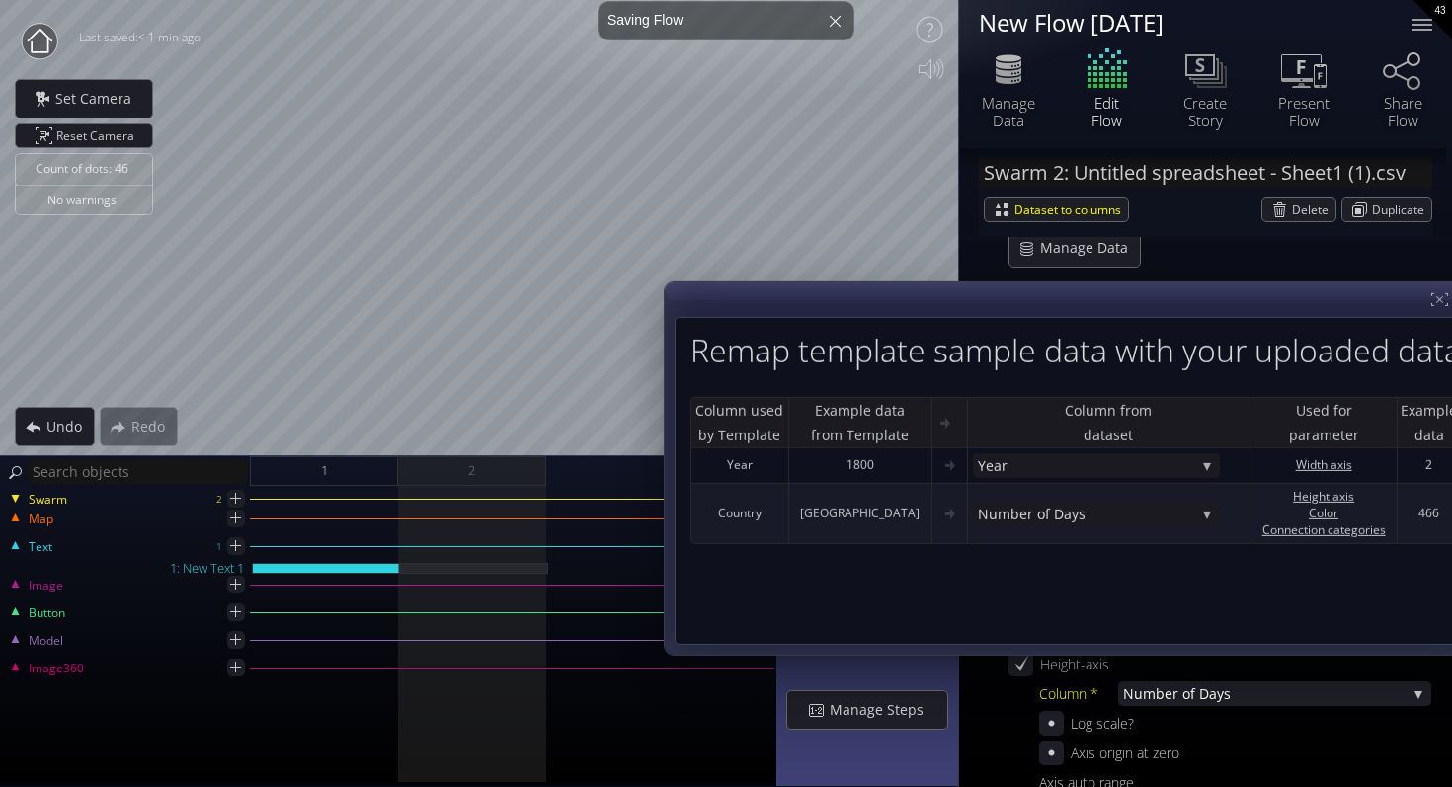
drag, startPoint x: 949, startPoint y: 220, endPoint x: 1405, endPoint y: 295, distance: 462.3
click at [1406, 295] on div at bounding box center [1076, 468] width 822 height 372
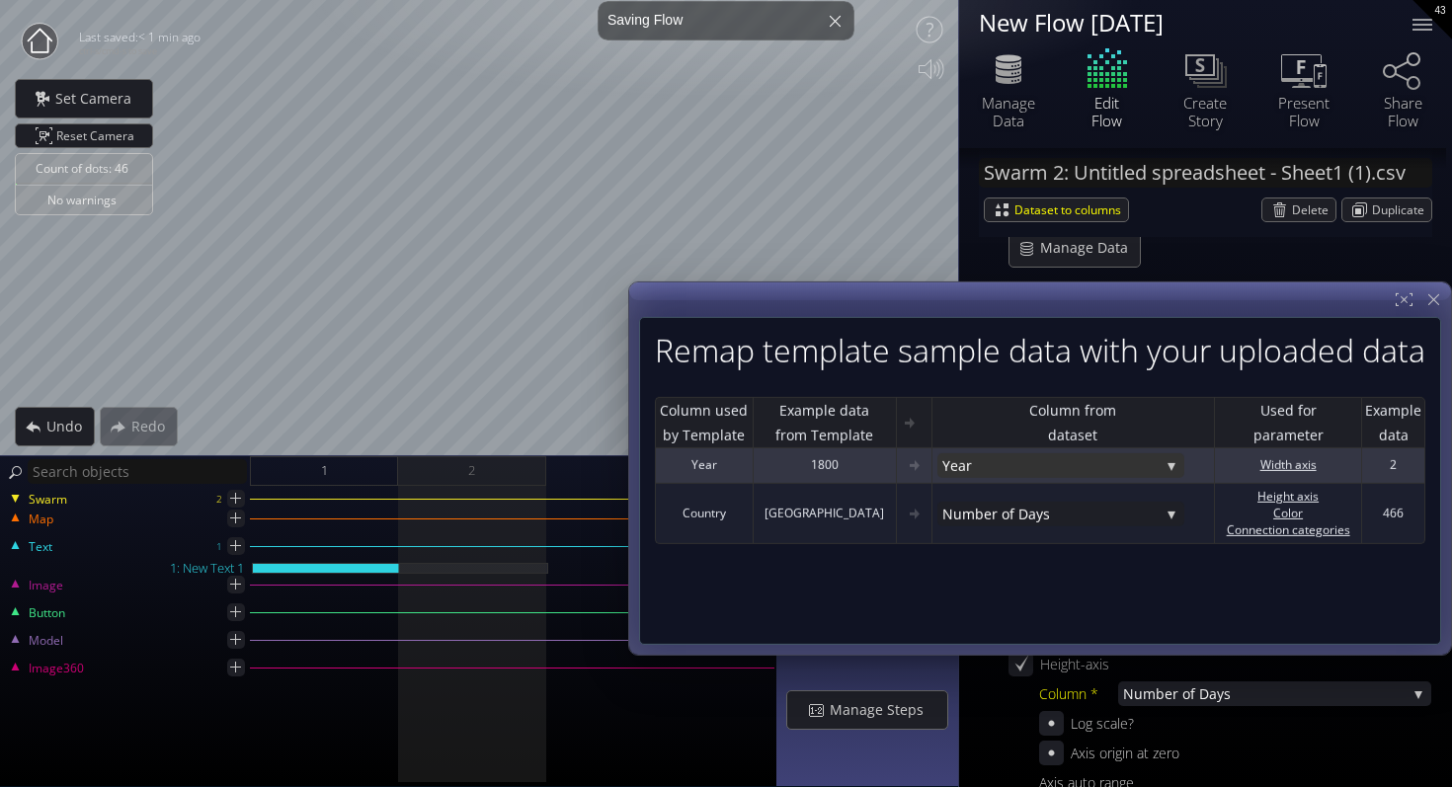
click at [1045, 457] on span "Year" at bounding box center [1050, 465] width 217 height 25
click at [1035, 465] on span "er of Days" at bounding box center [1077, 464] width 186 height 27
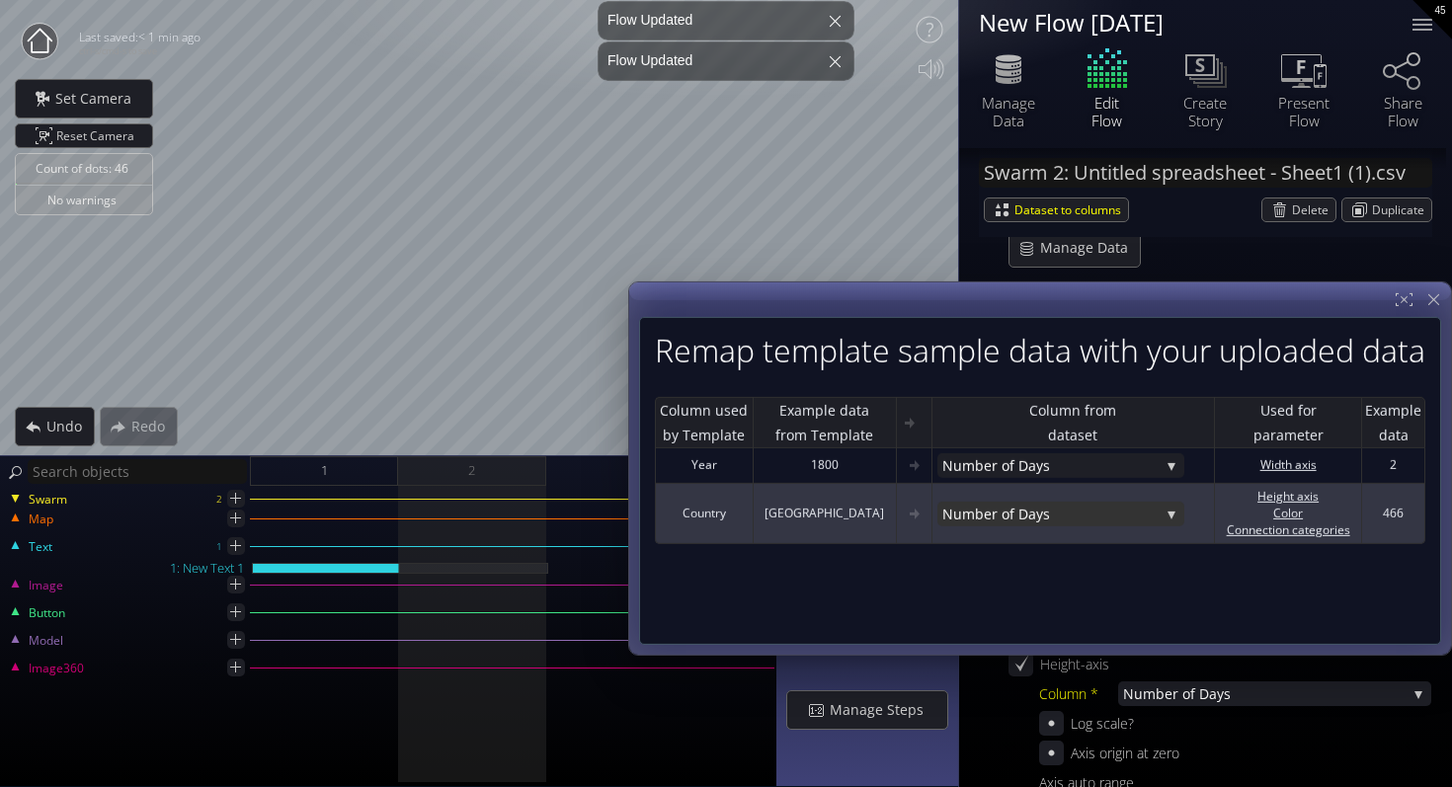
click at [1039, 514] on span "er of Days" at bounding box center [1072, 514] width 176 height 25
click at [1027, 480] on span "Year" at bounding box center [1055, 486] width 227 height 27
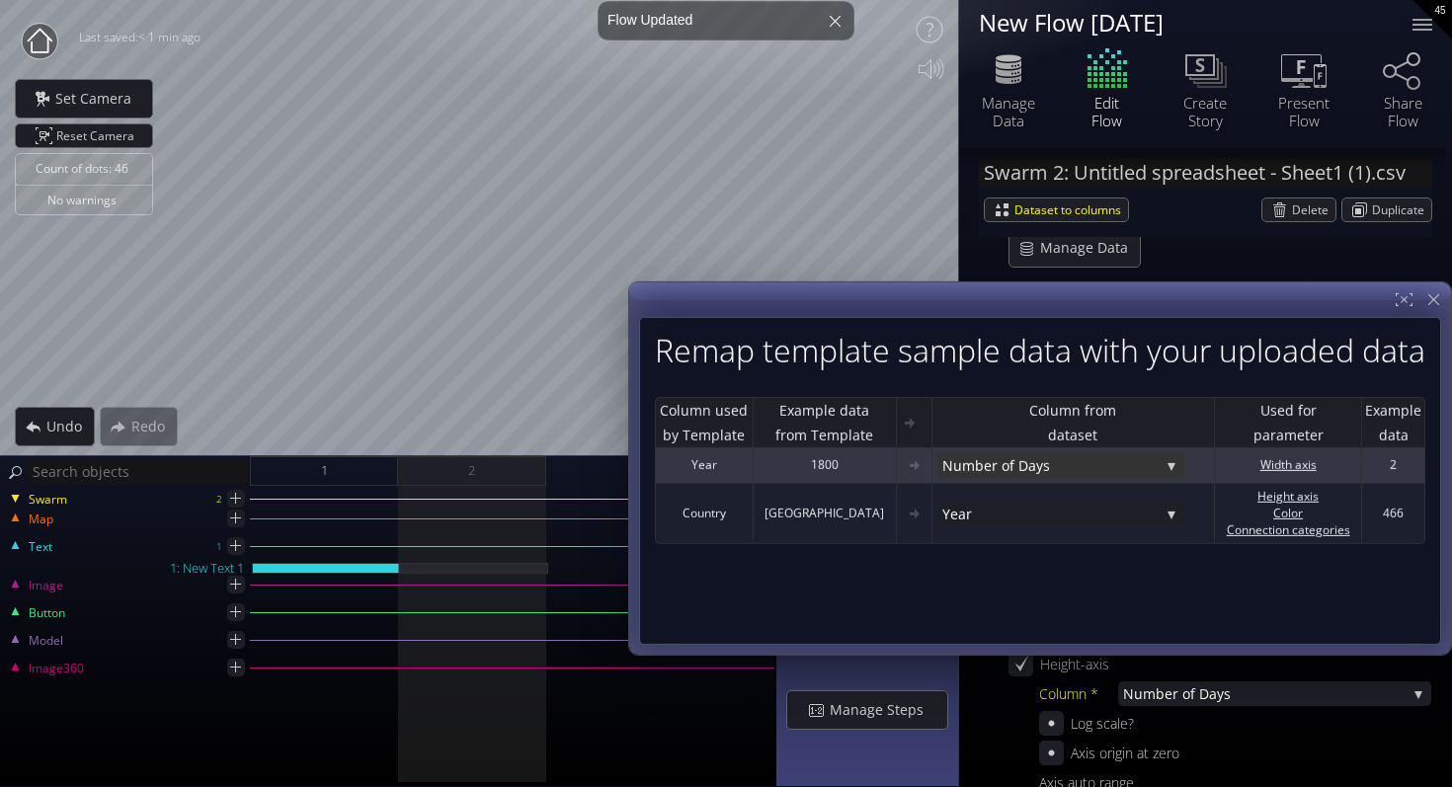
click at [1023, 467] on span "er of Days" at bounding box center [1072, 465] width 176 height 25
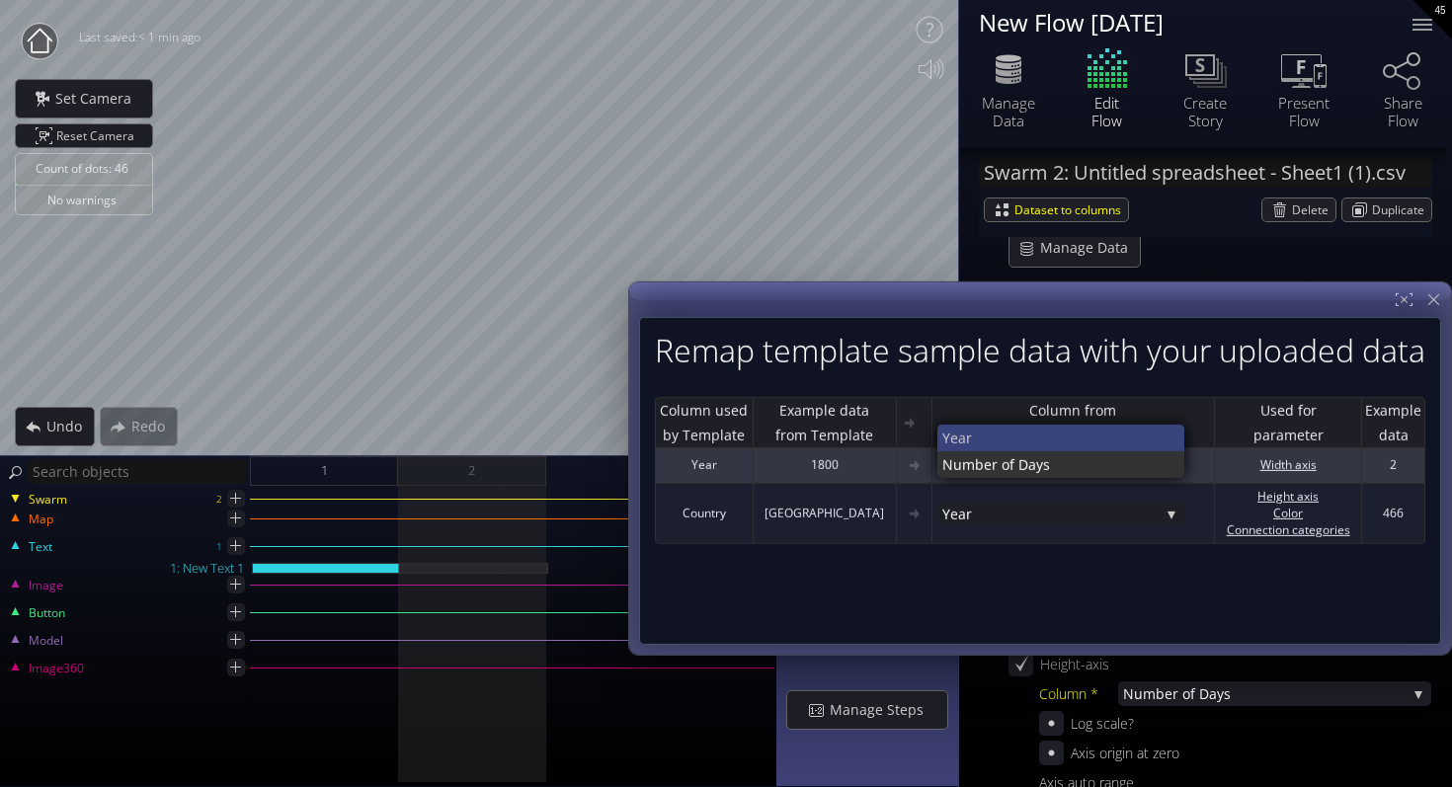
click at [1010, 450] on span "Year" at bounding box center [1055, 438] width 227 height 27
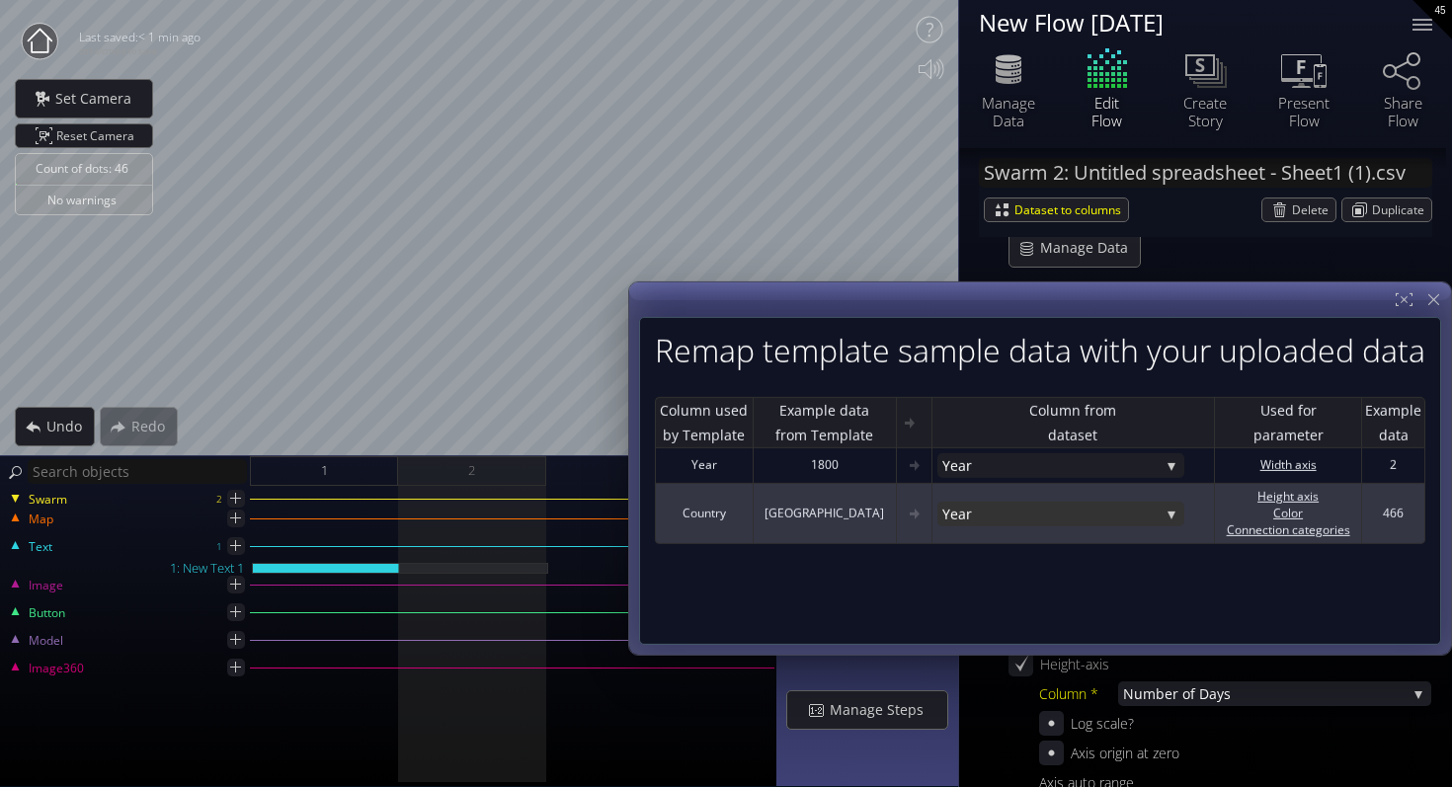
click at [1002, 507] on span "Year" at bounding box center [1050, 514] width 217 height 25
click at [984, 507] on span "er of Days" at bounding box center [1077, 513] width 186 height 27
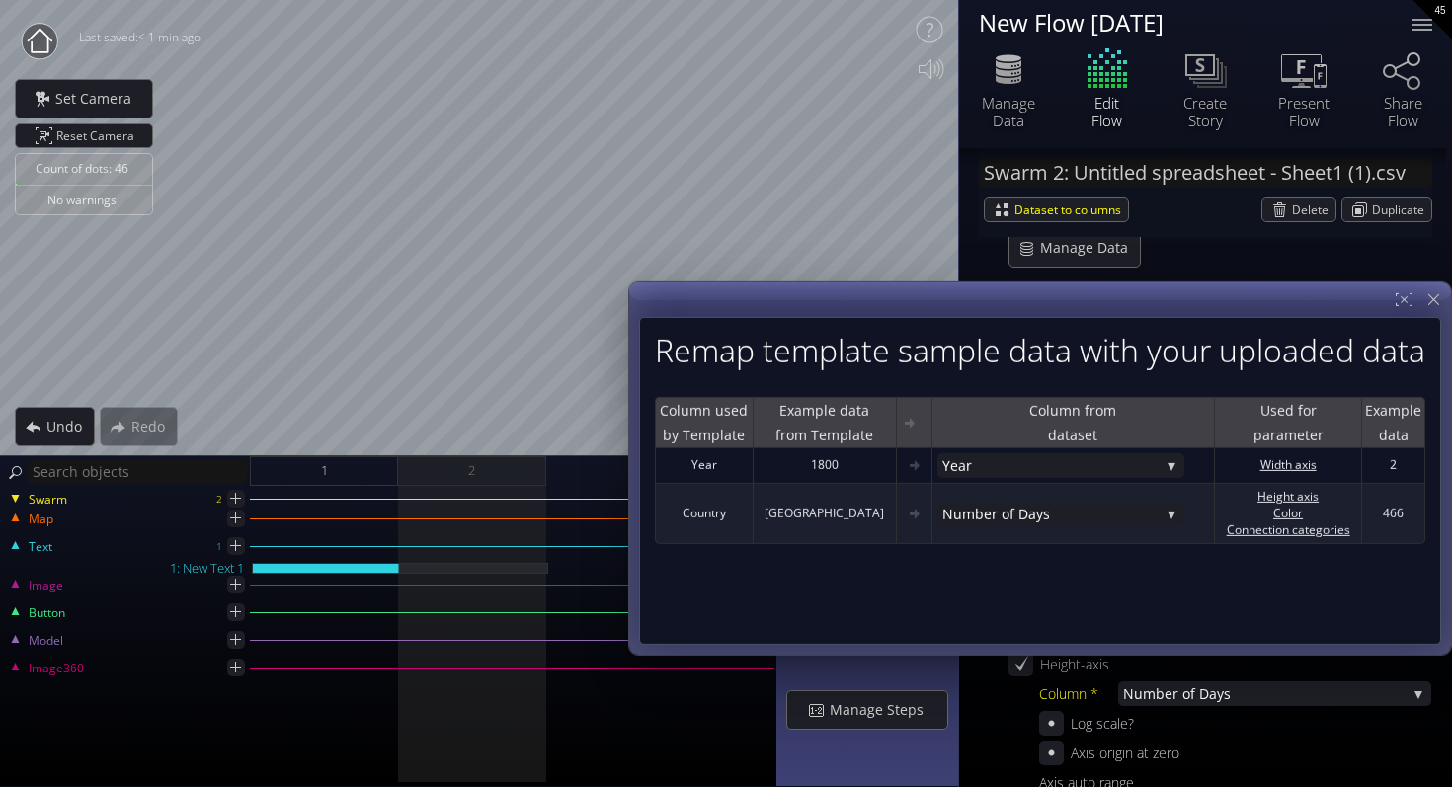
click at [826, 414] on th "Example data from Template" at bounding box center [823, 422] width 143 height 51
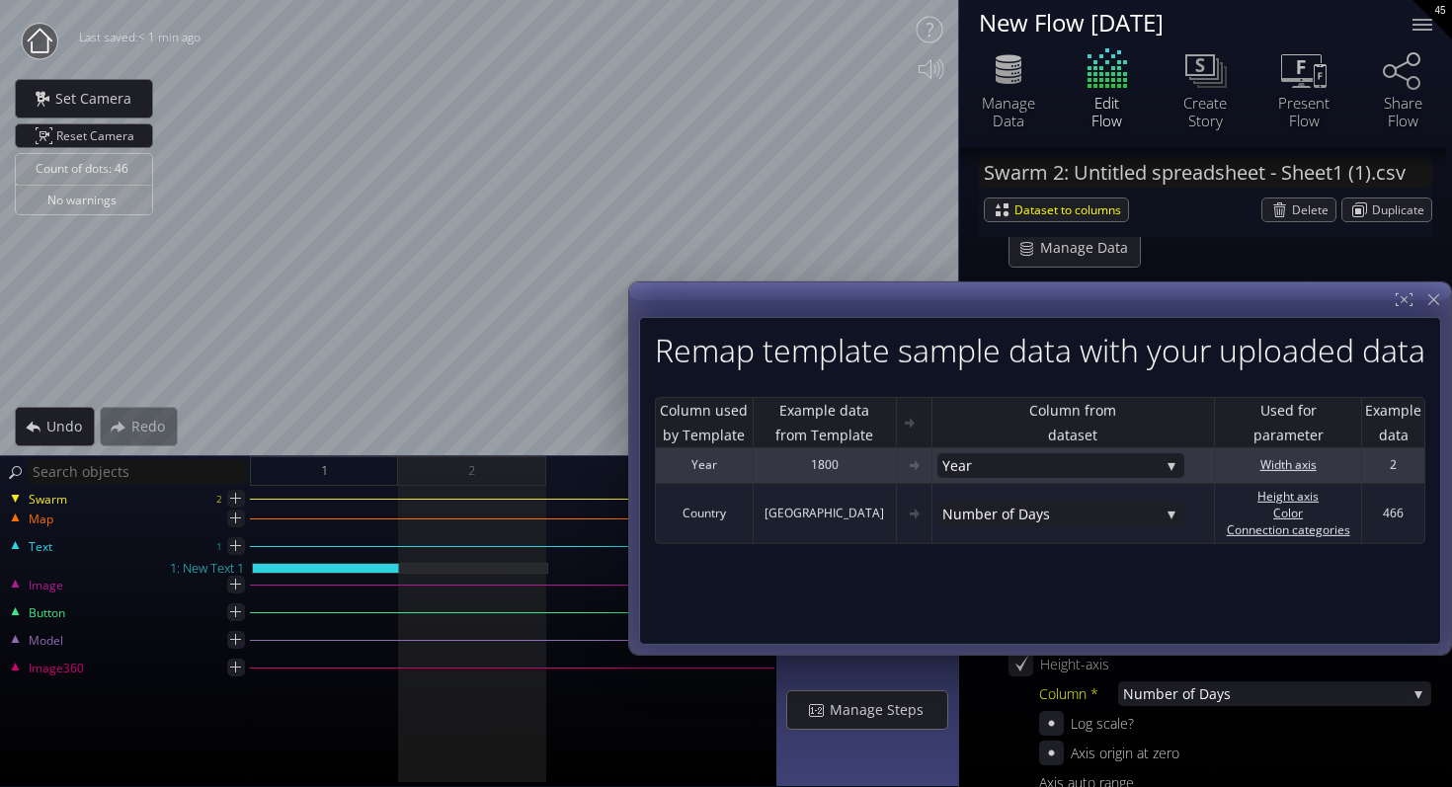
click at [826, 469] on td "1800" at bounding box center [823, 466] width 143 height 36
click at [825, 474] on td "1800" at bounding box center [823, 466] width 143 height 36
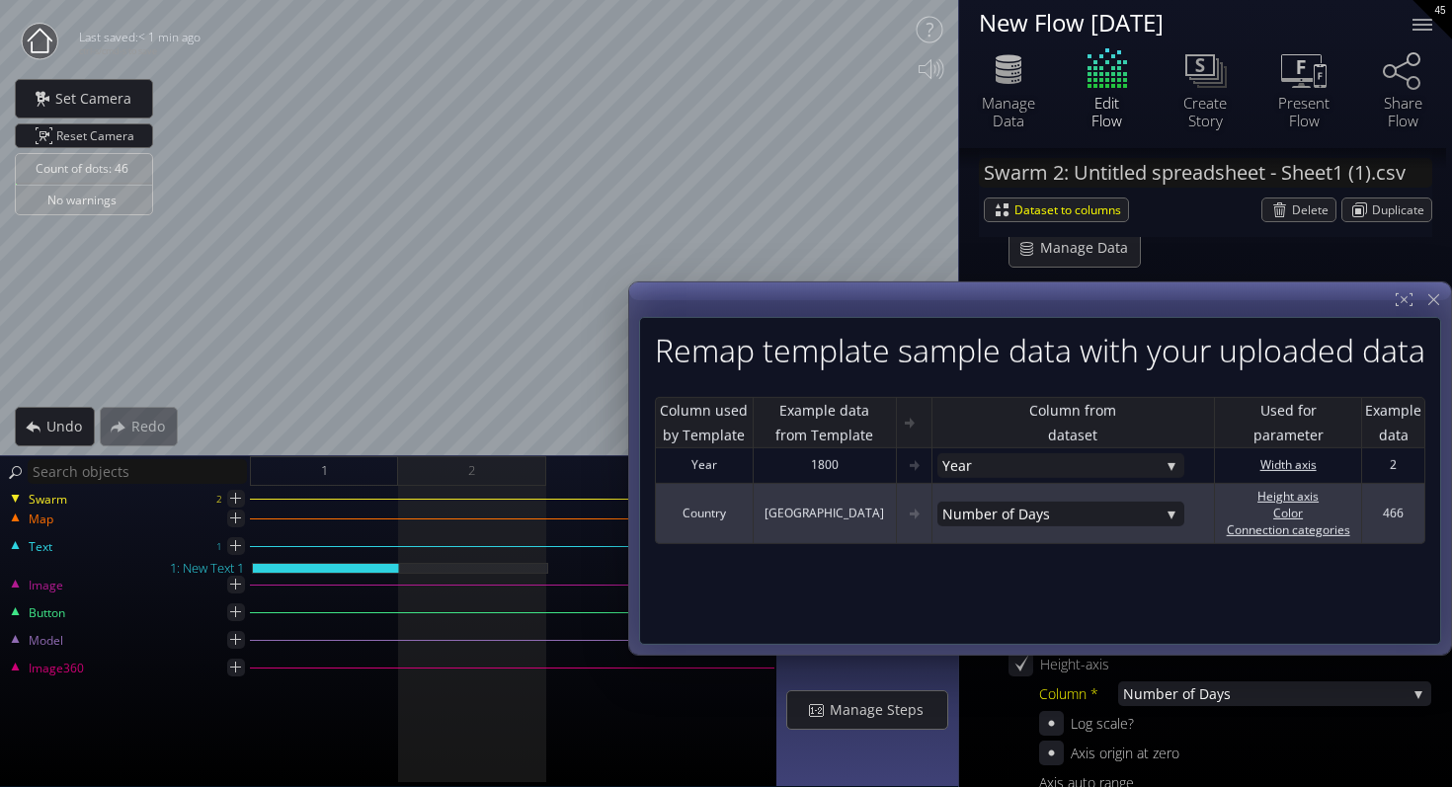
click at [824, 505] on td "France" at bounding box center [823, 514] width 143 height 60
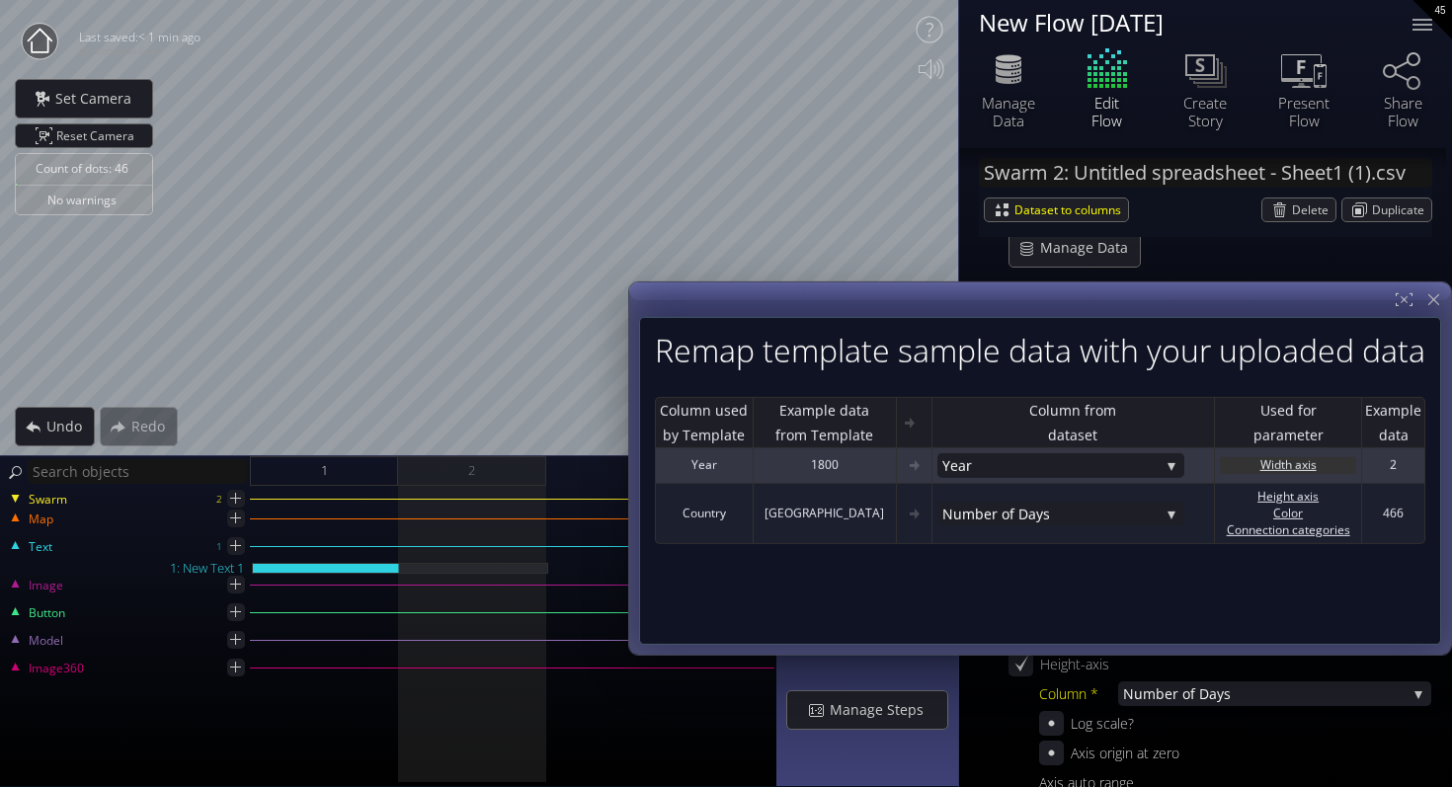
click at [1276, 468] on div "Width axis" at bounding box center [1288, 465] width 136 height 17
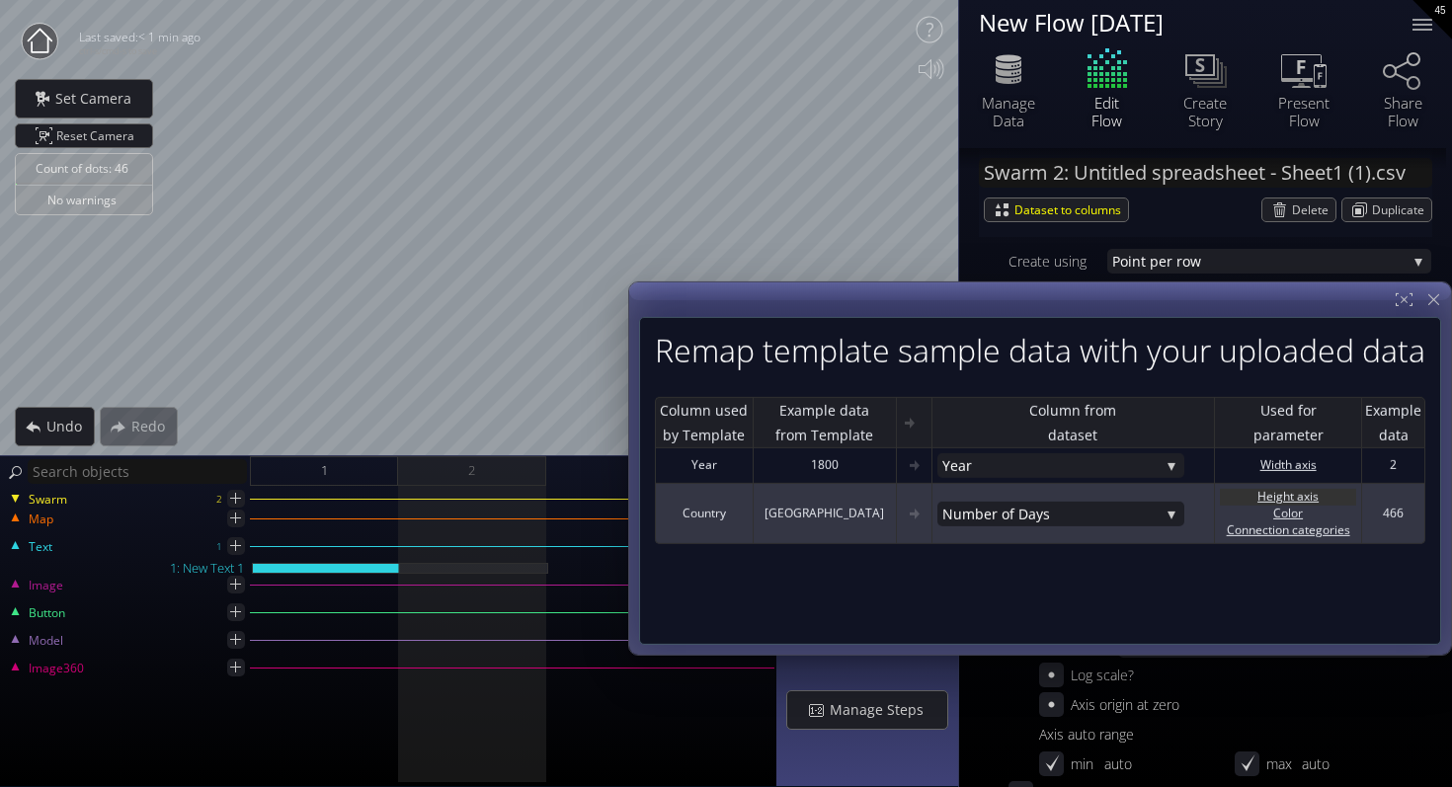
click at [1294, 496] on div "Height axis" at bounding box center [1288, 497] width 136 height 17
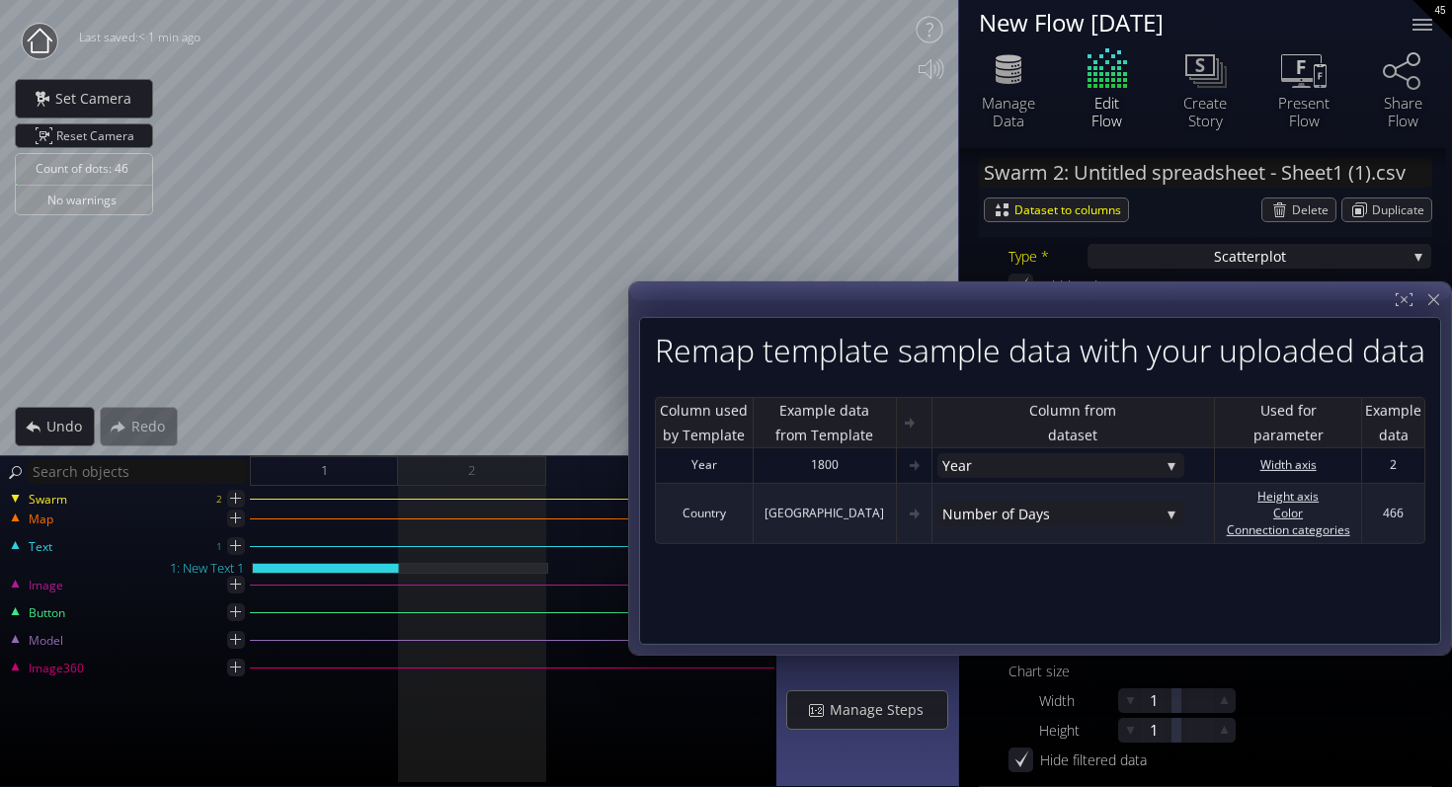
scroll to position [511, 0]
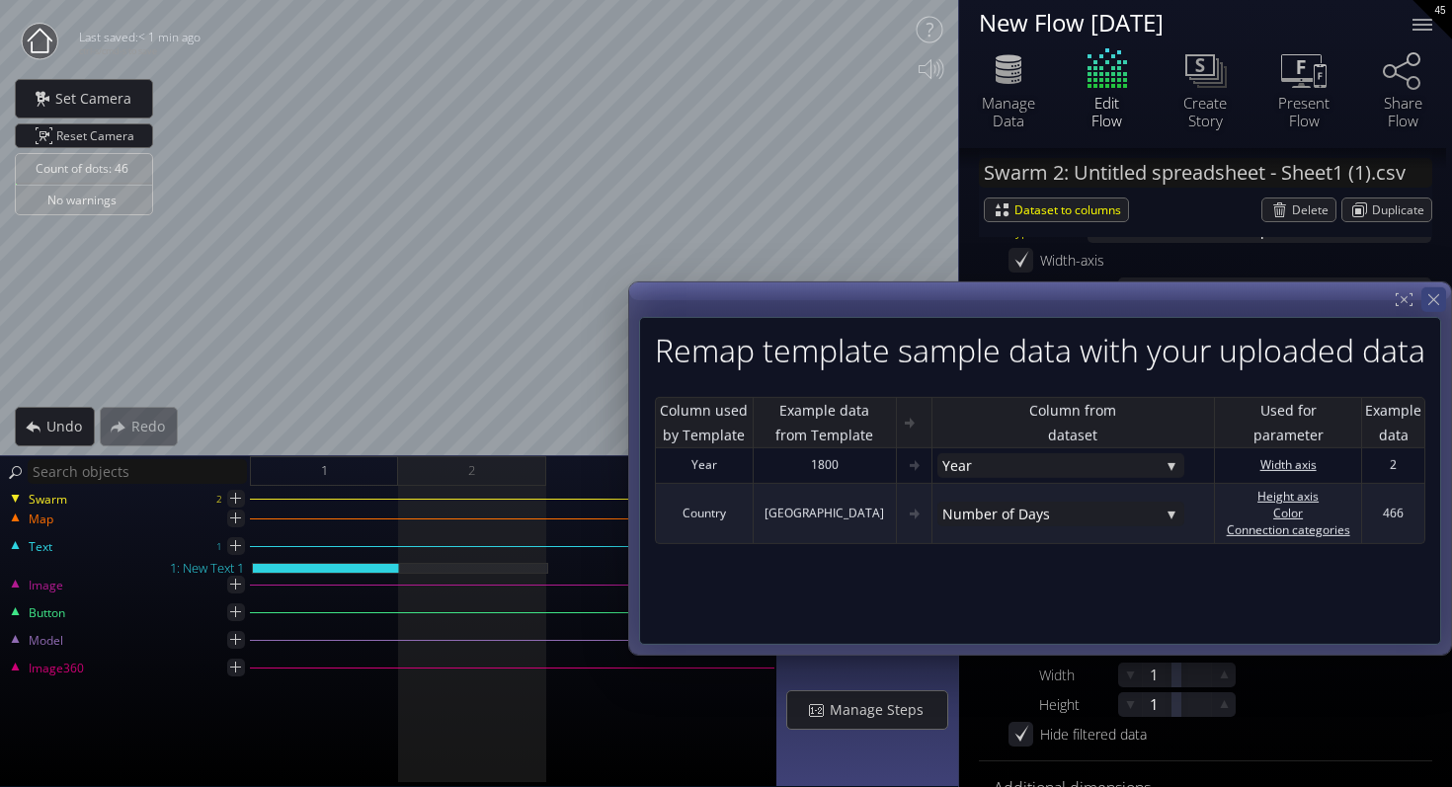
click at [1431, 303] on icon at bounding box center [1433, 299] width 19 height 19
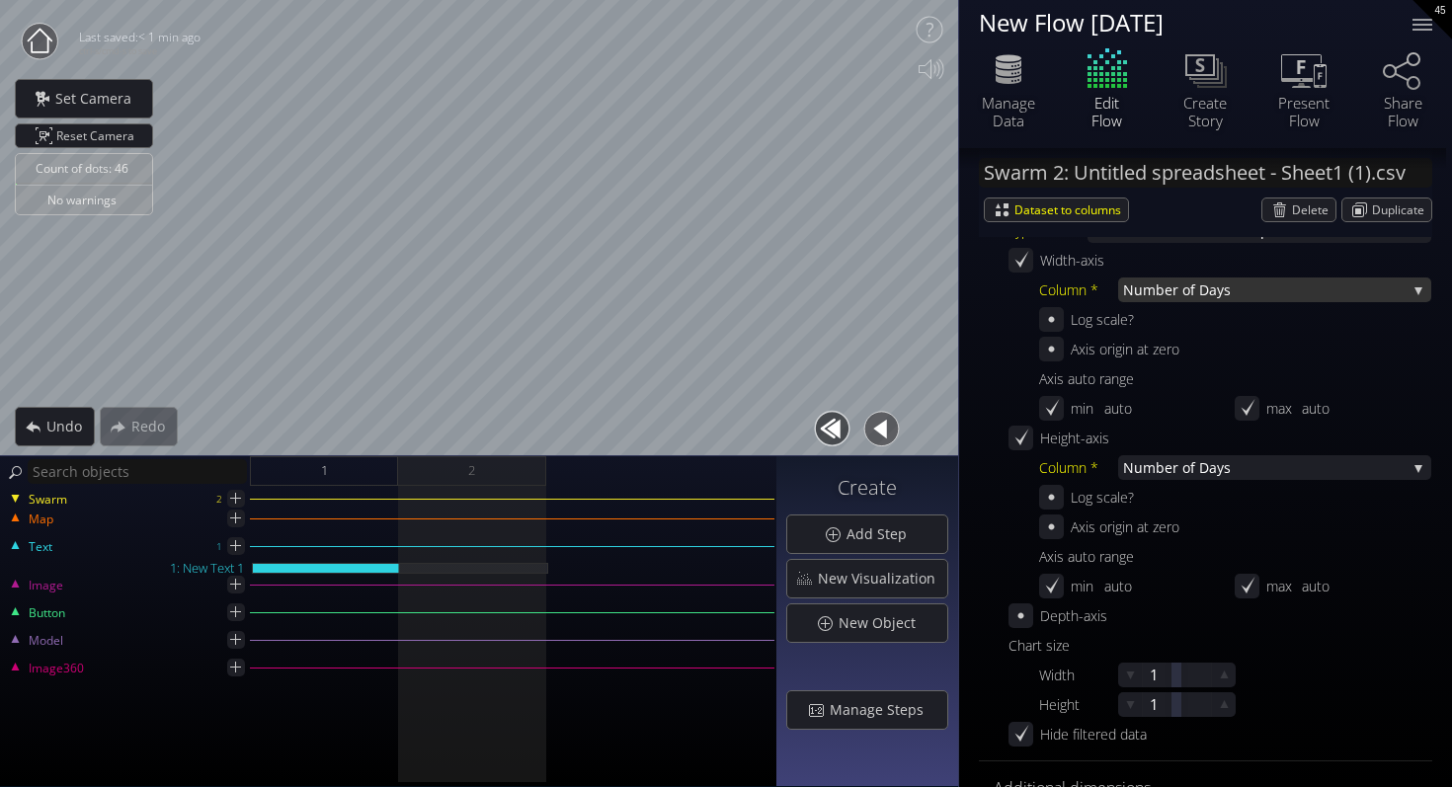
click at [1228, 282] on span "er of Days" at bounding box center [1285, 289] width 242 height 25
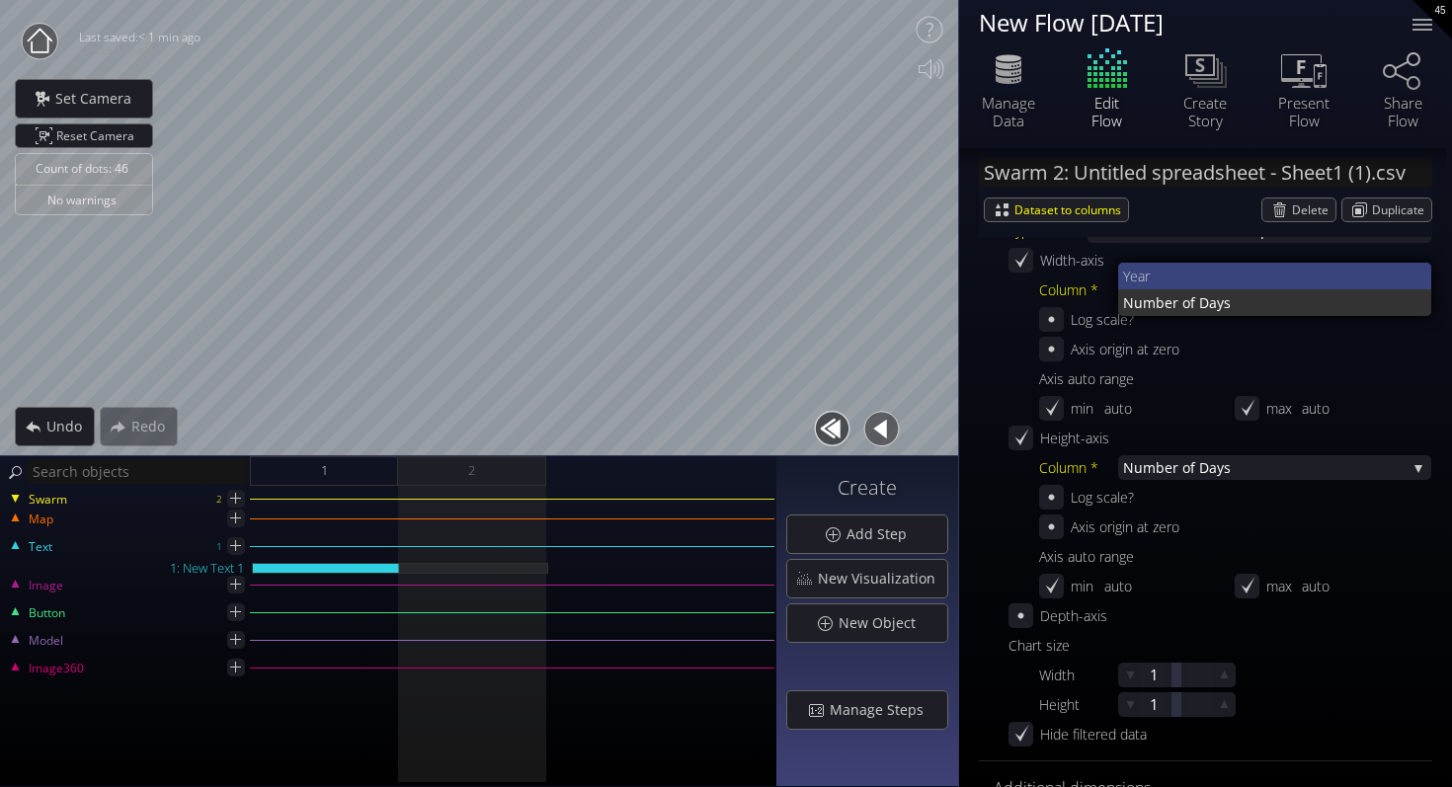
click at [1211, 277] on span "Year" at bounding box center [1269, 276] width 293 height 27
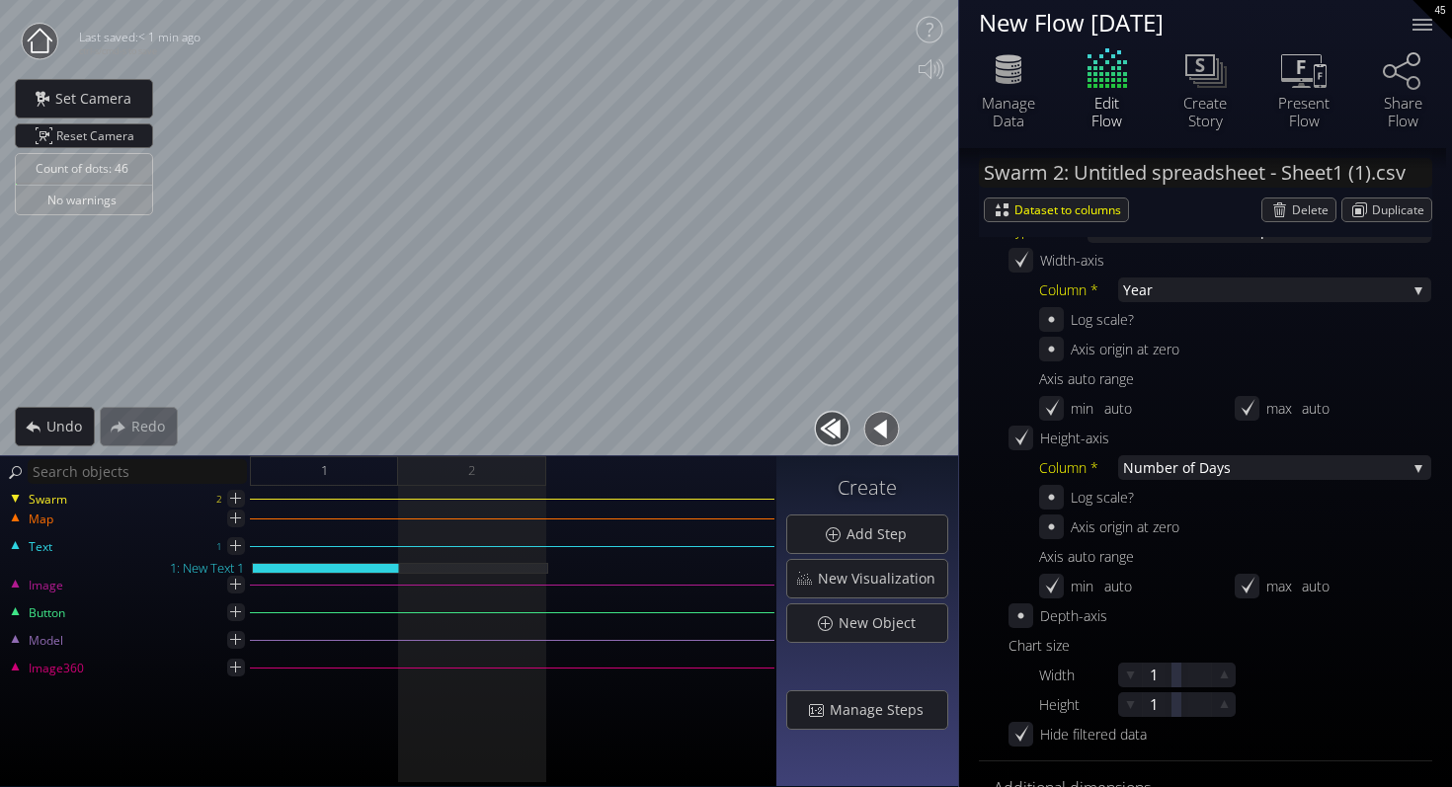
click at [409, 502] on div "Swarm 2 Map Text 1 1: New Text 1 Image Button Model Image360" at bounding box center [388, 636] width 776 height 301
click at [409, 510] on div "Swarm 2 Map Text 1 1: New Text 1 Image Button Model Image360" at bounding box center [388, 636] width 776 height 301
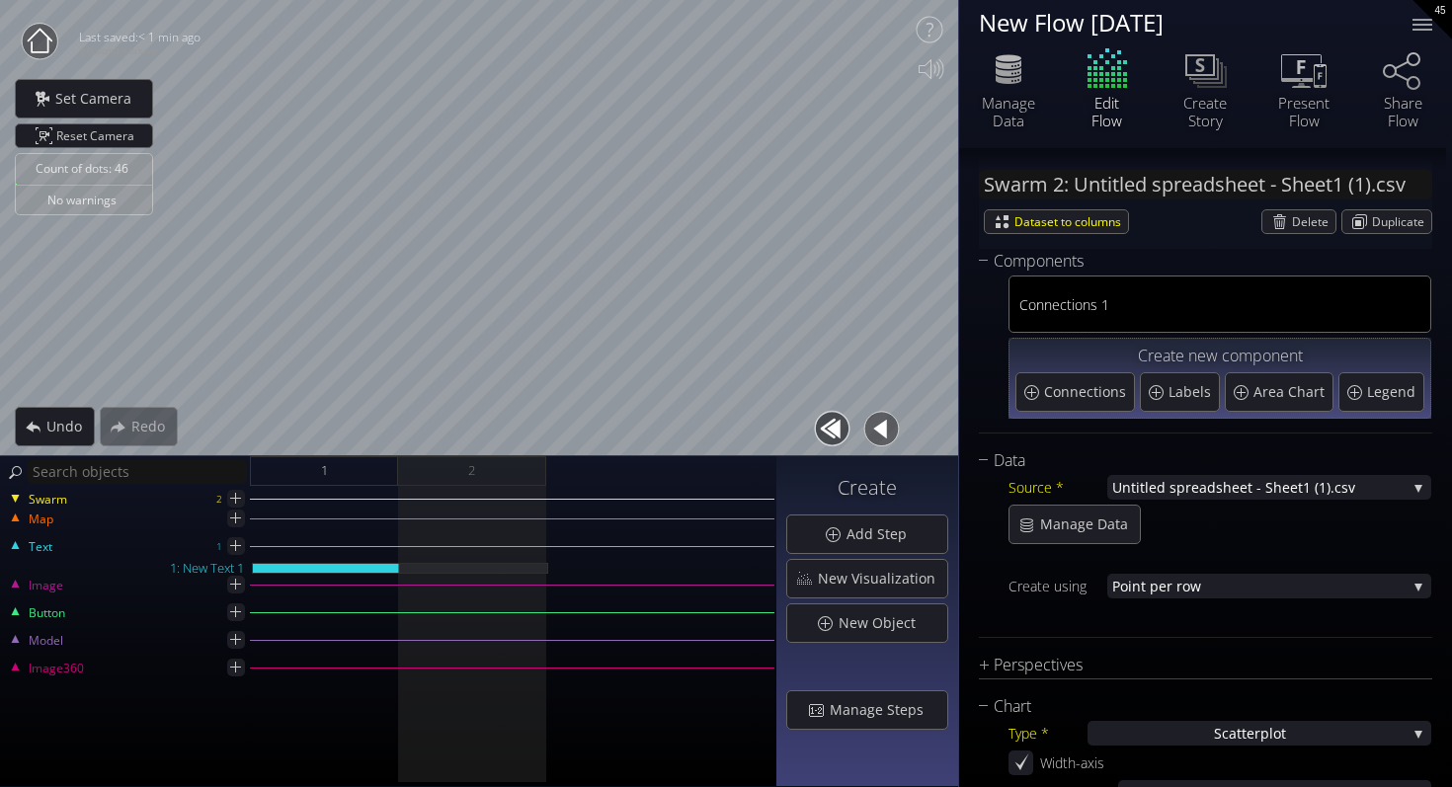
scroll to position [0, 0]
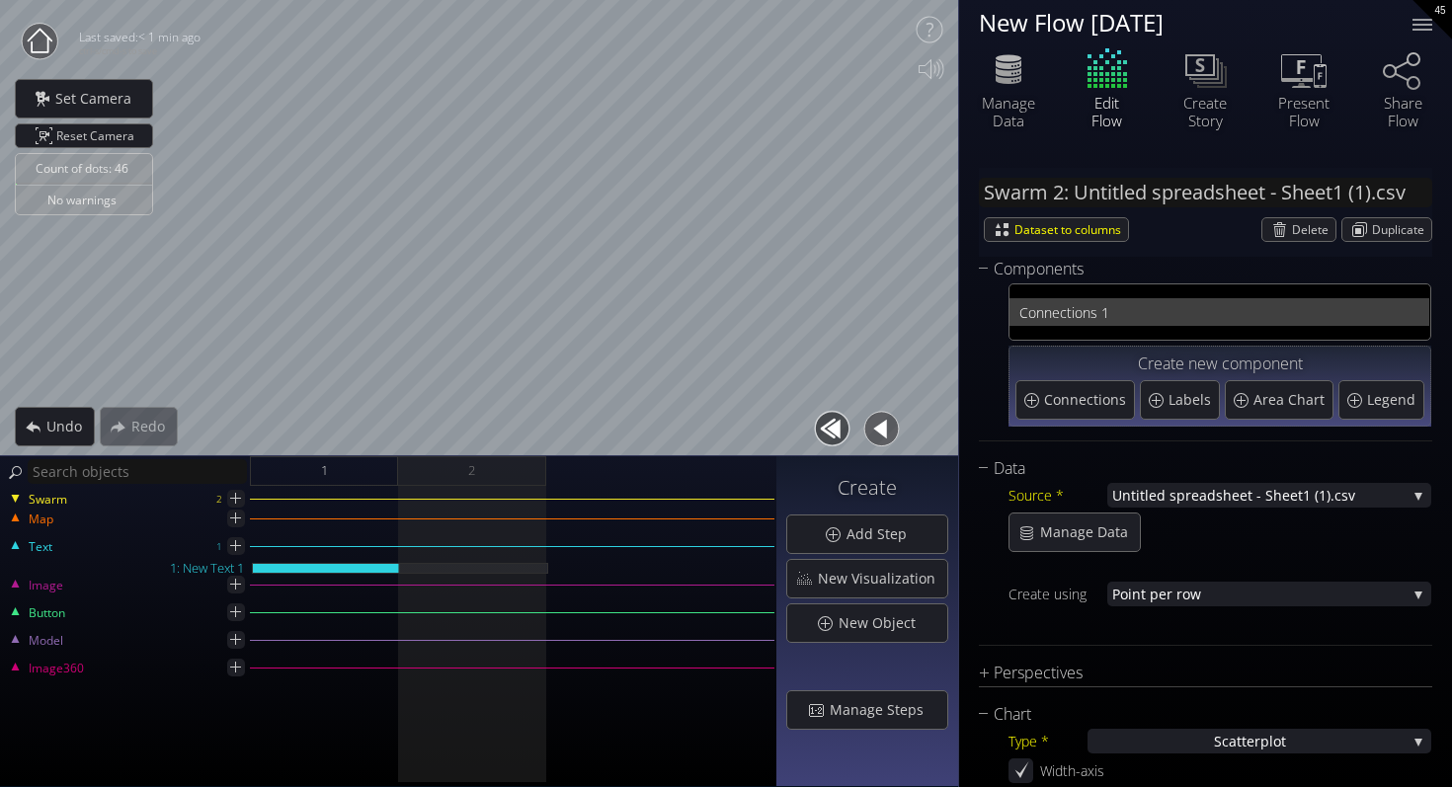
click at [1128, 318] on span "nections 1" at bounding box center [1231, 312] width 375 height 25
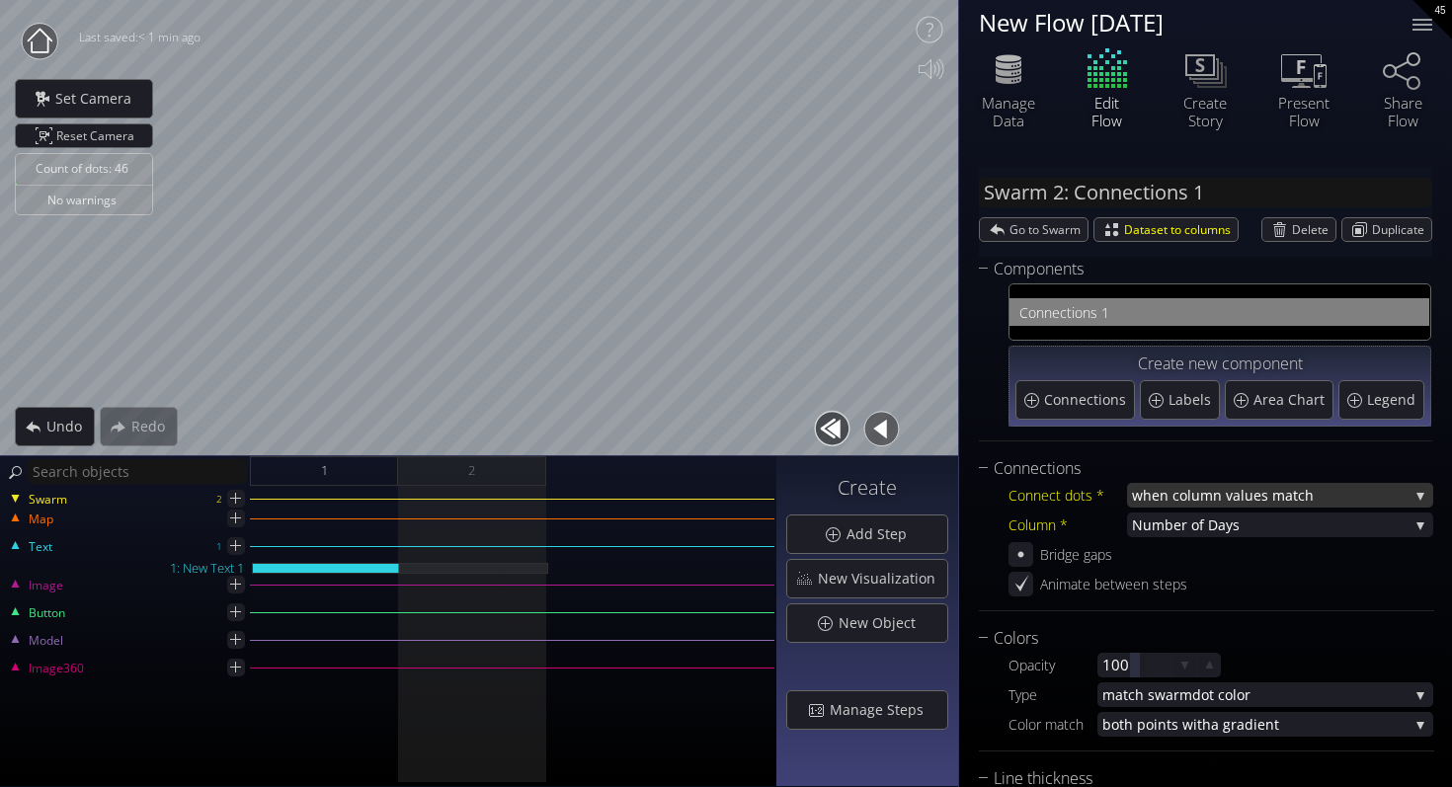
click at [1209, 502] on span "when column va" at bounding box center [1186, 495] width 109 height 25
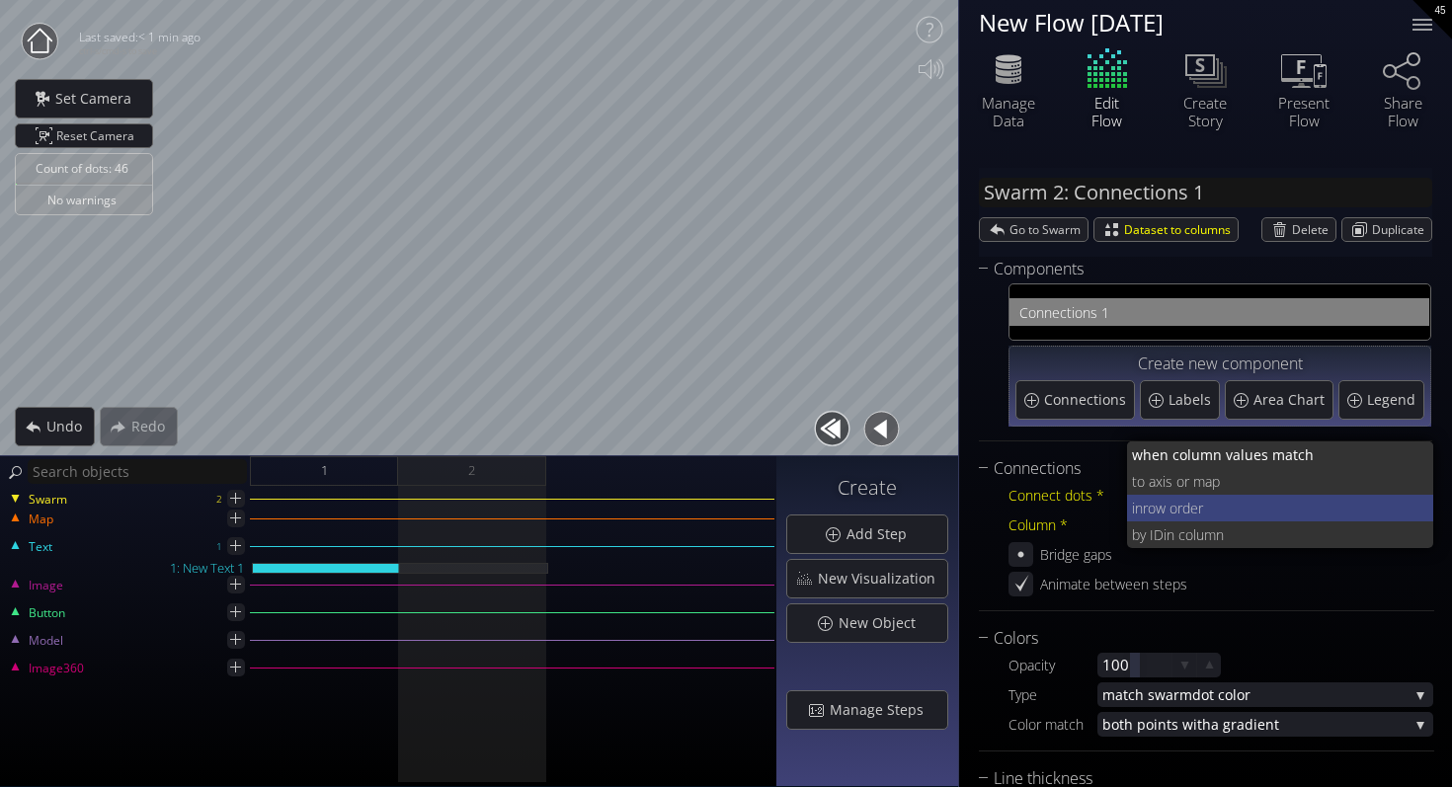
click at [1209, 501] on span "row order" at bounding box center [1280, 508] width 276 height 27
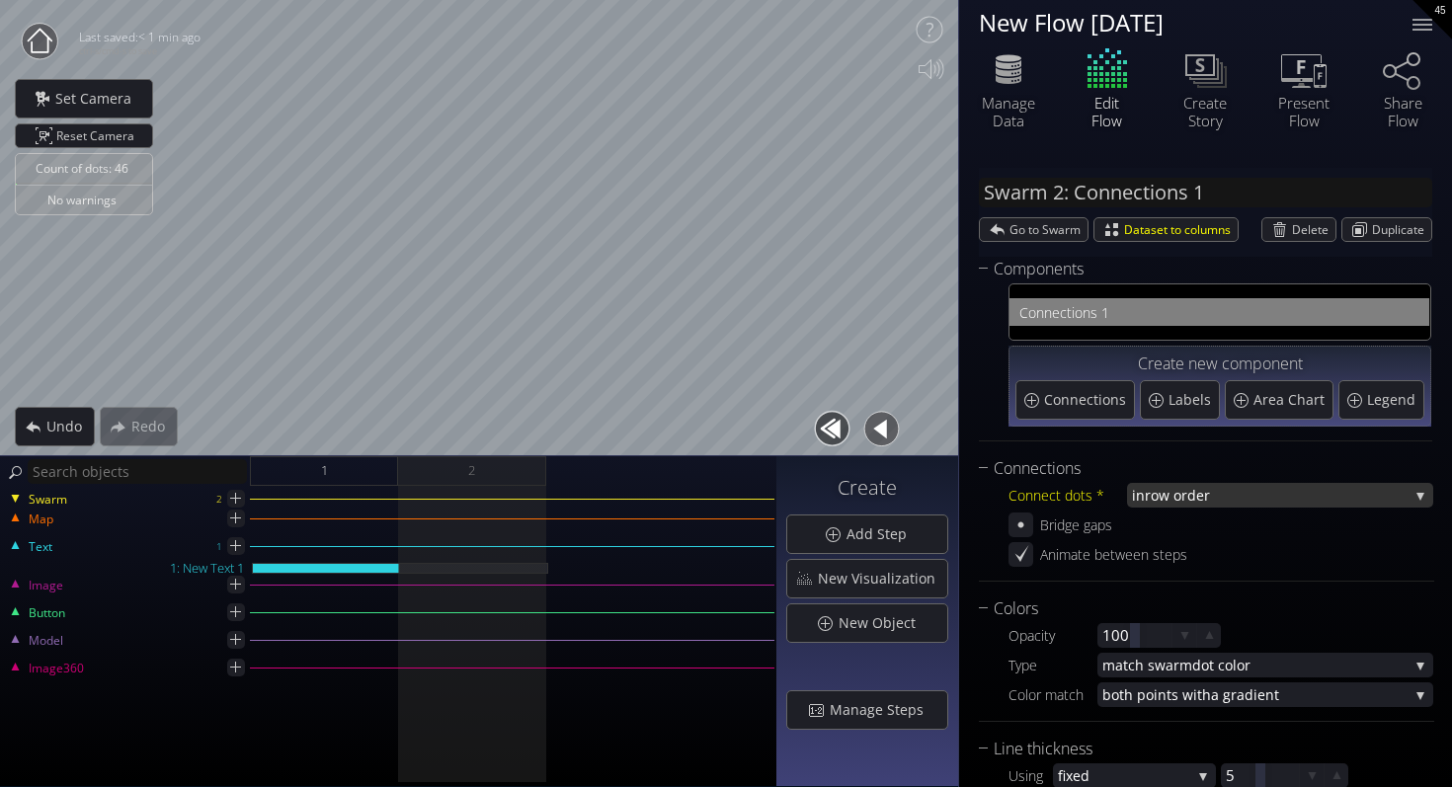
click at [1209, 501] on span "row order" at bounding box center [1276, 495] width 264 height 25
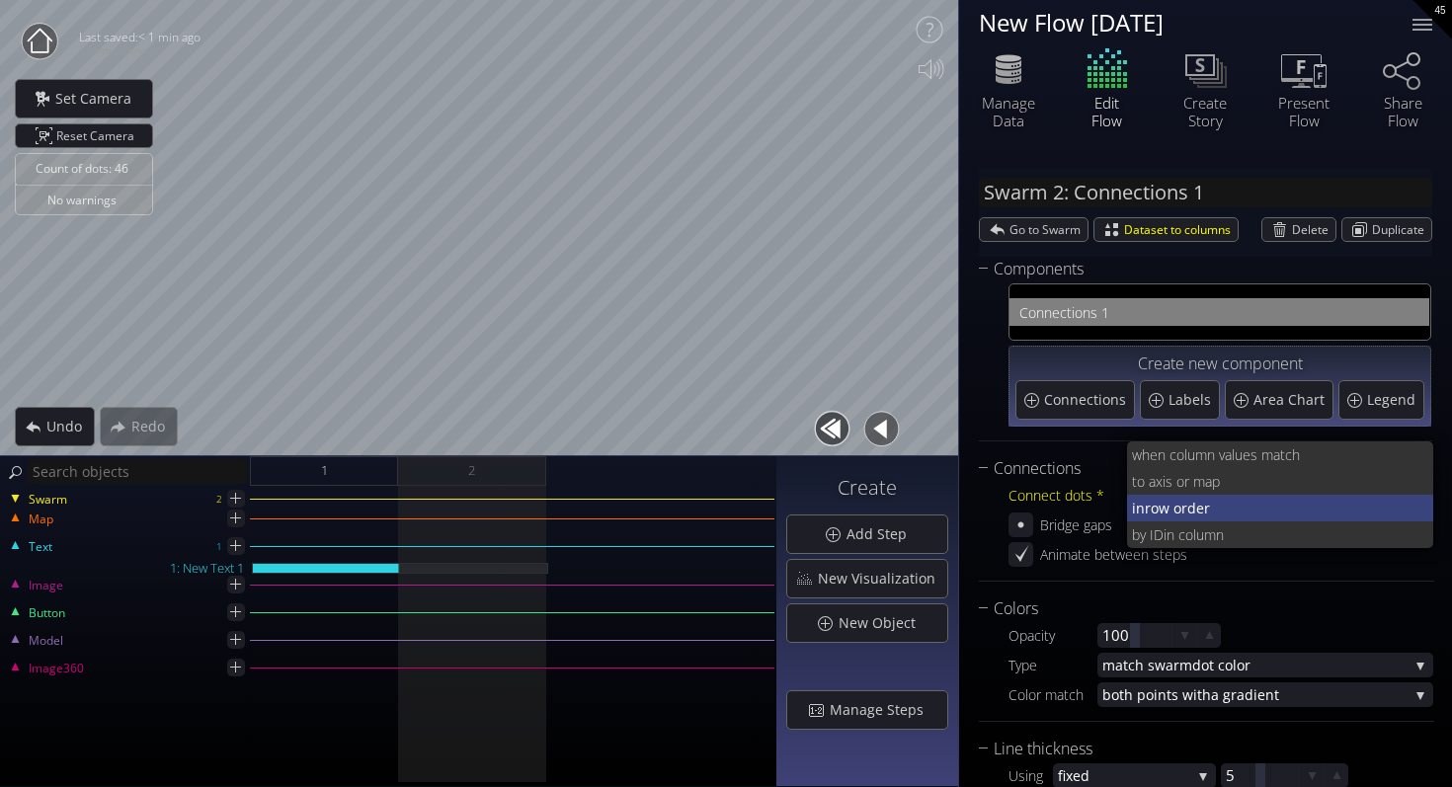
click at [1211, 512] on span "row order" at bounding box center [1281, 508] width 274 height 27
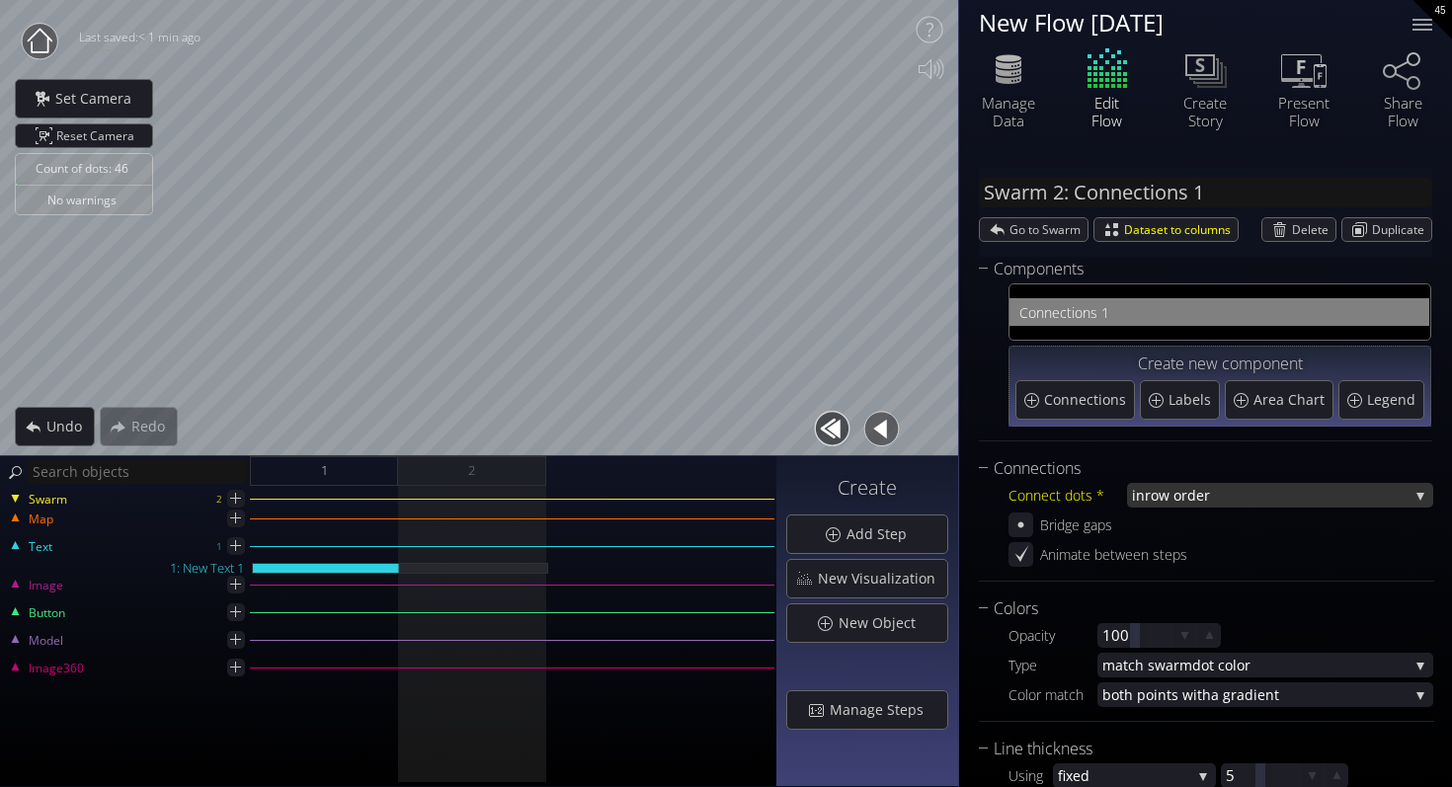
click at [1206, 497] on span "row order" at bounding box center [1276, 495] width 264 height 25
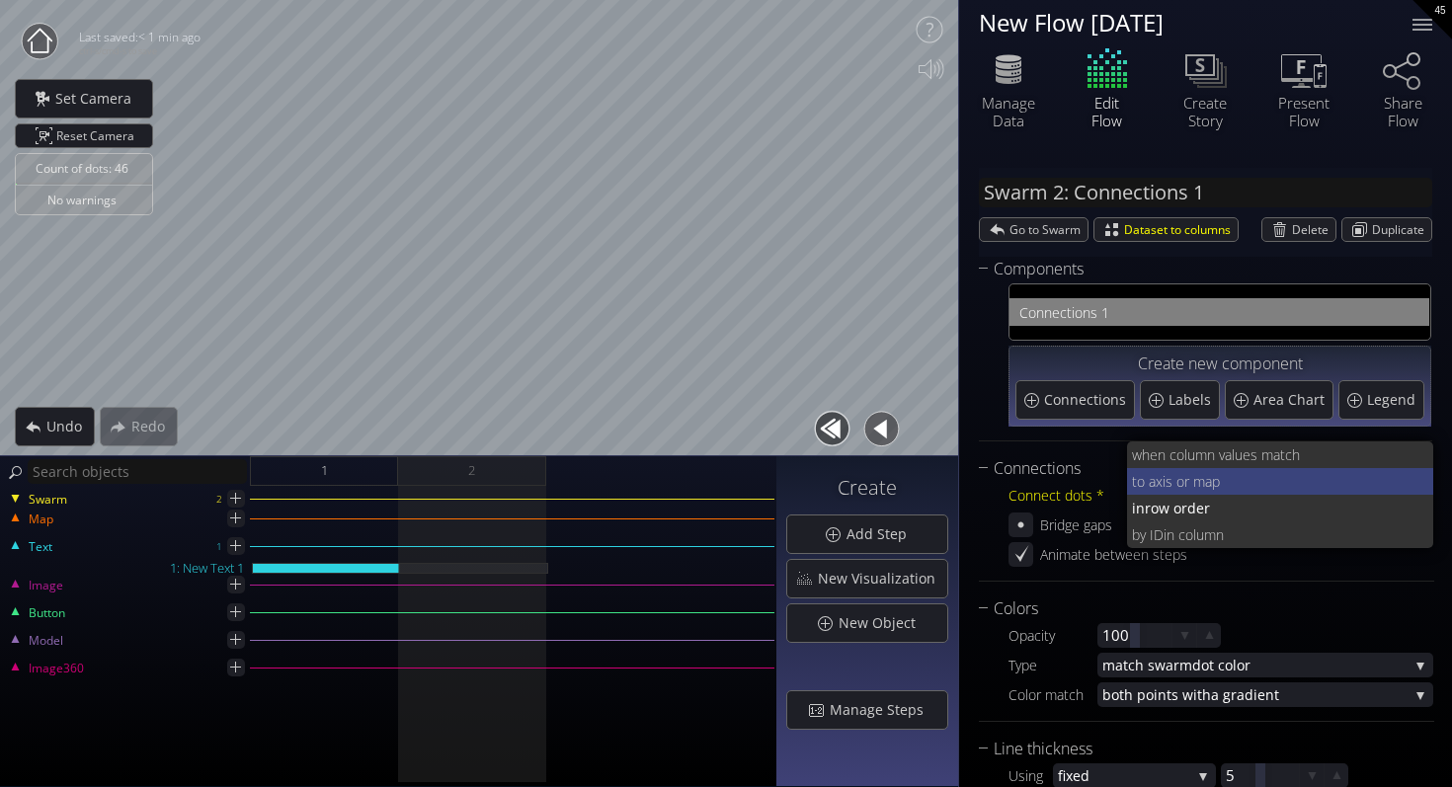
click at [1204, 477] on span "xis or map" at bounding box center [1286, 481] width 263 height 27
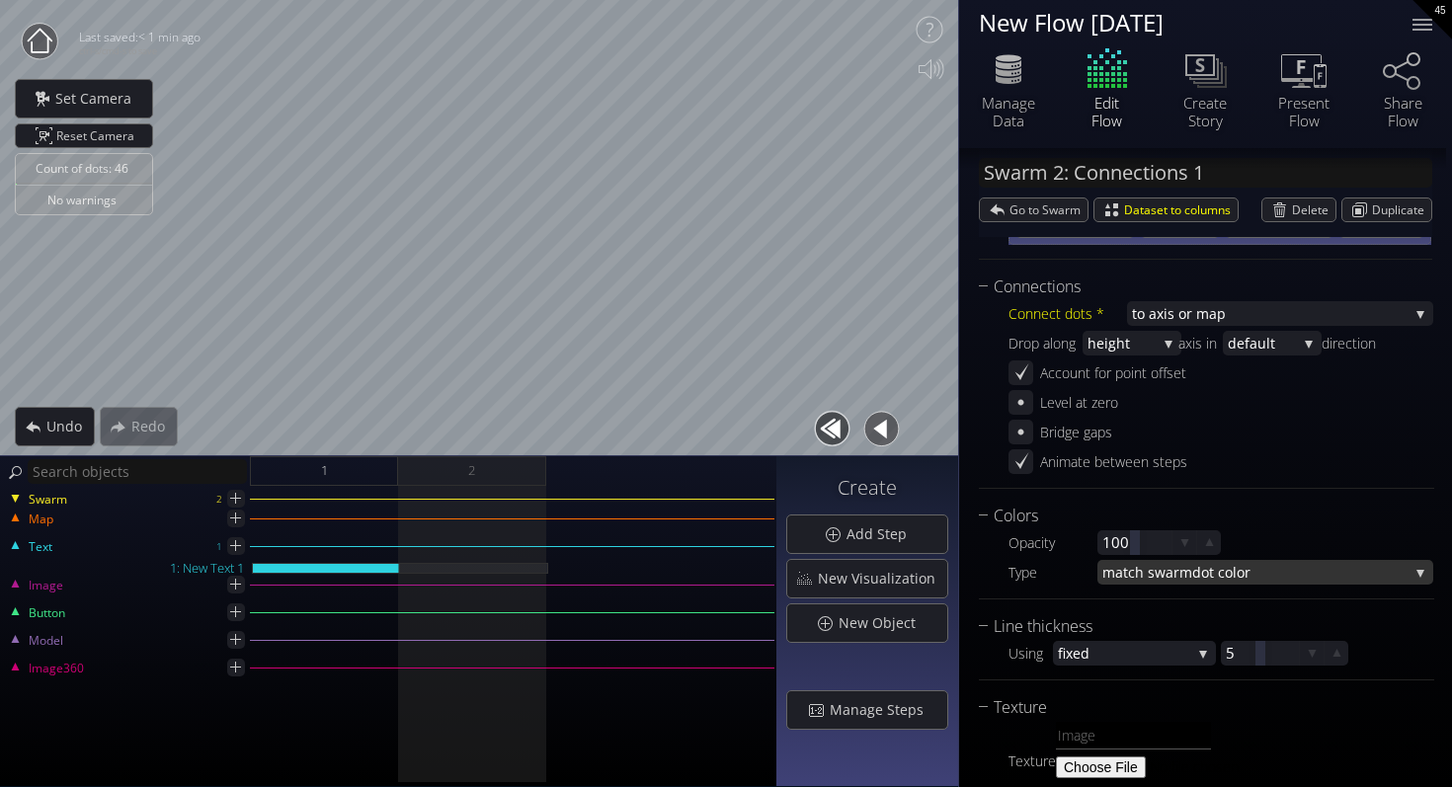
scroll to position [185, 0]
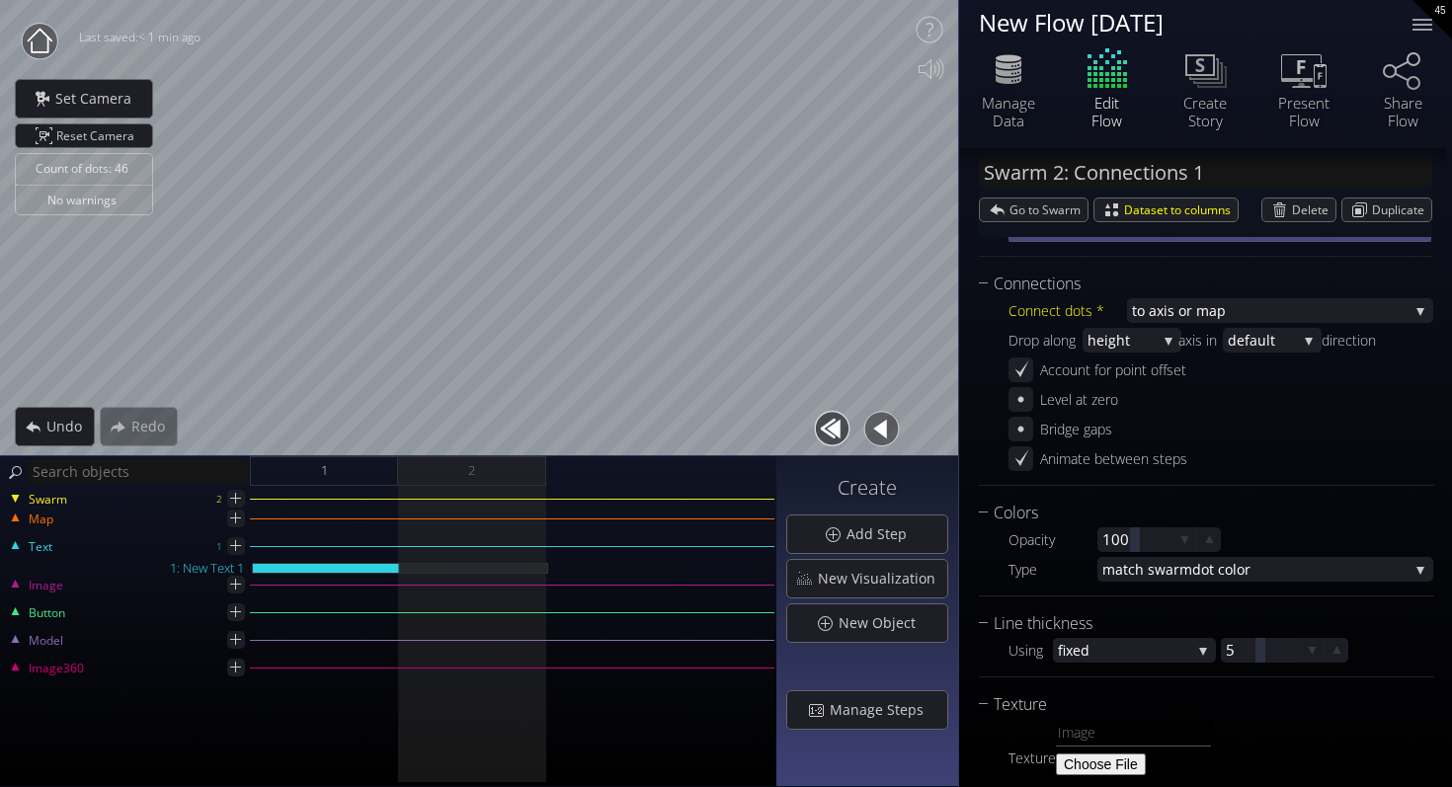
click at [437, 506] on div "Swarm 2 Map Text 1 1: New Text 1 Image Button Model Image360" at bounding box center [388, 636] width 776 height 301
click at [122, 501] on div "Swarm" at bounding box center [109, 498] width 212 height 18
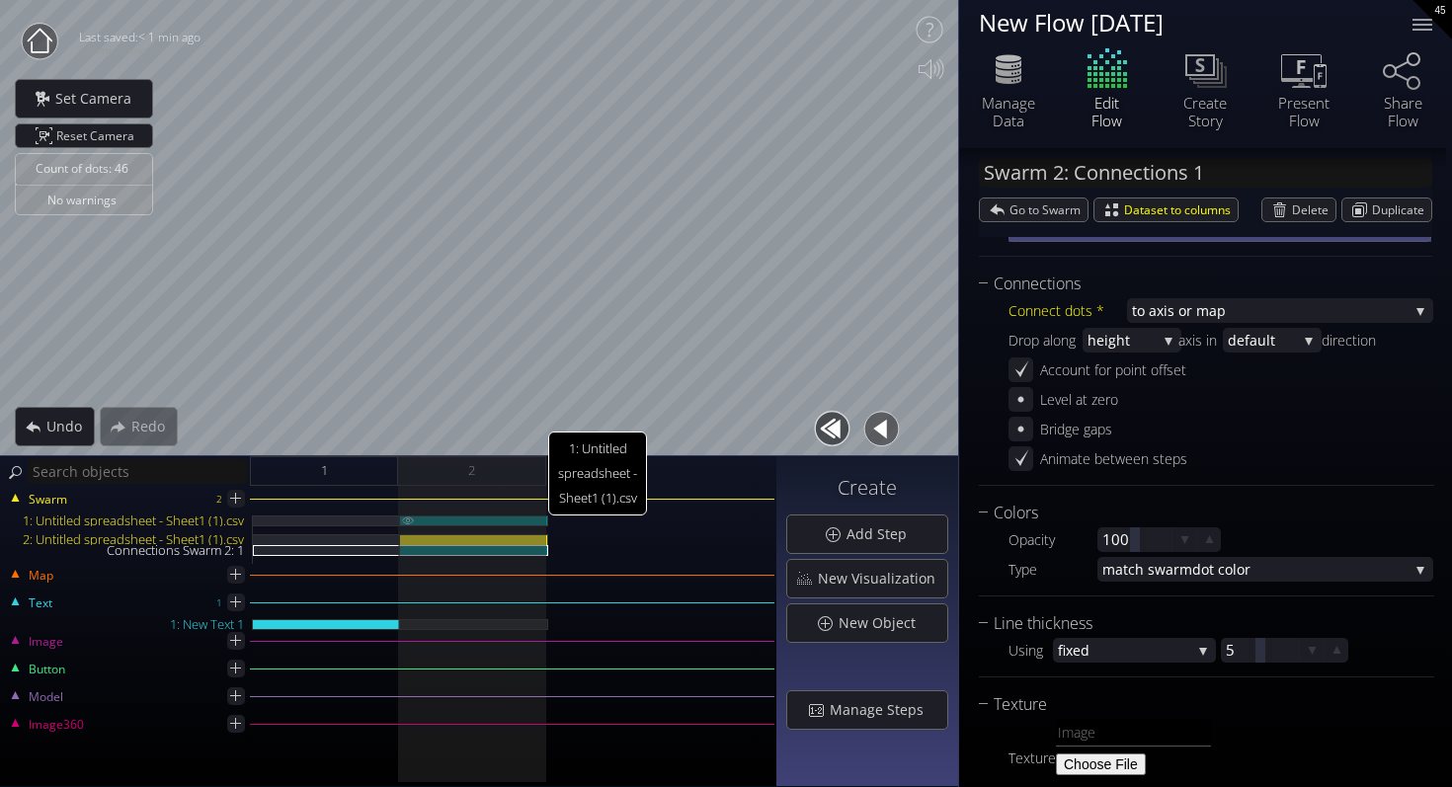
click at [446, 521] on div "1: Untitled spreadsheet - Sheet1 (1).csv" at bounding box center [474, 520] width 148 height 11
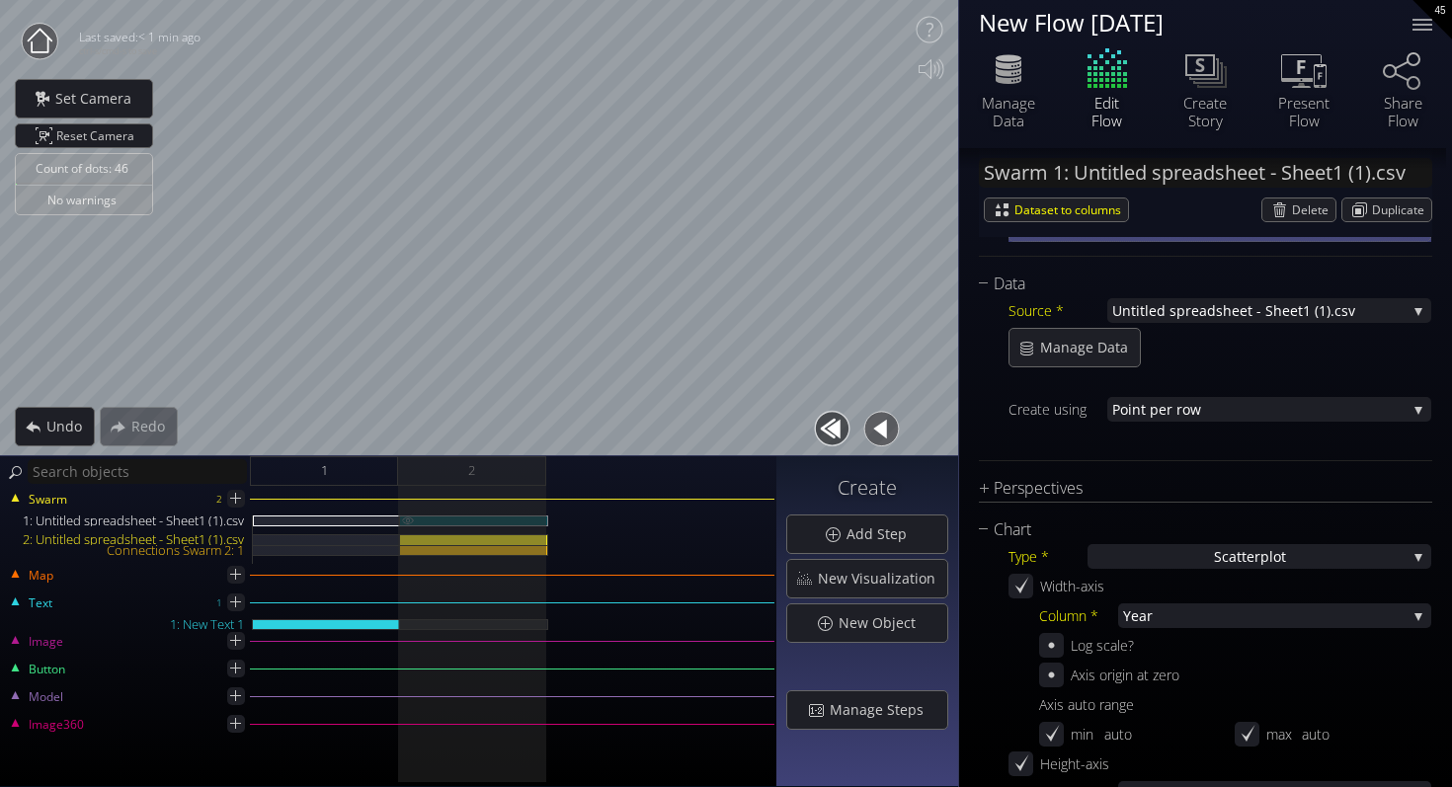
click at [408, 518] on img at bounding box center [408, 519] width 16 height 9
click at [429, 543] on div "2: Untitled spreadsheet - Sheet1 (1).csv" at bounding box center [474, 539] width 148 height 11
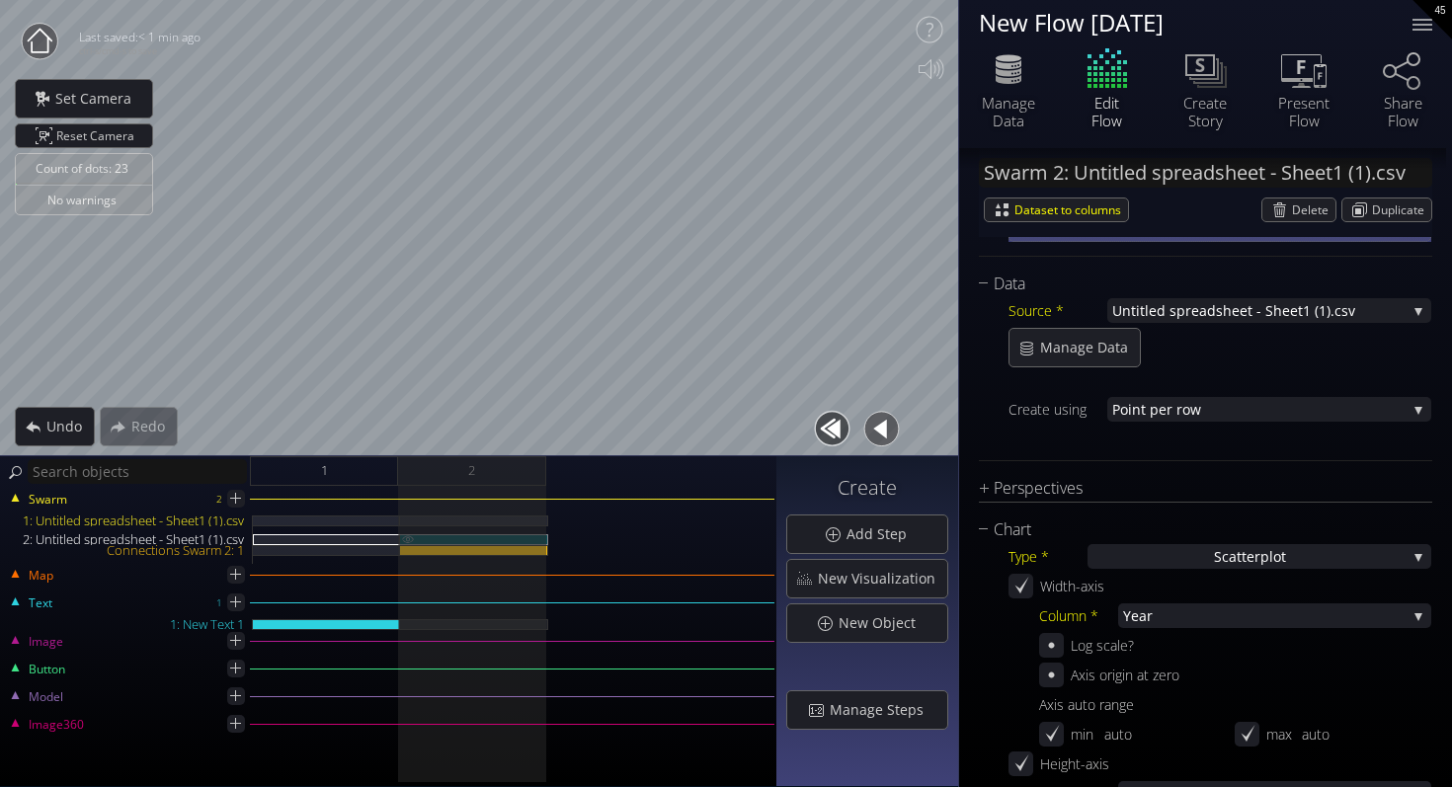
click at [411, 537] on img at bounding box center [408, 538] width 16 height 9
click at [427, 517] on div "1: Untitled spreadsheet - Sheet1 (1).csv" at bounding box center [474, 520] width 148 height 11
type input "Swarm 1: Untitled spreadsheet - Sheet1 (1).csv"
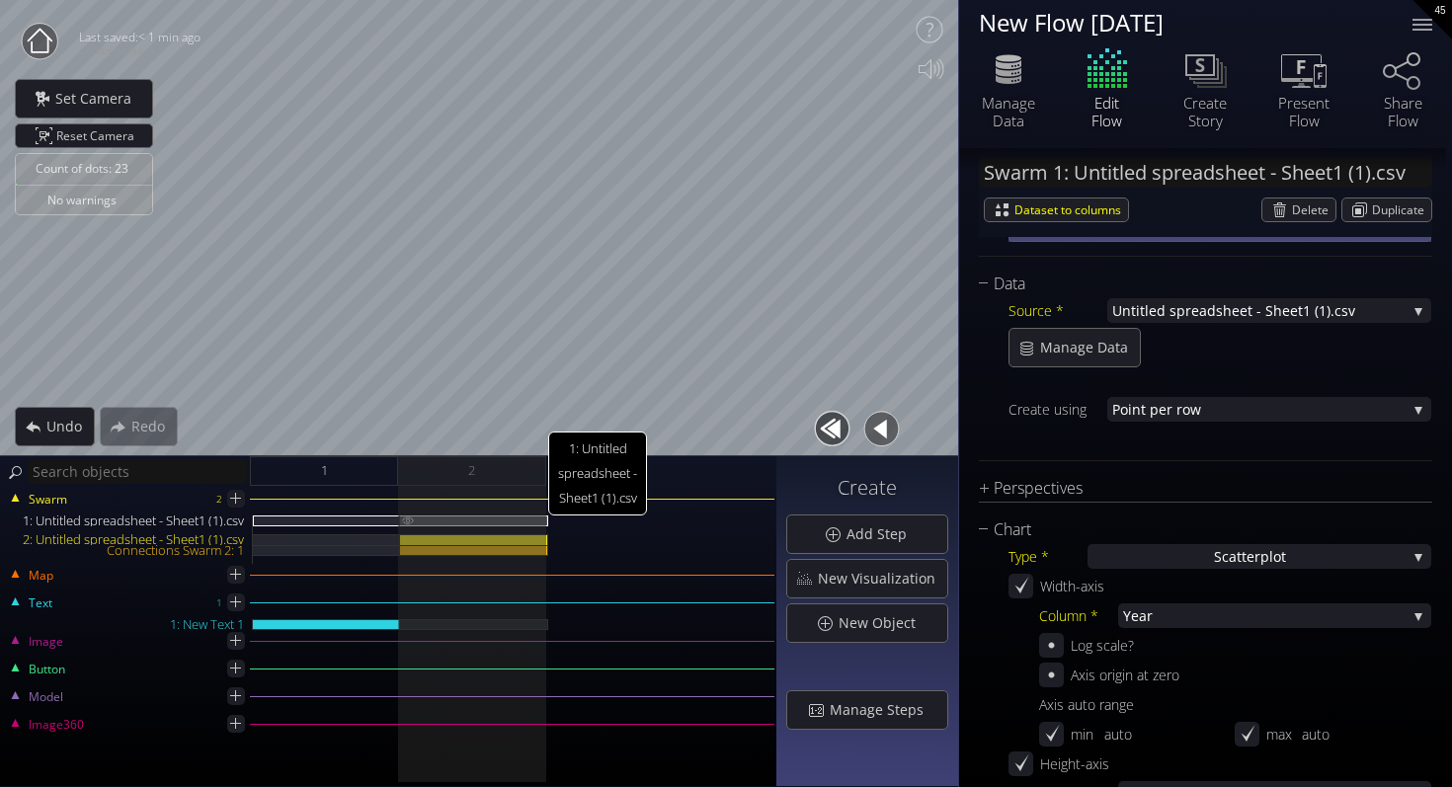
click at [411, 516] on img at bounding box center [408, 519] width 16 height 9
click at [1280, 209] on div "Delete" at bounding box center [1298, 209] width 73 height 23
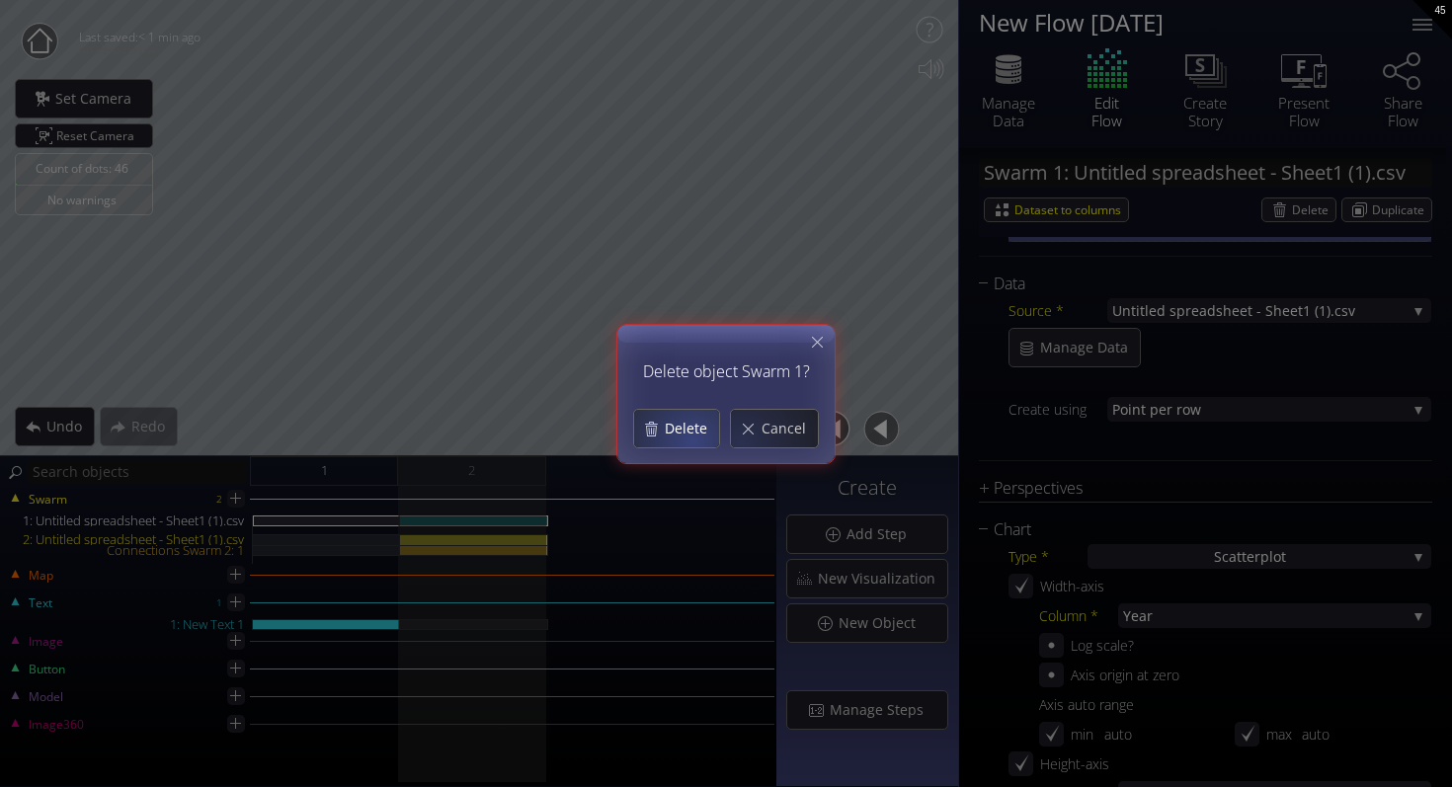
click at [675, 436] on span "Delete" at bounding box center [691, 429] width 55 height 20
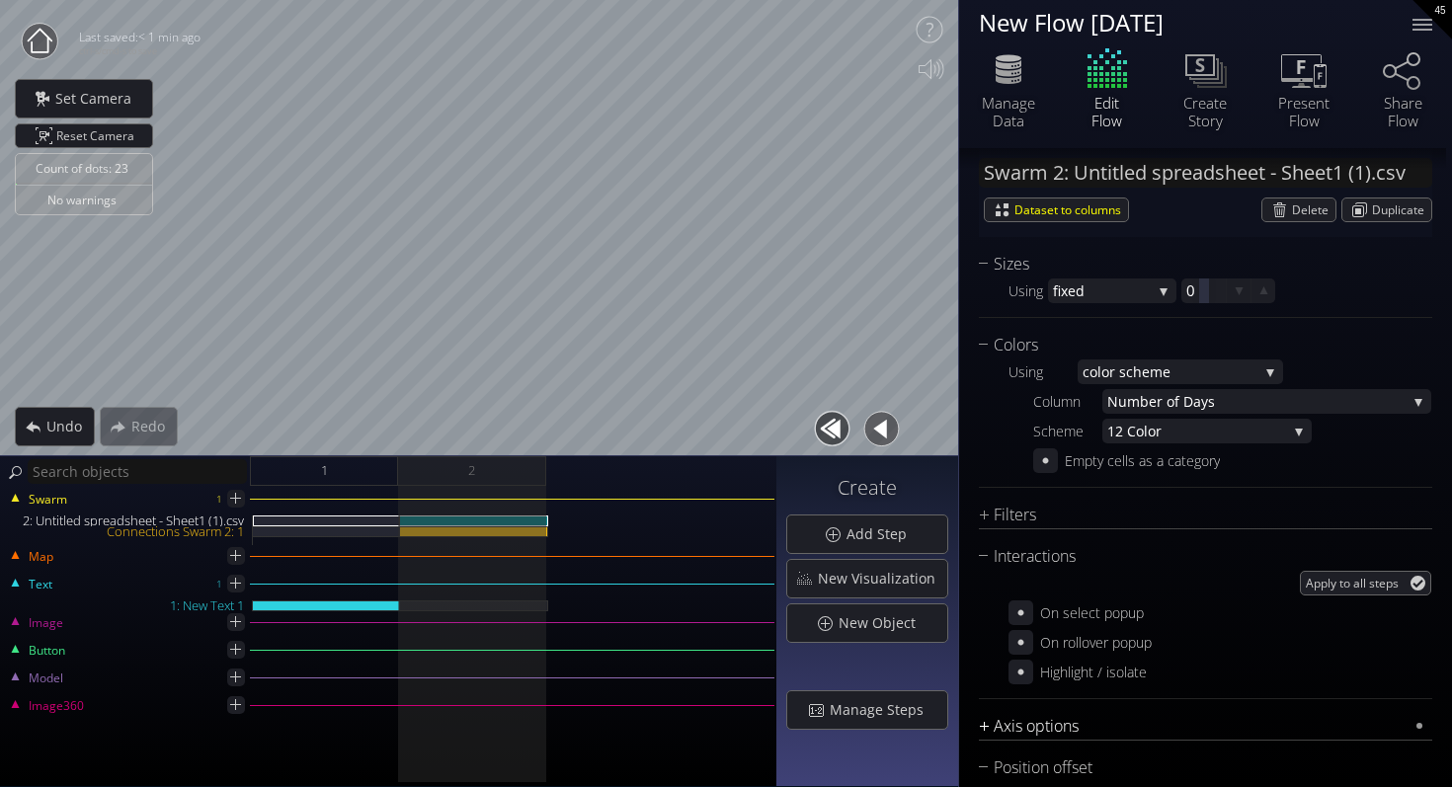
scroll to position [1553, 0]
click at [1173, 432] on span "or" at bounding box center [1216, 434] width 139 height 25
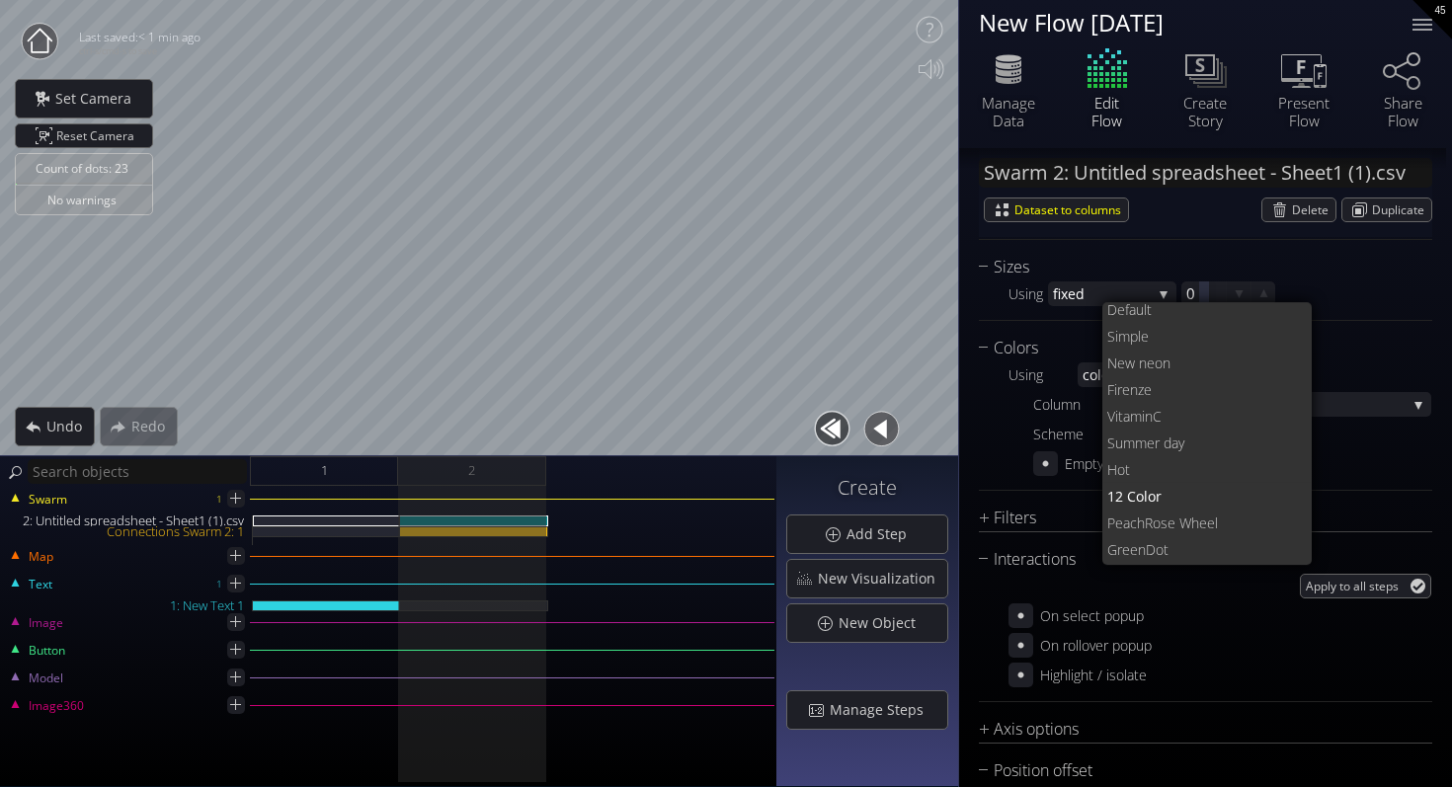
scroll to position [0, 0]
click at [1401, 435] on div "Column Numb er of Days Year Numb er of Days Scheme 12 Col or Defa ult Si mple N…" at bounding box center [1232, 434] width 398 height 84
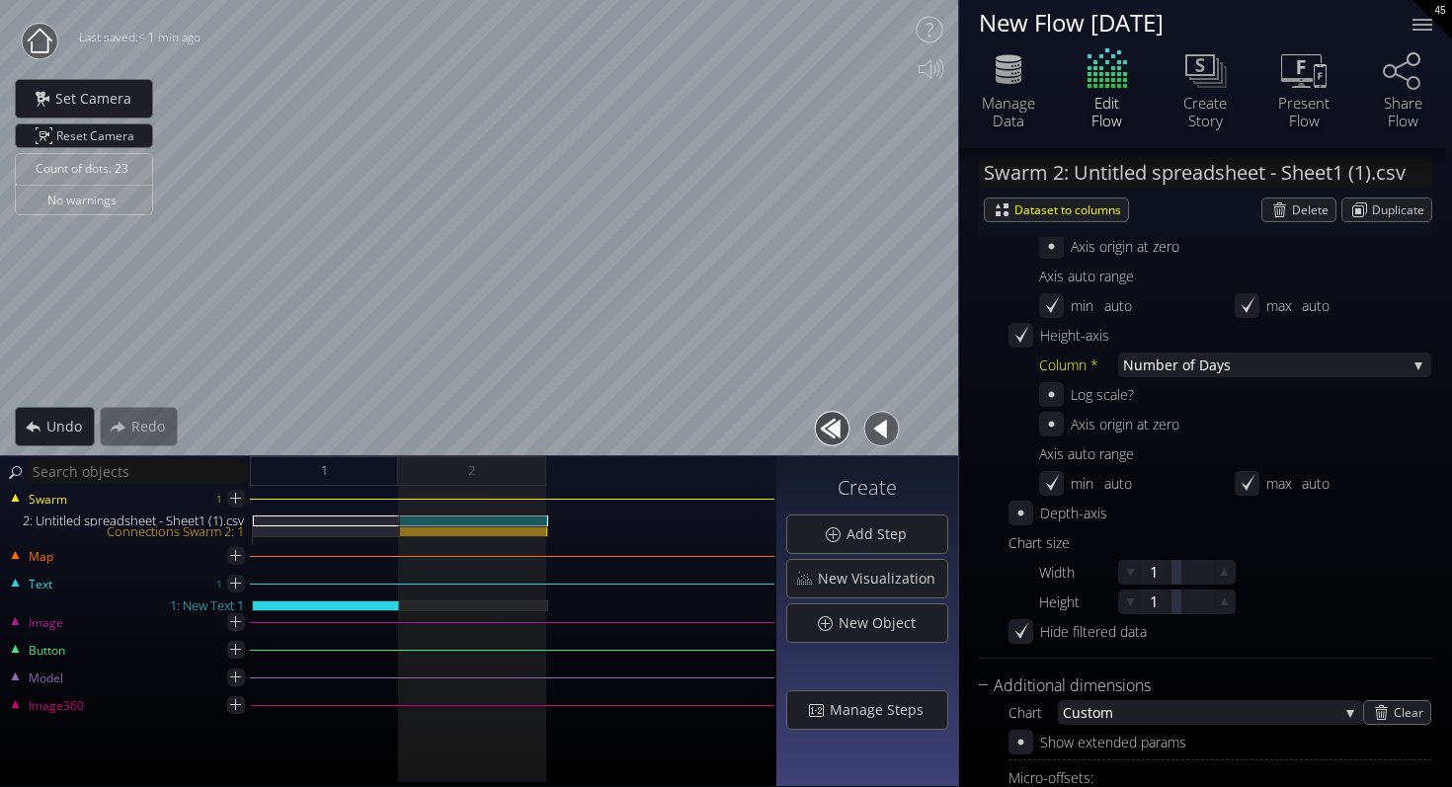
scroll to position [601, 0]
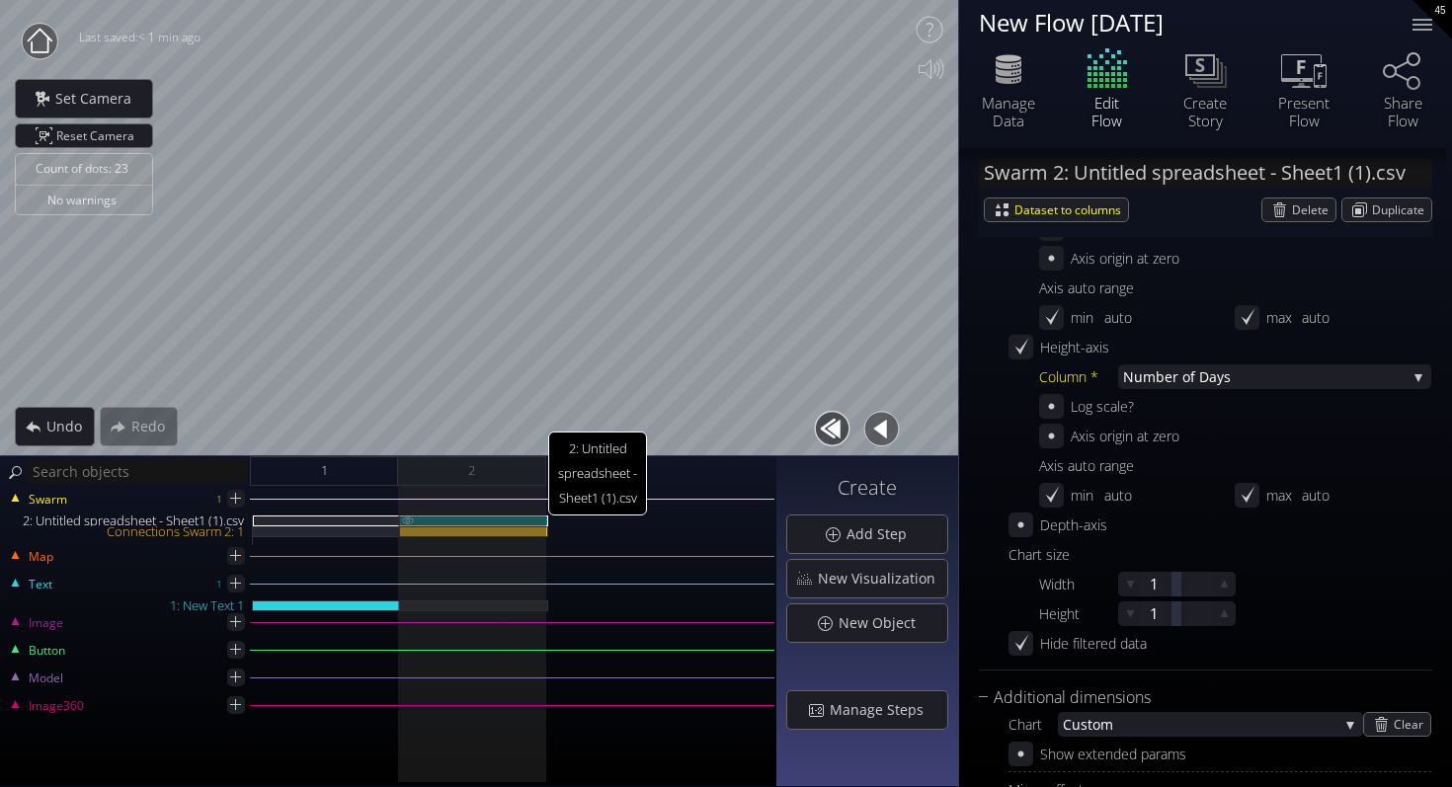
click at [490, 520] on div "2: Untitled spreadsheet - Sheet1 (1).csv" at bounding box center [474, 520] width 148 height 11
click at [495, 528] on div "Connections Swarm 2: 1" at bounding box center [474, 531] width 148 height 11
type input "Swarm 2: Connections 1"
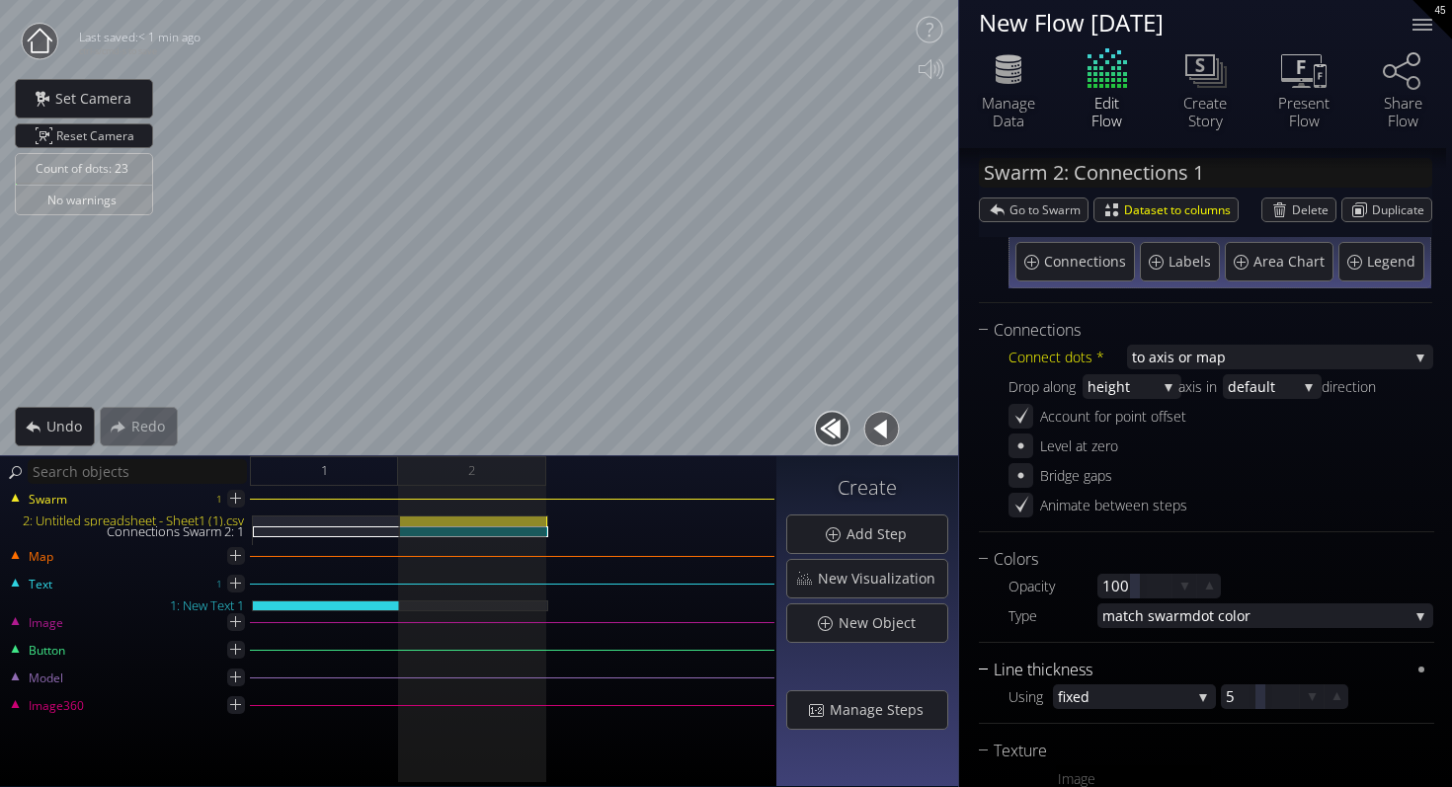
scroll to position [243, 0]
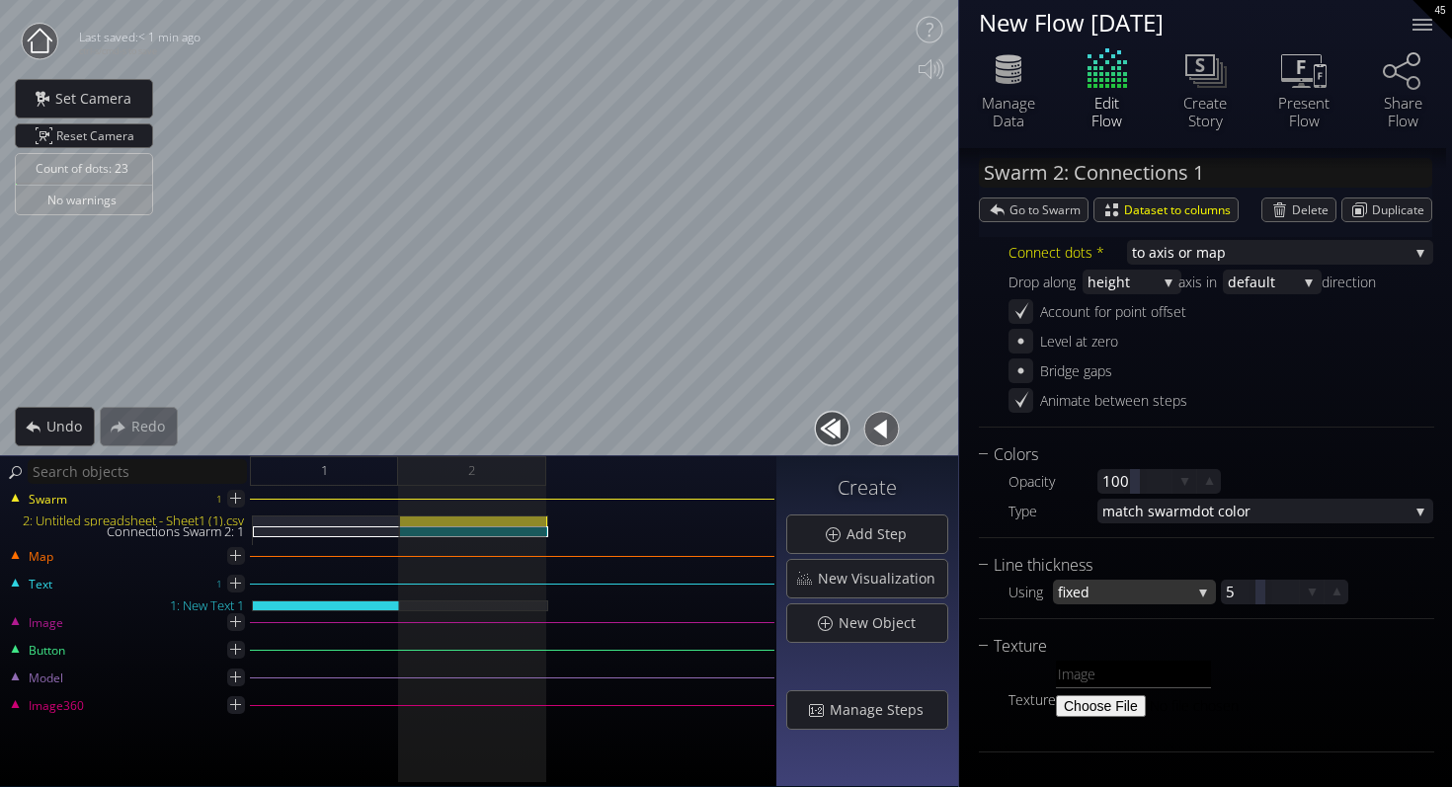
click at [1155, 603] on span "fixed" at bounding box center [1124, 592] width 133 height 25
click at [1269, 589] on div at bounding box center [1260, 592] width 78 height 25
type input "5"
click at [1261, 655] on div "Texture" at bounding box center [1194, 646] width 431 height 25
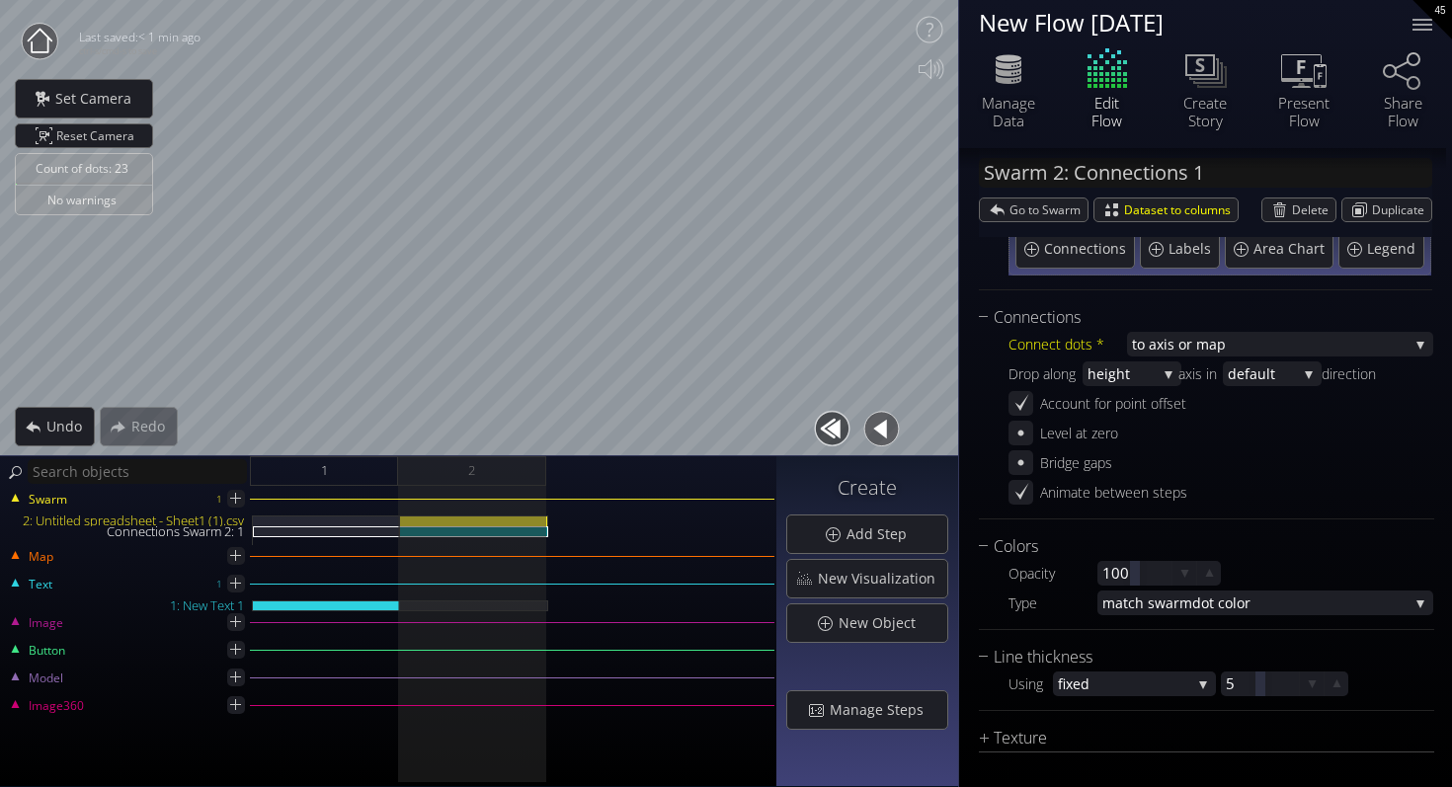
scroll to position [151, 0]
drag, startPoint x: 1258, startPoint y: 689, endPoint x: 1311, endPoint y: 685, distance: 53.5
click at [1311, 685] on div "14.58 5" at bounding box center [1284, 683] width 127 height 25
drag, startPoint x: 1261, startPoint y: 687, endPoint x: 1220, endPoint y: 688, distance: 41.5
click at [1220, 688] on div at bounding box center [1221, 683] width 10 height 25
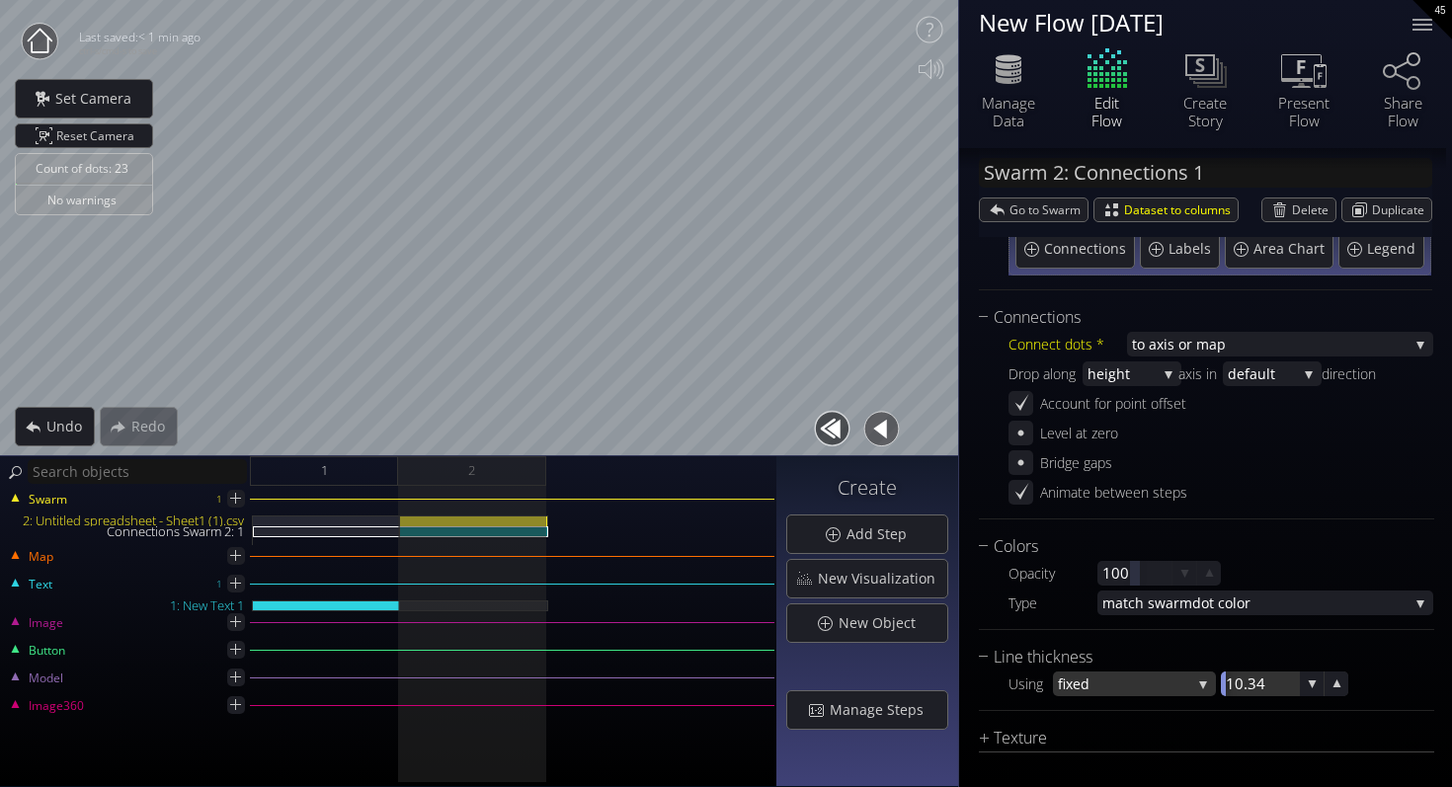
drag, startPoint x: 1251, startPoint y: 688, endPoint x: 1131, endPoint y: 689, distance: 120.5
click at [1131, 689] on div "Using fixed fixed matc h dot size 10.34 5" at bounding box center [1220, 683] width 425 height 25
drag, startPoint x: 1262, startPoint y: 689, endPoint x: 1356, endPoint y: 687, distance: 93.8
click at [1356, 687] on div "Using fixed fixed matc h dot size 9.75 5" at bounding box center [1220, 683] width 425 height 25
click at [346, 475] on div "1" at bounding box center [324, 471] width 148 height 30
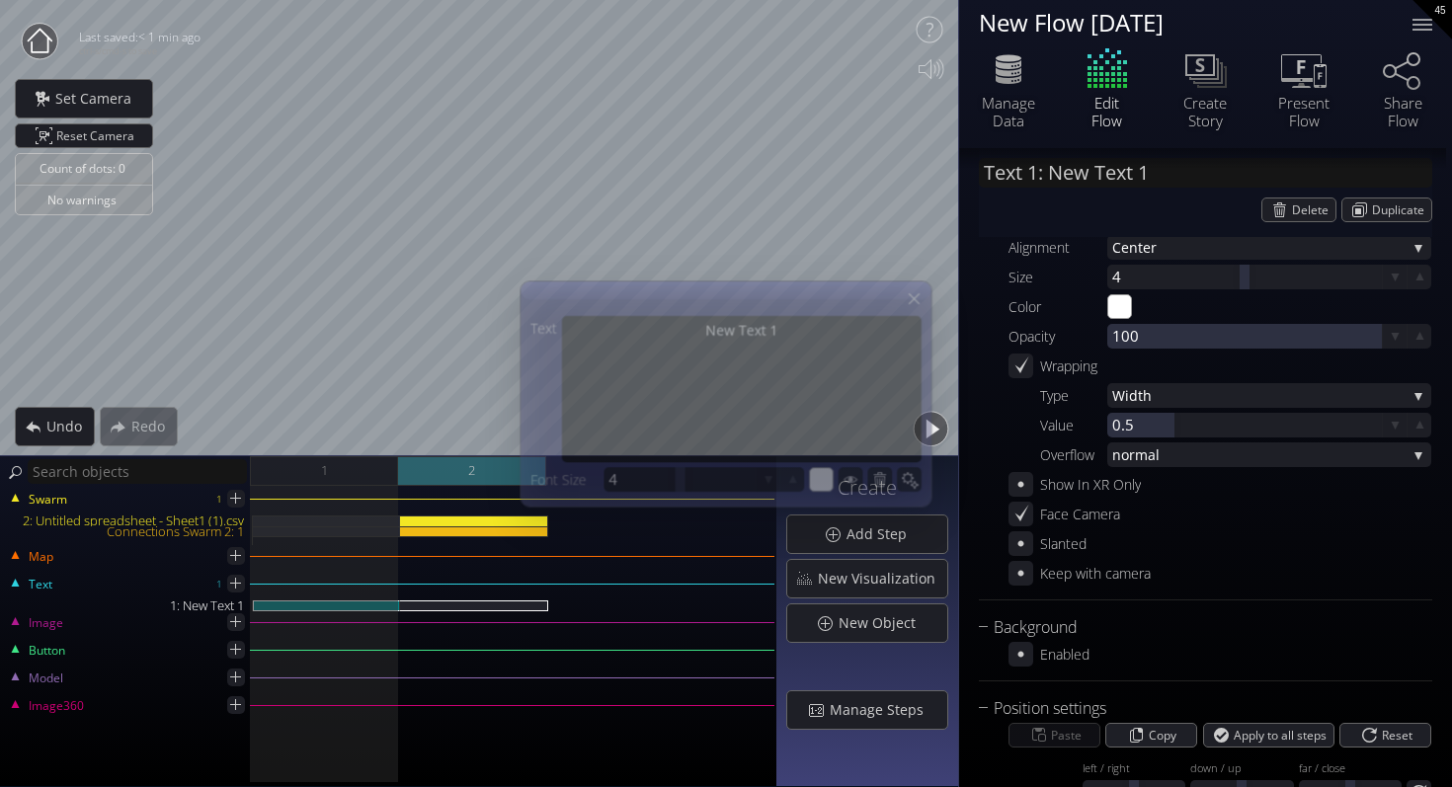
scroll to position [43, 0]
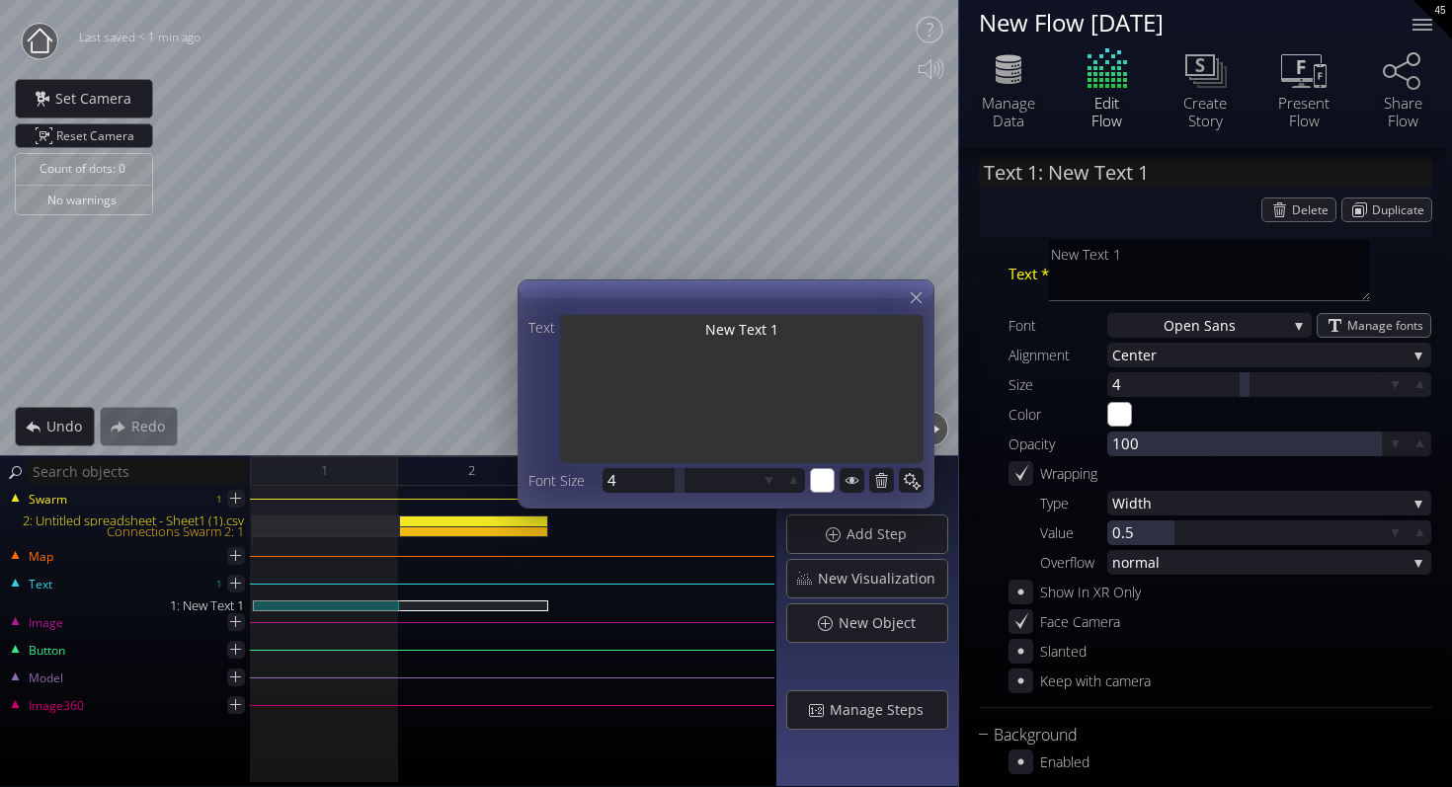
drag, startPoint x: 795, startPoint y: 332, endPoint x: 579, endPoint y: 330, distance: 216.3
click at [579, 330] on textarea "New Text 1" at bounding box center [741, 391] width 363 height 152
click at [783, 337] on textarea "New Text 1" at bounding box center [741, 391] width 363 height 152
drag, startPoint x: 797, startPoint y: 332, endPoint x: 642, endPoint y: 332, distance: 155.0
click at [642, 332] on textarea "New Text 1" at bounding box center [741, 391] width 363 height 152
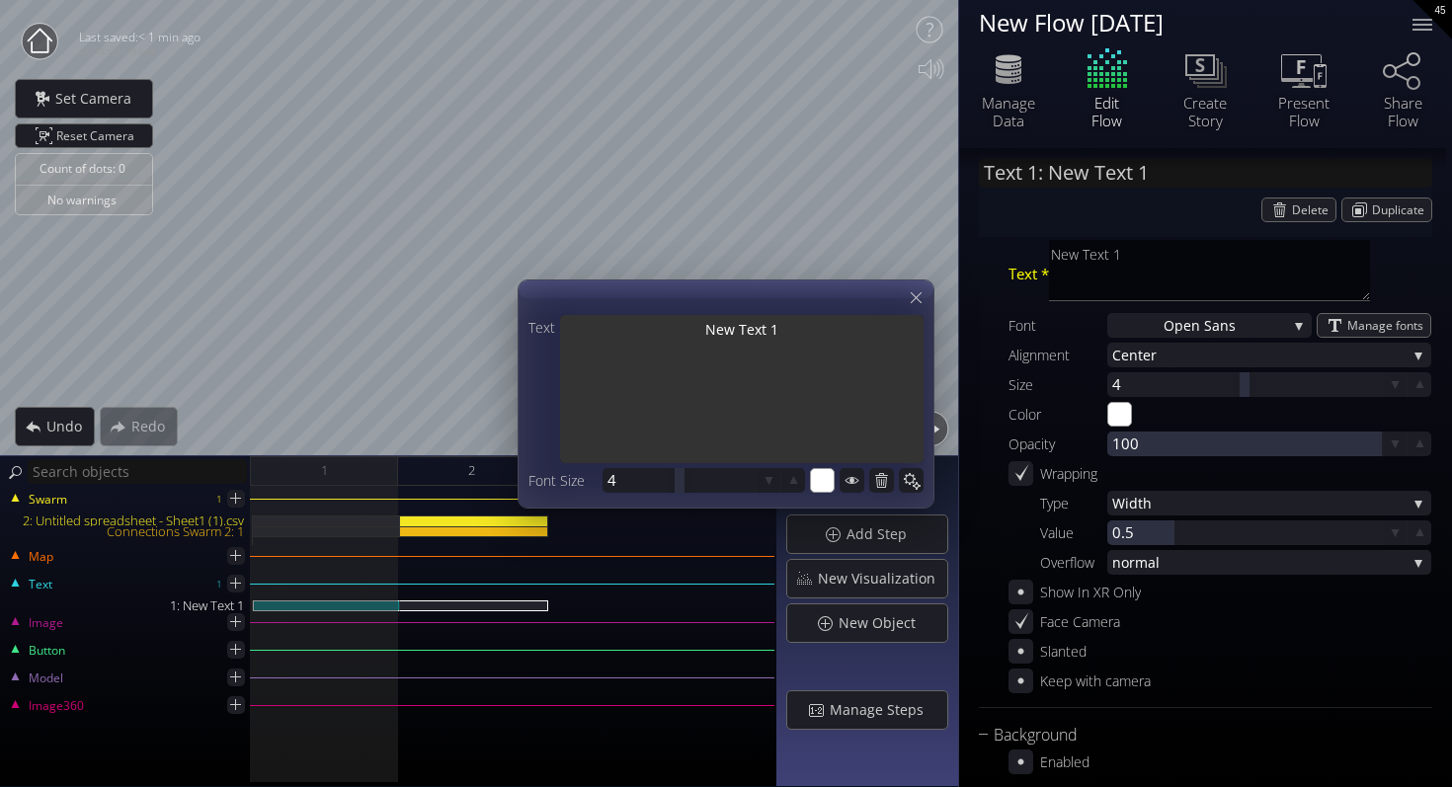
type input "Text 1: A"
type textarea "A"
type input "Text 1: Ai"
type textarea "Ai"
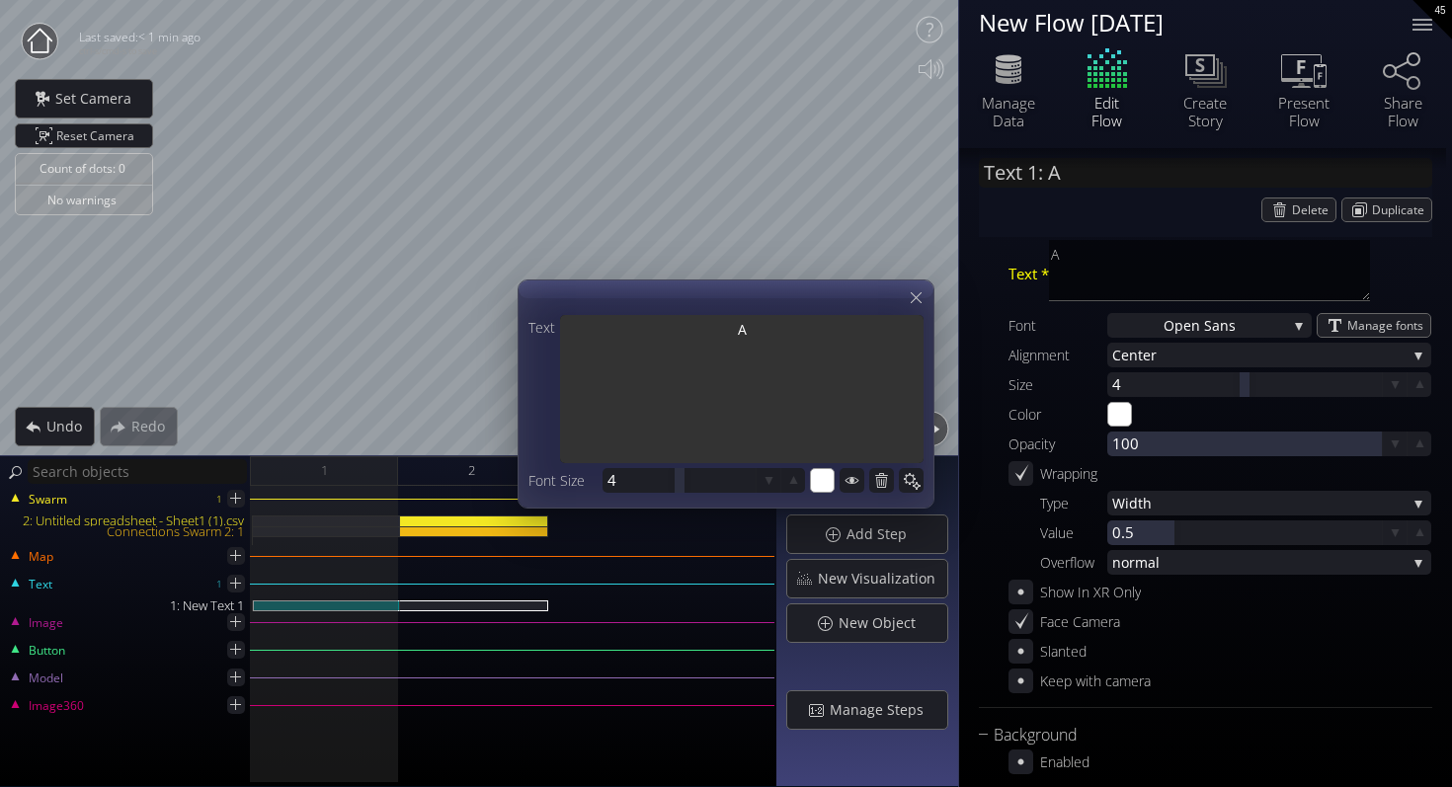
type textarea "Ai"
type input "Text 1: Air"
type textarea "Air"
type input "Text 1: Air"
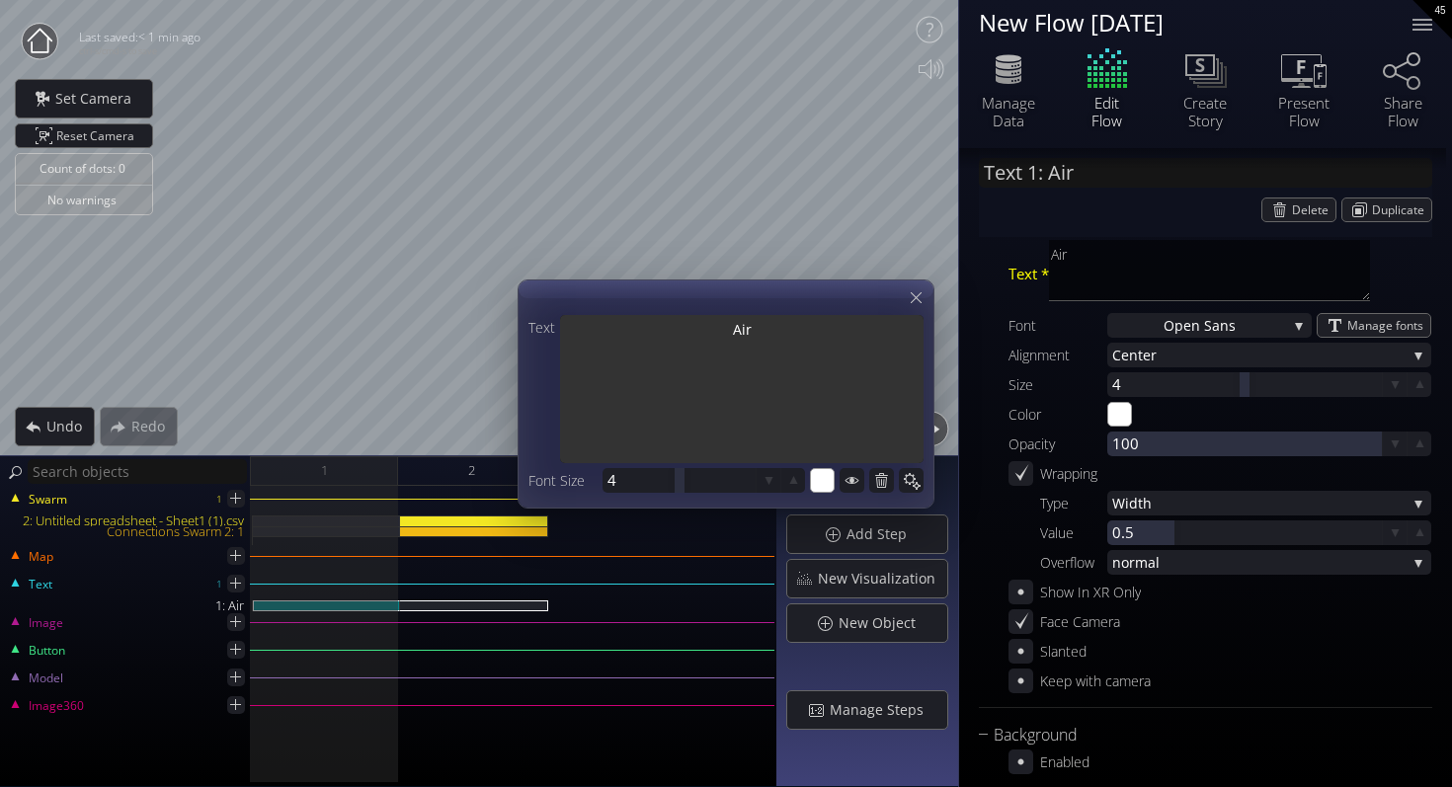
type textarea "Air"
type input "Text 1: Air P"
type textarea "Air P"
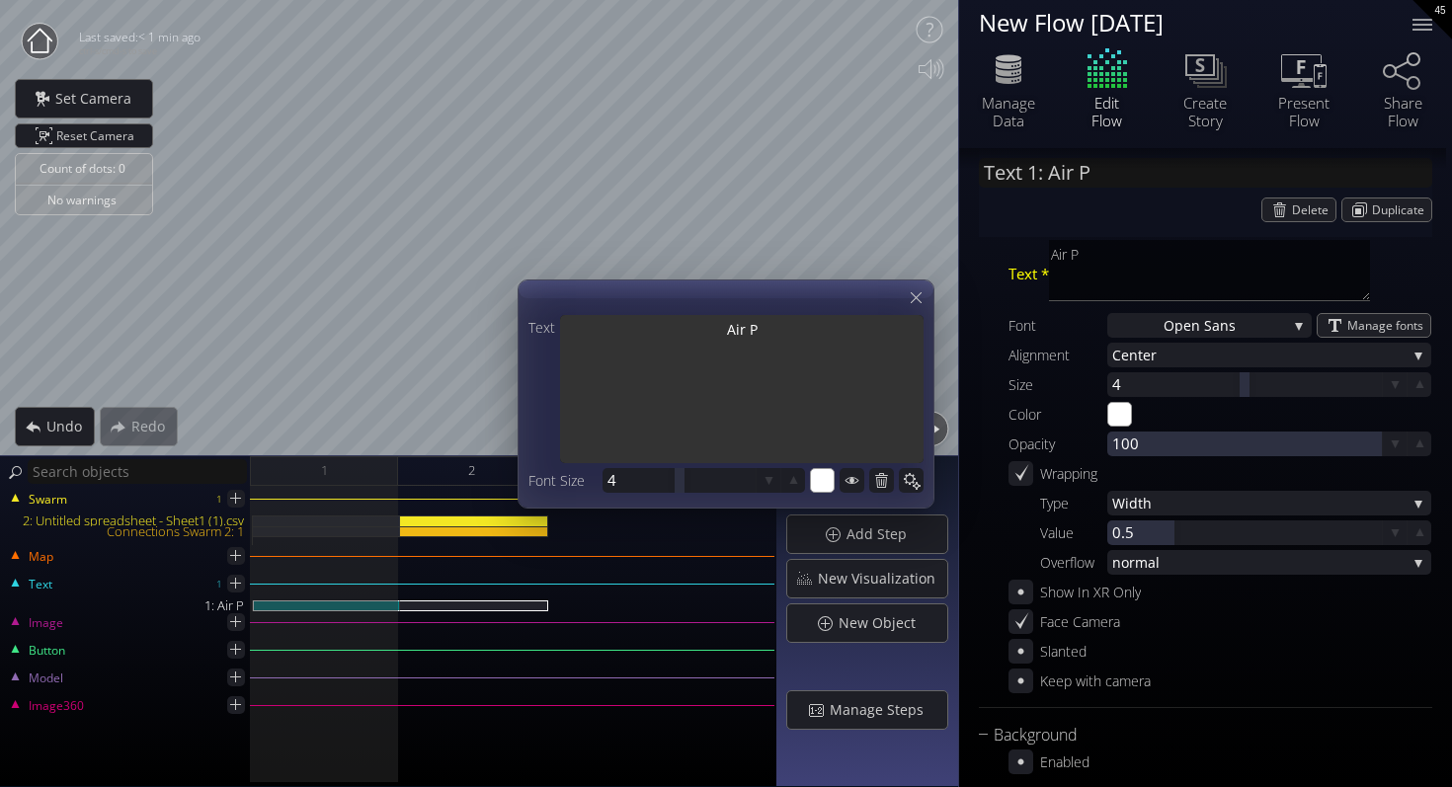
type input "Text 1: Air Po"
type textarea "Air Po"
type input "Text 1: Air Pol"
type textarea "Air Pol"
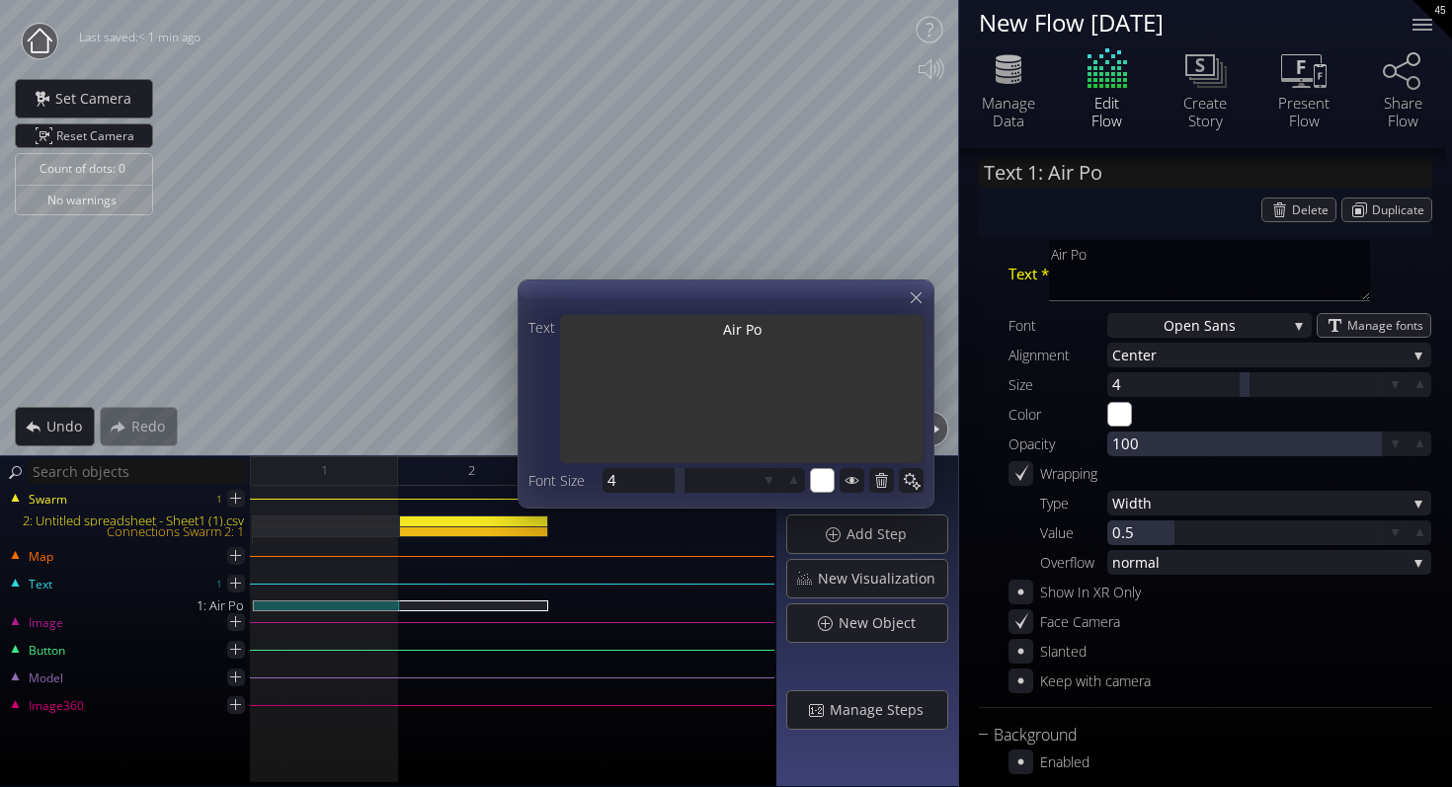
type textarea "Air Pol"
type input "Text 1: Air Poll"
type textarea "Air Poll"
type input "Text 1: Air Pollu"
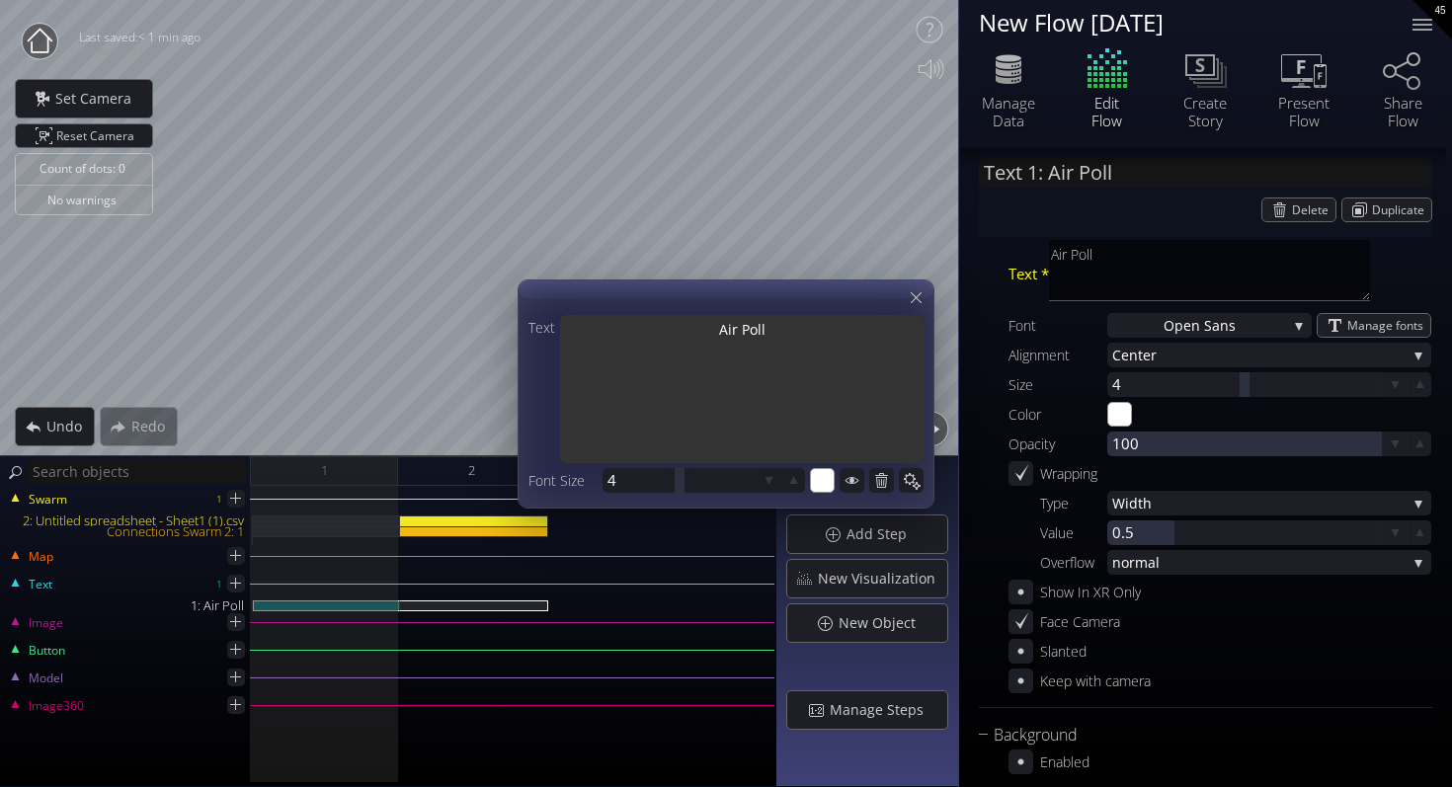
type textarea "Air Pollu"
type input "Text 1: Air Pollut"
type textarea "Air Pollut"
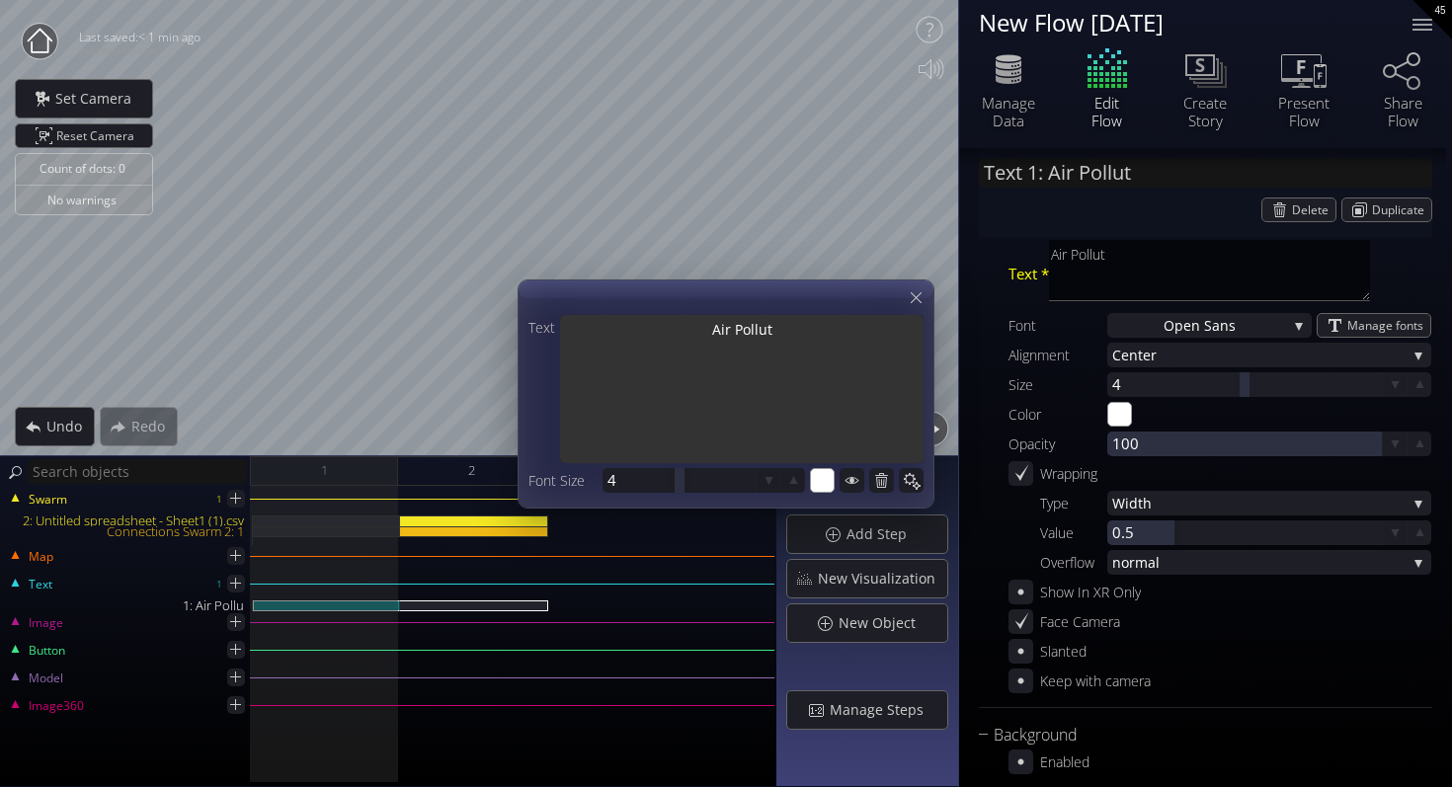
type input "Text 1: Air Polluti"
type textarea "Air Polluti"
type input "Text 1: Air Pollutio"
type textarea "Air Pollutio"
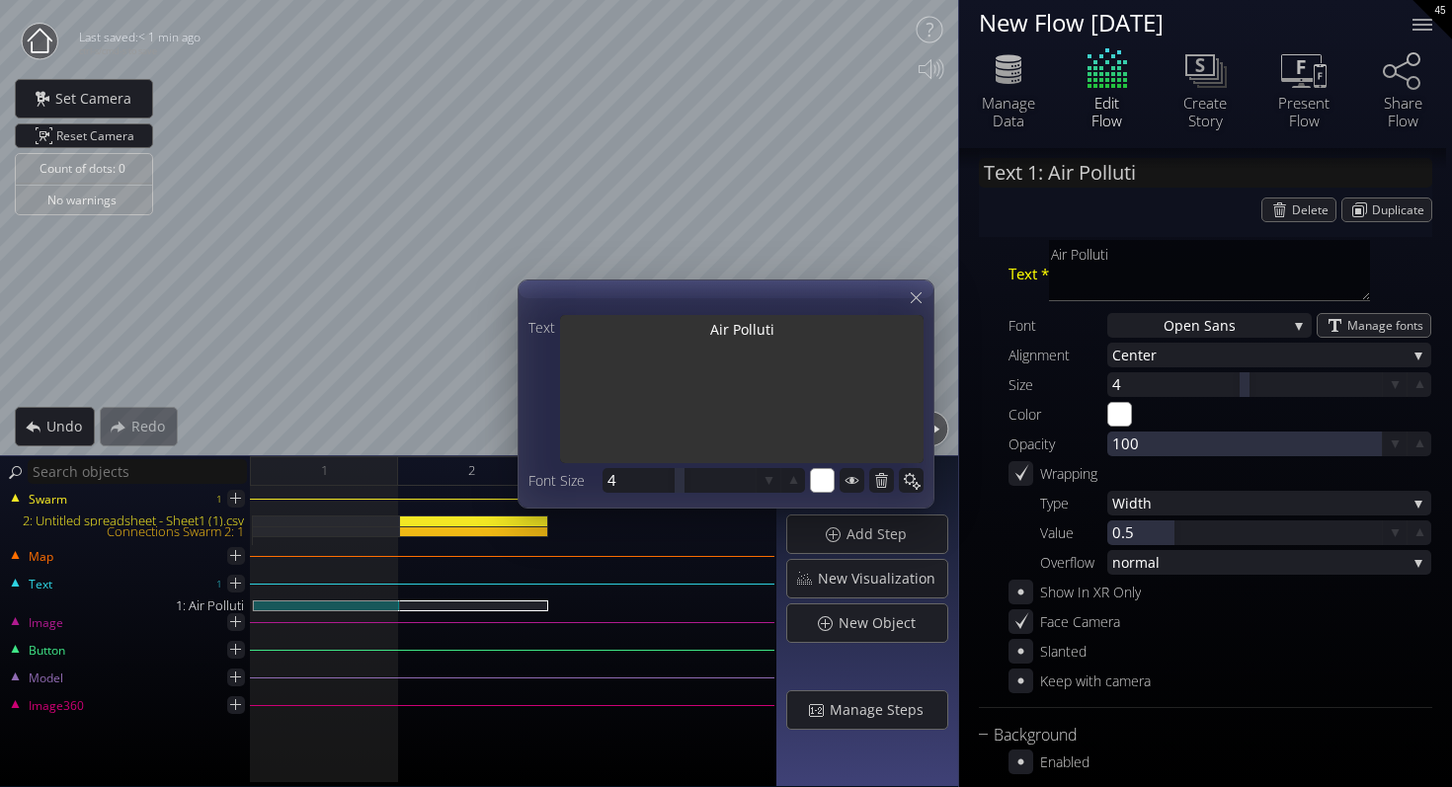
type textarea "Air Pollutio"
type input "Text 1: Air Pollution"
type textarea "Air Pollution"
type input "Text 1: Air Pollution"
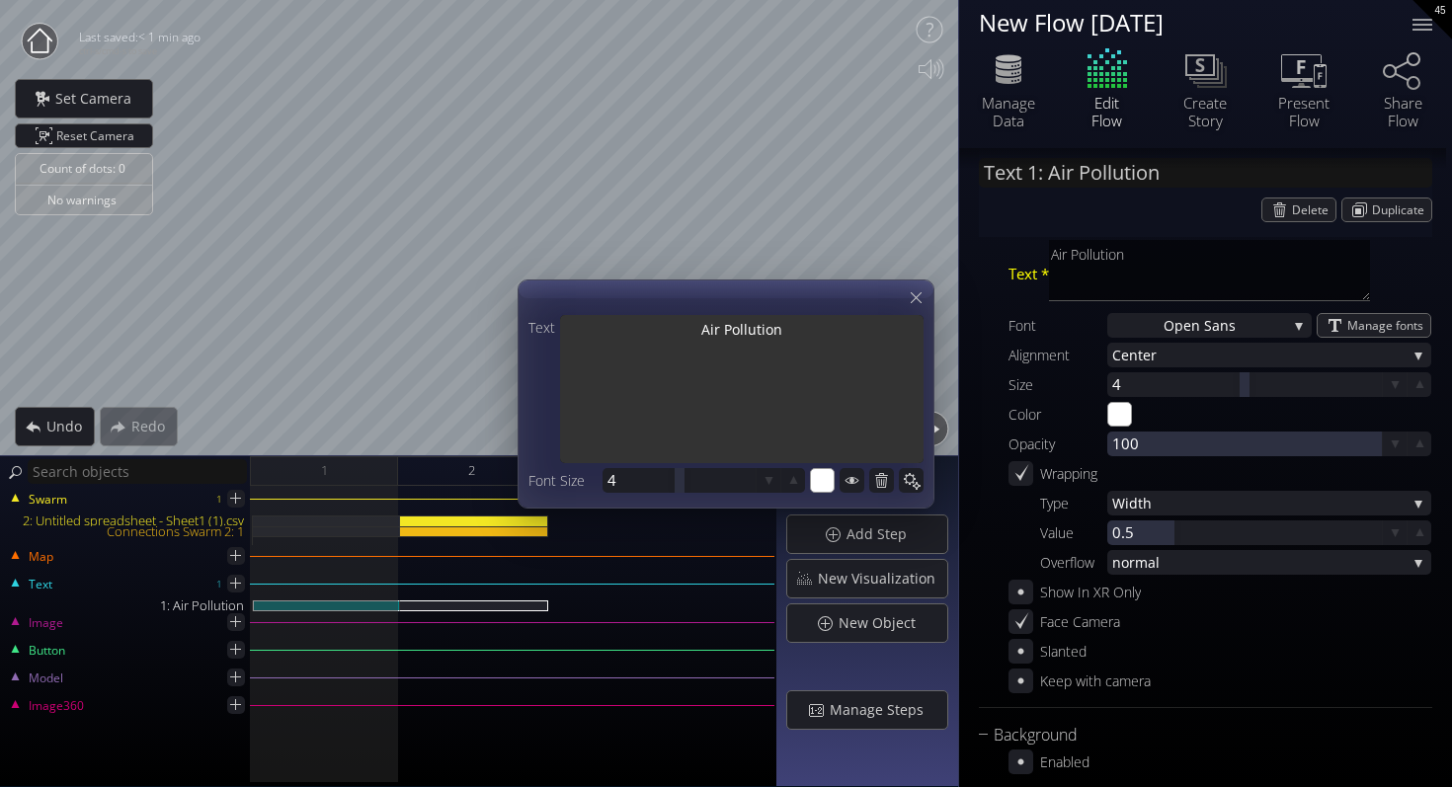
type textarea "Air Pollution"
type input "Text 1: Air Pollution V"
type textarea "Air Pollution V"
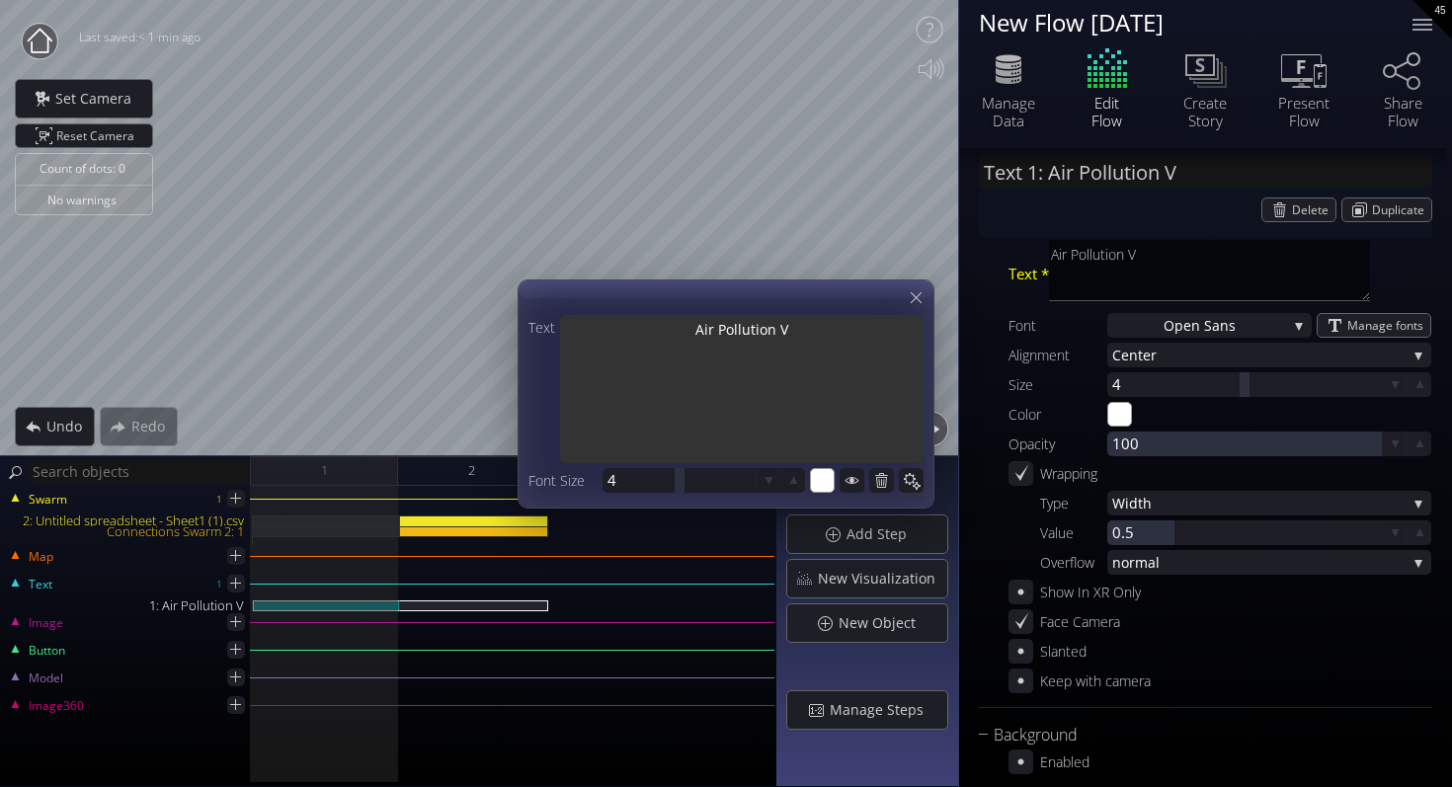
type input "Text 1: Air Pollution Vs"
type textarea "Air Pollution Vs"
type input "Text 1: Air Pollution Vs."
type textarea "Air Pollution Vs."
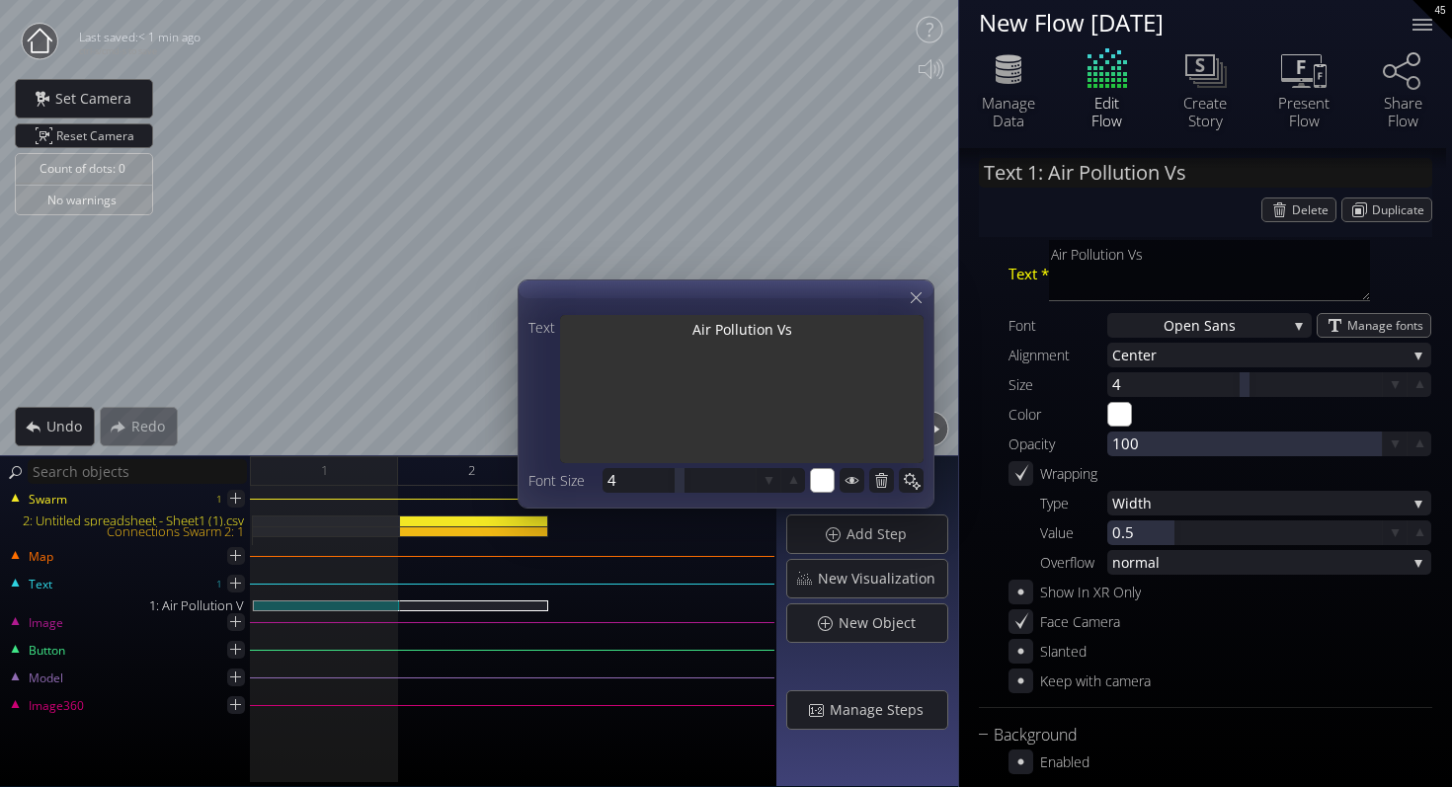
type textarea "Air Pollution Vs."
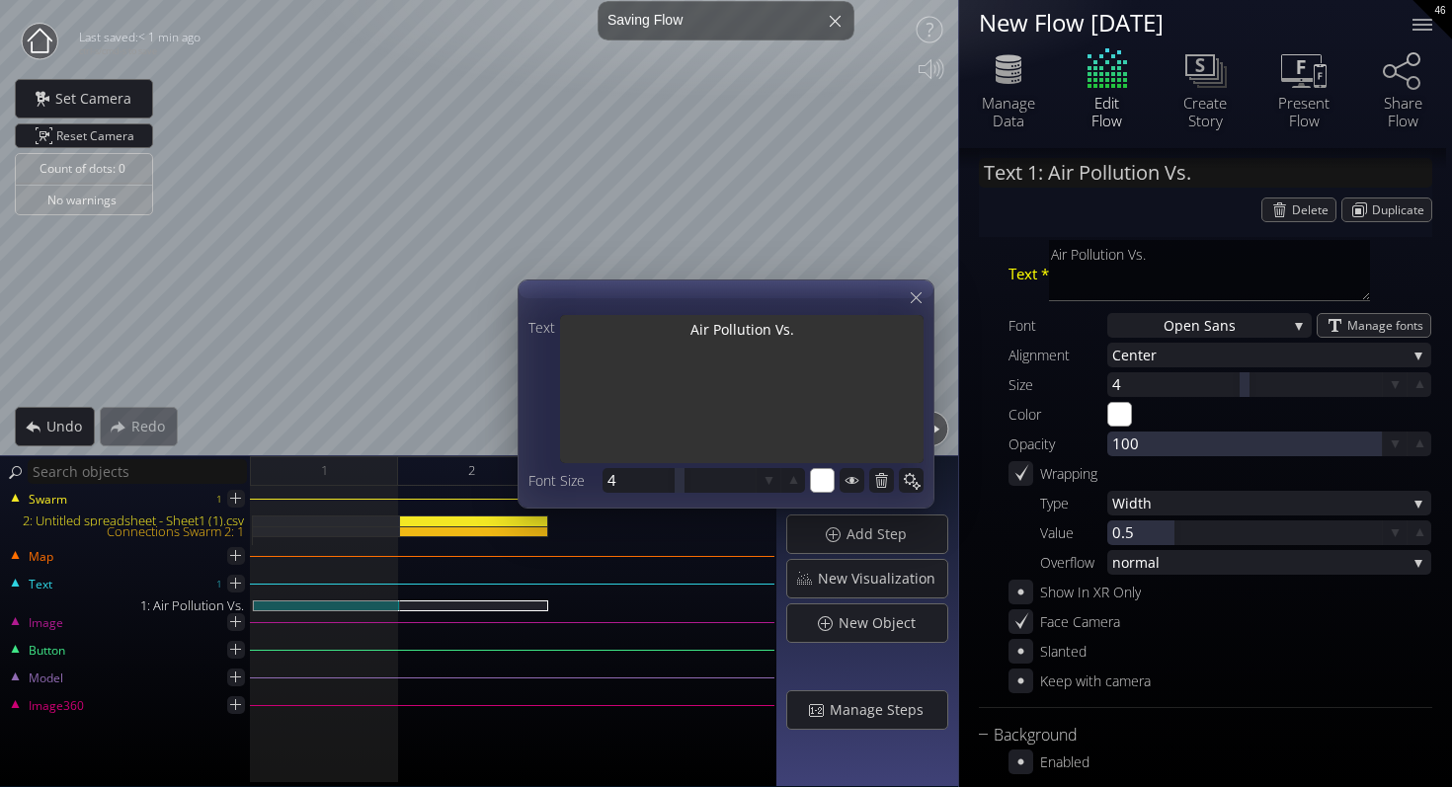
type input "Text 1: Air Pollution Vs."
type textarea "Air Pollution Vs."
type input "Text 1: Air Pollution Vs. I"
type textarea "Air Pollution Vs. I"
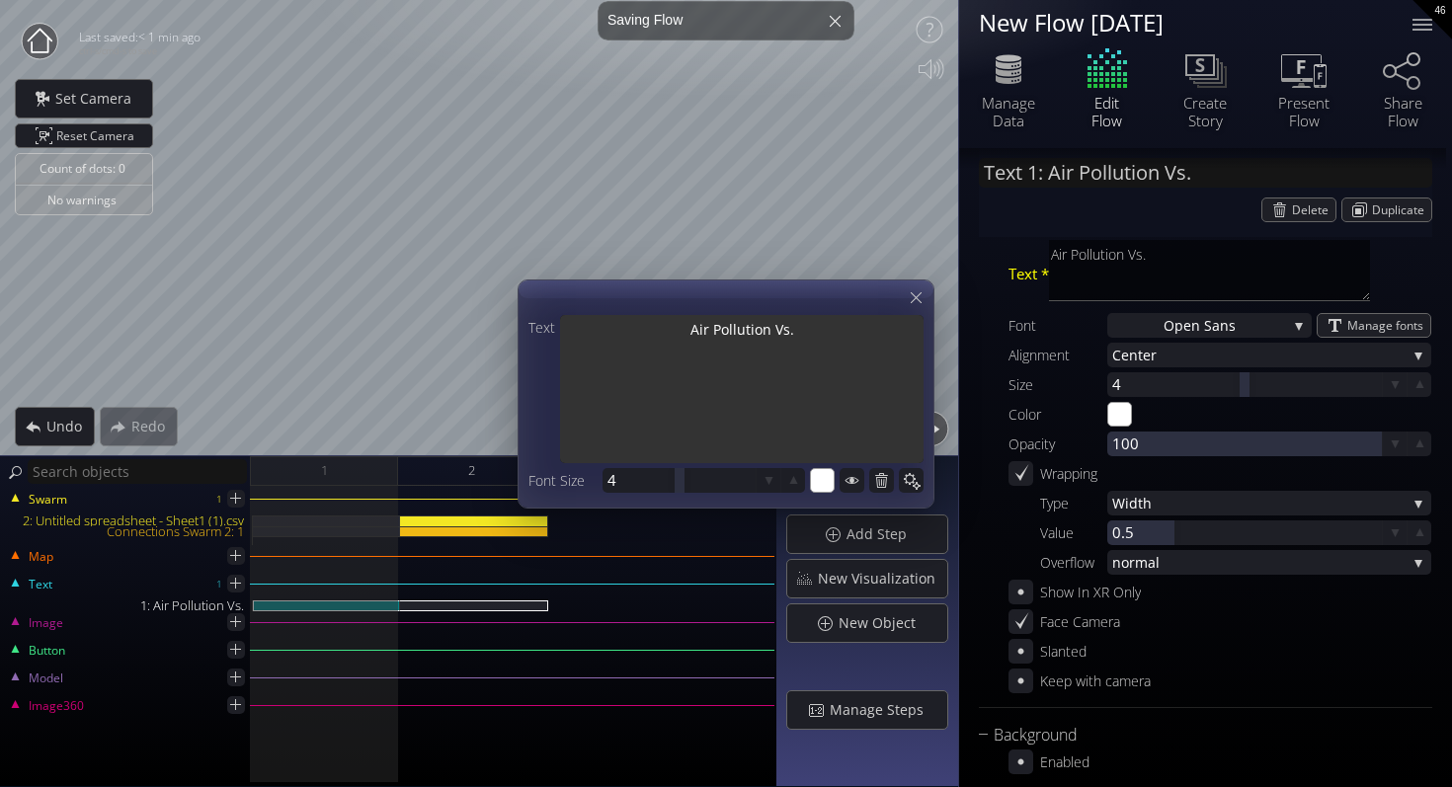
type textarea "Air Pollution Vs. I"
type input "Text 1: Air Pollution Vs."
type textarea "Air Pollution Vs."
type input "Text 1: Air Pollution Vs."
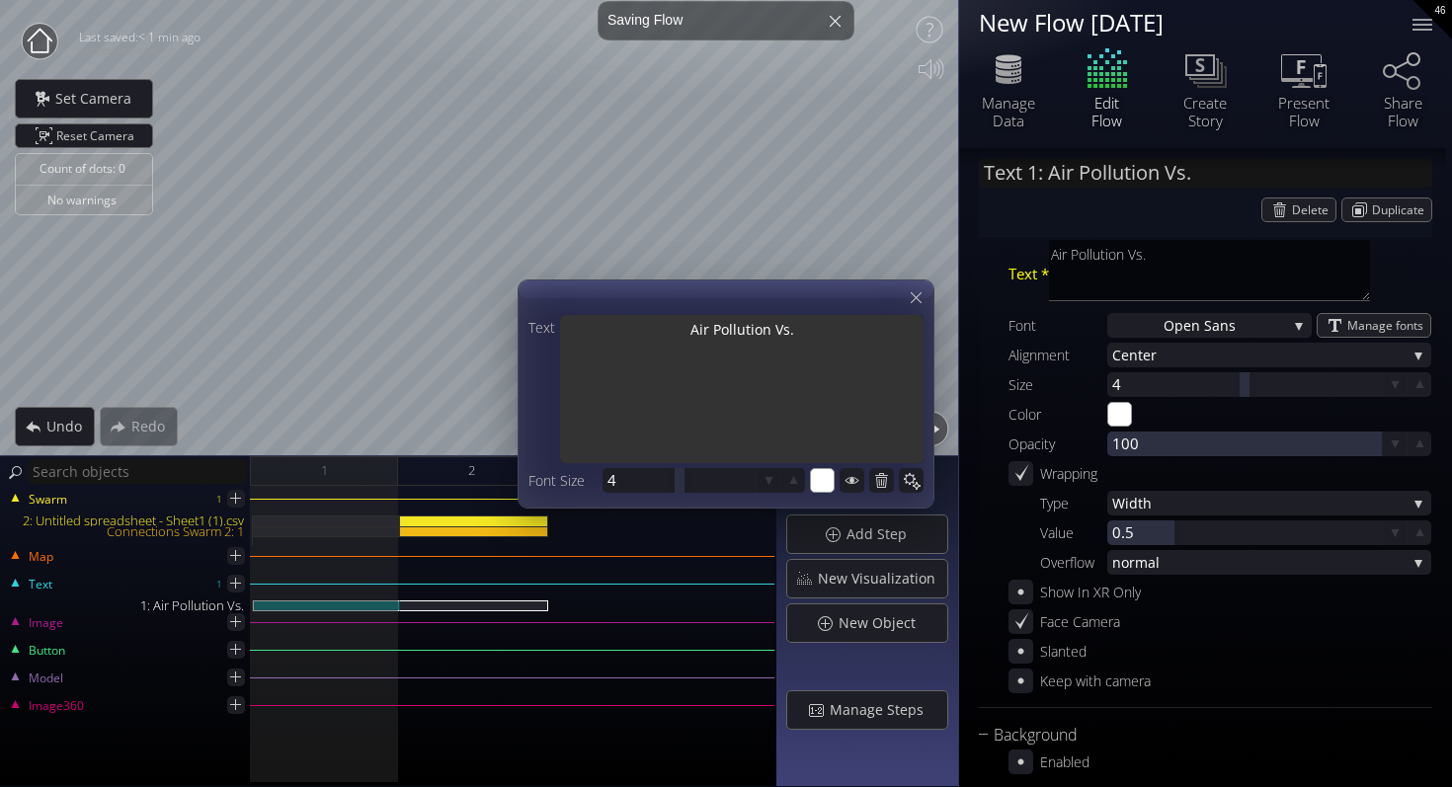
type textarea "Air Pollution Vs."
type input "Text 1: Air Pollution Vs"
type textarea "Air Pollution Vs"
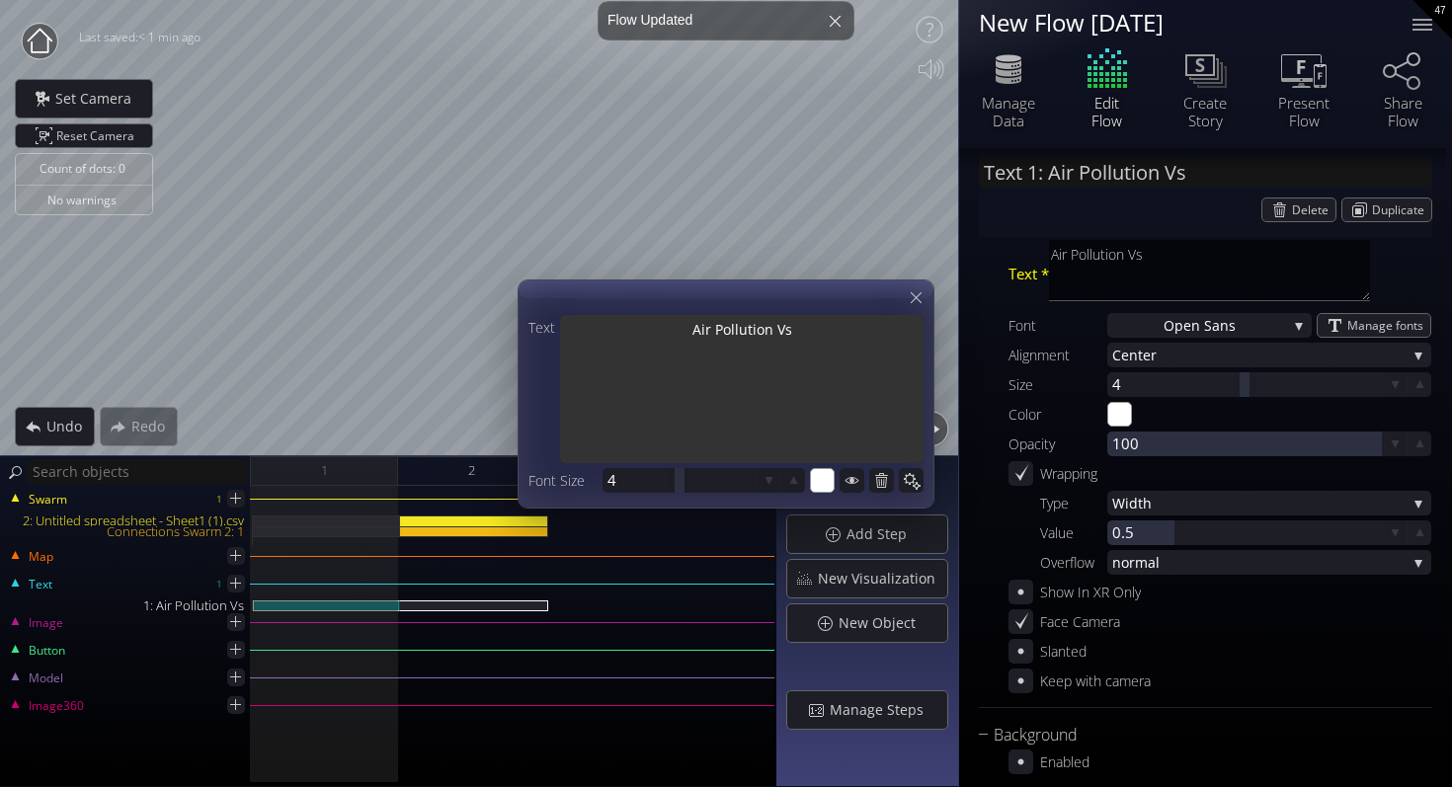
type input "Text 1: Air Pollution V"
type textarea "Air Pollution V"
type input "Text 1: Air Pollution"
type textarea "Air Pollution"
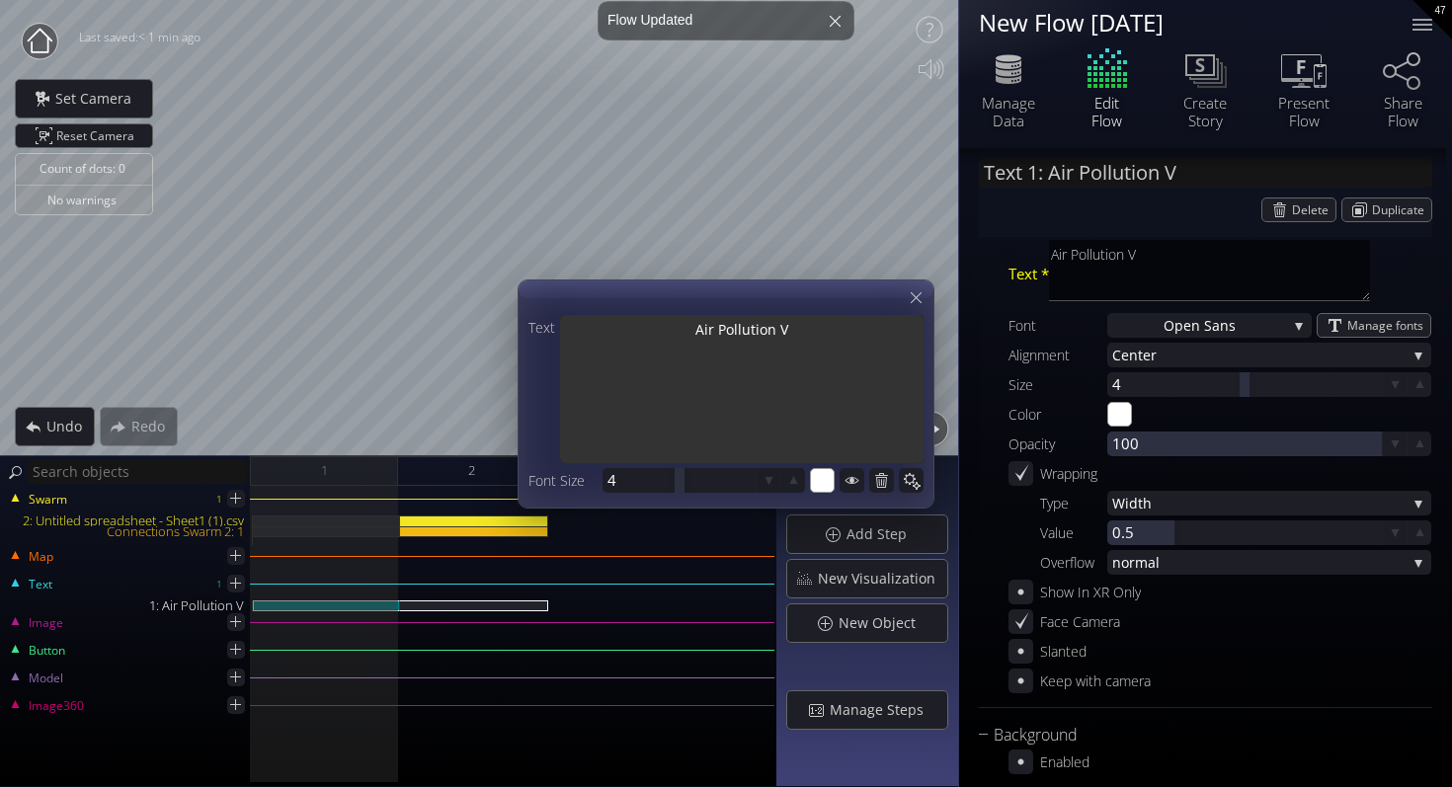
type textarea "Air Pollution"
type input "Text 1: Air Pollution a"
type textarea "Air Pollution a"
type input "Text 1: Air Pollution an"
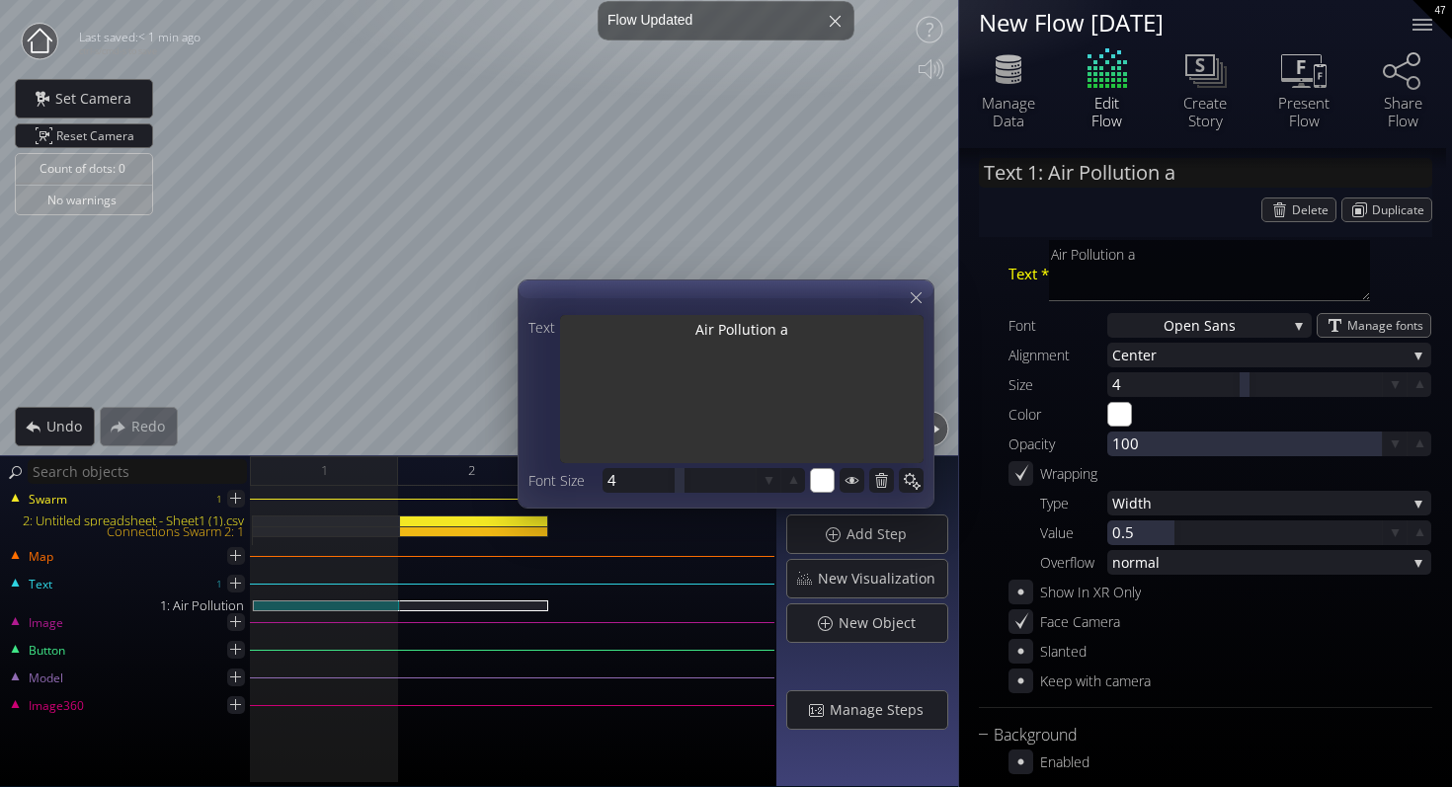
type textarea "Air Pollution an"
type textarea "Air Pollution and"
type input "Text 1: Air Pollution and"
type textarea "Air Pollution and"
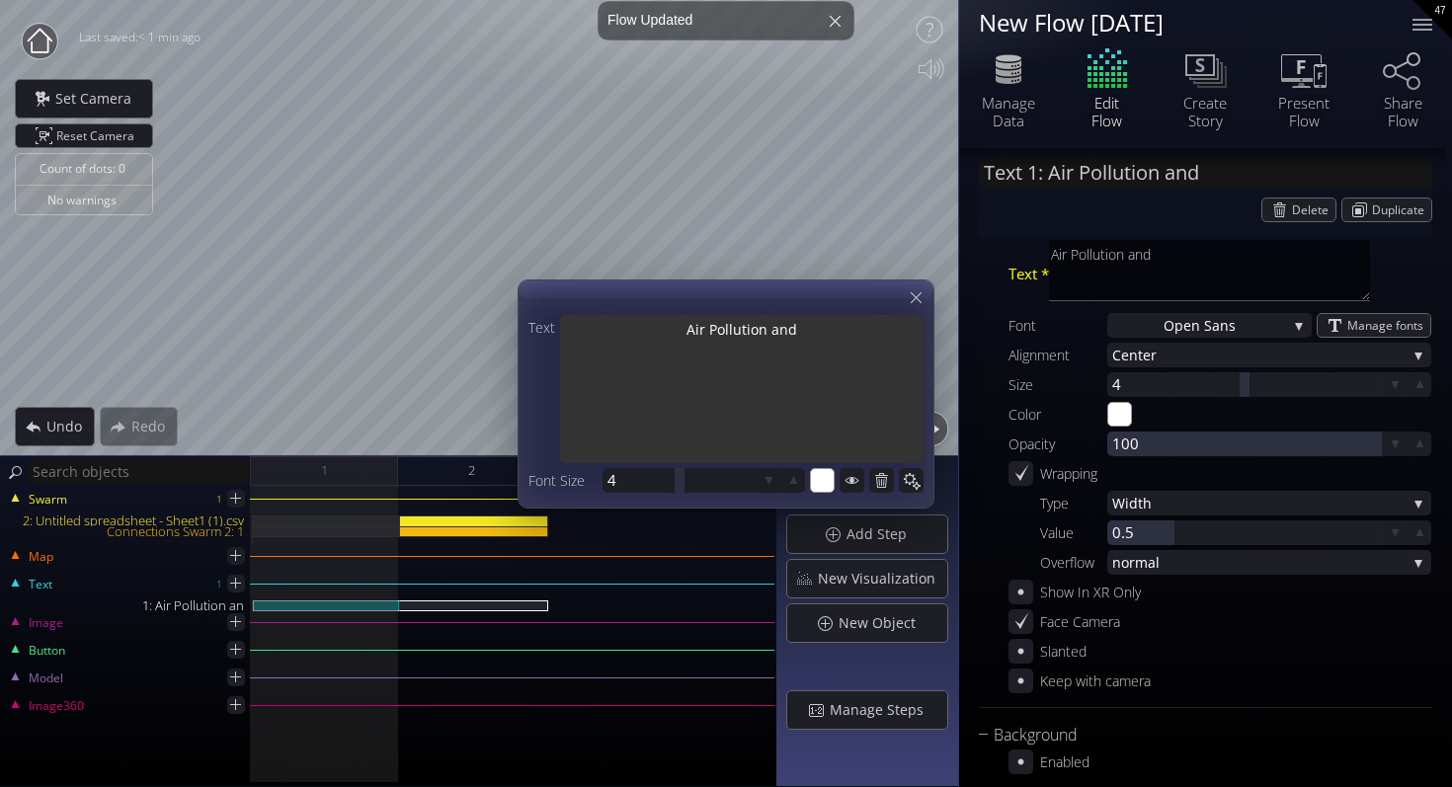
type input "Text 1: Air Pollution and"
type textarea "Air Pollution and"
type input "Text 1: Air Pollution and i"
type textarea "Air Pollution and i"
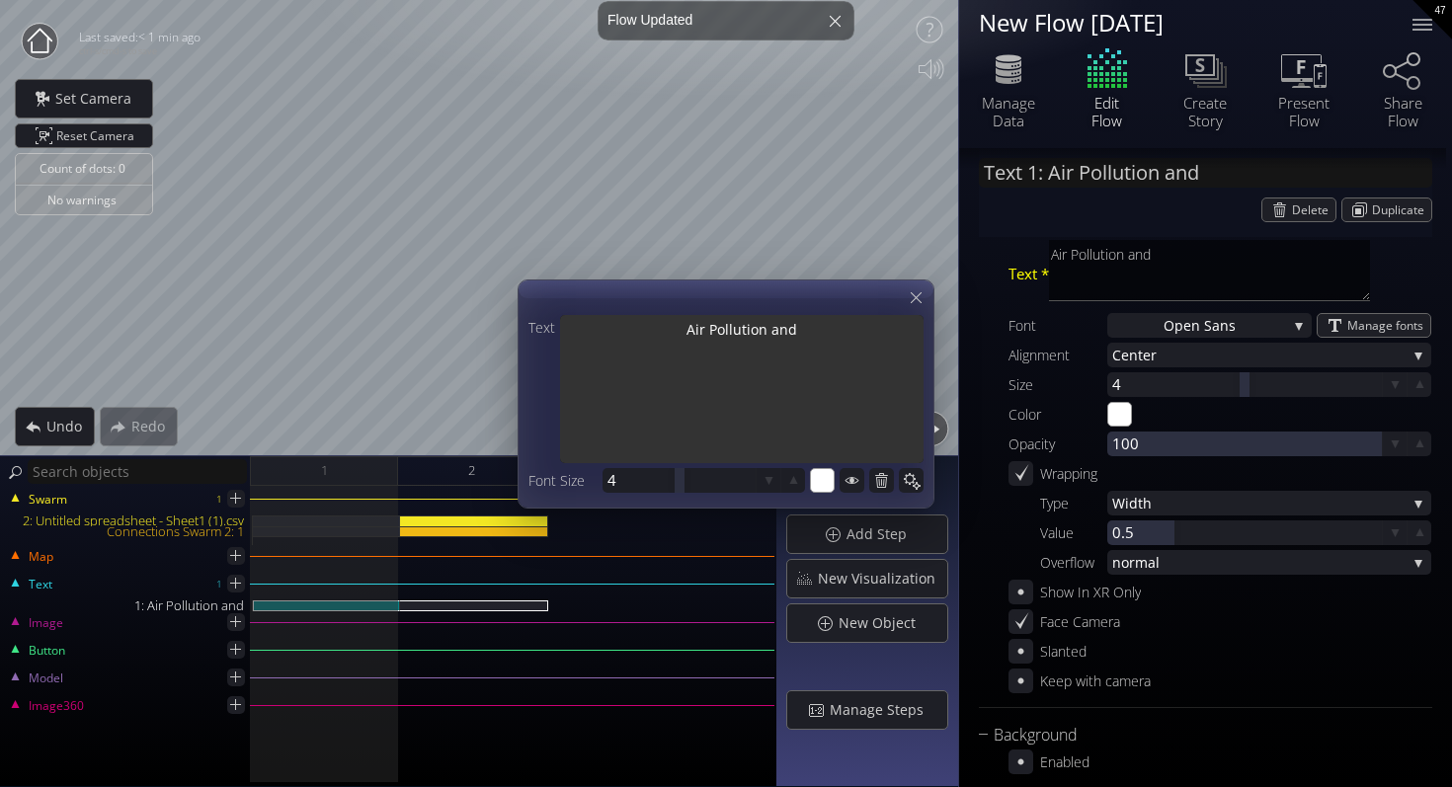
type textarea "Air Pollution and i"
type input "Text 1: Air Pollution and it"
type textarea "Air Pollution and it"
type input "Text 1: Air Pollution and it"
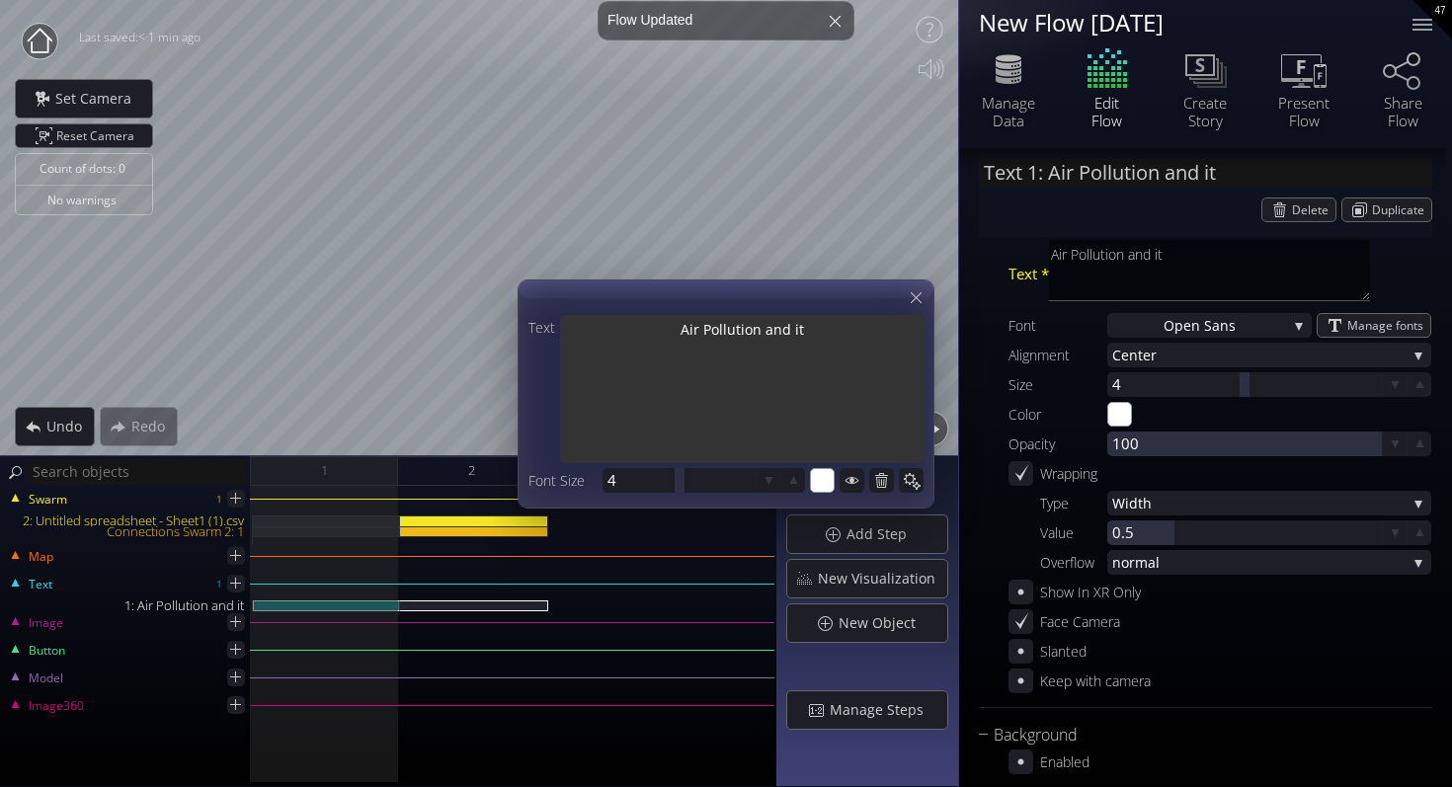
type textarea "Air Pollution and it"
type input "Text 1: Air Pollution and it H"
type textarea "Air Pollution and it H"
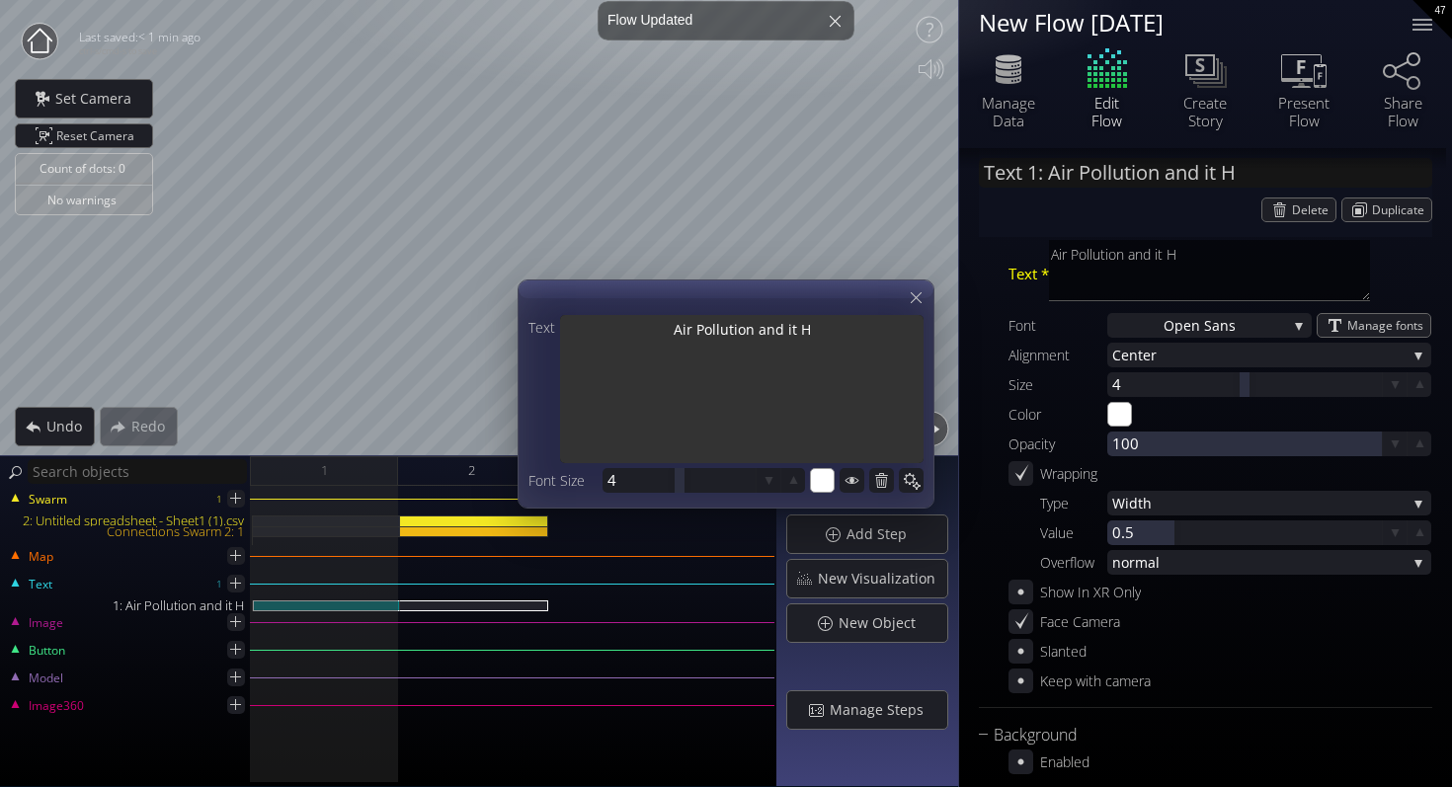
type input "Text 1: Air Pollution and it He"
type textarea "Air Pollution and it He"
type input "Text 1: Air Pollution and it Hea"
type textarea "Air Pollution and it Hea"
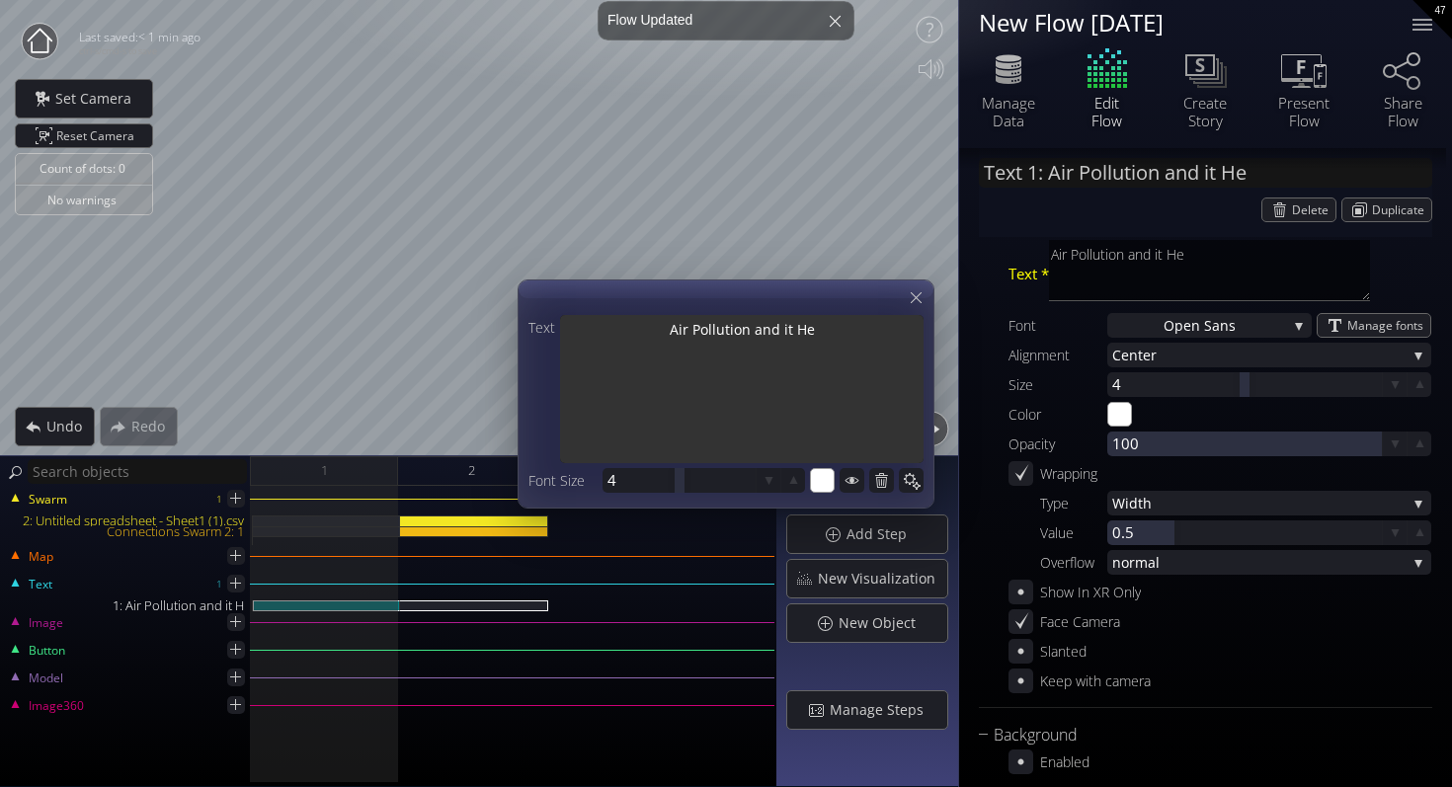
type textarea "Air Pollution and it Hea"
type input "Text 1: Air Pollution and it Heal"
type textarea "Air Pollution and it Heal"
type input "Text 1: Air Pollution and it Heal..."
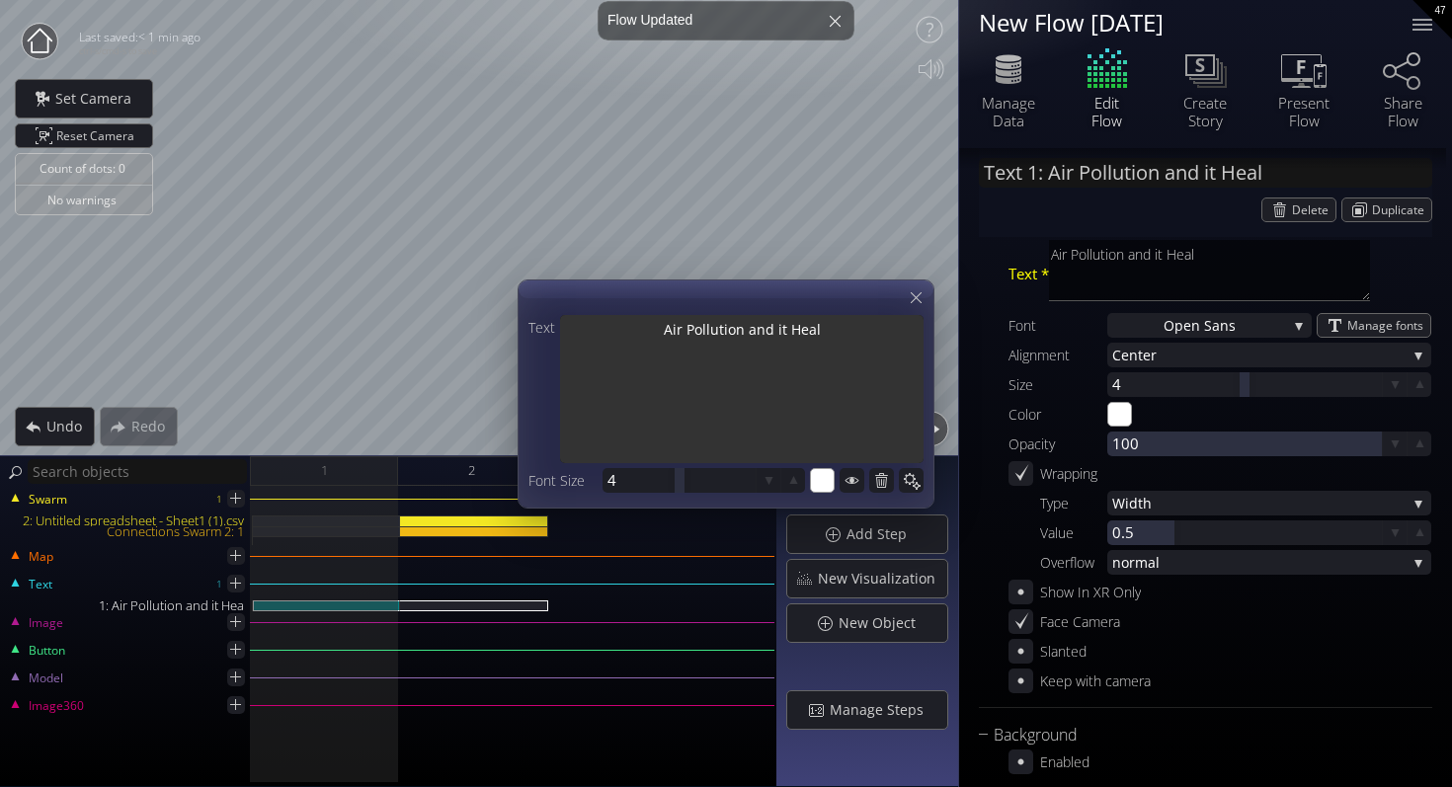
type textarea "Air Pollution and it Healt"
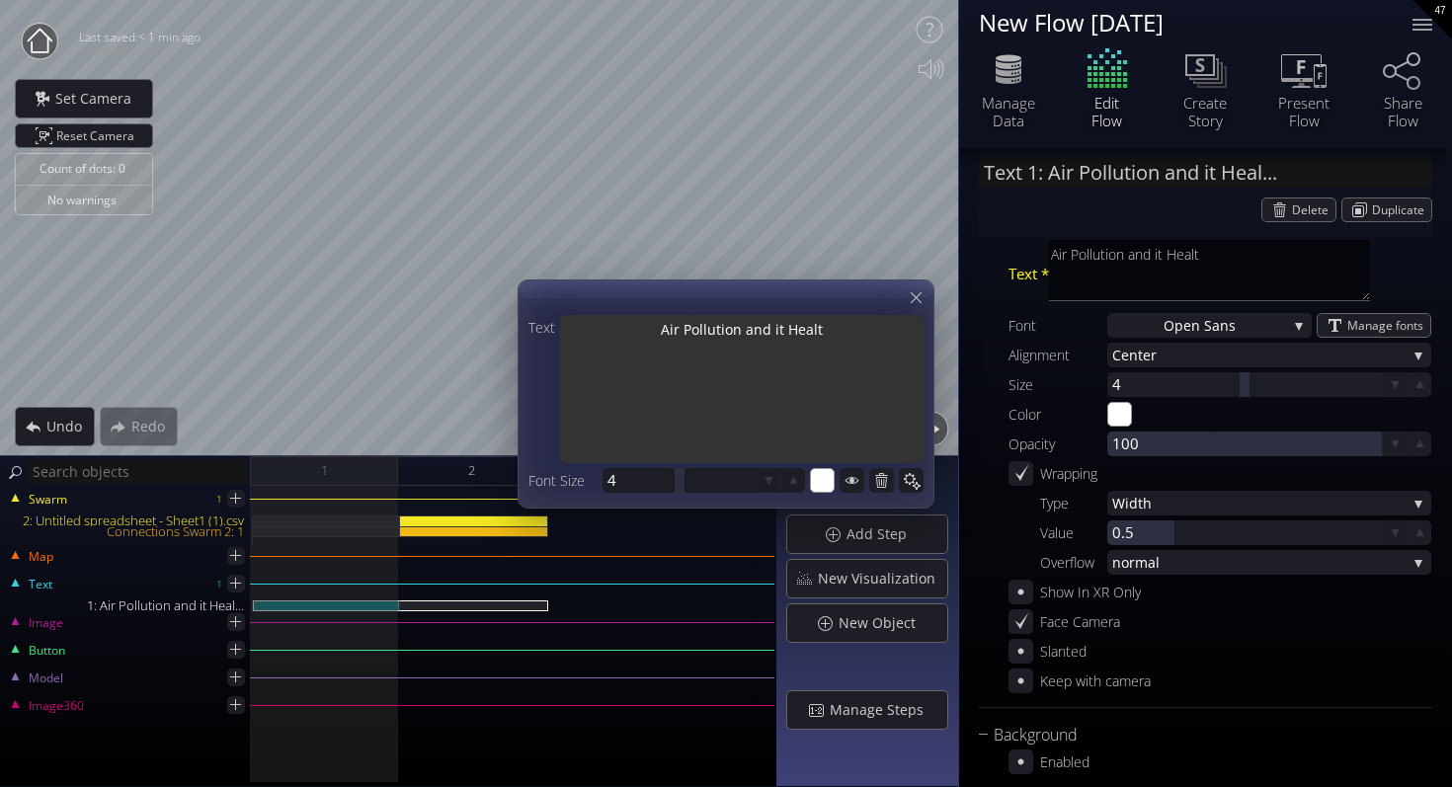
type textarea "Air Pollution and it Health"
type textarea "Air Pollution and it Health I"
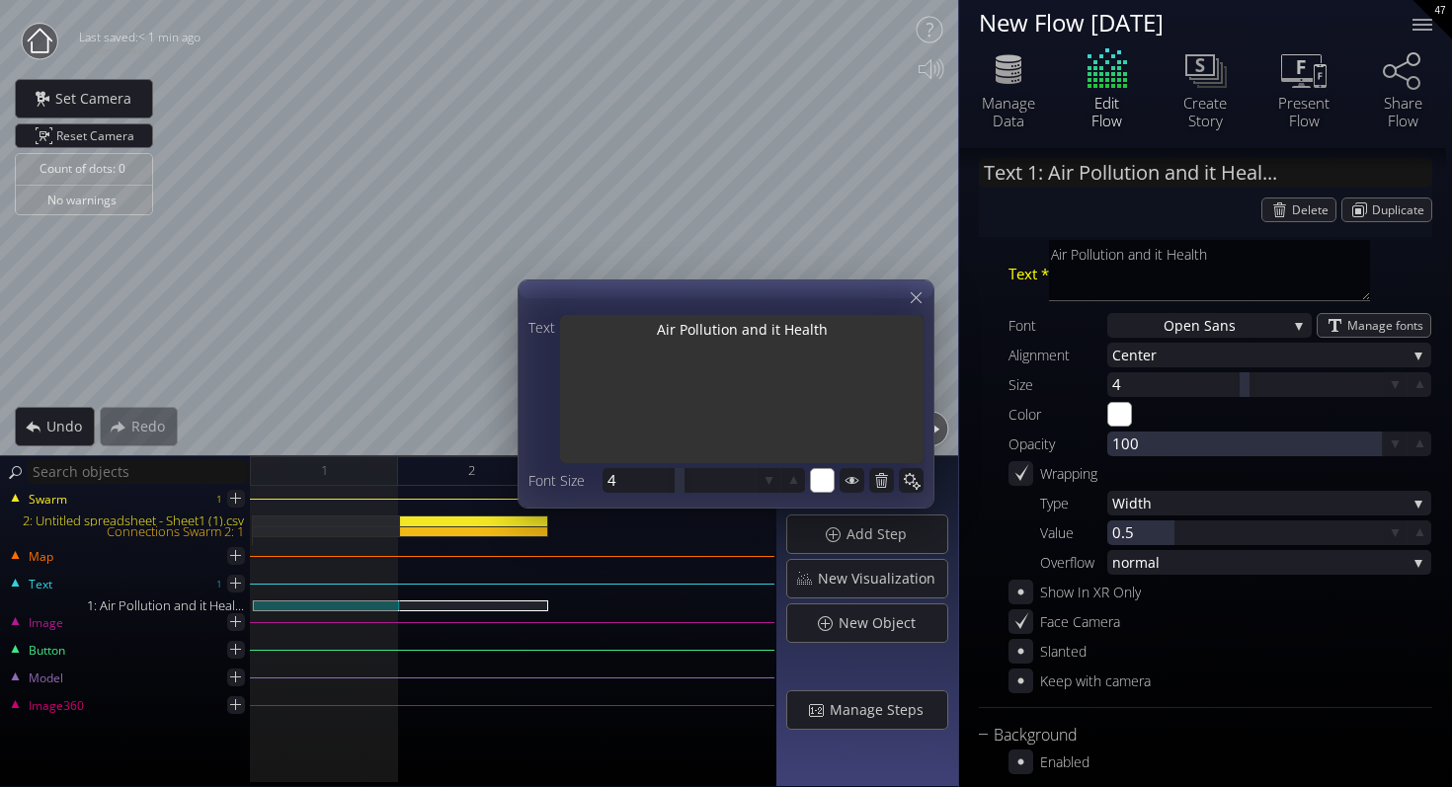
type textarea "Air Pollution and it Health I"
type textarea "Air Pollution and it Health Im"
type textarea "Air Pollution and it Health Imp"
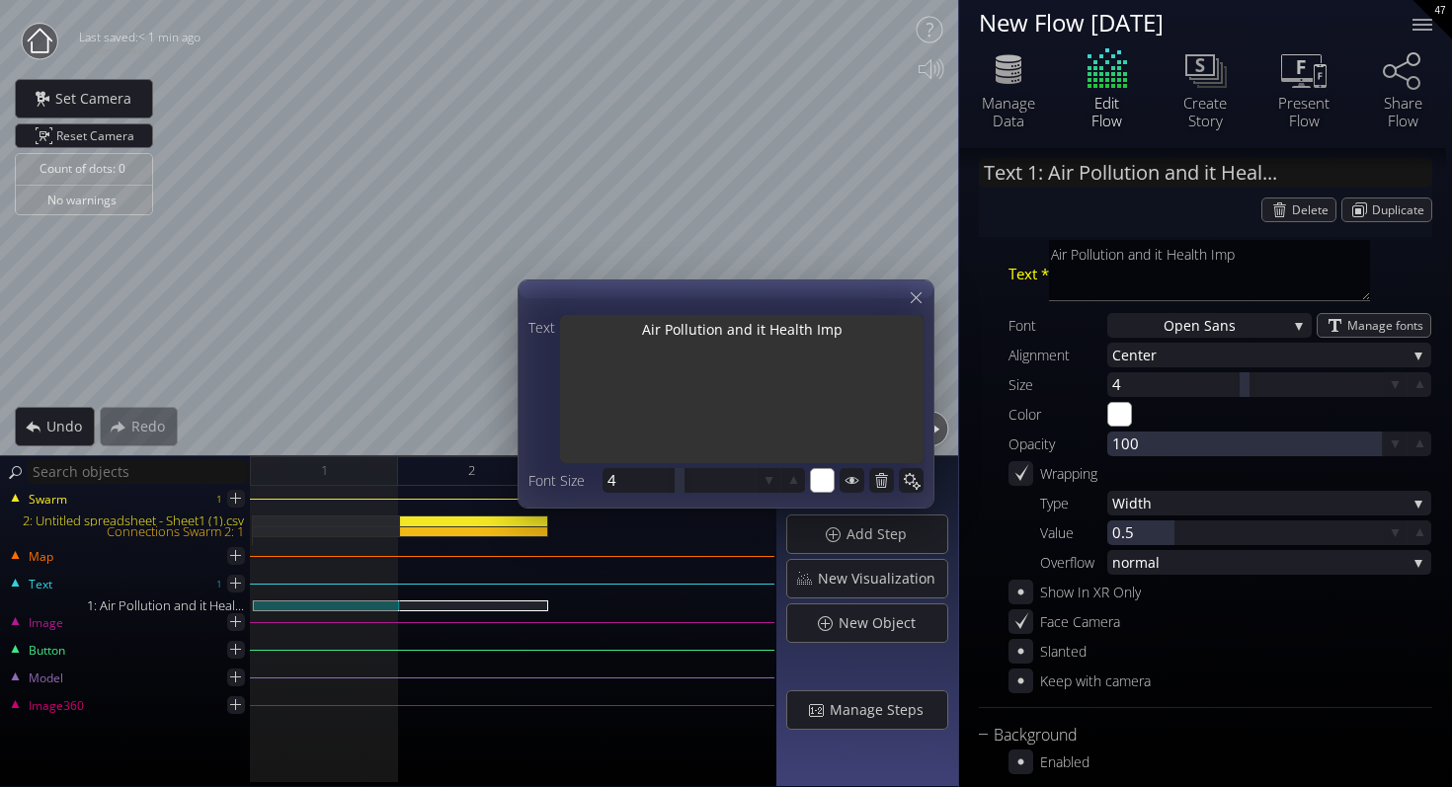
type textarea "Air Pollution and it Health Impa"
type textarea "Air Pollution and it Health Impac"
type textarea "Air Pollution and it Health Impact"
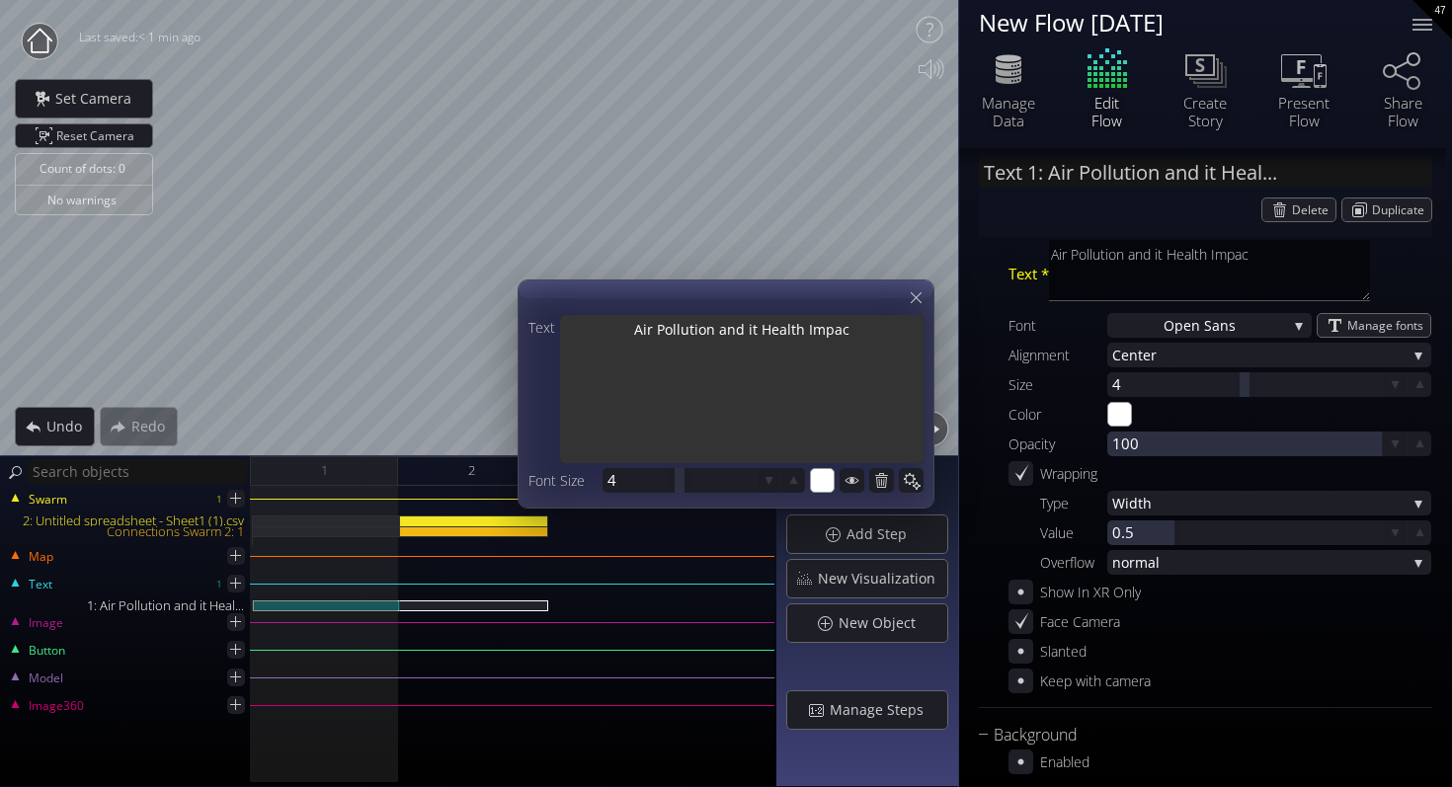
type textarea "Air Pollution and it Health Impact"
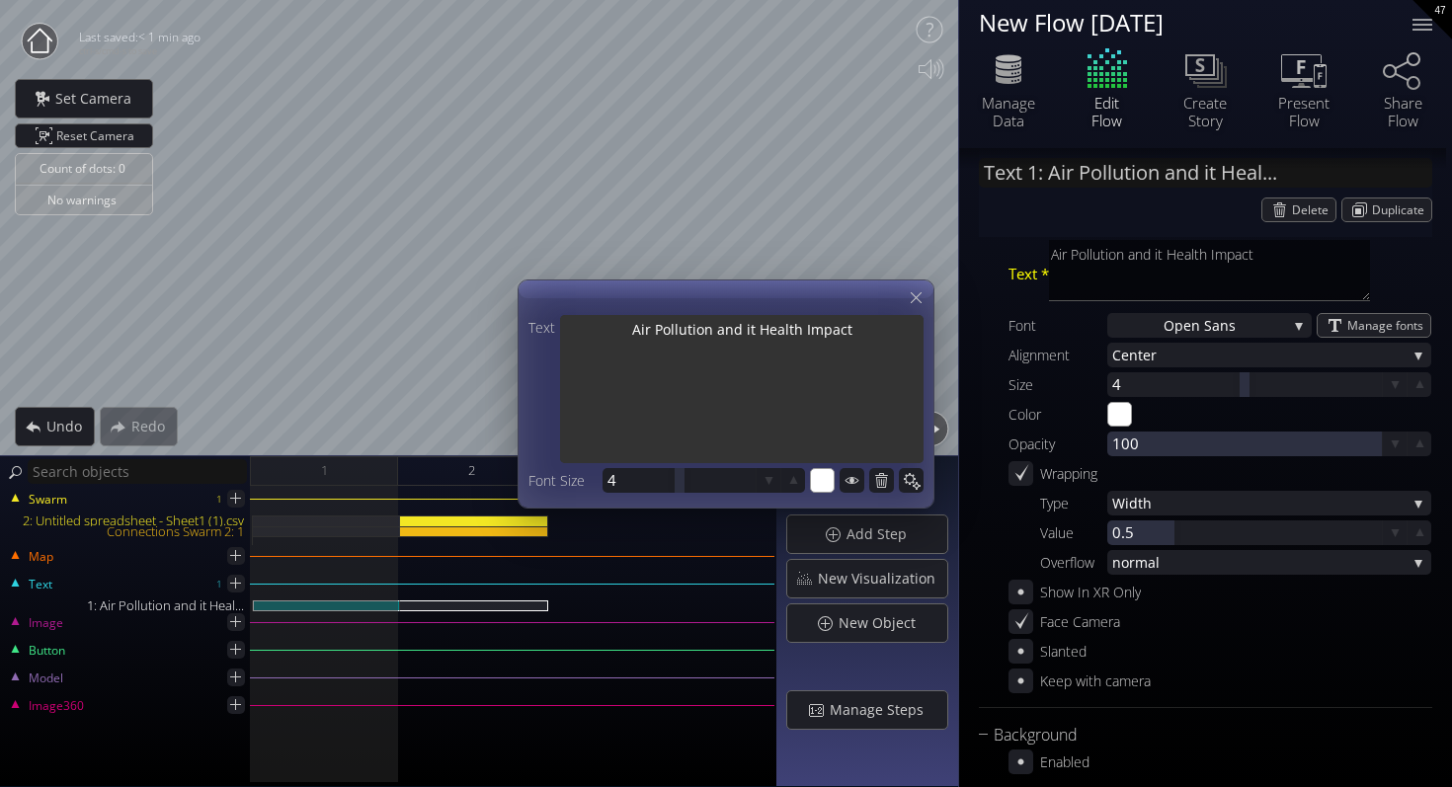
drag, startPoint x: 866, startPoint y: 336, endPoint x: 714, endPoint y: 337, distance: 152.1
click at [714, 337] on textarea "Air Pollution and it Health Impact" at bounding box center [741, 391] width 363 height 152
type input "Text 1: Air Pollution:"
type textarea "Air Pollution:"
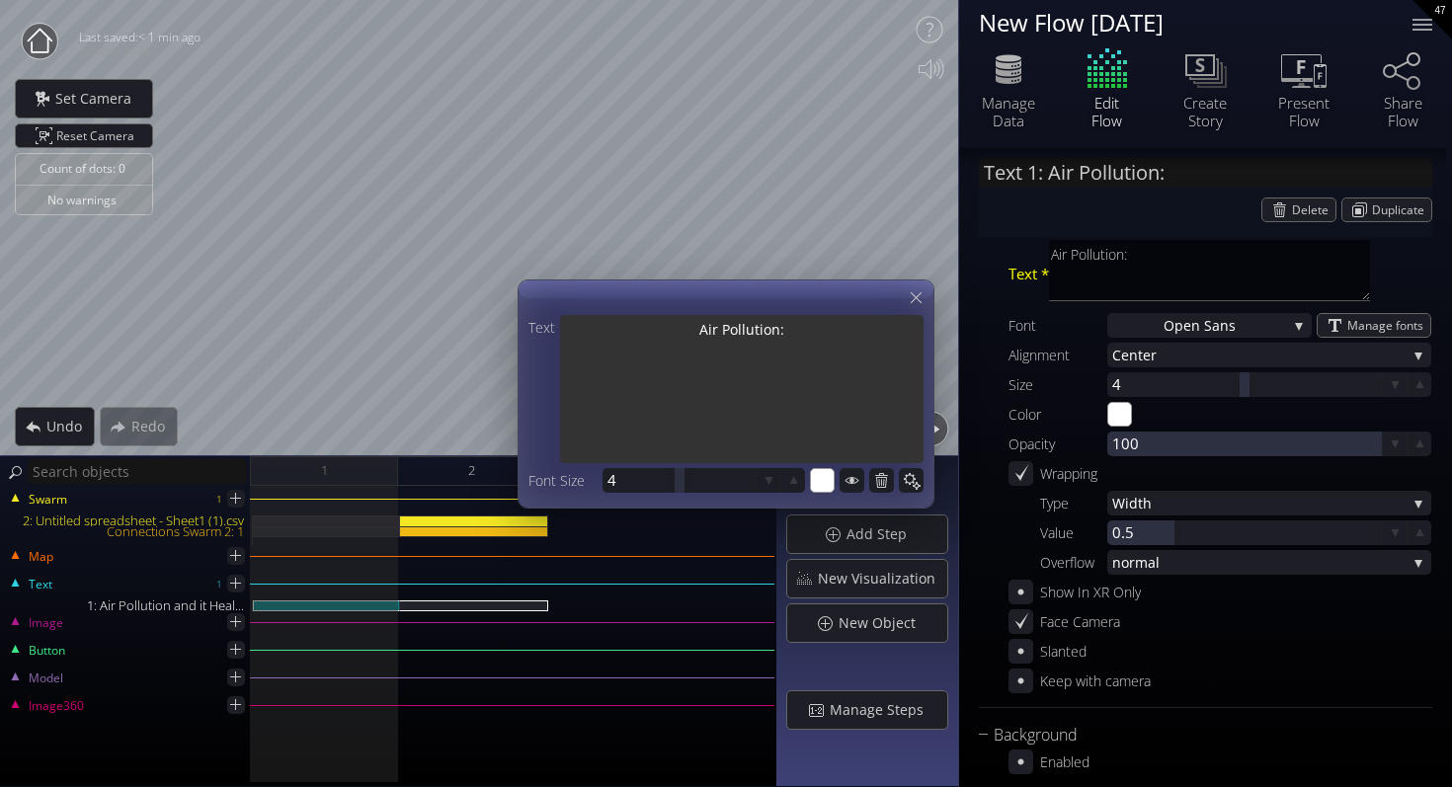
type input "Text 1: Air Pollution:"
type textarea "Air Pollution:"
type input "Text 1: Air Pollution: A"
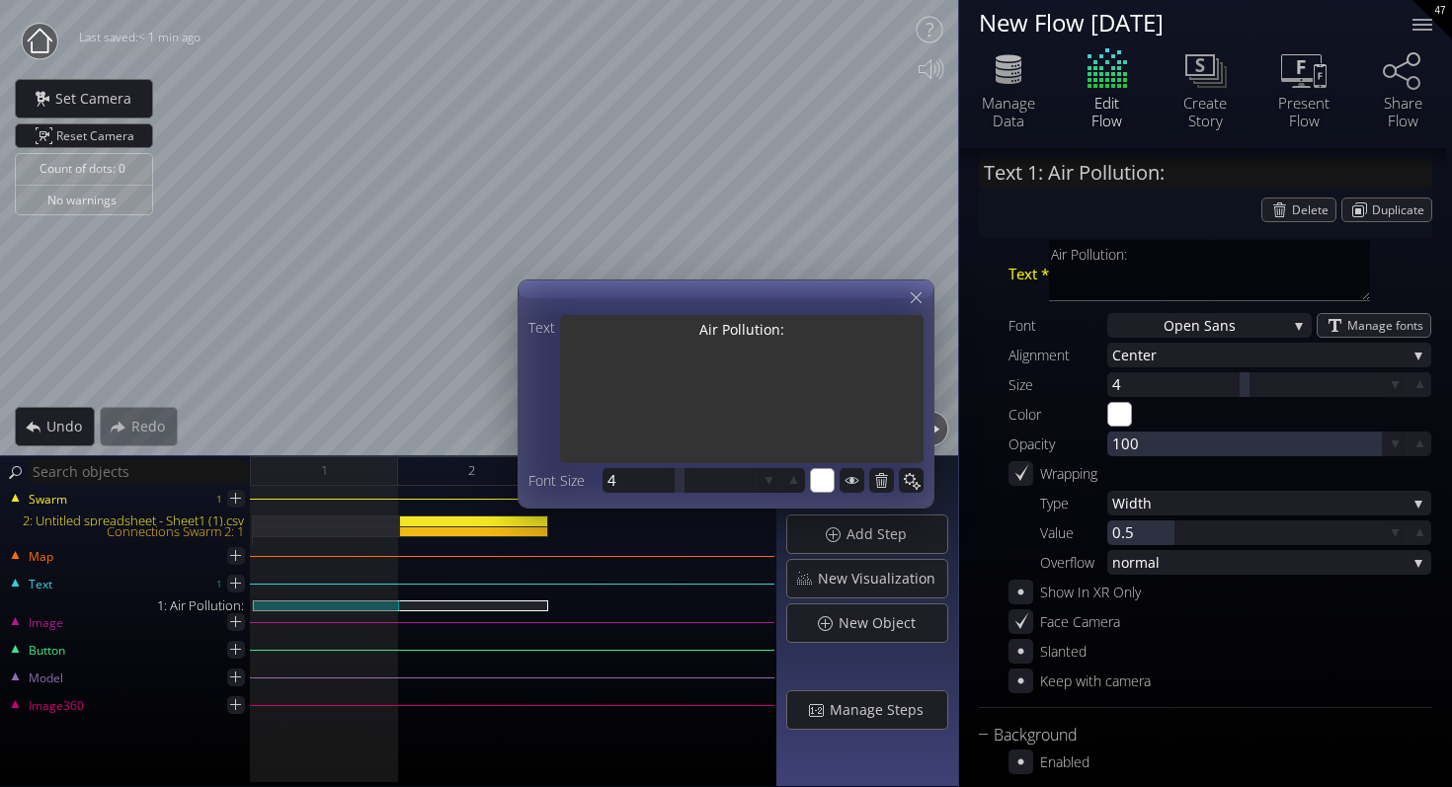
type textarea "Air Pollution: A"
type input "Text 1: Air Pollution: A"
type textarea "Air Pollution: A"
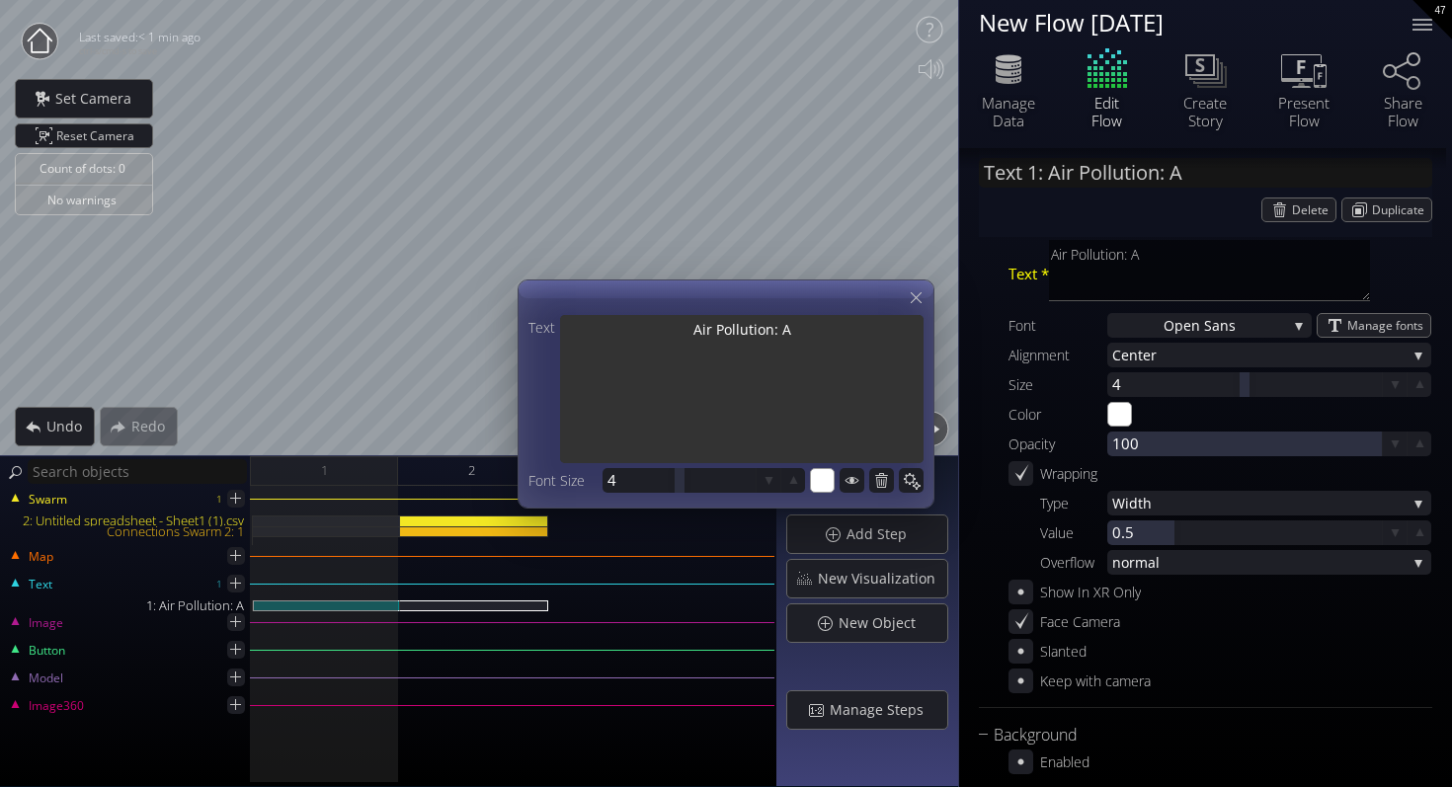
type input "Text 1: Air Pollution: A S"
type textarea "Air Pollution: A S"
type input "Text 1: Air Pollution: A Si"
type textarea "Air Pollution: A Si"
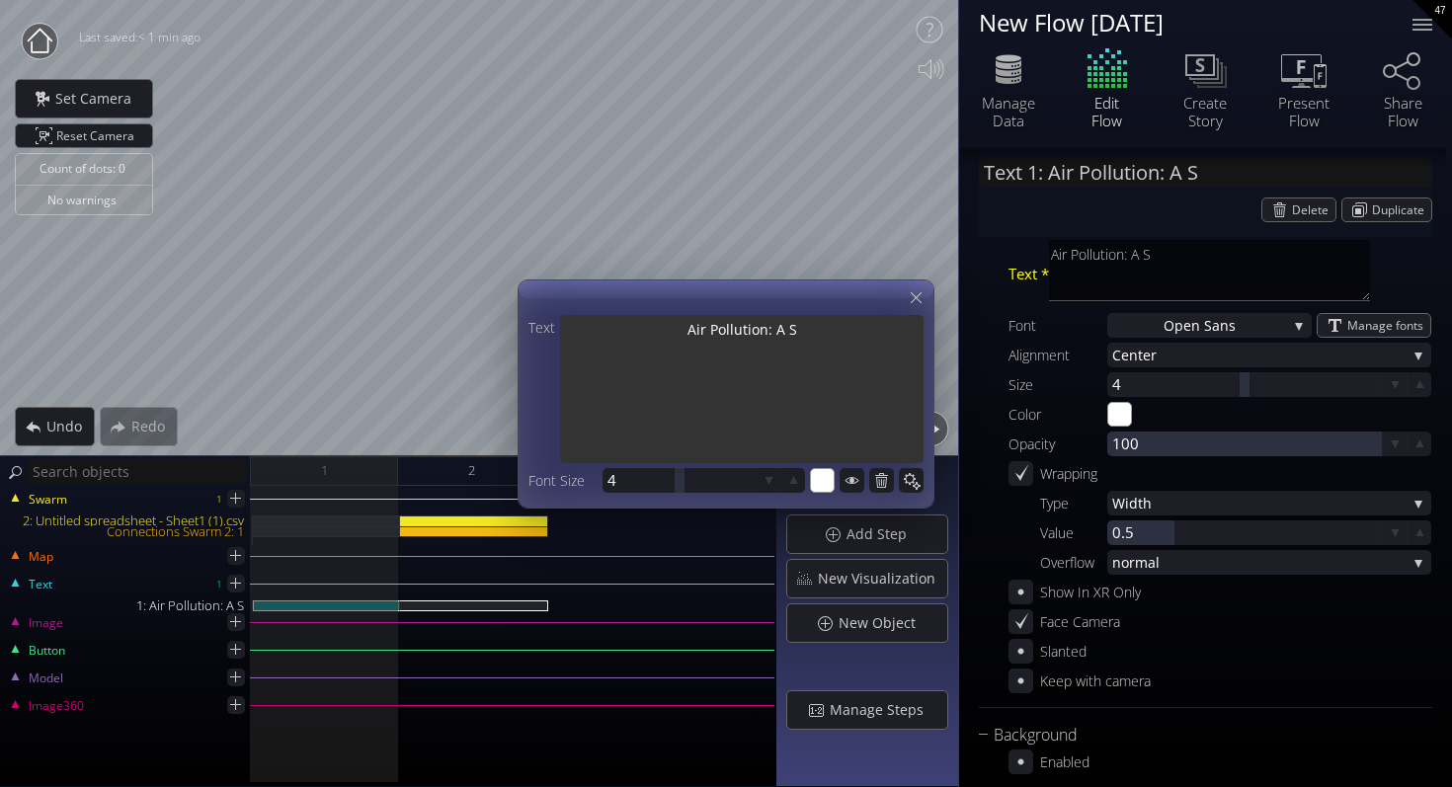
type textarea "Air Pollution: A Si"
type input "Text 1: Air Pollution: A Sil"
type textarea "Air Pollution: A Sil"
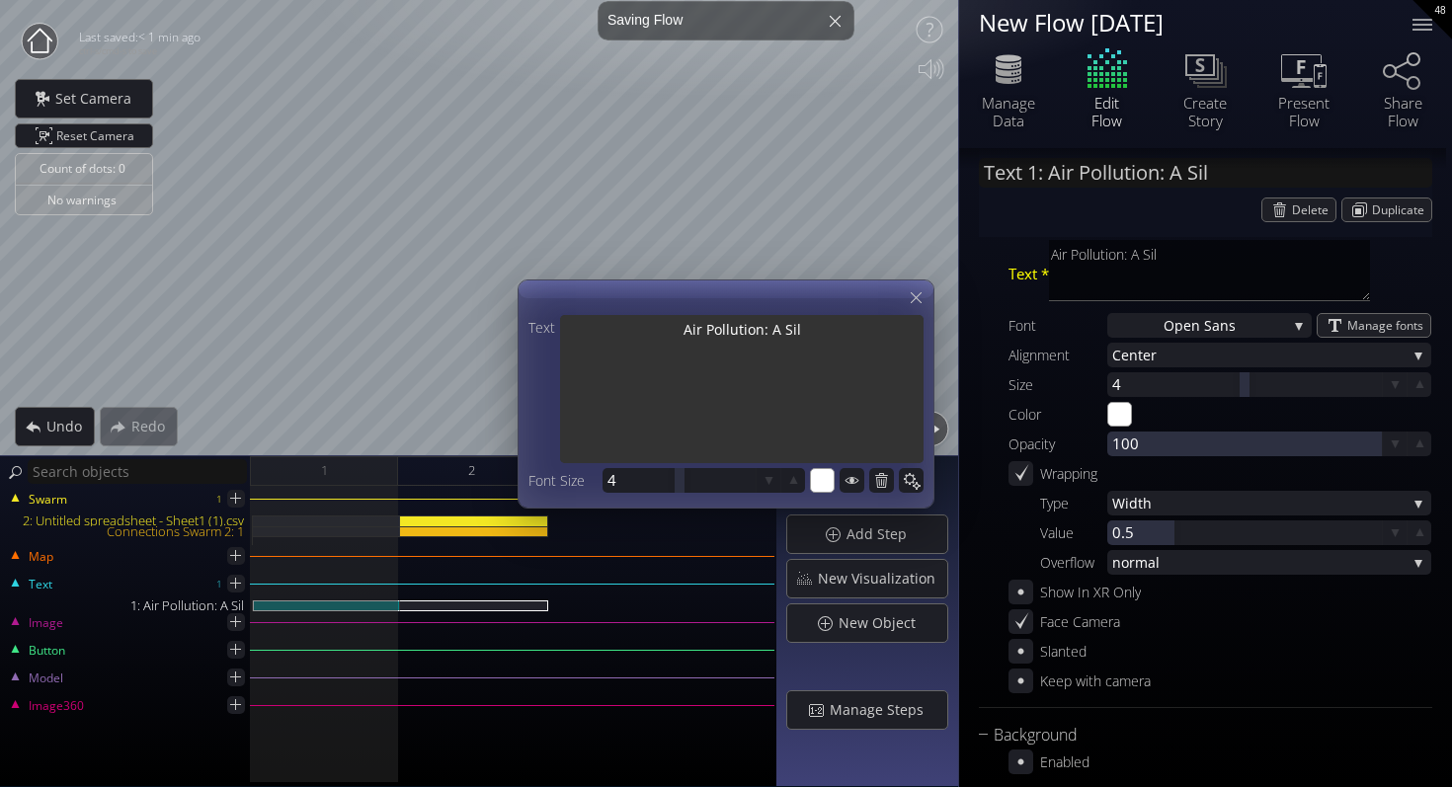
type input "Text 1: Air Pollution: A Sile"
type textarea "Air Pollution: A Sile"
type input "Text 1: Air Pollution: A Silen"
type textarea "Air Pollution: A Silen"
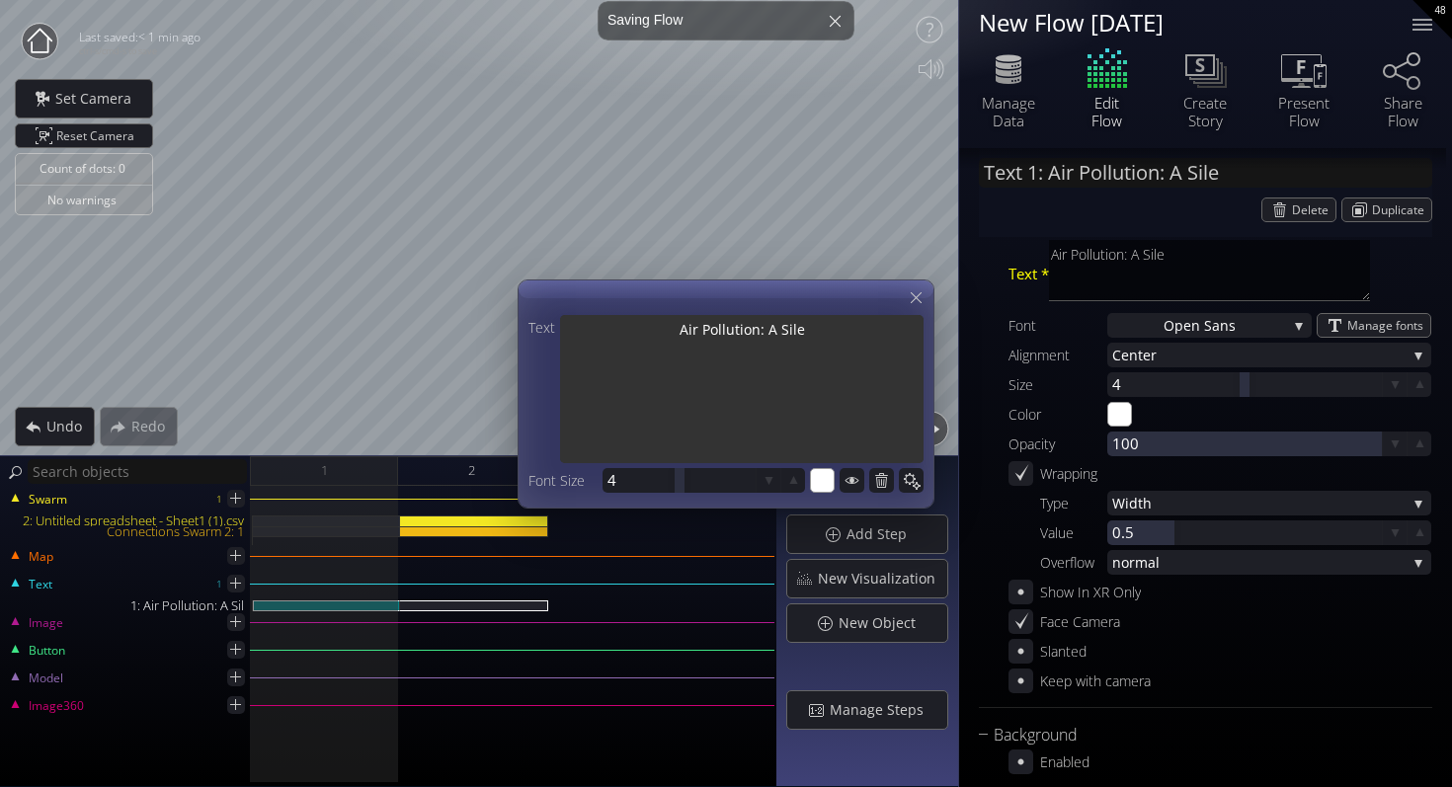
type textarea "Air Pollution: A Silen"
type input "Text 1: Air Pollution: A Silent"
type textarea "Air Pollution: A Silent"
type input "Text 1: Air Pollution: A Silent"
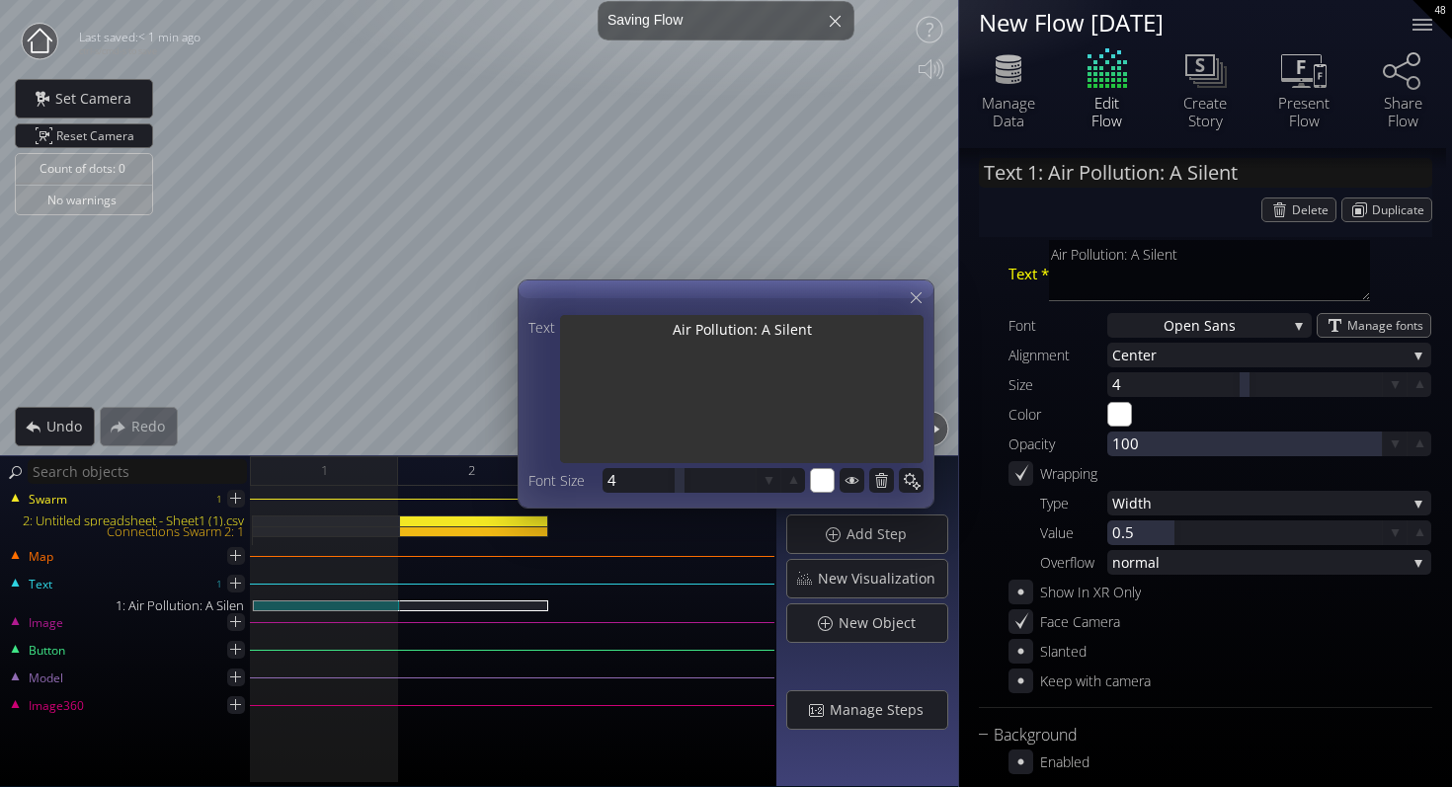
type textarea "Air Pollution: A Silent"
type input "Text 1: Air Pollution: A Silent H"
type textarea "Air Pollution: A Silent H"
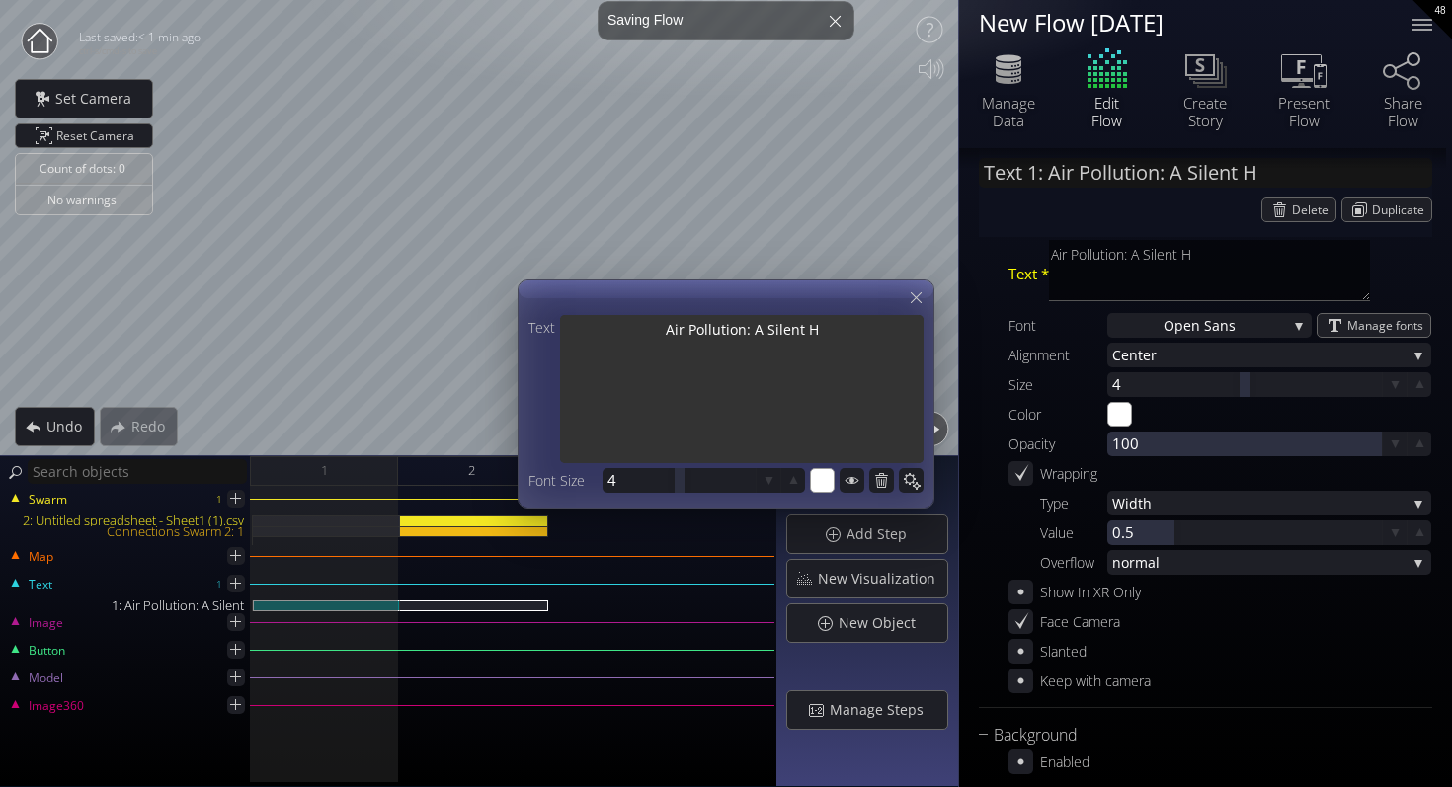
type input "Text 1: Air Pollution: A Silent H..."
type textarea "Air Pollution: A Silent He"
type textarea "Air Pollution: A Silent Hea"
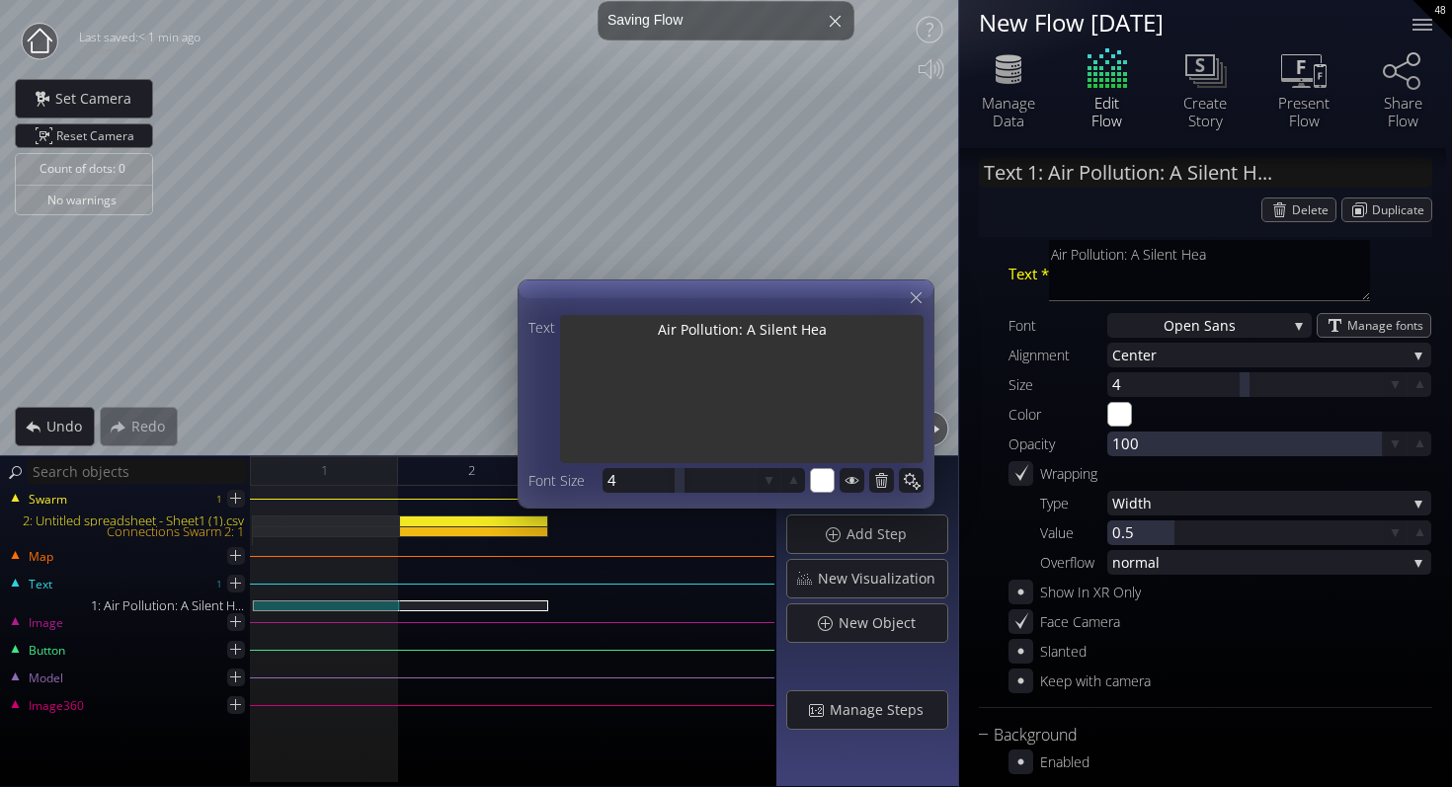
type textarea "Air Pollution: A Silent Heal"
type textarea "Air Pollution: A Silent Healt"
type textarea "Air Pollution: A Silent Health"
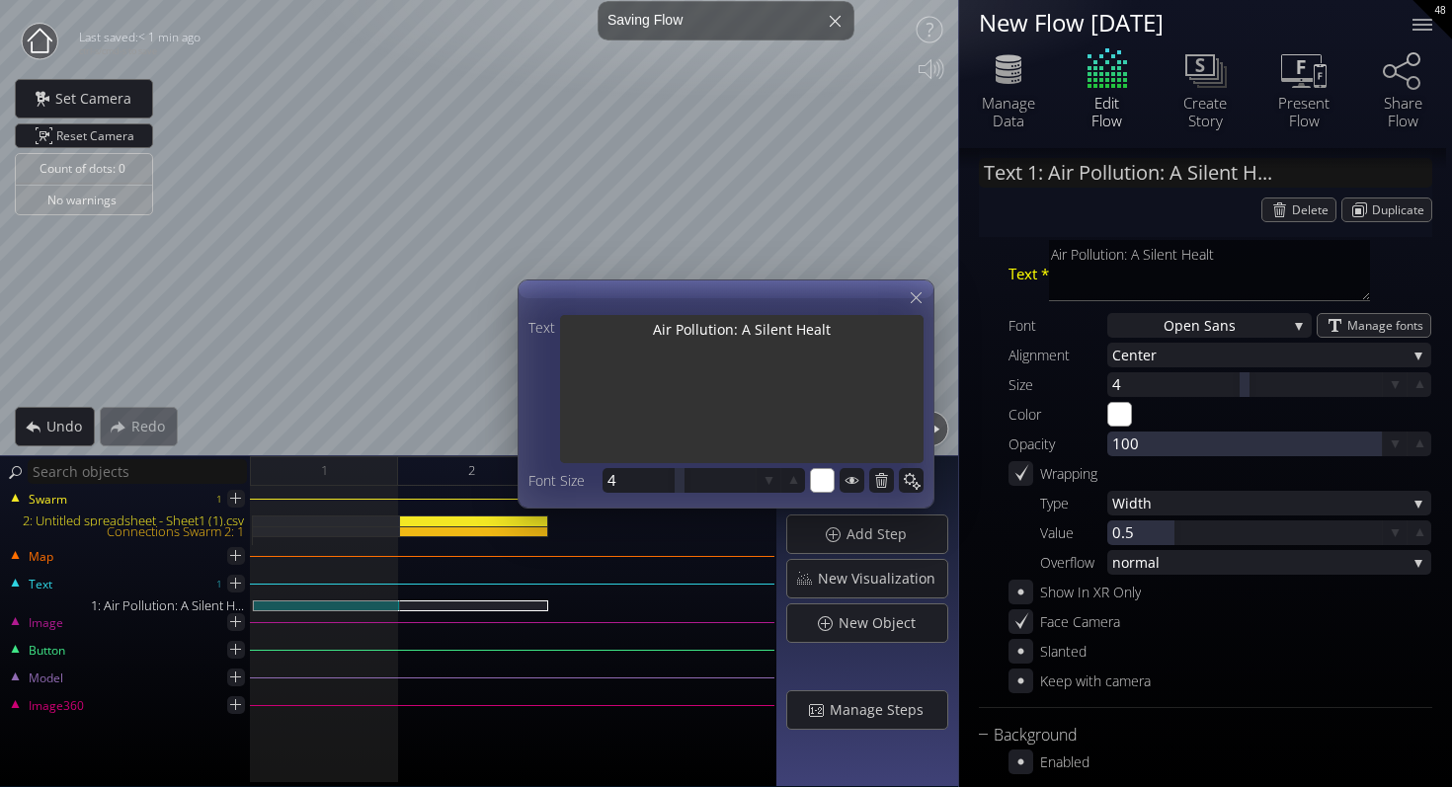
type textarea "Air Pollution: A Silent Health"
type textarea "Air Pollution: A Silent Health C"
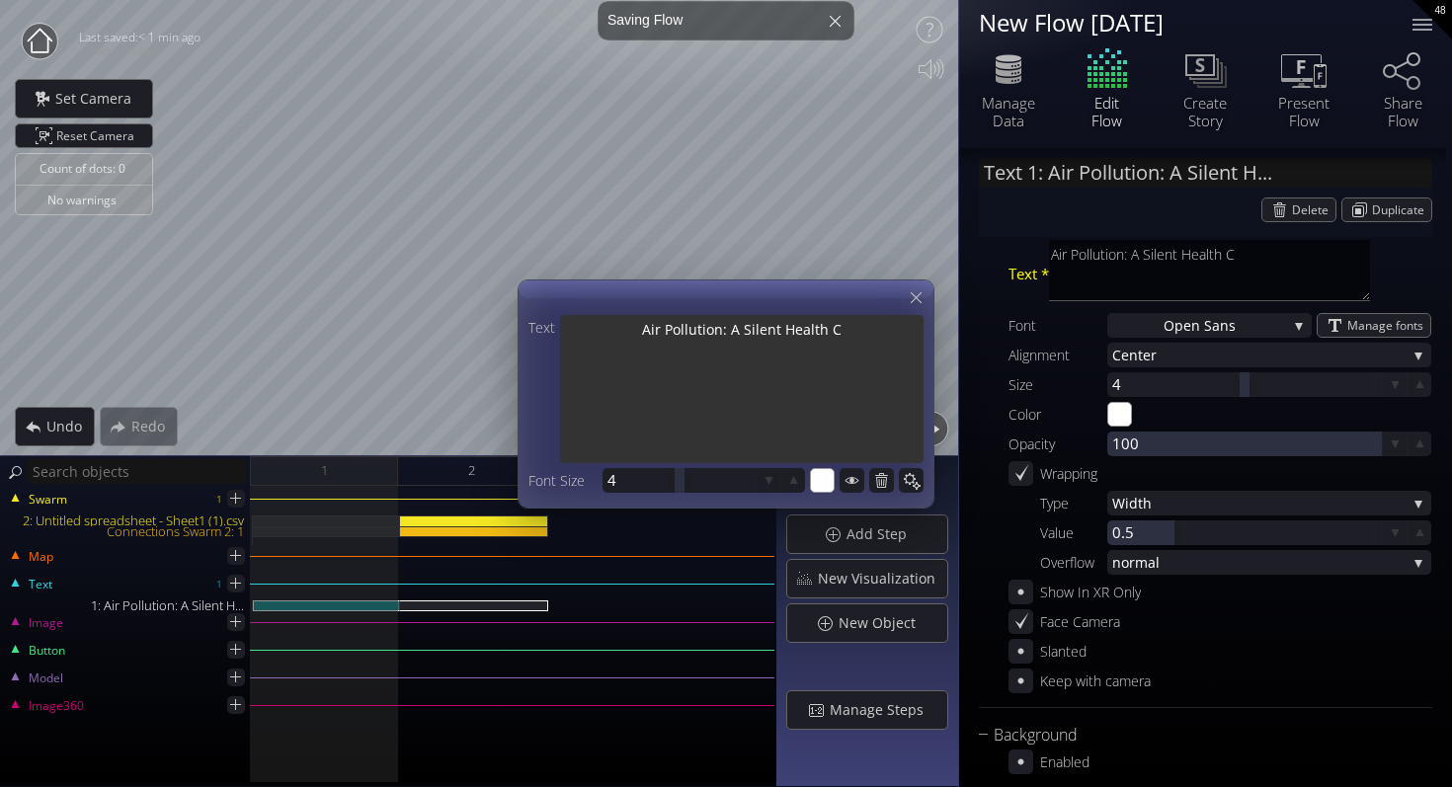
type textarea "Air Pollution: A Silent Health Cr"
type textarea "Air Pollution: A Silent Health Cri"
type textarea "Air Pollution: A Silent Health Cris"
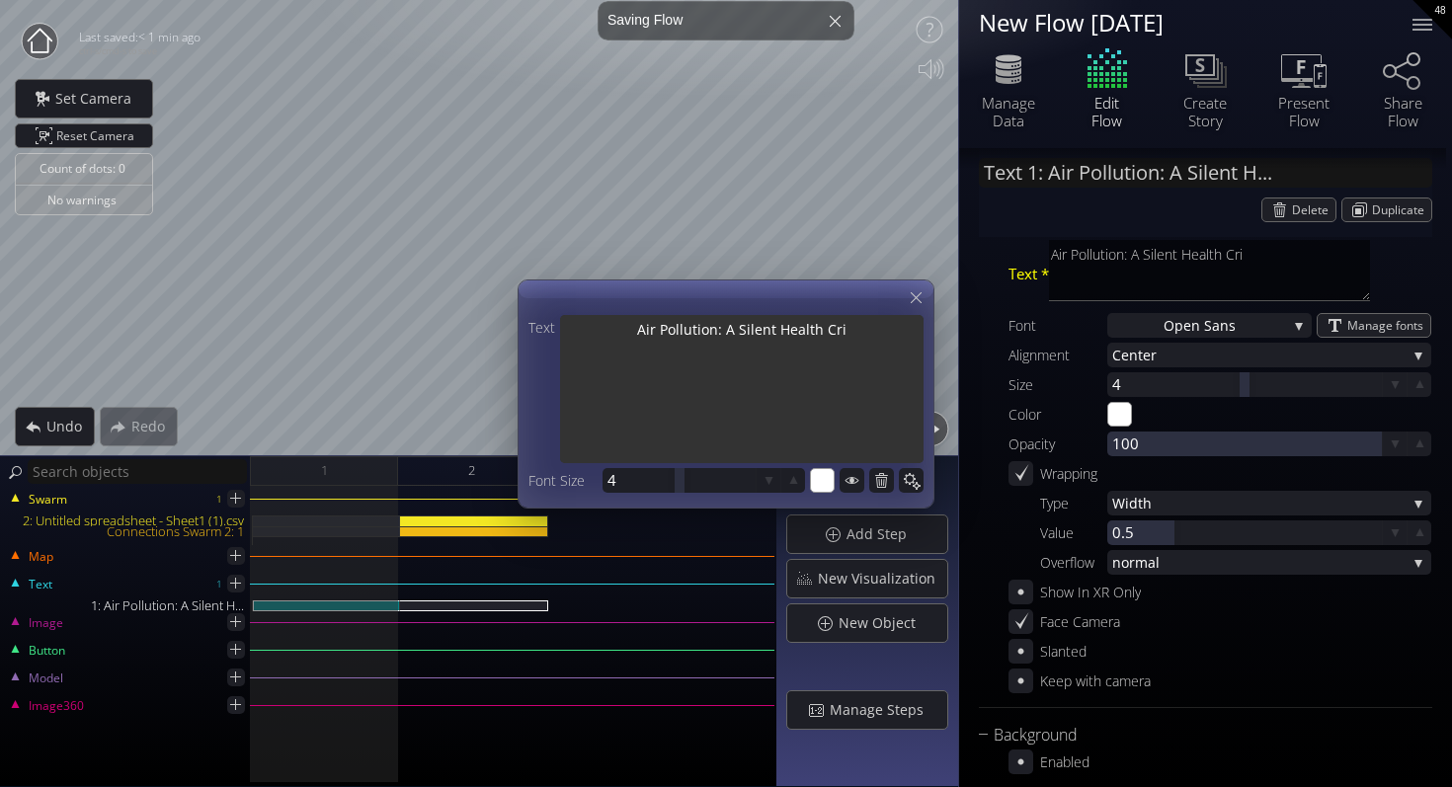
type textarea "Air Pollution: A Silent Health Cris"
type textarea "Air Pollution: A Silent Health Crisi"
type textarea "Air Pollution: A Silent Health Crisis"
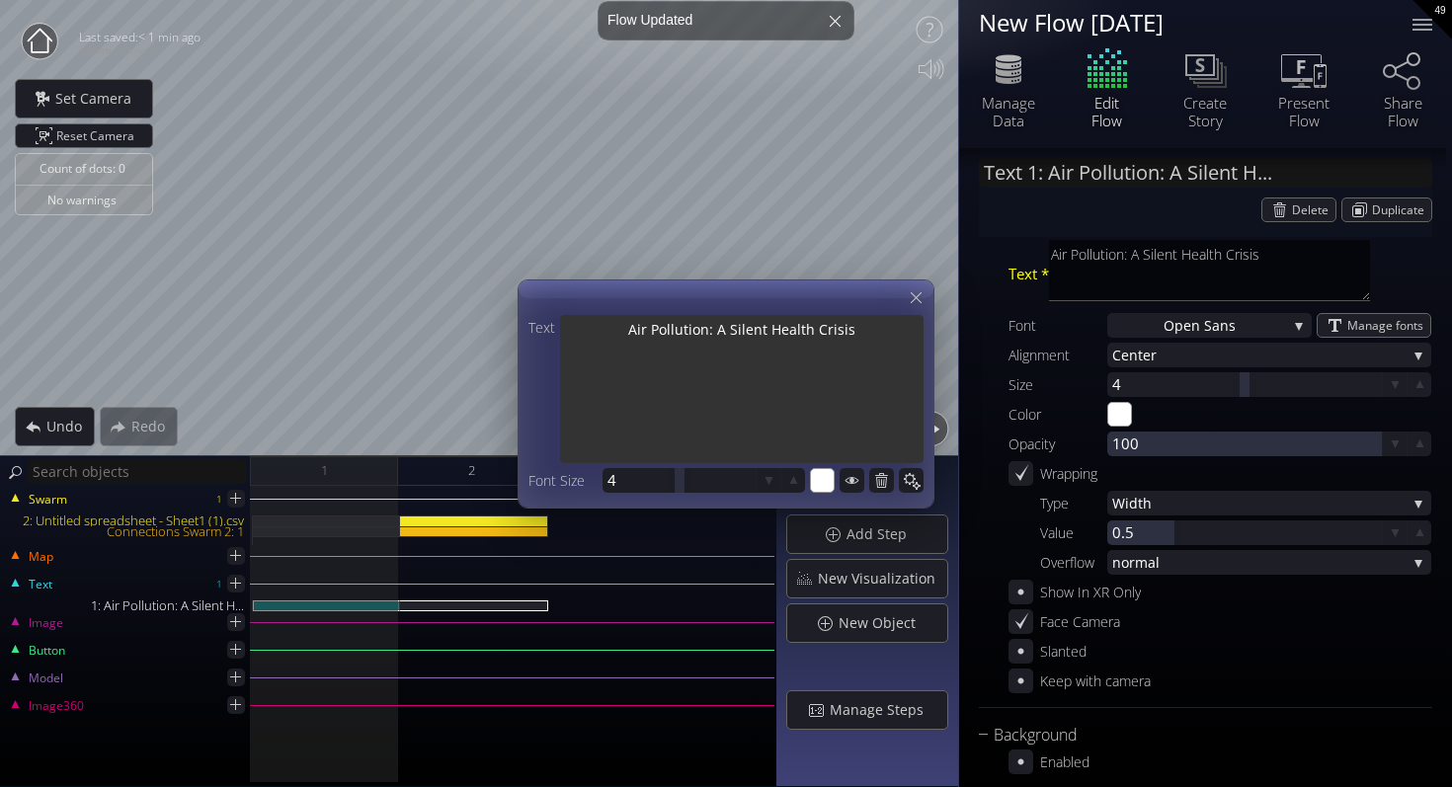
click at [717, 332] on textarea "Air Pollution: A Silent Health Crisis" at bounding box center [741, 391] width 363 height 152
type input "Text 1: Air Pollution: A Silent ..."
type textarea "Air Pollution: A Silent Health Crisis"
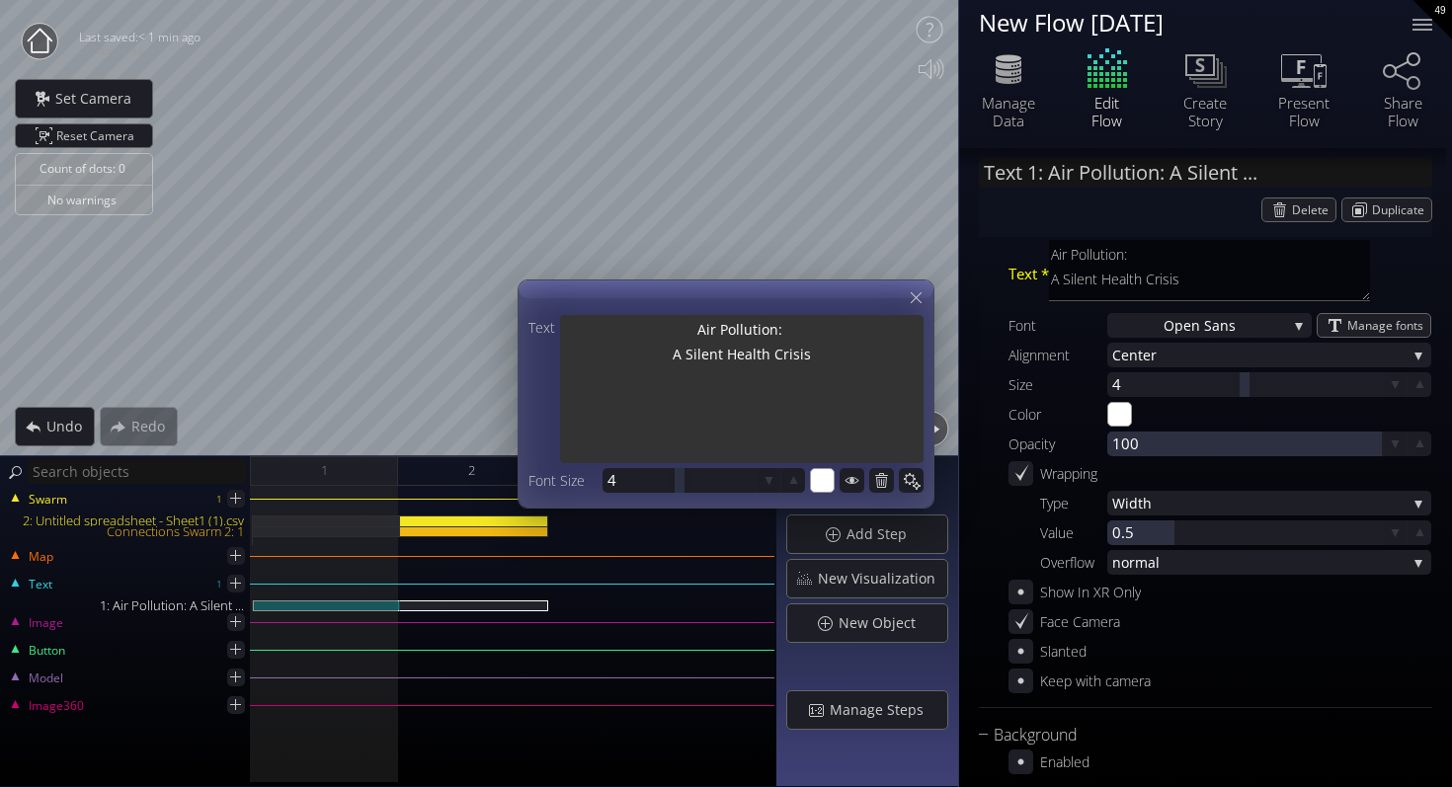
type input "Text 1: Air Pollution: A Silent H..."
type textarea "Air Pollution: A Silent Health Crisis"
drag, startPoint x: 629, startPoint y: 332, endPoint x: 603, endPoint y: 332, distance: 25.7
click at [603, 332] on textarea "Air Pollution: A Silent Health Crisis" at bounding box center [741, 391] width 363 height 152
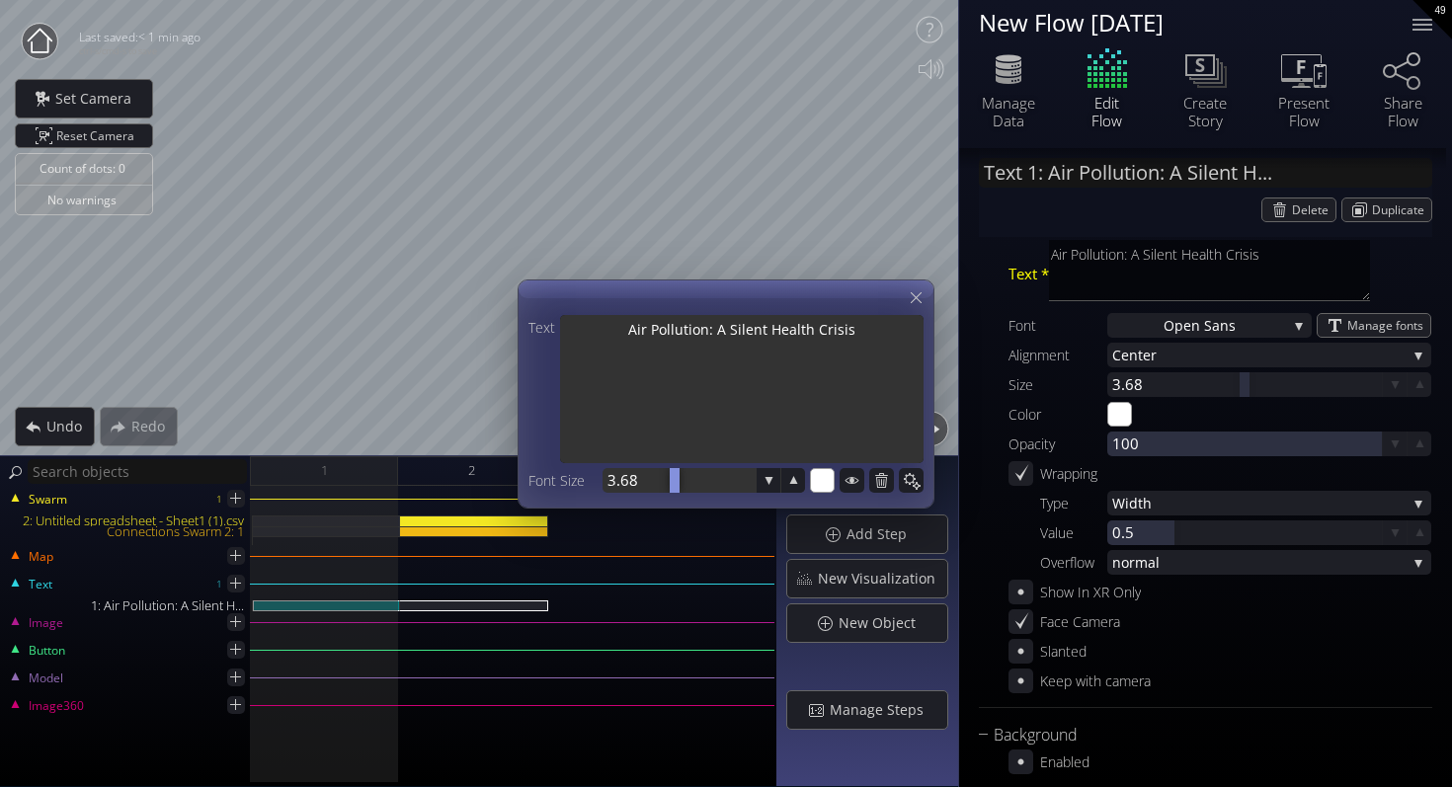
drag, startPoint x: 683, startPoint y: 478, endPoint x: 671, endPoint y: 474, distance: 12.5
click at [672, 474] on div at bounding box center [675, 480] width 10 height 25
drag, startPoint x: 684, startPoint y: 480, endPoint x: 705, endPoint y: 478, distance: 20.8
click at [706, 478] on div at bounding box center [678, 480] width 153 height 25
type textarea "Air Pollution: A Silent Health Crisis"
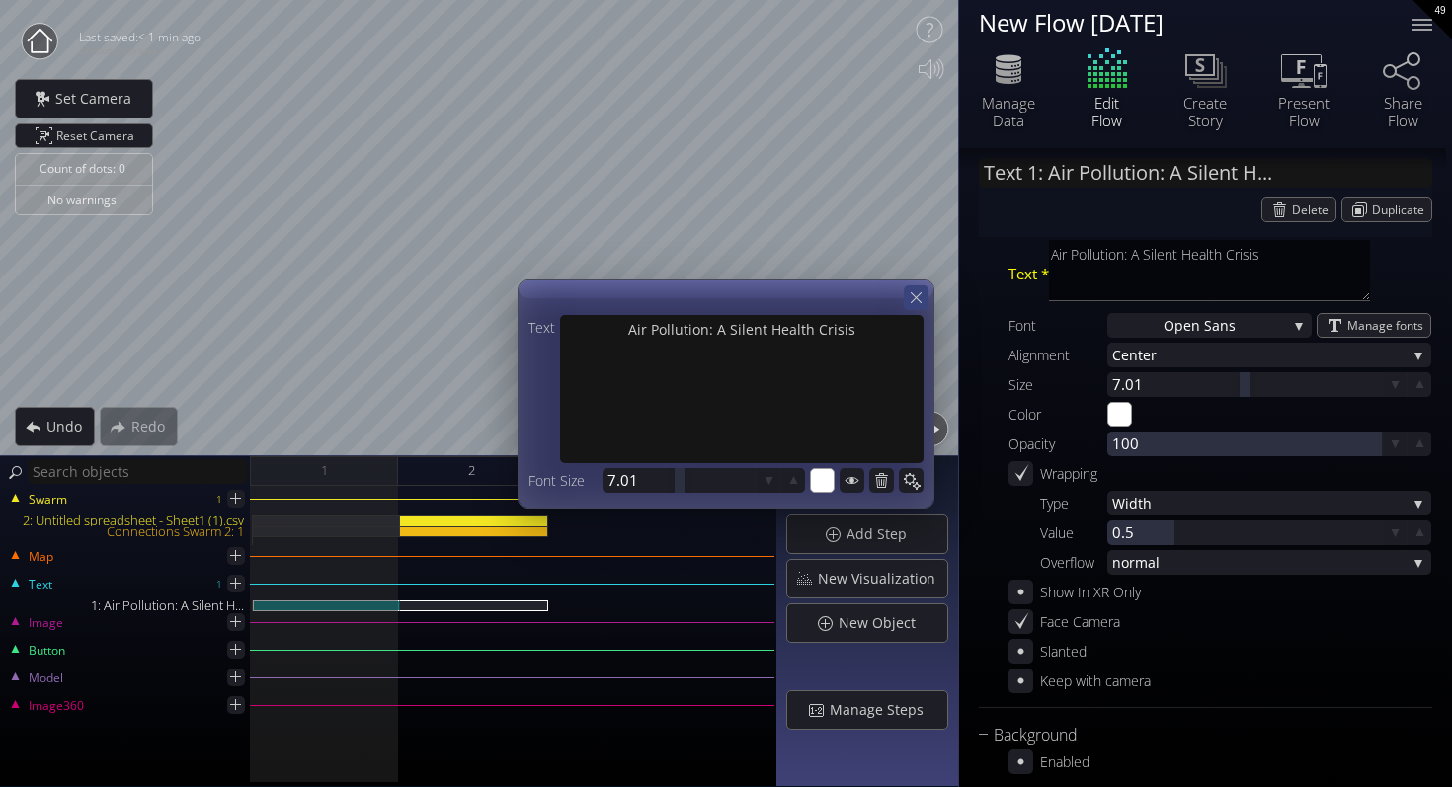
click at [918, 301] on icon at bounding box center [915, 297] width 11 height 11
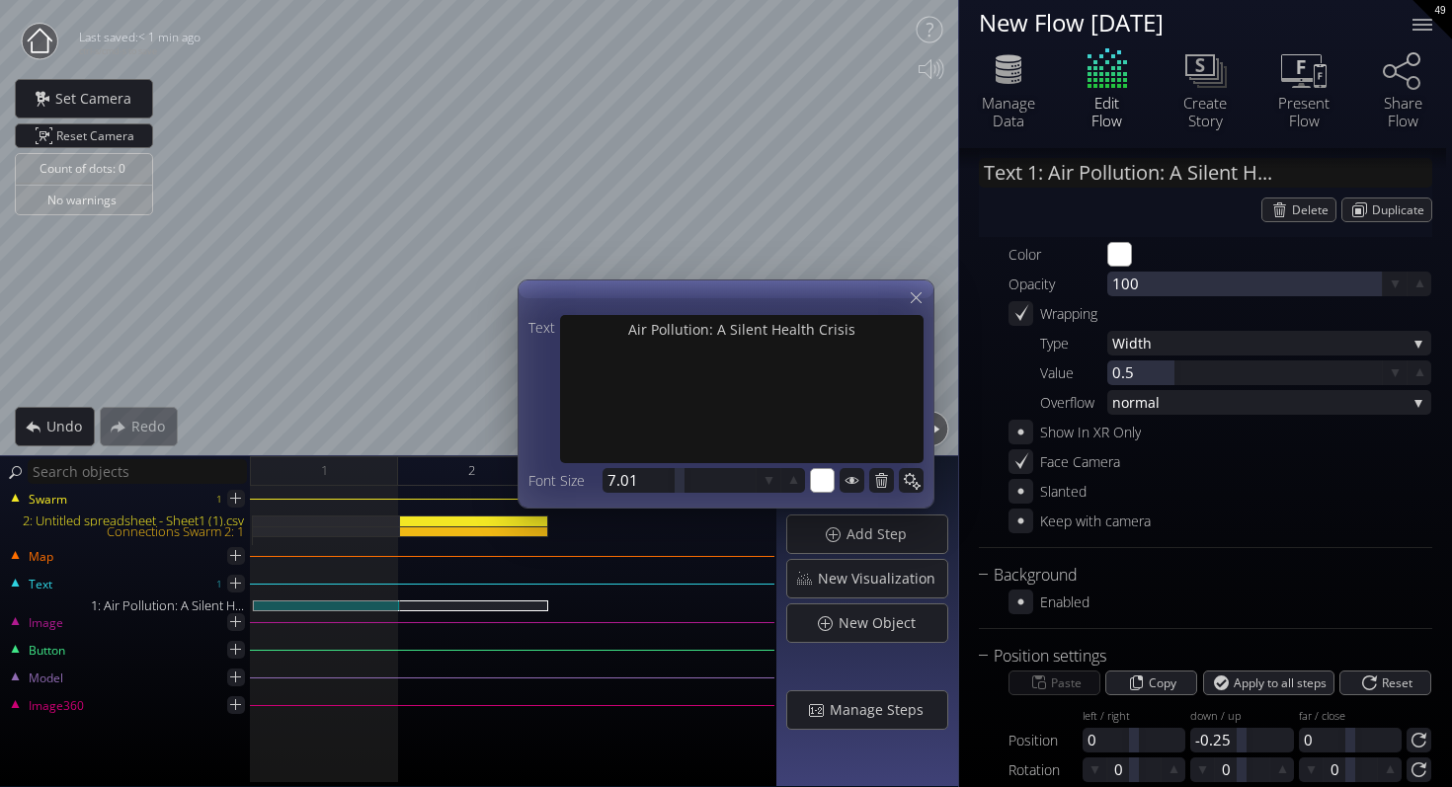
scroll to position [277, 0]
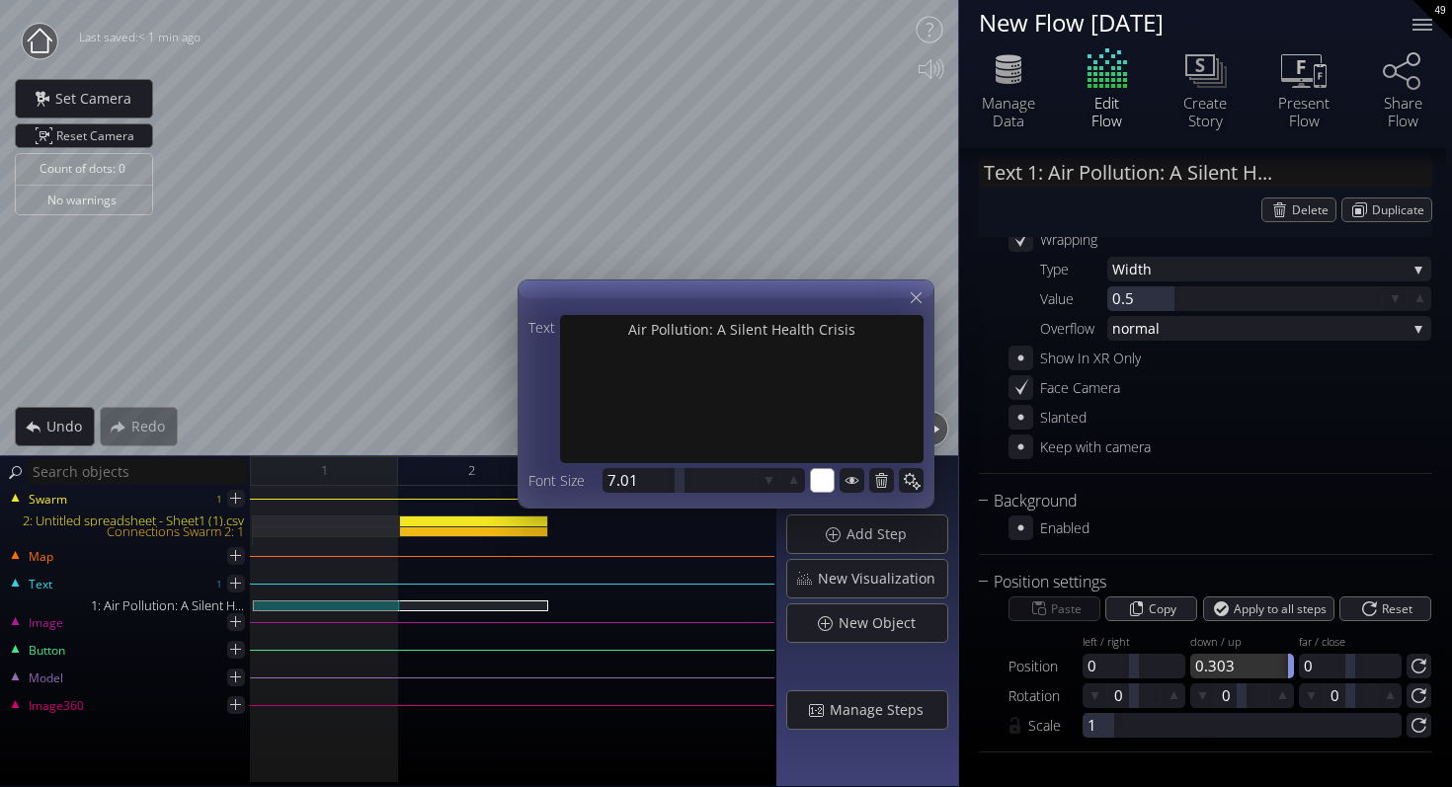
drag, startPoint x: 1238, startPoint y: 665, endPoint x: 1289, endPoint y: 664, distance: 50.4
click at [1289, 664] on div at bounding box center [1293, 666] width 10 height 25
click at [917, 296] on icon at bounding box center [915, 297] width 11 height 11
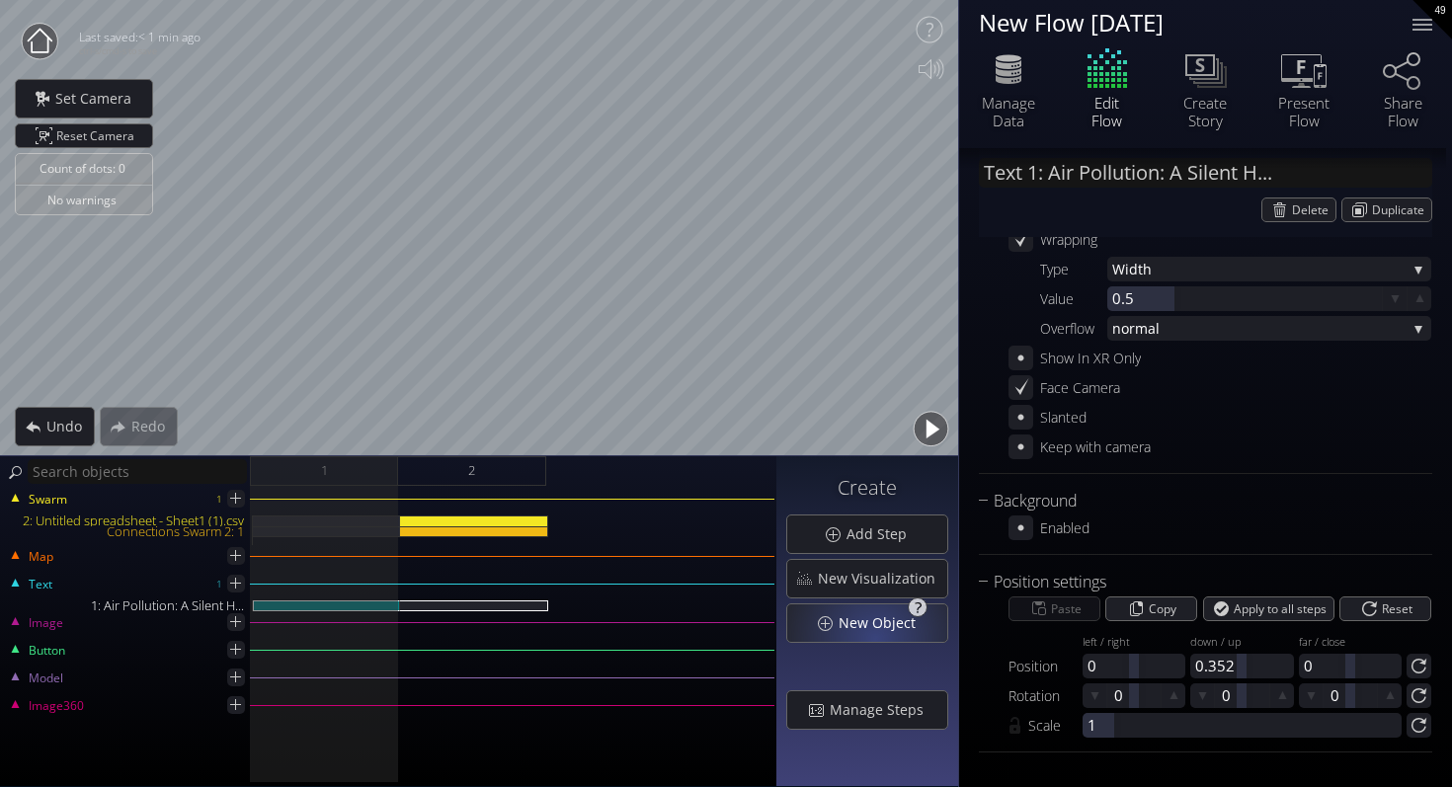
click at [879, 637] on div "New Object" at bounding box center [867, 623] width 160 height 38
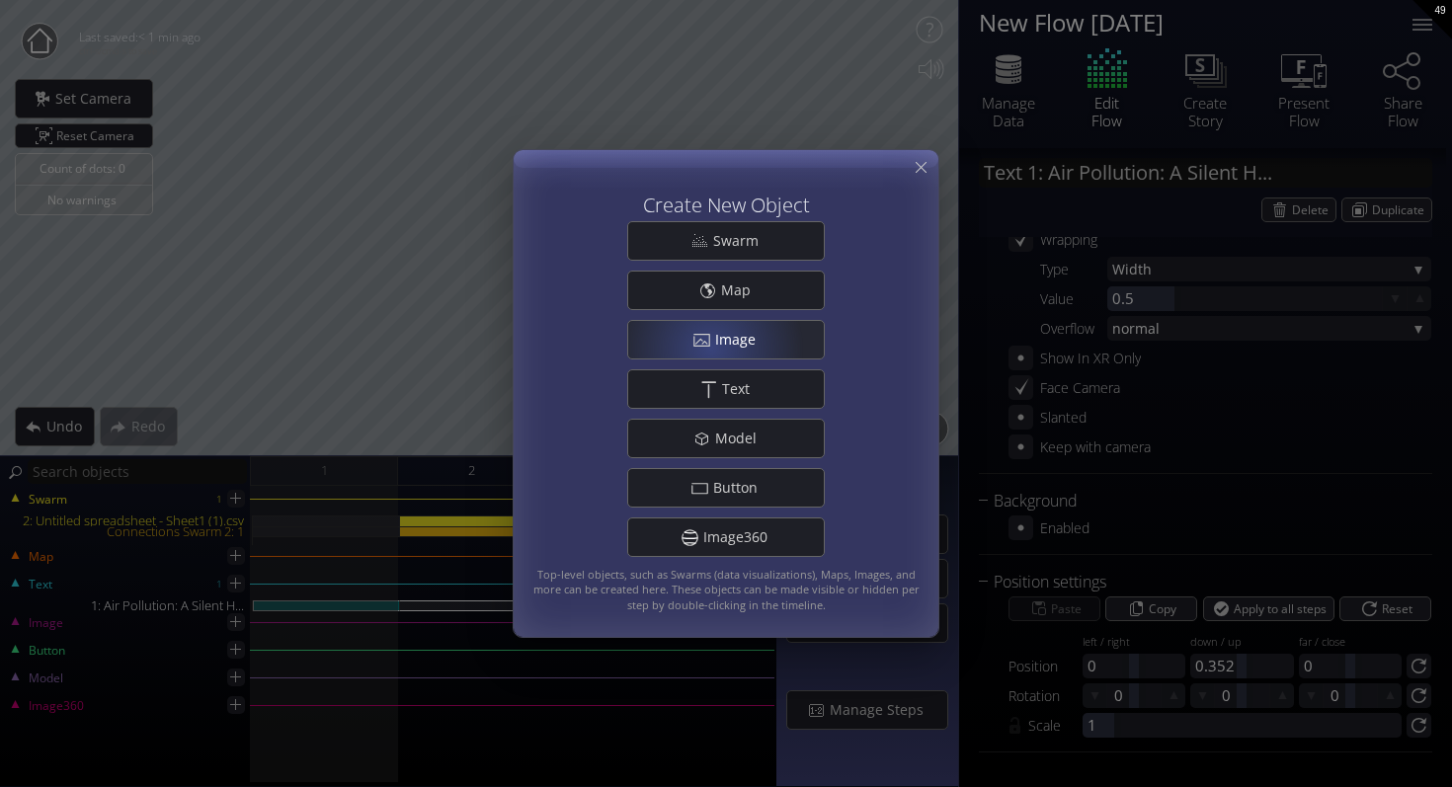
click at [710, 347] on div ".st0{fill:#FFFFFF;} Image" at bounding box center [726, 340] width 196 height 38
type input "Image 1:"
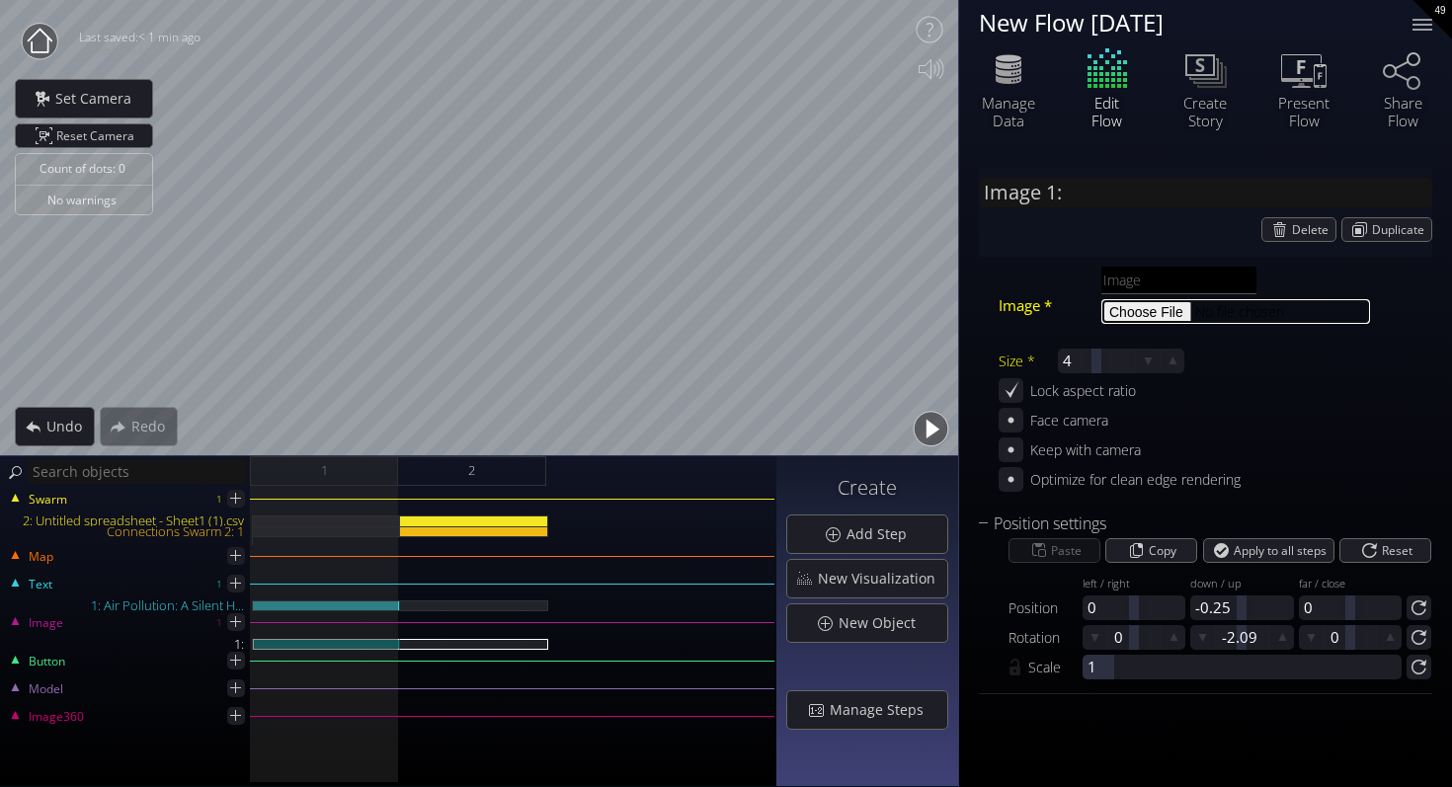
click at [1135, 306] on input "file" at bounding box center [1235, 311] width 269 height 25
type input "C:\fakepath\air pollution.jpg"
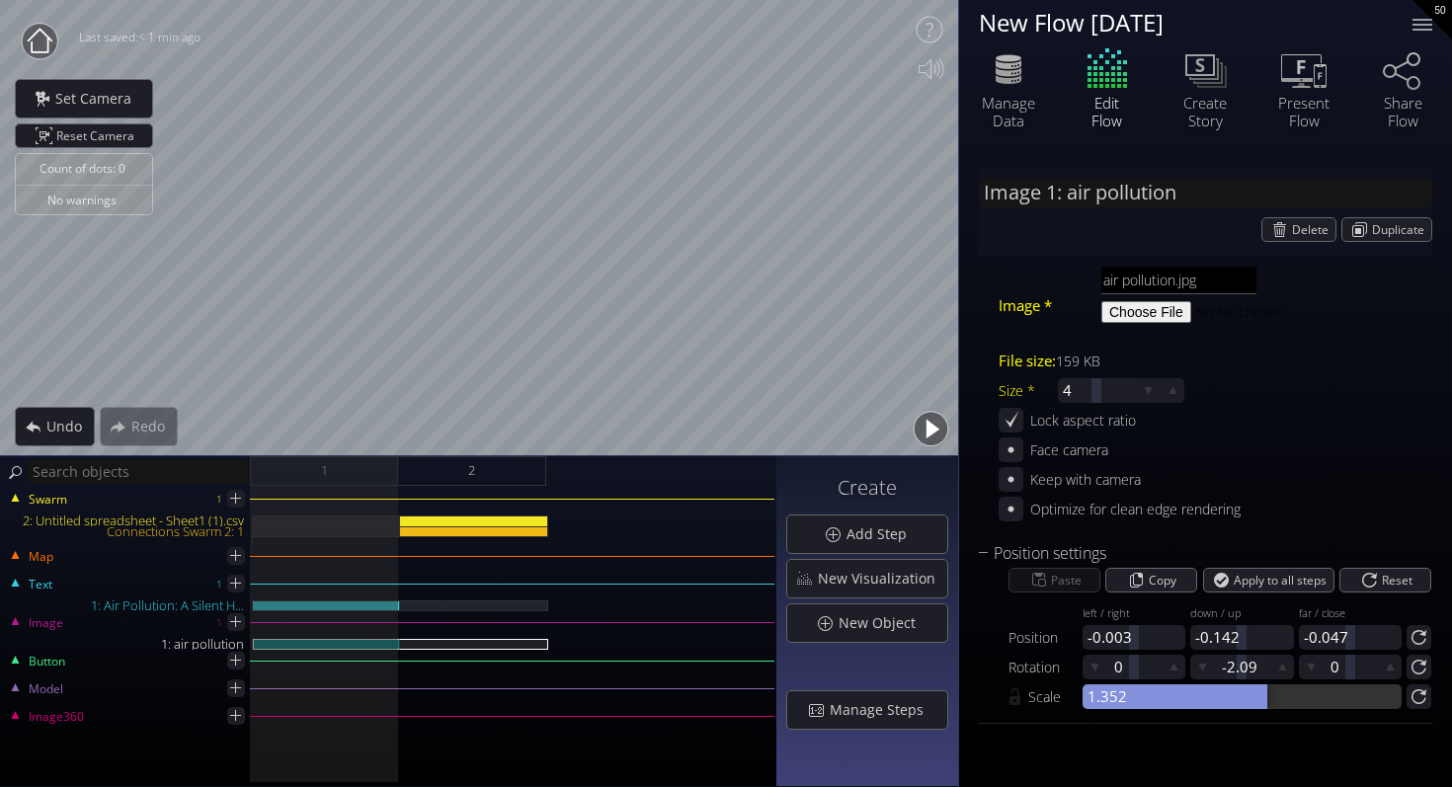
drag, startPoint x: 1093, startPoint y: 702, endPoint x: 1267, endPoint y: 691, distance: 174.1
click at [1267, 691] on div at bounding box center [1241, 696] width 319 height 25
click at [1118, 637] on div at bounding box center [1133, 637] width 103 height 25
click at [1136, 639] on div at bounding box center [1136, 637] width 10 height 25
click at [1140, 640] on div at bounding box center [1140, 637] width 10 height 25
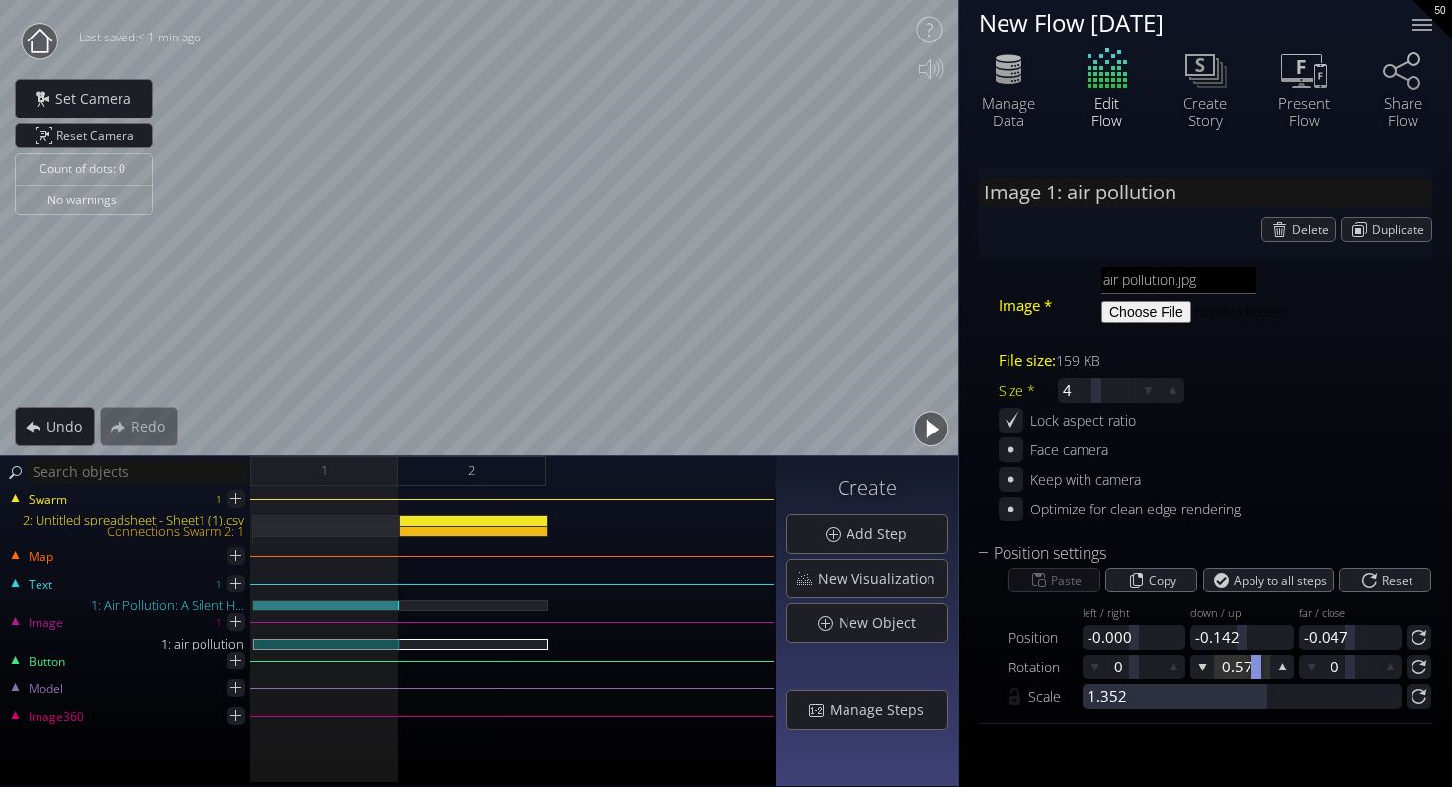
drag, startPoint x: 1244, startPoint y: 668, endPoint x: 1256, endPoint y: 663, distance: 12.8
click at [1256, 663] on div at bounding box center [1256, 667] width 10 height 25
drag, startPoint x: 1241, startPoint y: 670, endPoint x: 1224, endPoint y: 670, distance: 16.8
click at [1224, 670] on div at bounding box center [1225, 667] width 10 height 25
drag, startPoint x: 1248, startPoint y: 673, endPoint x: 1237, endPoint y: 673, distance: 10.9
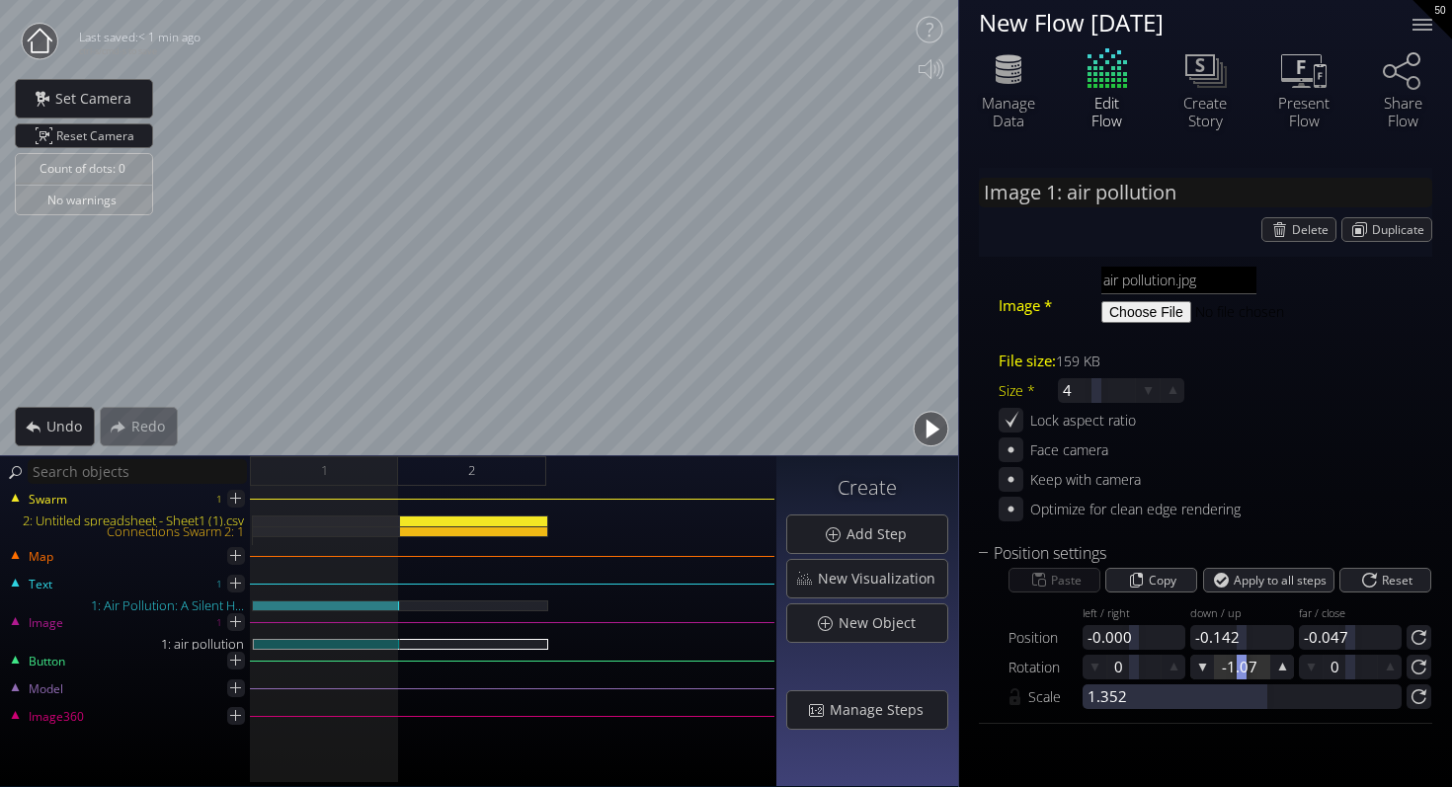
click at [1237, 673] on div at bounding box center [1241, 667] width 53 height 25
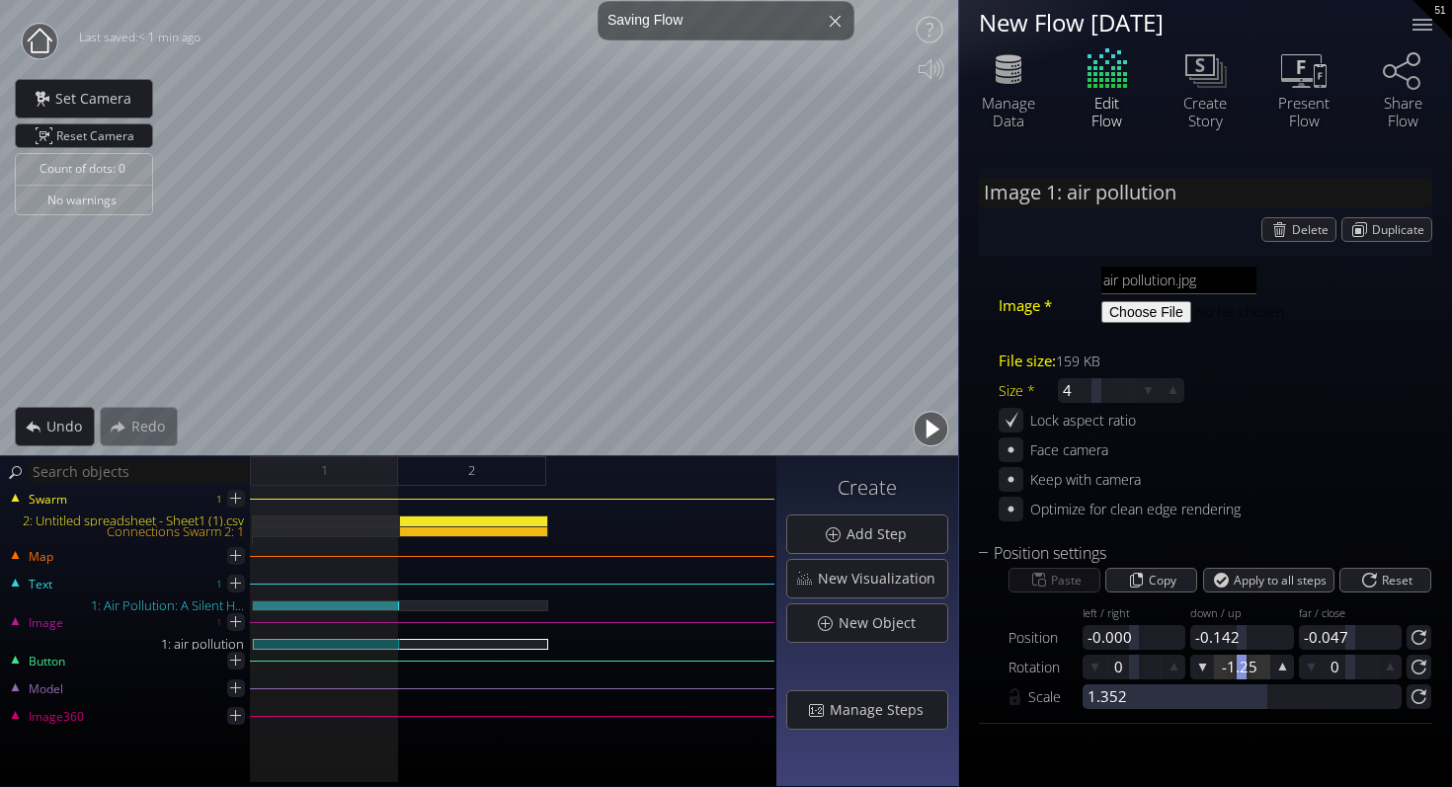
drag, startPoint x: 1237, startPoint y: 673, endPoint x: 1223, endPoint y: 673, distance: 13.8
click at [1236, 673] on div at bounding box center [1241, 667] width 10 height 25
drag, startPoint x: 1233, startPoint y: 672, endPoint x: 1195, endPoint y: 672, distance: 38.5
click at [1195, 672] on div "-4.99" at bounding box center [1241, 667] width 103 height 25
click at [1231, 667] on div at bounding box center [1241, 667] width 53 height 25
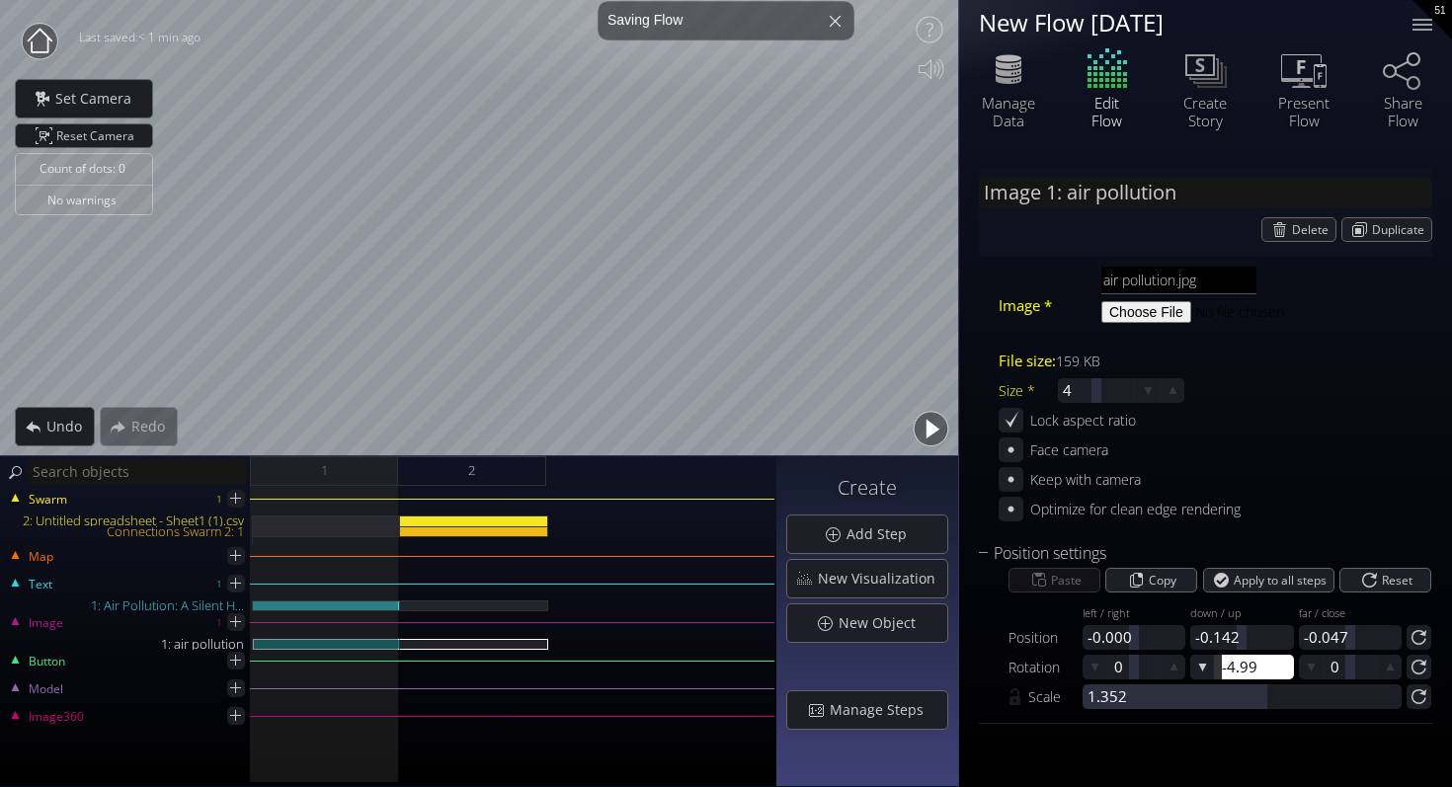
click at [1231, 667] on input "-4.99" at bounding box center [1272, 667] width 103 height 25
click at [1278, 670] on icon at bounding box center [1282, 667] width 19 height 19
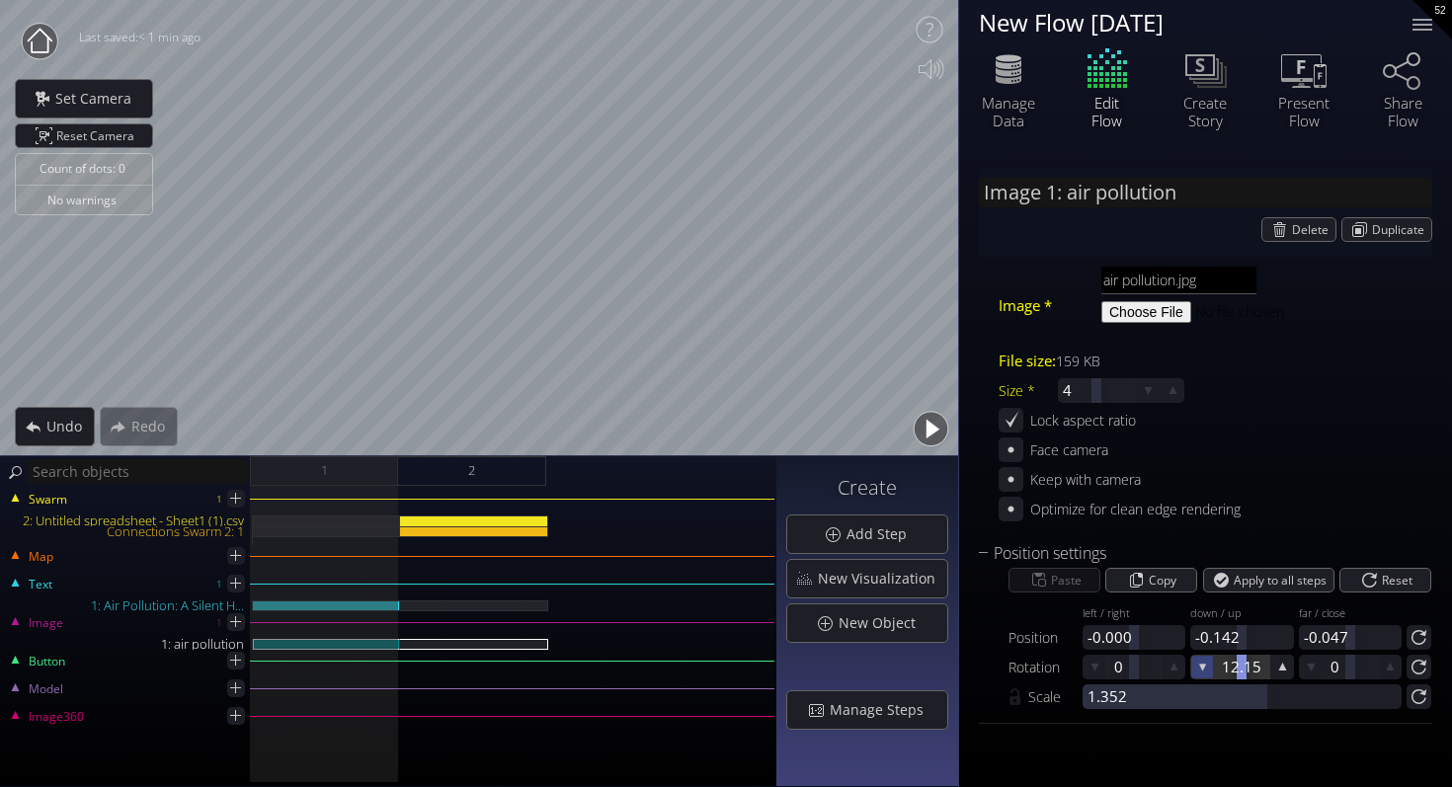
click at [1206, 670] on icon at bounding box center [1202, 667] width 17 height 17
drag, startPoint x: 1240, startPoint y: 676, endPoint x: 1252, endPoint y: 675, distance: 11.9
click at [1252, 675] on div at bounding box center [1252, 667] width 10 height 25
drag, startPoint x: 1247, startPoint y: 675, endPoint x: 1234, endPoint y: 675, distance: 12.8
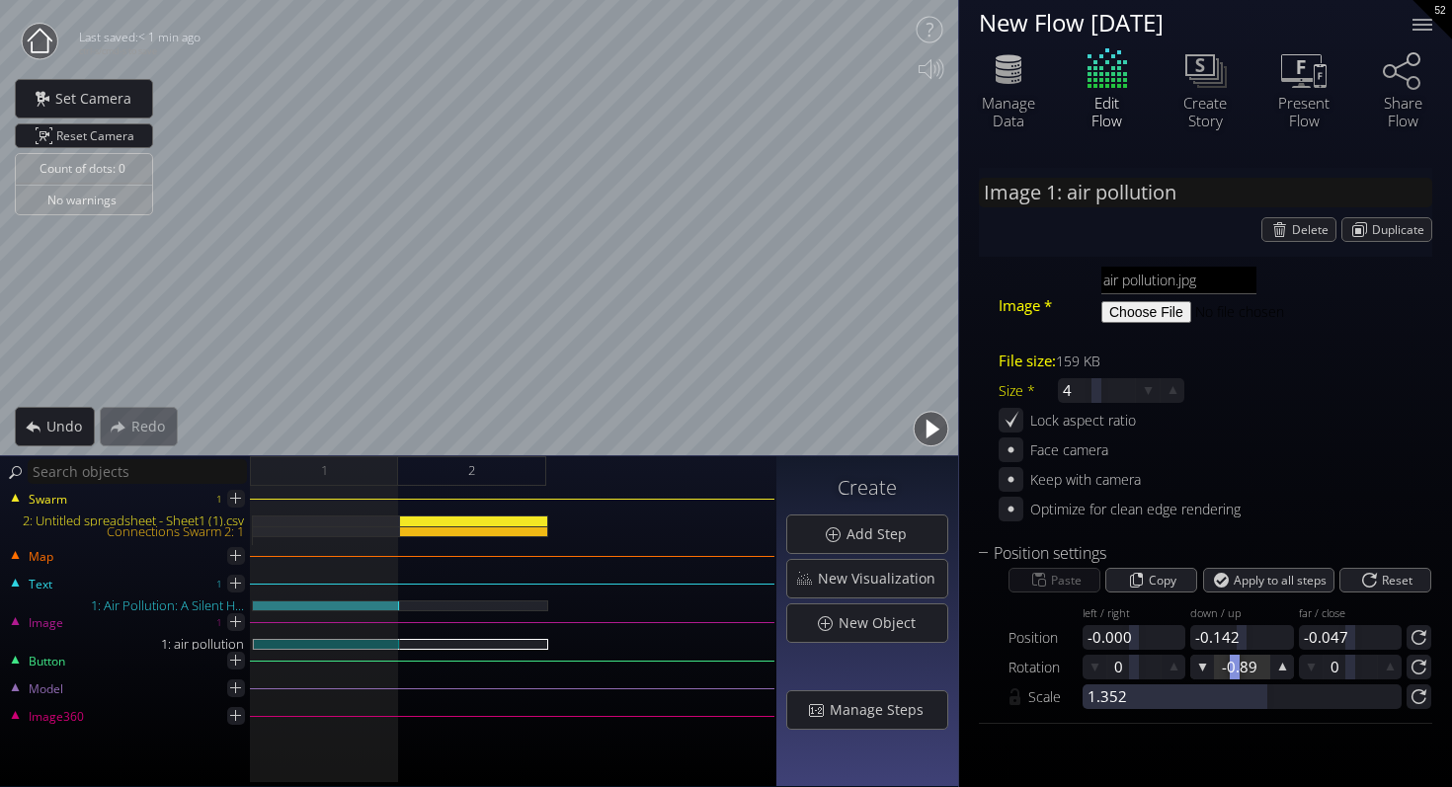
click at [1234, 675] on div at bounding box center [1241, 667] width 53 height 25
click at [1244, 675] on div at bounding box center [1243, 667] width 10 height 25
click at [1254, 674] on div at bounding box center [1254, 667] width 10 height 25
drag, startPoint x: 1243, startPoint y: 671, endPoint x: 1221, endPoint y: 671, distance: 21.7
click at [1221, 671] on div at bounding box center [1222, 667] width 10 height 25
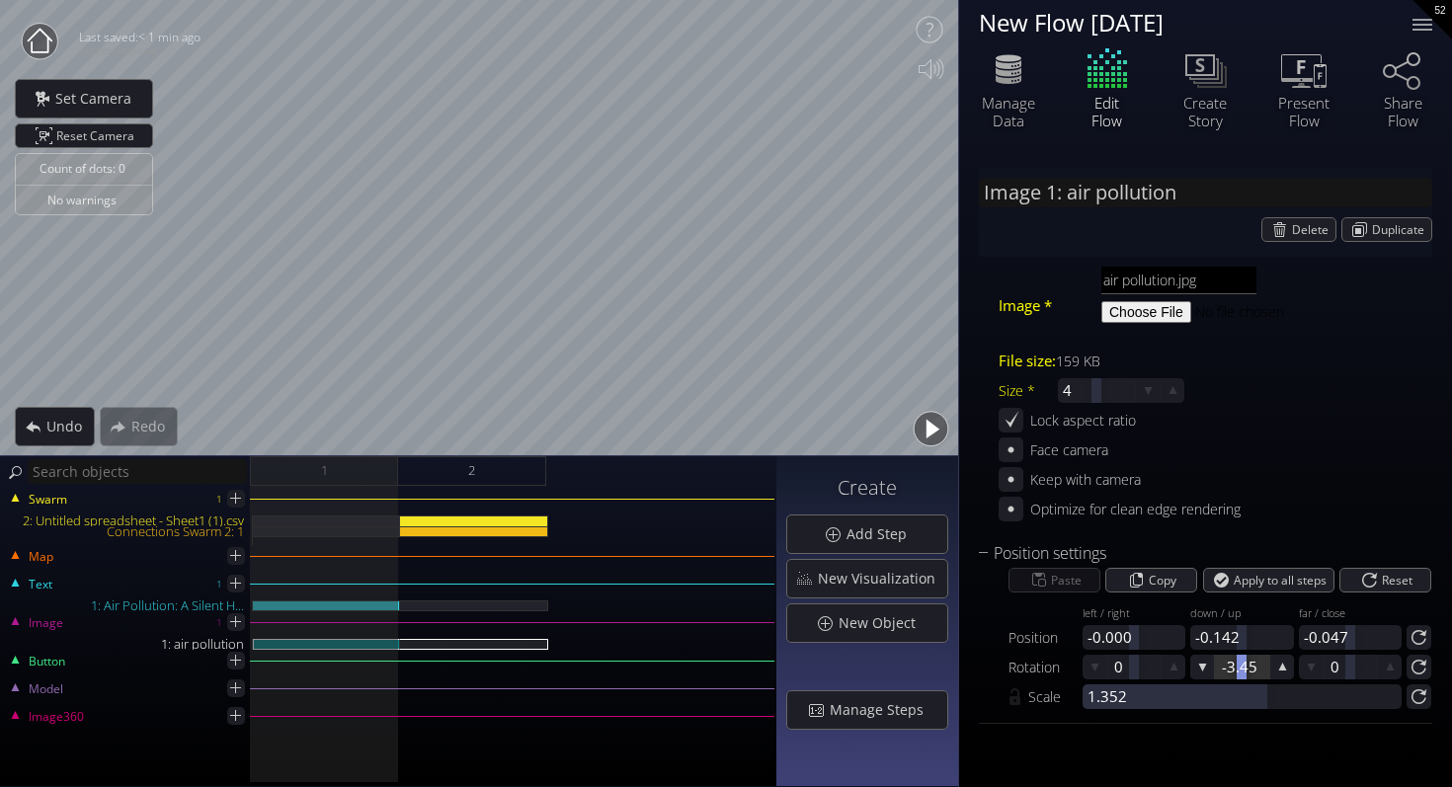
click at [1246, 670] on div at bounding box center [1241, 667] width 10 height 25
click at [1247, 670] on div at bounding box center [1241, 667] width 53 height 25
click at [1284, 669] on input "-2.97" at bounding box center [1272, 667] width 103 height 25
click at [1271, 743] on div "Image 1: air pollution Delete Duplicate Image * air pollution.jpg File size: 15…" at bounding box center [1205, 453] width 493 height 610
click at [1244, 670] on div at bounding box center [1244, 667] width 10 height 25
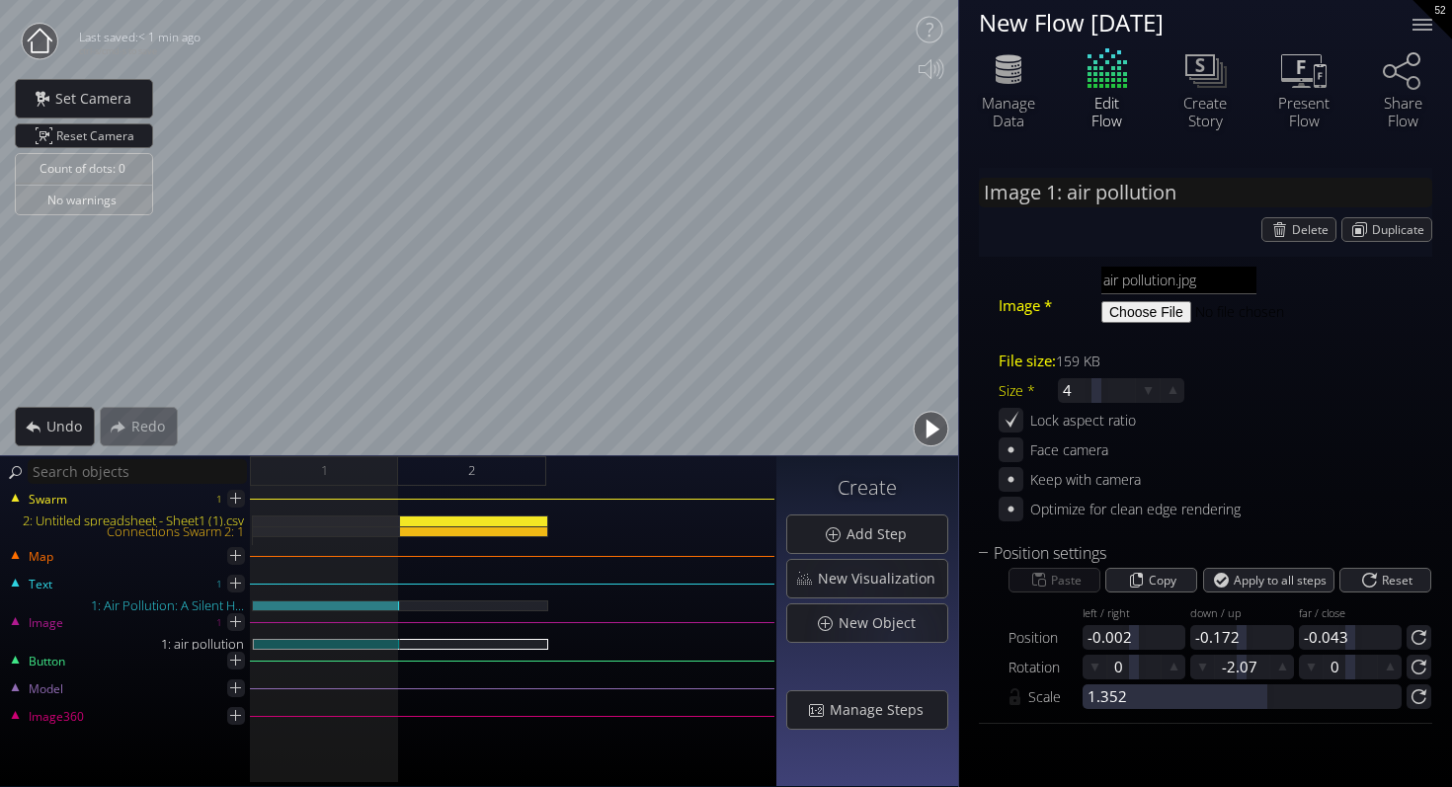
click at [882, 667] on div "Create Add Step New Visualization New Object Manage Steps" at bounding box center [867, 621] width 182 height 330
click at [959, 430] on div "Image 1: air pollution Delete Duplicate Image * air pollution.jpg File size: 15…" at bounding box center [1205, 453] width 493 height 610
click at [940, 430] on button "button" at bounding box center [930, 429] width 44 height 44
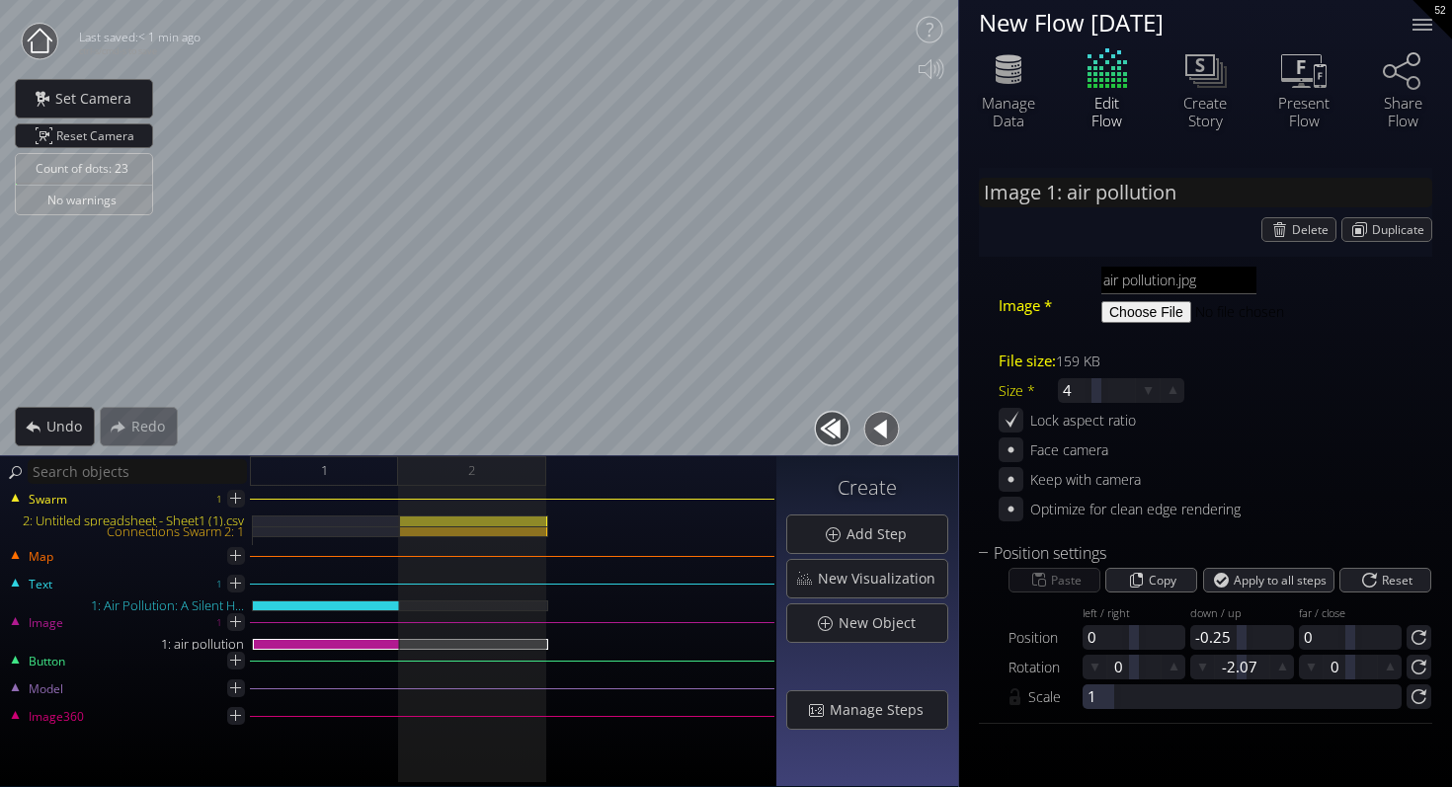
click at [846, 433] on button "button" at bounding box center [832, 429] width 44 height 44
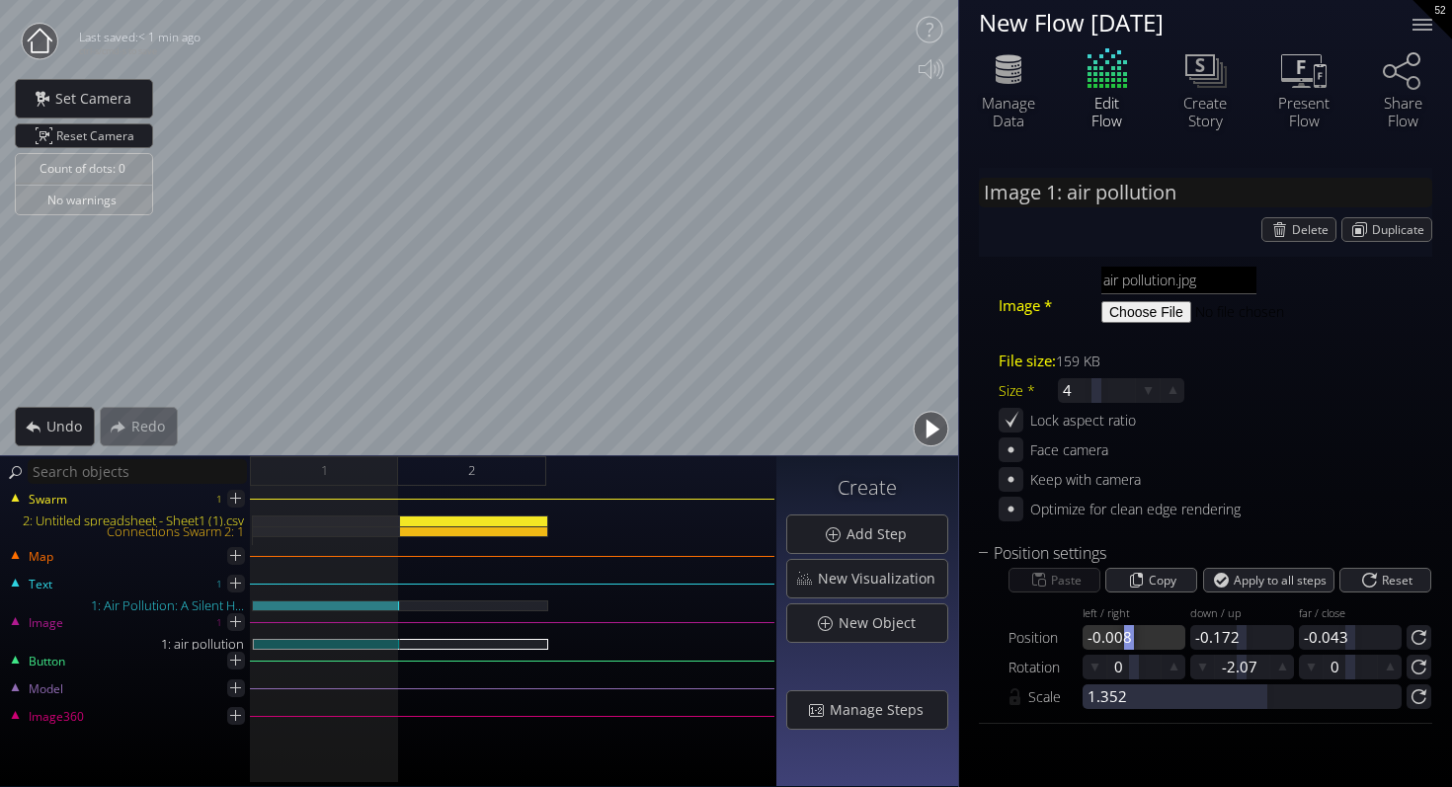
click at [1129, 638] on div at bounding box center [1129, 637] width 10 height 25
click at [1101, 635] on div at bounding box center [1133, 637] width 103 height 25
click at [1101, 635] on input "-0.009" at bounding box center [1138, 637] width 103 height 25
click at [1211, 633] on div at bounding box center [1241, 637] width 103 height 25
click at [0, 0] on input "-0.172" at bounding box center [0, 0] width 0 height 0
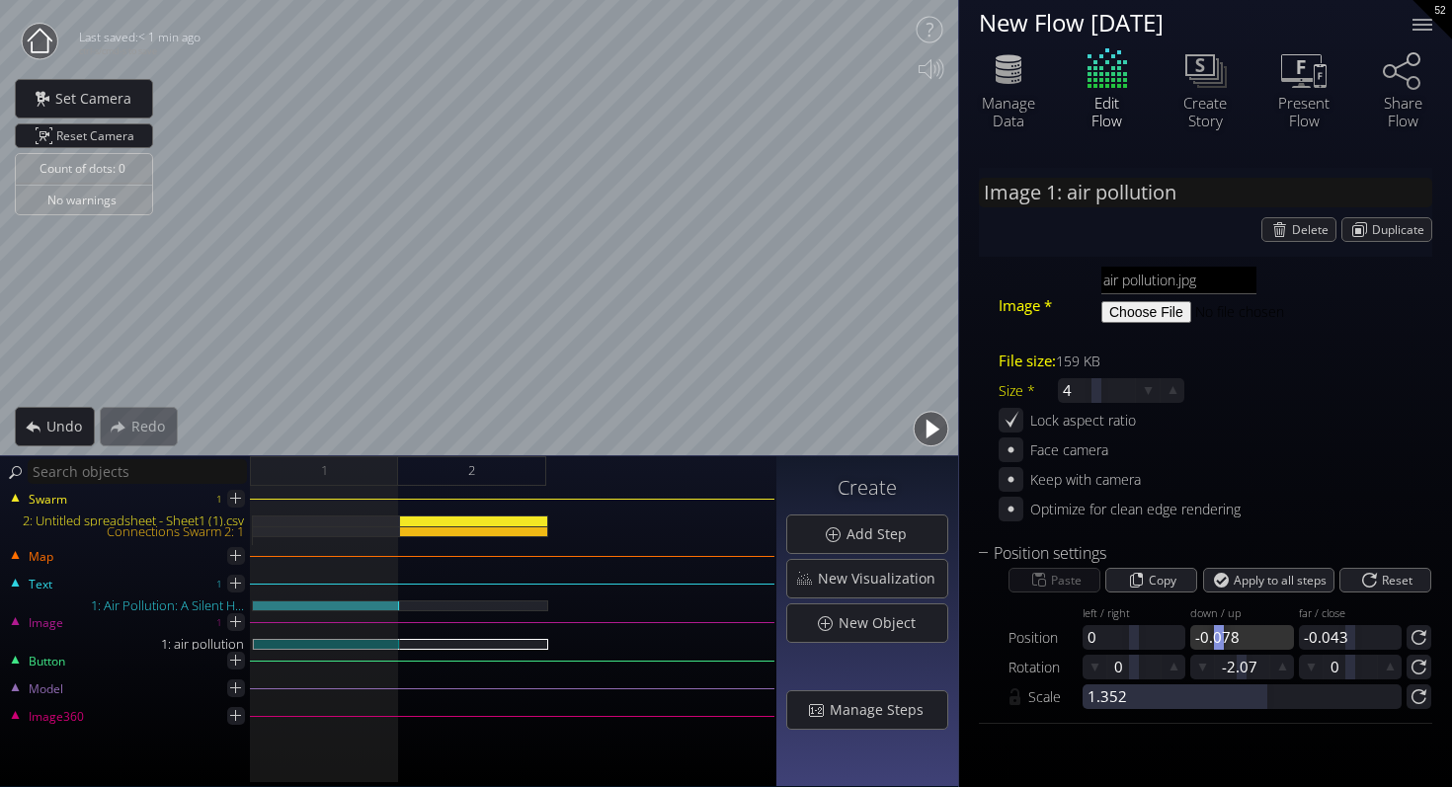
drag, startPoint x: 1243, startPoint y: 637, endPoint x: 1219, endPoint y: 637, distance: 24.7
click at [1219, 637] on div at bounding box center [1219, 637] width 10 height 25
click at [1233, 633] on div at bounding box center [1234, 637] width 10 height 25
click at [1353, 764] on div "Image 1: air pollution Delete Duplicate Image * air pollution.jpg File size: 15…" at bounding box center [1205, 467] width 493 height 639
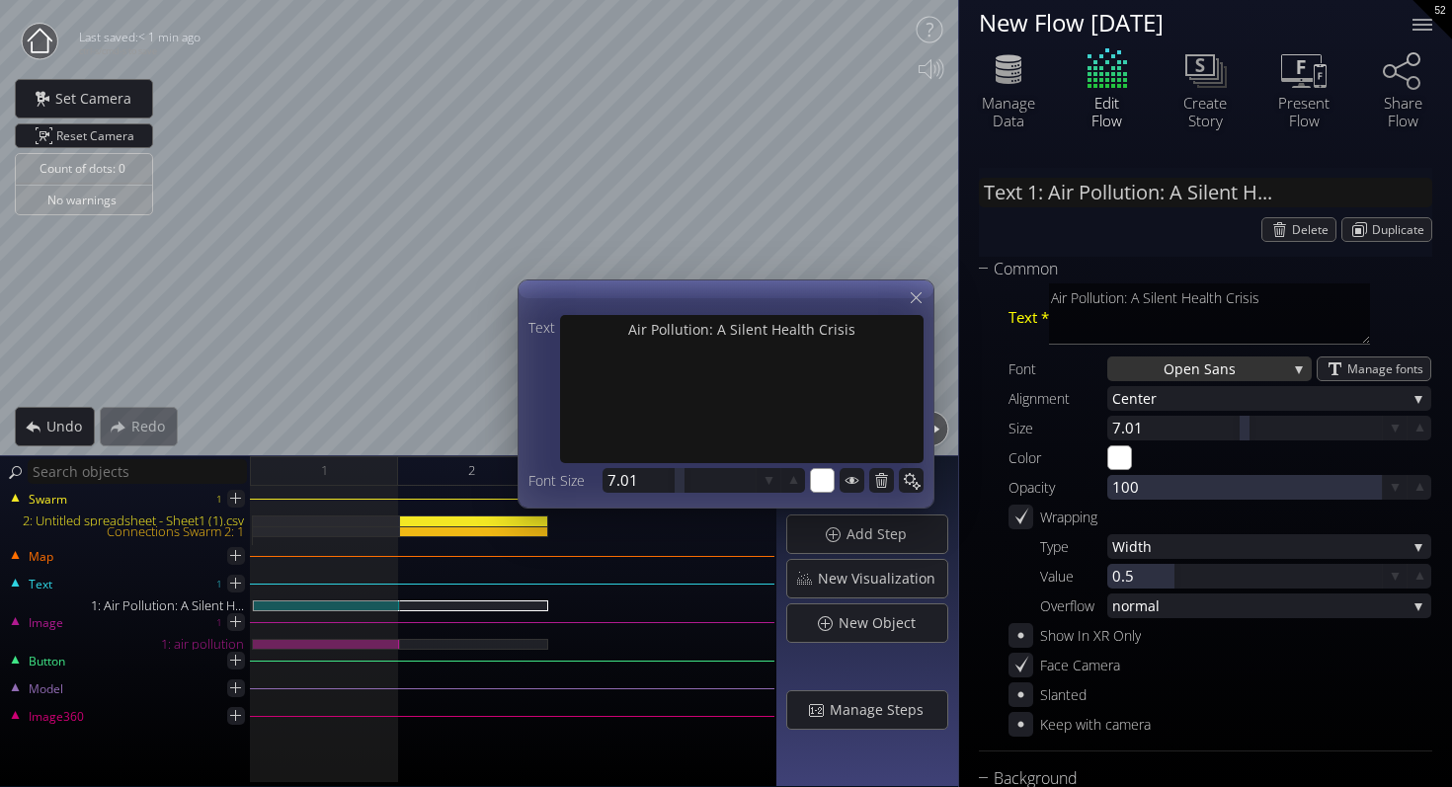
click at [1205, 365] on span "Open San" at bounding box center [1195, 368] width 65 height 25
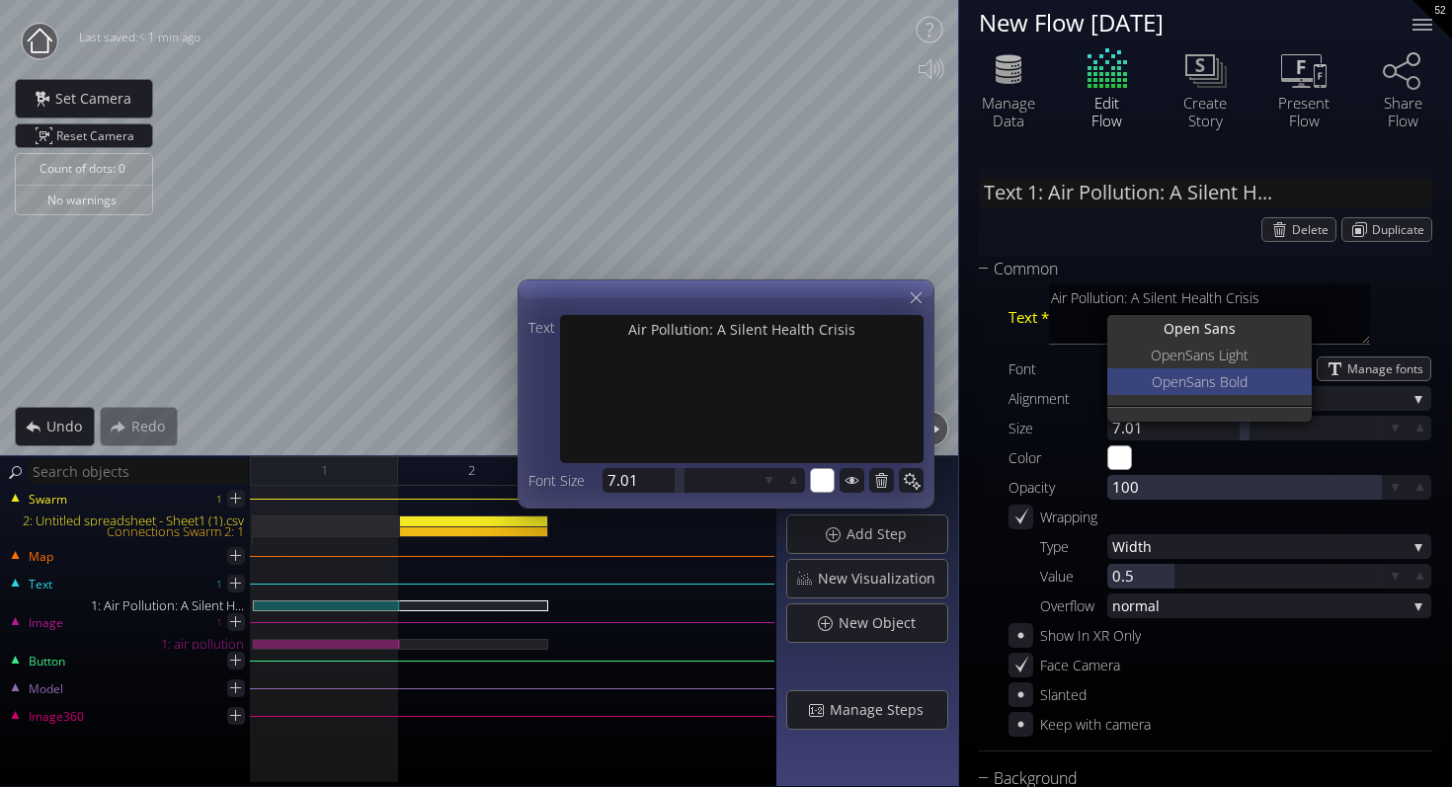
click at [1210, 380] on span "Sans Bold" at bounding box center [1216, 381] width 61 height 27
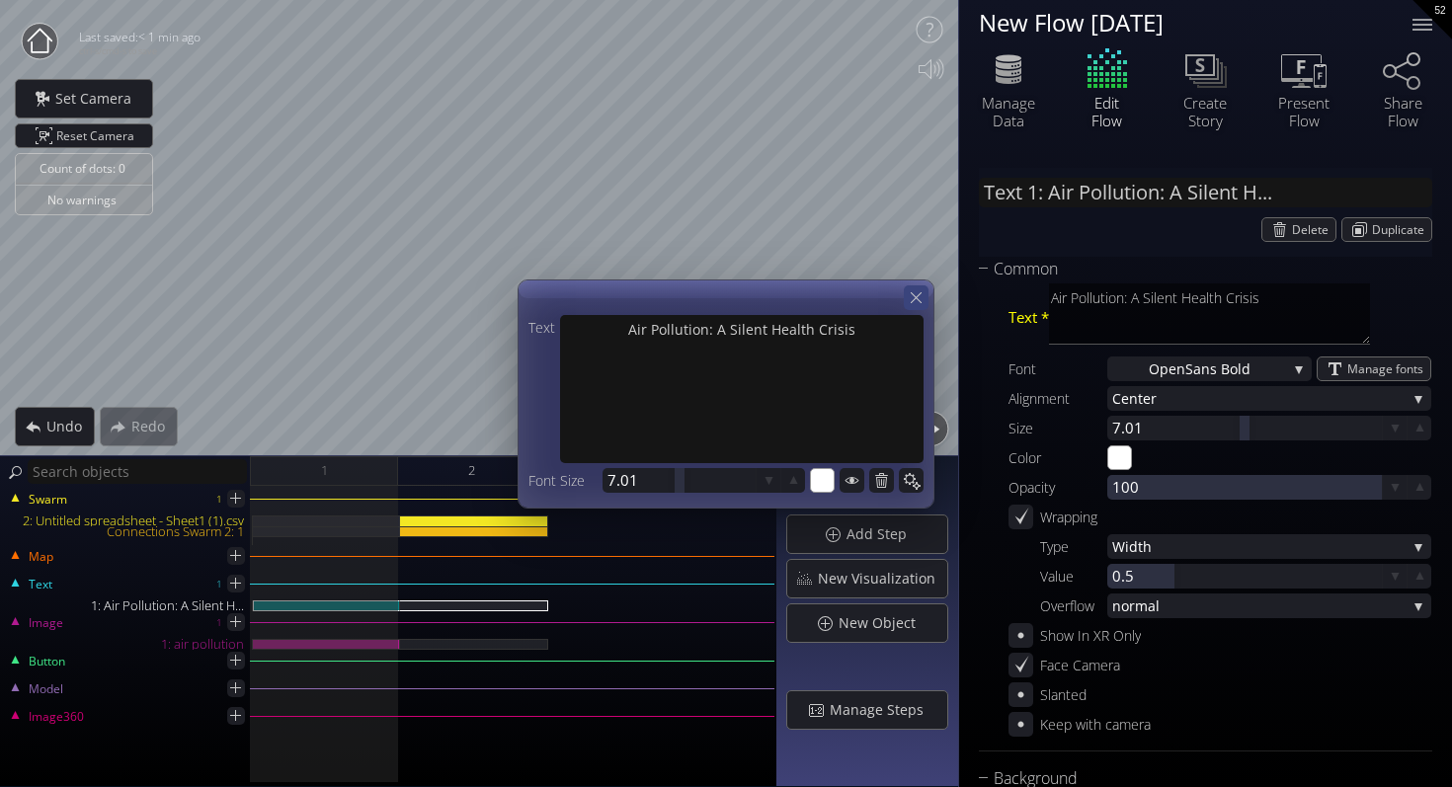
click at [912, 298] on icon at bounding box center [915, 297] width 19 height 19
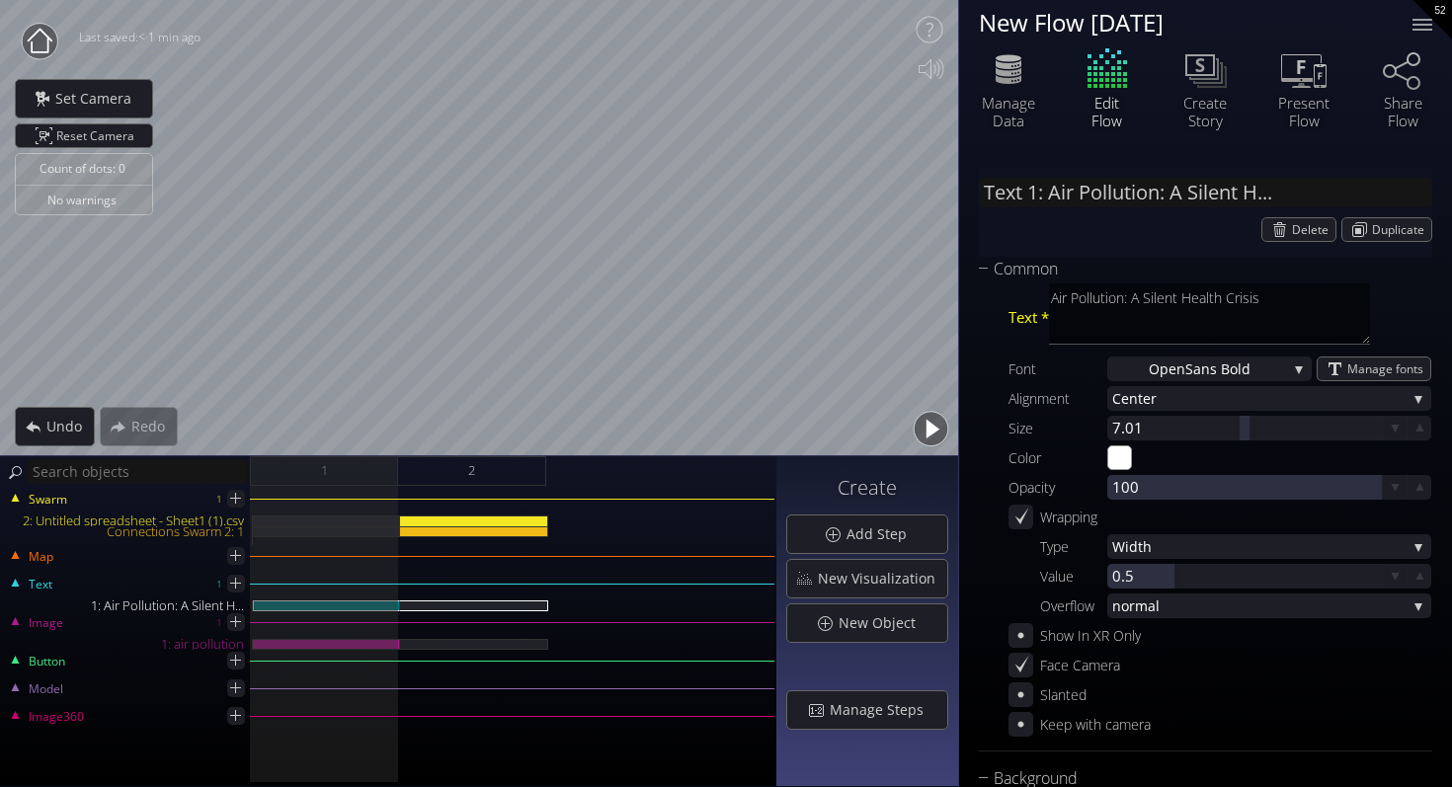
click at [930, 433] on button "button" at bounding box center [930, 429] width 44 height 44
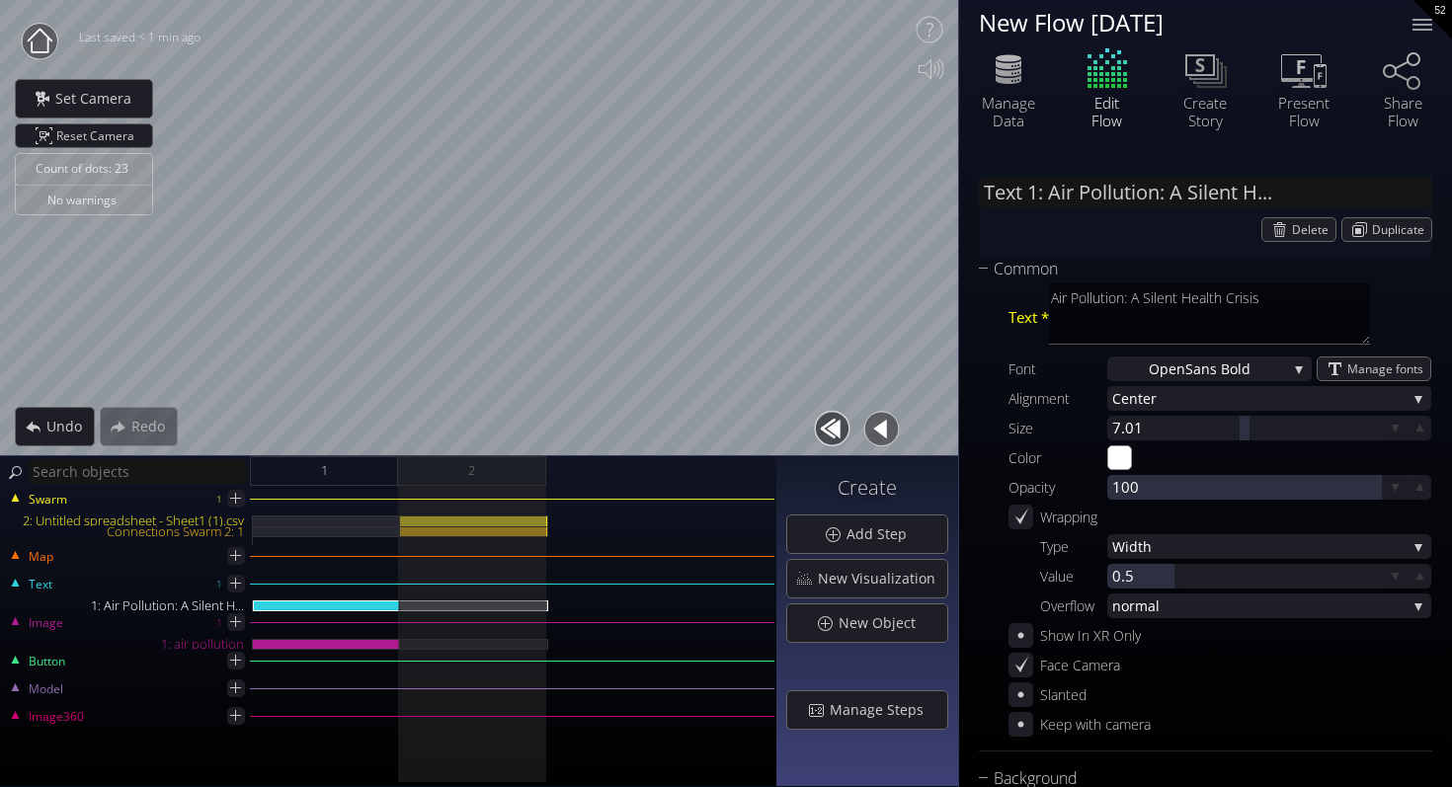
click at [821, 415] on button "button" at bounding box center [832, 429] width 44 height 44
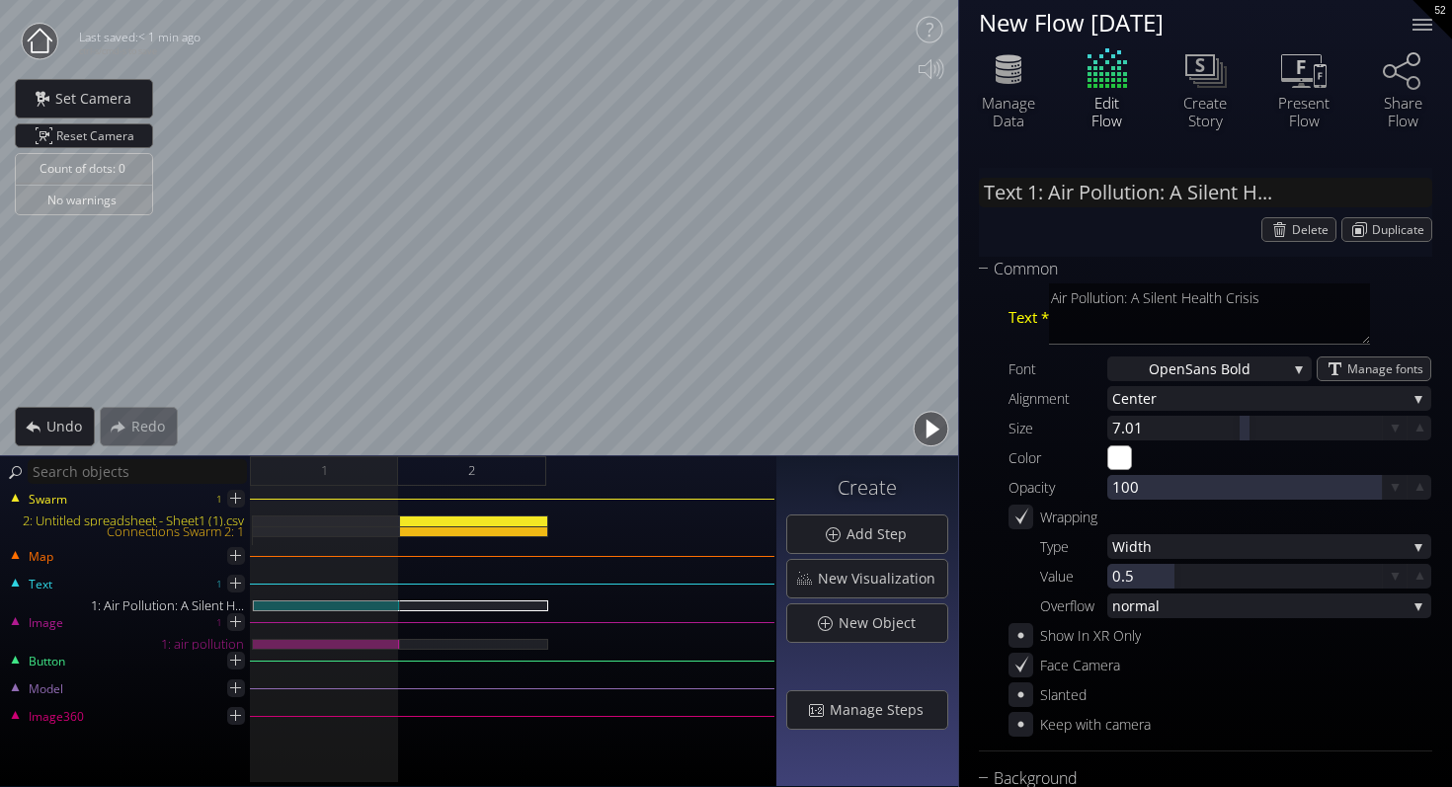
click at [921, 423] on button "button" at bounding box center [930, 429] width 44 height 44
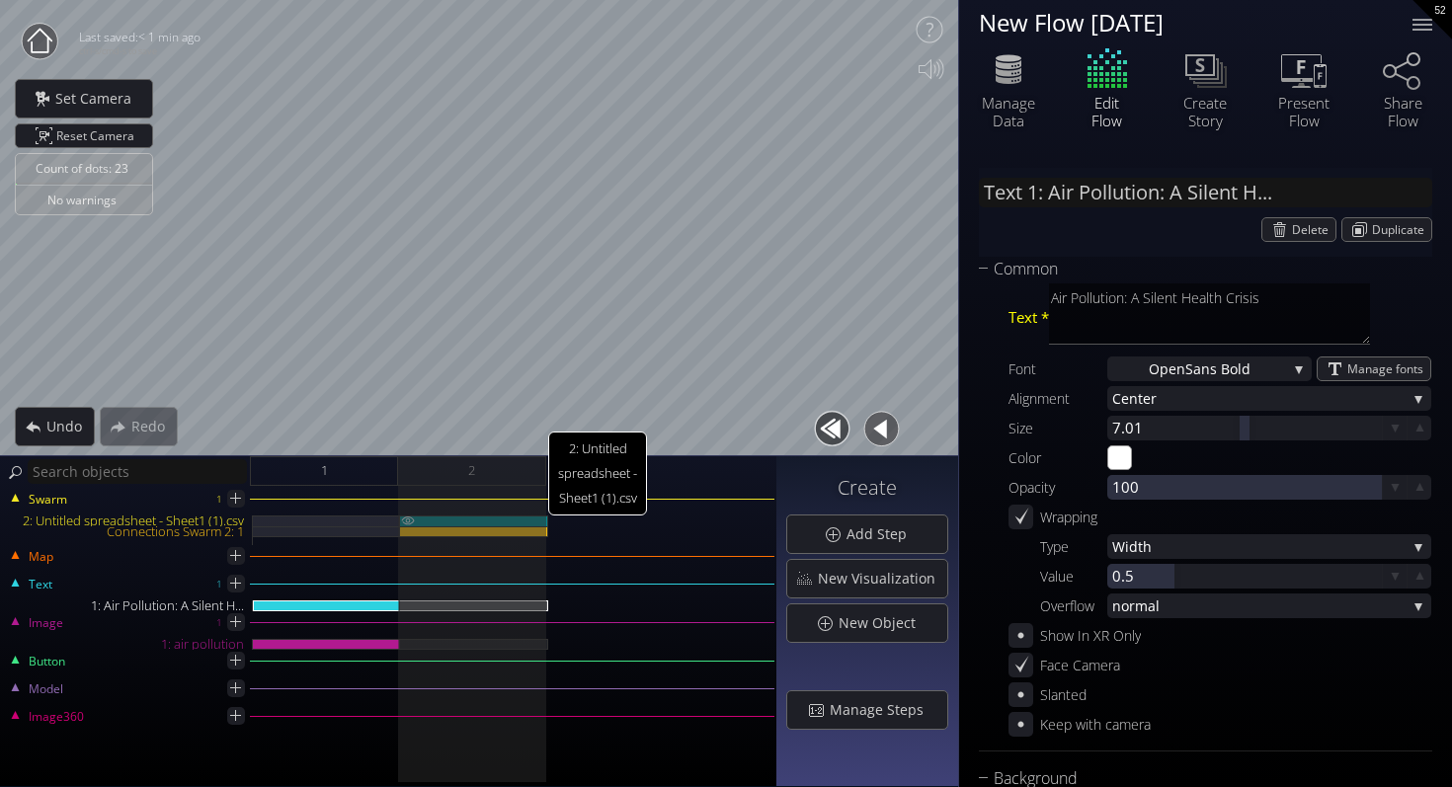
click at [463, 517] on div "2: Untitled spreadsheet - Sheet1 (1).csv" at bounding box center [474, 520] width 148 height 11
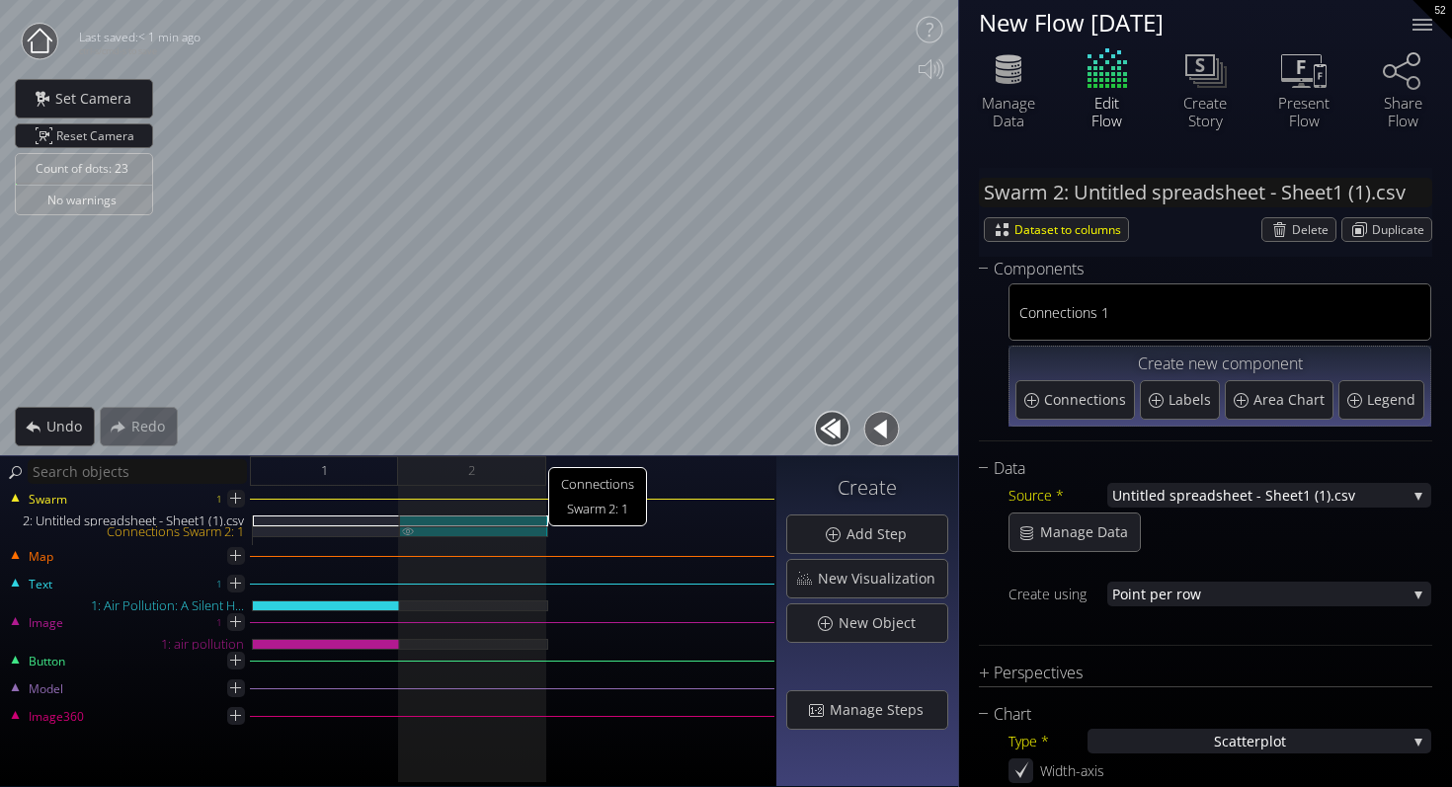
click at [473, 530] on div "Connections Swarm 2: 1" at bounding box center [474, 531] width 148 height 11
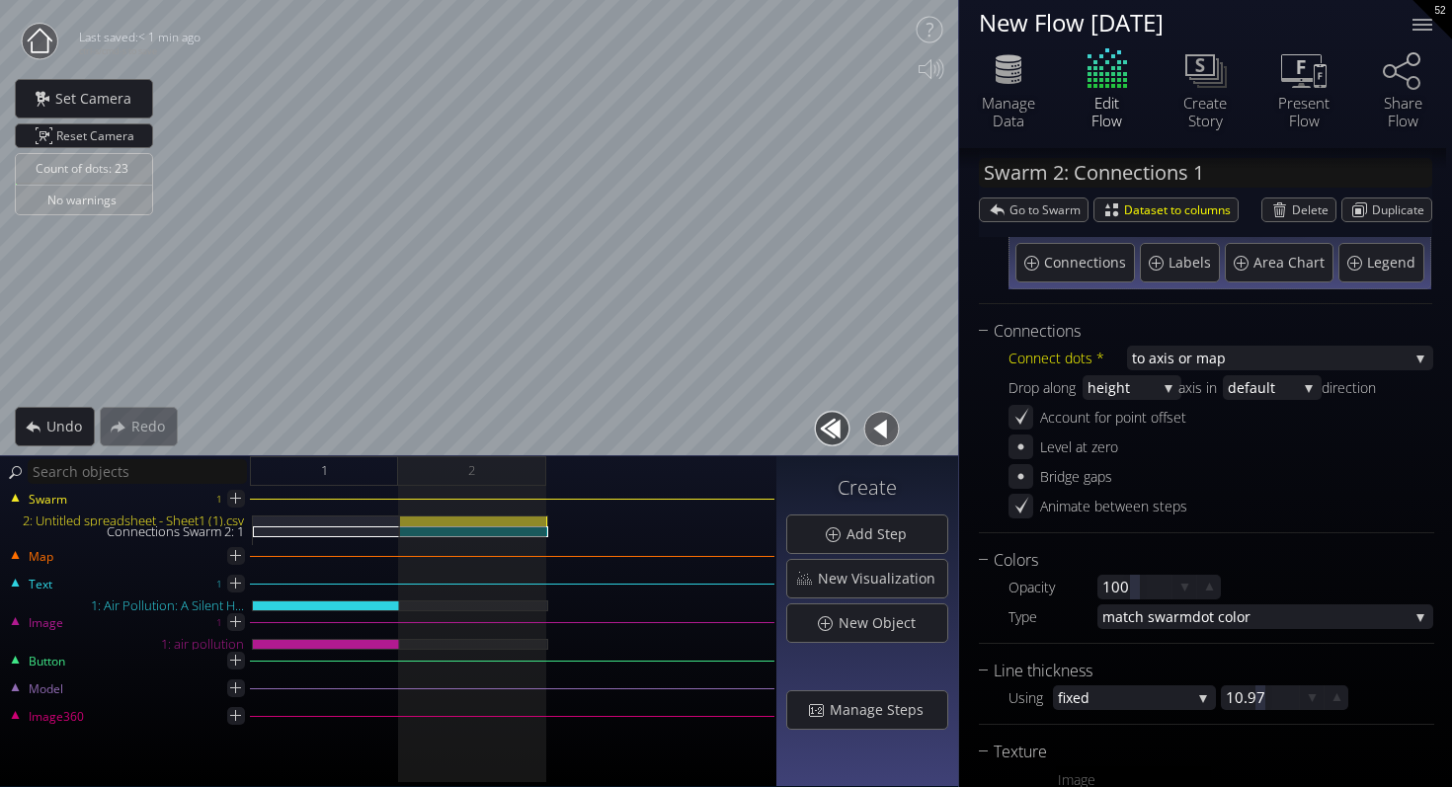
scroll to position [243, 0]
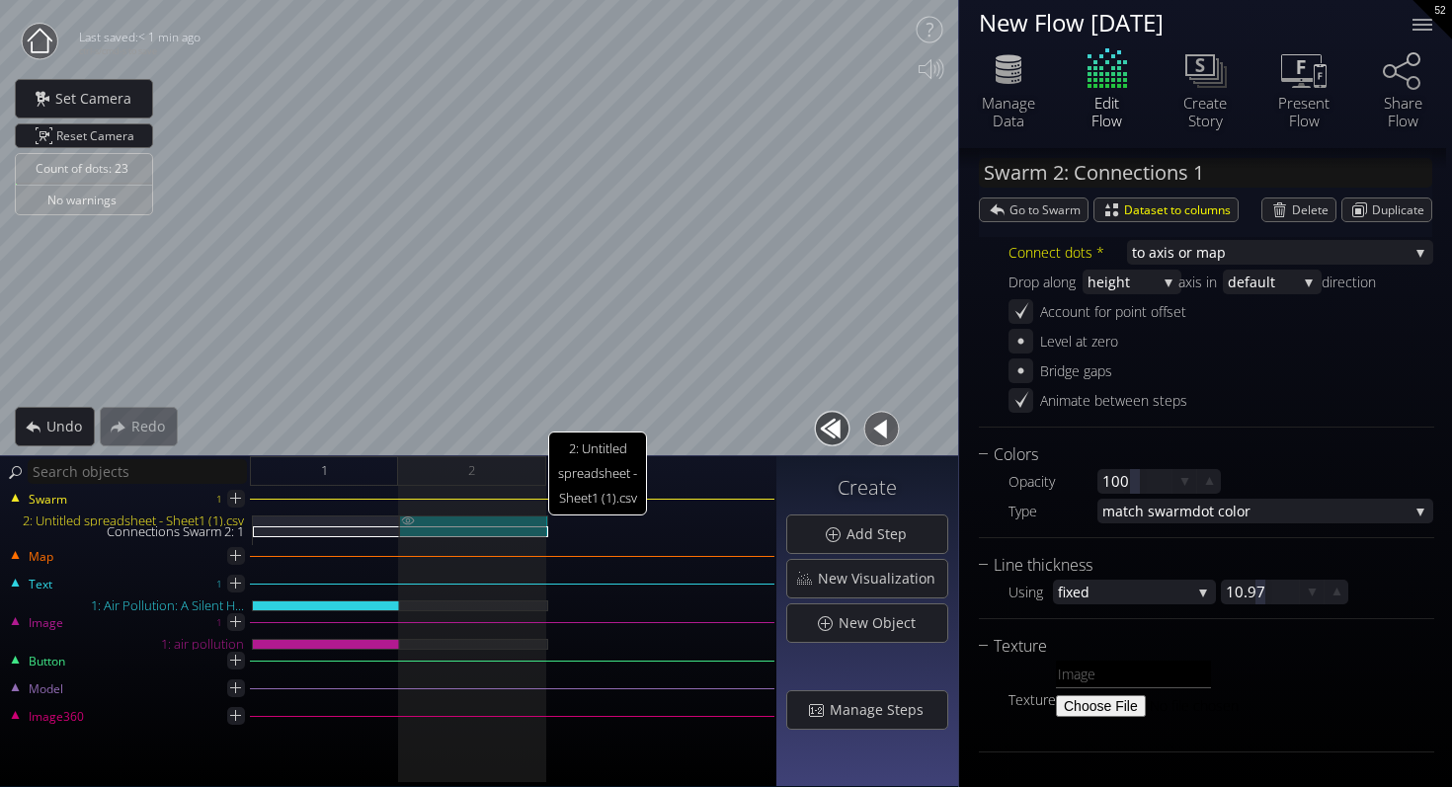
click at [460, 519] on div "2: Untitled spreadsheet - Sheet1 (1).csv" at bounding box center [474, 520] width 148 height 11
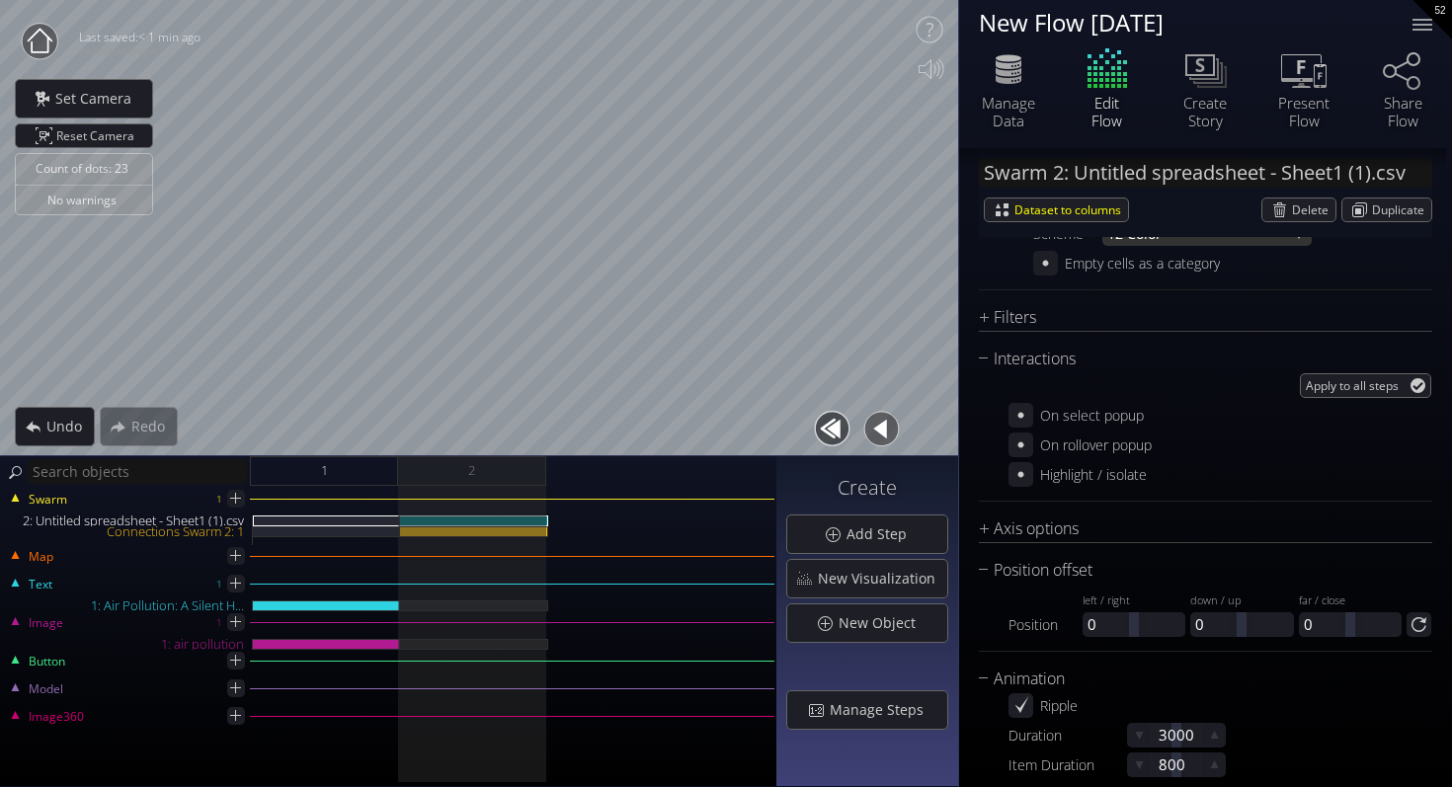
scroll to position [1762, 0]
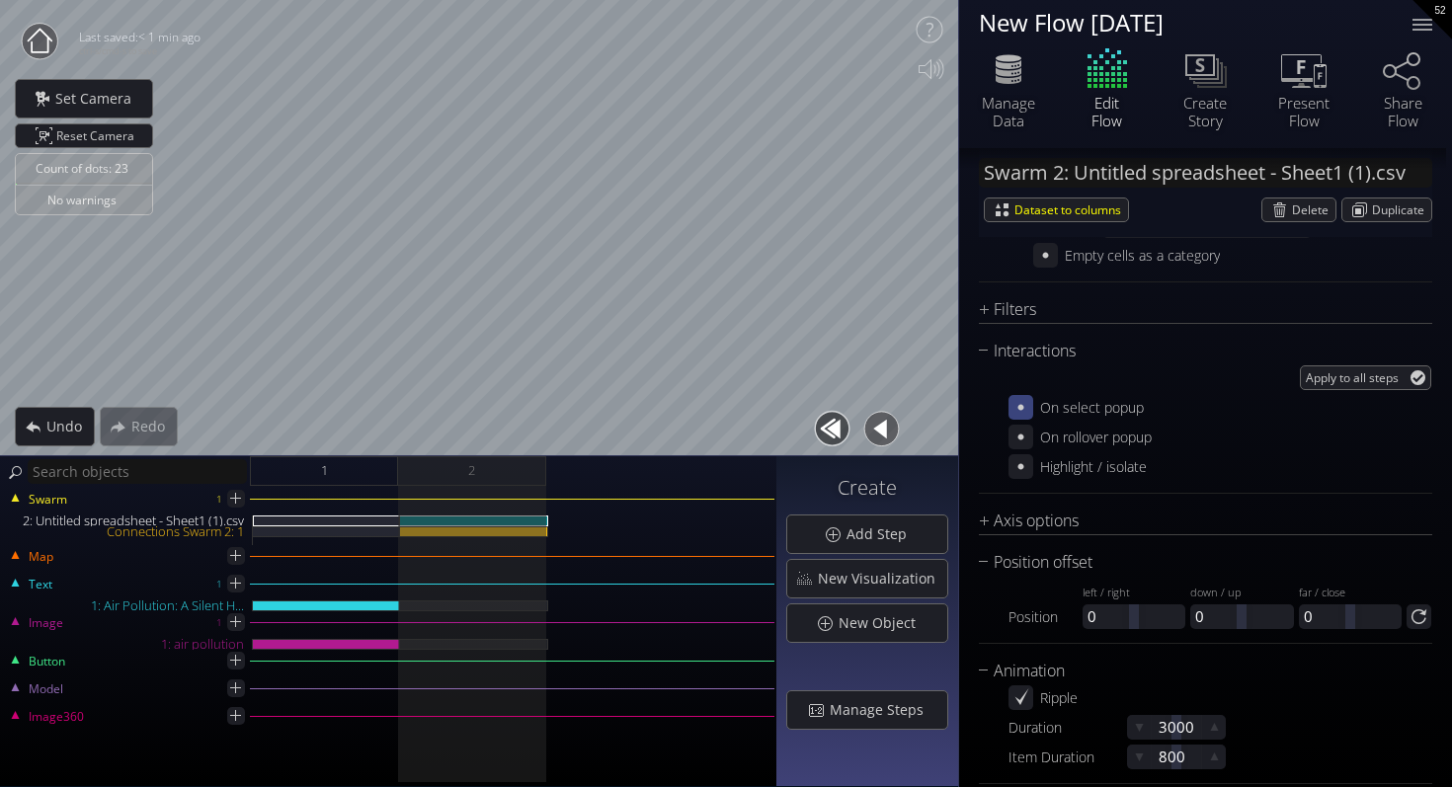
click at [1017, 403] on icon at bounding box center [1020, 407] width 19 height 19
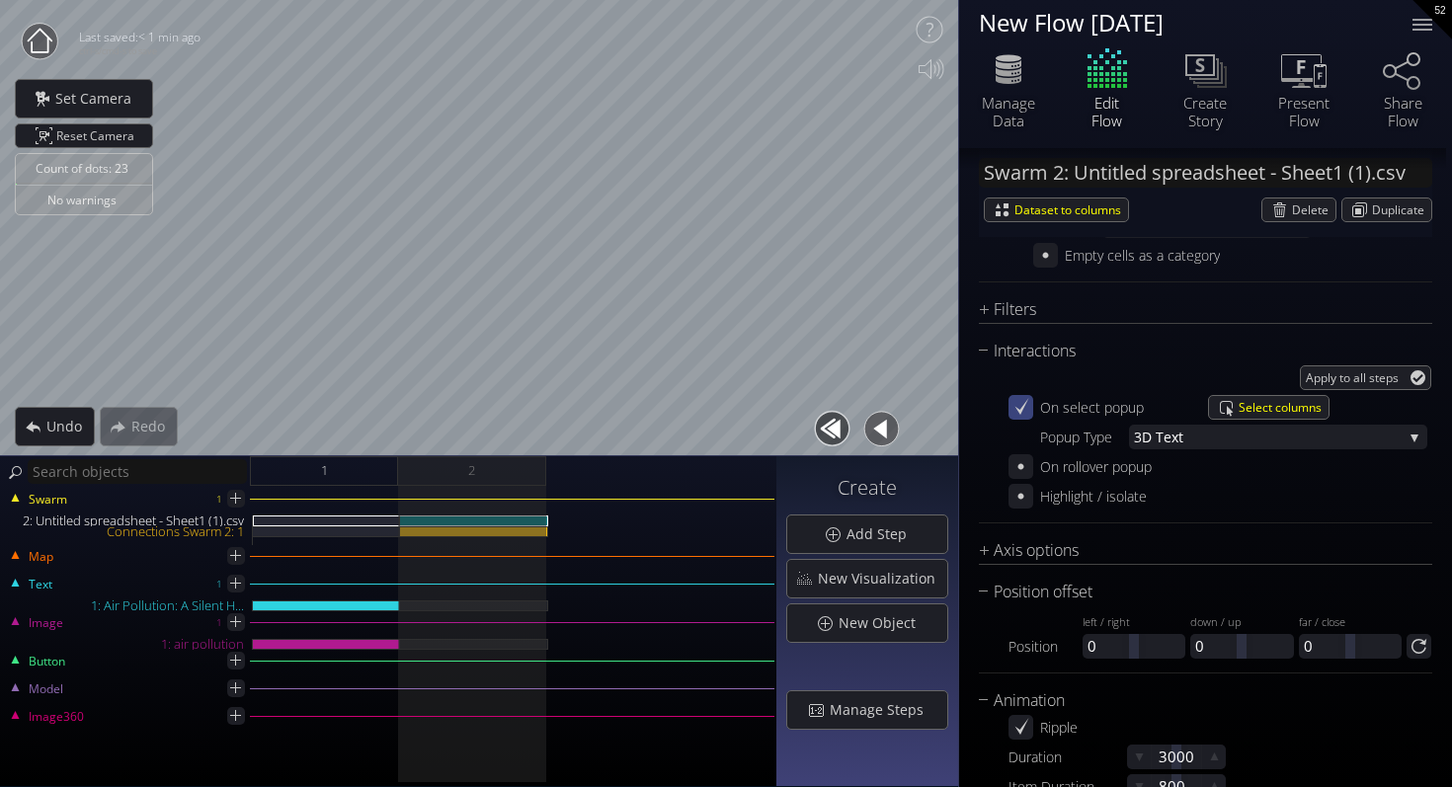
click at [1023, 407] on icon at bounding box center [1022, 406] width 14 height 17
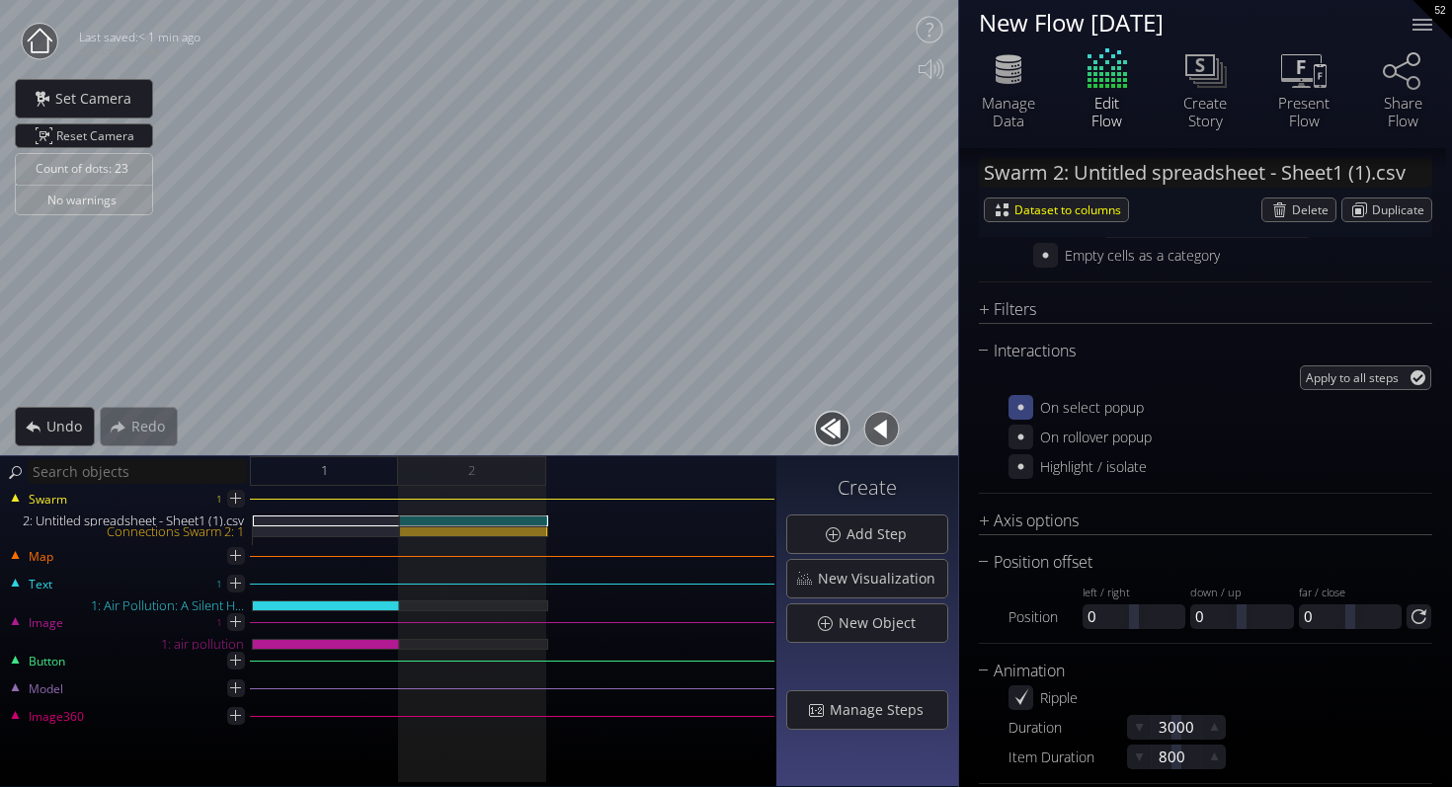
click at [1022, 407] on icon at bounding box center [1021, 408] width 6 height 6
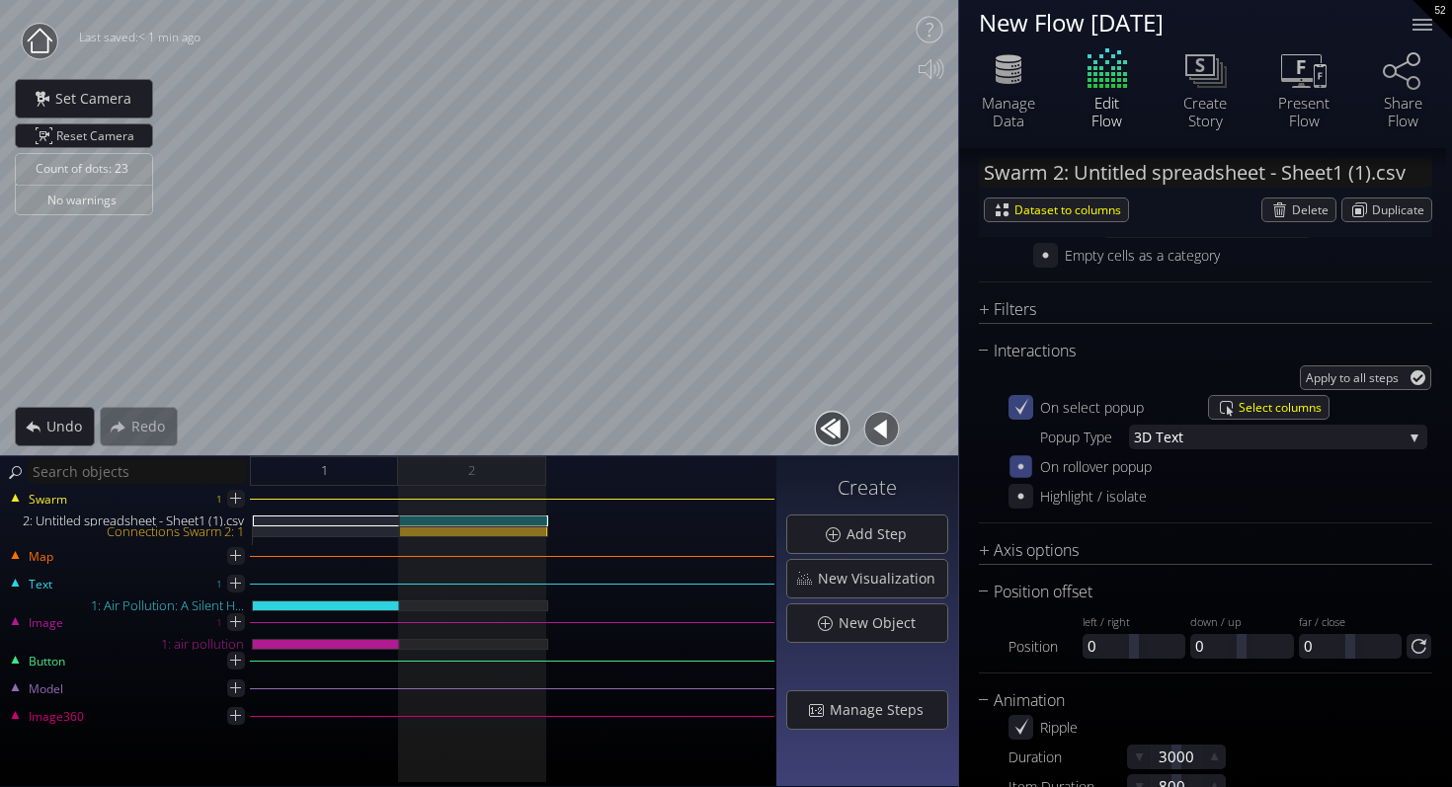
click at [1022, 471] on icon at bounding box center [1020, 466] width 17 height 17
click at [1021, 499] on icon at bounding box center [1020, 496] width 17 height 17
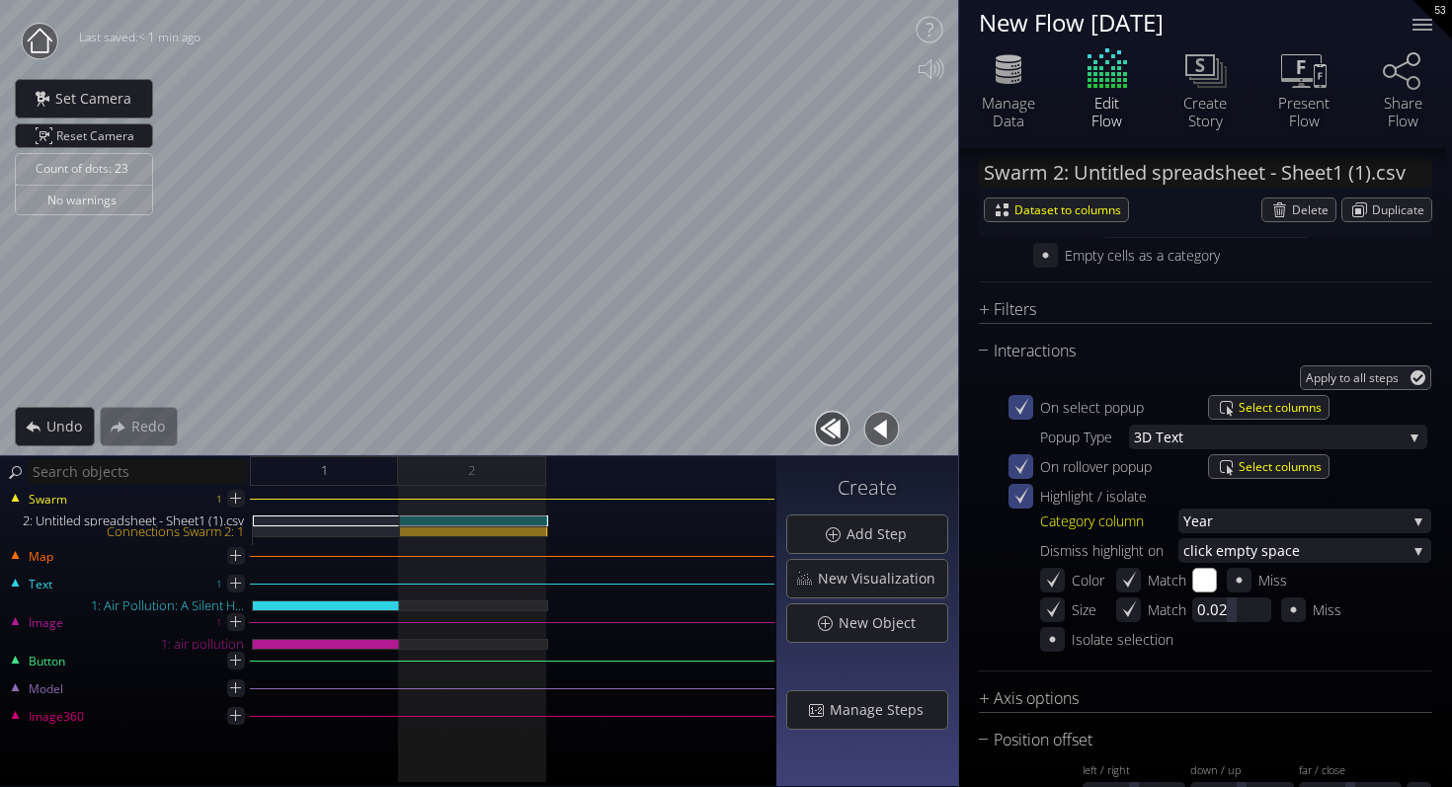
click at [844, 431] on button "button" at bounding box center [832, 429] width 44 height 44
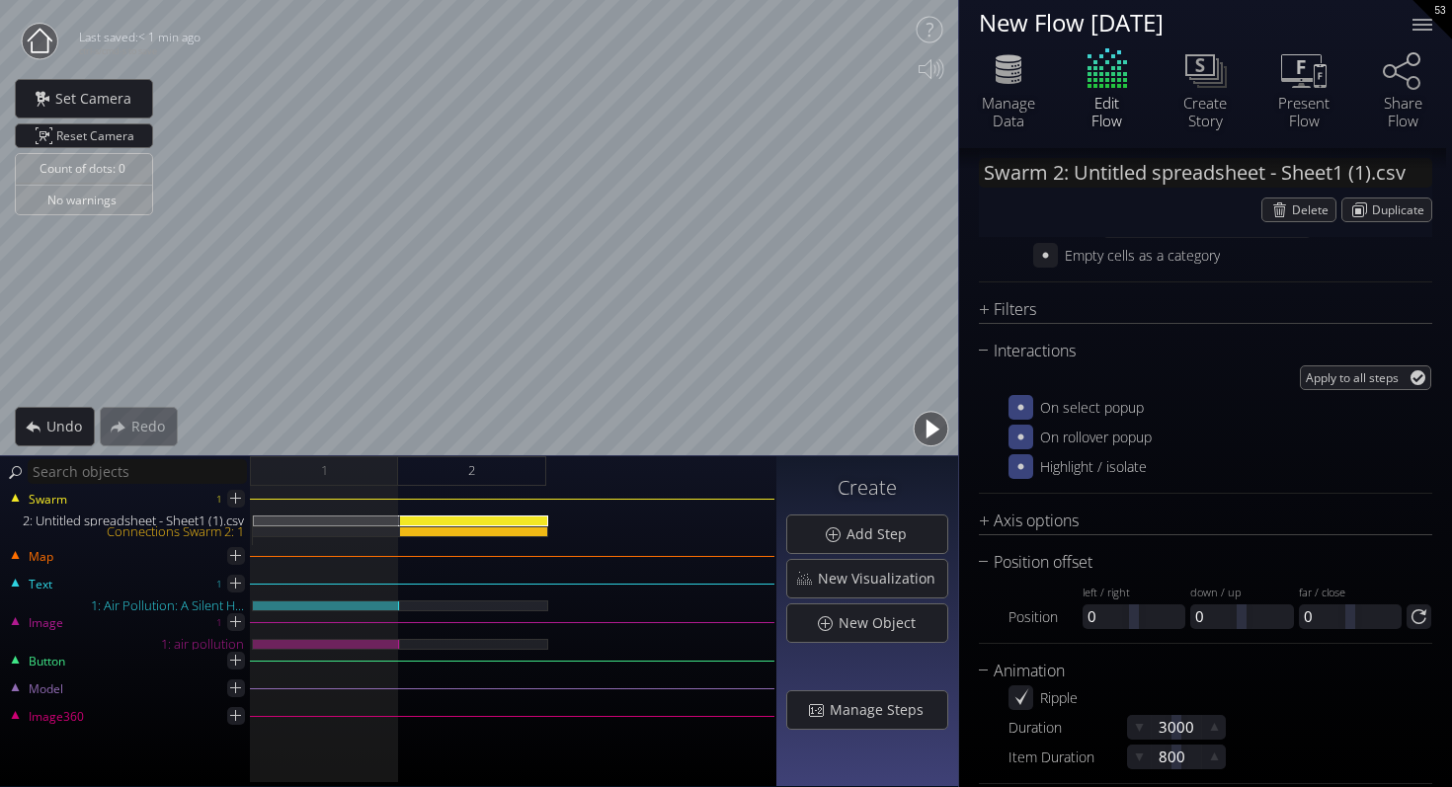
click at [925, 430] on button "button" at bounding box center [930, 429] width 44 height 44
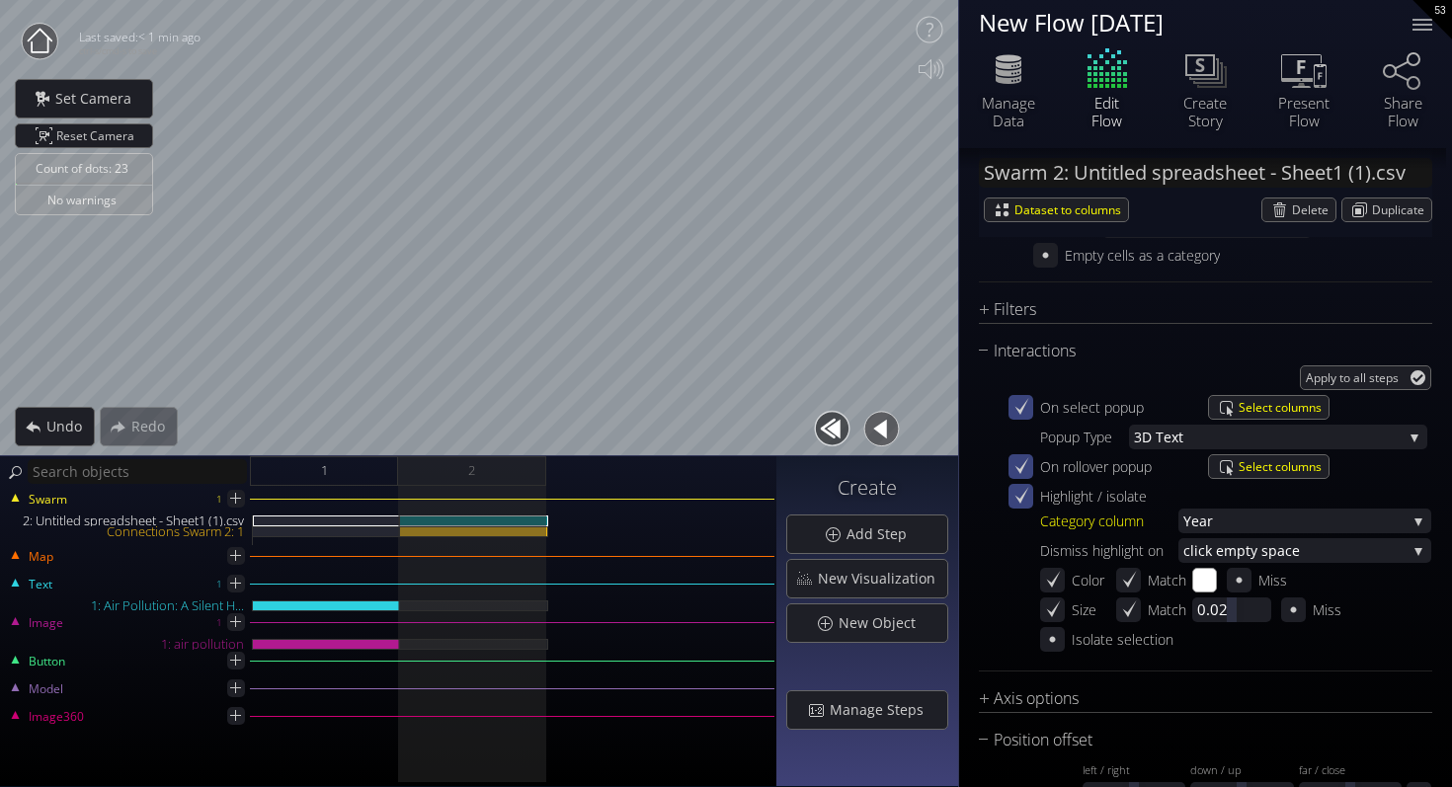
click at [833, 421] on button "button" at bounding box center [832, 429] width 44 height 44
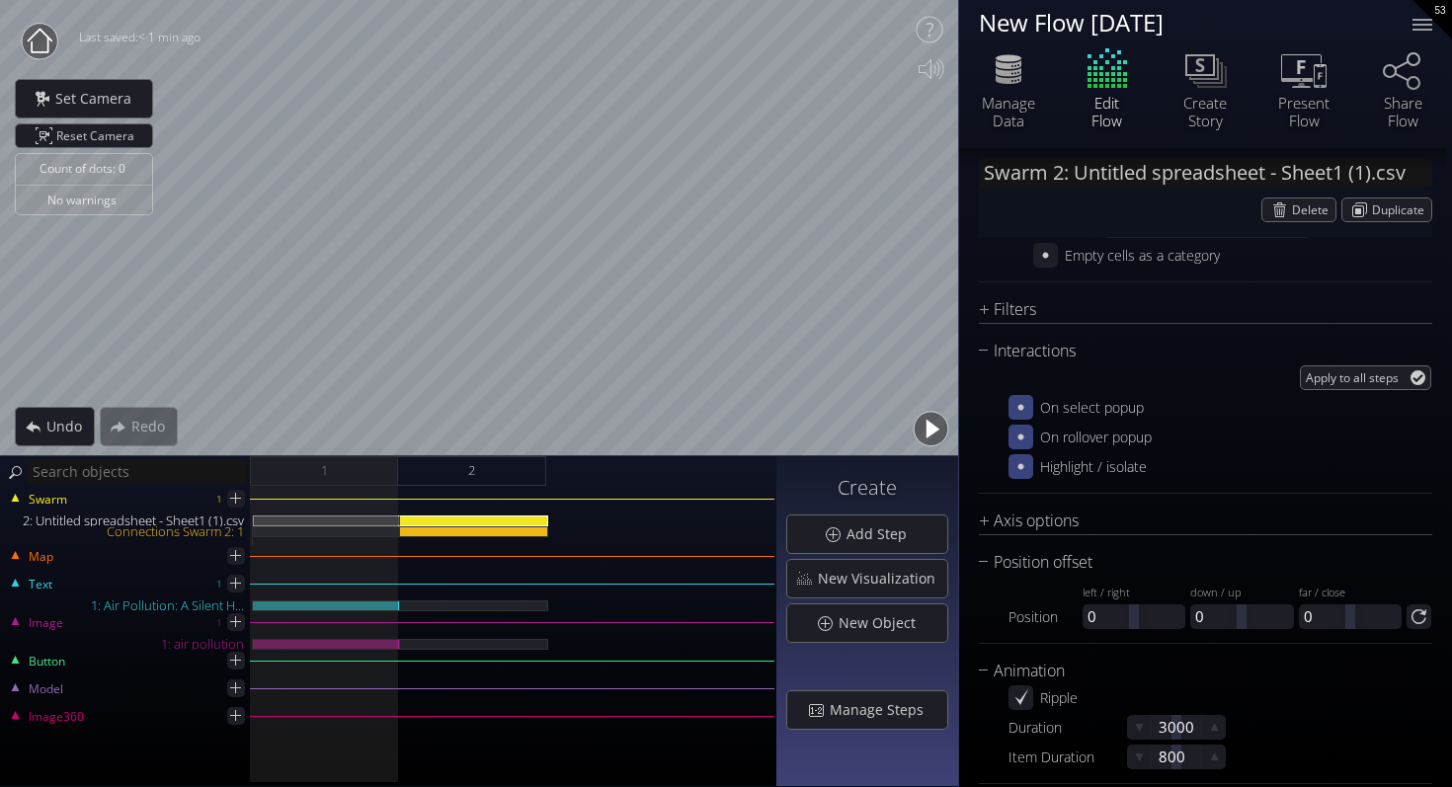
click at [916, 425] on button "button" at bounding box center [930, 429] width 44 height 44
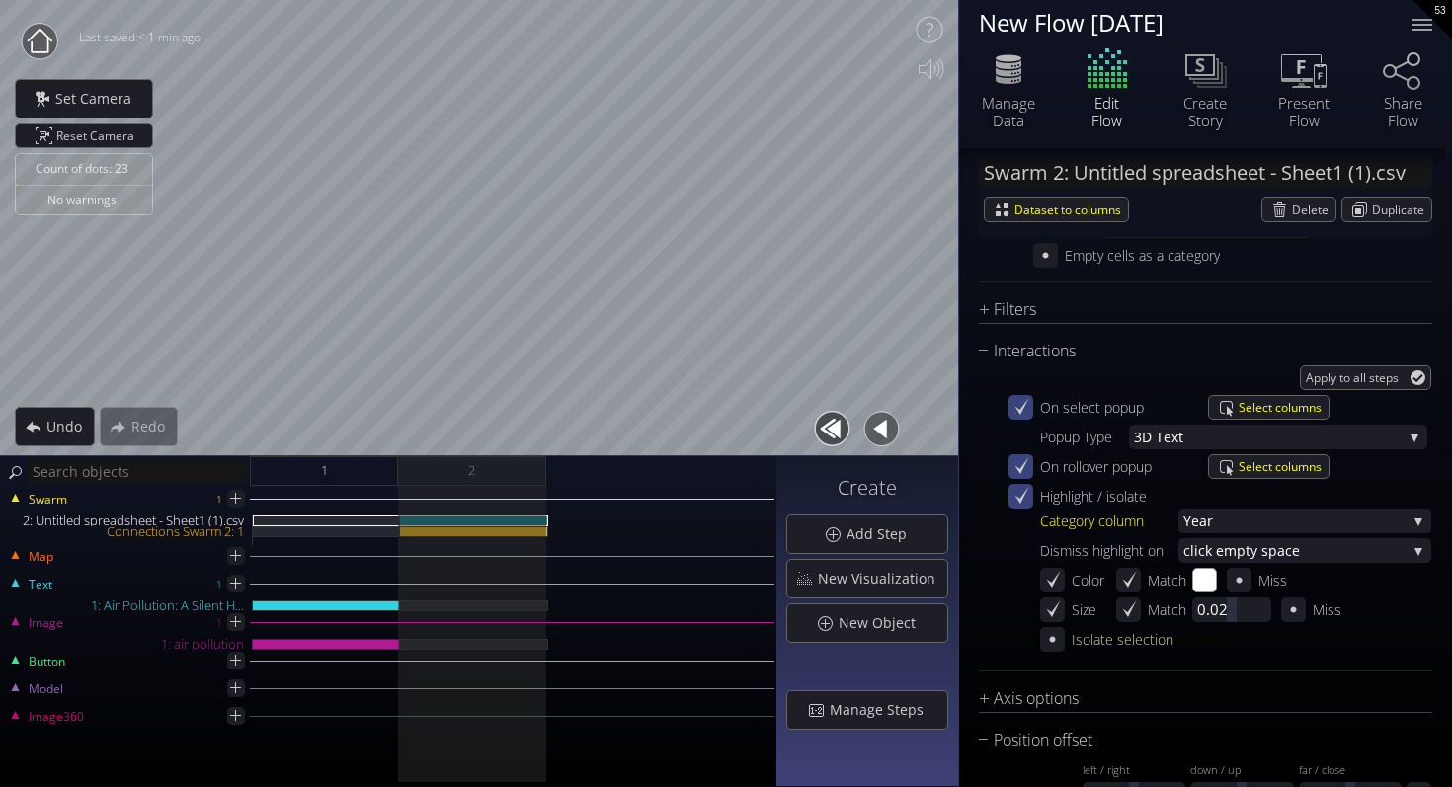
click at [1015, 495] on icon at bounding box center [1020, 496] width 19 height 19
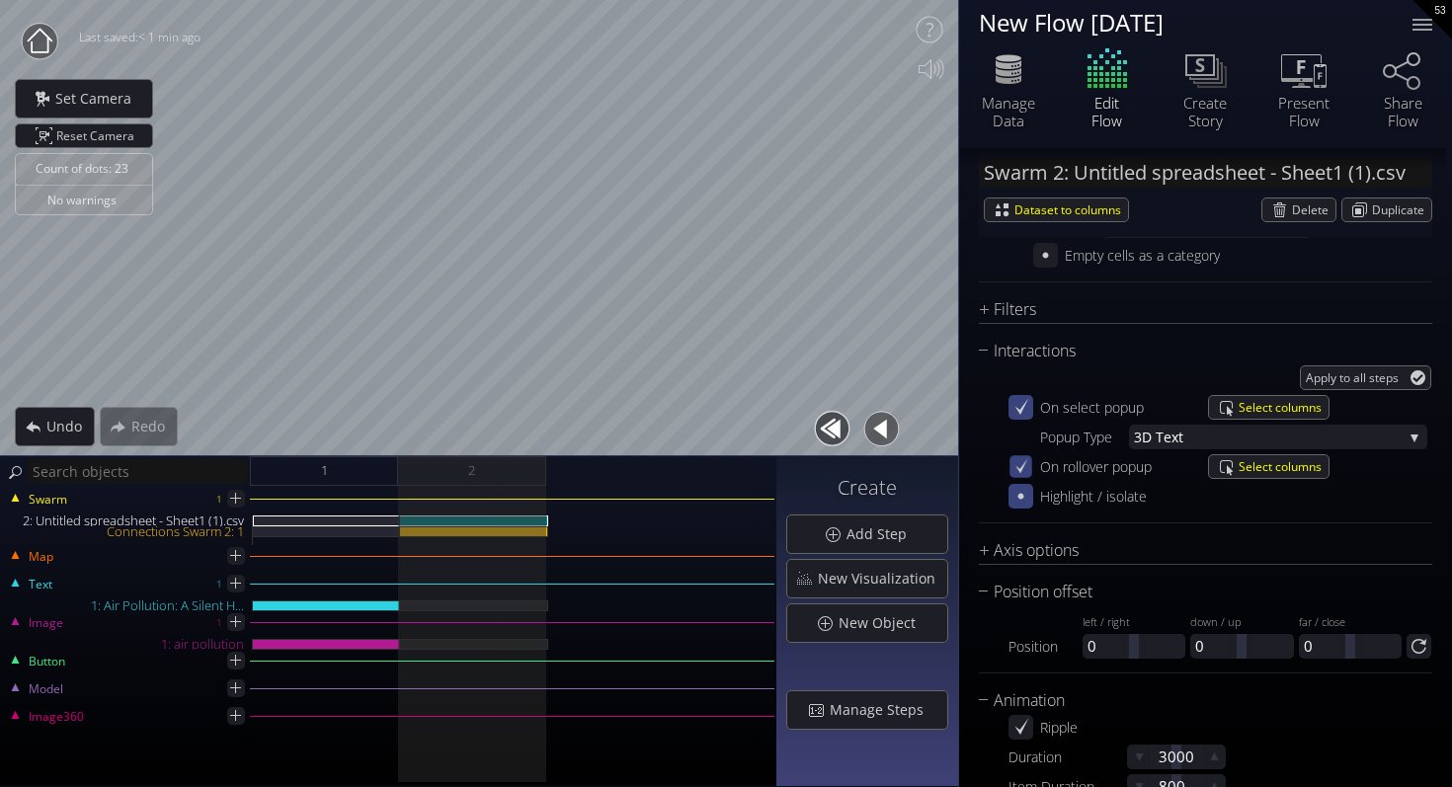
click at [1015, 478] on div "On rollover popup" at bounding box center [1083, 466] width 150 height 25
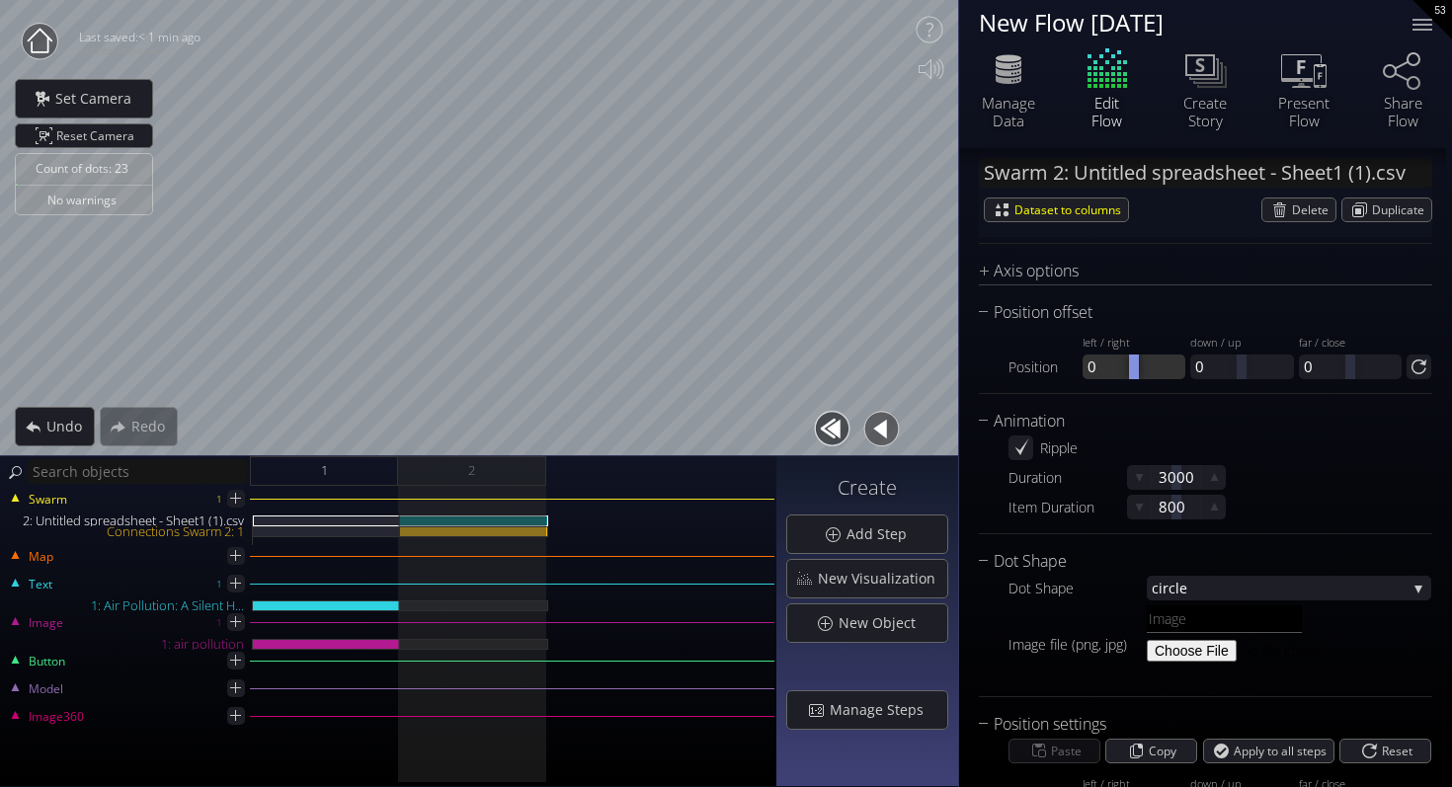
scroll to position [2043, 0]
click at [1017, 449] on icon at bounding box center [1020, 445] width 19 height 19
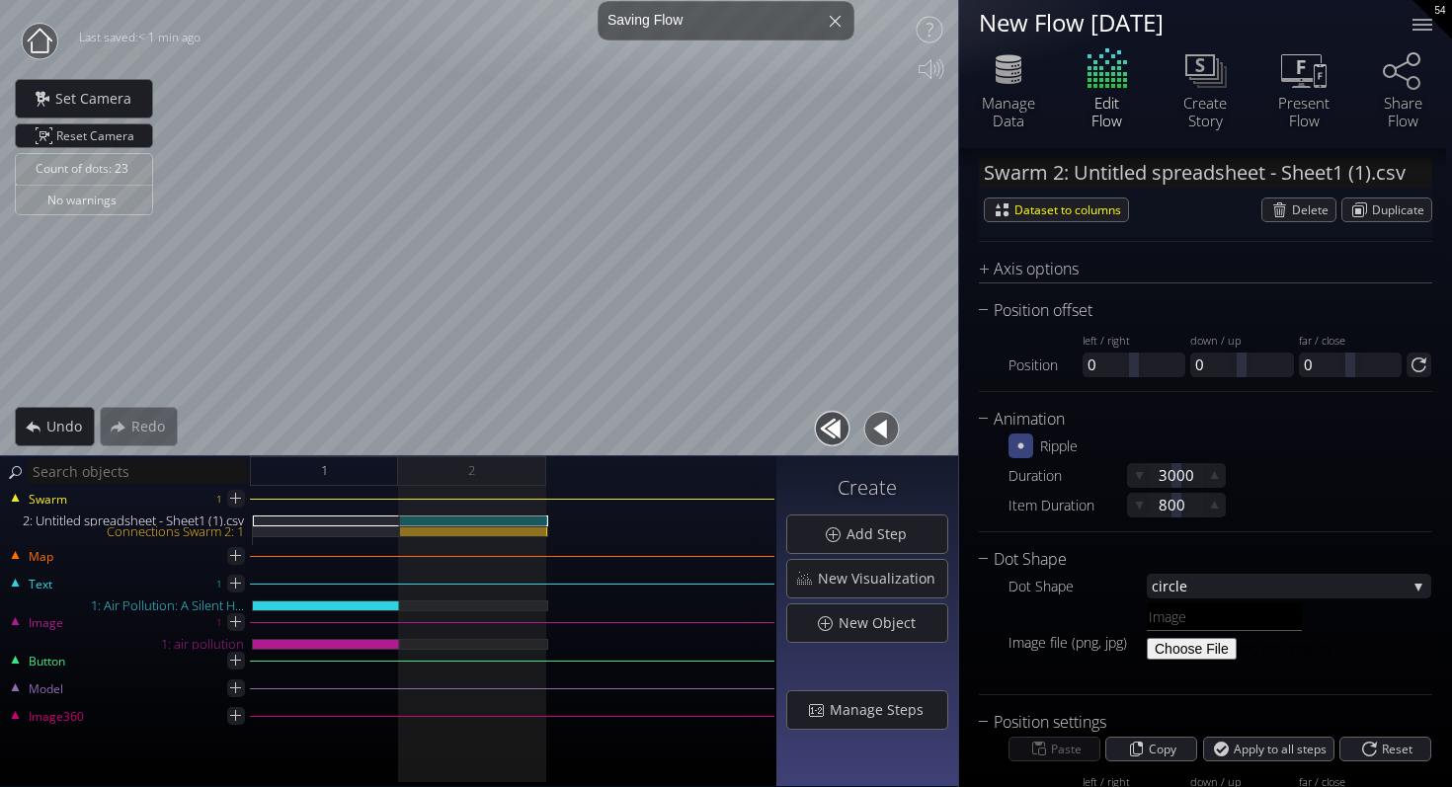
click at [1027, 449] on icon at bounding box center [1020, 445] width 19 height 19
click at [1217, 478] on icon at bounding box center [1215, 475] width 8 height 8
click at [1217, 478] on icon at bounding box center [1214, 474] width 7 height 7
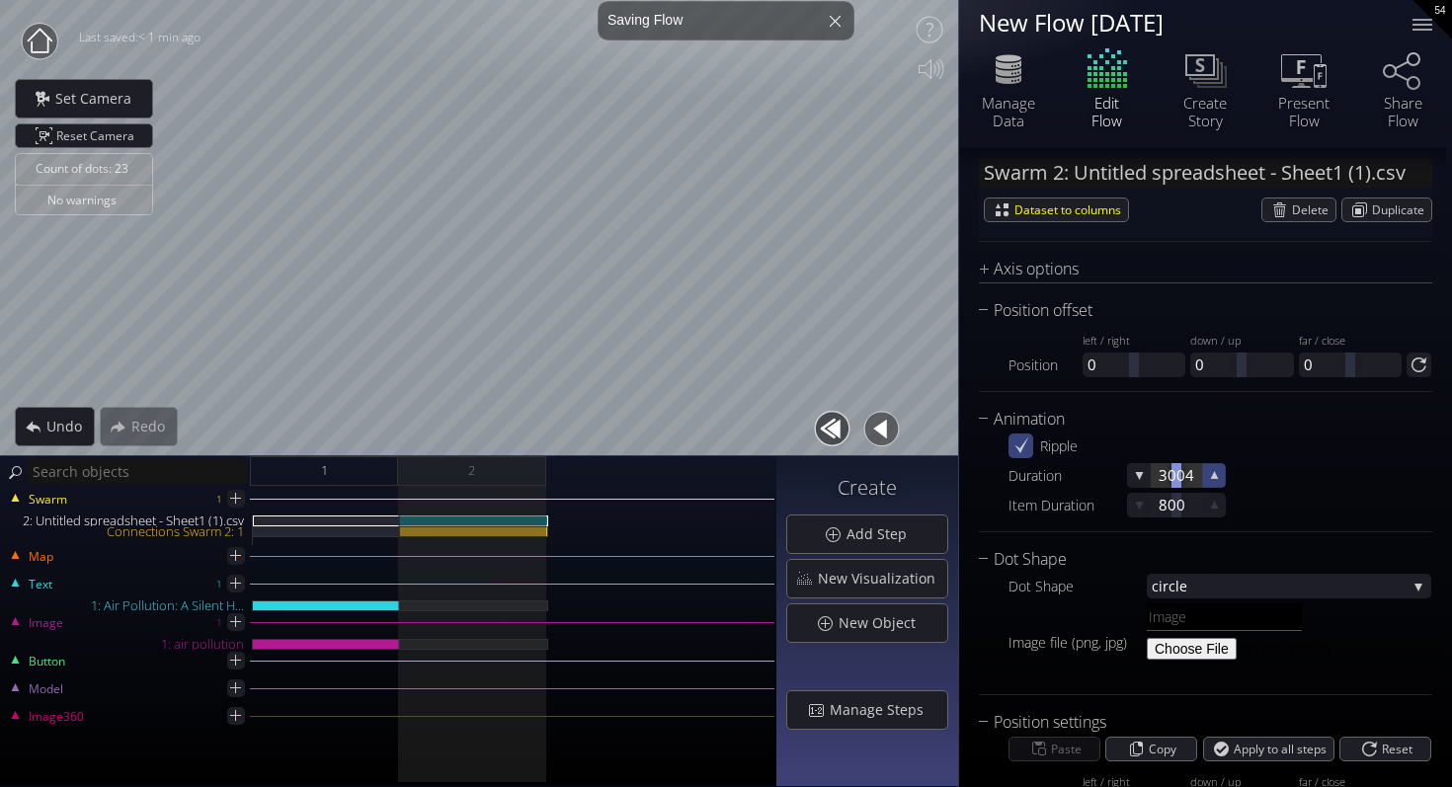
click at [1217, 478] on icon at bounding box center [1215, 475] width 8 height 8
click at [1217, 478] on icon at bounding box center [1214, 474] width 7 height 7
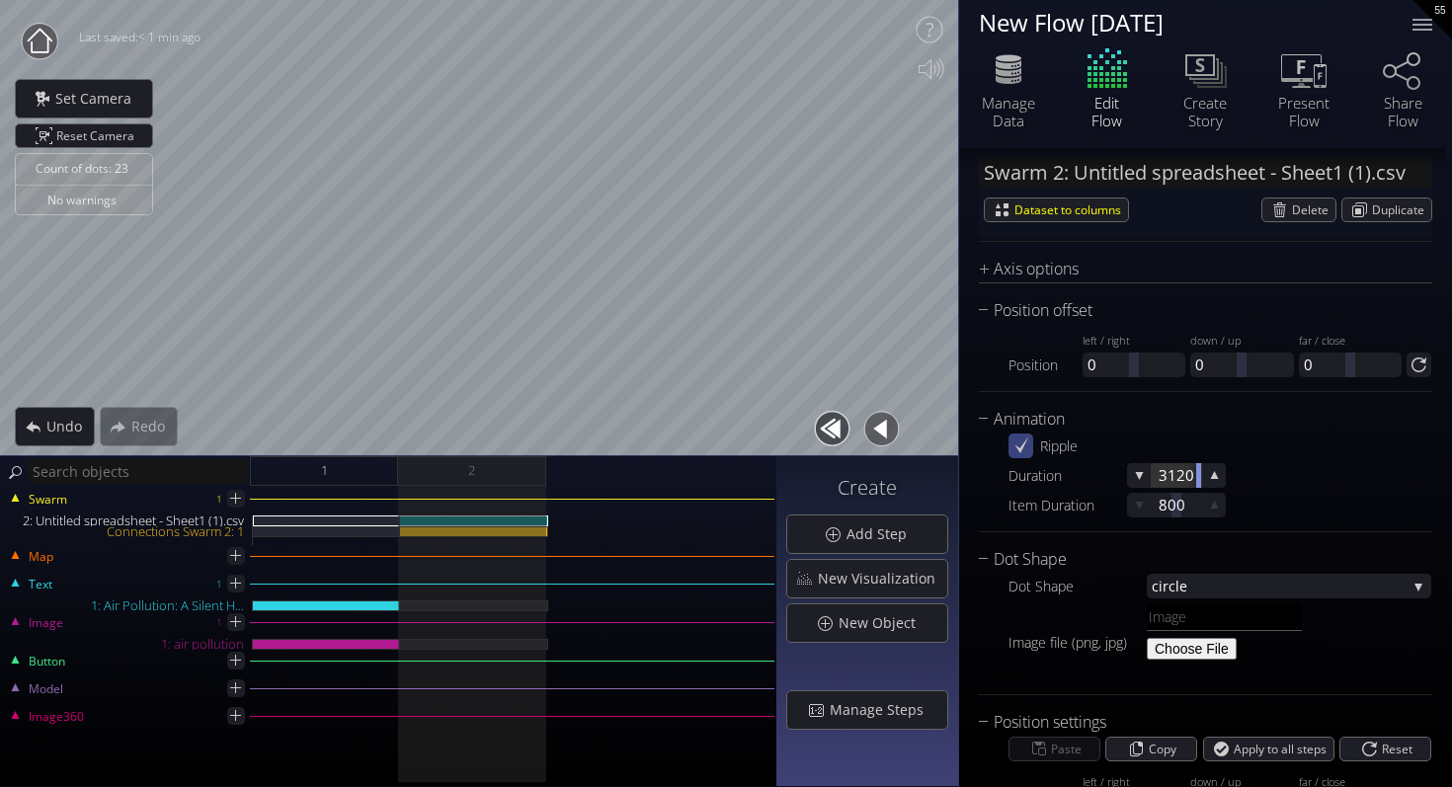
drag, startPoint x: 1174, startPoint y: 477, endPoint x: 1245, endPoint y: 477, distance: 71.1
click at [1246, 477] on div "Ripple Duration 3120 Item Duration 800" at bounding box center [1205, 475] width 453 height 86
drag, startPoint x: 1178, startPoint y: 503, endPoint x: 1269, endPoint y: 507, distance: 90.9
click at [1270, 507] on div "Ripple Duration 3120 Item Duration 947" at bounding box center [1205, 475] width 453 height 86
click at [830, 431] on button "button" at bounding box center [832, 429] width 44 height 44
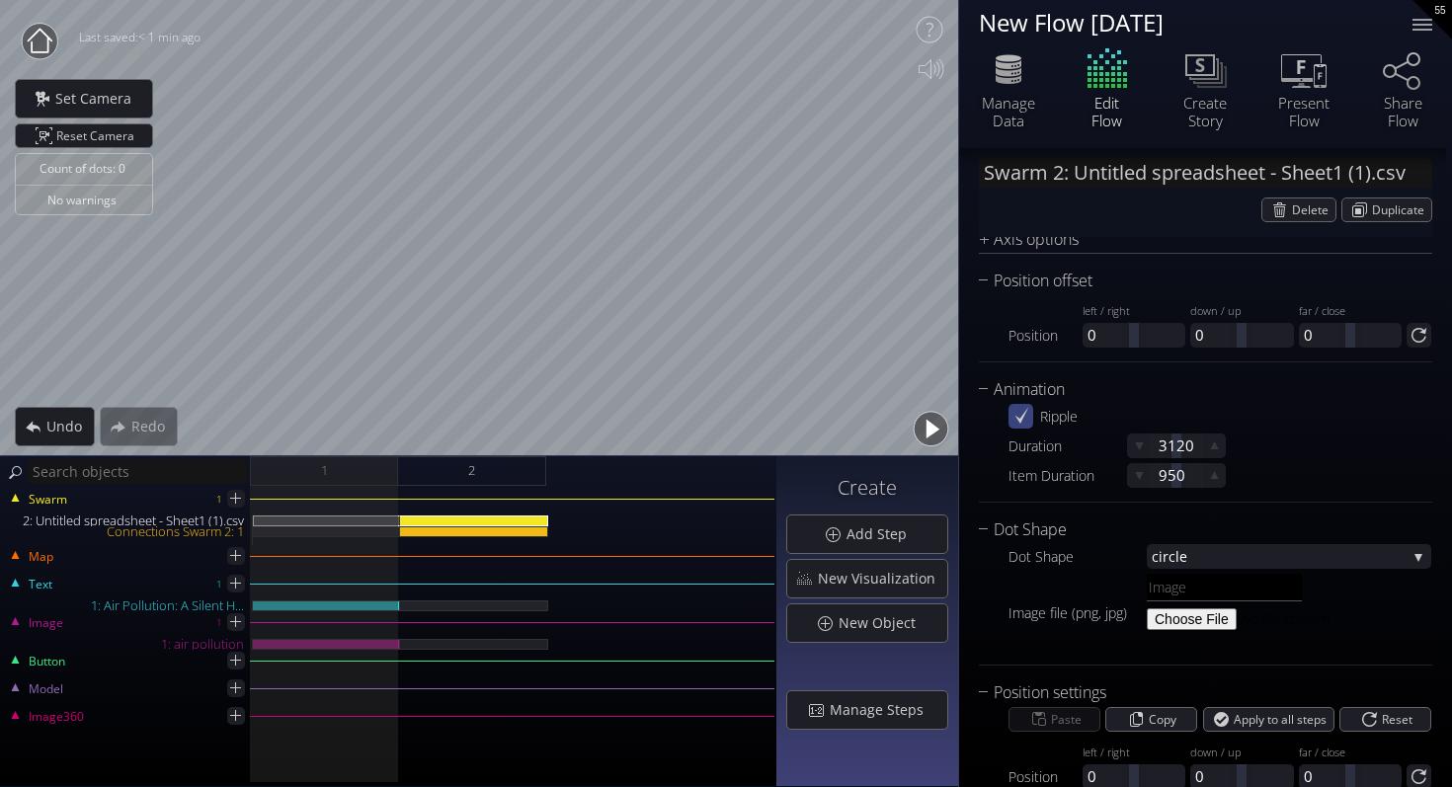
click at [927, 424] on button "button" at bounding box center [930, 429] width 44 height 44
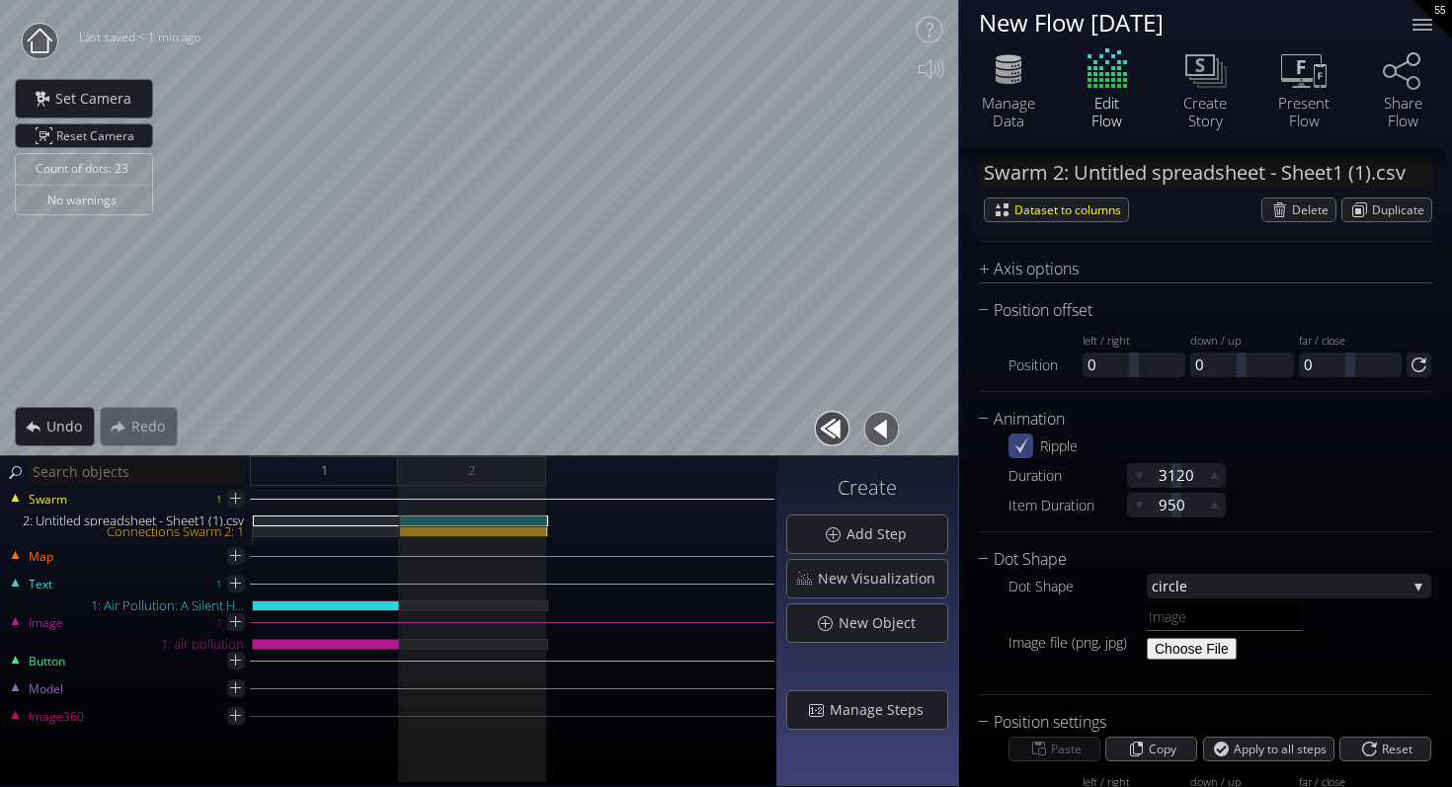
click at [840, 428] on button "button" at bounding box center [832, 429] width 44 height 44
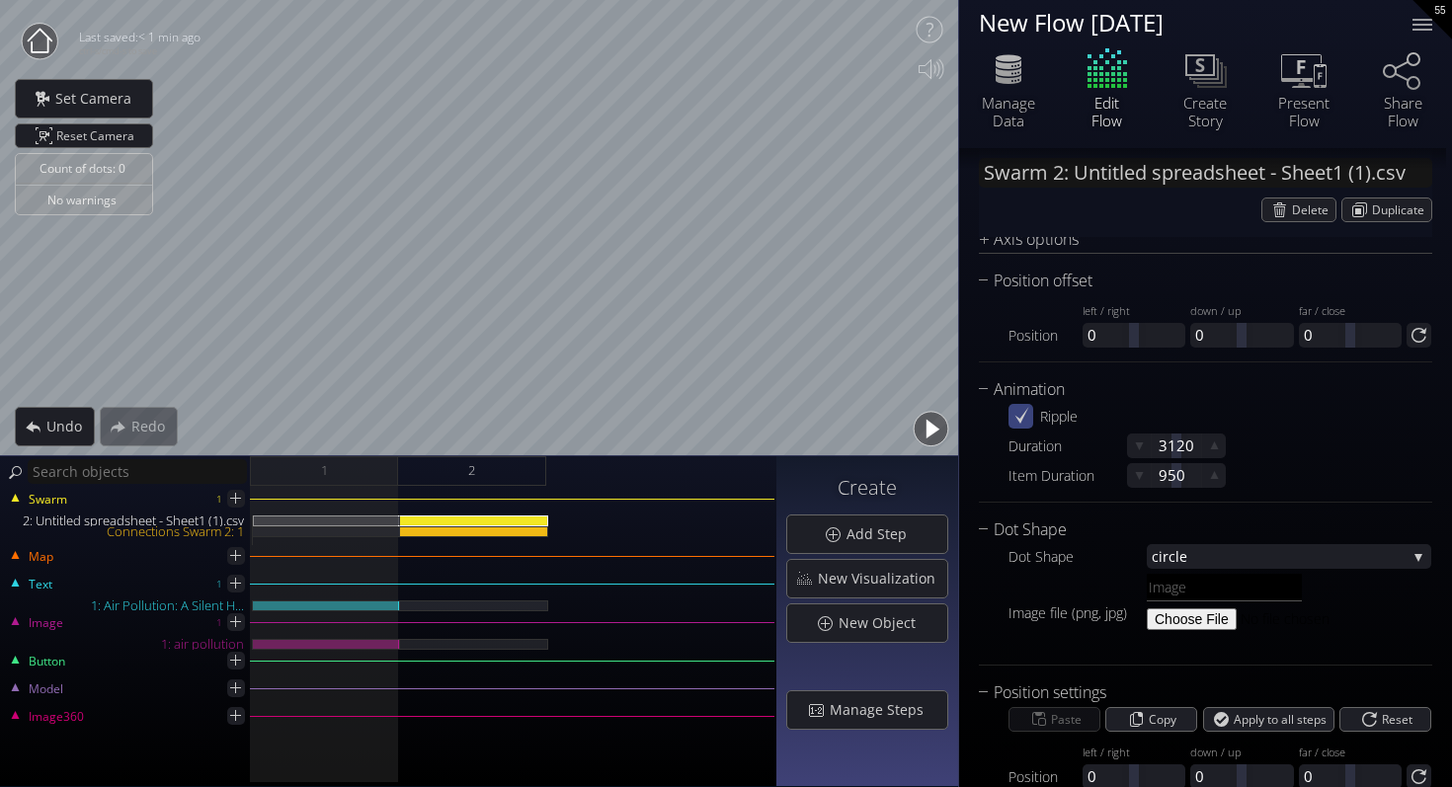
click at [934, 432] on button "button" at bounding box center [930, 429] width 44 height 44
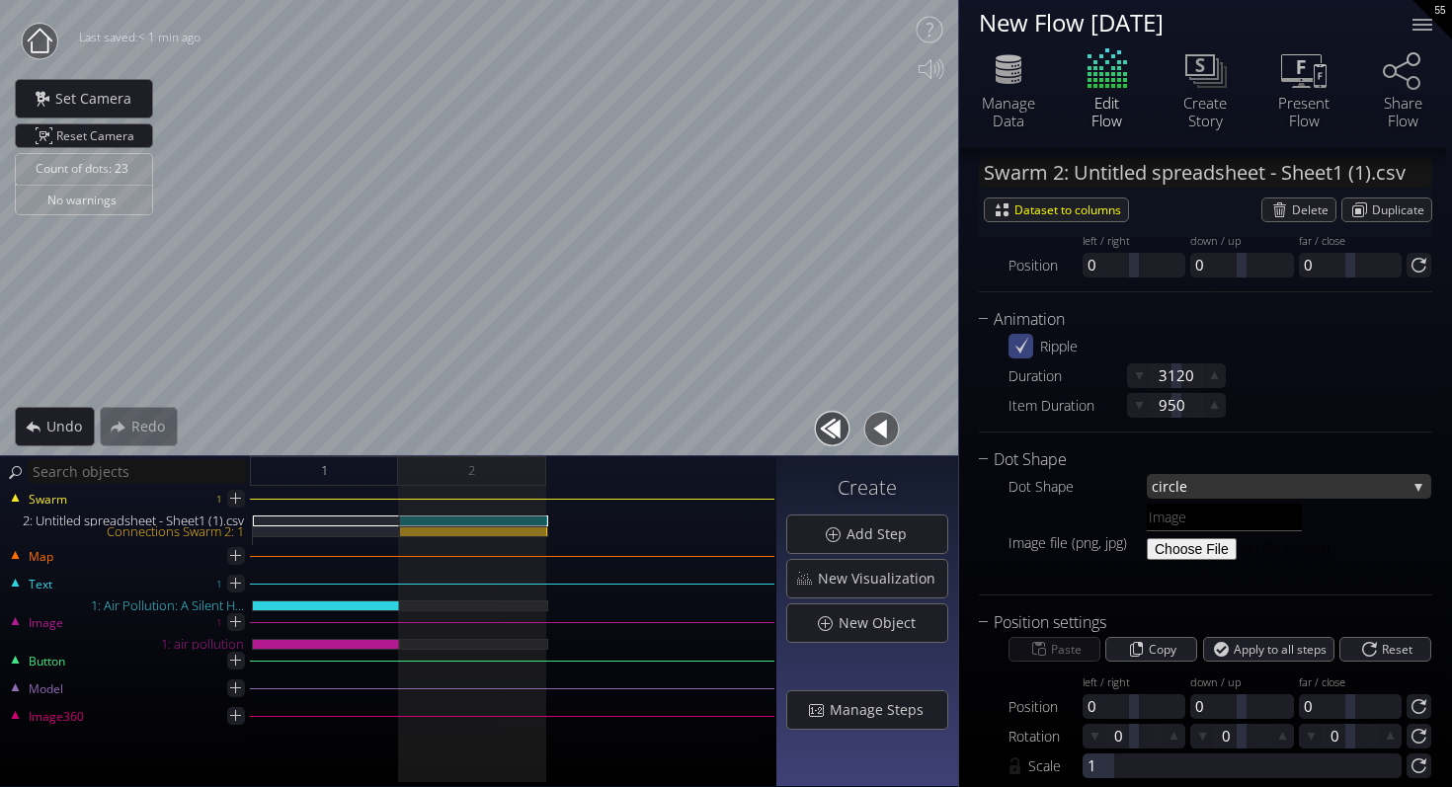
scroll to position [2183, 0]
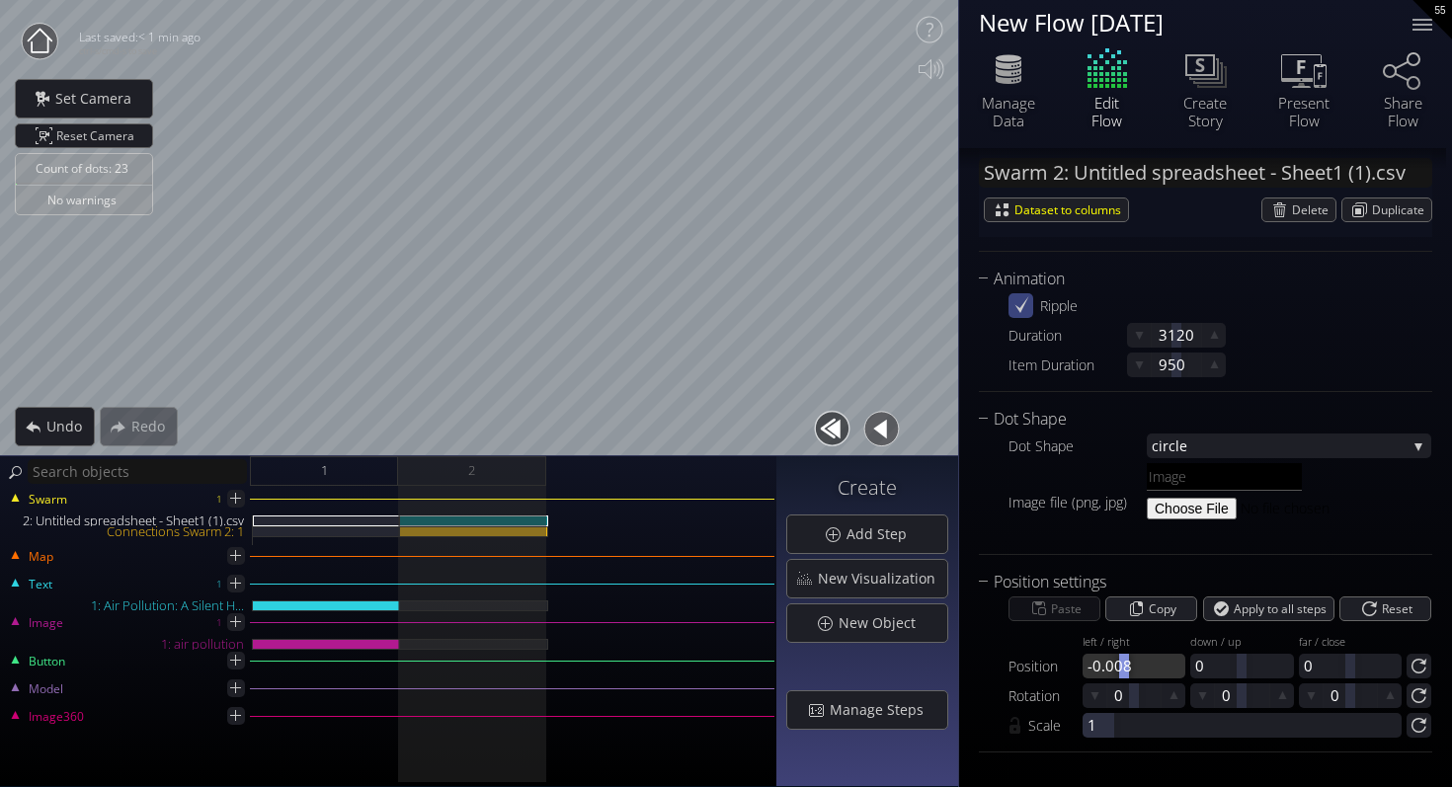
click at [1123, 668] on div at bounding box center [1124, 666] width 10 height 25
drag, startPoint x: 1239, startPoint y: 668, endPoint x: 1251, endPoint y: 665, distance: 12.2
click at [1251, 665] on div at bounding box center [1255, 666] width 10 height 25
drag, startPoint x: 1232, startPoint y: 666, endPoint x: 1218, endPoint y: 665, distance: 14.8
click at [1218, 665] on div at bounding box center [1241, 666] width 103 height 25
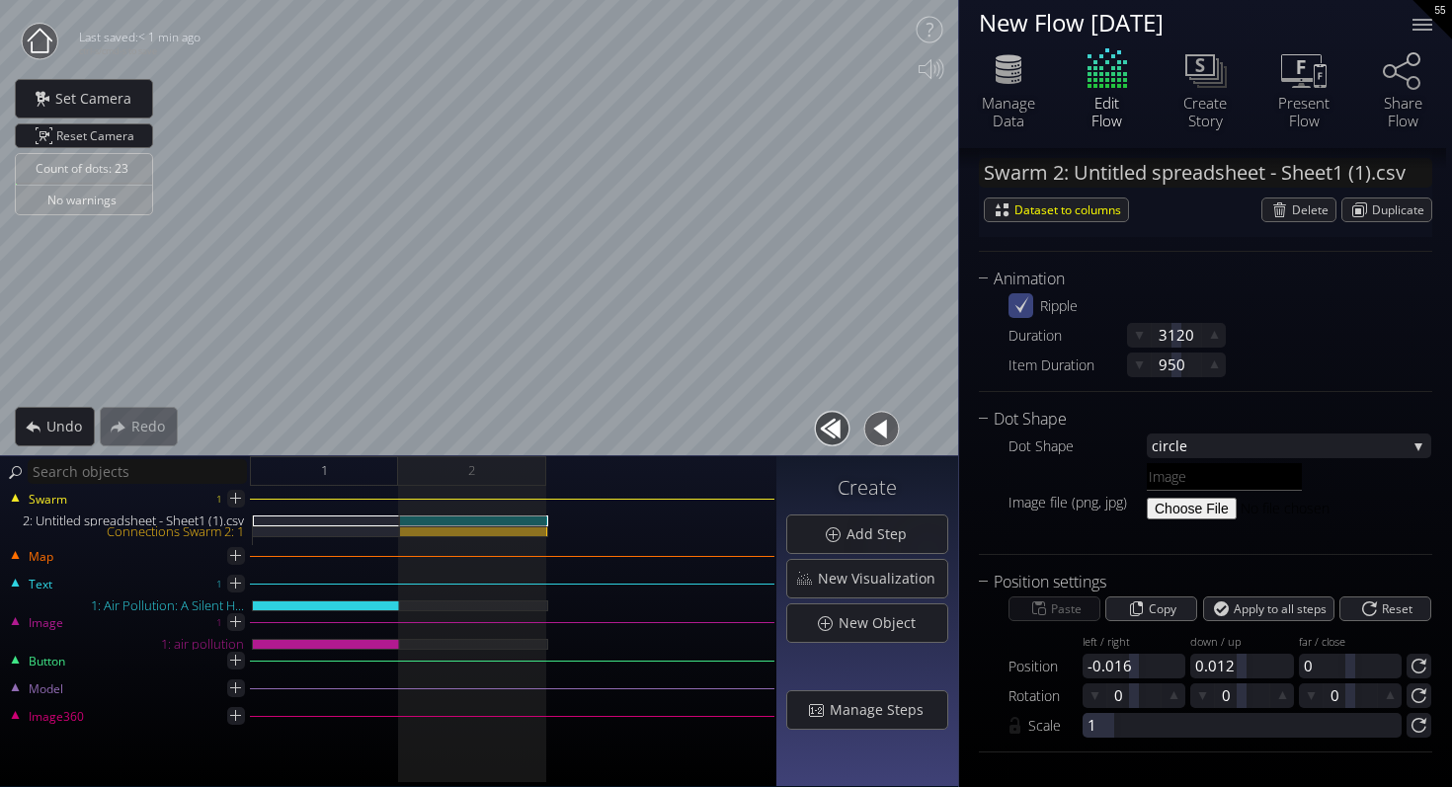
click at [838, 432] on button "button" at bounding box center [832, 429] width 44 height 44
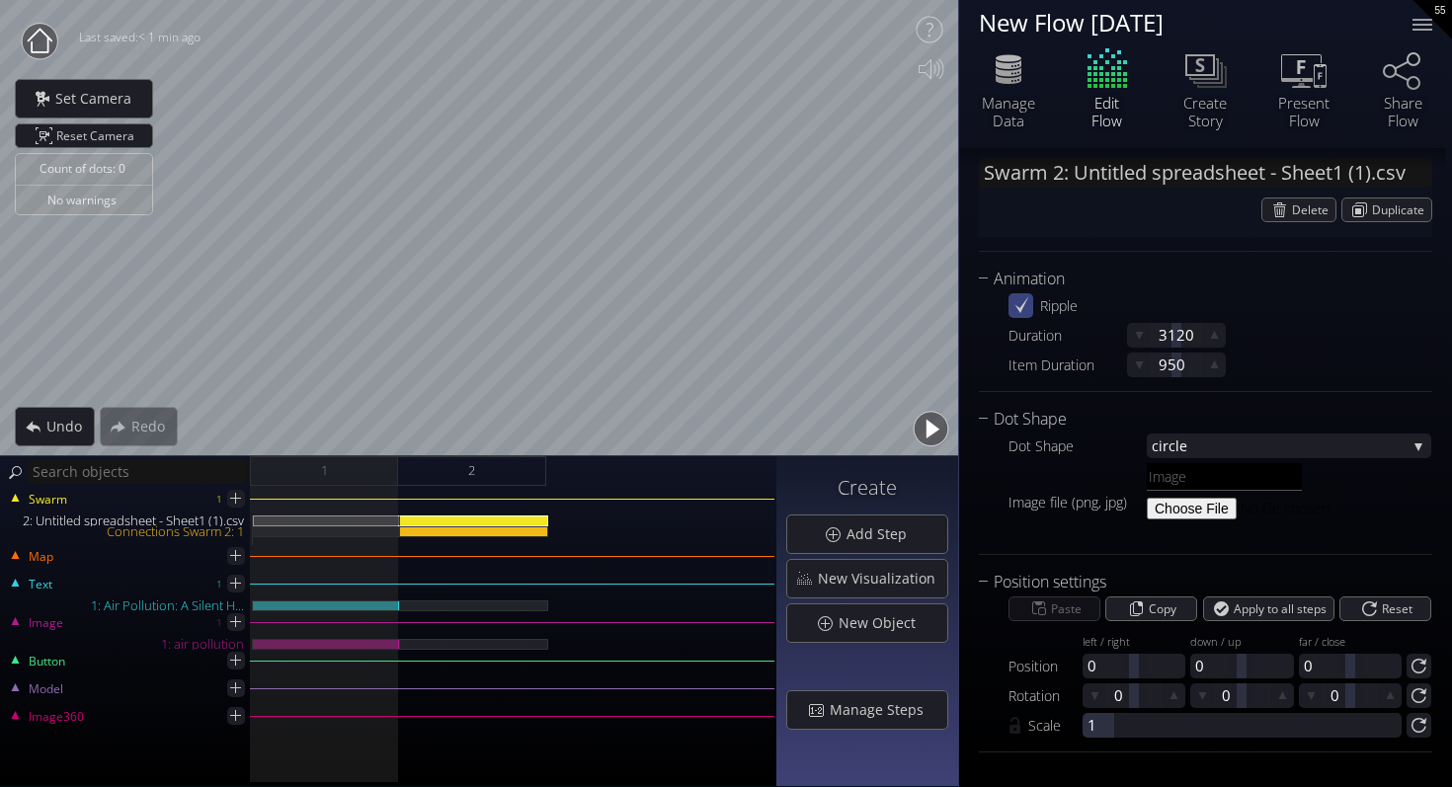
click at [914, 432] on button "button" at bounding box center [930, 429] width 44 height 44
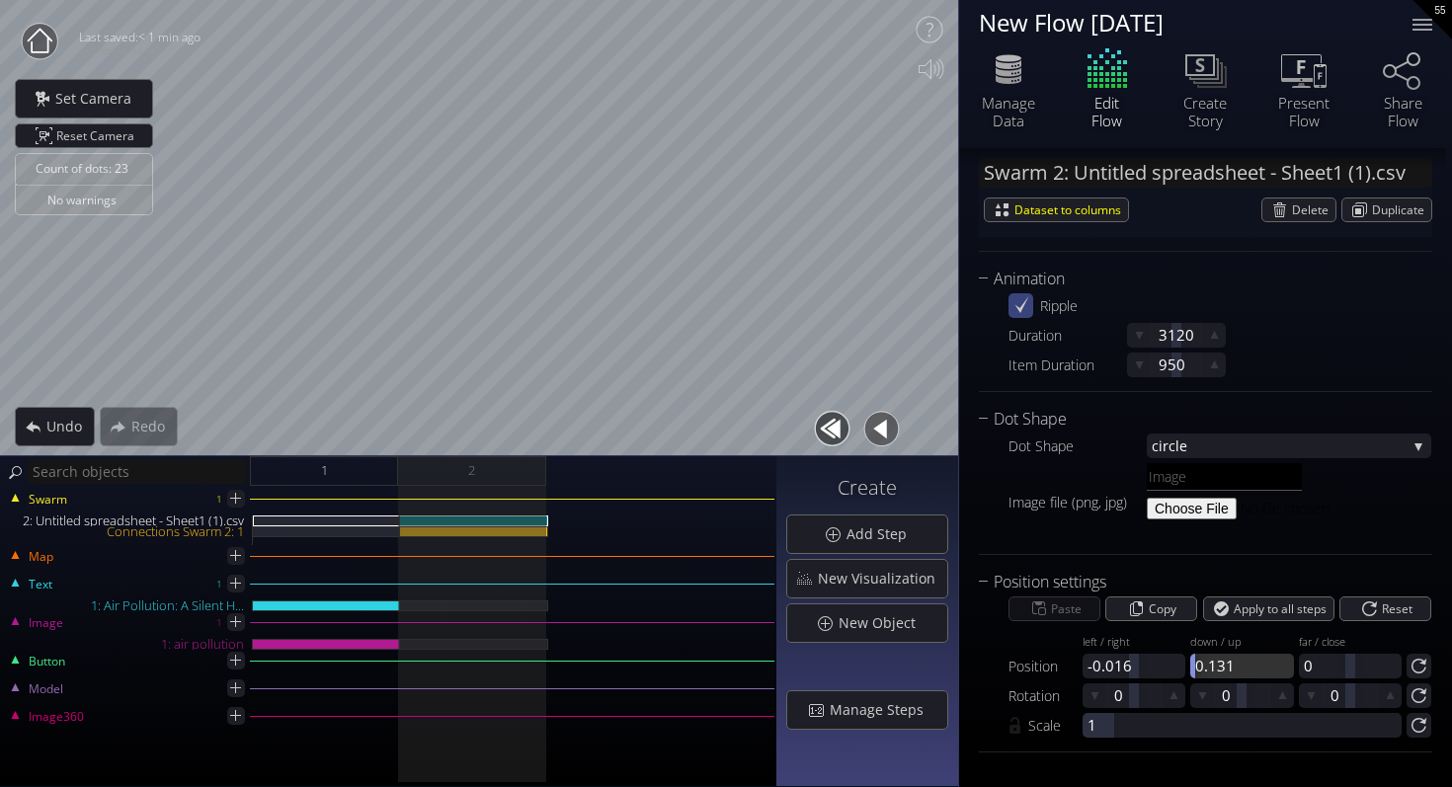
drag, startPoint x: 1234, startPoint y: 667, endPoint x: 1165, endPoint y: 678, distance: 70.1
click at [1165, 678] on div "Paste Copy Apply to all steps Reset Position left / right -0.016 down / up 0.13…" at bounding box center [1205, 665] width 453 height 143
click at [1120, 670] on div at bounding box center [1133, 666] width 103 height 25
click at [835, 434] on button "button" at bounding box center [832, 429] width 44 height 44
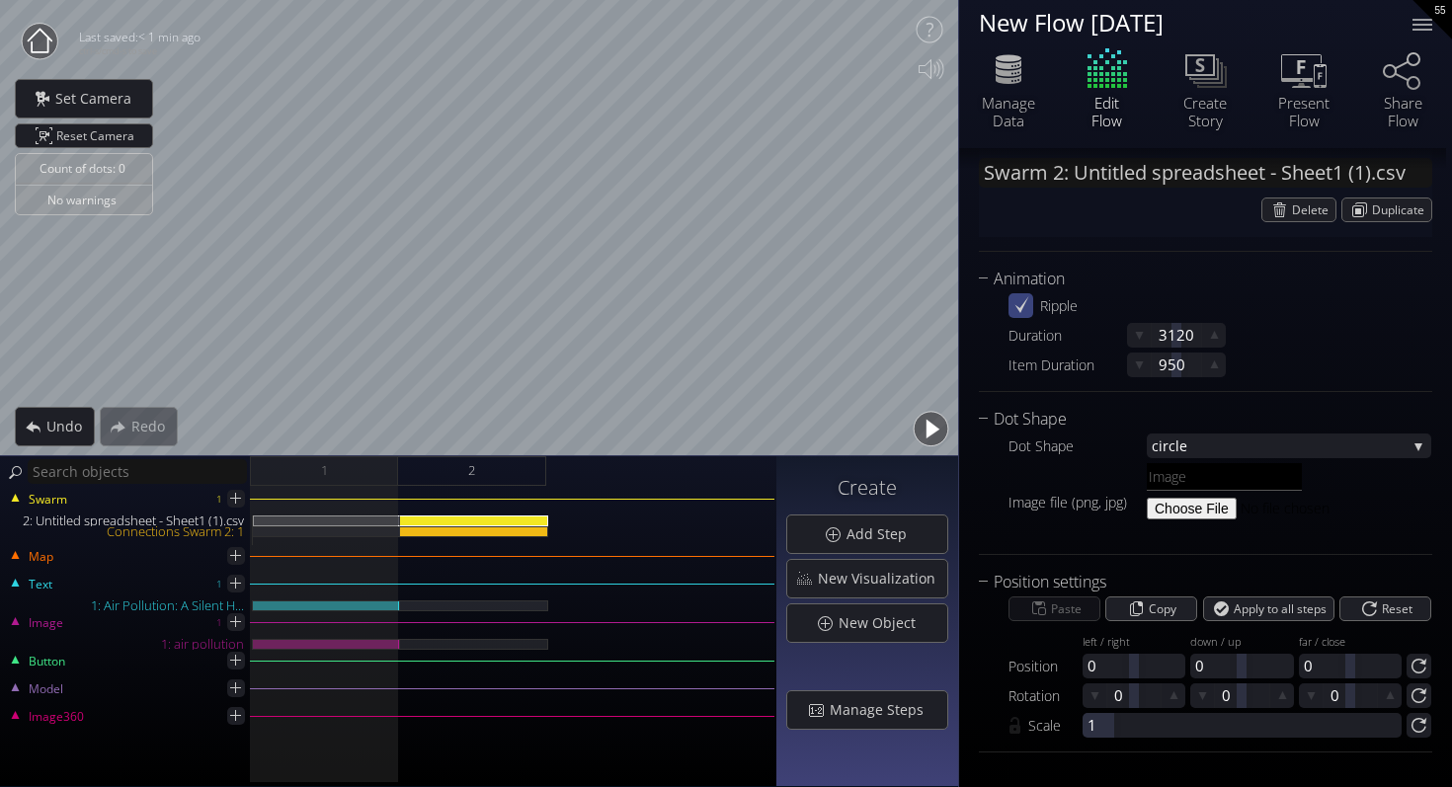
click at [934, 435] on button "button" at bounding box center [930, 429] width 44 height 44
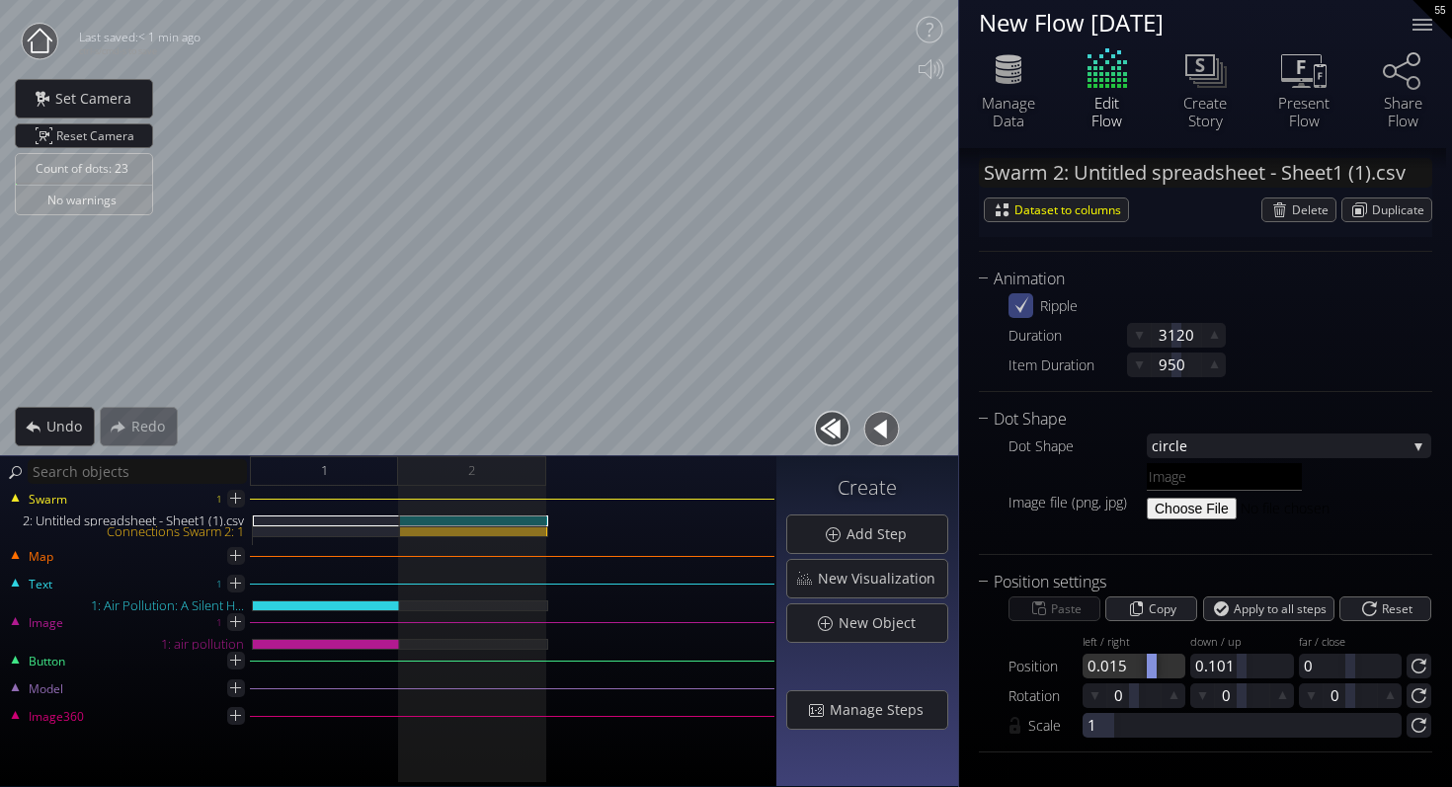
drag, startPoint x: 1130, startPoint y: 661, endPoint x: 1150, endPoint y: 659, distance: 20.8
click at [1150, 659] on div at bounding box center [1151, 666] width 10 height 25
drag, startPoint x: 1239, startPoint y: 666, endPoint x: 1211, endPoint y: 670, distance: 28.9
click at [1211, 670] on div at bounding box center [1213, 666] width 10 height 25
click at [827, 444] on button "button" at bounding box center [832, 429] width 44 height 44
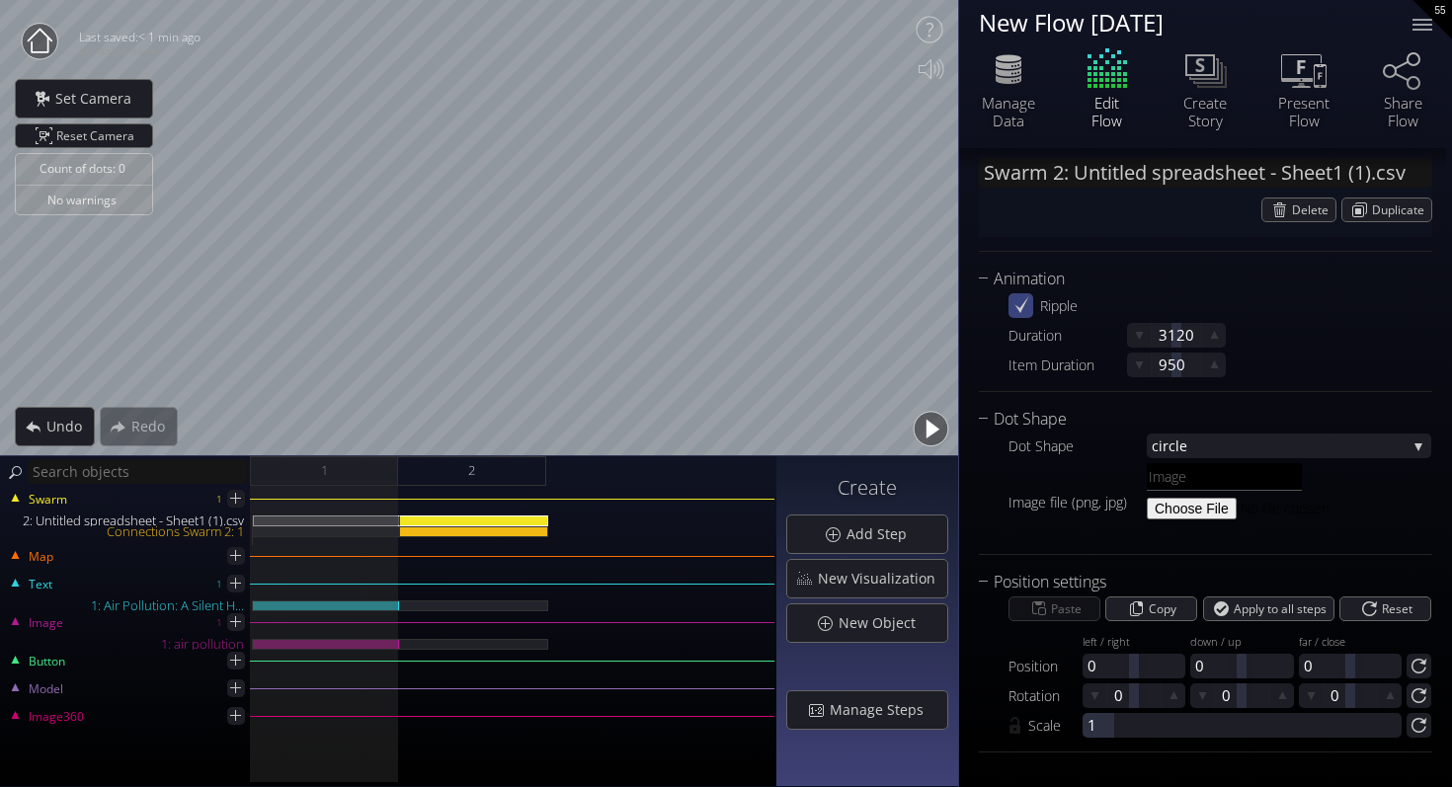
click at [931, 428] on button "button" at bounding box center [930, 429] width 44 height 44
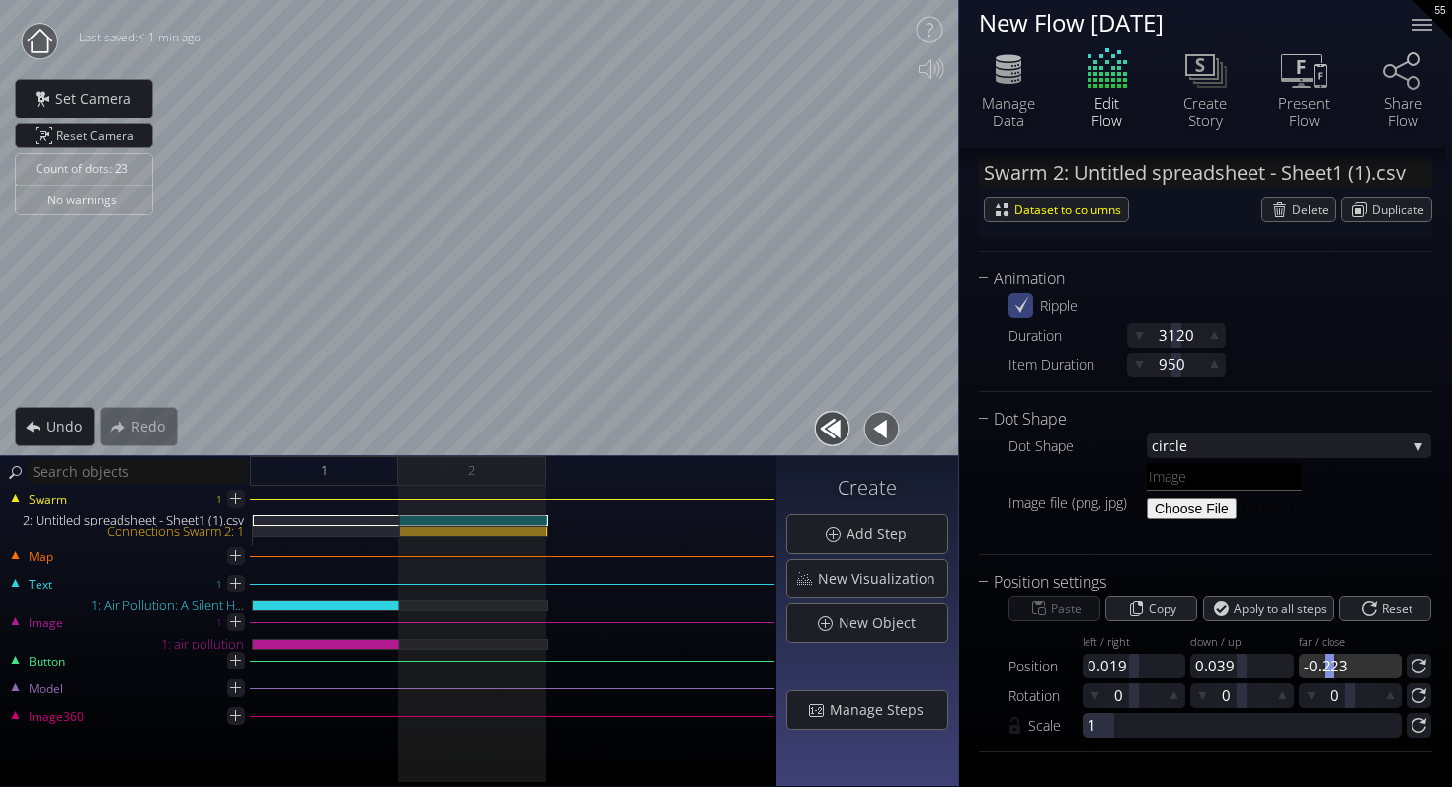
drag, startPoint x: 1342, startPoint y: 664, endPoint x: 1324, endPoint y: 670, distance: 18.7
click at [1324, 670] on div at bounding box center [1329, 666] width 10 height 25
click at [843, 426] on button "button" at bounding box center [832, 429] width 44 height 44
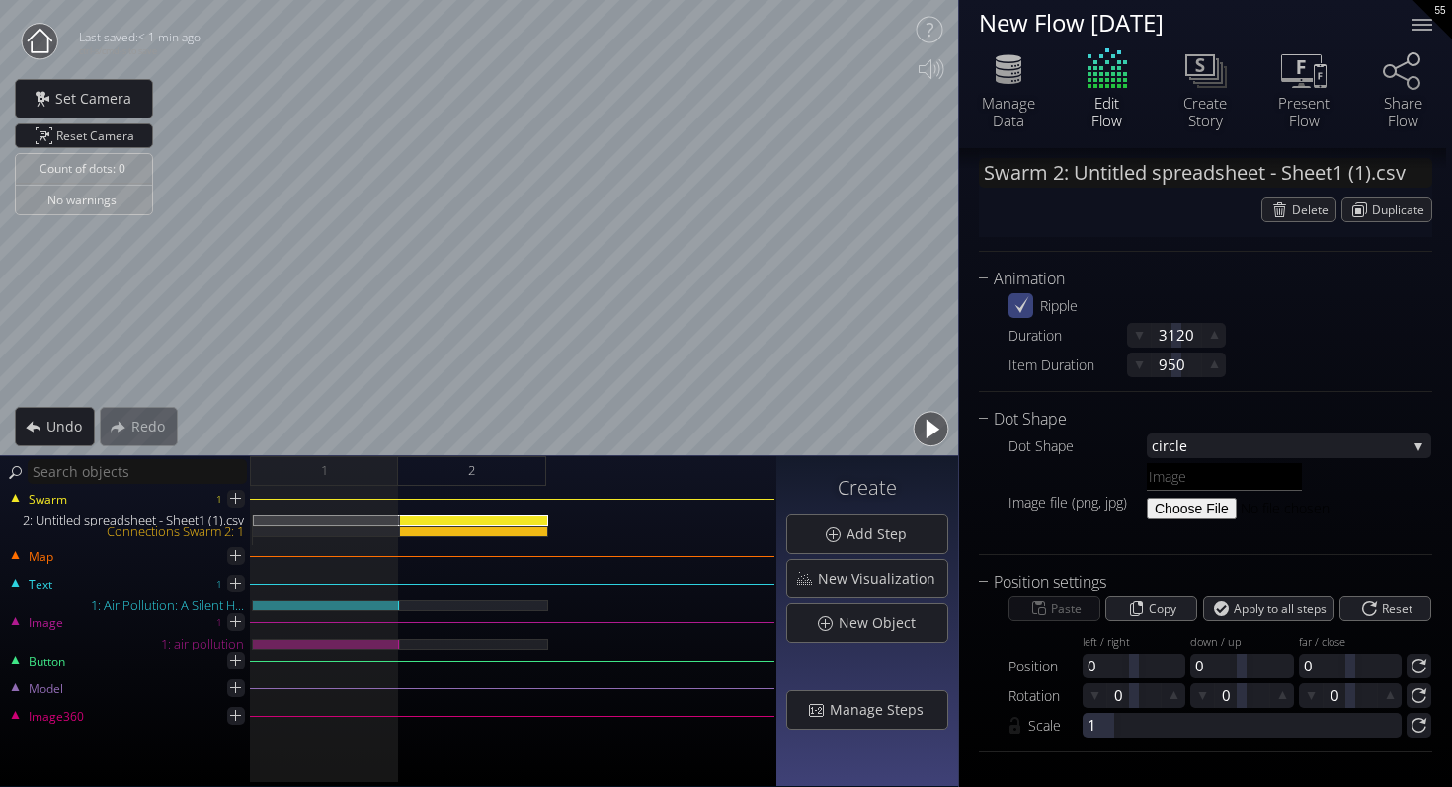
click at [943, 434] on button "button" at bounding box center [930, 429] width 44 height 44
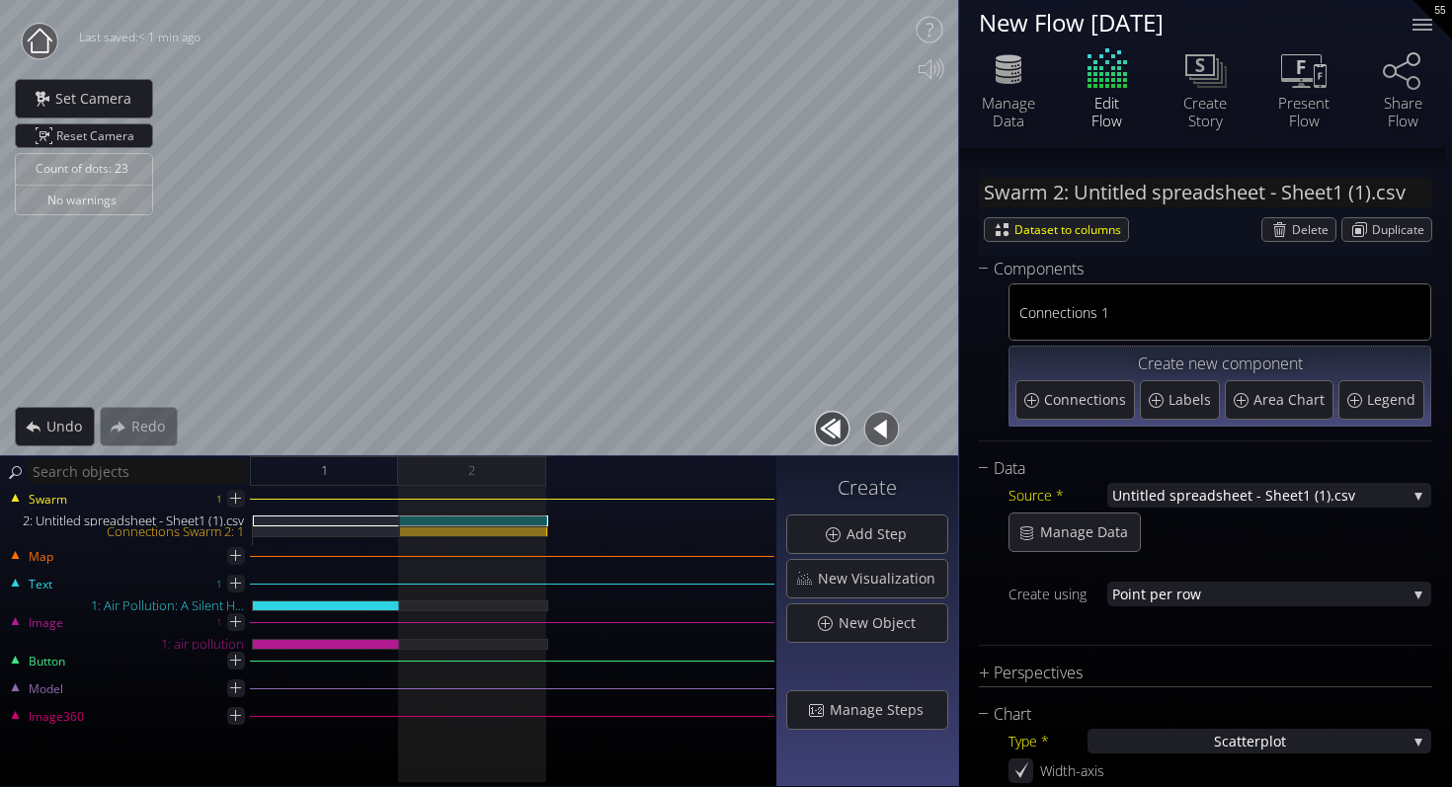
scroll to position [2183, 0]
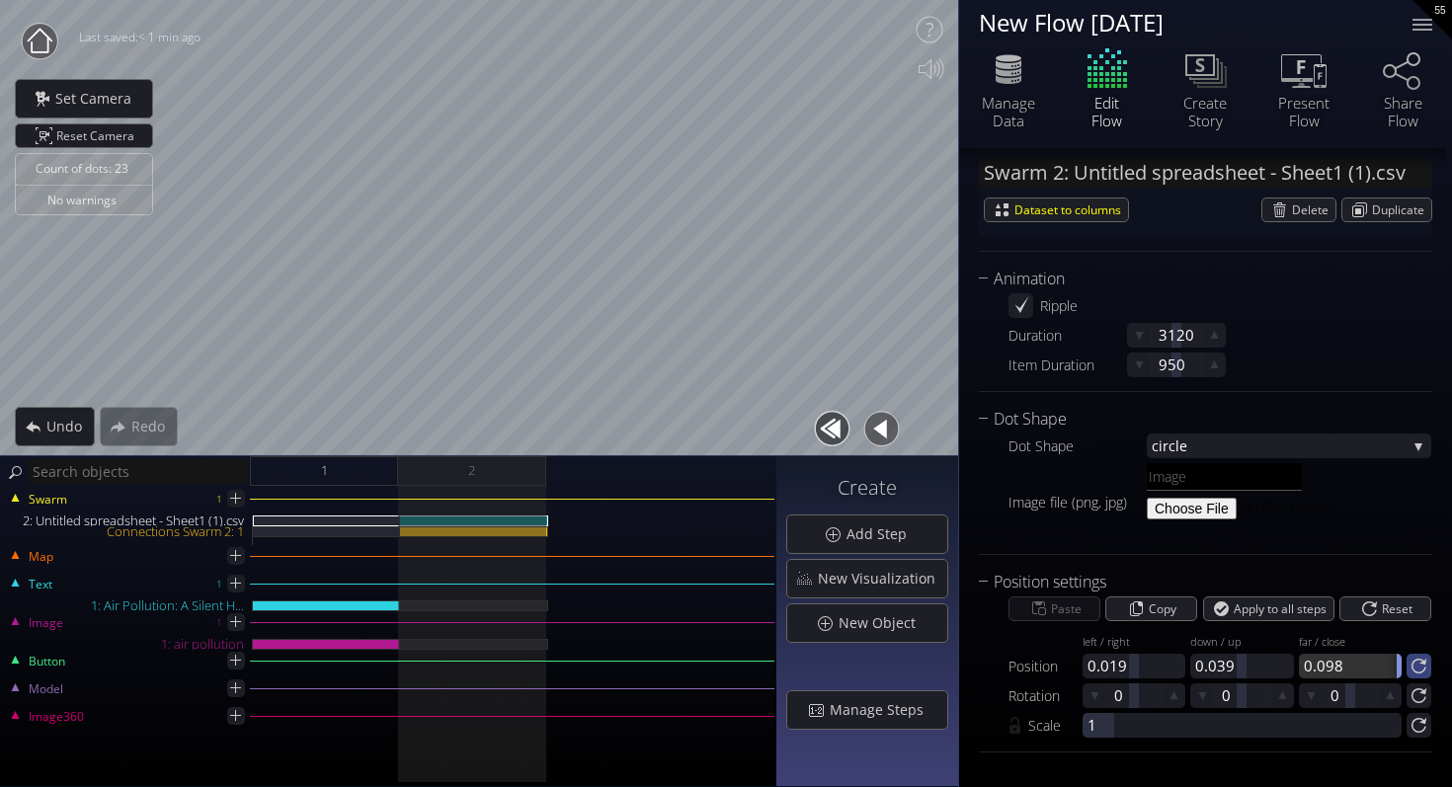
click at [1401, 666] on div "Position left / right 0.019 down / up 0.039 far / close 0.098" at bounding box center [1219, 652] width 423 height 52
click at [825, 415] on button "button" at bounding box center [832, 429] width 44 height 44
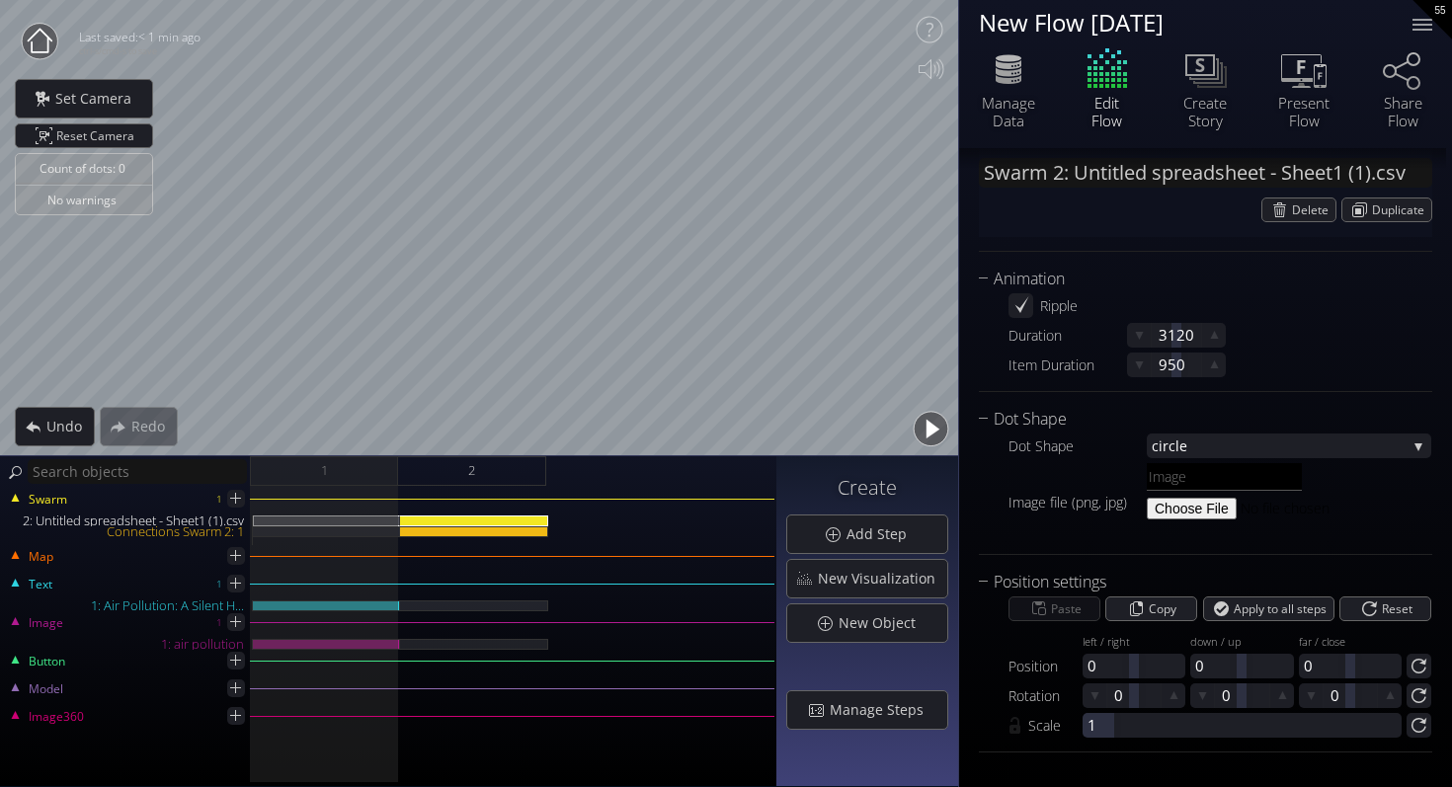
click at [933, 428] on button "button" at bounding box center [930, 429] width 44 height 44
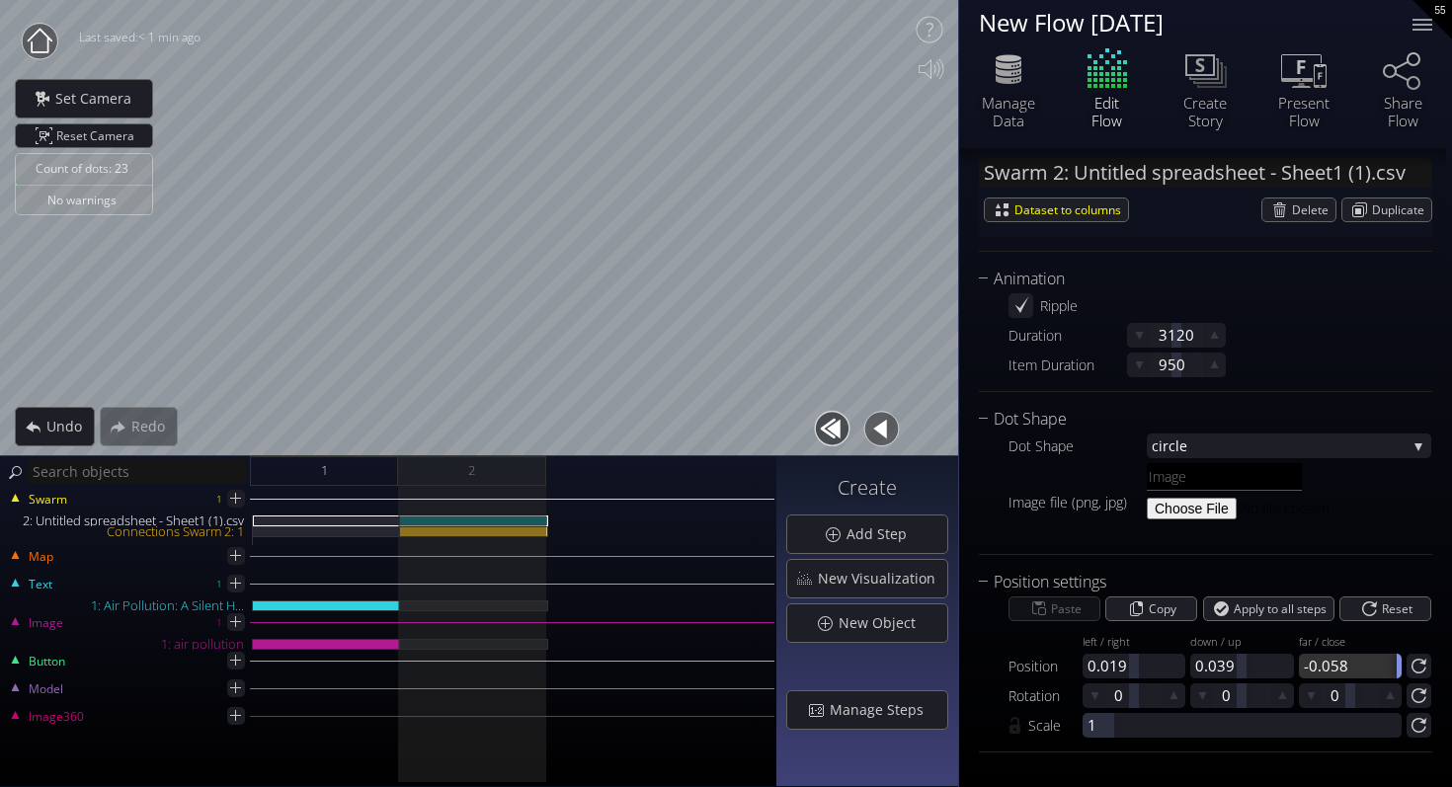
drag, startPoint x: 1336, startPoint y: 658, endPoint x: 1397, endPoint y: 673, distance: 63.2
click at [1397, 673] on div "far / close -0.058" at bounding box center [1353, 652] width 108 height 52
click at [827, 418] on button "button" at bounding box center [832, 429] width 44 height 44
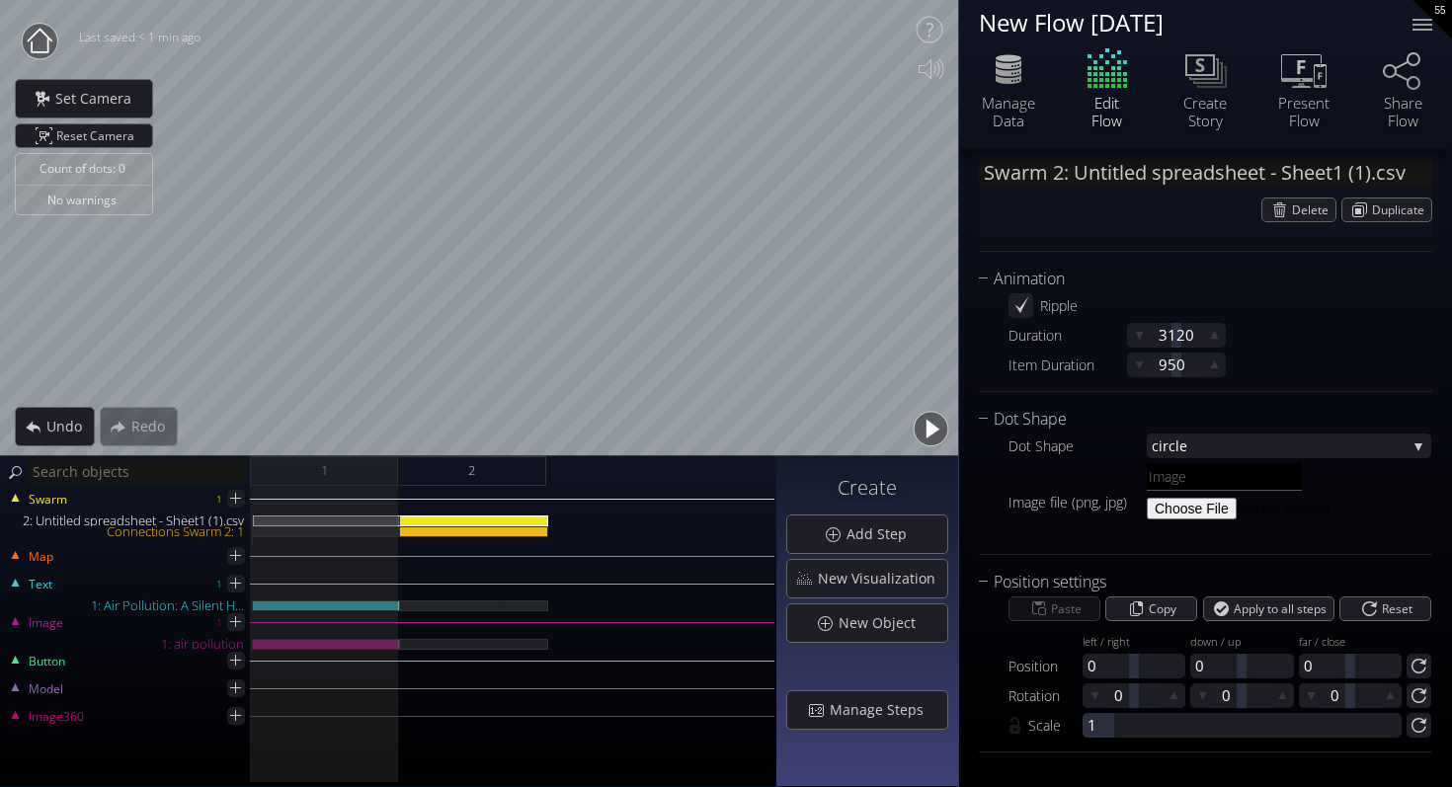
click at [928, 425] on button "button" at bounding box center [930, 429] width 44 height 44
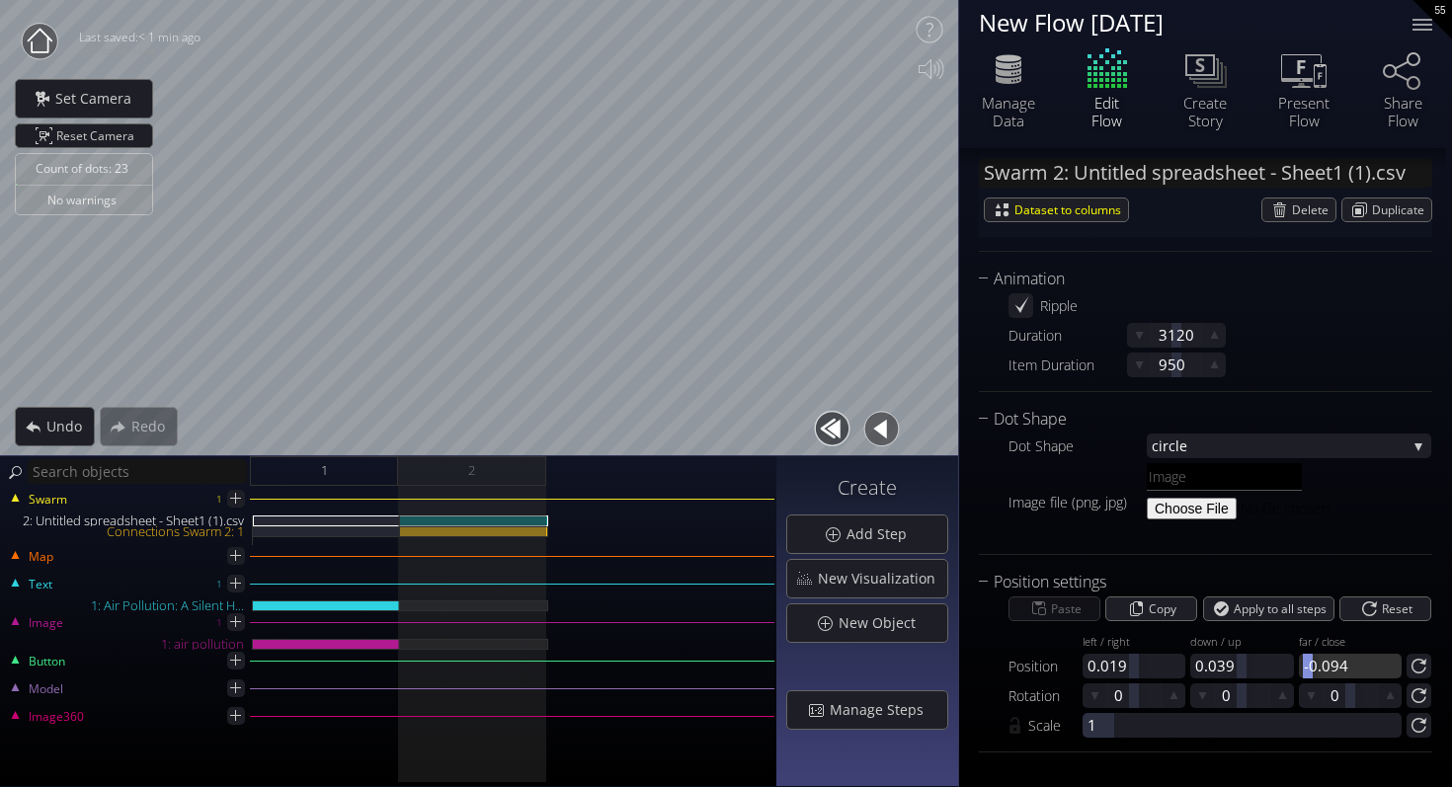
drag, startPoint x: 1342, startPoint y: 665, endPoint x: 1305, endPoint y: 666, distance: 36.5
click at [1304, 666] on div at bounding box center [1307, 666] width 10 height 25
click at [830, 410] on button "button" at bounding box center [832, 429] width 44 height 44
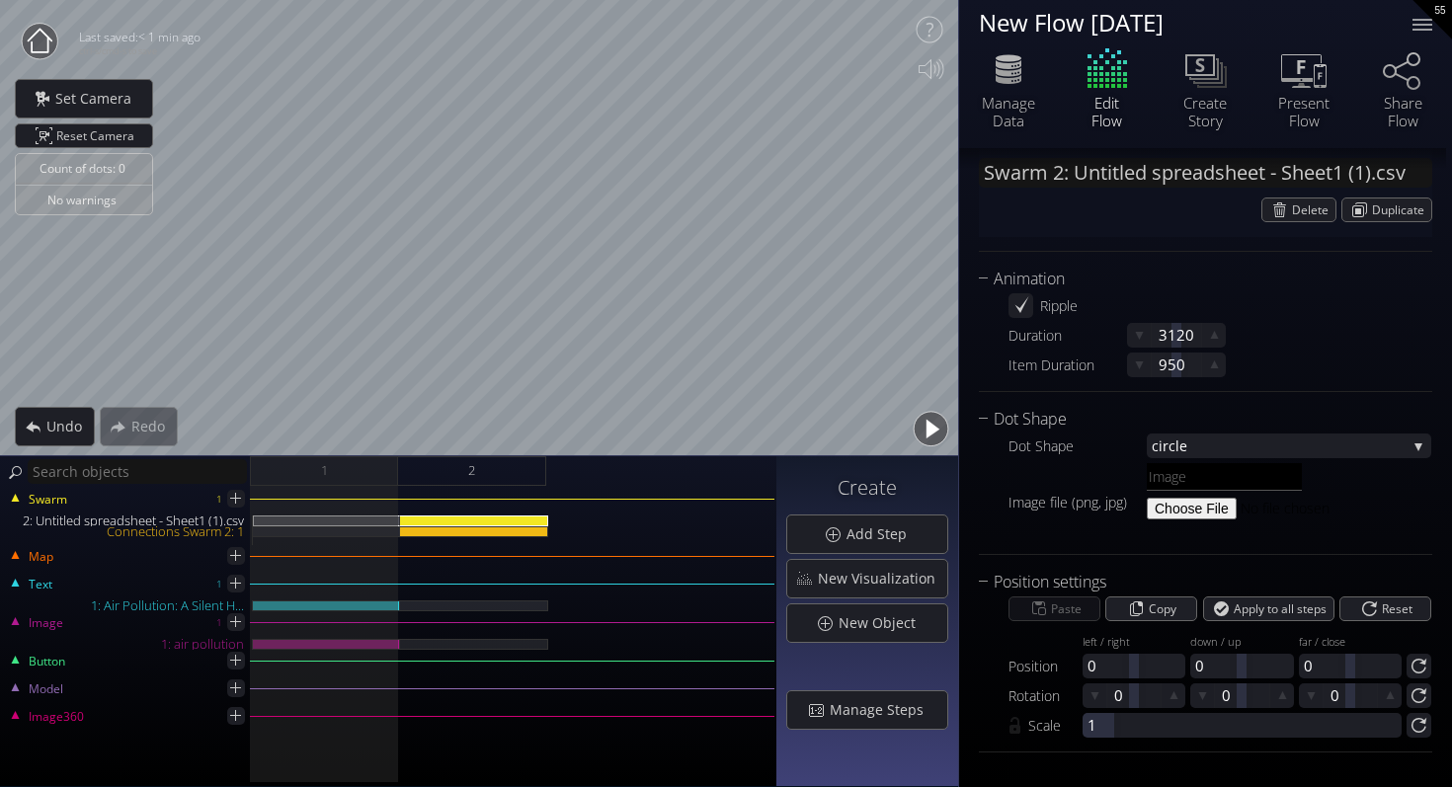
click at [935, 427] on button "button" at bounding box center [930, 429] width 44 height 44
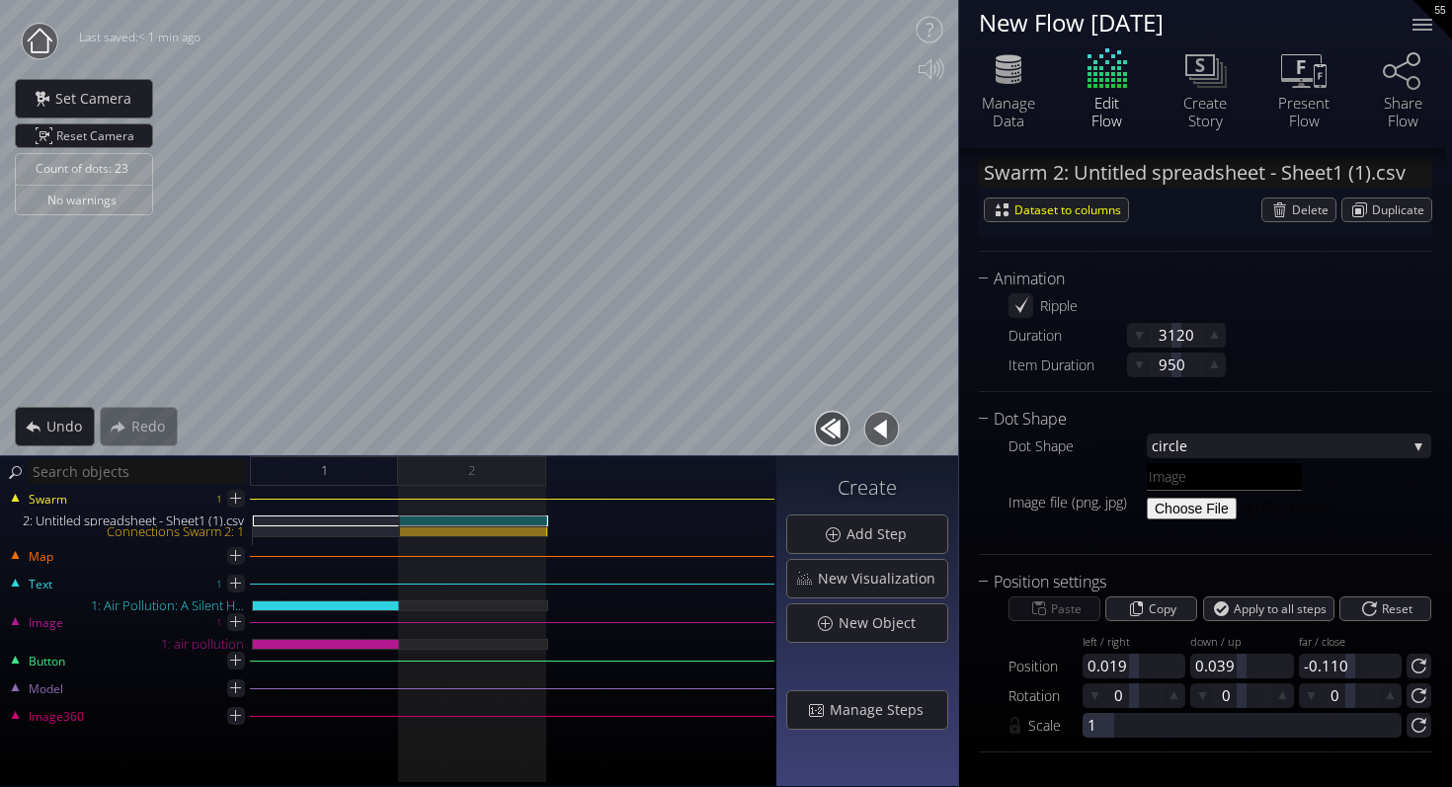
click at [828, 427] on button "button" at bounding box center [832, 429] width 44 height 44
